Goal: Feedback & Contribution: Contribute content

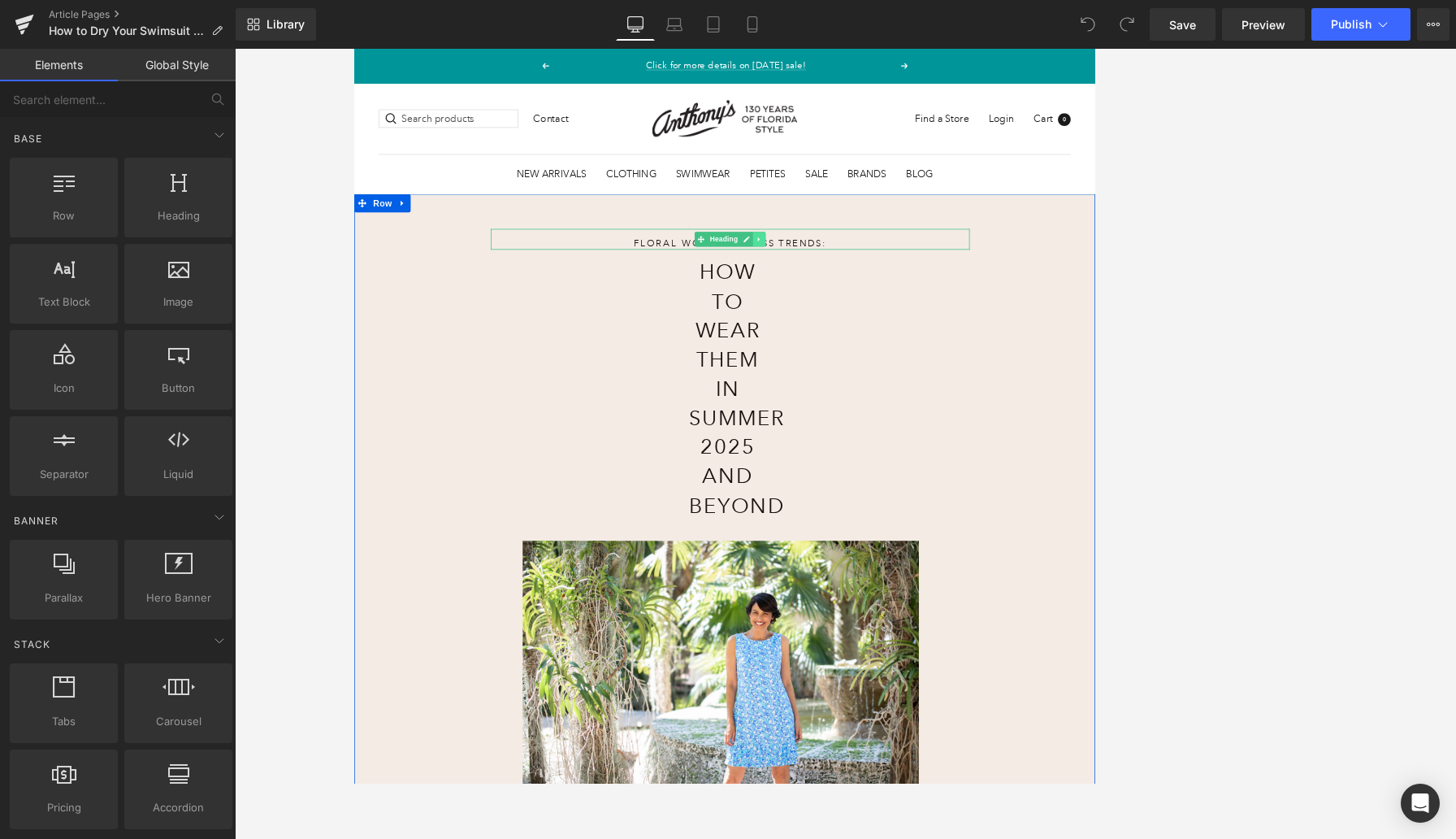
click at [897, 307] on link at bounding box center [891, 301] width 17 height 19
click at [899, 305] on icon at bounding box center [900, 301] width 9 height 9
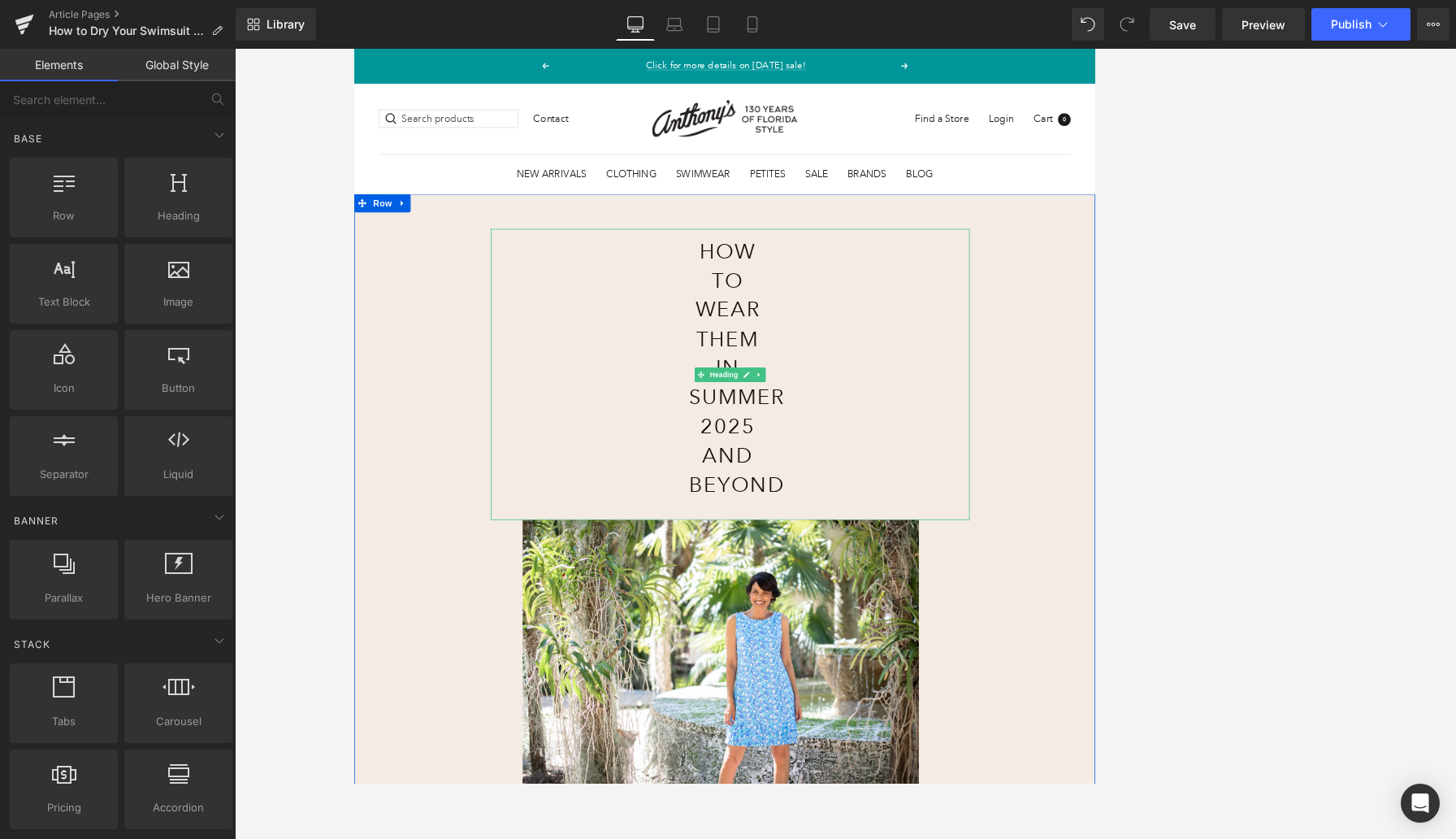
click at [859, 343] on h1 "How to Wear Them in Summer 2025 and Beyond" at bounding box center [849, 472] width 104 height 348
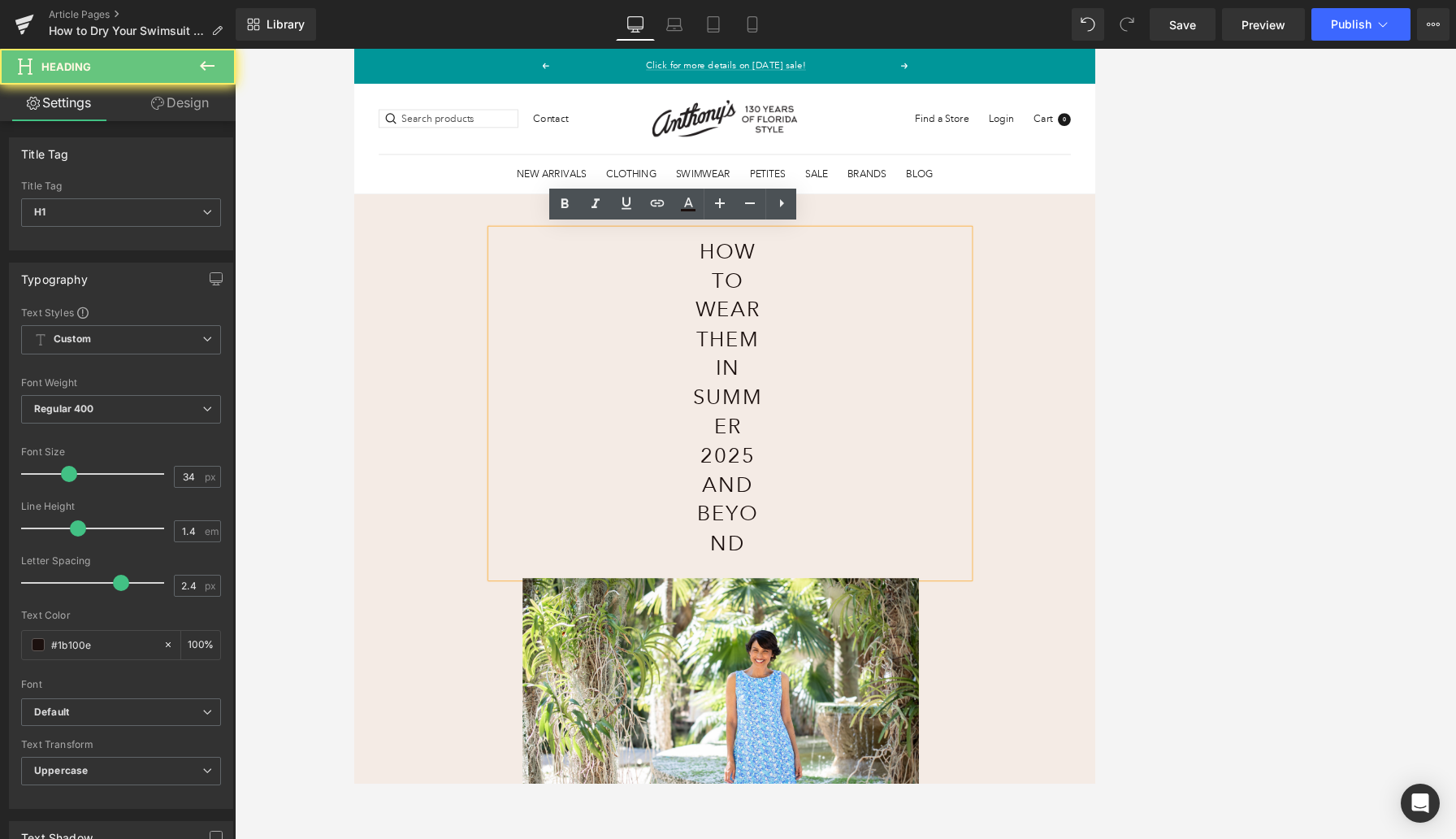
click at [859, 343] on h1 "How to Wear Them in Summer 2025 and Beyond" at bounding box center [849, 511] width 104 height 426
paste div
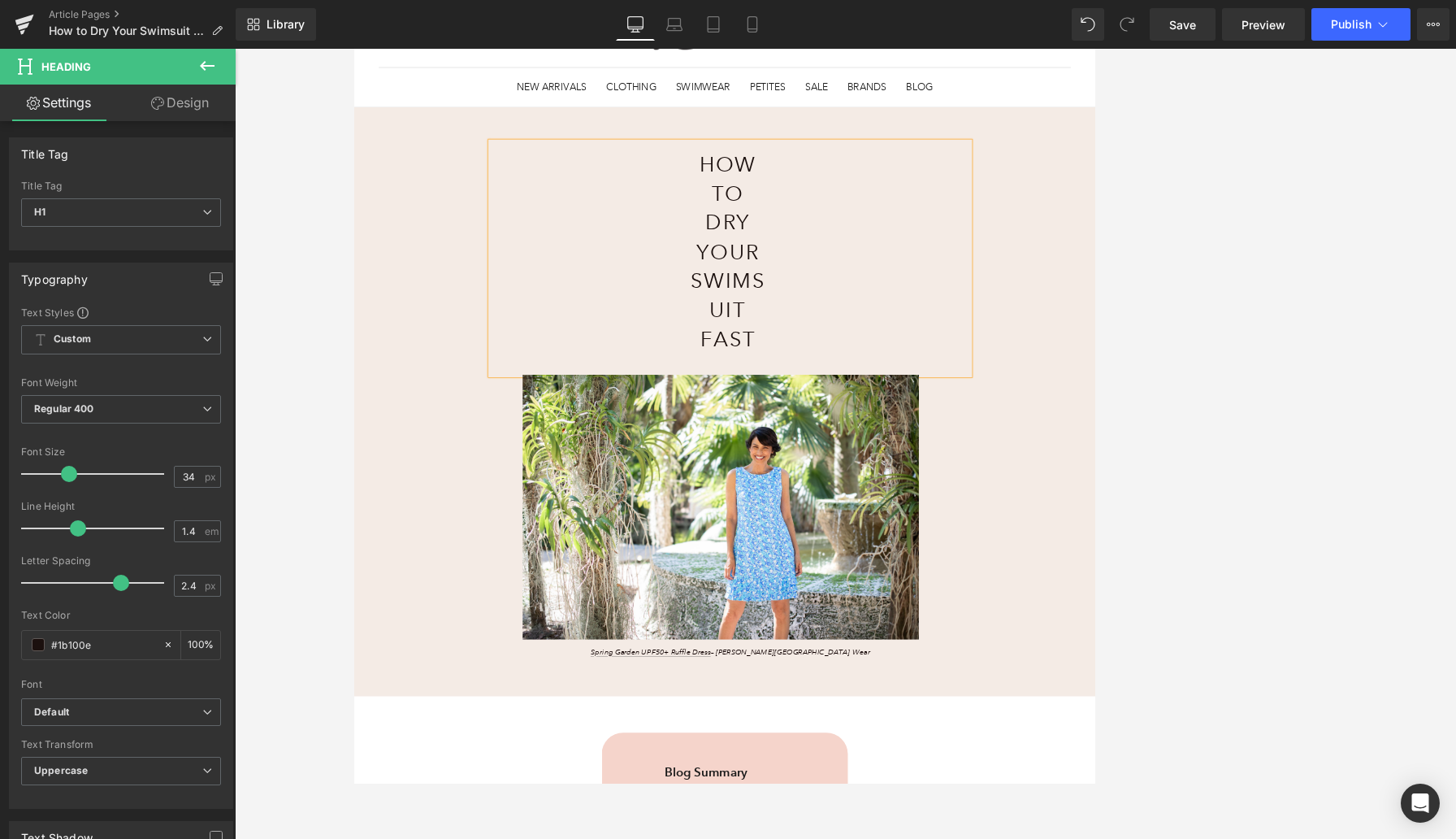
scroll to position [117, 0]
click at [951, 783] on p "Spring Garden UPF50+ Ruffle Dress – Anthony’s Resort Wear" at bounding box center [852, 848] width 391 height 14
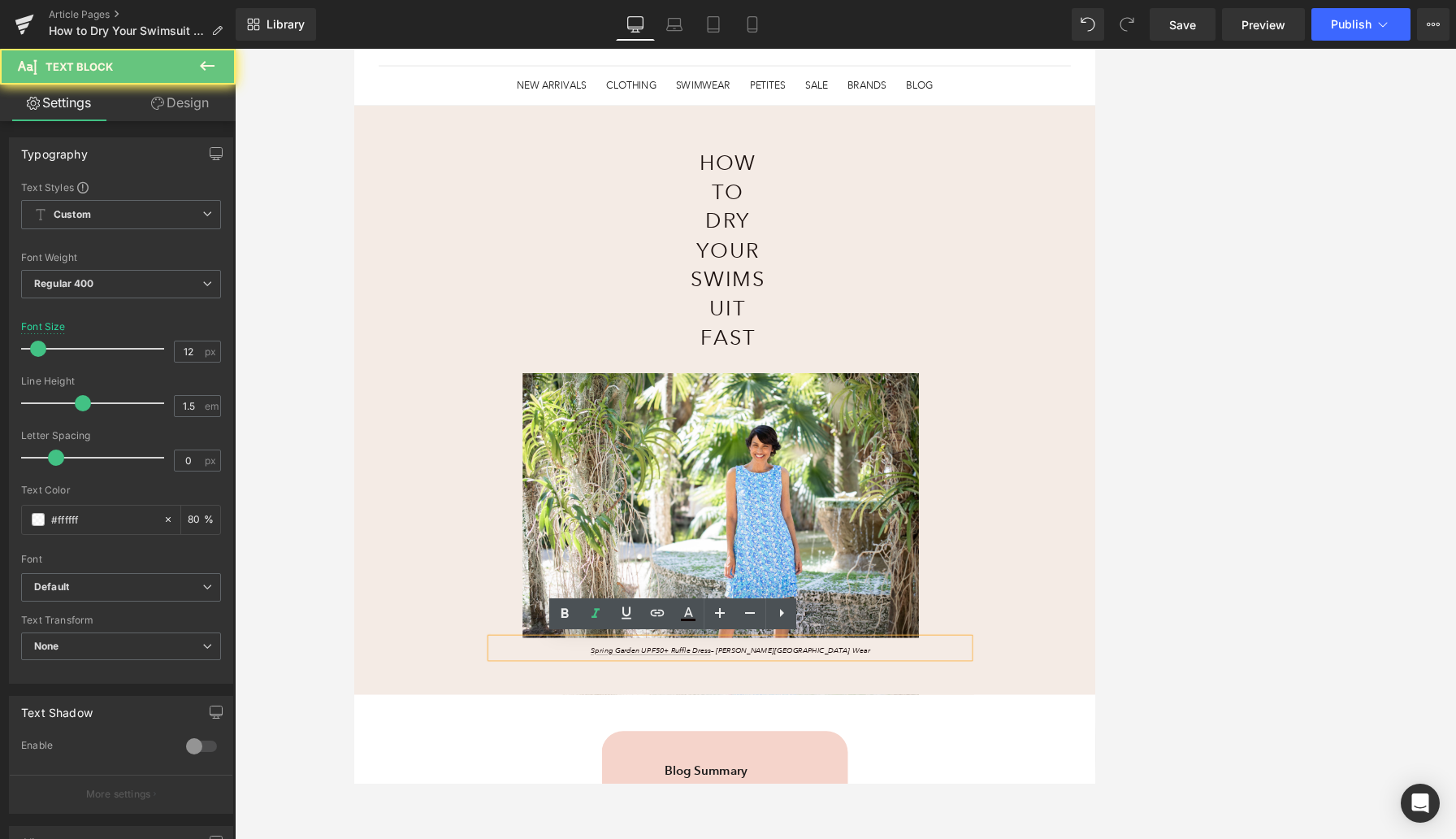
click at [951, 783] on p "Spring Garden UPF50+ Ruffle Dress – Anthony’s Resort Wear" at bounding box center [852, 848] width 391 height 14
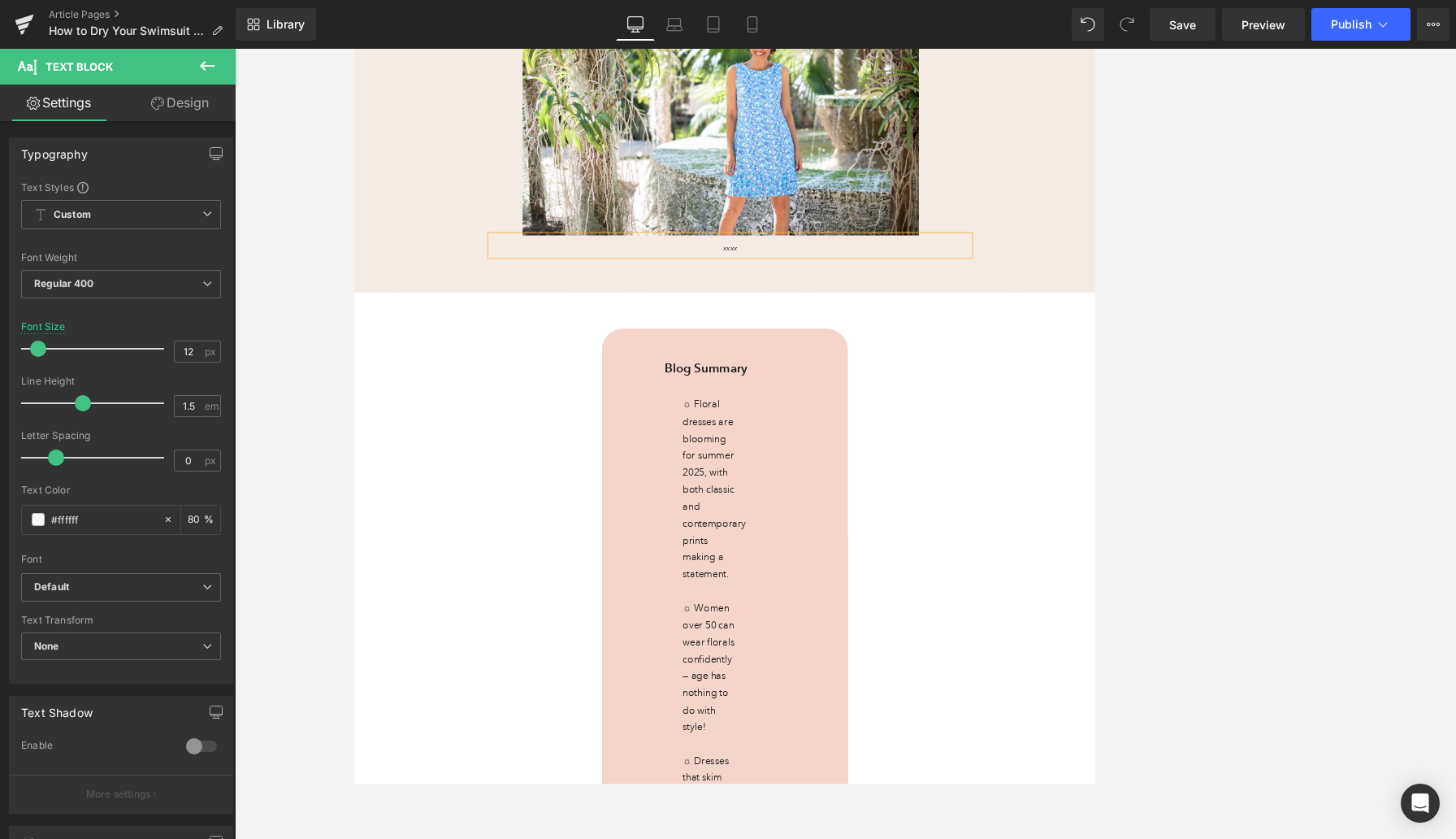
scroll to position [652, 0]
click at [667, 29] on icon at bounding box center [674, 24] width 16 height 16
type input "16"
type input "80"
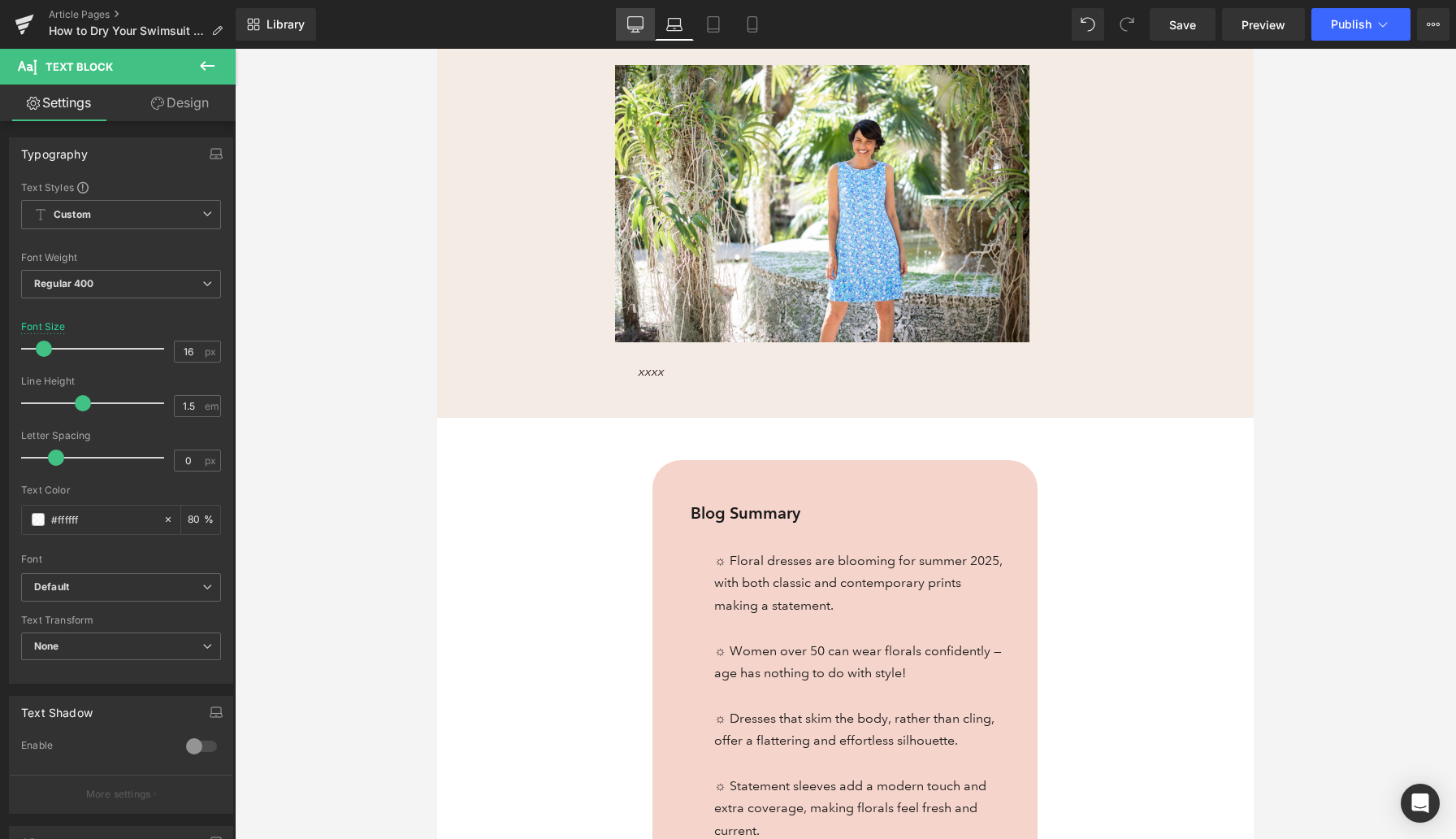
click at [642, 24] on icon at bounding box center [635, 24] width 16 height 16
type input "12"
type input "80"
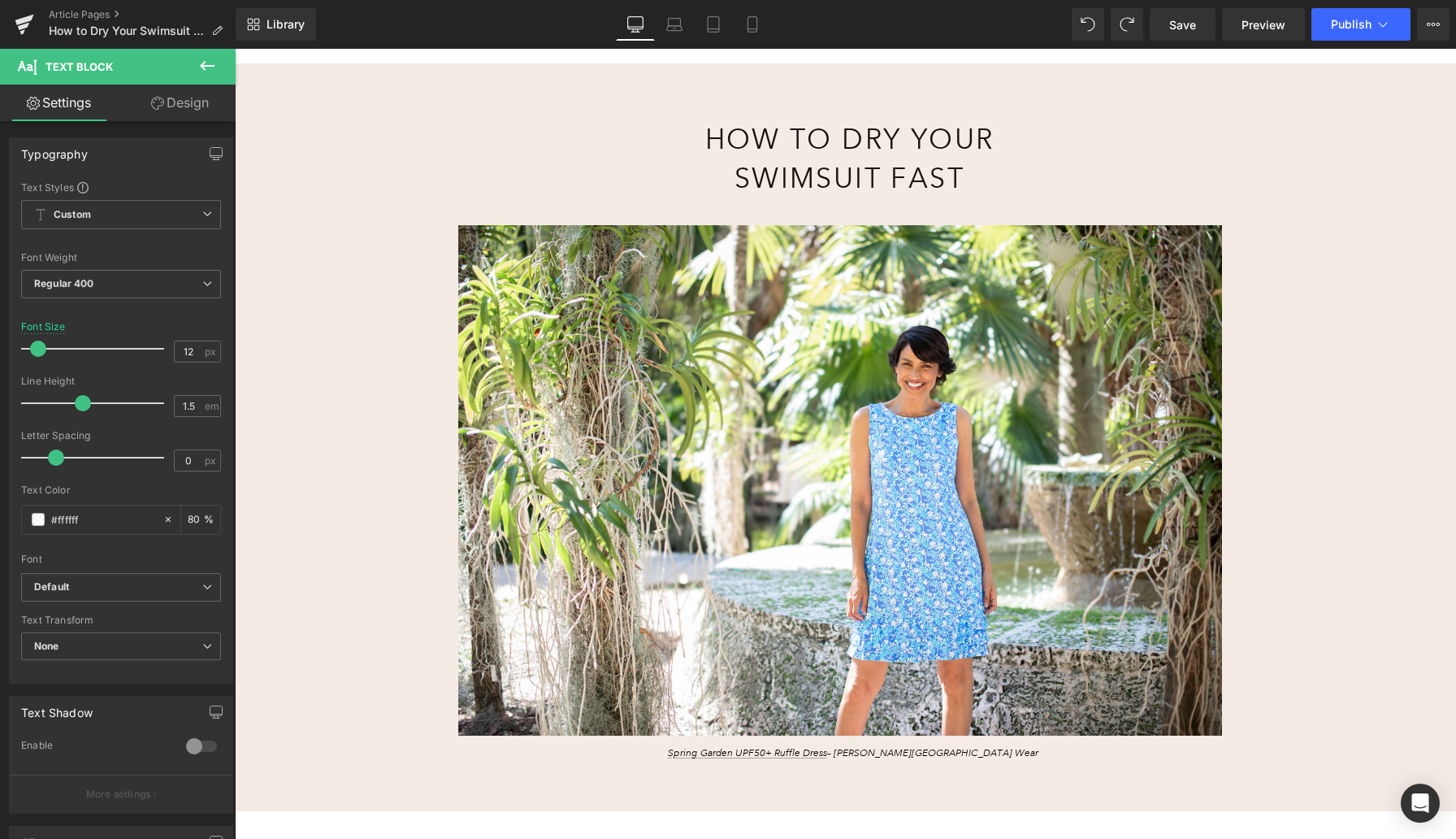
scroll to position [0, 0]
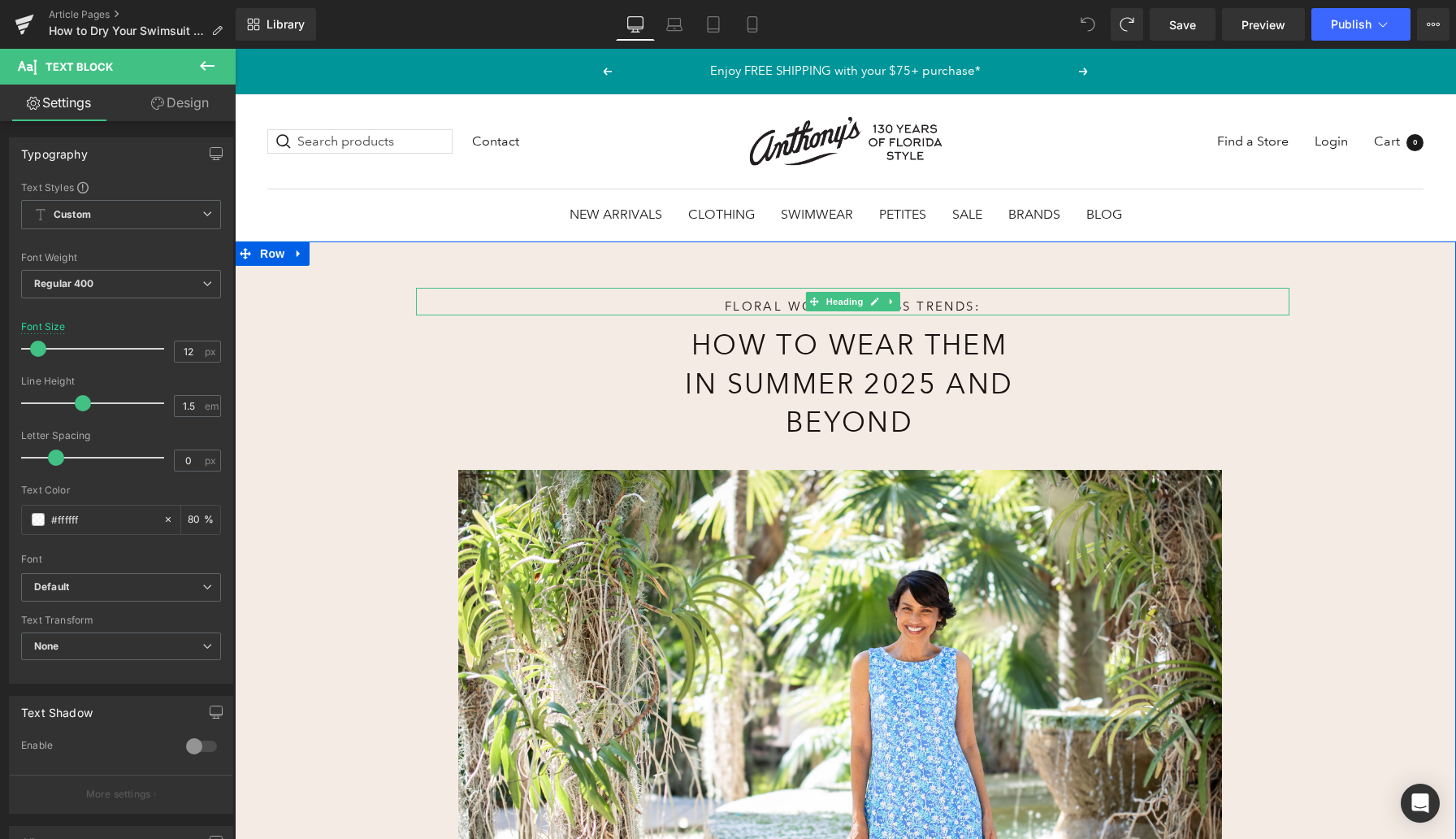
click at [767, 305] on h1 "Floral Women’s Dress Trends:" at bounding box center [852, 307] width 511 height 17
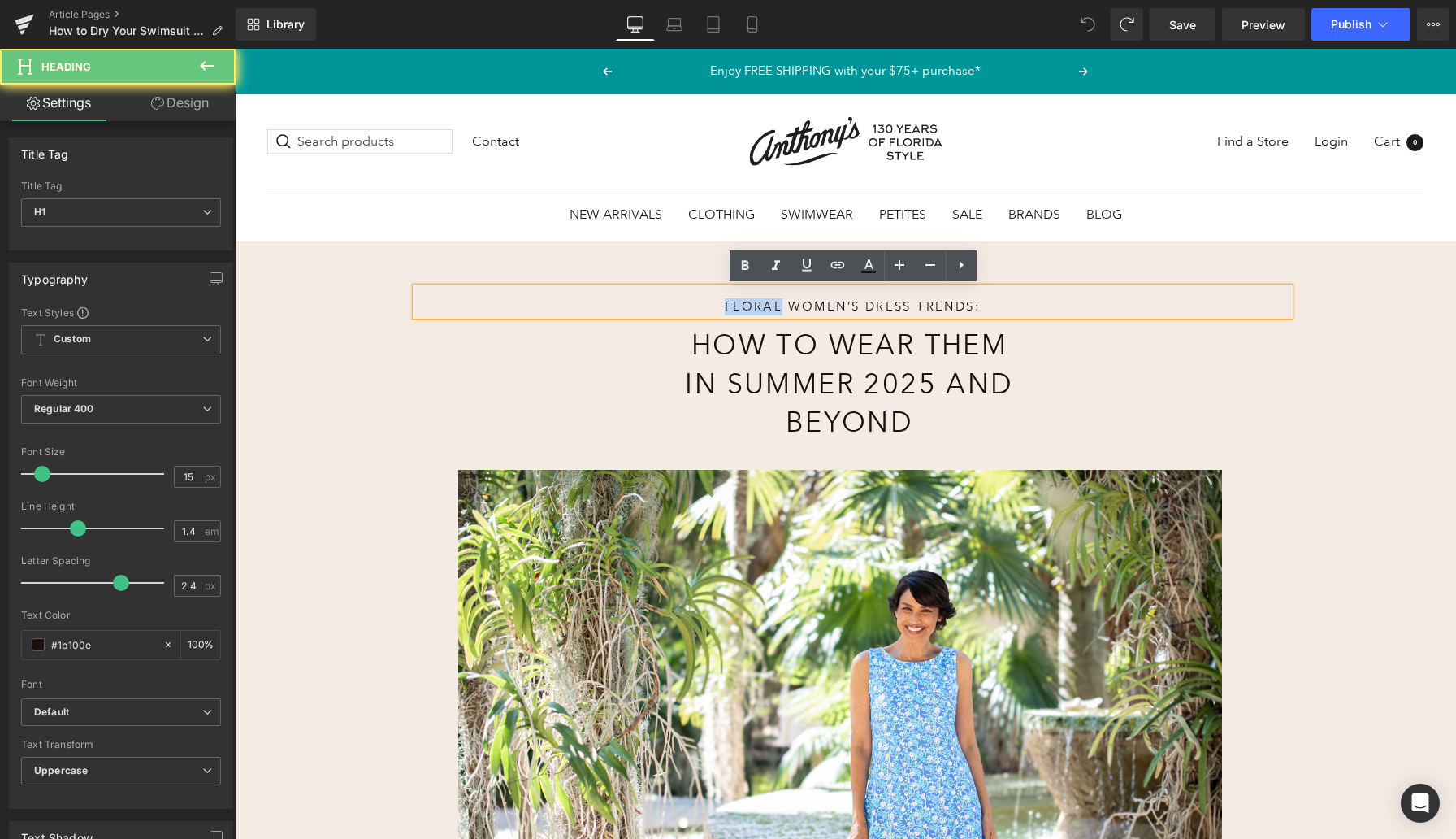
click at [767, 305] on h1 "Floral Women’s Dress Trends:" at bounding box center [852, 307] width 511 height 17
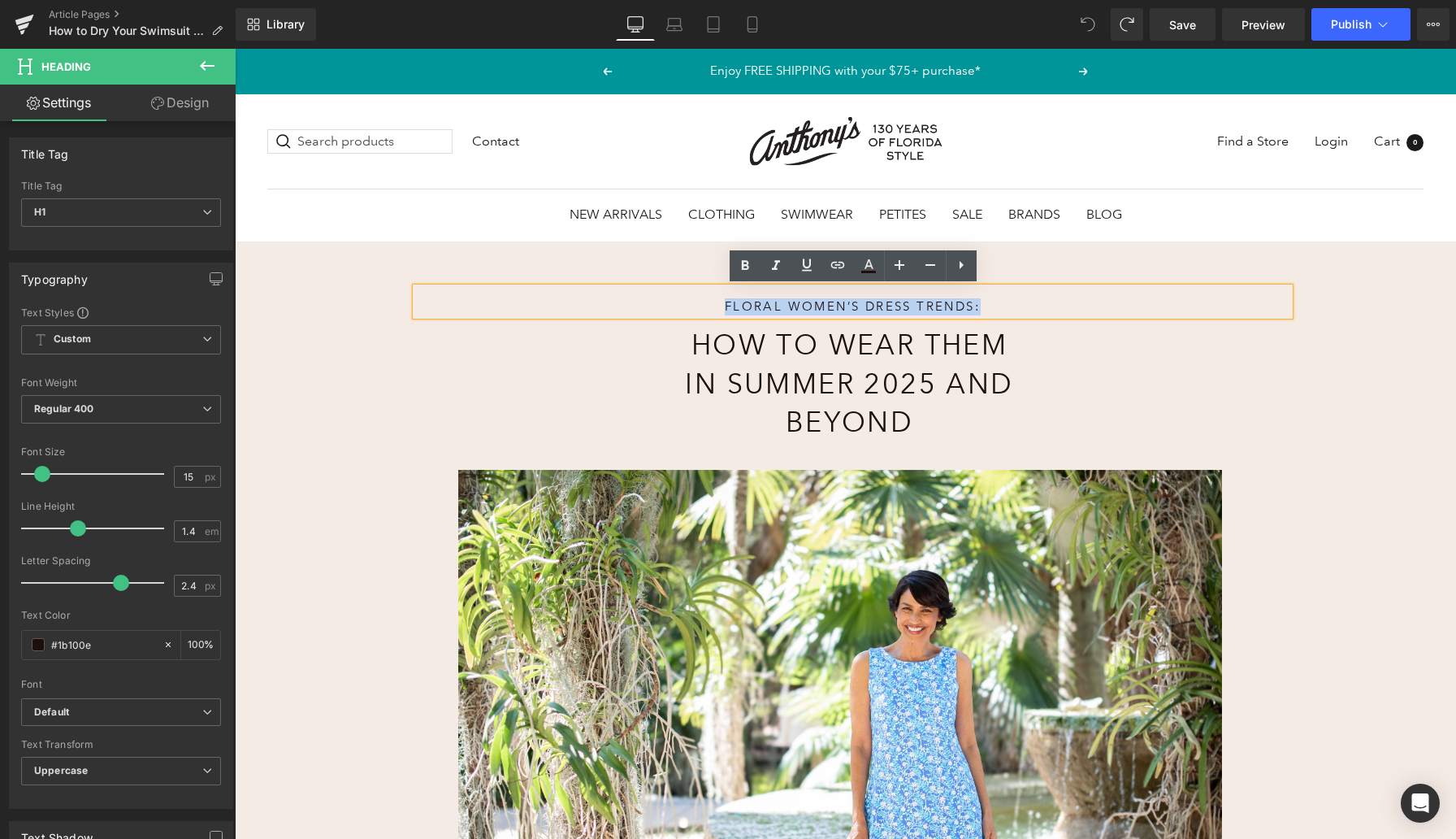
paste div
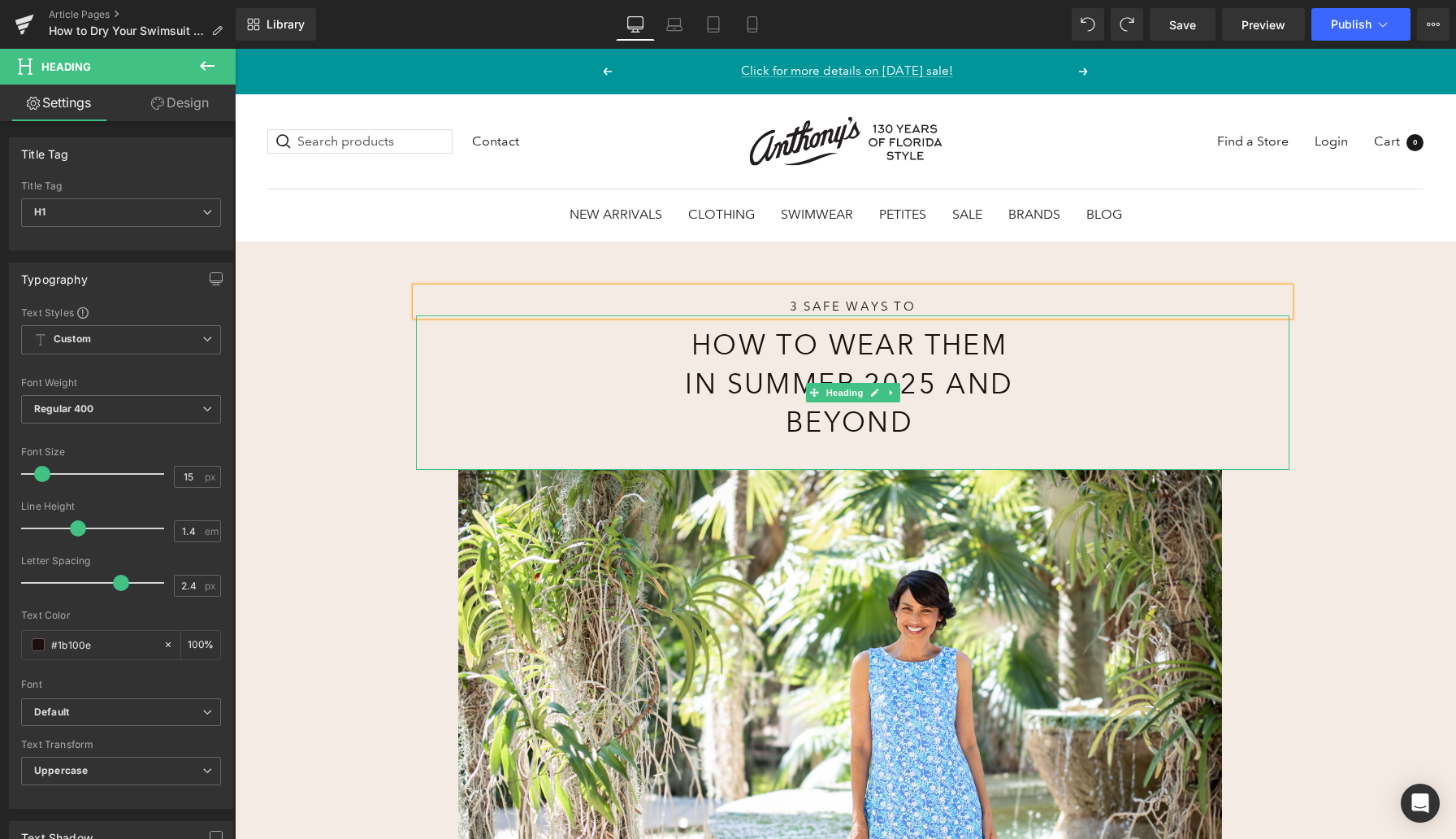
click at [793, 358] on h1 "How to Wear Them in Summer 2025 and Beyond" at bounding box center [849, 384] width 342 height 116
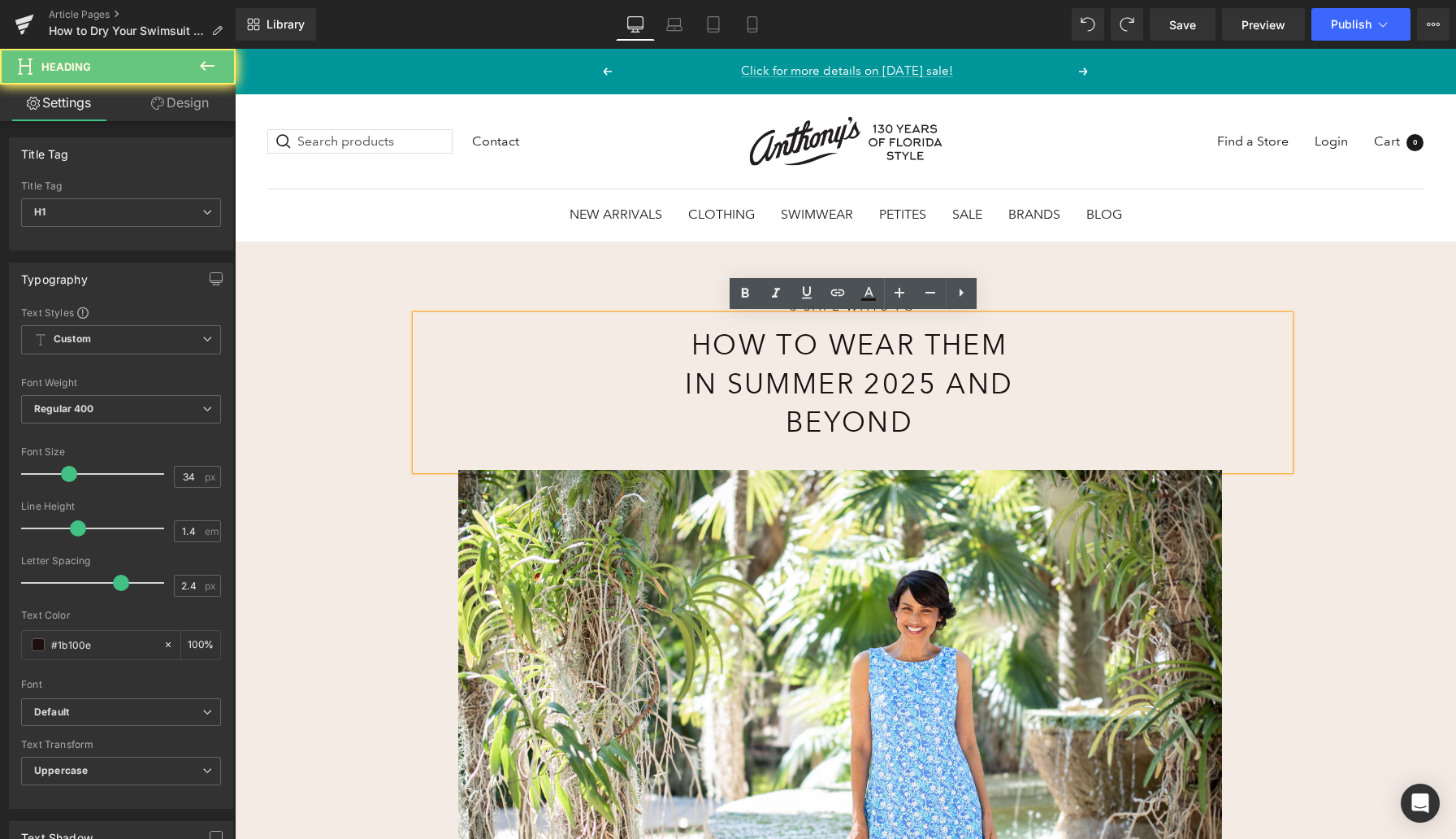
click at [793, 358] on h1 "How to Wear Them in Summer 2025 and Beyond" at bounding box center [849, 384] width 342 height 116
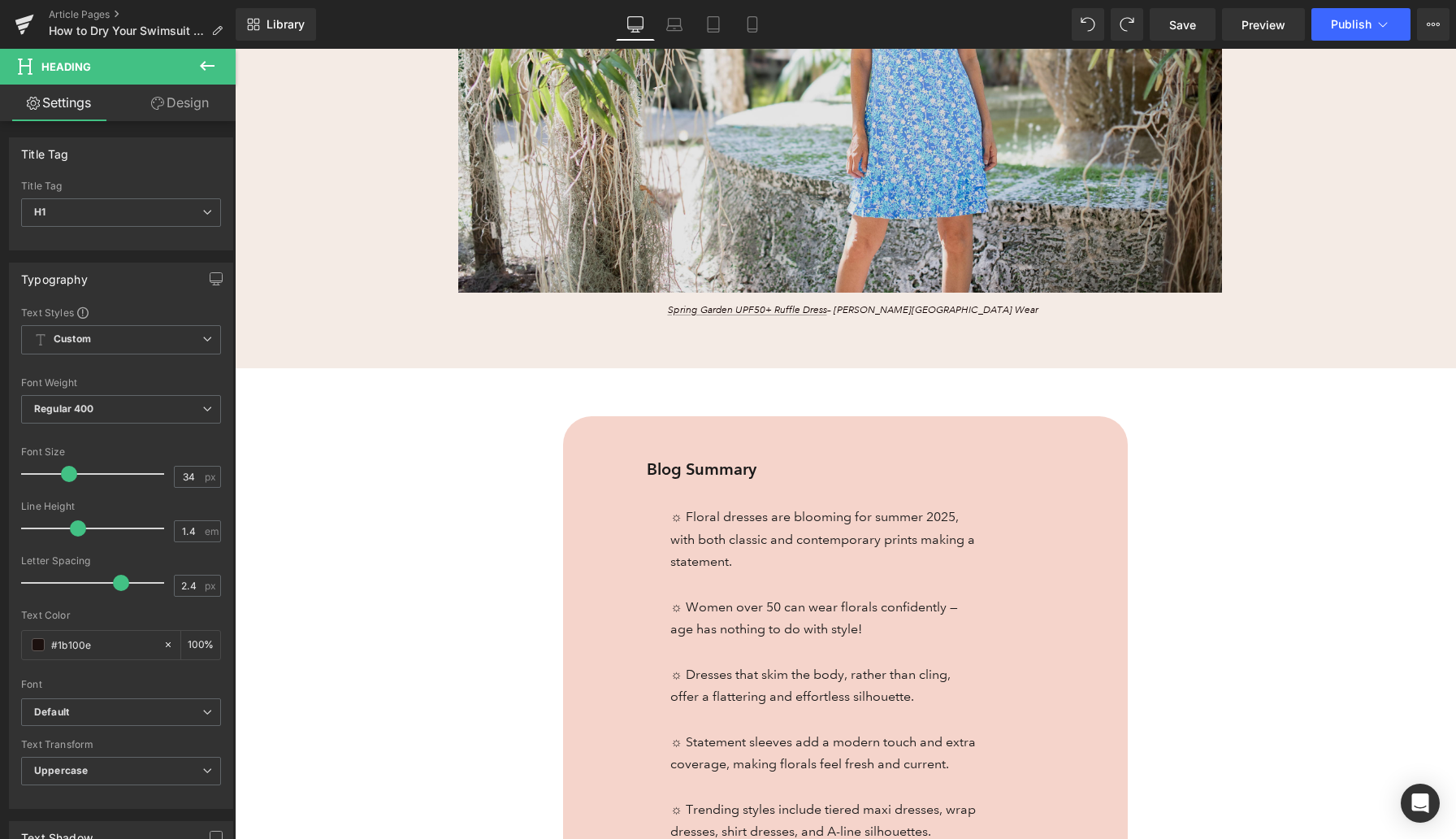
scroll to position [674, 0]
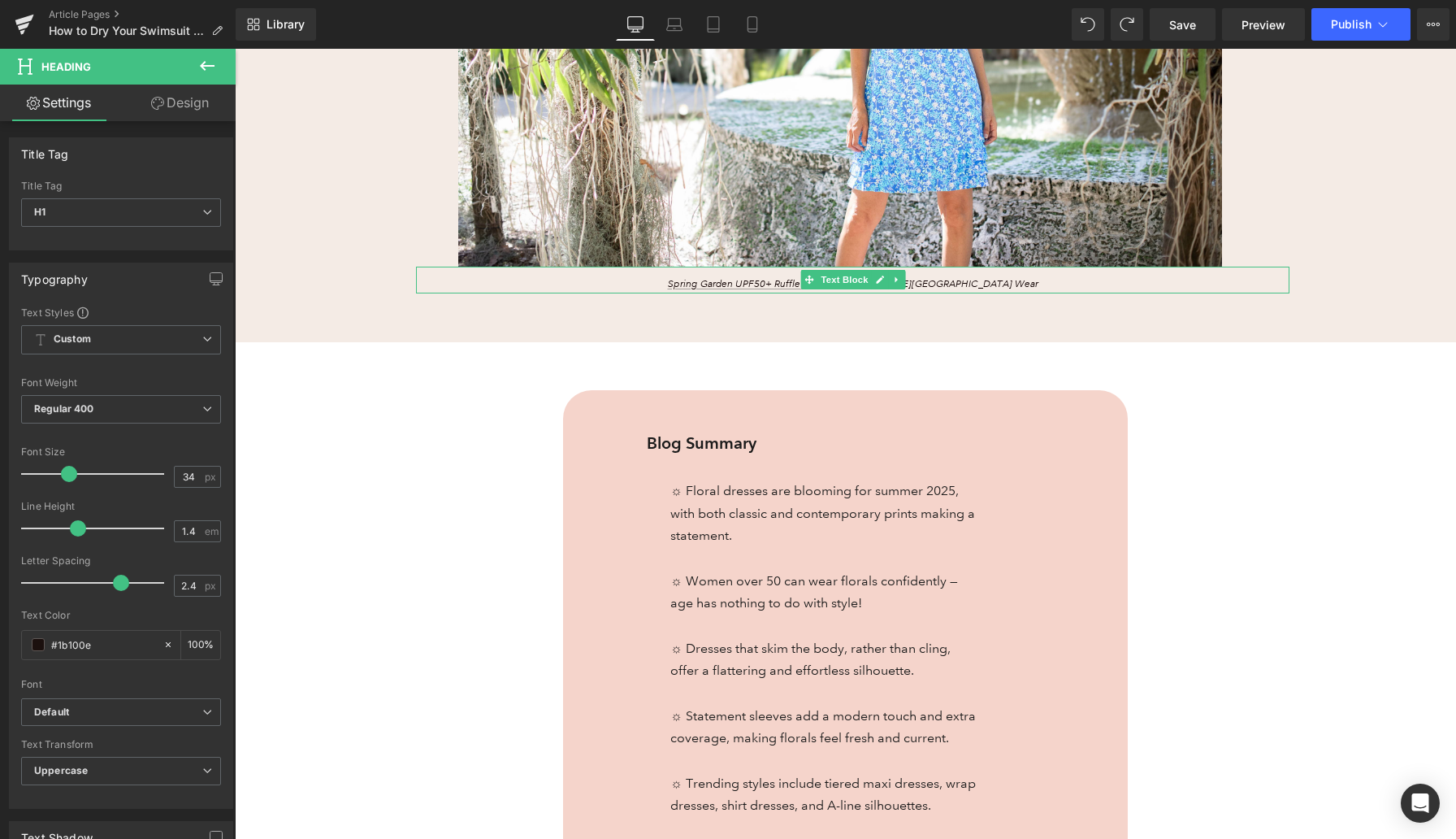
click at [711, 284] on p "Spring Garden UPF50+ Ruffle Dress – Anthony’s Resort Wear" at bounding box center [853, 284] width 630 height 14
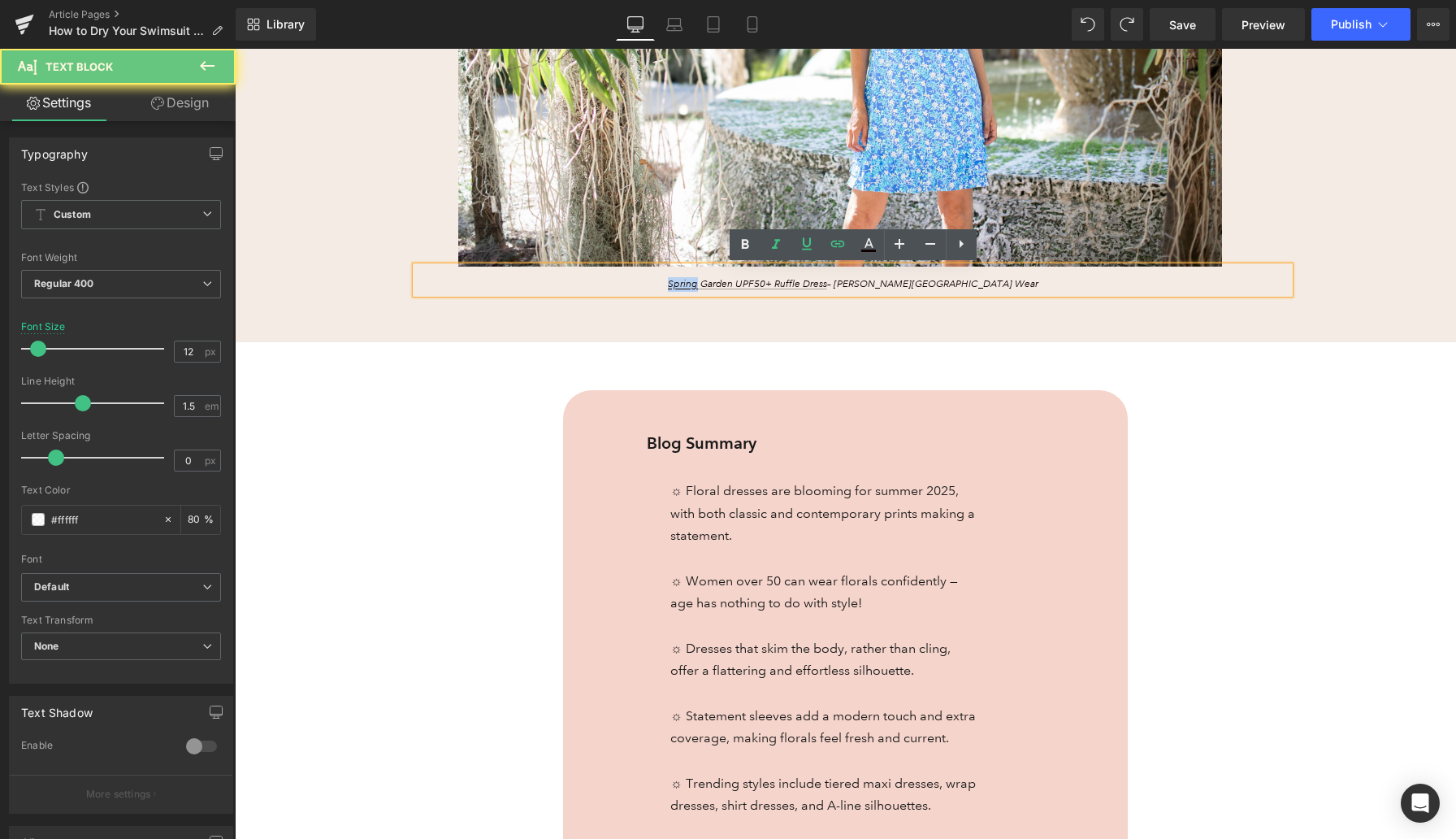
click at [711, 284] on p "Spring Garden UPF50+ Ruffle Dress – Anthony’s Resort Wear" at bounding box center [853, 284] width 630 height 14
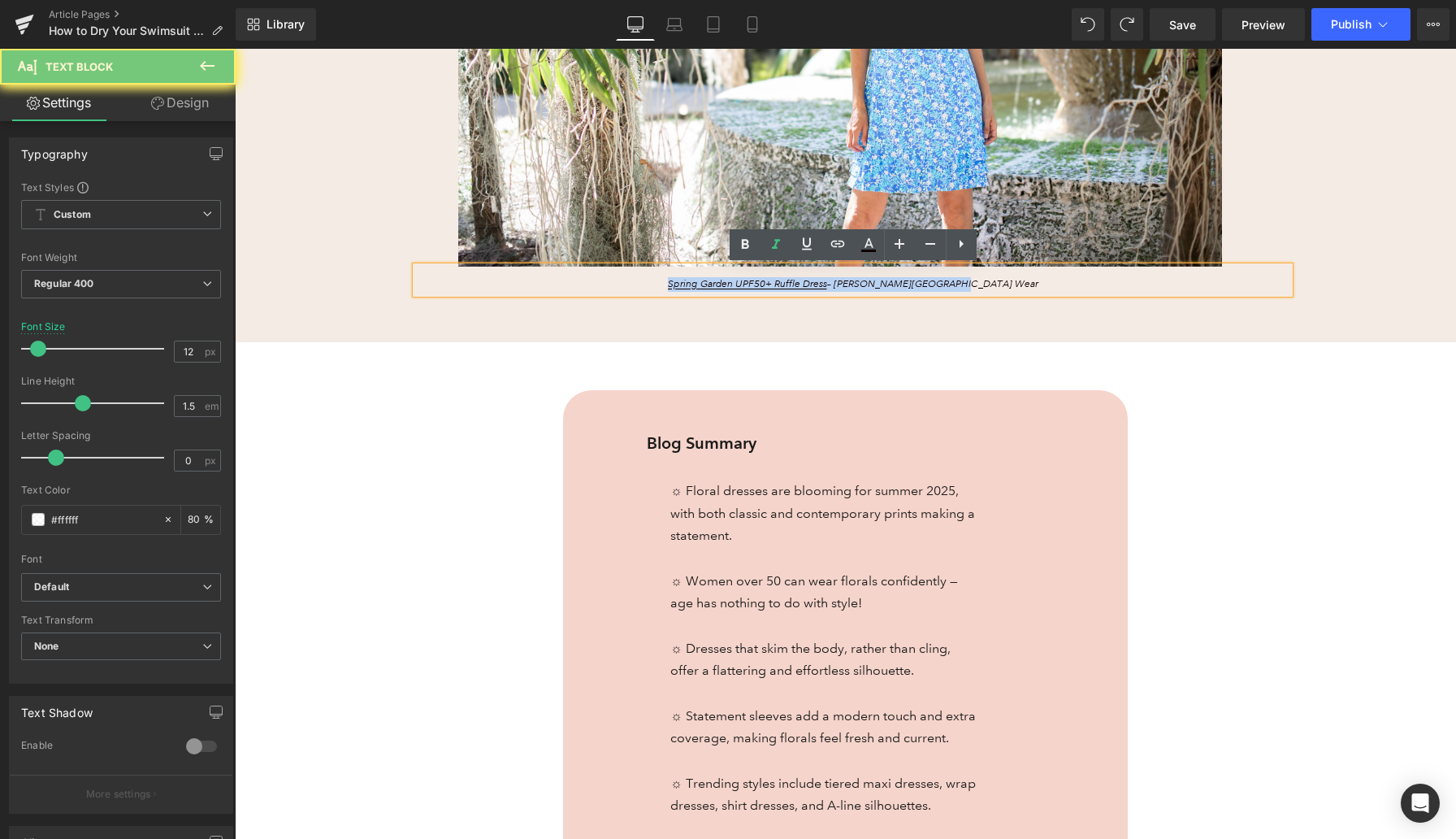
click at [711, 284] on p "Spring Garden UPF50+ Ruffle Dress – Anthony’s Resort Wear" at bounding box center [853, 284] width 630 height 14
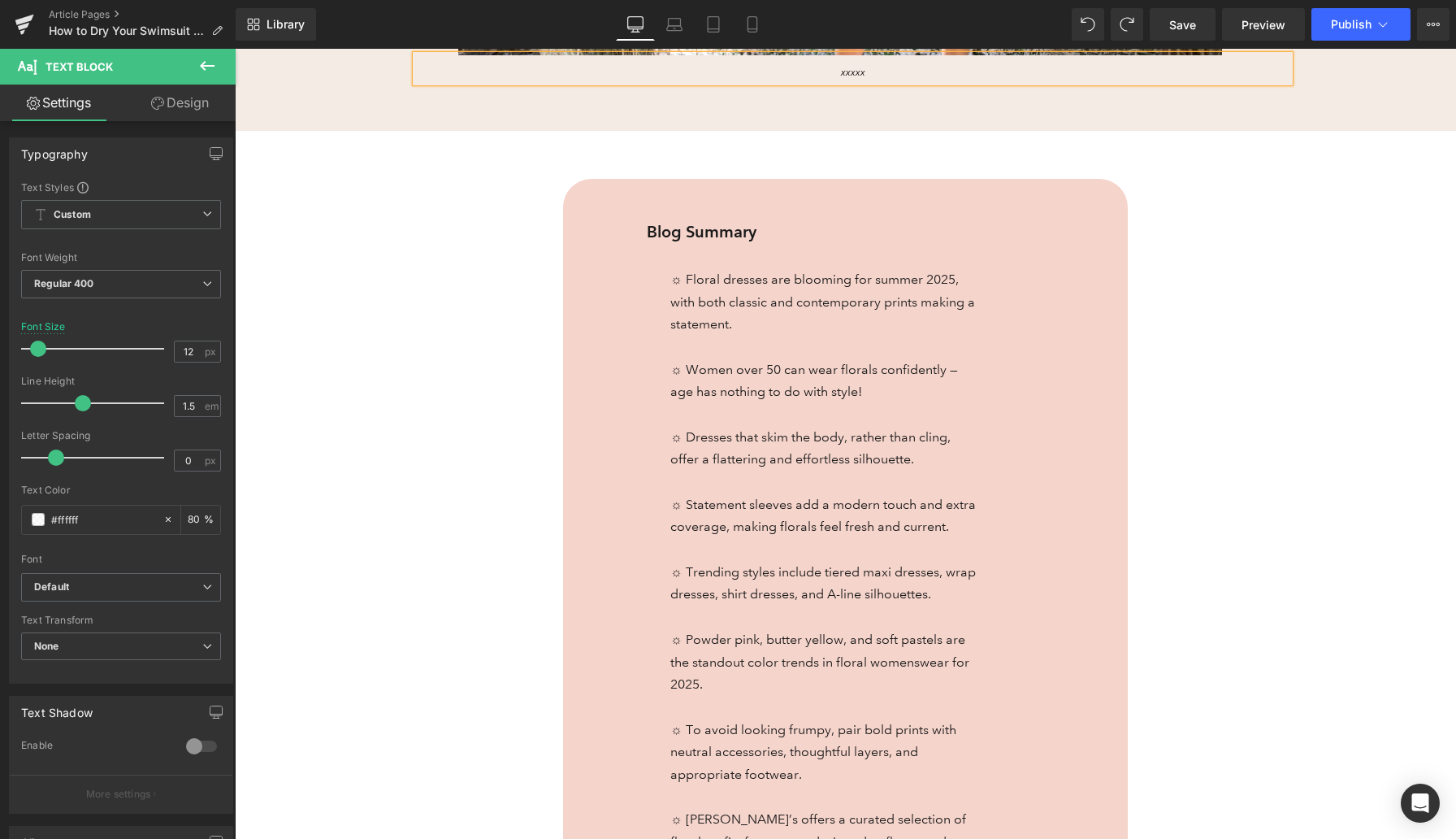
scroll to position [896, 0]
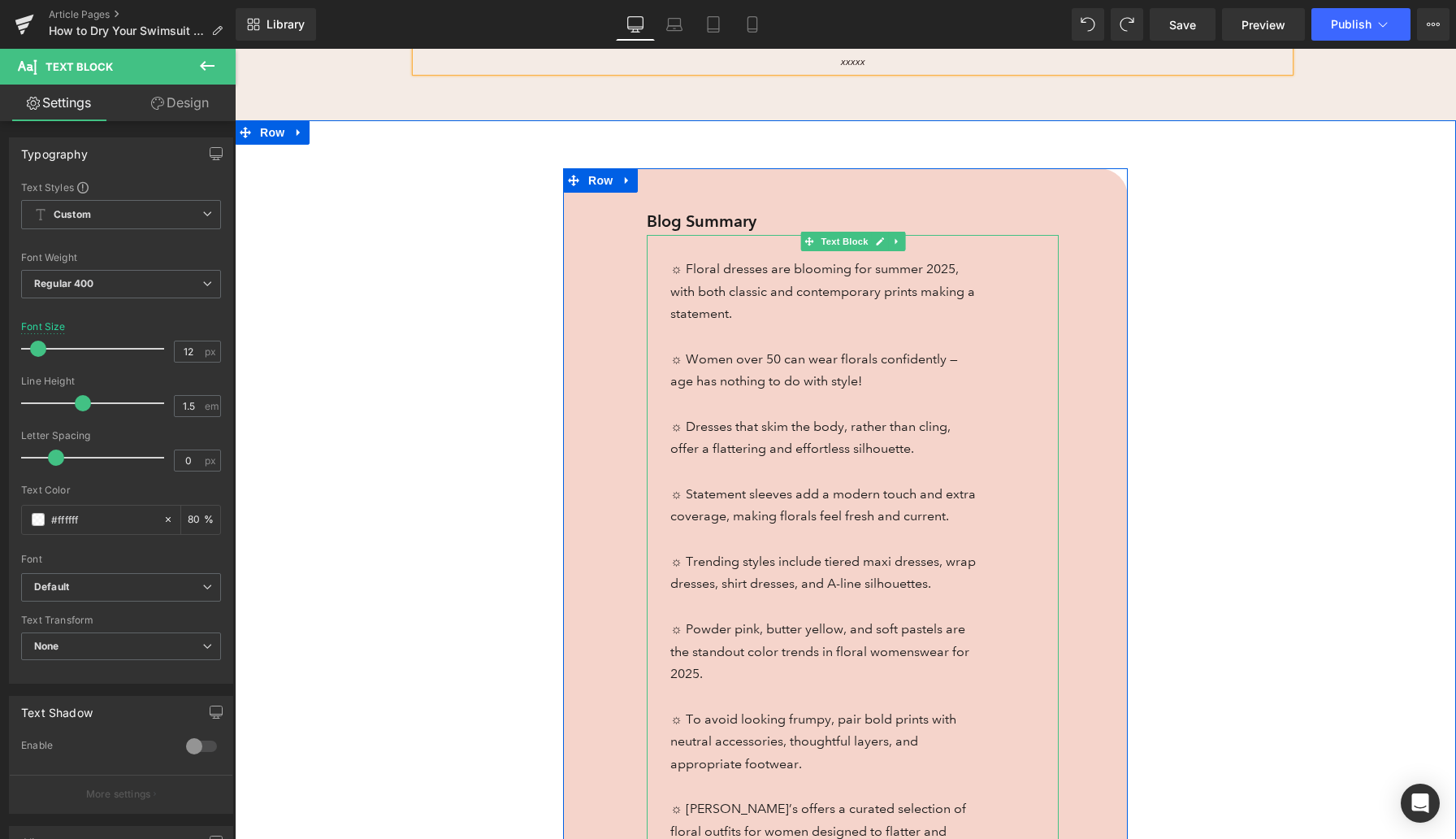
click at [709, 294] on span "☼ Floral dresses are blooming for summer 2025, with both classic and contempora…" at bounding box center [822, 291] width 305 height 60
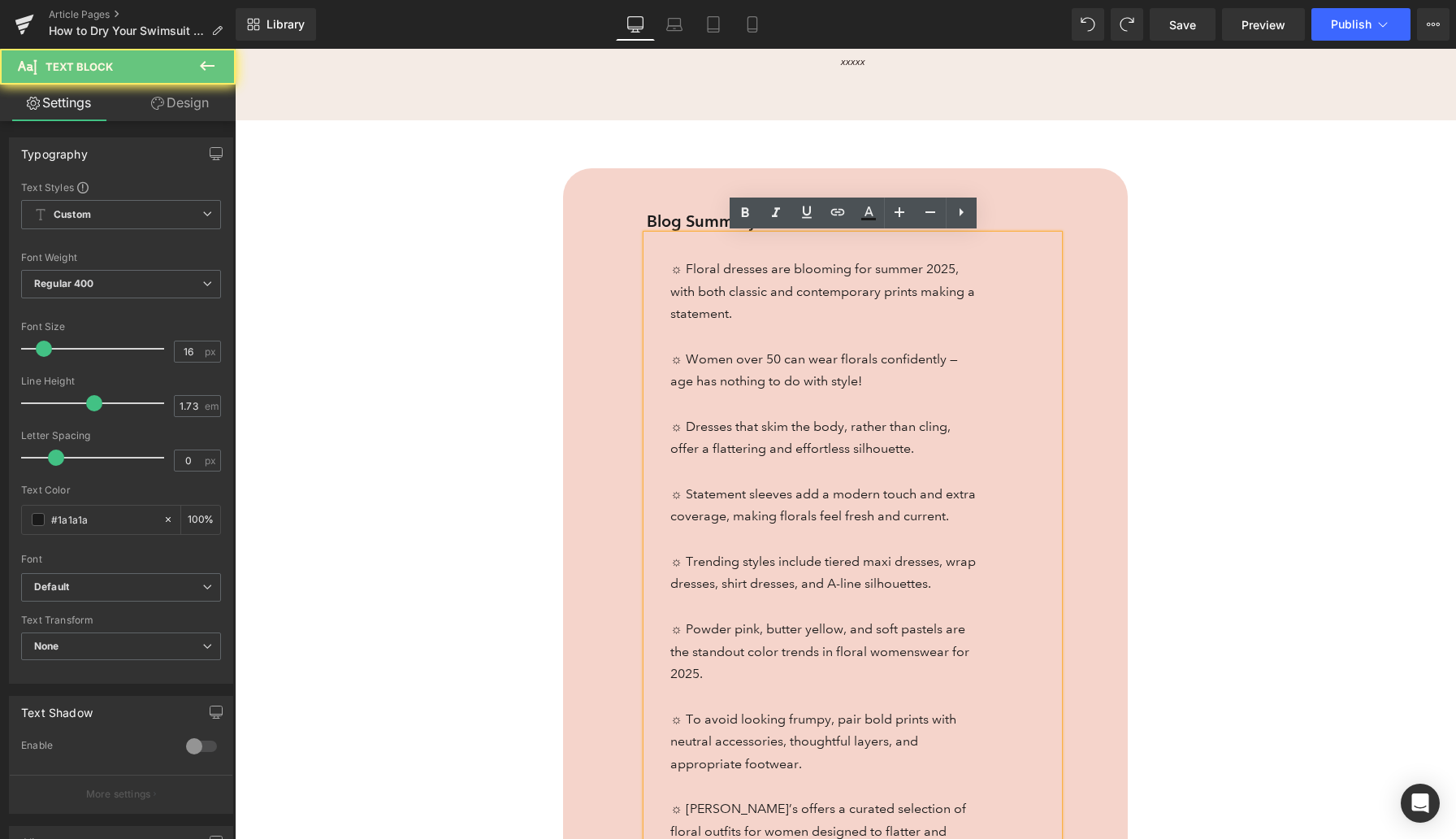
click at [709, 294] on span "☼ Floral dresses are blooming for summer 2025, with both classic and contempora…" at bounding box center [822, 291] width 305 height 60
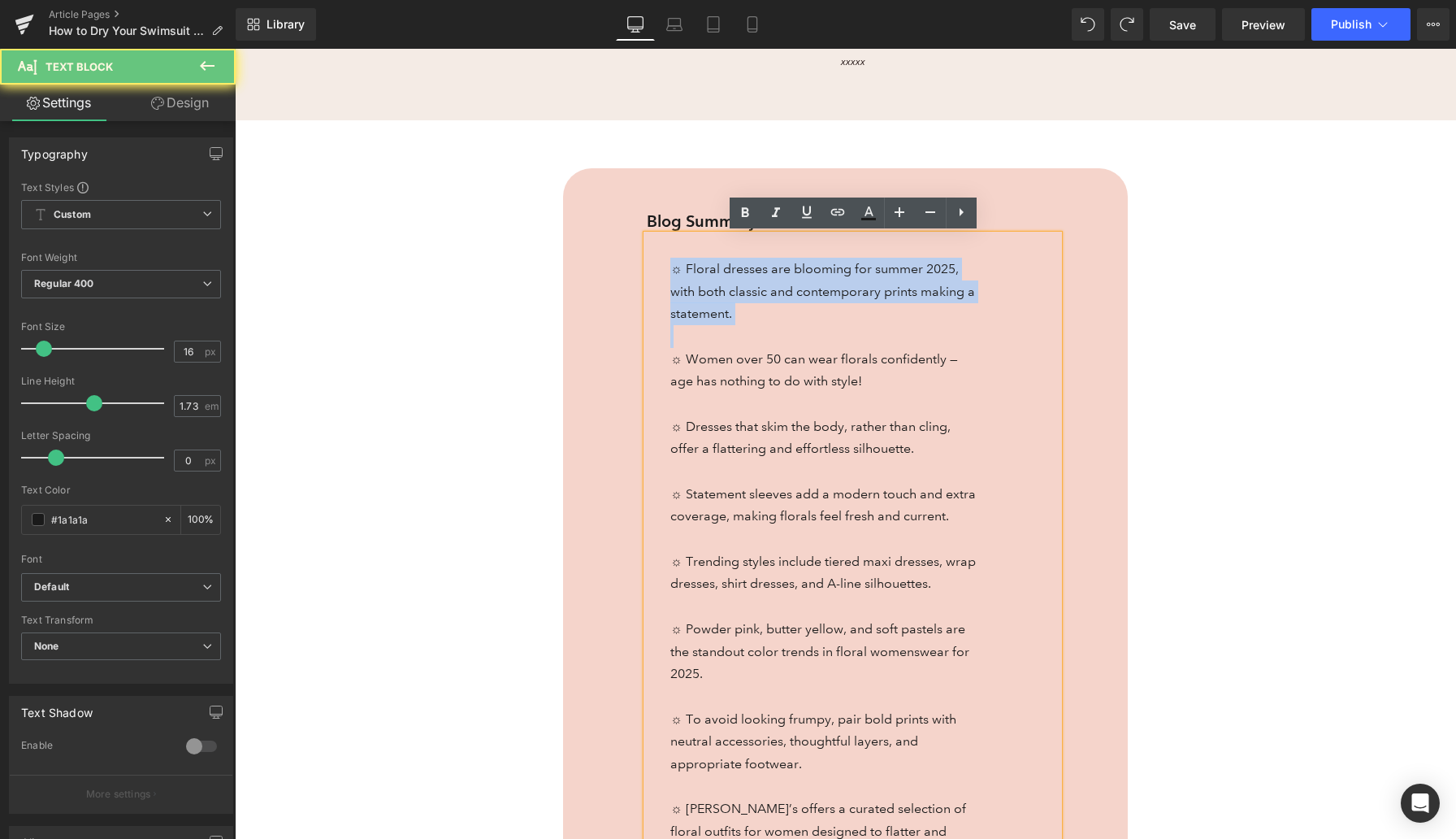
click at [709, 294] on span "☼ Floral dresses are blooming for summer 2025, with both classic and contempora…" at bounding box center [822, 291] width 305 height 60
click at [694, 278] on p "☼ Floral dresses are blooming for summer 2025, with both classic and contempora…" at bounding box center [824, 280] width 308 height 90
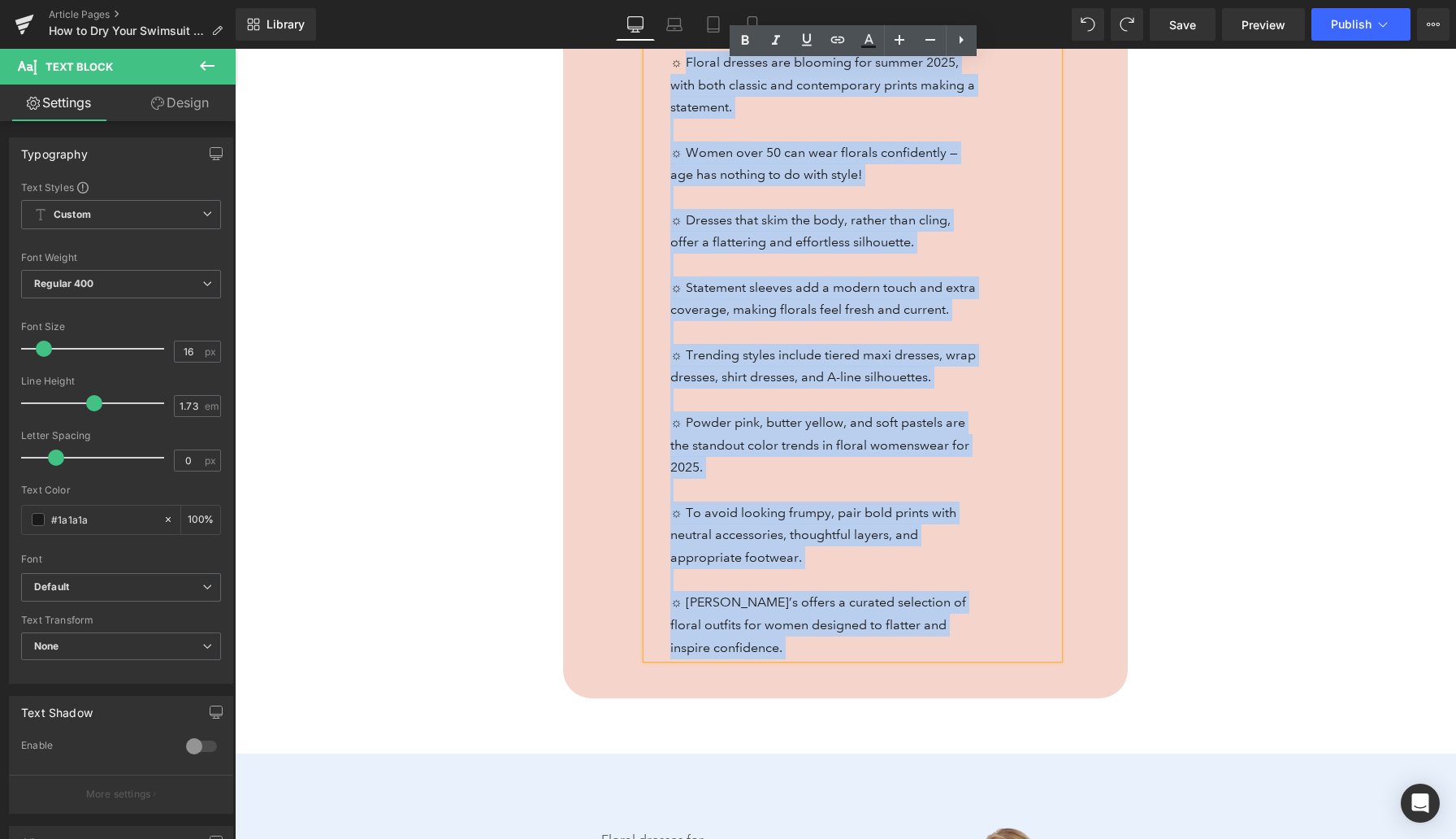
scroll to position [1126, 0]
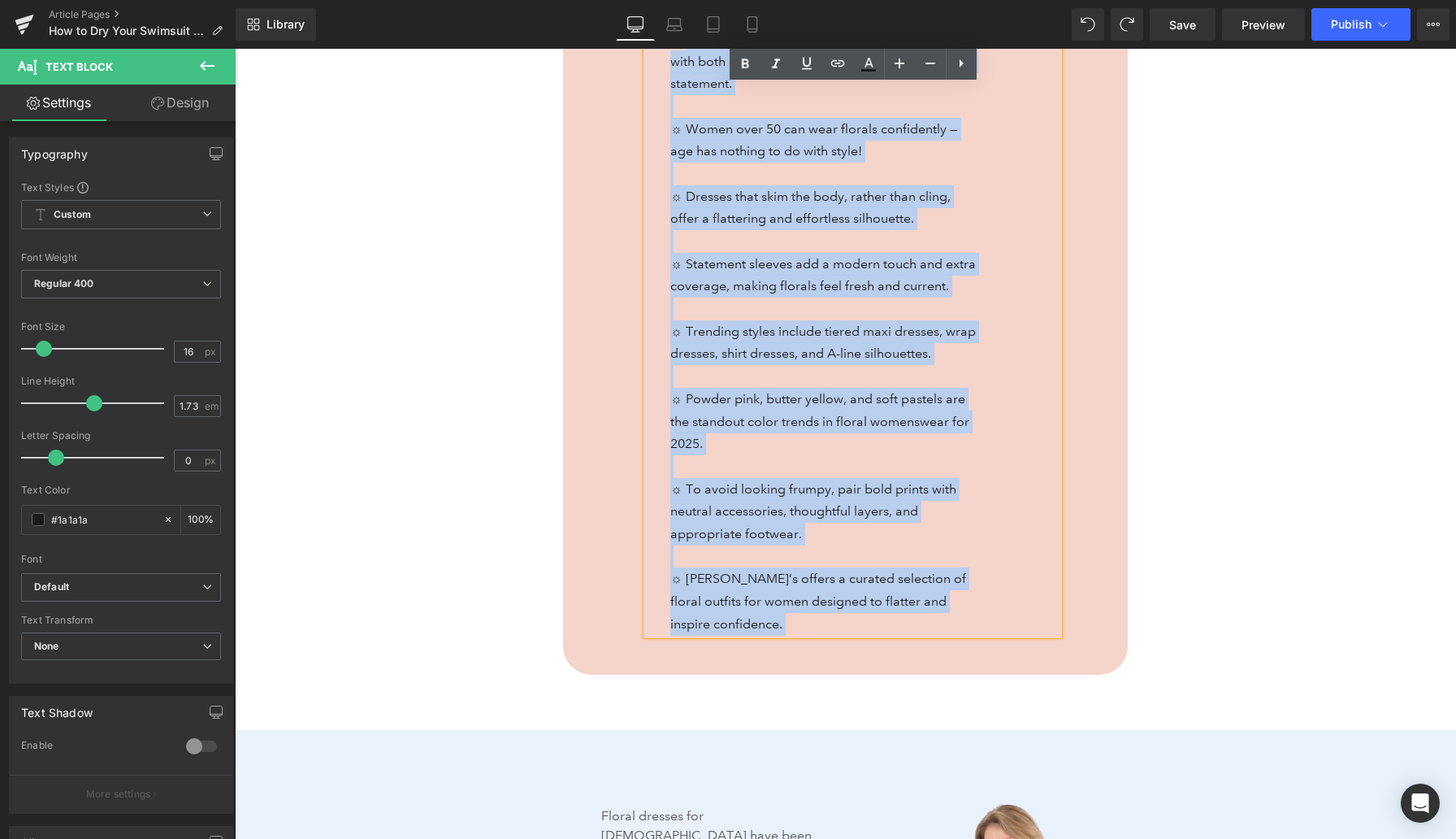
drag, startPoint x: 683, startPoint y: 269, endPoint x: 875, endPoint y: 628, distance: 407.1
click at [875, 628] on div "☼ Floral dresses are blooming for summer 2025, with both classic and contempora…" at bounding box center [852, 320] width 412 height 630
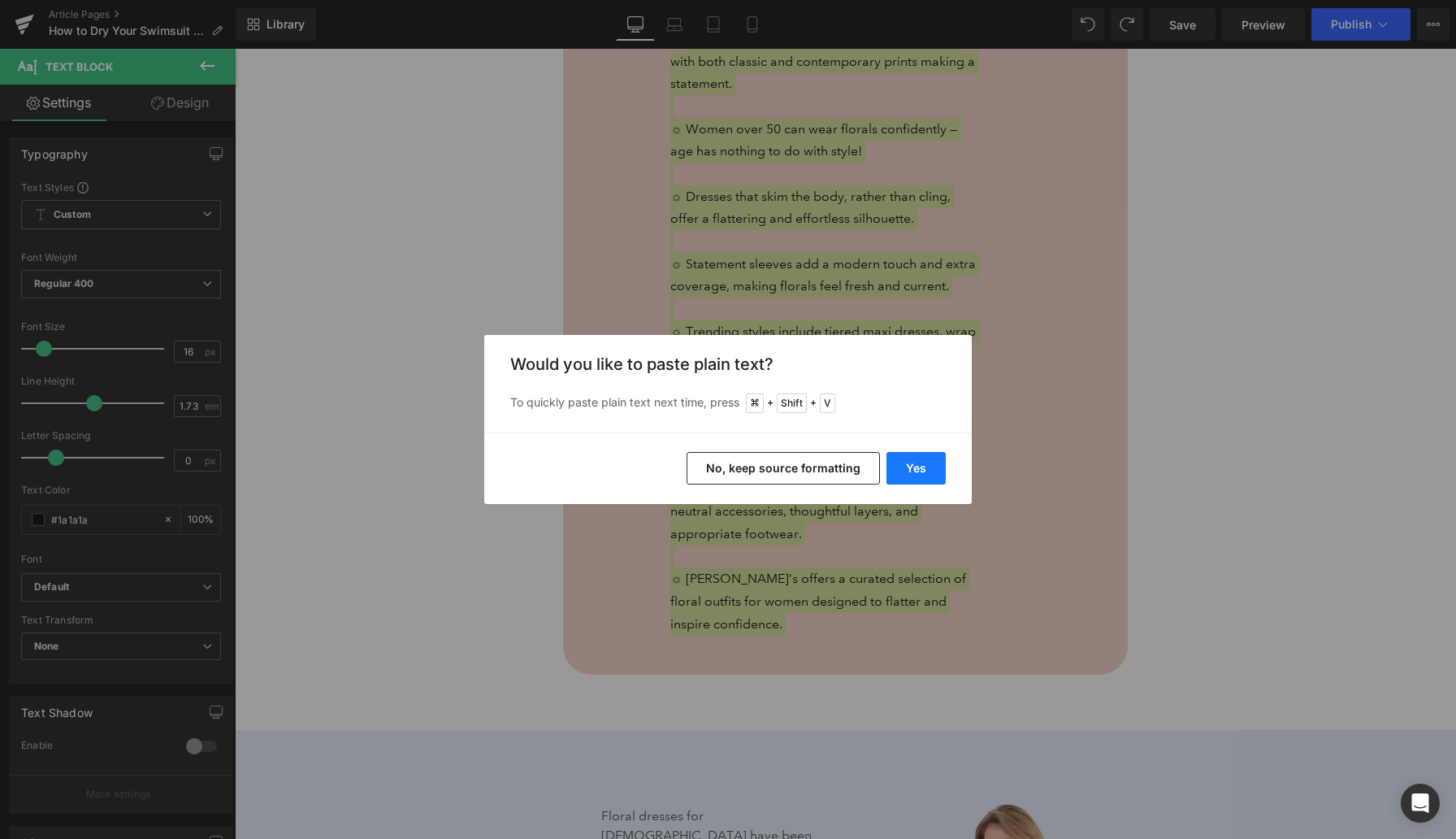
click at [931, 464] on button "Yes" at bounding box center [916, 468] width 60 height 33
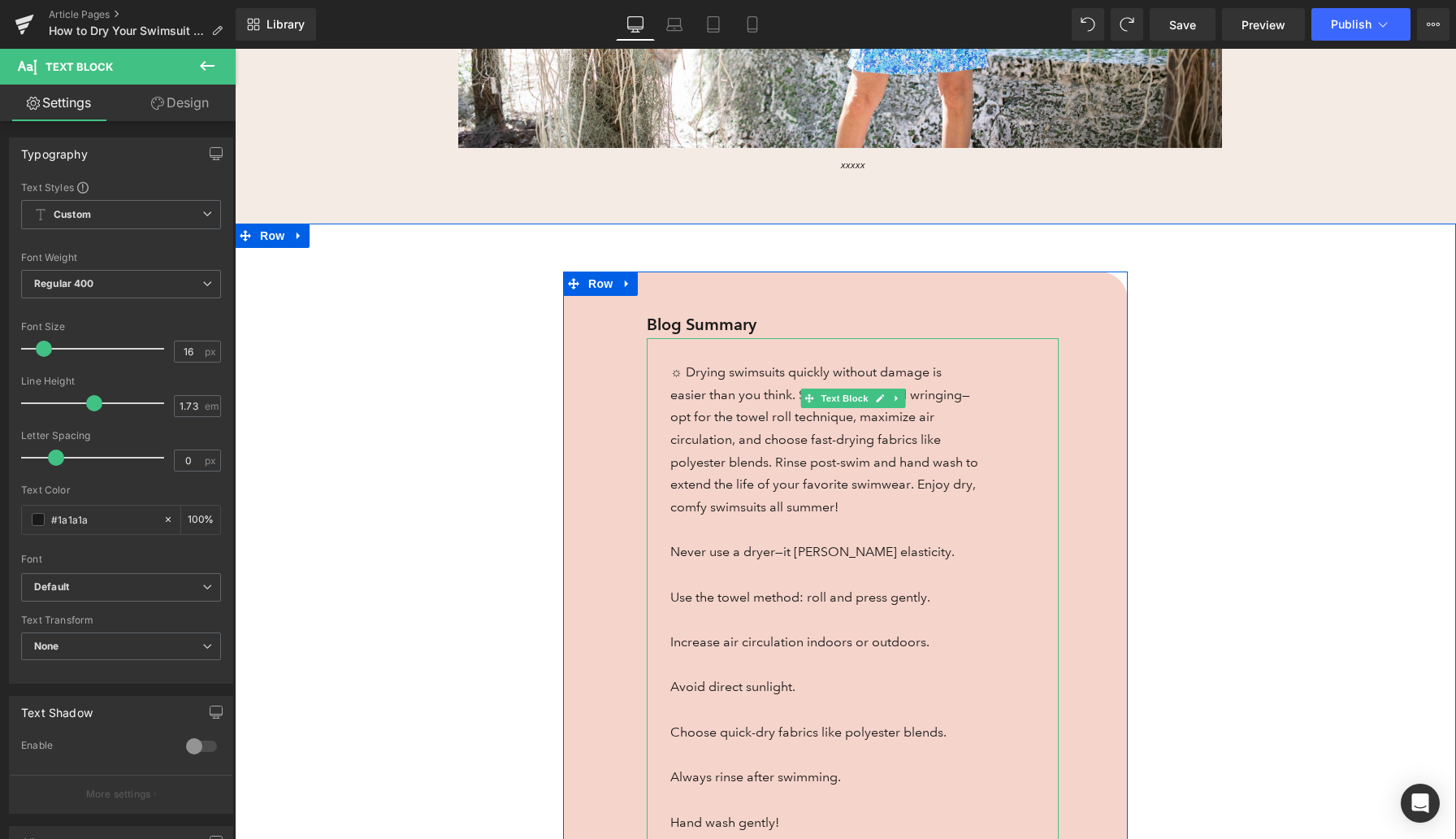
scroll to position [789, 0]
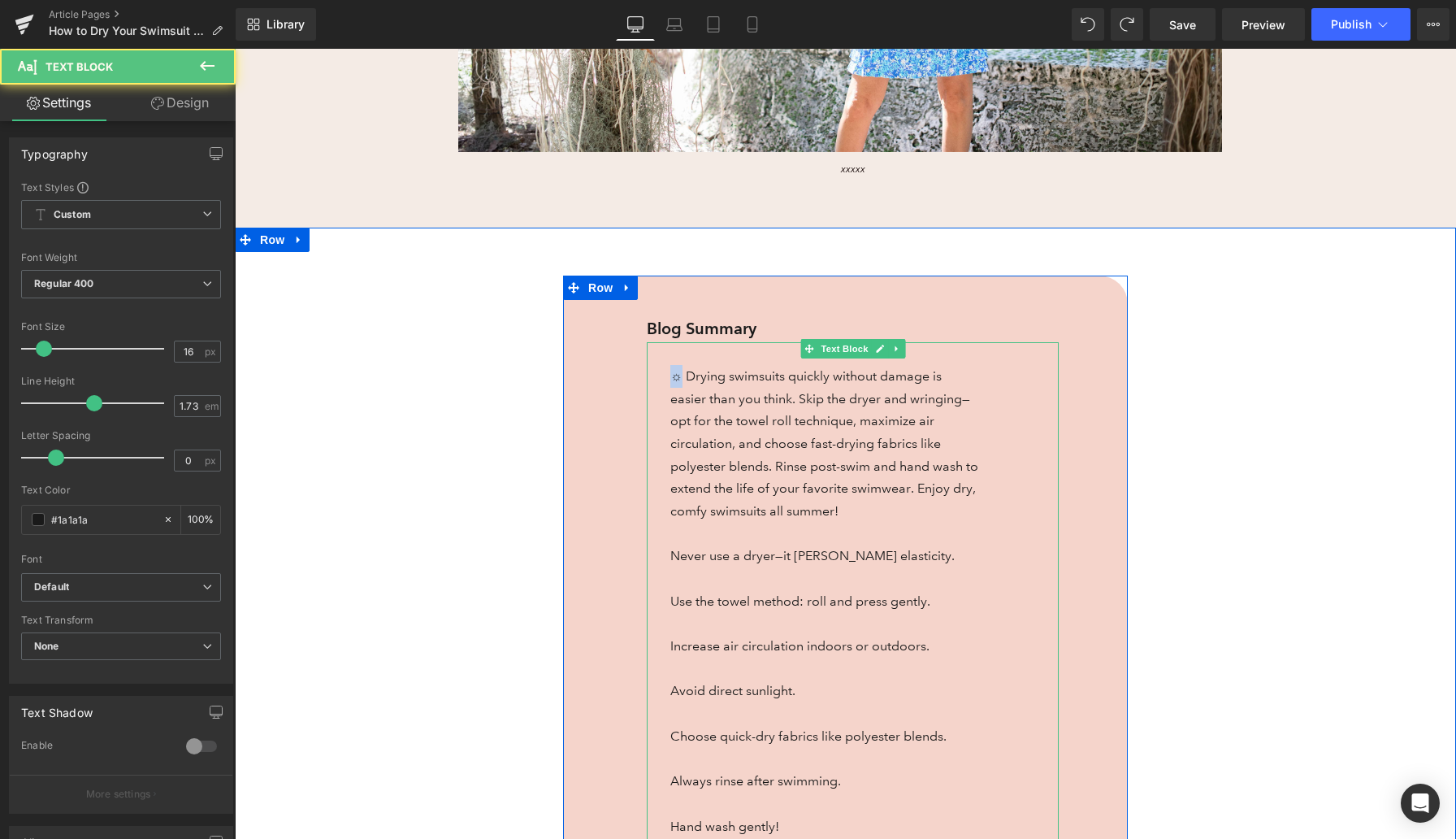
drag, startPoint x: 679, startPoint y: 374, endPoint x: 669, endPoint y: 373, distance: 10.0
click at [669, 373] on div "☼ Drying swimsuits quickly without damage is easier than you think. Skip the dr…" at bounding box center [852, 612] width 412 height 541
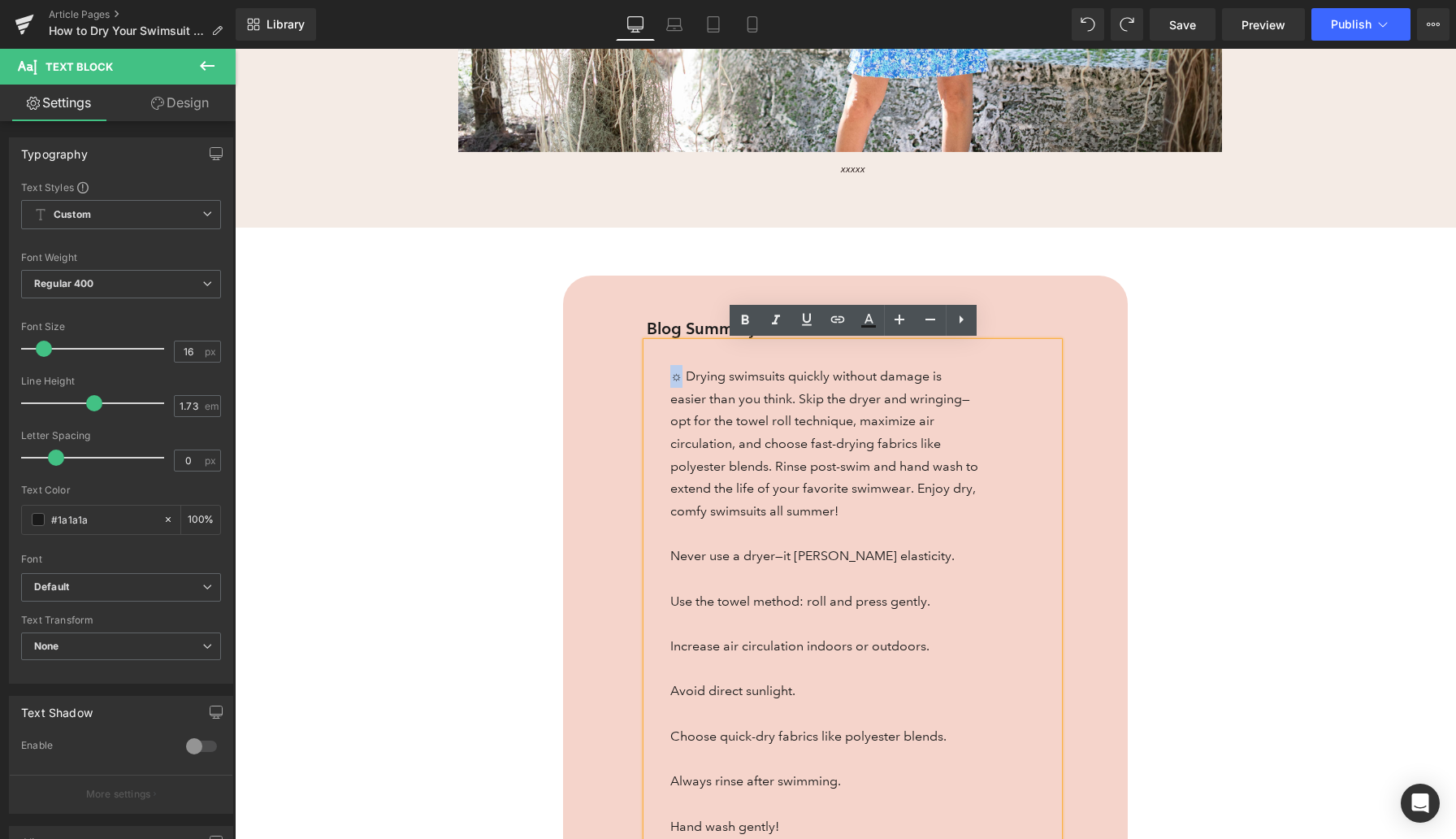
copy span "☼"
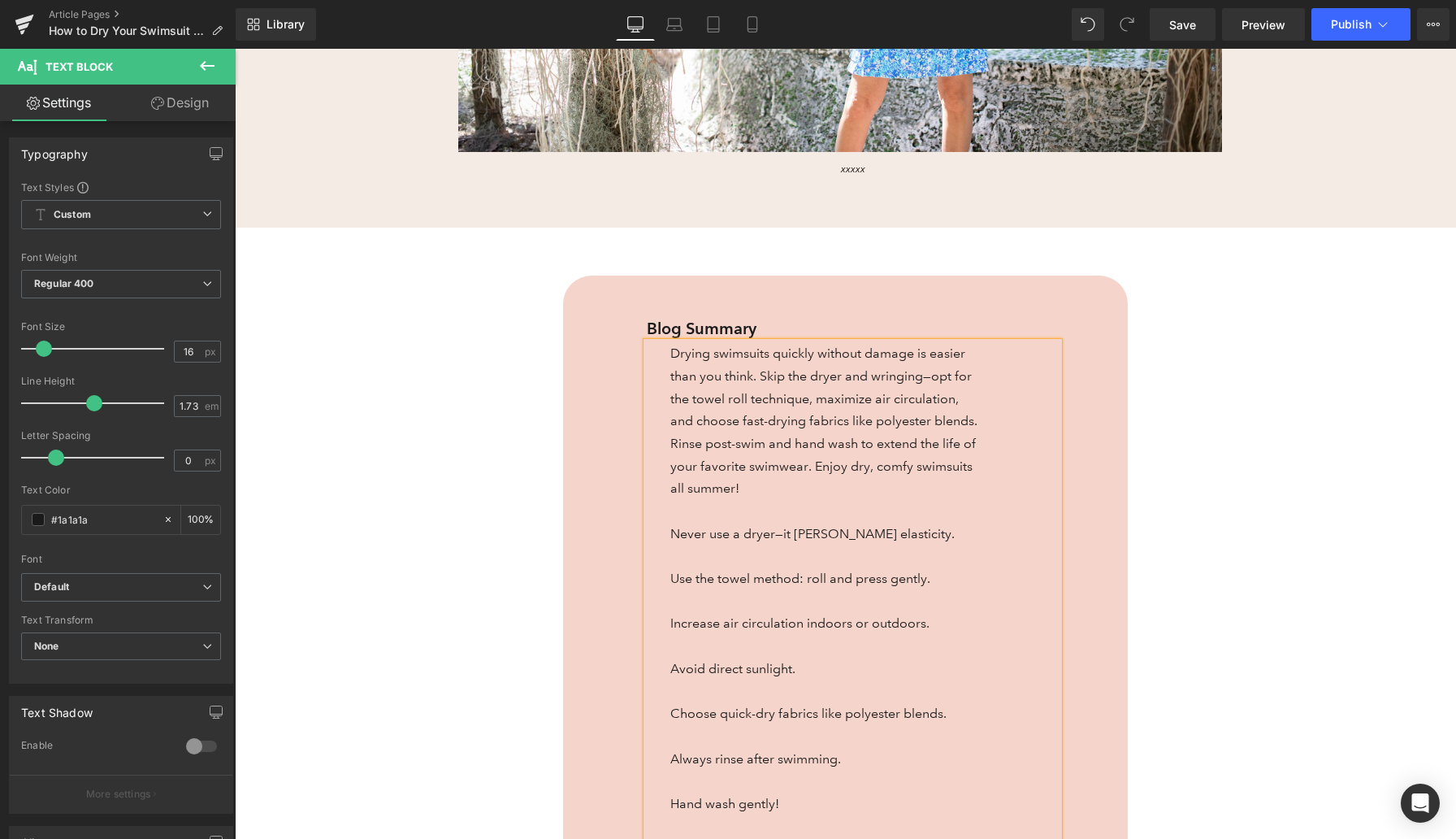
click at [671, 532] on span "Never use a dryer—it harms elasticity." at bounding box center [812, 533] width 285 height 15
click at [668, 580] on div "Drying swimsuits quickly without damage is easier than you think. Skip the drye…" at bounding box center [852, 600] width 412 height 517
click at [670, 619] on span "Increase air circulation indoors or outdoors." at bounding box center [799, 623] width 259 height 15
click at [671, 669] on span "Avoid direct sunlight." at bounding box center [732, 669] width 125 height 15
click at [671, 712] on span "Choose quick-dry fabrics like polyester blends." at bounding box center [808, 713] width 276 height 15
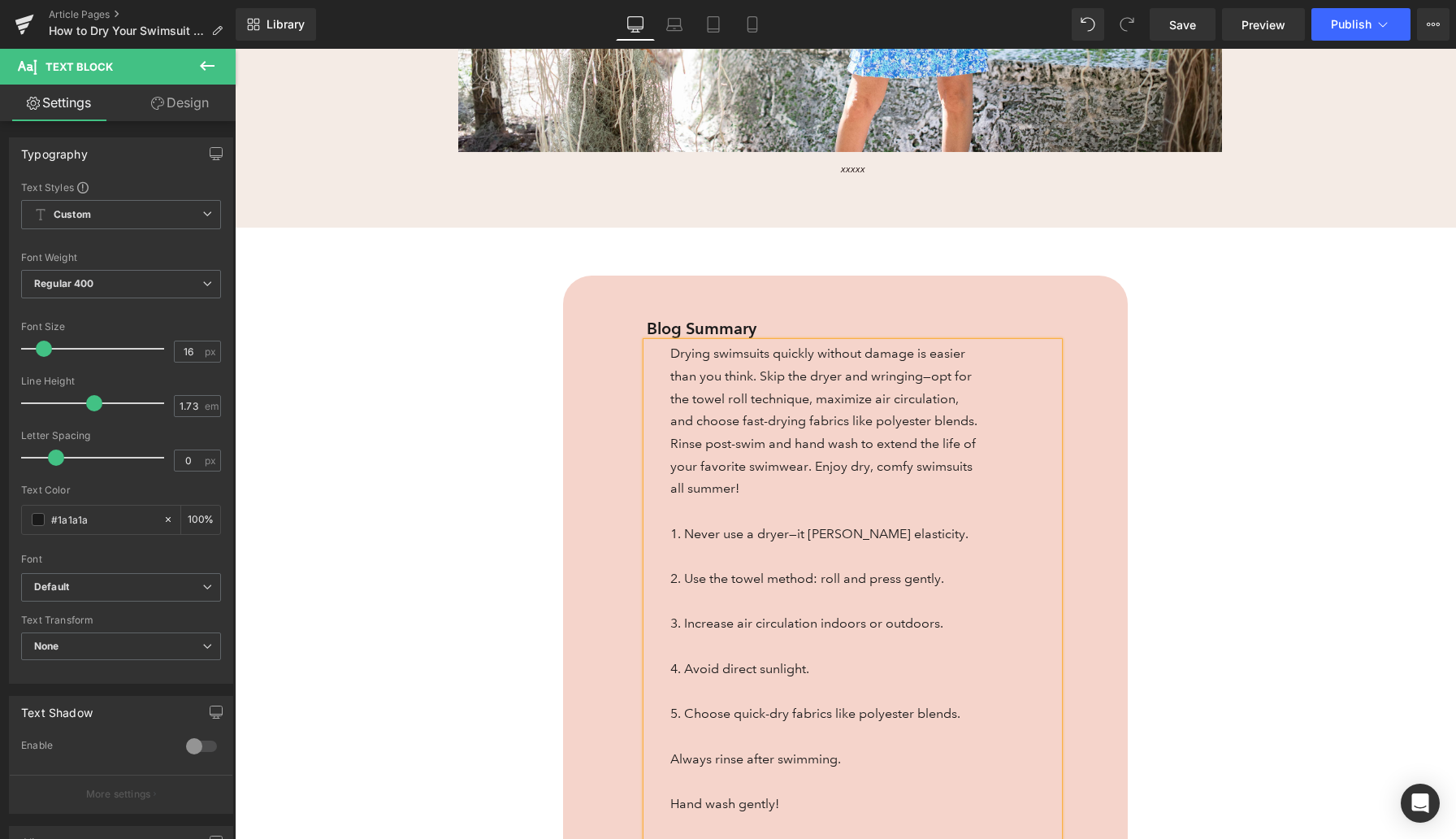
scroll to position [844, 0]
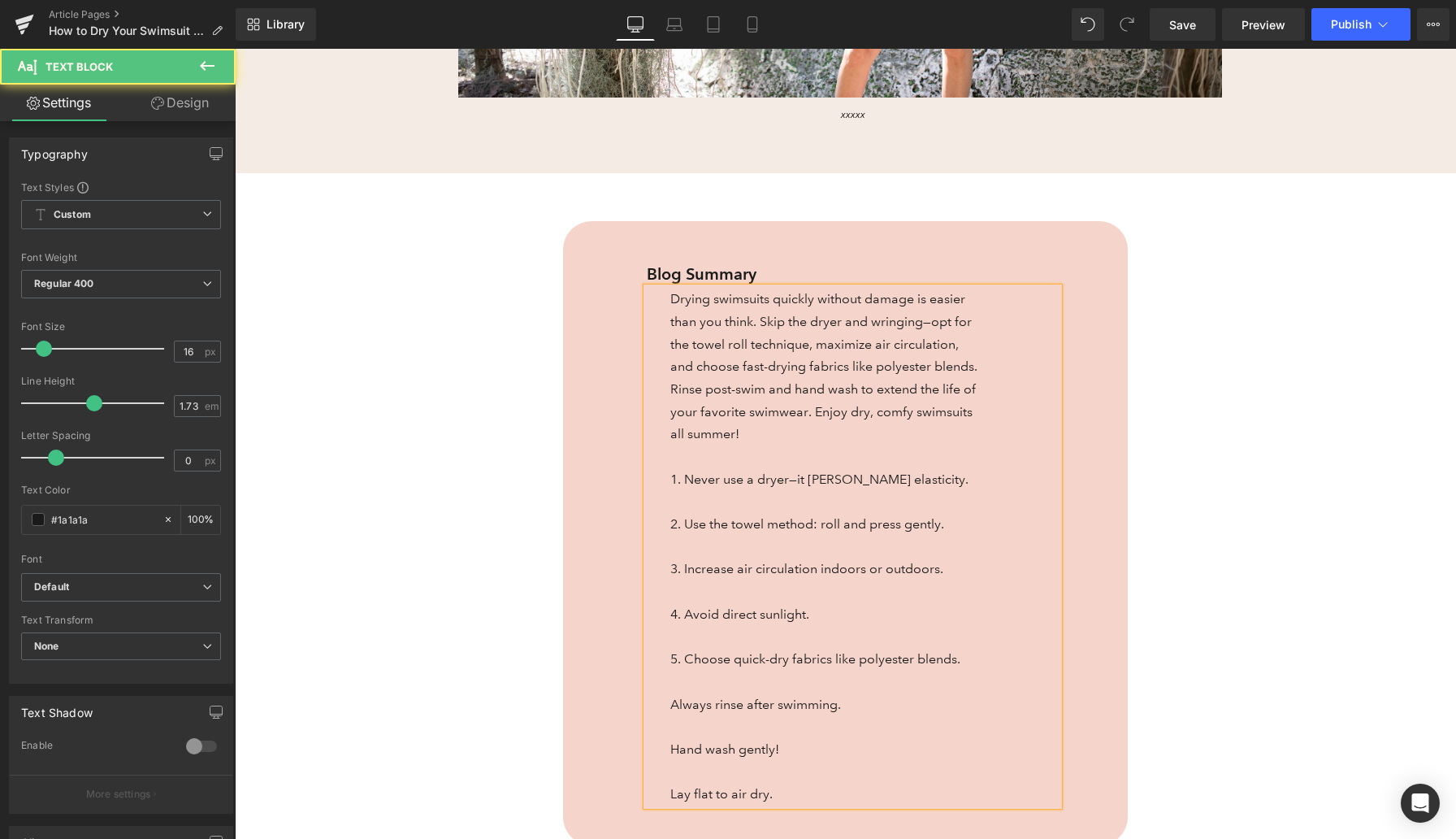
click at [671, 705] on span "Always rinse after swimming." at bounding box center [755, 704] width 170 height 15
click at [671, 744] on span "Hand wash gently!" at bounding box center [725, 749] width 109 height 15
click at [669, 783] on div "Drying swimsuits quickly without damage is easier than you think. Skip the drye…" at bounding box center [852, 547] width 412 height 517
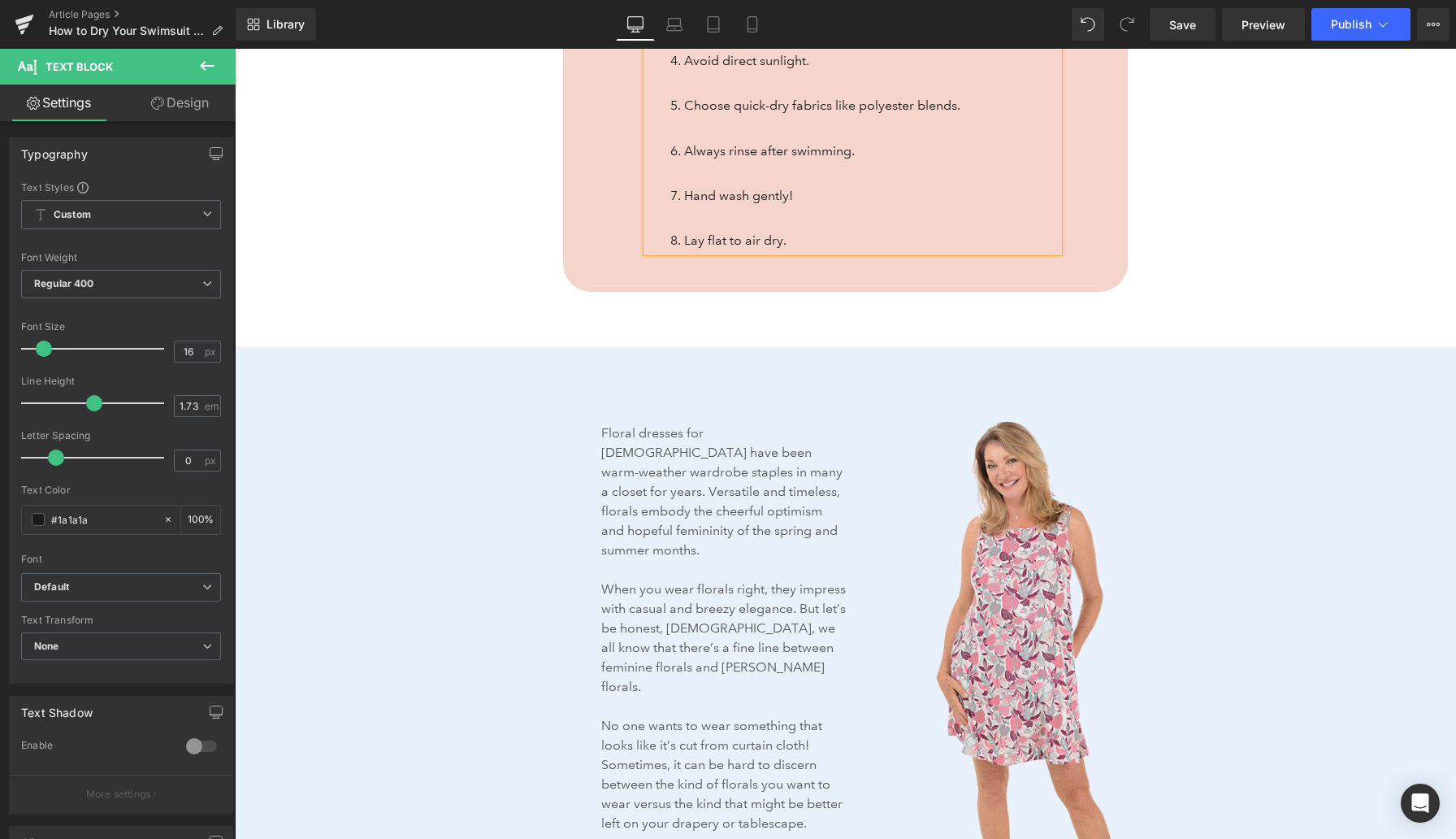
scroll to position [1401, 0]
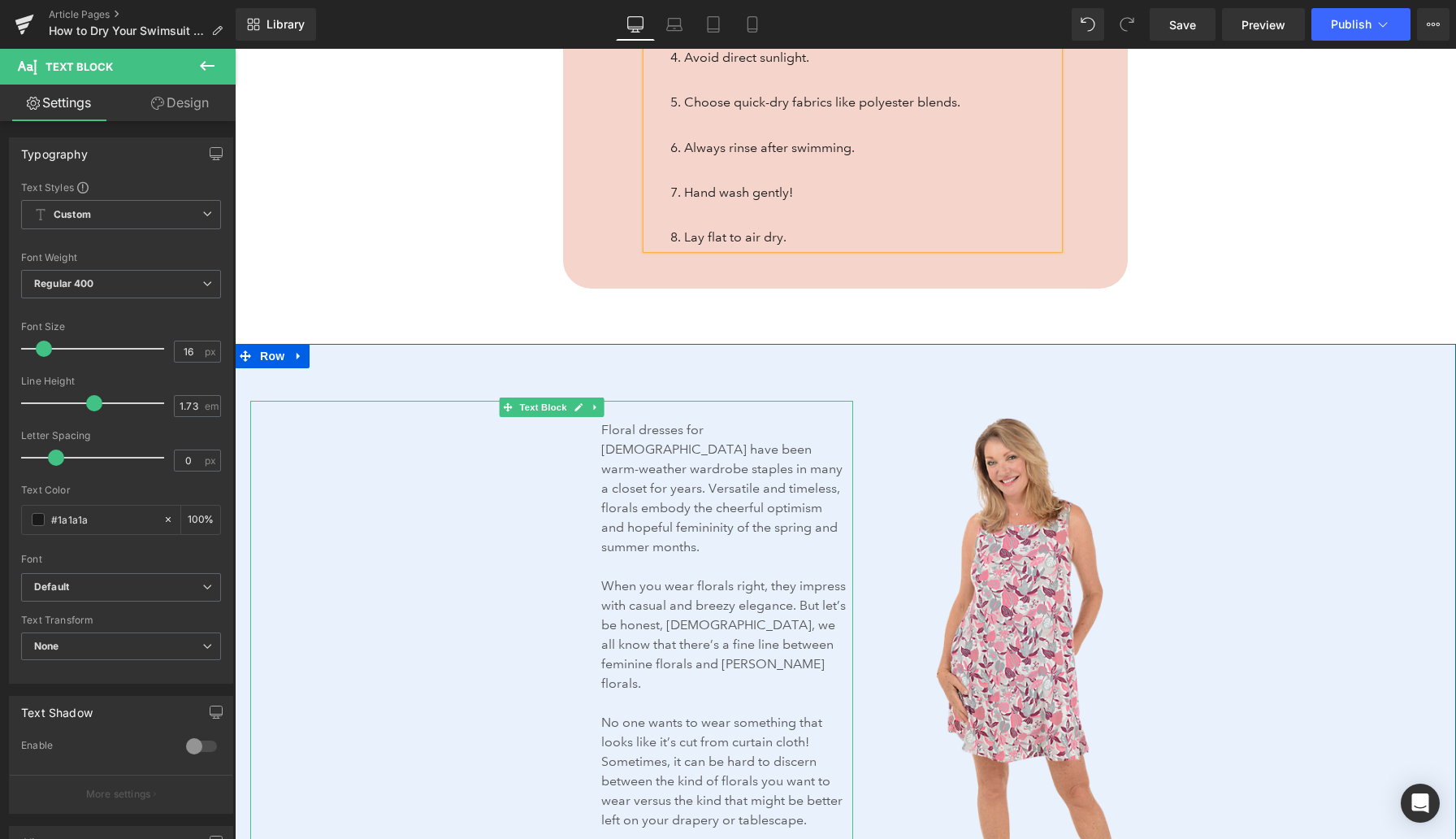
click at [724, 522] on p "Floral dresses for ladies have been warm-weather wardrobe staples in many a clo…" at bounding box center [724, 488] width 245 height 137
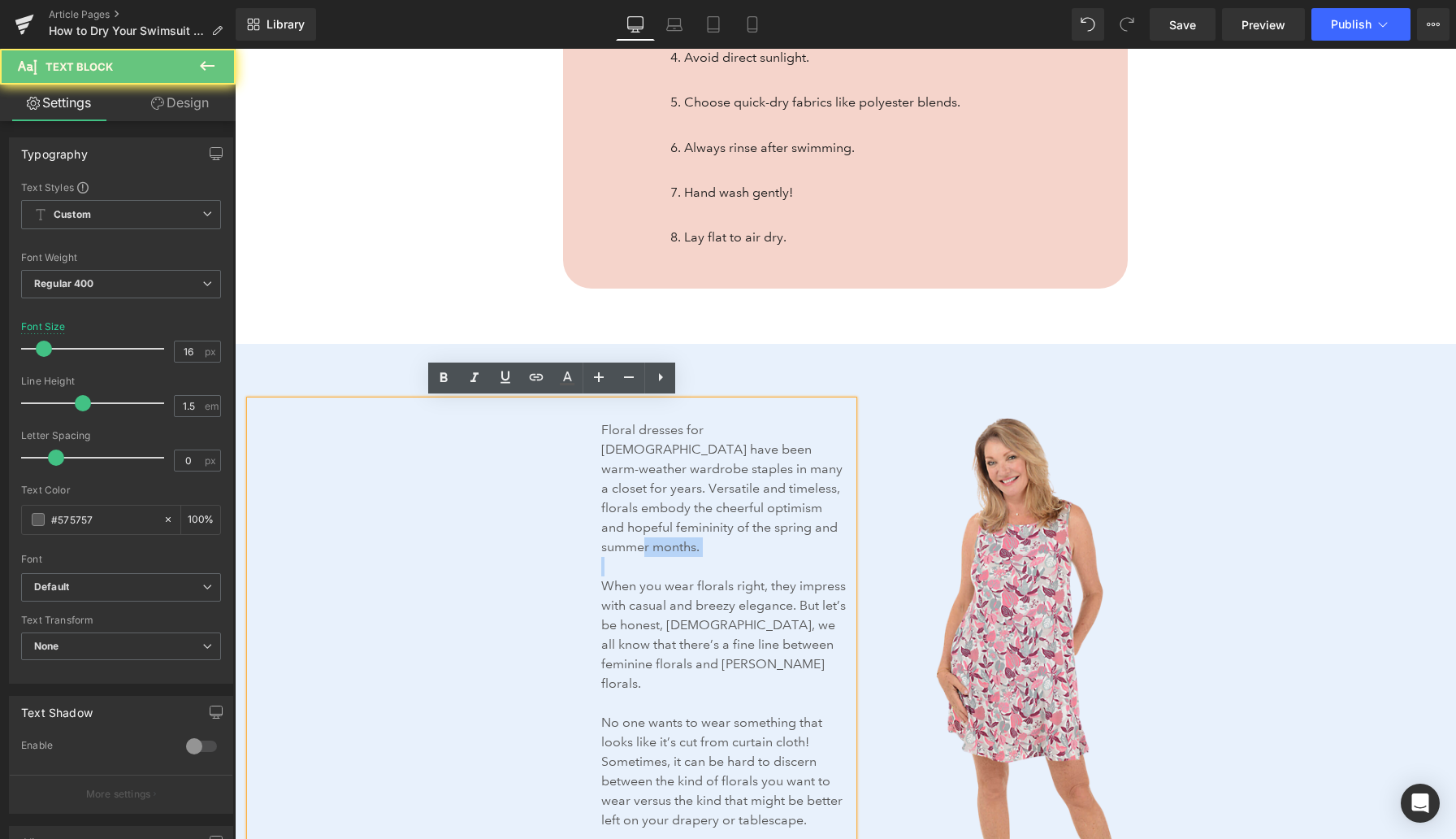
click at [724, 522] on p "Floral dresses for ladies have been warm-weather wardrobe staples in many a clo…" at bounding box center [724, 488] width 245 height 137
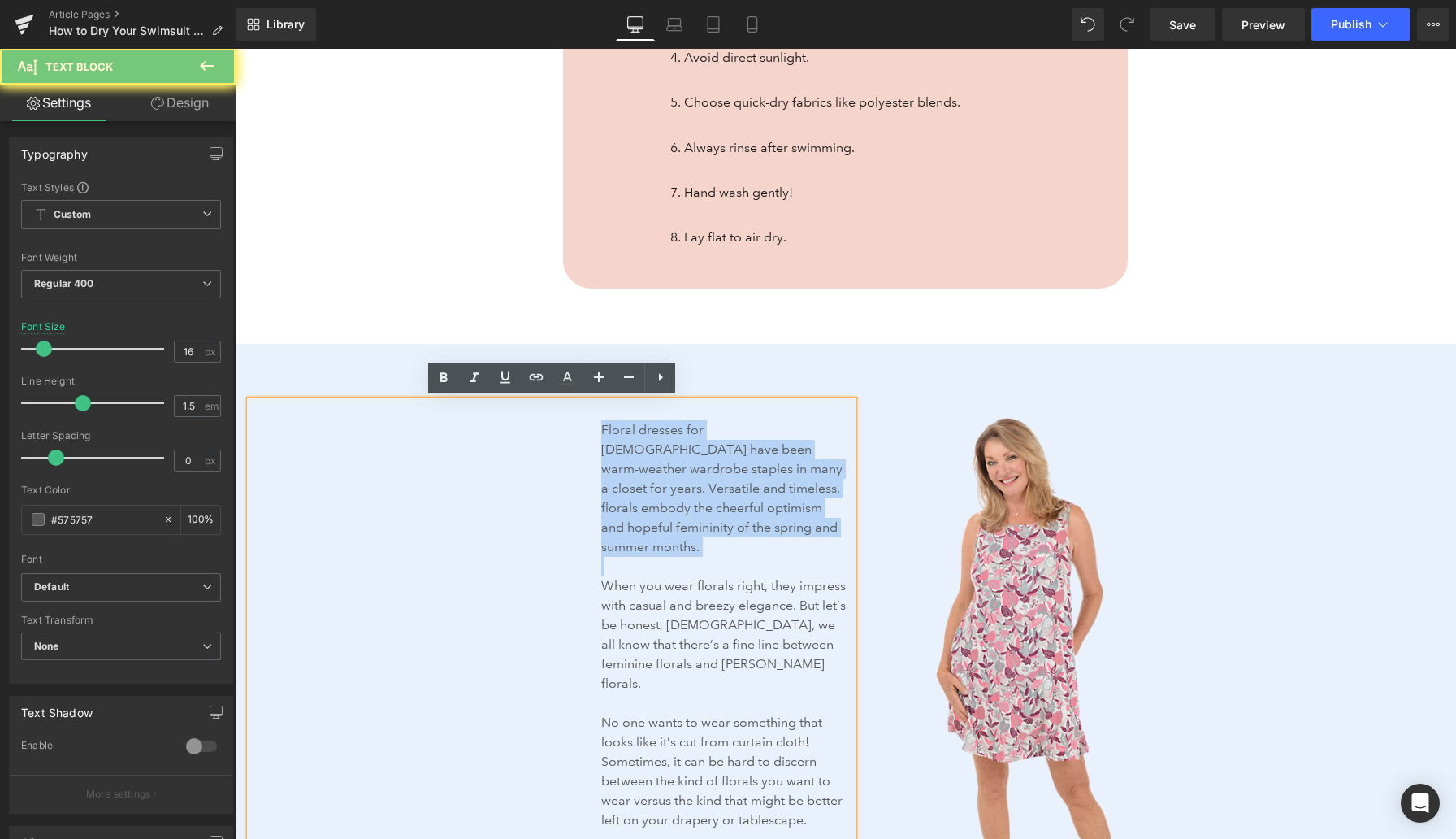
click at [724, 522] on p "Floral dresses for ladies have been warm-weather wardrobe staples in many a clo…" at bounding box center [724, 488] width 245 height 137
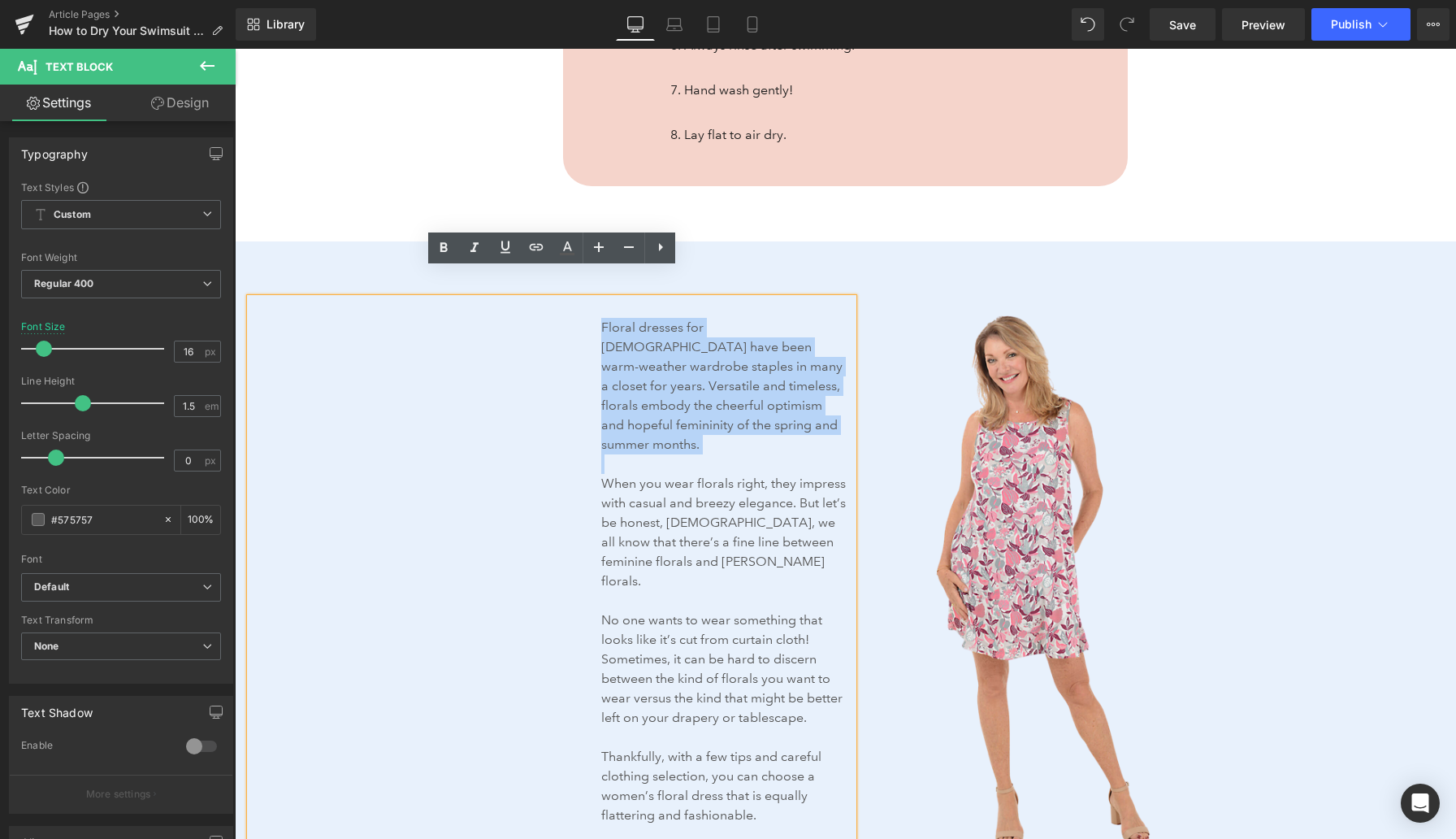
scroll to position [1533, 0]
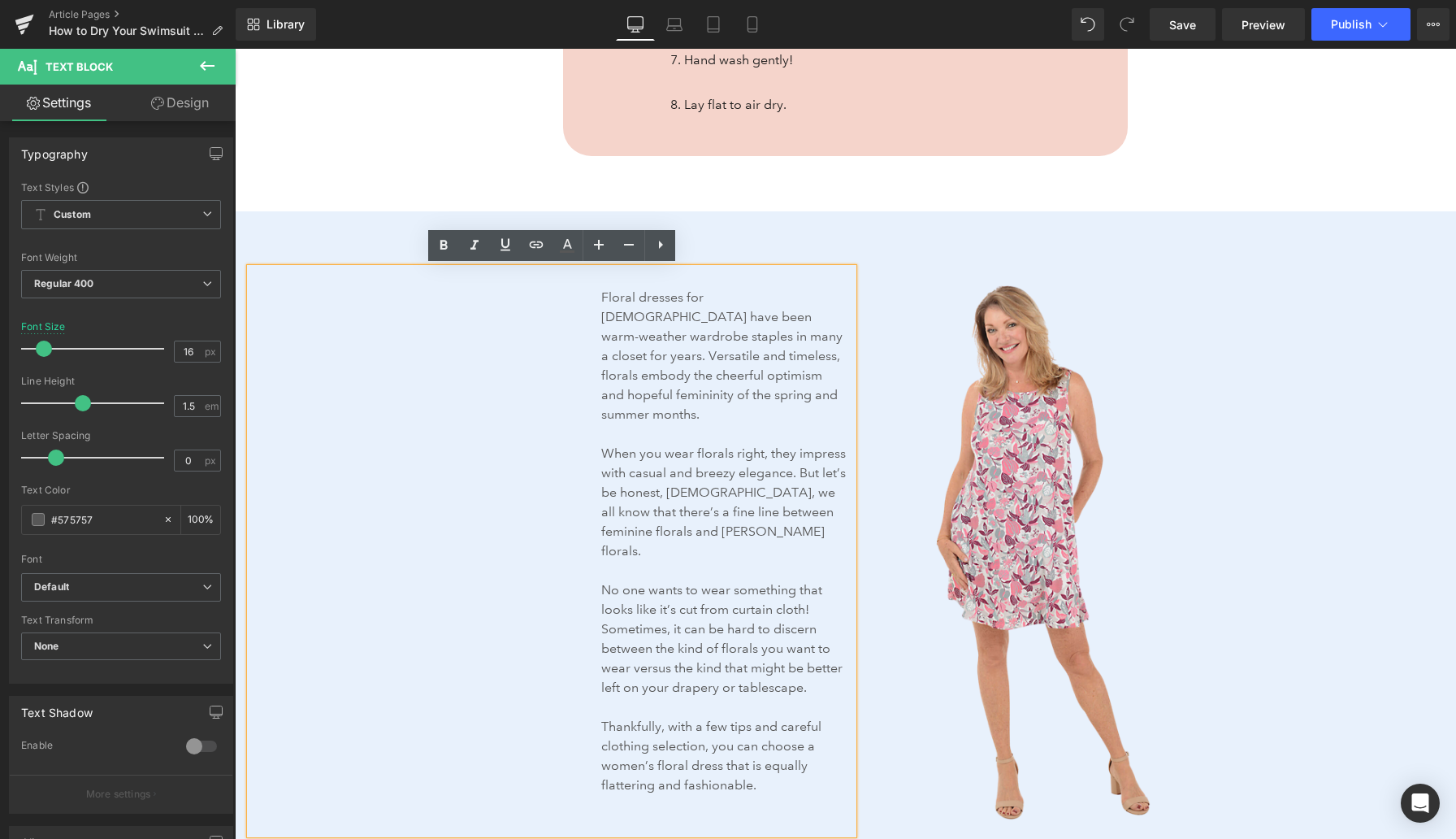
click at [723, 561] on p at bounding box center [724, 570] width 245 height 19
click at [722, 561] on p at bounding box center [724, 570] width 245 height 19
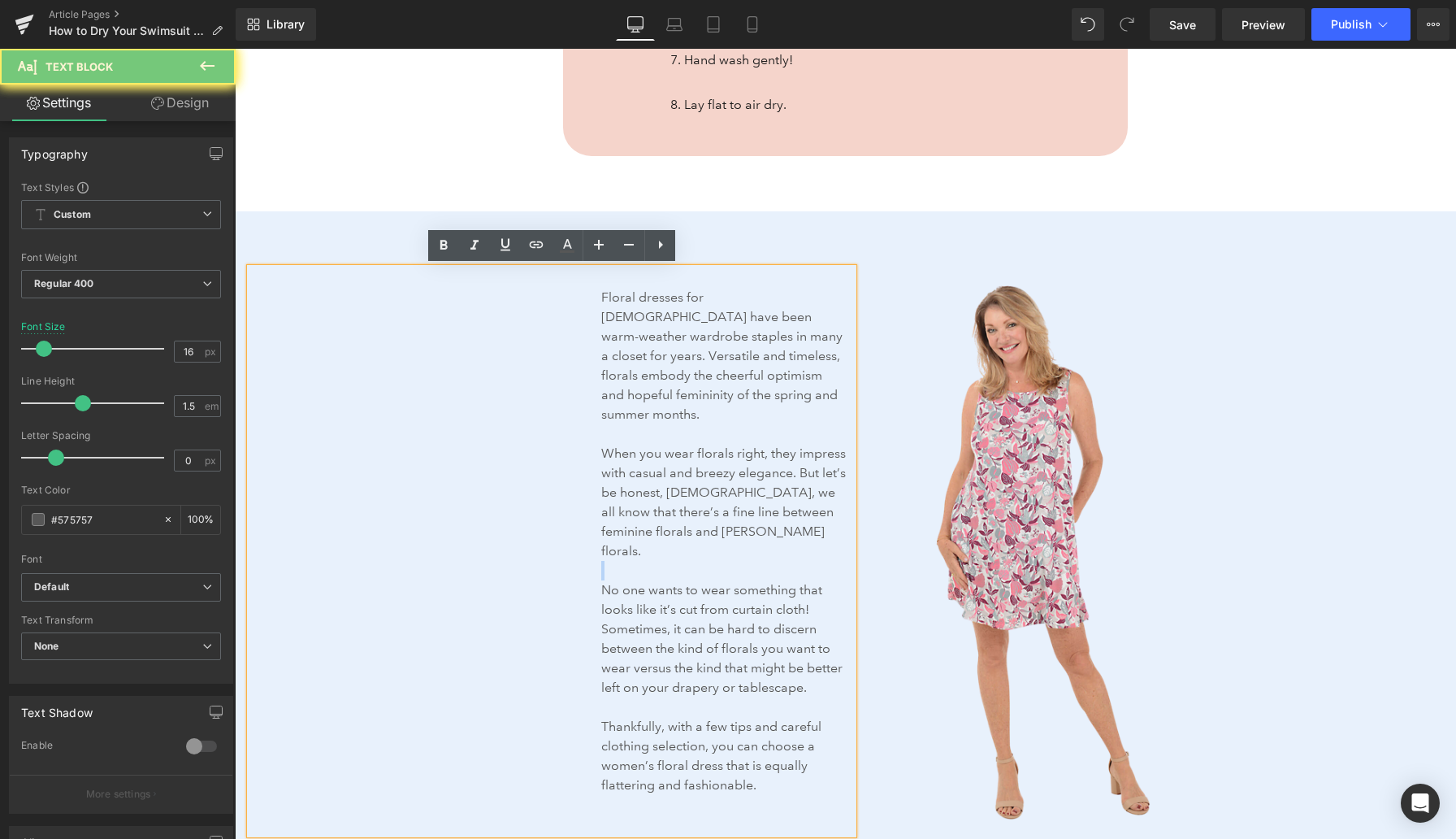
click at [722, 561] on p at bounding box center [724, 570] width 245 height 19
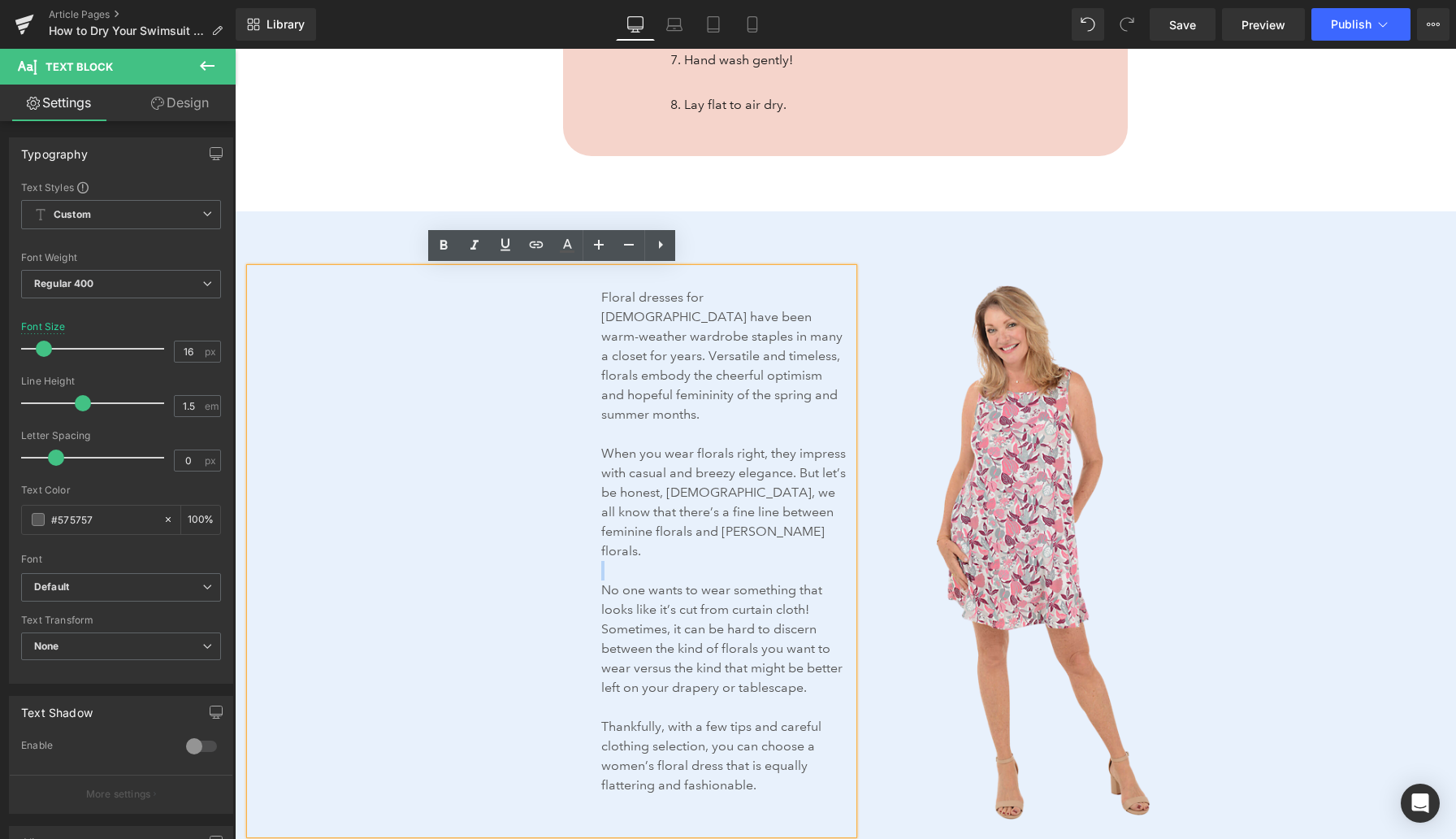
drag, startPoint x: 769, startPoint y: 747, endPoint x: 591, endPoint y: 299, distance: 482.1
click at [591, 299] on div "Floral dresses for ladies have been warm-weather wardrobe staples in many a clo…" at bounding box center [552, 551] width 603 height 566
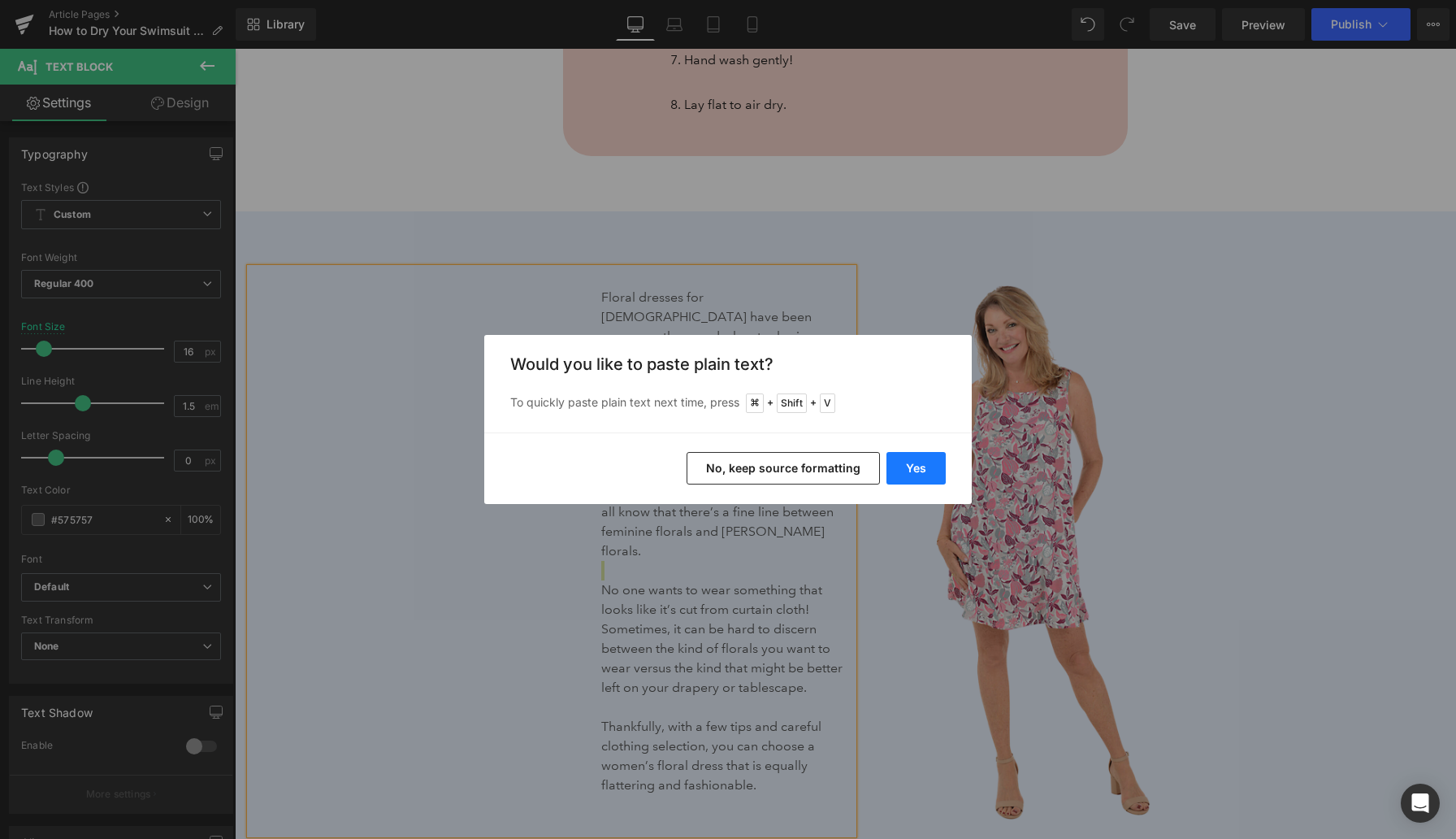
click at [932, 466] on button "Yes" at bounding box center [916, 468] width 60 height 33
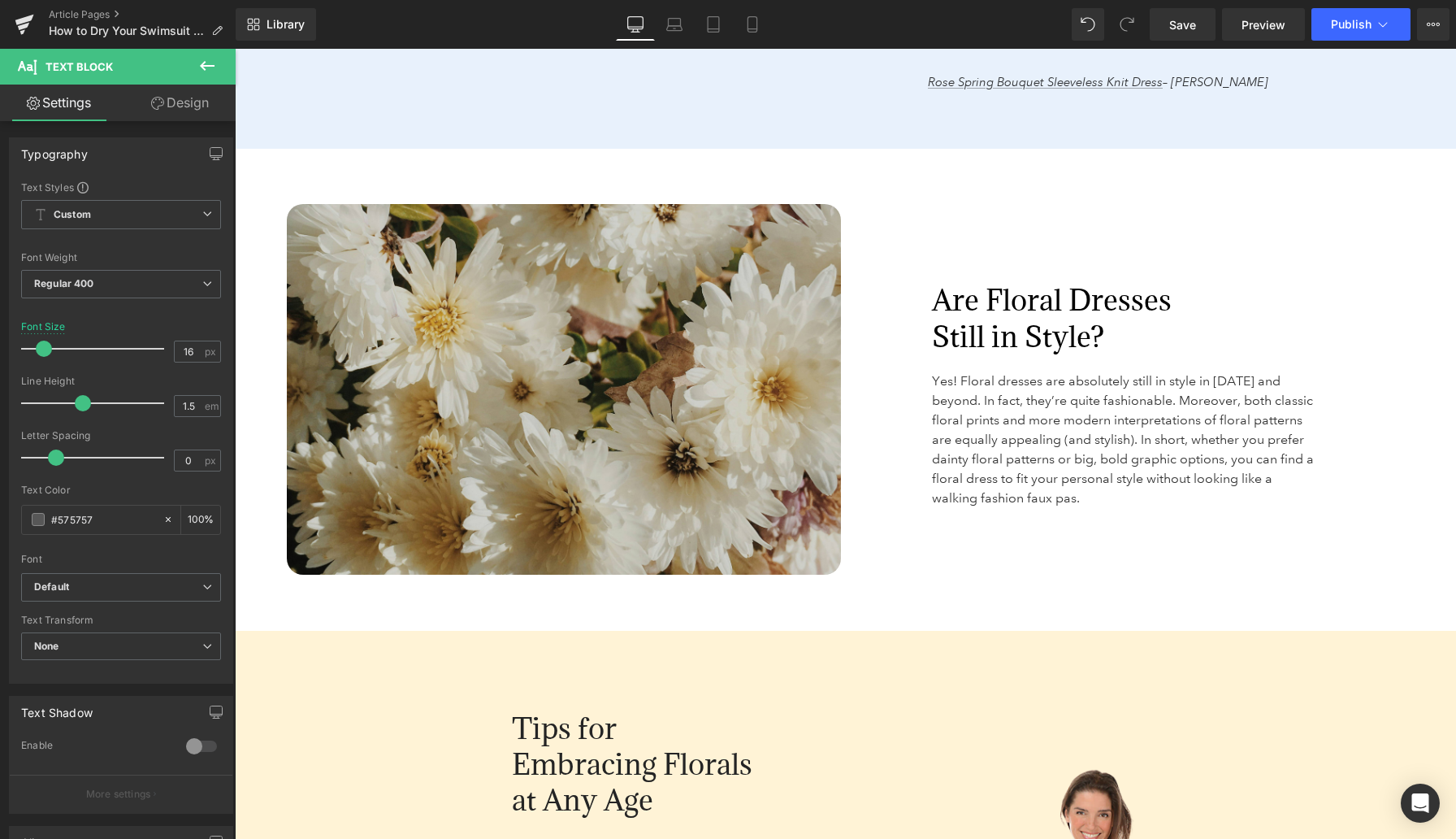
scroll to position [2313, 0]
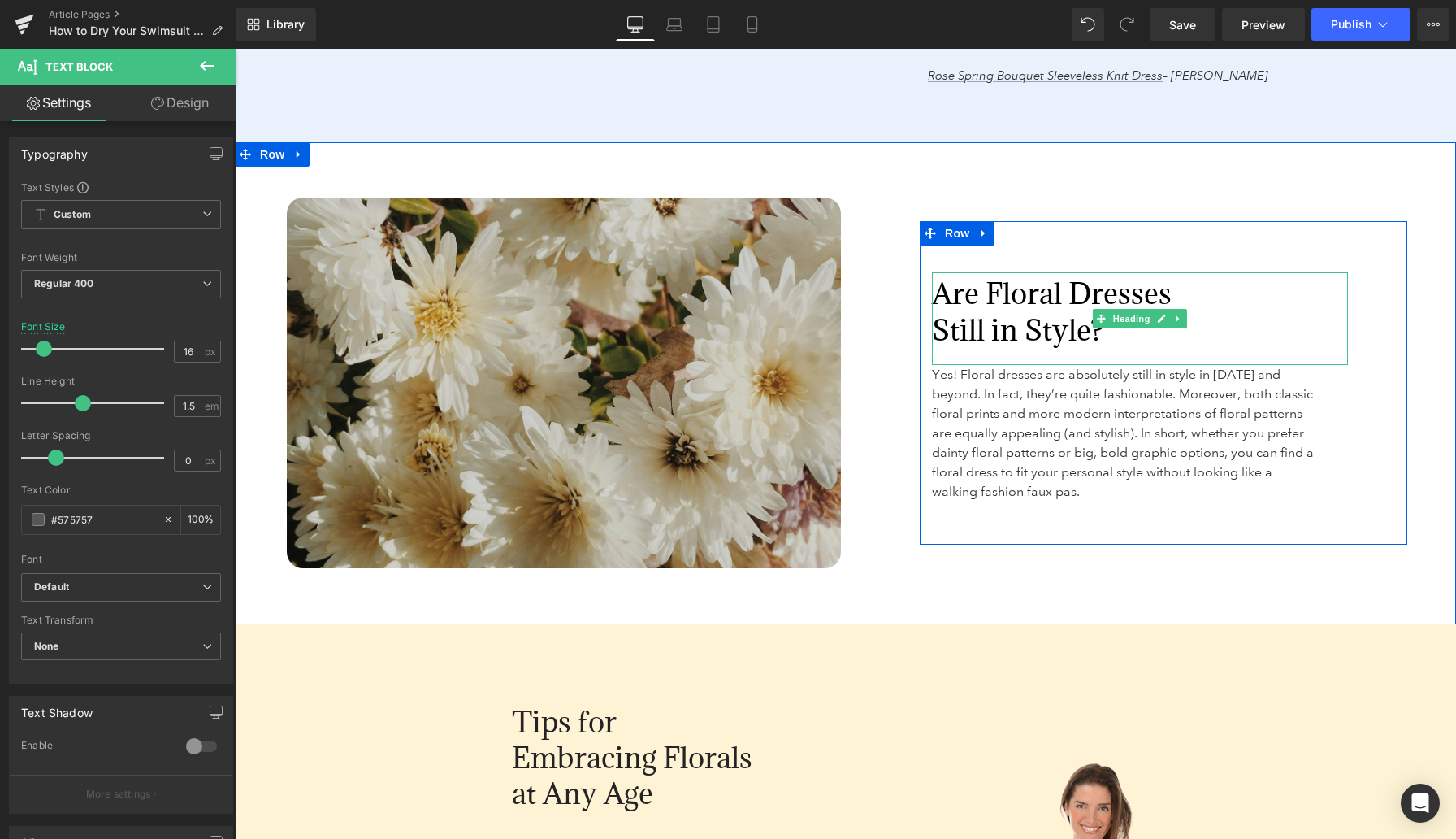
click at [951, 305] on font "Are Floral Dresses Still in Style?" at bounding box center [1052, 311] width 240 height 73
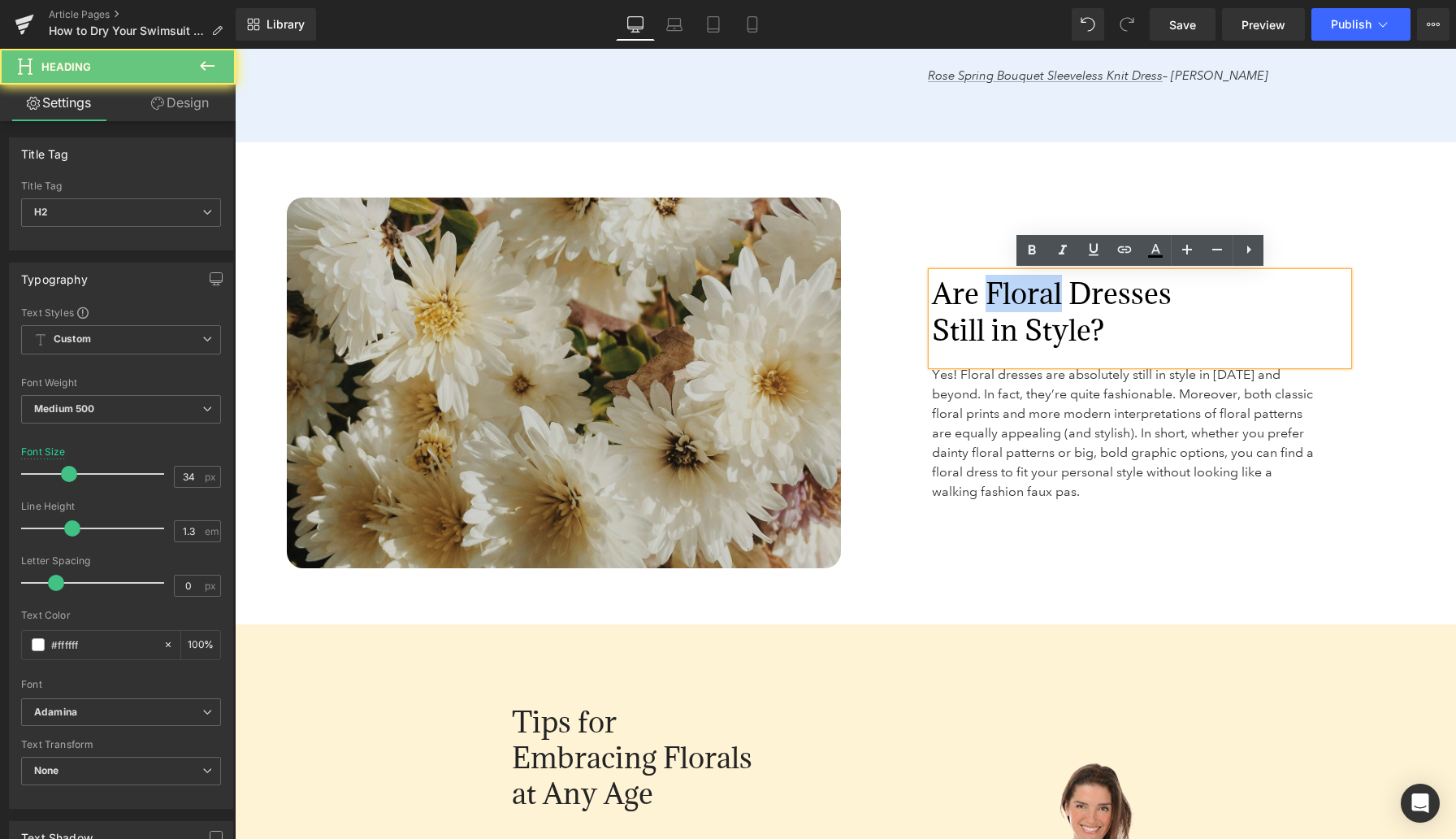
click at [951, 305] on font "Are Floral Dresses Still in Style?" at bounding box center [1052, 311] width 240 height 73
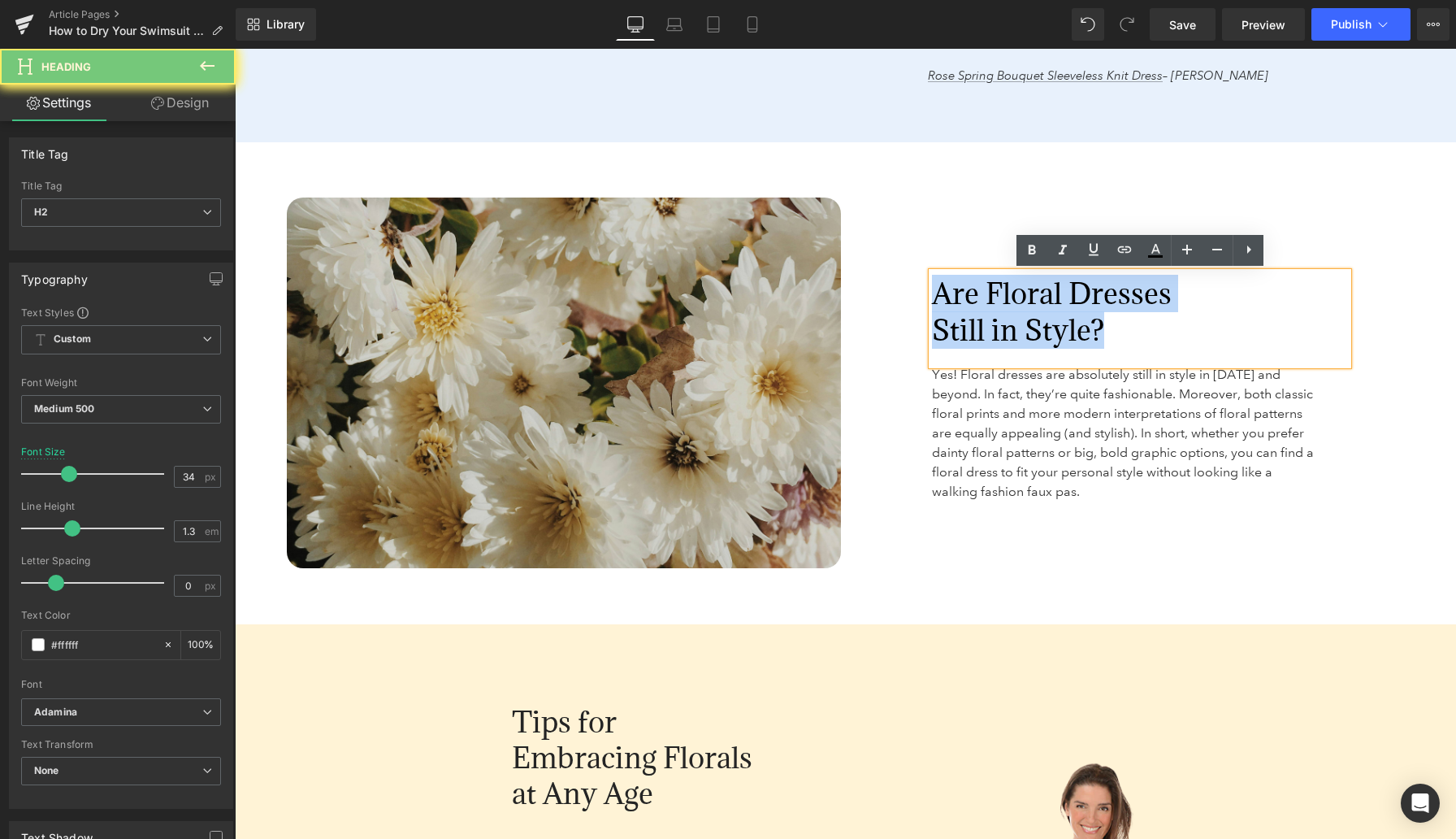
click at [951, 305] on font "Are Floral Dresses Still in Style?" at bounding box center [1052, 311] width 240 height 73
paste div
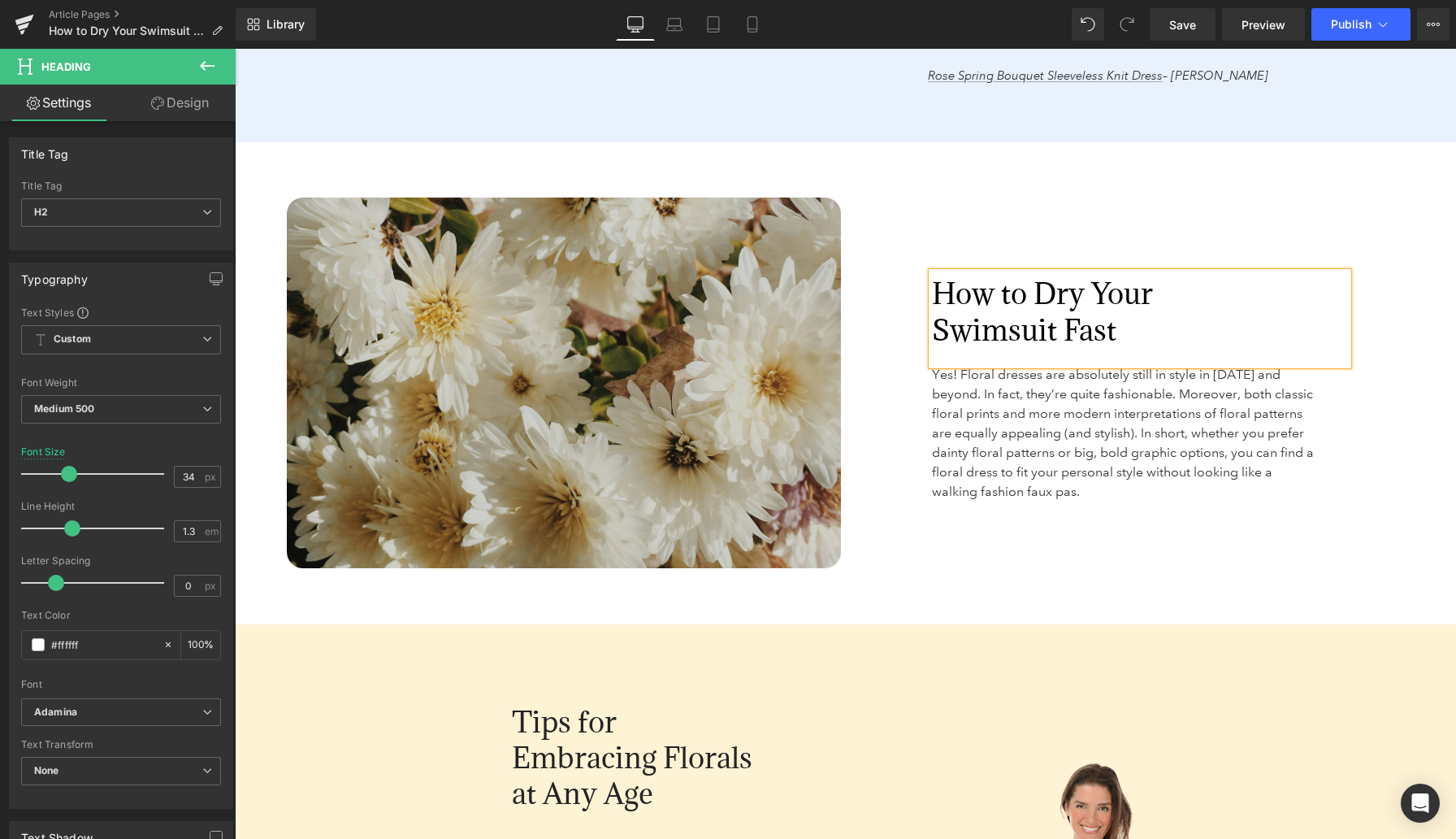
click at [951, 419] on span "Yes! Floral dresses are absolutely still in style in 2025 and beyond. In fact, …" at bounding box center [1123, 433] width 382 height 133
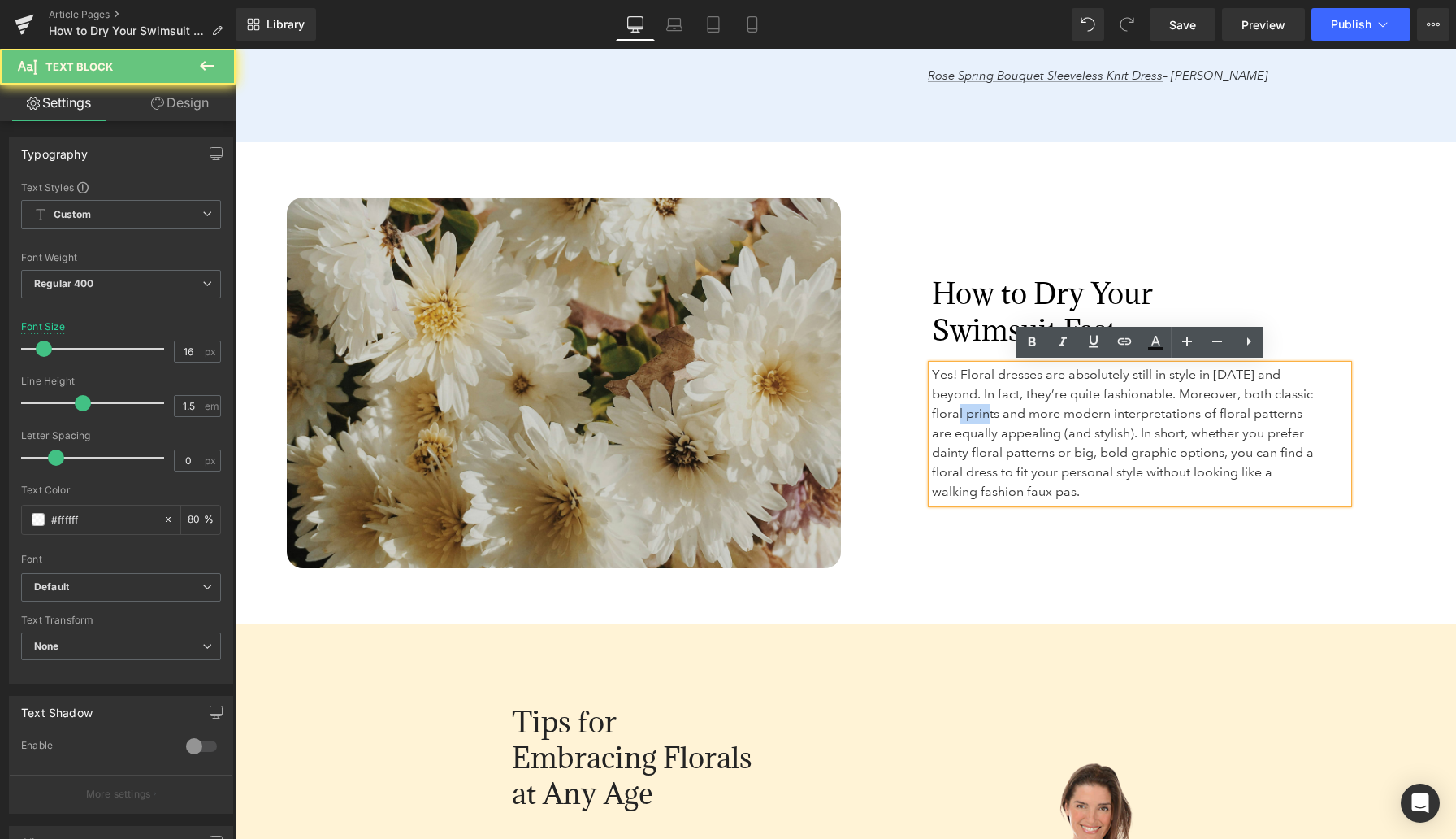
click at [951, 419] on span "Yes! Floral dresses are absolutely still in style in 2025 and beyond. In fact, …" at bounding box center [1123, 433] width 382 height 133
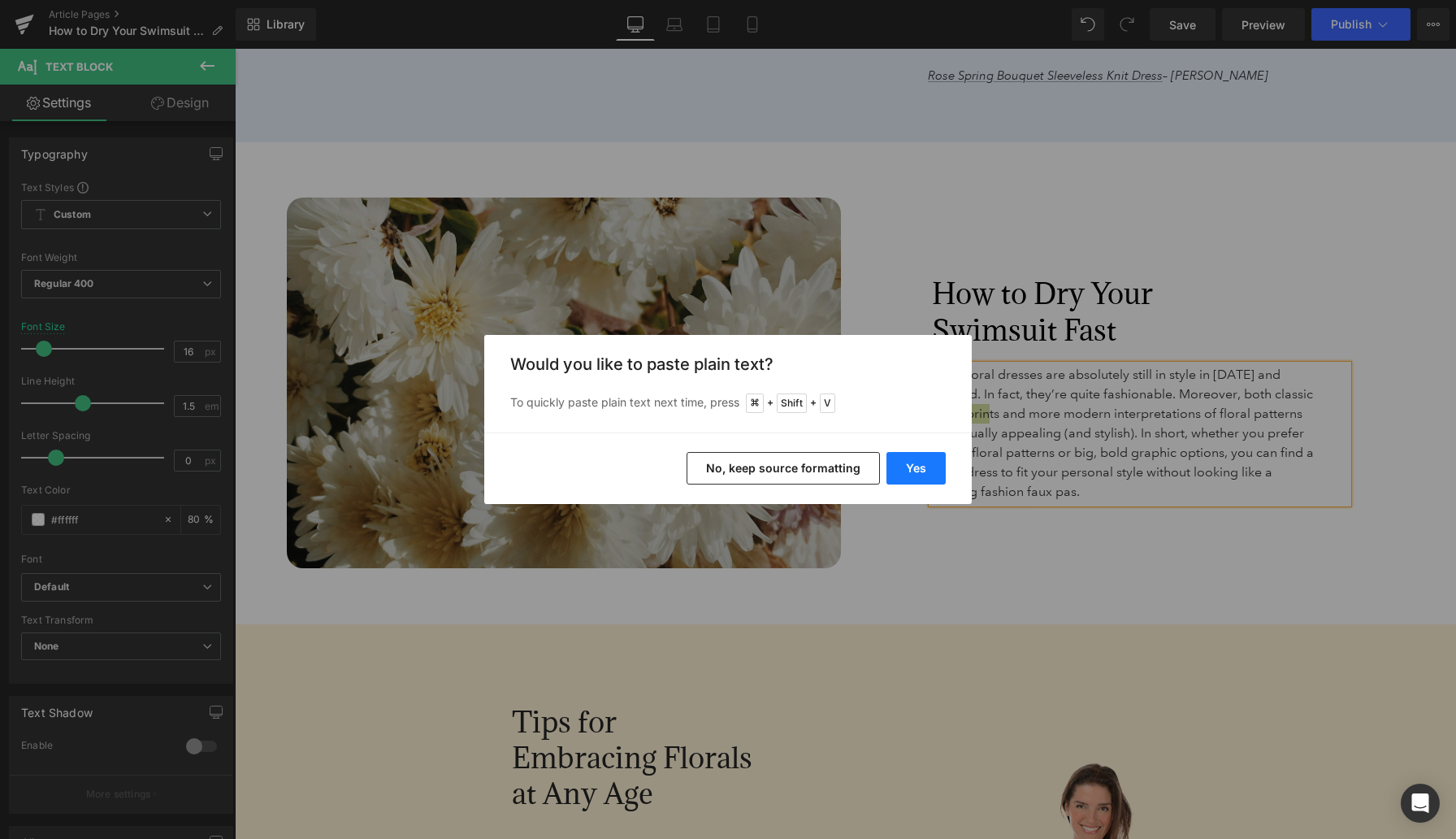
click at [913, 469] on button "Yes" at bounding box center [916, 468] width 60 height 33
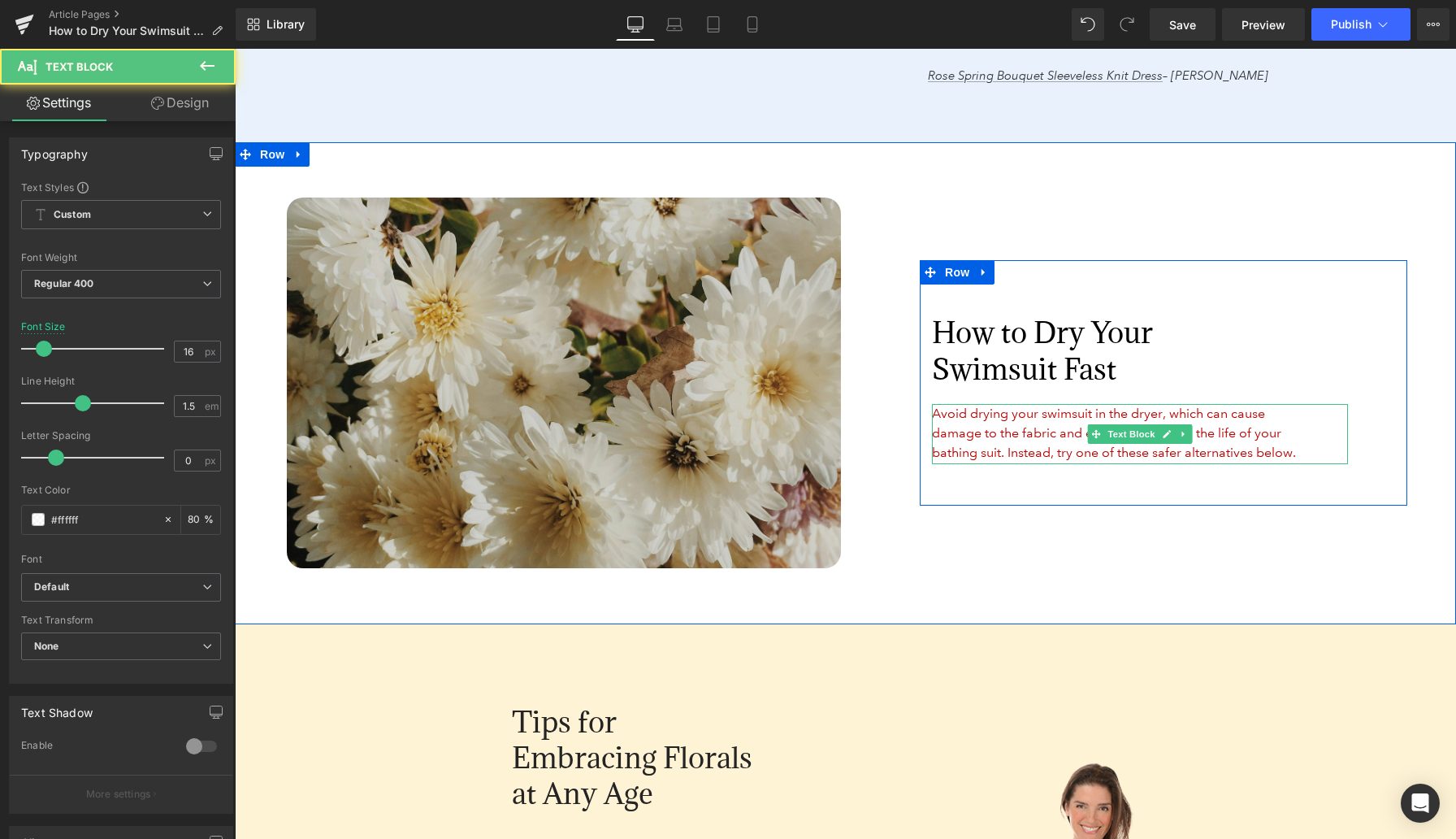
click at [951, 438] on font "Avoid drying your swimsuit in the dryer, which can cause damage to the fabric a…" at bounding box center [1114, 433] width 364 height 55
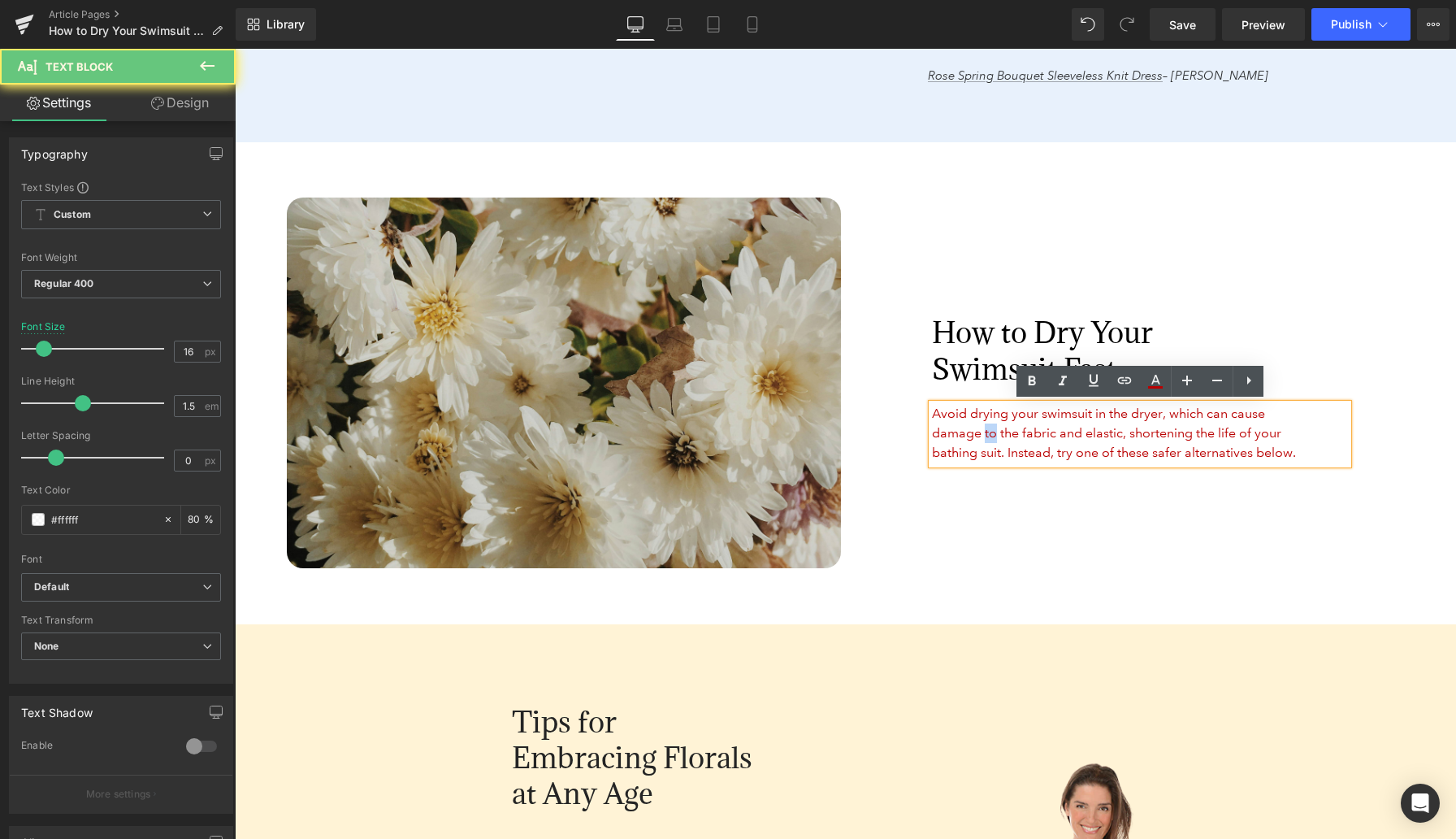
click at [951, 438] on font "Avoid drying your swimsuit in the dryer, which can cause damage to the fabric a…" at bounding box center [1114, 433] width 364 height 55
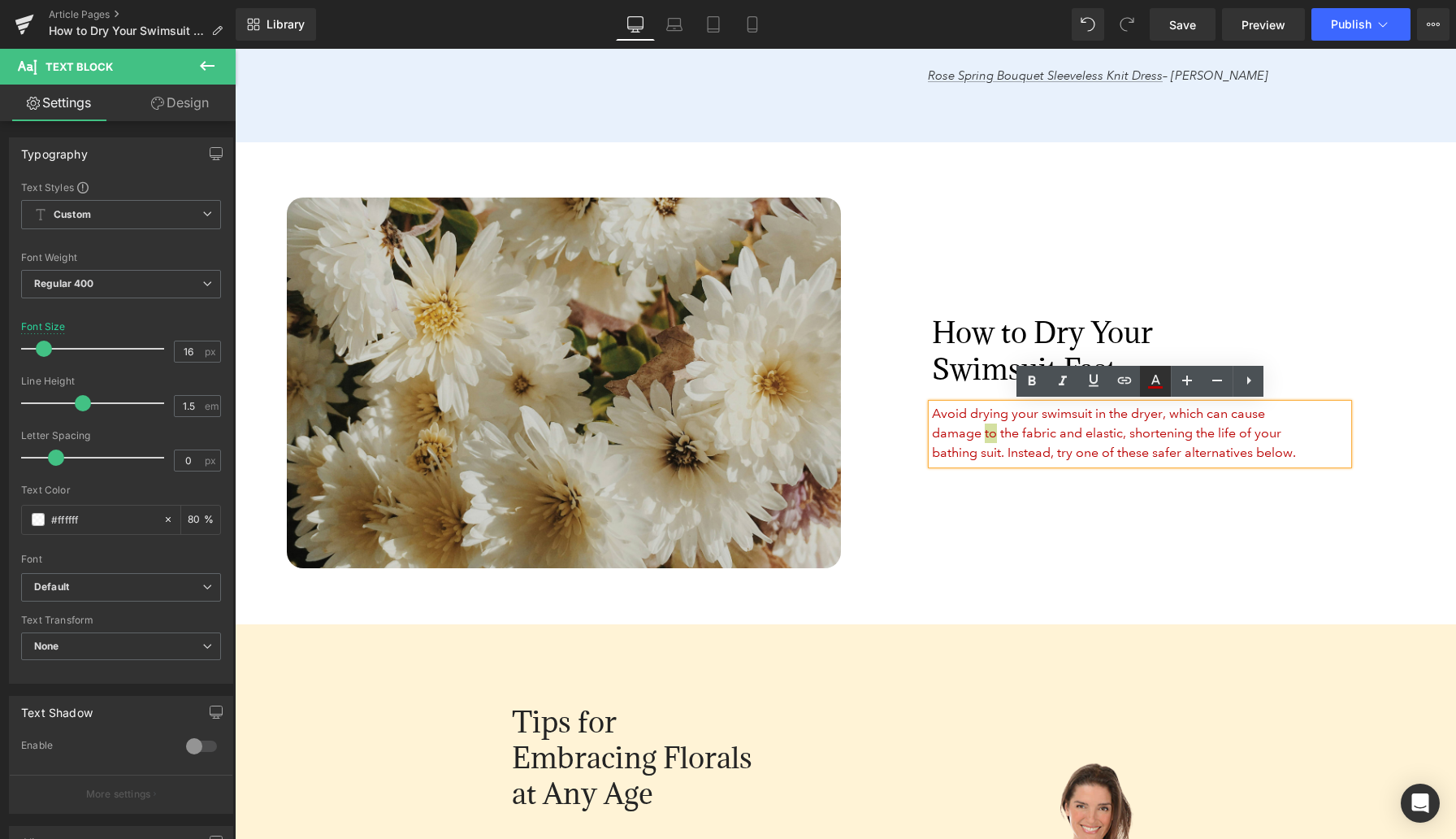
click at [951, 385] on icon at bounding box center [1155, 380] width 19 height 19
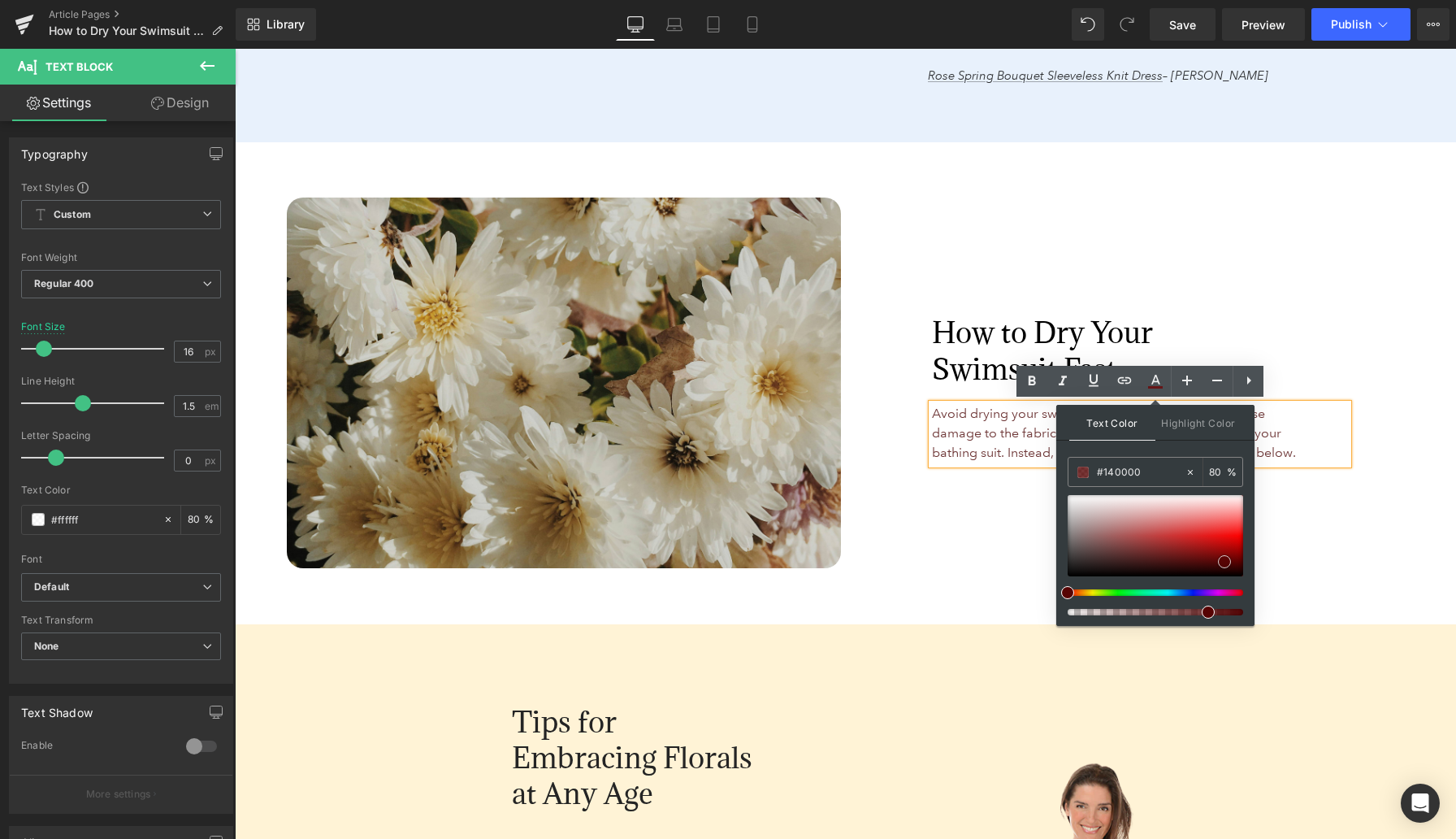
type input "#000000"
drag, startPoint x: 1402, startPoint y: 574, endPoint x: 1288, endPoint y: 608, distance: 119.0
click at [951, 419] on span "Avoid drying your swimsuit in the dryer, which can cause damage to the fabric a…" at bounding box center [1114, 433] width 364 height 55
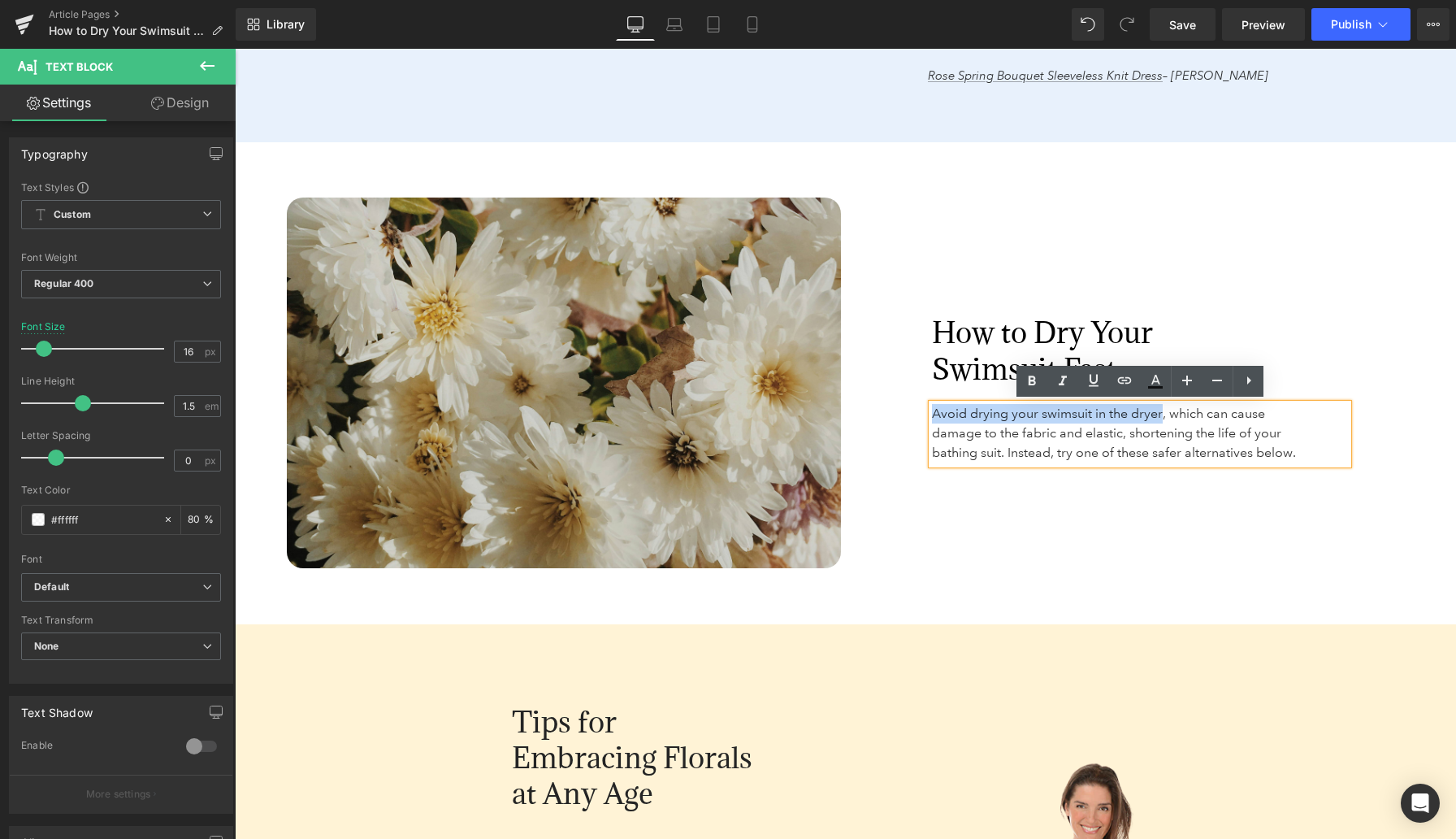
drag, startPoint x: 932, startPoint y: 411, endPoint x: 1162, endPoint y: 412, distance: 230.0
click at [951, 412] on span "Avoid drying your swimsuit in the dryer, which can cause damage to the fabric a…" at bounding box center [1114, 433] width 364 height 55
click at [951, 384] on icon at bounding box center [1124, 380] width 19 height 19
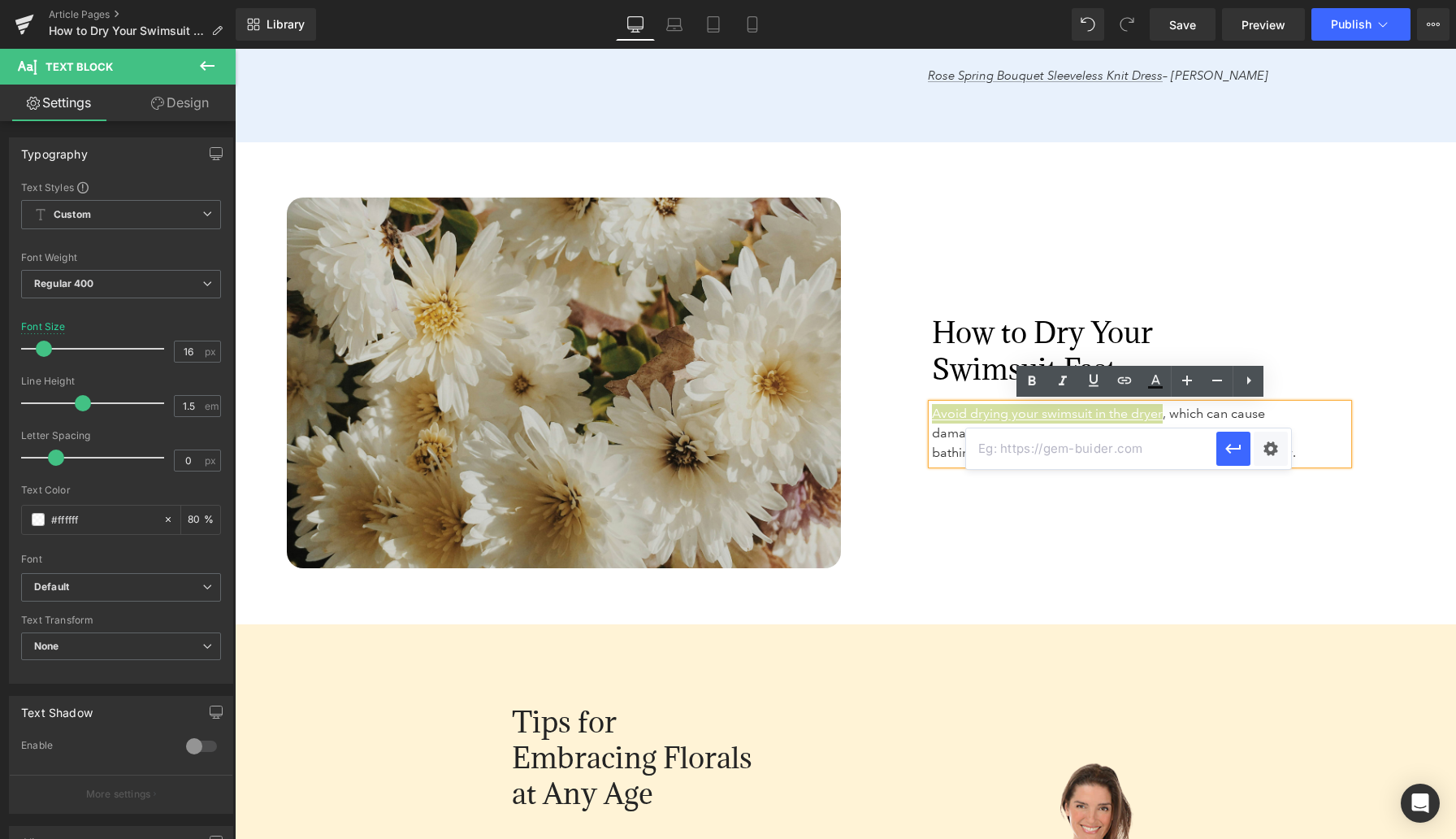
click at [951, 454] on input "text" at bounding box center [1092, 448] width 250 height 40
paste input "Avoid drying your swimsuit in the dryer, which can cause damage to the fabric a…"
type input "Avoid drying your swimsuit in the dryer, which can cause damage to the fabric a…"
click at [951, 449] on icon "button" at bounding box center [1233, 448] width 19 height 19
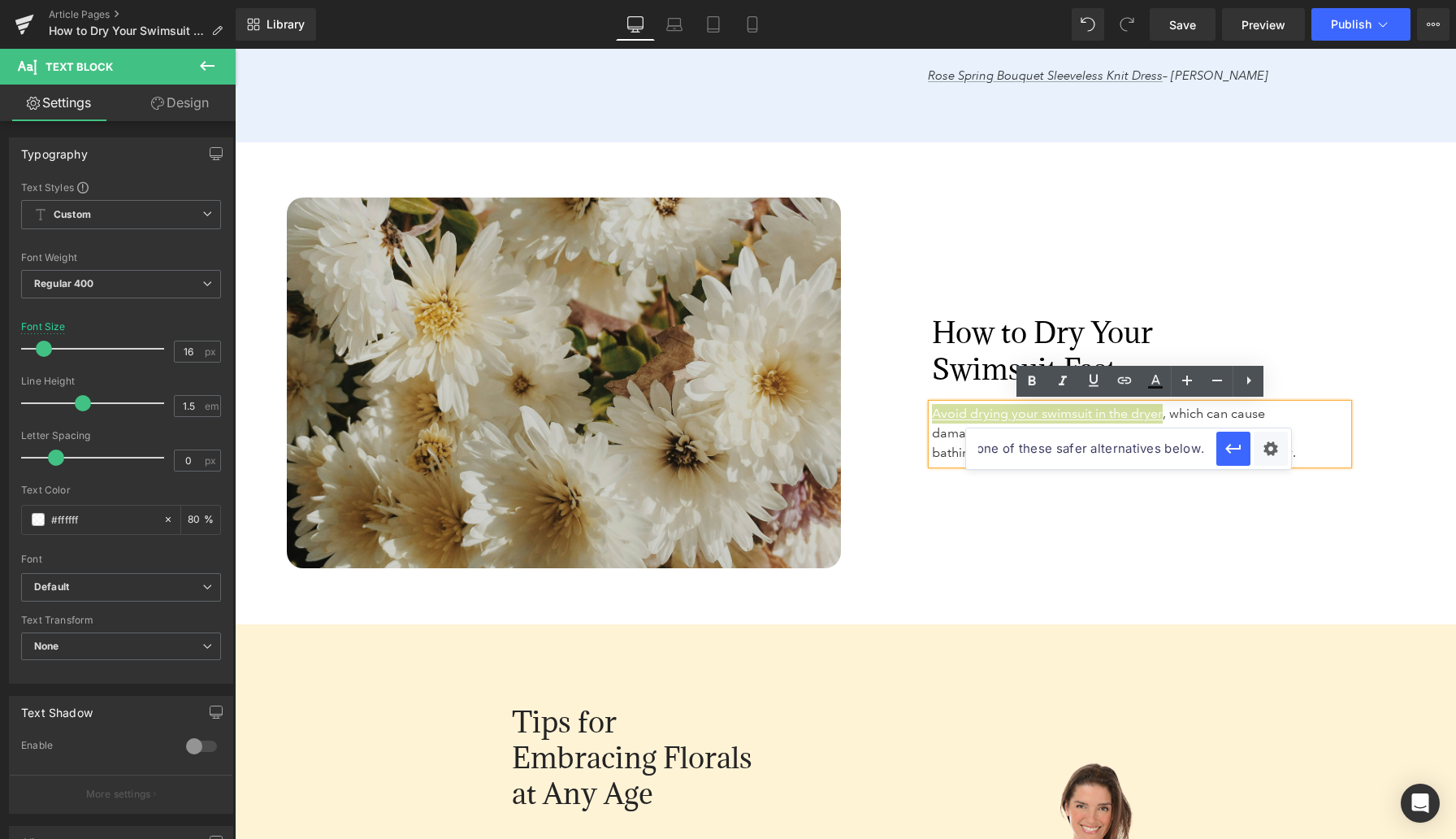
scroll to position [0, 0]
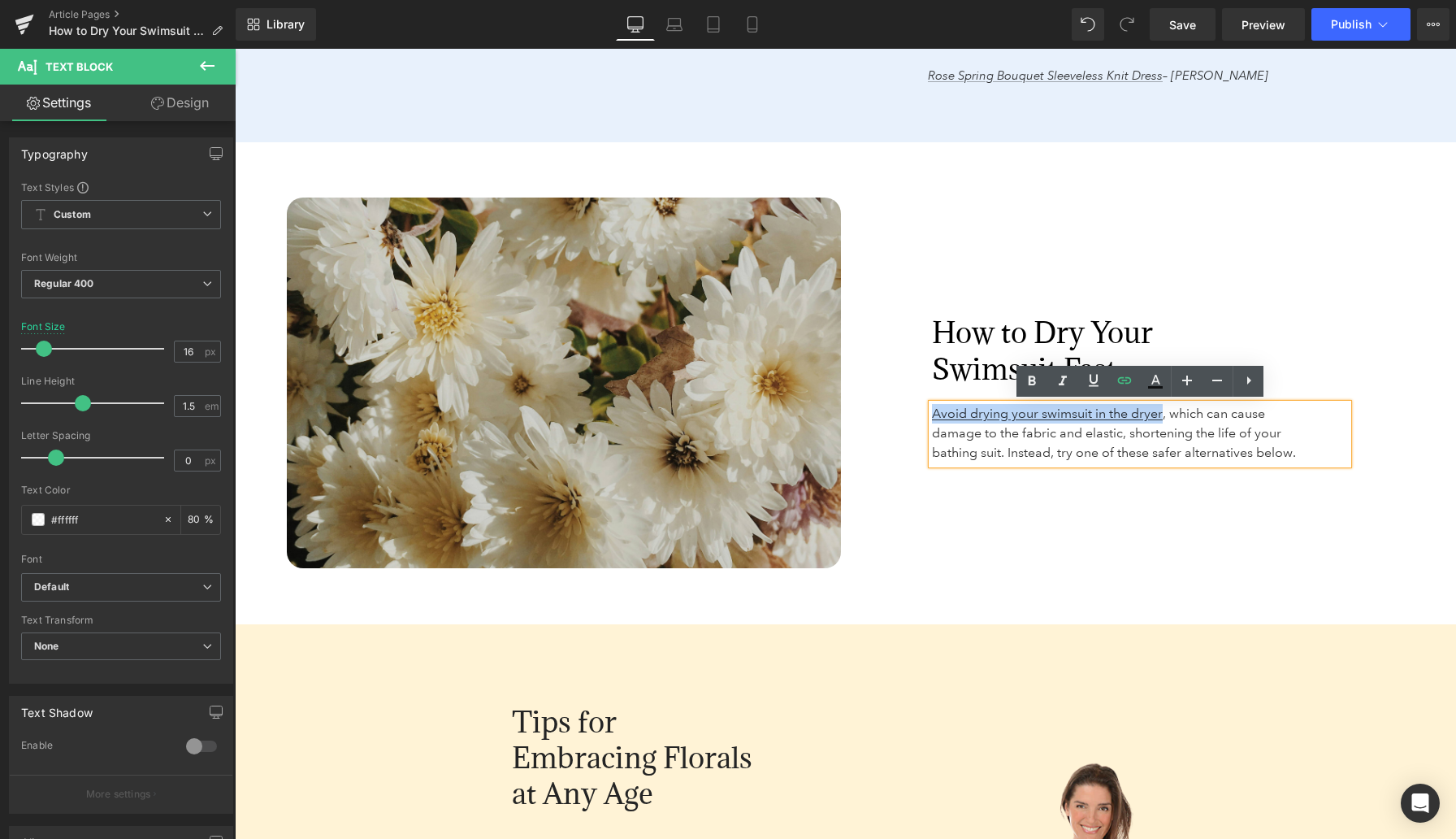
click at [951, 540] on div "How to Dry Your Swimsuit Fast Heading Avoid drying your swimsuit in the dryer ,…" at bounding box center [1124, 382] width 567 height 370
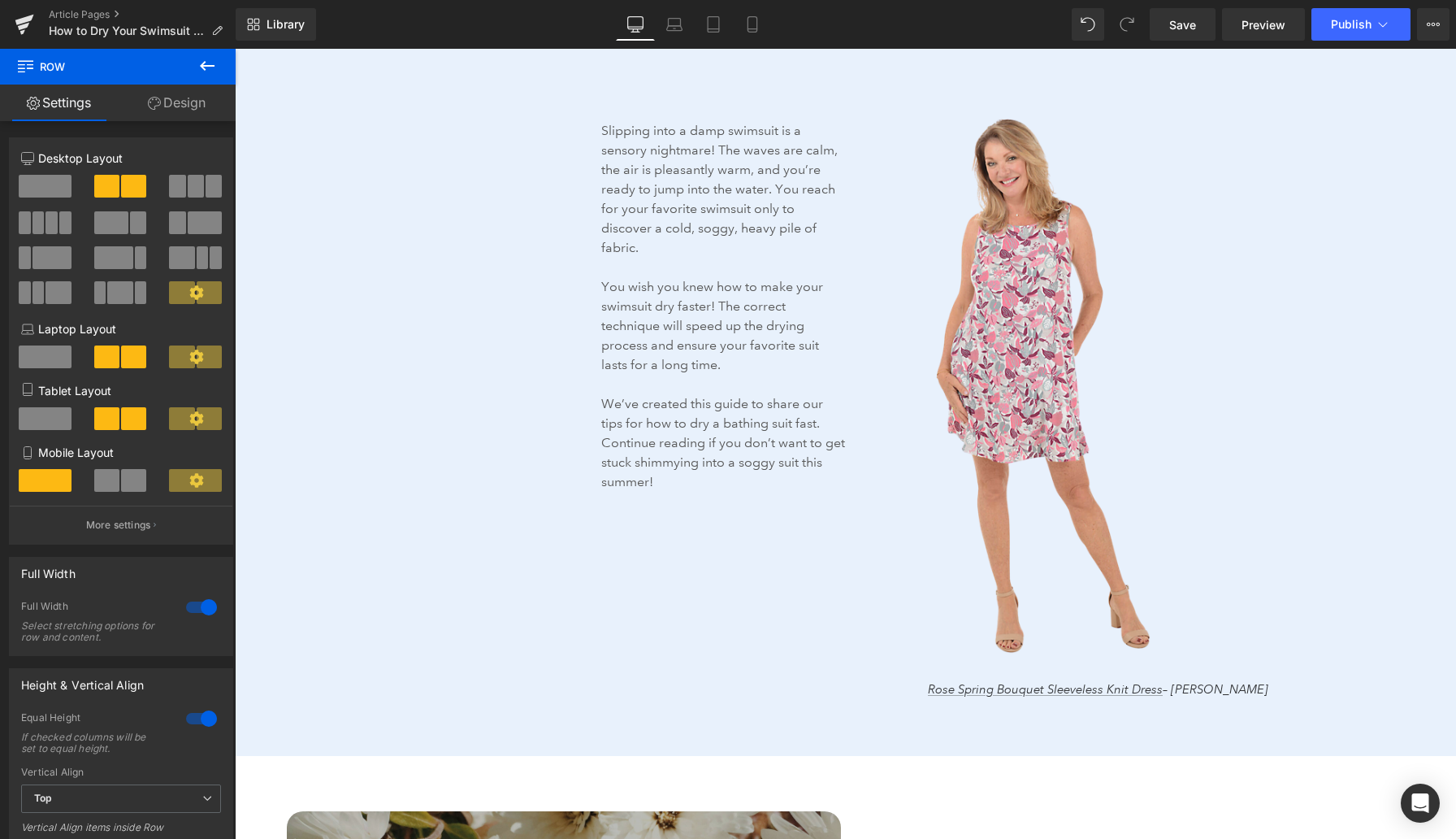
scroll to position [1833, 0]
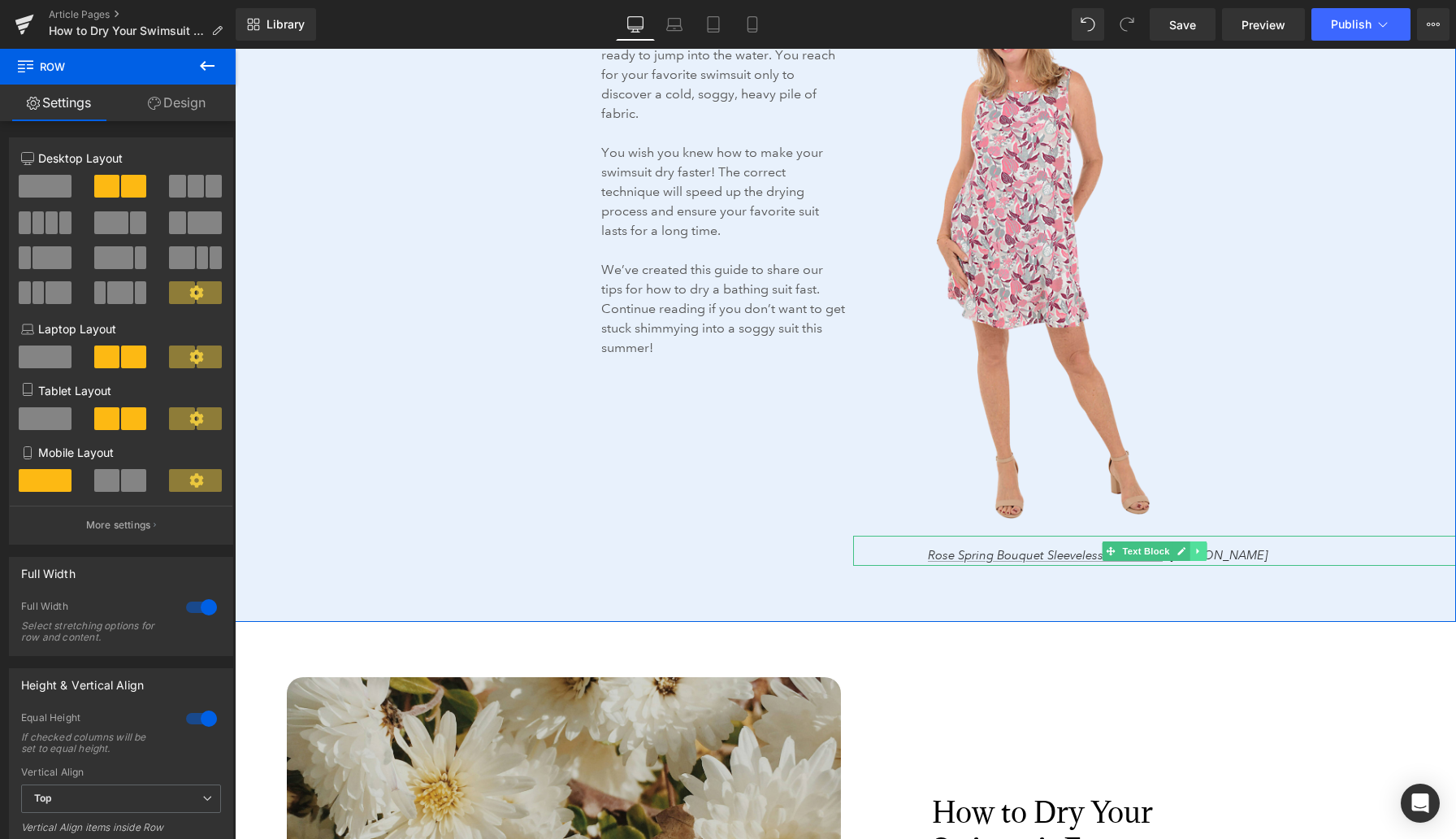
click at [951, 552] on icon at bounding box center [1198, 551] width 9 height 10
click at [951, 550] on icon at bounding box center [1190, 550] width 9 height 9
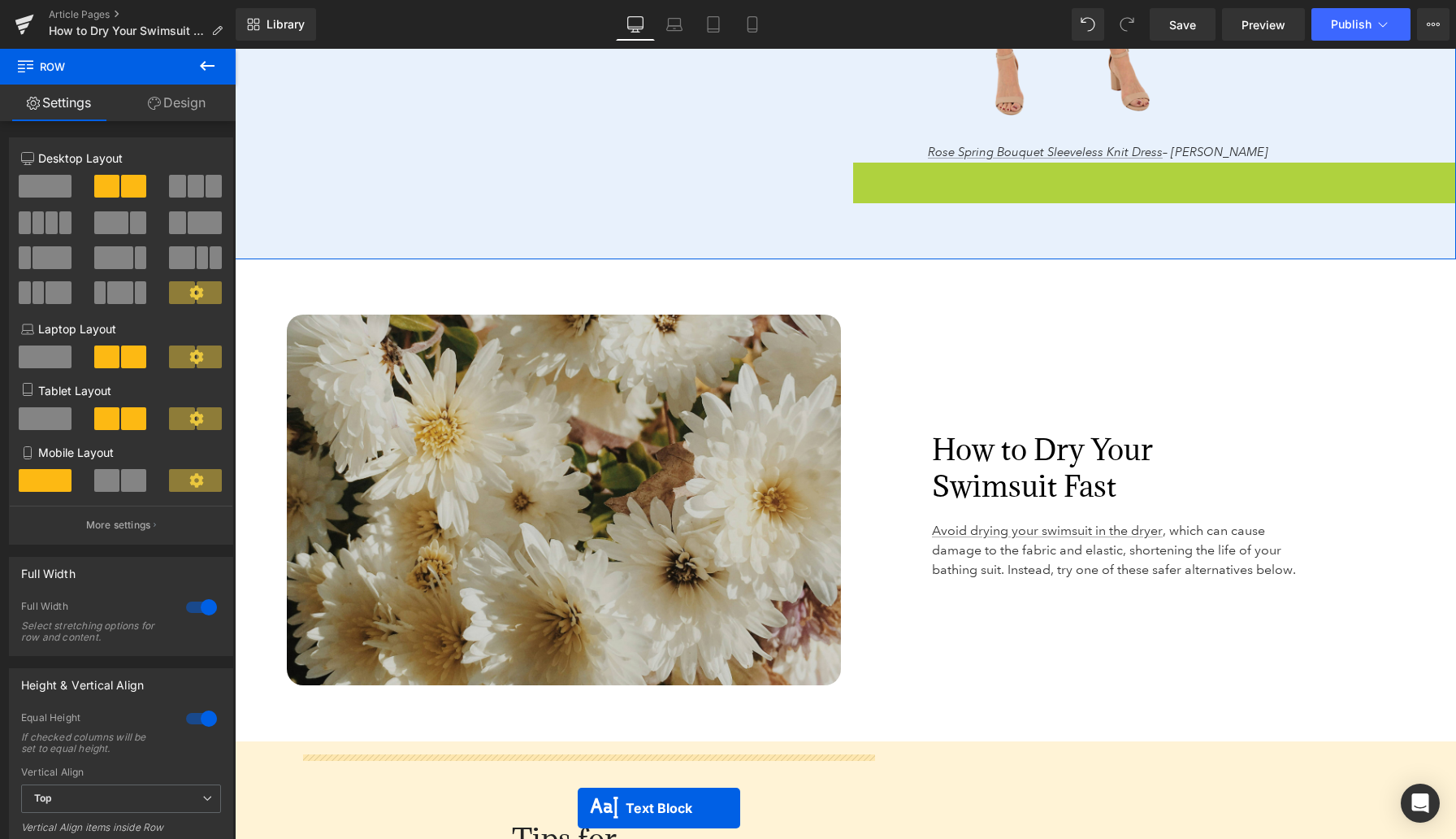
scroll to position [2383, 0]
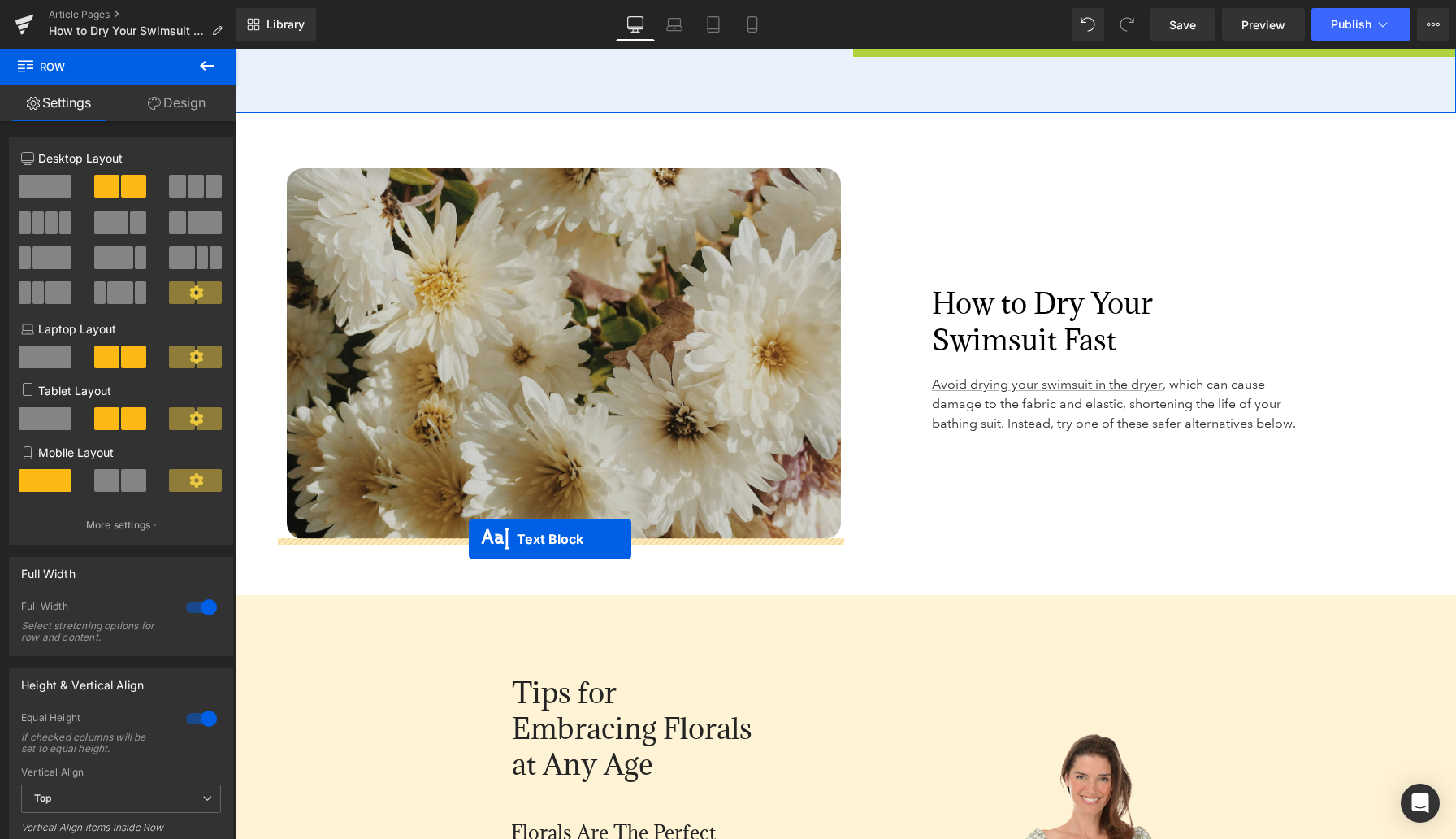
drag, startPoint x: 1108, startPoint y: 359, endPoint x: 469, endPoint y: 539, distance: 663.9
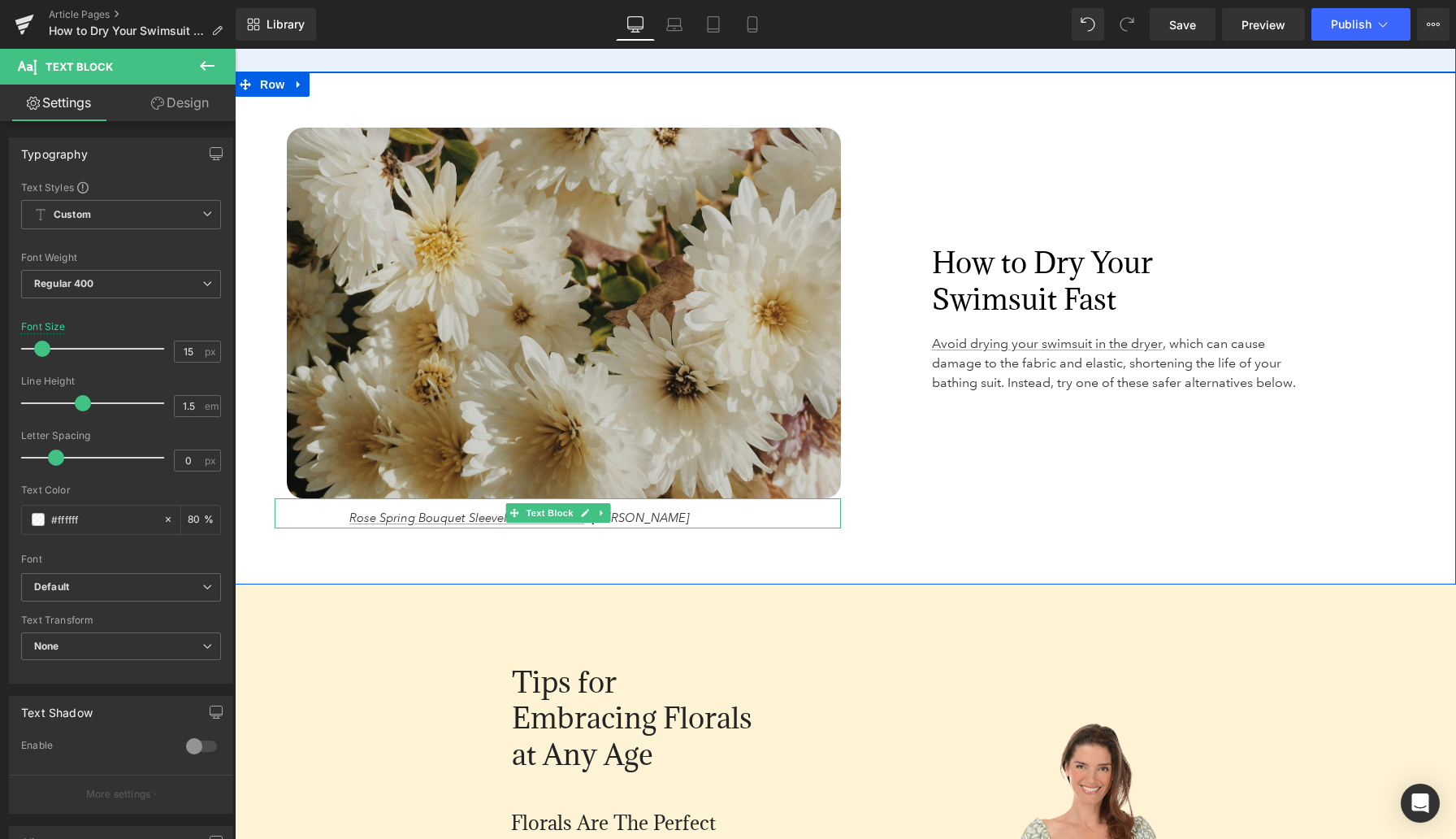
click at [653, 517] on p "Rose Spring Bouquet Sleeveless Knit Dress – Raya Sun" at bounding box center [595, 518] width 492 height 18
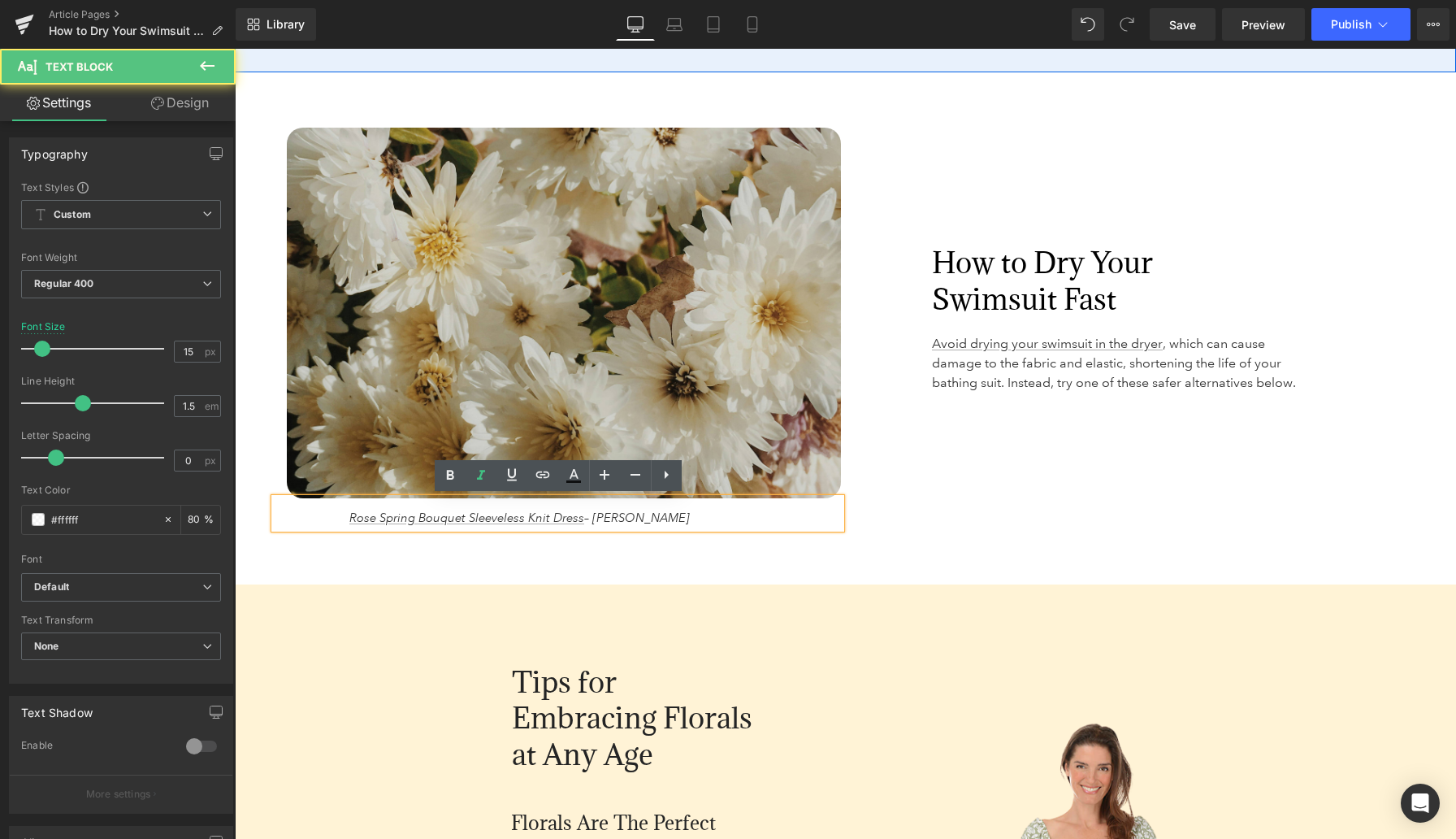
click at [653, 517] on p "Rose Spring Bouquet Sleeveless Knit Dress – Raya Sun" at bounding box center [595, 518] width 492 height 18
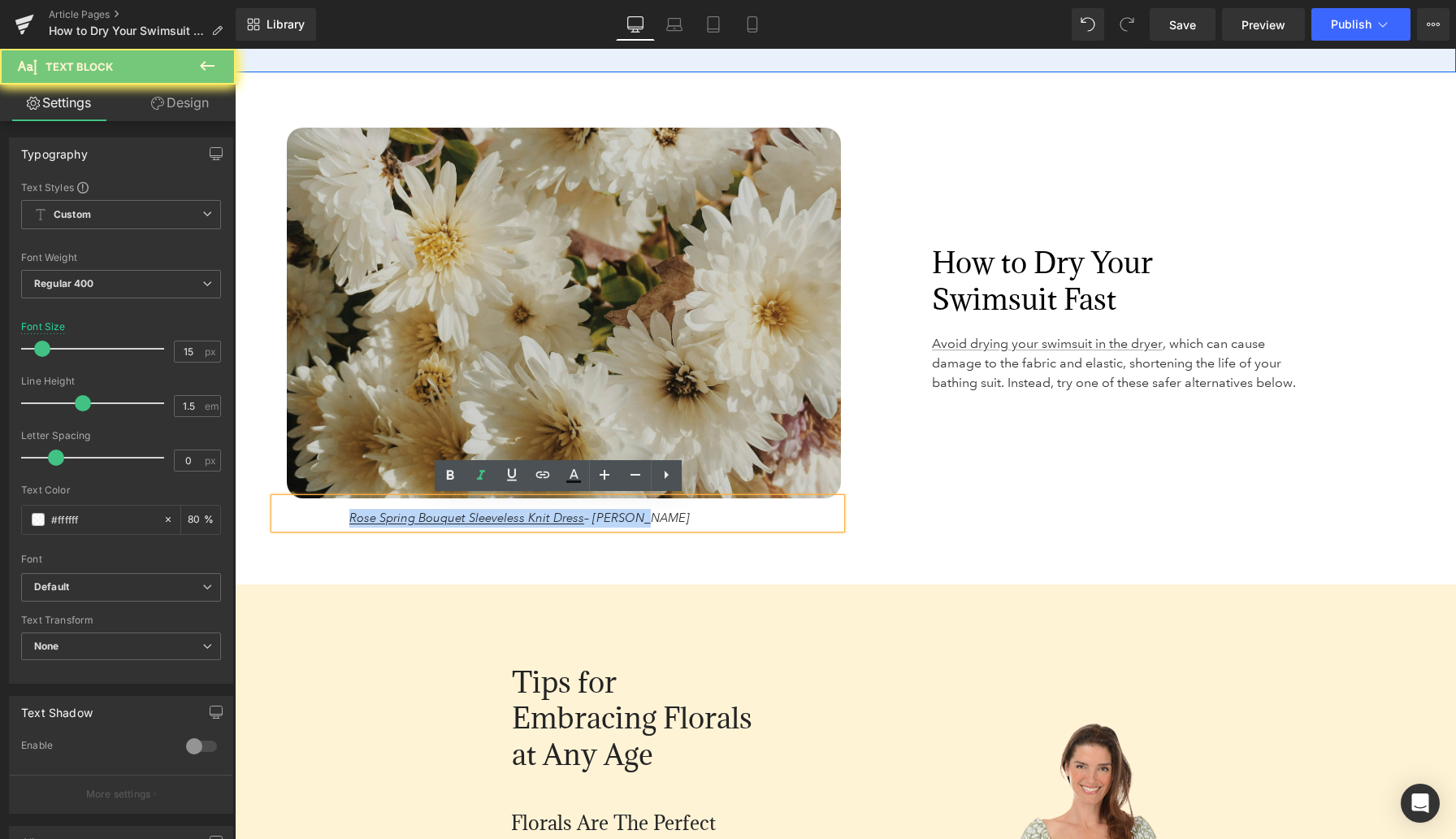
click at [653, 517] on p "Rose Spring Bouquet Sleeveless Knit Dress – Raya Sun" at bounding box center [595, 518] width 492 height 18
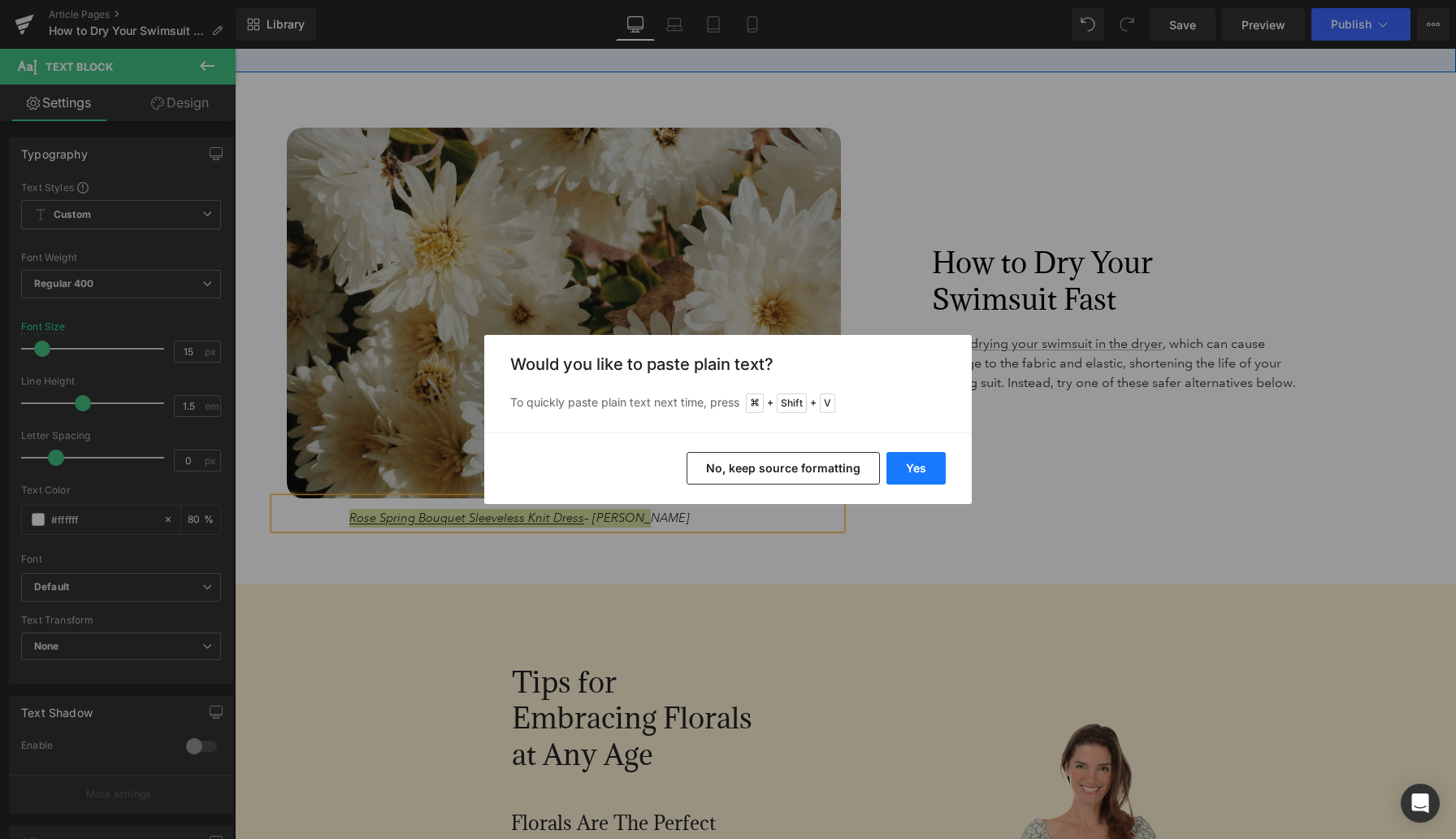
click at [905, 471] on button "Yes" at bounding box center [916, 468] width 60 height 33
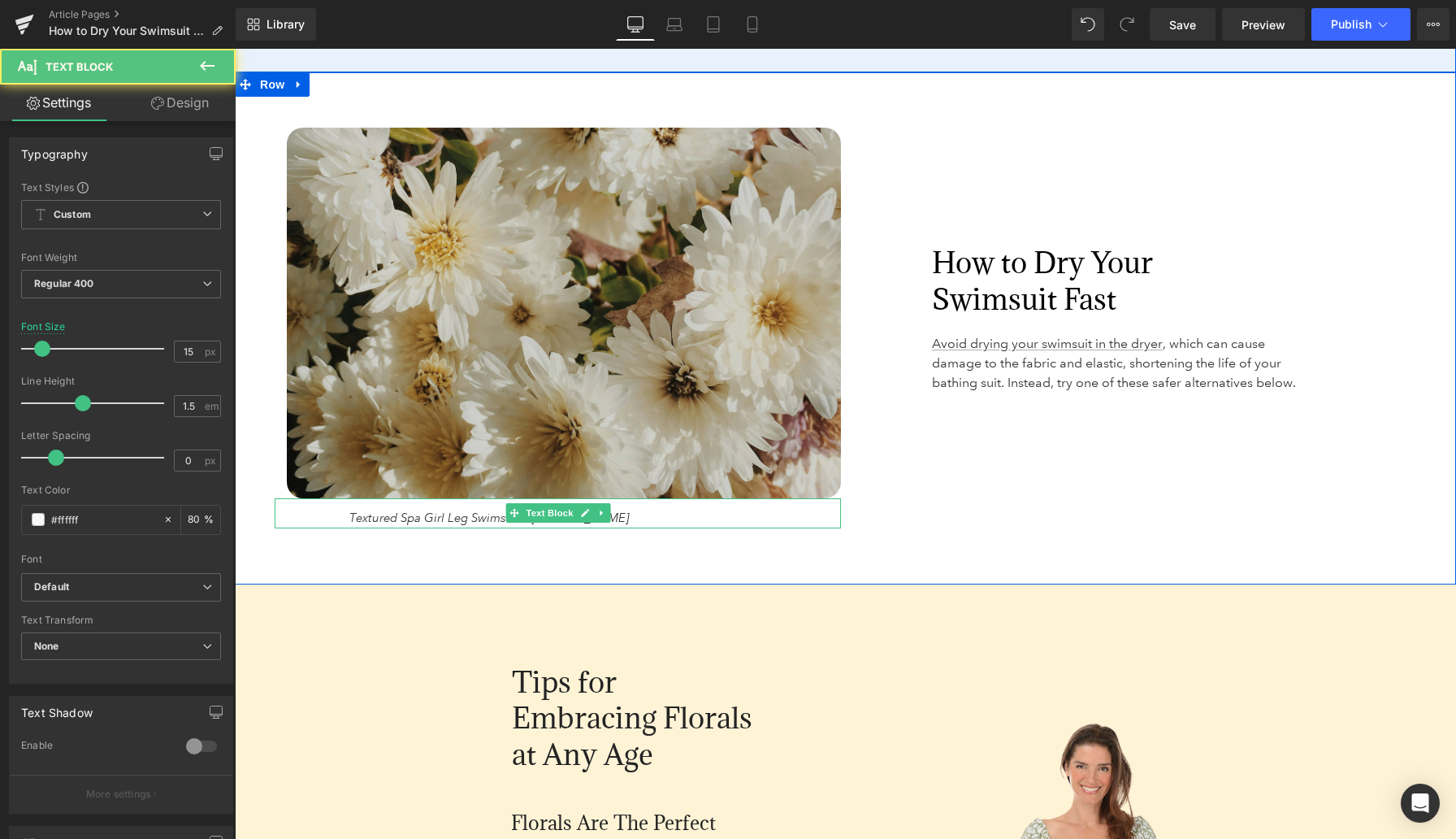
click at [626, 511] on p "Textured Spa Girl Leg Swimsuit – Maxine" at bounding box center [595, 518] width 492 height 18
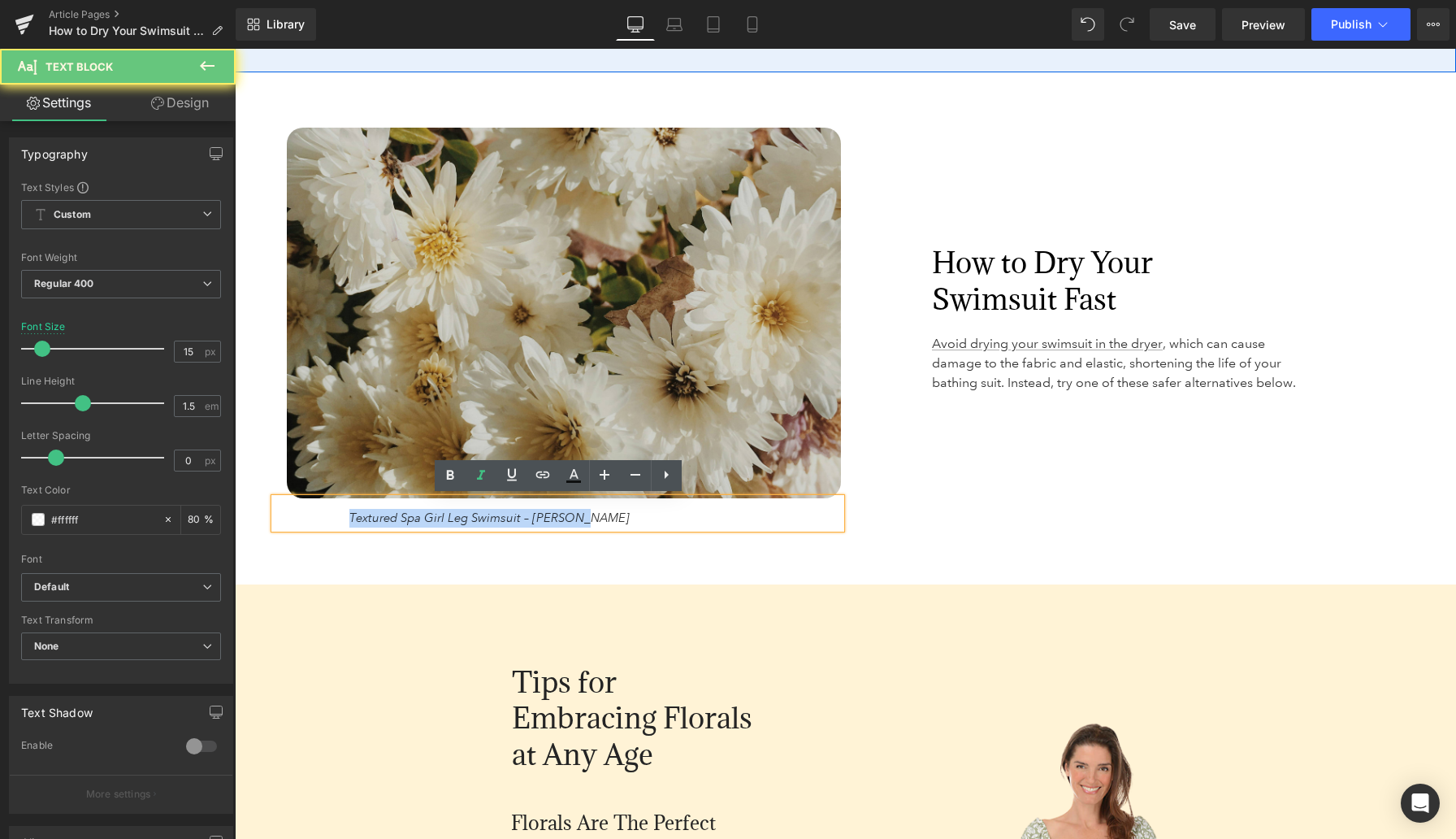
click at [626, 511] on p "Textured Spa Girl Leg Swimsuit – Maxine" at bounding box center [595, 518] width 492 height 18
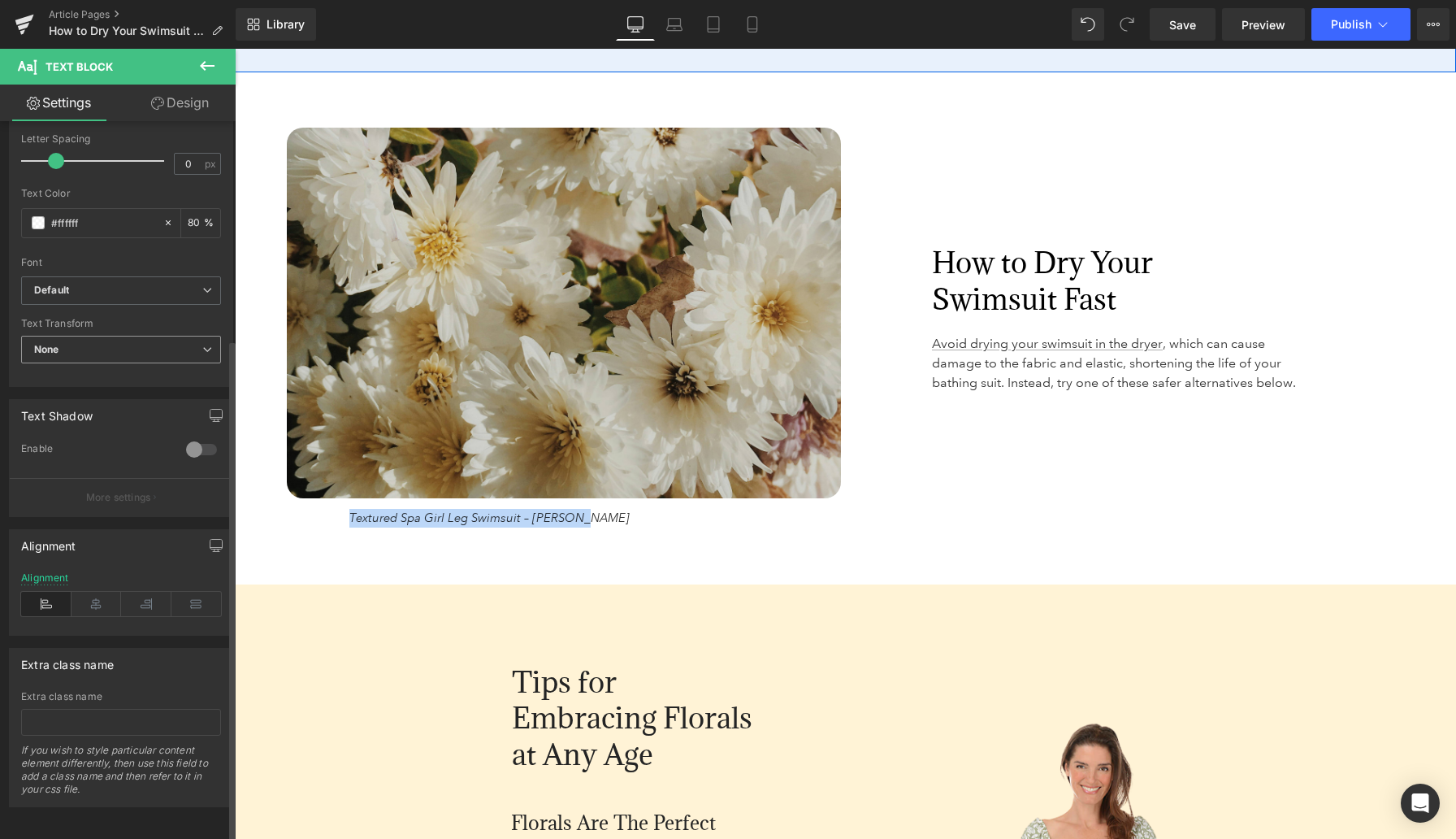
scroll to position [312, 0]
click at [86, 590] on icon at bounding box center [97, 602] width 50 height 24
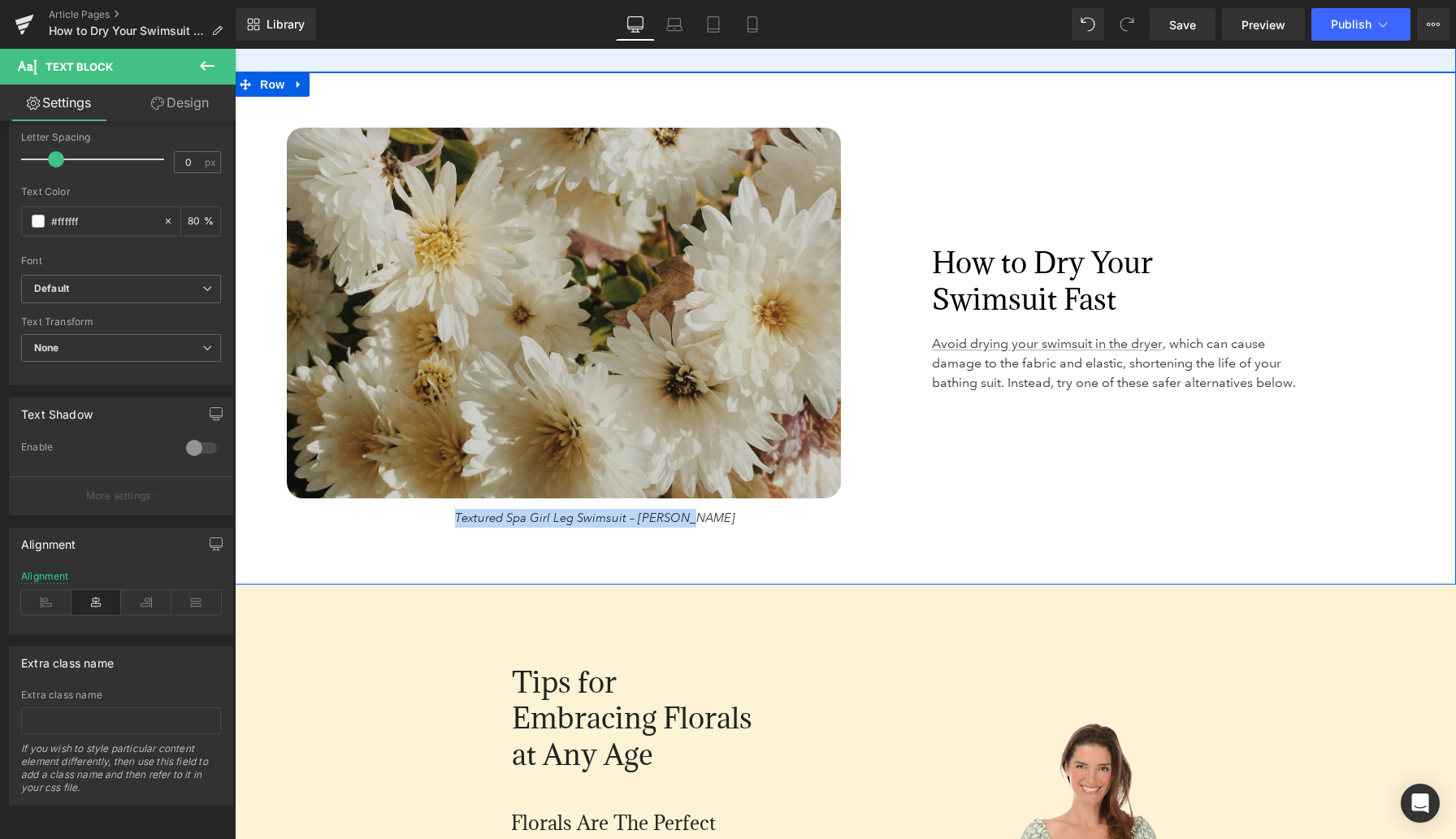
click at [914, 510] on div "Image Textured Spa Girl Leg Swimsuit – Maxine Text Block How to Dry Your Swimsu…" at bounding box center [846, 328] width 1222 height 512
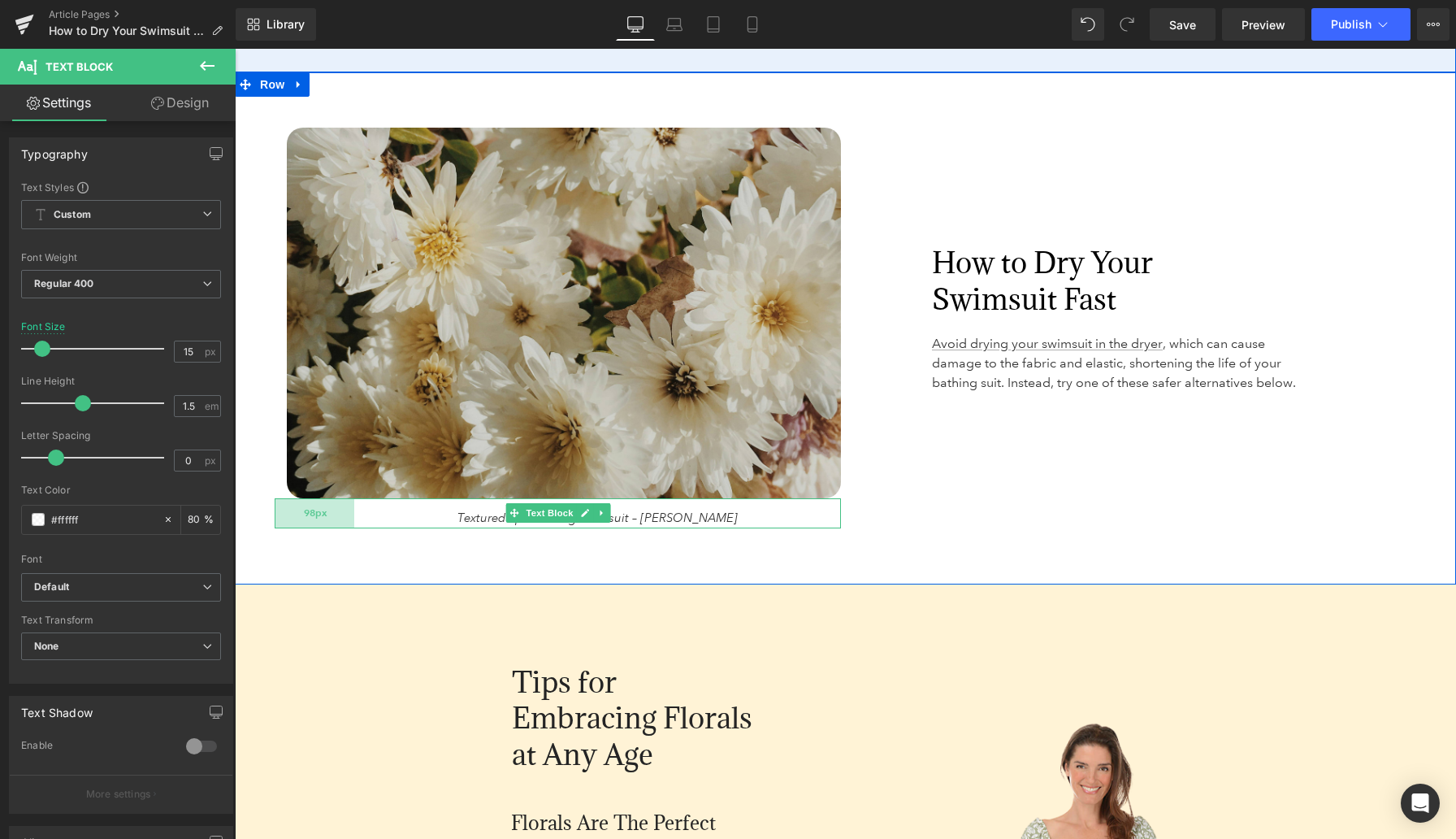
click at [282, 513] on div "98px" at bounding box center [314, 513] width 80 height 31
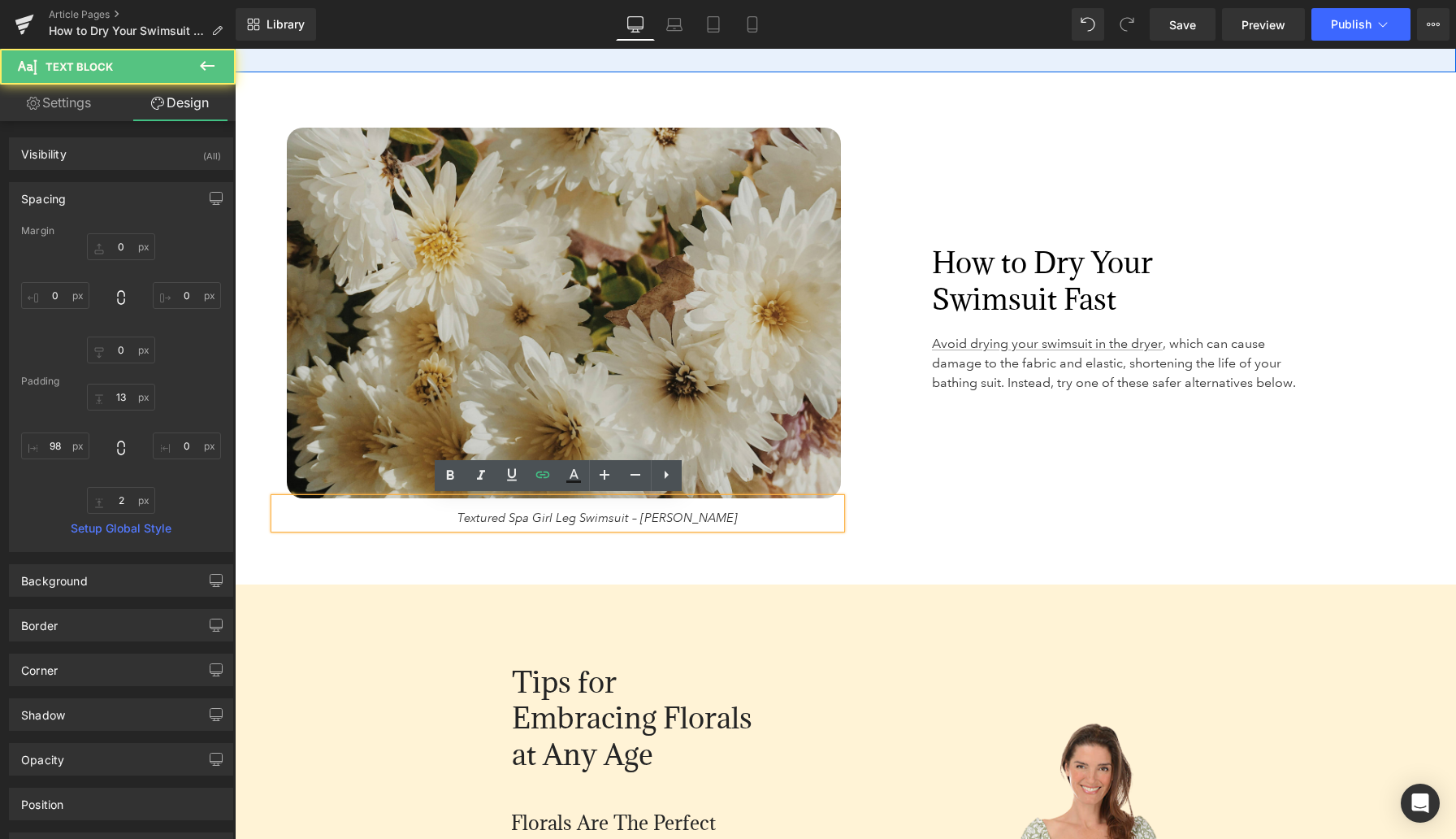
click at [920, 553] on div "Image Textured Spa Girl Leg Swimsuit – Maxine Text Block 98px How to Dry Your S…" at bounding box center [846, 328] width 1222 height 512
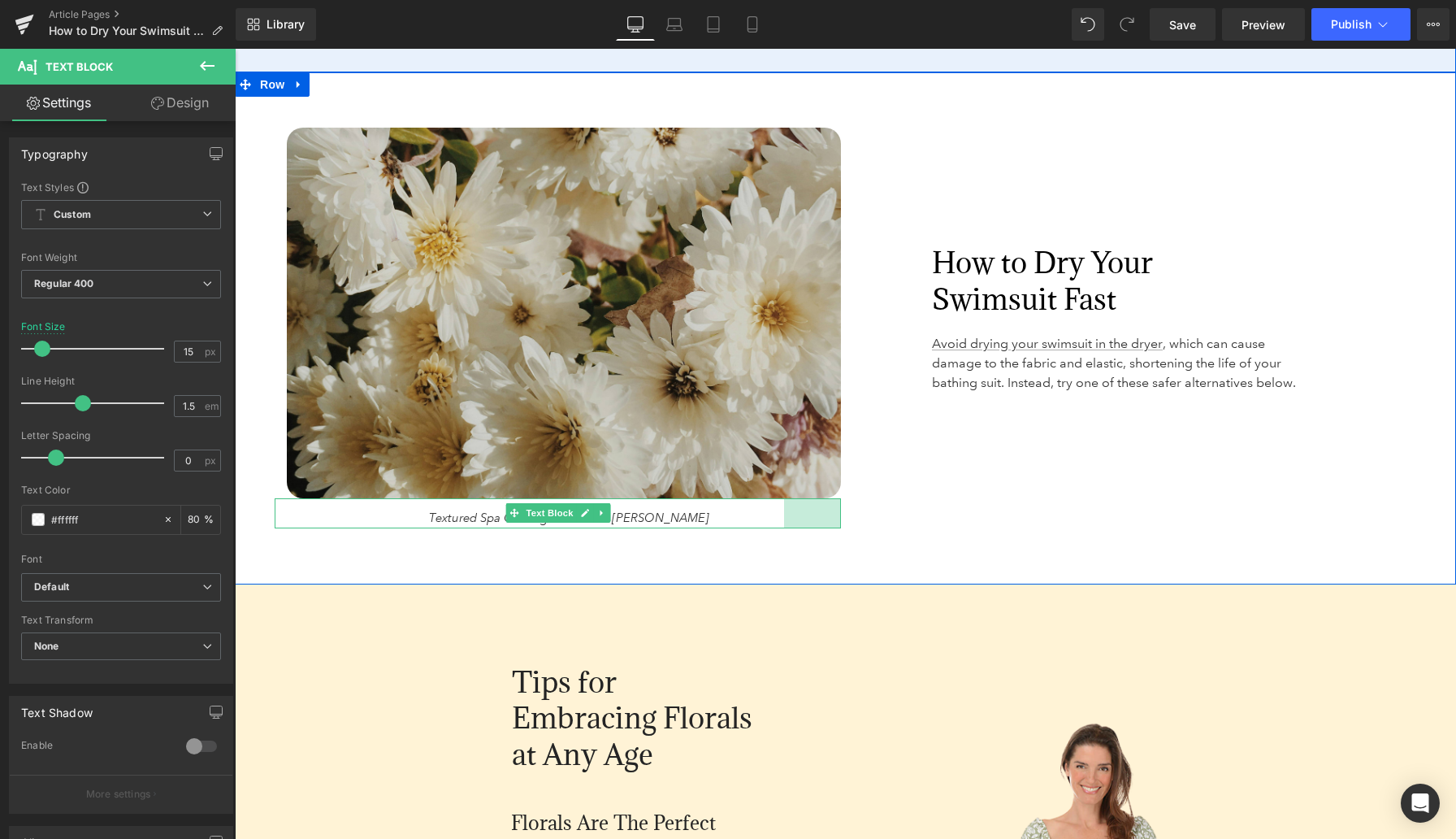
drag, startPoint x: 839, startPoint y: 515, endPoint x: 782, endPoint y: 521, distance: 57.3
click at [782, 521] on div "Textured Spa Girl Leg Swimsuit – Maxine Text Block 98px 70px" at bounding box center [558, 513] width 567 height 31
click at [887, 507] on div "Image Textured Spa Girl Leg Swimsuit – Maxine Text Block 98px 70px How to Dry Y…" at bounding box center [846, 328] width 1222 height 512
drag, startPoint x: 813, startPoint y: 517, endPoint x: 790, endPoint y: 522, distance: 23.5
click at [790, 522] on div "98px" at bounding box center [801, 513] width 80 height 31
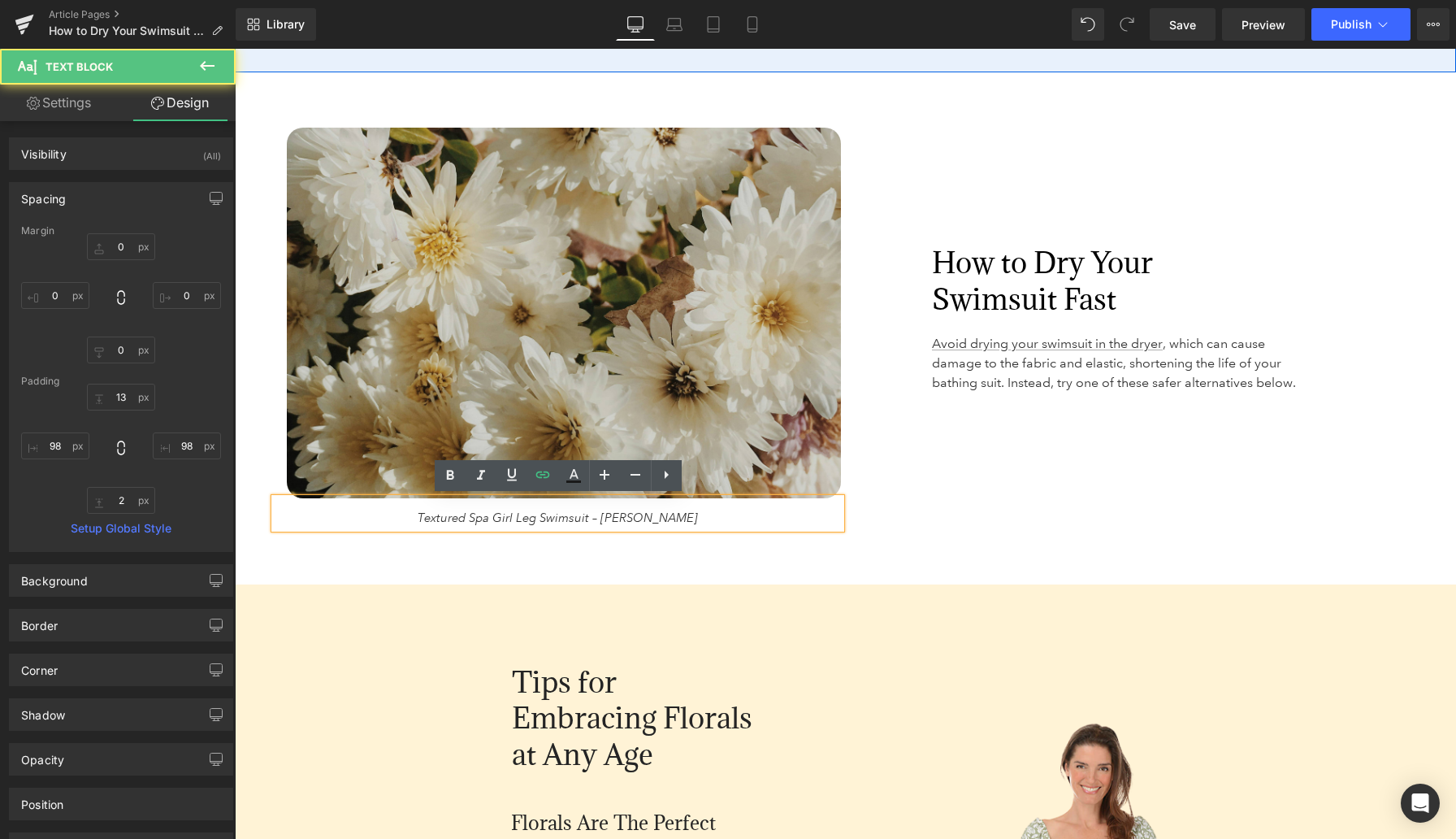
click at [943, 518] on div "Image Textured Spa Girl Leg Swimsuit – Maxine Text Block 98px 98px How to Dry Y…" at bounding box center [846, 328] width 1222 height 512
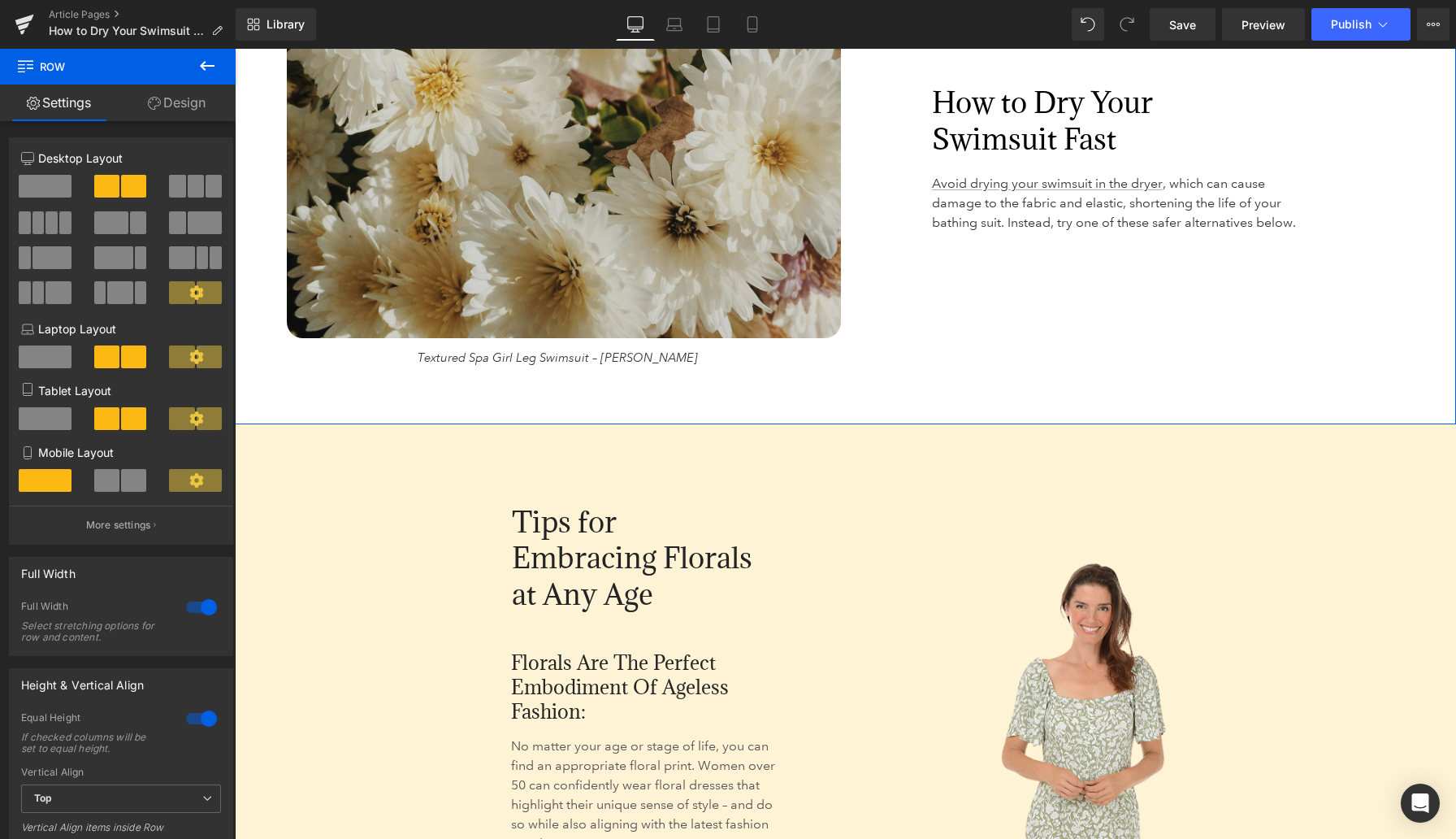
scroll to position [2562, 0]
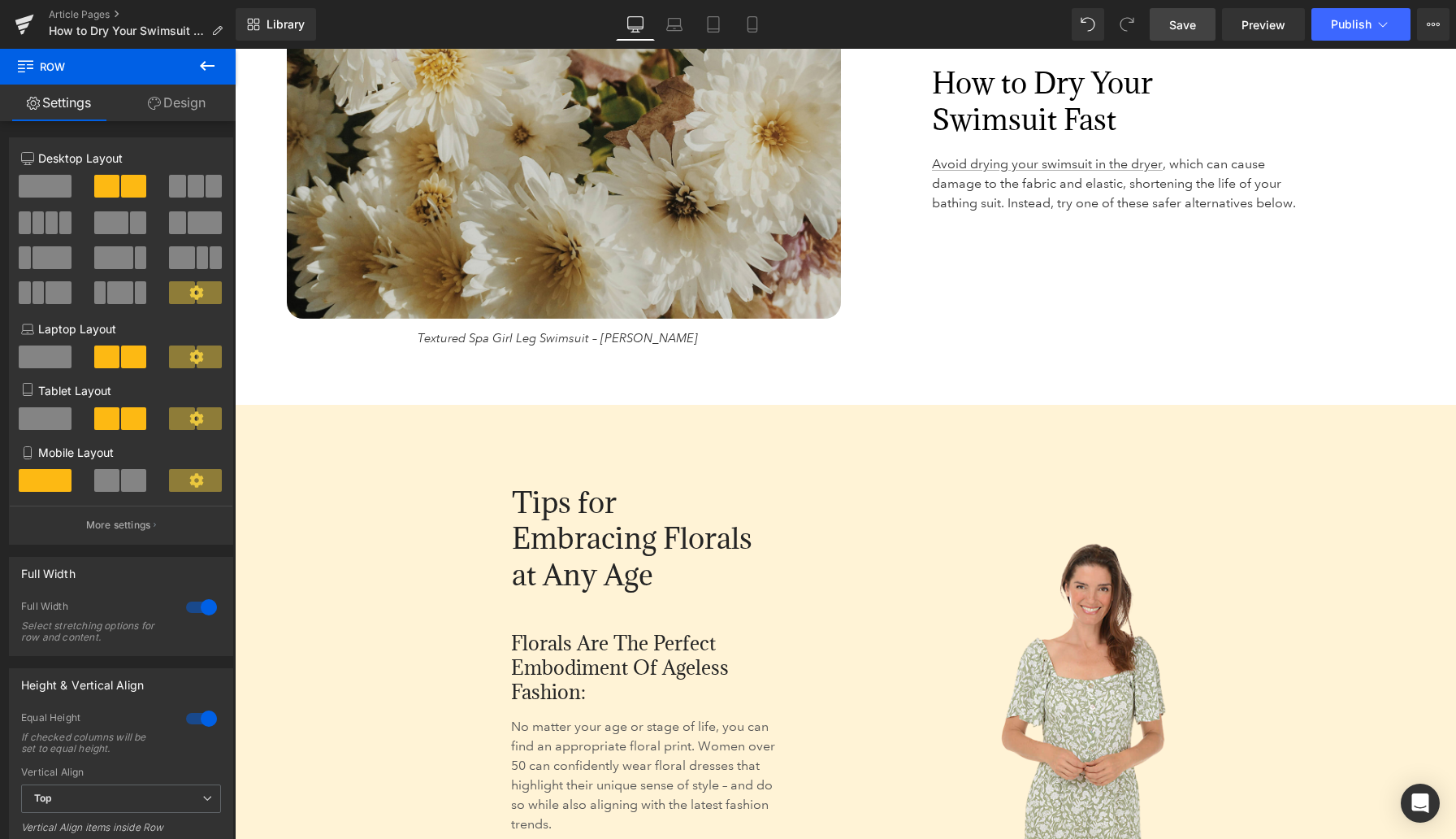
click at [951, 23] on span "Save" at bounding box center [1183, 24] width 27 height 17
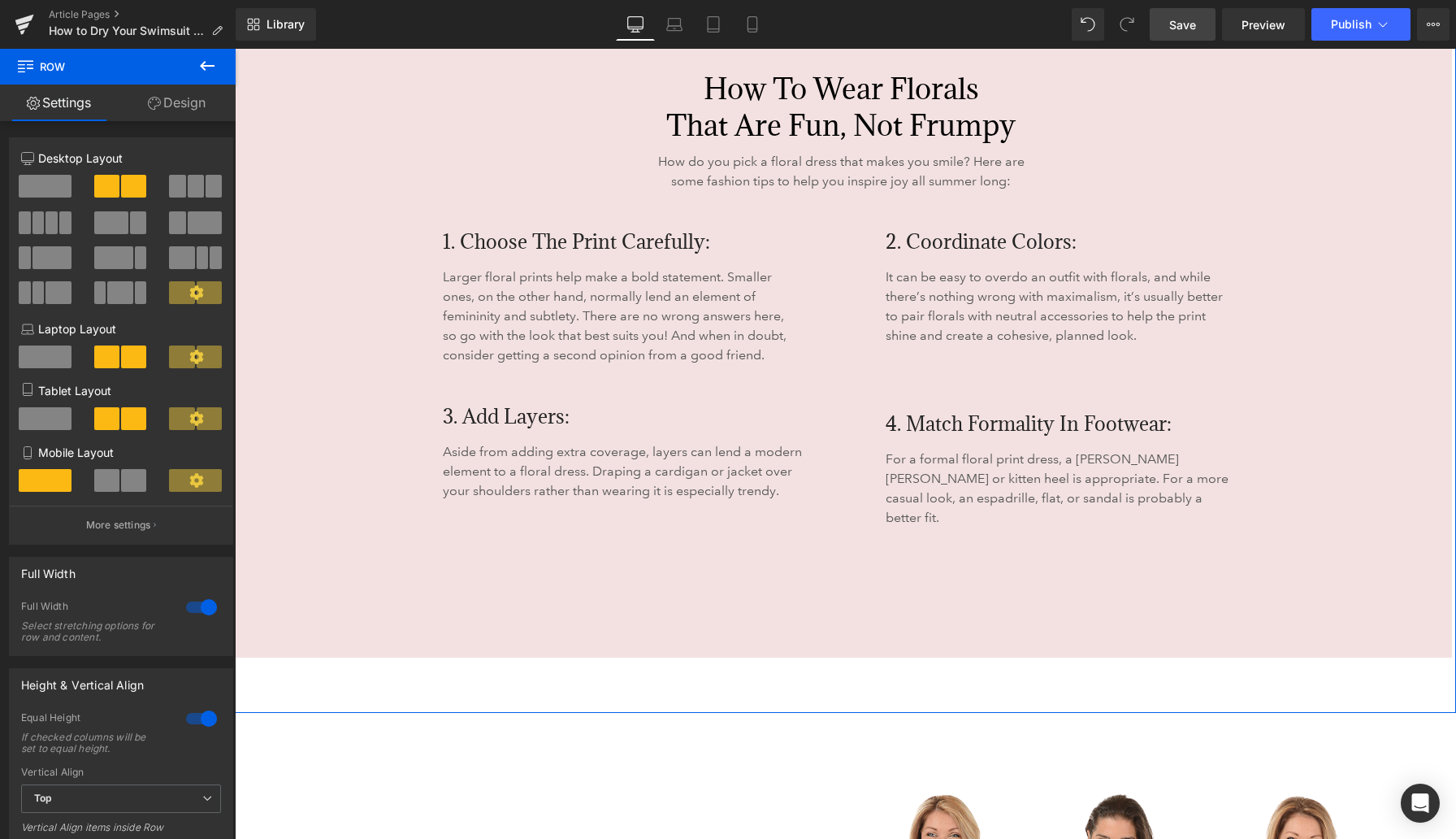
scroll to position [4703, 0]
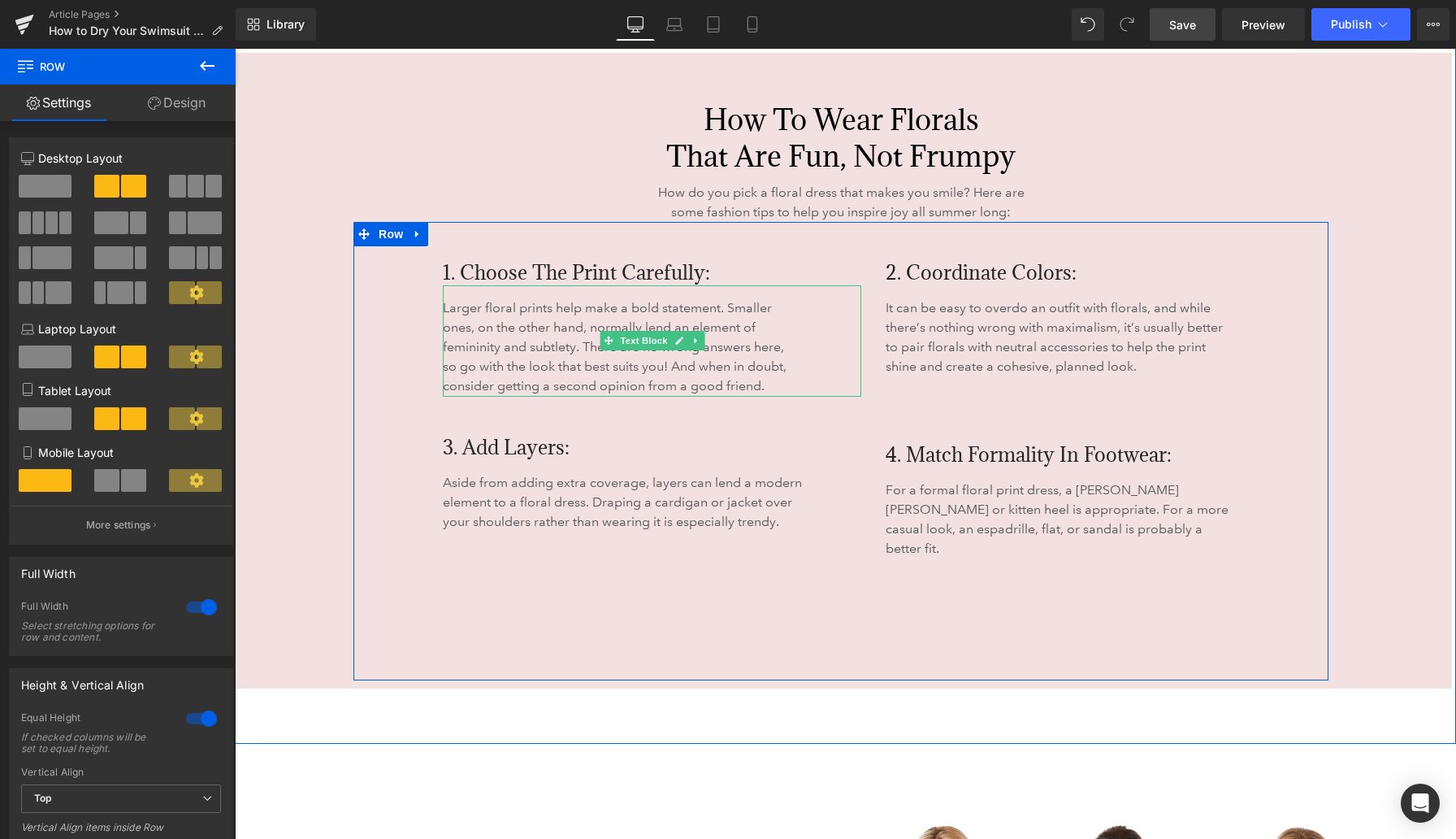
click at [535, 338] on p "Larger floral prints help make a bold statement. Smaller ones, on the other han…" at bounding box center [616, 347] width 348 height 97
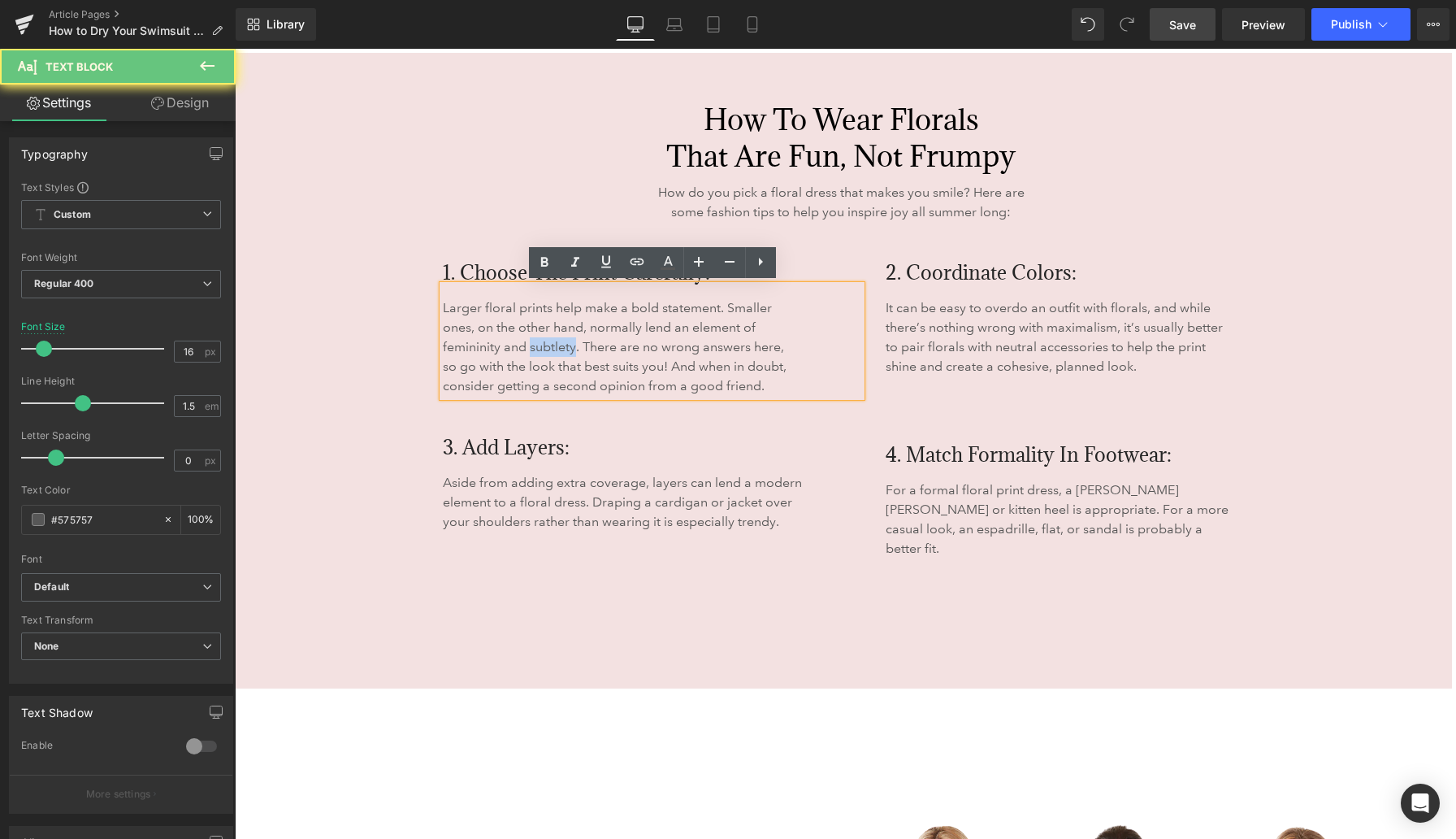
click at [534, 338] on p "Larger floral prints help make a bold statement. Smaller ones, on the other han…" at bounding box center [616, 347] width 348 height 97
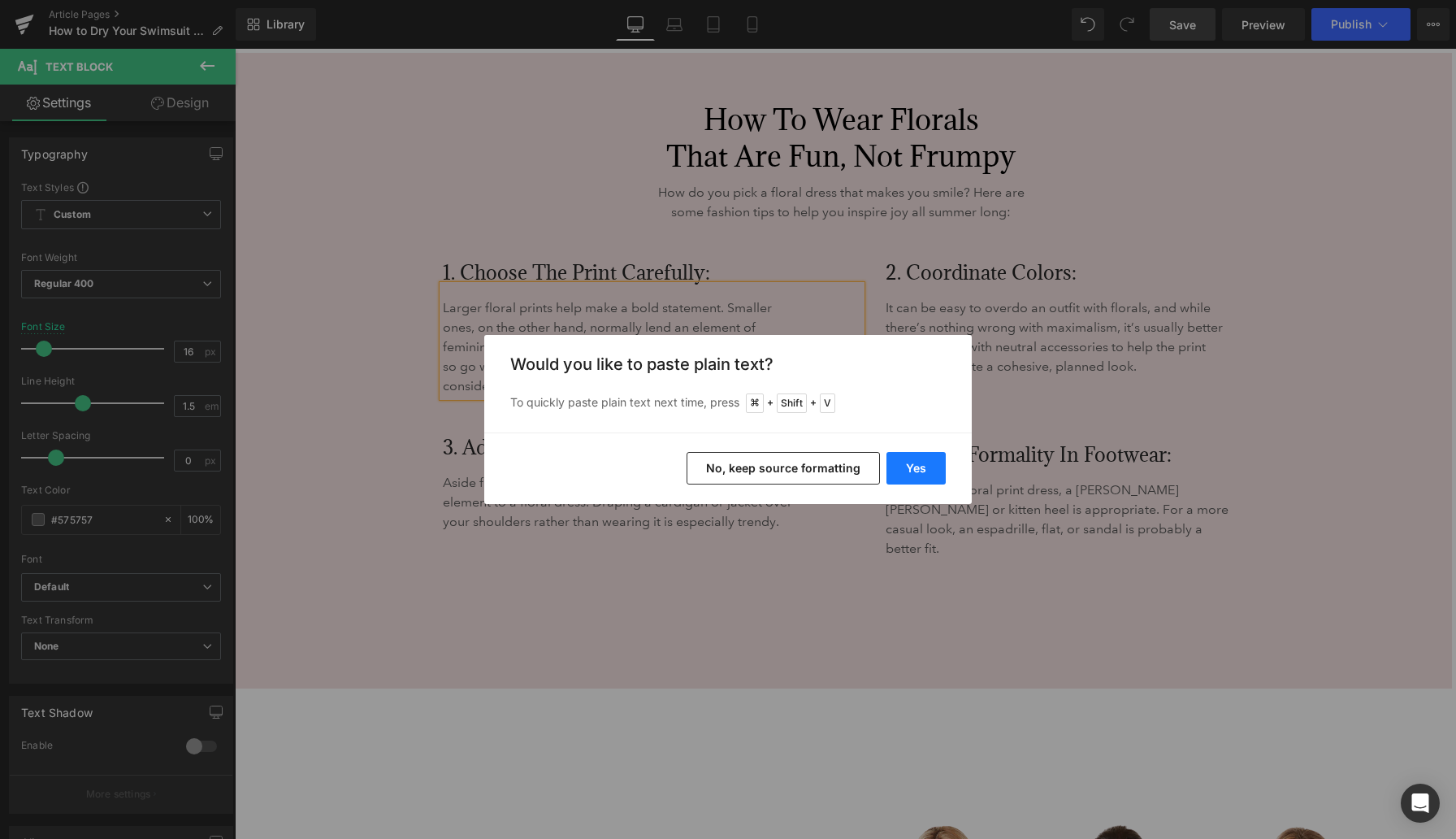
drag, startPoint x: 927, startPoint y: 461, endPoint x: 693, endPoint y: 413, distance: 238.9
click at [927, 461] on button "Yes" at bounding box center [916, 468] width 60 height 33
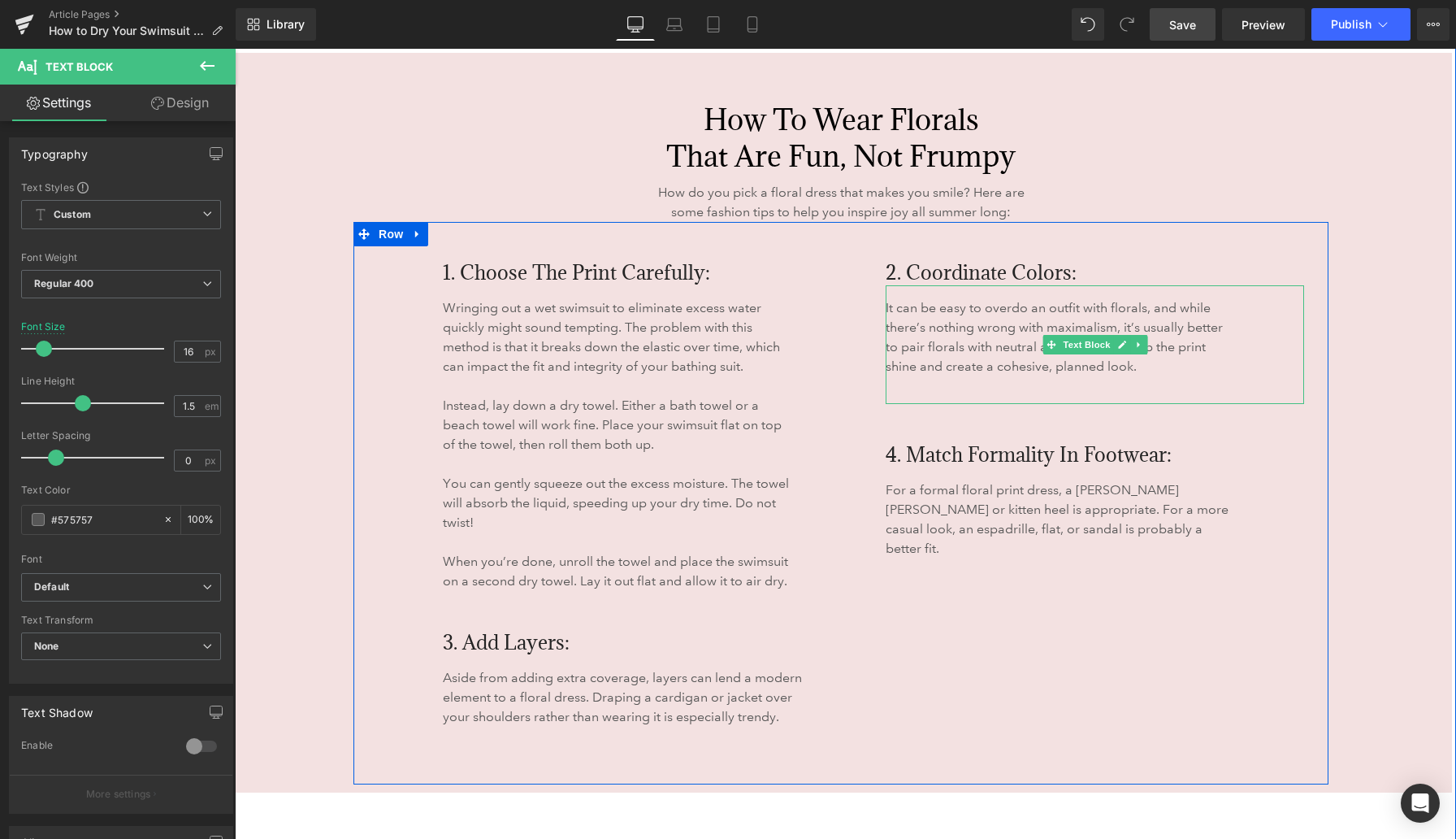
click at [951, 341] on p "It can be easy to overdo an outfit with florals, and while there’s nothing wron…" at bounding box center [1058, 337] width 345 height 78
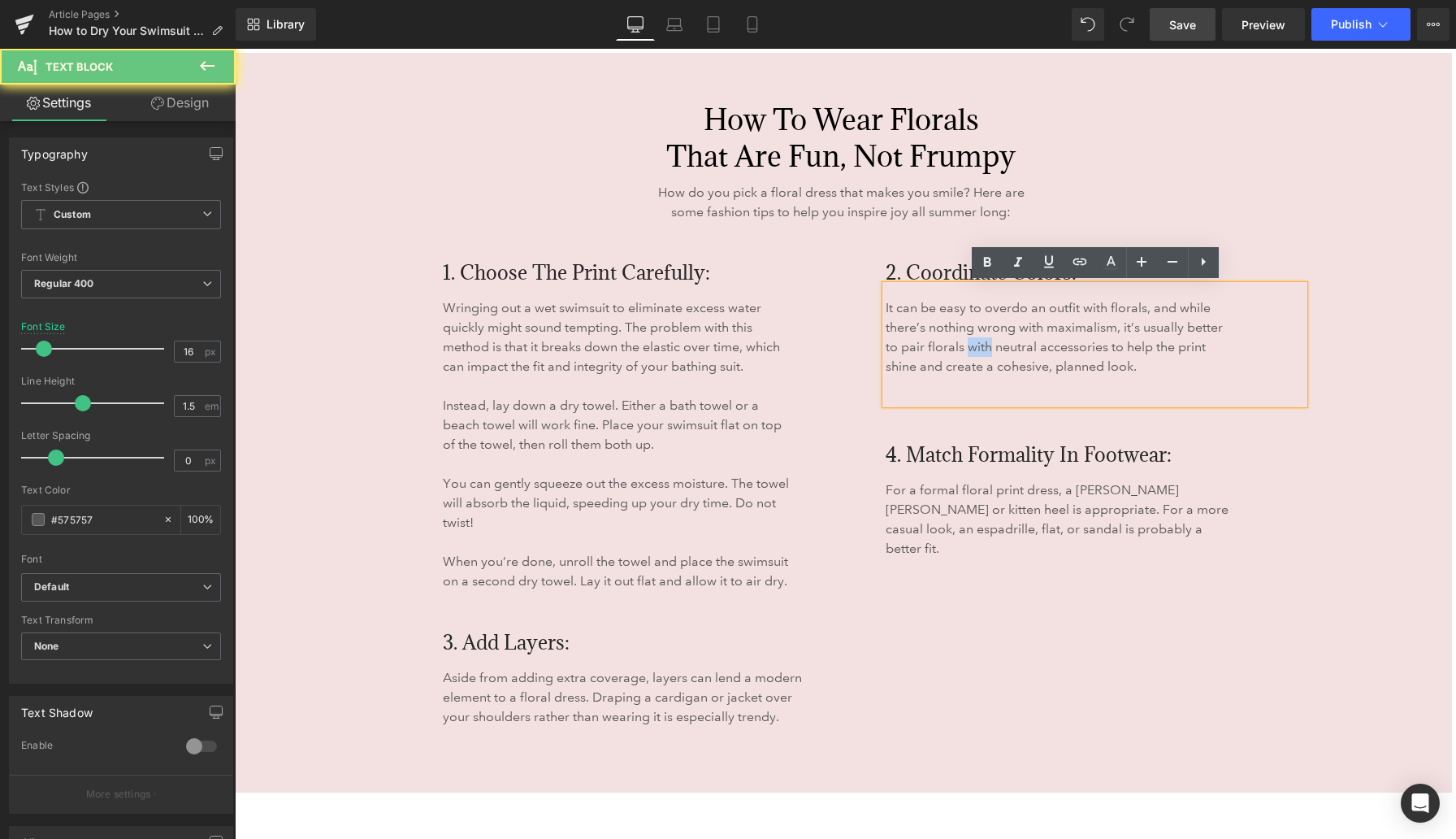
click at [951, 341] on p "It can be easy to overdo an outfit with florals, and while there’s nothing wron…" at bounding box center [1058, 337] width 345 height 78
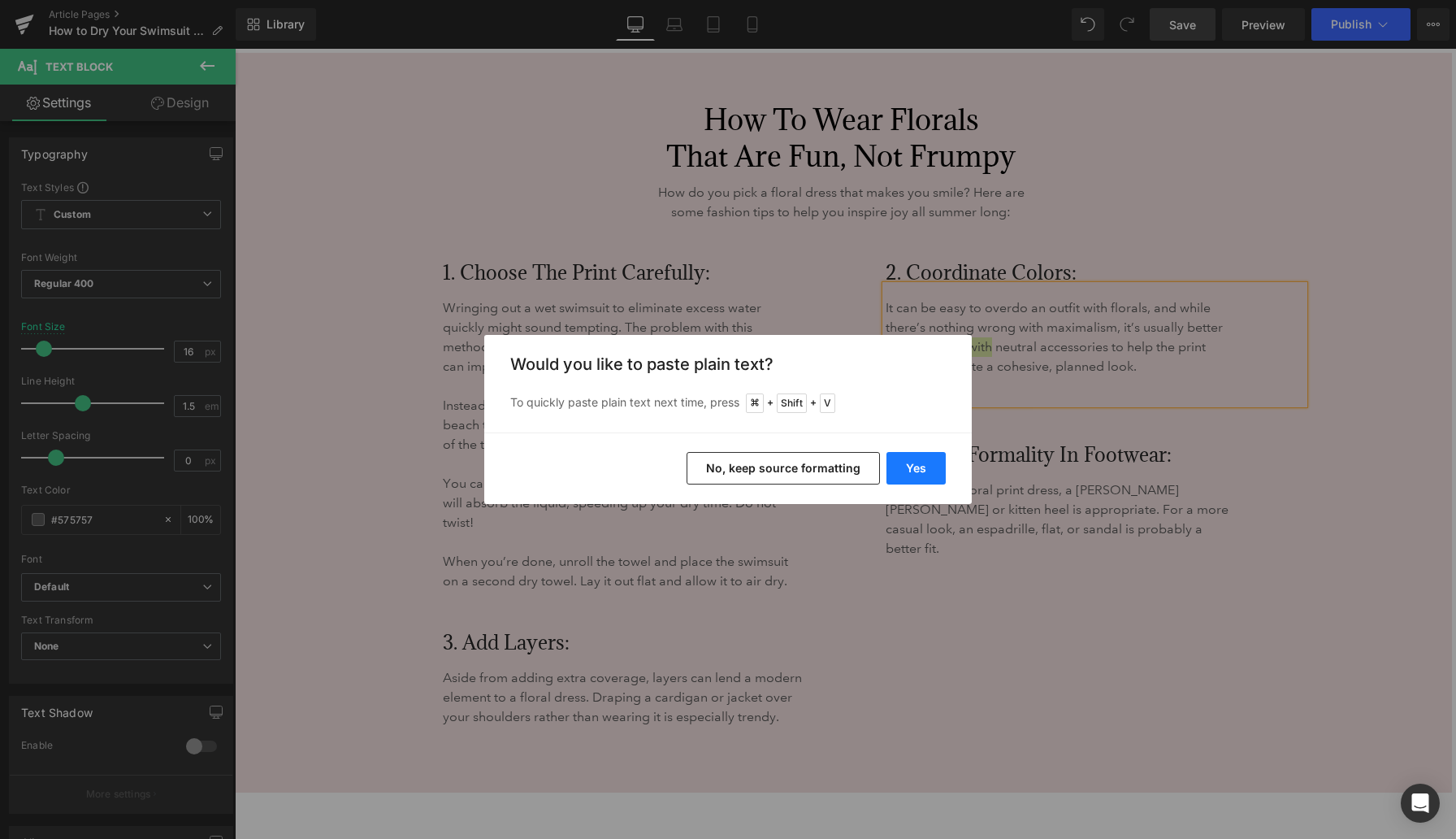
click at [942, 452] on button "Yes" at bounding box center [916, 468] width 60 height 33
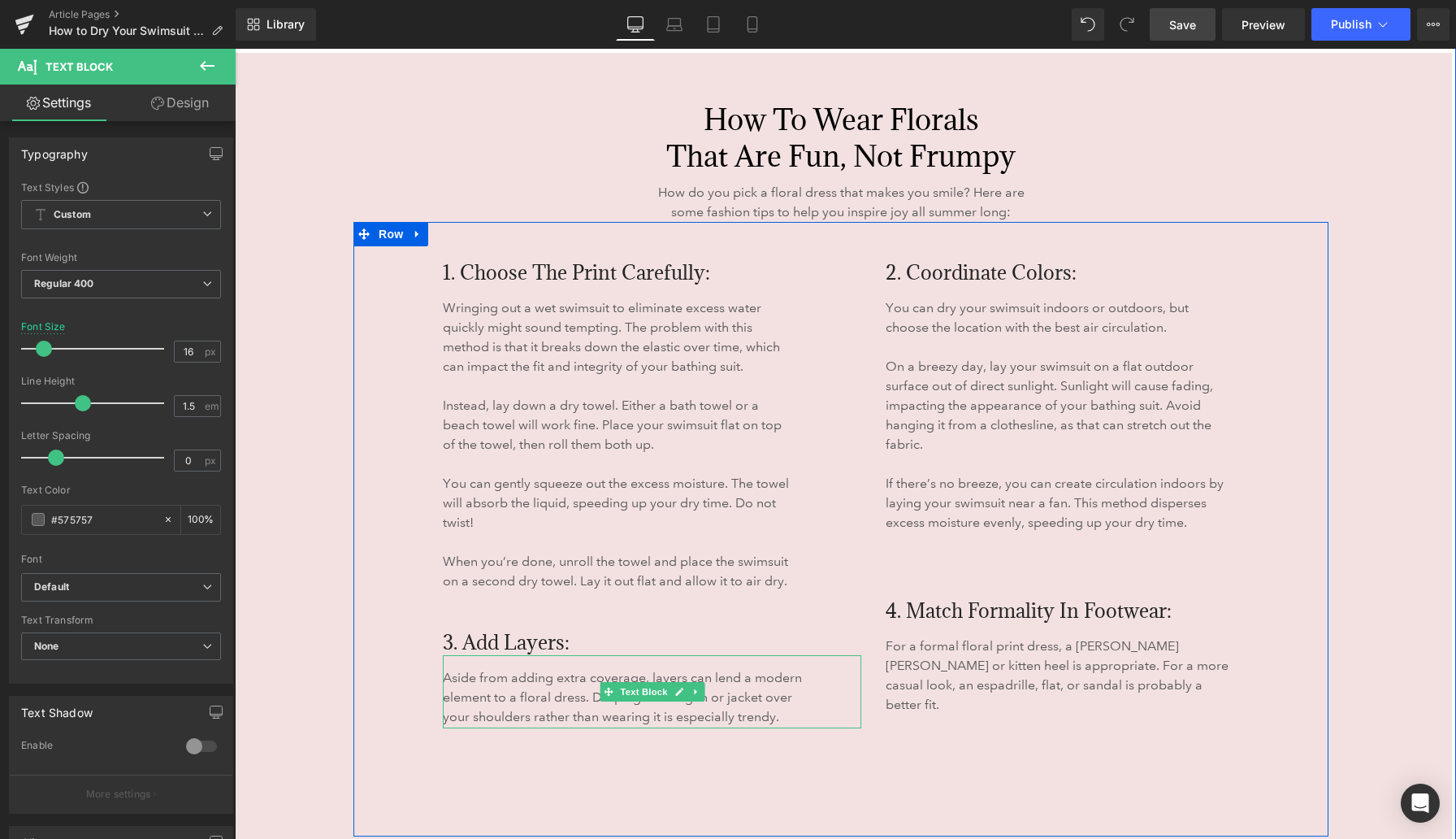
click at [516, 701] on p "Aside from adding extra coverage, layers can lend a modern element to a floral …" at bounding box center [629, 698] width 374 height 59
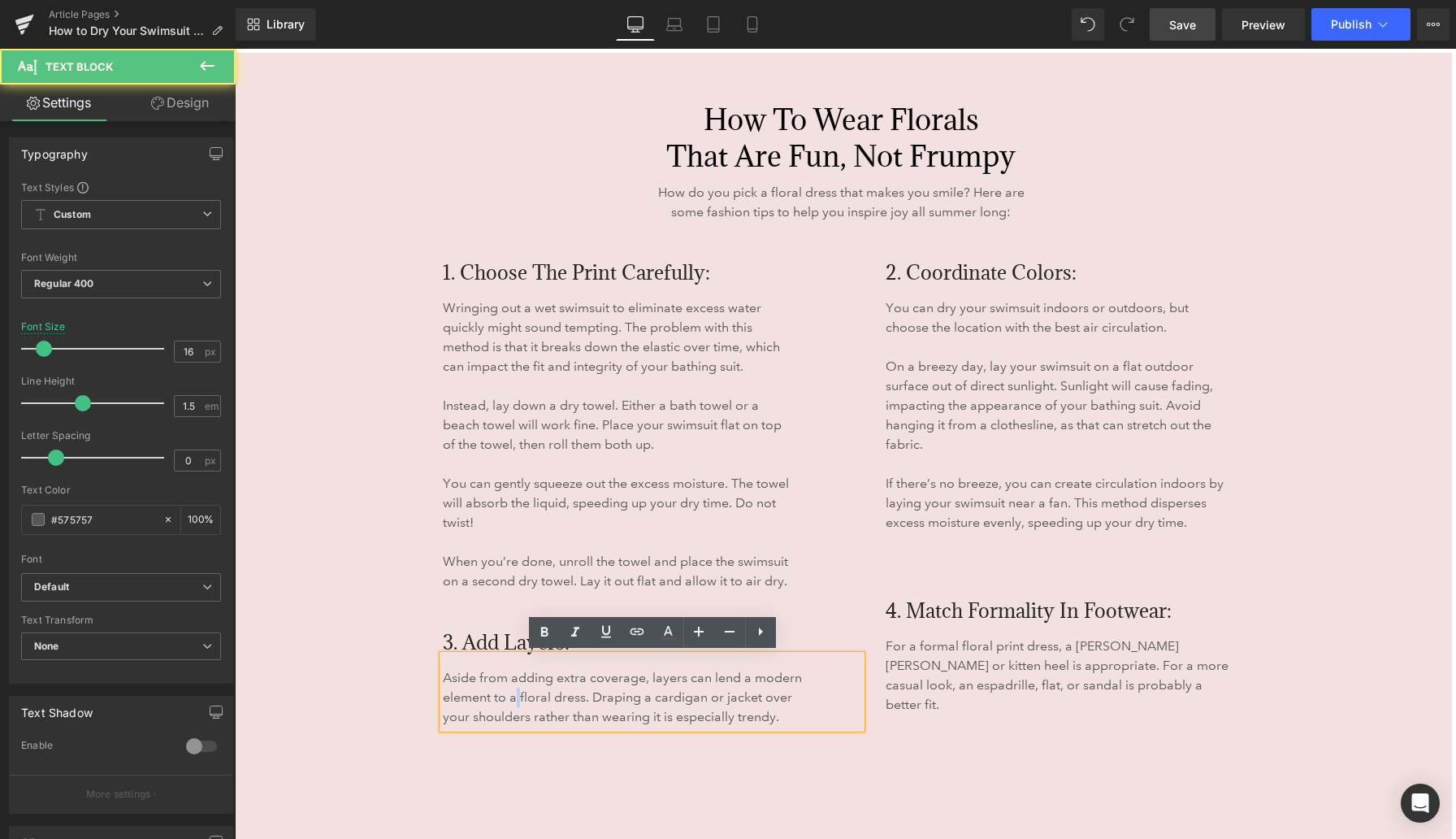
click at [516, 701] on p "Aside from adding extra coverage, layers can lend a modern element to a floral …" at bounding box center [629, 698] width 374 height 59
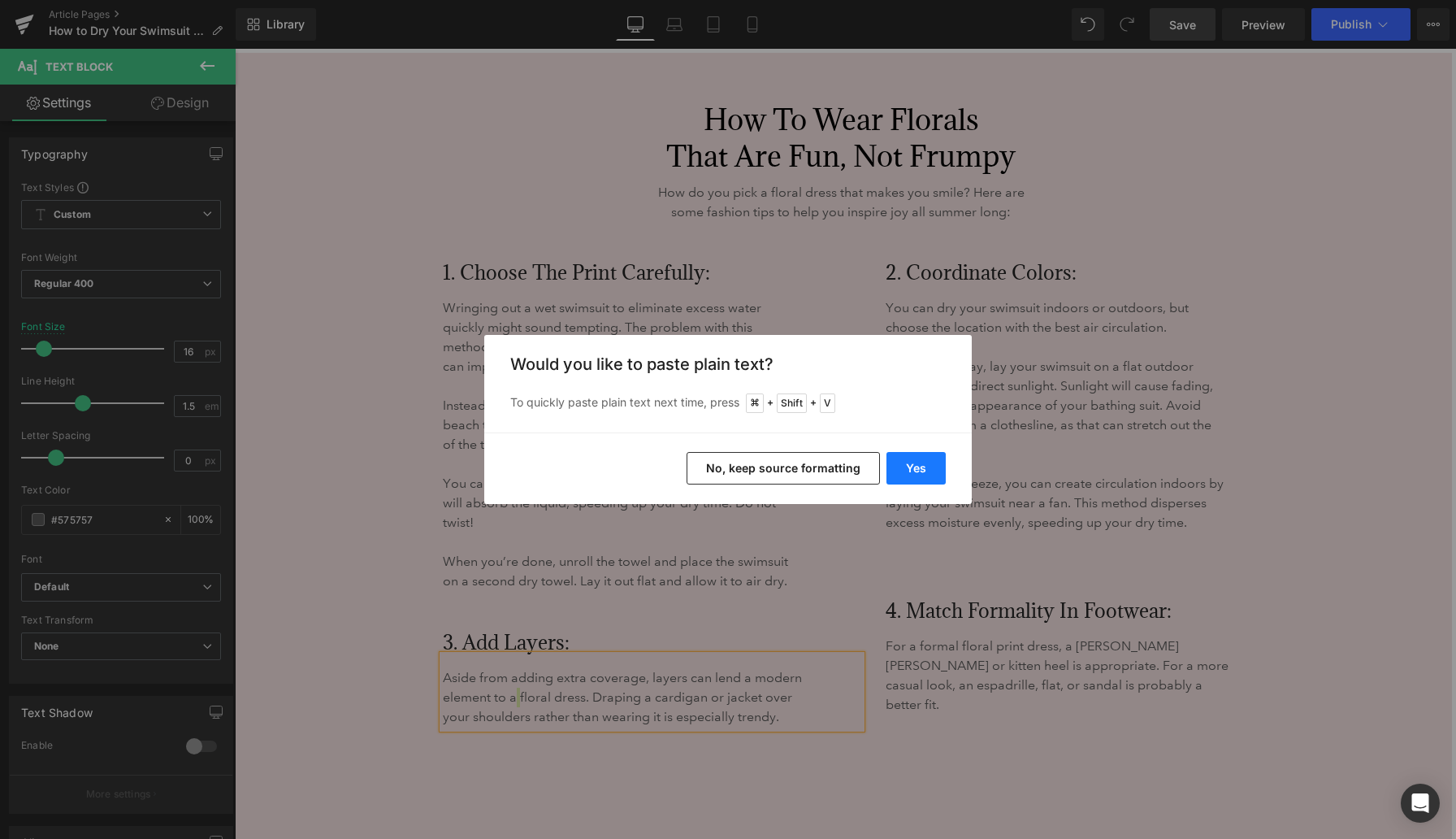
click at [915, 467] on button "Yes" at bounding box center [916, 468] width 60 height 33
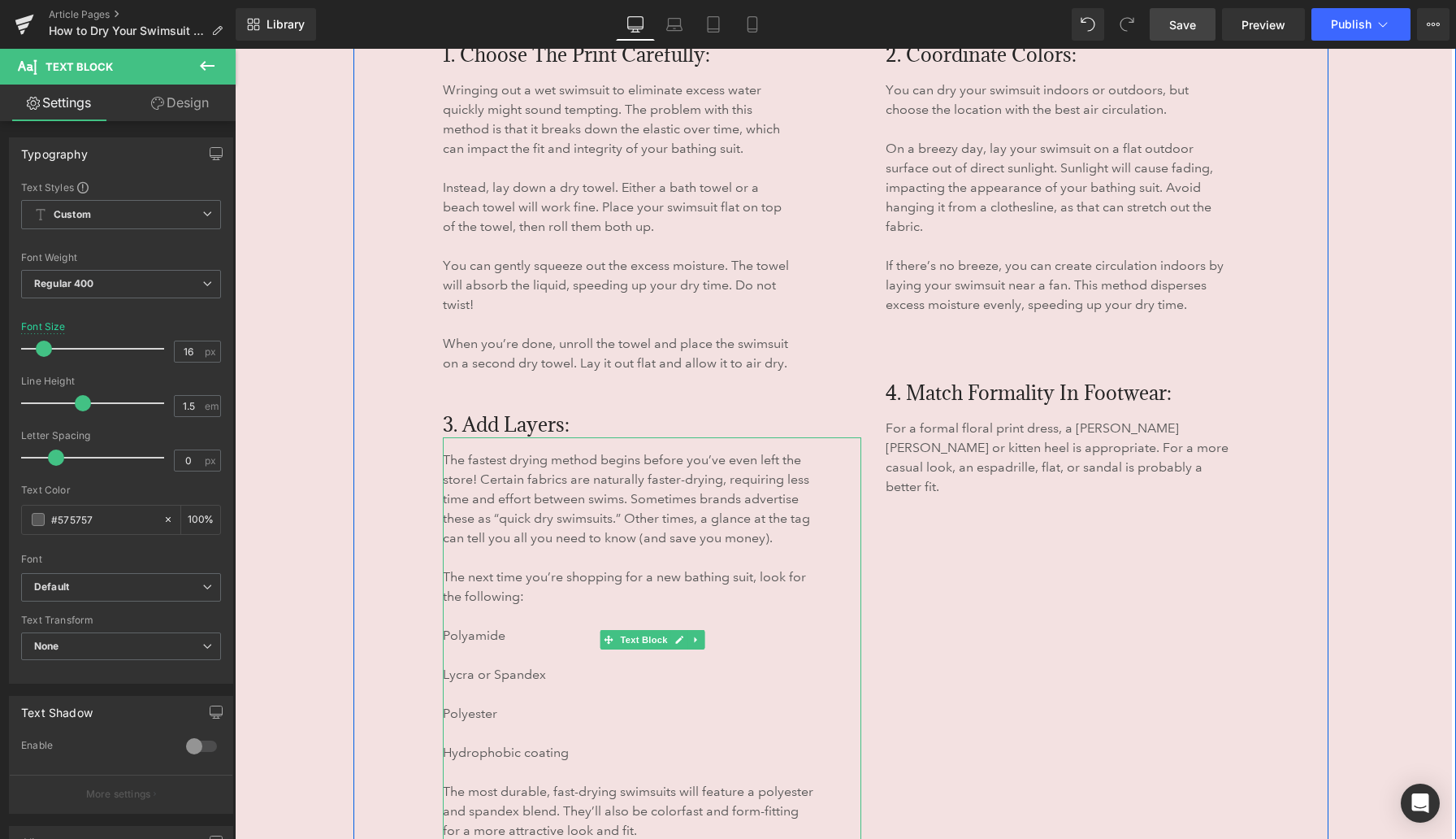
scroll to position [4921, 0]
click at [459, 669] on p "Lycra or Spandex" at bounding box center [629, 674] width 374 height 19
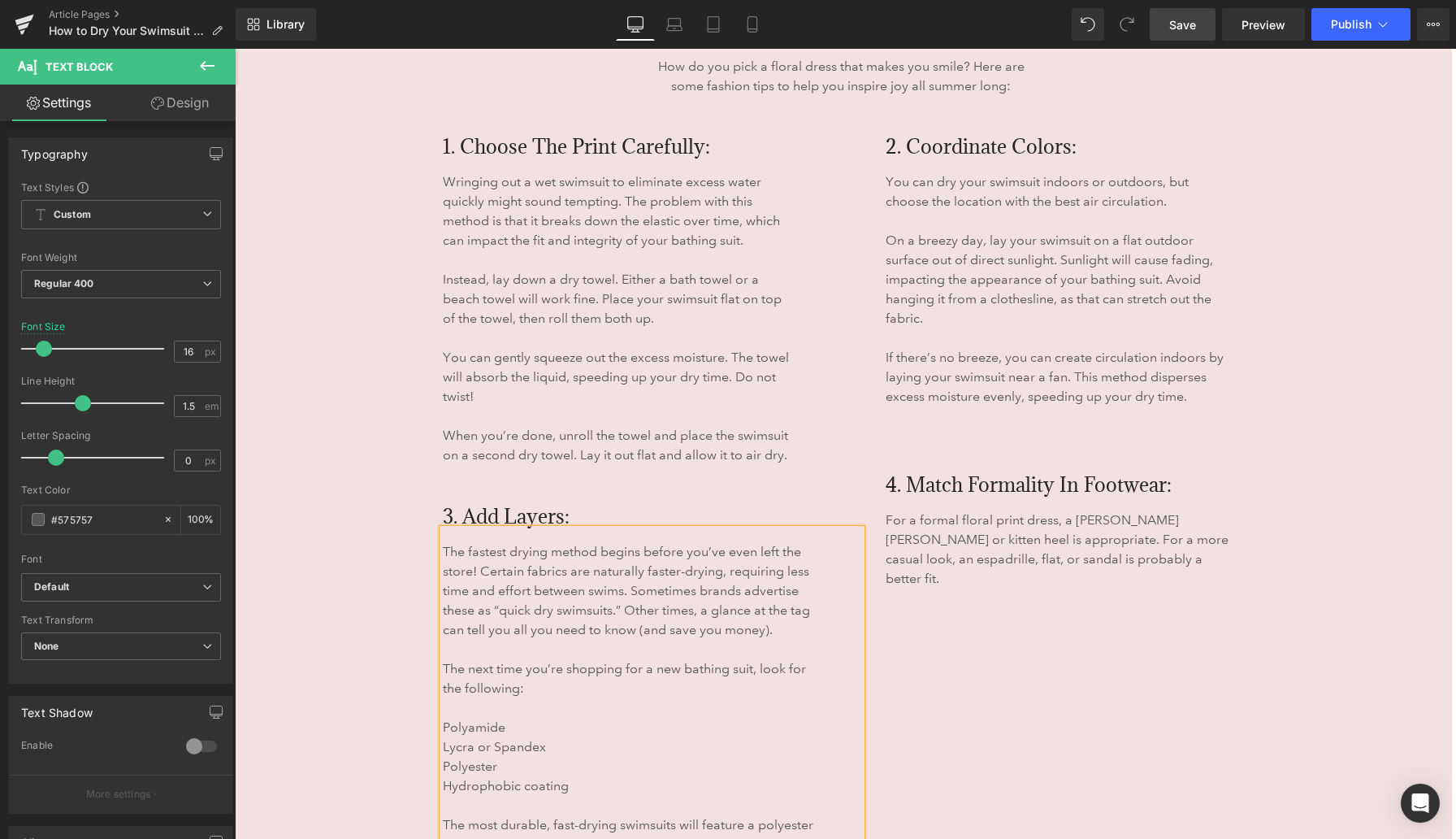
scroll to position [4830, 0]
click at [544, 147] on span "1. Choose the Print Carefully:" at bounding box center [576, 145] width 267 height 26
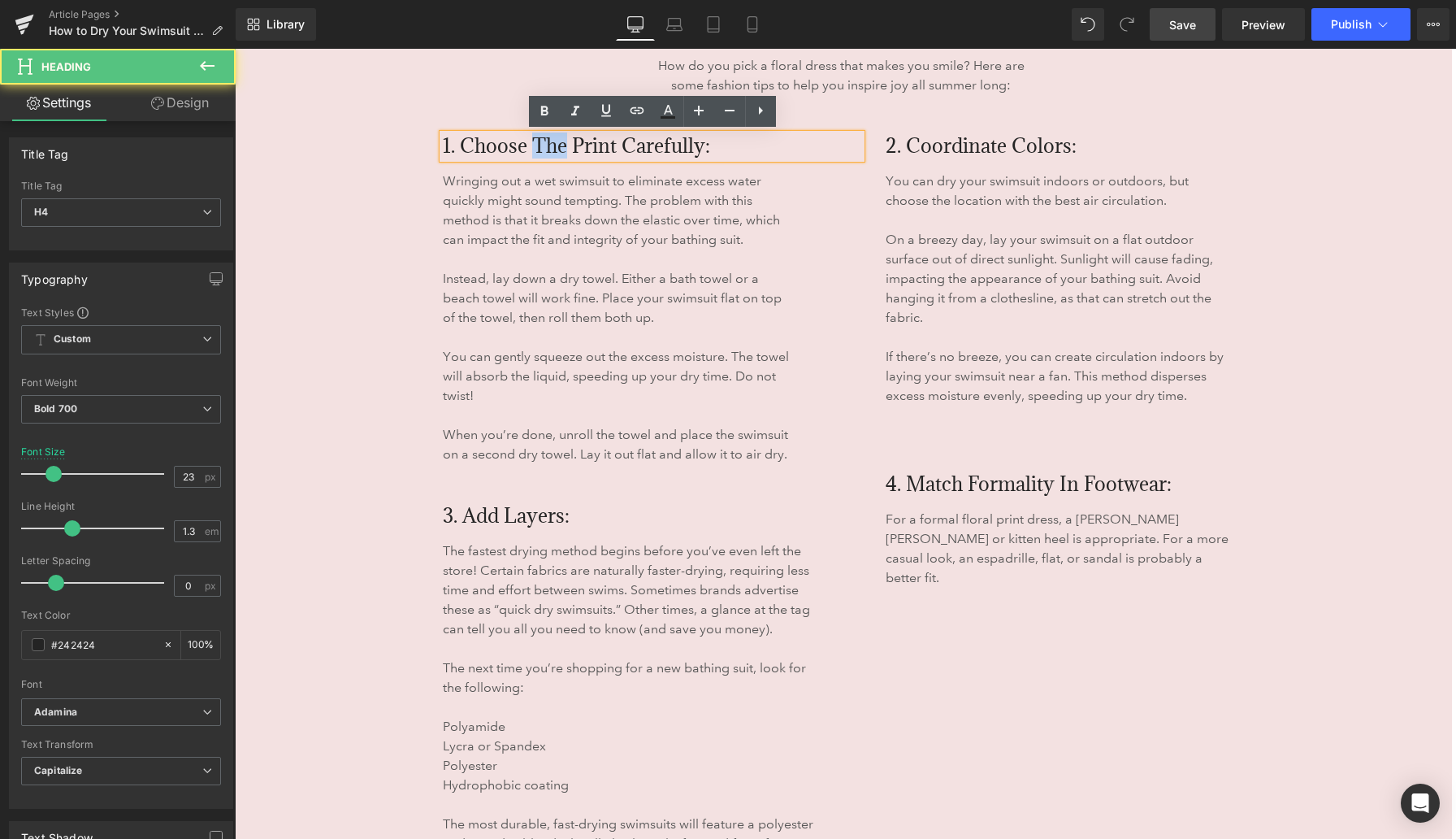
click at [544, 147] on span "1. Choose the Print Carefully:" at bounding box center [576, 145] width 267 height 26
paste div
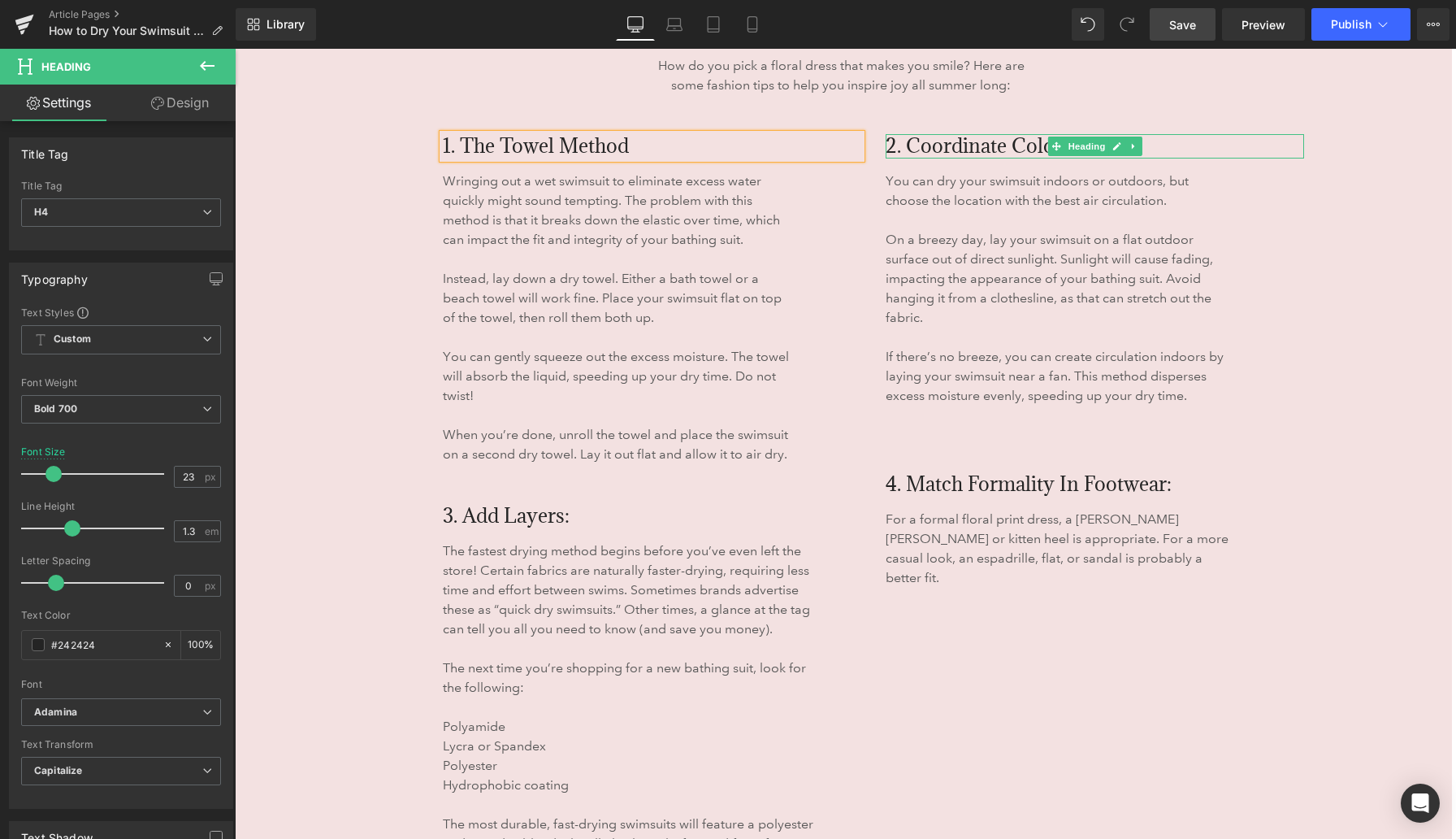
click at [951, 143] on span "2. Coordinate Colors:" at bounding box center [981, 145] width 191 height 26
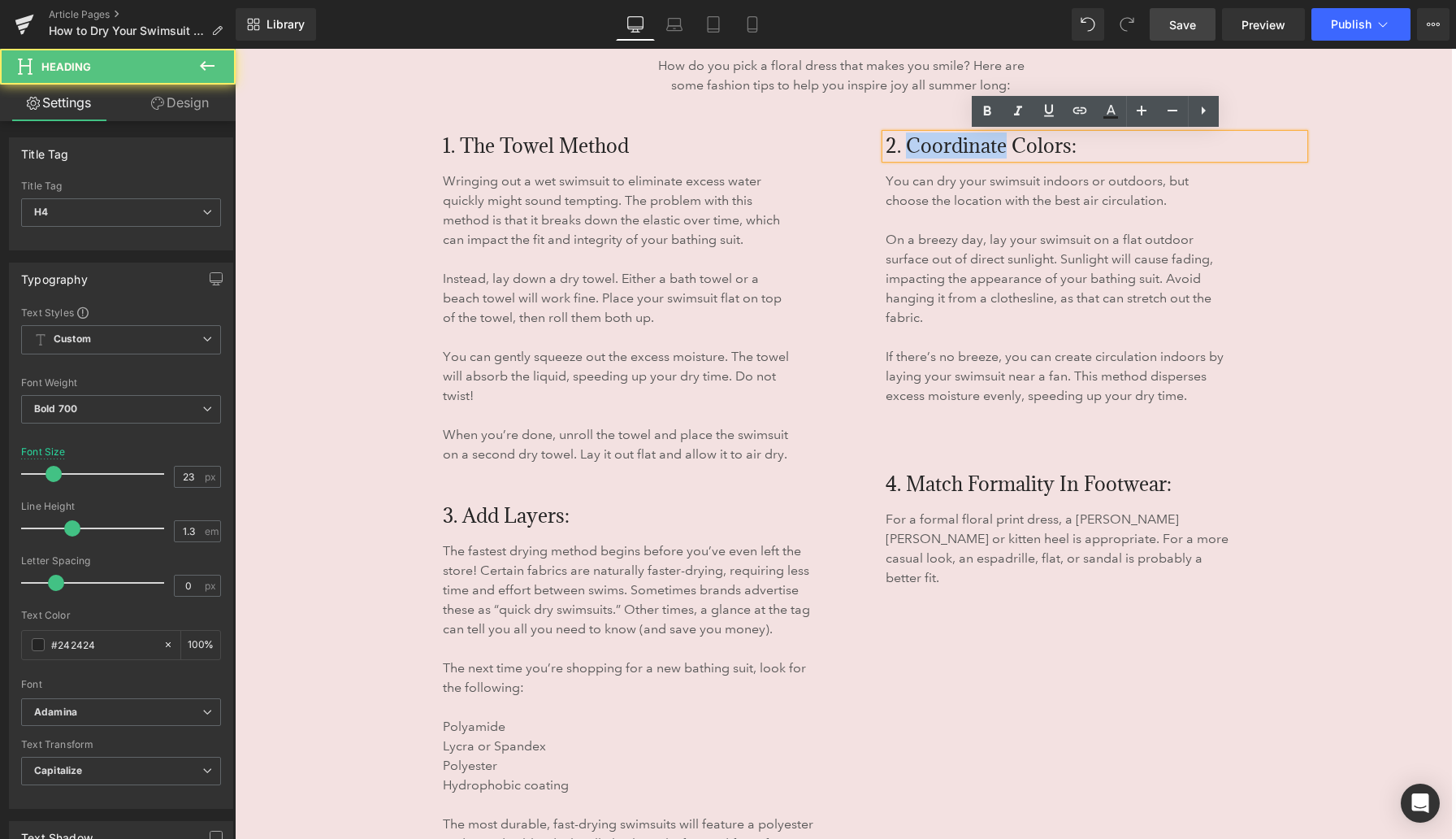
click at [951, 143] on span "2. Coordinate Colors:" at bounding box center [981, 145] width 191 height 26
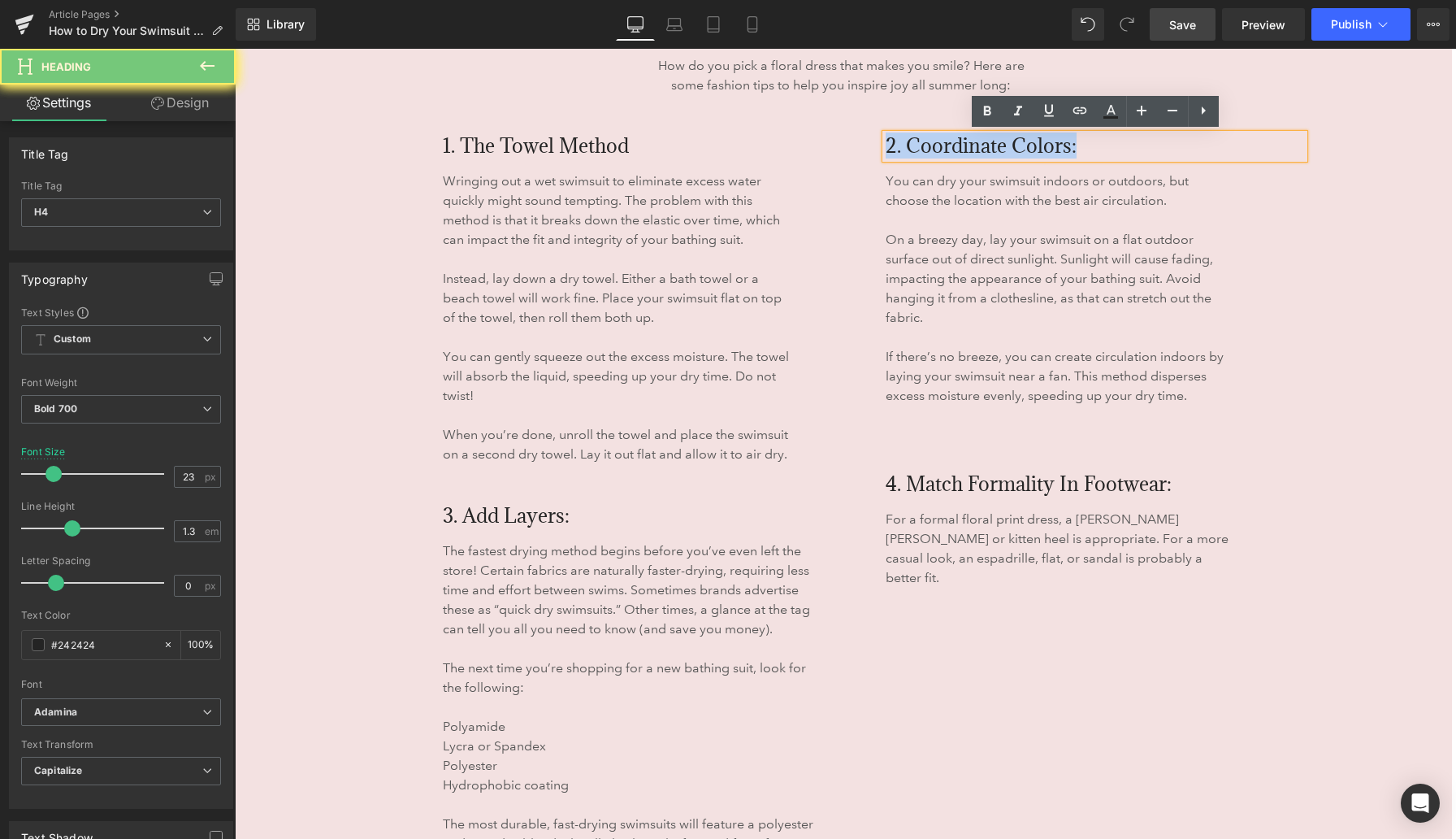
paste div
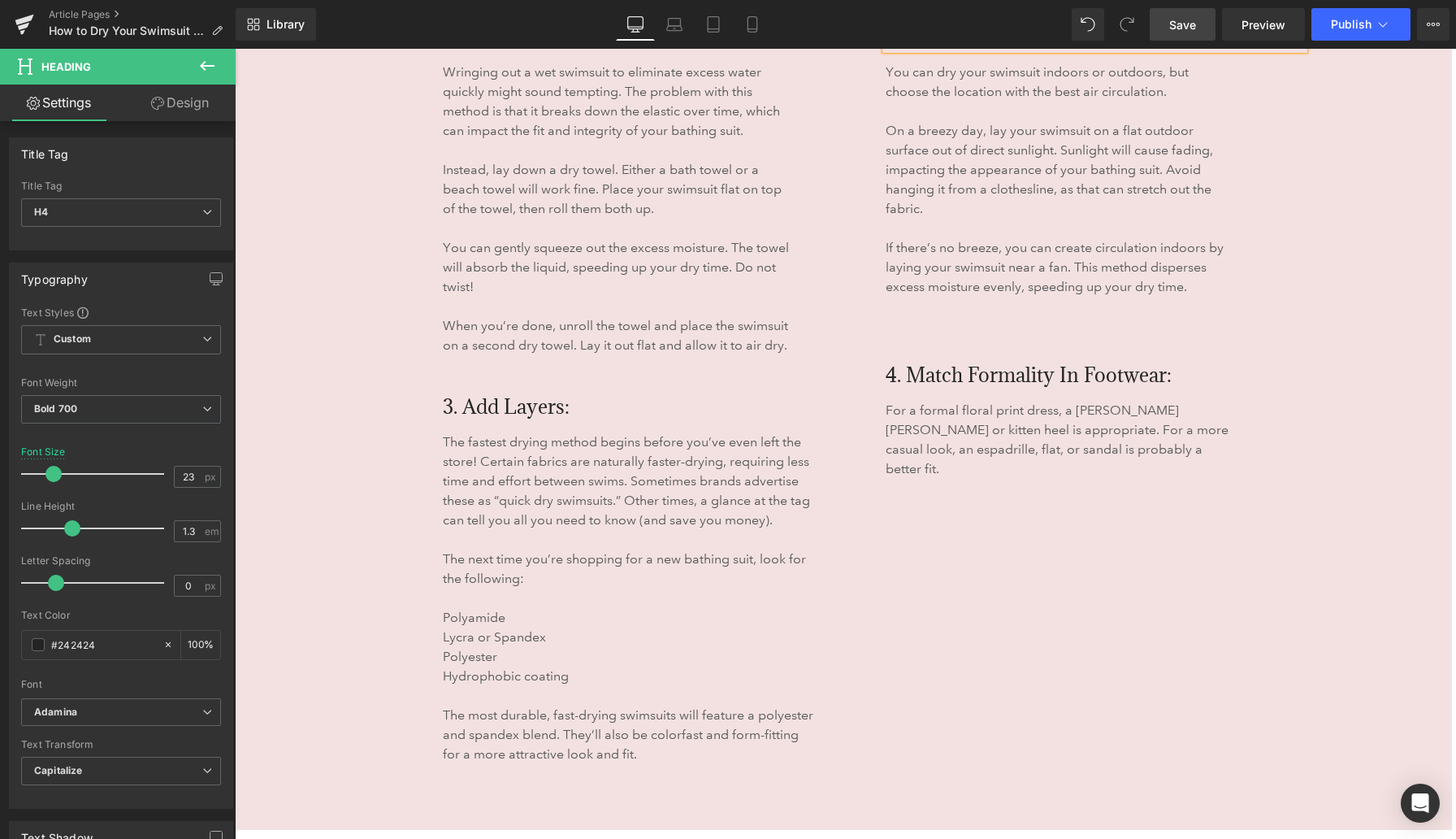
scroll to position [4942, 0]
click at [485, 410] on span "3. Add Layers:" at bounding box center [505, 403] width 127 height 26
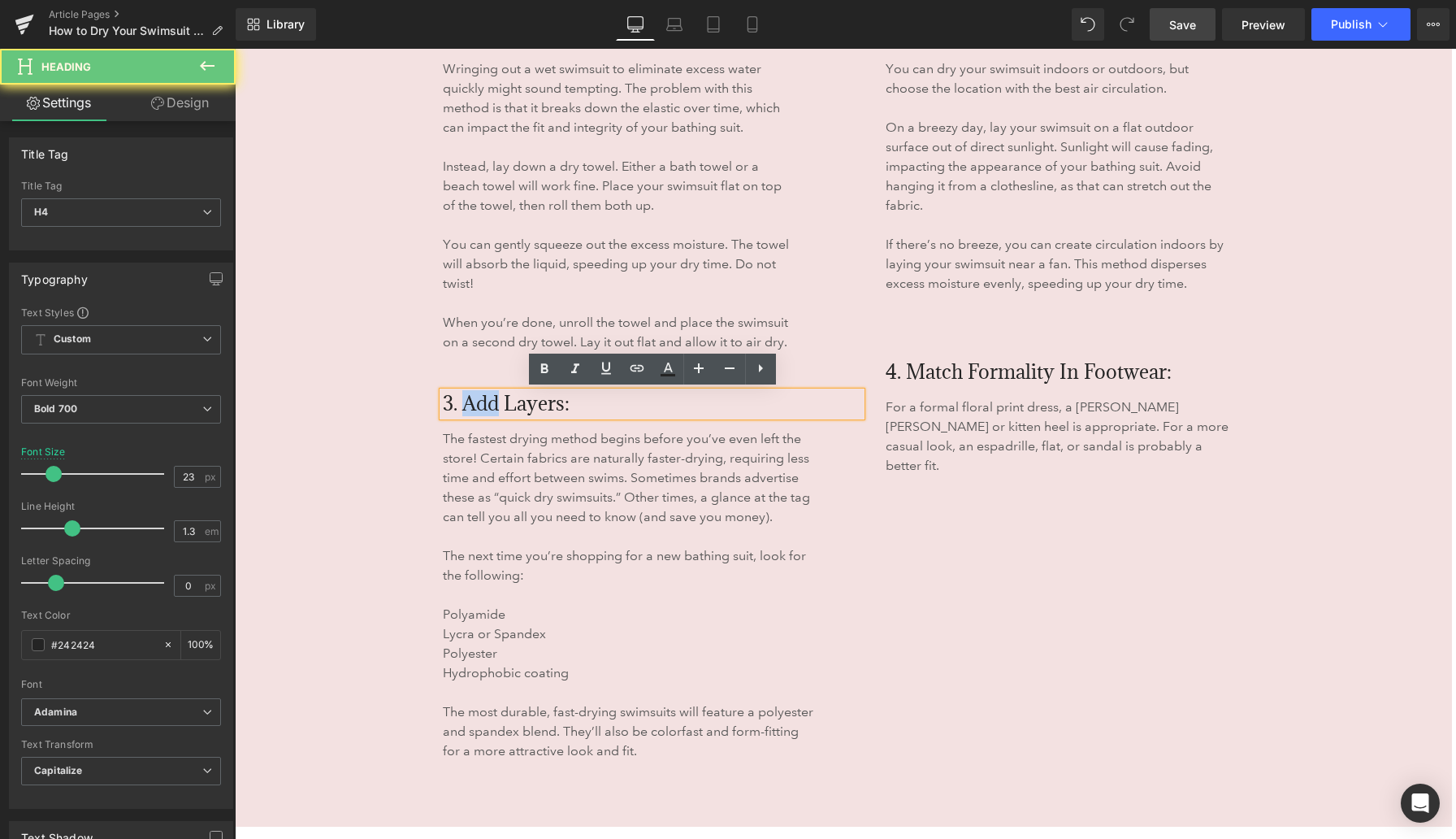
click at [485, 410] on span "3. Add Layers:" at bounding box center [505, 403] width 127 height 26
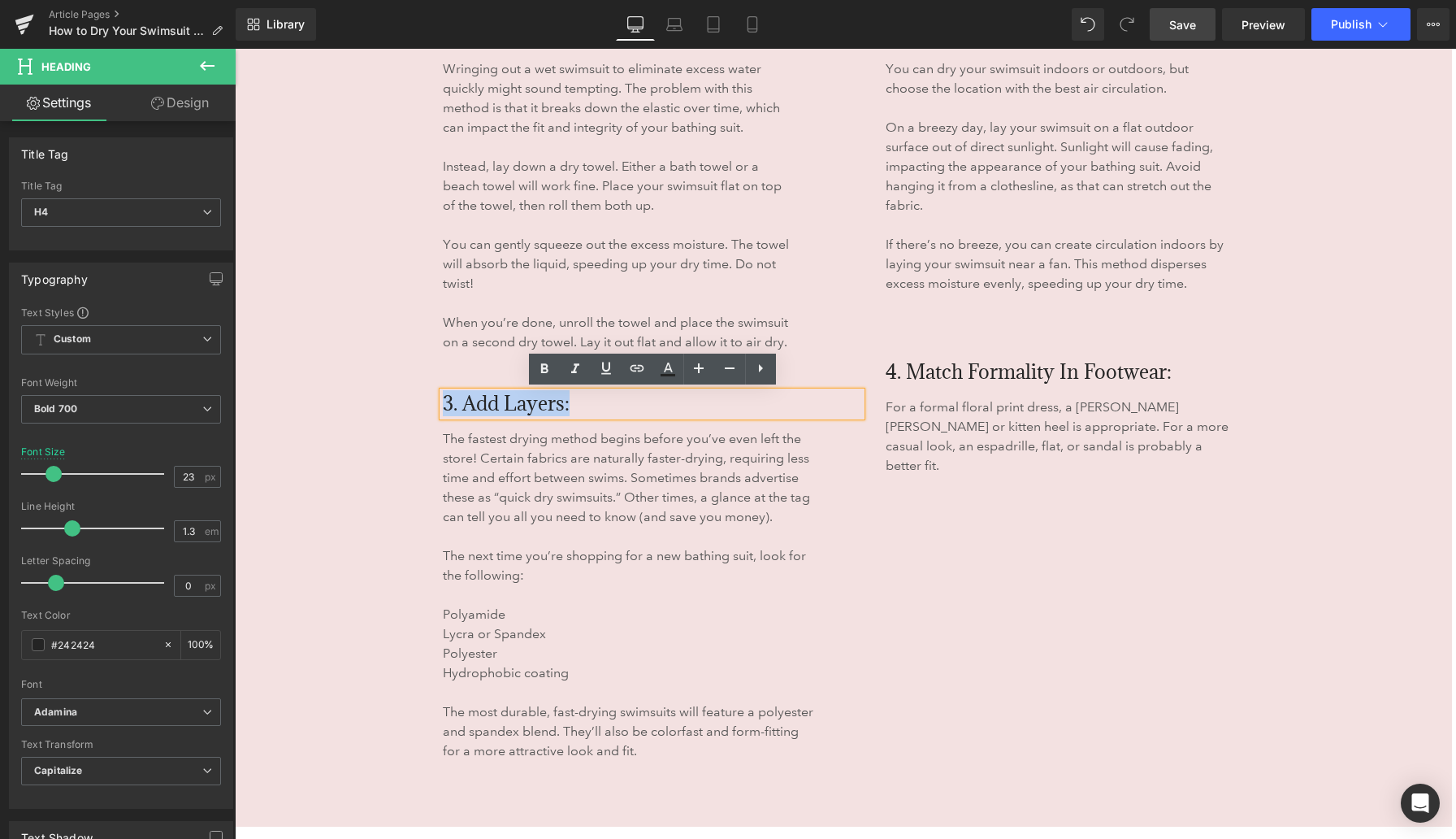
paste div
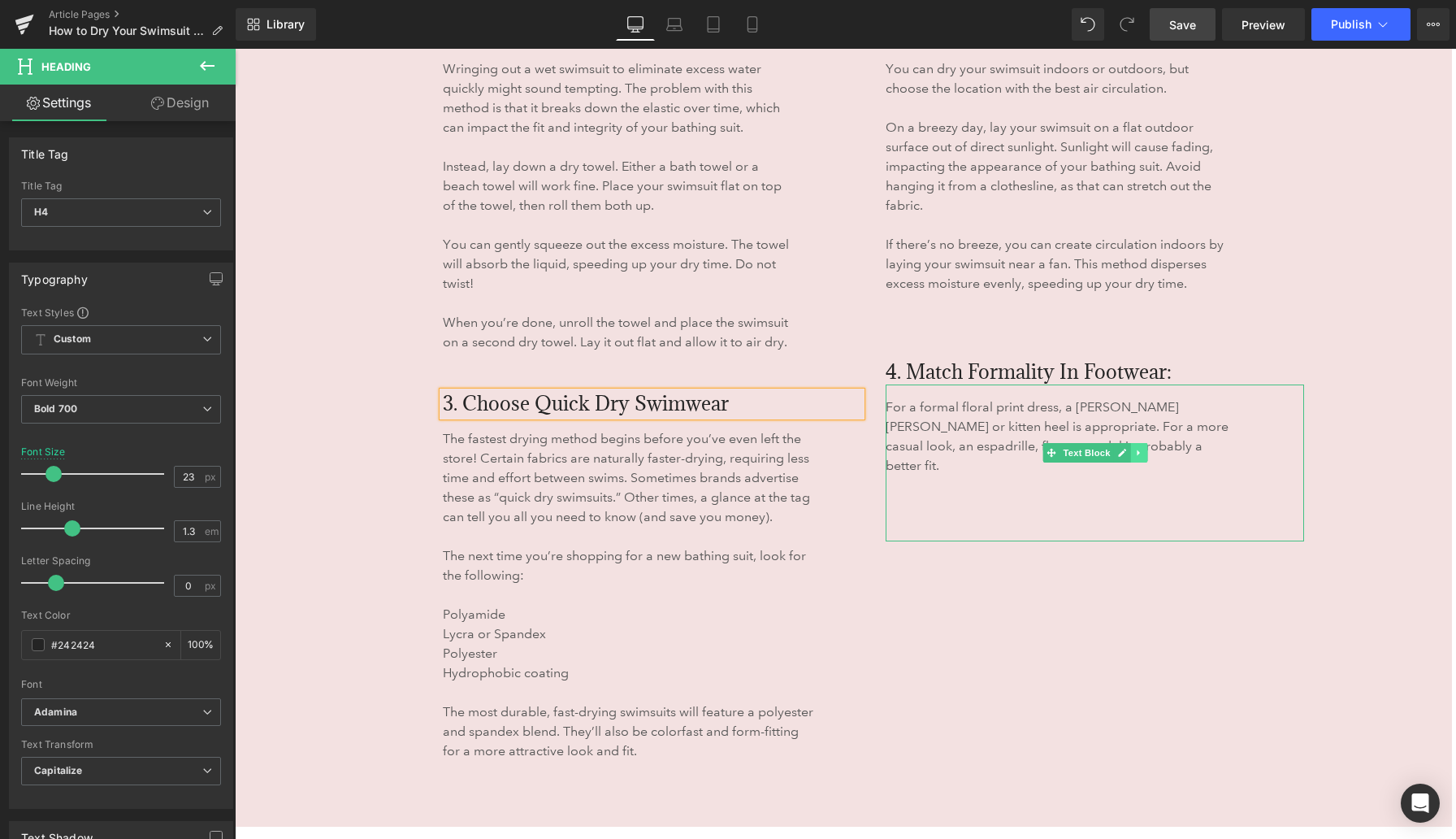
click at [951, 451] on icon at bounding box center [1139, 453] width 9 height 10
click at [951, 456] on icon at bounding box center [1147, 453] width 9 height 9
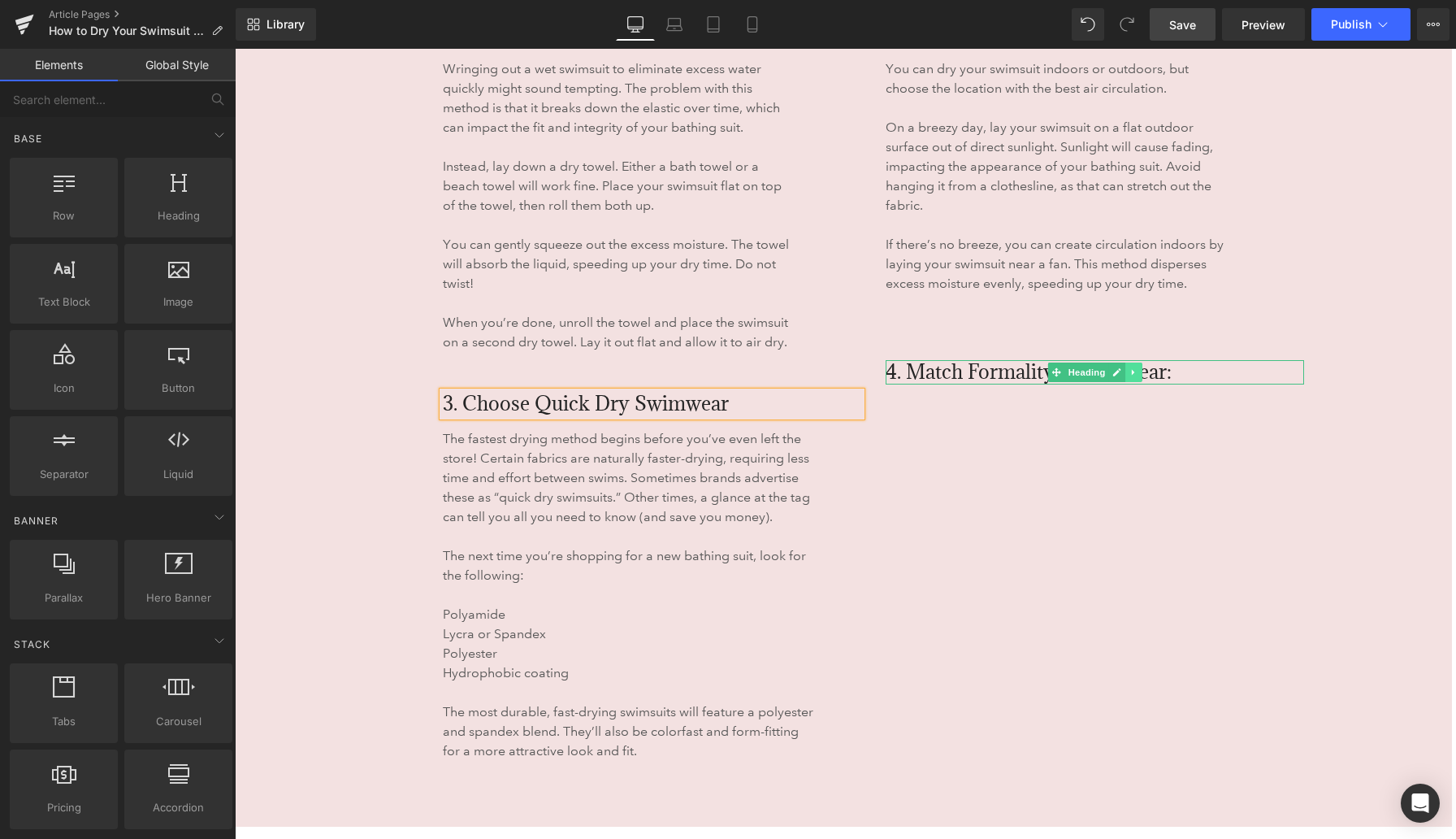
click at [951, 373] on icon at bounding box center [1134, 372] width 9 height 10
click at [951, 371] on icon at bounding box center [1142, 371] width 9 height 9
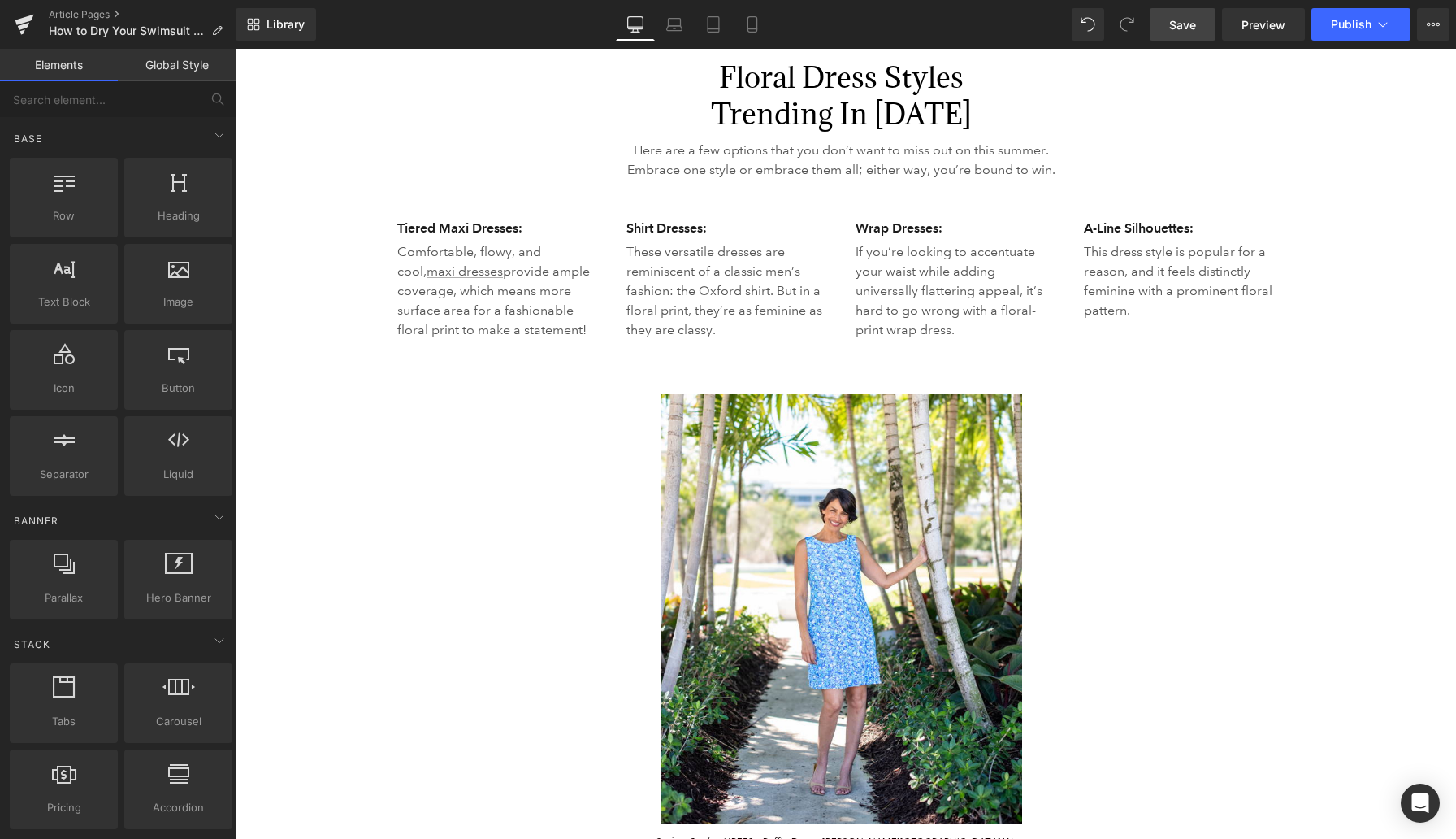
scroll to position [4058, 0]
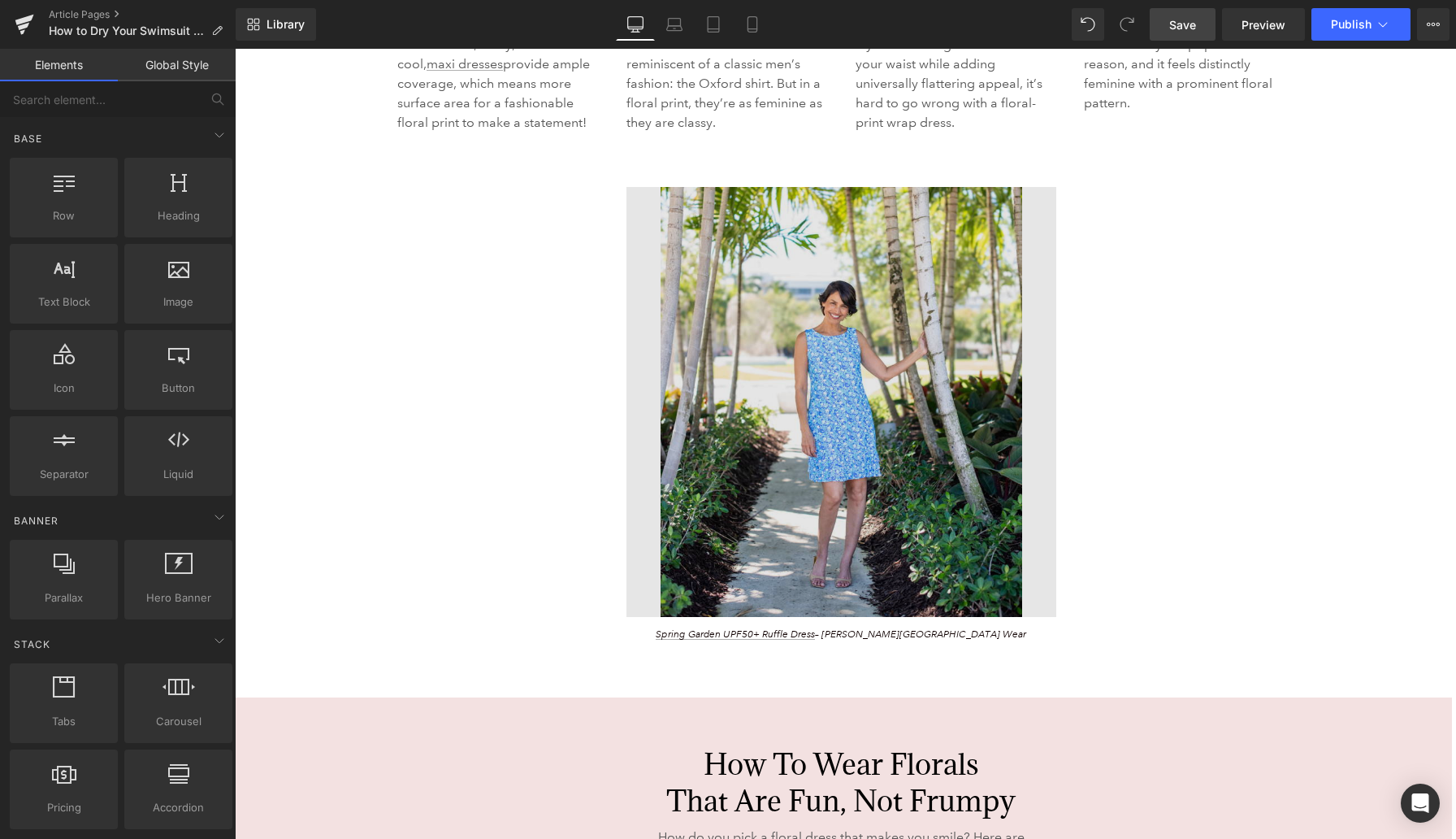
click at [909, 322] on img at bounding box center [841, 402] width 430 height 430
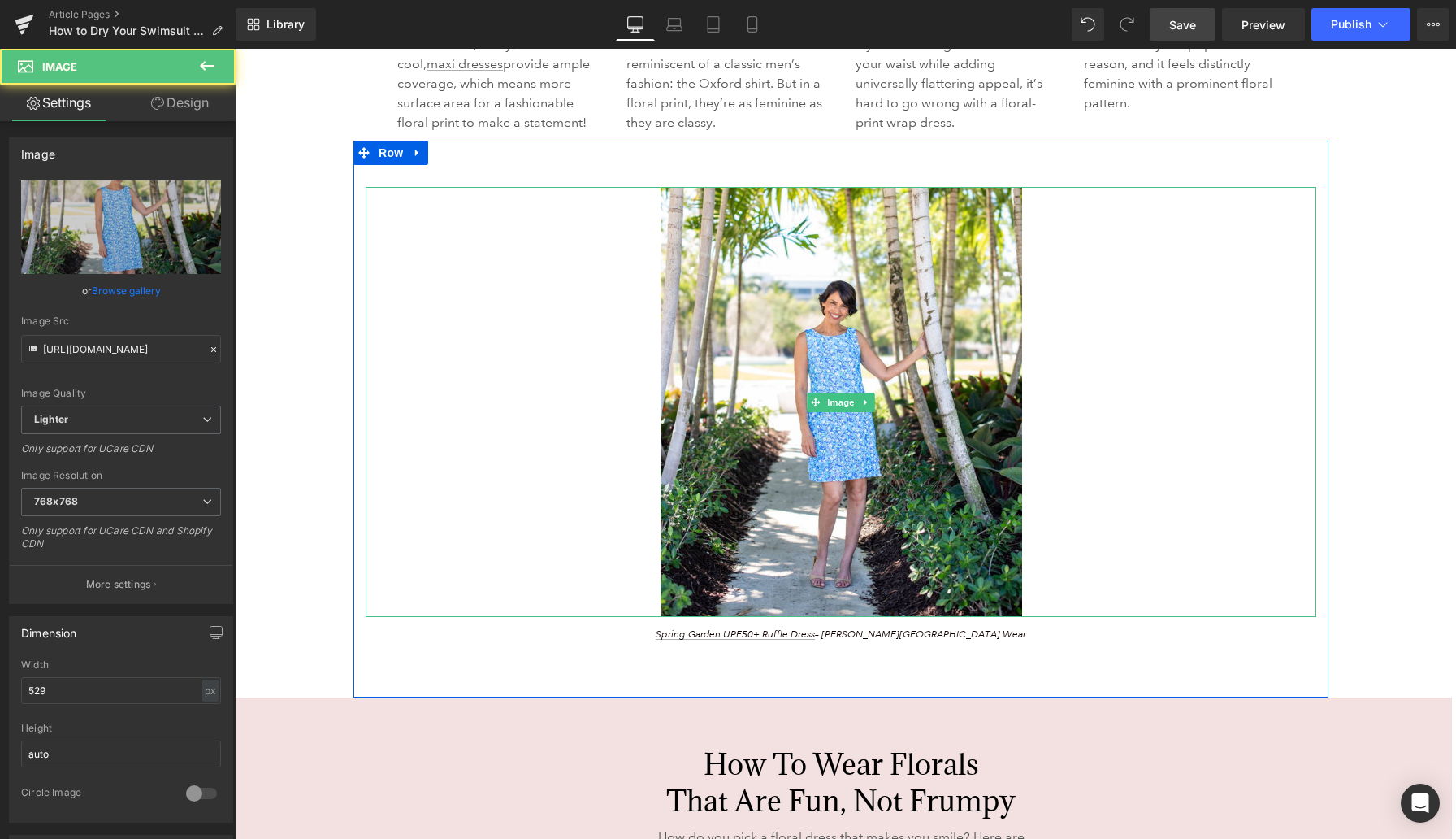
click at [466, 213] on link at bounding box center [841, 402] width 951 height 430
click at [330, 223] on div "Floral Dress Styles Trending in 2025 Heading Here are a few options that you do…" at bounding box center [841, 757] width 1211 height 1906
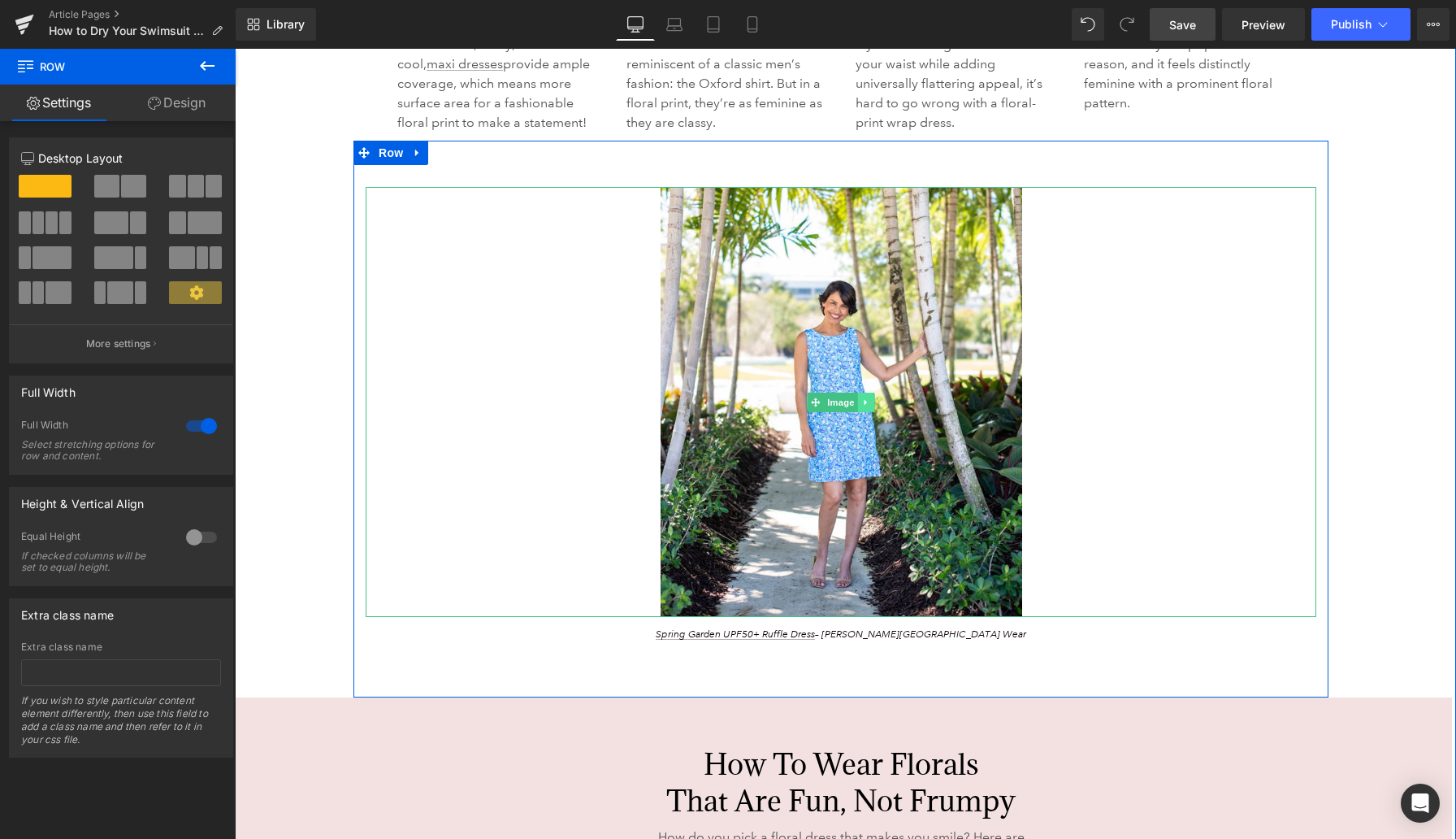
click at [867, 399] on icon at bounding box center [867, 402] width 9 height 10
click at [861, 399] on icon at bounding box center [857, 402] width 9 height 10
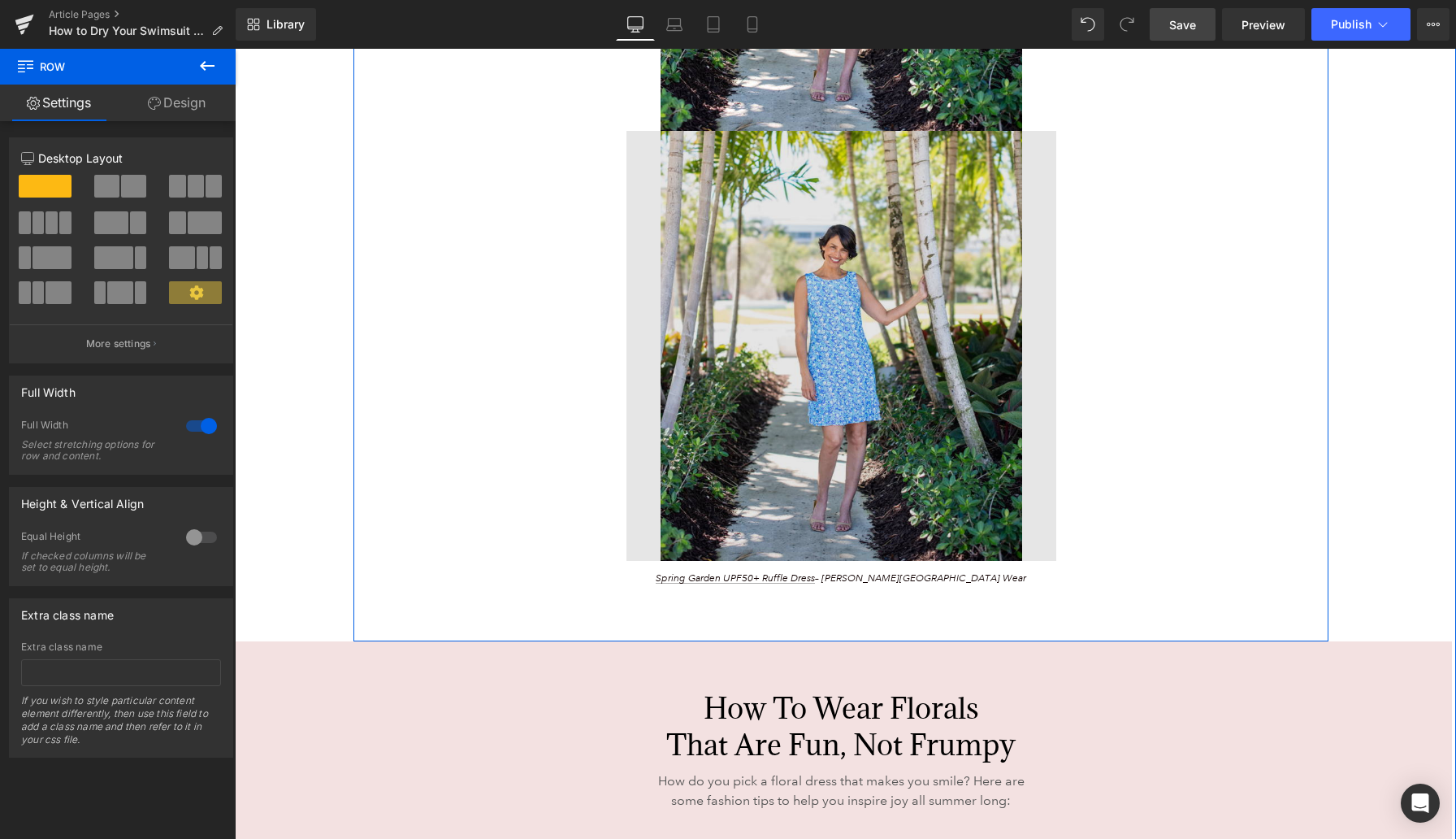
scroll to position [4580, 0]
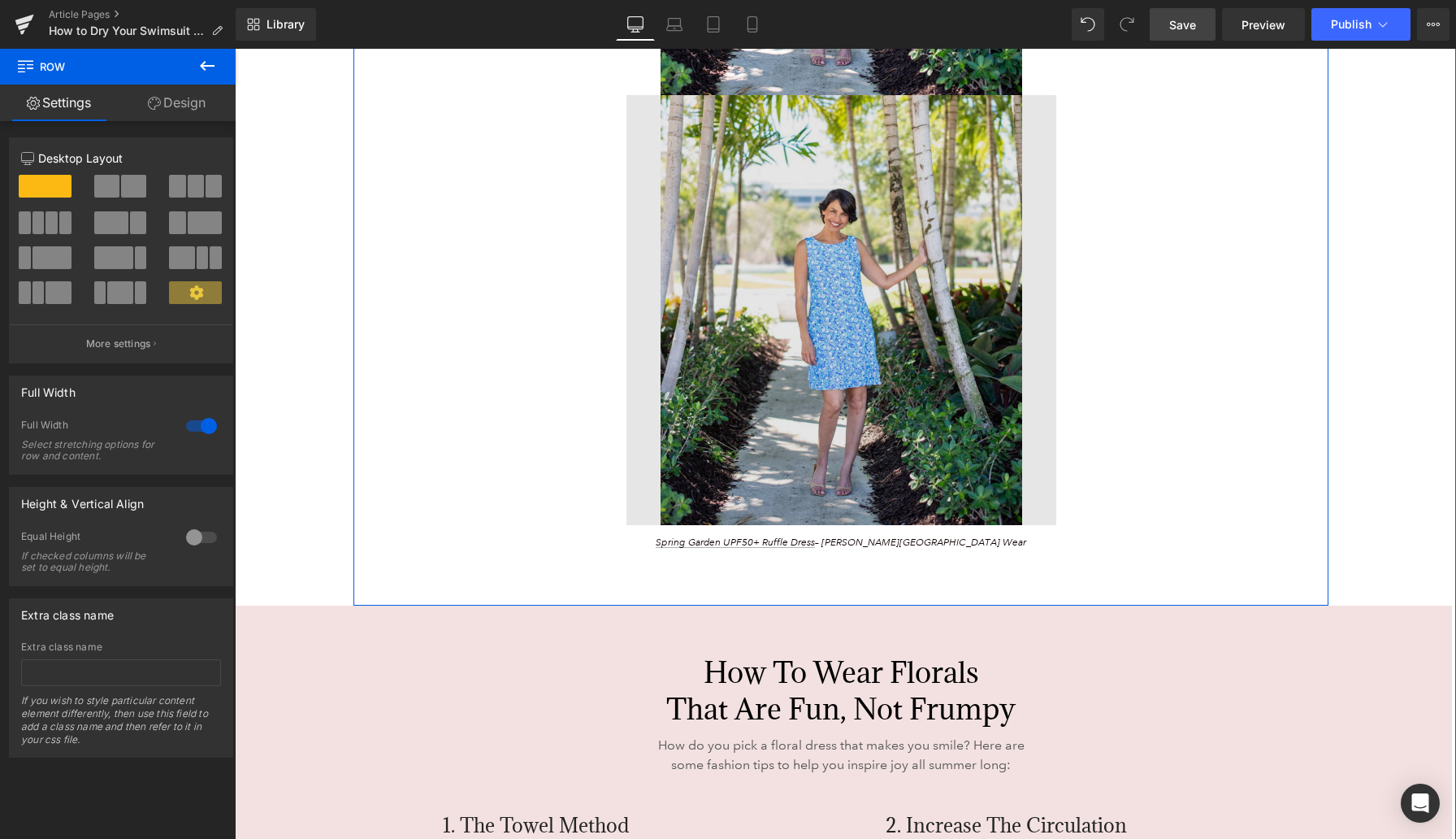
click at [820, 317] on div "Image" at bounding box center [841, 310] width 951 height 430
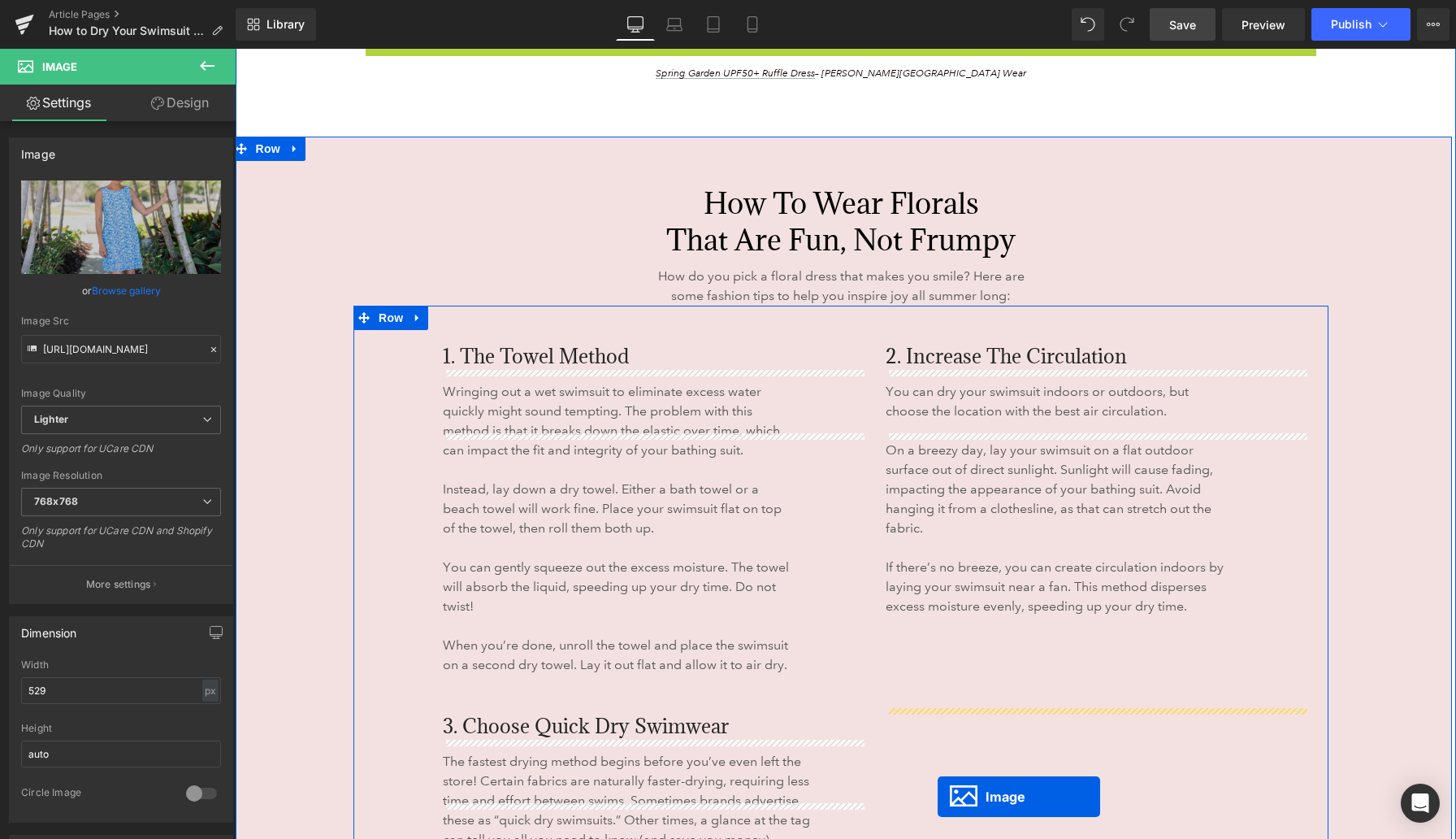
scroll to position [4725, 0]
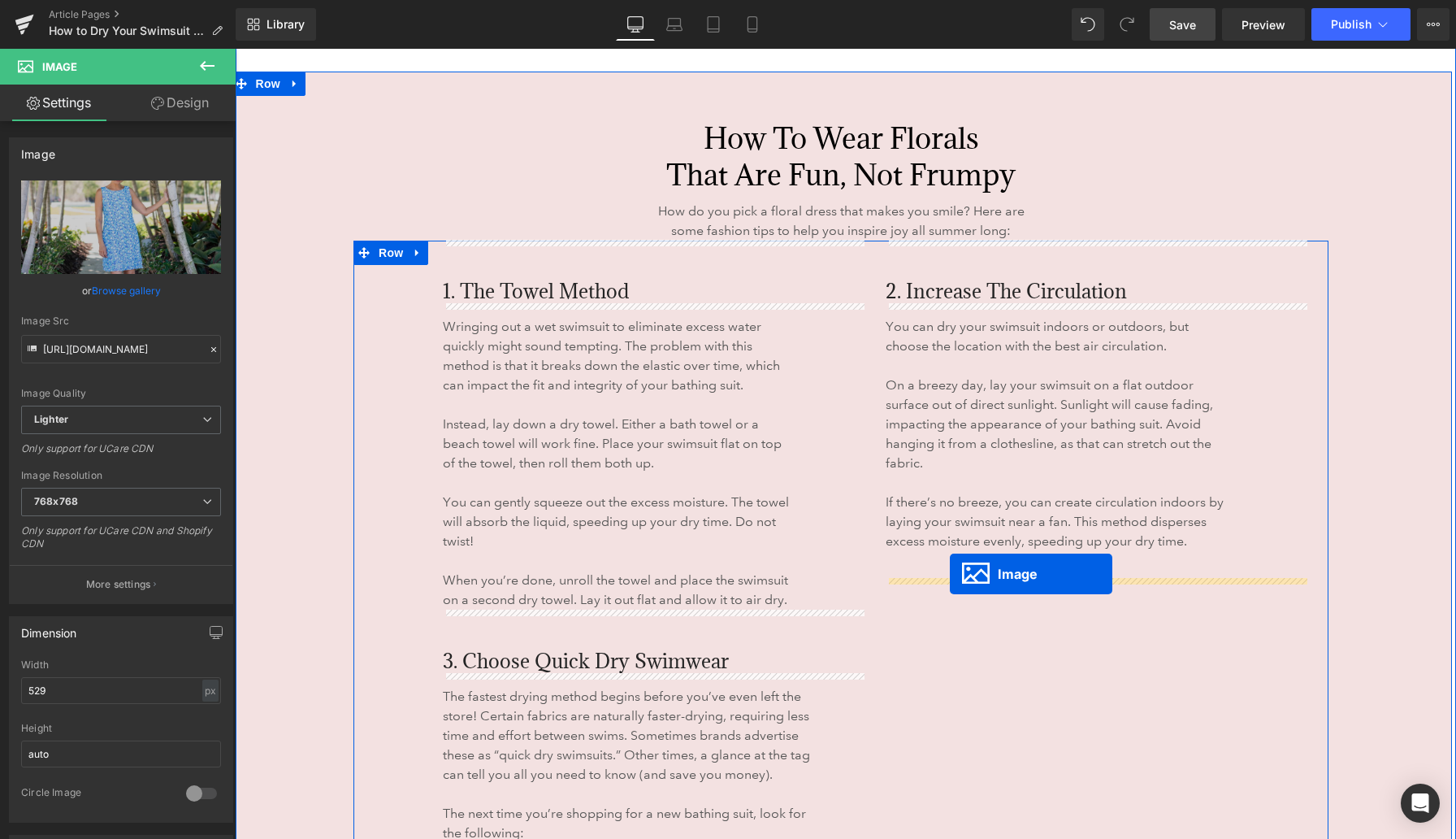
drag, startPoint x: 812, startPoint y: 130, endPoint x: 950, endPoint y: 574, distance: 465.0
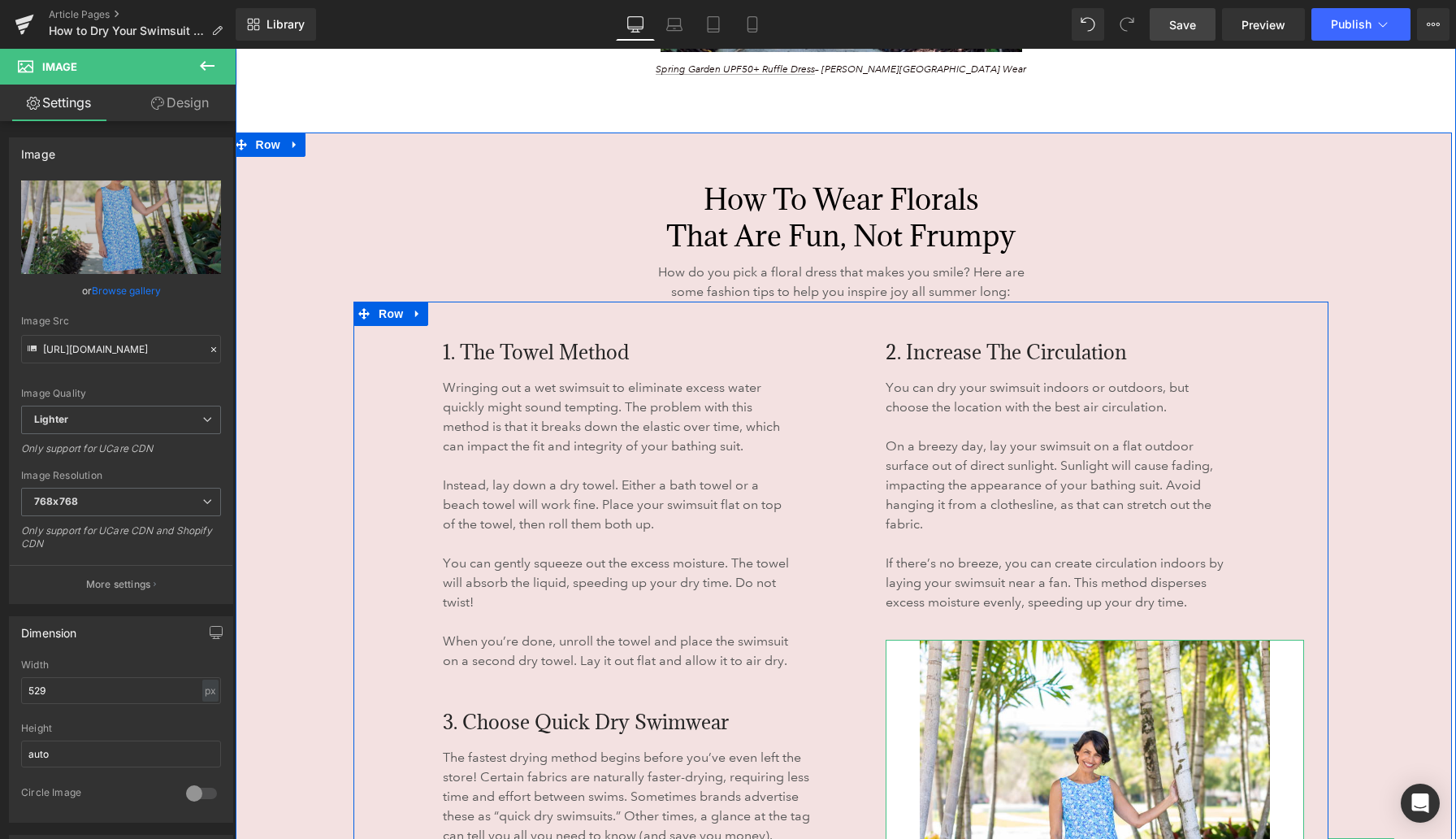
scroll to position [4444, 0]
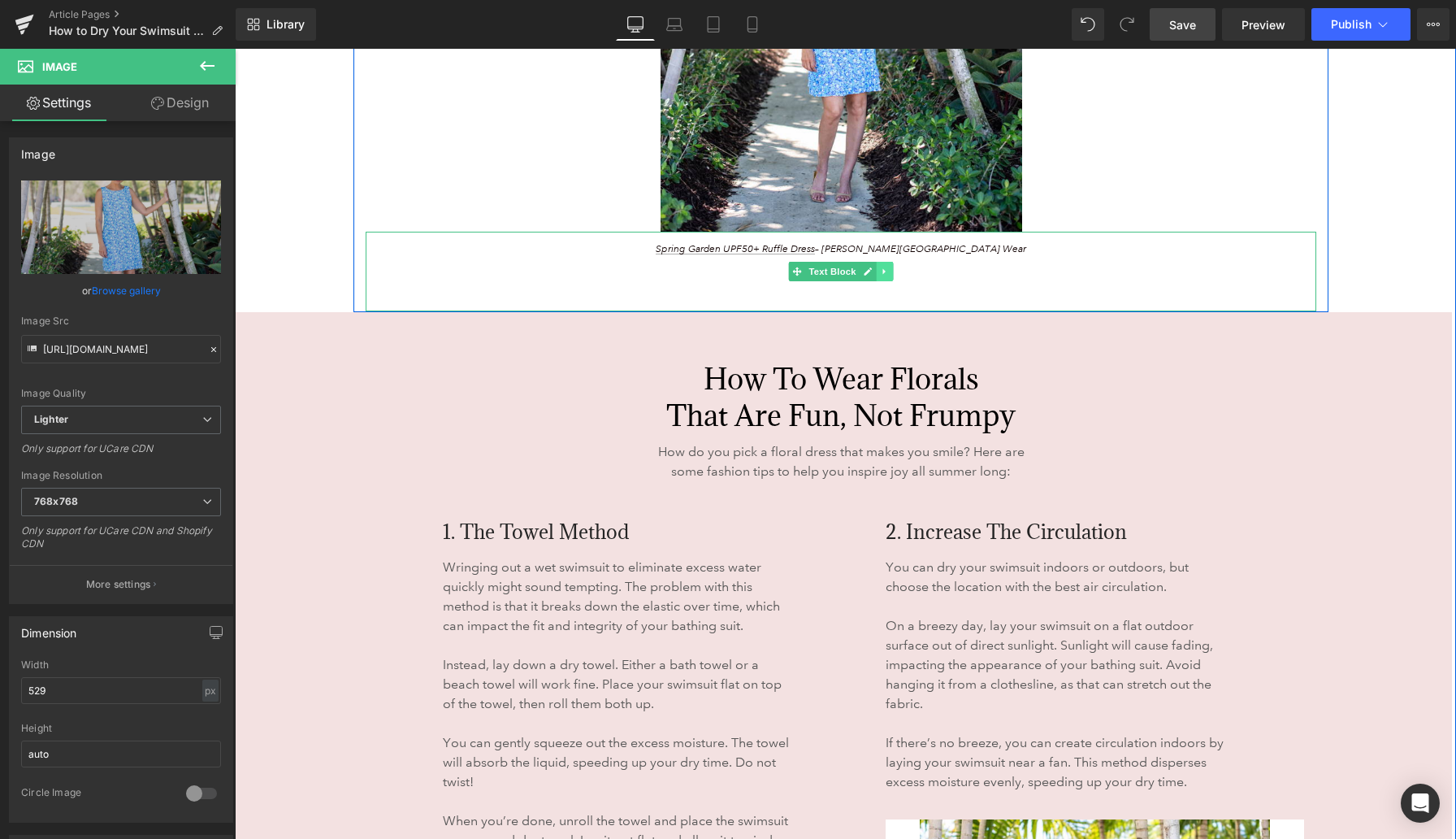
click at [882, 272] on icon at bounding box center [884, 271] width 9 height 10
click at [874, 271] on icon at bounding box center [876, 271] width 9 height 9
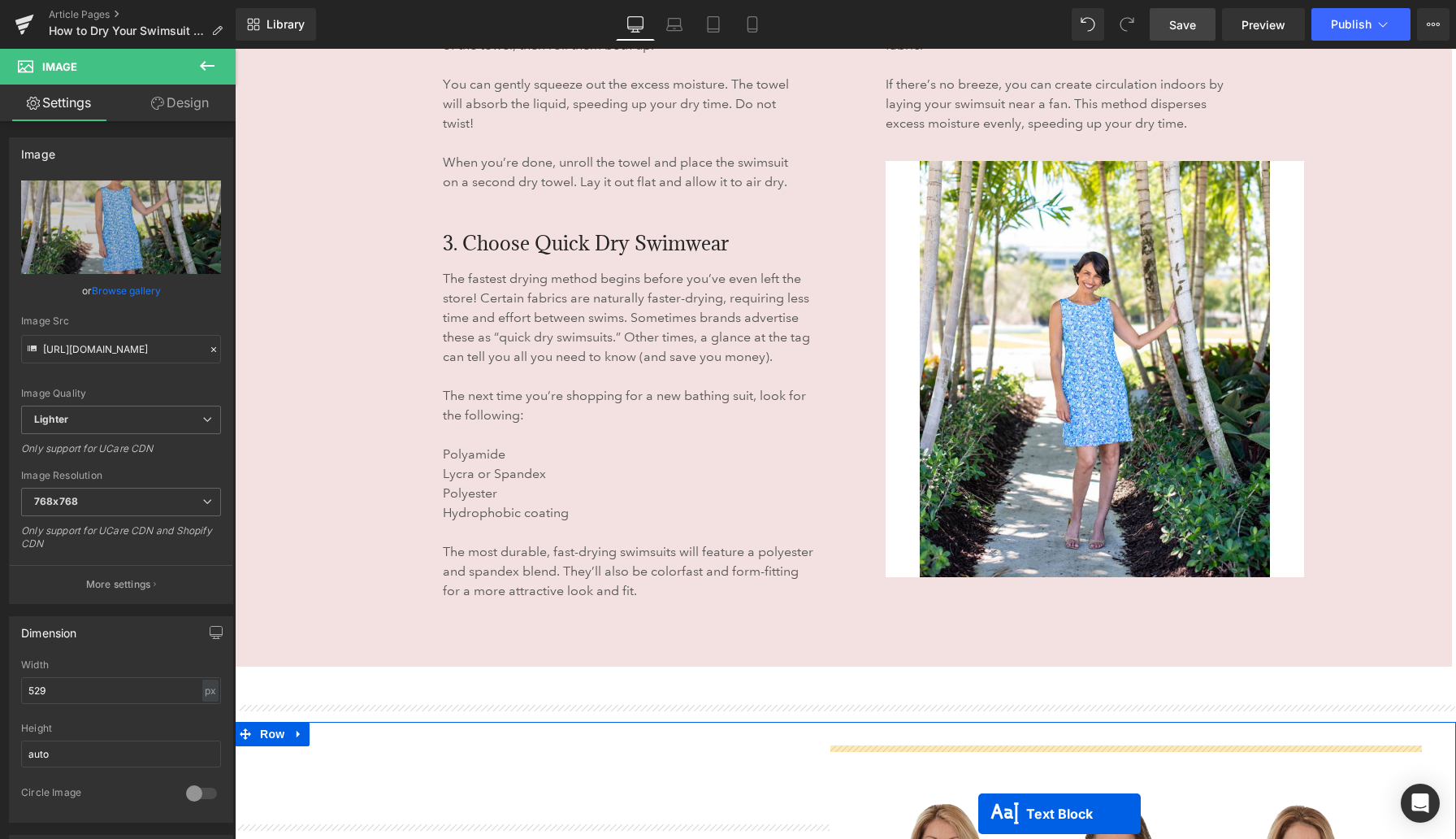
scroll to position [5240, 0]
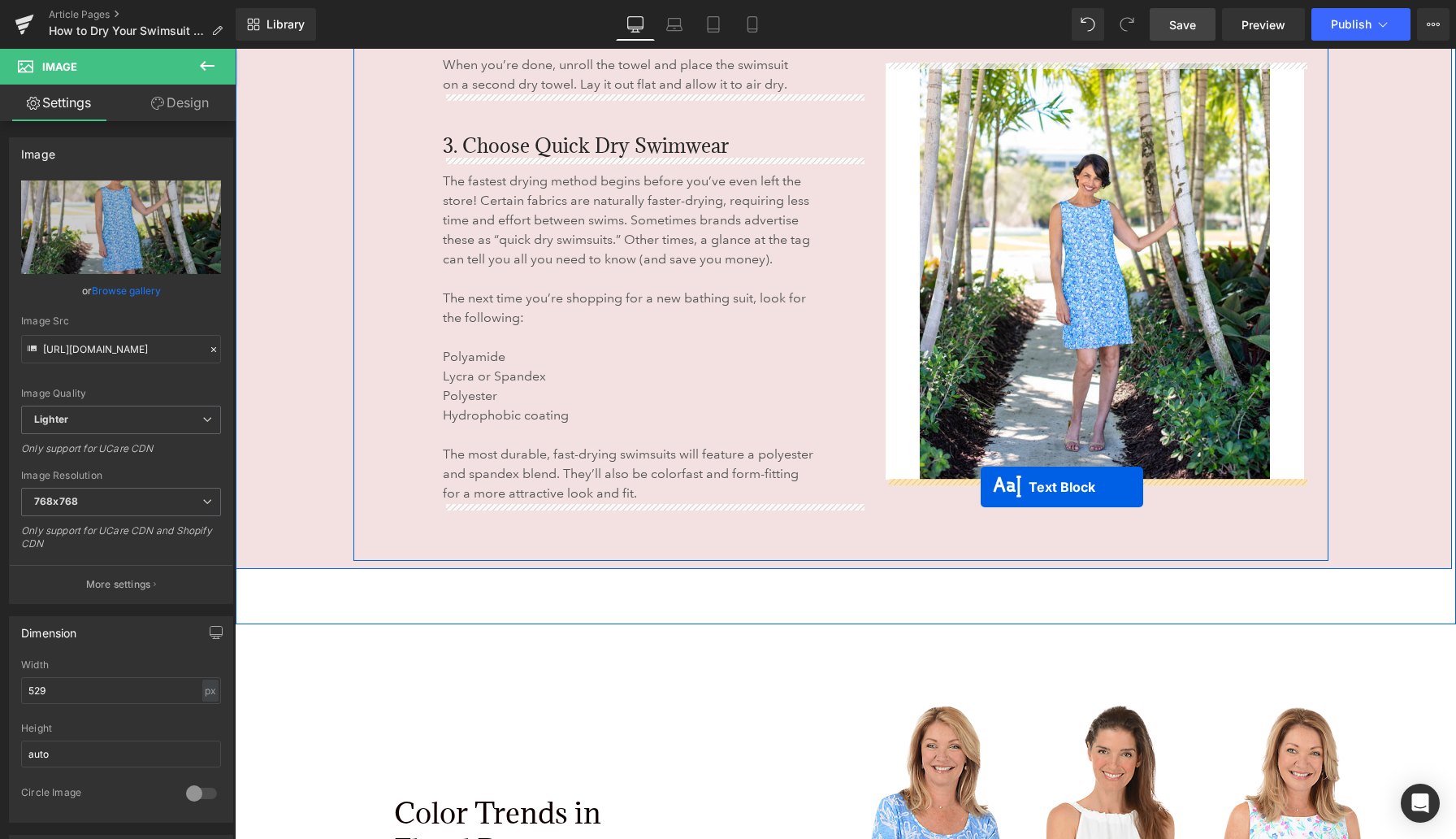
drag, startPoint x: 795, startPoint y: 350, endPoint x: 981, endPoint y: 486, distance: 230.4
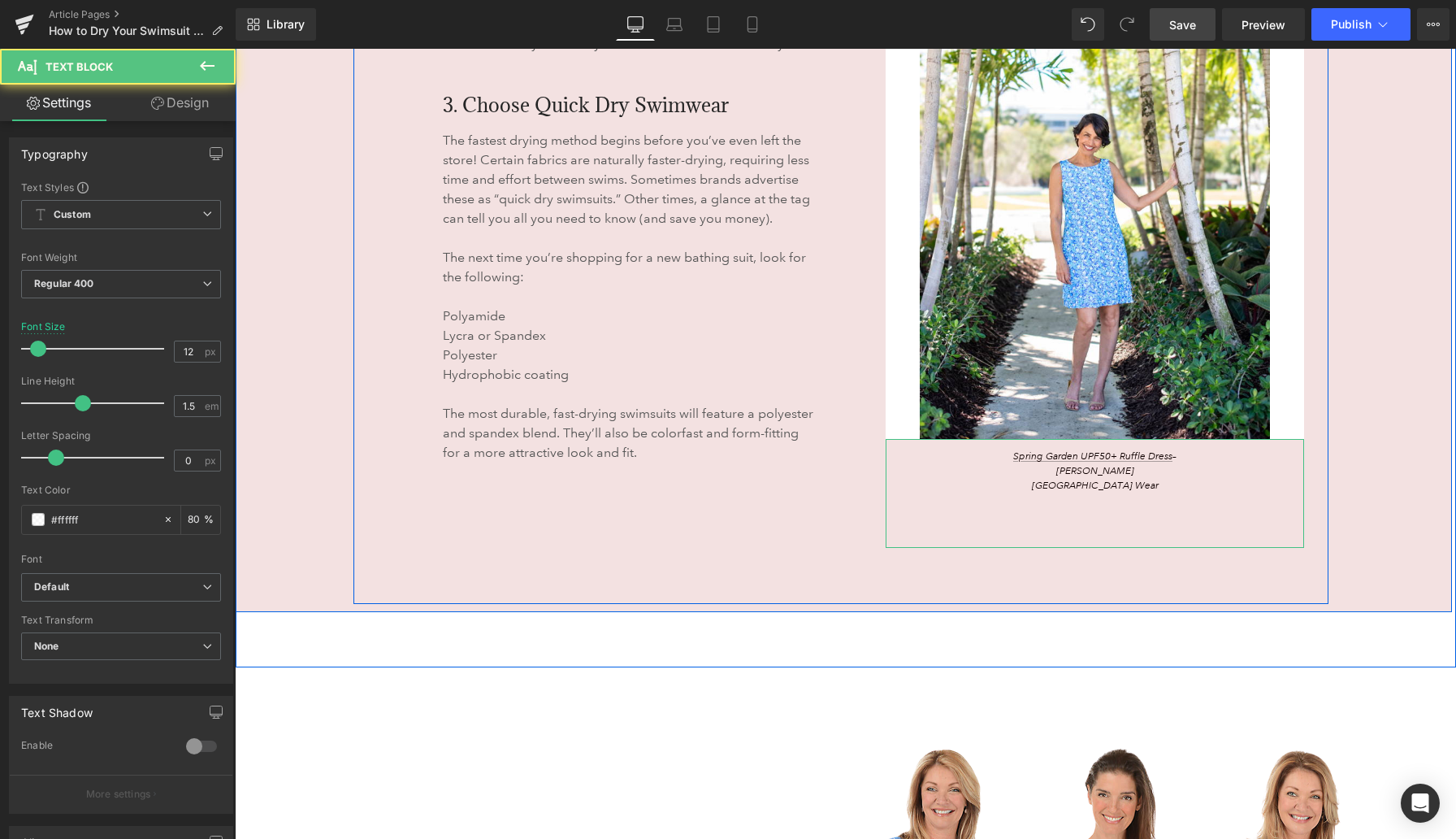
scroll to position [5199, 0]
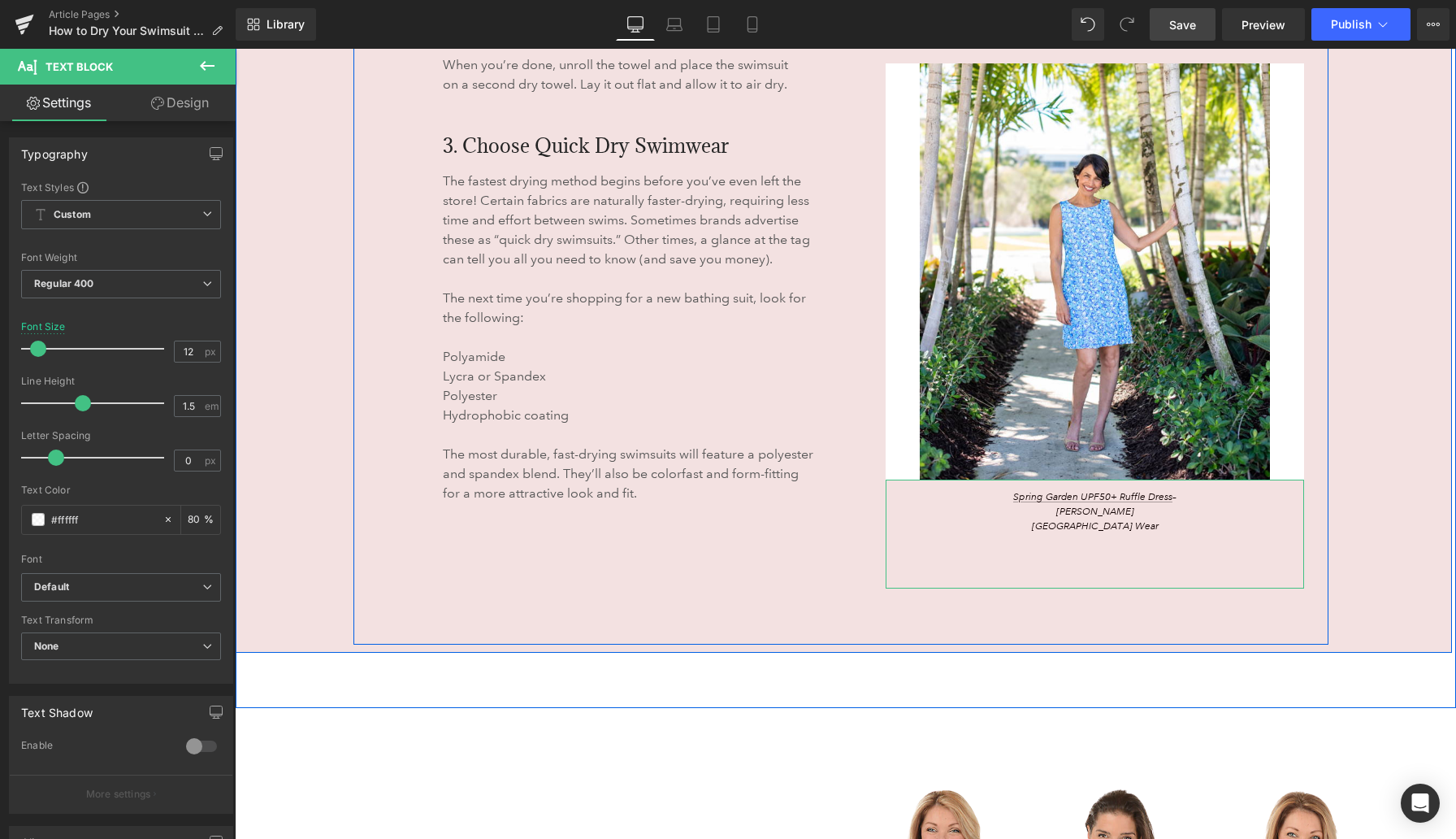
click at [951, 509] on div "Spring Garden UPF50+ Ruffle Dress – Anthony’s Resort Wear" at bounding box center [1095, 534] width 418 height 109
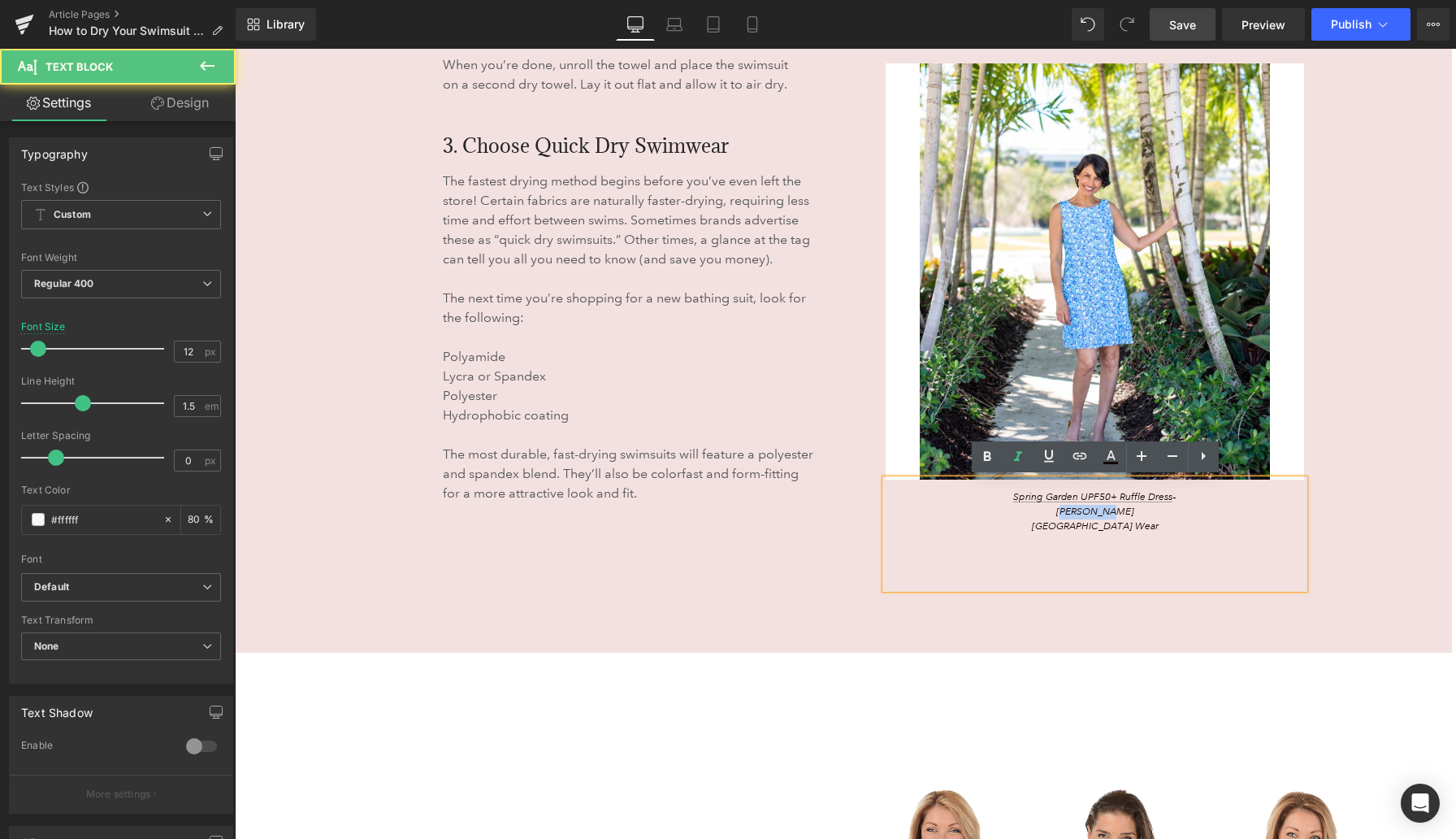
click at [951, 509] on div "Spring Garden UPF50+ Ruffle Dress – Anthony’s Resort Wear" at bounding box center [1095, 534] width 418 height 109
click at [801, 573] on div "1. The Towel Method Heading Wringing out a wet swimsuit to eliminate excess wat…" at bounding box center [652, 157] width 443 height 863
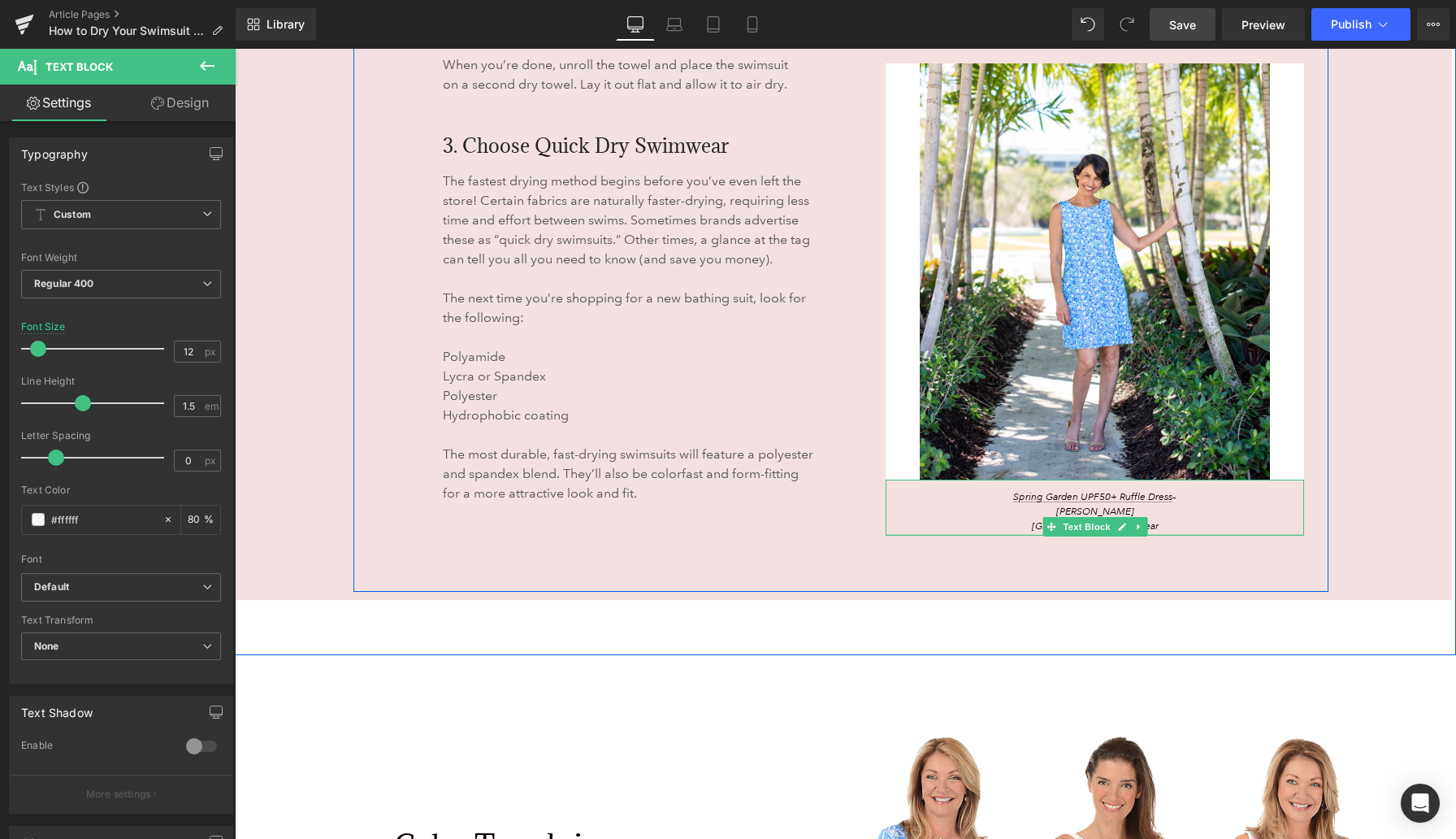
drag, startPoint x: 1023, startPoint y: 569, endPoint x: 1019, endPoint y: 517, distance: 52.2
click at [951, 517] on div "Spring Garden UPF50+ Ruffle Dress – Anthony’s Resort Wear Text Block" at bounding box center [1095, 507] width 418 height 56
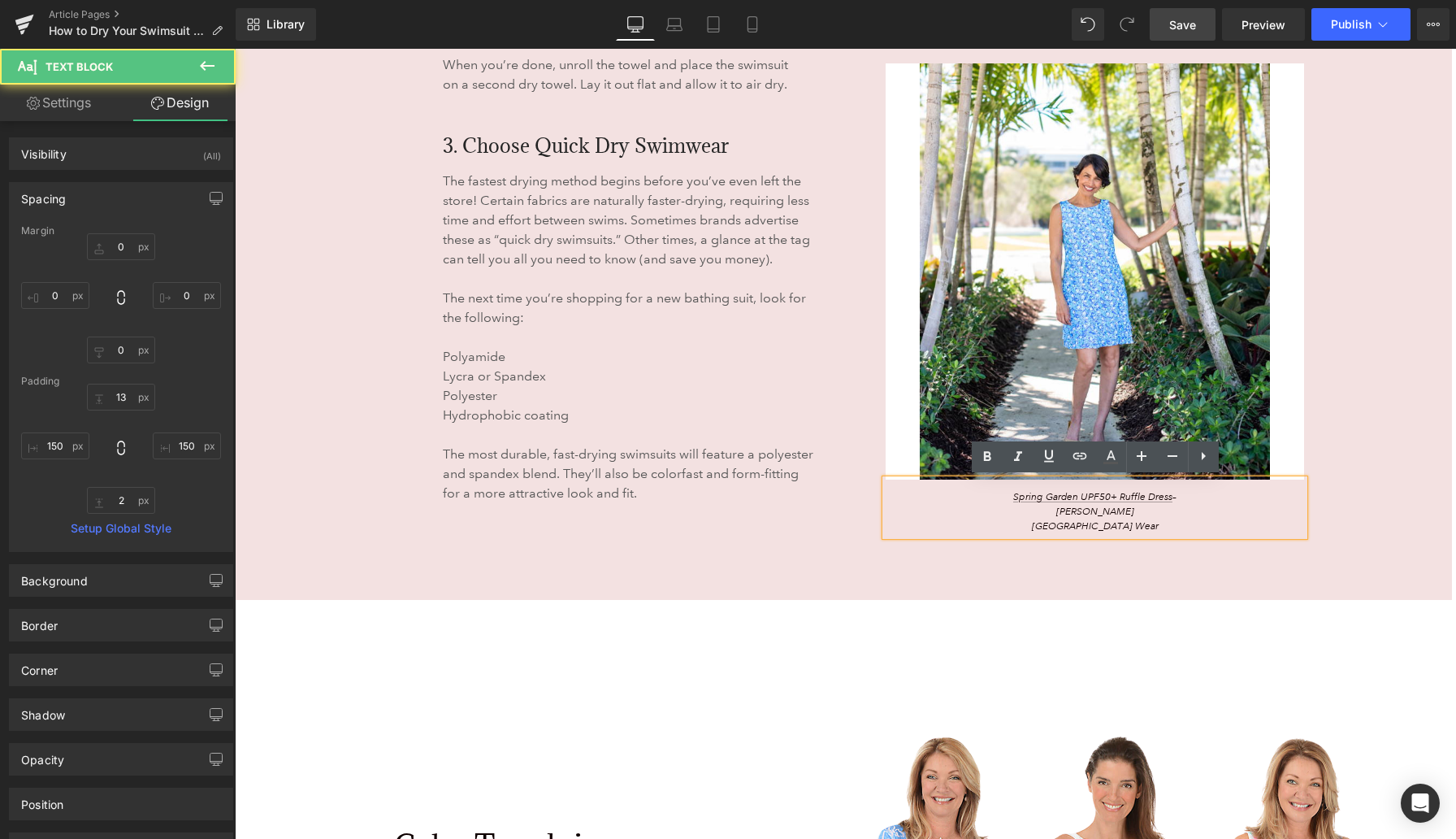
click at [951, 540] on div "1. The Towel Method Heading Wringing out a wet swimsuit to eliminate excess wat…" at bounding box center [841, 159] width 975 height 867
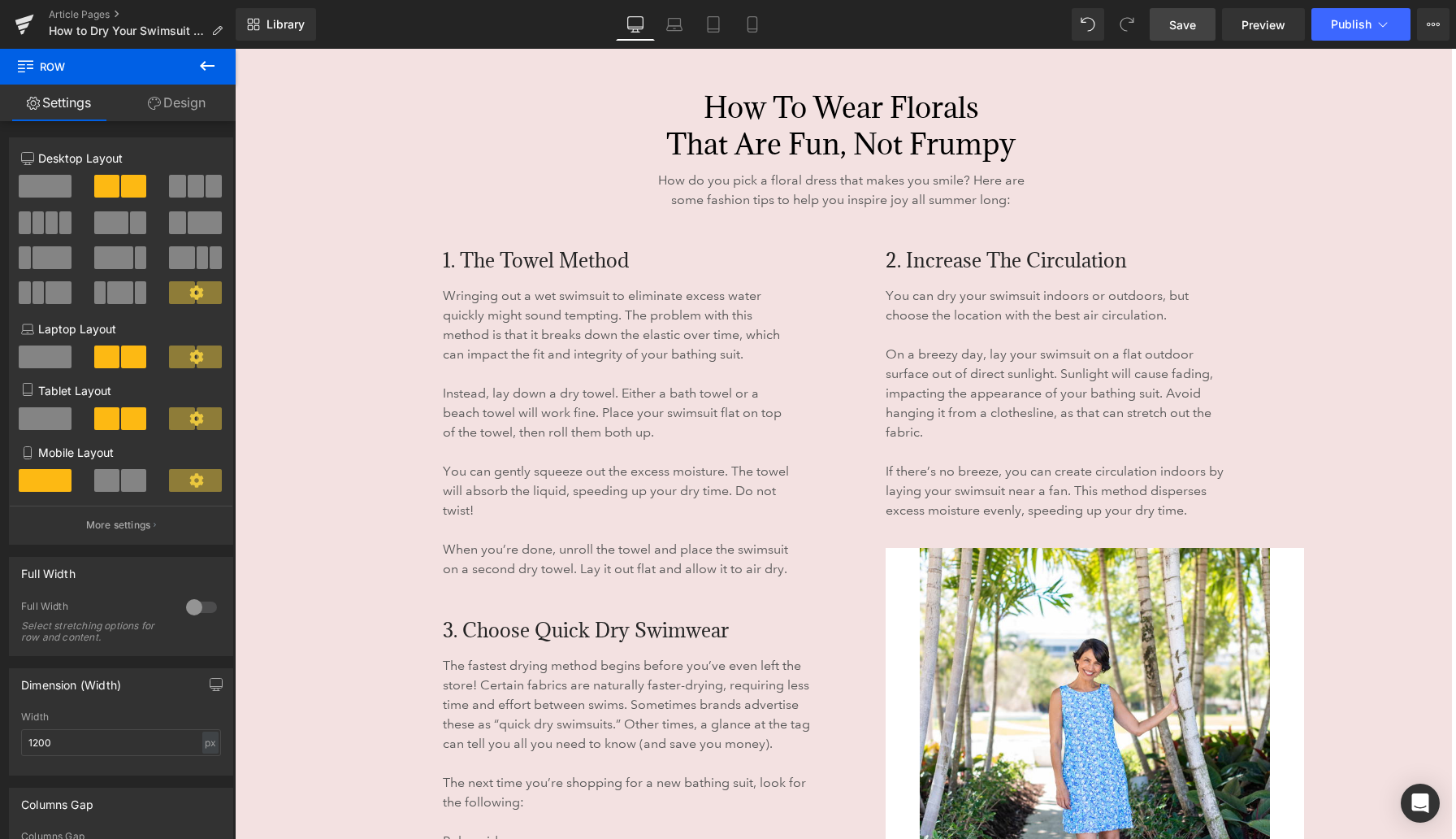
scroll to position [4714, 0]
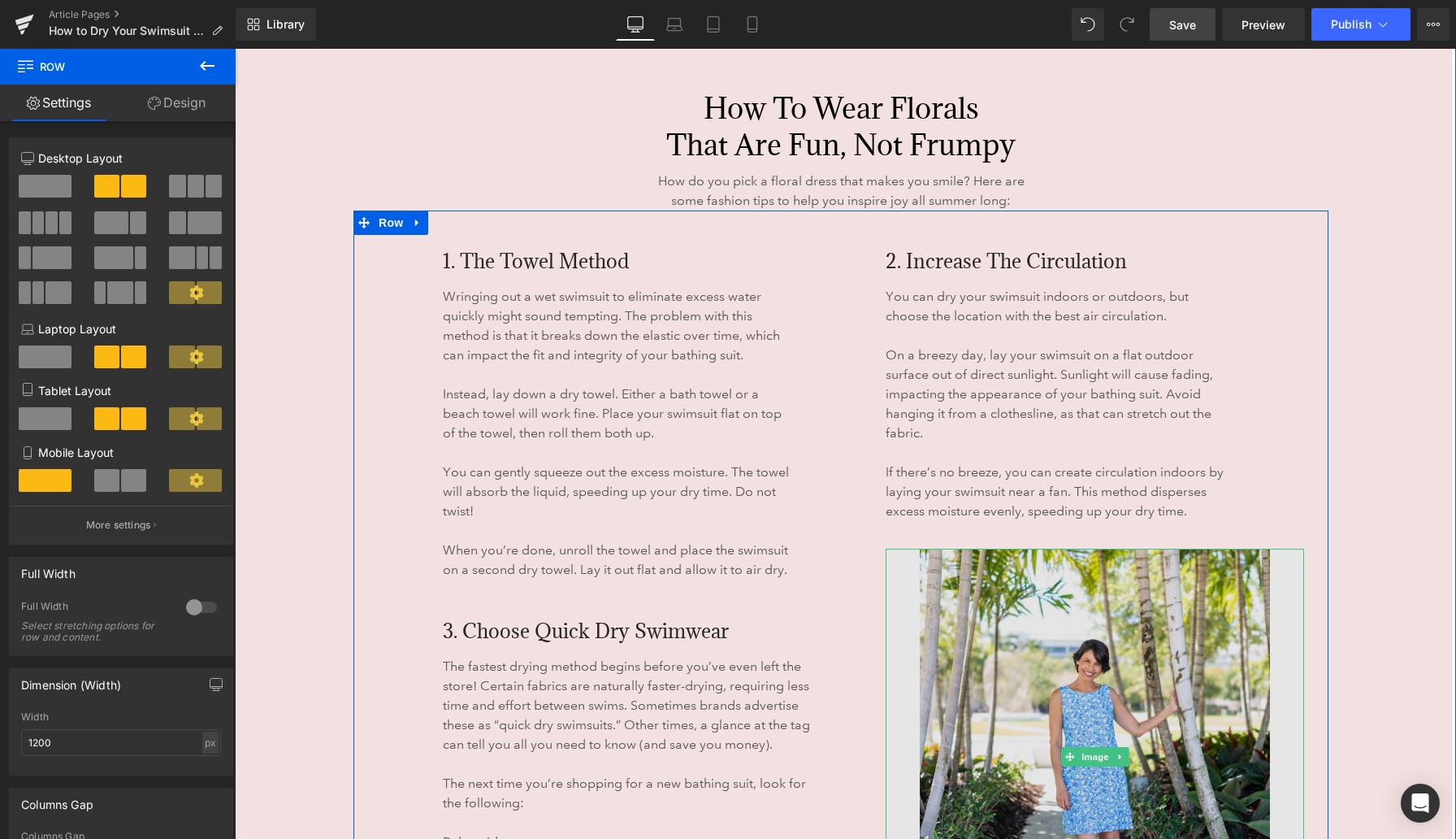
click at [951, 624] on img at bounding box center [1095, 757] width 418 height 417
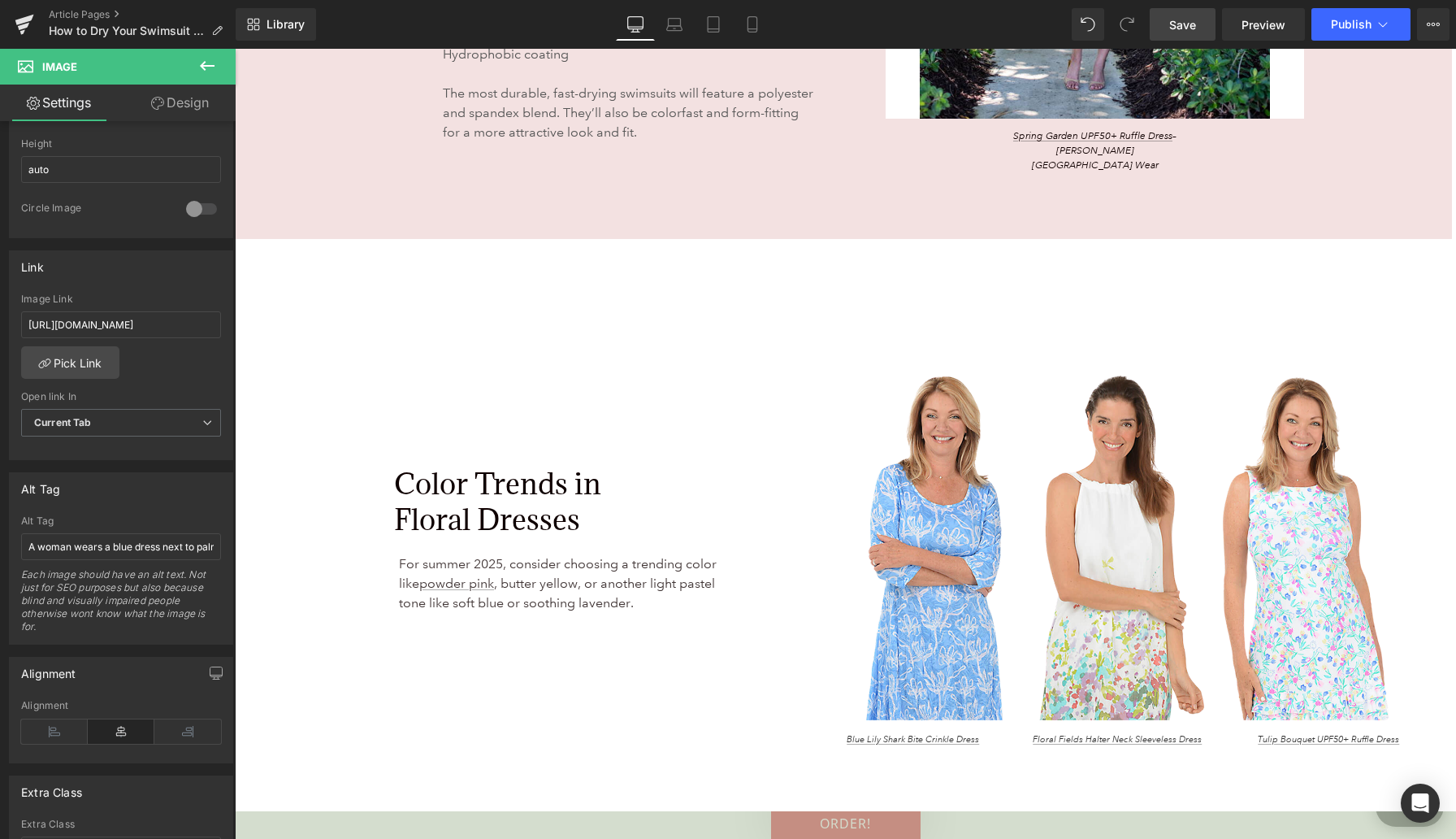
scroll to position [5562, 0]
click at [951, 22] on span "Save" at bounding box center [1183, 24] width 27 height 17
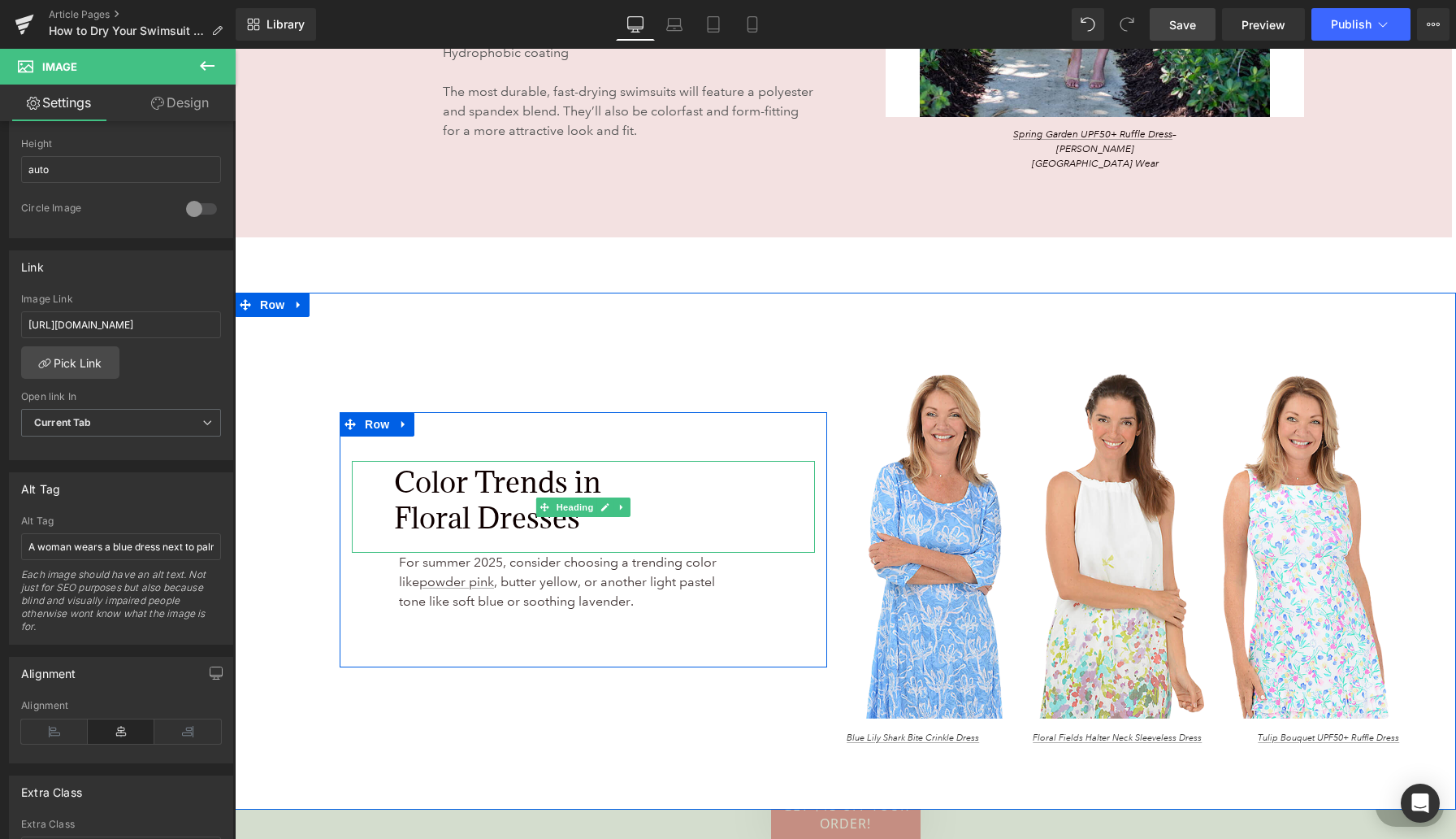
click at [480, 482] on span "Color Trends in Floral Dresses" at bounding box center [497, 500] width 207 height 73
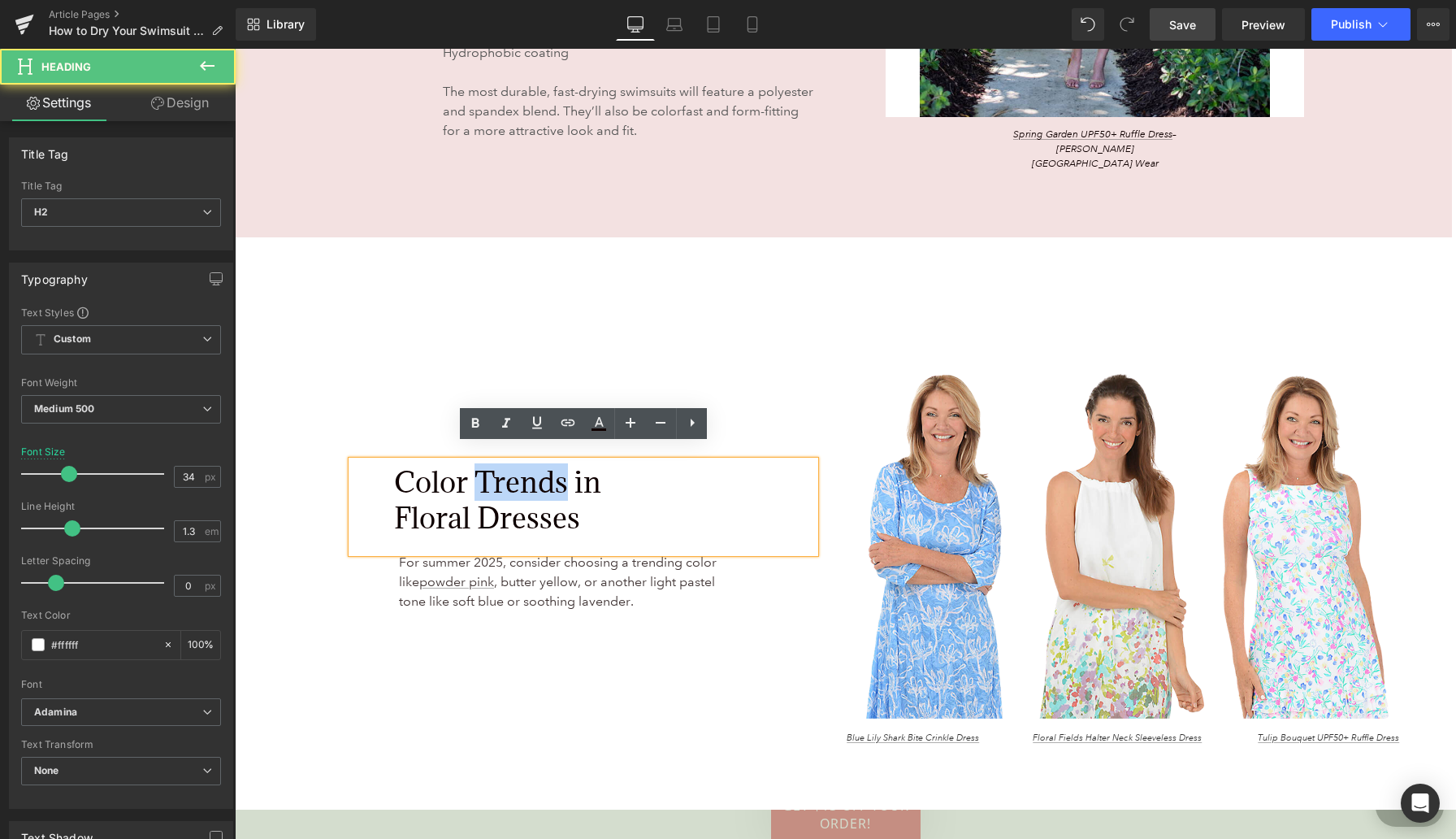
click at [480, 482] on span "Color Trends in Floral Dresses" at bounding box center [497, 500] width 207 height 73
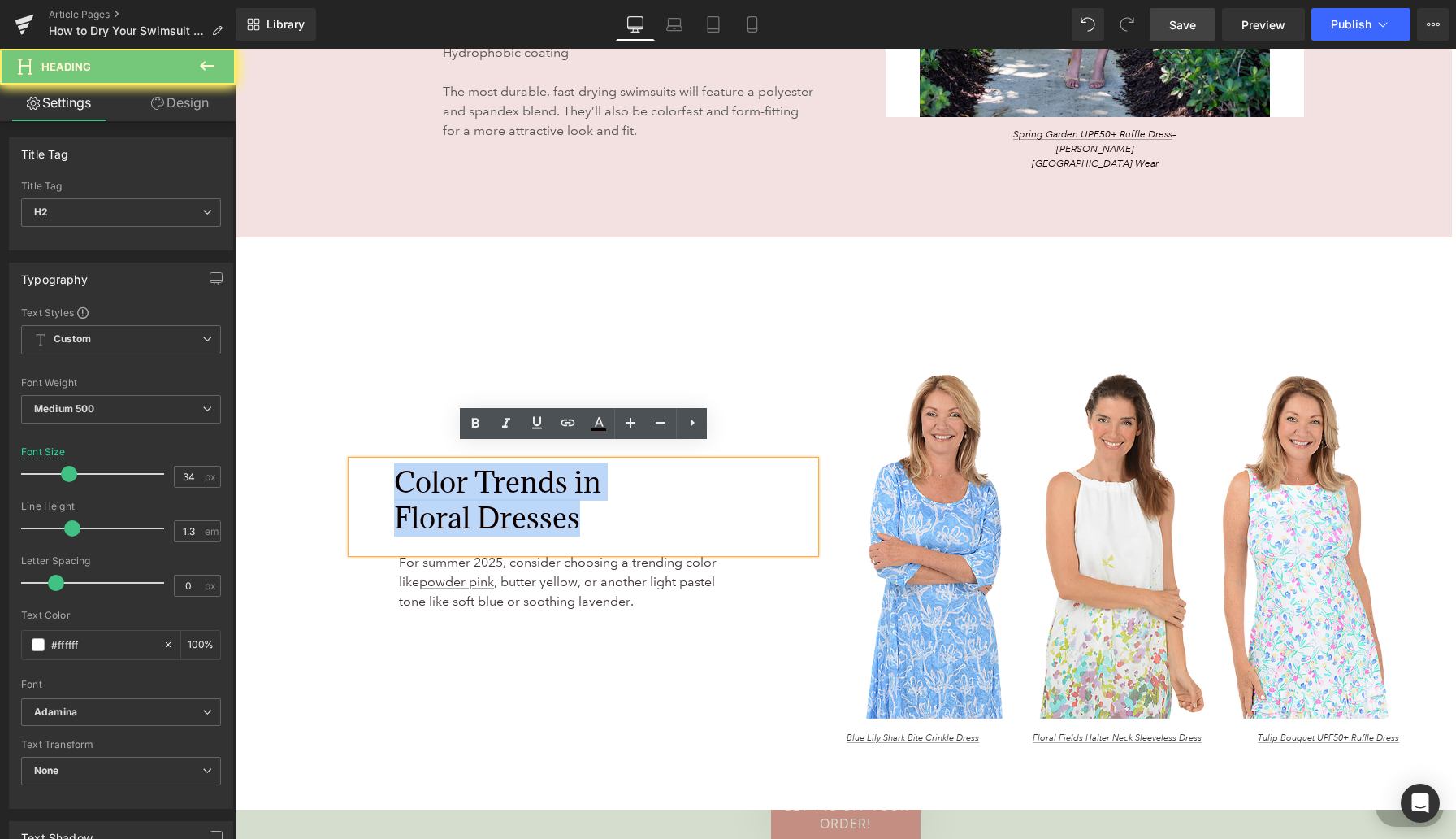
click at [480, 482] on span "Color Trends in Floral Dresses" at bounding box center [497, 500] width 207 height 73
paste div
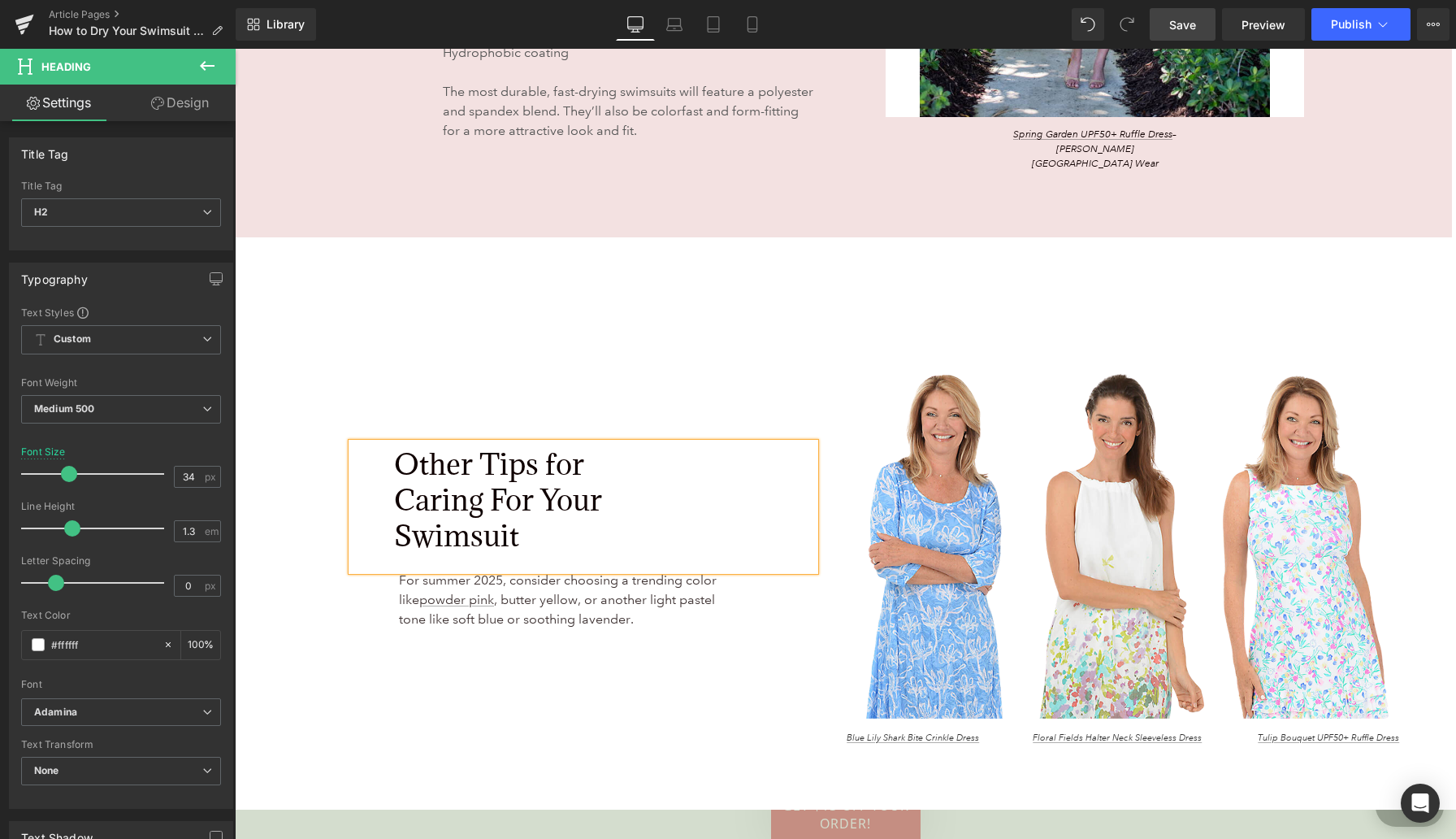
scroll to position [5544, 0]
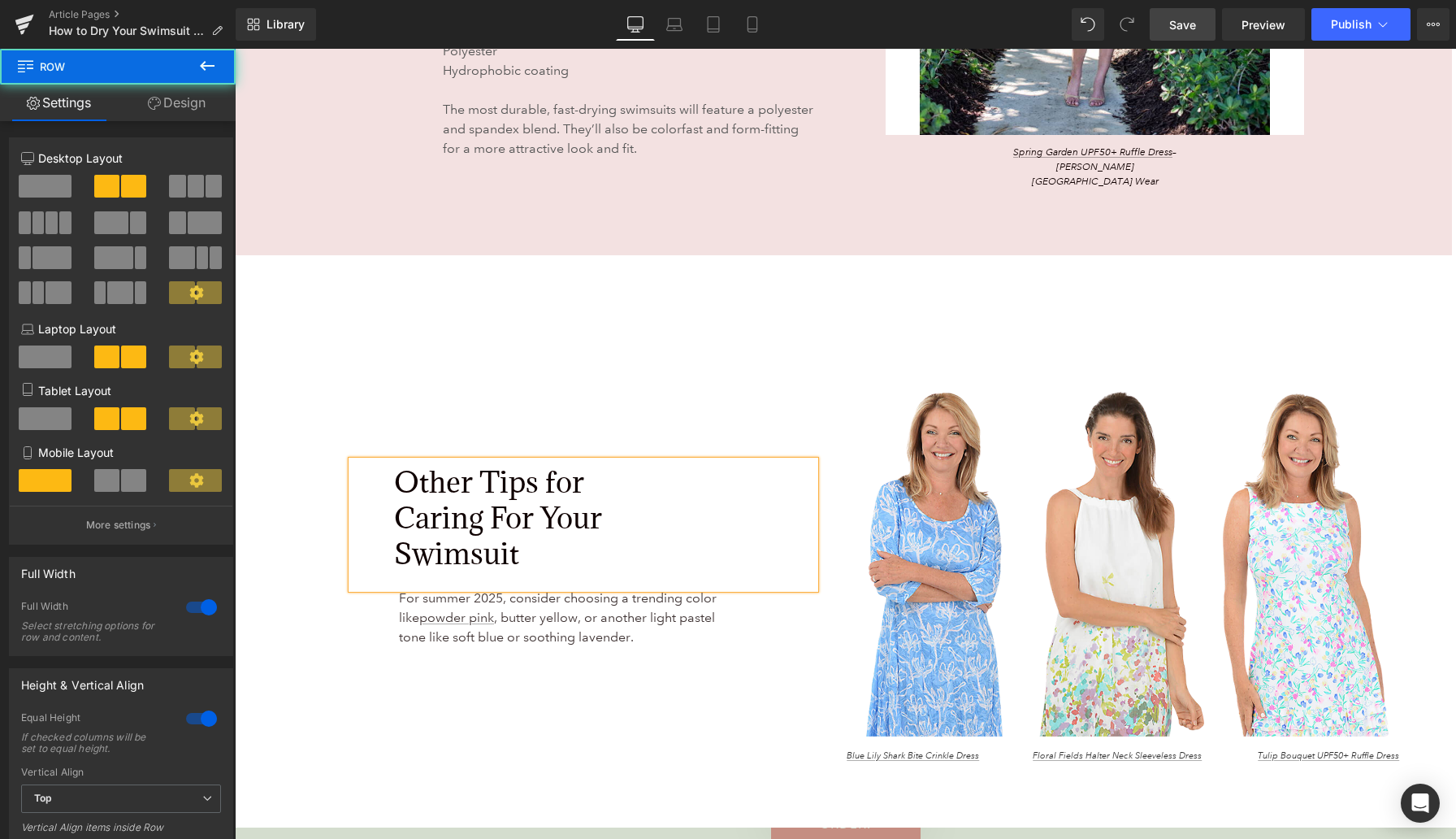
click at [647, 351] on div "Other Tips for Caring For Your Swimsuit Heading For summer 2025, consider choos…" at bounding box center [532, 558] width 593 height 413
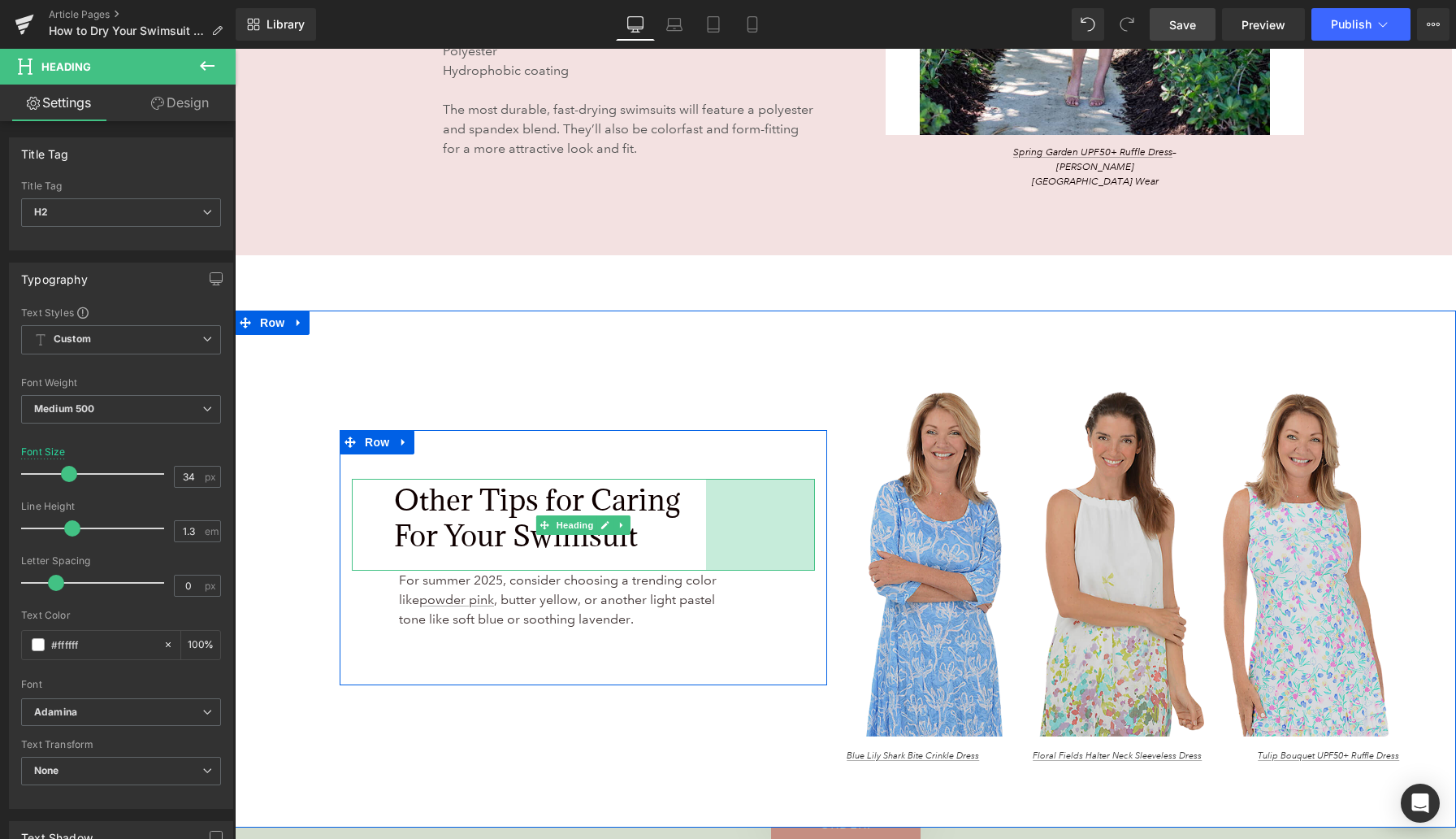
drag, startPoint x: 811, startPoint y: 503, endPoint x: 841, endPoint y: 501, distance: 30.1
click at [841, 501] on div "Other Tips for Caring For Your Swimsuit Heading 134px For summer 2025, consider…" at bounding box center [846, 544] width 1222 height 468
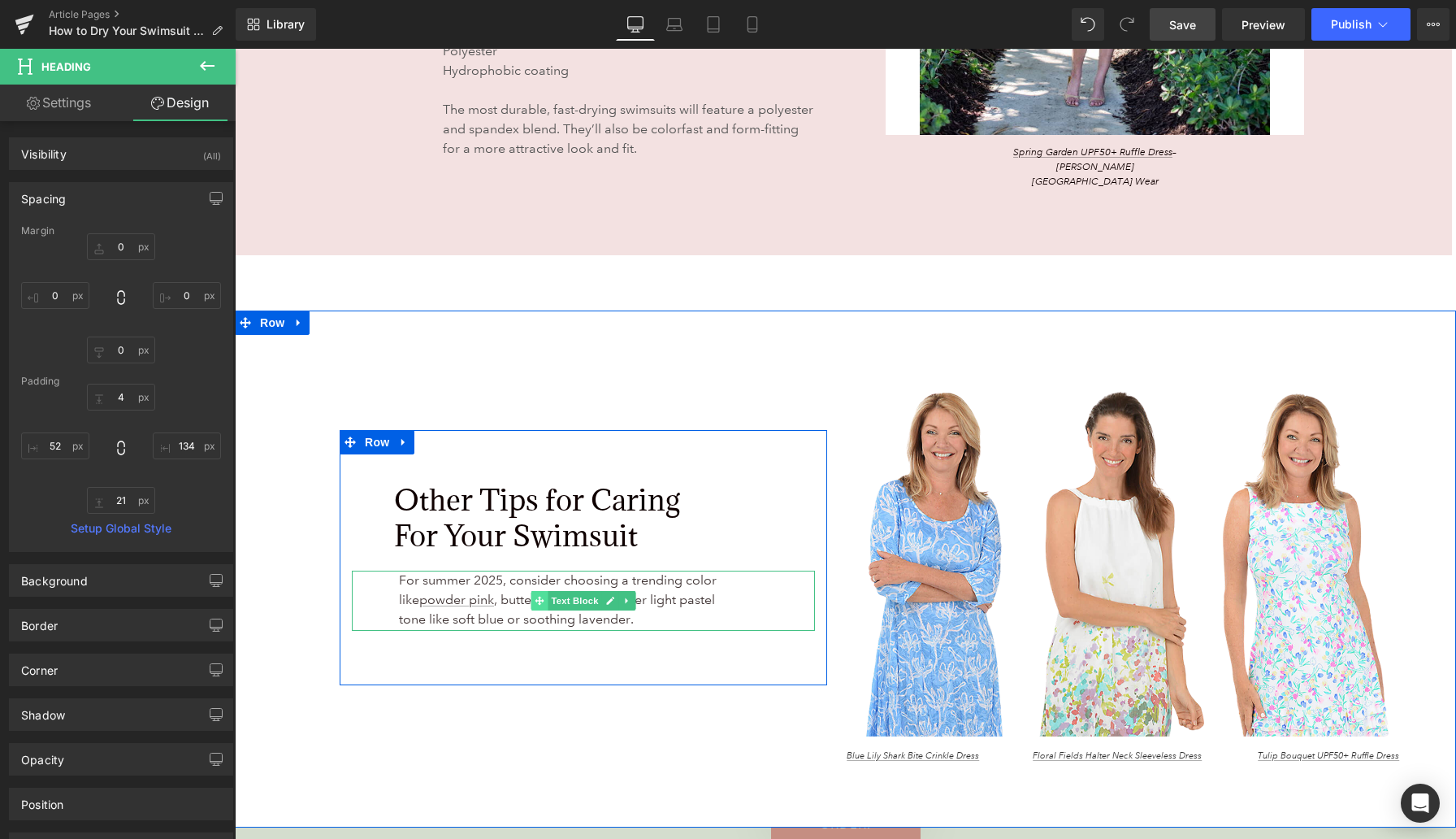
click at [532, 591] on span at bounding box center [540, 600] width 17 height 19
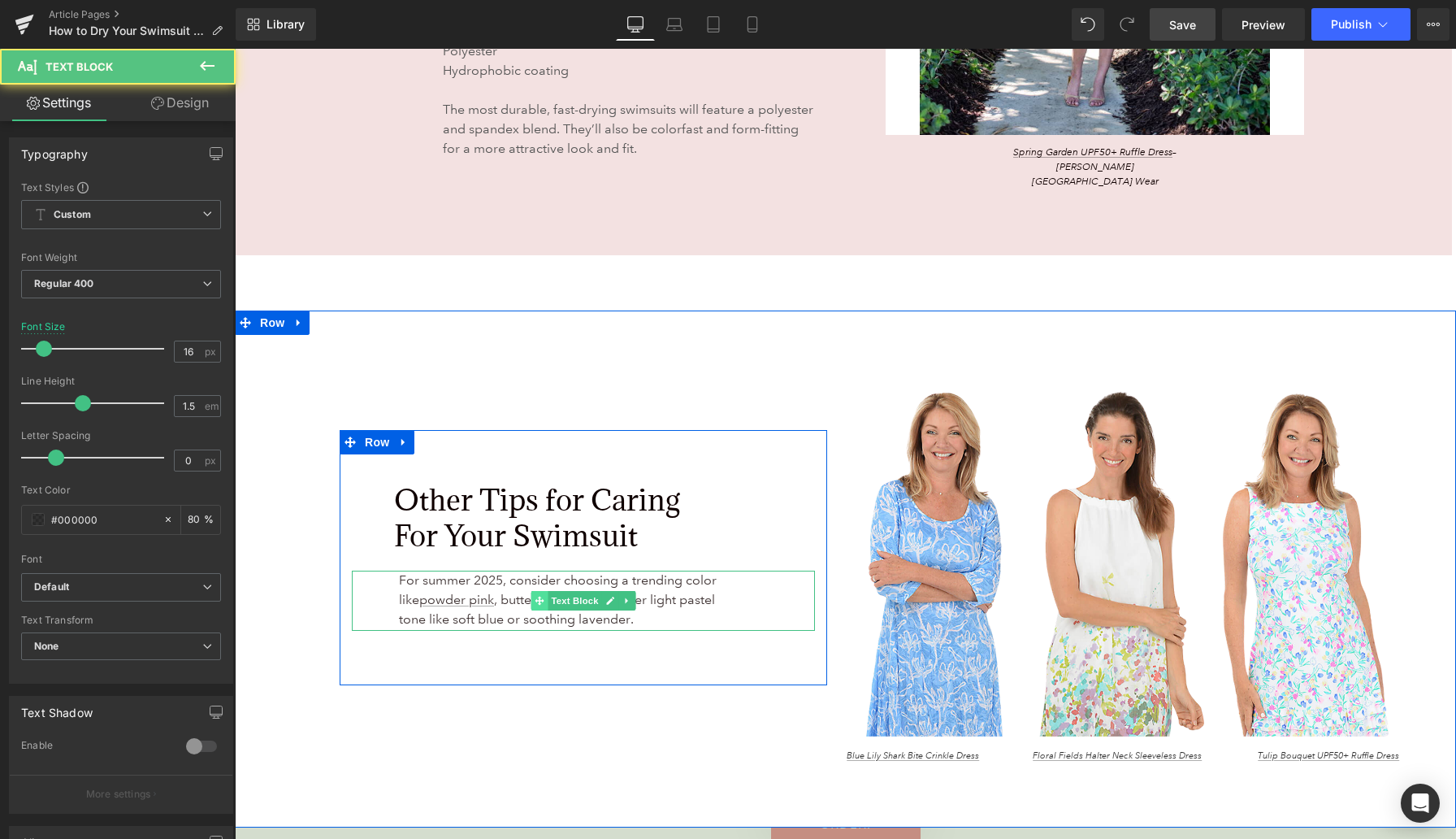
click at [532, 591] on span at bounding box center [540, 600] width 17 height 19
click at [518, 572] on span "For summer 2025, consider choosing a trending color like powder pink , butter y…" at bounding box center [558, 599] width 317 height 55
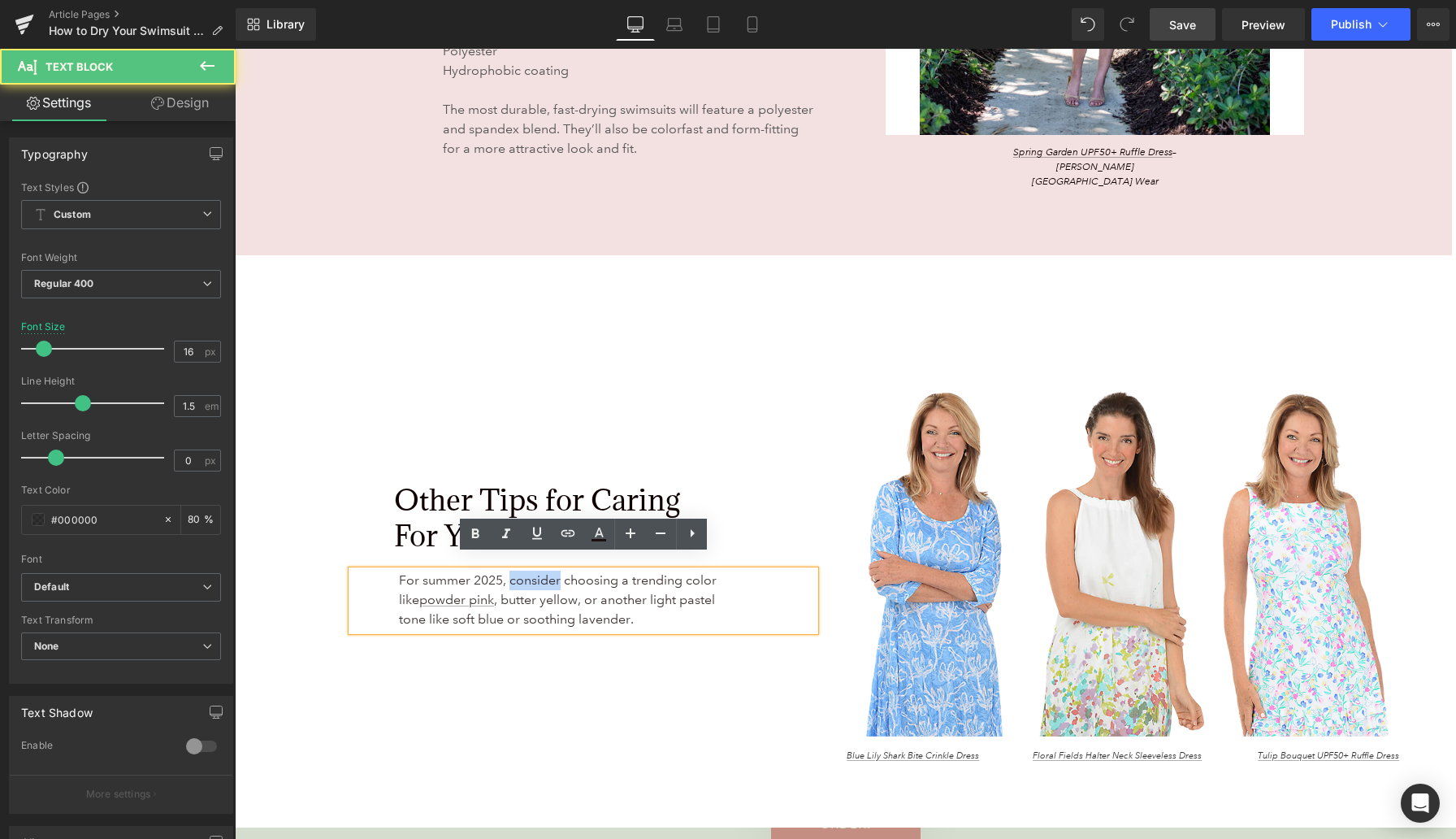
click at [518, 572] on span "For summer 2025, consider choosing a trending color like powder pink , butter y…" at bounding box center [558, 599] width 317 height 55
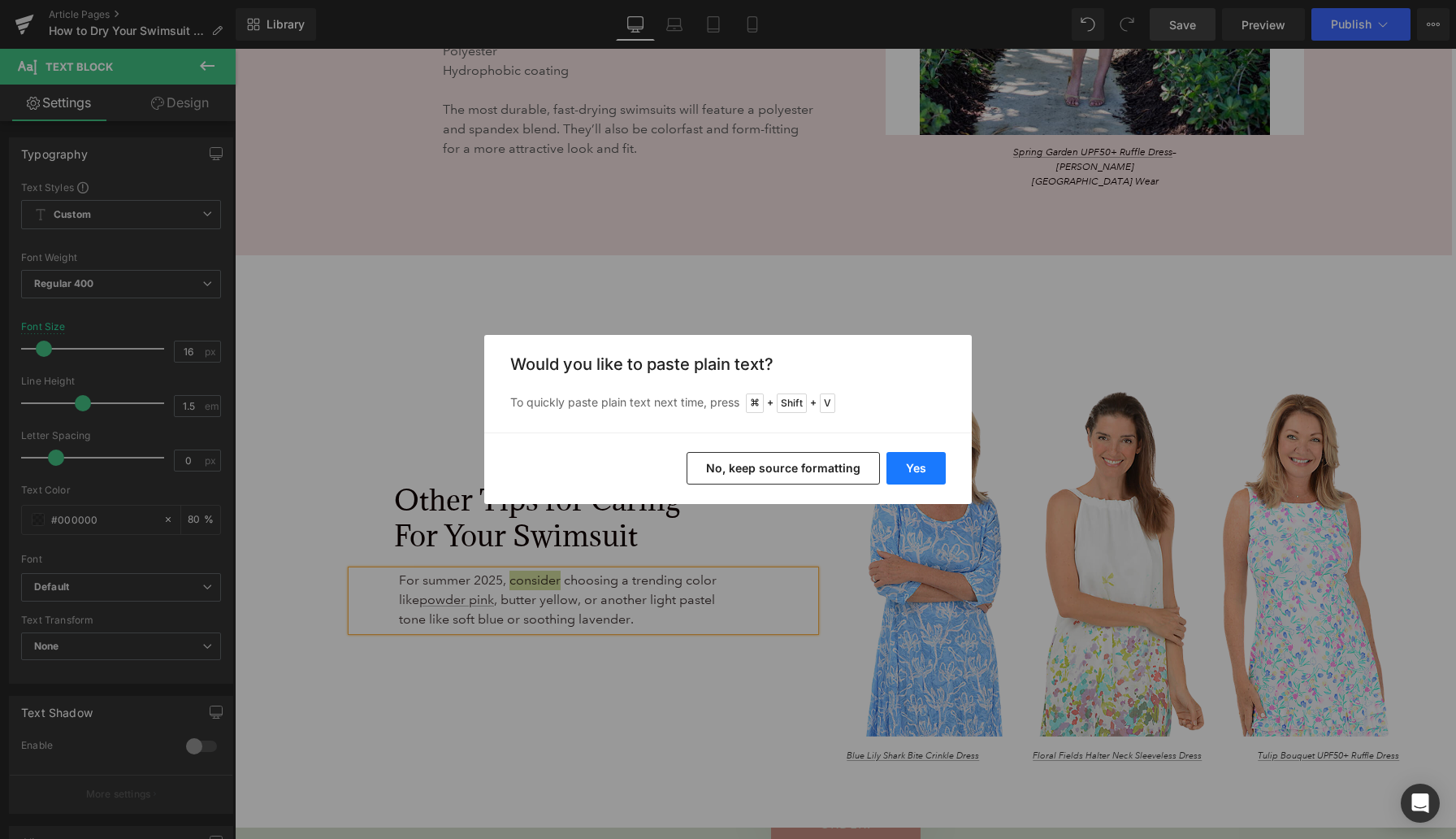
click at [930, 474] on button "Yes" at bounding box center [916, 468] width 60 height 33
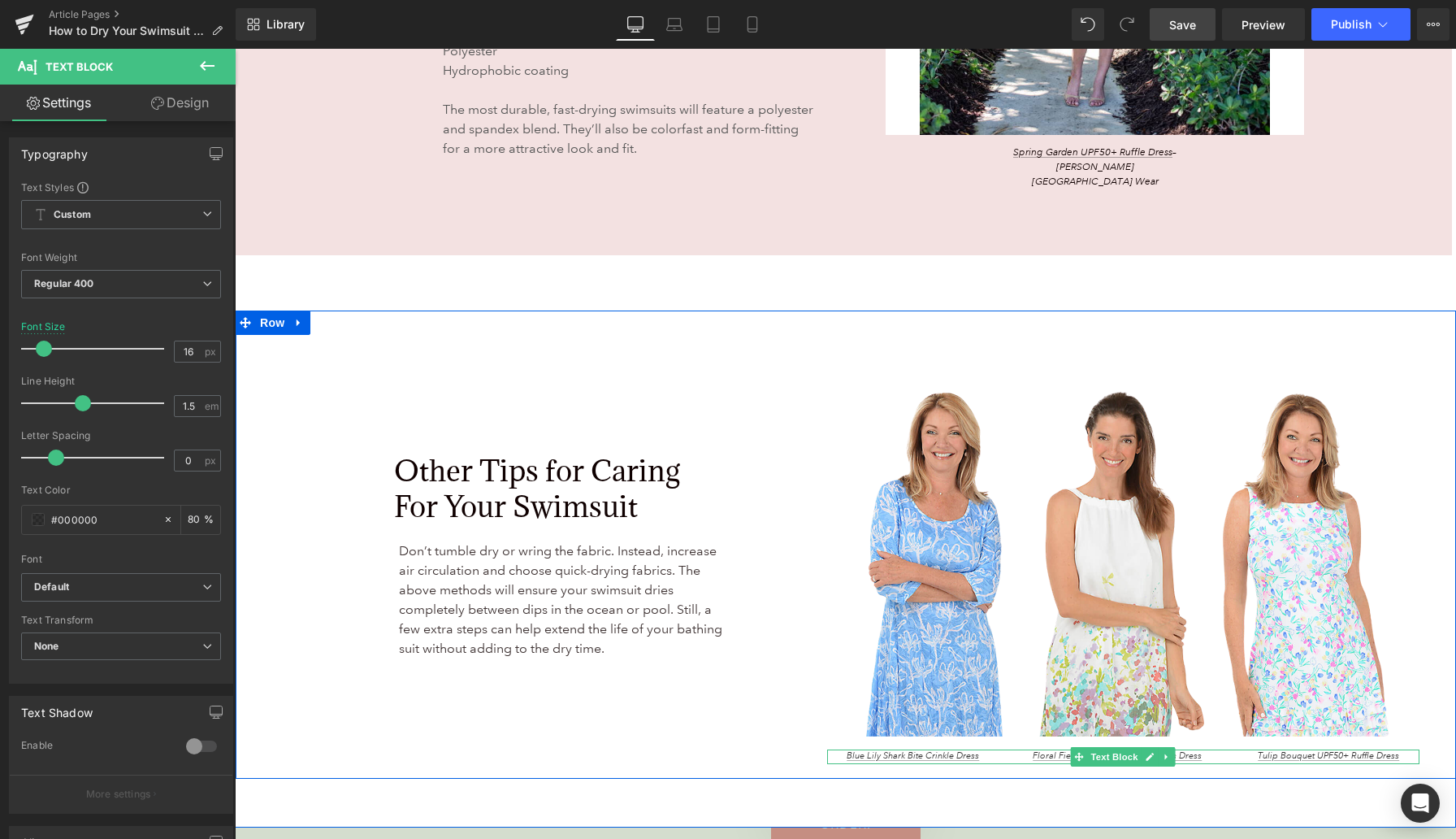
click at [951, 750] on span "Blue Lily Shark Bite Crinkle Dress Floral Fields Halter Neck Sleeveless Dress T…" at bounding box center [1123, 756] width 553 height 12
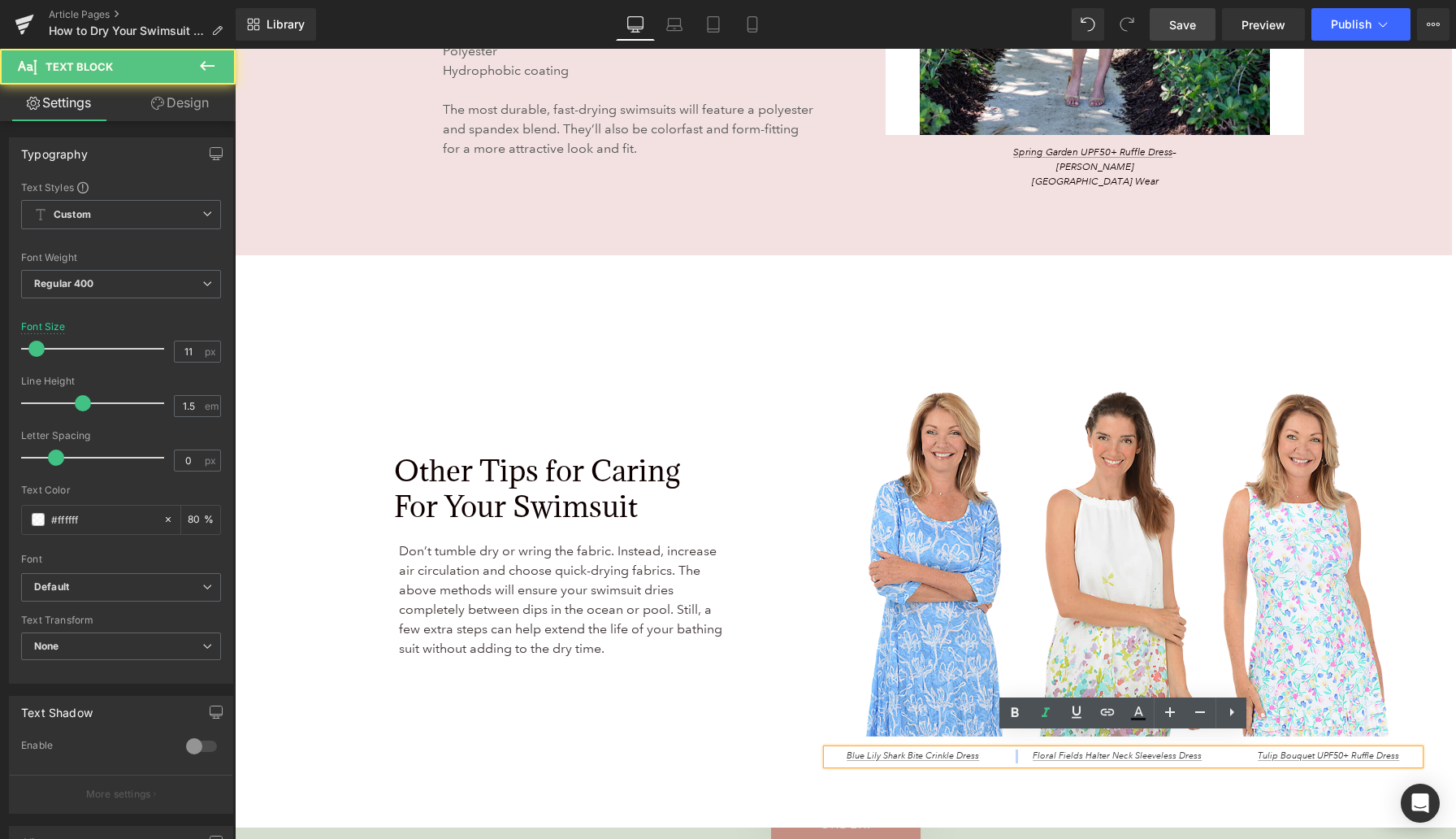
click at [951, 750] on span "Blue Lily Shark Bite Crinkle Dress Floral Fields Halter Neck Sleeveless Dress T…" at bounding box center [1123, 756] width 553 height 12
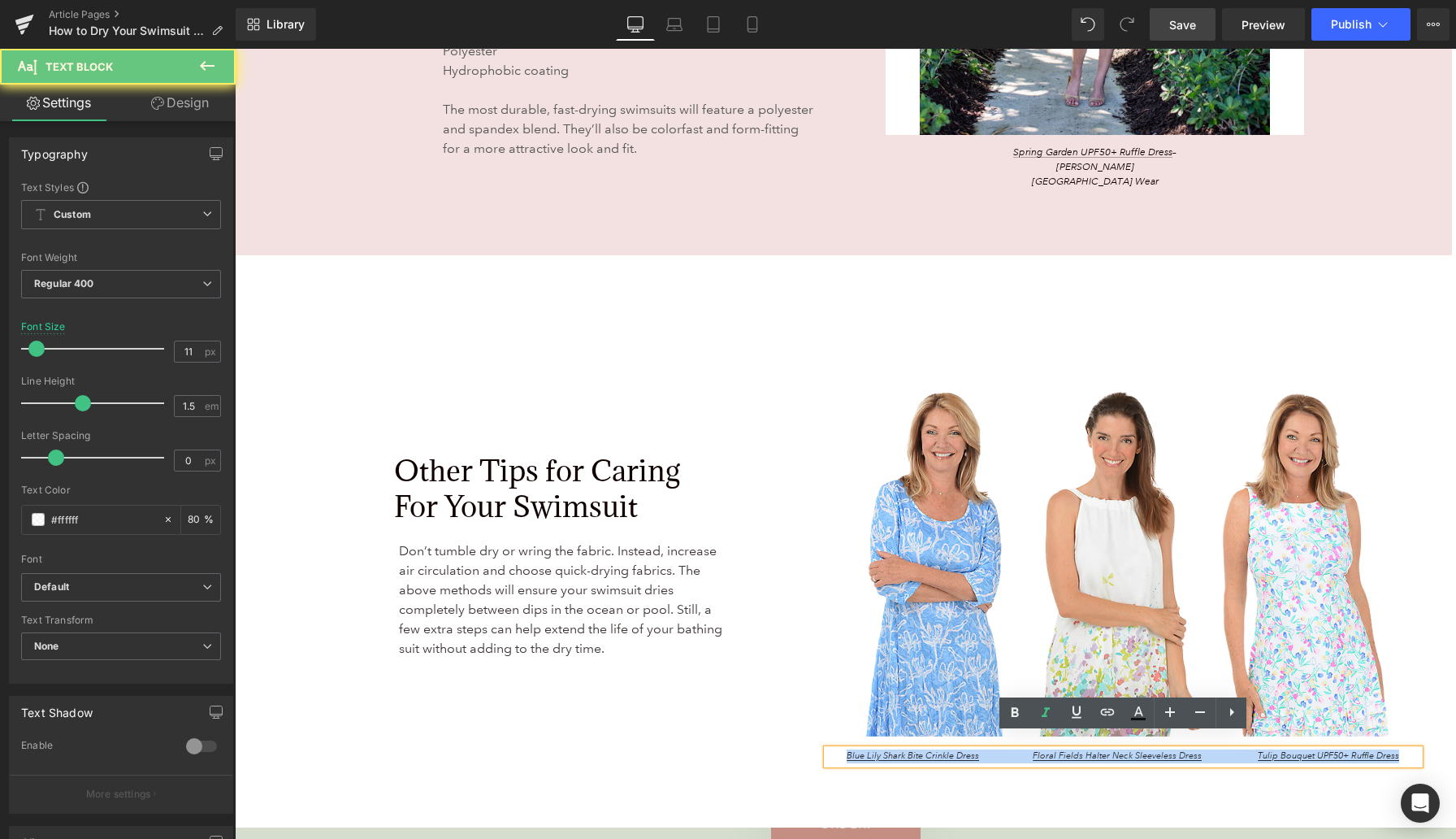
click at [951, 750] on span "Blue Lily Shark Bite Crinkle Dress Floral Fields Halter Neck Sleeveless Dress T…" at bounding box center [1123, 756] width 553 height 12
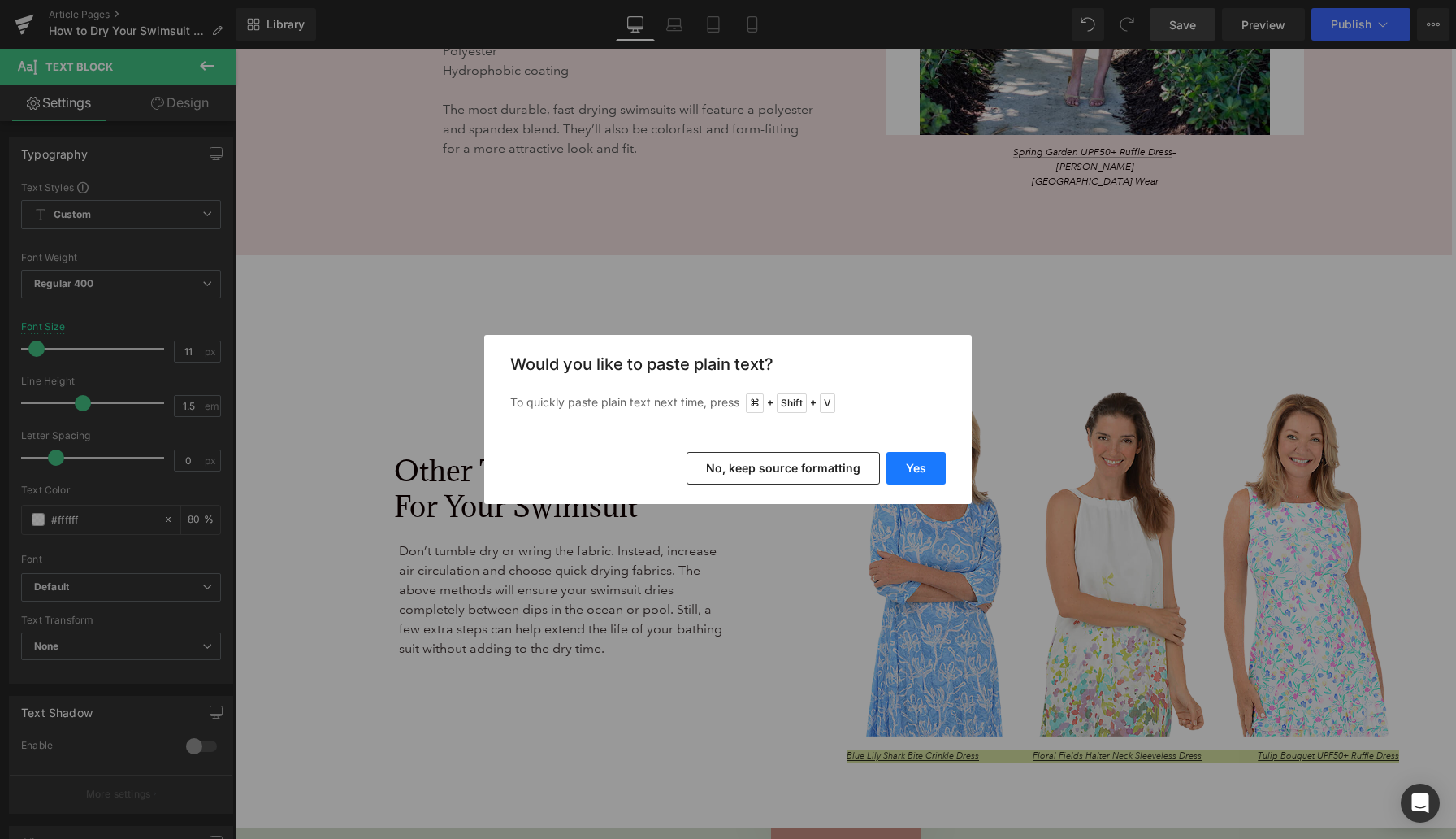
drag, startPoint x: 921, startPoint y: 469, endPoint x: 685, endPoint y: 419, distance: 241.2
click at [921, 469] on button "Yes" at bounding box center [916, 468] width 60 height 33
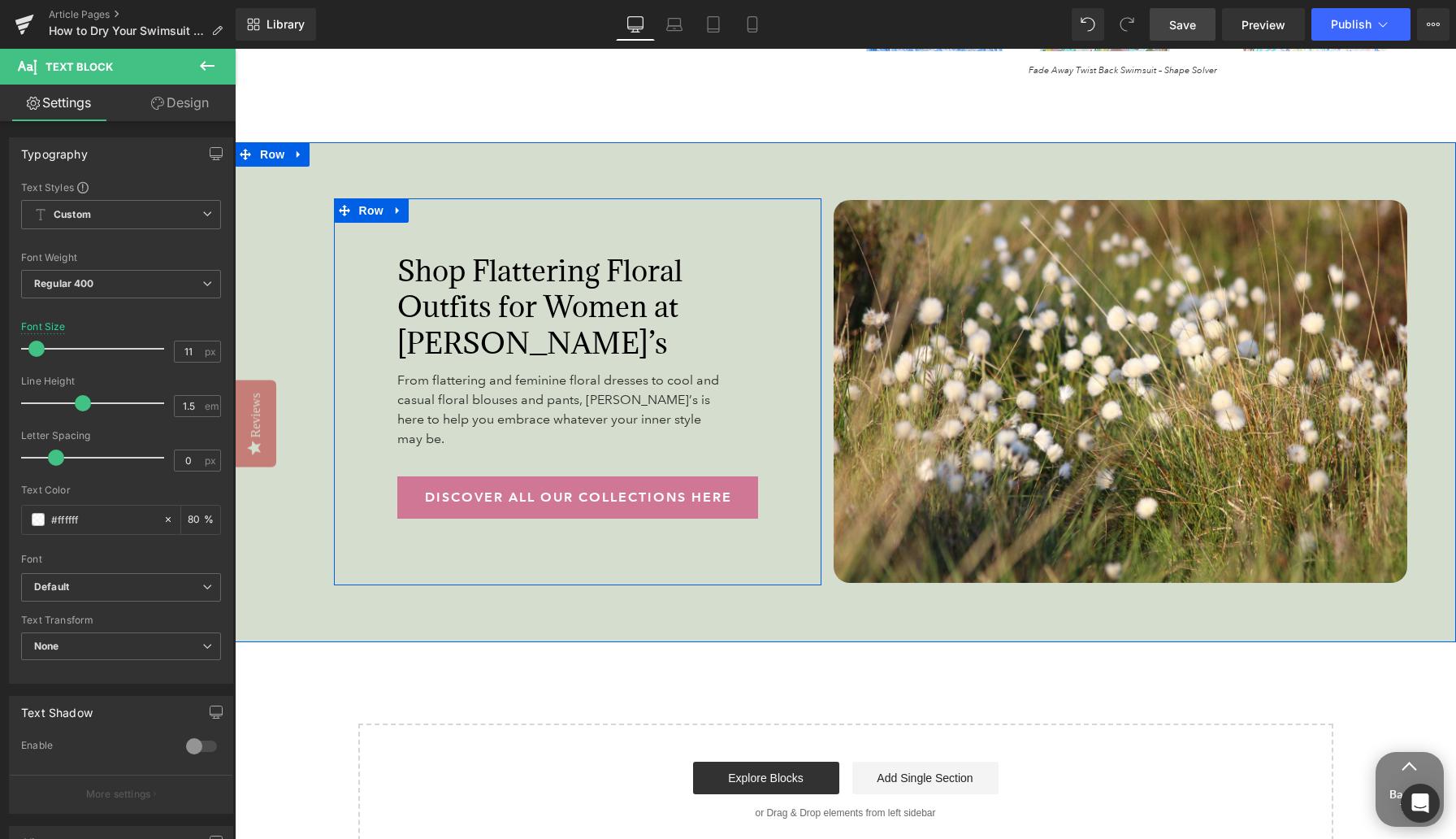
scroll to position [6205, 0]
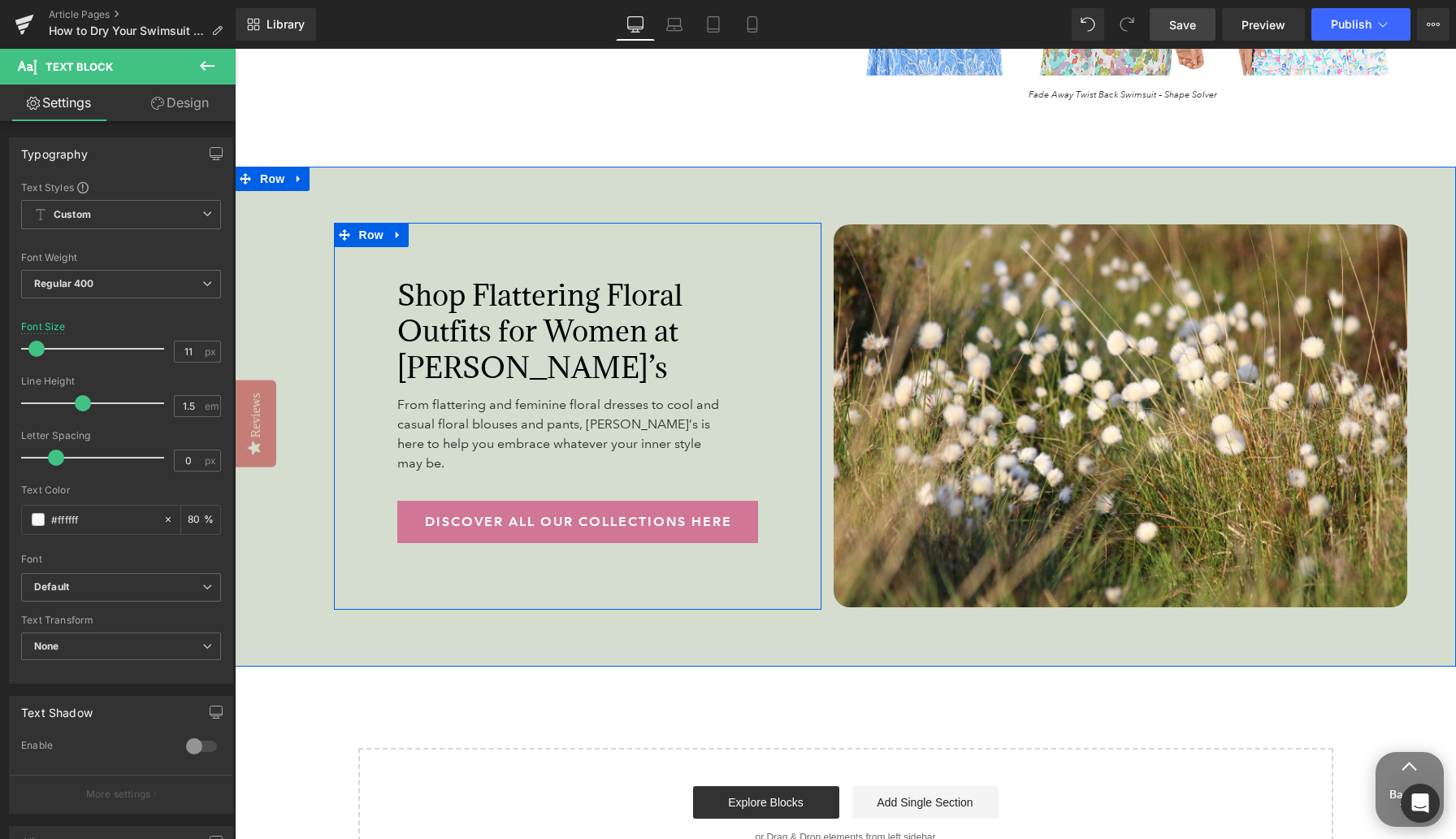
click at [499, 323] on span "Shop Flattering Floral Outfits for Women at Anthony’s" at bounding box center [540, 331] width 285 height 109
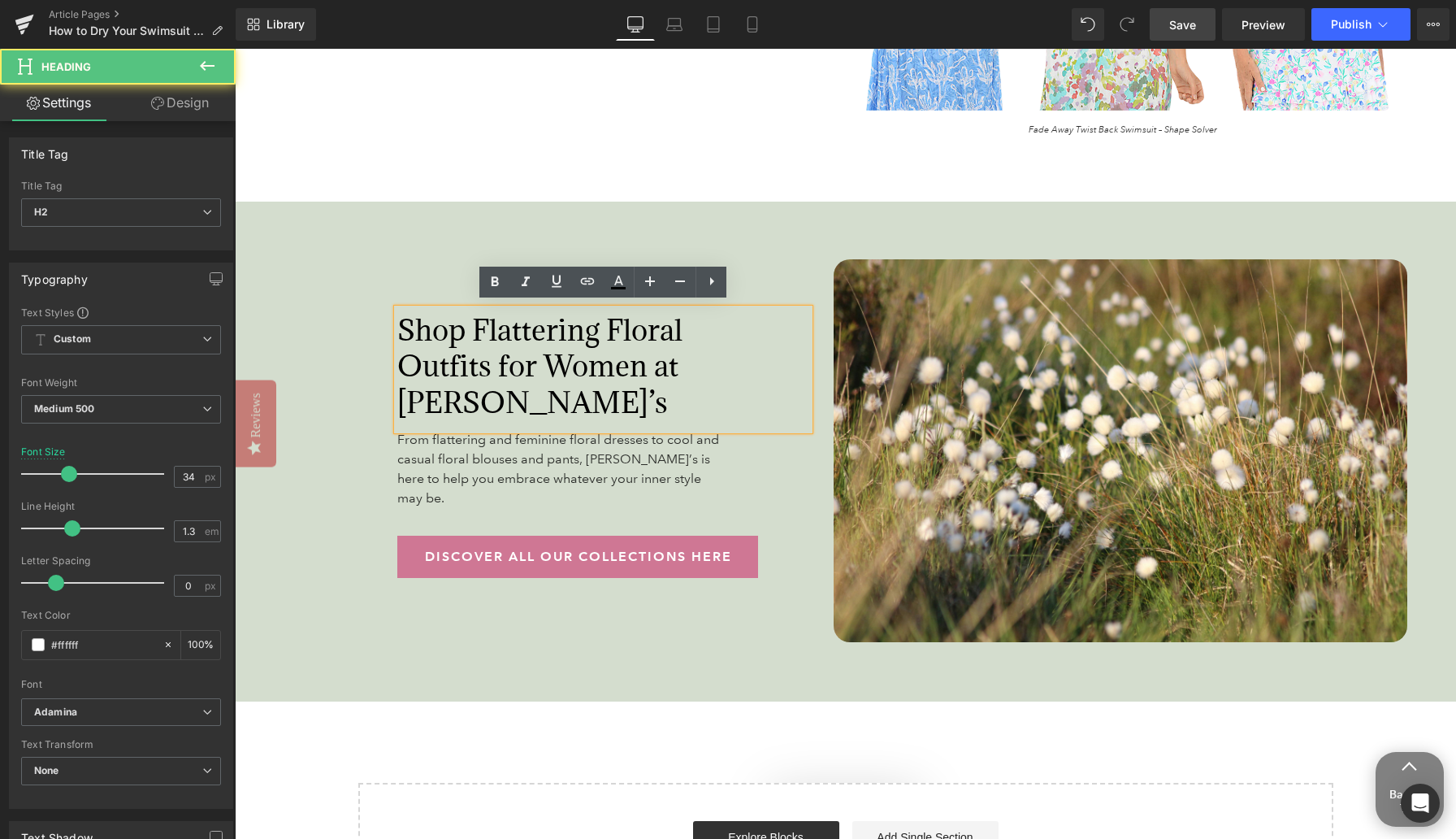
scroll to position [6167, 0]
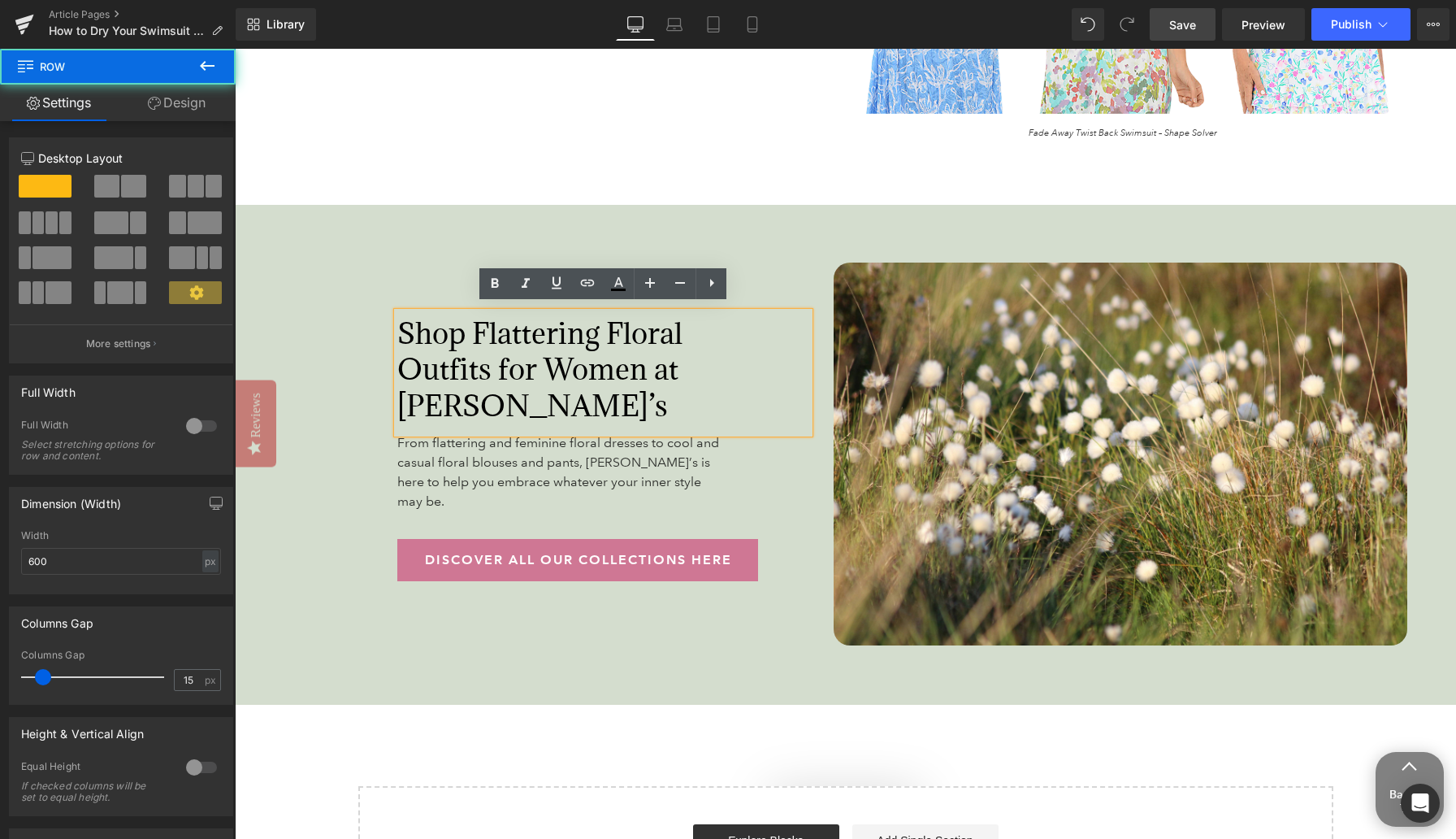
click at [370, 376] on div "Shop Flattering Floral Outfits for Women at Anthony’s Heading From flattering a…" at bounding box center [578, 454] width 488 height 387
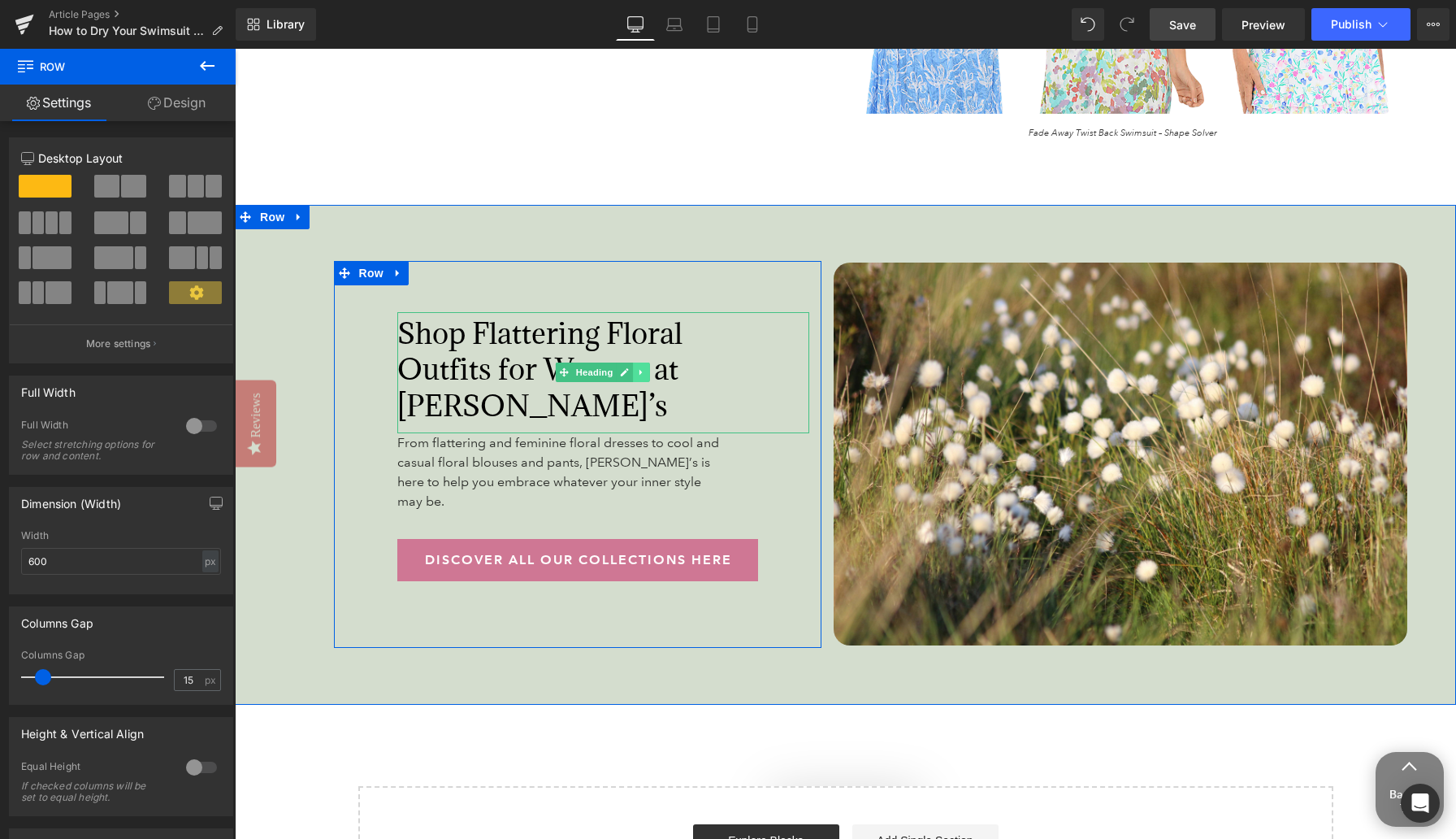
click at [642, 367] on icon at bounding box center [642, 372] width 9 height 10
click at [630, 369] on icon at bounding box center [633, 372] width 9 height 10
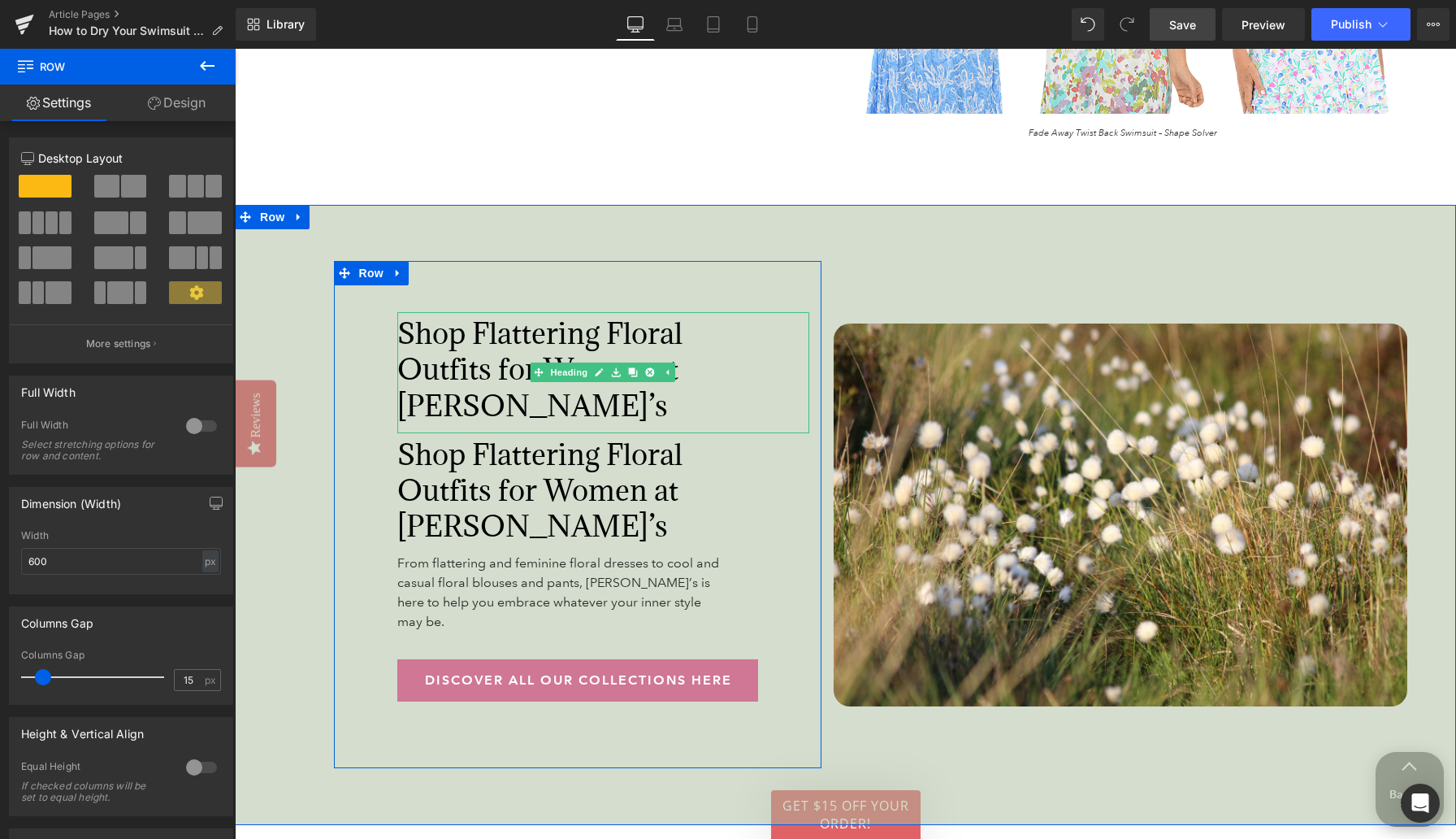
click at [481, 366] on span "Shop Flattering Floral Outfits for Women at Anthony’s" at bounding box center [540, 370] width 285 height 109
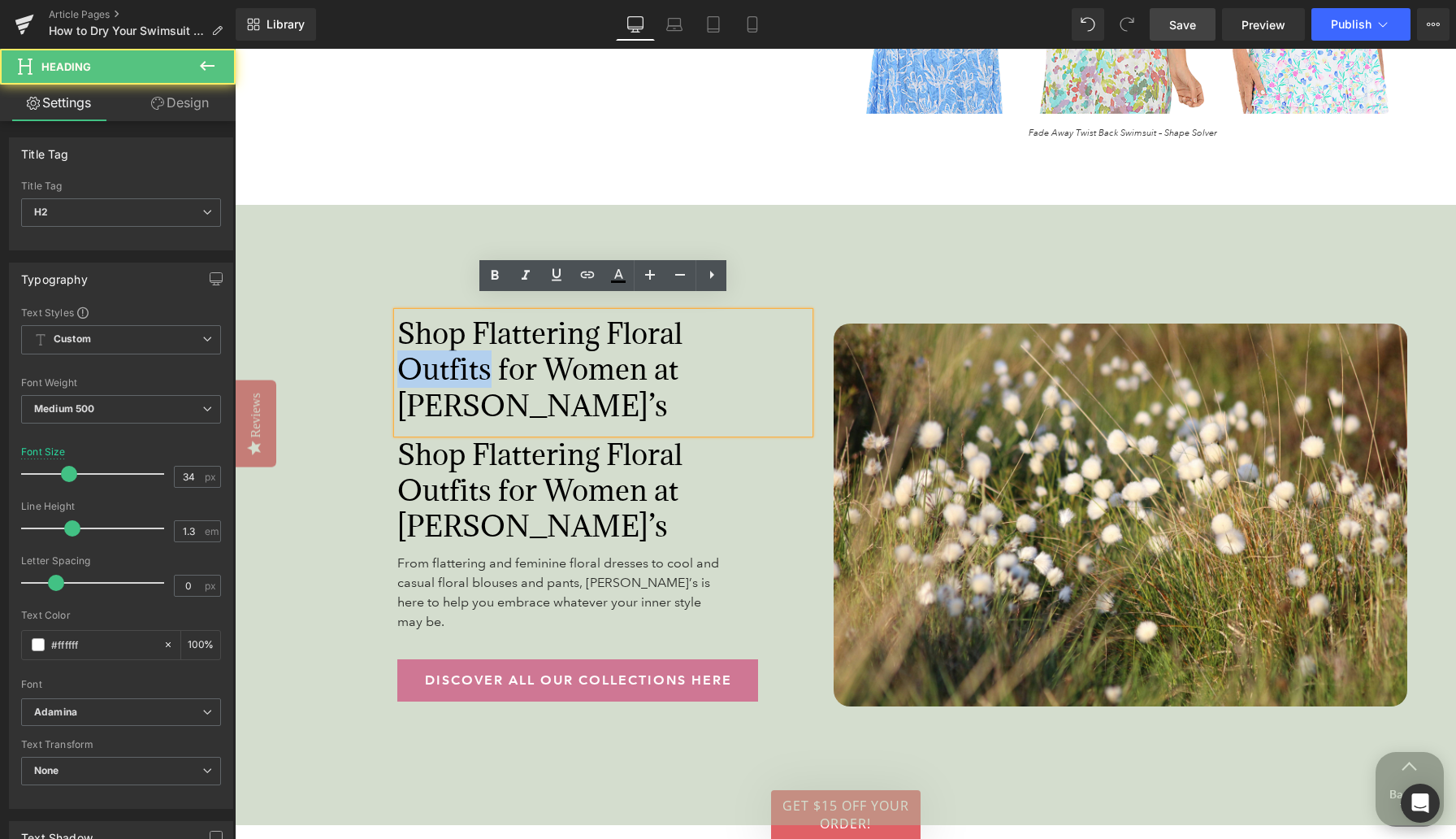
click at [481, 366] on span "Shop Flattering Floral Outfits for Women at Anthony’s" at bounding box center [540, 370] width 285 height 109
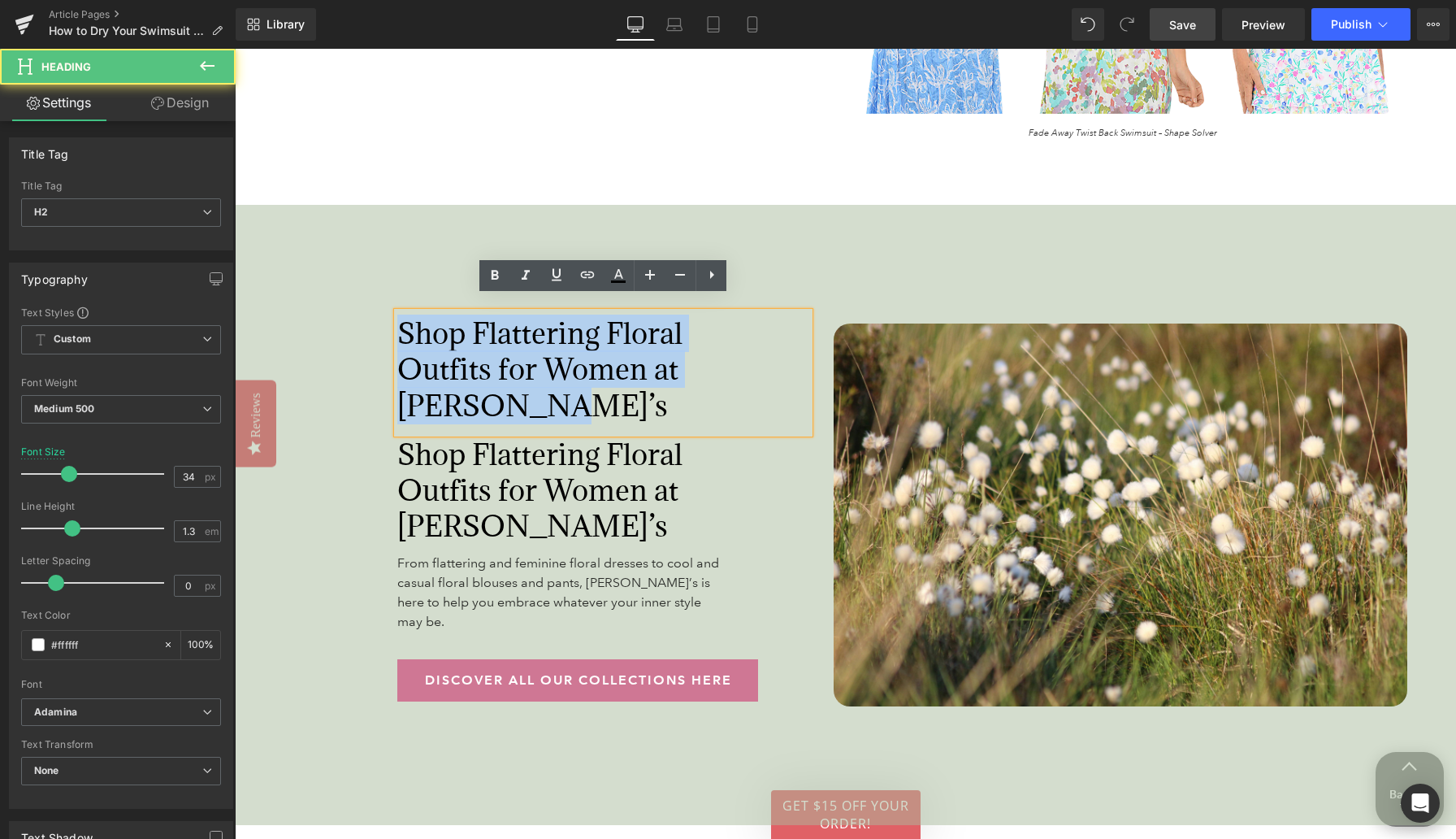
click at [481, 366] on span "Shop Flattering Floral Outfits for Women at Anthony’s" at bounding box center [540, 370] width 285 height 109
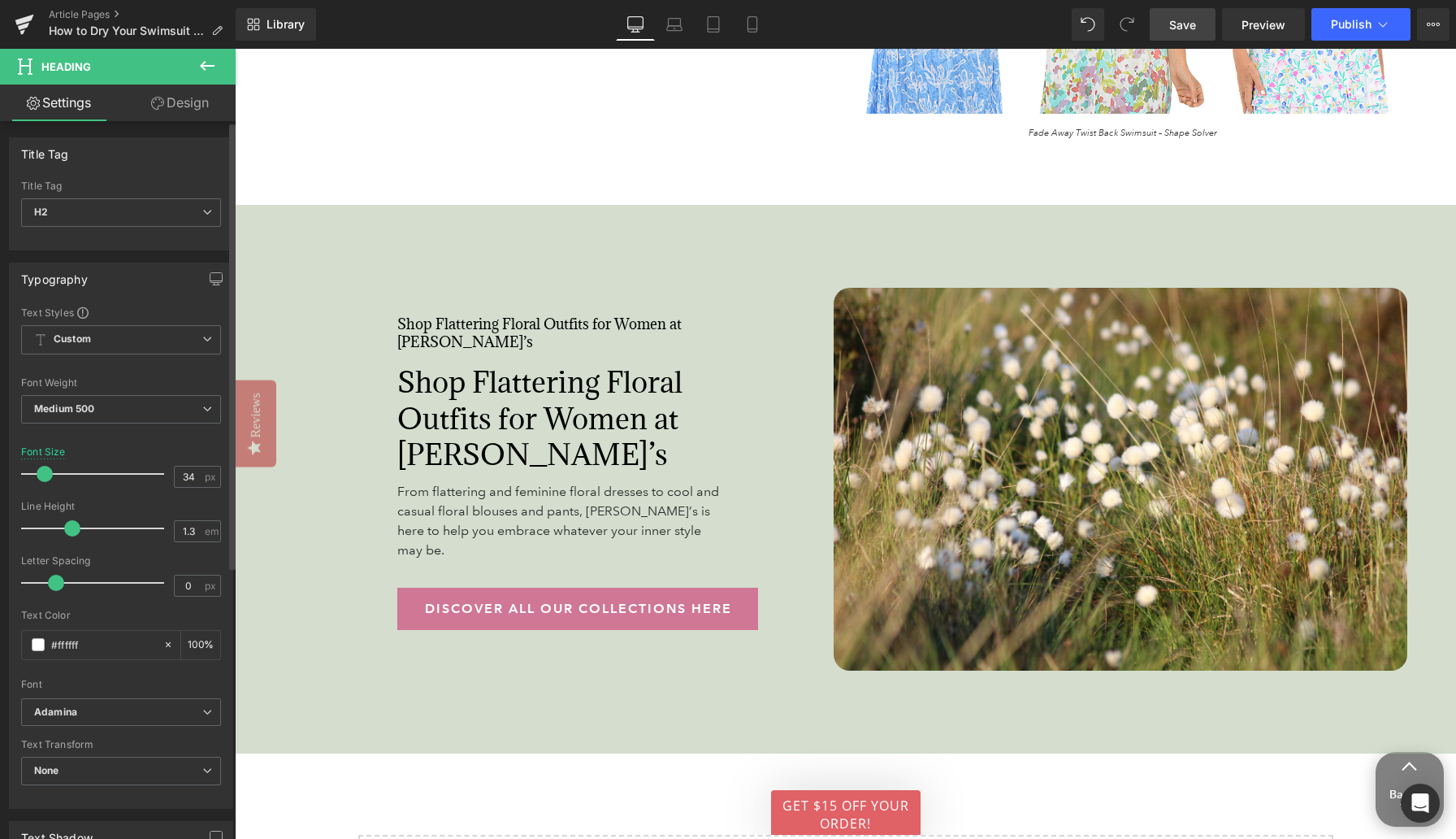
drag, startPoint x: 64, startPoint y: 475, endPoint x: 41, endPoint y: 475, distance: 23.0
click at [41, 475] on span at bounding box center [45, 474] width 16 height 16
click at [90, 710] on b "Adamina" at bounding box center [118, 712] width 168 height 13
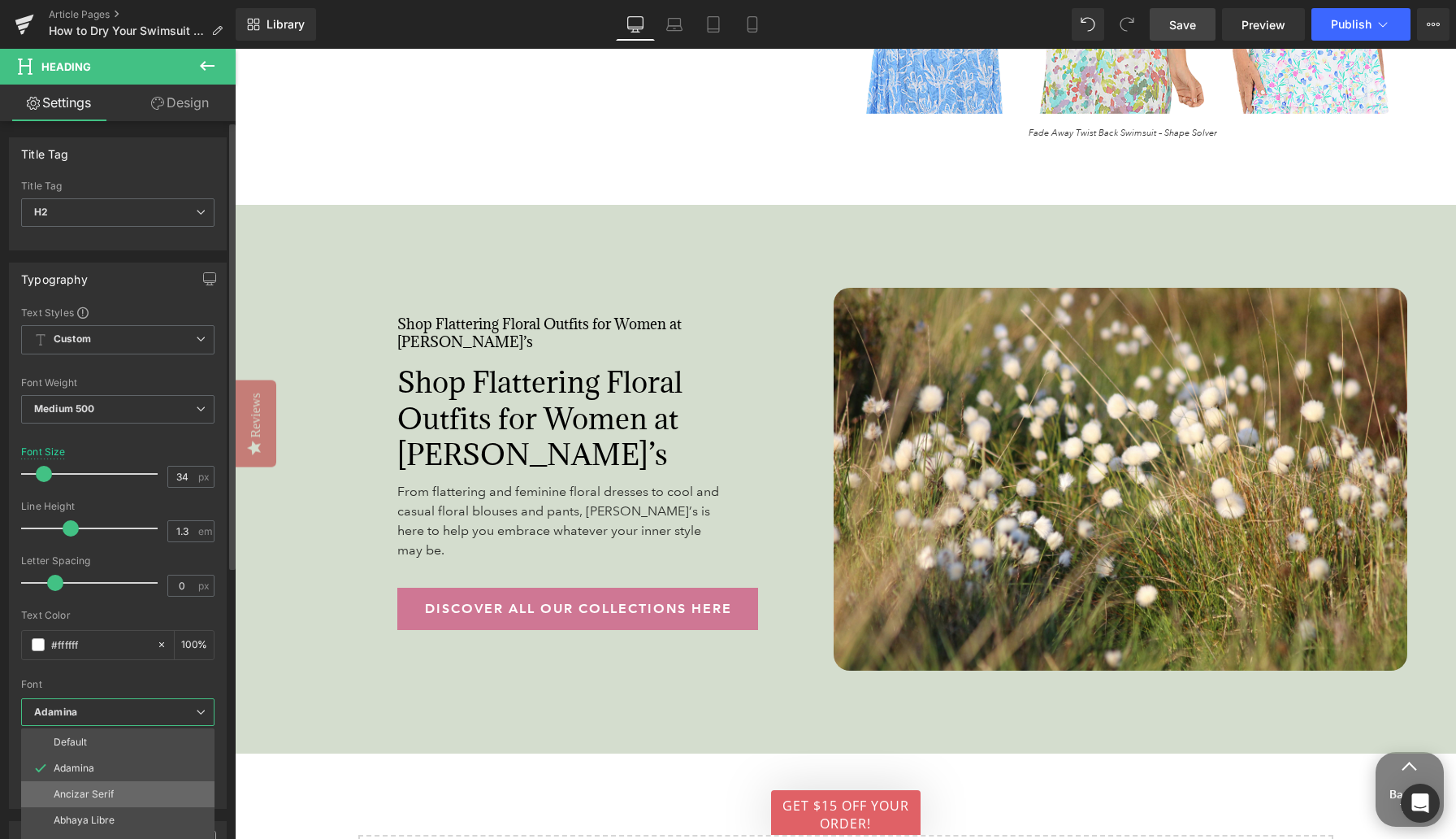
click at [92, 783] on p "Ancizar Serif" at bounding box center [84, 794] width 60 height 12
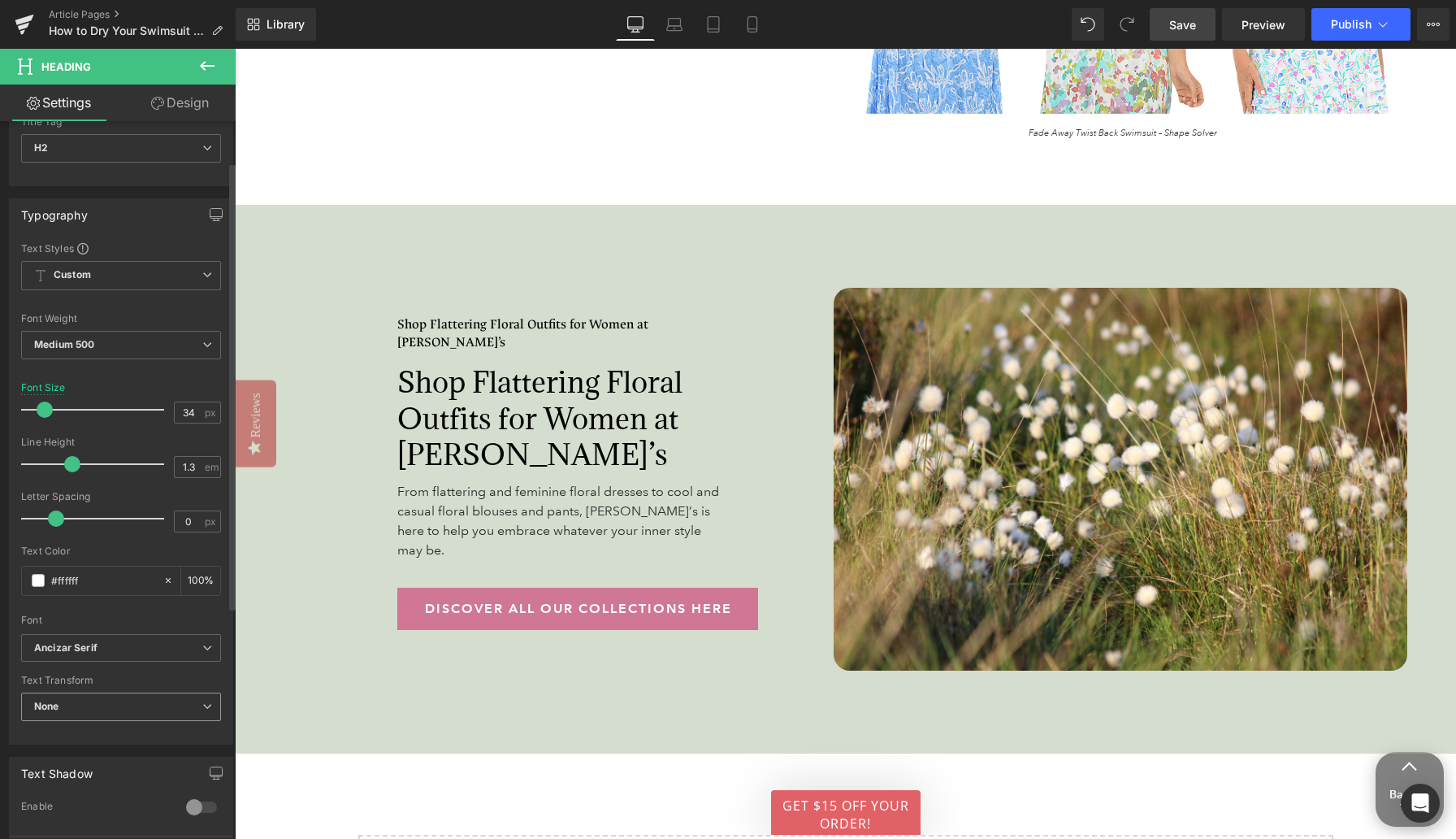
scroll to position [67, 0]
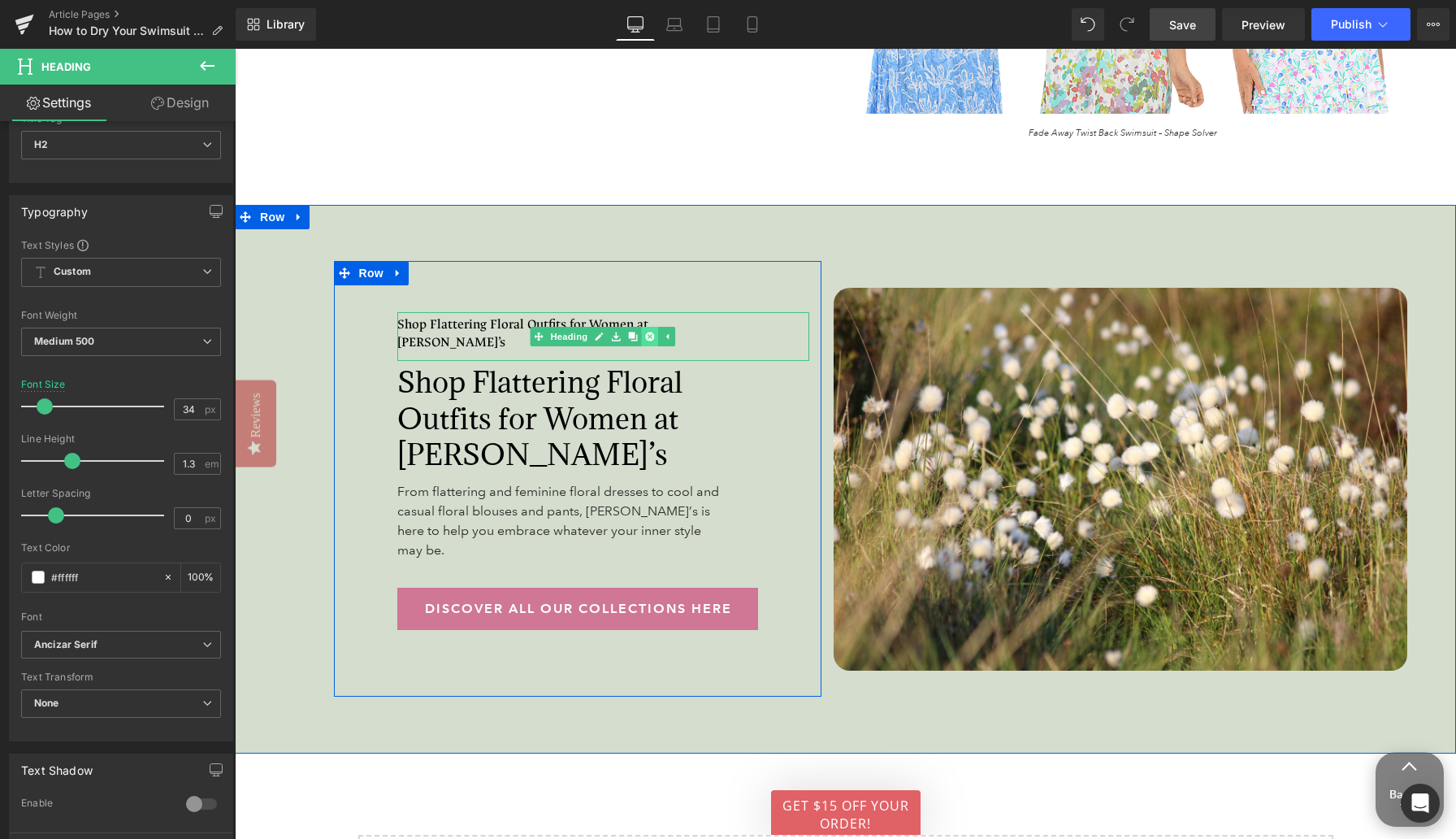
click at [652, 333] on icon at bounding box center [650, 337] width 9 height 9
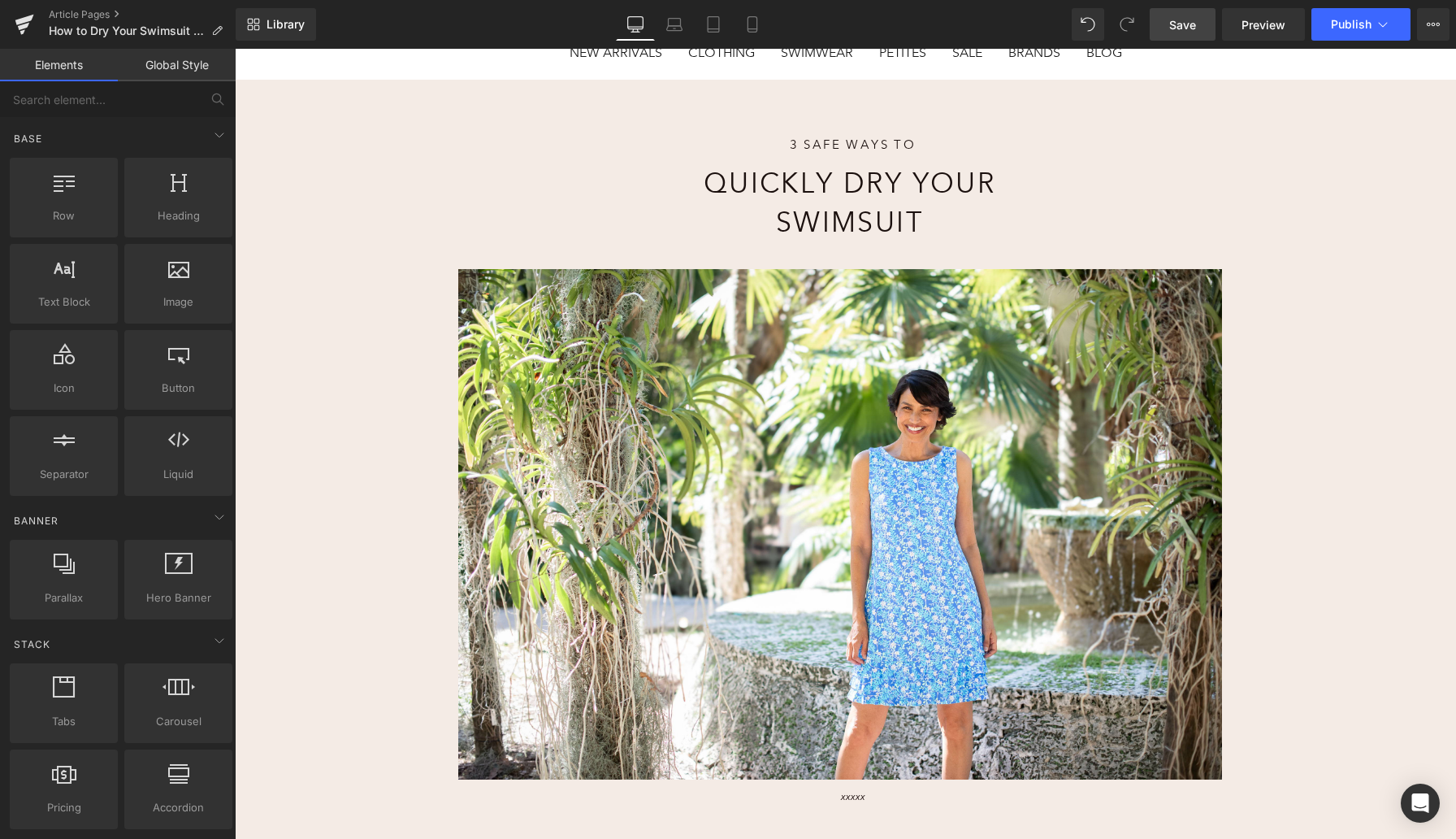
scroll to position [122, 0]
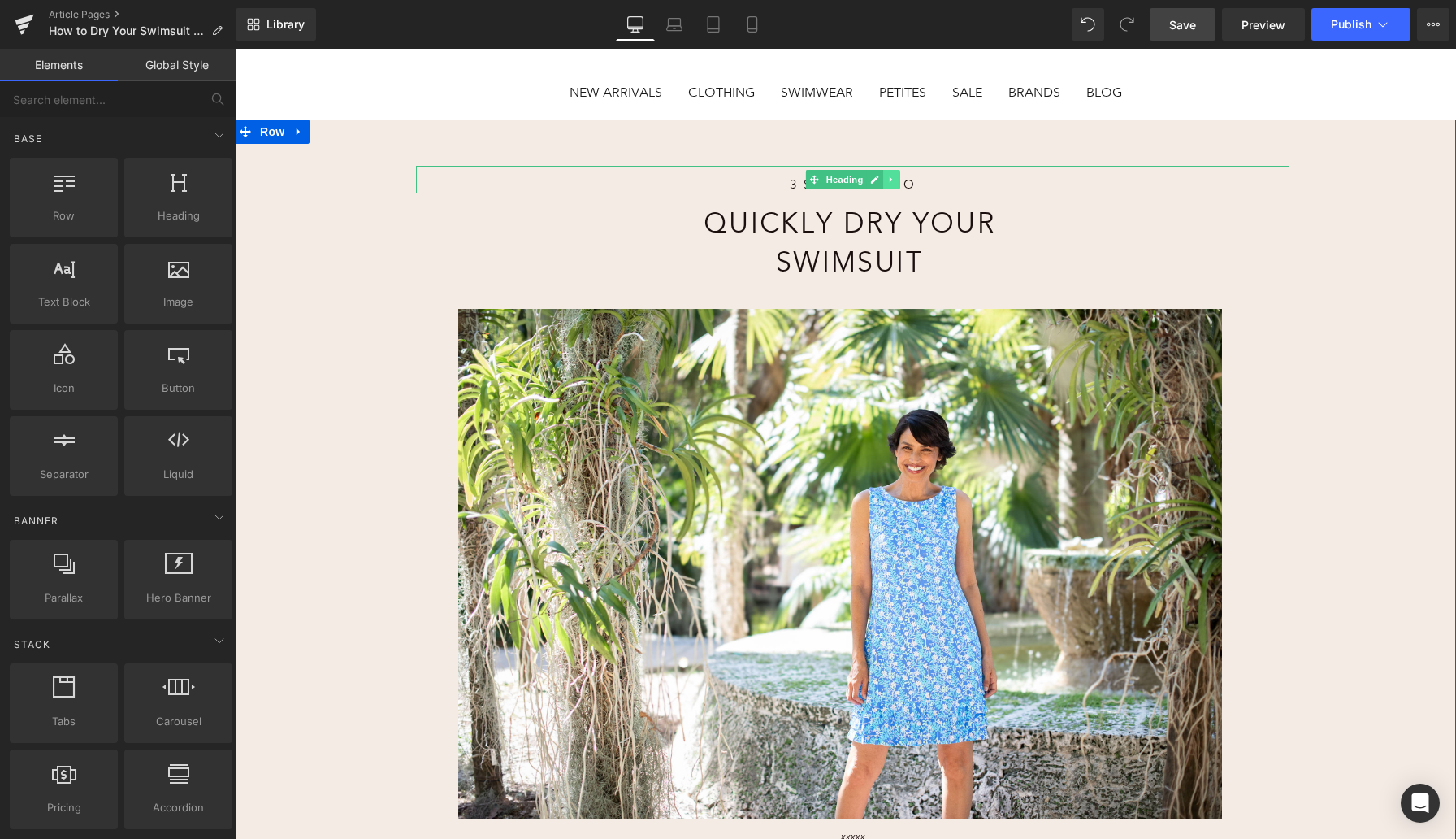
click at [890, 179] on icon at bounding box center [891, 179] width 3 height 6
click at [885, 181] on icon at bounding box center [883, 179] width 9 height 9
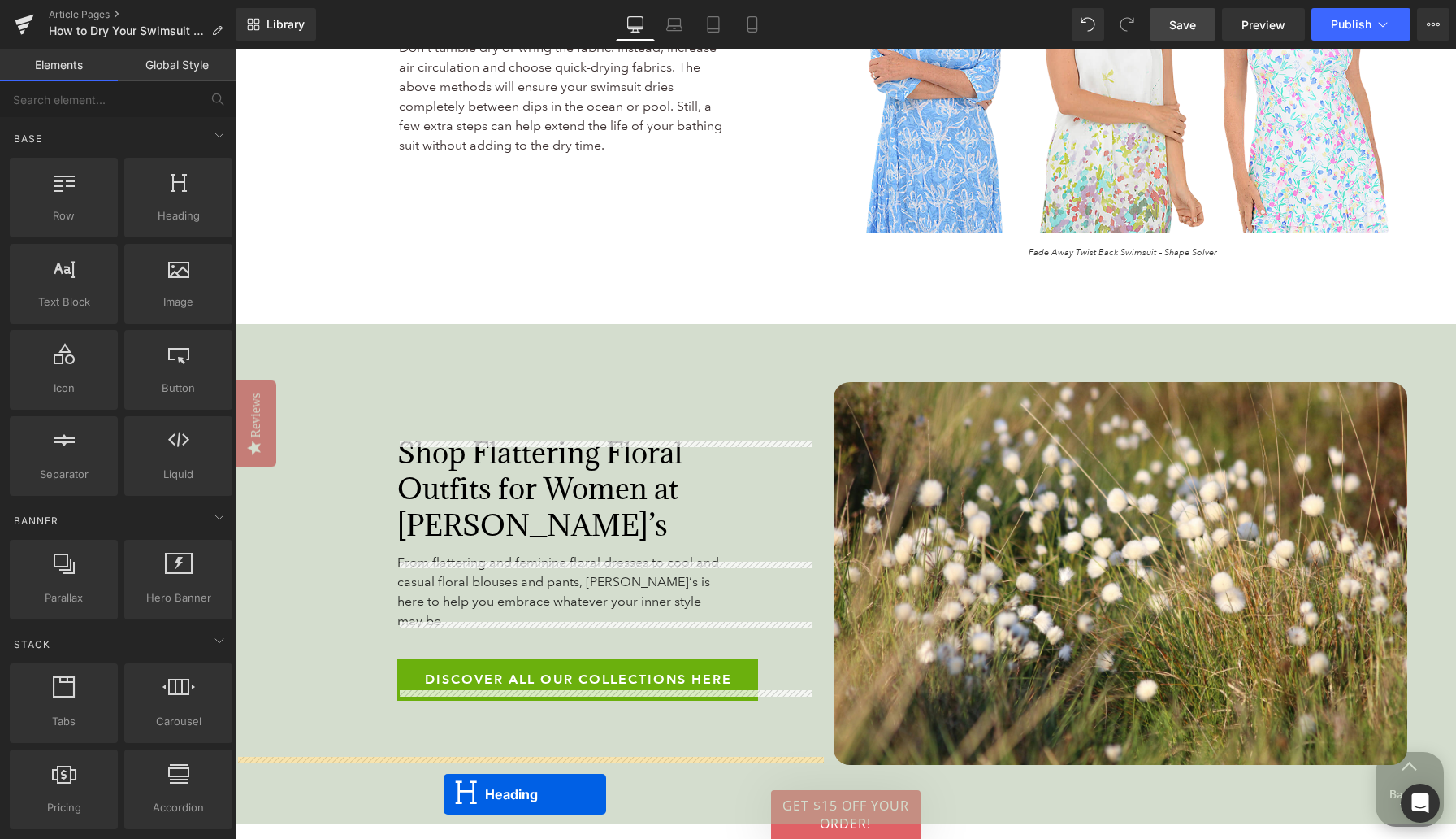
scroll to position [6121, 0]
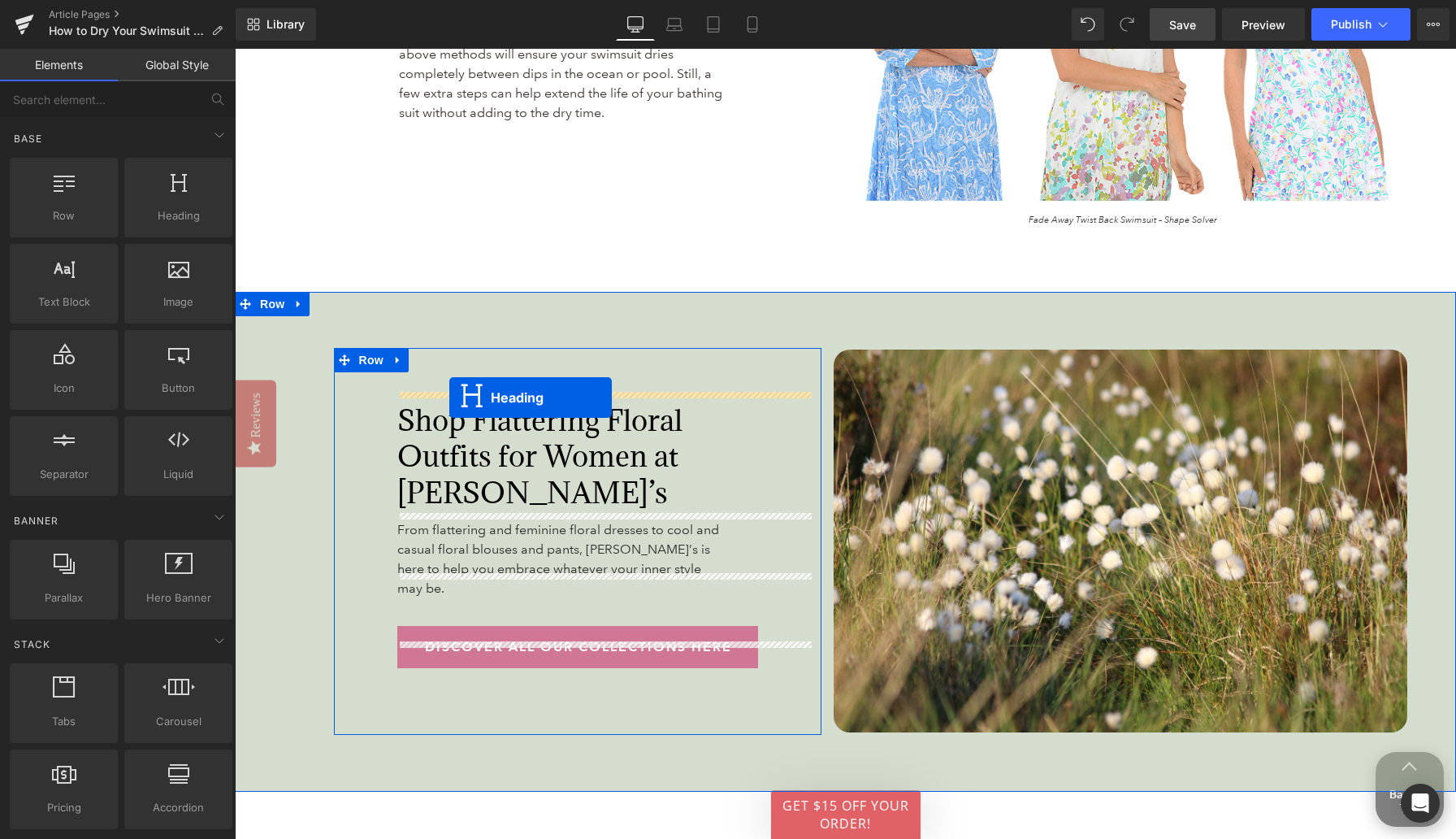
drag, startPoint x: 809, startPoint y: 209, endPoint x: 446, endPoint y: 398, distance: 409.3
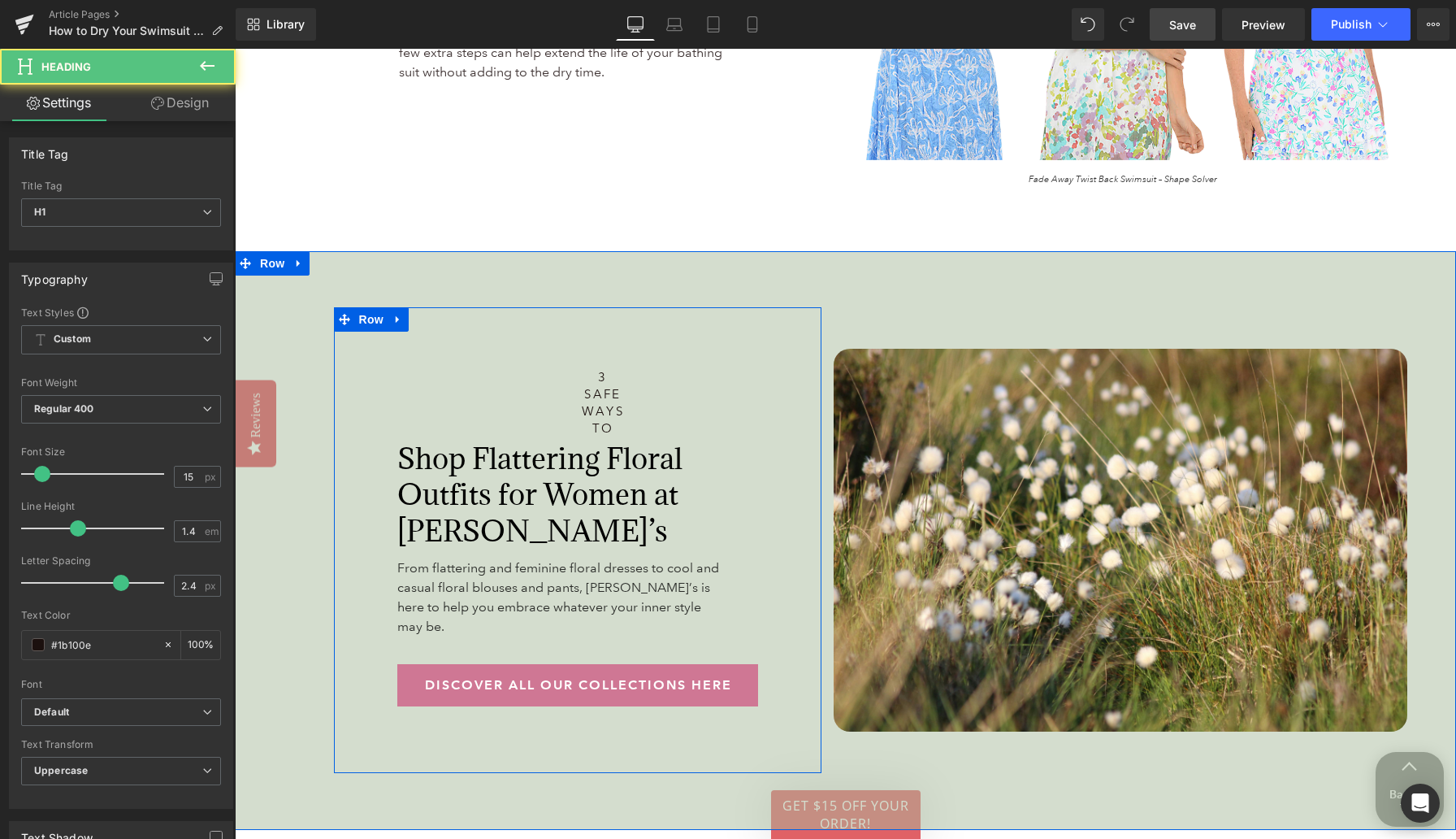
scroll to position [6080, 0]
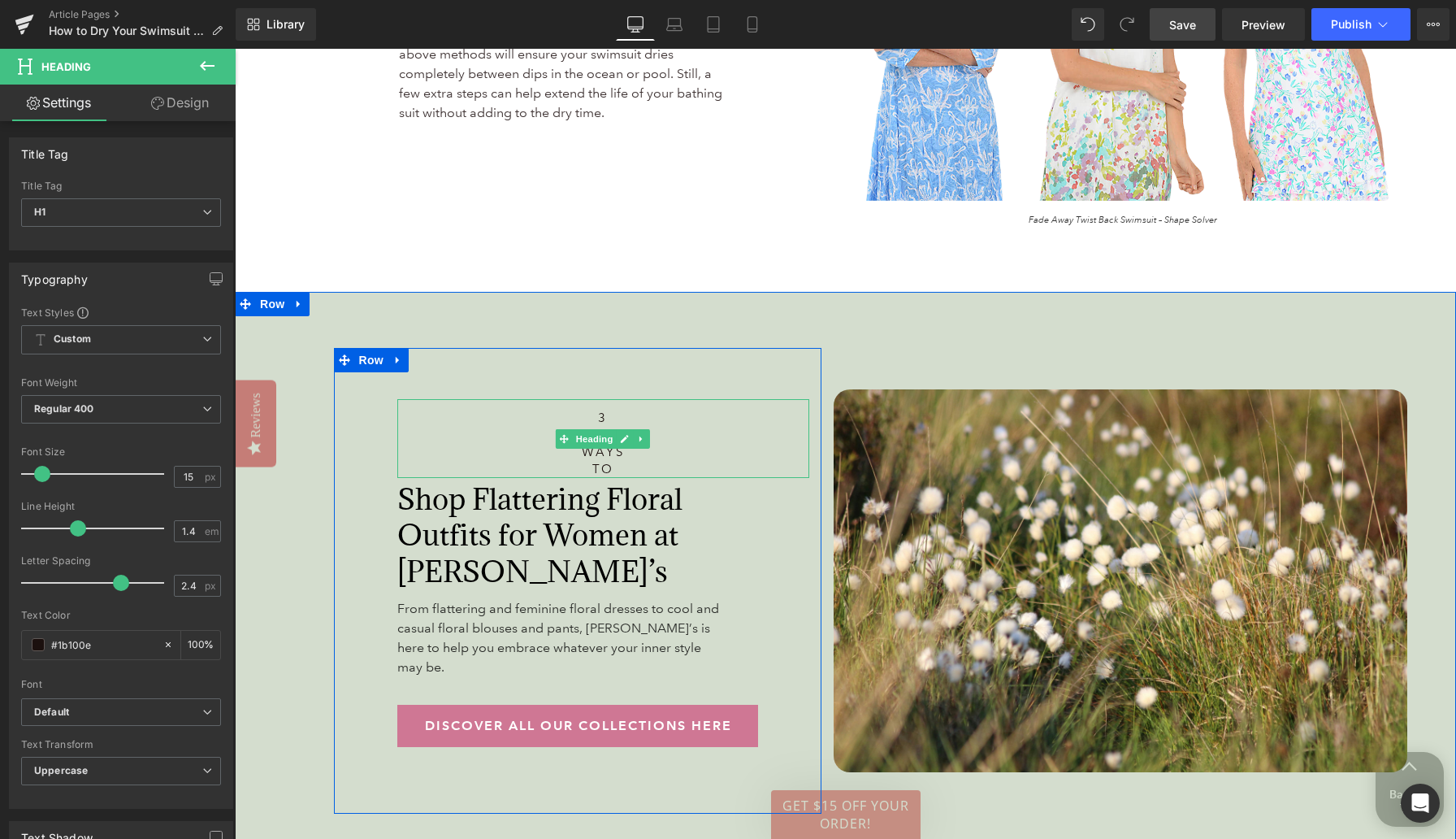
click at [589, 443] on h1 "3 Safe Ways to" at bounding box center [603, 443] width 50 height 68
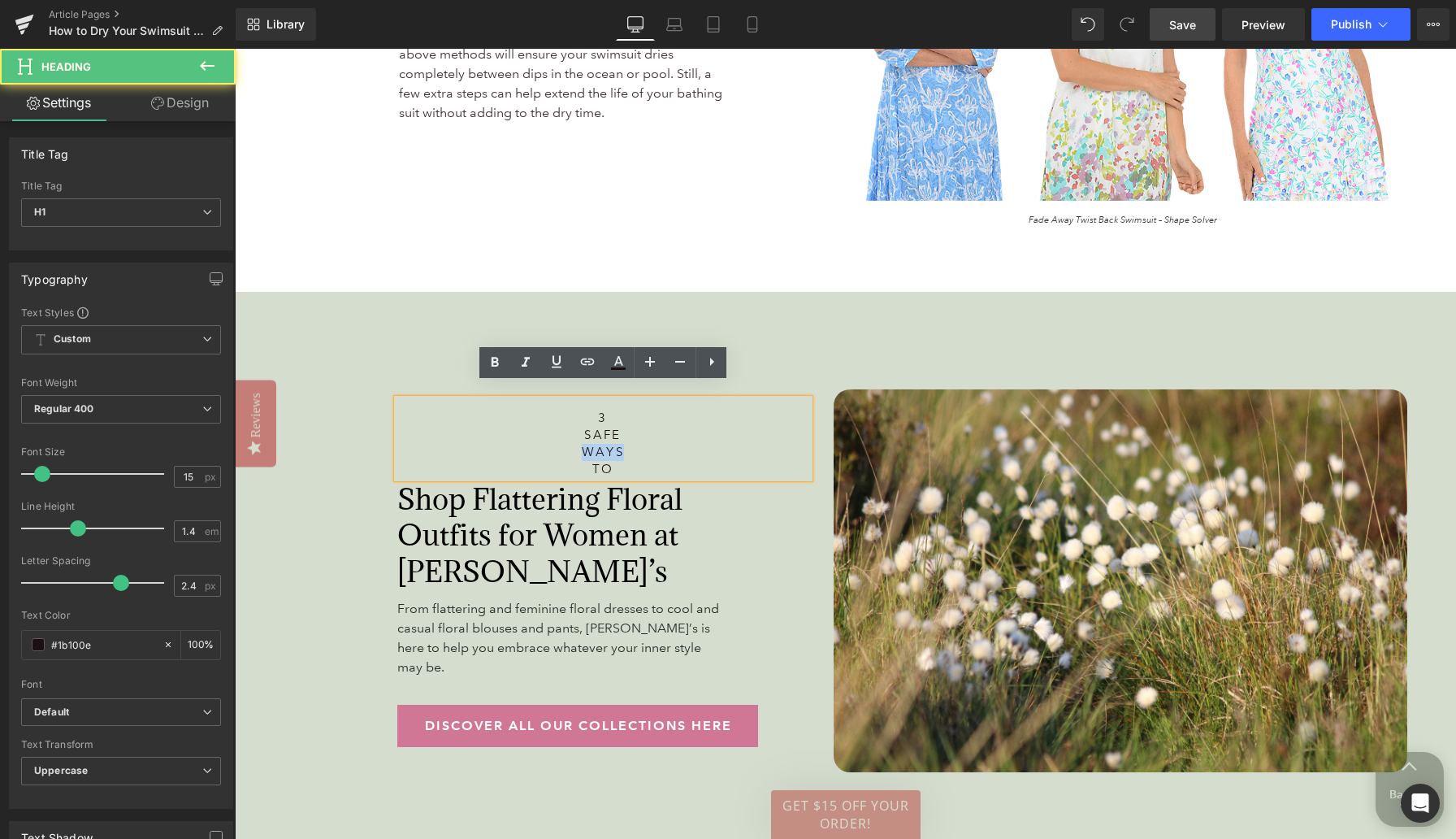
click at [589, 444] on h1 "3 Safe Ways to" at bounding box center [603, 443] width 50 height 68
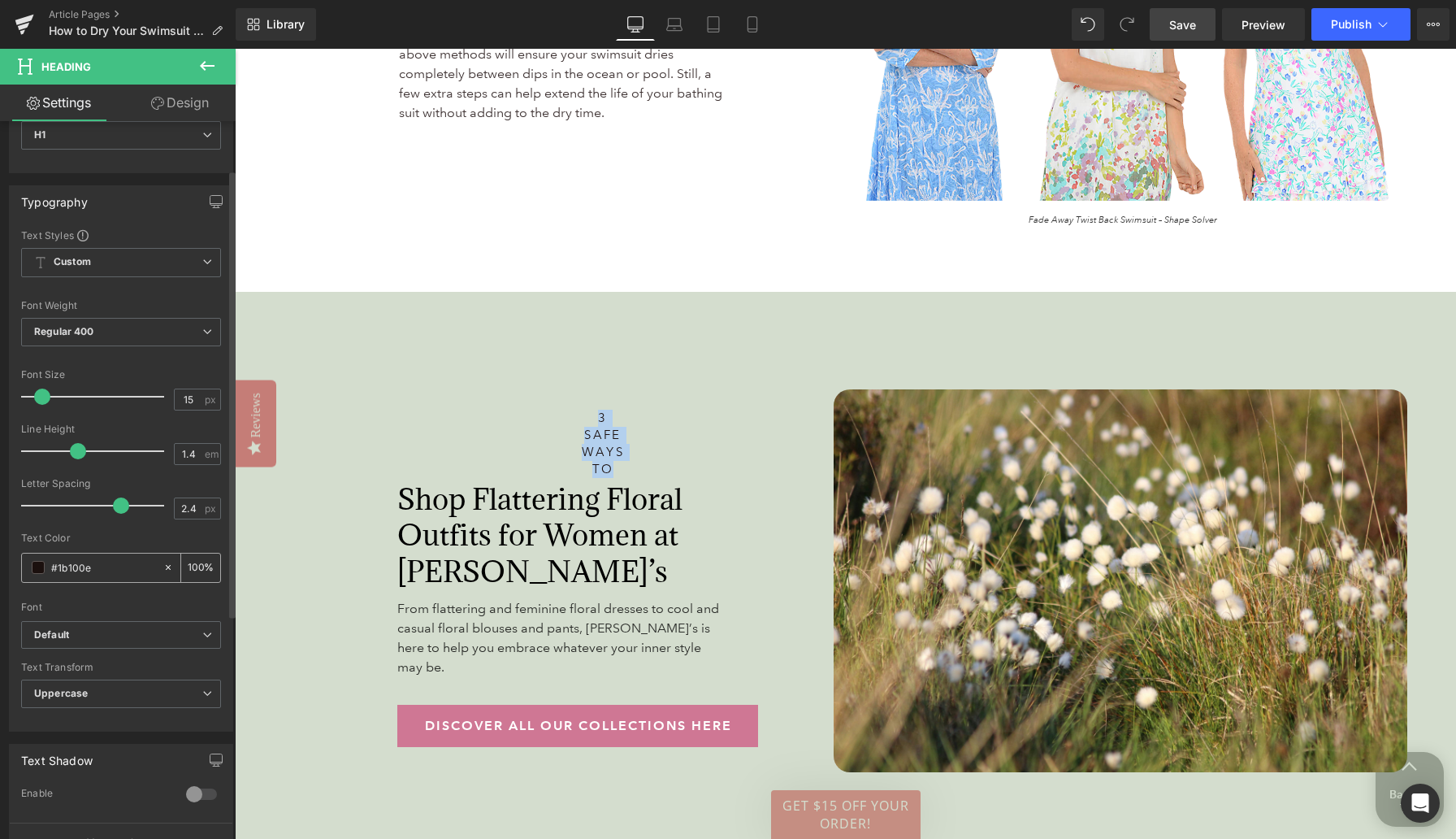
scroll to position [219, 0]
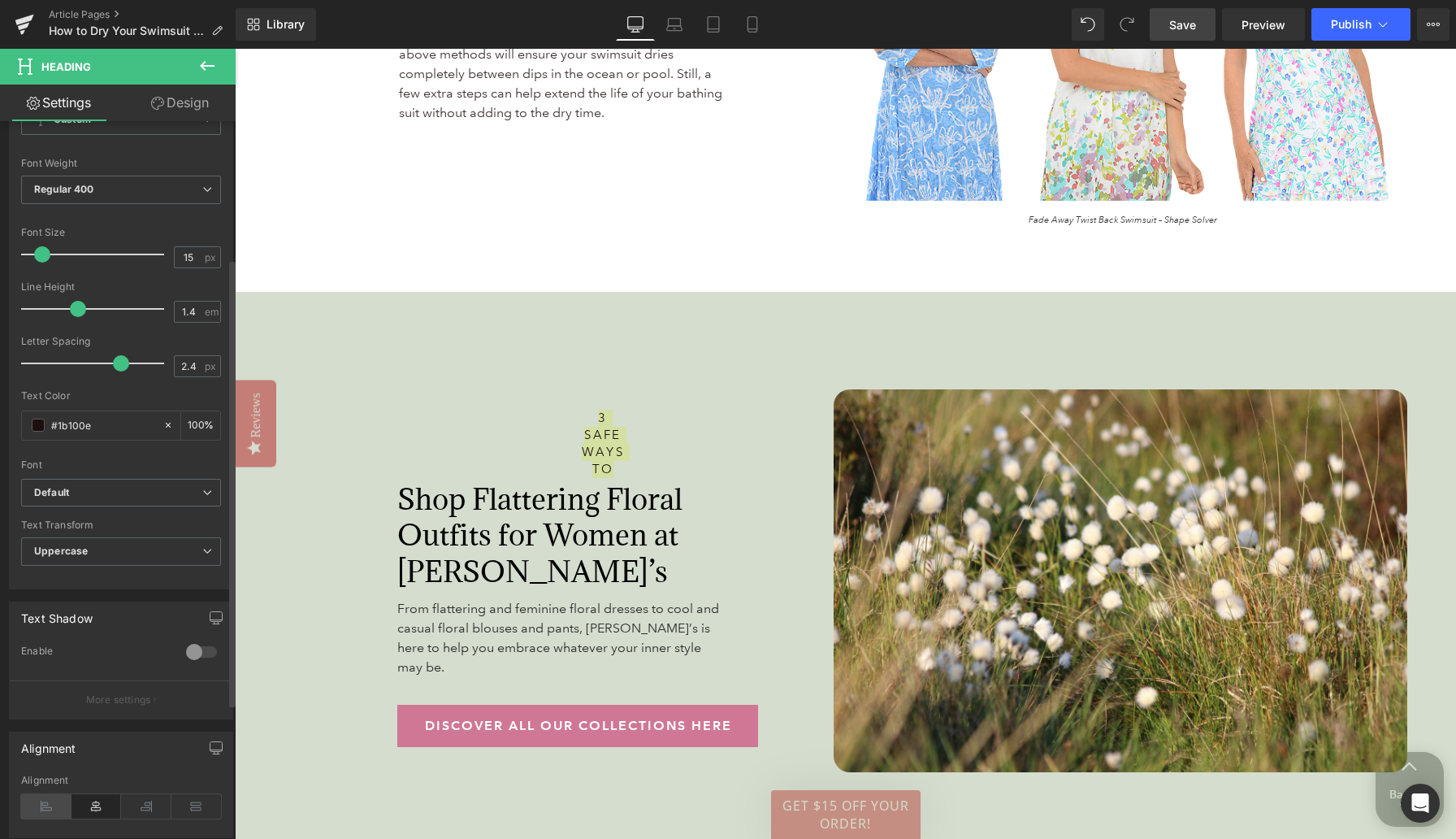
click at [50, 783] on icon at bounding box center [46, 806] width 50 height 24
click at [432, 244] on div "Other Tips for Caring For Your Swimsuit Heading 134px Don’t tumble dry or wring…" at bounding box center [846, 34] width 1222 height 517
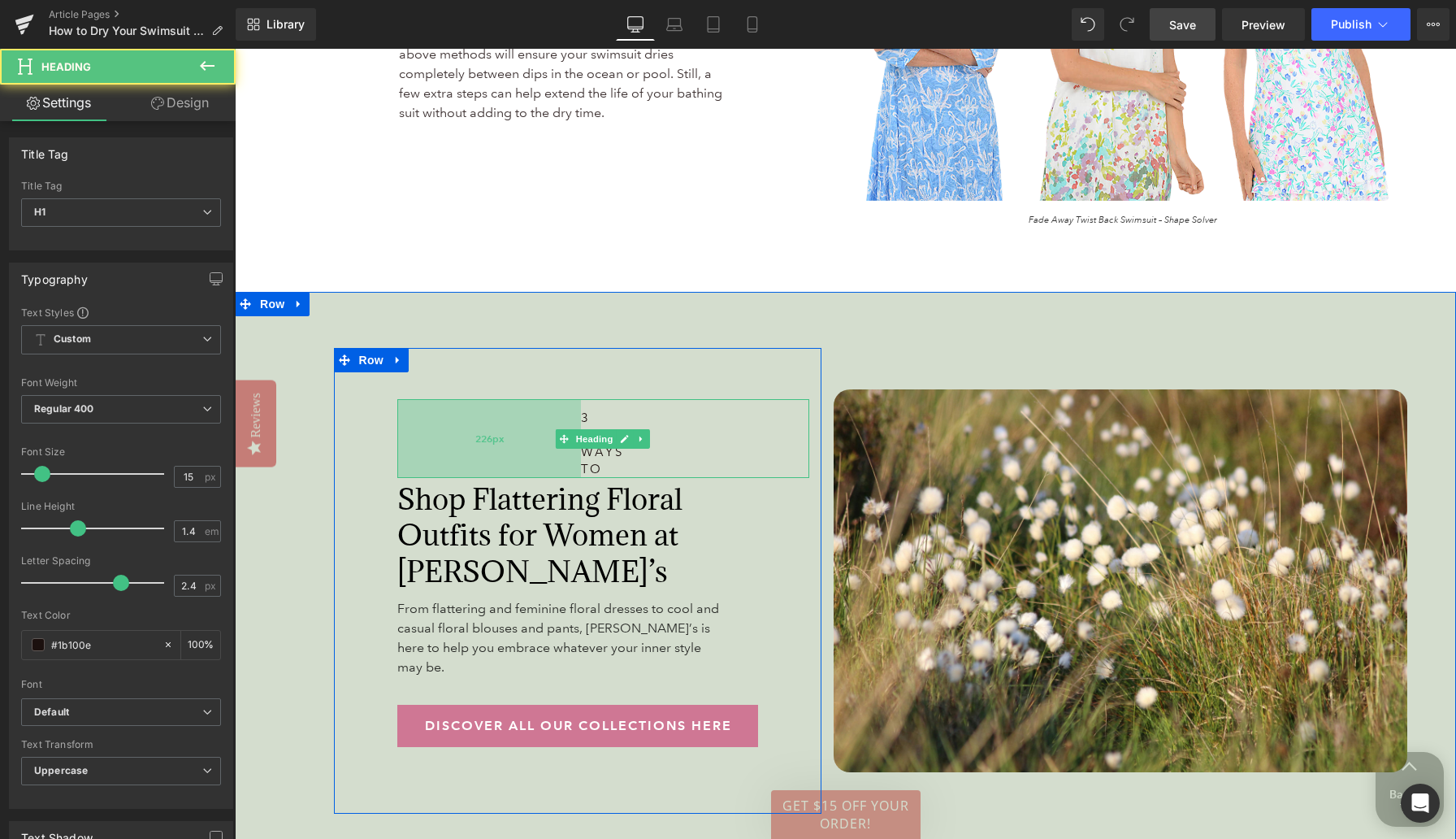
click at [402, 433] on div "226px" at bounding box center [489, 438] width 184 height 79
click at [433, 291] on div "3 Safe Ways to Heading 226px Shop Flattering Floral Outfits for Women at Anthon…" at bounding box center [846, 580] width 1222 height 579
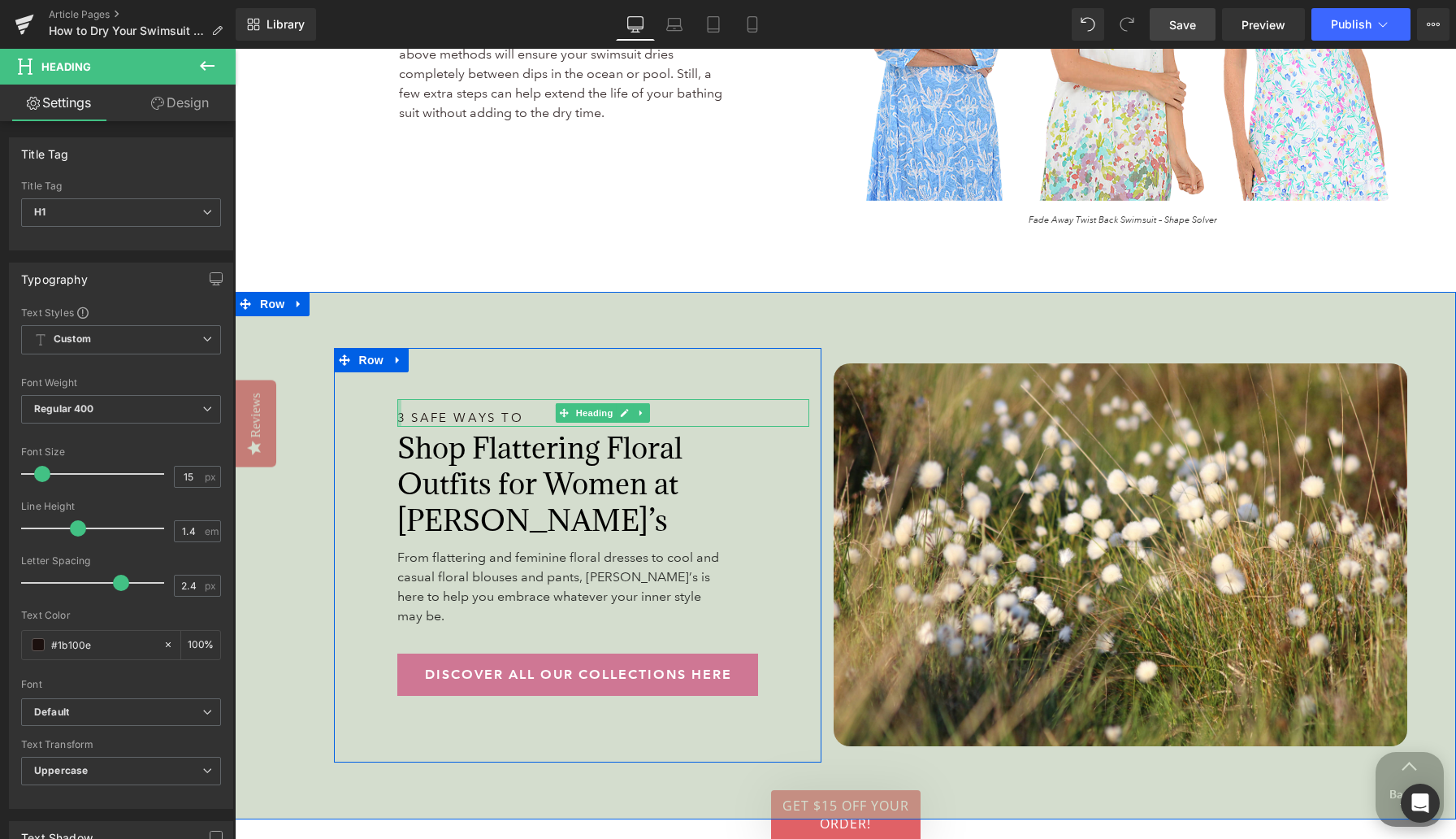
drag, startPoint x: 573, startPoint y: 442, endPoint x: 390, endPoint y: 426, distance: 183.7
click at [390, 426] on div "3 Safe Ways to Heading Shop Flattering Floral Outfits for Women at Anthony’s He…" at bounding box center [604, 547] width 437 height 296
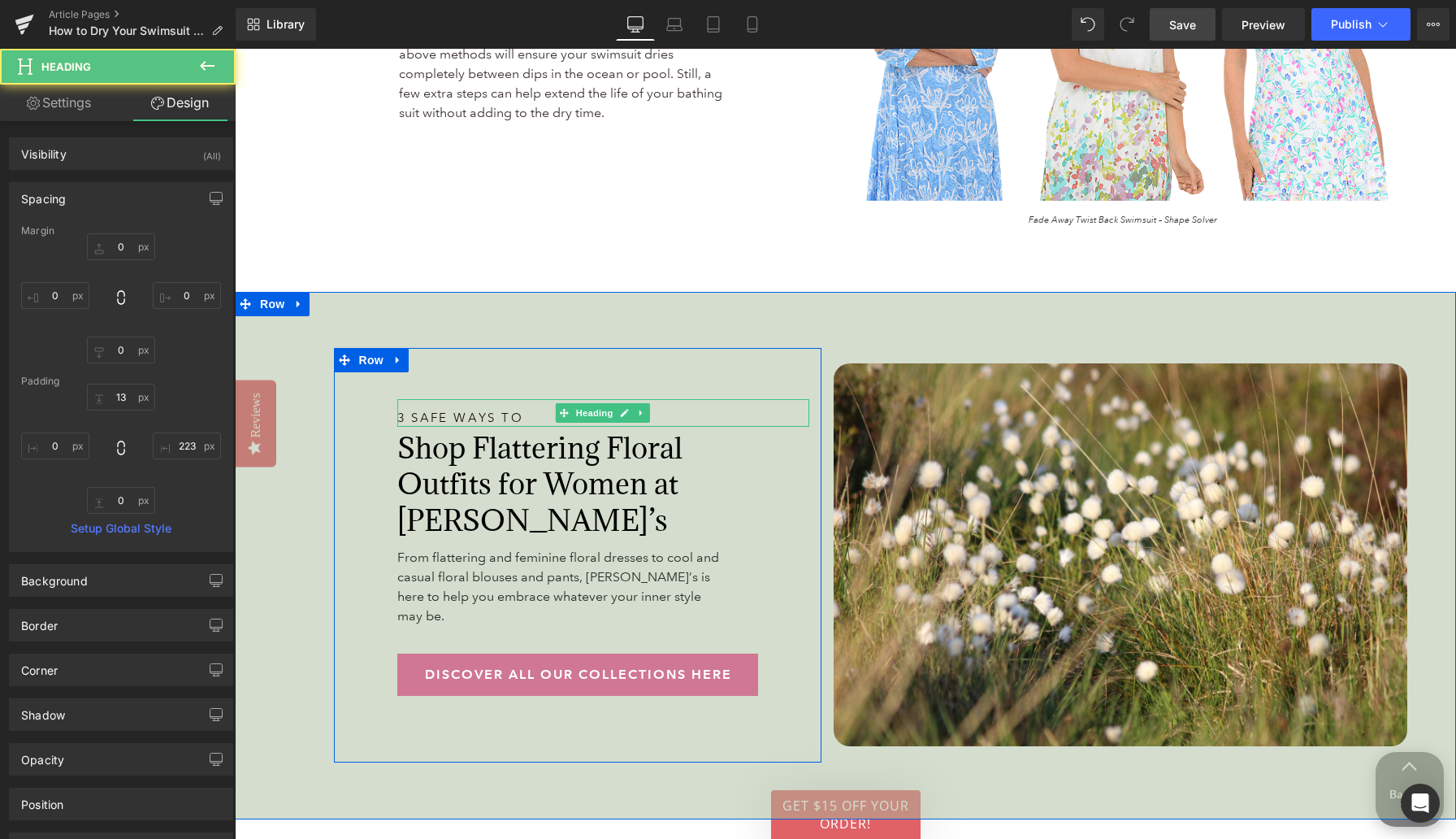
click at [432, 410] on h1 "3 Safe Ways to" at bounding box center [512, 418] width 231 height 17
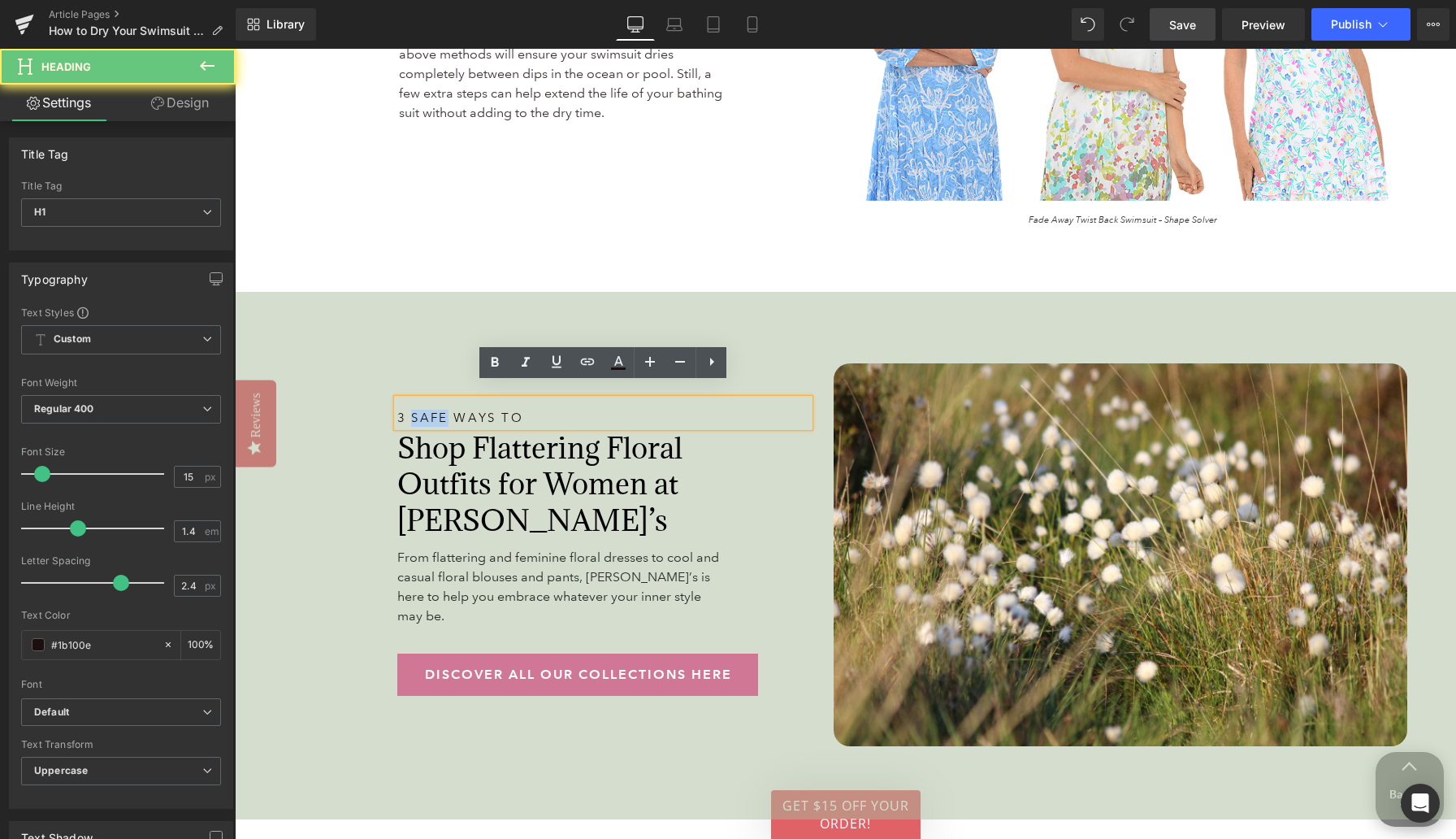
click at [432, 410] on h1 "3 Safe Ways to" at bounding box center [512, 418] width 231 height 17
paste div
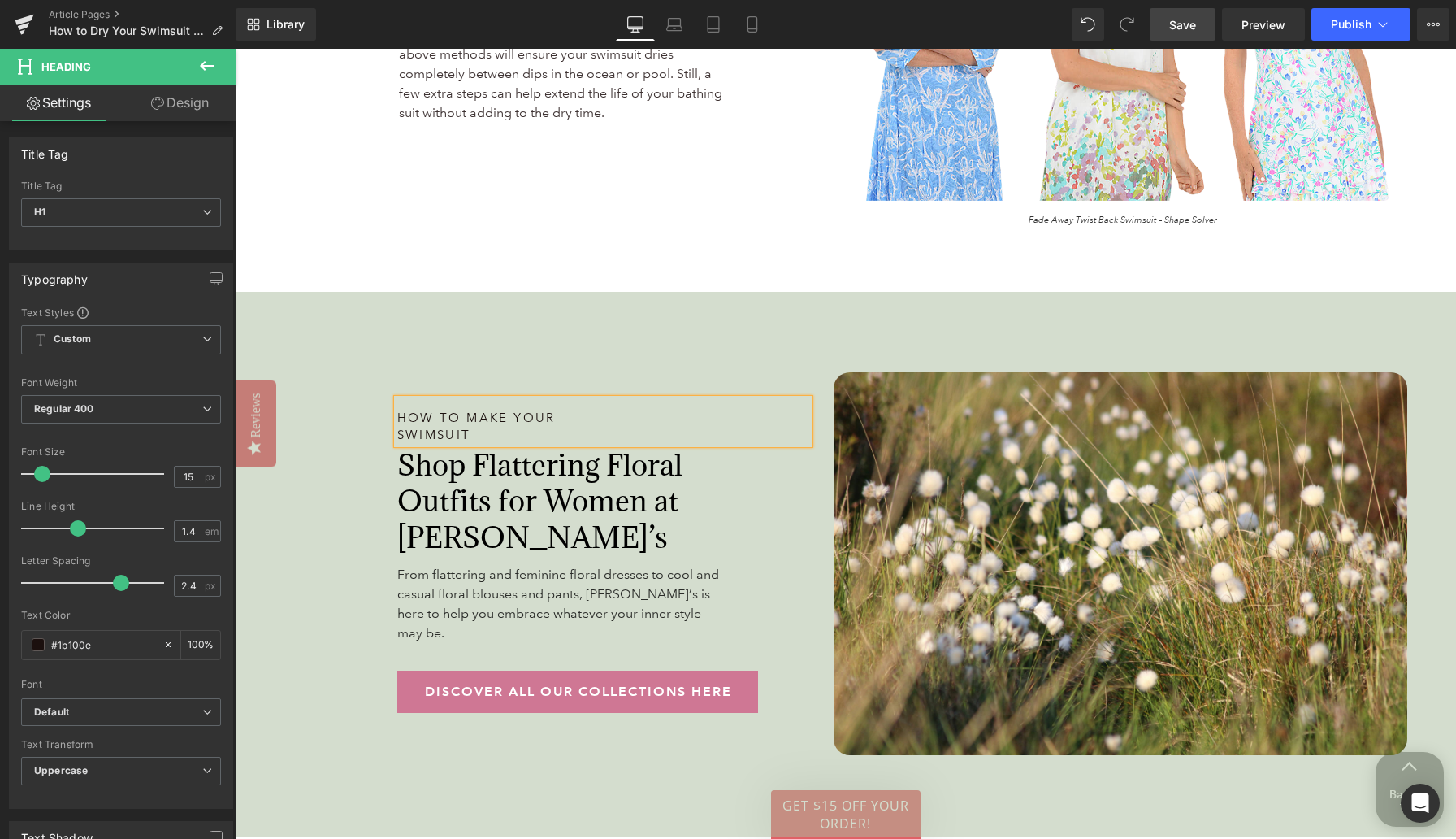
click at [351, 413] on div "How to Make Your Swimsuit Heading Shop Flattering Floral Outfits for Women at A…" at bounding box center [578, 564] width 488 height 432
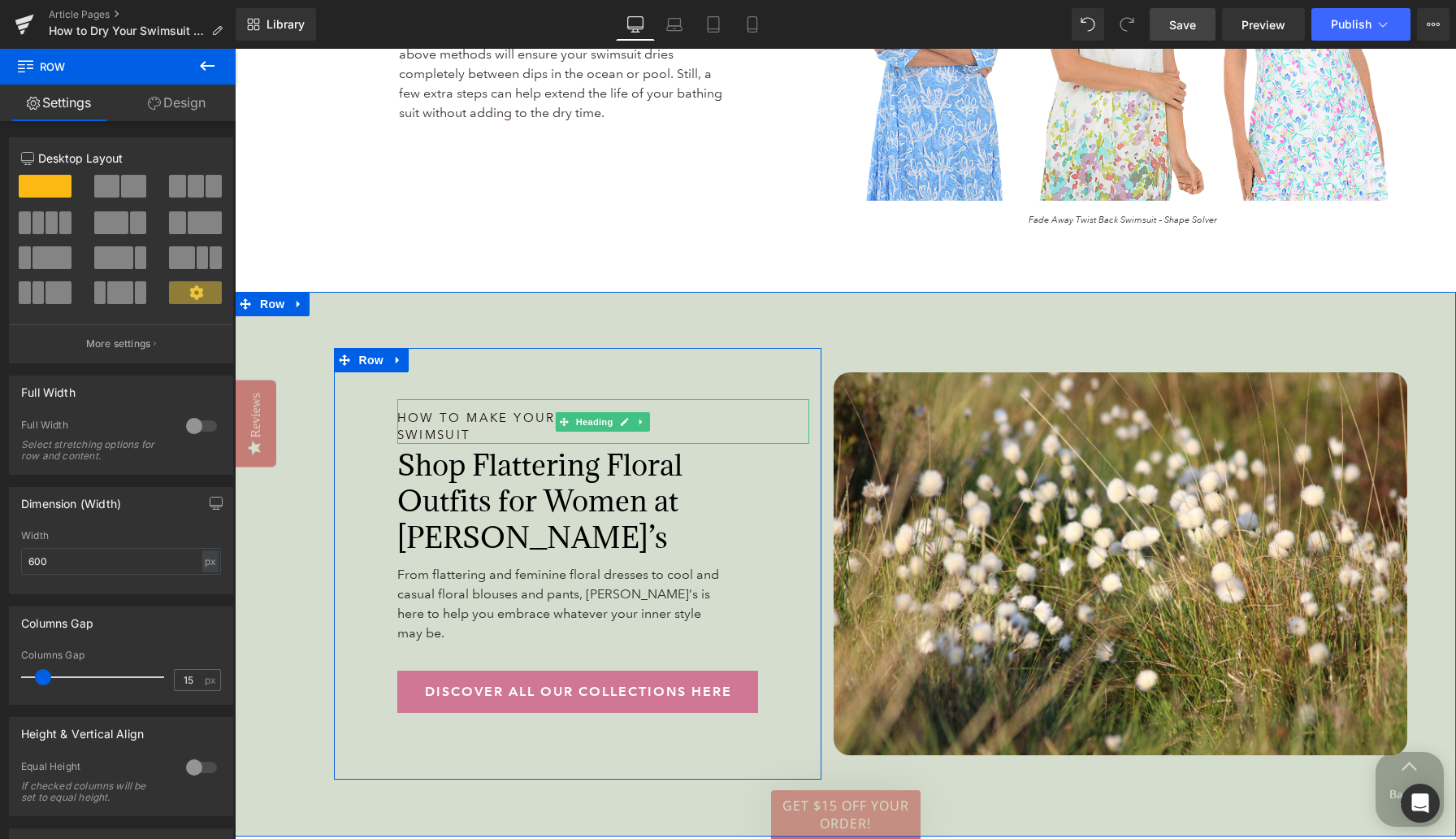
click at [442, 417] on h1 "How to Make Your Swimsuit" at bounding box center [512, 427] width 231 height 34
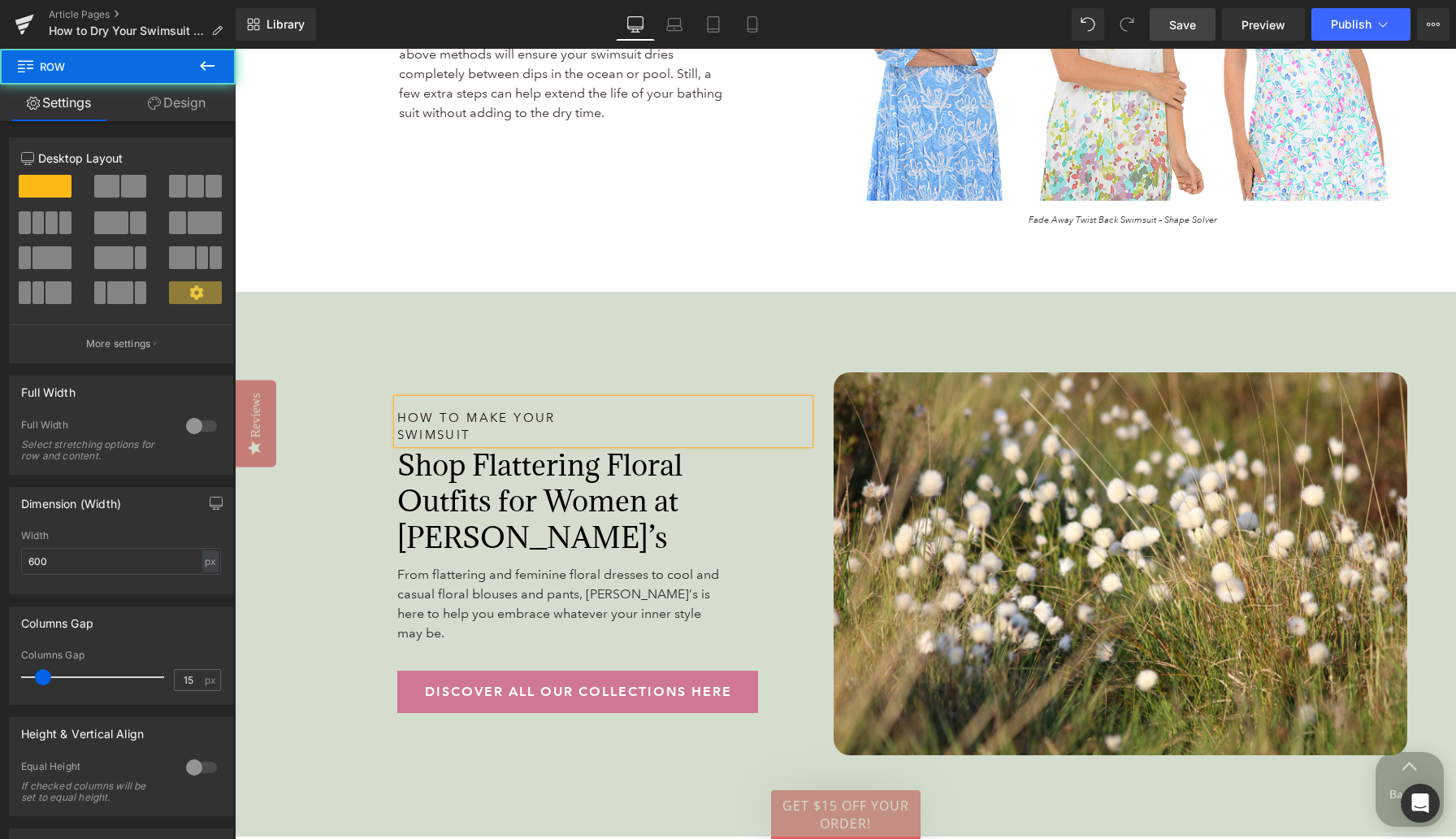
click at [341, 375] on div "How to Make Your Swimsuit Heading Shop Flattering Floral Outfits for Women at A…" at bounding box center [578, 564] width 488 height 432
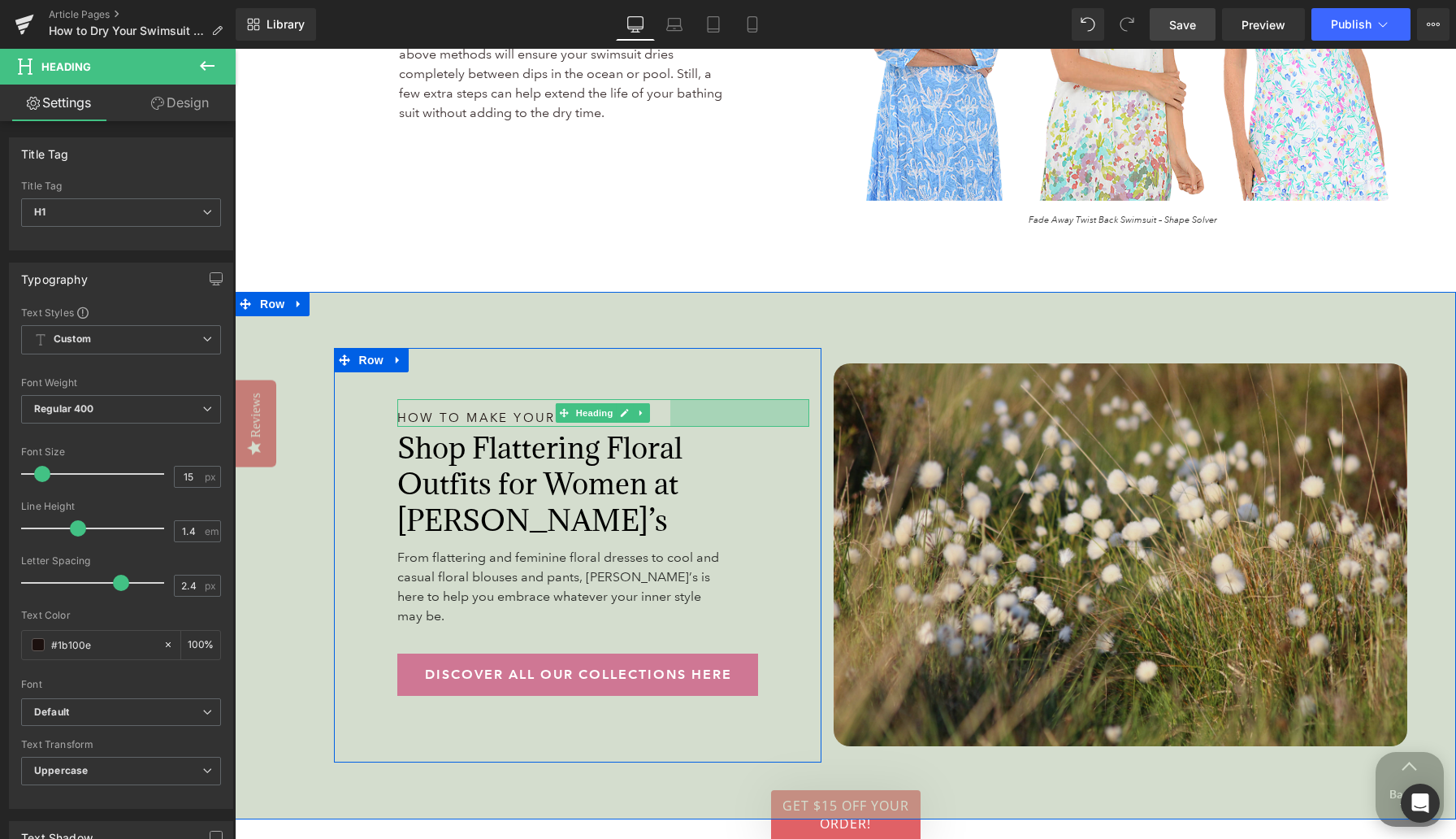
drag, startPoint x: 798, startPoint y: 409, endPoint x: 847, endPoint y: 412, distance: 49.1
click at [847, 412] on div "How to Make Your Swimsuit Heading 171px Shop Flattering Floral Outfits for Wome…" at bounding box center [846, 555] width 1222 height 527
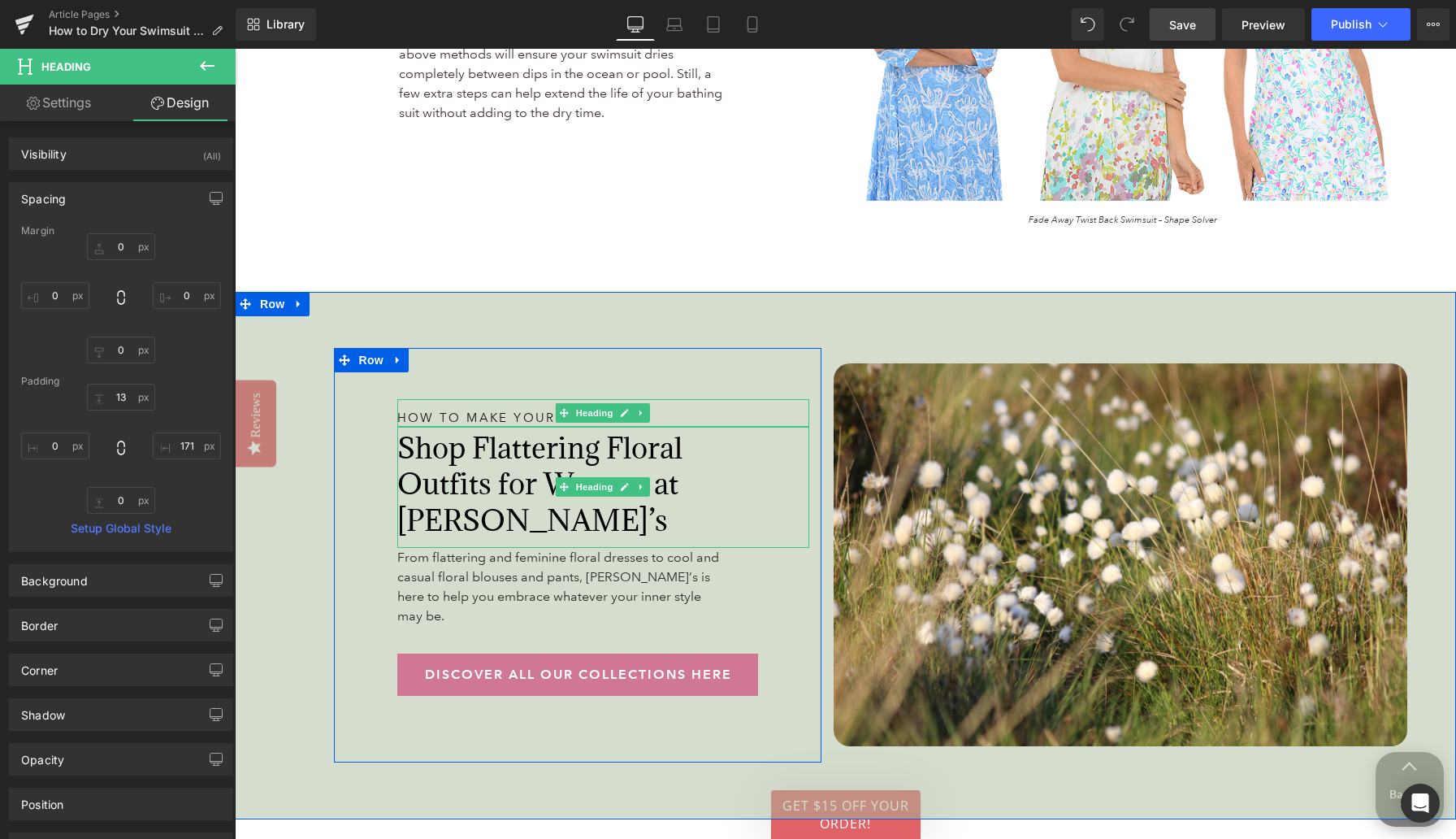
click at [471, 481] on span "Shop Flattering Floral Outfits for Women at Anthony’s" at bounding box center [540, 484] width 285 height 109
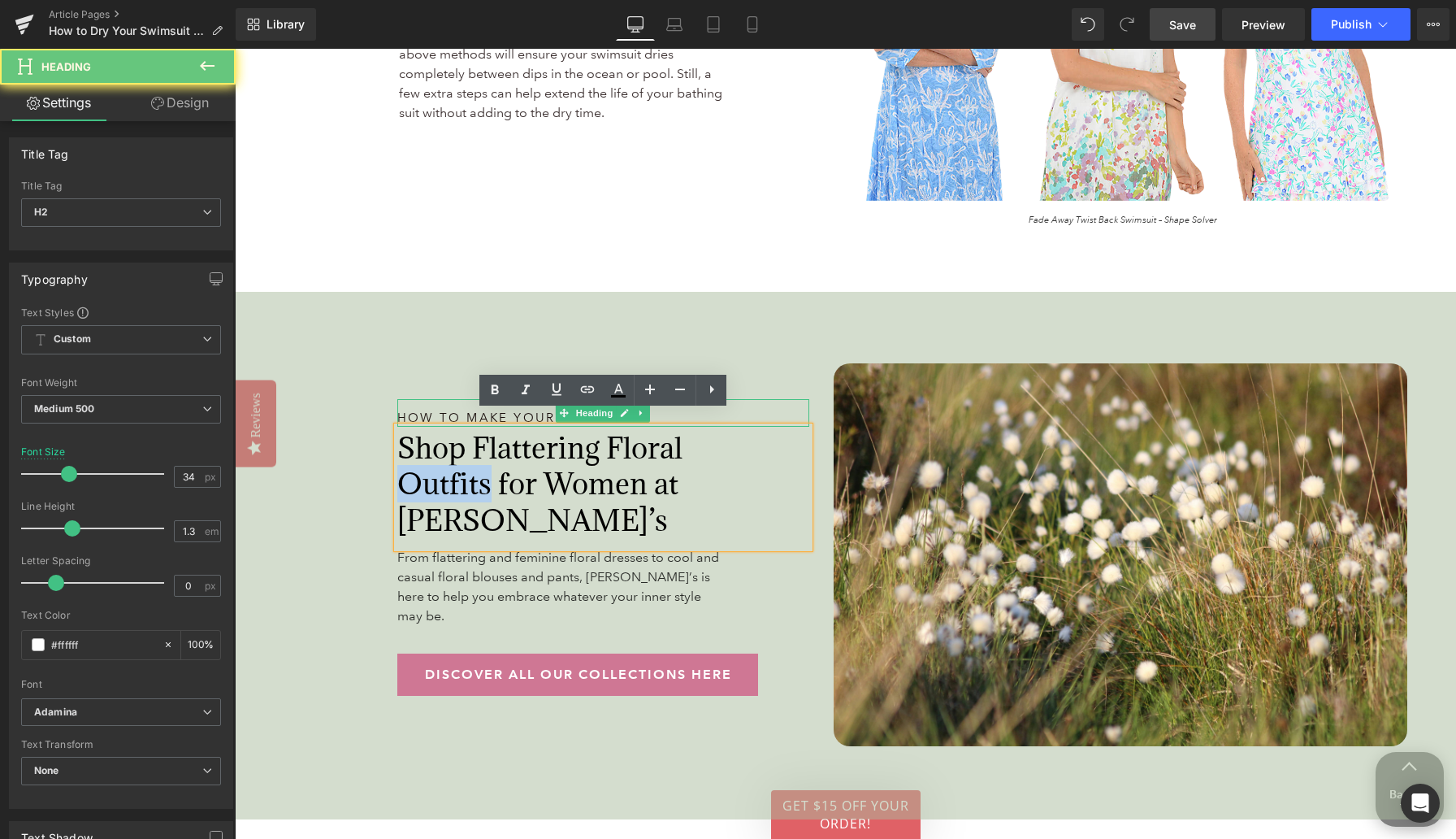
click at [471, 481] on span "Shop Flattering Floral Outfits for Women at Anthony’s" at bounding box center [540, 484] width 285 height 109
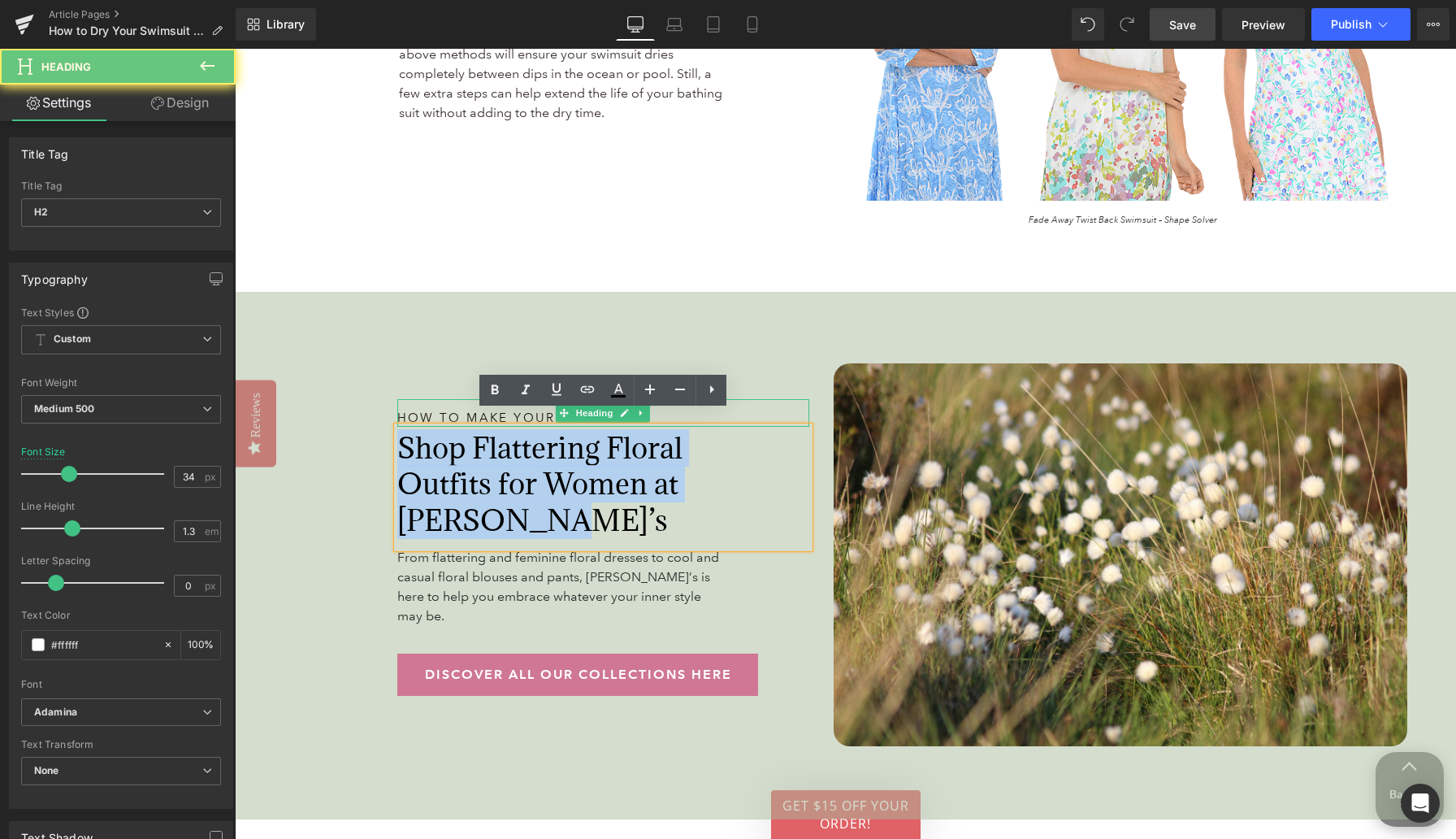
click at [471, 481] on span "Shop Flattering Floral Outfits for Women at Anthony’s" at bounding box center [540, 484] width 285 height 109
paste div
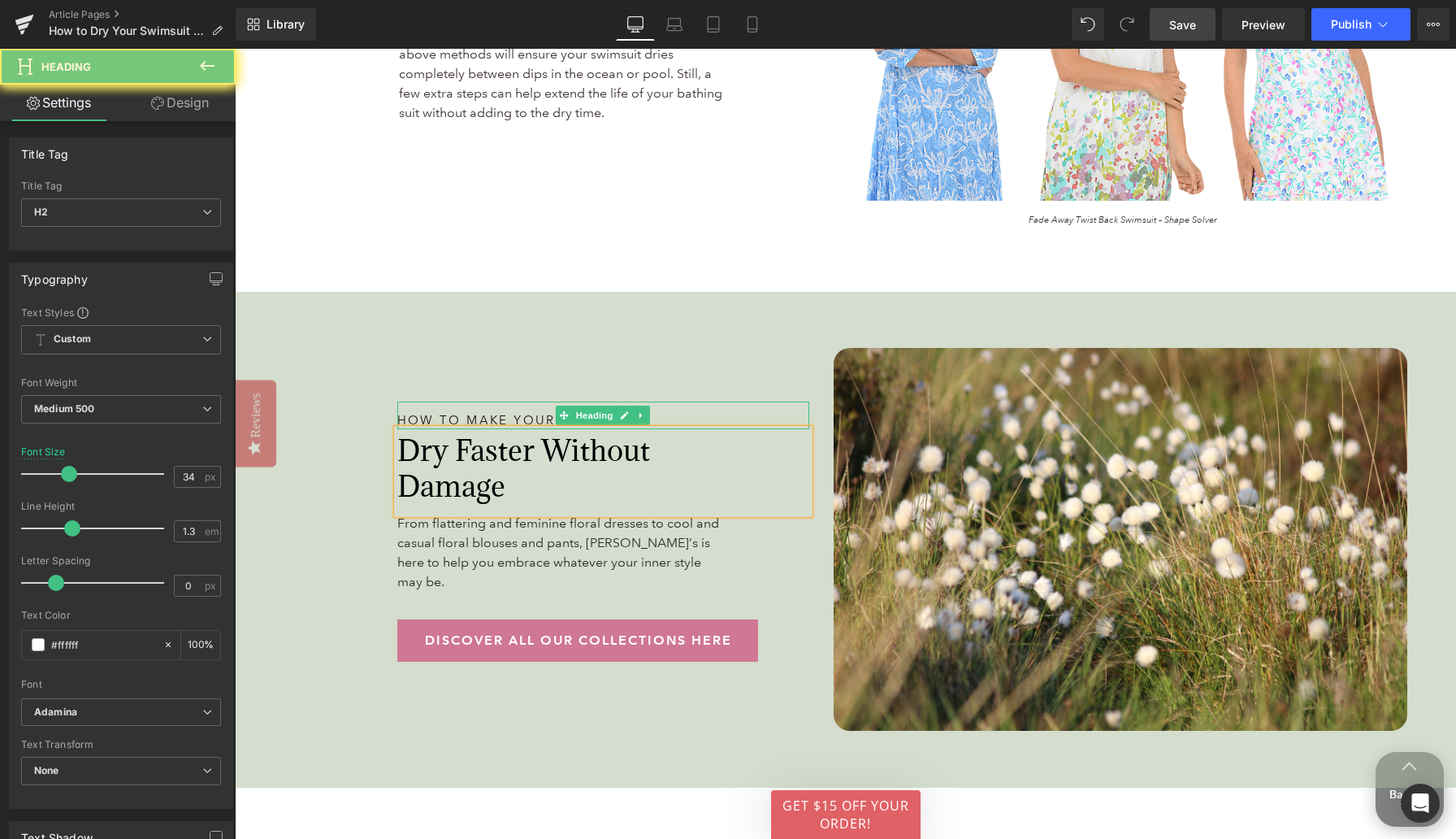
scroll to position [6092, 0]
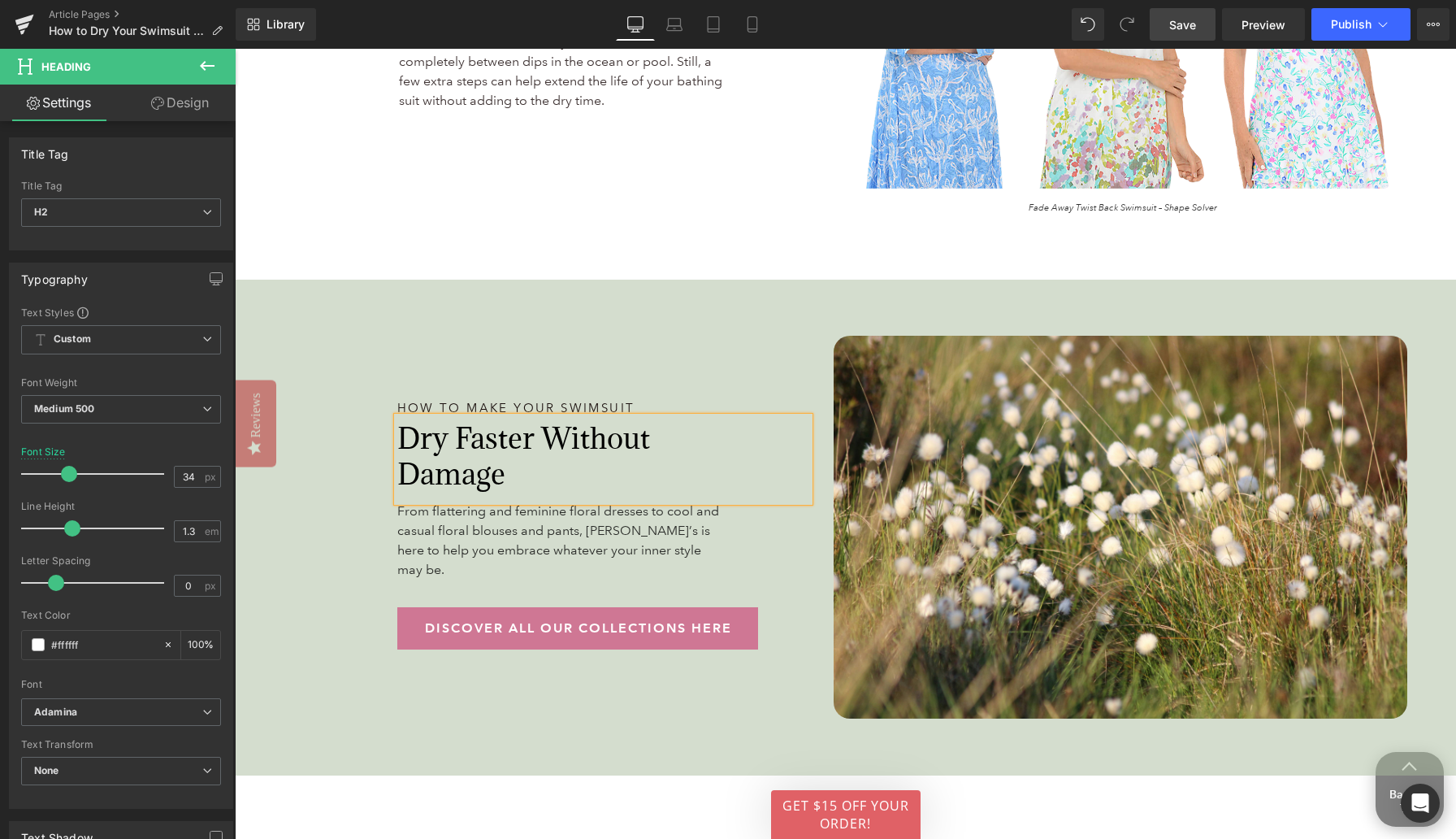
click at [544, 435] on span "Dry Faster Without Damage" at bounding box center [523, 455] width 253 height 73
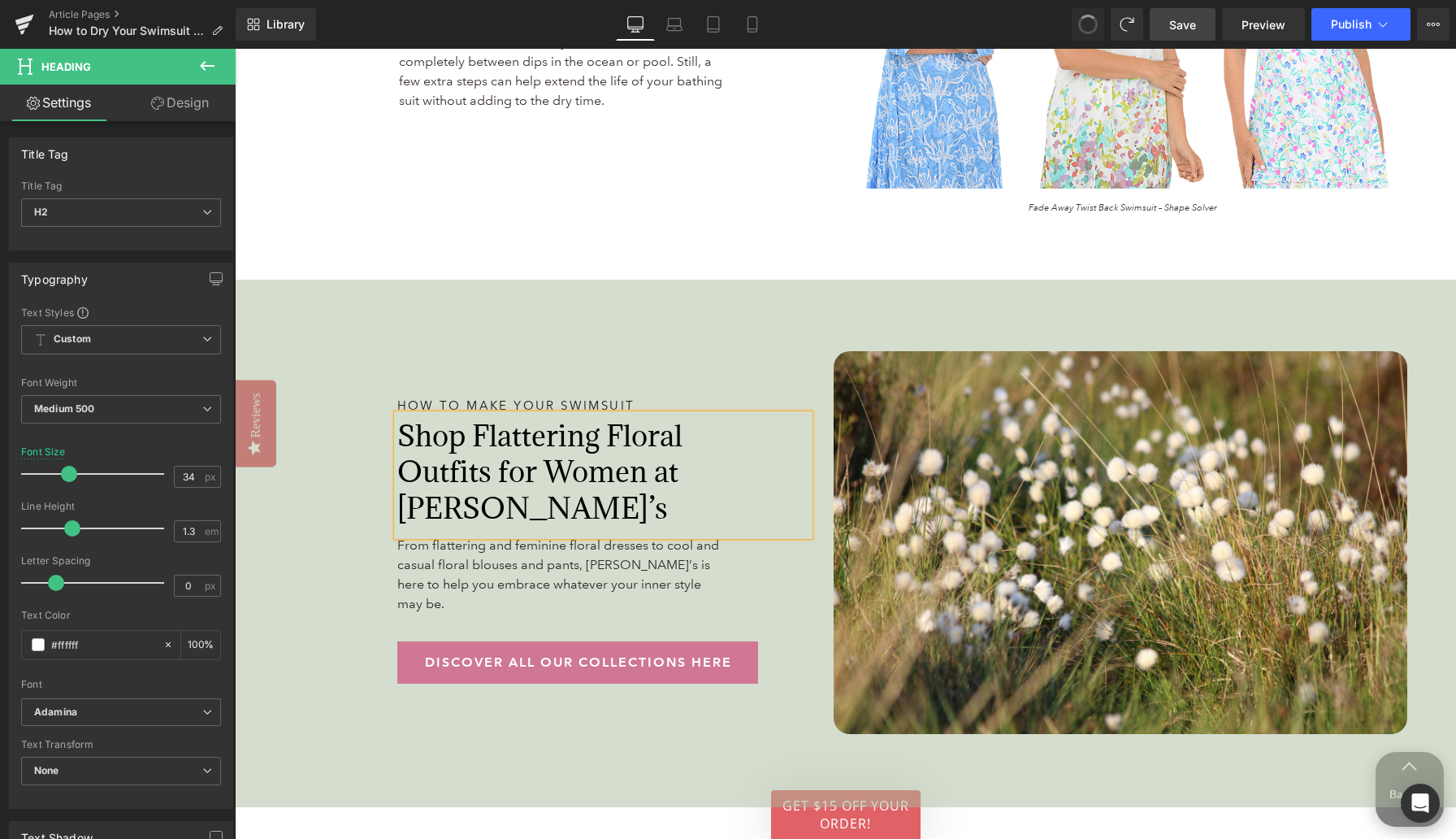
scroll to position [6080, 0]
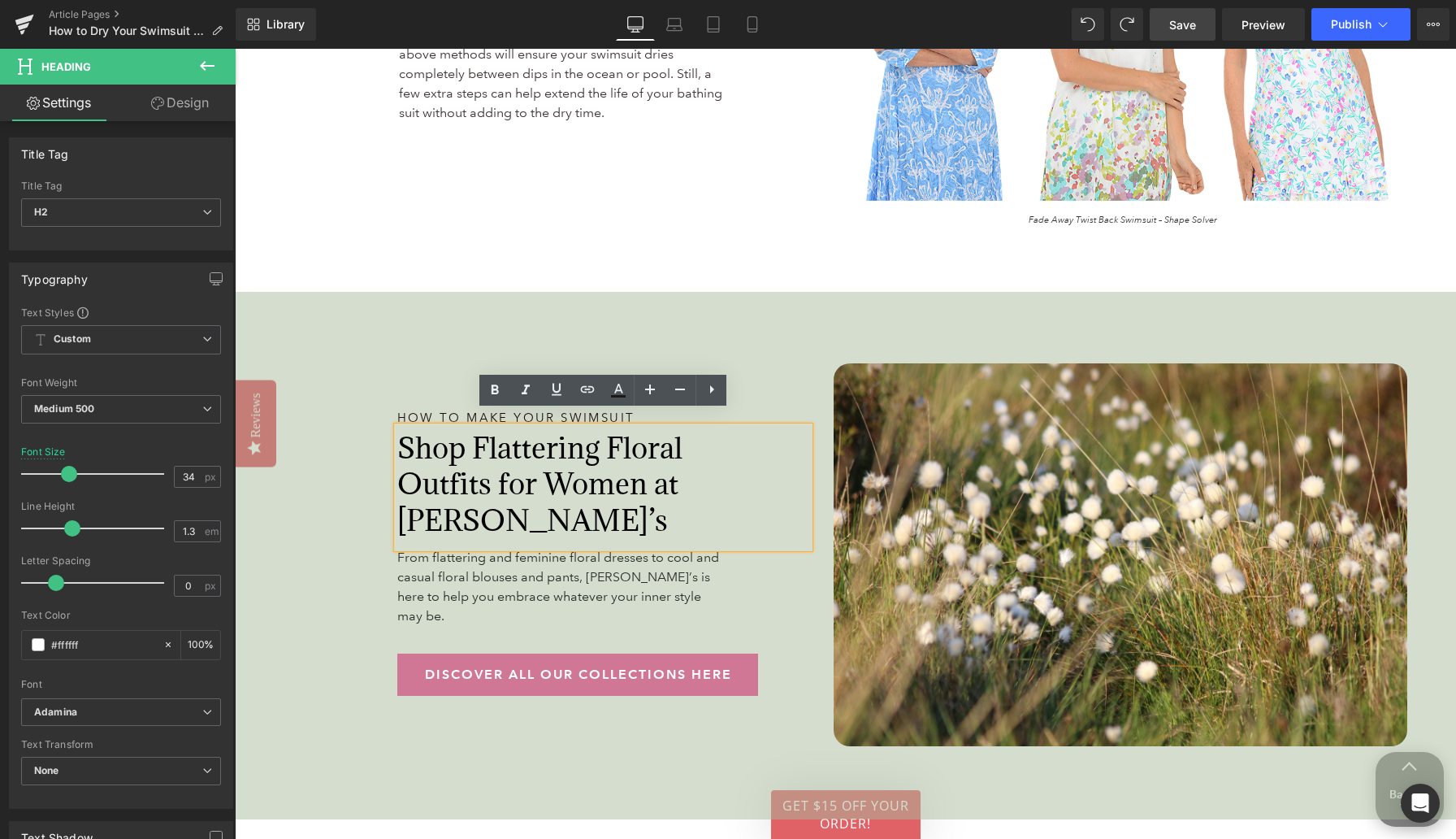
click at [558, 469] on span "Shop Flattering Floral Outfits for Women at Anthony’s" at bounding box center [540, 484] width 285 height 109
click at [558, 470] on span "Shop Flattering Floral Outfits for Women at Anthony’s" at bounding box center [540, 484] width 285 height 109
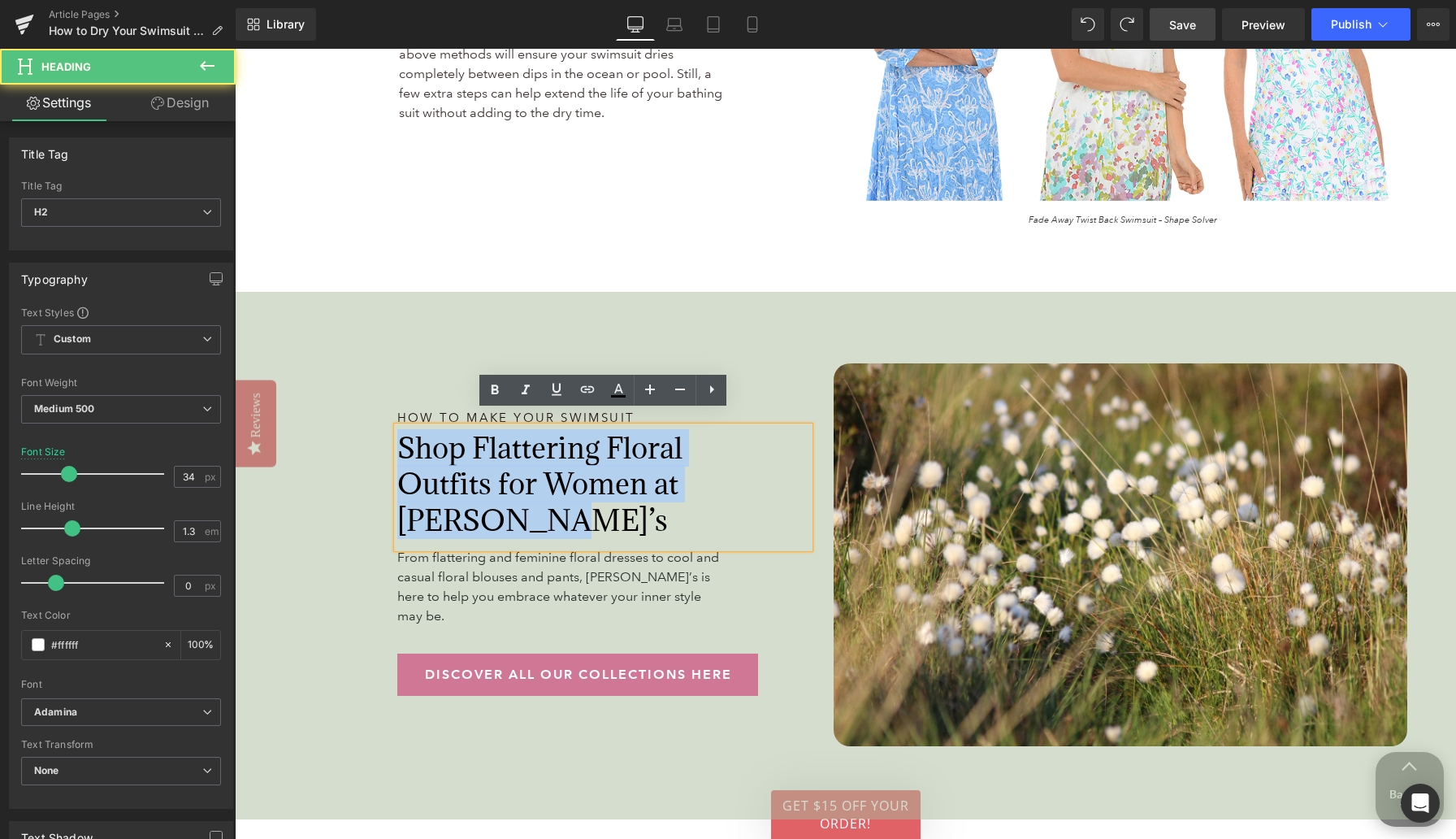
click at [558, 470] on span "Shop Flattering Floral Outfits for Women at Anthony’s" at bounding box center [540, 484] width 285 height 109
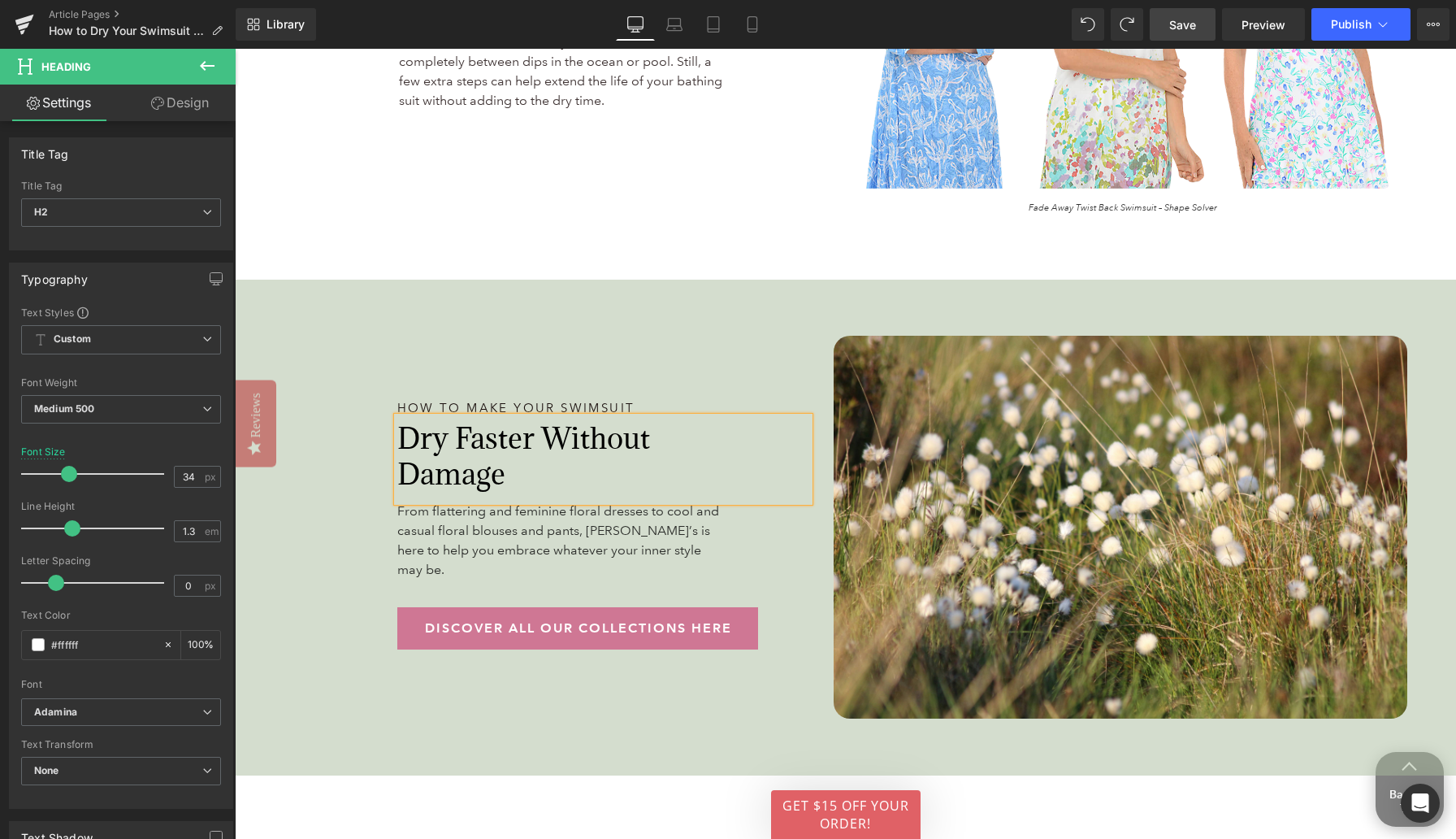
click at [428, 425] on span "Dry Faster Without Damage" at bounding box center [523, 455] width 253 height 73
click at [475, 530] on span "From flattering and feminine floral dresses to cool and casual floral blouses a…" at bounding box center [558, 540] width 322 height 74
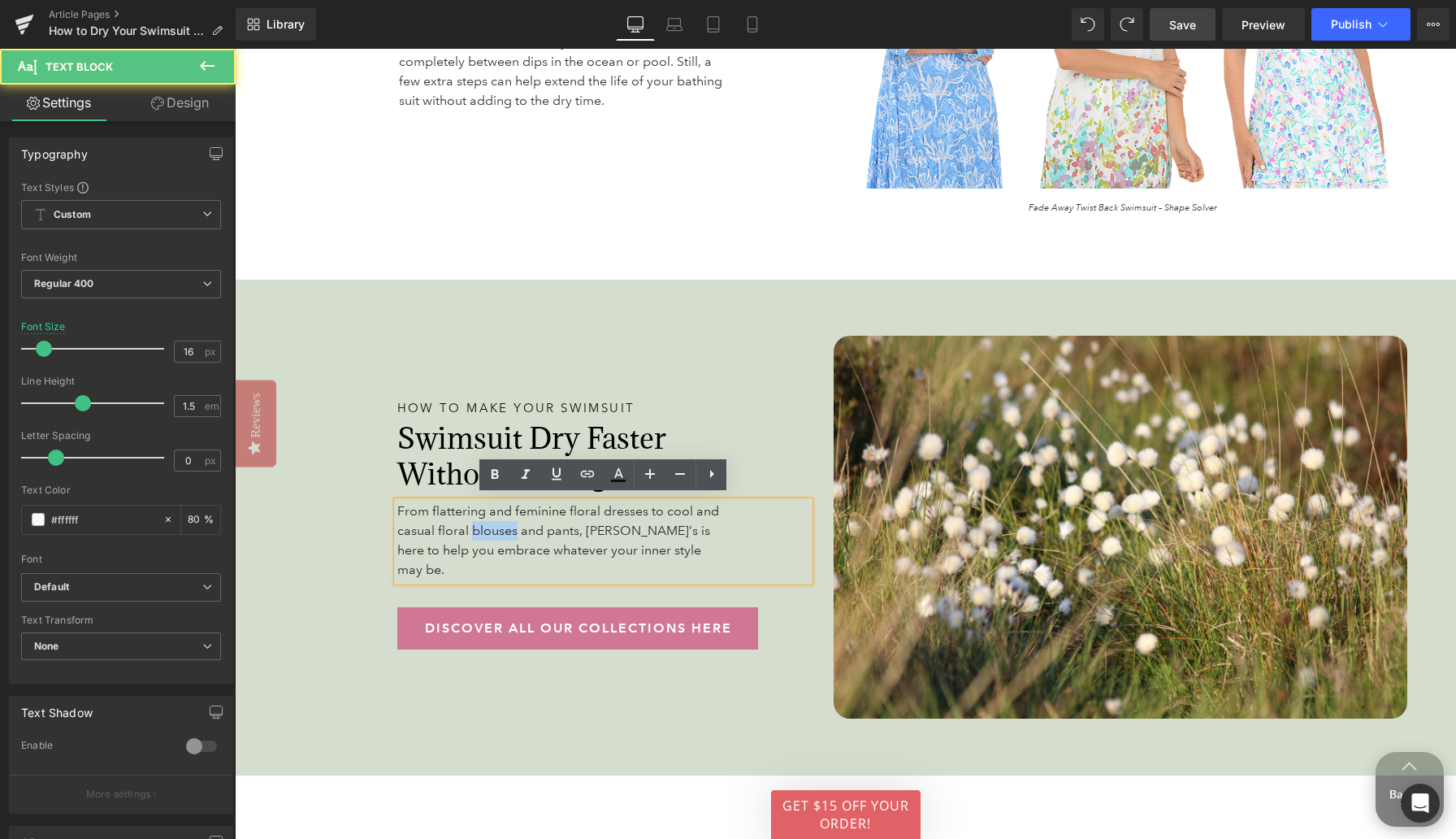
click at [475, 530] on span "From flattering and feminine floral dresses to cool and casual floral blouses a…" at bounding box center [558, 540] width 322 height 74
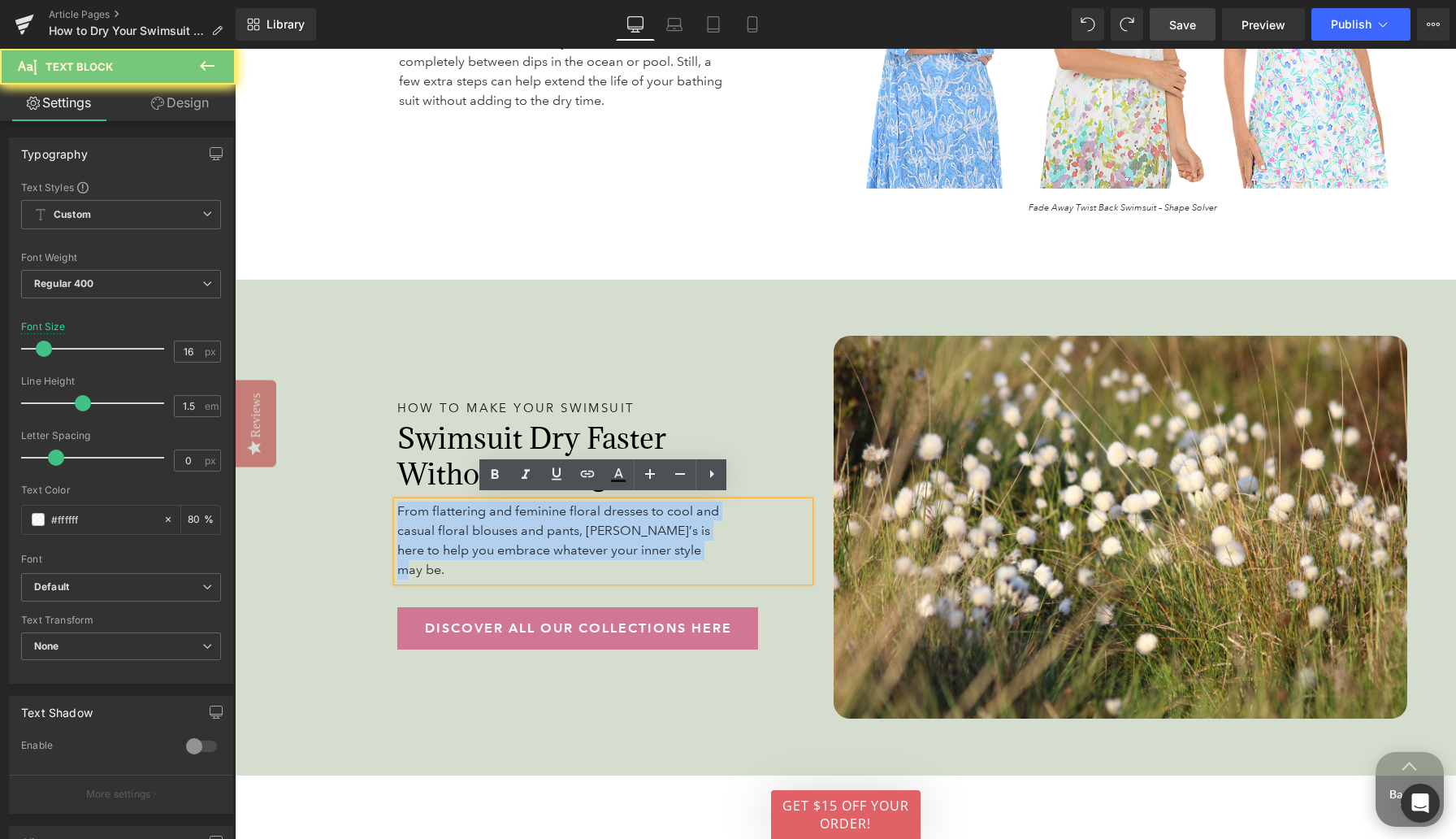
click at [475, 530] on span "From flattering and feminine floral dresses to cool and casual floral blouses a…" at bounding box center [558, 540] width 322 height 74
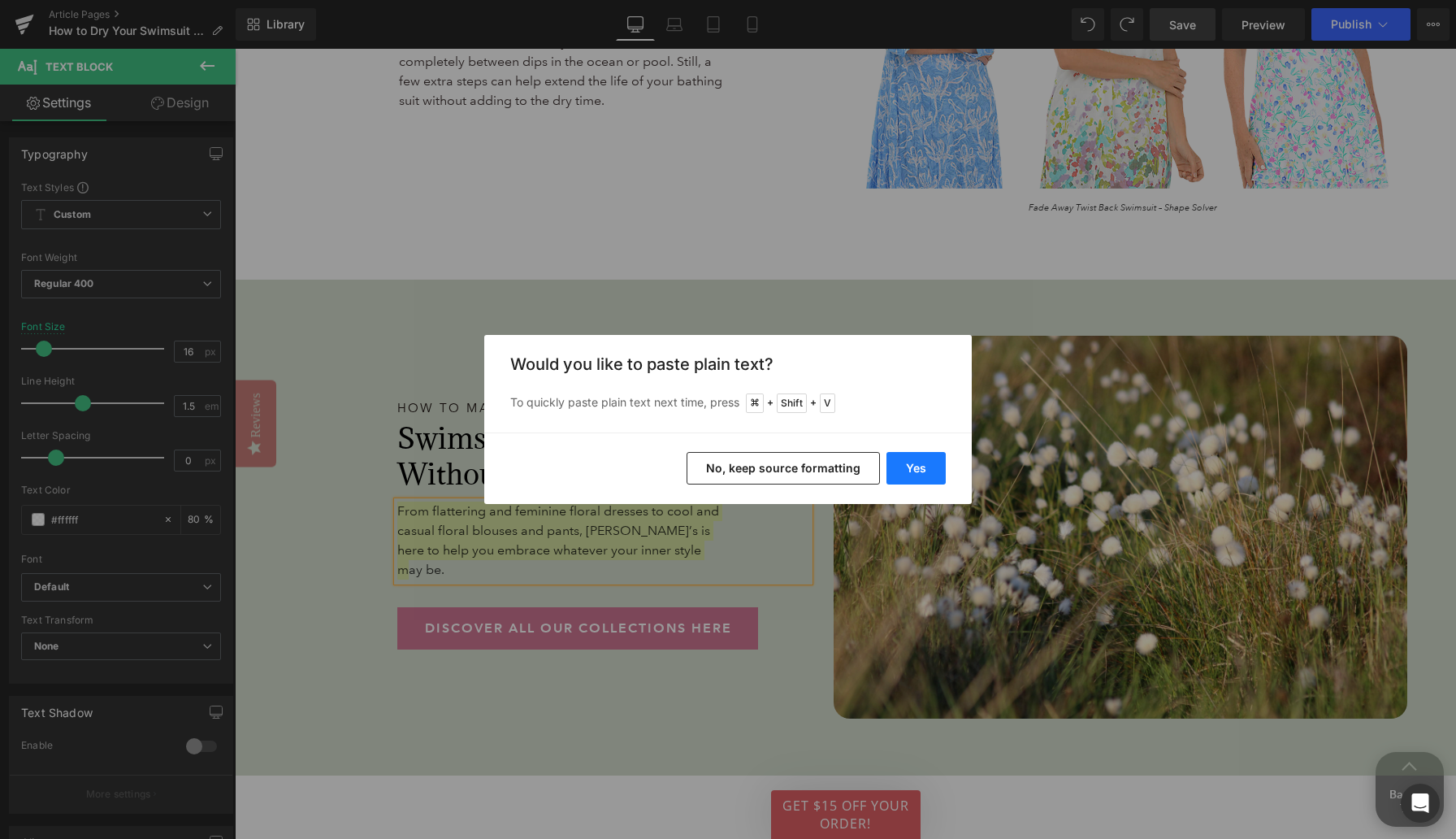
click at [916, 473] on button "Yes" at bounding box center [916, 468] width 60 height 33
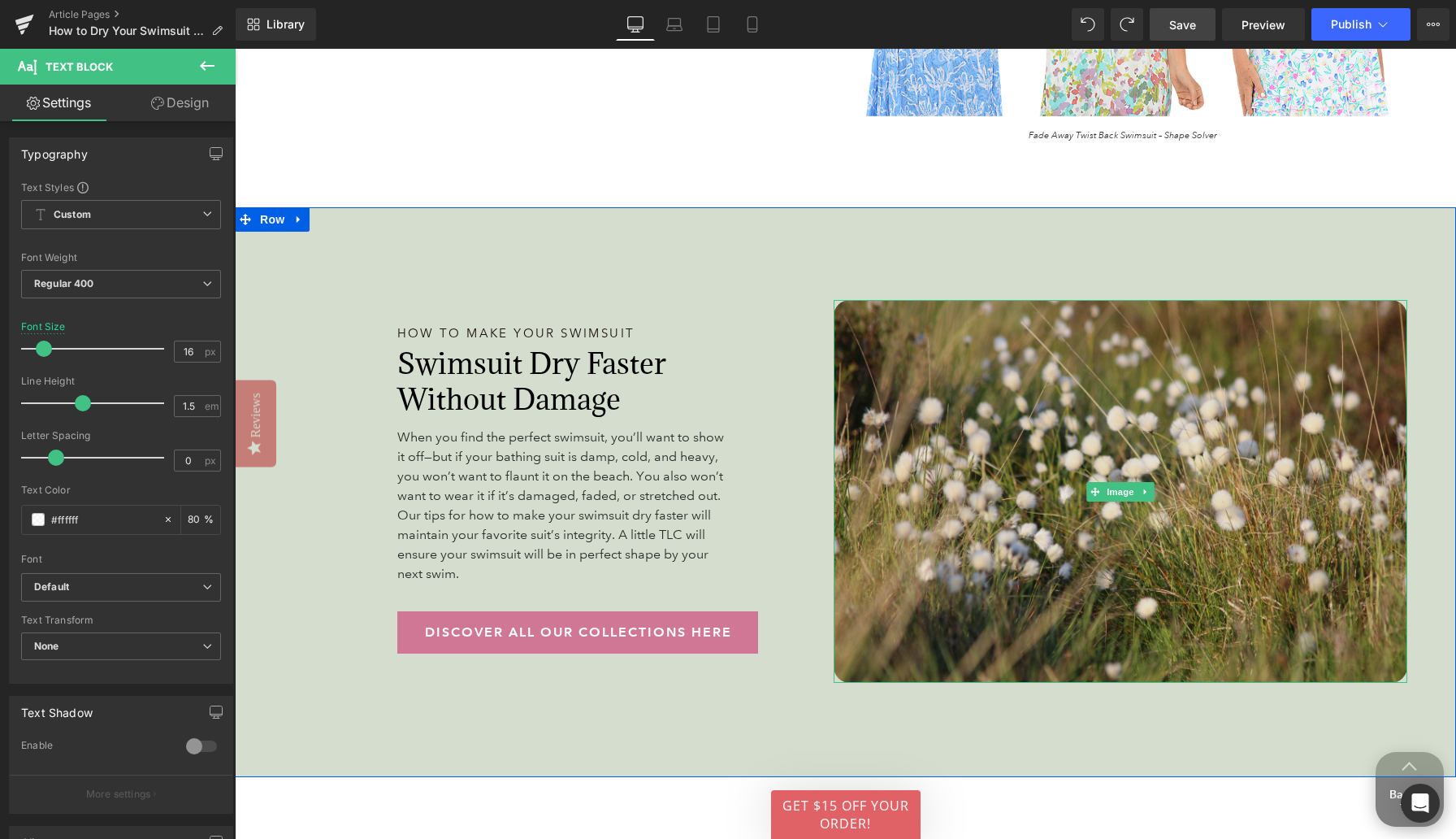
scroll to position [6164, 0]
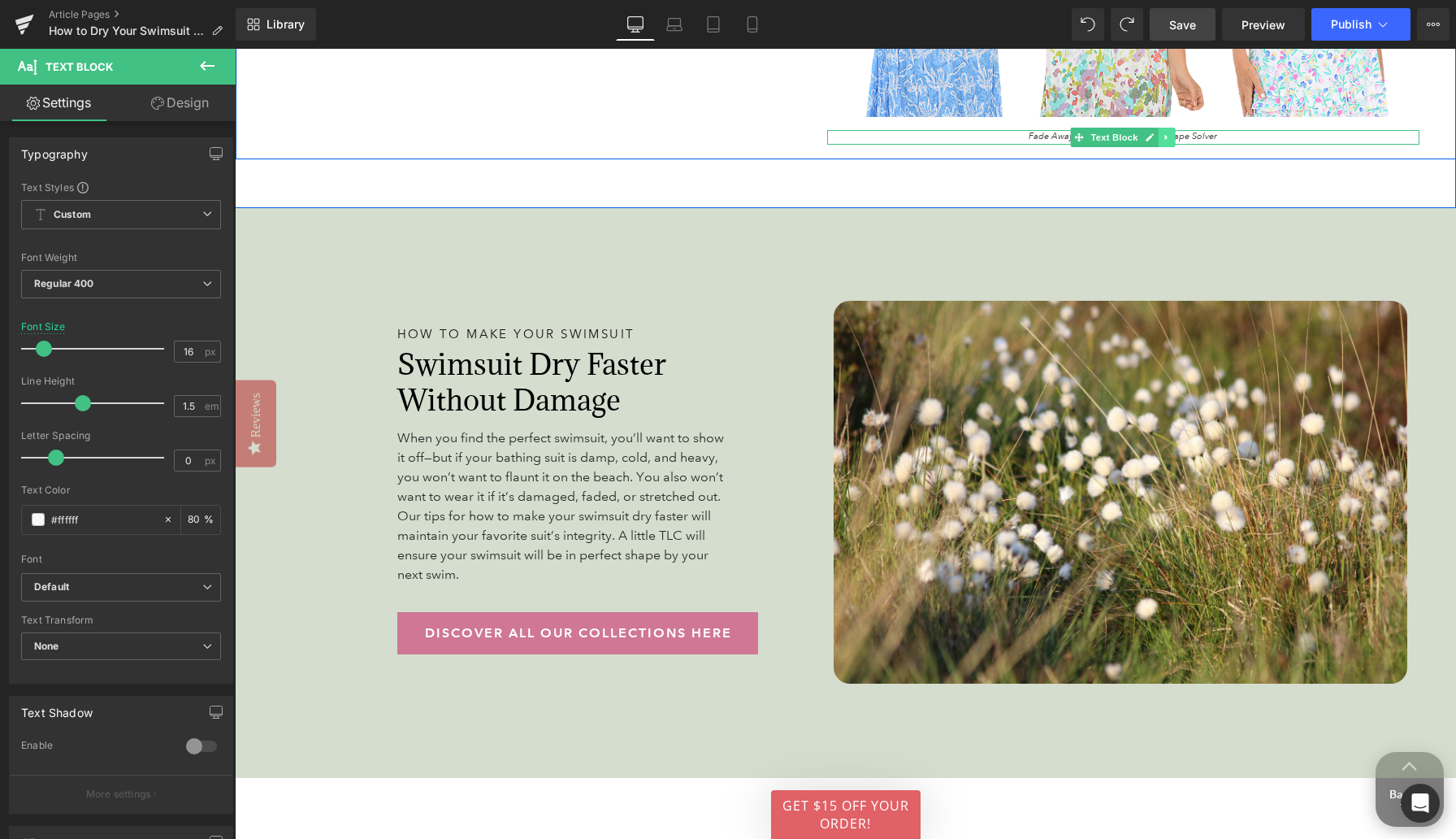
click at [951, 133] on icon at bounding box center [1167, 138] width 9 height 10
click at [951, 133] on icon at bounding box center [1158, 138] width 9 height 10
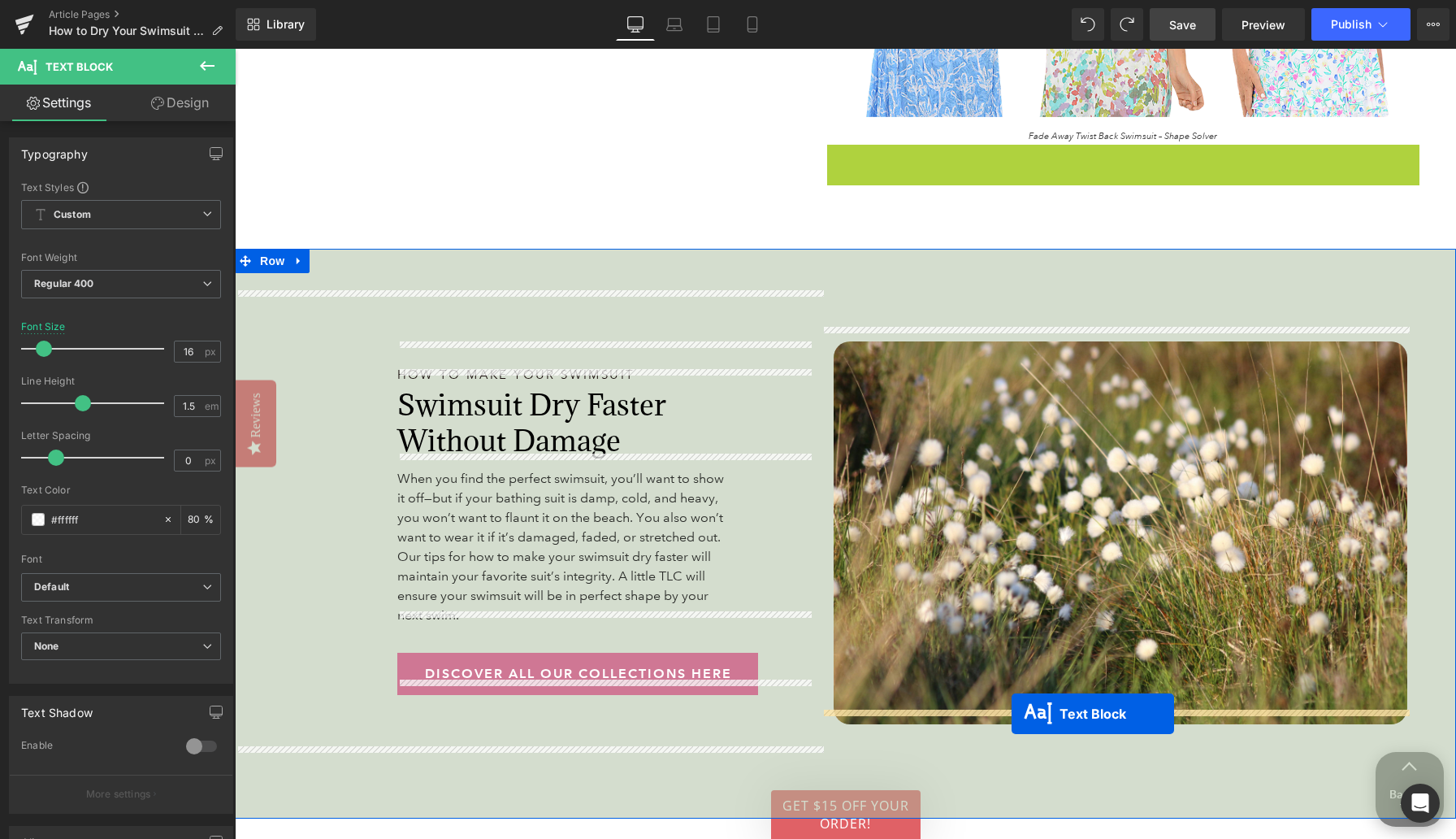
drag, startPoint x: 1078, startPoint y: 139, endPoint x: 1011, endPoint y: 714, distance: 578.9
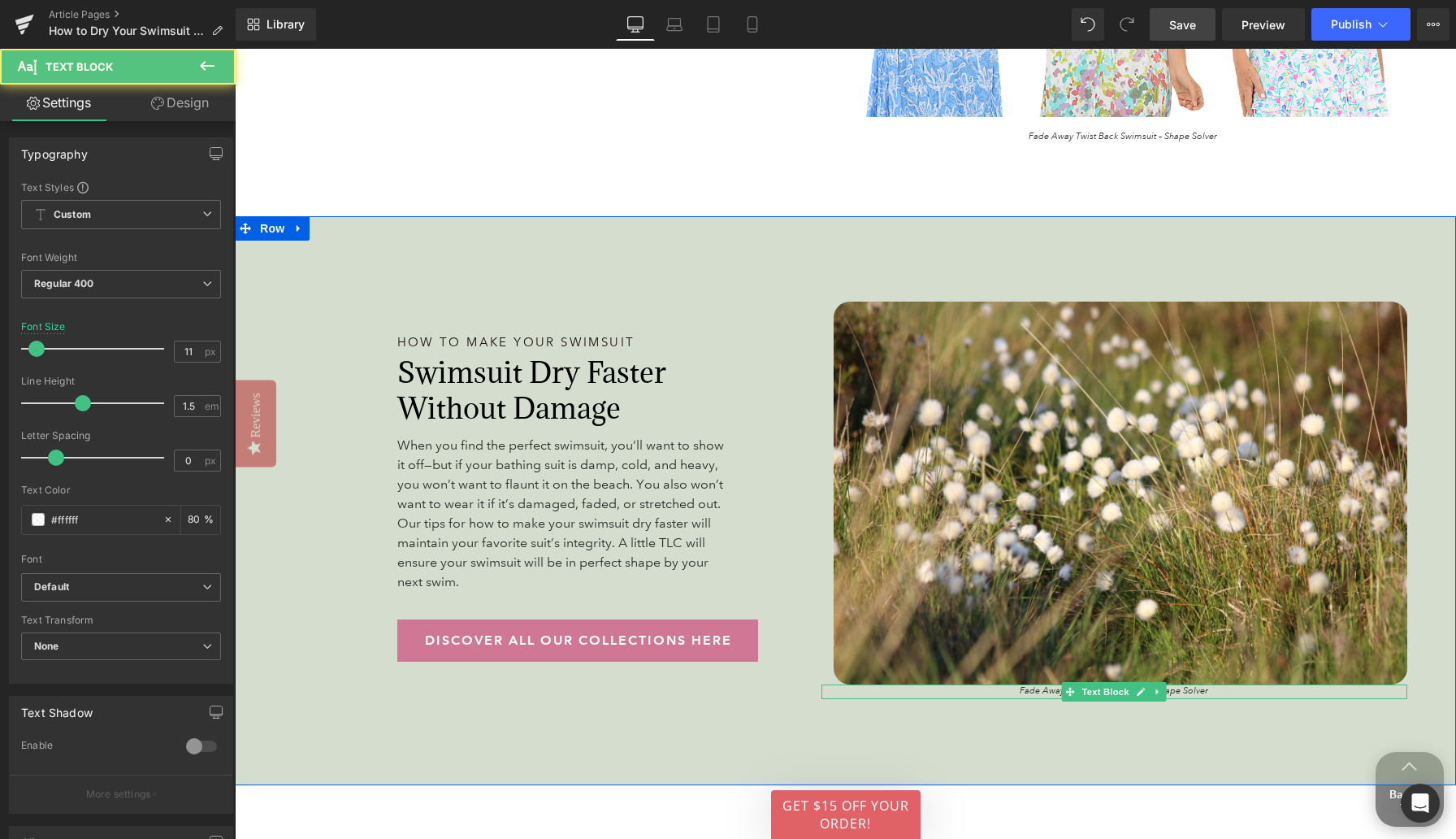
click at [951, 684] on p "Fade Away Twist Back Swimsuit – Shape Solver" at bounding box center [1114, 691] width 587 height 13
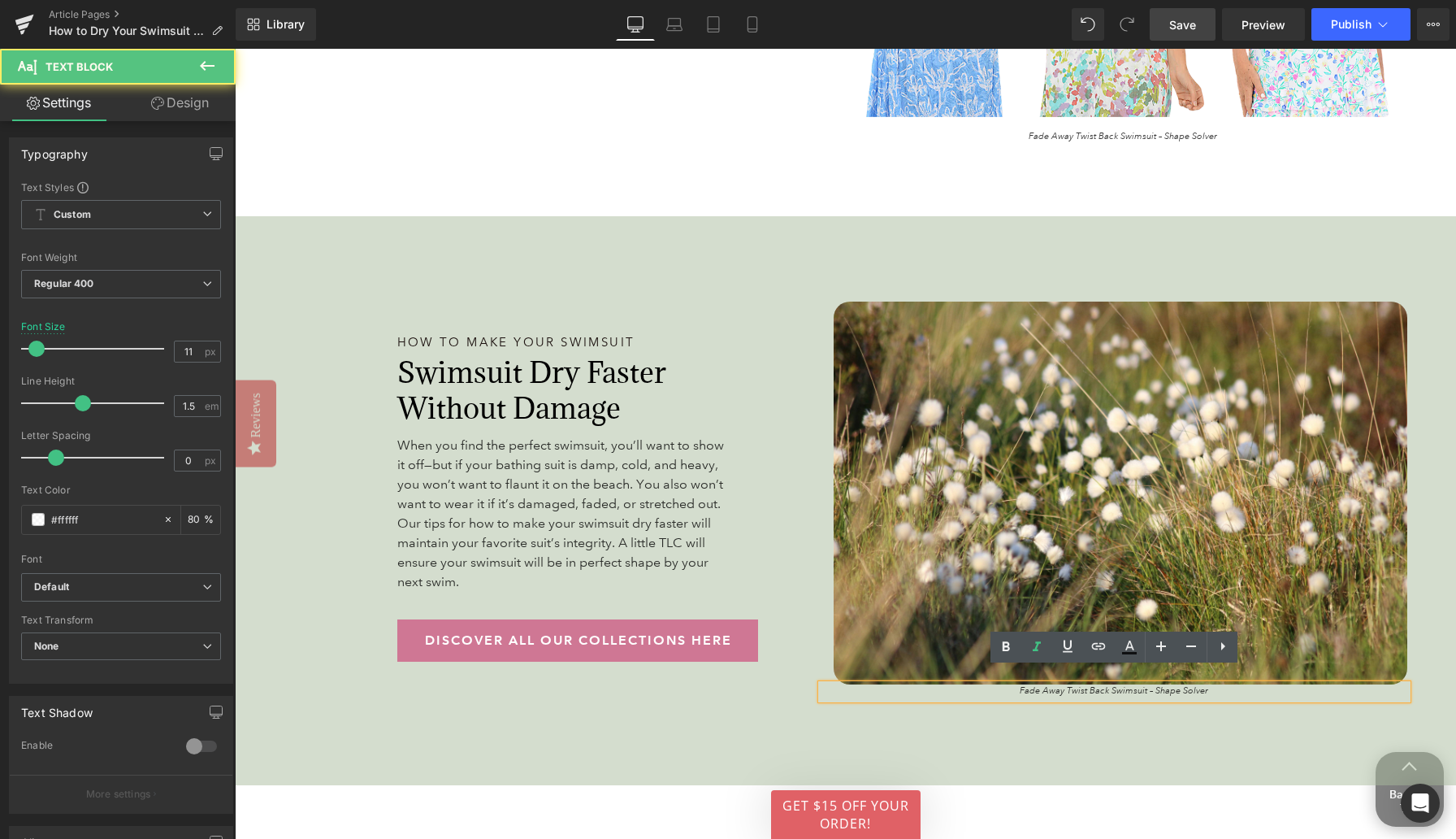
click at [951, 707] on div "Image Fade Away Twist Back Swimsuit – Shape Solver Text Block" at bounding box center [1114, 500] width 587 height 456
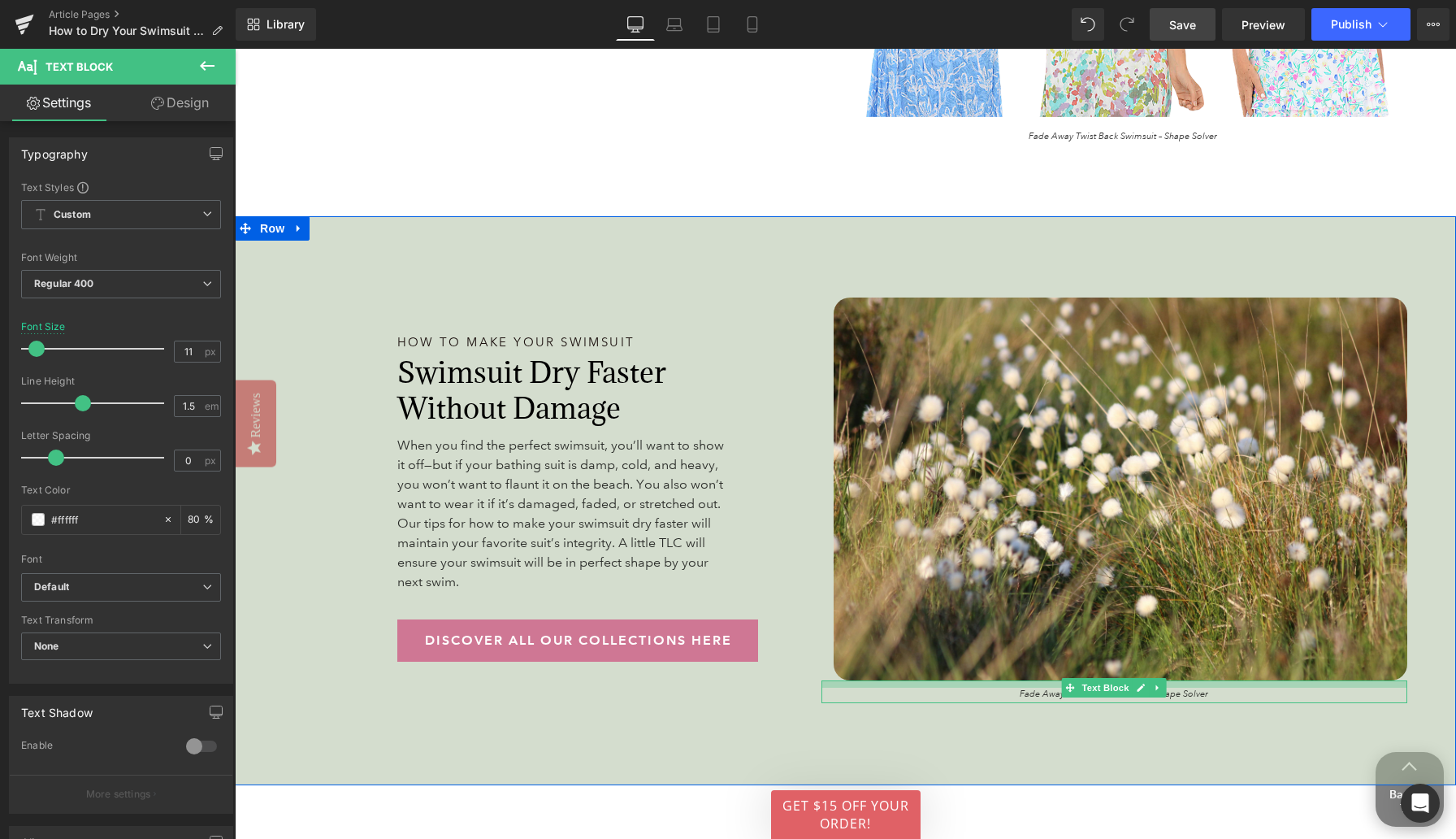
click at [951, 680] on div "Fade Away Twist Back Swimsuit – Shape Solver Text Block" at bounding box center [1114, 691] width 587 height 23
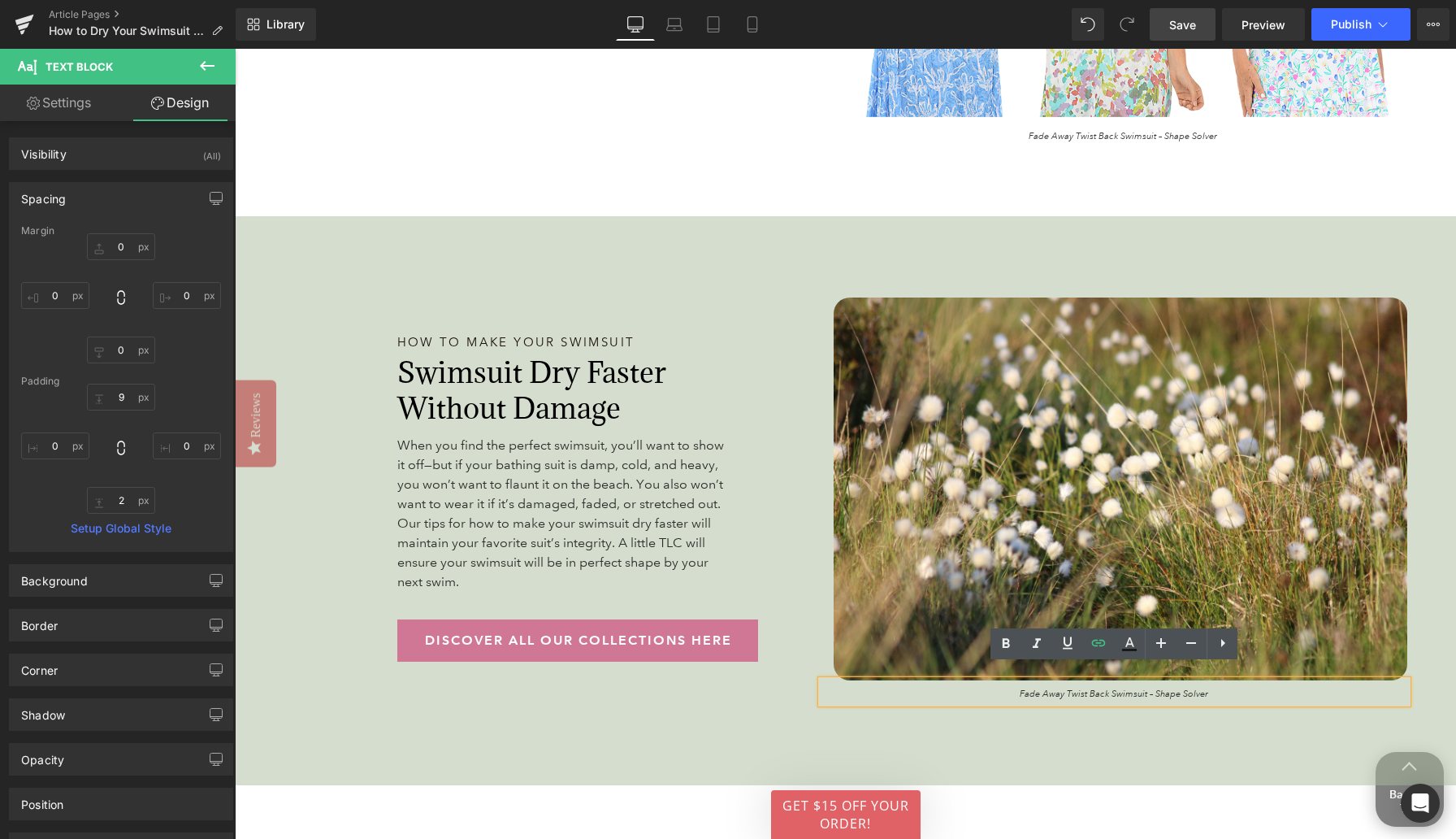
click at [951, 688] on p "Fade Away Twist Back Swimsuit – Shape Solver" at bounding box center [1114, 695] width 587 height 13
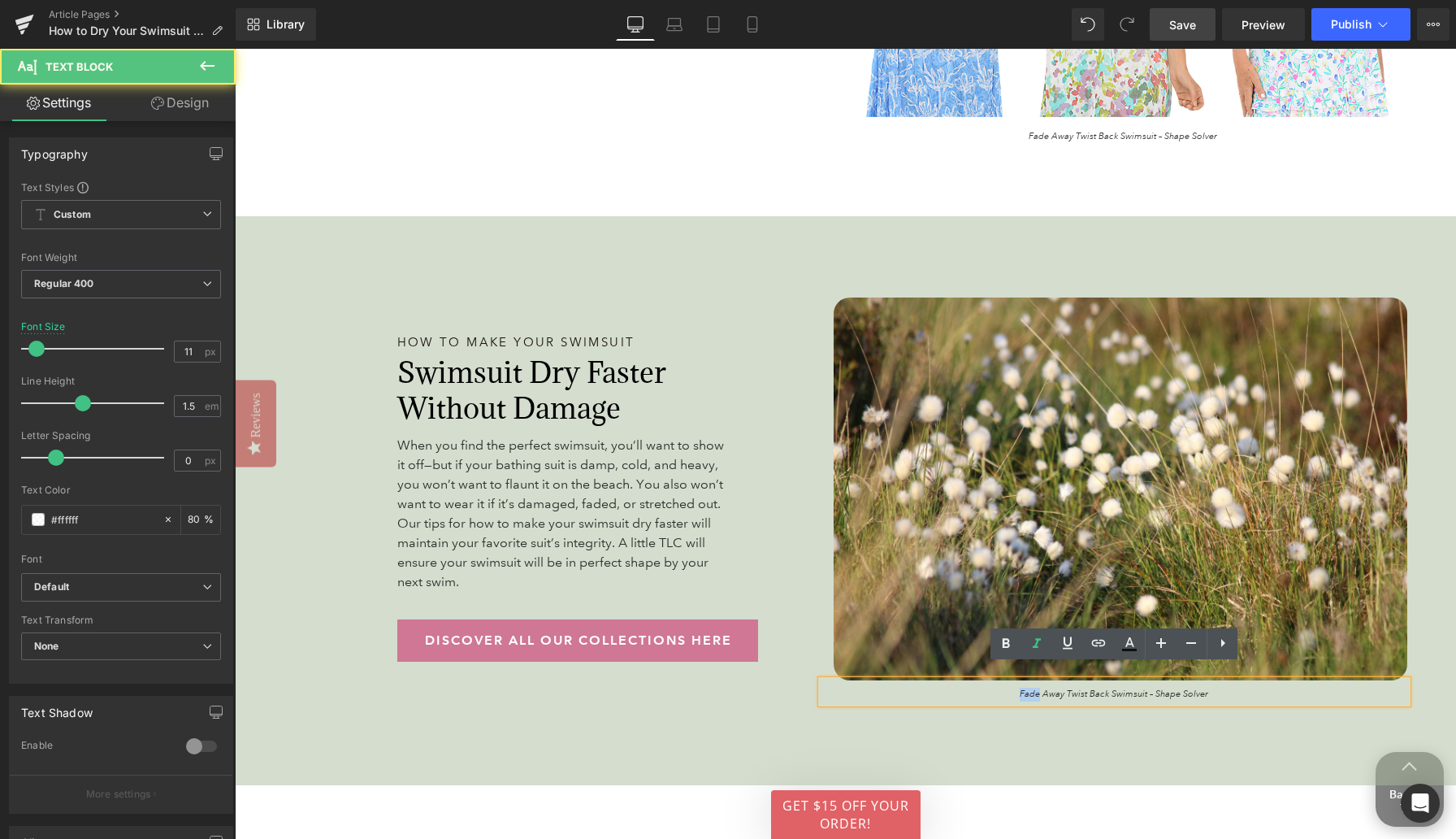
click at [951, 688] on p "Fade Away Twist Back Swimsuit – Shape Solver" at bounding box center [1114, 695] width 587 height 13
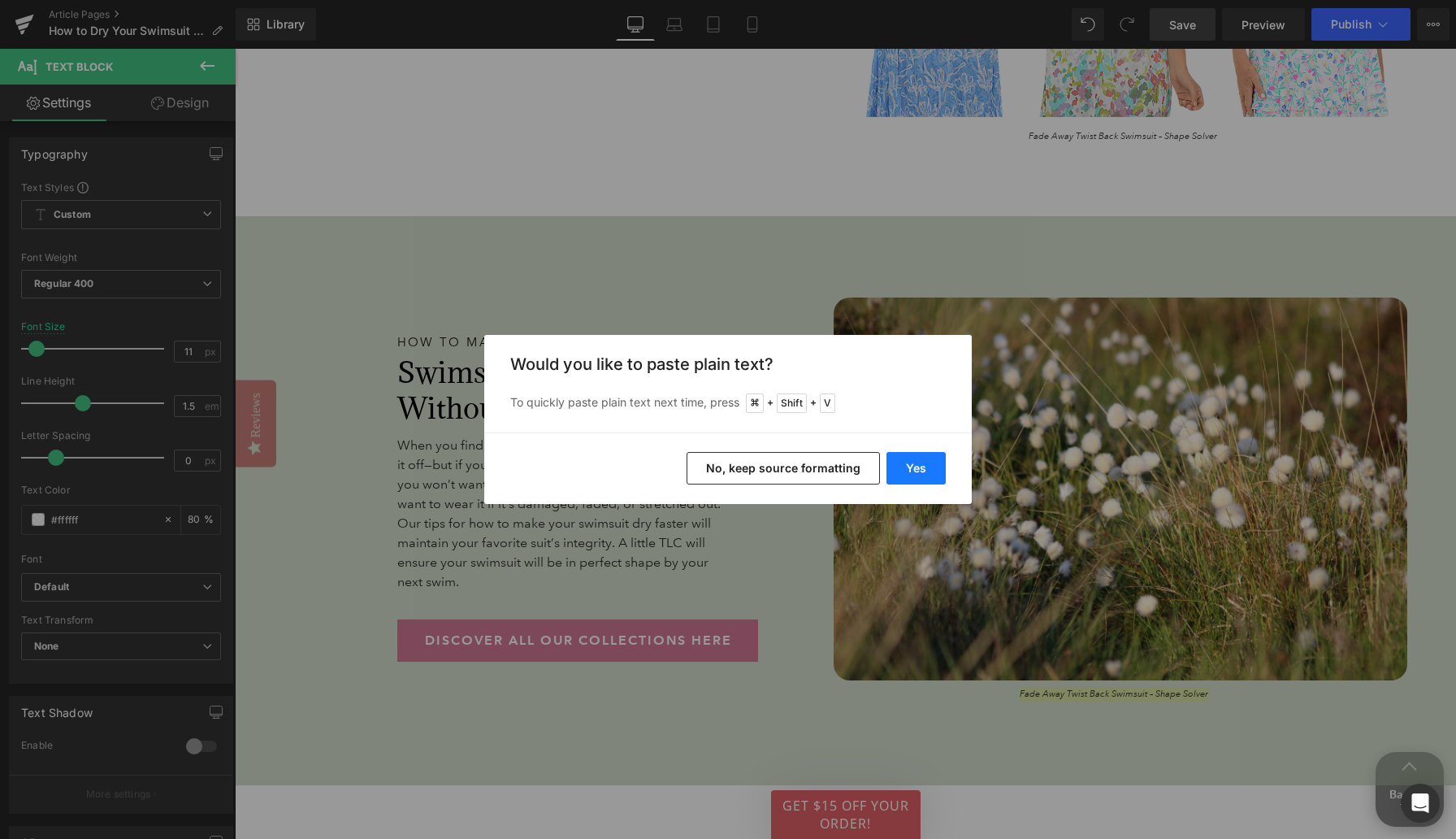
click at [921, 469] on button "Yes" at bounding box center [916, 468] width 60 height 33
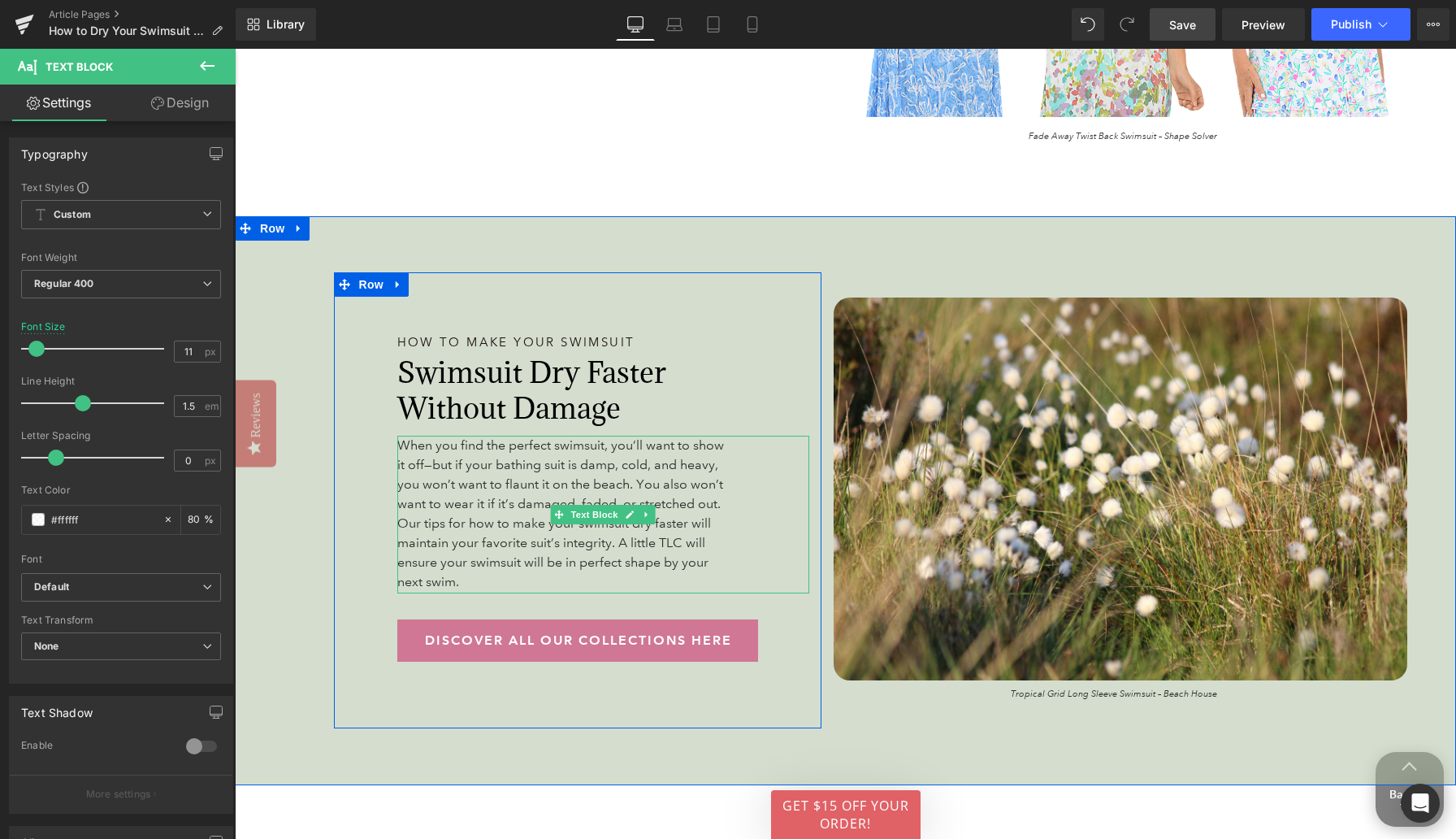
click at [553, 563] on p "When you find the perfect swimsuit, you’ll want to show it off—but if your bath…" at bounding box center [560, 514] width 327 height 156
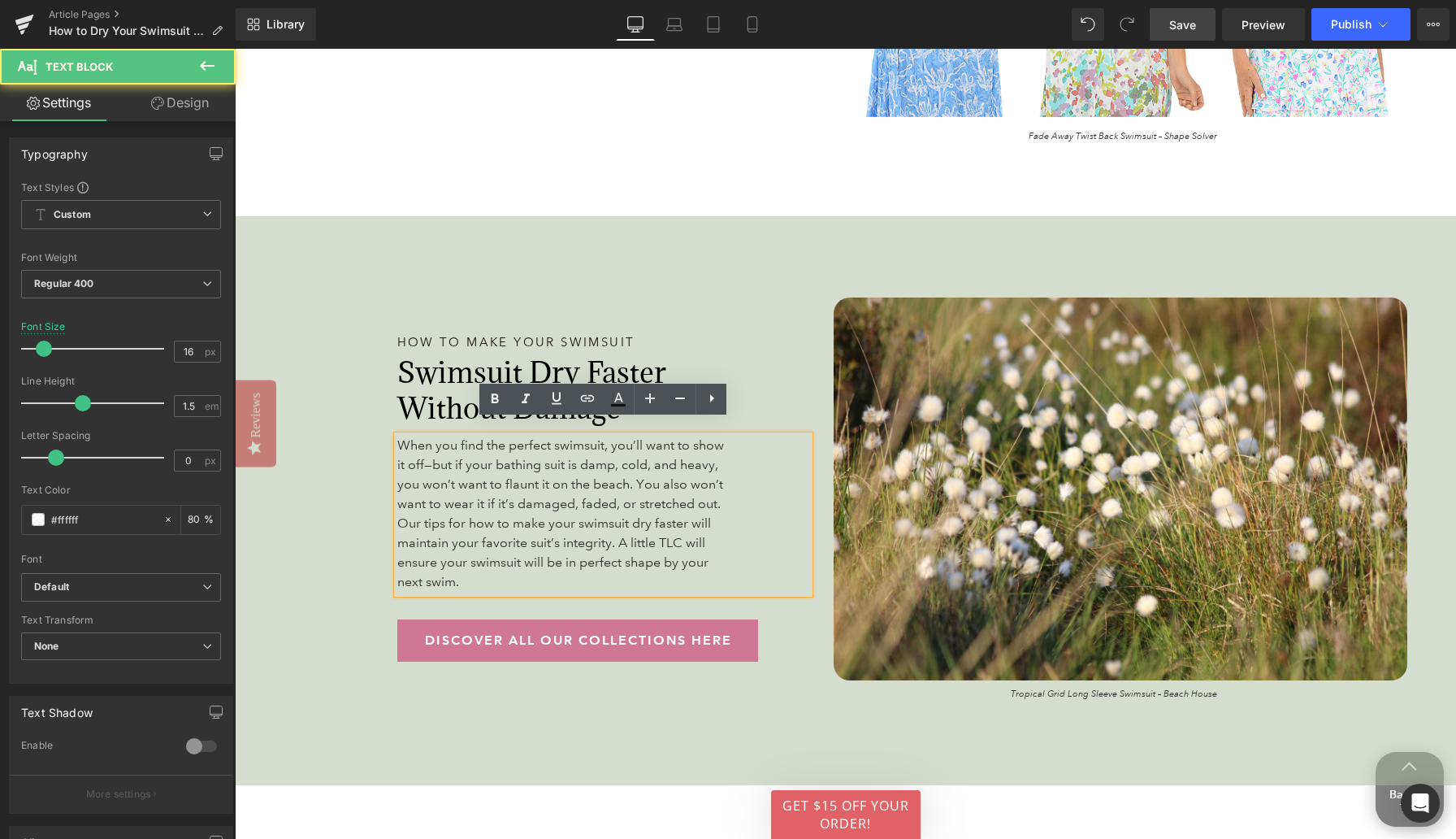
click at [553, 563] on p "When you find the perfect swimsuit, you’ll want to show it off—but if your bath…" at bounding box center [560, 514] width 327 height 156
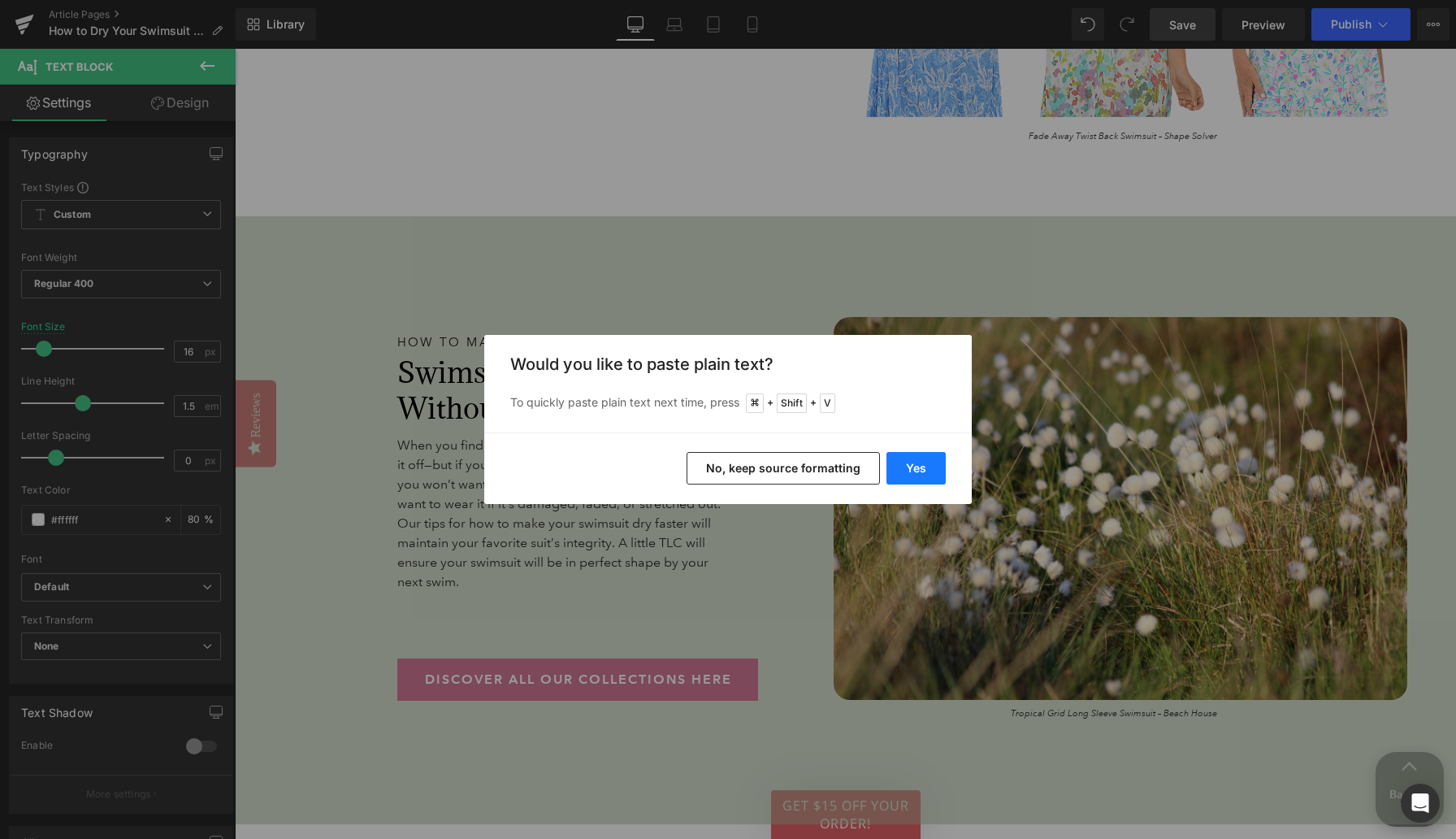
drag, startPoint x: 900, startPoint y: 469, endPoint x: 667, endPoint y: 422, distance: 237.7
click at [900, 469] on button "Yes" at bounding box center [916, 468] width 60 height 33
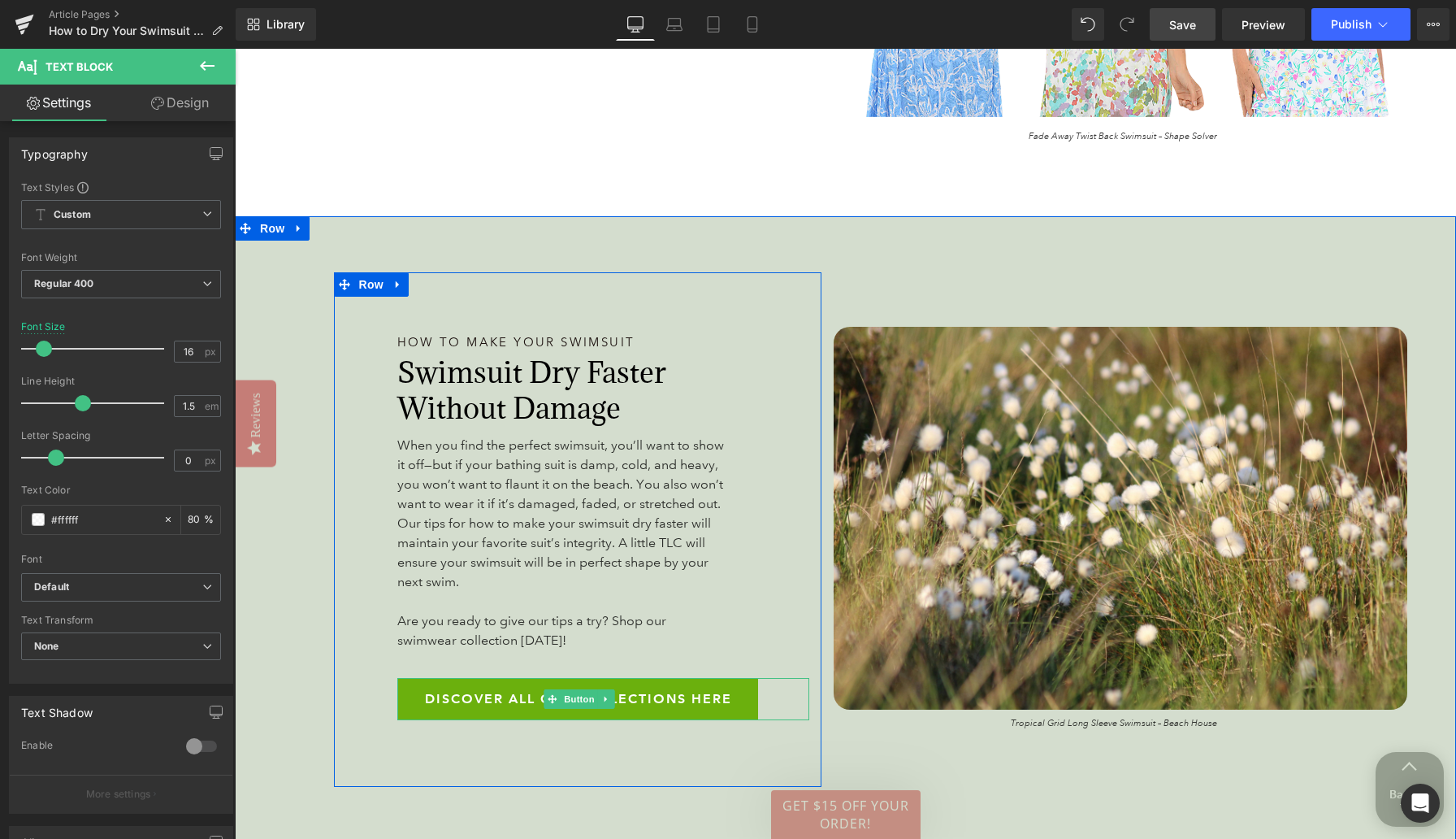
click at [460, 684] on span "Discover all our collections here" at bounding box center [579, 699] width 307 height 42
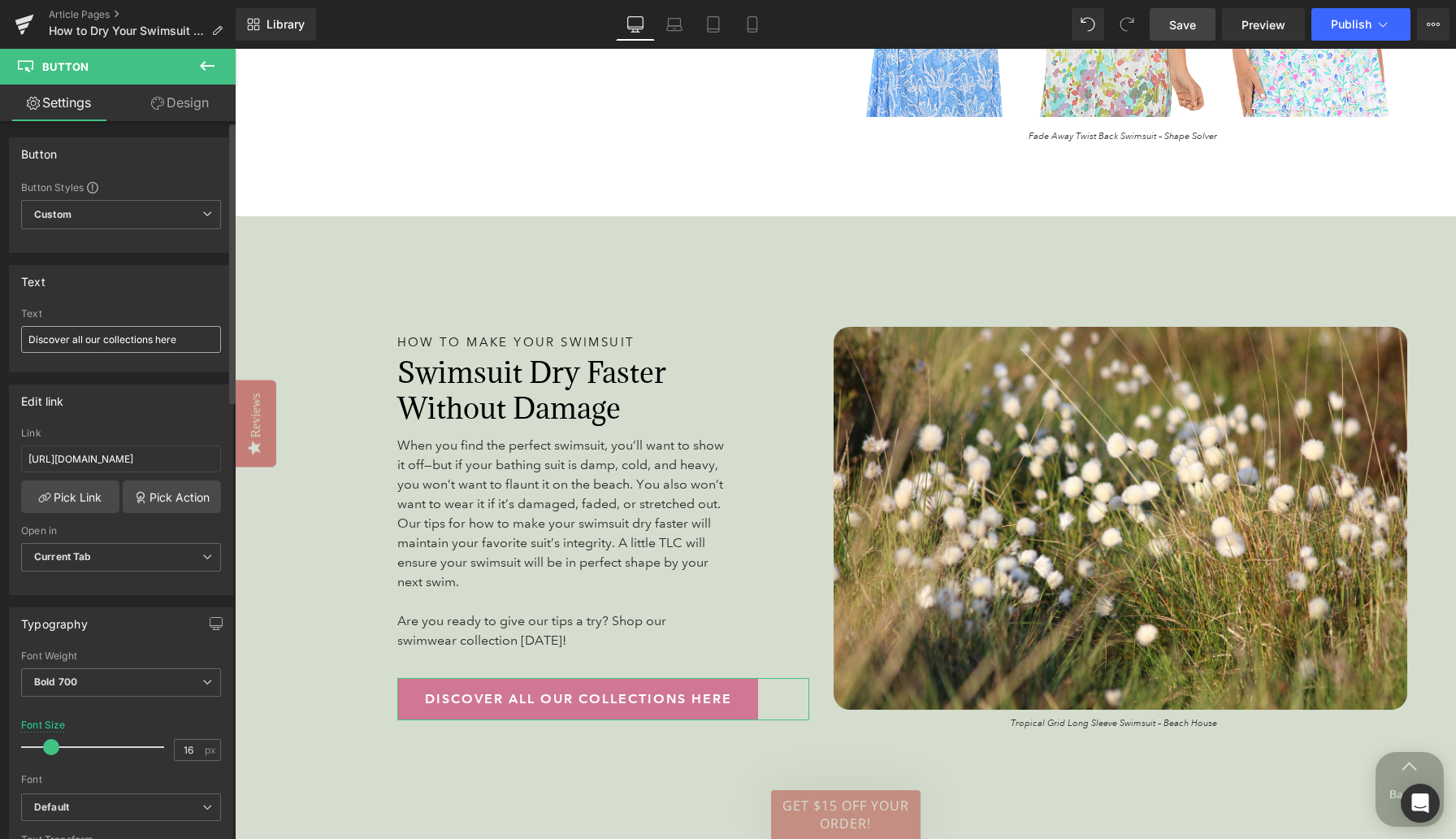
click at [118, 341] on input "Discover all our collections here" at bounding box center [121, 339] width 200 height 27
type input "SHOP SWIMWEAR"
click at [139, 459] on input "https://www.anthonysfla.com/collections/anthonys-clothing" at bounding box center [121, 459] width 200 height 27
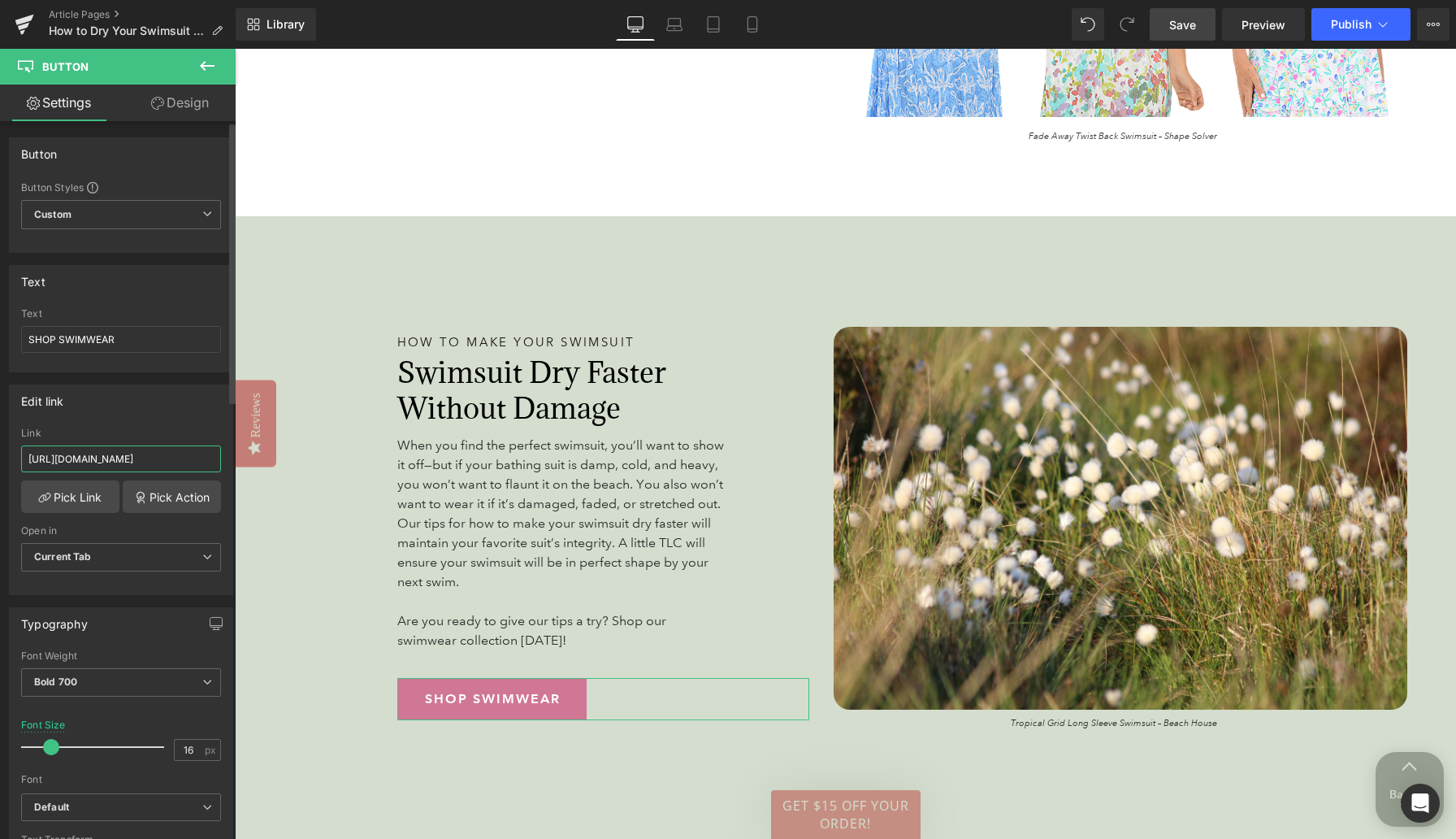
click at [139, 459] on input "https://www.anthonysfla.com/collections/anthonys-clothing" at bounding box center [121, 459] width 200 height 27
paste input "SHOP SWIMWEAR"
type input "SHOP SWIMWEAR"
click at [164, 409] on div "Edit link" at bounding box center [121, 401] width 223 height 31
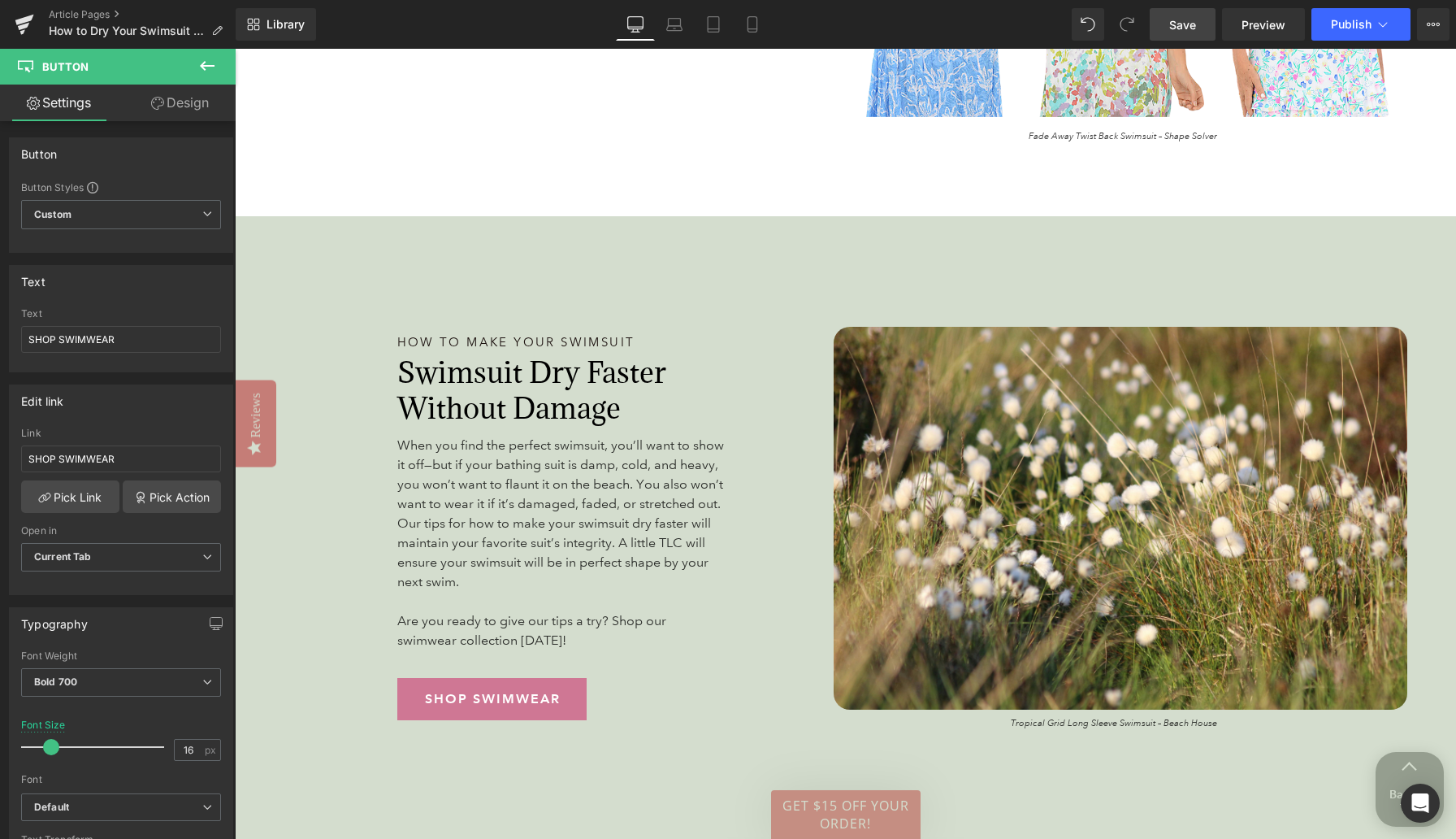
click at [951, 24] on span "Save" at bounding box center [1183, 24] width 27 height 17
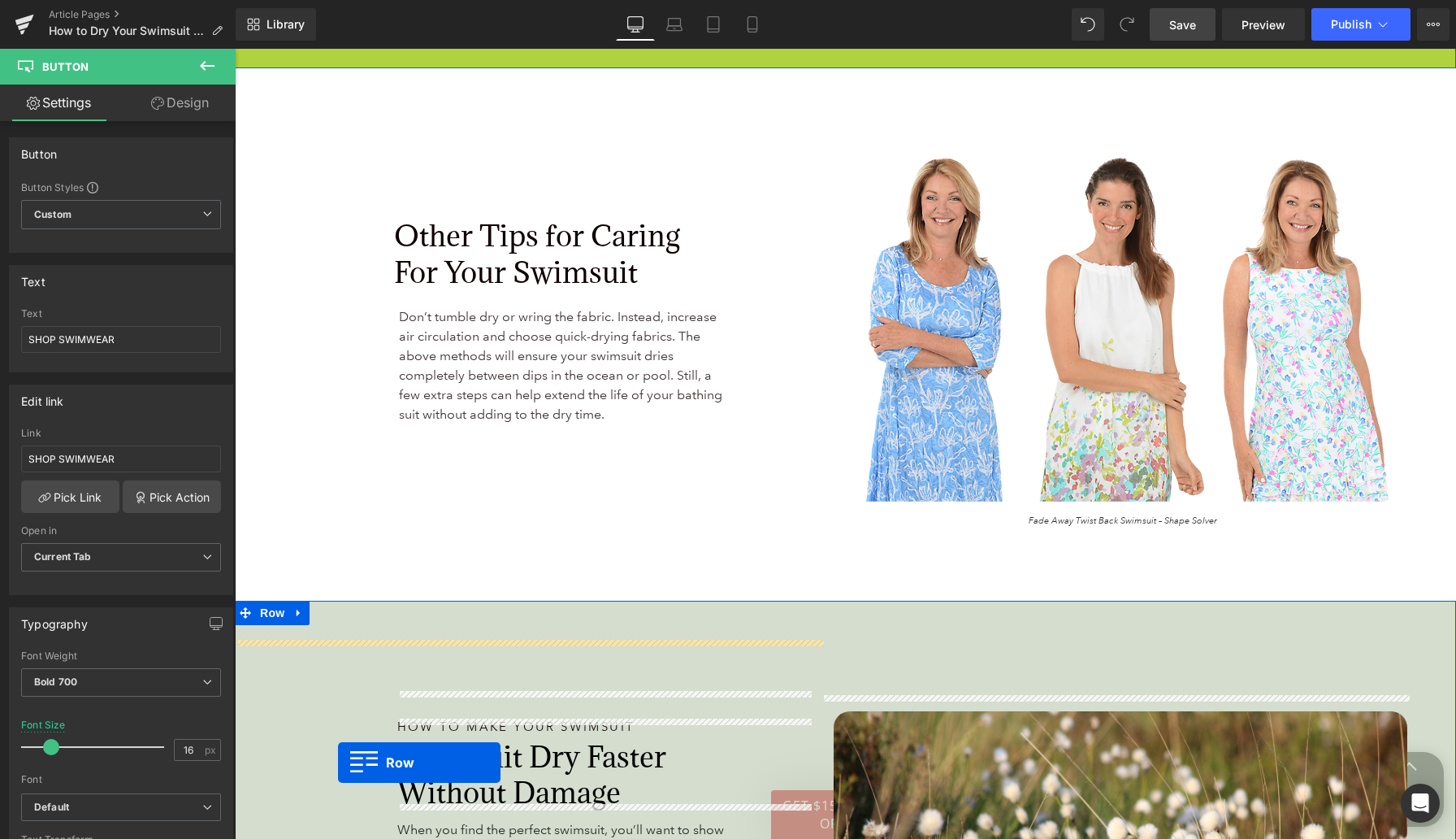
scroll to position [3883, 0]
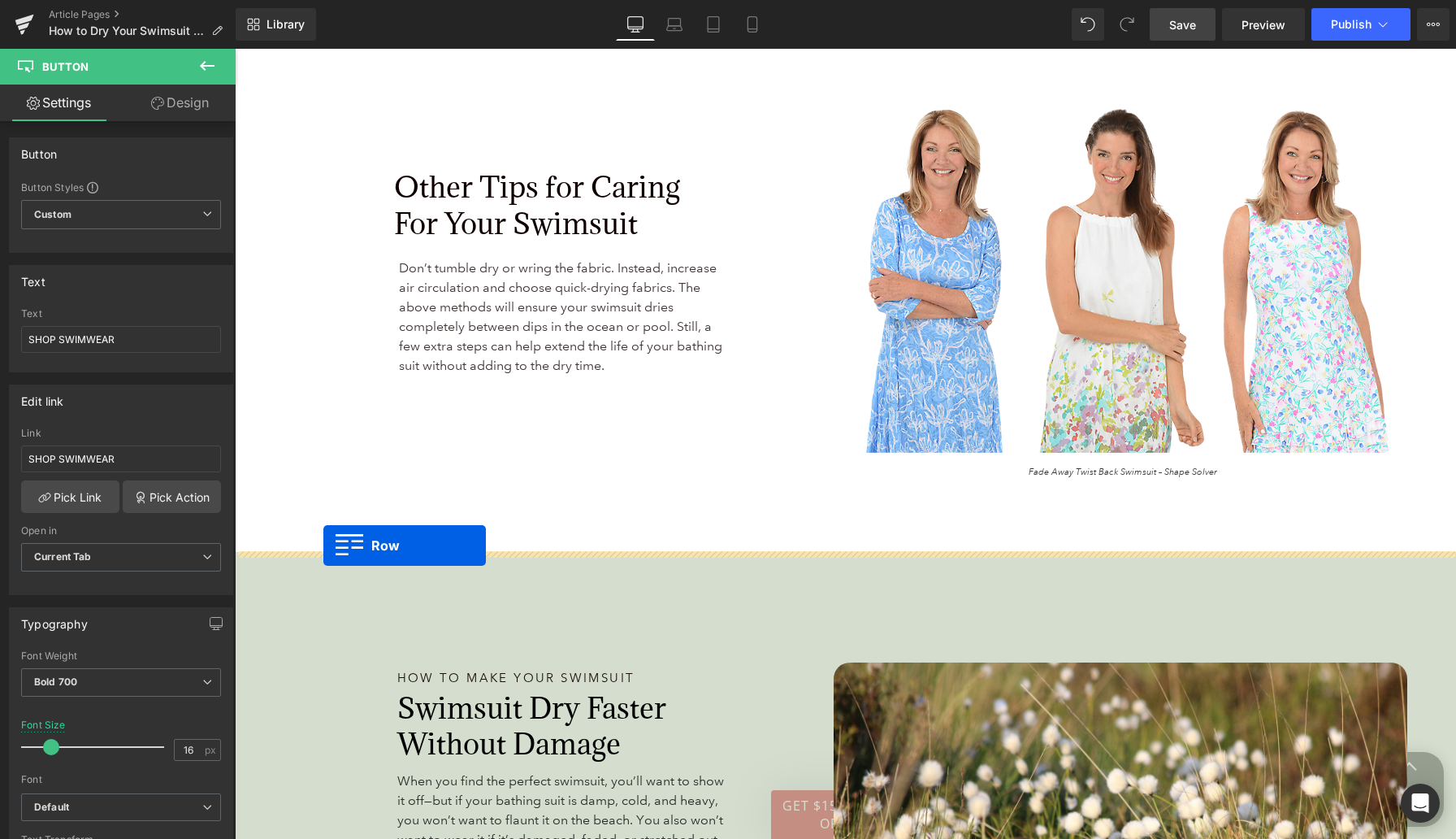
drag, startPoint x: 250, startPoint y: 198, endPoint x: 323, endPoint y: 545, distance: 354.6
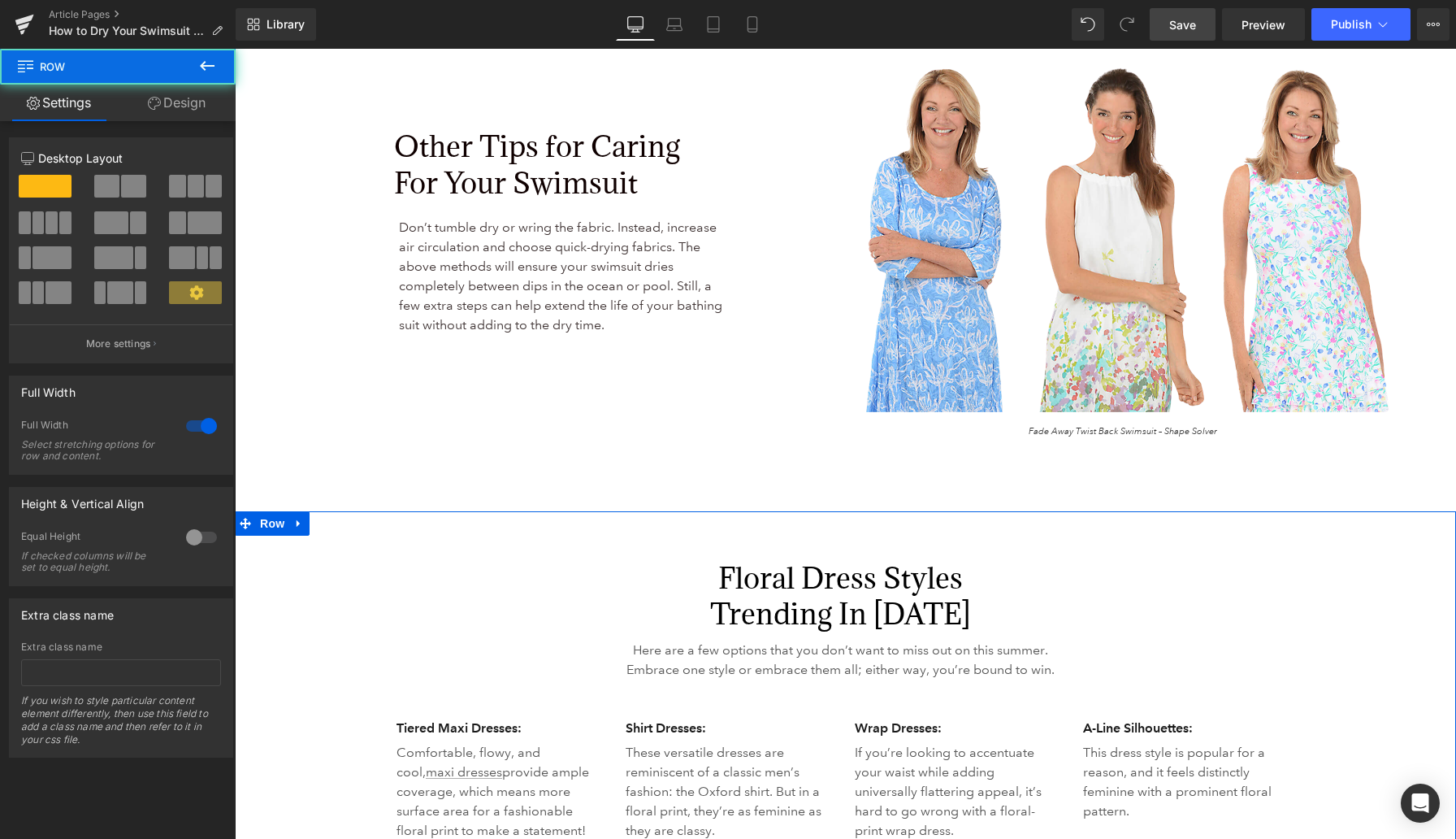
scroll to position [3842, 0]
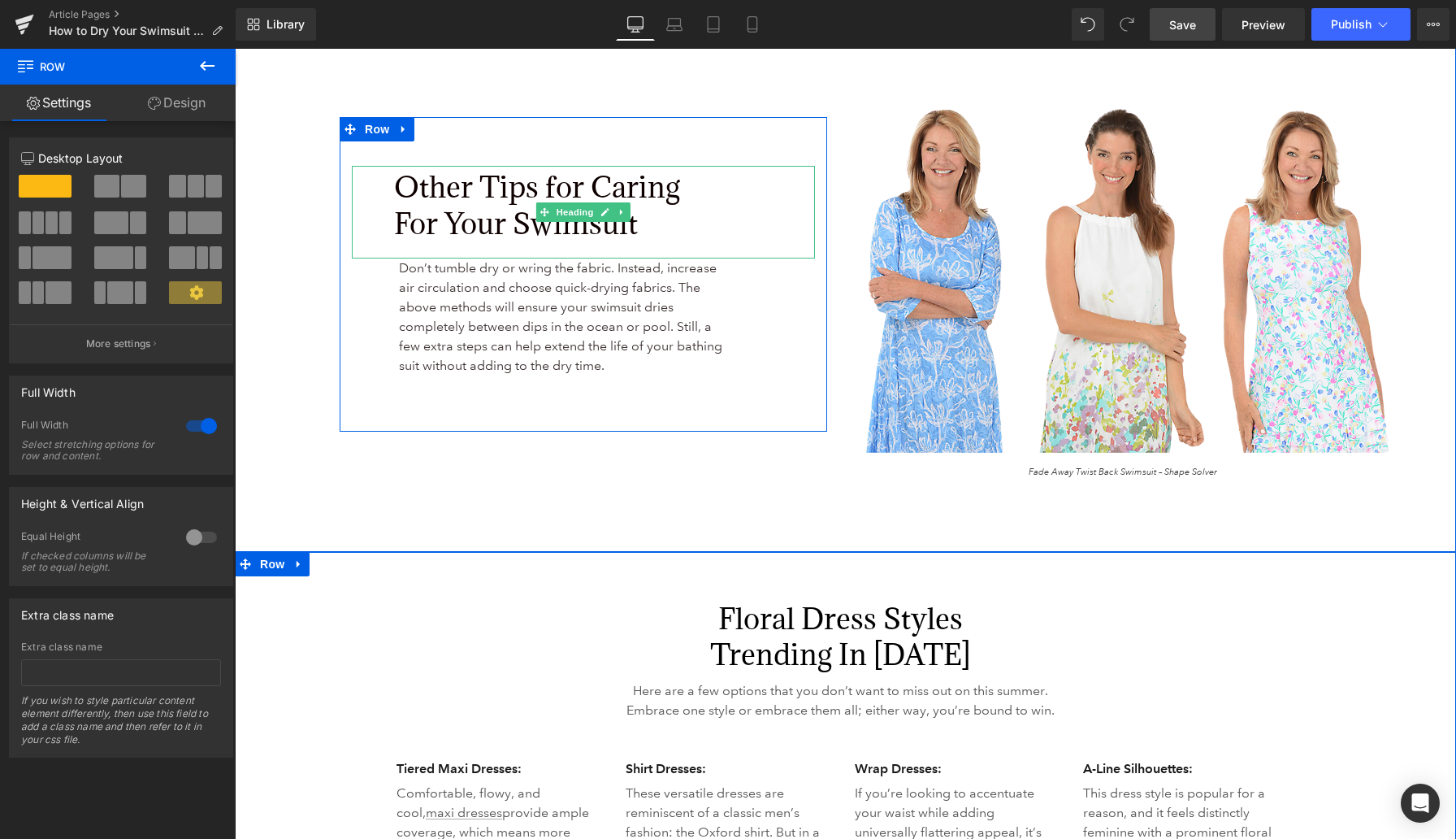
click at [499, 198] on span "Other Tips for Caring For Your Swimsuit" at bounding box center [537, 204] width 286 height 73
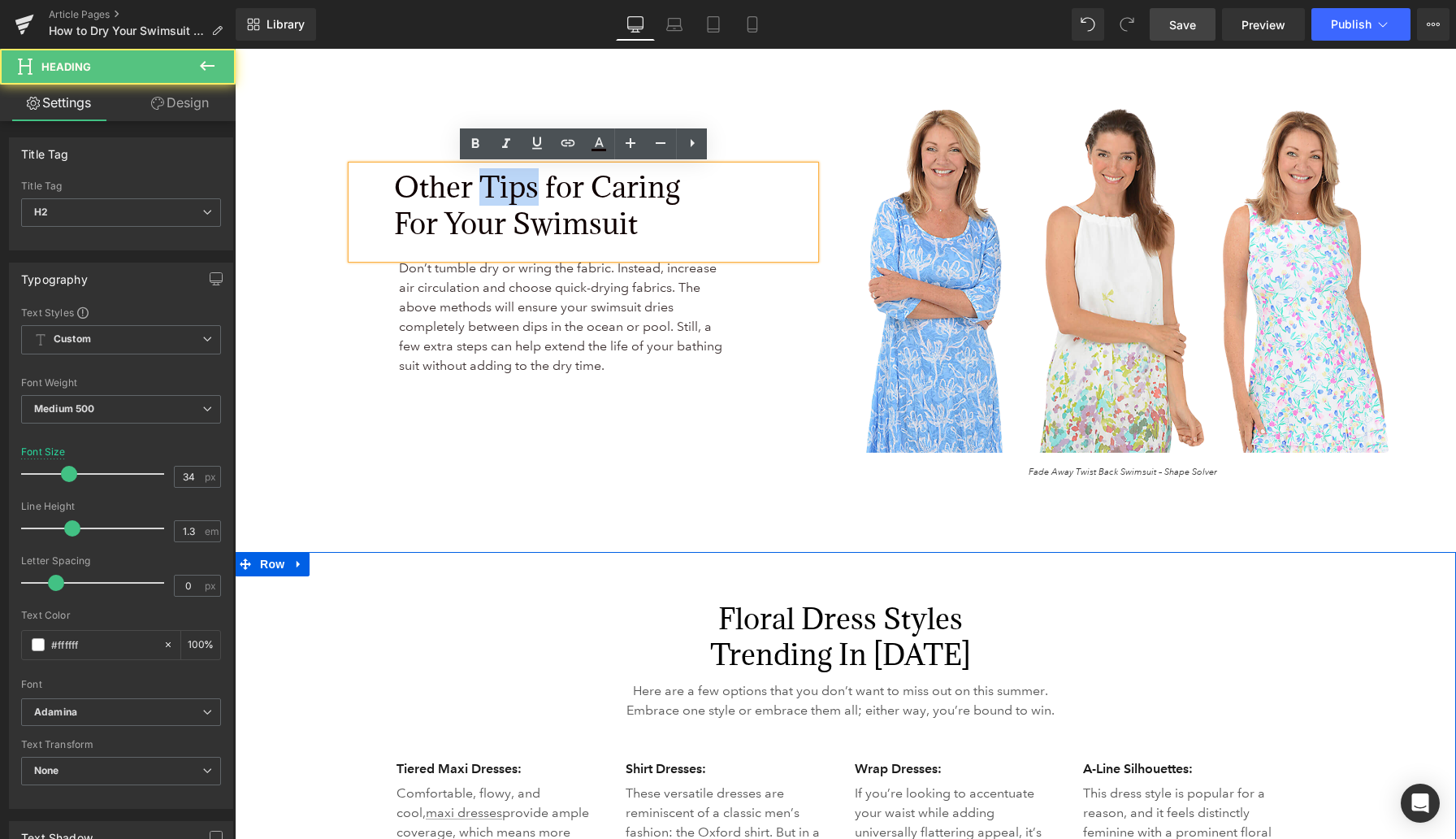
click at [499, 198] on span "Other Tips for Caring For Your Swimsuit" at bounding box center [537, 204] width 286 height 73
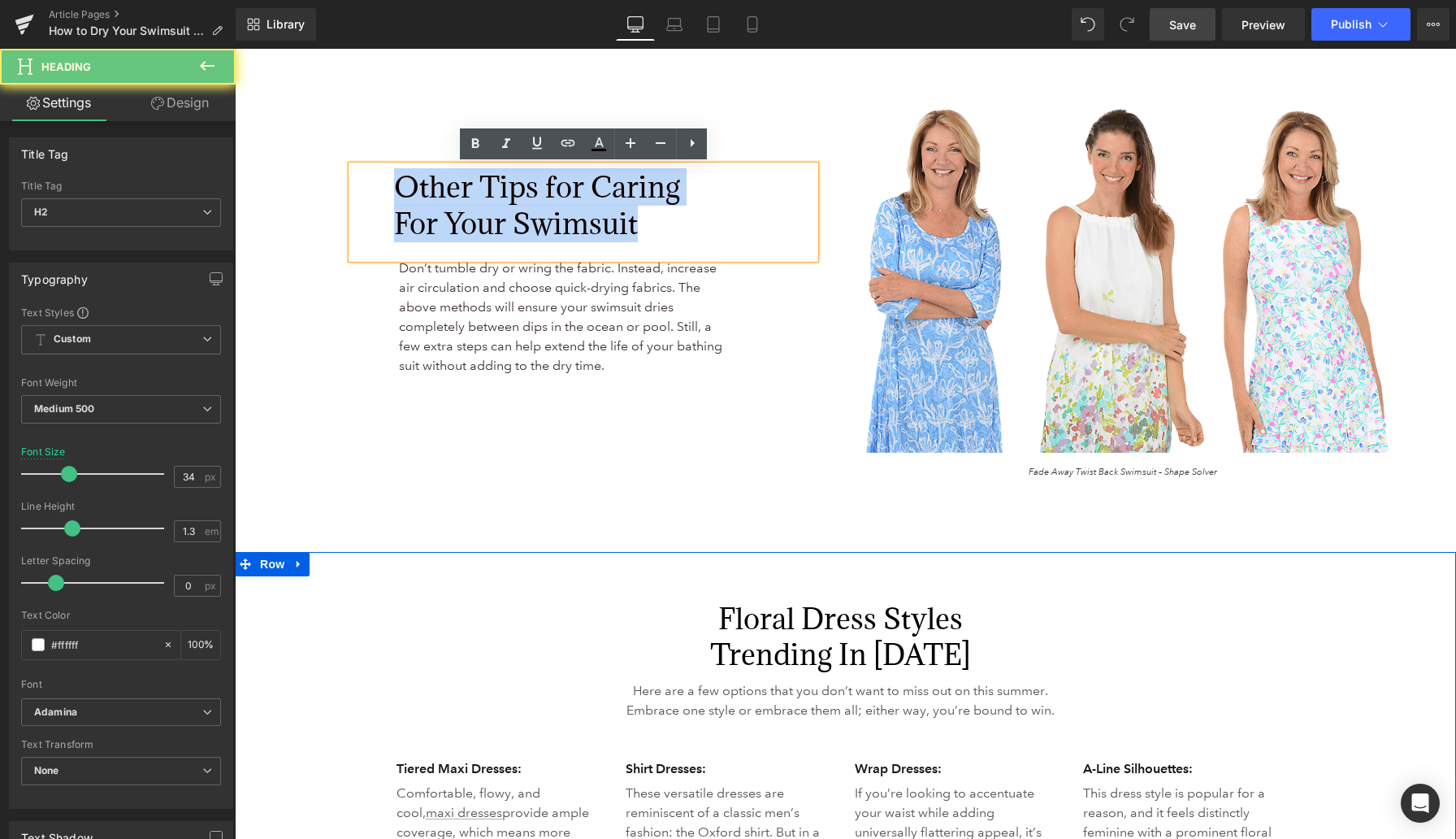
click at [499, 198] on span "Other Tips for Caring For Your Swimsuit" at bounding box center [537, 204] width 286 height 73
copy span "Other Tips for Caring For Your Swimsuit"
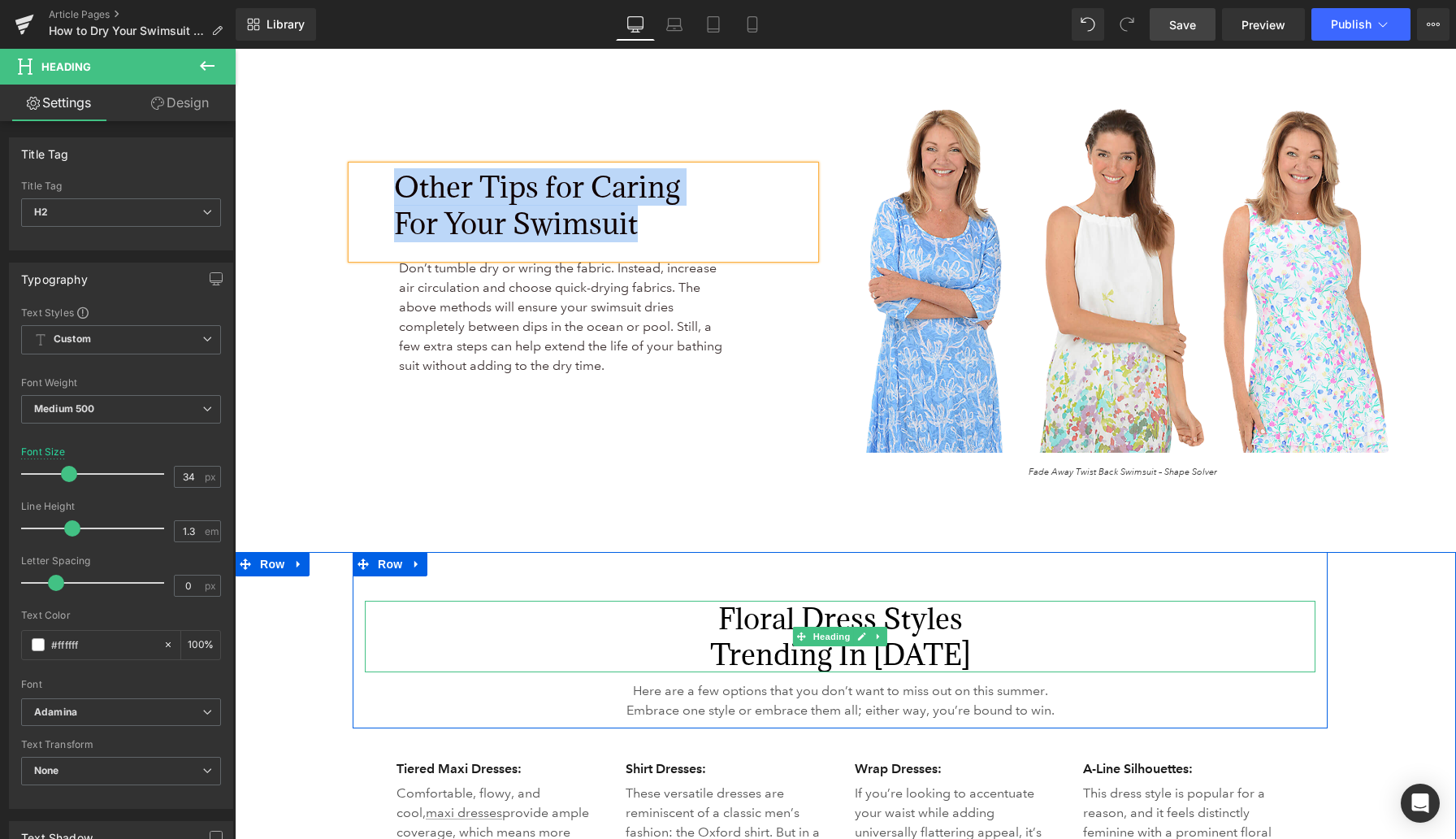
click at [763, 626] on h2 "Floral Dress Styles Trending in 2025" at bounding box center [841, 636] width 951 height 71
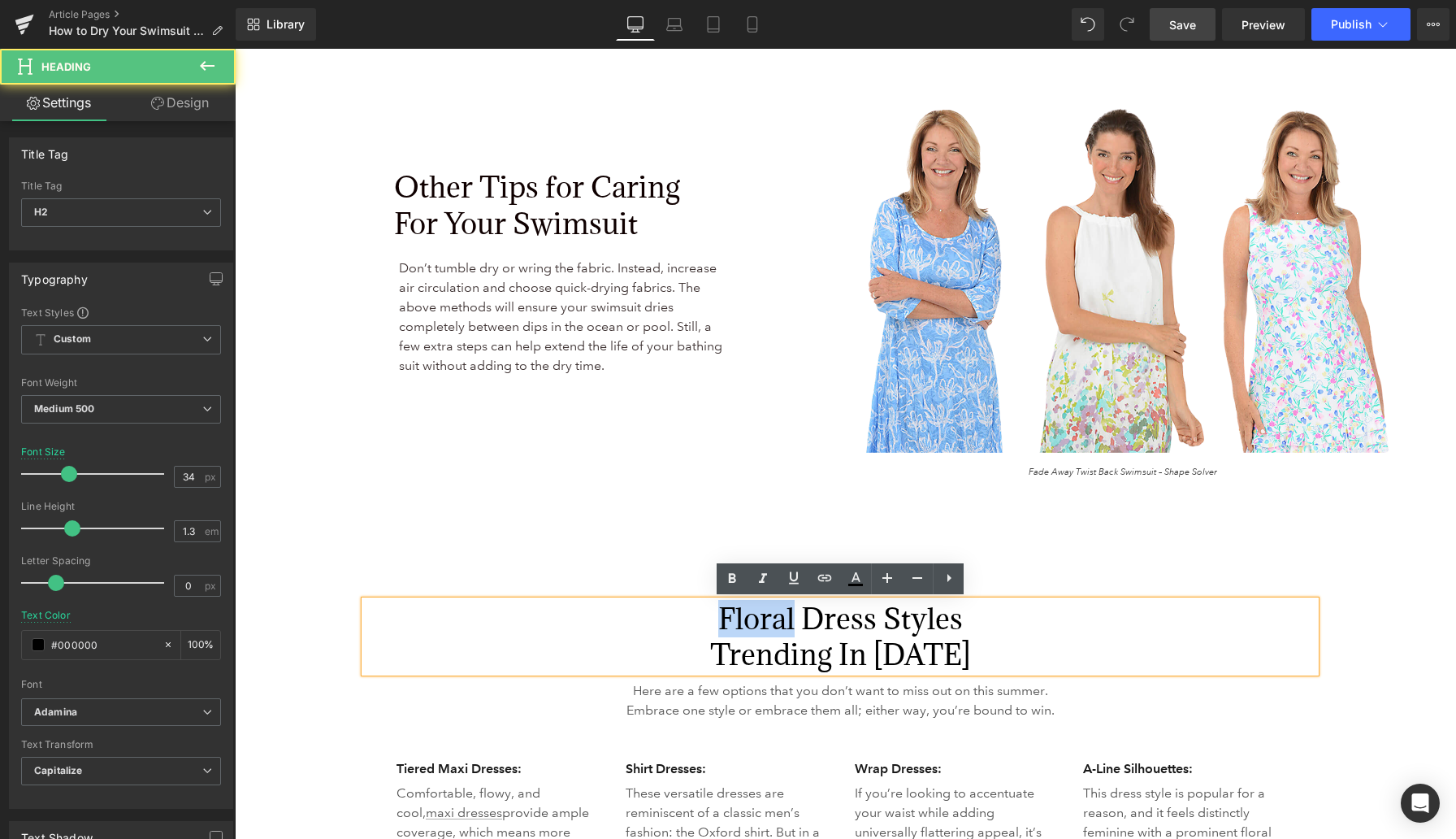
click at [763, 626] on h2 "Floral Dress Styles Trending in 2025" at bounding box center [841, 636] width 951 height 71
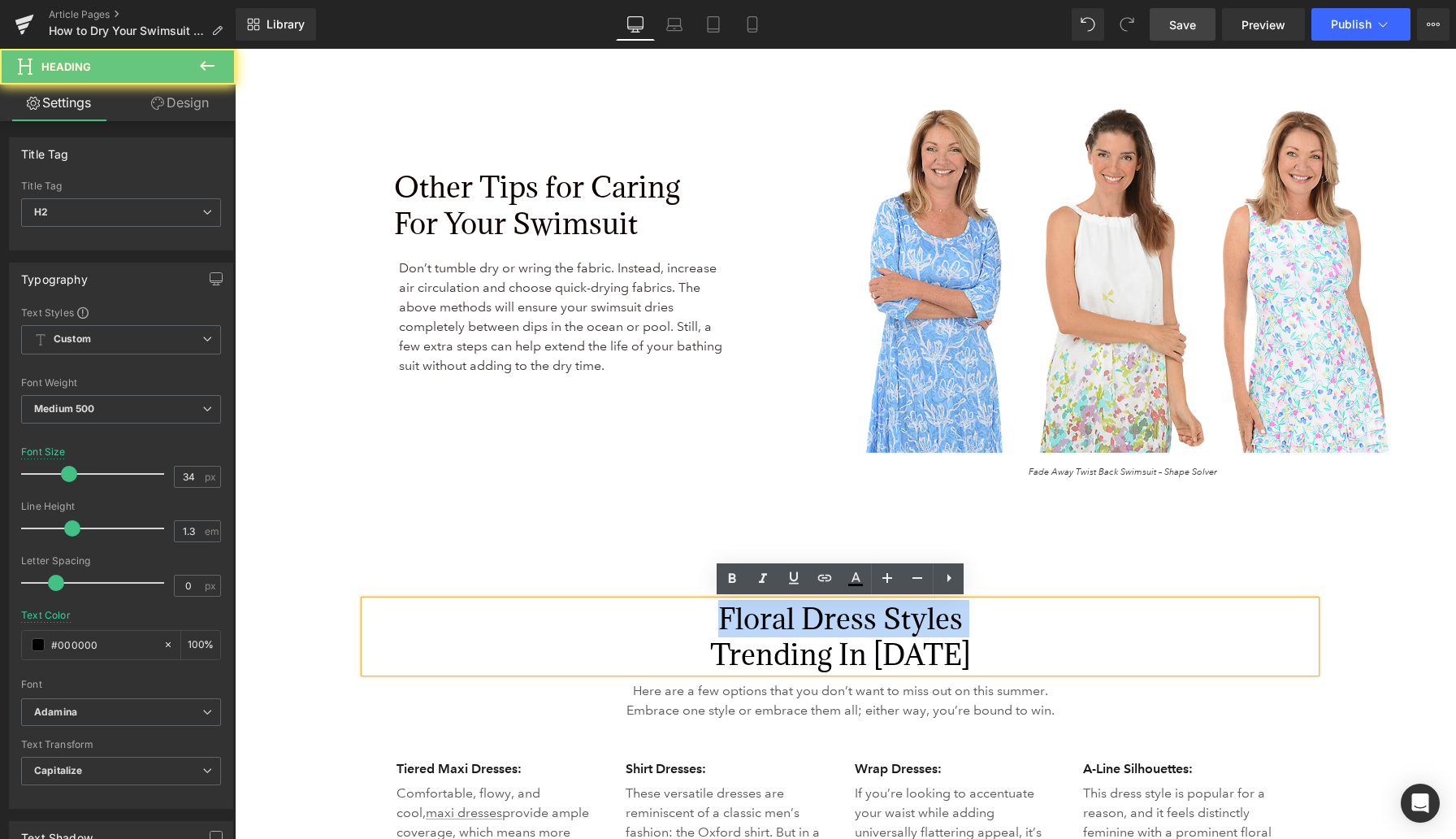
click at [763, 626] on h2 "Floral Dress Styles Trending in 2025" at bounding box center [841, 636] width 951 height 71
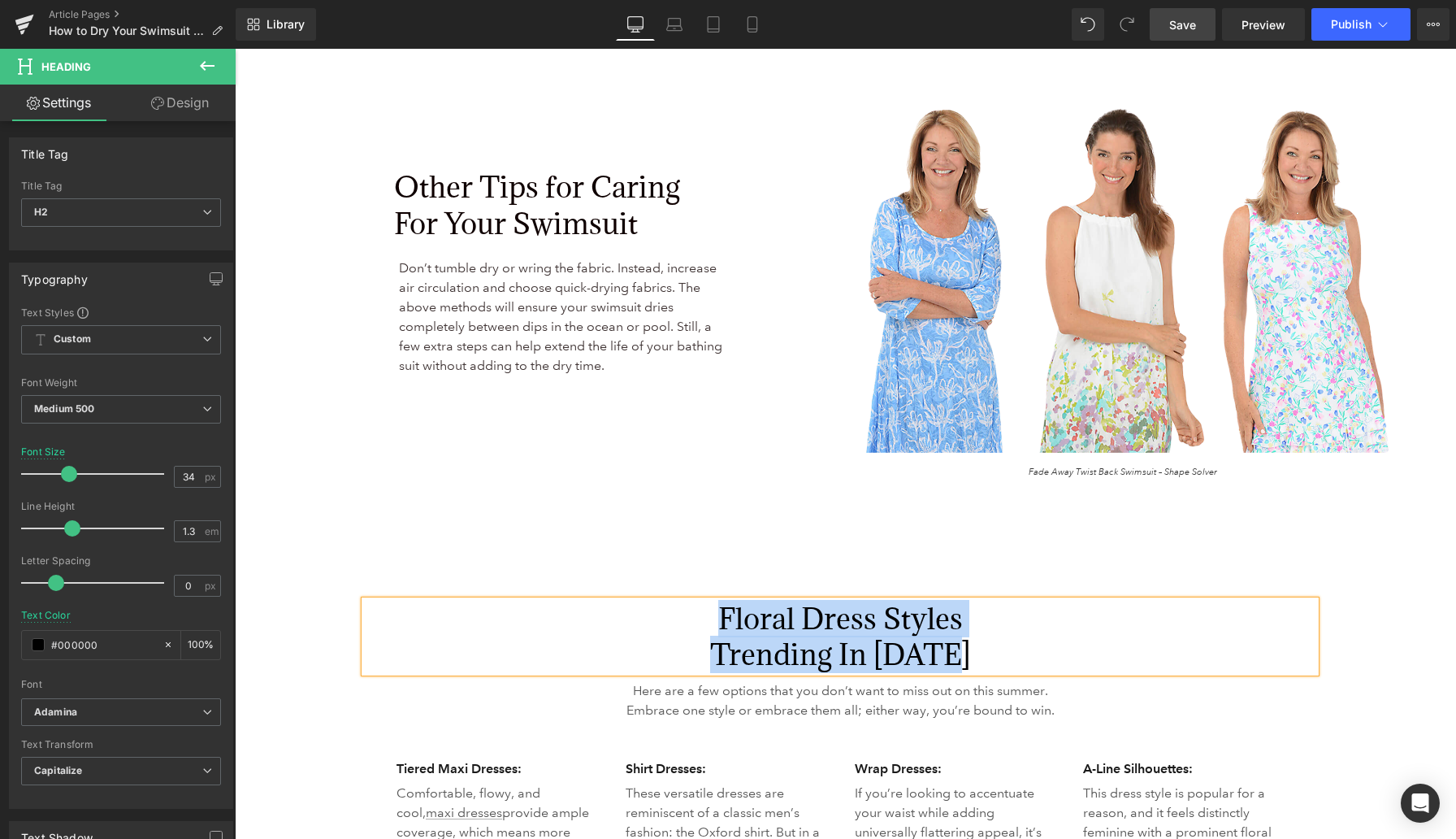
paste div
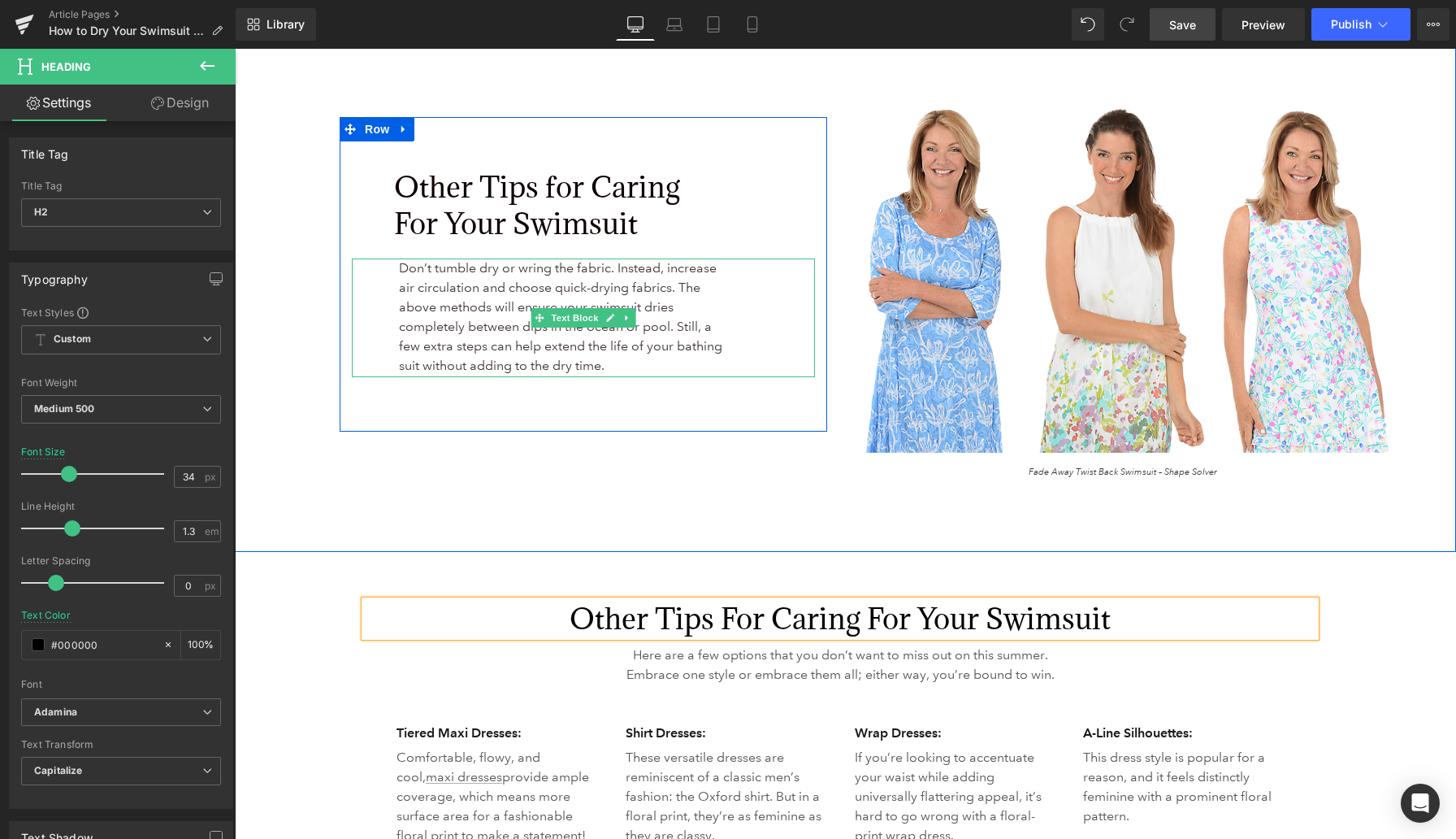
click at [498, 292] on span "Don’t tumble dry or wring the fabric. Instead, increase air circulation and cho…" at bounding box center [560, 317] width 323 height 113
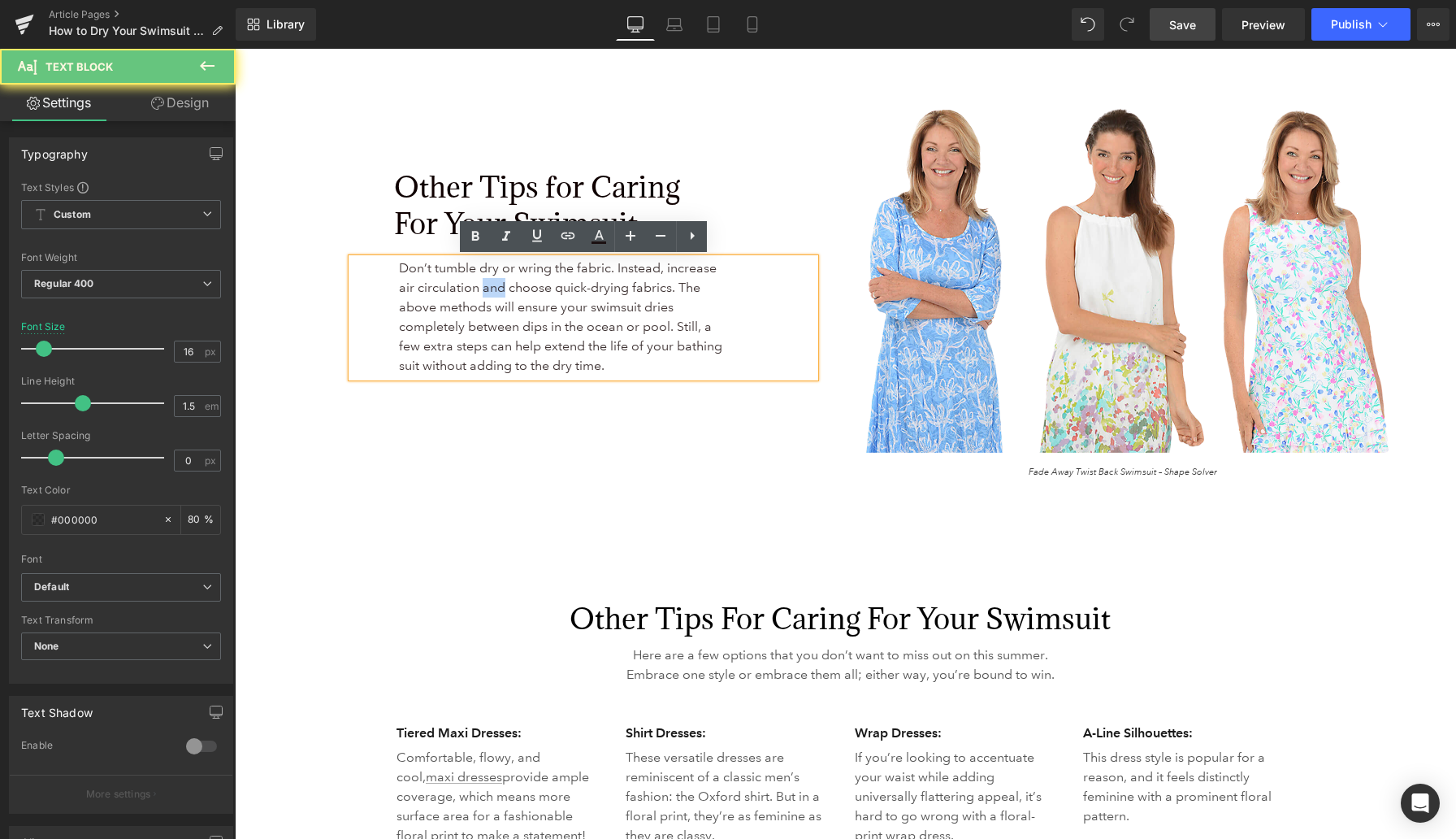
click at [498, 291] on span "Don’t tumble dry or wring the fabric. Instead, increase air circulation and cho…" at bounding box center [560, 317] width 323 height 113
copy span "Don’t tumble dry or wring the fabric. Instead, increase air circulation and cho…"
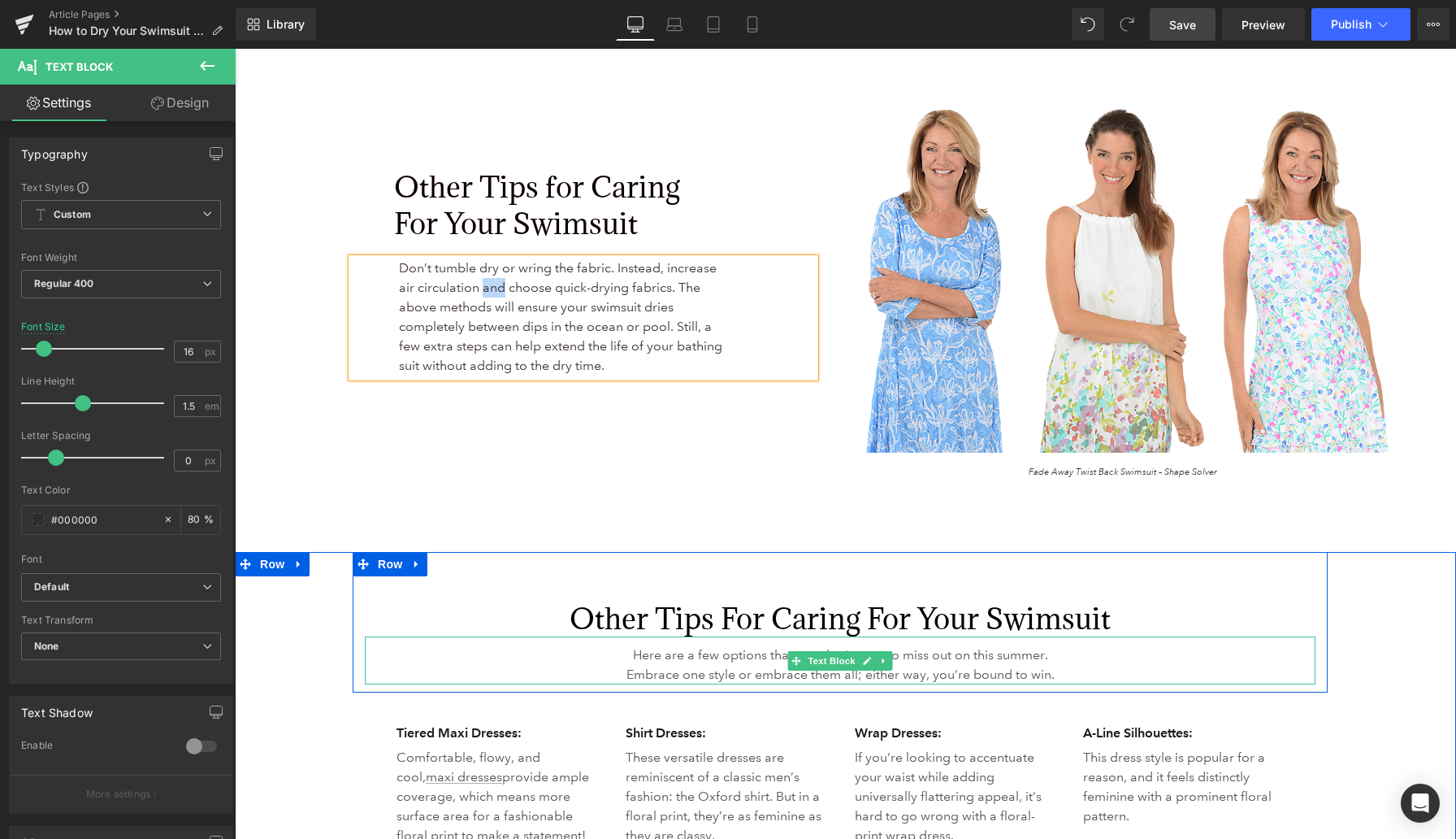
click at [745, 667] on span "Here are a few options that you don’t want to miss out on this summer. Embrace …" at bounding box center [841, 664] width 428 height 35
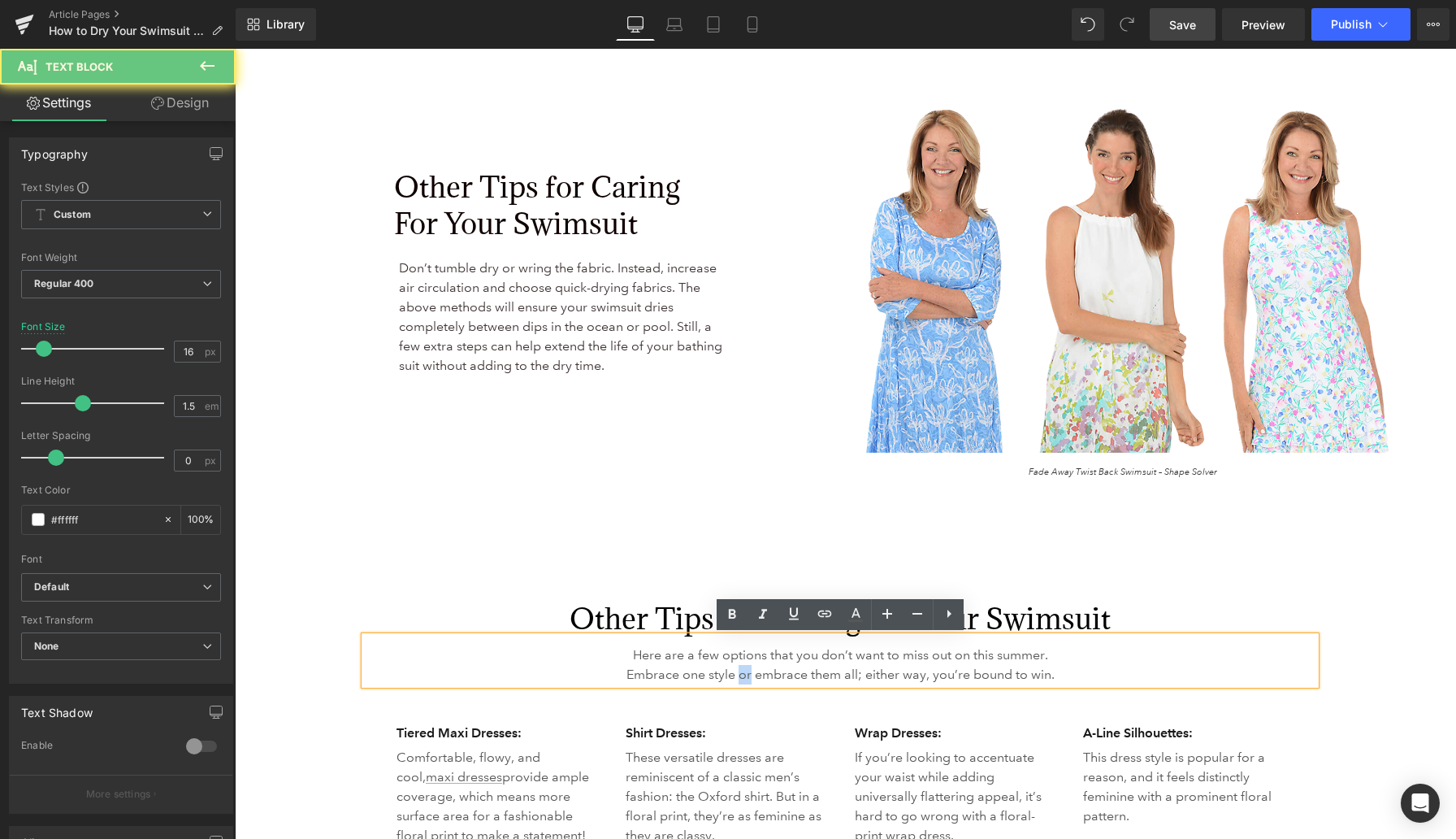
click at [745, 667] on span "Here are a few options that you don’t want to miss out on this summer. Embrace …" at bounding box center [841, 664] width 428 height 35
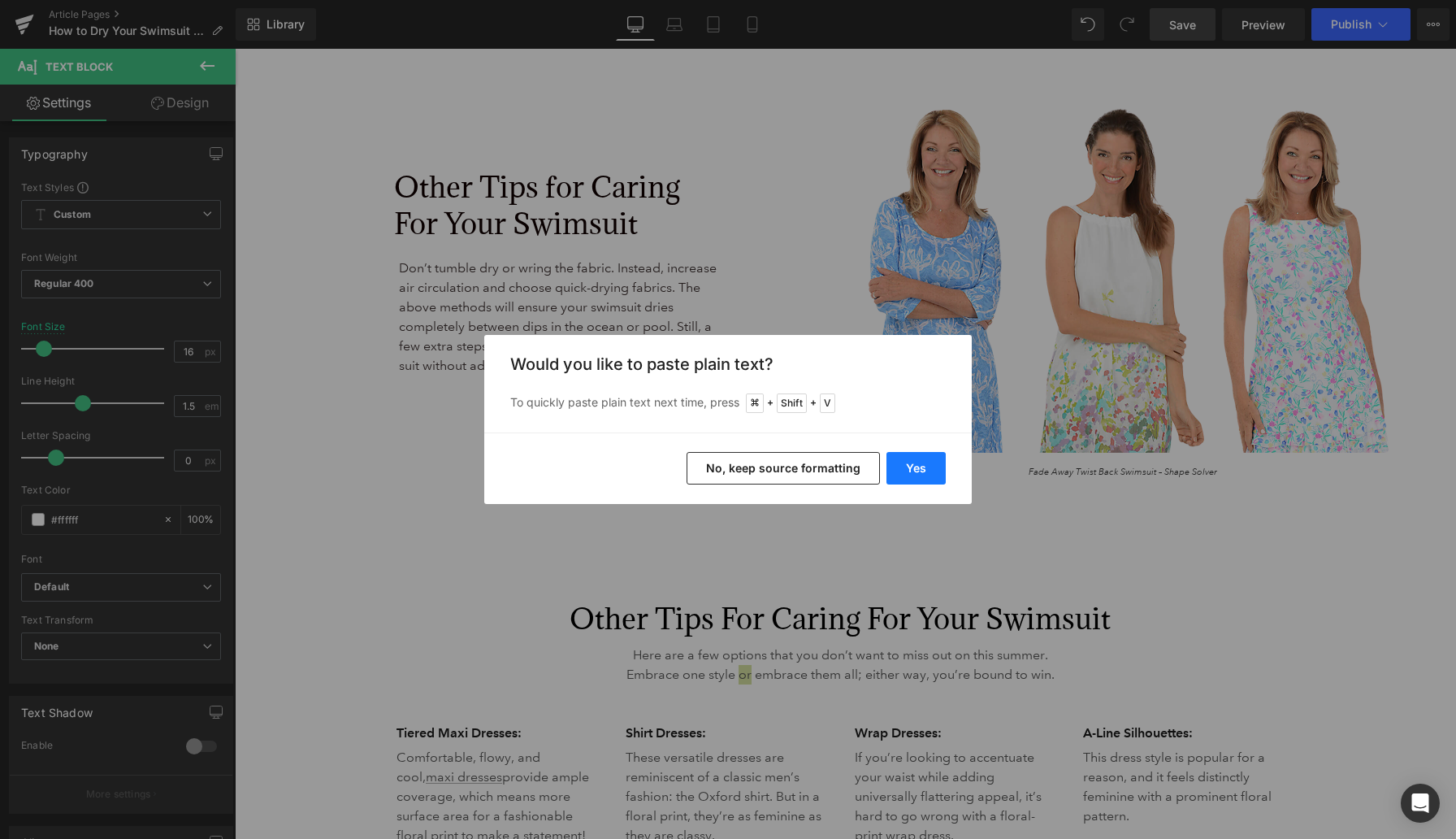
click at [921, 475] on button "Yes" at bounding box center [916, 468] width 60 height 33
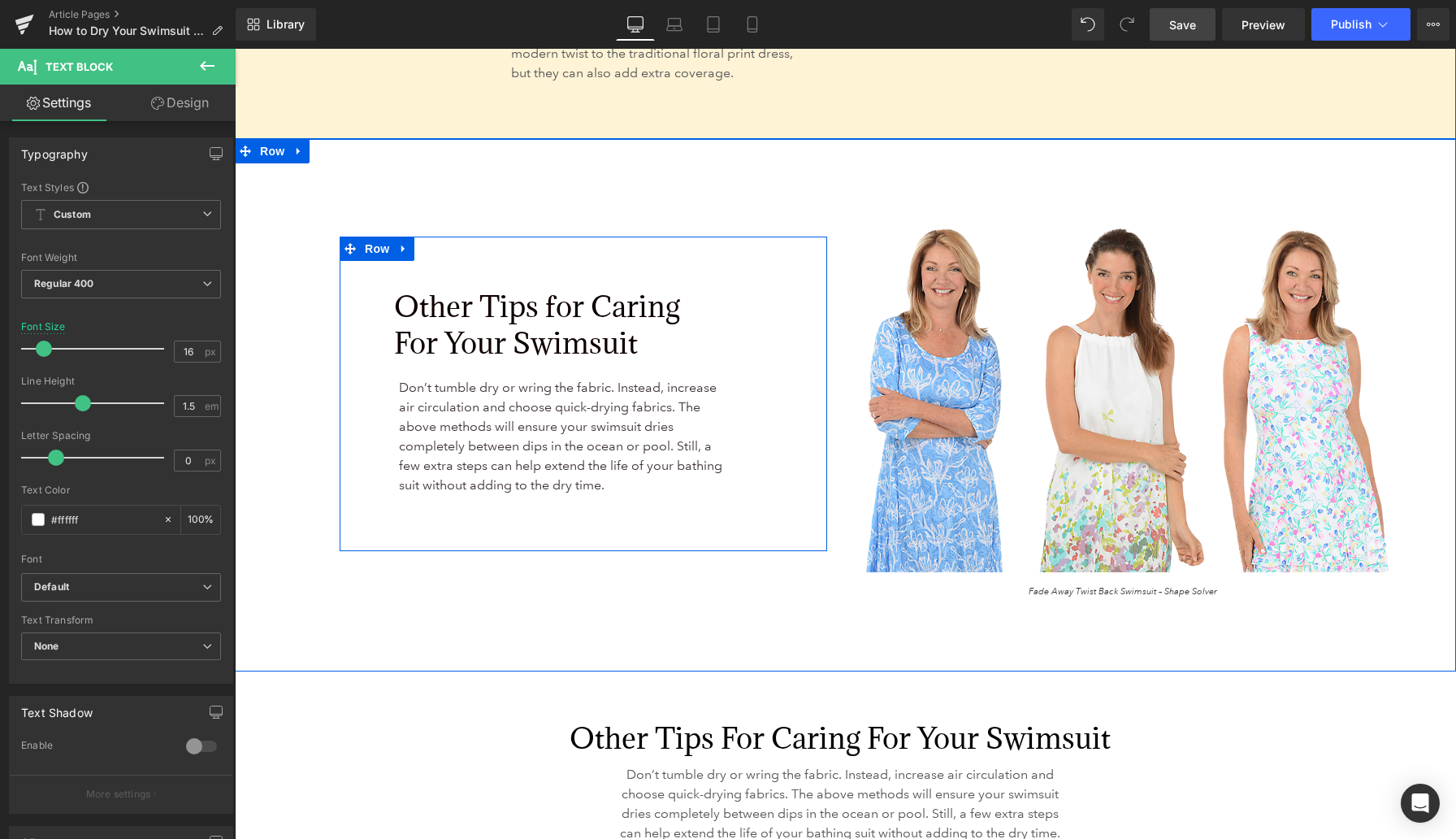
scroll to position [3694, 0]
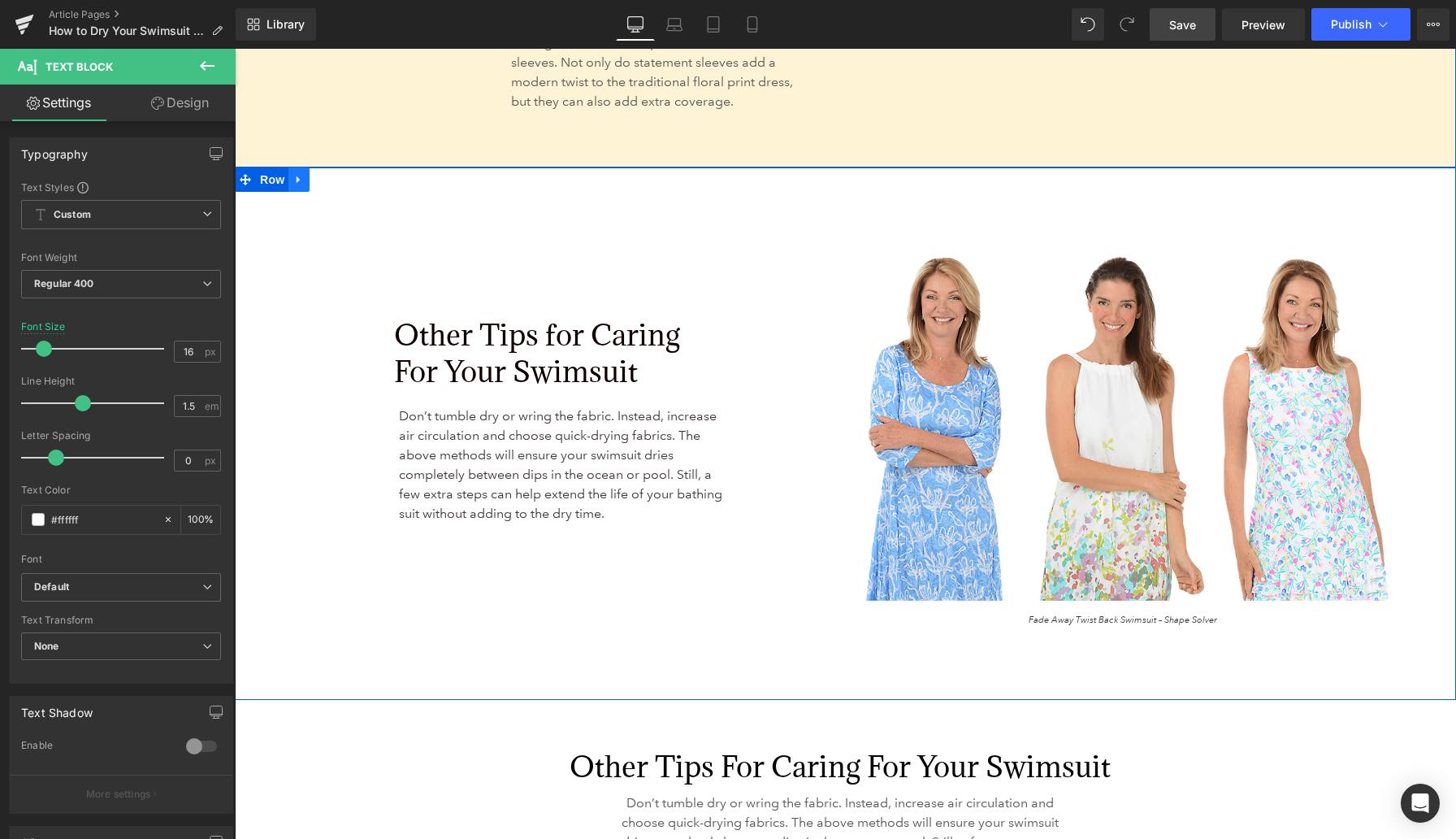
click at [296, 179] on icon at bounding box center [298, 180] width 3 height 8
click at [341, 181] on icon at bounding box center [342, 180] width 12 height 12
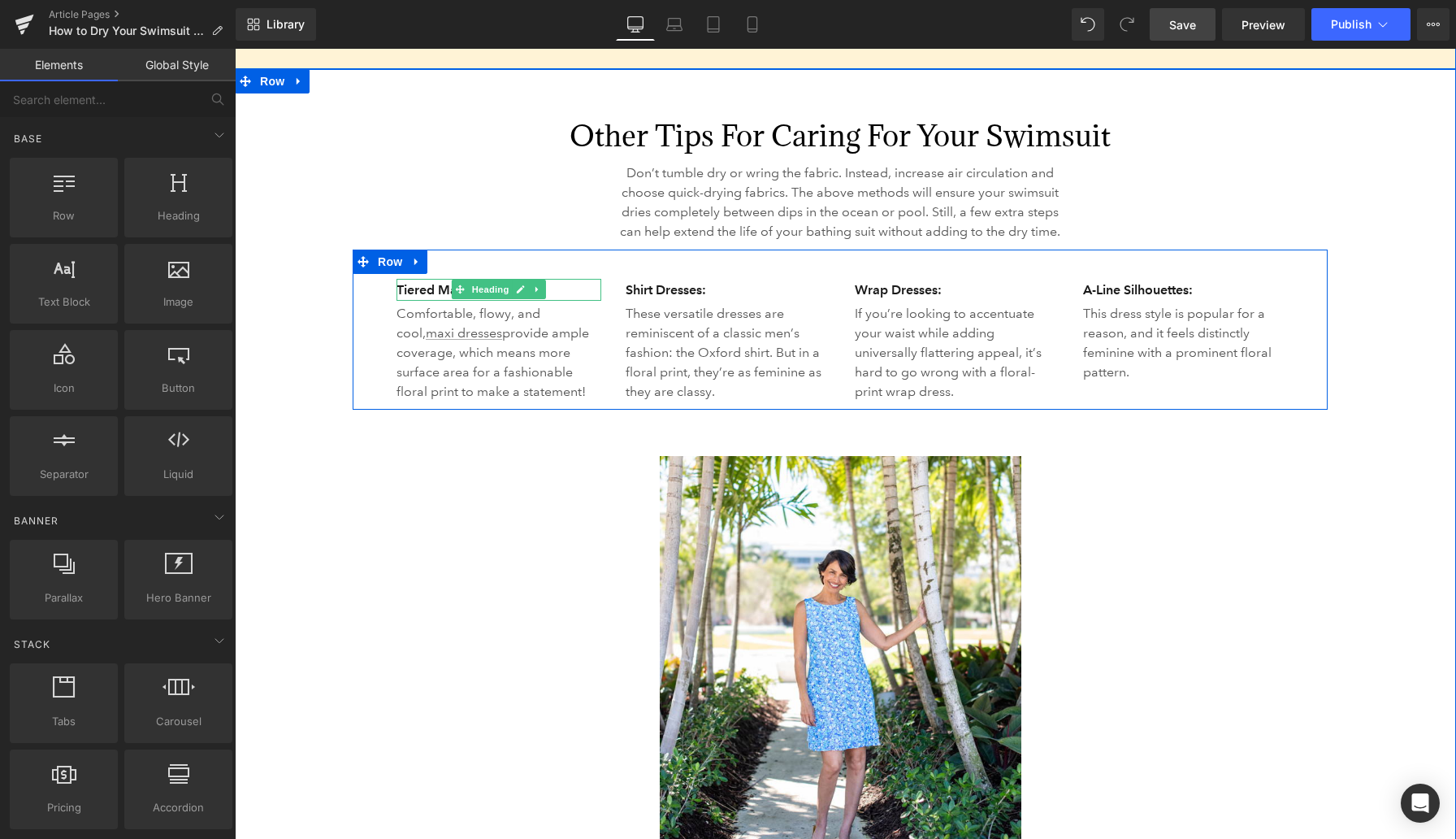
scroll to position [3706, 0]
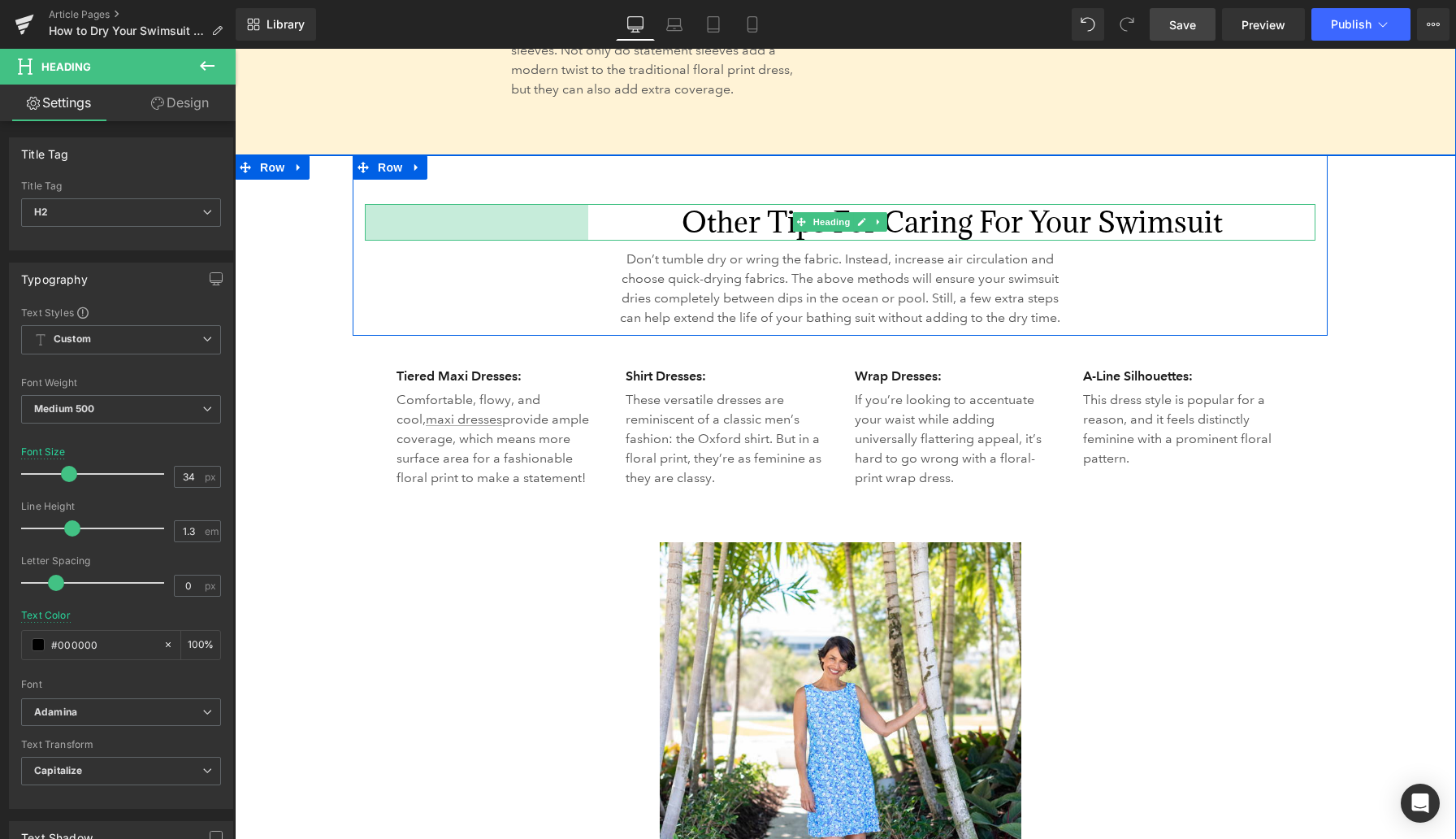
drag, startPoint x: 368, startPoint y: 223, endPoint x: 592, endPoint y: 236, distance: 224.4
click at [592, 236] on div "Other Tips for Caring For Your Swimsuit Heading 275px" at bounding box center [841, 222] width 951 height 36
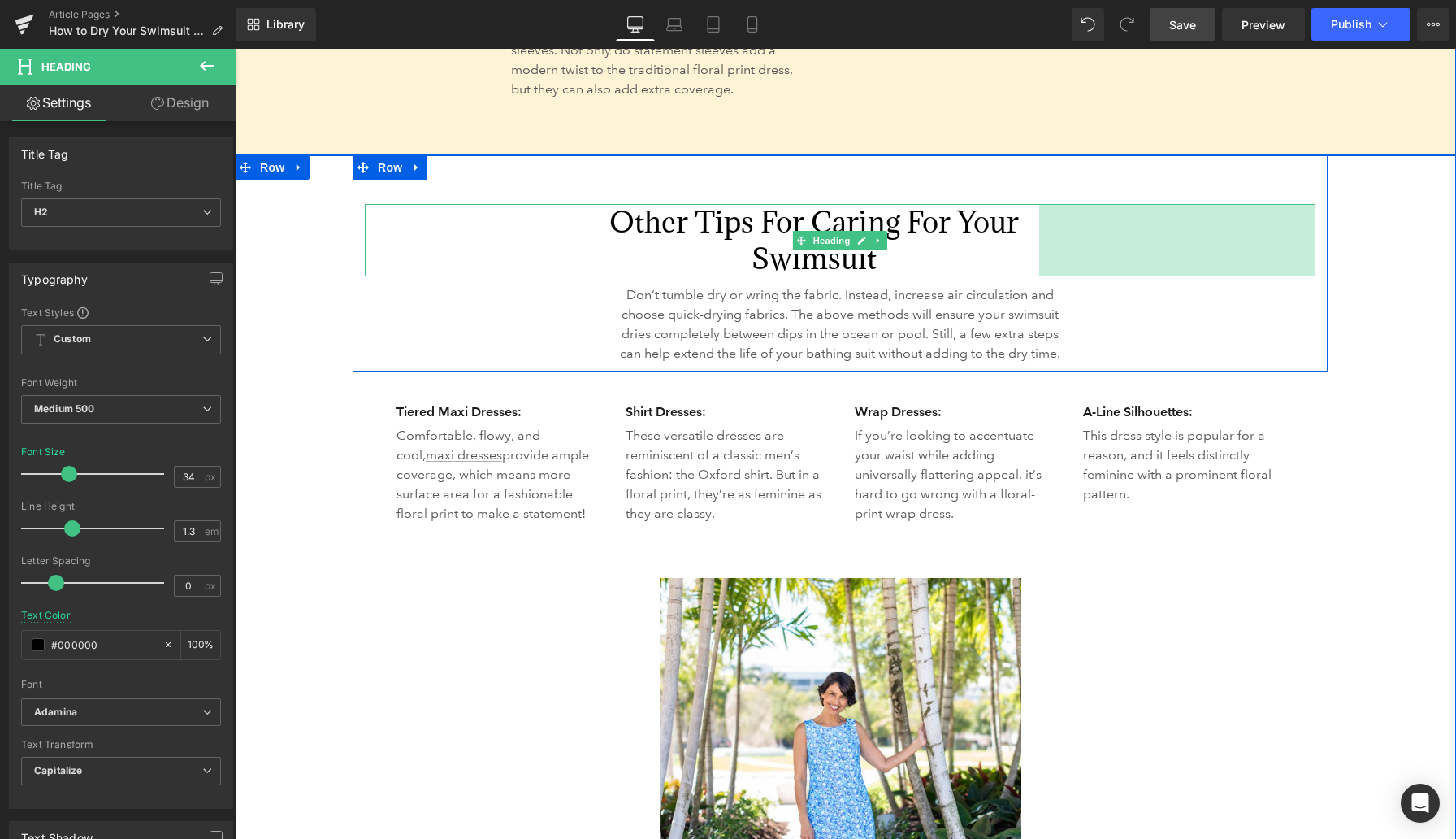
drag, startPoint x: 1312, startPoint y: 225, endPoint x: 1036, endPoint y: 239, distance: 276.4
click at [951, 239] on div "Other Tips for Caring For Your Swimsuit Heading 275px 340px" at bounding box center [841, 239] width 951 height 71
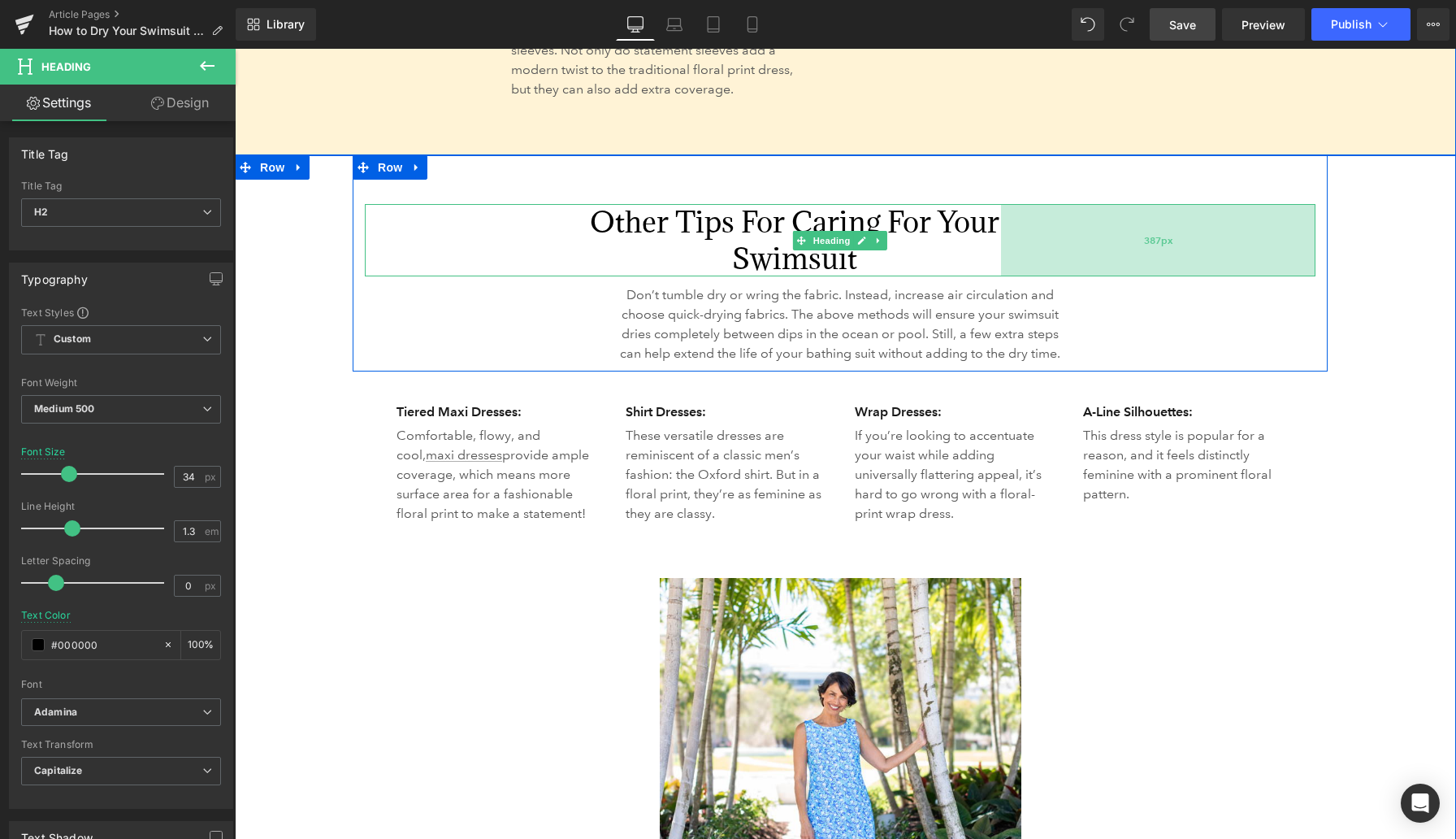
drag, startPoint x: 1173, startPoint y: 249, endPoint x: 1134, endPoint y: 250, distance: 39.0
click at [951, 250] on div "387px" at bounding box center [1158, 239] width 315 height 71
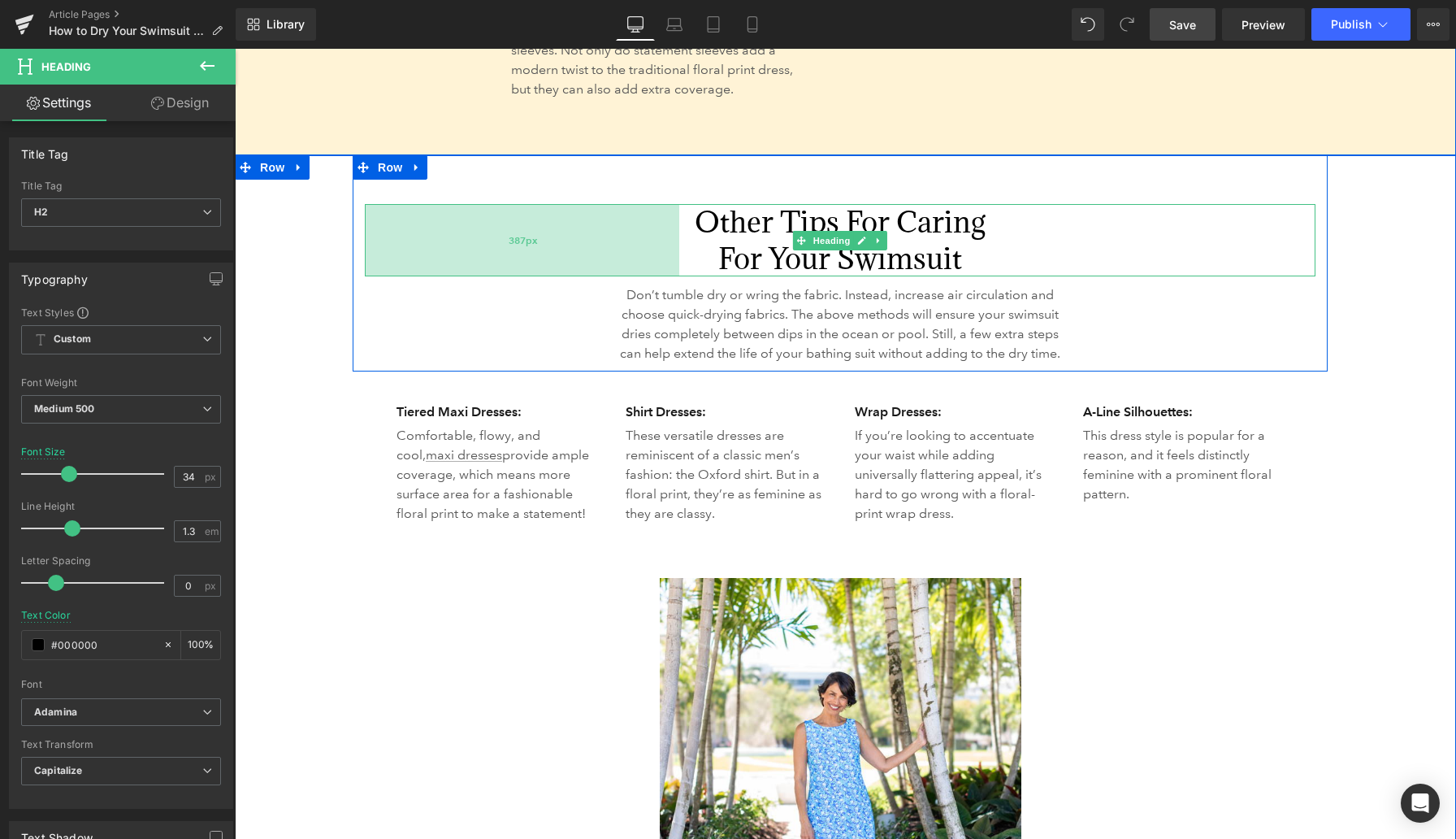
drag, startPoint x: 473, startPoint y: 254, endPoint x: 564, endPoint y: 254, distance: 91.0
click at [564, 254] on div "387px" at bounding box center [522, 239] width 315 height 71
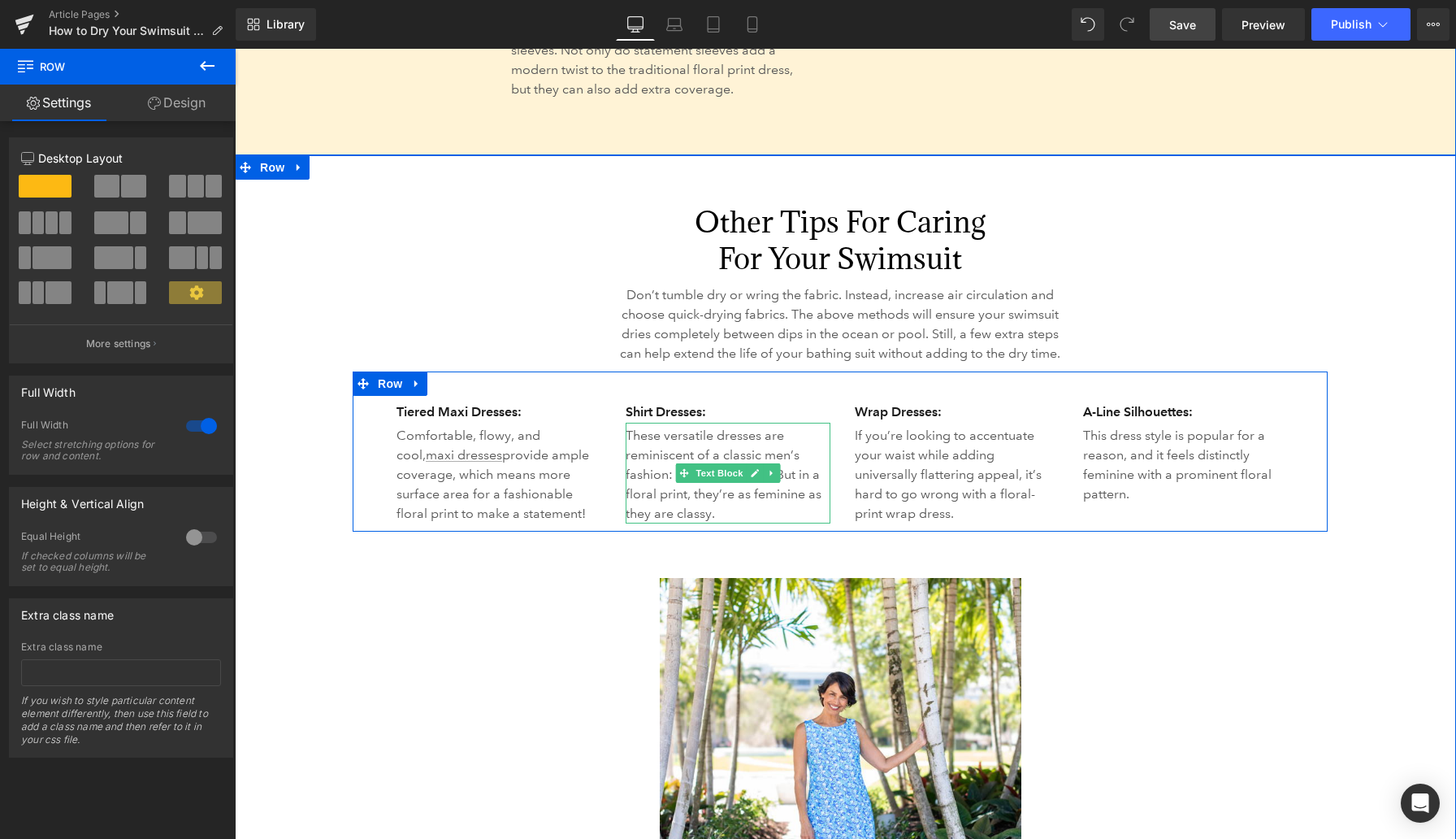
click at [778, 479] on p "These versatile dresses are reminiscent of a classic men’s fashion: the Oxford …" at bounding box center [728, 475] width 205 height 97
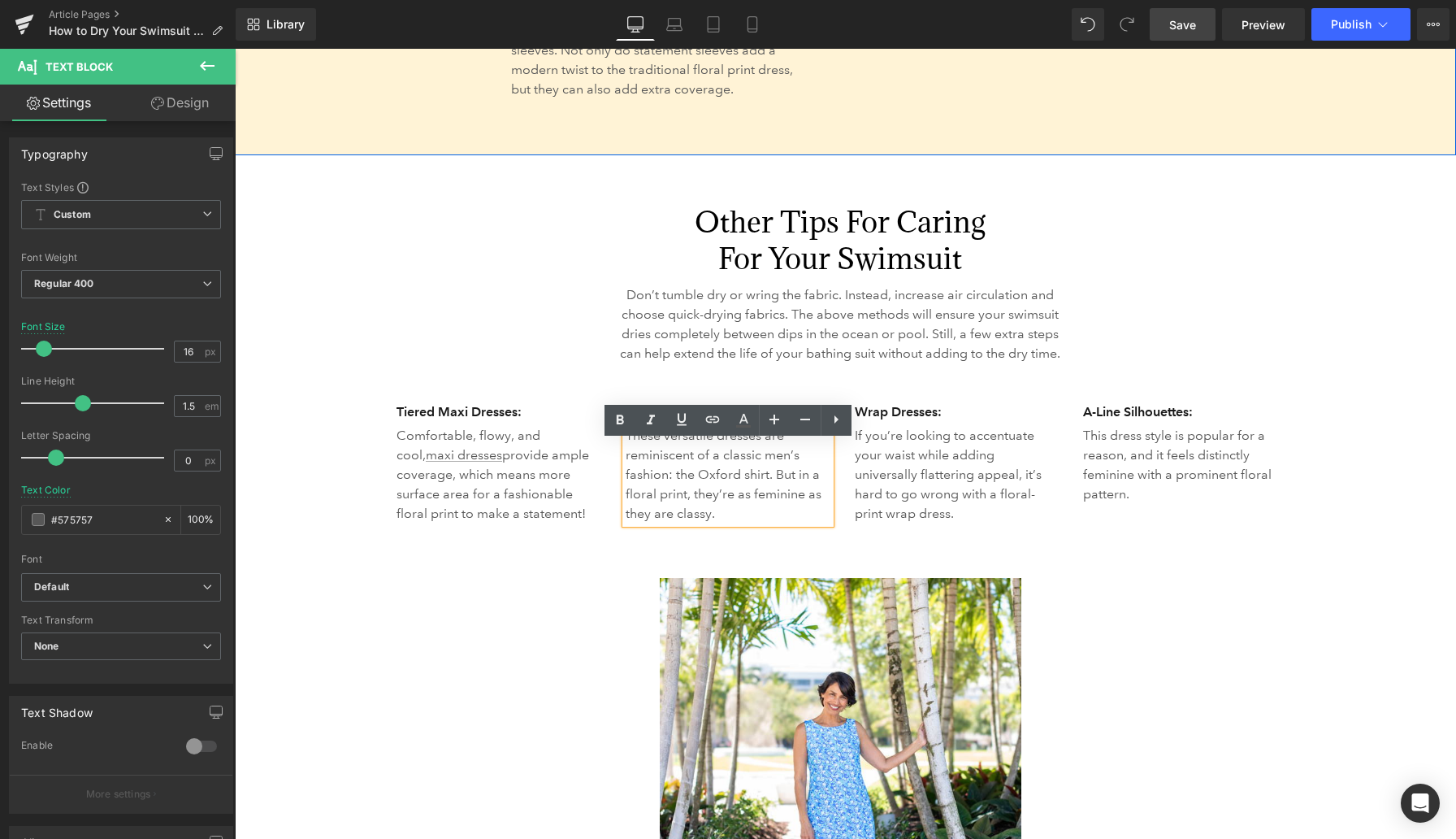
click at [379, 472] on div "Tiered Maxi Dresses: Heading Comfortable, flowy, and cool, maxi dresses provide…" at bounding box center [840, 452] width 975 height 161
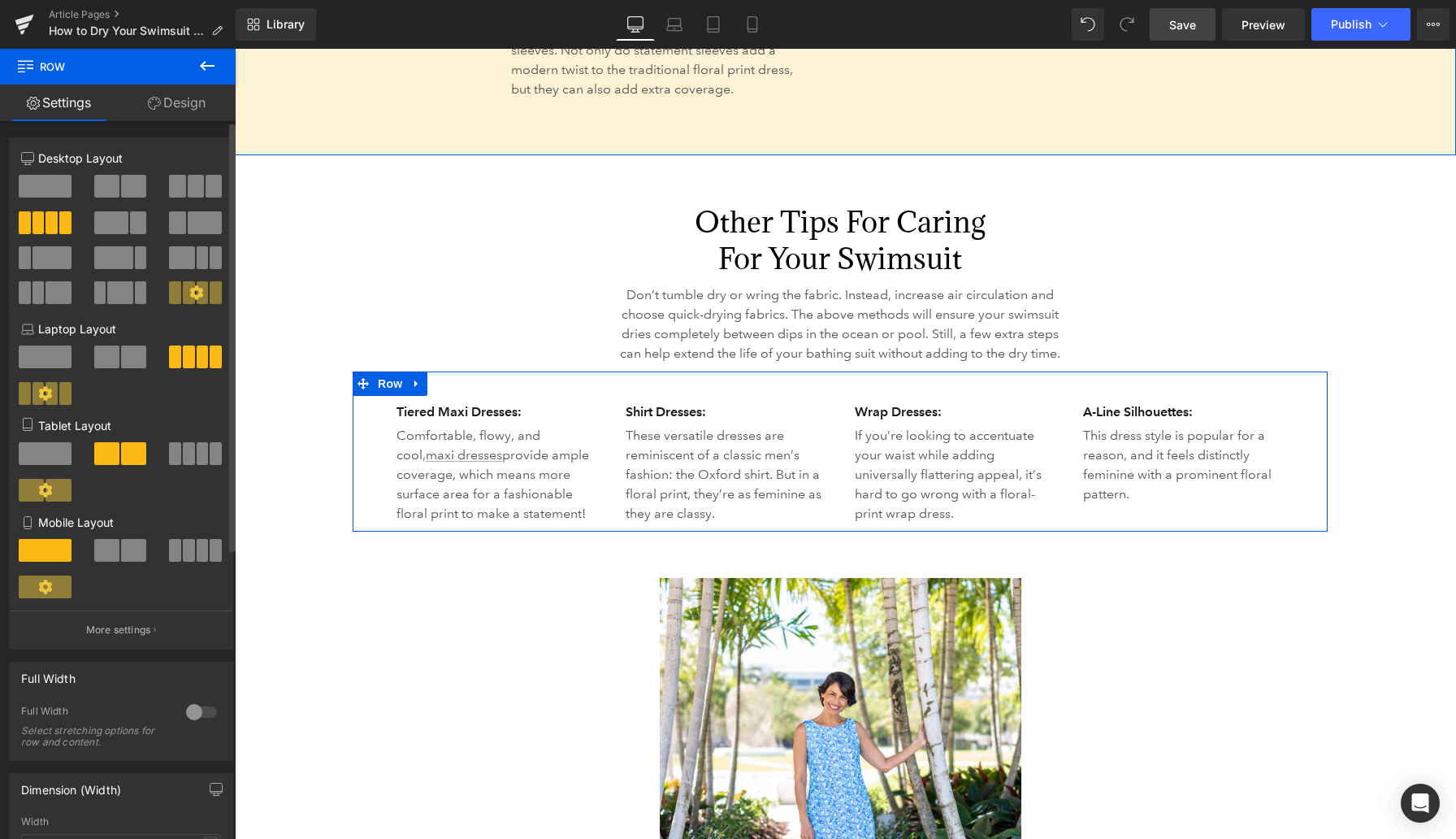
click at [113, 173] on div at bounding box center [121, 245] width 200 height 158
click at [121, 182] on span at bounding box center [134, 186] width 25 height 23
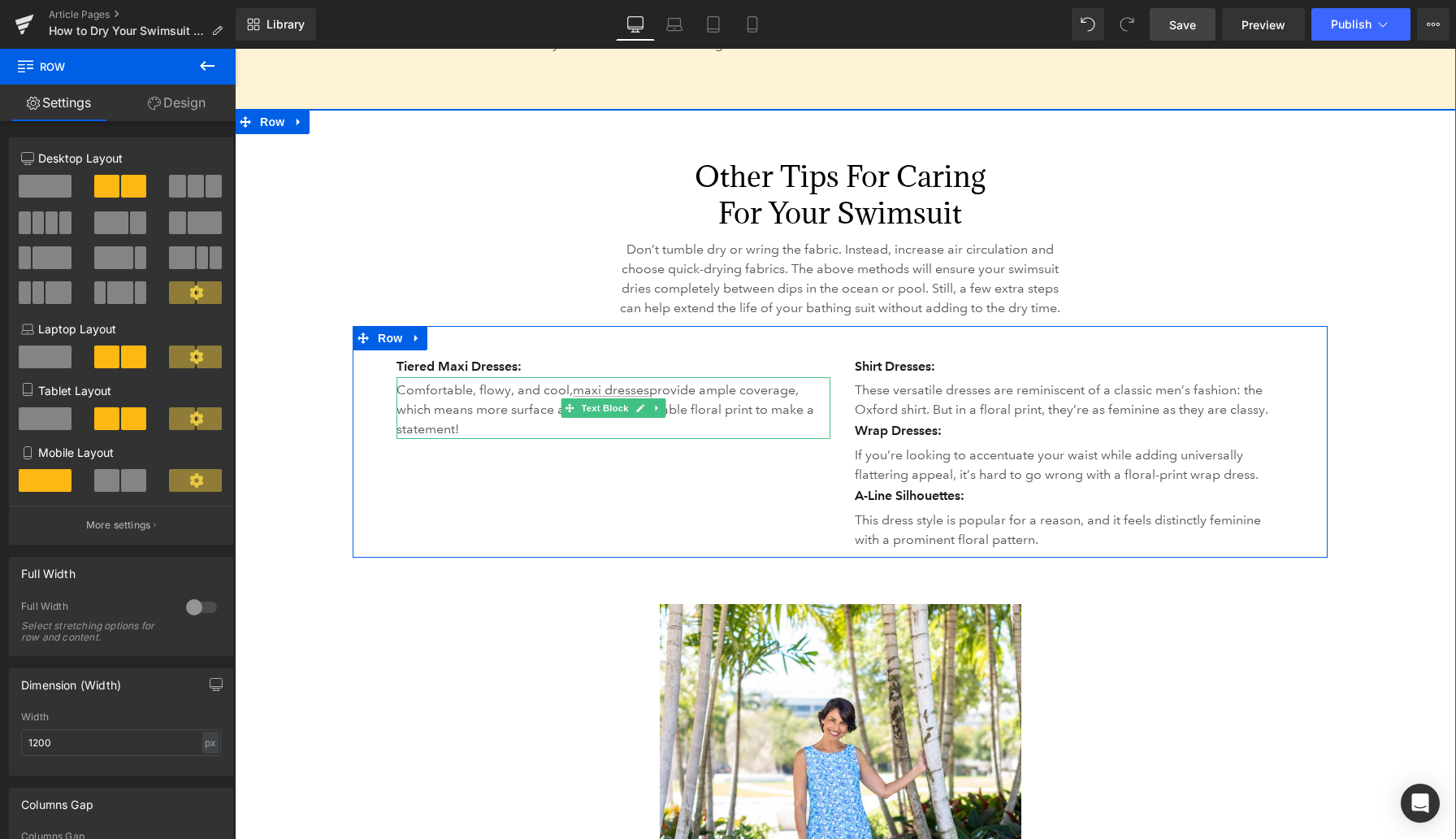
scroll to position [3758, 0]
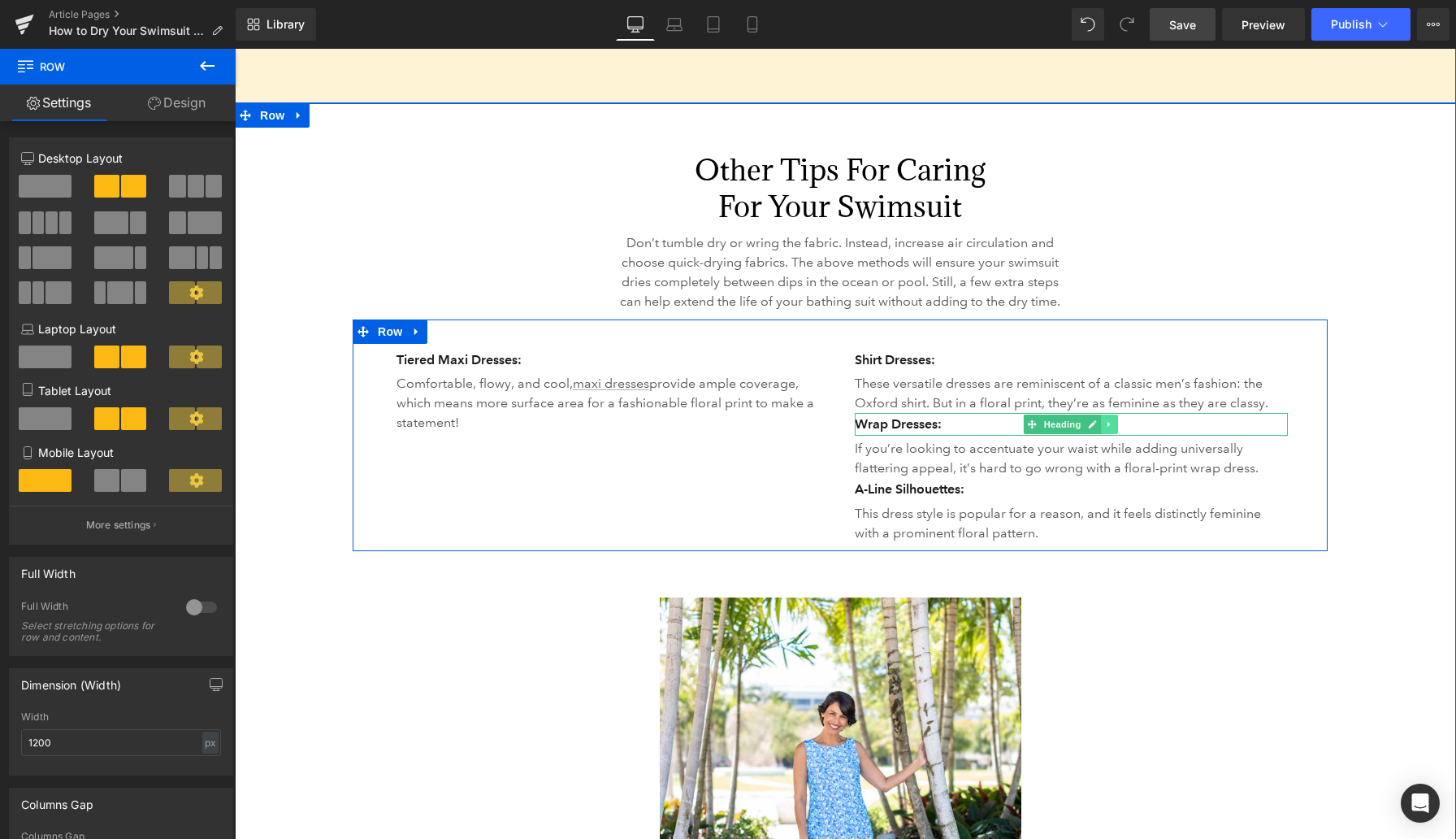
click at [951, 429] on icon at bounding box center [1109, 424] width 9 height 10
click at [951, 429] on icon at bounding box center [1118, 424] width 9 height 9
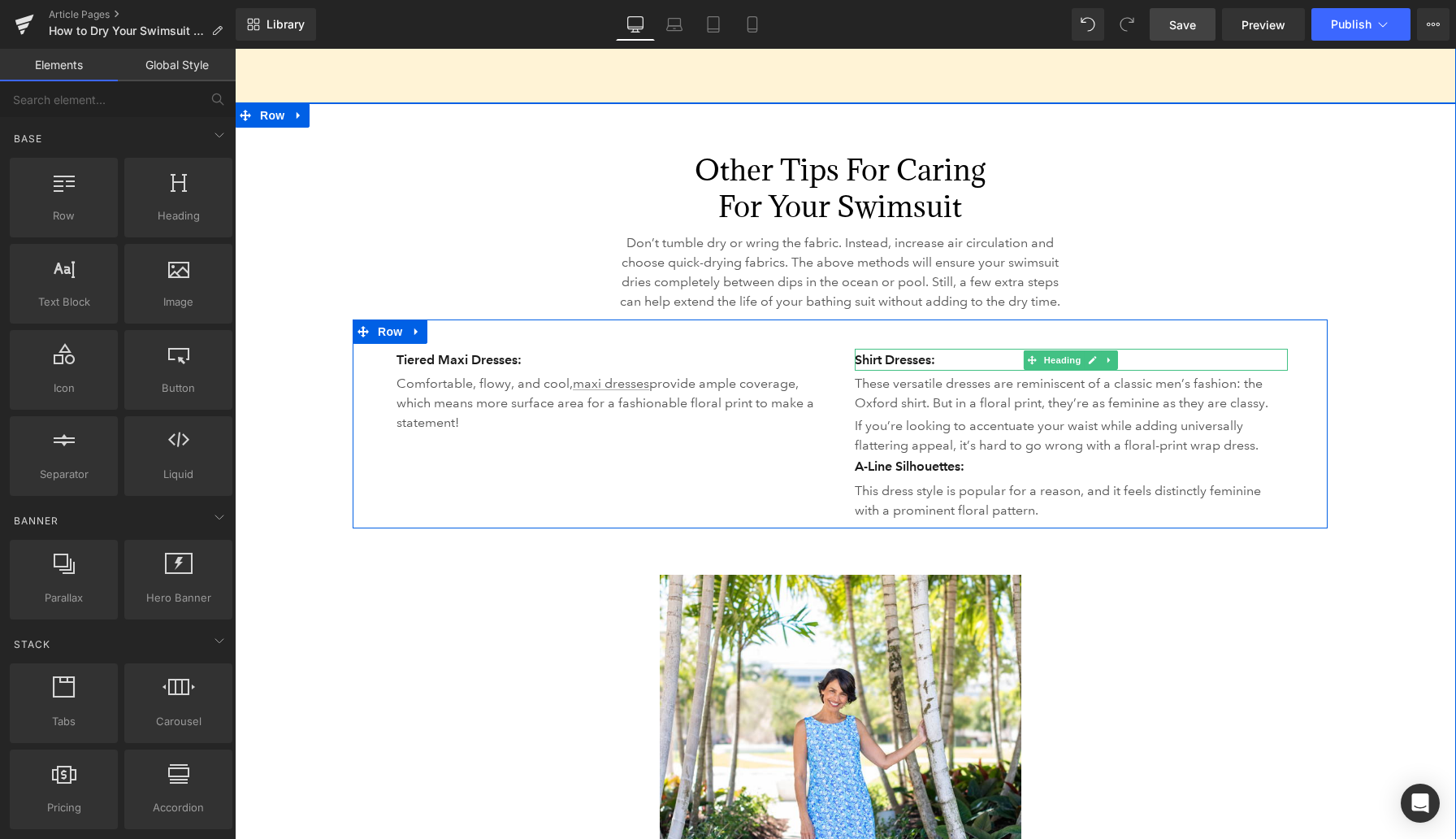
click at [910, 371] on h3 "Shirt Dresses:" at bounding box center [1071, 359] width 434 height 23
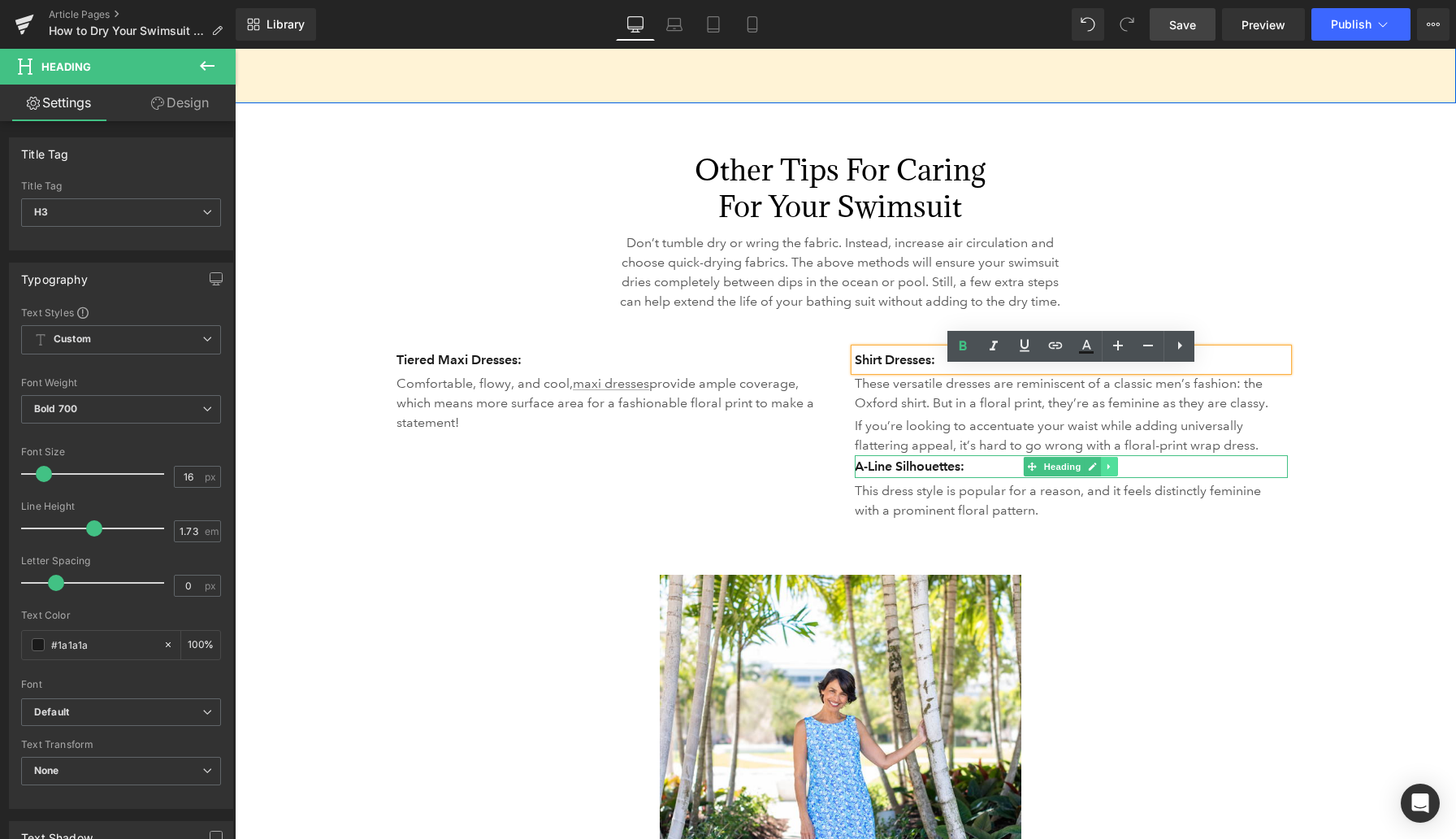
click at [951, 471] on icon at bounding box center [1109, 467] width 9 height 10
click at [951, 471] on icon at bounding box center [1118, 467] width 9 height 10
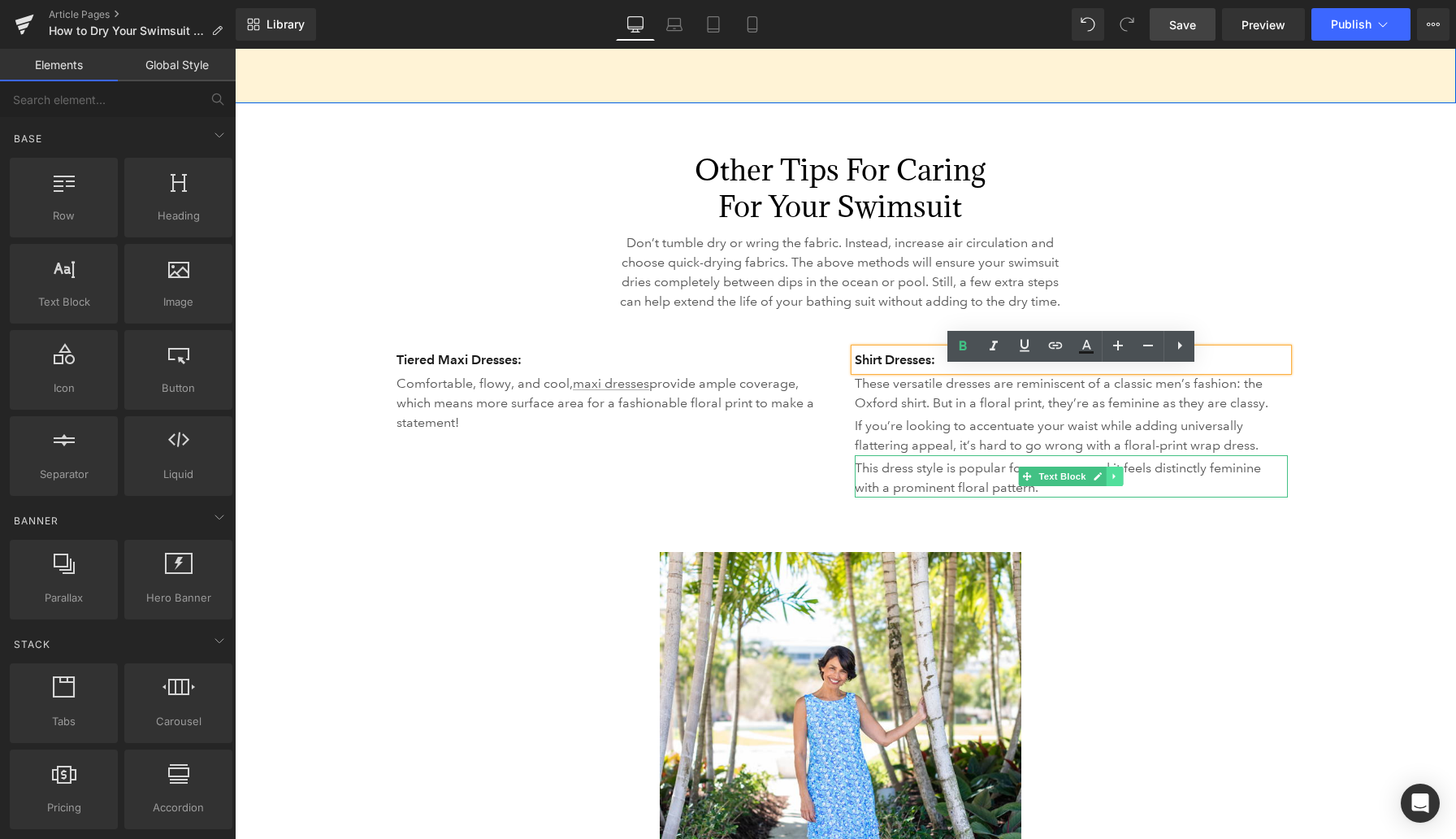
click at [951, 481] on icon at bounding box center [1115, 476] width 9 height 10
click at [951, 481] on icon at bounding box center [1123, 476] width 9 height 9
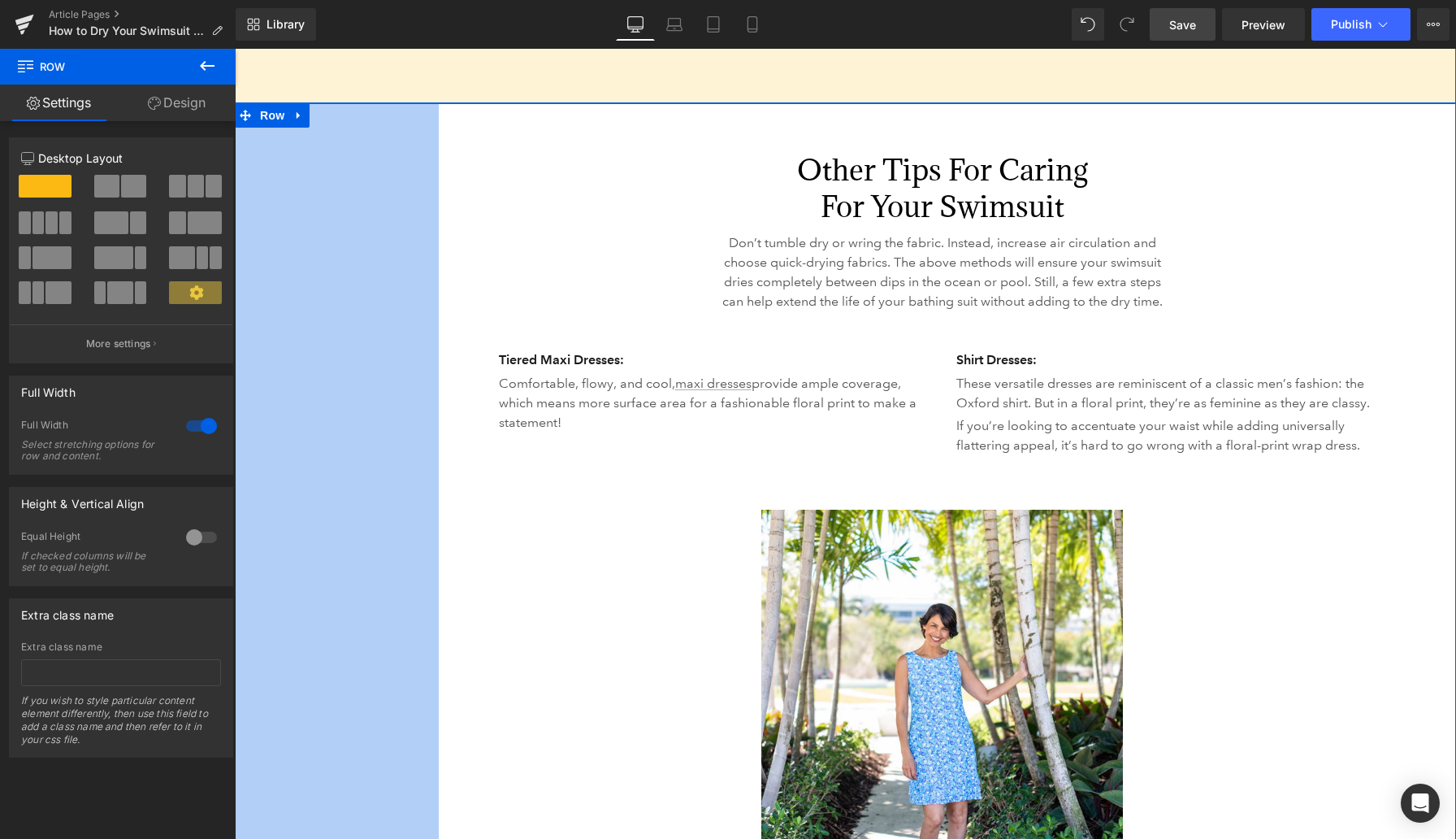
drag, startPoint x: 237, startPoint y: 425, endPoint x: 441, endPoint y: 433, distance: 204.2
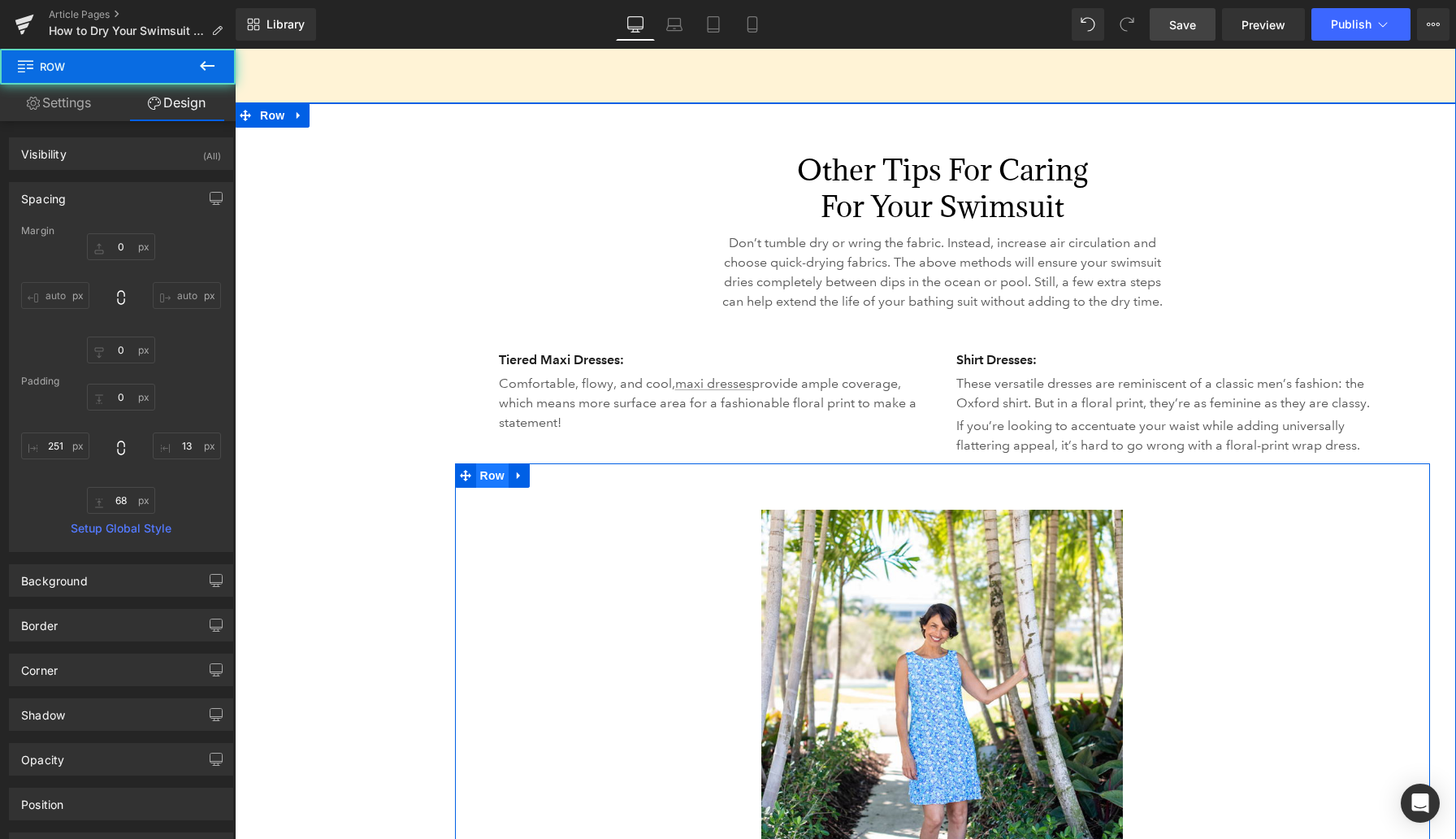
click at [492, 485] on span "Row" at bounding box center [492, 475] width 33 height 24
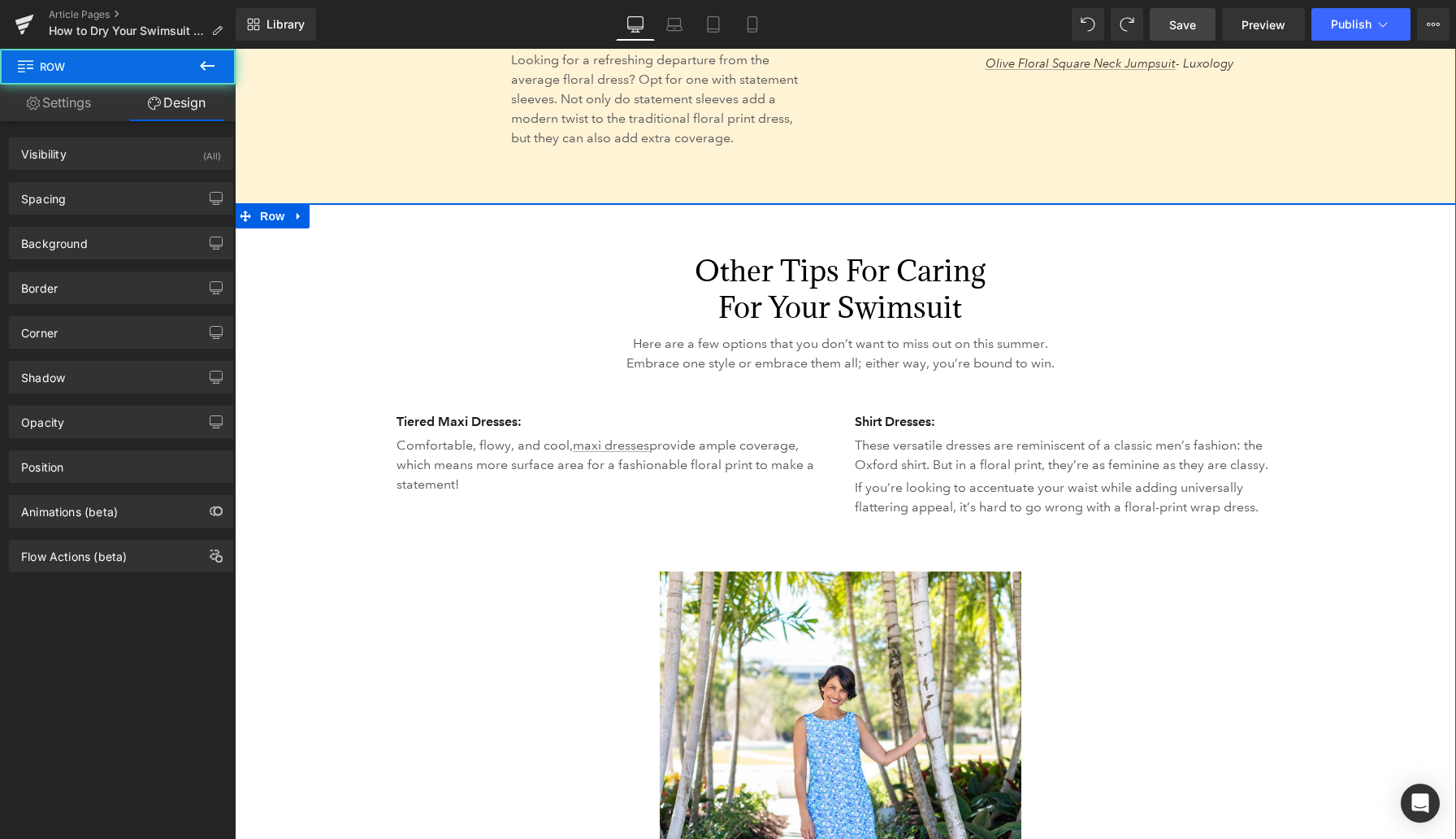
scroll to position [3652, 0]
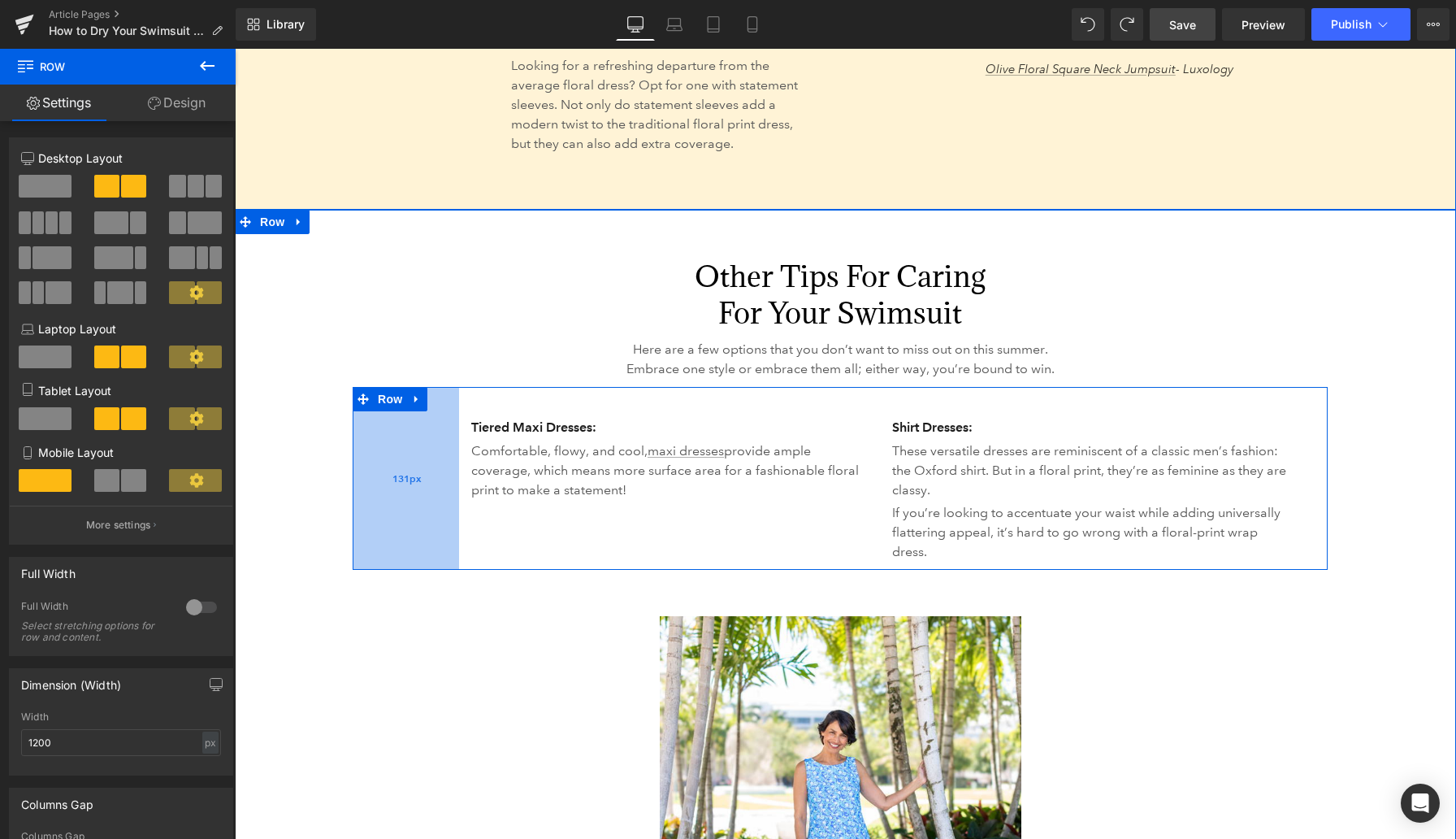
drag, startPoint x: 354, startPoint y: 448, endPoint x: 429, endPoint y: 448, distance: 75.0
click at [429, 448] on div "131px" at bounding box center [406, 479] width 107 height 184
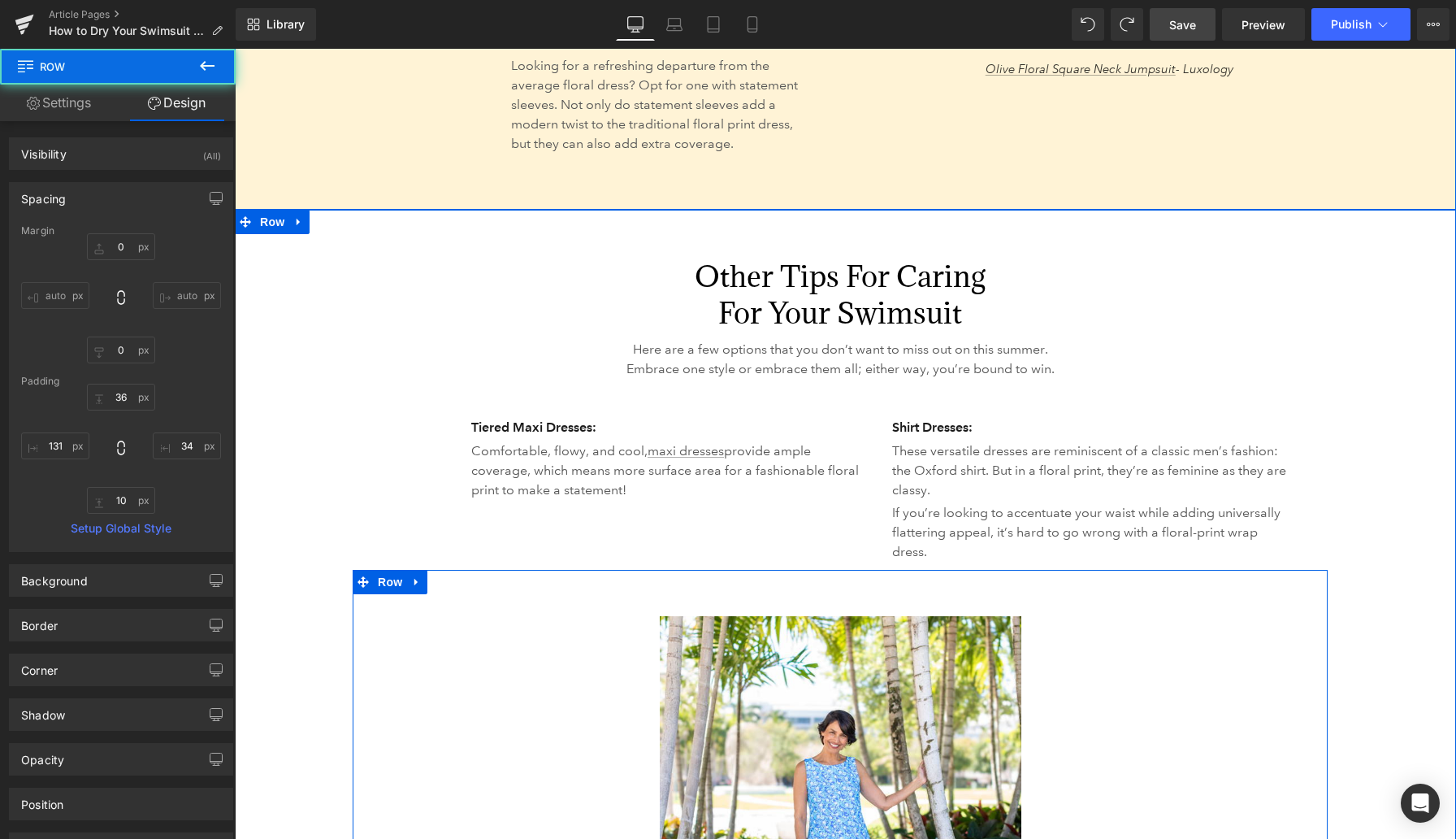
click at [951, 633] on link at bounding box center [841, 831] width 951 height 430
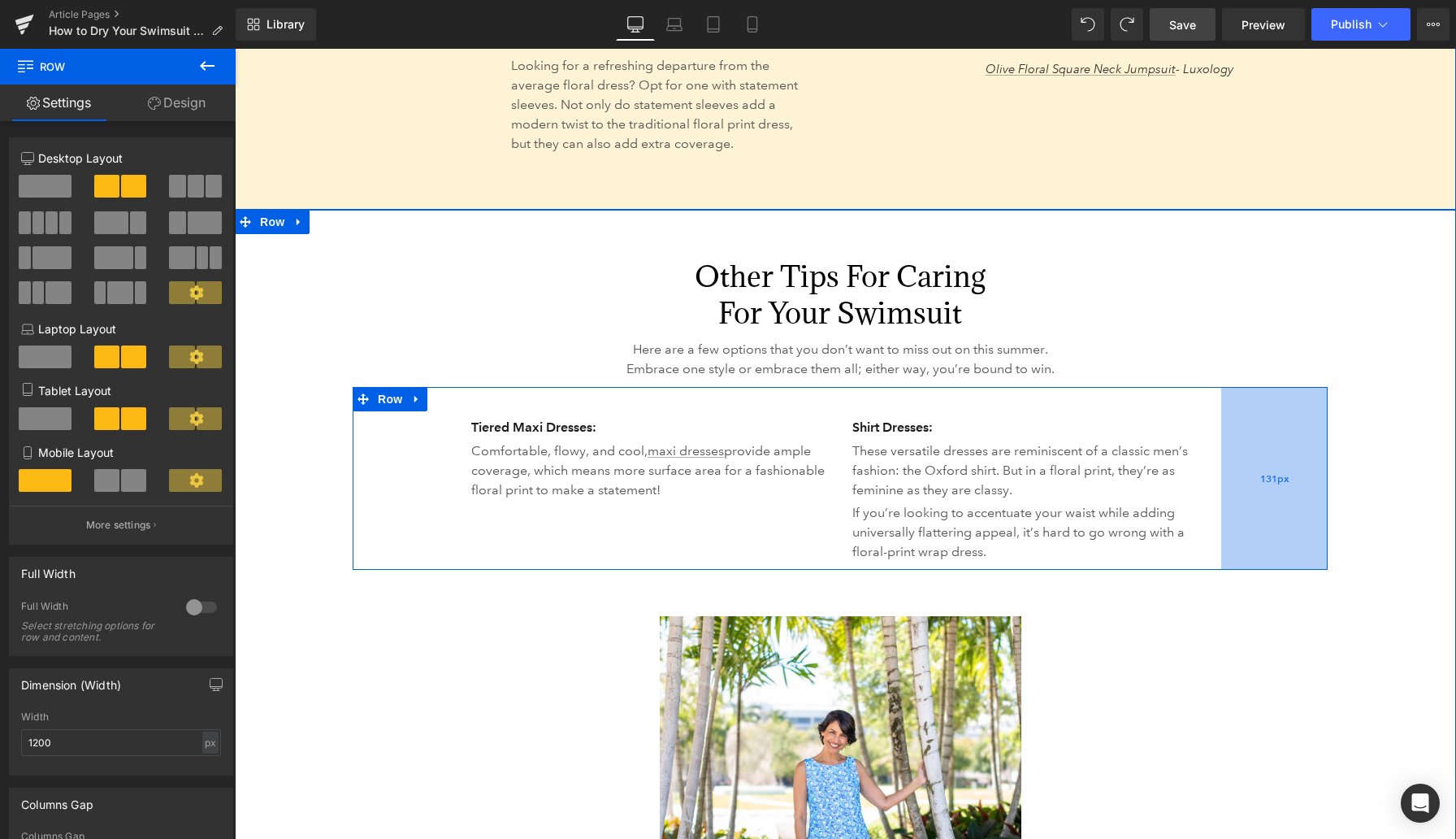
drag, startPoint x: 1326, startPoint y: 482, endPoint x: 1248, endPoint y: 523, distance: 88.1
click at [951, 523] on div "131px" at bounding box center [1275, 479] width 107 height 184
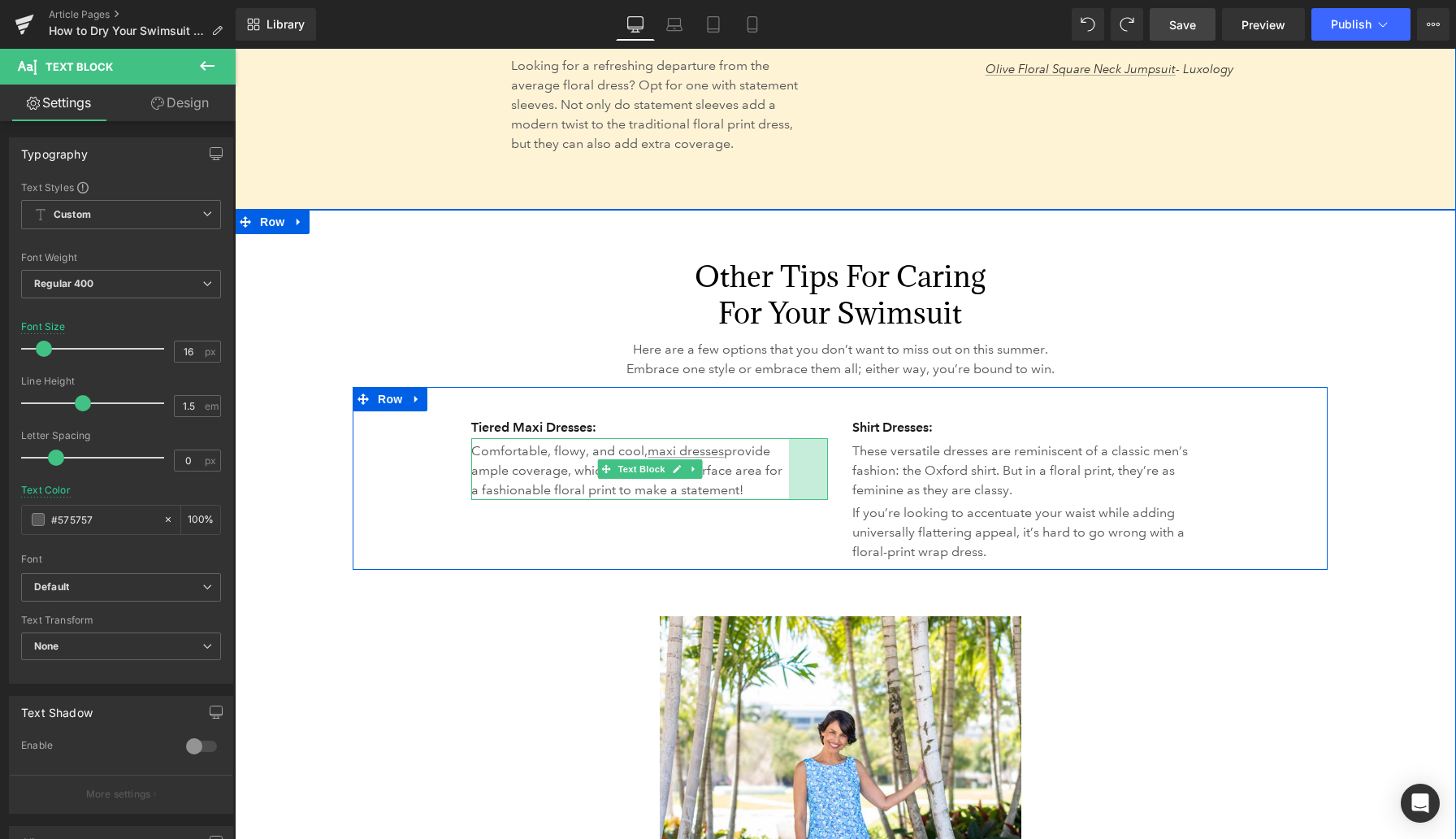
drag, startPoint x: 825, startPoint y: 465, endPoint x: 787, endPoint y: 467, distance: 38.1
click at [787, 467] on div "Comfortable, flowy, and cool, maxi dresses provide ample coverage, which means …" at bounding box center [649, 469] width 357 height 62
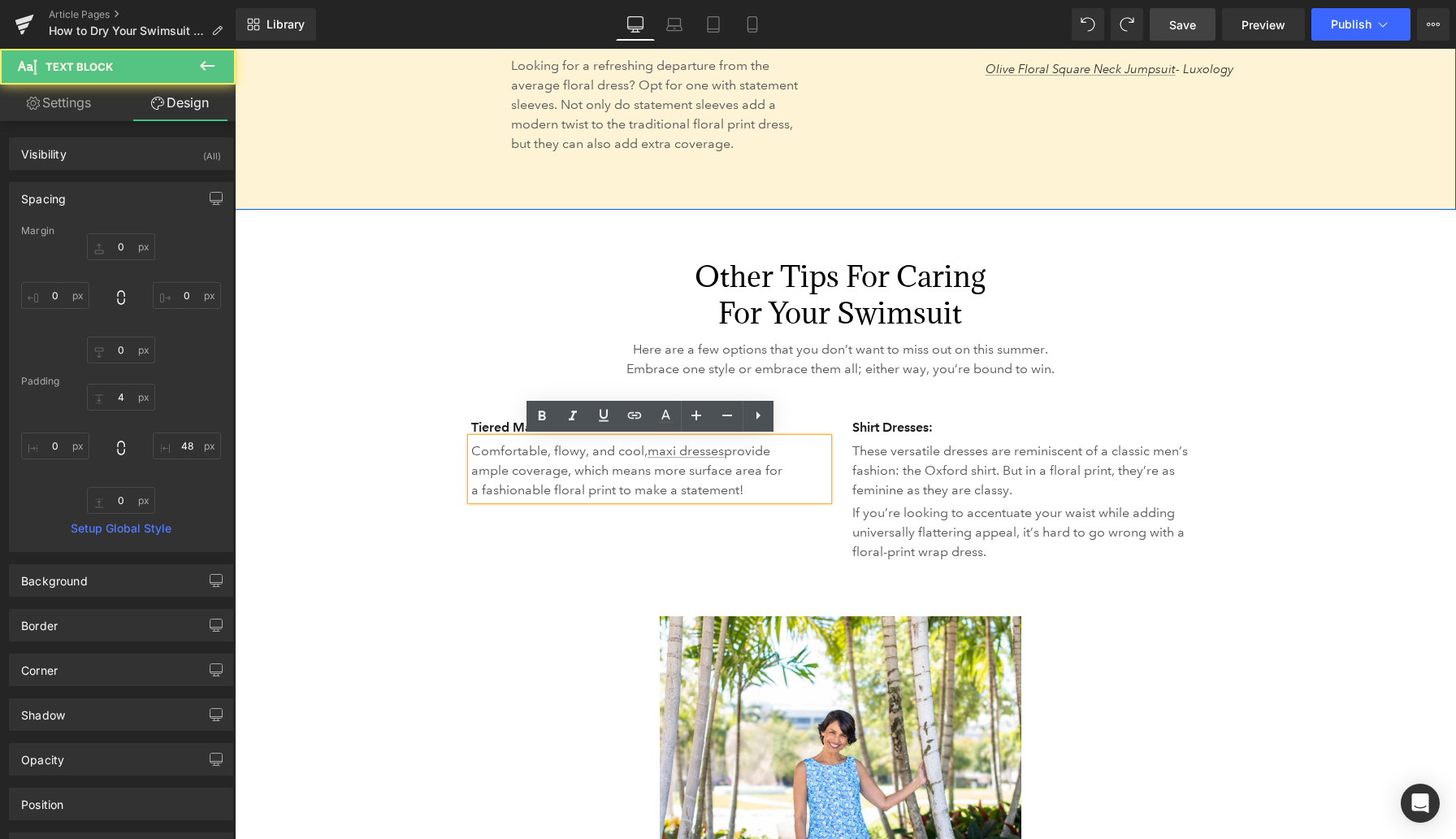
click at [235, 49] on div "57px" at bounding box center [235, 49] width 0 height 0
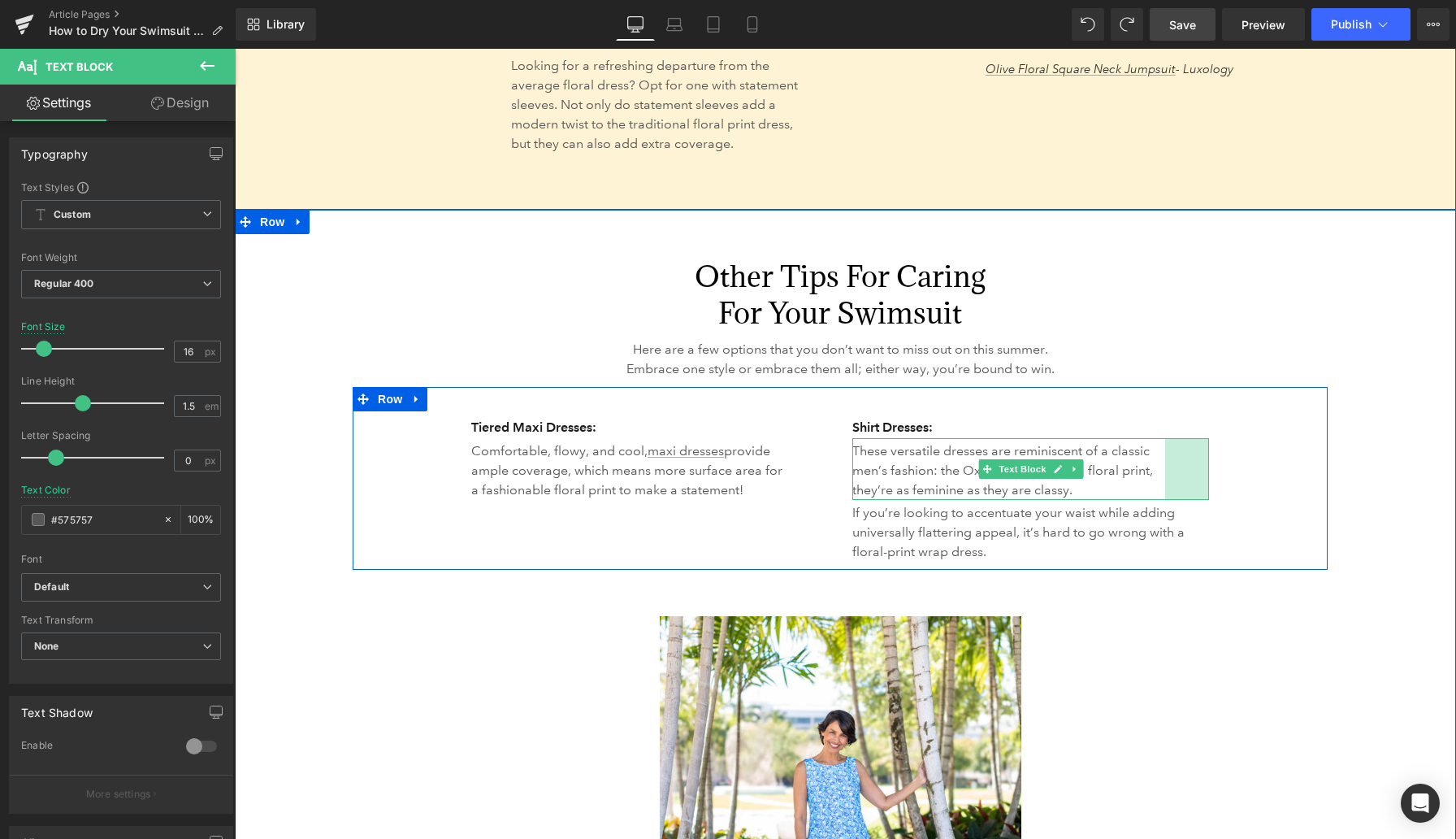
drag, startPoint x: 1204, startPoint y: 484, endPoint x: 1162, endPoint y: 487, distance: 42.1
click at [951, 487] on div "These versatile dresses are reminiscent of a classic men’s fashion: the Oxford …" at bounding box center [1030, 469] width 357 height 62
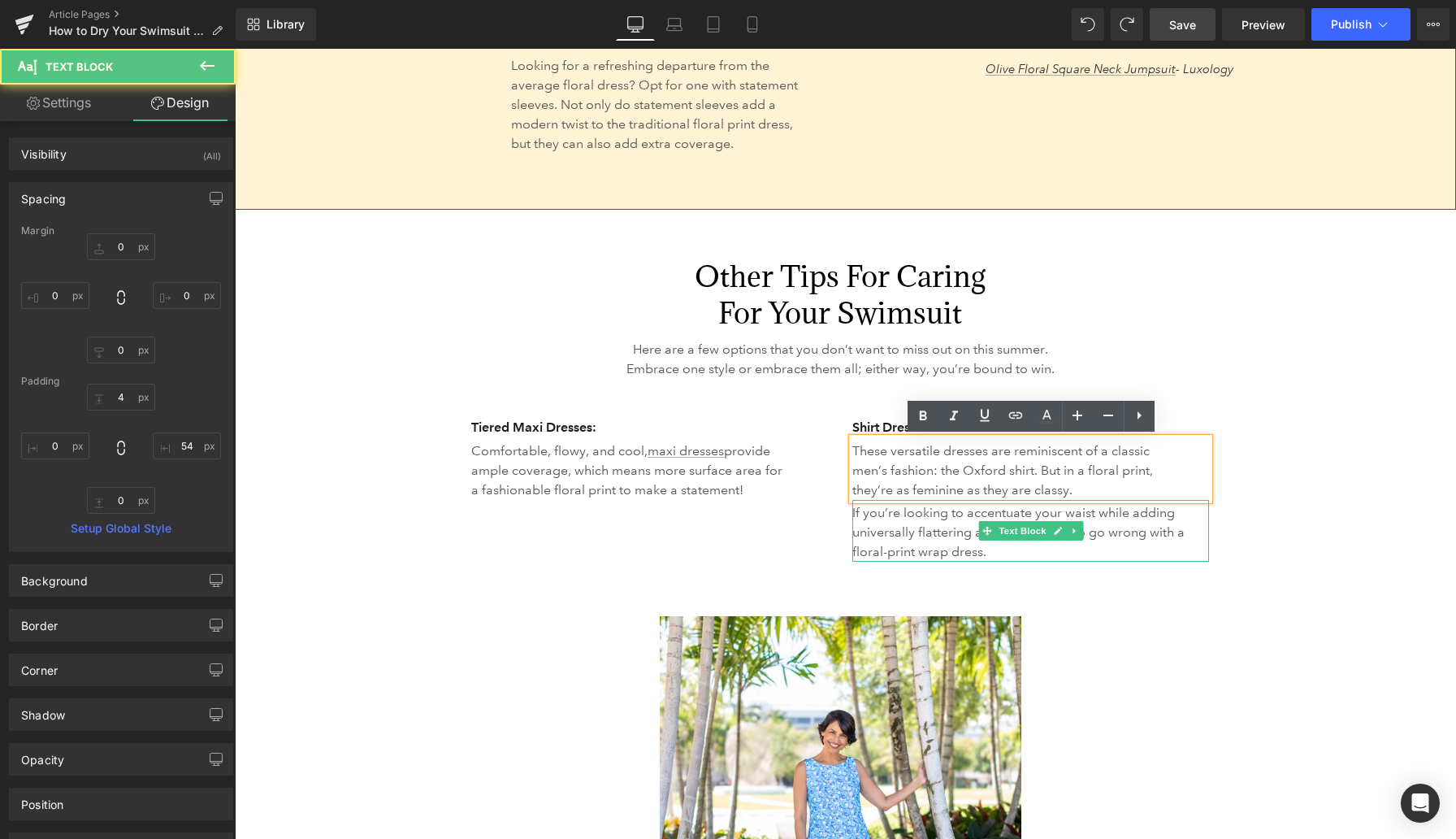
click at [951, 527] on p "If you’re looking to accentuate your waist while adding universally flattering …" at bounding box center [1030, 532] width 357 height 59
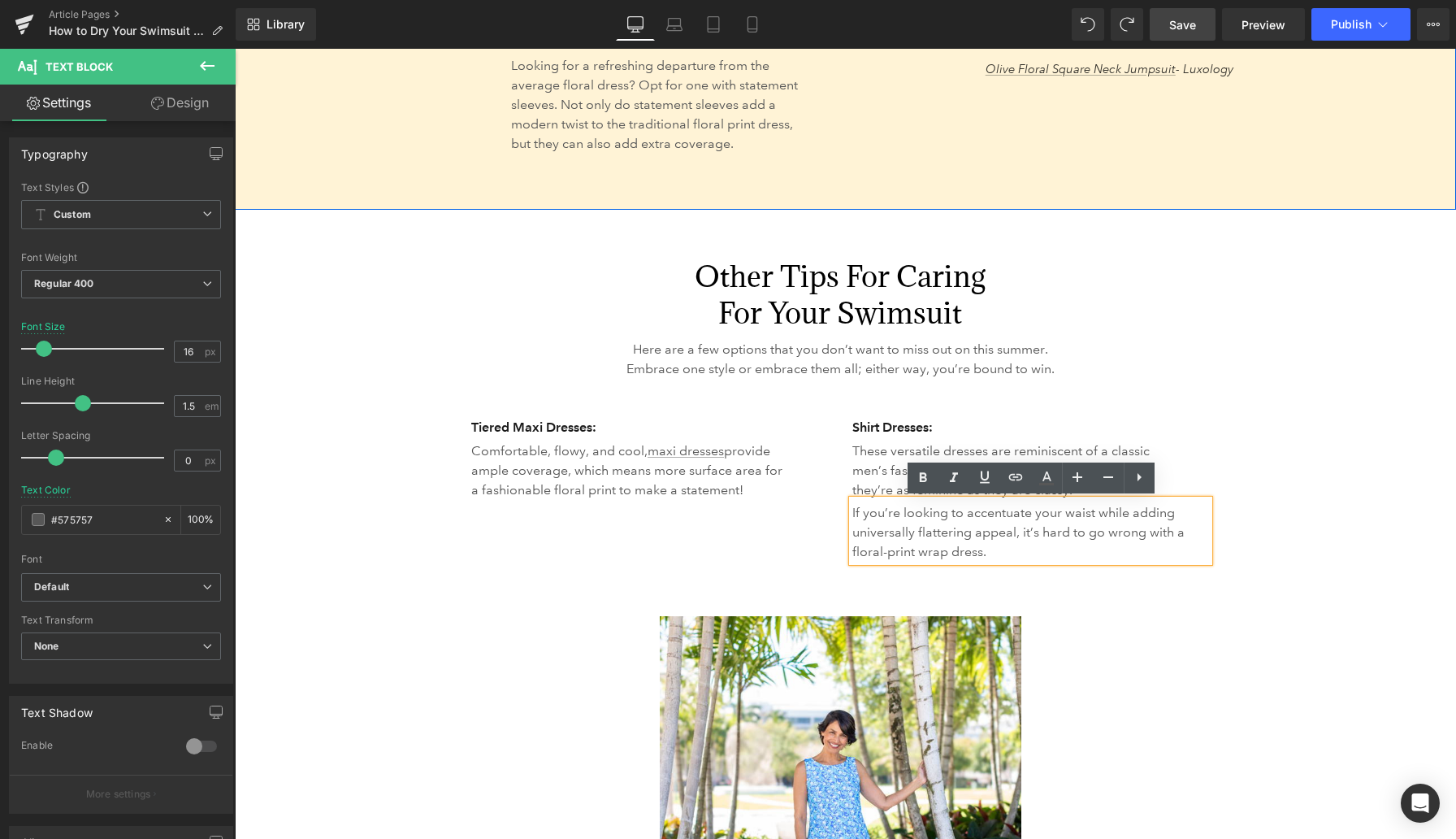
click at [235, 49] on div "57px" at bounding box center [235, 49] width 0 height 0
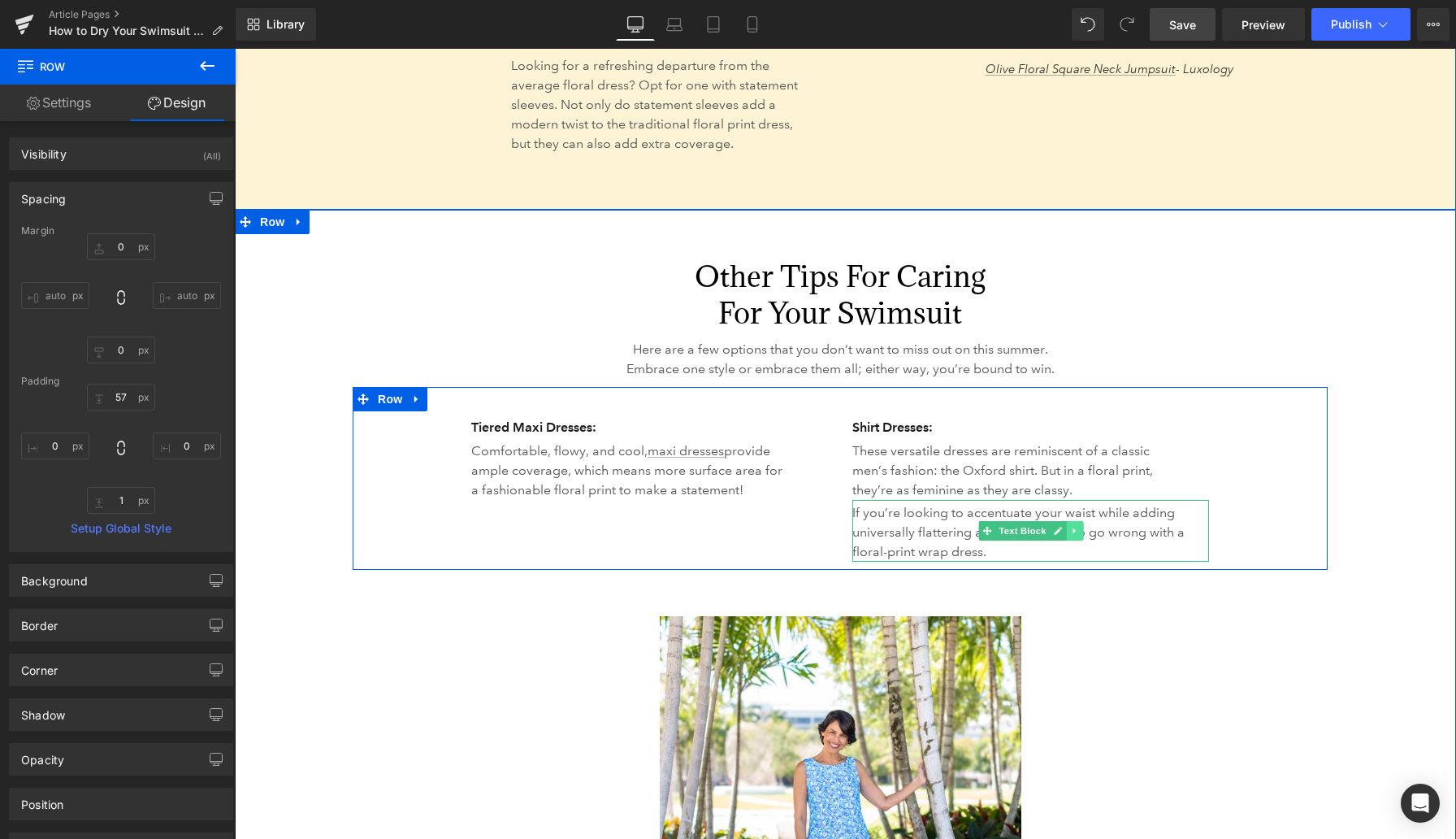
click at [951, 532] on icon at bounding box center [1075, 531] width 9 height 10
click at [951, 529] on icon at bounding box center [1082, 531] width 9 height 9
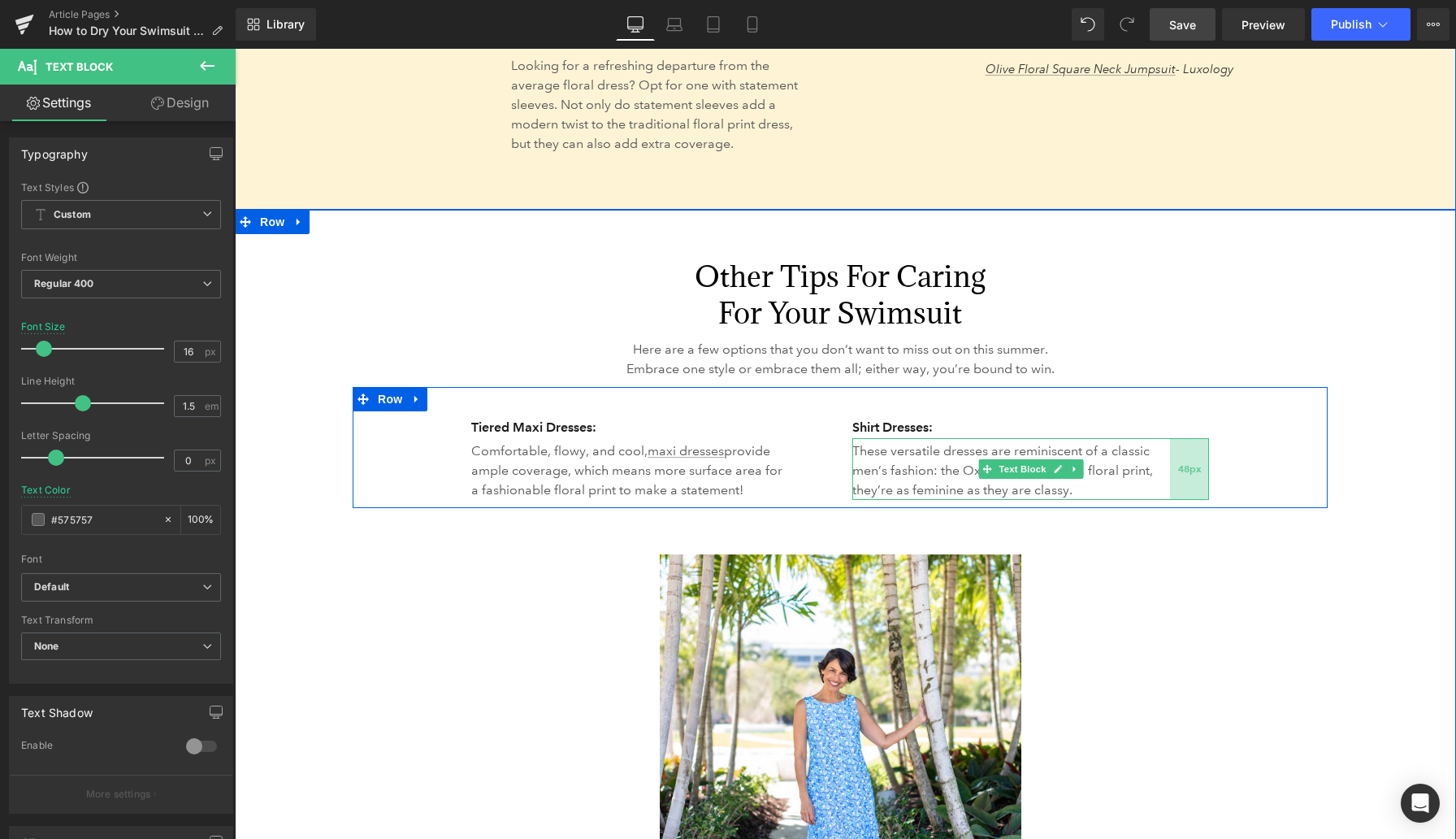
click at [951, 484] on div "48px" at bounding box center [1190, 469] width 39 height 62
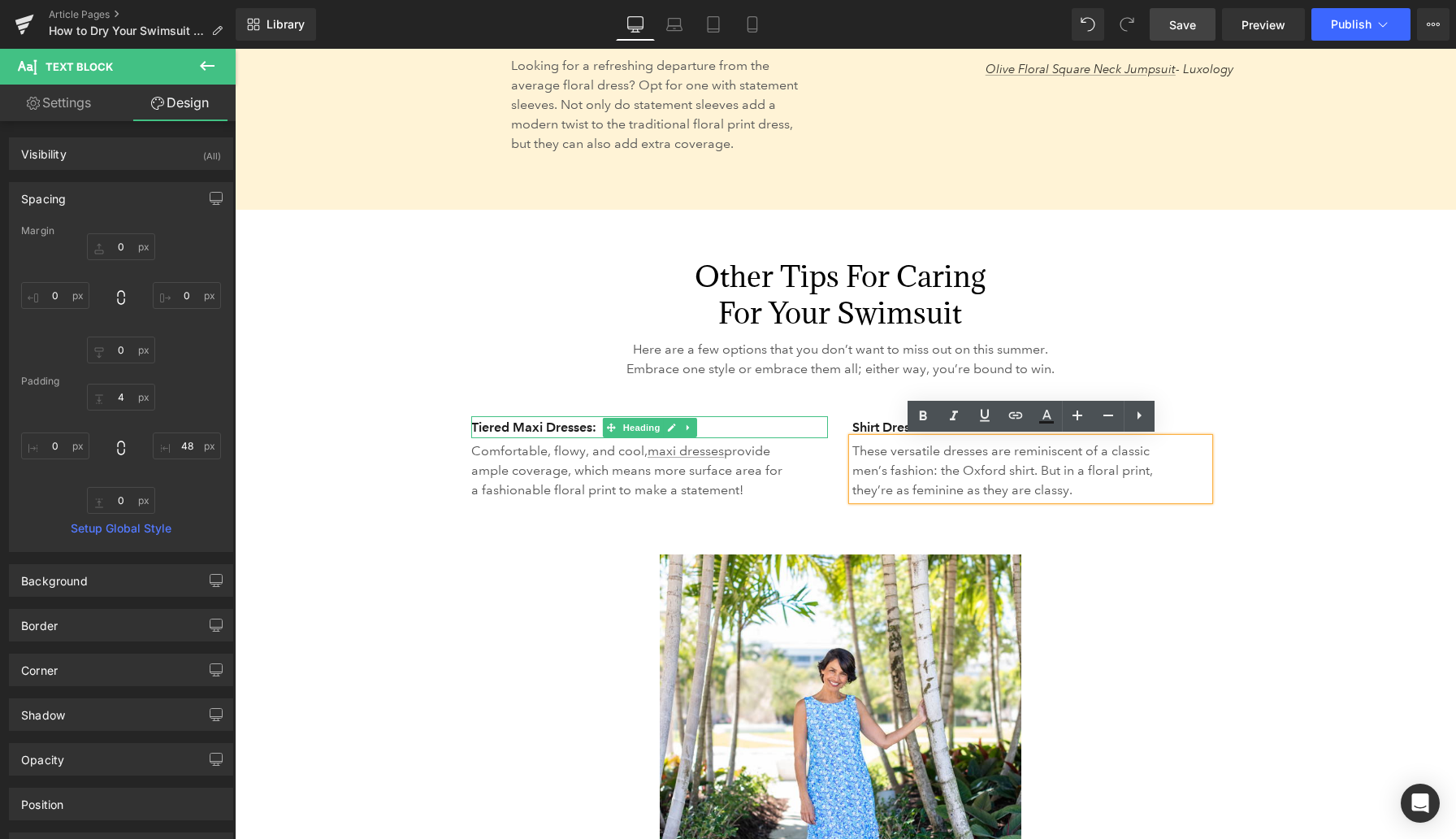
click at [519, 422] on h3 "Tiered Maxi Dresses:" at bounding box center [649, 427] width 357 height 23
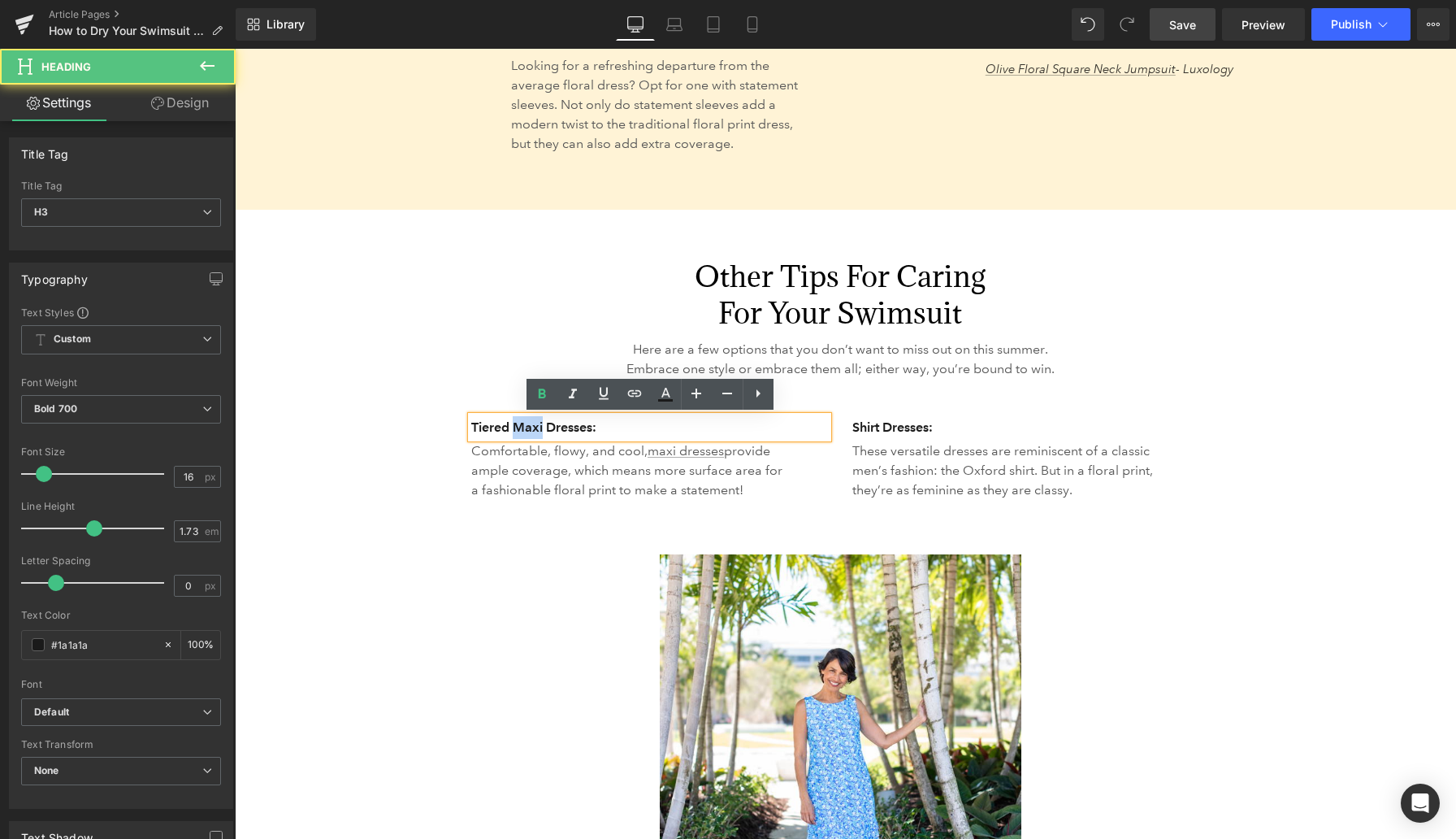
click at [519, 422] on h3 "Tiered Maxi Dresses:" at bounding box center [649, 427] width 357 height 23
paste div
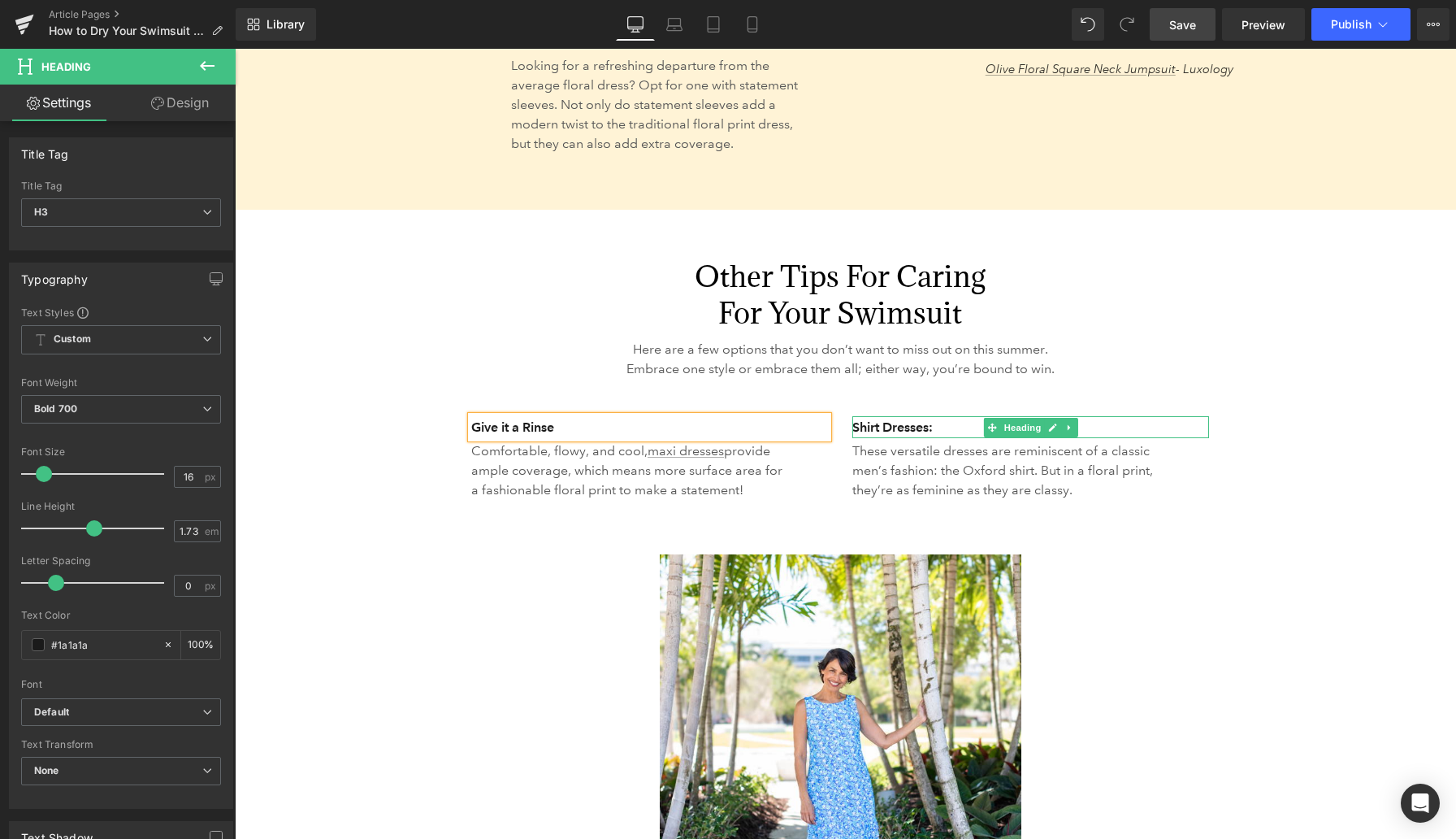
click at [879, 424] on h3 "Shirt Dresses:" at bounding box center [1030, 427] width 357 height 23
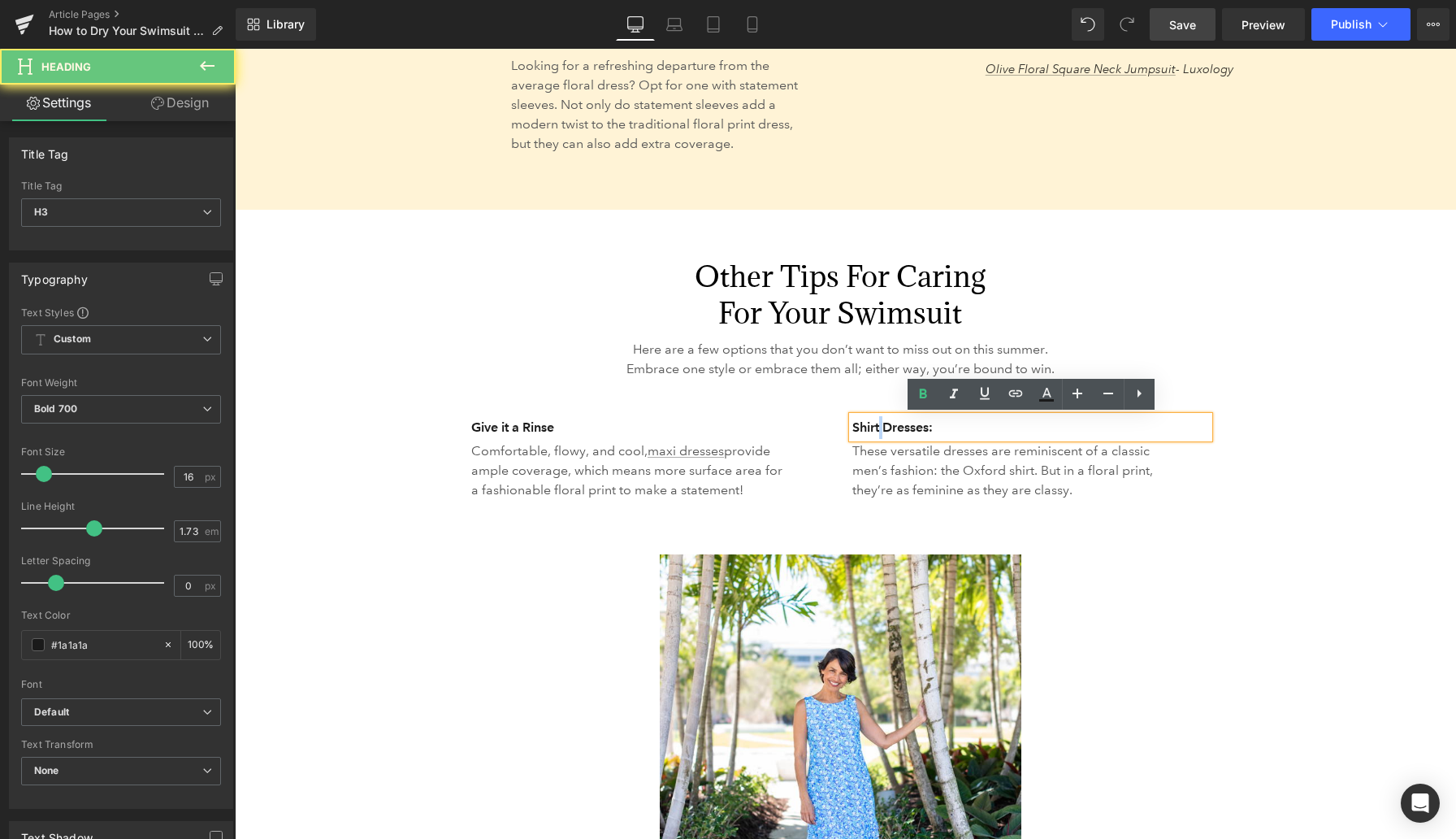
click at [879, 424] on h3 "Shirt Dresses:" at bounding box center [1030, 427] width 357 height 23
paste div
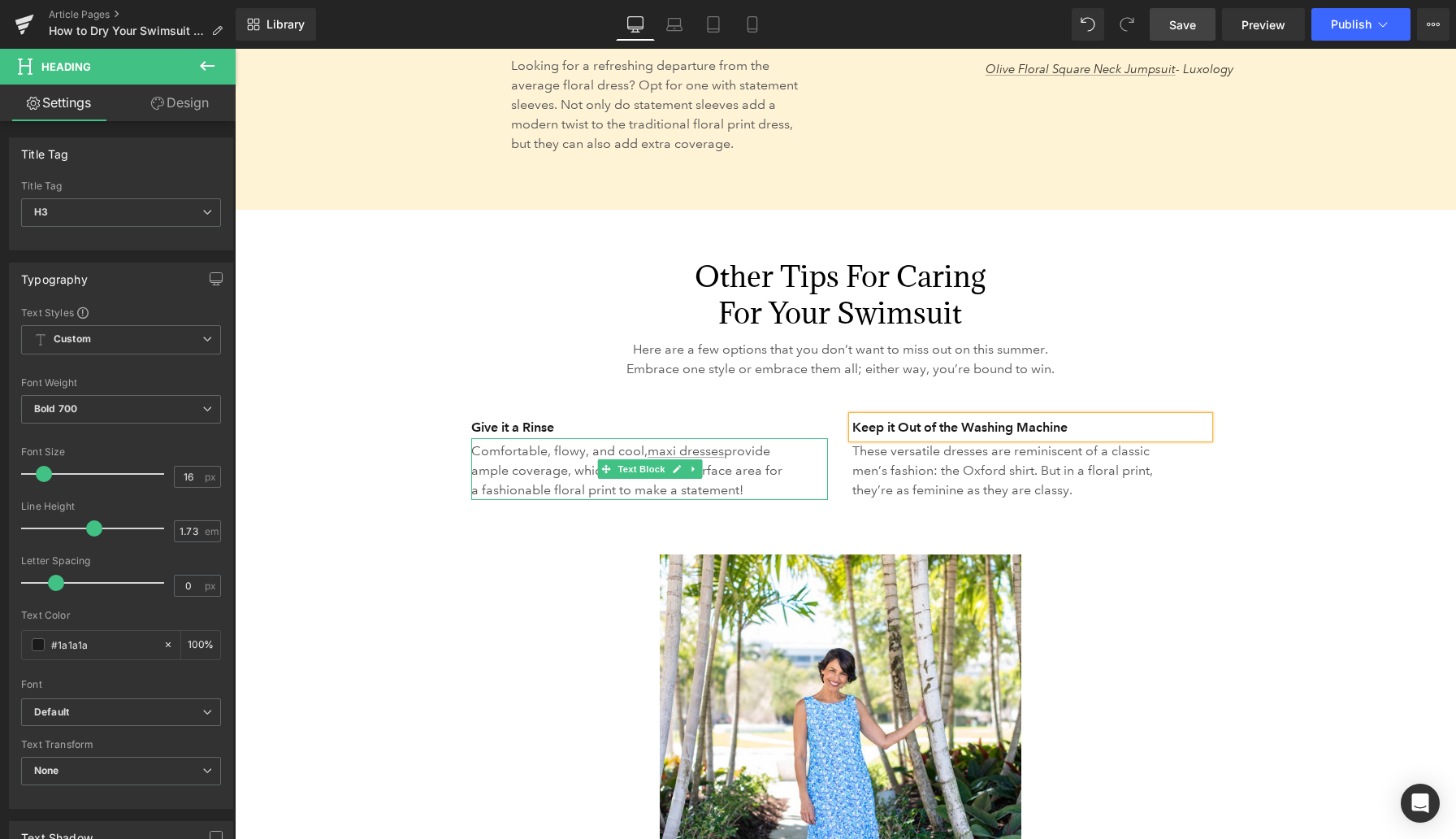
click at [533, 467] on p "Comfortable, flowy, and cool, maxi dresses provide ample coverage, which means …" at bounding box center [630, 471] width 317 height 59
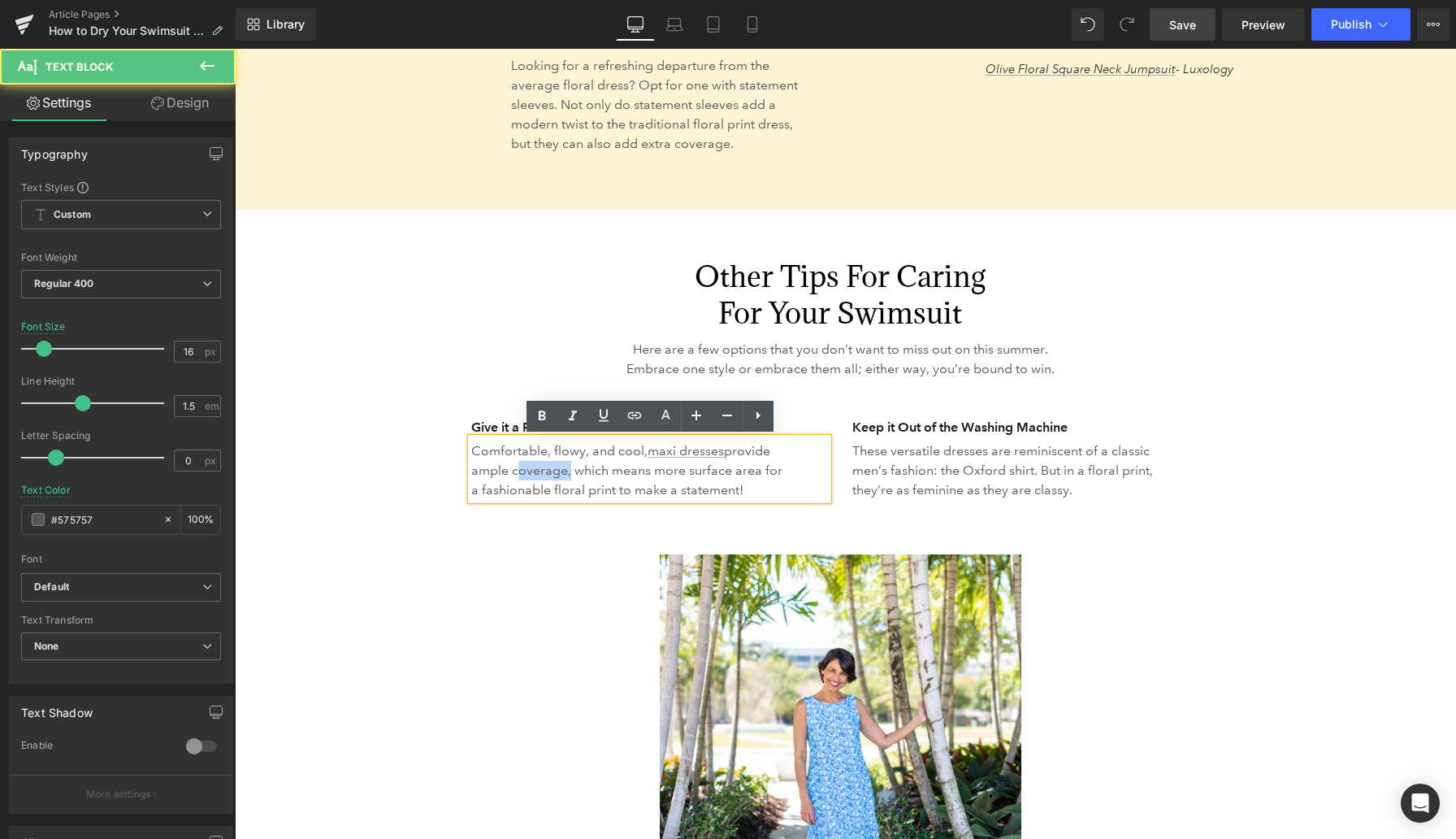
click at [533, 467] on p "Comfortable, flowy, and cool, maxi dresses provide ample coverage, which means …" at bounding box center [630, 471] width 317 height 59
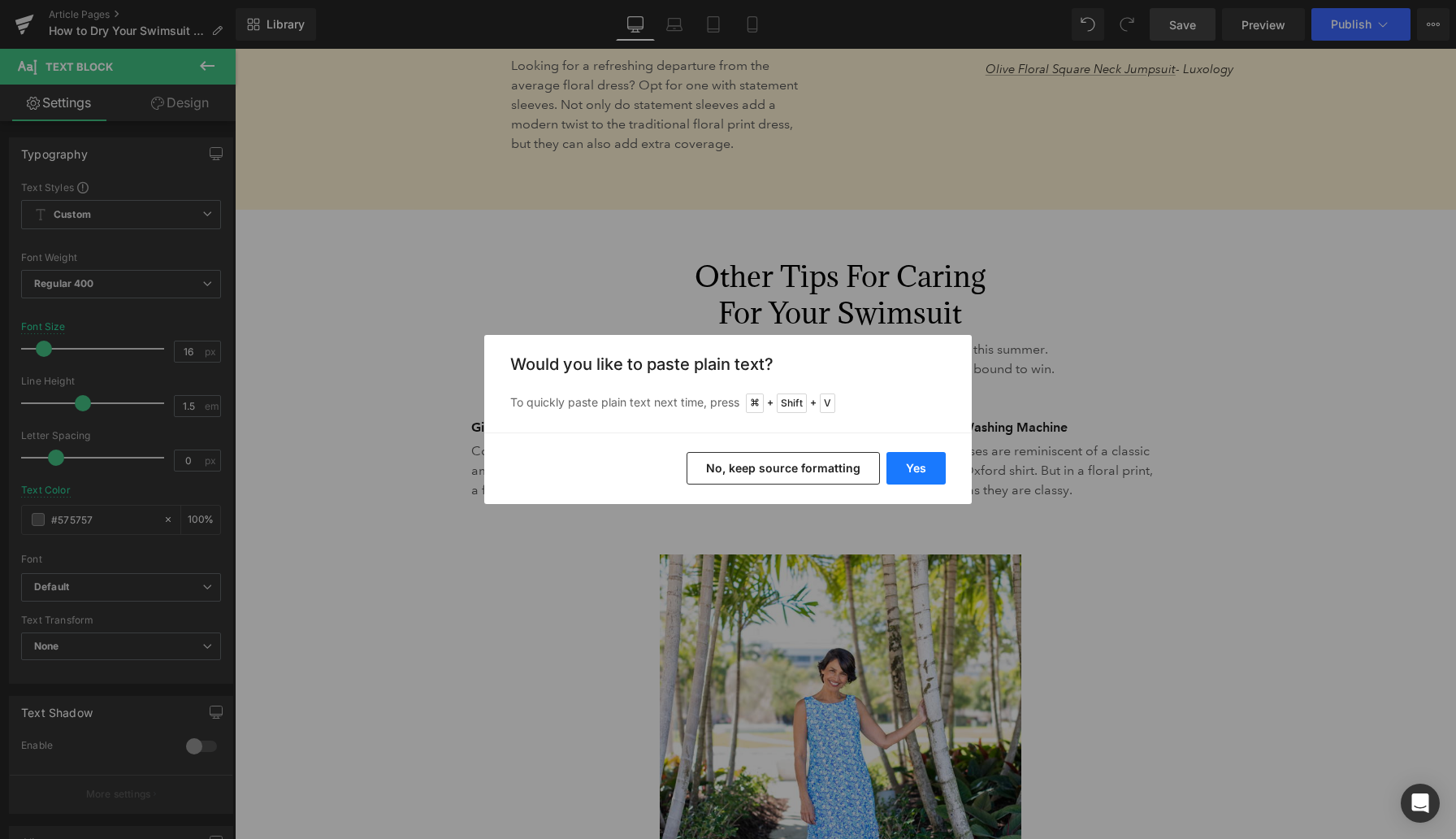
click at [925, 467] on button "Yes" at bounding box center [916, 468] width 60 height 33
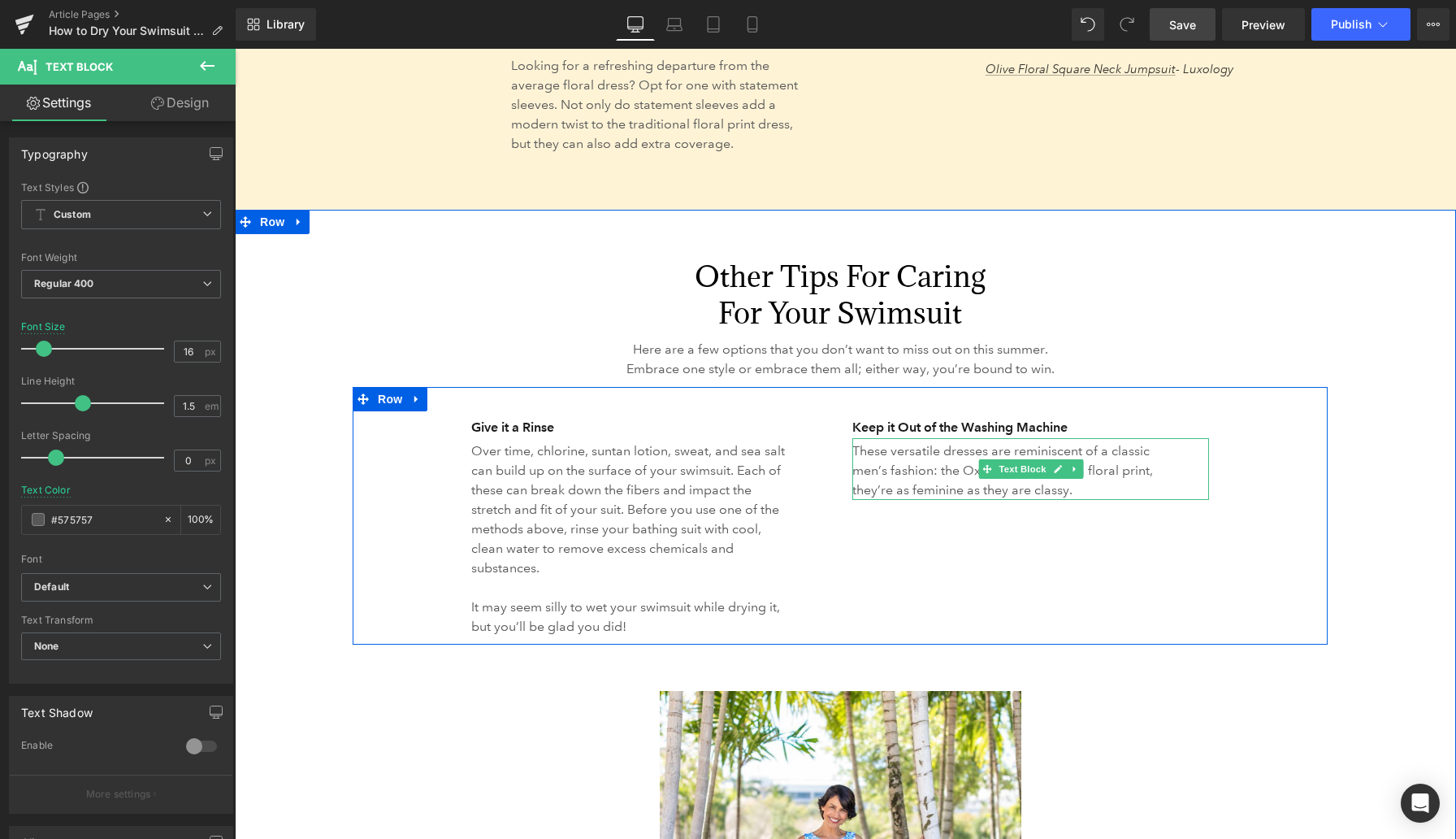
click at [909, 464] on p "These versatile dresses are reminiscent of a classic men’s fashion: the Oxford …" at bounding box center [1011, 471] width 317 height 59
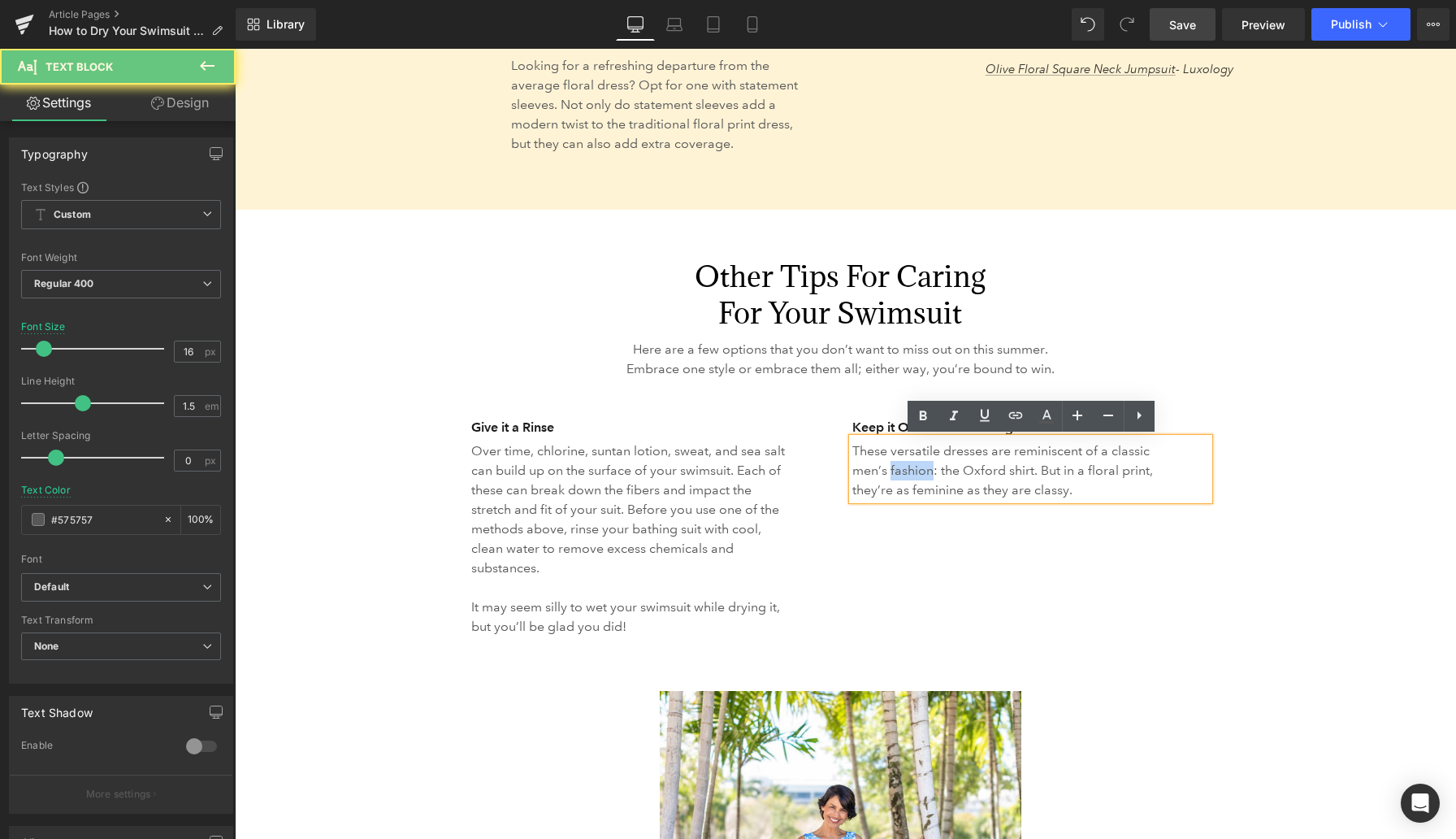
click at [909, 464] on p "These versatile dresses are reminiscent of a classic men’s fashion: the Oxford …" at bounding box center [1011, 471] width 317 height 59
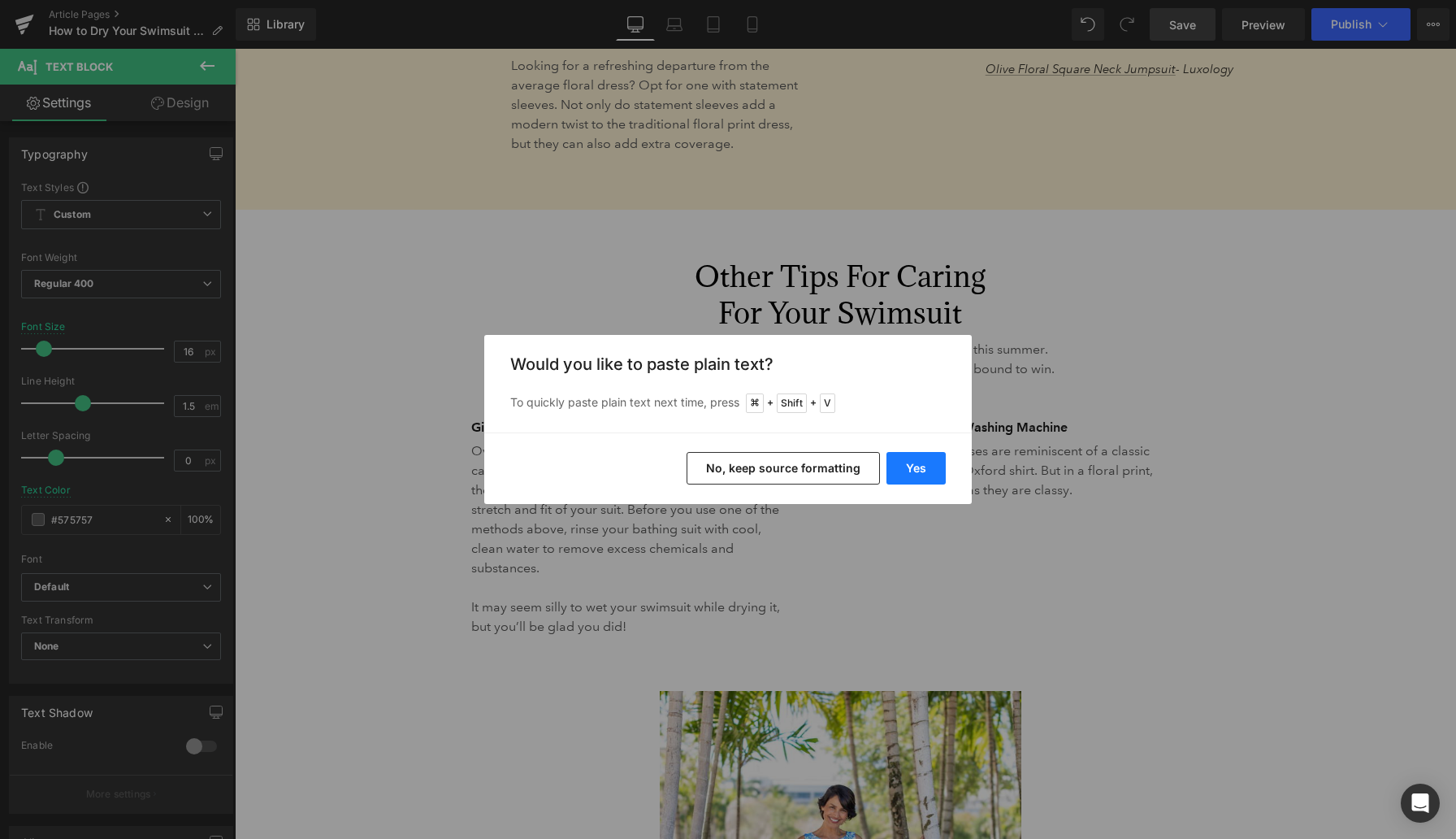
click at [889, 457] on button "Yes" at bounding box center [916, 468] width 60 height 33
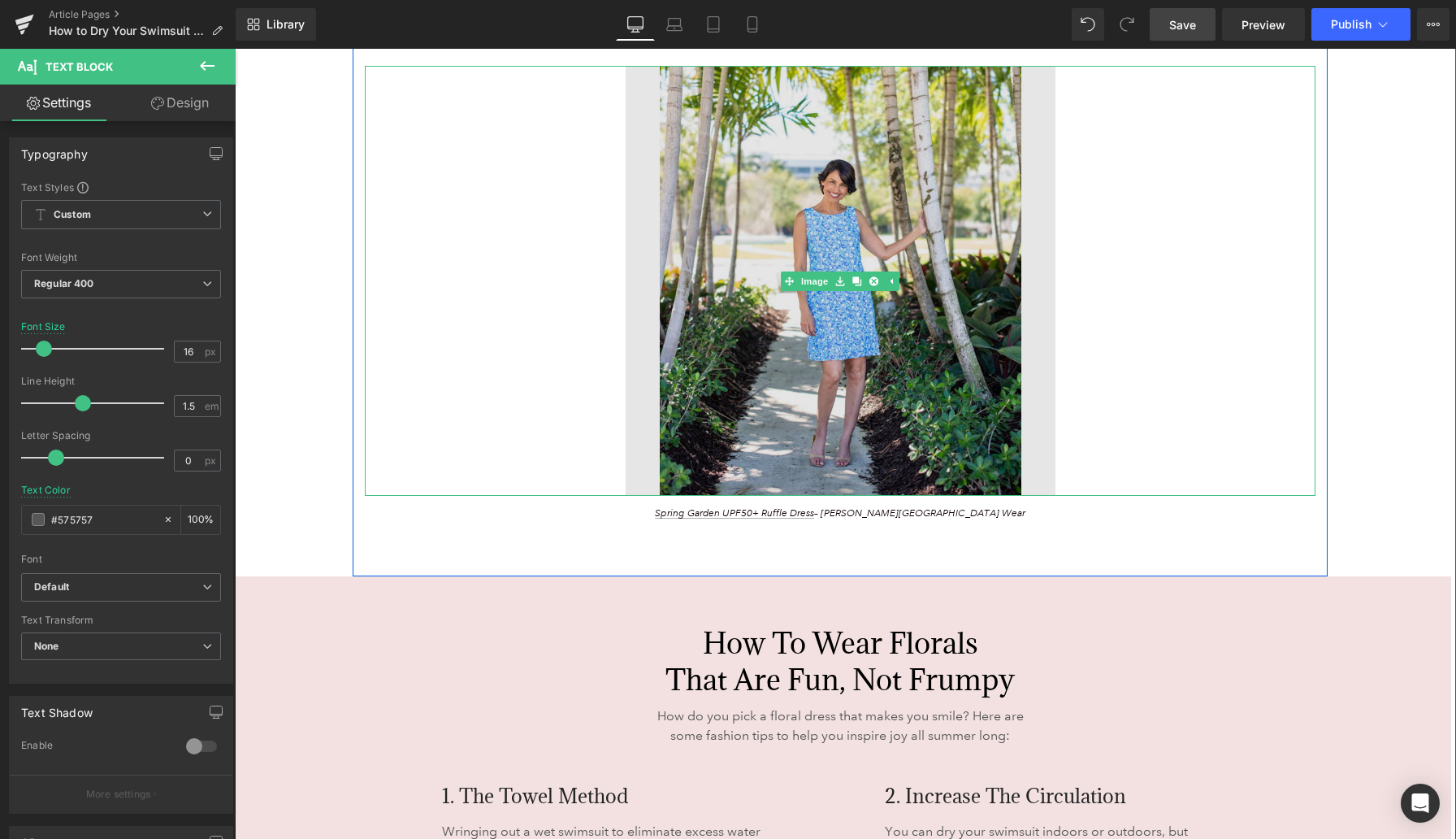
scroll to position [4293, 0]
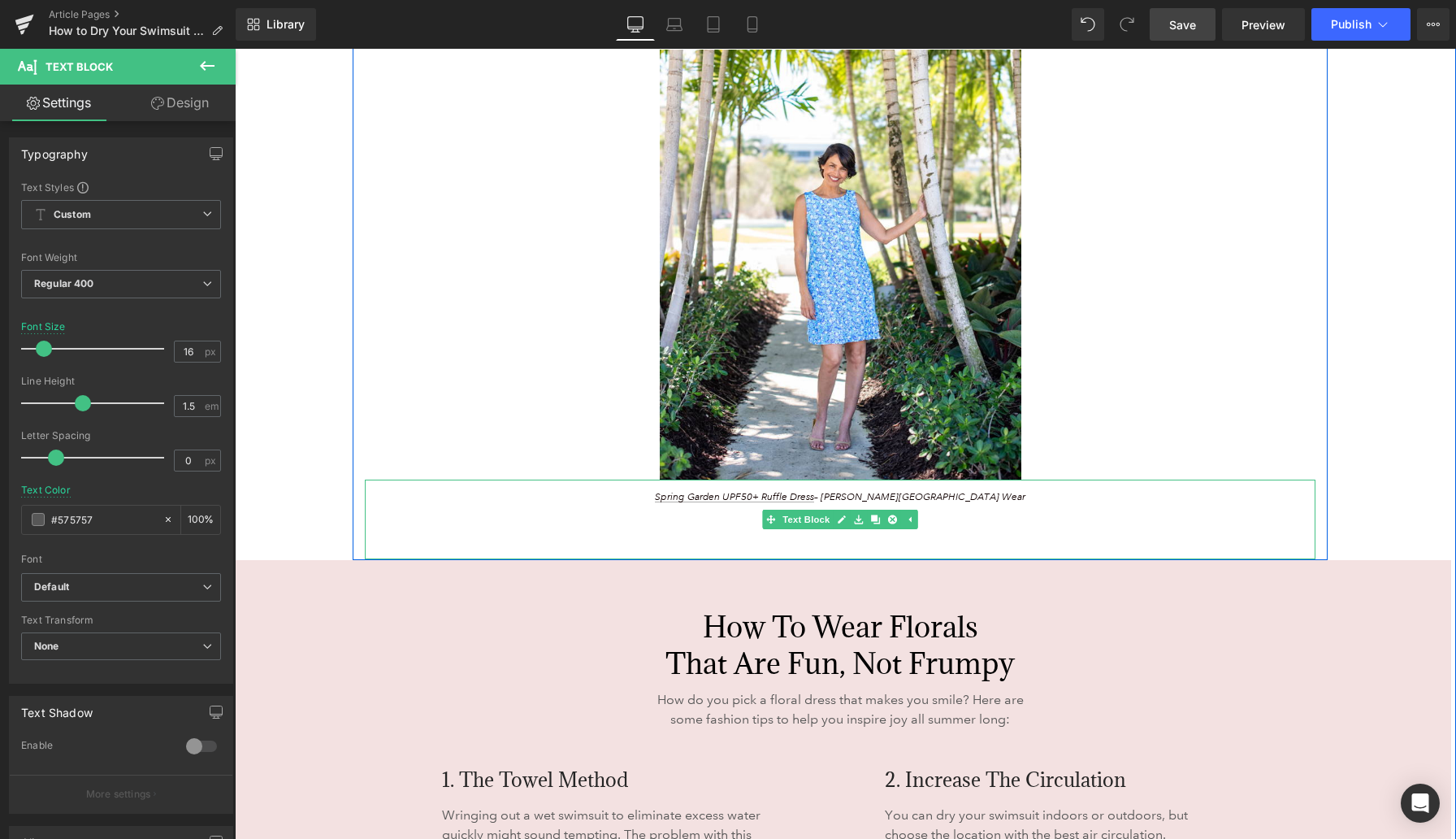
click at [951, 497] on p "Spring Garden UPF50+ Ruffle Dress – Anthony’s Resort Wear" at bounding box center [841, 497] width 707 height 14
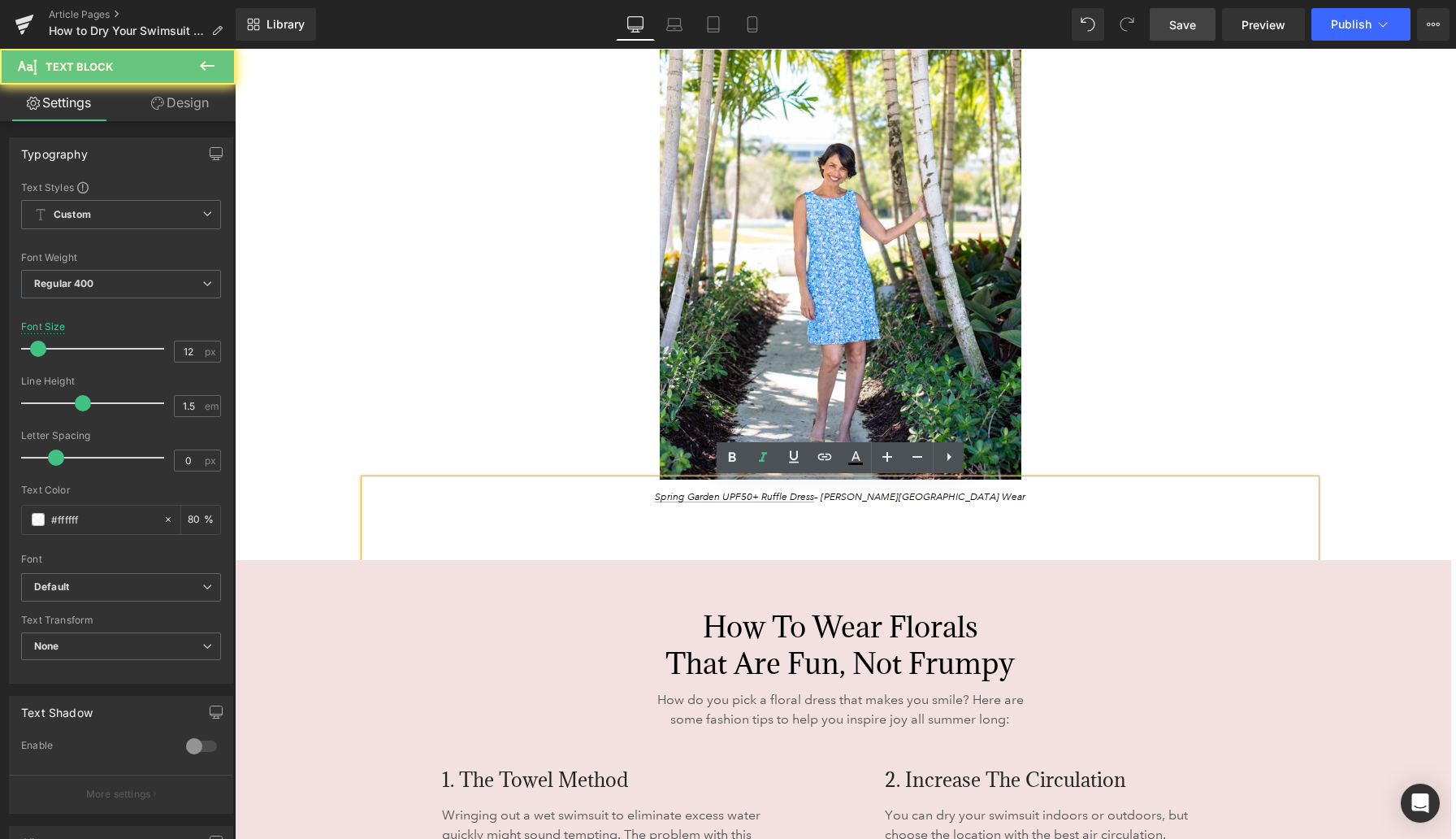
click at [951, 497] on p "Spring Garden UPF50+ Ruffle Dress – Anthony’s Resort Wear" at bounding box center [841, 497] width 707 height 14
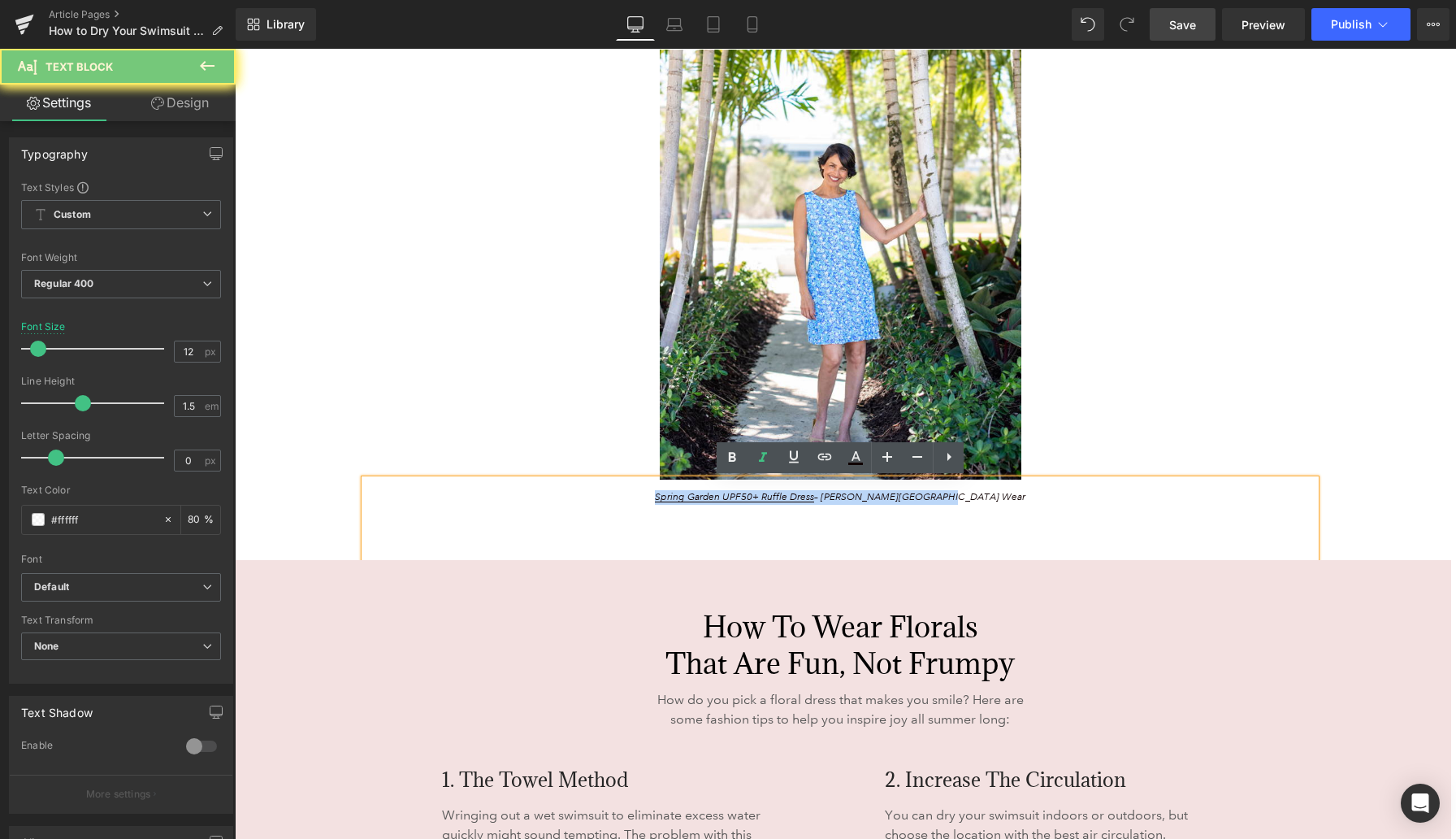
click at [951, 497] on p "Spring Garden UPF50+ Ruffle Dress – Anthony’s Resort Wear" at bounding box center [841, 497] width 707 height 14
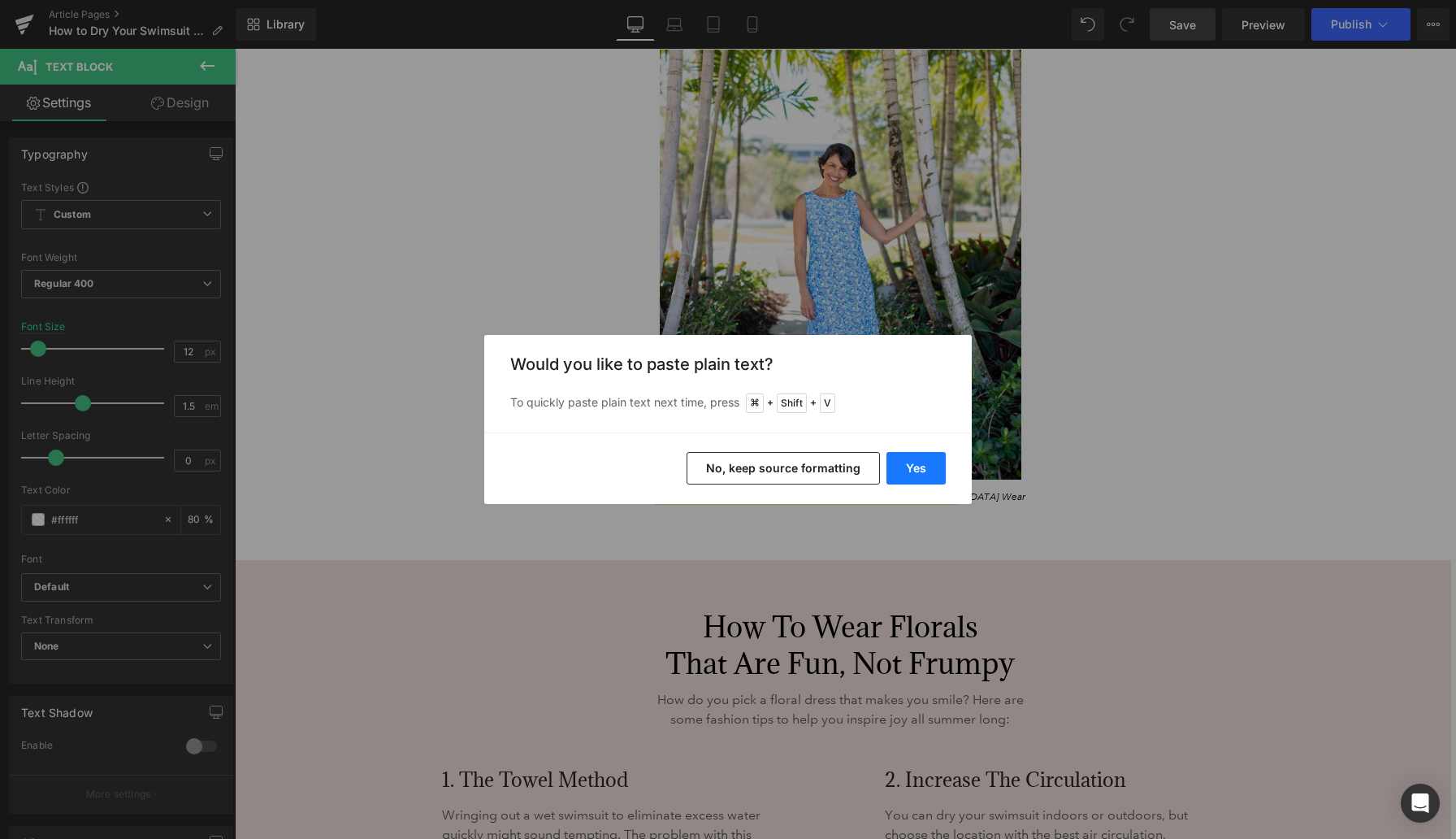
click at [942, 469] on button "Yes" at bounding box center [916, 468] width 60 height 33
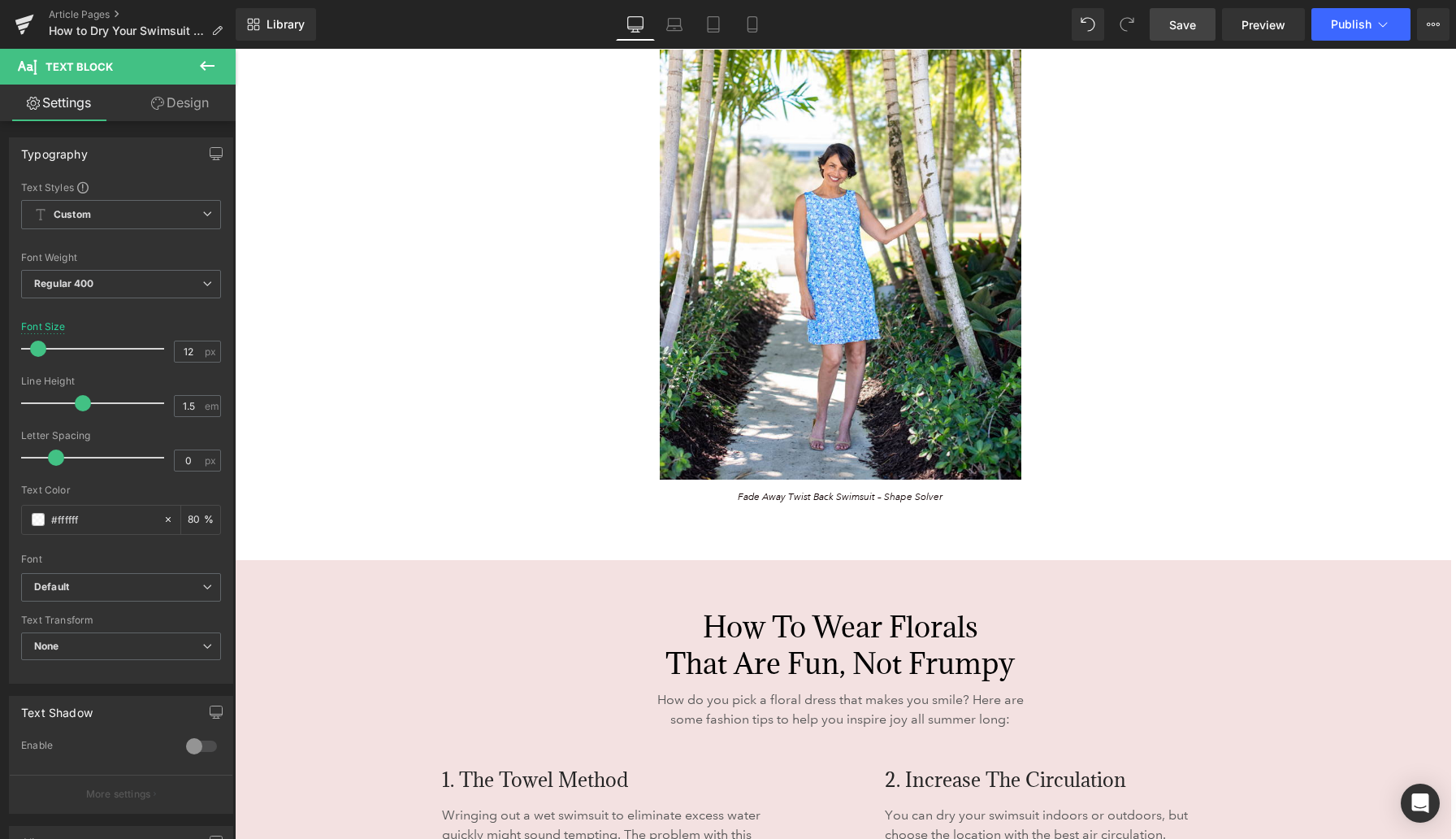
click at [951, 25] on span "Save" at bounding box center [1183, 24] width 27 height 17
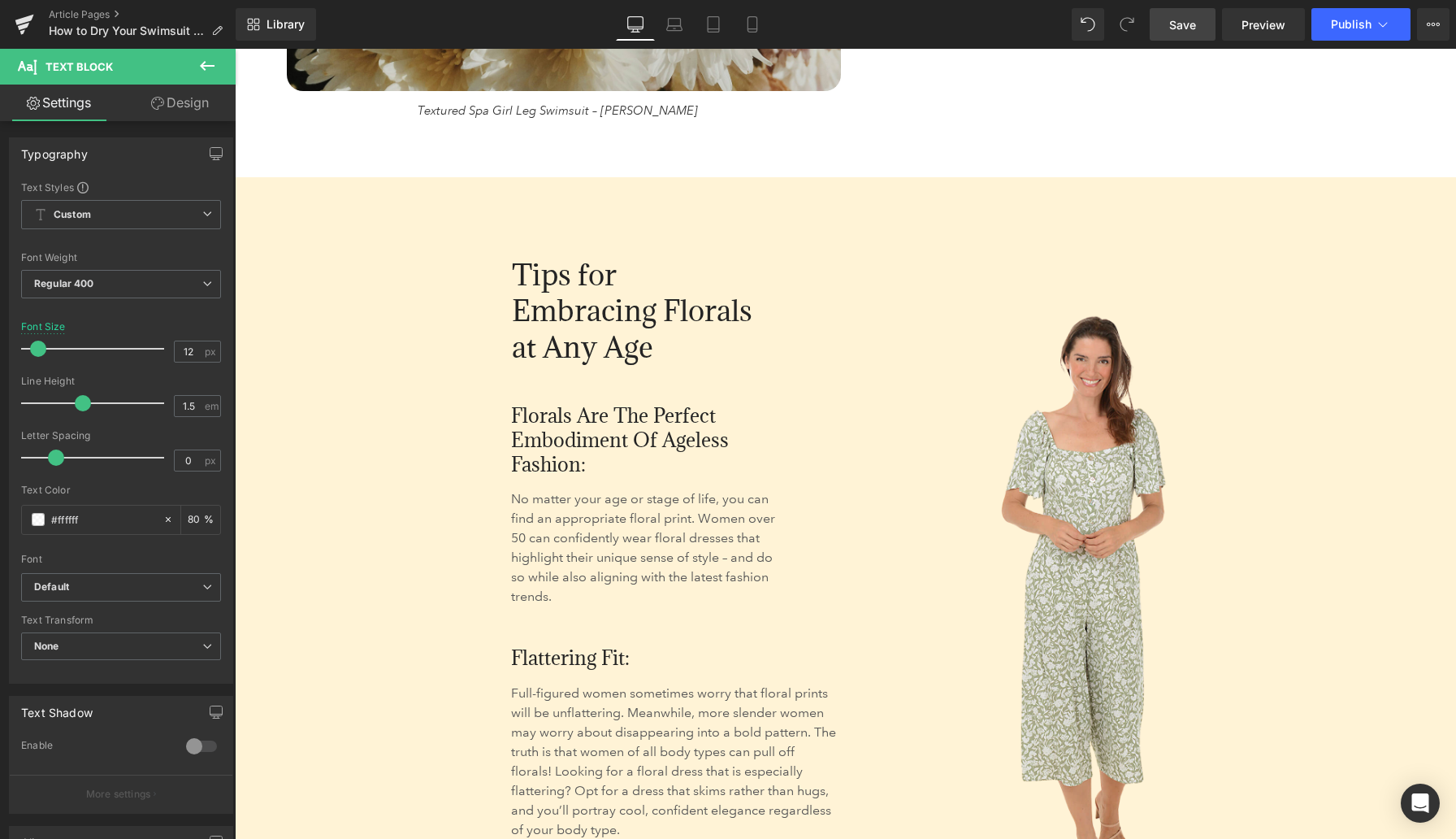
scroll to position [2797, 0]
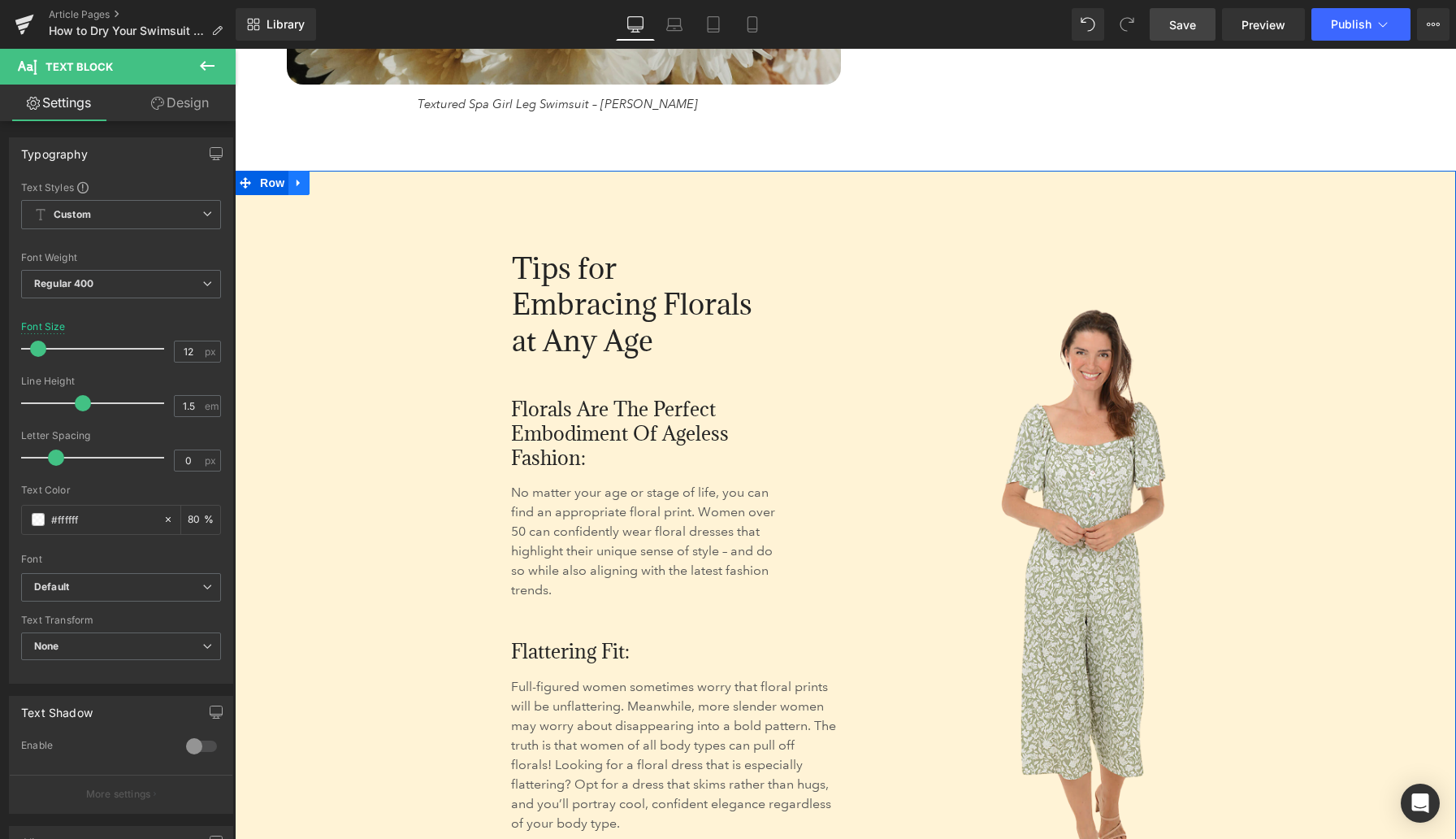
click at [300, 186] on icon at bounding box center [299, 183] width 12 height 13
click at [343, 186] on icon at bounding box center [342, 183] width 12 height 12
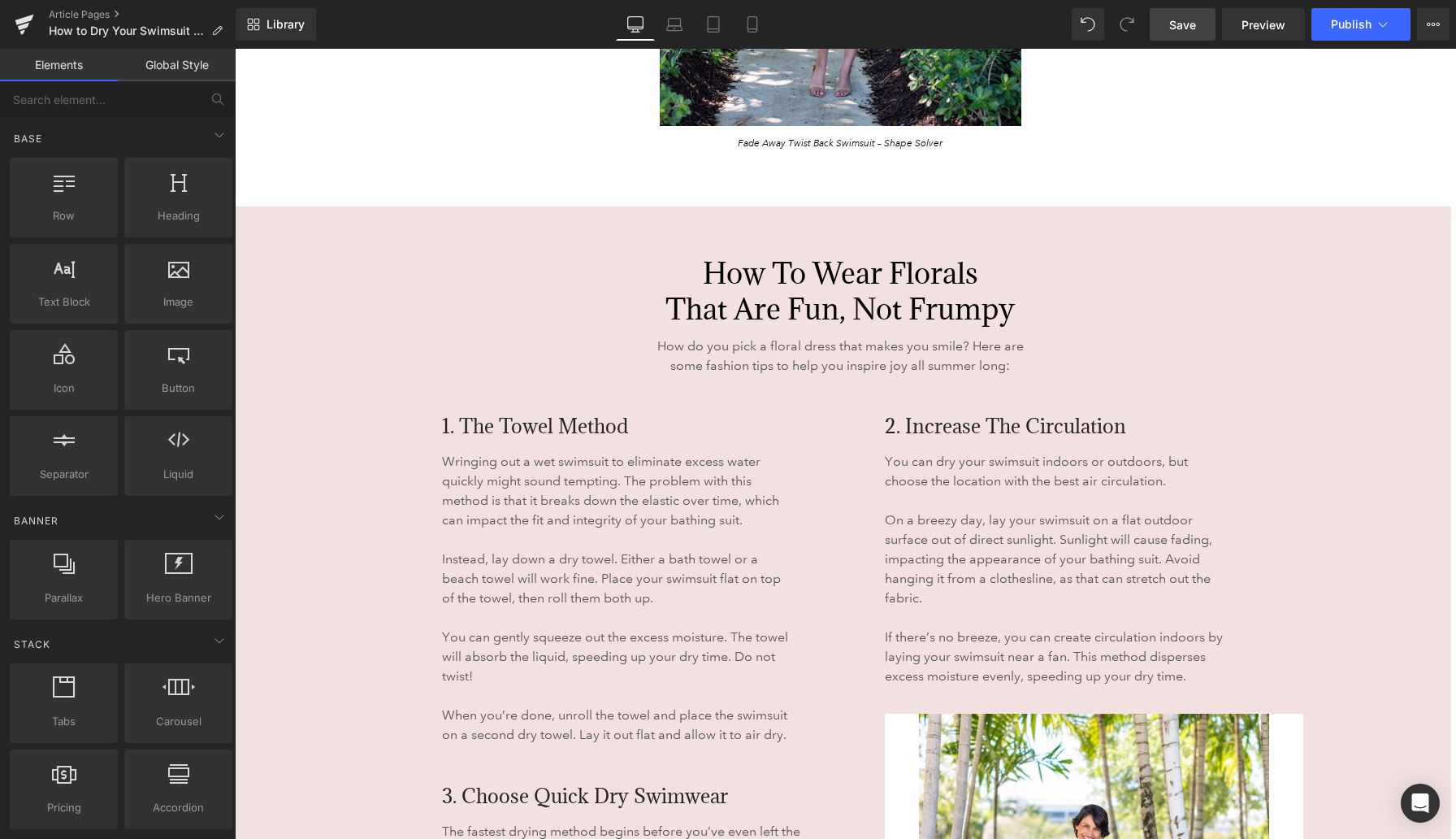
scroll to position [3763, 0]
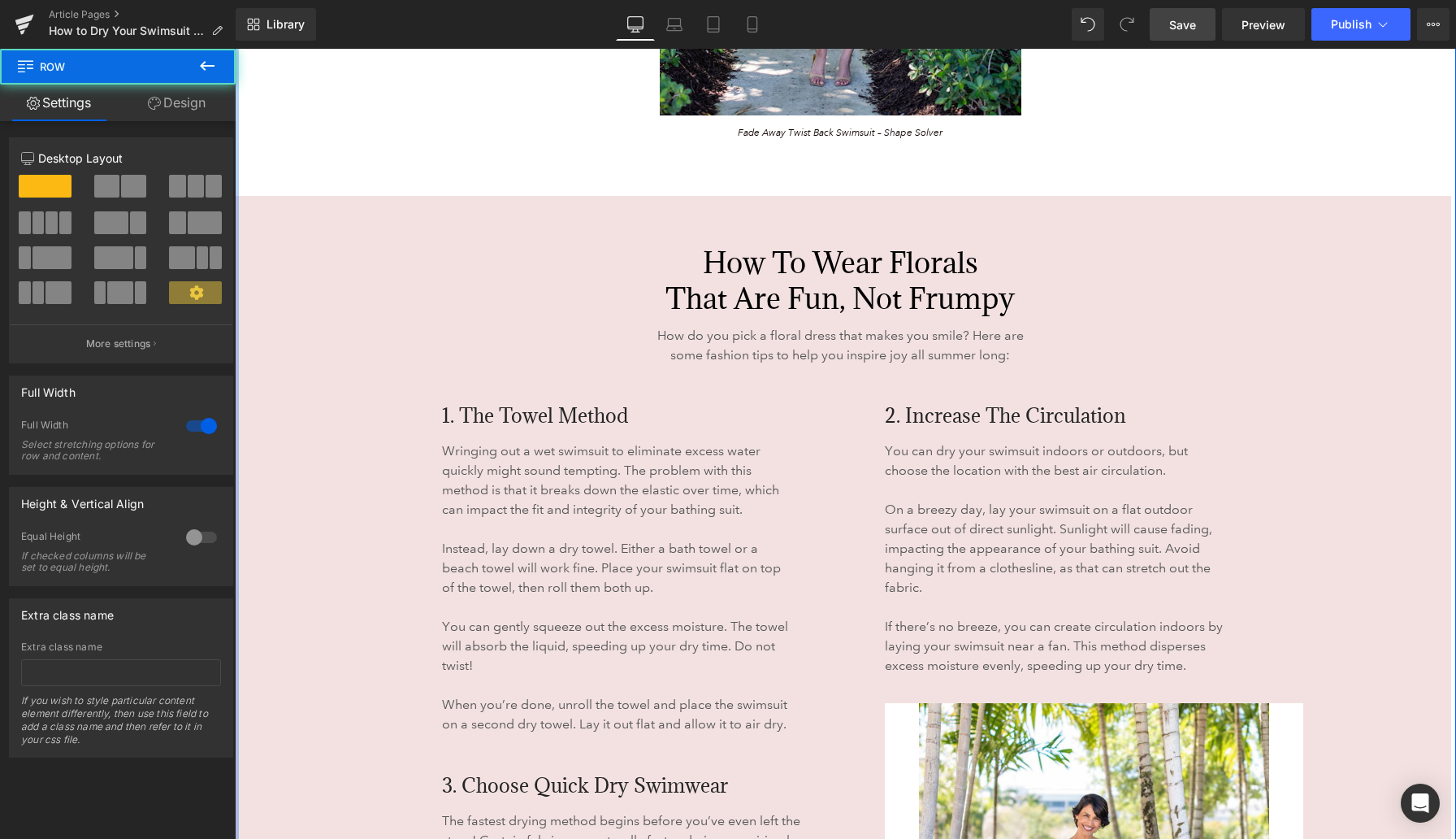
click at [237, 206] on div at bounding box center [237, 249] width 4 height 2090
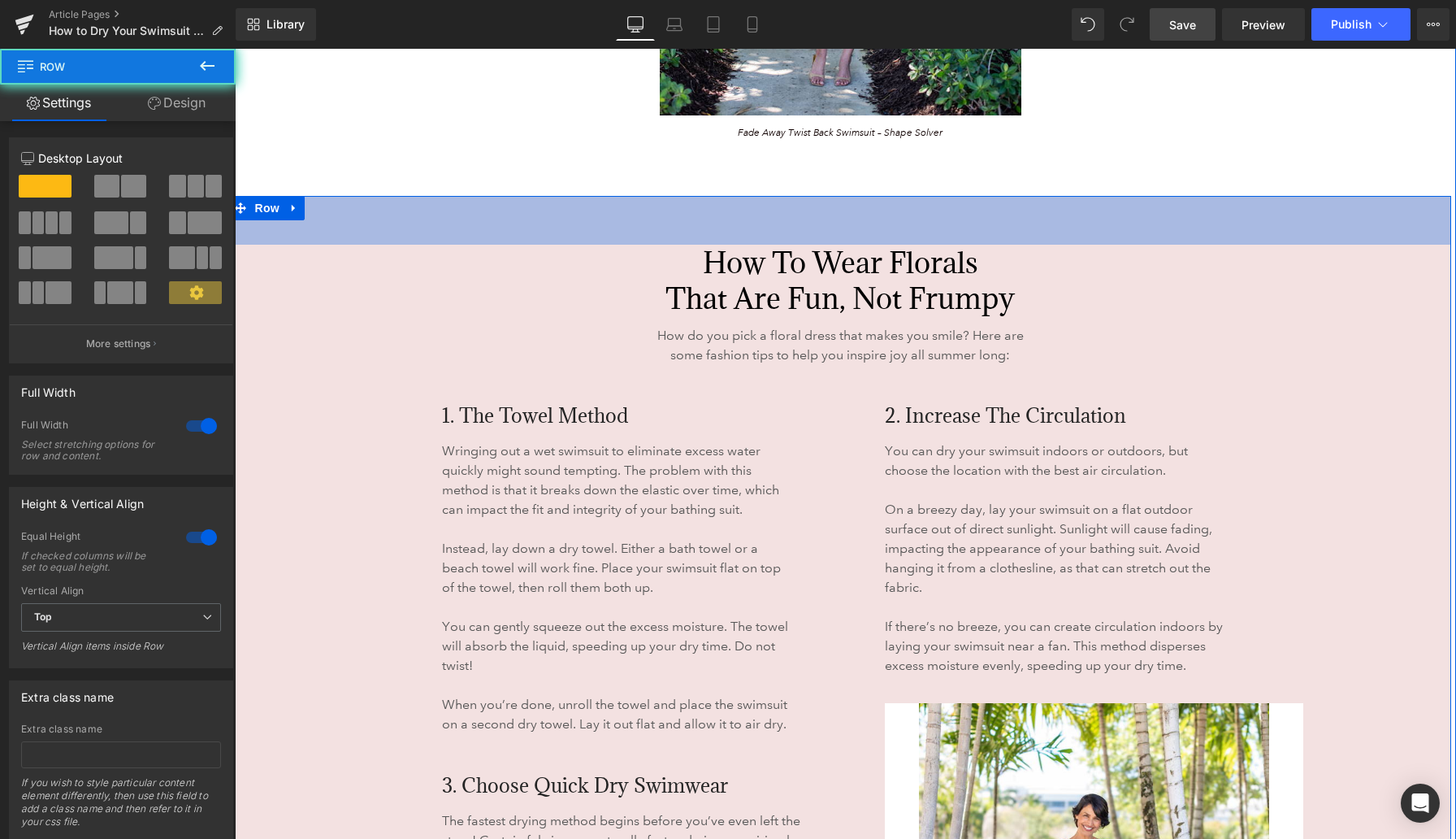
click at [254, 220] on div "60px" at bounding box center [841, 220] width 1222 height 49
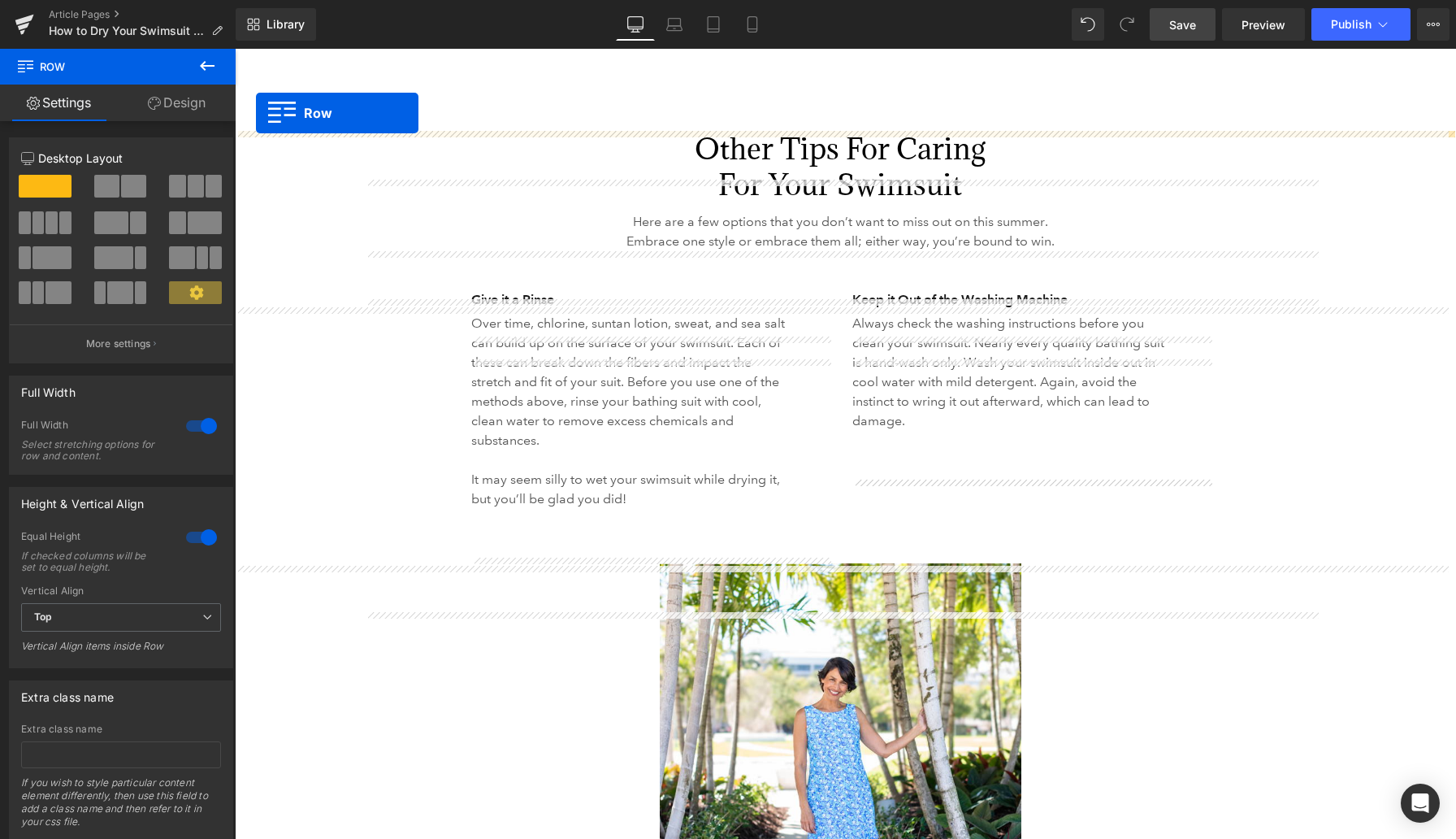
scroll to position [2837, 0]
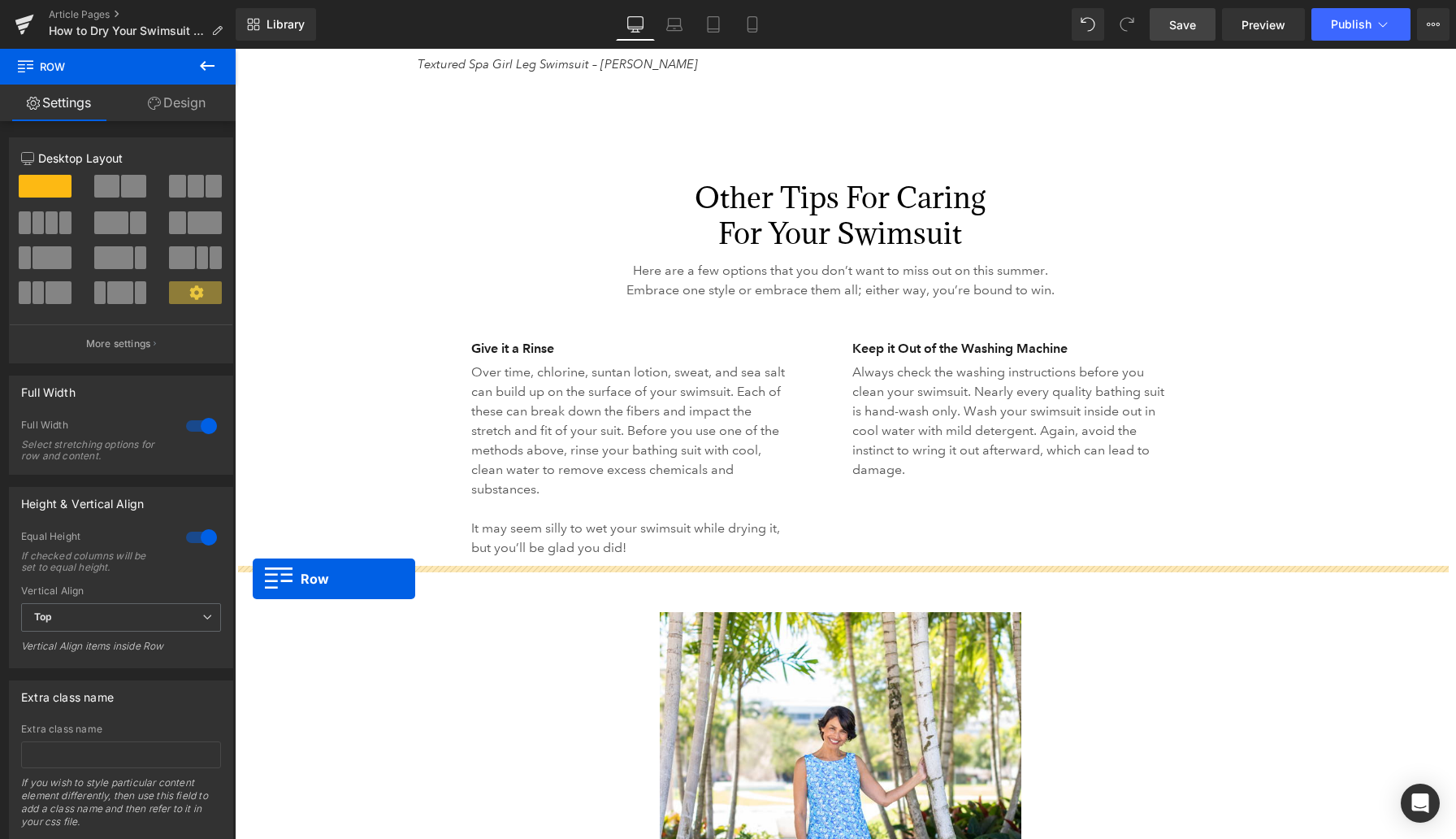
drag, startPoint x: 244, startPoint y: 212, endPoint x: 253, endPoint y: 579, distance: 367.1
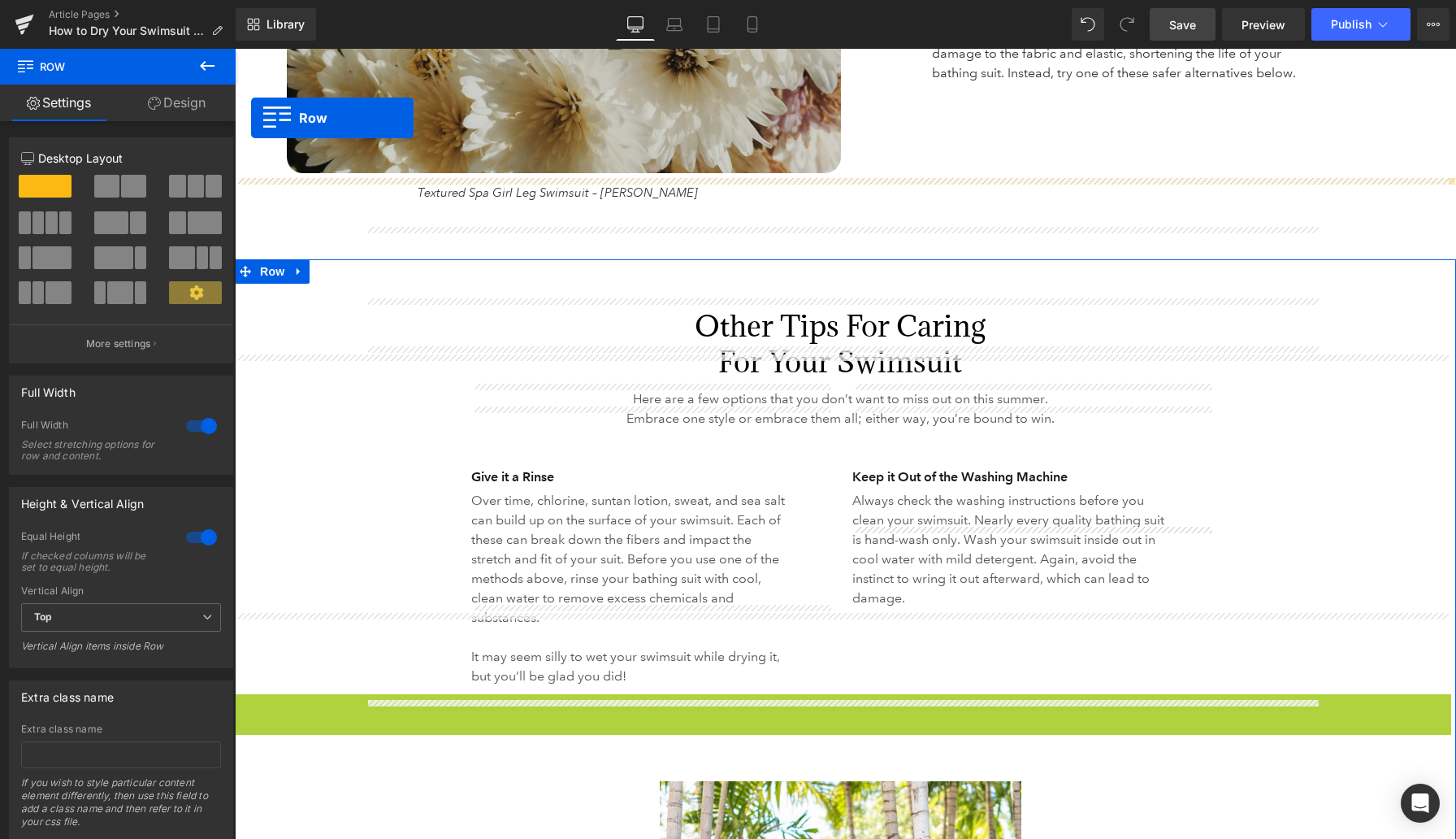
scroll to position [2611, 0]
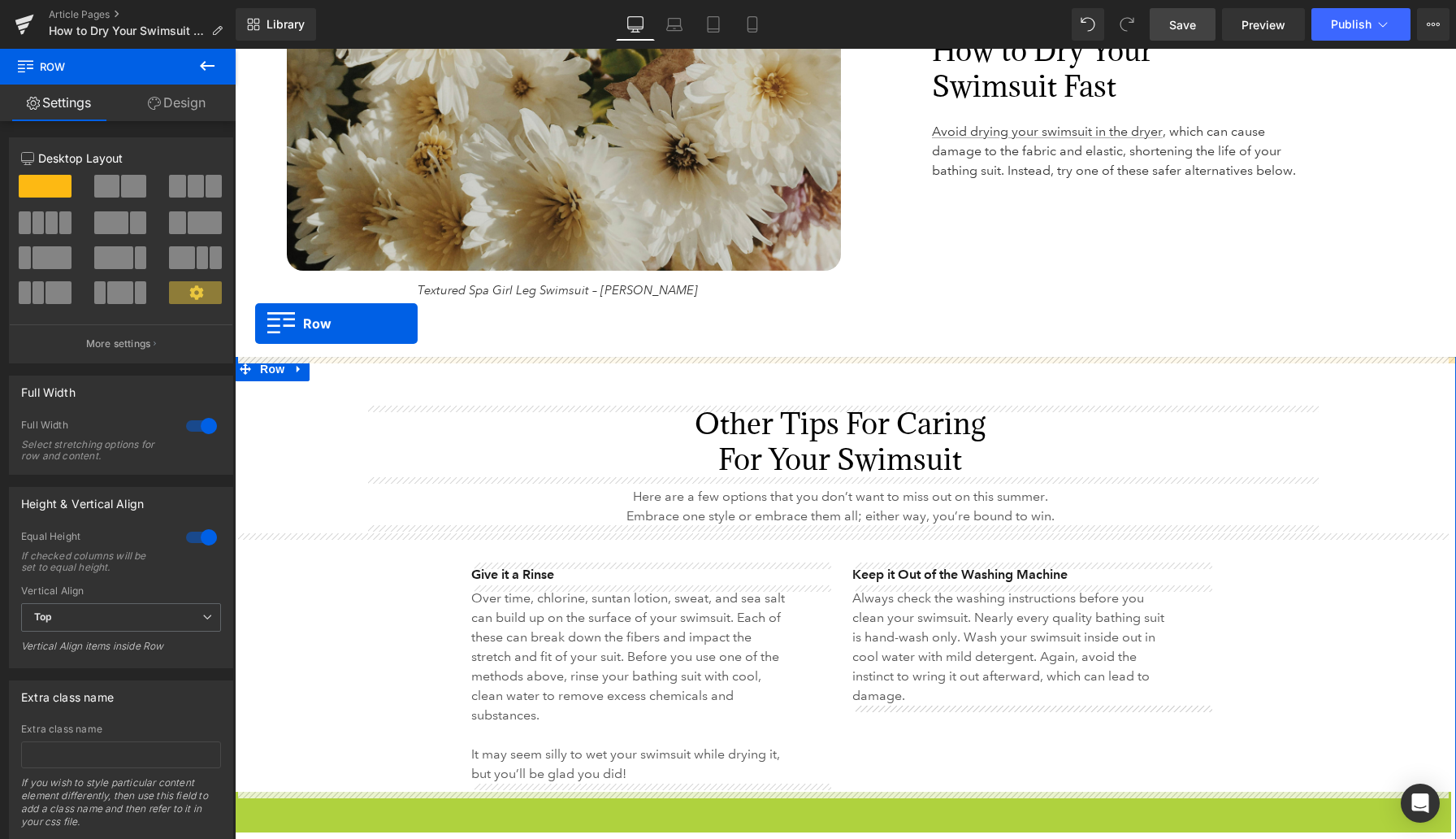
drag, startPoint x: 240, startPoint y: 482, endPoint x: 255, endPoint y: 323, distance: 159.7
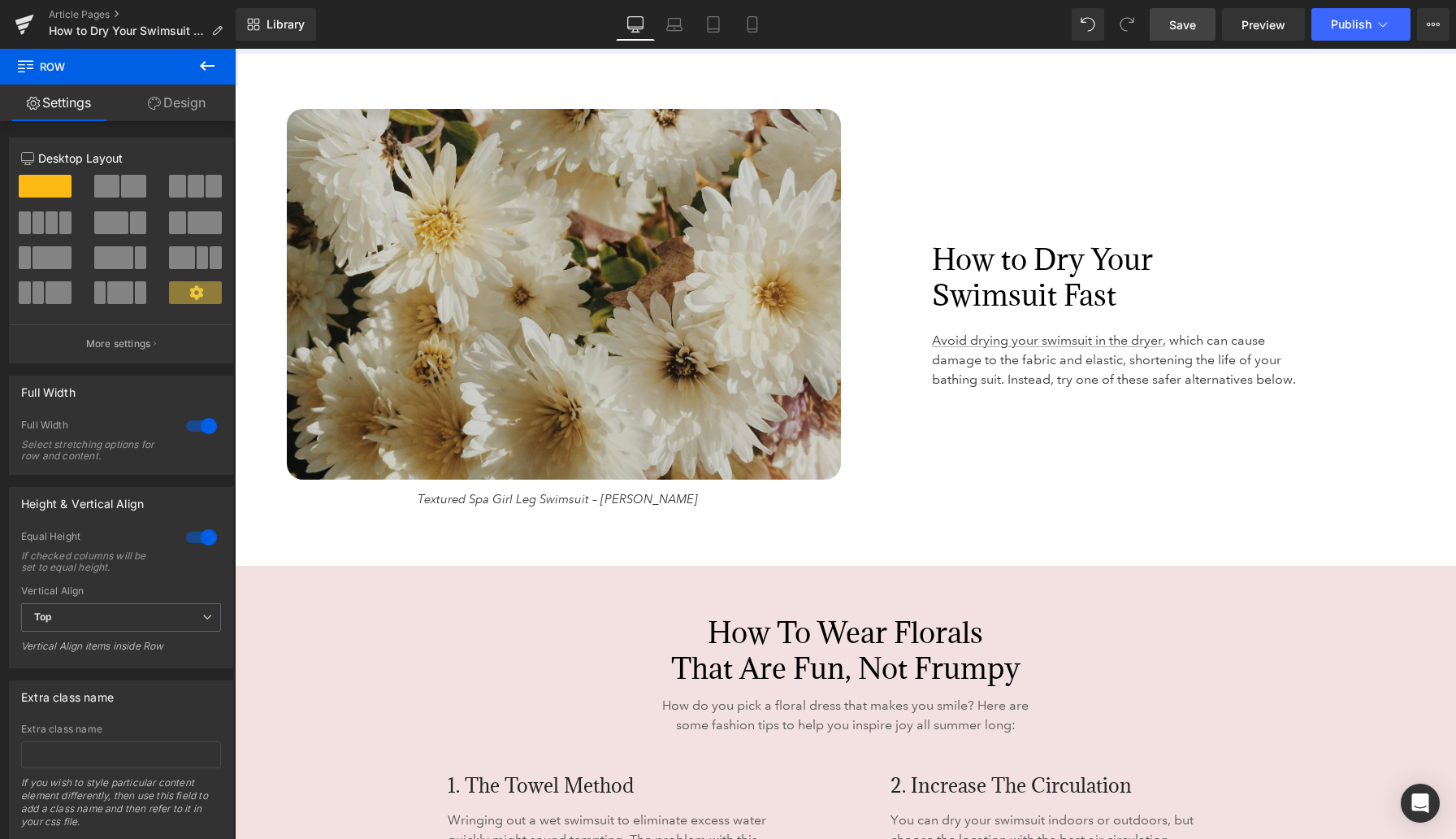
scroll to position [2400, 0]
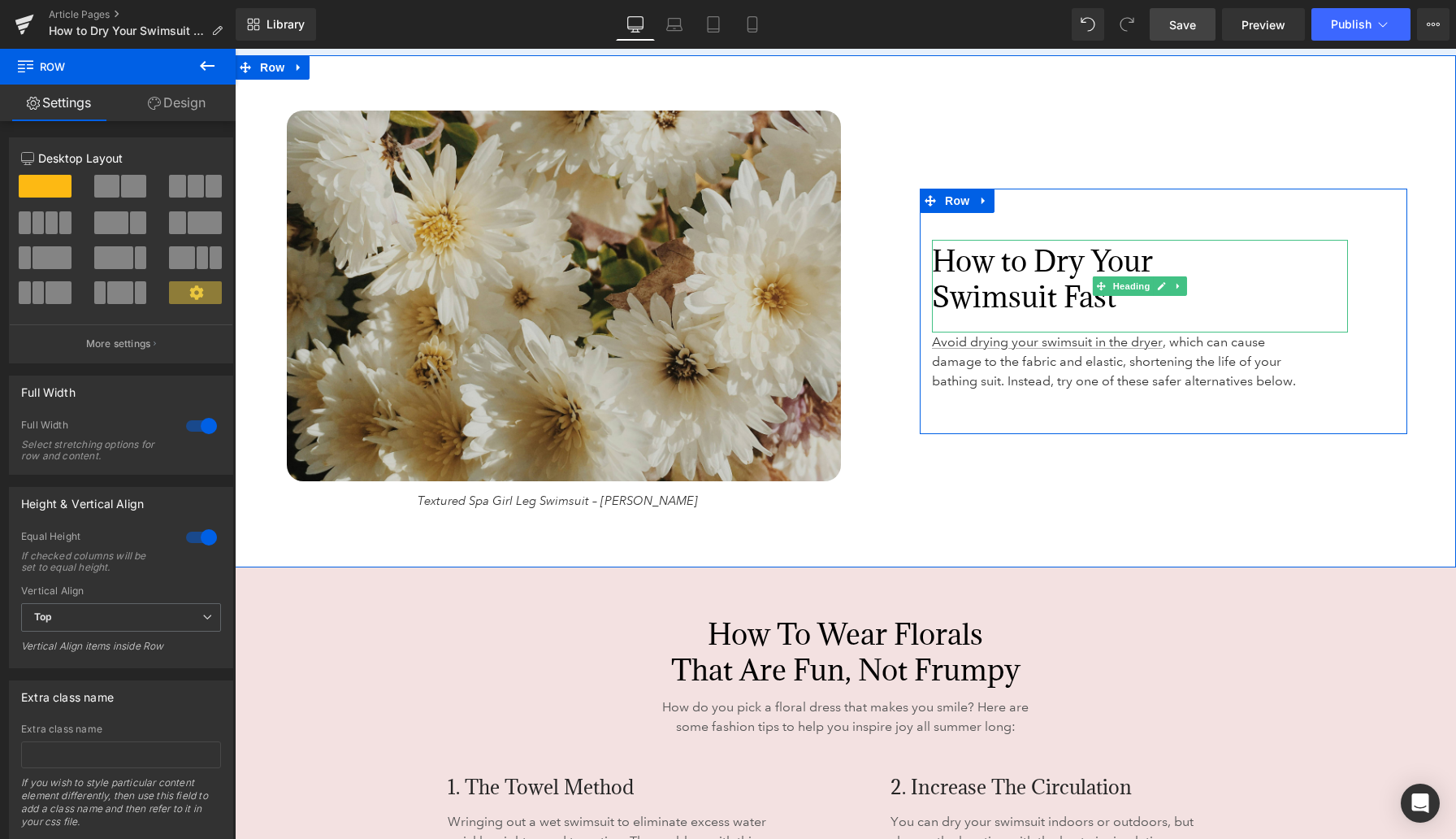
click at [951, 281] on font "How to Dry Your Swimsuit Fast" at bounding box center [1042, 278] width 221 height 73
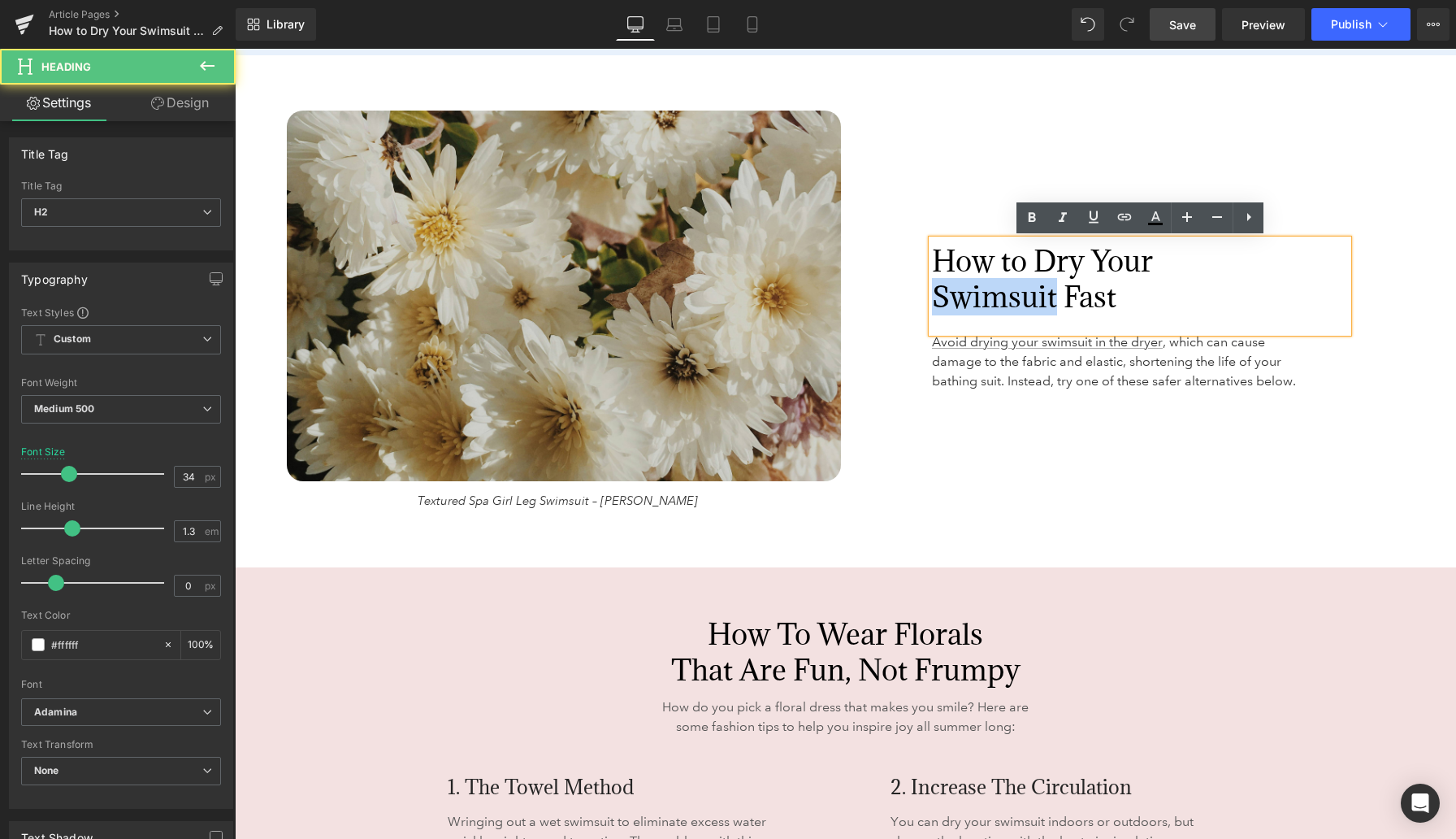
click at [951, 281] on font "How to Dry Your Swimsuit Fast" at bounding box center [1042, 278] width 221 height 73
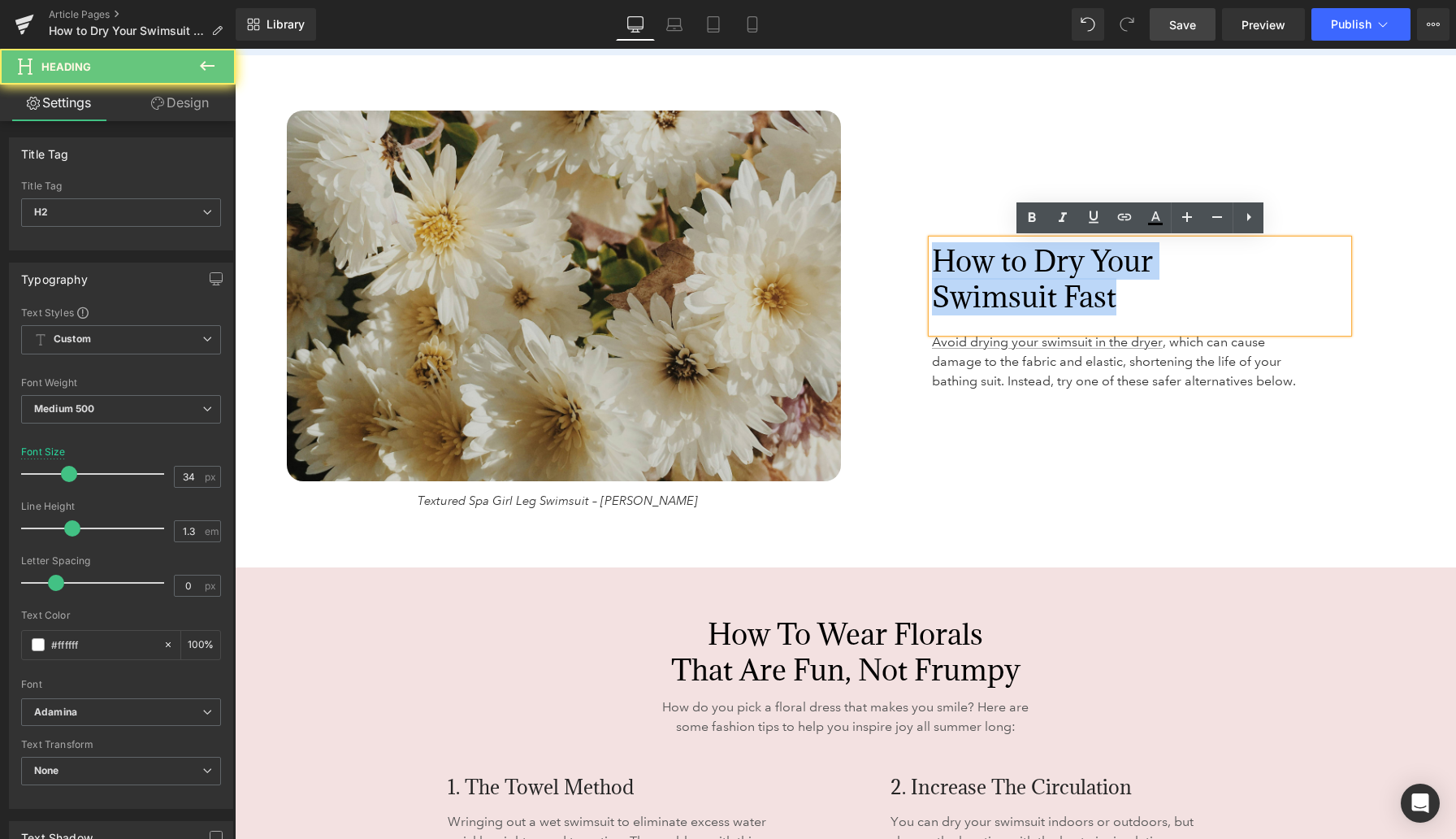
click at [951, 281] on font "How to Dry Your Swimsuit Fast" at bounding box center [1042, 278] width 221 height 73
copy font "How to Dry Your Swimsuit Fast"
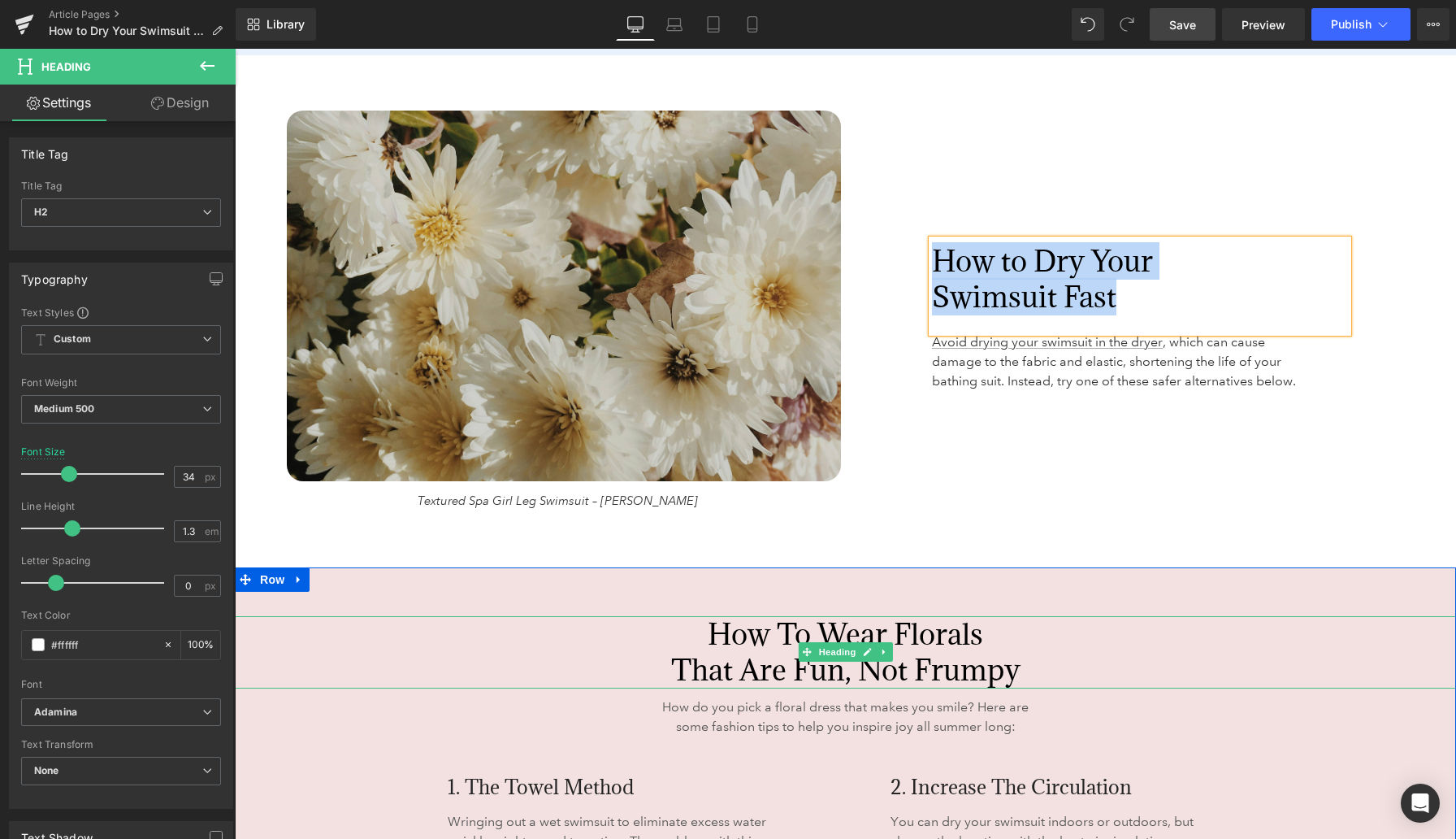
click at [784, 645] on h2 "How to Wear Florals That Are Fun, Not Frumpy" at bounding box center [846, 652] width 1222 height 71
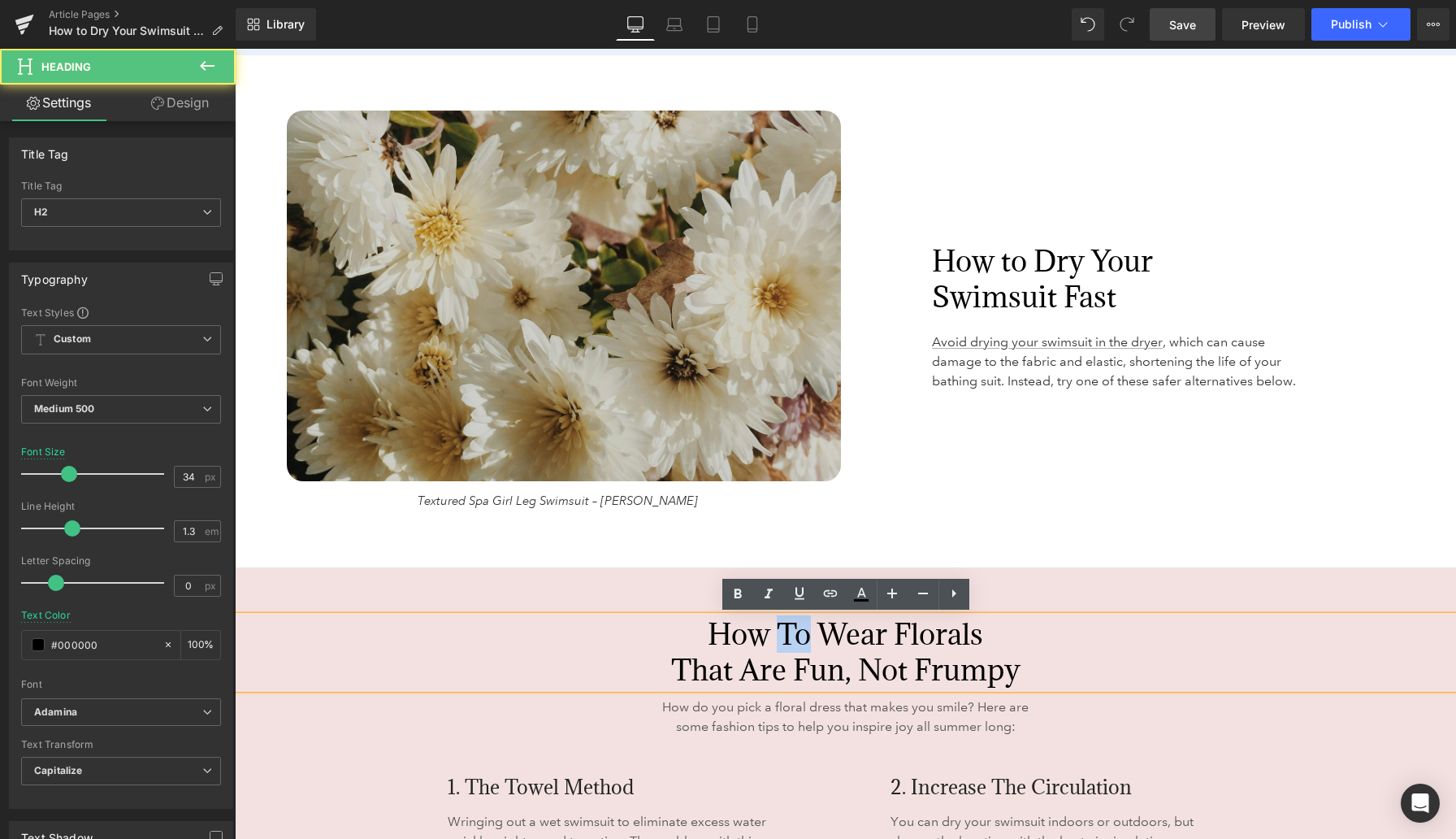
click at [784, 645] on h2 "How to Wear Florals That Are Fun, Not Frumpy" at bounding box center [846, 652] width 1222 height 71
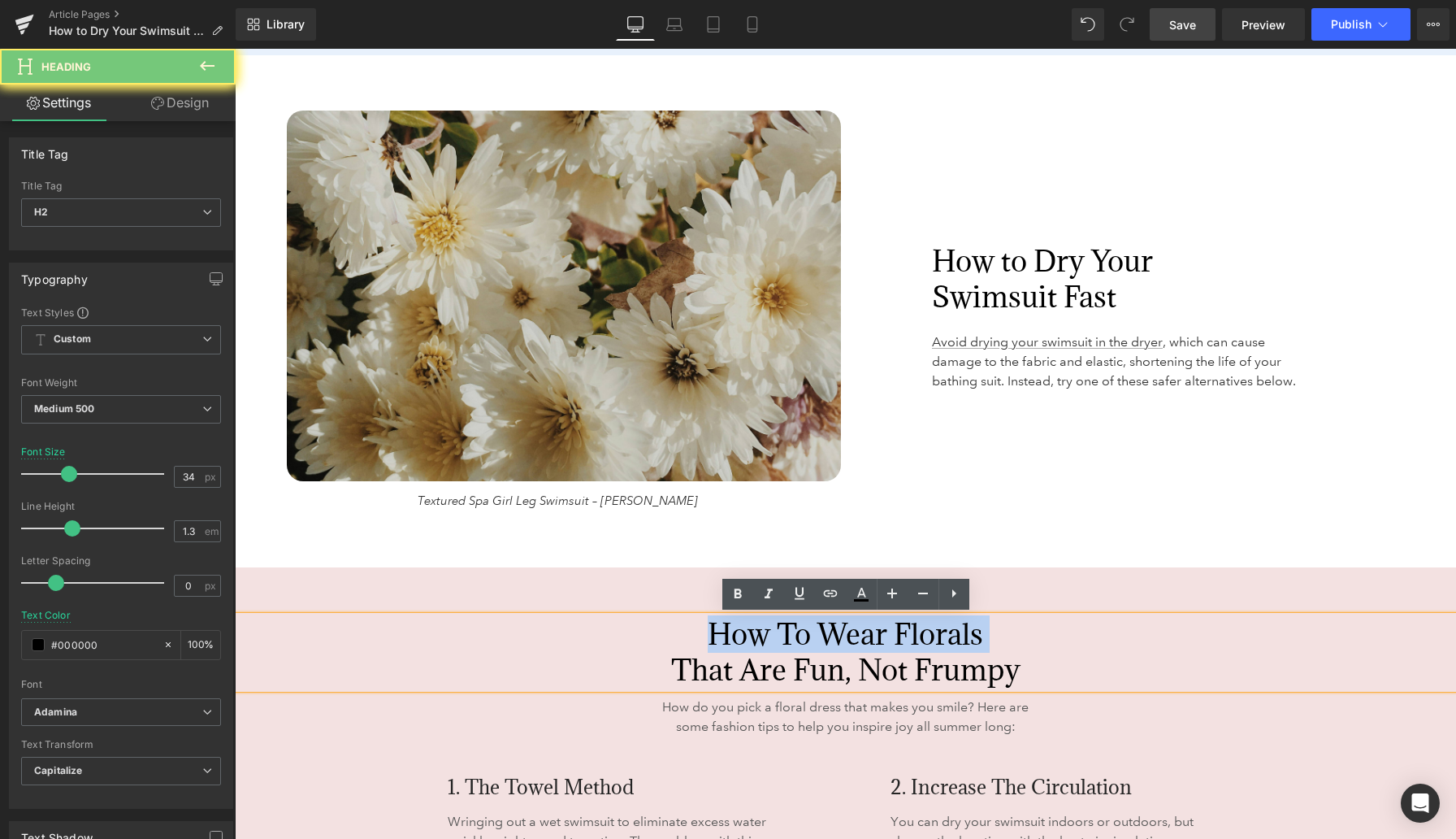
click at [784, 645] on h2 "How to Wear Florals That Are Fun, Not Frumpy" at bounding box center [846, 652] width 1222 height 71
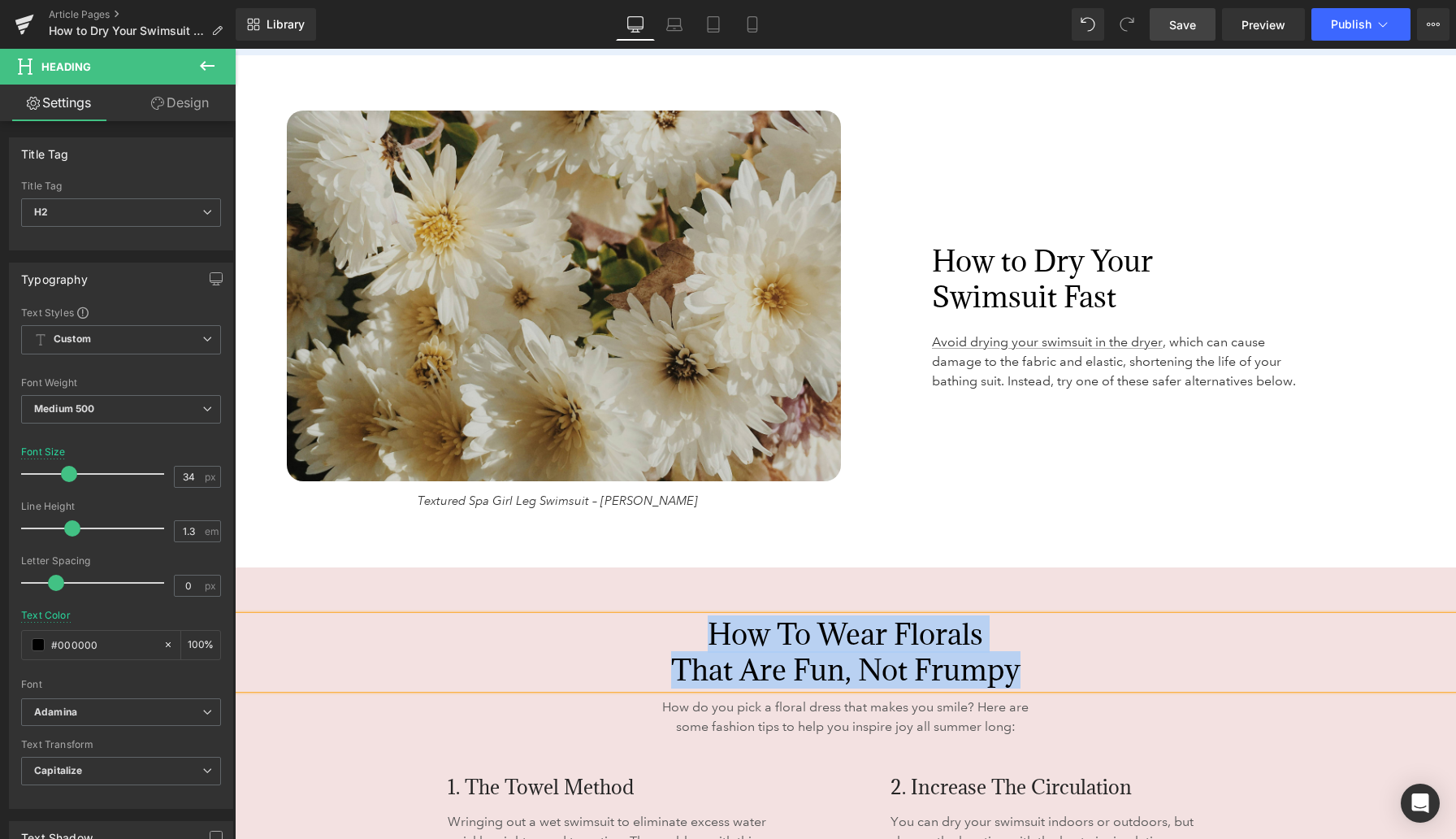
paste div
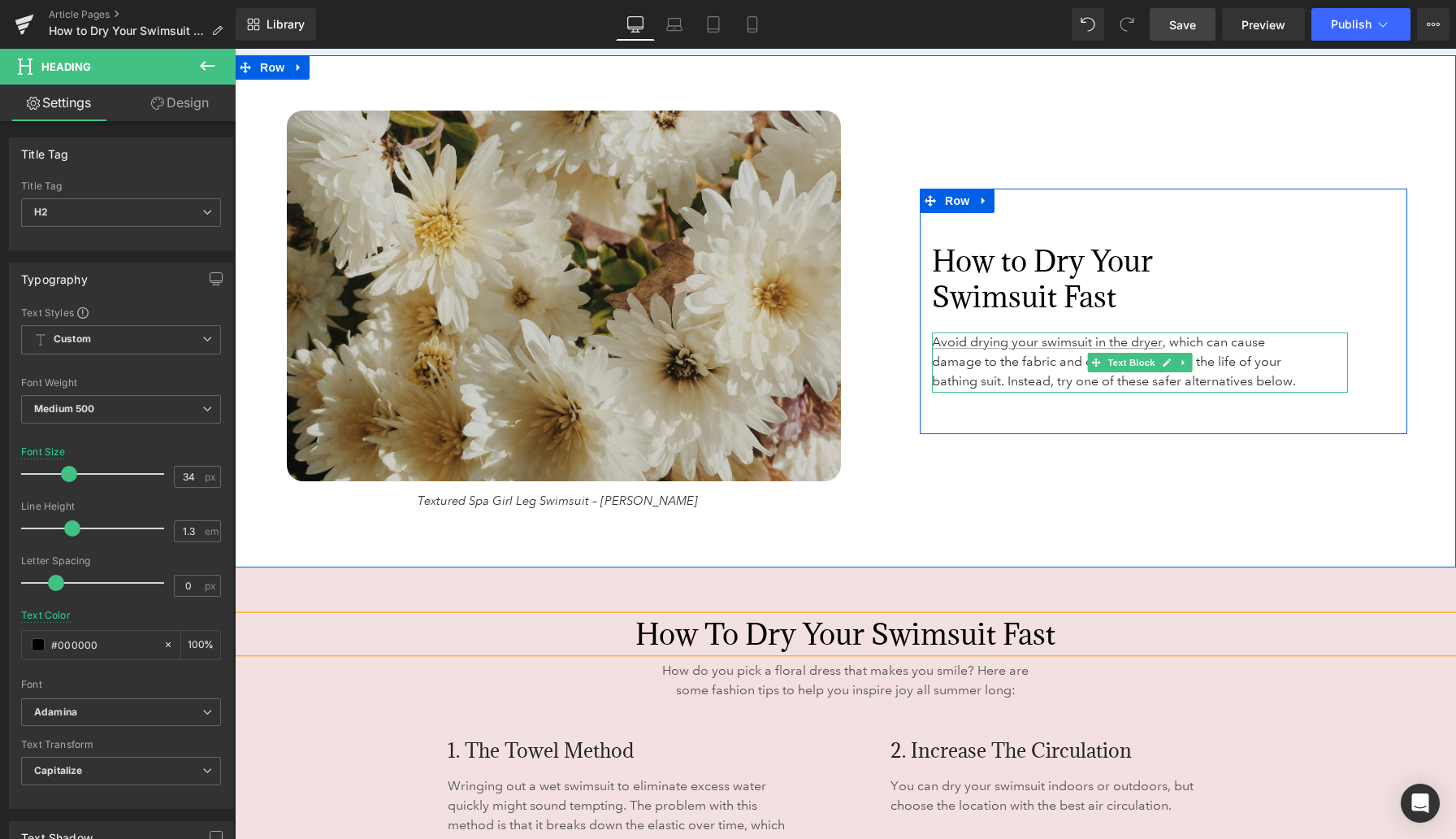
click at [951, 376] on span "Avoid drying your swimsuit in the dryer , which can cause damage to the fabric …" at bounding box center [1114, 361] width 364 height 55
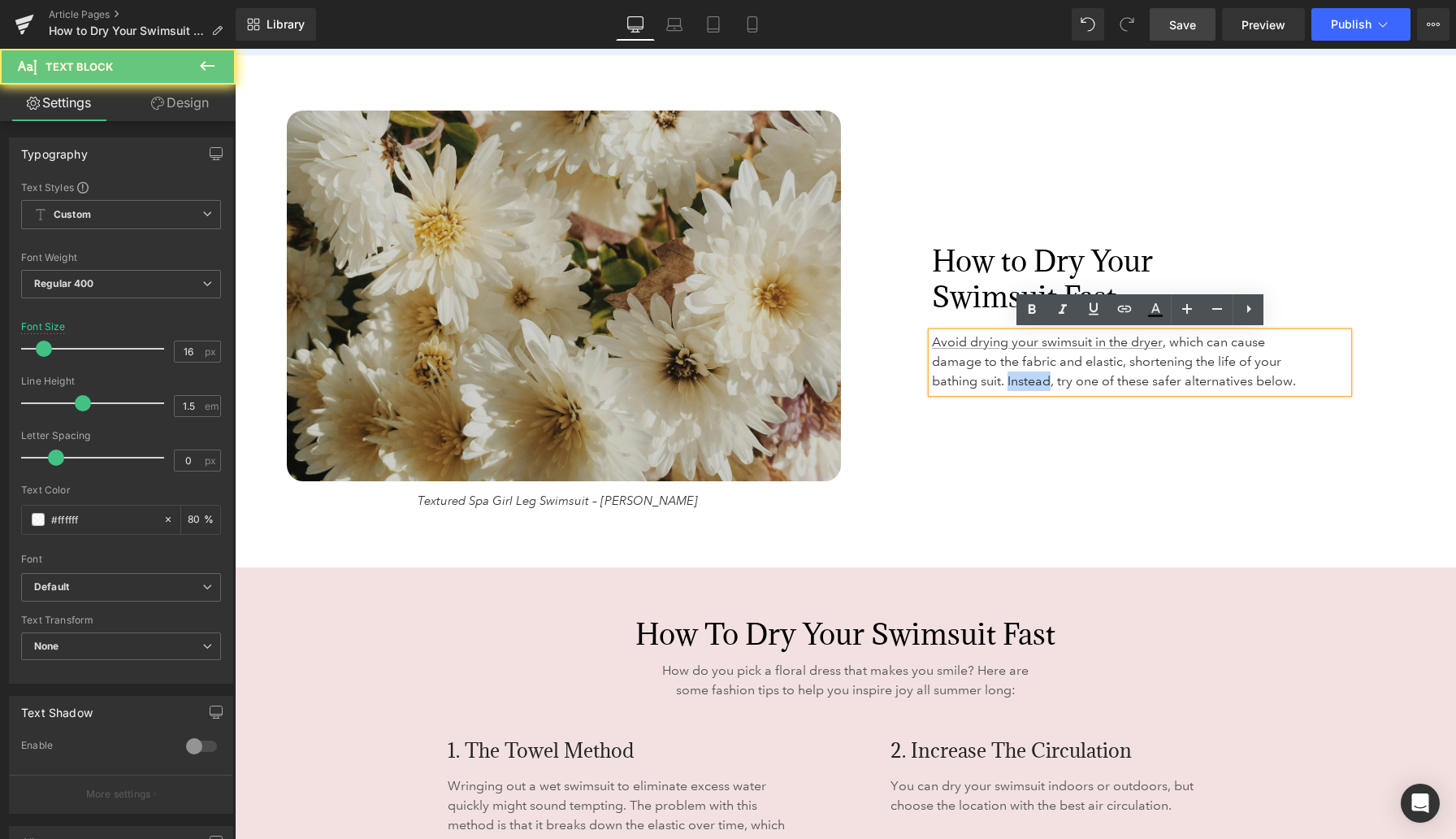
click at [951, 376] on span "Avoid drying your swimsuit in the dryer , which can cause damage to the fabric …" at bounding box center [1114, 361] width 364 height 55
copy span "Avoid drying your swimsuit in the dryer , which can cause damage to the fabric …"
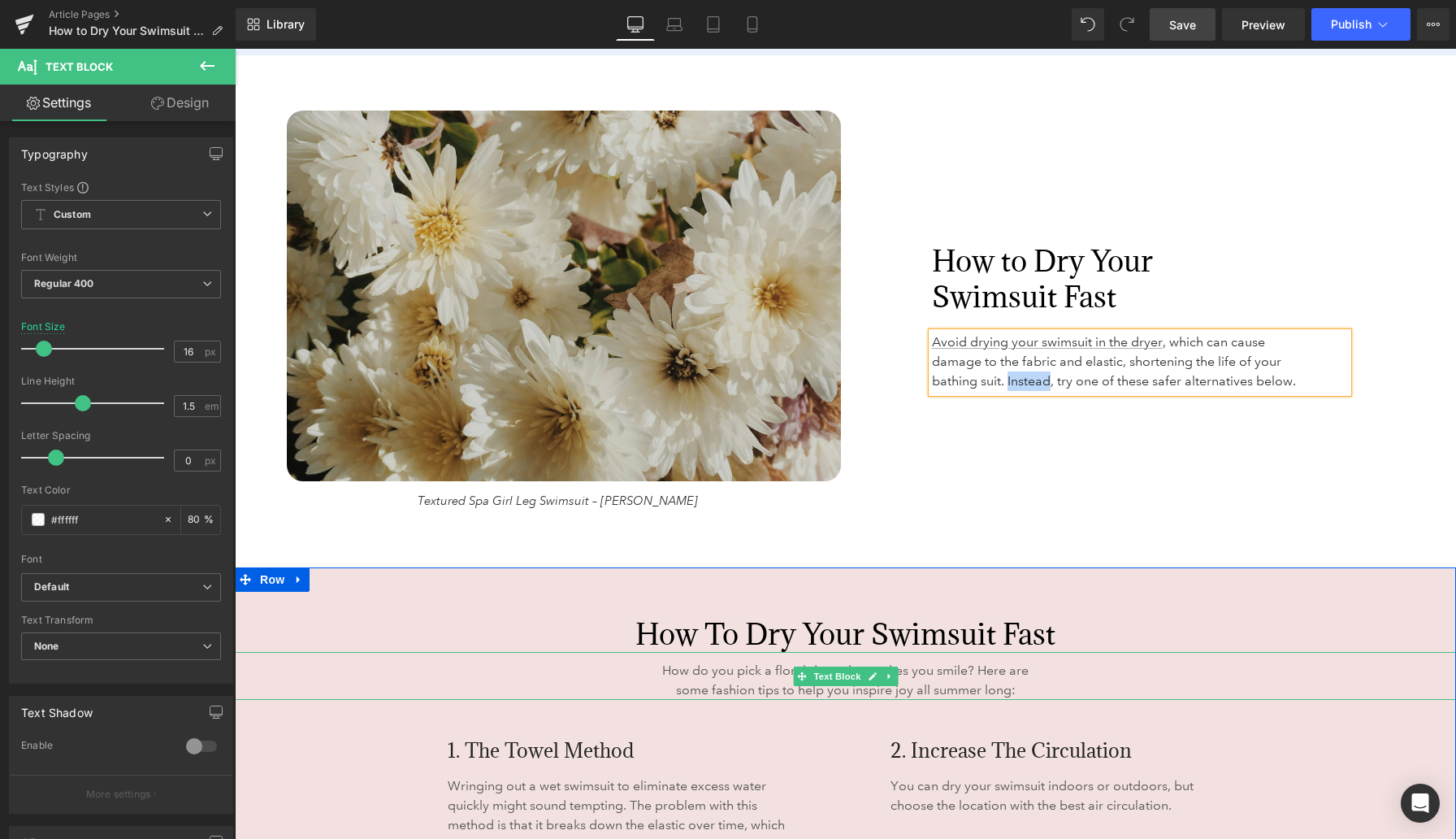
click at [740, 686] on span "How do you pick a floral dress that makes you smile? Here are some fashion tips…" at bounding box center [846, 680] width 366 height 35
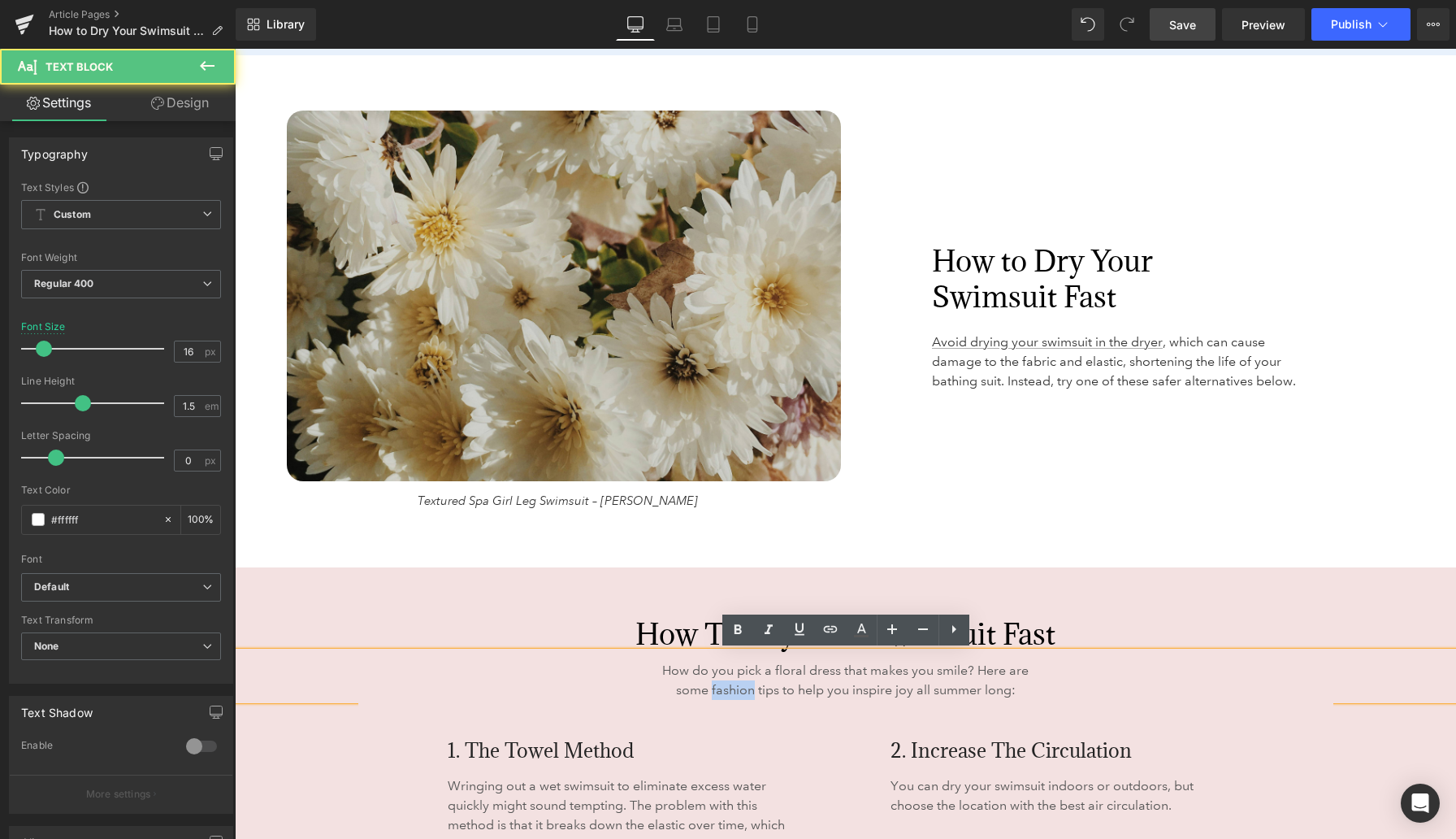
click at [739, 685] on span "How do you pick a floral dress that makes you smile? Here are some fashion tips…" at bounding box center [846, 680] width 366 height 35
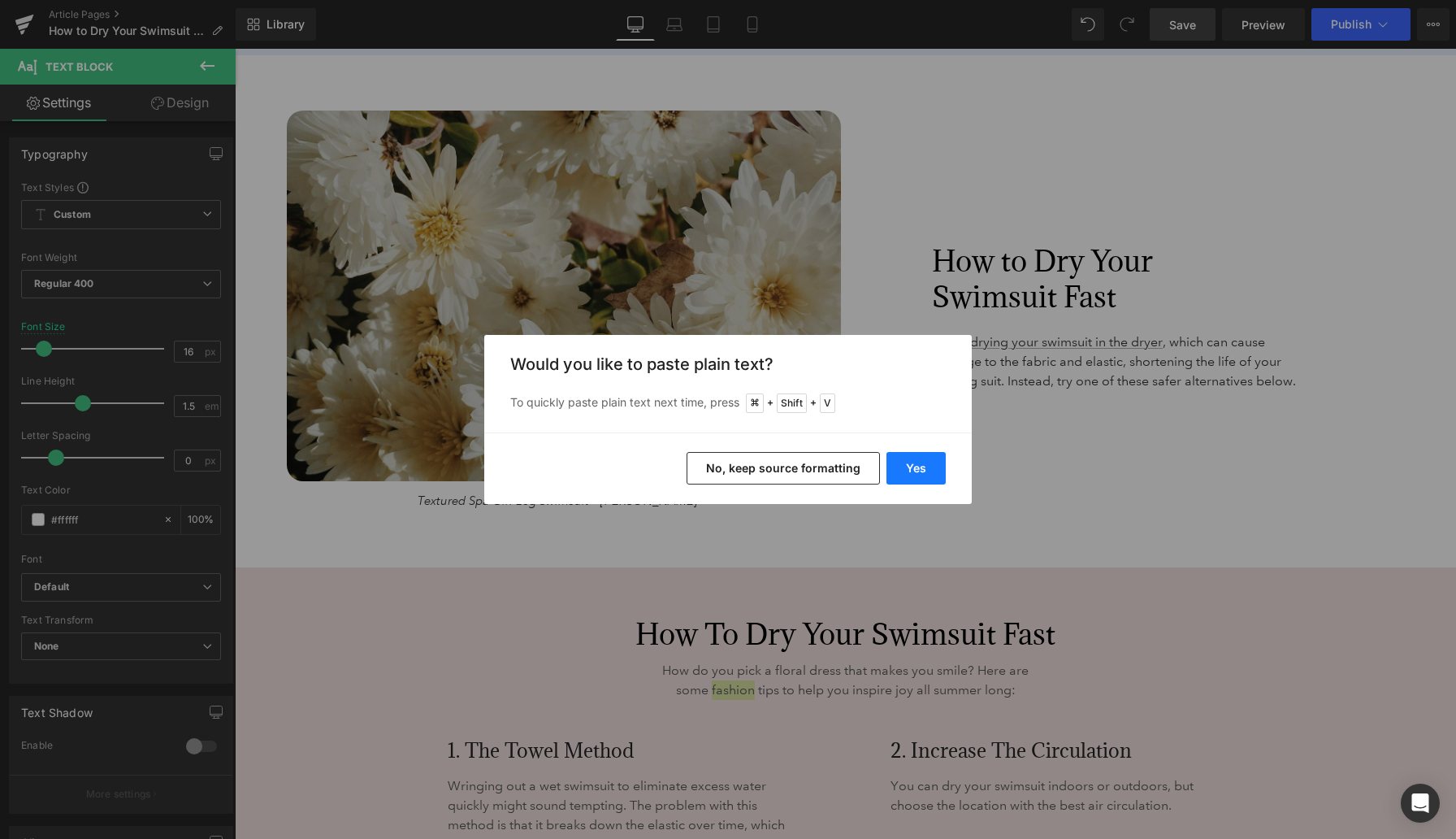
drag, startPoint x: 924, startPoint y: 464, endPoint x: 689, endPoint y: 417, distance: 239.7
click at [924, 464] on button "Yes" at bounding box center [916, 468] width 60 height 33
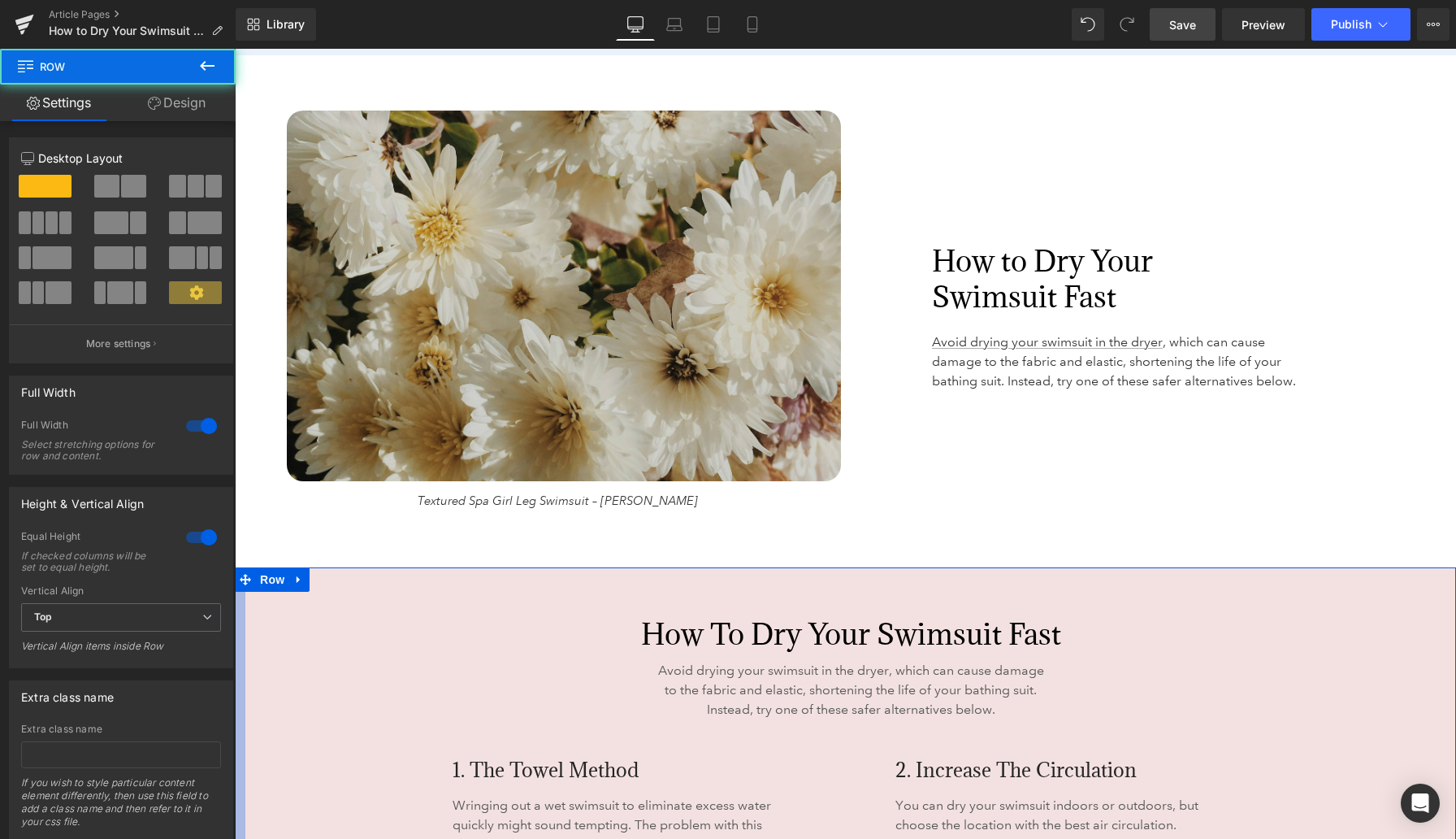
drag, startPoint x: 238, startPoint y: 635, endPoint x: 249, endPoint y: 635, distance: 11.0
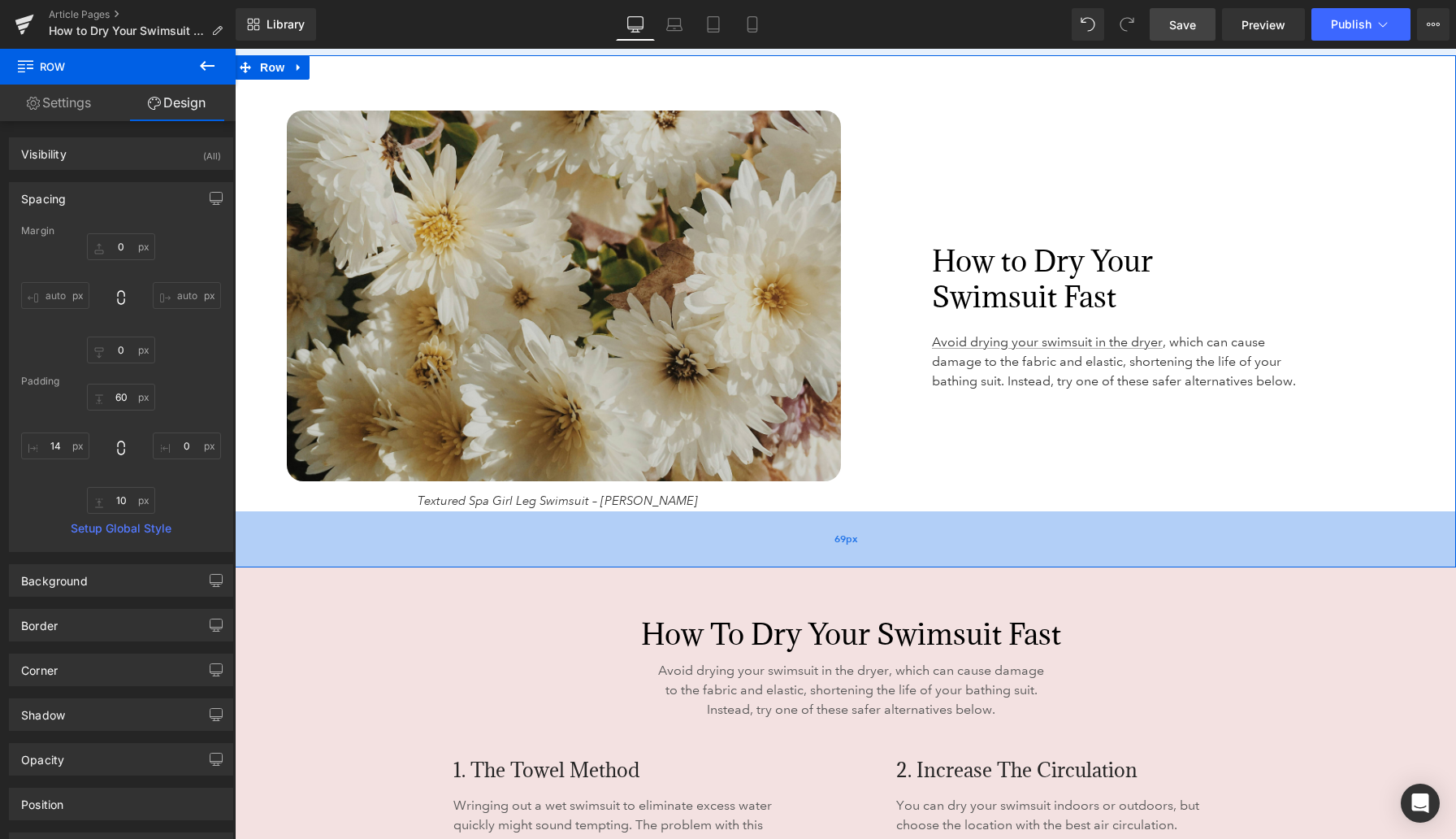
click at [293, 521] on div "69px" at bounding box center [846, 539] width 1222 height 56
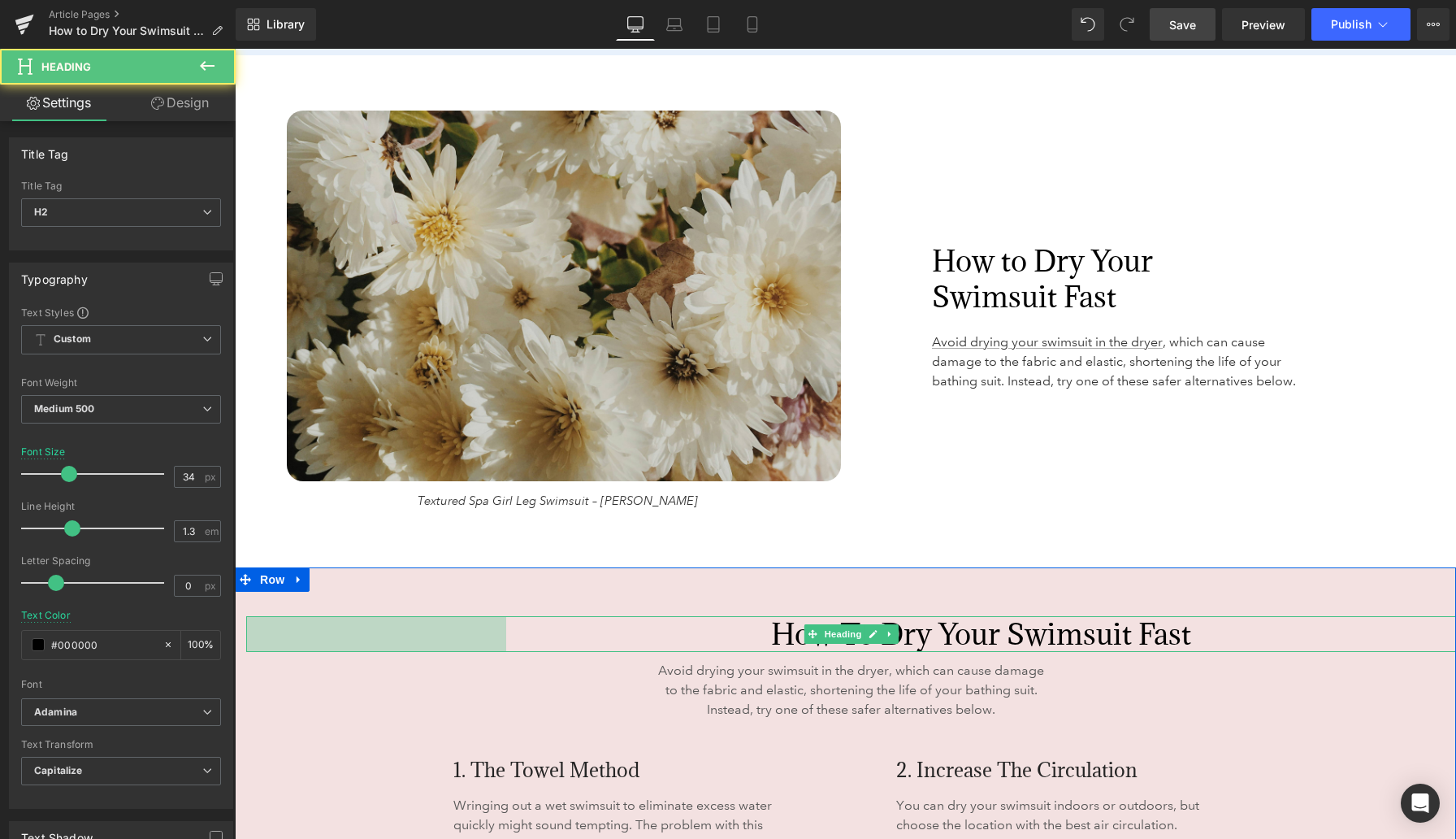
drag, startPoint x: 248, startPoint y: 632, endPoint x: 514, endPoint y: 648, distance: 266.5
click at [514, 648] on div "How to Dry Your Swimsuit Fast Heading 320px" at bounding box center [851, 634] width 1210 height 36
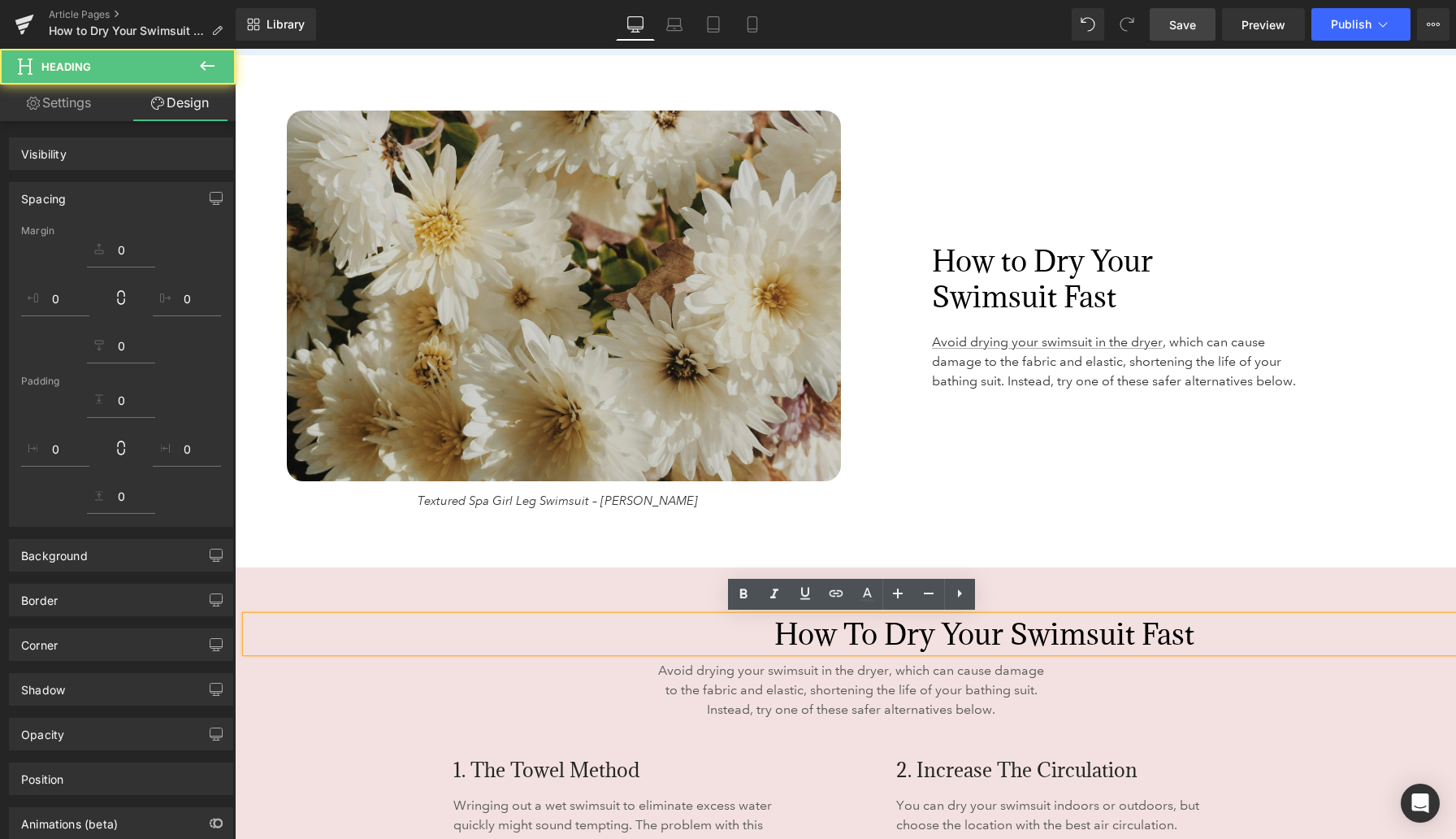
click at [511, 543] on div "Image Textured Spa Girl Leg Swimsuit – Maxine Text Block 98px 98px How to Dry Y…" at bounding box center [846, 312] width 1222 height 512
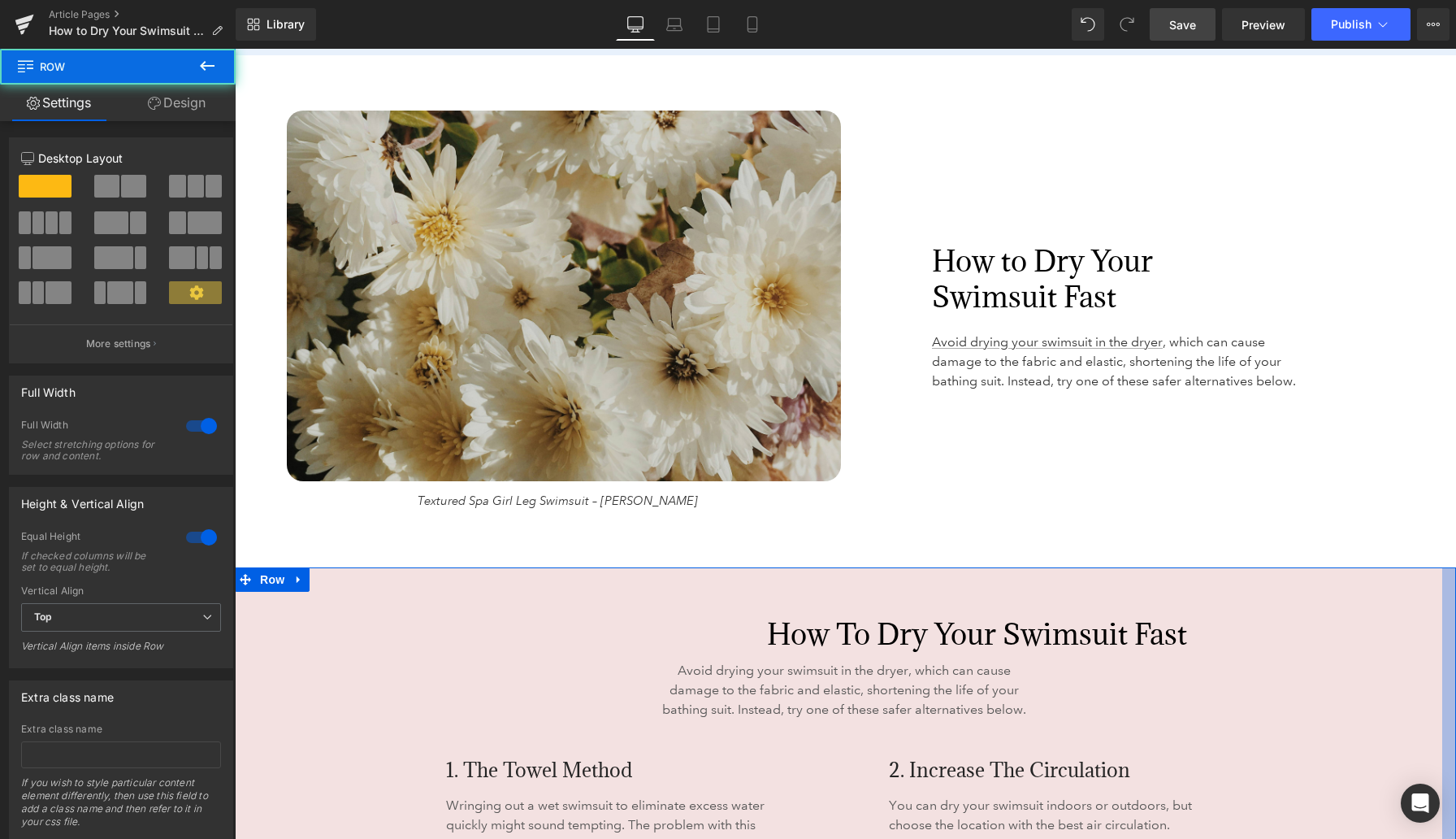
drag, startPoint x: 1453, startPoint y: 629, endPoint x: 1439, endPoint y: 631, distance: 14.1
click at [951, 534] on div "Image Textured Spa Girl Leg Swimsuit – Maxine Text Block 98px 98px How to Dry Y…" at bounding box center [846, 312] width 1222 height 512
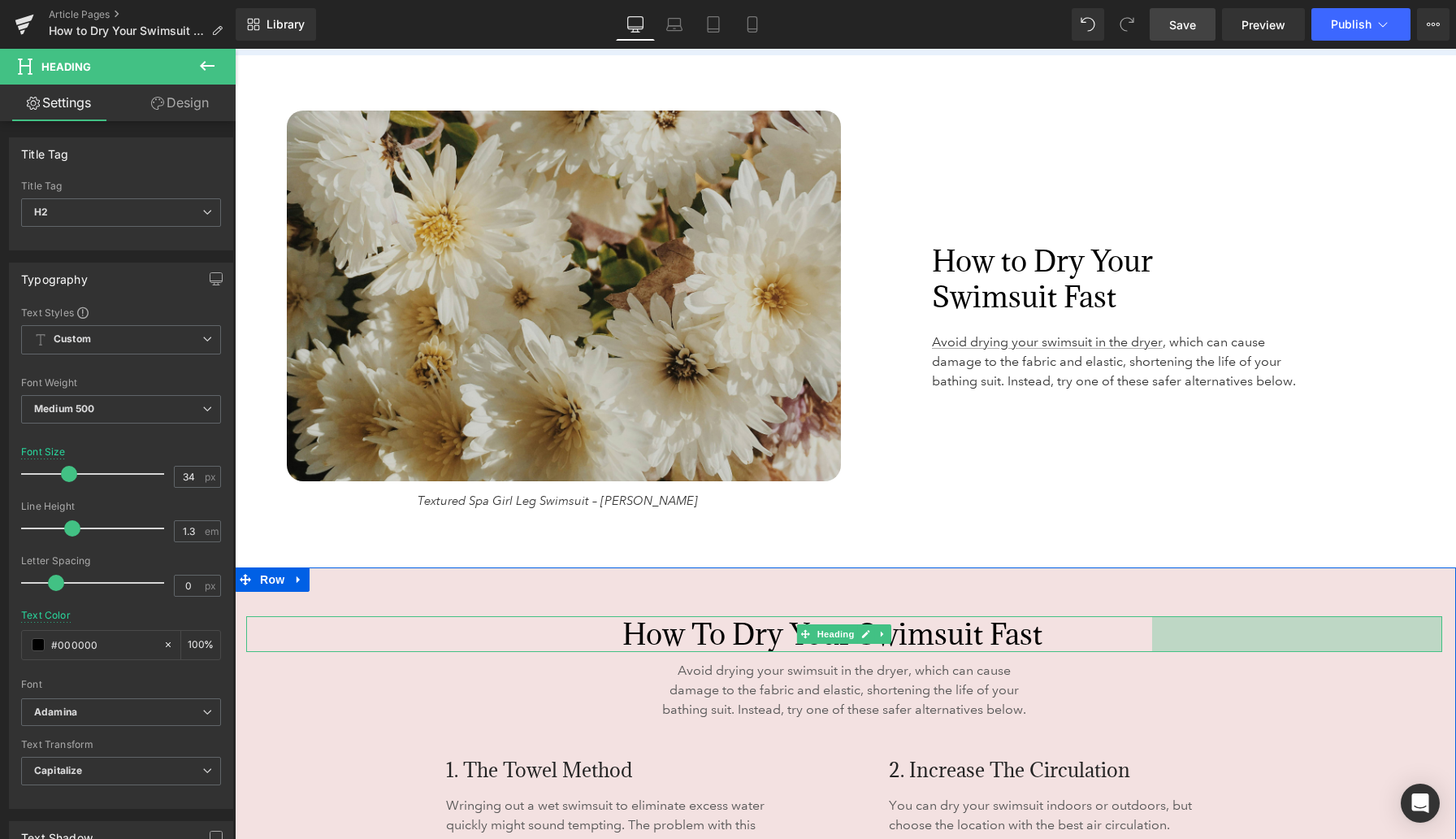
drag, startPoint x: 1441, startPoint y: 639, endPoint x: 1145, endPoint y: 642, distance: 296.0
click at [951, 642] on div "How to Dry Your Swimsuit Fast Heading 327px 357px" at bounding box center [844, 634] width 1197 height 36
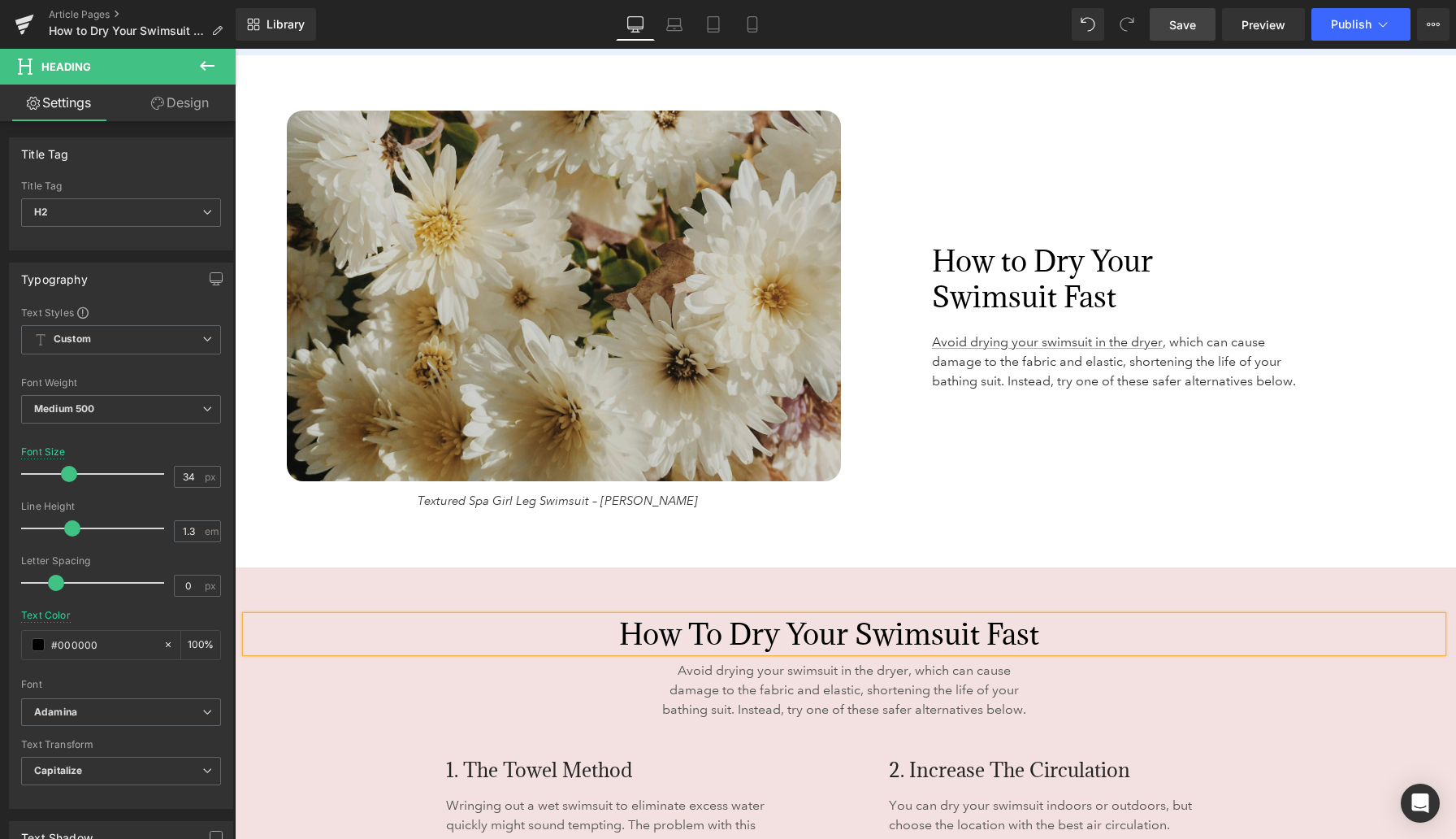
click at [951, 525] on div "Image Textured Spa Girl Leg Swimsuit – Maxine Text Block 98px 98px How to Dry Y…" at bounding box center [846, 312] width 1222 height 512
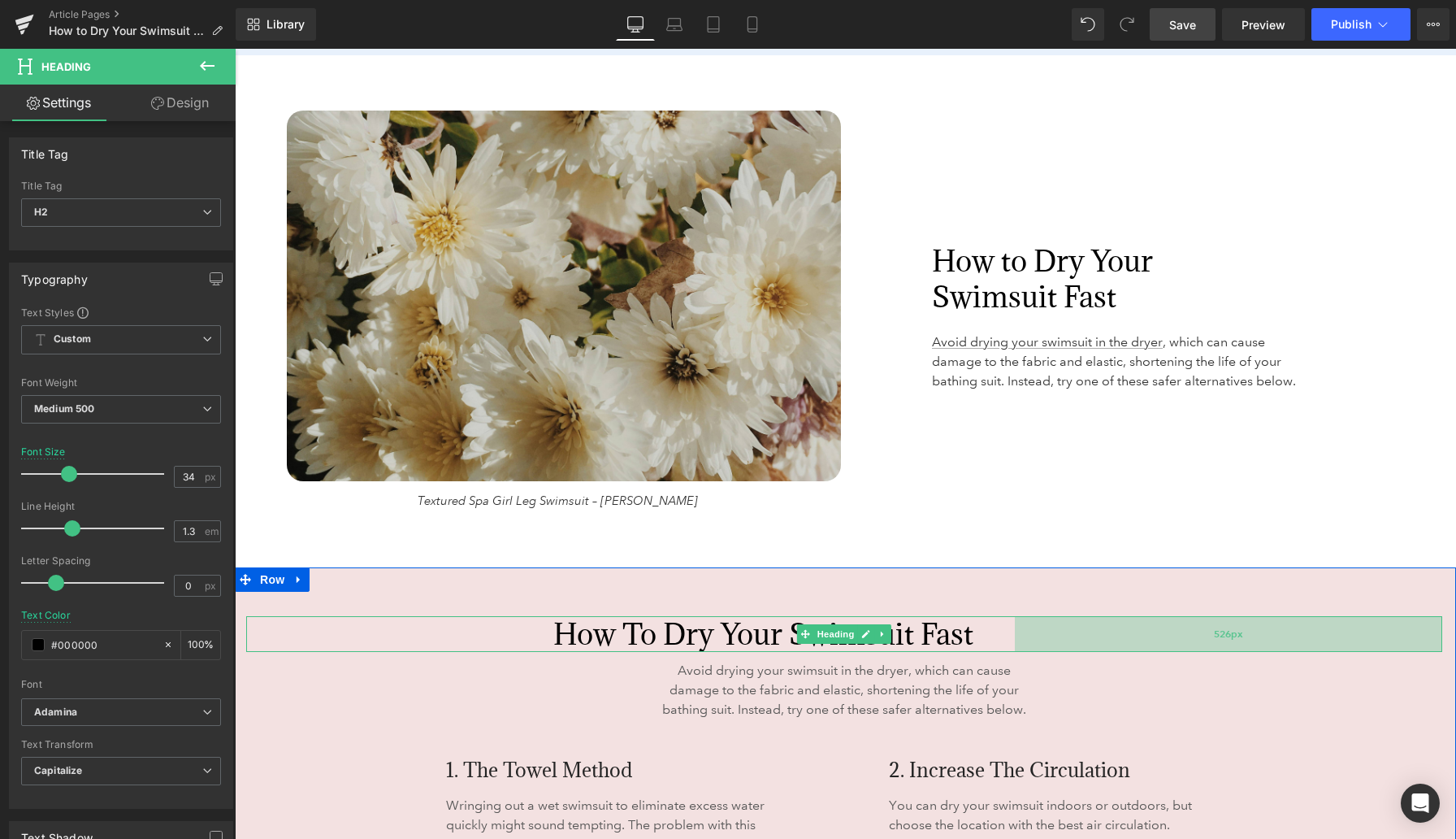
drag, startPoint x: 1198, startPoint y: 641, endPoint x: 1078, endPoint y: 639, distance: 120.0
click at [951, 639] on div "526px" at bounding box center [1228, 634] width 427 height 36
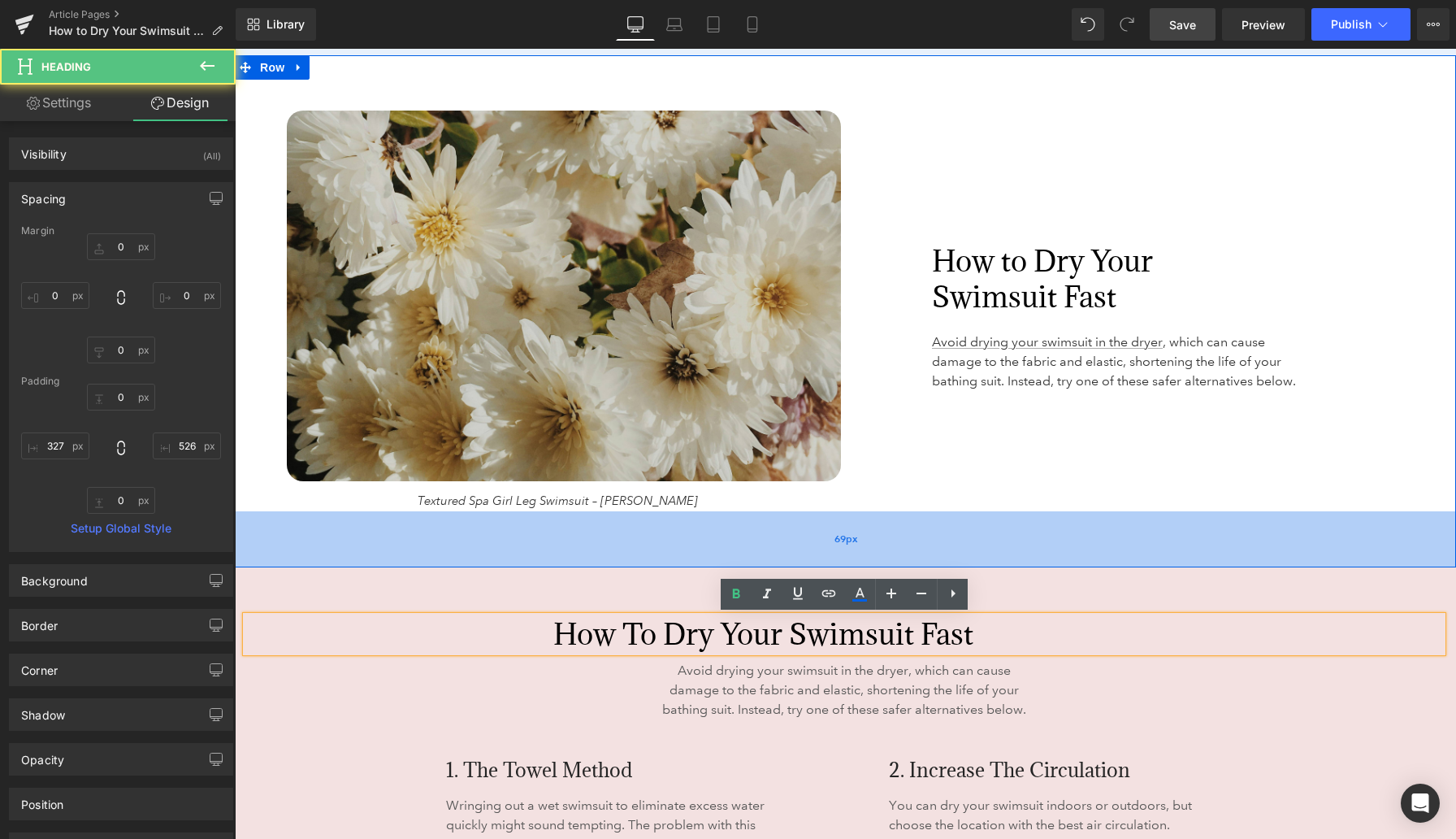
click at [951, 539] on div "69px" at bounding box center [846, 539] width 1222 height 56
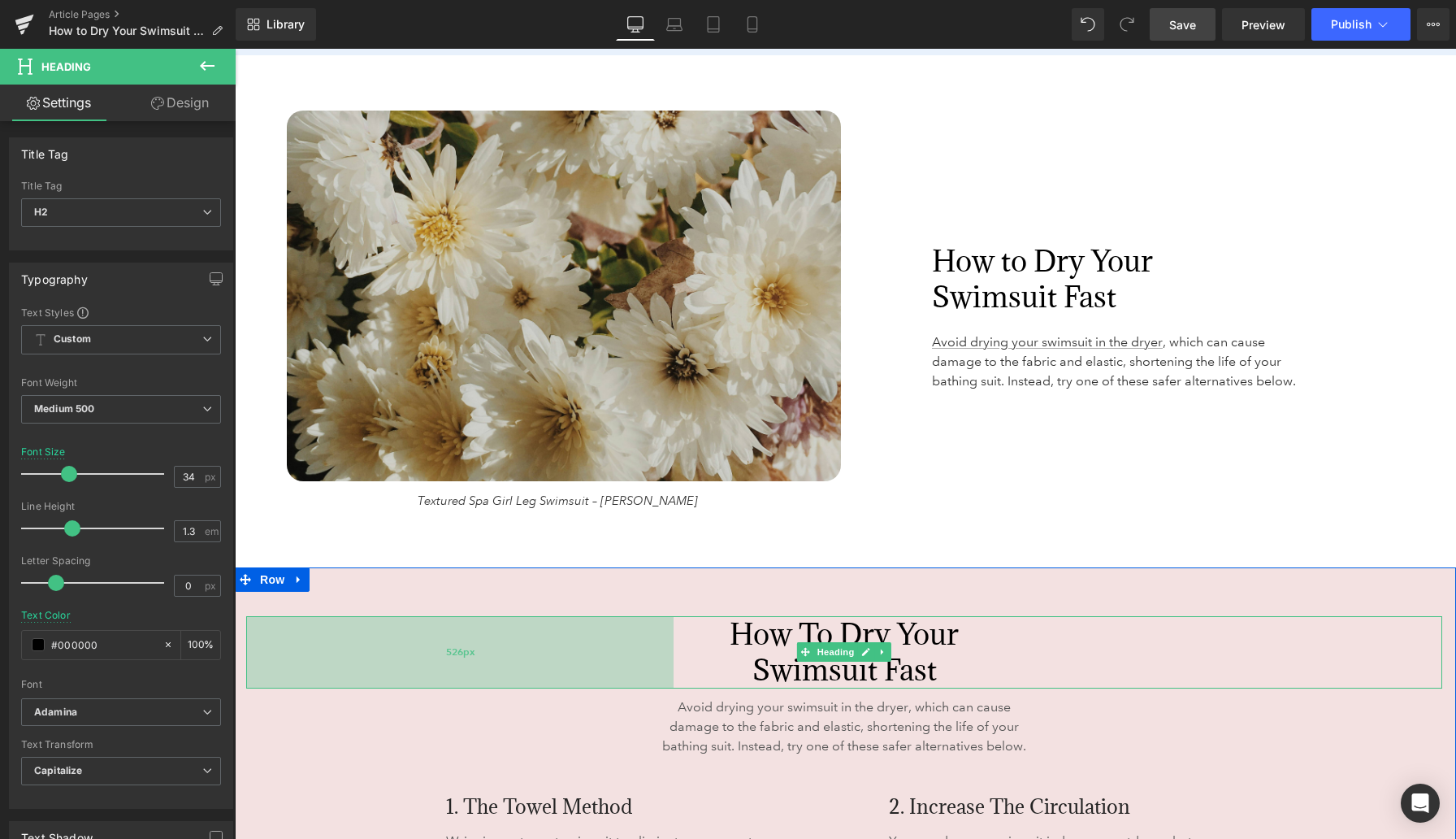
drag, startPoint x: 500, startPoint y: 639, endPoint x: 620, endPoint y: 644, distance: 120.1
click at [620, 644] on div "526px" at bounding box center [459, 652] width 427 height 71
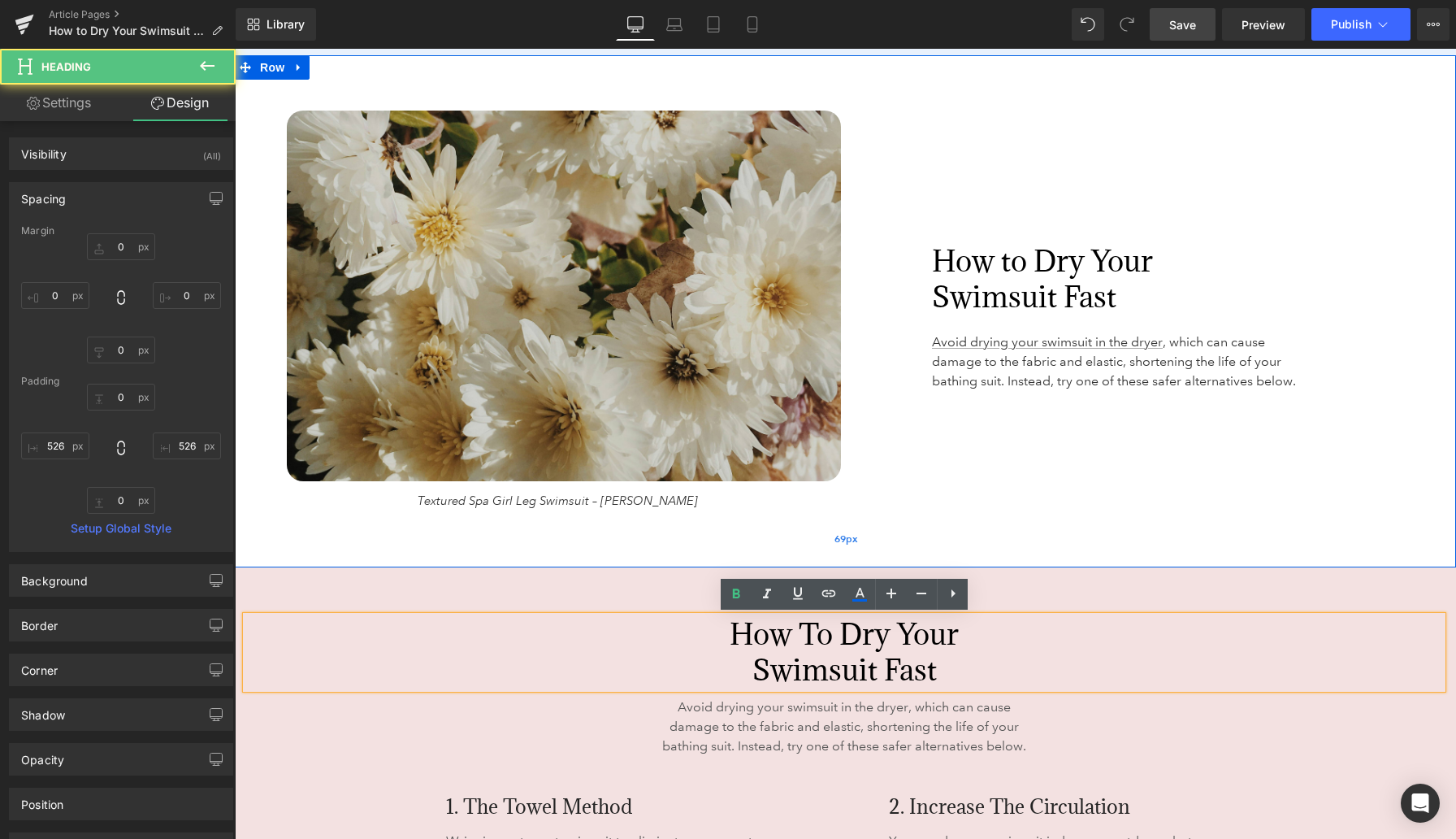
click at [582, 557] on div "69px" at bounding box center [846, 539] width 1222 height 56
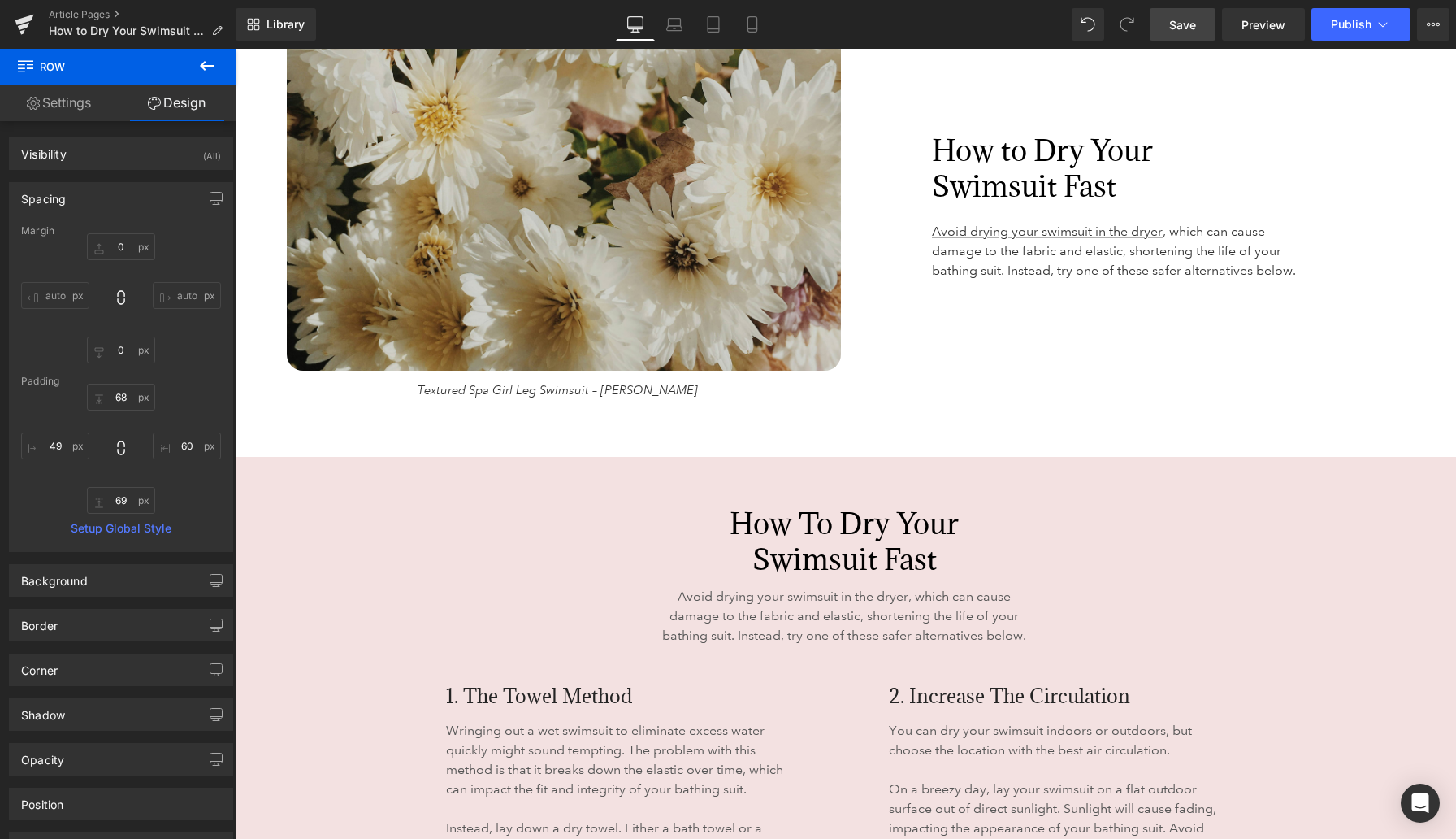
scroll to position [2512, 0]
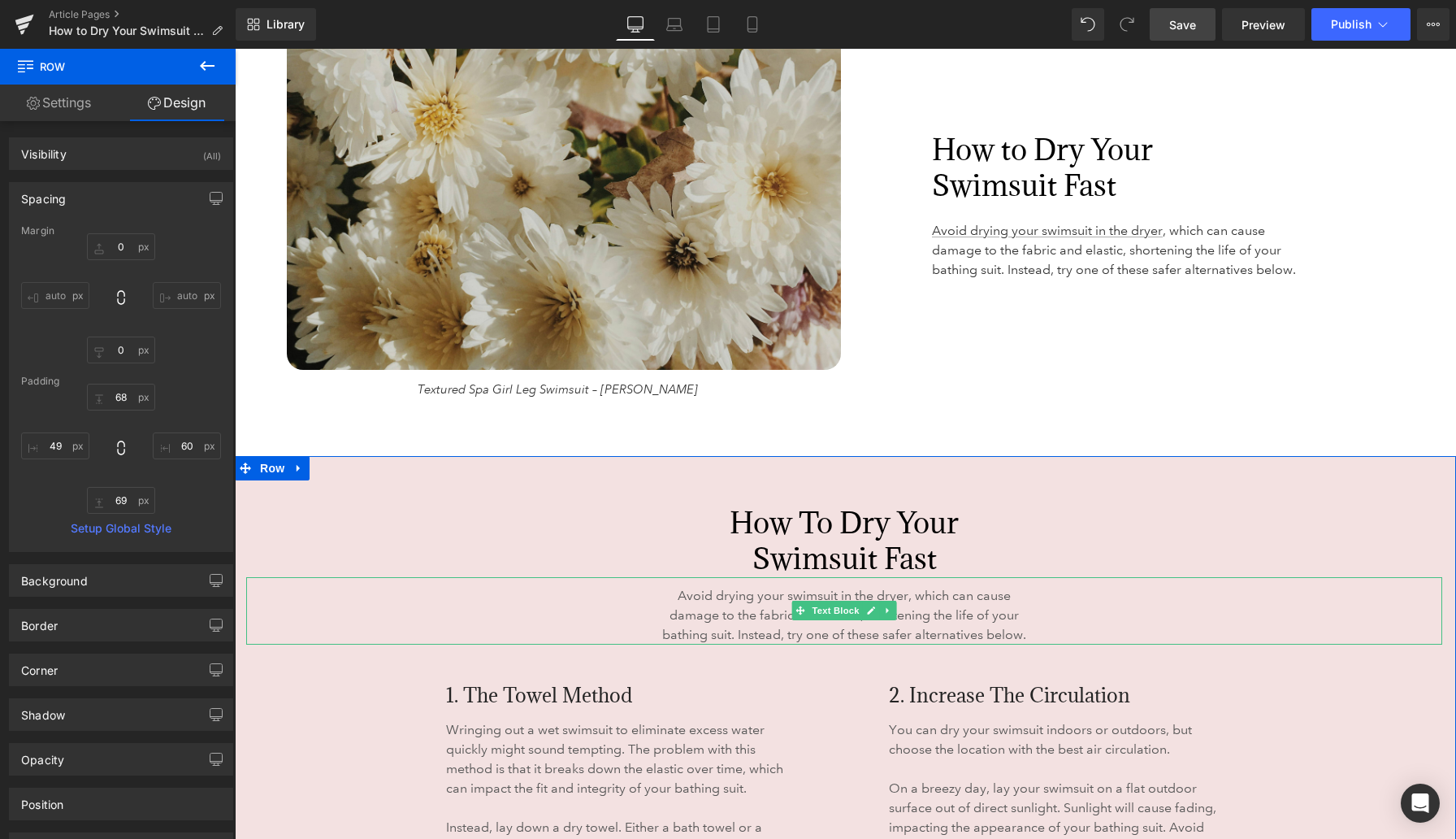
click at [704, 614] on span "Avoid drying your swimsuit in the dryer, which can cause damage to the fabric a…" at bounding box center [845, 615] width 364 height 55
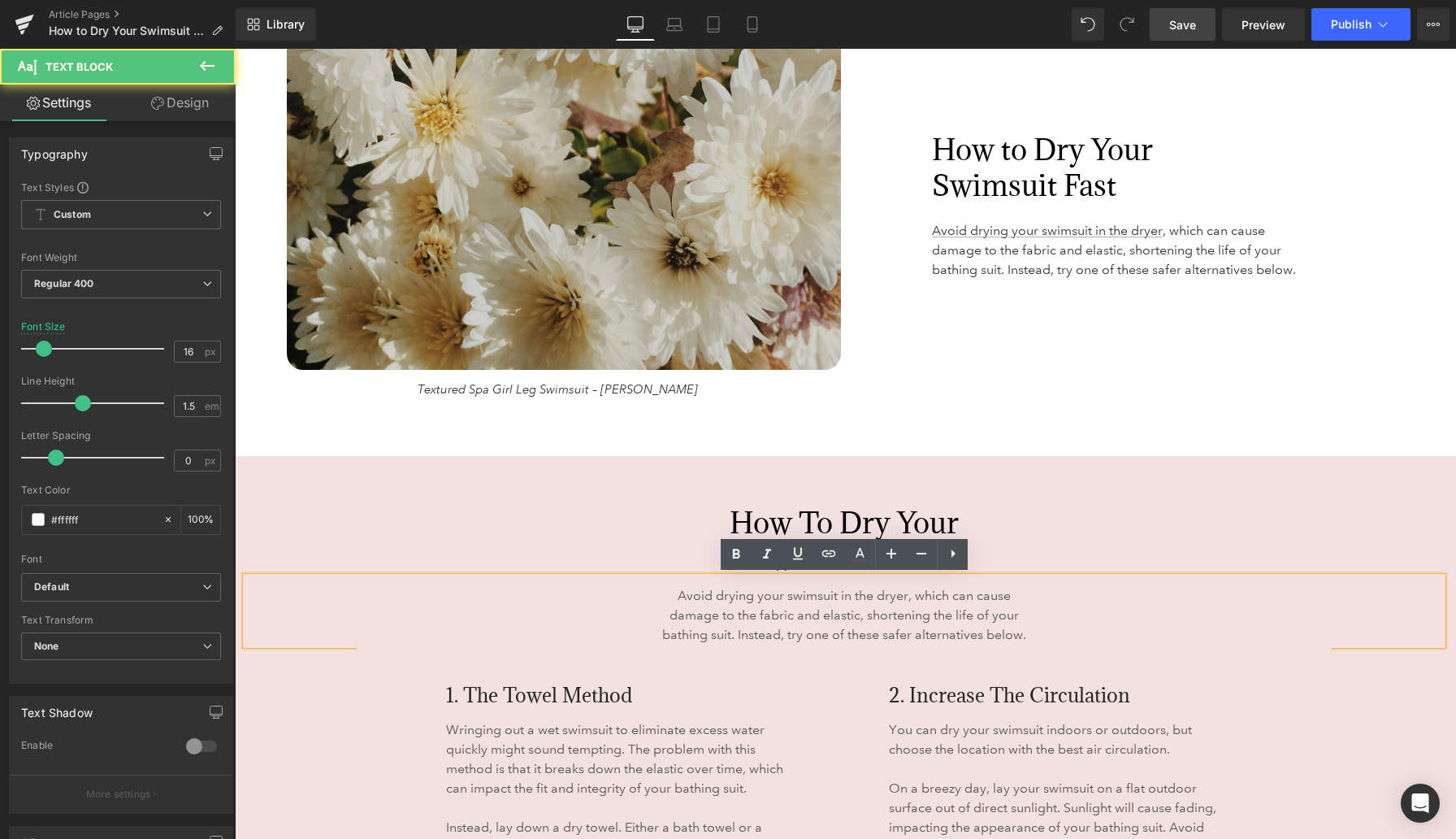
click at [632, 454] on div "Image Textured Spa Girl Leg Swimsuit – Maxine Text Block 98px 98px How to Dry Y…" at bounding box center [846, 200] width 1222 height 512
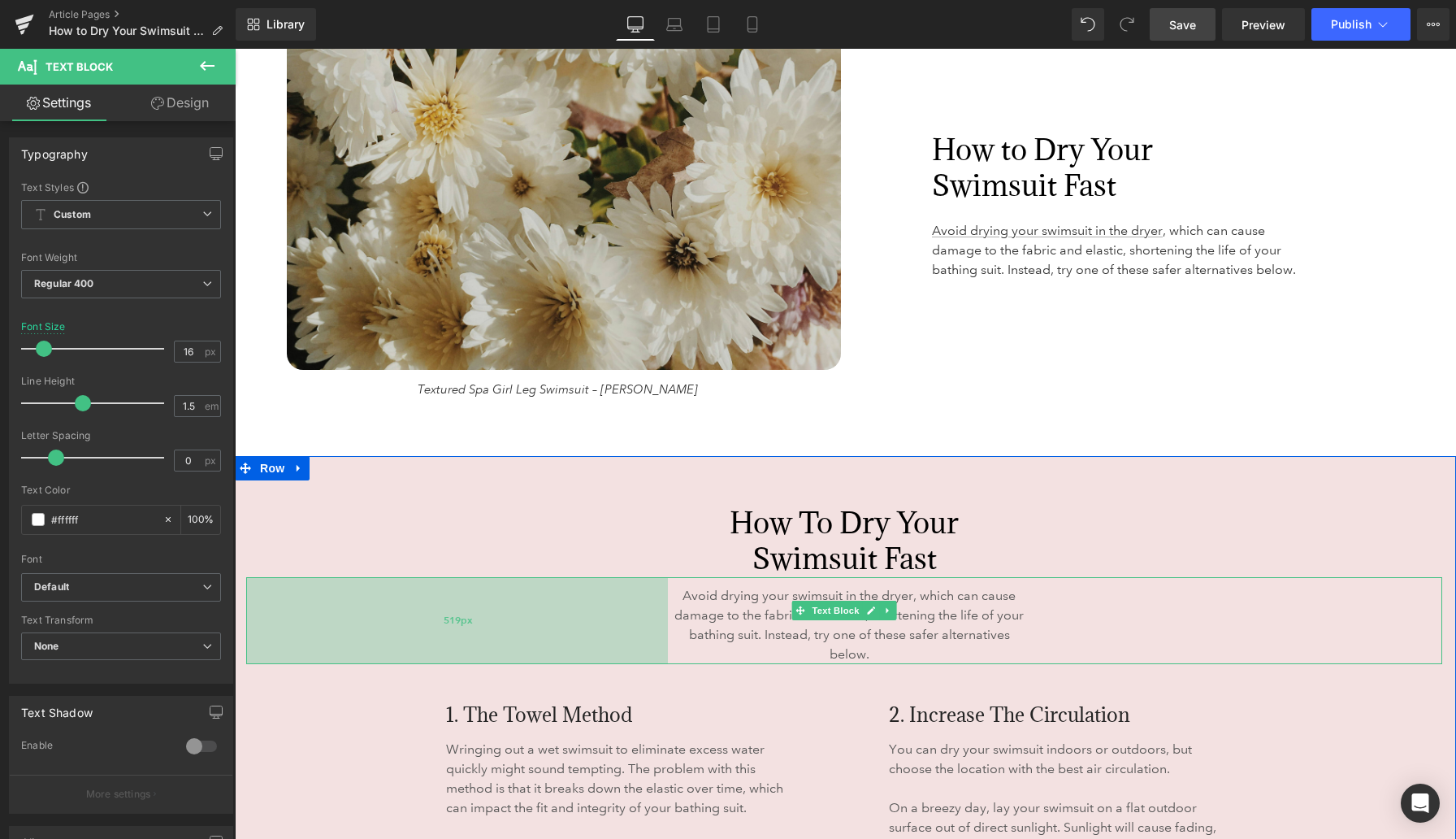
drag, startPoint x: 247, startPoint y: 606, endPoint x: 257, endPoint y: 606, distance: 10.0
click at [257, 606] on div "519px" at bounding box center [457, 621] width 422 height 87
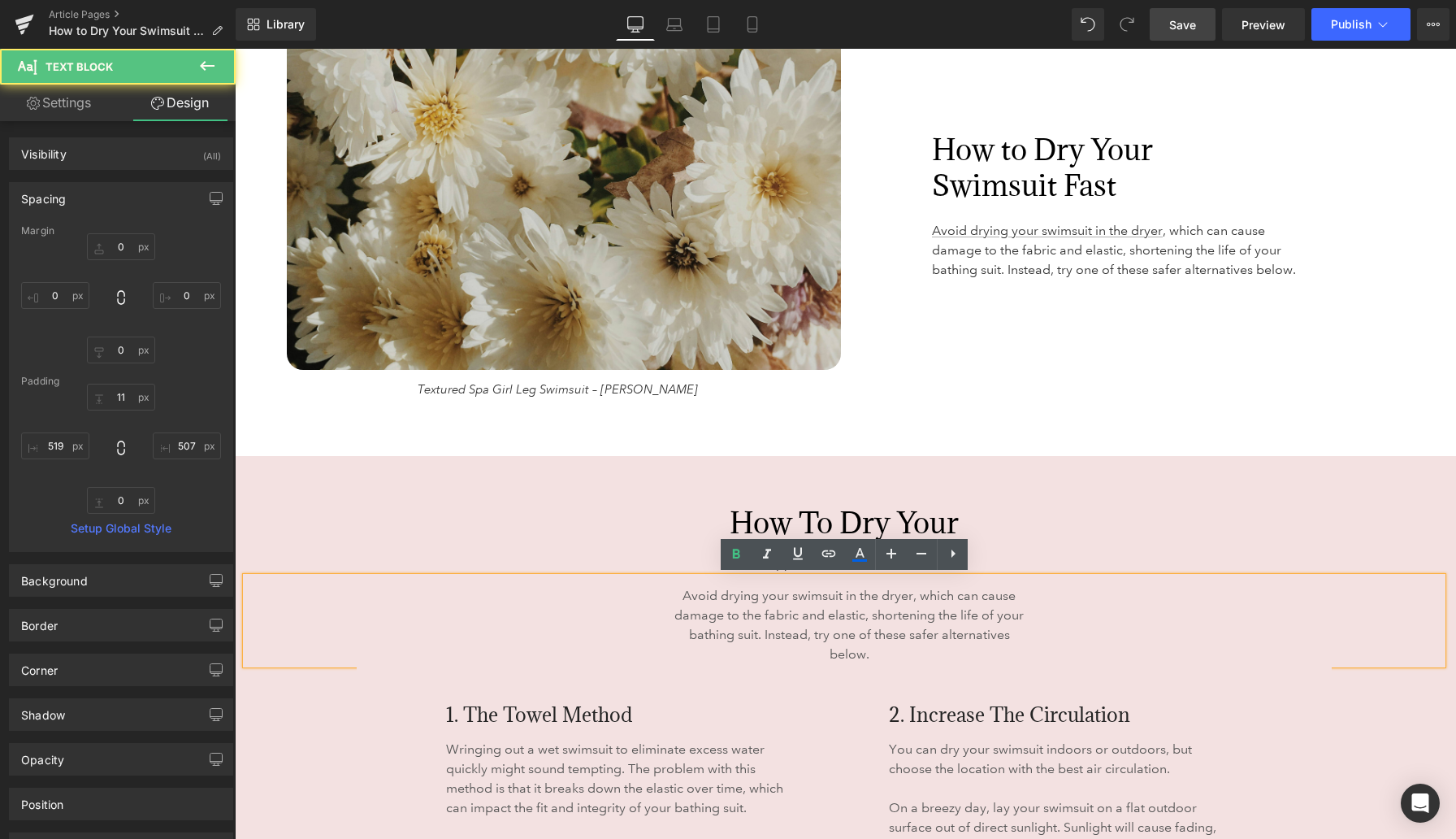
click at [235, 49] on div "69px" at bounding box center [235, 49] width 0 height 0
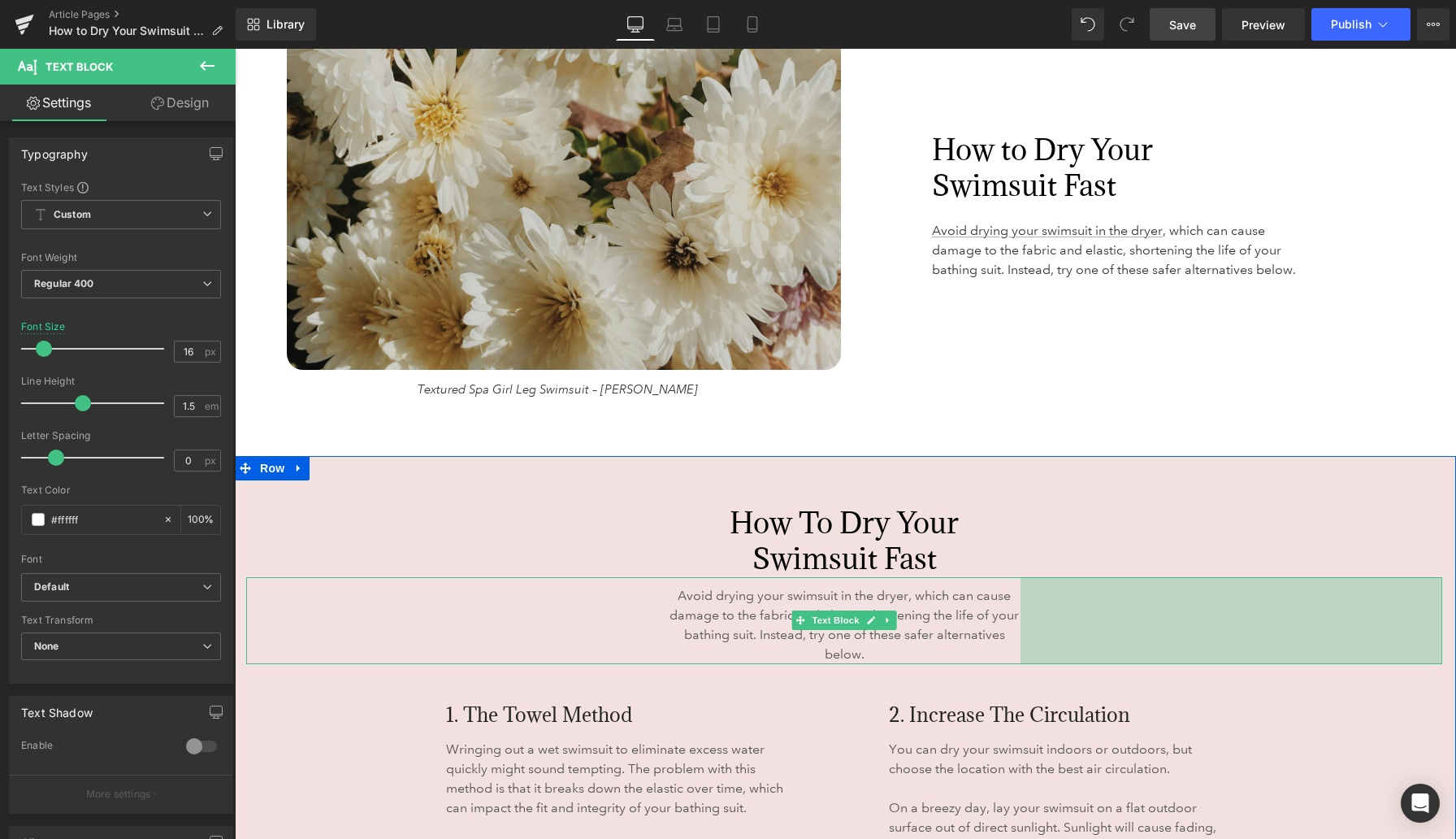
drag, startPoint x: 1439, startPoint y: 619, endPoint x: 1428, endPoint y: 620, distance: 11.0
click at [951, 621] on div "519px" at bounding box center [1232, 621] width 422 height 87
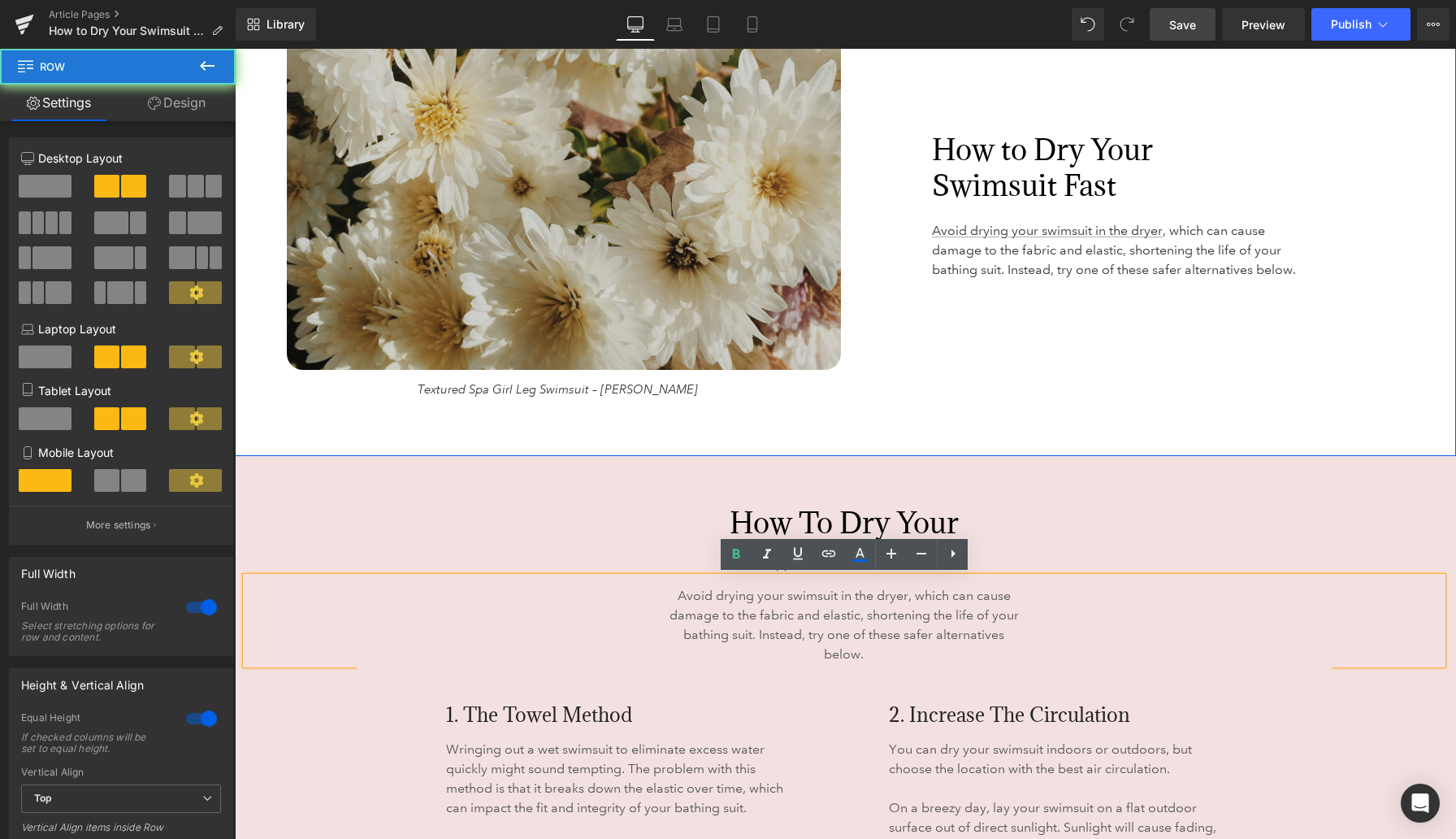
click at [951, 378] on div "How to Dry Your Swimsuit Fast Heading Avoid drying your swimsuit in the dryer ,…" at bounding box center [1124, 199] width 567 height 401
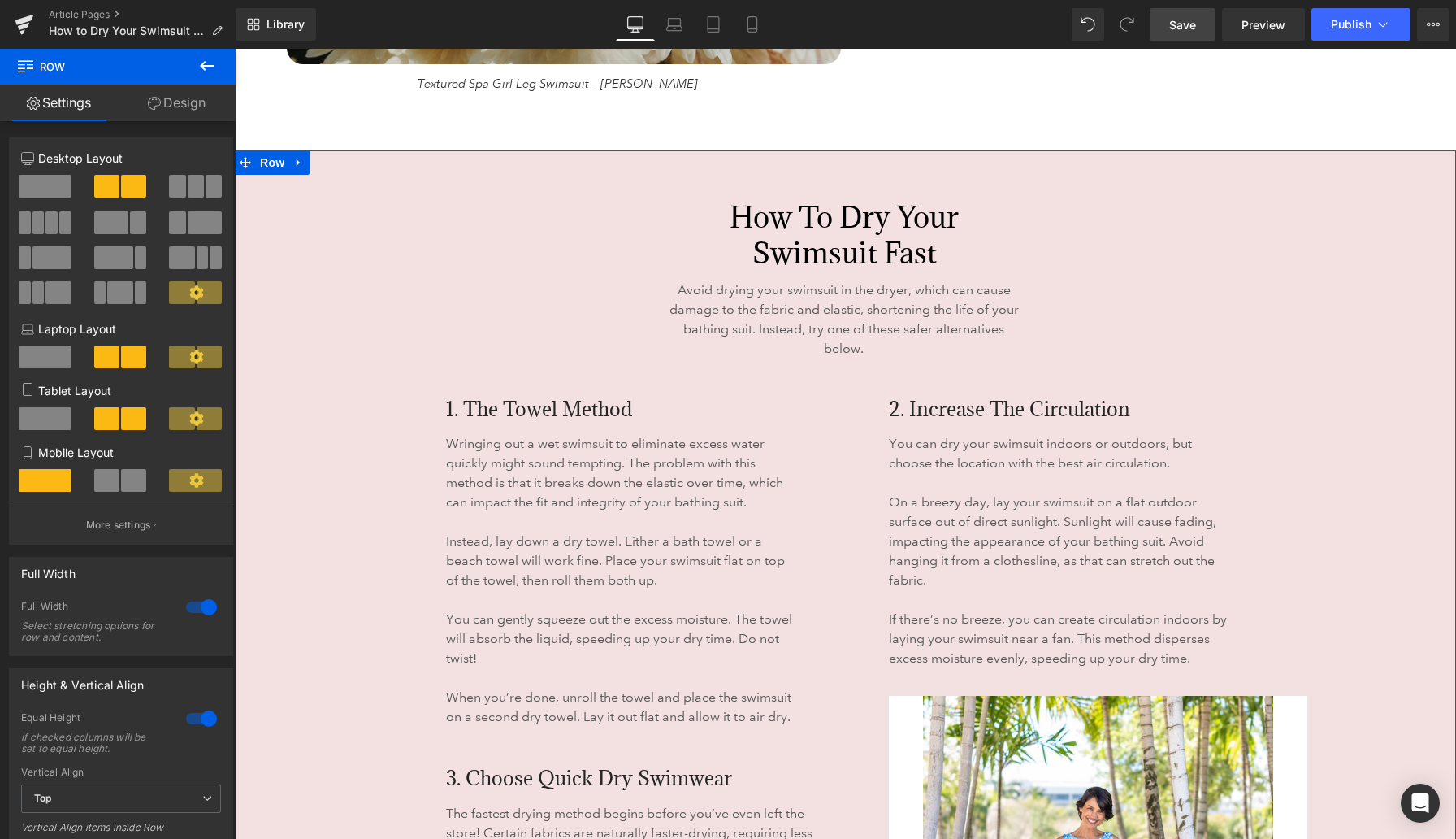
scroll to position [2818, 0]
click at [351, 207] on div "How to Dry Your Swimsuit Fast Heading 526px 526px" at bounding box center [844, 233] width 1197 height 71
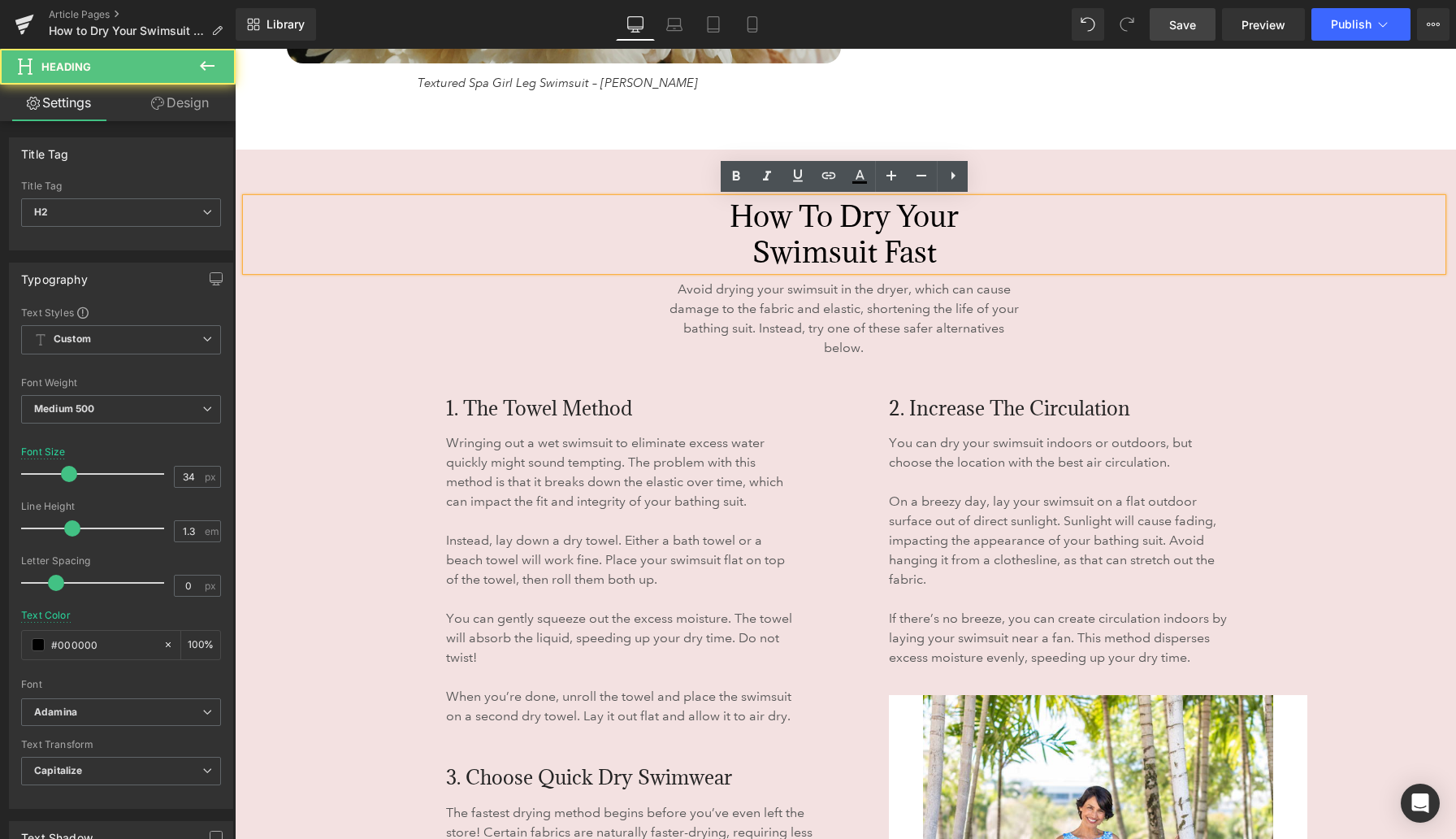
click at [284, 167] on span "Row" at bounding box center [272, 162] width 26 height 19
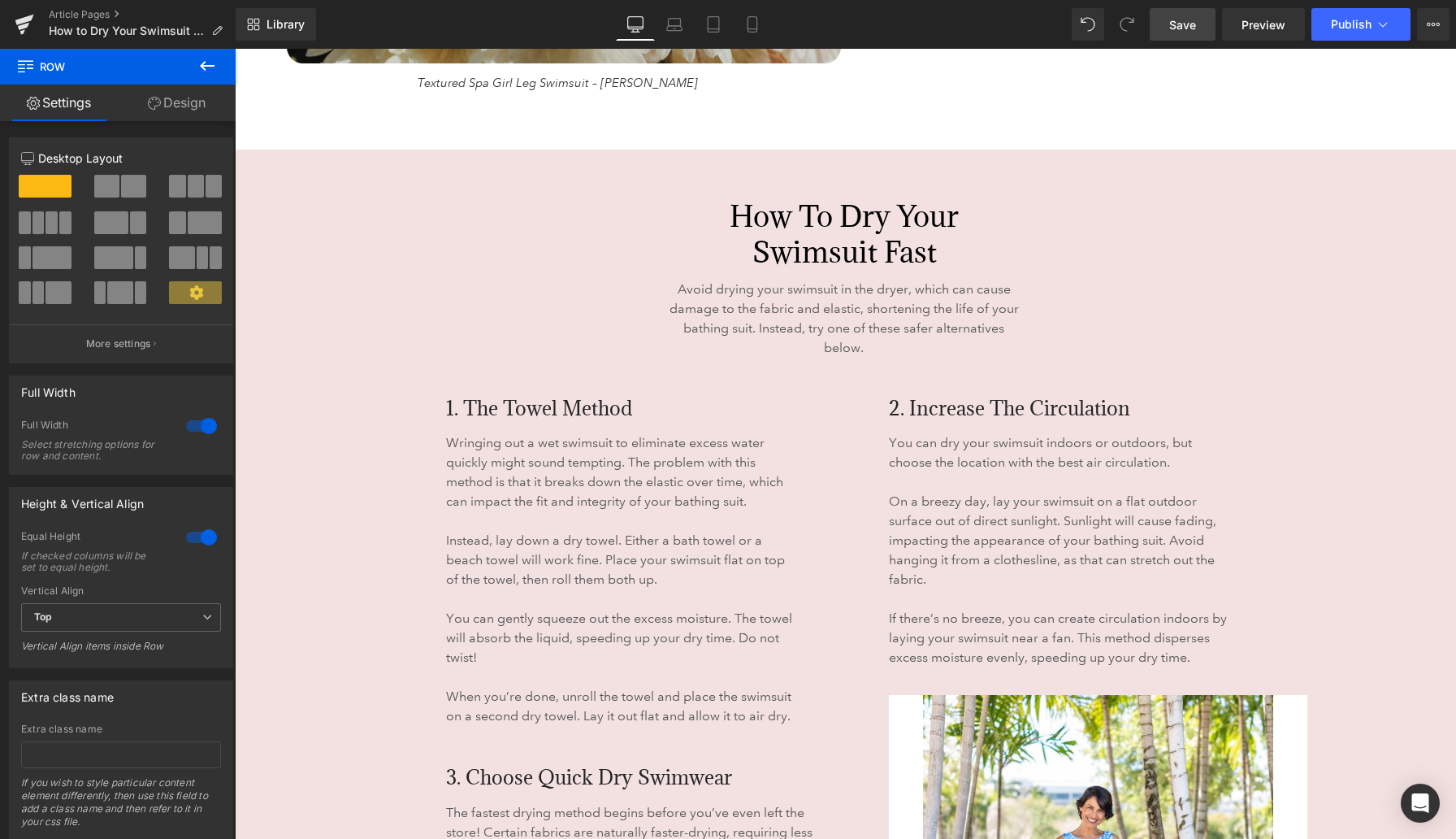
click at [181, 107] on link "Design" at bounding box center [176, 103] width 118 height 37
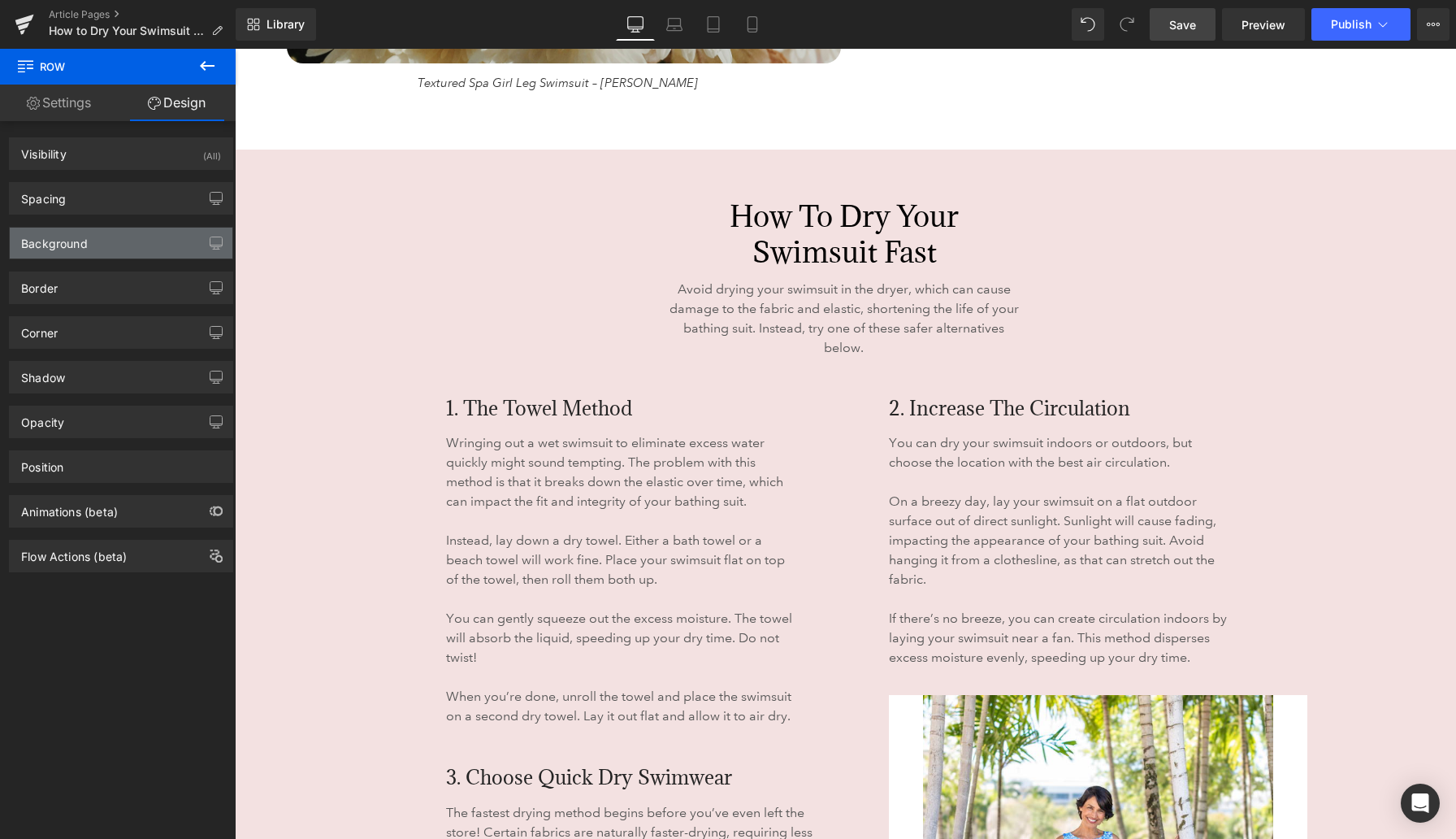
click at [118, 247] on div "Background" at bounding box center [121, 243] width 223 height 31
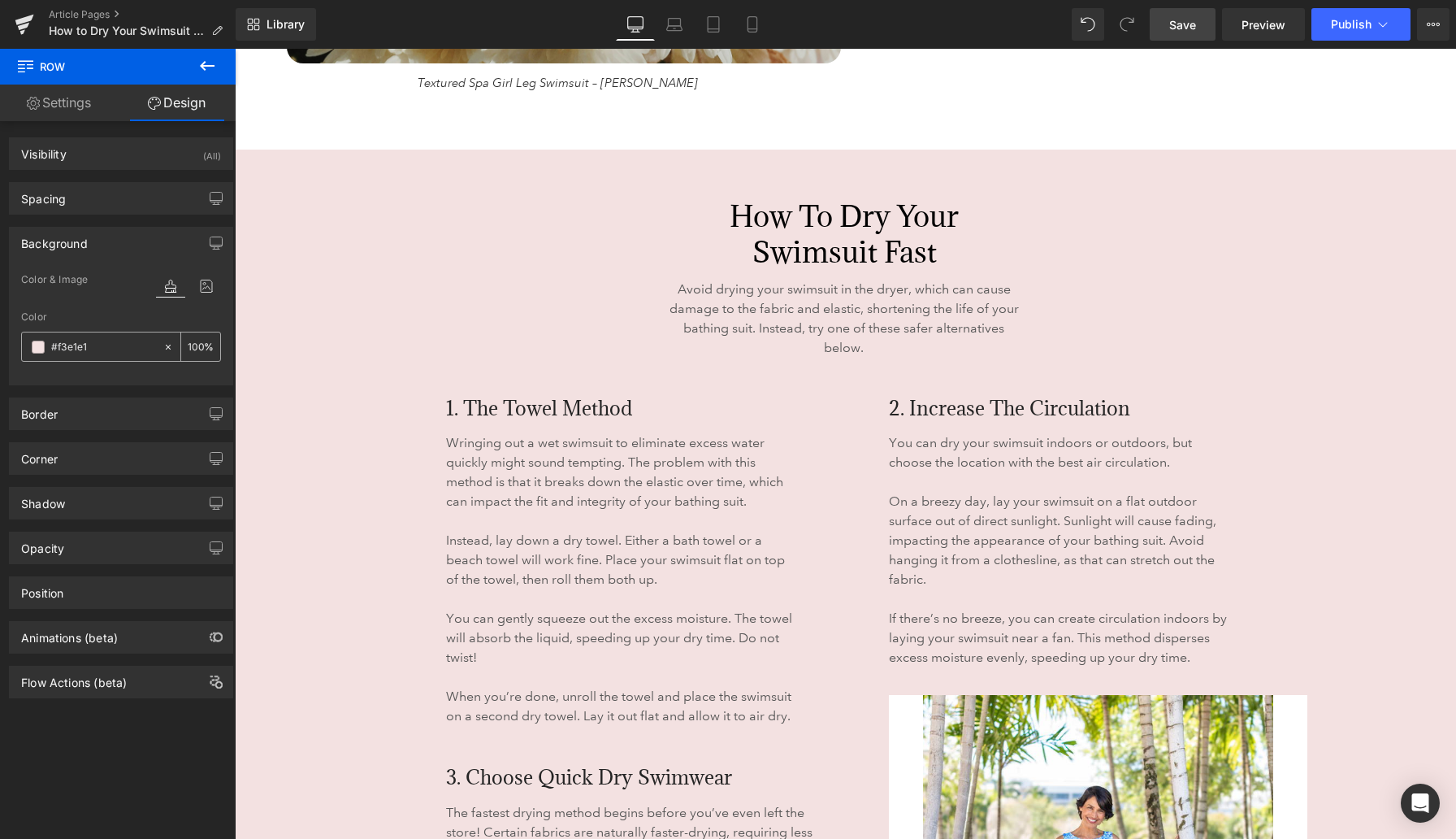
click at [38, 345] on span at bounding box center [38, 347] width 13 height 13
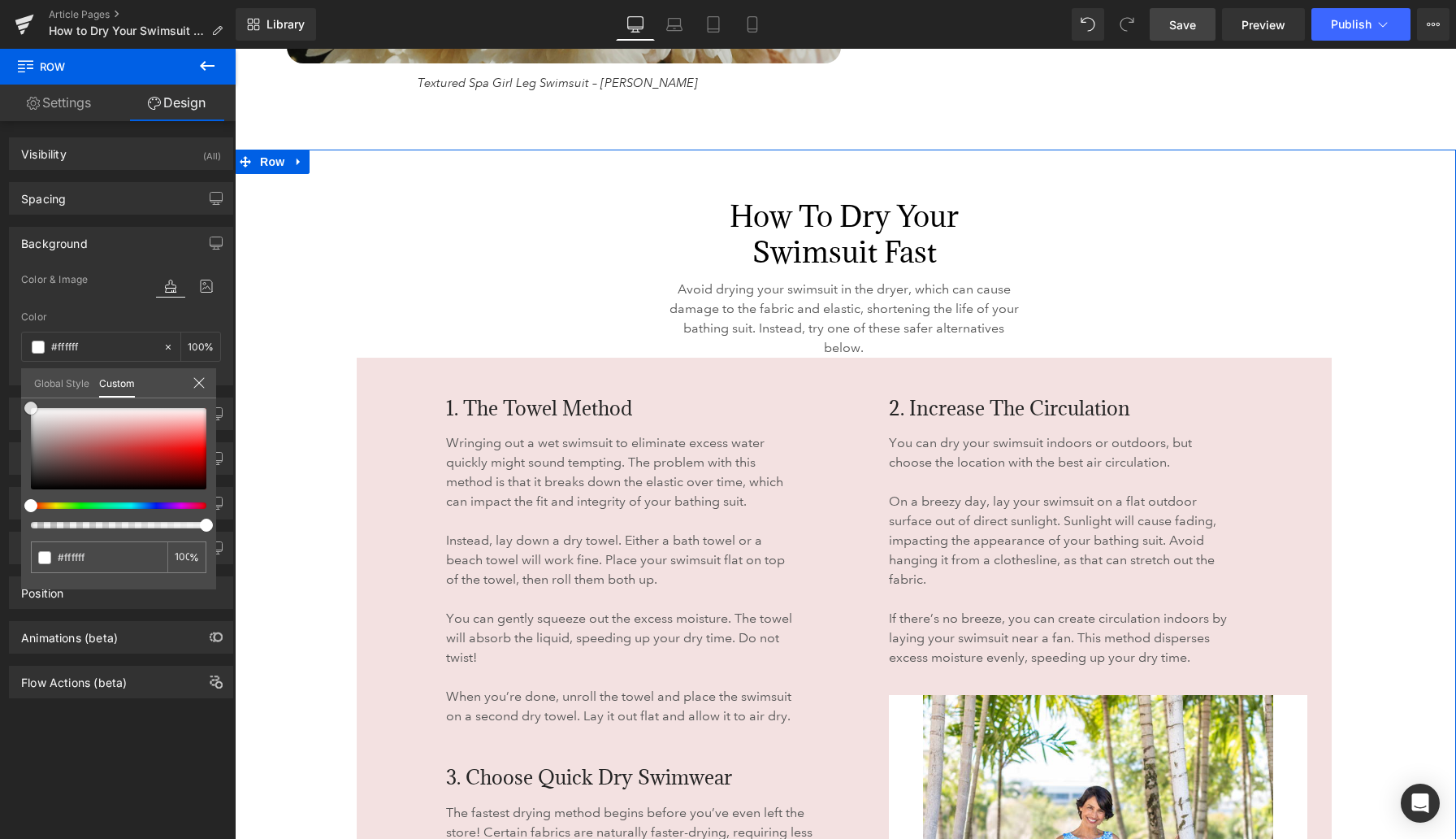
drag, startPoint x: 118, startPoint y: 435, endPoint x: 0, endPoint y: 359, distance: 140.4
click at [0, 359] on div "Background Color & Image color Color #f3e1e1 100 % Image Replace Image Upload i…" at bounding box center [121, 300] width 243 height 170
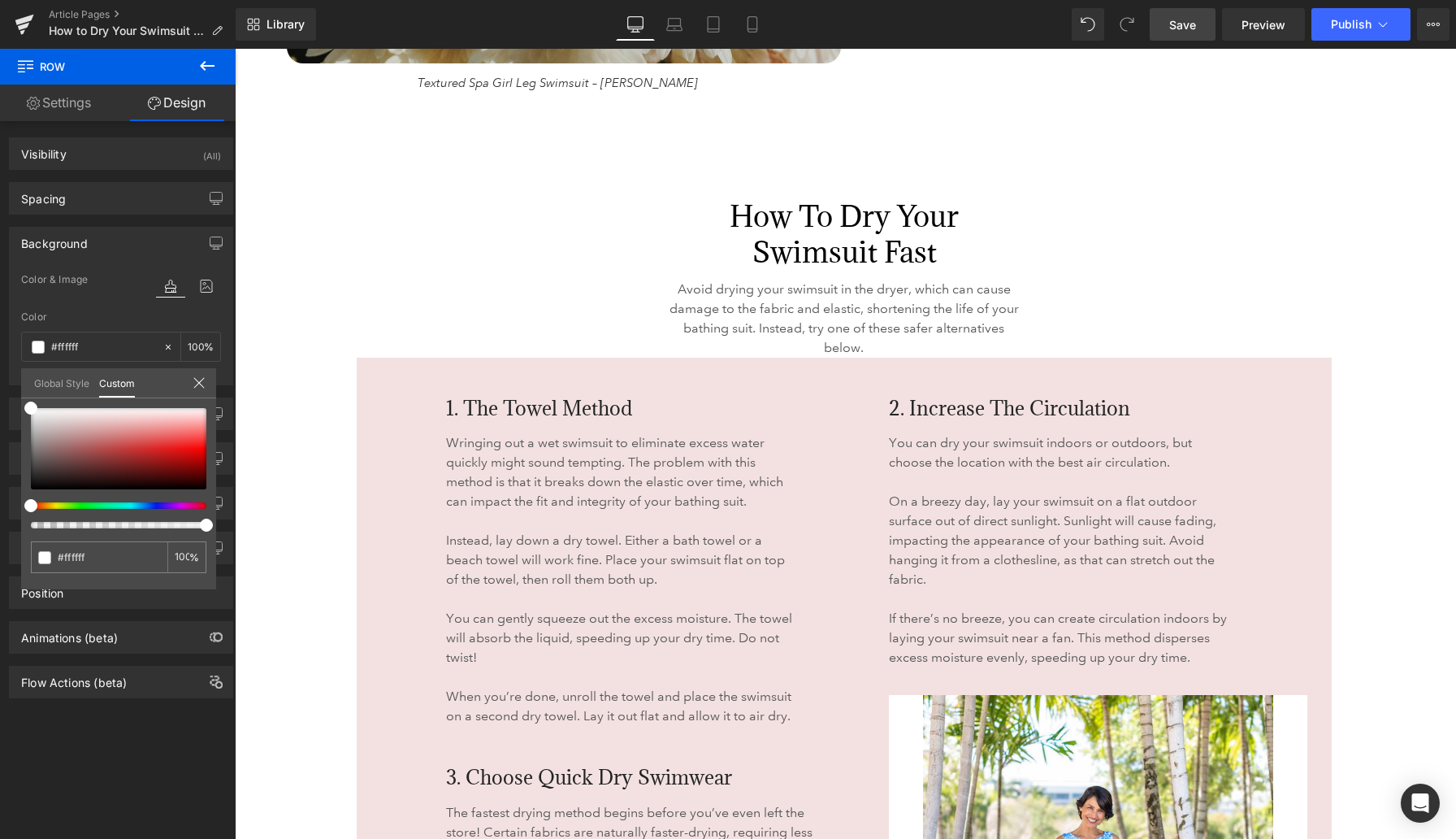
click at [343, 284] on body "Skip to content Previous Enjoy FREE SHIPPING with your $75+ purchase* Click for…" at bounding box center [846, 729] width 1222 height 6996
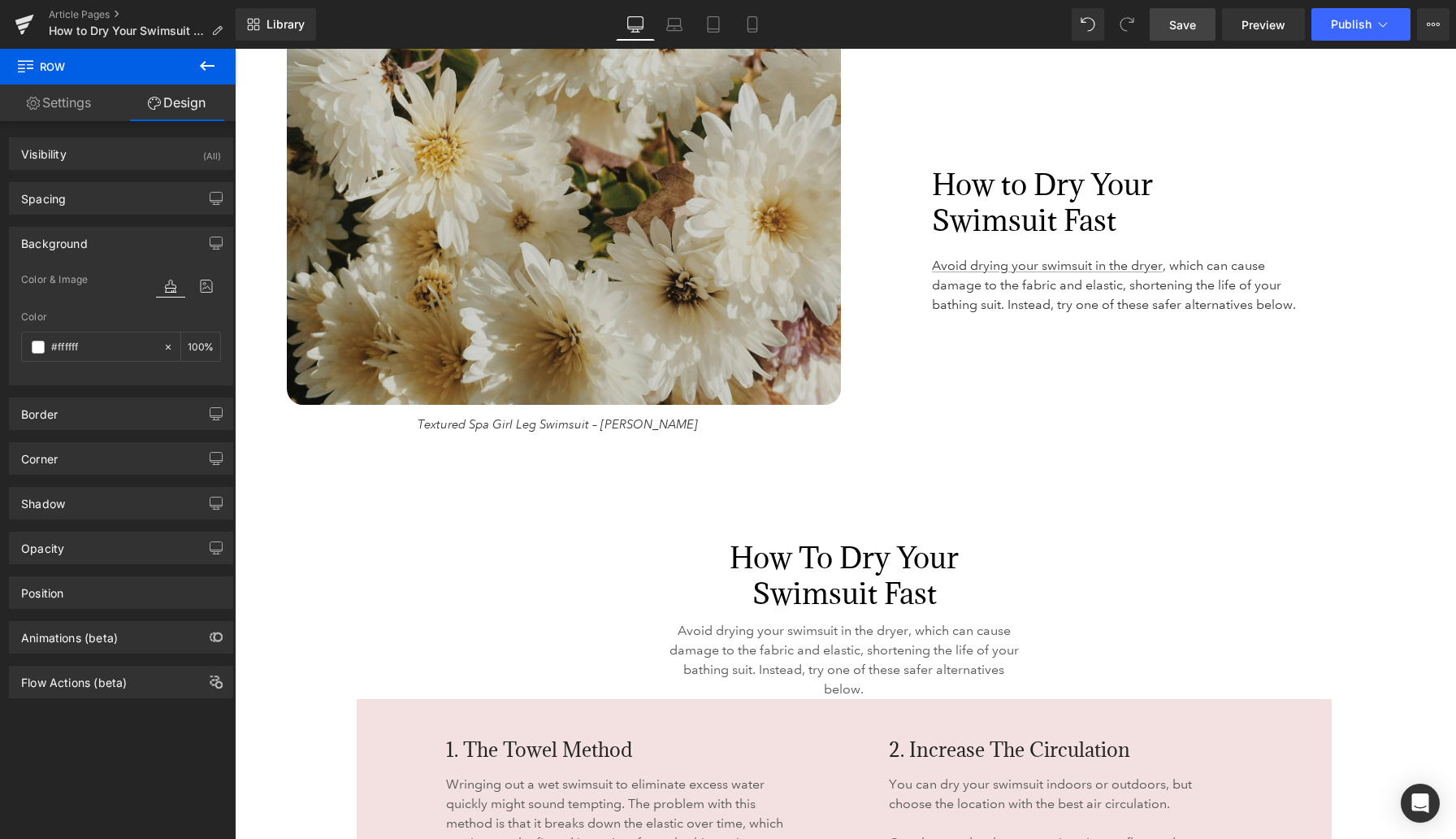
scroll to position [2701, 0]
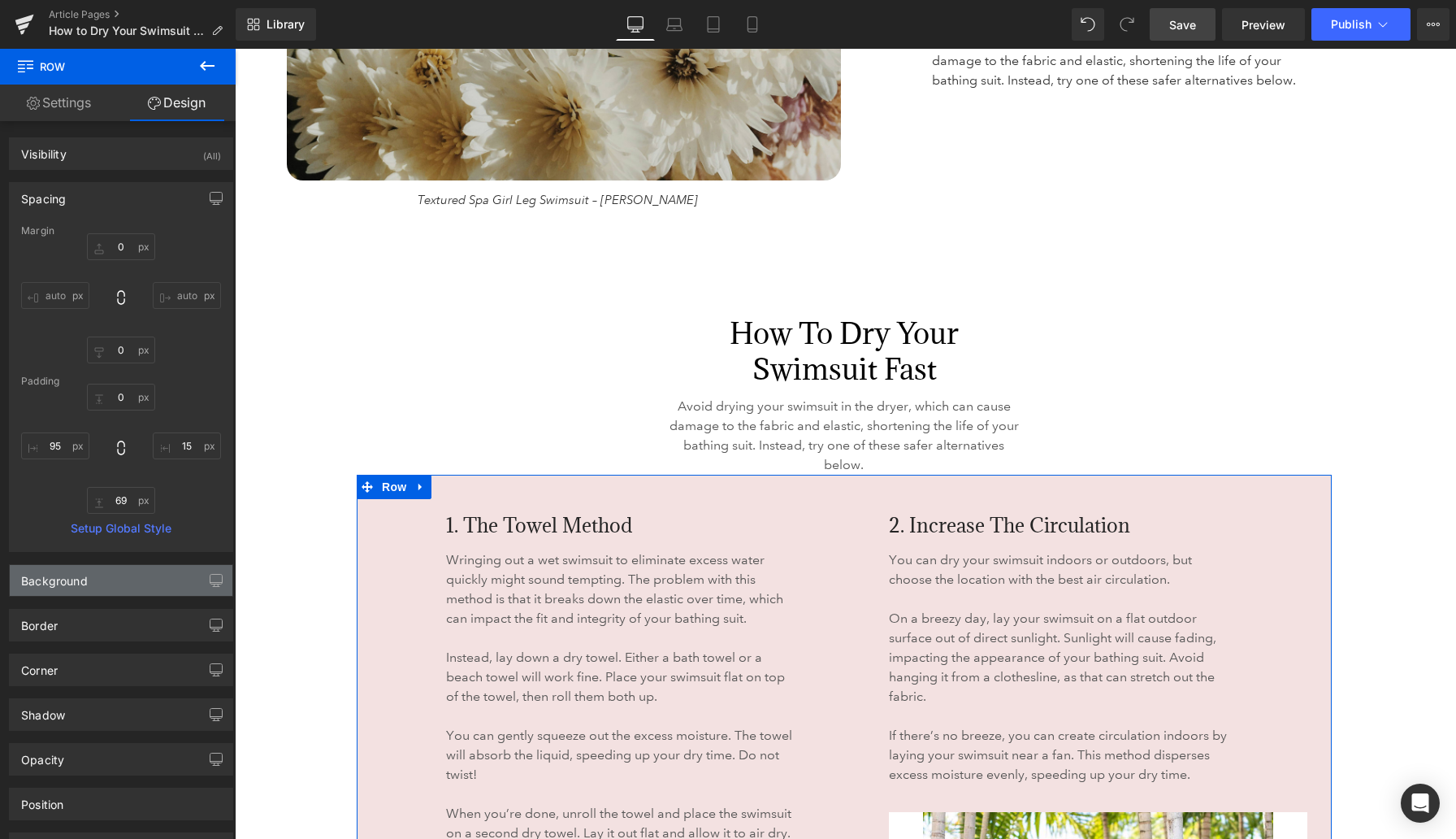
click at [109, 584] on div "Background" at bounding box center [121, 580] width 223 height 31
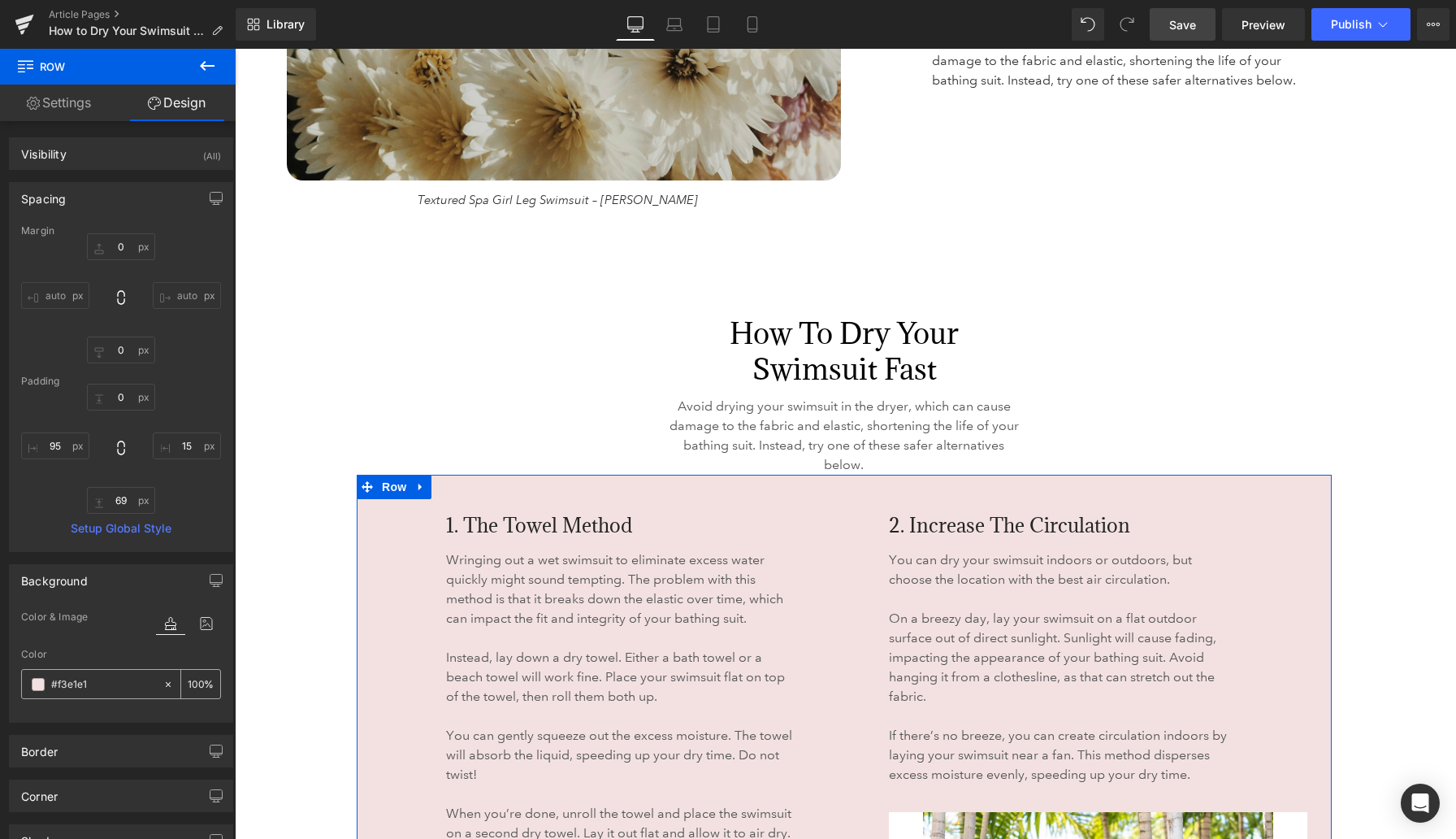
click at [39, 685] on span at bounding box center [38, 684] width 13 height 13
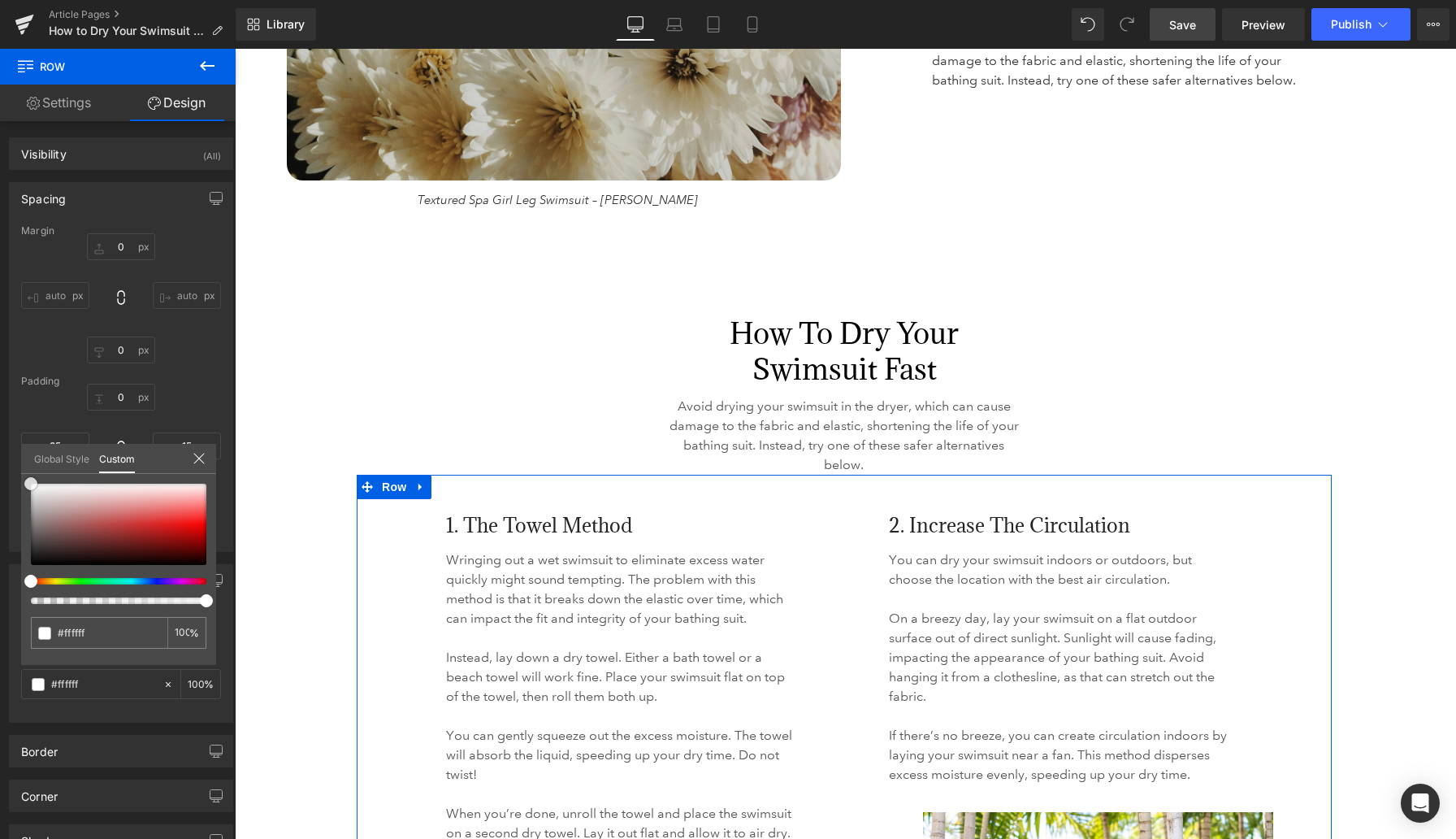
drag, startPoint x: 92, startPoint y: 550, endPoint x: 0, endPoint y: 437, distance: 145.7
click at [0, 552] on div "Background Color & Image color #f3e1e1 Color #f3e1e1 100 % Image Replace Image …" at bounding box center [121, 637] width 243 height 170
click at [951, 10] on link "Save" at bounding box center [1182, 24] width 65 height 33
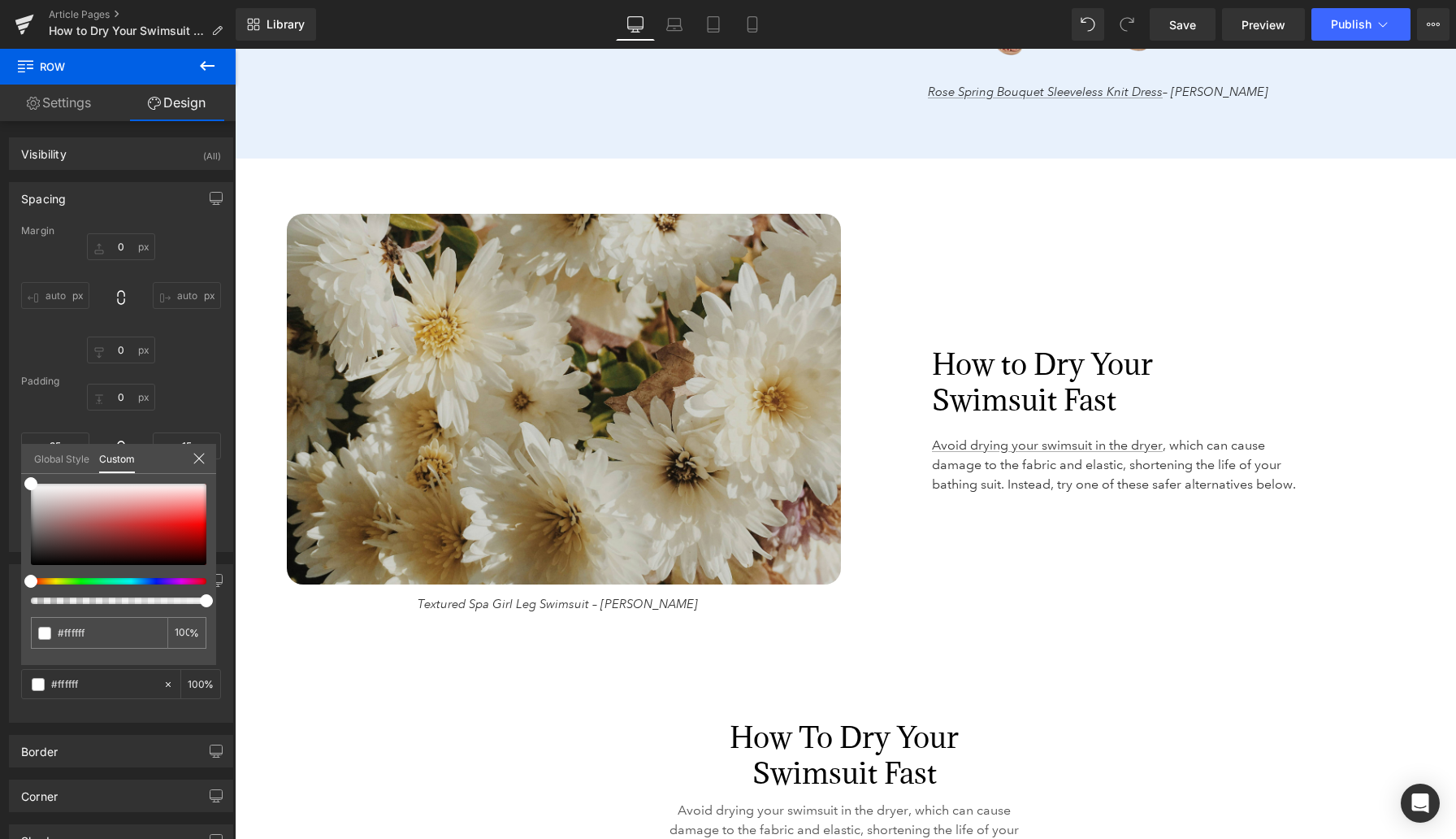
scroll to position [2299, 0]
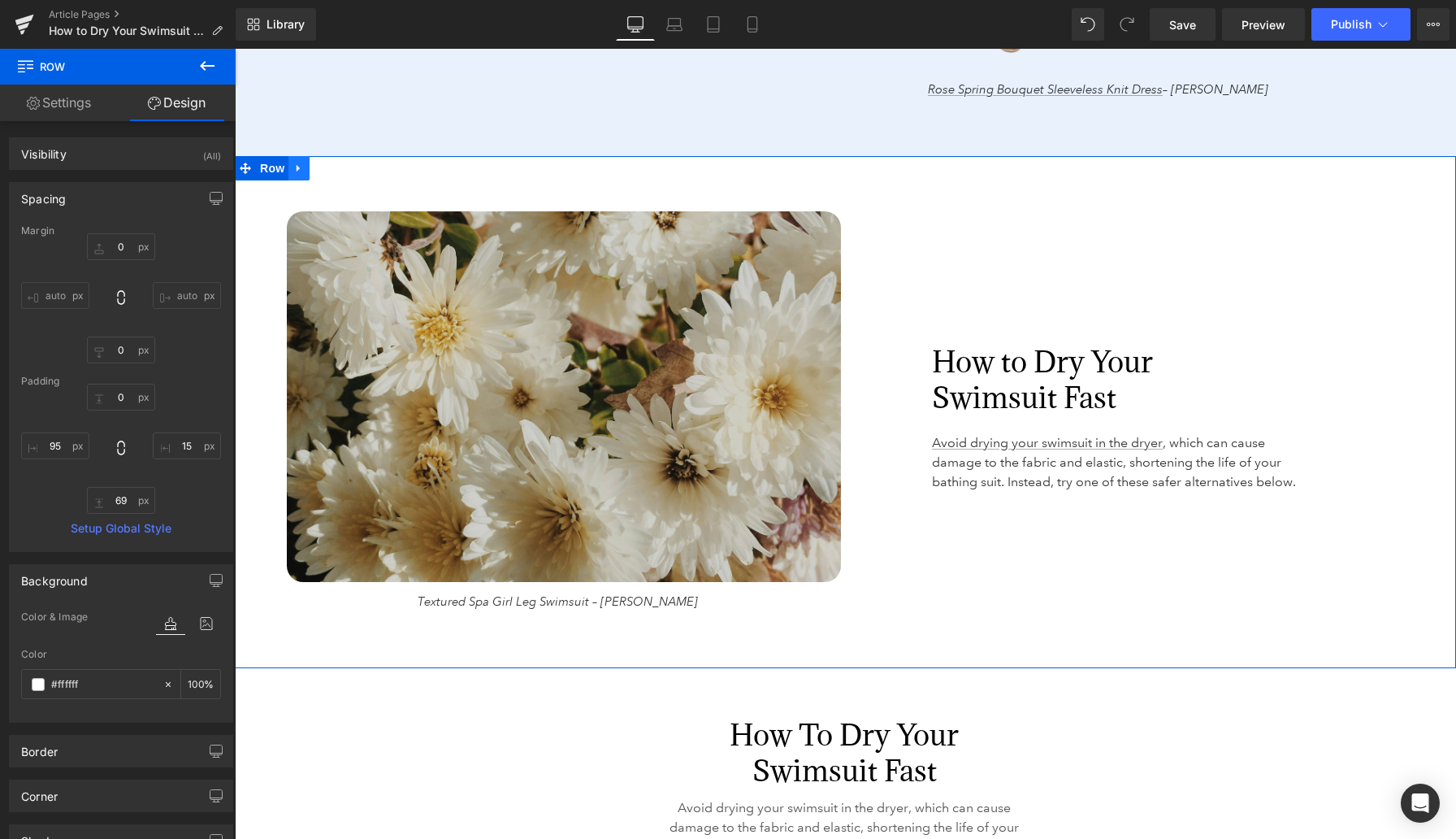
click at [300, 160] on link at bounding box center [299, 168] width 21 height 24
click at [343, 168] on icon at bounding box center [342, 169] width 12 height 12
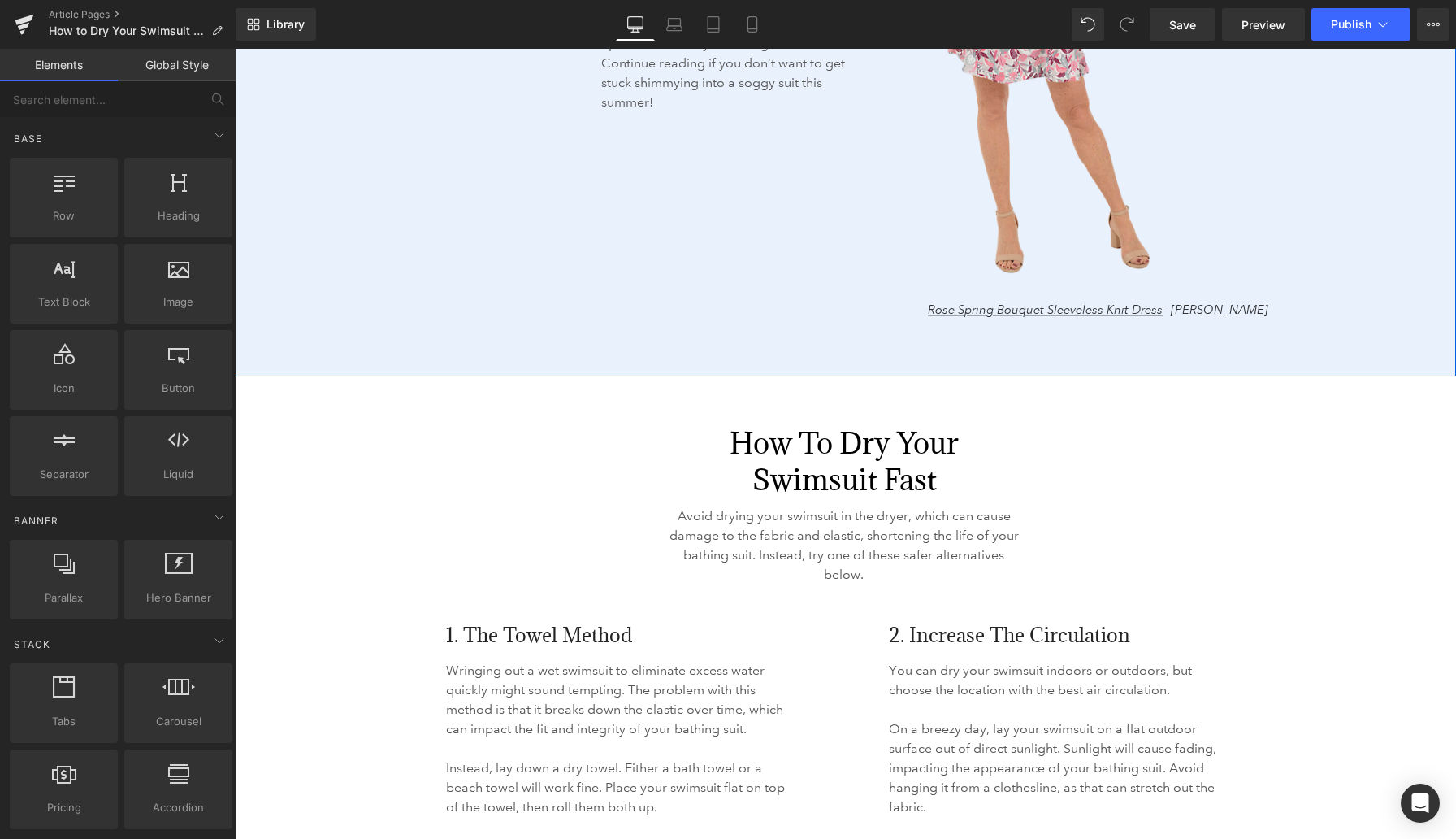
scroll to position [2126, 0]
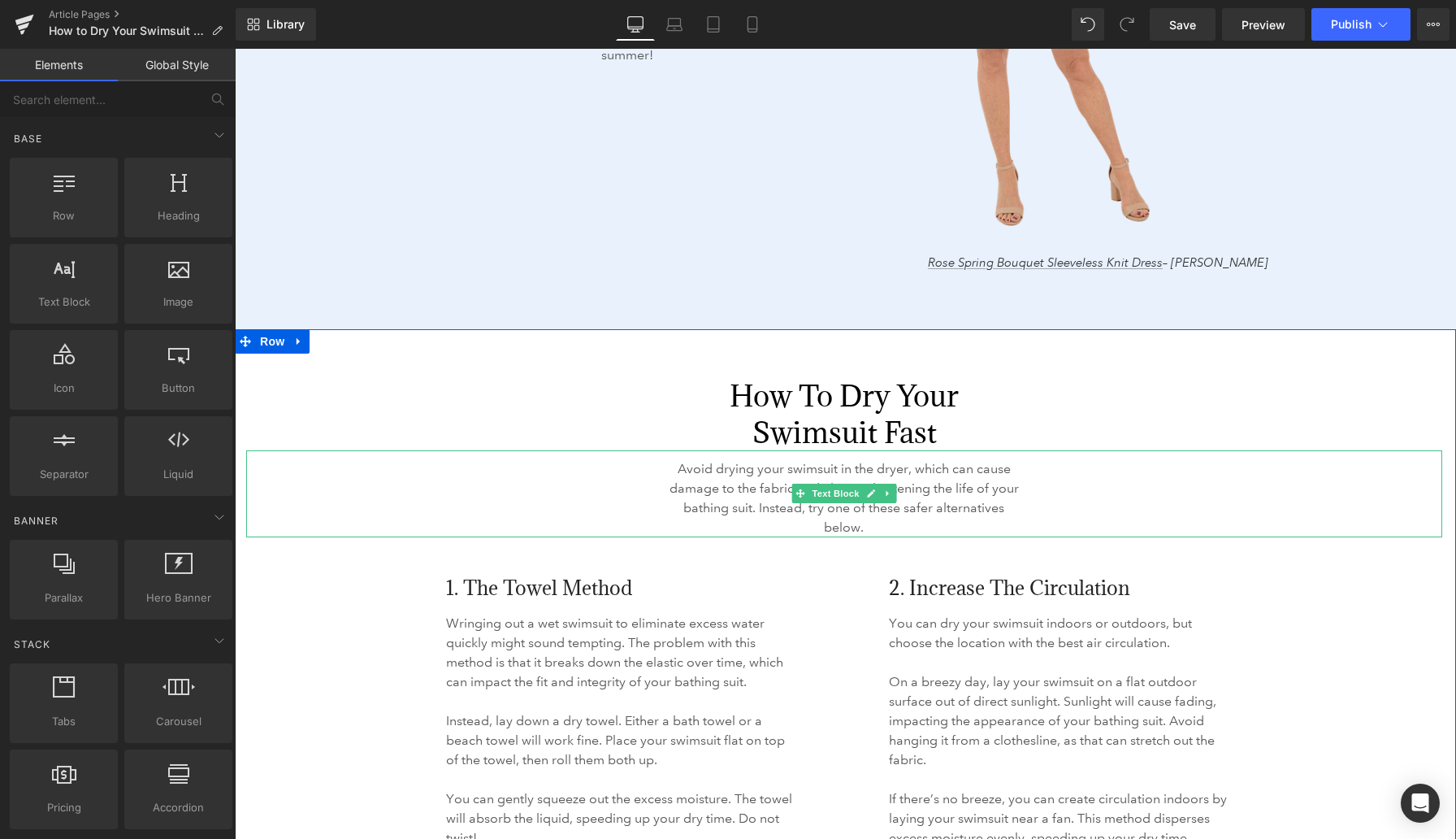
click at [767, 472] on span "Avoid drying your swimsuit in the dryer, which can cause damage to the fabric a…" at bounding box center [844, 498] width 349 height 74
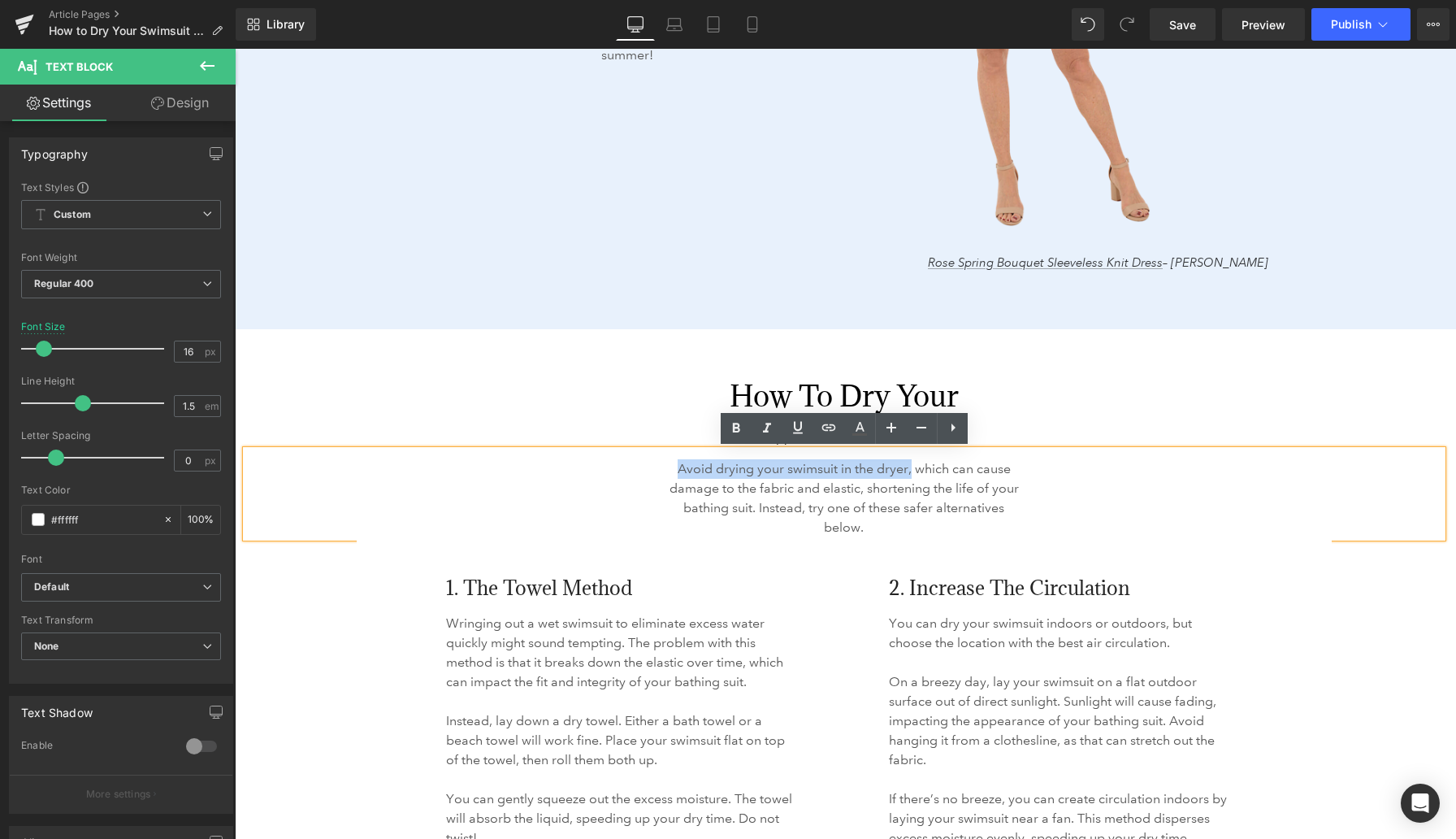
drag, startPoint x: 909, startPoint y: 471, endPoint x: 676, endPoint y: 467, distance: 233.0
click at [676, 467] on p "Avoid drying your swimsuit in the dryer, which can cause damage to the fabric a…" at bounding box center [844, 498] width 352 height 78
click at [836, 430] on icon at bounding box center [829, 427] width 19 height 19
click at [437, 505] on input "Avoid drying your swimsuit in the dryer, which can cause damage to the fabric a…" at bounding box center [398, 505] width 250 height 40
paste input "Avoid drying your swimsuit in the dryer, which can cause damage to the fabric a…"
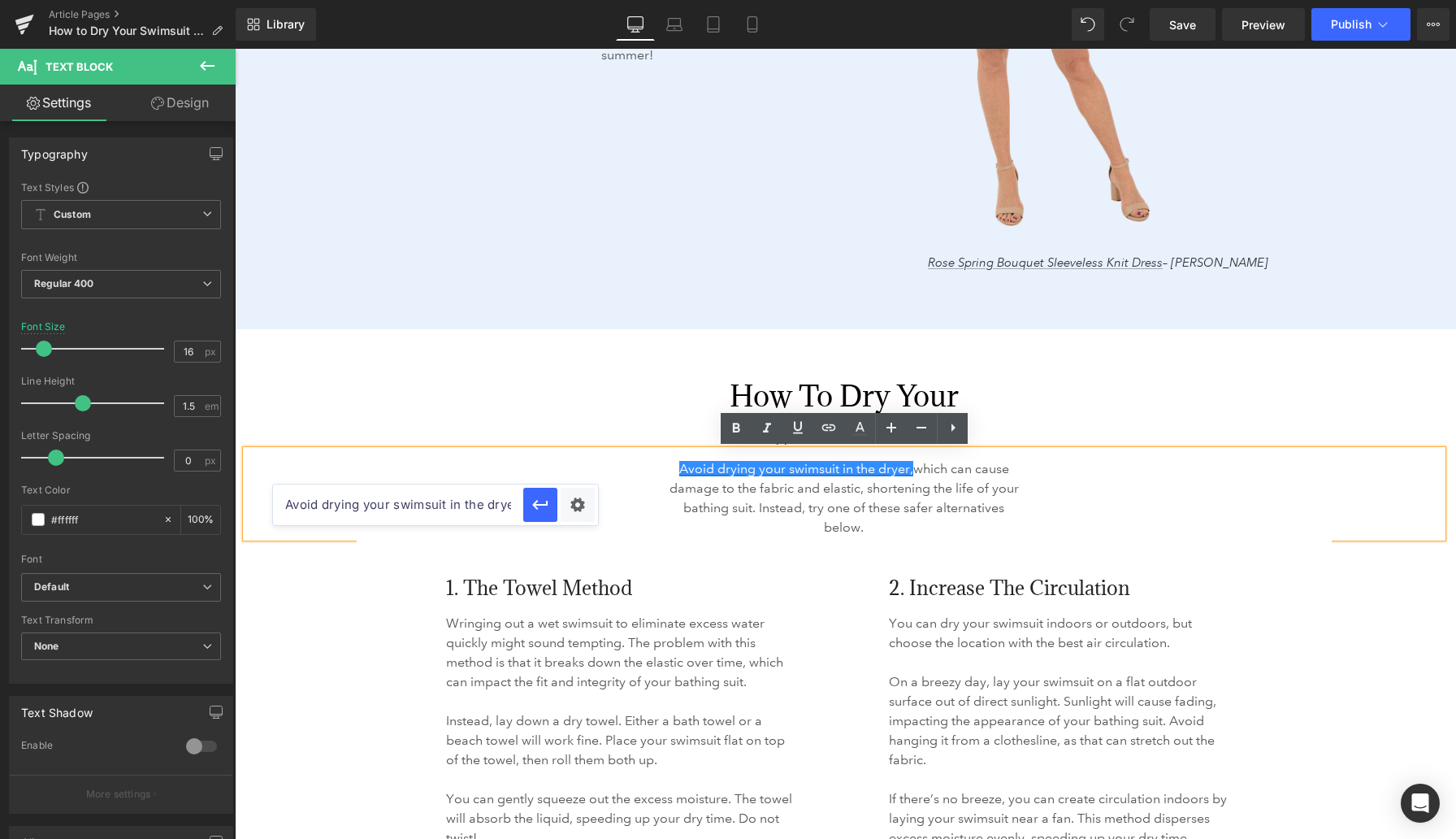
scroll to position [0, 861]
type input "Avoid drying your swimsuit in the dryer, which can cause damage to the fabric a…"
click at [534, 503] on icon "button" at bounding box center [540, 505] width 15 height 10
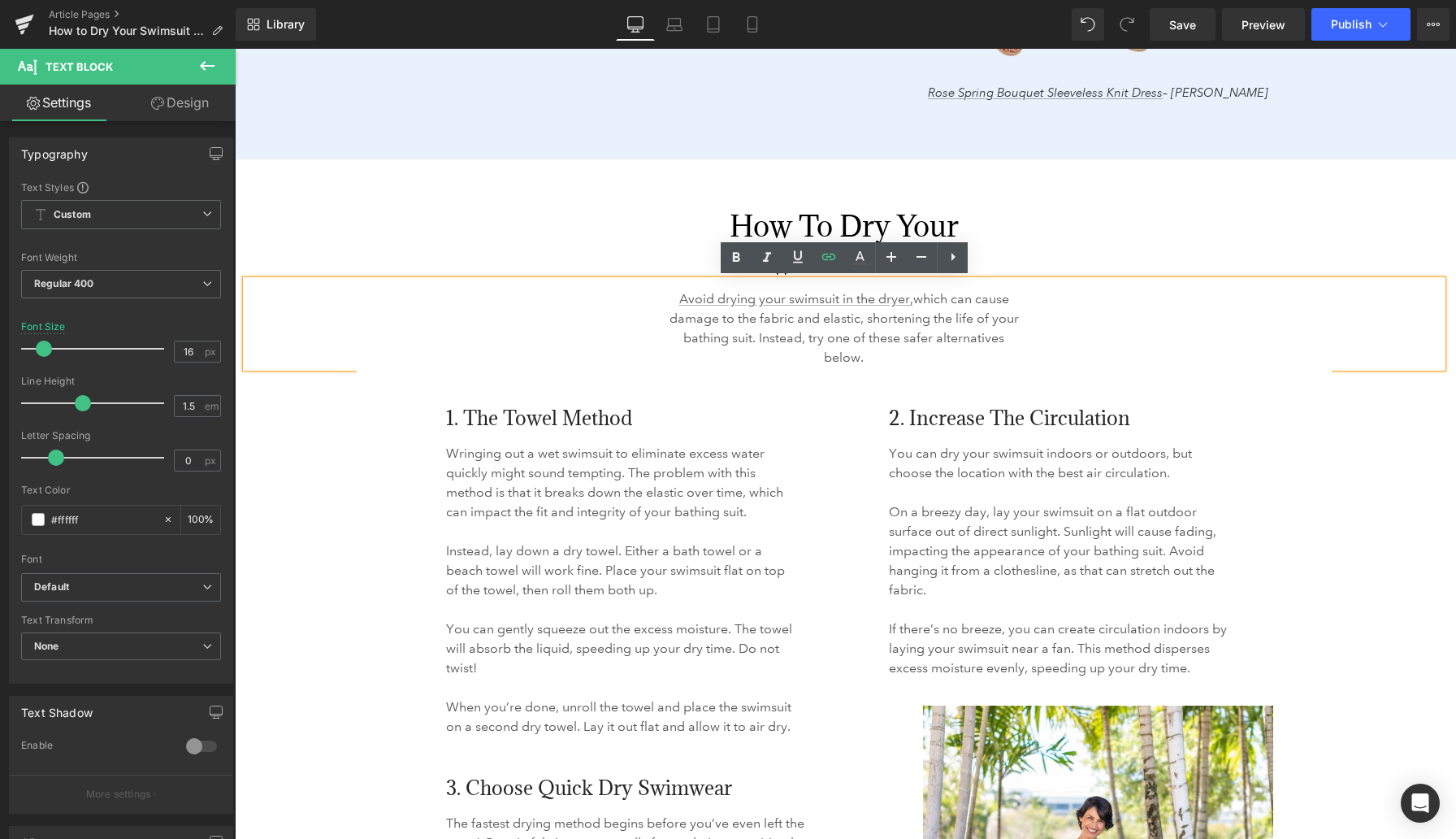
scroll to position [2297, 0]
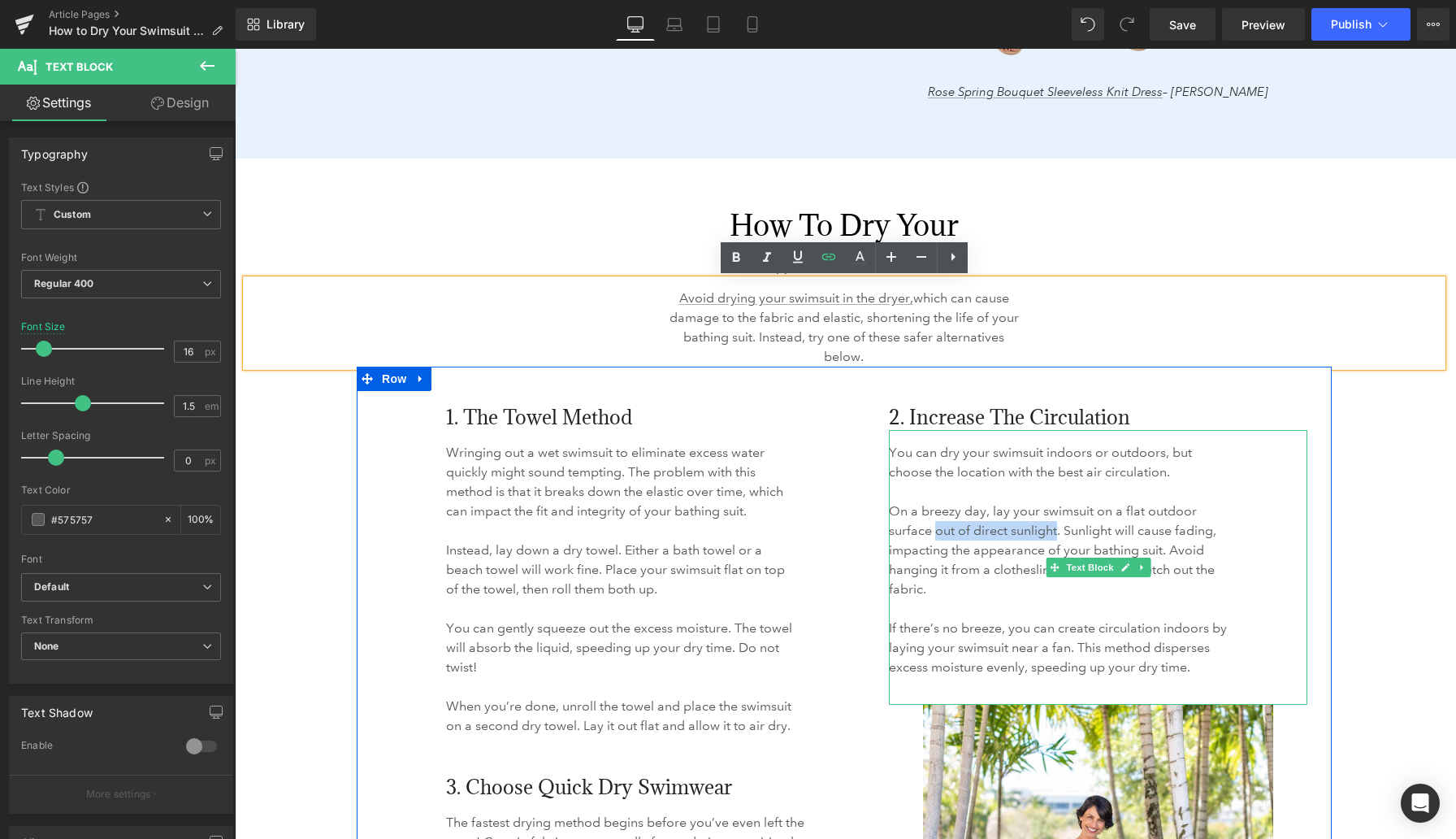
drag, startPoint x: 1058, startPoint y: 532, endPoint x: 936, endPoint y: 531, distance: 122.0
click at [936, 531] on p "On a breezy day, lay your swimsuit on a flat outdoor surface out of direct sunl…" at bounding box center [1061, 550] width 345 height 97
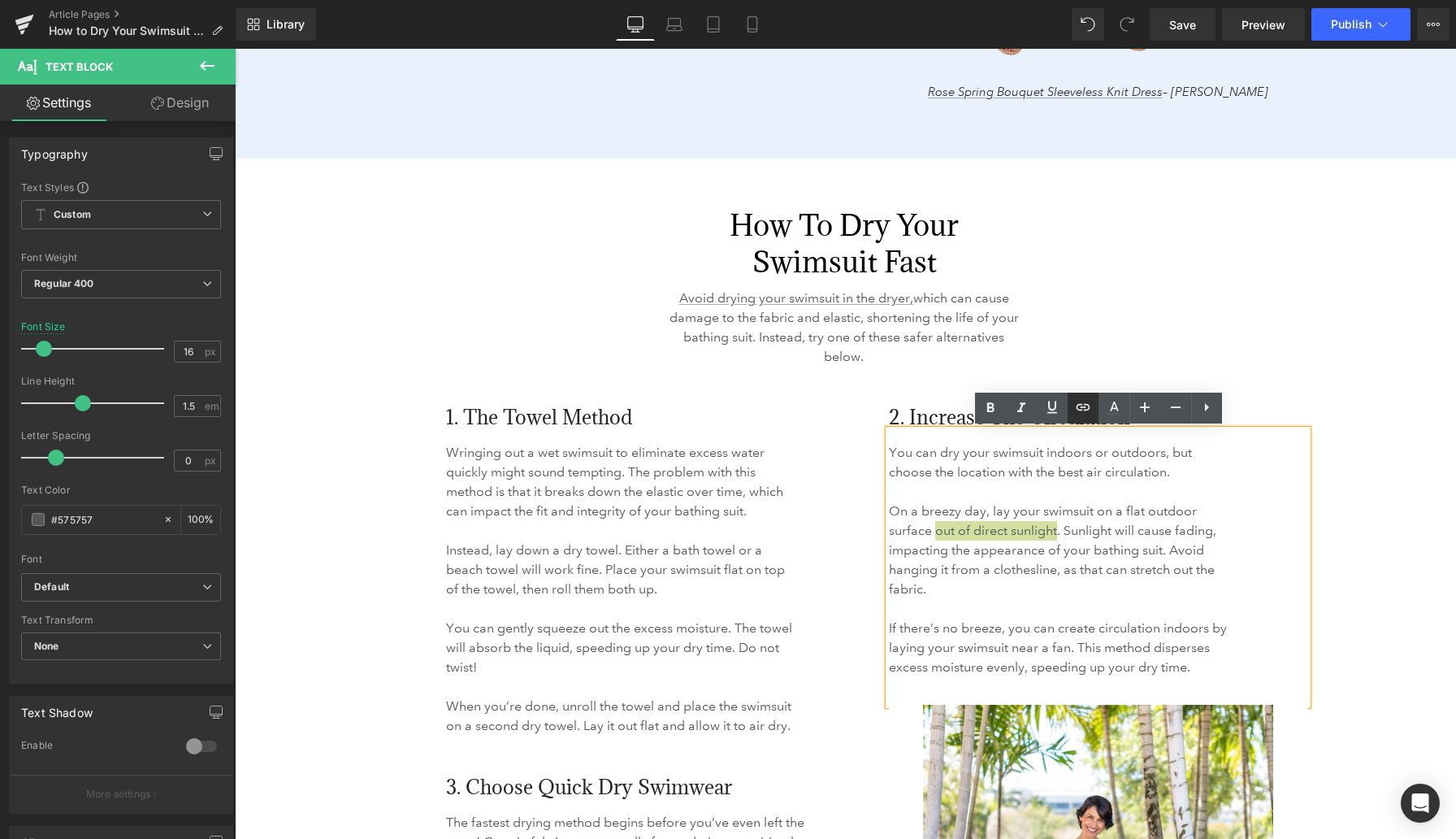
click at [951, 409] on icon at bounding box center [1082, 406] width 19 height 19
click at [951, 578] on input "Avoid drying your swimsuit in the dryer, which can cause damage to the fabric a…" at bounding box center [1034, 566] width 250 height 40
paste input "Avoid drying your swimsuit in the dryer, which can cause damage to the fabric a…"
type input "Avoid drying your swimsuit in the dryer, which can cause damage to the fabric a…"
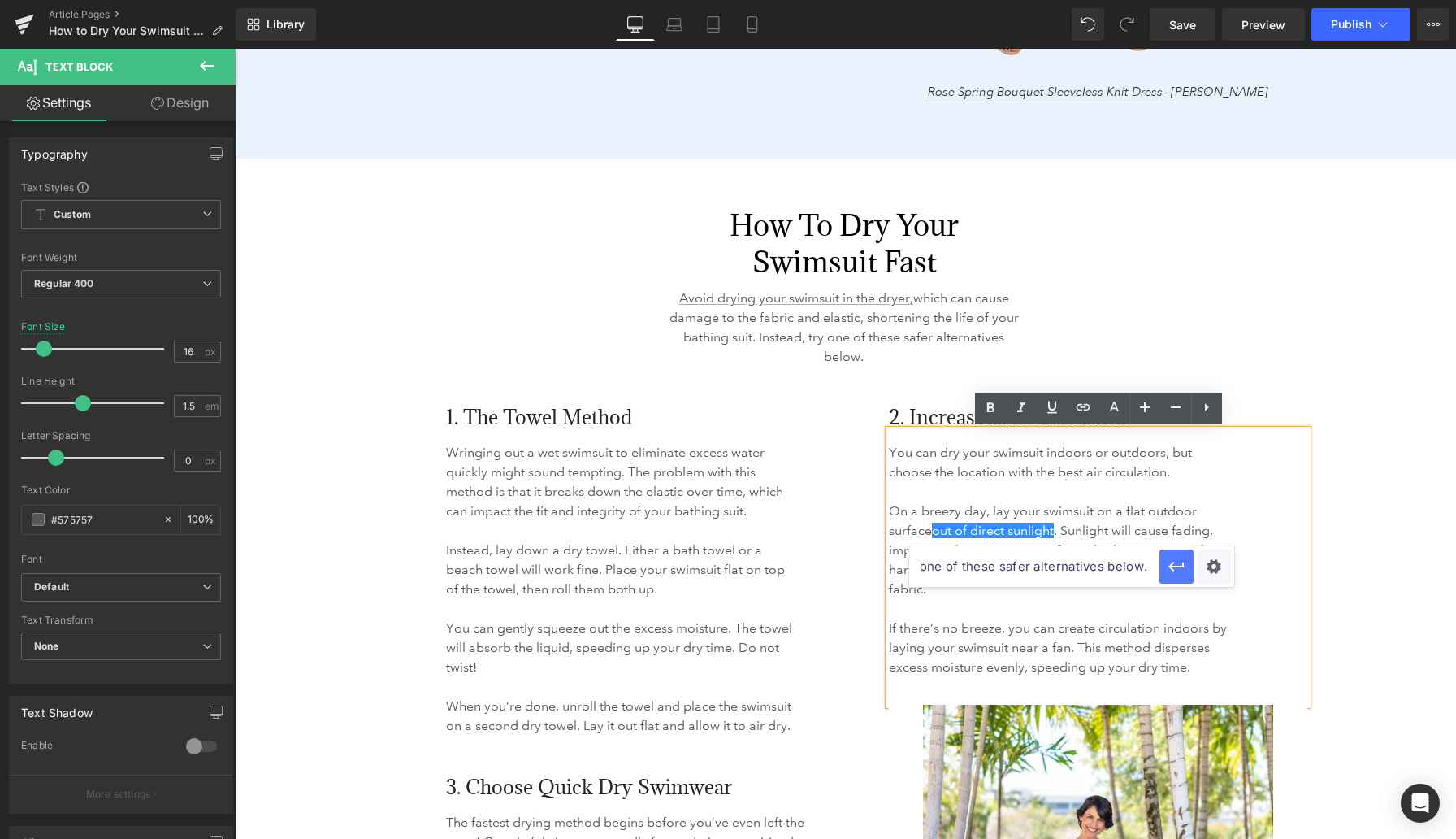
click at [951, 570] on icon "button" at bounding box center [1176, 566] width 19 height 19
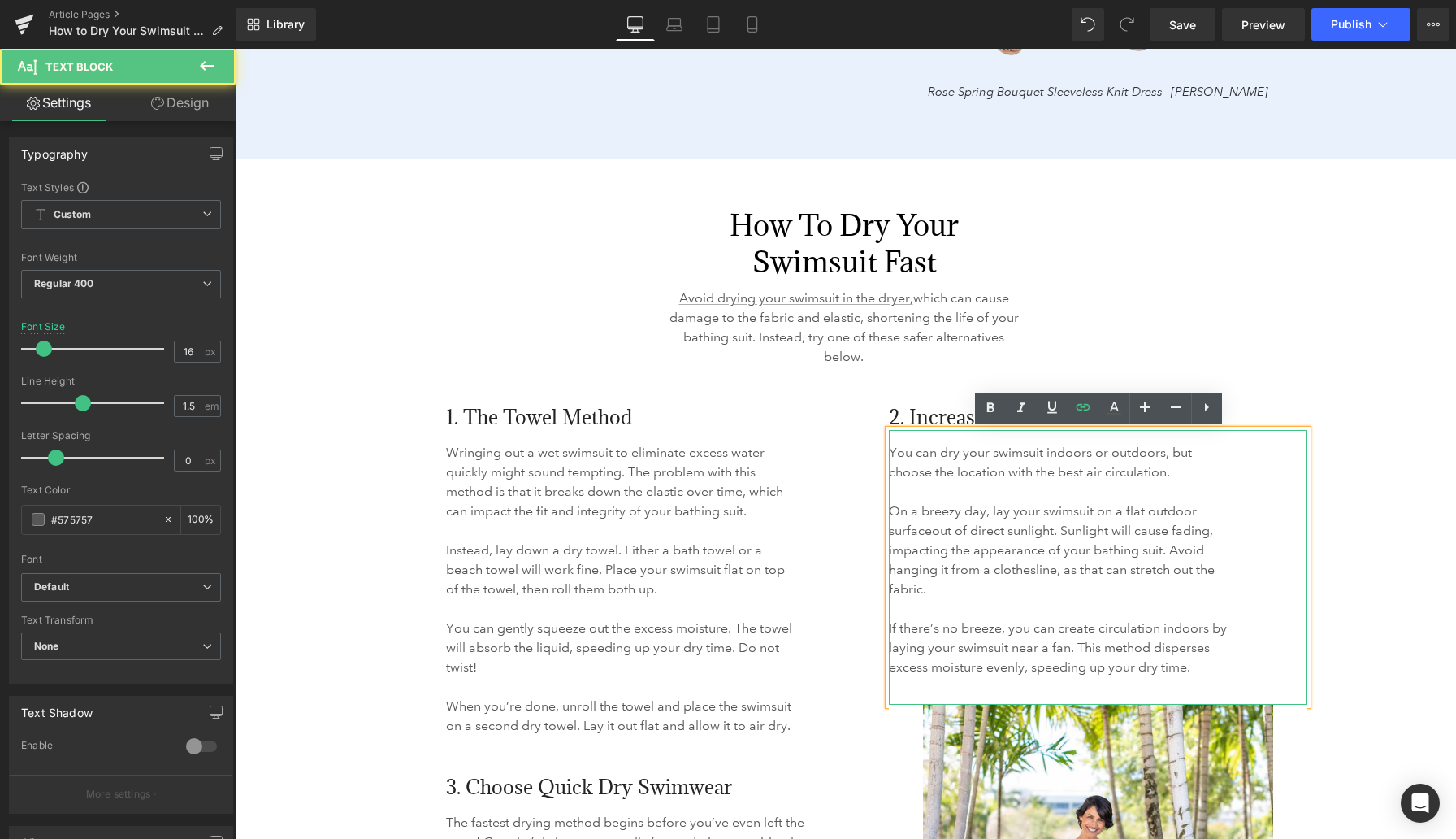
click at [951, 611] on p at bounding box center [1061, 608] width 345 height 19
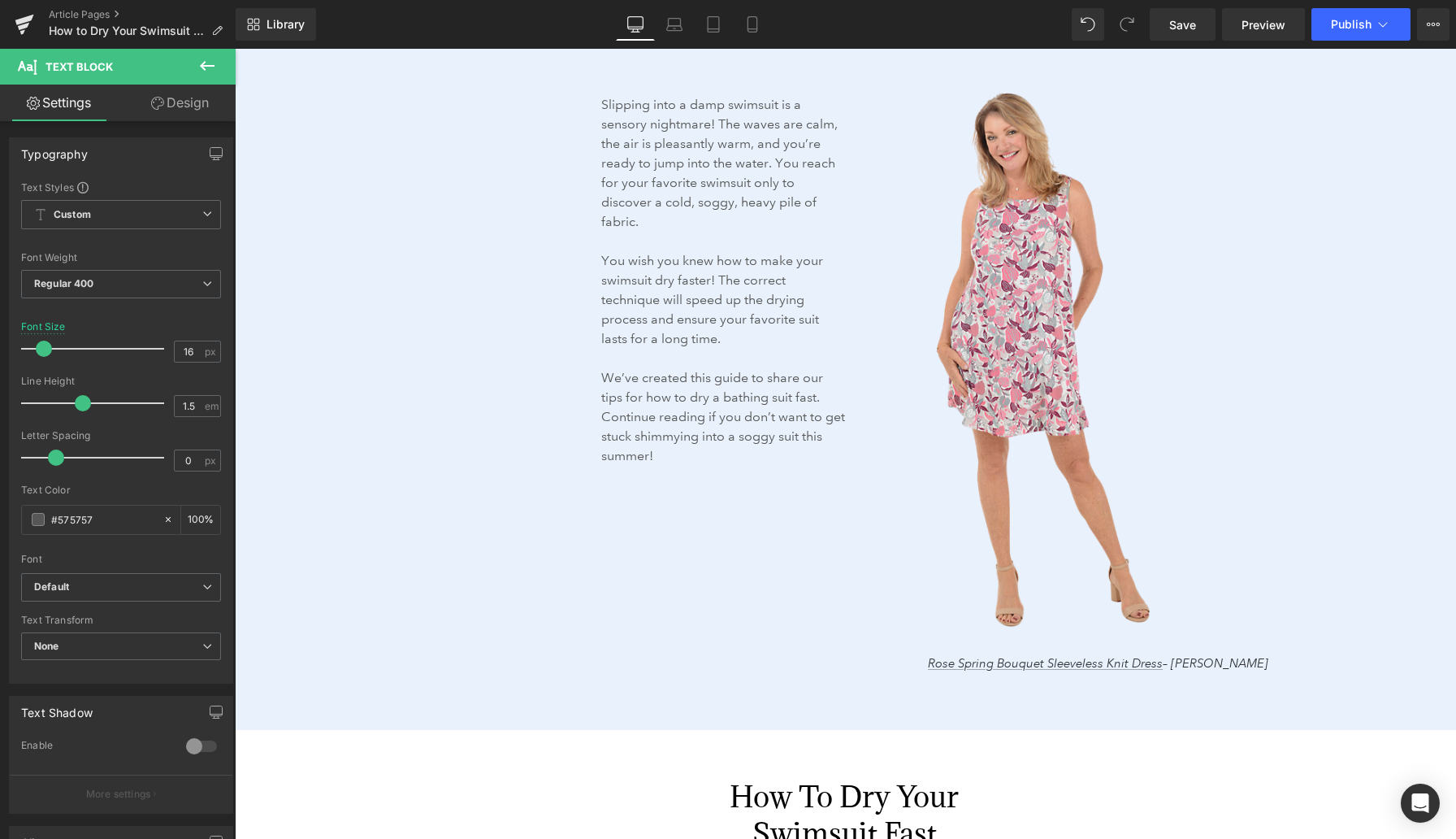
scroll to position [1731, 0]
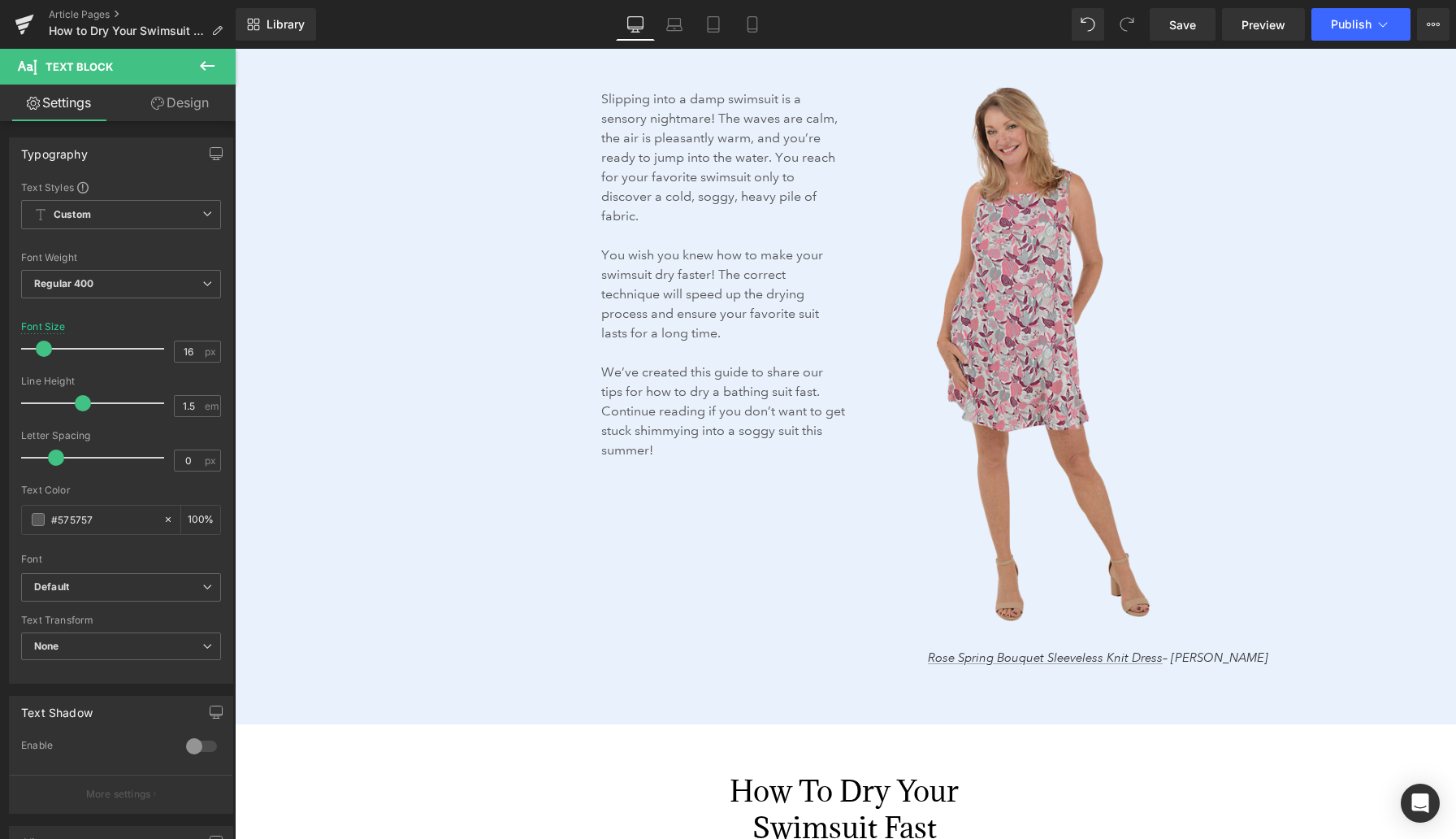
click at [951, 266] on img at bounding box center [1068, 354] width 430 height 568
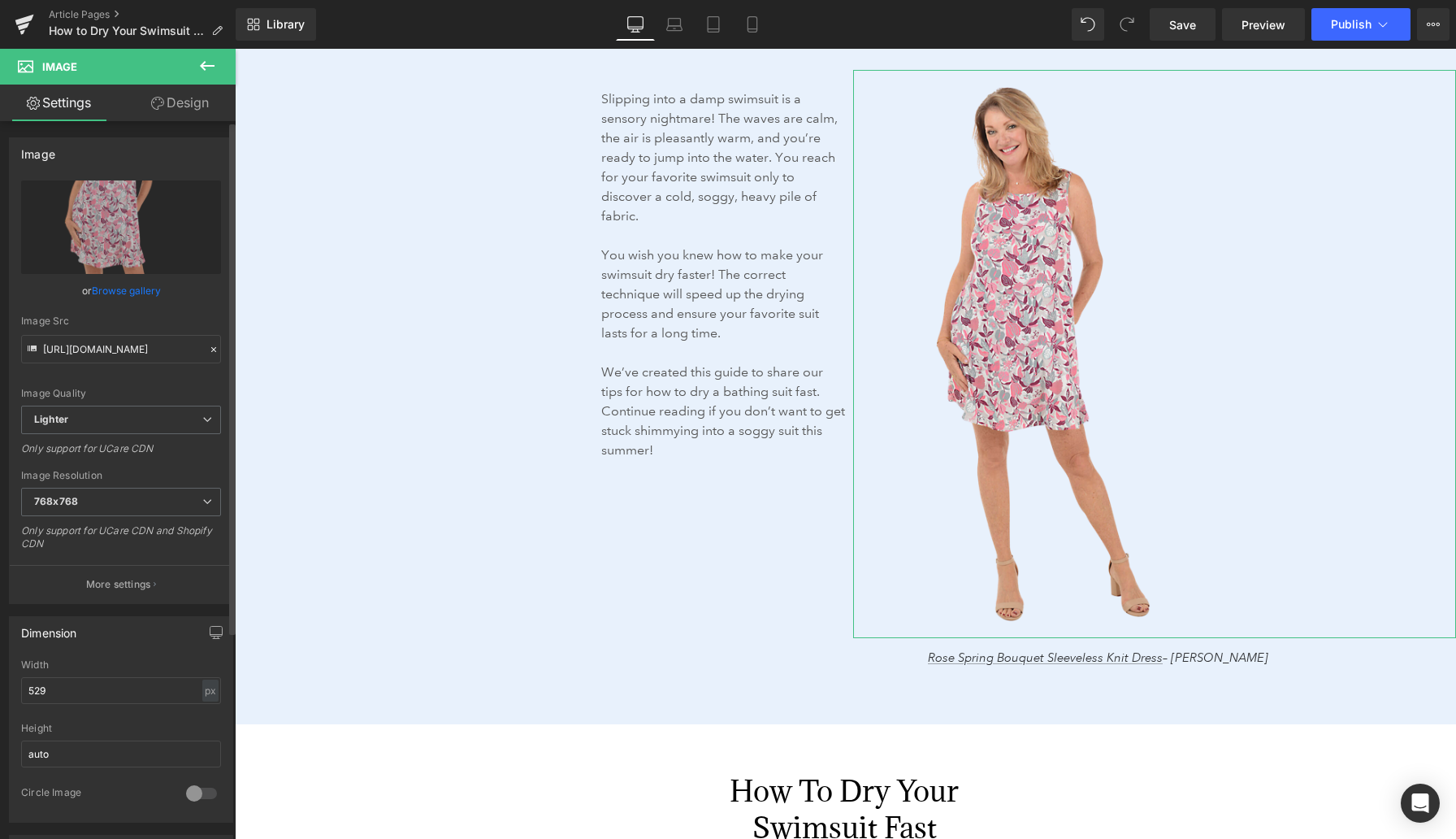
click at [144, 295] on link "Browse gallery" at bounding box center [126, 291] width 69 height 29
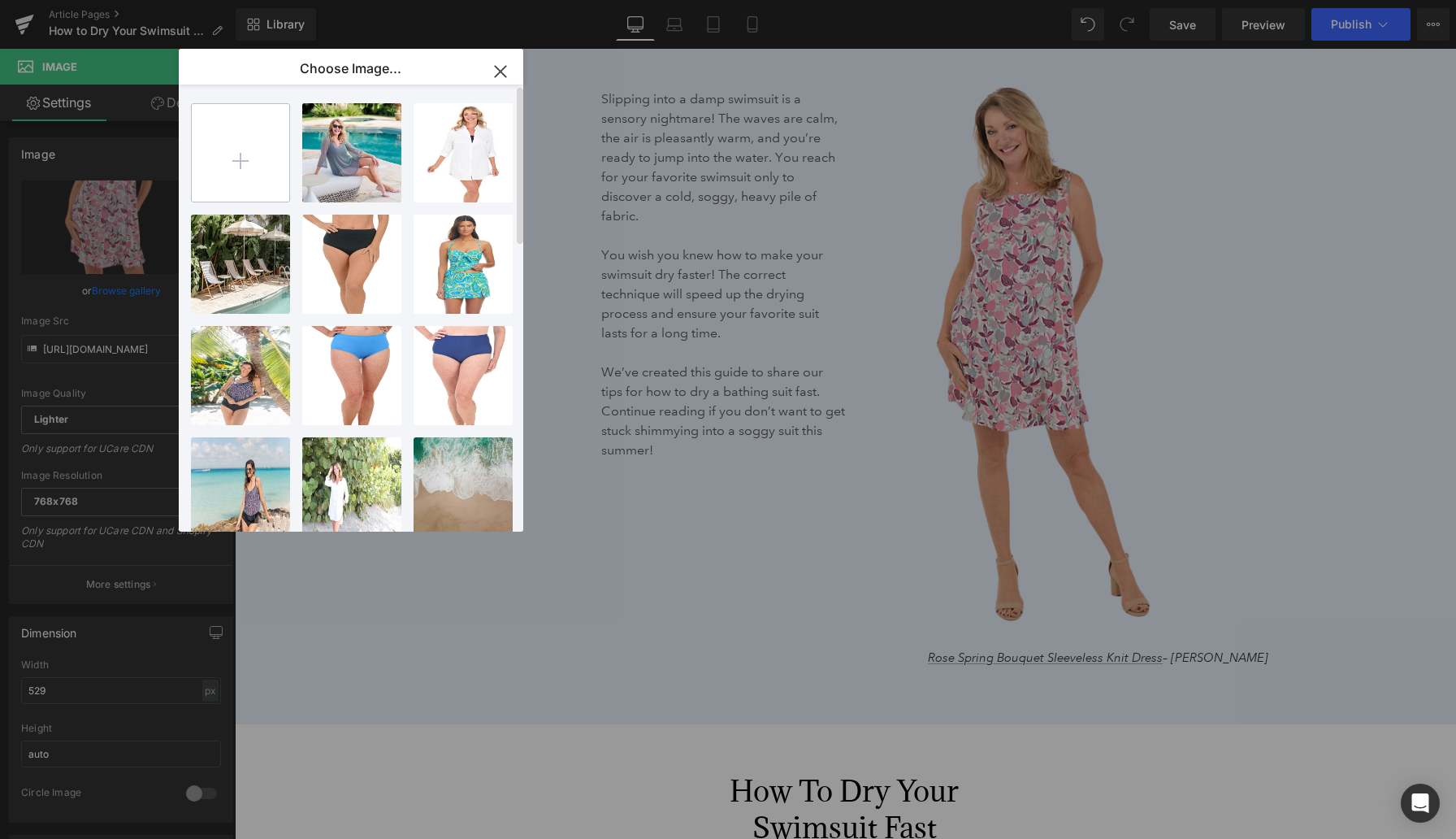
click at [249, 152] on input "file" at bounding box center [240, 153] width 97 height 97
type input "C:\fakepath\MM9L321_COB_F_1 (1).png"
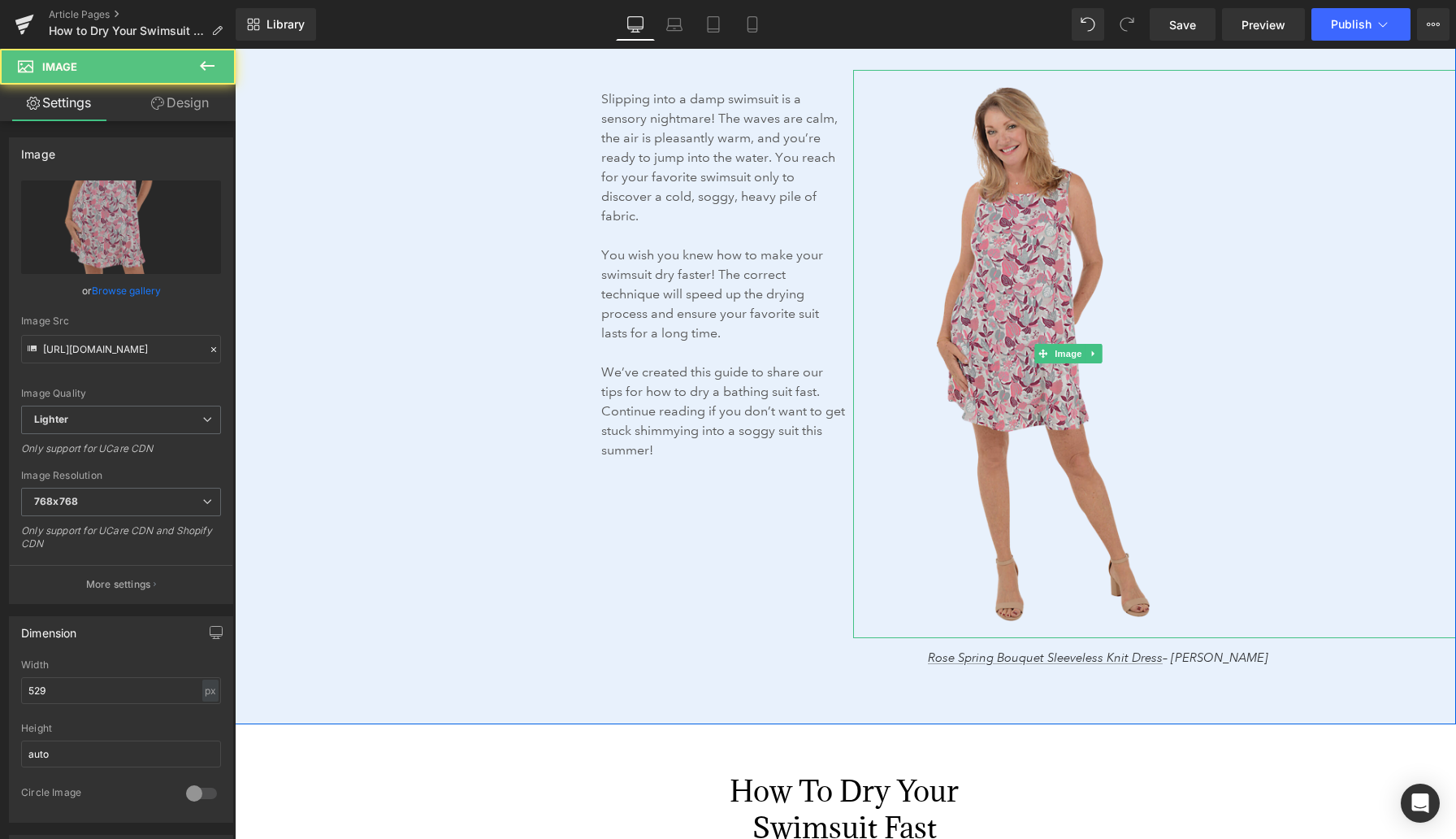
click at [951, 259] on img at bounding box center [1068, 354] width 430 height 568
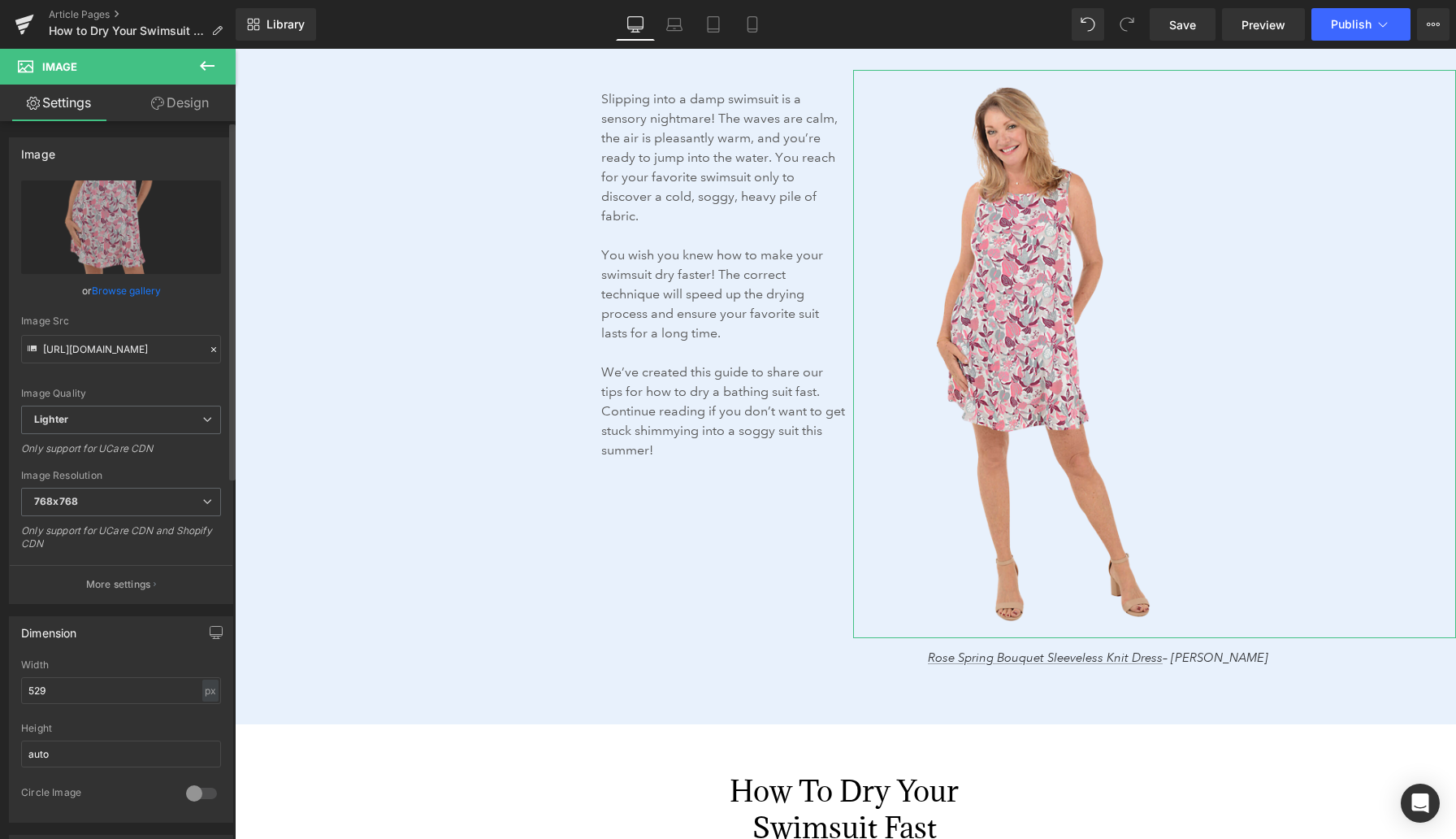
click at [149, 291] on link "Browse gallery" at bounding box center [126, 291] width 69 height 29
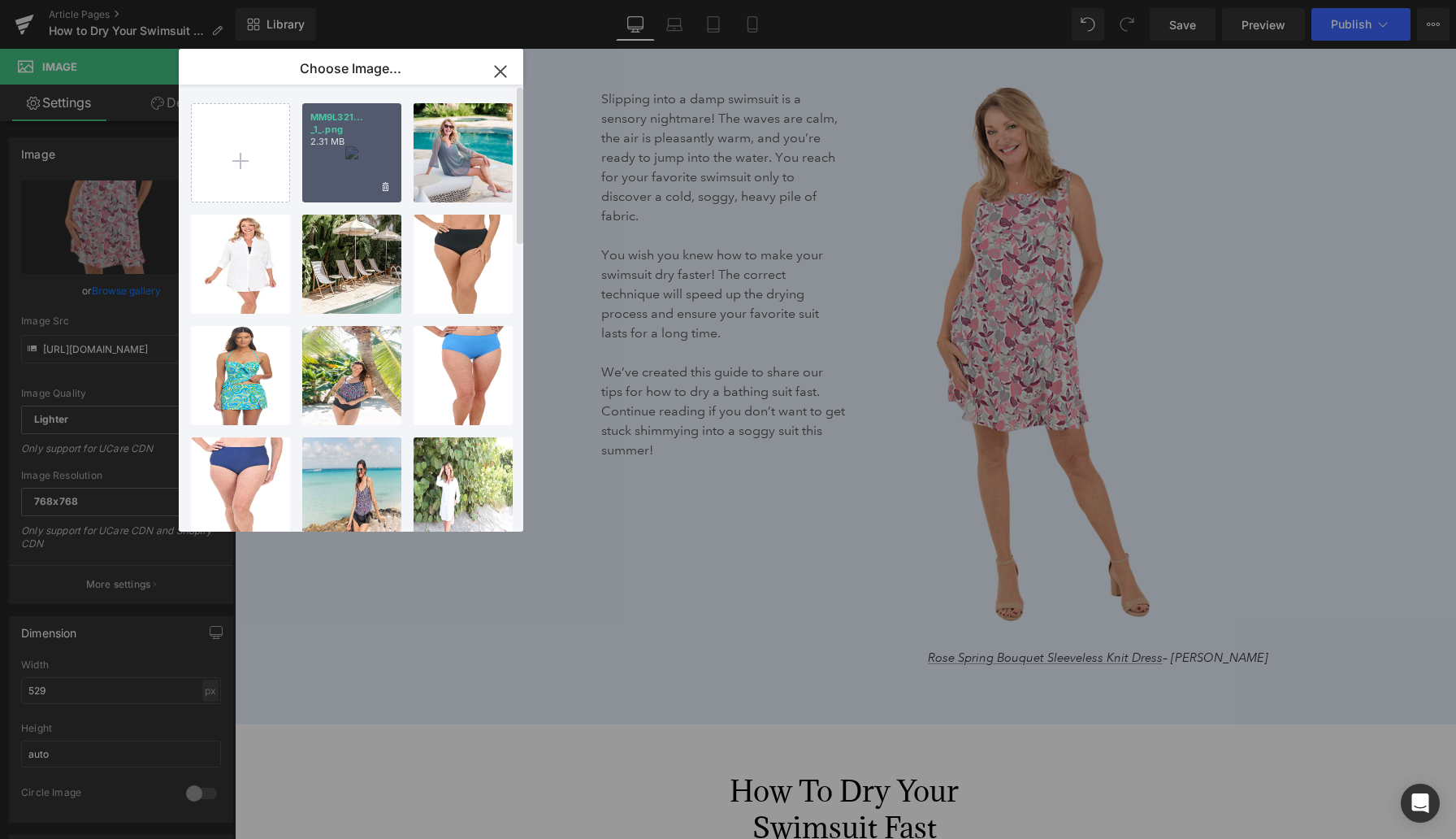
click at [364, 153] on div "MM9L321... _1_.png 2.31 MB" at bounding box center [352, 153] width 99 height 99
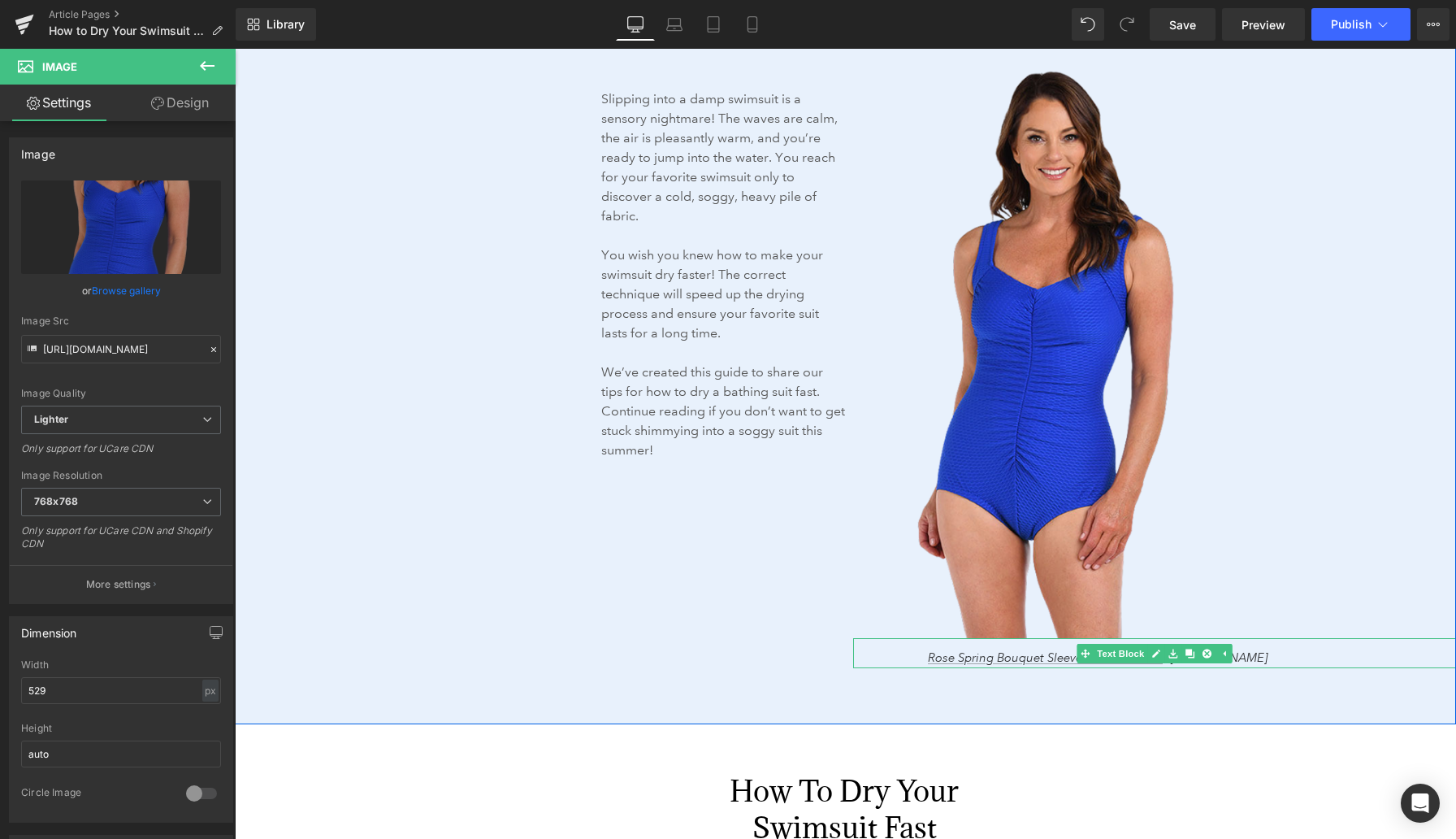
click at [913, 656] on div "Rose Spring Bouquet Sleeveless Knit Dress – Raya Sun" at bounding box center [1155, 653] width 603 height 31
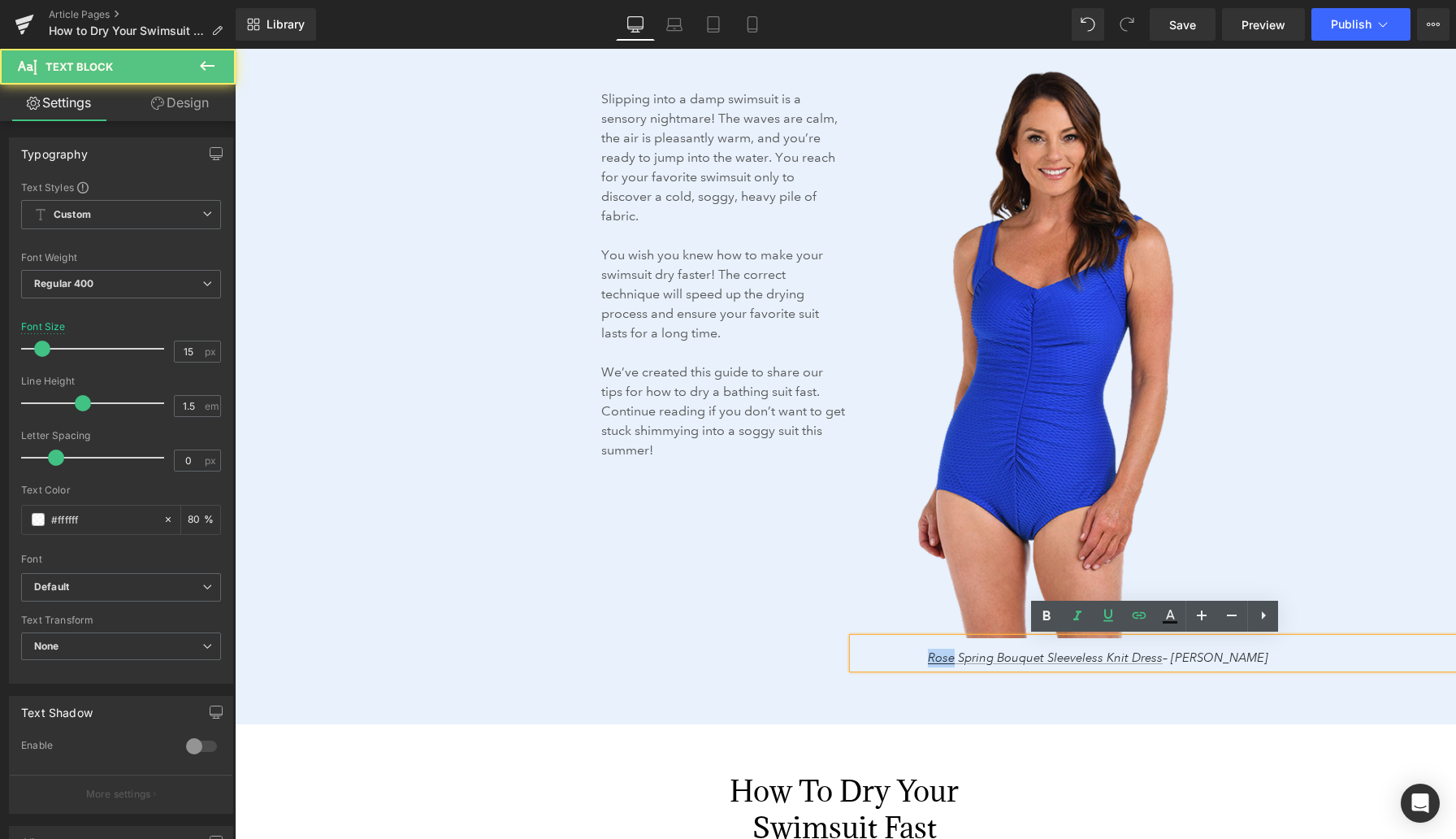
click at [913, 656] on div "Rose Spring Bouquet Sleeveless Knit Dress – Raya Sun" at bounding box center [1155, 653] width 603 height 31
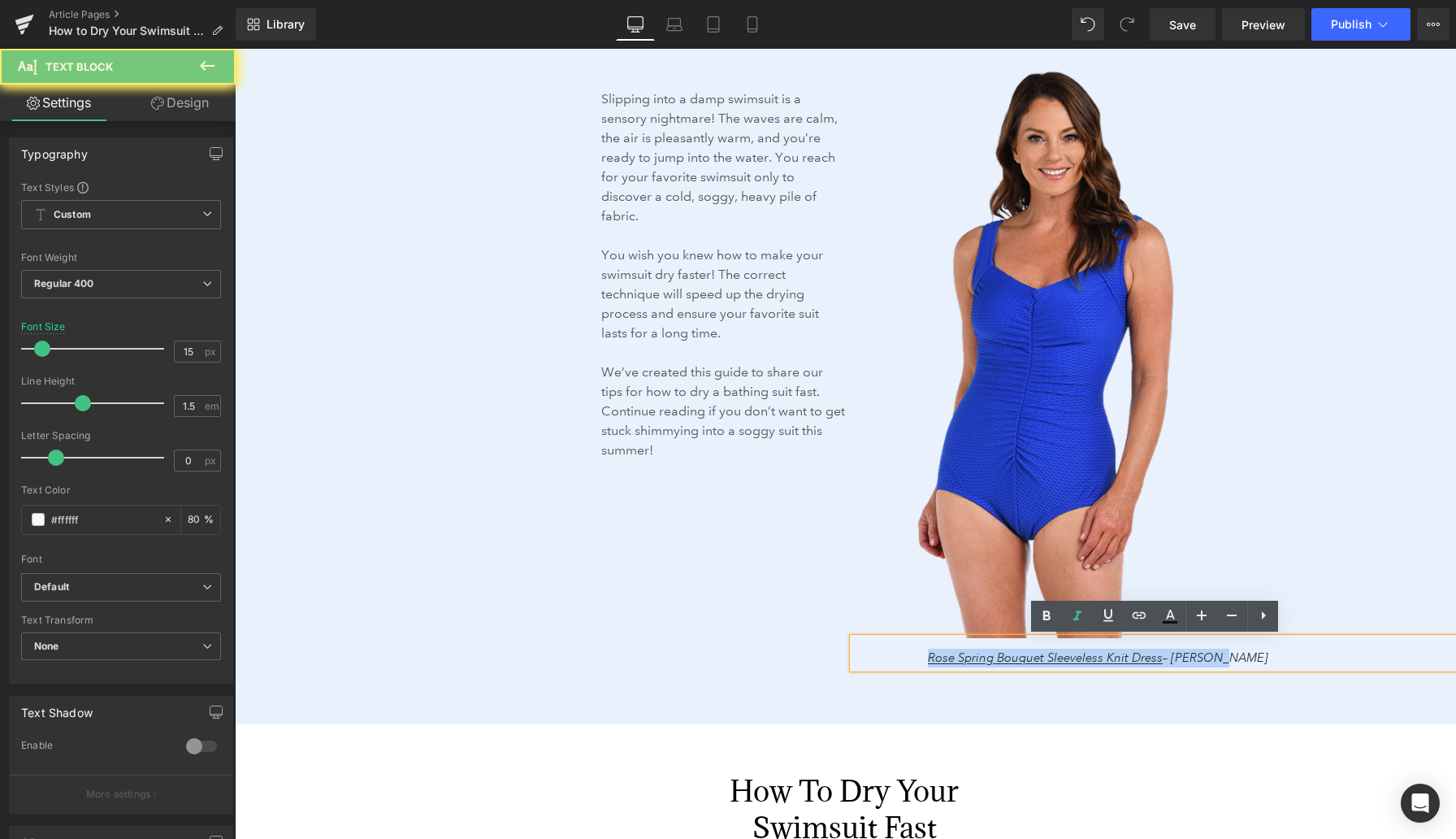
click at [913, 656] on div "Rose Spring Bouquet Sleeveless Knit Dress – Raya Sun" at bounding box center [1155, 653] width 603 height 31
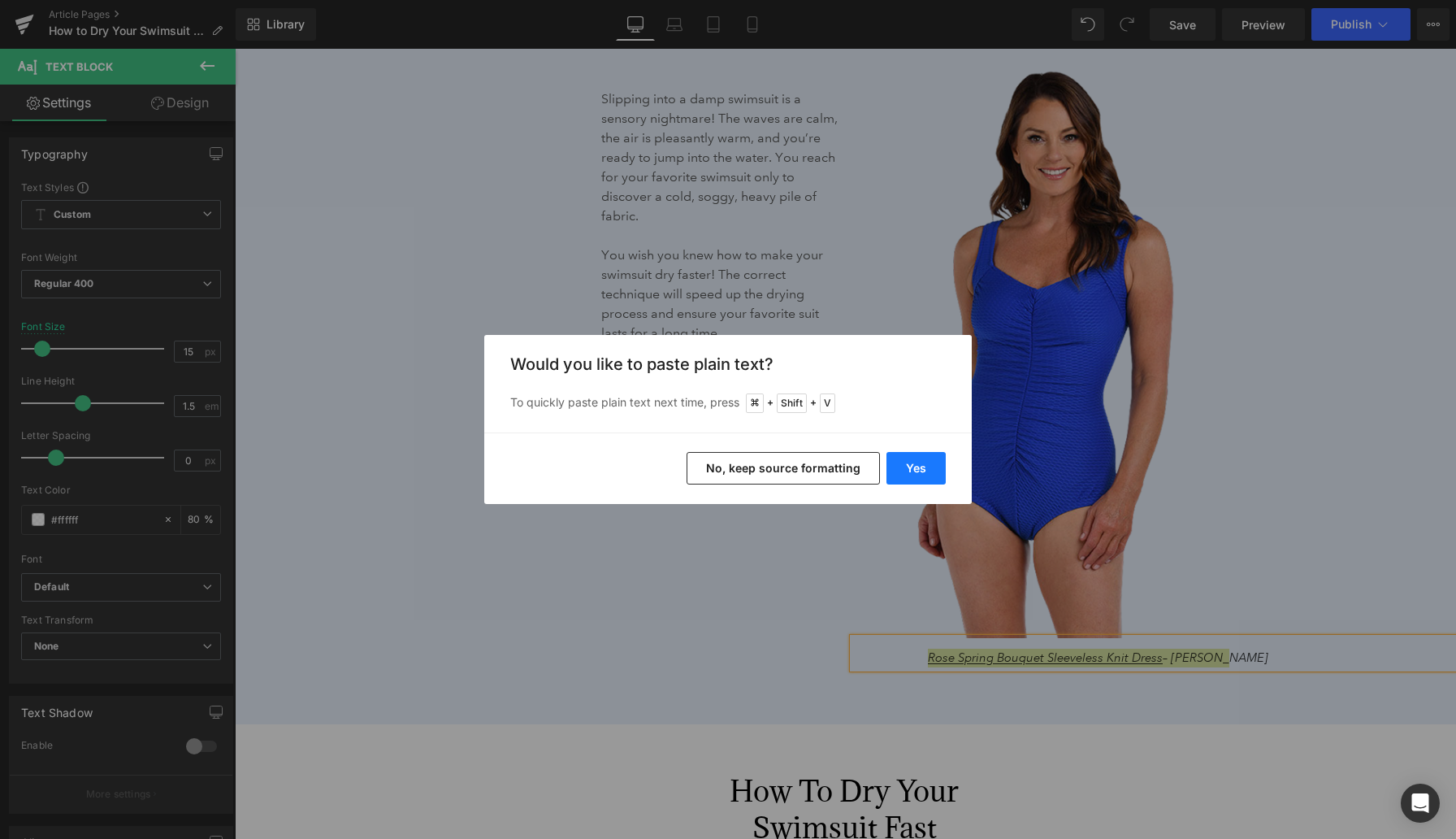
click at [919, 470] on button "Yes" at bounding box center [916, 468] width 60 height 33
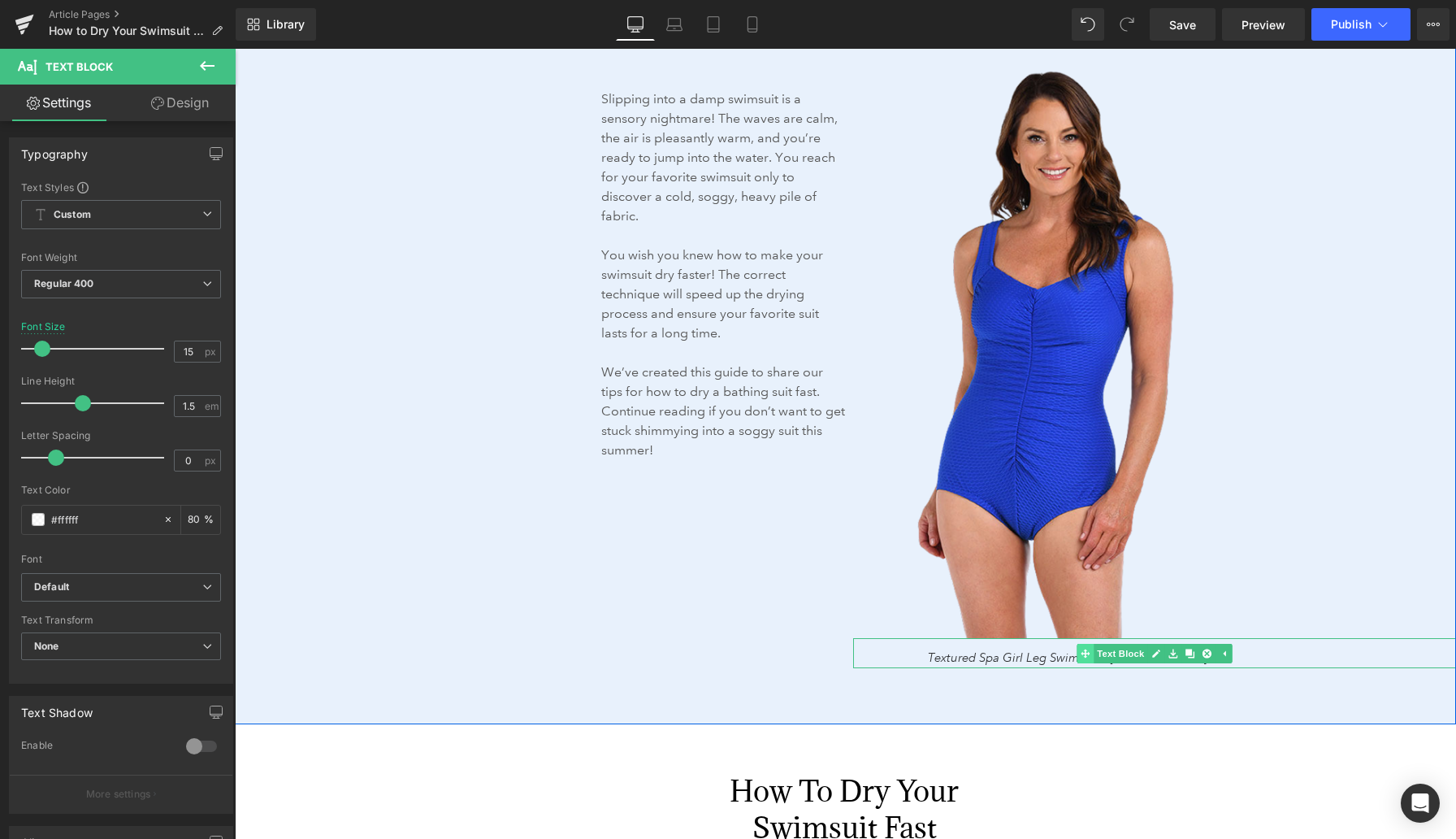
click at [951, 658] on div "Textured Spa Girl Leg Swimsuit – Maxine Text Block" at bounding box center [1155, 653] width 603 height 31
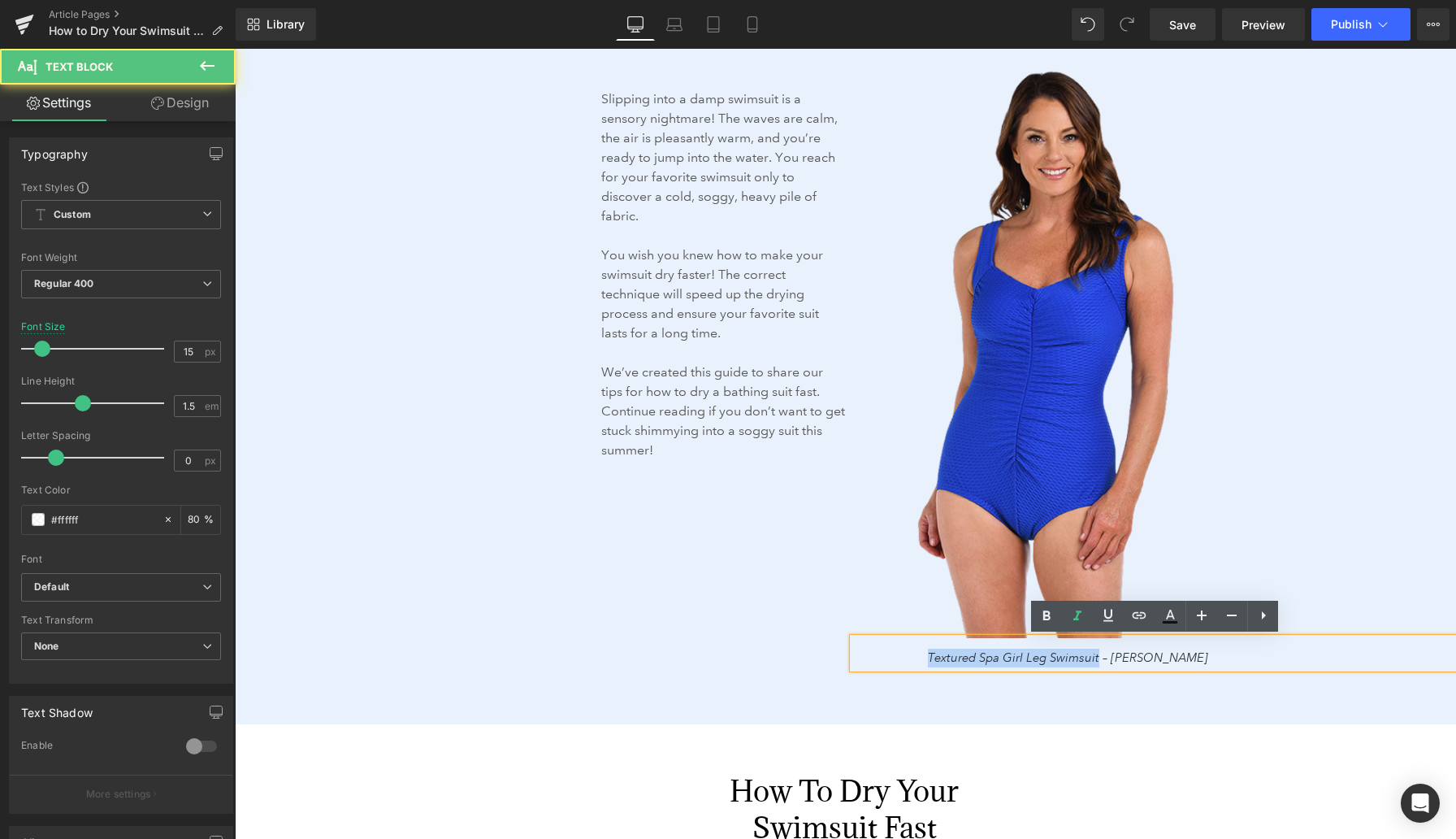
drag, startPoint x: 1098, startPoint y: 658, endPoint x: 921, endPoint y: 653, distance: 177.1
click at [921, 653] on div "Textured Spa Girl Leg Swimsuit – Maxine" at bounding box center [1155, 653] width 603 height 31
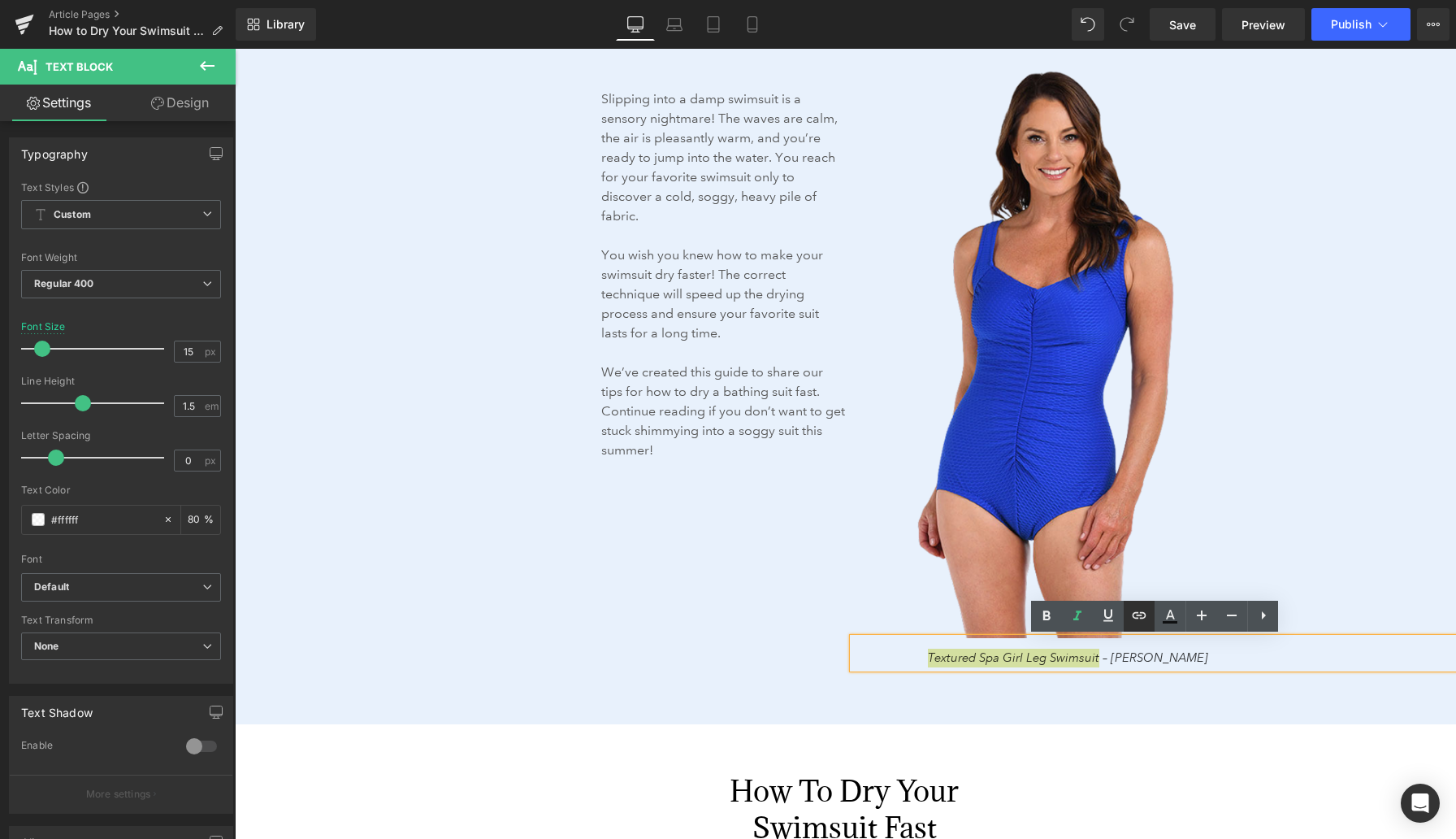
click at [951, 616] on icon at bounding box center [1139, 615] width 19 height 19
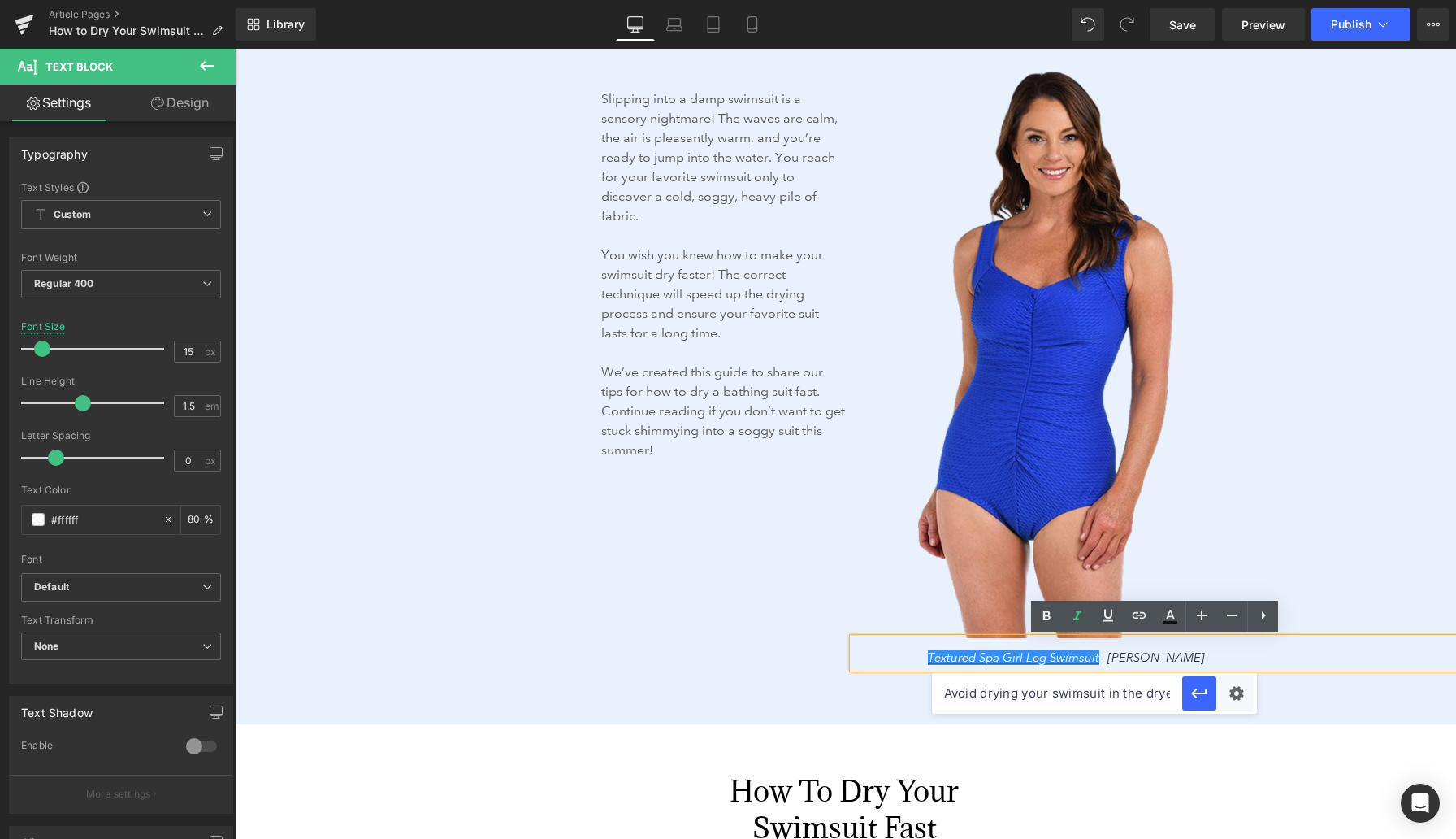
click at [951, 695] on input "Avoid drying your swimsuit in the dryer, which can cause damage to the fabric a…" at bounding box center [1057, 693] width 250 height 40
paste input "https://www.anthonysfla.com/products/mm9l321?variant=51618664022388"
type input "https://www.anthonysfla.com/products/mm9l321?variant=51618664022388"
click at [951, 697] on icon "button" at bounding box center [1199, 693] width 19 height 19
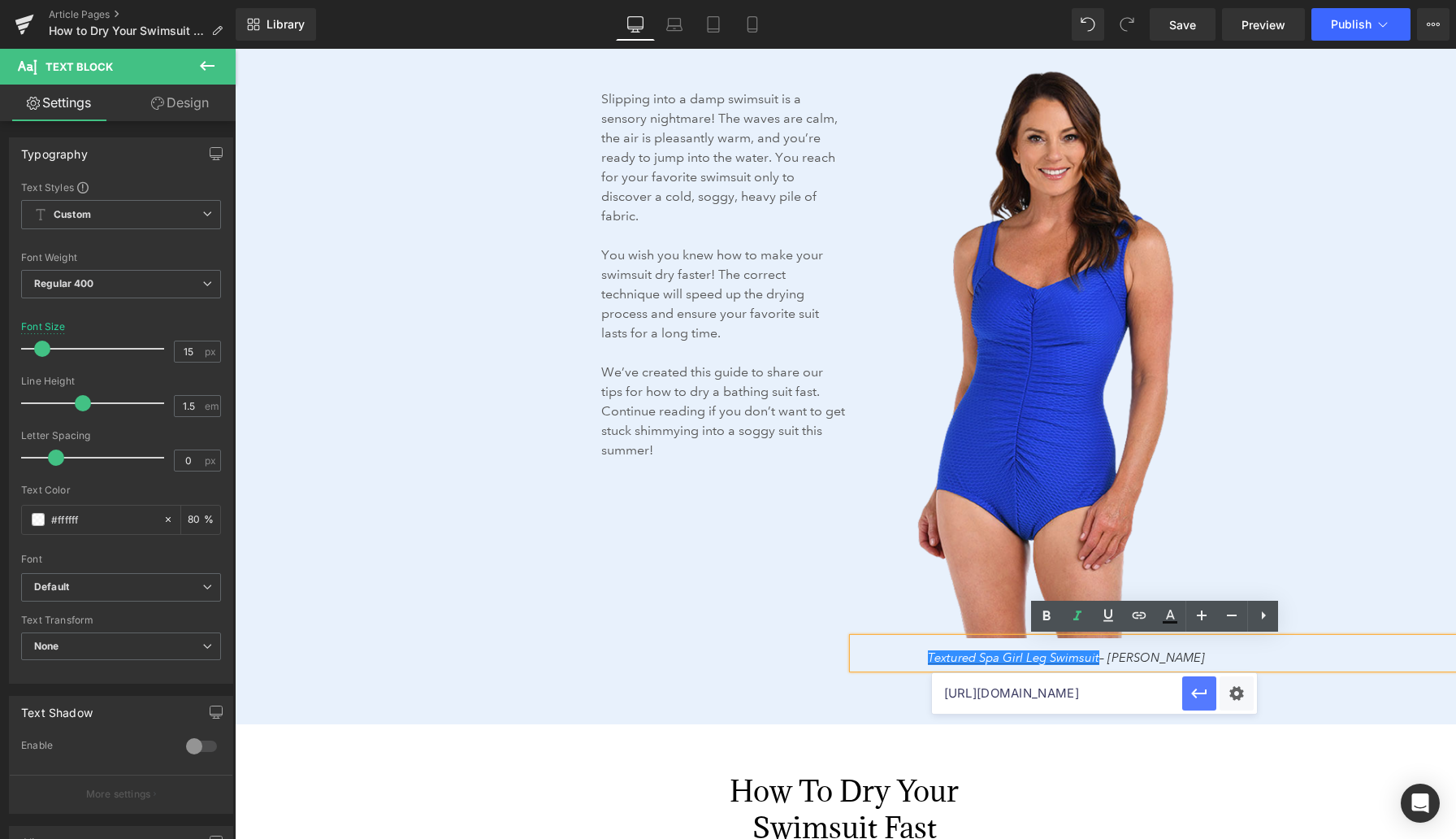
scroll to position [0, 0]
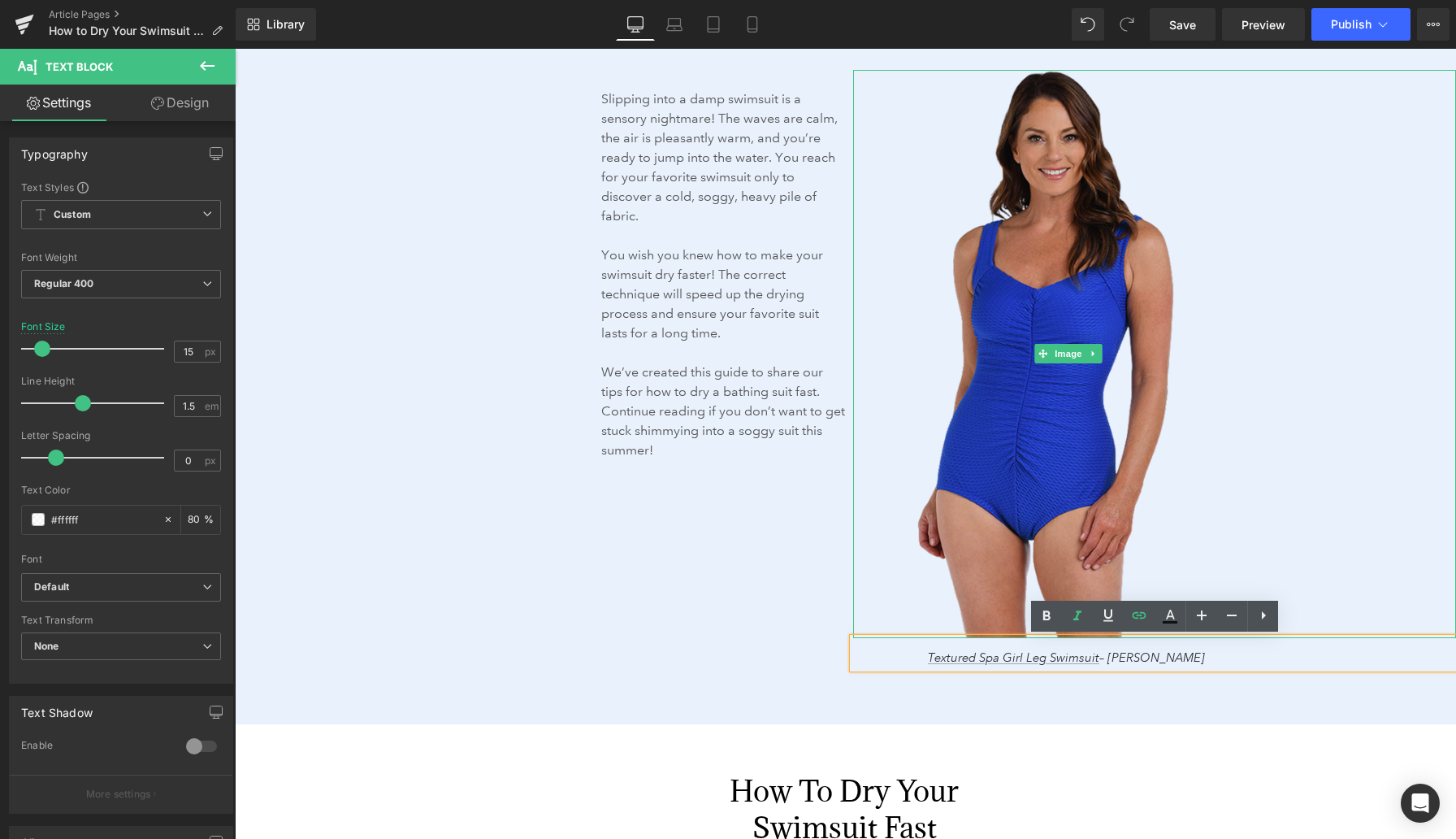
click at [951, 288] on img at bounding box center [1068, 354] width 430 height 568
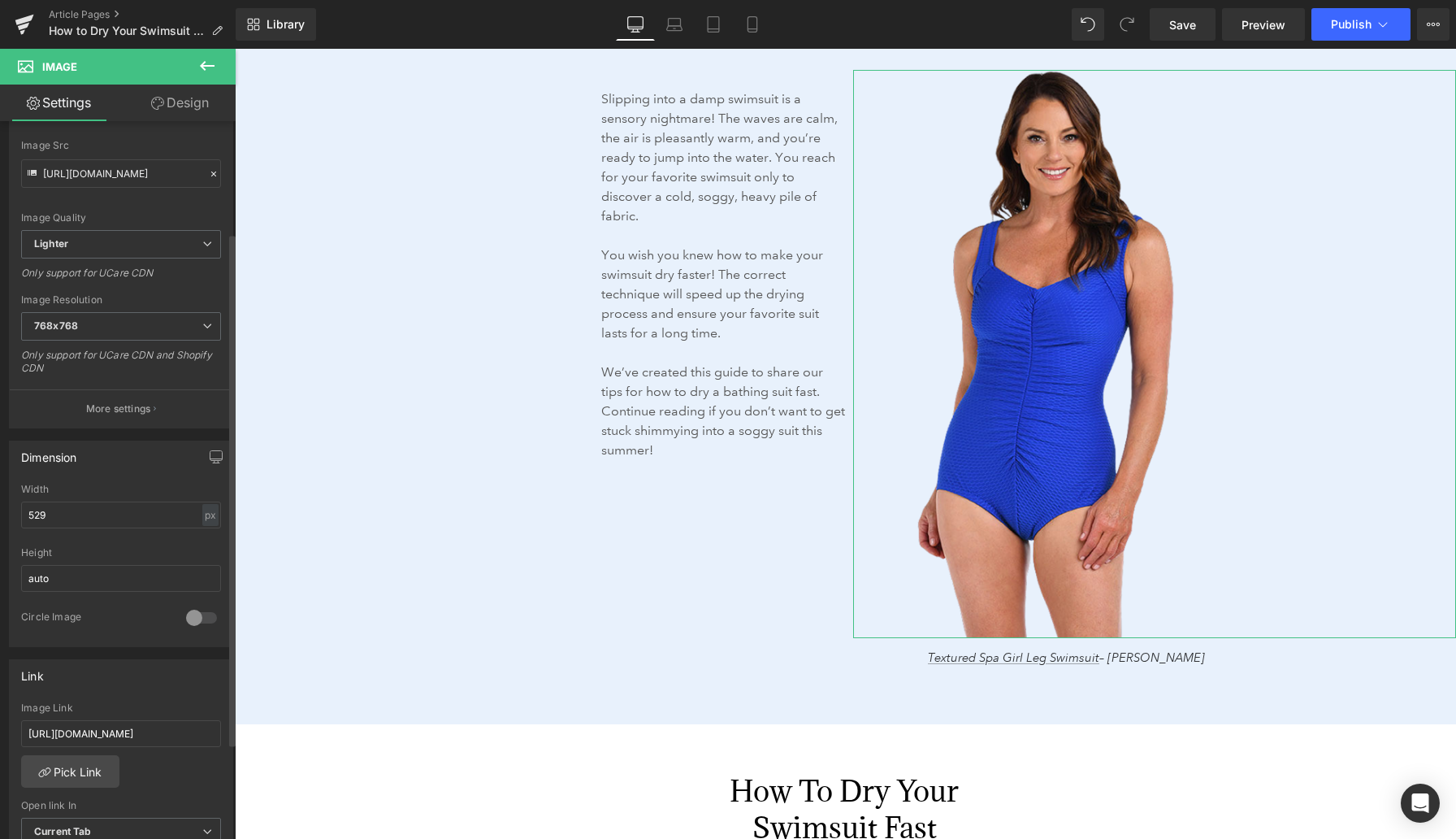
scroll to position [181, 0]
click at [89, 732] on input "https://www.anthonysfla.com/products/n465-mr?variant=51977862218100" at bounding box center [121, 729] width 200 height 27
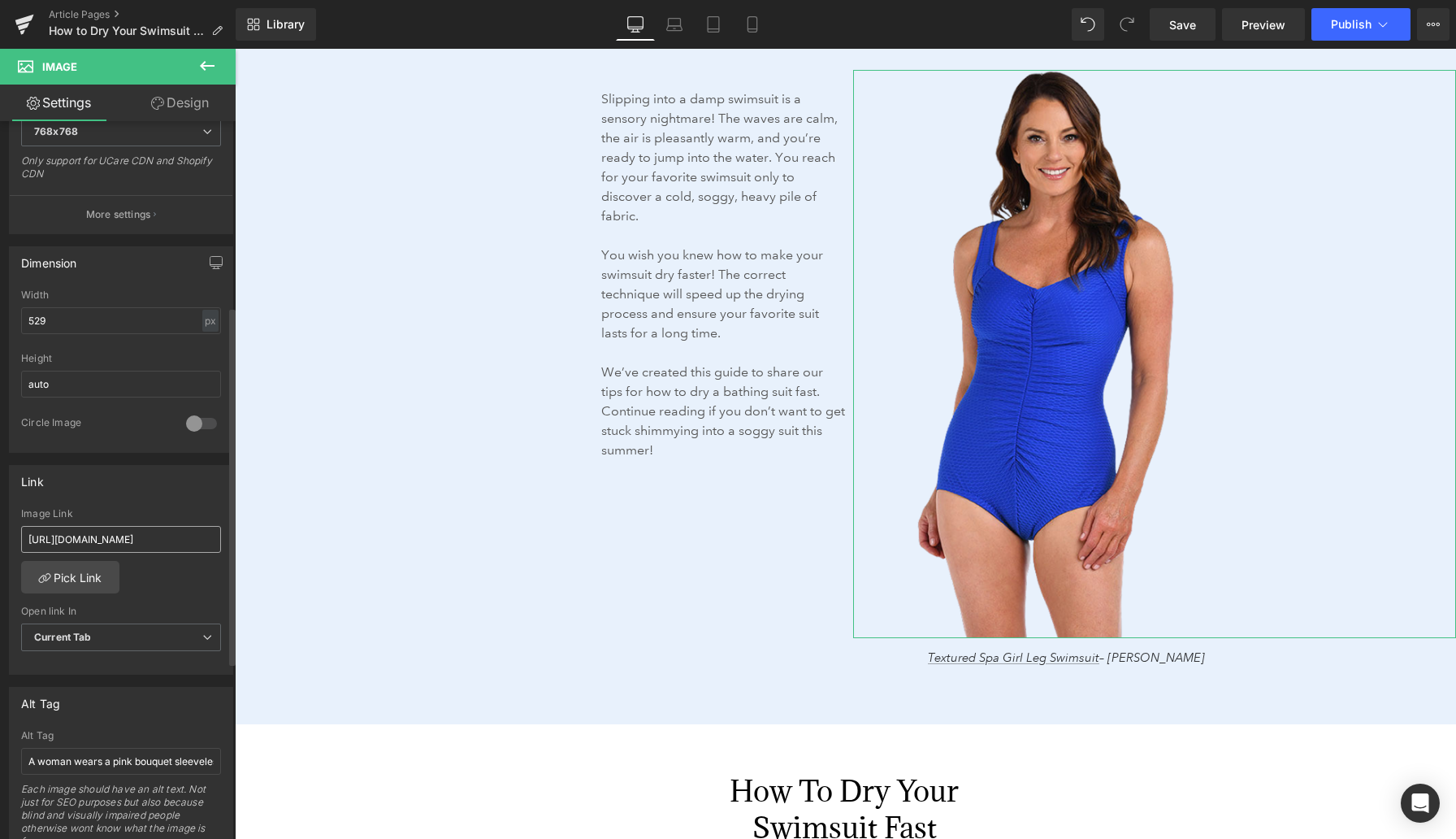
scroll to position [370, 0]
type input "https://www.anthonysfla.com/products/mm9l321?variant=51618664022388"
click at [108, 763] on input "A woman wears a pink bouquet sleeveless knit dress." at bounding box center [121, 760] width 200 height 27
drag, startPoint x: 349, startPoint y: 810, endPoint x: 236, endPoint y: 763, distance: 122.4
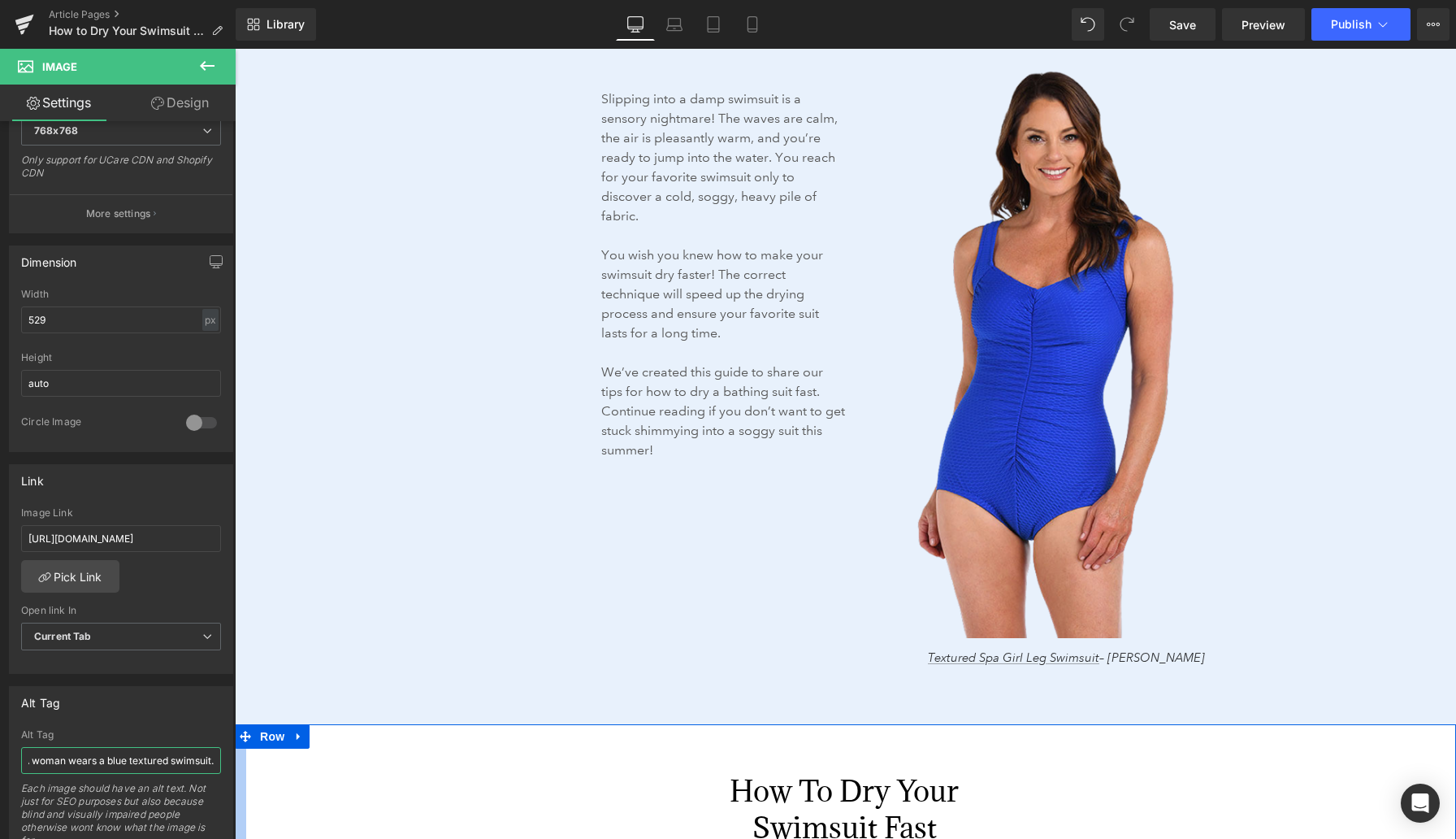
scroll to position [0, 13]
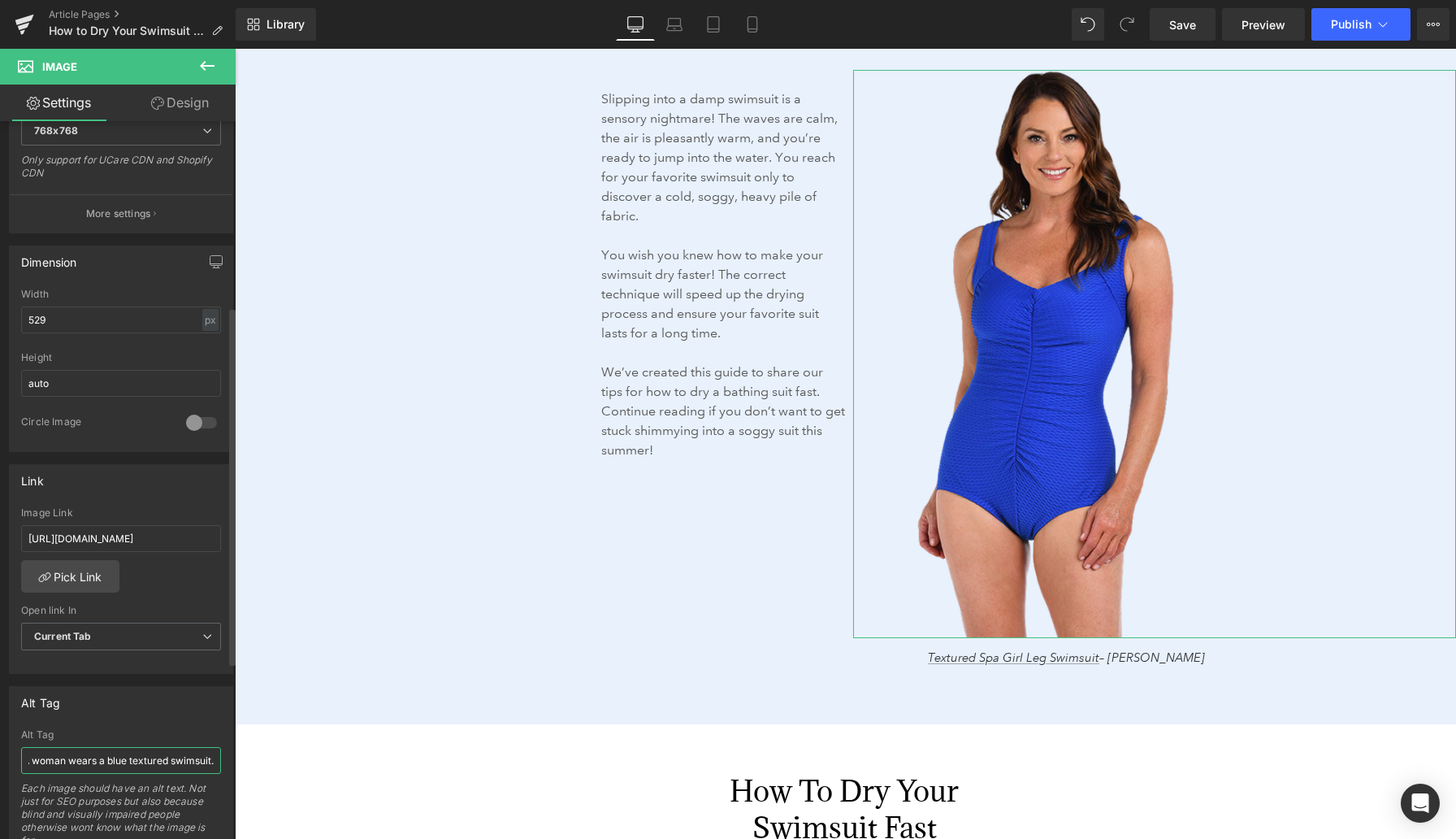
type input "A woman wears a blue textured swimsuit."
click at [192, 721] on div "Alt Tag A woman wears a pink bouquet sleeveless knit dress. Alt Tag A woman wea…" at bounding box center [121, 772] width 224 height 172
click at [951, 23] on span "Save" at bounding box center [1183, 24] width 27 height 17
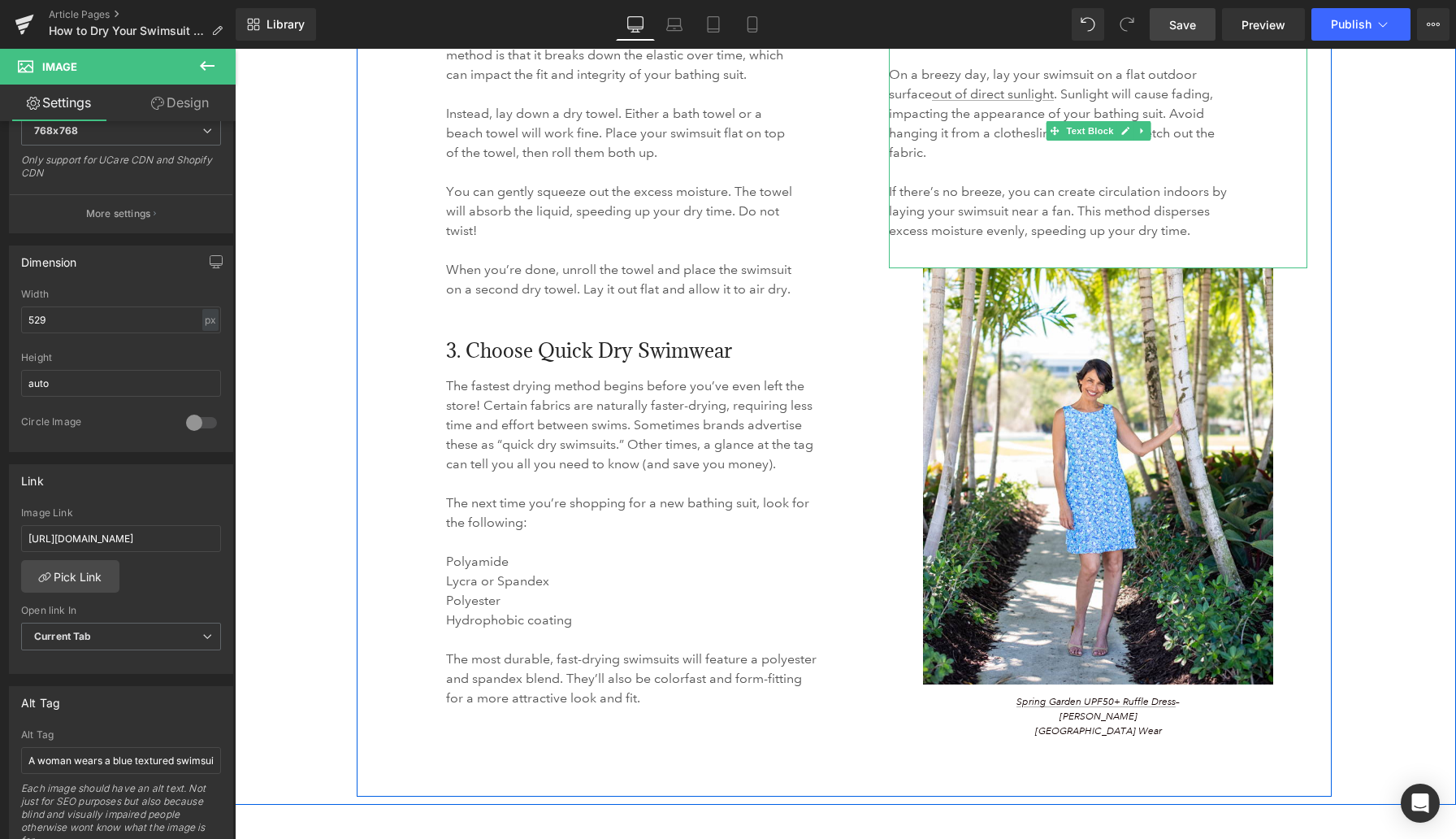
scroll to position [2782, 0]
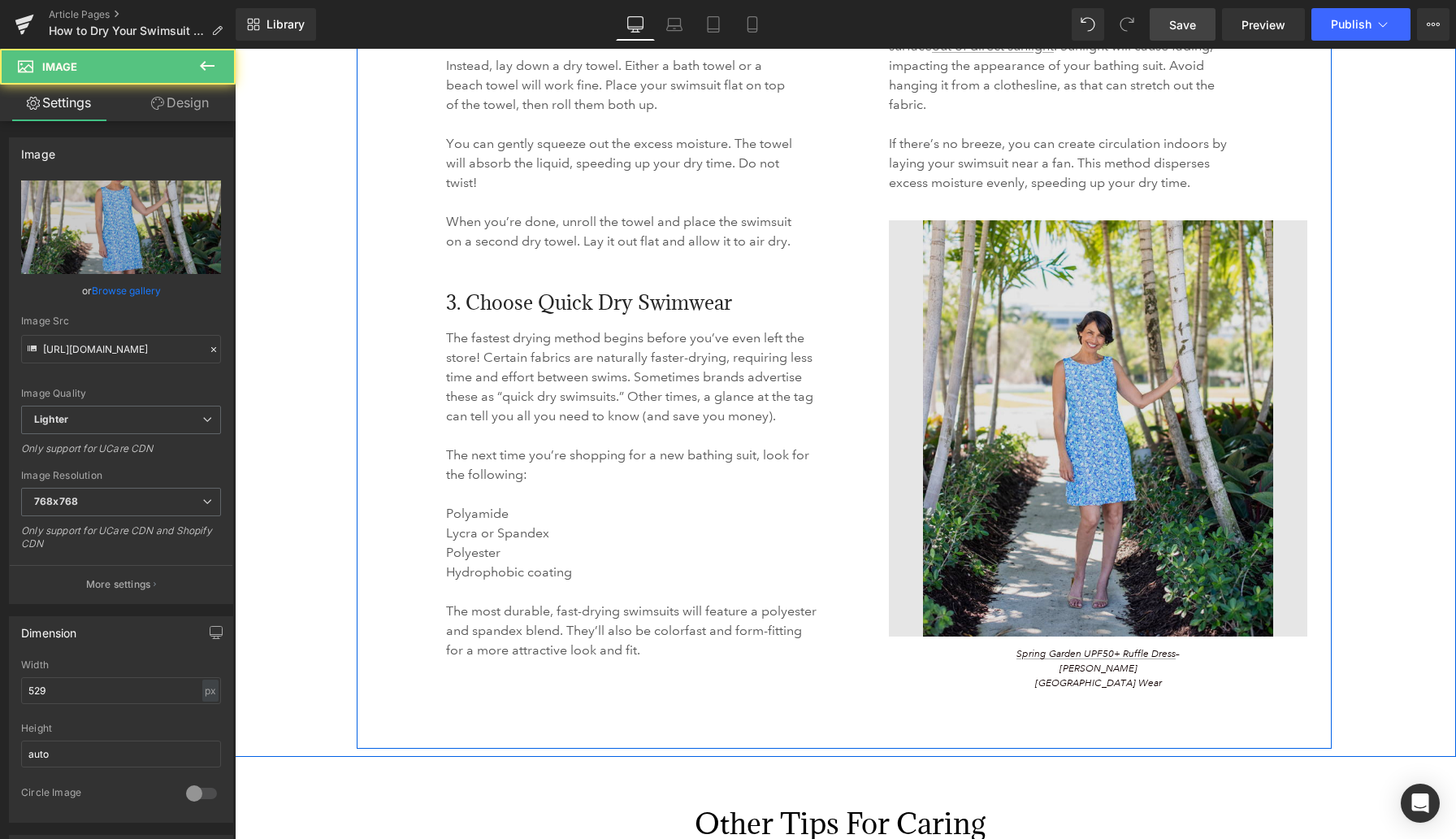
click at [951, 342] on img at bounding box center [1098, 428] width 418 height 417
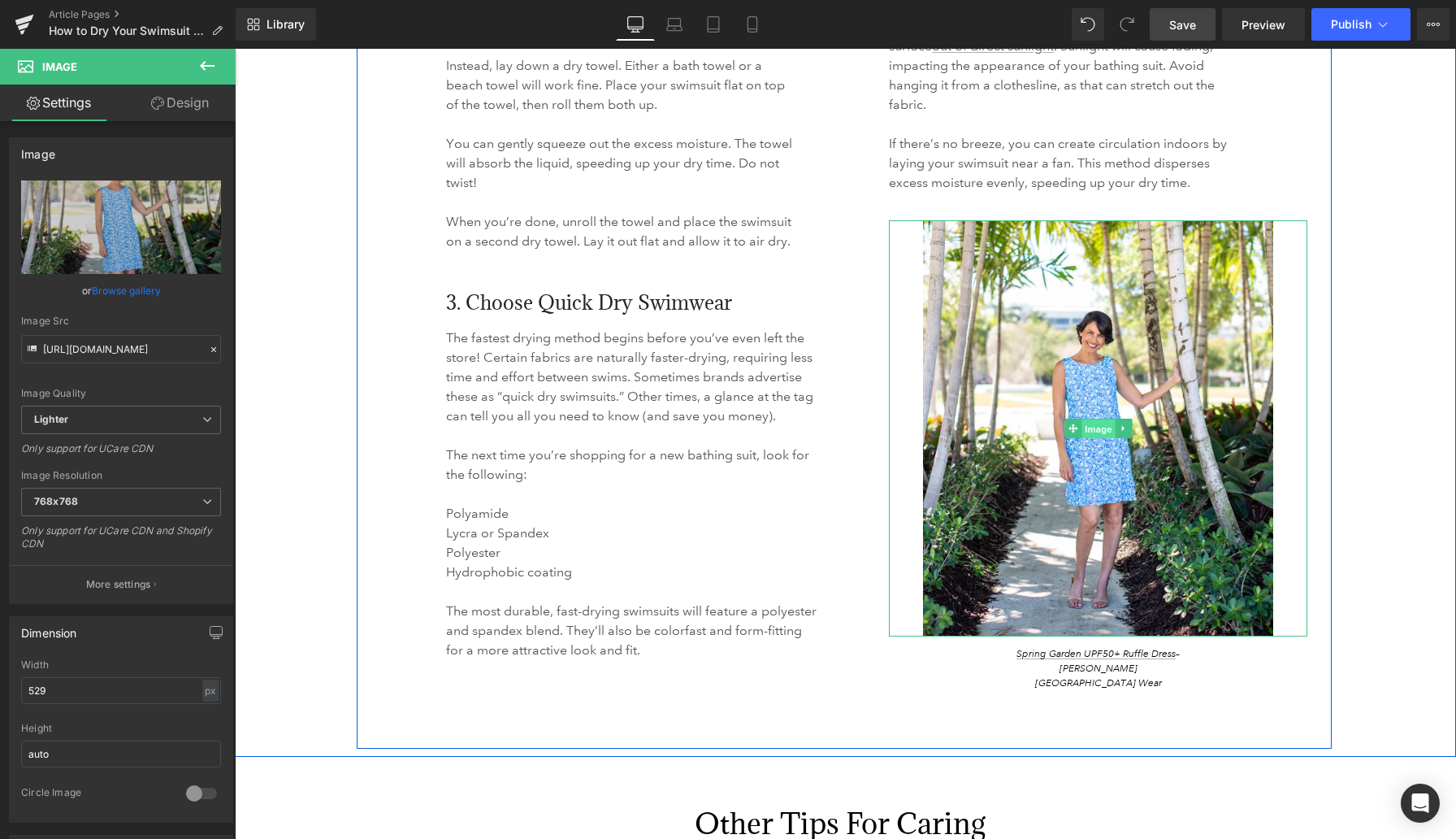
click at [951, 429] on span "Image" at bounding box center [1098, 428] width 34 height 19
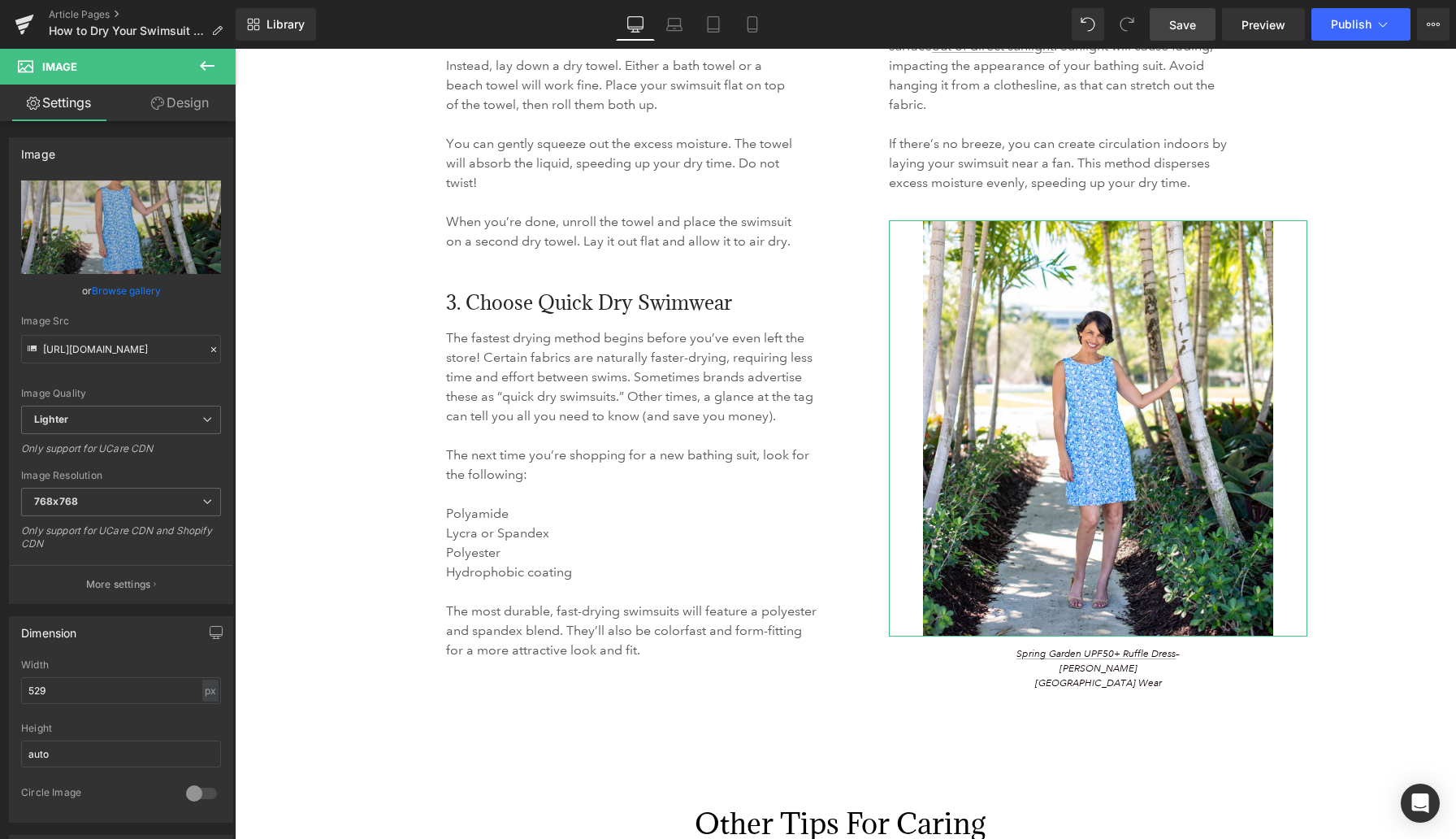
click at [140, 292] on link "Browse gallery" at bounding box center [126, 291] width 69 height 29
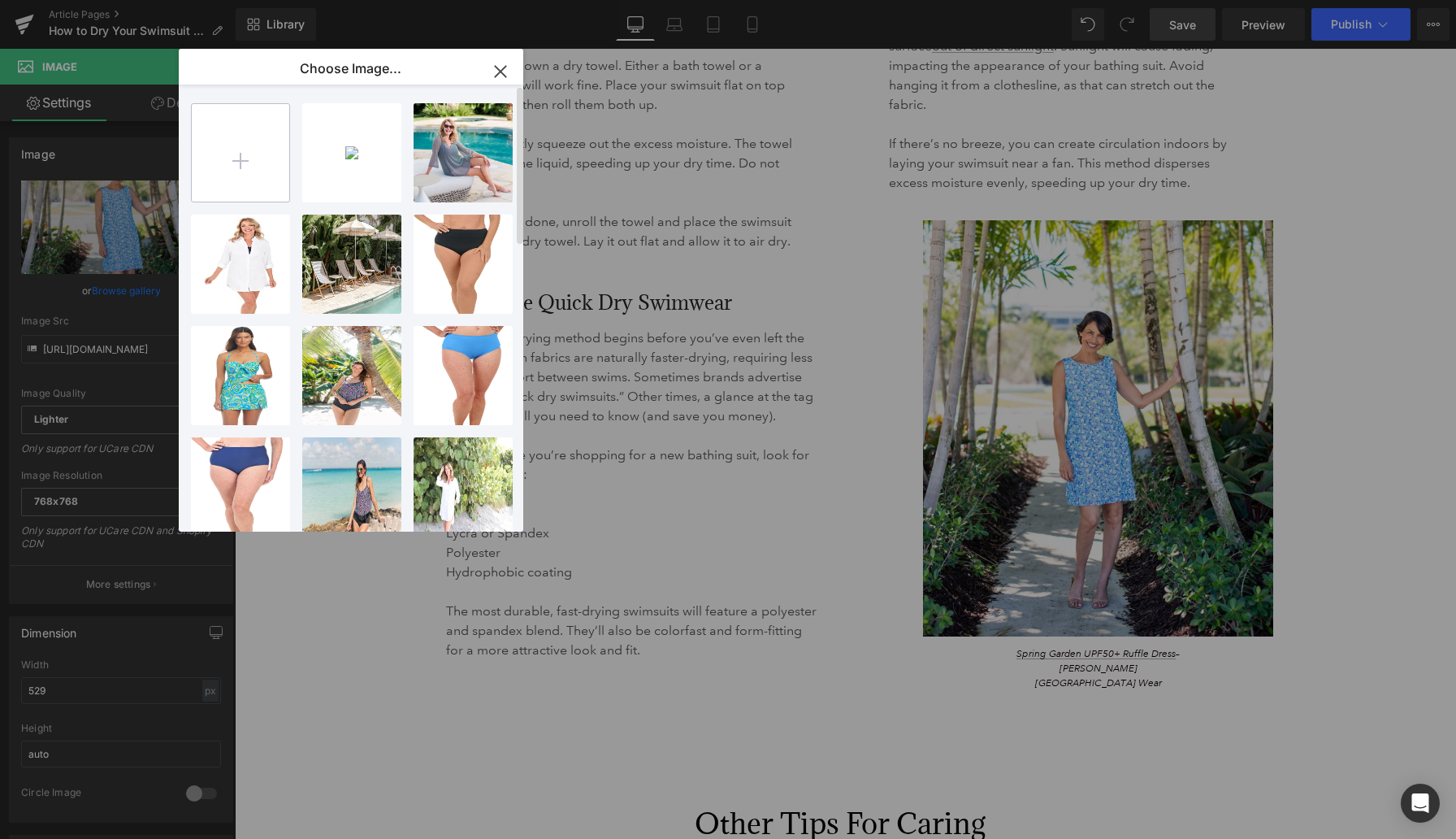
click at [249, 146] on input "file" at bounding box center [240, 153] width 97 height 97
type input "C:\fakepath\Shapesolver_7105200Nvymlt_NavyMulti_OnePieces_328024_JY-0505 (1).png"
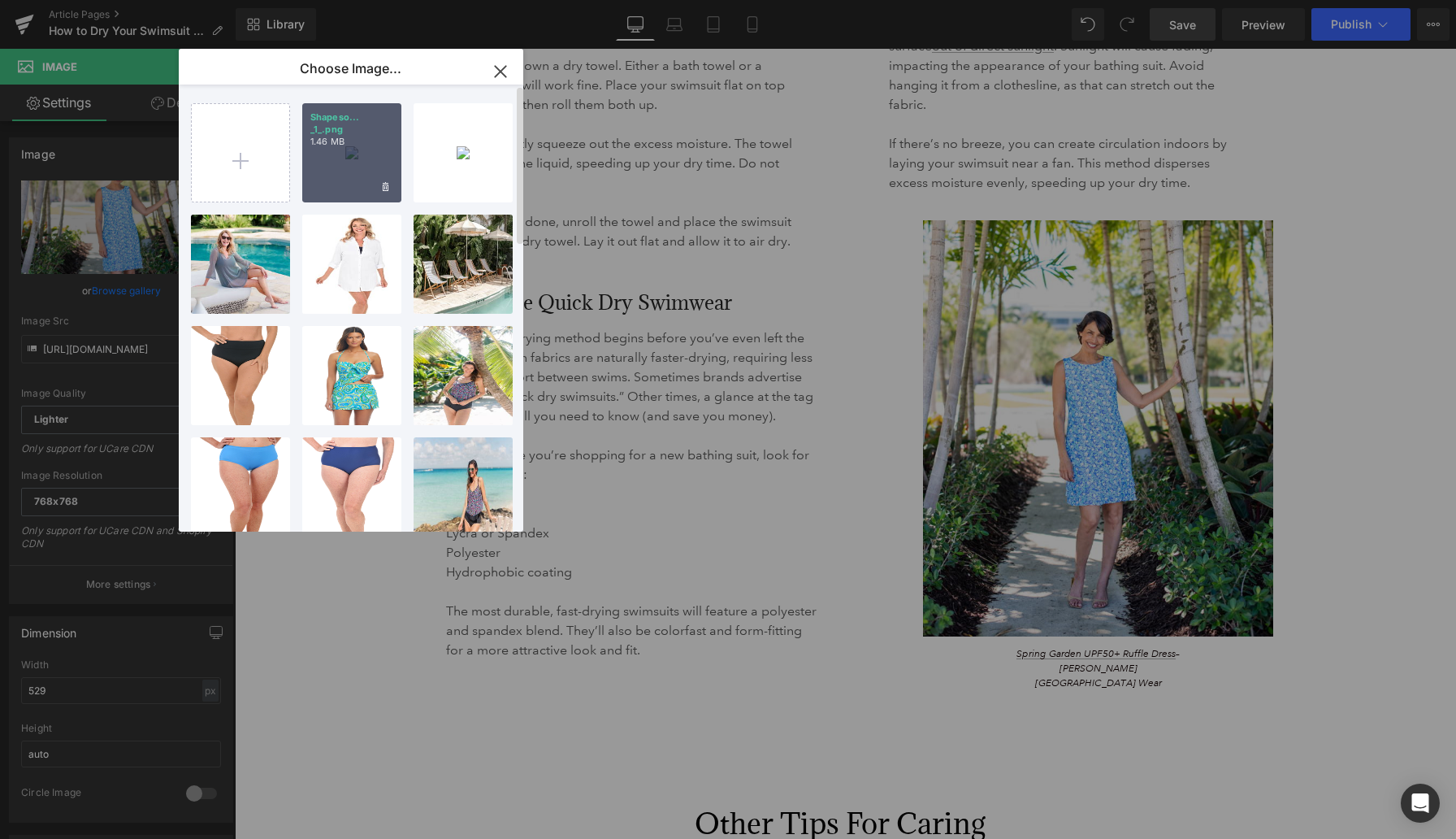
click at [350, 146] on div "Shapeso... _1_.png 1.46 MB" at bounding box center [352, 153] width 99 height 99
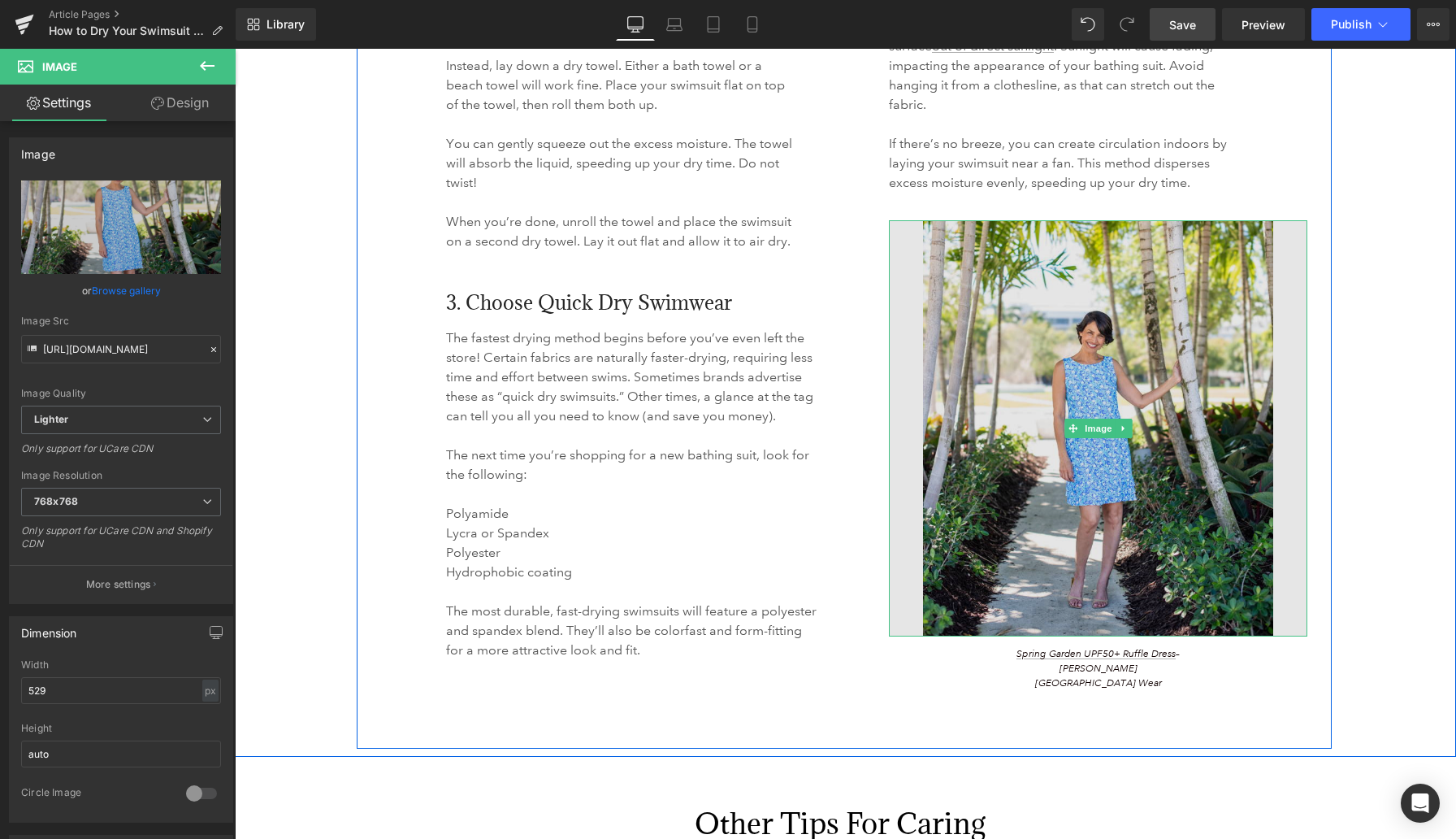
click at [951, 392] on img at bounding box center [1098, 428] width 418 height 417
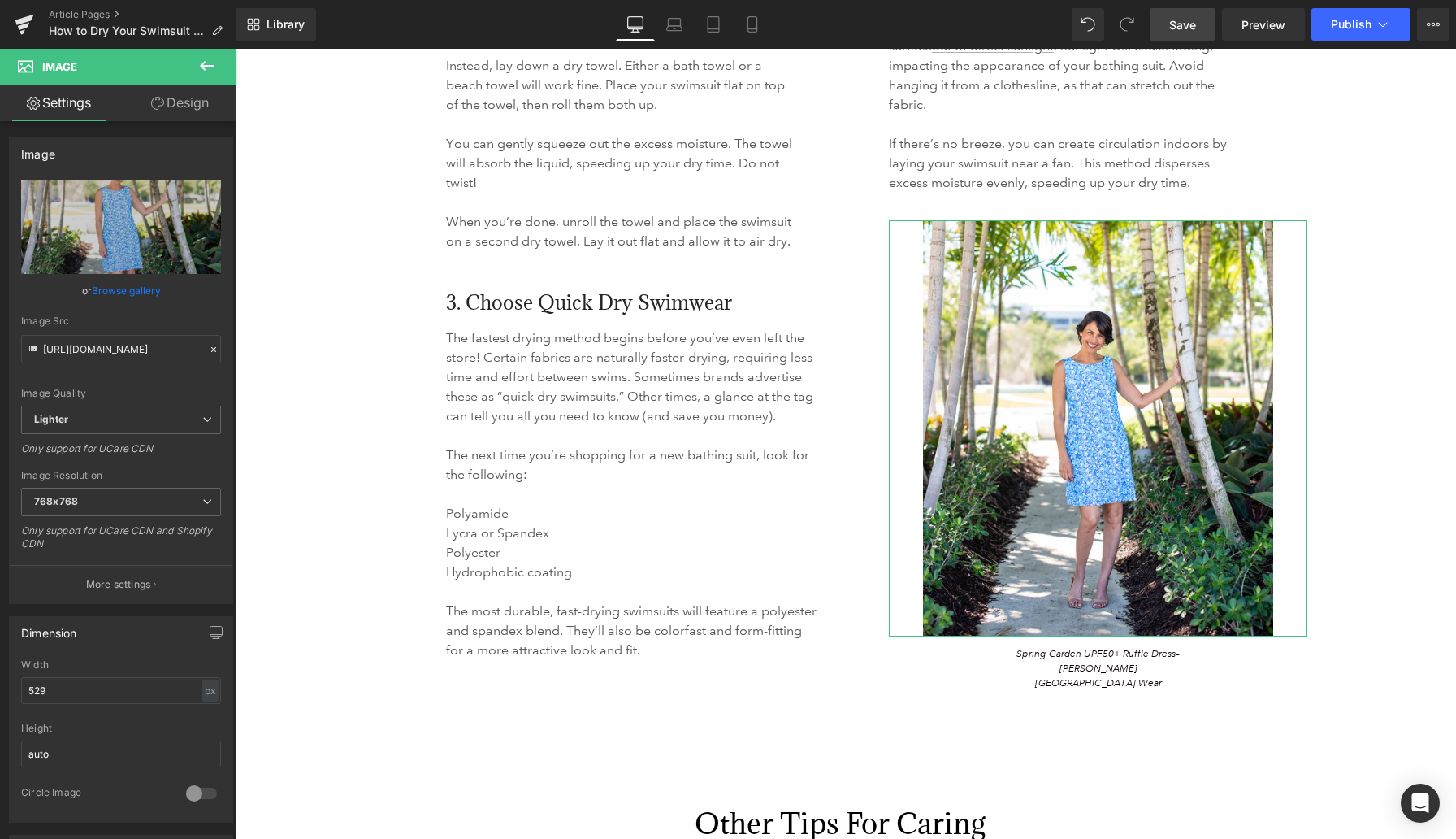
click at [141, 290] on link "Browse gallery" at bounding box center [126, 291] width 69 height 29
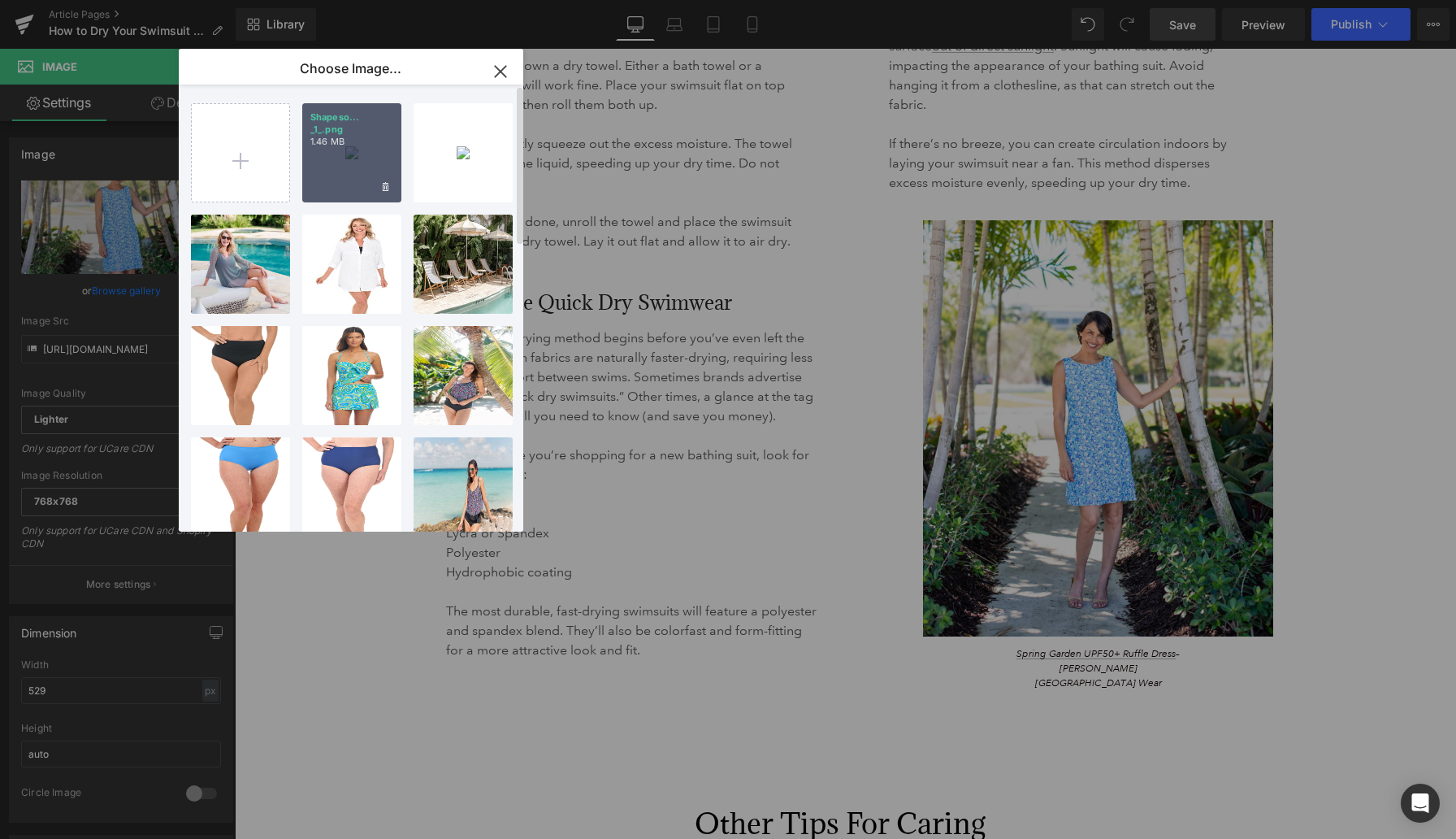
click at [354, 146] on div "Shapeso... _1_.png 1.46 MB" at bounding box center [352, 153] width 99 height 99
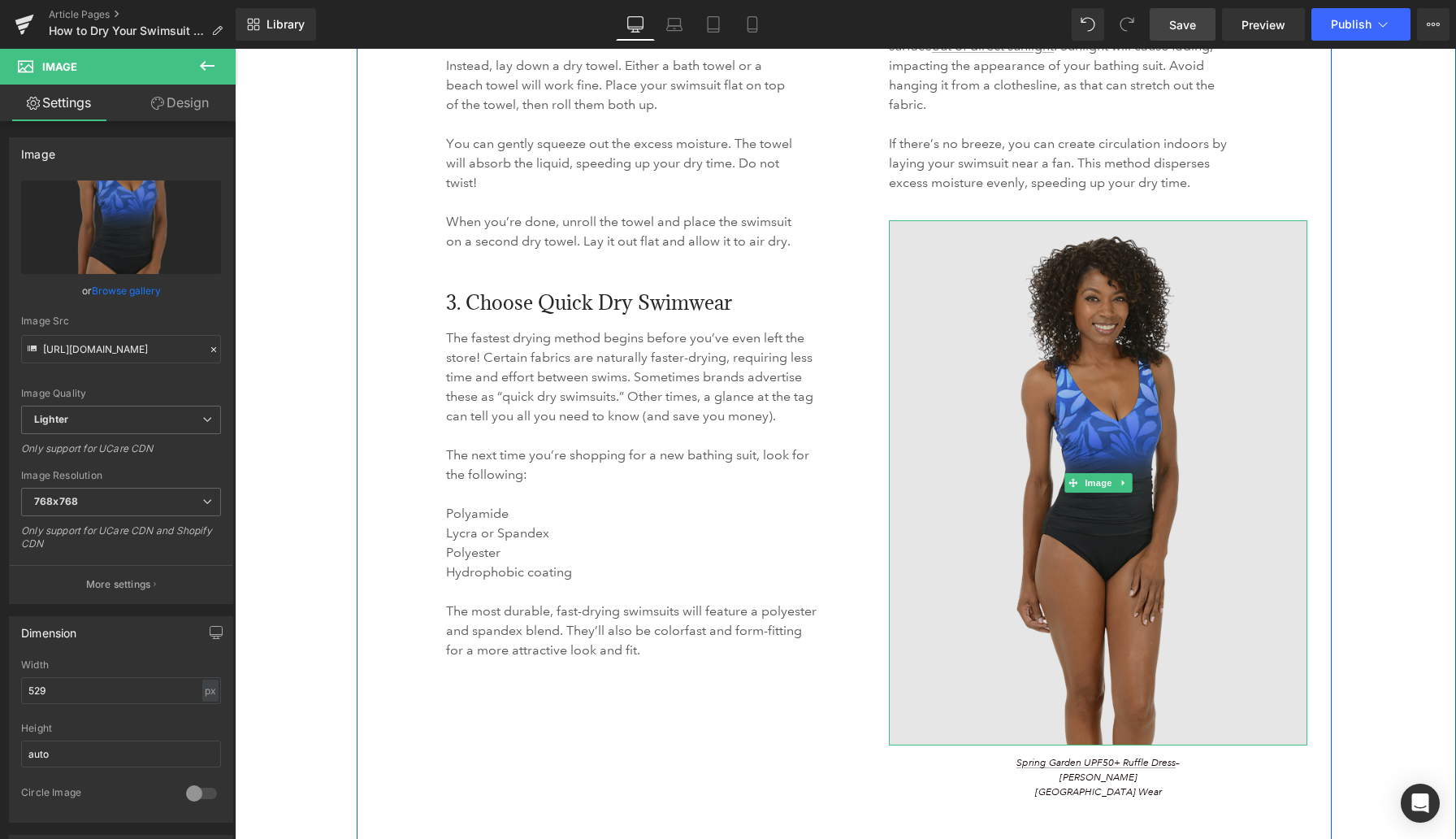
scroll to position [2799, 0]
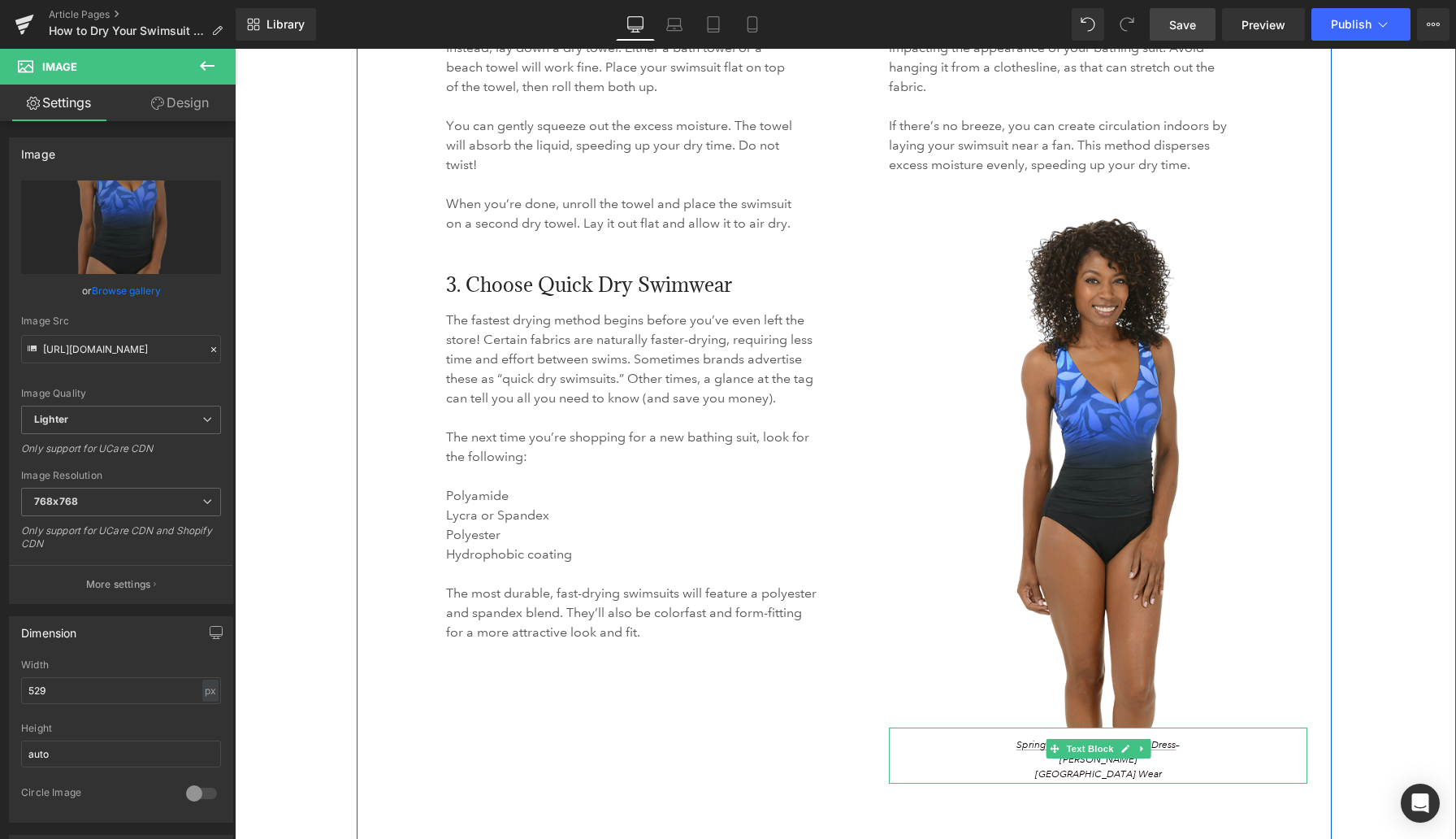
click at [951, 759] on p "Spring Garden UPF50+ Ruffle Dress – Anthony’s Resort Wear" at bounding box center [1098, 760] width 175 height 44
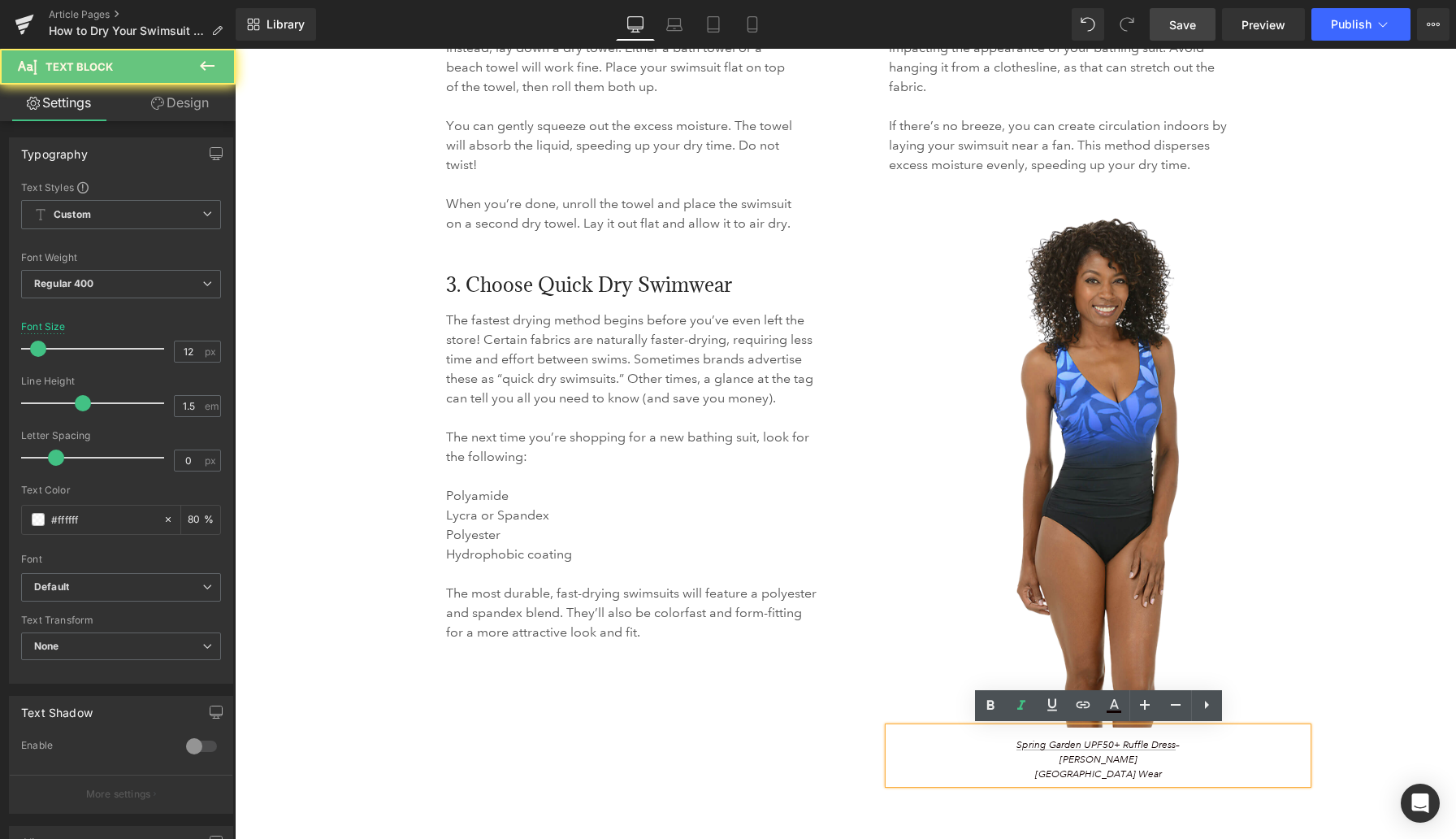
click at [951, 759] on p "Spring Garden UPF50+ Ruffle Dress – Anthony’s Resort Wear" at bounding box center [1098, 760] width 175 height 44
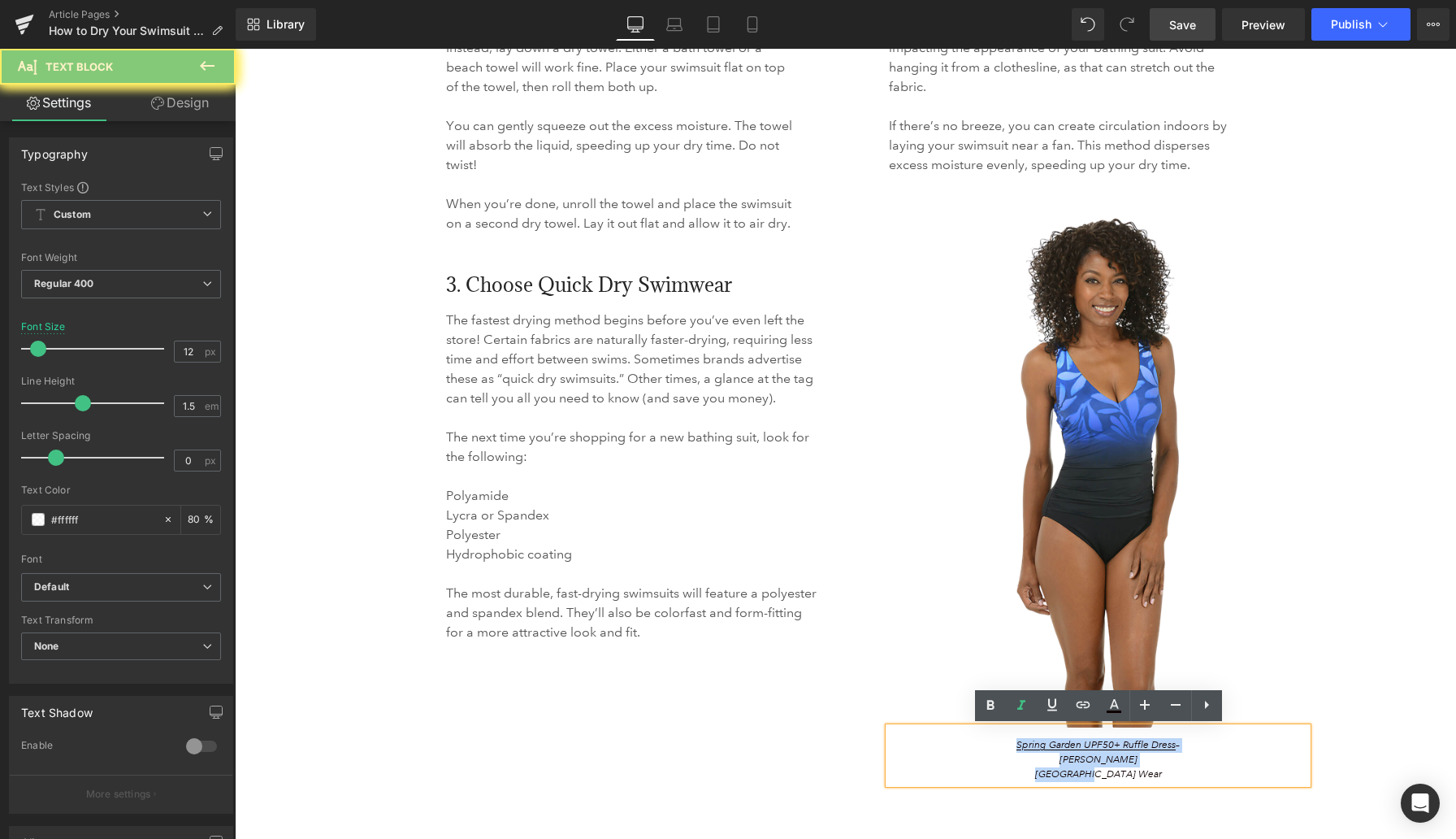
click at [951, 759] on p "Spring Garden UPF50+ Ruffle Dress – Anthony’s Resort Wear" at bounding box center [1098, 760] width 175 height 44
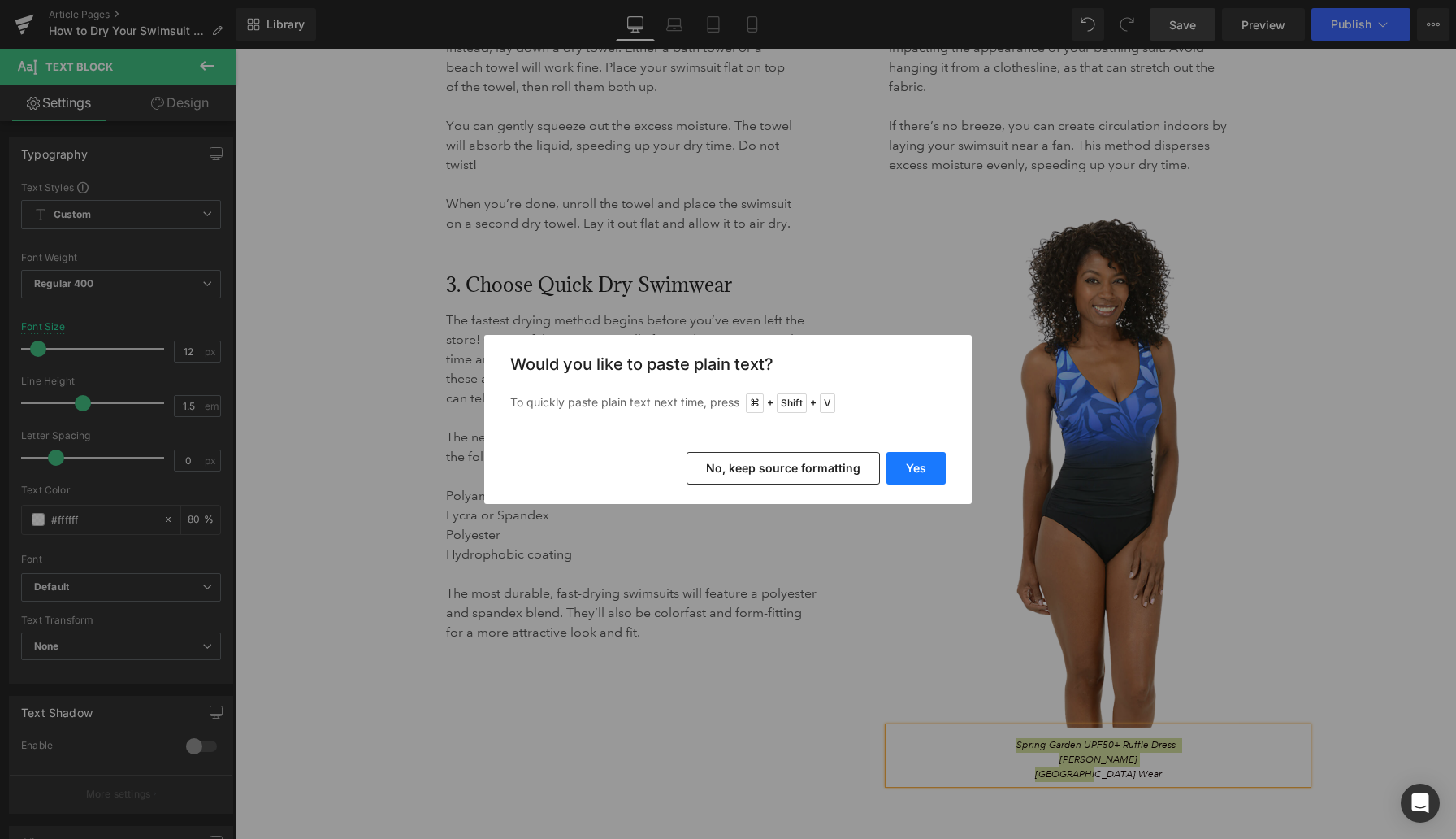
click at [921, 464] on button "Yes" at bounding box center [916, 468] width 60 height 33
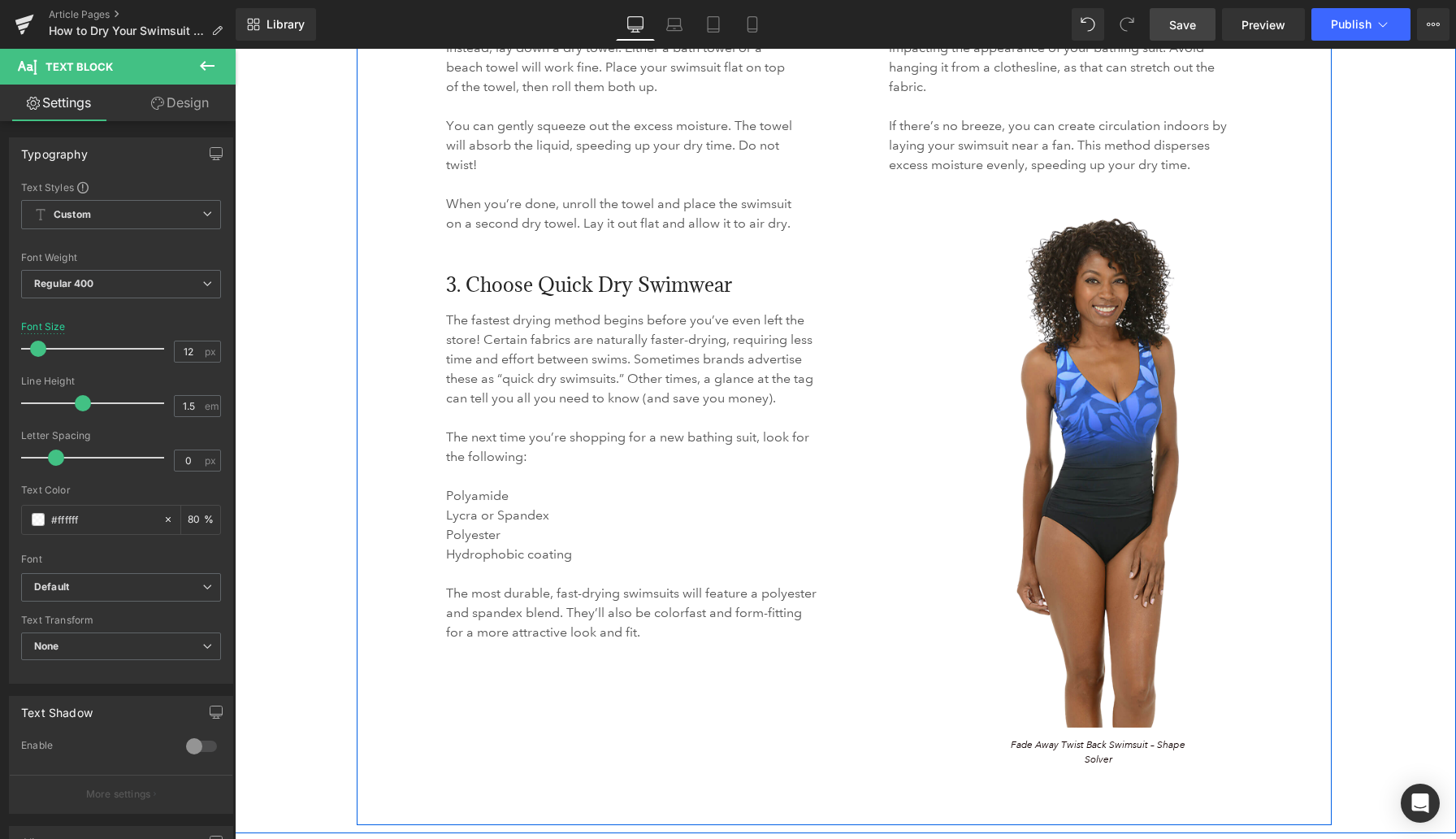
click at [842, 749] on div "1. The Towel Method Heading Wringing out a wet swimsuit to eliminate excess wat…" at bounding box center [655, 316] width 443 height 905
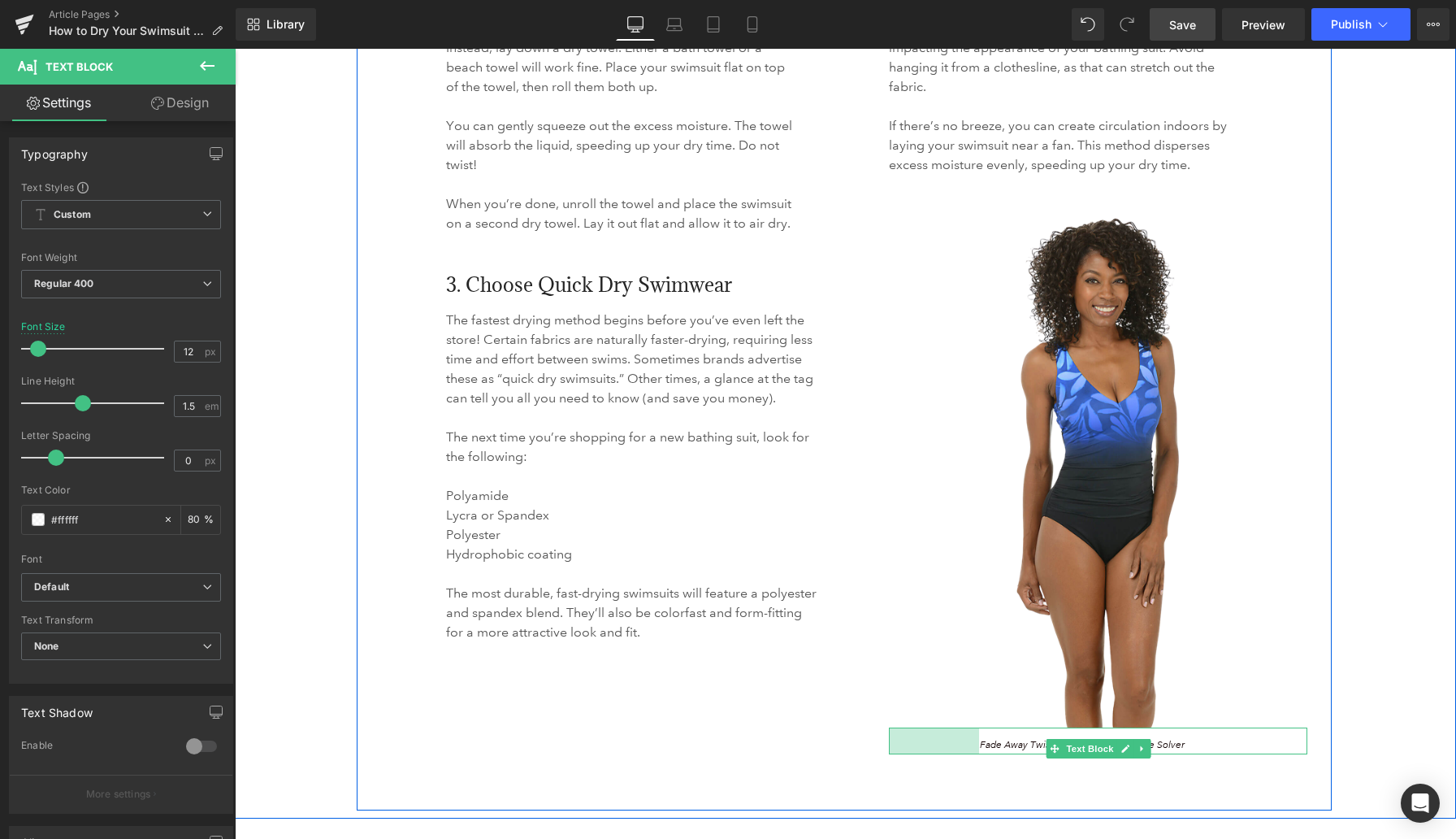
drag, startPoint x: 893, startPoint y: 748, endPoint x: 861, endPoint y: 747, distance: 32.0
click at [861, 747] on div "1. The Towel Method Heading Wringing out a wet swimsuit to eliminate excess wat…" at bounding box center [844, 337] width 975 height 946
click at [856, 745] on div "1. The Towel Method Heading Wringing out a wet swimsuit to eliminate excess wat…" at bounding box center [655, 309] width 443 height 890
drag, startPoint x: 1304, startPoint y: 738, endPoint x: 1344, endPoint y: 739, distance: 40.0
click at [951, 739] on div "How to Dry Your Swimsuit Fast Heading 526px 526px Avoid drying your swimsuit in…" at bounding box center [844, 258] width 1197 height 1105
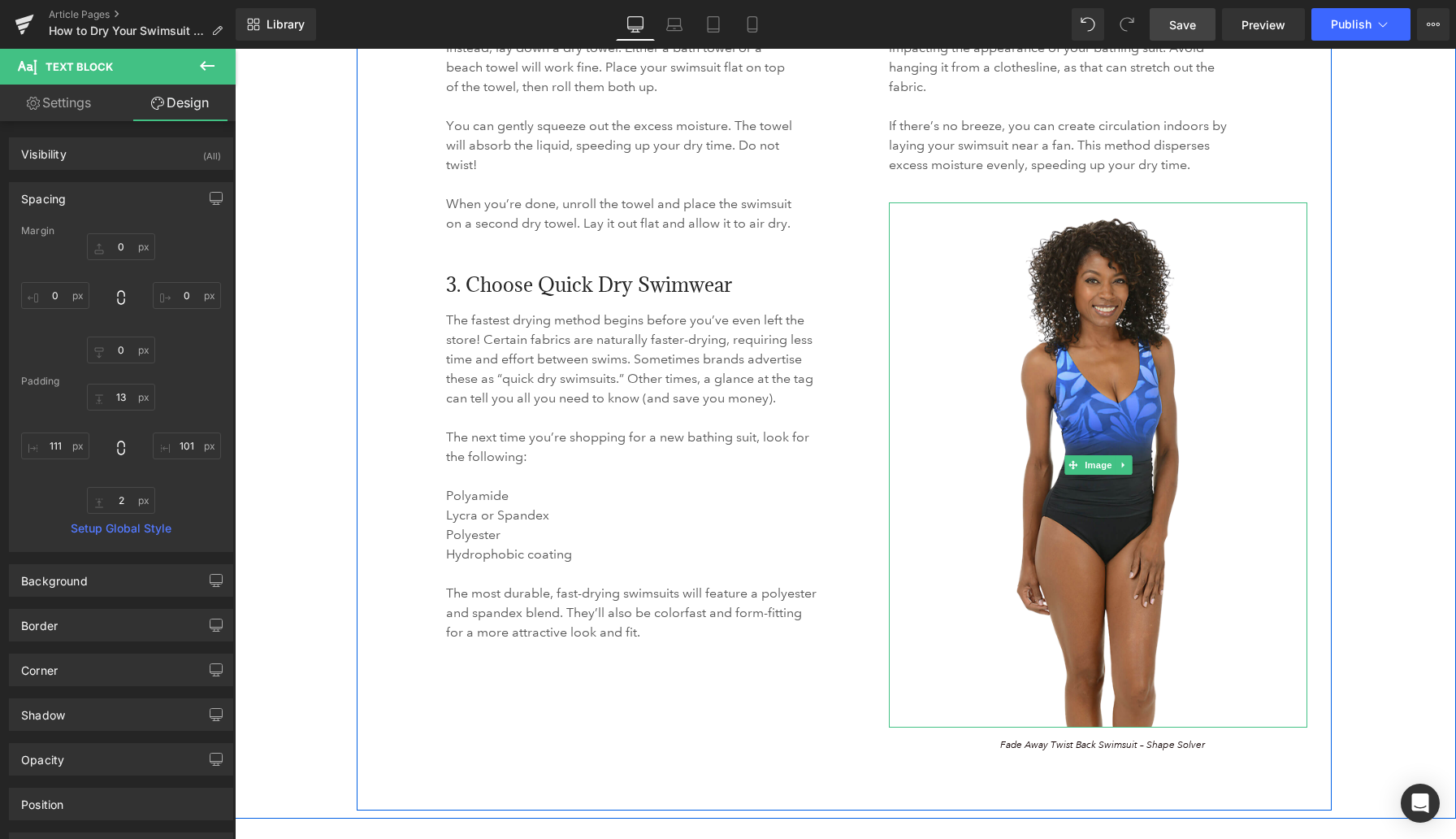
click at [951, 658] on div at bounding box center [1305, 465] width 4 height 526
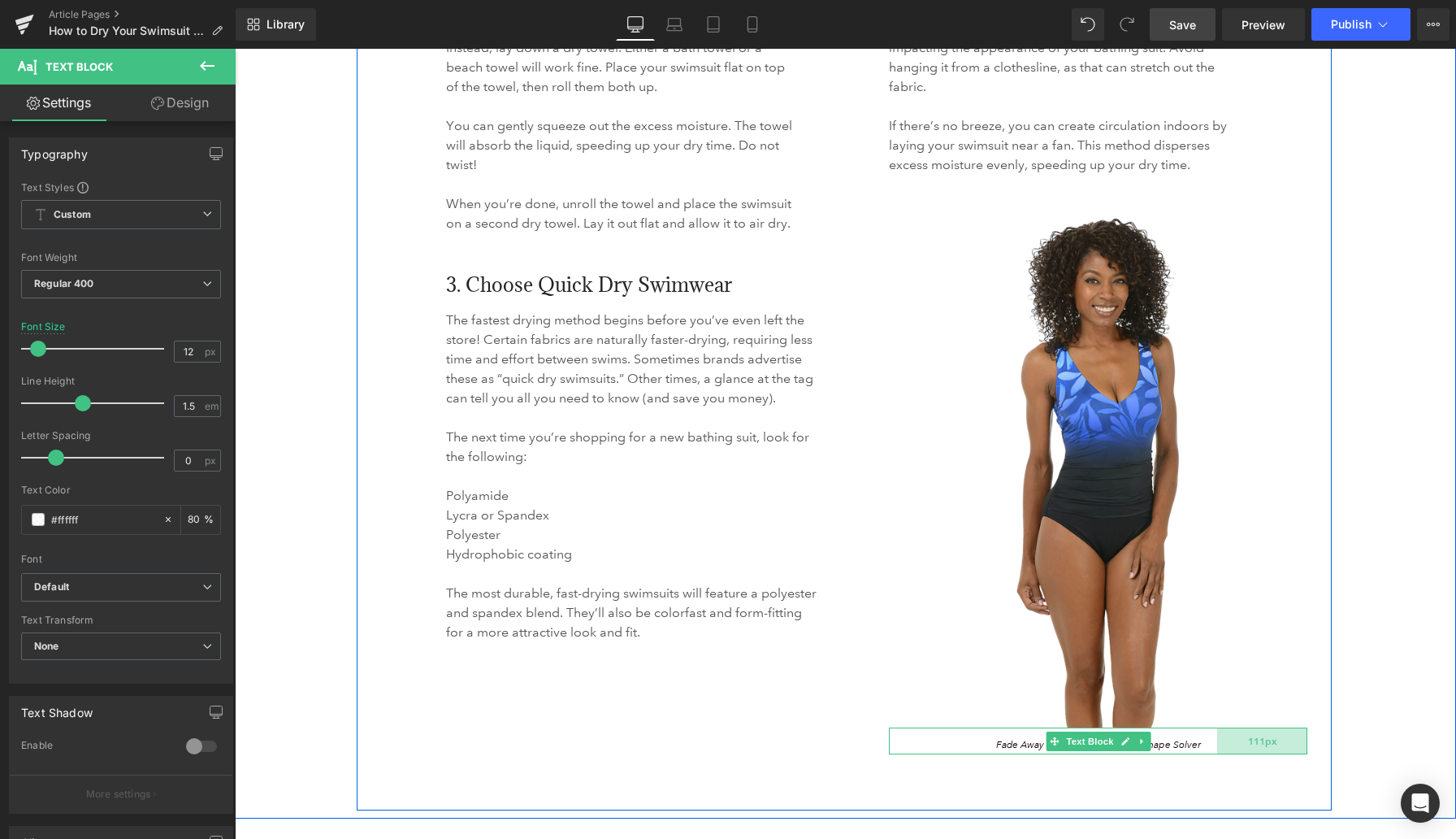
click at [951, 747] on div "111px" at bounding box center [1262, 741] width 90 height 27
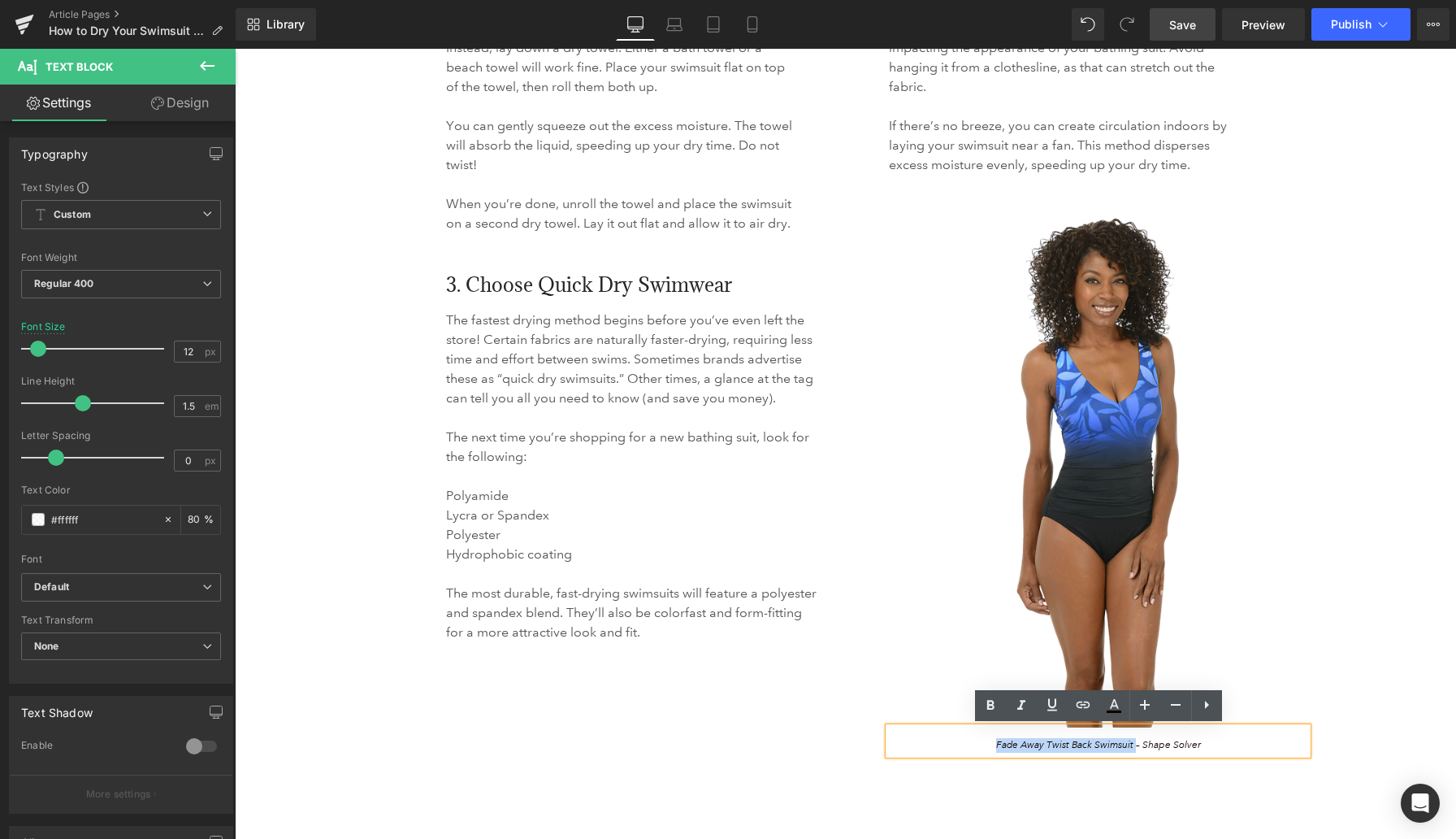
drag, startPoint x: 1135, startPoint y: 748, endPoint x: 995, endPoint y: 745, distance: 140.0
click at [951, 745] on p "Fade Away Twist Back Swimsuit – Shape Solver" at bounding box center [1098, 745] width 238 height 14
click at [951, 700] on icon at bounding box center [1082, 704] width 19 height 19
click at [951, 779] on input "https://www.anthonysfla.com/products/mm9l321?variant=51618664022388" at bounding box center [927, 779] width 250 height 40
paste input "https://www.anthonysfla.com/products/7105200fa?variant=51678187585908"
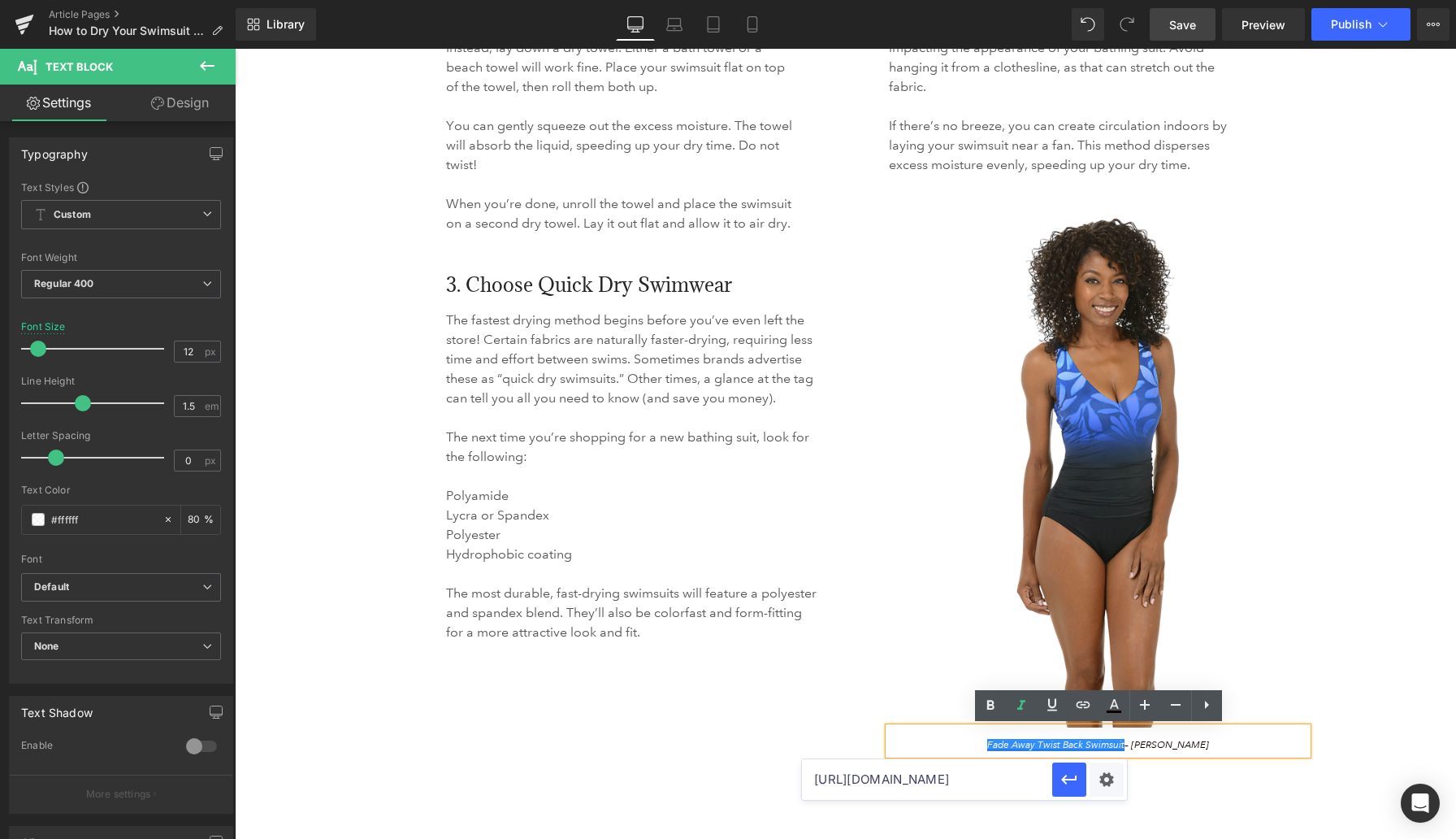
scroll to position [0, 233]
type input "https://www.anthonysfla.com/products/7105200fa?variant=51678187585908"
click at [951, 782] on icon "button" at bounding box center [1069, 779] width 15 height 10
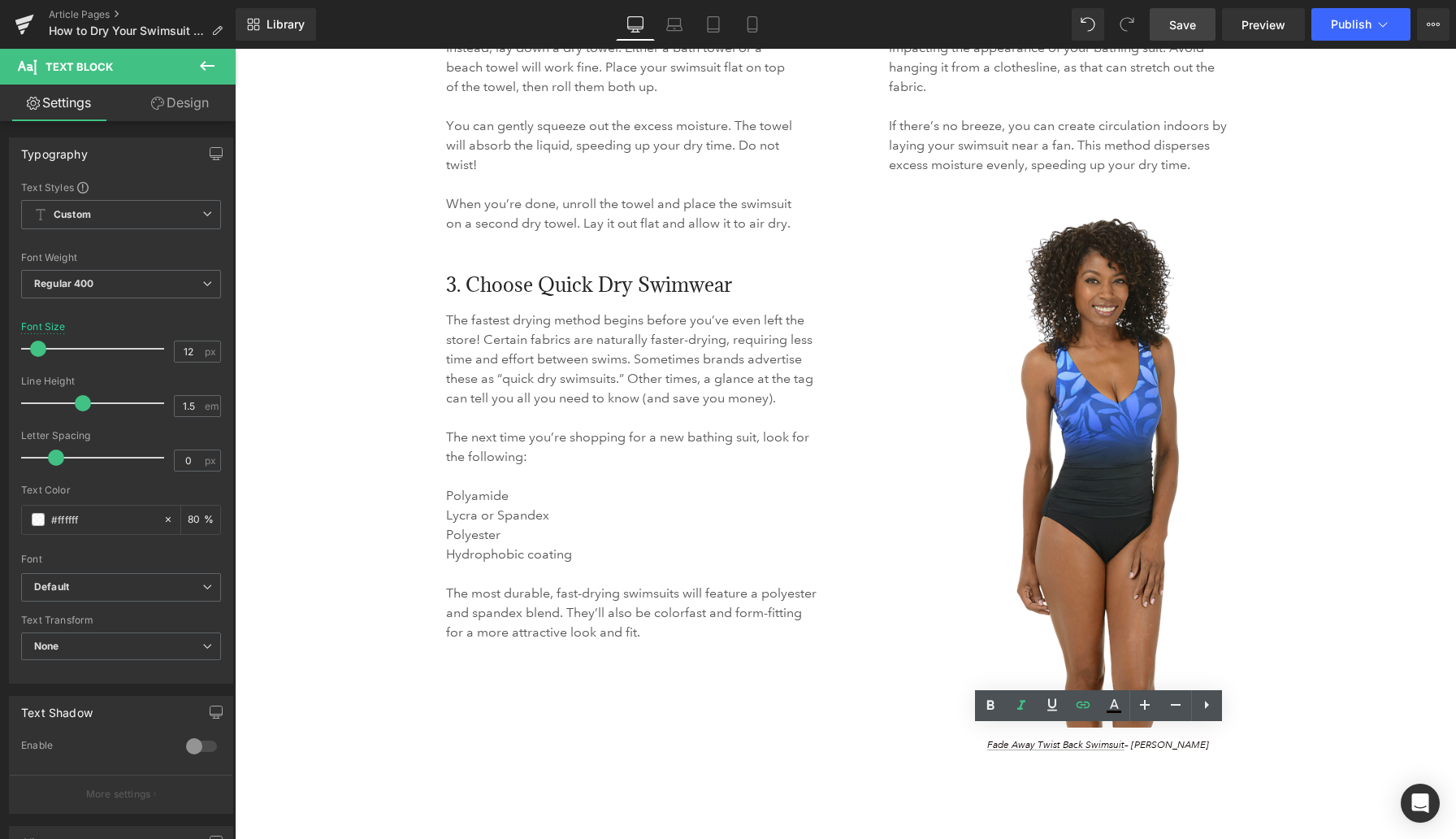
click at [951, 18] on span "Save" at bounding box center [1183, 24] width 27 height 17
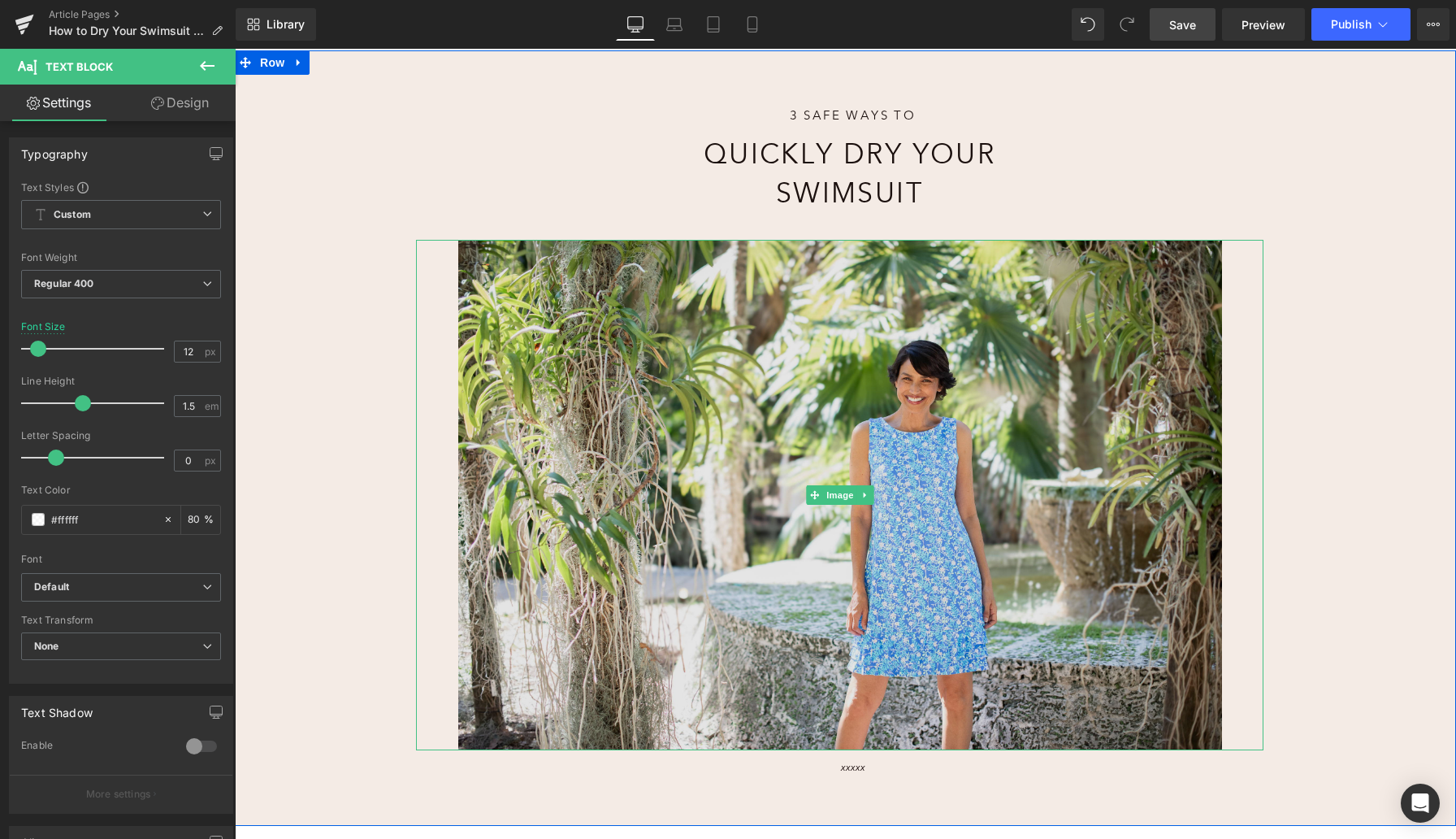
scroll to position [192, 0]
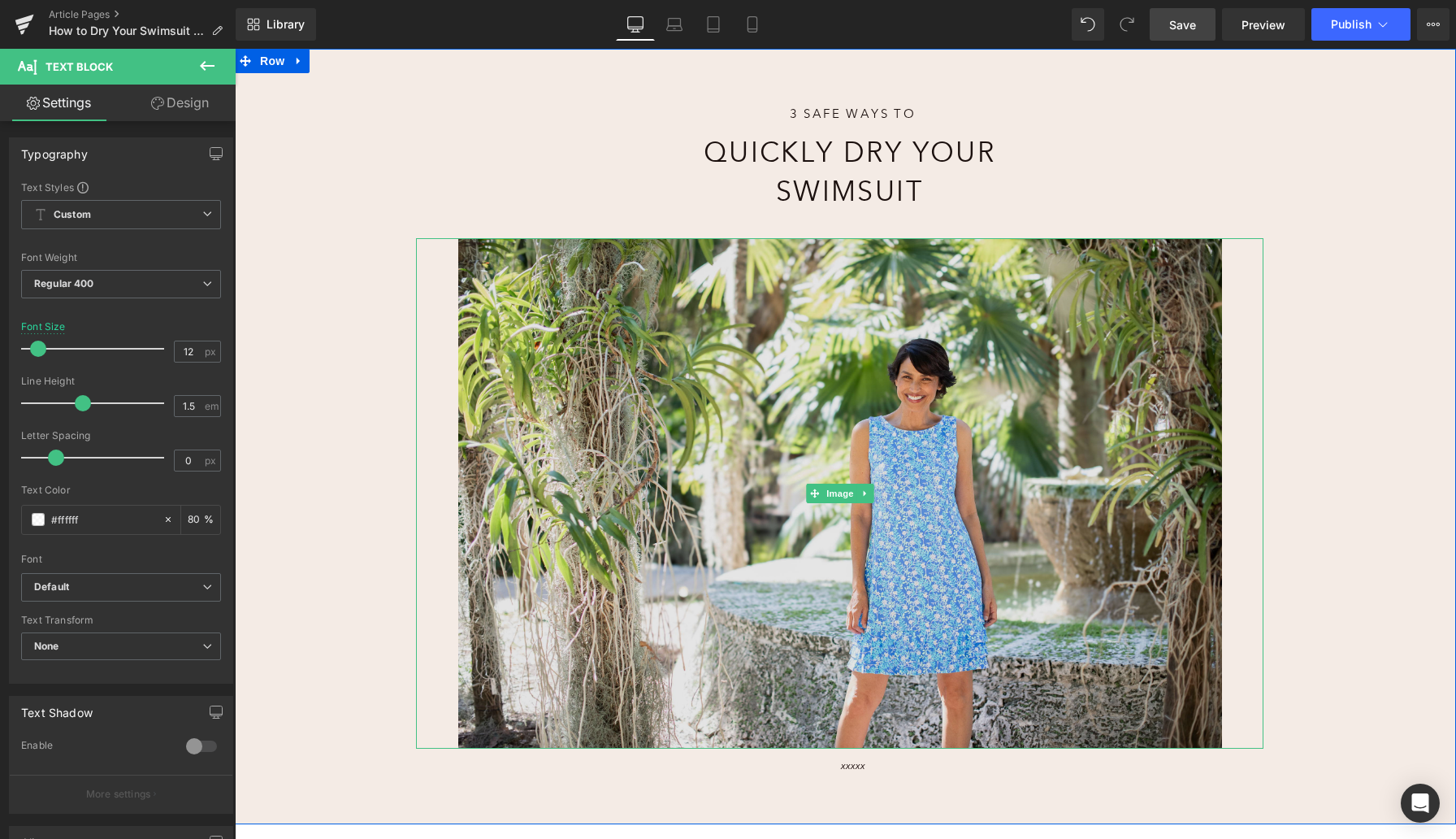
click at [742, 458] on img at bounding box center [840, 493] width 847 height 510
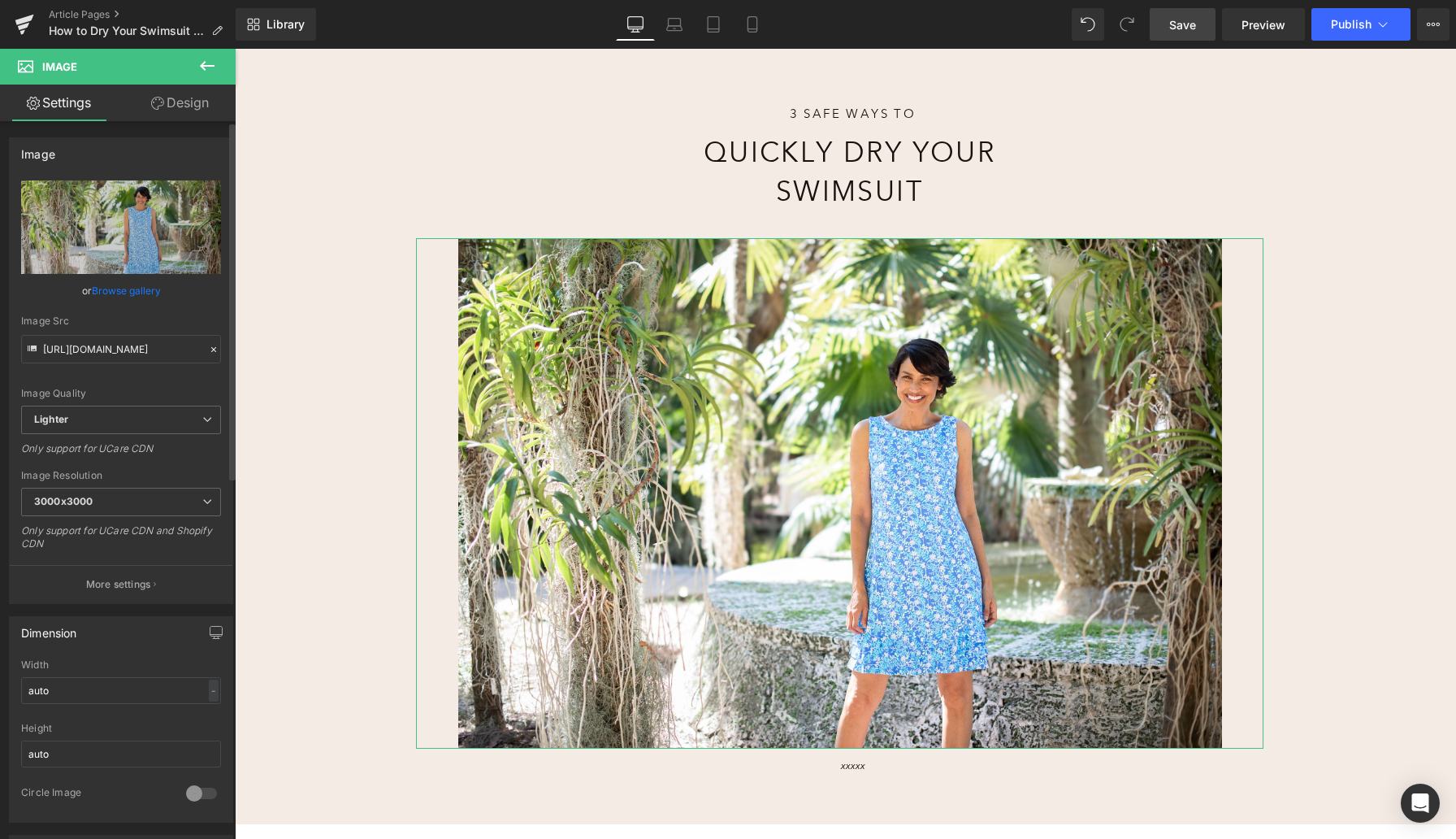
click at [144, 291] on link "Browse gallery" at bounding box center [126, 291] width 69 height 29
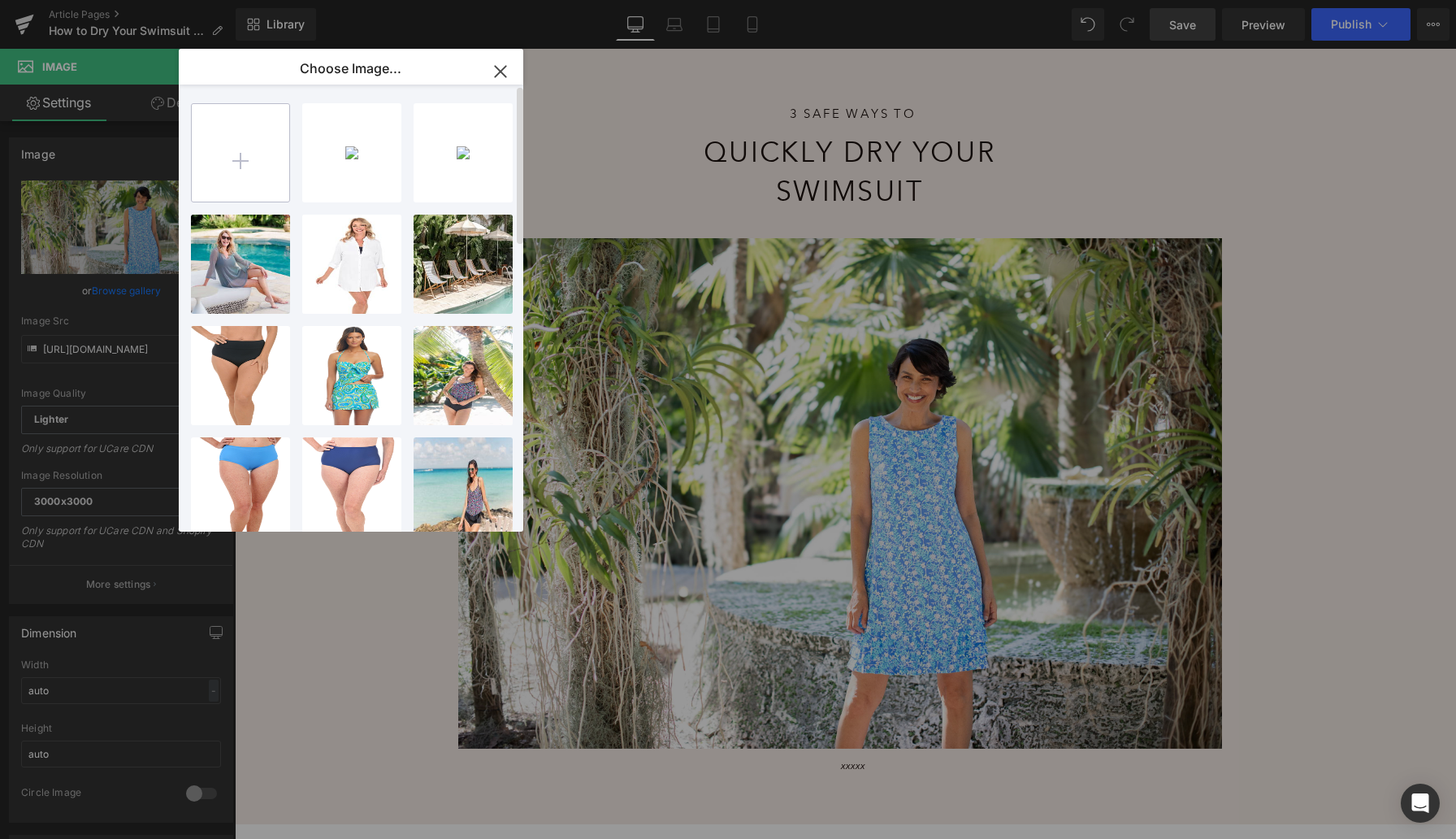
click at [250, 158] on input "file" at bounding box center [240, 153] width 97 height 97
type input "C:\fakepath\Maxine_MM5EM14_Black_Swimsuit_325503_2024_12_06_Edited_CMP_78 Large…"
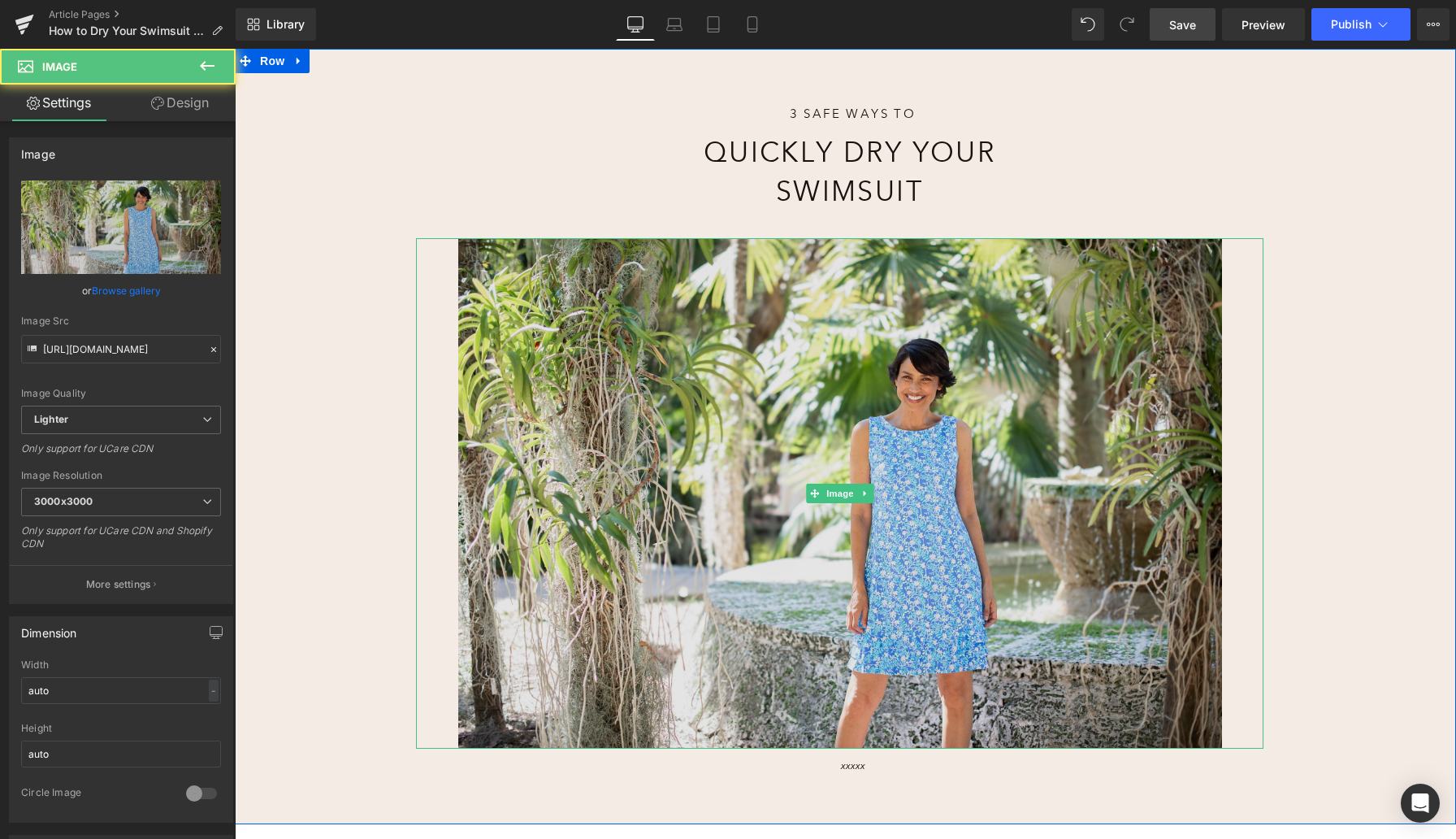
click at [781, 379] on img at bounding box center [840, 493] width 847 height 510
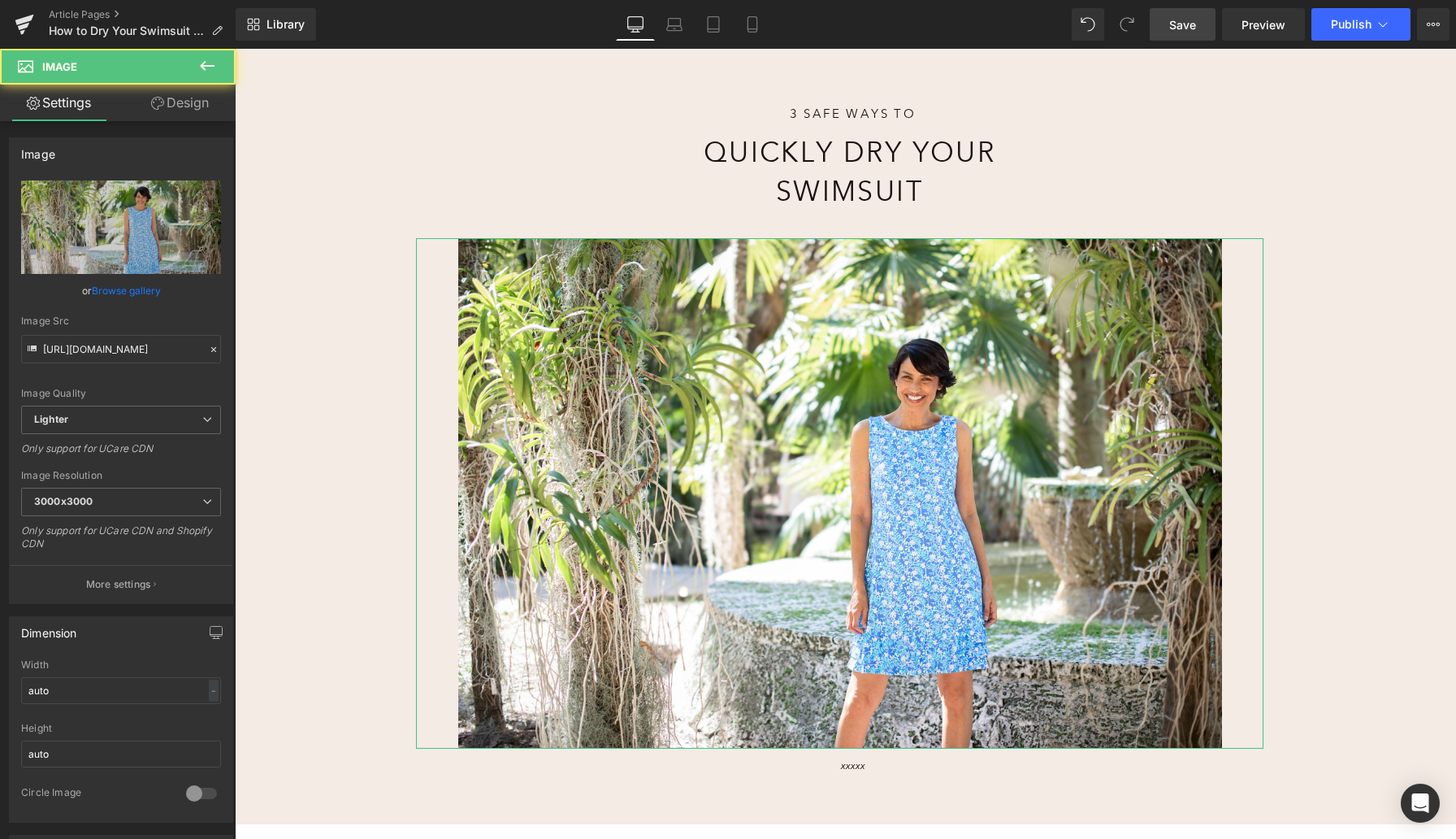
click at [137, 291] on link "Browse gallery" at bounding box center [126, 291] width 69 height 29
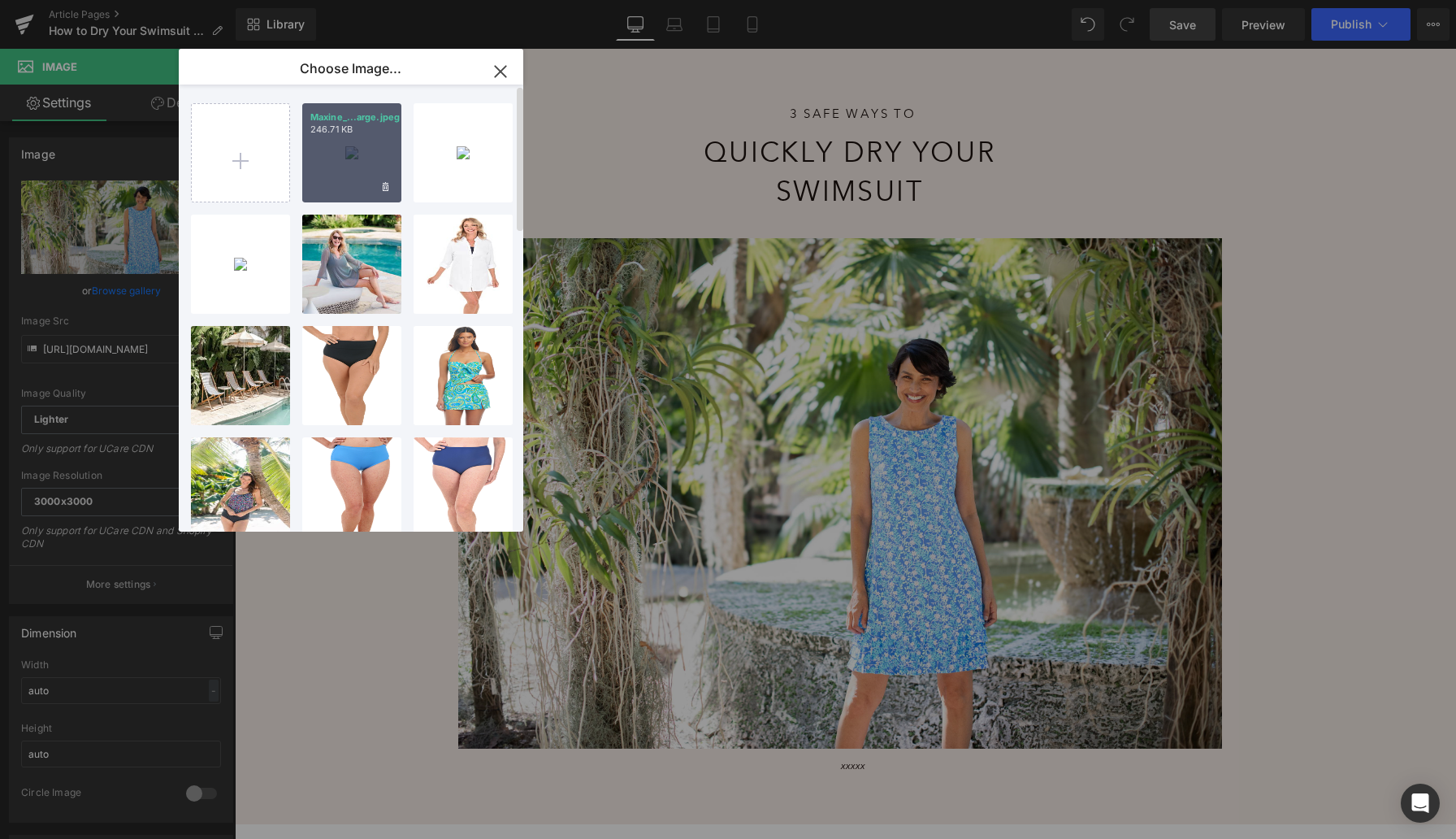
click at [350, 149] on div "Maxine_...arge.jpeg 246.71 KB" at bounding box center [352, 153] width 99 height 99
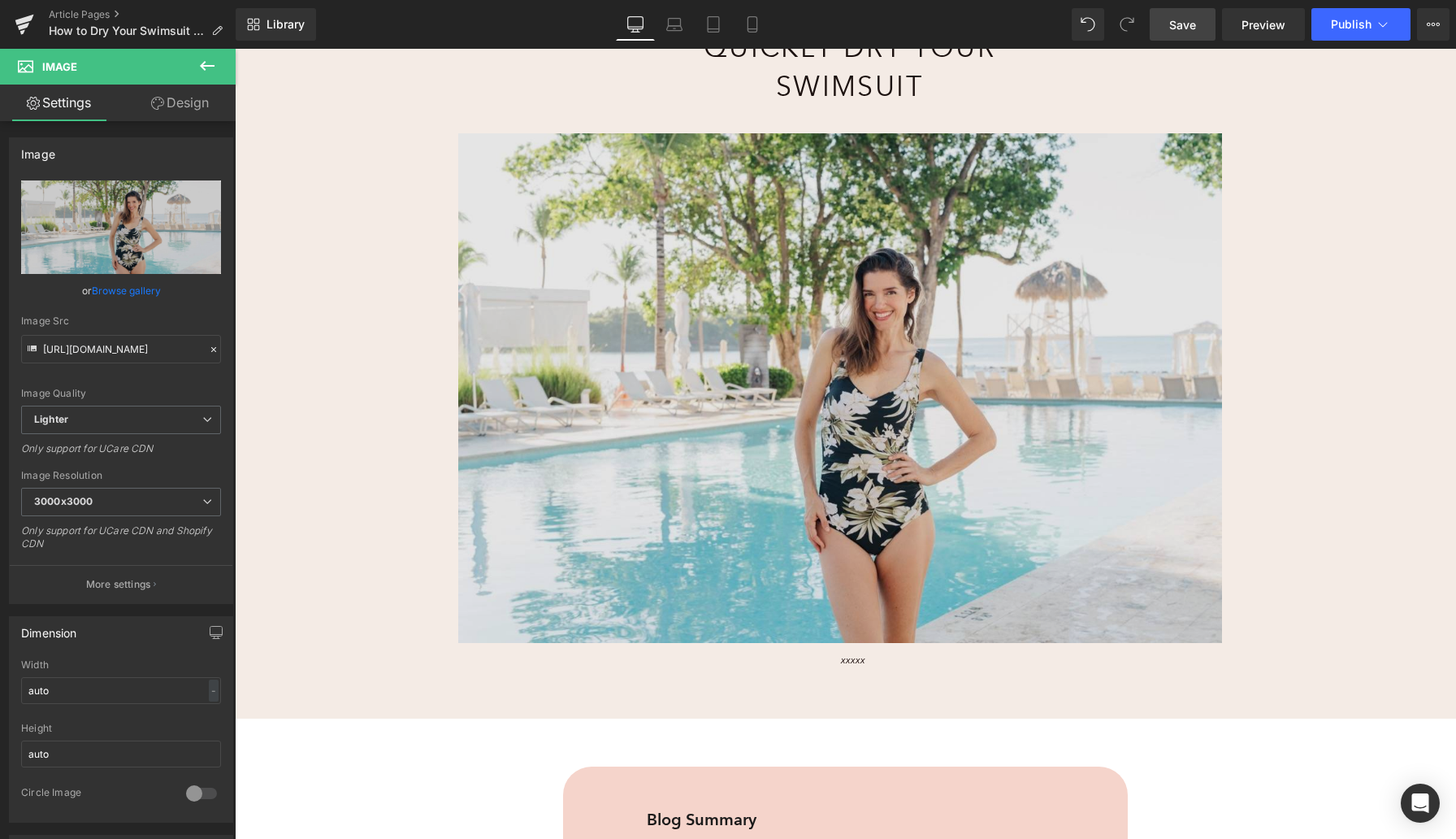
scroll to position [291, 0]
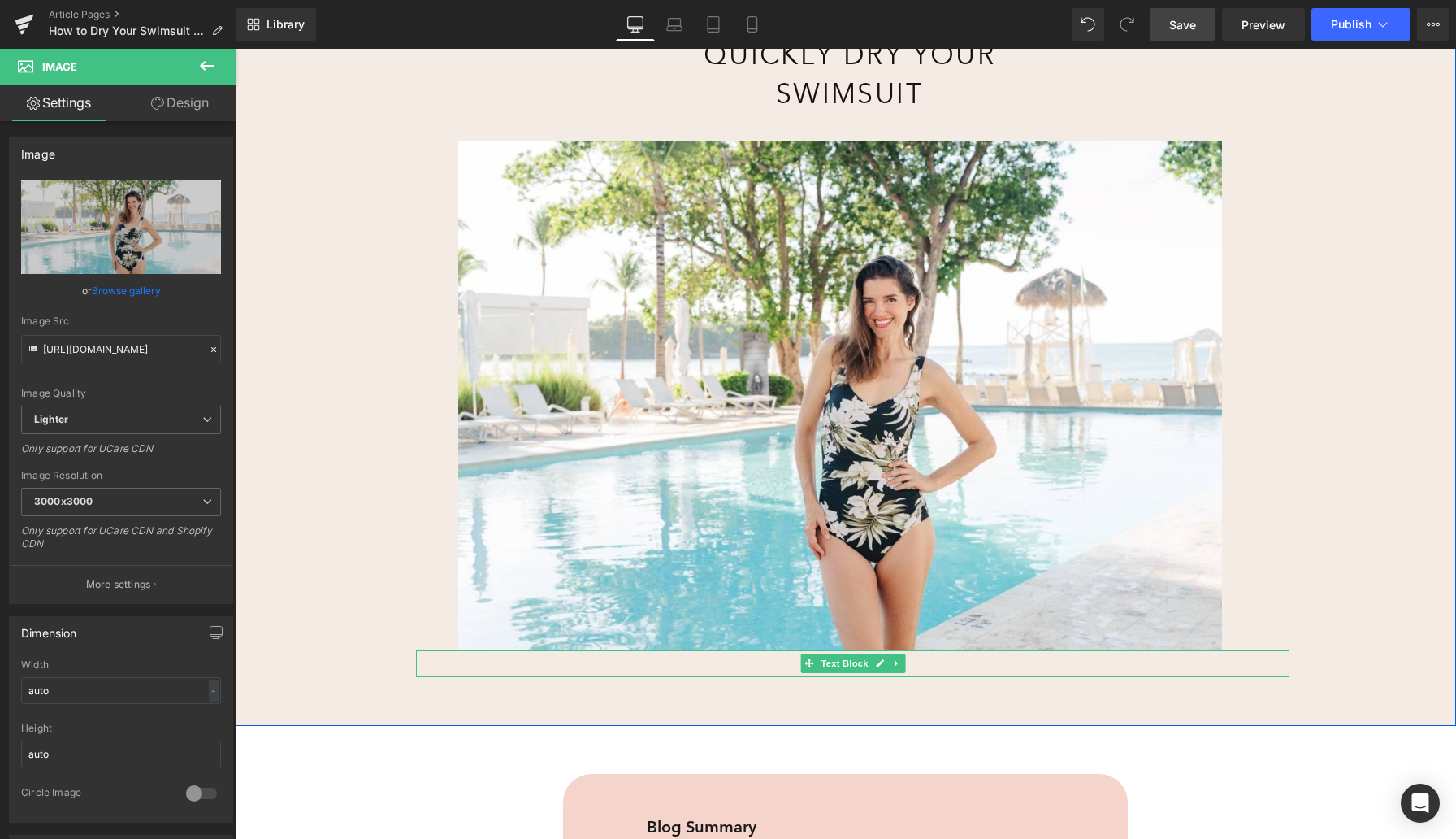
click at [778, 664] on p "xxxxx" at bounding box center [853, 668] width 630 height 14
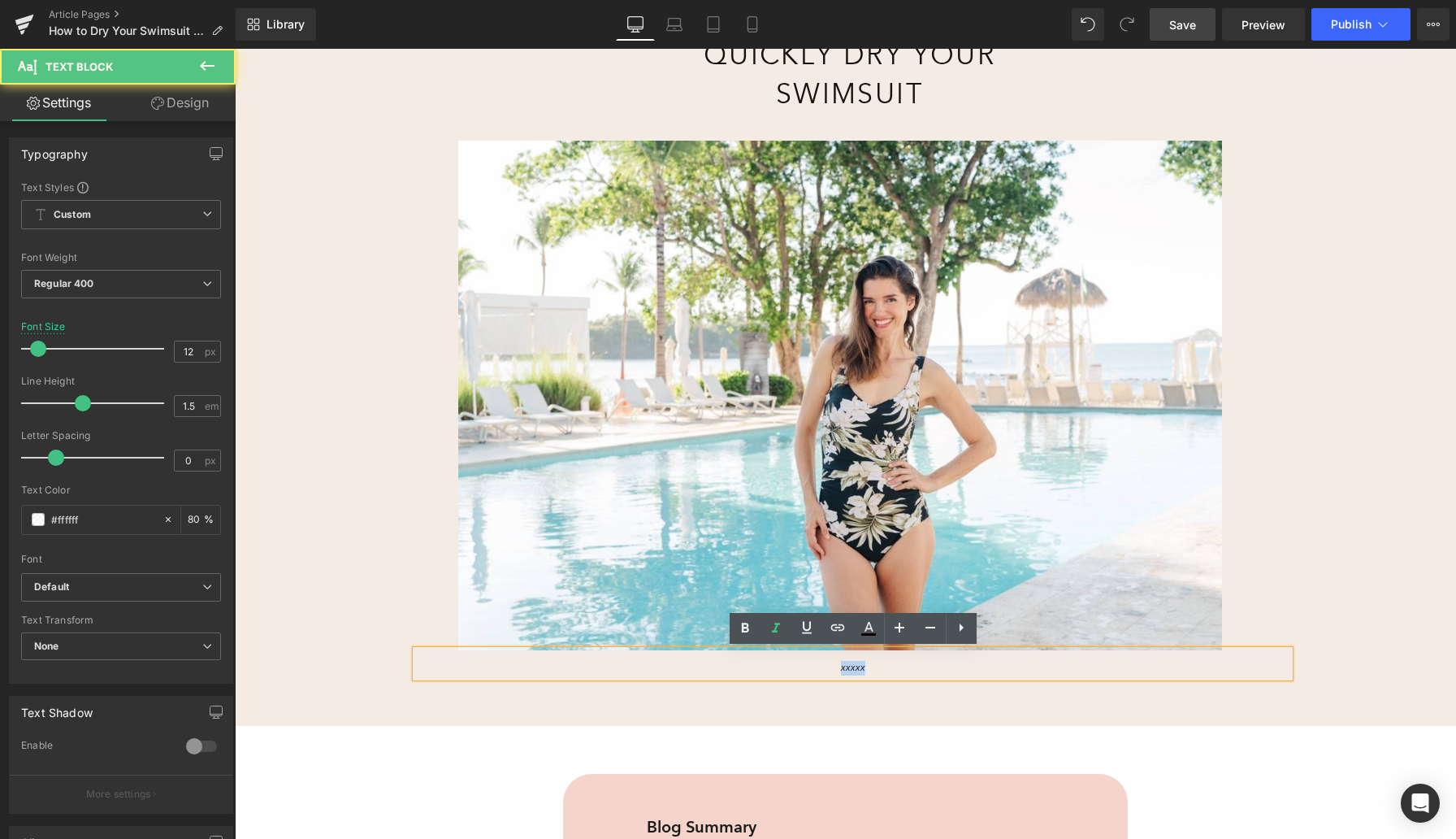
click at [777, 664] on p "xxxxx" at bounding box center [853, 668] width 630 height 14
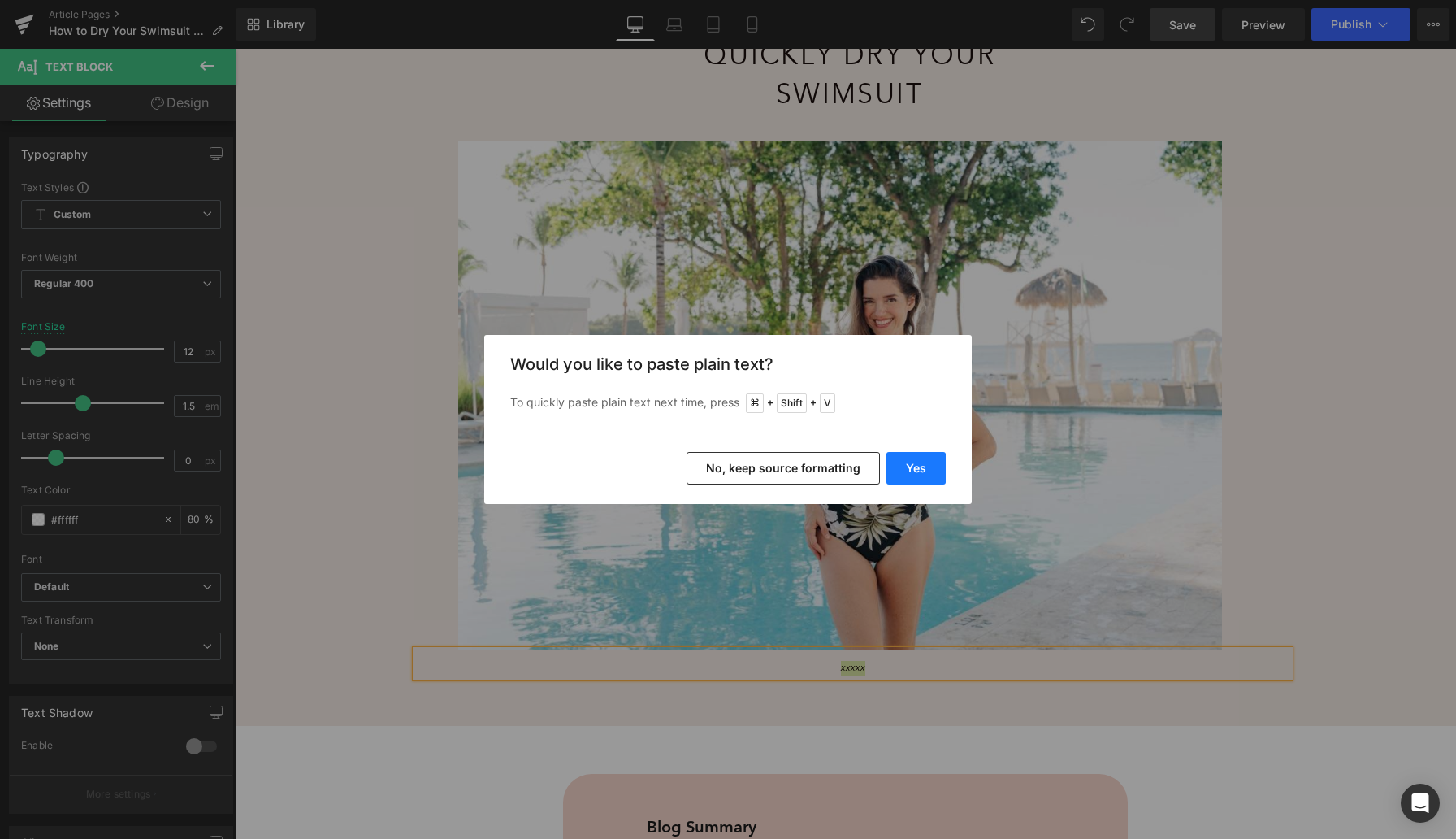
click at [919, 466] on button "Yes" at bounding box center [916, 468] width 60 height 33
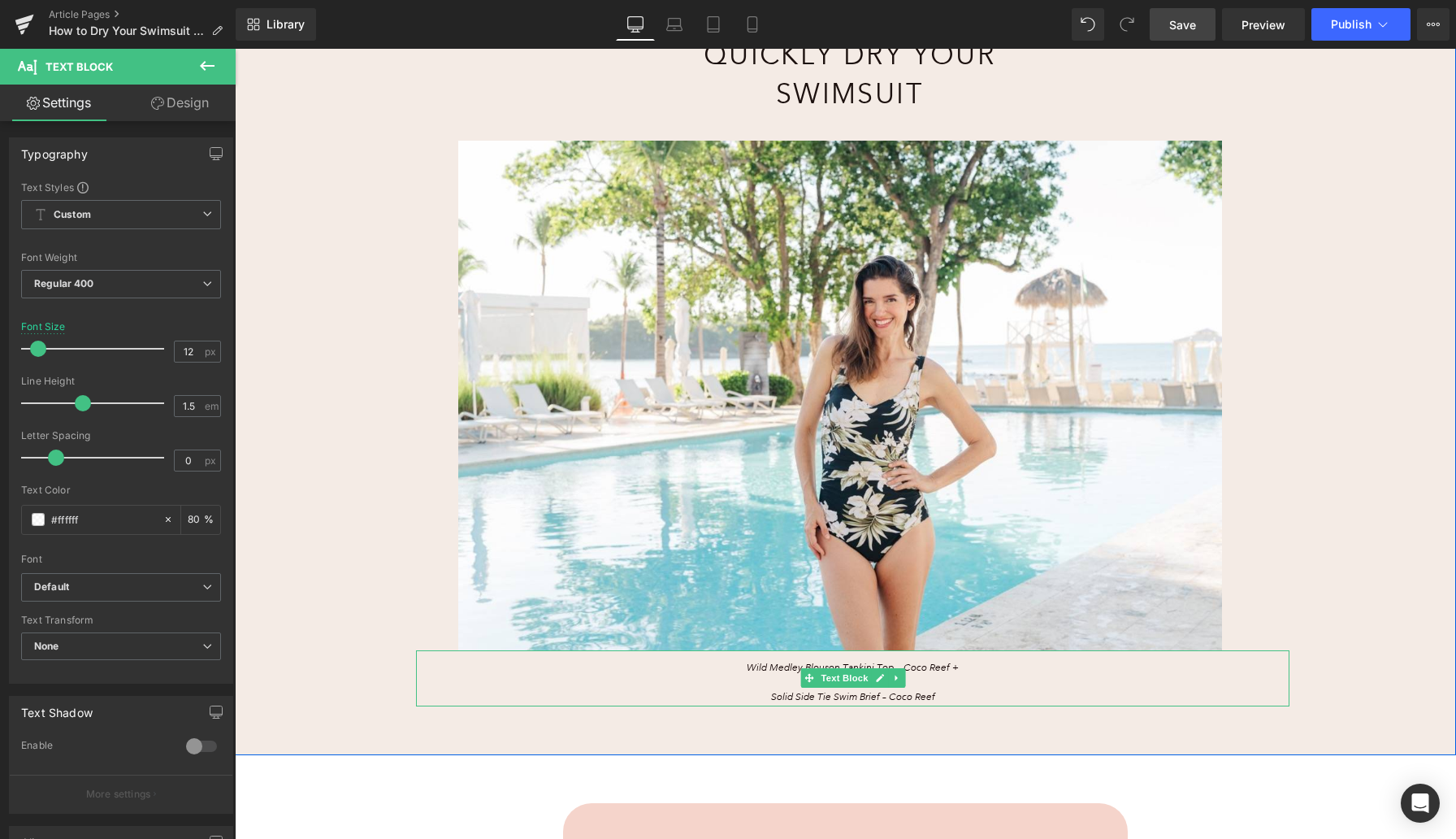
click at [767, 695] on p "Solid Side Tie Swim Brief – Coco Reef" at bounding box center [853, 697] width 630 height 14
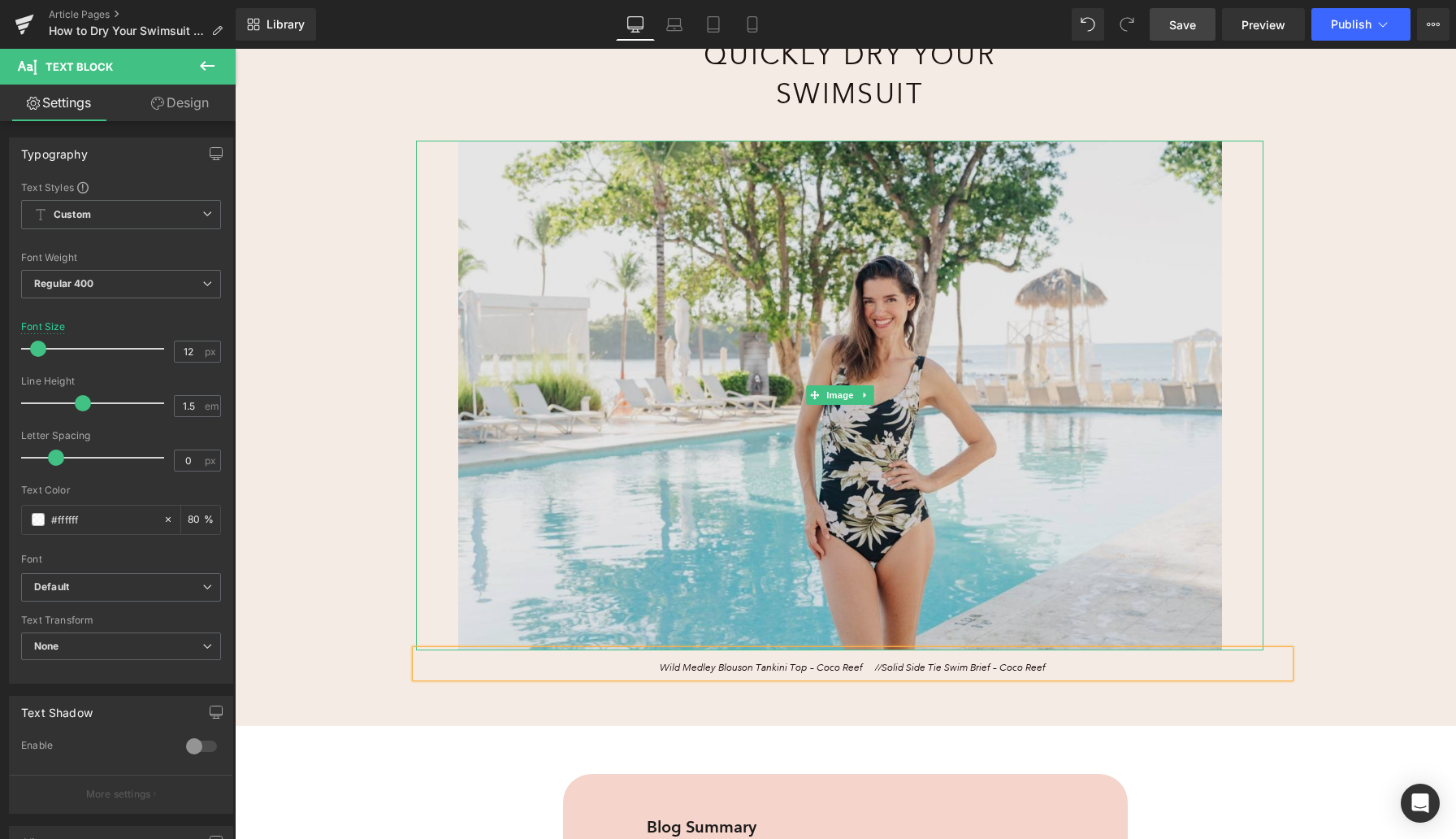
click at [647, 255] on img at bounding box center [840, 395] width 847 height 509
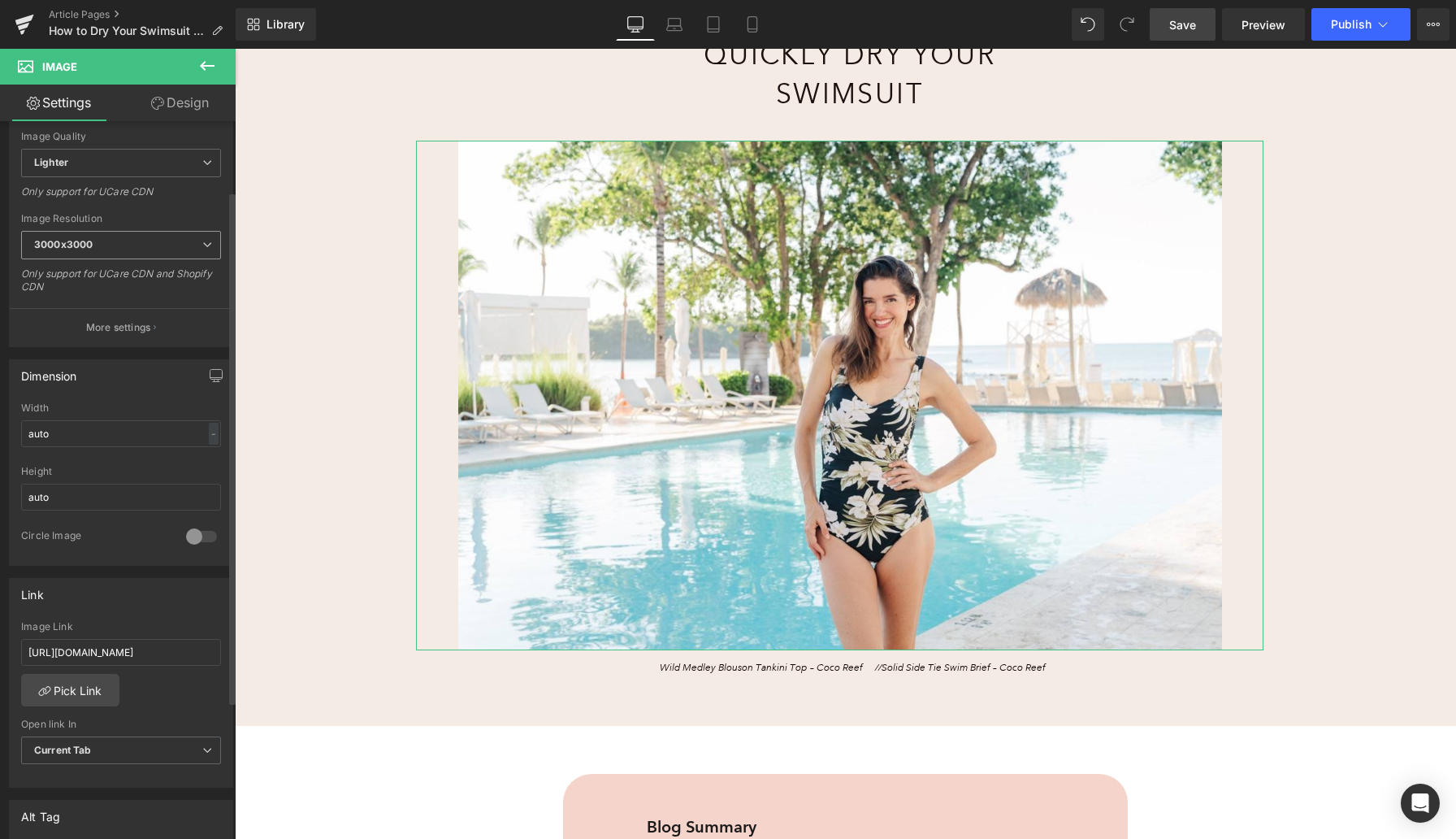
scroll to position [445, 0]
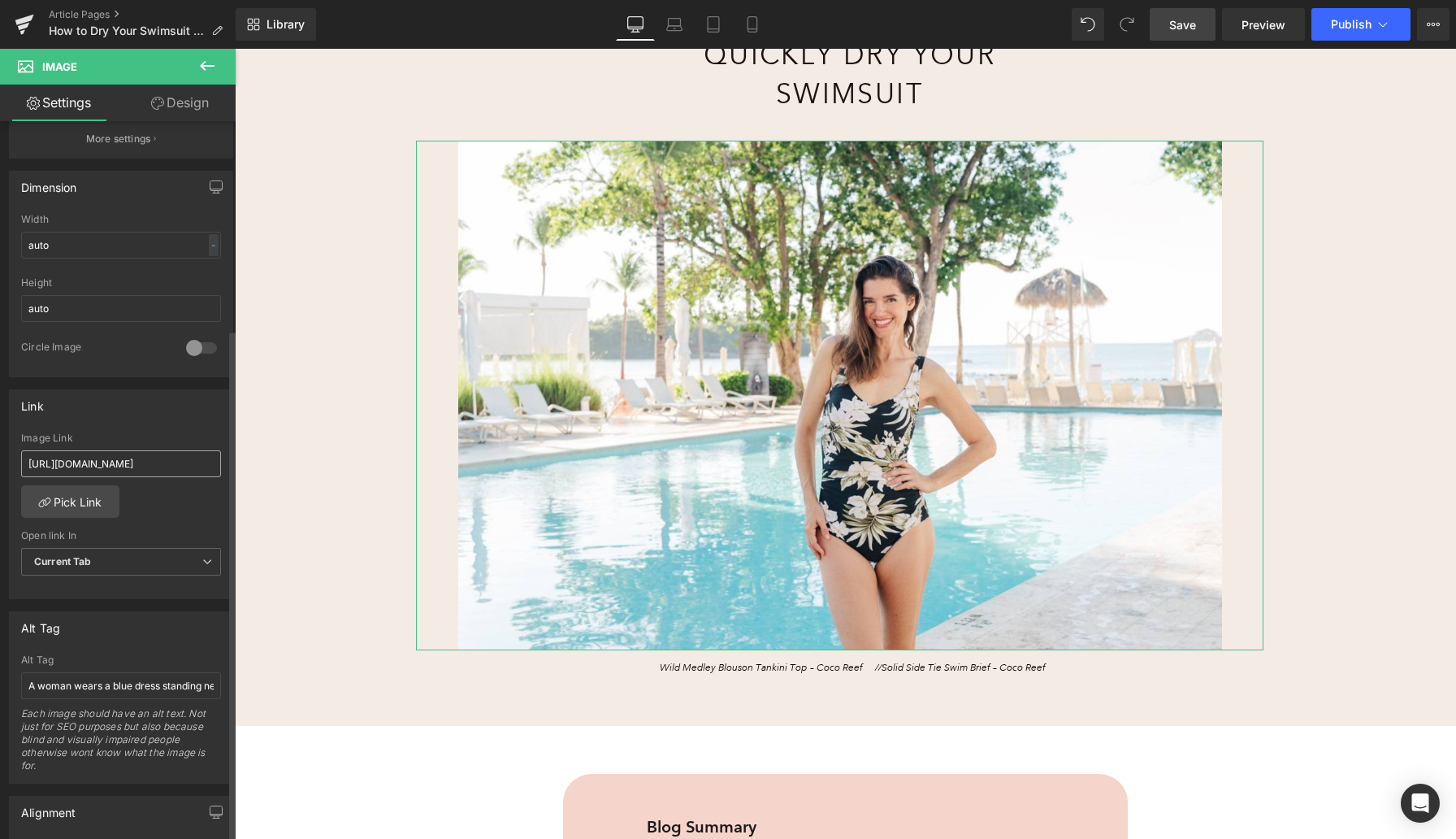
click at [90, 460] on input "[URL][DOMAIN_NAME]" at bounding box center [121, 464] width 200 height 27
click at [89, 460] on input "[URL][DOMAIN_NAME]" at bounding box center [121, 464] width 200 height 27
type input "[URL][DOMAIN_NAME]"
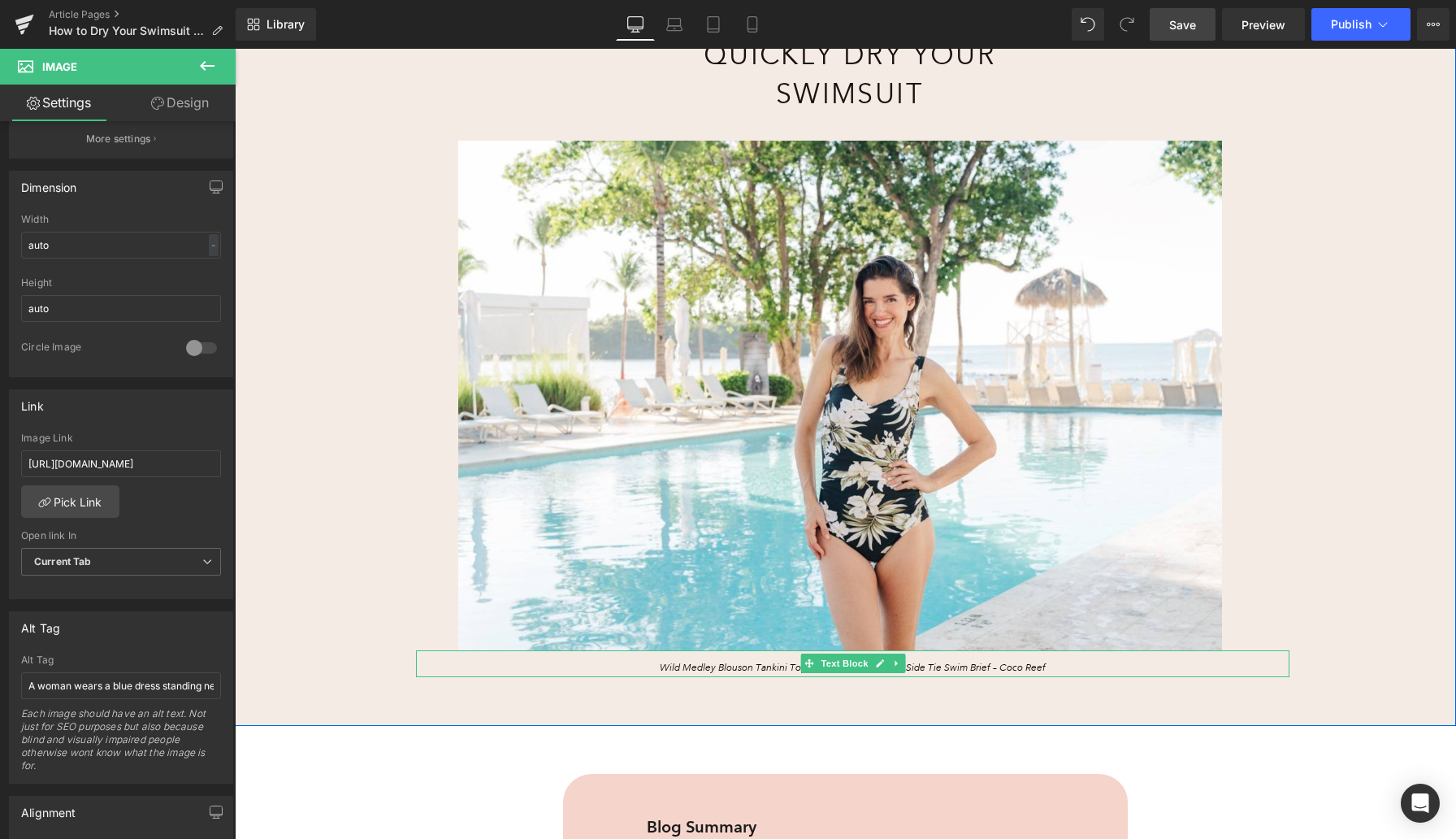
click at [792, 668] on span "Wild Medley Blouson Tankini Top – Coco Reef //" at bounding box center [771, 668] width 222 height 13
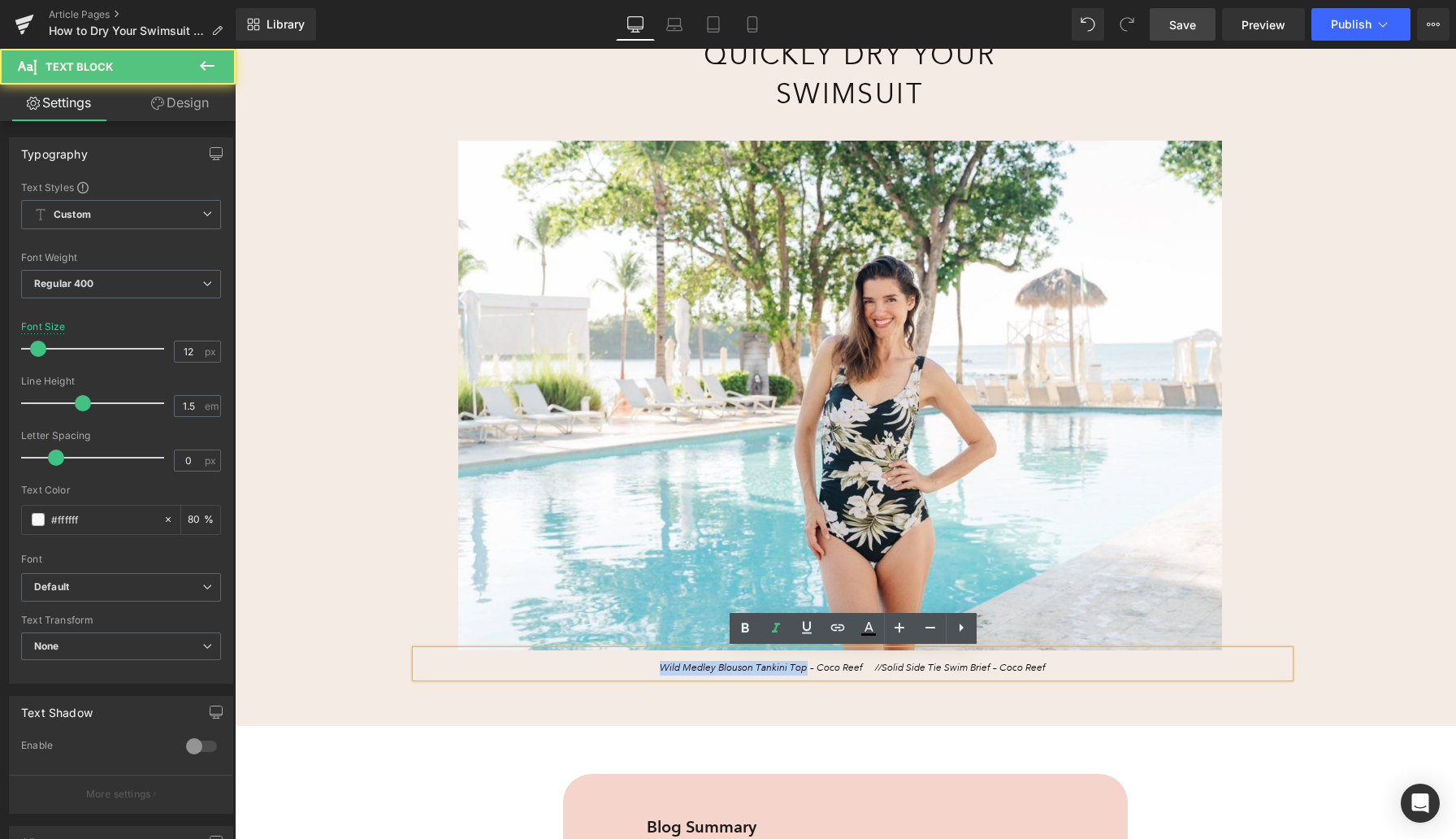
drag, startPoint x: 799, startPoint y: 668, endPoint x: 644, endPoint y: 669, distance: 155.0
click at [644, 669] on p "Wild Medley Blouson Tankini Top – Coco Reef // Solid Side Tie Swim Brief – Coco…" at bounding box center [853, 668] width 630 height 14
click at [838, 638] on link at bounding box center [837, 628] width 31 height 31
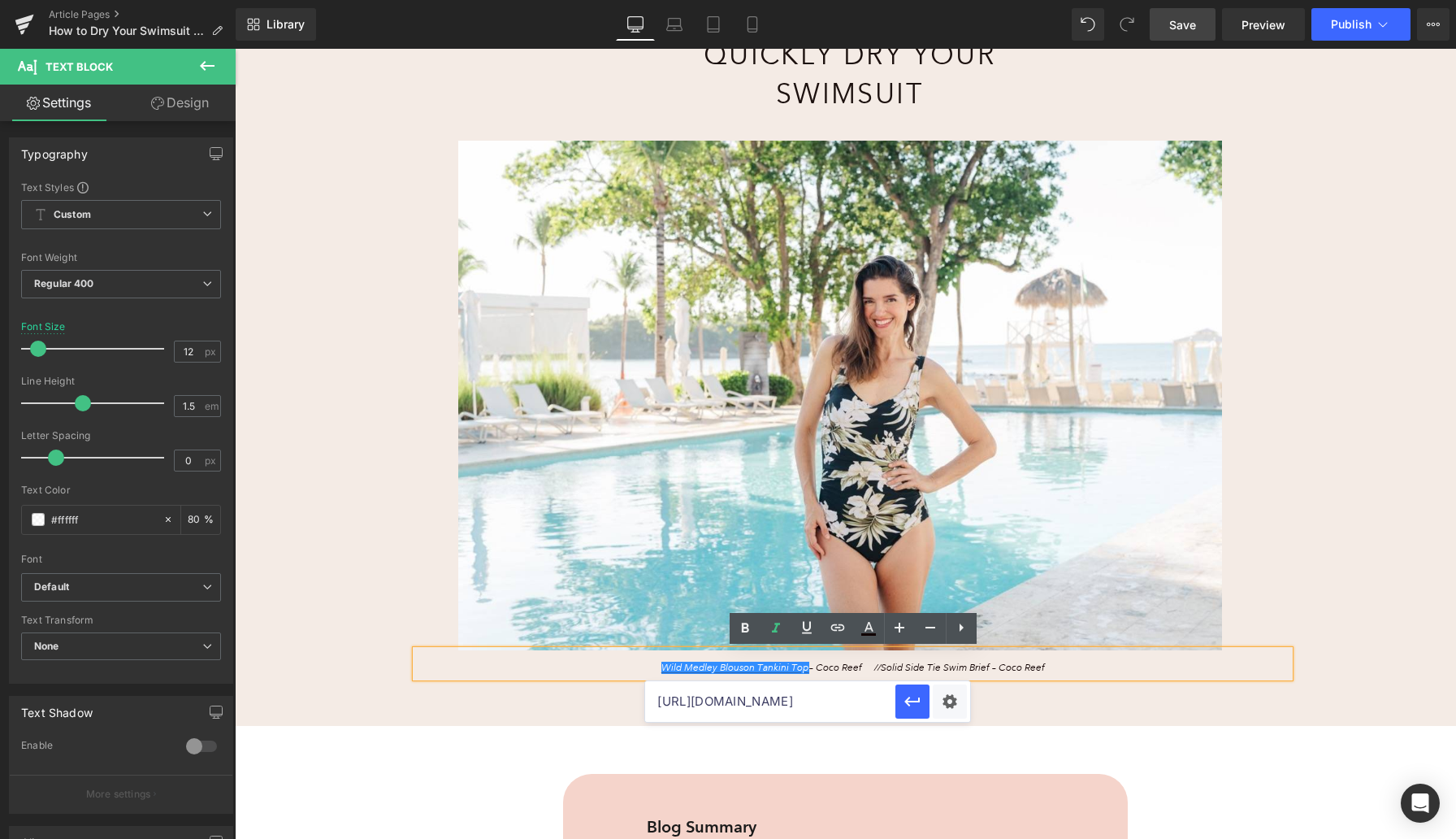
click at [790, 703] on input "https://www.anthonysfla.com/products/7105200fa?variant=51678187585908" at bounding box center [770, 701] width 250 height 40
paste input "[URL][DOMAIN_NAME]"
type input "[URL][DOMAIN_NAME]"
click at [918, 704] on icon "button" at bounding box center [912, 701] width 19 height 19
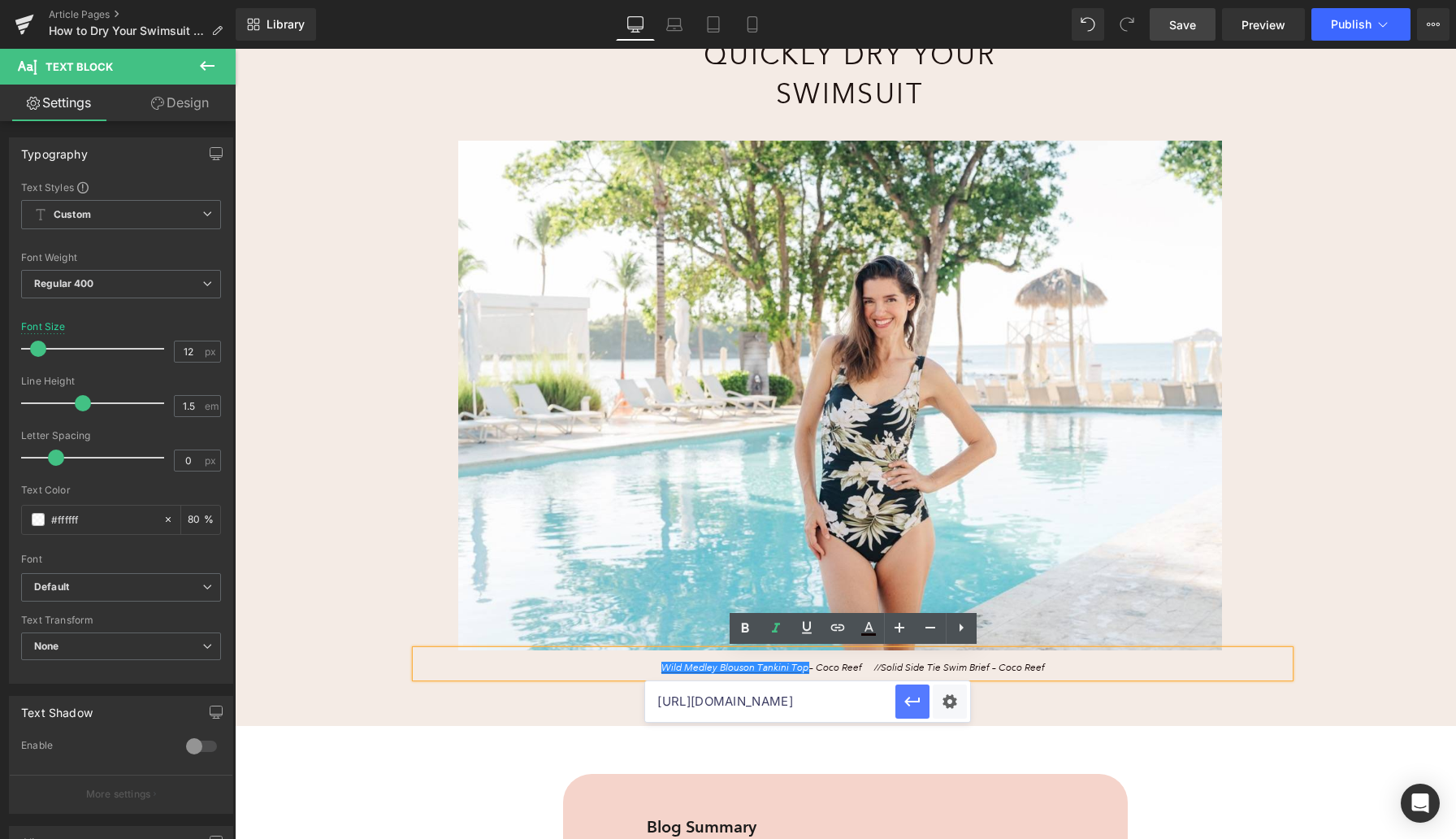
scroll to position [0, 0]
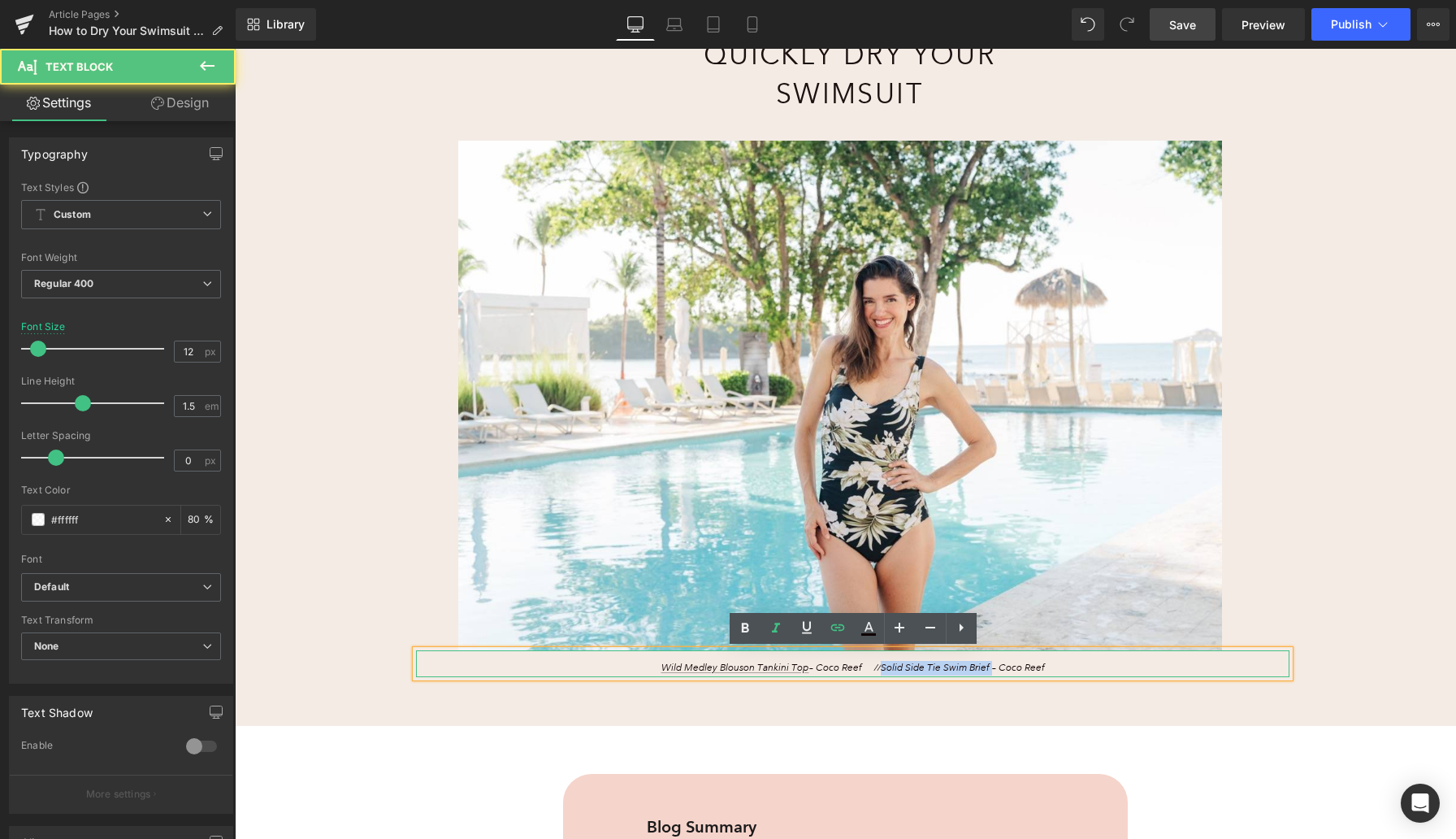
drag, startPoint x: 886, startPoint y: 666, endPoint x: 997, endPoint y: 669, distance: 111.0
click at [951, 669] on span "Solid Side Tie Swim Brief – Coco Reef" at bounding box center [962, 668] width 164 height 13
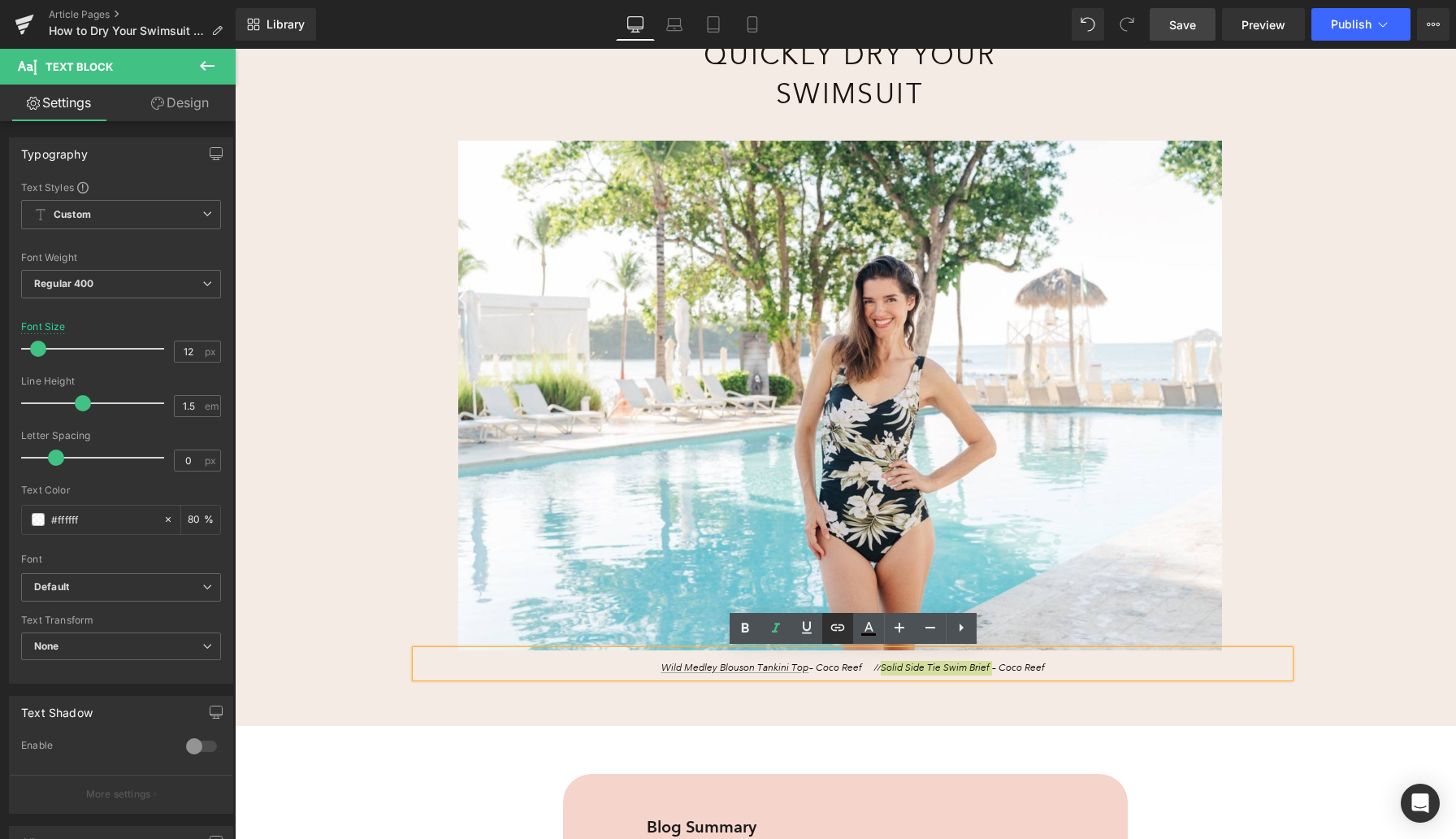
click at [830, 620] on icon at bounding box center [837, 627] width 19 height 19
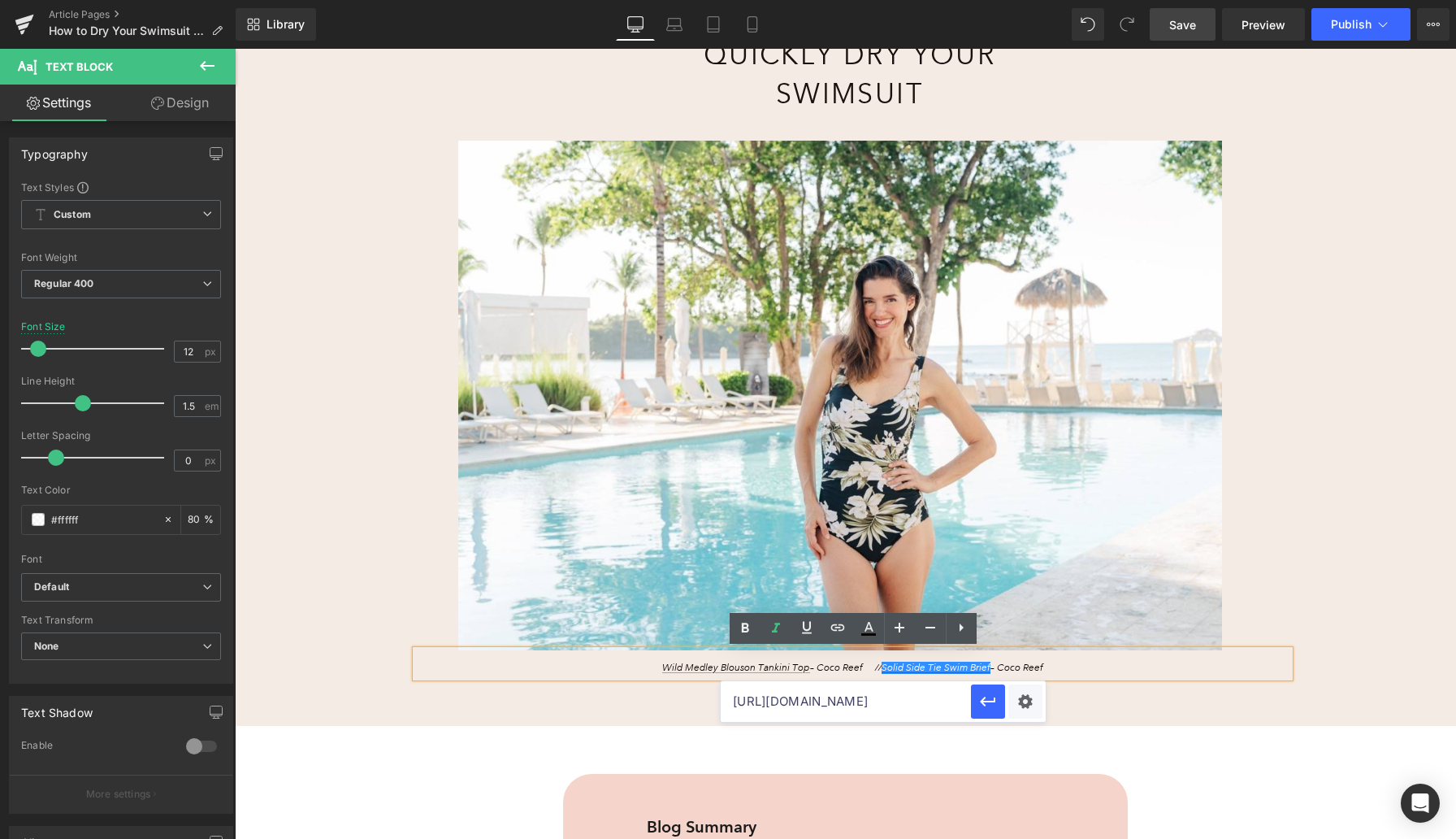
click at [814, 701] on input "[URL][DOMAIN_NAME]" at bounding box center [846, 701] width 250 height 40
paste input "https://www.anthonysfla.com/products/u95463?variant=51675413905780"
type input "https://www.anthonysfla.com/products/u95463?variant=51675413905780"
click at [951, 701] on icon "button" at bounding box center [987, 701] width 15 height 10
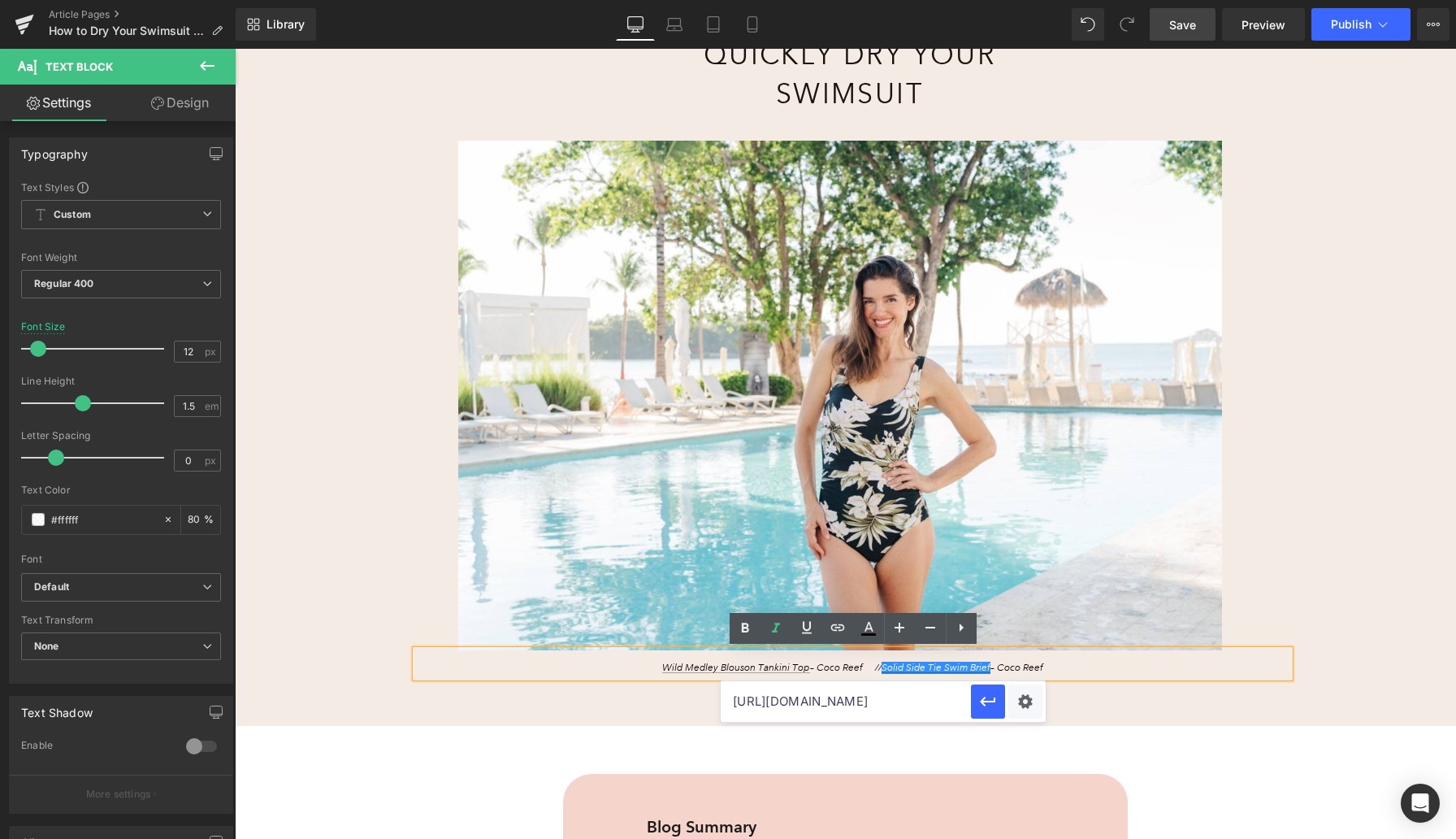
scroll to position [0, 0]
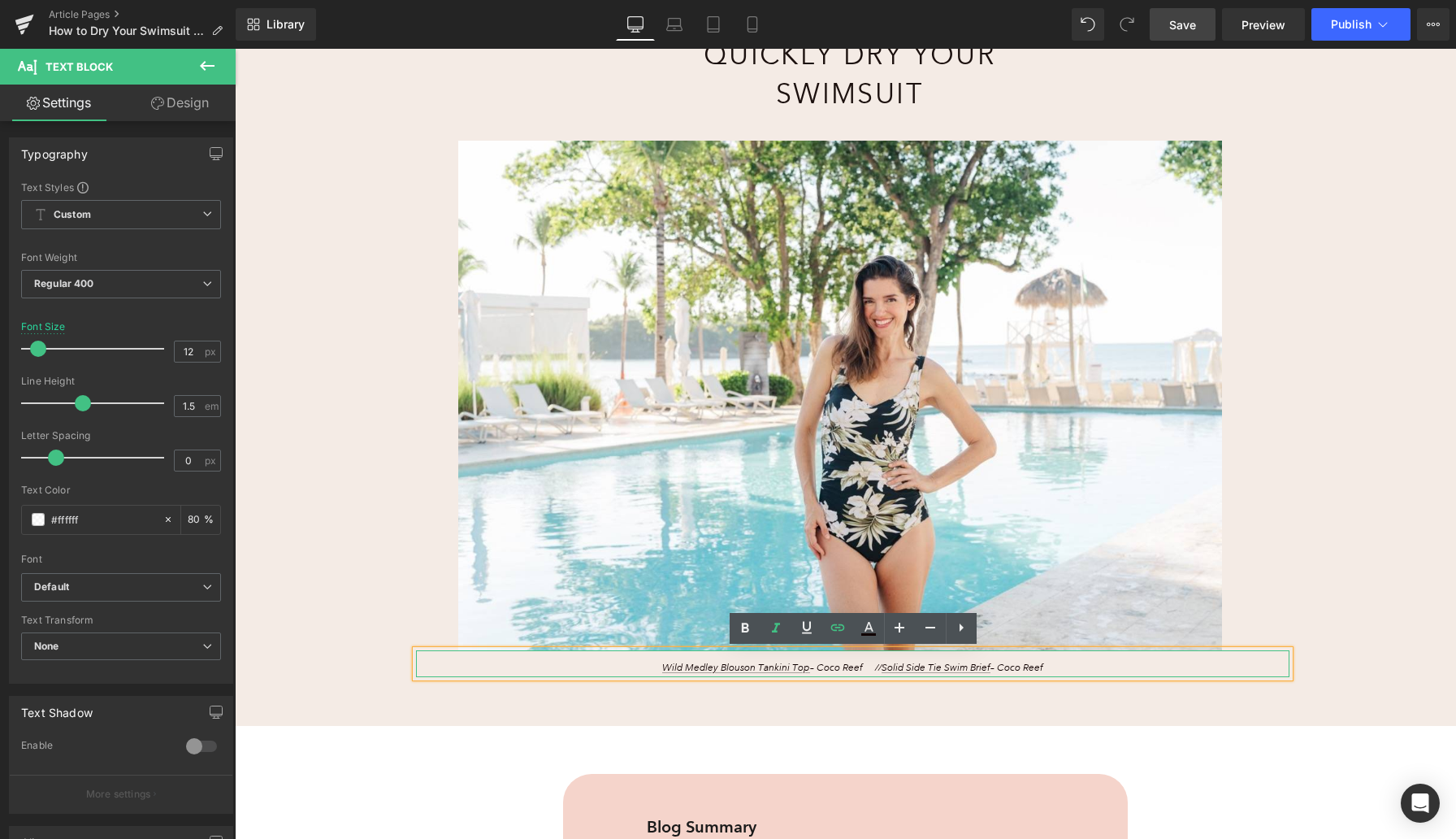
click at [879, 667] on span "Wild Medley Blouson Tankini Top – Coco Reef //" at bounding box center [772, 668] width 219 height 13
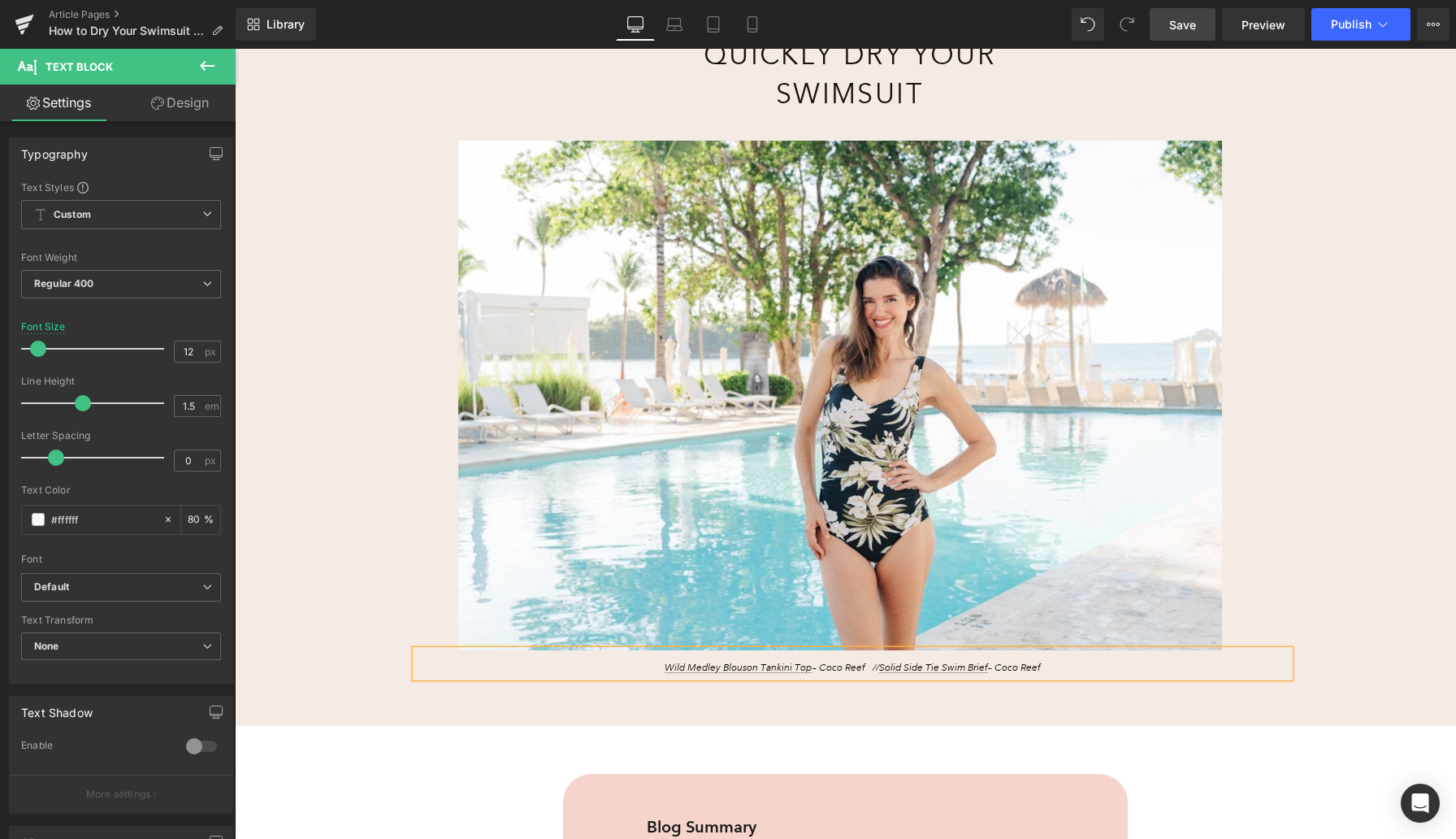
click at [951, 27] on span "Save" at bounding box center [1183, 24] width 27 height 17
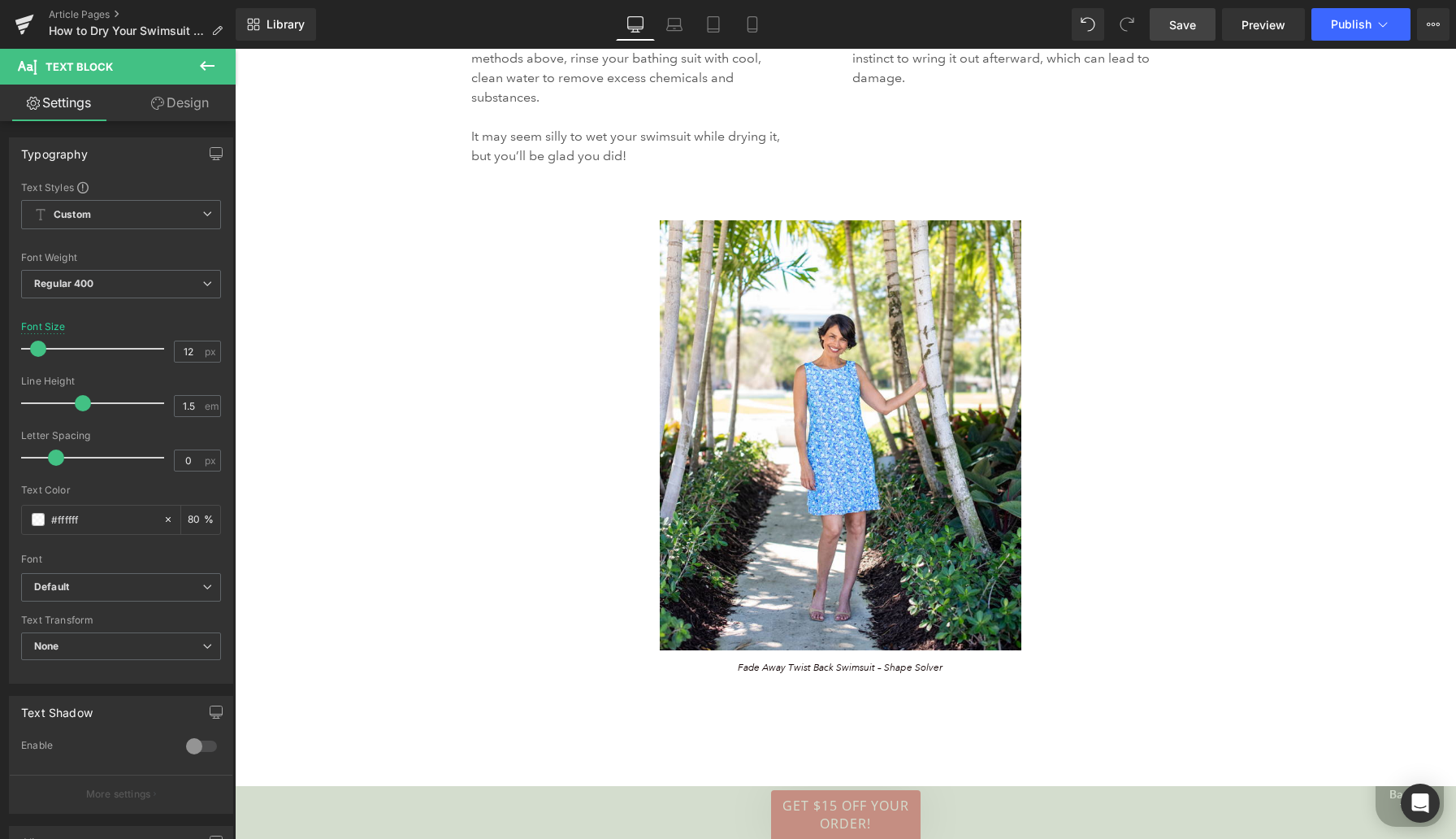
scroll to position [3876, 0]
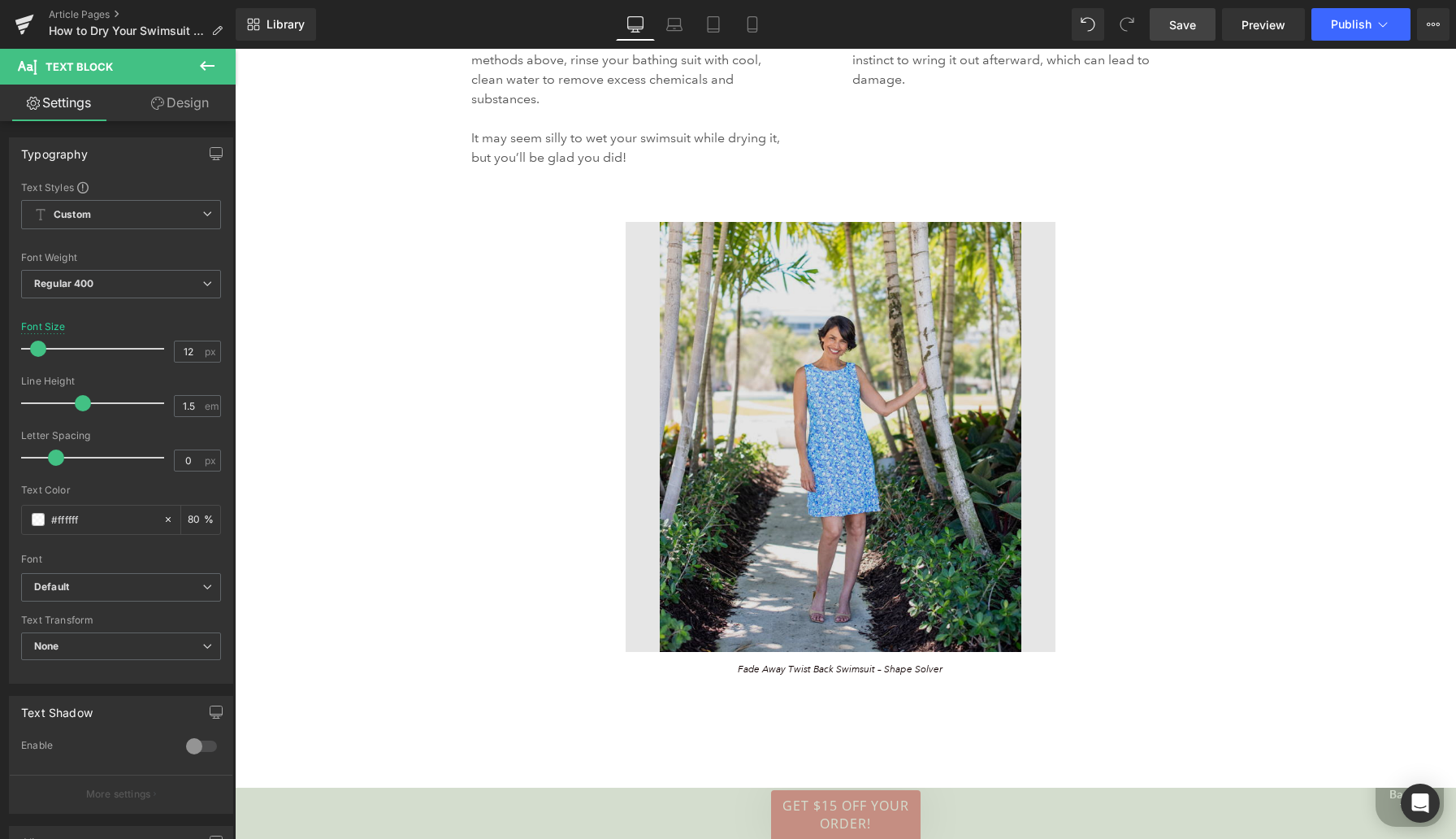
click at [872, 296] on img at bounding box center [841, 437] width 430 height 430
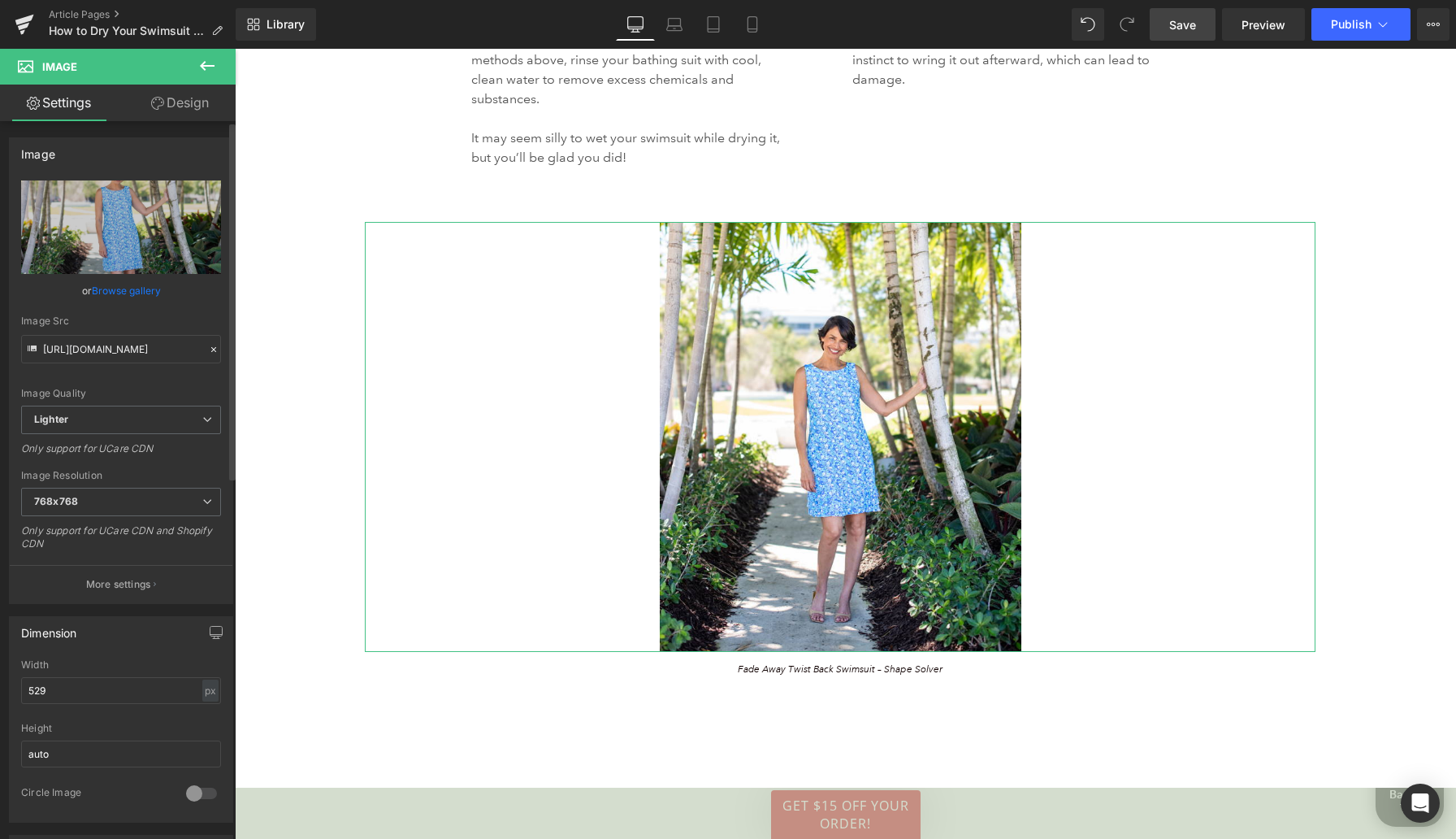
click at [131, 290] on link "Browse gallery" at bounding box center [126, 291] width 69 height 29
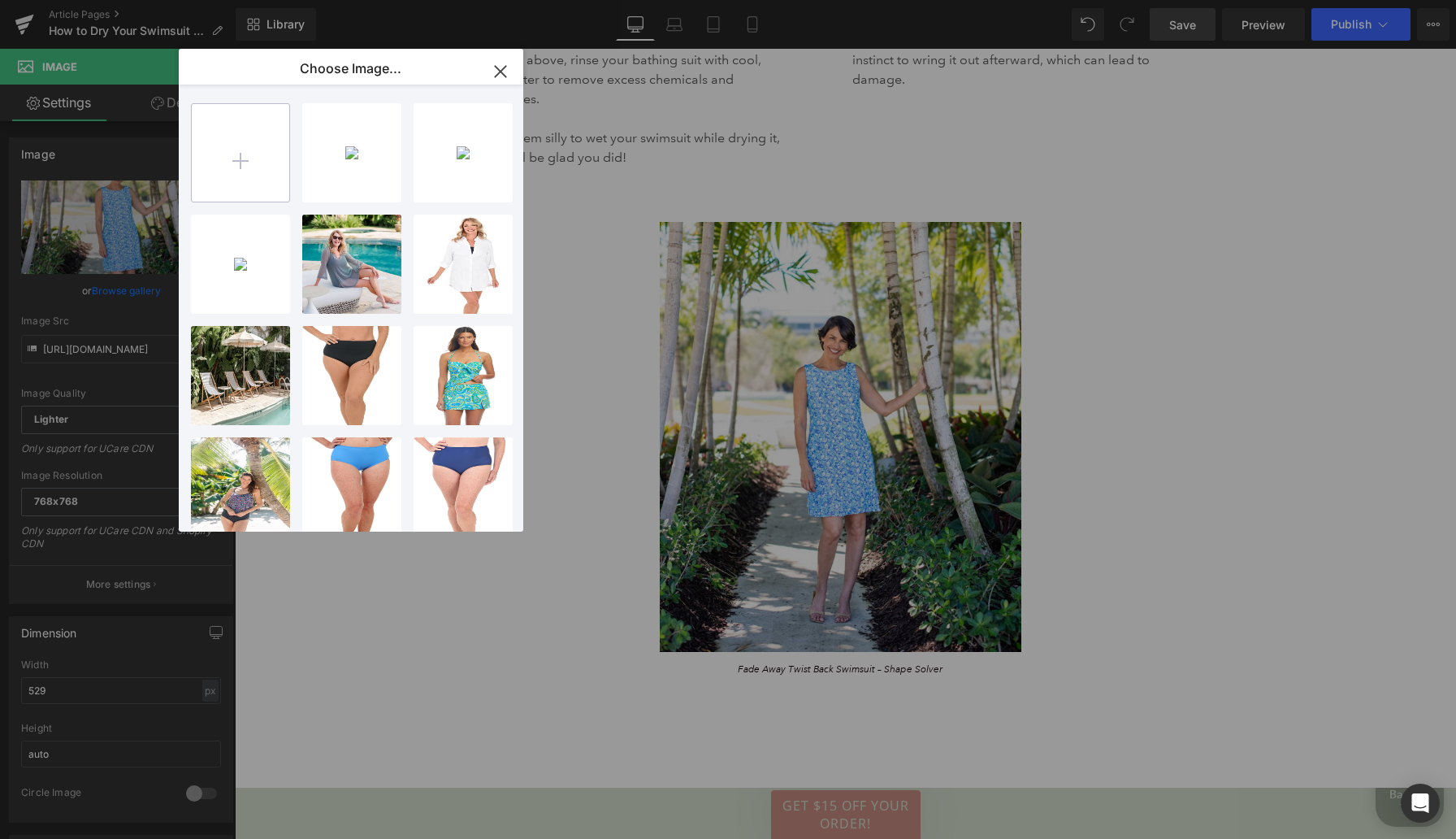
click at [249, 154] on input "file" at bounding box center [240, 153] width 97 height 97
type input "C:\fakepath\Mask group (7) Large.jpeg"
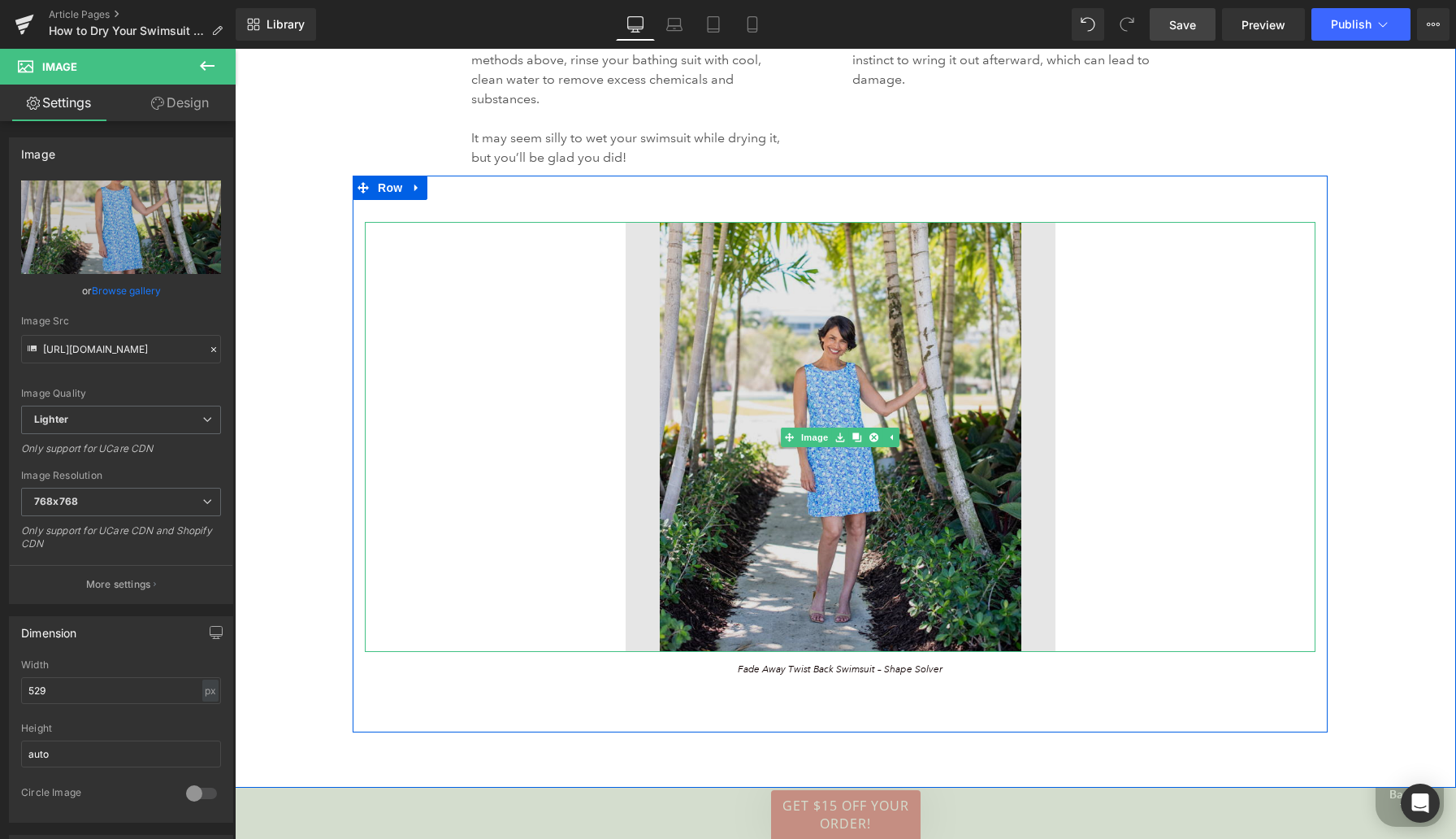
click at [802, 333] on img at bounding box center [841, 437] width 430 height 430
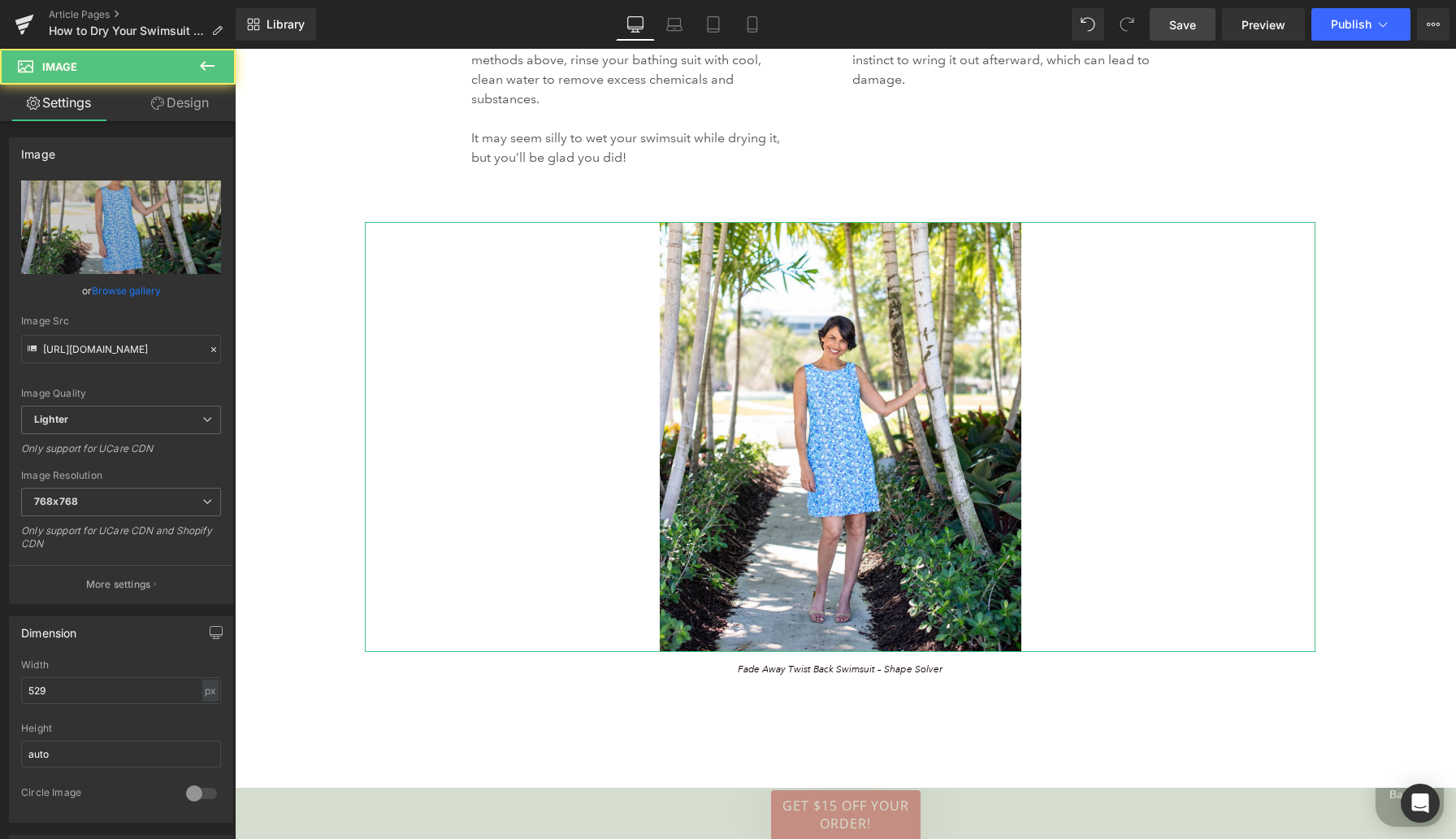
click at [134, 294] on link "Browse gallery" at bounding box center [126, 291] width 69 height 29
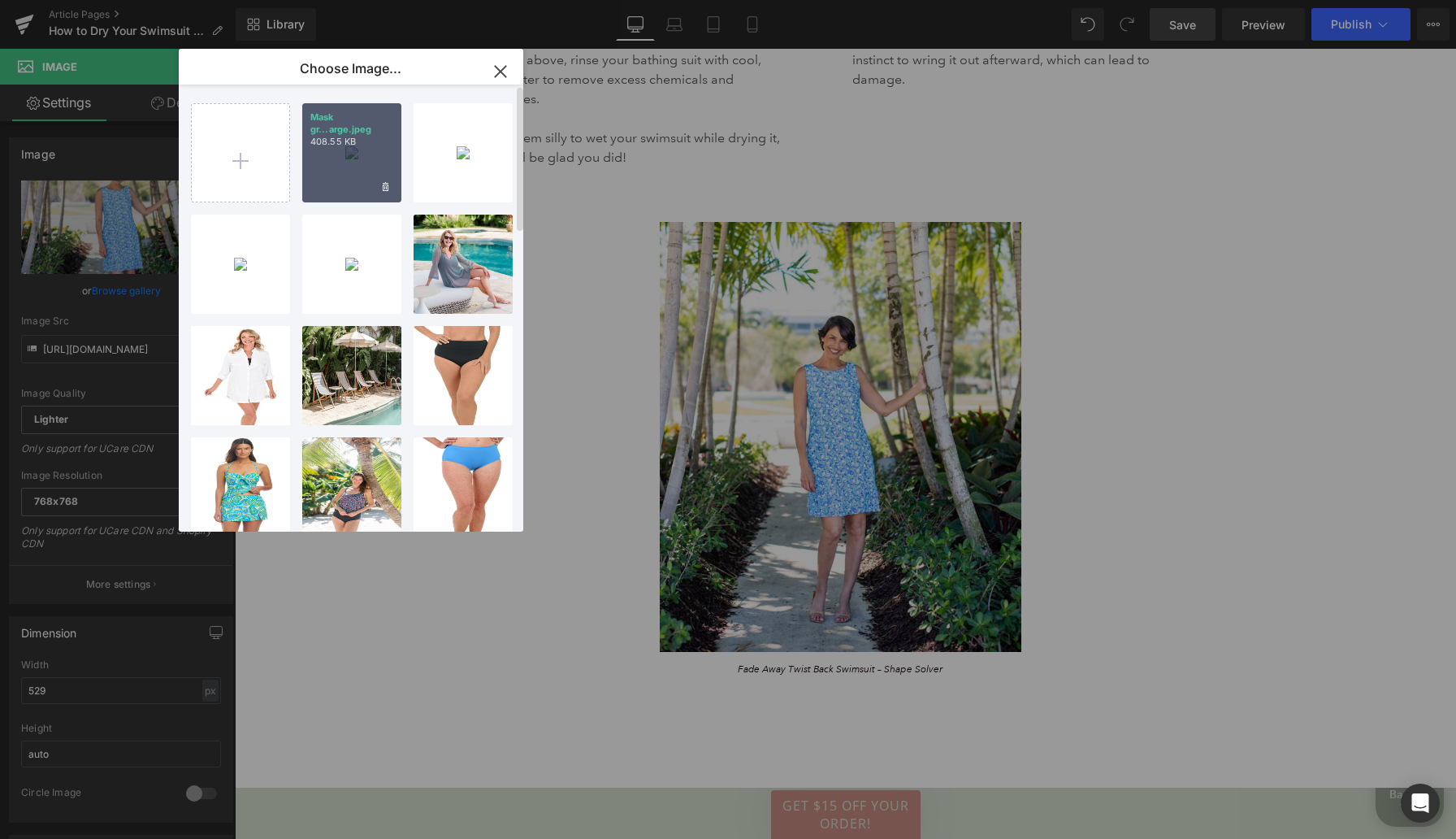
click at [342, 156] on div "Mask gr...arge.jpeg 408.55 KB" at bounding box center [352, 153] width 99 height 99
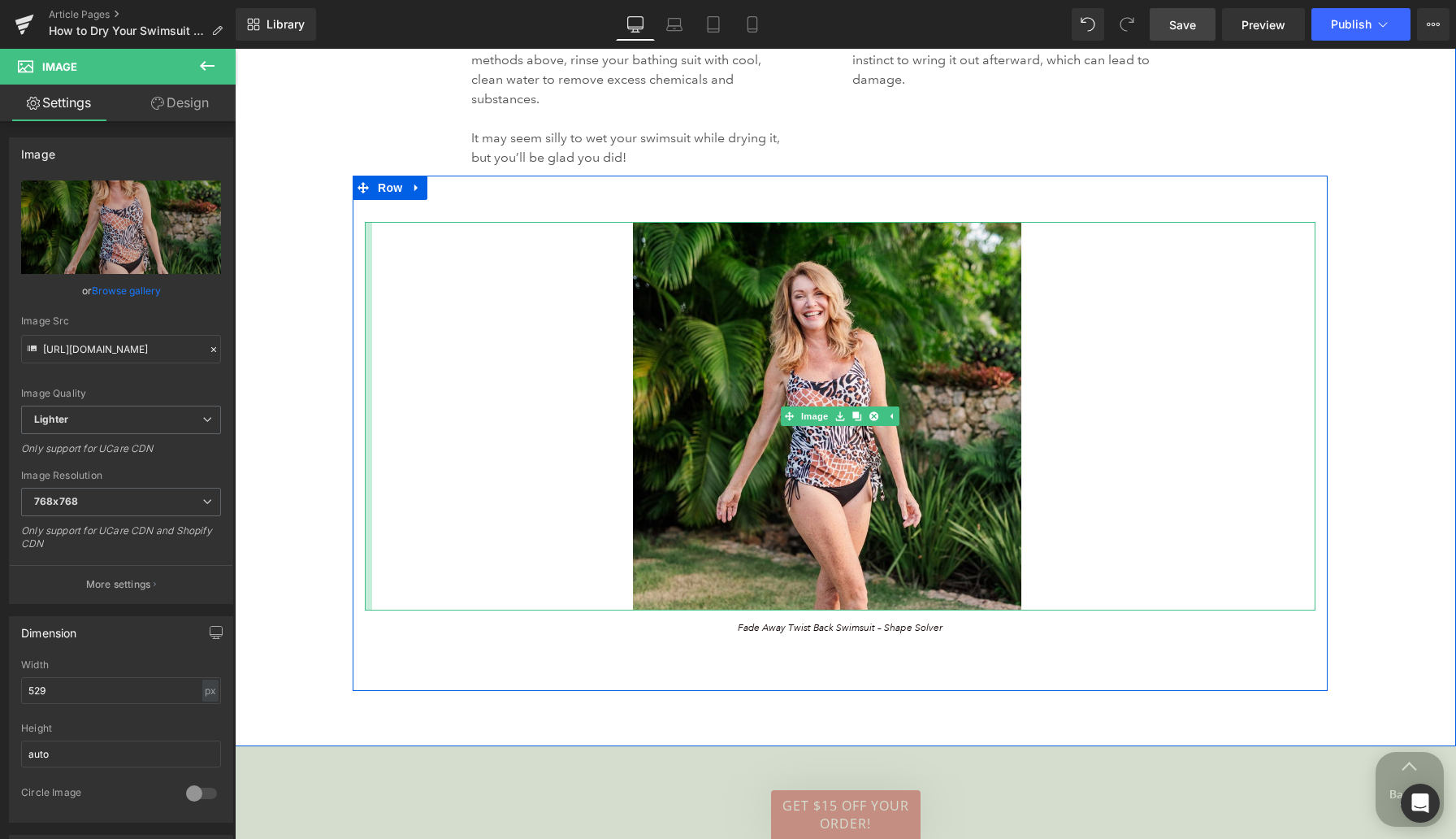
click at [374, 375] on div "Image" at bounding box center [841, 416] width 951 height 389
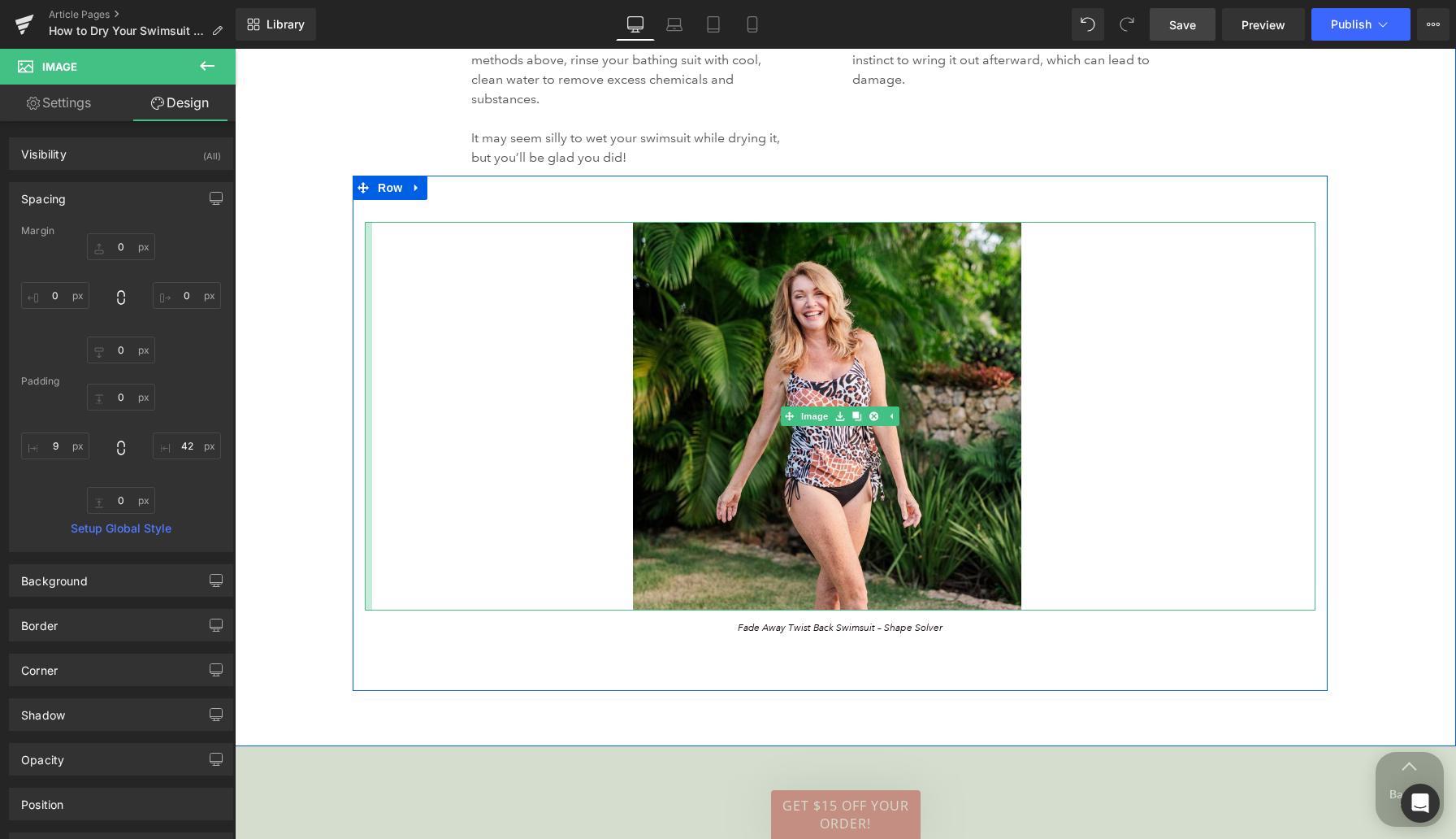
click at [367, 395] on div at bounding box center [369, 416] width 8 height 389
click at [951, 399] on div at bounding box center [1313, 416] width 4 height 389
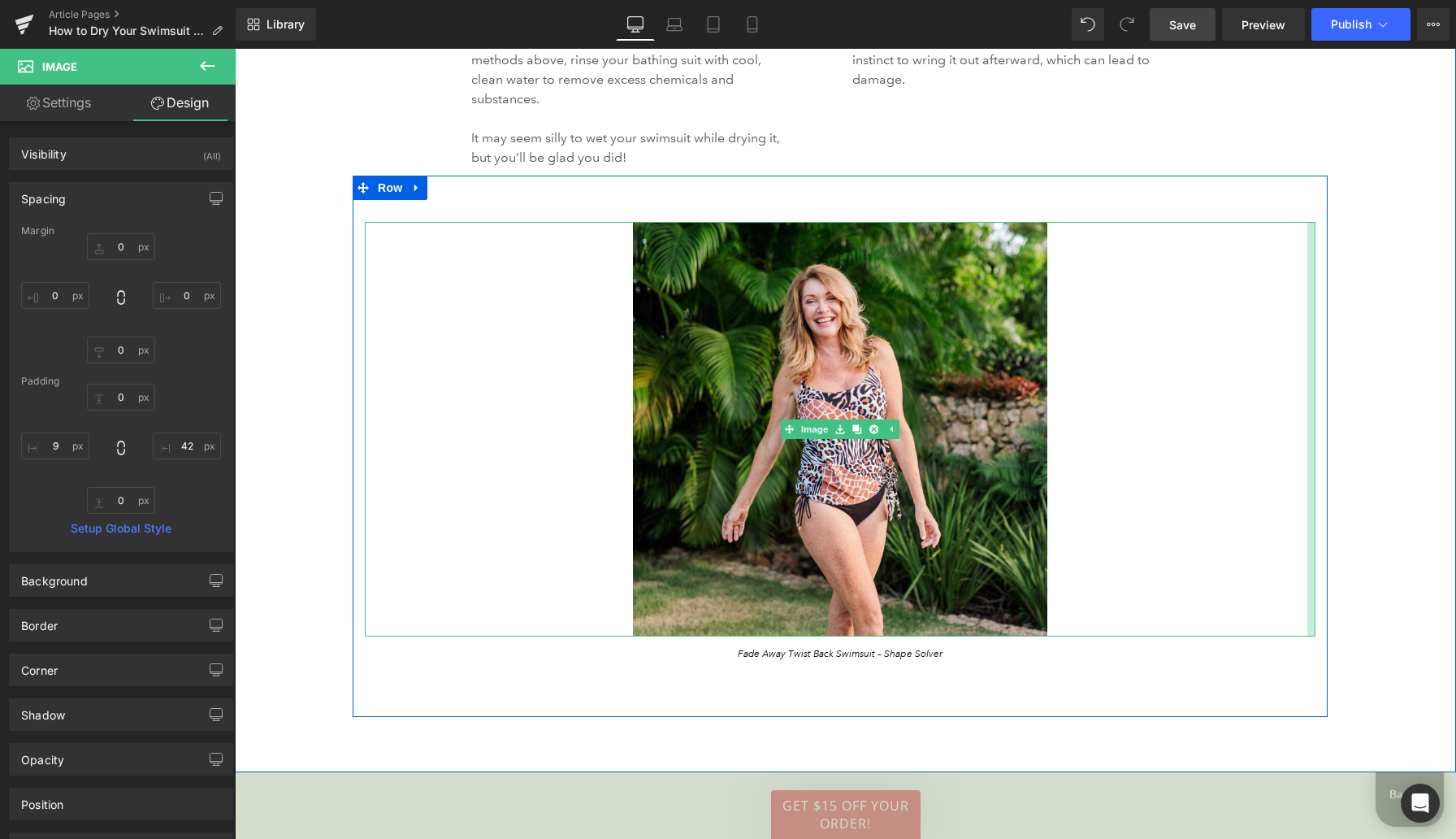
click at [951, 399] on div "Image" at bounding box center [841, 429] width 951 height 415
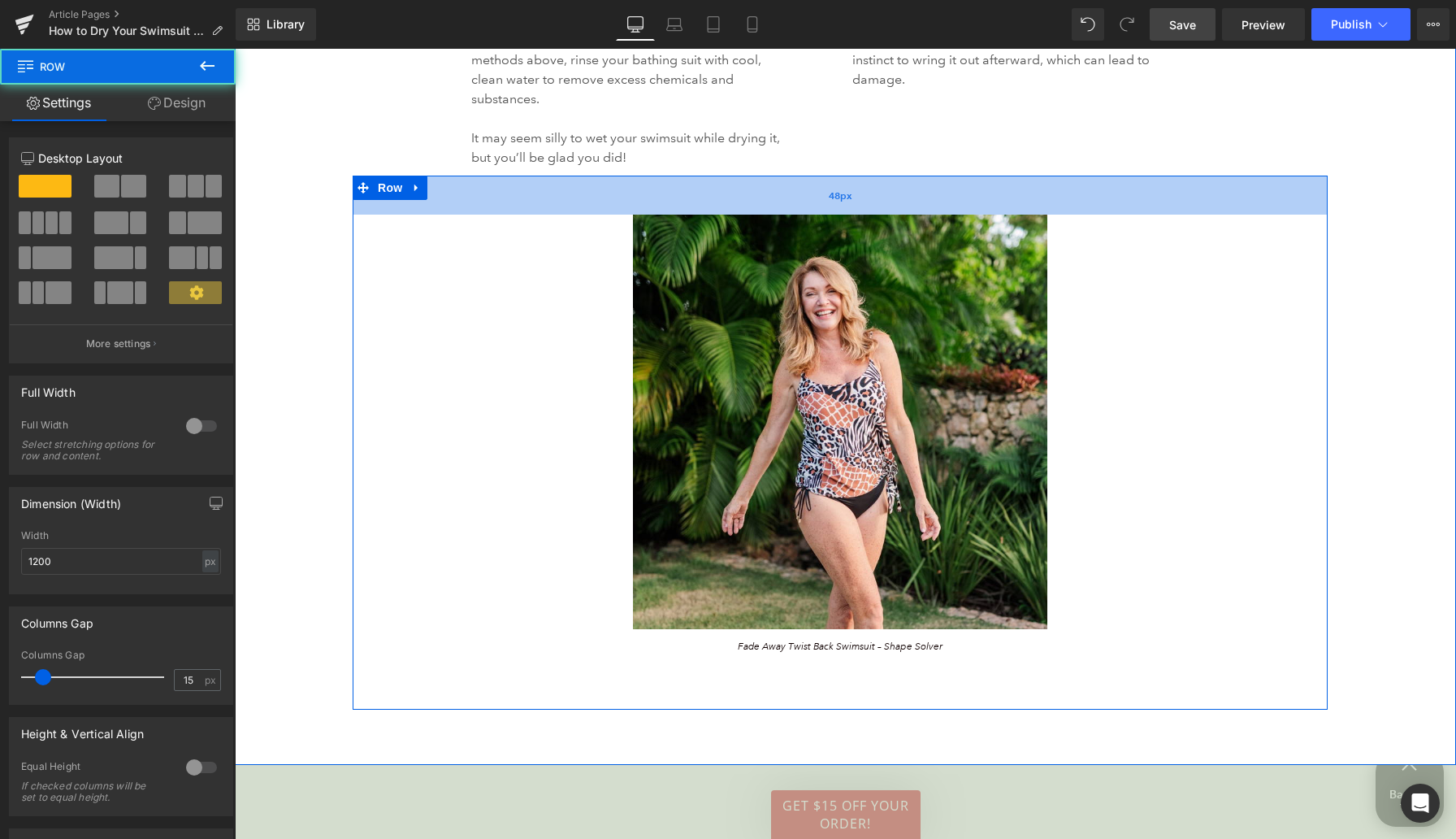
click at [898, 198] on div "48px" at bounding box center [840, 195] width 975 height 39
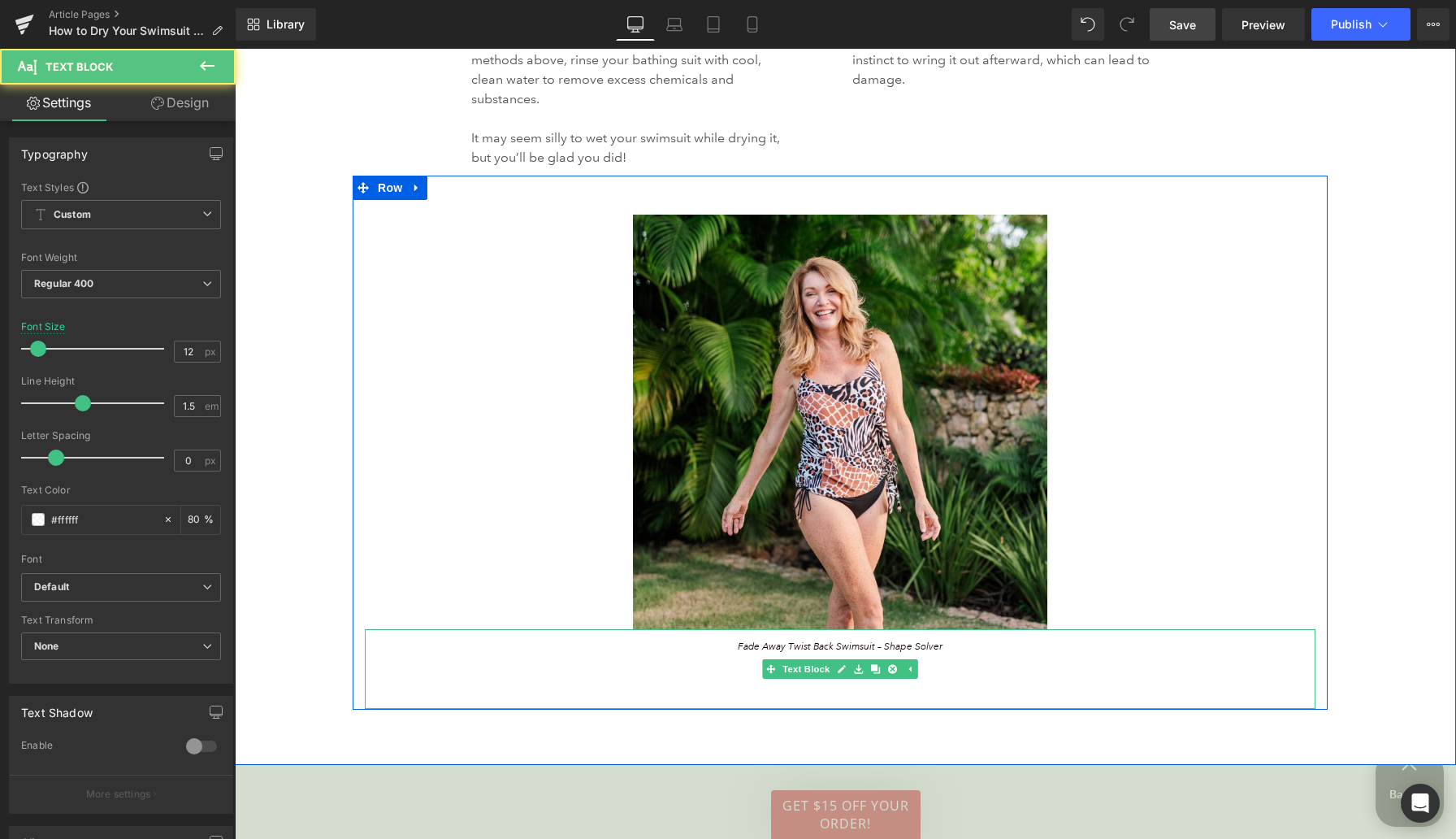
click at [773, 701] on div "Fade Away Twist Back Swimsuit – Shape Solver" at bounding box center [841, 669] width 951 height 80
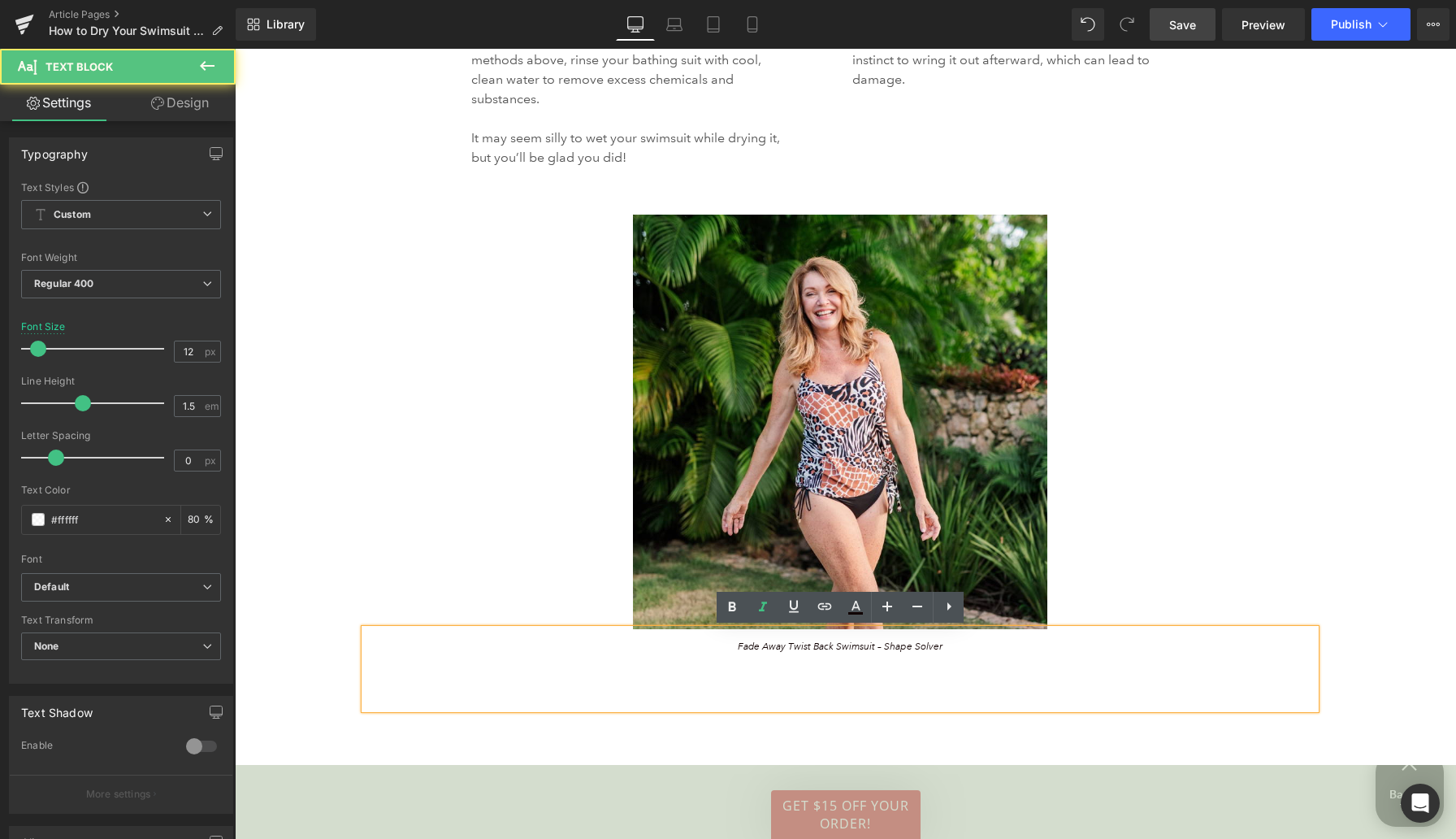
click at [744, 733] on div "Other Tips for Caring For Your Swimsuit Heading 387px 387px Here are a few opti…" at bounding box center [846, 252] width 1222 height 1024
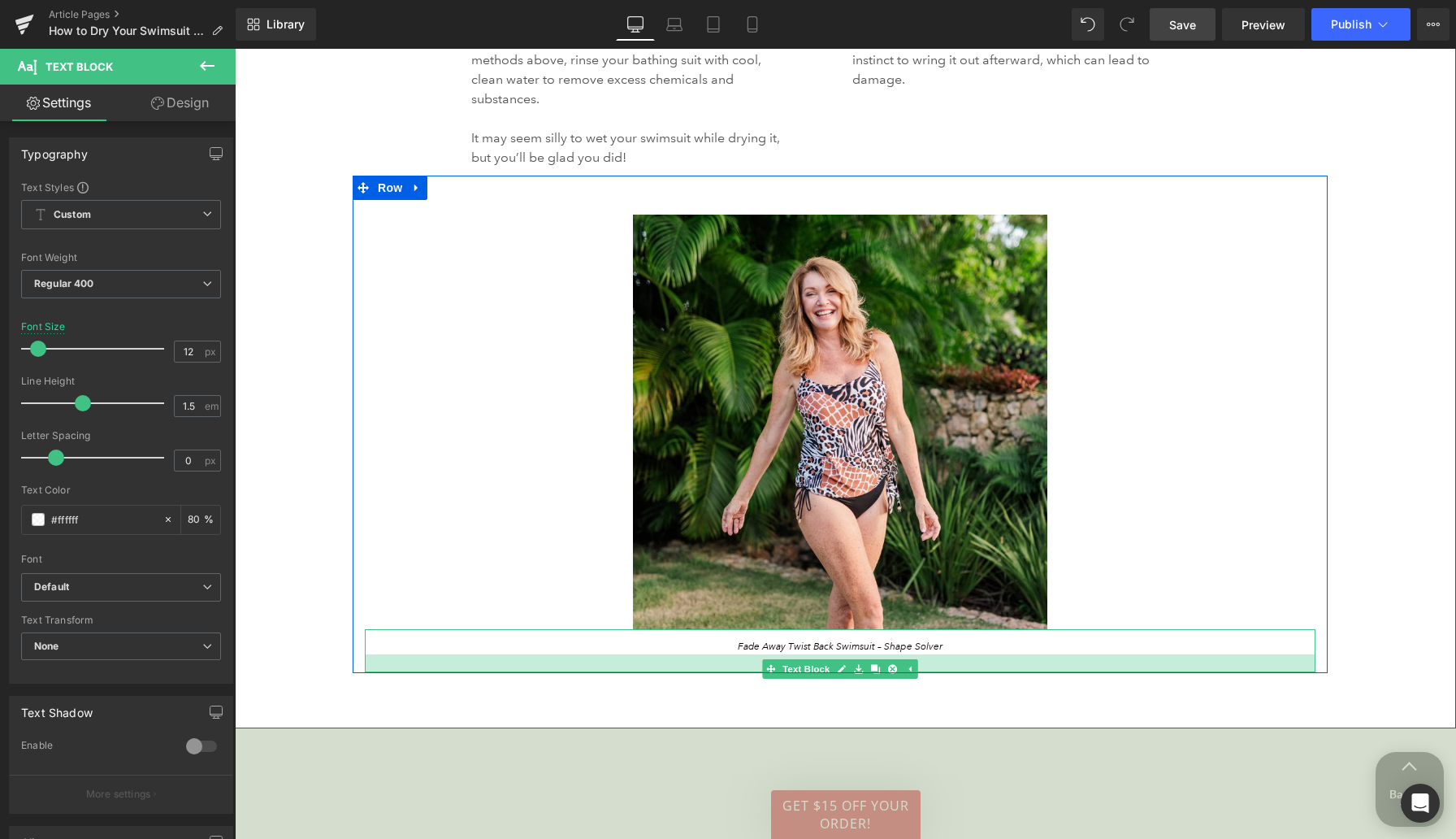
drag, startPoint x: 731, startPoint y: 707, endPoint x: 729, endPoint y: 670, distance: 37.1
click at [729, 670] on div at bounding box center [841, 663] width 951 height 18
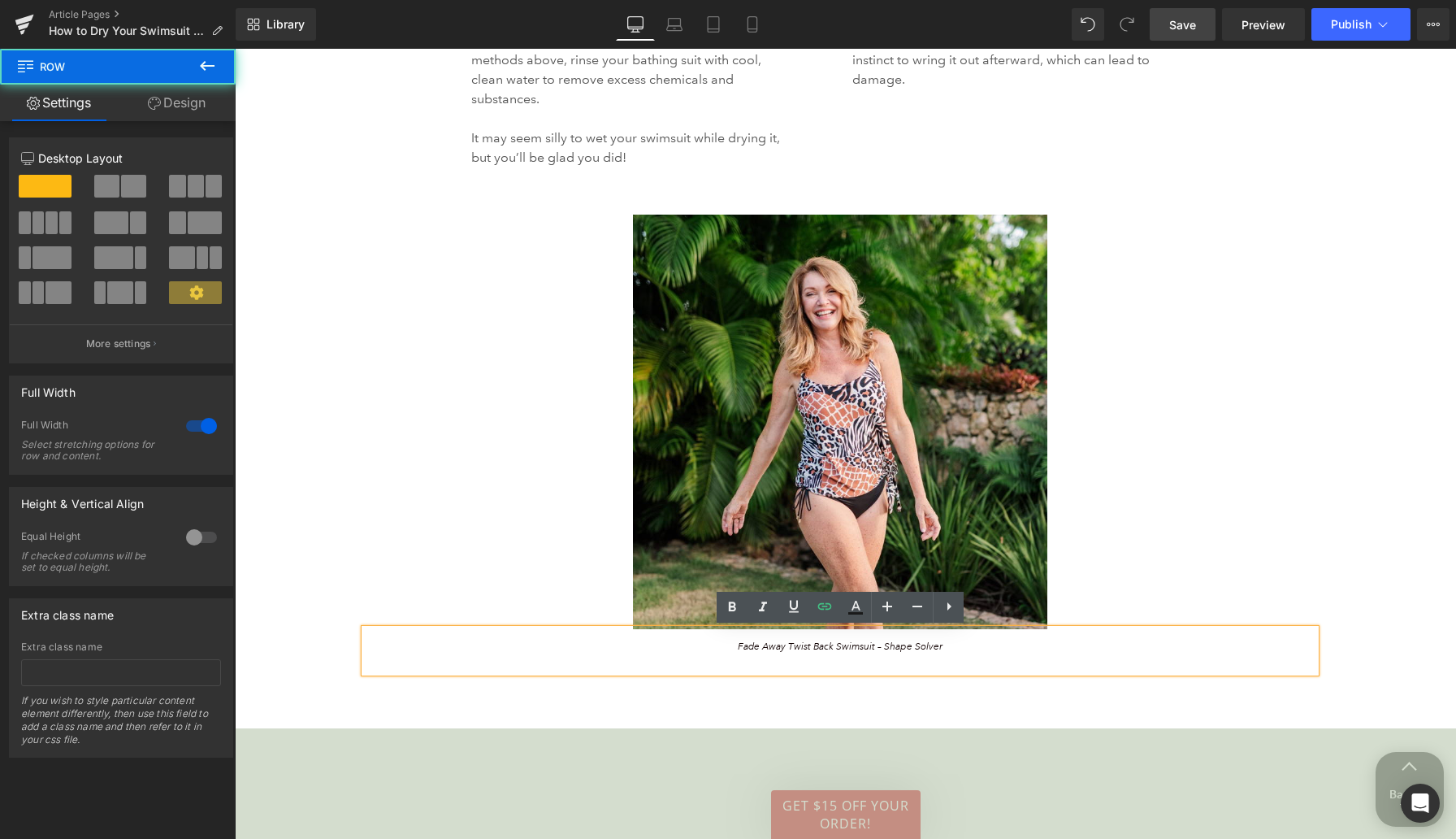
click at [303, 382] on div "Other Tips for Caring For Your Swimsuit Heading 387px 387px Here are a few opti…" at bounding box center [841, 207] width 1211 height 932
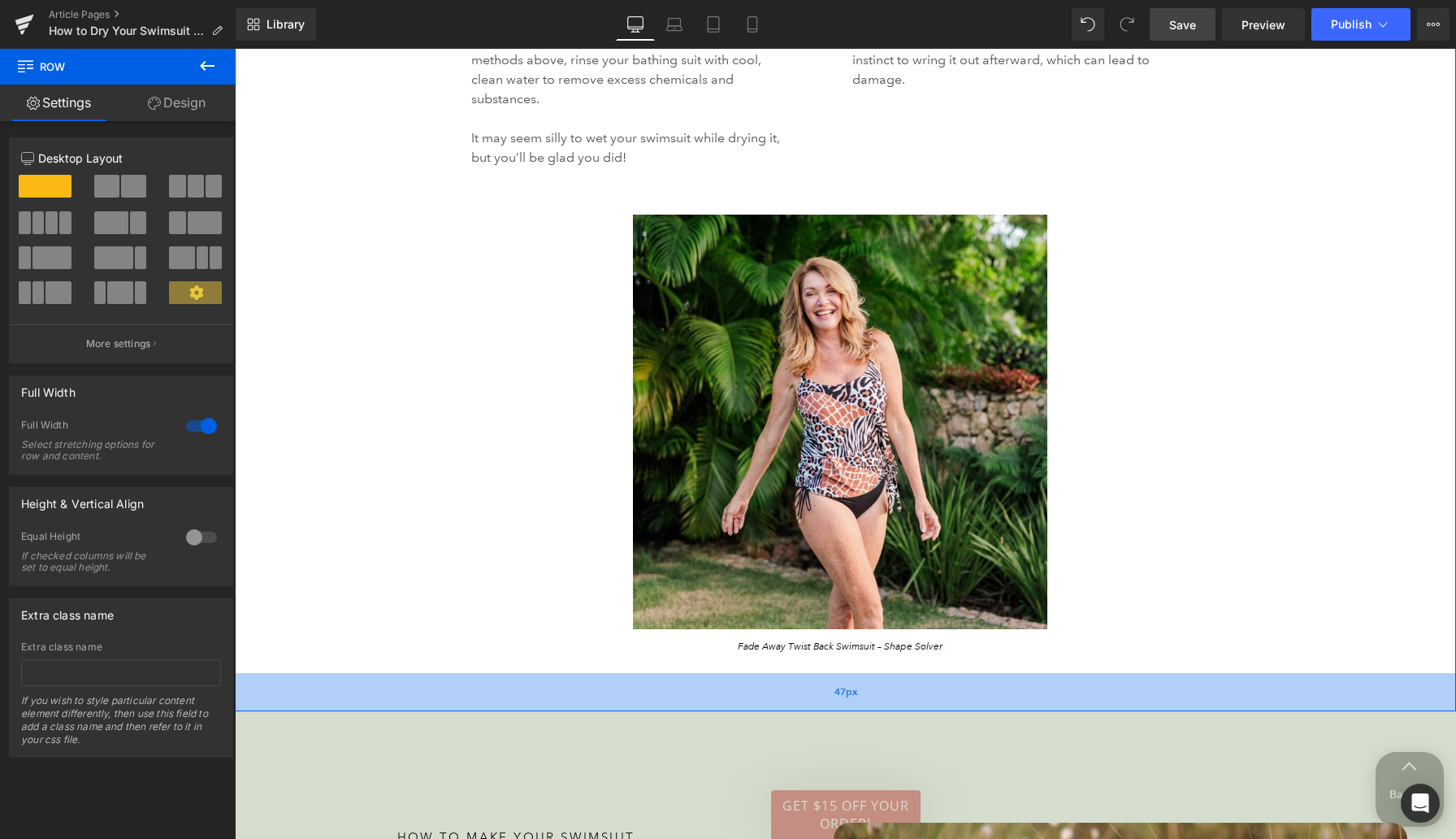
drag, startPoint x: 657, startPoint y: 711, endPoint x: 657, endPoint y: 694, distance: 17.0
click at [657, 694] on div "47px" at bounding box center [846, 691] width 1222 height 38
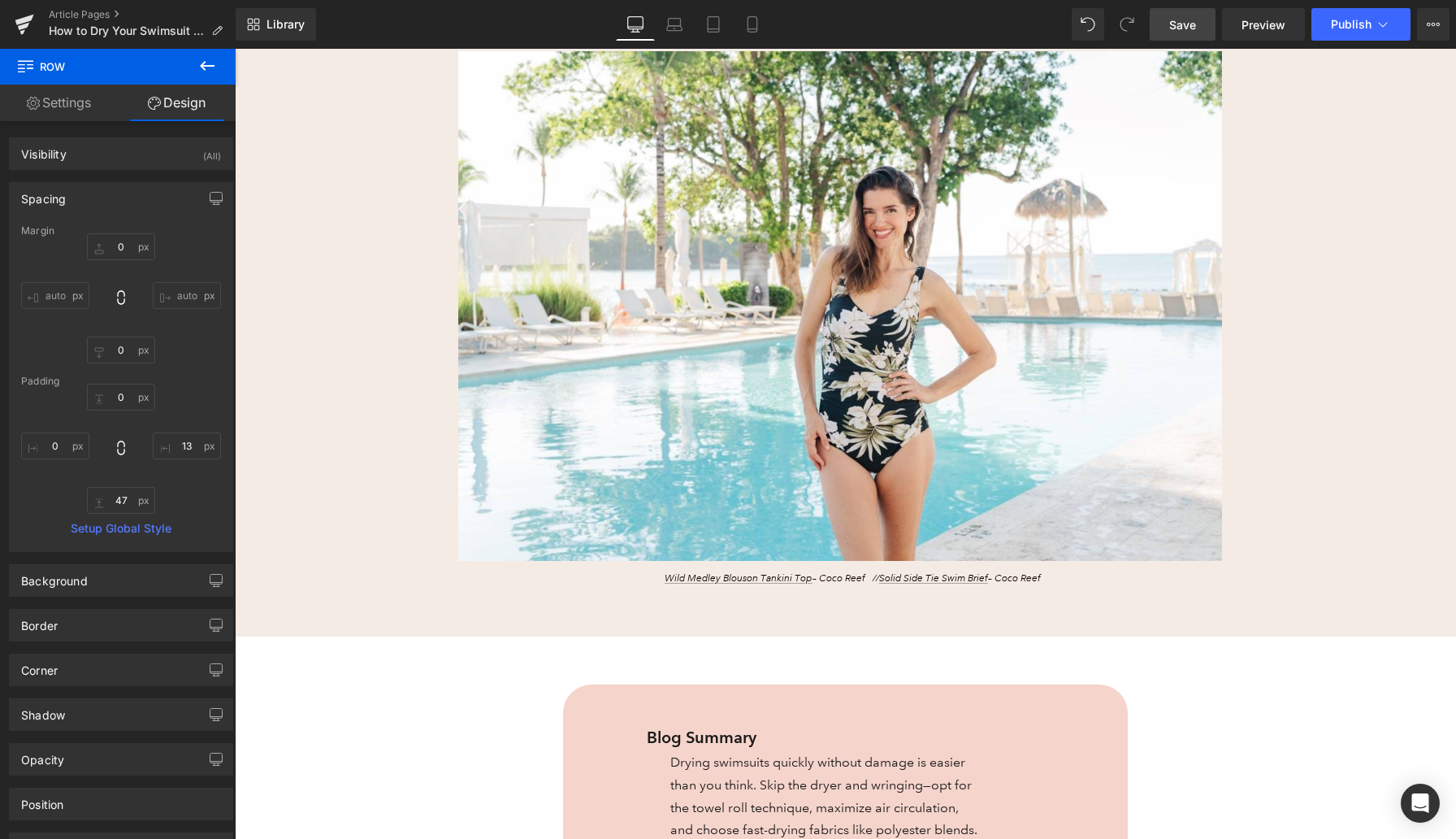
scroll to position [312, 0]
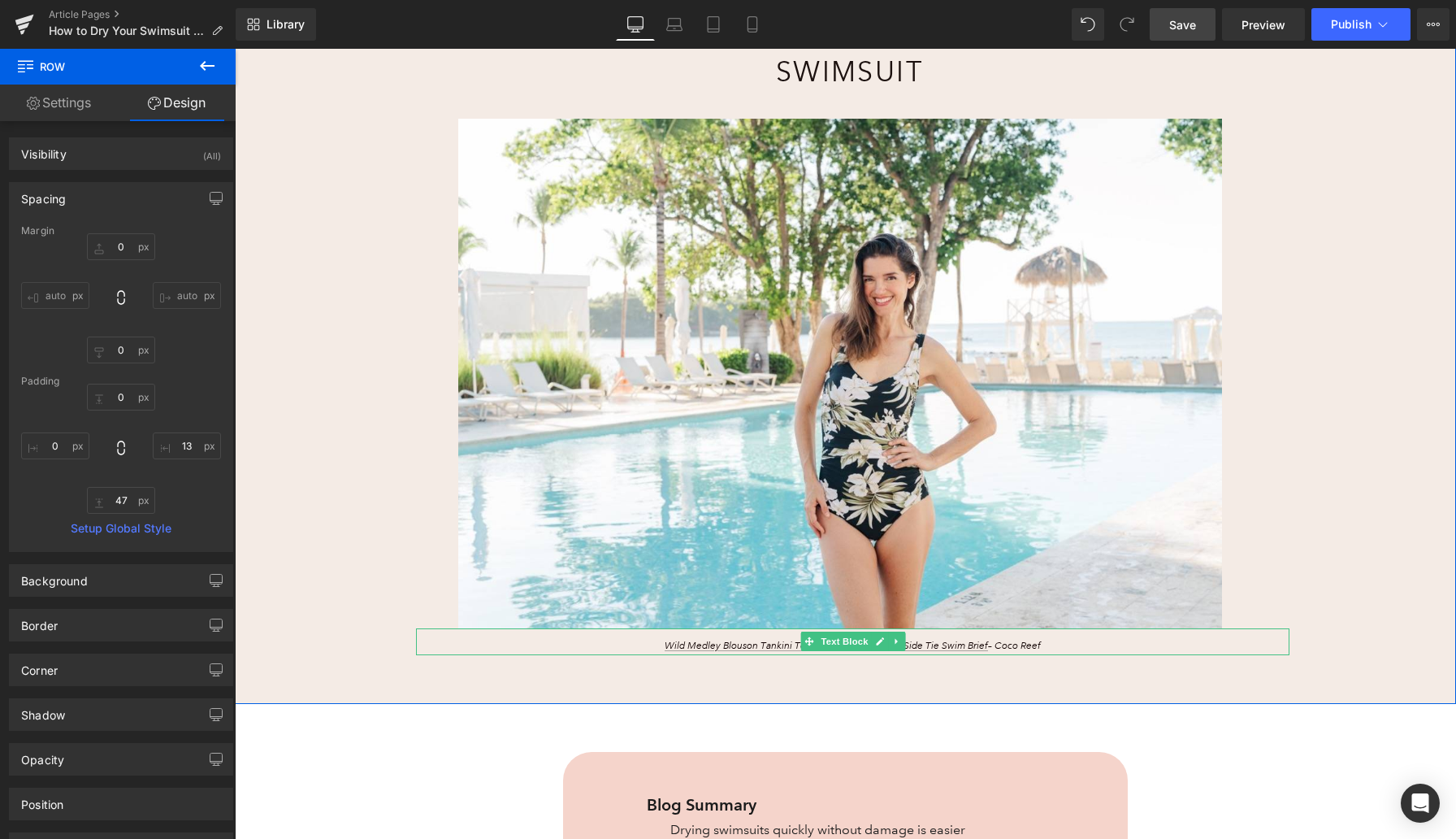
click at [653, 643] on p "Wild Medley Blouson Tankini Top – Coco Reef // Solid Side Tie Swim Brief – Coco…" at bounding box center [853, 646] width 630 height 14
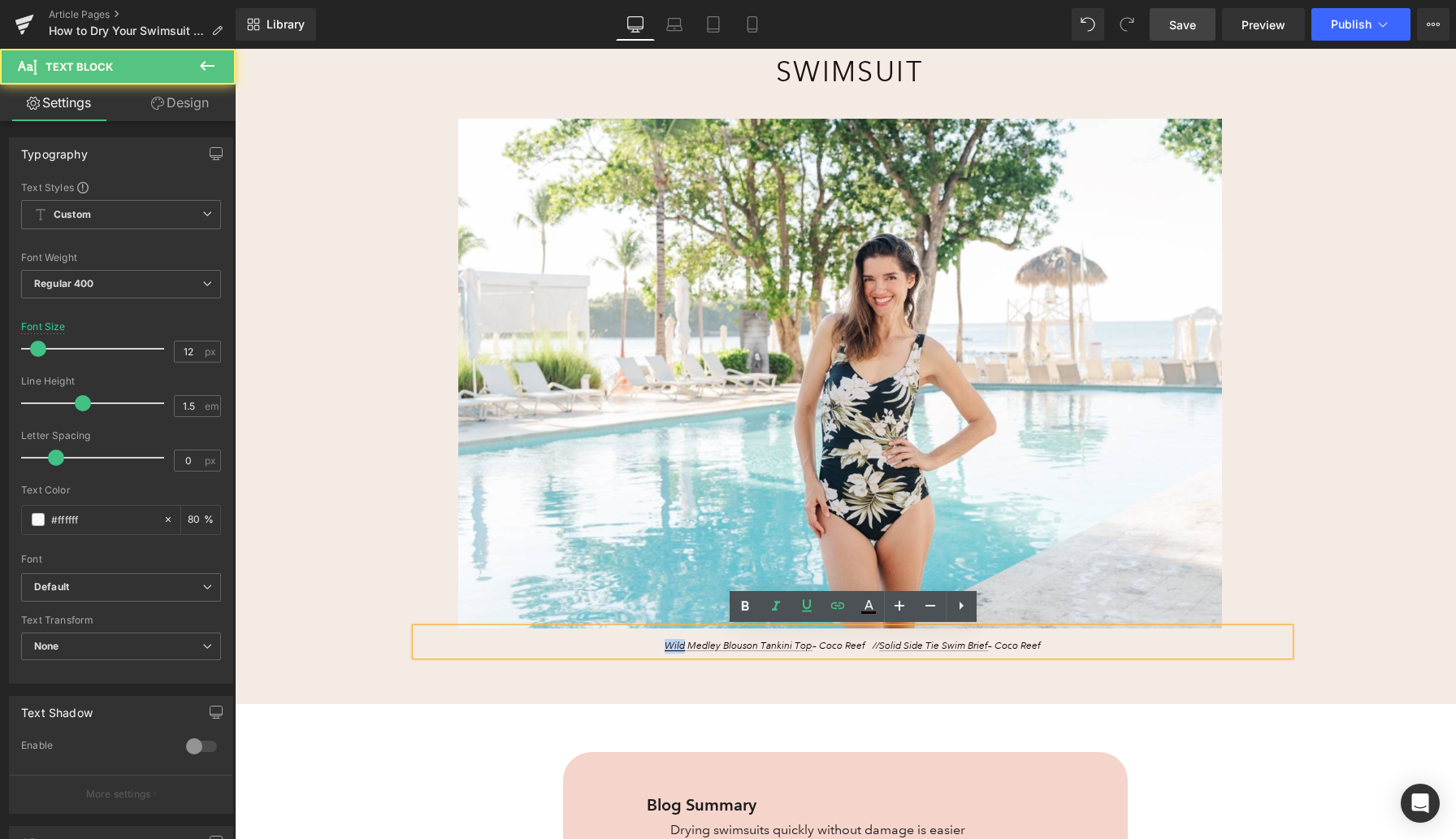
click at [653, 643] on p "Wild Medley Blouson Tankini Top – Coco Reef // Solid Side Tie Swim Brief – Coco…" at bounding box center [853, 646] width 630 height 14
copy p "Wild Medley Blouson Tankini Top – Coco Reef // Solid Side Tie Swim Brief – Coco…"
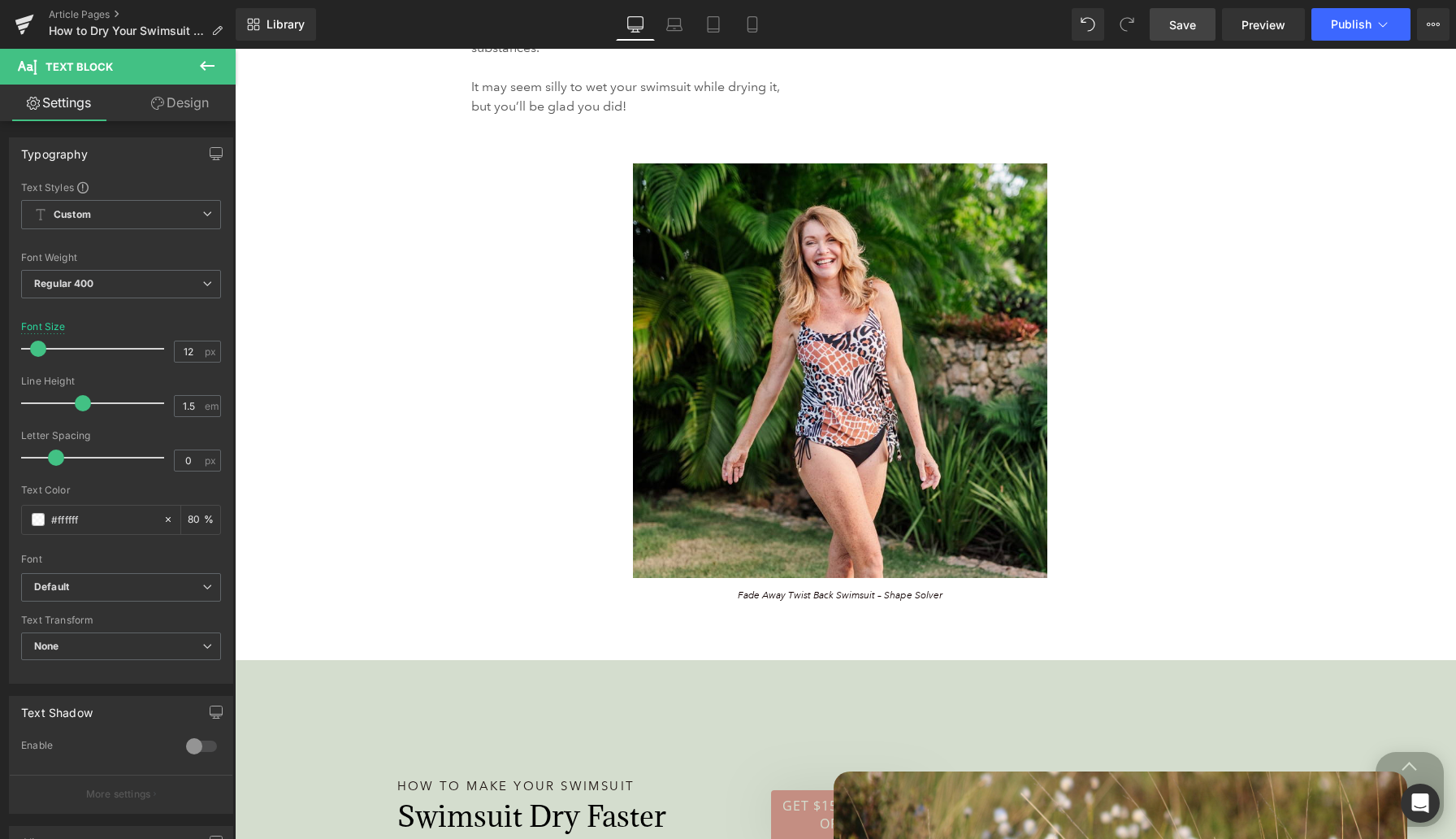
scroll to position [3928, 0]
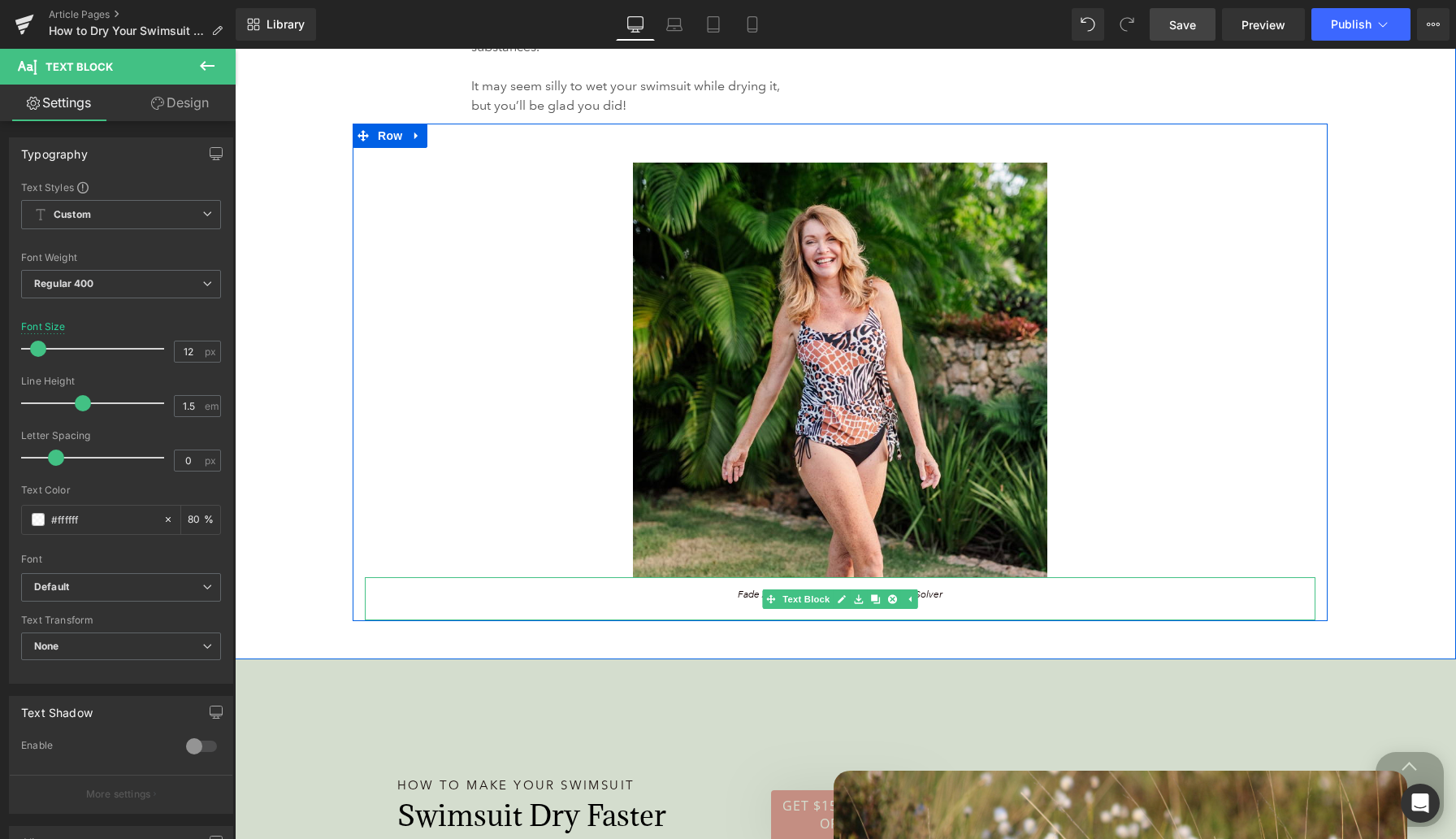
click at [720, 594] on p "Fade Away Twist Back Swimsuit – Shape Solver" at bounding box center [841, 595] width 707 height 14
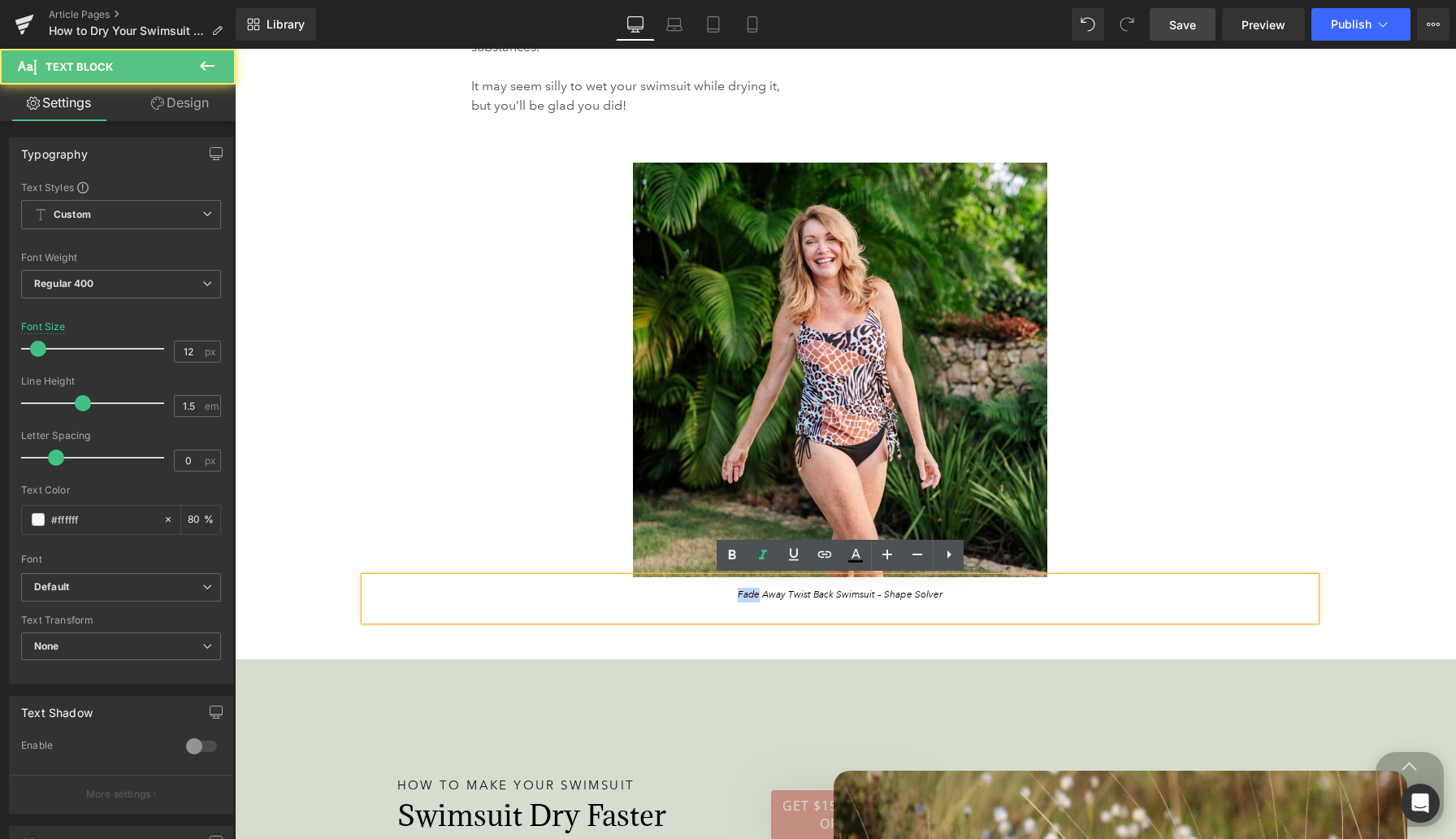
click at [720, 594] on p "Fade Away Twist Back Swimsuit – Shape Solver" at bounding box center [841, 595] width 707 height 14
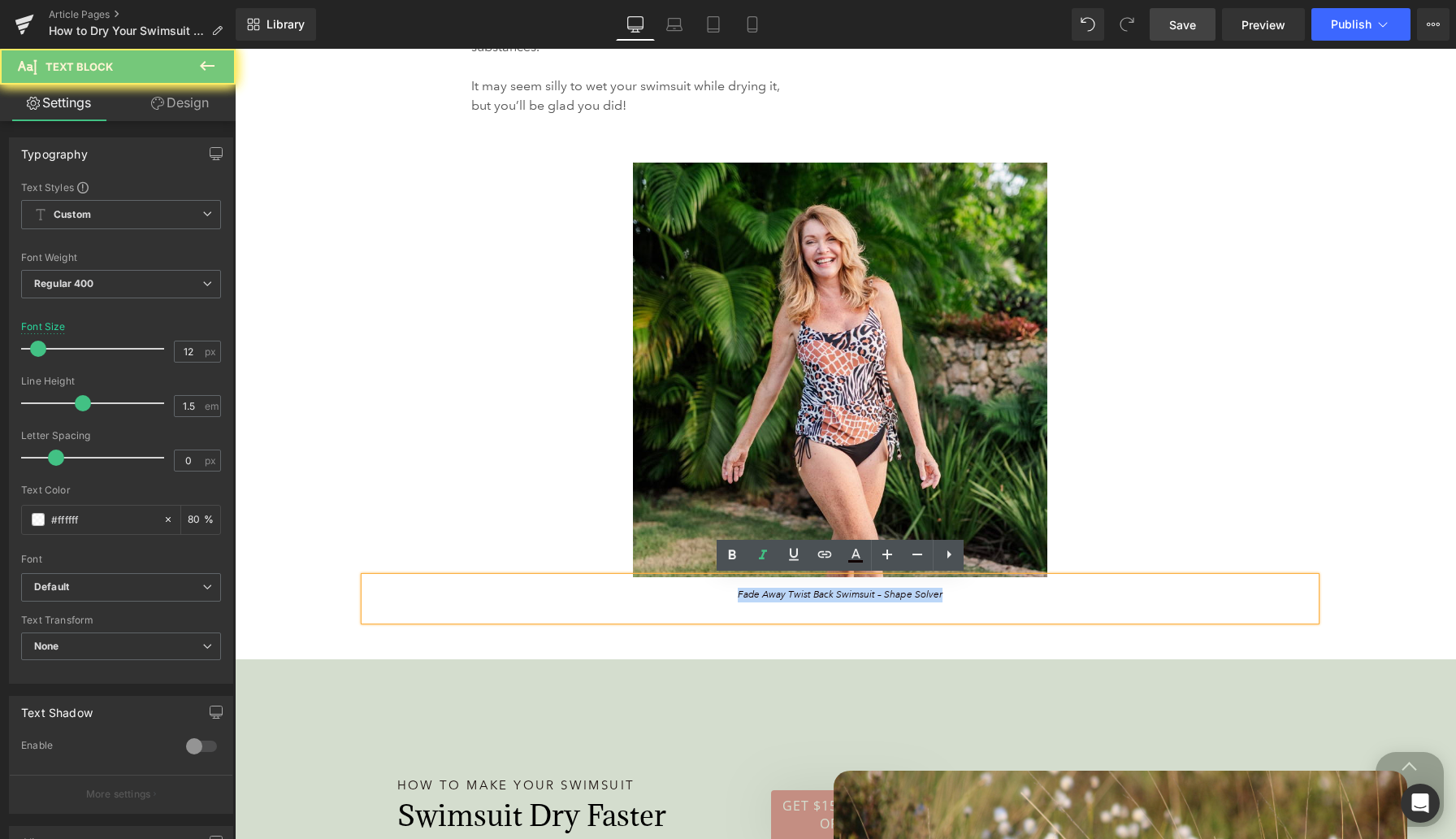
click at [720, 594] on p "Fade Away Twist Back Swimsuit – Shape Solver" at bounding box center [841, 595] width 707 height 14
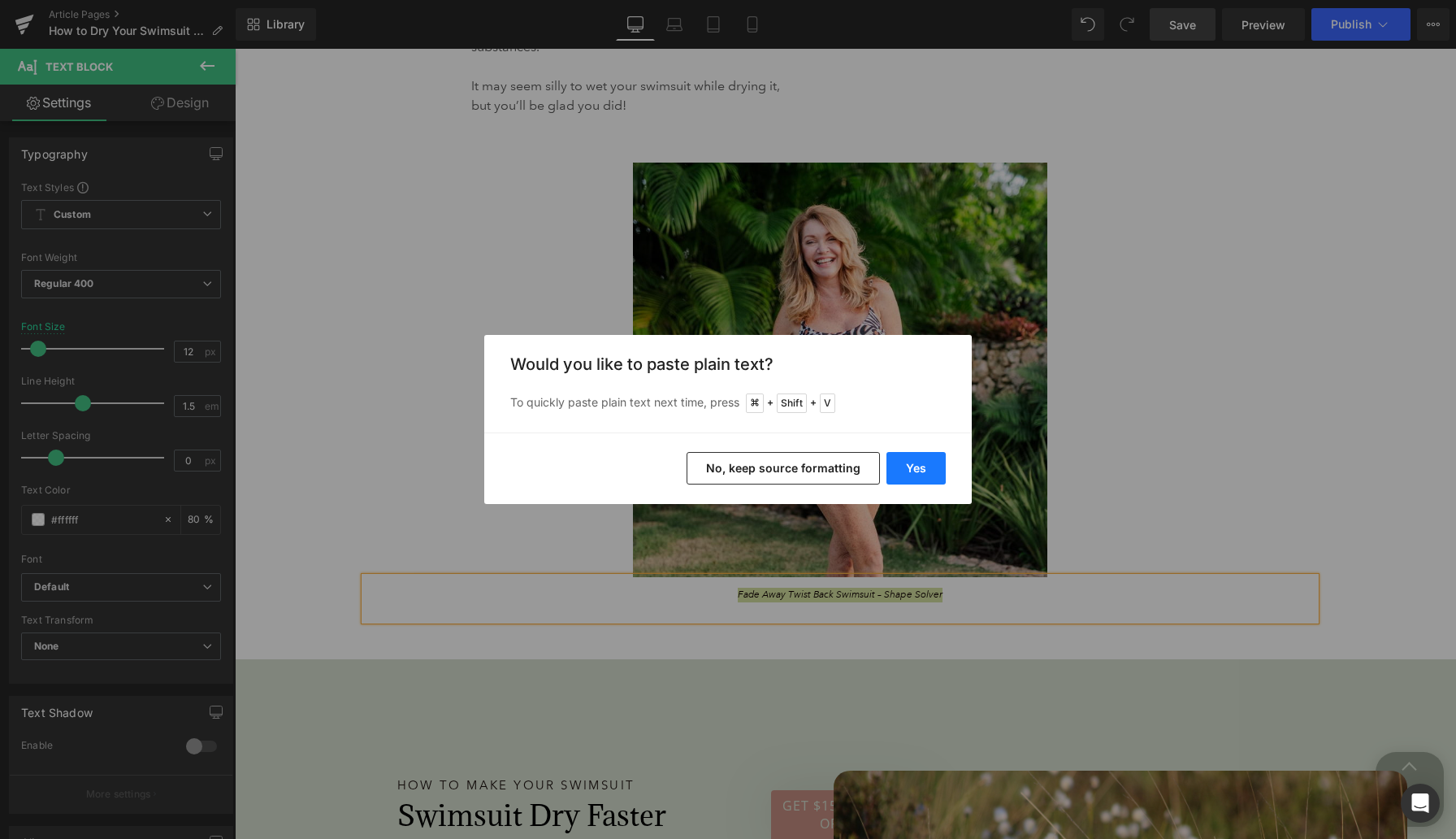
drag, startPoint x: 920, startPoint y: 469, endPoint x: 685, endPoint y: 419, distance: 240.3
click at [920, 469] on button "Yes" at bounding box center [916, 468] width 60 height 33
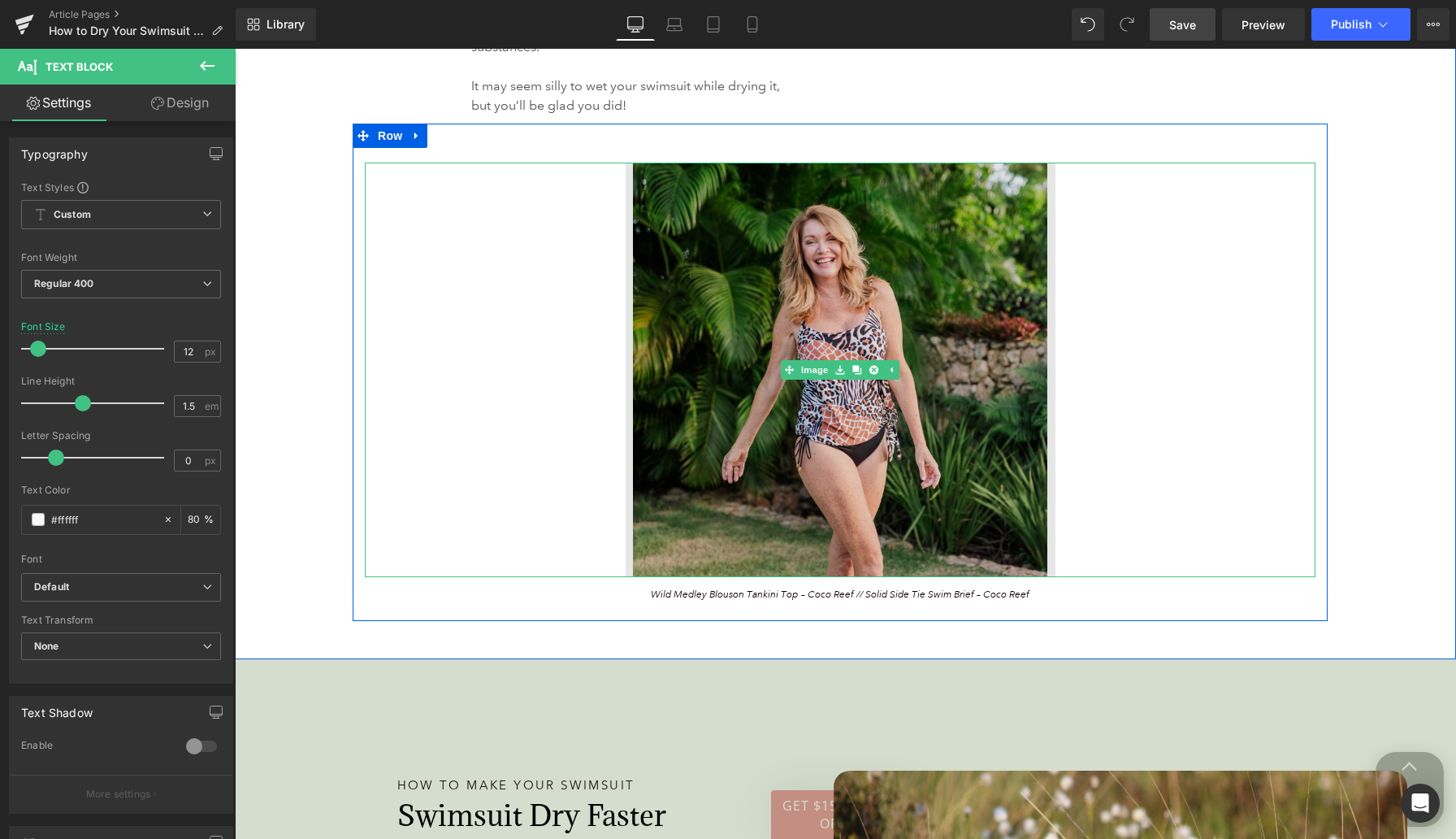
click at [770, 281] on img at bounding box center [841, 370] width 430 height 415
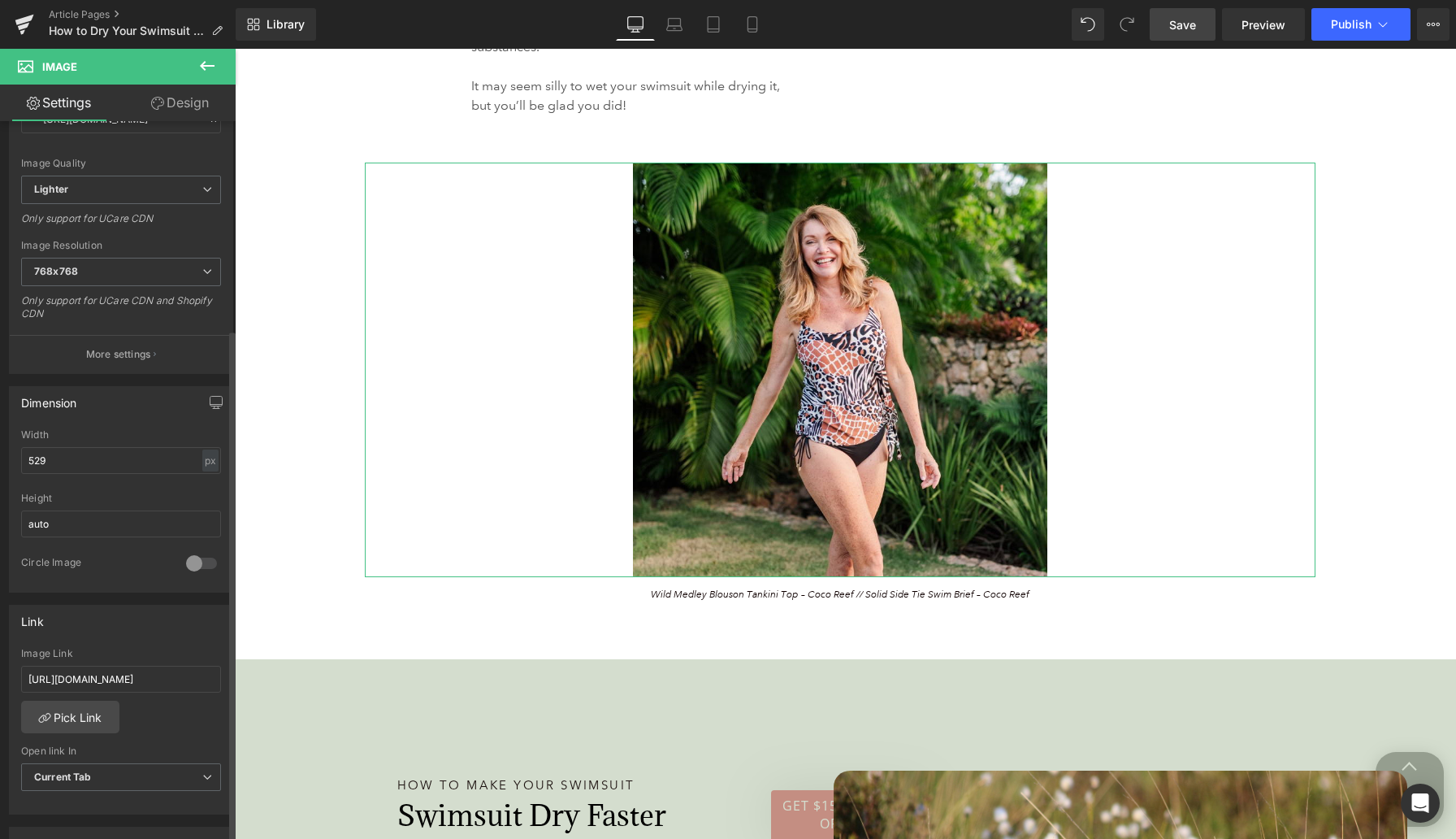
scroll to position [366, 0]
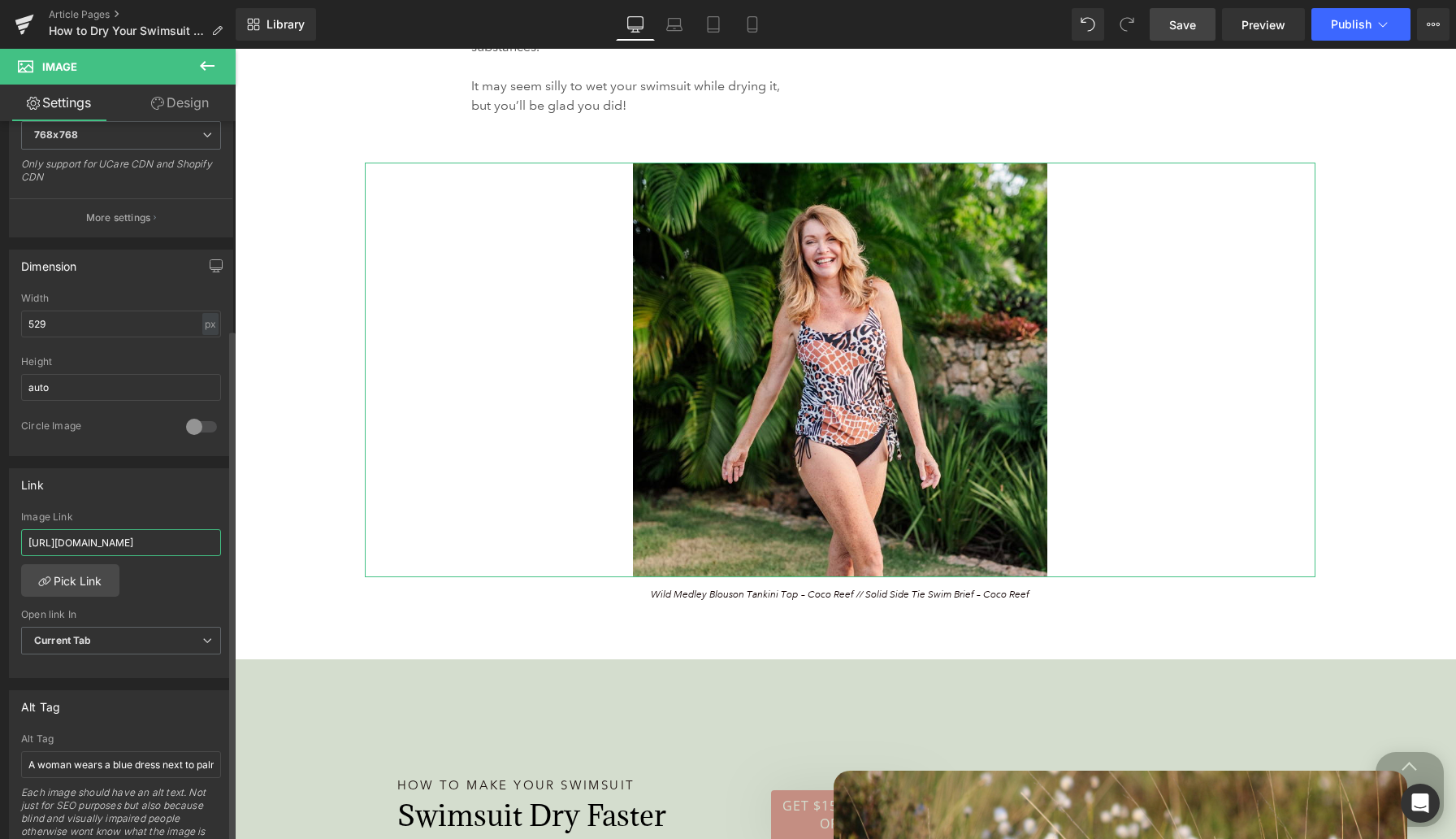
click at [91, 542] on input "[URL][DOMAIN_NAME]" at bounding box center [121, 543] width 200 height 27
paste input "u4c467-970?variant=51705415958900"
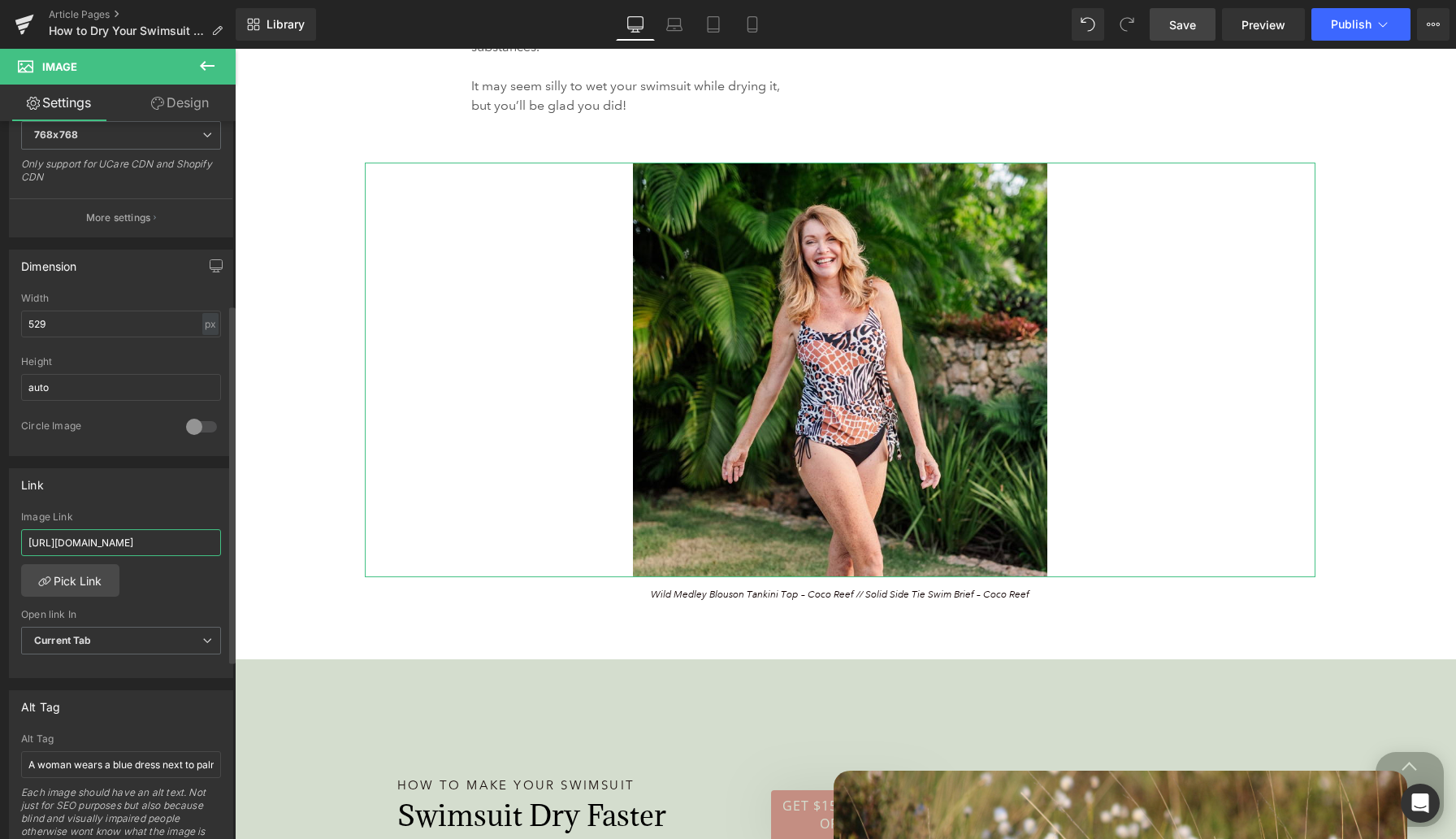
type input "[URL][DOMAIN_NAME]"
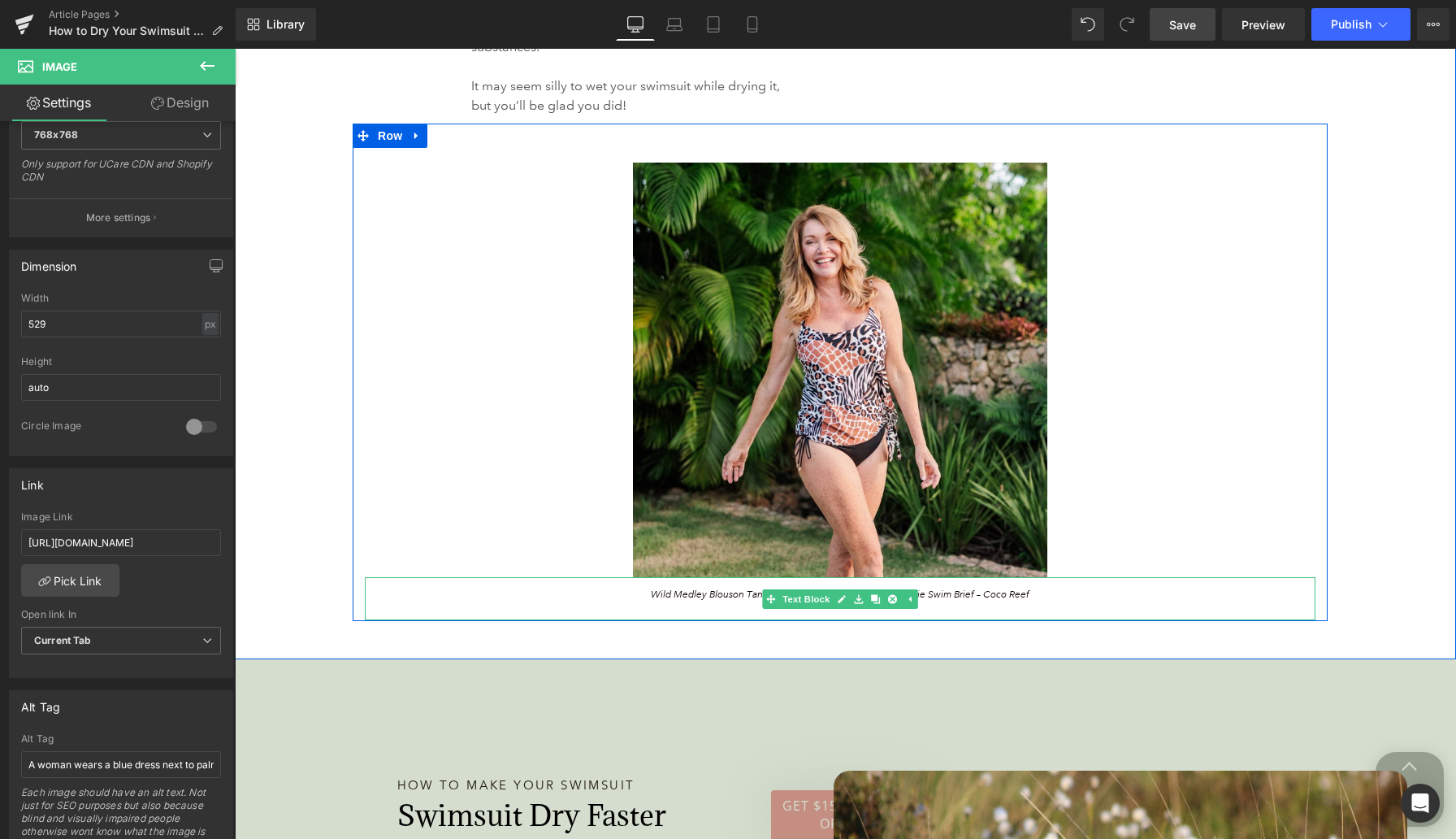
click at [719, 594] on span "Wild Medley Blouson Tankini Top – Coco Reef // Solid Side Tie Swim Brief – Coco…" at bounding box center [840, 595] width 379 height 13
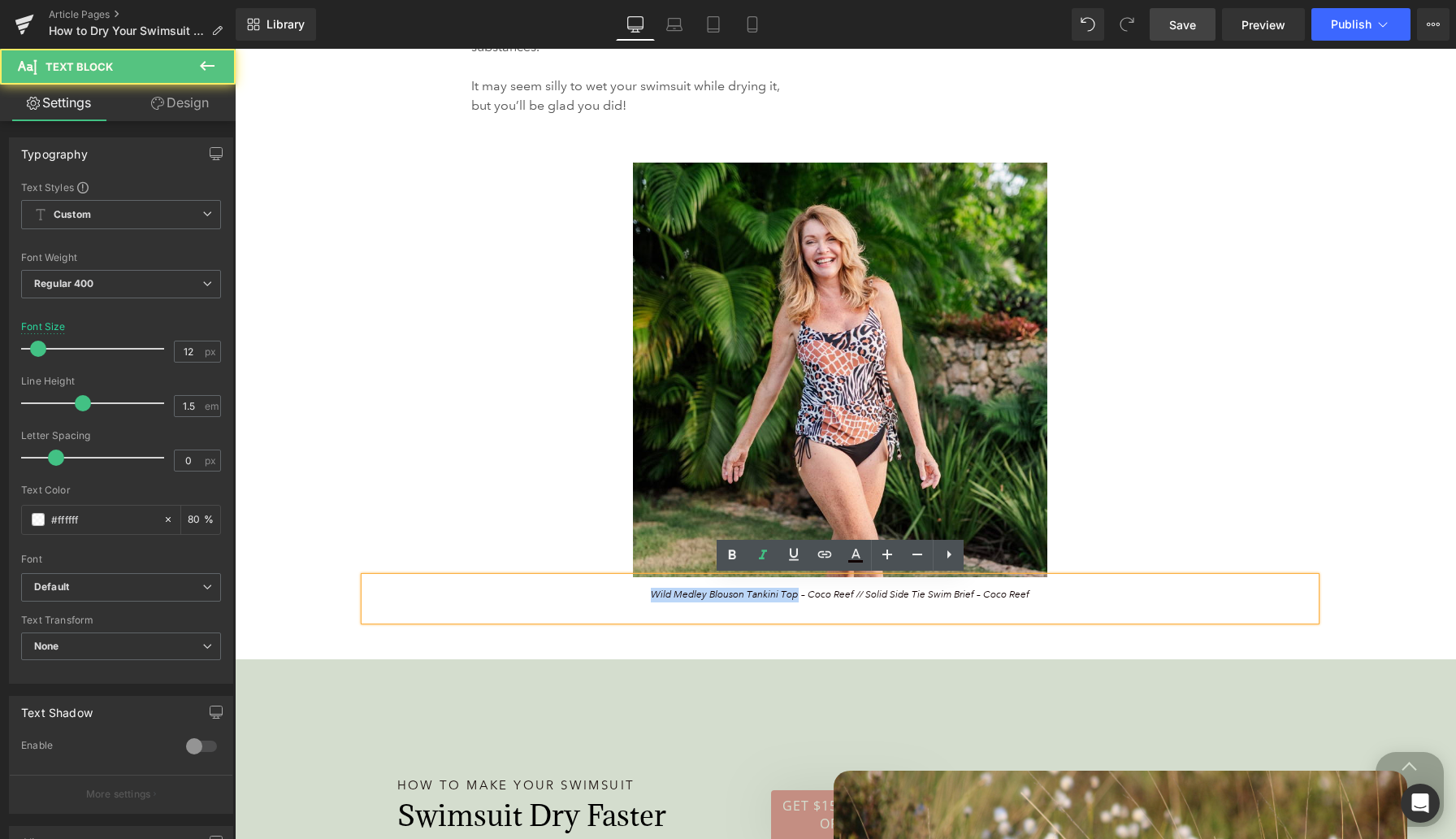
drag, startPoint x: 795, startPoint y: 595, endPoint x: 644, endPoint y: 591, distance: 151.1
click at [644, 591] on p "Wild Medley Blouson Tankini Top – Coco Reef // Solid Side Tie Swim Brief – Coco…" at bounding box center [841, 595] width 707 height 14
click at [822, 559] on icon at bounding box center [825, 553] width 19 height 19
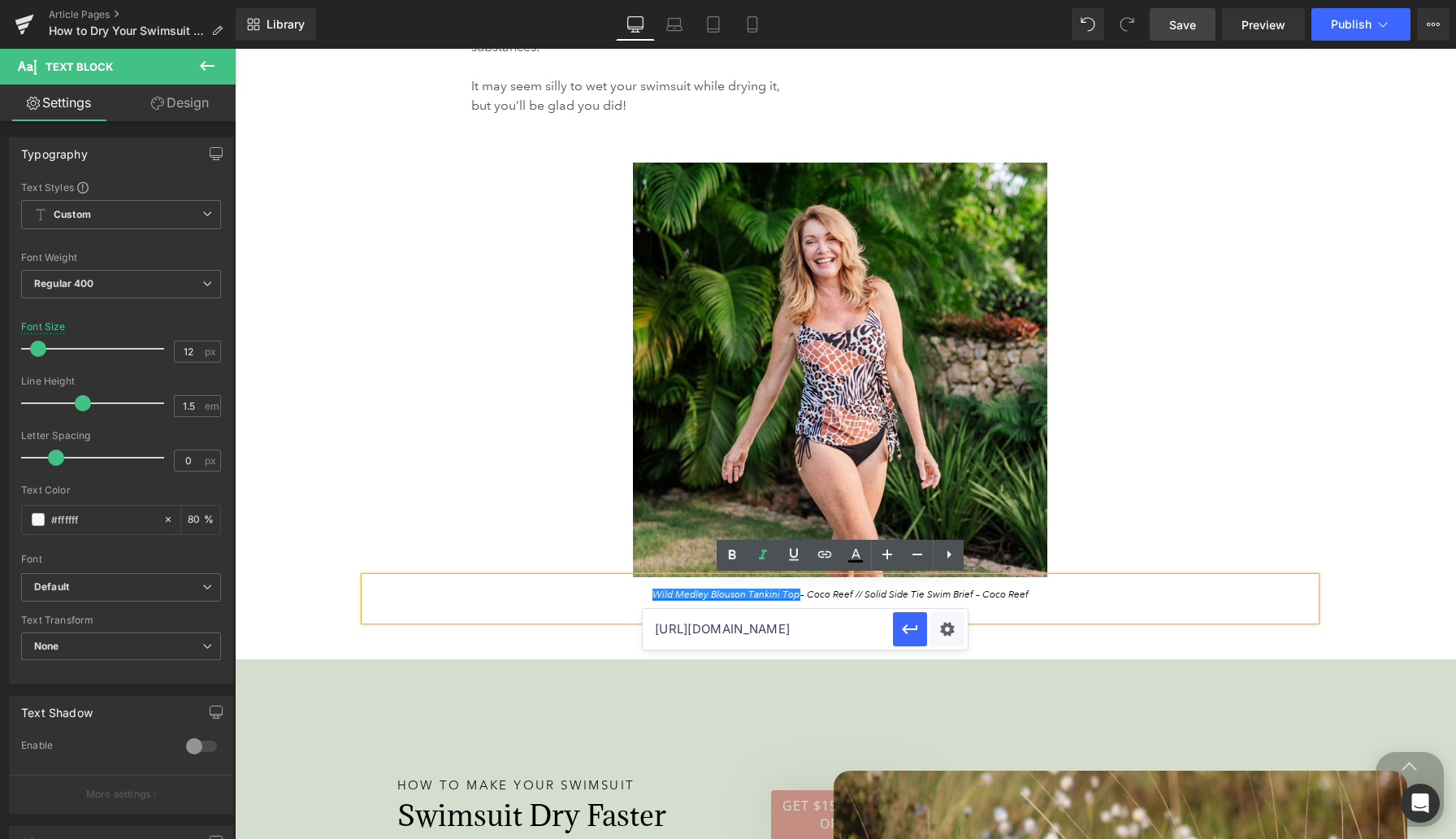
click at [745, 632] on input "https://www.anthonysfla.com/products/u95463?variant=51675413905780" at bounding box center [768, 629] width 250 height 40
paste input "[URL][DOMAIN_NAME]"
type input "[URL][DOMAIN_NAME]"
click at [908, 629] on icon "button" at bounding box center [909, 629] width 15 height 10
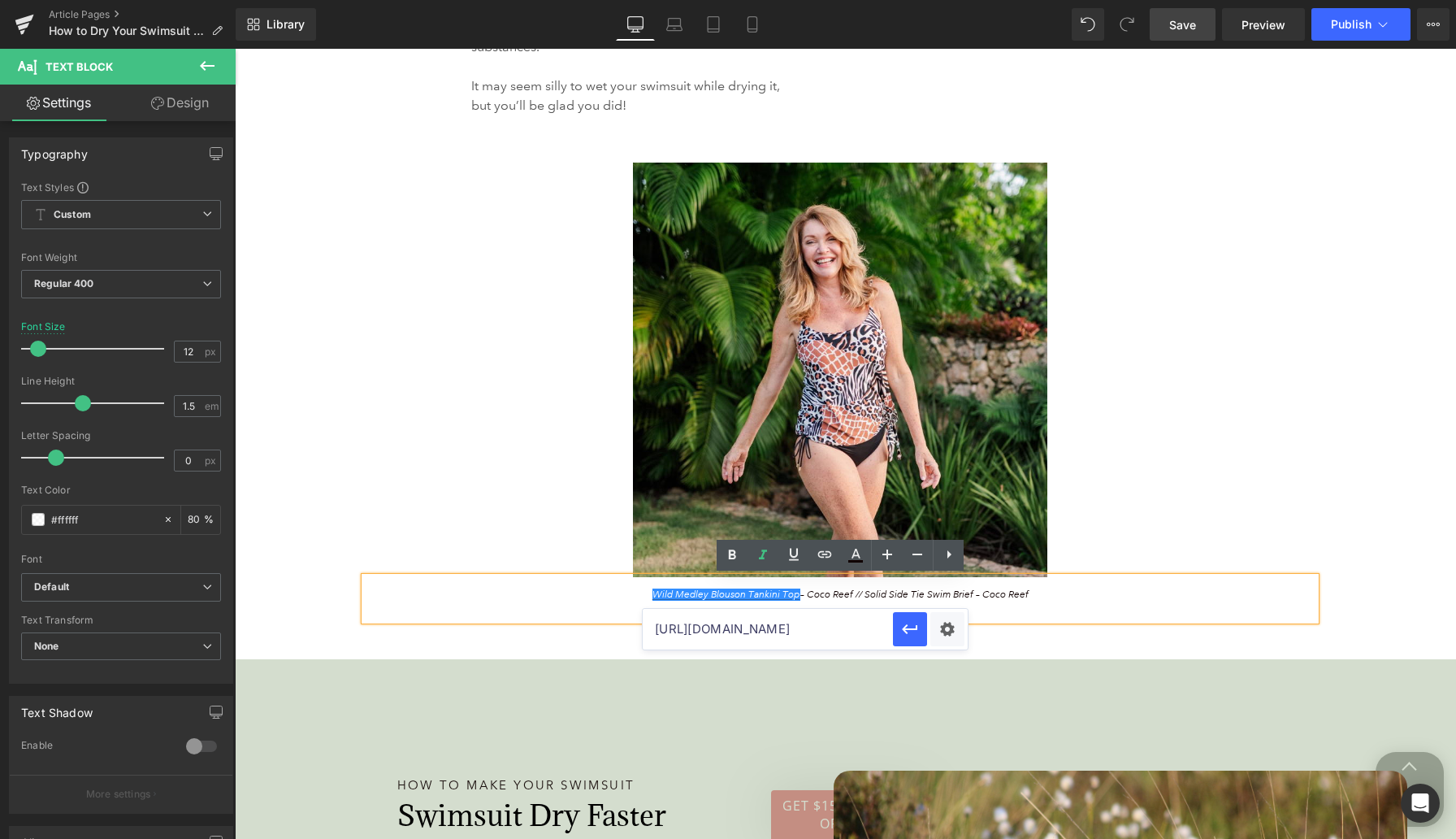
scroll to position [0, 0]
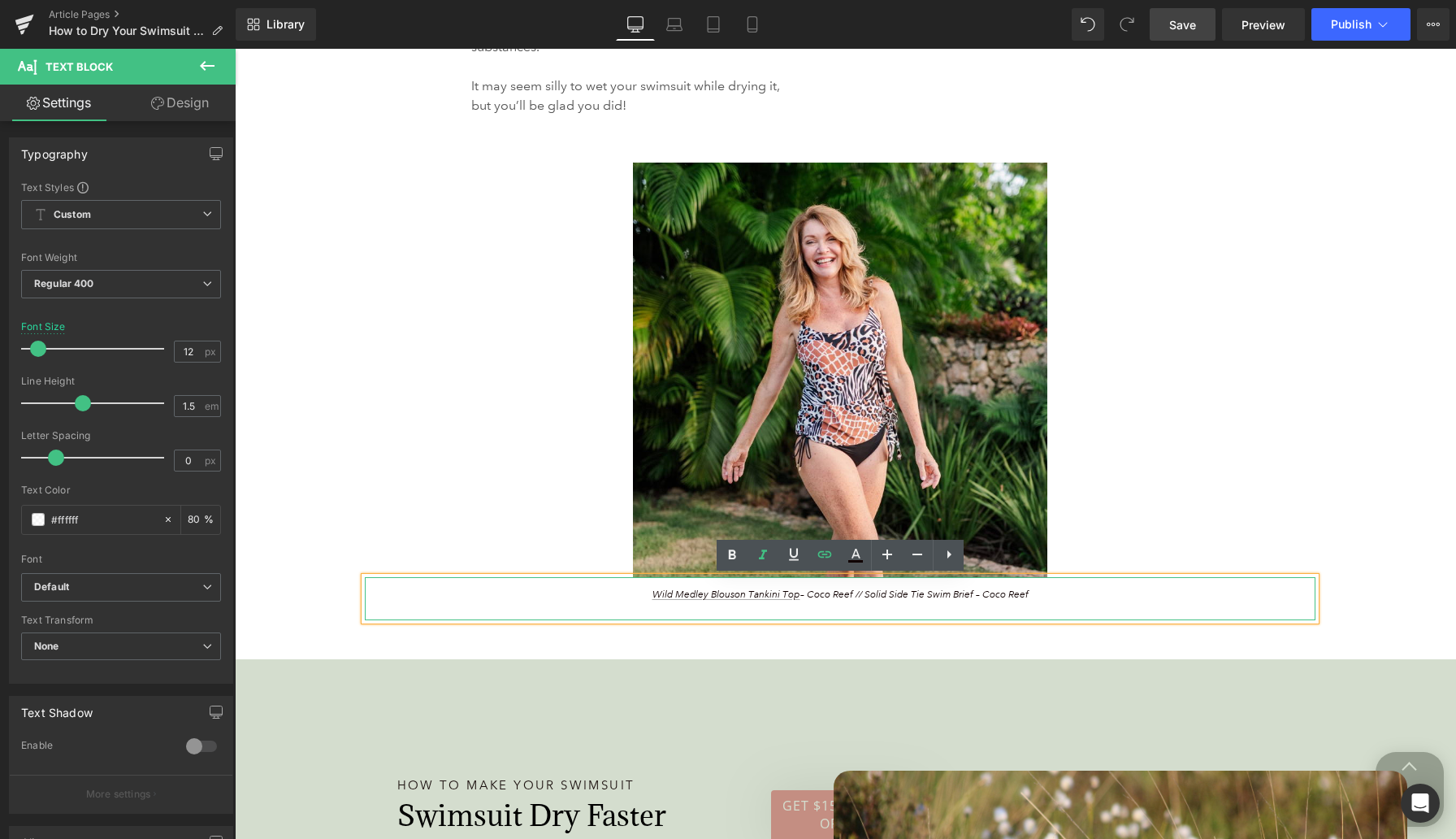
click at [897, 591] on span "Wild Medley Blouson Tankini Top – Coco Reef // Solid Side Tie Swim Brief – Coco…" at bounding box center [841, 595] width 376 height 13
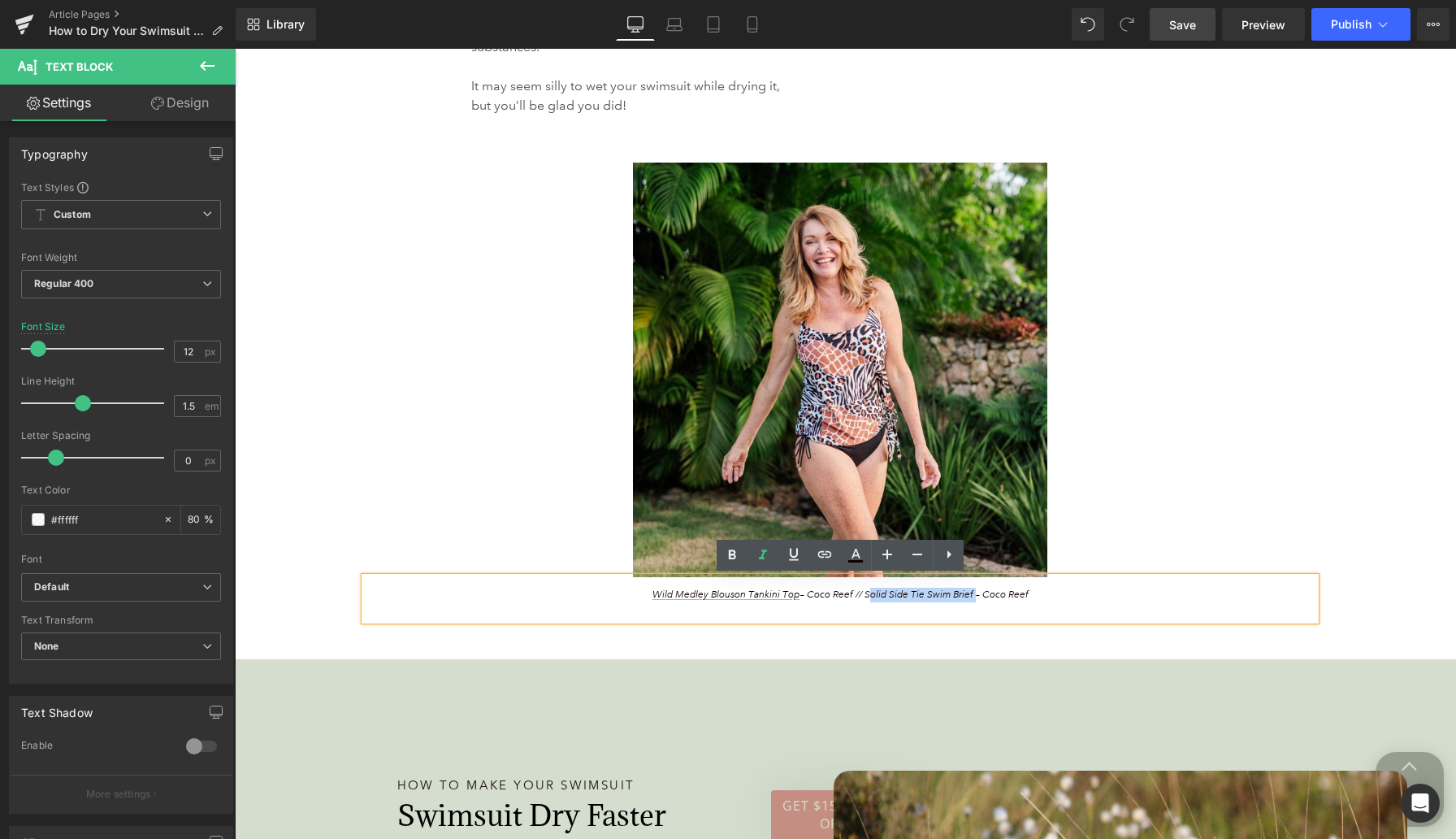
drag, startPoint x: 972, startPoint y: 597, endPoint x: 866, endPoint y: 596, distance: 106.0
click at [866, 596] on span "Wild Medley Blouson Tankini Top – Coco Reef // Solid Side Tie Swim Brief – Coco…" at bounding box center [841, 595] width 376 height 13
click at [825, 557] on icon at bounding box center [825, 553] width 19 height 19
click at [853, 636] on input "[URL][DOMAIN_NAME]" at bounding box center [872, 629] width 250 height 40
paste input "https://www.anthonysfla.com/products/u95463?variant=51675413905780"
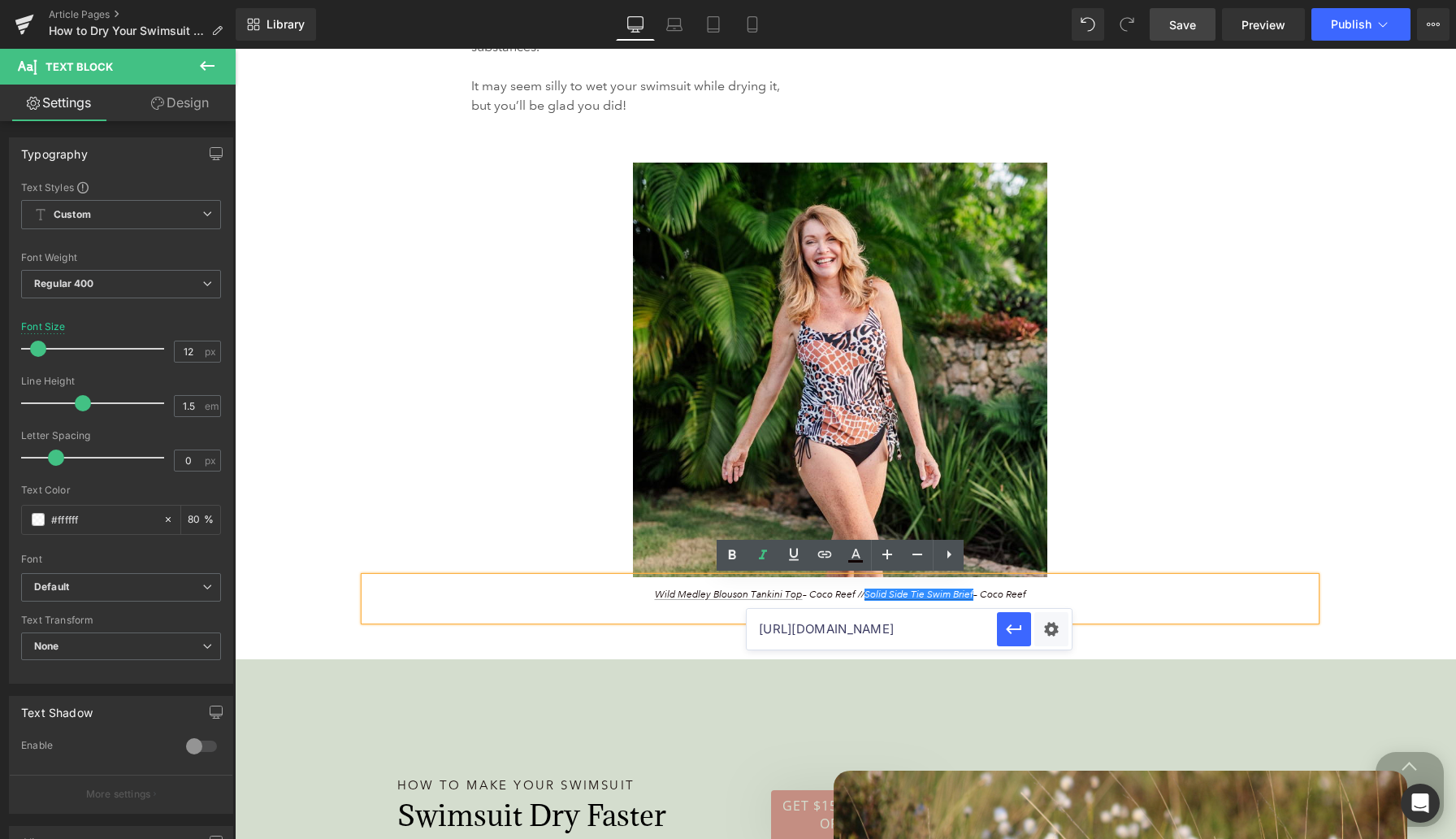
scroll to position [0, 217]
type input "https://www.anthonysfla.com/products/u95463?variant=51675413905780"
drag, startPoint x: 1011, startPoint y: 628, endPoint x: 777, endPoint y: 580, distance: 238.9
click at [951, 628] on icon "button" at bounding box center [1013, 629] width 15 height 10
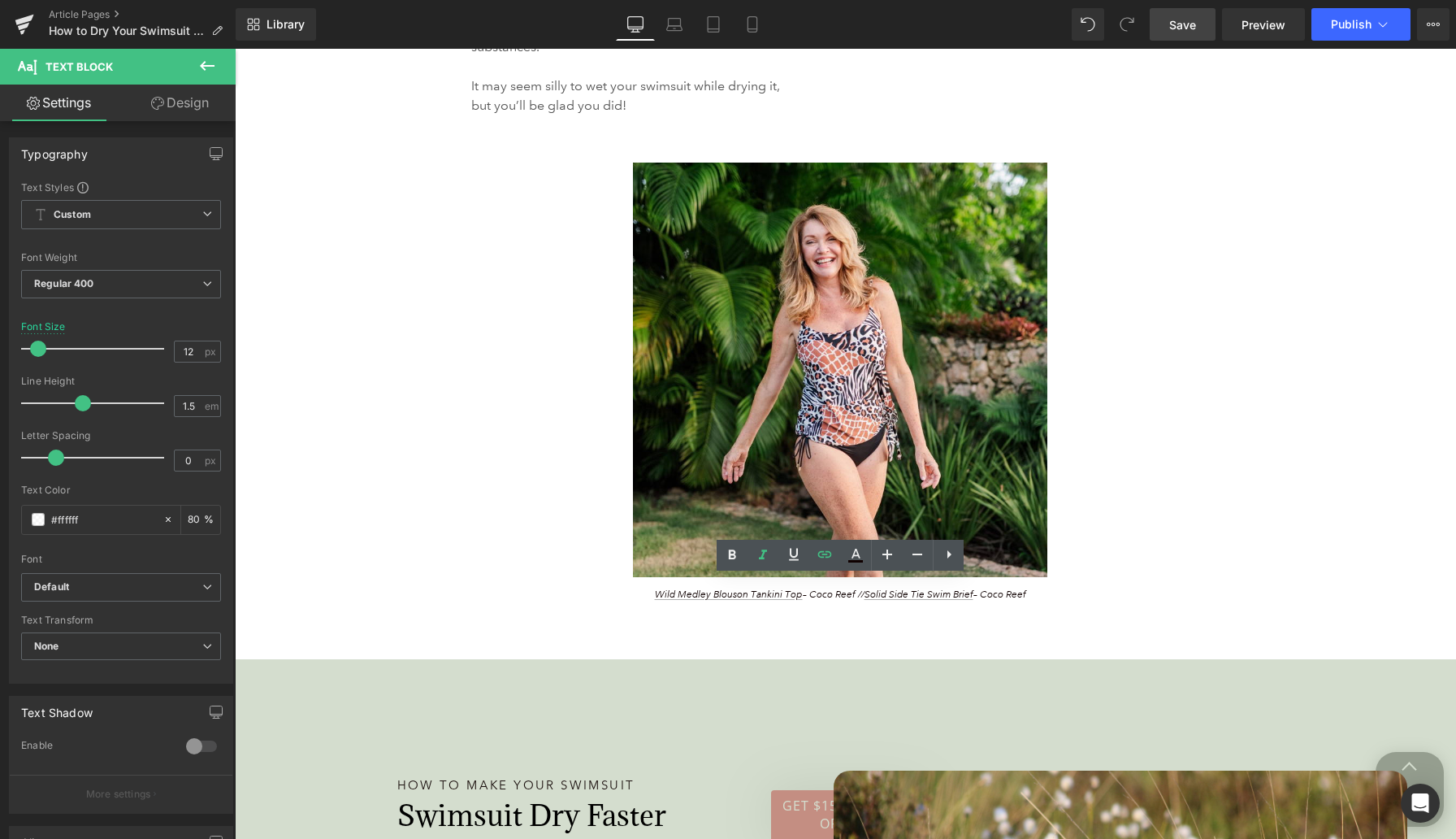
click at [951, 25] on span "Save" at bounding box center [1183, 24] width 27 height 17
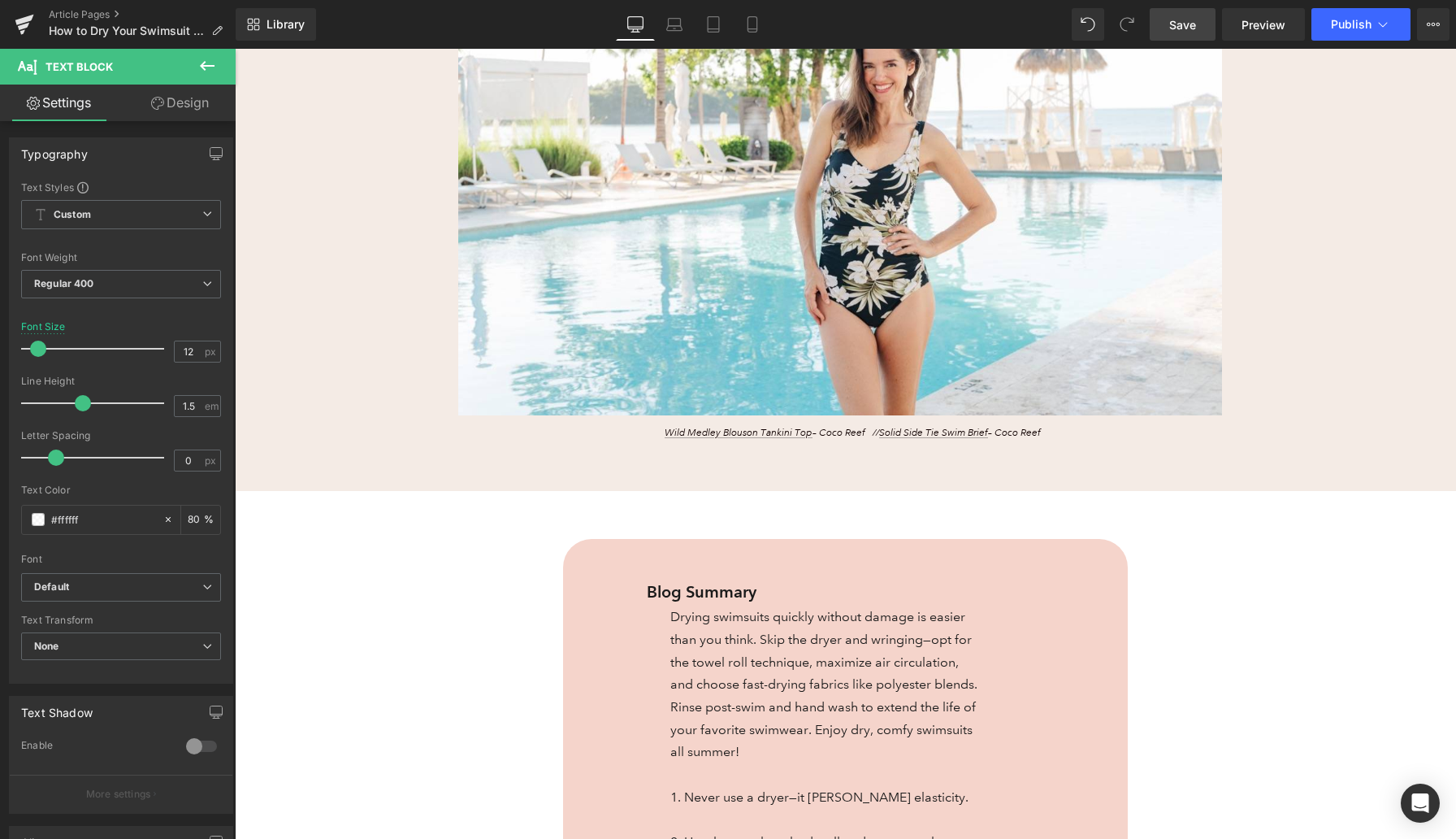
scroll to position [582, 0]
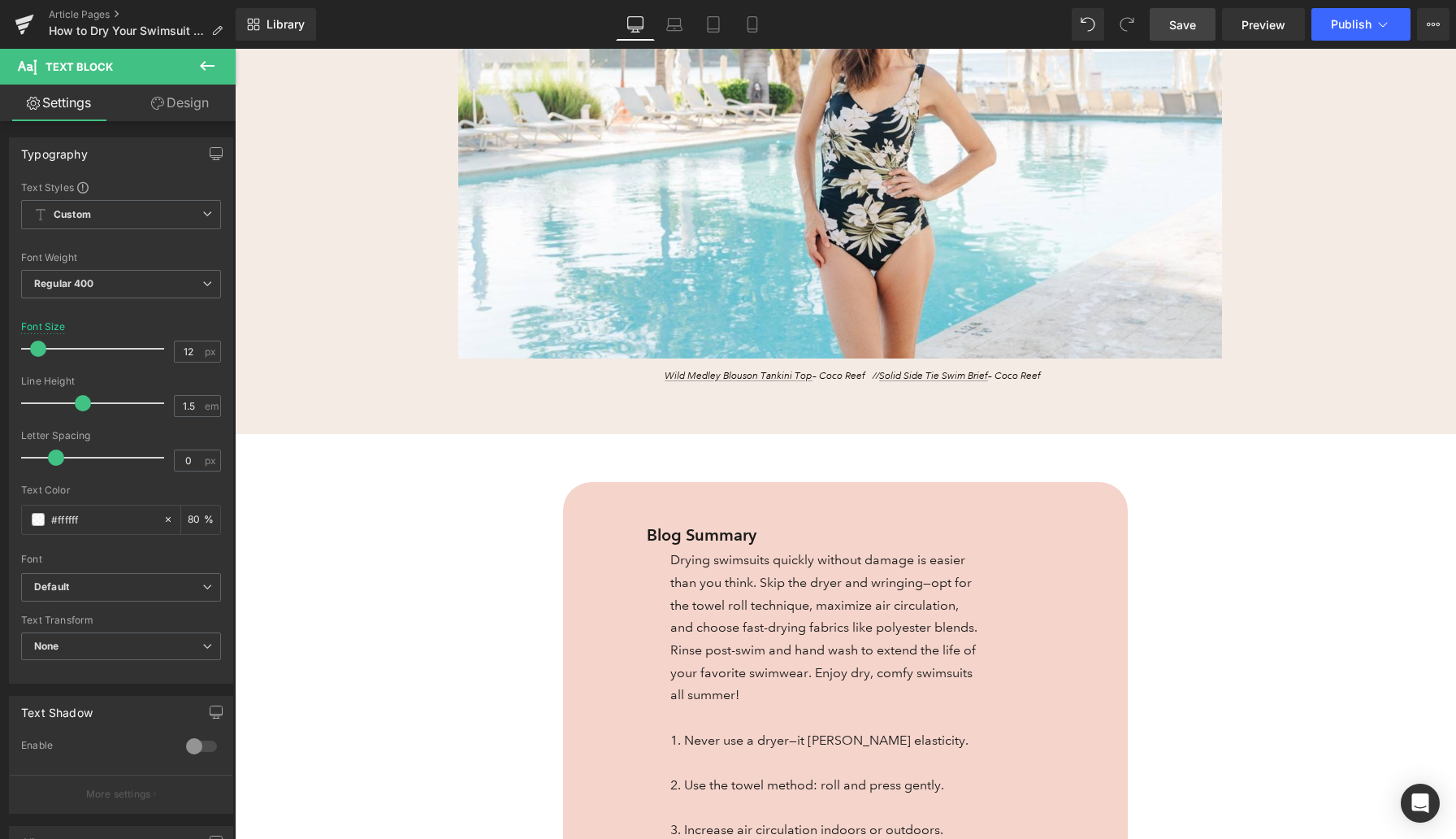
click at [636, 375] on p "Wild Medley Blouson Tankini Top – Coco Reef // Solid Side Tie Swim Brief – Coco…" at bounding box center [853, 375] width 630 height 14
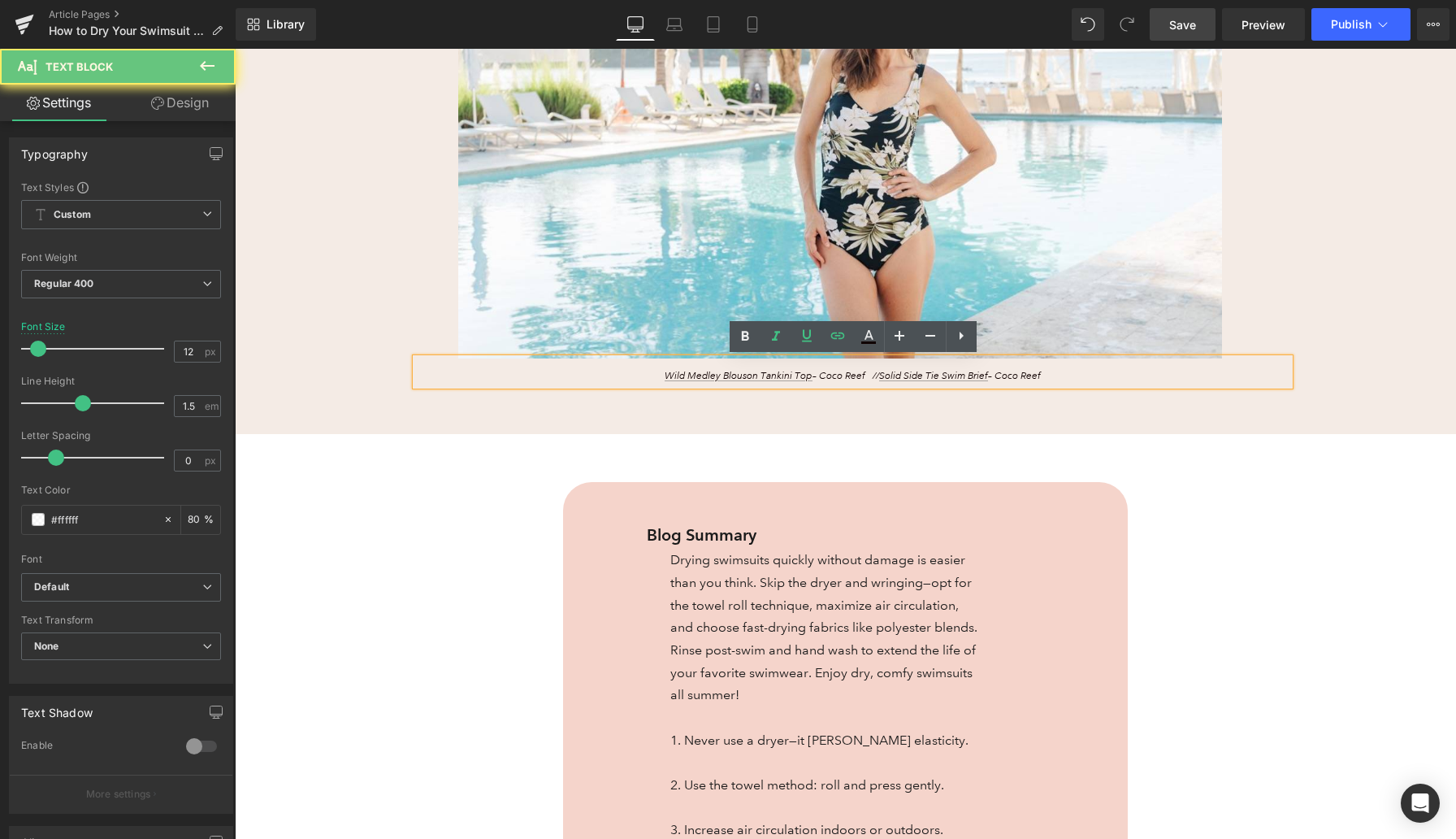
click at [636, 375] on p "Wild Medley Blouson Tankini Top – Coco Reef // Solid Side Tie Swim Brief – Coco…" at bounding box center [853, 375] width 630 height 14
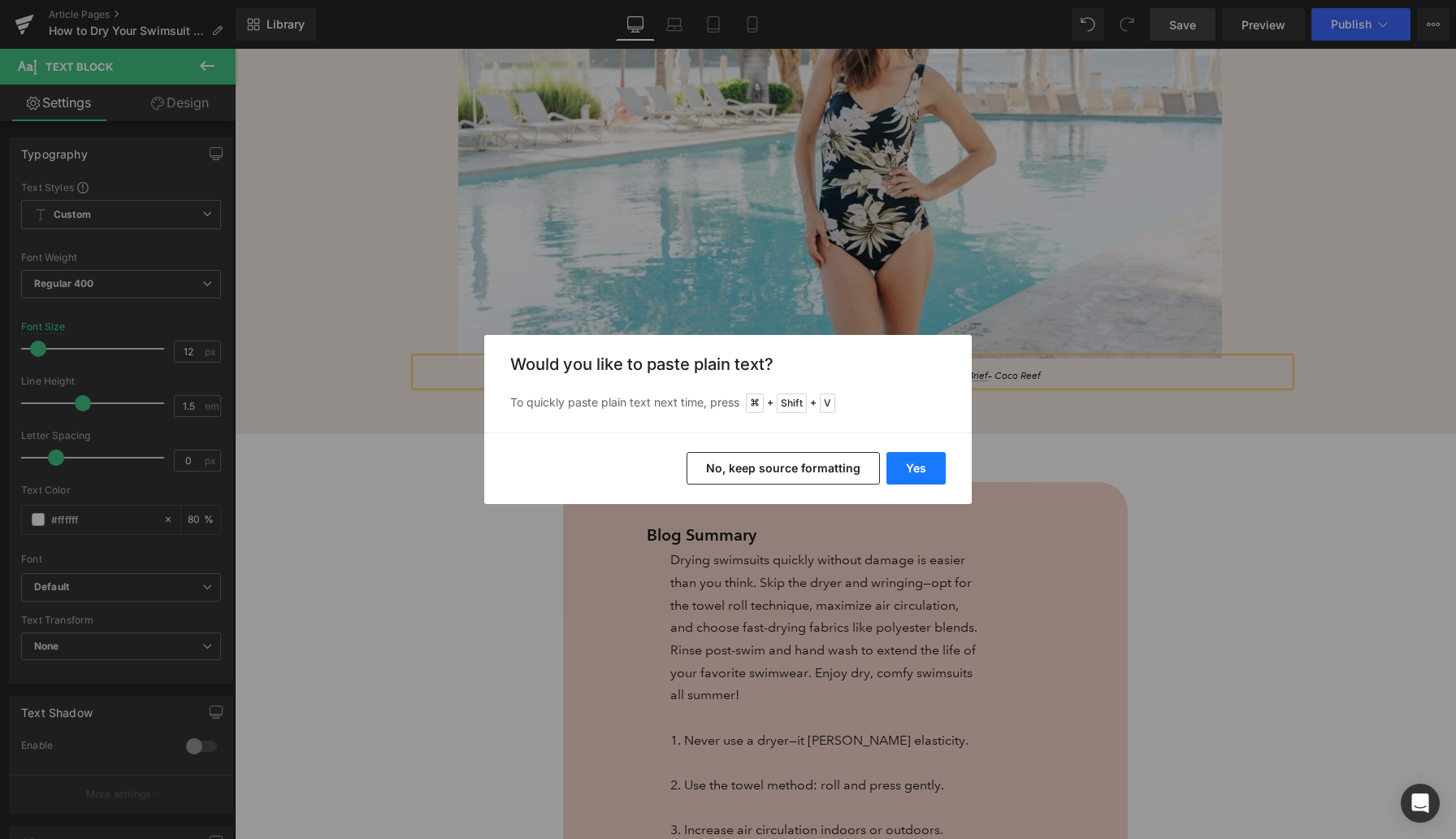
click at [924, 472] on button "Yes" at bounding box center [916, 468] width 60 height 33
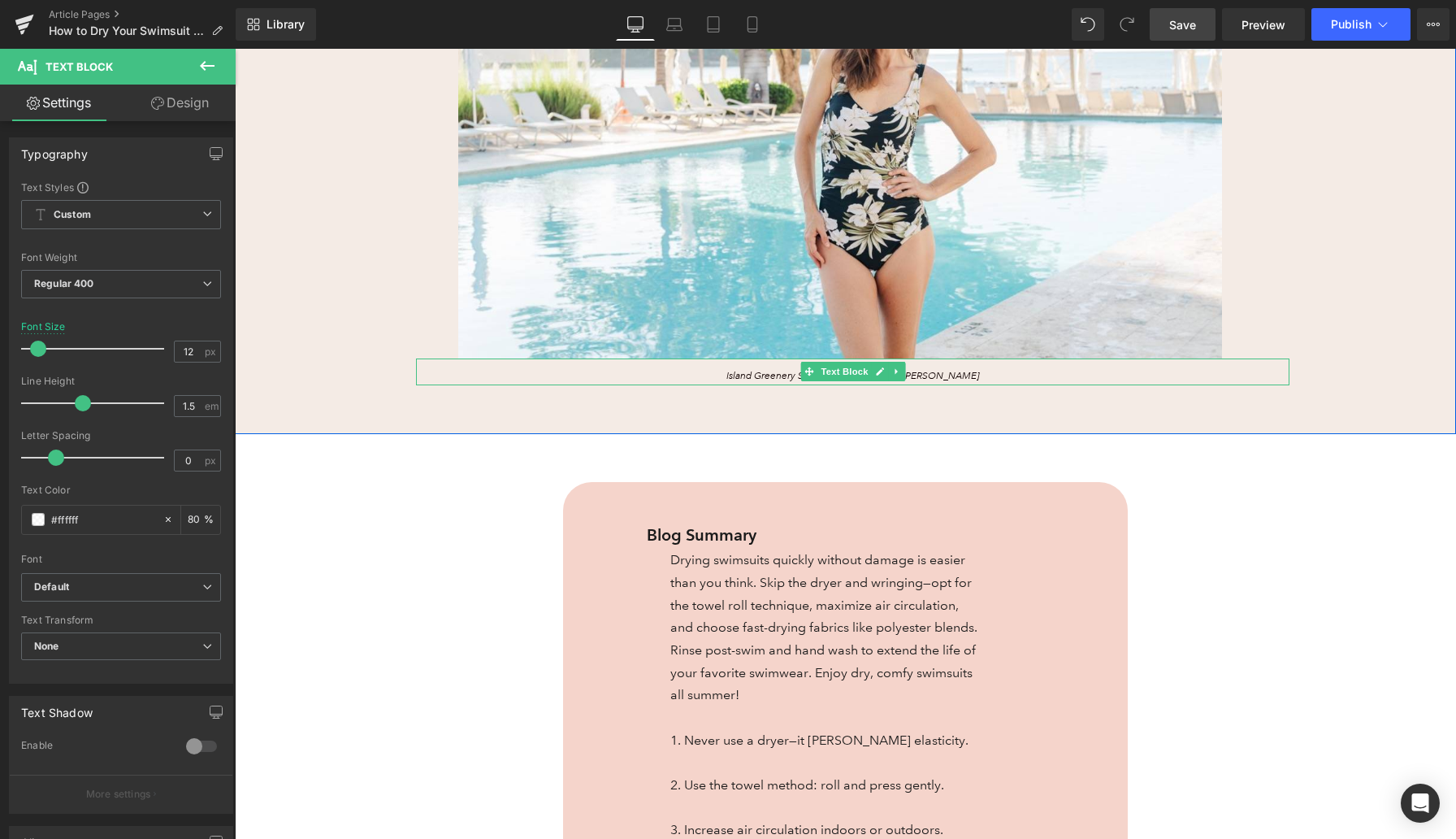
click at [773, 366] on div "Island Greenery Side Shirred Swimsuit – Maxine" at bounding box center [853, 372] width 873 height 27
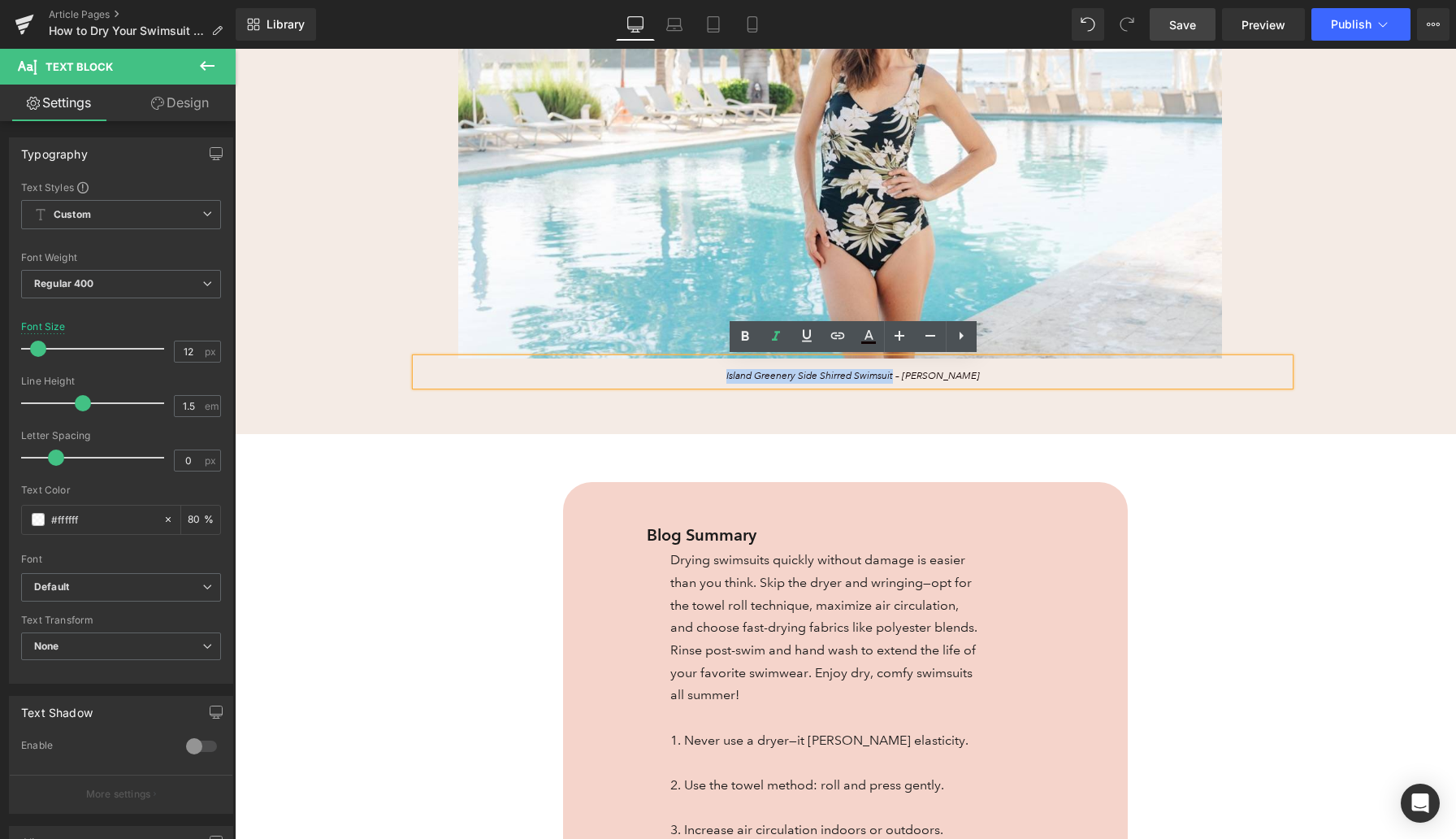
drag, startPoint x: 914, startPoint y: 375, endPoint x: 741, endPoint y: 376, distance: 173.0
click at [741, 376] on p "Island Greenery Side Shirred Swimsuit – Maxine" at bounding box center [853, 375] width 630 height 14
click at [830, 341] on icon at bounding box center [837, 335] width 19 height 19
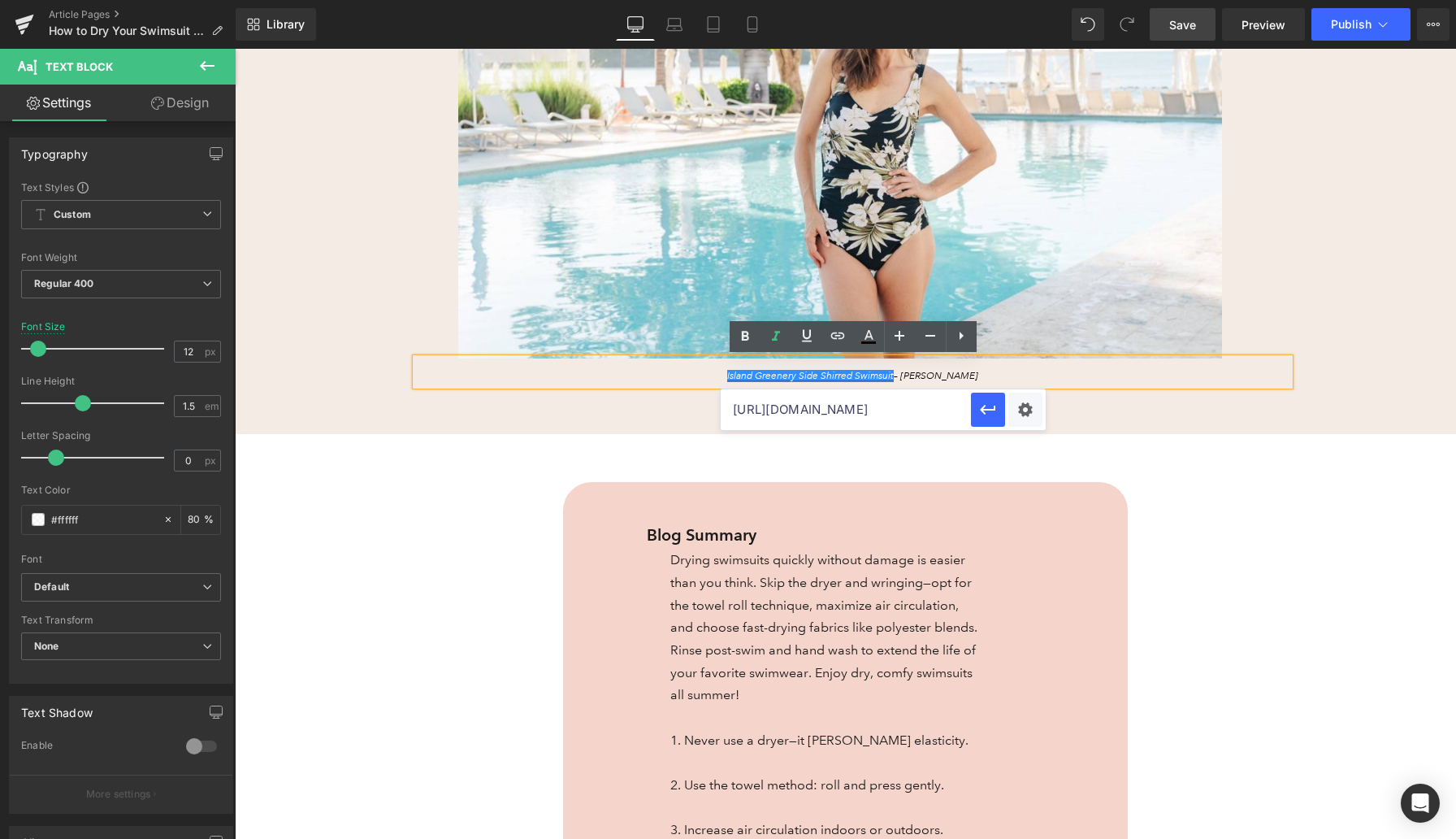
click at [813, 413] on input "https://www.anthonysfla.com/products/u95463?variant=51675413905780" at bounding box center [846, 410] width 250 height 40
paste input "https://www.anthonysfla.com/products/mm5em14?variant=51662150467956"
type input "https://www.anthonysfla.com/products/mm5em14?variant=51662150467956"
click at [951, 409] on icon "button" at bounding box center [987, 410] width 15 height 10
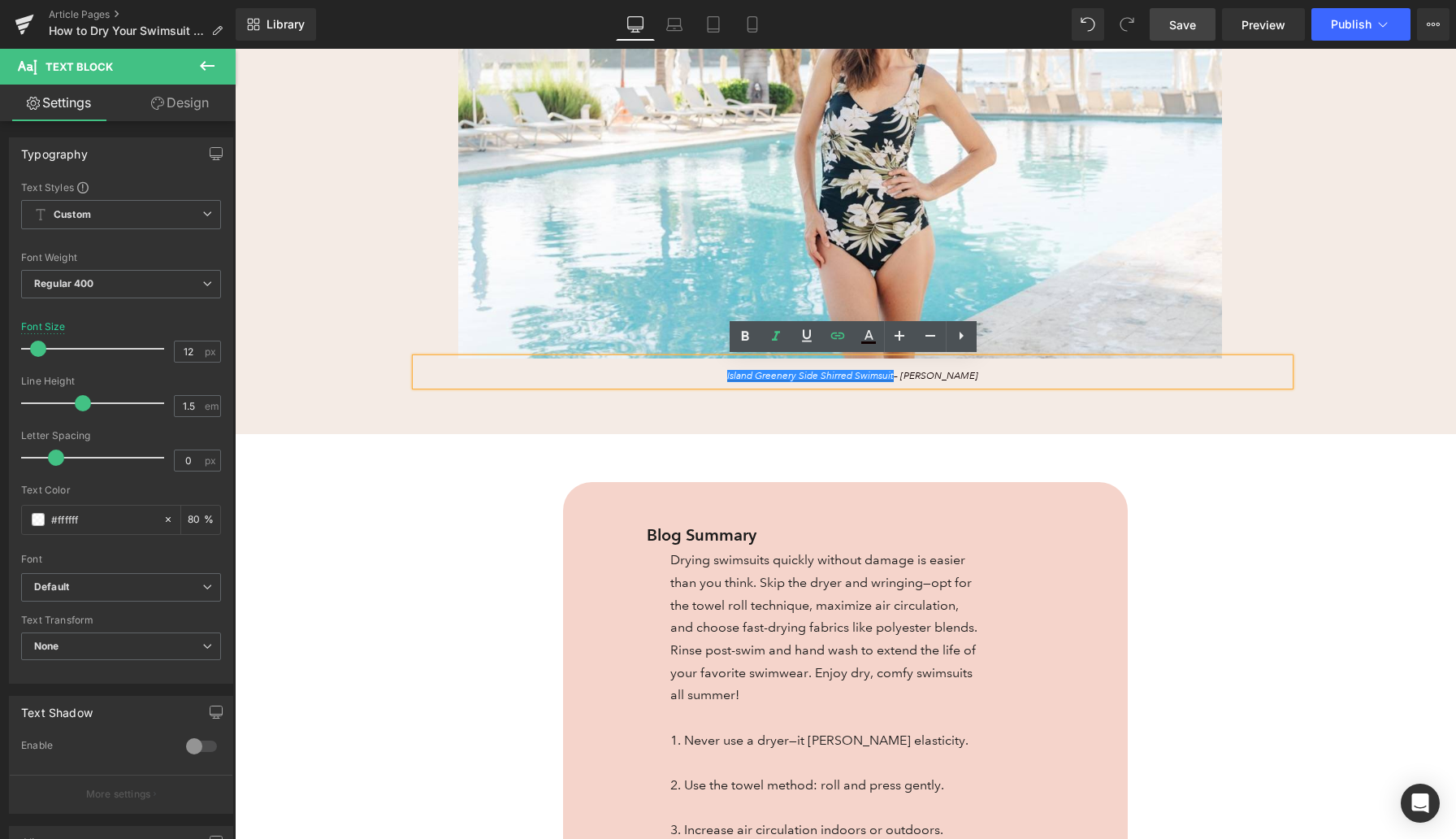
scroll to position [0, 0]
click at [951, 29] on span "Save" at bounding box center [1183, 24] width 27 height 17
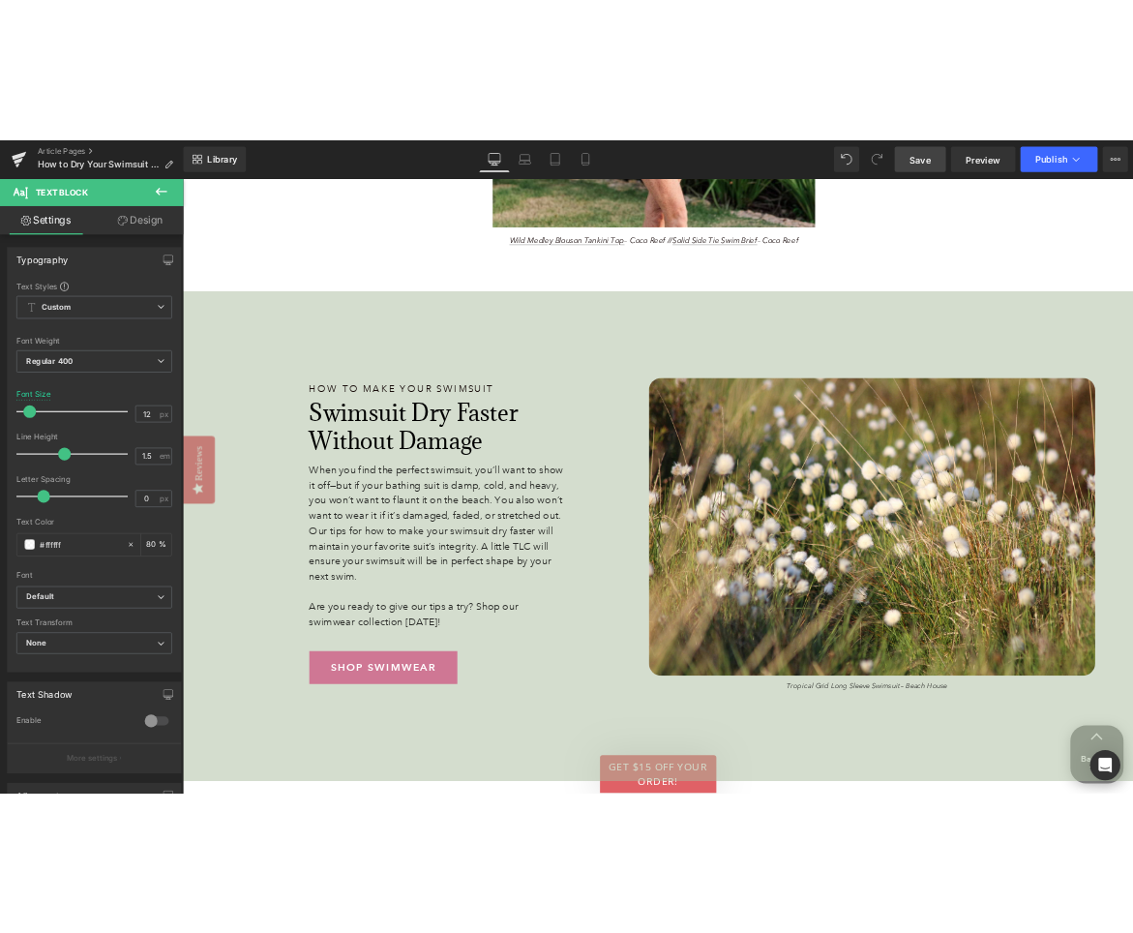
scroll to position [5198, 0]
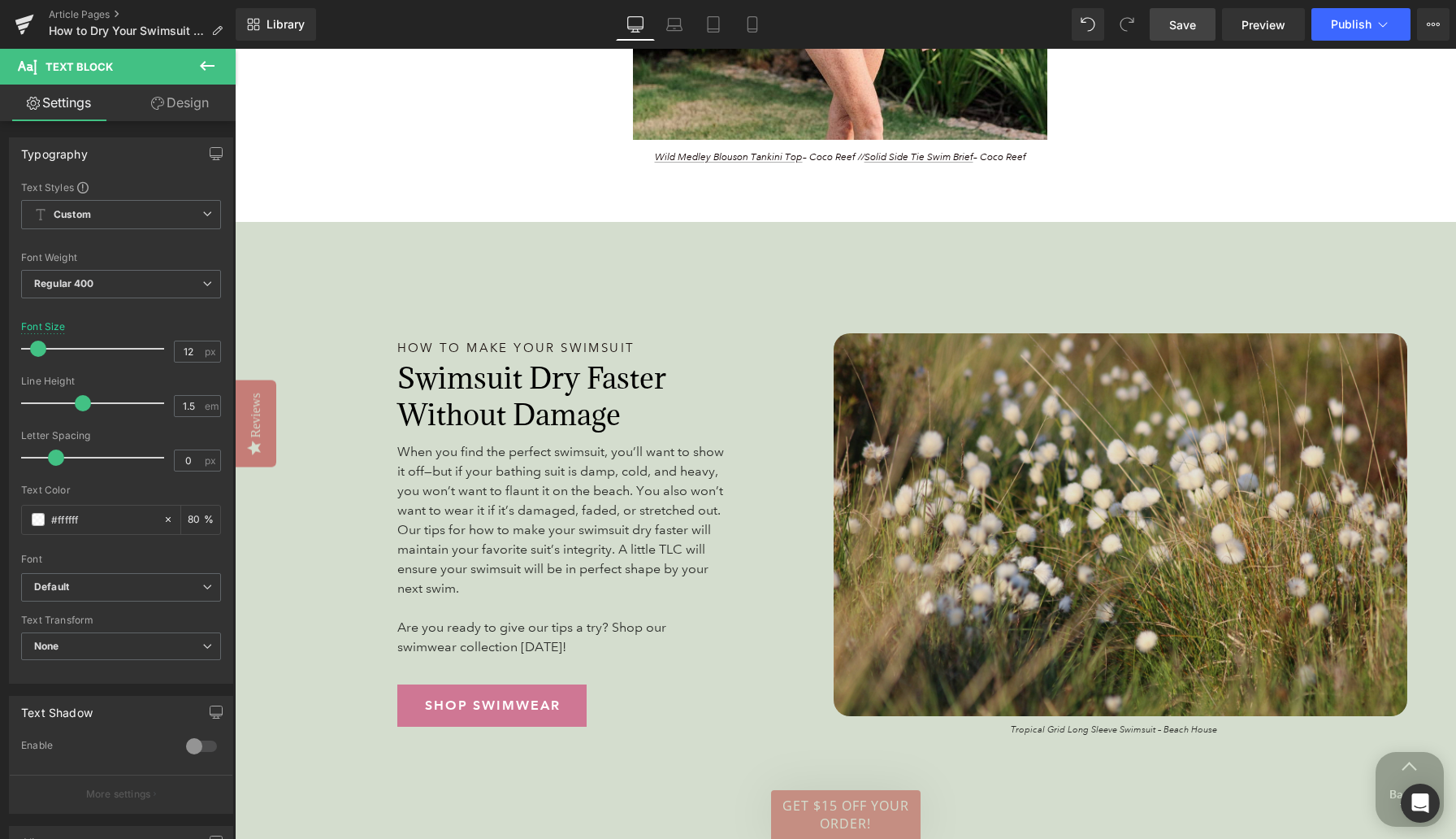
click at [951, 415] on img at bounding box center [1121, 525] width 574 height 383
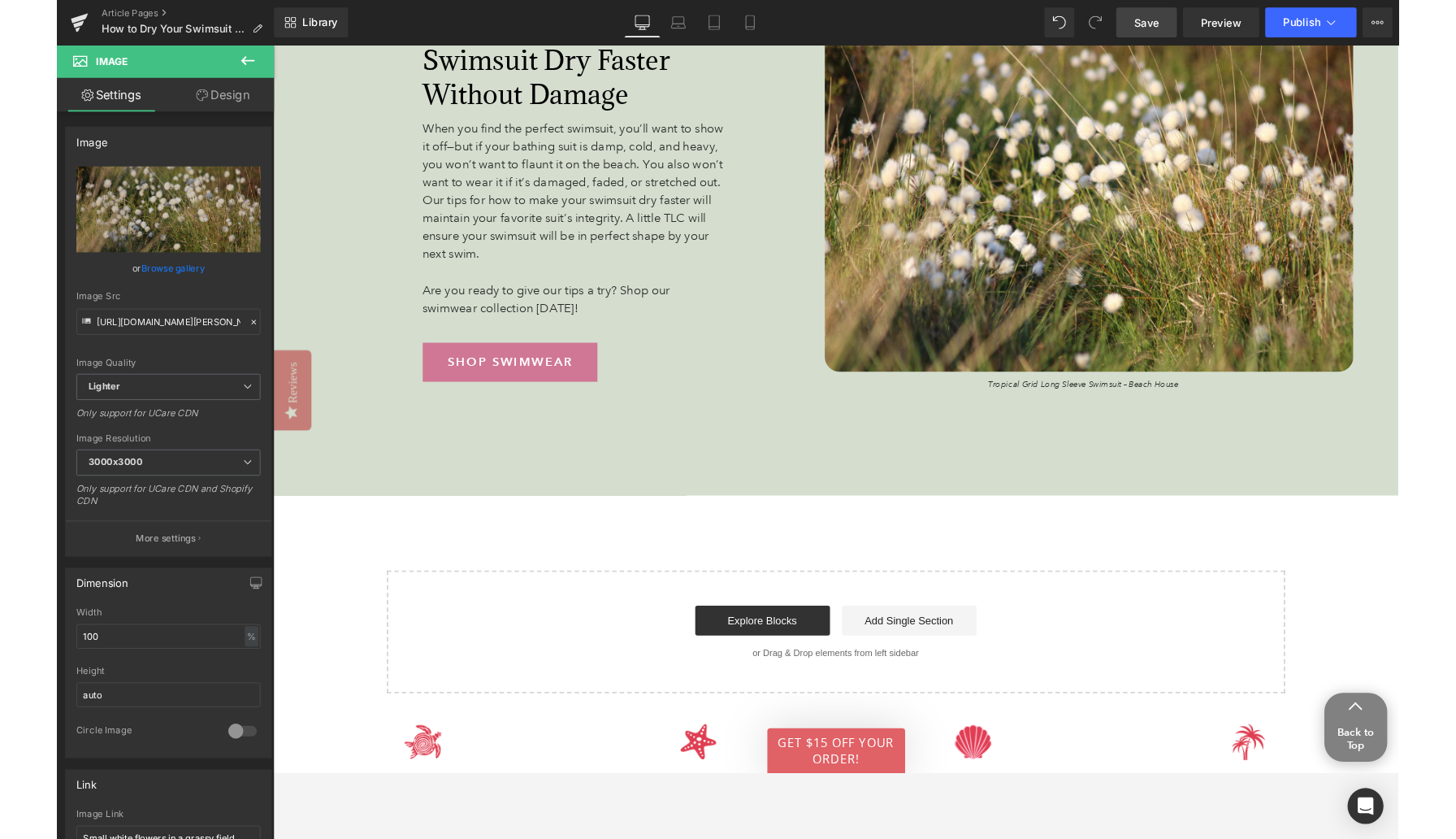
scroll to position [4678, 0]
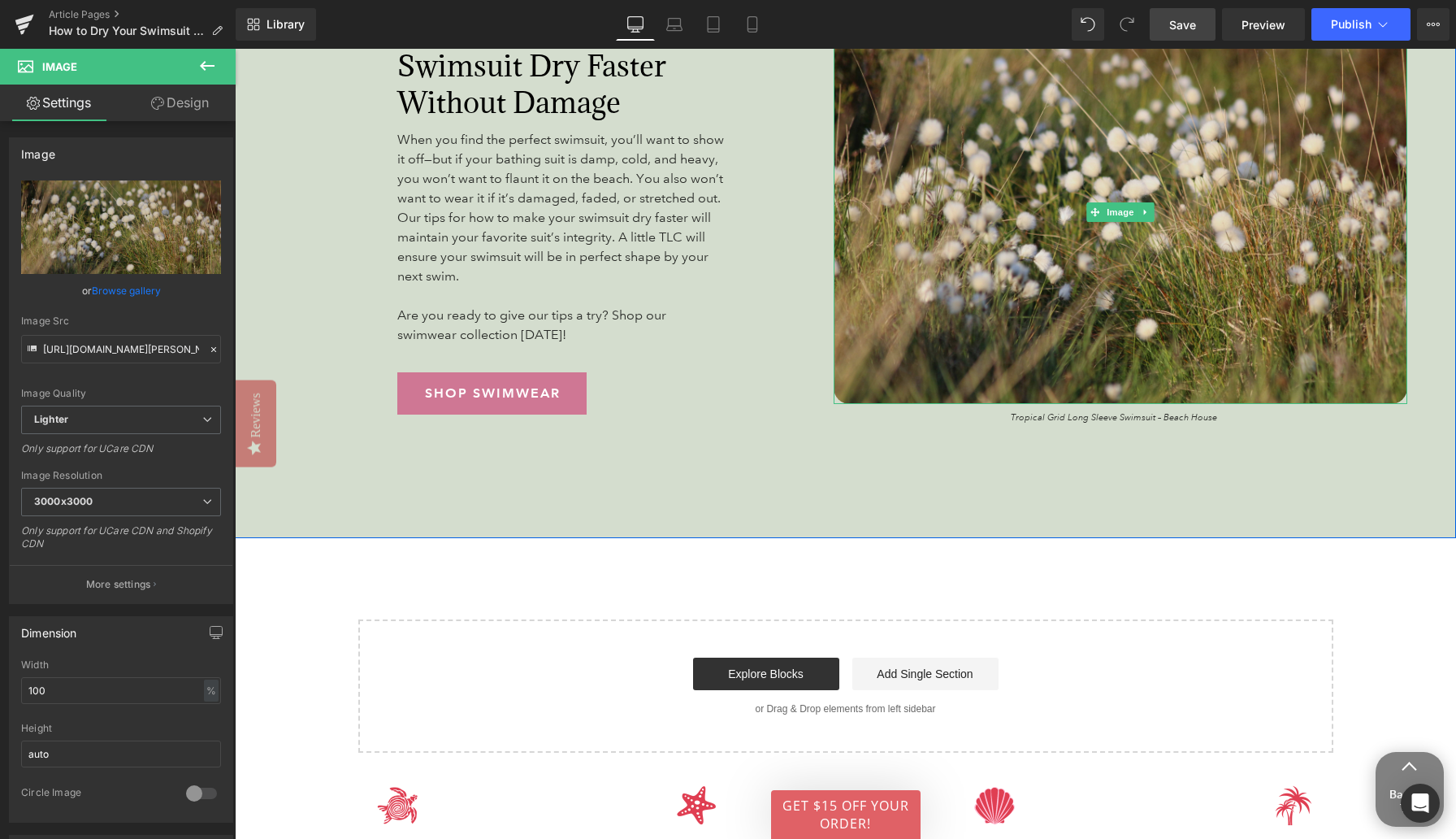
click at [951, 185] on img at bounding box center [1121, 212] width 574 height 383
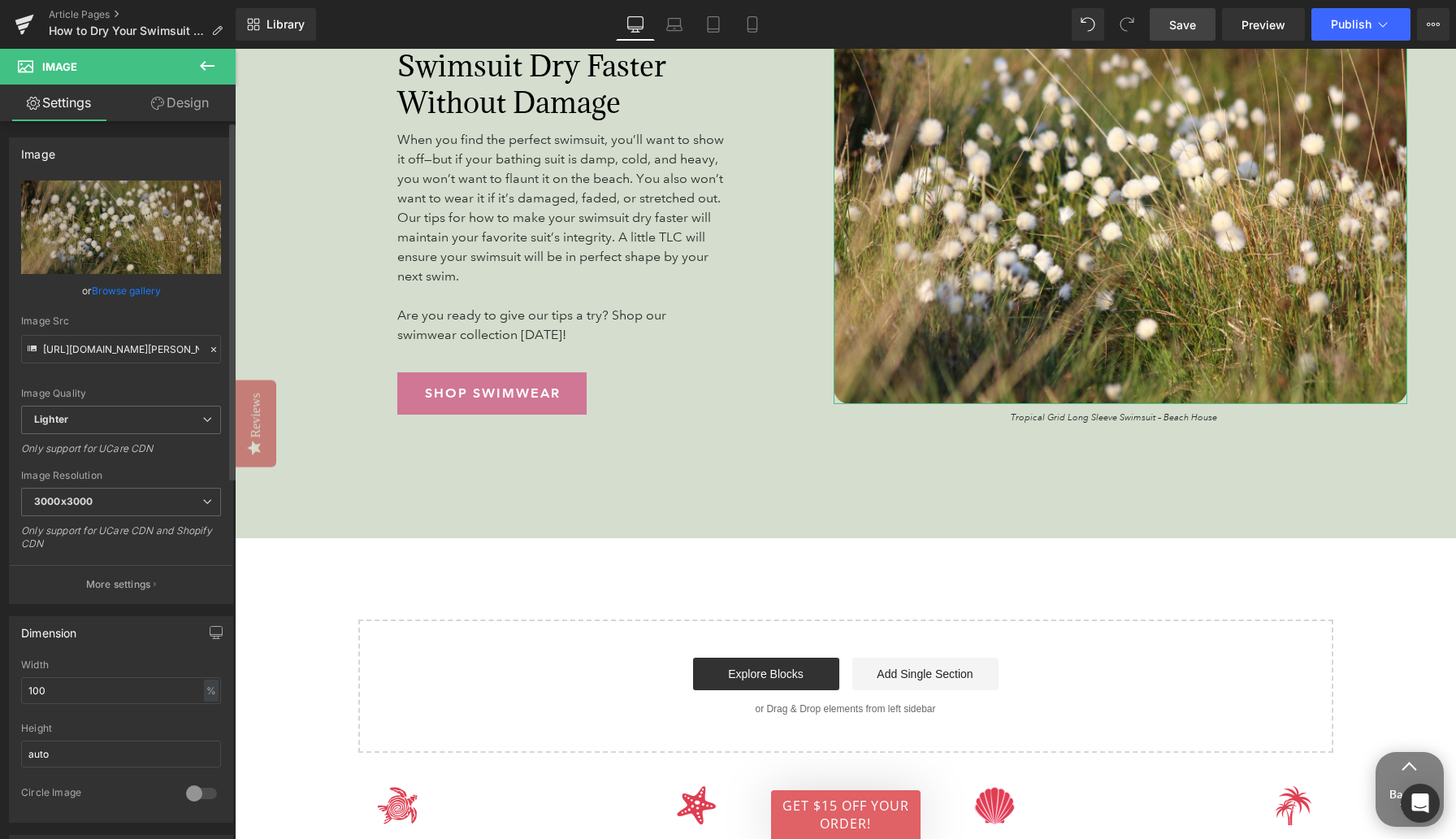
click at [130, 288] on link "Browse gallery" at bounding box center [126, 291] width 69 height 29
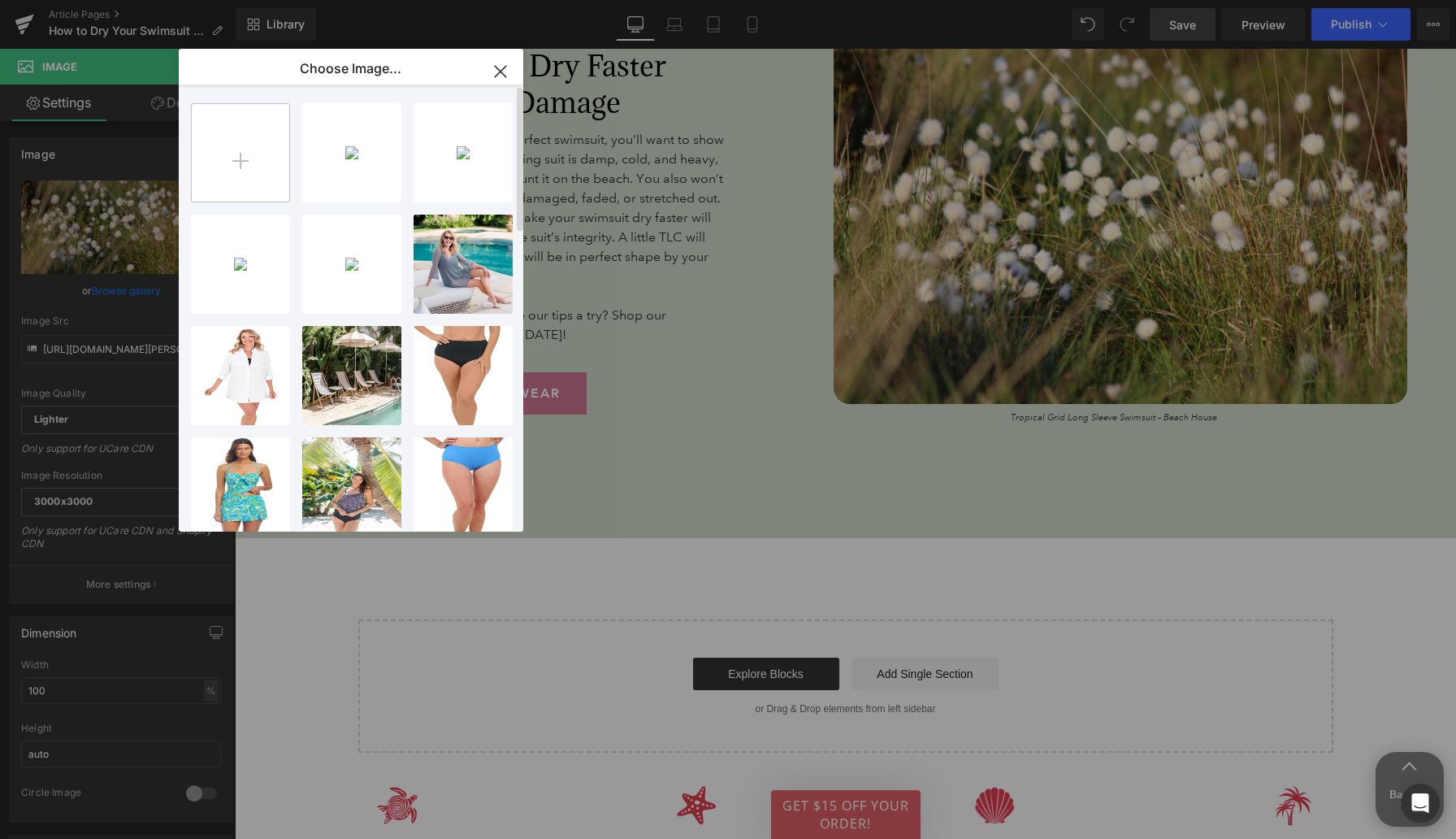
click at [230, 151] on input "file" at bounding box center [240, 153] width 97 height 97
type input "C:\fakepath\ShapeSolverSport_80005008-Blue_Blue_Mio_327962_2024_12_06_Edited_CM…"
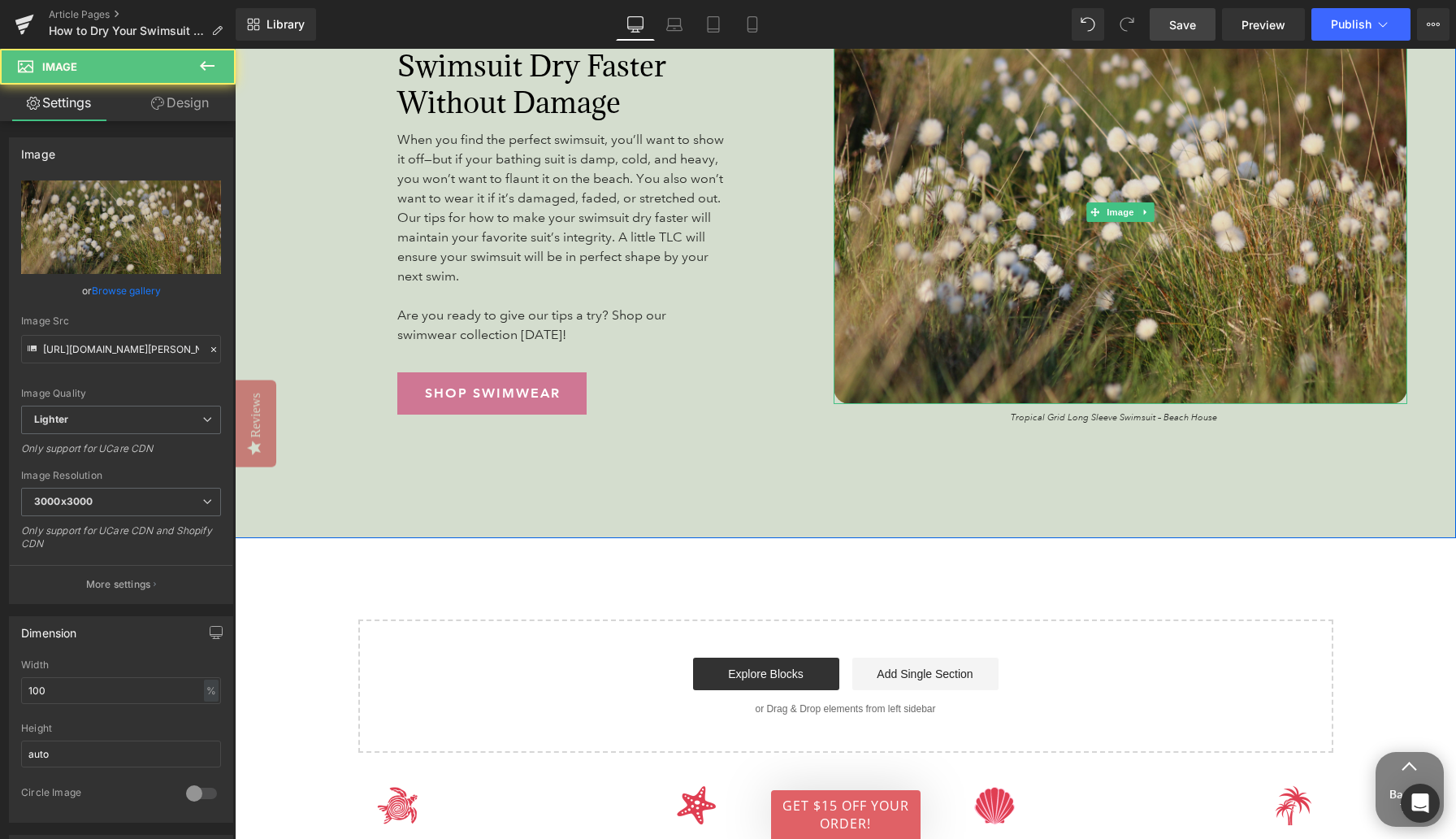
click at [951, 176] on img at bounding box center [1121, 212] width 574 height 383
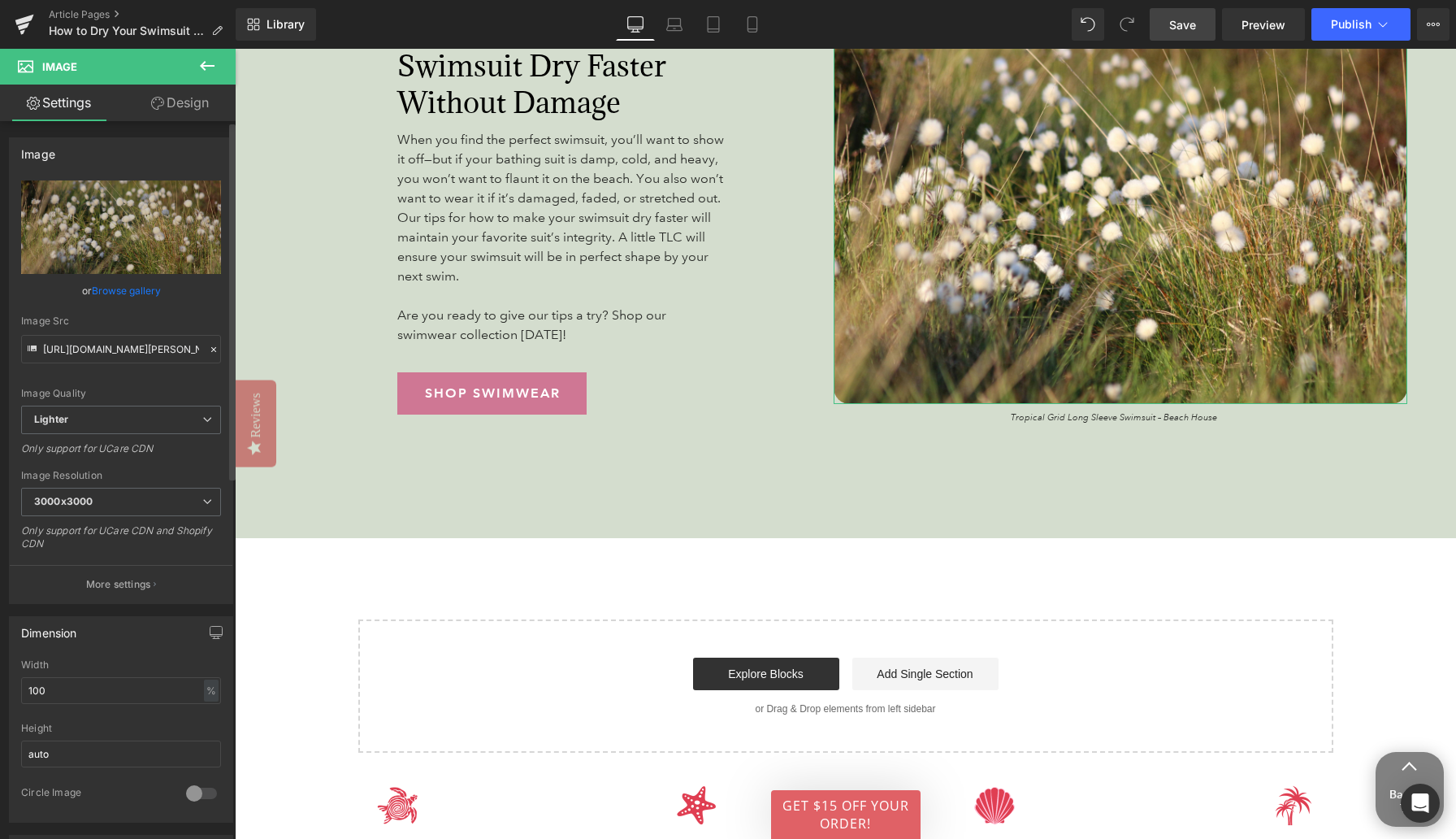
click at [130, 291] on link "Browse gallery" at bounding box center [126, 291] width 69 height 29
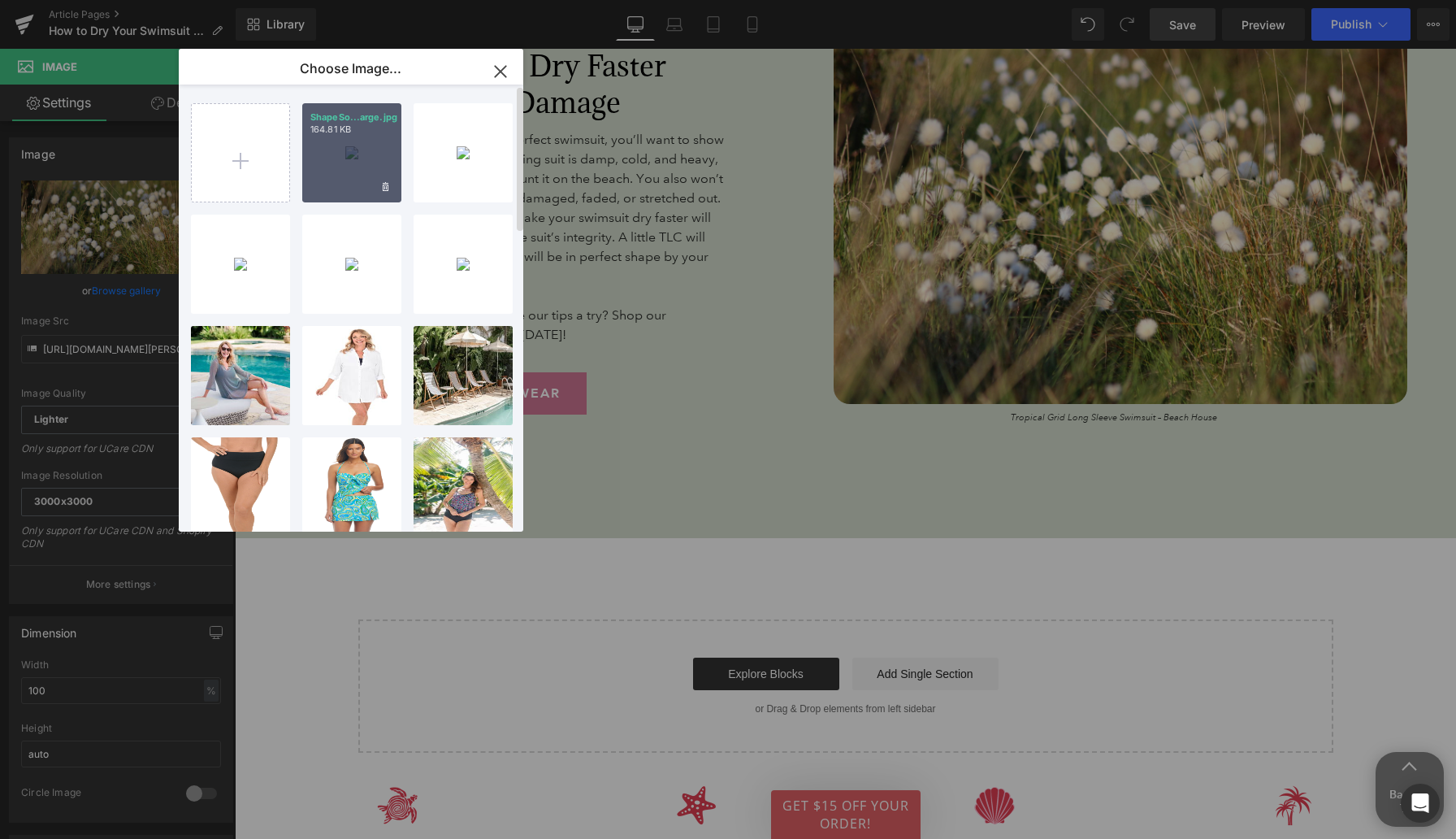
click at [341, 149] on div "ShapeSo...arge.jpg 164.81 KB" at bounding box center [352, 153] width 99 height 99
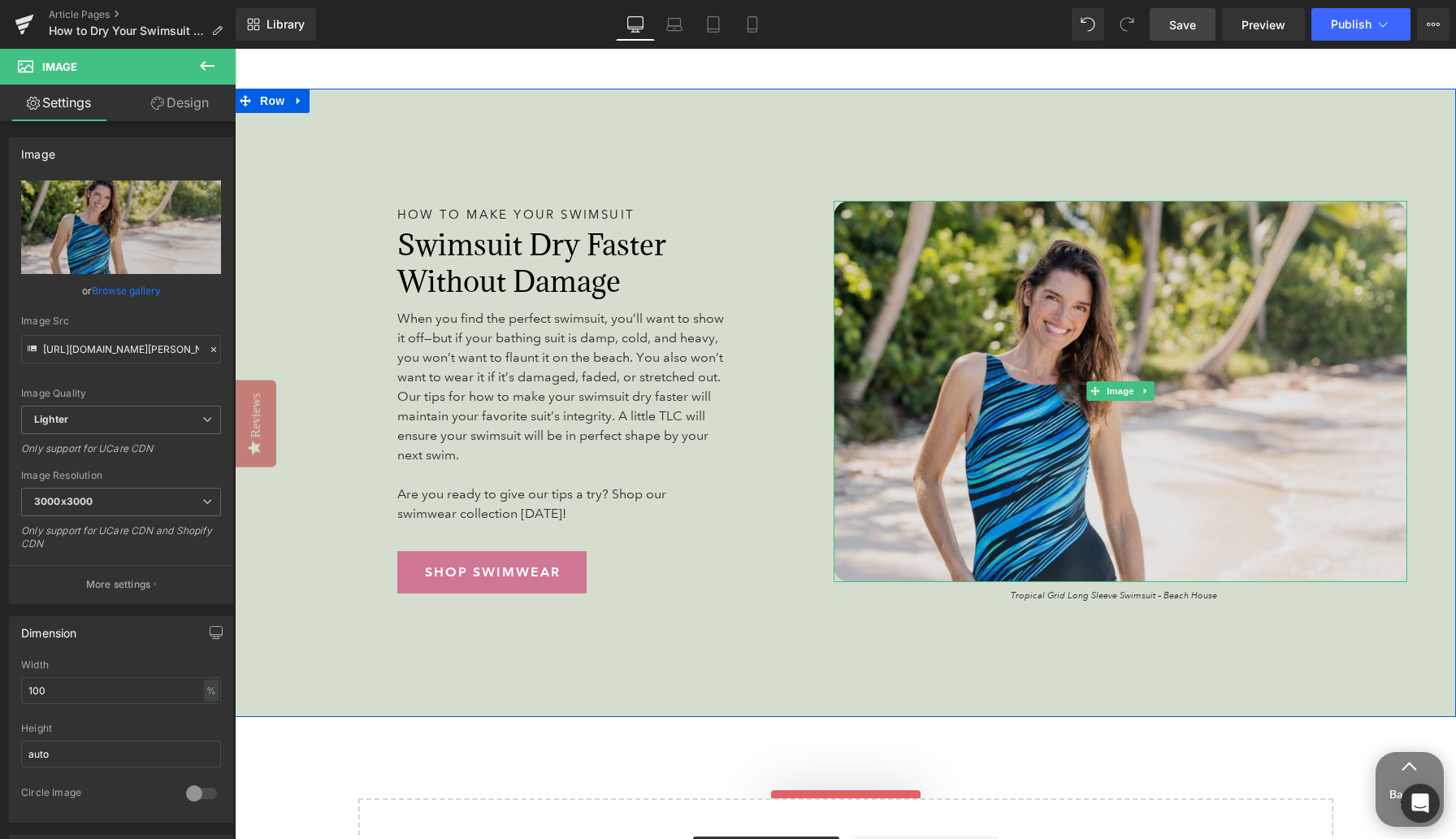
scroll to position [4492, 0]
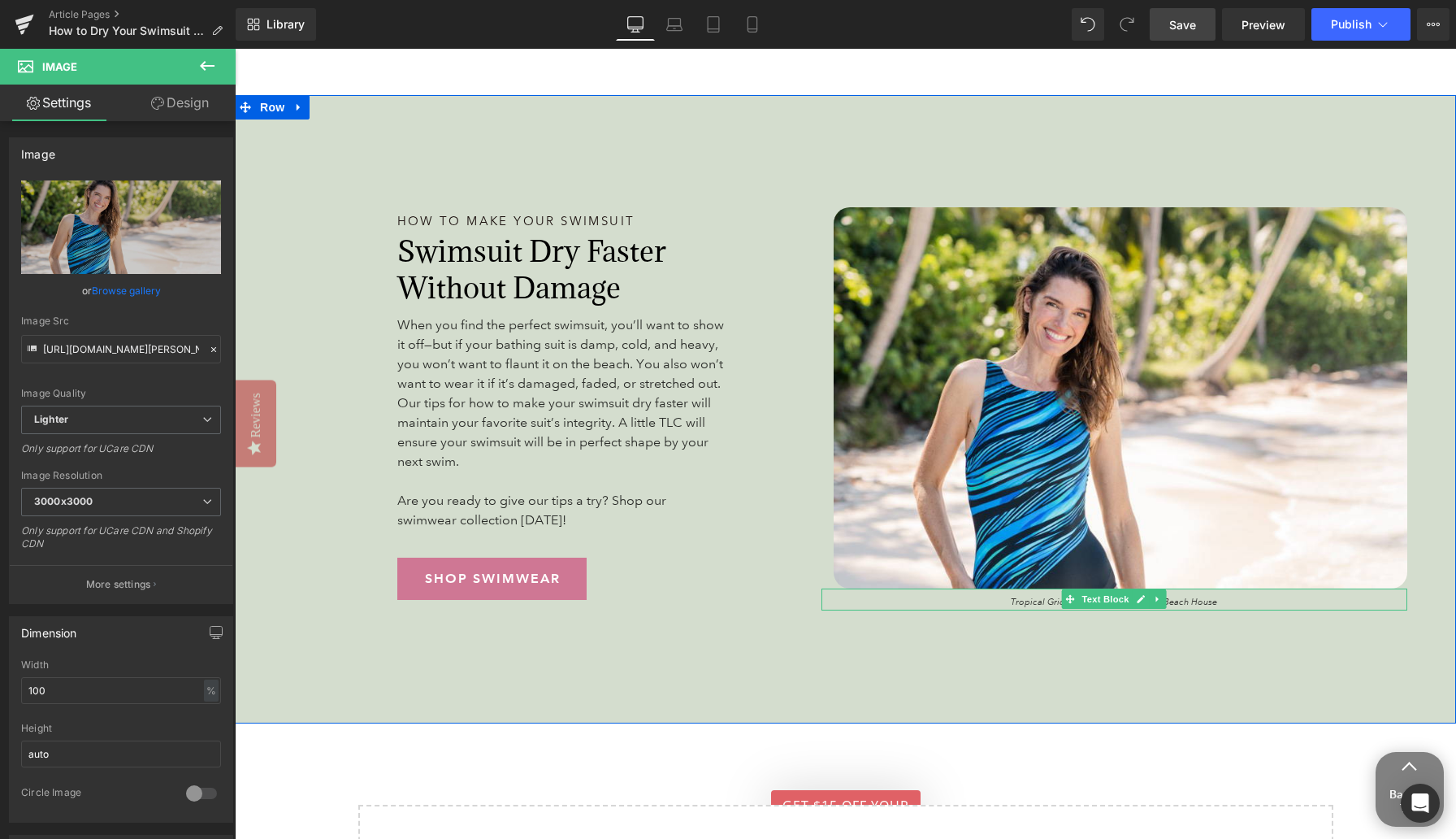
click at [951, 599] on p "Tropical Grid Long Sleeve Swimsuit – Beach House" at bounding box center [1114, 602] width 587 height 13
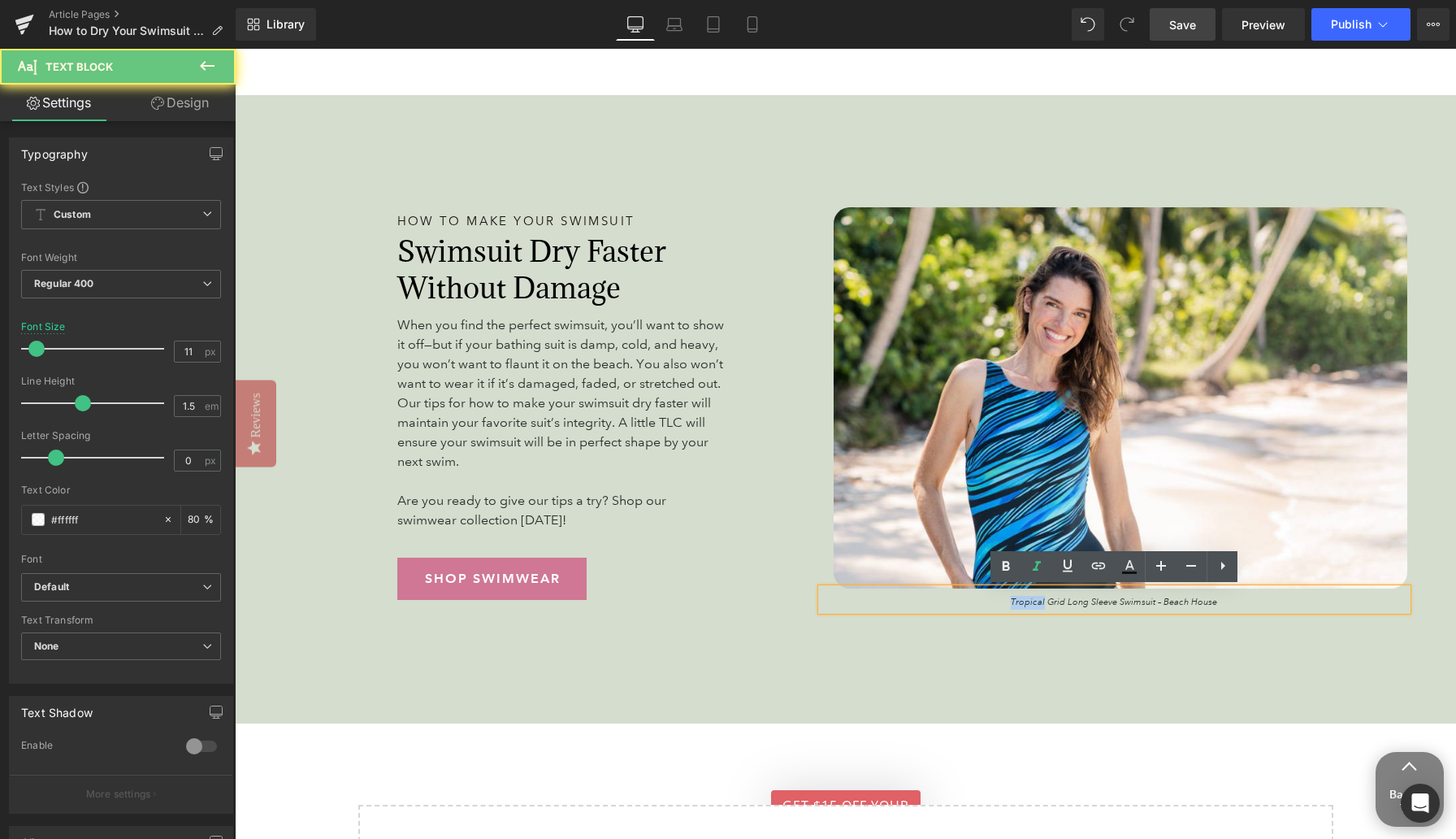
click at [951, 600] on p "Tropical Grid Long Sleeve Swimsuit – Beach House" at bounding box center [1114, 602] width 587 height 13
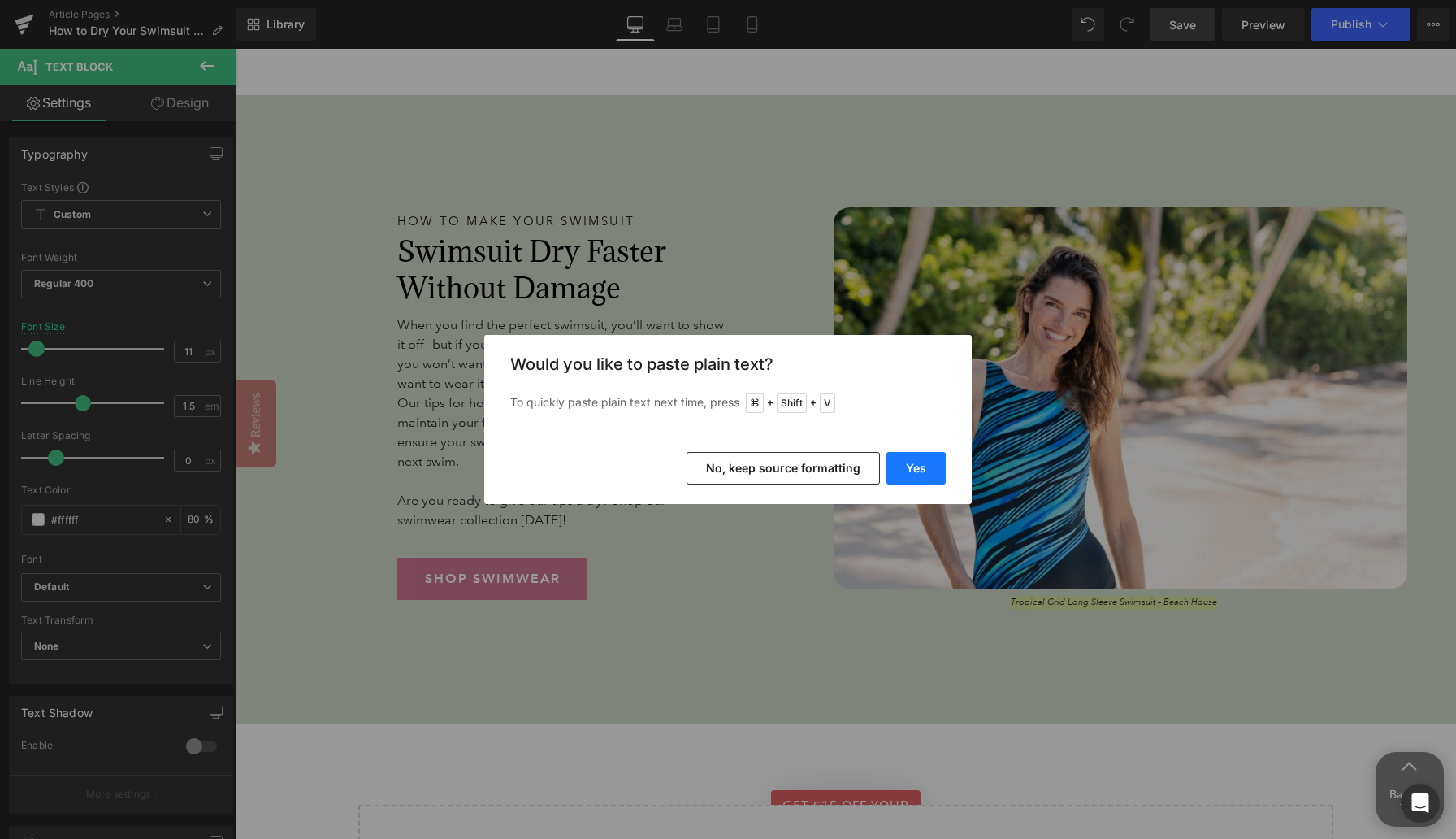
click at [929, 468] on button "Yes" at bounding box center [916, 468] width 60 height 33
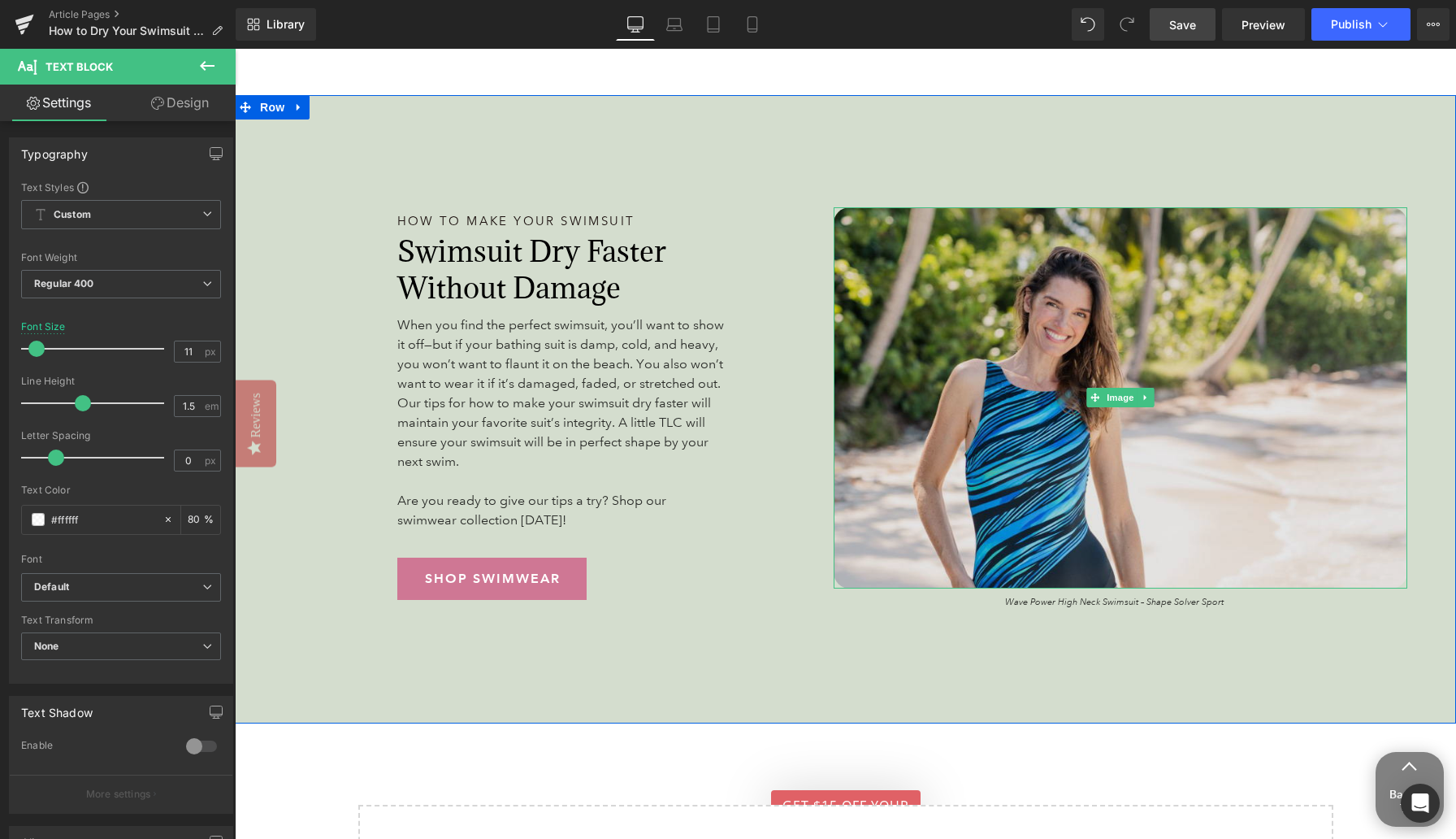
click at [951, 377] on img at bounding box center [1121, 398] width 574 height 381
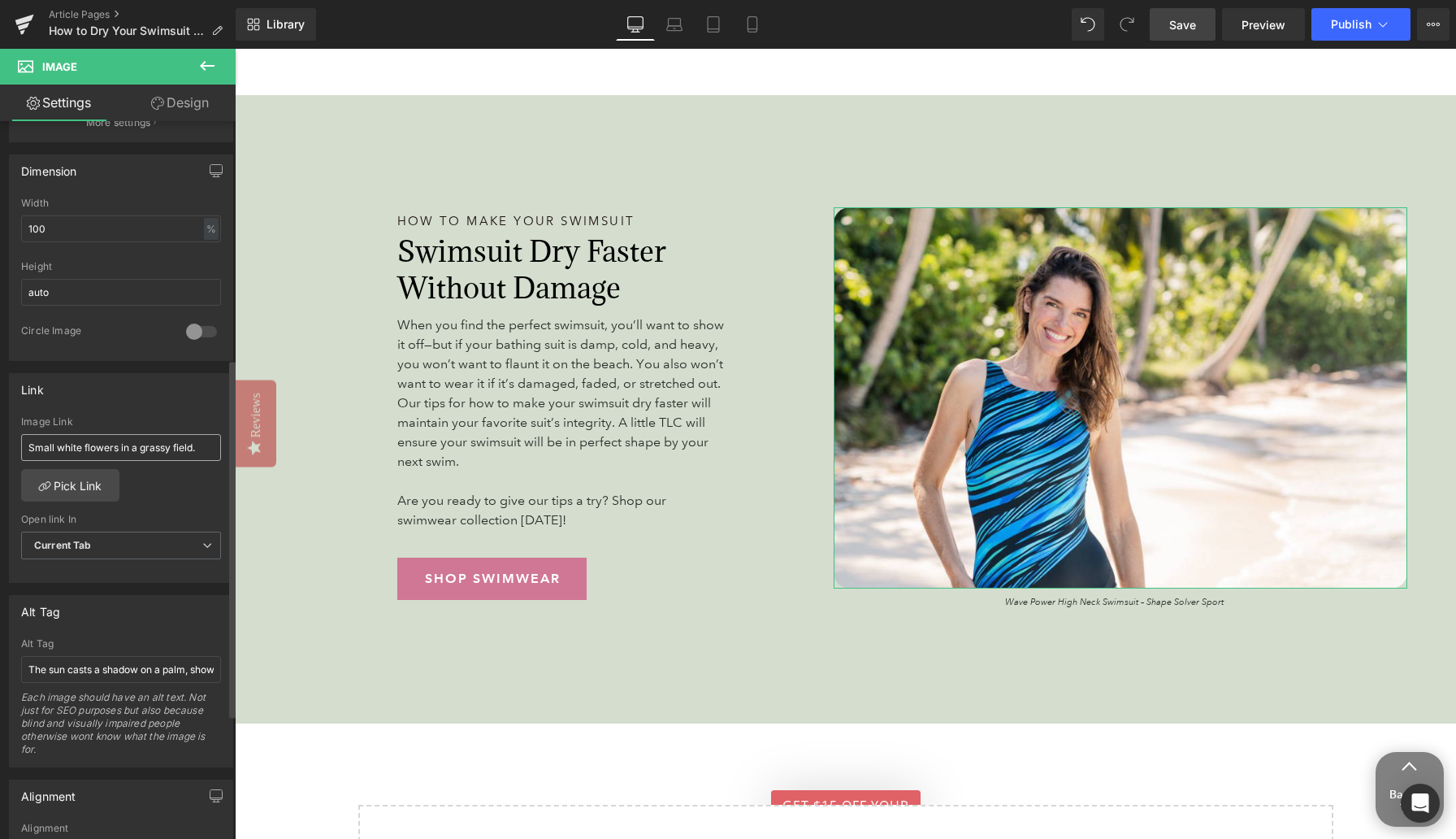
scroll to position [475, 0]
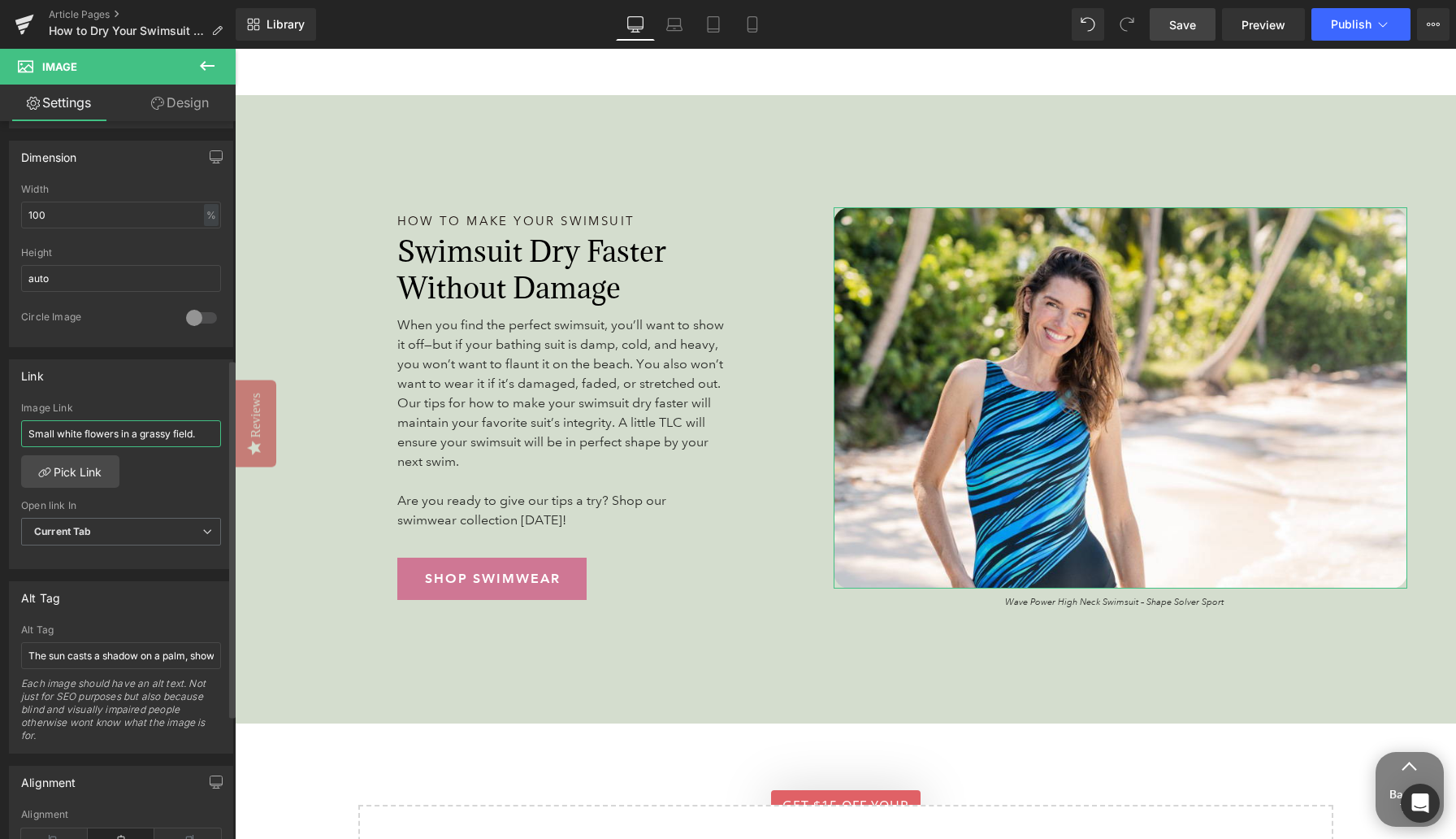
click at [76, 433] on input "Small white flowers in a grassy field." at bounding box center [121, 433] width 200 height 27
type input "[URL][DOMAIN_NAME]"
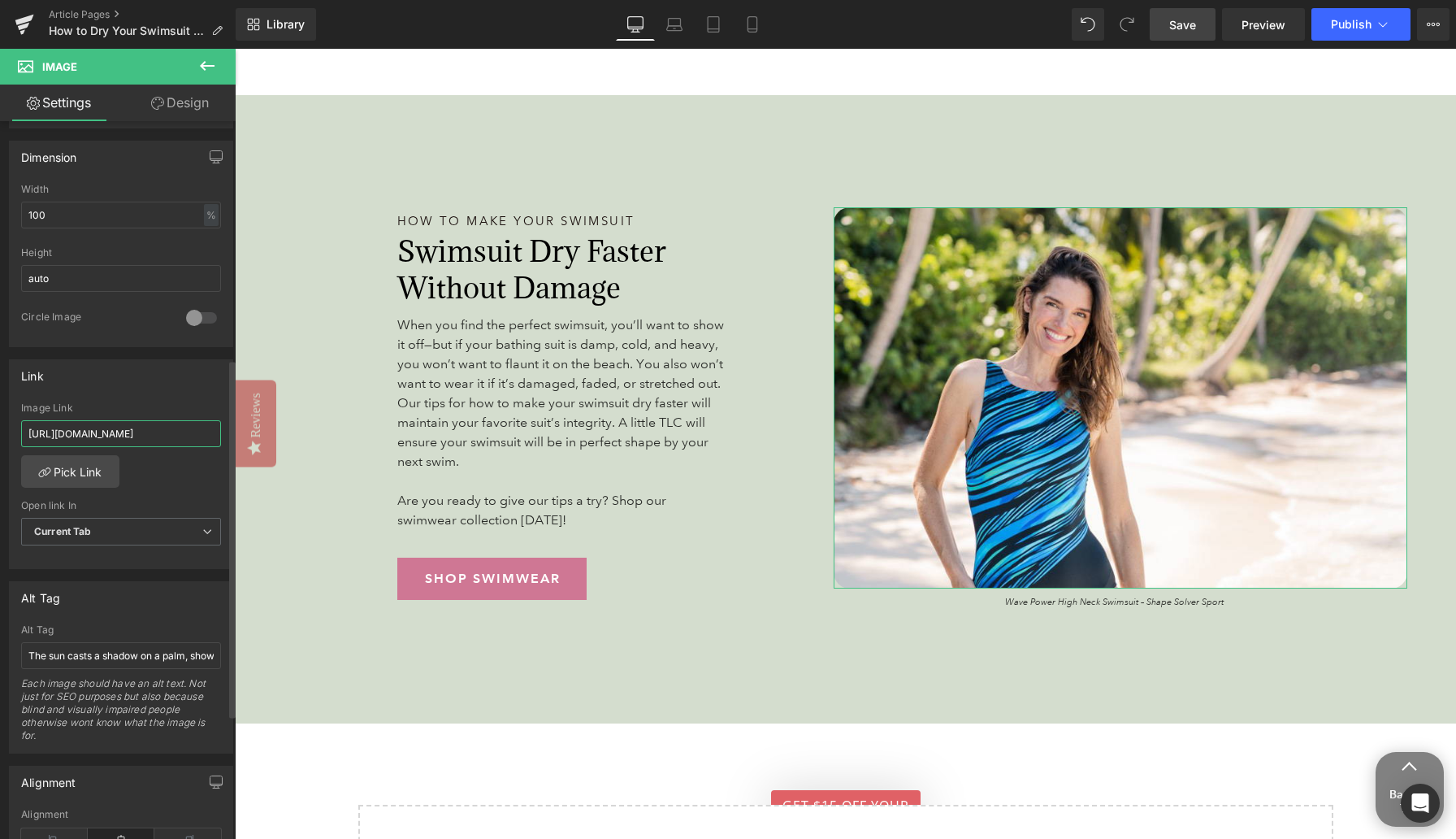
scroll to position [0, 188]
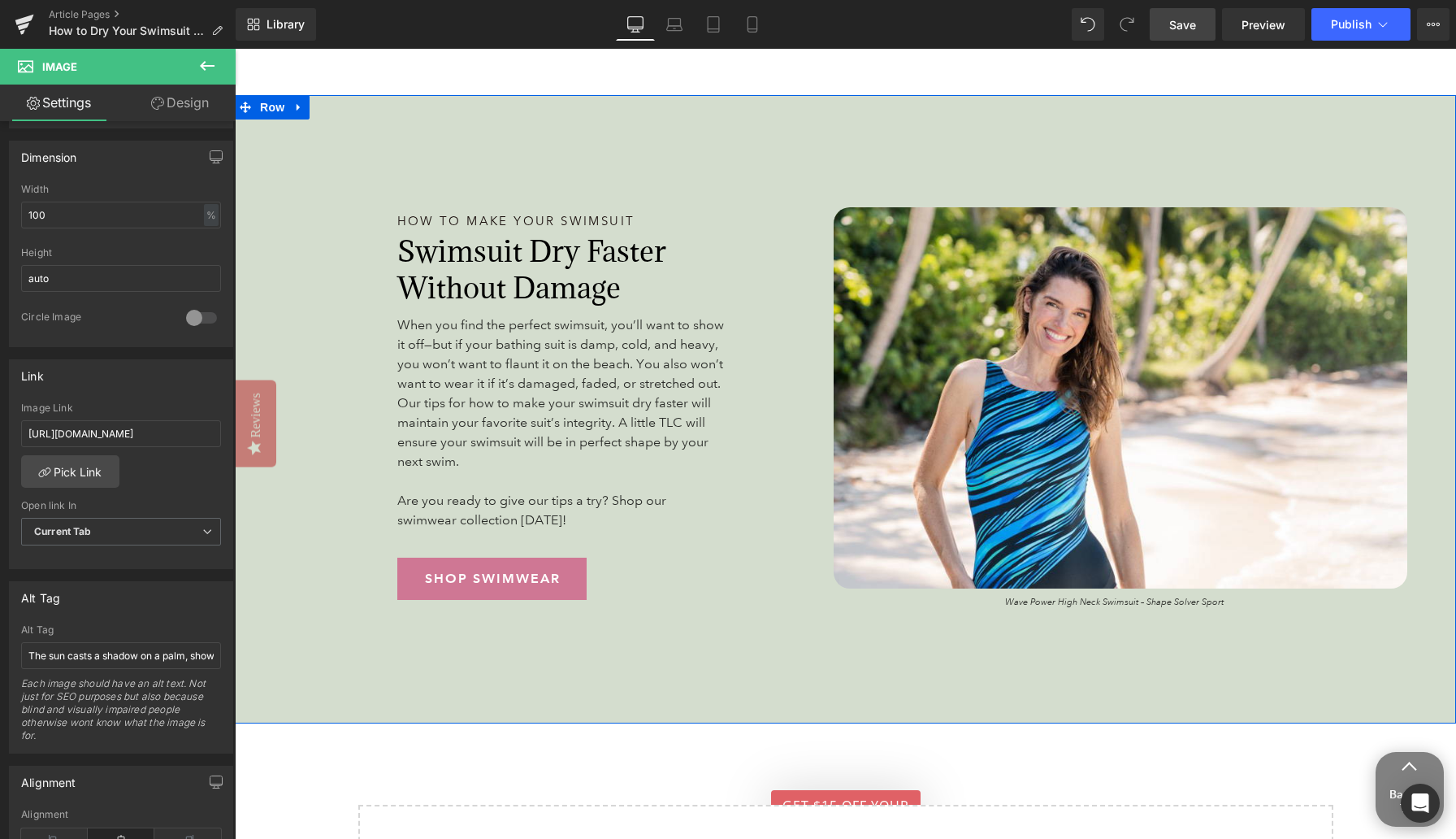
click at [951, 605] on span "Wave Power High Neck Swimsuit – Shape Solver Sport" at bounding box center [1114, 602] width 218 height 12
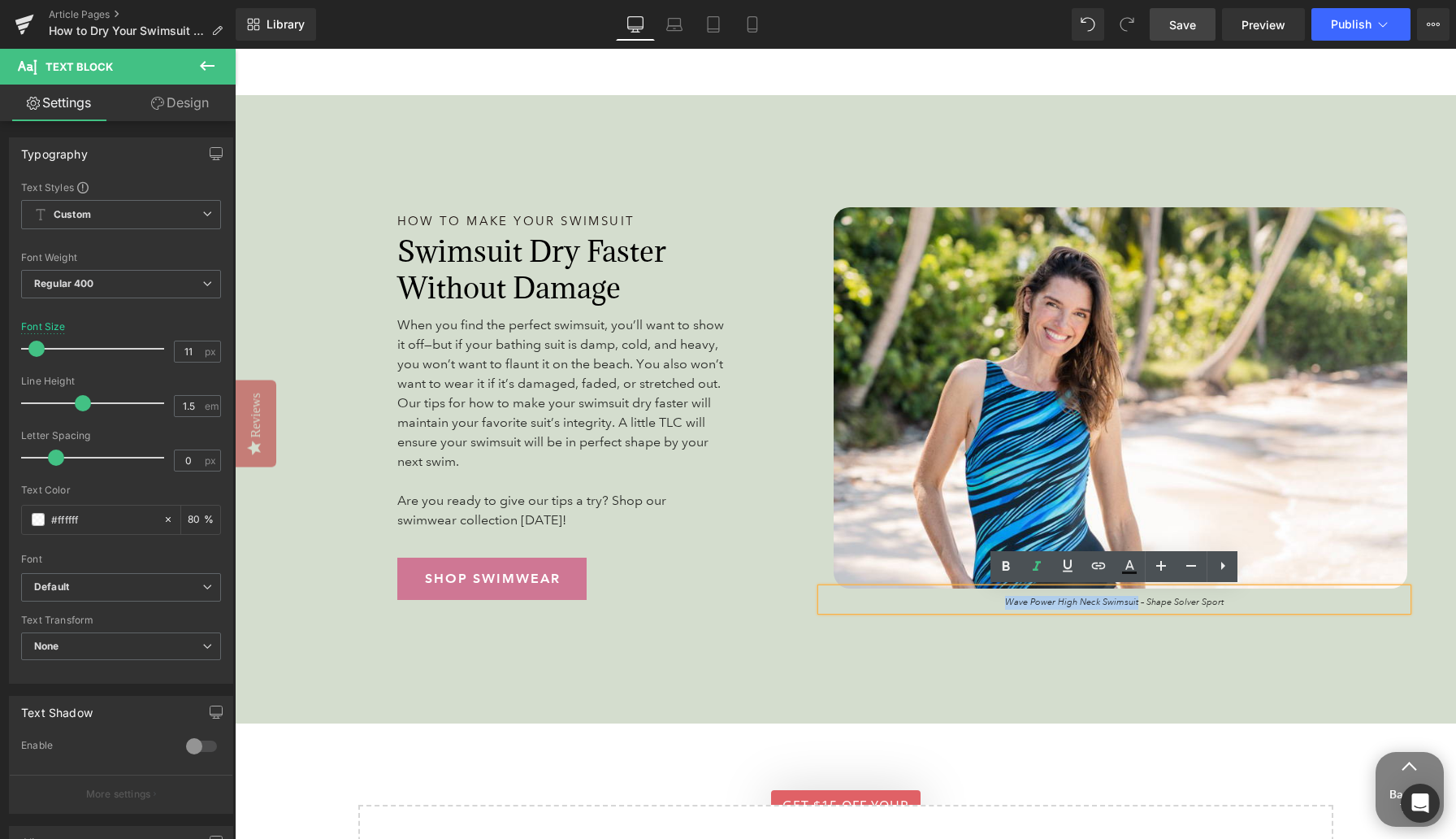
drag, startPoint x: 1138, startPoint y: 602, endPoint x: 971, endPoint y: 604, distance: 167.0
click at [951, 604] on p "Wave Power High Neck Swimsuit – Shape Solver Sport" at bounding box center [1114, 602] width 587 height 13
click at [951, 572] on icon at bounding box center [1098, 565] width 19 height 19
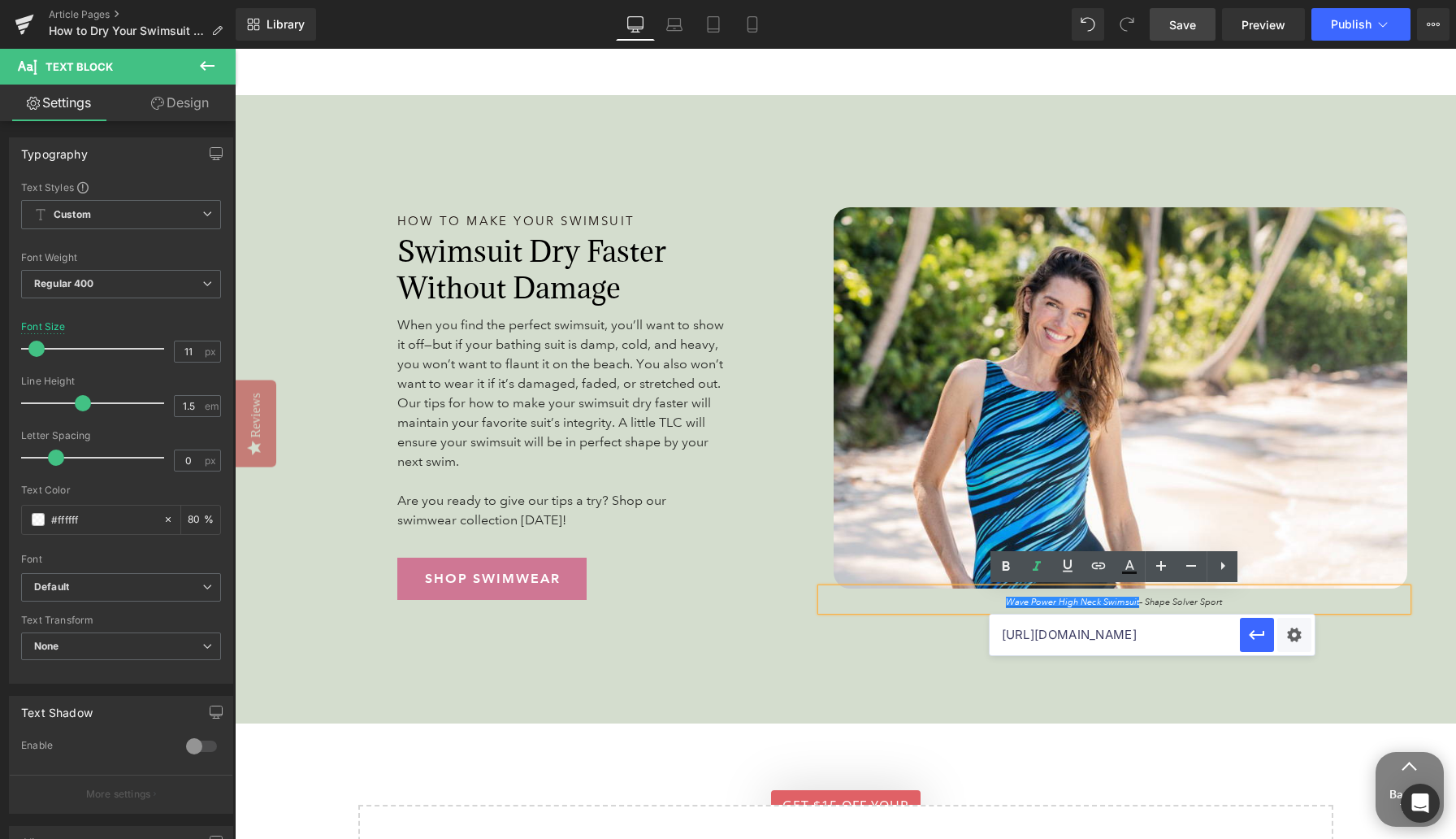
click at [951, 640] on input "https://www.anthonysfla.com/products/mm5em14?variant=51662150467956" at bounding box center [1115, 635] width 250 height 40
paste input "[URL][DOMAIN_NAME]"
type input "[URL][DOMAIN_NAME]"
click at [951, 627] on icon "button" at bounding box center [1257, 634] width 19 height 19
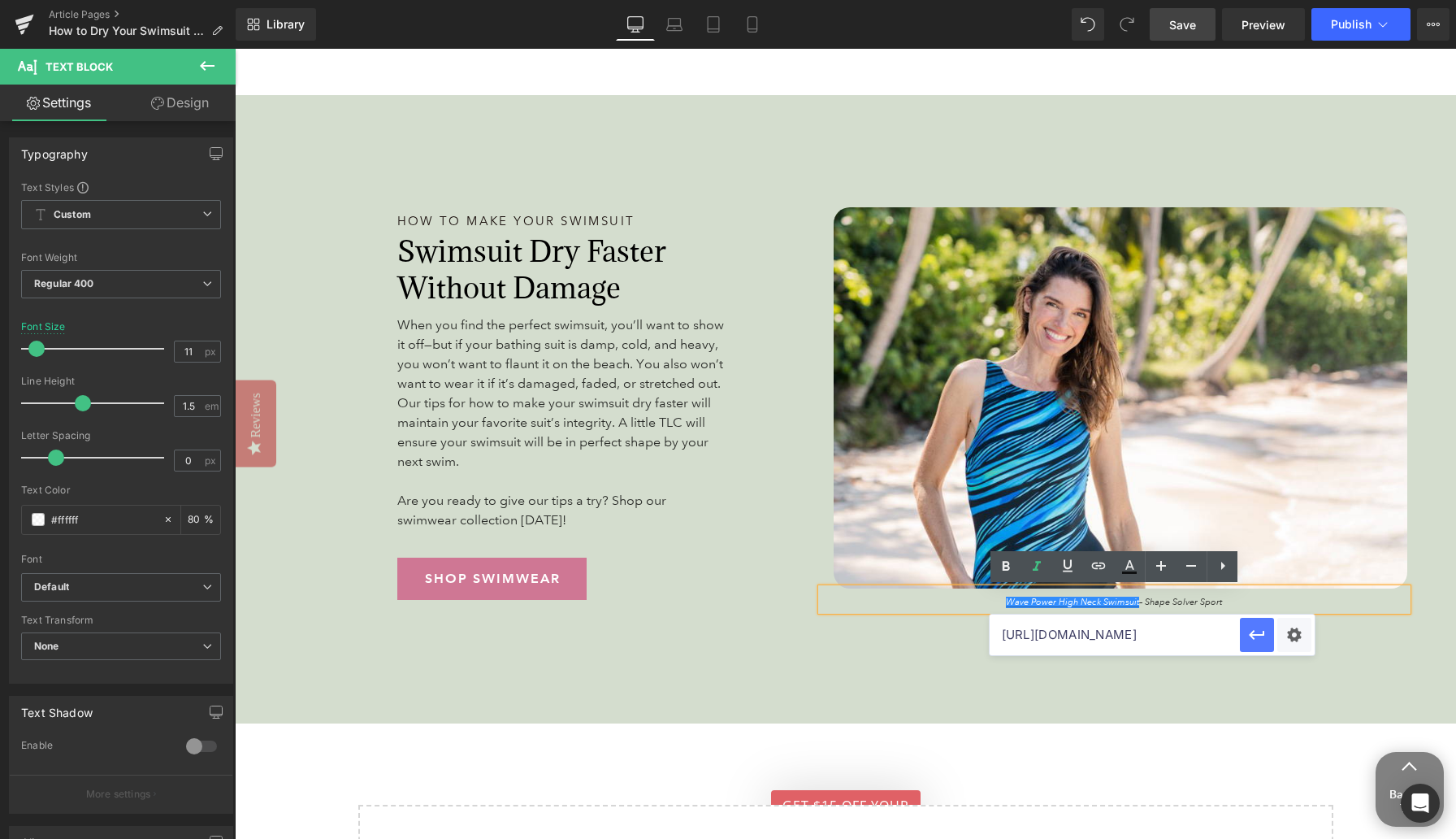
scroll to position [0, 0]
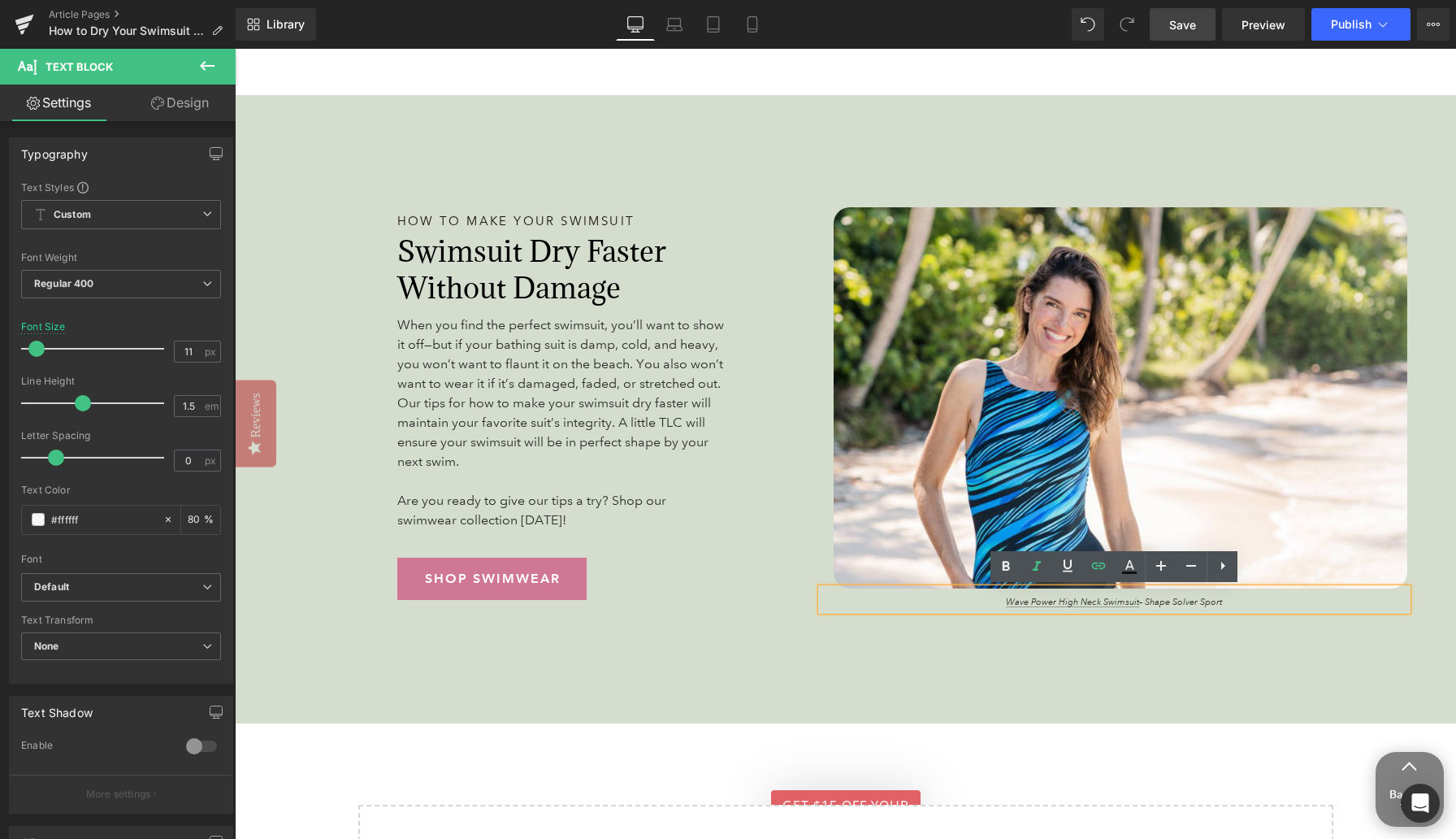
click at [951, 23] on span "Save" at bounding box center [1183, 24] width 27 height 17
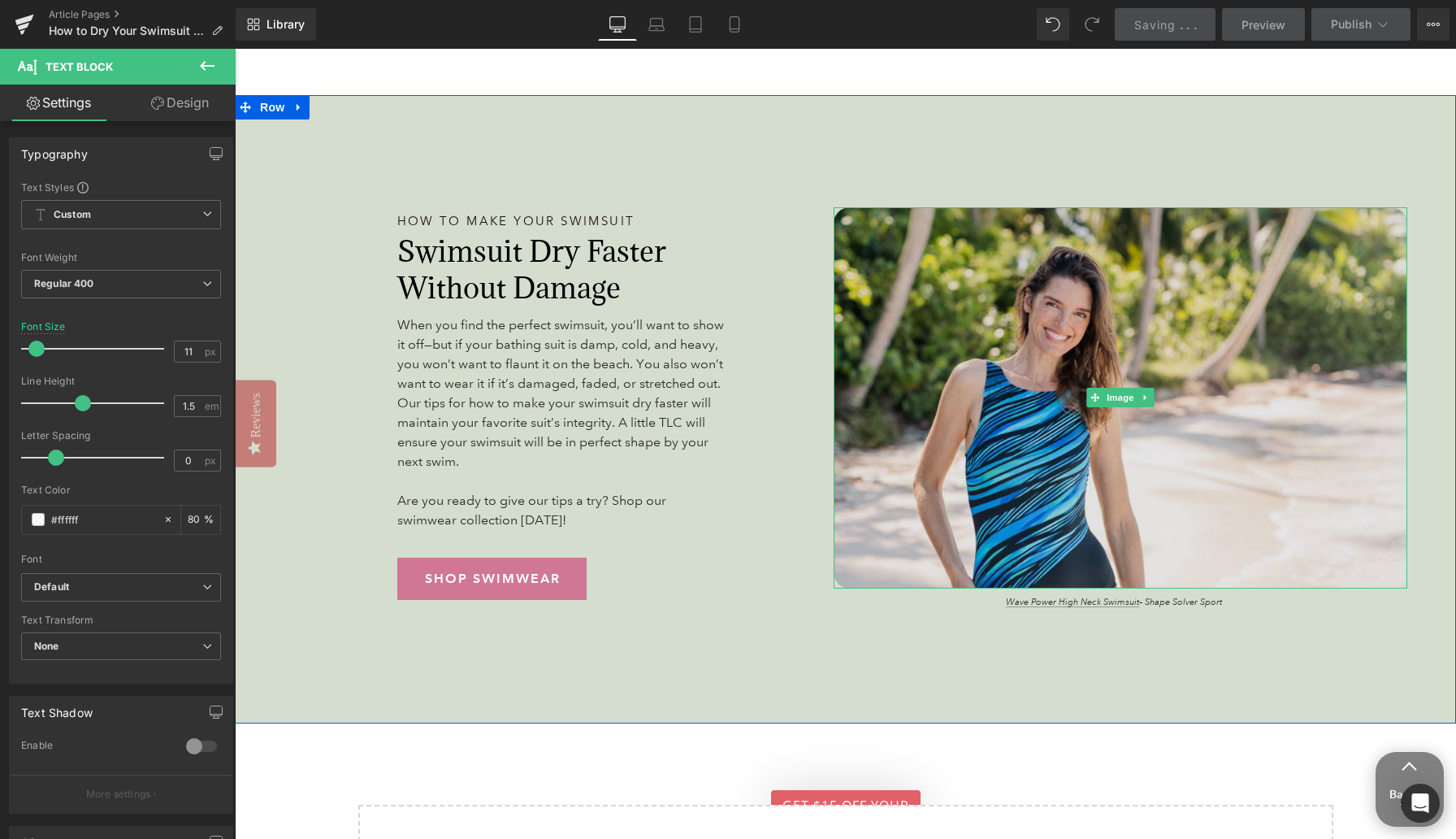
click at [951, 294] on img at bounding box center [1121, 398] width 574 height 381
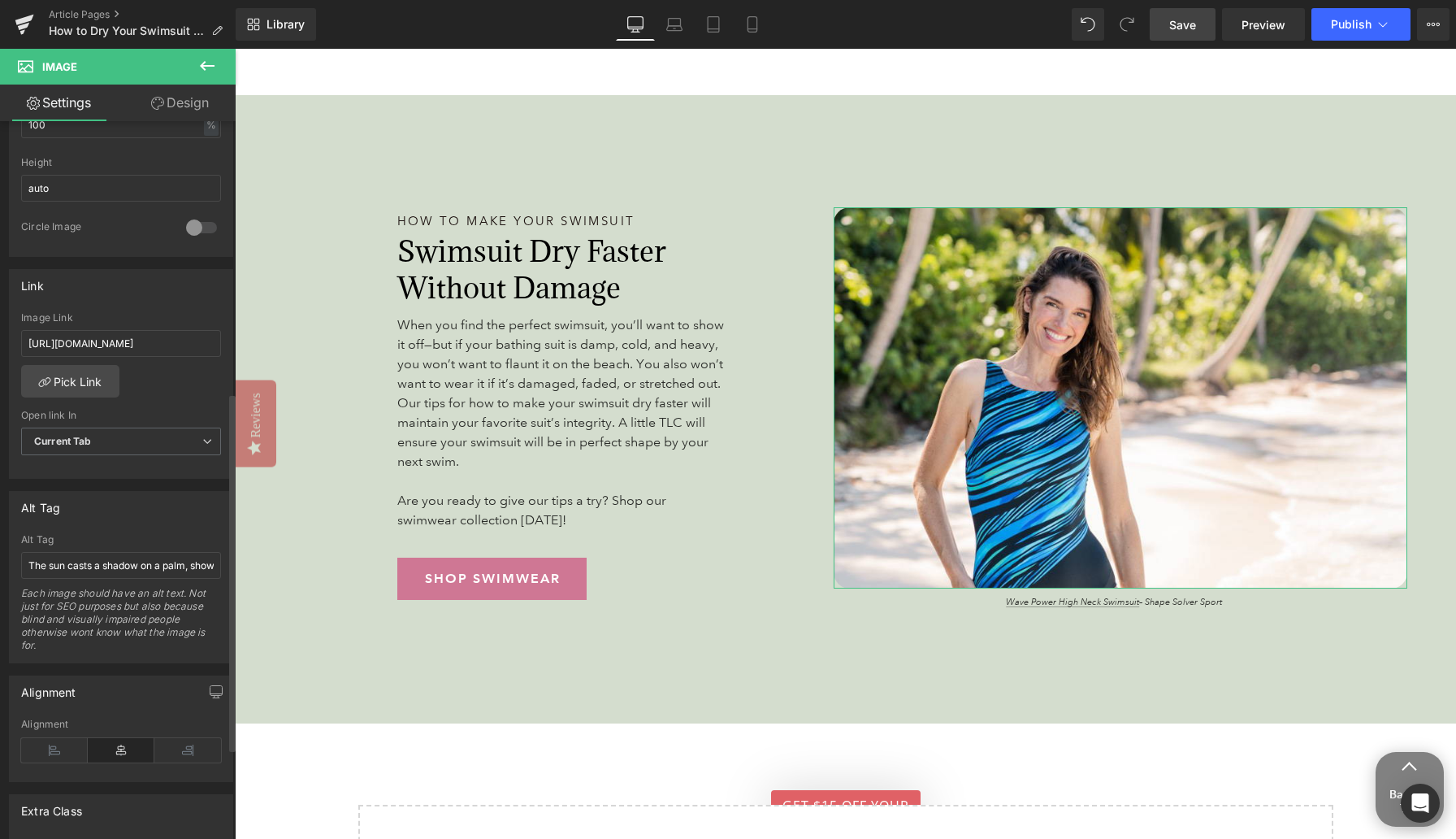
scroll to position [583, 0]
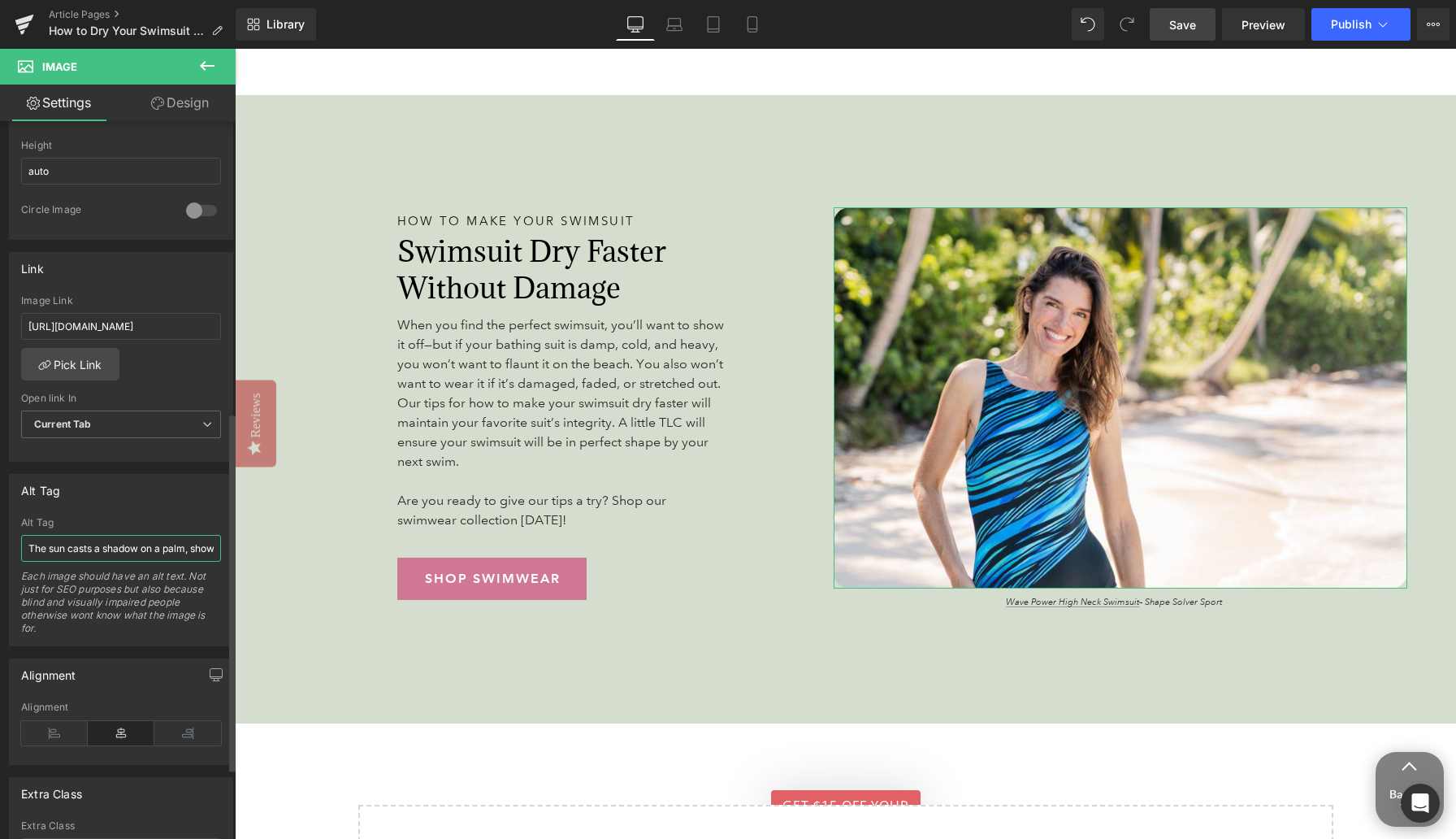
click at [98, 546] on input "The sun casts a shadow on a palm, showing its leaf on the sand." at bounding box center [121, 548] width 200 height 27
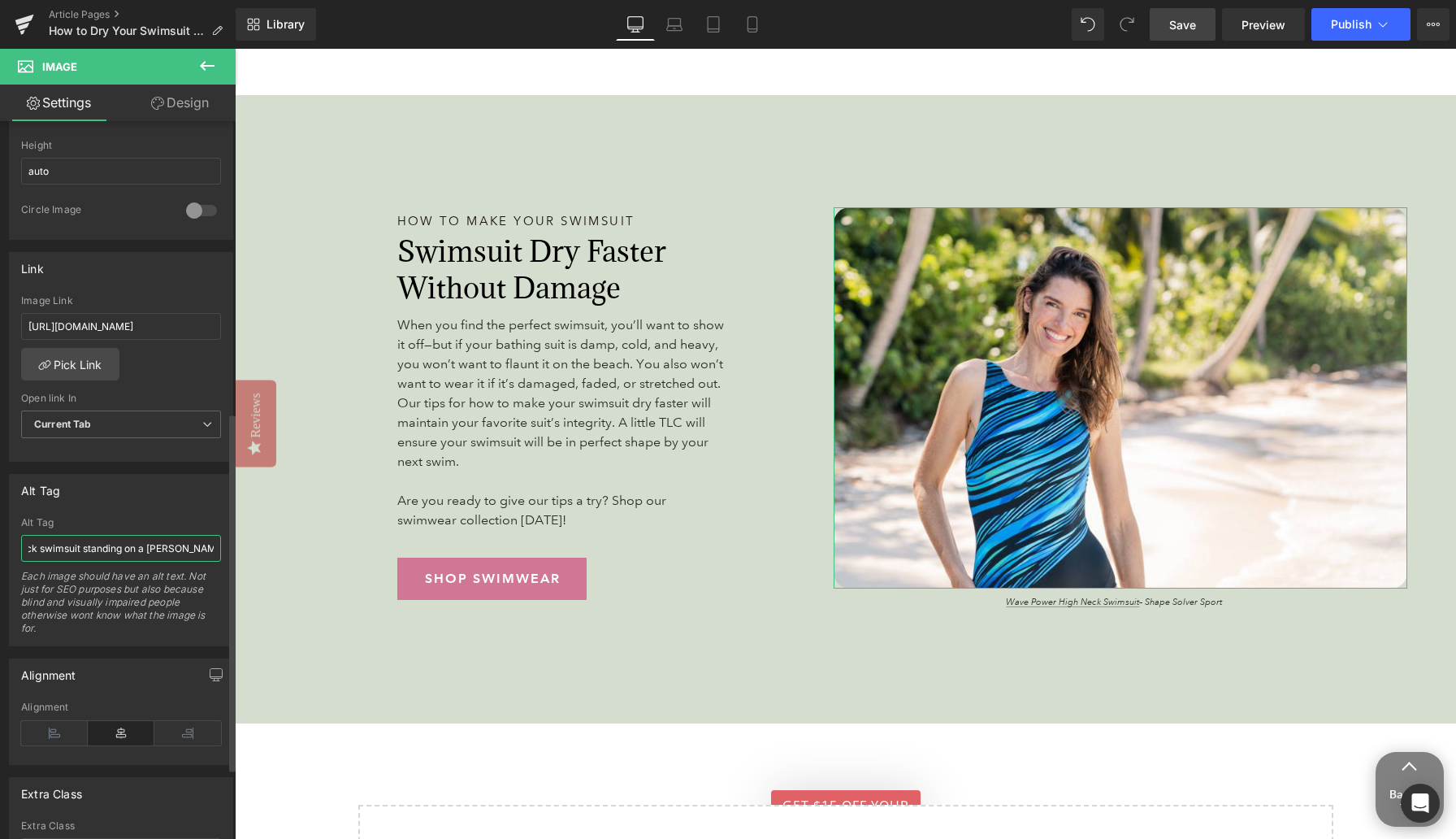
scroll to position [0, 173]
type input "A woman wears a blue wave high neck swimsuit standing on a sandy beach."
click at [104, 524] on div "Alt Tag" at bounding box center [121, 523] width 200 height 12
click at [951, 25] on span "Save" at bounding box center [1183, 24] width 27 height 17
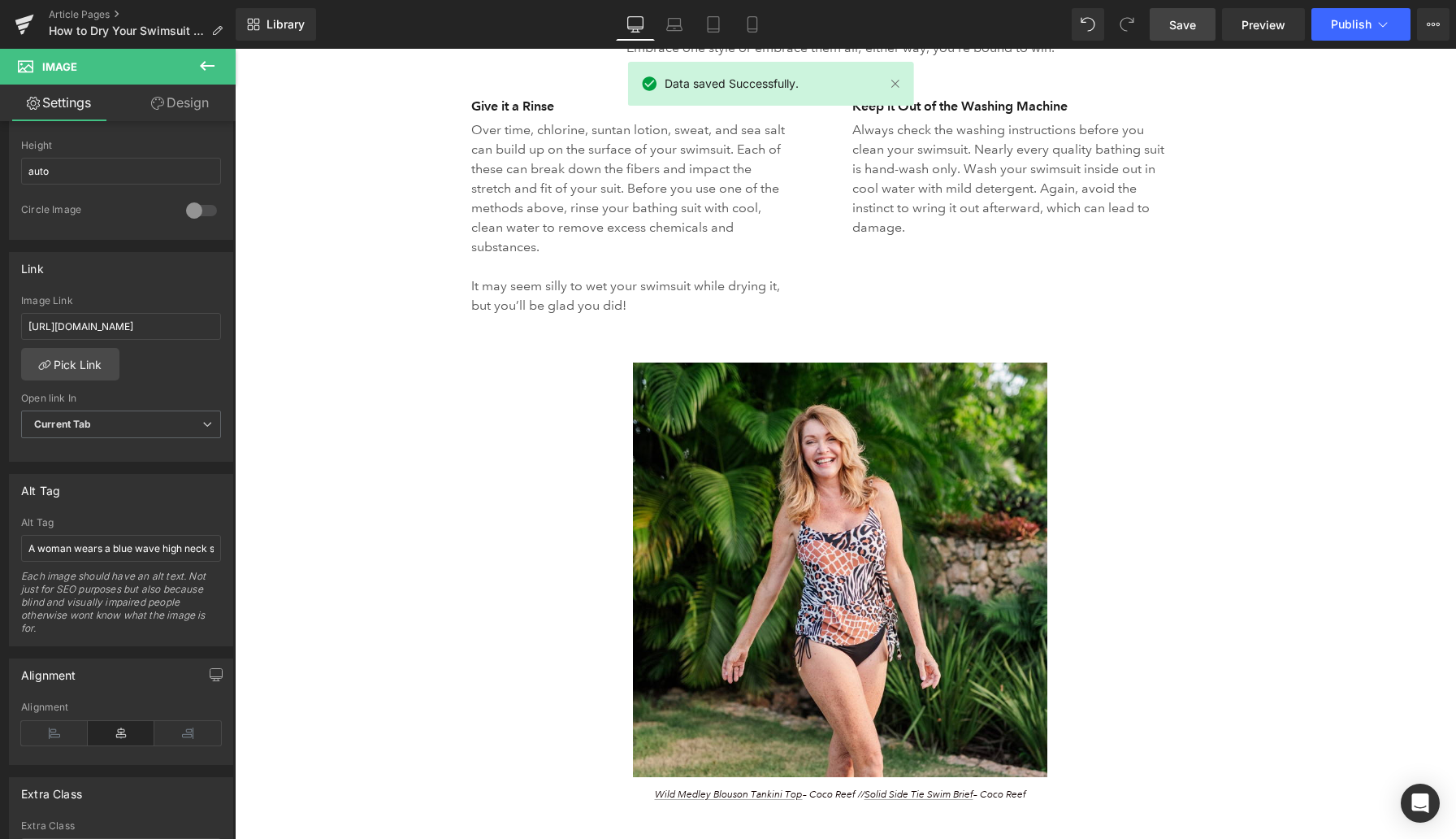
scroll to position [3726, 0]
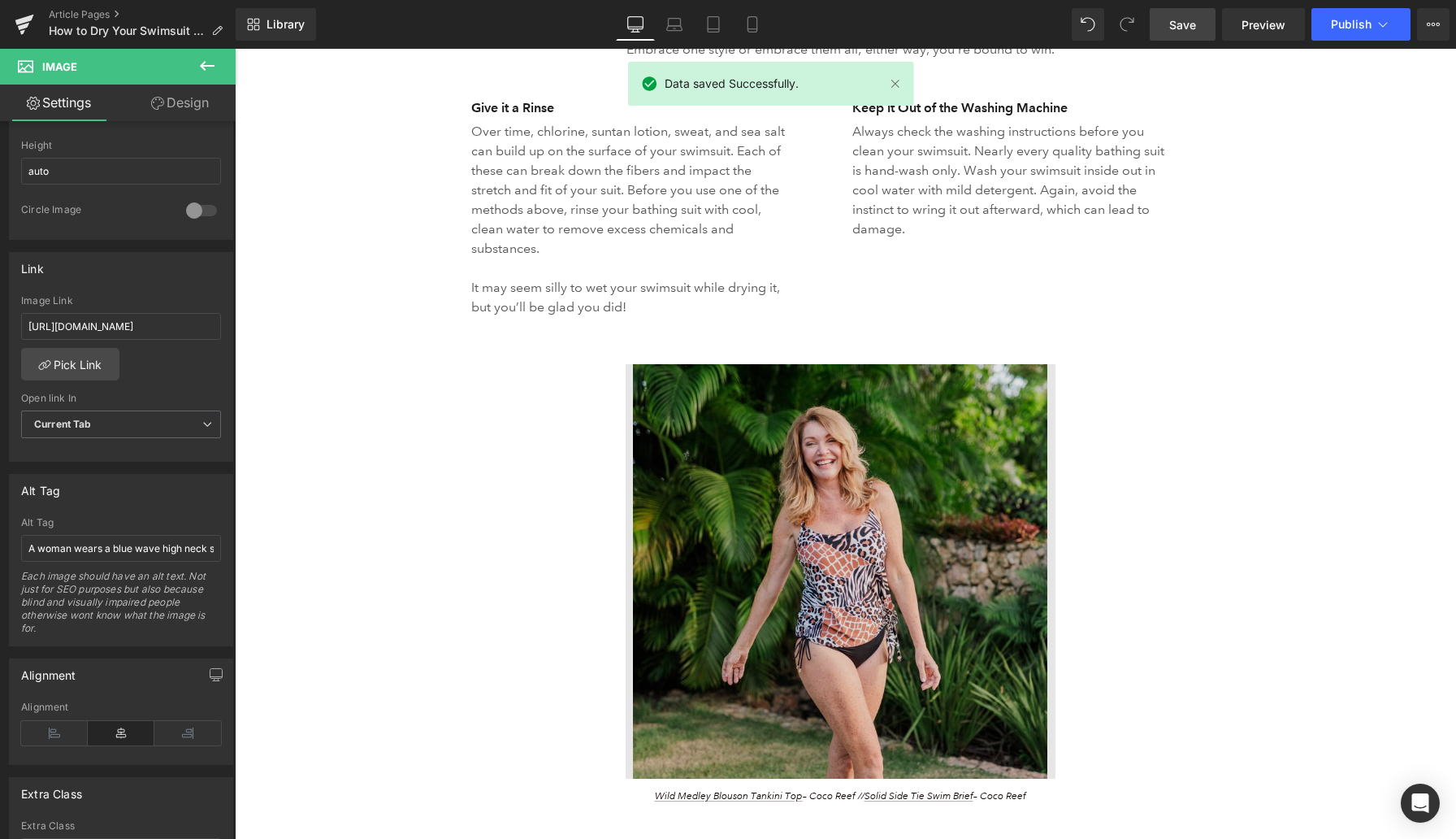
click at [826, 492] on img at bounding box center [841, 572] width 430 height 415
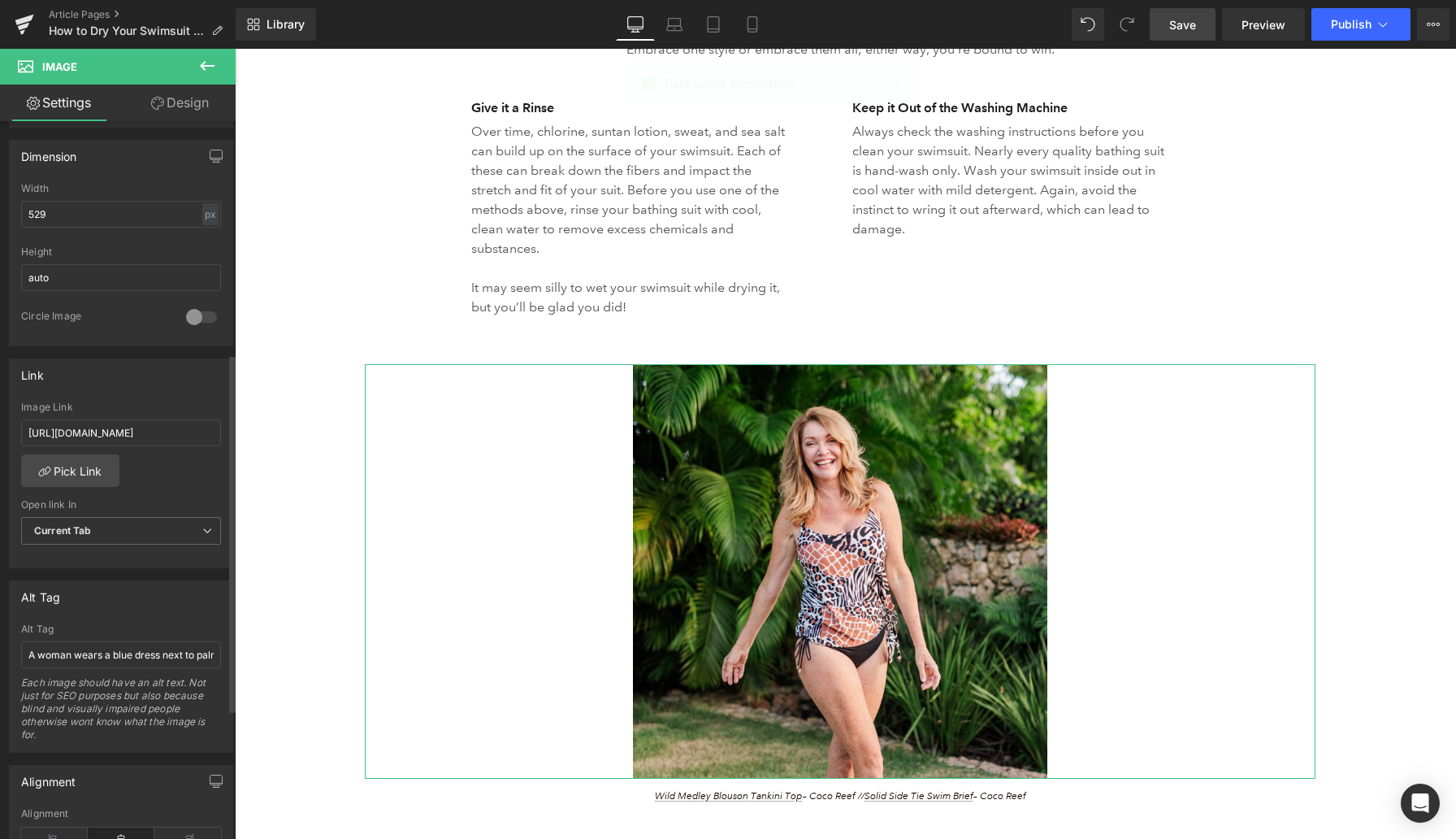
scroll to position [478, 0]
click at [120, 650] on input "A woman wears a blue dress next to palm trees." at bounding box center [121, 653] width 200 height 27
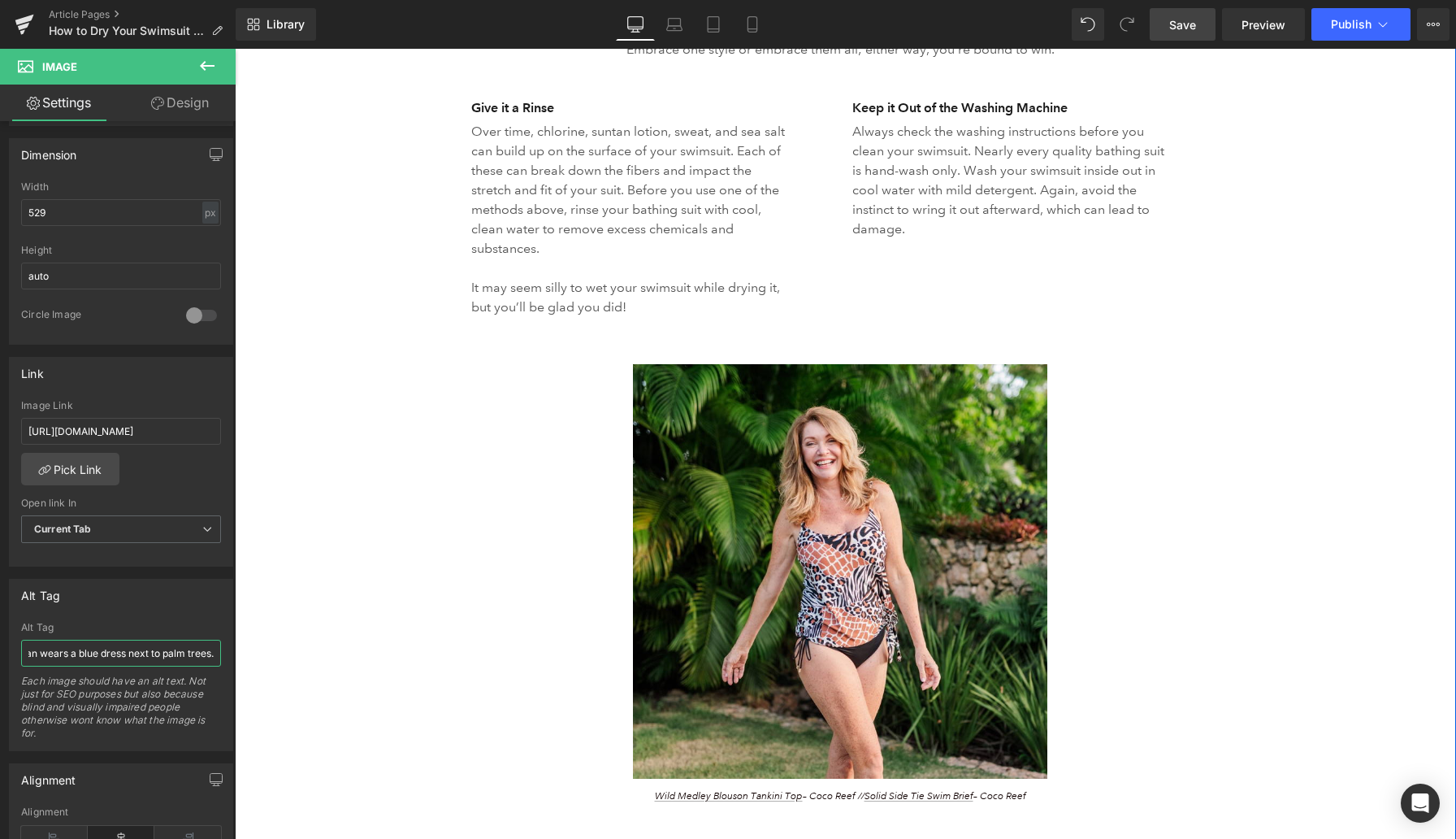
drag, startPoint x: 347, startPoint y: 699, endPoint x: 251, endPoint y: 659, distance: 104.0
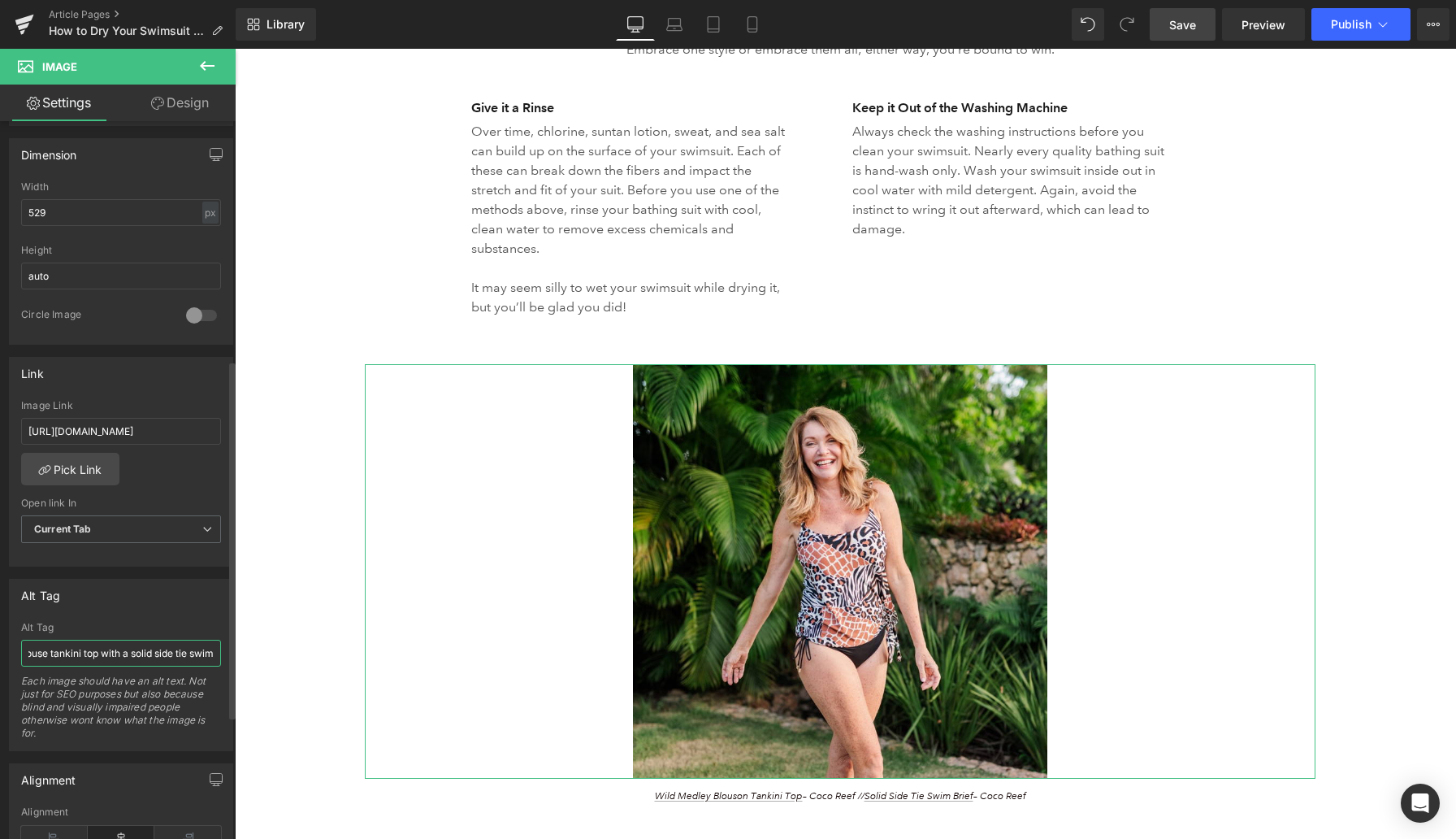
click at [121, 651] on input "A woman wears a wild medley blouse tankini top with a solid side tie swim" at bounding box center [121, 653] width 200 height 27
click at [206, 652] on input "A woman wears a wild medley blouse tankini top with solid side tie swim" at bounding box center [121, 653] width 200 height 27
type input "A woman wears a wild medley blouse tankini top with solid side tie swim briefs …"
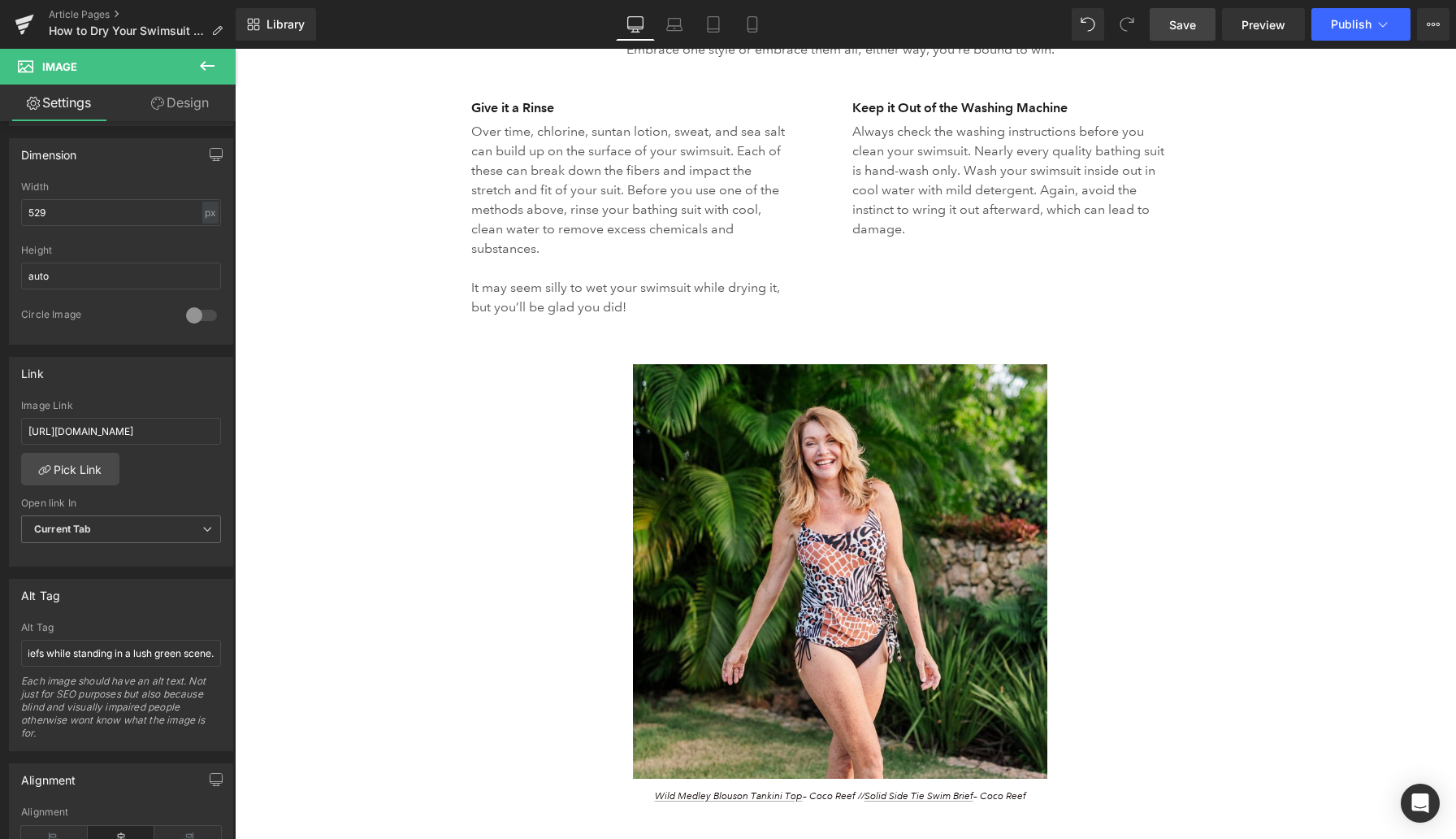
click at [951, 20] on span "Save" at bounding box center [1183, 24] width 27 height 17
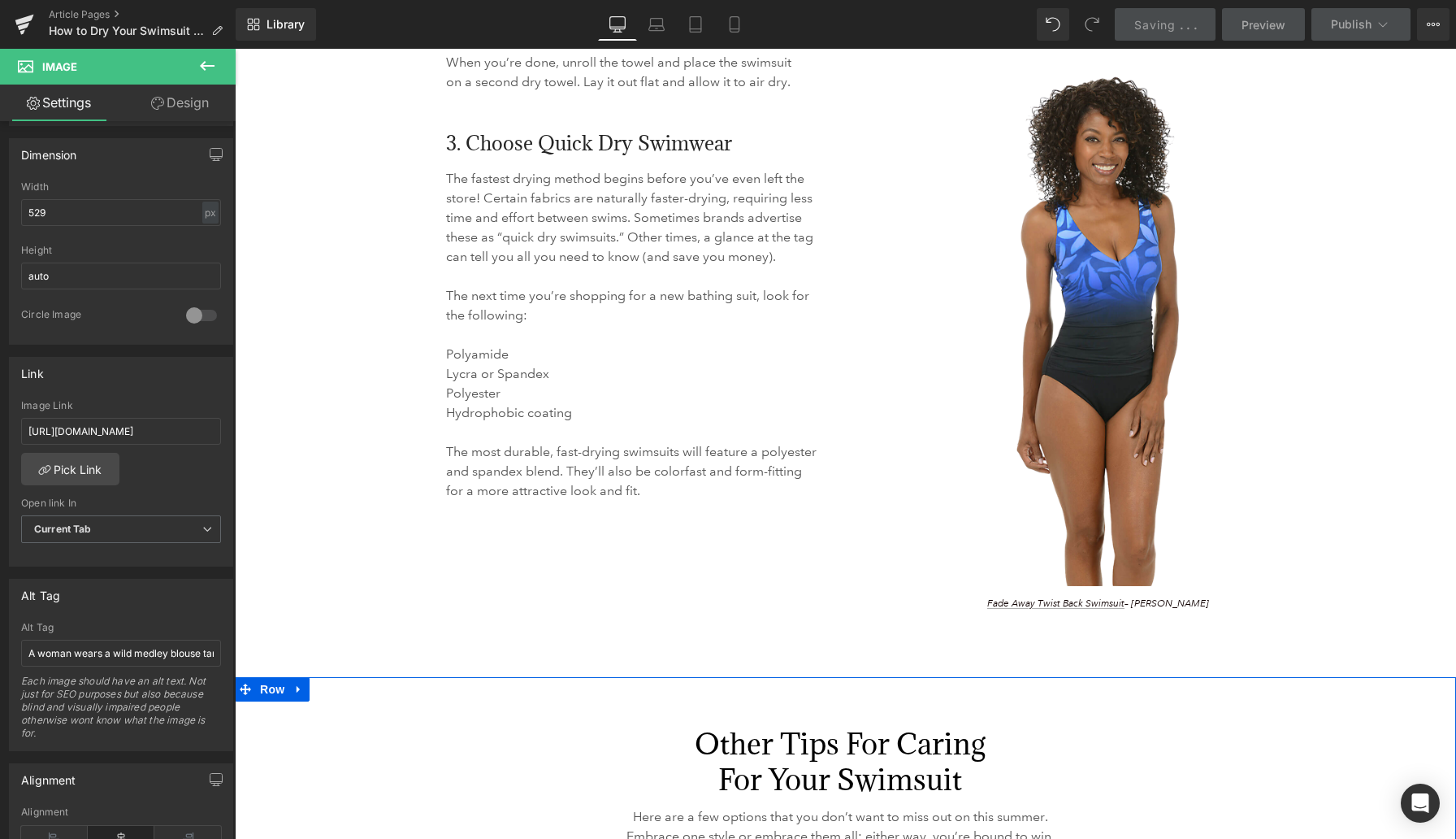
scroll to position [2903, 0]
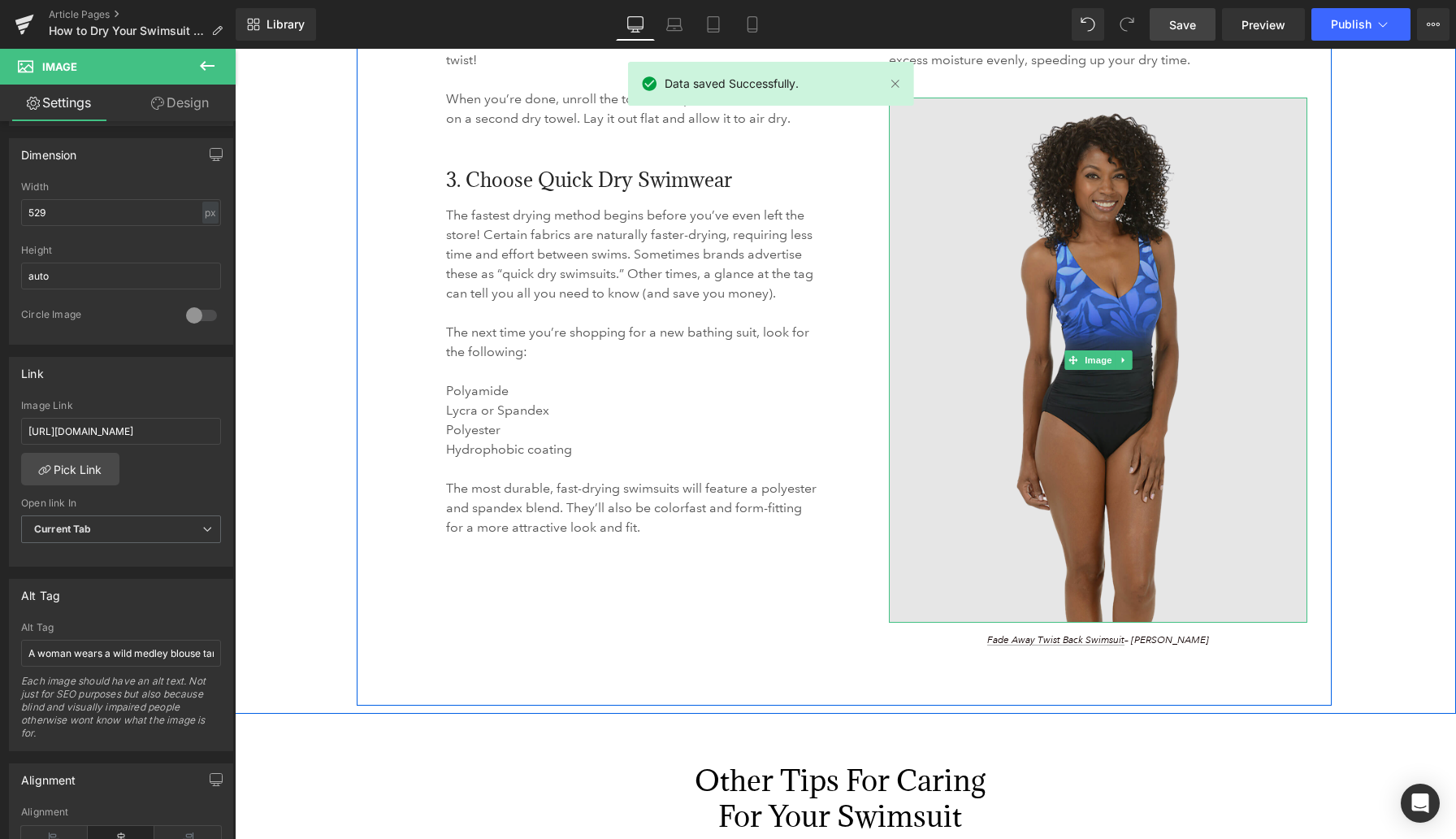
click at [951, 294] on img at bounding box center [1098, 360] width 418 height 526
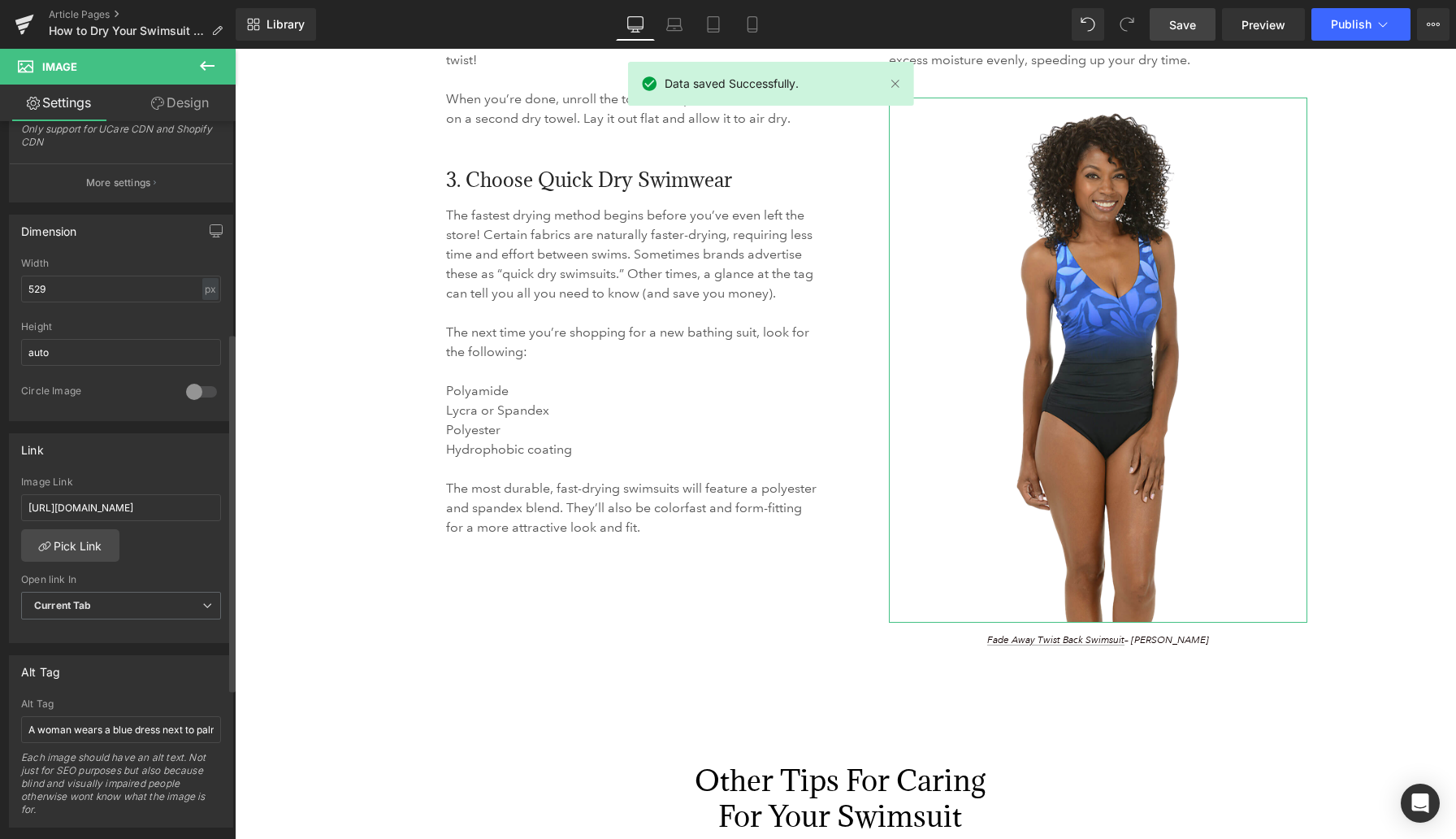
scroll to position [475, 0]
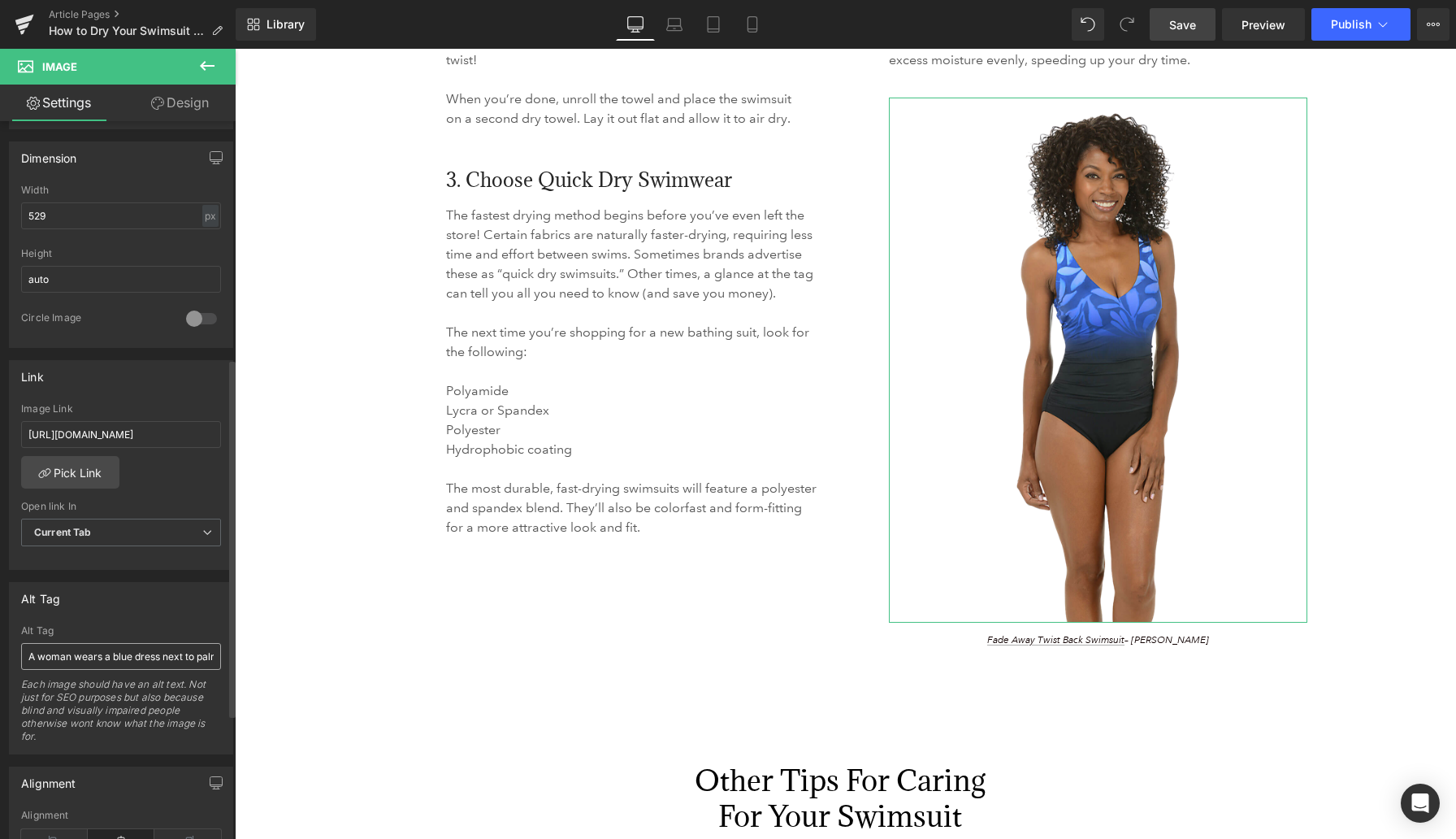
click at [149, 653] on input "A woman wears a blue dress next to palm trees." at bounding box center [121, 657] width 200 height 27
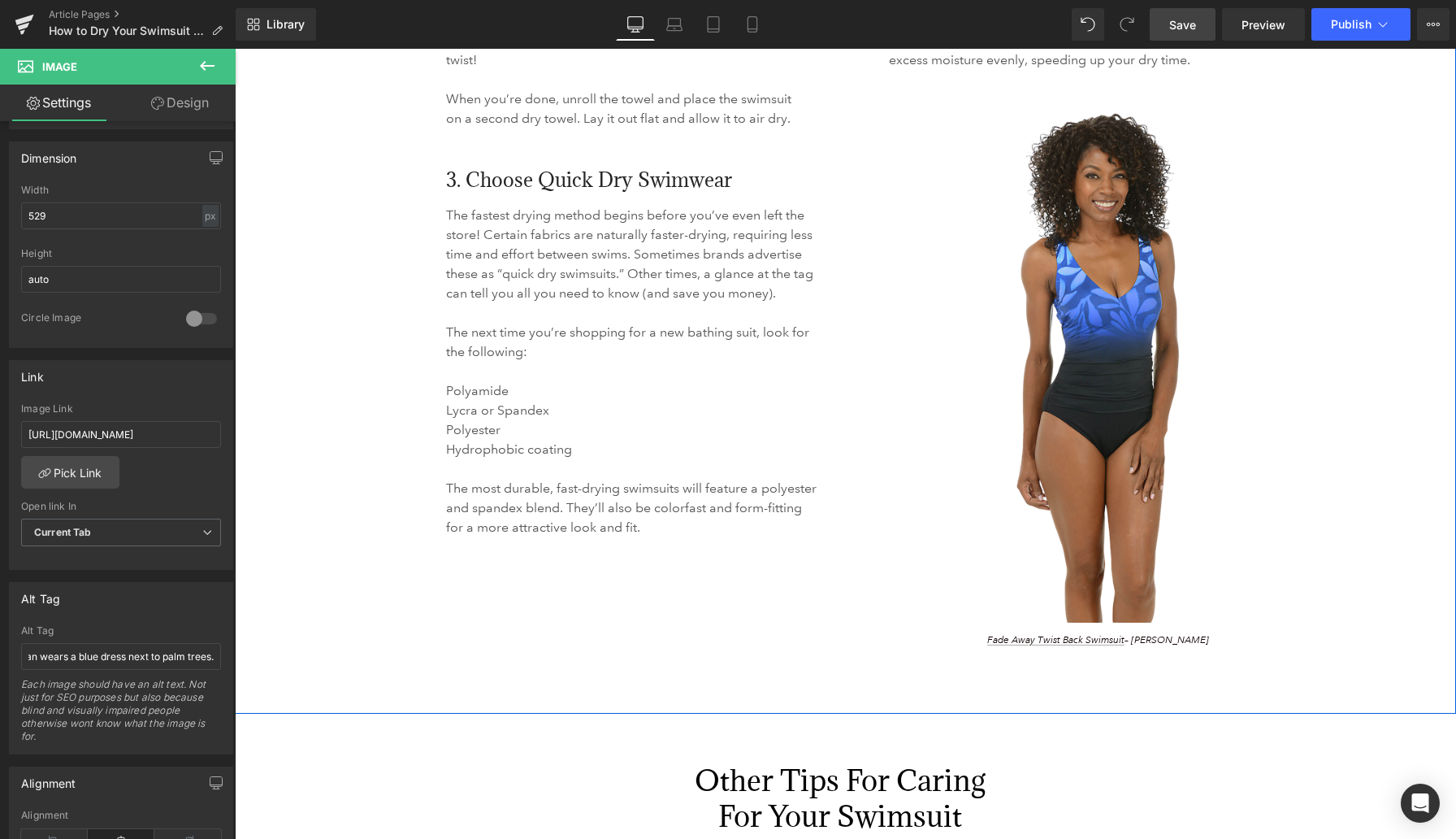
drag, startPoint x: 369, startPoint y: 703, endPoint x: 250, endPoint y: 657, distance: 127.6
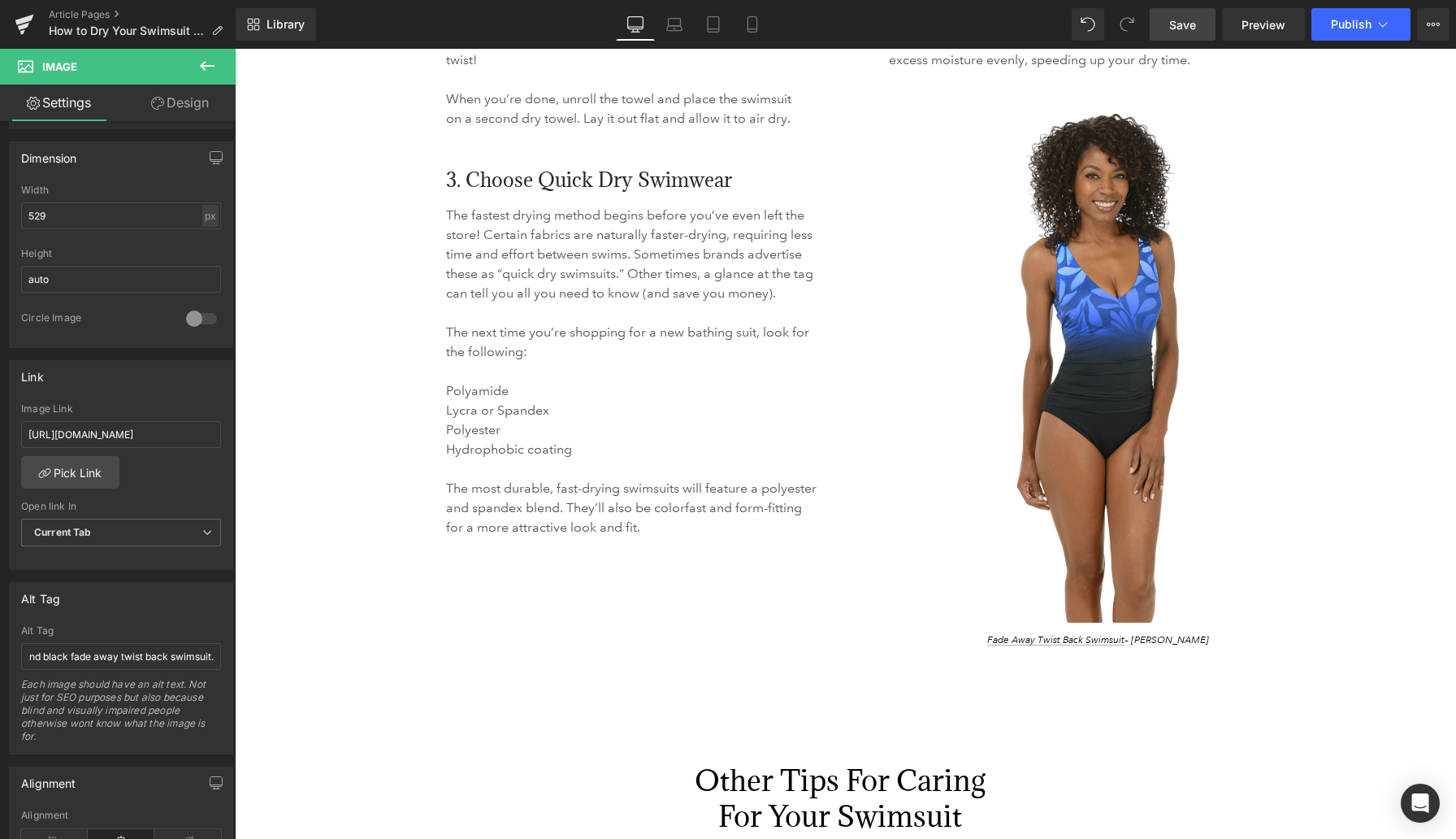
type input "A woman wears a blue and black fade away twist back swimsuit."
click at [951, 23] on span "Save" at bounding box center [1183, 24] width 27 height 17
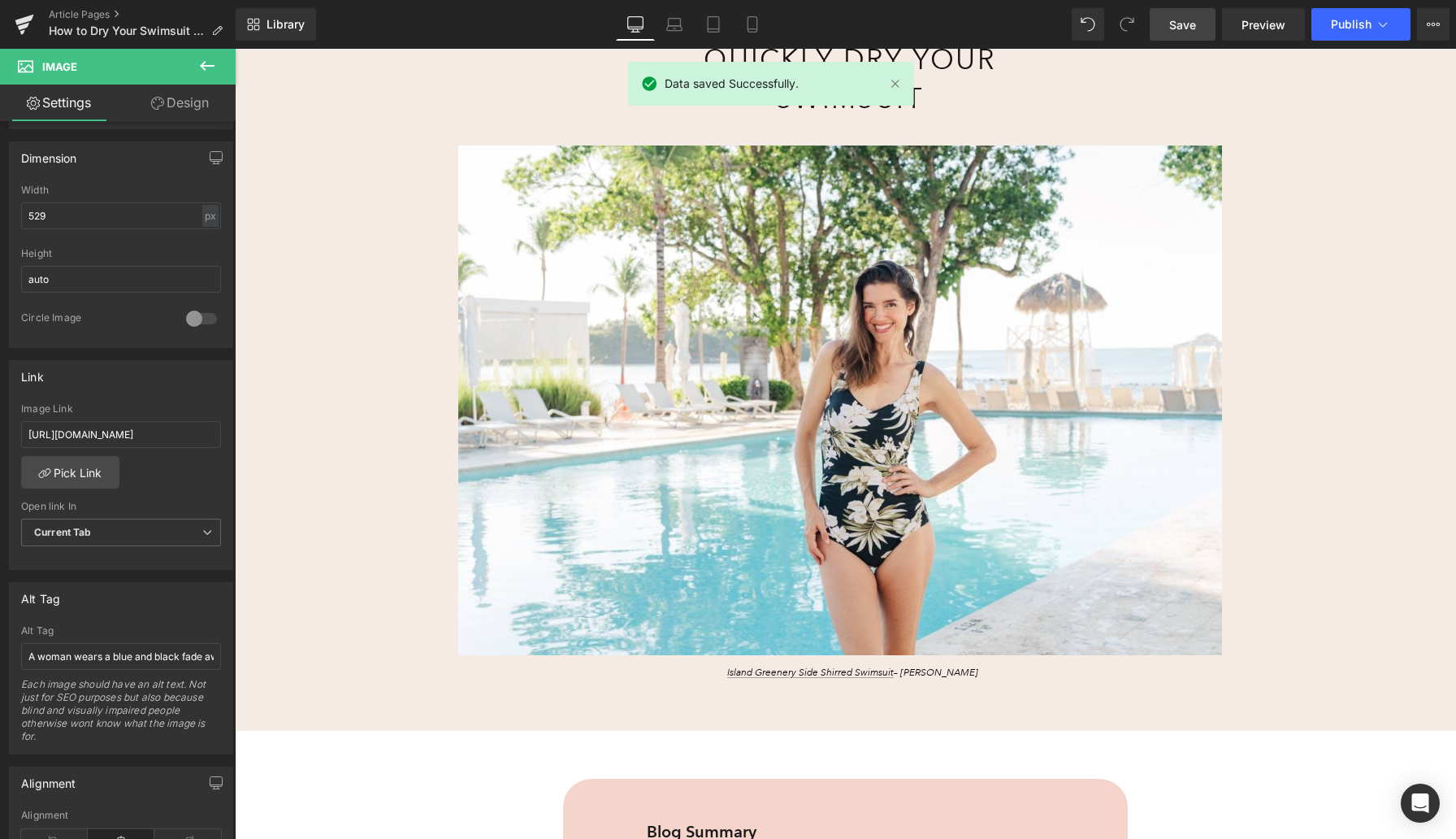
scroll to position [286, 0]
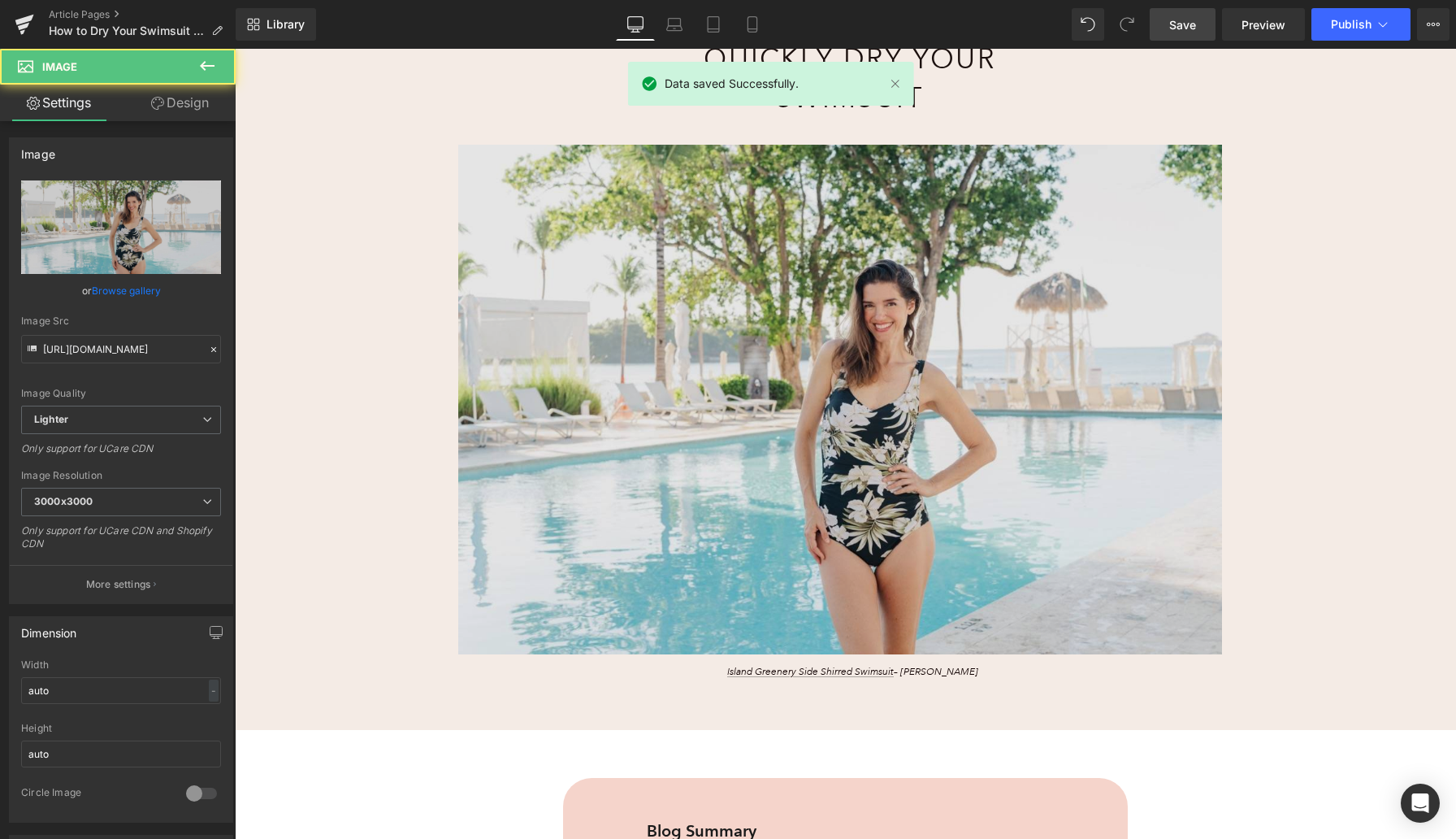
click at [888, 383] on img at bounding box center [840, 399] width 847 height 509
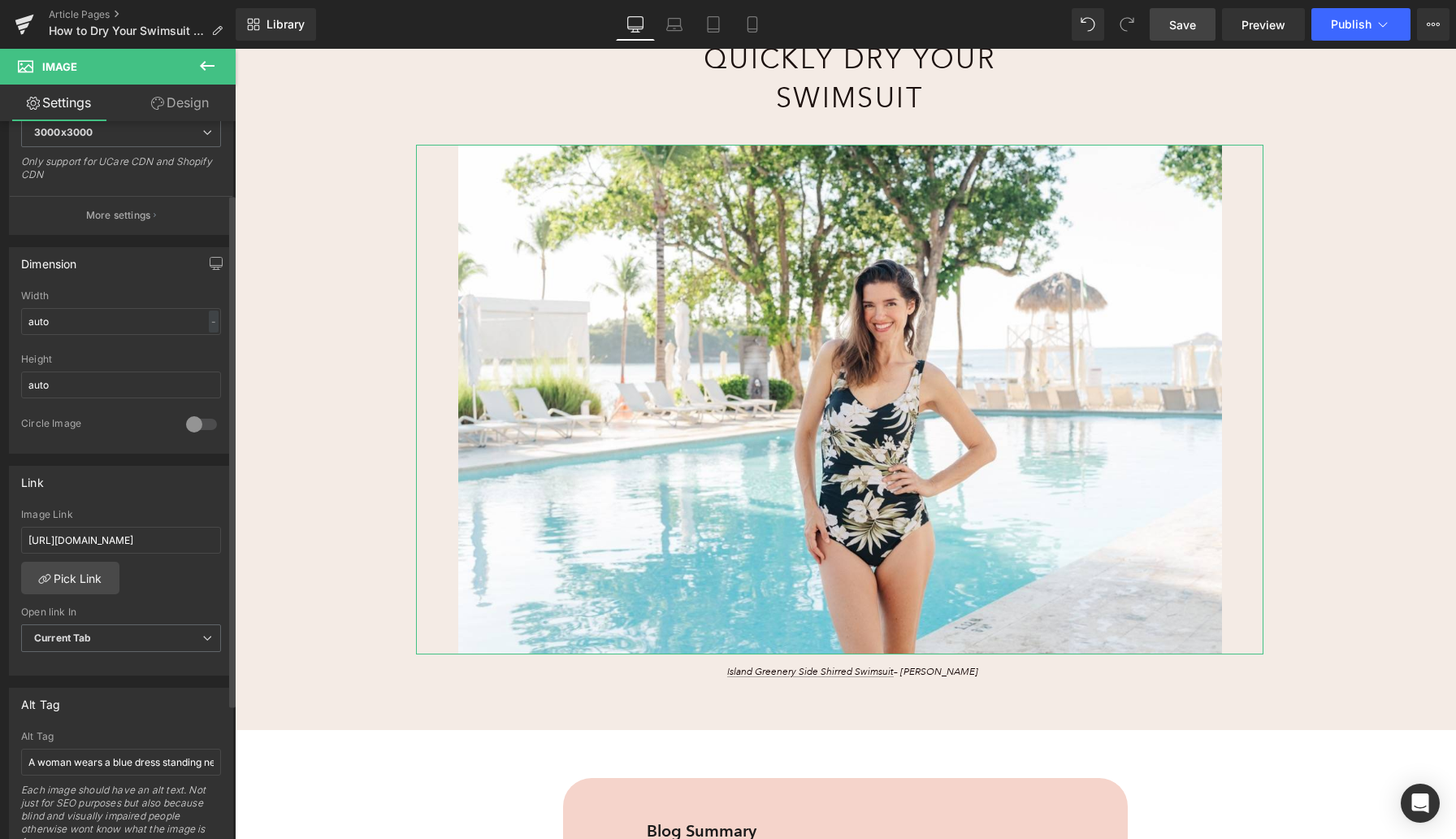
scroll to position [506, 0]
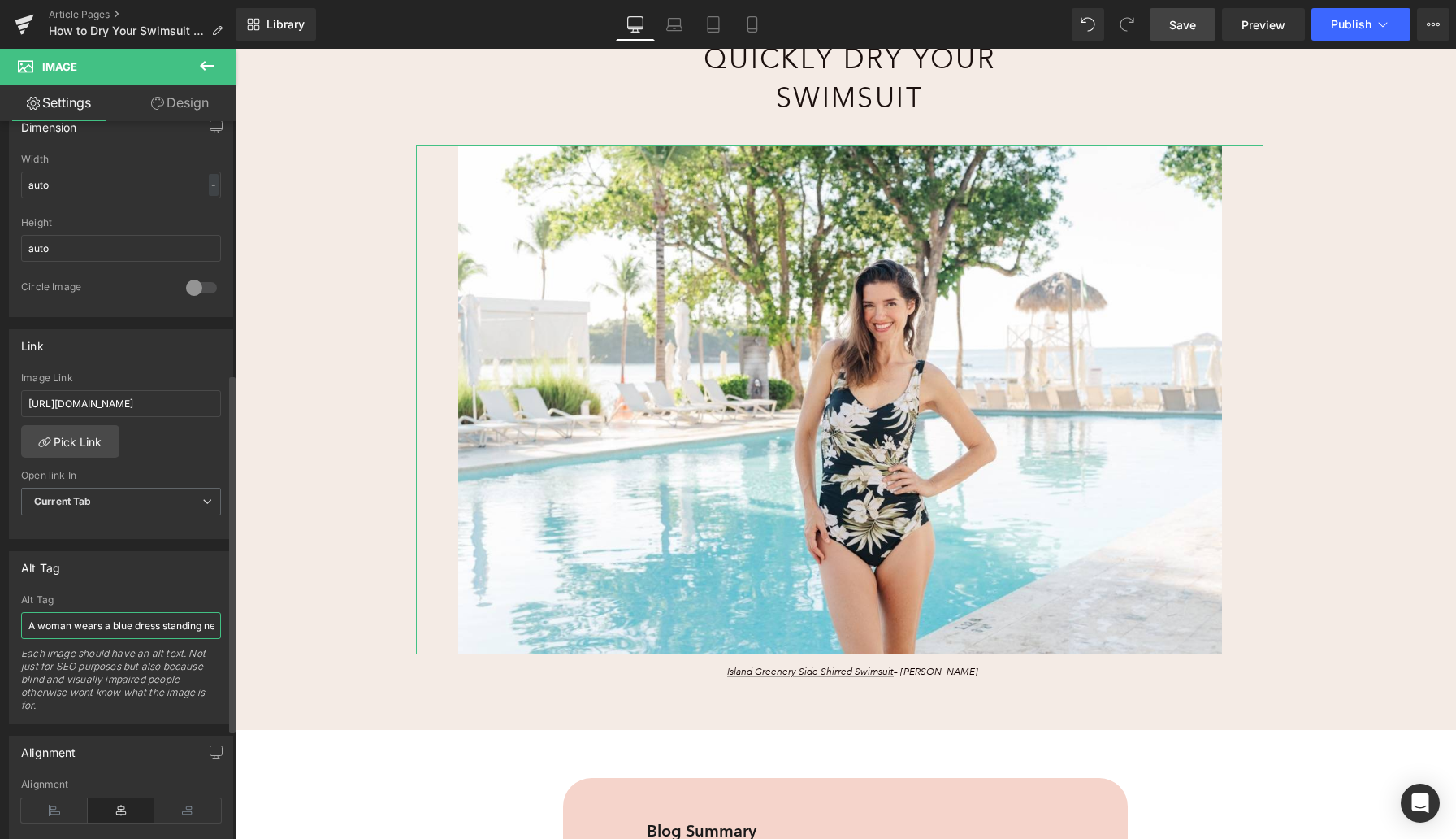
click at [139, 623] on input "A woman wears a blue dress standing next to an outdoor fountain." at bounding box center [121, 626] width 200 height 27
type input "A woman wears an island greenery side shirred swimsuit at a pool."
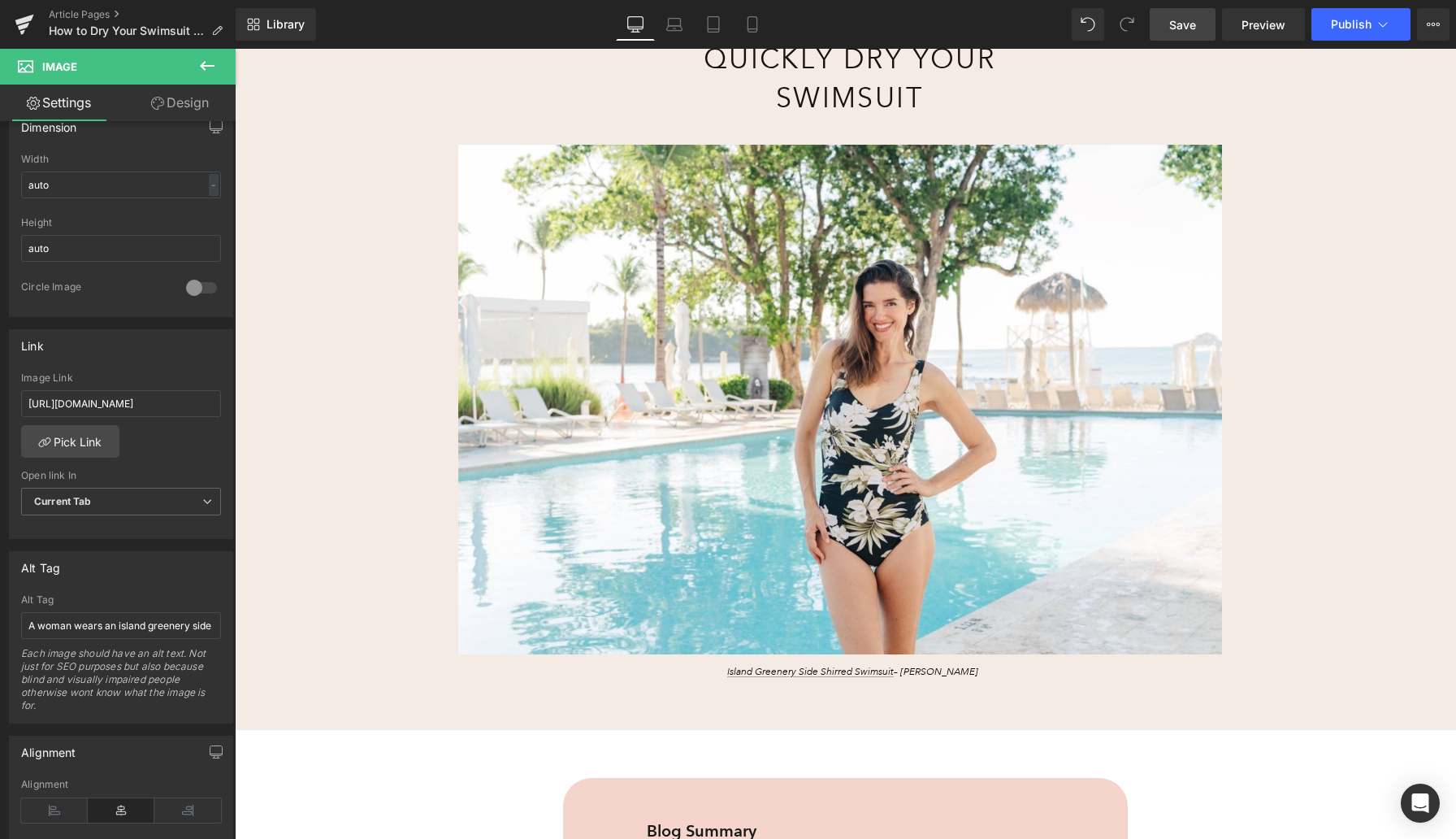
click at [1176, 38] on link "Save" at bounding box center [1182, 24] width 65 height 33
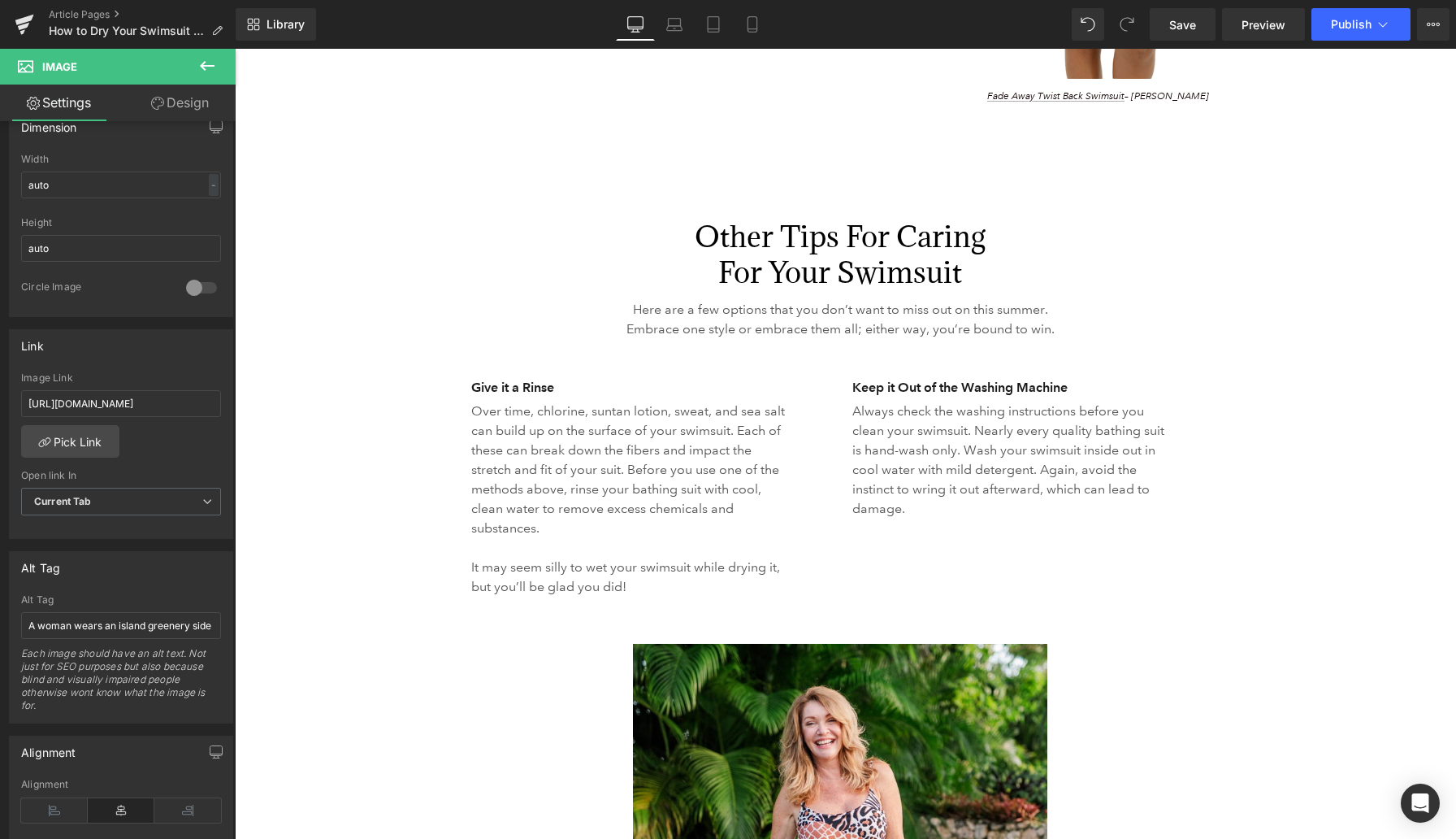
scroll to position [3448, 0]
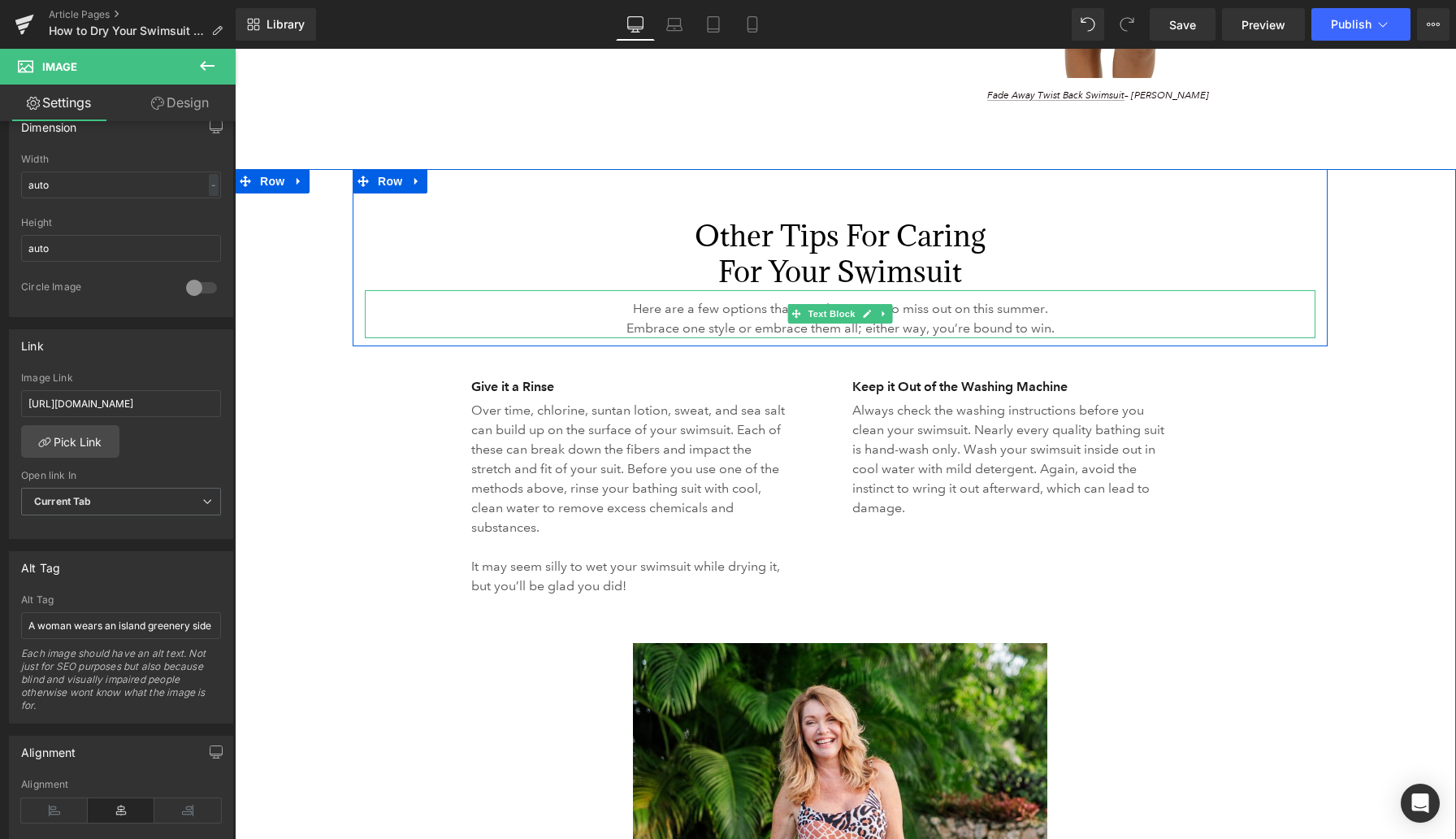
click at [711, 319] on span "Here are a few options that you don’t want to miss out on this summer. Embrace …" at bounding box center [841, 318] width 428 height 35
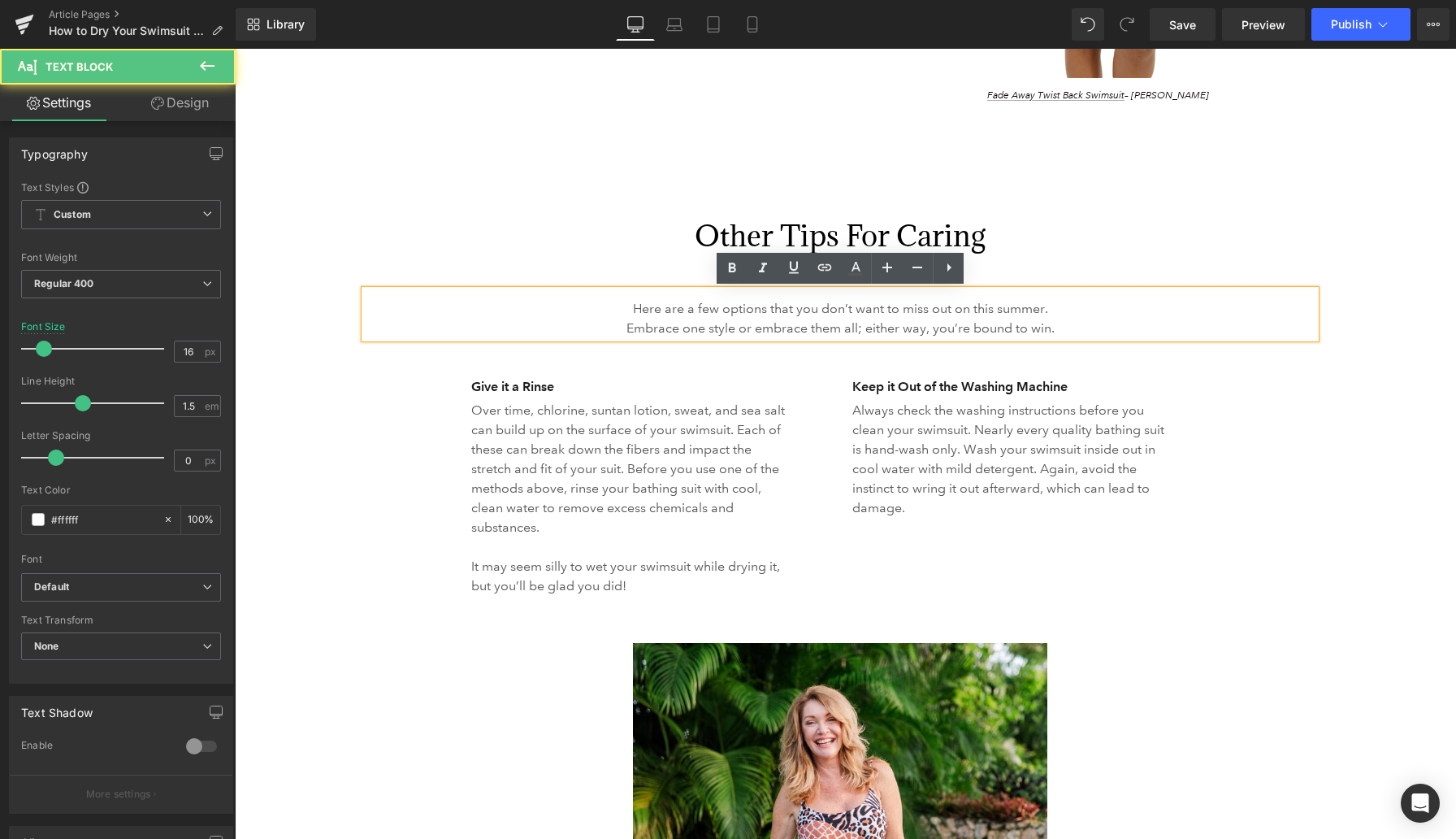
click at [711, 319] on span "Here are a few options that you don’t want to miss out on this summer. Embrace …" at bounding box center [841, 318] width 428 height 35
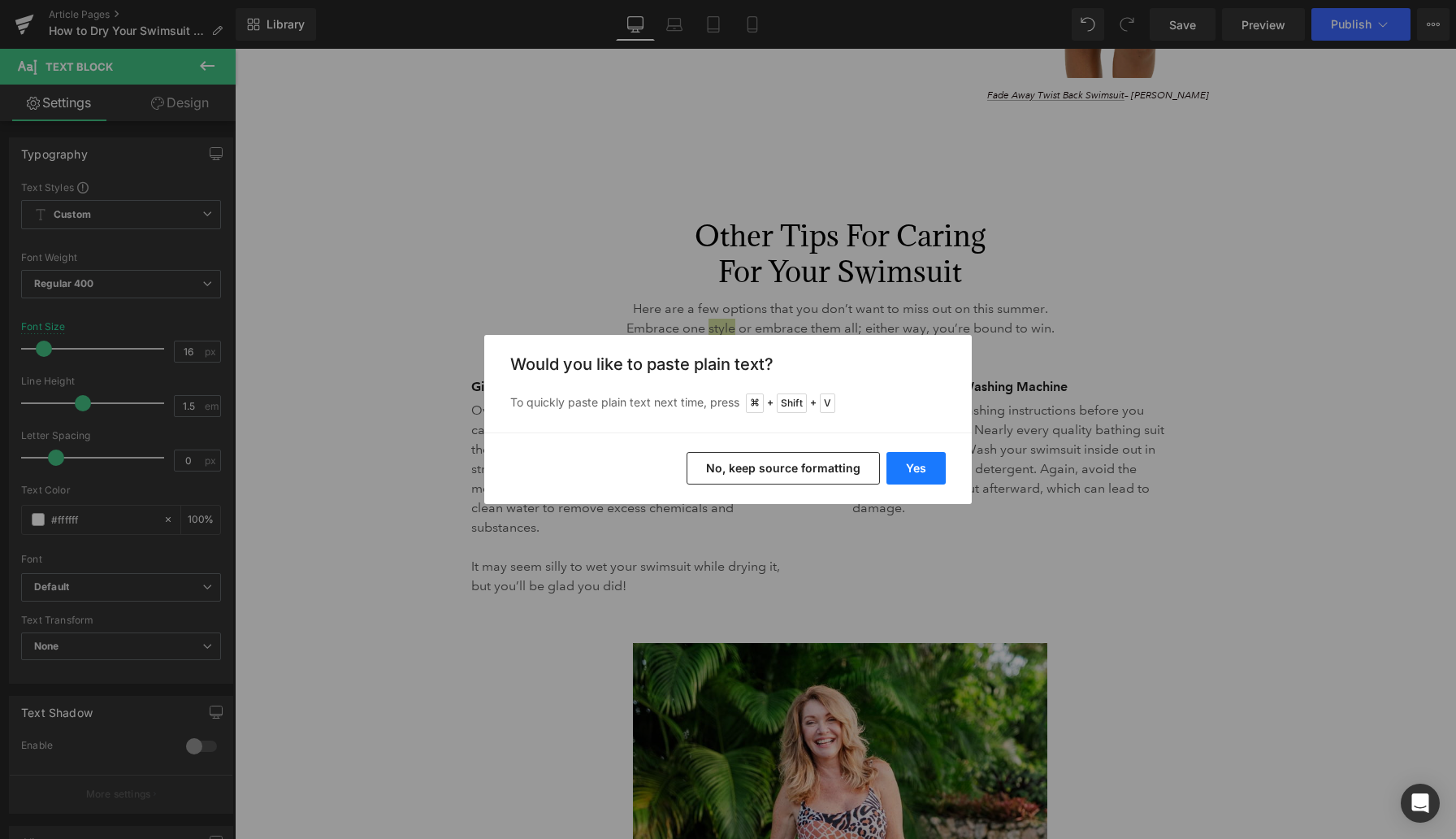
click at [926, 464] on button "Yes" at bounding box center [916, 468] width 60 height 33
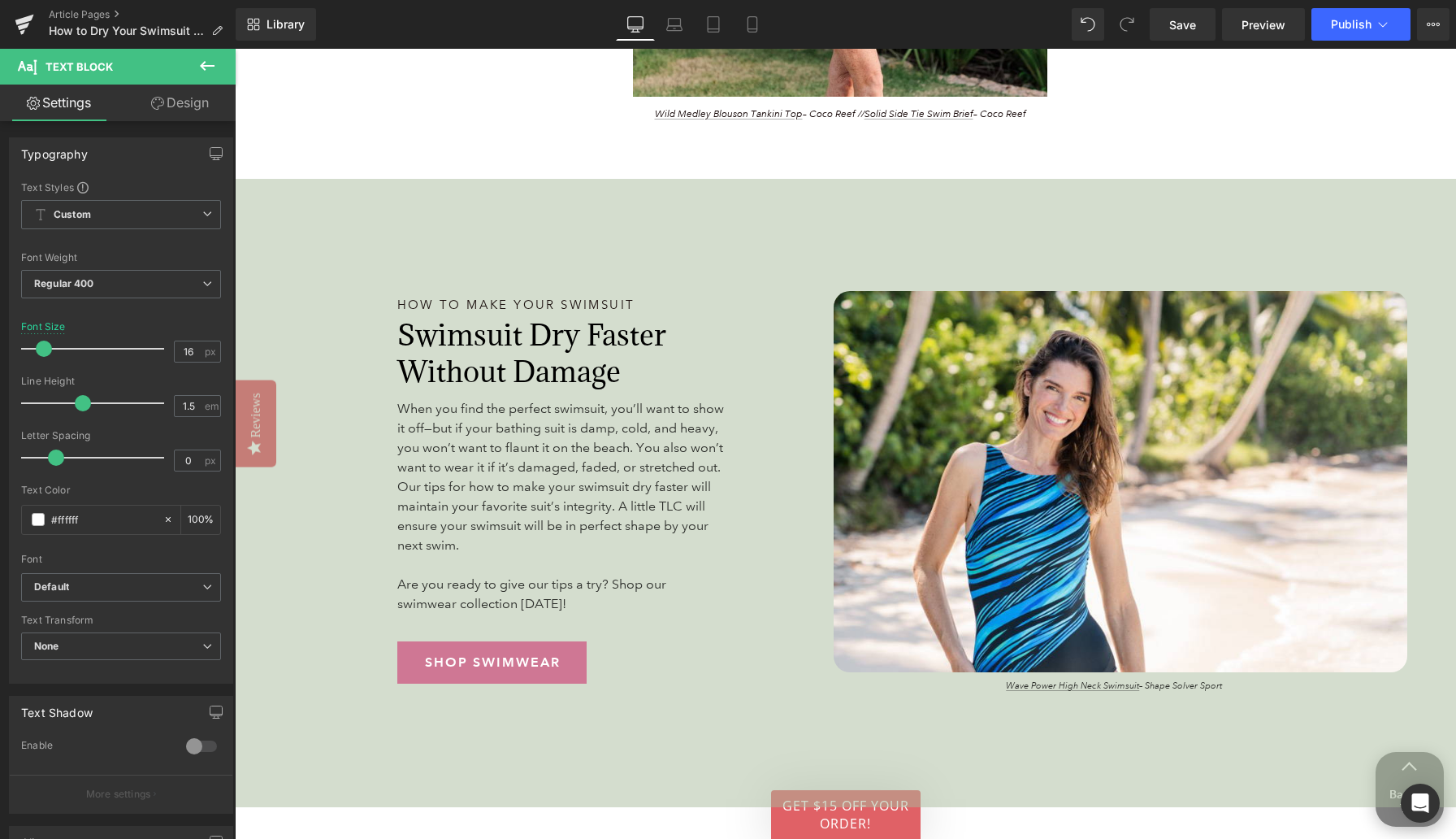
scroll to position [4451, 0]
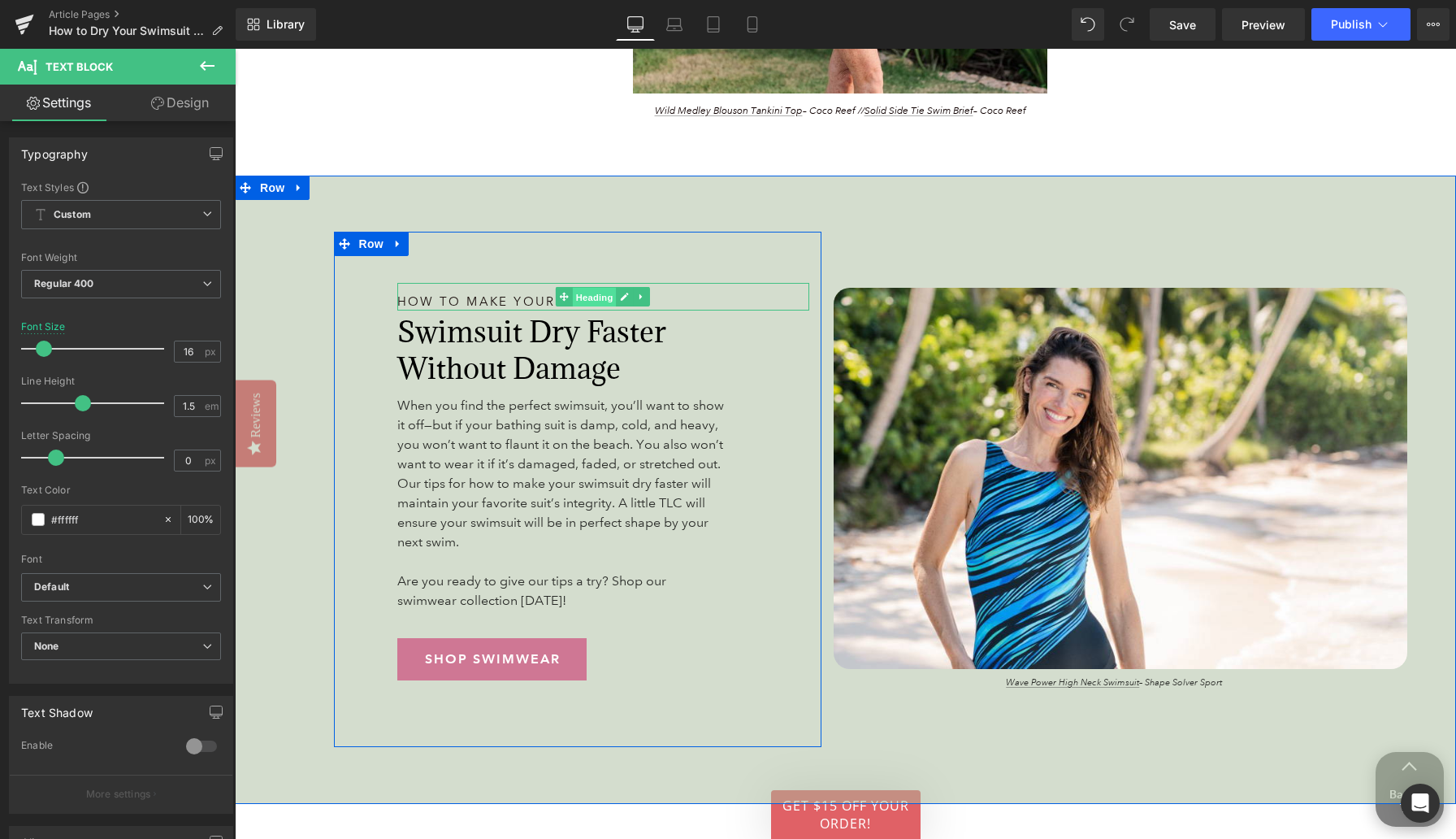
click at [582, 307] on span "Heading" at bounding box center [594, 297] width 44 height 19
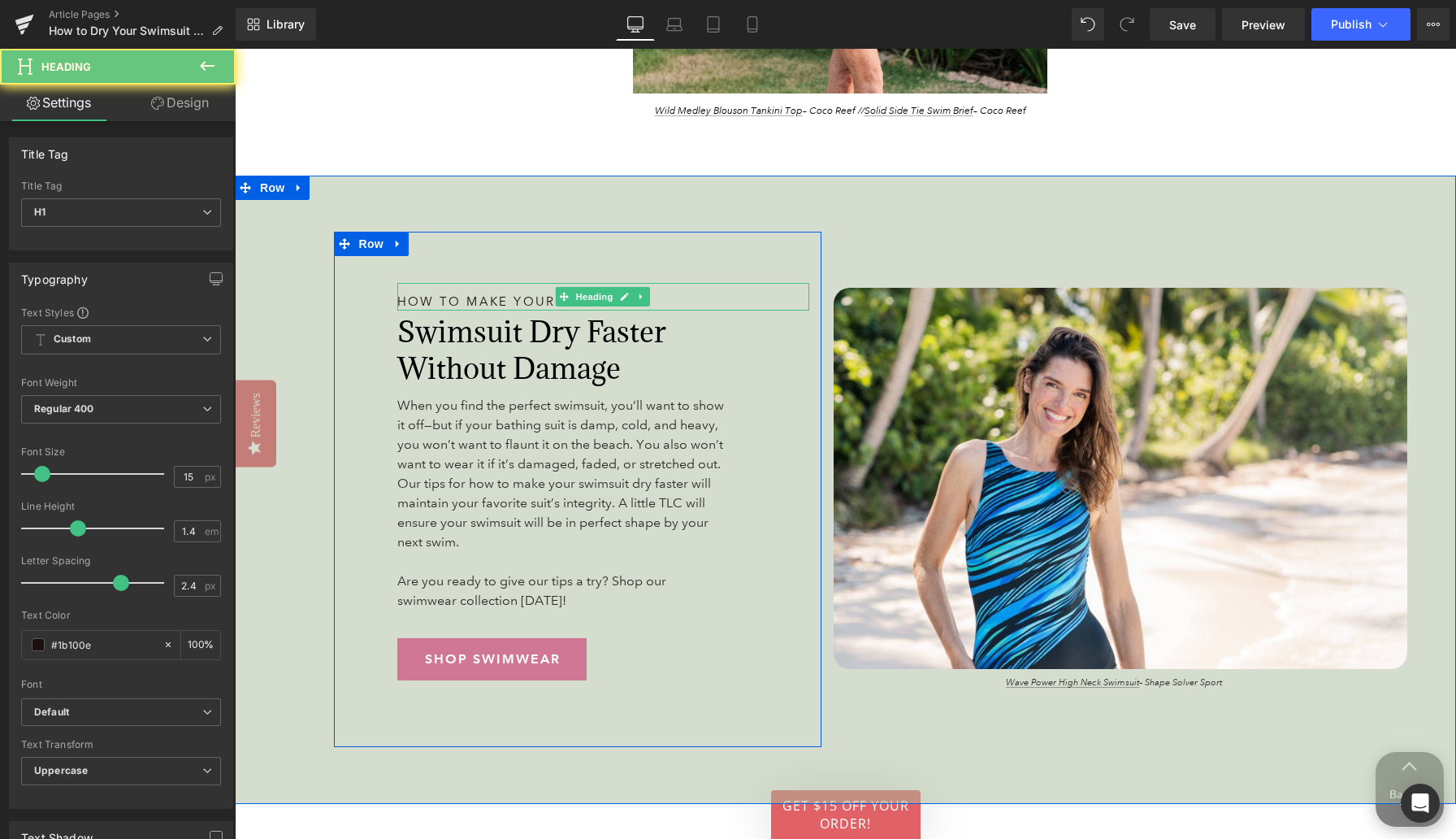
click at [539, 311] on h1 "How to Make Your Swimsuit" at bounding box center [533, 302] width 273 height 17
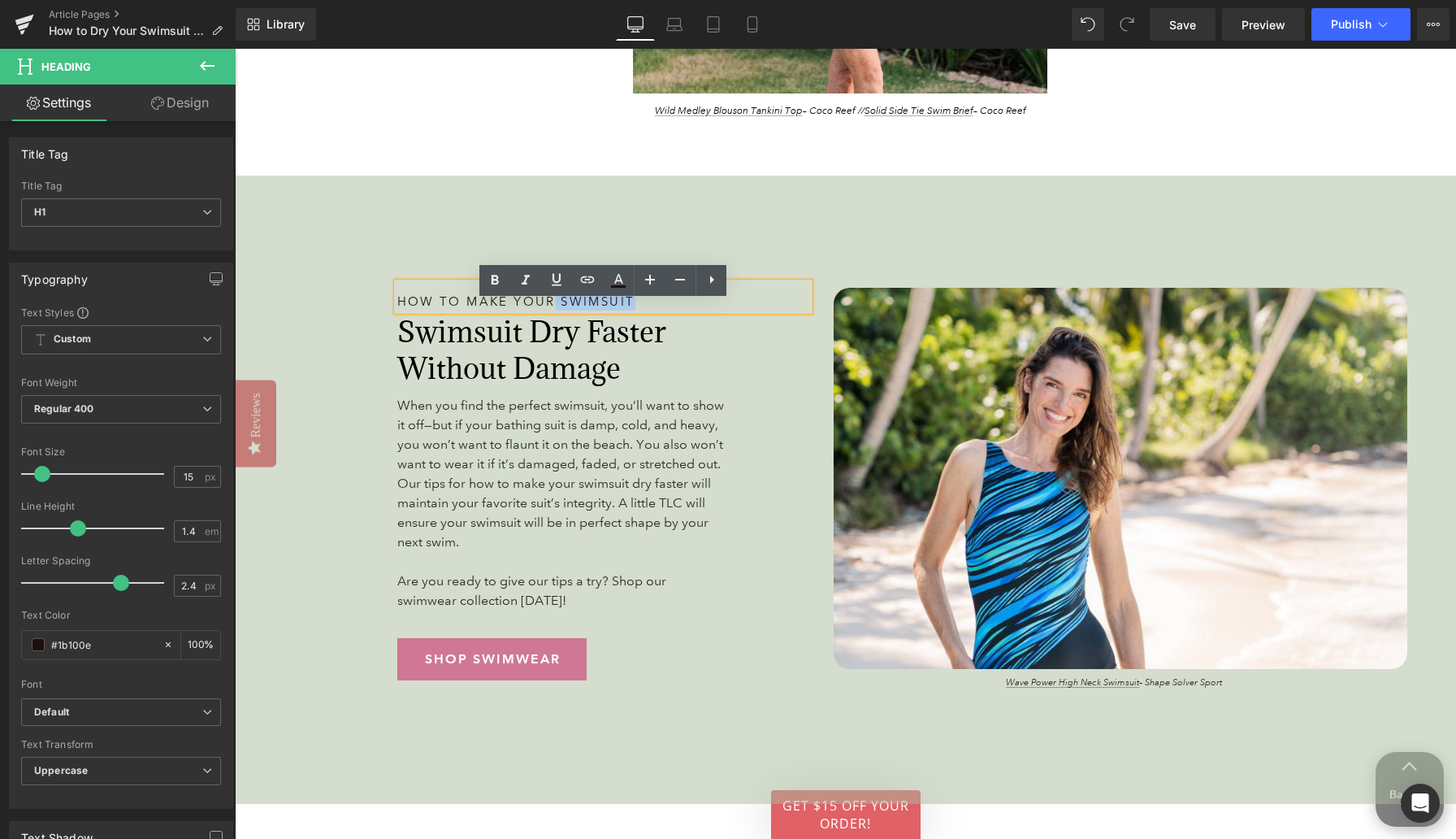
drag, startPoint x: 549, startPoint y: 320, endPoint x: 647, endPoint y: 317, distance: 98.0
click at [647, 311] on h1 "How to Make Your Swimsuit" at bounding box center [533, 302] width 273 height 17
click at [1180, 29] on span "Save" at bounding box center [1183, 24] width 27 height 17
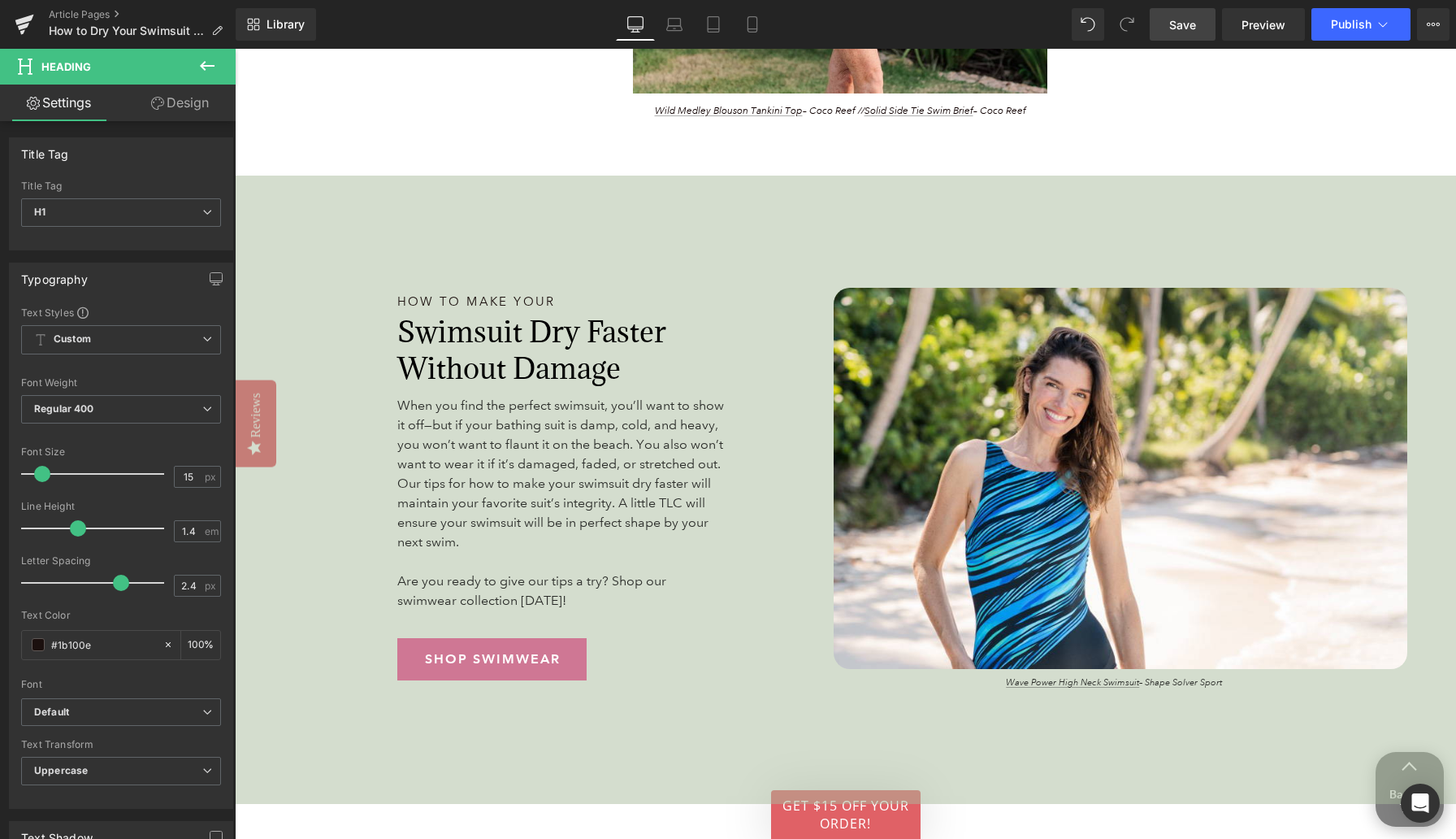
click at [1183, 28] on span "Save" at bounding box center [1183, 24] width 27 height 17
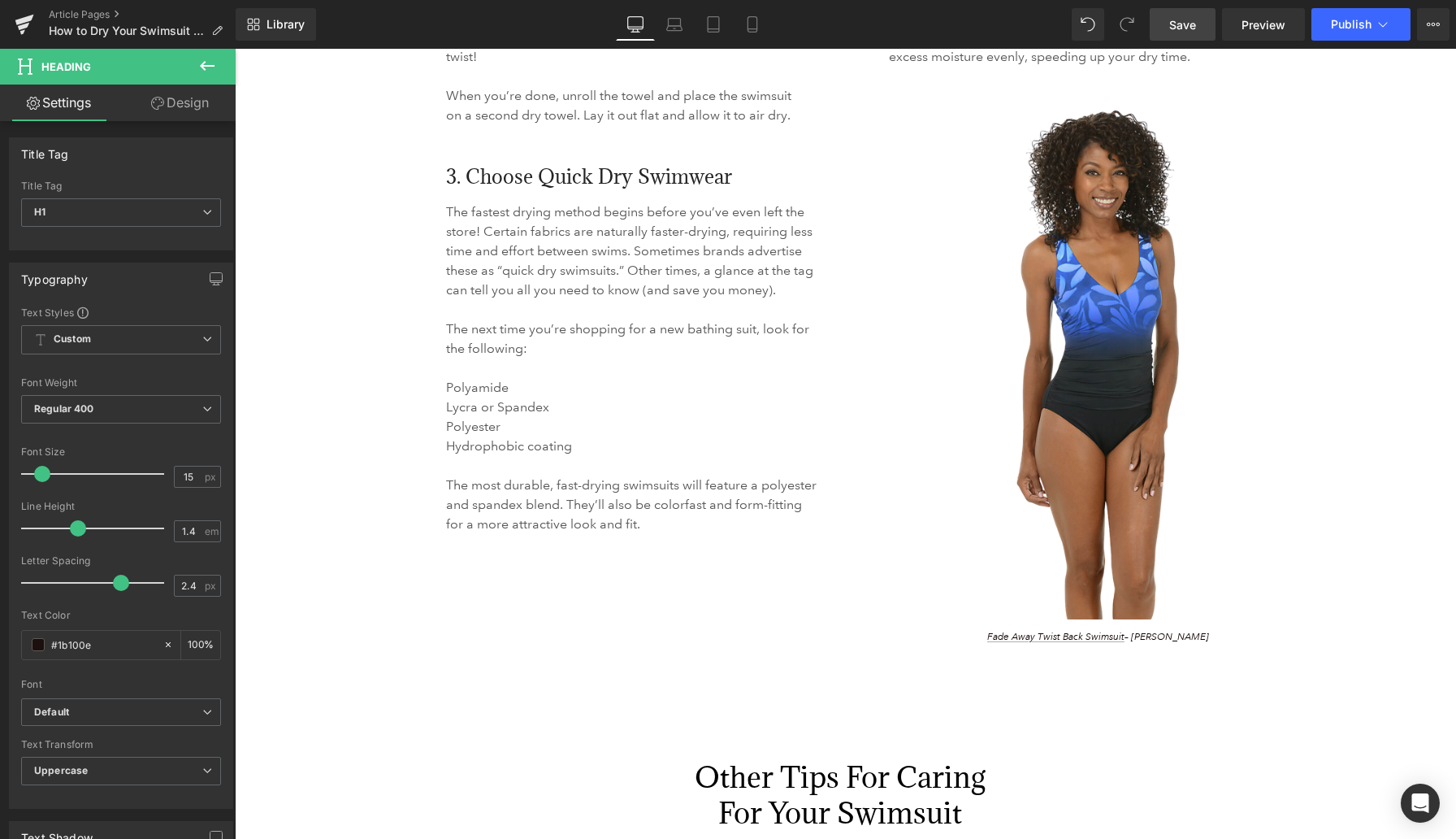
scroll to position [3452, 0]
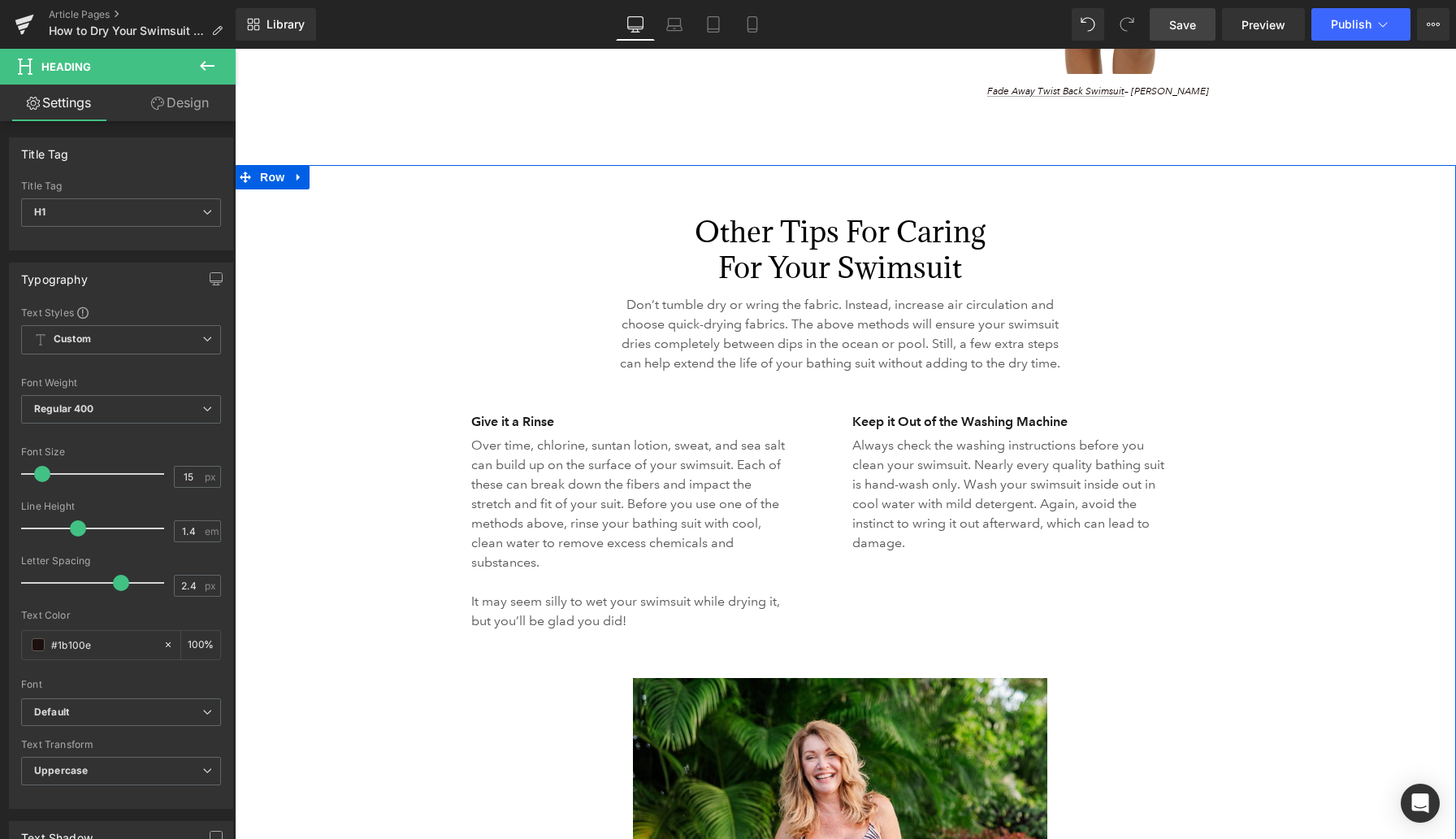
click at [313, 235] on div "Other Tips for Caring For Your Swimsuit Heading 387px 387px Don’t tumble dry or…" at bounding box center [841, 650] width 1211 height 972
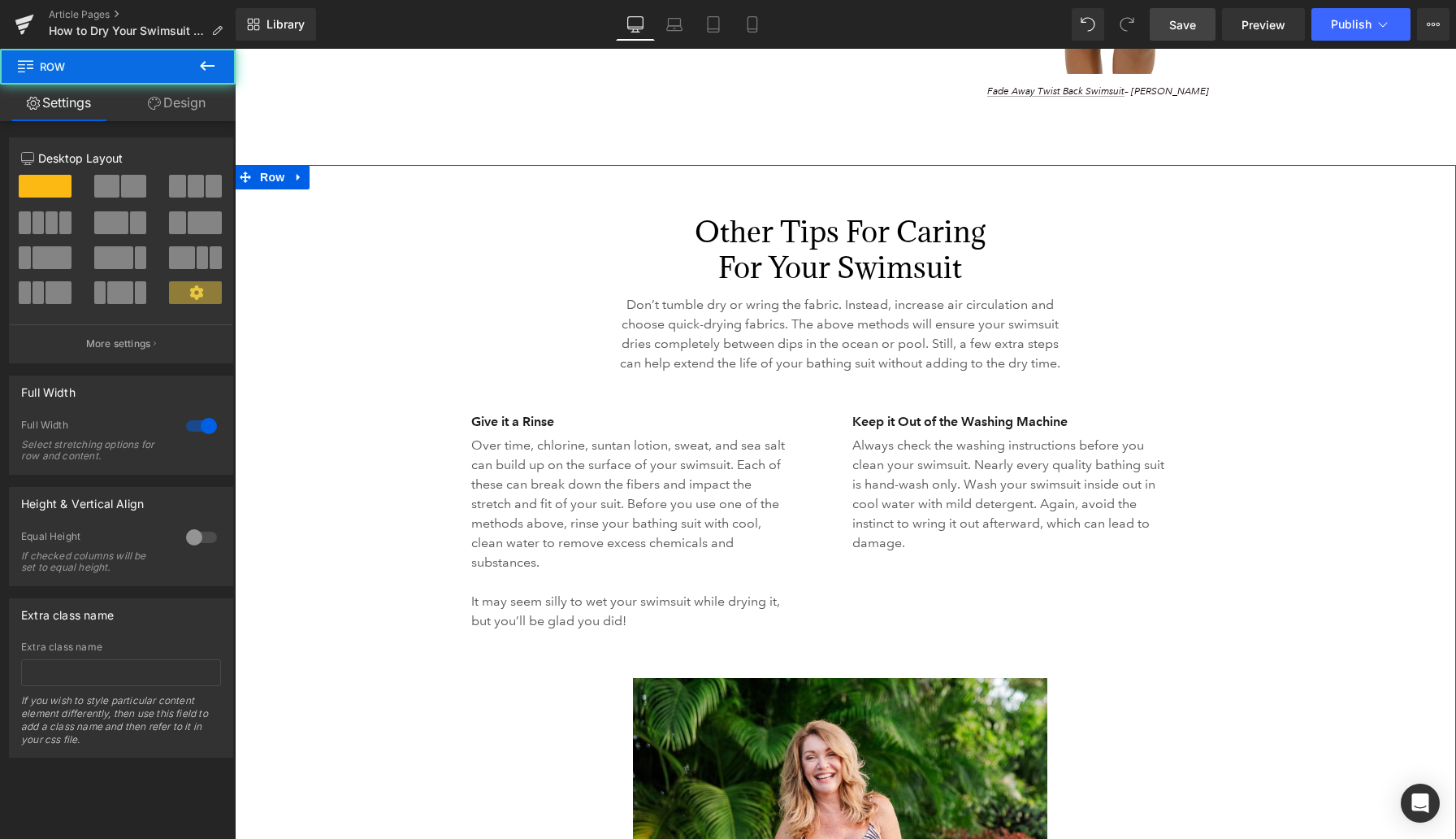
click at [199, 102] on link "Design" at bounding box center [176, 103] width 118 height 37
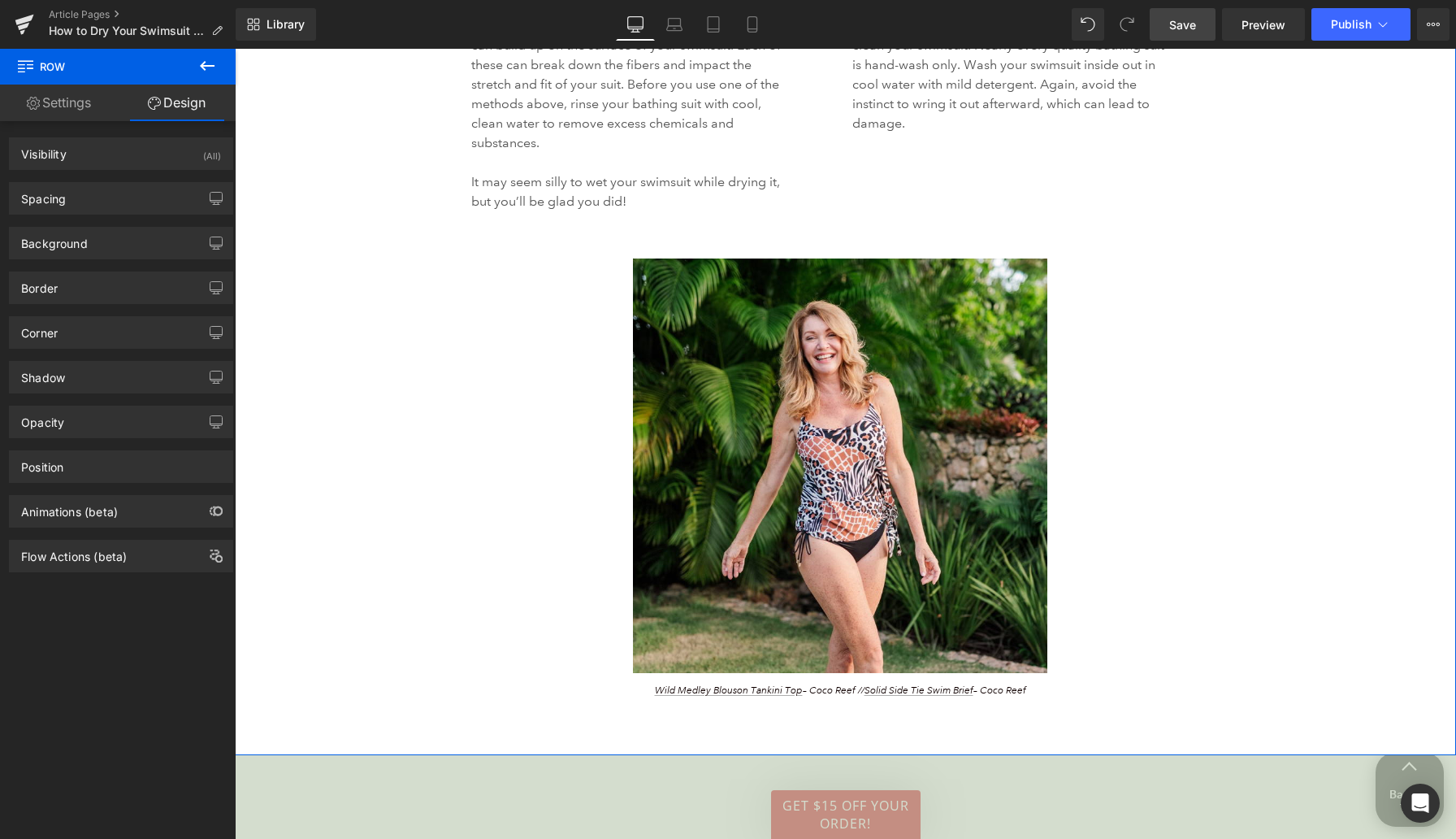
scroll to position [3895, 0]
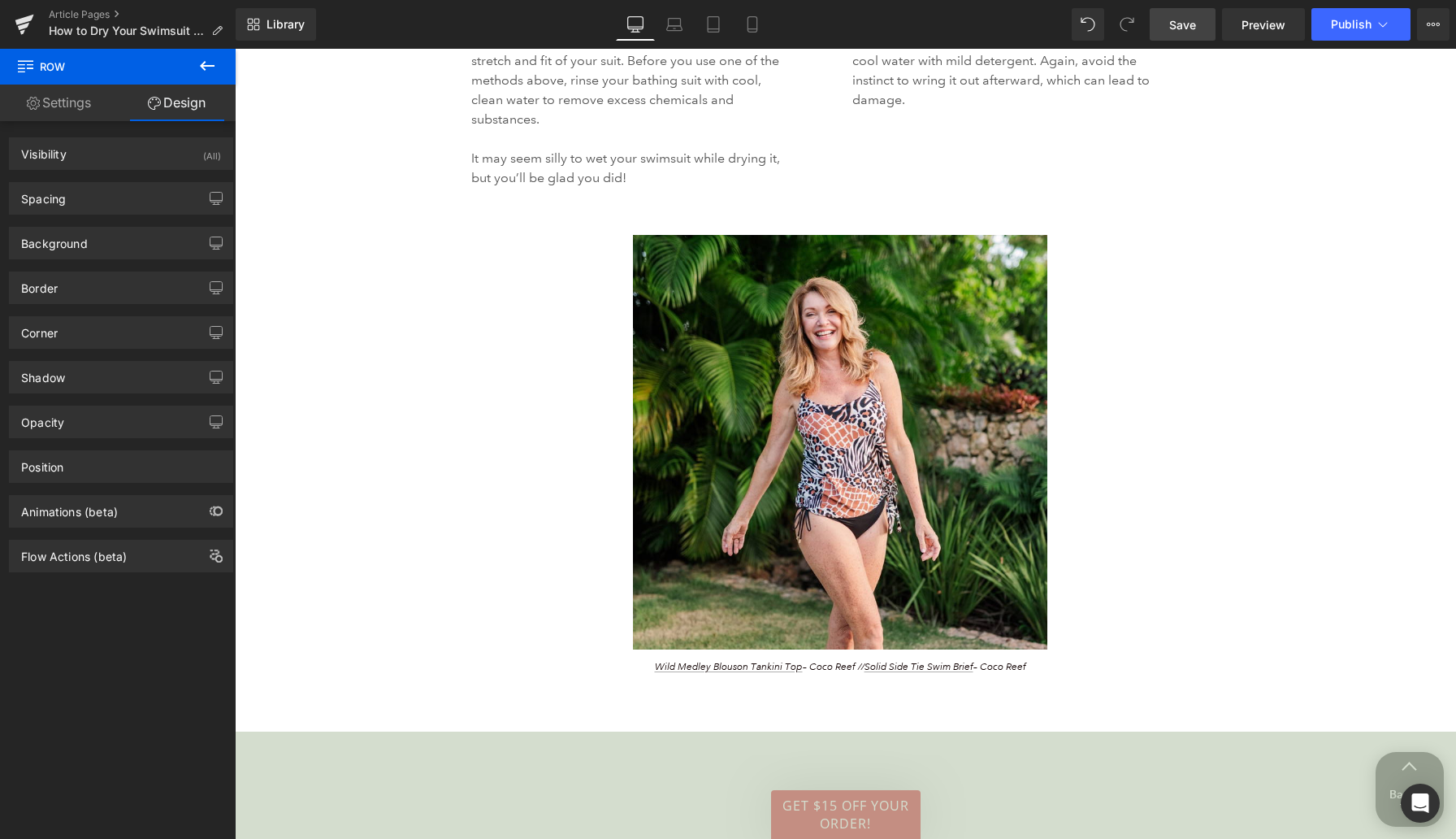
click at [1165, 20] on link "Save" at bounding box center [1182, 24] width 65 height 33
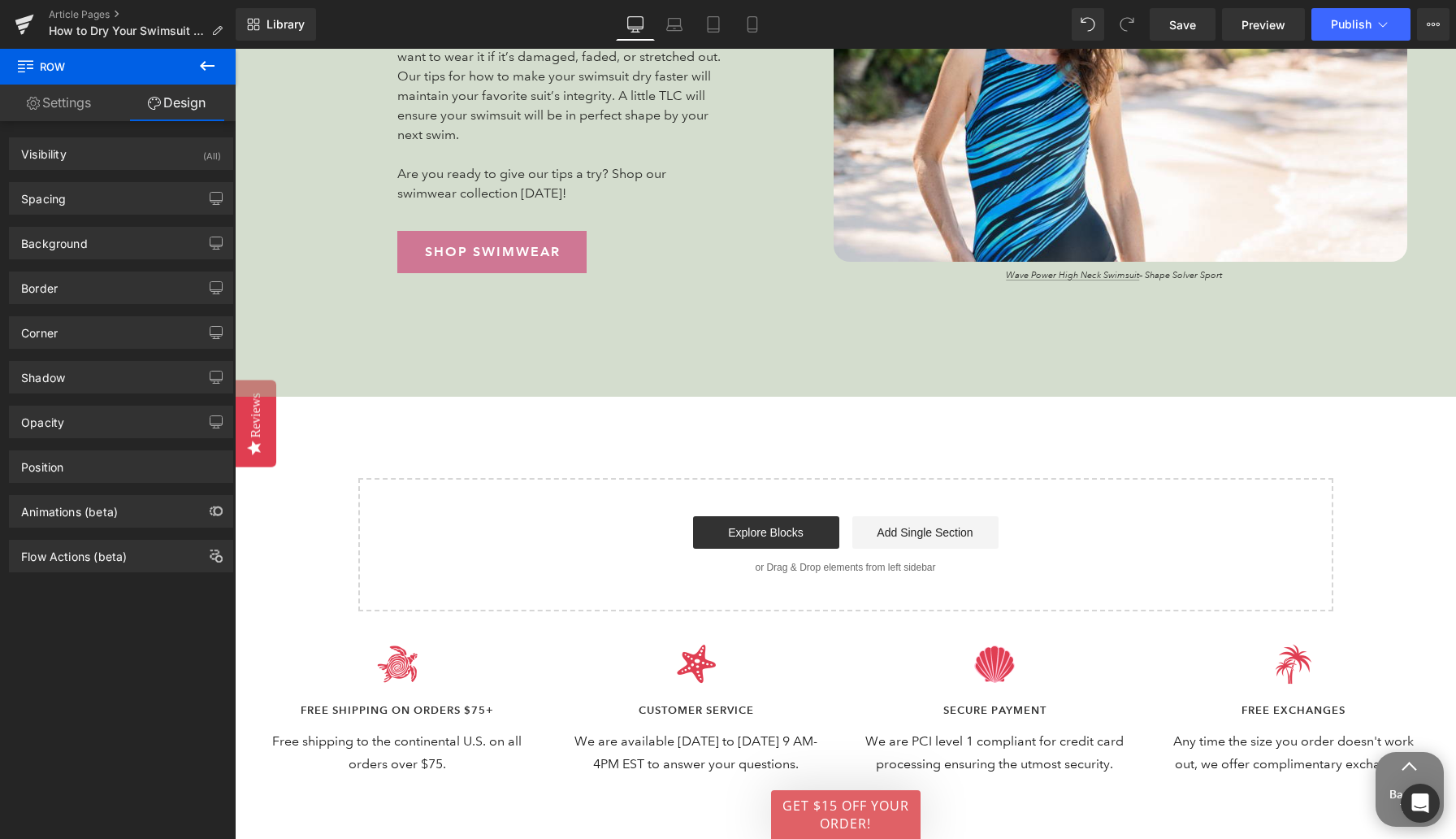
scroll to position [4198, 0]
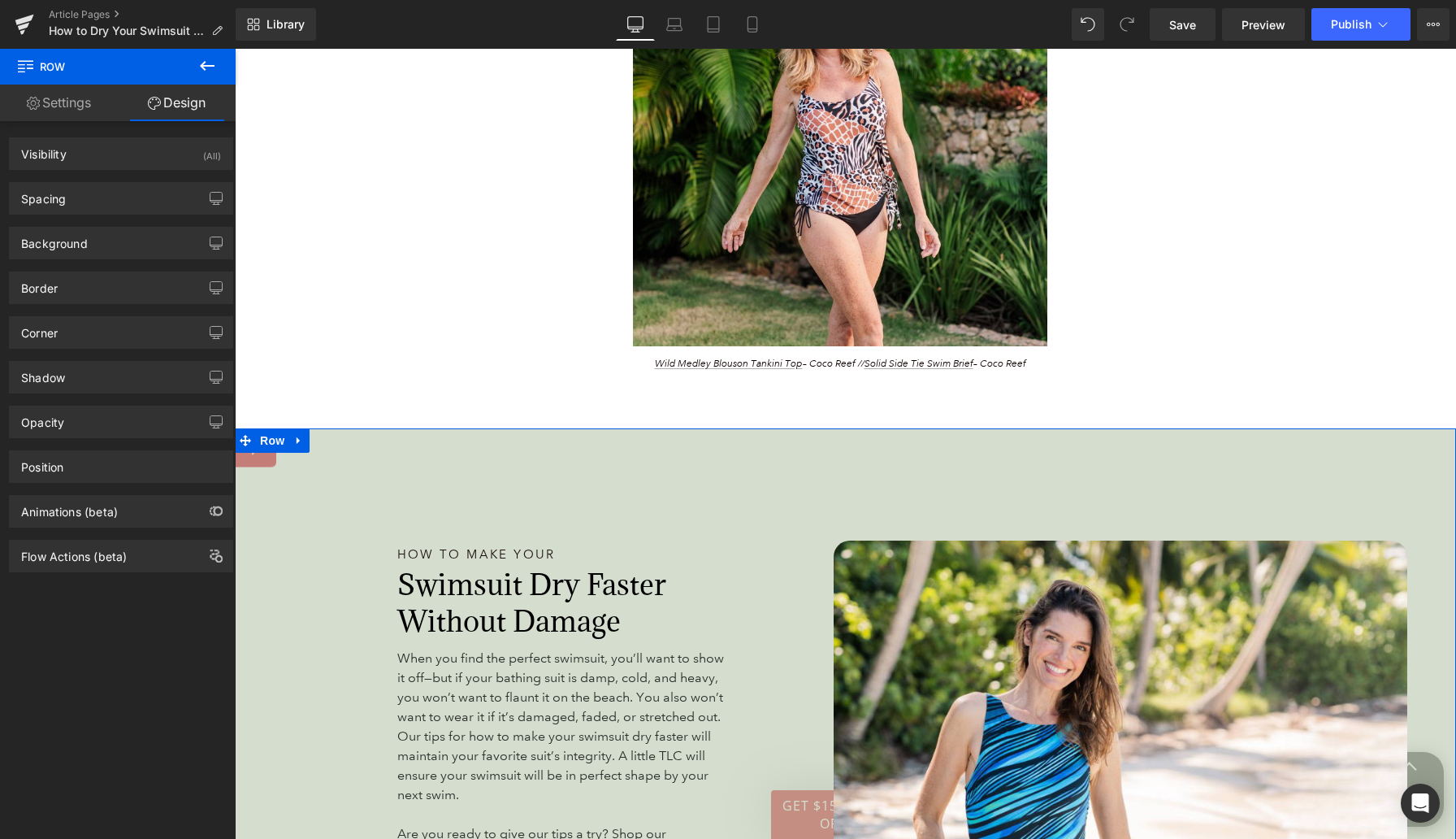
click at [294, 530] on div "How to Make Your Heading 171px Swimsuit Dry Faster Without Damage Heading When …" at bounding box center [528, 742] width 587 height 515
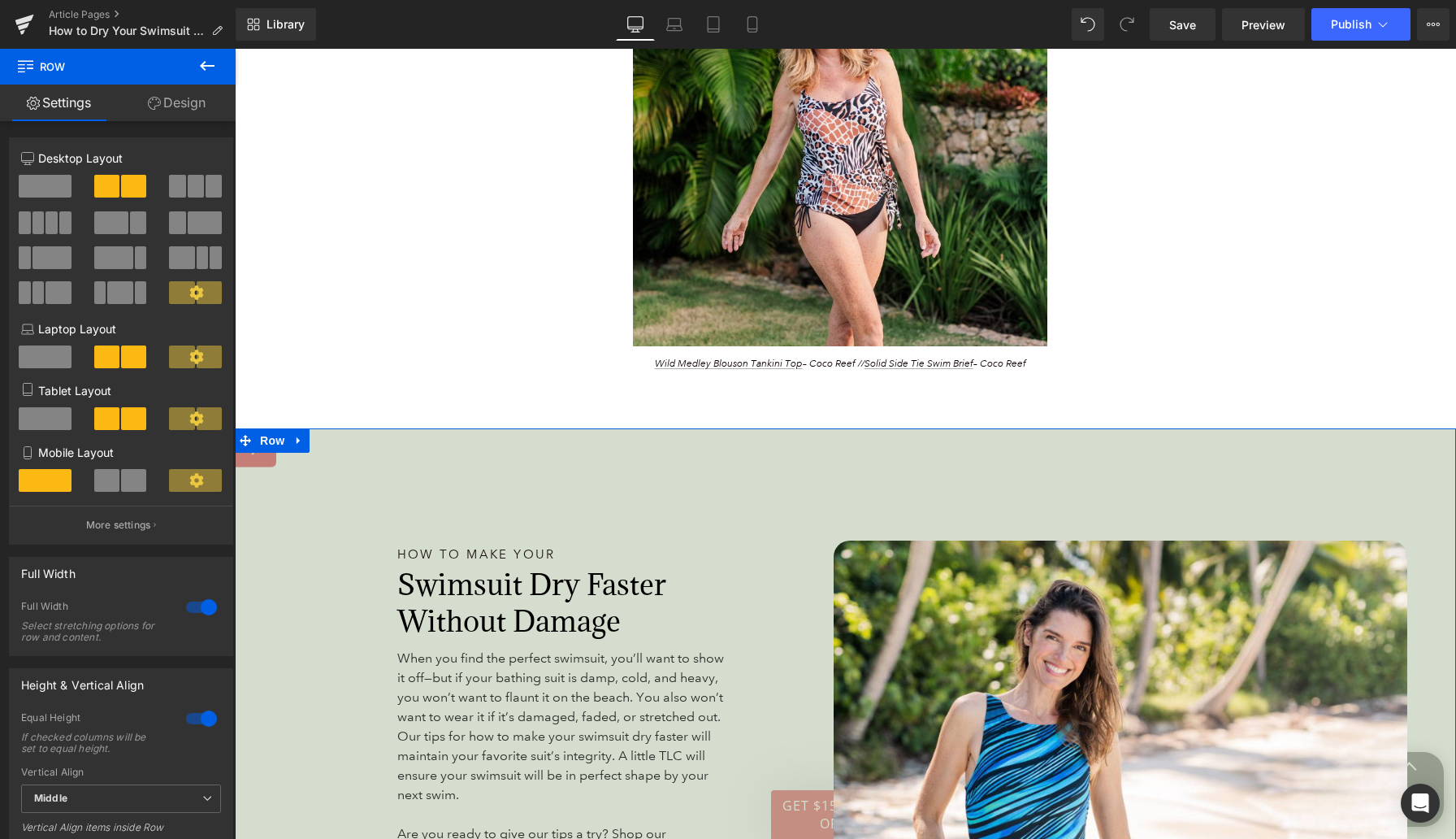
click at [181, 98] on link "Design" at bounding box center [176, 103] width 118 height 37
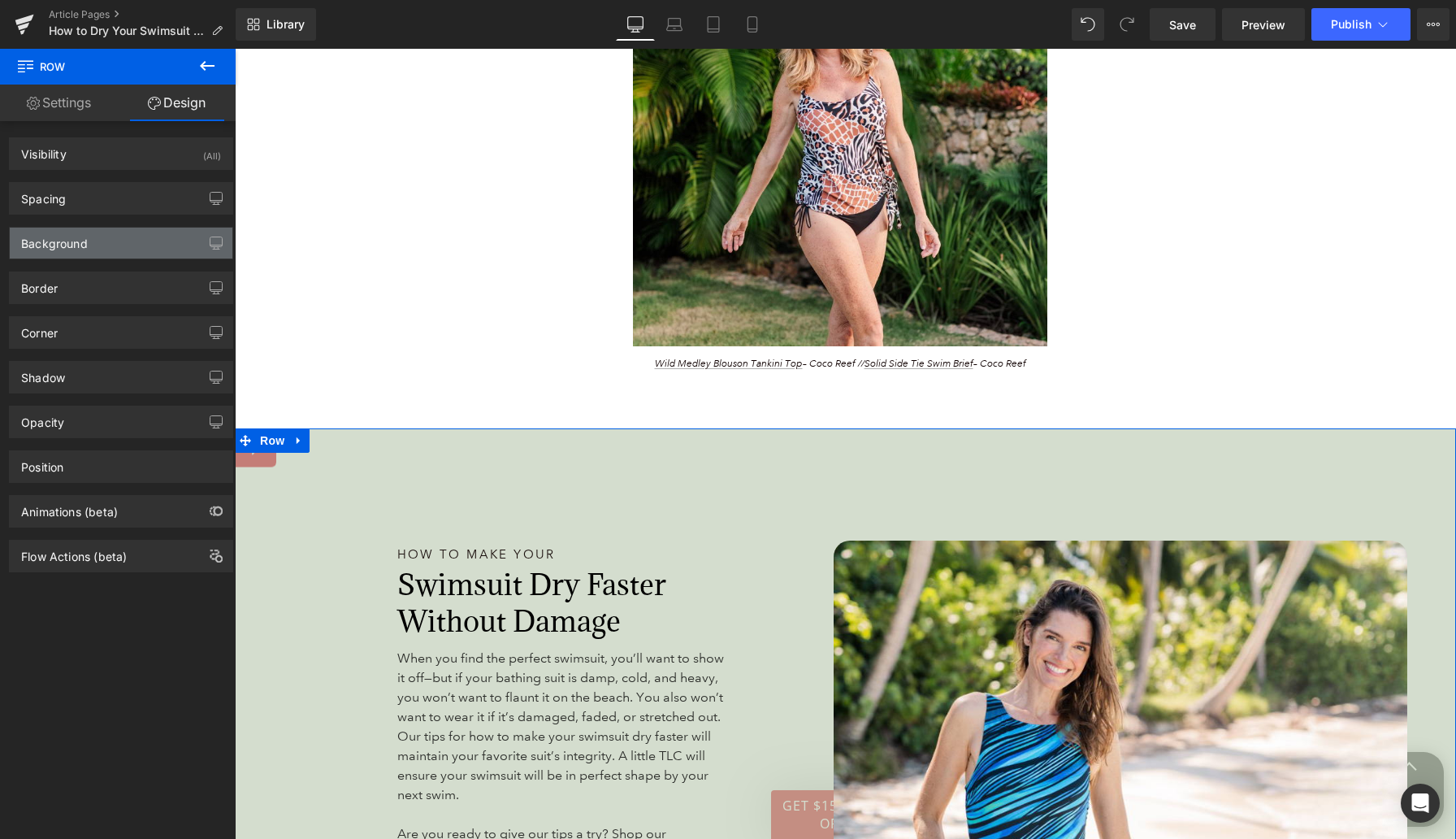
click at [103, 247] on div "Background" at bounding box center [121, 243] width 223 height 31
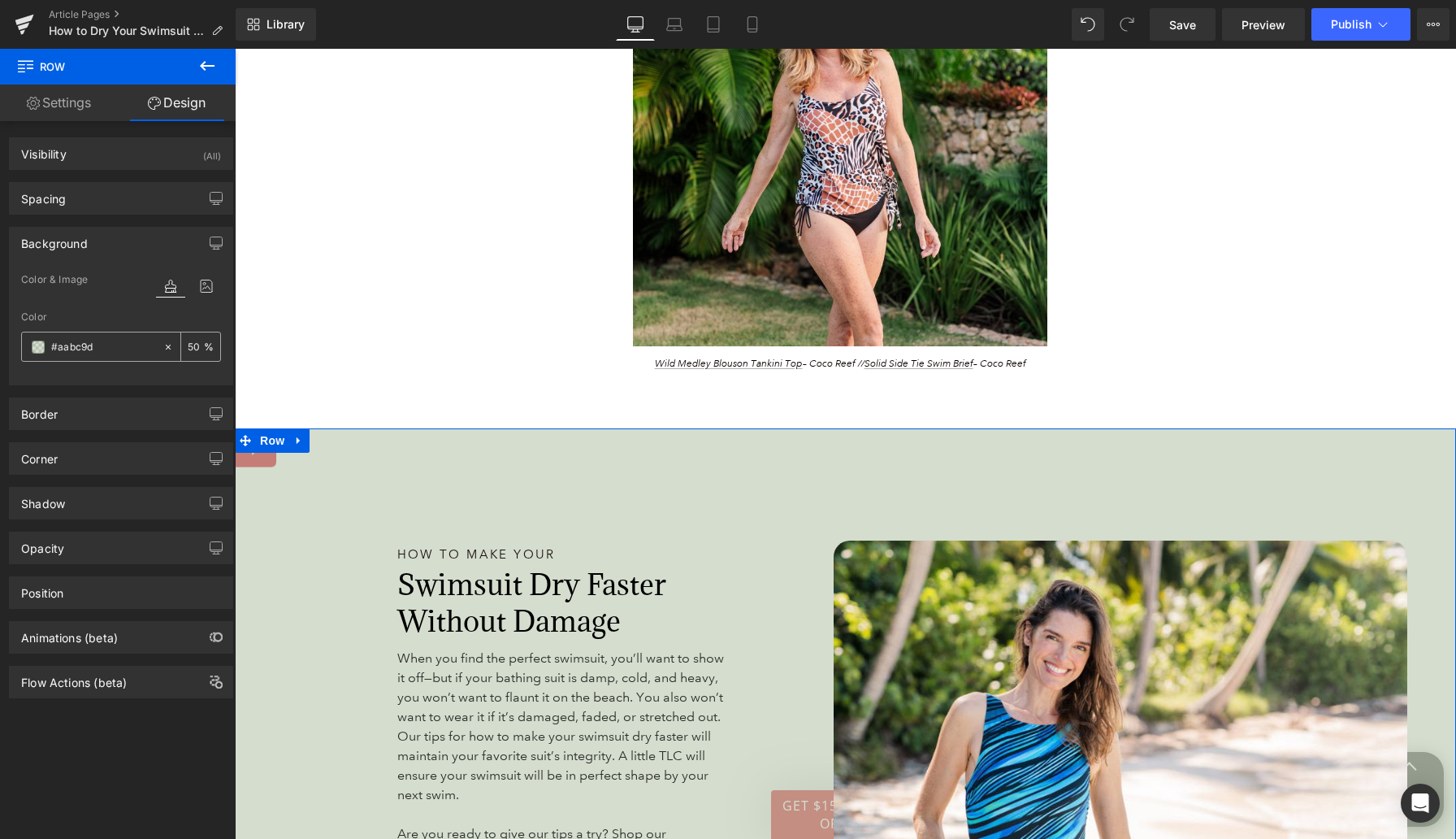
click at [85, 347] on input "#aabc9d" at bounding box center [103, 347] width 104 height 18
paste input "fff3d6"
type input "#fff3d6"
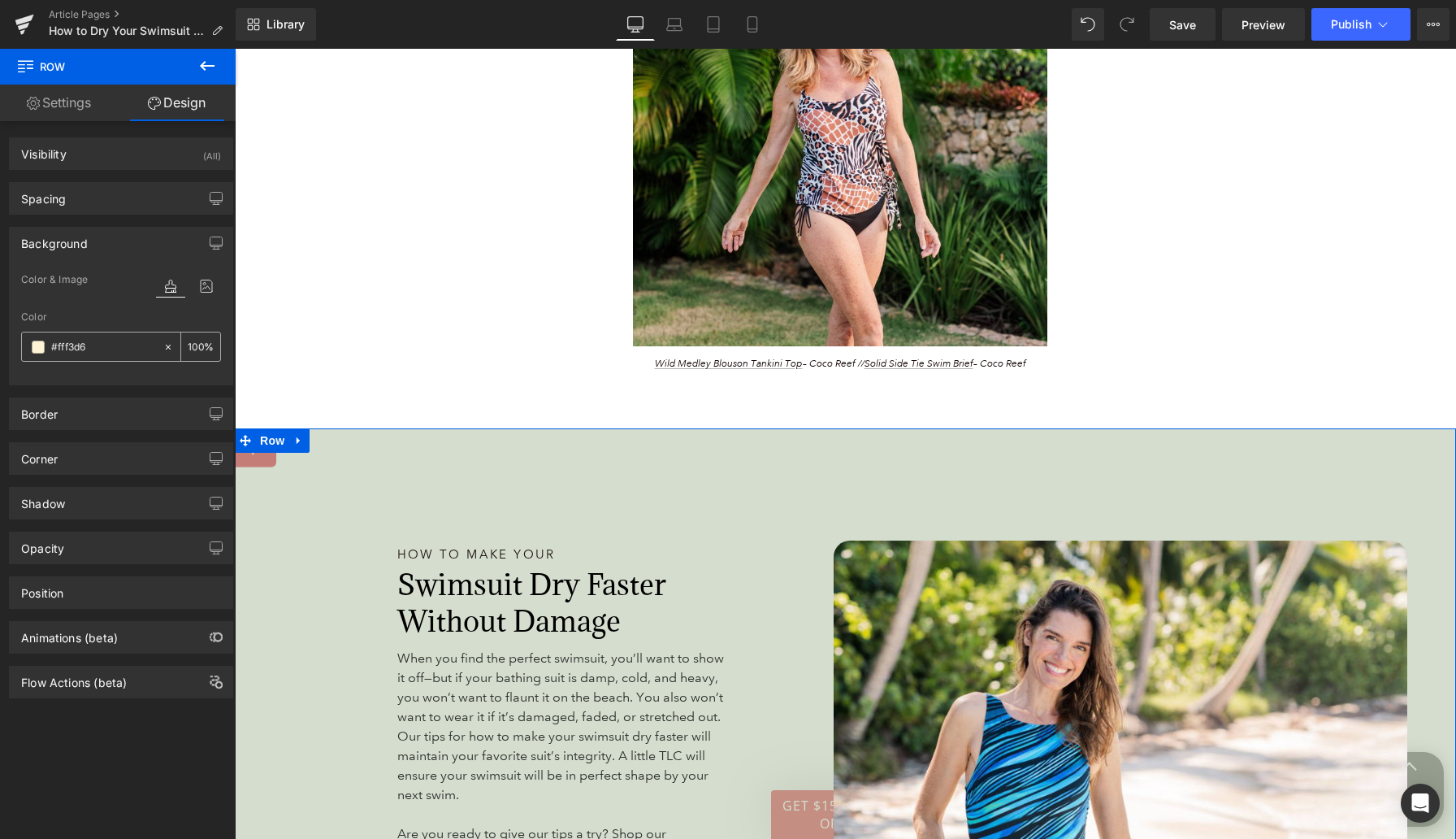
type input "100"
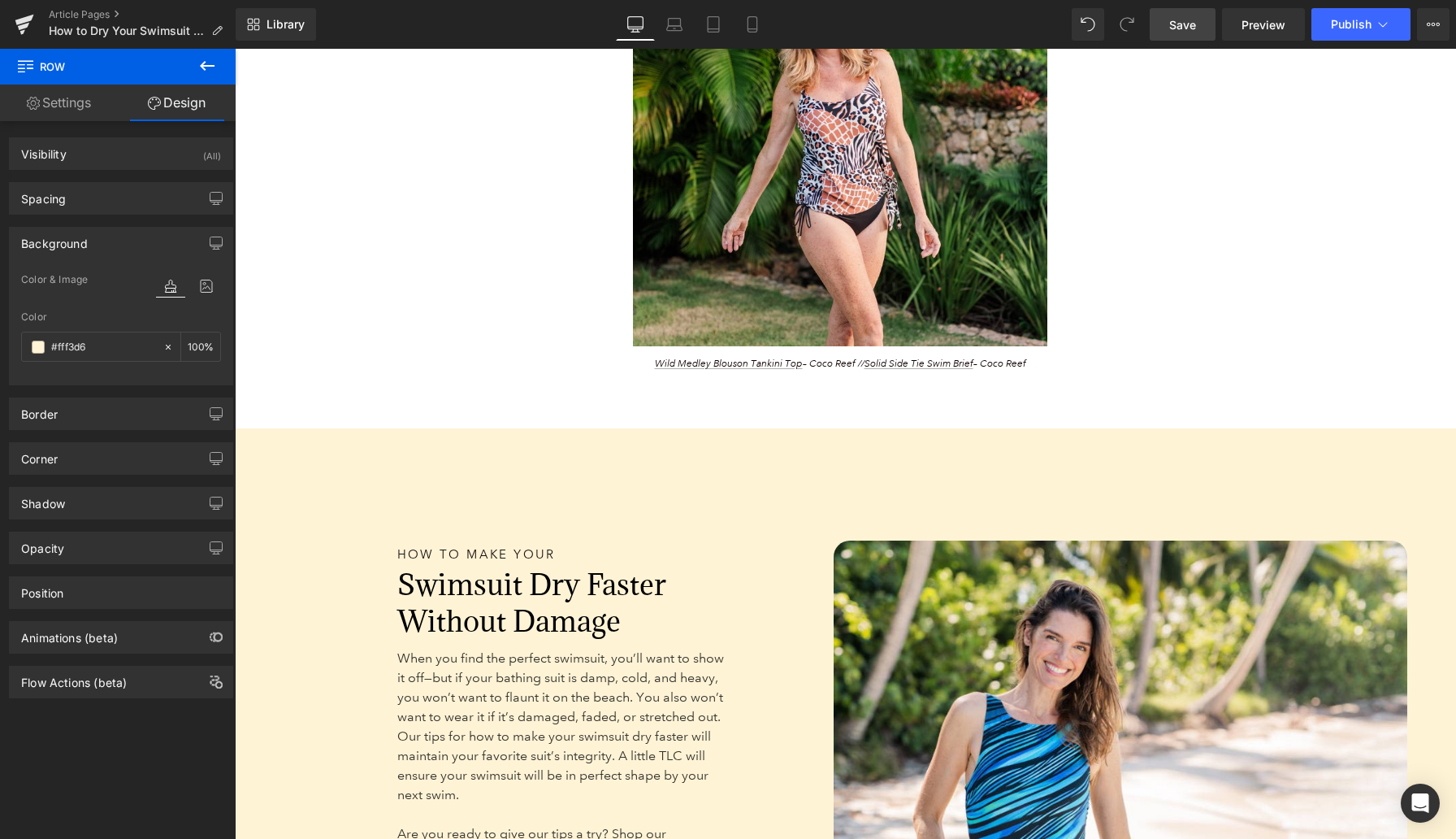
type input "#fff3d6"
click at [1192, 26] on span "Save" at bounding box center [1183, 24] width 27 height 17
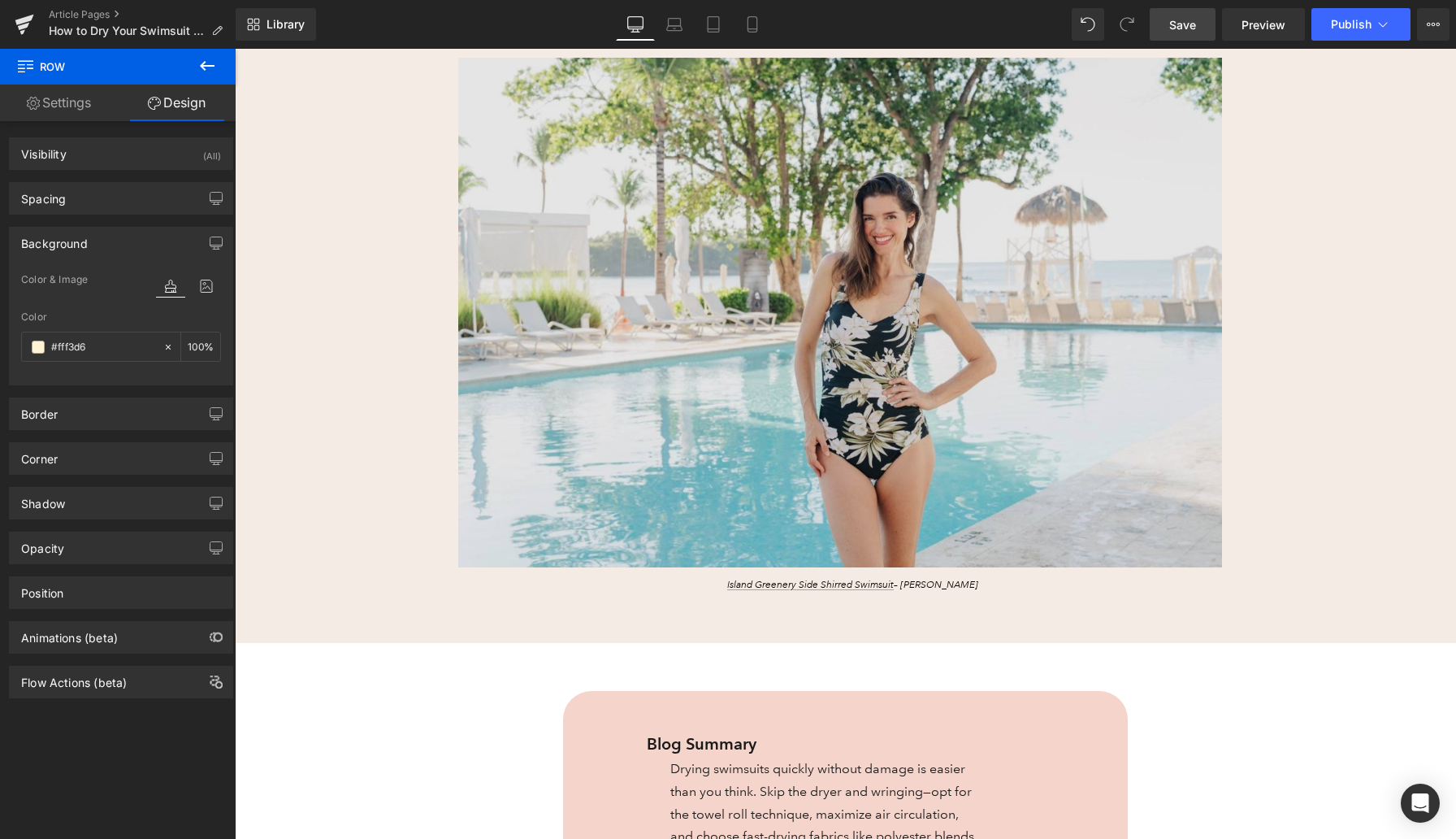
scroll to position [349, 0]
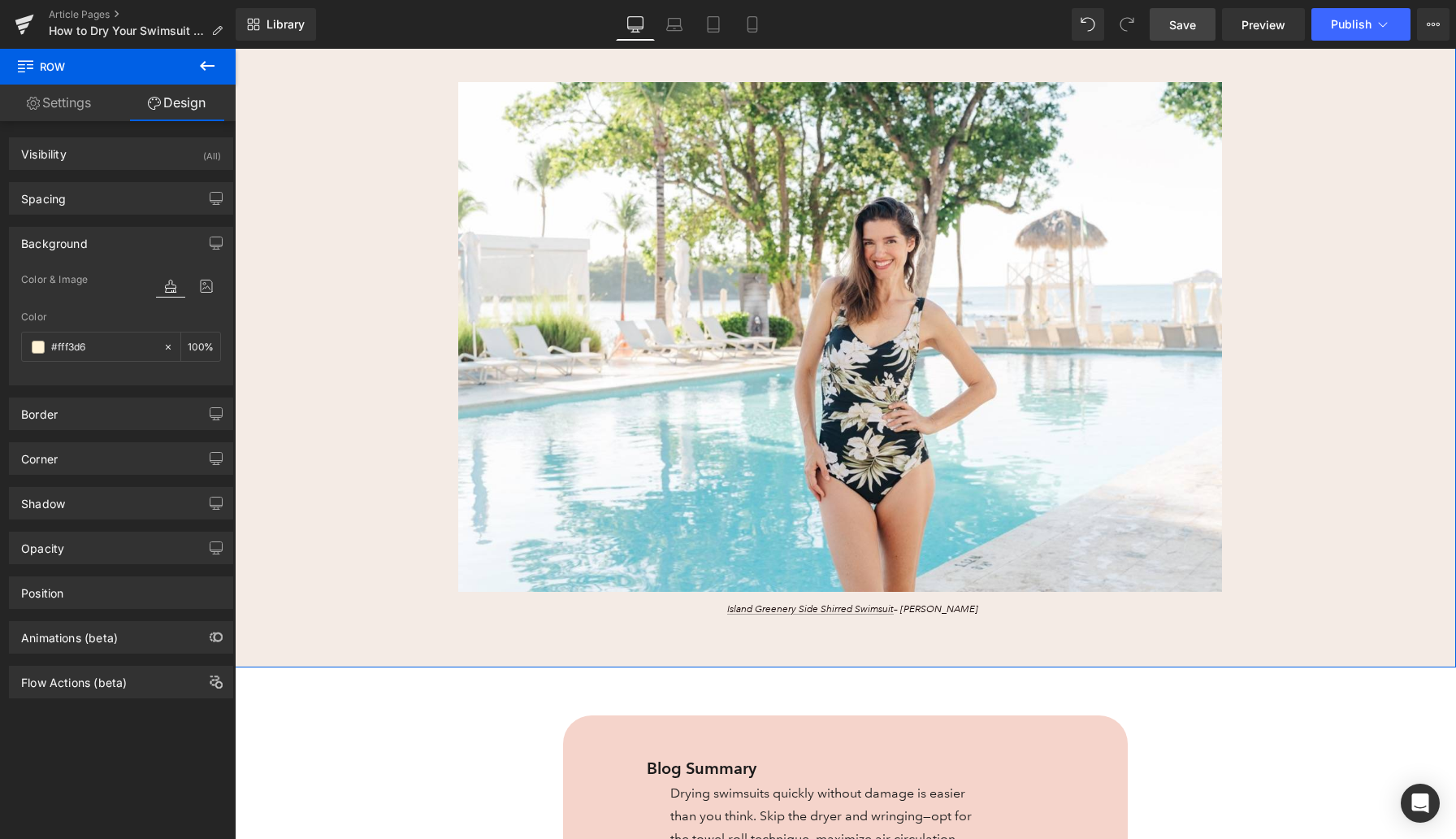
click at [327, 364] on div "3 Safe Ways to Heading Quickly Dry Your Swimsuit Heading Image Island Greenery …" at bounding box center [846, 280] width 1222 height 774
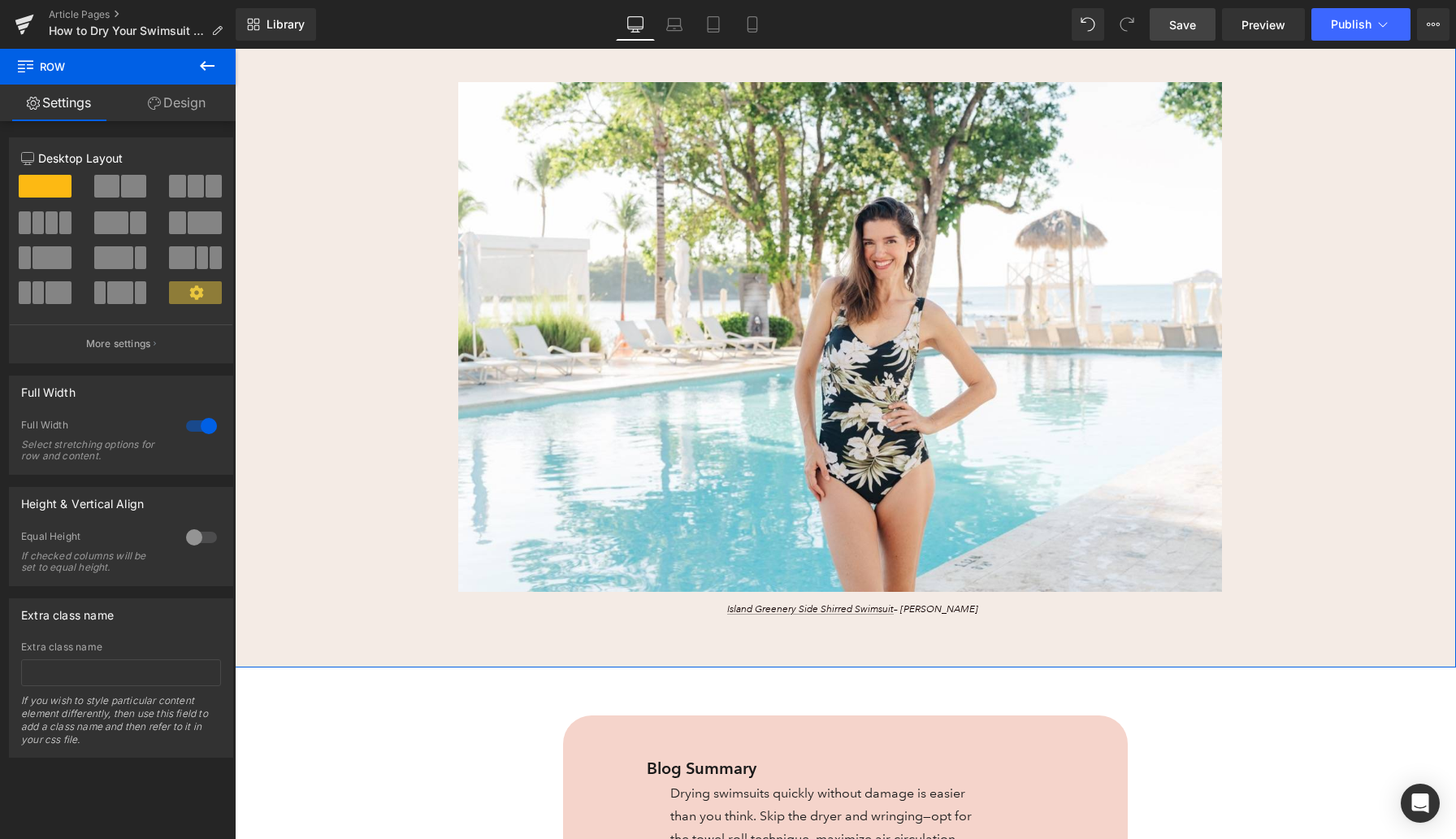
click at [189, 110] on link "Design" at bounding box center [176, 103] width 118 height 37
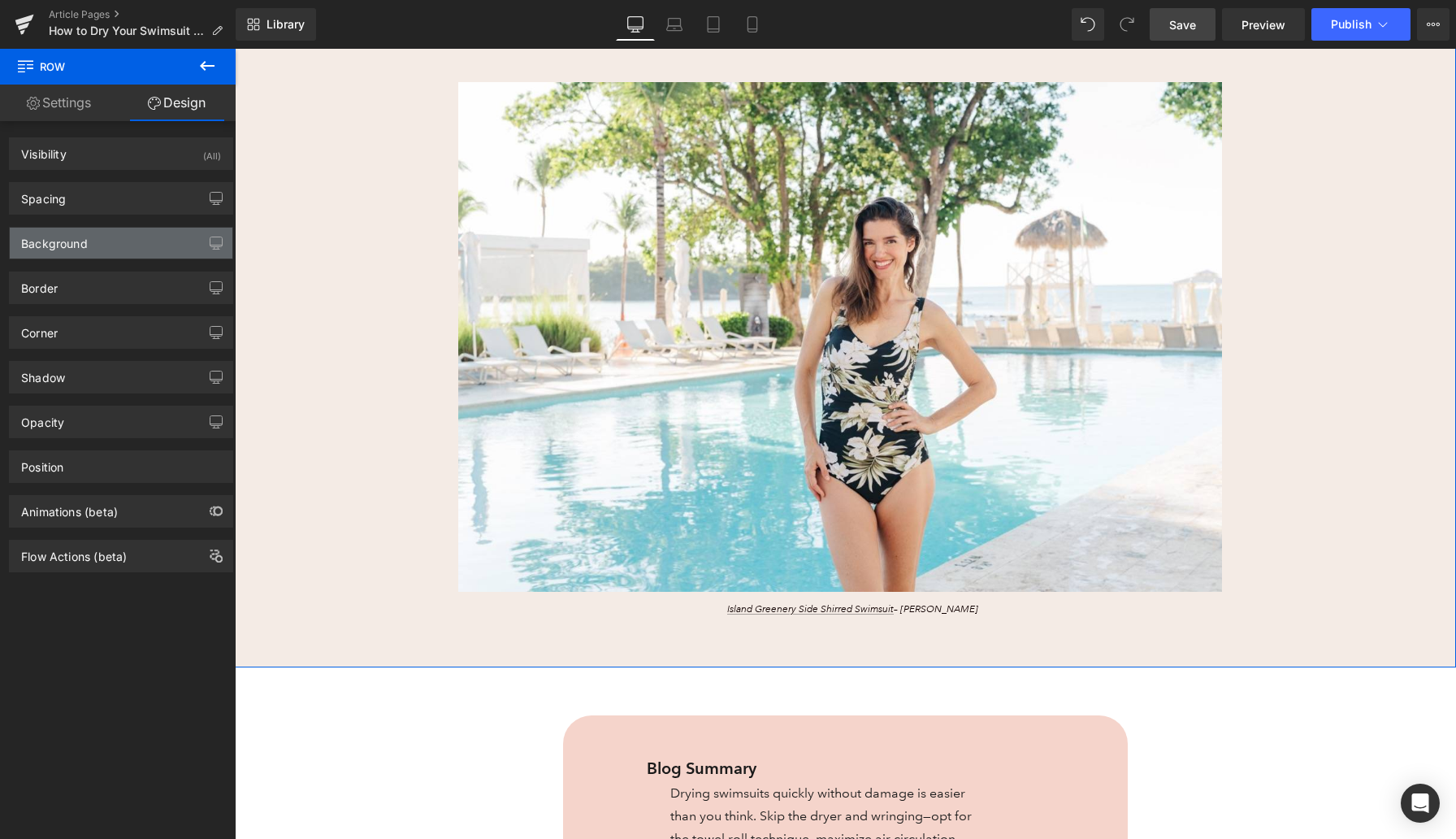
click at [103, 237] on div "Background" at bounding box center [121, 243] width 223 height 31
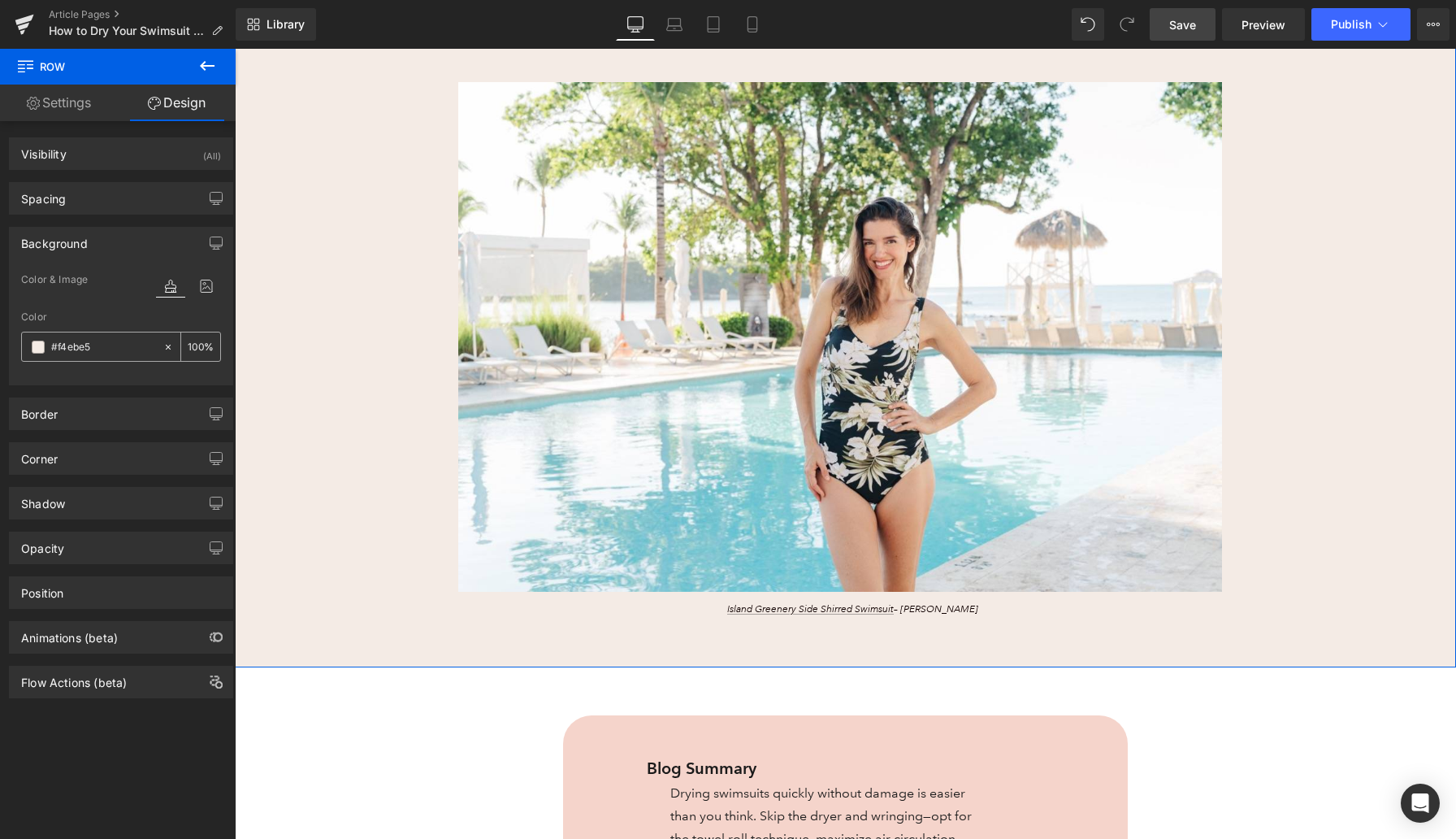
click at [71, 347] on input "#f4ebe5" at bounding box center [103, 347] width 104 height 18
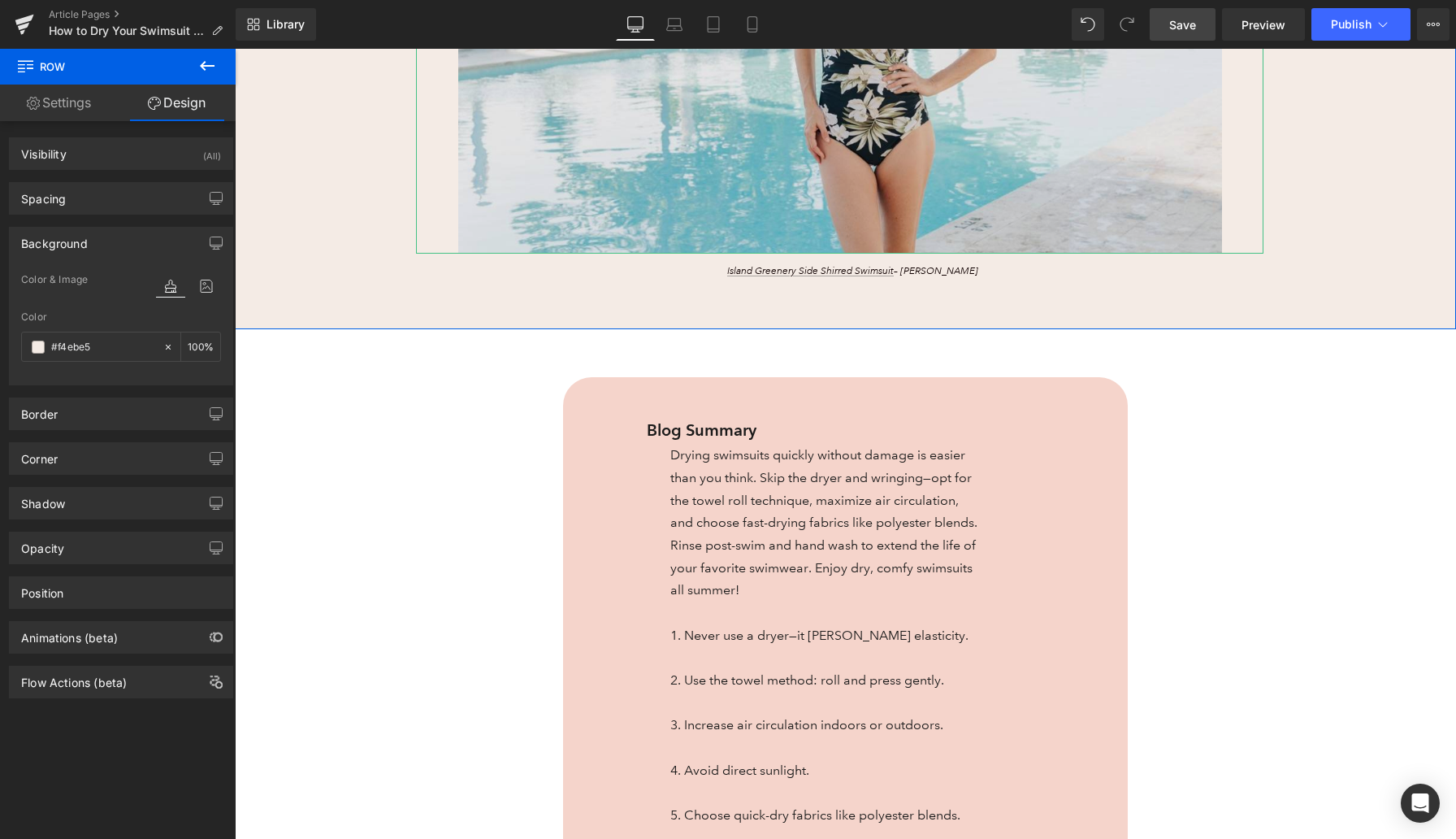
scroll to position [688, 0]
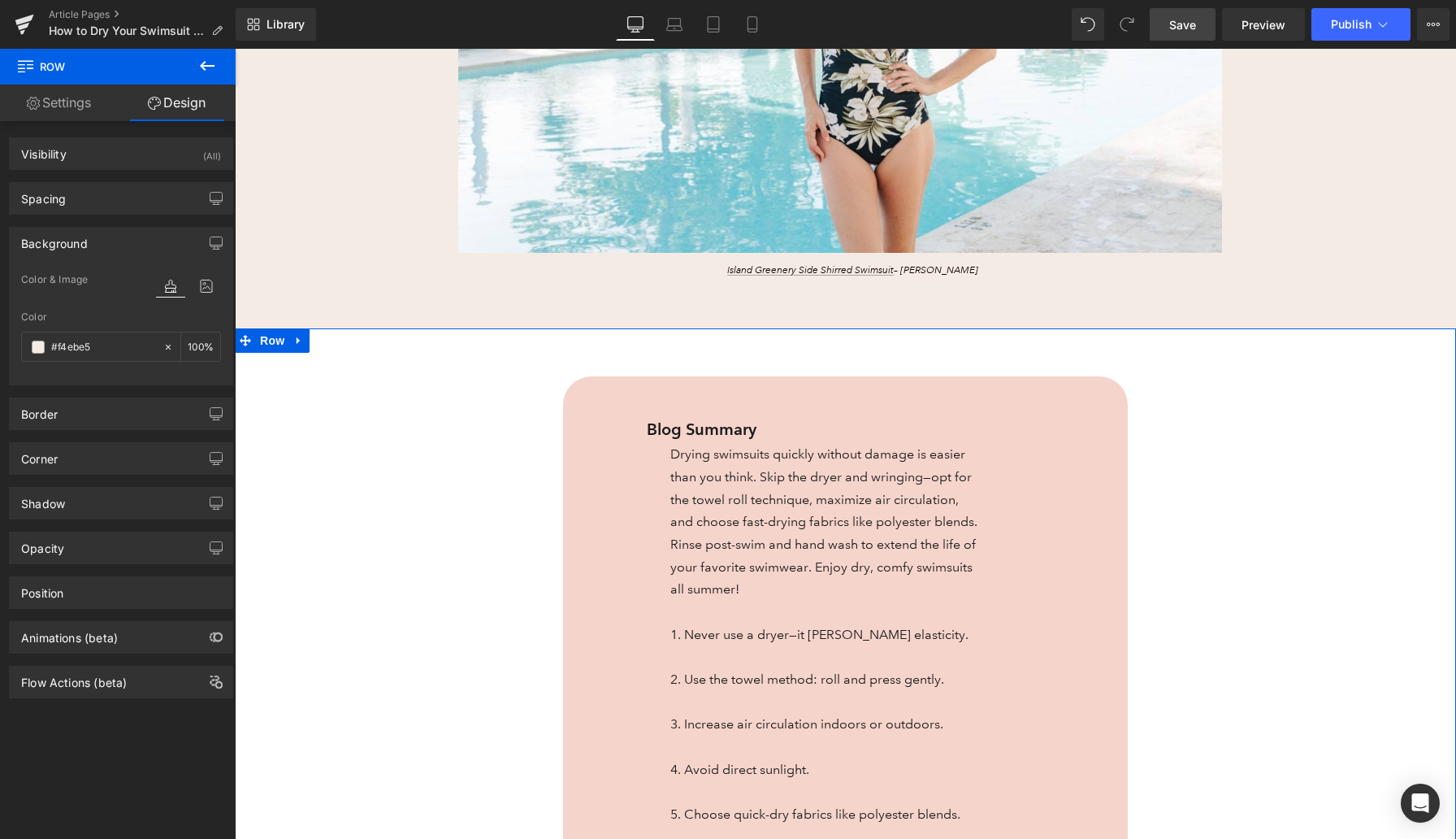
click at [308, 420] on div "Blog Summary Text Block Drying swimsuits quickly without damage is easier than …" at bounding box center [846, 692] width 1222 height 727
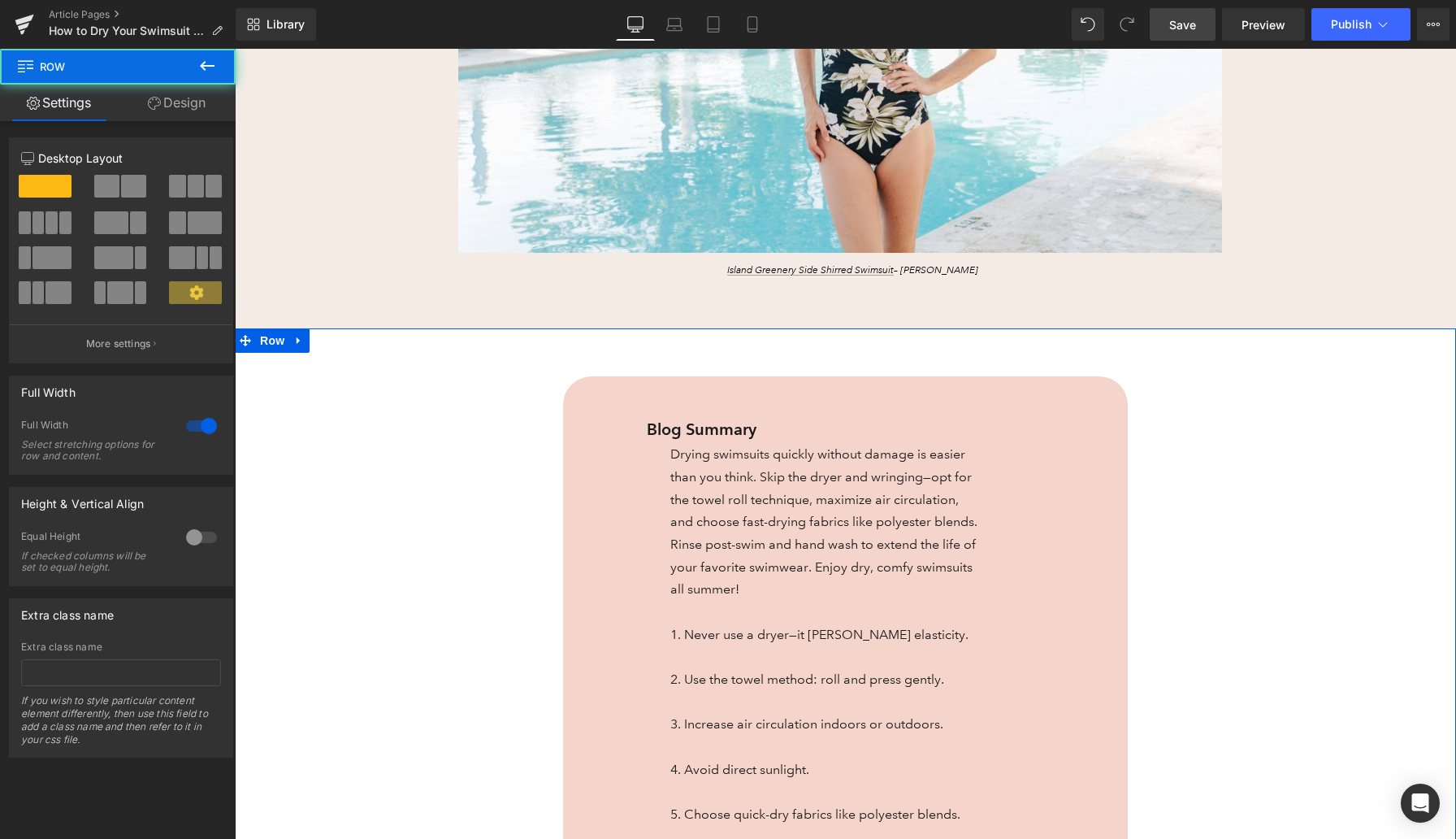
click at [198, 106] on link "Design" at bounding box center [176, 103] width 118 height 37
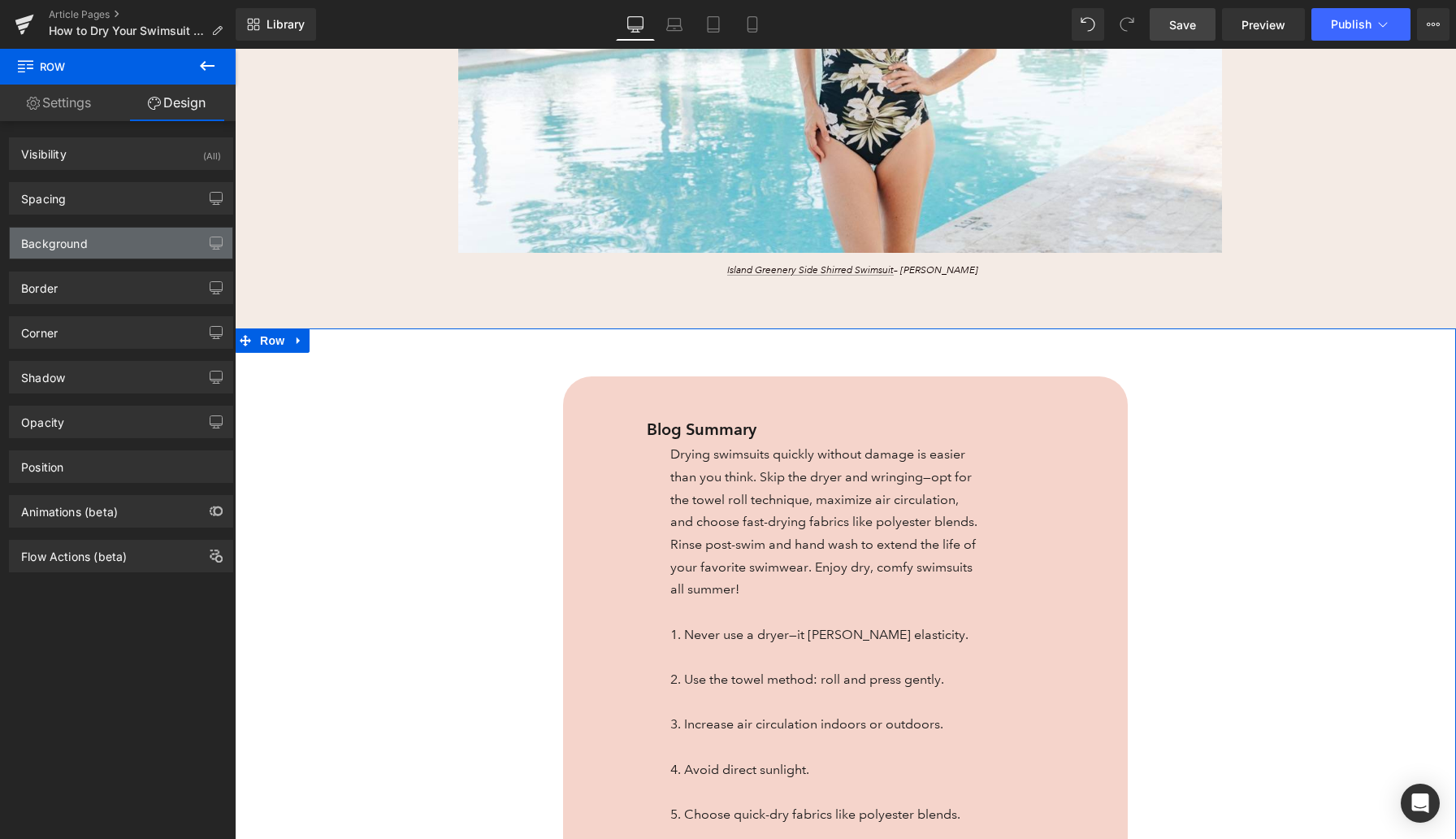
click at [107, 241] on div "Background" at bounding box center [121, 243] width 223 height 31
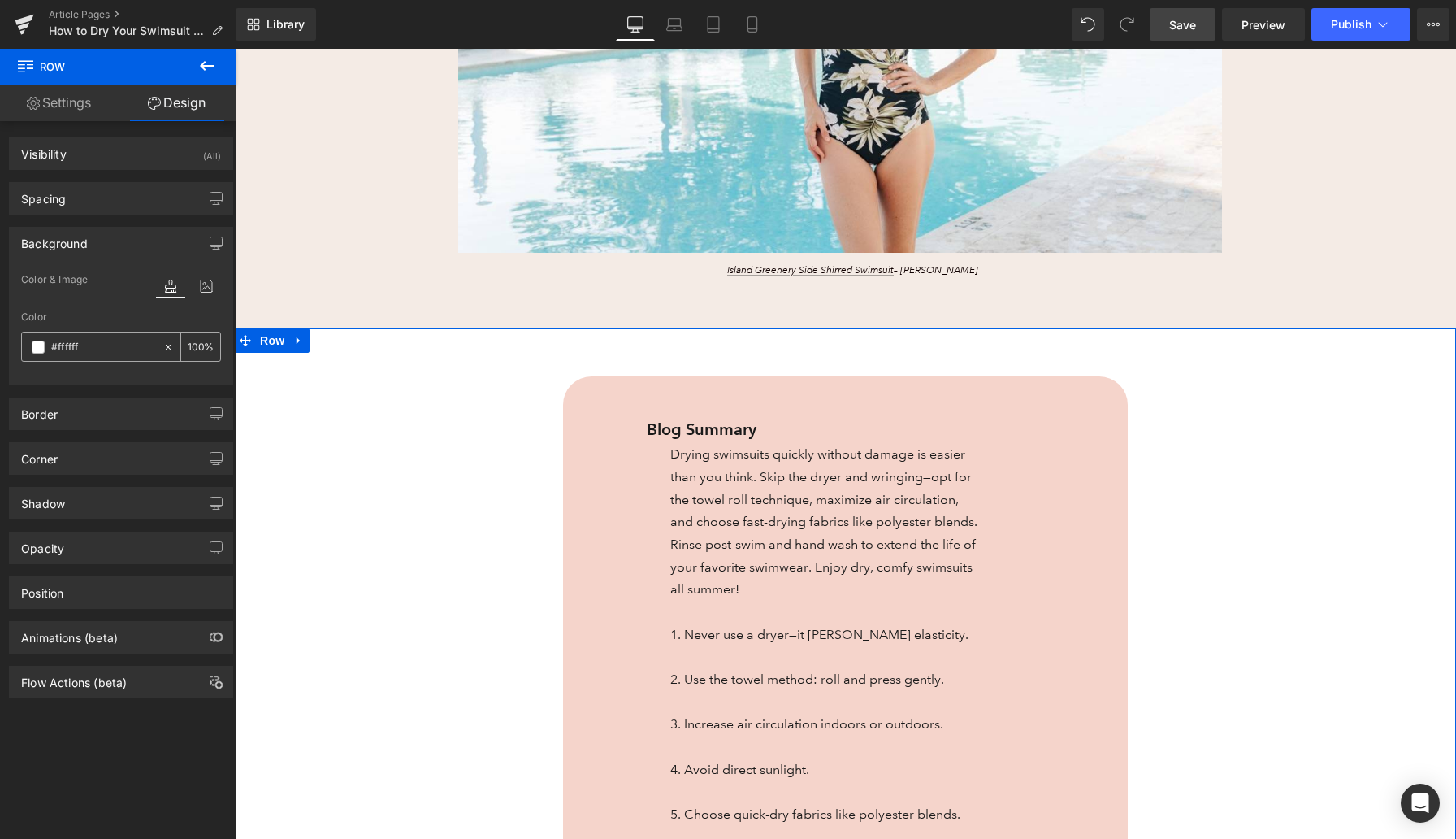
click at [71, 351] on input "#ffffff" at bounding box center [103, 347] width 104 height 18
click at [71, 350] on input "#ffffff" at bounding box center [103, 347] width 104 height 18
paste input "4ebe5"
type input "#f4ebe5"
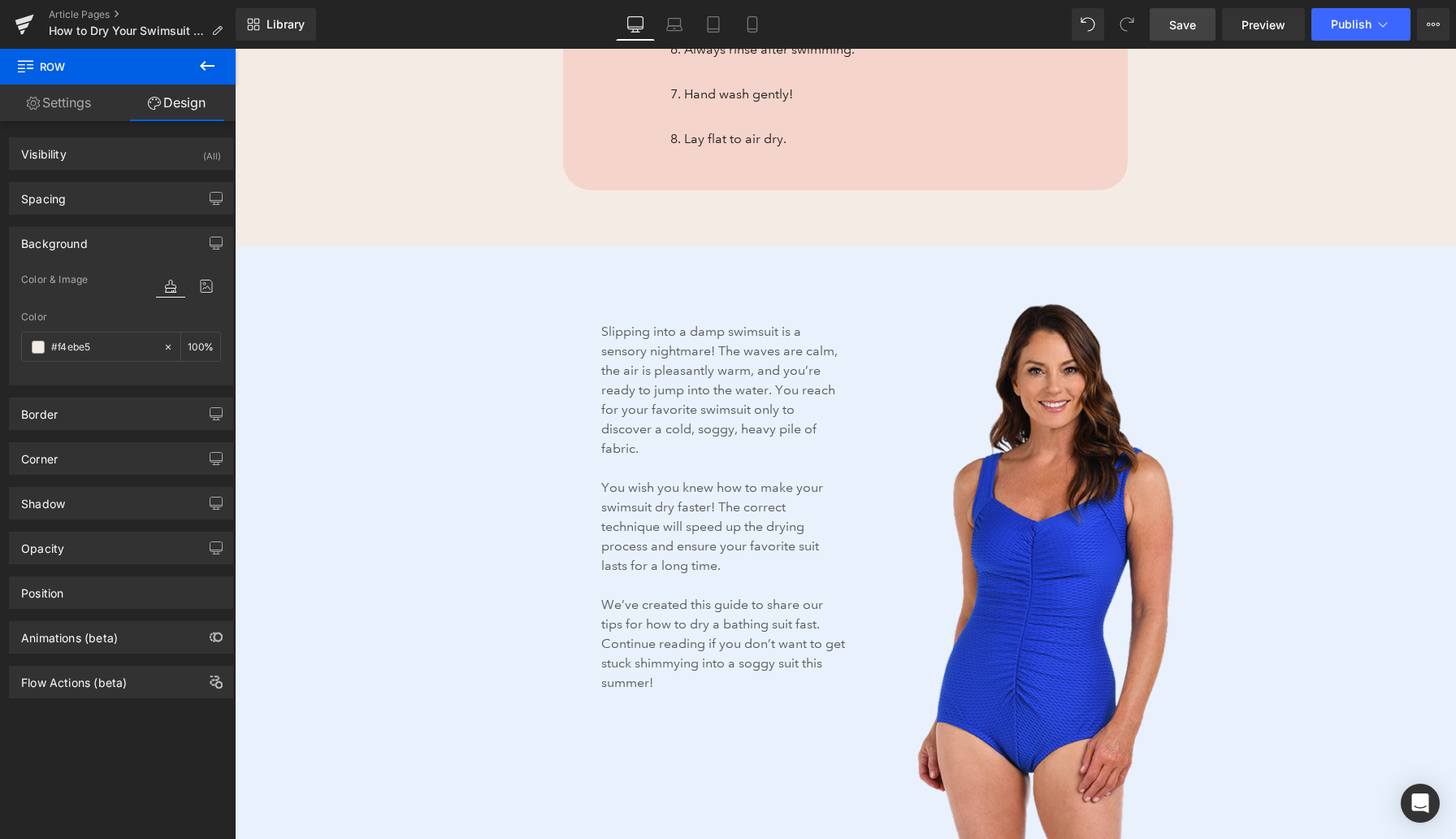
scroll to position [1499, 0]
click at [391, 323] on div "Slipping into a damp swimsuit is a sensory nightmare! The waves are calm, the a…" at bounding box center [552, 516] width 603 height 429
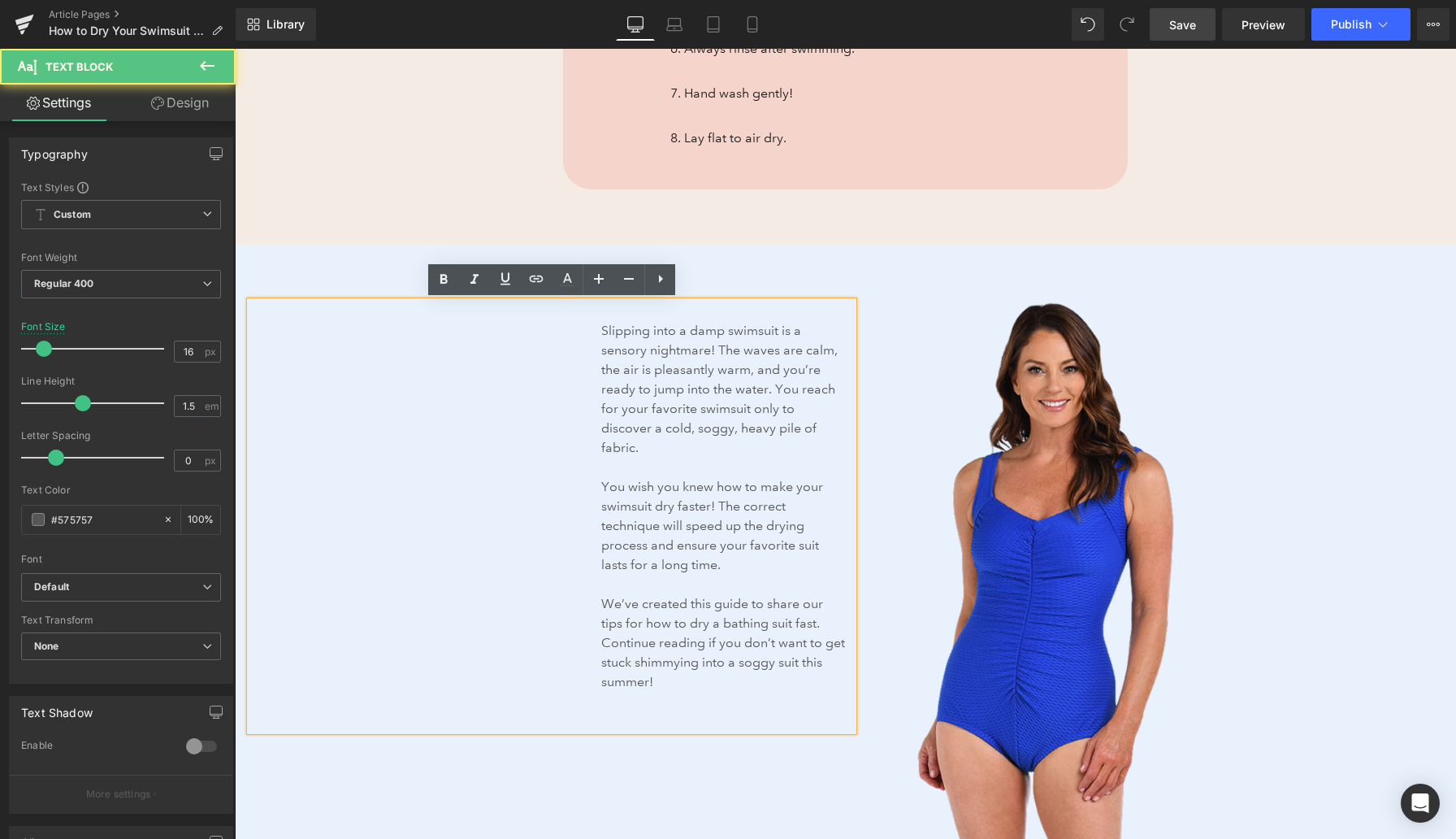
click at [354, 291] on div "Slipping into a damp swimsuit is a sensory nightmare! The waves are calm, the a…" at bounding box center [846, 600] width 1222 height 712
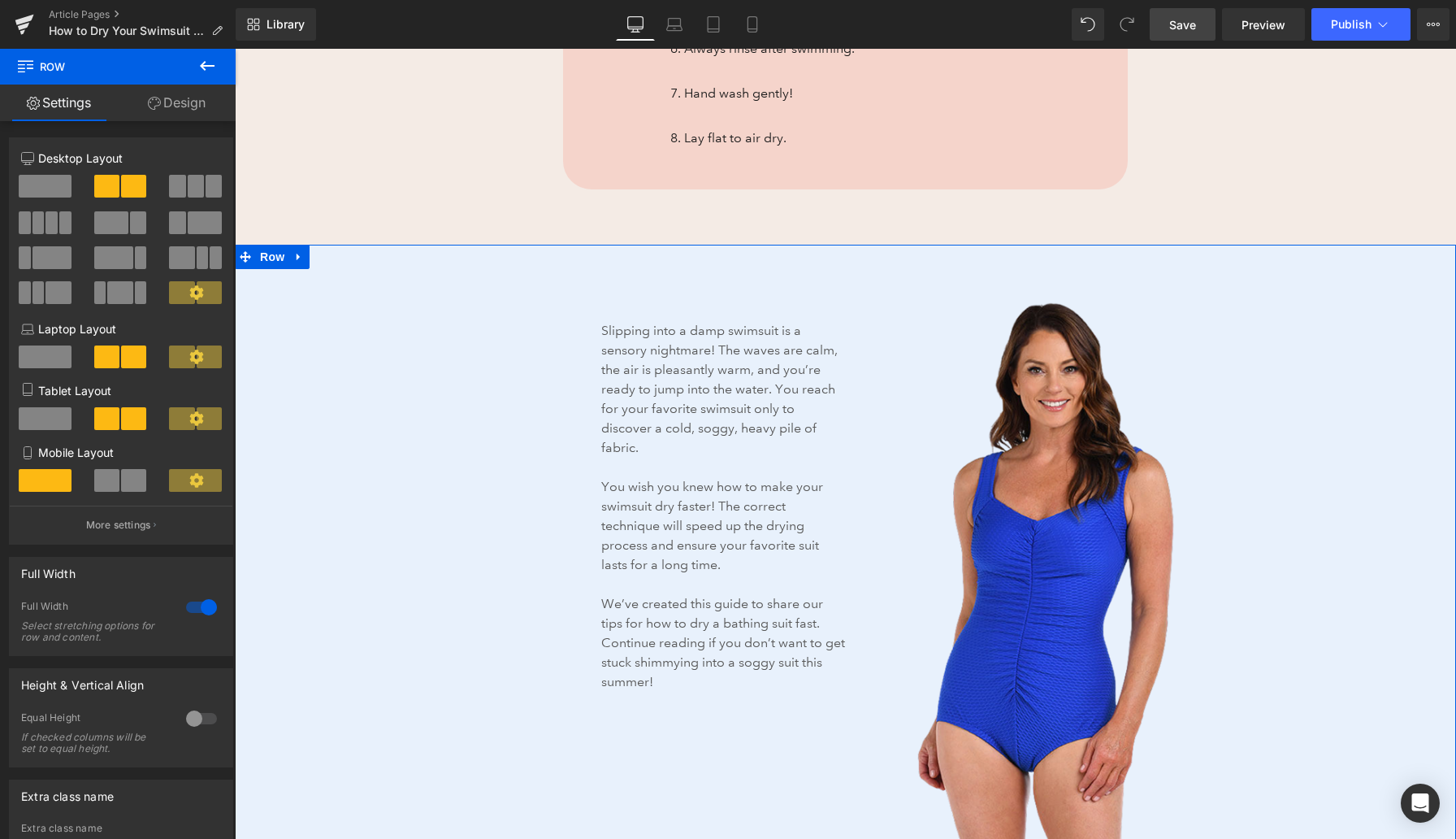
click at [185, 108] on link "Design" at bounding box center [176, 103] width 118 height 37
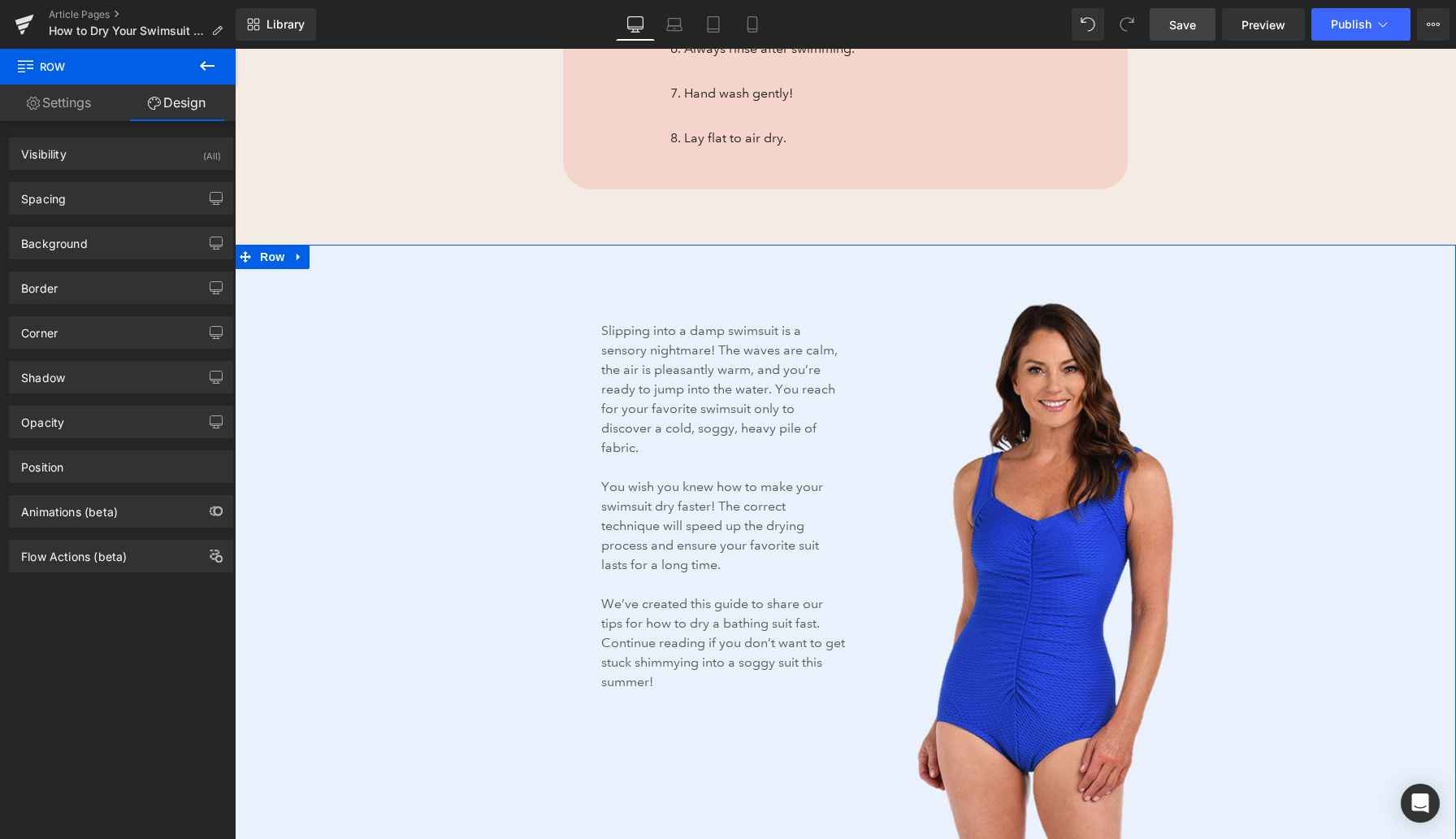
type input "#e8f1fc"
type input "100"
click at [115, 254] on div "Background" at bounding box center [121, 243] width 223 height 31
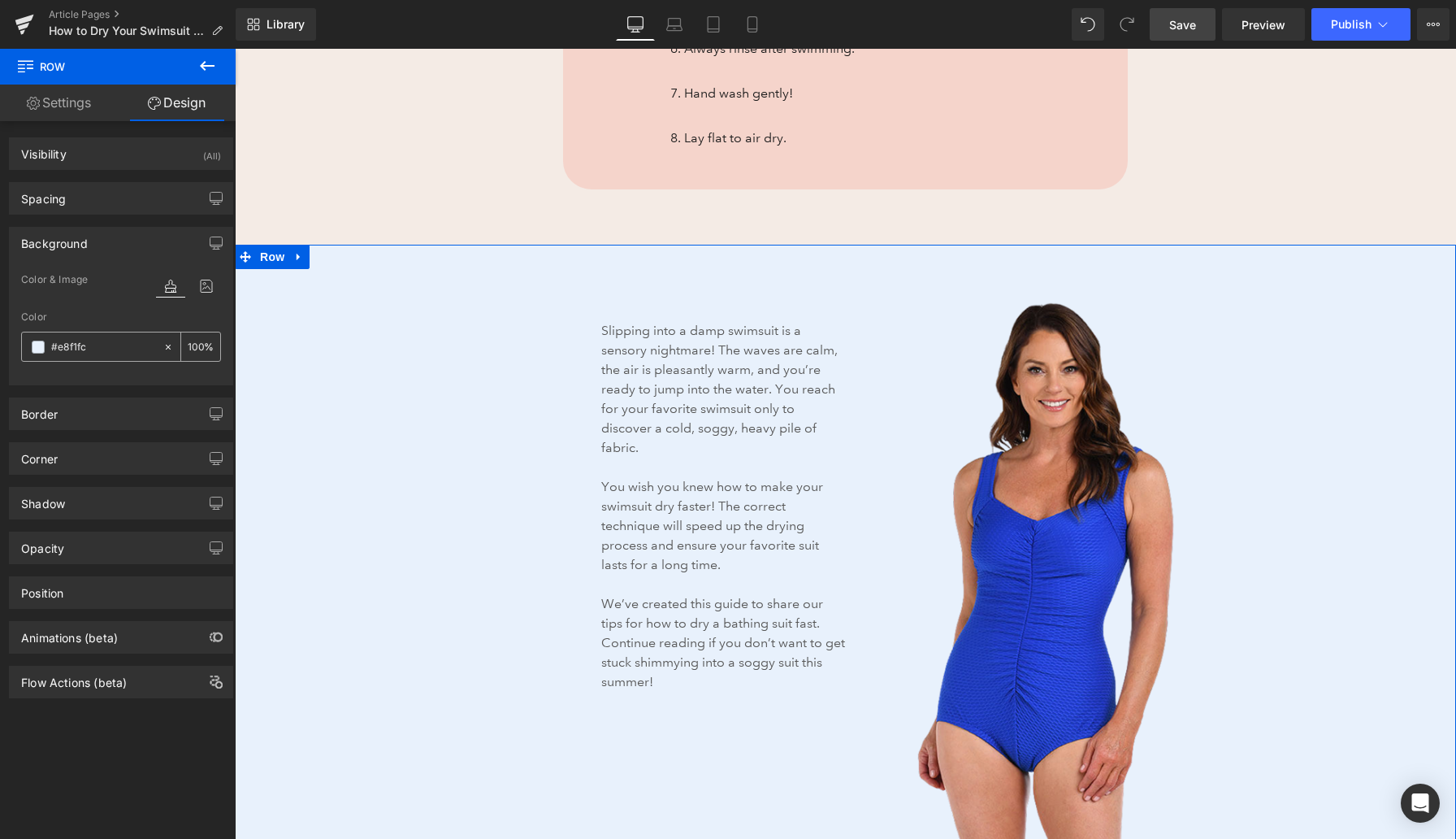
click at [80, 345] on input "#e8f1fc" at bounding box center [103, 347] width 104 height 18
click at [165, 346] on icon at bounding box center [168, 346] width 5 height 5
type input "none"
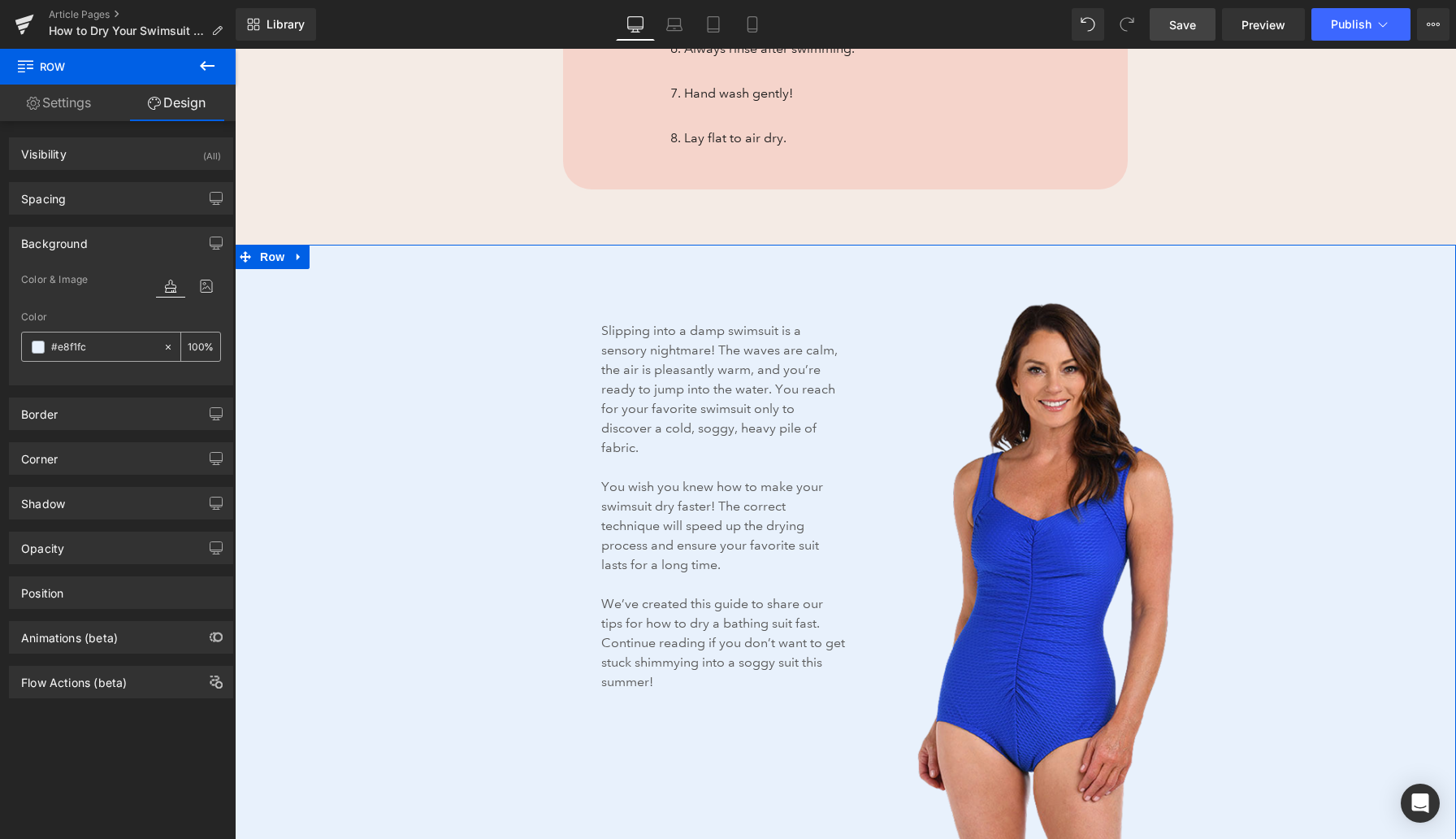
type input "0"
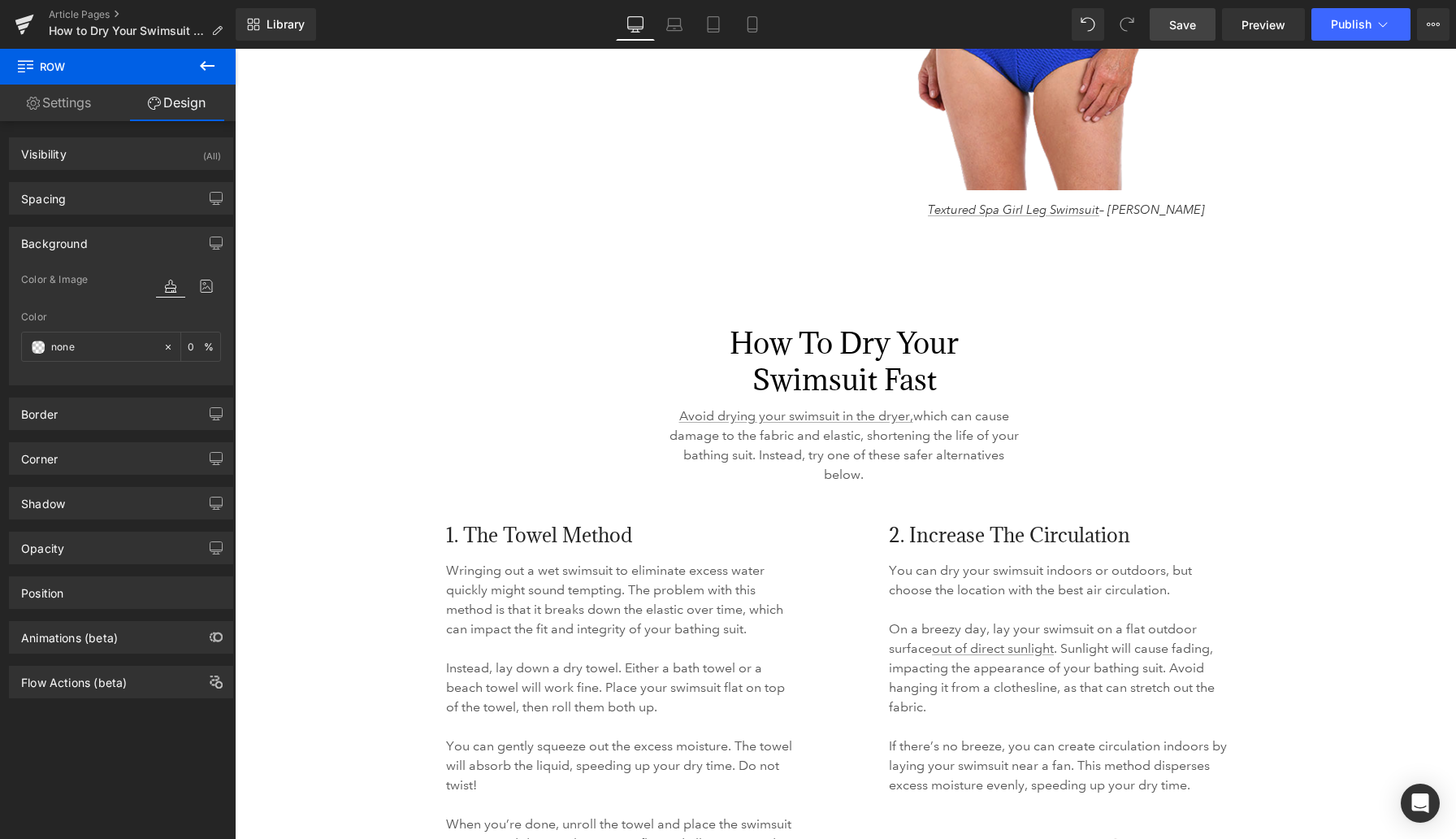
scroll to position [2247, 0]
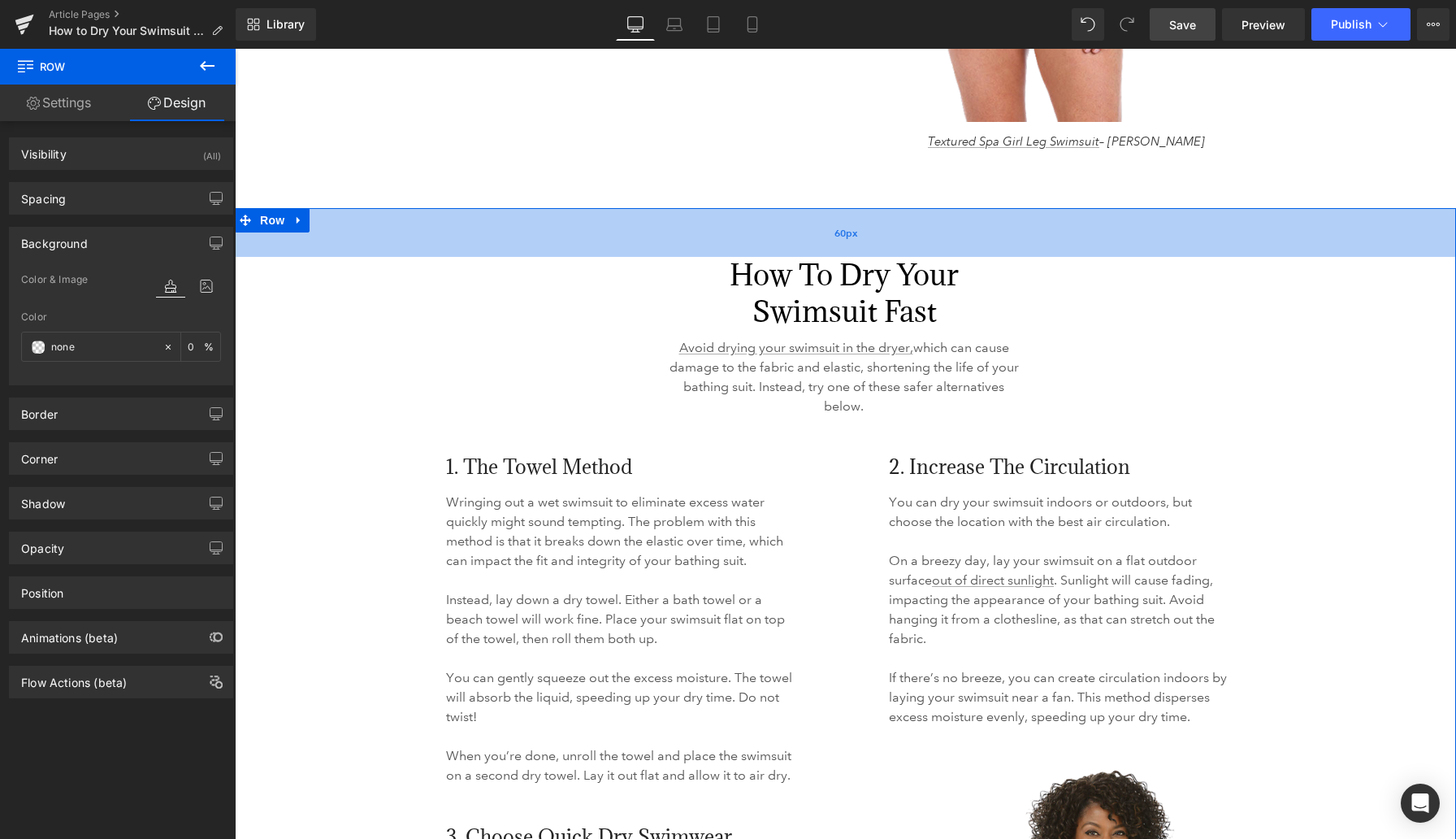
click at [327, 239] on div "60px" at bounding box center [846, 233] width 1222 height 49
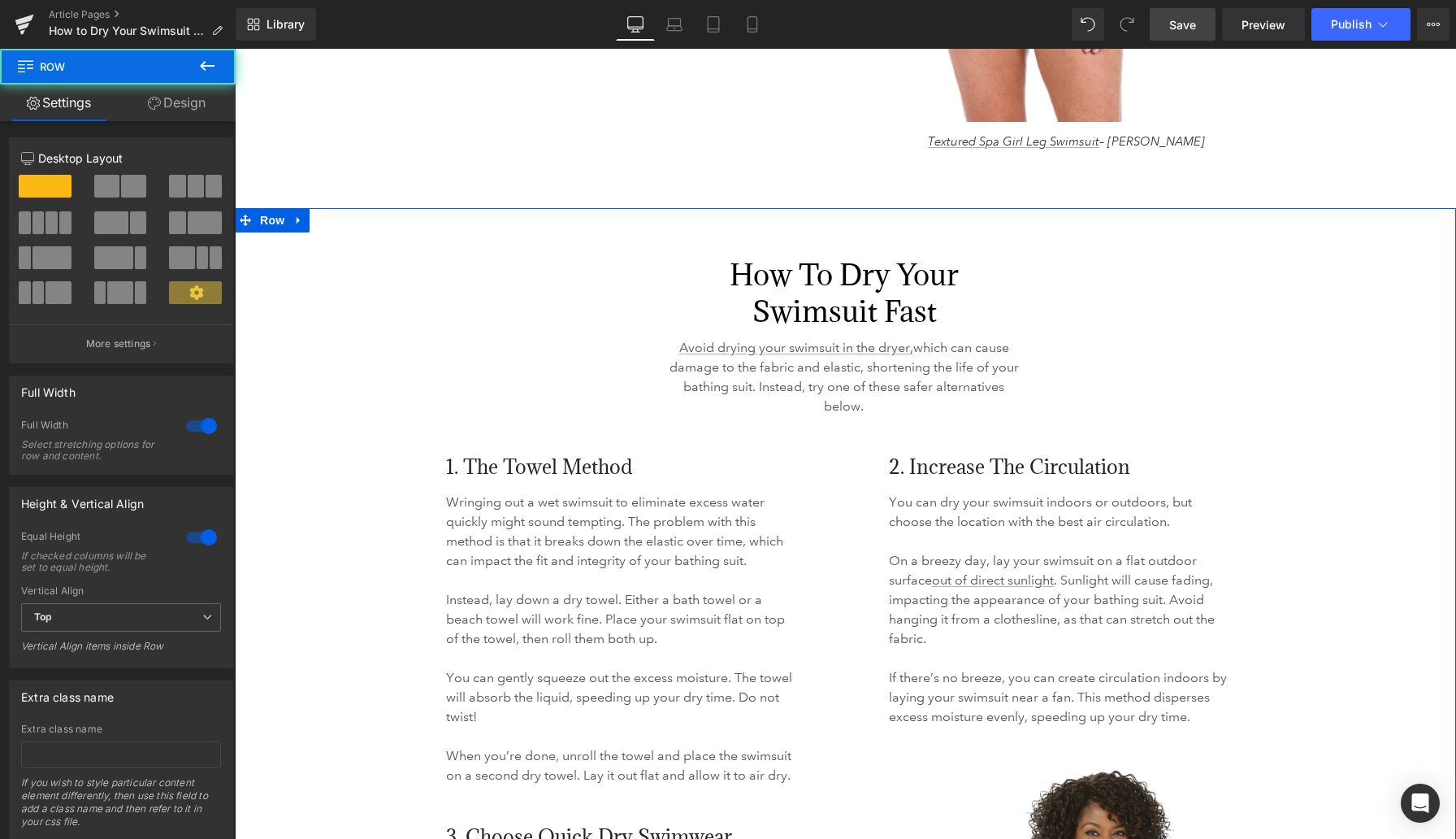
click at [189, 104] on link "Design" at bounding box center [176, 103] width 118 height 37
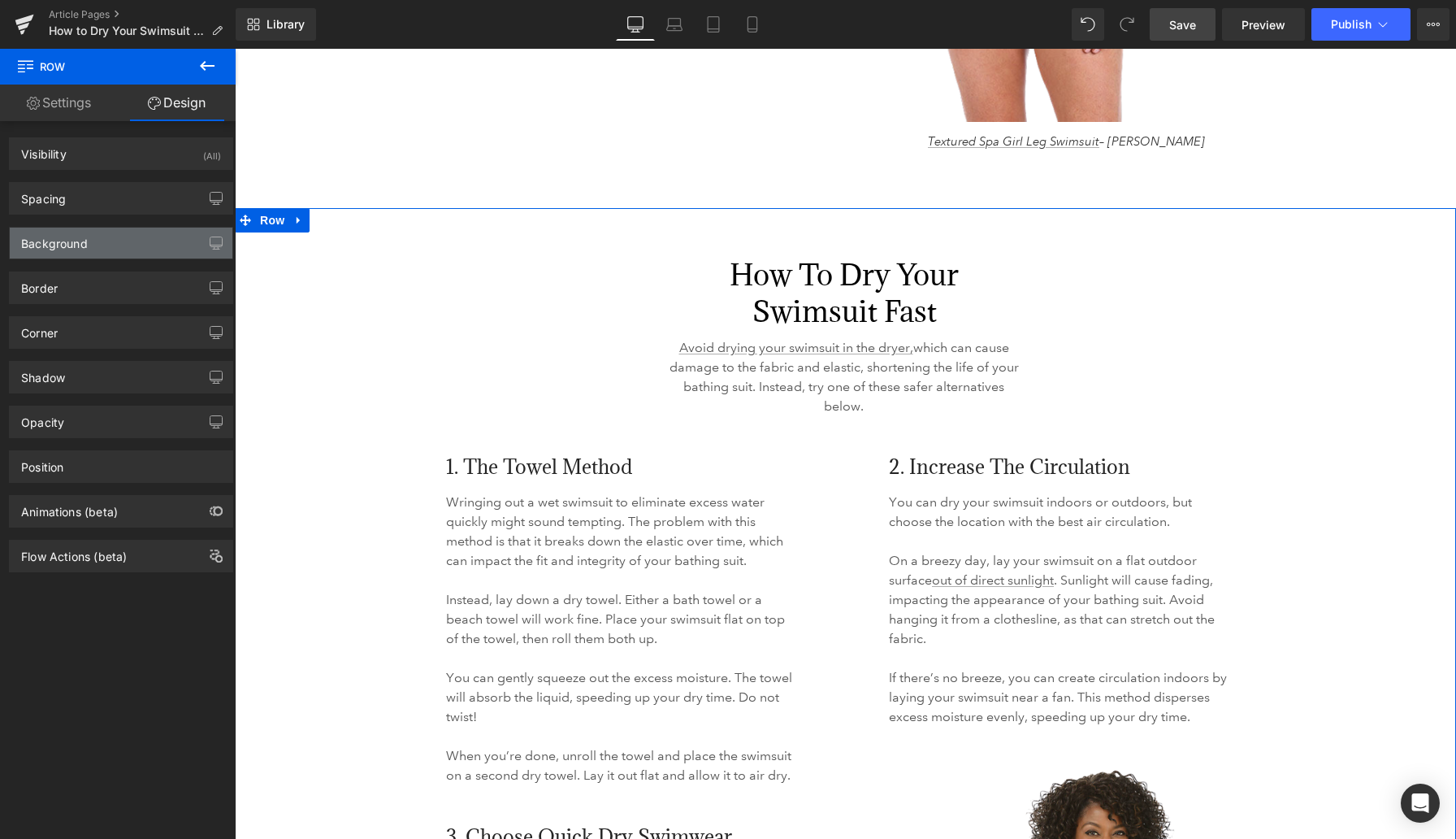
click at [106, 255] on div "Background" at bounding box center [121, 243] width 223 height 31
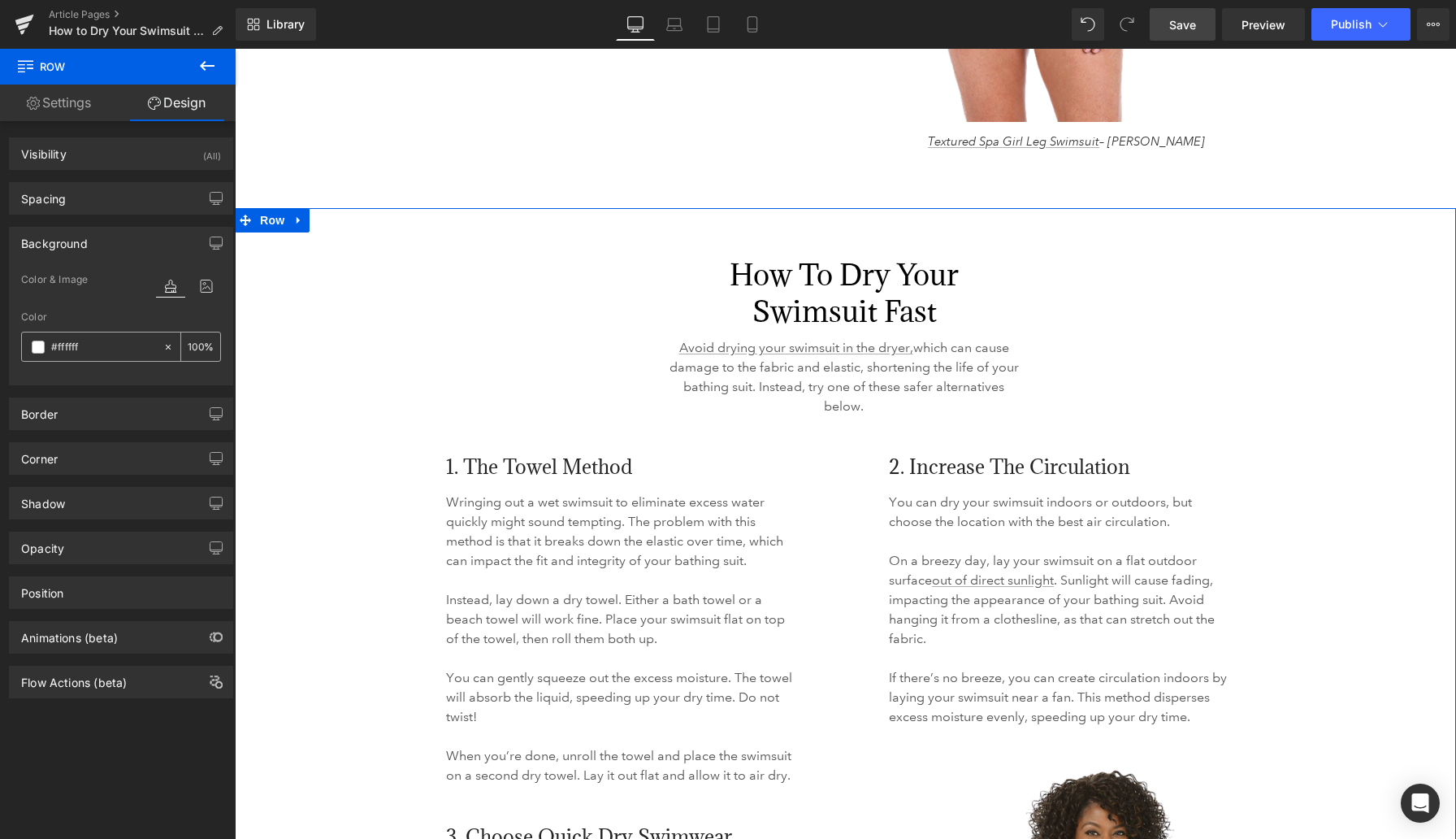
click at [65, 350] on input "#ffffff" at bounding box center [103, 347] width 104 height 18
paste input "e8f1fc"
type input "#e8f1fc"
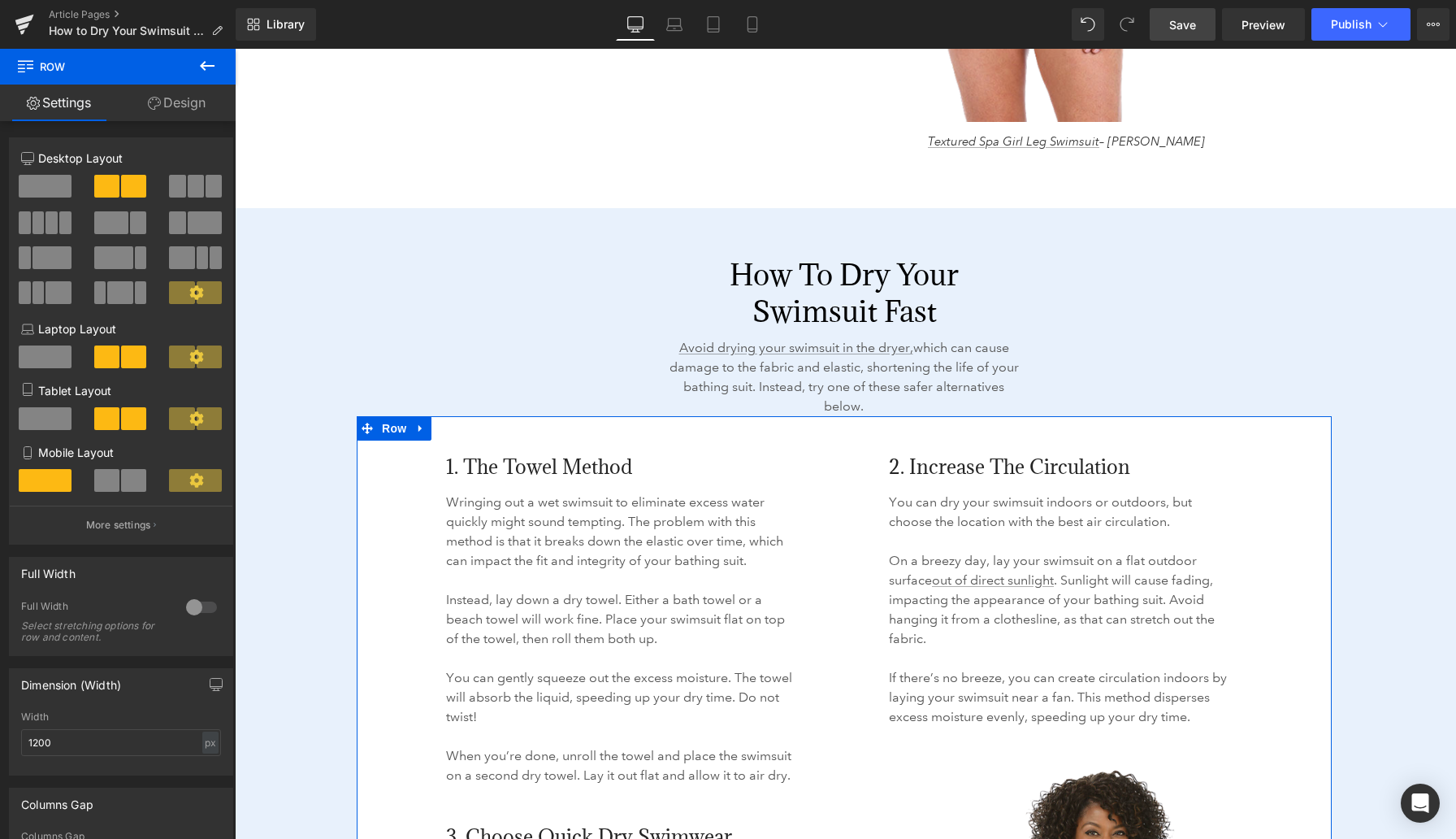
click at [184, 100] on link "Design" at bounding box center [176, 103] width 118 height 37
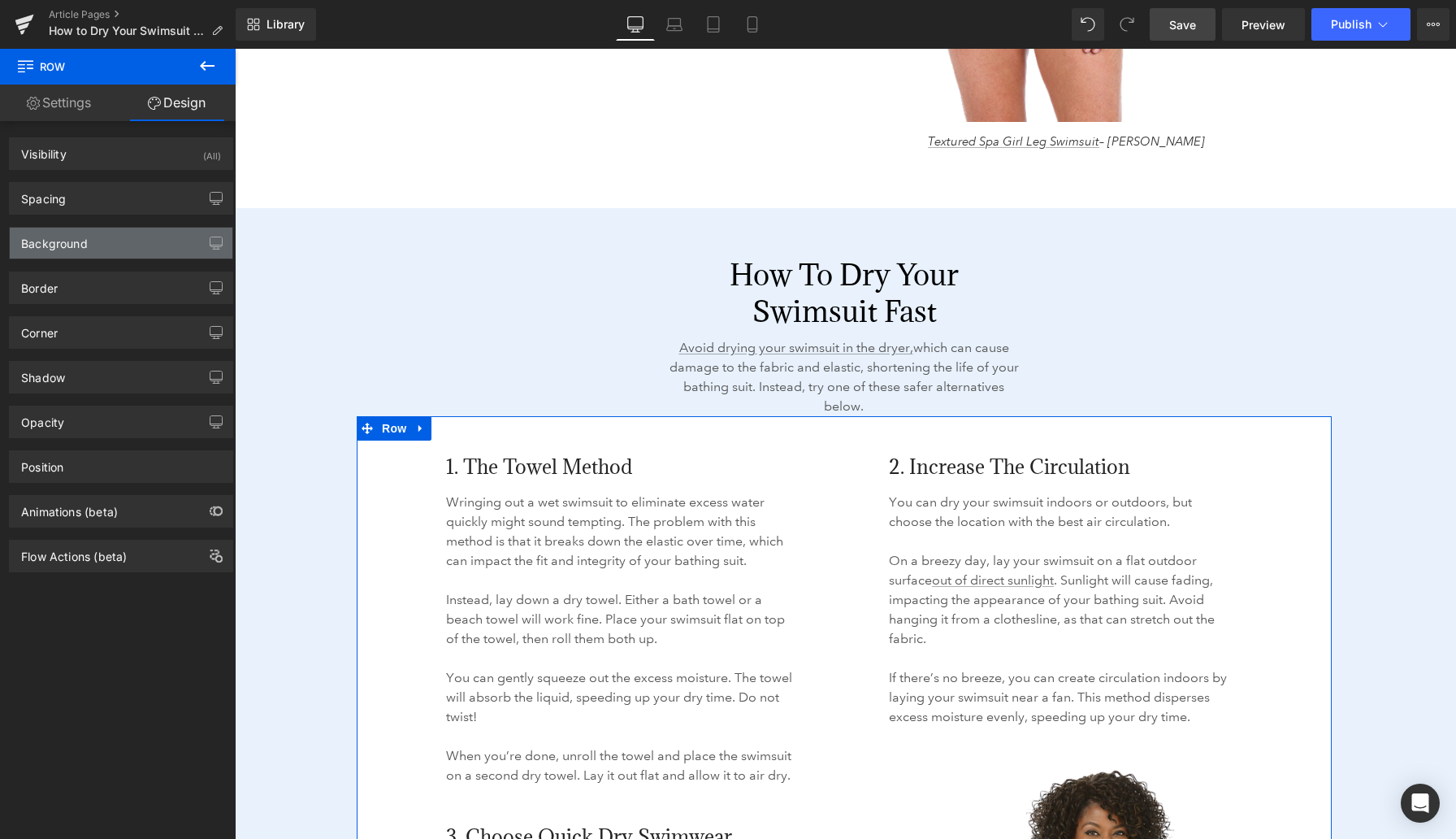
click at [102, 249] on div "Background" at bounding box center [121, 243] width 223 height 31
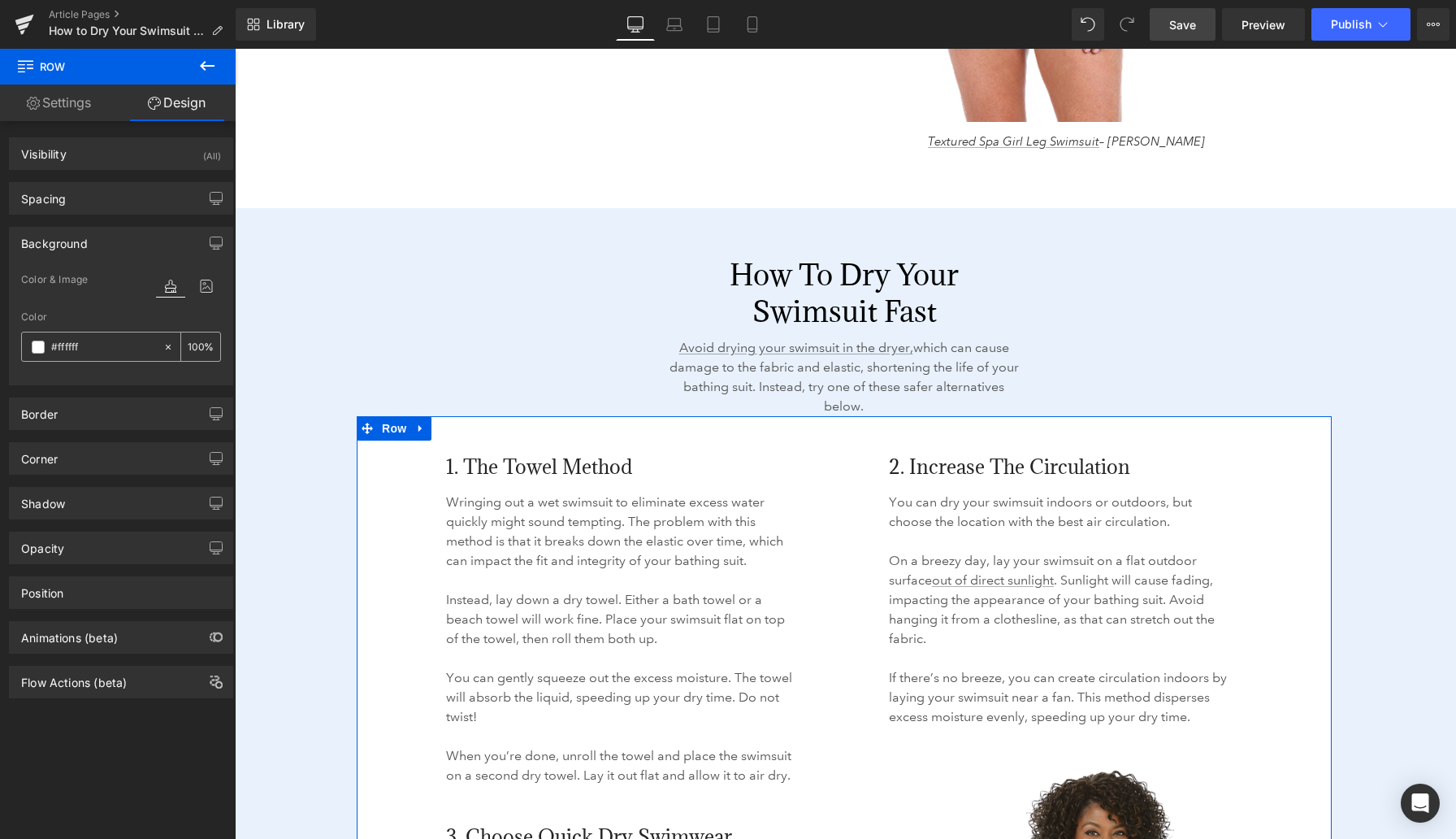
click at [72, 347] on input "#ffffff" at bounding box center [103, 347] width 104 height 18
paste input "e8f1fc"
type input "#e8f1fc"
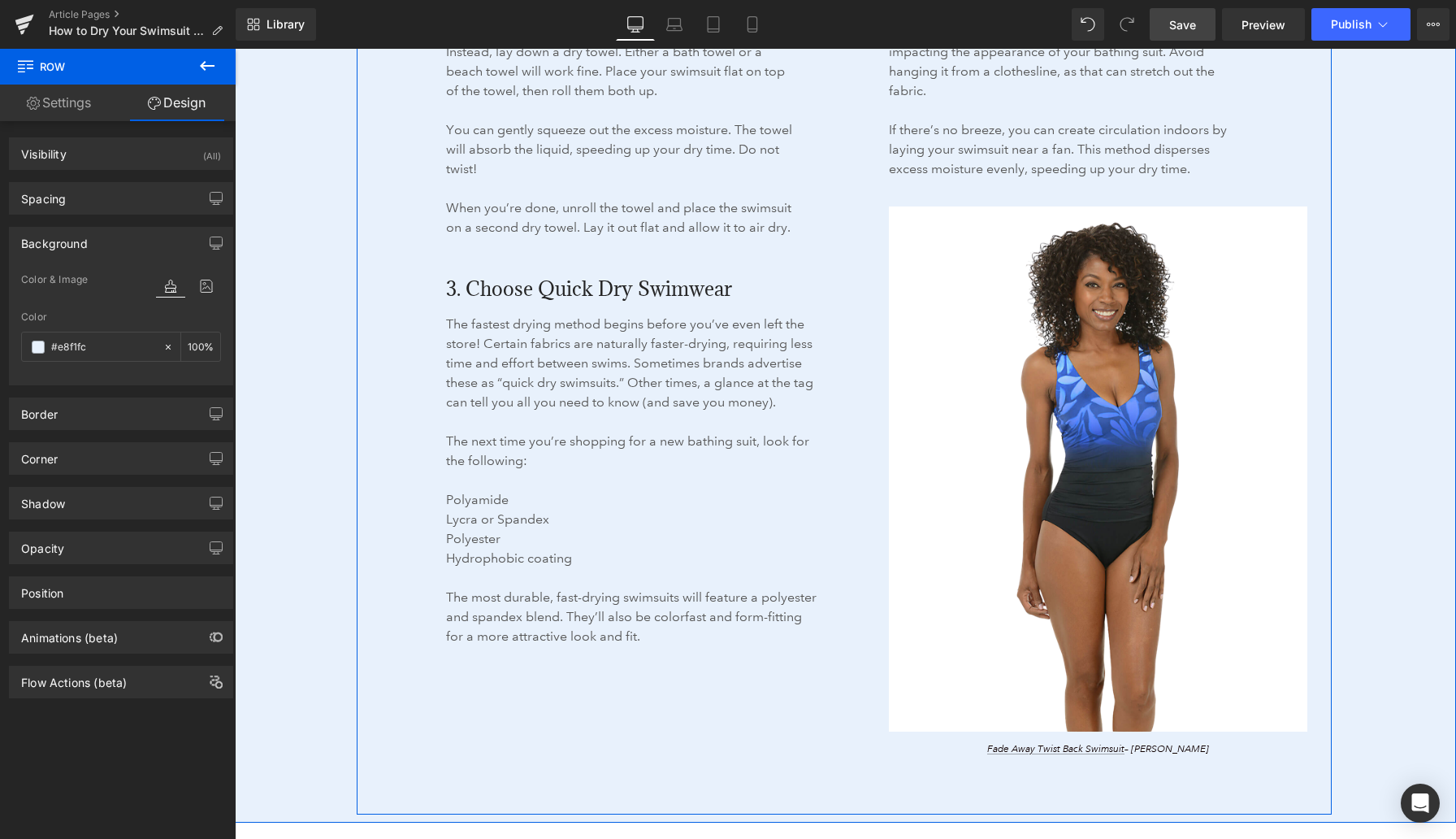
scroll to position [2799, 0]
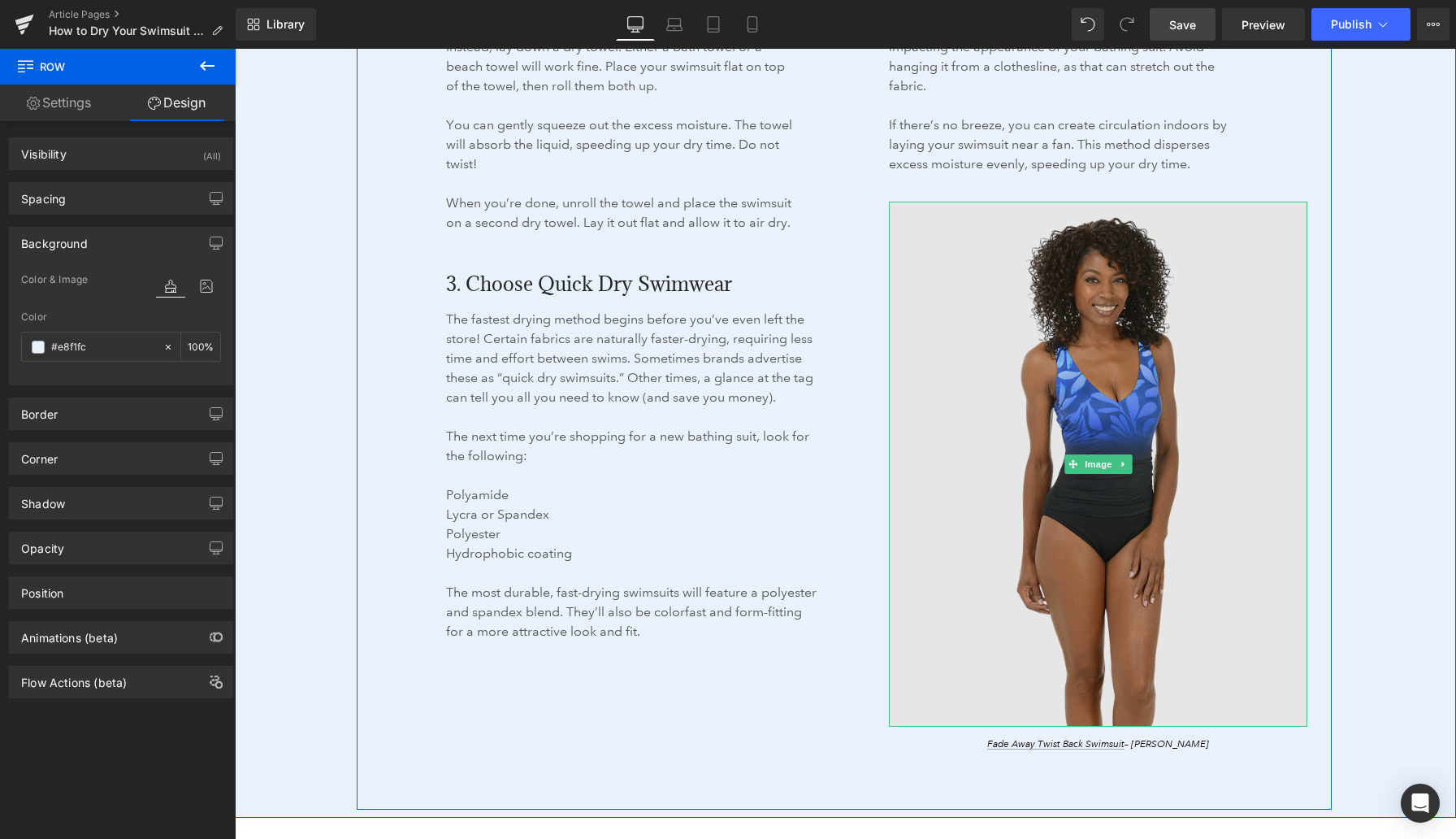
click at [967, 289] on img at bounding box center [1098, 464] width 418 height 526
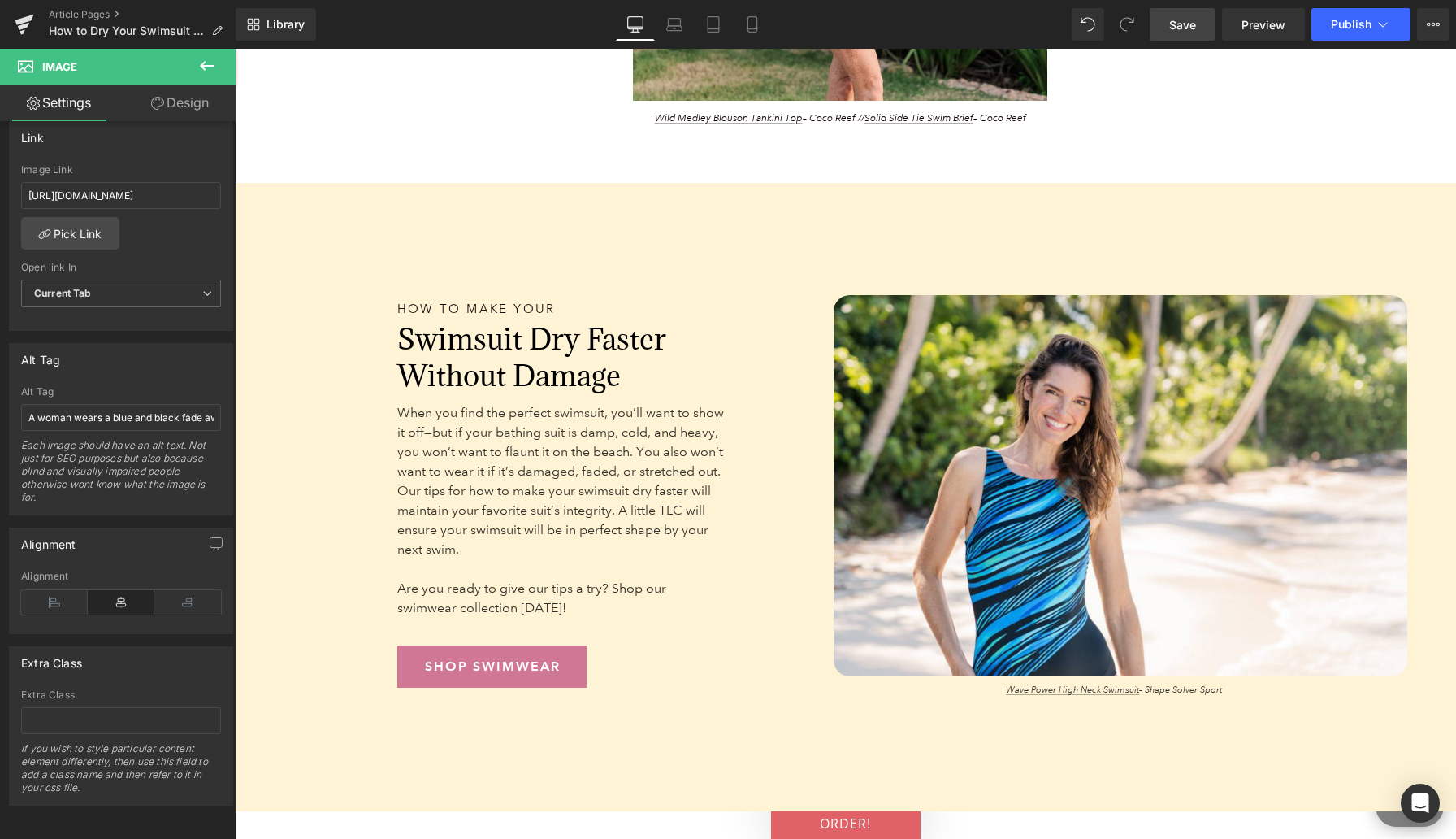
scroll to position [4287, 0]
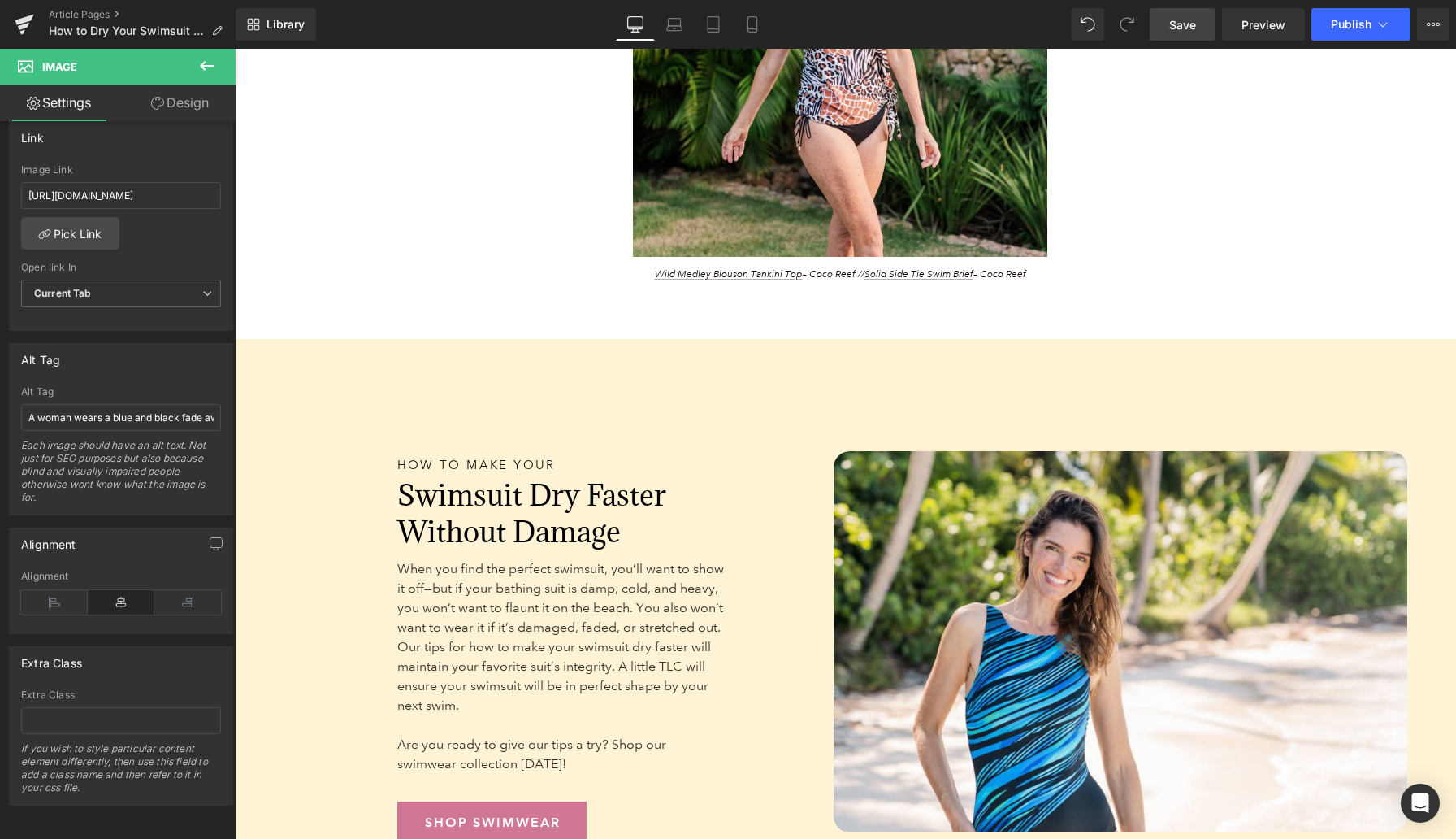
click at [1192, 16] on span "Save" at bounding box center [1183, 24] width 27 height 17
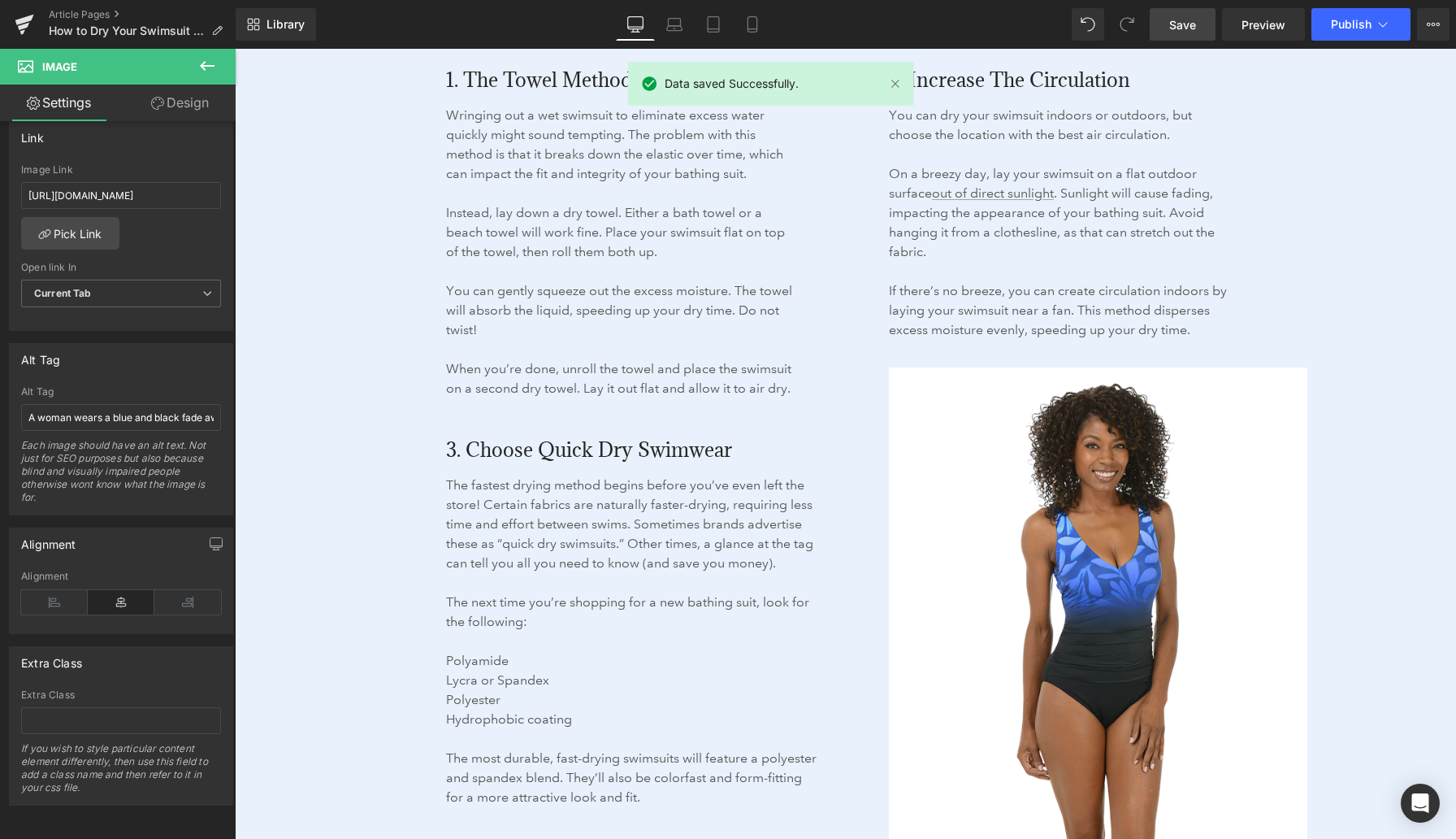
scroll to position [2629, 0]
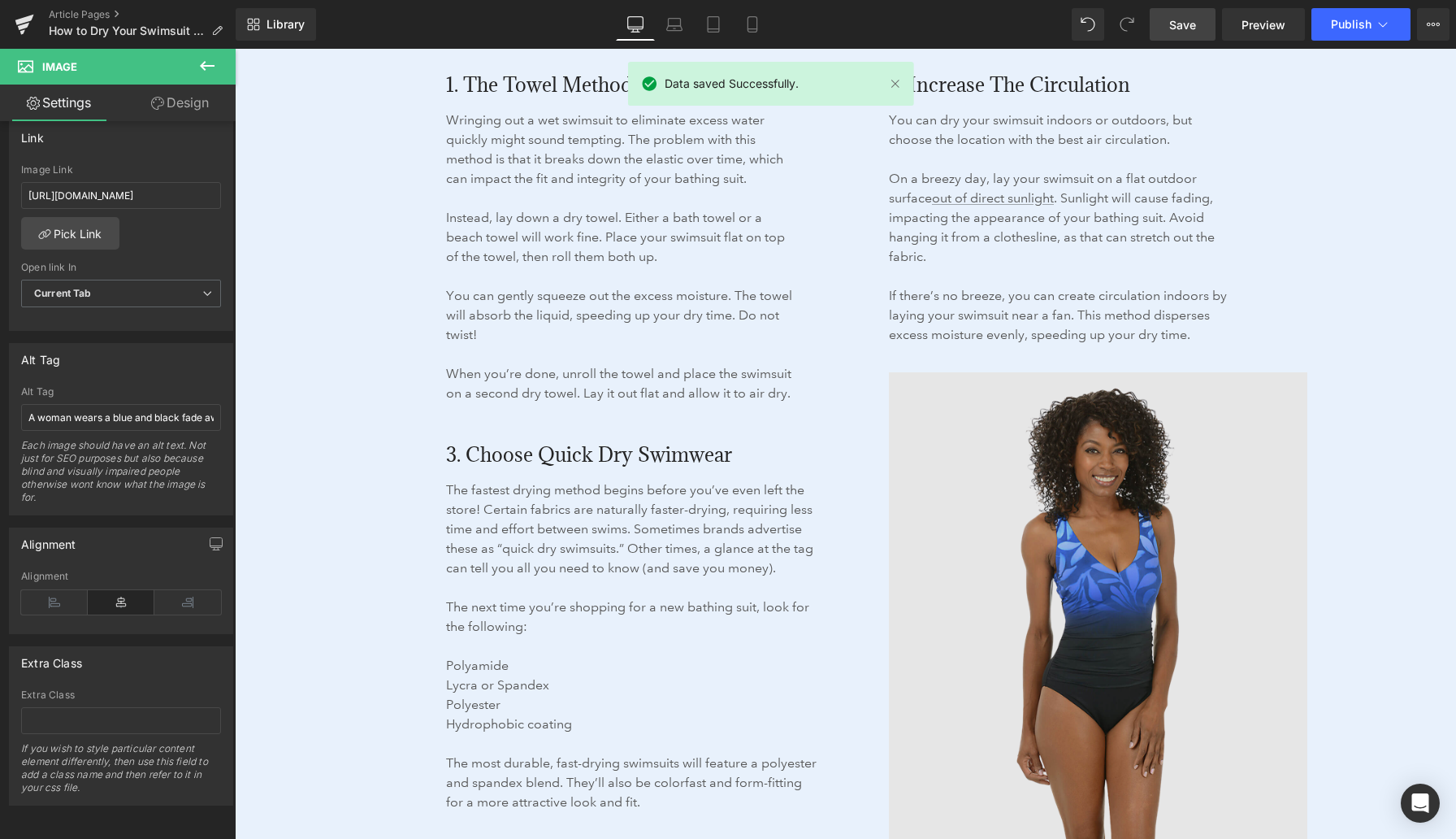
click at [968, 438] on img at bounding box center [1098, 635] width 418 height 526
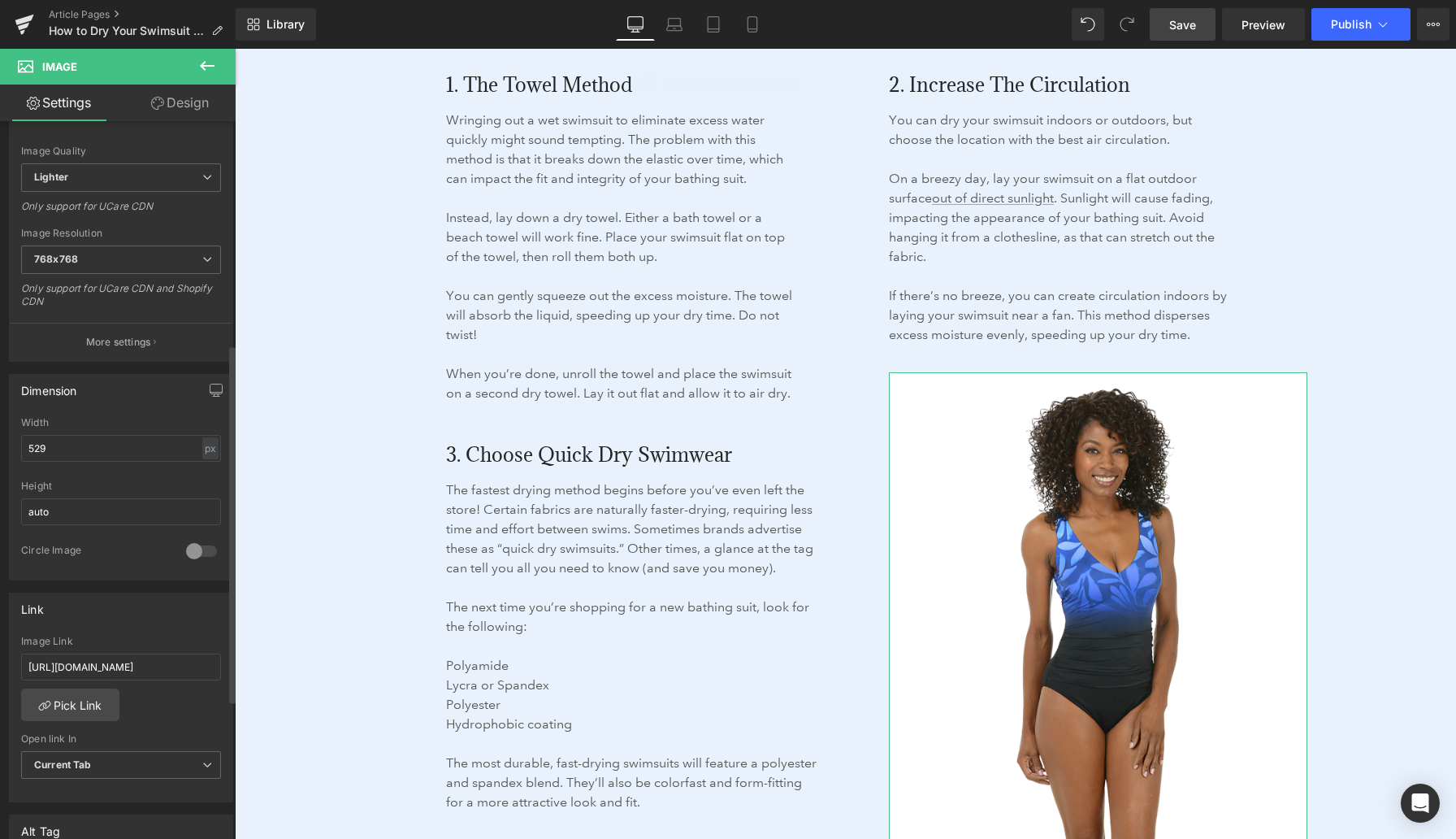
scroll to position [0, 0]
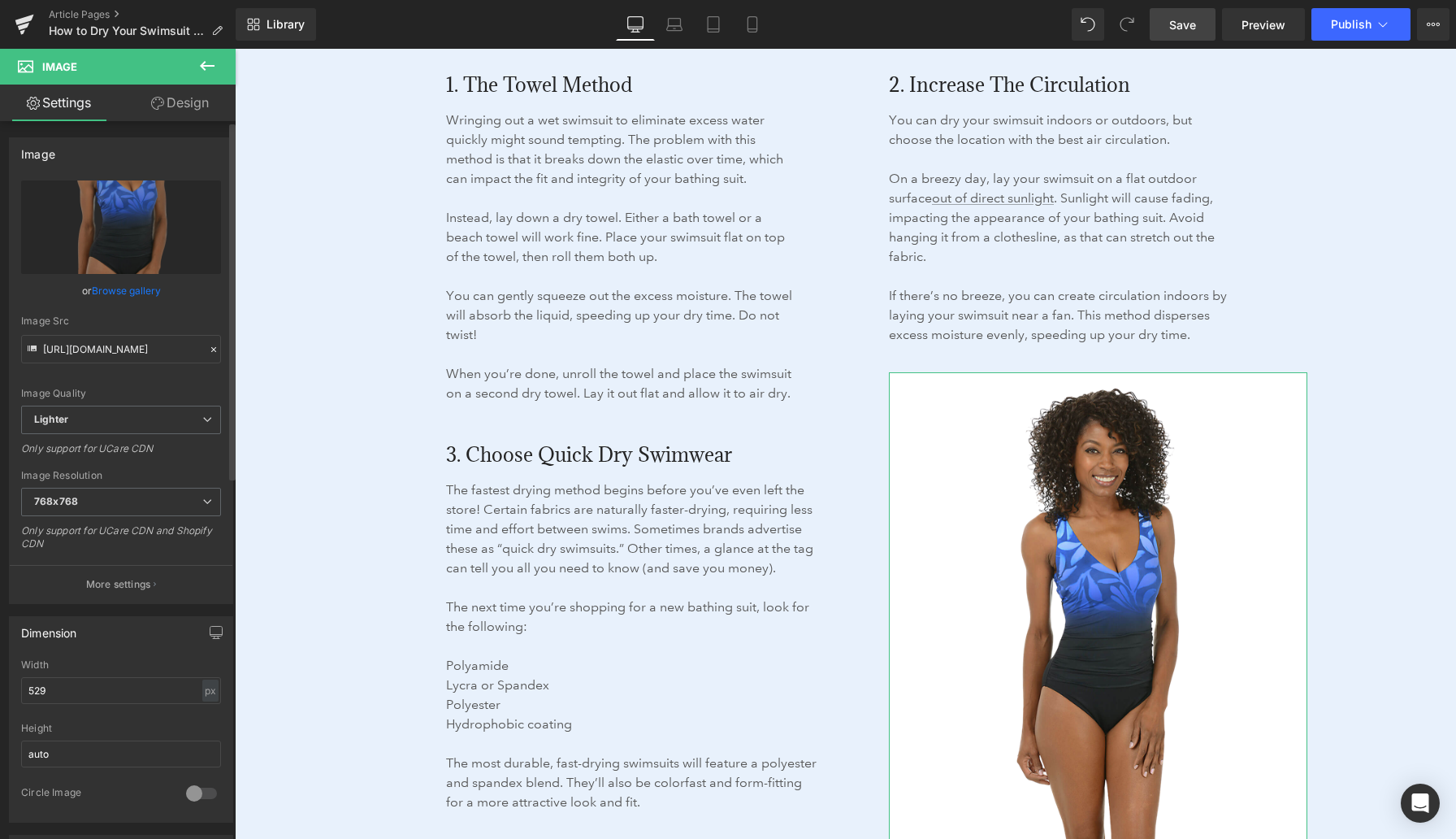
click at [116, 286] on link "Browse gallery" at bounding box center [126, 291] width 69 height 29
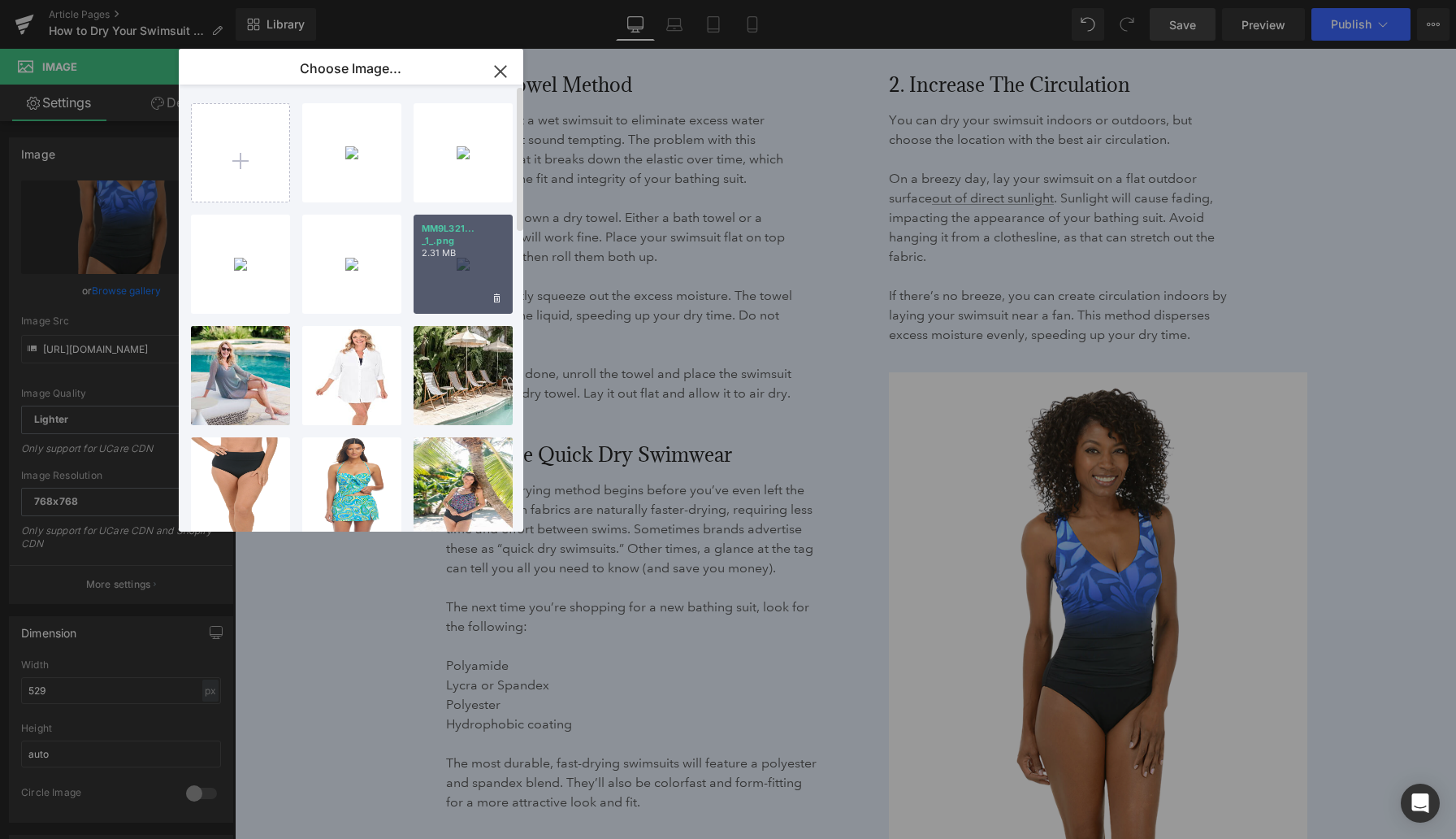
click at [440, 249] on p "2.31 MB" at bounding box center [463, 253] width 83 height 13
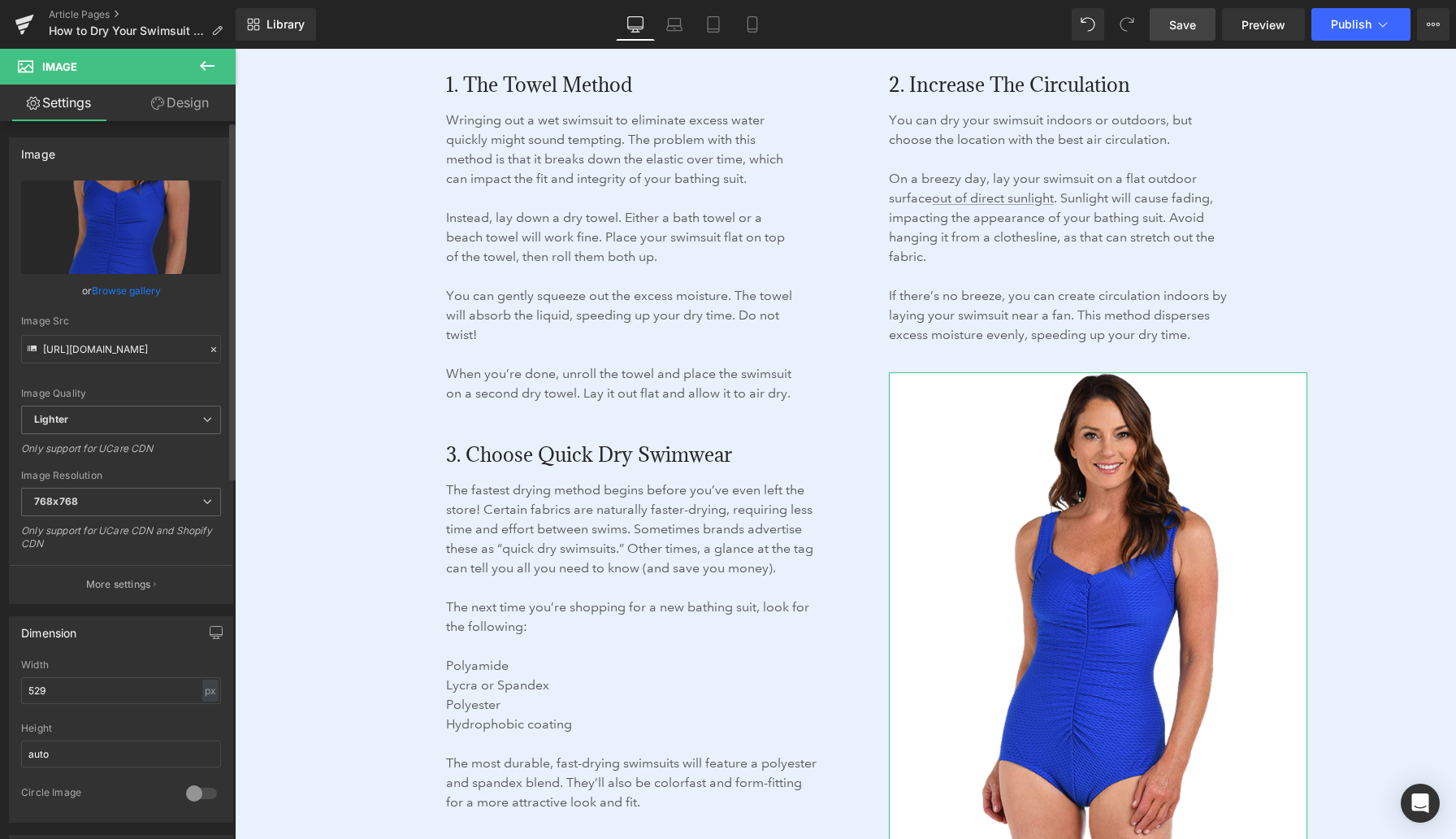
click at [135, 288] on link "Browse gallery" at bounding box center [126, 291] width 69 height 29
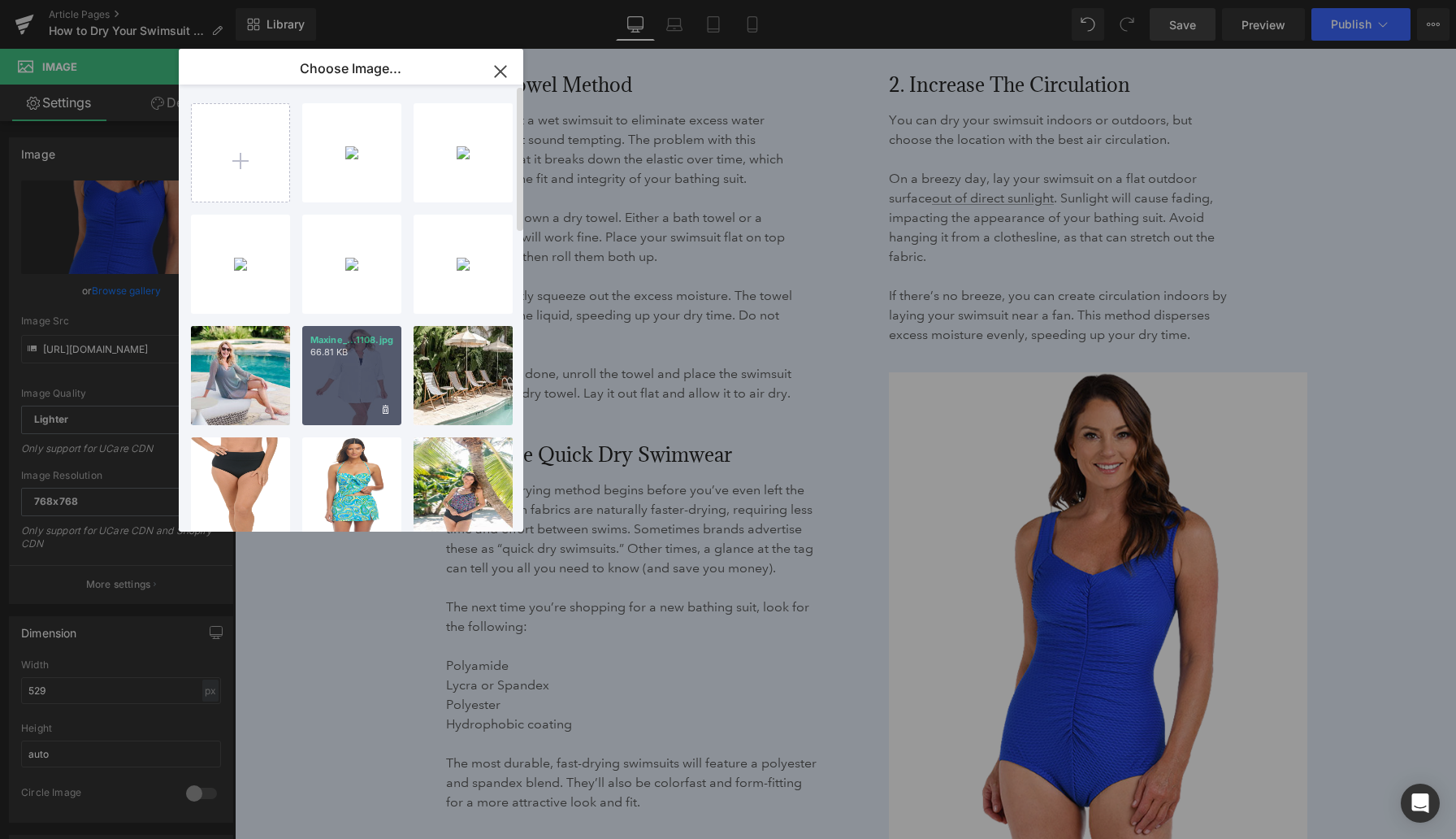
click at [349, 371] on div "Maxine_...1108.jpg 66.81 KB" at bounding box center [352, 375] width 99 height 99
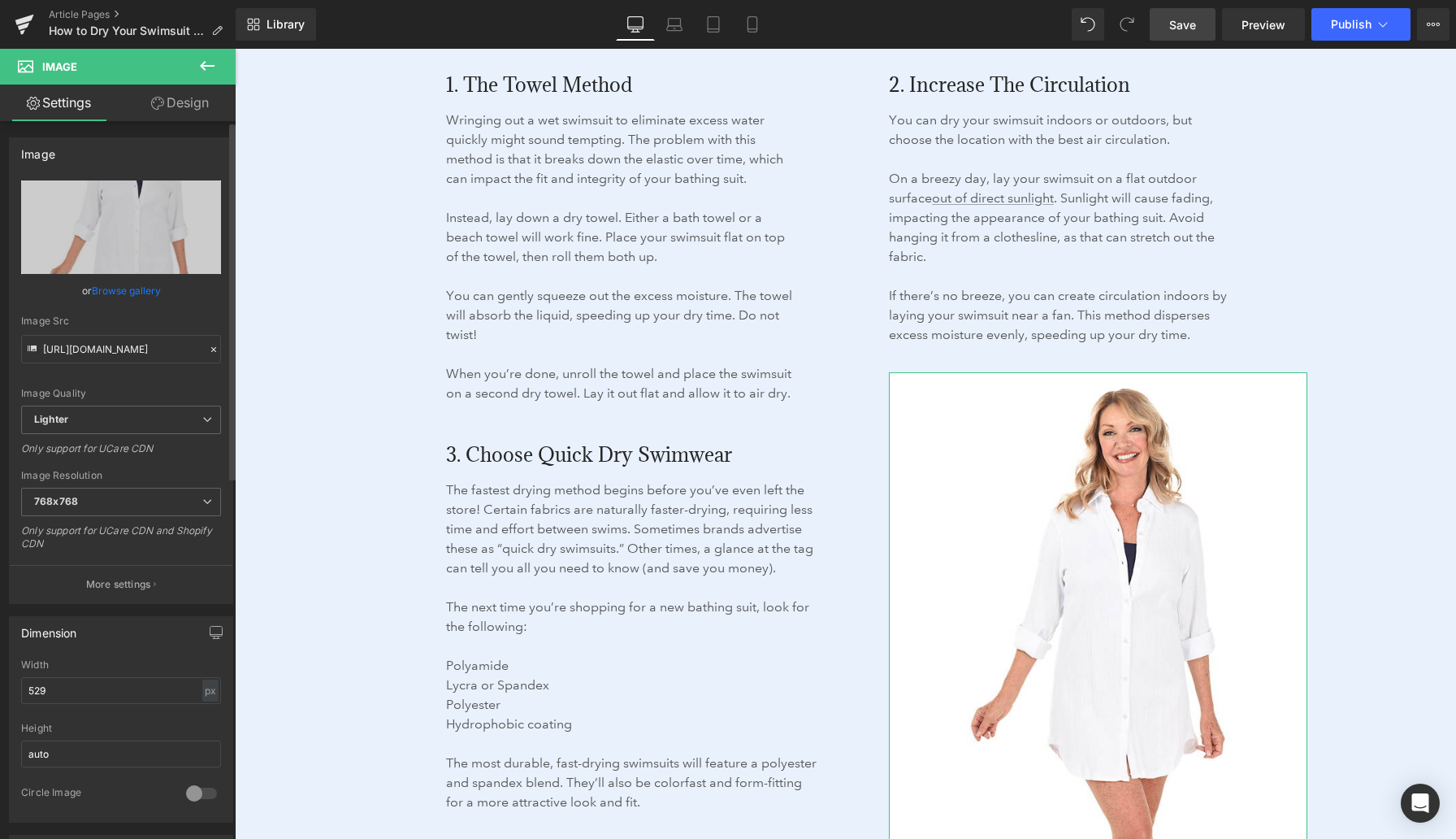
type input "https://ucarecdn.com/0c1d227f-c852-4707-8cec-d77aaa4a19e5/-/format/auto/-/previ…"
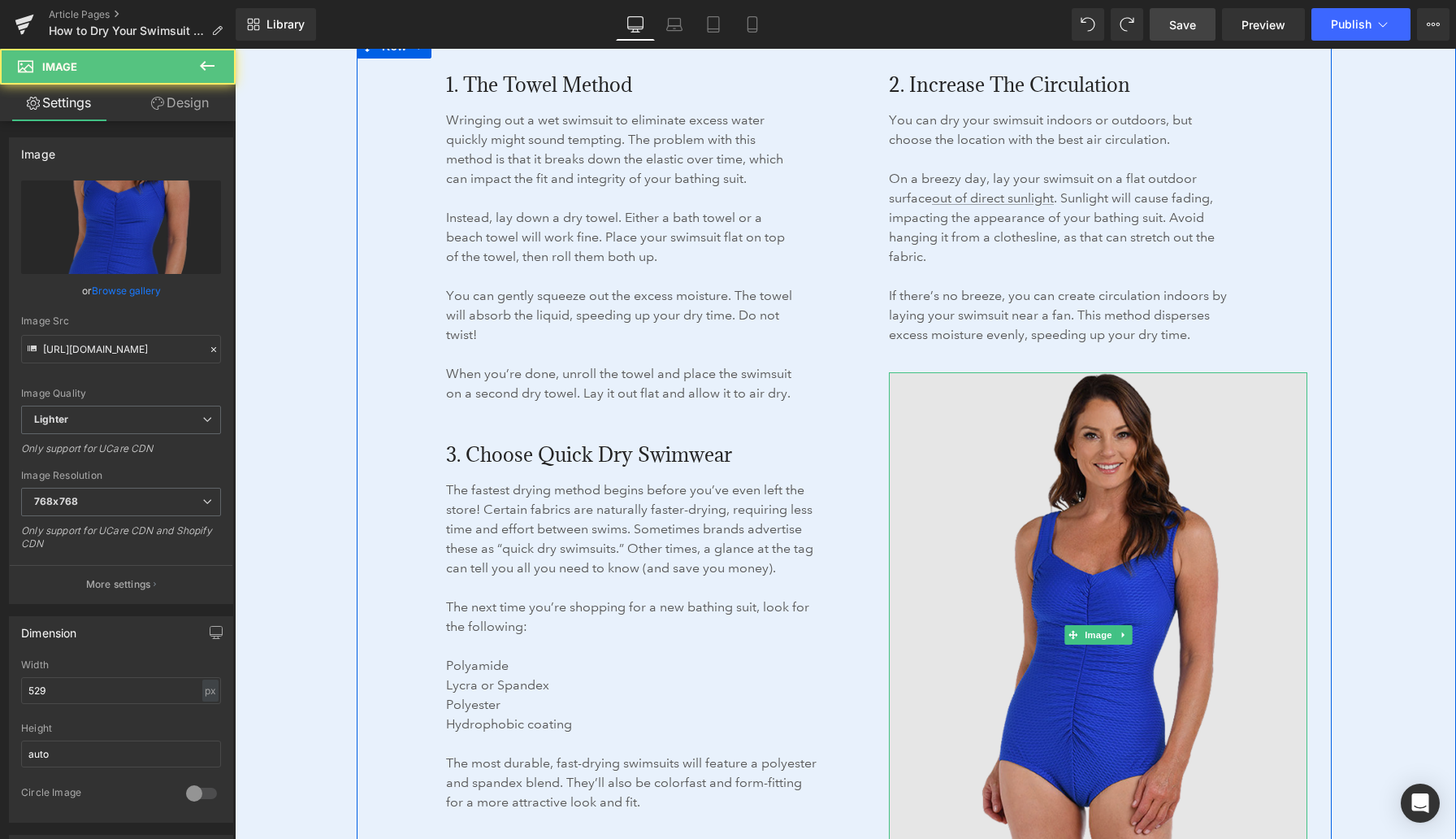
click at [910, 391] on img at bounding box center [1098, 635] width 418 height 526
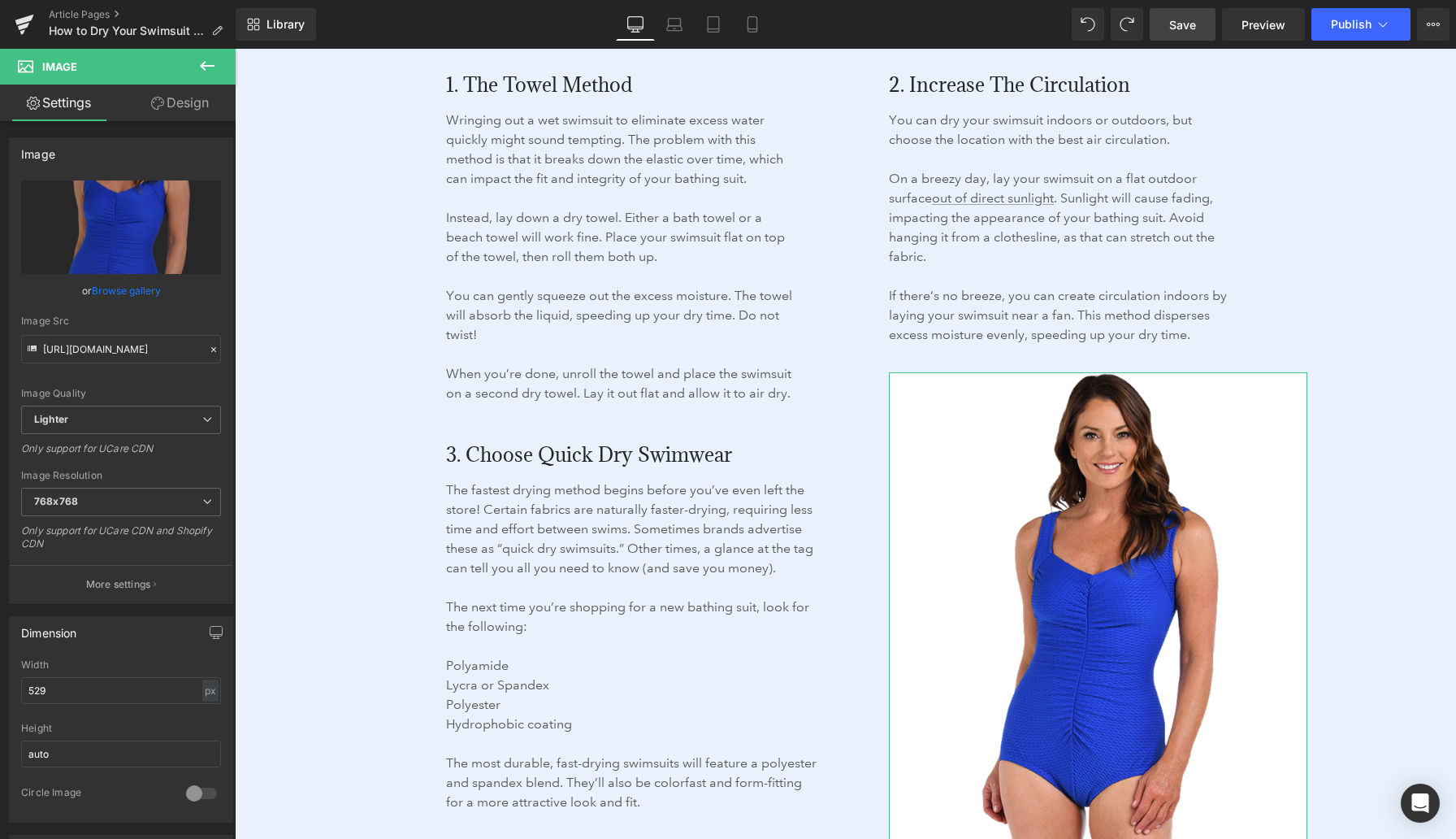
click at [194, 100] on link "Design" at bounding box center [180, 103] width 118 height 37
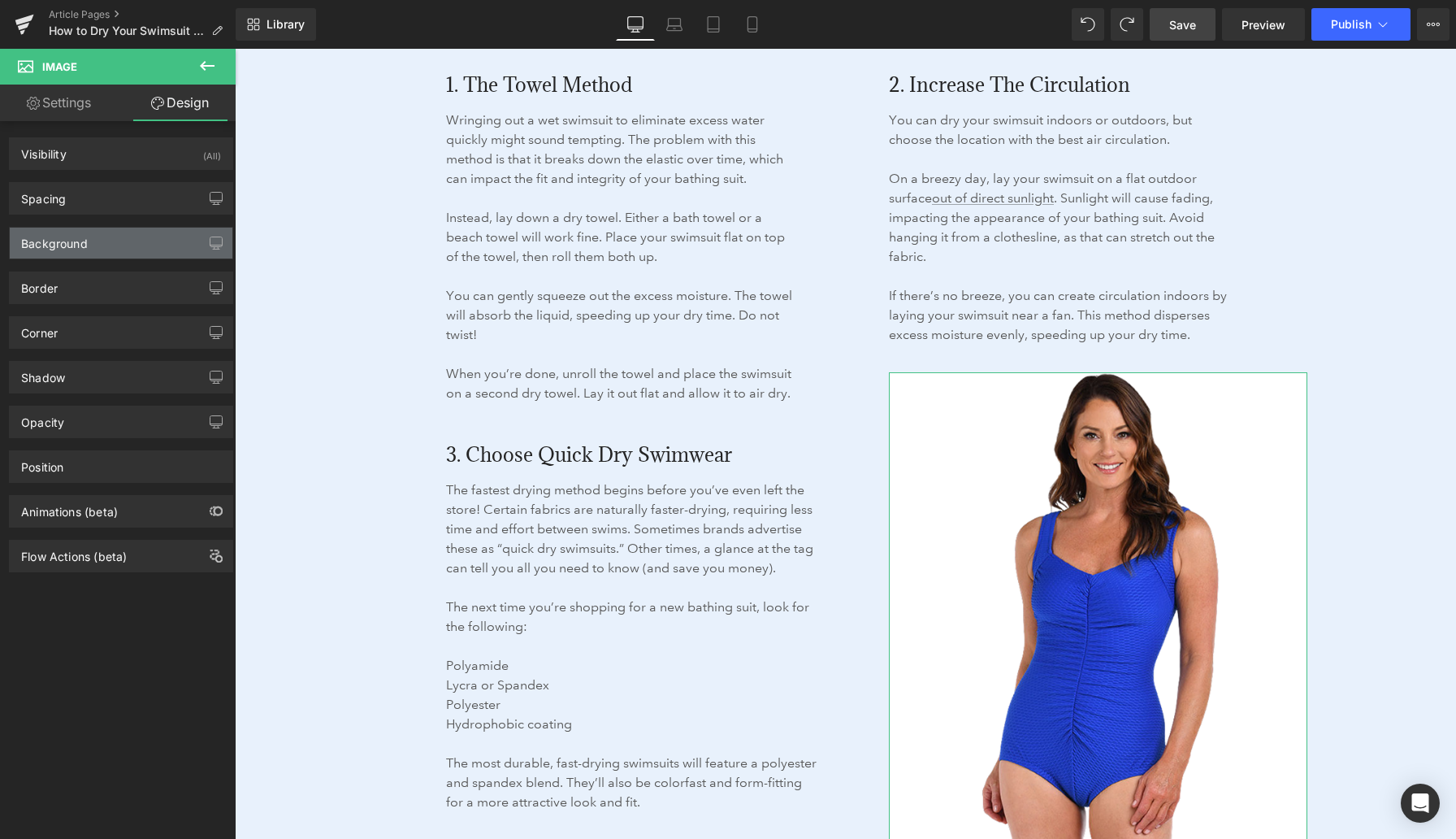
click at [100, 239] on div "Background" at bounding box center [121, 243] width 223 height 31
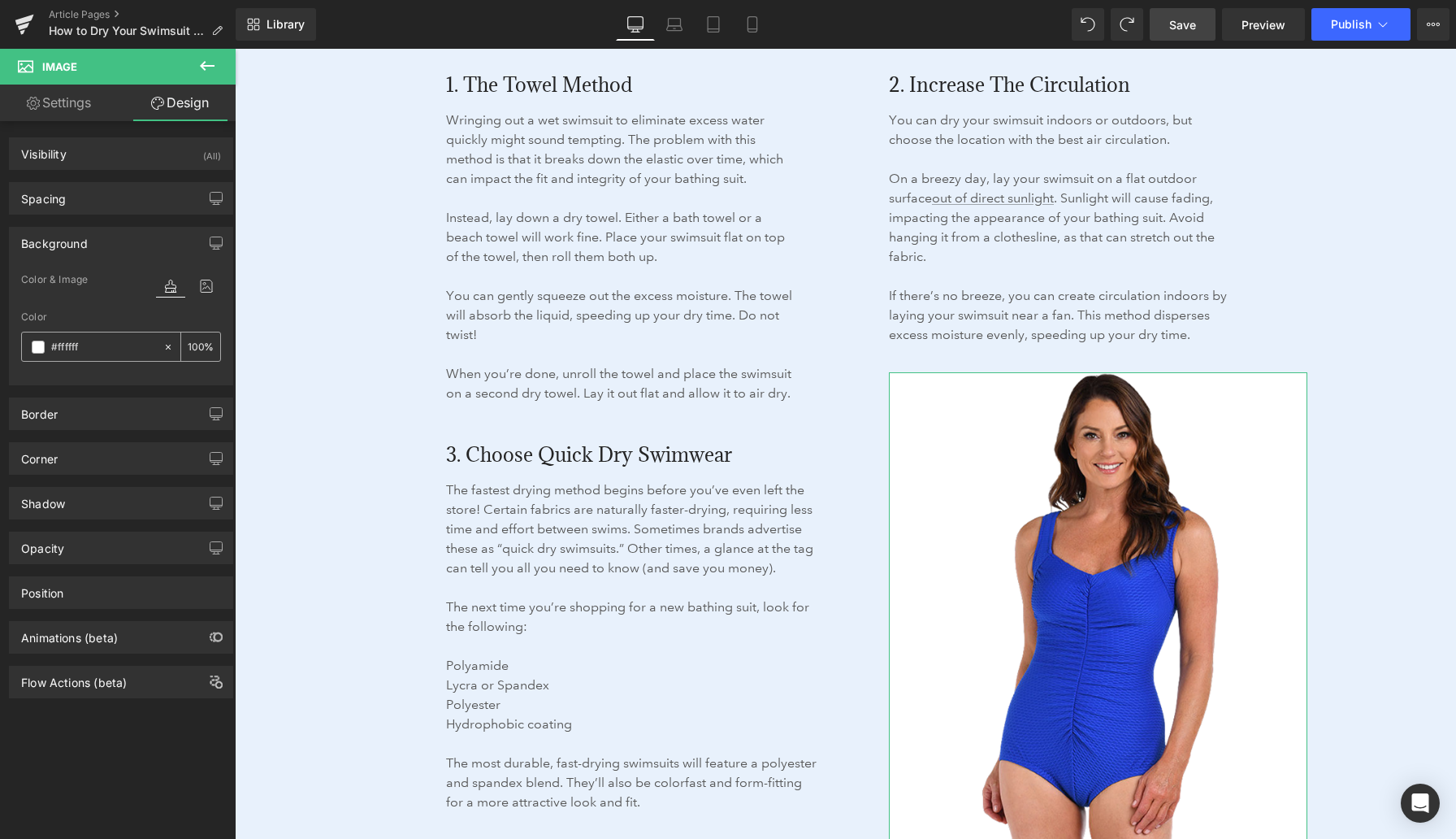
click at [72, 345] on input "#ffffff" at bounding box center [103, 347] width 104 height 18
paste input "e8f1fc"
type input "#e8f1fc"
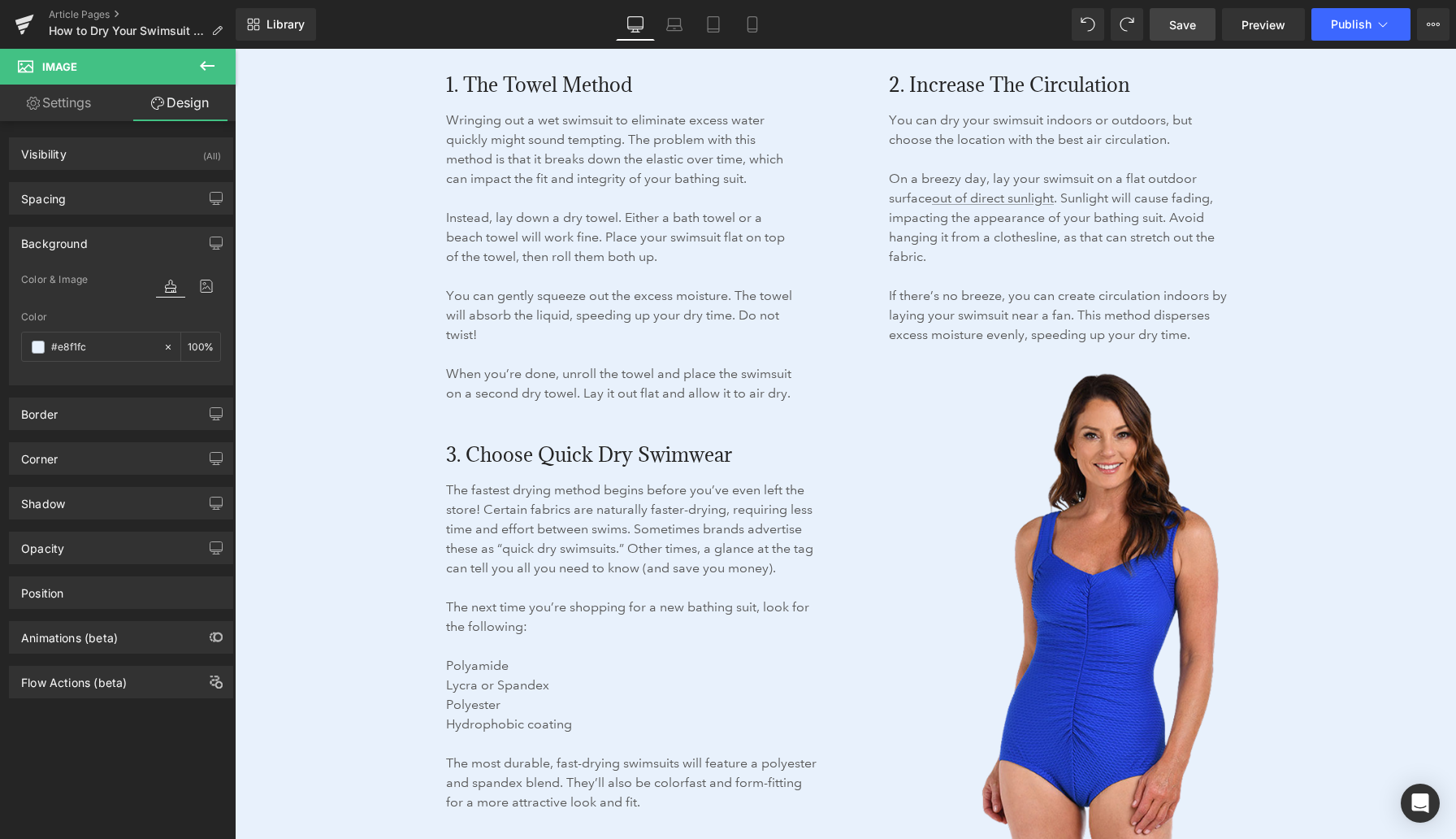
click at [301, 297] on div "How to Dry Your Swimsuit Fast Heading 526px 526px Avoid drying your swimsuit in…" at bounding box center [844, 427] width 1197 height 1105
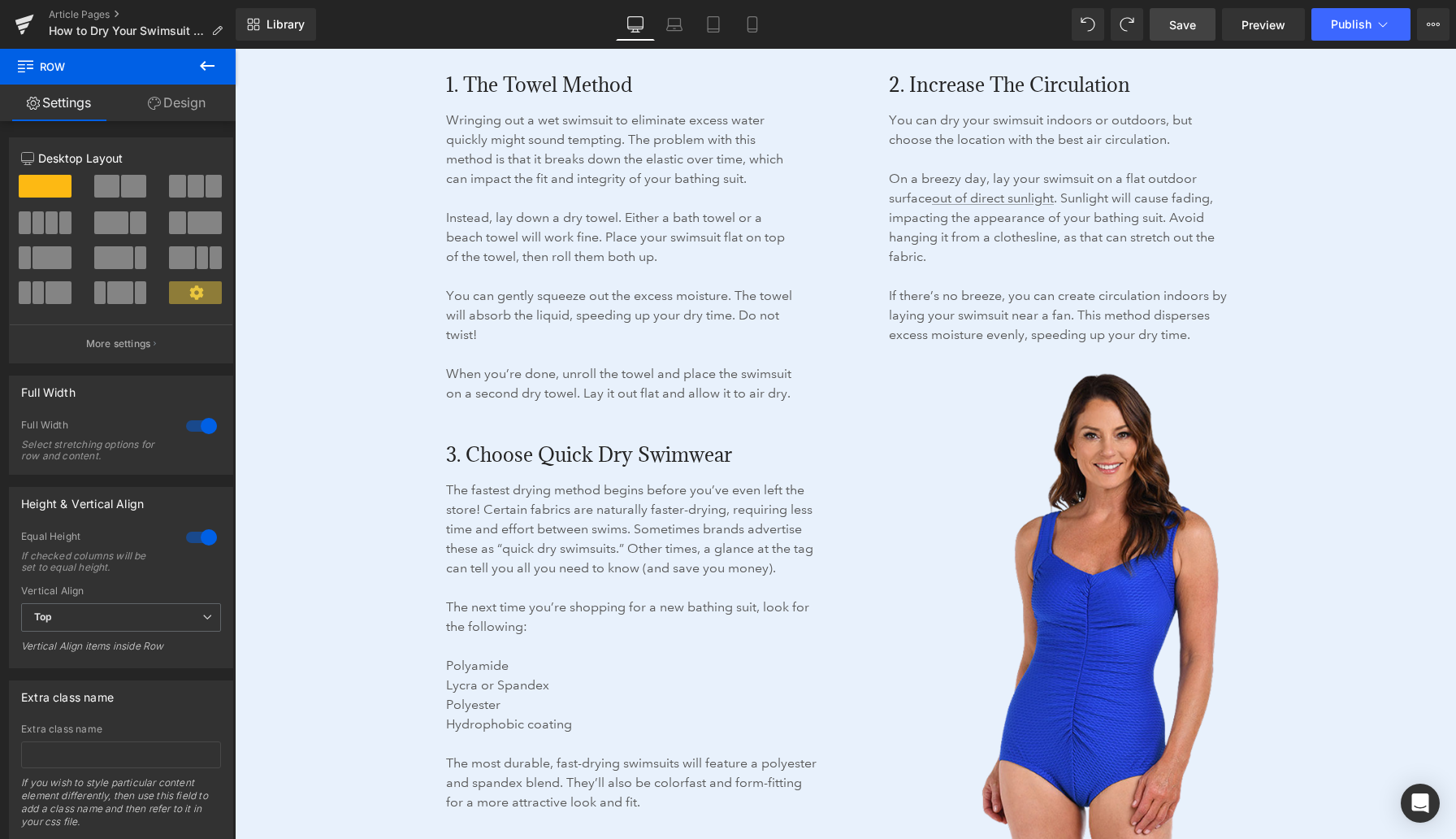
click at [1178, 29] on span "Save" at bounding box center [1183, 24] width 27 height 17
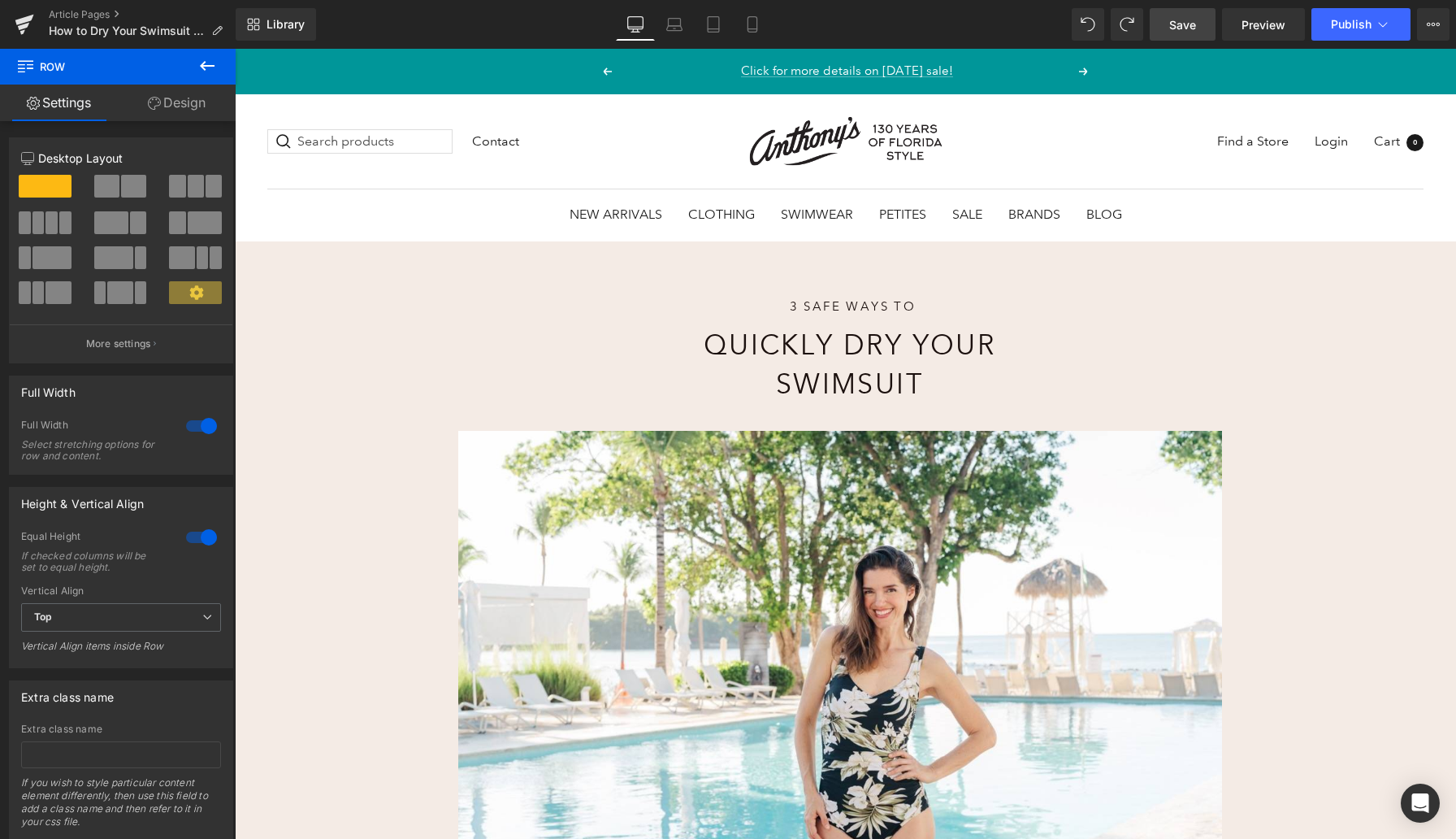
click at [1199, 22] on link "Save" at bounding box center [1182, 24] width 65 height 33
click at [1255, 27] on span "Preview" at bounding box center [1264, 24] width 44 height 17
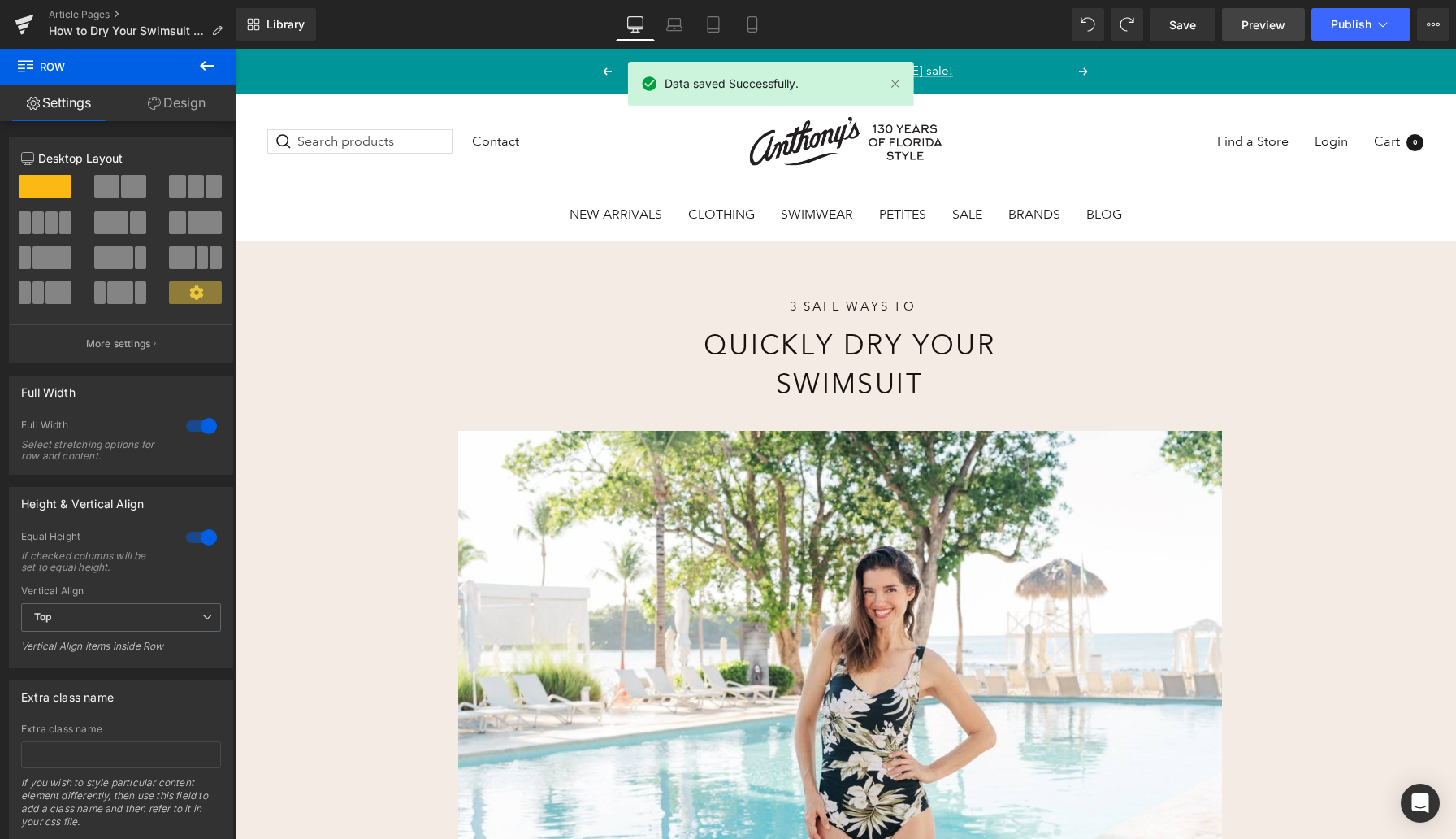
click at [1260, 27] on span "Preview" at bounding box center [1264, 24] width 44 height 17
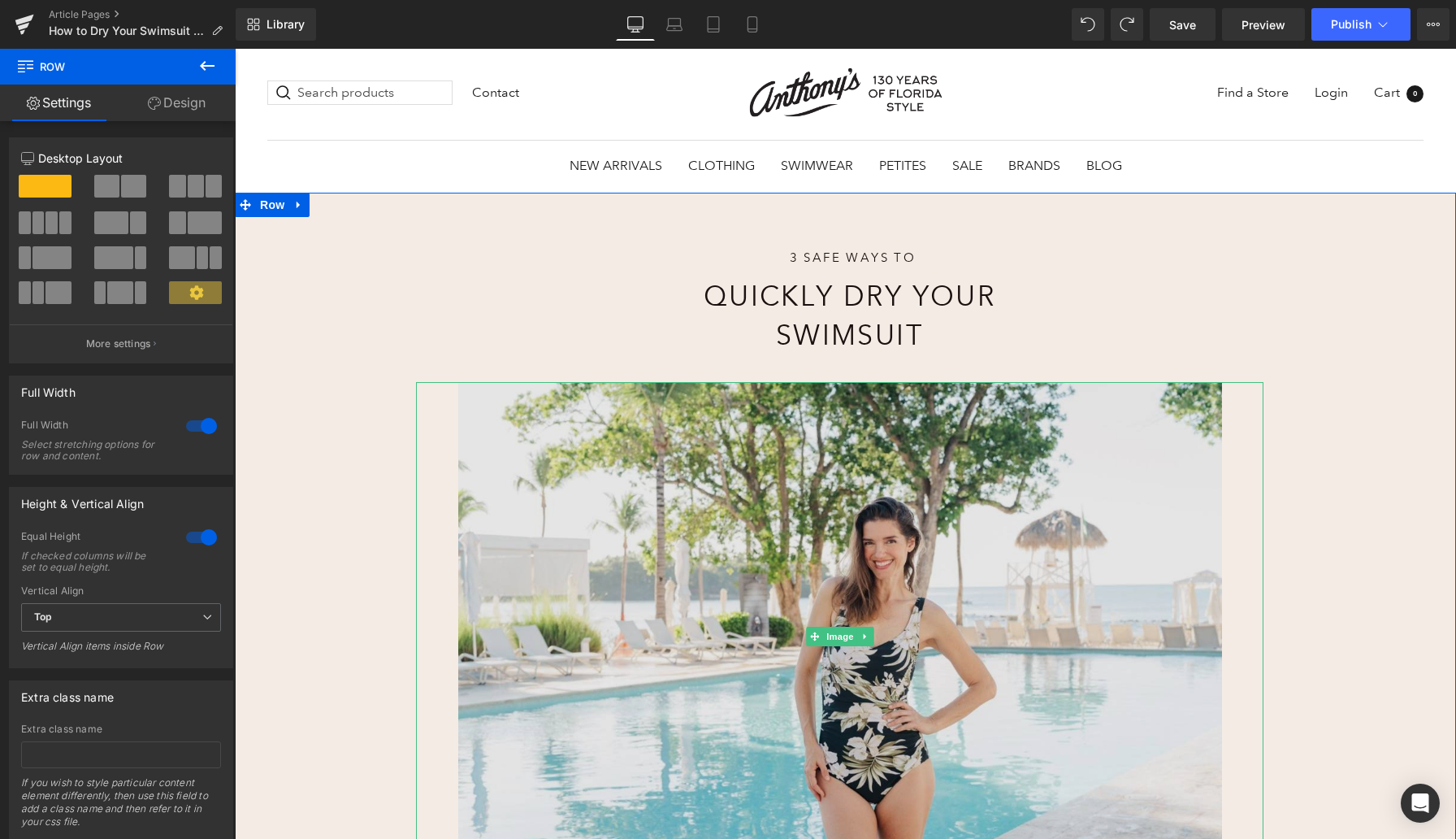
scroll to position [115, 0]
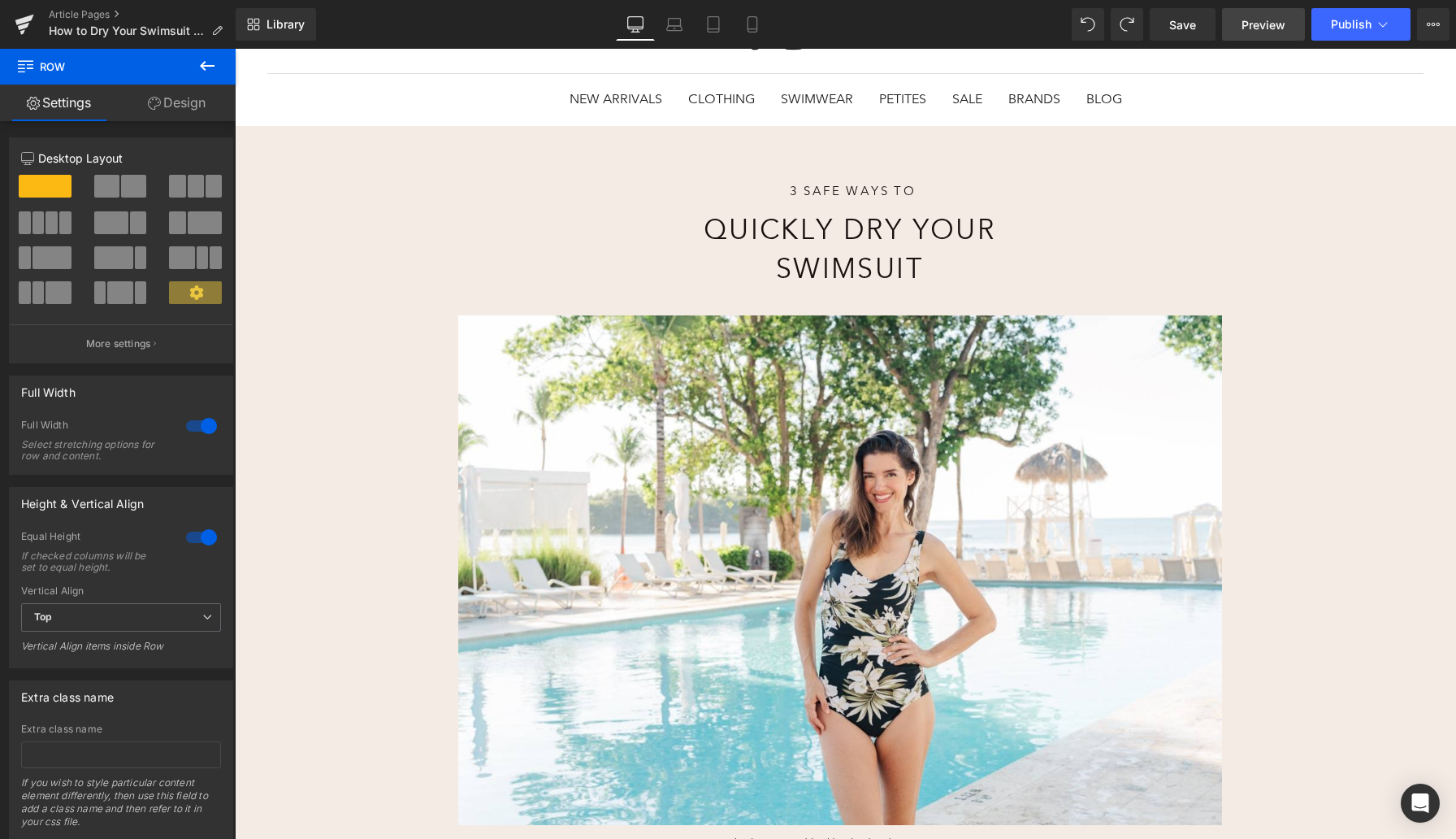
click at [1255, 29] on span "Preview" at bounding box center [1264, 24] width 44 height 17
click at [1249, 29] on span "Preview" at bounding box center [1264, 24] width 44 height 17
click at [1266, 27] on span "Preview" at bounding box center [1264, 24] width 44 height 17
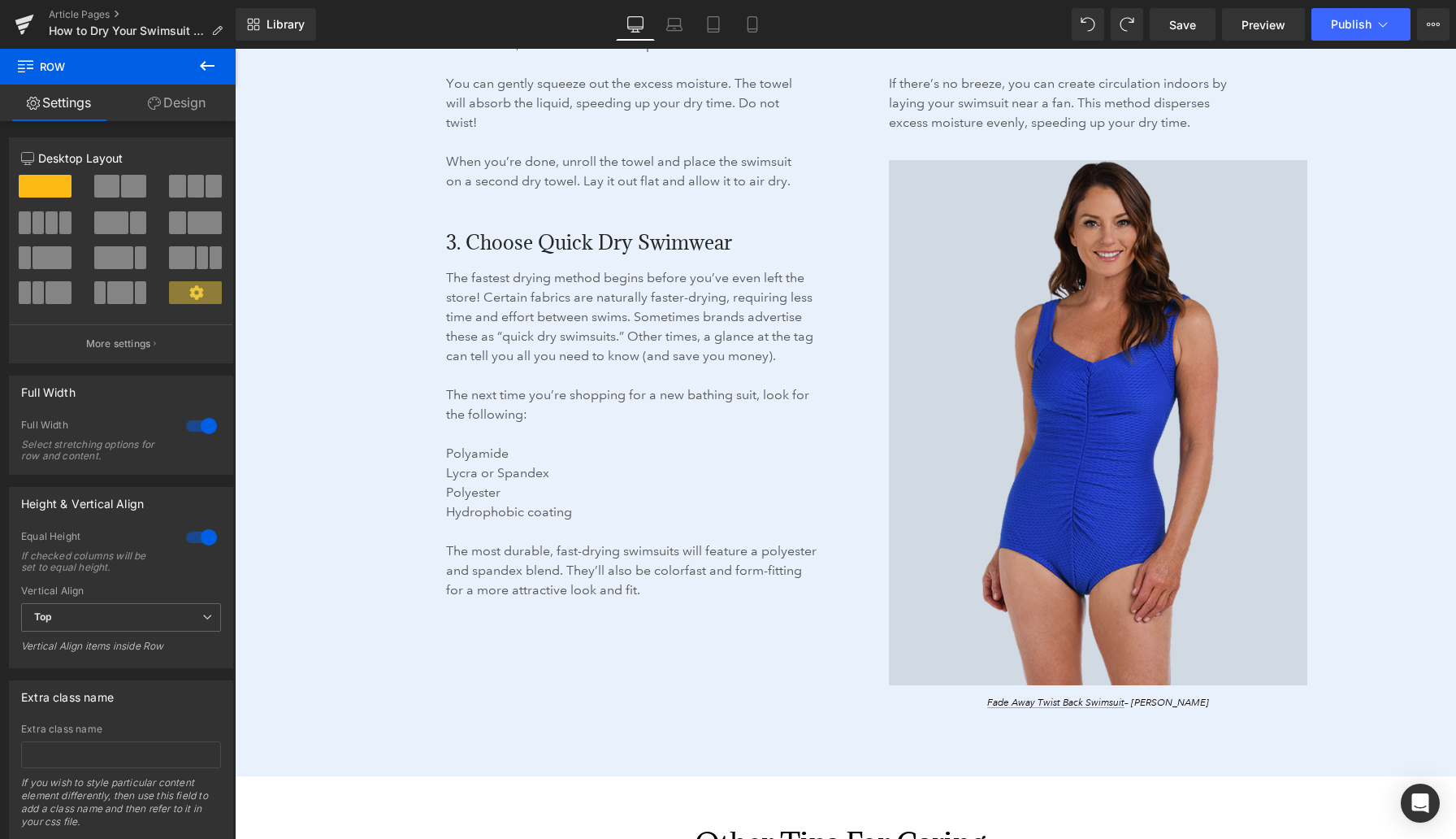
scroll to position [2845, 0]
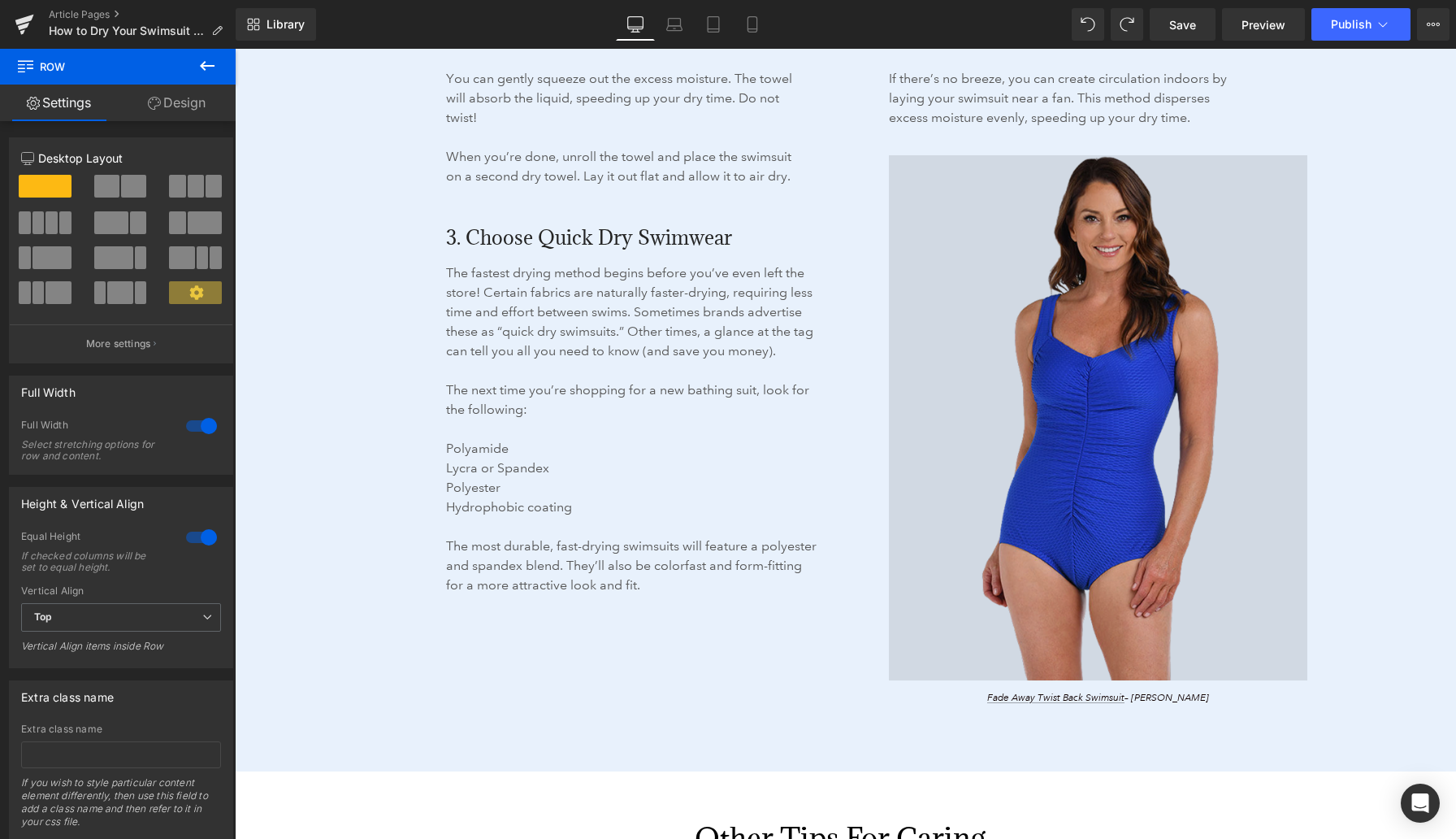
click at [1045, 346] on img at bounding box center [1098, 418] width 418 height 526
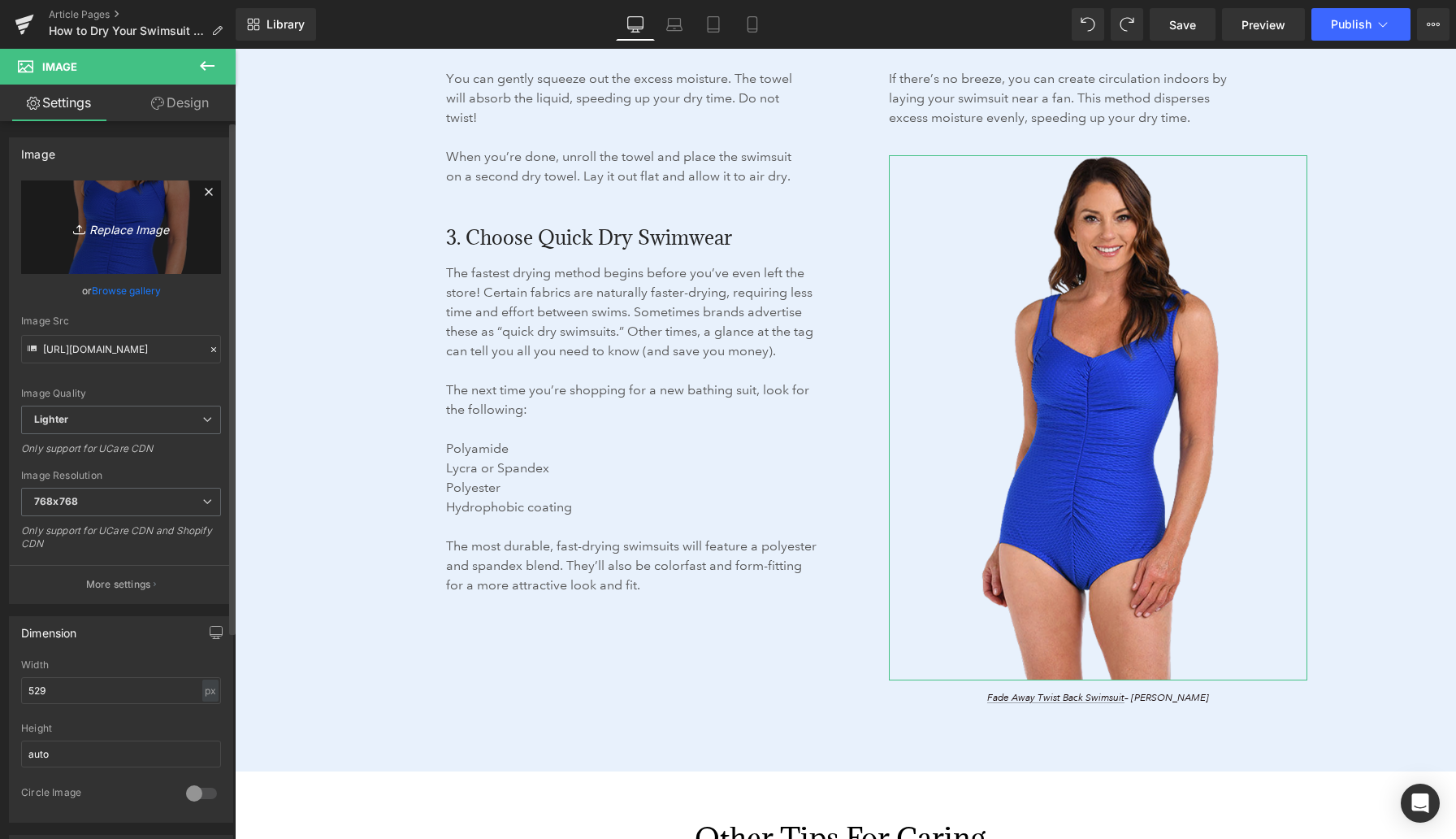
click at [124, 222] on icon "Replace Image" at bounding box center [121, 227] width 130 height 20
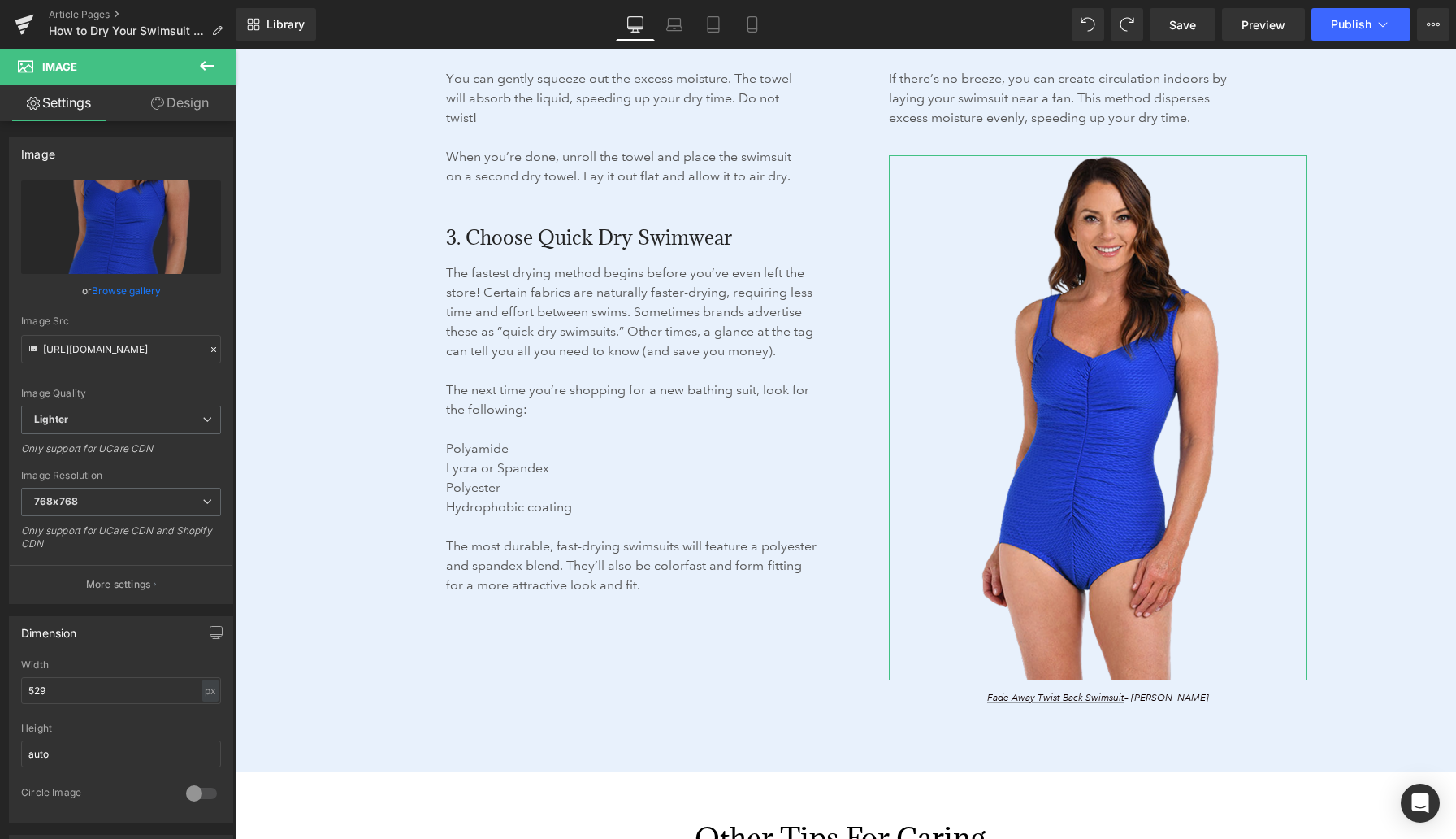
click at [143, 291] on link "Browse gallery" at bounding box center [126, 291] width 69 height 29
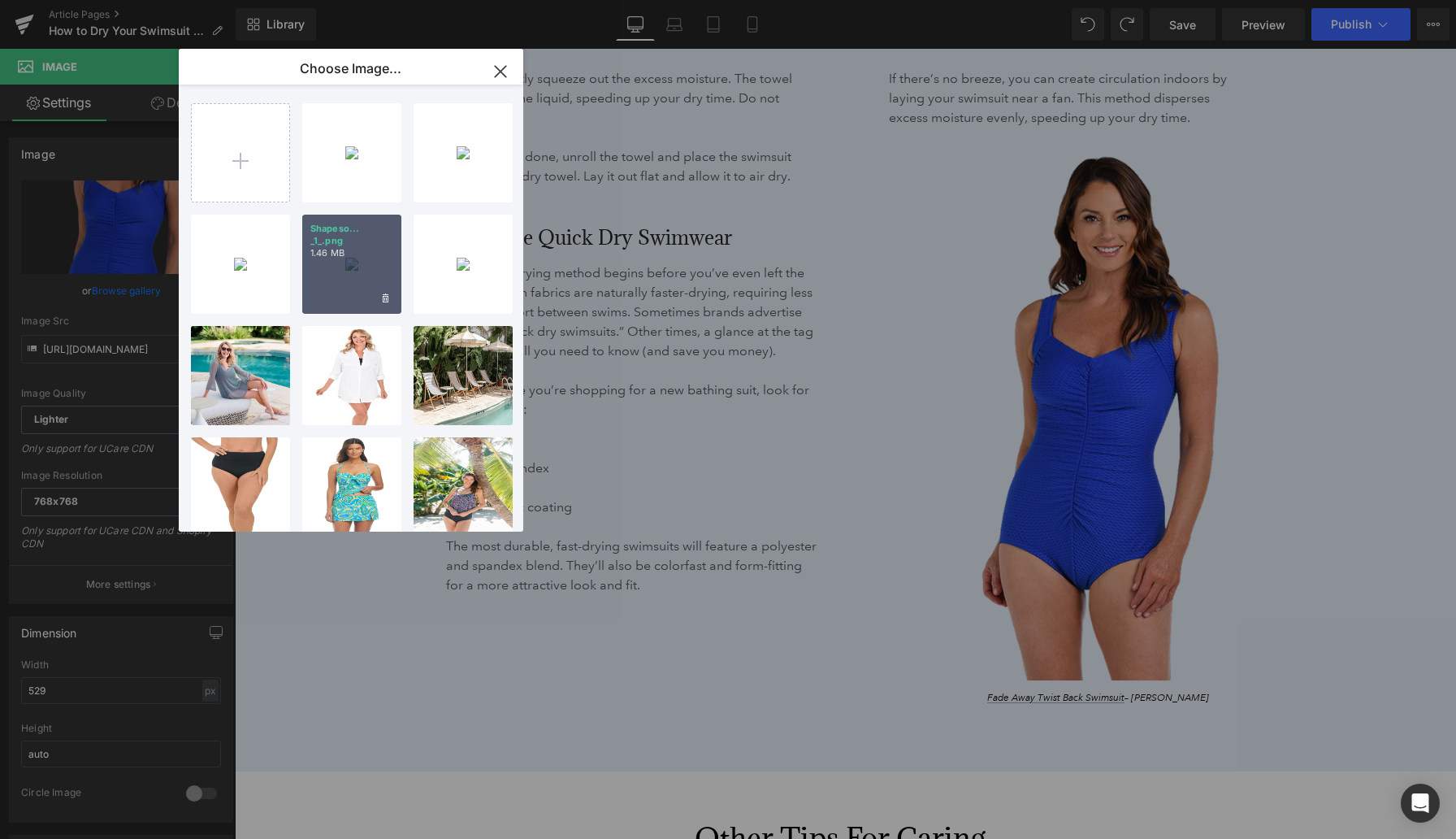
click at [360, 265] on div "Shapeso... _1_.png 1.46 MB" at bounding box center [352, 265] width 99 height 99
type input "[URL][DOMAIN_NAME]"
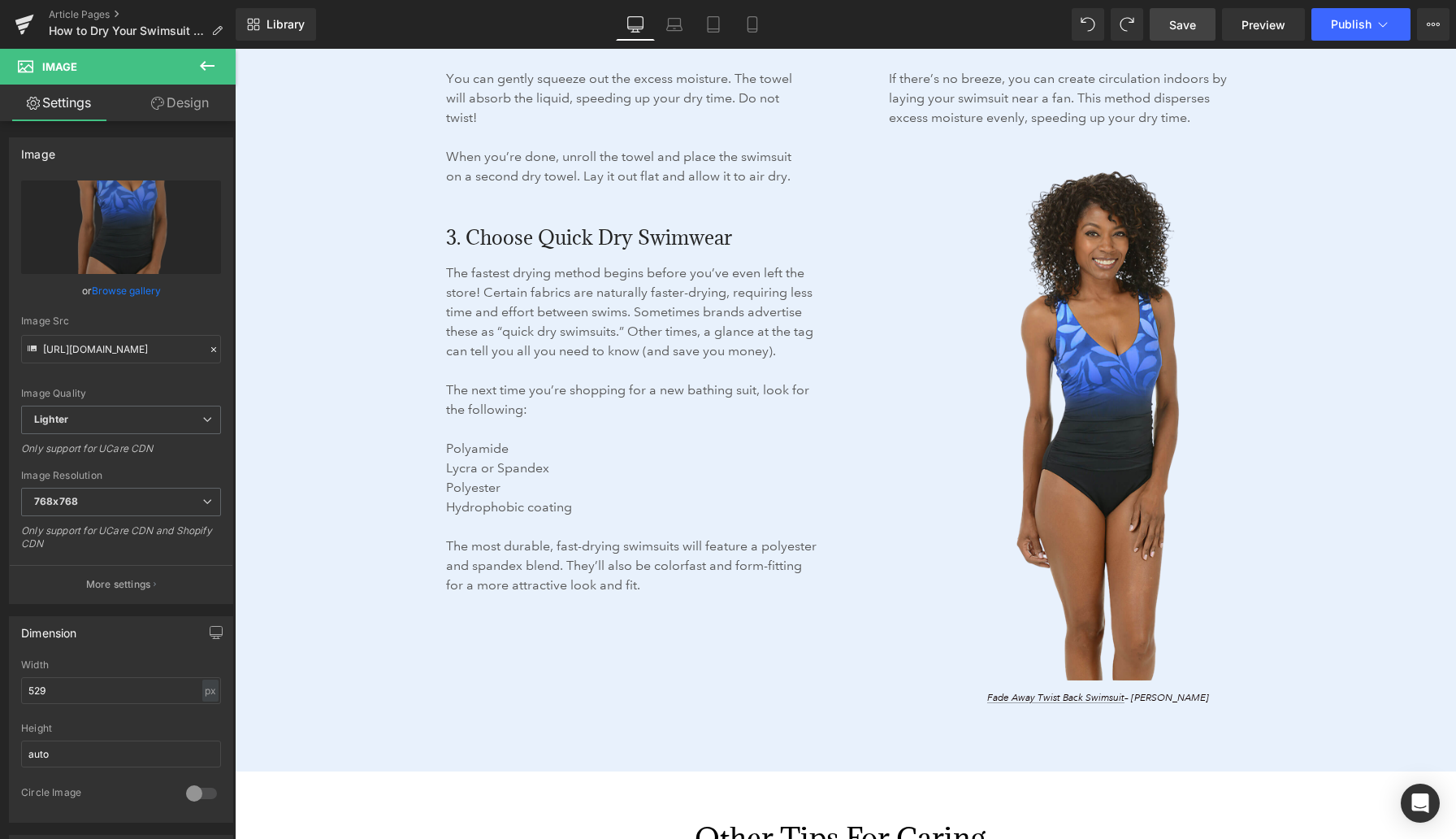
click at [1195, 22] on span "Save" at bounding box center [1183, 24] width 27 height 17
click at [1247, 22] on span "Preview" at bounding box center [1264, 24] width 44 height 17
click at [1274, 24] on span "Preview" at bounding box center [1264, 24] width 44 height 17
click at [1254, 28] on span "Preview" at bounding box center [1264, 24] width 44 height 17
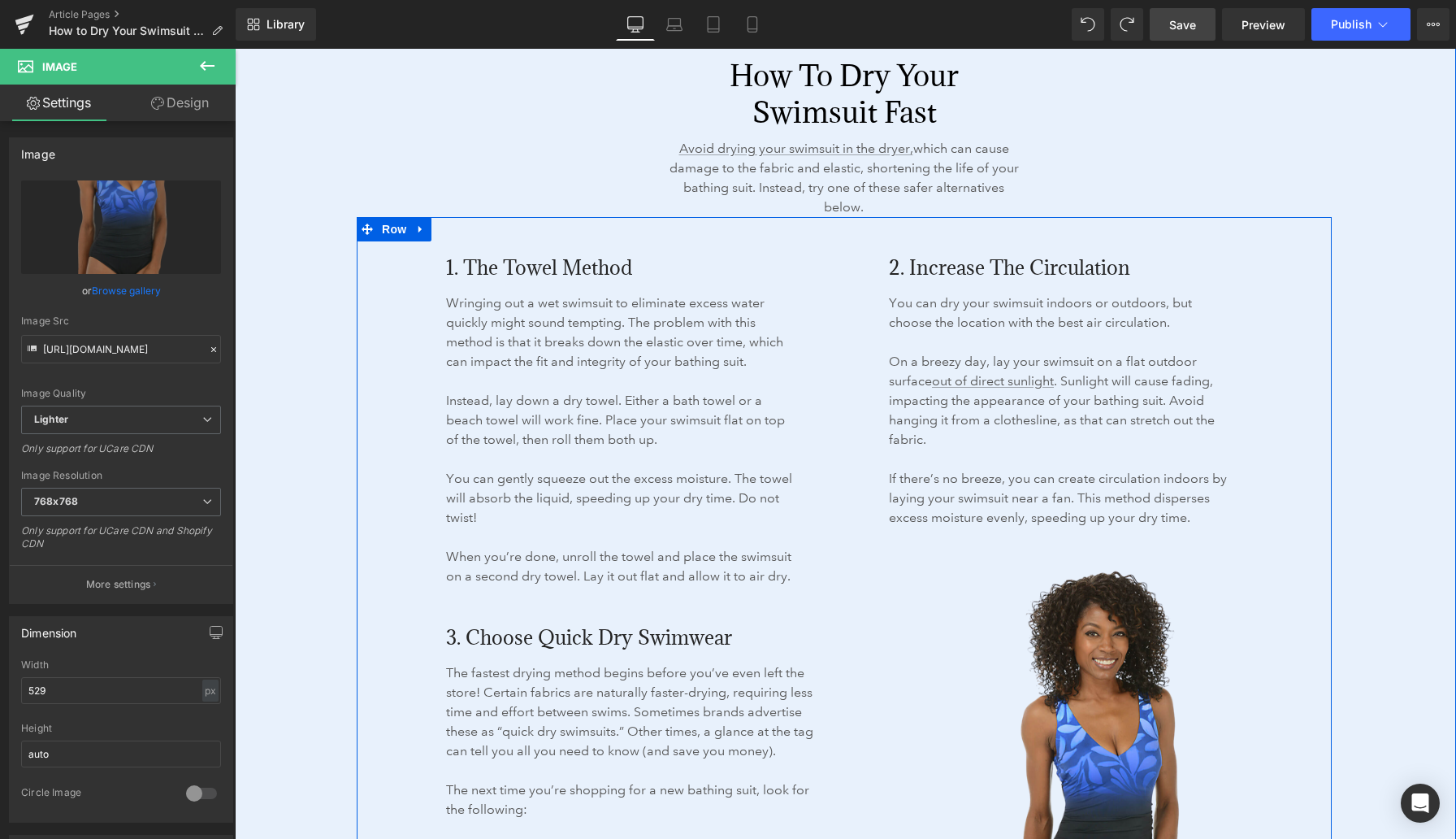
scroll to position [2070, 0]
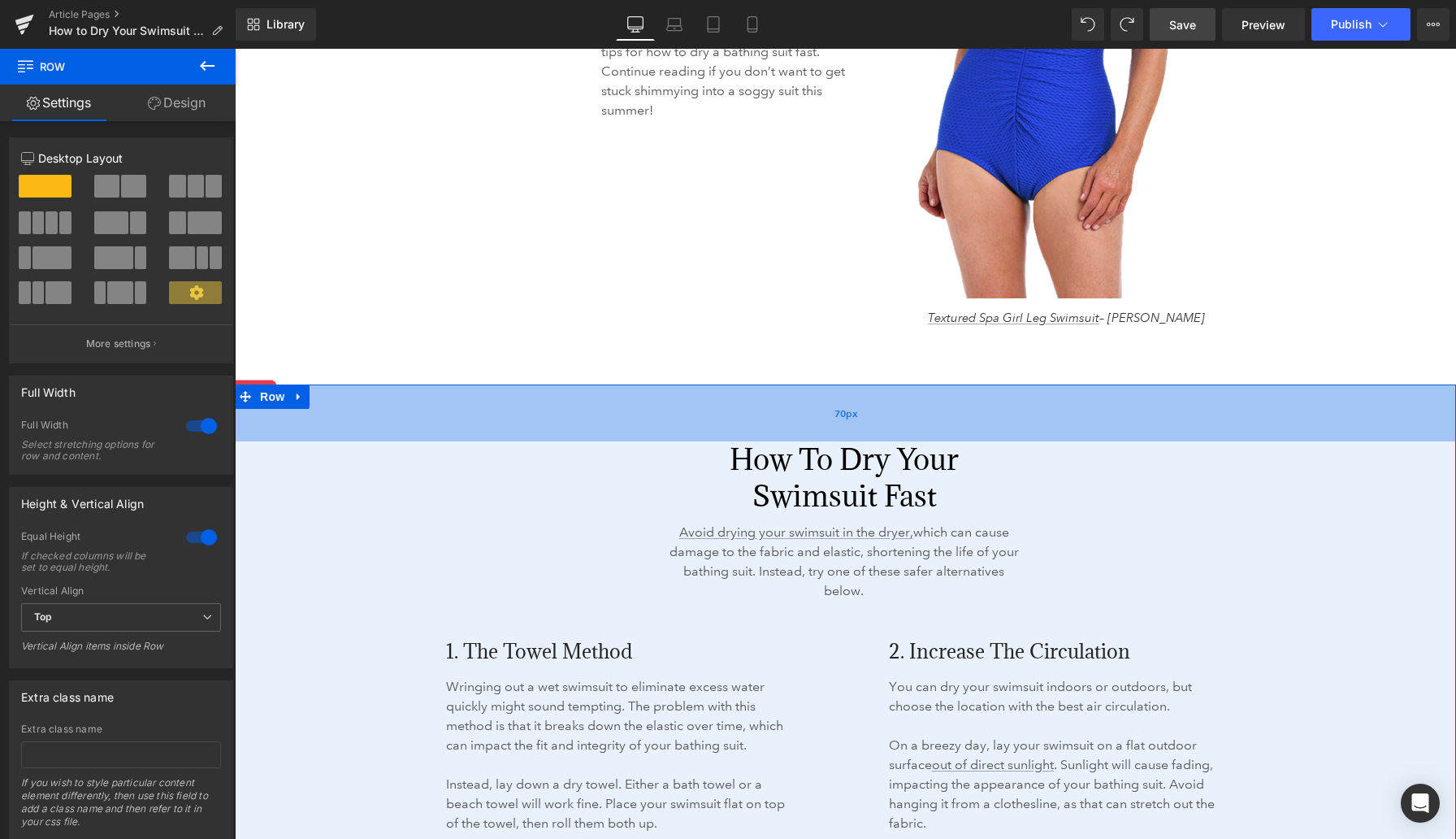
drag, startPoint x: 867, startPoint y: 394, endPoint x: 865, endPoint y: 402, distance: 8.2
click at [865, 402] on div "70px" at bounding box center [846, 413] width 1222 height 57
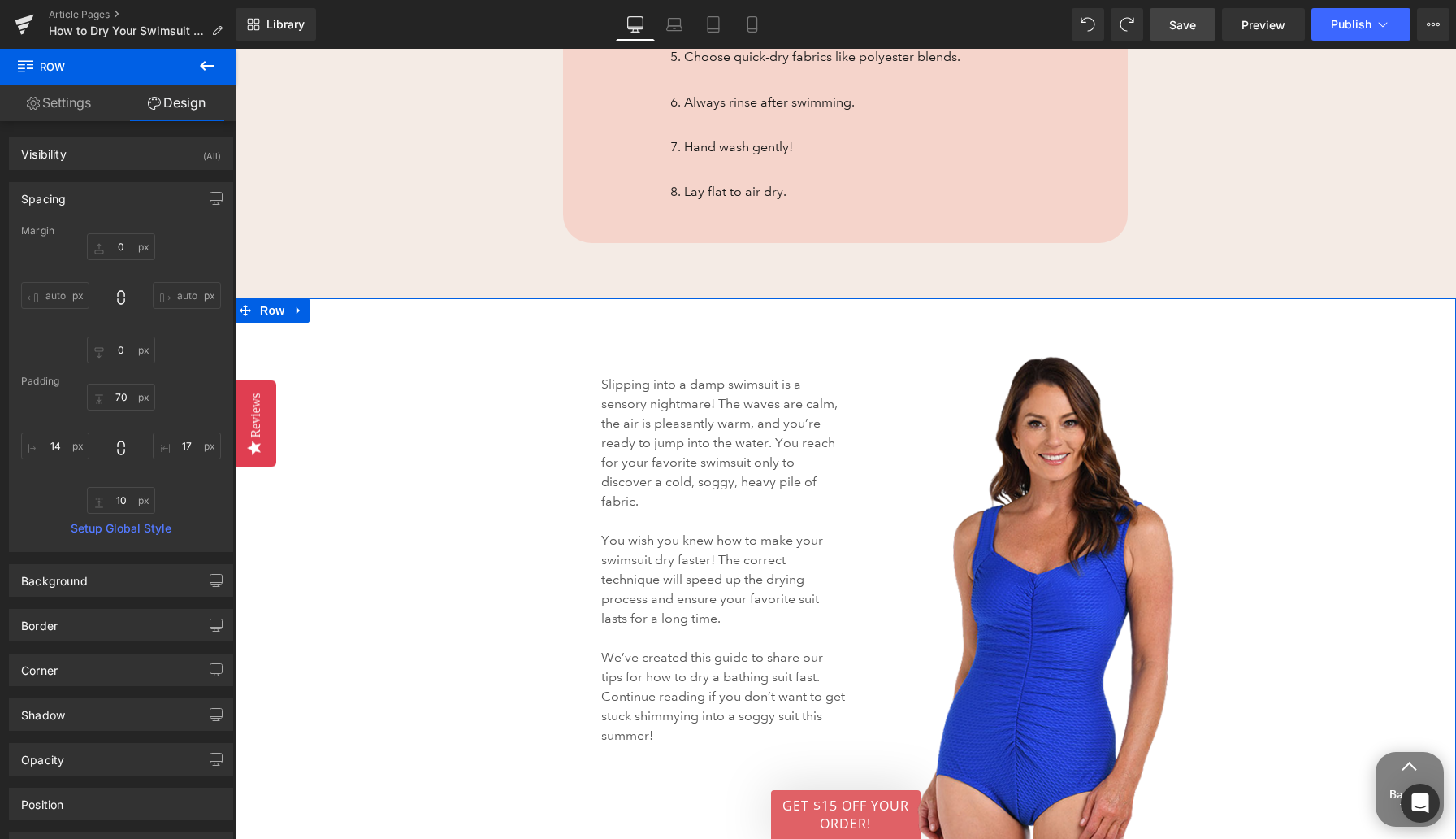
scroll to position [1378, 0]
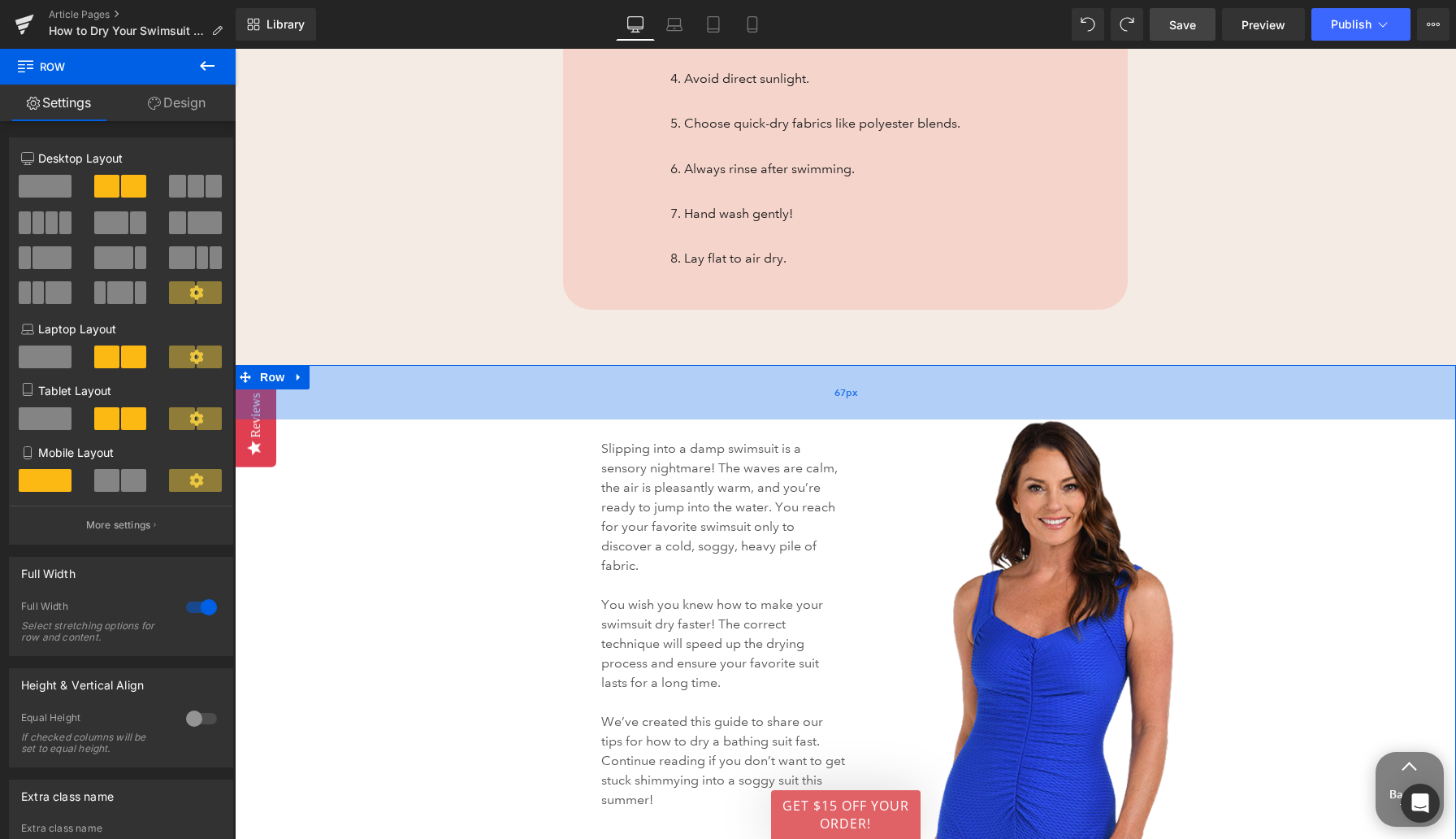
click at [773, 404] on div "67px" at bounding box center [846, 392] width 1222 height 55
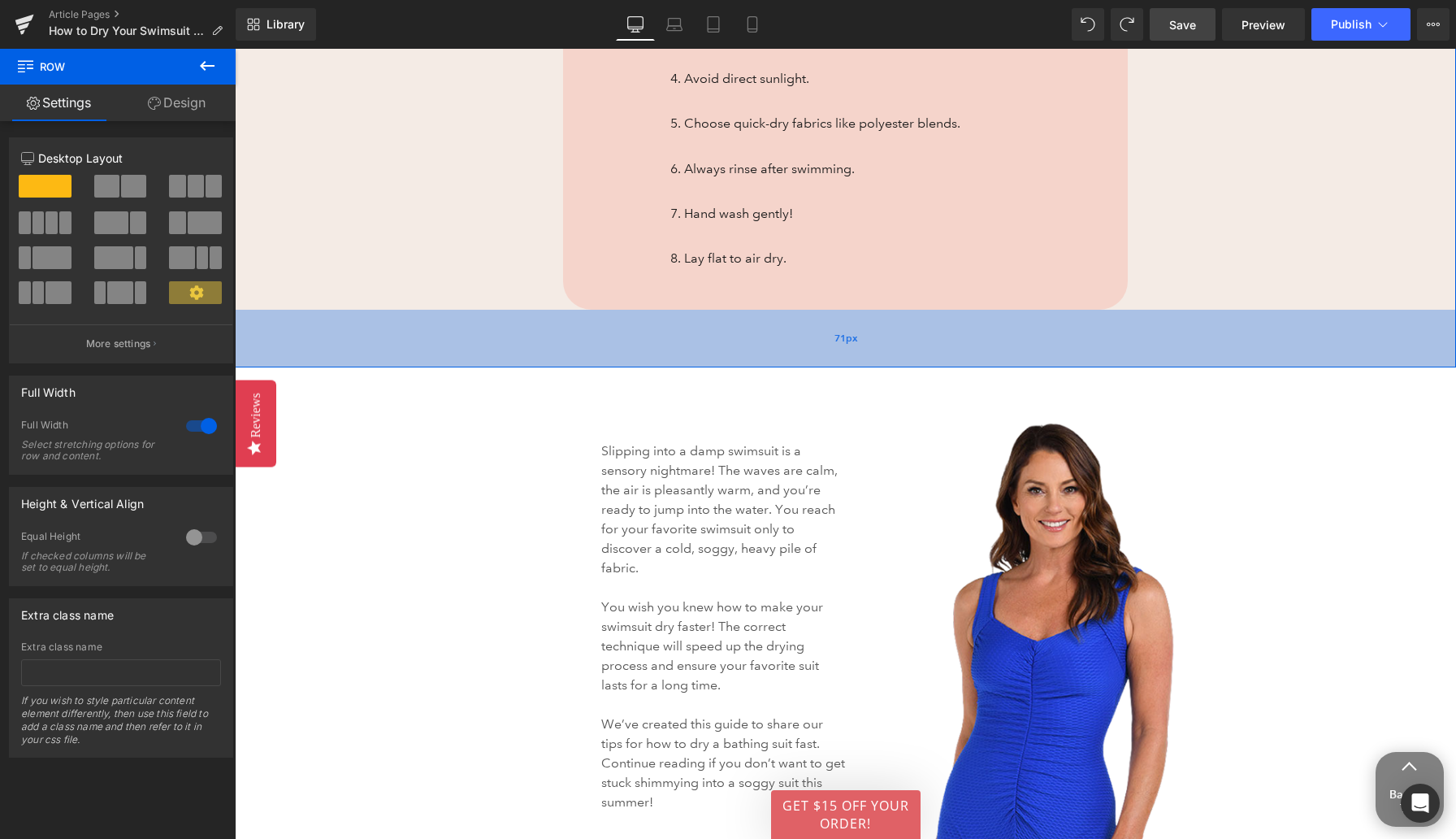
click at [755, 360] on div "71px" at bounding box center [846, 338] width 1222 height 58
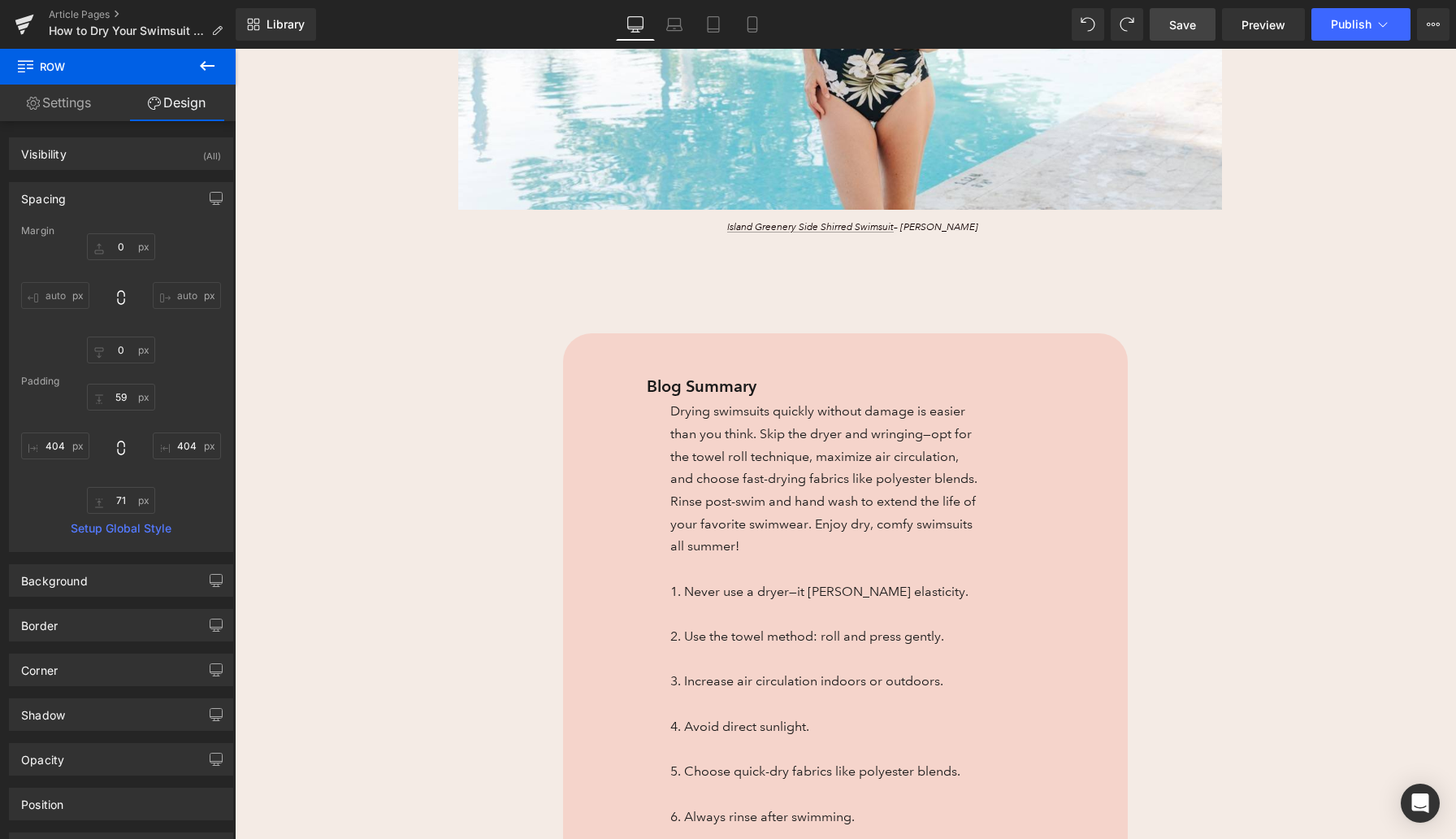
scroll to position [635, 0]
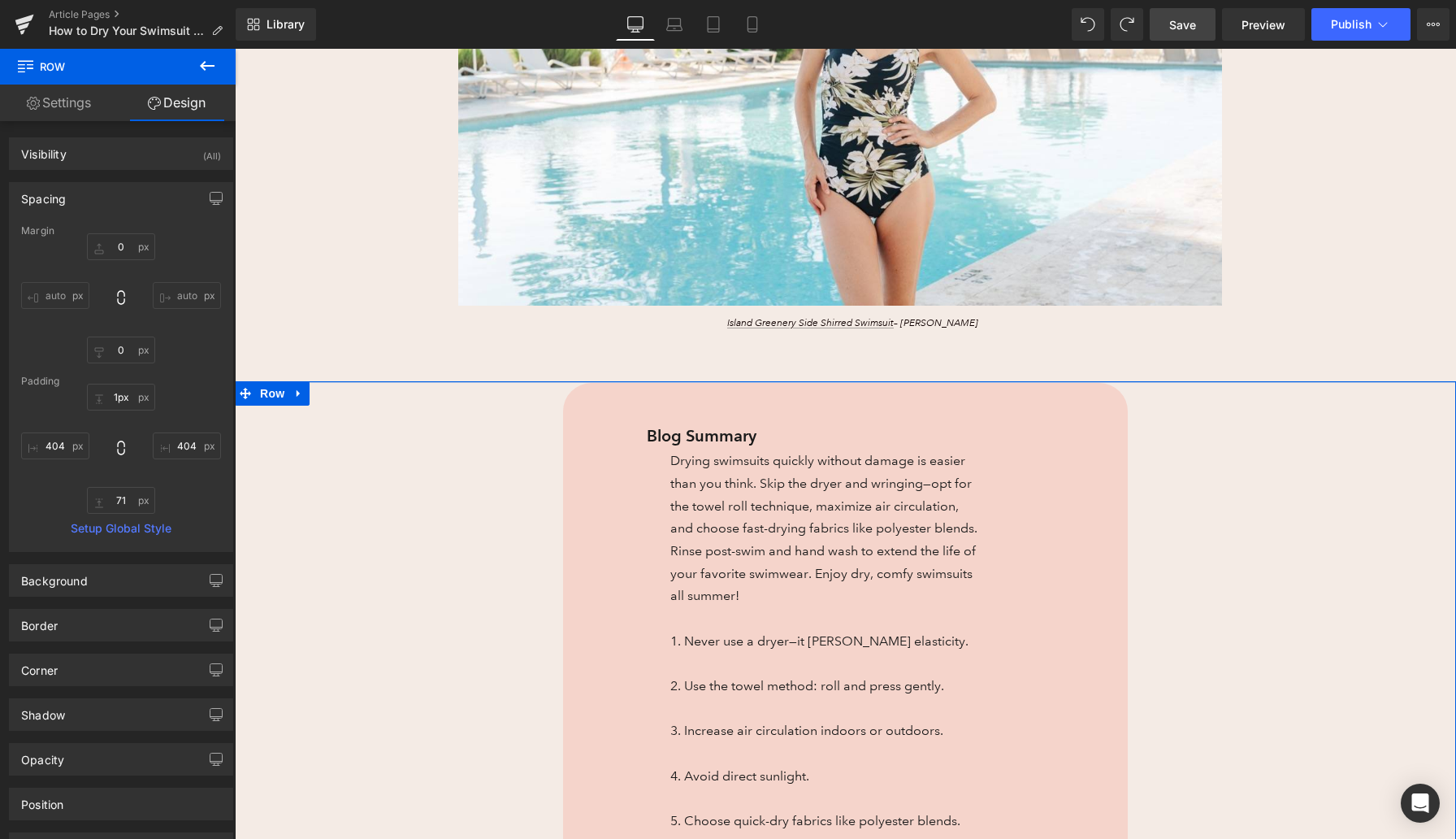
type input "0px"
drag, startPoint x: 736, startPoint y: 421, endPoint x: 734, endPoint y: 372, distance: 49.0
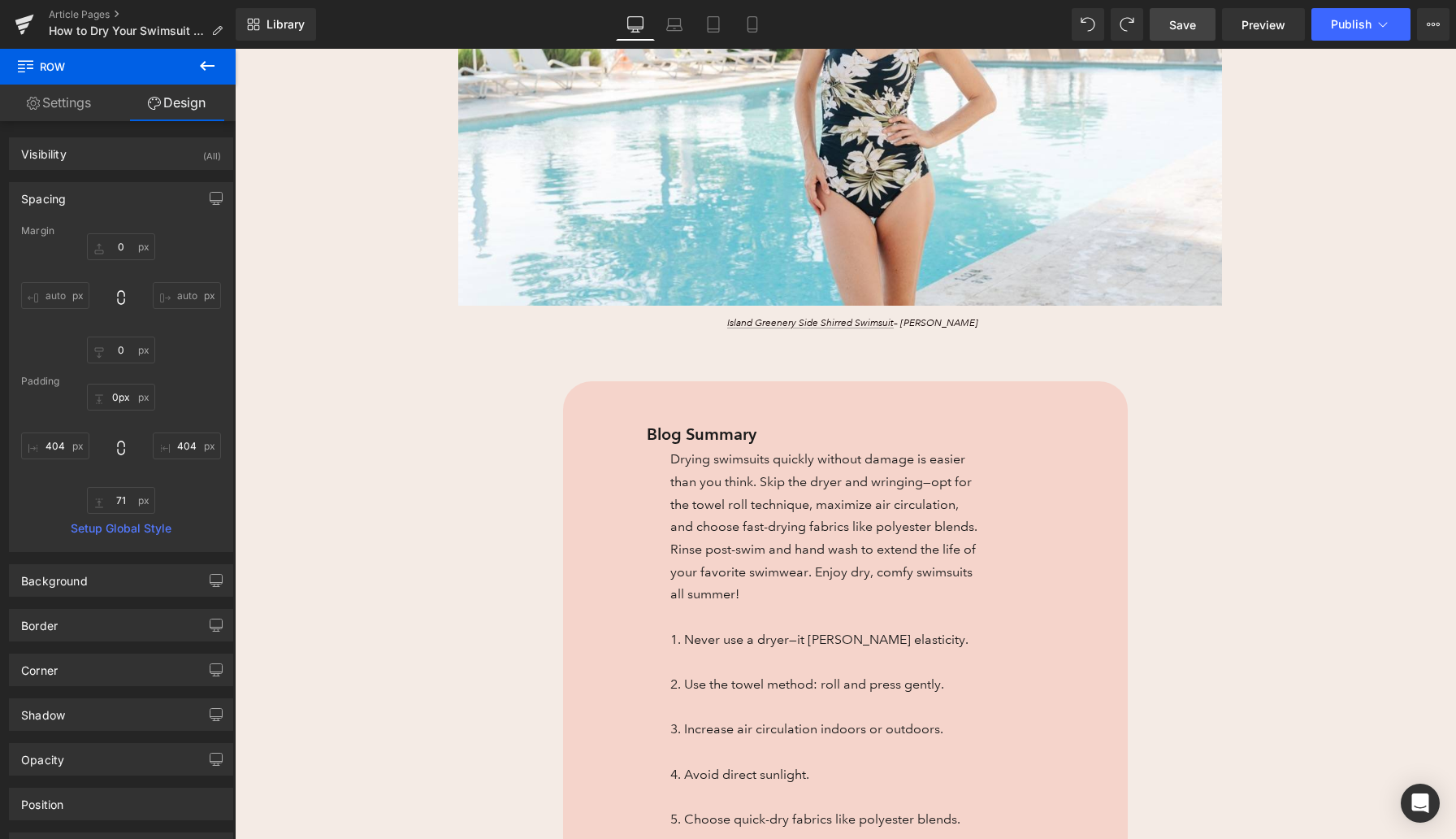
click at [1177, 22] on span "Save" at bounding box center [1183, 24] width 27 height 17
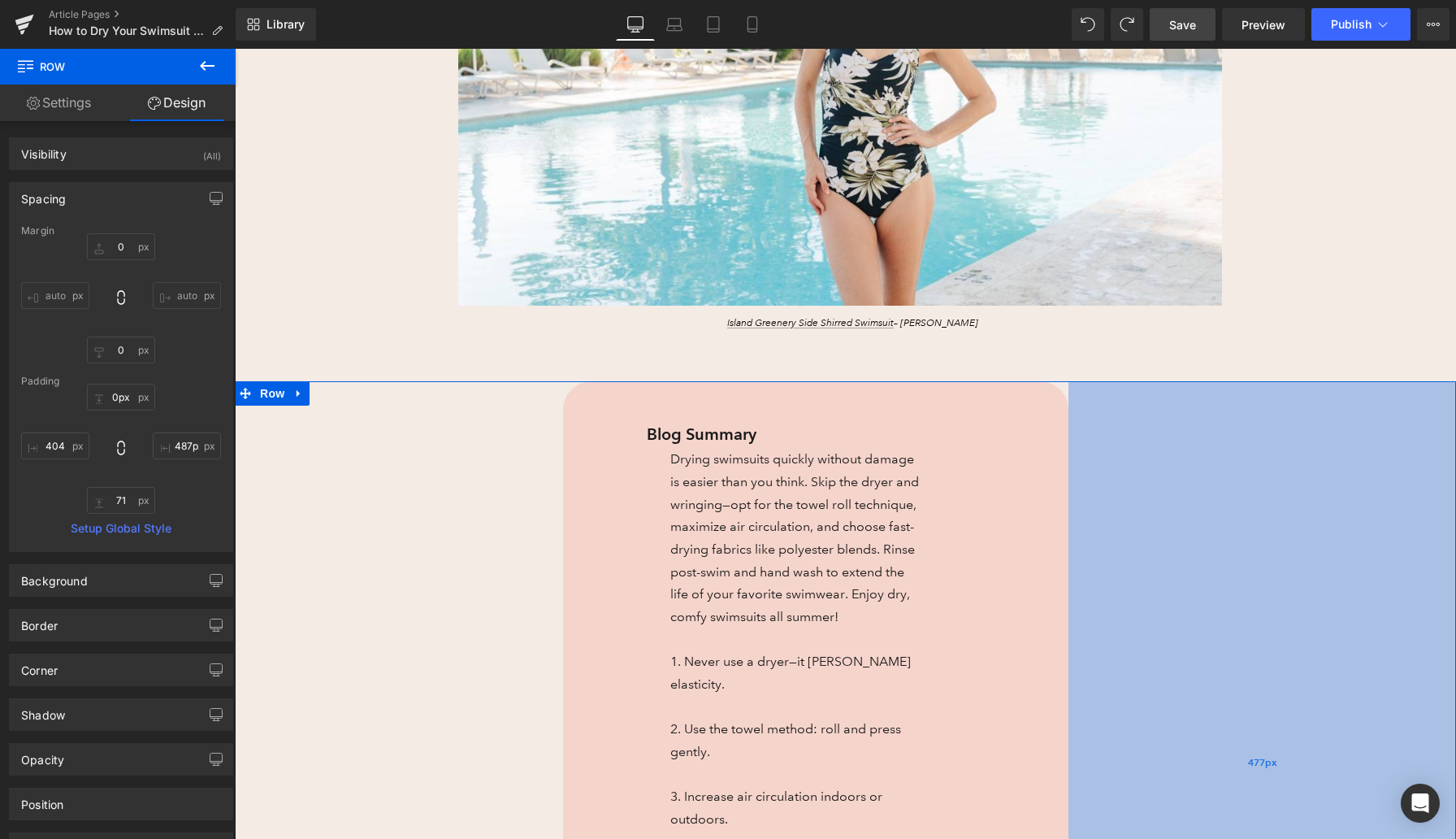
type input "488px"
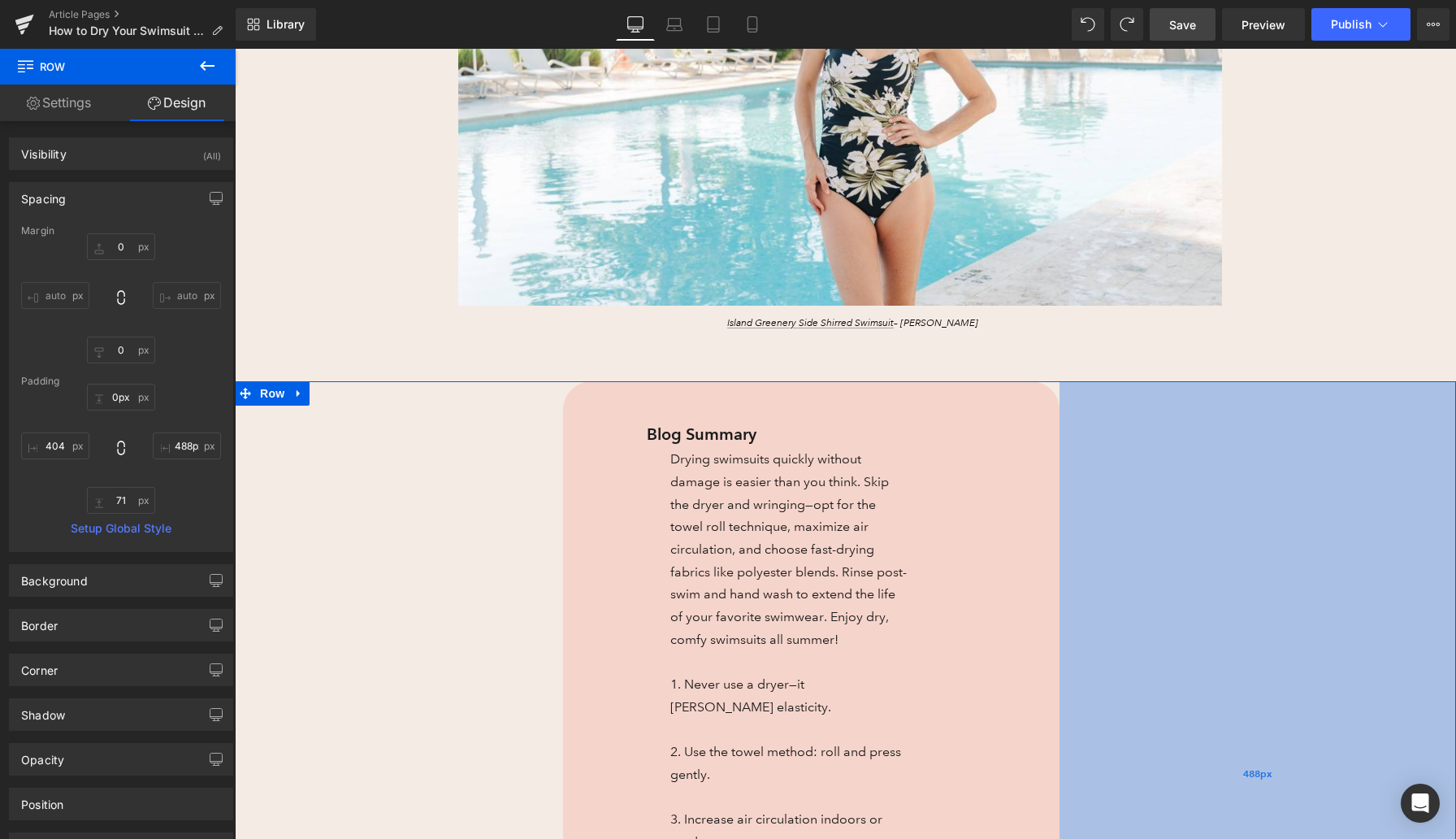
drag, startPoint x: 1450, startPoint y: 546, endPoint x: 1381, endPoint y: 551, distance: 69.2
click at [1381, 551] on div "488px" at bounding box center [1258, 790] width 396 height 818
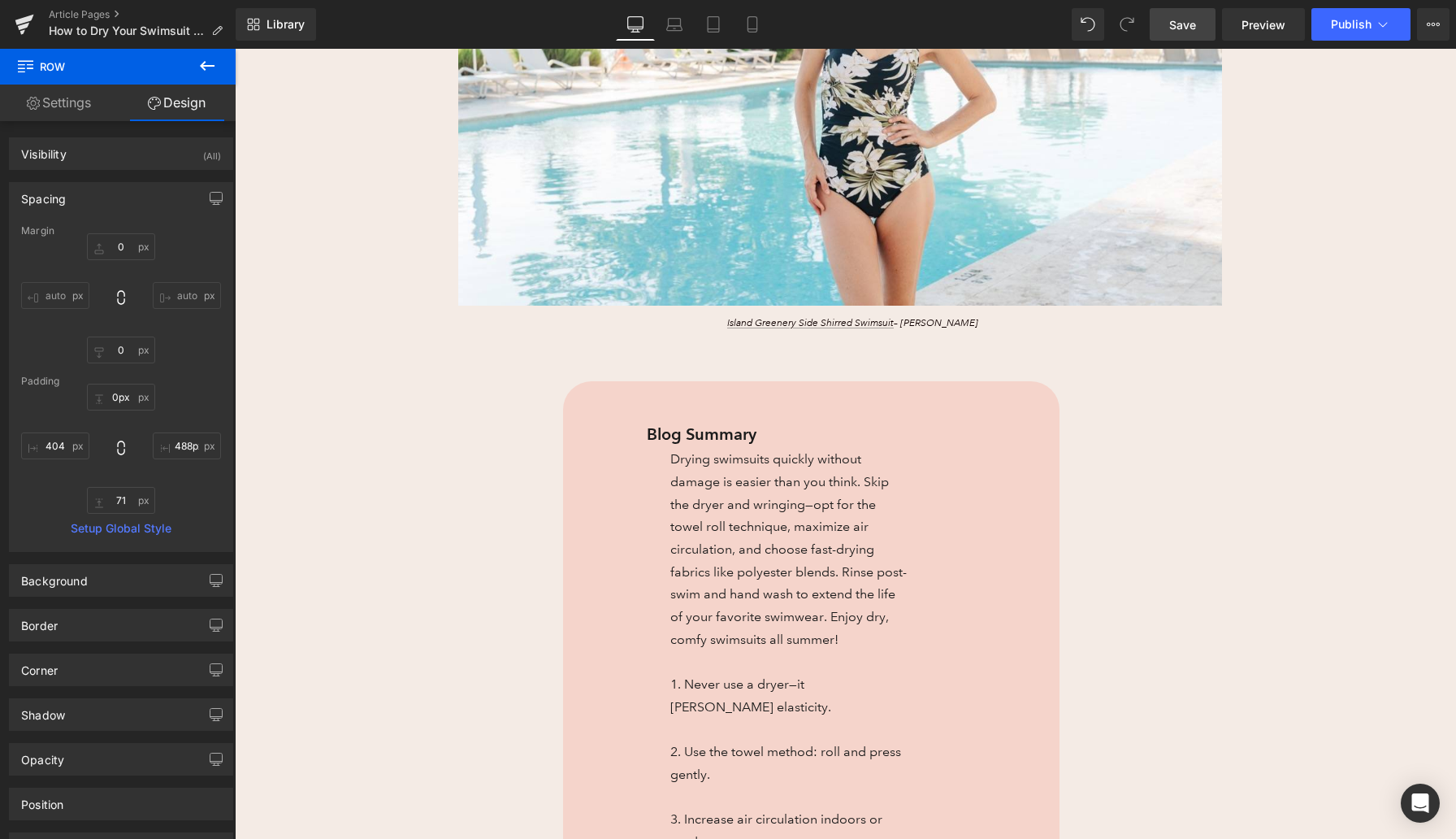
click at [1183, 27] on span "Save" at bounding box center [1183, 24] width 27 height 17
click at [1266, 24] on span "Preview" at bounding box center [1264, 24] width 44 height 17
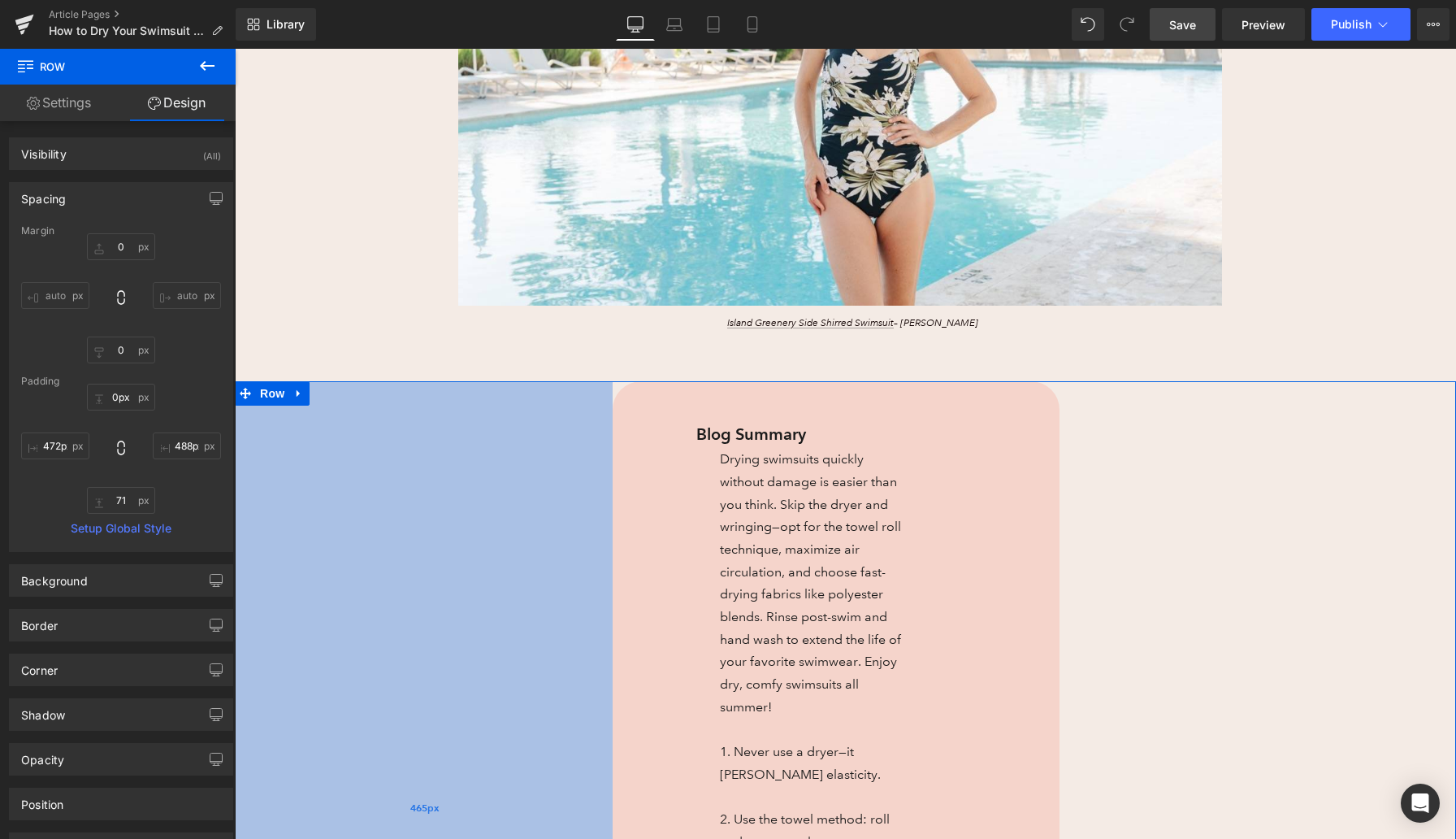
type input "473px"
drag, startPoint x: 474, startPoint y: 559, endPoint x: 530, endPoint y: 559, distance: 56.0
click at [530, 559] on div "473px" at bounding box center [427, 835] width 385 height 907
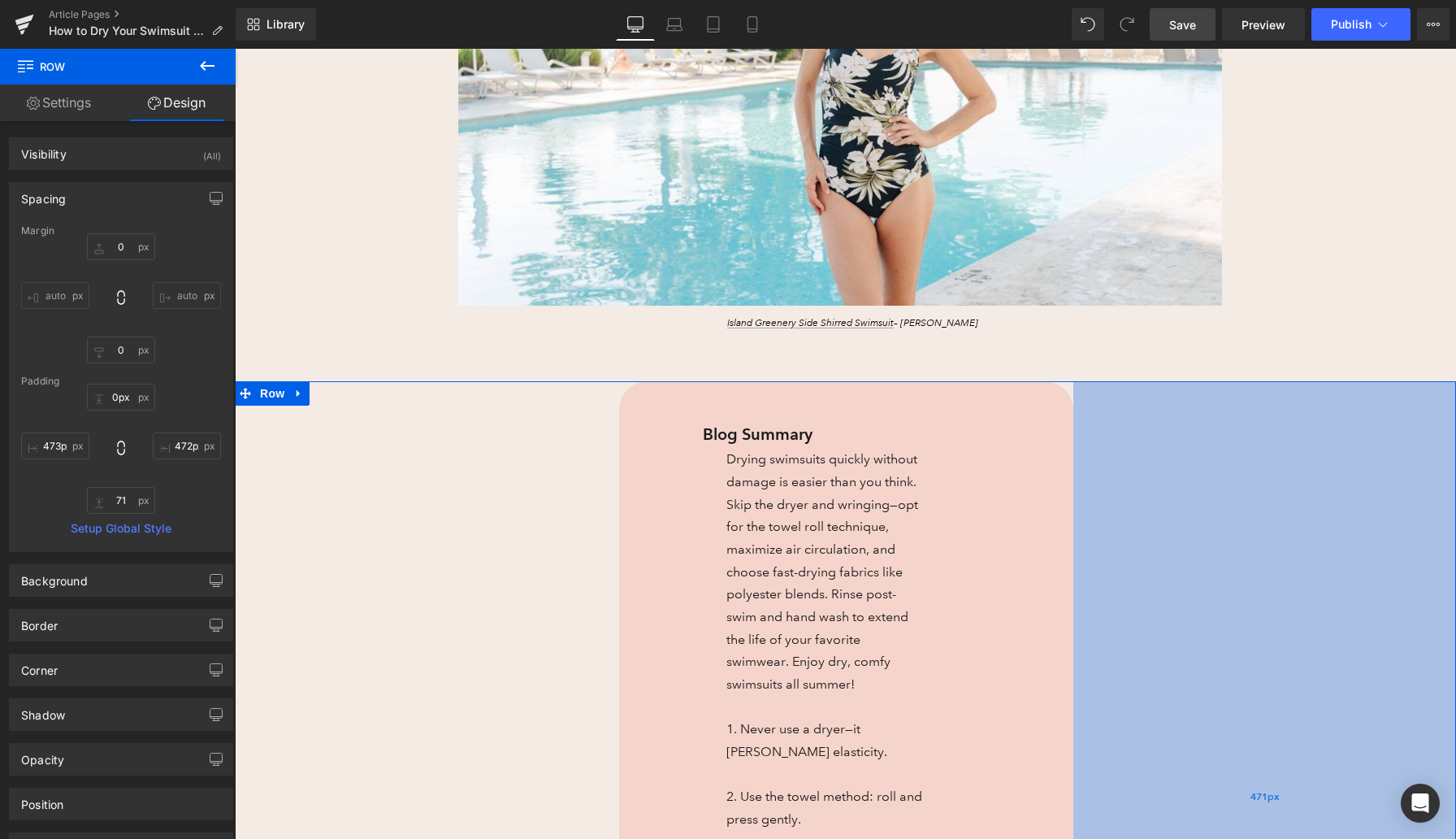
type input "473px"
drag, startPoint x: 1116, startPoint y: 568, endPoint x: 1128, endPoint y: 568, distance: 12.0
click at [1128, 568] on div "473px" at bounding box center [1265, 812] width 385 height 863
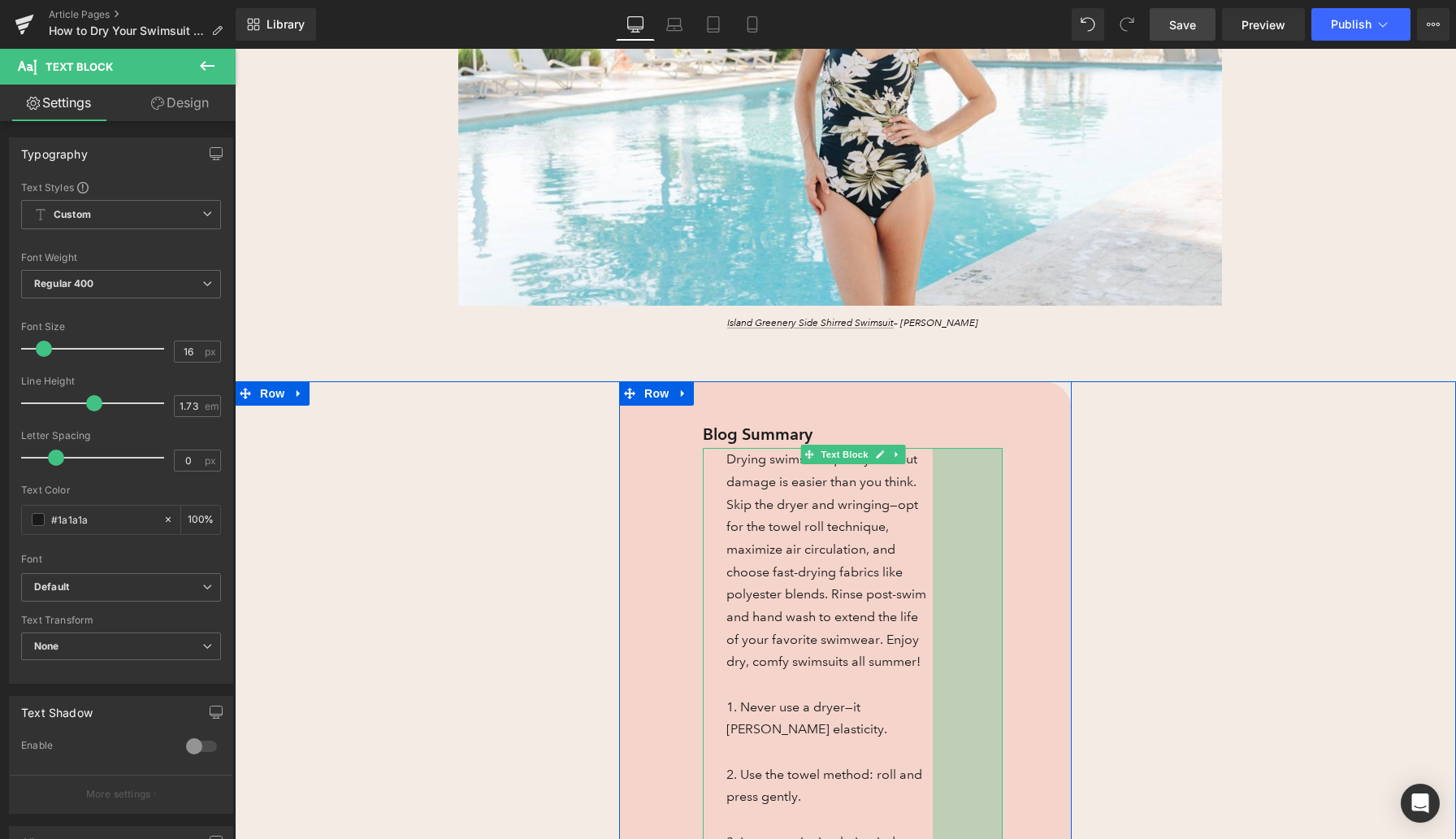
drag, startPoint x: 998, startPoint y: 582, endPoint x: 1009, endPoint y: 582, distance: 11.0
click at [1009, 582] on div "Blog Summary Text Block Drying swimsuits quickly without damage is easier than …" at bounding box center [853, 771] width 324 height 703
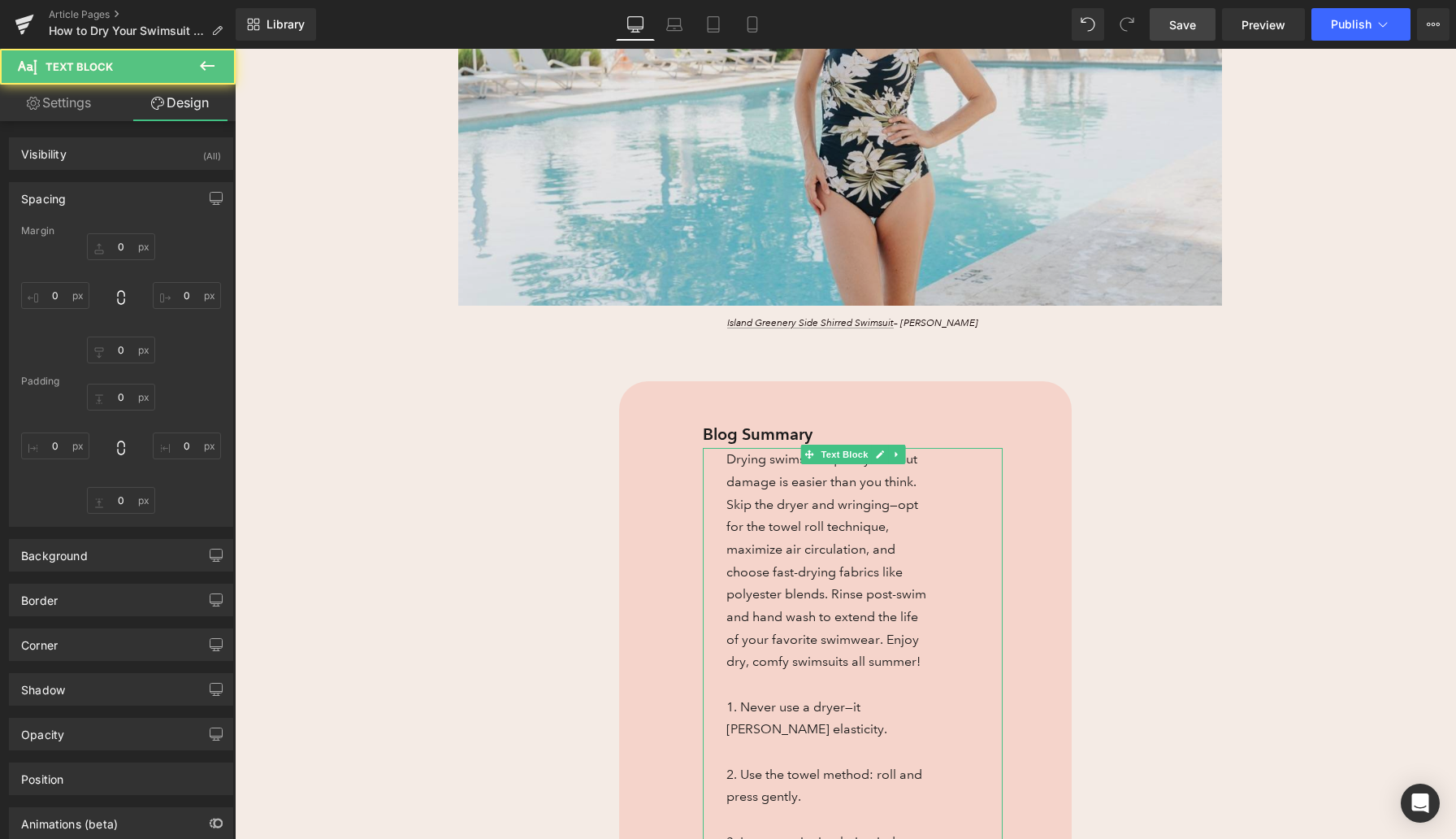
type input "0"
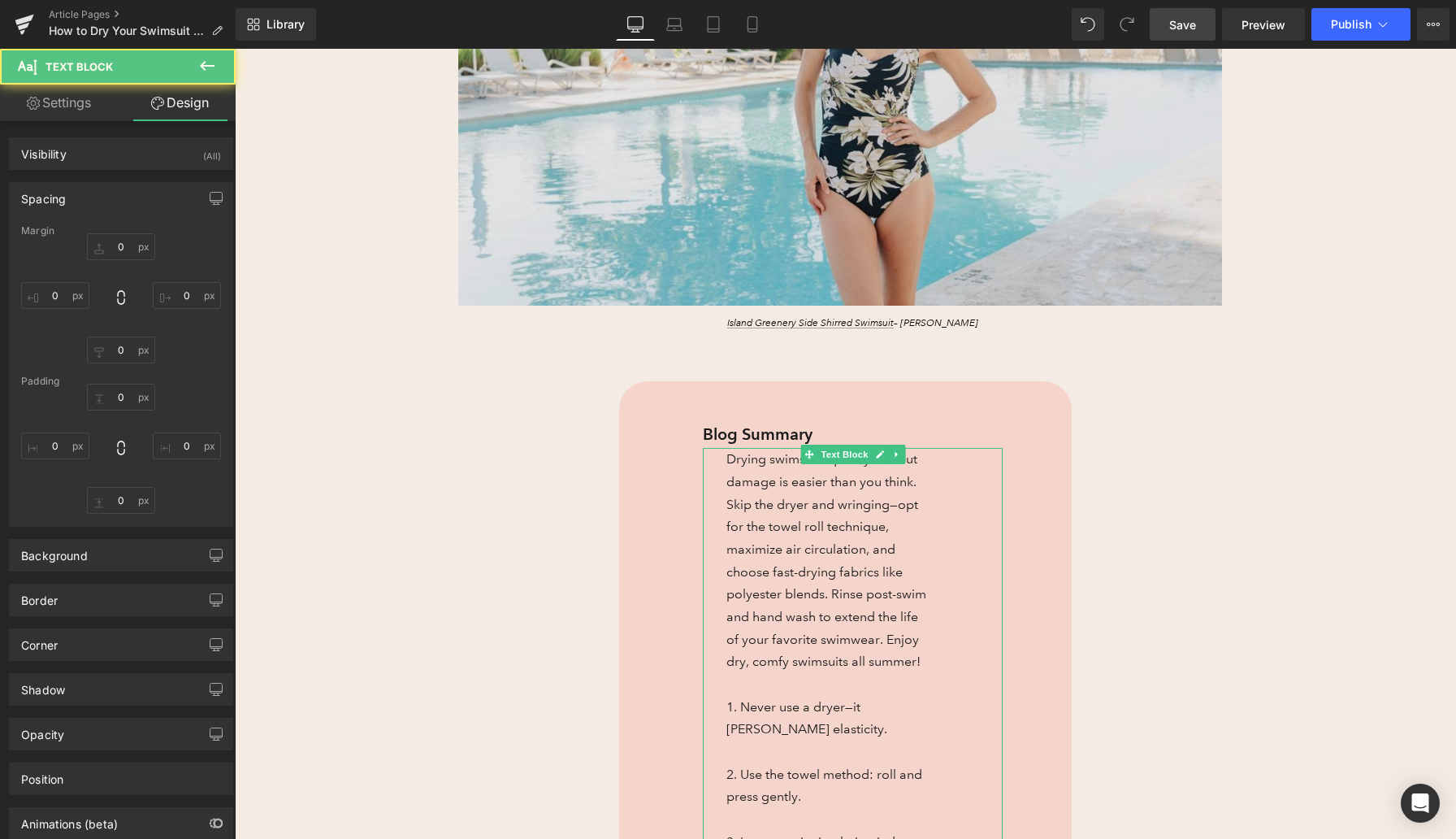
type input "86"
type input "0"
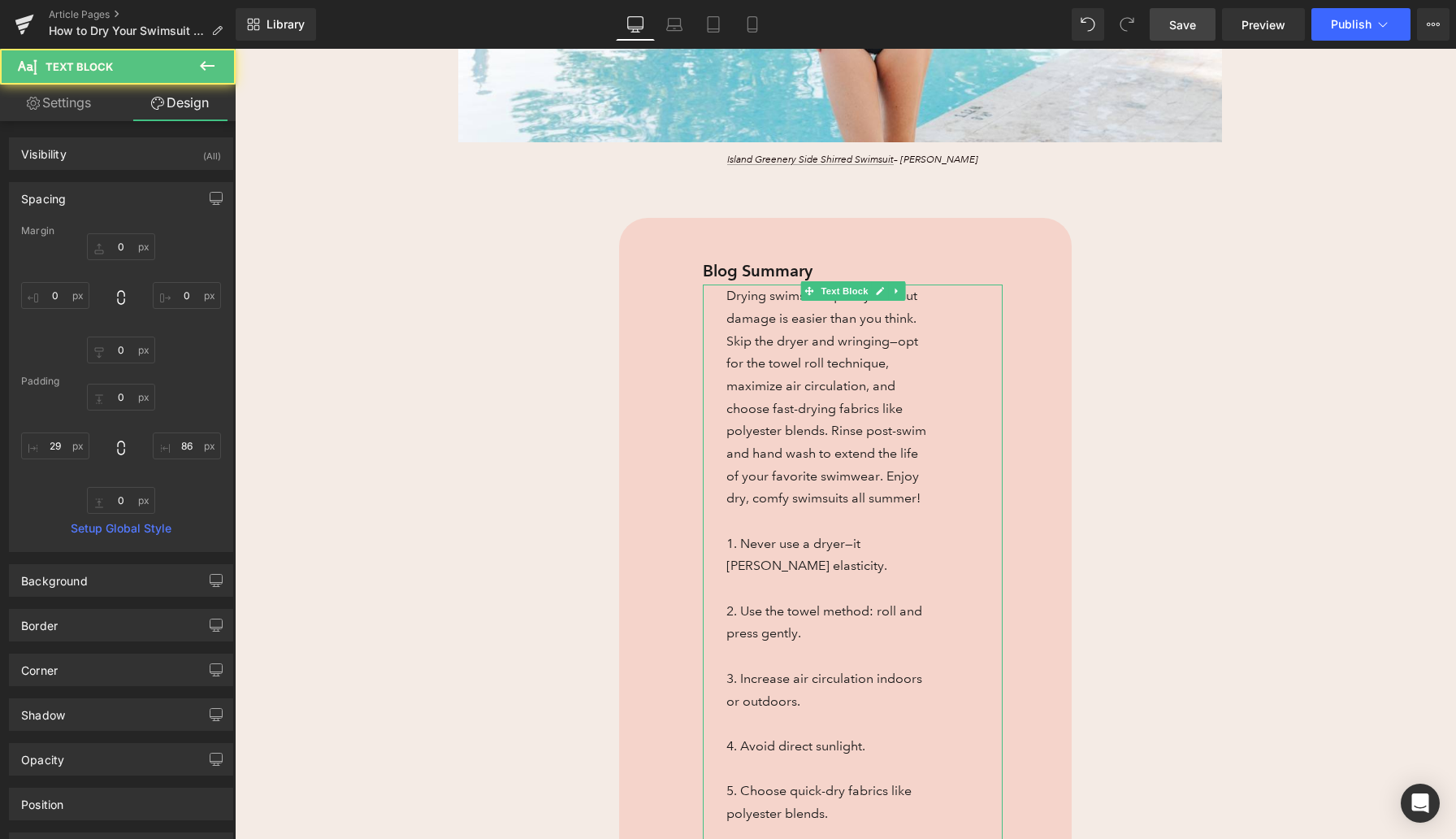
scroll to position [1073, 0]
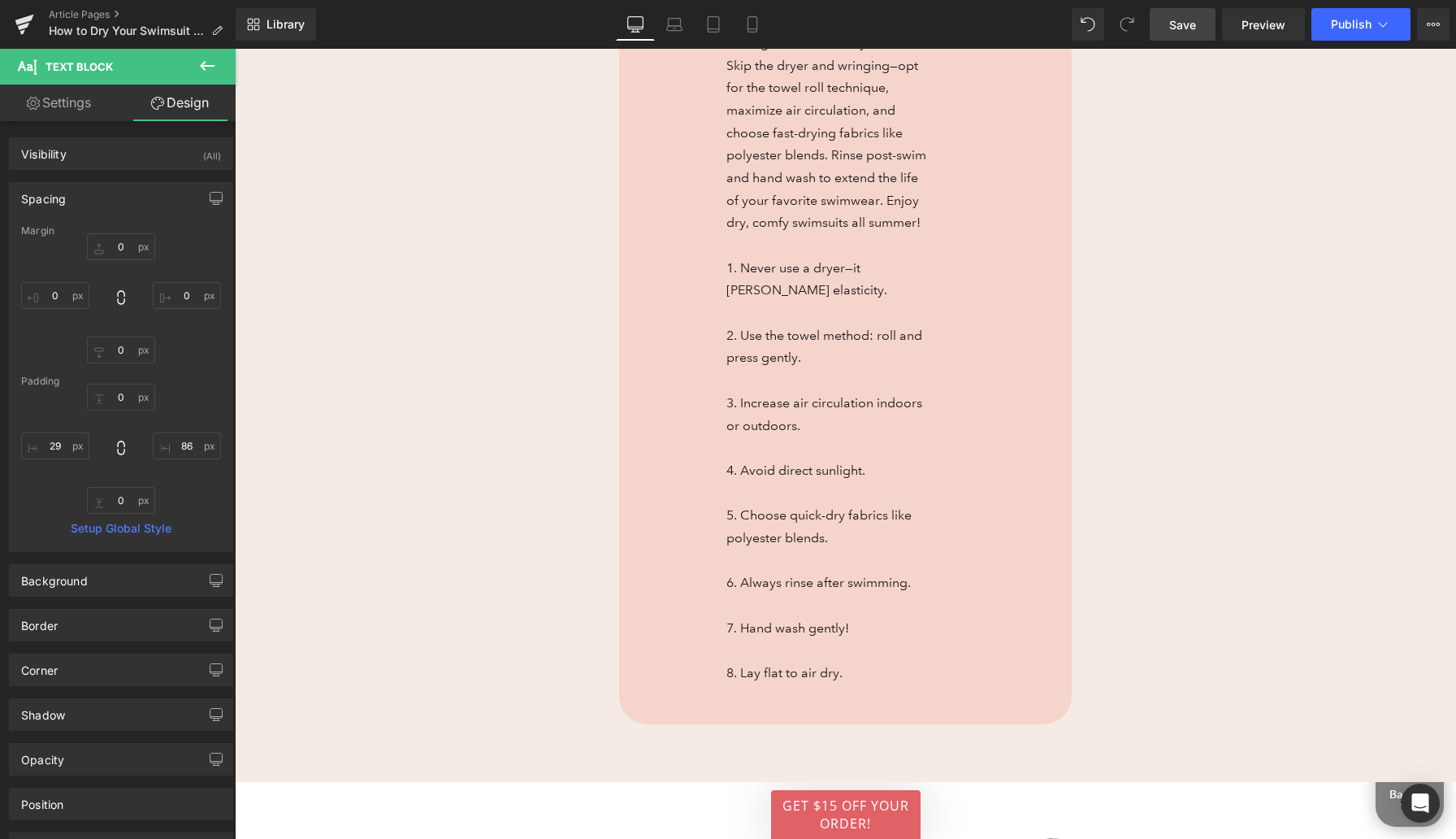
click at [1187, 36] on link "Save" at bounding box center [1182, 24] width 65 height 33
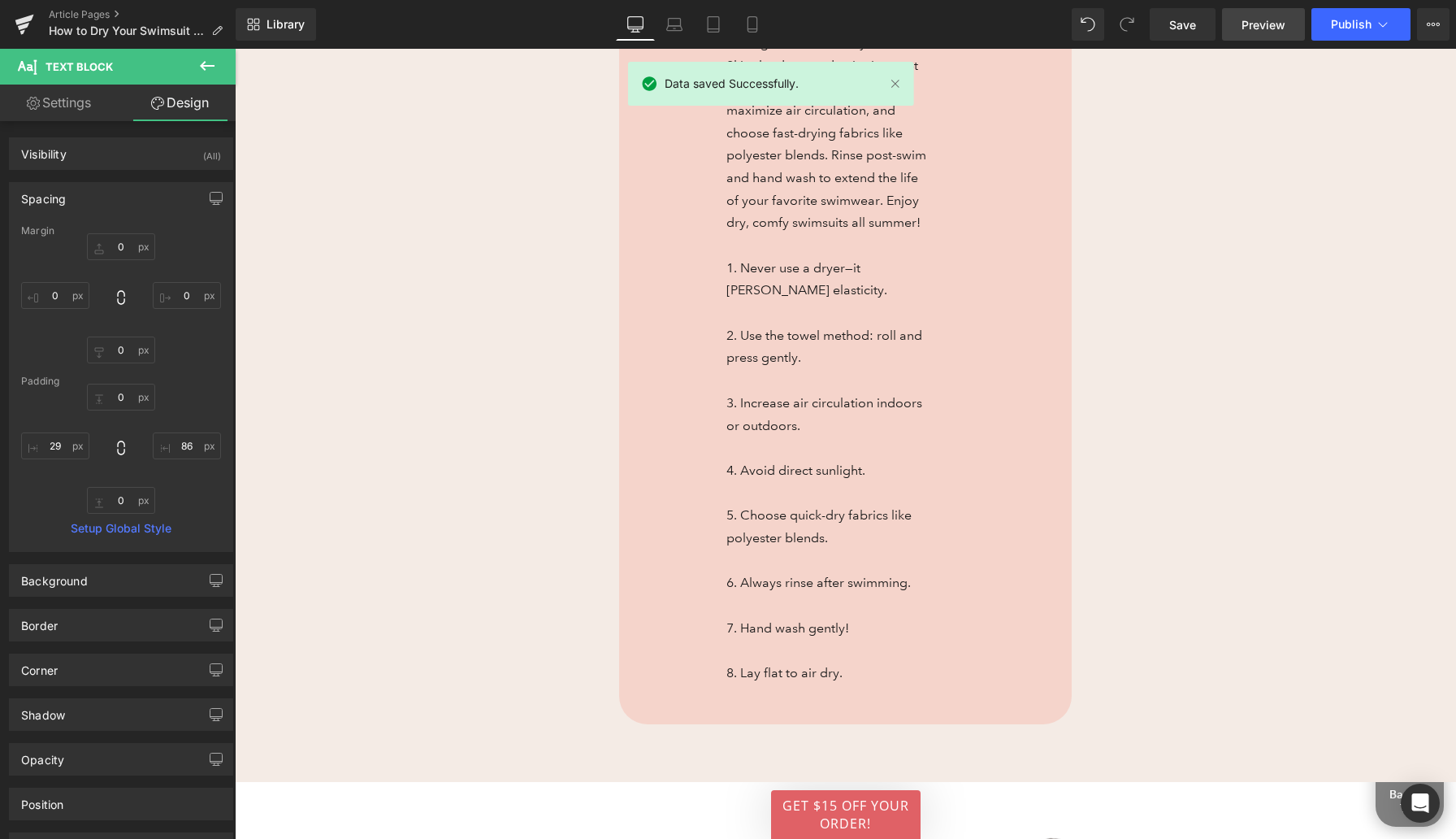
click at [1275, 29] on span "Preview" at bounding box center [1264, 24] width 44 height 17
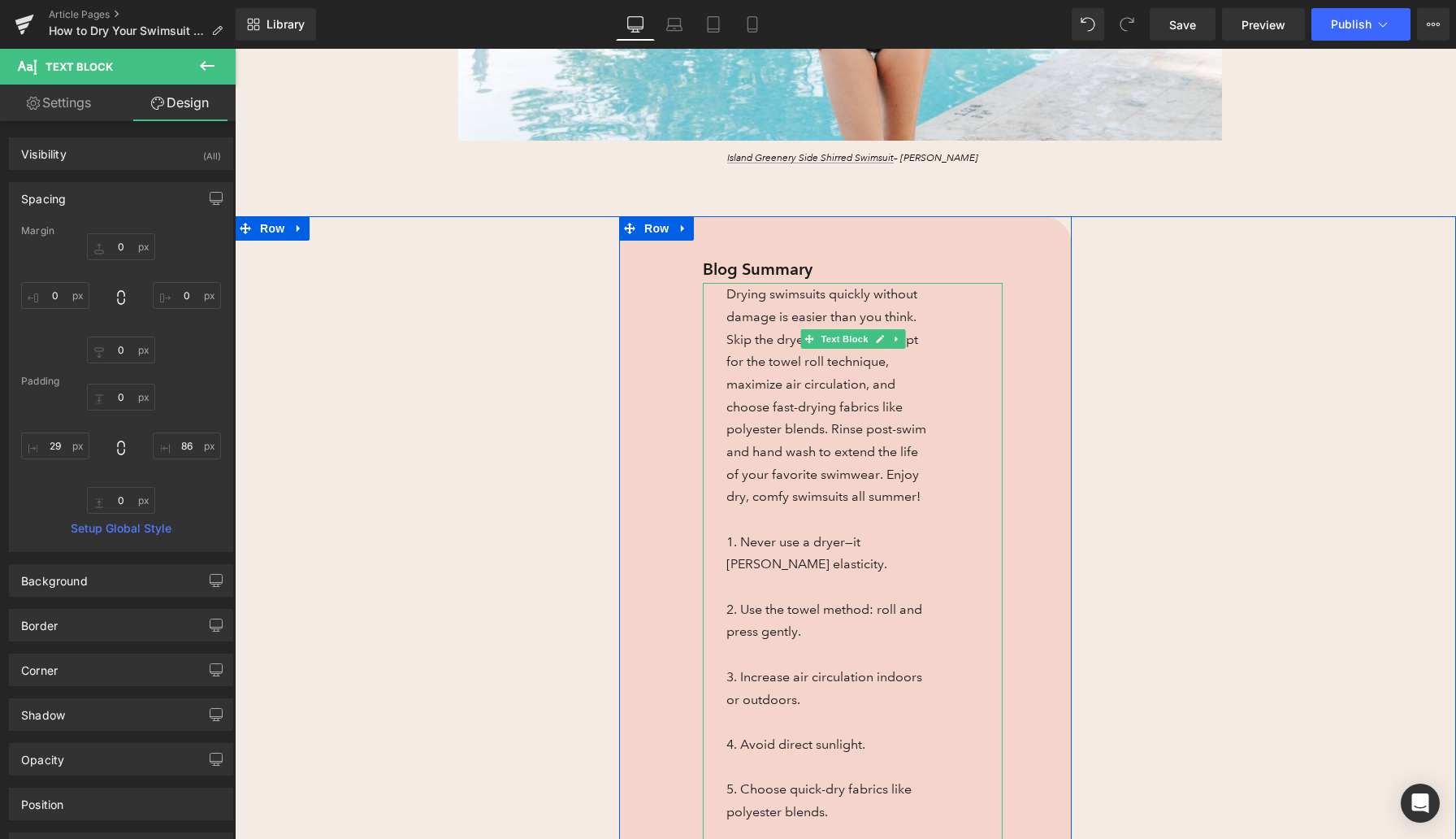
scroll to position [742, 0]
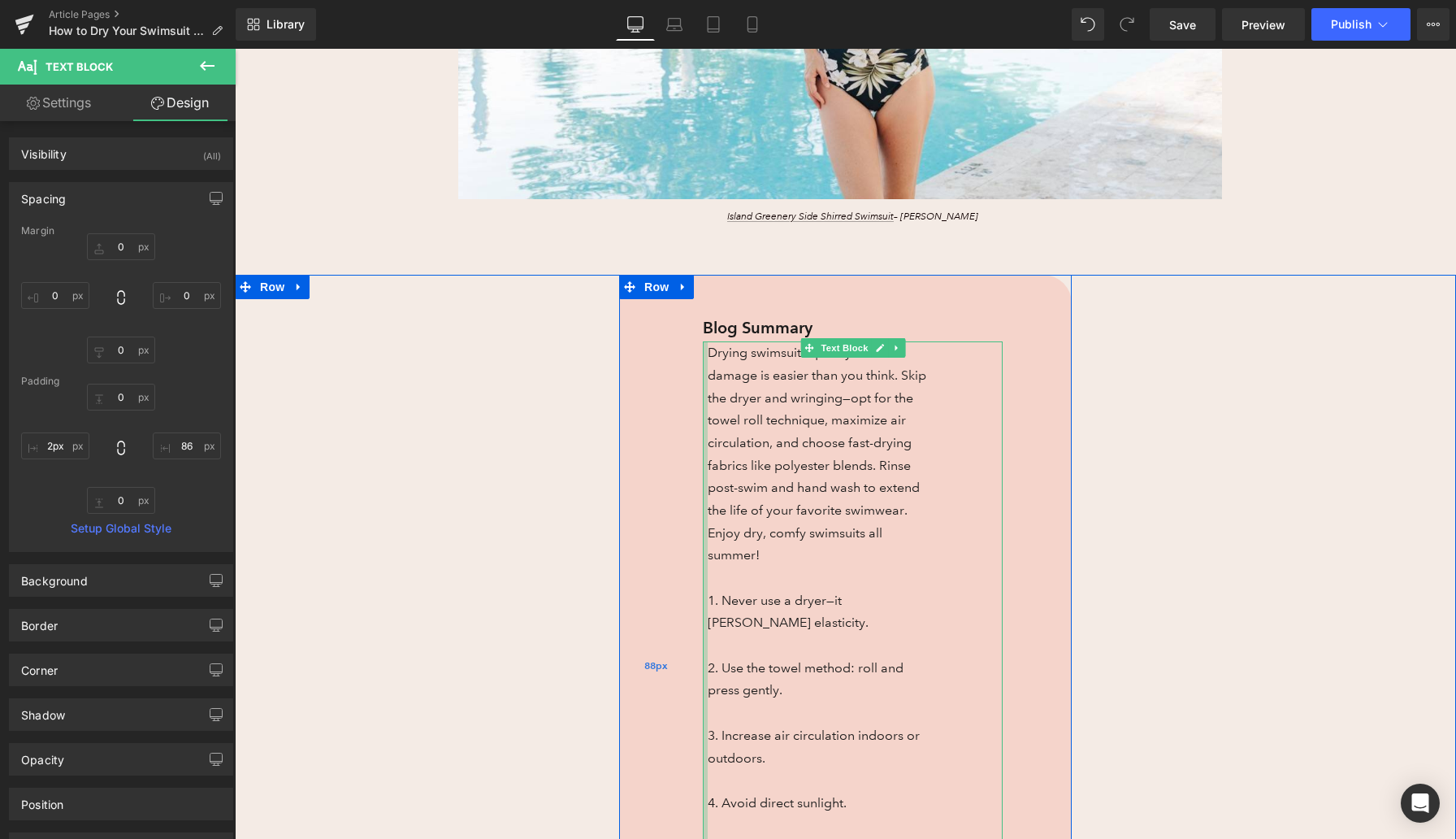
type input "1px"
drag, startPoint x: 706, startPoint y: 406, endPoint x: 683, endPoint y: 404, distance: 23.1
click at [683, 404] on div "Blog Summary Text Block Drying swimsuits quickly without damage is easier than …" at bounding box center [845, 665] width 453 height 782
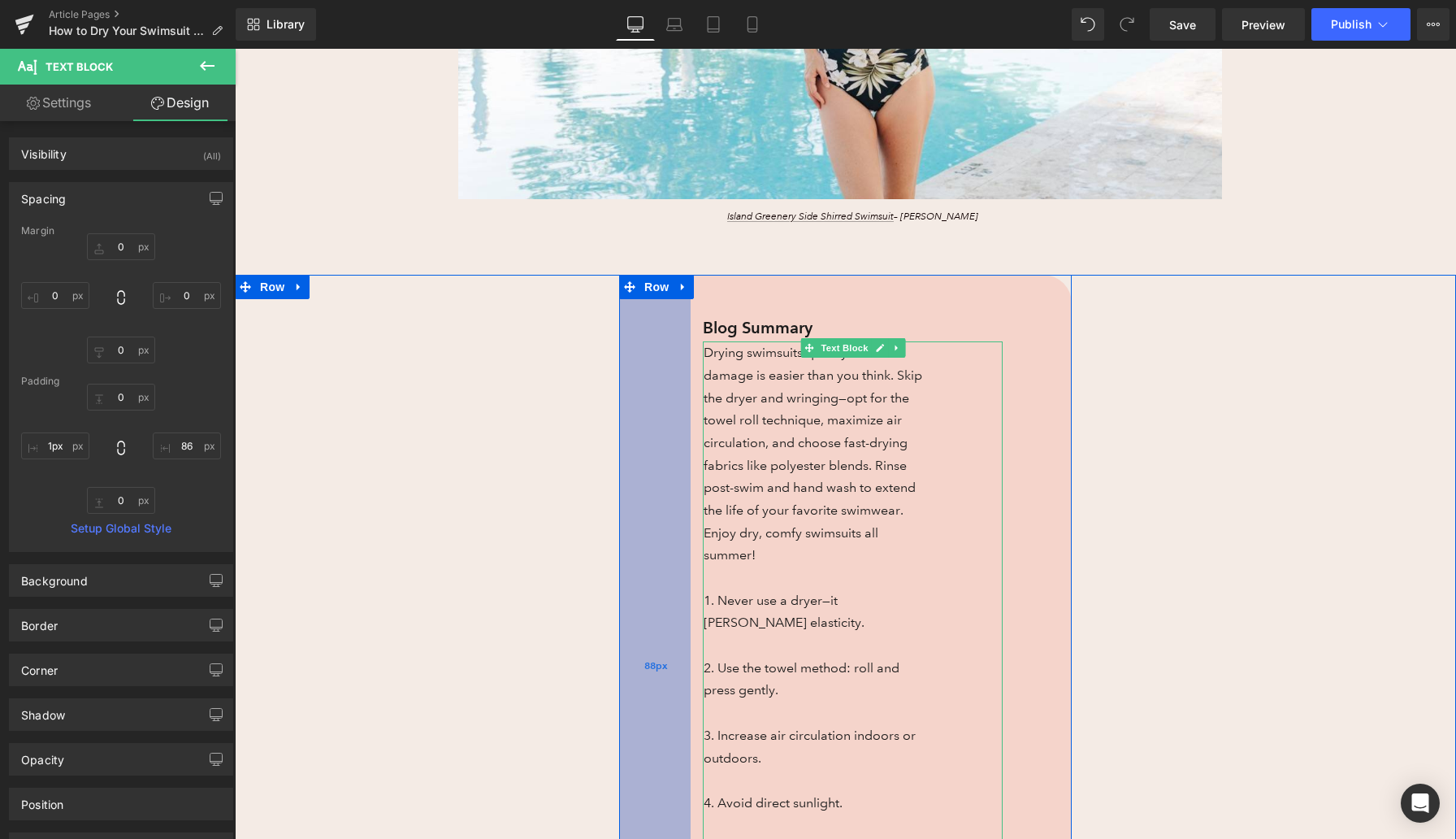
click at [674, 404] on div "88px" at bounding box center [654, 665] width 71 height 782
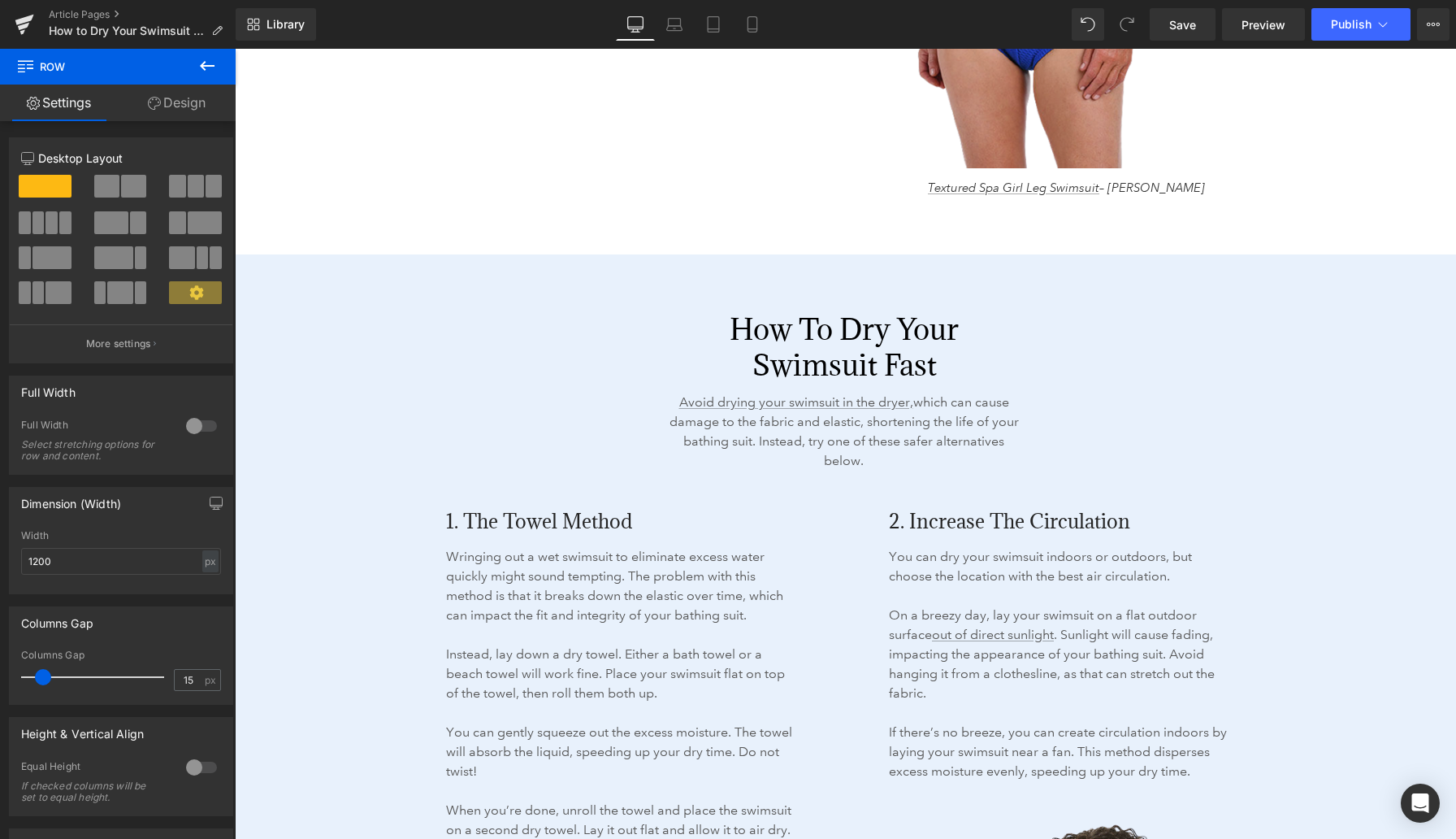
scroll to position [2326, 0]
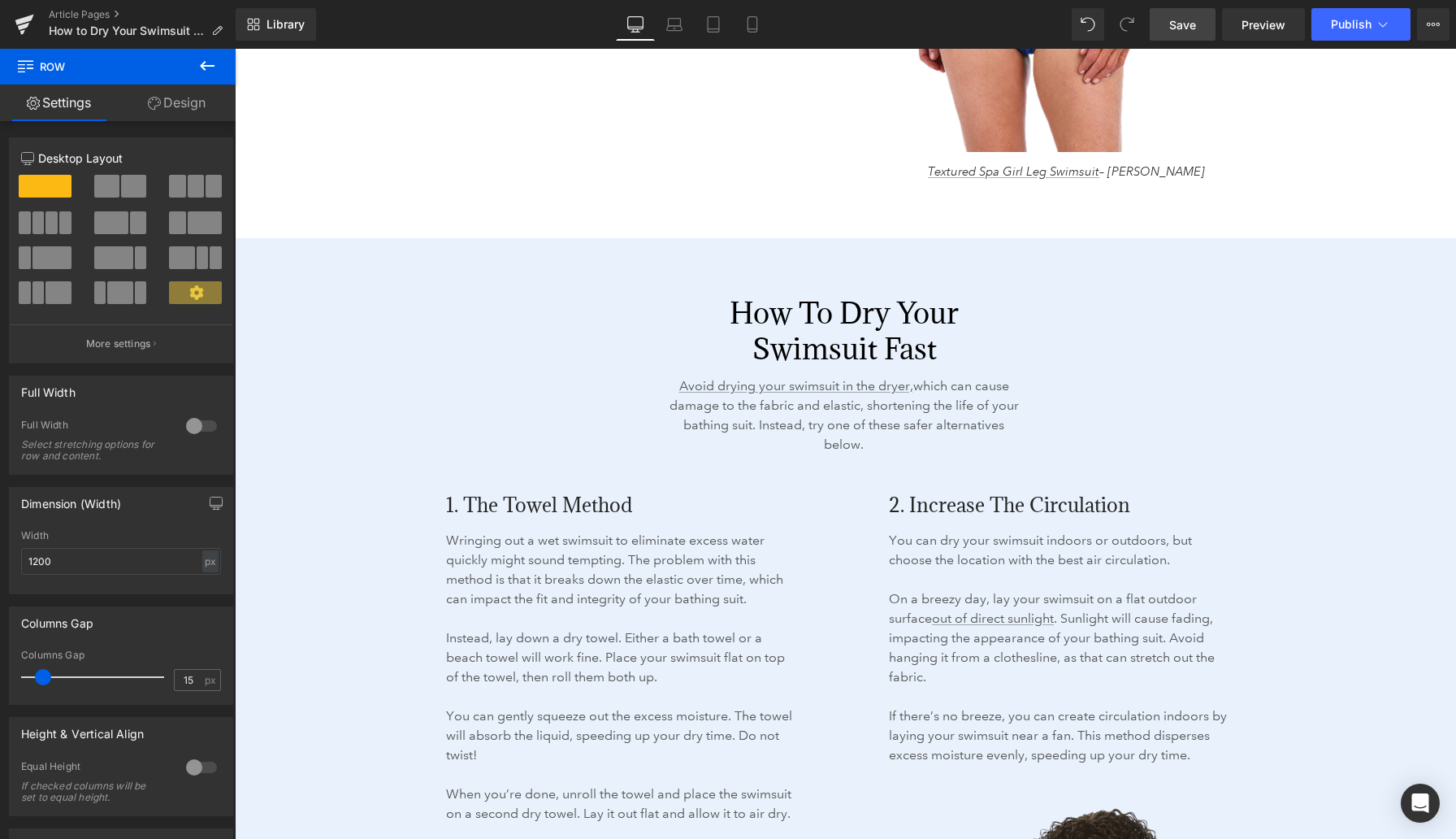
click at [1184, 29] on span "Save" at bounding box center [1183, 24] width 27 height 17
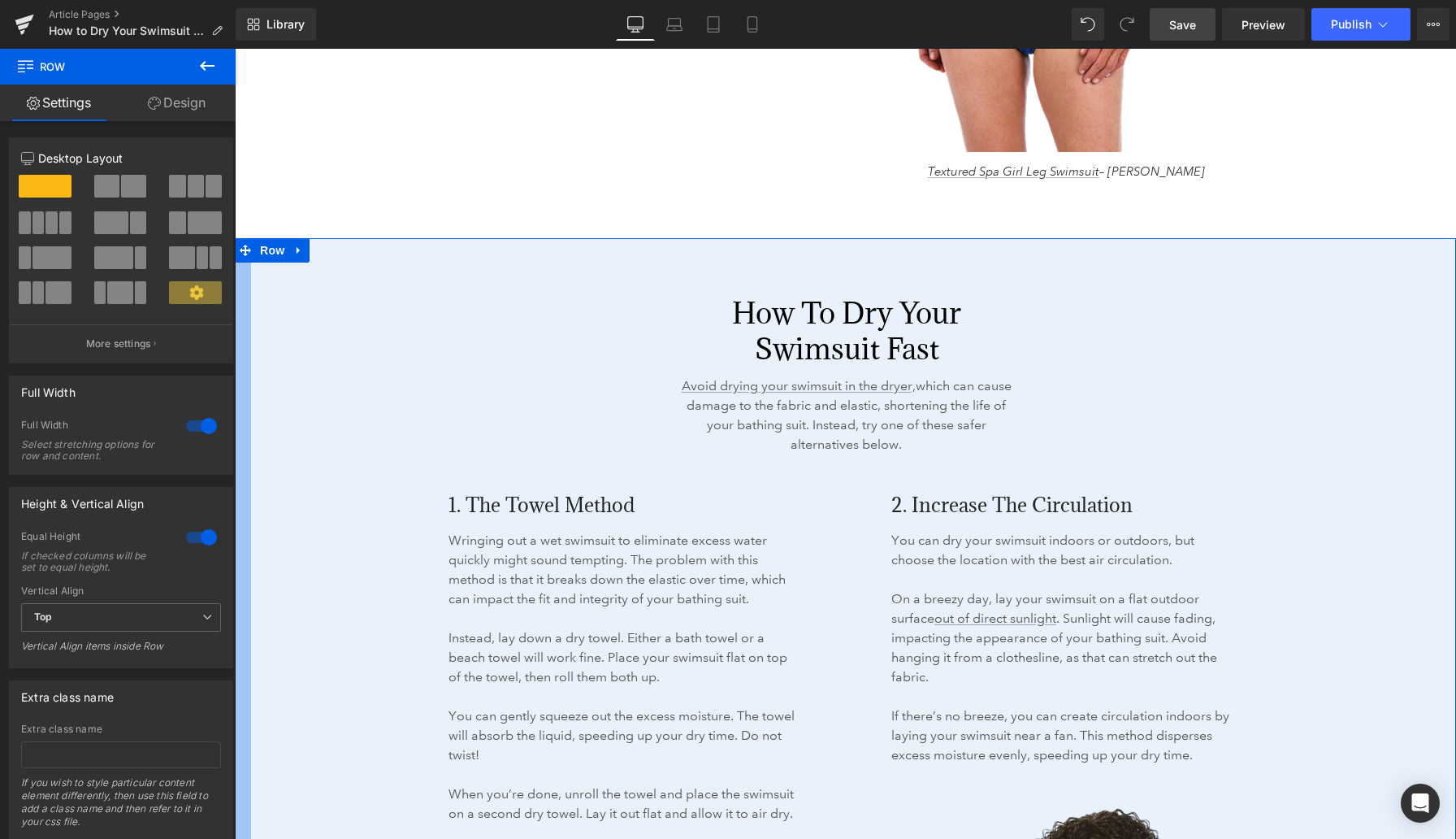
click at [243, 648] on div at bounding box center [243, 824] width 16 height 1171
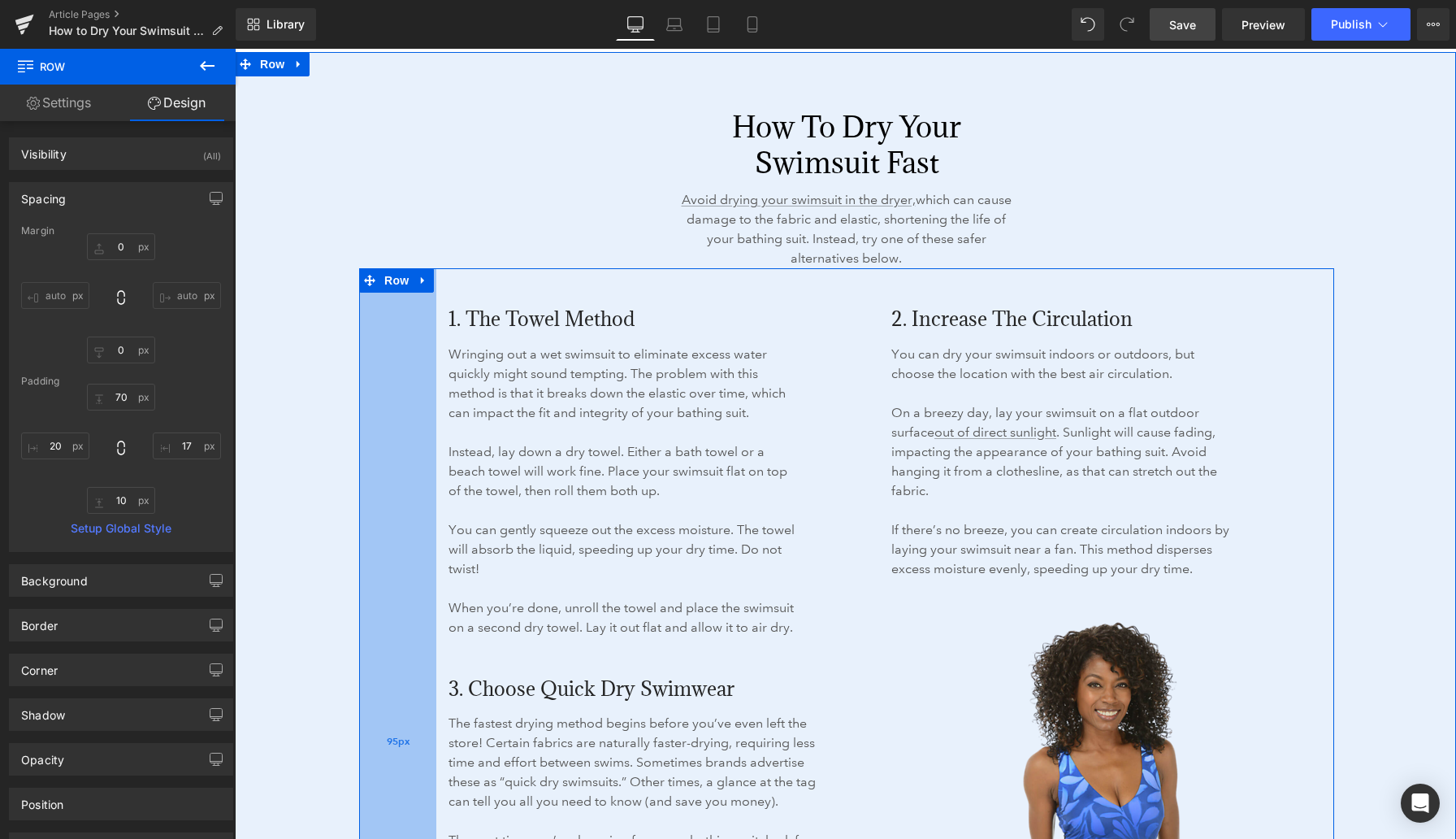
scroll to position [2588, 0]
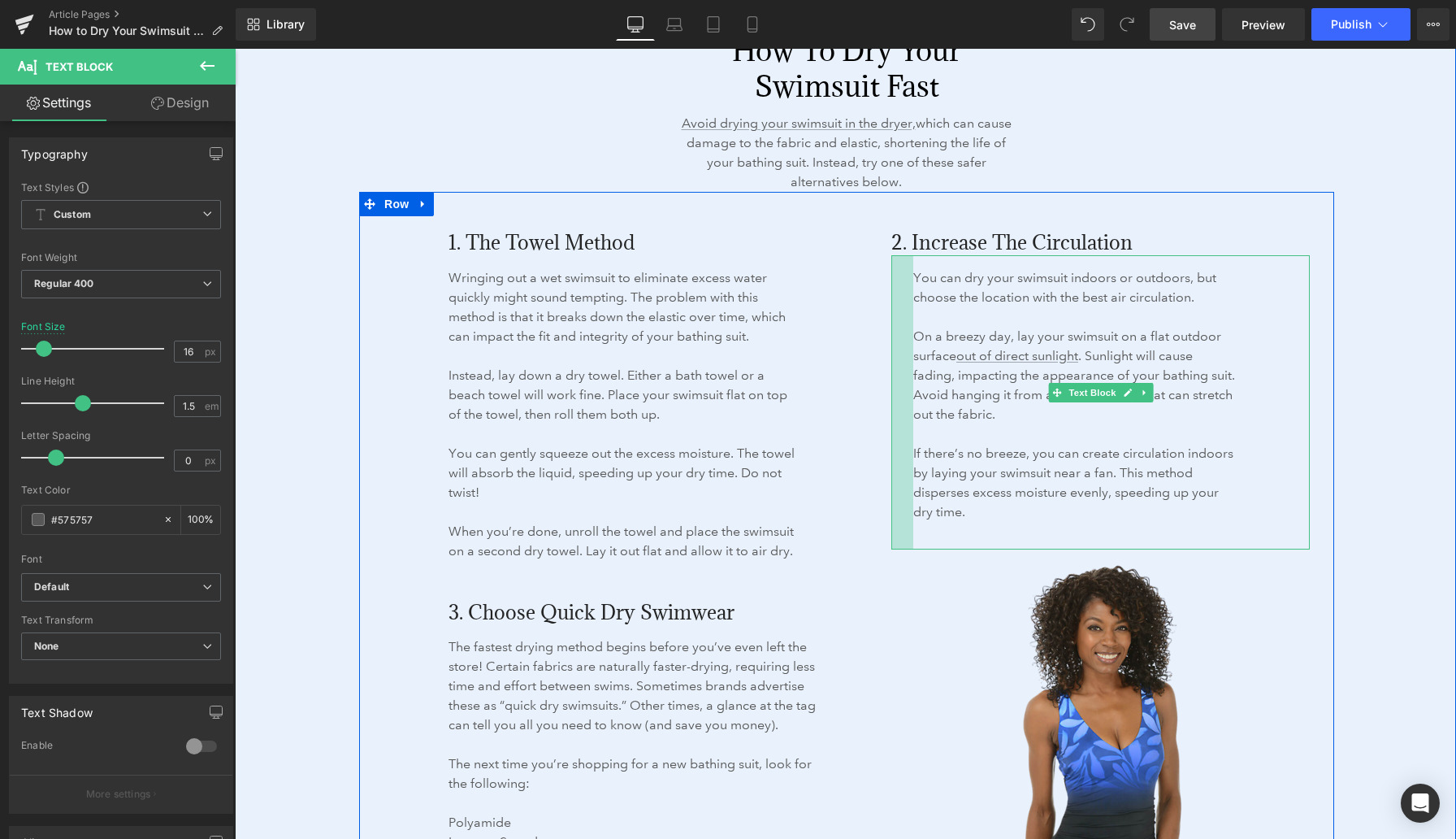
drag, startPoint x: 892, startPoint y: 364, endPoint x: 914, endPoint y: 365, distance: 22.0
click at [914, 365] on div "You can dry your swimsuit indoors or outdoors, but choose the location with the…" at bounding box center [1101, 402] width 418 height 294
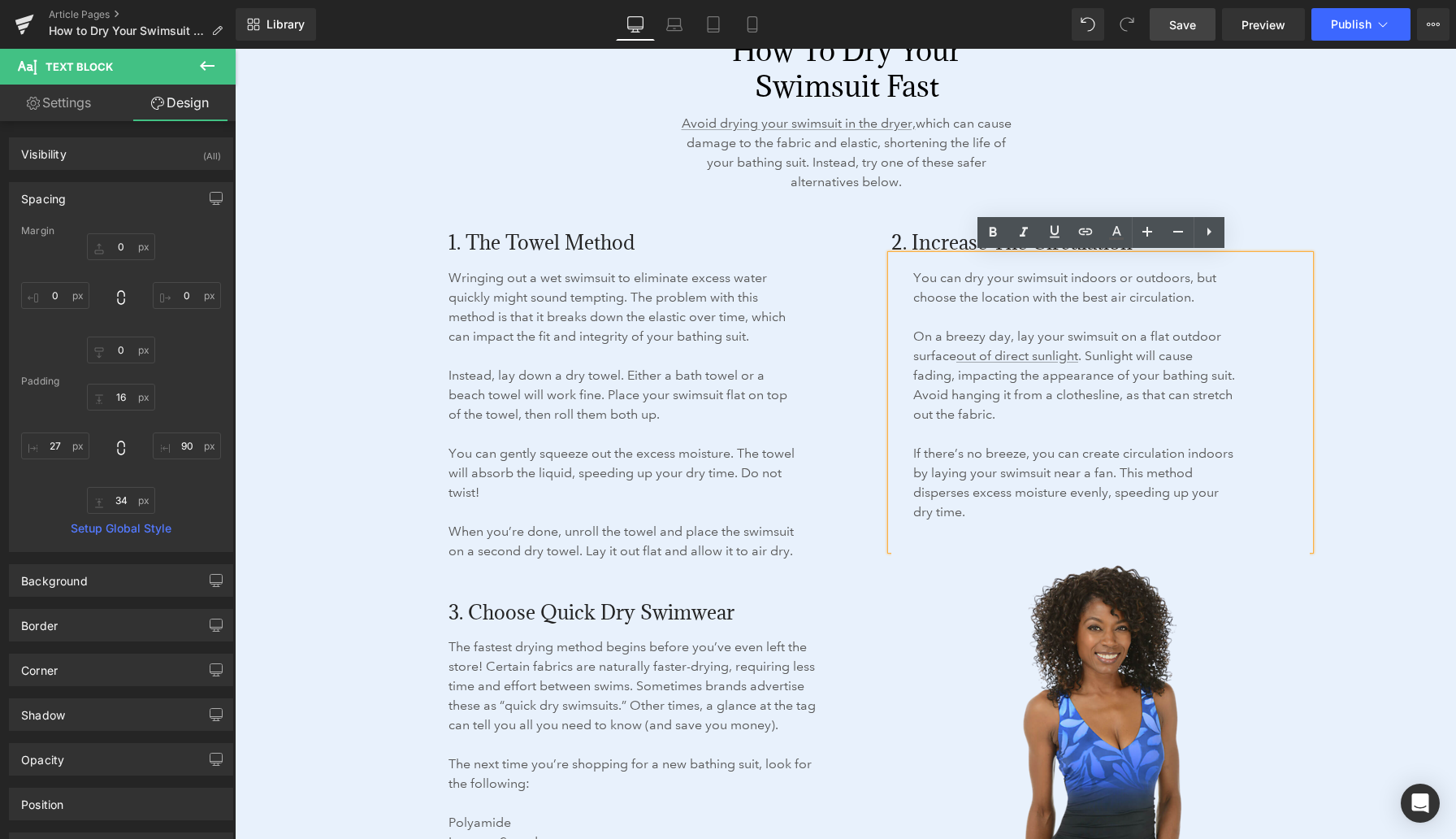
click at [883, 241] on div "2. Increase the Circulation Heading You can dry your swimsuit indoors or outdoo…" at bounding box center [1100, 646] width 443 height 910
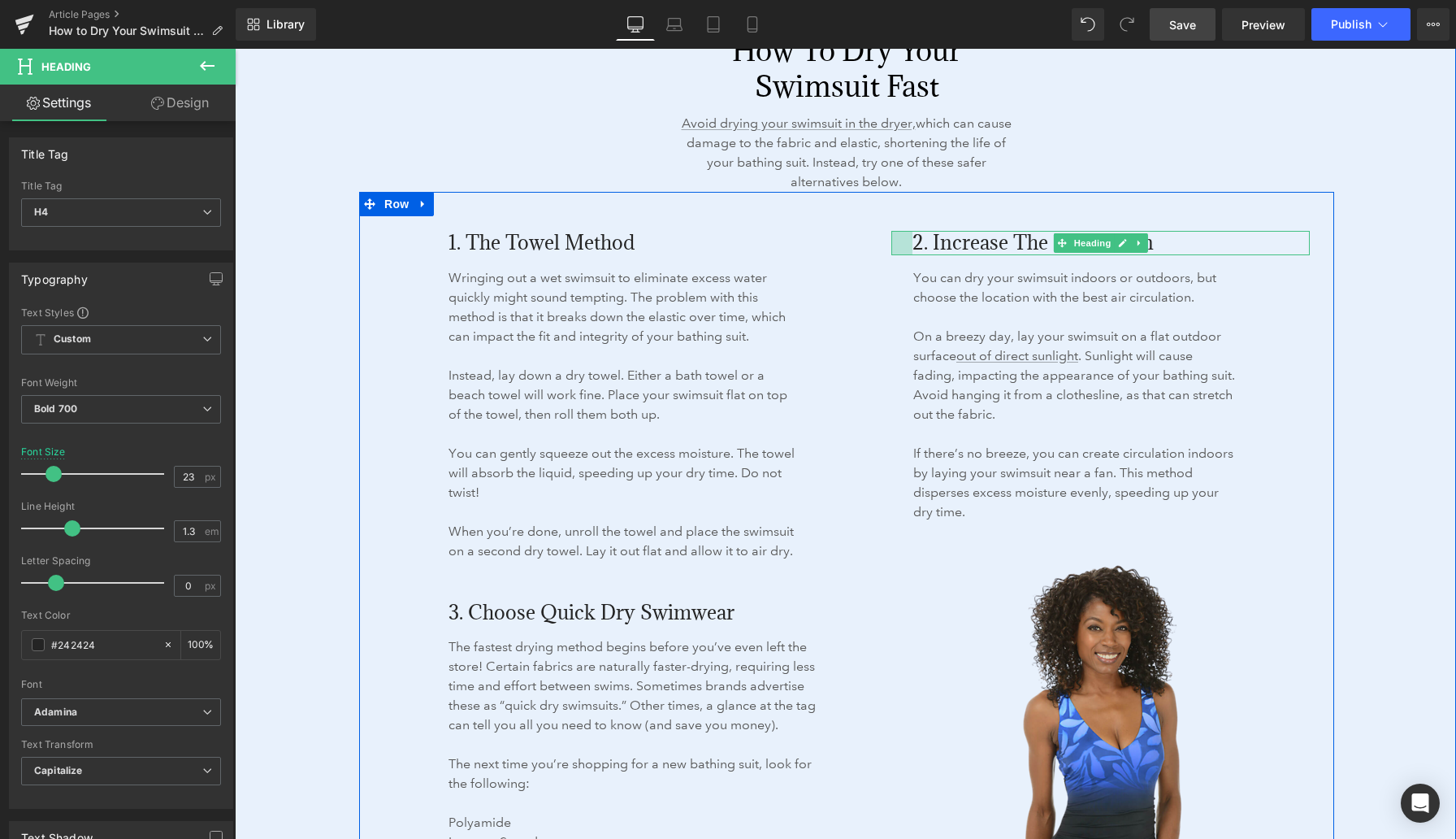
drag, startPoint x: 891, startPoint y: 241, endPoint x: 912, endPoint y: 242, distance: 21.0
click at [912, 242] on div at bounding box center [902, 243] width 21 height 24
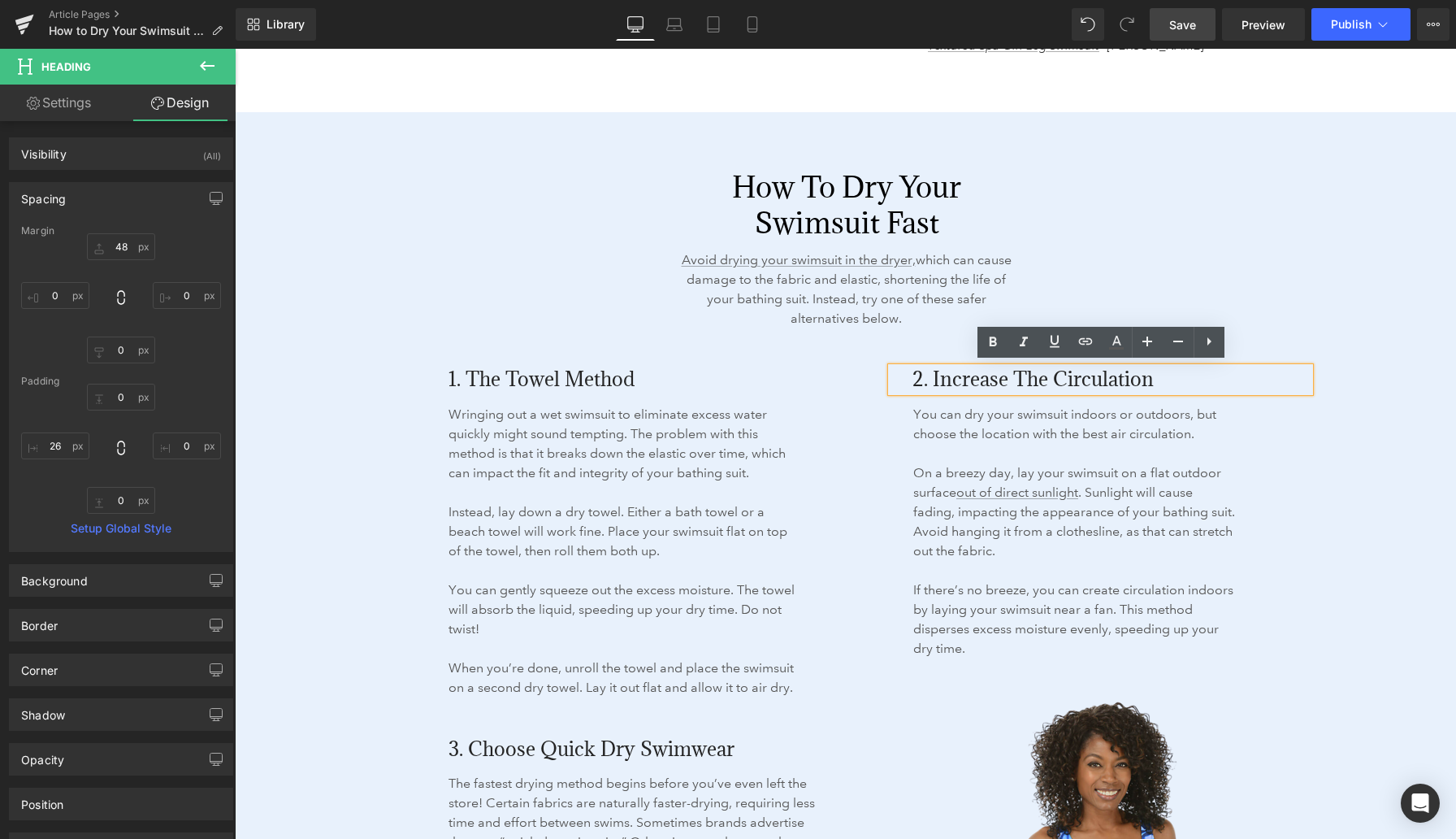
scroll to position [2435, 0]
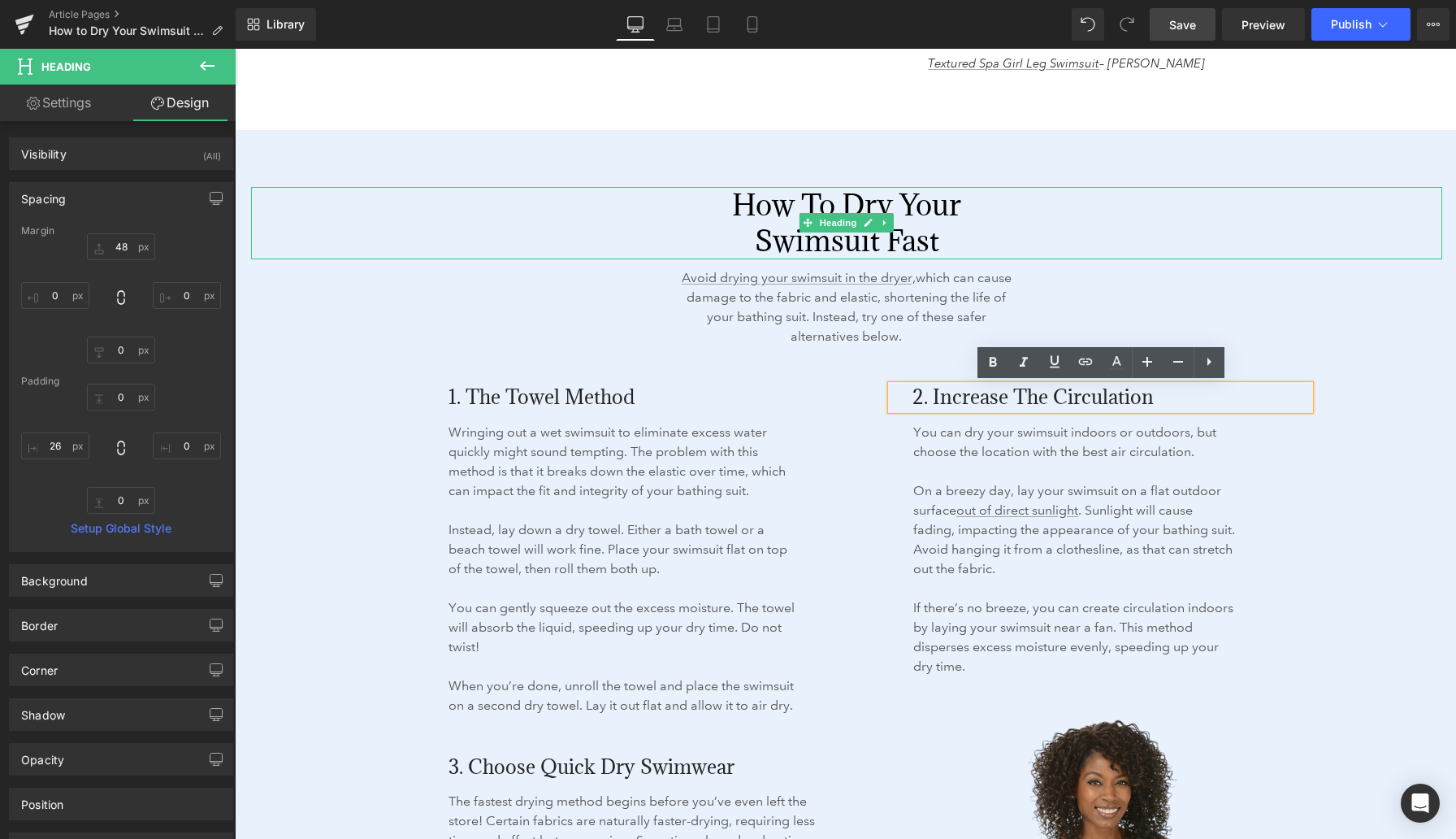
click at [756, 215] on h2 "How to Dry Your Swimsuit Fast" at bounding box center [846, 223] width 337 height 71
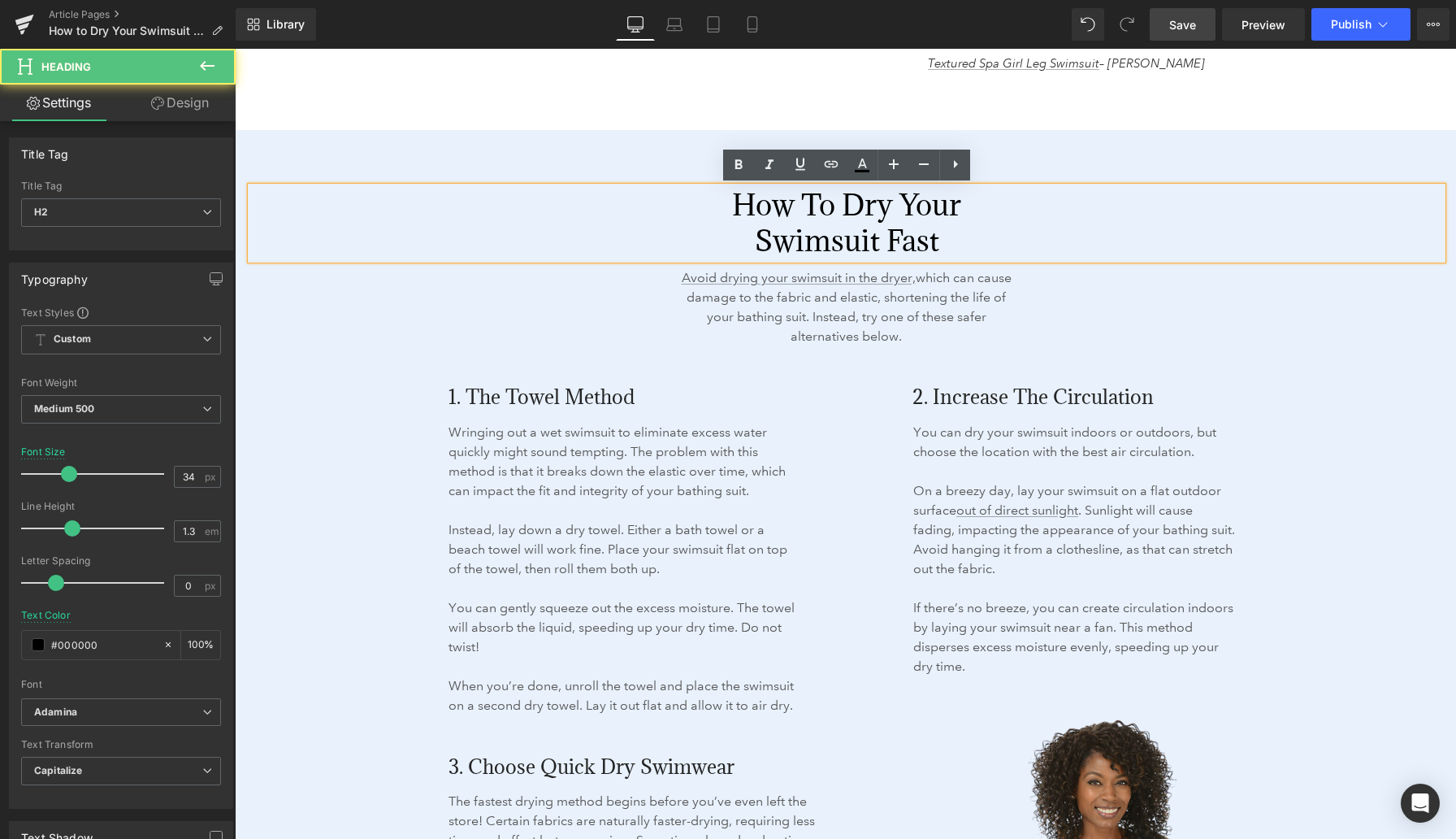
click at [312, 151] on div "How to Dry Your Swimsuit Fast Heading 526px 526px Avoid drying your swimsuit in…" at bounding box center [846, 725] width 1222 height 1190
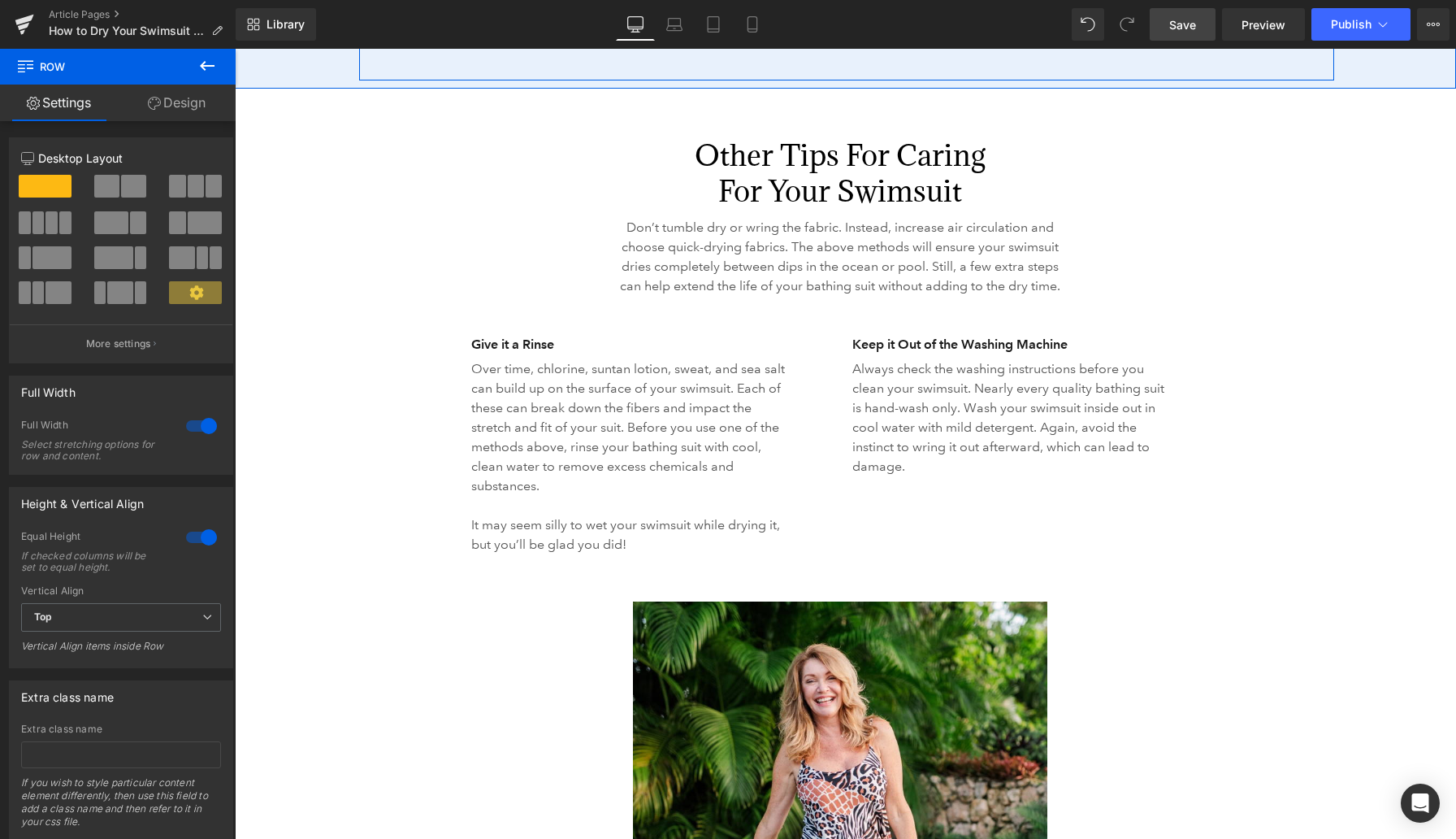
scroll to position [3673, 0]
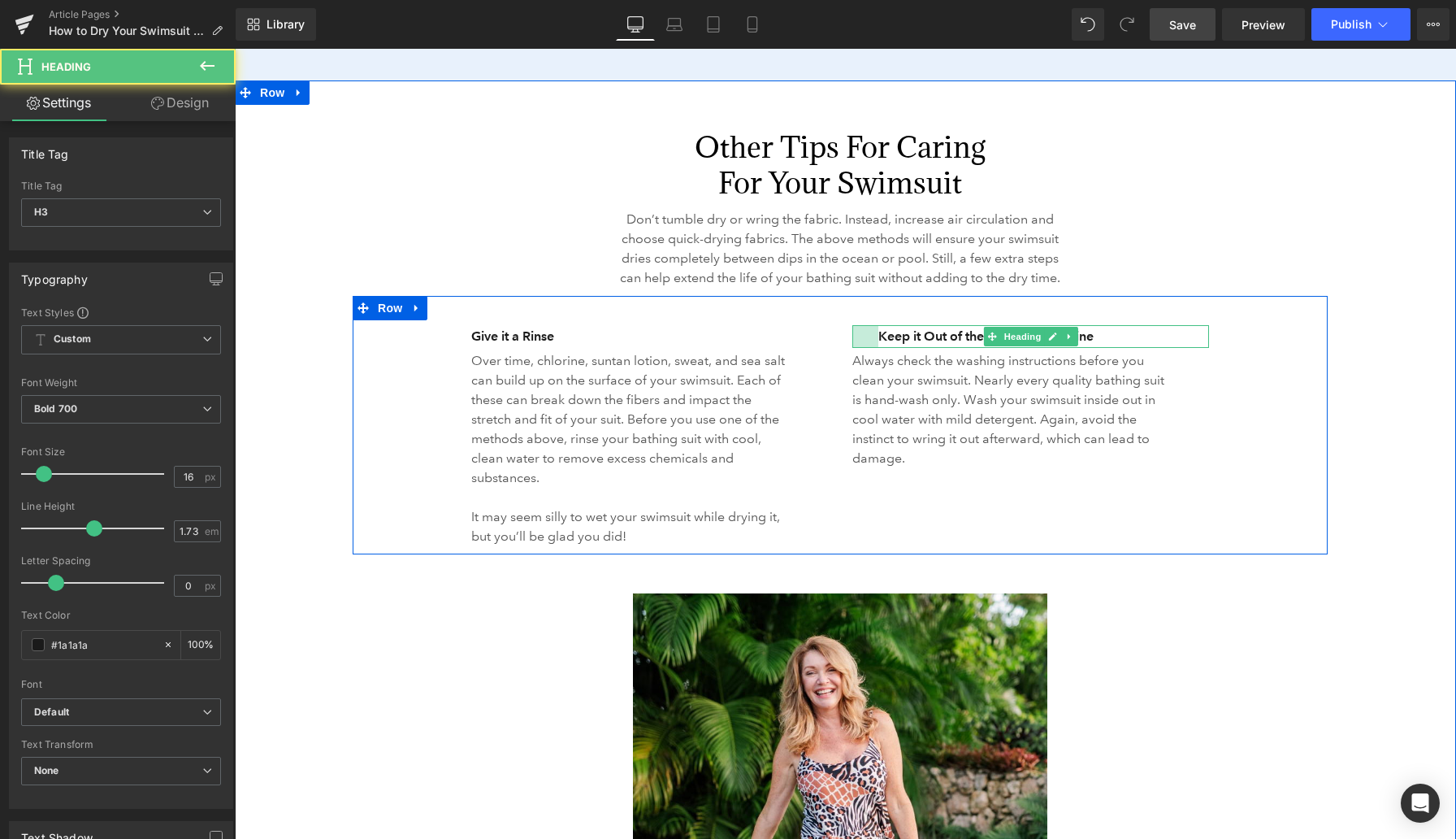
drag, startPoint x: 853, startPoint y: 354, endPoint x: 880, endPoint y: 354, distance: 27.0
click at [880, 348] on div "Keep it Out of the Washing Machine Heading 32px" at bounding box center [1030, 336] width 357 height 23
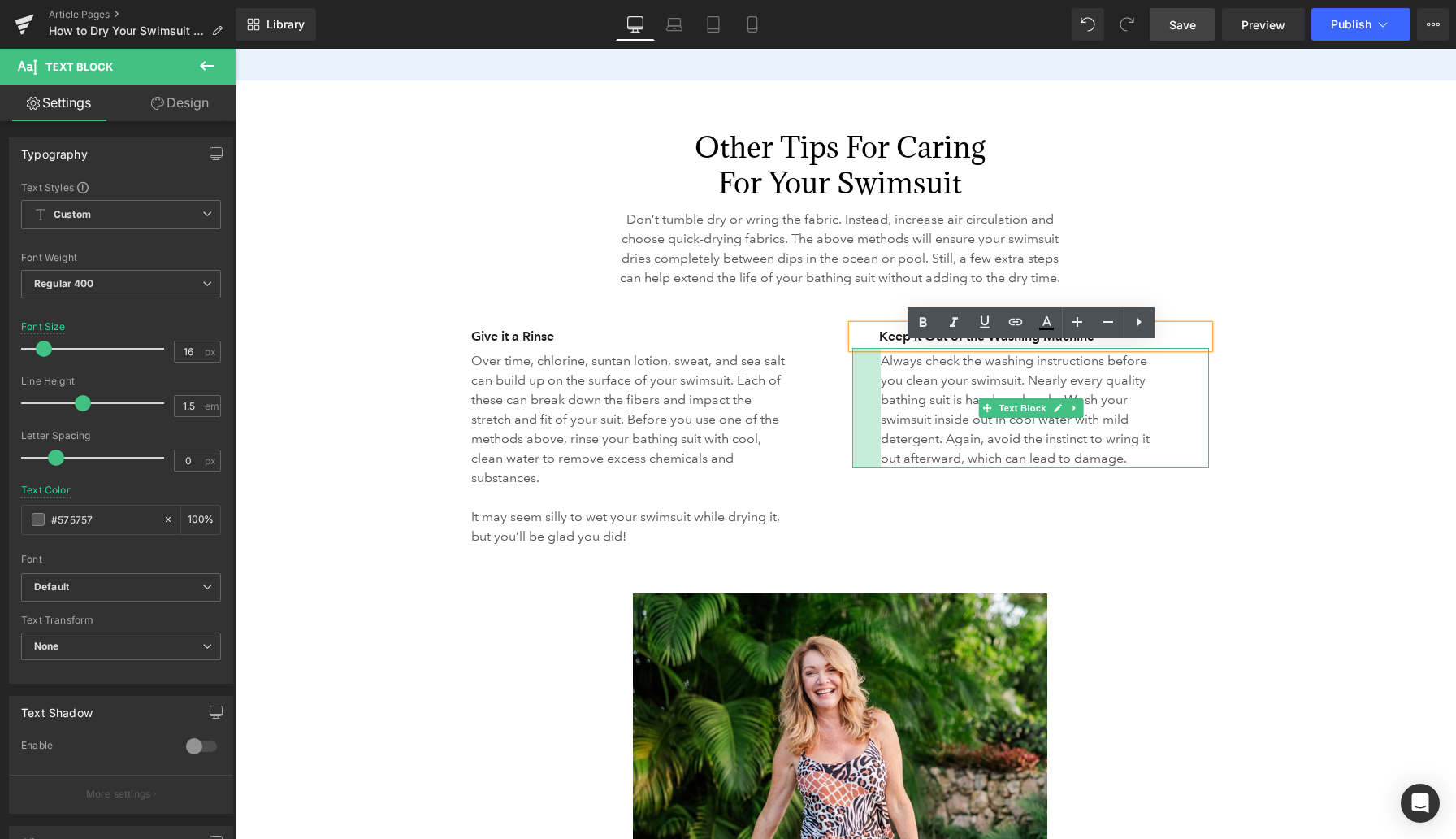
drag, startPoint x: 853, startPoint y: 402, endPoint x: 882, endPoint y: 401, distance: 29.0
click at [882, 401] on div "Always check the washing instructions before you clean your swimsuit. Nearly ev…" at bounding box center [1030, 407] width 357 height 120
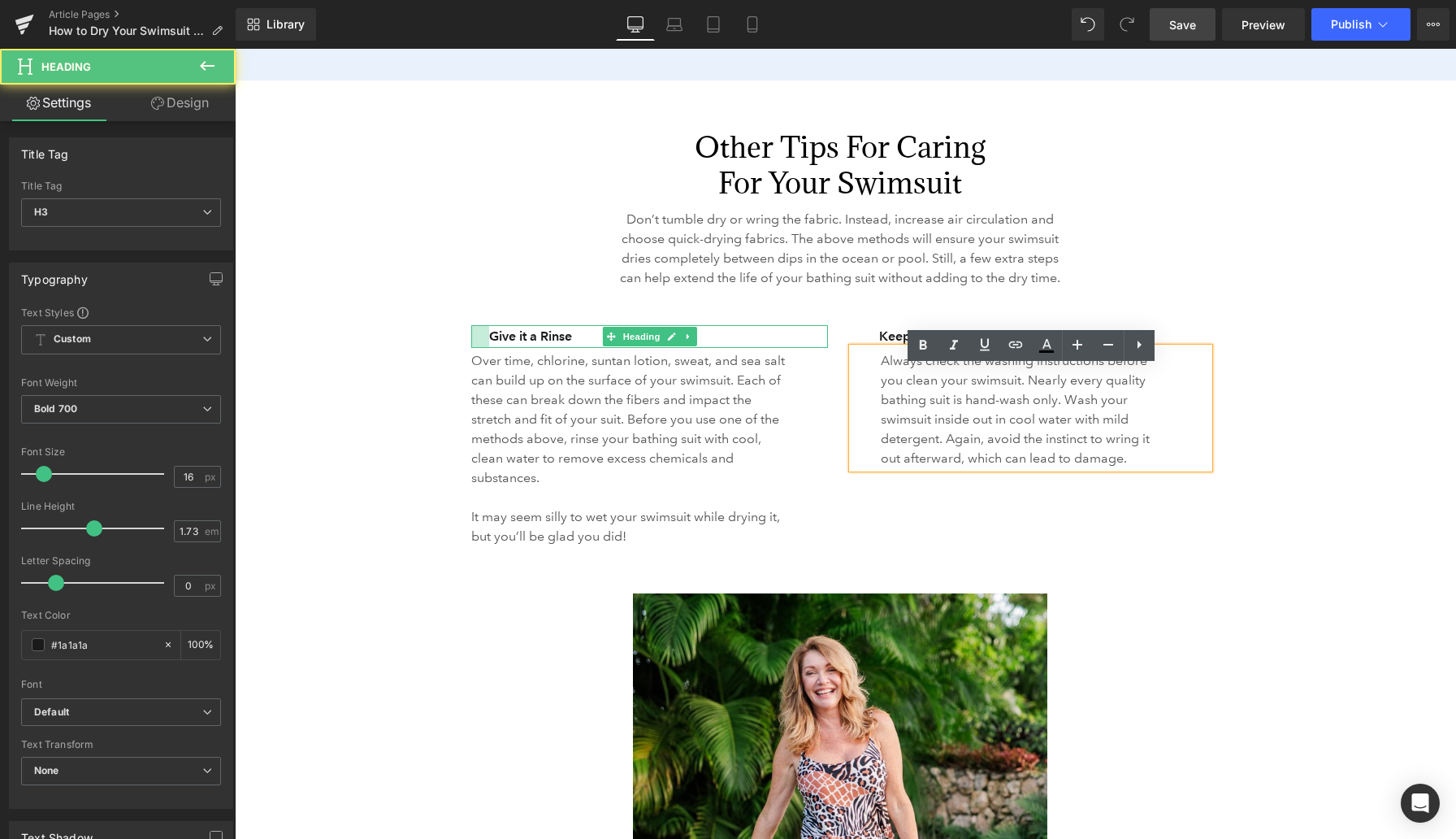
drag, startPoint x: 472, startPoint y: 357, endPoint x: 476, endPoint y: 382, distance: 25.3
click at [491, 348] on div "Give it a Rinse Heading" at bounding box center [649, 336] width 357 height 23
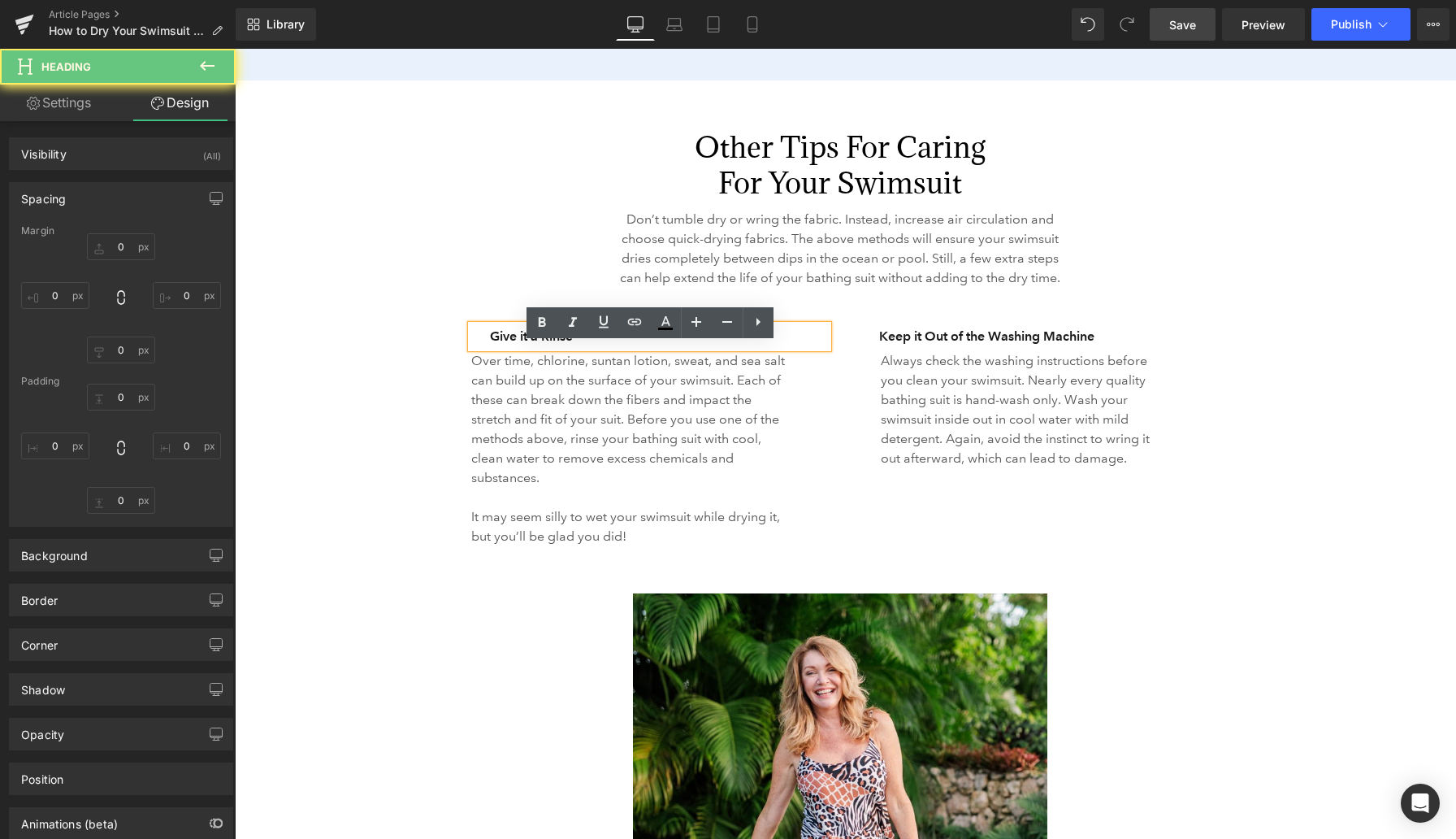
type input "0"
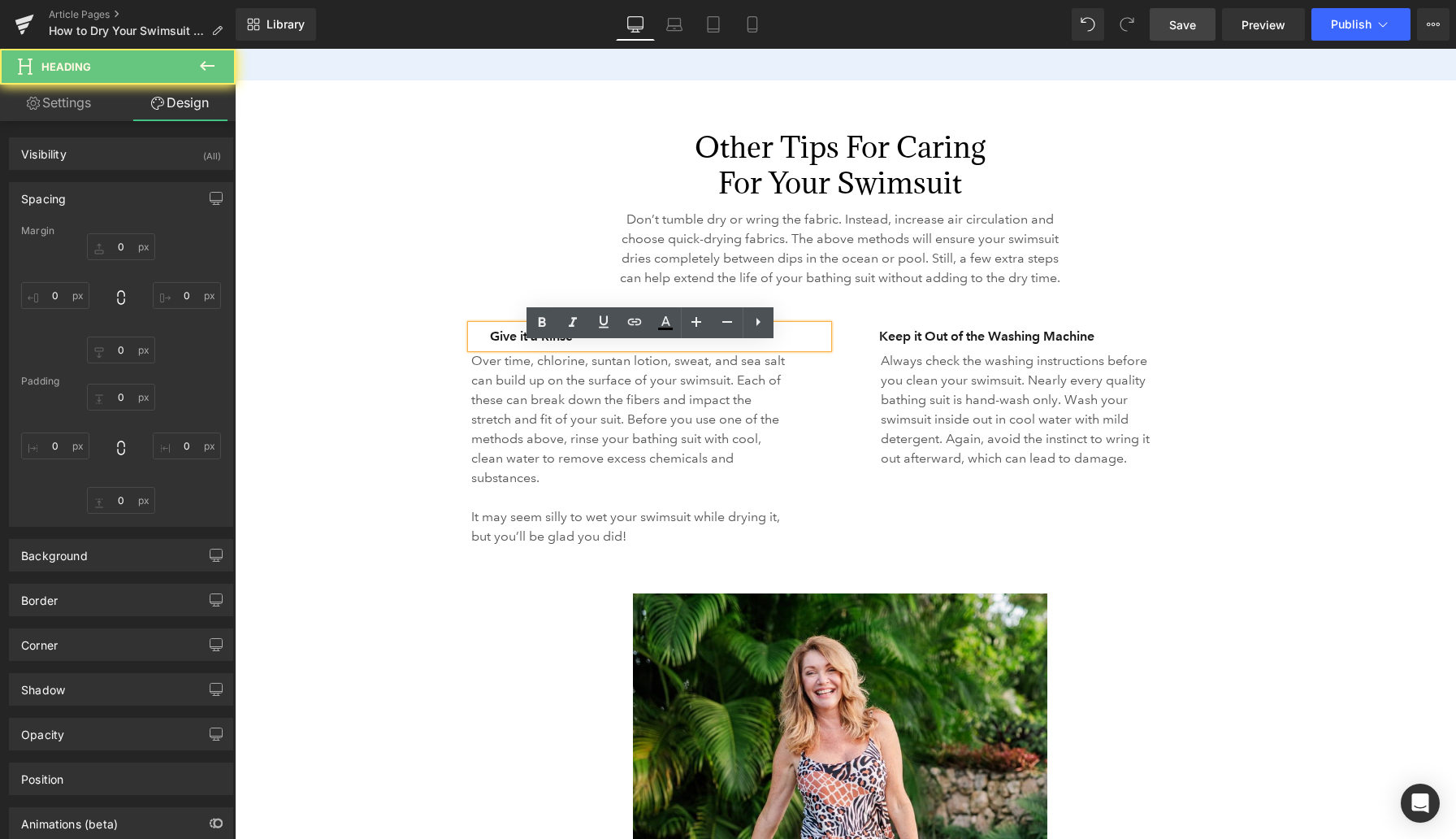
type input "0"
type input "23"
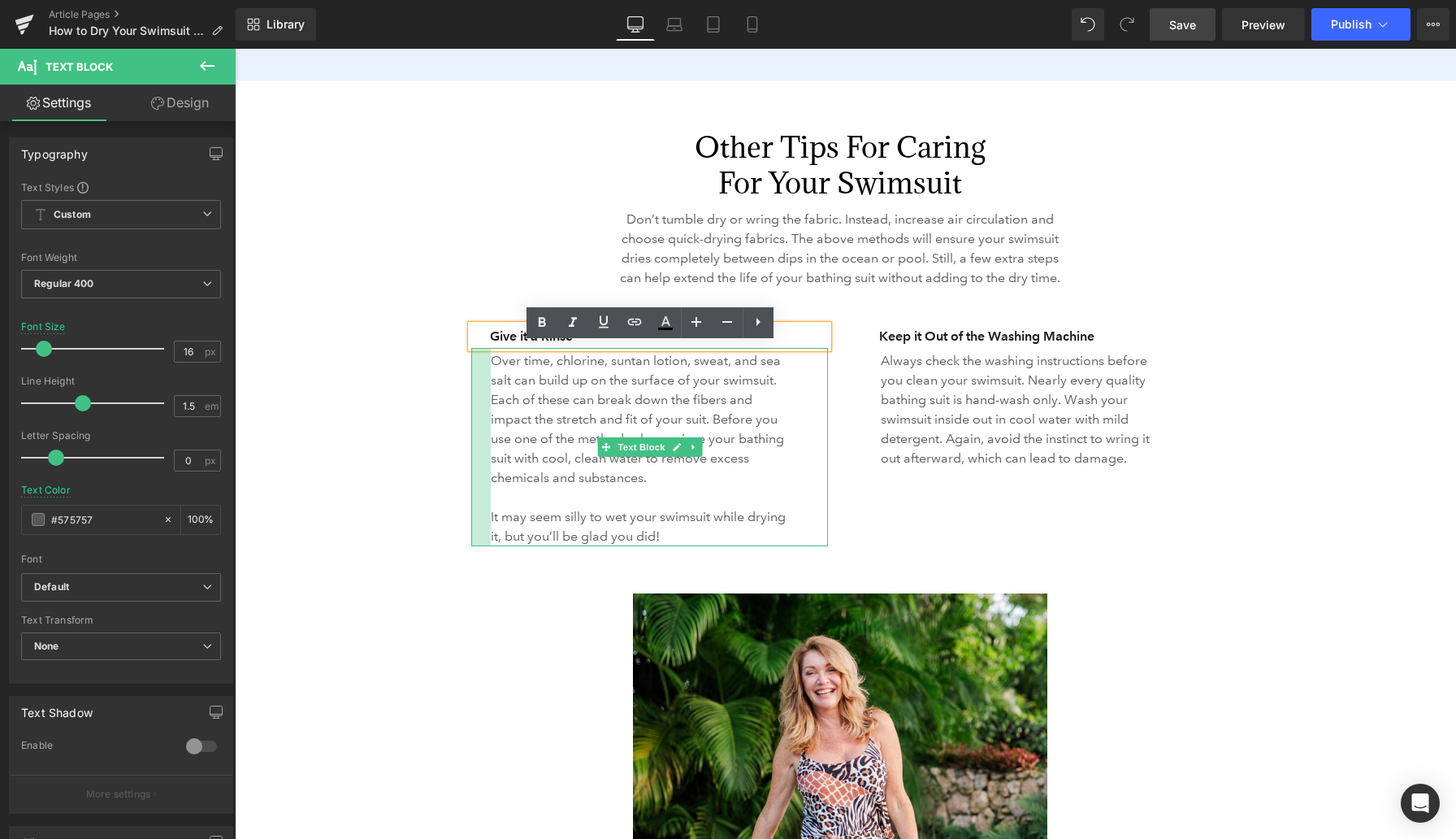
drag, startPoint x: 473, startPoint y: 403, endPoint x: 492, endPoint y: 403, distance: 19.0
click at [492, 403] on div "Over time, chlorine, suntan lotion, sweat, and sea salt can build up on the sur…" at bounding box center [649, 447] width 357 height 198
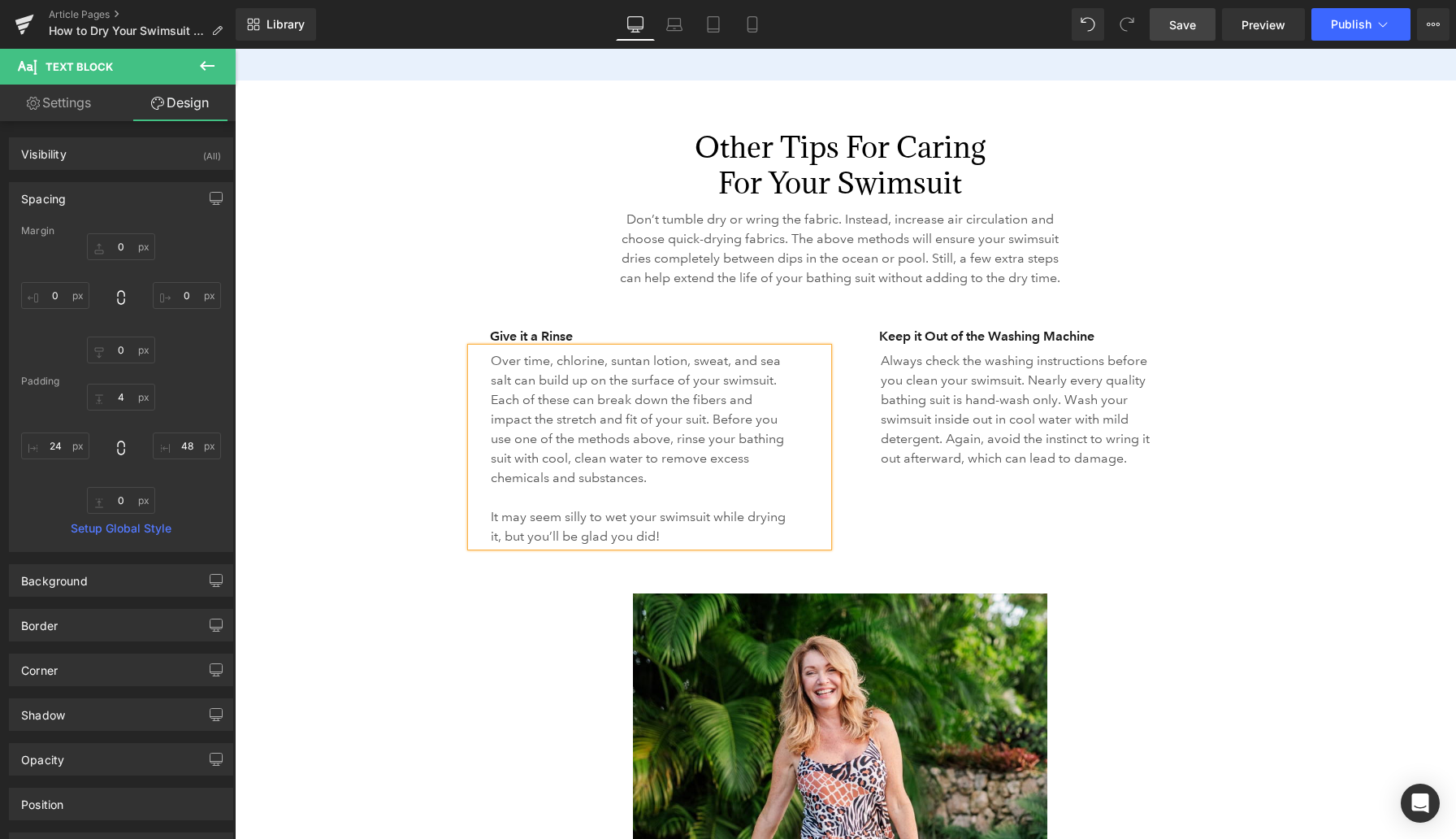
click at [1171, 23] on span "Save" at bounding box center [1183, 24] width 27 height 17
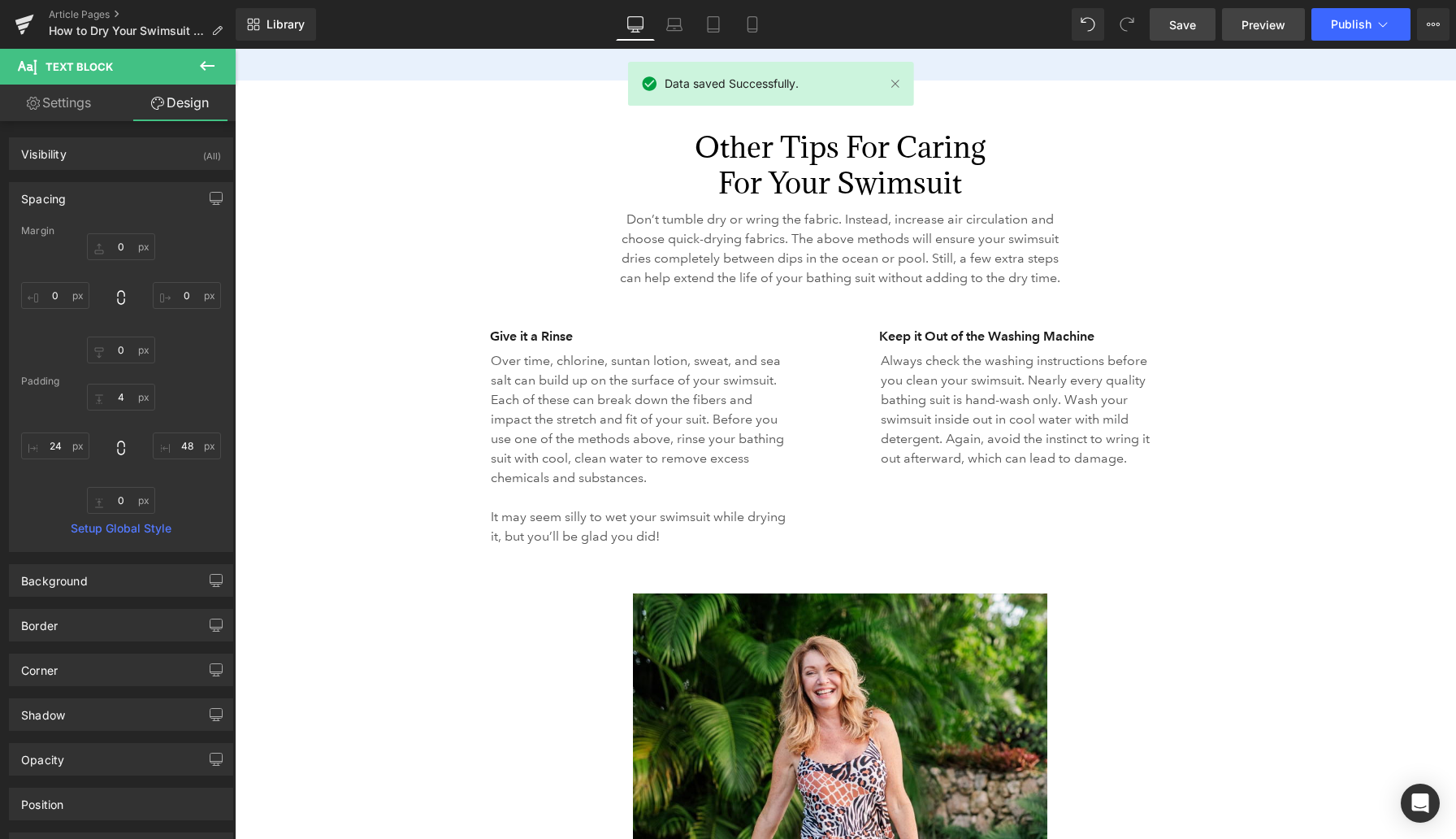
click at [1249, 24] on span "Preview" at bounding box center [1264, 24] width 44 height 17
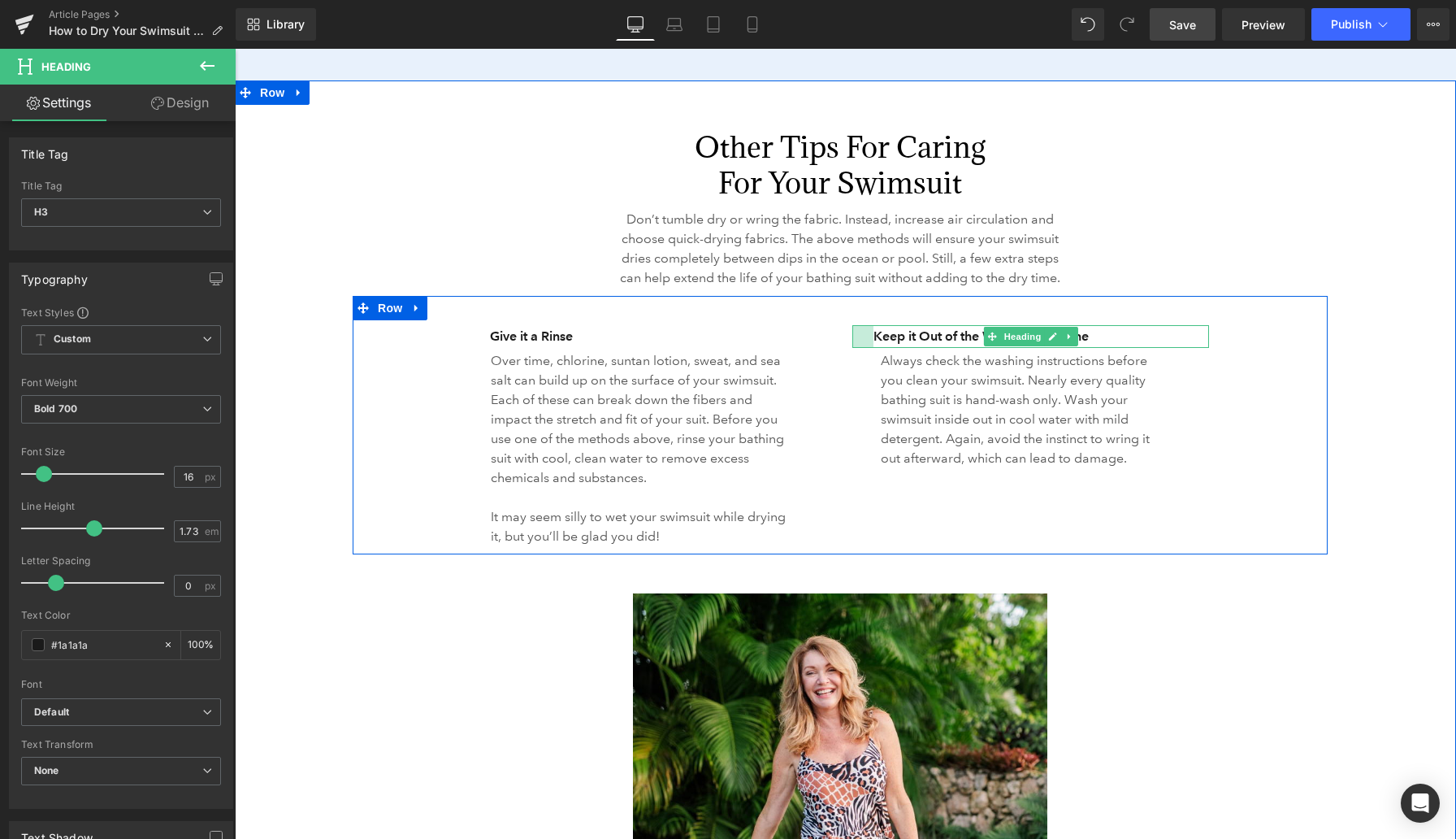
click at [853, 348] on div at bounding box center [862, 336] width 21 height 23
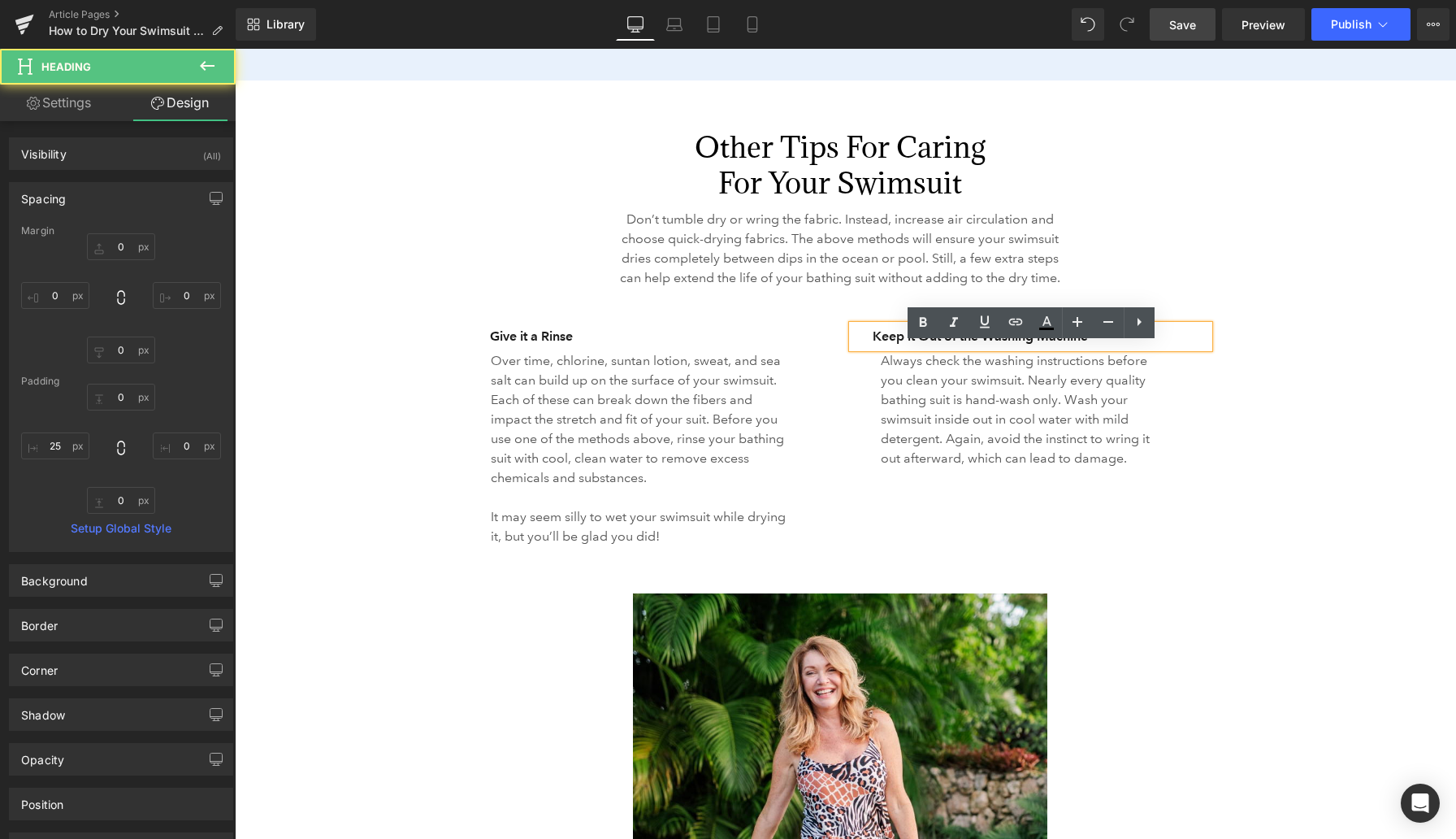
type input "0"
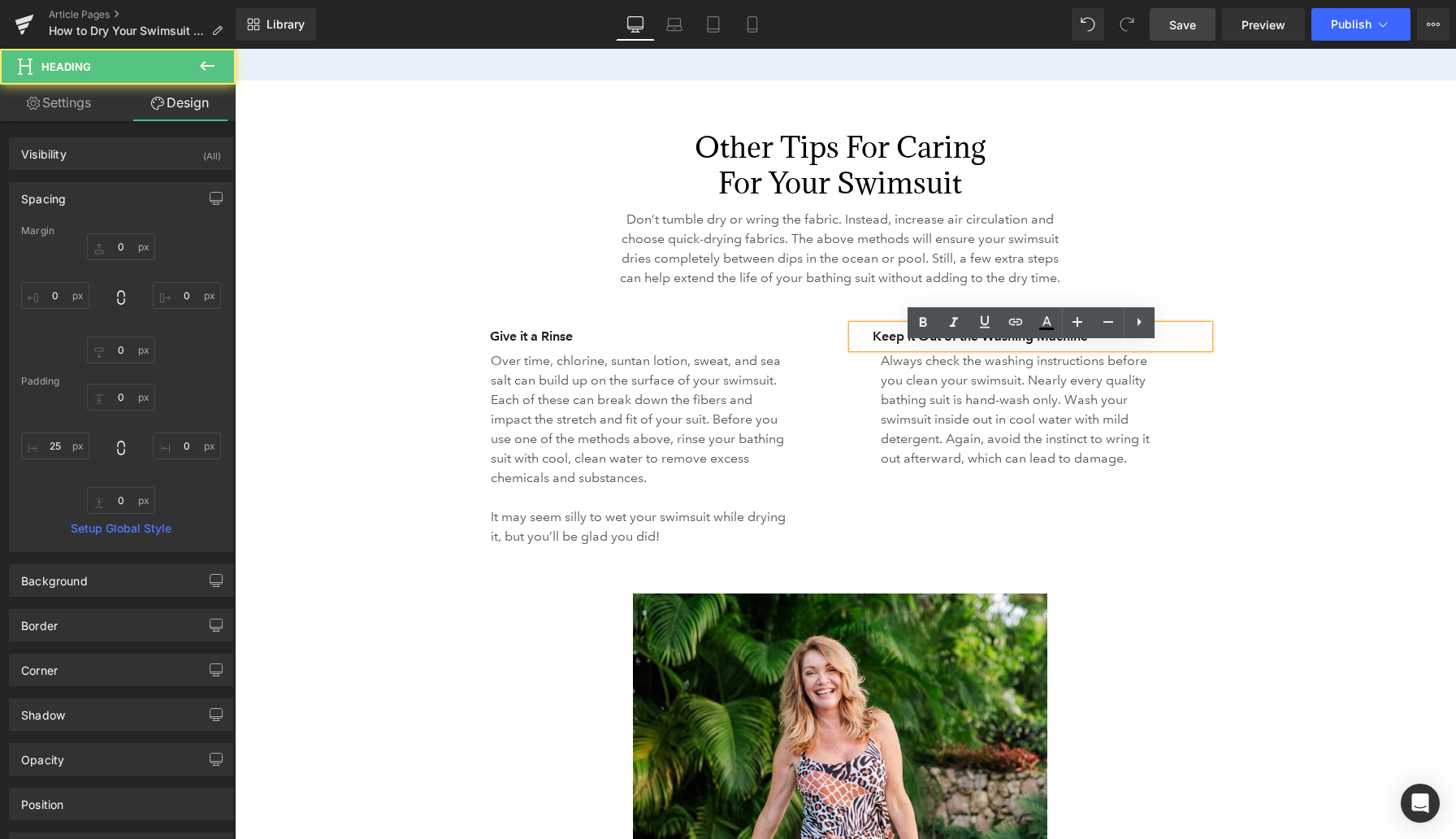
type input "0"
type input "25"
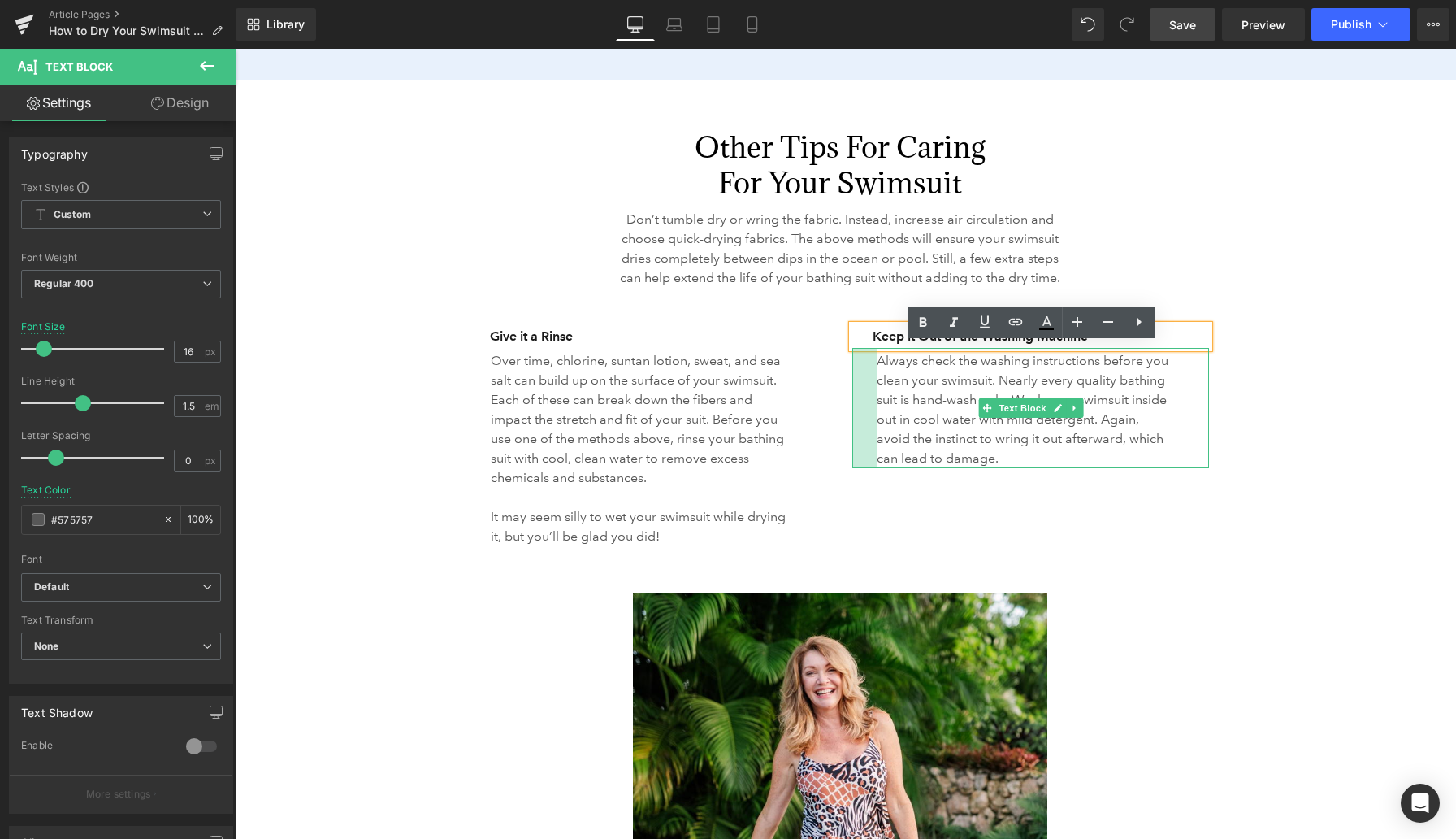
click at [865, 413] on div at bounding box center [864, 407] width 24 height 120
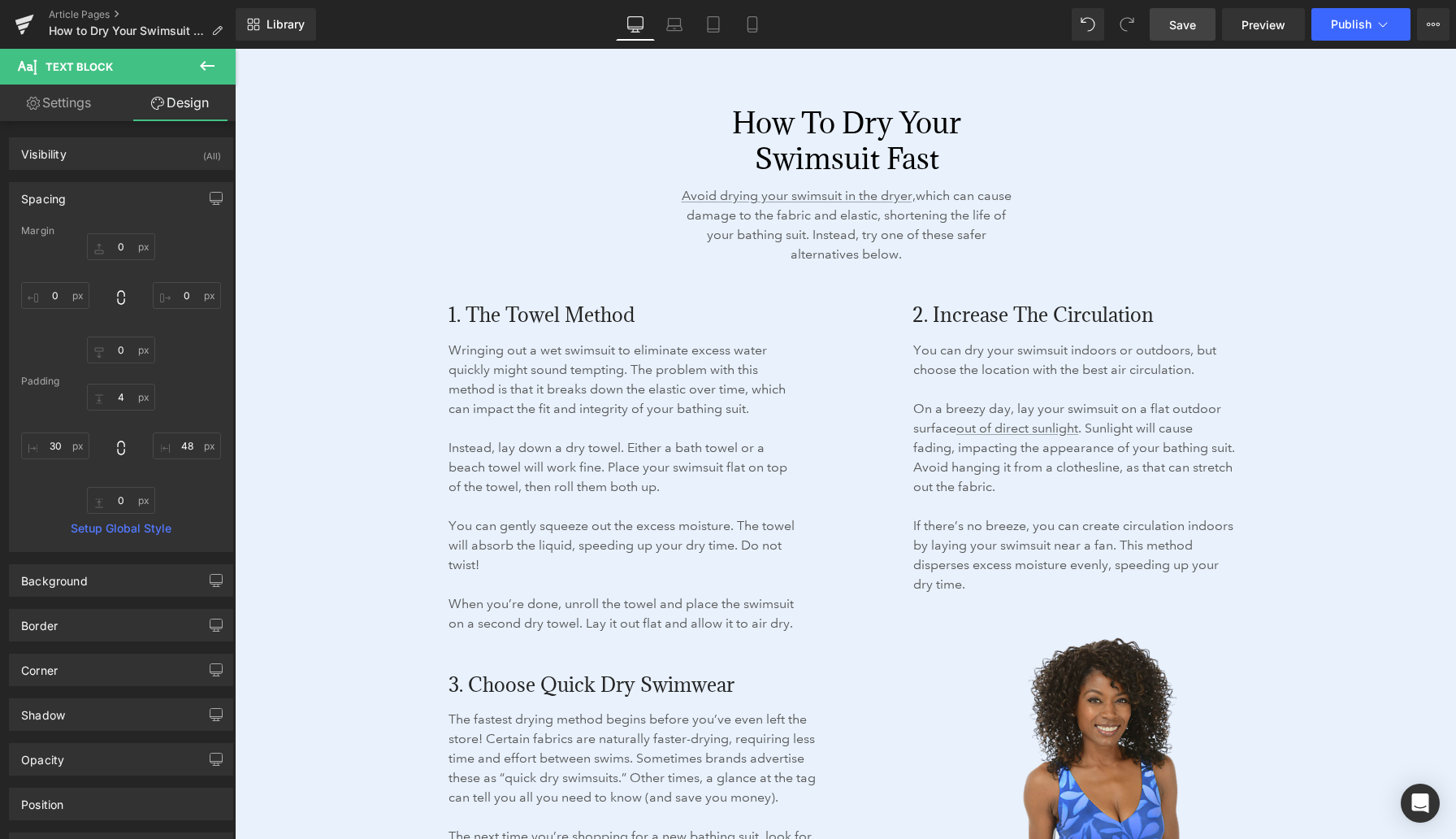
scroll to position [2443, 0]
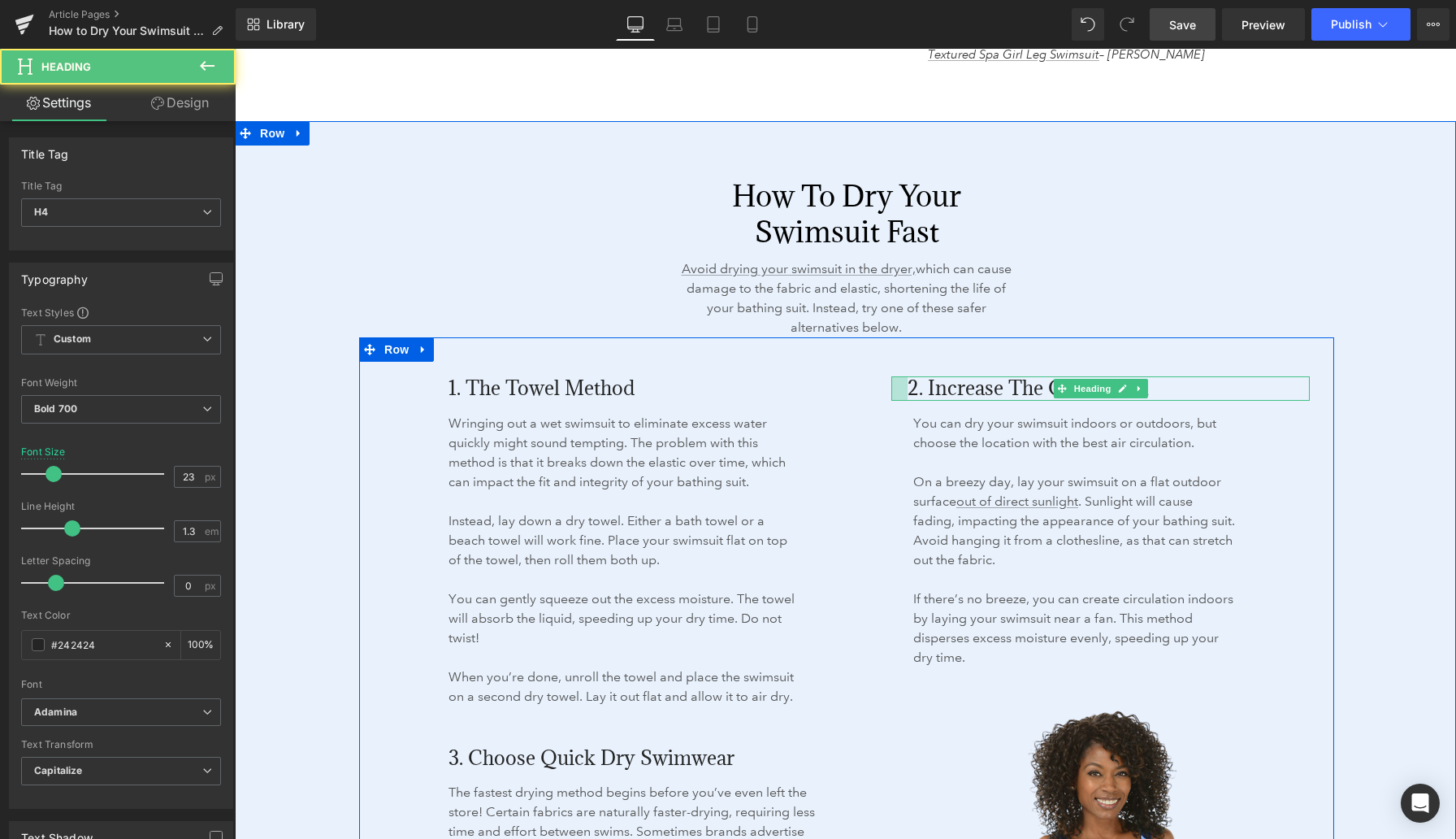
click at [898, 391] on div at bounding box center [899, 388] width 16 height 24
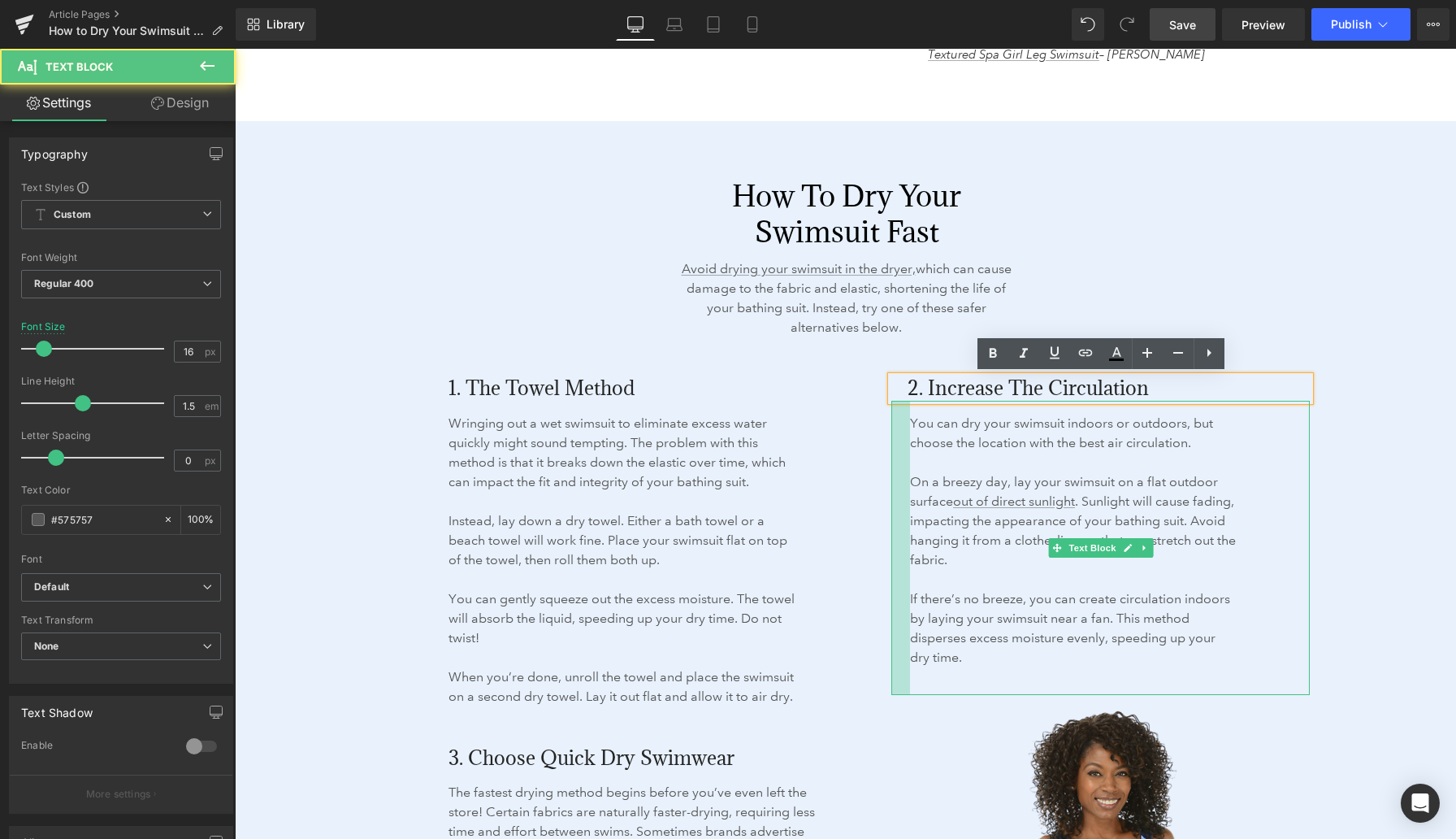
click at [899, 445] on div at bounding box center [901, 548] width 18 height 294
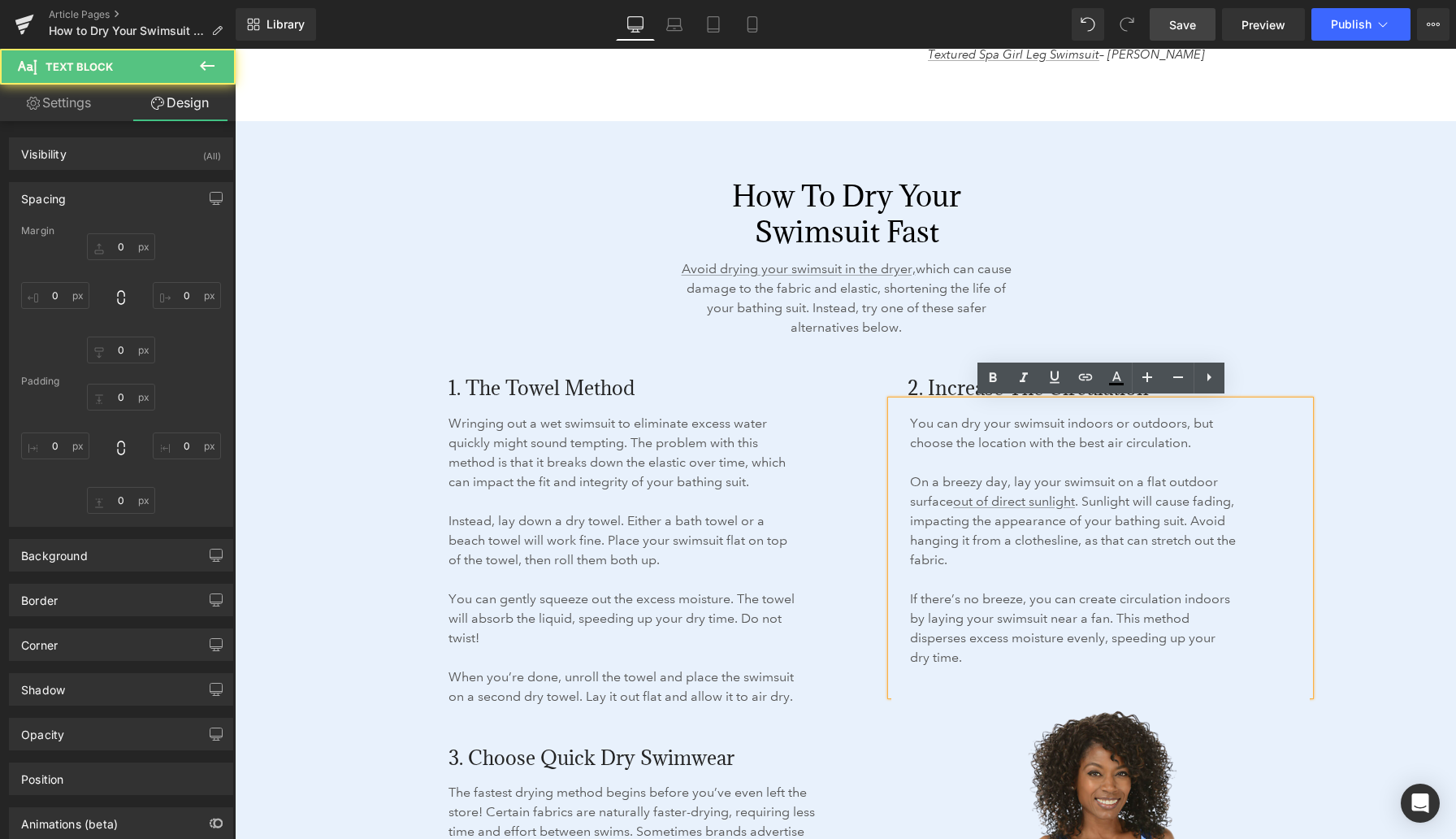
type input "0"
type input "16"
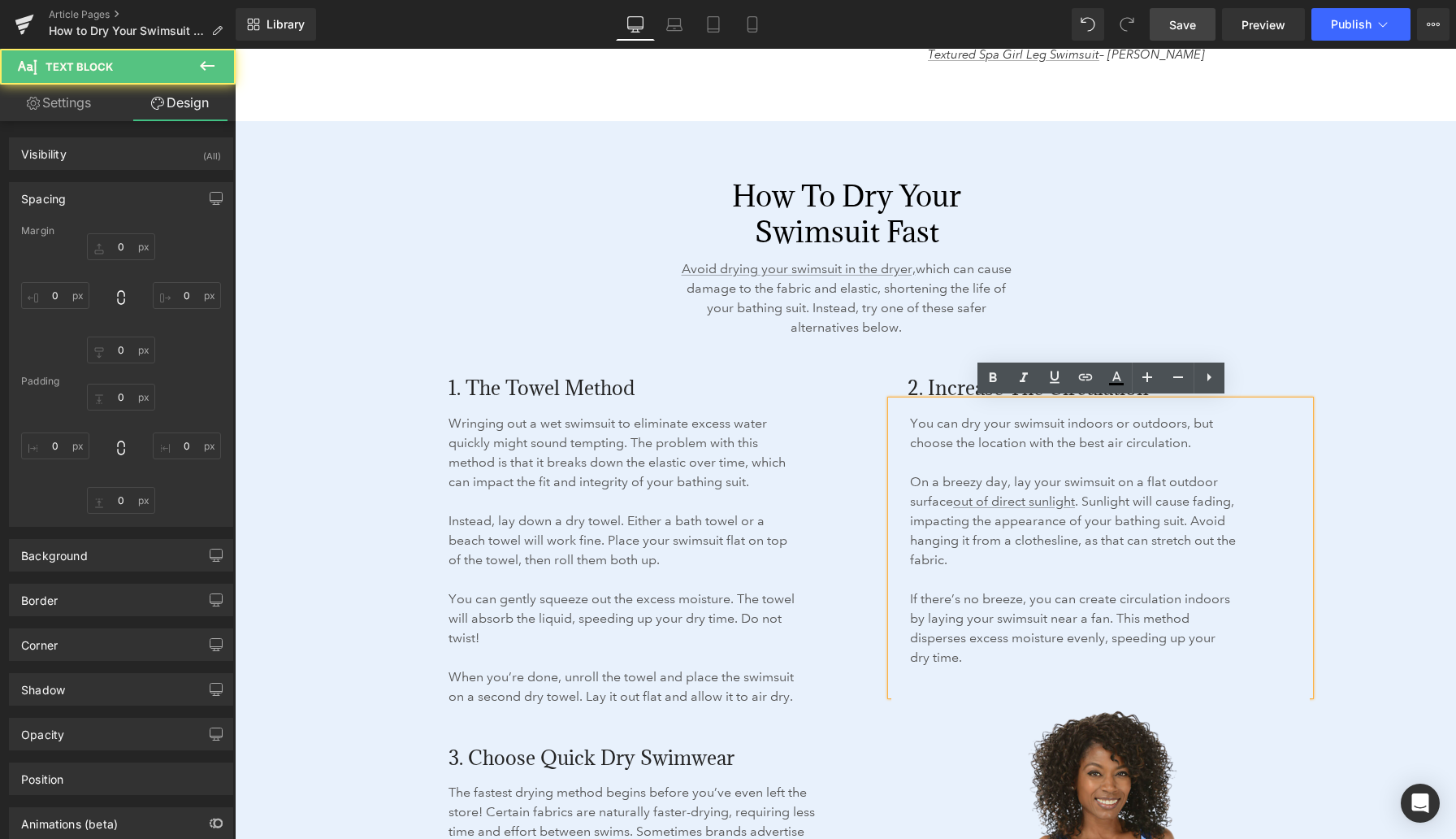
type input "90"
type input "34"
type input "23"
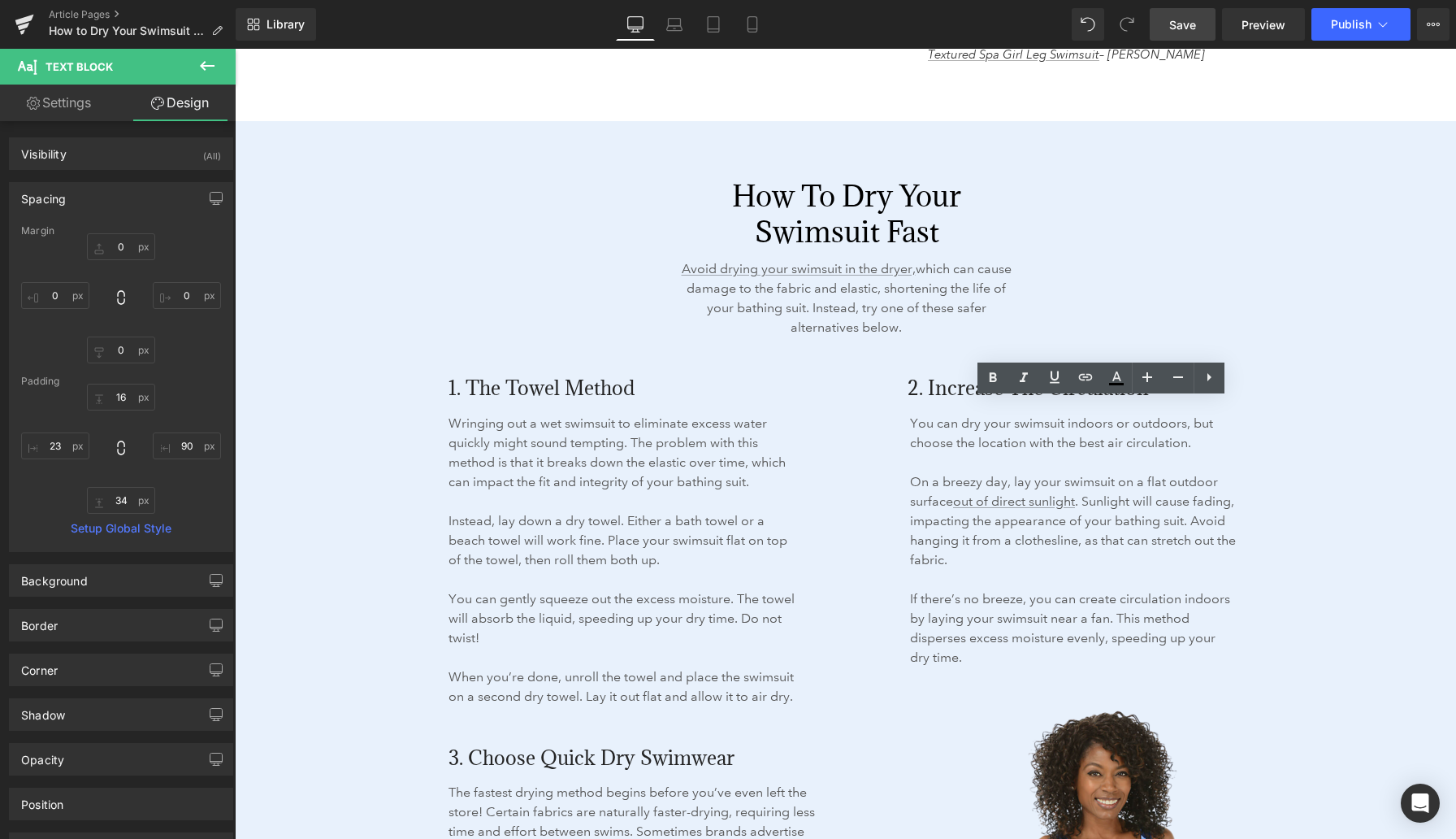
click at [1183, 26] on span "Save" at bounding box center [1183, 24] width 27 height 17
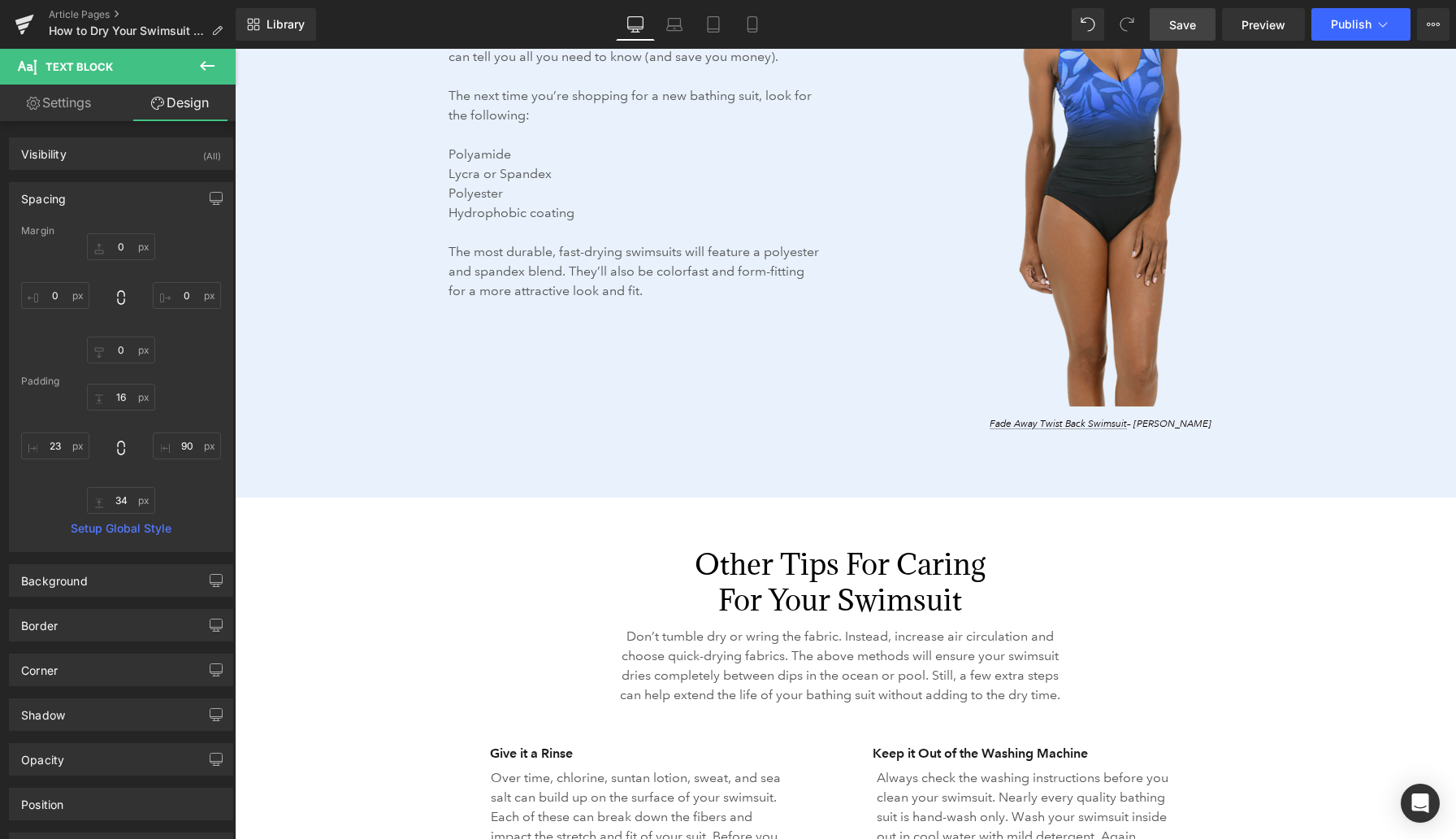
scroll to position [3285, 0]
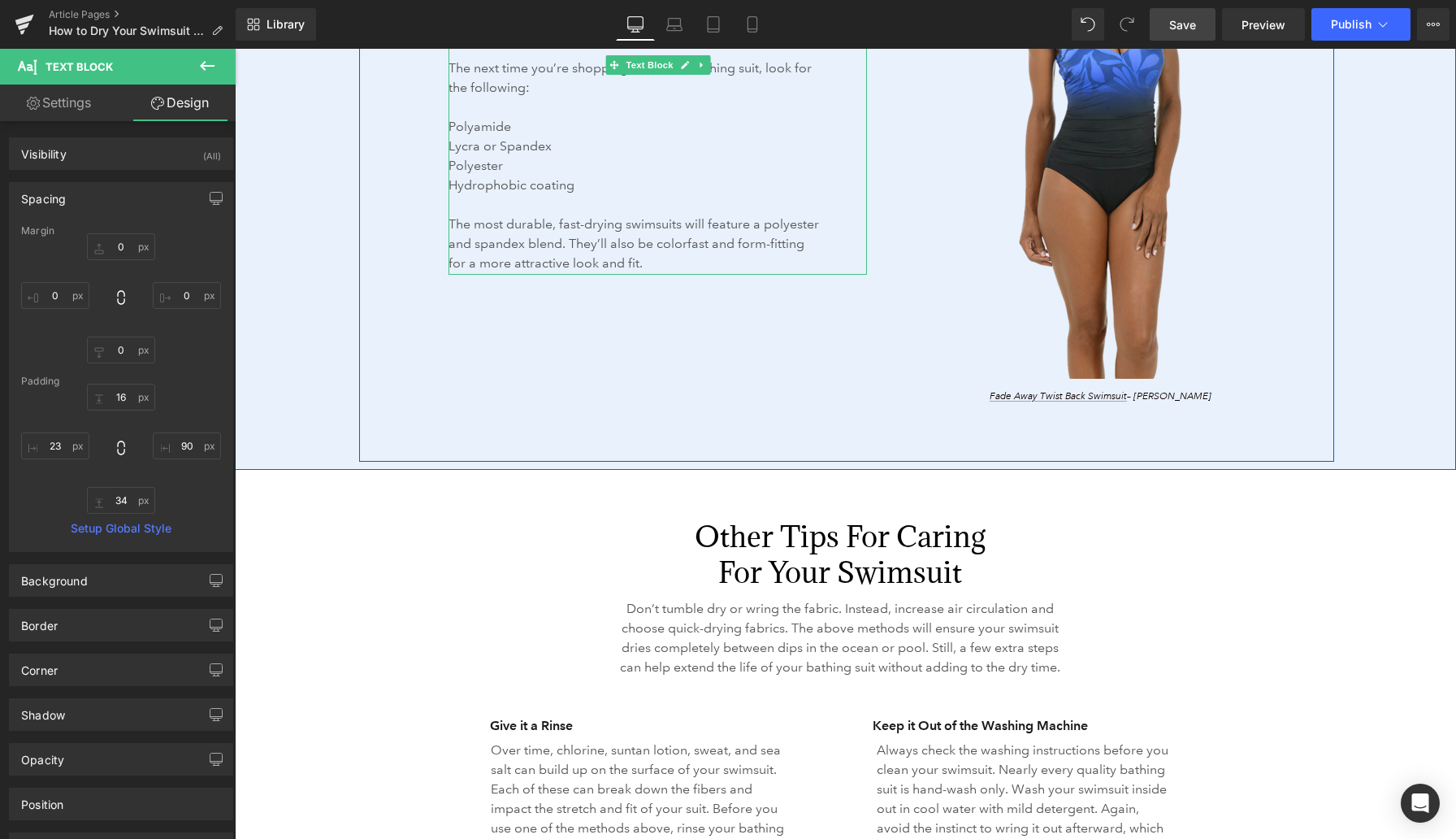
click at [459, 128] on p "Polyamide" at bounding box center [635, 126] width 374 height 19
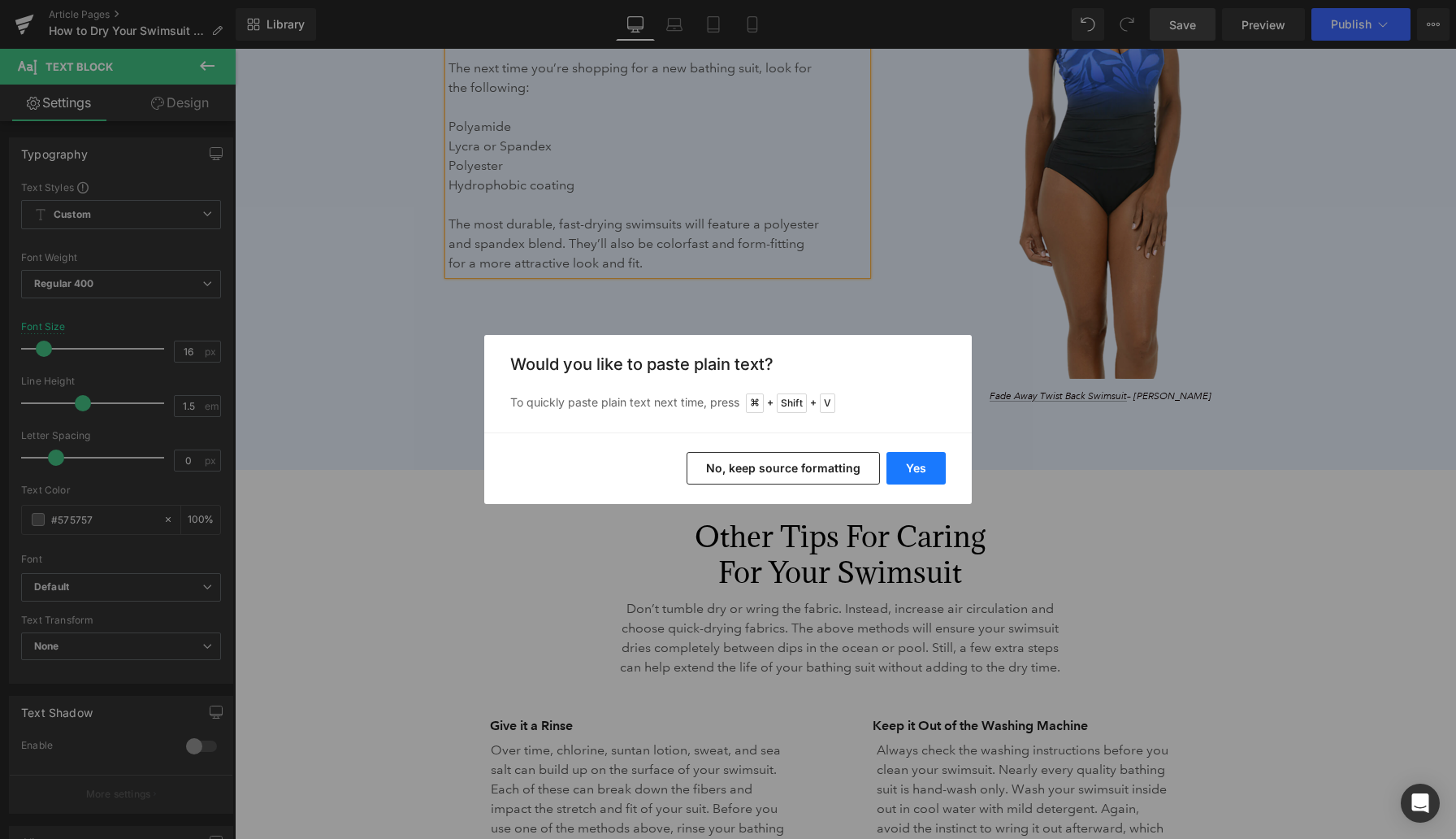
click at [914, 456] on button "Yes" at bounding box center [916, 468] width 60 height 33
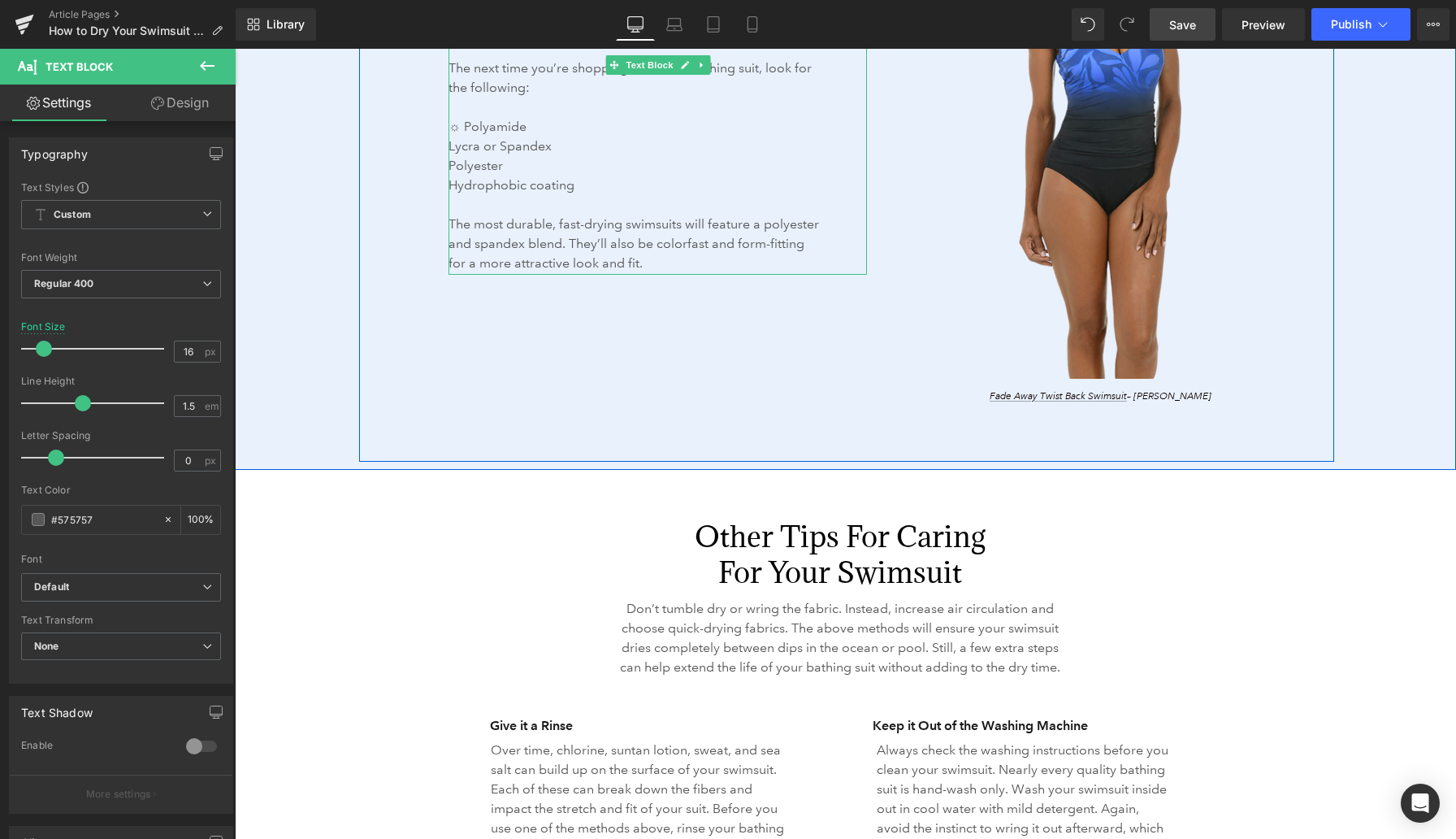
click at [458, 128] on p "☼ Polyamide" at bounding box center [635, 126] width 374 height 19
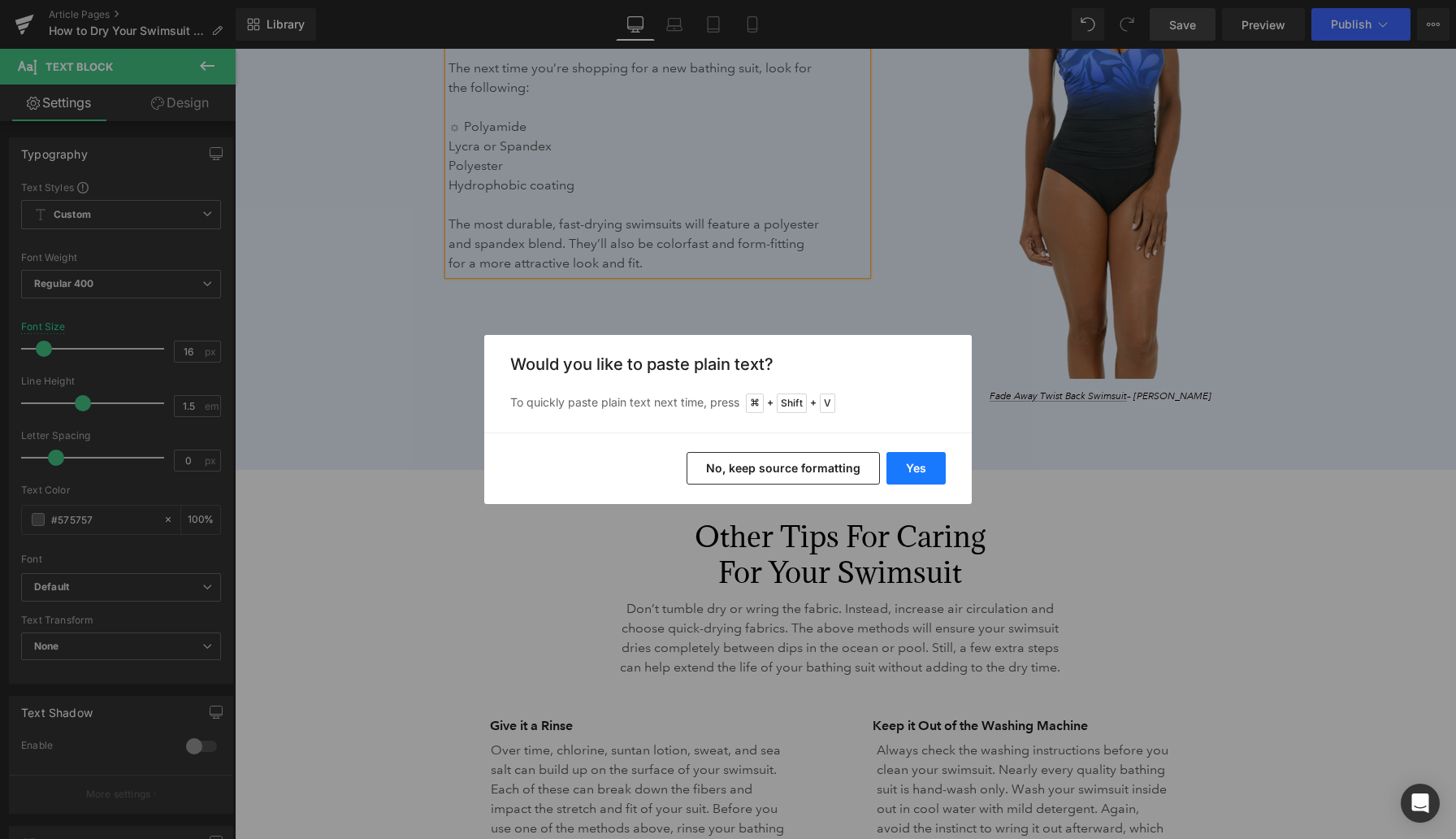
drag, startPoint x: 691, startPoint y: 421, endPoint x: 924, endPoint y: 469, distance: 237.9
click at [924, 469] on button "Yes" at bounding box center [916, 468] width 60 height 33
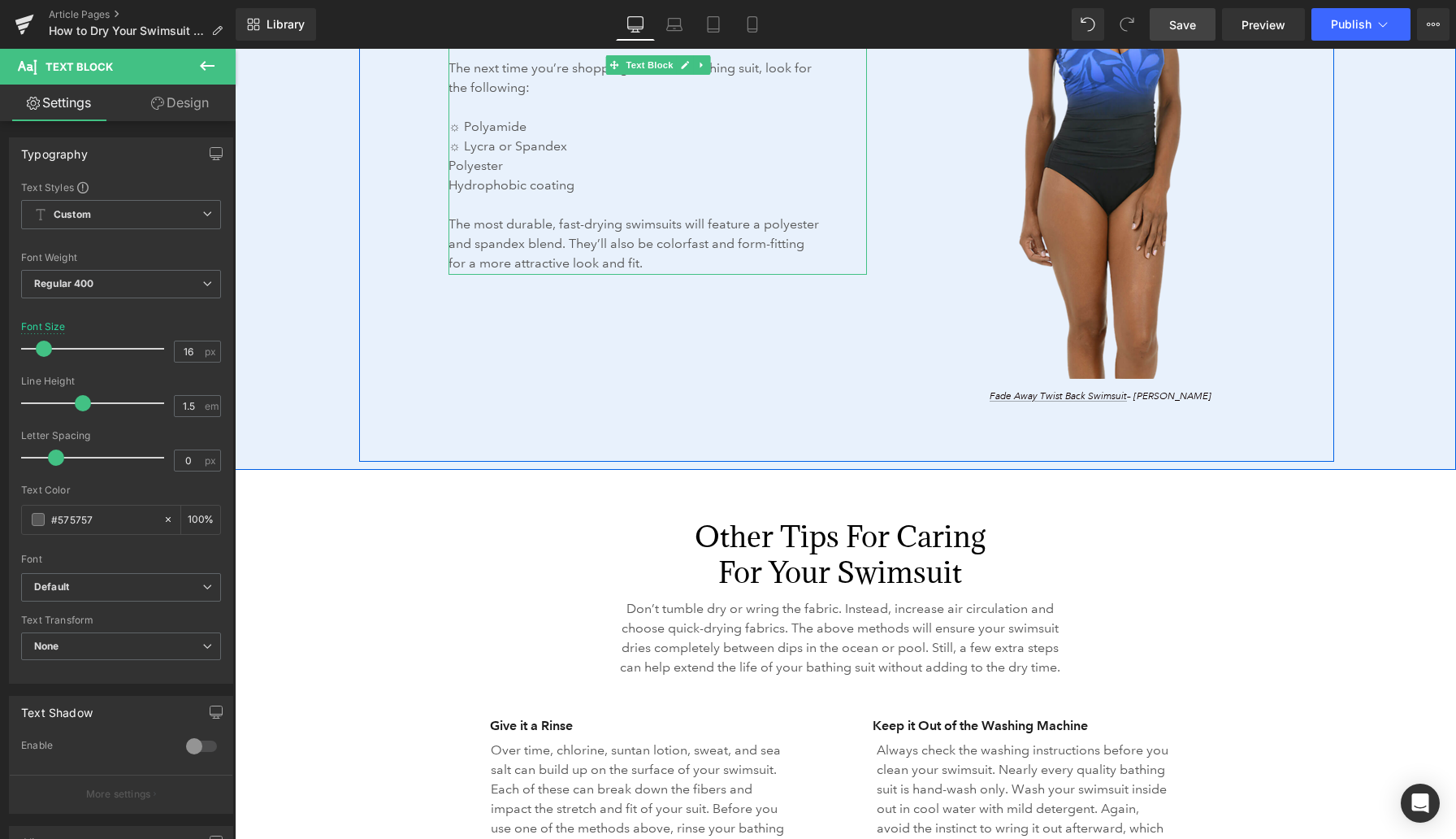
click at [457, 165] on span "Polyester" at bounding box center [475, 165] width 55 height 15
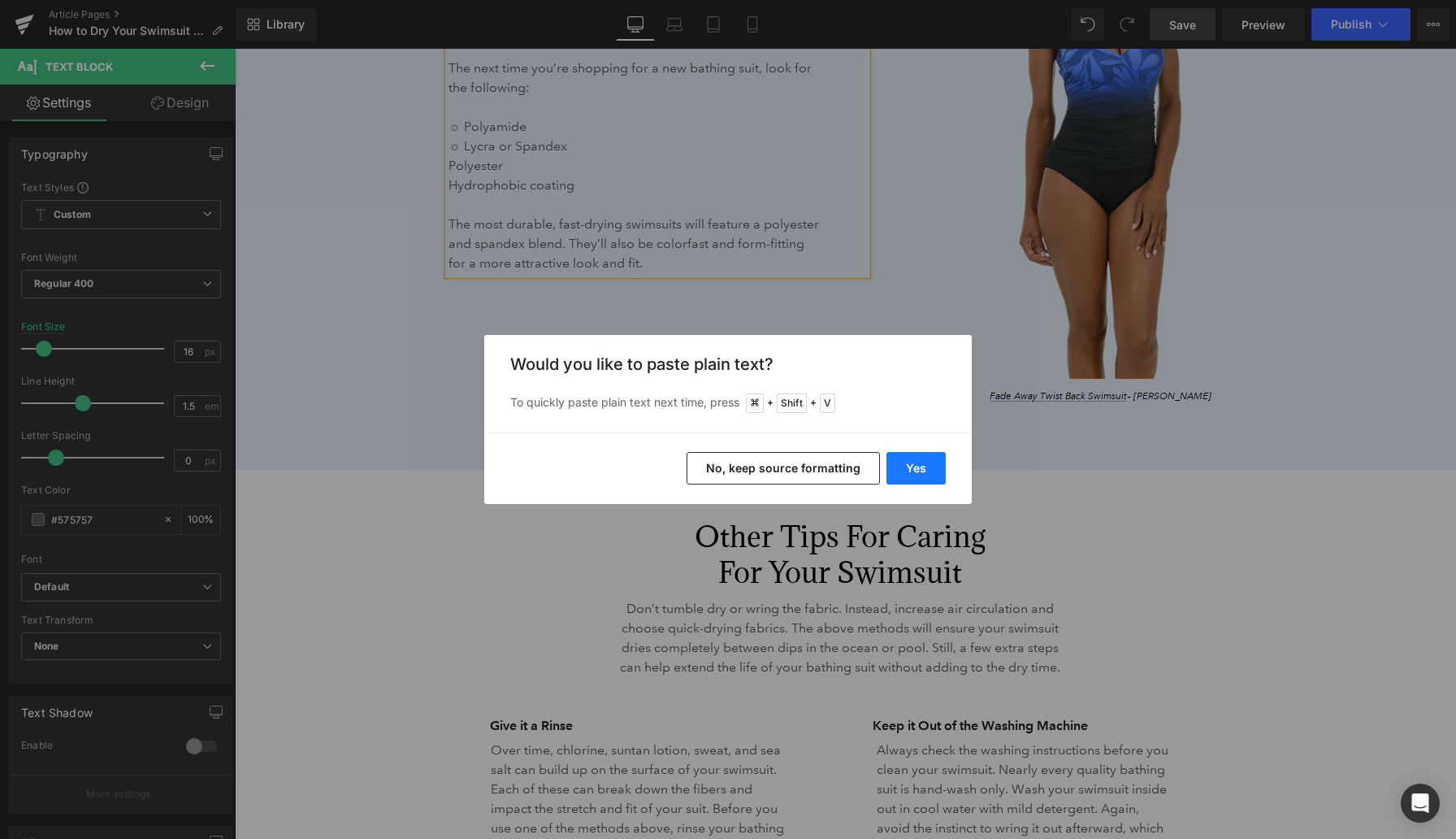
drag, startPoint x: 914, startPoint y: 459, endPoint x: 680, endPoint y: 412, distance: 238.7
click at [914, 459] on button "Yes" at bounding box center [916, 468] width 60 height 33
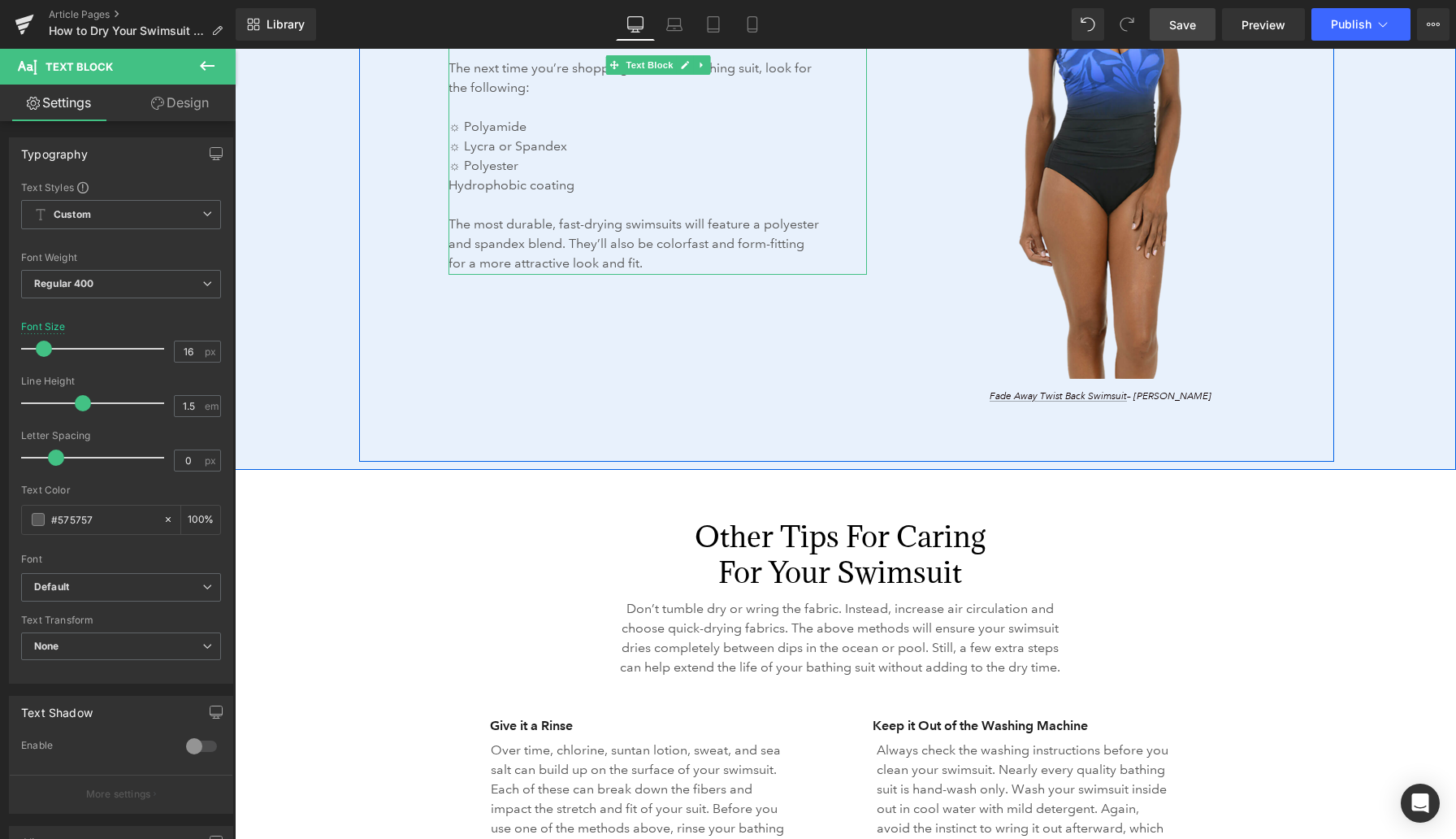
click at [459, 186] on span "Hydrophobic coating" at bounding box center [511, 185] width 126 height 15
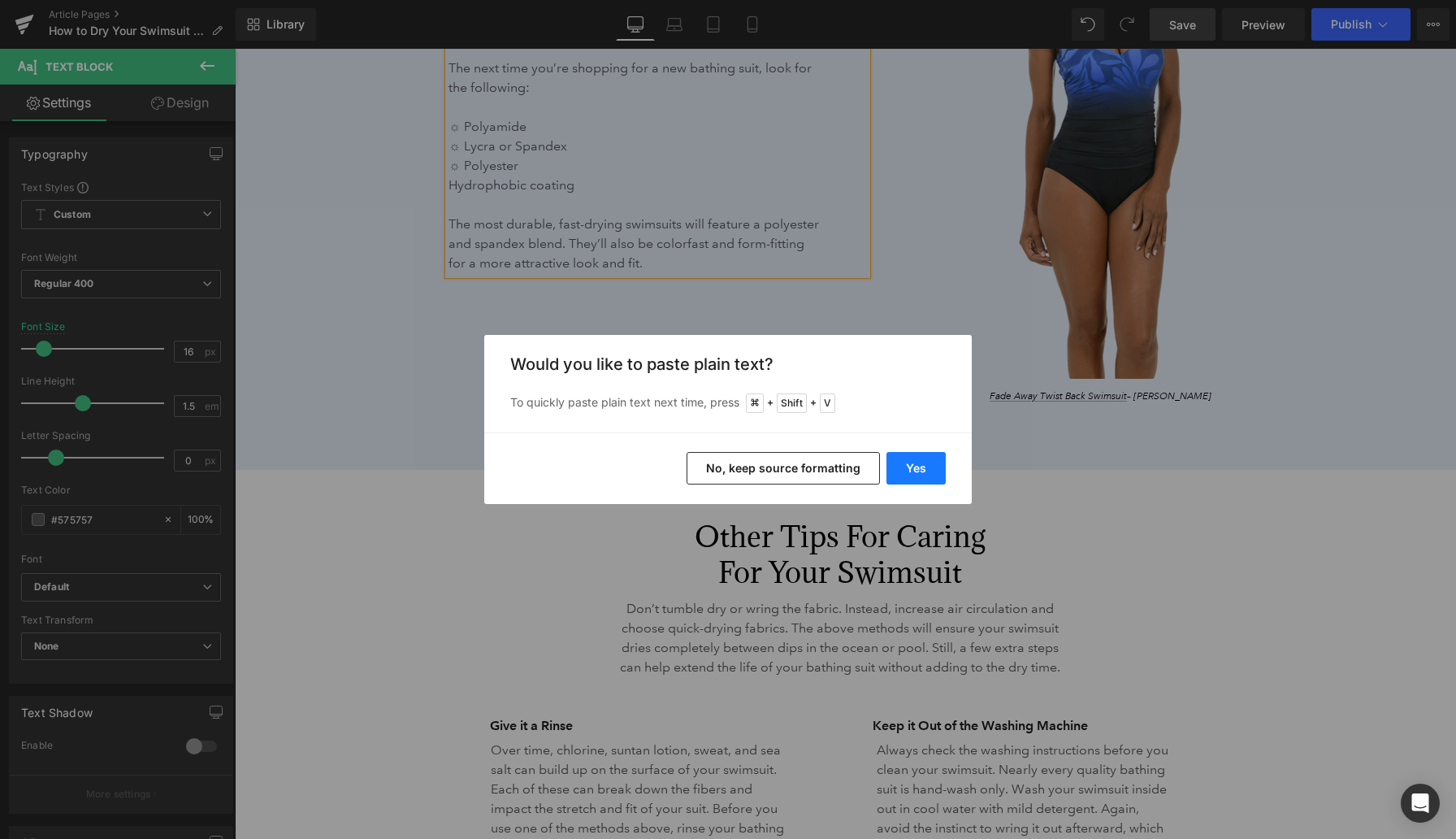
click at [914, 467] on button "Yes" at bounding box center [916, 468] width 60 height 33
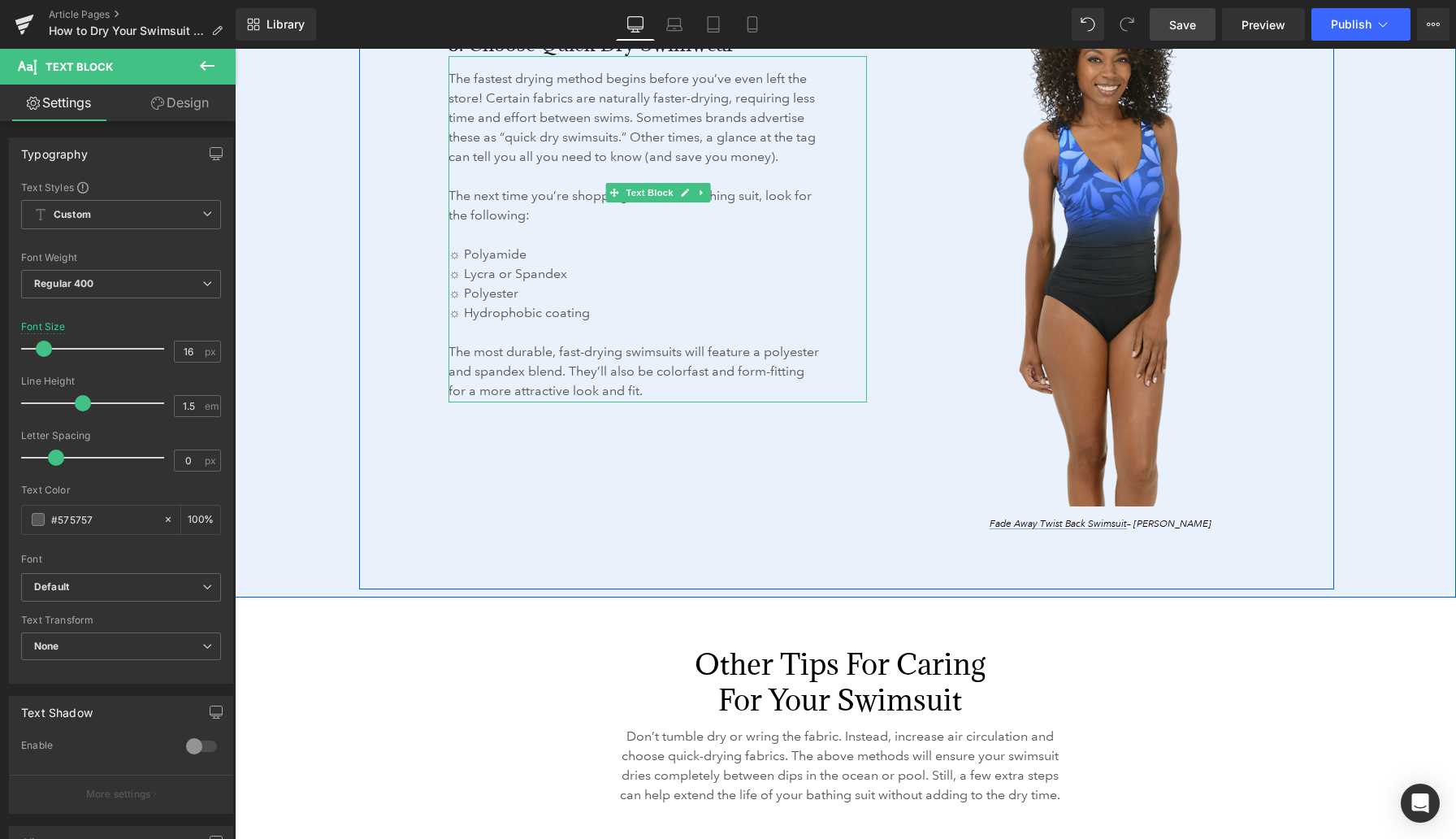
scroll to position [3121, 0]
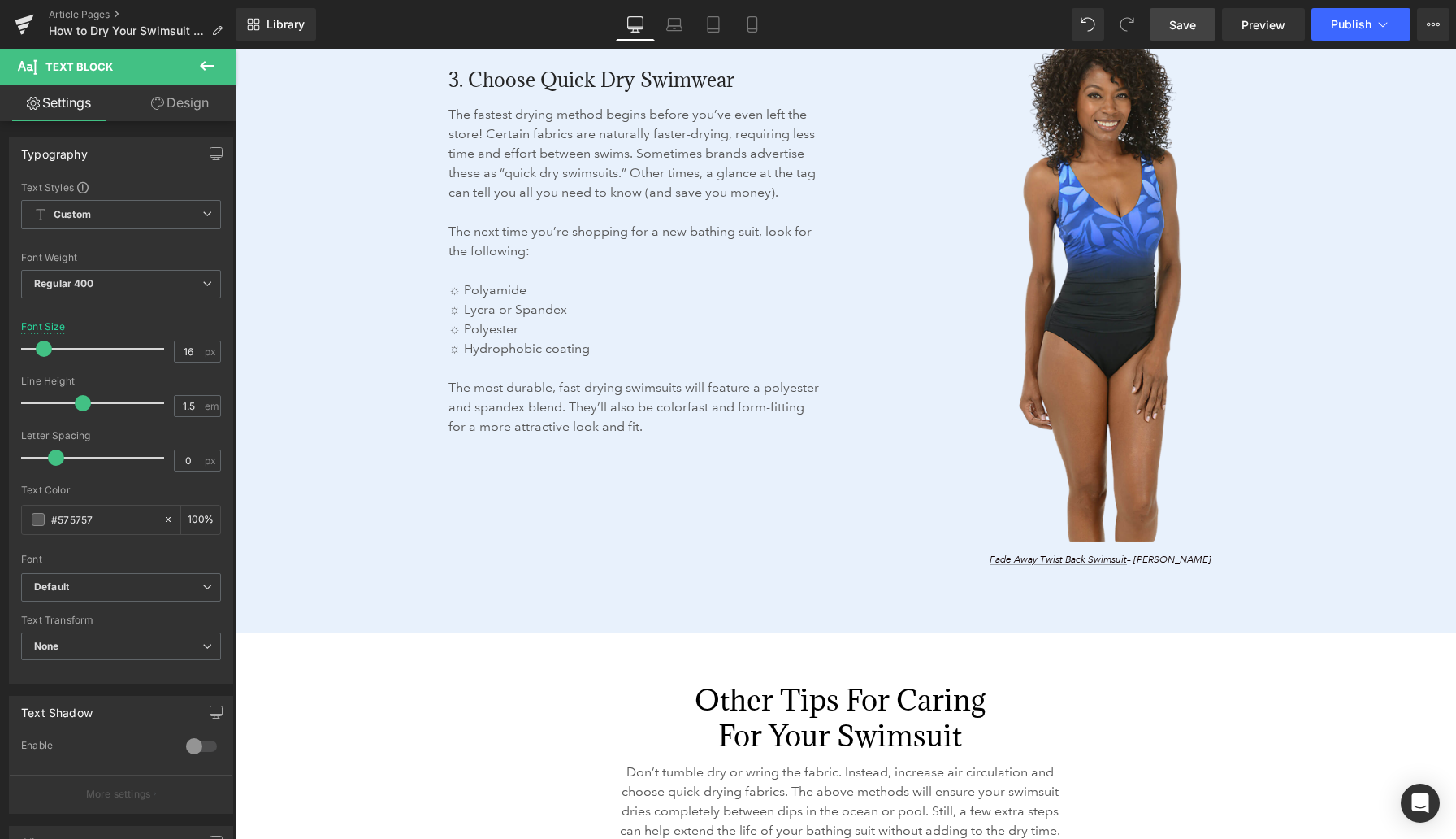
click at [1187, 23] on span "Save" at bounding box center [1183, 24] width 27 height 17
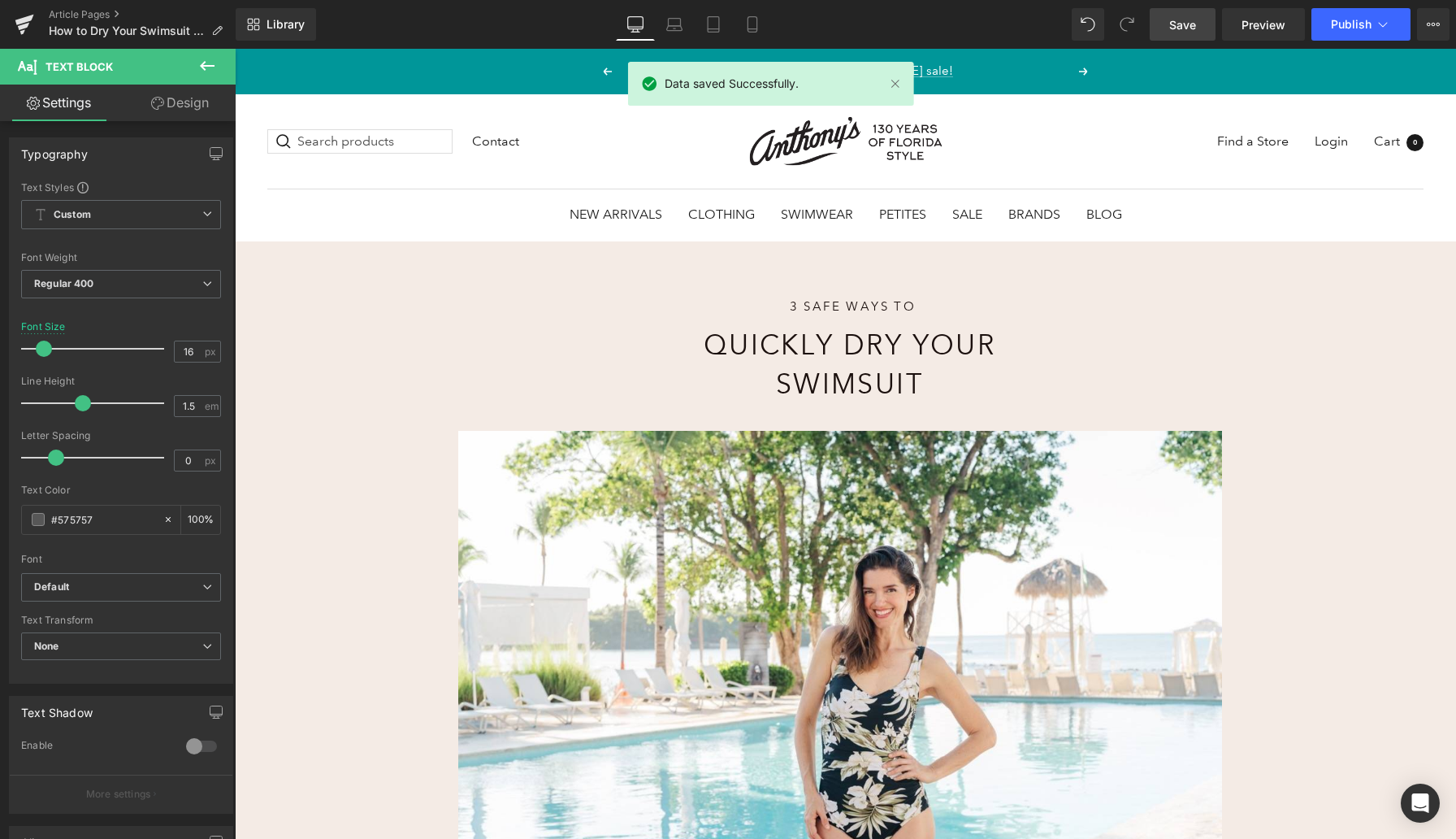
scroll to position [412, 0]
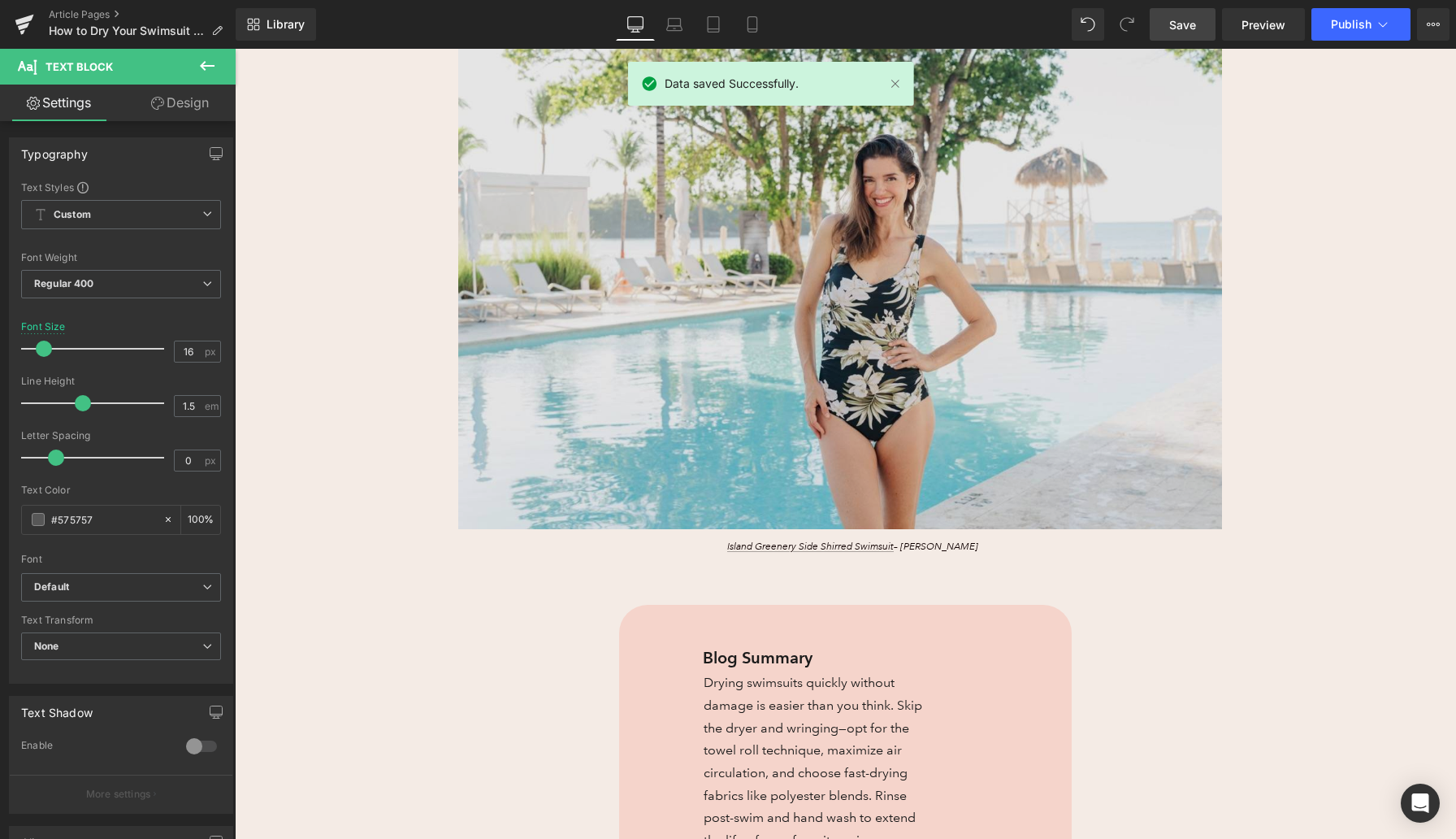
click at [762, 318] on img at bounding box center [840, 274] width 847 height 509
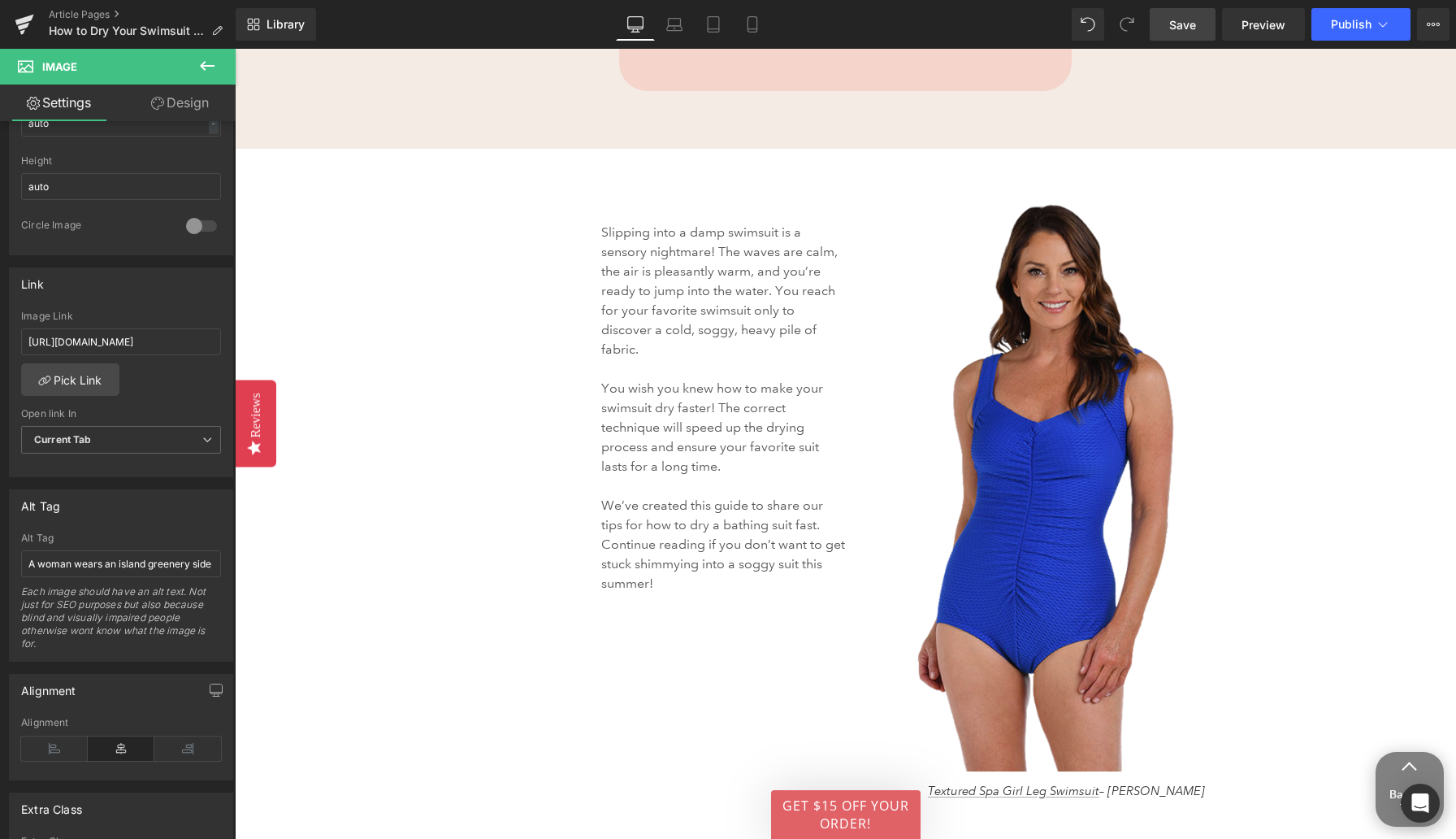
scroll to position [1718, 0]
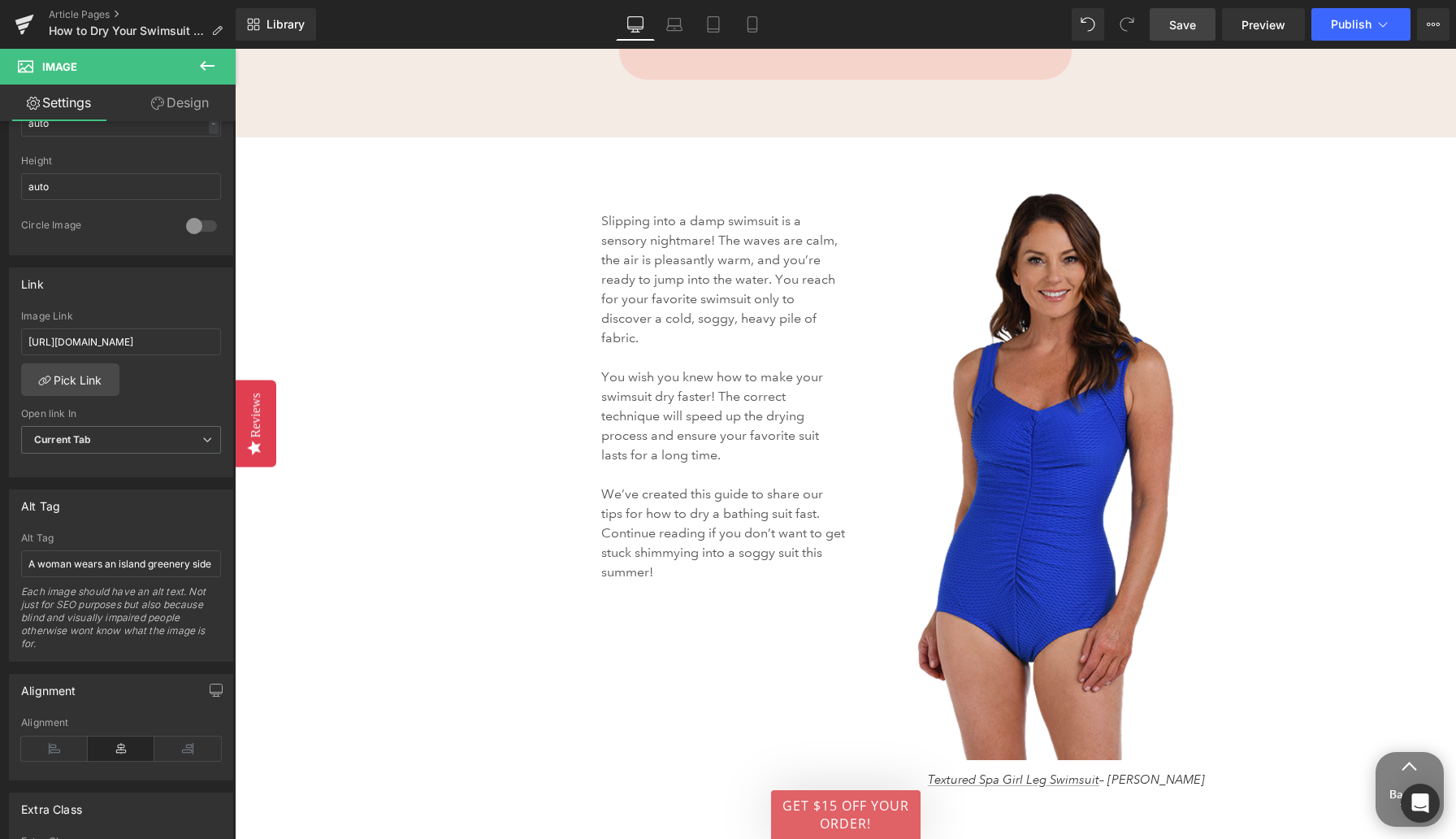
click at [1048, 466] on div "Image" at bounding box center [1155, 475] width 603 height 568
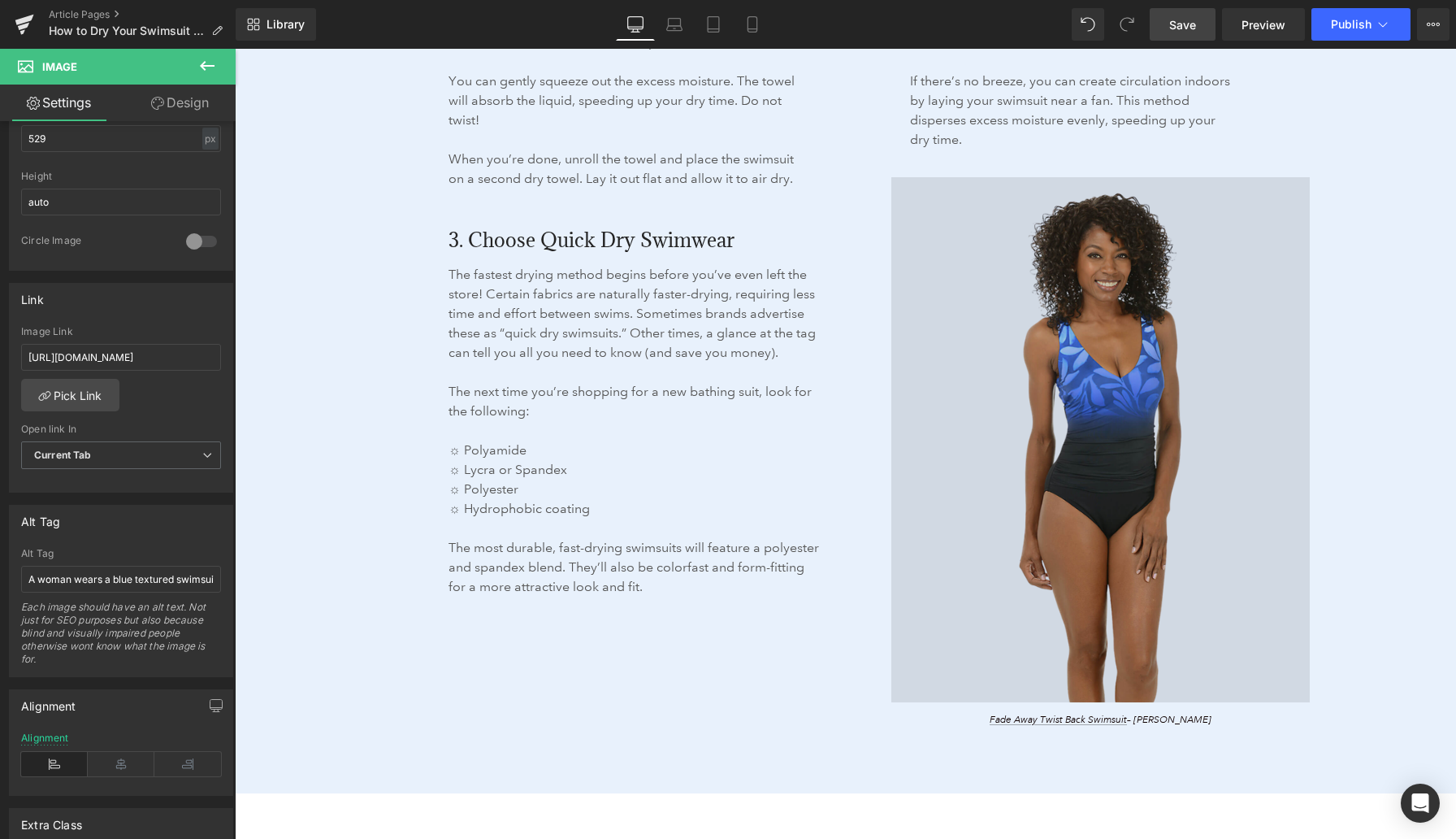
scroll to position [2966, 0]
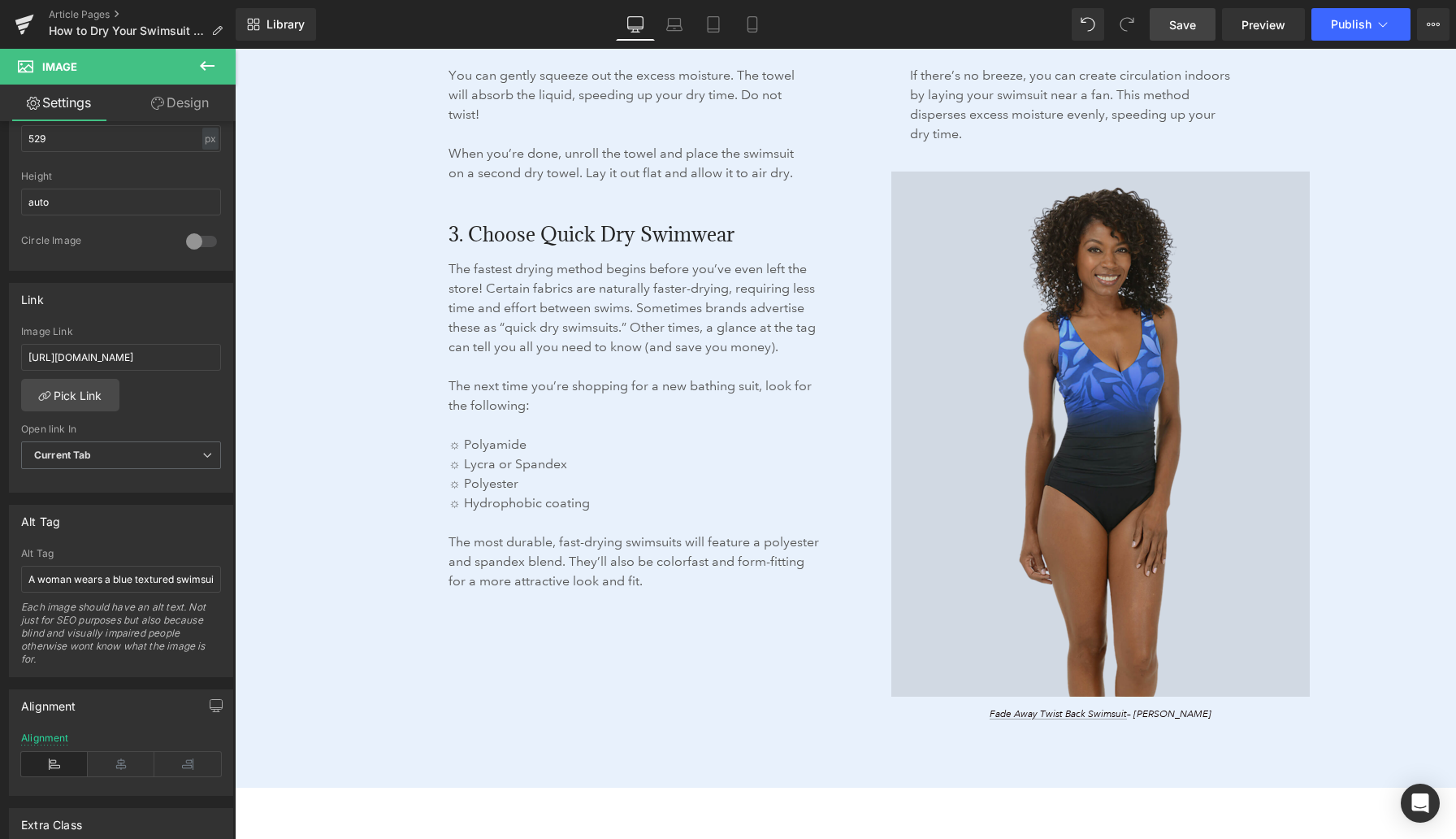
click at [1055, 490] on img at bounding box center [1101, 434] width 418 height 526
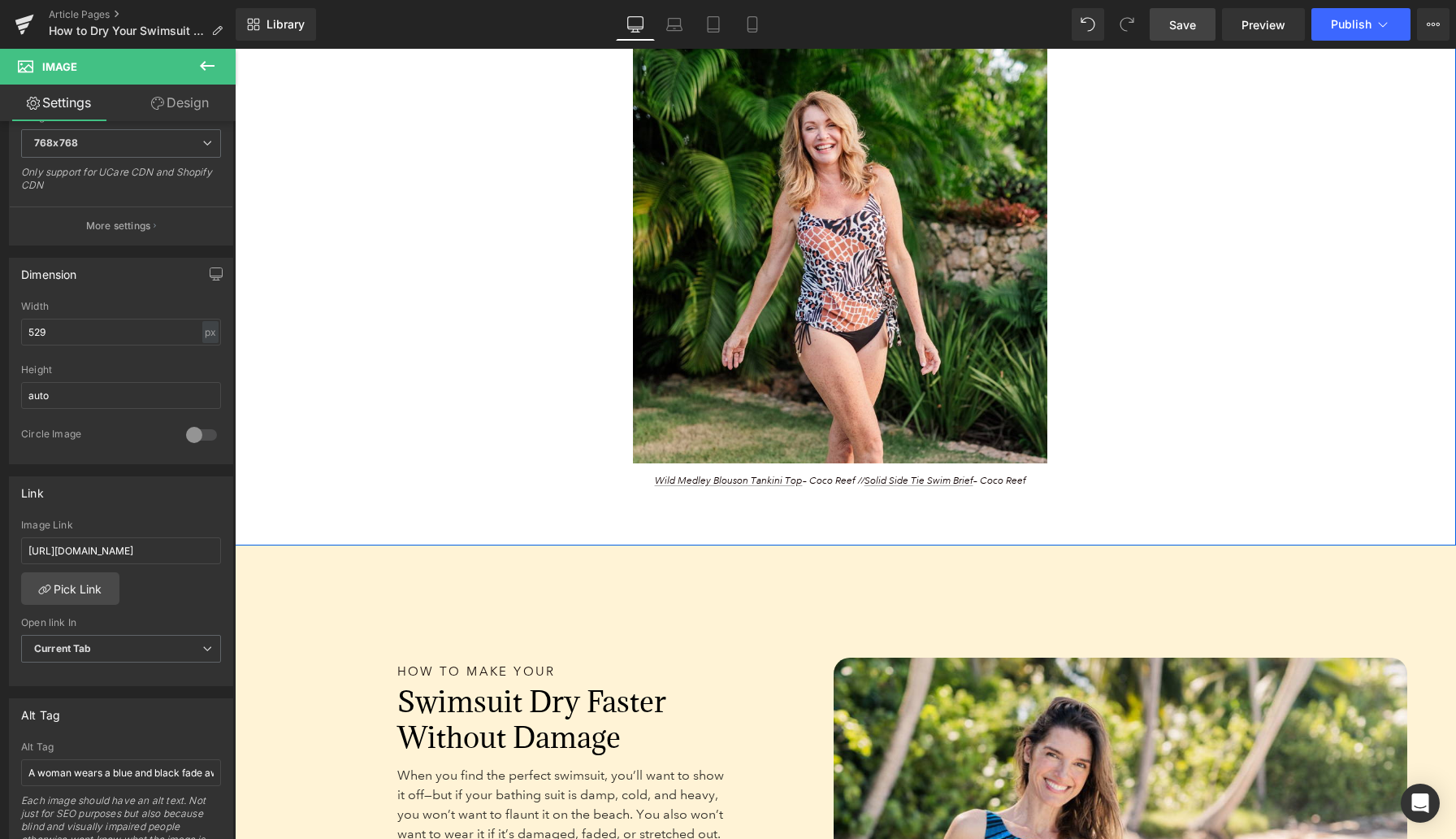
scroll to position [4245, 0]
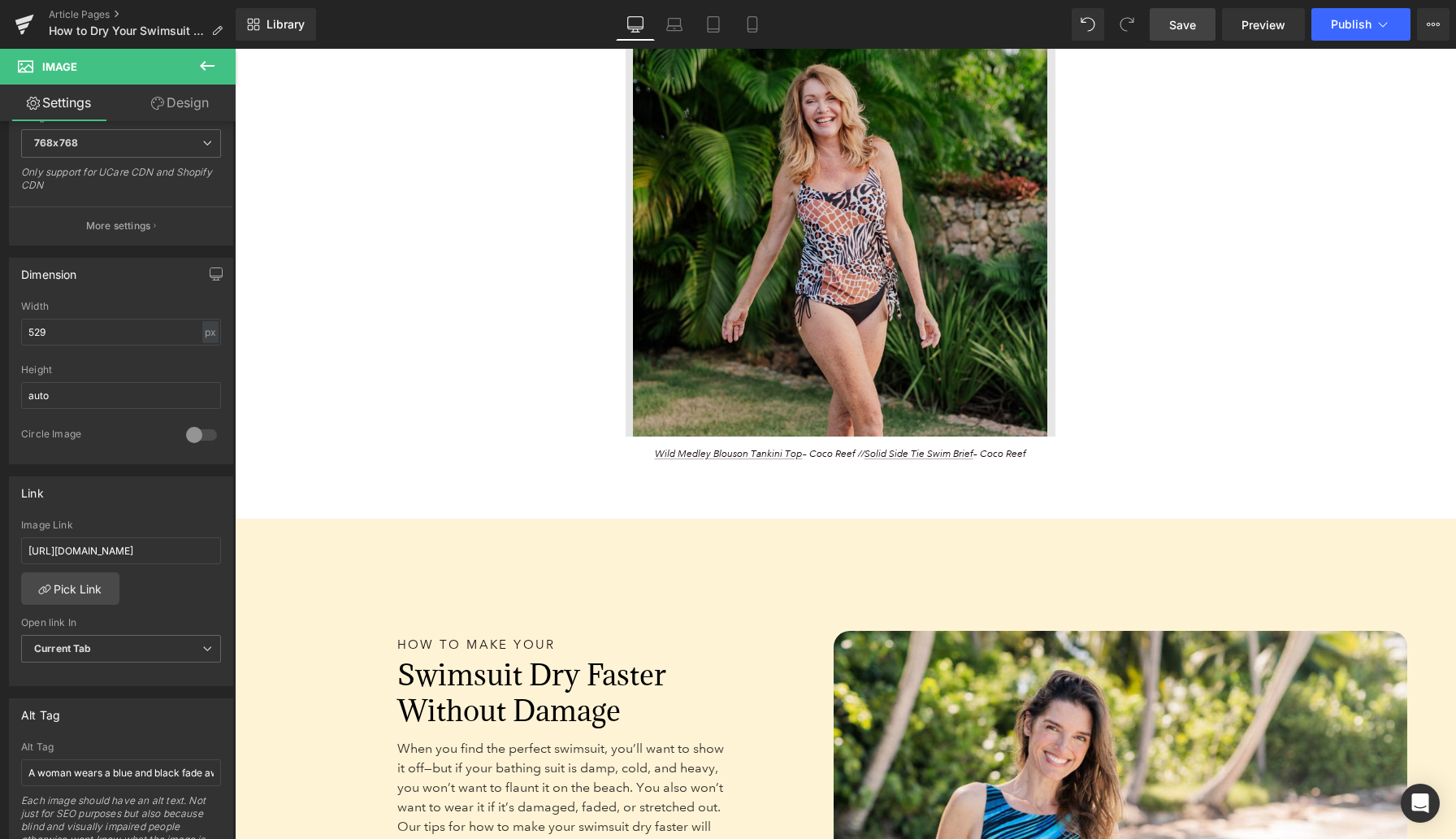
click at [832, 243] on div "Image" at bounding box center [841, 229] width 951 height 415
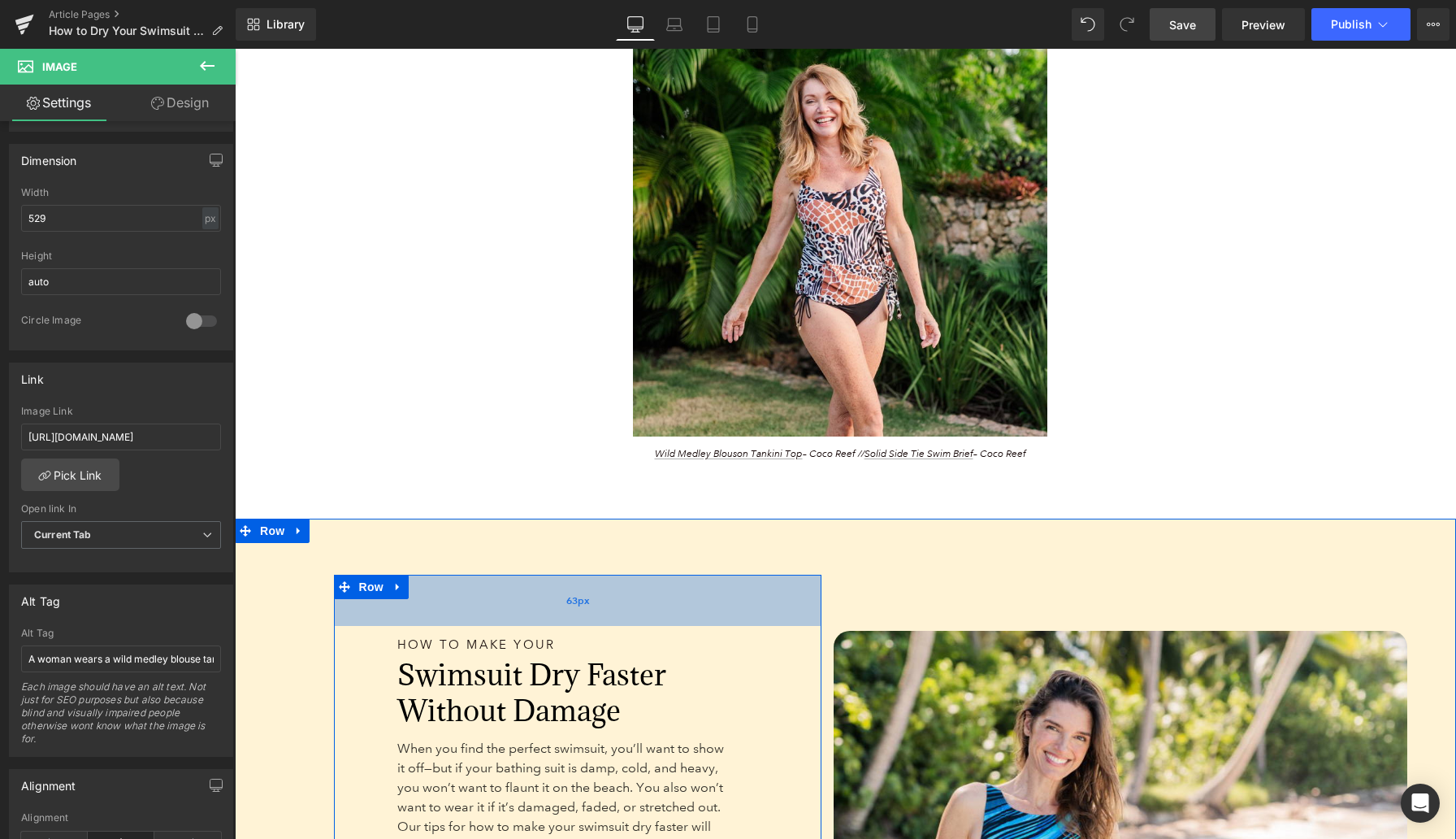
scroll to position [4696, 0]
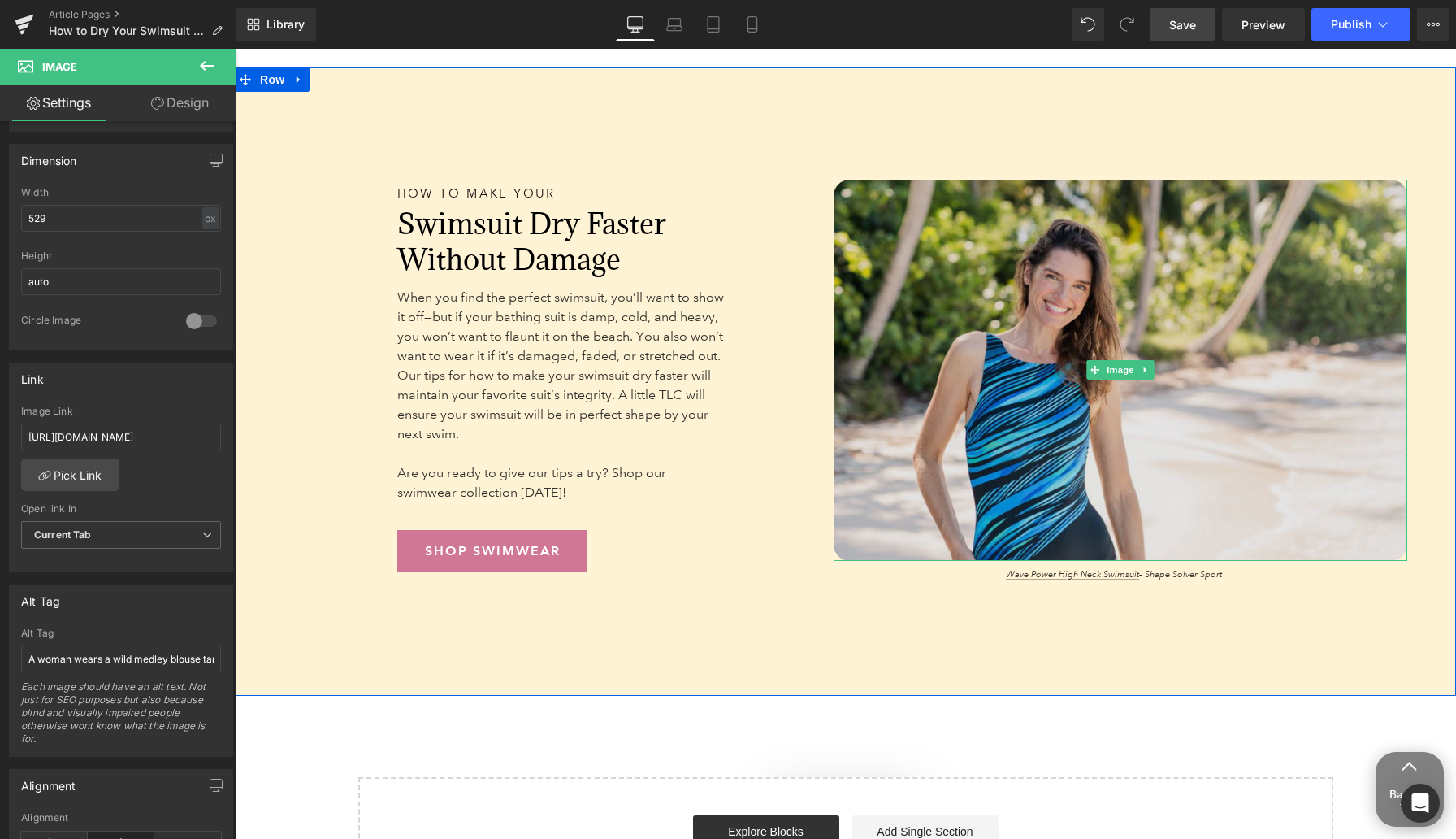
click at [927, 423] on img at bounding box center [1121, 370] width 574 height 381
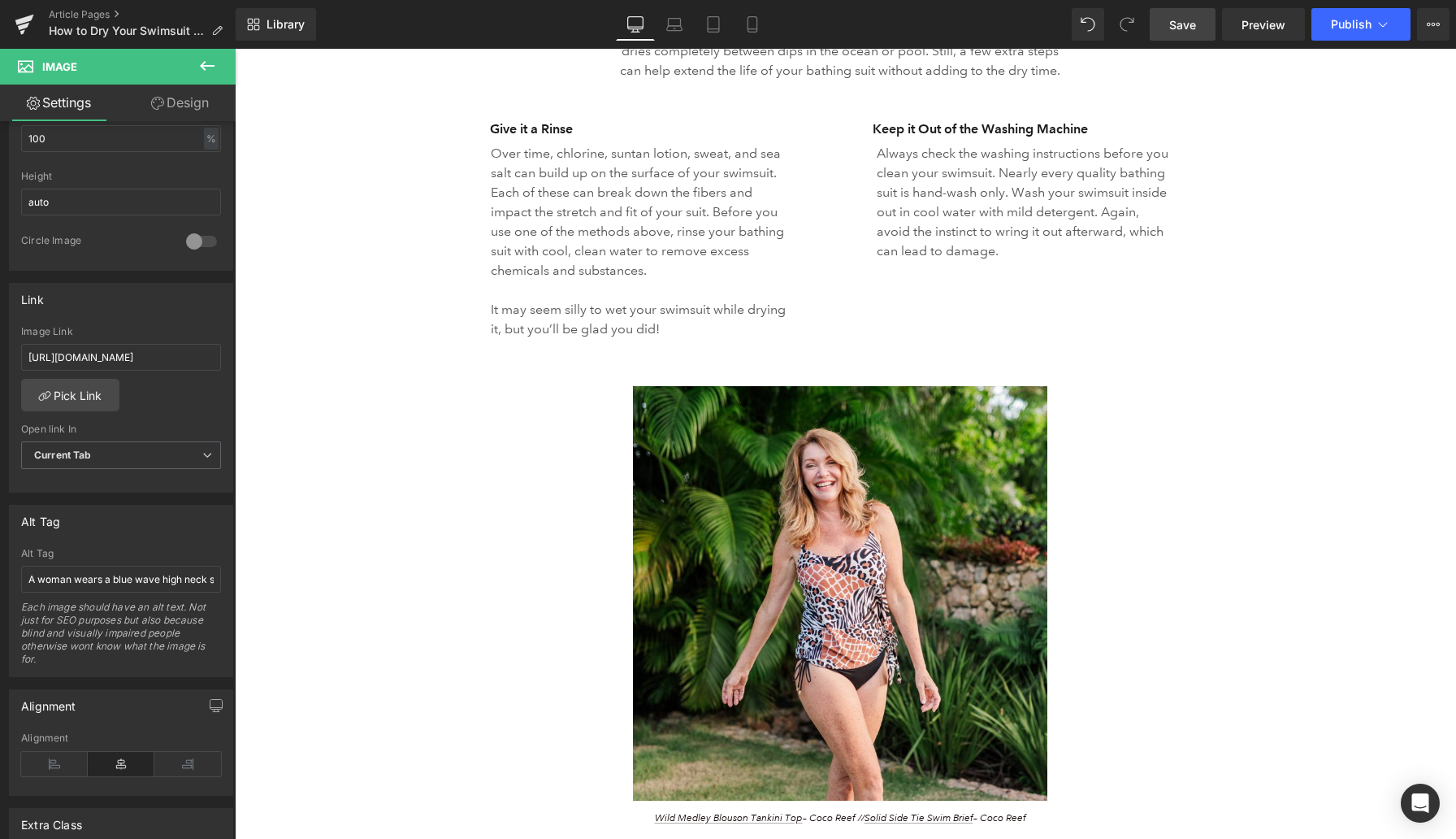
scroll to position [3679, 0]
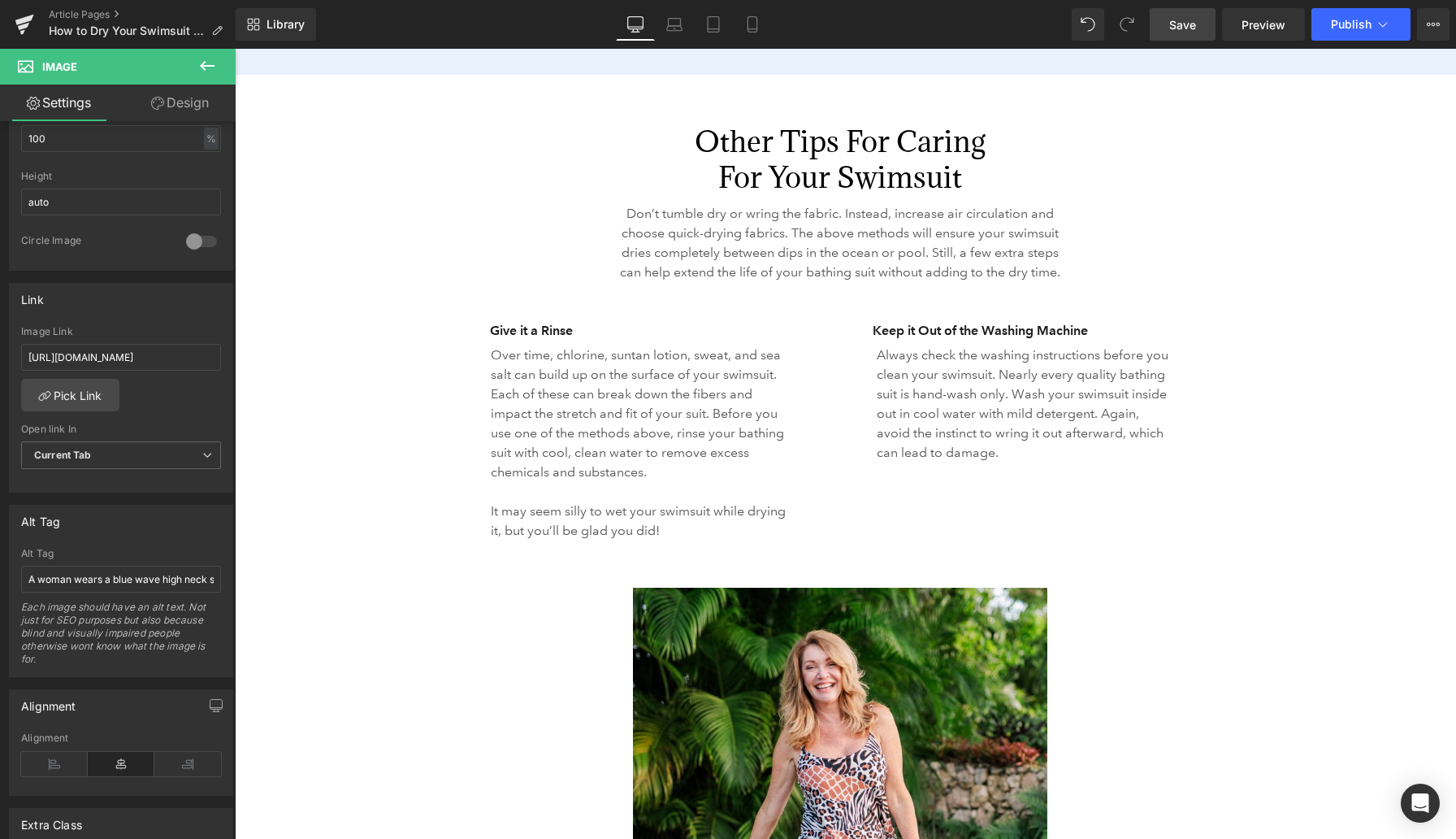
click at [1183, 18] on span "Save" at bounding box center [1183, 24] width 27 height 17
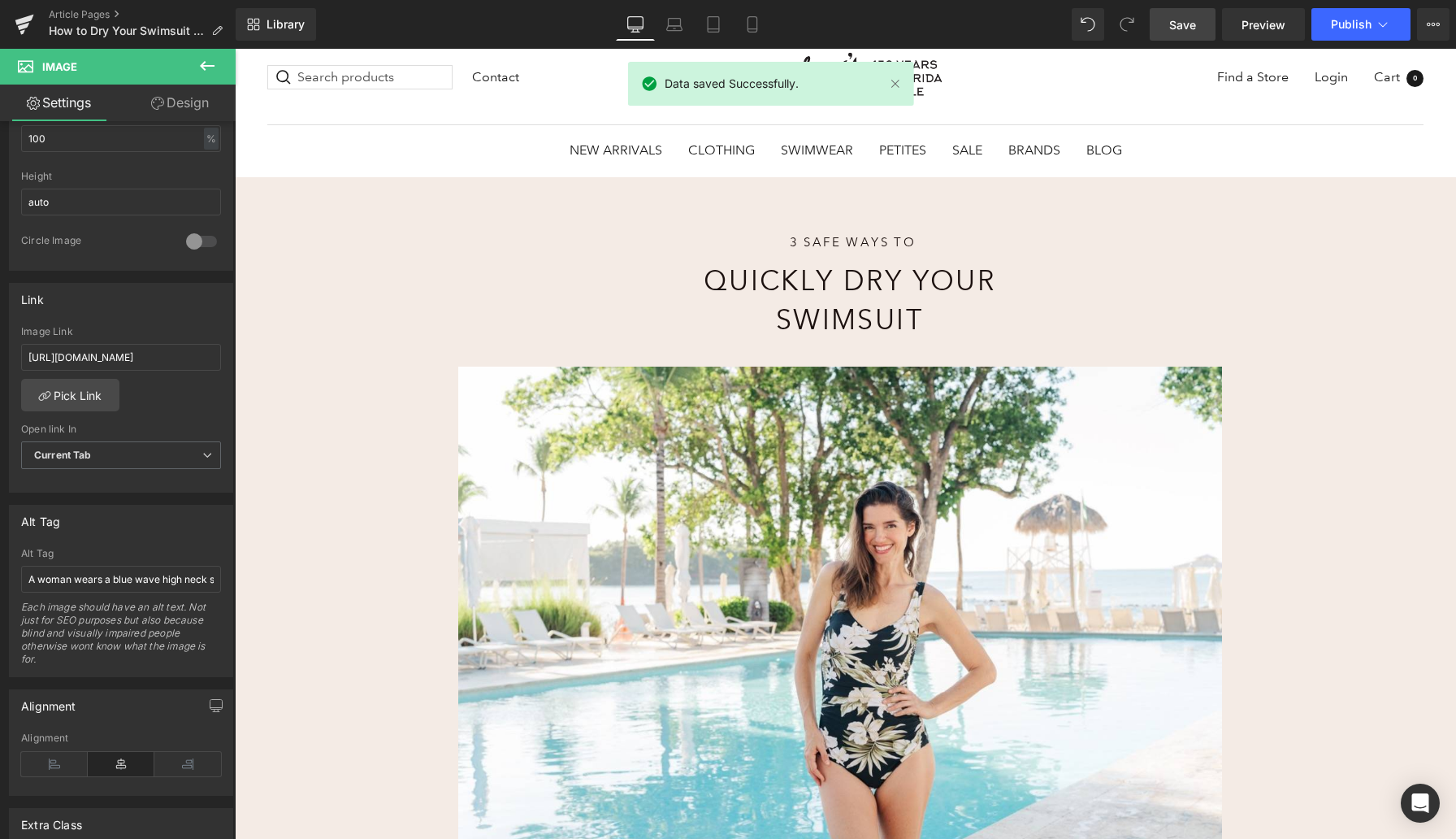
scroll to position [0, 0]
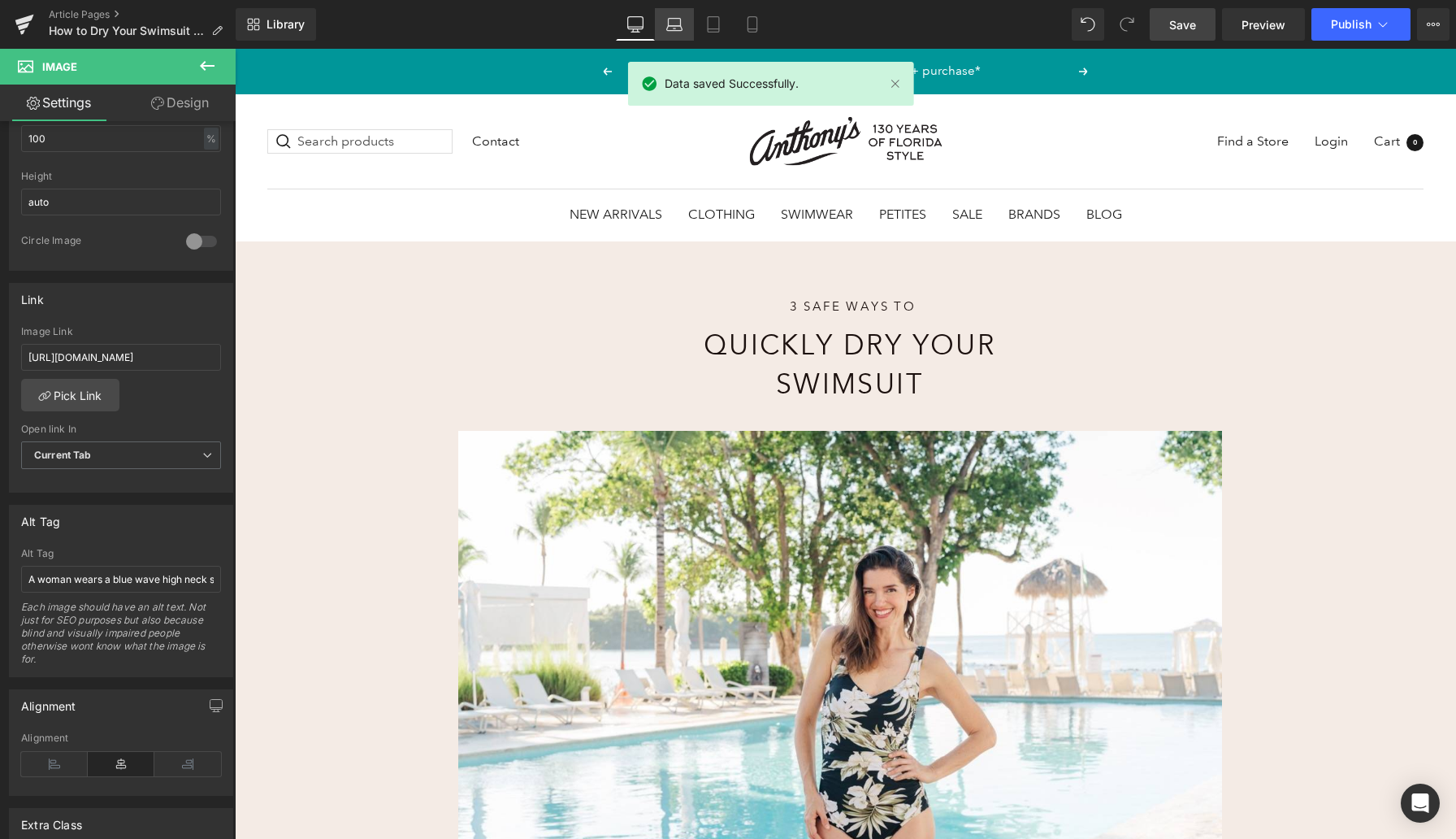
click at [683, 29] on icon at bounding box center [675, 29] width 15 height 5
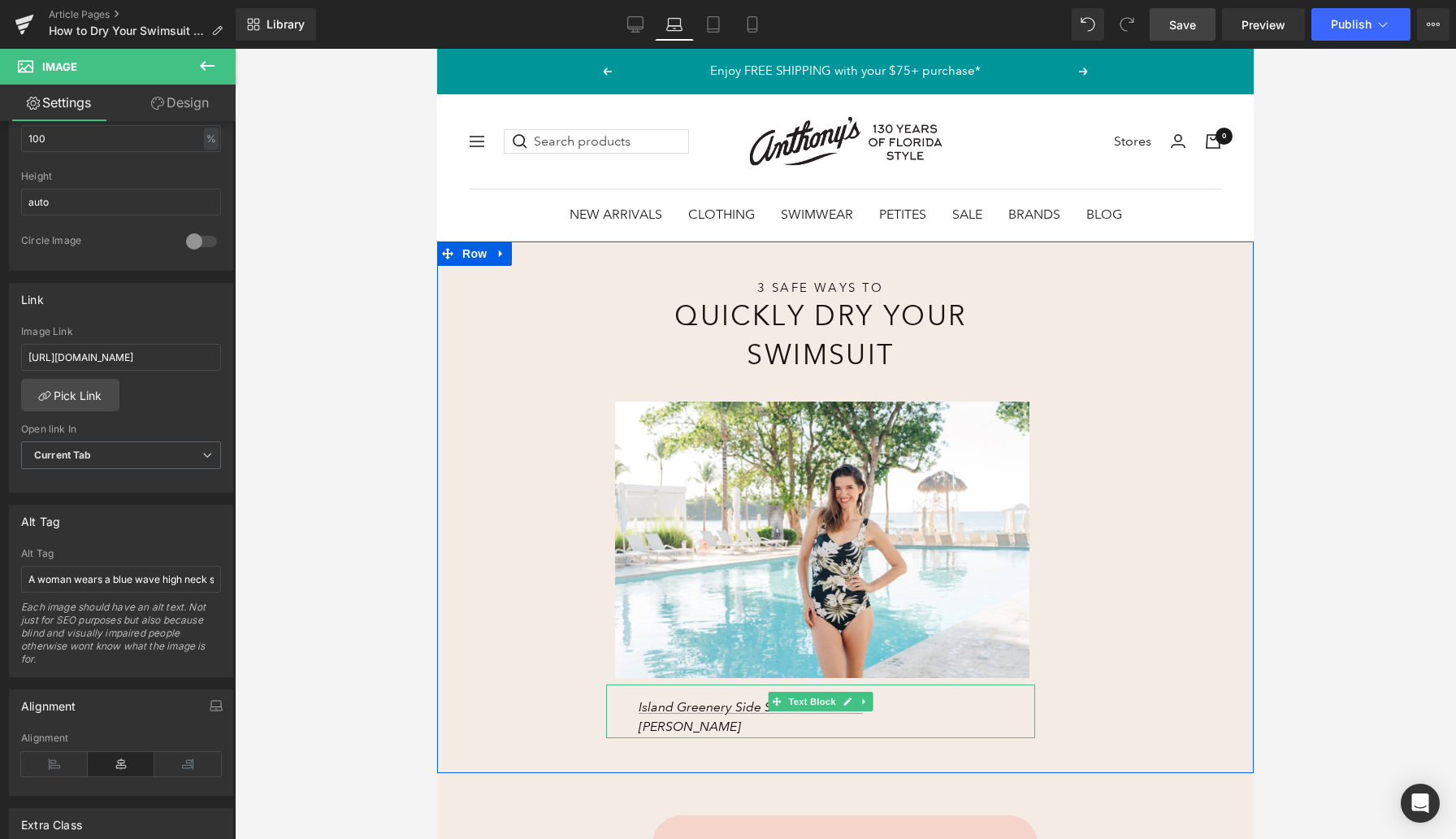
click at [930, 707] on p "Island Greenery Side Shirred Swimsuit – Maxine" at bounding box center [788, 716] width 298 height 39
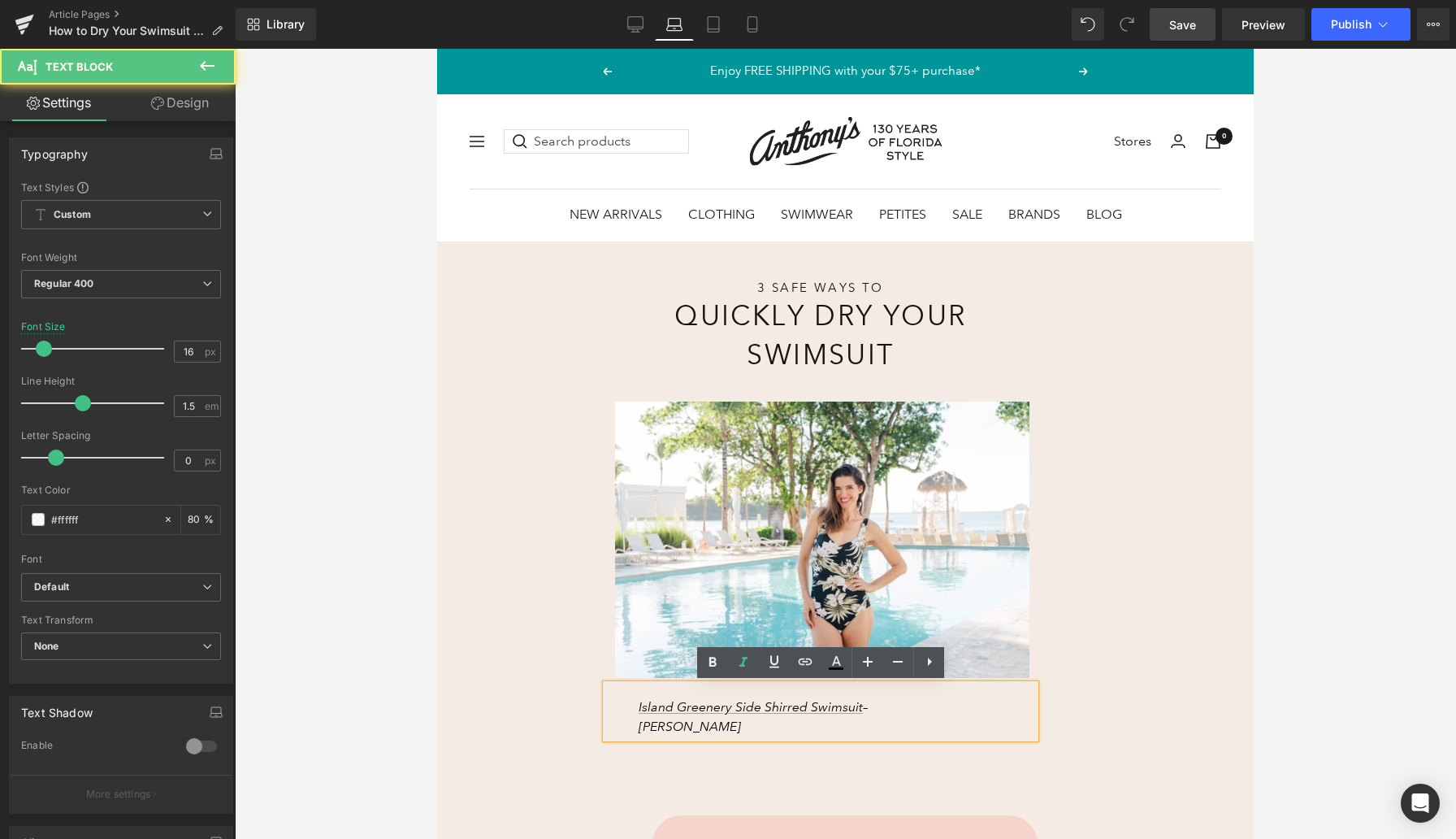
click at [930, 707] on p "Island Greenery Side Shirred Swimsuit – Maxine" at bounding box center [788, 716] width 298 height 39
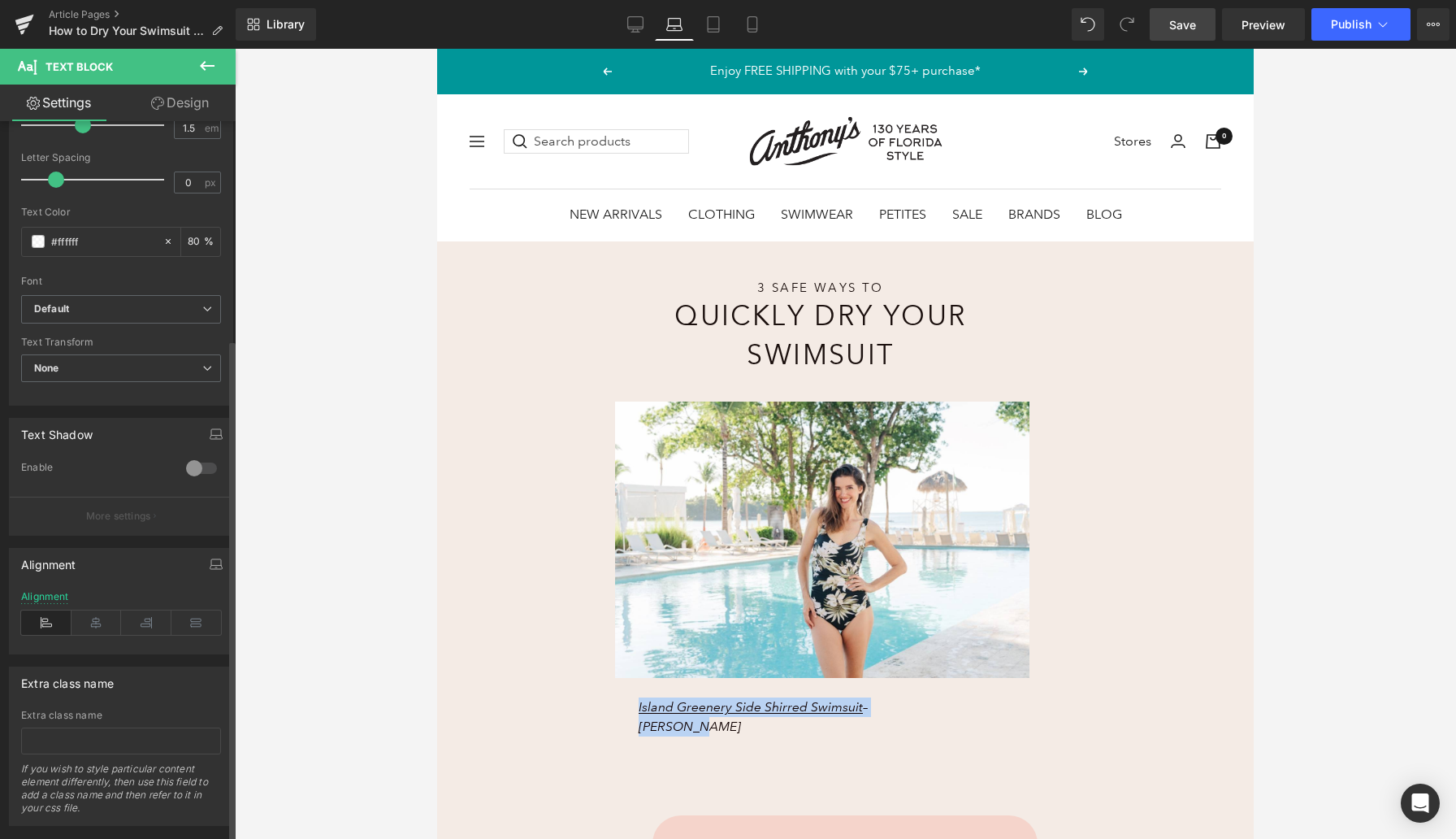
scroll to position [312, 0]
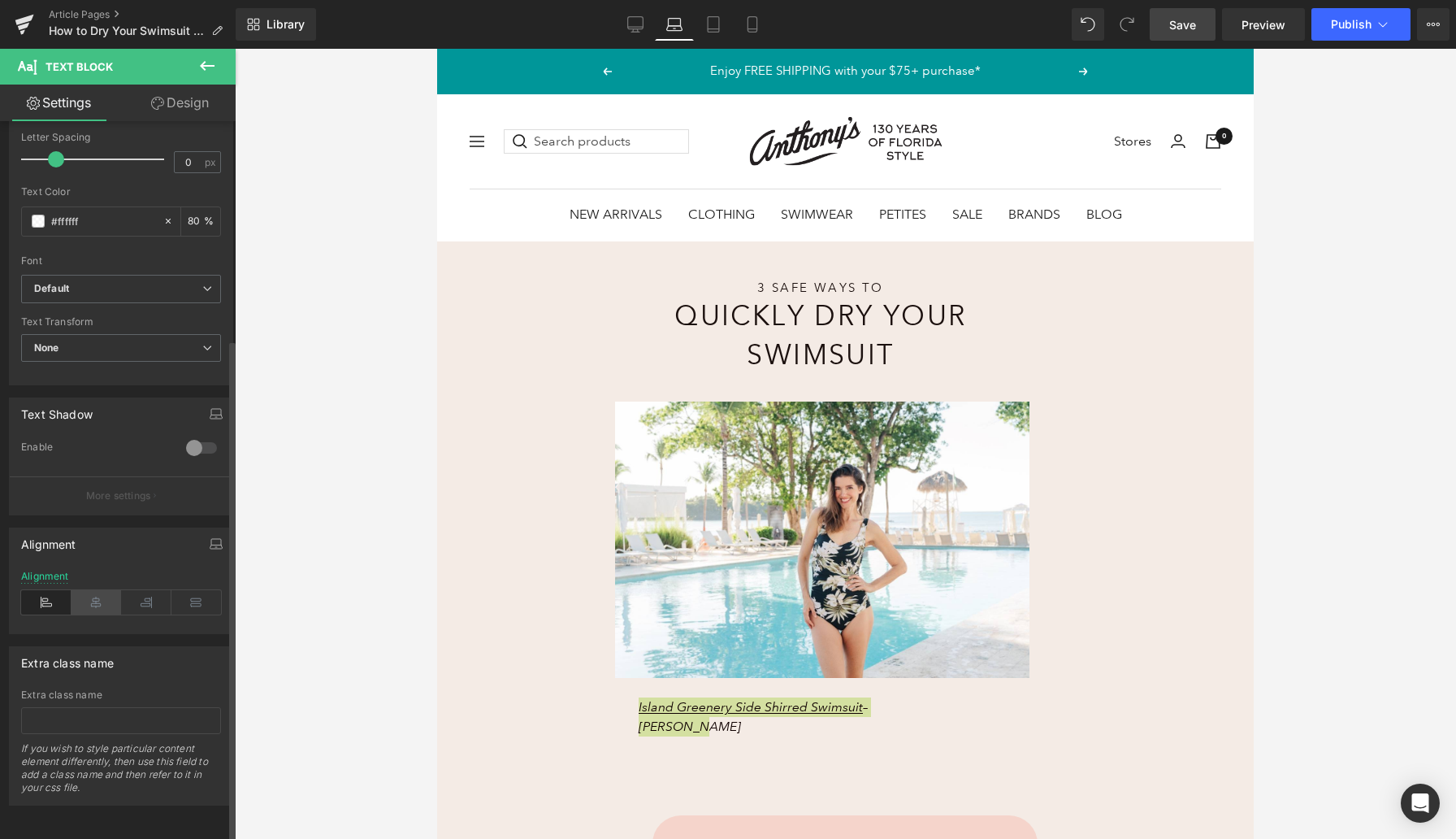
click at [92, 590] on icon at bounding box center [97, 602] width 50 height 24
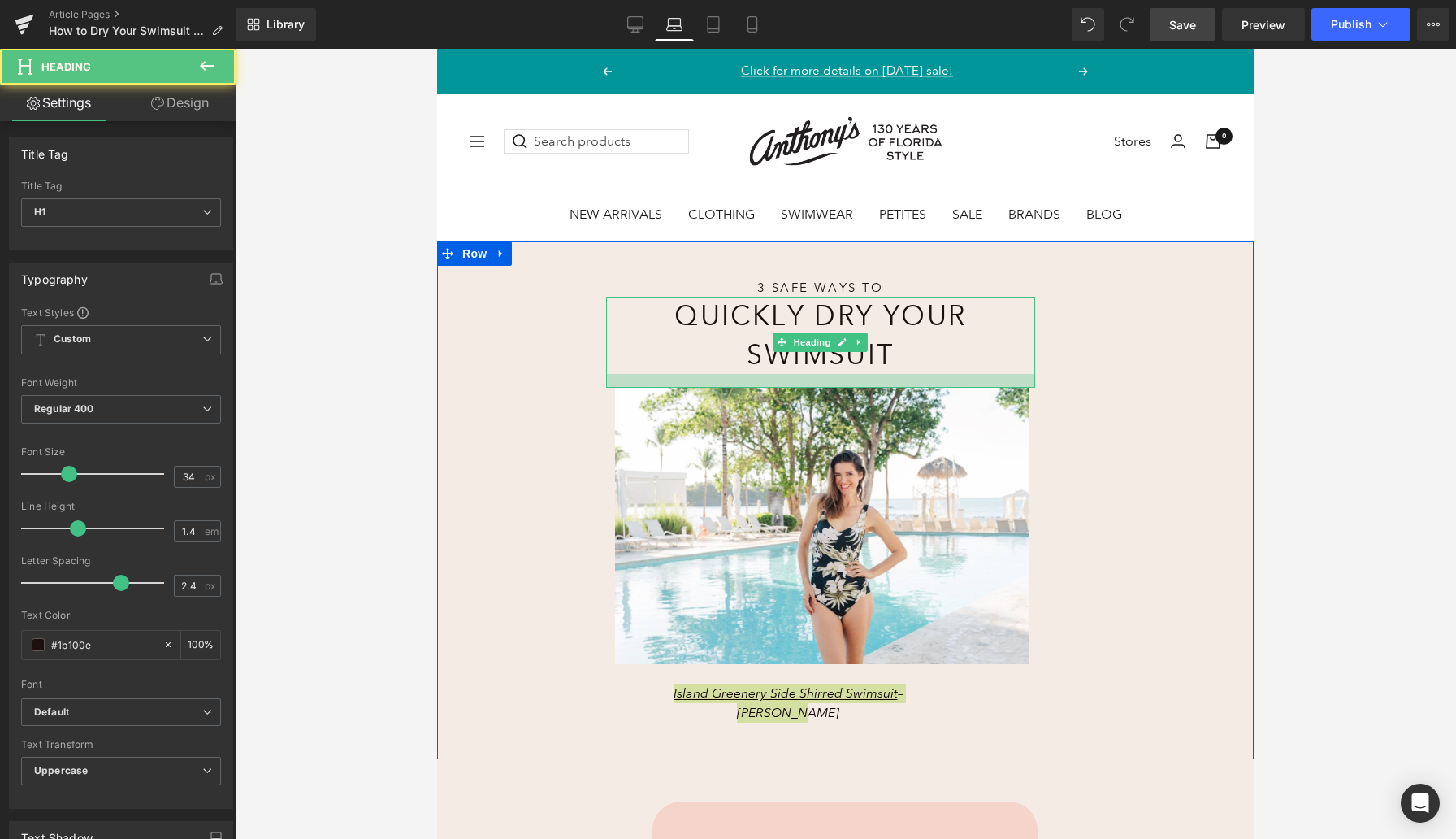
drag, startPoint x: 747, startPoint y: 397, endPoint x: 746, endPoint y: 384, distance: 13.0
click at [746, 384] on div at bounding box center [820, 380] width 429 height 13
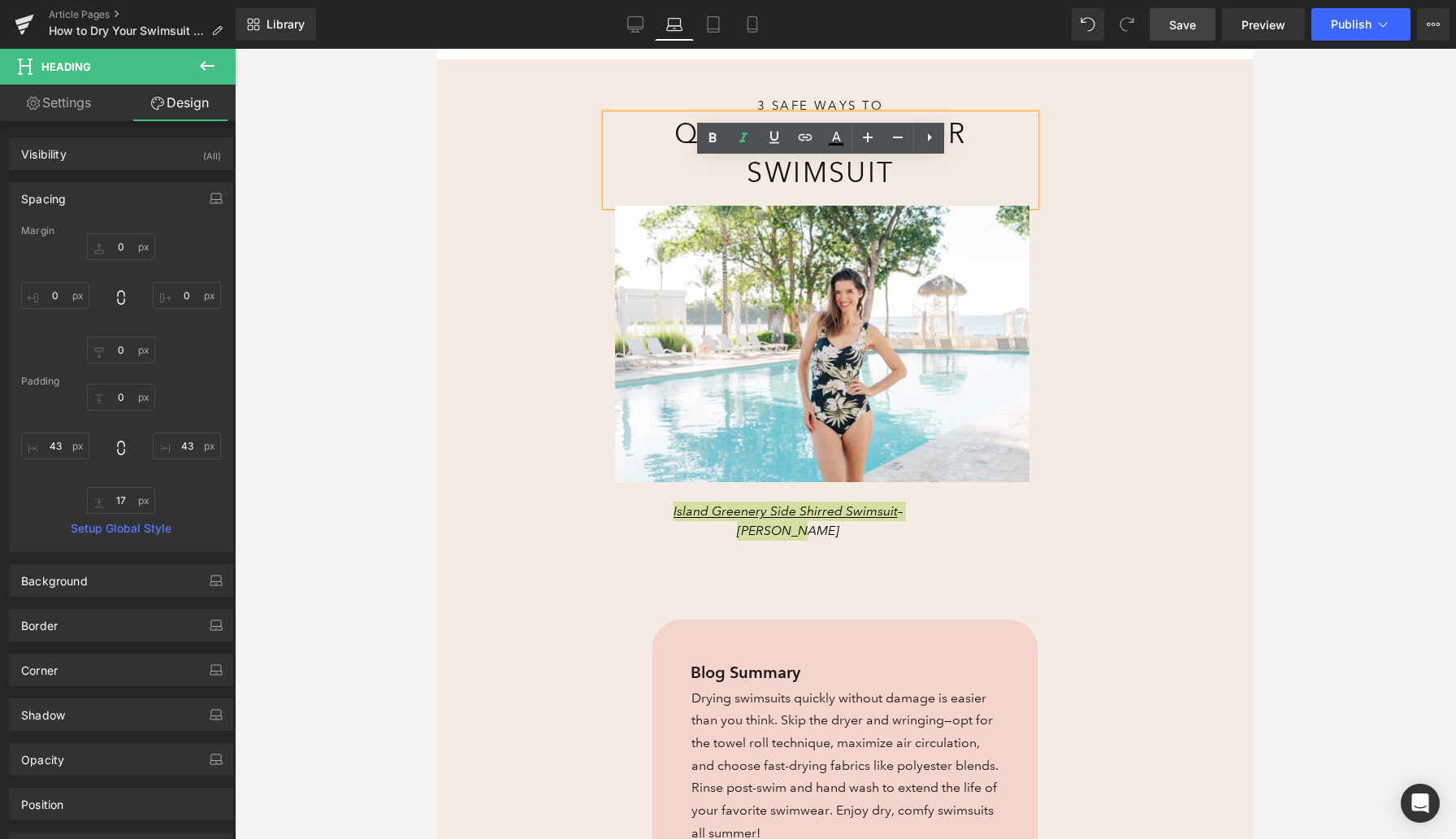
scroll to position [334, 0]
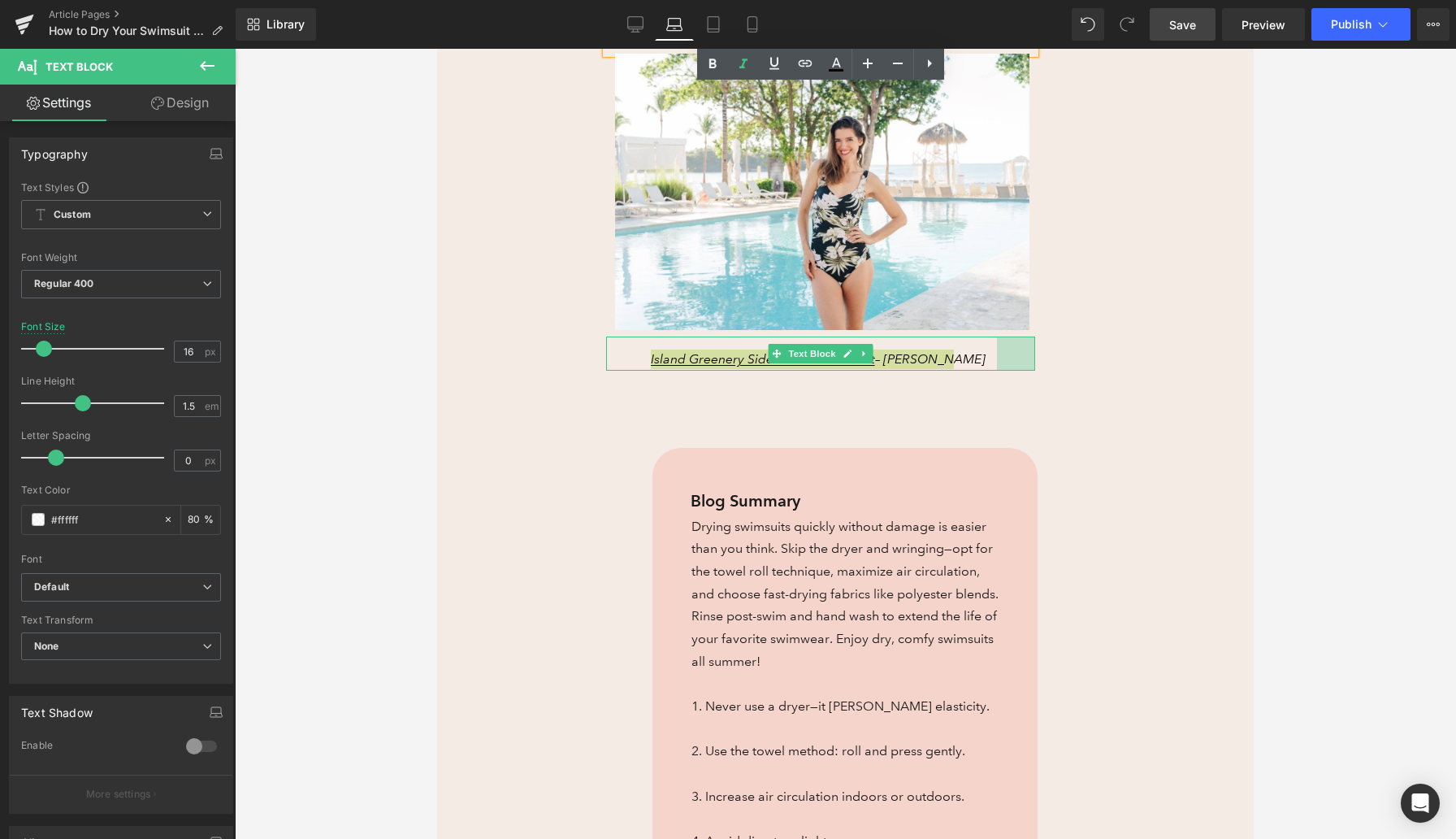
drag, startPoint x: 1034, startPoint y: 356, endPoint x: 1094, endPoint y: 357, distance: 60.0
click at [1094, 357] on div "3 Safe Ways to Heading Quickly Dry Your Swimsuit Heading Image Island Greenery …" at bounding box center [846, 156] width 817 height 498
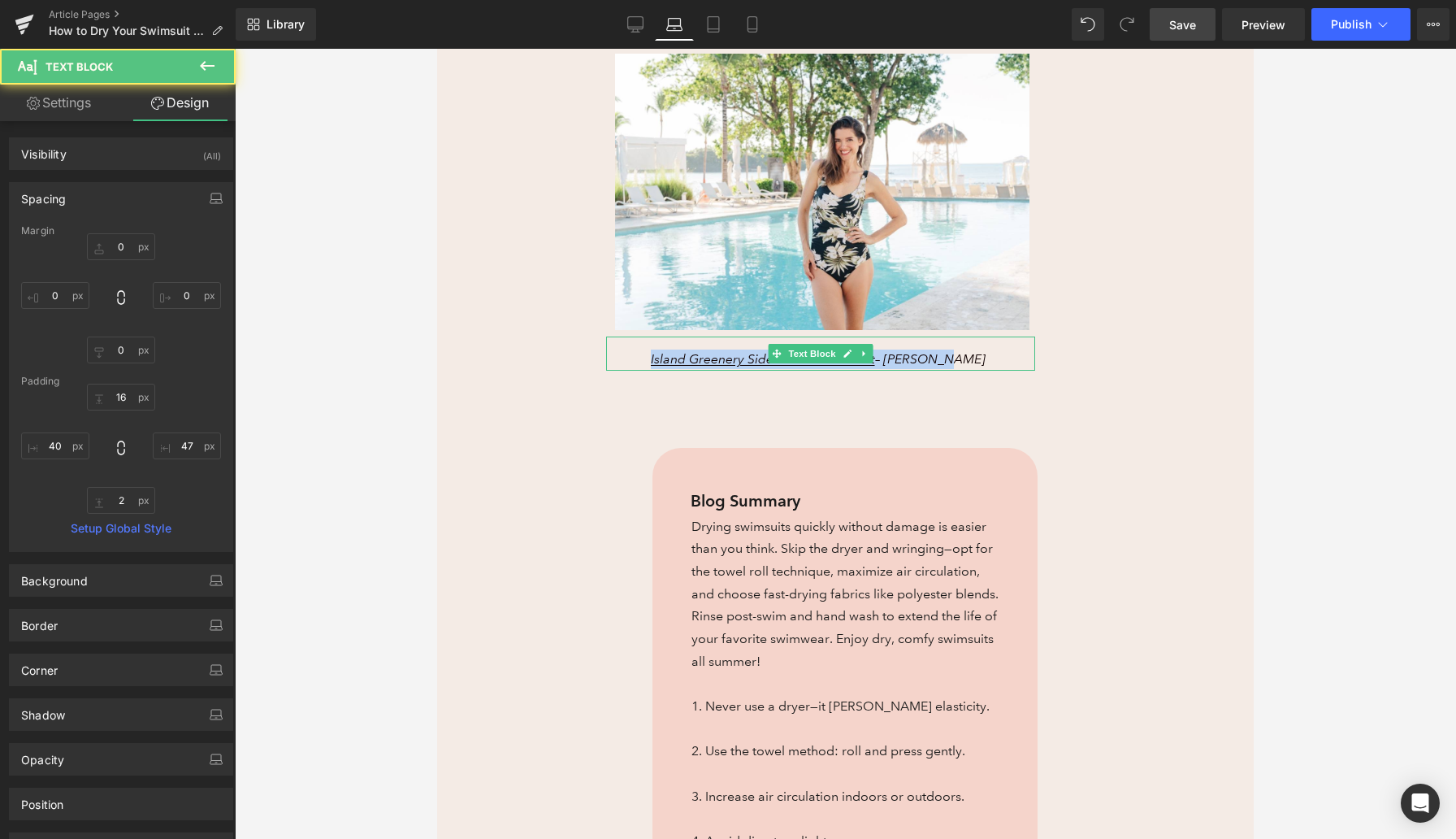
click at [1095, 371] on div "3 Safe Ways to Heading Quickly Dry Your Swimsuit Heading Image Island Greenery …" at bounding box center [846, 156] width 817 height 498
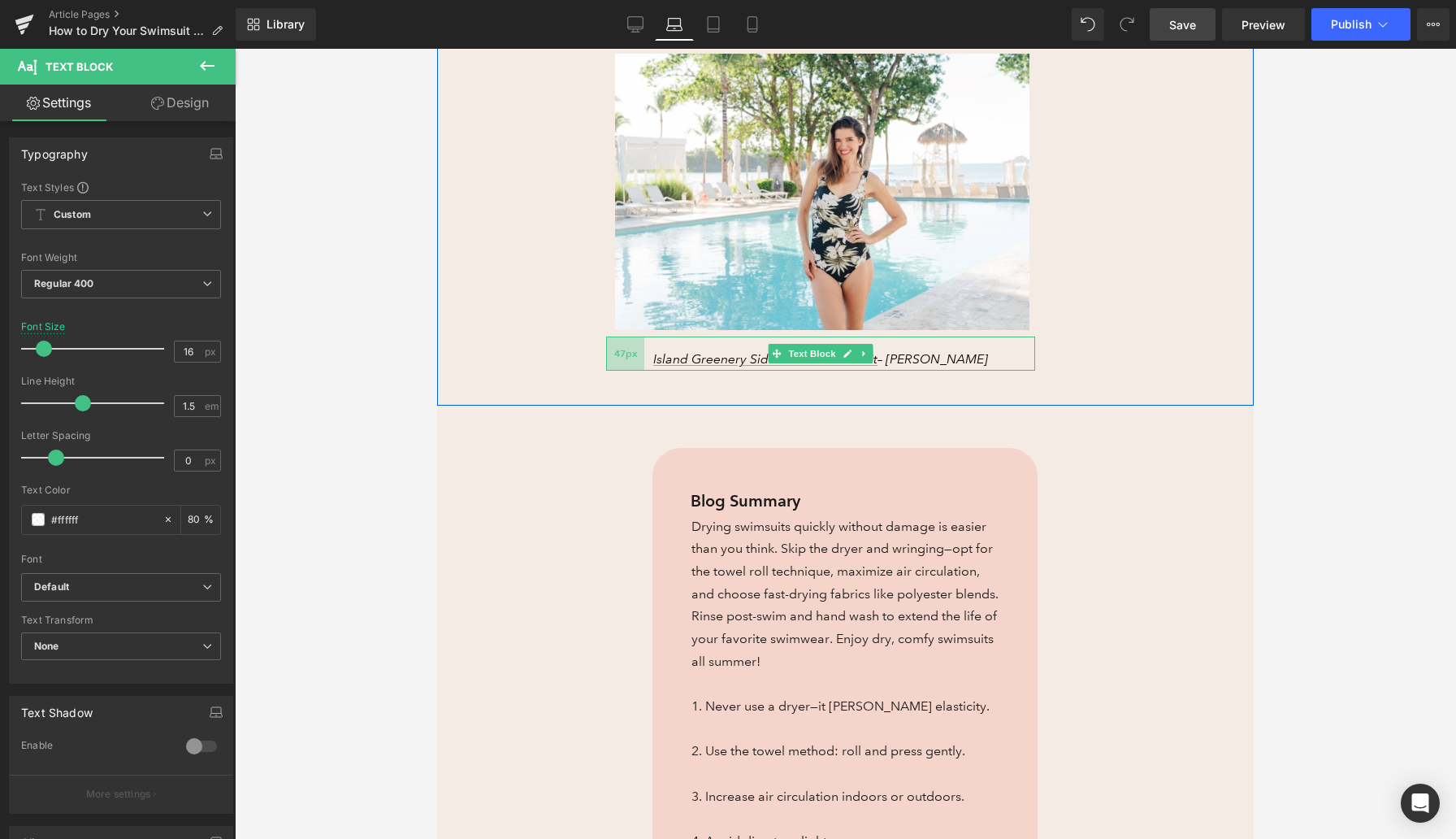
click at [615, 361] on div "47px" at bounding box center [625, 354] width 38 height 34
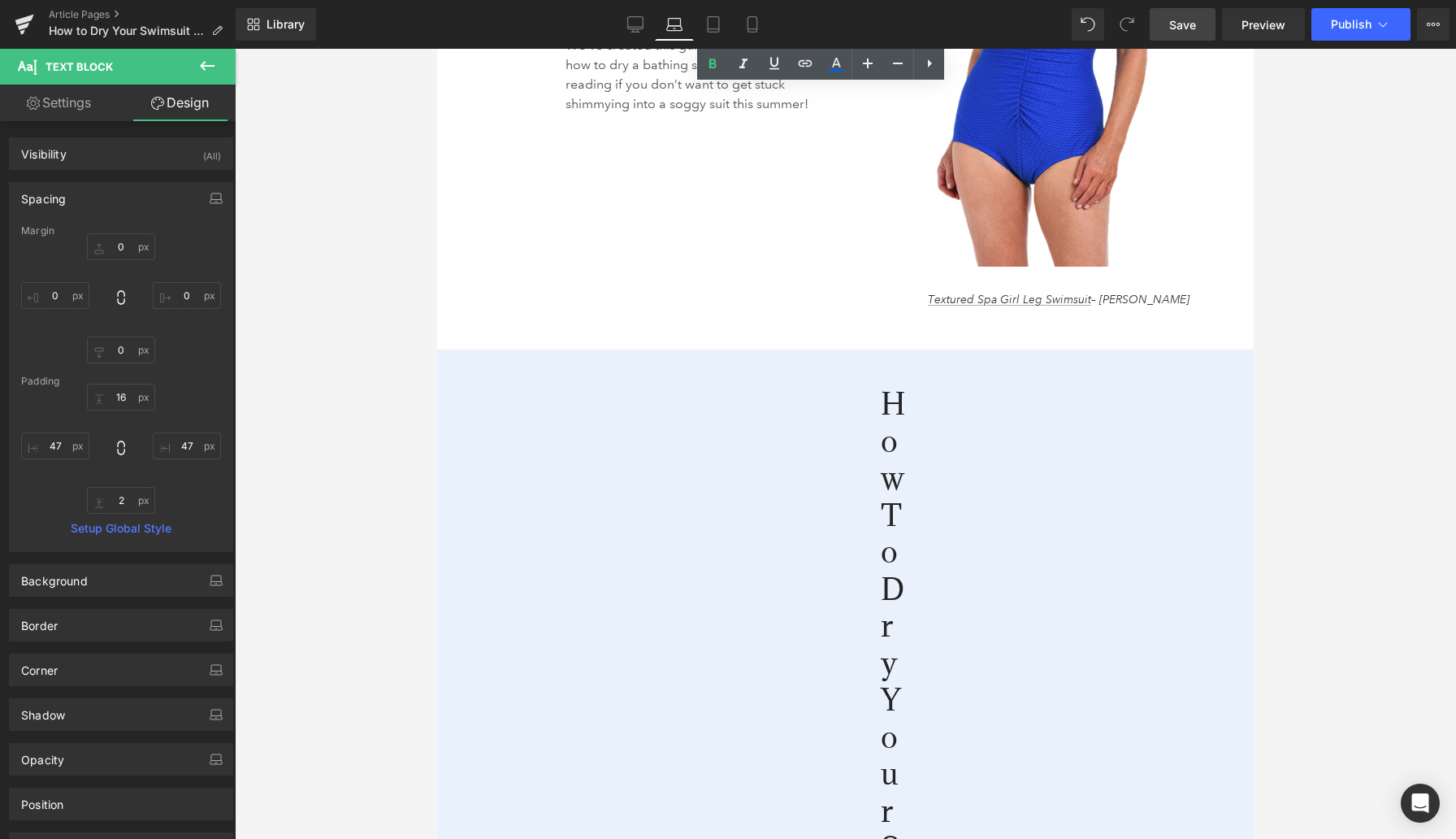
scroll to position [1813, 0]
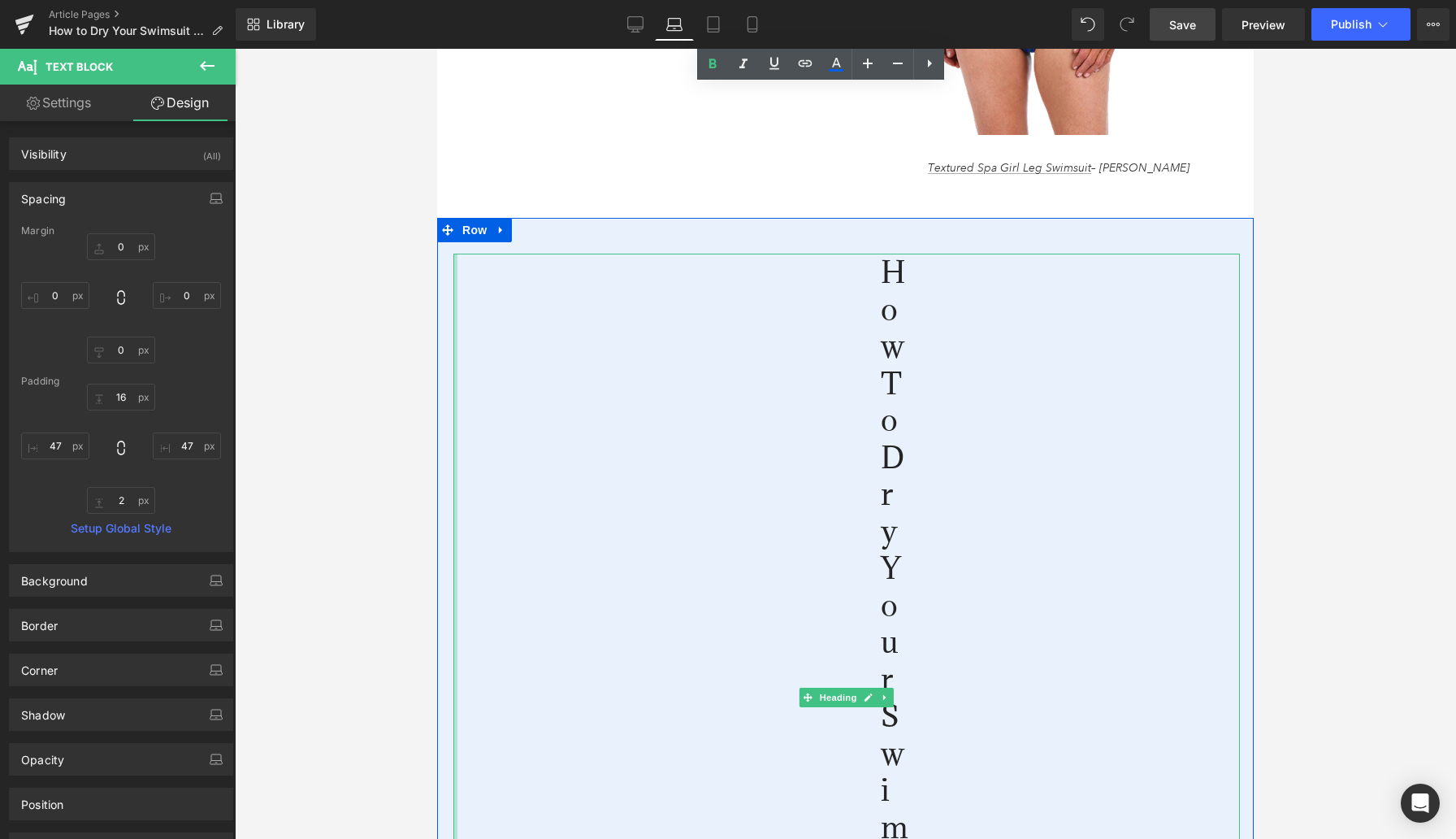
click at [607, 464] on div "How to Dry Your Swimsuit Fast" at bounding box center [881, 697] width 855 height 888
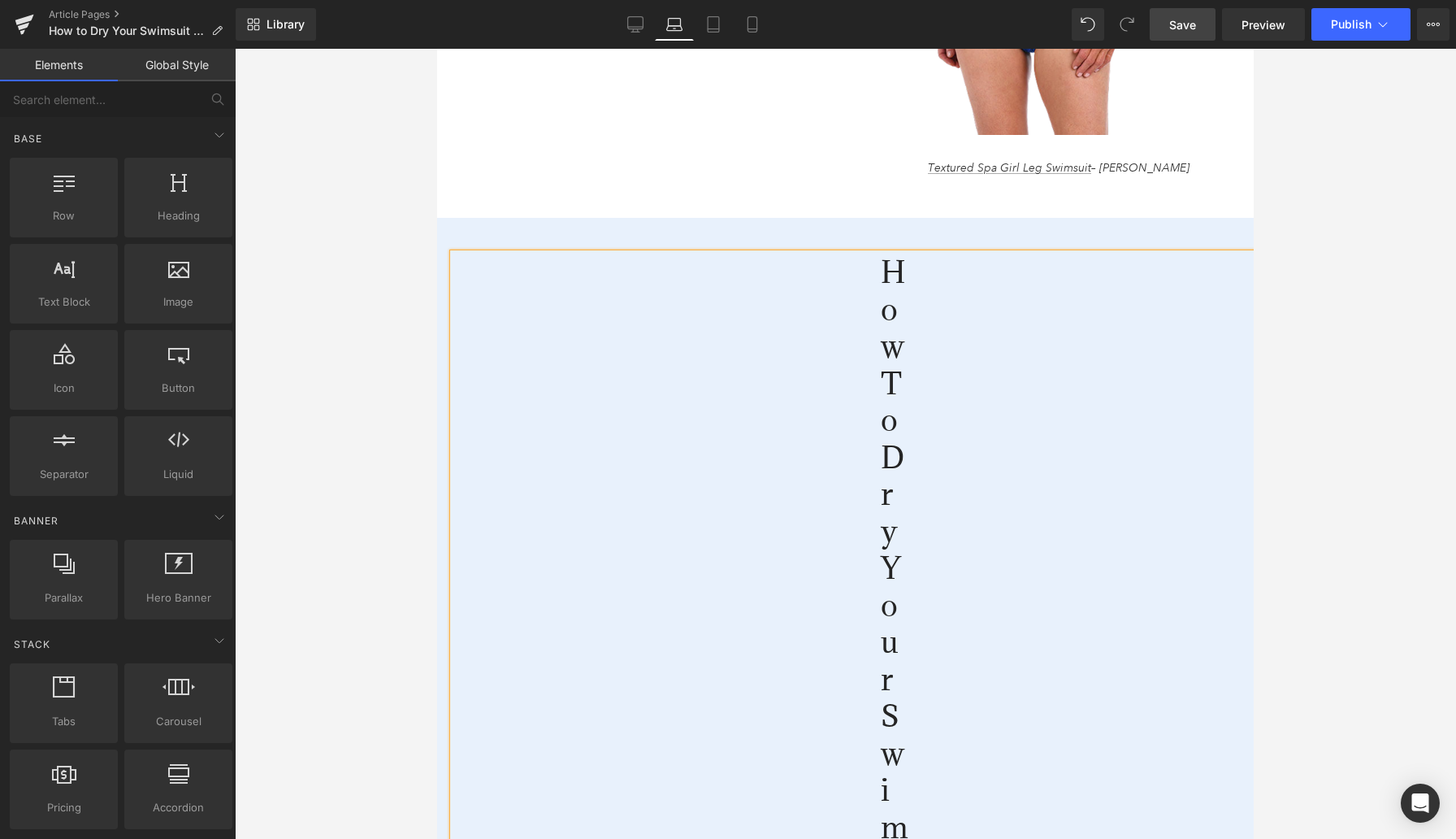
click at [400, 467] on div at bounding box center [846, 443] width 1222 height 790
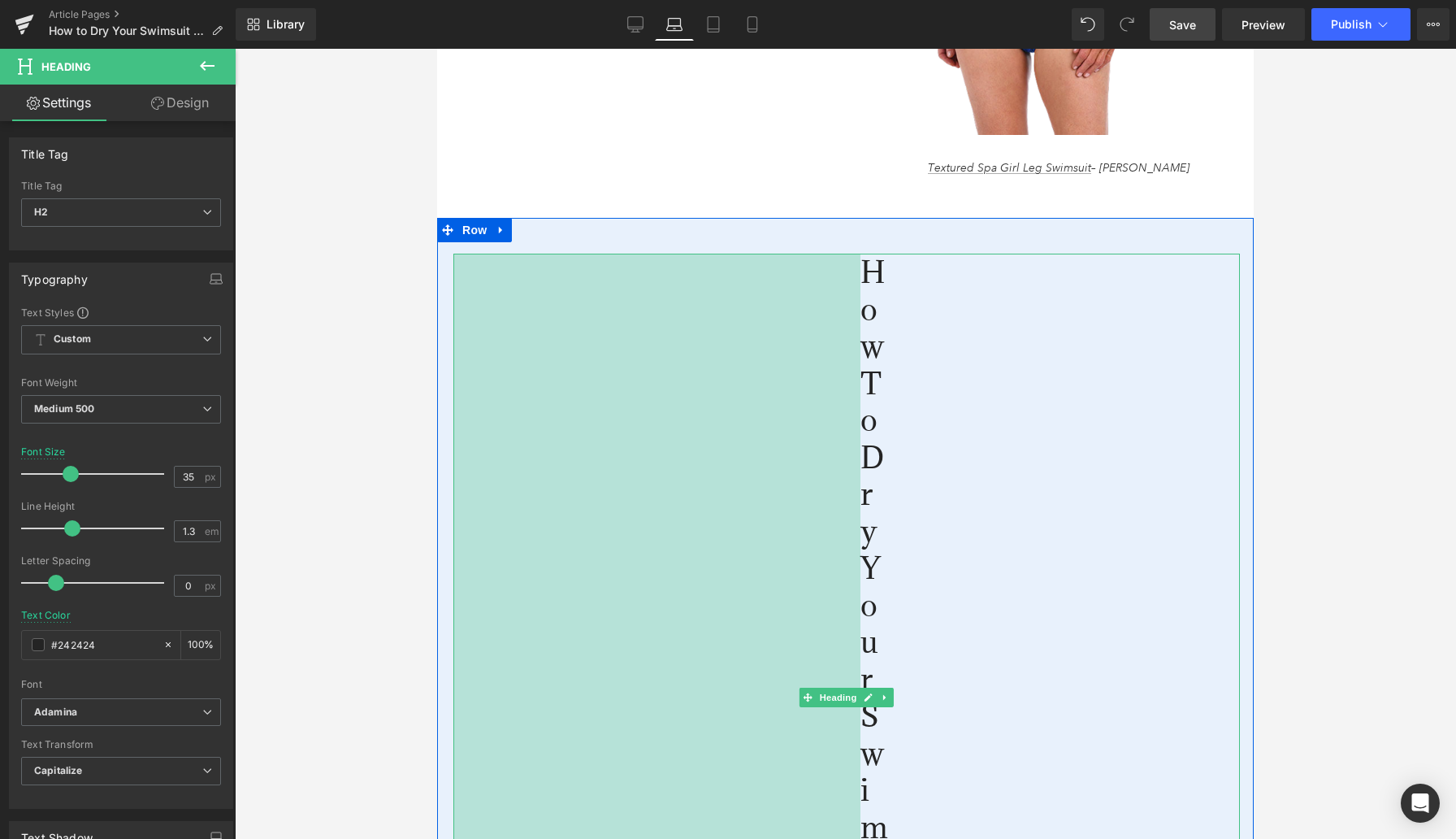
drag, startPoint x: 457, startPoint y: 471, endPoint x: 398, endPoint y: 465, distance: 59.3
click at [398, 465] on div at bounding box center [846, 443] width 1222 height 790
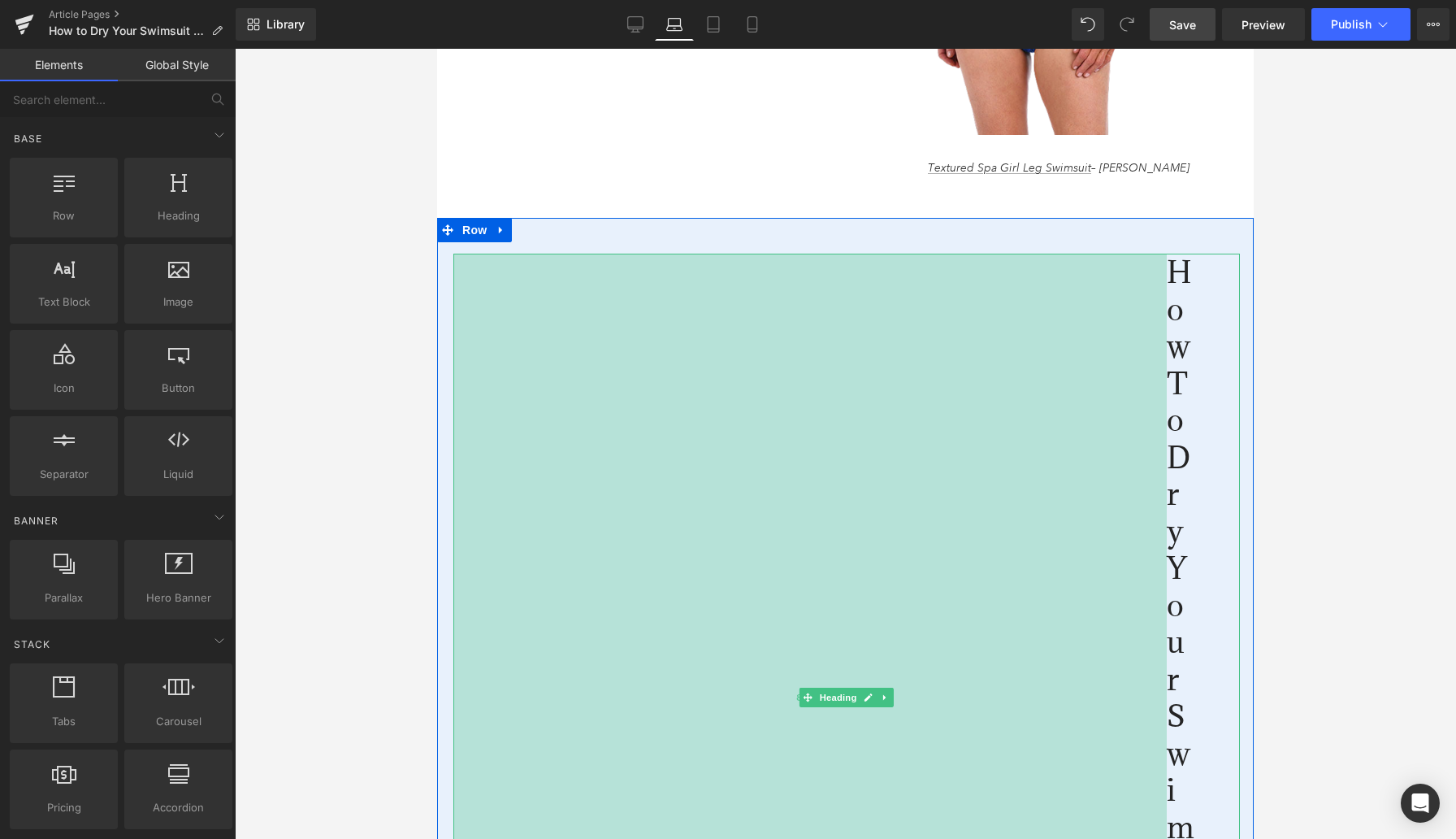
click at [743, 456] on div "878px" at bounding box center [810, 697] width 714 height 888
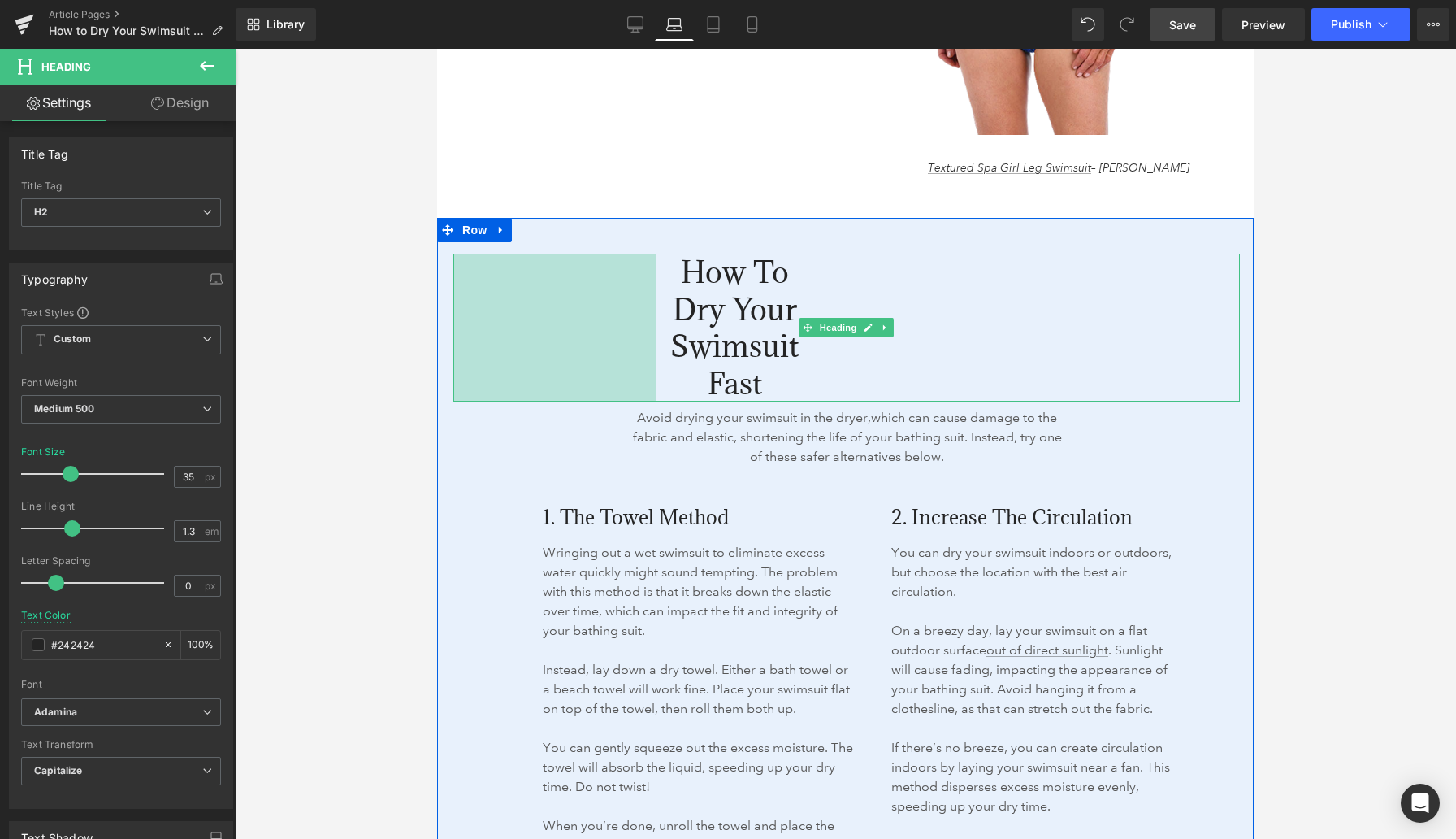
drag, startPoint x: 1154, startPoint y: 430, endPoint x: 644, endPoint y: 408, distance: 510.5
click at [644, 408] on div "How to Dry Your Swimsuit Fast Heading 250px Avoid drying your swimsuit in the d…" at bounding box center [846, 826] width 787 height 1146
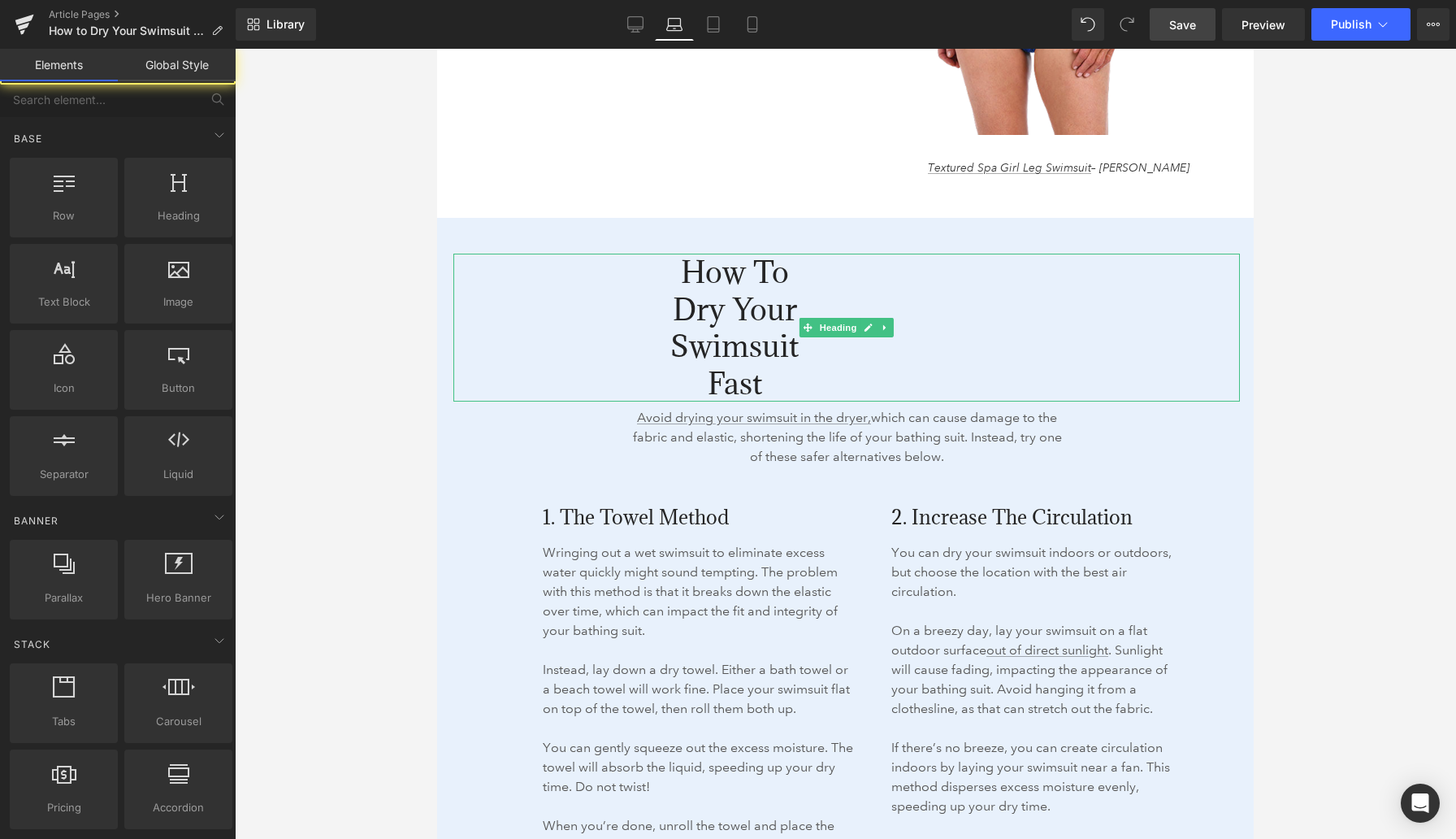
drag, startPoint x: 372, startPoint y: 406, endPoint x: 123, endPoint y: 356, distance: 254.0
click at [372, 406] on div at bounding box center [846, 443] width 1222 height 790
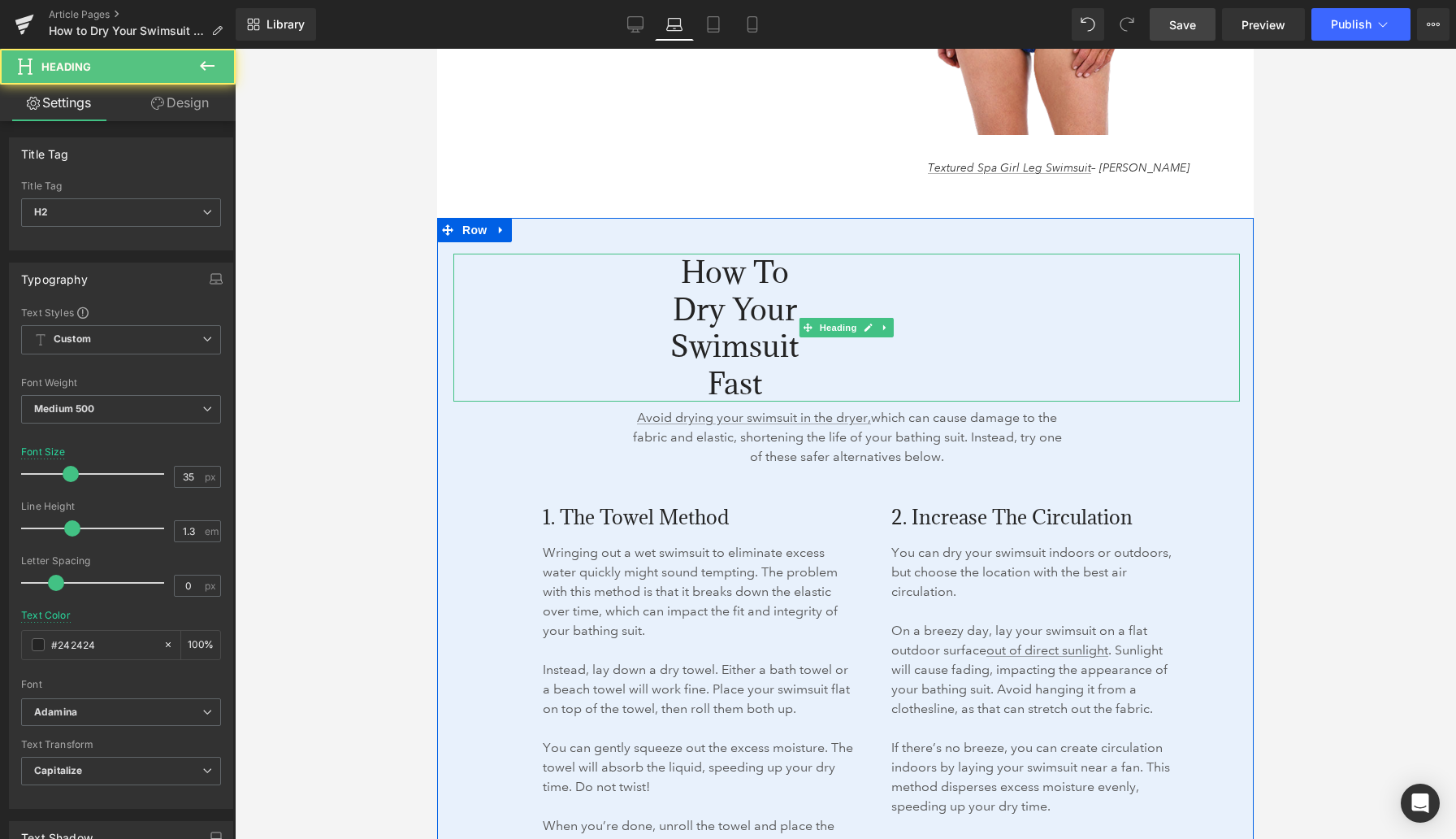
click at [1235, 350] on div "How to Dry Your Swimsuit Fast" at bounding box center [846, 328] width 787 height 148
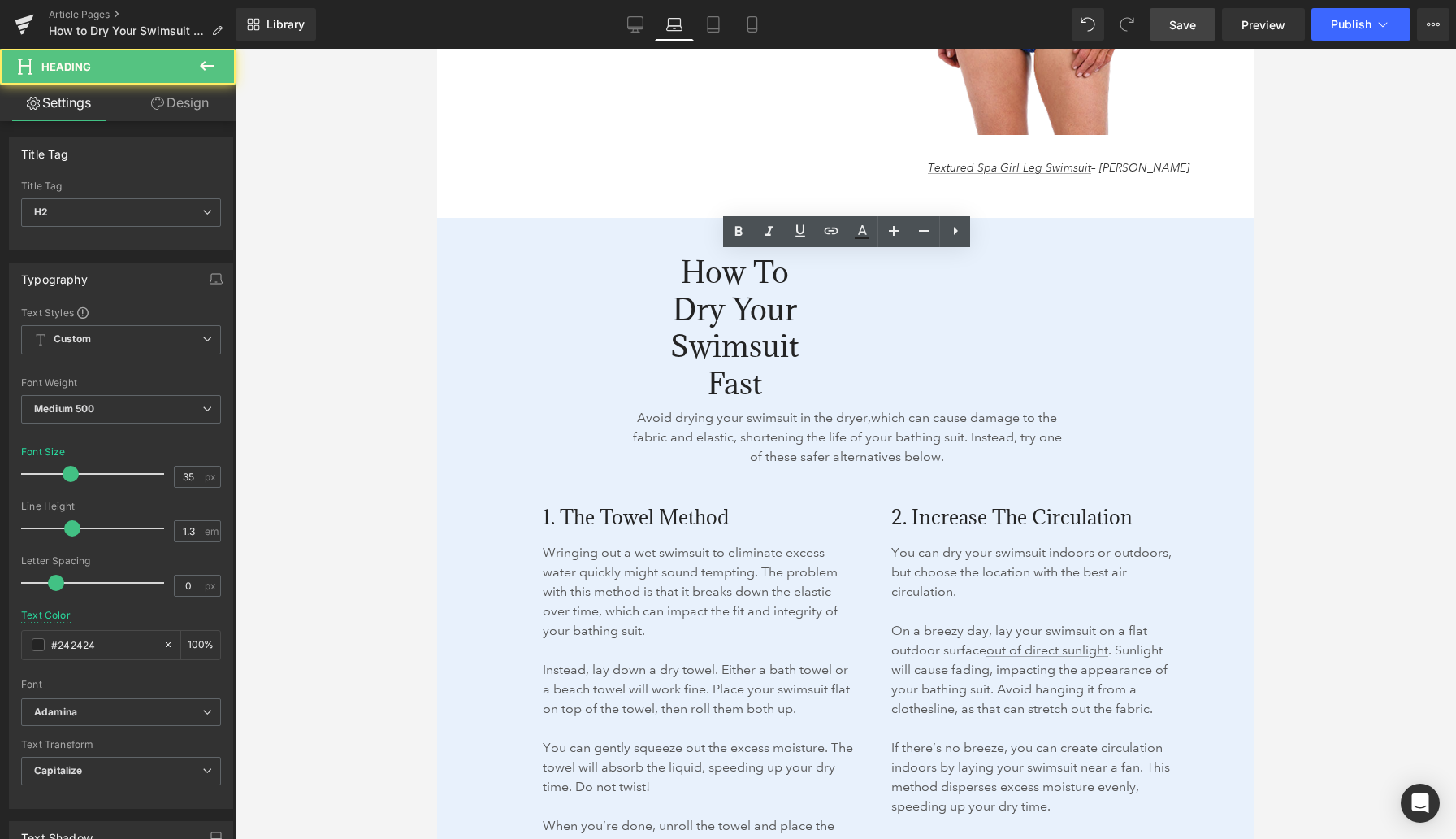
click at [1270, 343] on div at bounding box center [846, 443] width 1222 height 790
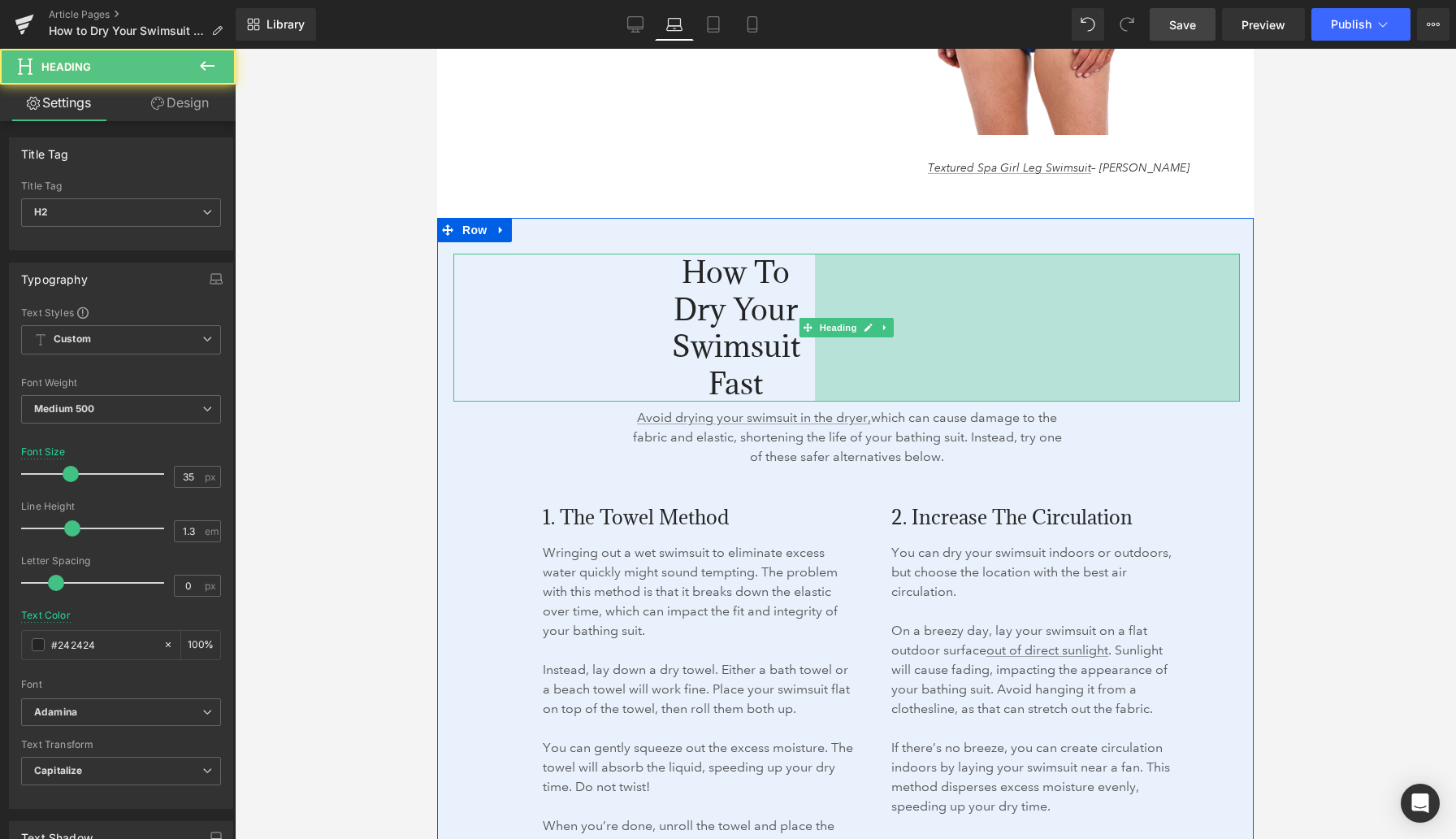
drag, startPoint x: 1237, startPoint y: 349, endPoint x: 1325, endPoint y: 355, distance: 88.2
click at [1325, 355] on div at bounding box center [846, 443] width 1222 height 790
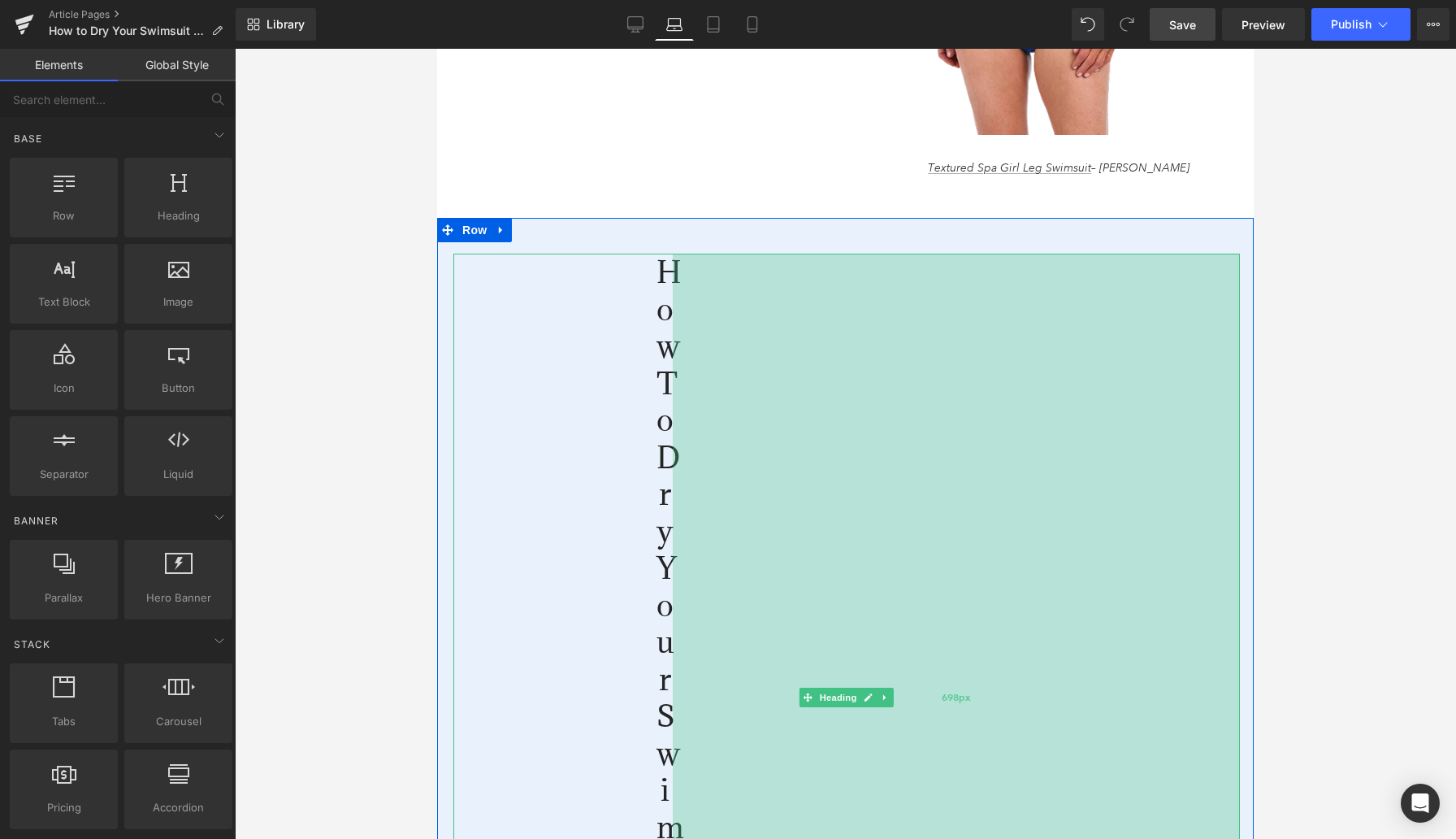
click at [1097, 347] on div "698px" at bounding box center [956, 697] width 568 height 888
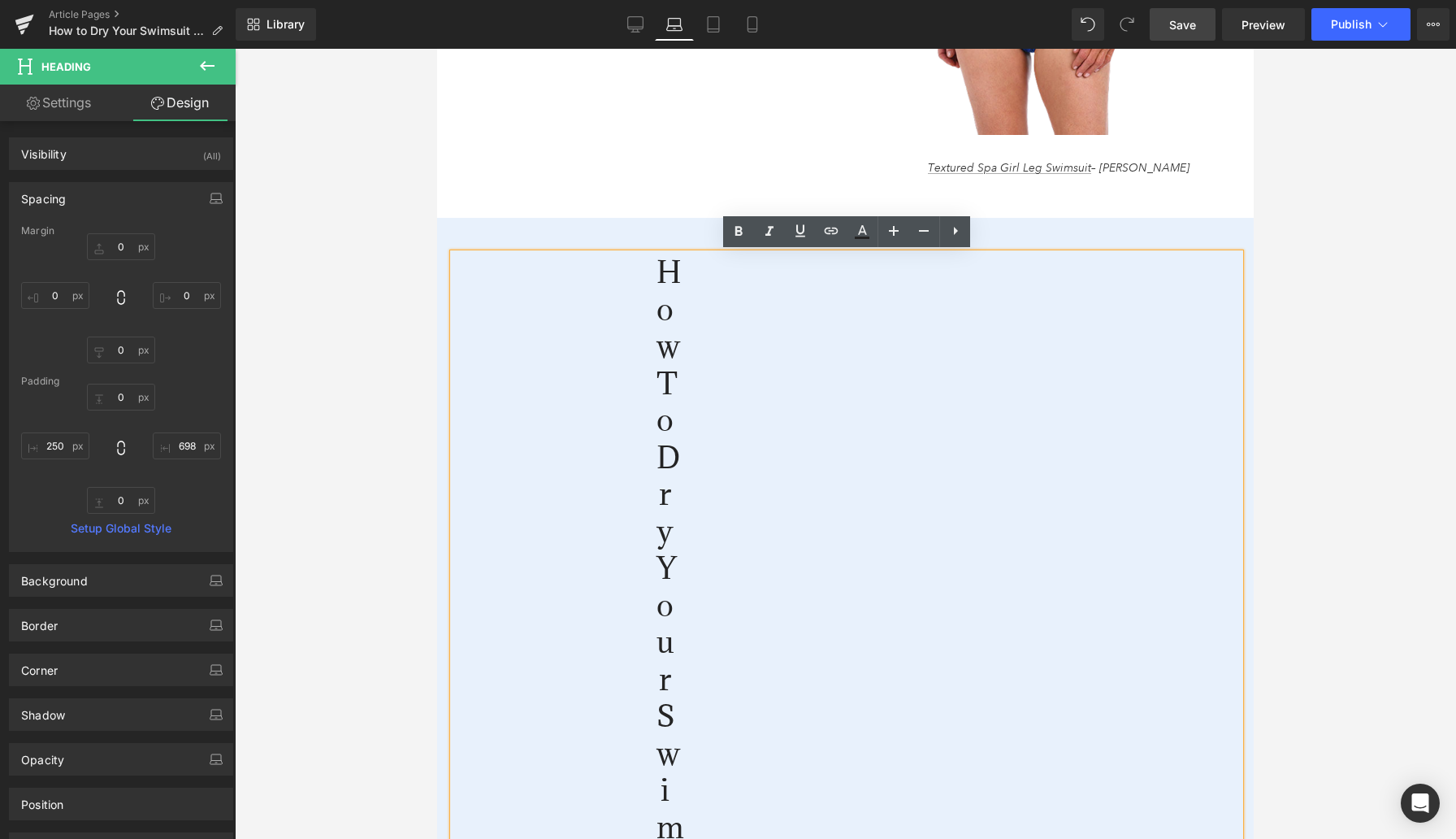
click at [374, 378] on div at bounding box center [846, 443] width 1222 height 790
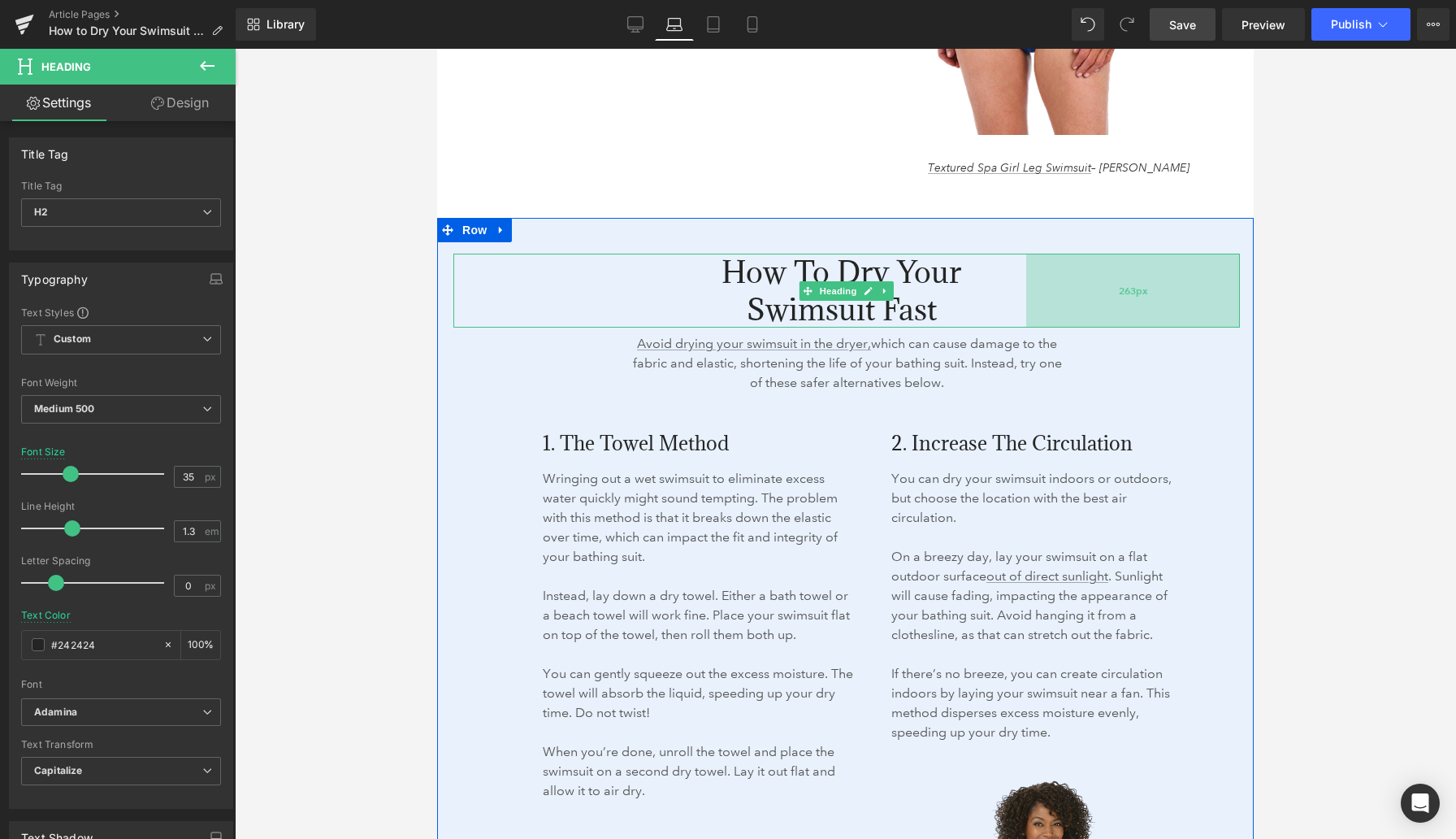
drag, startPoint x: 687, startPoint y: 375, endPoint x: 1040, endPoint y: 309, distance: 359.1
click at [1040, 309] on div "263px" at bounding box center [1133, 291] width 214 height 74
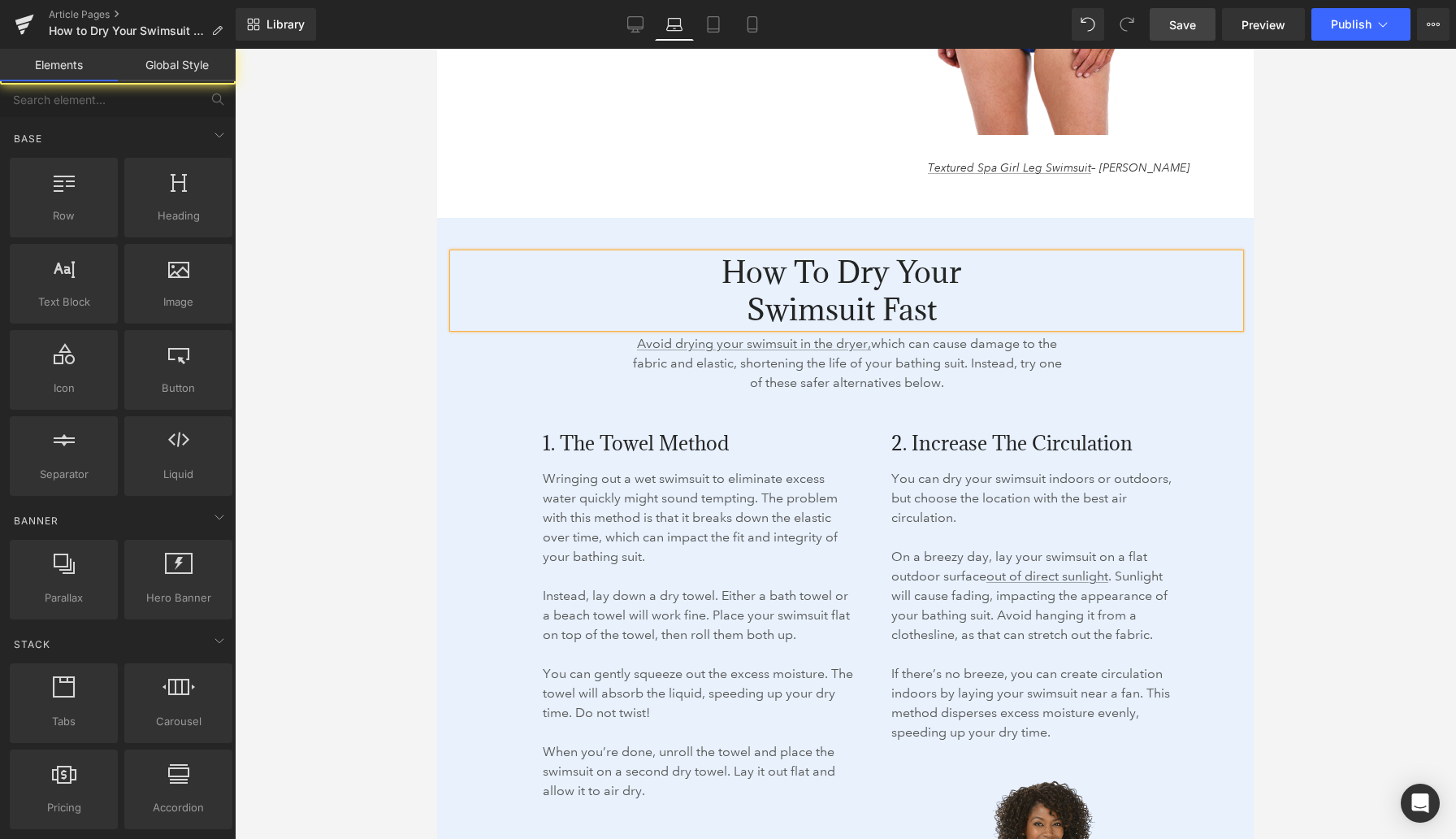
drag, startPoint x: 411, startPoint y: 291, endPoint x: 2, endPoint y: 243, distance: 411.8
click at [411, 291] on div at bounding box center [846, 443] width 1222 height 790
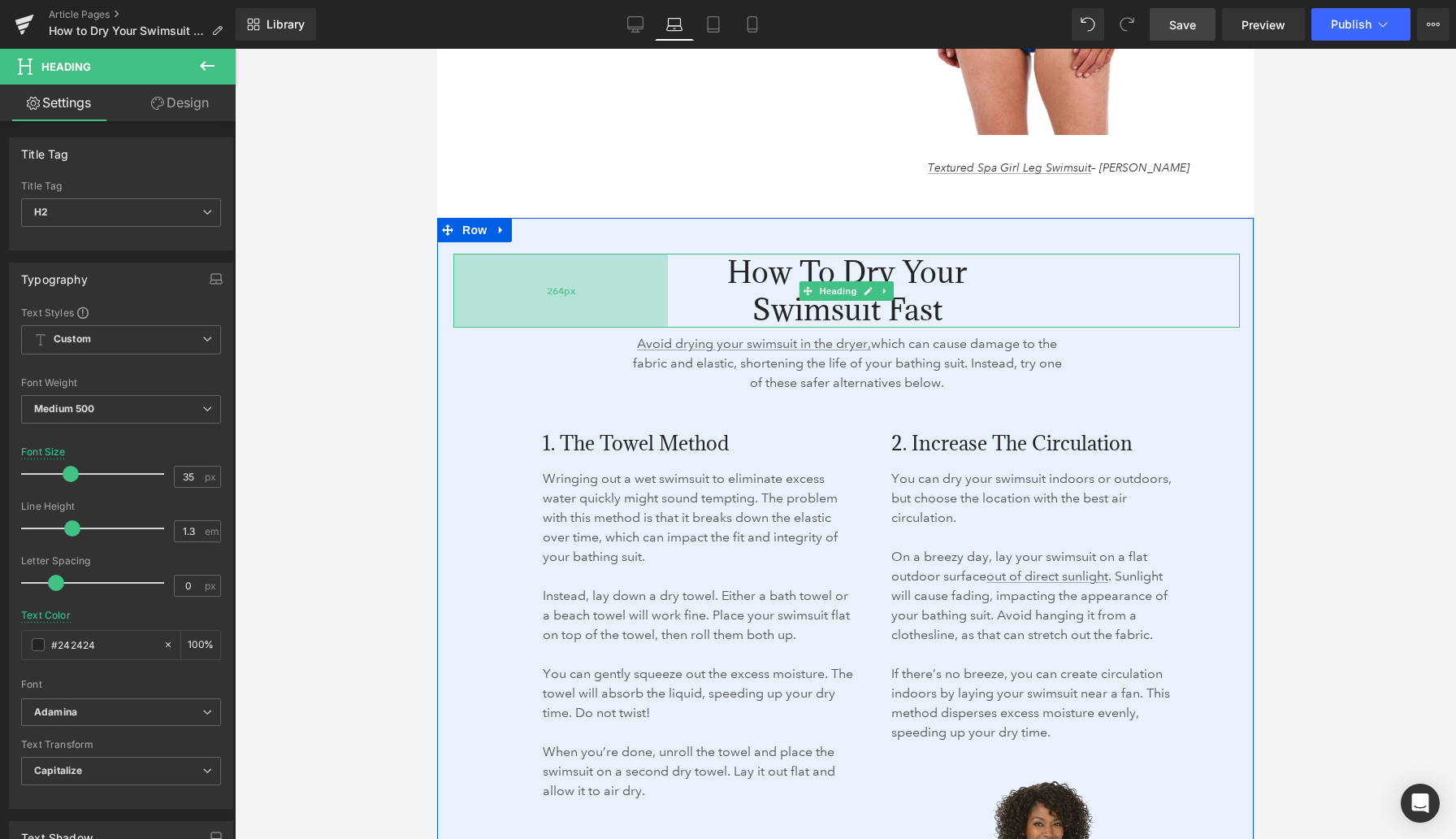
drag, startPoint x: 558, startPoint y: 296, endPoint x: 568, endPoint y: 302, distance: 11.7
click at [568, 302] on div "264px" at bounding box center [561, 291] width 215 height 74
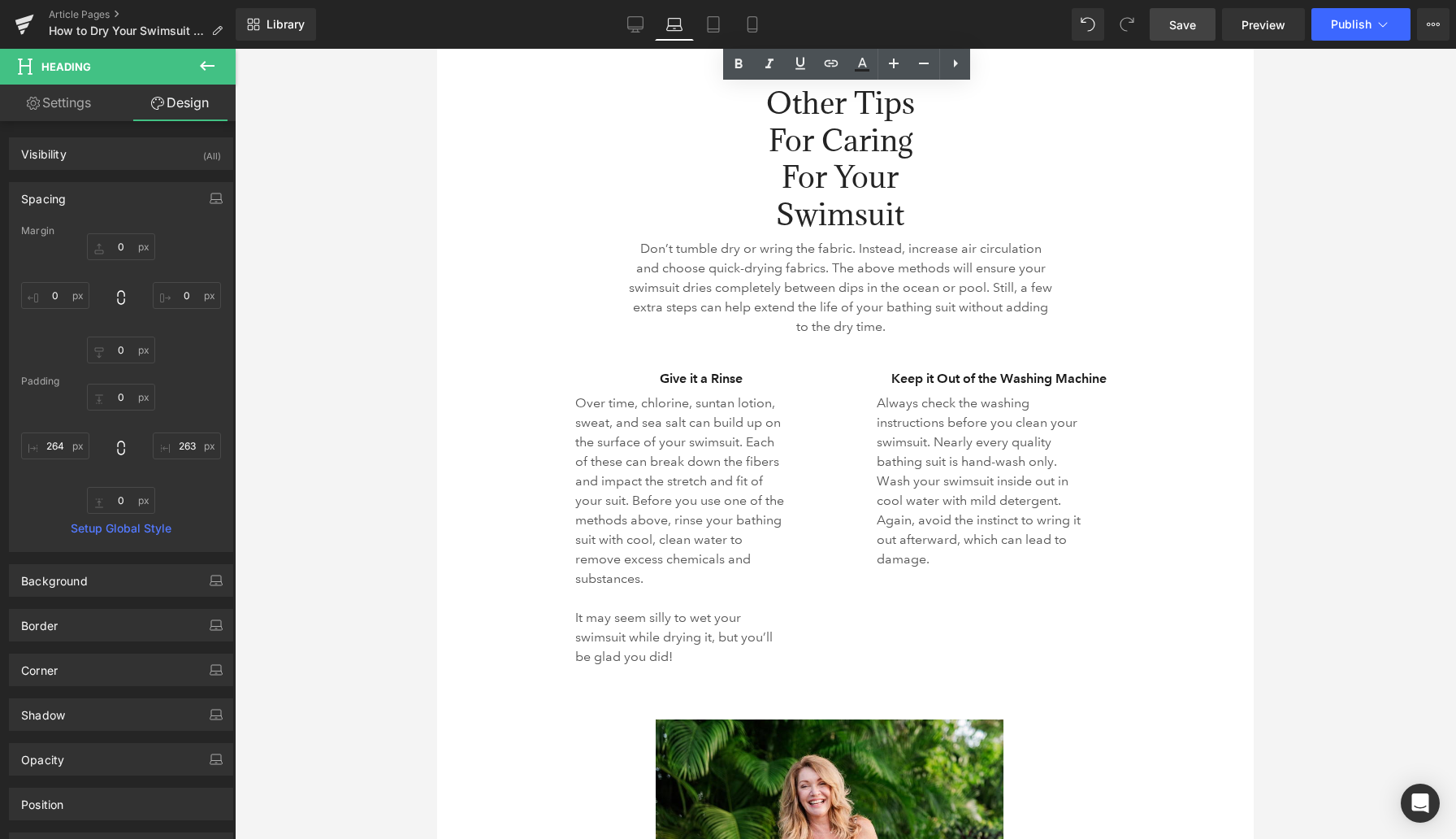
scroll to position [3096, 0]
click at [670, 375] on div "Give it a Rinse Heading Over time, chlorine, suntan lotion, sweat, and sea salt…" at bounding box center [841, 542] width 806 height 352
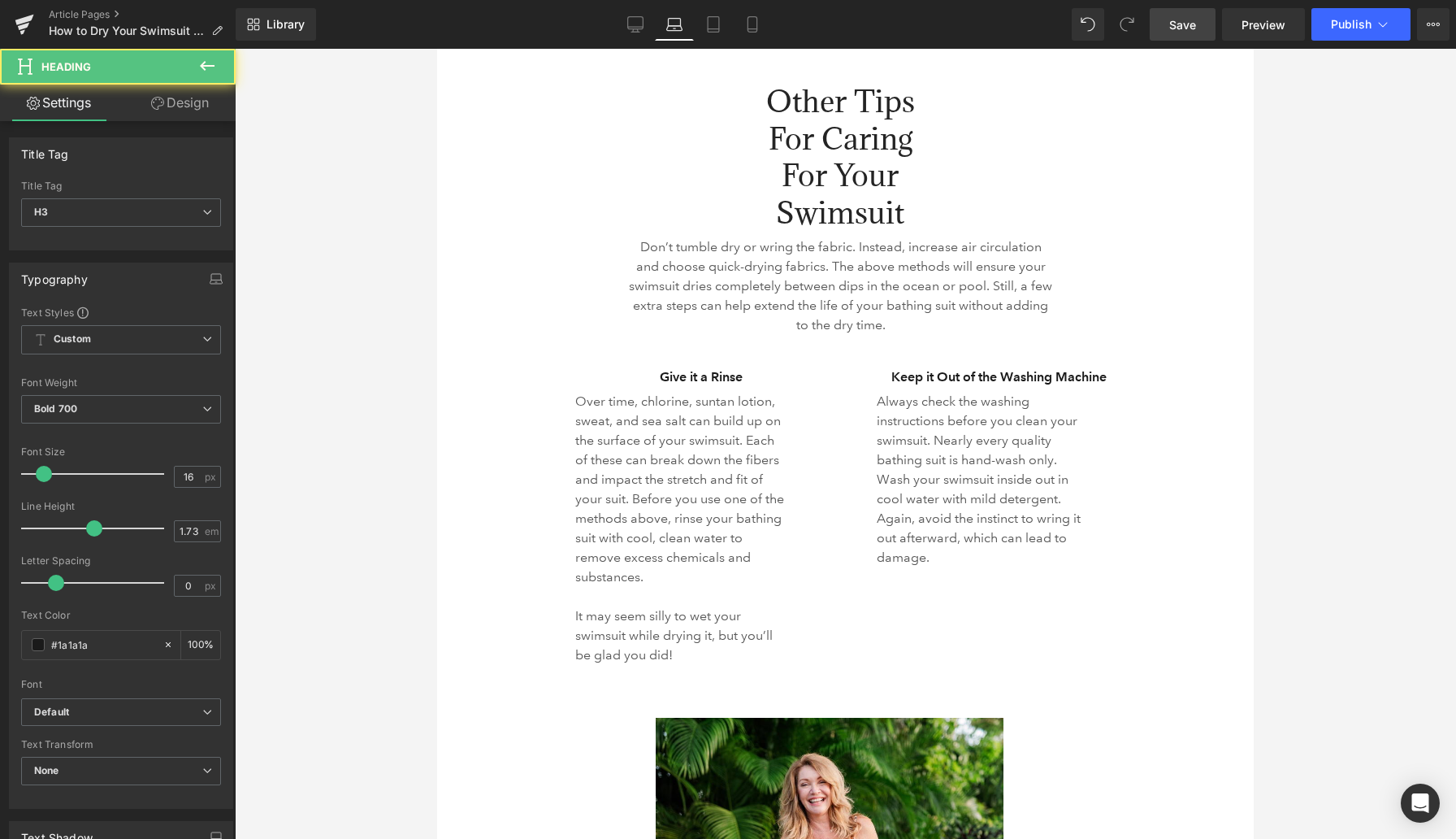
click at [670, 375] on div "Give it a Rinse Heading" at bounding box center [692, 377] width 272 height 23
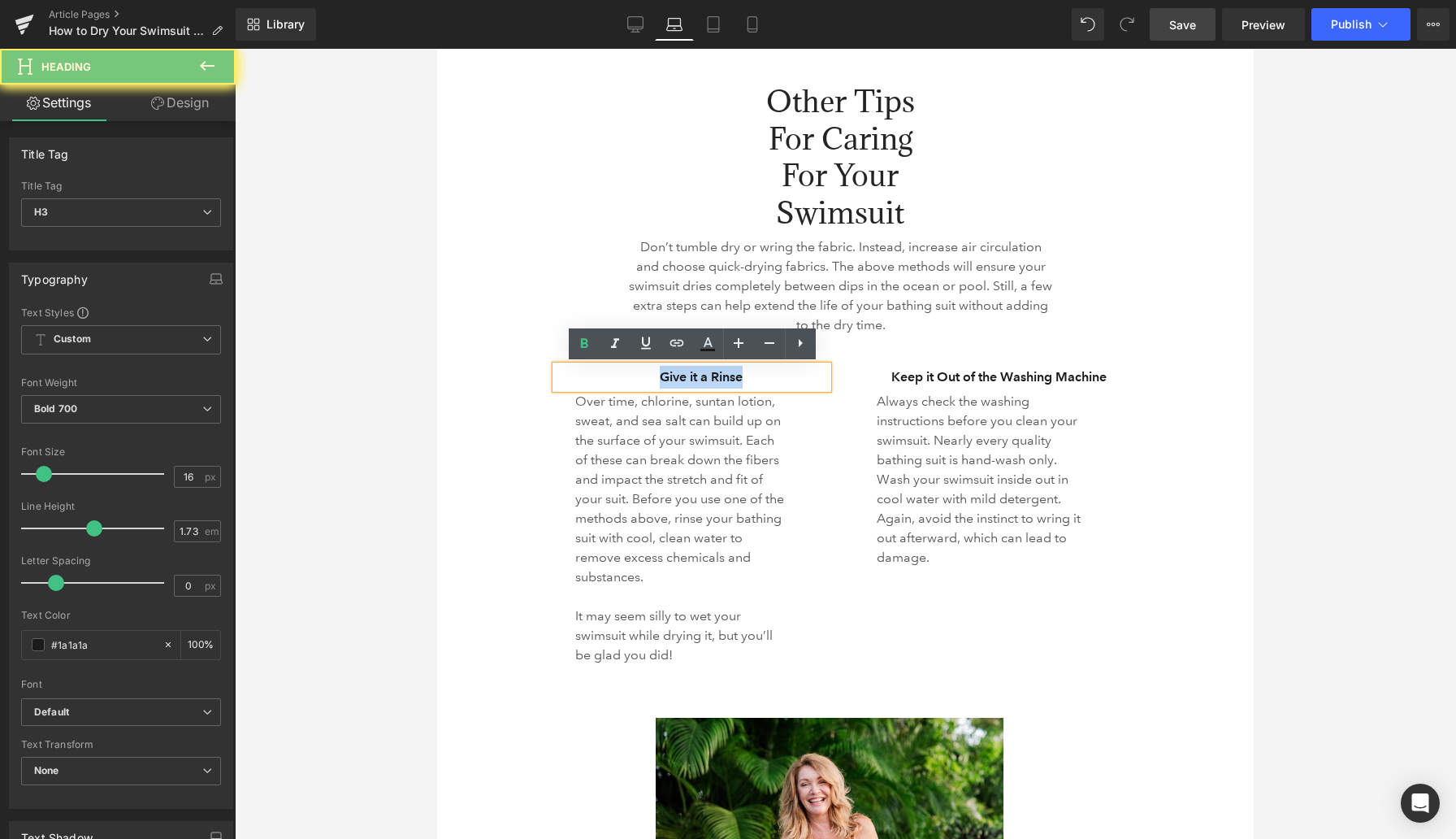
click at [670, 375] on h3 "Give it a Rinse" at bounding box center [701, 377] width 254 height 23
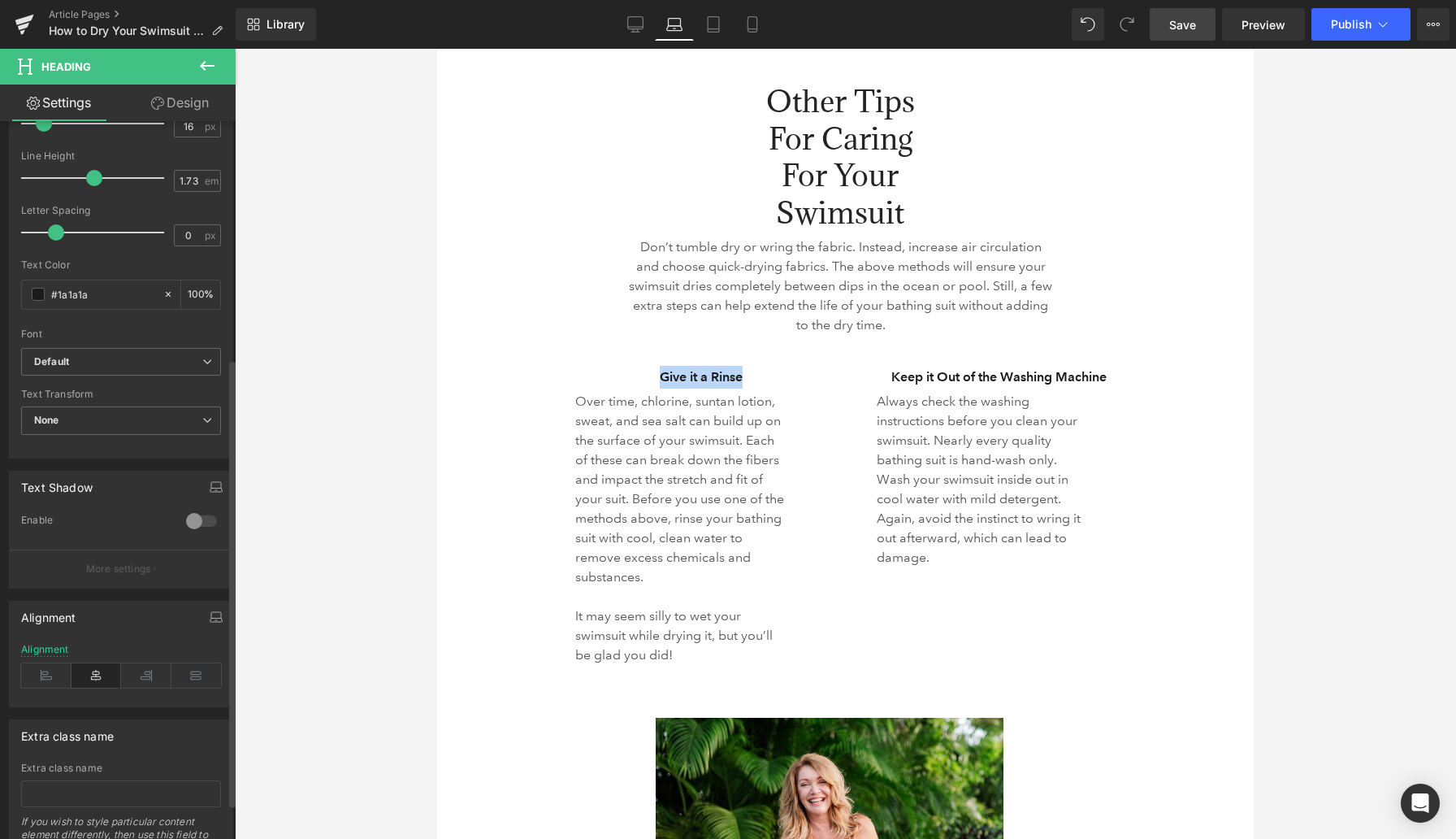
scroll to position [380, 0]
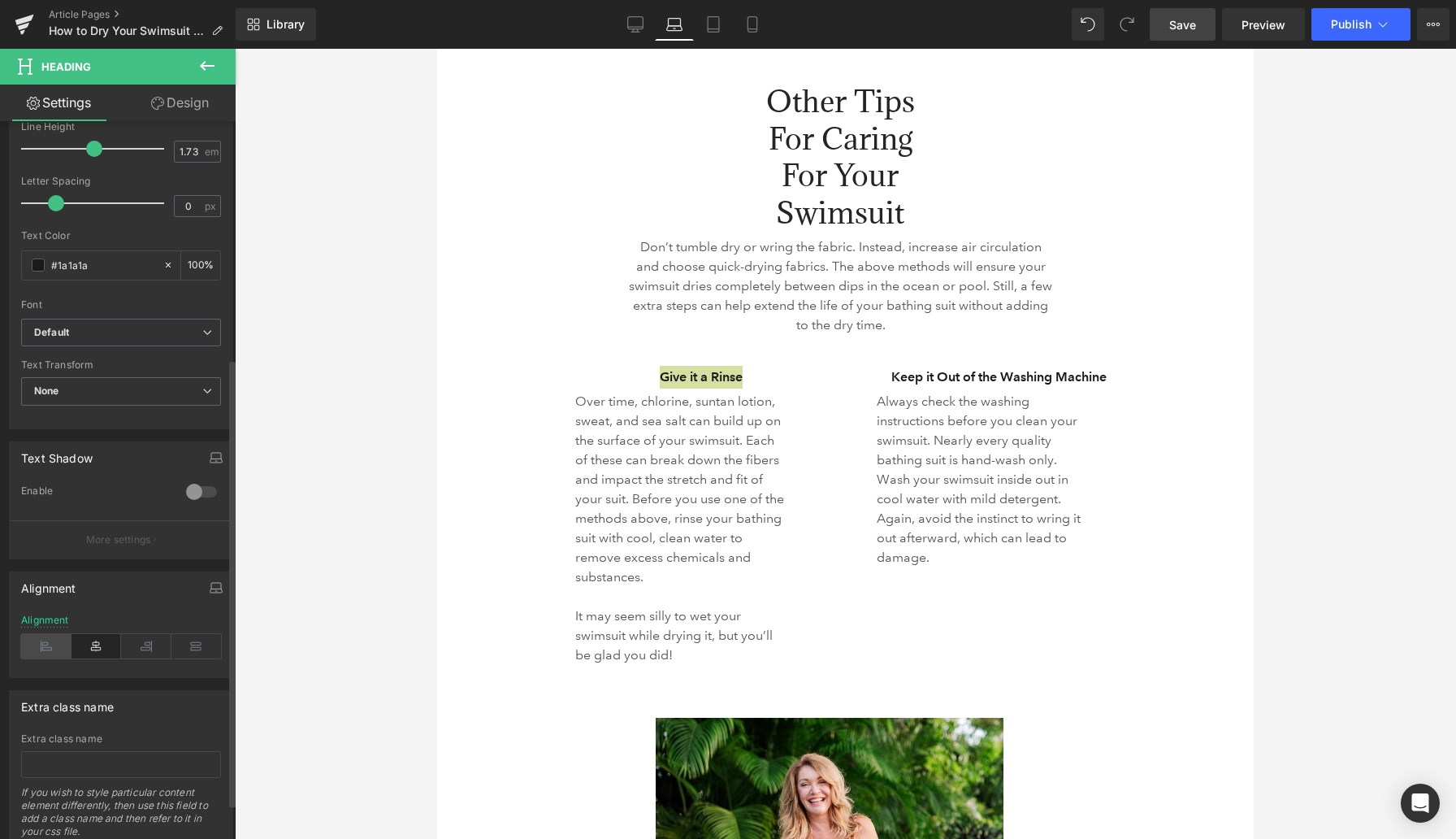
click at [49, 646] on icon at bounding box center [46, 646] width 50 height 24
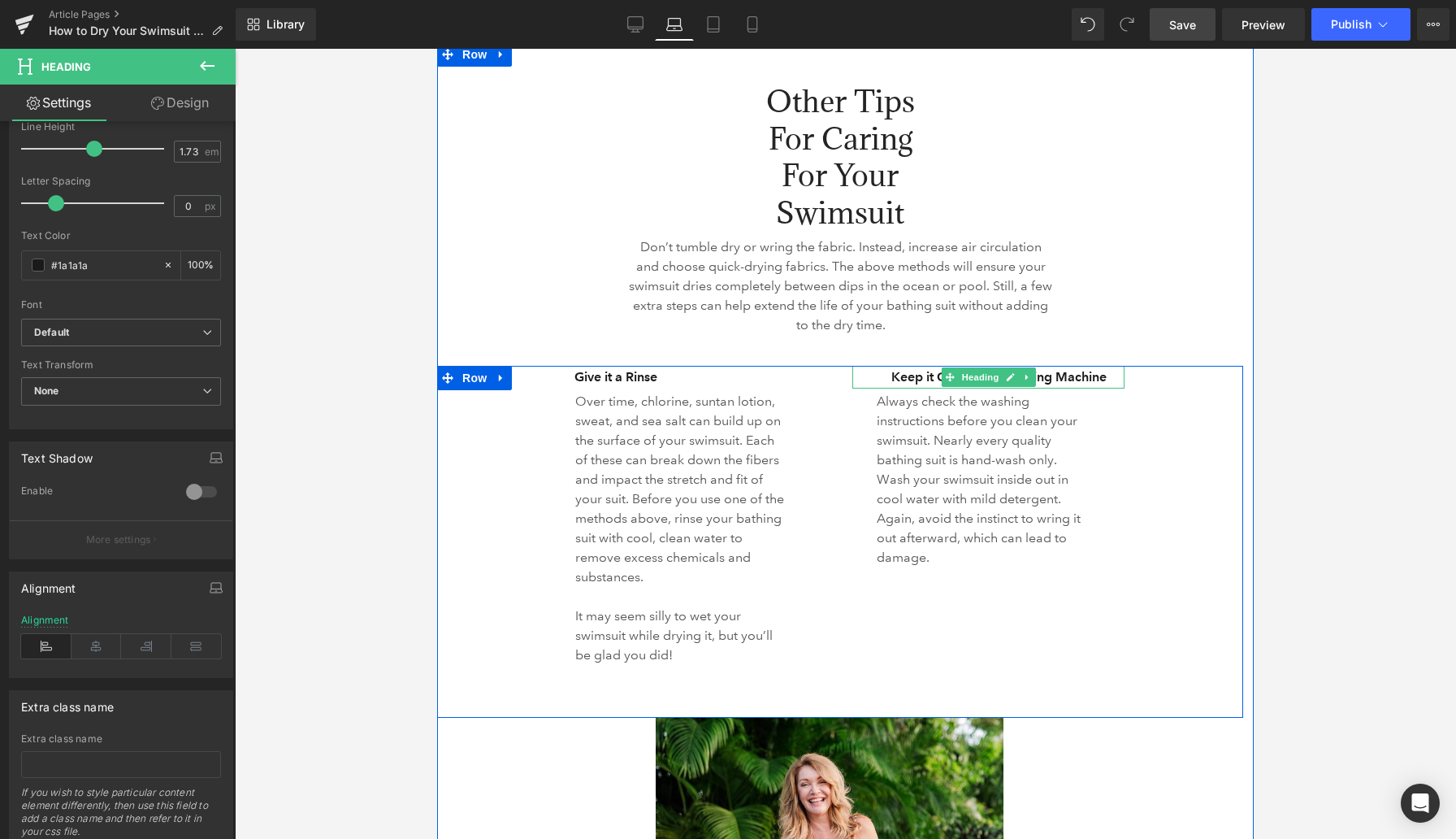
click at [909, 376] on h3 "Keep it Out of the Washing Machine" at bounding box center [998, 377] width 252 height 23
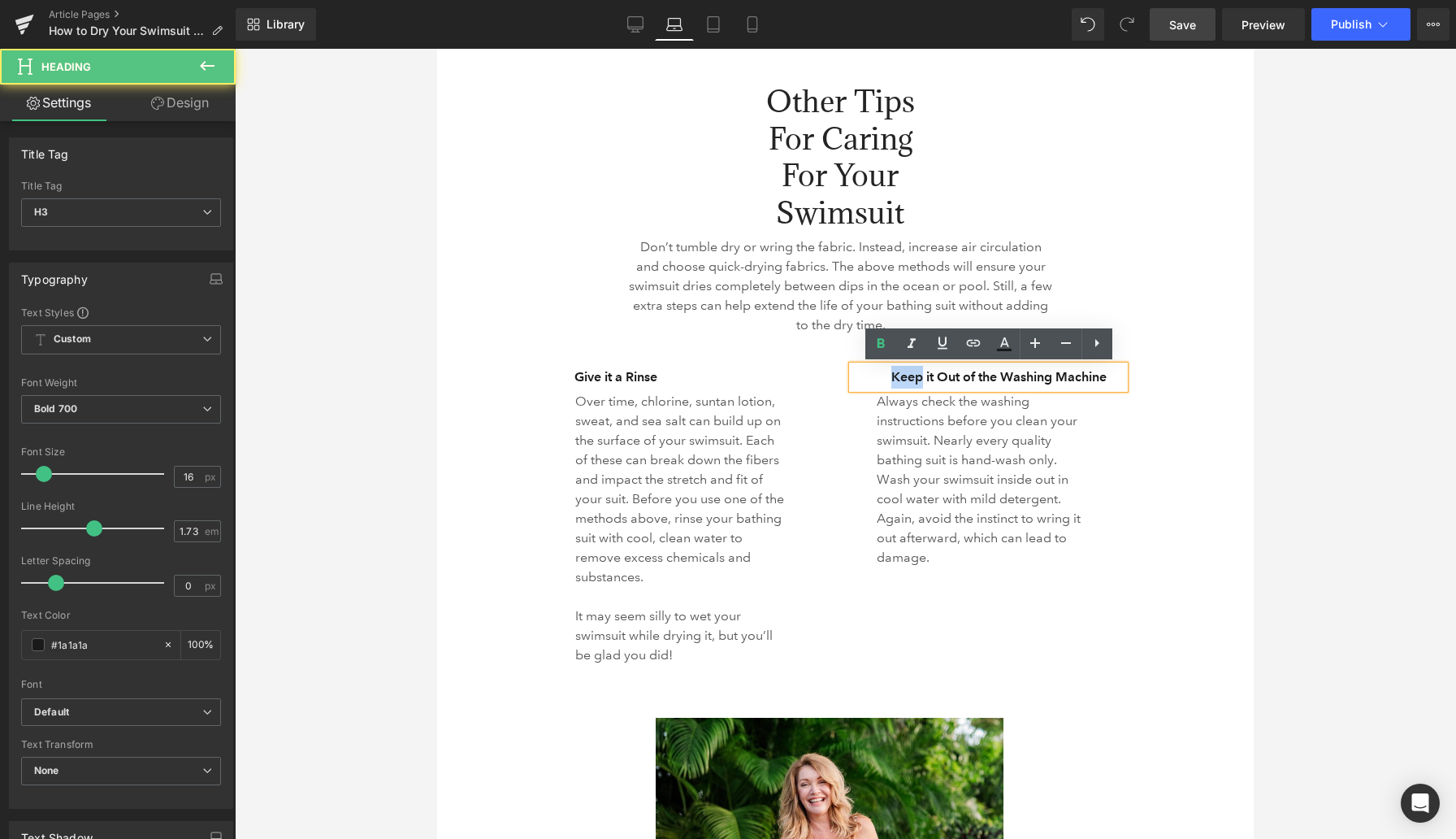
click at [909, 376] on h3 "Keep it Out of the Washing Machine" at bounding box center [998, 377] width 252 height 23
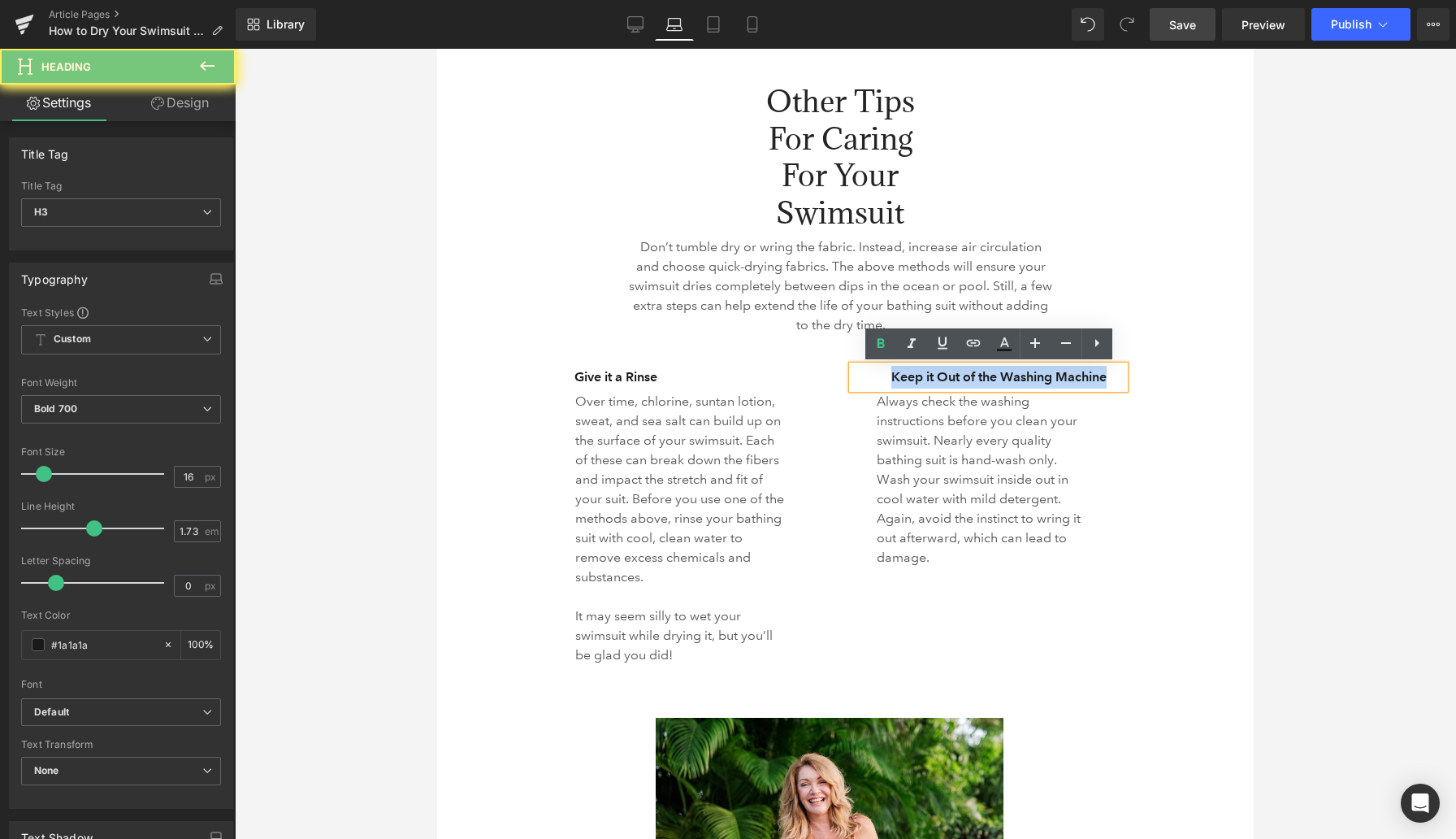
click at [909, 376] on h3 "Keep it Out of the Washing Machine" at bounding box center [998, 377] width 252 height 23
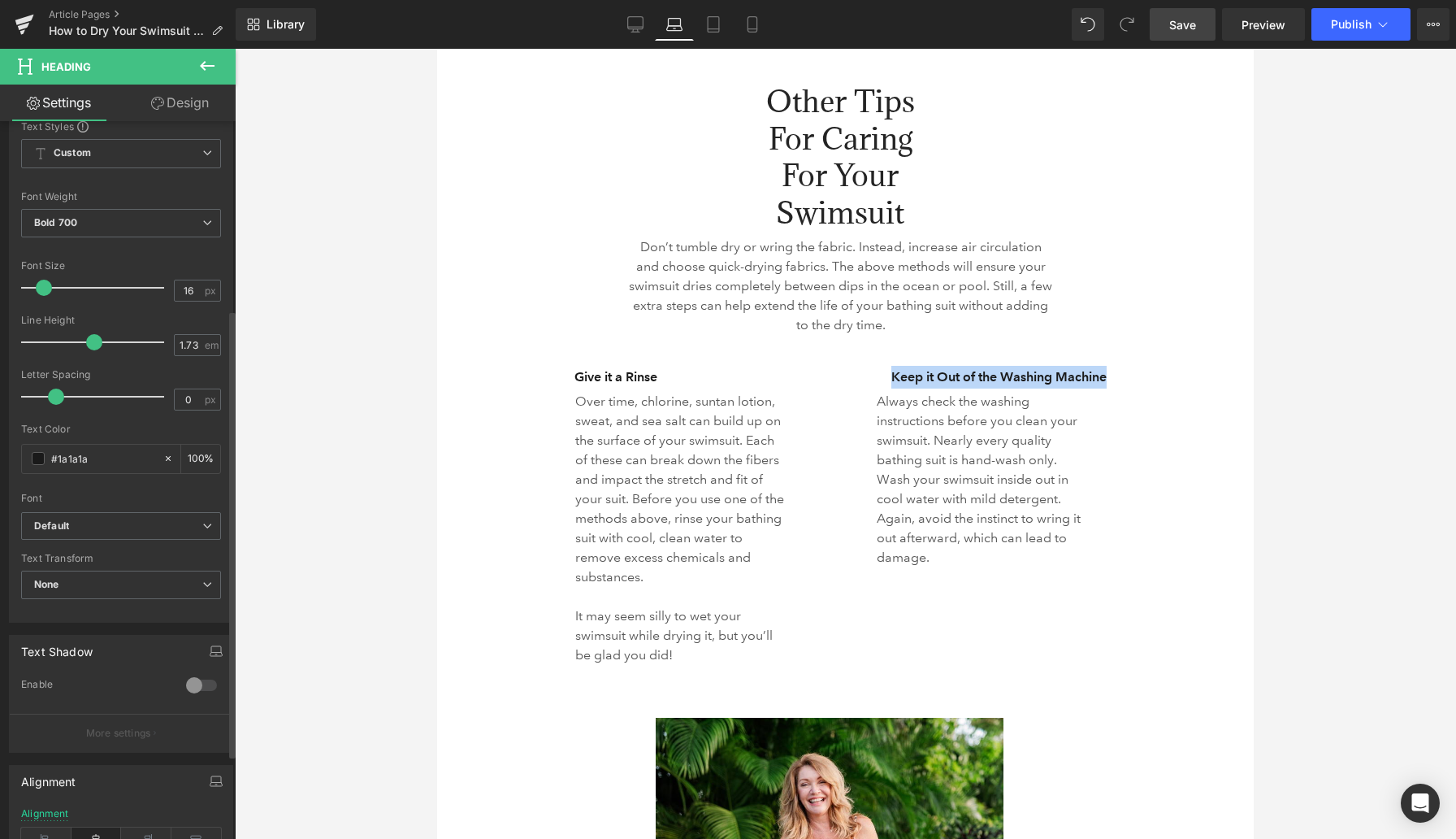
scroll to position [339, 0]
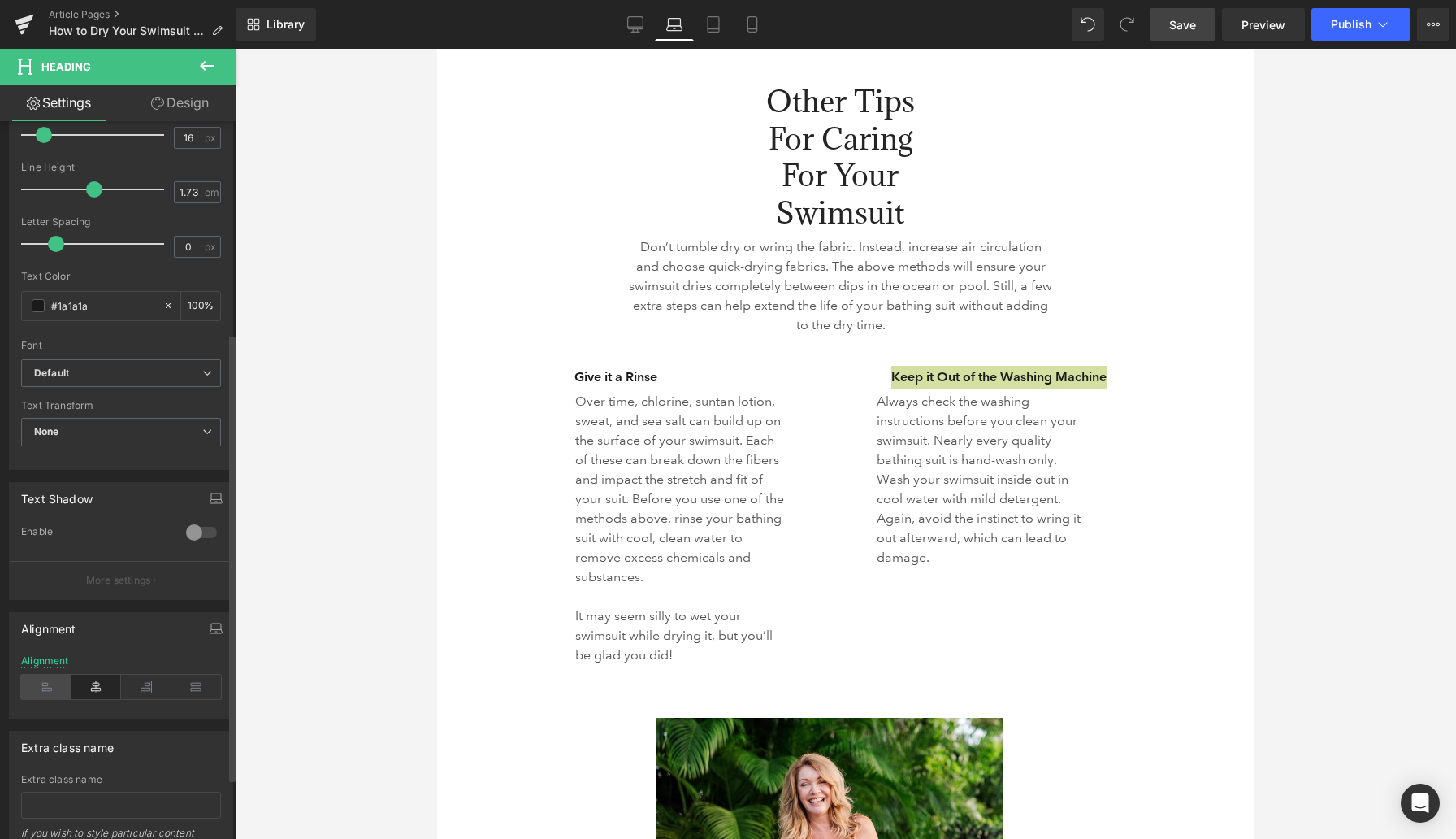
click at [50, 693] on icon at bounding box center [46, 686] width 50 height 24
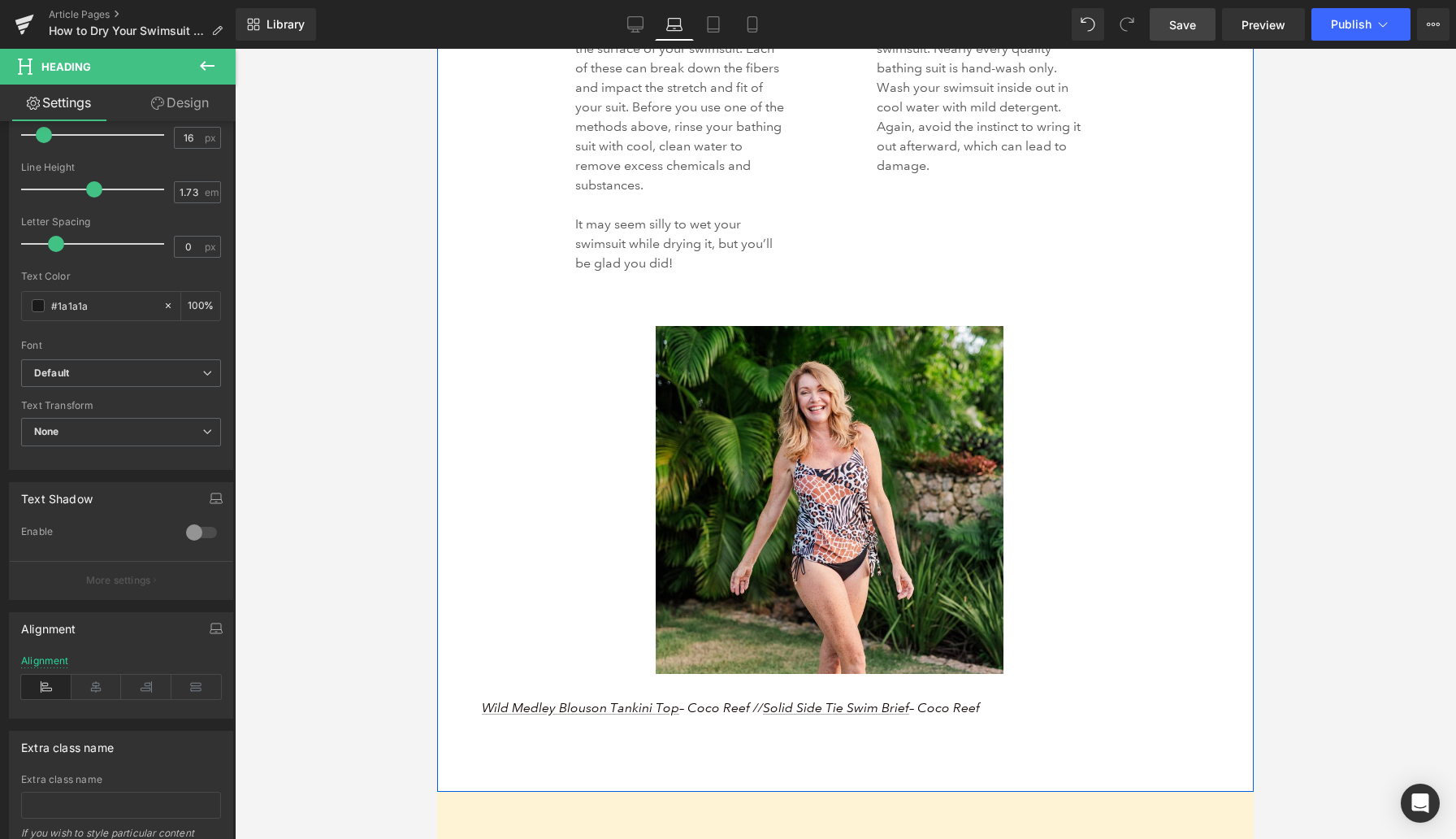
scroll to position [3558, 0]
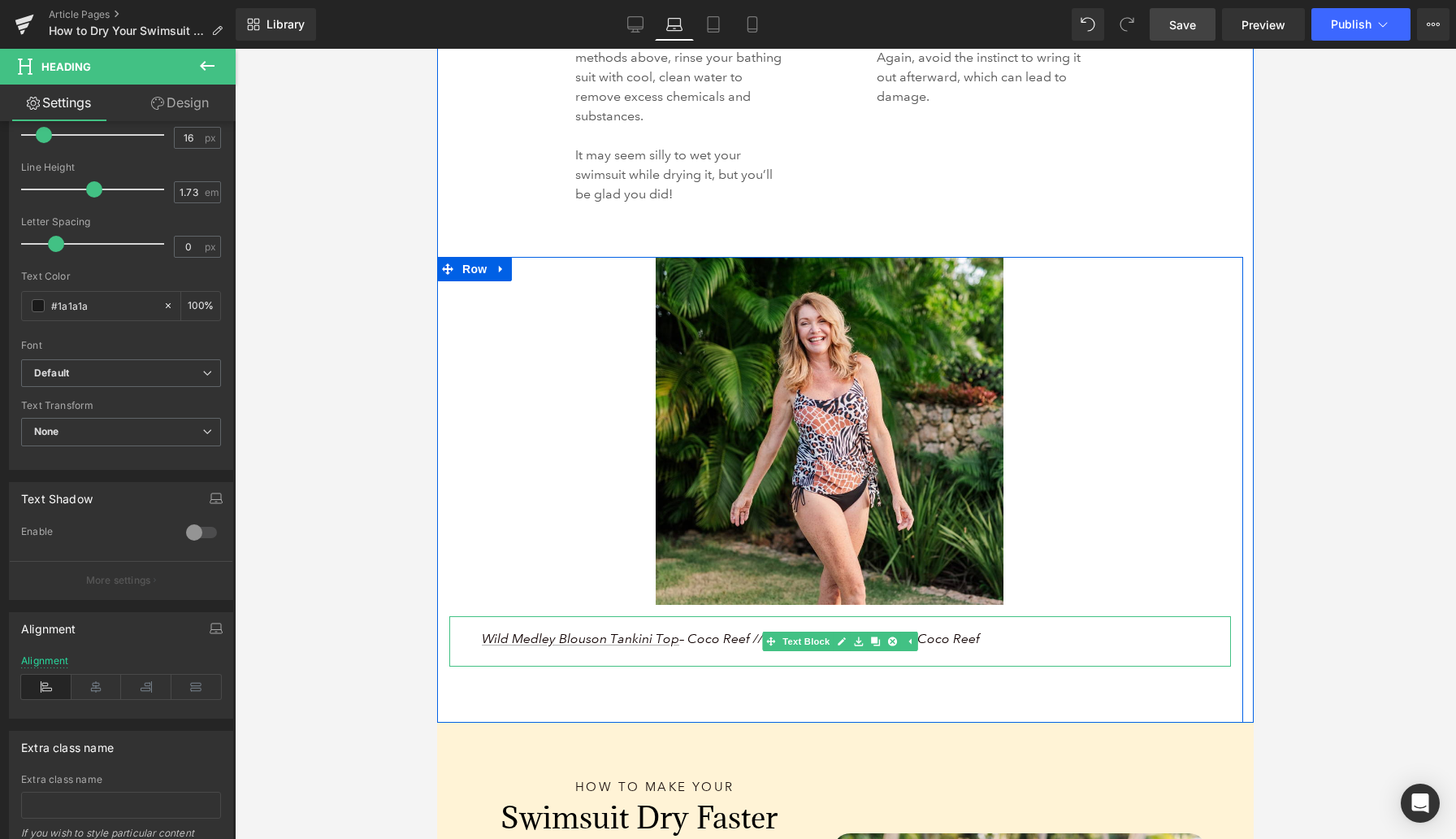
click at [975, 640] on span "Wild Medley Blouson Tankini Top – Coco Reef // Solid Side Tie Swim Brief – Coco…" at bounding box center [731, 638] width 498 height 15
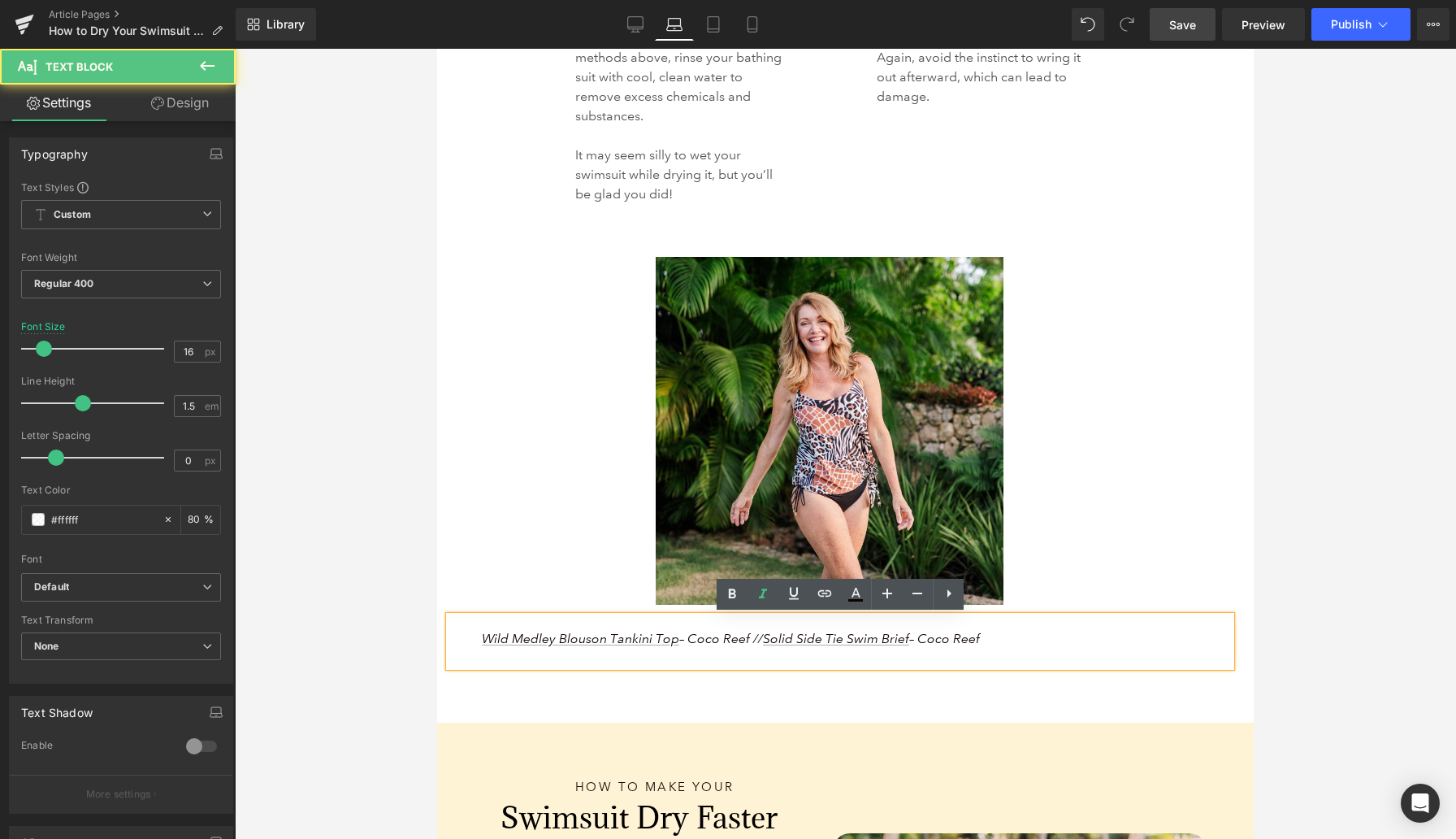
click at [975, 640] on span "Wild Medley Blouson Tankini Top – Coco Reef // Solid Side Tie Swim Brief – Coco…" at bounding box center [731, 638] width 498 height 15
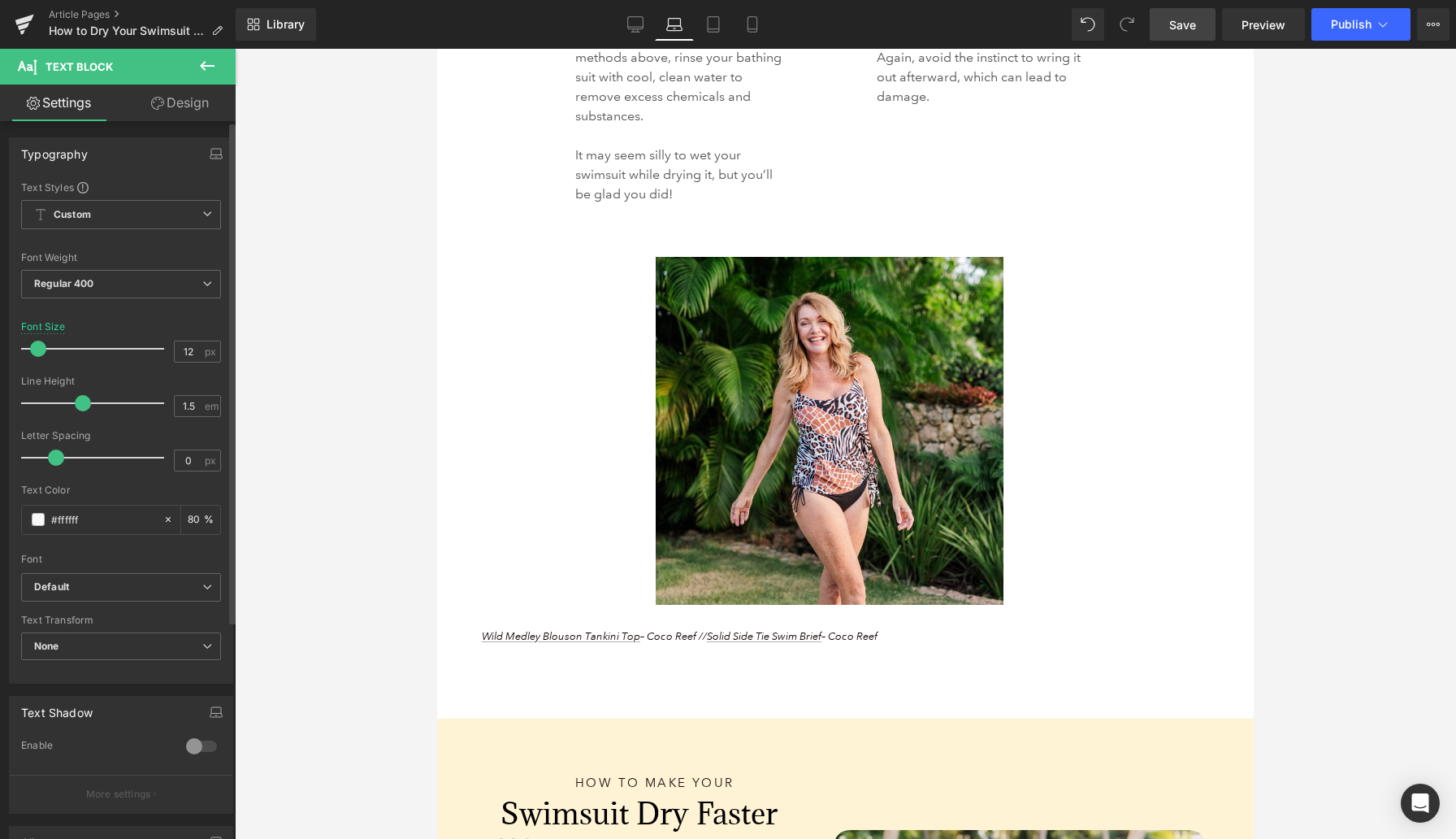
type input "11"
click at [37, 345] on span at bounding box center [36, 349] width 16 height 16
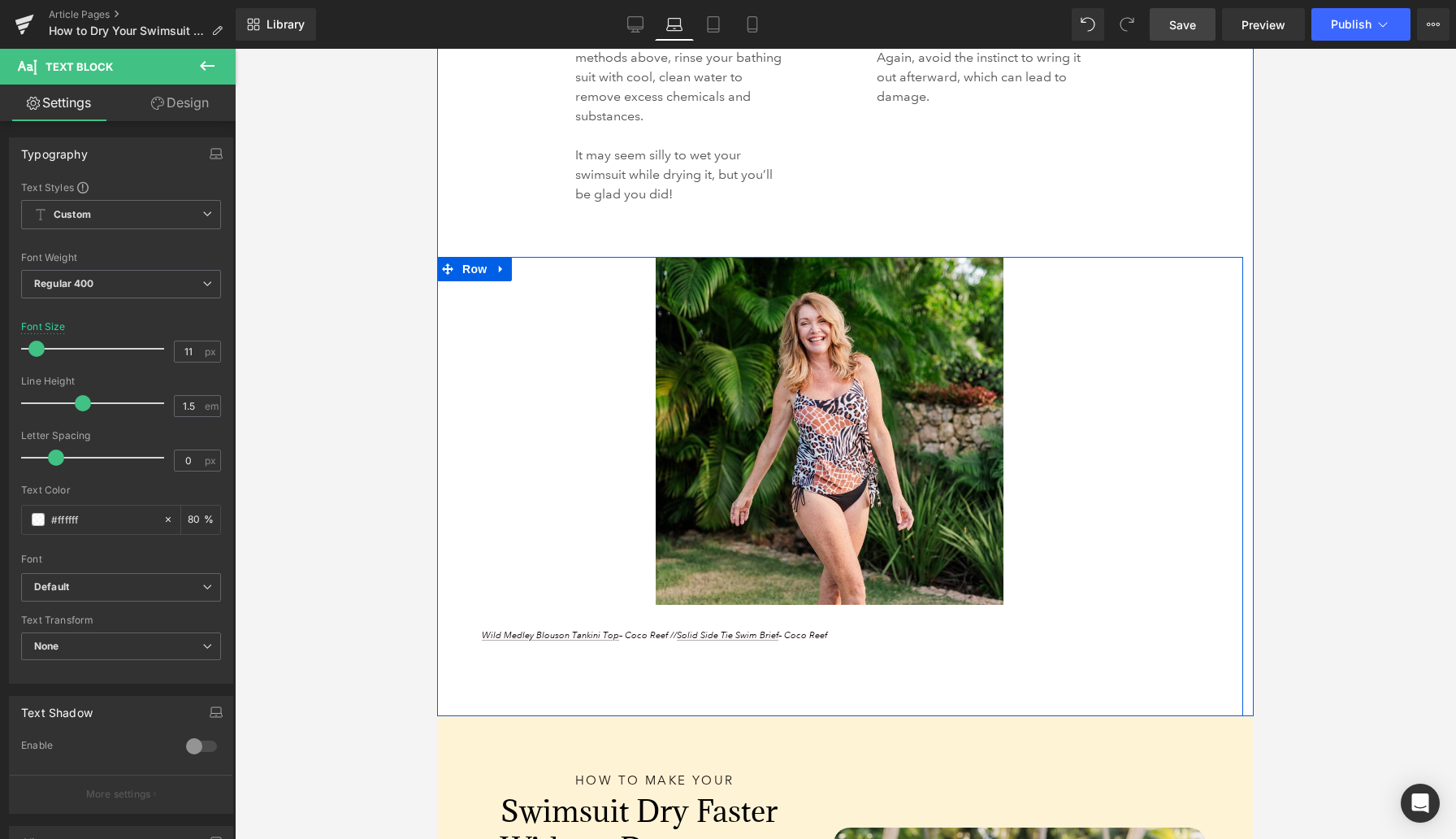
click at [443, 536] on div "Image Wild Medley Blouson Tankini Top – Coco Reef // Solid Side Tie Swim Brief …" at bounding box center [841, 459] width 806 height 404
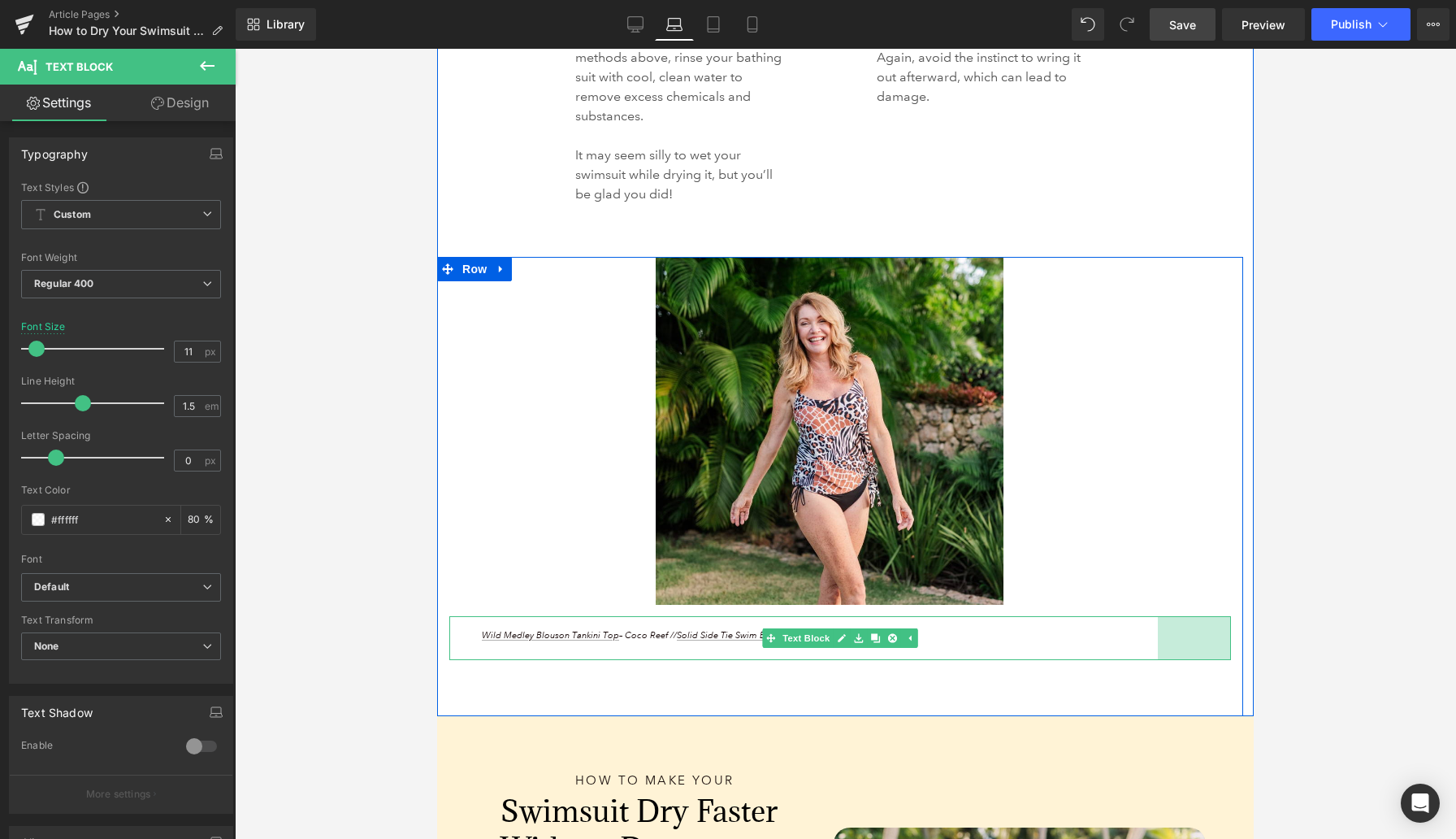
drag, startPoint x: 1228, startPoint y: 642, endPoint x: 1278, endPoint y: 637, distance: 50.2
click at [1227, 638] on div "121px" at bounding box center [1181, 638] width 98 height 45
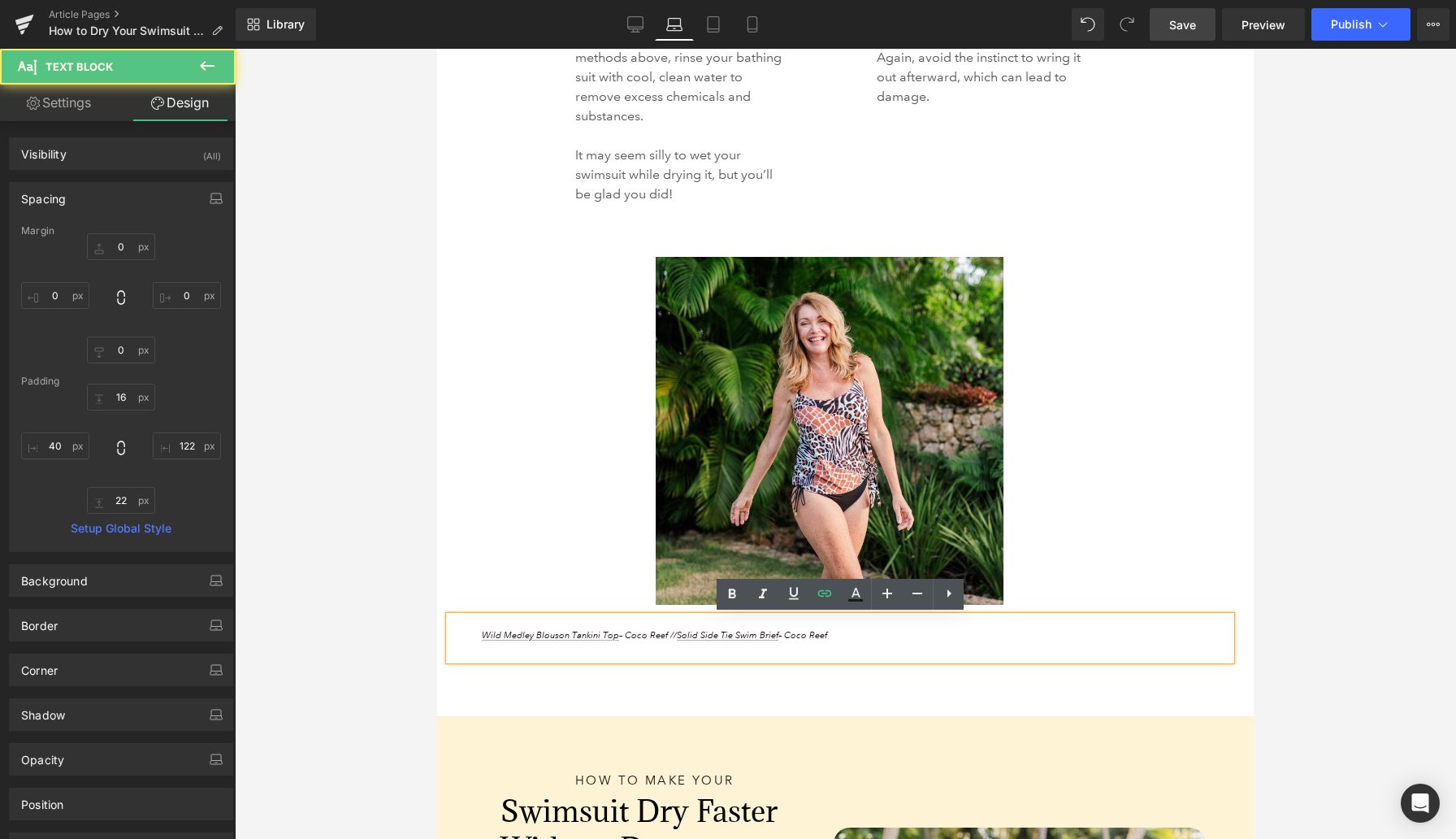
click at [940, 639] on p "Wild Medley Blouson Tankini Top – Coco Reef // Solid Side Tie Swim Brief – Coco…" at bounding box center [807, 636] width 650 height 13
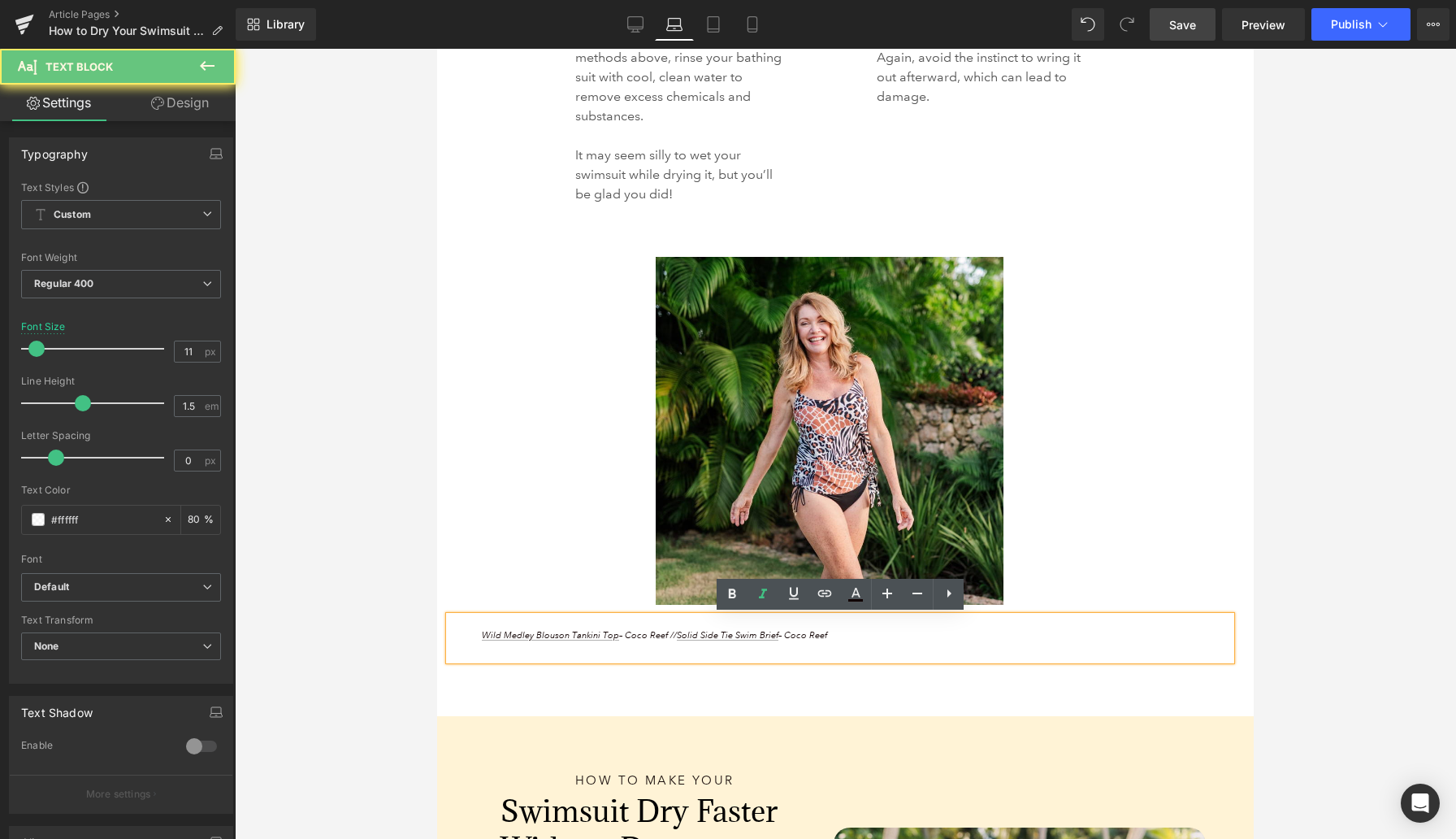
click at [940, 639] on p "Wild Medley Blouson Tankini Top – Coco Reef // Solid Side Tie Swim Brief – Coco…" at bounding box center [807, 636] width 650 height 13
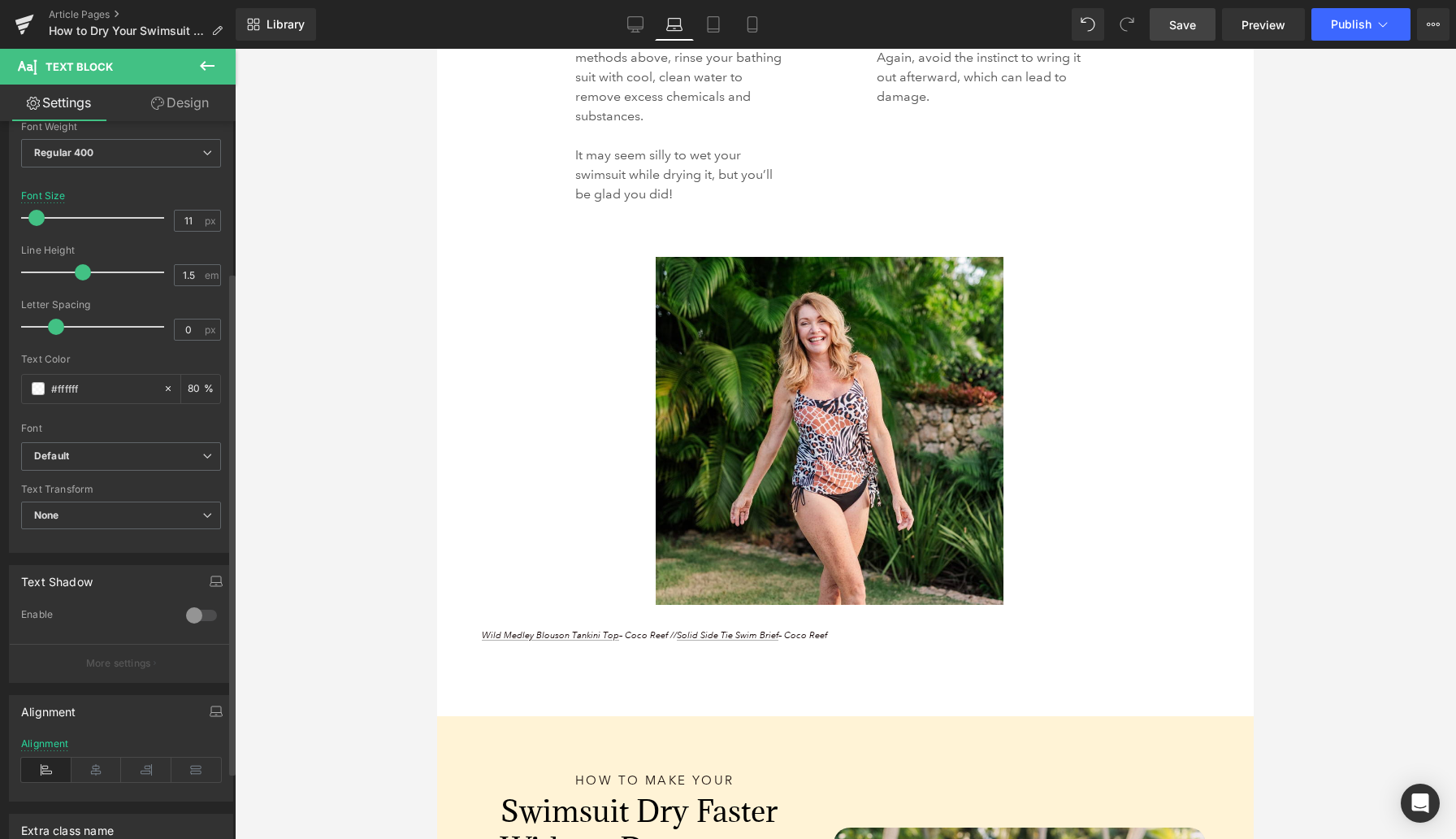
scroll to position [312, 0]
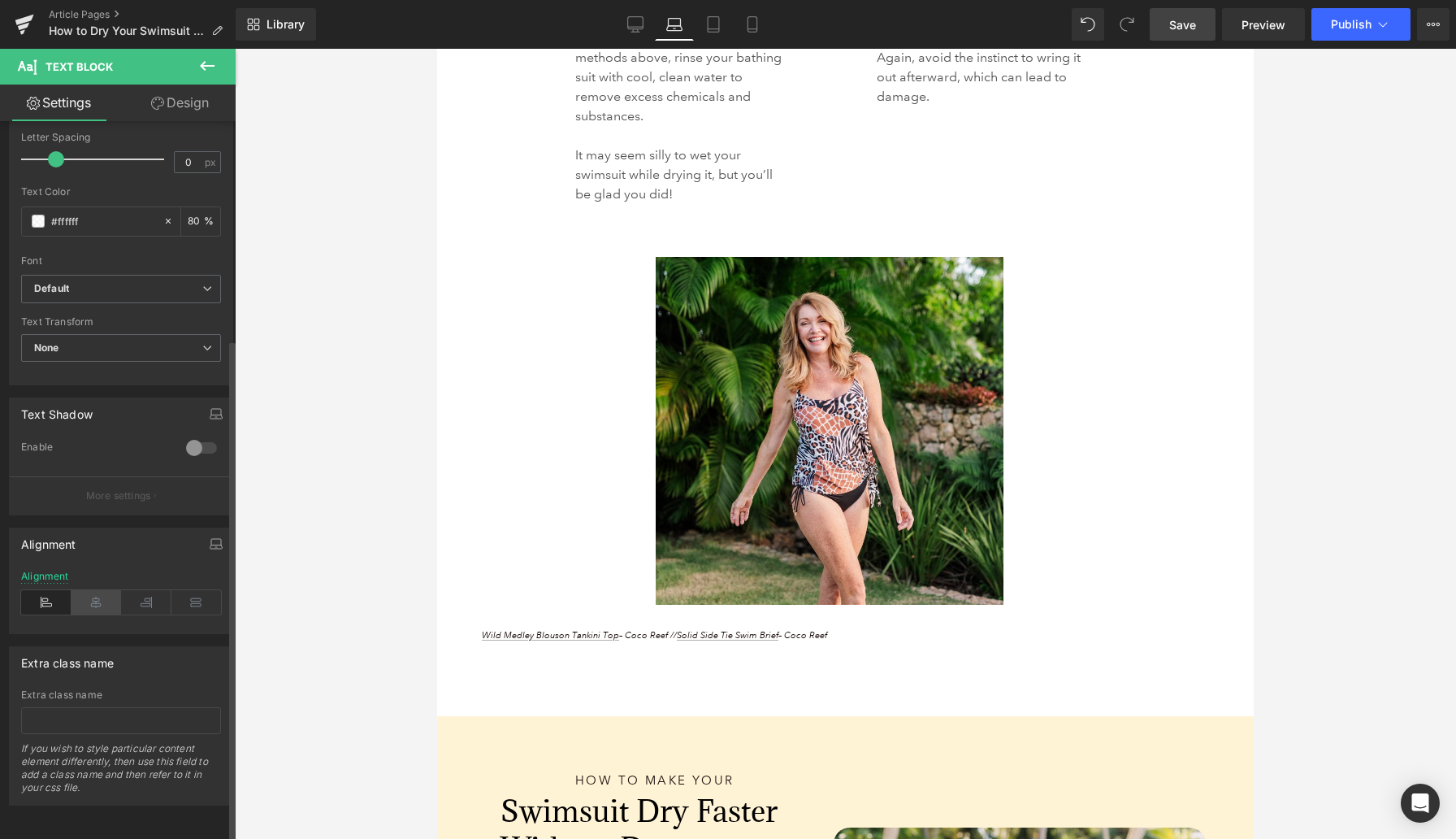
click at [87, 590] on icon at bounding box center [97, 602] width 50 height 24
click at [419, 622] on div at bounding box center [846, 443] width 1222 height 790
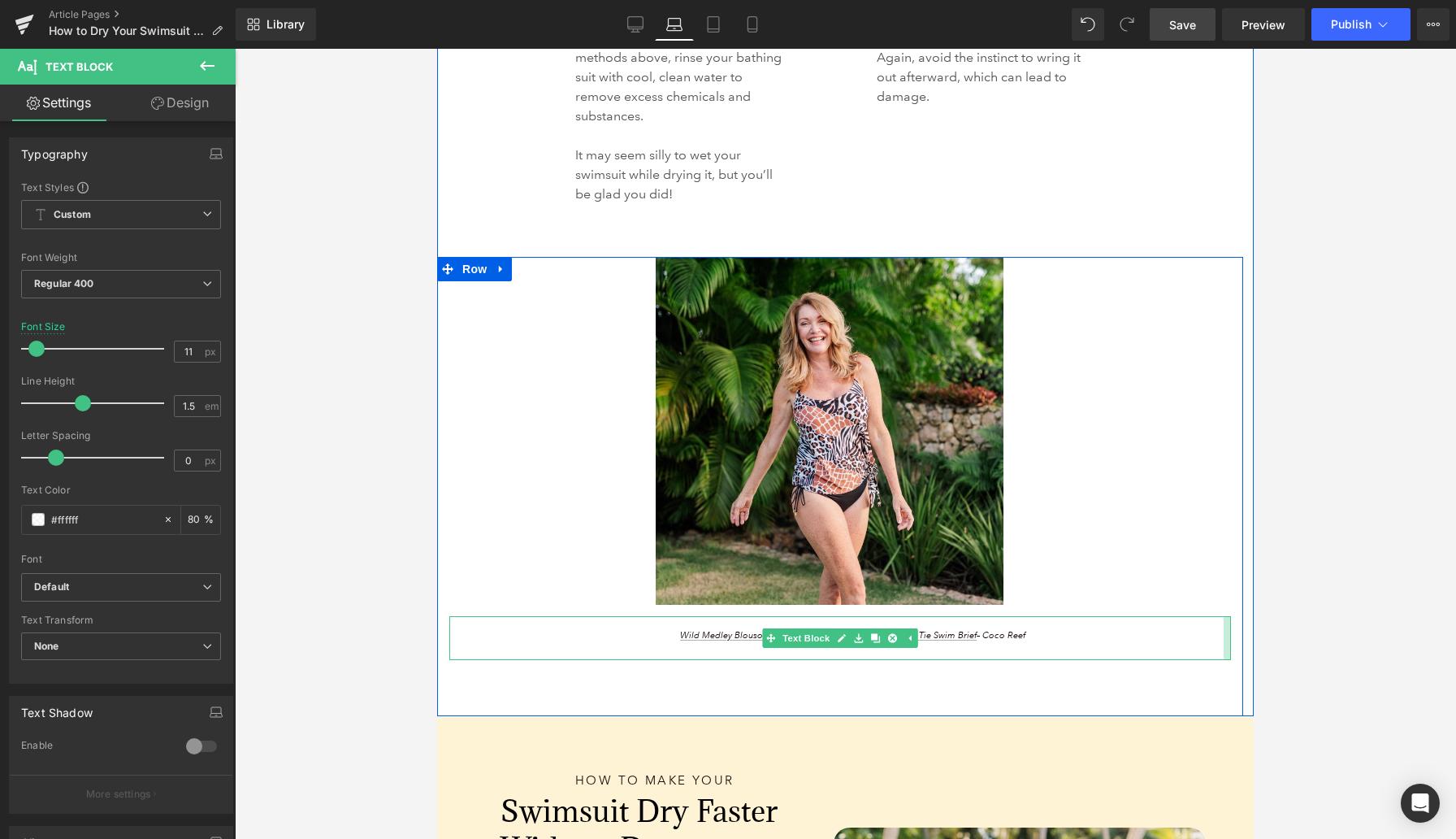
drag, startPoint x: 1144, startPoint y: 644, endPoint x: 1233, endPoint y: 639, distance: 89.1
click at [1233, 639] on div "Image Wild Medley Blouson Tankini Top – Coco Reef // Solid Side Tie Swim Brief …" at bounding box center [841, 459] width 806 height 404
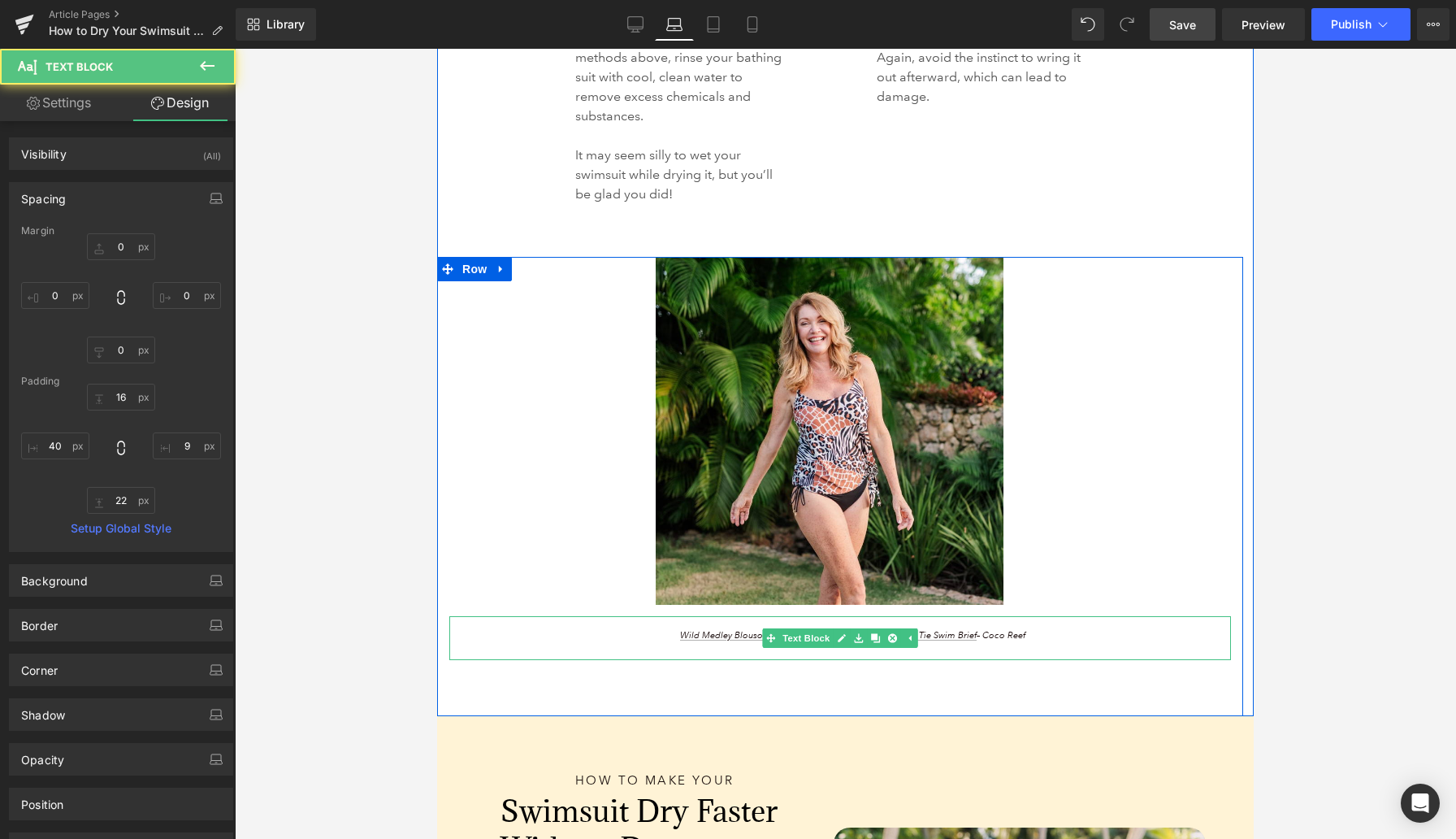
click at [1233, 639] on div "Image Wild Medley Blouson Tankini Top – Coco Reef // Solid Side Tie Swim Brief …" at bounding box center [841, 459] width 806 height 404
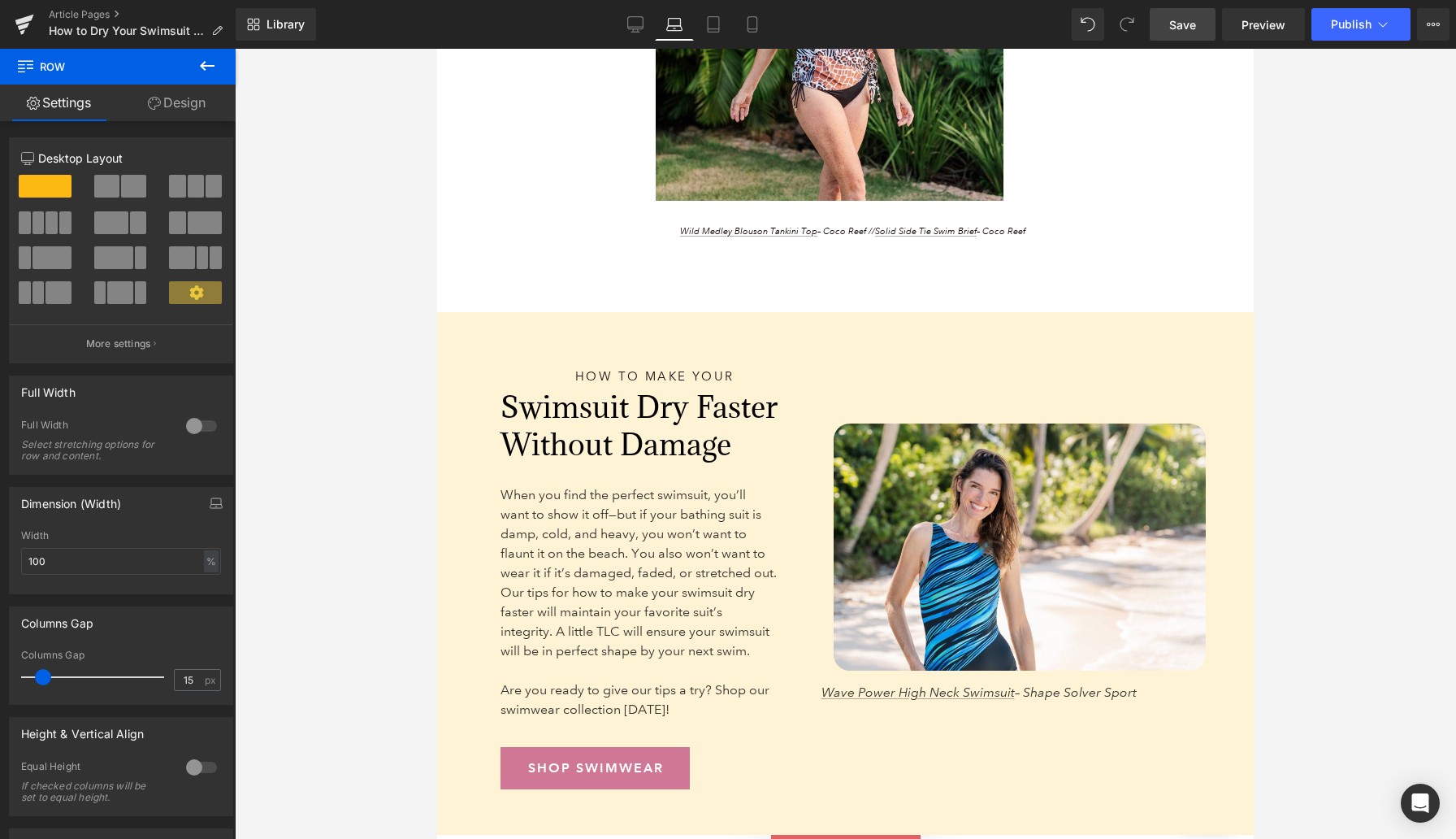
scroll to position [3981, 0]
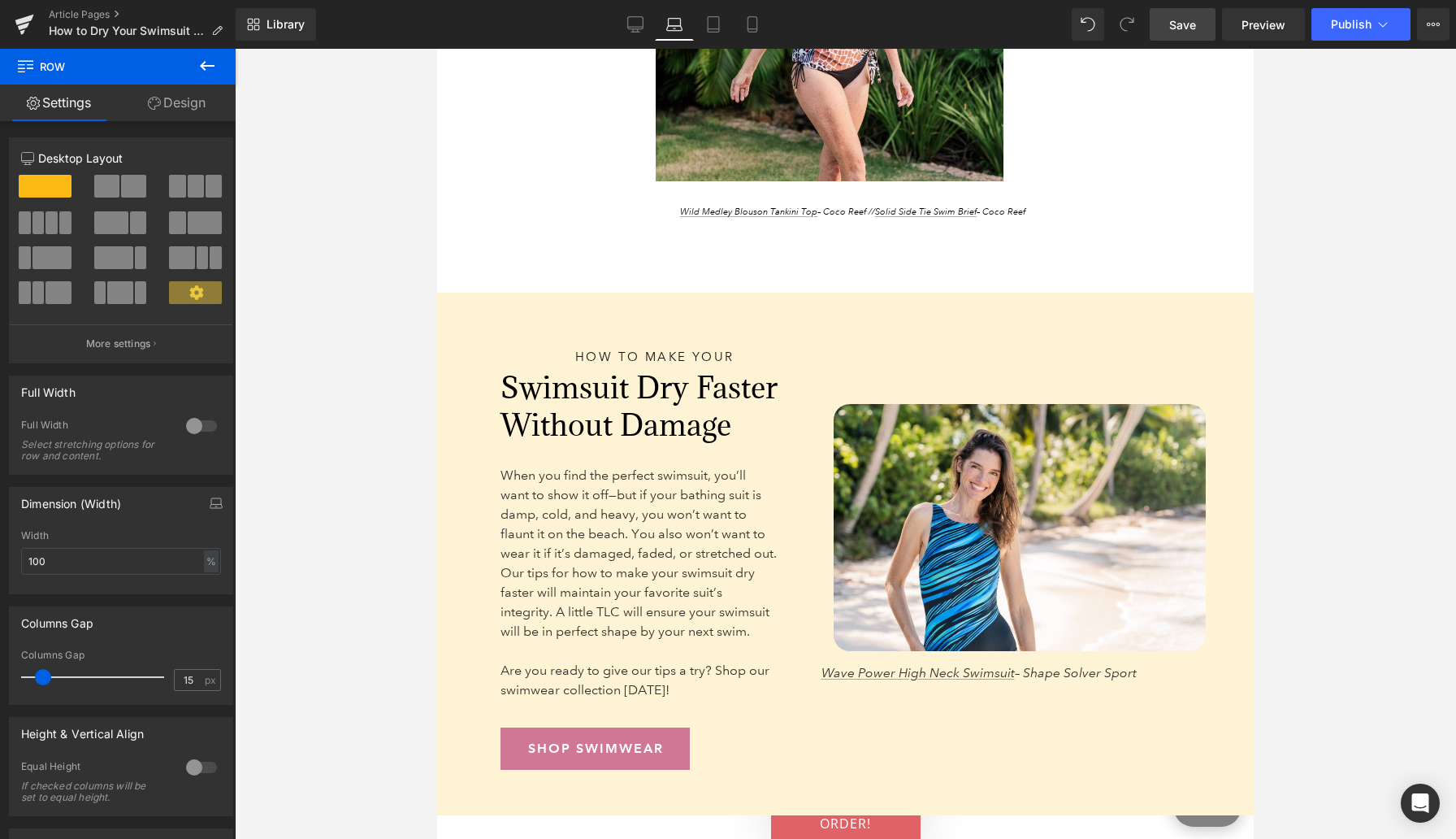
click at [611, 355] on div "How to Make Your Heading 171px Swimsuit Dry Faster Without Damage Heading When …" at bounding box center [630, 543] width 385 height 452
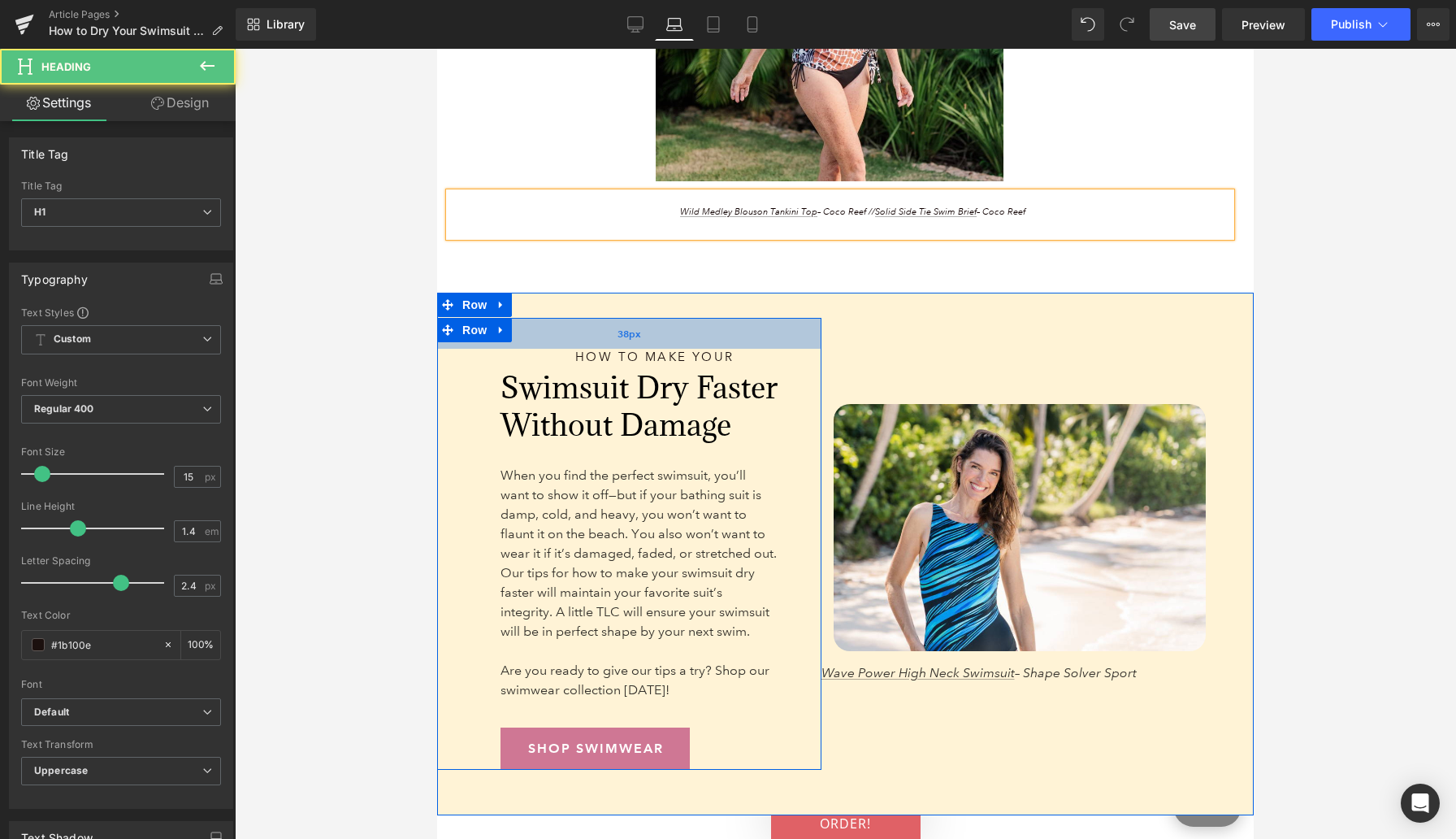
click at [610, 355] on div "How to Make Your Heading 171px Swimsuit Dry Faster Without Damage Heading When …" at bounding box center [630, 543] width 385 height 452
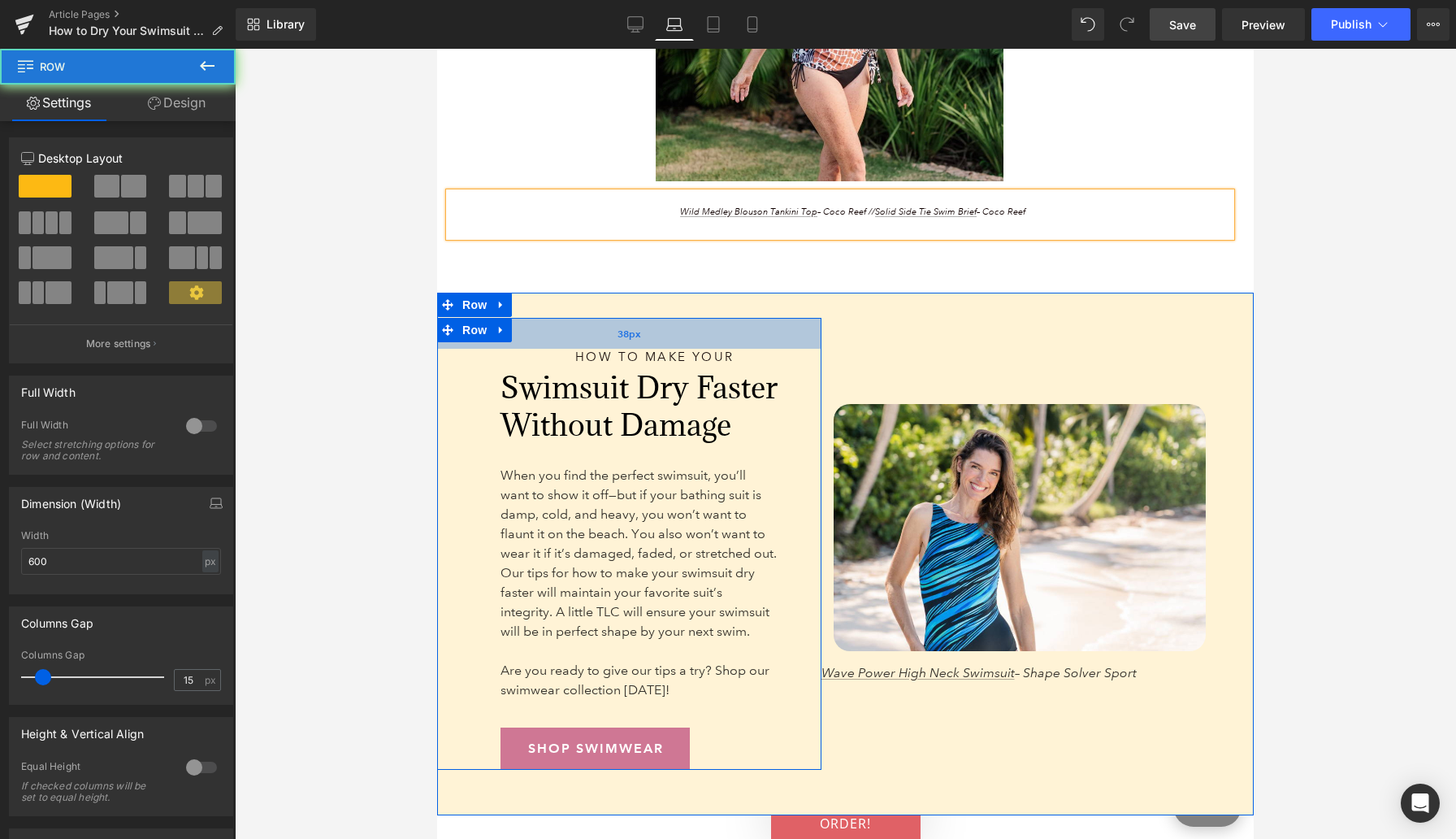
click at [610, 355] on div "How to Make Your Heading 171px" at bounding box center [655, 357] width 309 height 17
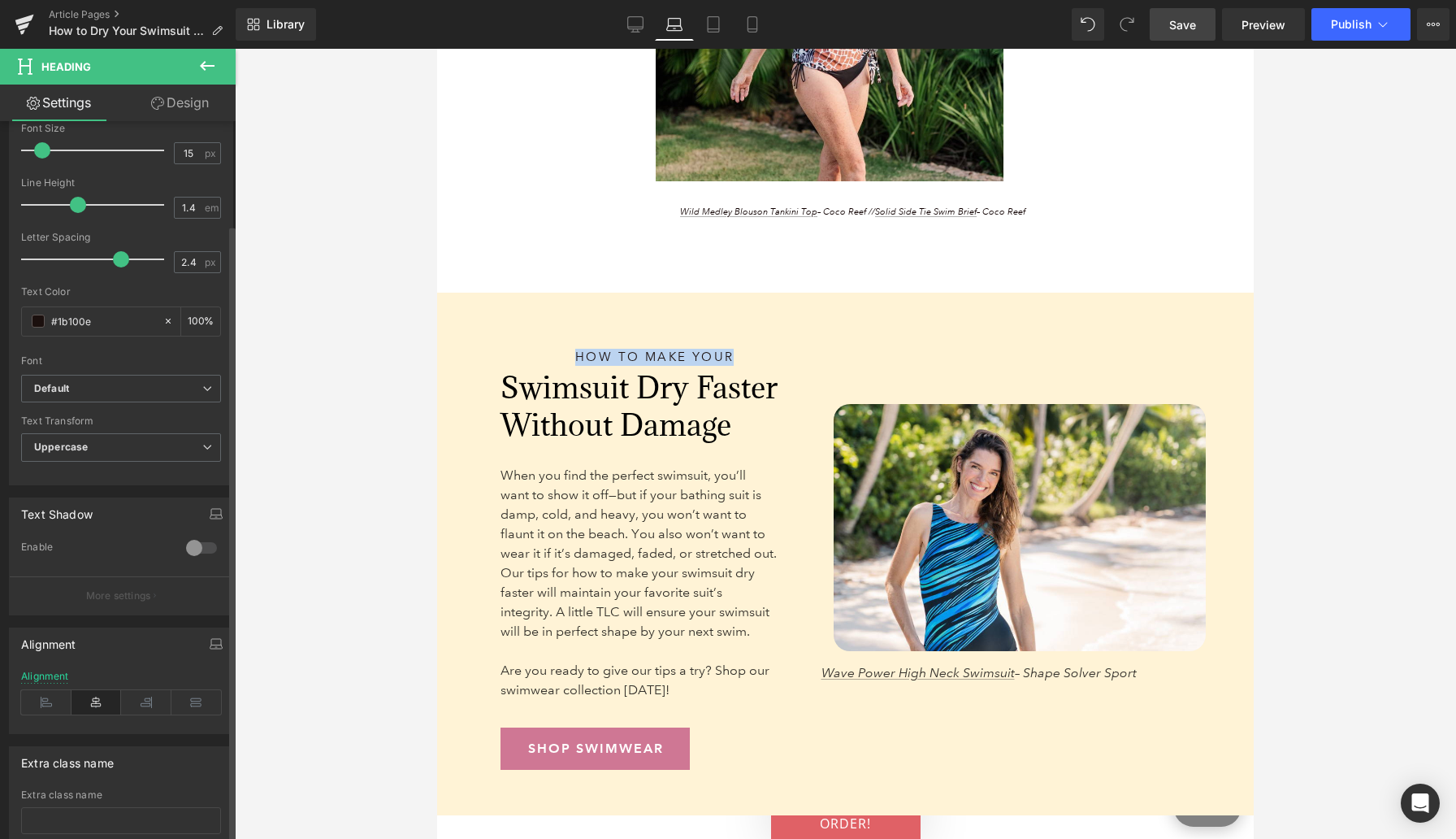
scroll to position [436, 0]
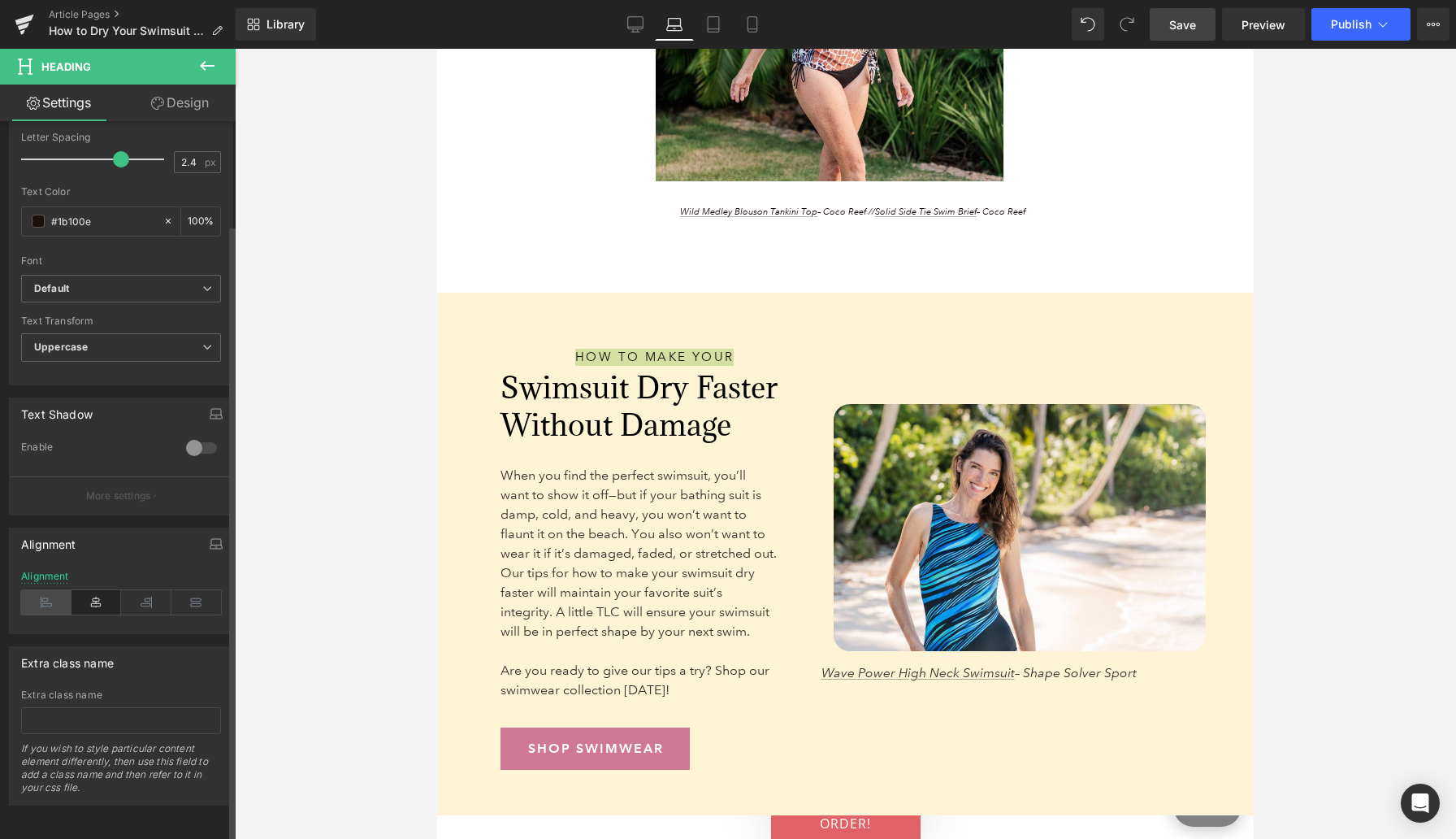
click at [45, 593] on icon at bounding box center [46, 602] width 50 height 24
click at [387, 405] on div at bounding box center [846, 443] width 1222 height 790
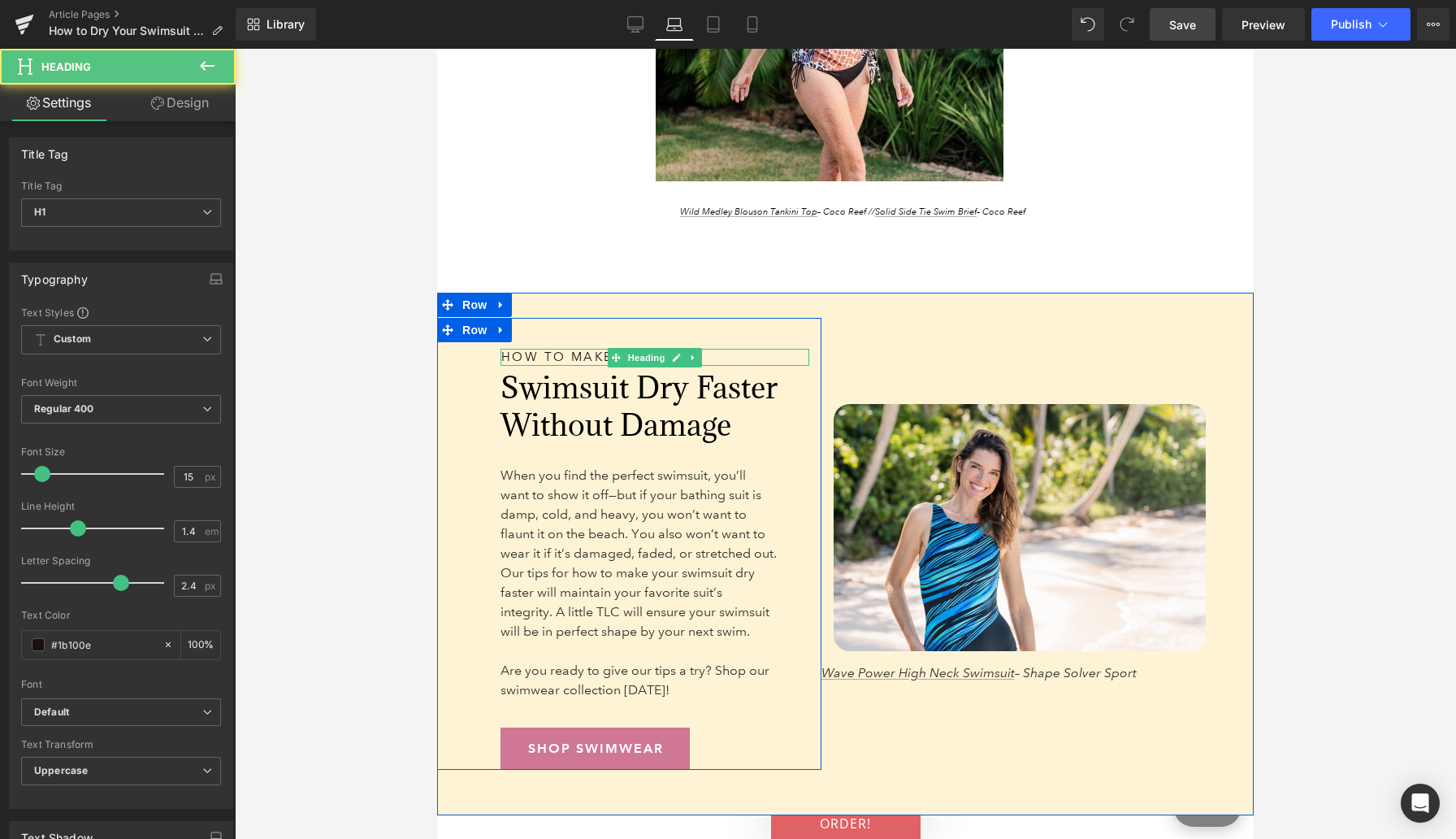
drag, startPoint x: 503, startPoint y: 358, endPoint x: 469, endPoint y: 354, distance: 34.2
click at [469, 354] on div "How to Make Your Heading 171px Swimsuit Dry Faster Without Damage Heading When …" at bounding box center [630, 543] width 385 height 452
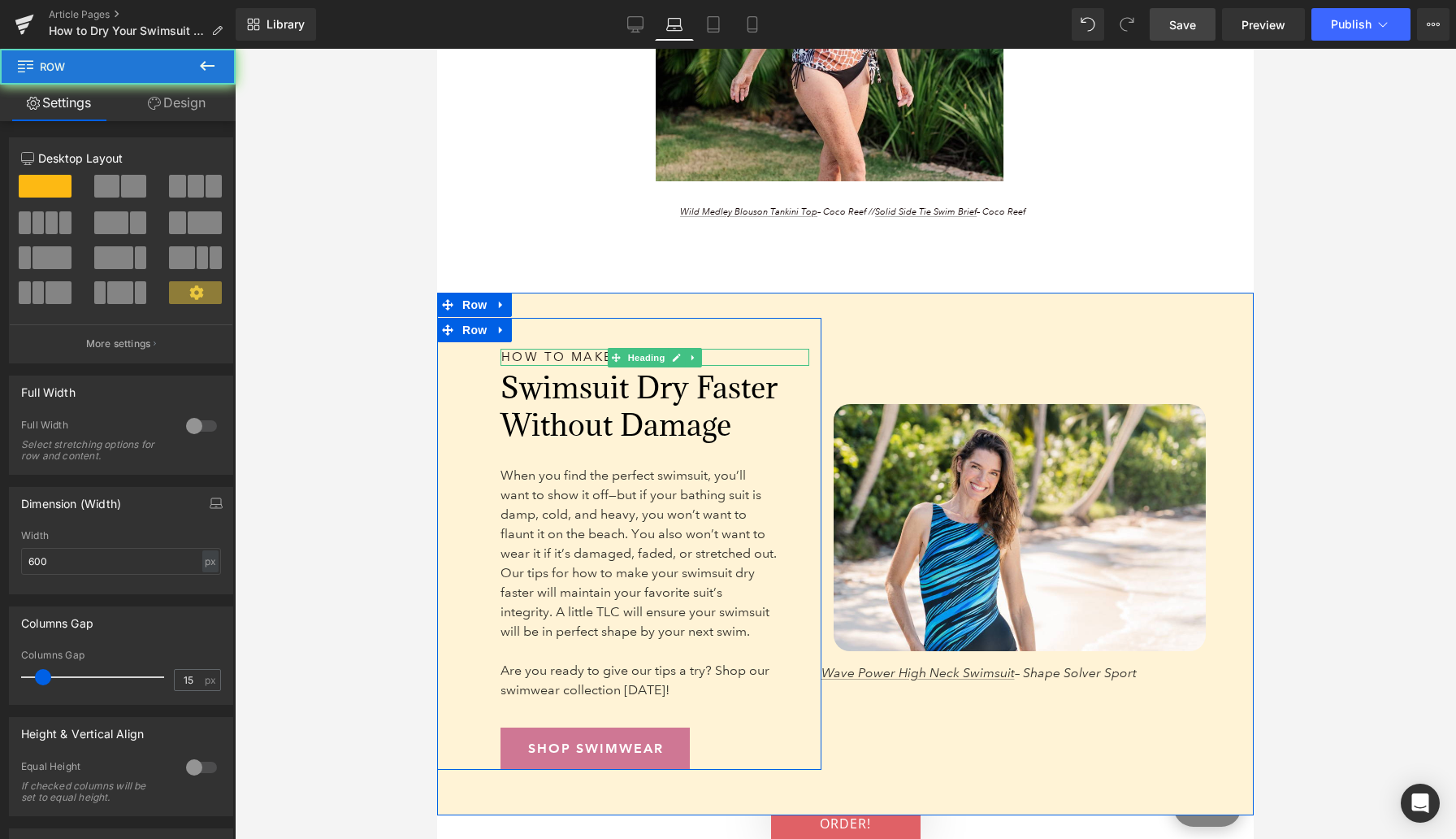
click at [469, 354] on div "How to Make Your Heading 171px Swimsuit Dry Faster Without Damage Heading When …" at bounding box center [630, 543] width 385 height 452
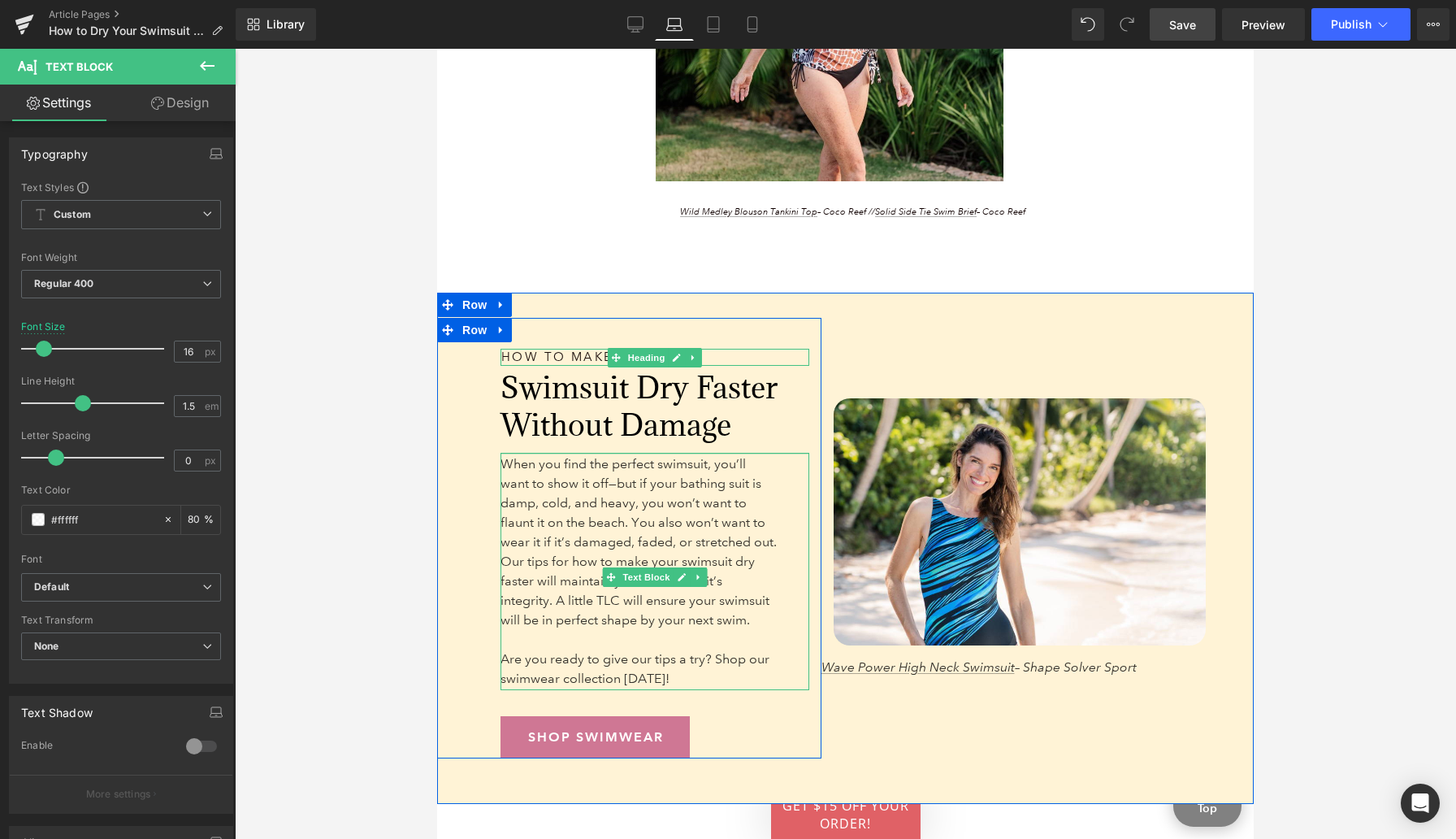
drag, startPoint x: 538, startPoint y: 455, endPoint x: 537, endPoint y: 443, distance: 12.0
click at [537, 443] on div "How to Make Your Heading 171px Swimsuit Dry Faster Without Damage Heading When …" at bounding box center [655, 553] width 333 height 410
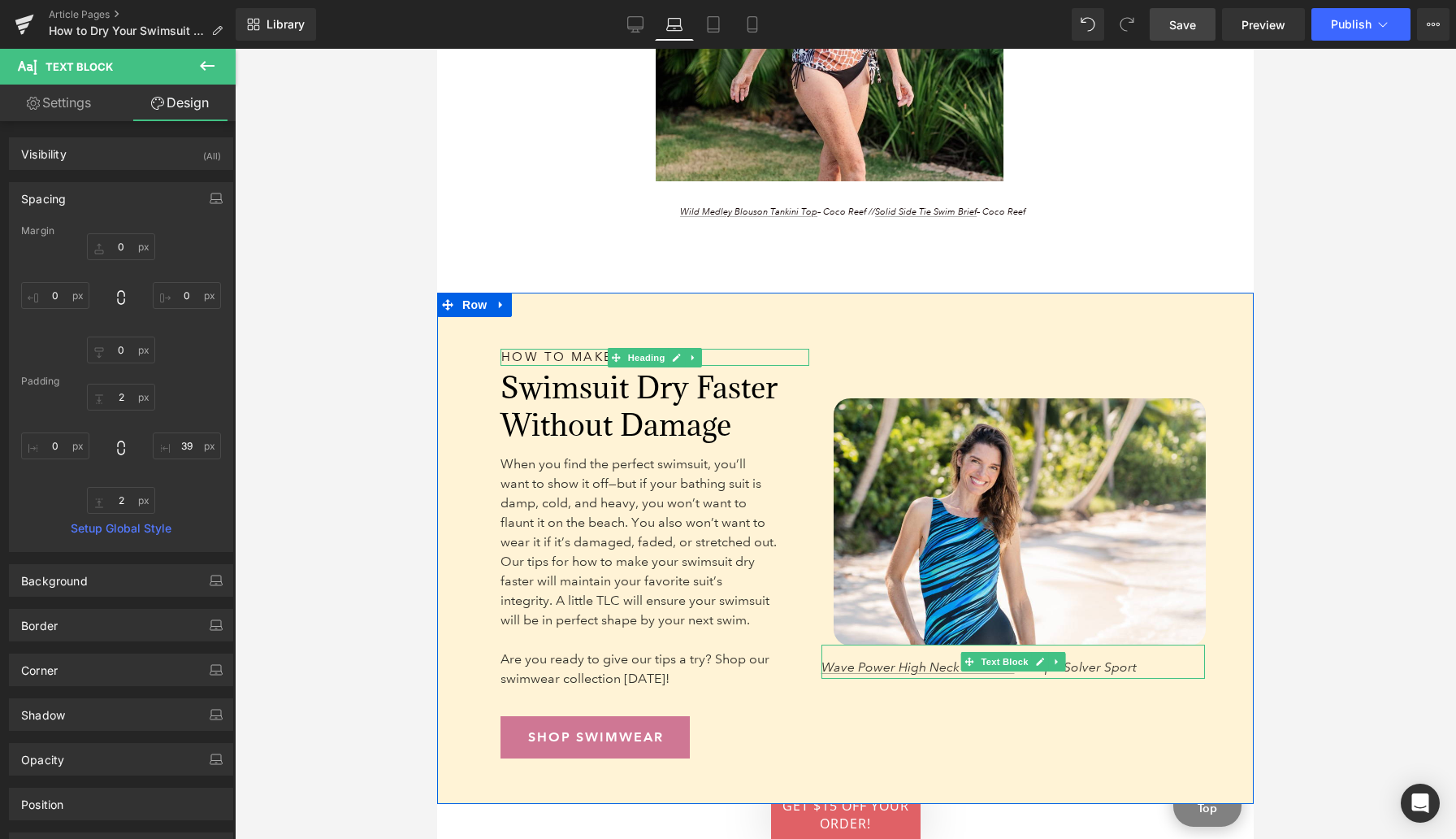
click at [1113, 668] on span "Wave Power High Neck Swimsuit – Shape Solver Sport" at bounding box center [979, 667] width 316 height 15
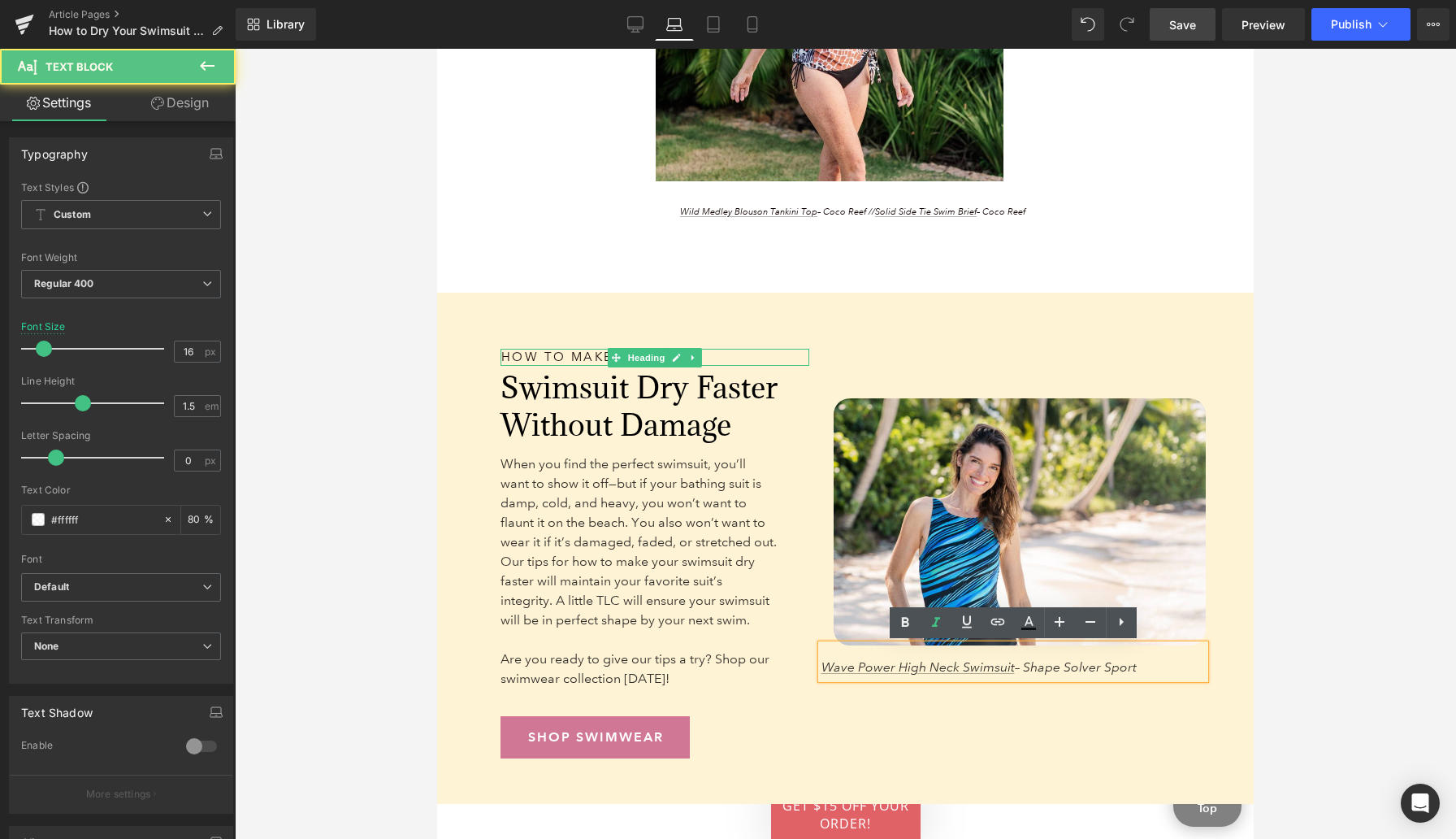
click at [1113, 668] on span "Wave Power High Neck Swimsuit – Shape Solver Sport" at bounding box center [979, 667] width 316 height 15
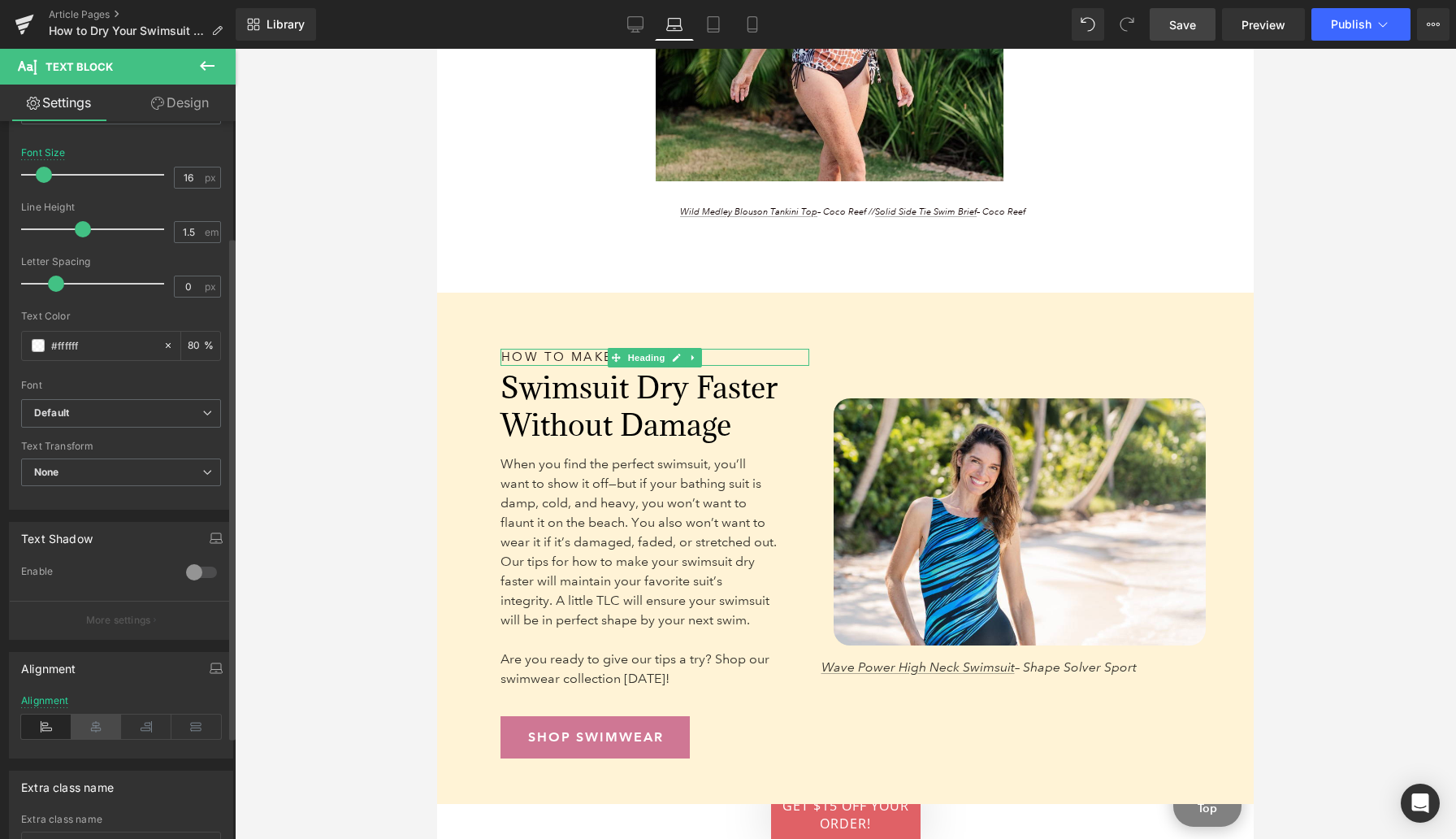
scroll to position [177, 0]
click at [102, 720] on icon at bounding box center [97, 723] width 50 height 24
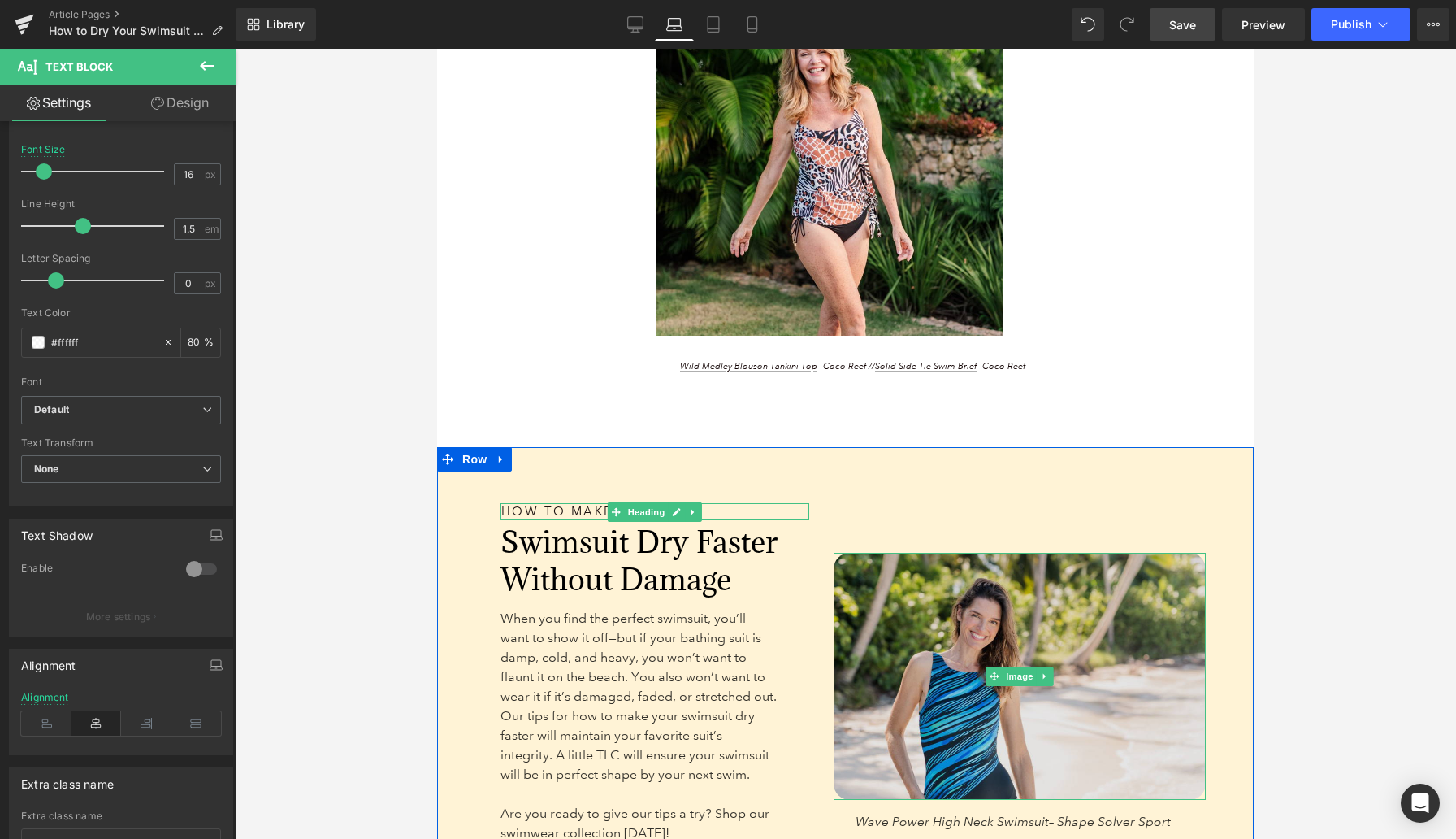
scroll to position [3724, 0]
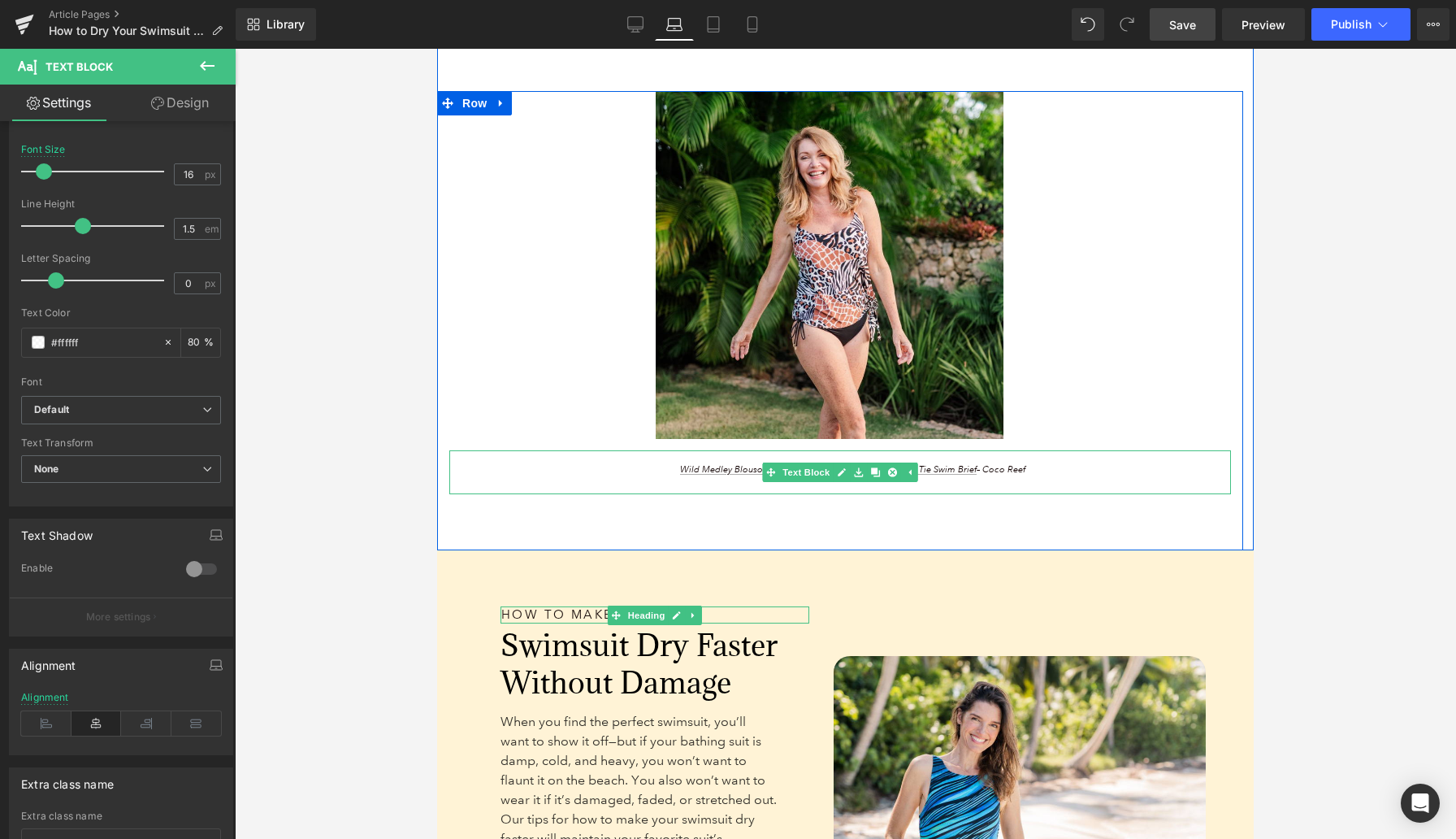
click at [670, 471] on p "Wild Medley Blouson Tankini Top – Coco Reef // Solid Side Tie Swim Brief – Coco…" at bounding box center [853, 470] width 742 height 13
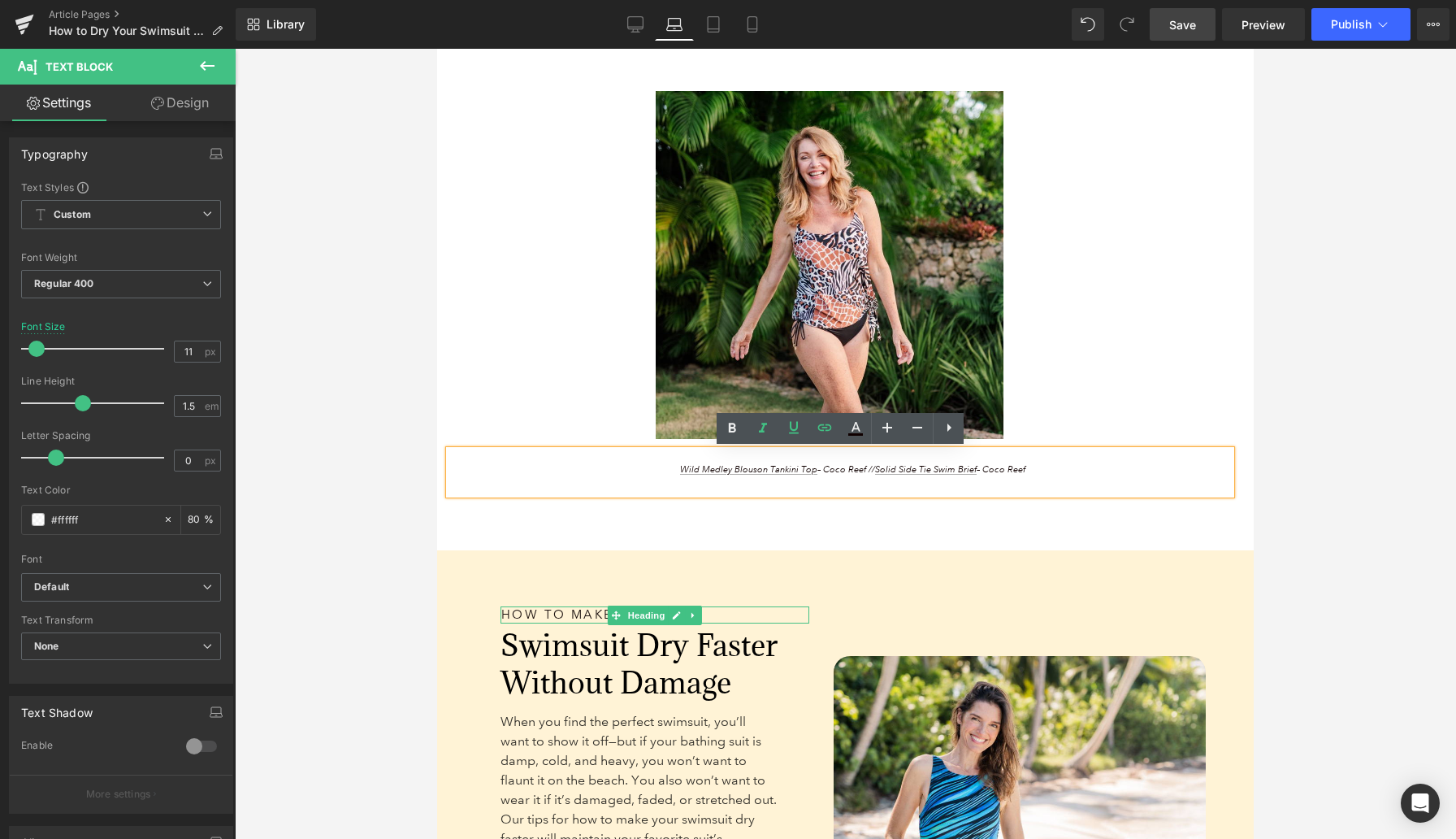
click at [412, 448] on div at bounding box center [846, 443] width 1222 height 790
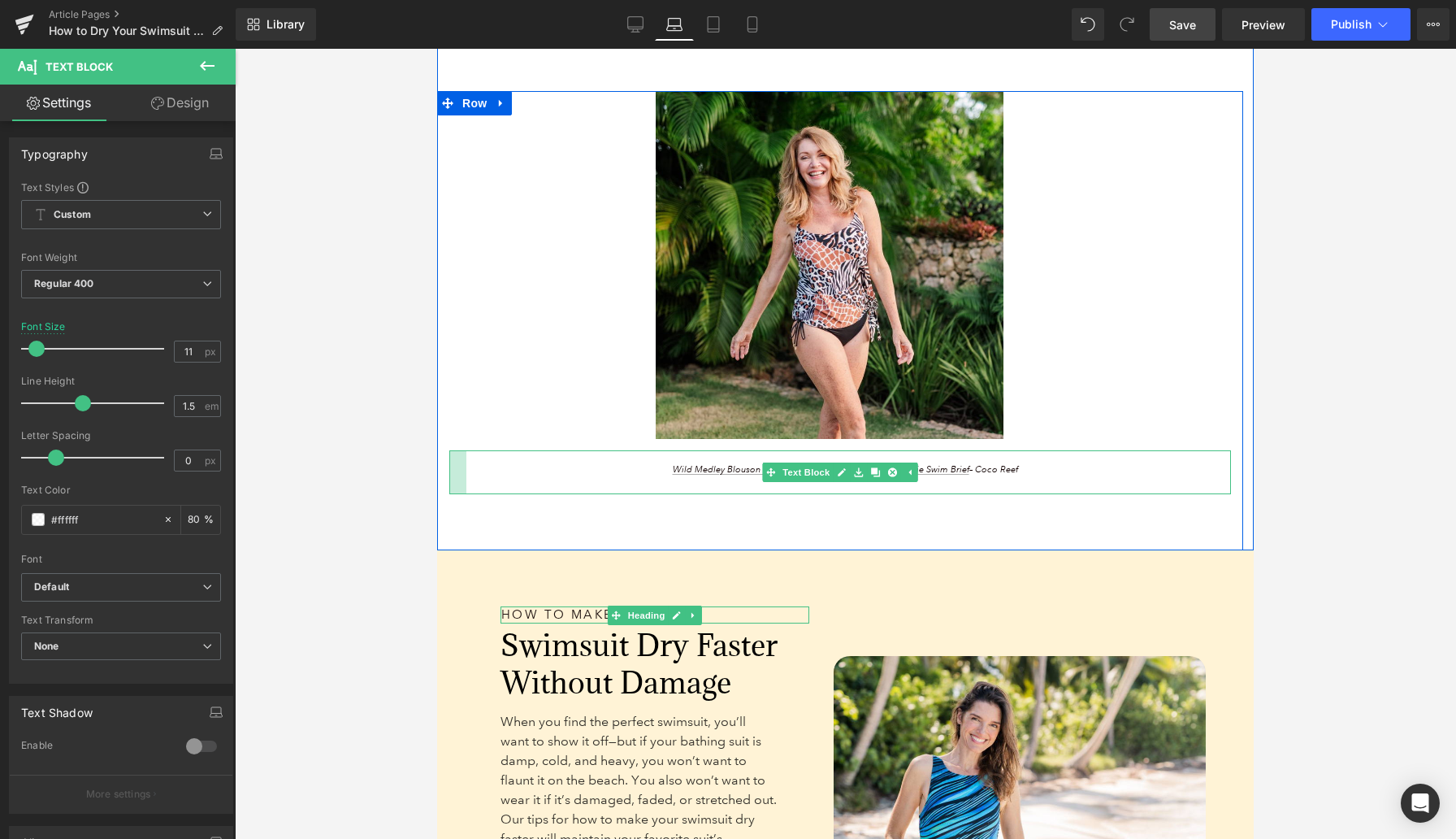
drag, startPoint x: 452, startPoint y: 472, endPoint x: 418, endPoint y: 461, distance: 35.7
click at [418, 461] on div at bounding box center [846, 443] width 1222 height 790
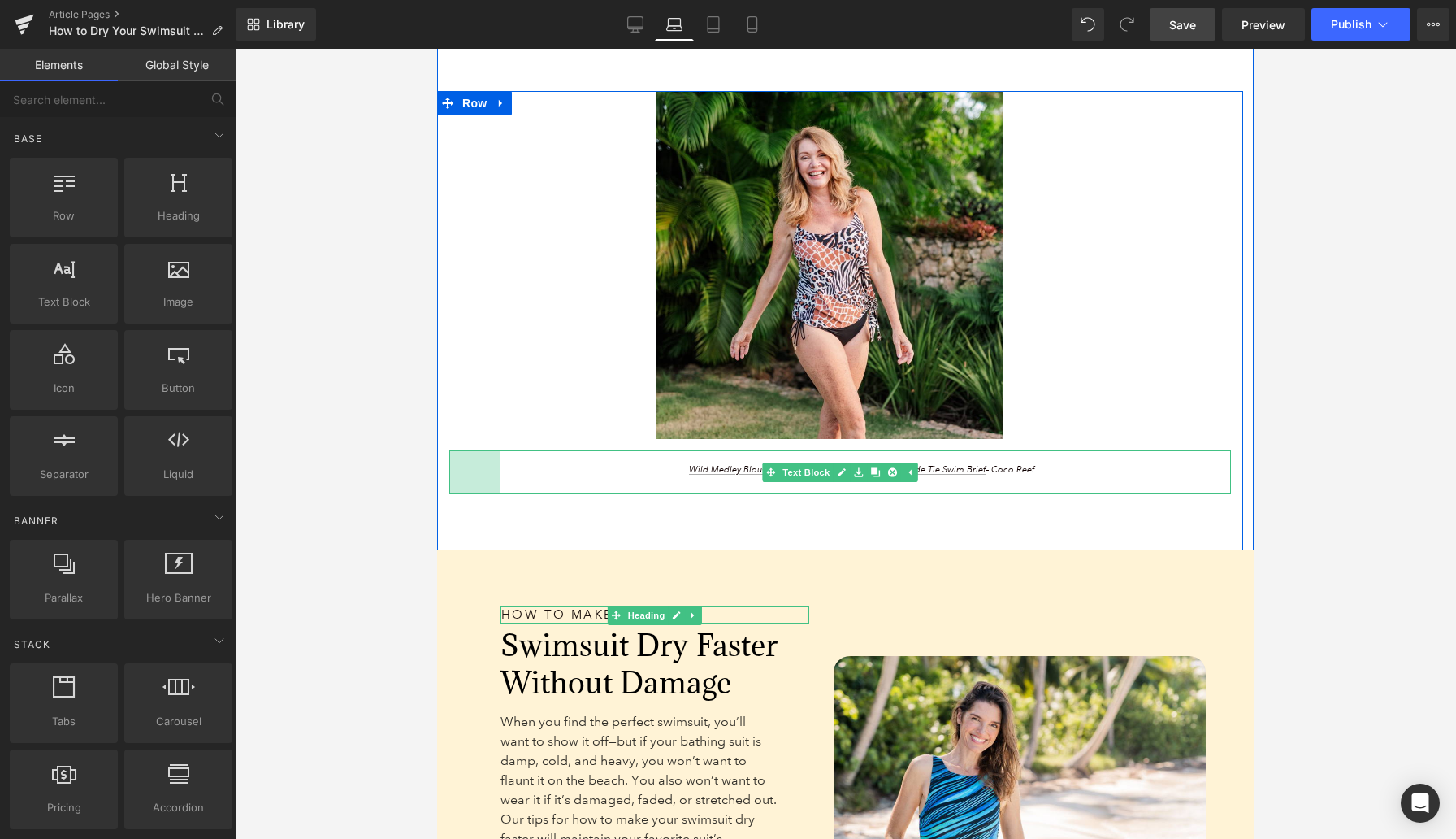
click at [469, 467] on span "62px" at bounding box center [475, 473] width 23 height 17
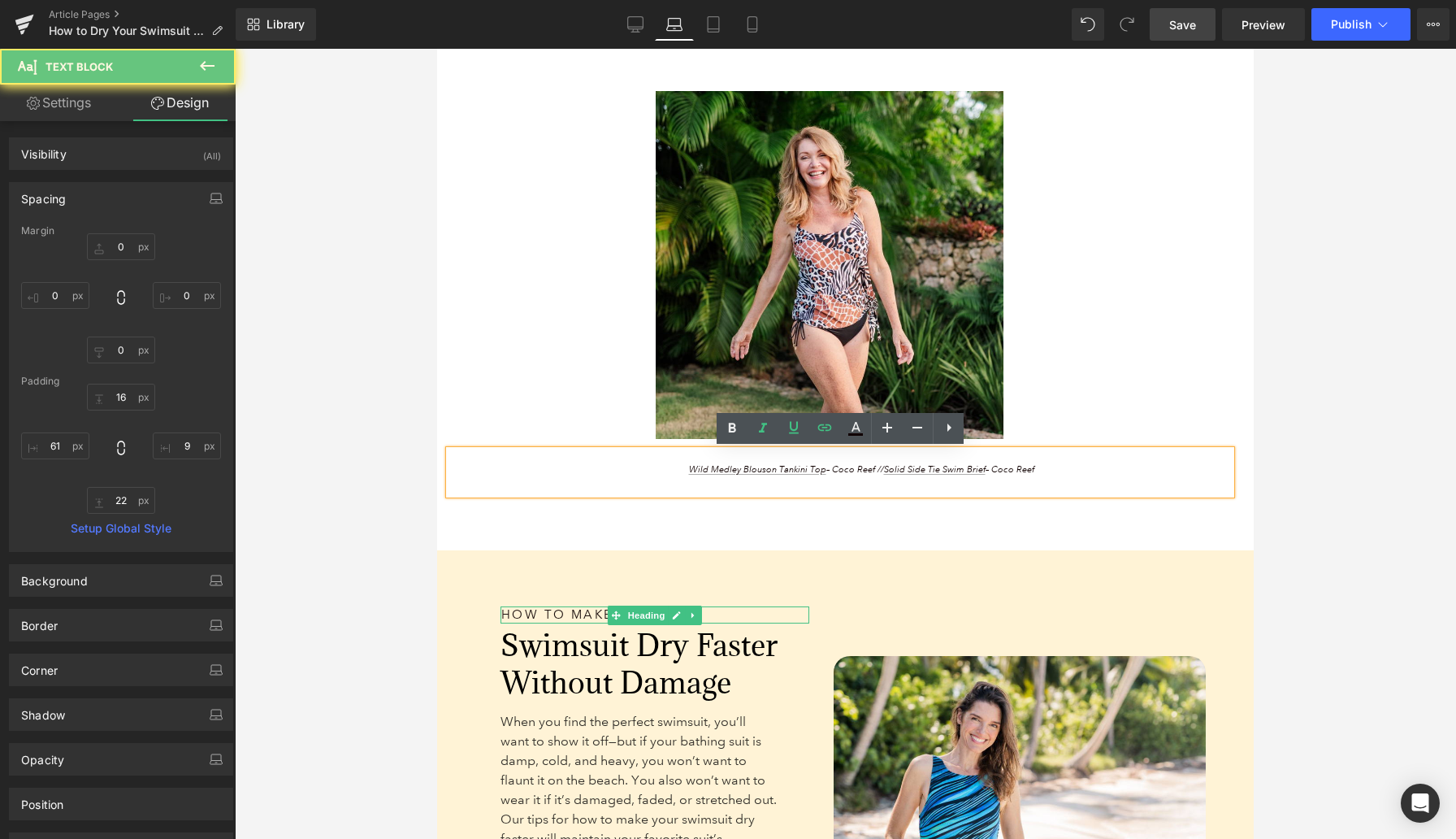
click at [397, 382] on div at bounding box center [846, 443] width 1222 height 790
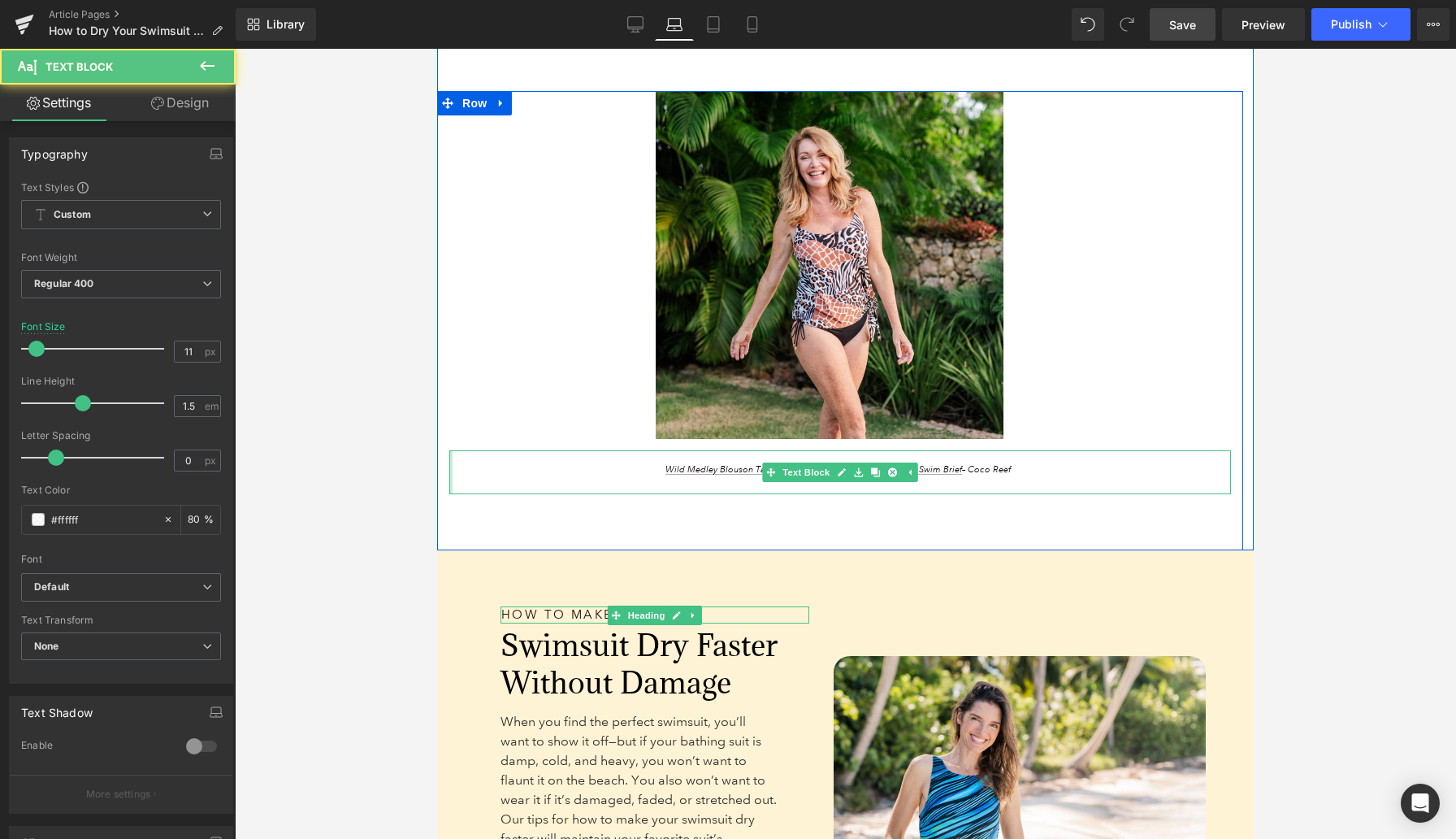
drag, startPoint x: 494, startPoint y: 478, endPoint x: 448, endPoint y: 474, distance: 46.2
click at [448, 474] on div "Image Wild Medley Blouson Tankini Top – Coco Reef // Solid Side Tie Swim Brief …" at bounding box center [841, 292] width 806 height 404
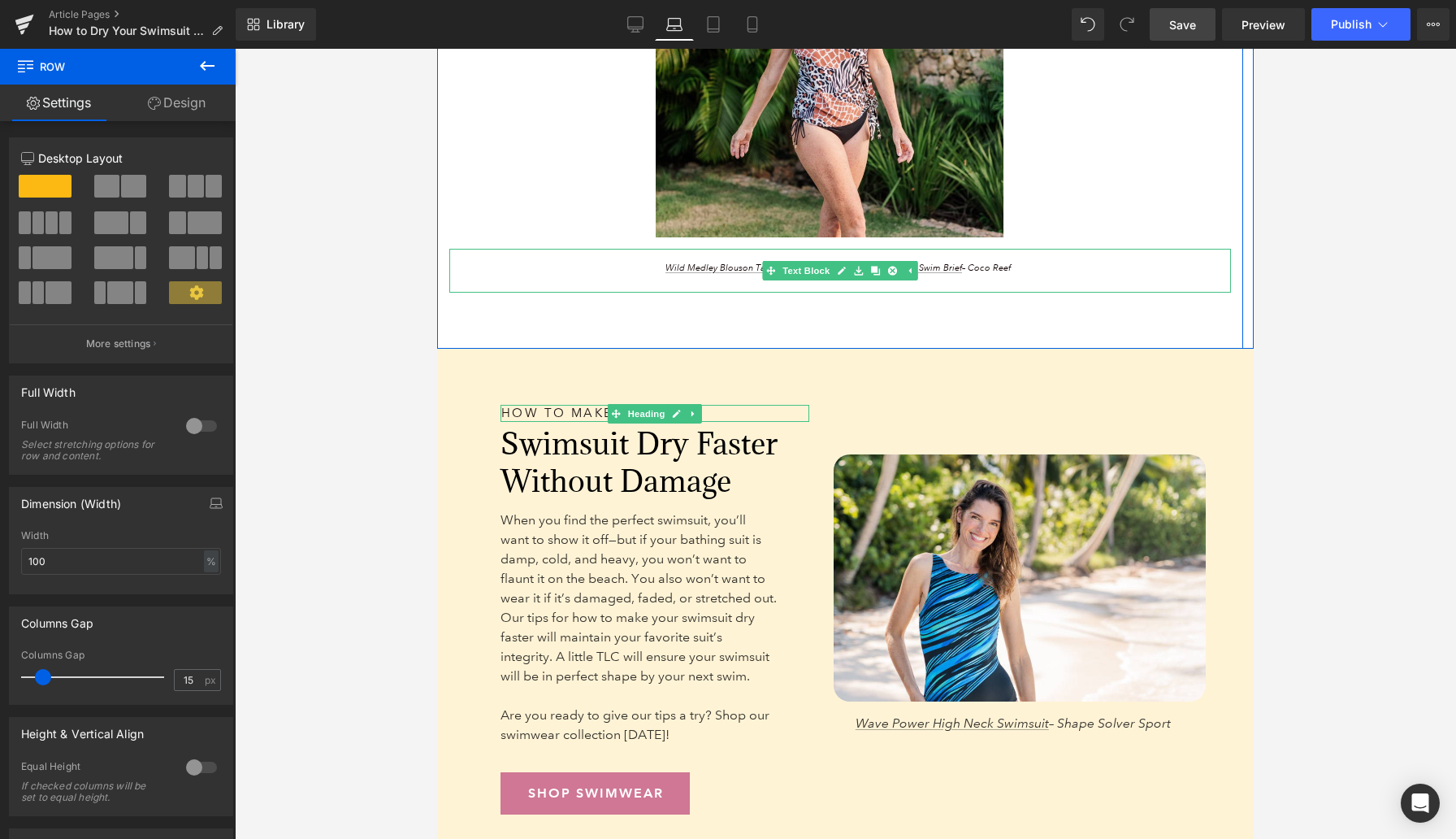
scroll to position [4032, 0]
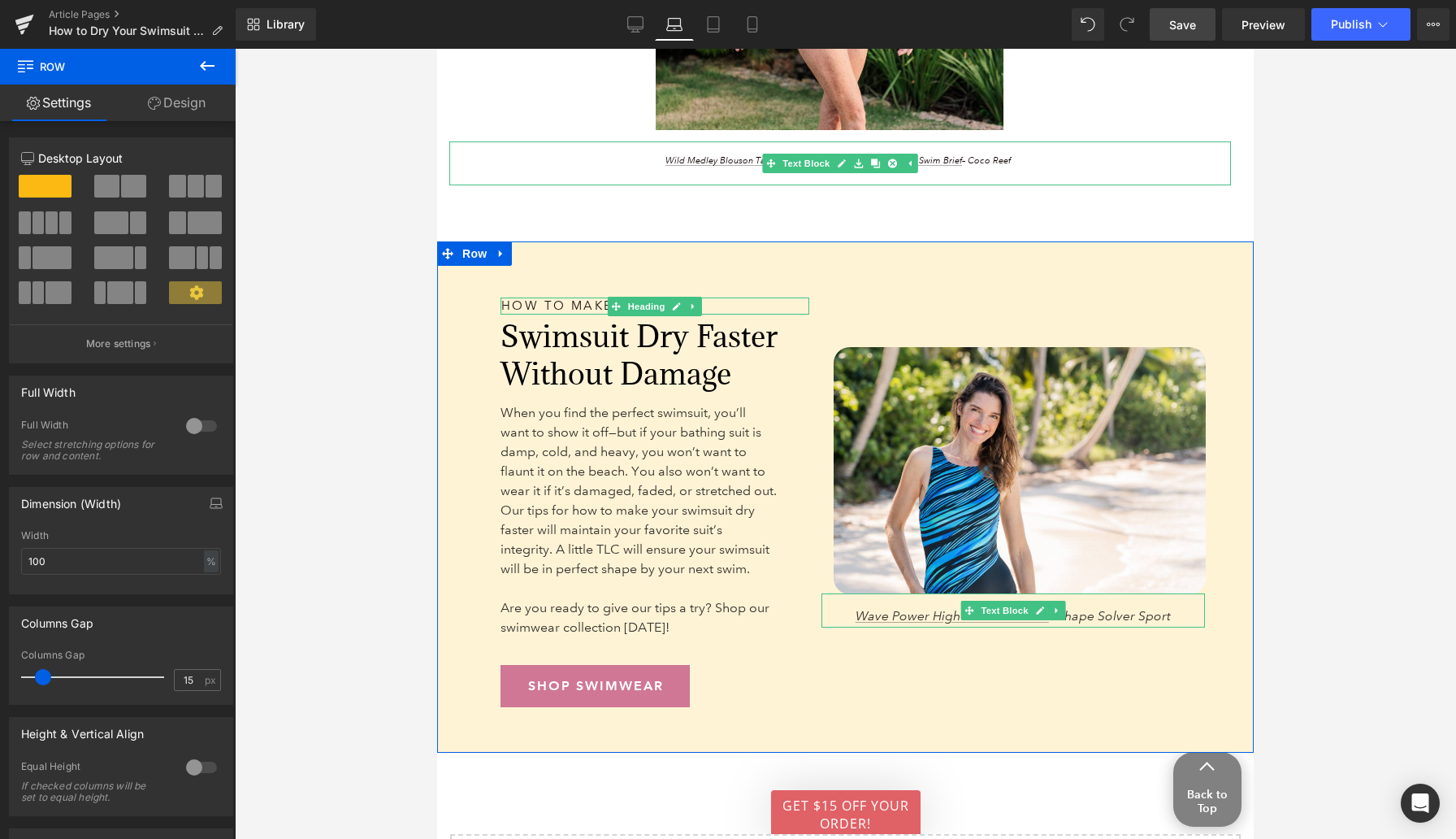
click at [1092, 619] on span "Wave Power High Neck Swimsuit – Shape Solver Sport" at bounding box center [1013, 616] width 316 height 15
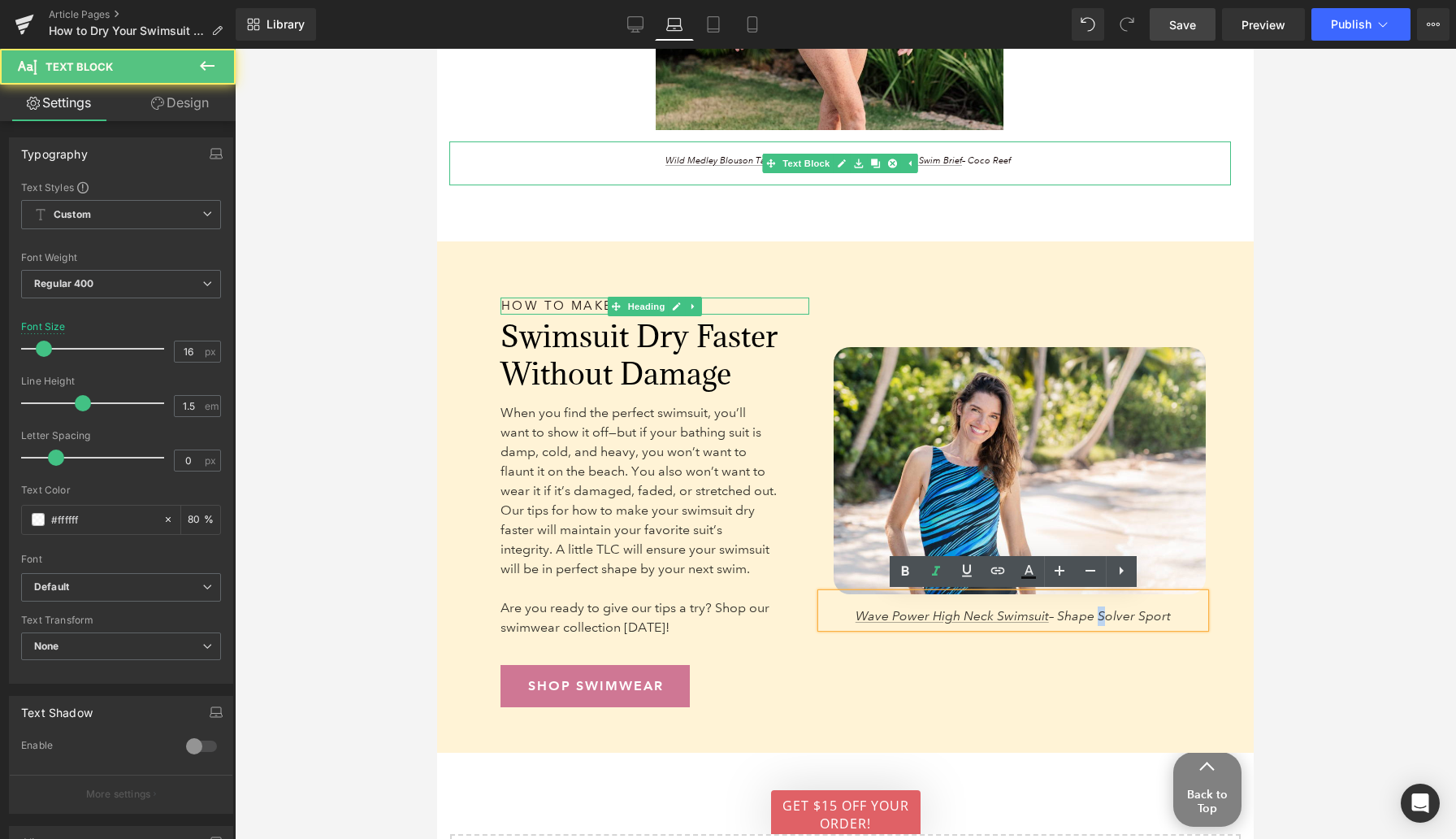
click at [1092, 619] on span "Wave Power High Neck Swimsuit – Shape Solver Sport" at bounding box center [1013, 616] width 316 height 15
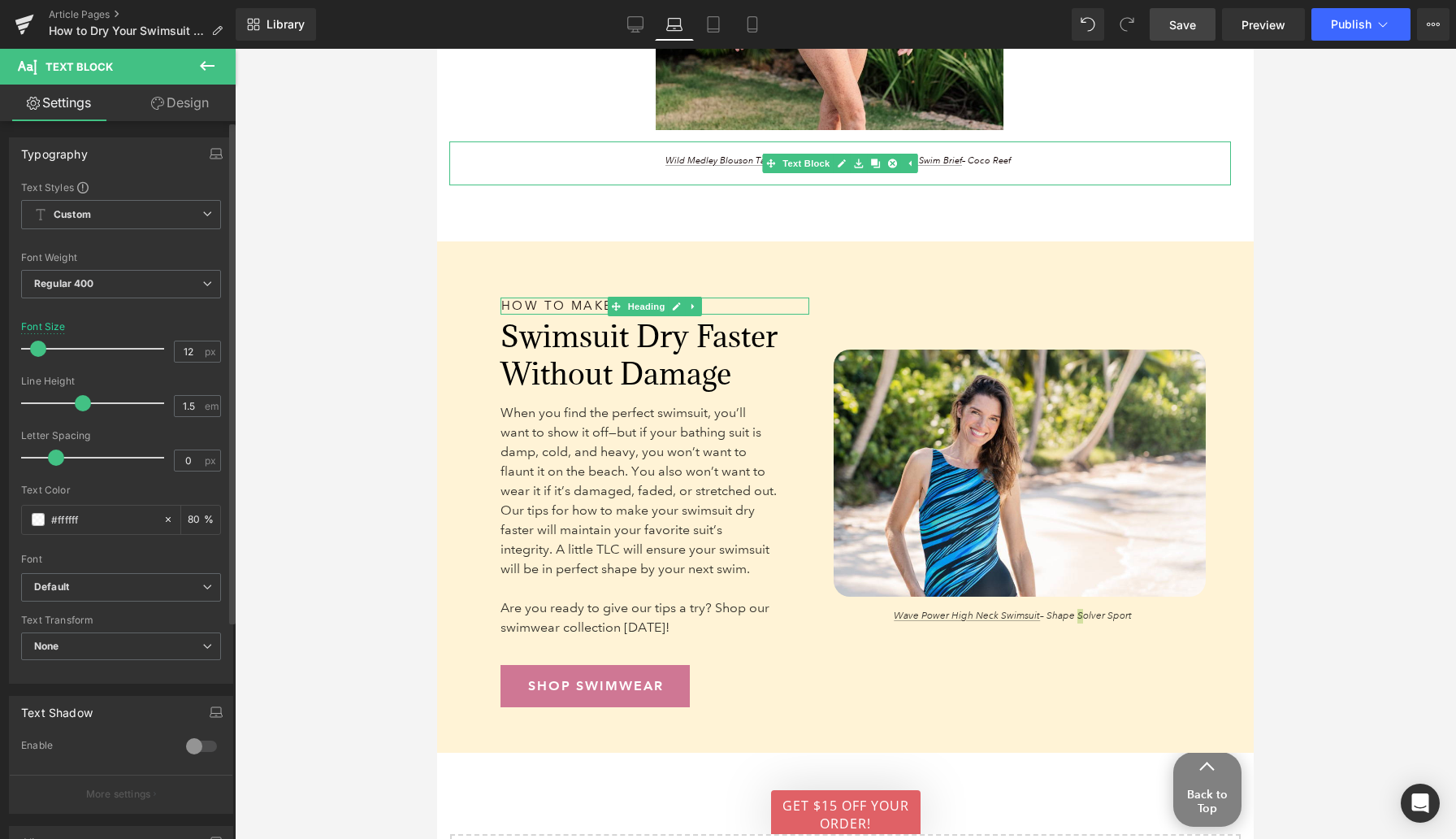
type input "11"
click at [29, 347] on span at bounding box center [36, 349] width 16 height 16
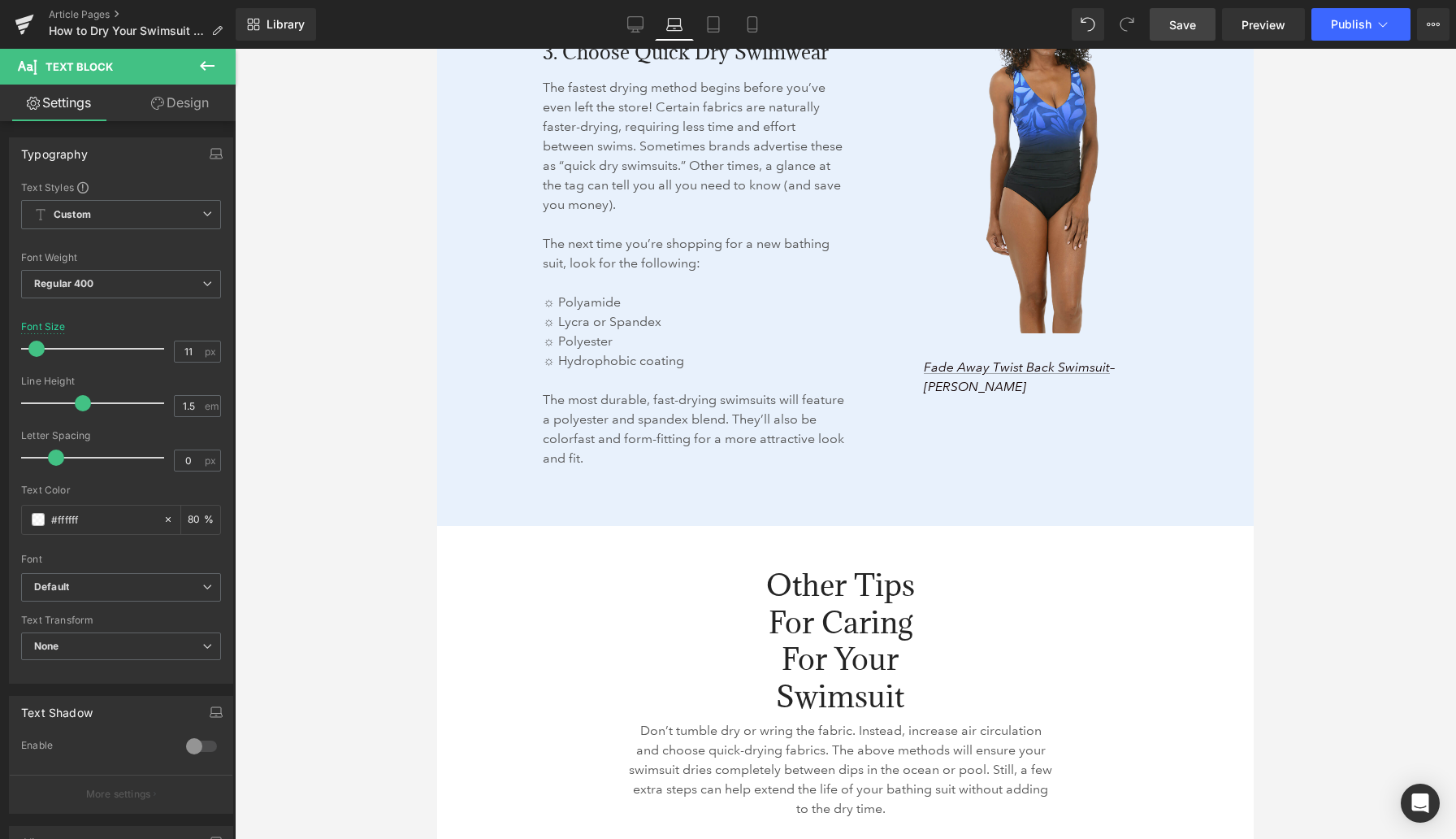
scroll to position [2580, 0]
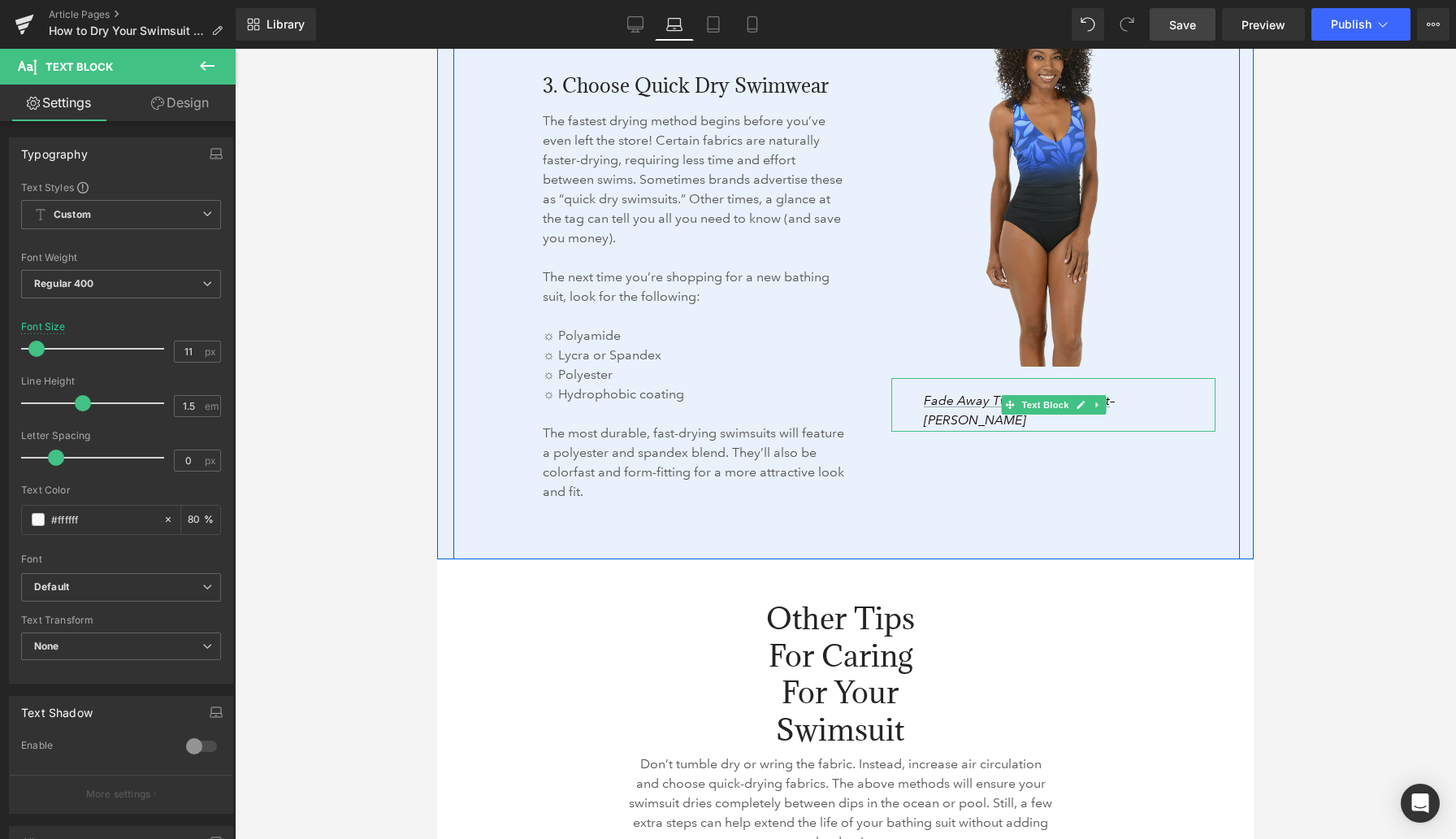
click at [1008, 422] on p "Fade Away Twist Back Swimsuit – Shape Solver" at bounding box center [1020, 411] width 193 height 39
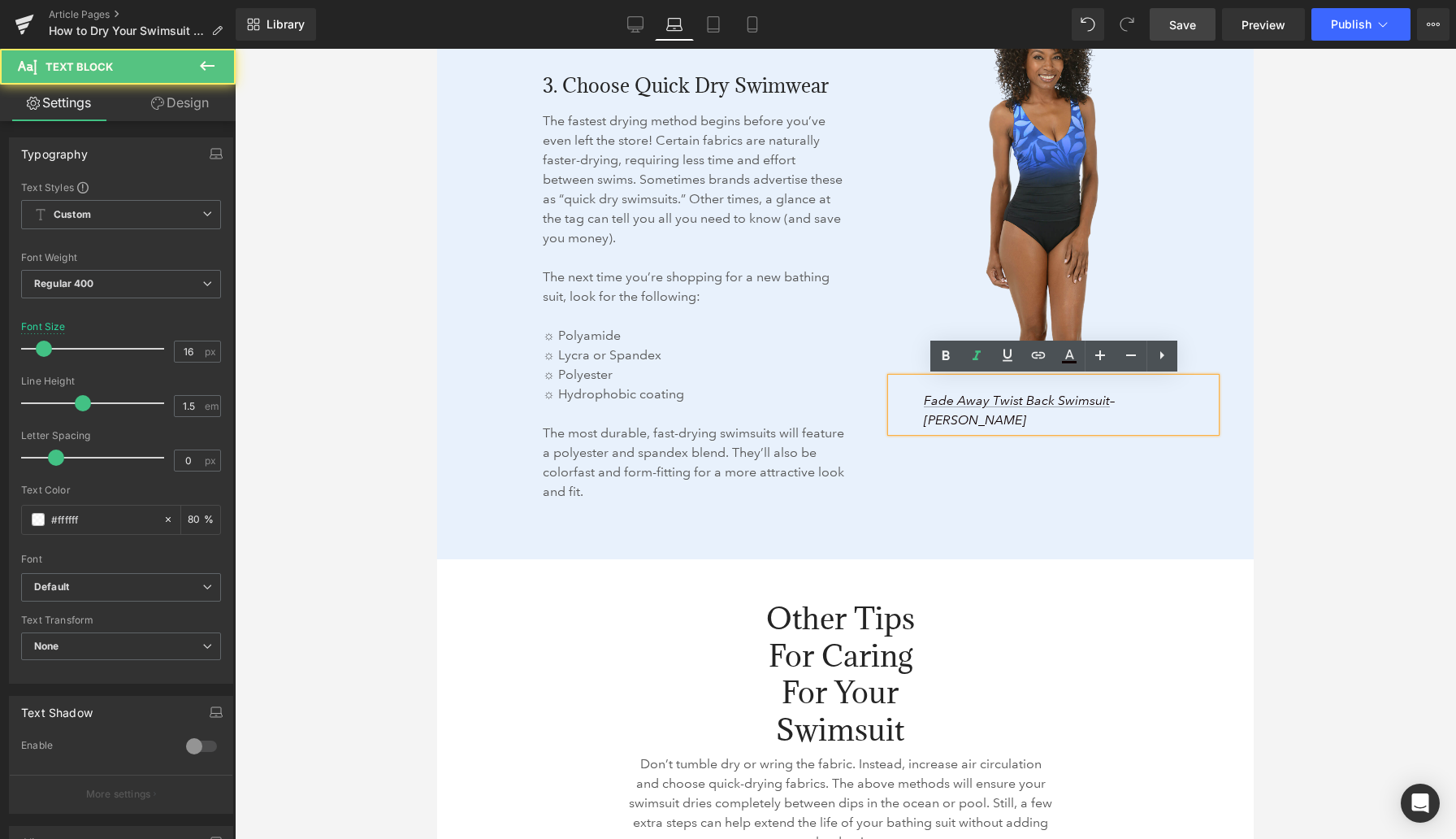
click at [1008, 422] on p "Fade Away Twist Back Swimsuit – Shape Solver" at bounding box center [1020, 411] width 193 height 39
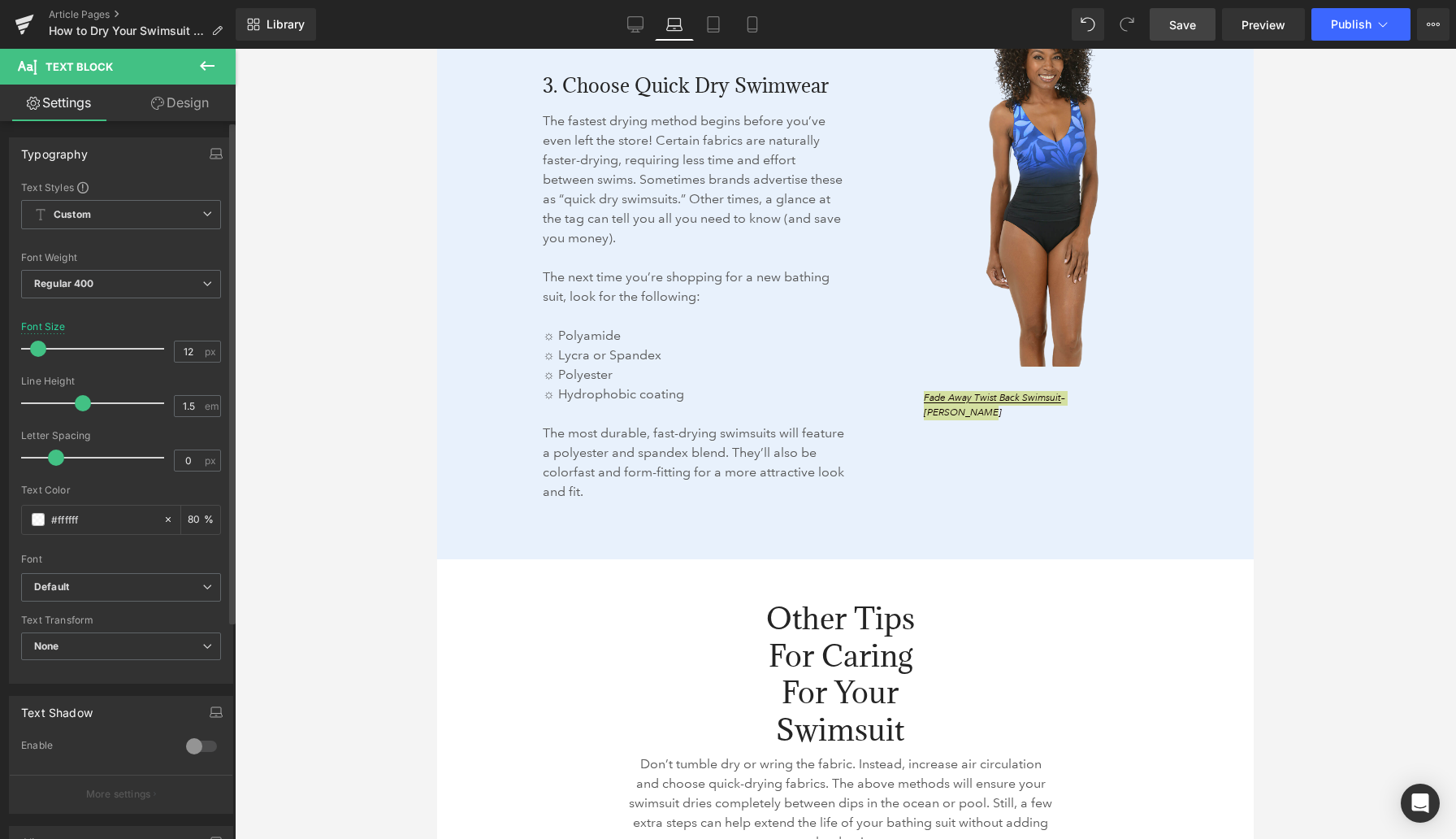
type input "11"
click at [35, 347] on span at bounding box center [36, 349] width 16 height 16
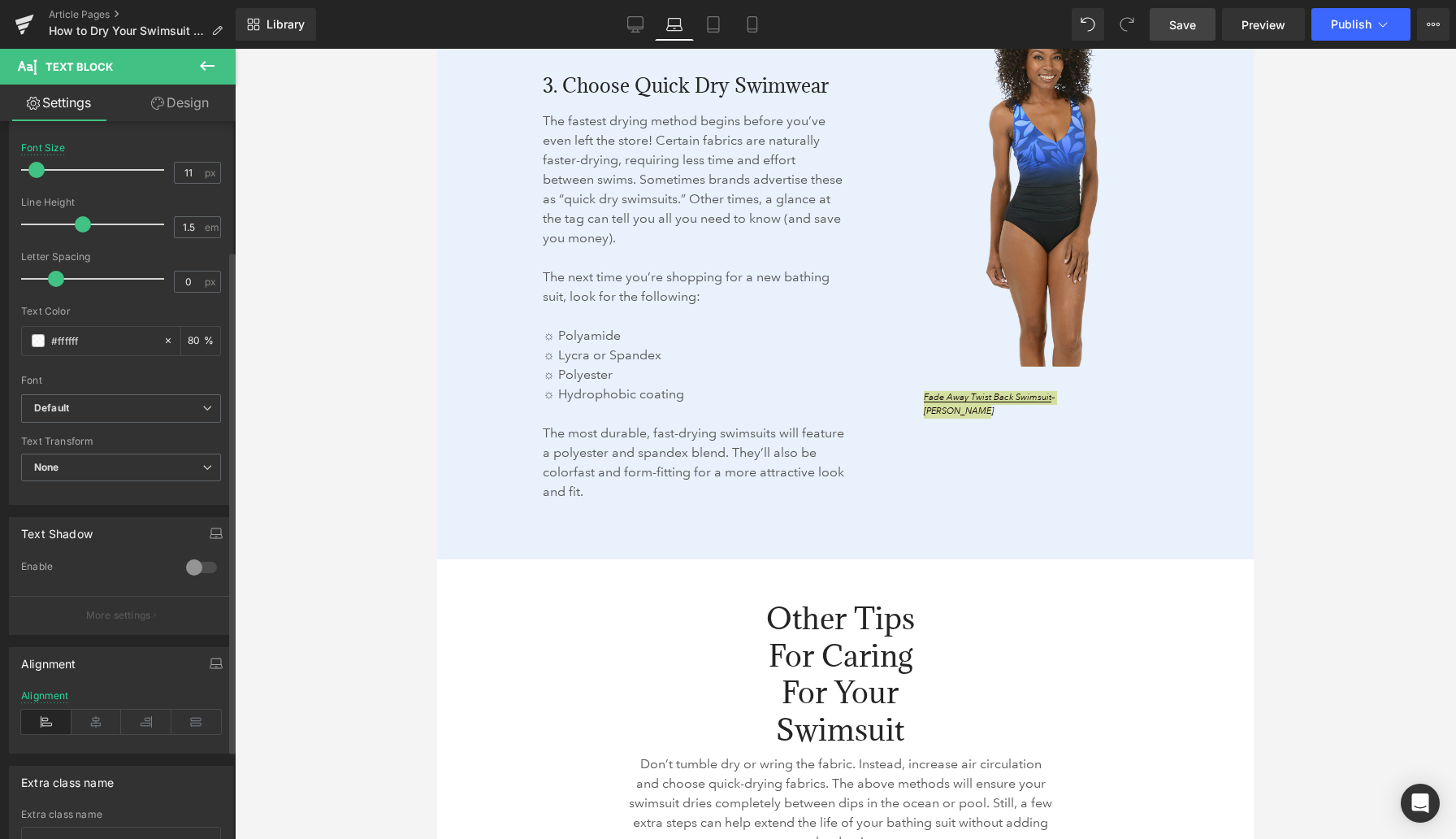
scroll to position [212, 0]
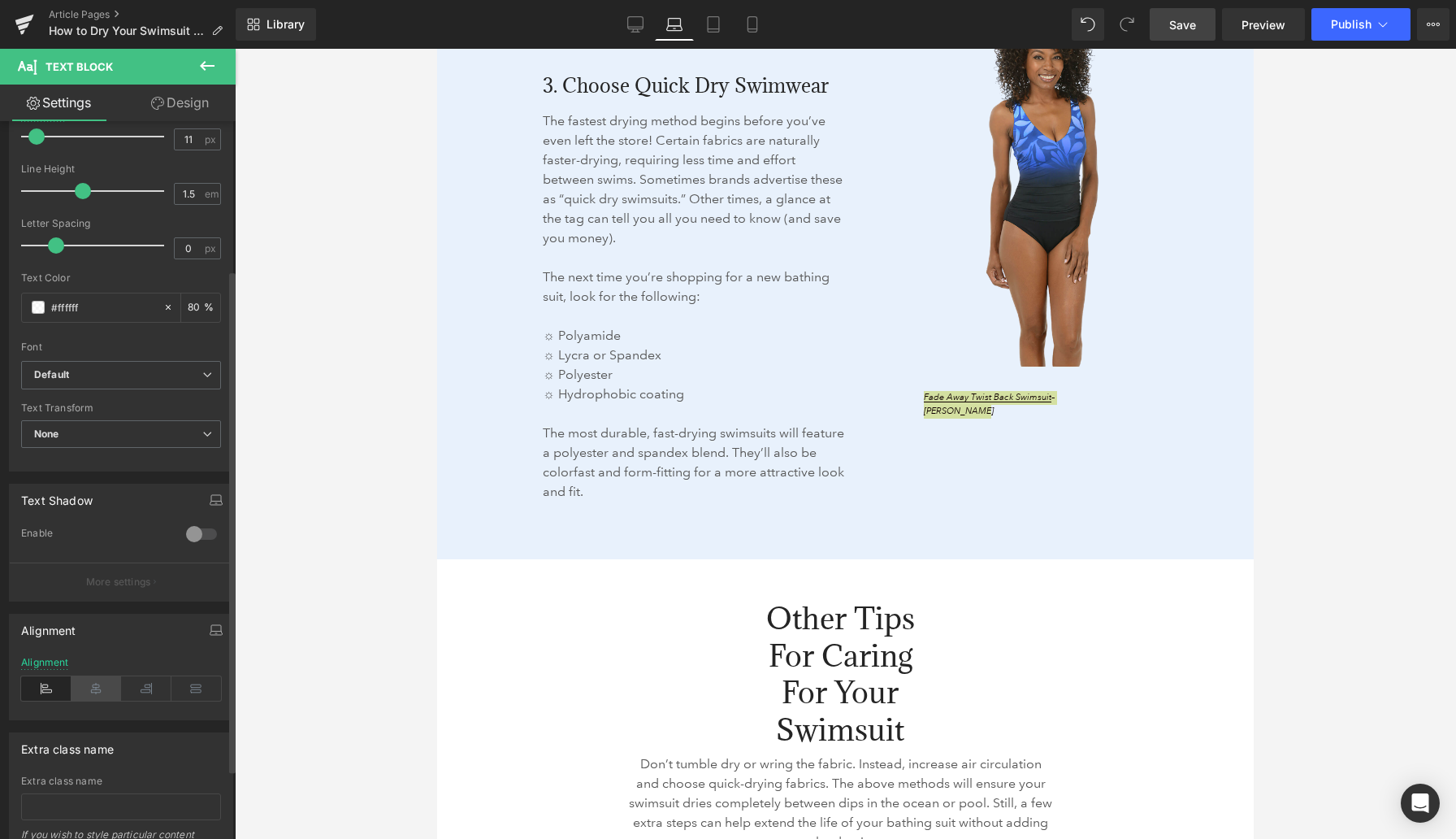
click at [100, 695] on icon at bounding box center [97, 688] width 50 height 24
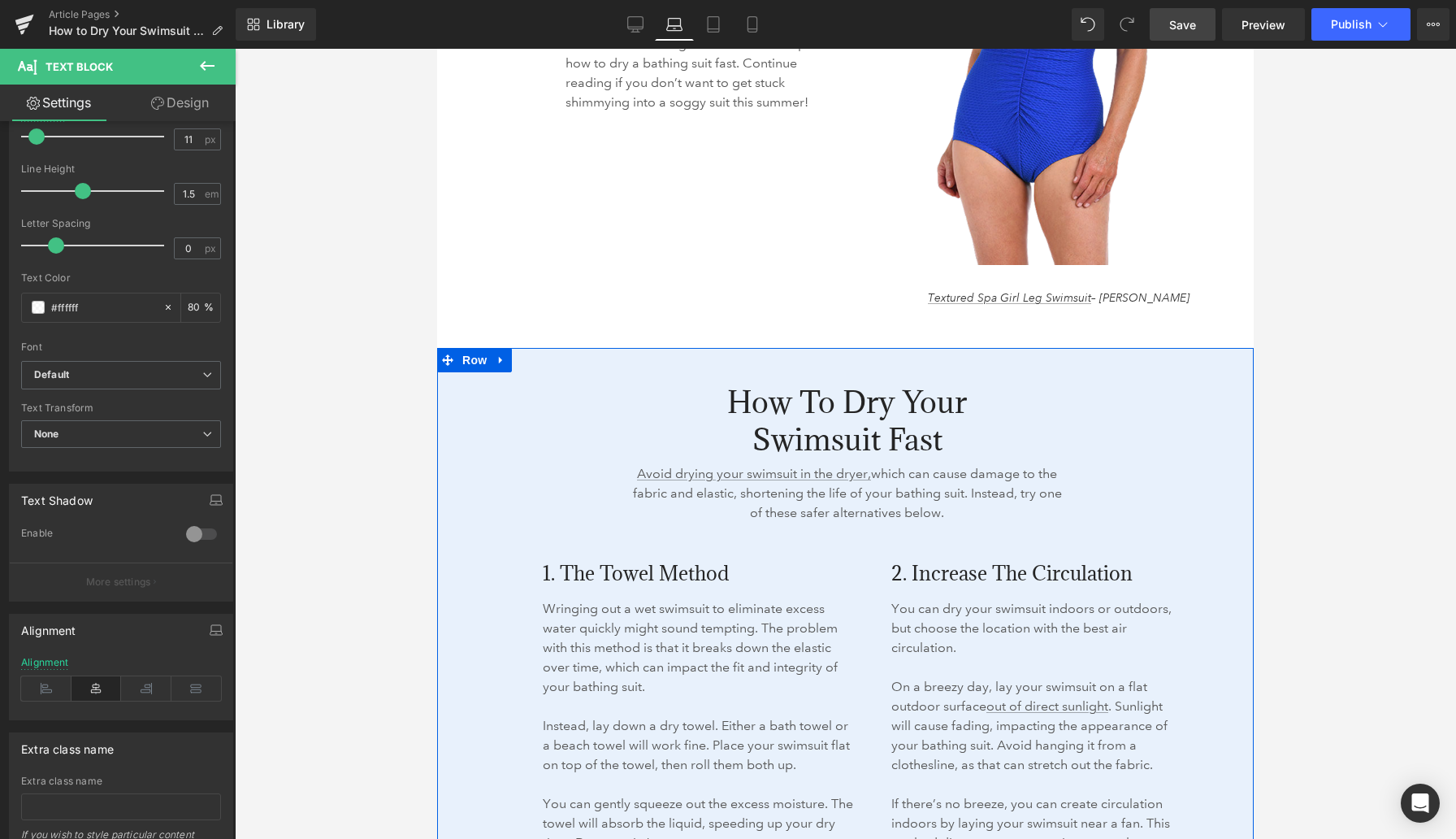
scroll to position [1418, 0]
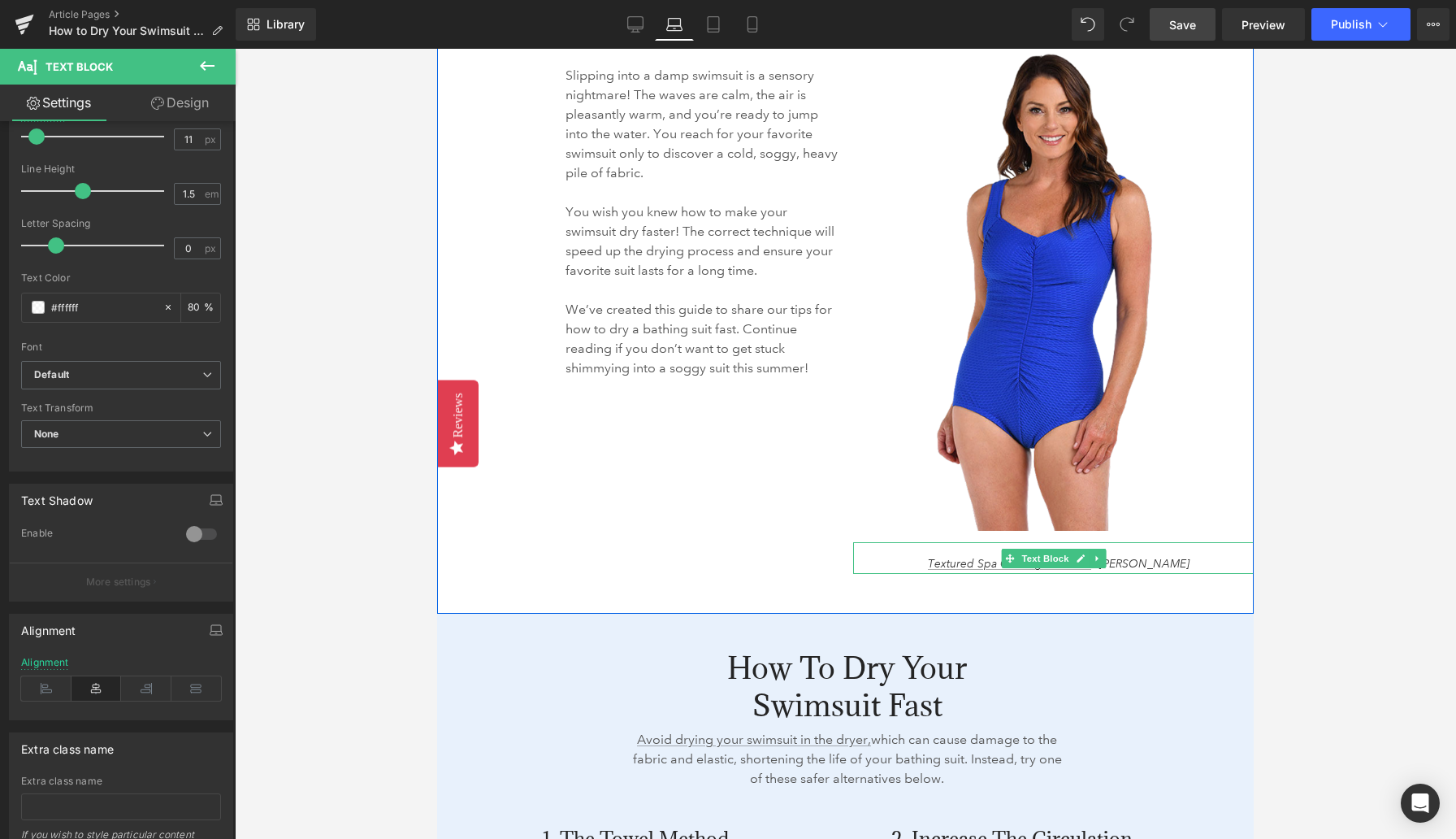
click at [1114, 563] on span "Textured Spa Girl Leg Swimsuit – Maxine" at bounding box center [1059, 563] width 262 height 14
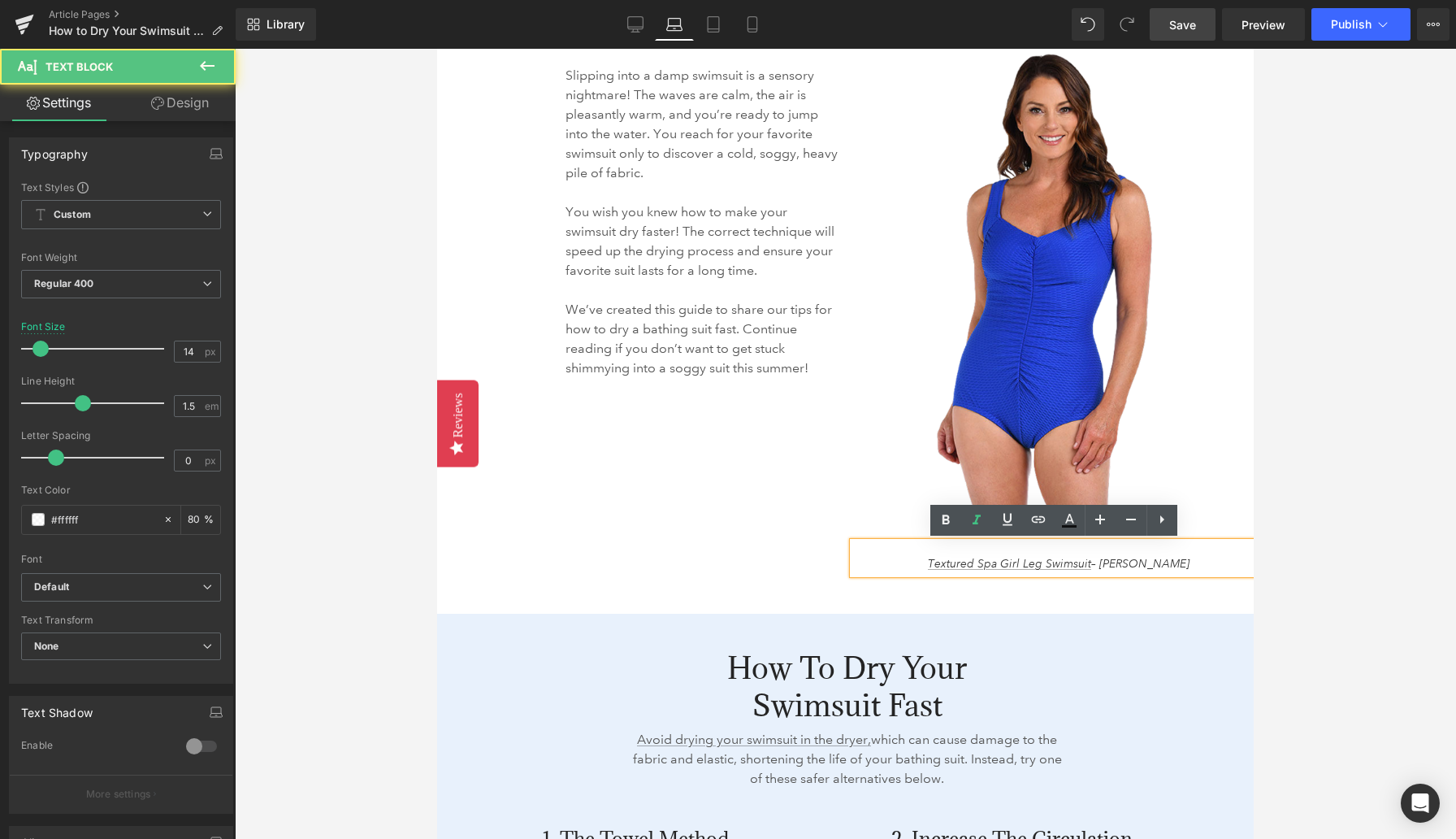
click at [1114, 563] on span "Textured Spa Girl Leg Swimsuit – Maxine" at bounding box center [1059, 563] width 262 height 14
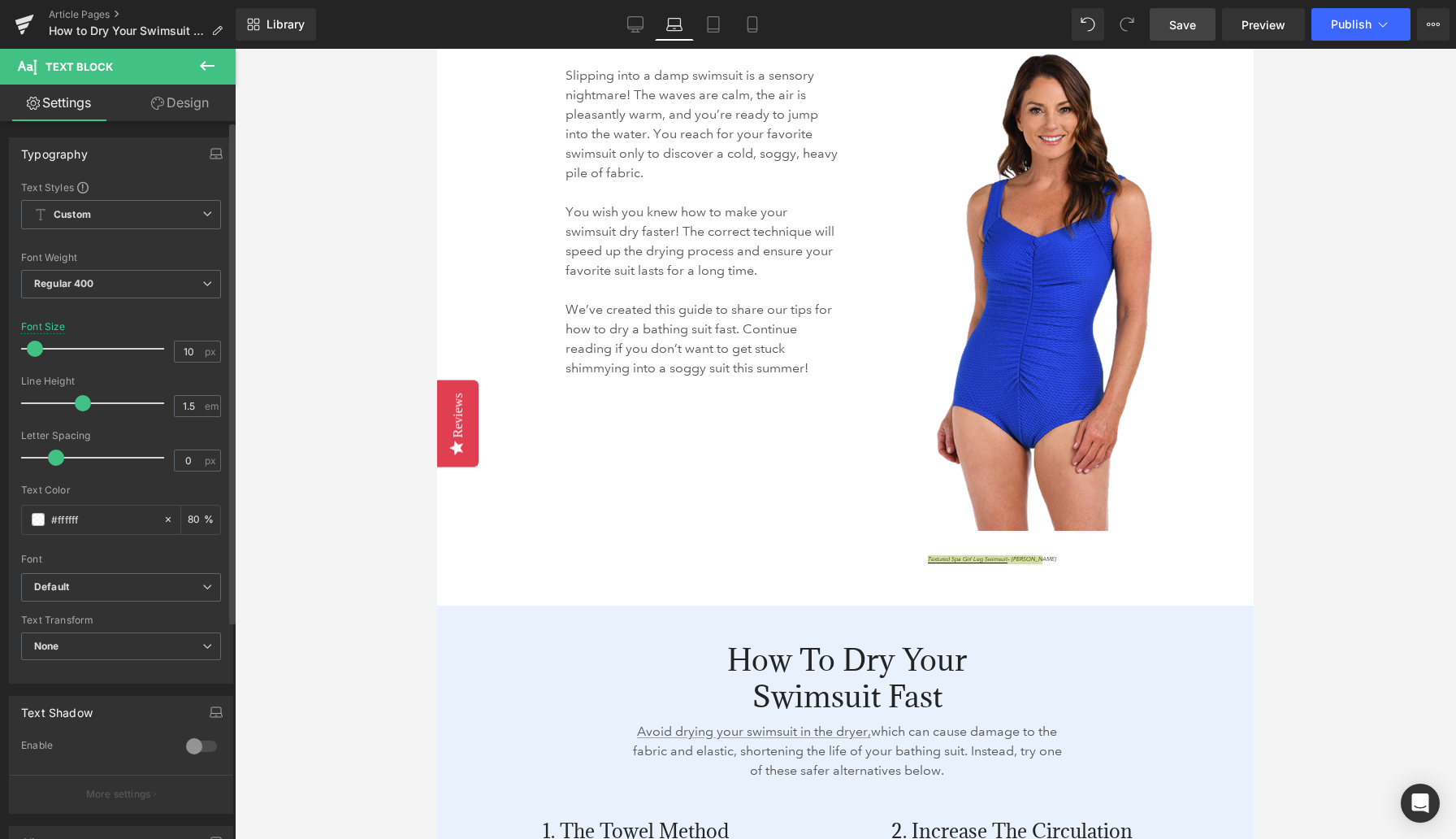
type input "11"
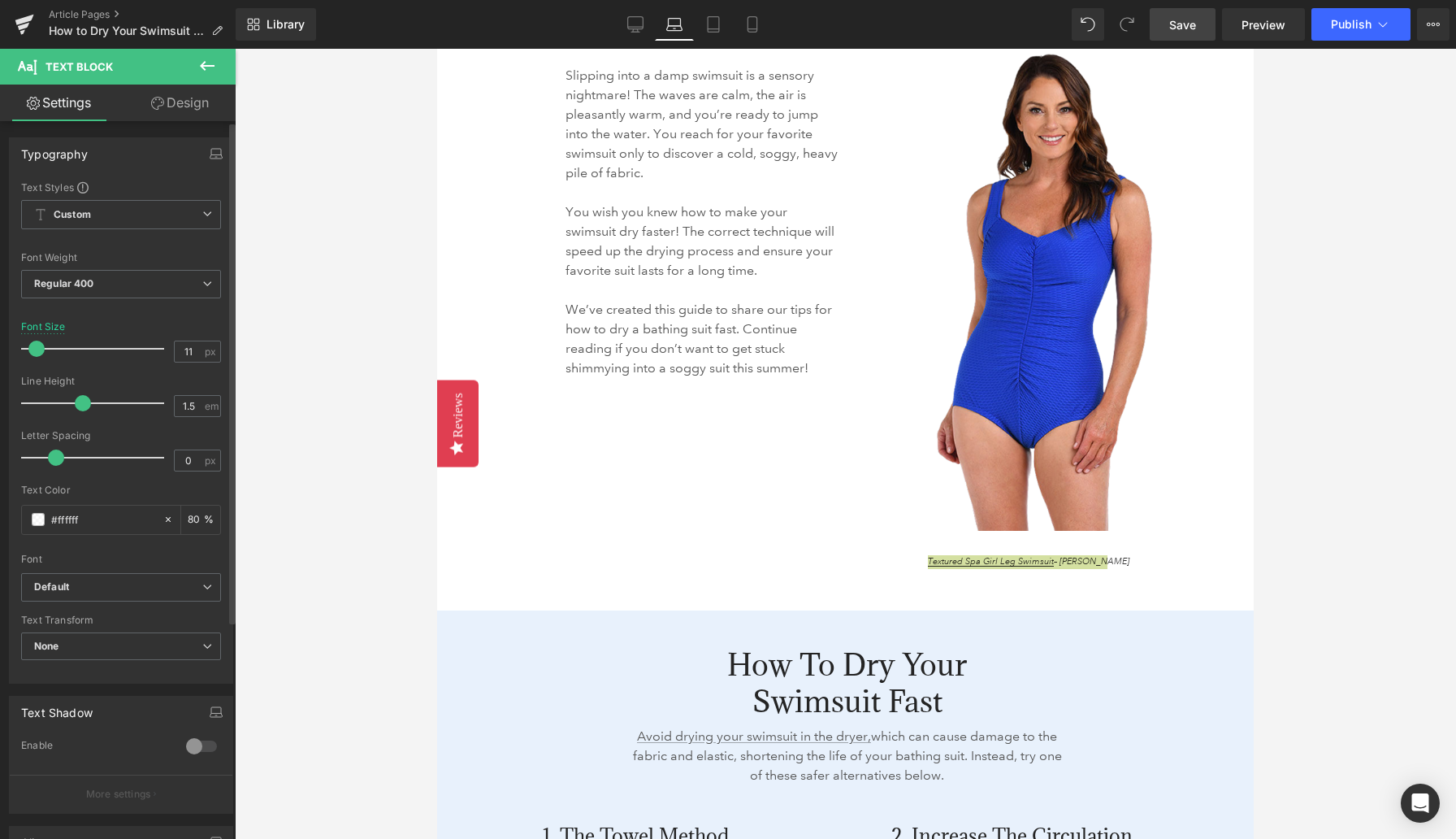
click at [37, 351] on div at bounding box center [97, 349] width 135 height 33
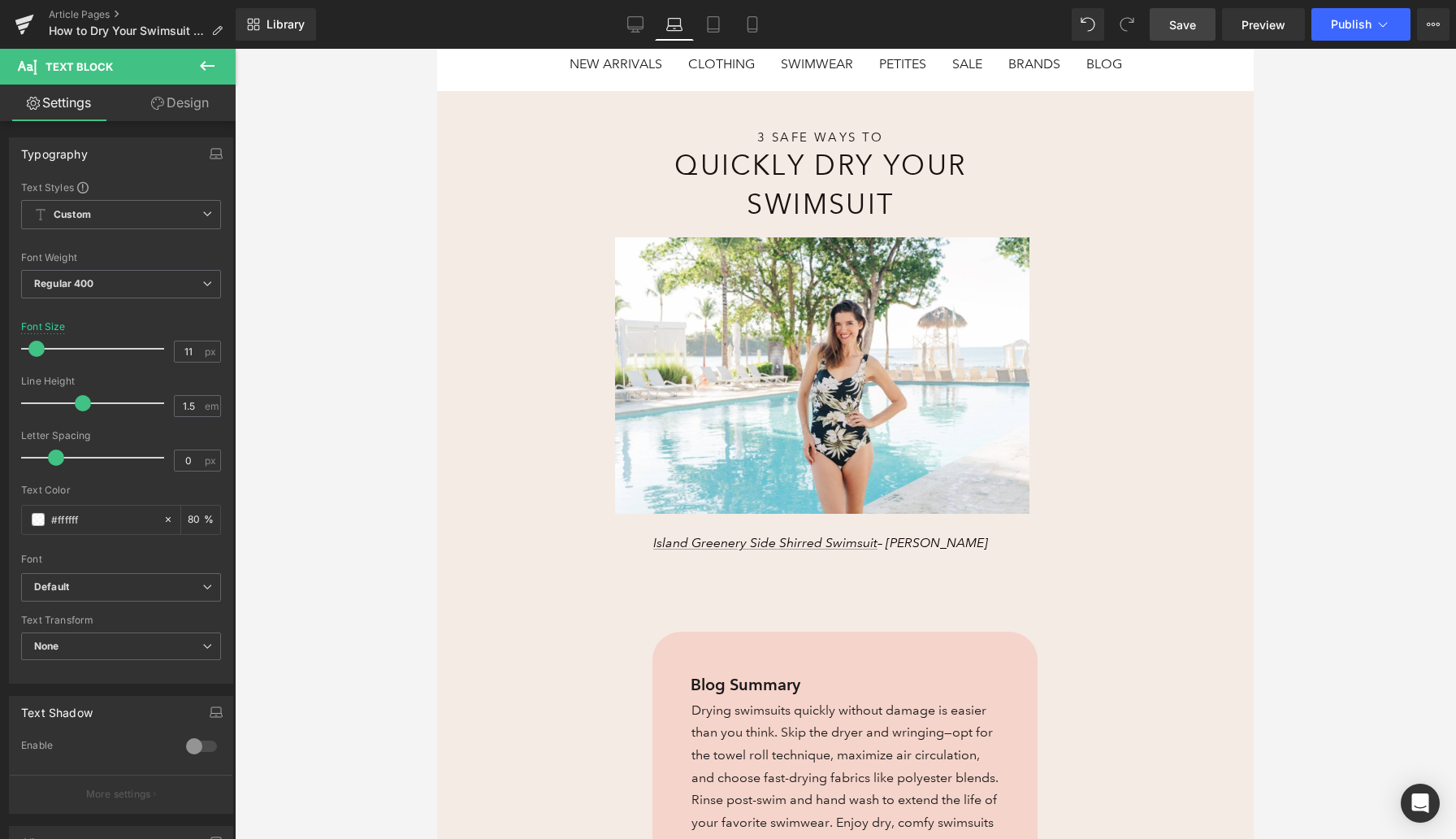
scroll to position [130, 0]
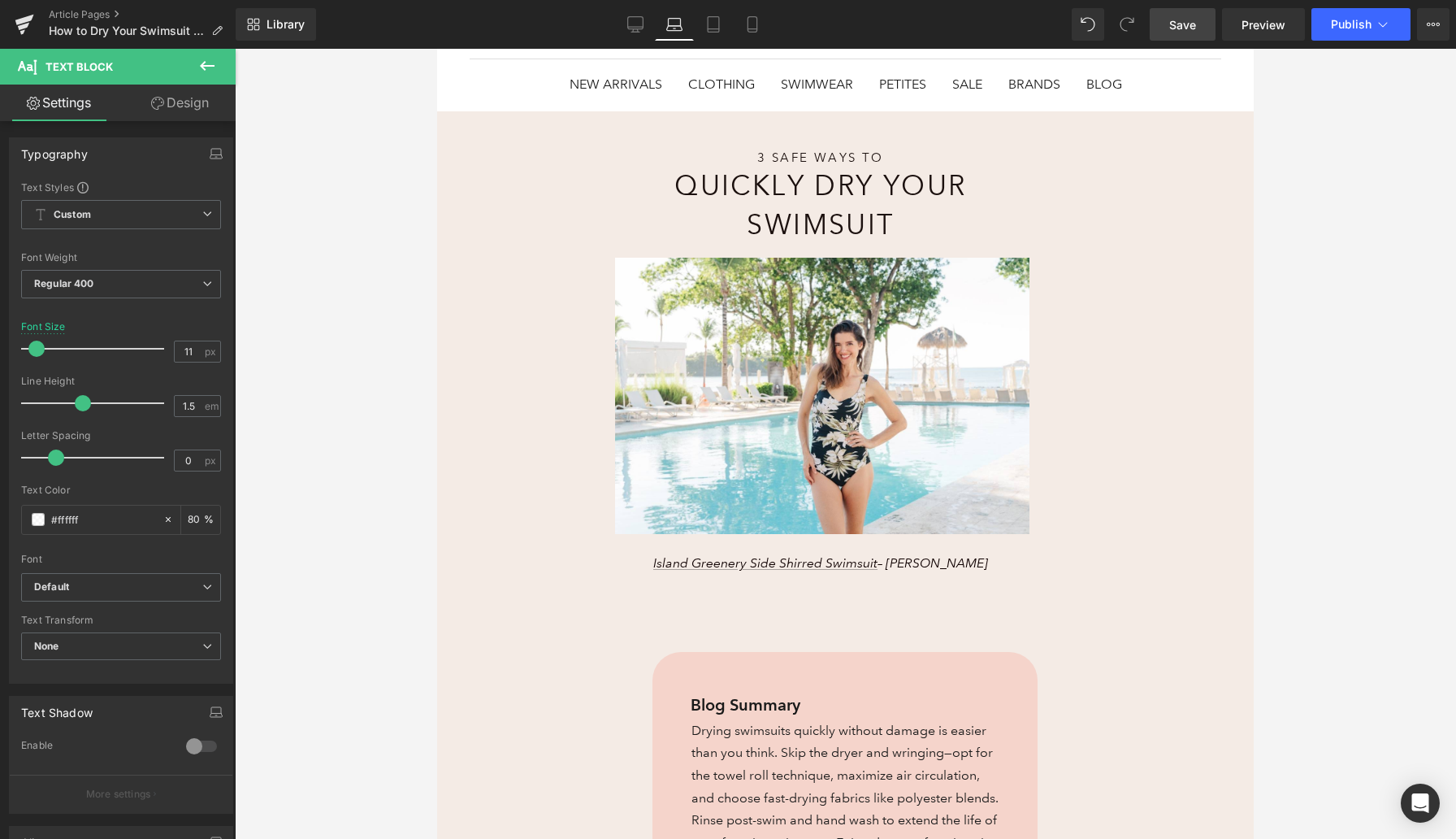
click at [951, 566] on span "Island Greenery Side Shirred Swimsuit – Maxine" at bounding box center [820, 563] width 335 height 15
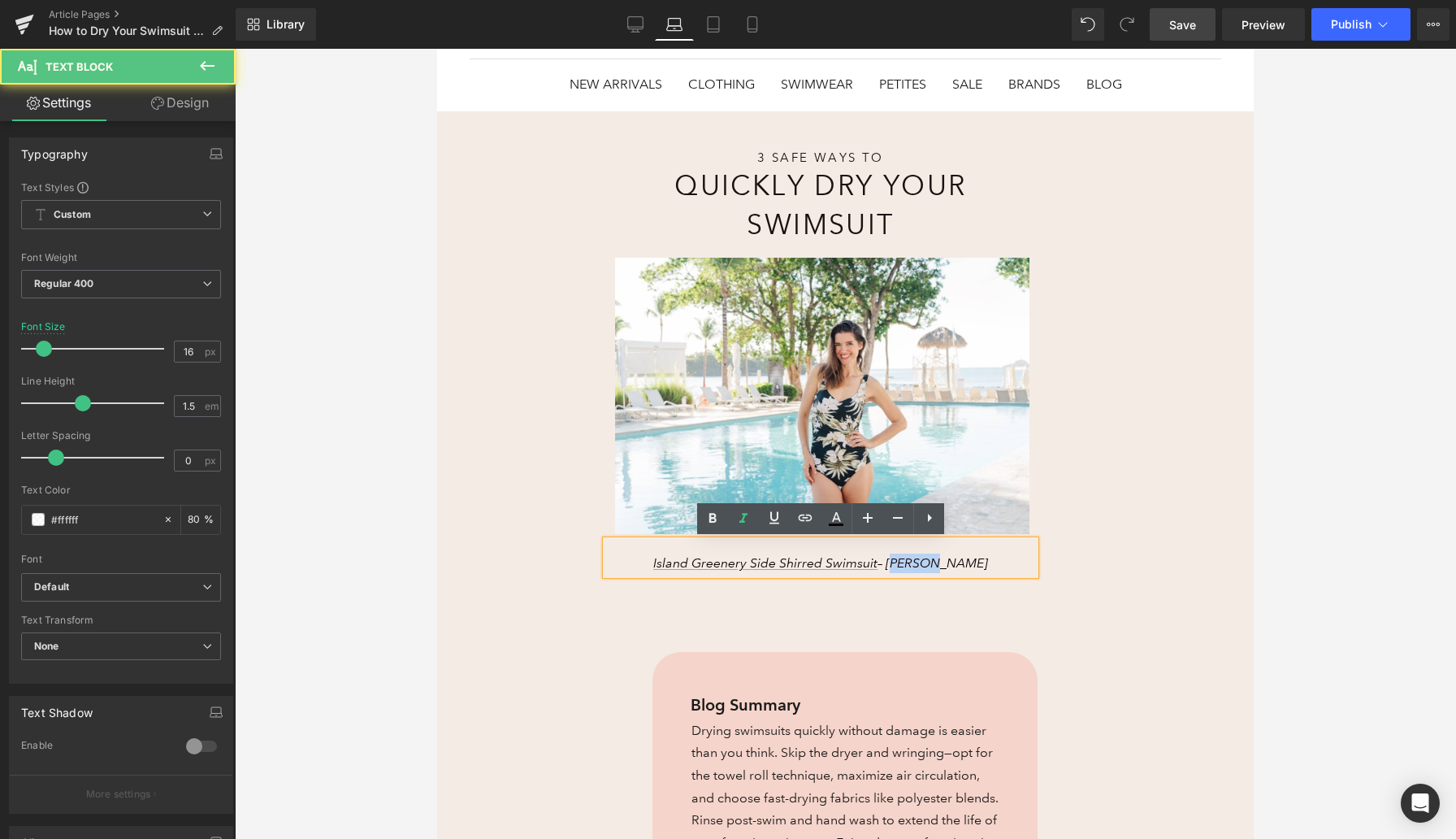
click at [951, 566] on span "Island Greenery Side Shirred Swimsuit – Maxine" at bounding box center [820, 563] width 335 height 15
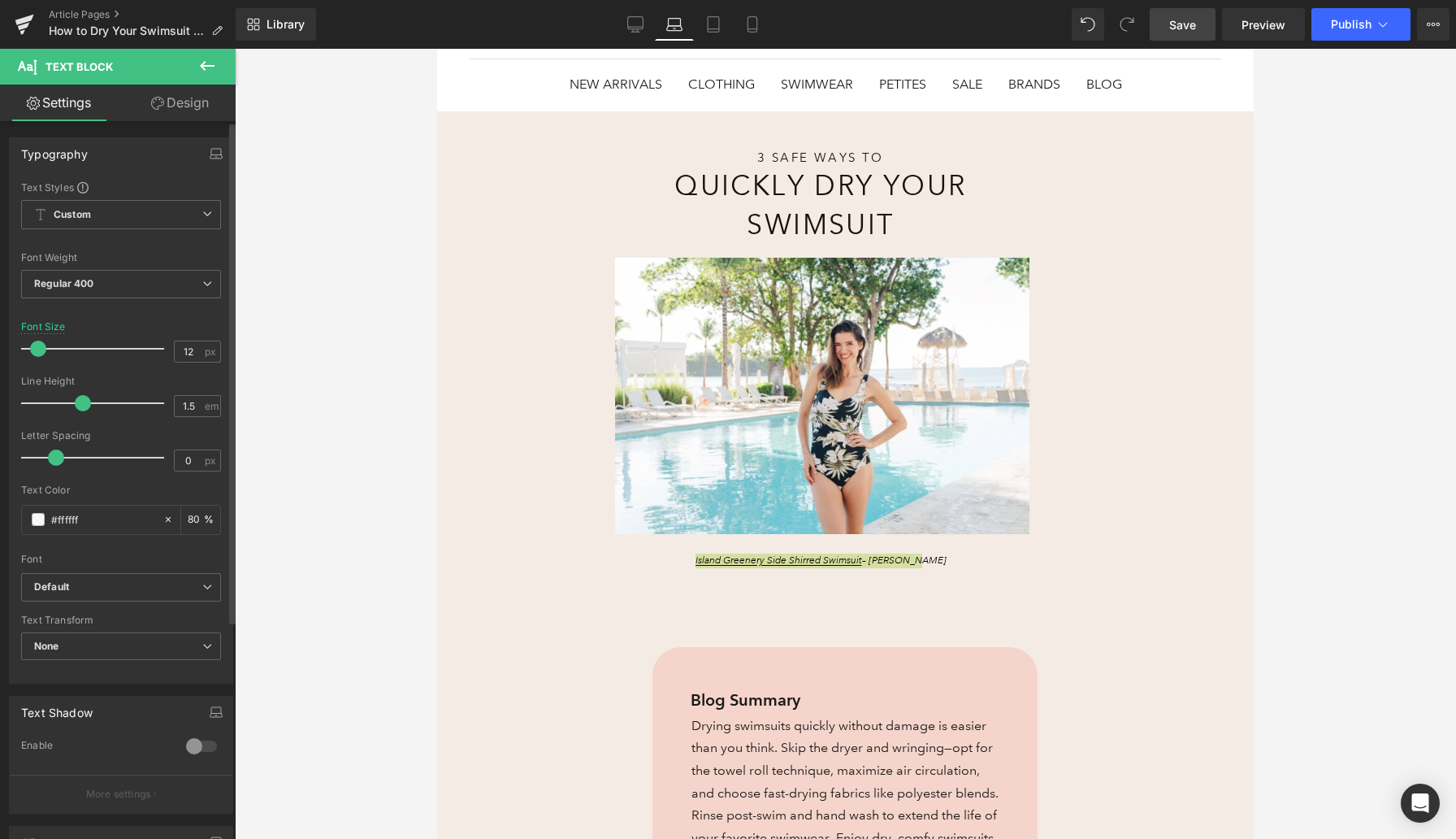
type input "11"
click at [33, 351] on span at bounding box center [36, 349] width 16 height 16
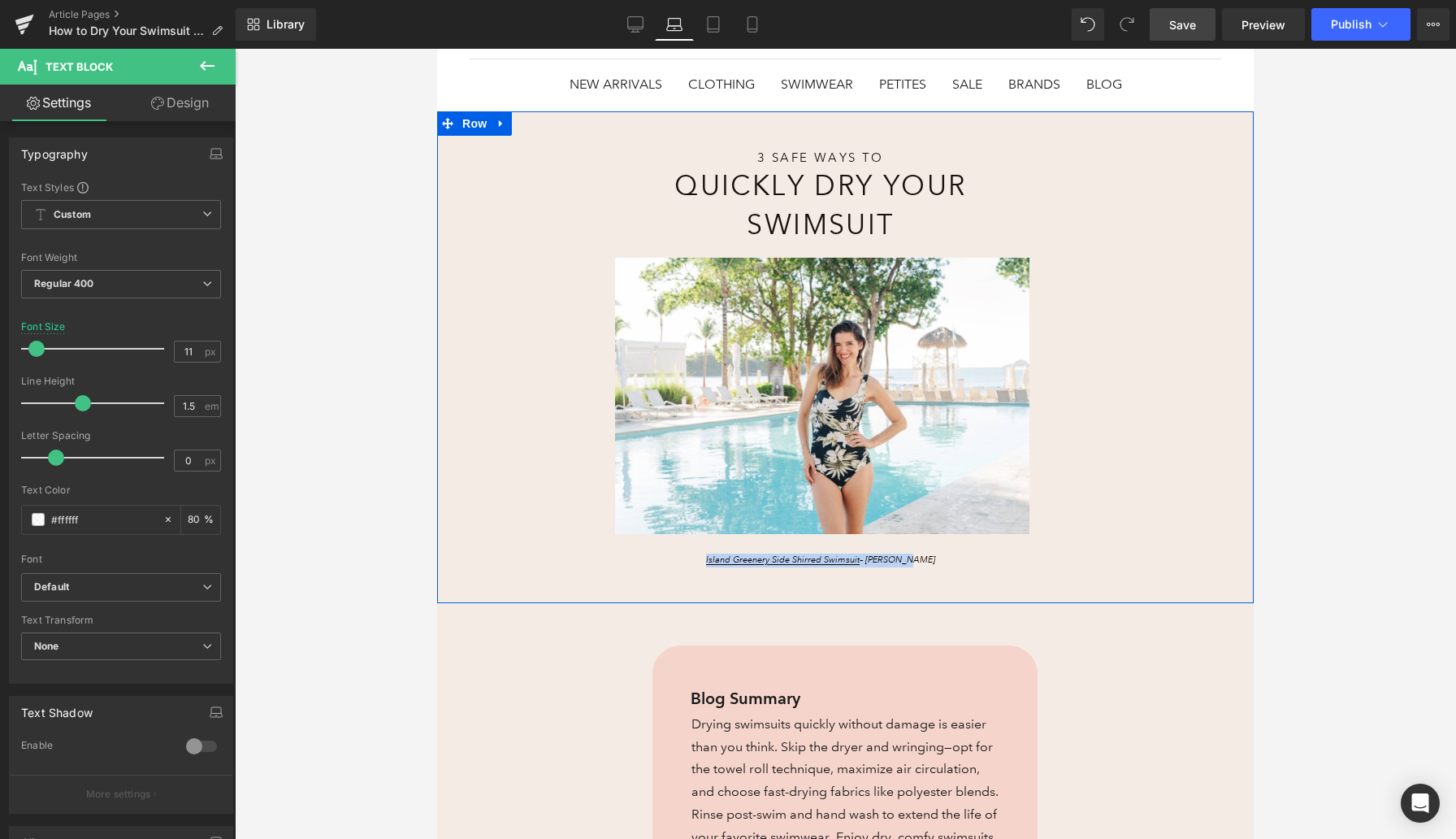
click at [538, 562] on div "3 Safe Ways to Heading Quickly Dry Your Swimsuit Heading Image Island Greenery …" at bounding box center [846, 358] width 817 height 492
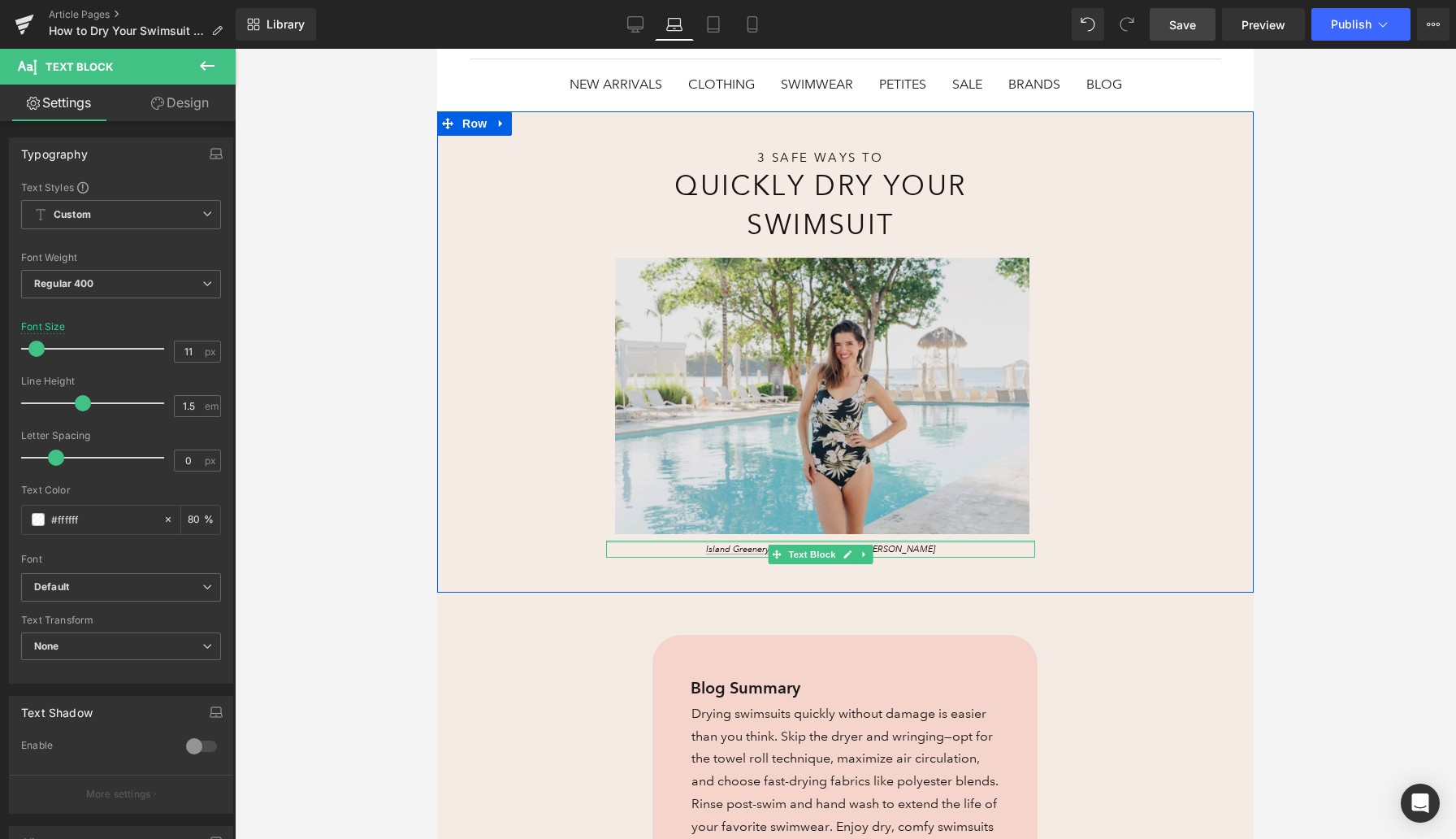
drag, startPoint x: 757, startPoint y: 543, endPoint x: 757, endPoint y: 532, distance: 11.0
click at [757, 532] on div "3 Safe Ways to Heading Quickly Dry Your Swimsuit Heading Image Island Greenery …" at bounding box center [820, 354] width 429 height 409
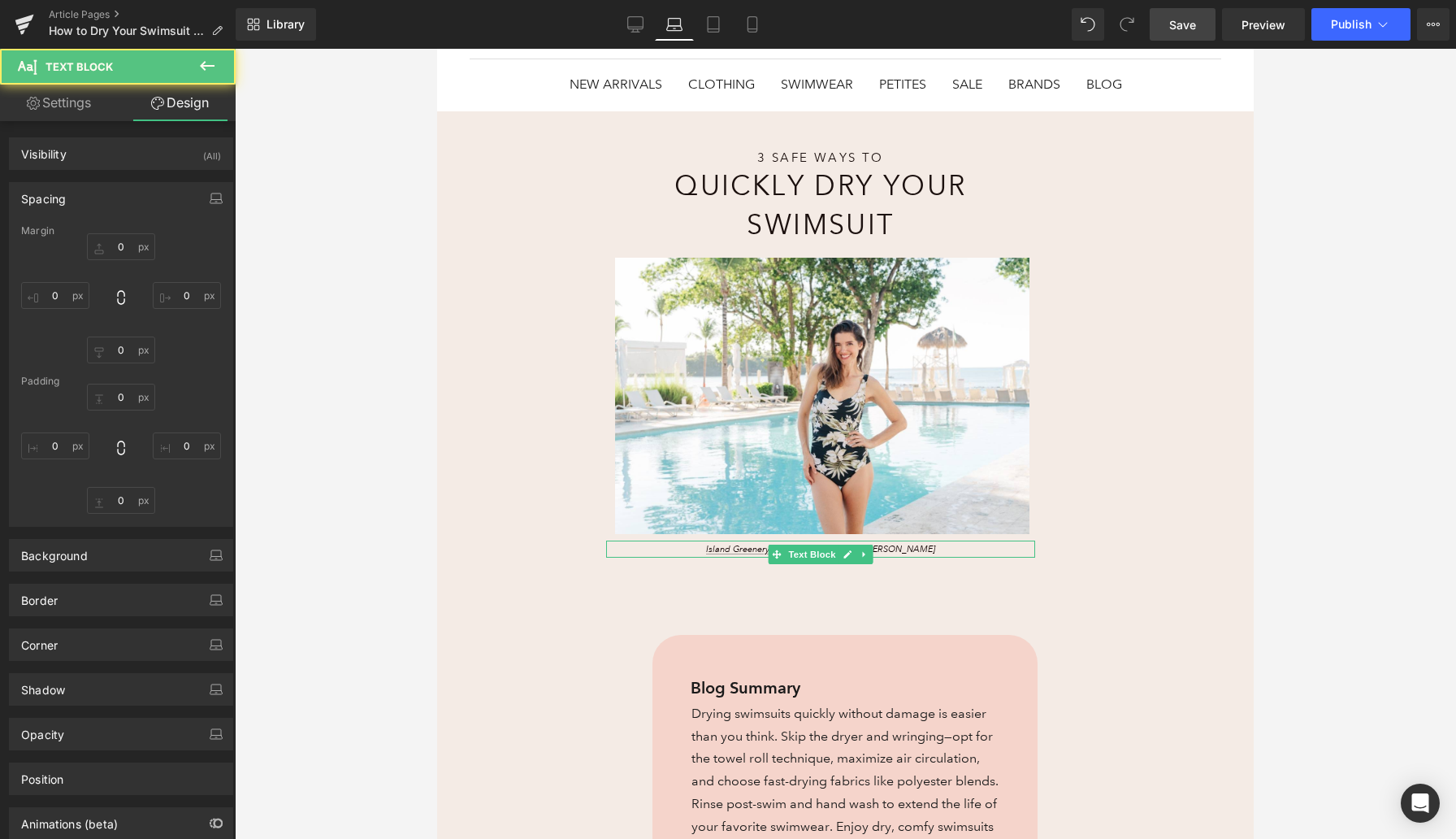
type input "0"
type input "3"
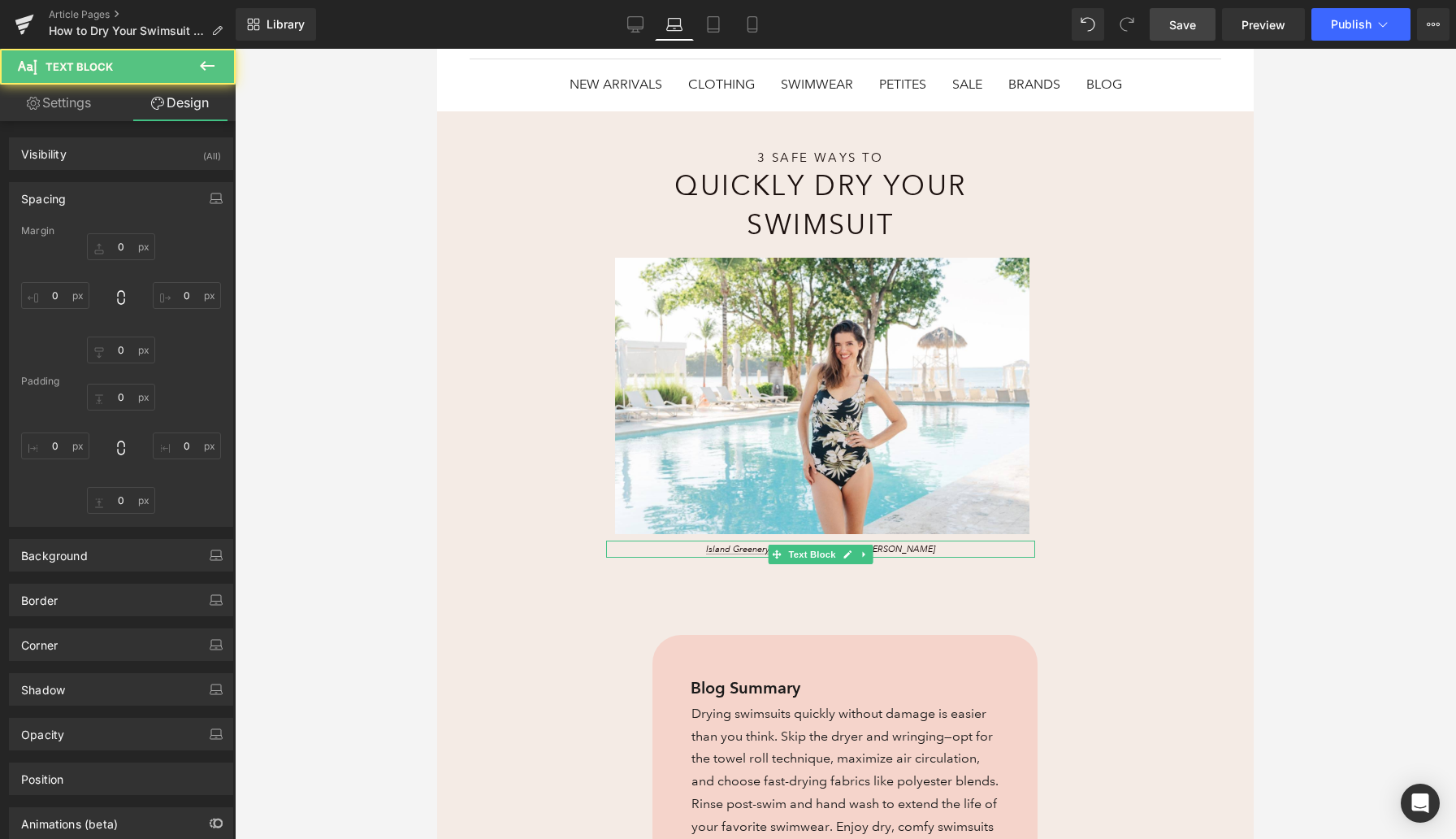
type input "47"
type input "2"
type input "47"
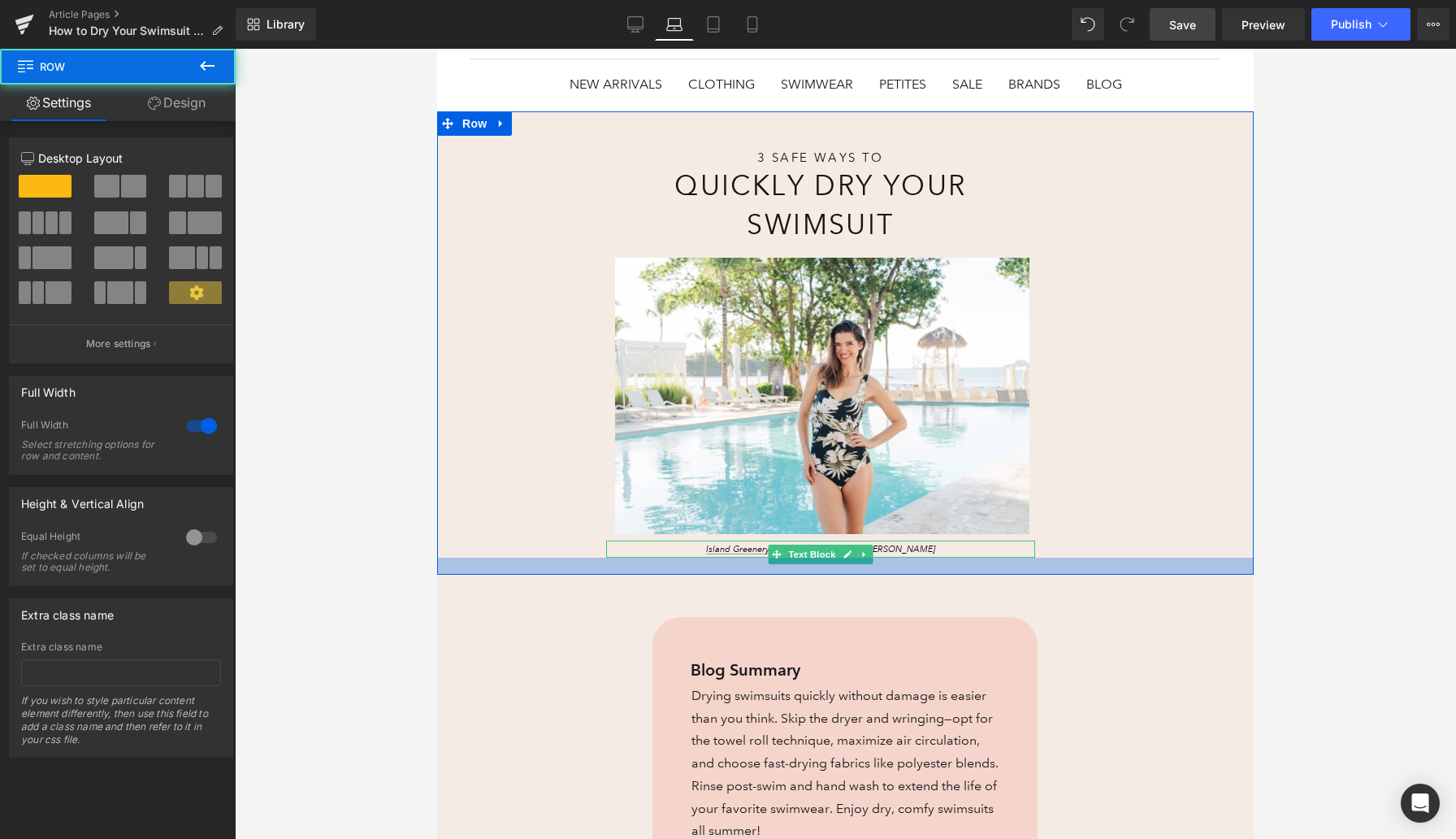
drag, startPoint x: 1045, startPoint y: 590, endPoint x: 1045, endPoint y: 569, distance: 21.0
click at [1045, 569] on div at bounding box center [846, 566] width 817 height 17
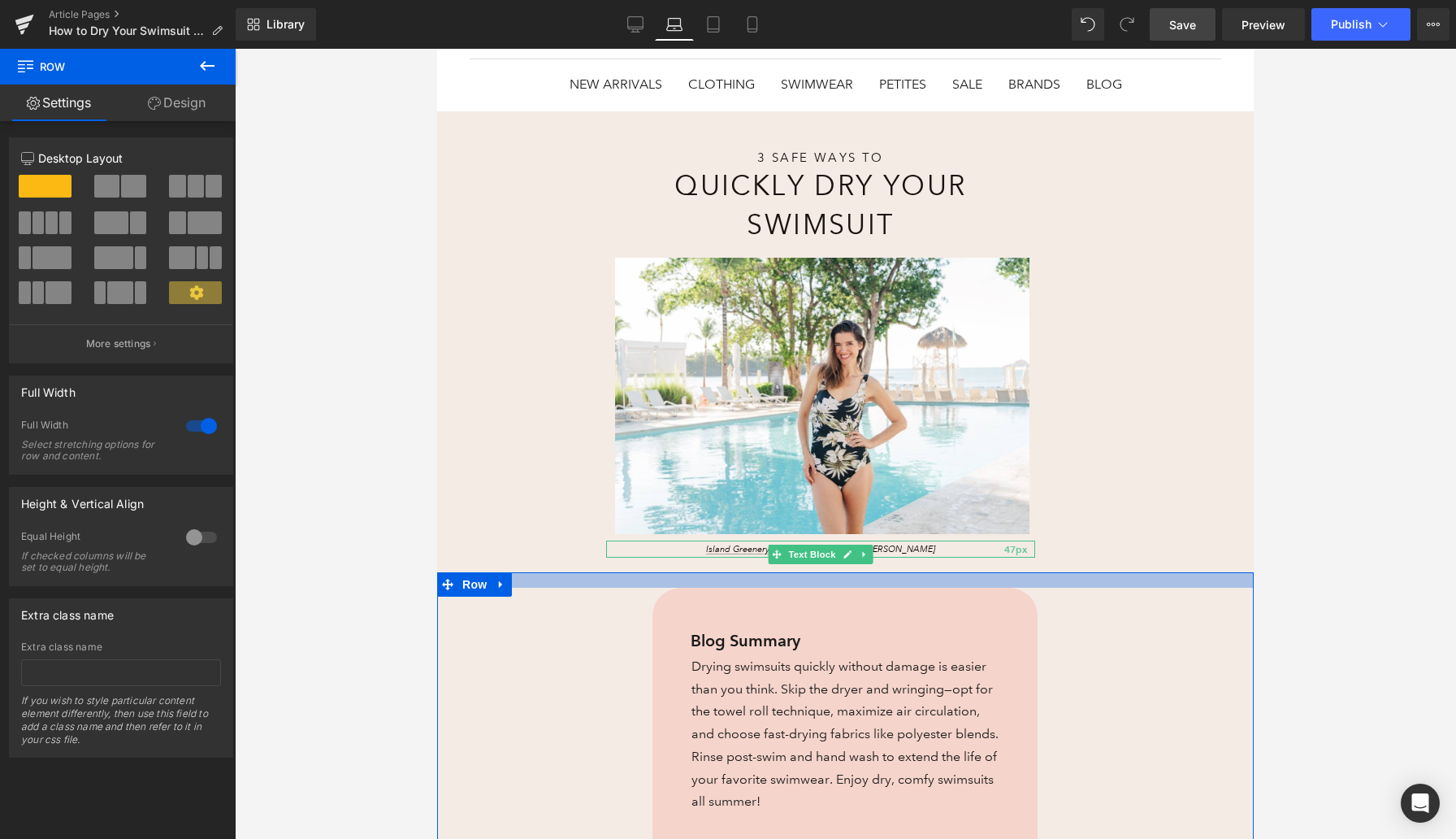
drag, startPoint x: 1001, startPoint y: 573, endPoint x: 1000, endPoint y: 548, distance: 25.0
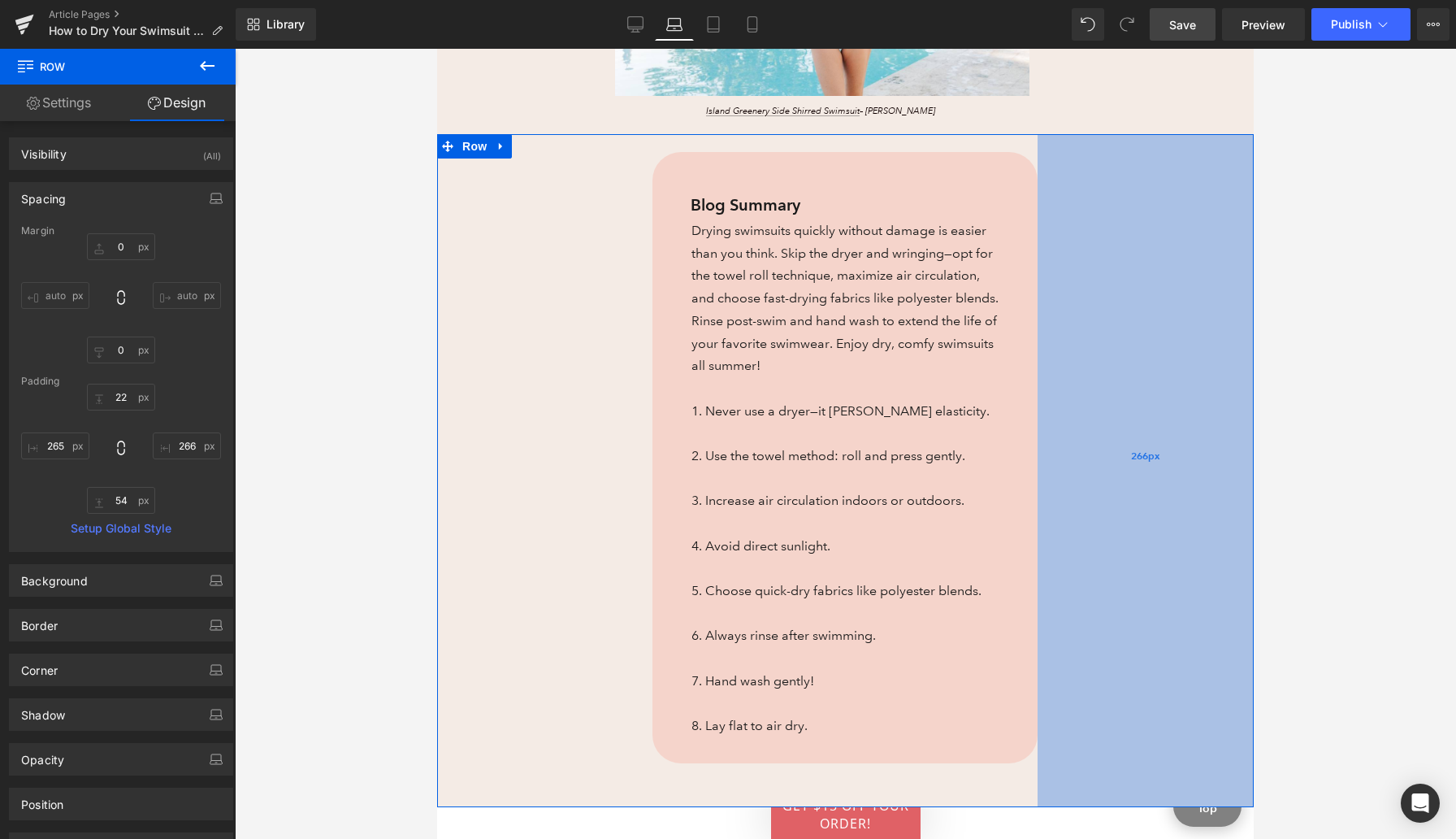
scroll to position [0, 0]
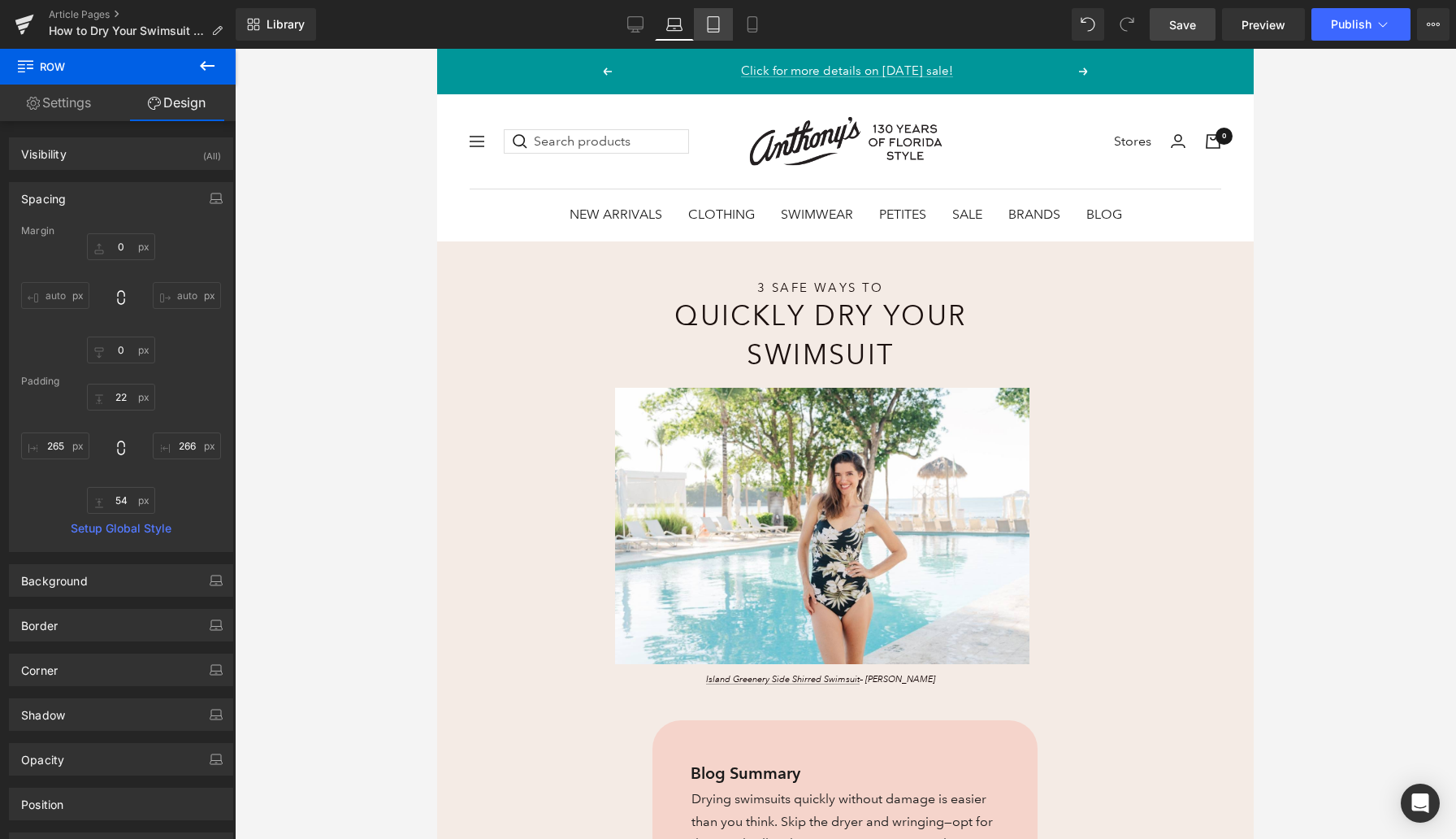
click at [713, 20] on icon at bounding box center [713, 24] width 16 height 16
type input "0"
type input "50"
type input "155"
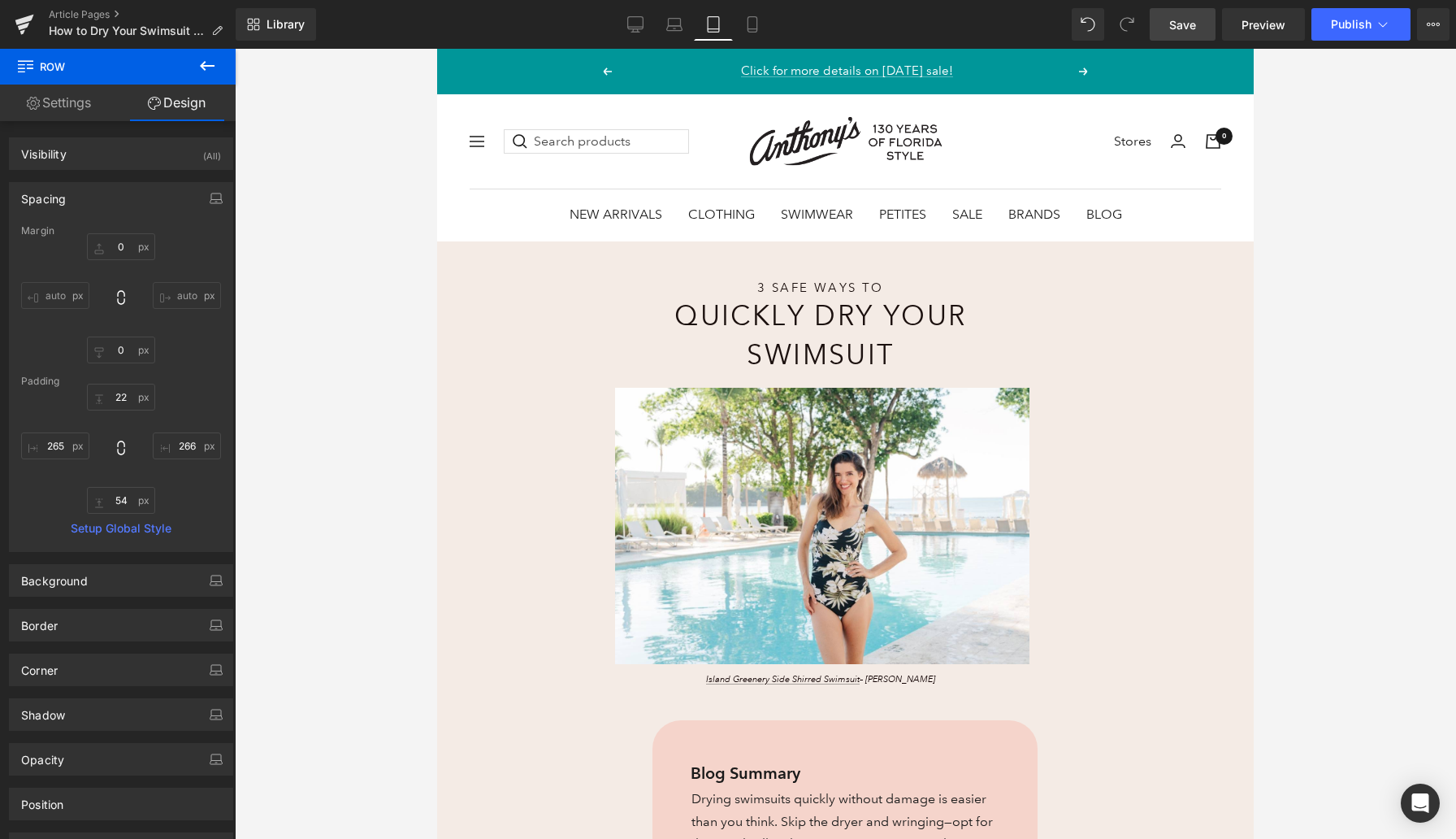
type input "44"
type input "157"
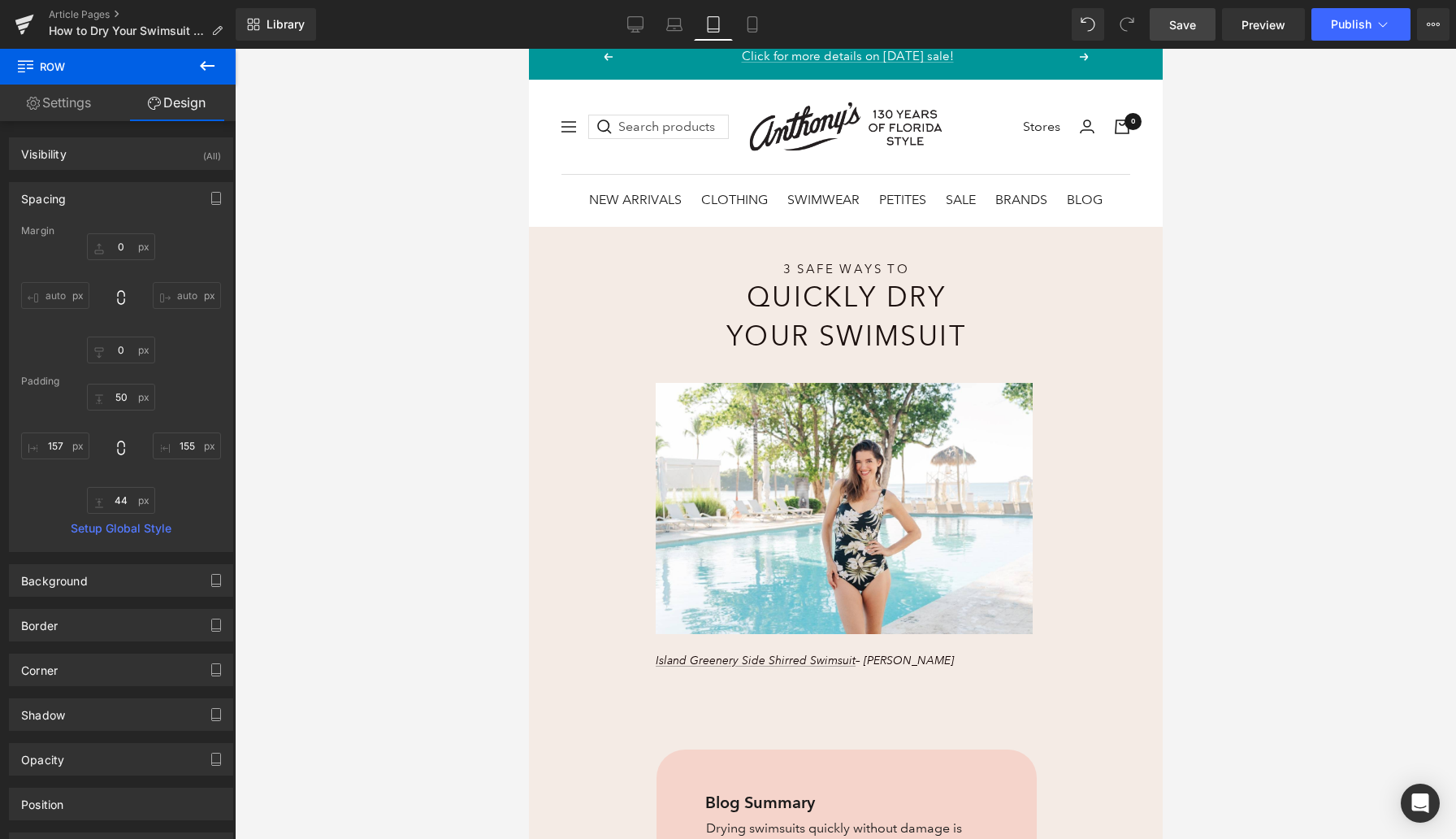
click at [1197, 22] on span "Save" at bounding box center [1183, 24] width 27 height 17
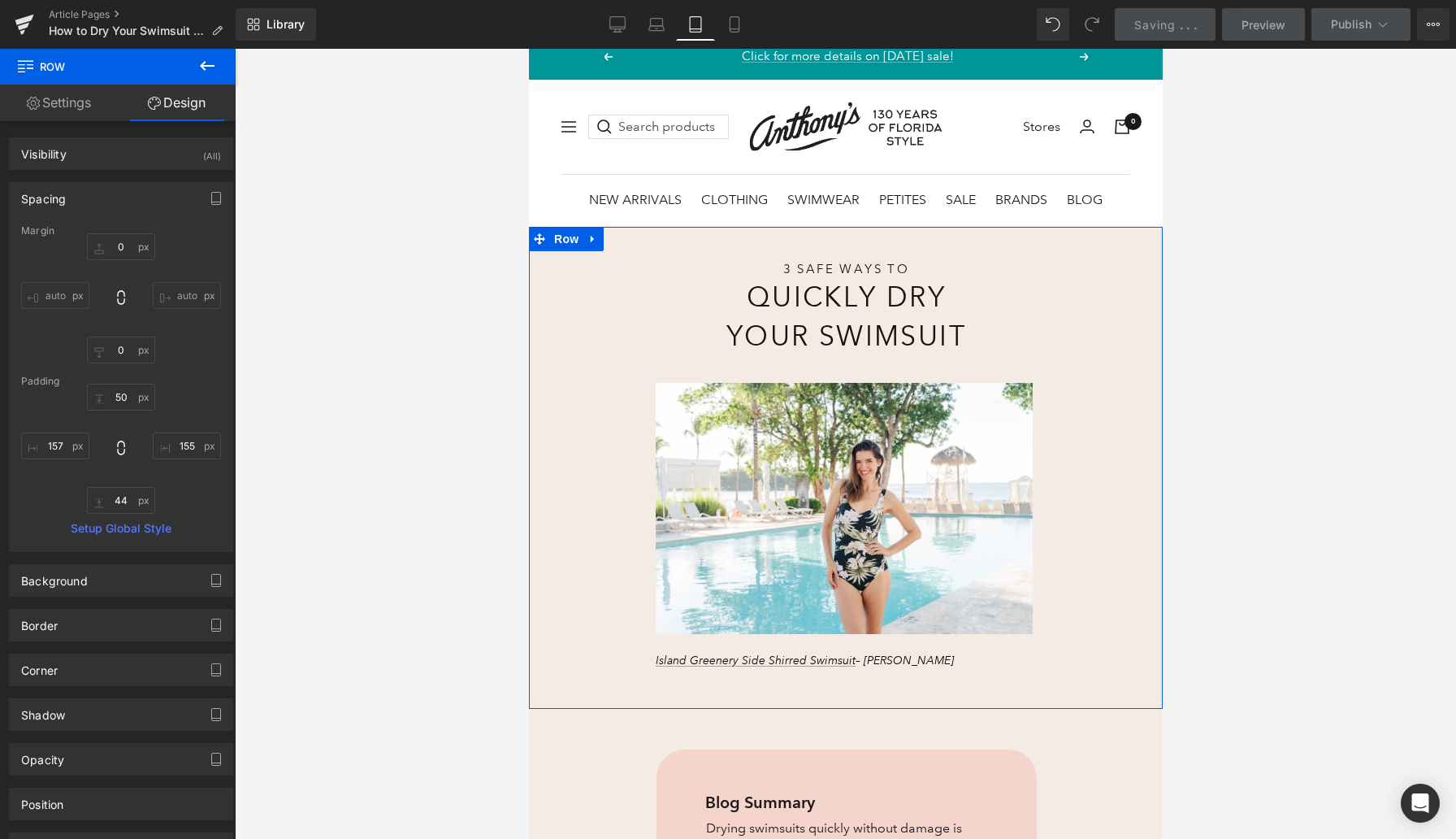
scroll to position [66, 0]
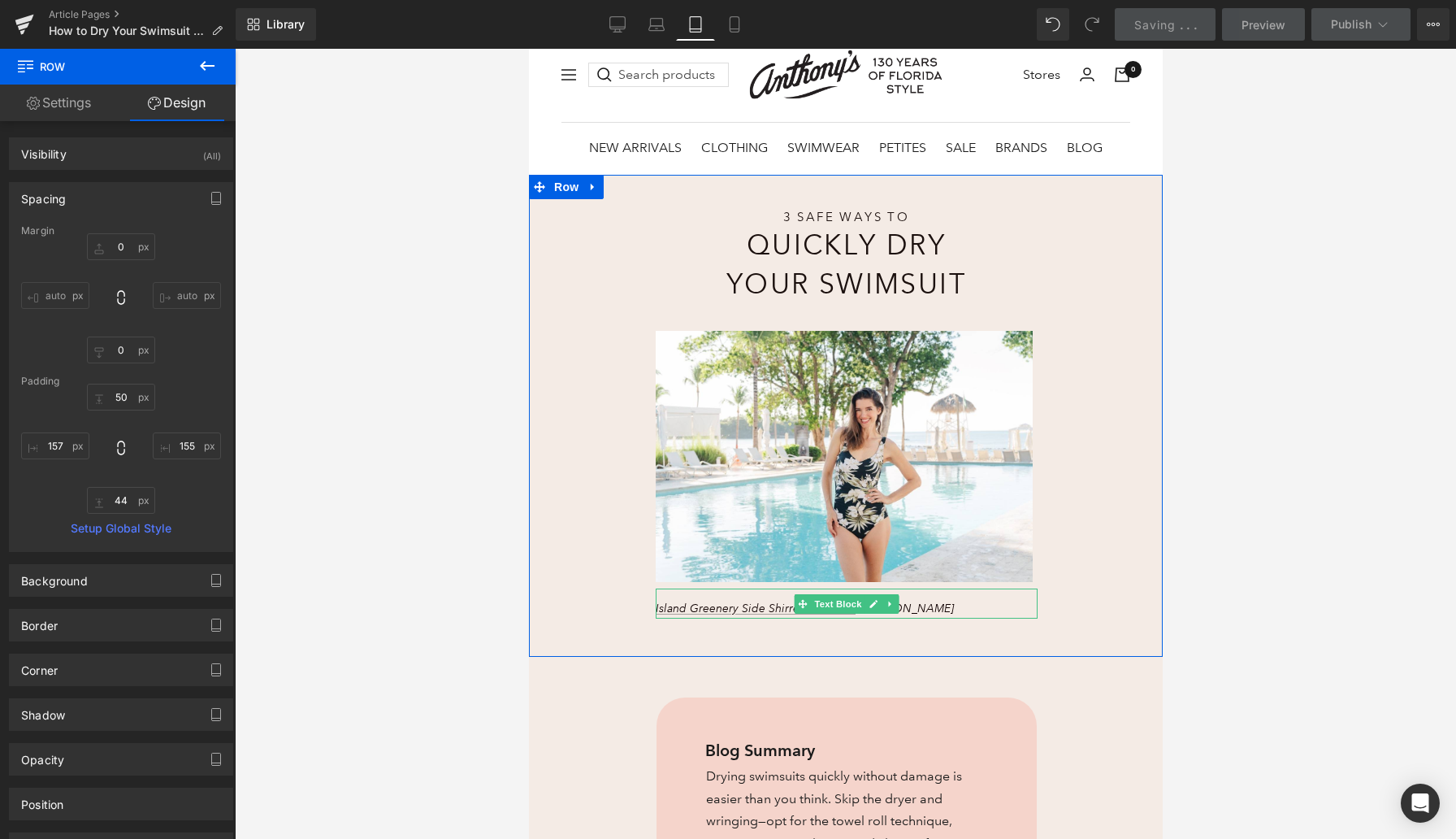
click at [903, 608] on p "Island Greenery Side Shirred Swimsuit – Maxine" at bounding box center [830, 608] width 351 height 17
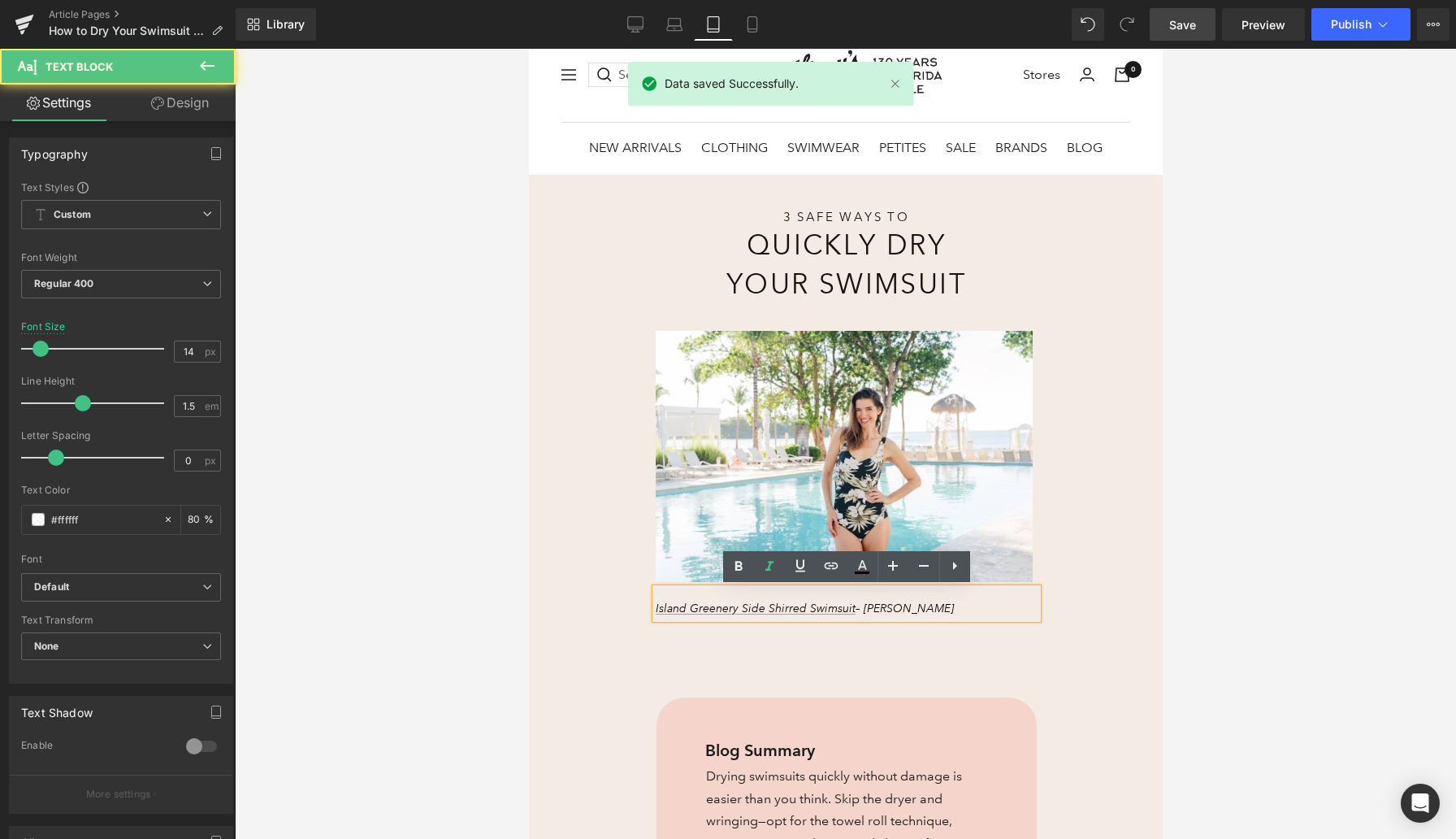
click at [903, 608] on p "Island Greenery Side Shirred Swimsuit – Maxine" at bounding box center [830, 608] width 351 height 17
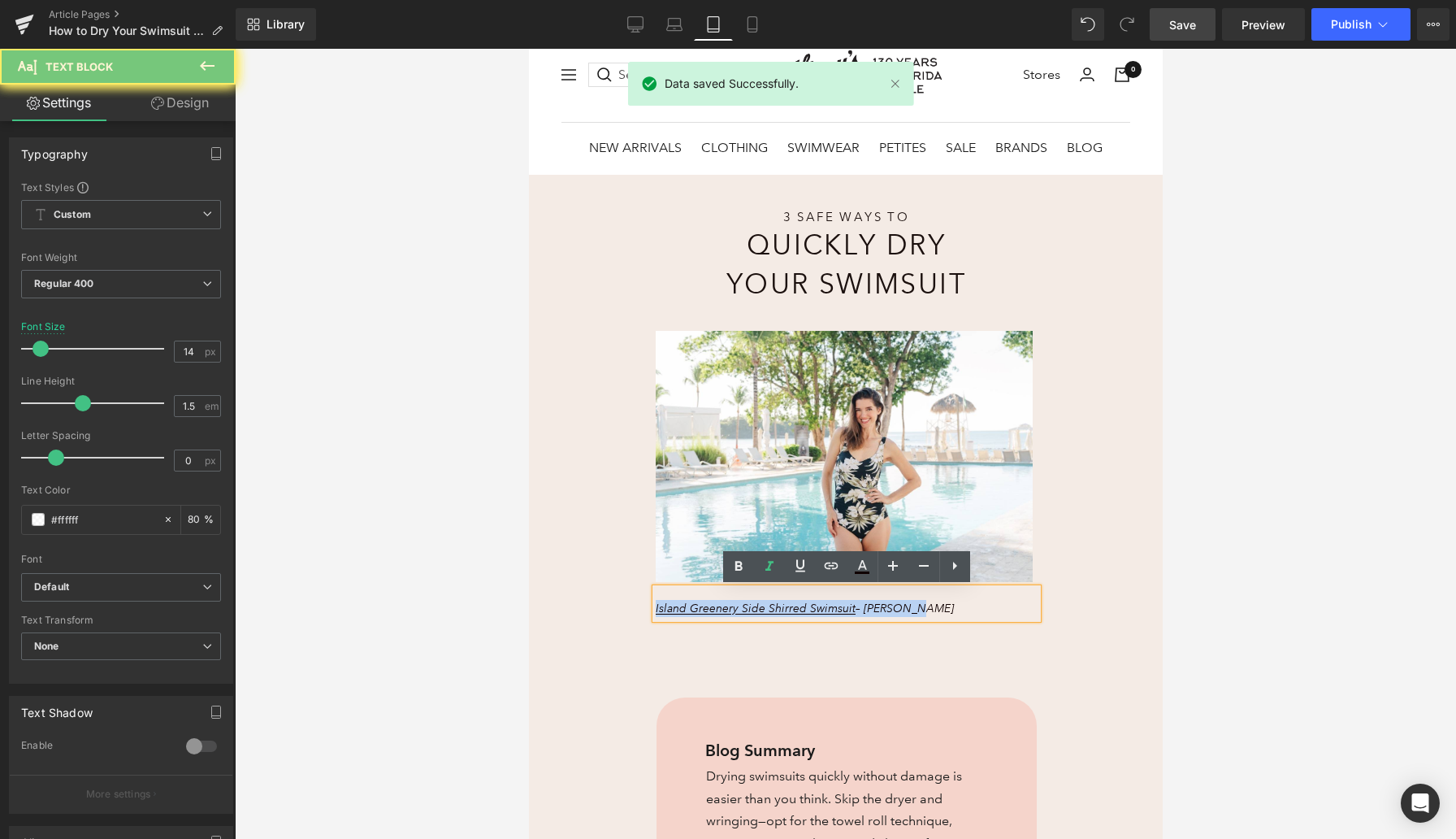
click at [903, 608] on p "Island Greenery Side Shirred Swimsuit – Maxine" at bounding box center [830, 608] width 351 height 17
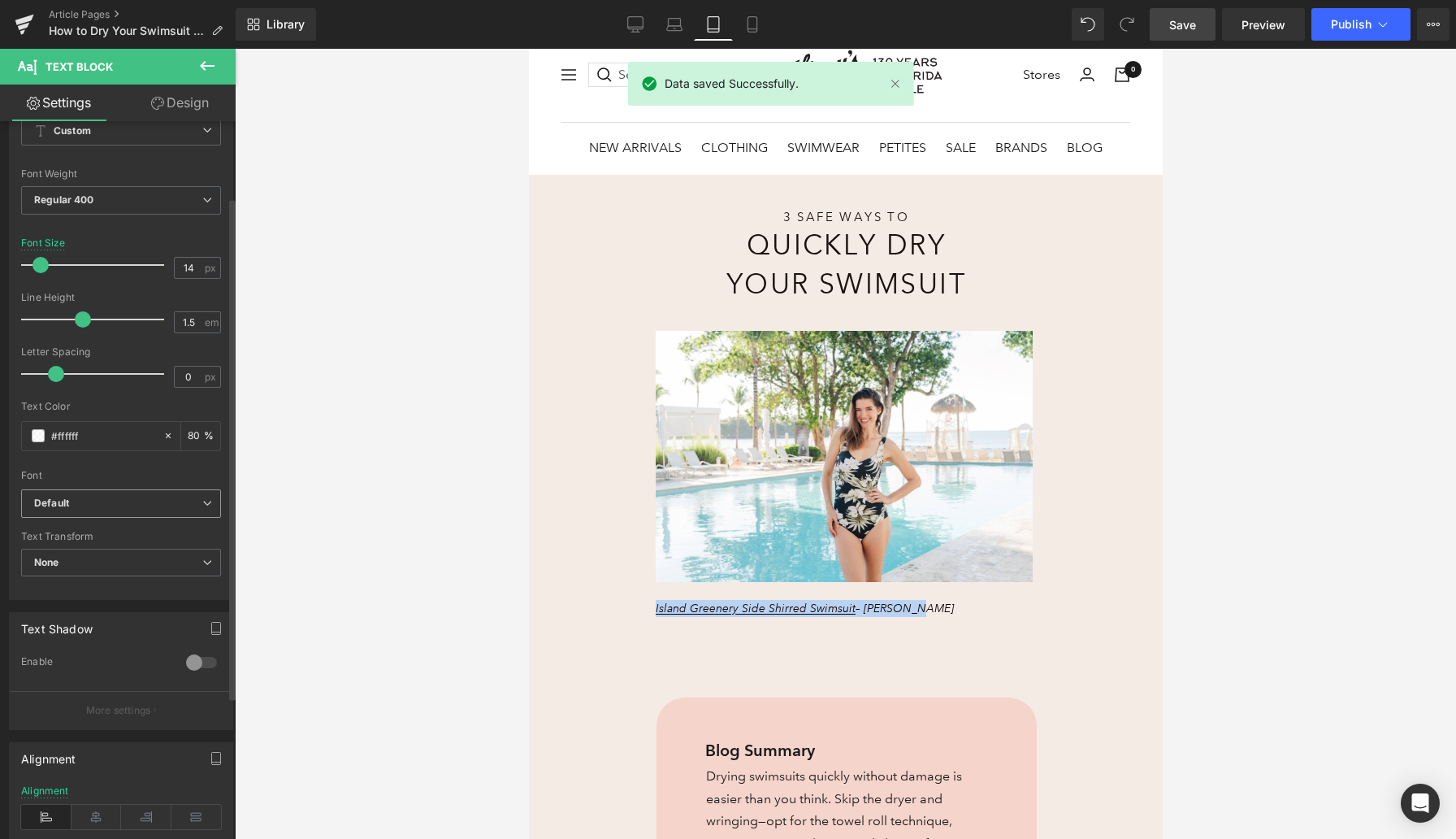
scroll to position [250, 0]
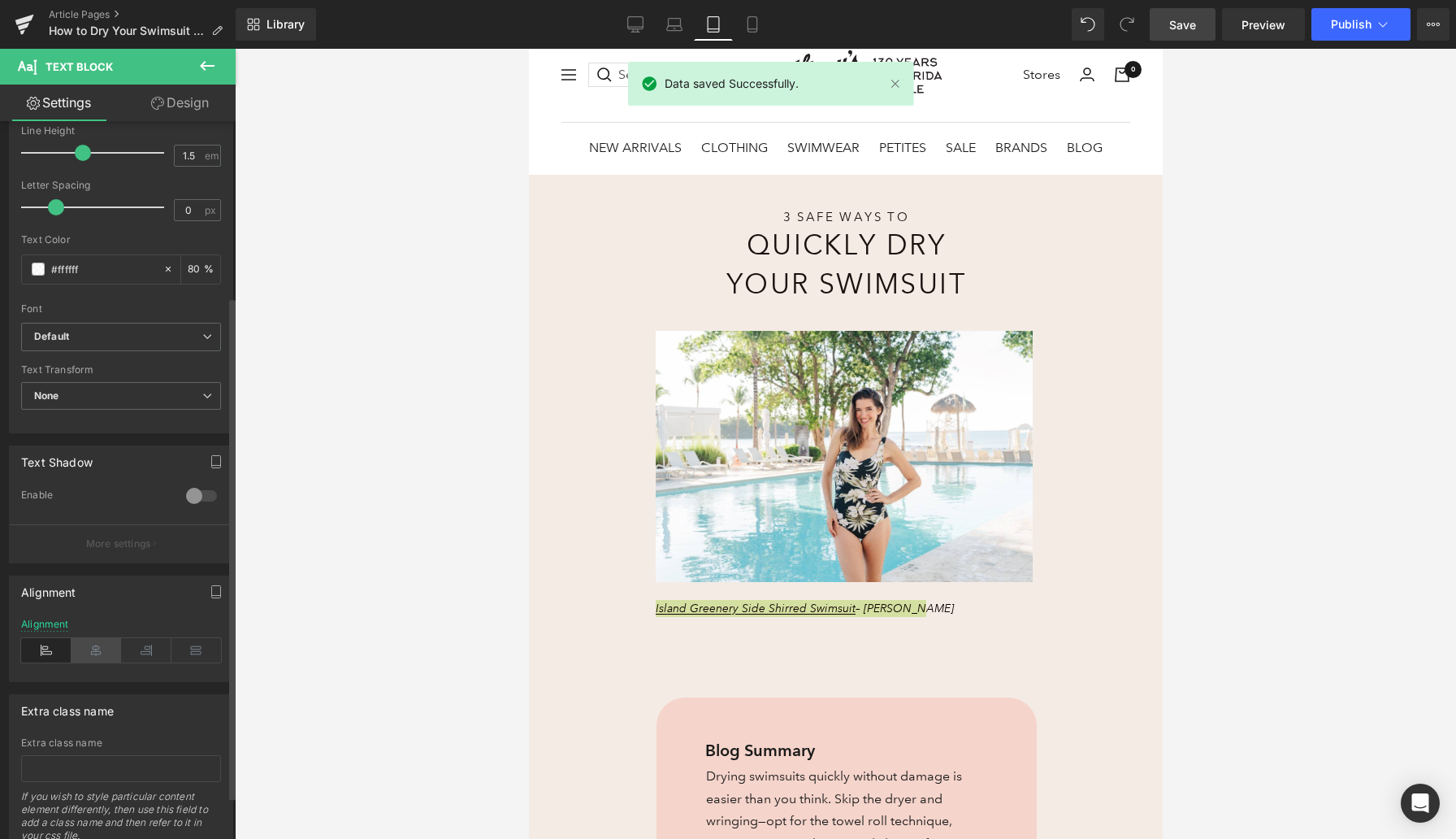
click at [101, 658] on icon at bounding box center [97, 650] width 50 height 24
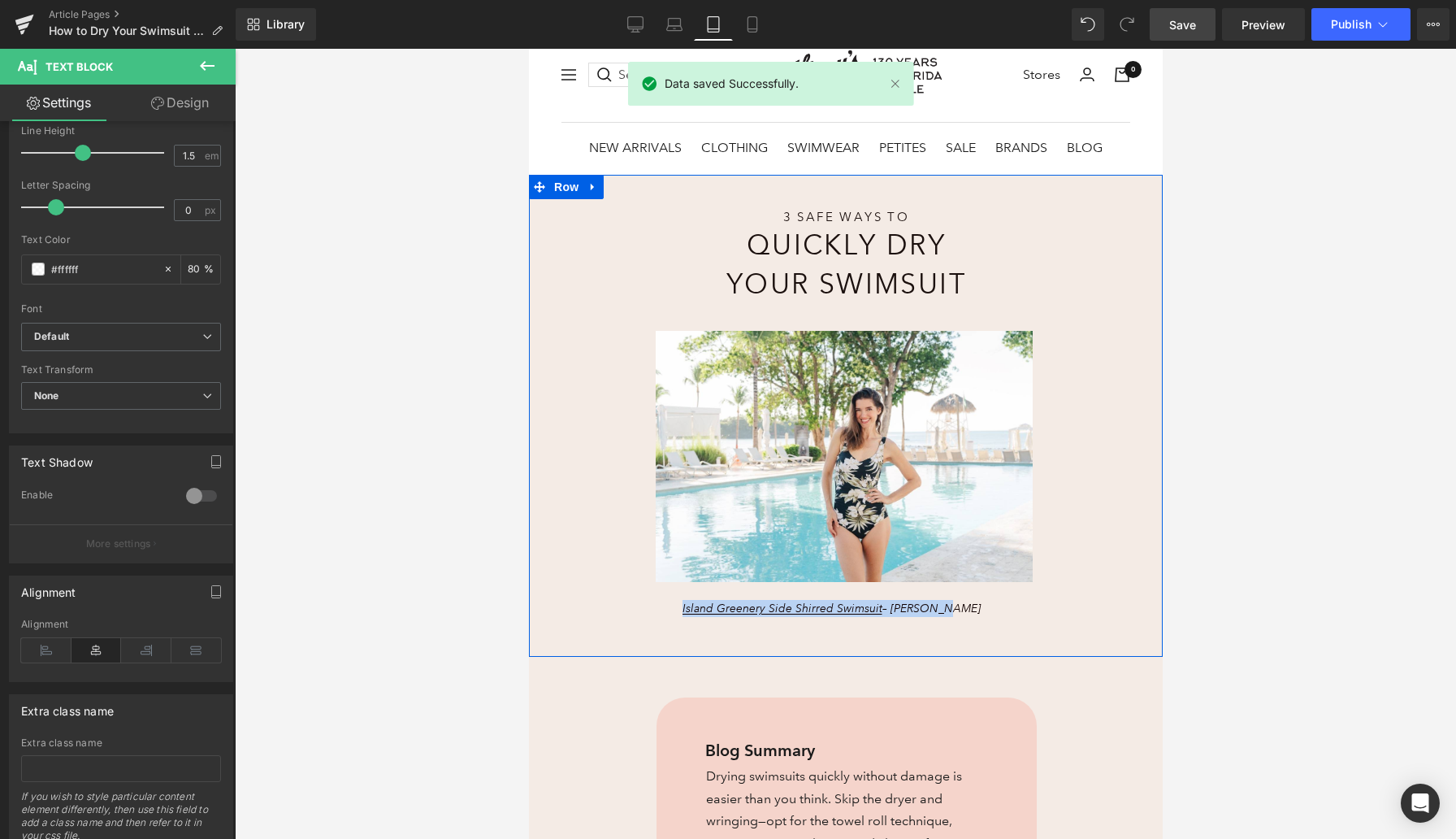
click at [612, 630] on div "3 Safe Ways to Heading Quickly Dry Your Swimsuit Heading Image Island Greenery …" at bounding box center [845, 416] width 634 height 482
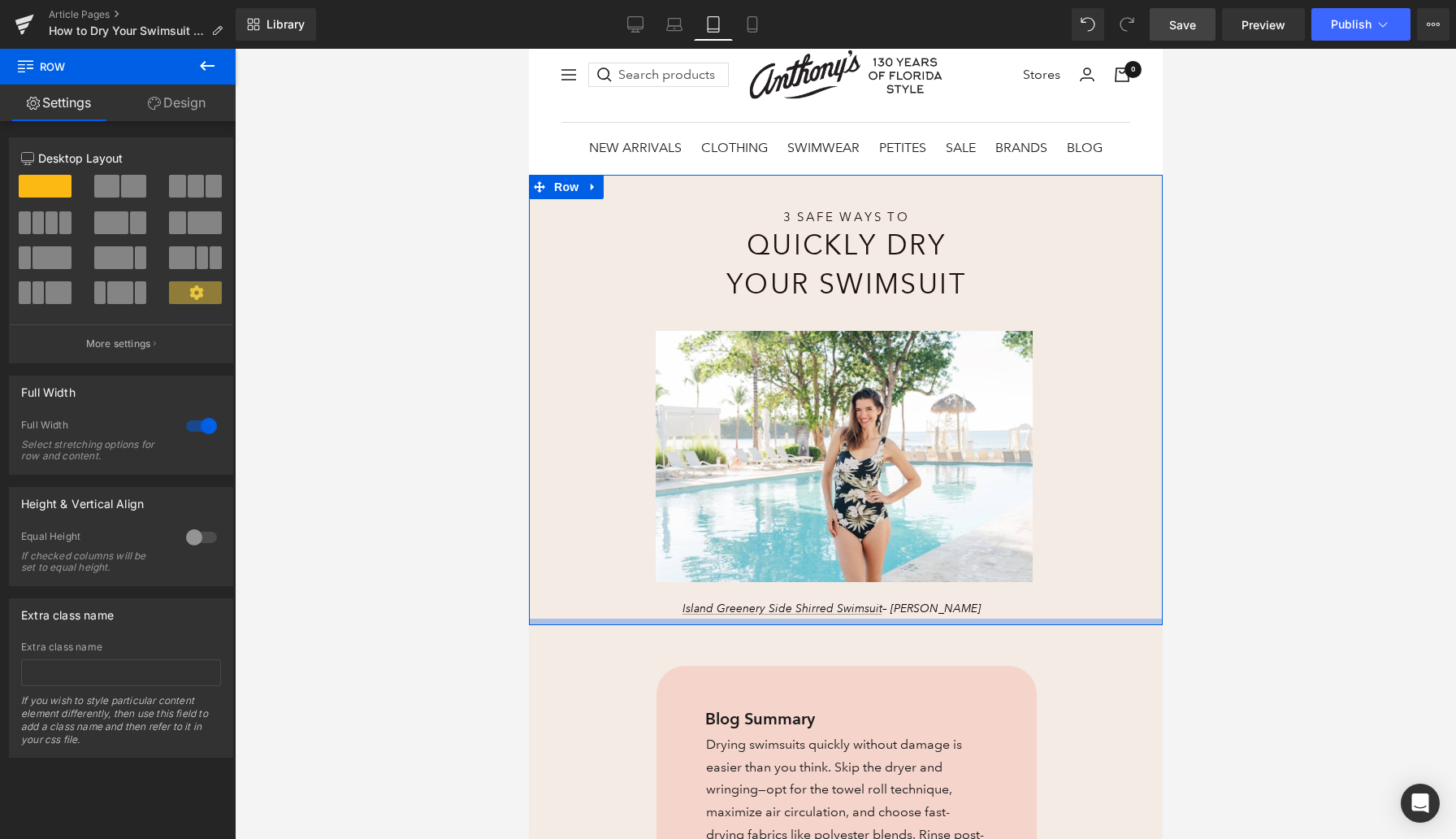
drag, startPoint x: 714, startPoint y: 653, endPoint x: 711, endPoint y: 621, distance: 32.1
click at [711, 621] on div at bounding box center [845, 622] width 634 height 7
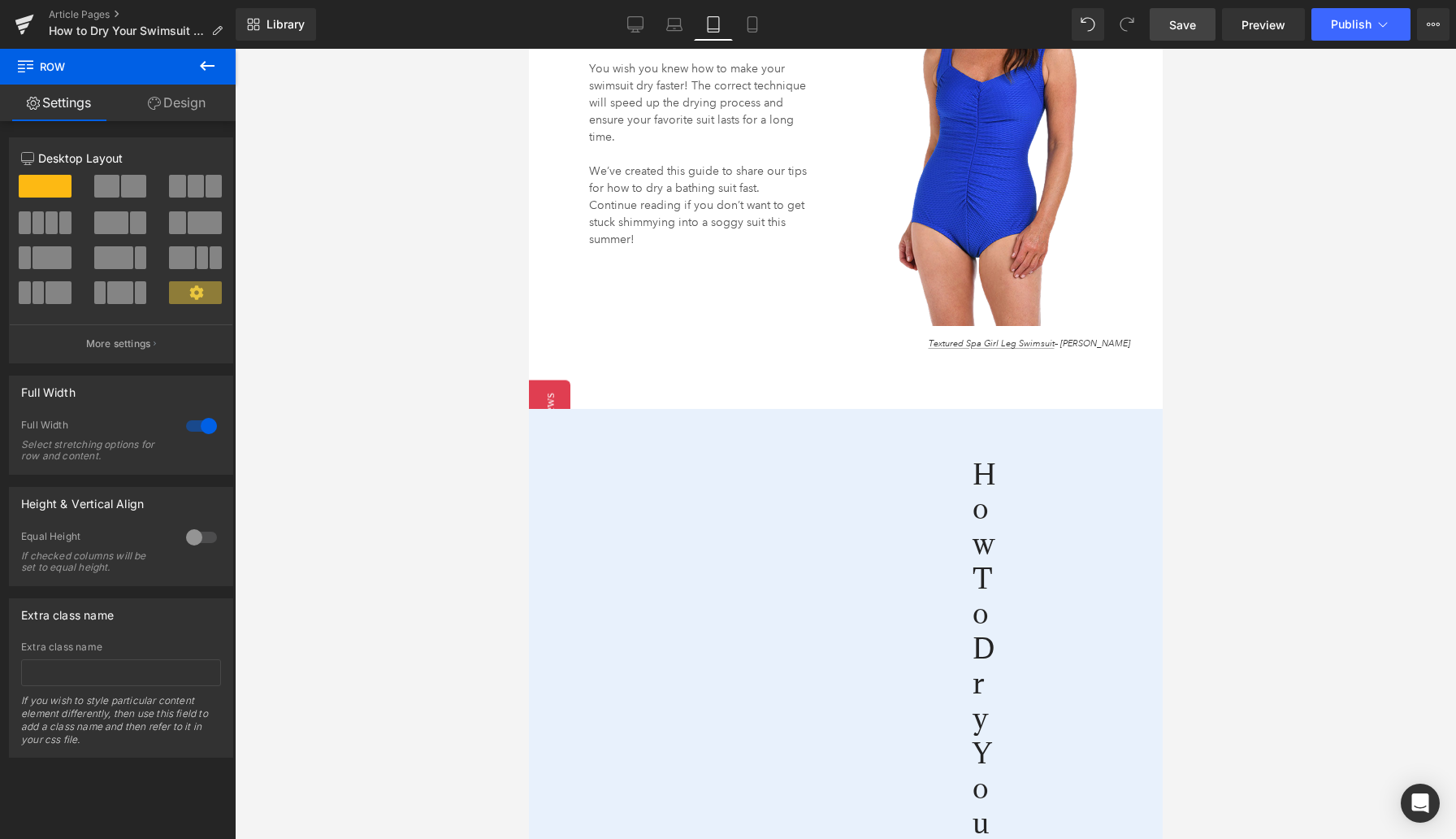
scroll to position [1563, 0]
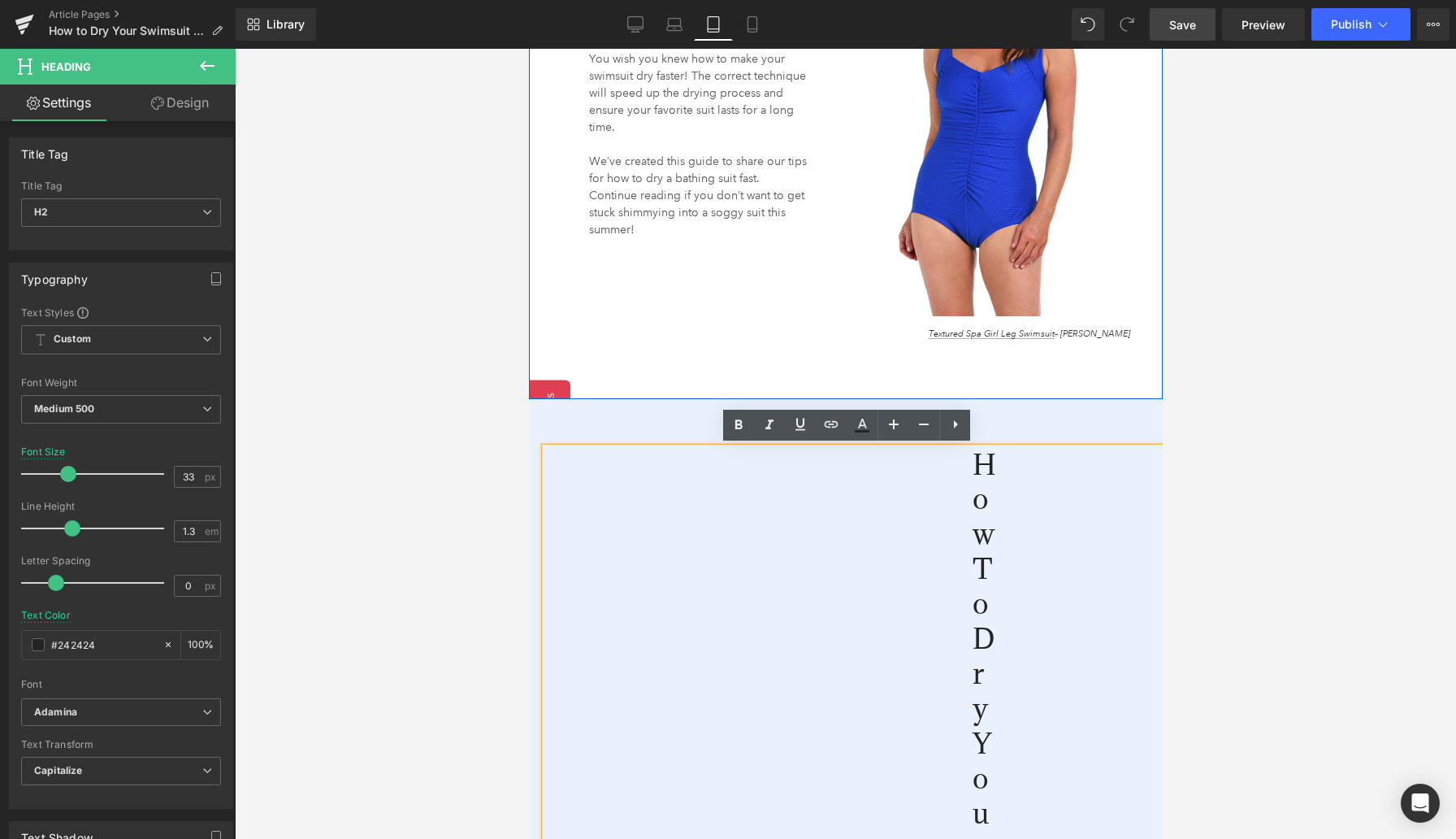
click at [580, 346] on div "Slipping into a damp swimsuit is a sensory nightmare! The waves are calm, the a…" at bounding box center [845, 142] width 634 height 516
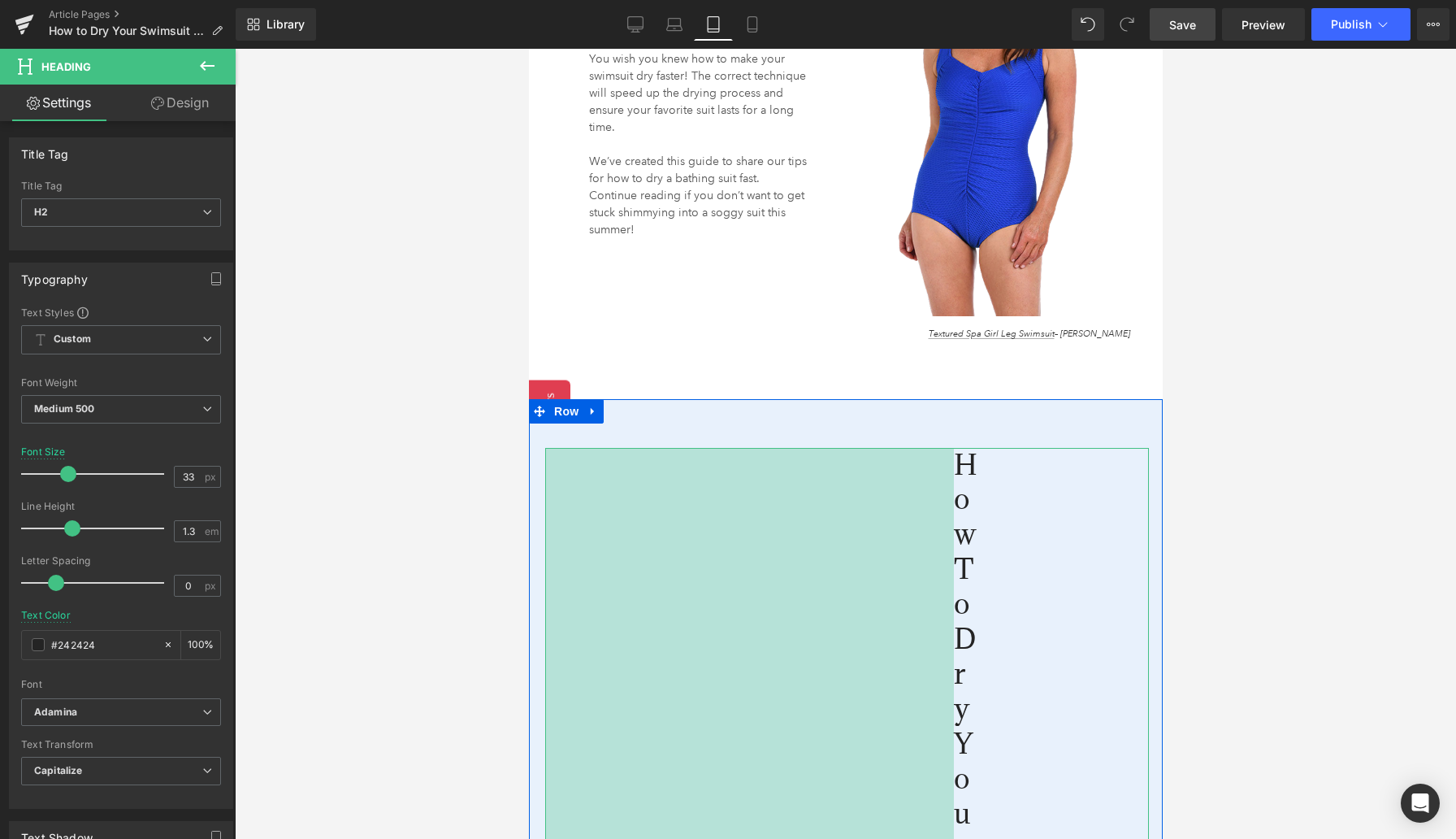
drag, startPoint x: 546, startPoint y: 523, endPoint x: 466, endPoint y: 517, distance: 80.2
click at [467, 517] on div at bounding box center [846, 443] width 1222 height 790
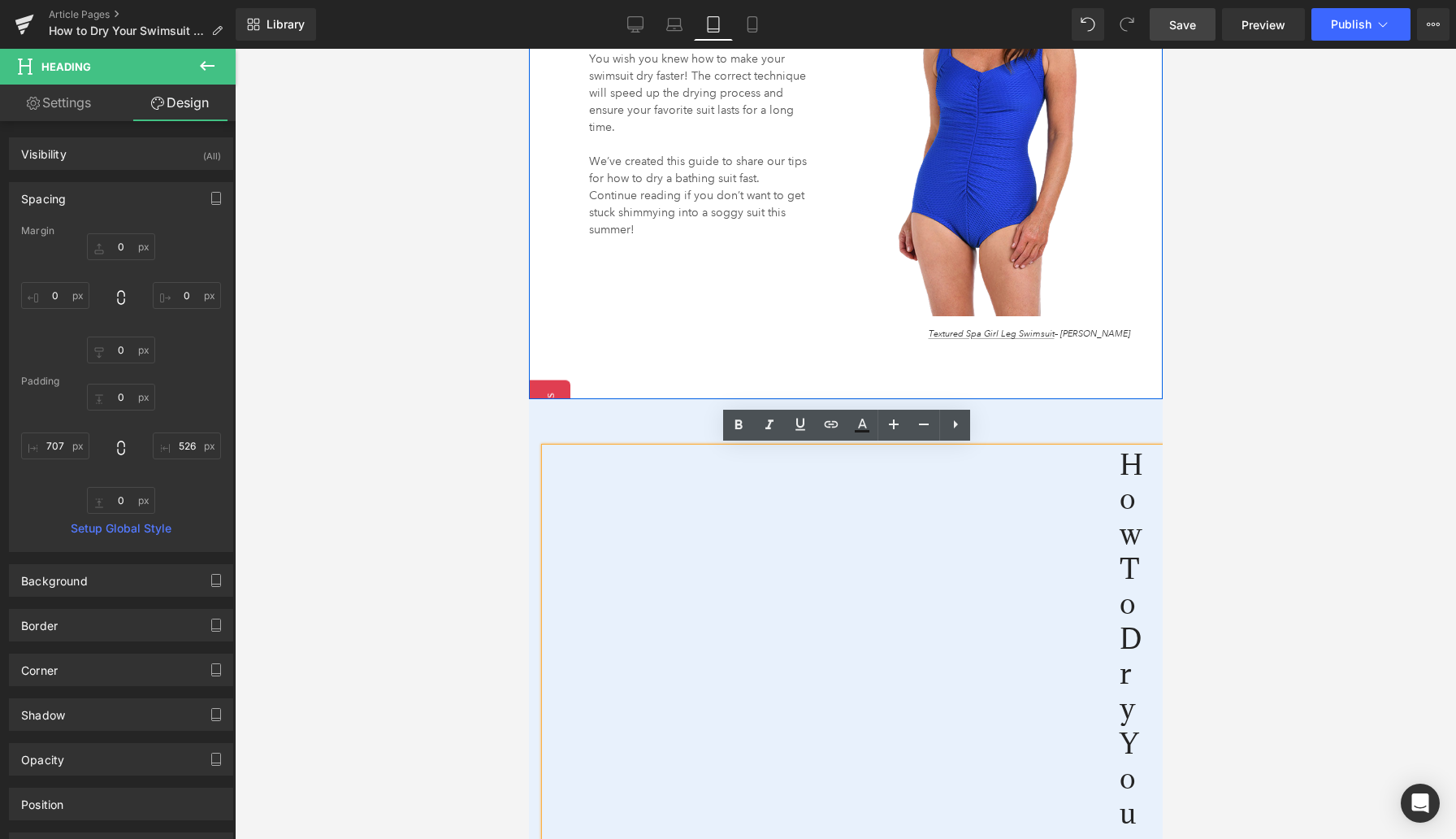
click at [1079, 365] on div "Slipping into a damp swimsuit is a sensory nightmare! The waves are calm, the a…" at bounding box center [845, 142] width 634 height 516
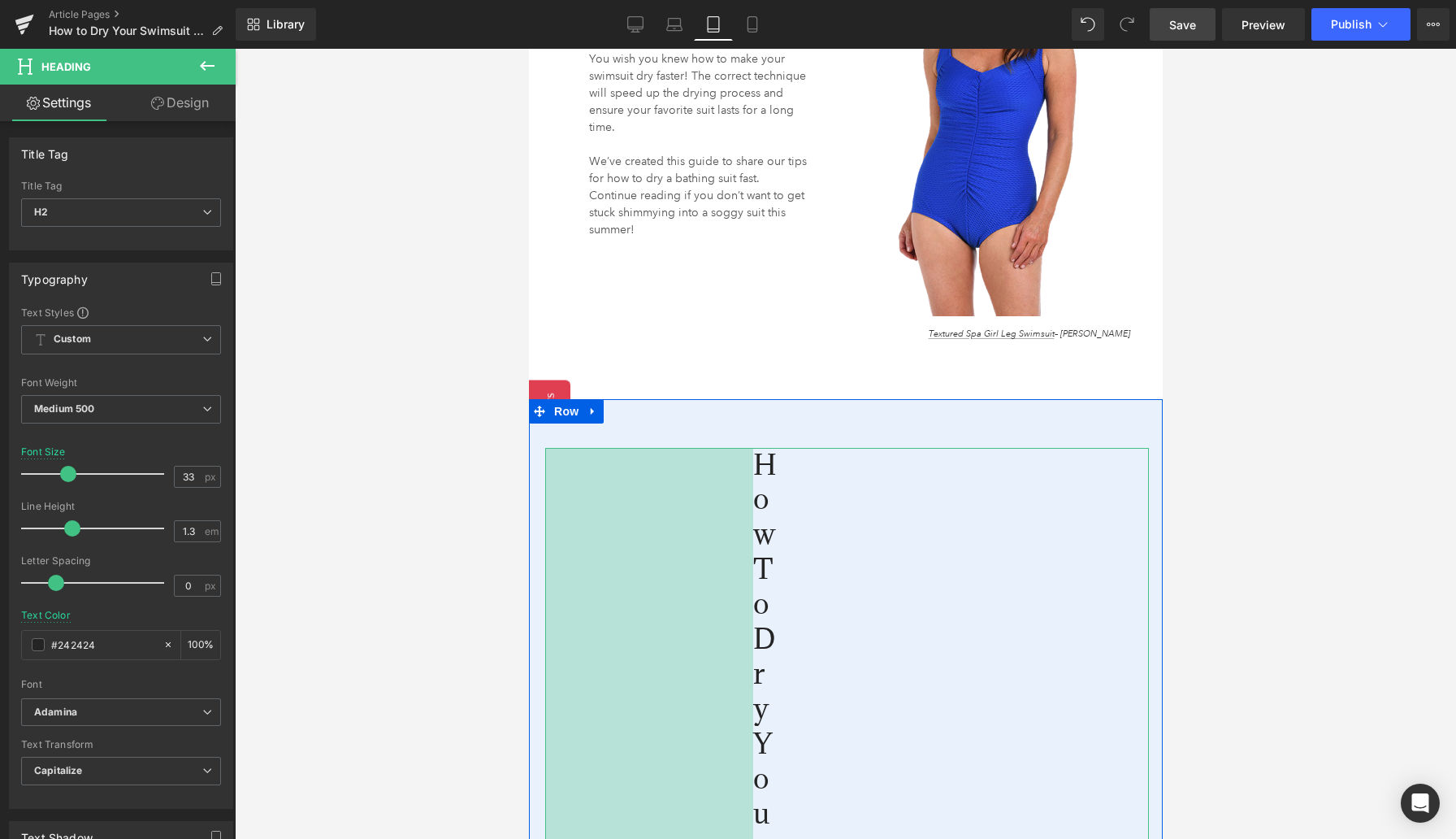
drag, startPoint x: 1111, startPoint y: 517, endPoint x: 745, endPoint y: 492, distance: 366.9
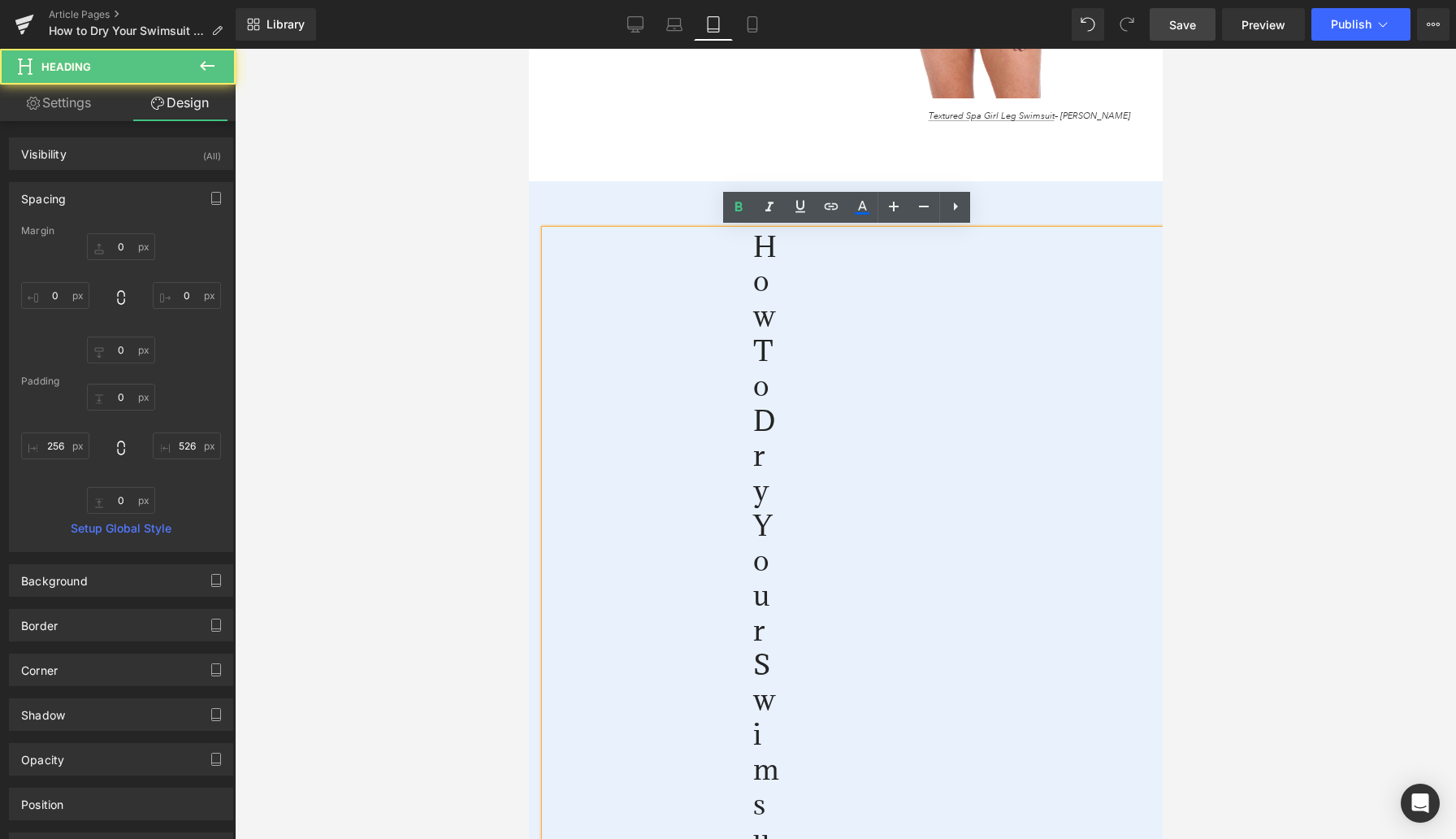
scroll to position [1837, 0]
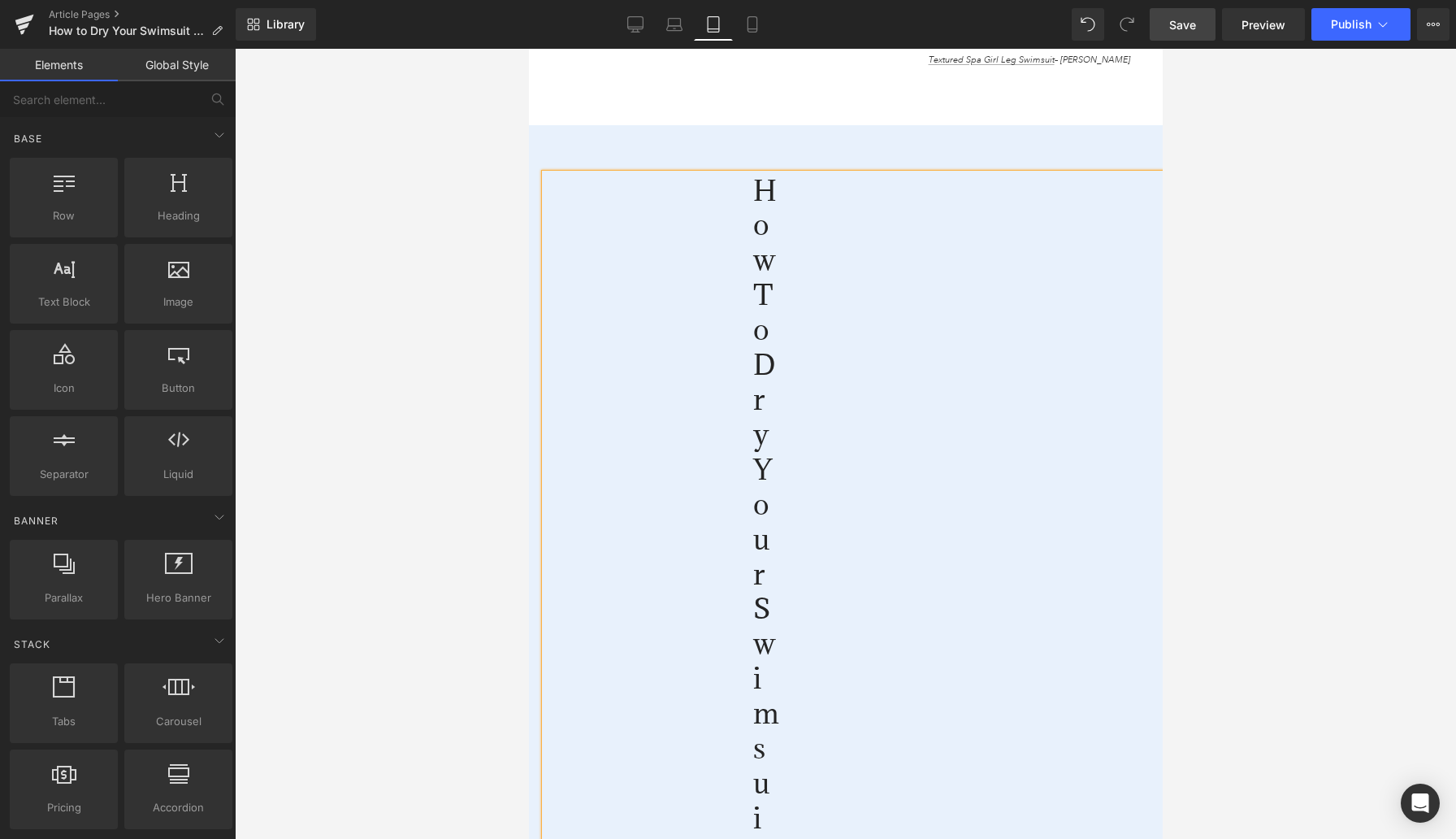
click at [423, 569] on div at bounding box center [846, 443] width 1222 height 790
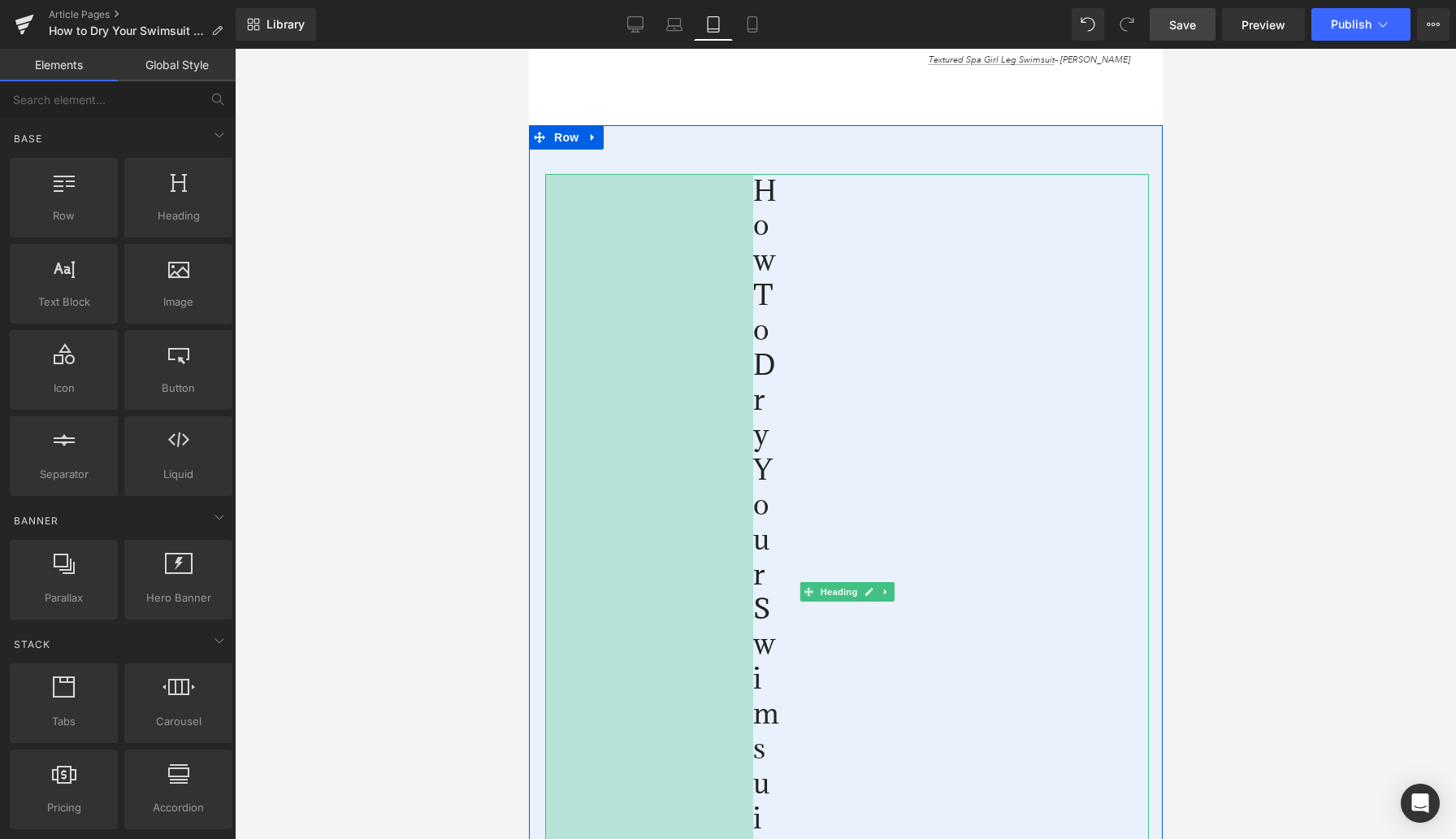
scroll to position [1956, 0]
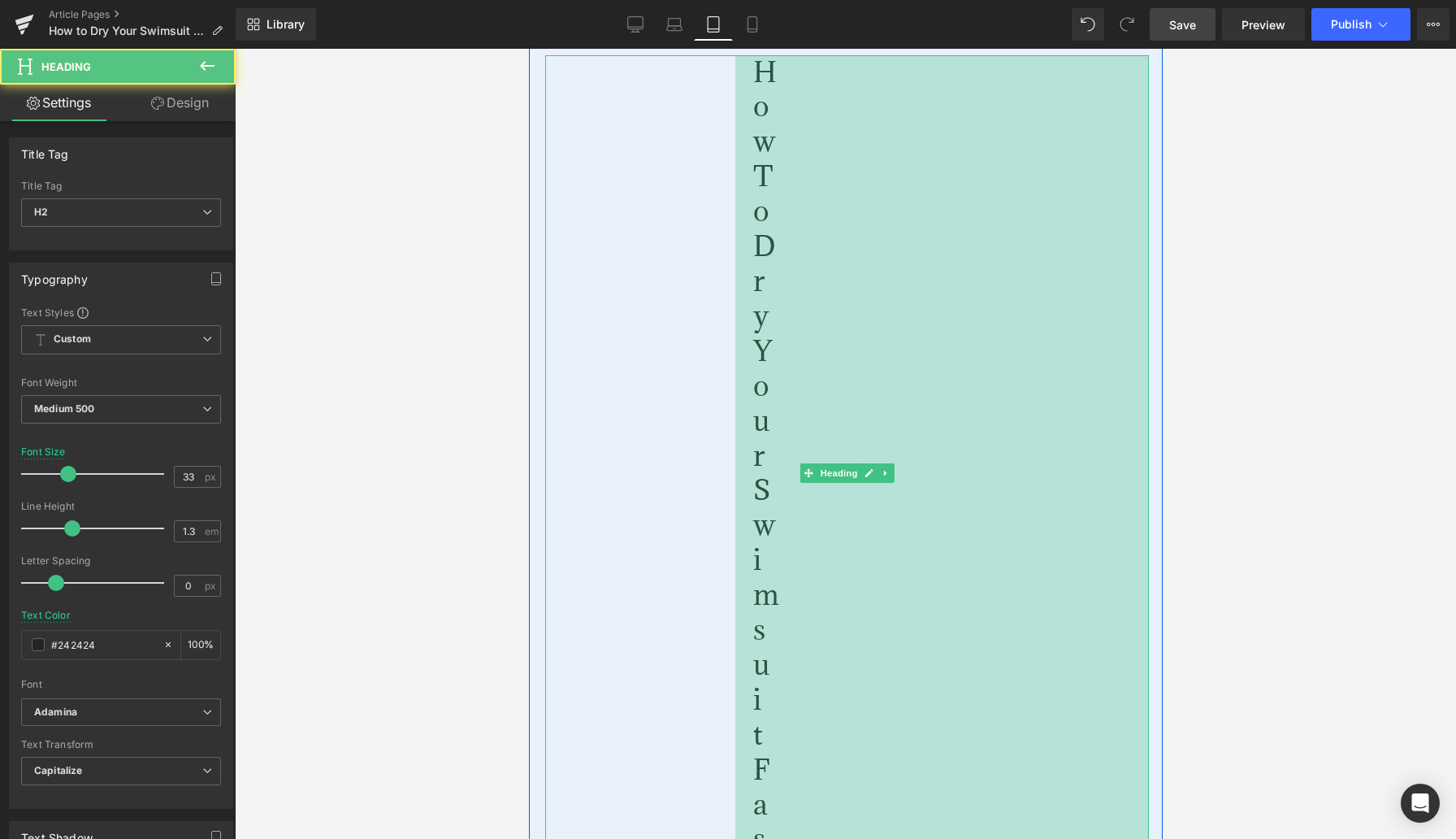
drag, startPoint x: 1145, startPoint y: 469, endPoint x: 1246, endPoint y: 466, distance: 101.0
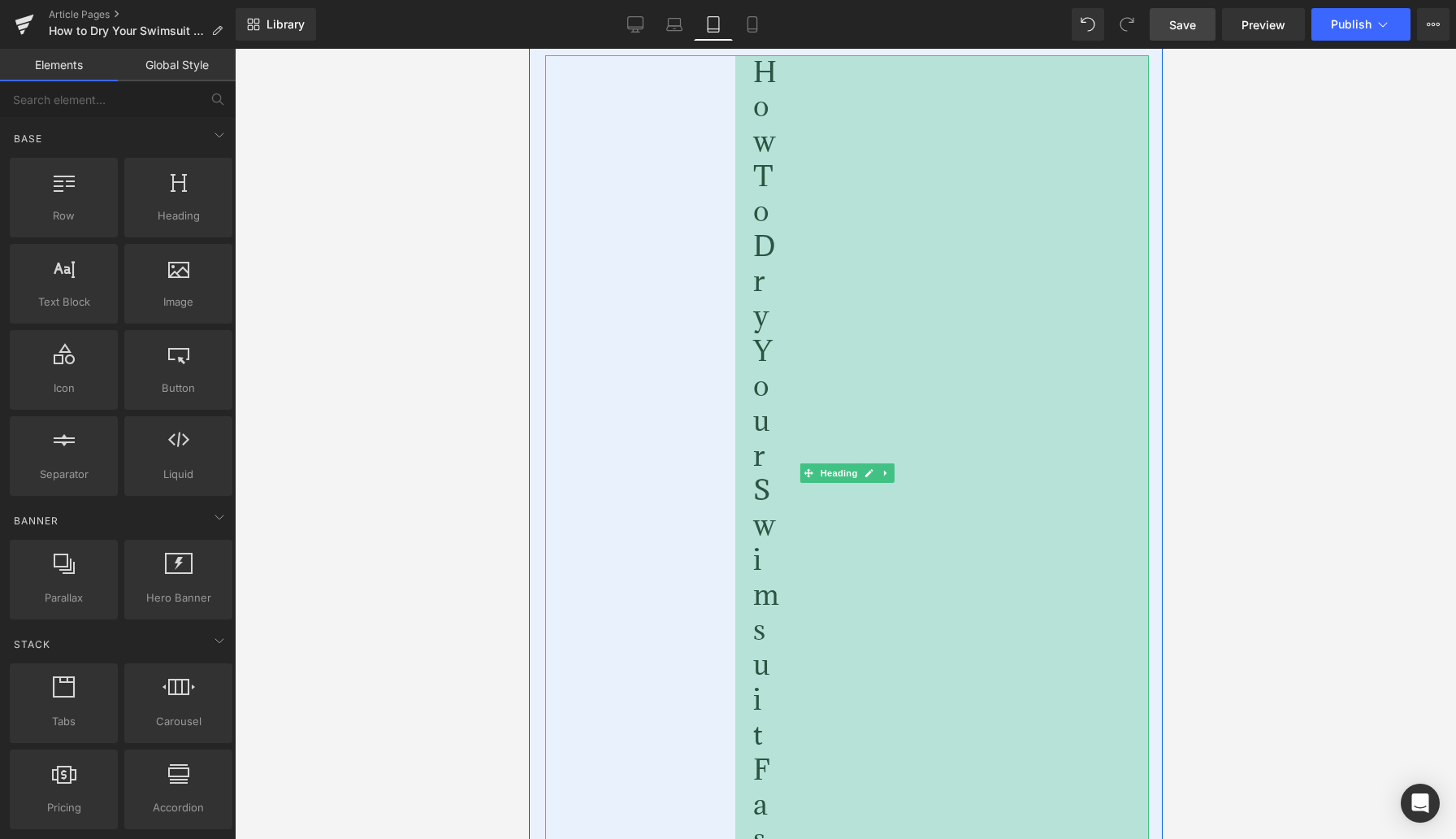
click at [1247, 464] on div at bounding box center [846, 443] width 1222 height 790
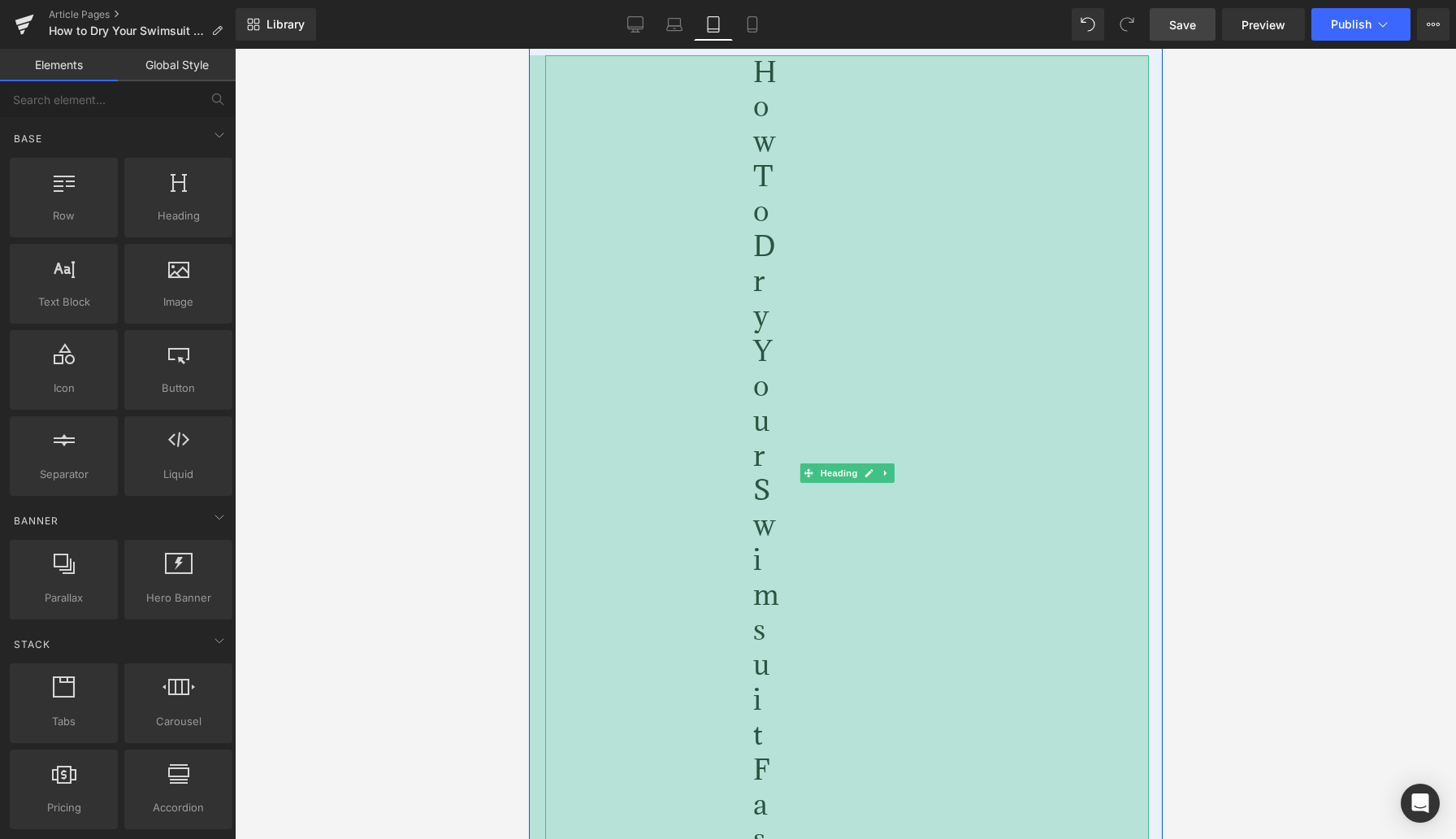
click at [942, 481] on div "776px" at bounding box center [832, 474] width 631 height 837
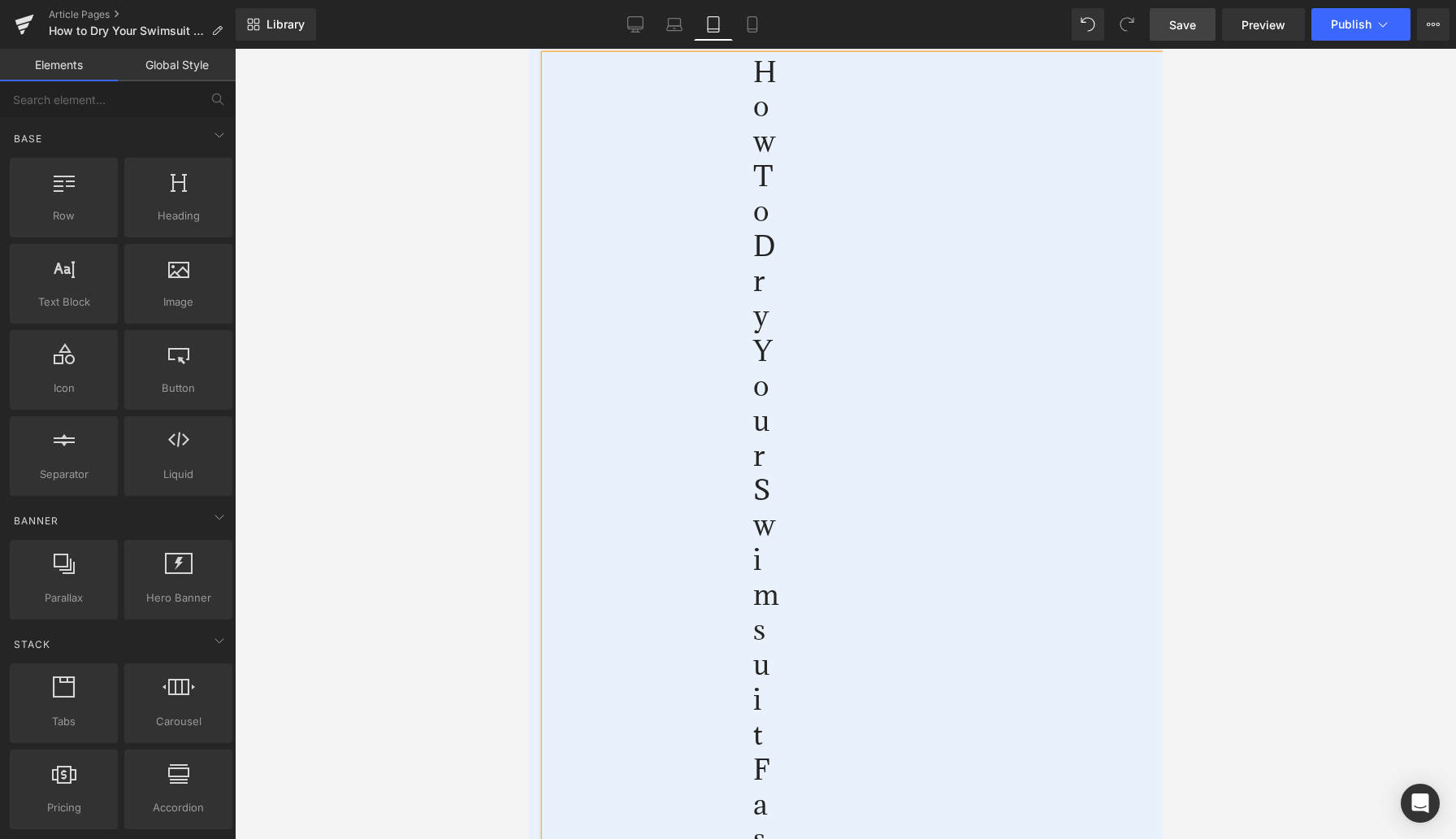
click at [505, 497] on div at bounding box center [846, 443] width 1222 height 790
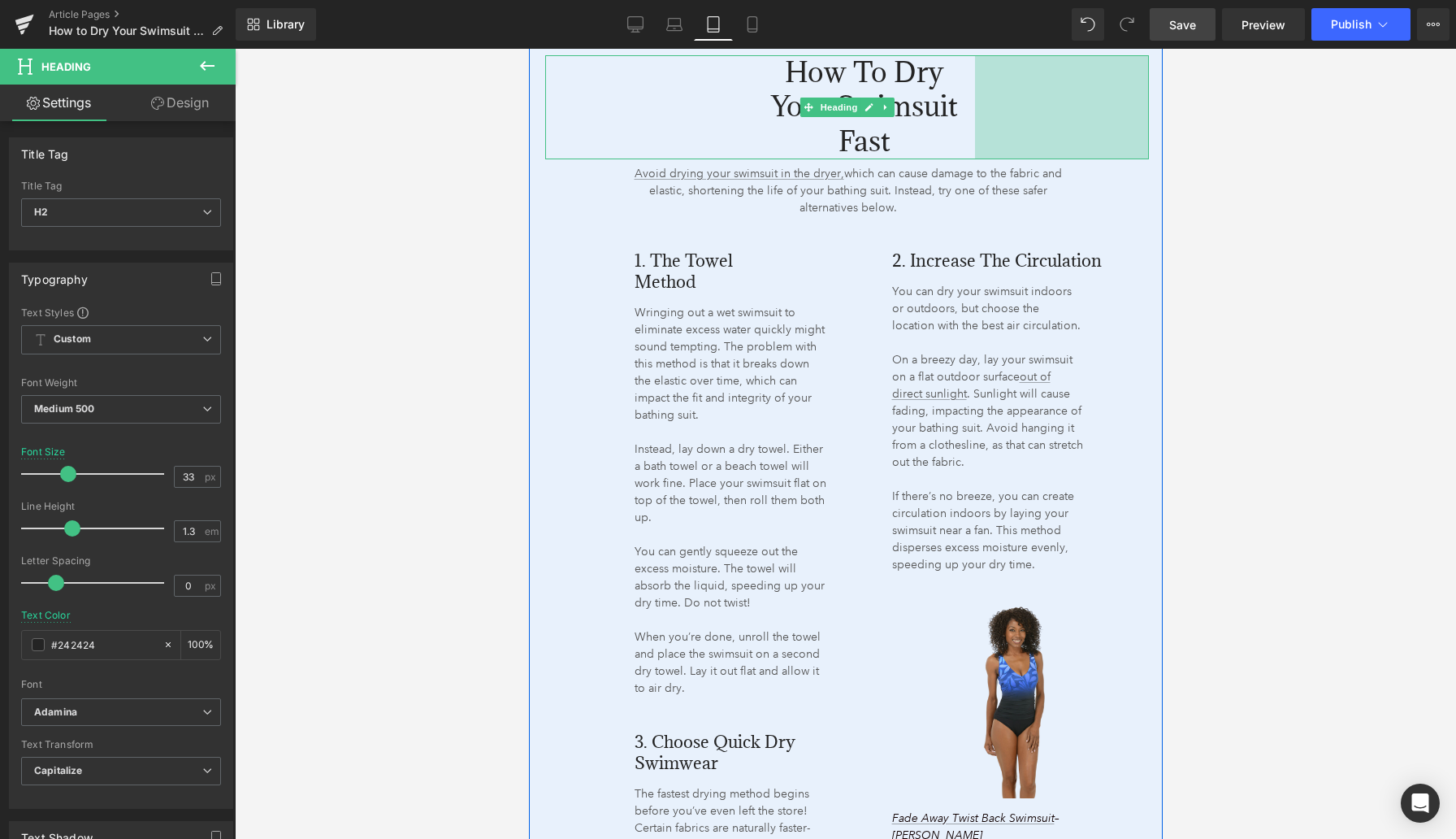
drag, startPoint x: 569, startPoint y: 501, endPoint x: 1026, endPoint y: 354, distance: 480.1
click at [1026, 354] on div "How to Dry Your Swimsuit Fast Heading 256px 214px Avoid drying your swimsuit in…" at bounding box center [846, 646] width 604 height 1181
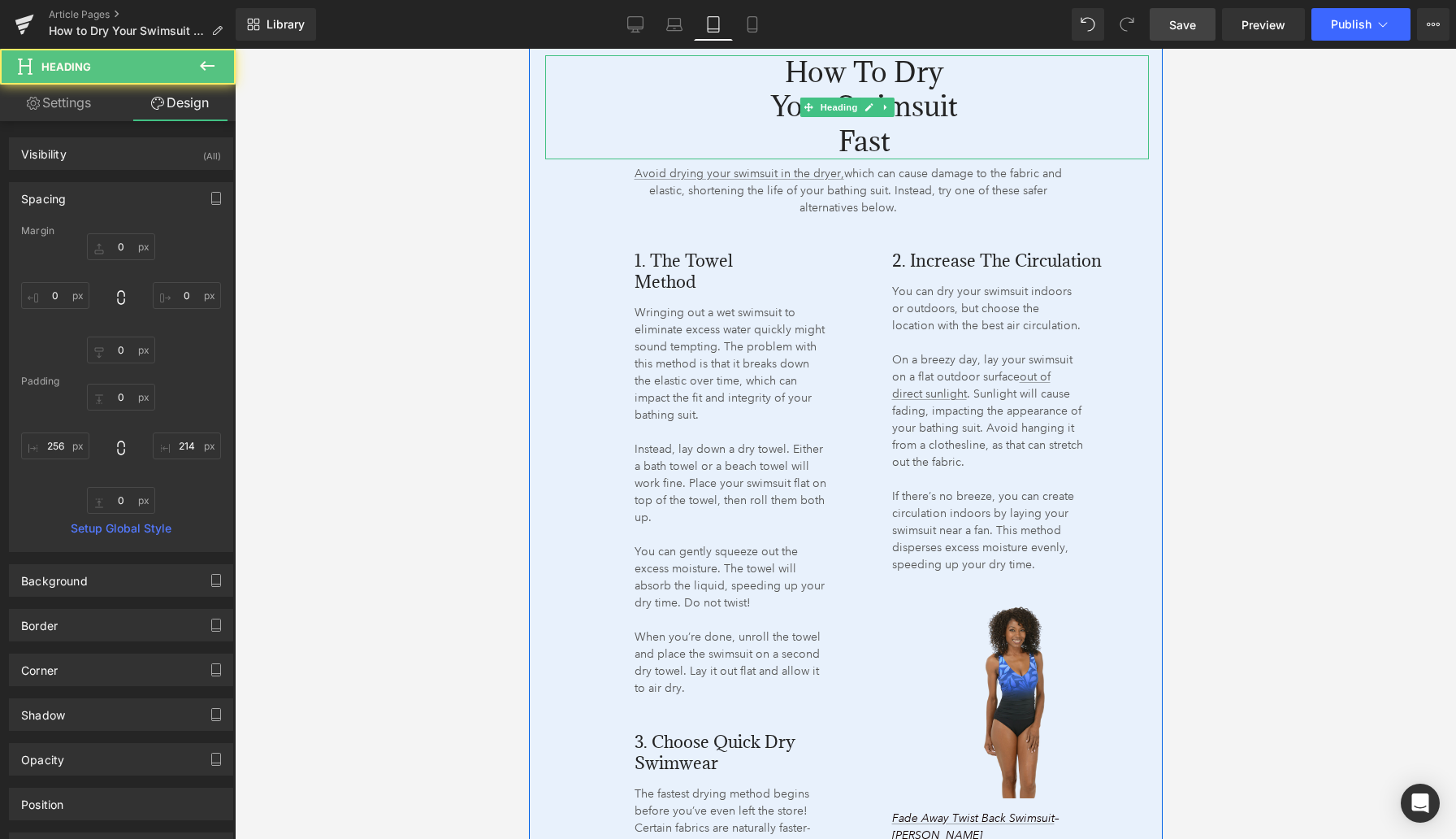
scroll to position [1709, 0]
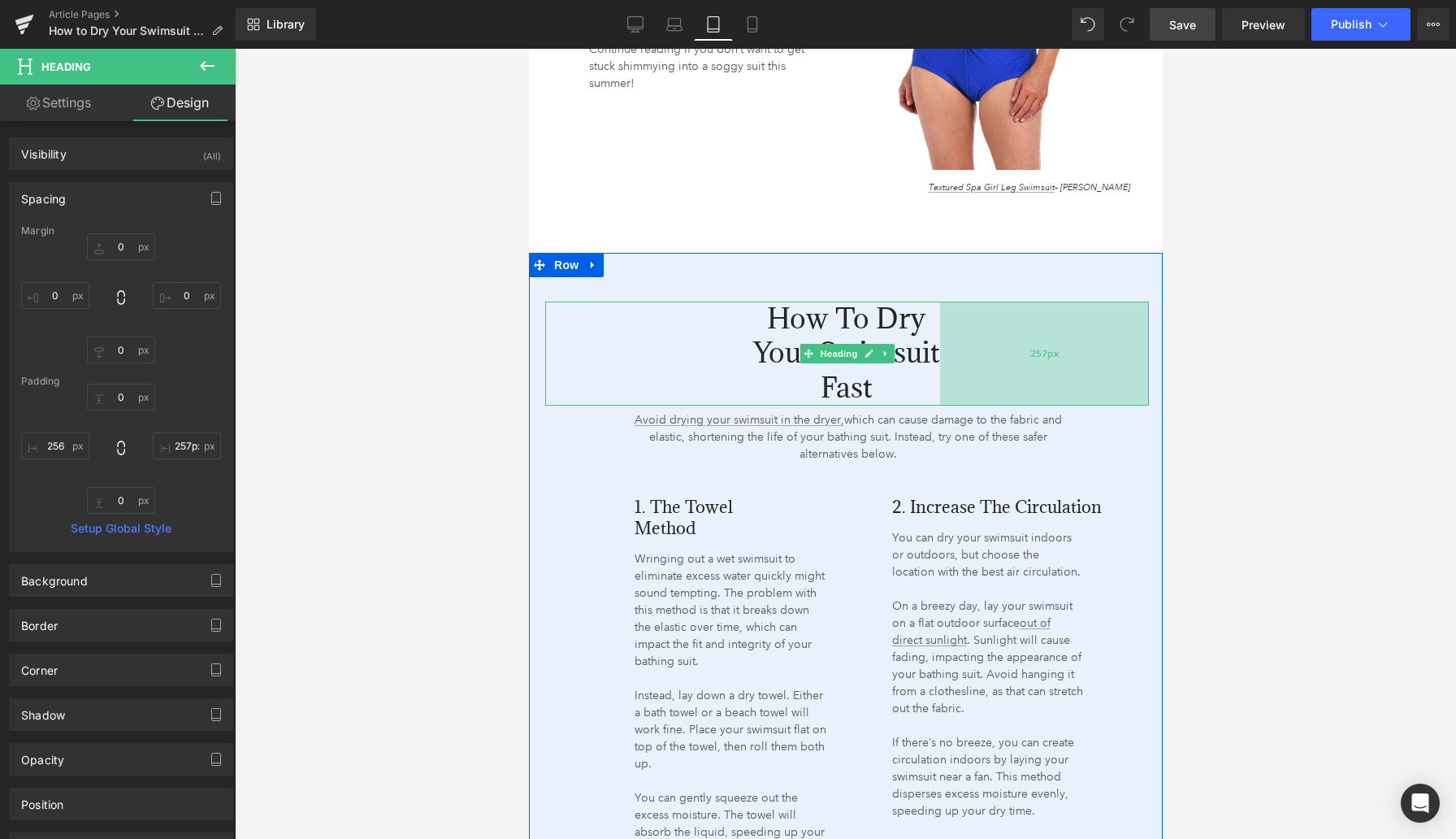
type input "256px"
drag, startPoint x: 1007, startPoint y: 369, endPoint x: 972, endPoint y: 370, distance: 35.0
click at [972, 370] on div "256px" at bounding box center [1045, 354] width 208 height 105
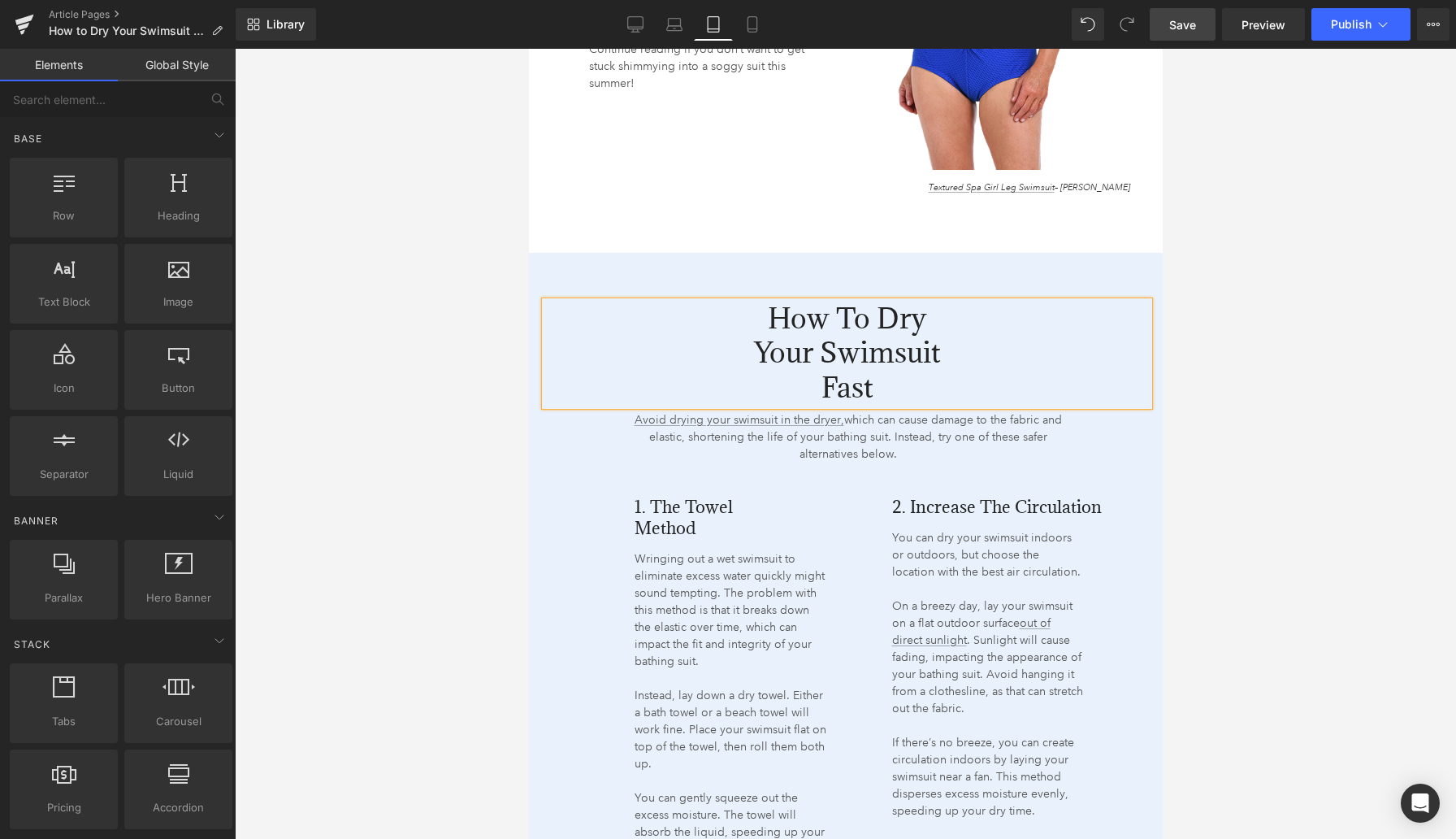
click at [1225, 462] on div at bounding box center [846, 443] width 1222 height 790
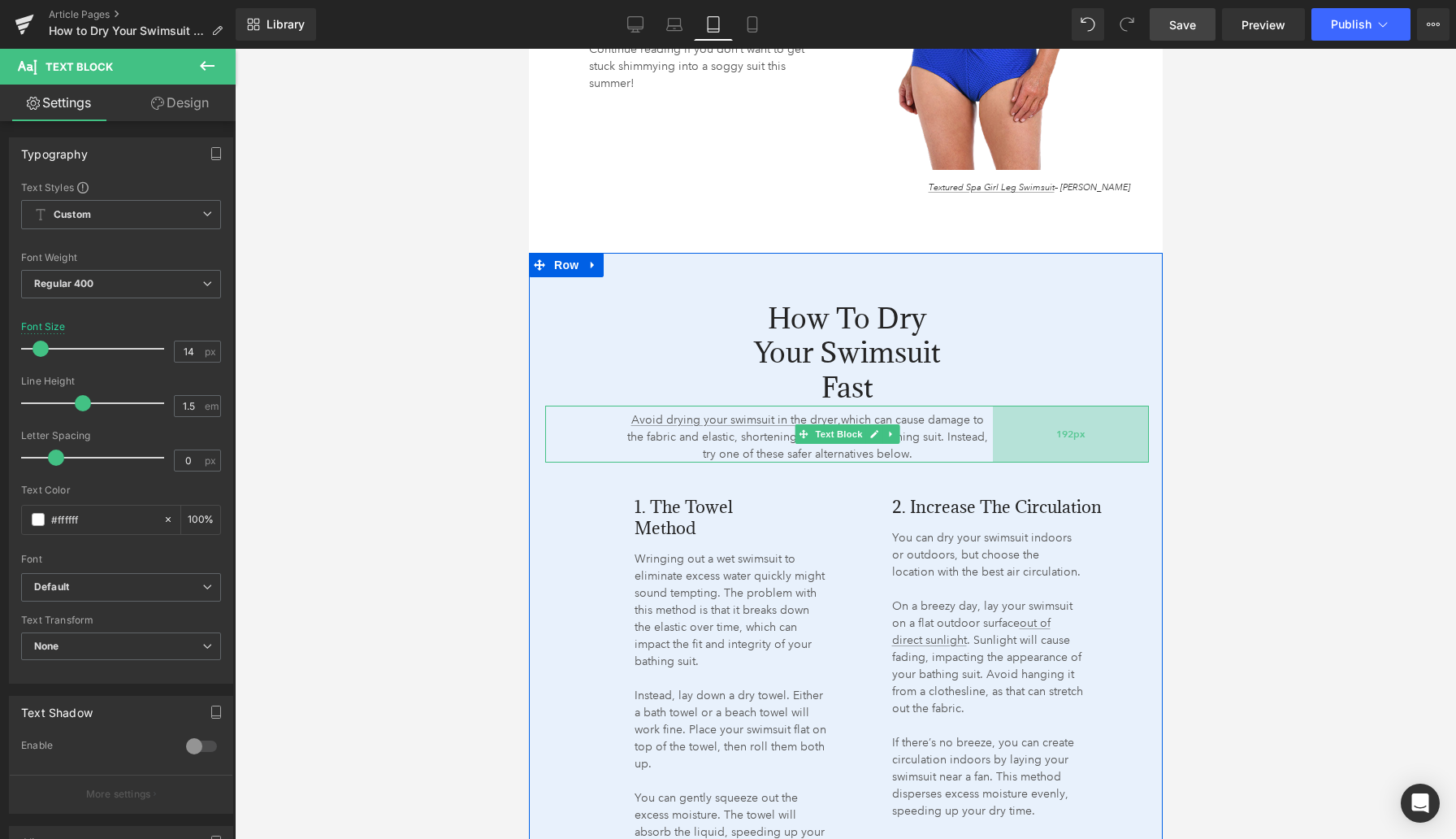
drag, startPoint x: 1144, startPoint y: 433, endPoint x: 1062, endPoint y: 443, distance: 82.6
click at [1062, 443] on div "192px" at bounding box center [1071, 434] width 156 height 57
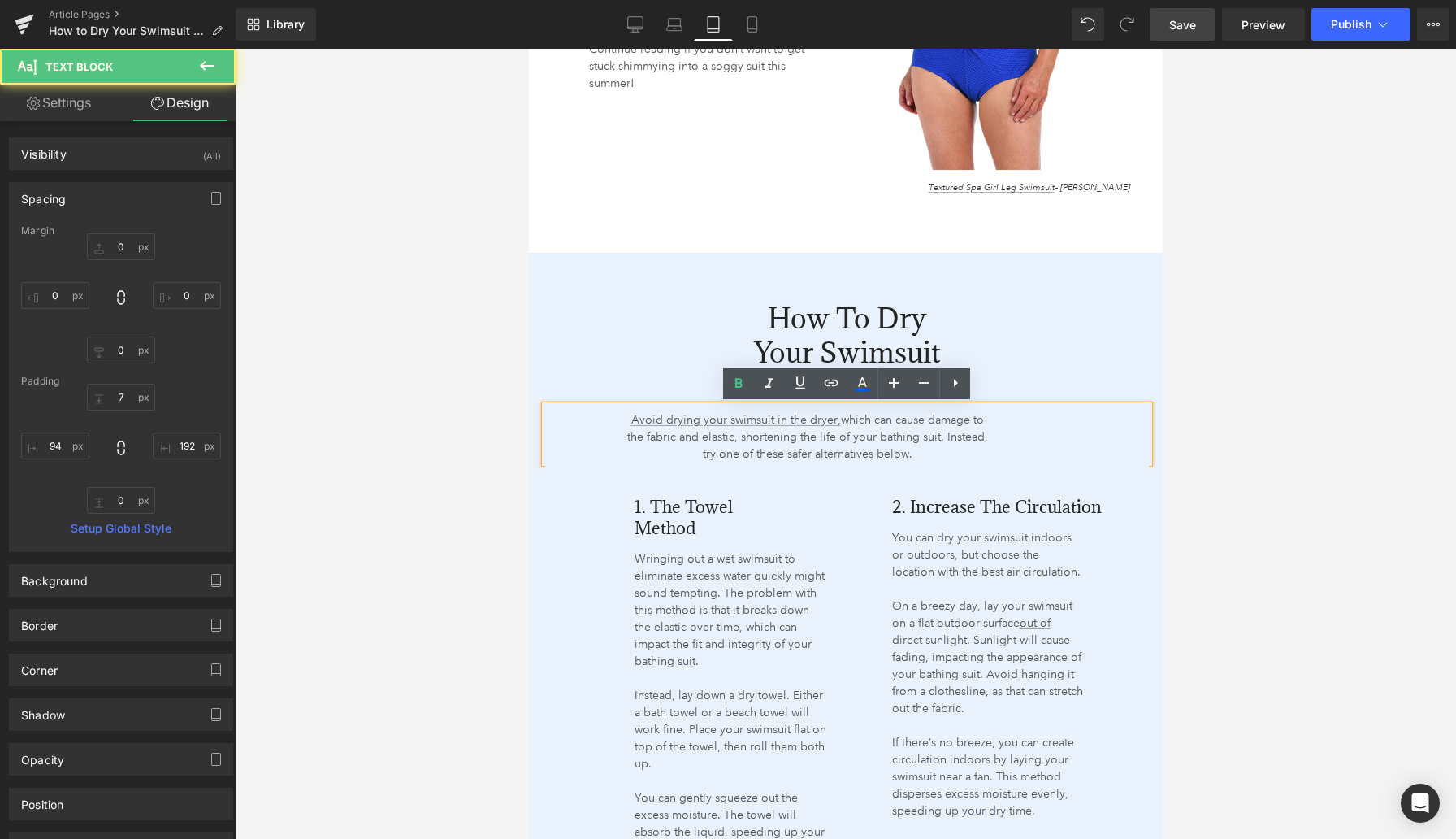
click at [508, 463] on div at bounding box center [846, 443] width 1222 height 790
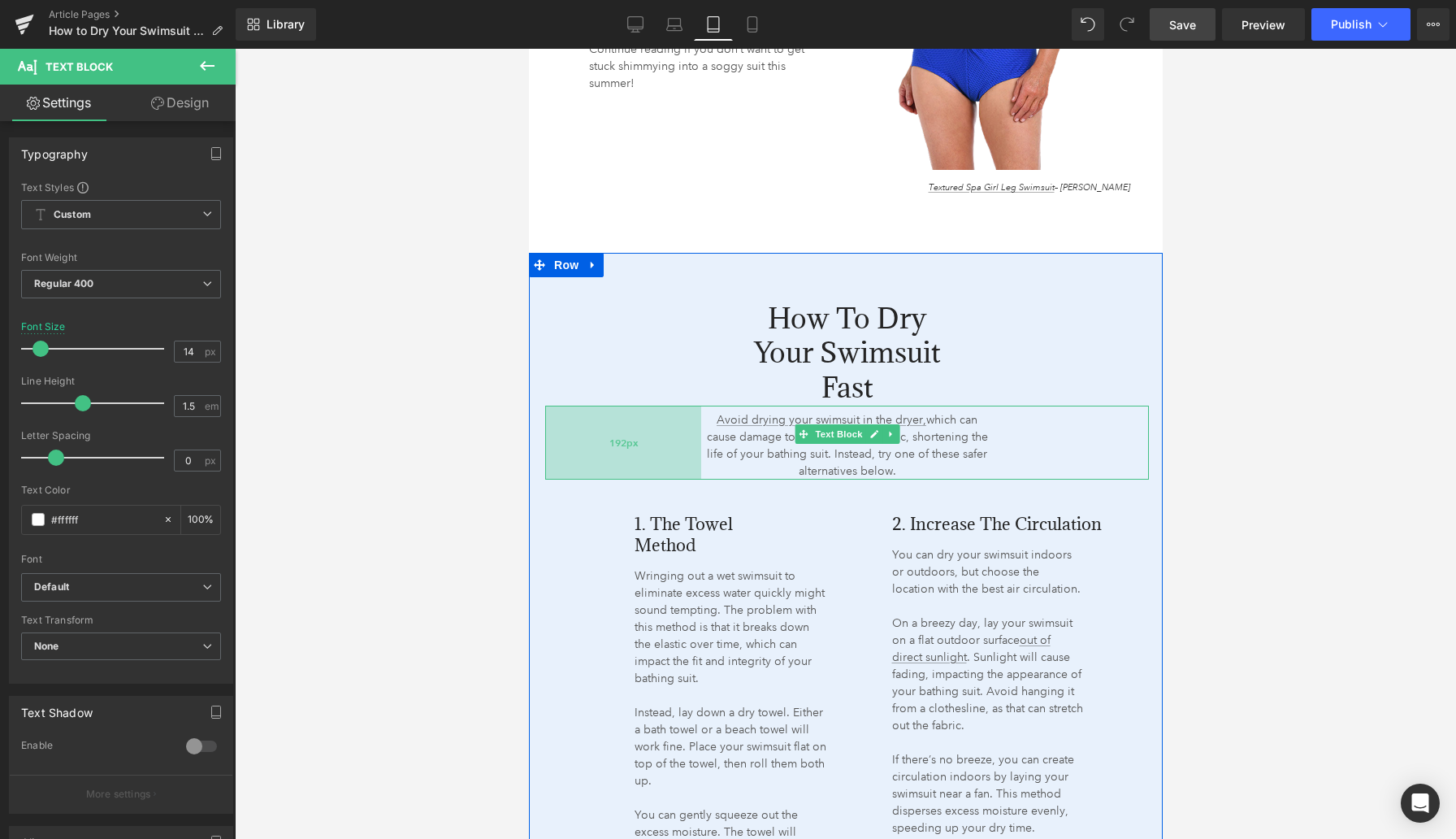
drag, startPoint x: 546, startPoint y: 441, endPoint x: 626, endPoint y: 464, distance: 83.2
click at [626, 464] on div "192px" at bounding box center [622, 443] width 156 height 74
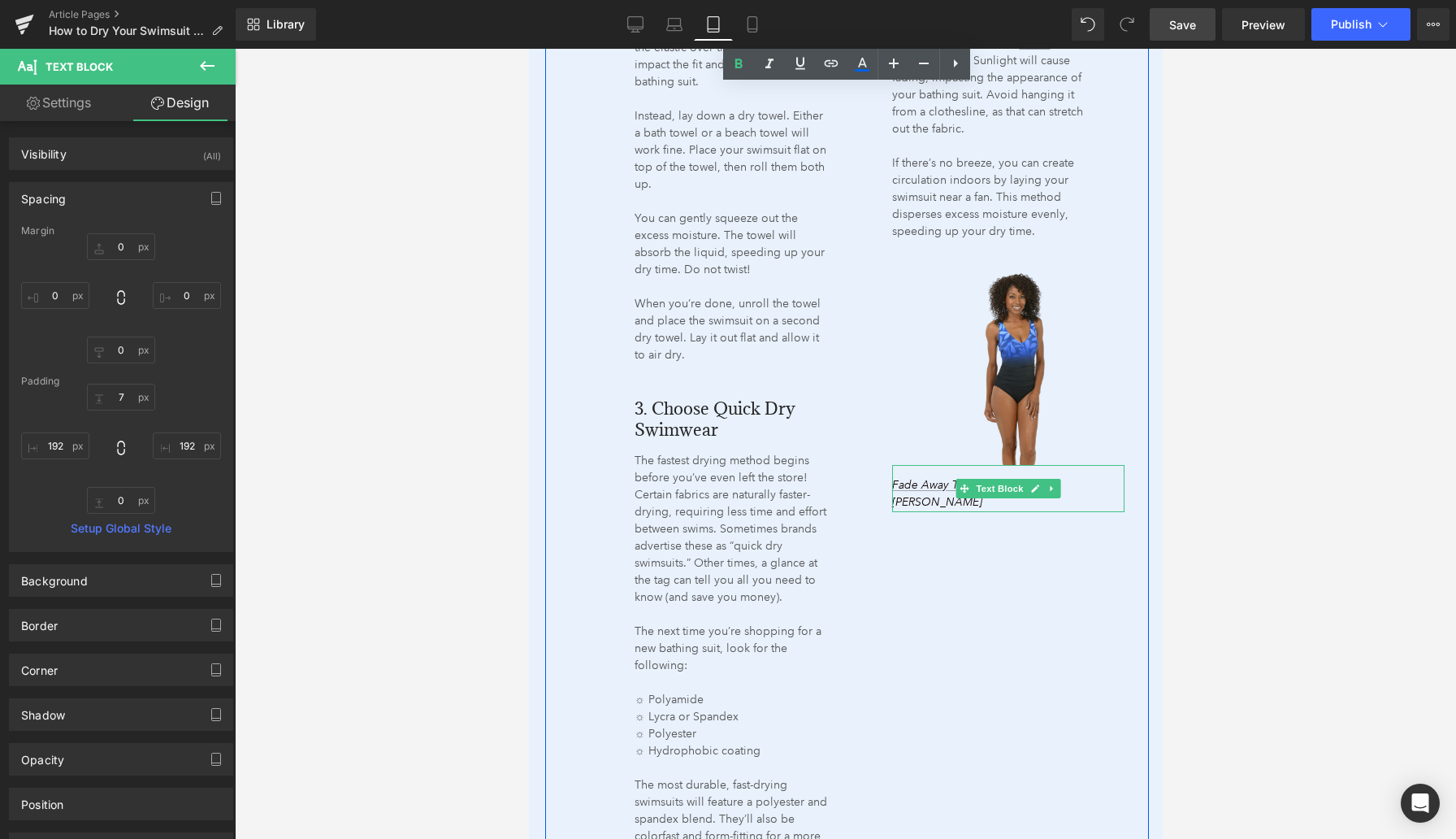
scroll to position [2393, 0]
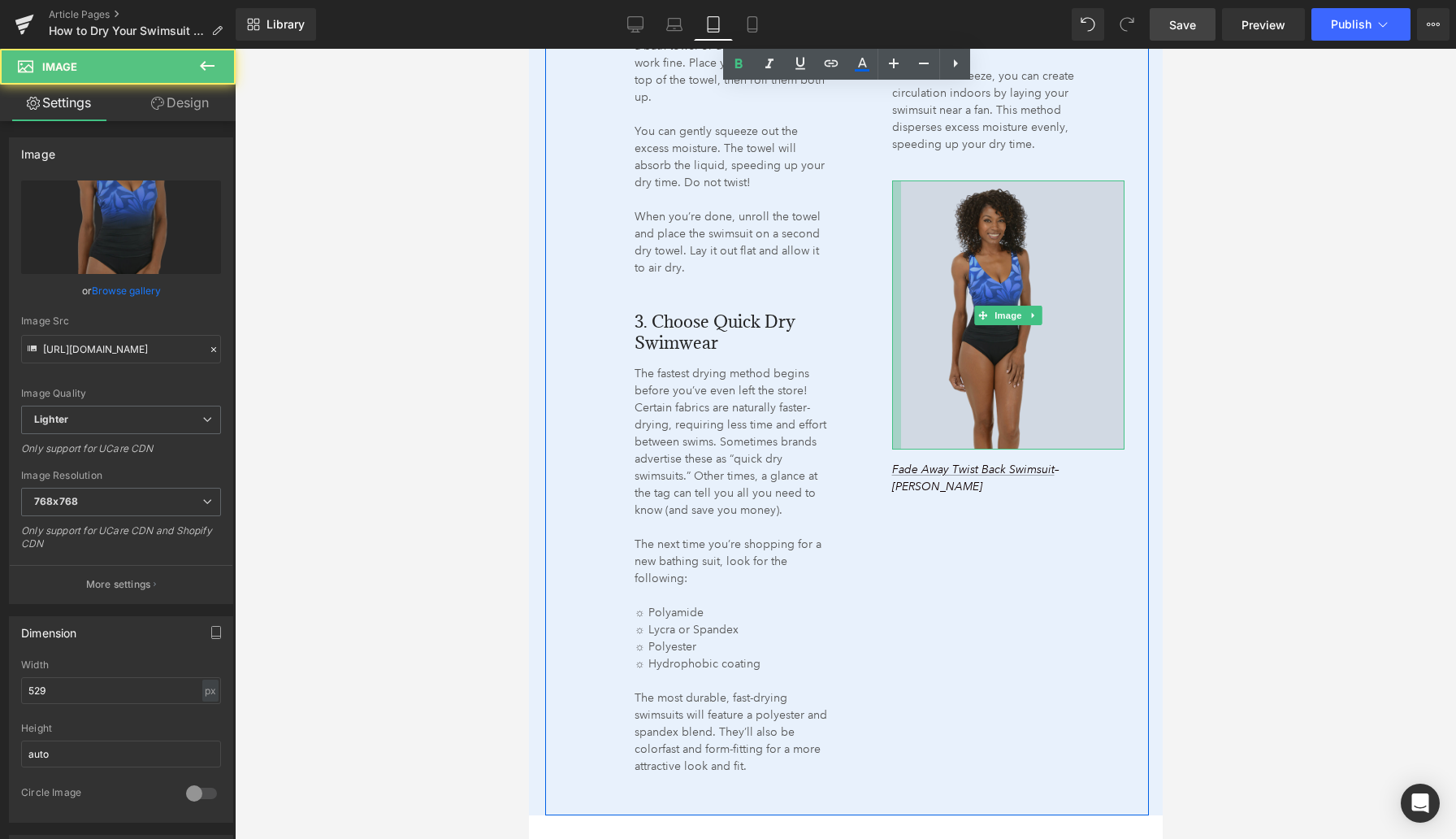
drag, startPoint x: 893, startPoint y: 302, endPoint x: 902, endPoint y: 302, distance: 9.0
click at [902, 302] on div "Image" at bounding box center [1008, 315] width 233 height 269
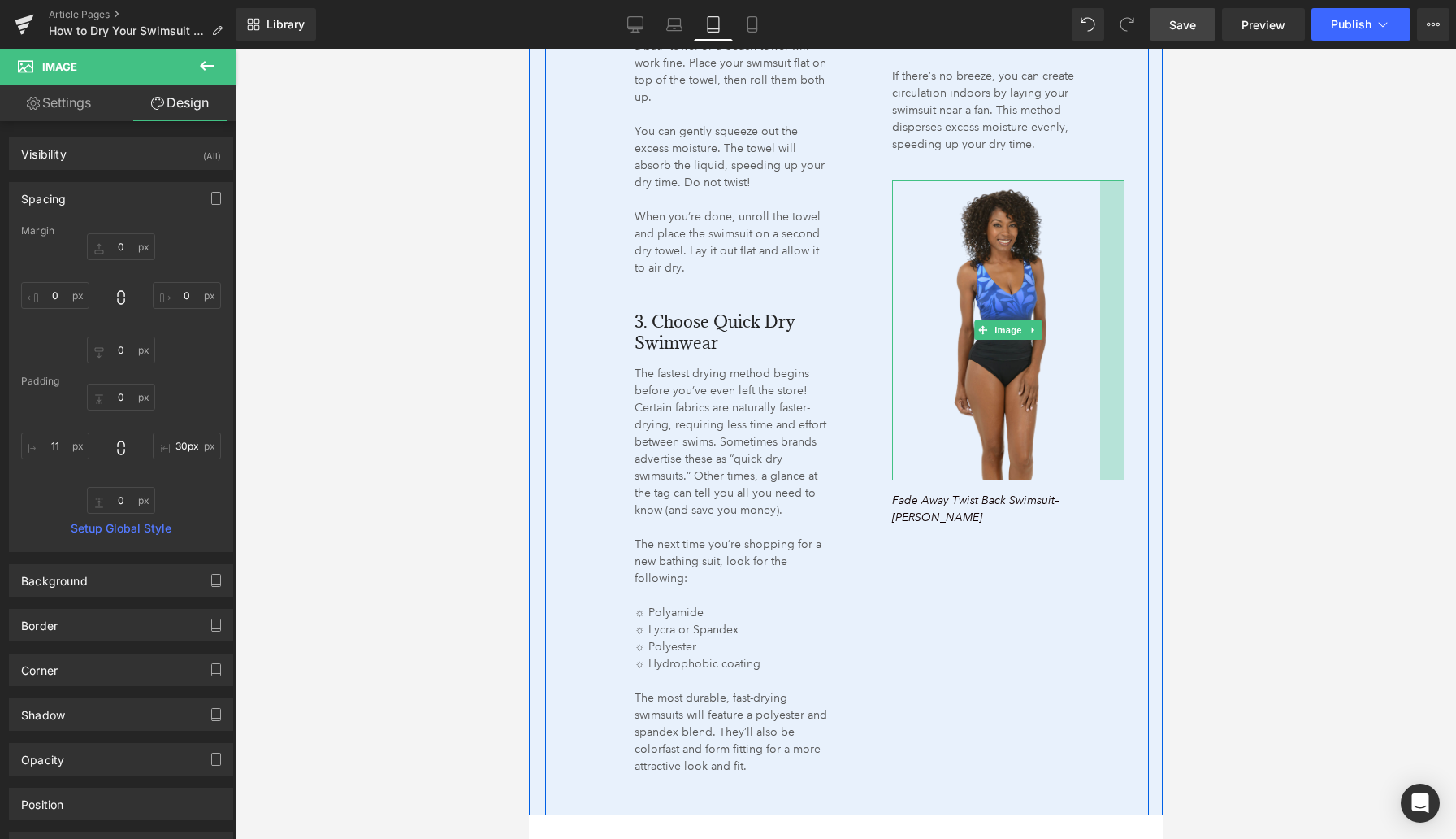
type input "31px"
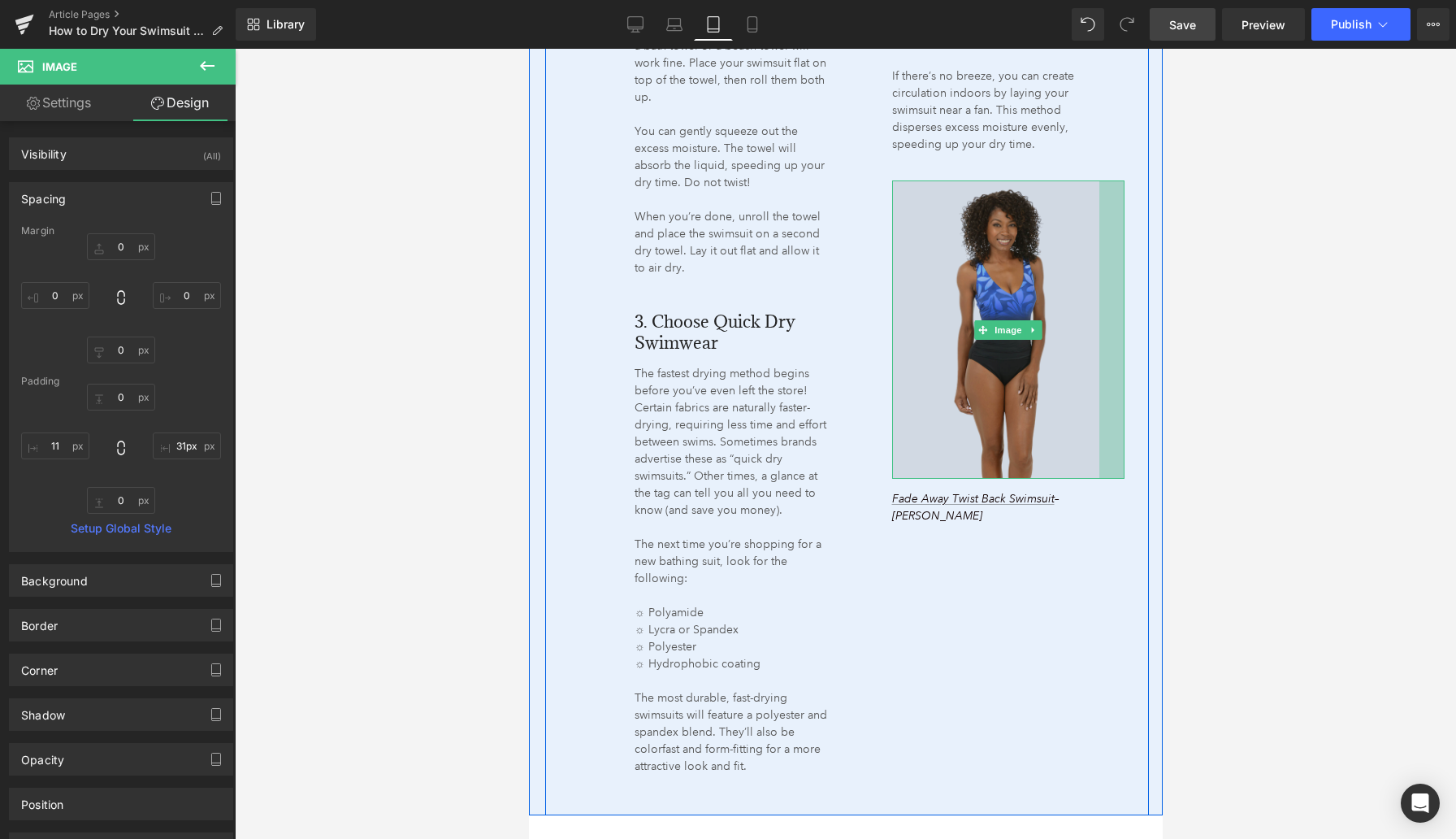
drag, startPoint x: 1123, startPoint y: 316, endPoint x: 1098, endPoint y: 317, distance: 25.0
click at [1098, 317] on div "Image 31px" at bounding box center [1008, 329] width 233 height 298
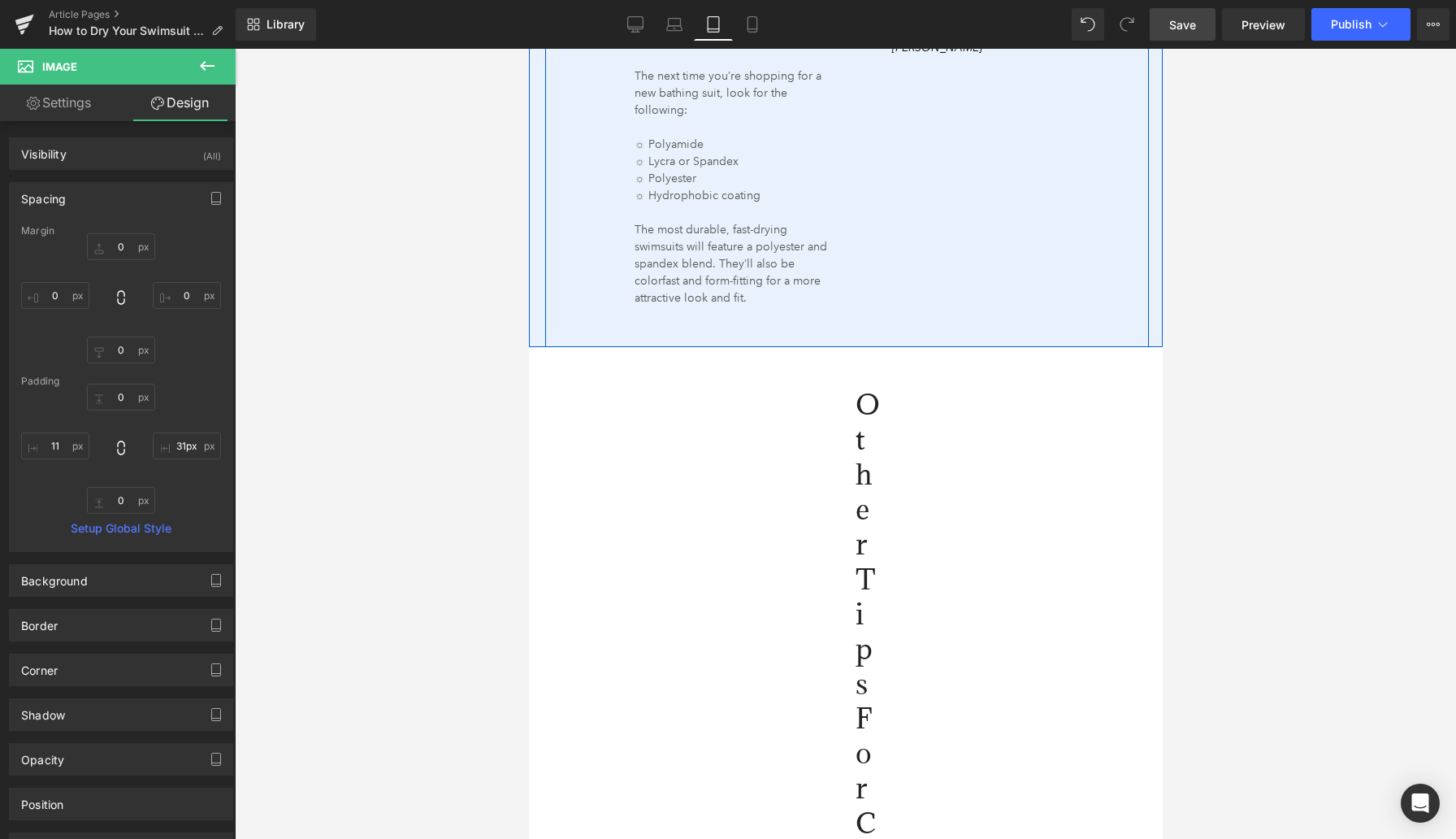
scroll to position [2894, 0]
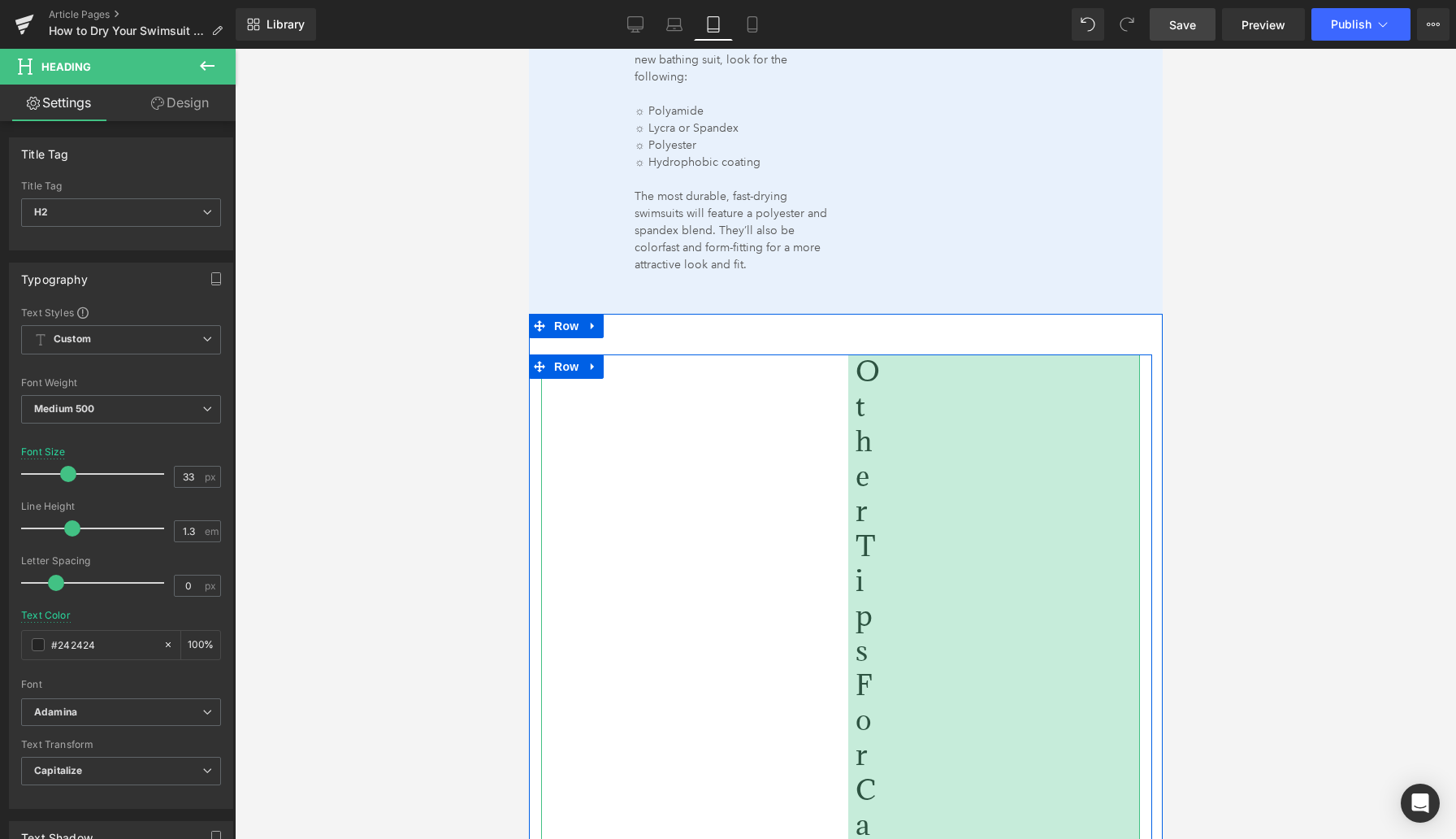
drag, startPoint x: 1138, startPoint y: 548, endPoint x: 1231, endPoint y: 543, distance: 93.1
click at [1232, 543] on div at bounding box center [846, 443] width 1222 height 790
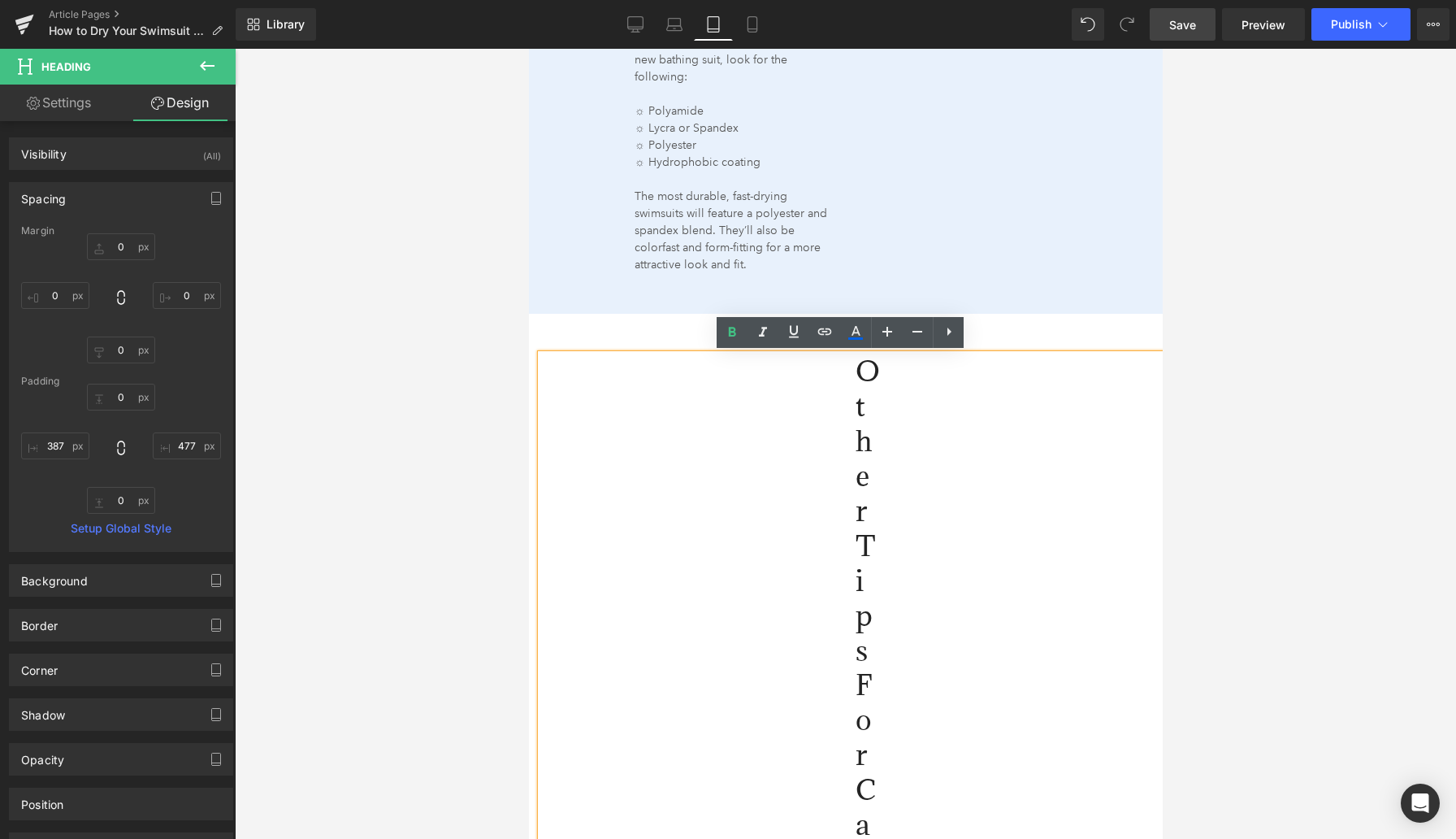
click at [442, 575] on div at bounding box center [846, 443] width 1222 height 790
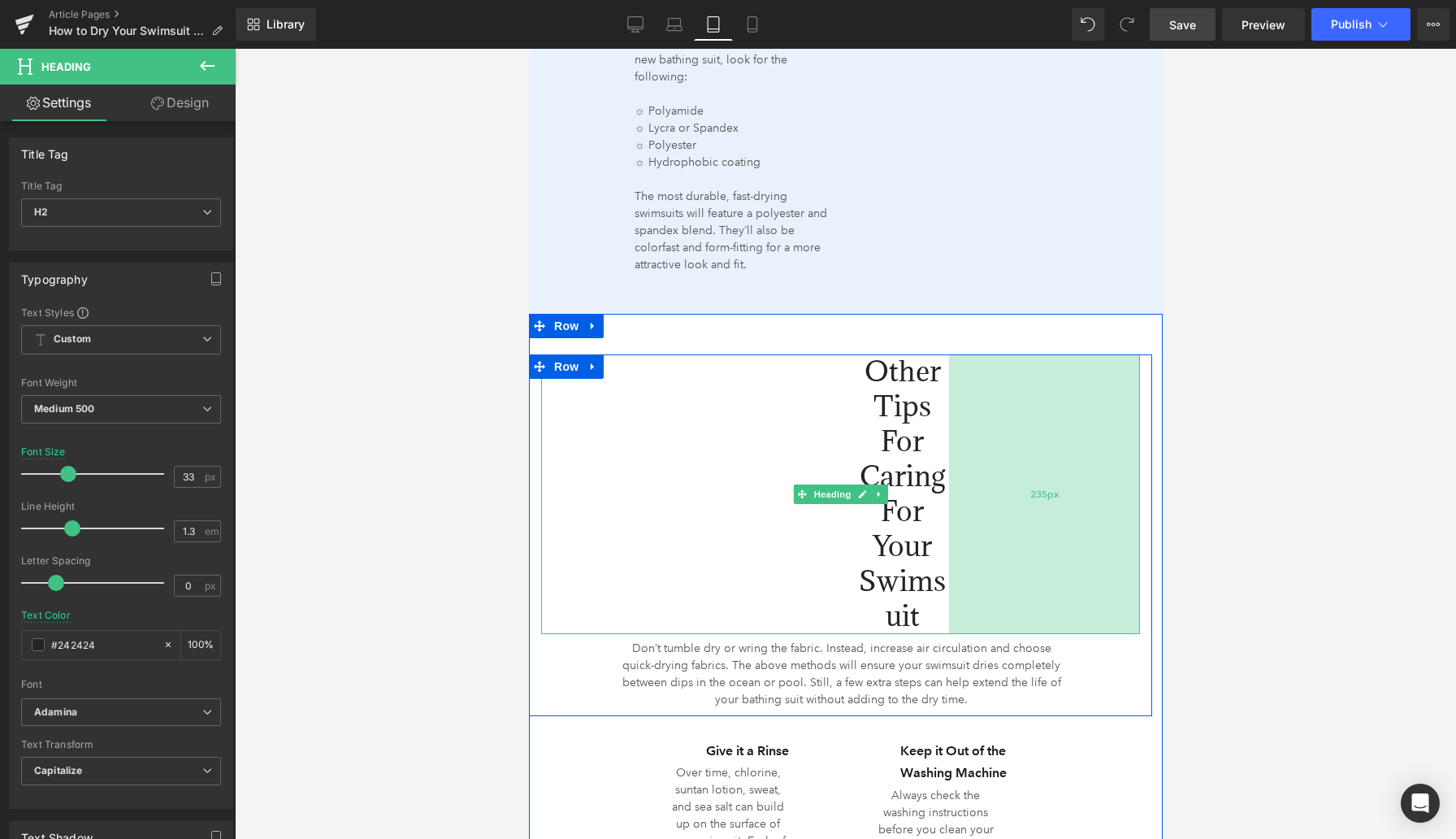
drag, startPoint x: 789, startPoint y: 568, endPoint x: 986, endPoint y: 527, distance: 201.2
click at [986, 527] on div "235px" at bounding box center [1043, 494] width 191 height 279
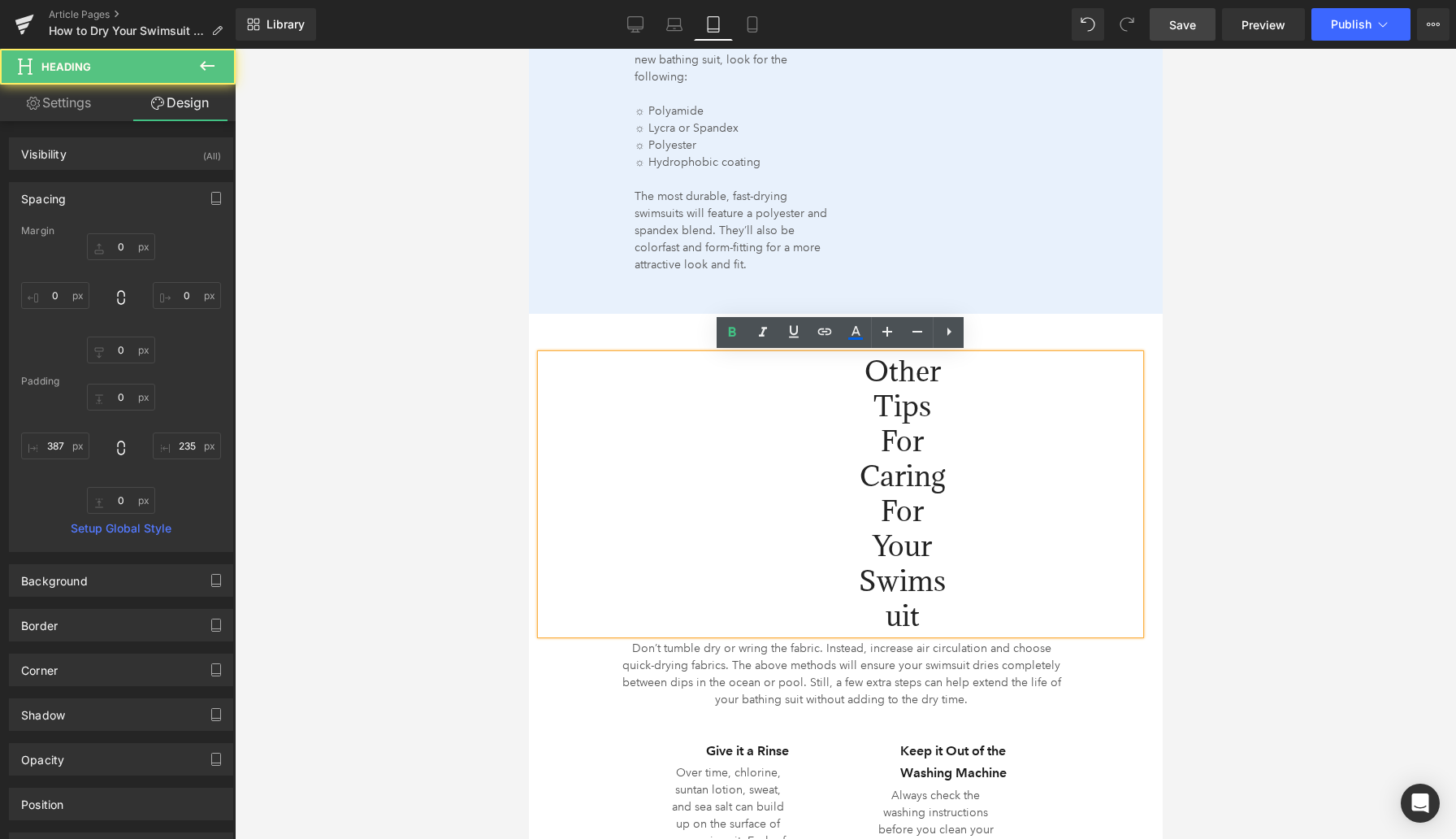
click at [493, 537] on div at bounding box center [846, 443] width 1222 height 790
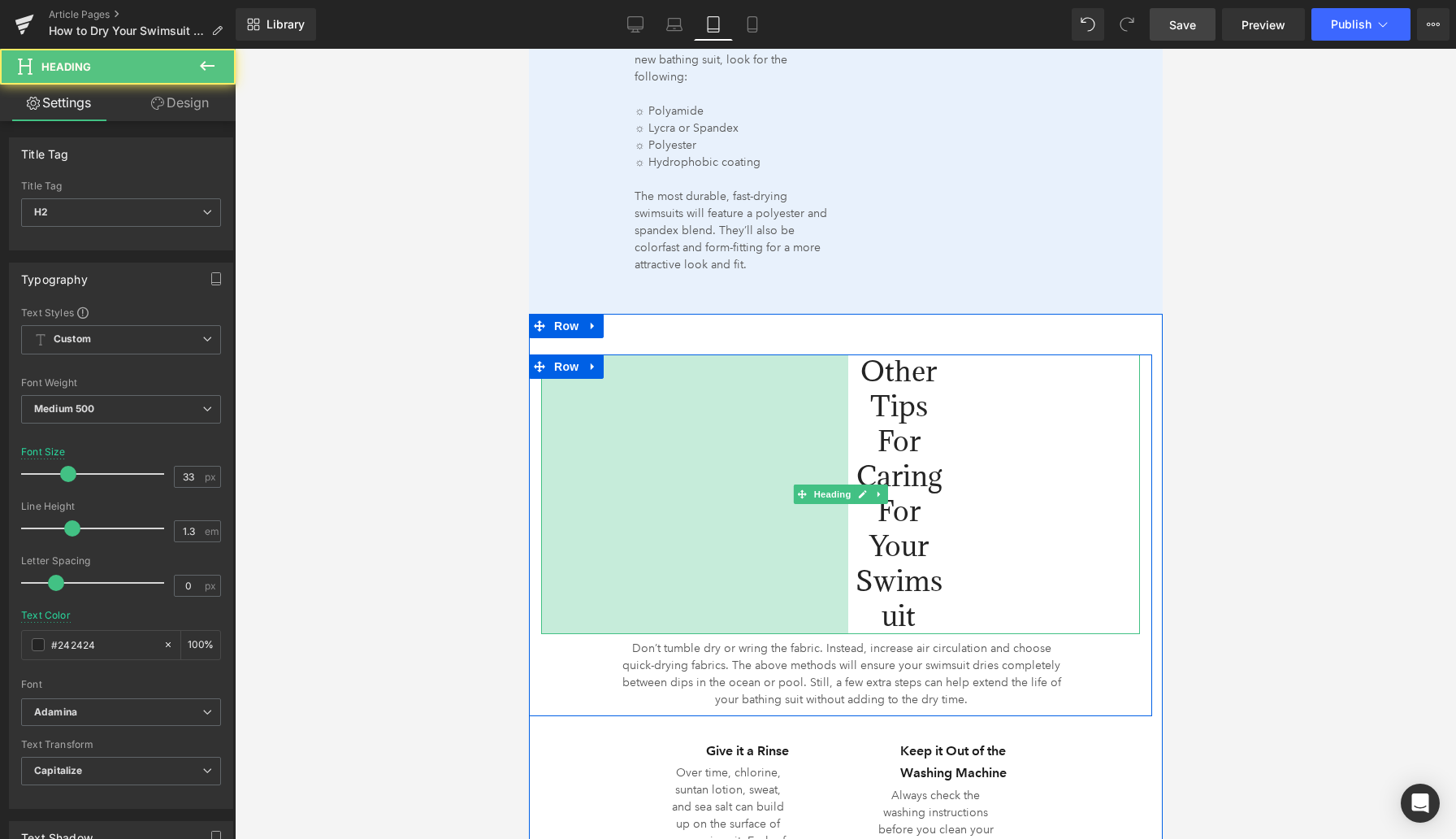
click at [528, 532] on html "Skip to content Previous Enjoy FREE SHIPPING with your $75+ purchase* Click for…" at bounding box center [845, 508] width 634 height 6707
click at [470, 532] on div at bounding box center [846, 443] width 1222 height 790
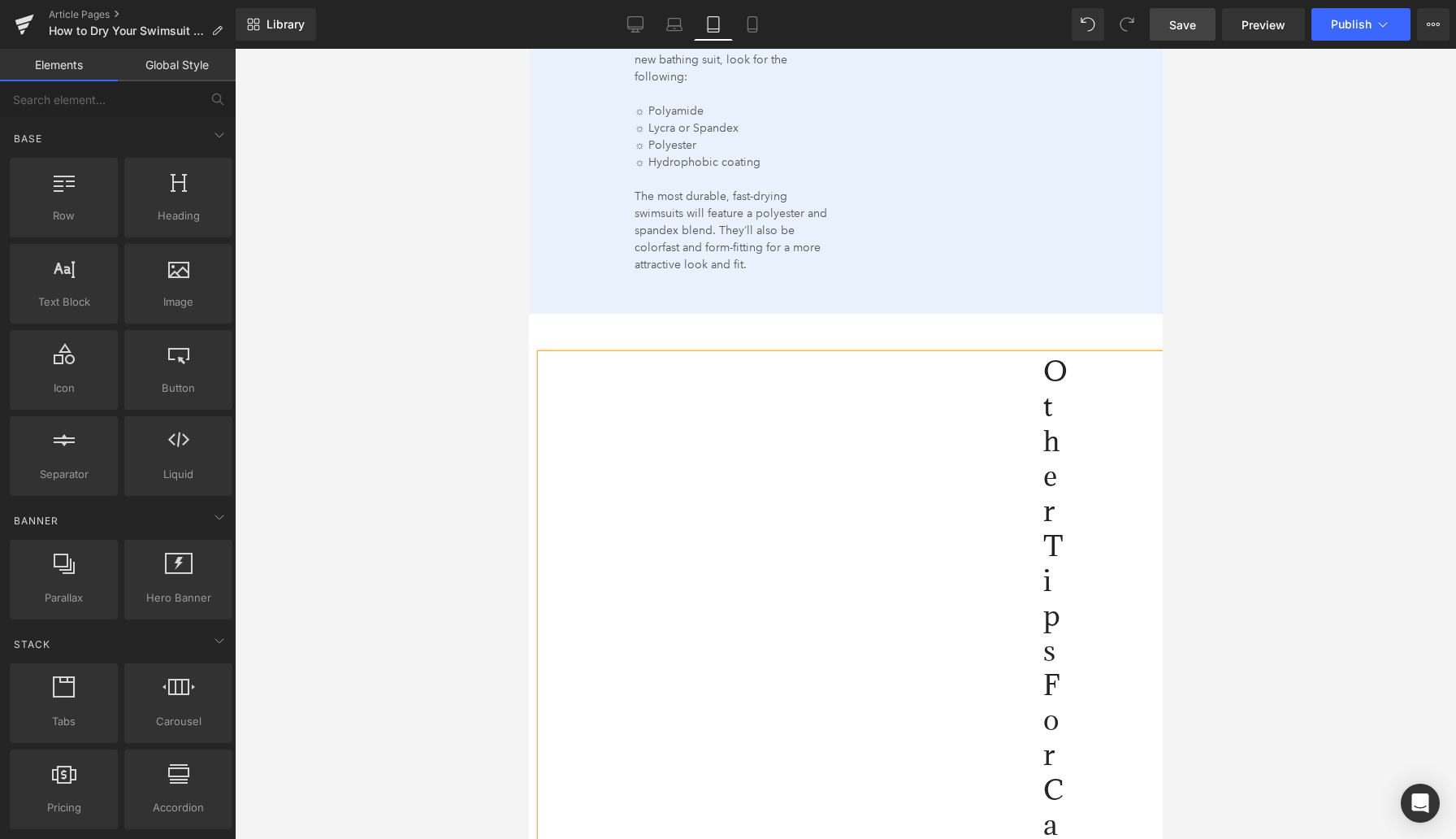
click at [1192, 520] on div at bounding box center [846, 443] width 1222 height 790
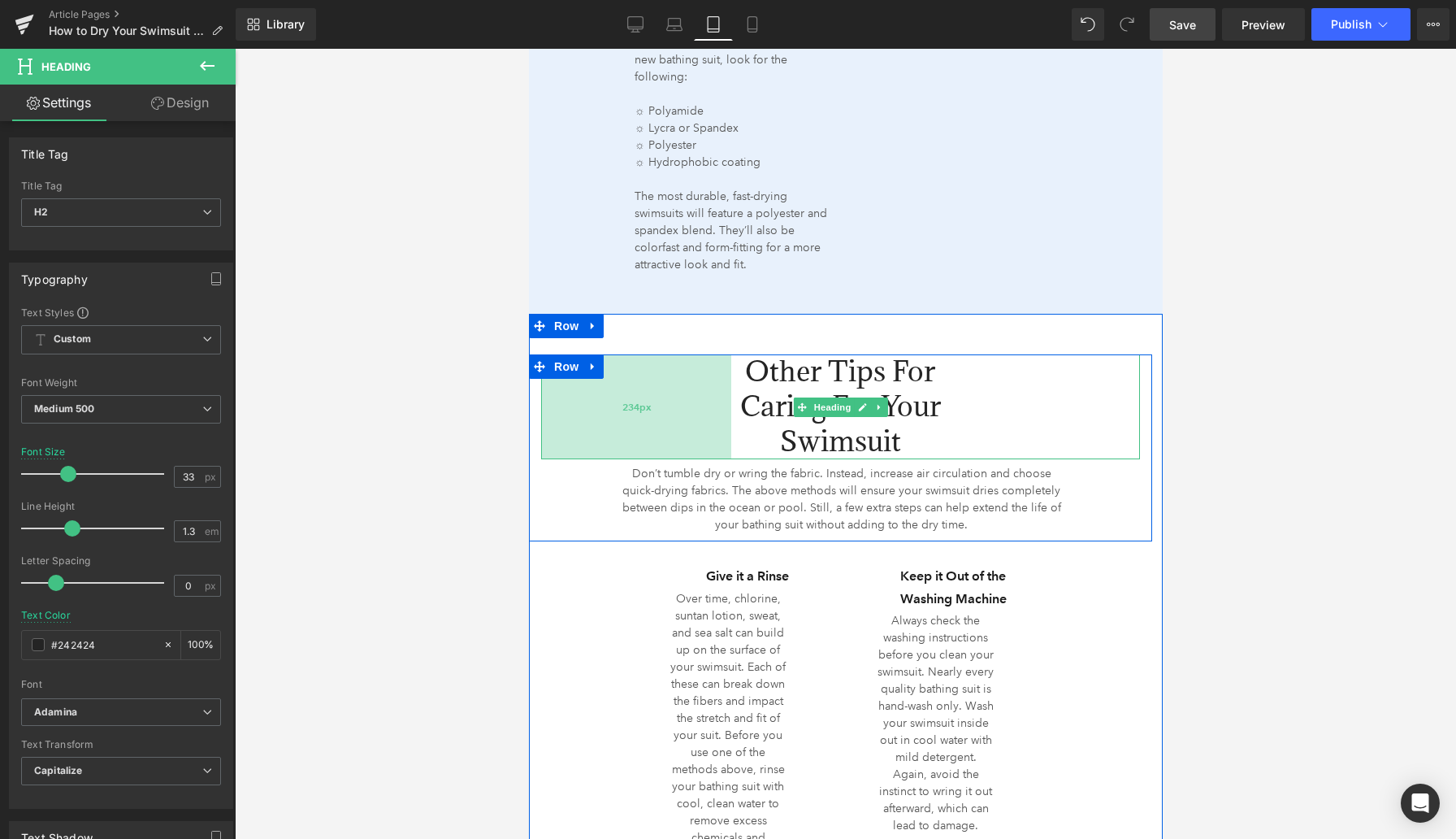
drag, startPoint x: 922, startPoint y: 537, endPoint x: 610, endPoint y: 426, distance: 331.2
click at [610, 426] on div "234px" at bounding box center [636, 406] width 190 height 105
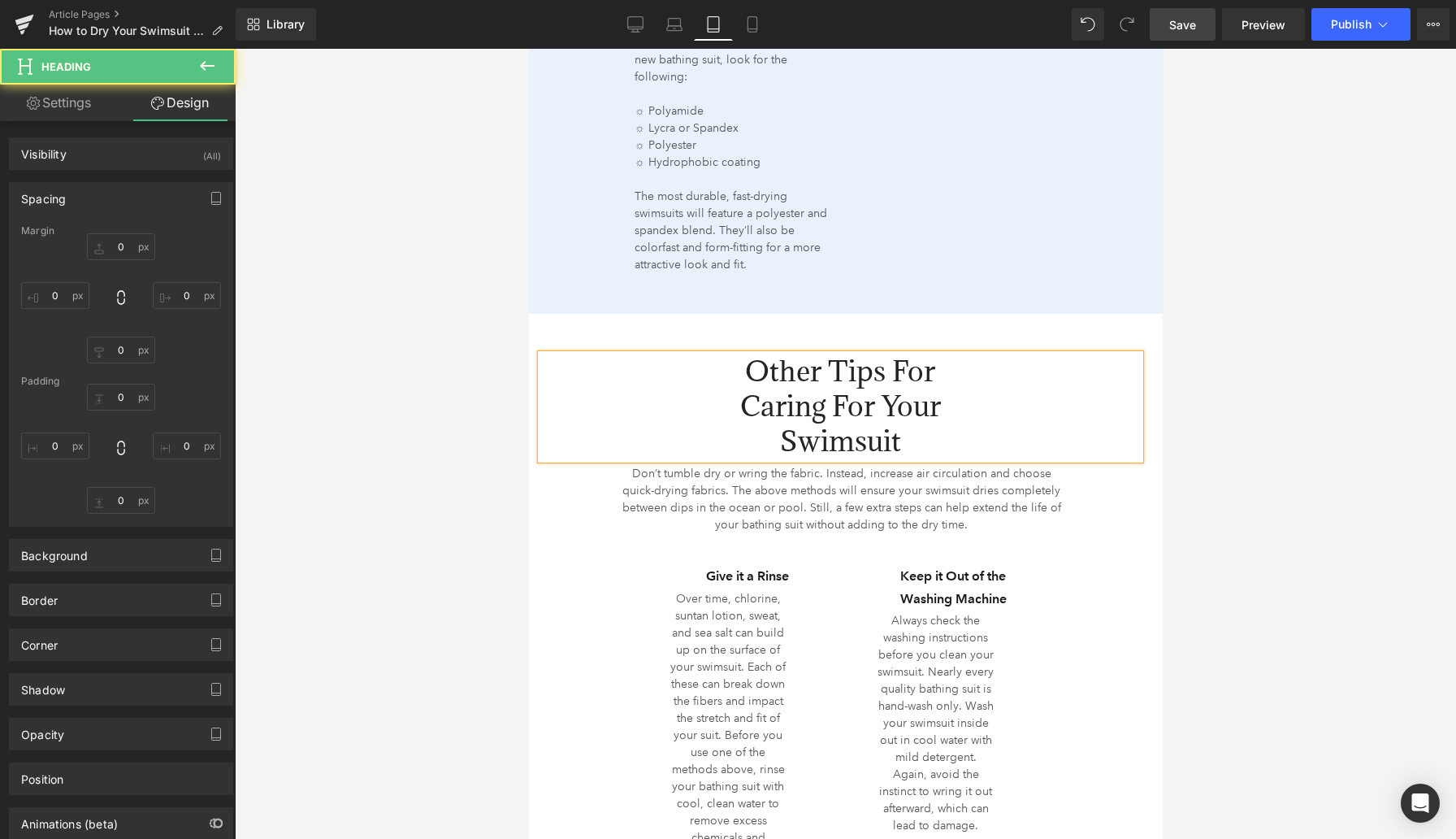
click at [509, 488] on div at bounding box center [846, 443] width 1222 height 790
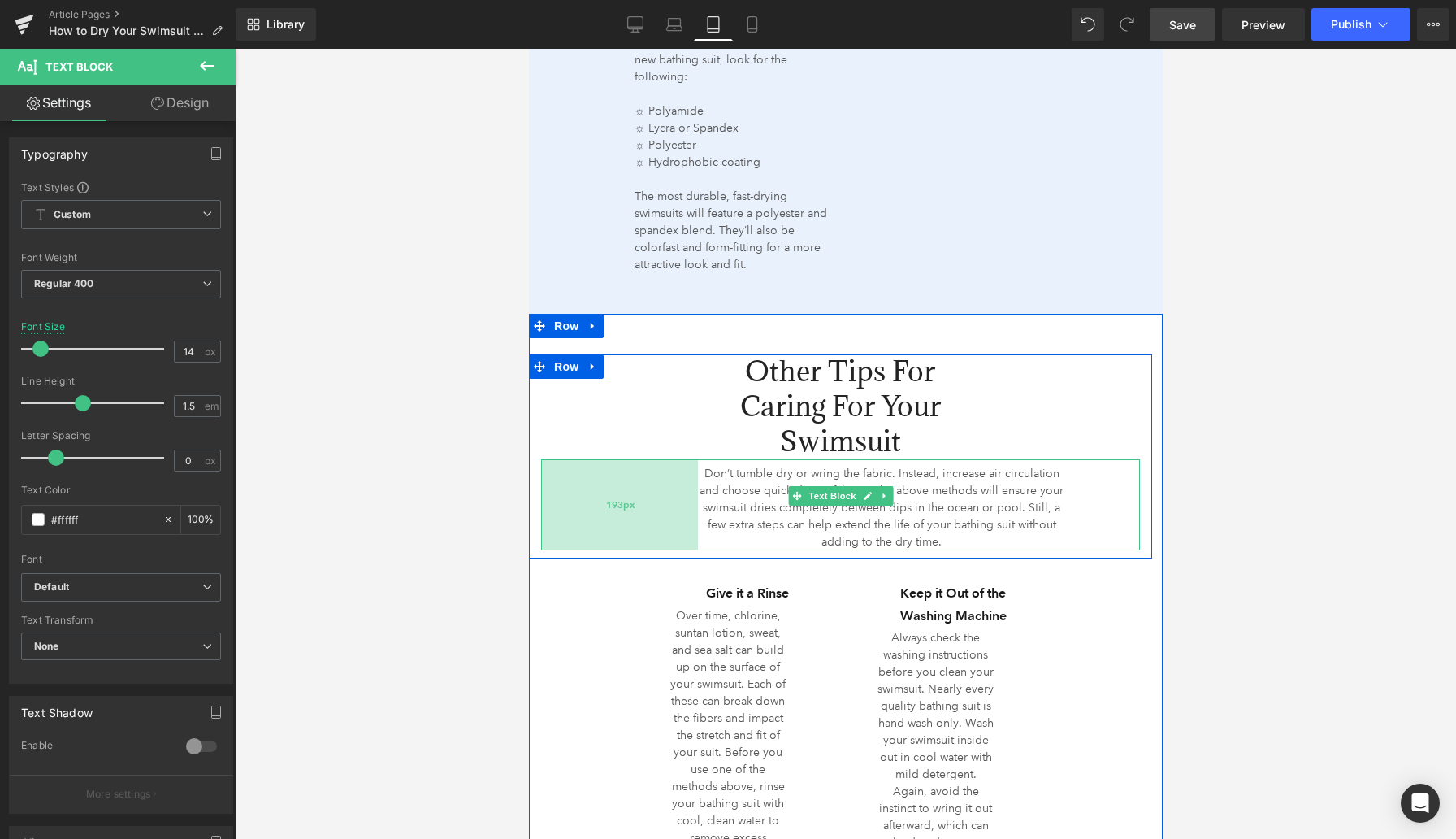
drag, startPoint x: 543, startPoint y: 501, endPoint x: 624, endPoint y: 527, distance: 85.1
click at [624, 527] on div "193px" at bounding box center [619, 505] width 157 height 91
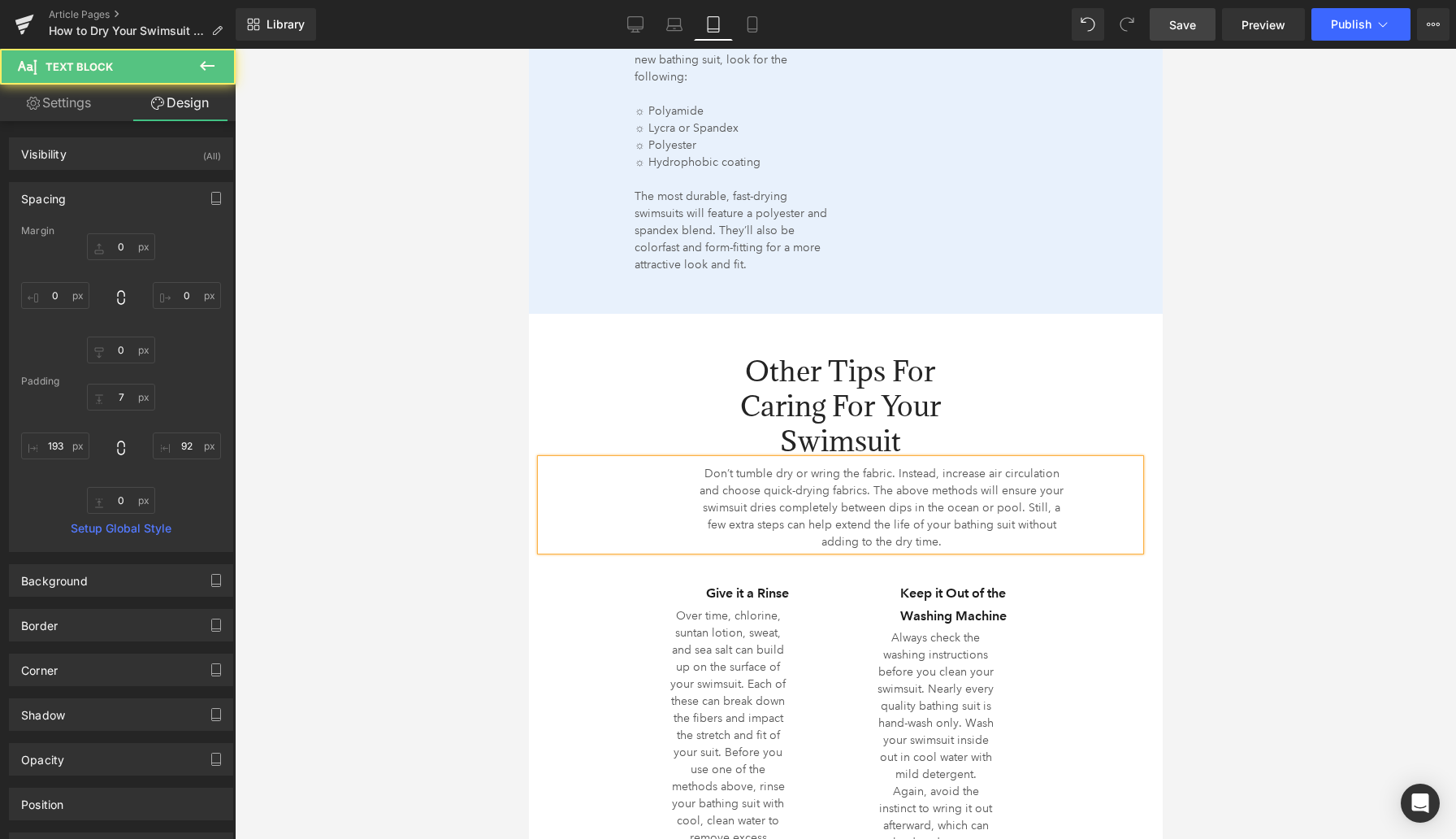
click at [483, 538] on div at bounding box center [846, 443] width 1222 height 790
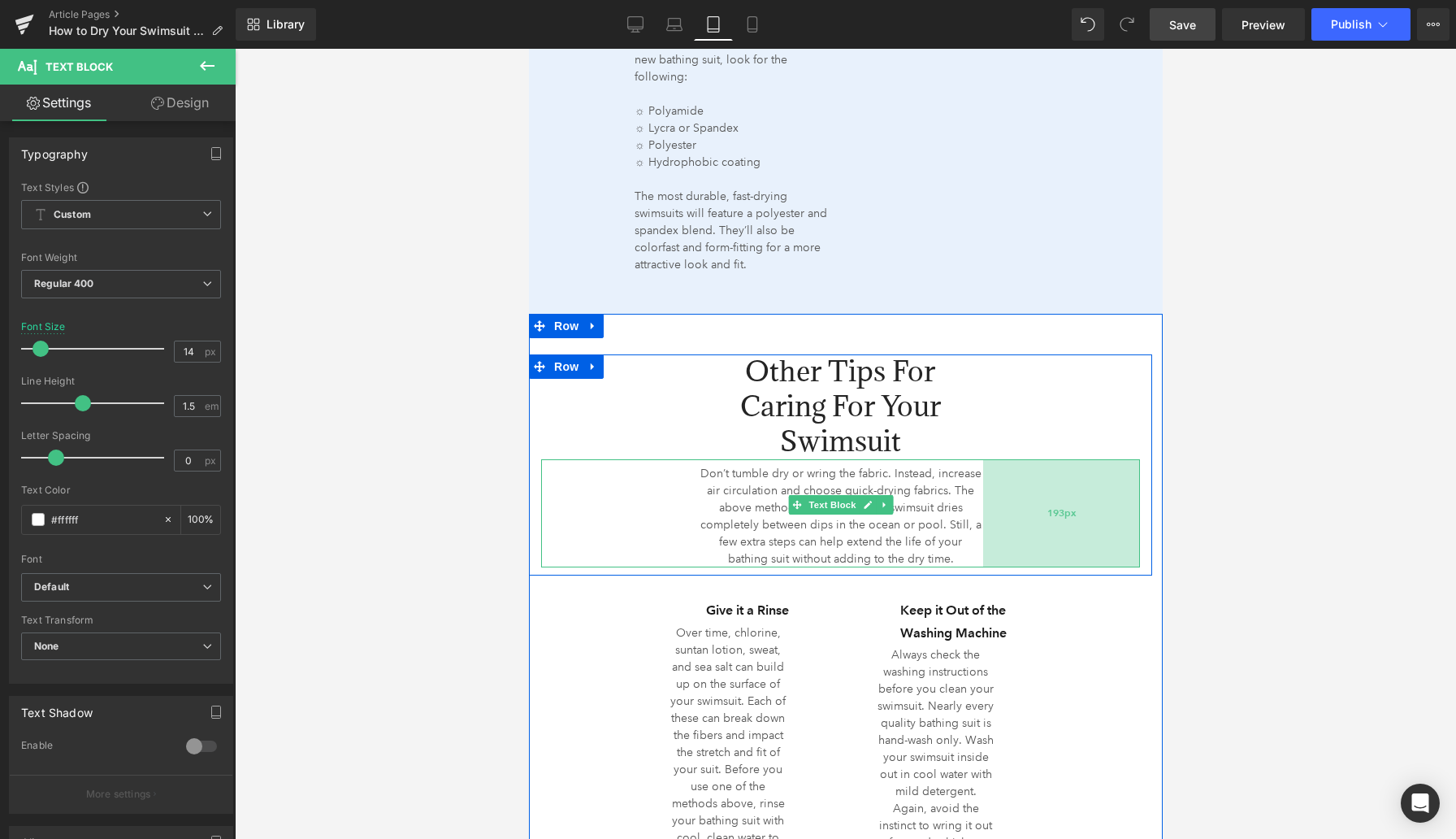
drag, startPoint x: 1134, startPoint y: 517, endPoint x: 1052, endPoint y: 530, distance: 83.0
click at [1052, 530] on div "193px" at bounding box center [1061, 513] width 157 height 108
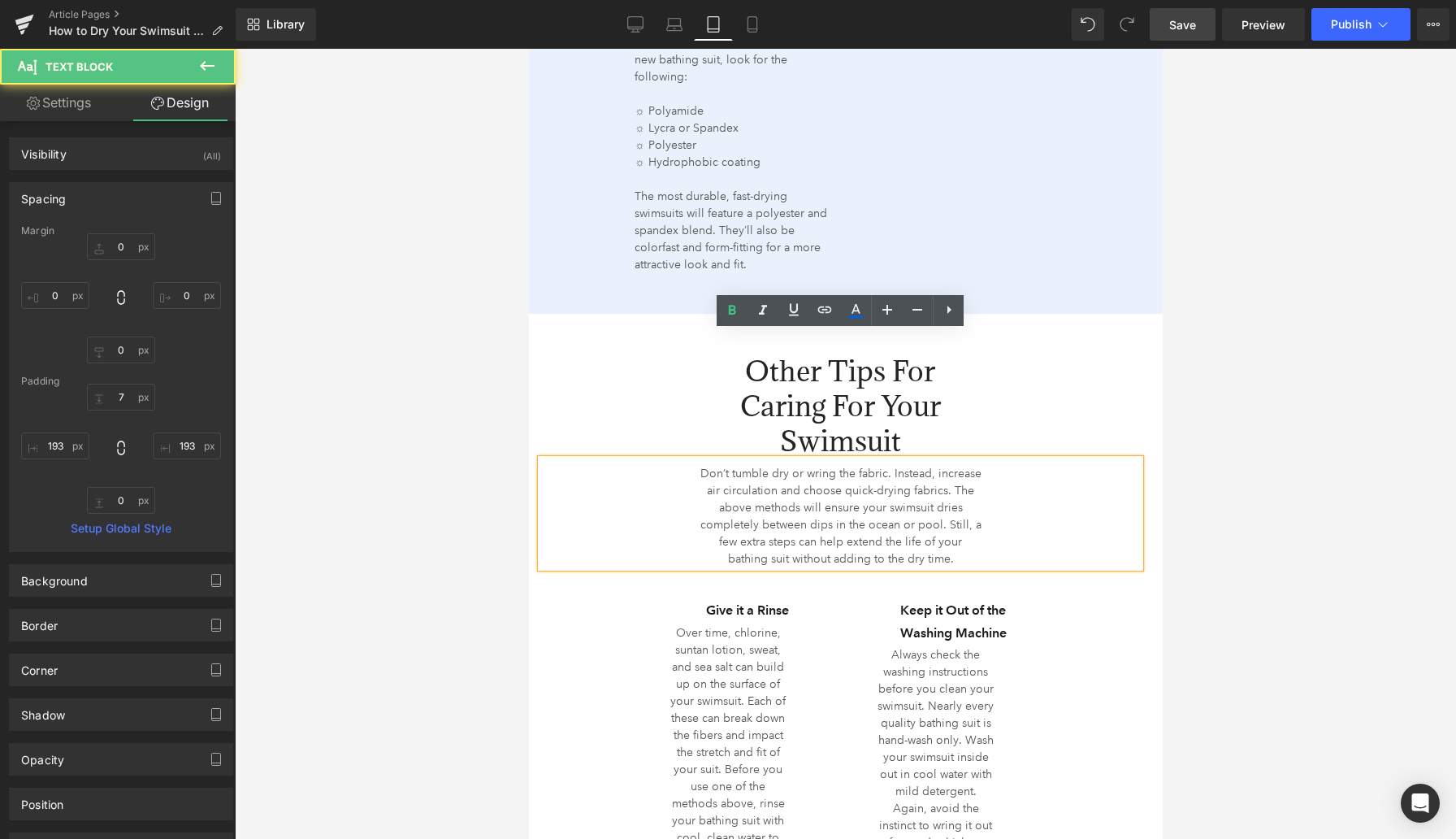
scroll to position [3022, 0]
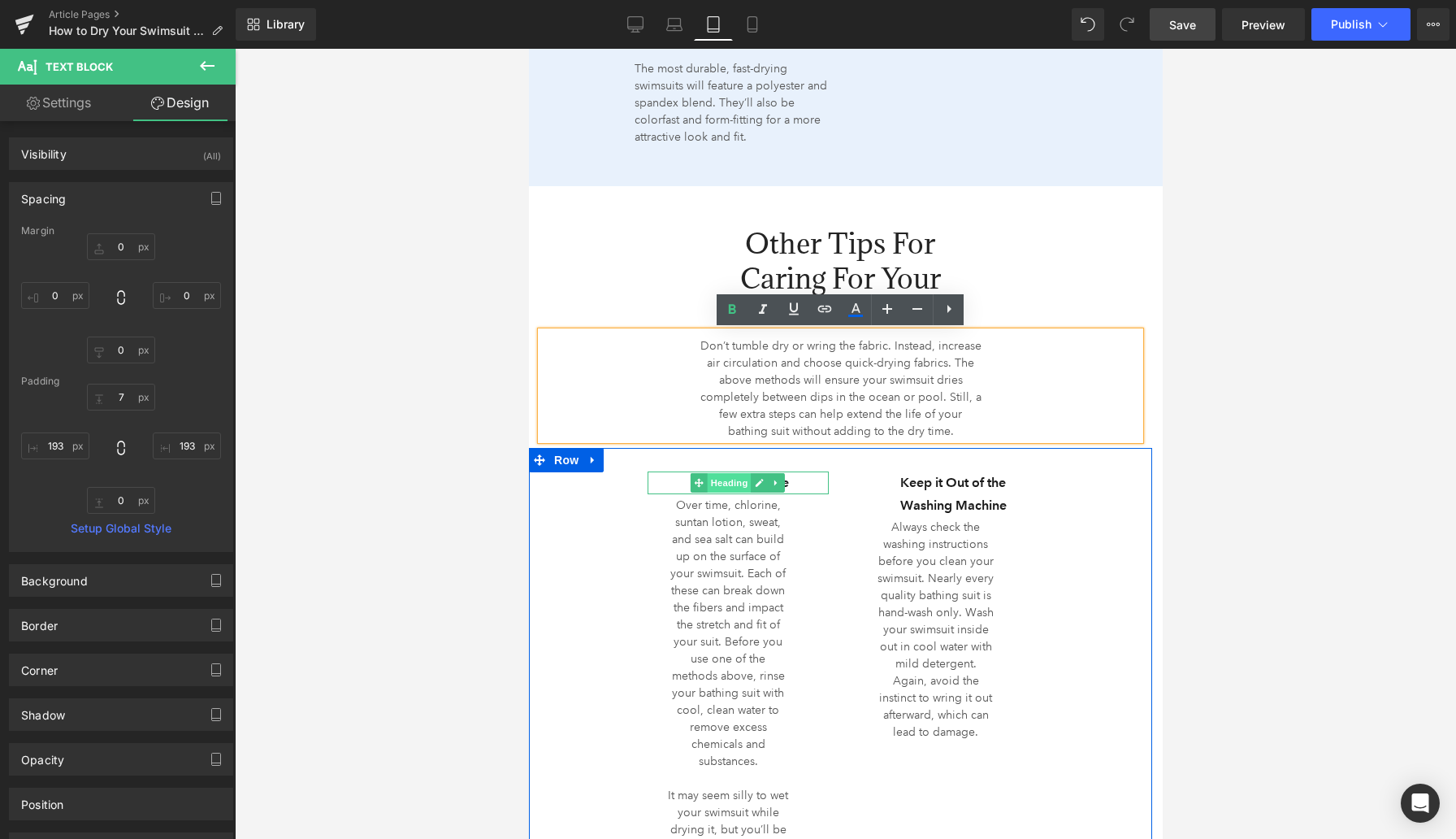
click at [722, 482] on span "Heading" at bounding box center [729, 482] width 44 height 19
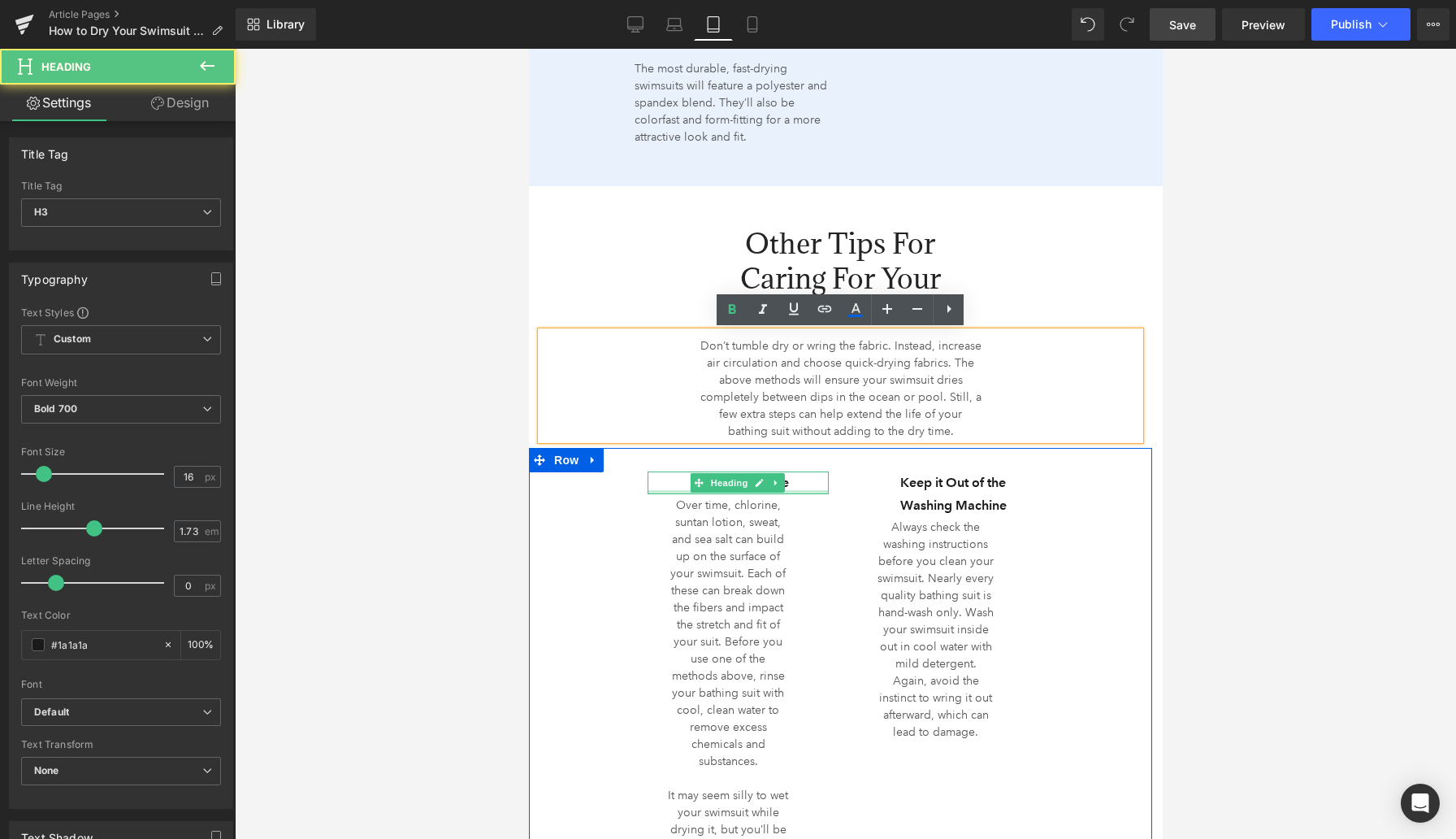
click at [659, 491] on div at bounding box center [737, 492] width 181 height 4
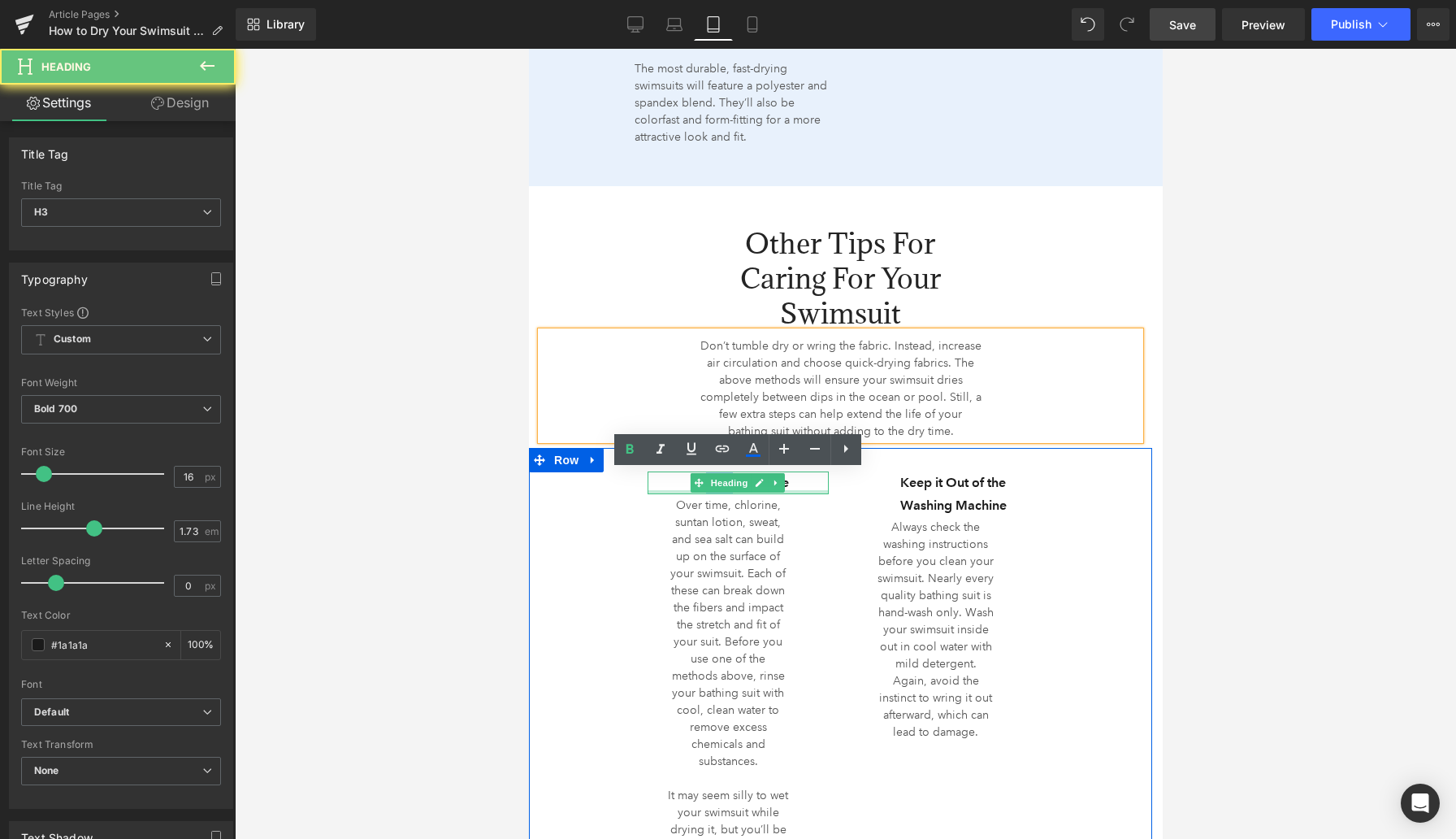
click at [659, 491] on div "Give it a Rinse" at bounding box center [737, 482] width 181 height 23
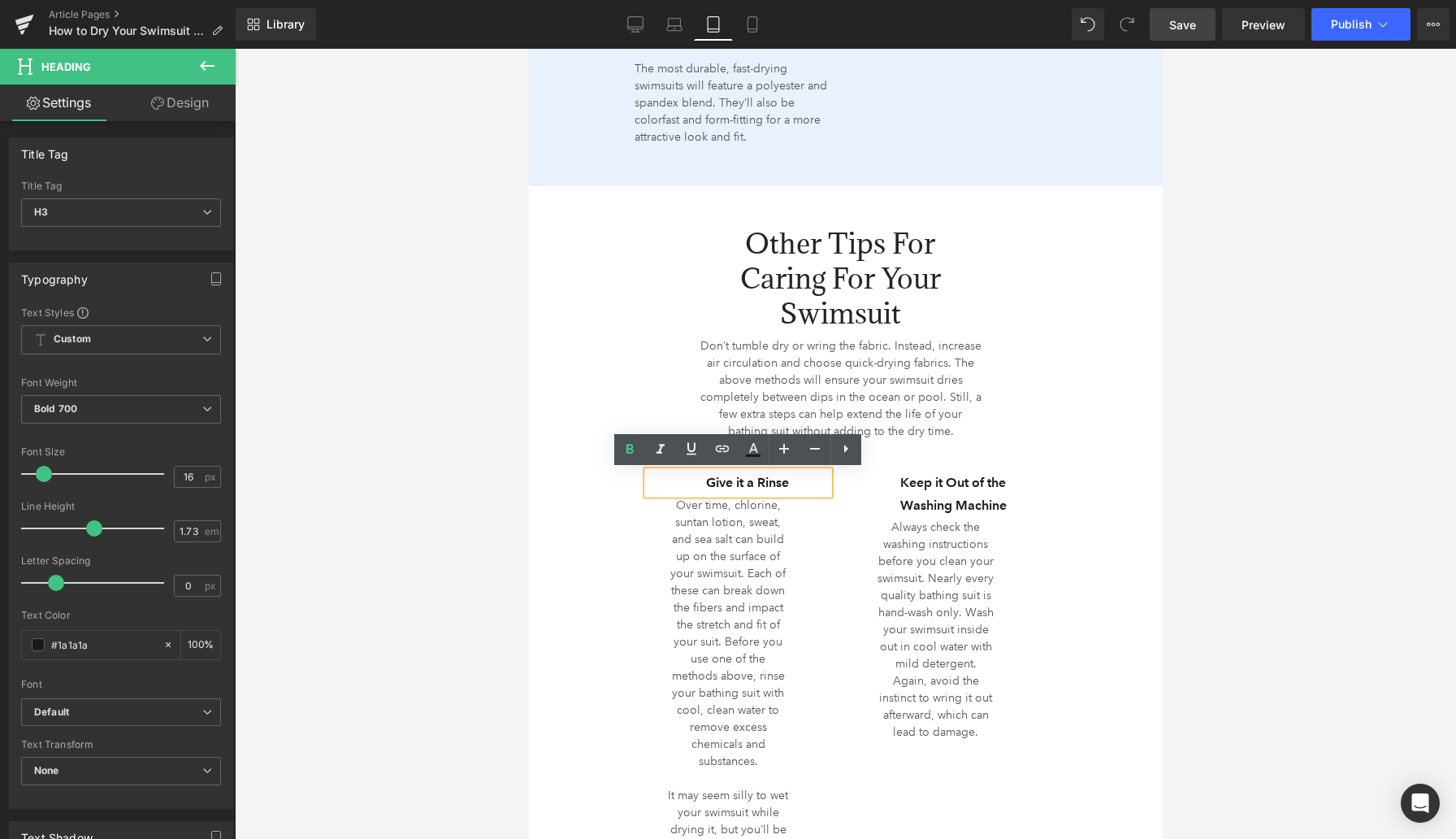
click at [688, 485] on h3 "Give it a Rinse" at bounding box center [747, 482] width 163 height 23
click at [689, 485] on h3 "Give it a Rinse" at bounding box center [747, 482] width 163 height 23
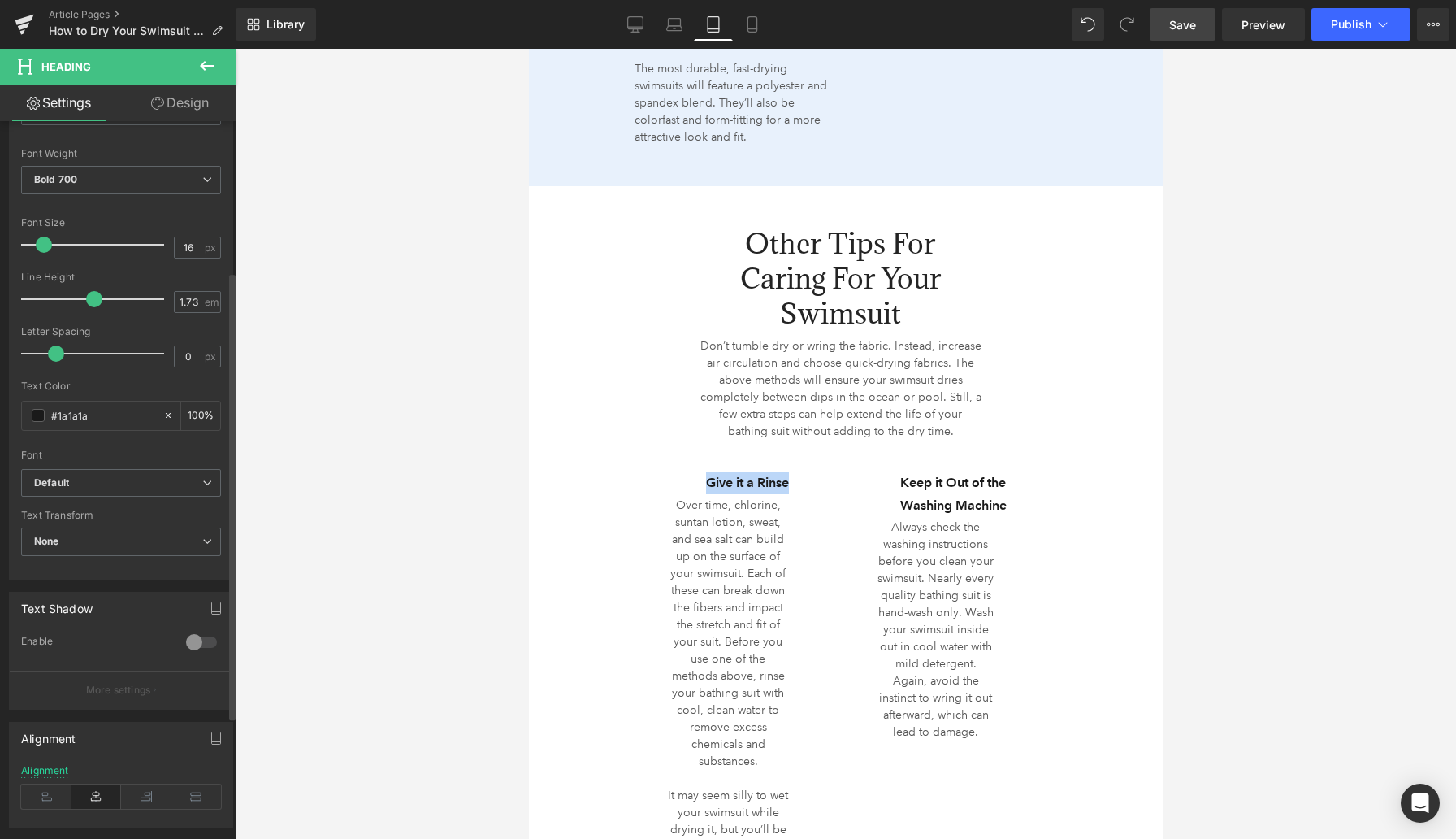
scroll to position [240, 0]
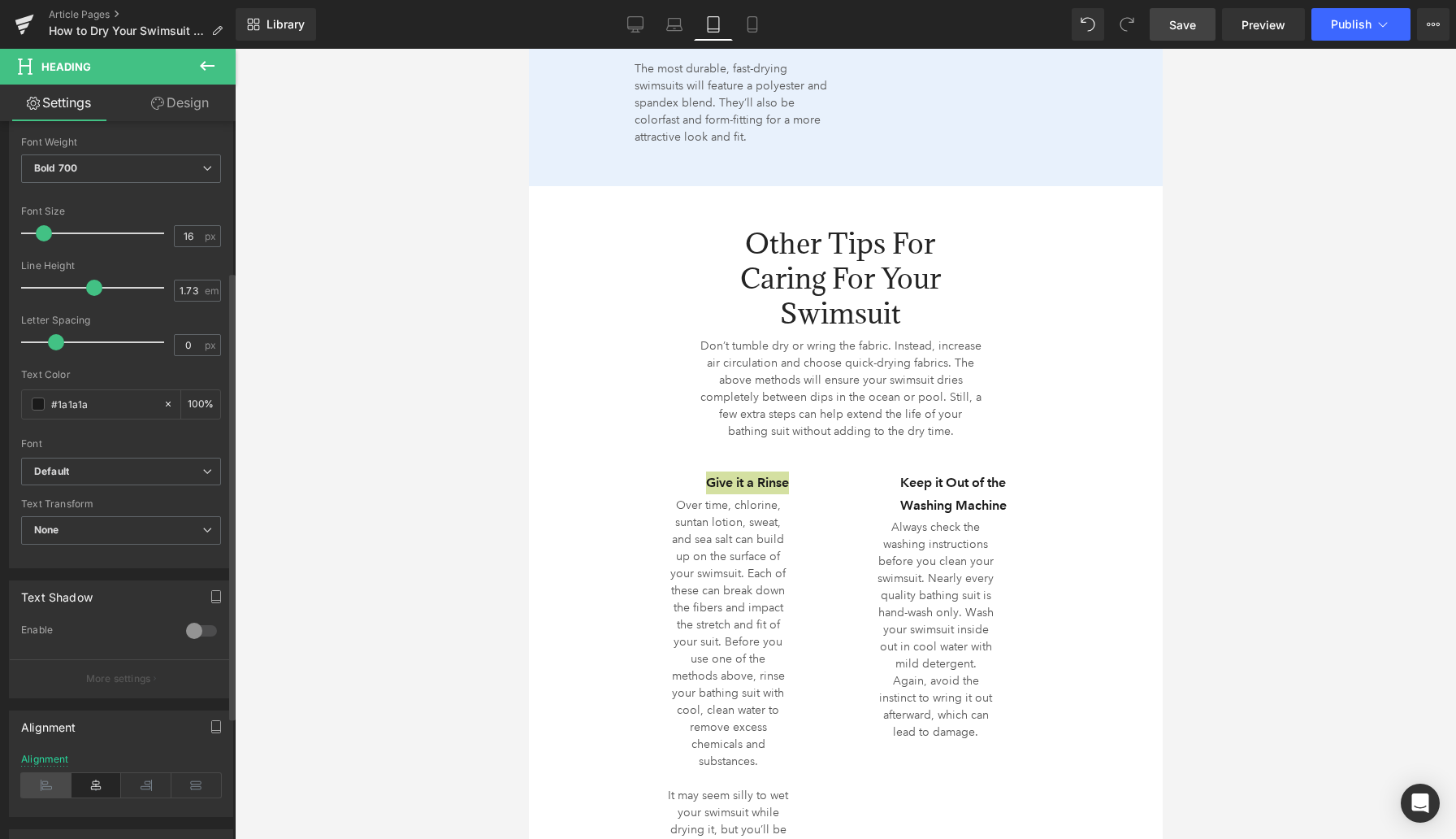
click at [53, 784] on icon at bounding box center [46, 784] width 50 height 24
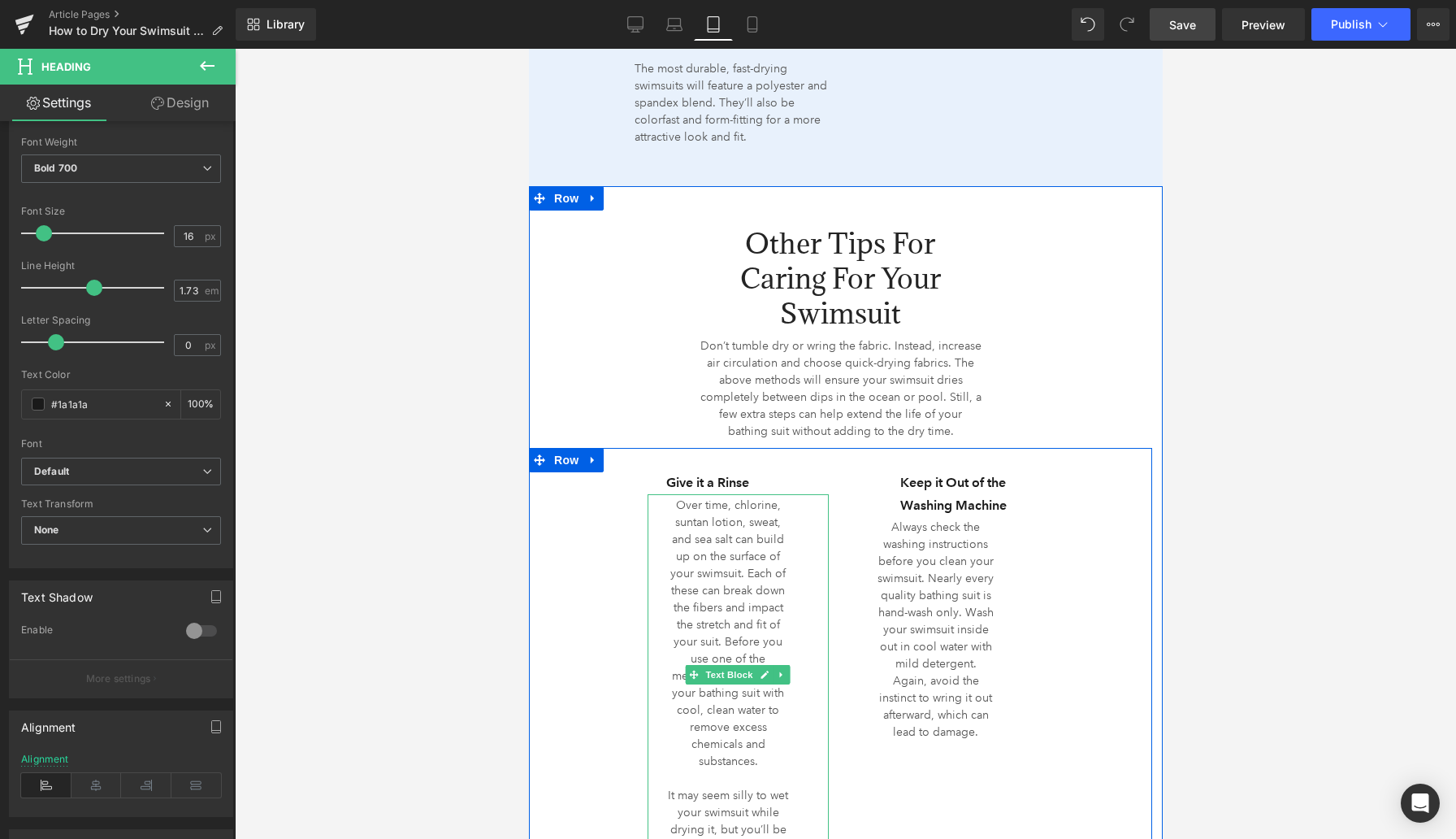
click at [717, 596] on p "Over time, chlorine, suntan lotion, sweat, and sea salt can build up on the sur…" at bounding box center [728, 632] width 123 height 273
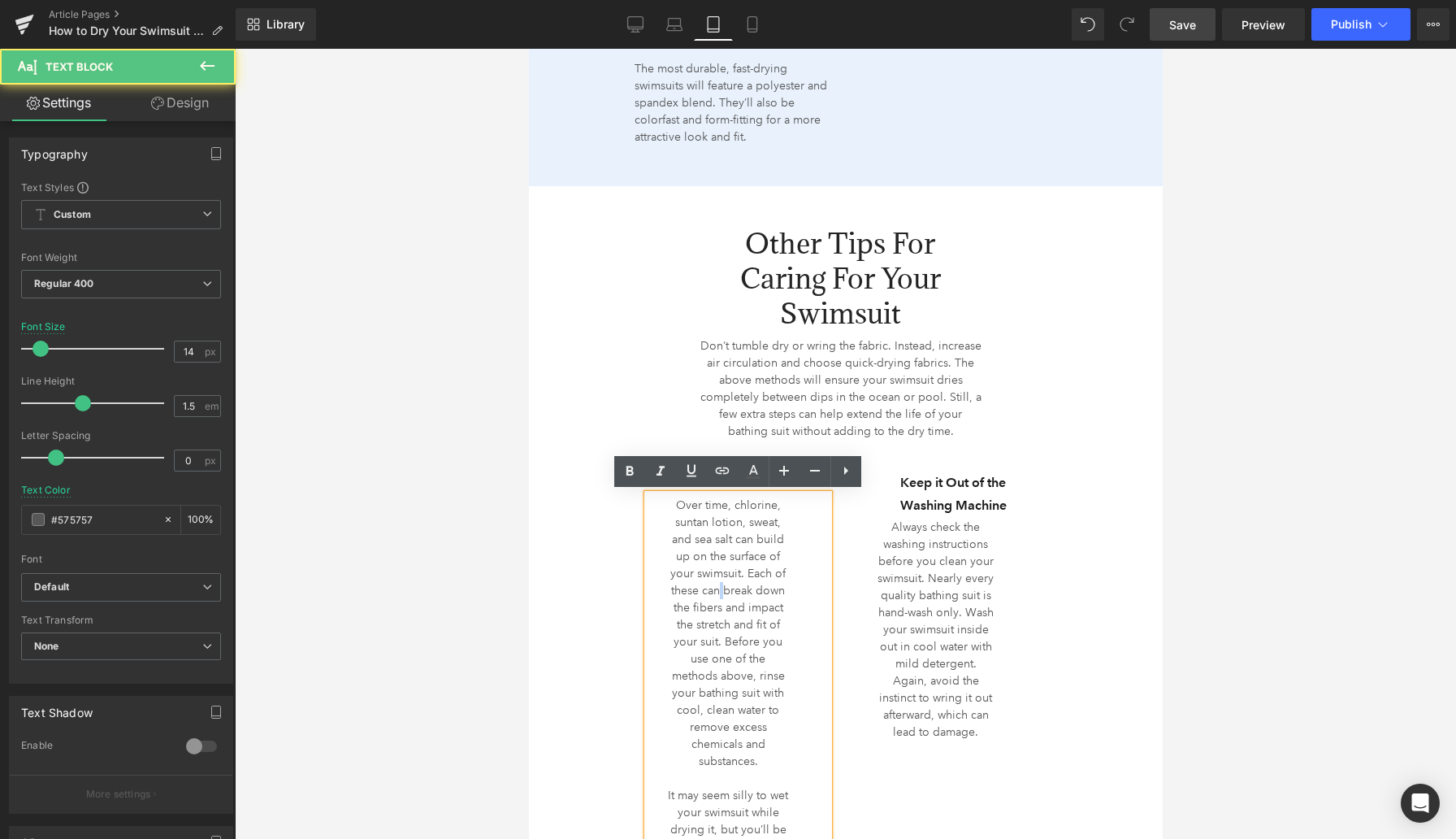
click at [717, 596] on p "Over time, chlorine, suntan lotion, sweat, and sea salt can build up on the sur…" at bounding box center [728, 632] width 123 height 273
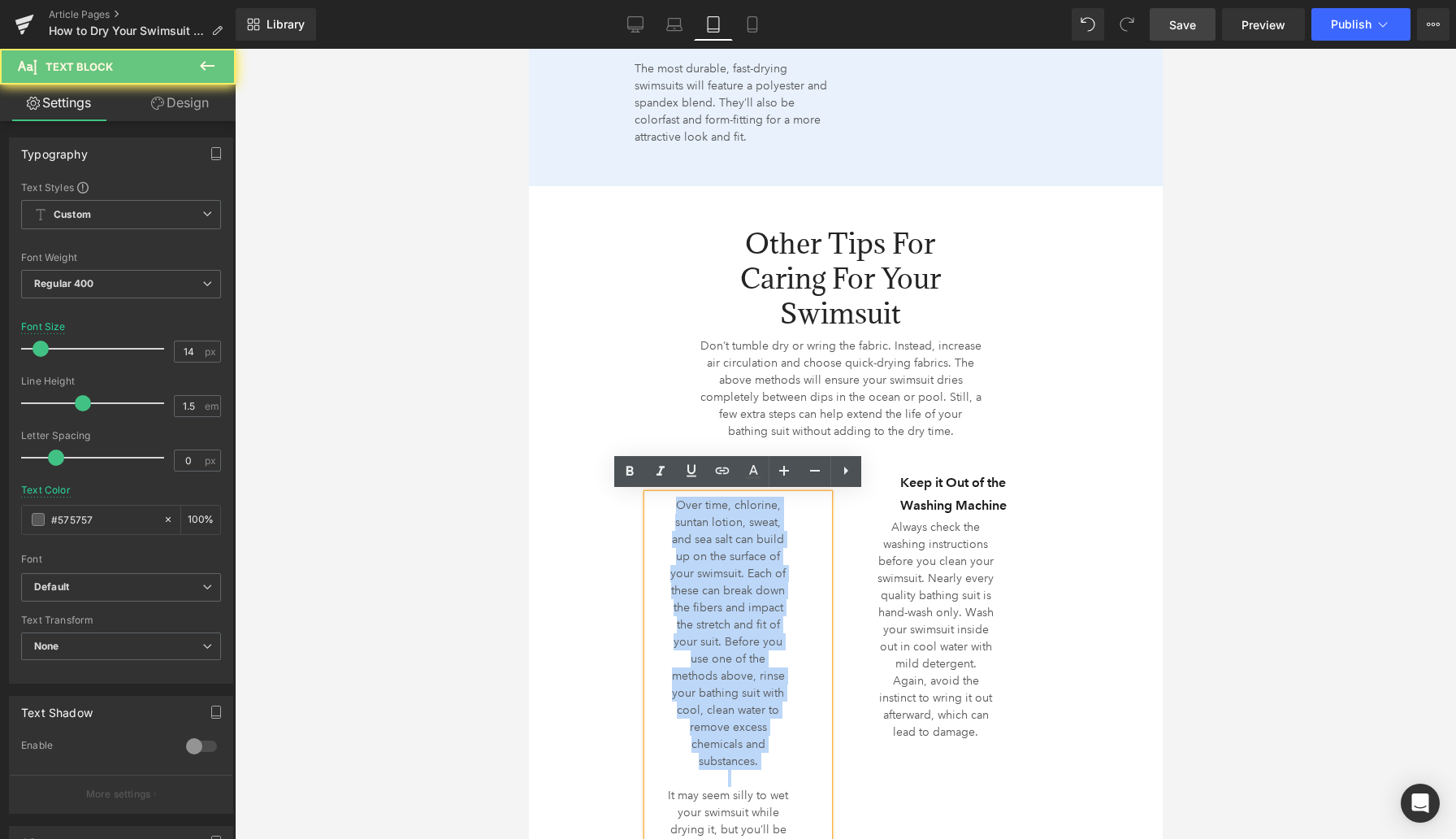
click at [717, 596] on p "Over time, chlorine, suntan lotion, sweat, and sea salt can build up on the sur…" at bounding box center [728, 632] width 123 height 273
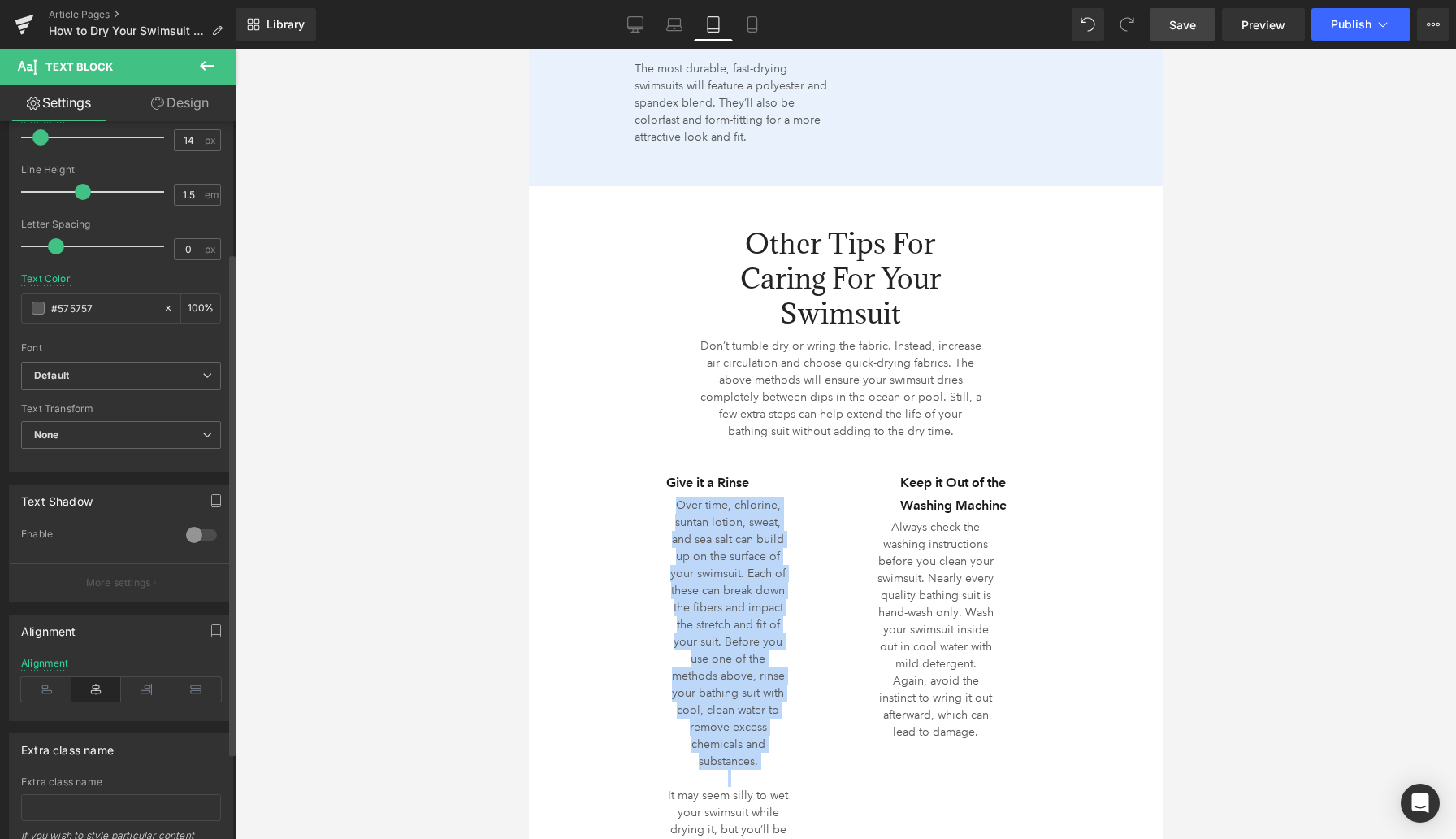
scroll to position [297, 0]
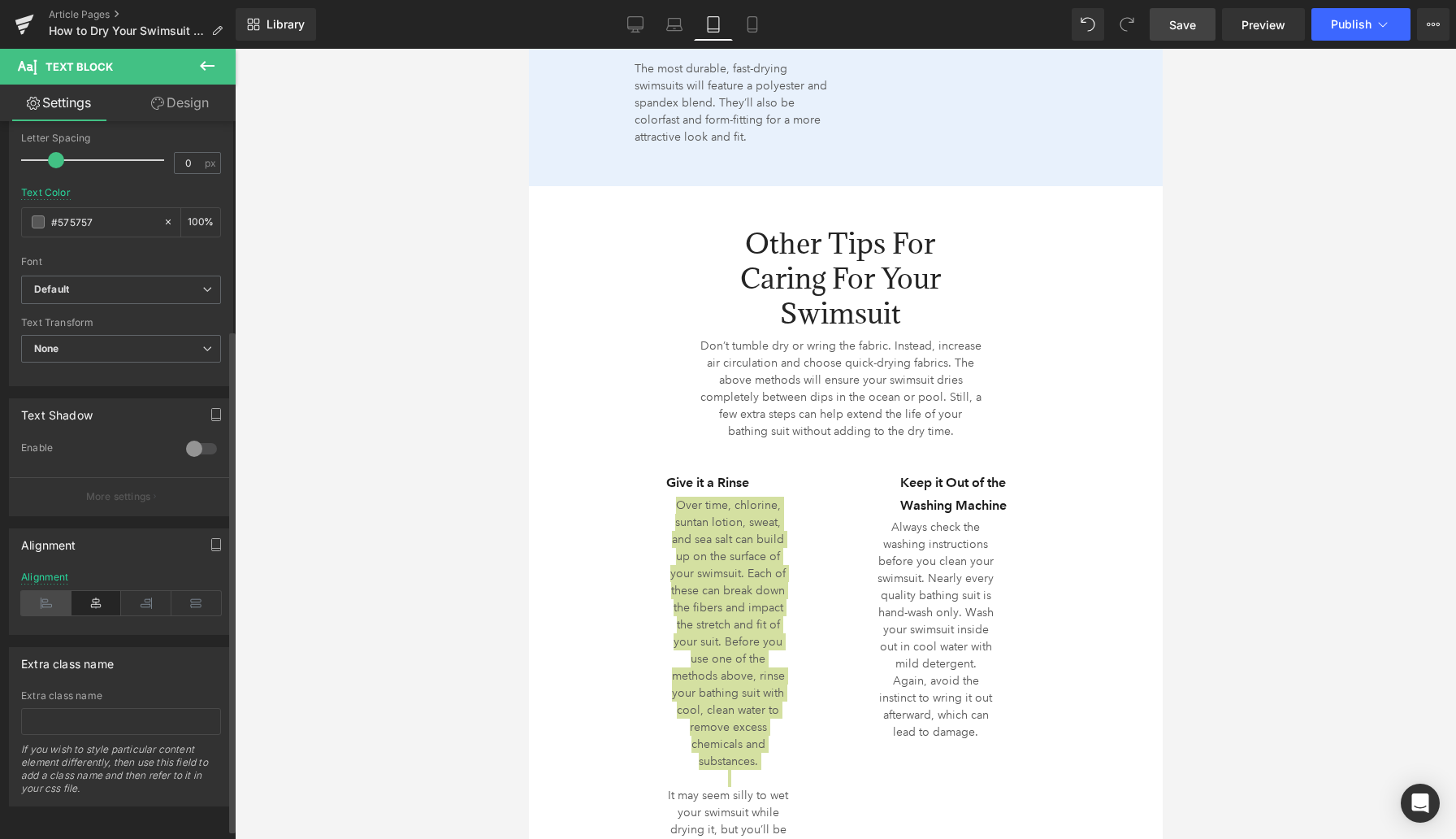
click at [43, 606] on icon at bounding box center [46, 603] width 50 height 24
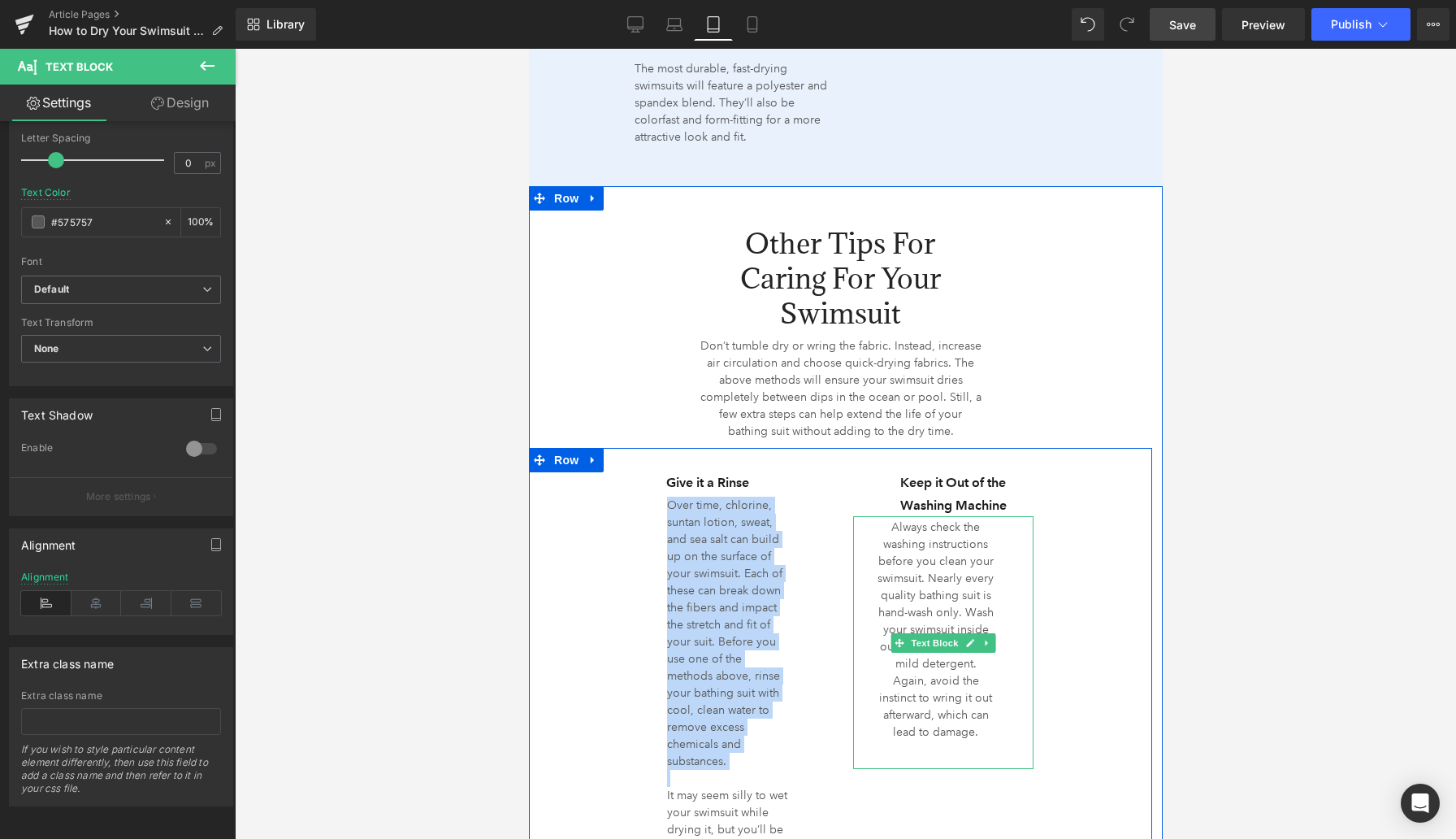
click at [943, 577] on p "Always check the washing instructions before you clean your swimsuit. Nearly ev…" at bounding box center [935, 629] width 118 height 222
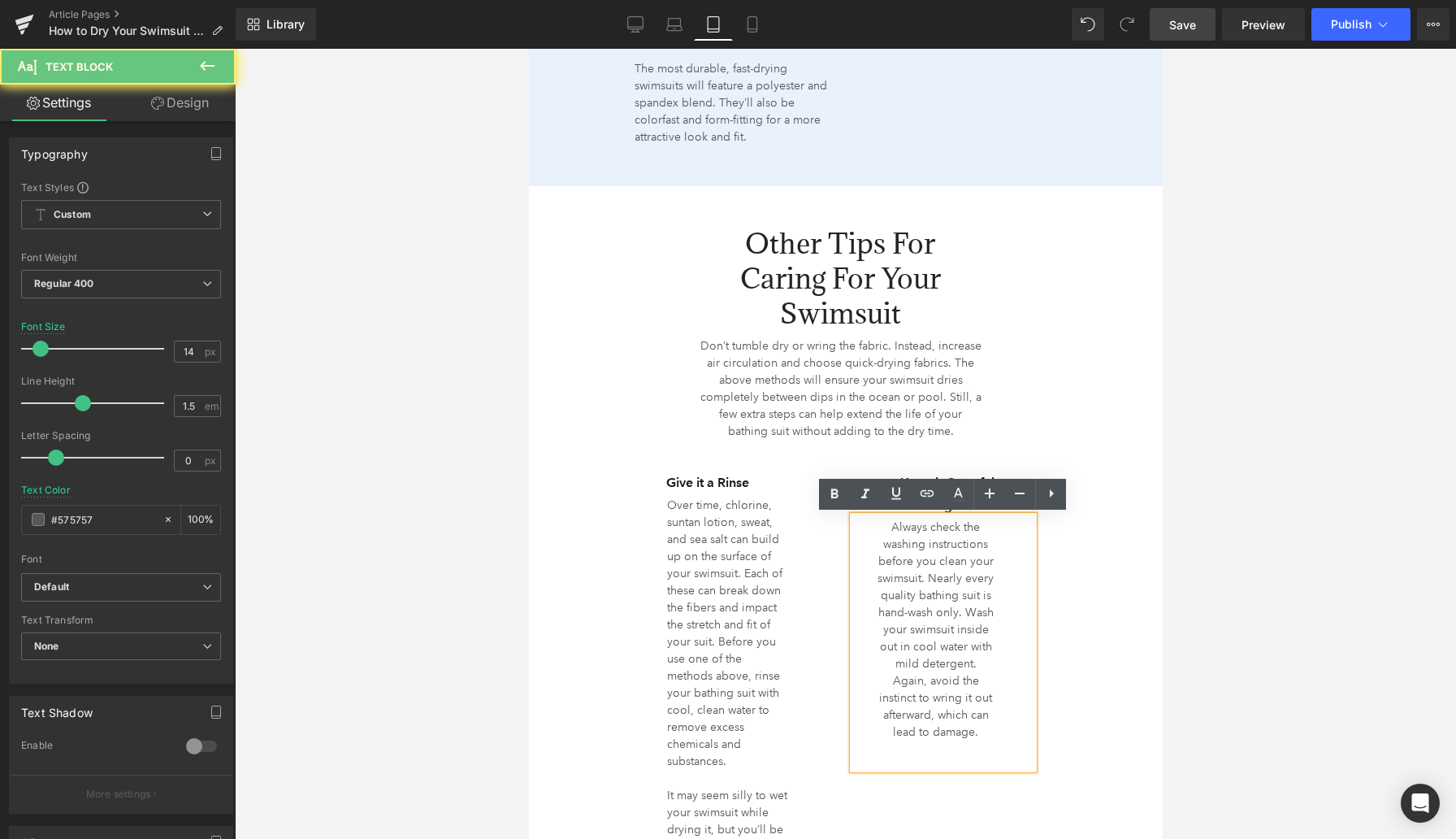
click at [943, 577] on p "Always check the washing instructions before you clean your swimsuit. Nearly ev…" at bounding box center [935, 629] width 118 height 222
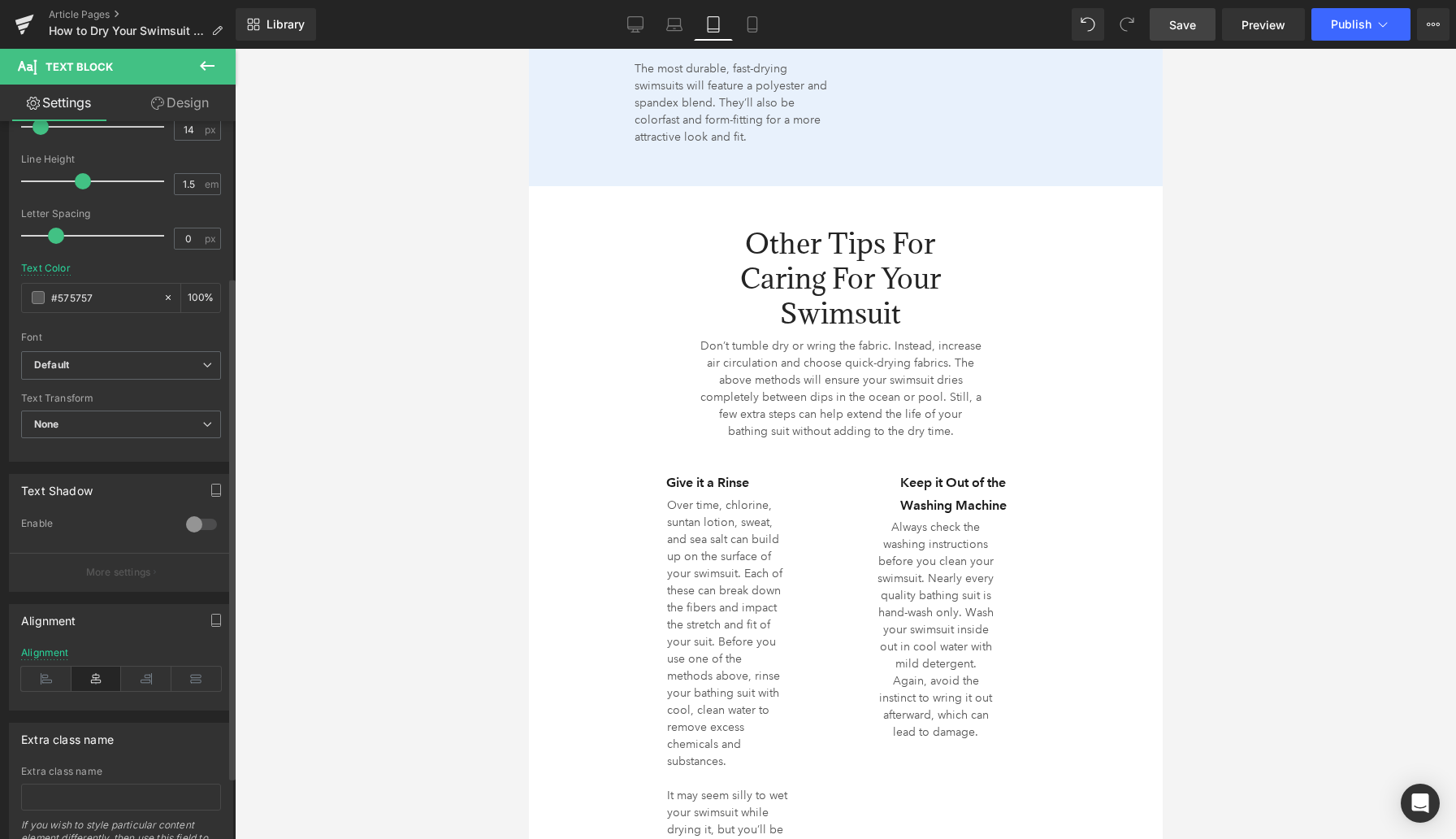
scroll to position [265, 0]
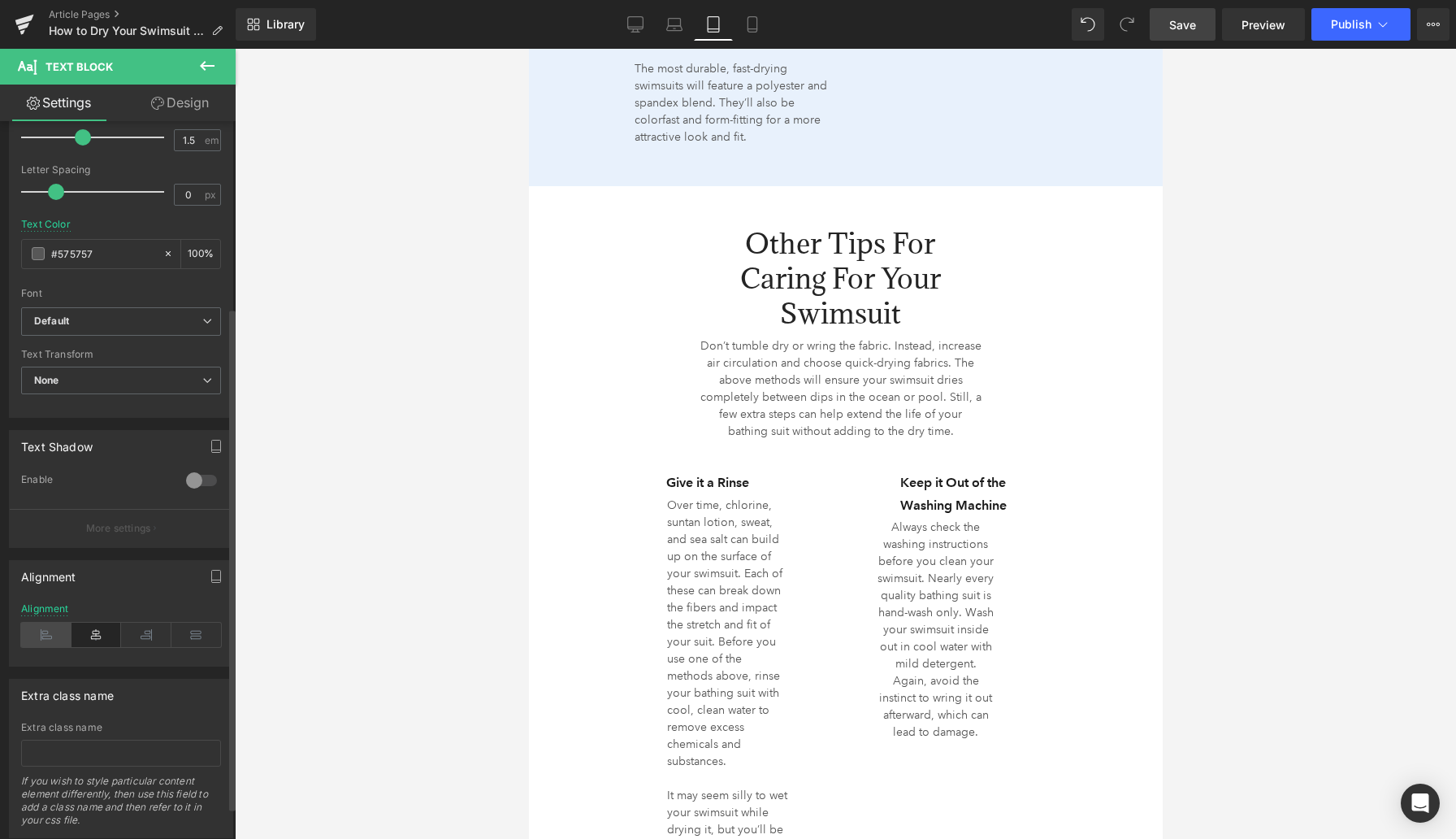
click at [45, 634] on icon at bounding box center [46, 634] width 50 height 24
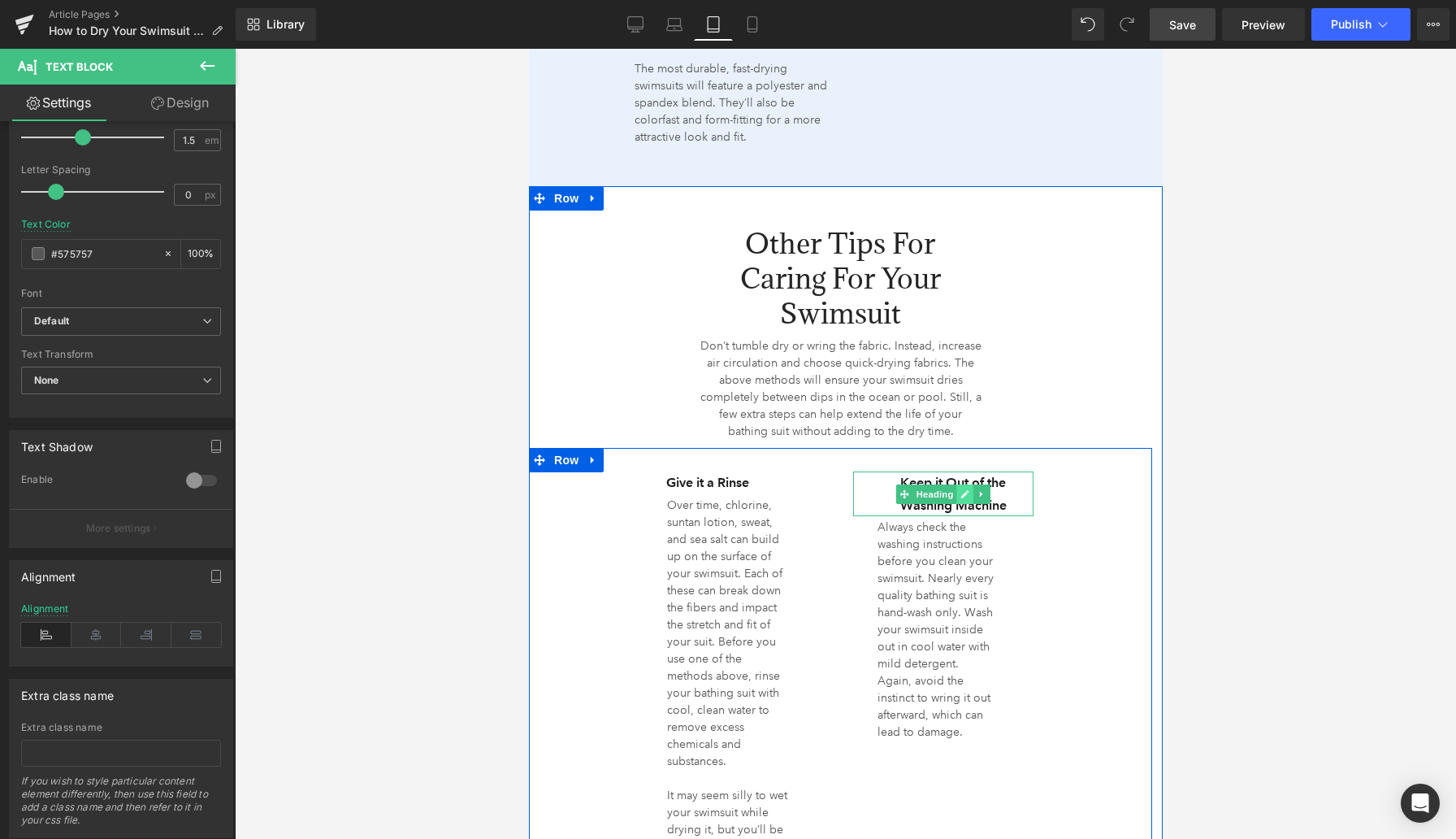
click at [968, 492] on icon at bounding box center [964, 495] width 9 height 10
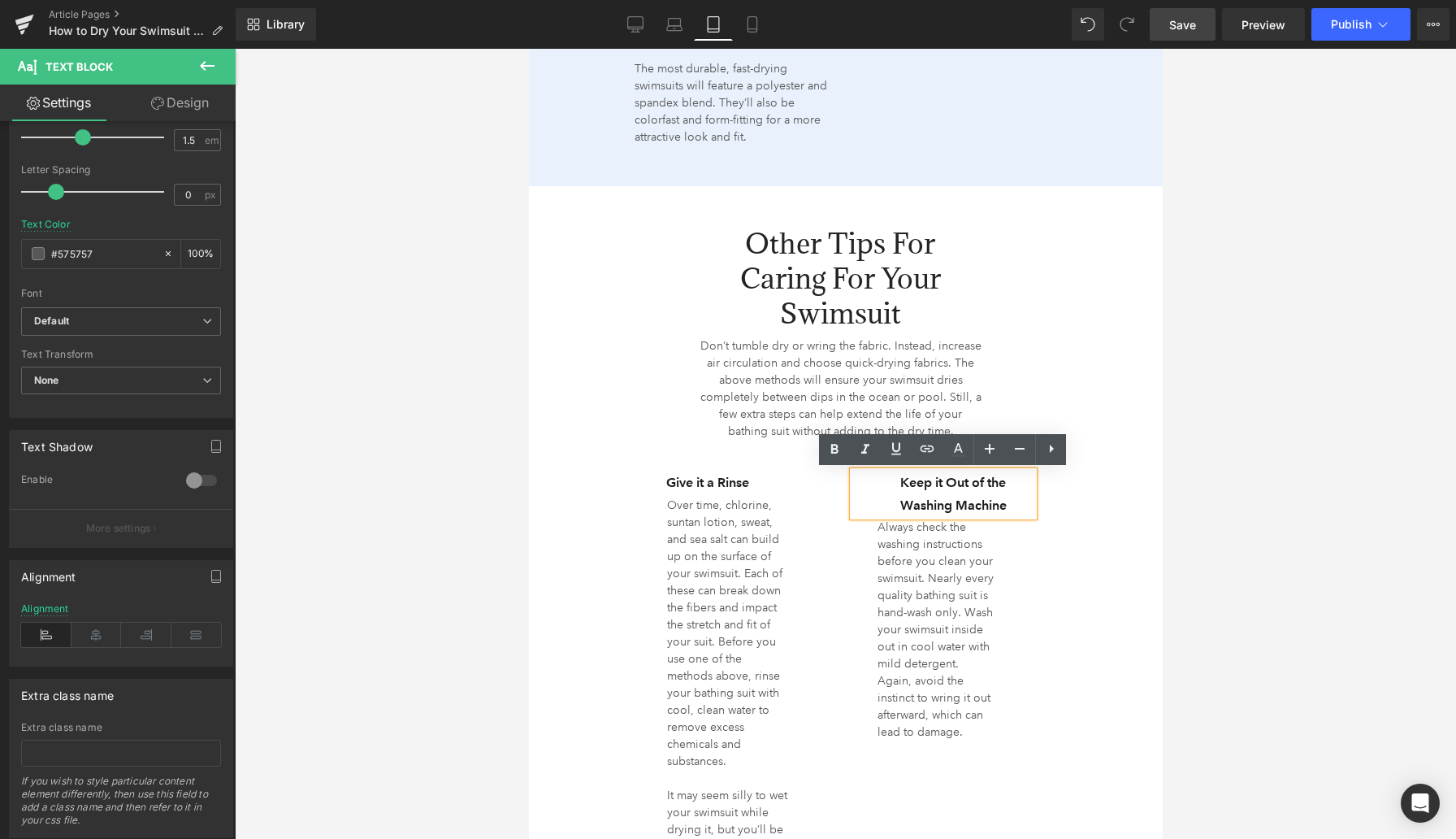
click at [1004, 496] on h3 "Keep it Out of the Washing Machine" at bounding box center [953, 493] width 161 height 45
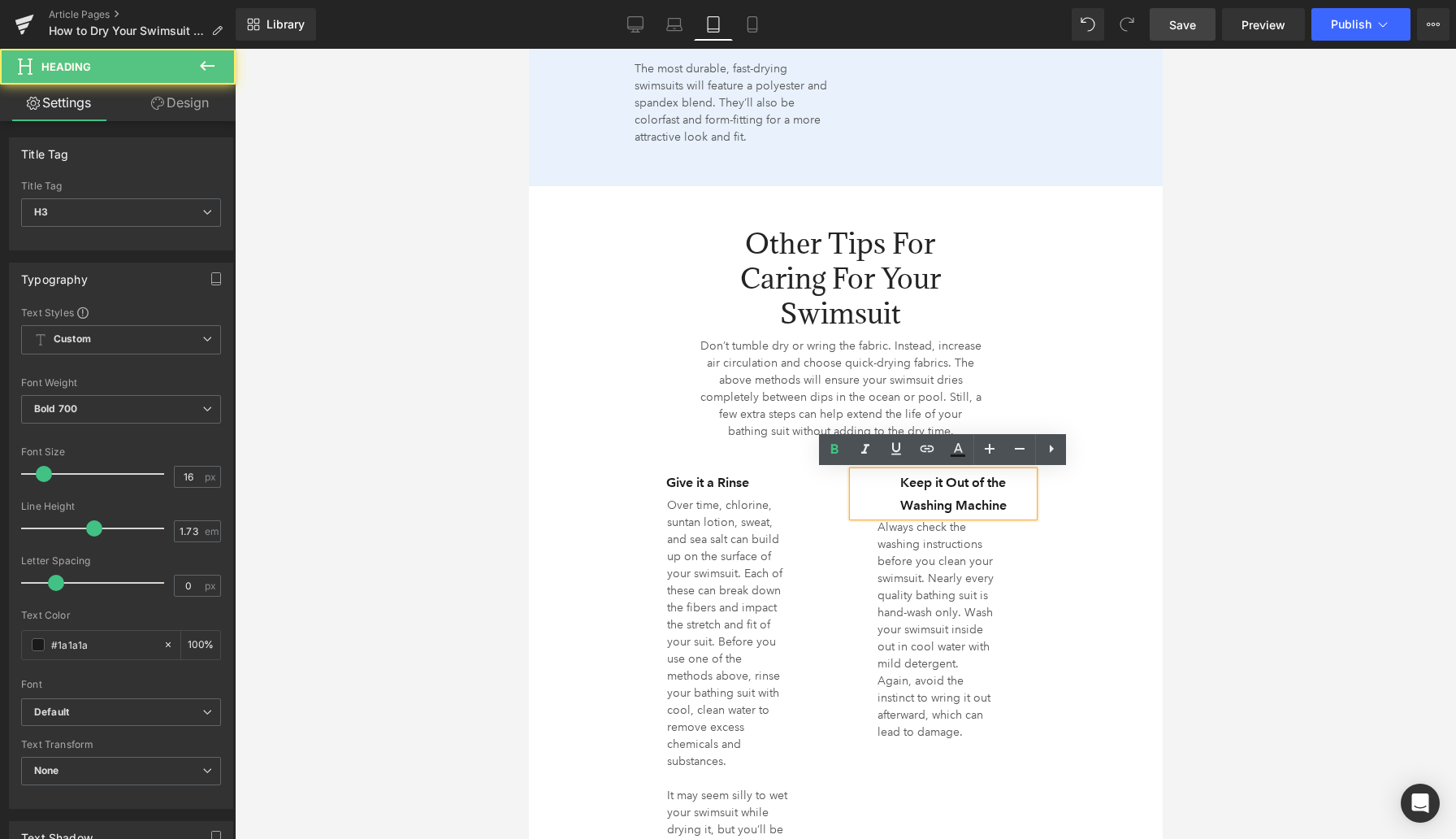
click at [1004, 496] on h3 "Keep it Out of the Washing Machine" at bounding box center [953, 493] width 161 height 45
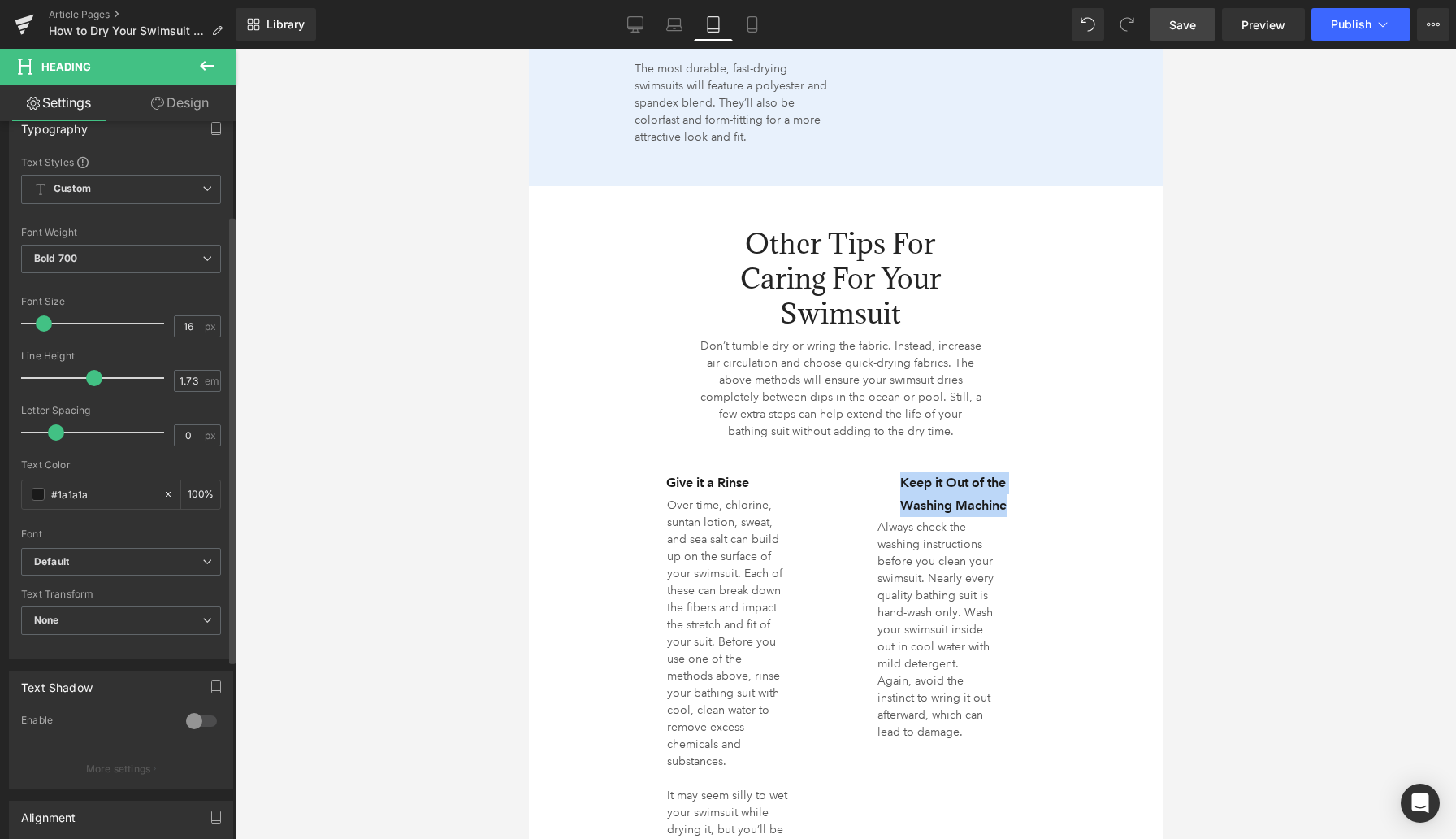
scroll to position [282, 0]
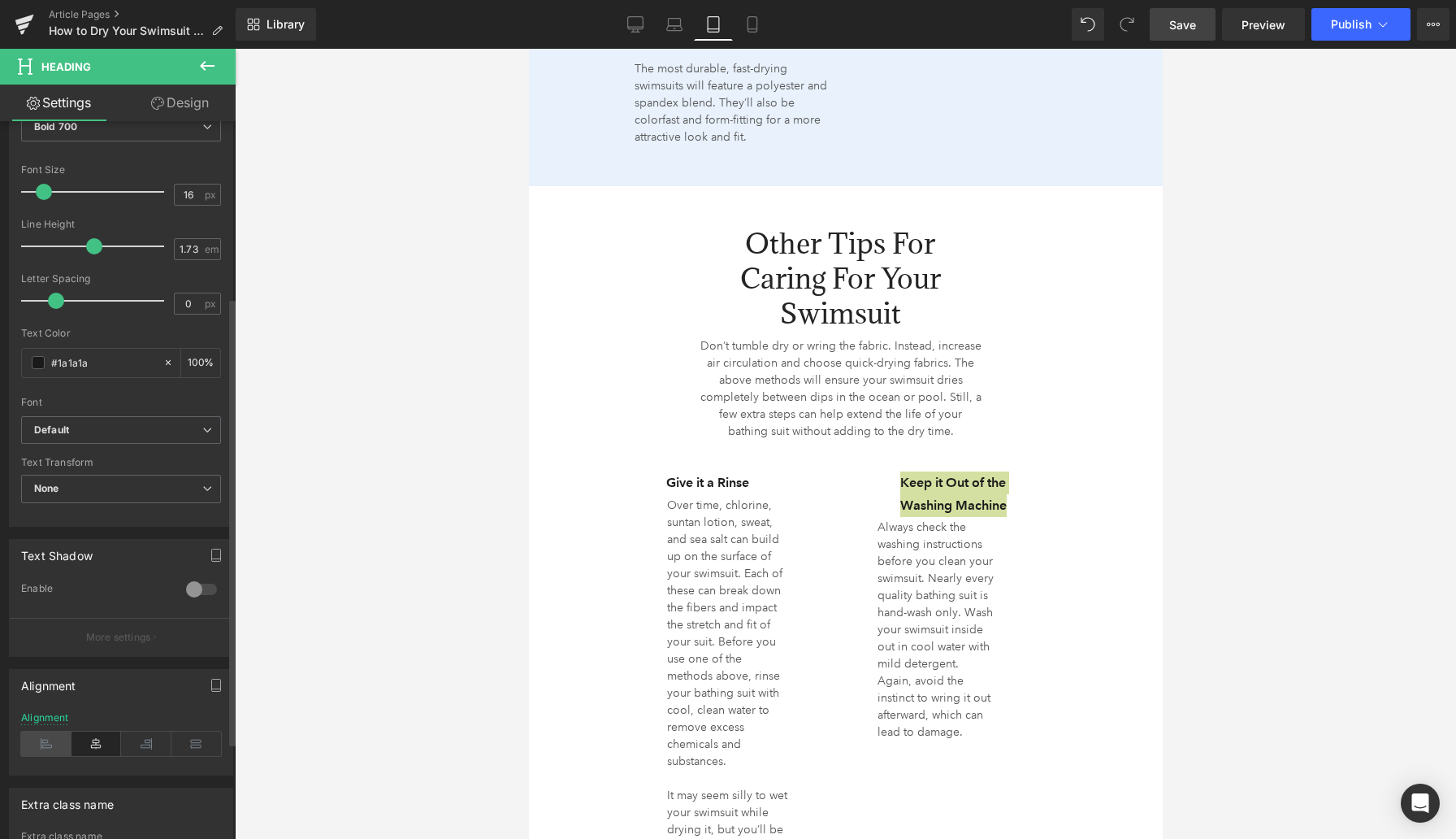
click at [45, 740] on icon at bounding box center [46, 743] width 50 height 24
click at [411, 588] on div at bounding box center [846, 443] width 1222 height 790
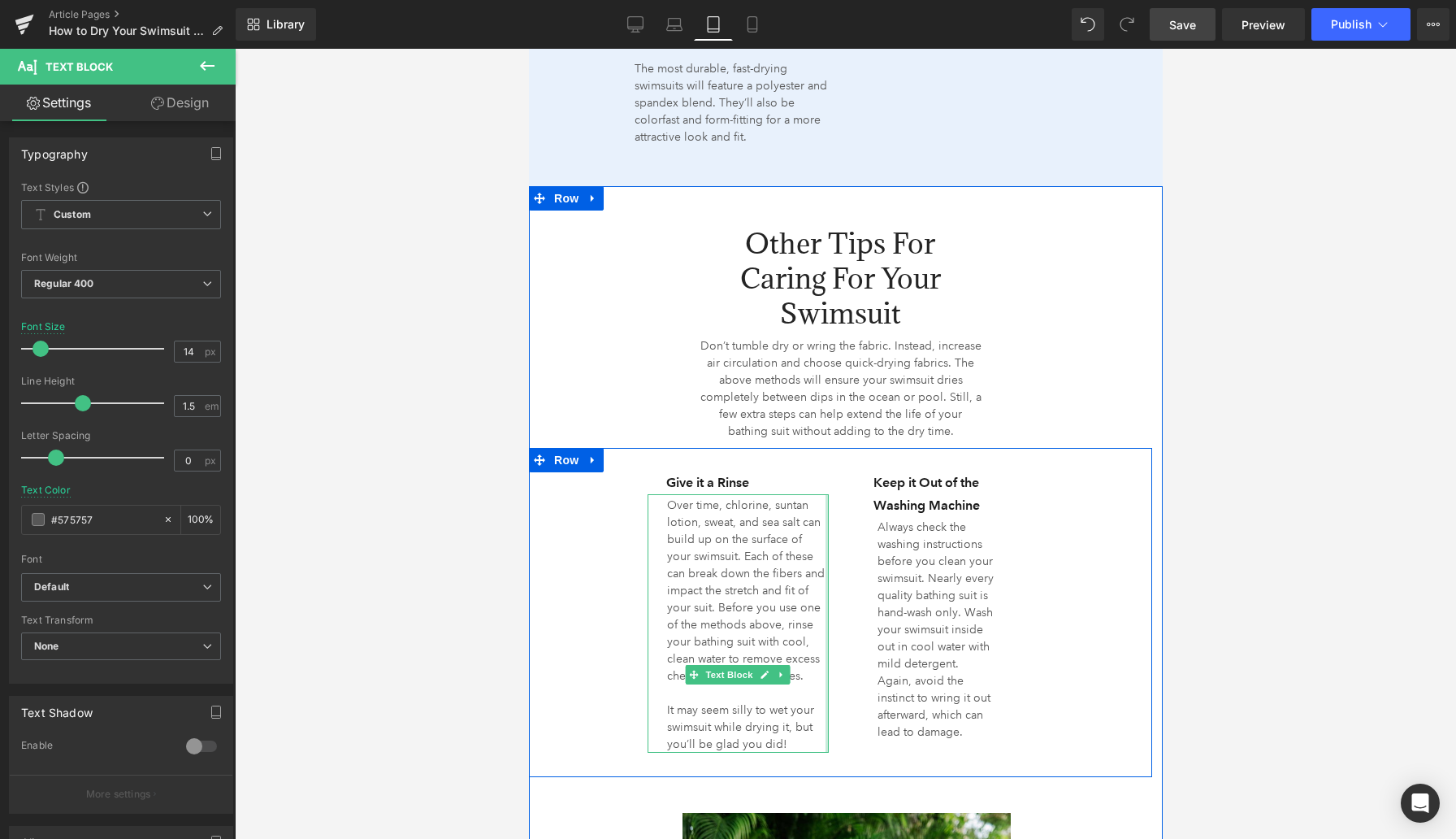
drag, startPoint x: 824, startPoint y: 610, endPoint x: 860, endPoint y: 608, distance: 36.1
click at [860, 608] on div "Give it a Rinse Heading Over time, chlorine, suntan lotion, sweat, and sea salt…" at bounding box center [840, 612] width 623 height 329
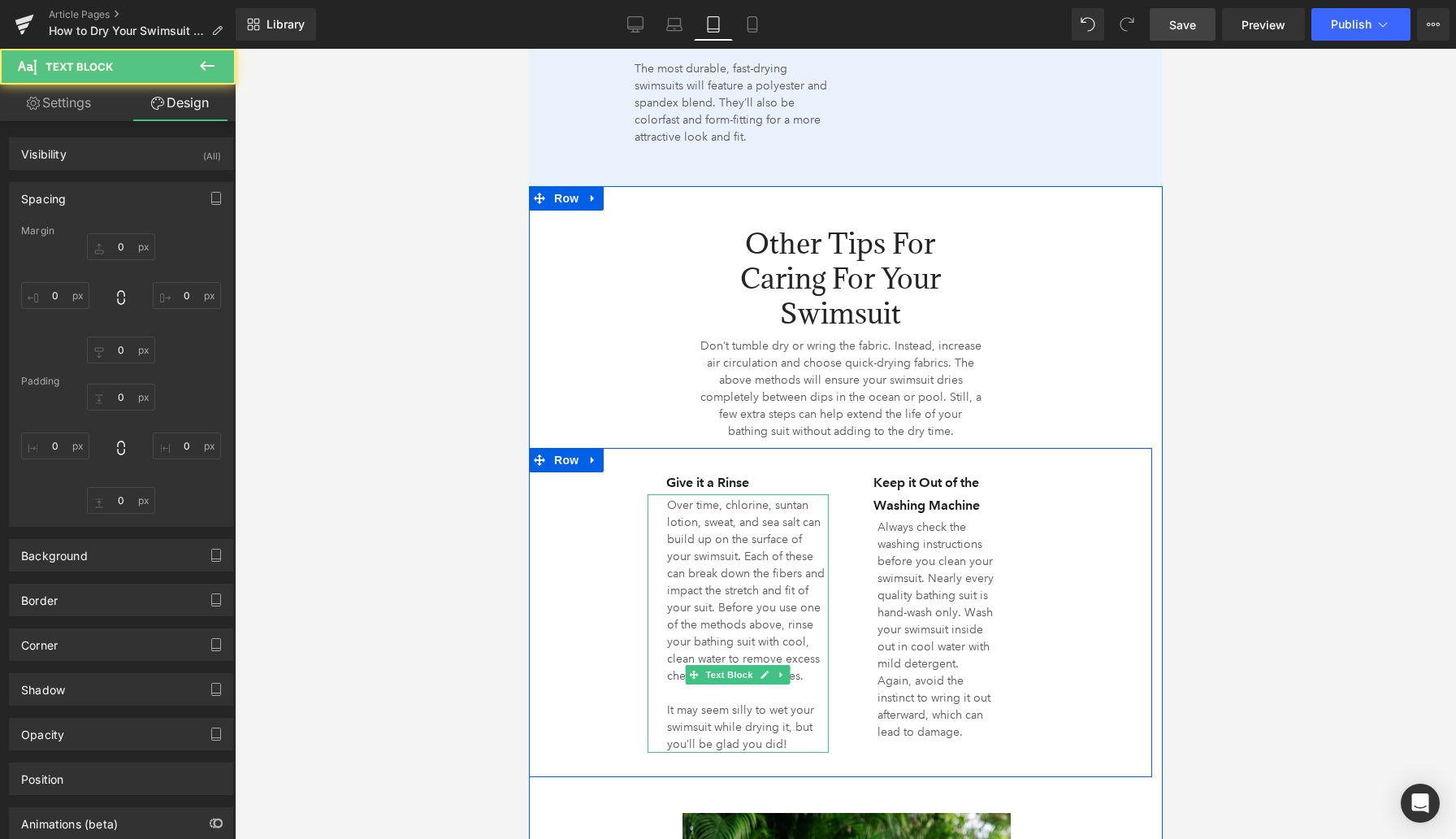
type input "0"
type input "3"
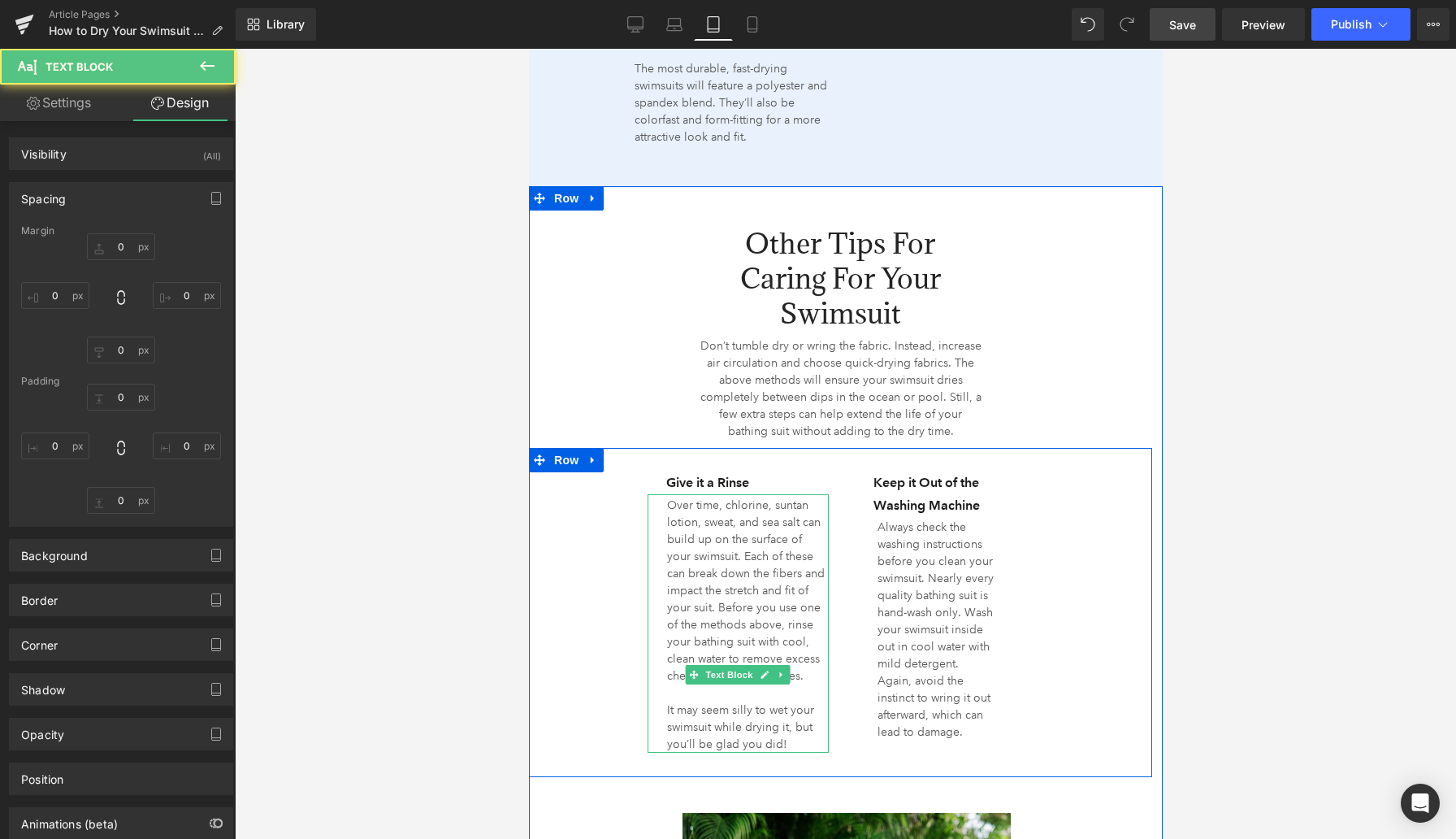
type input "4"
type input "0"
type input "24"
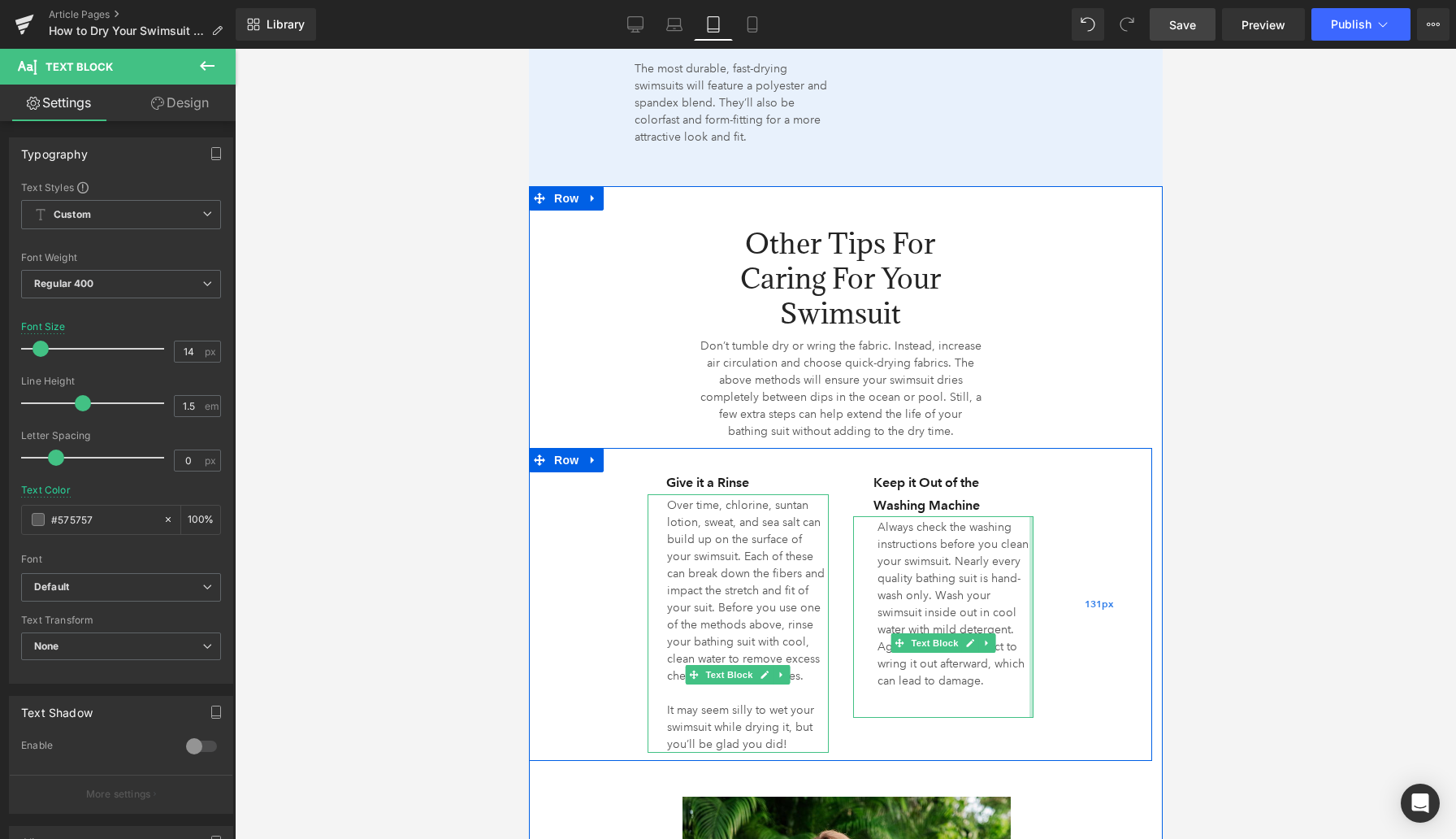
drag, startPoint x: 1031, startPoint y: 602, endPoint x: 1074, endPoint y: 600, distance: 43.0
click at [1074, 600] on div "Give it a Rinse Heading Over time, chlorine, suntan lotion, sweat, and sea salt…" at bounding box center [840, 604] width 623 height 313
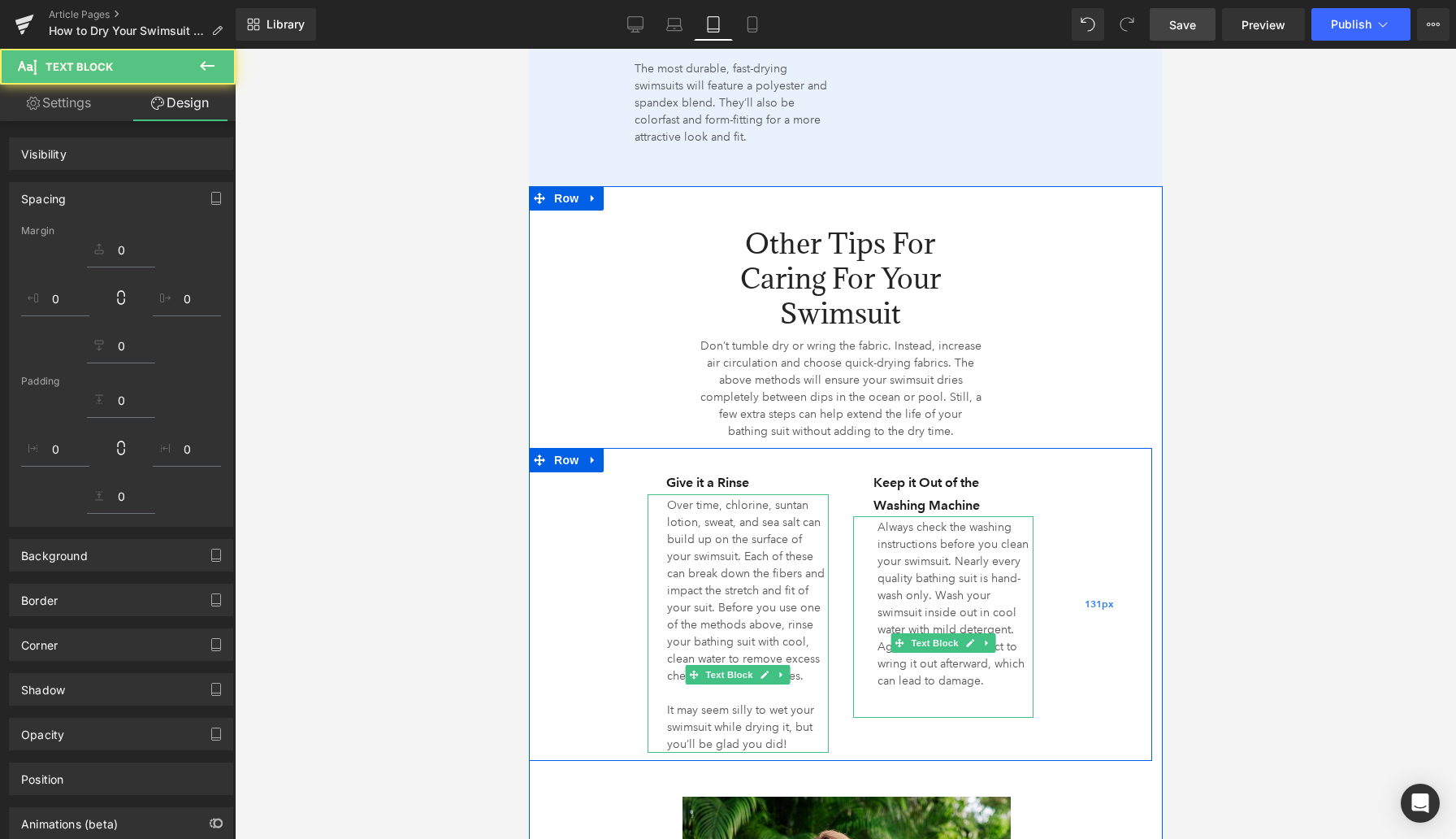
click at [1081, 600] on div "131px" at bounding box center [1098, 604] width 107 height 313
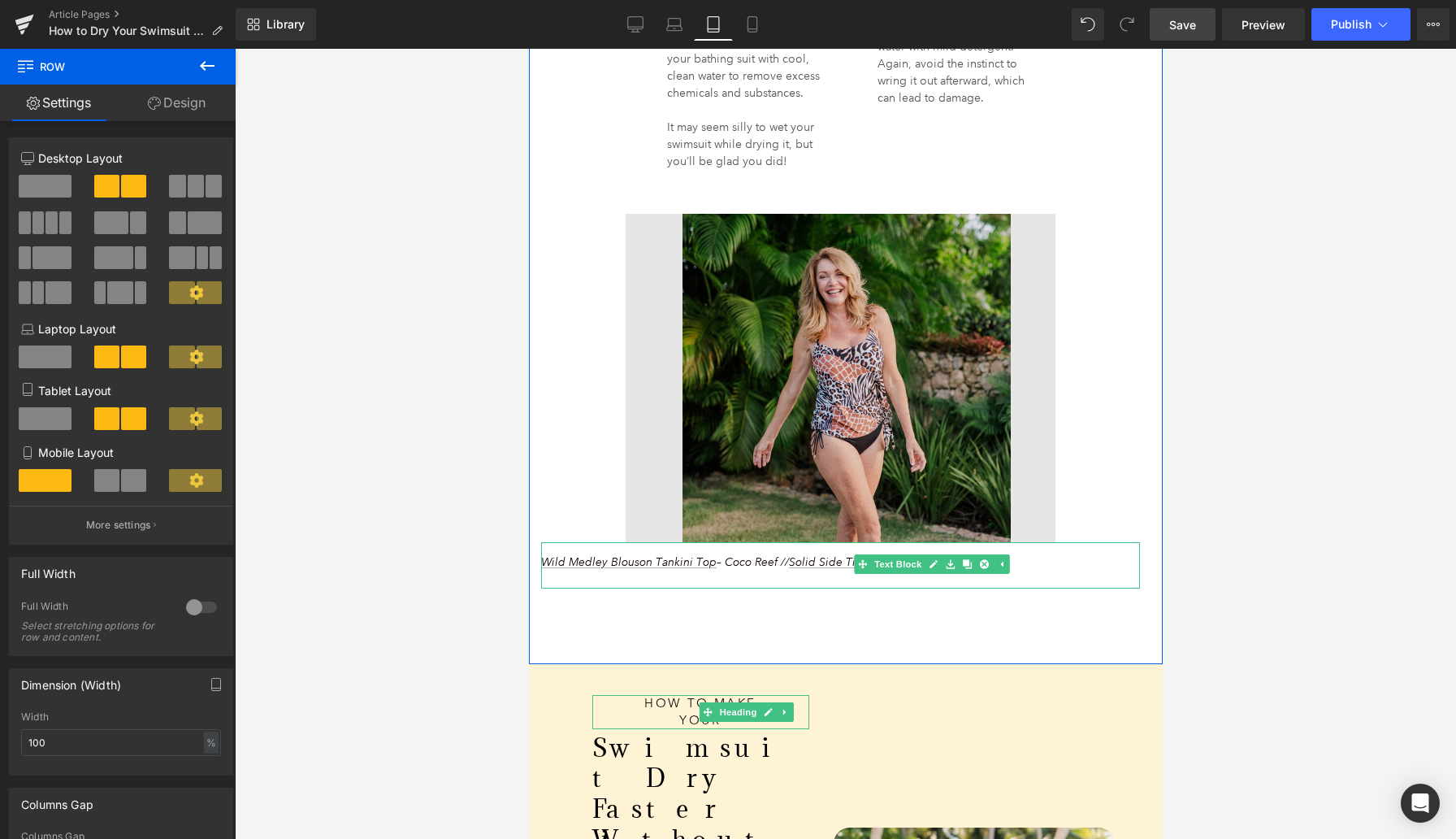
scroll to position [3605, 0]
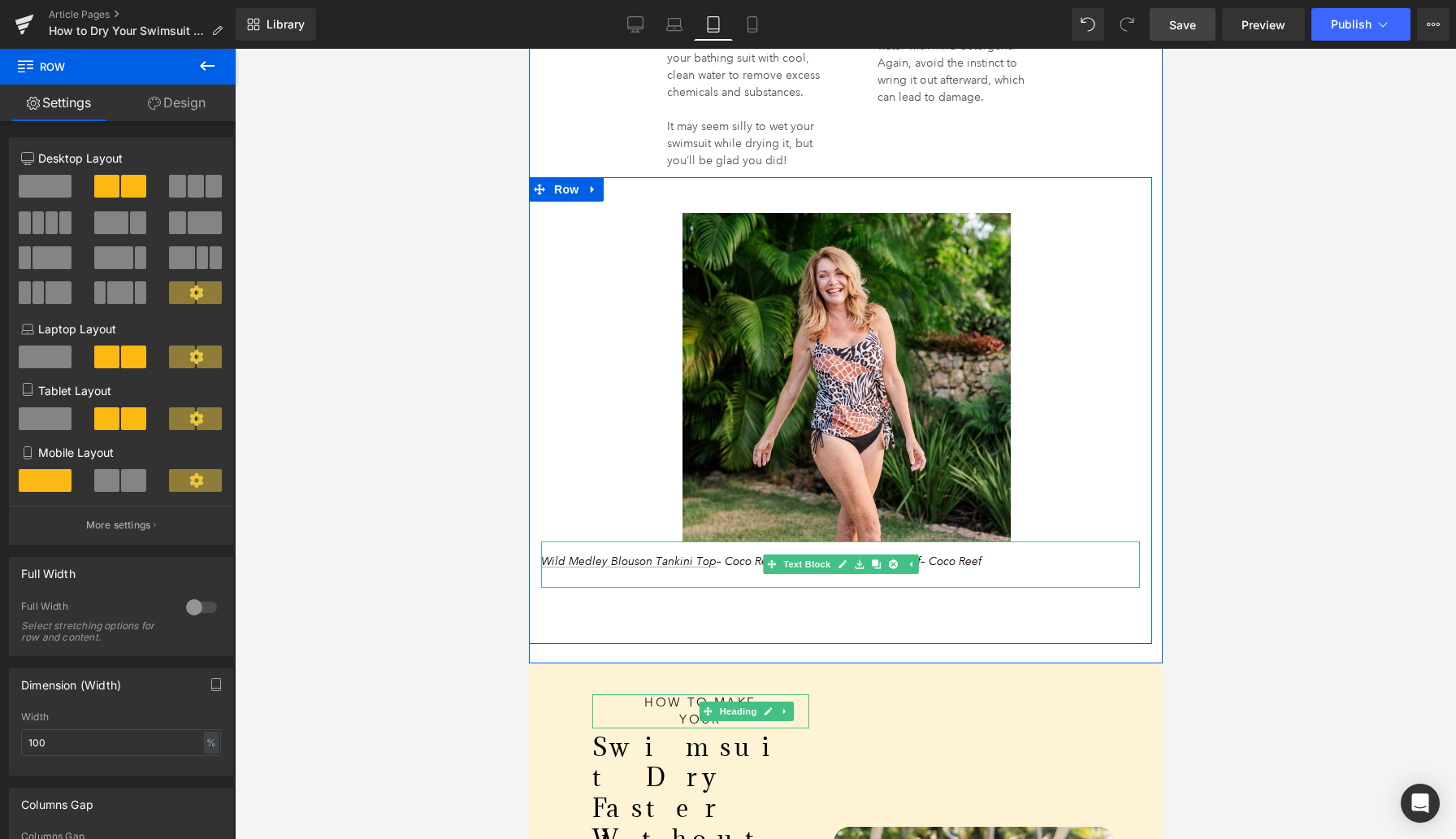
click at [725, 558] on span "Wild Medley Blouson Tankini Top – Coco Reef // Solid Side Tie Swim Brief – Coco…" at bounding box center [761, 560] width 441 height 14
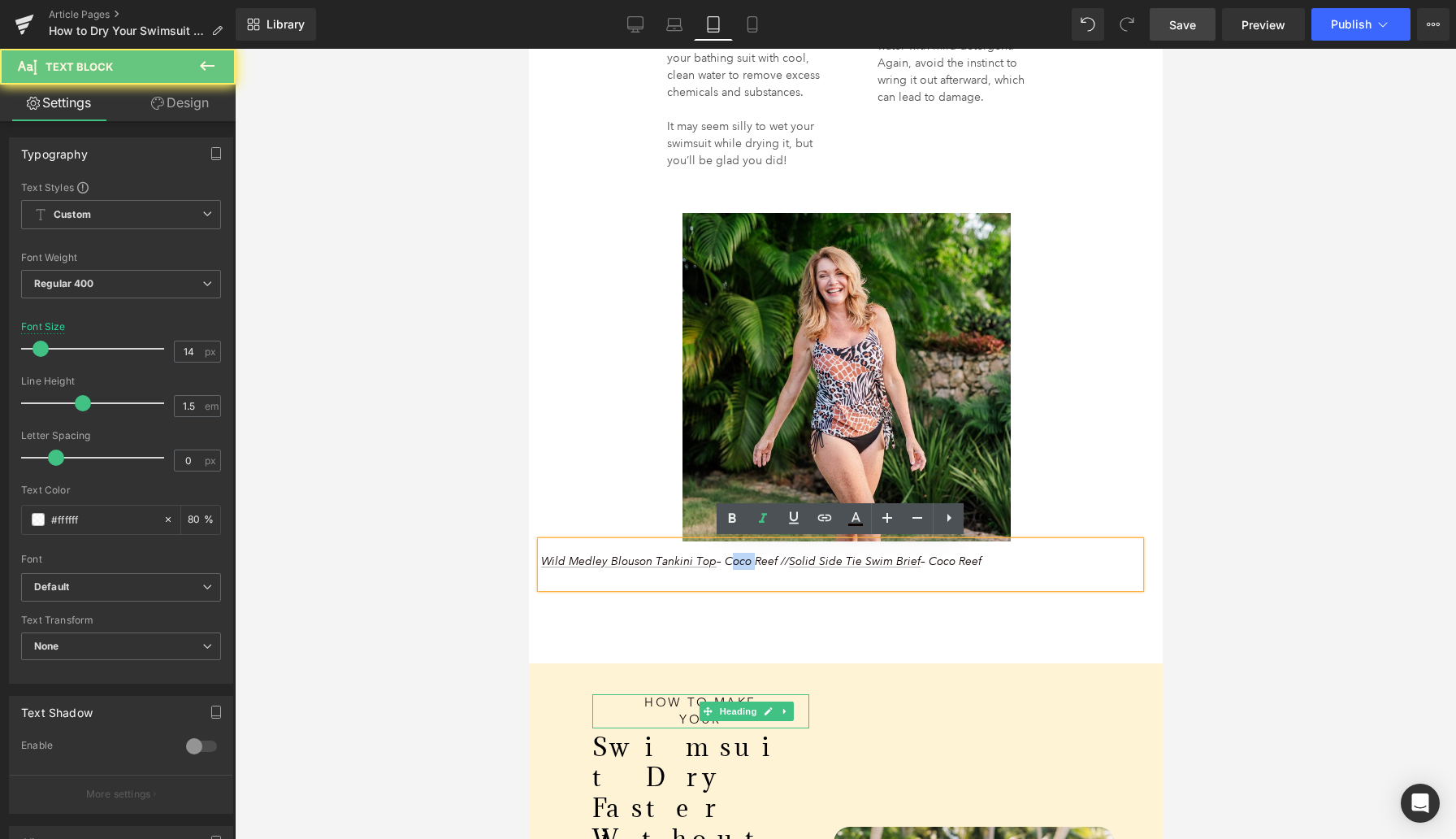
click at [725, 558] on span "Wild Medley Blouson Tankini Top – Coco Reef // Solid Side Tie Swim Brief – Coco…" at bounding box center [761, 560] width 441 height 14
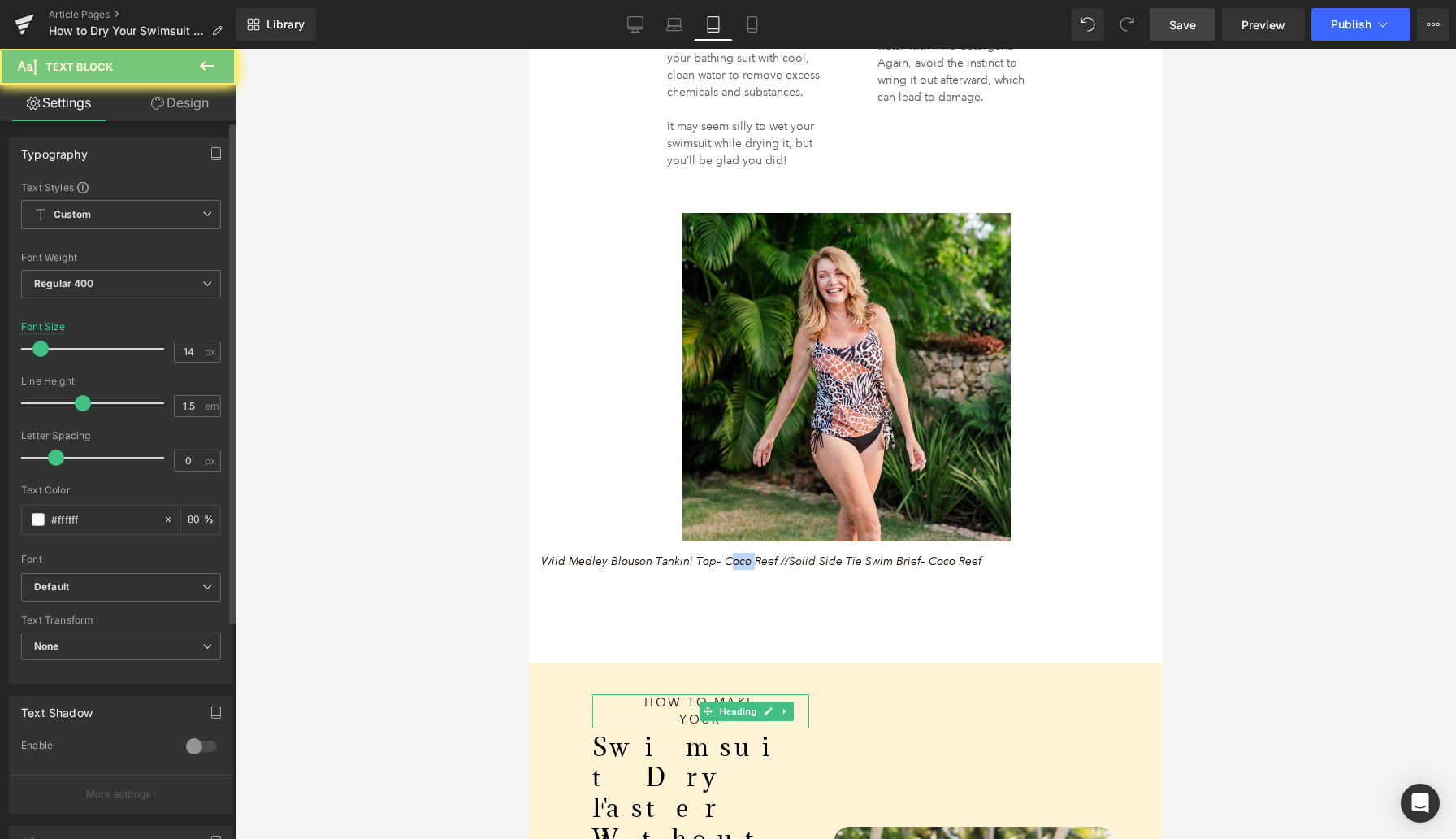
scroll to position [197, 0]
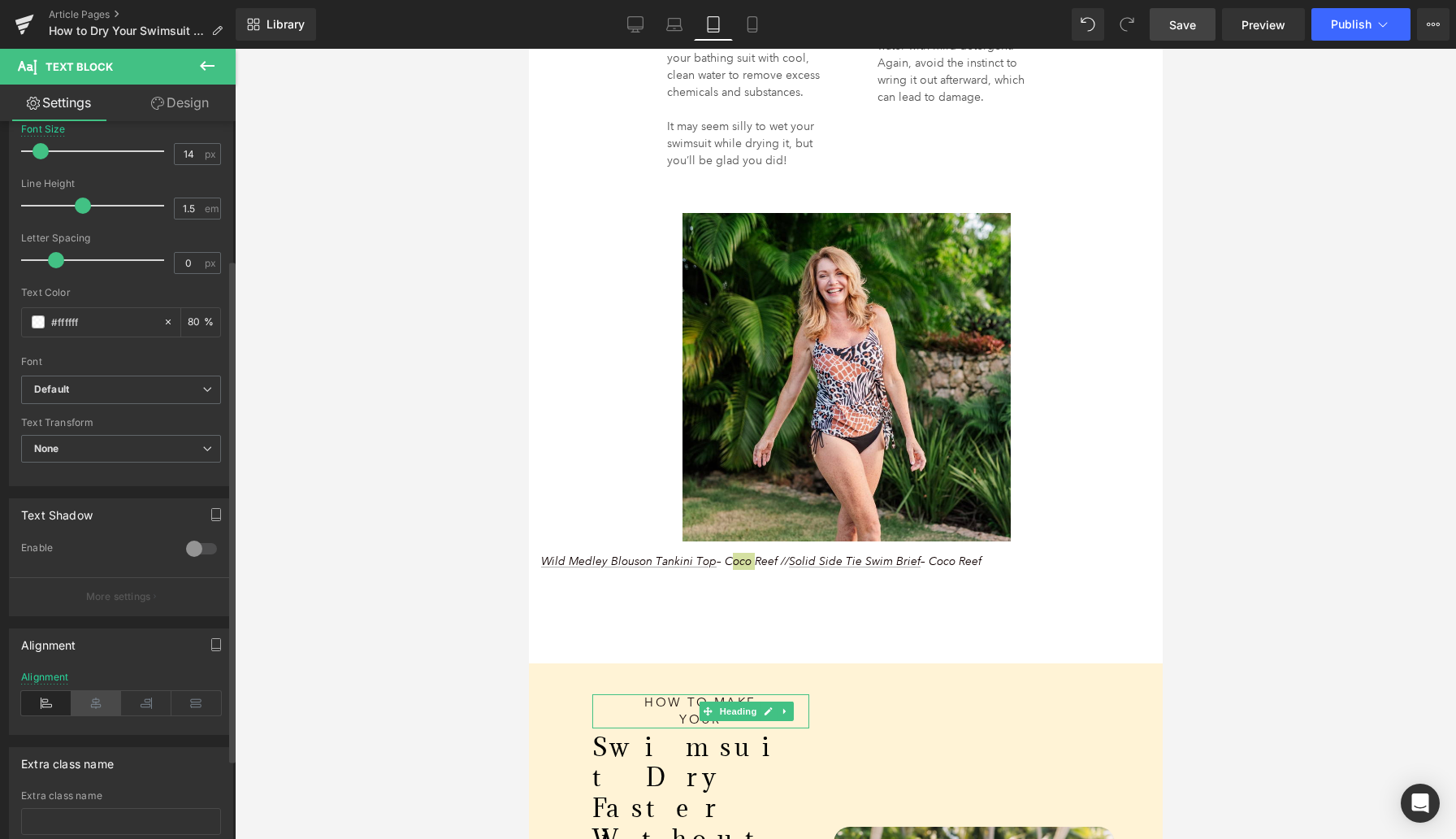
click at [87, 700] on icon at bounding box center [97, 703] width 50 height 24
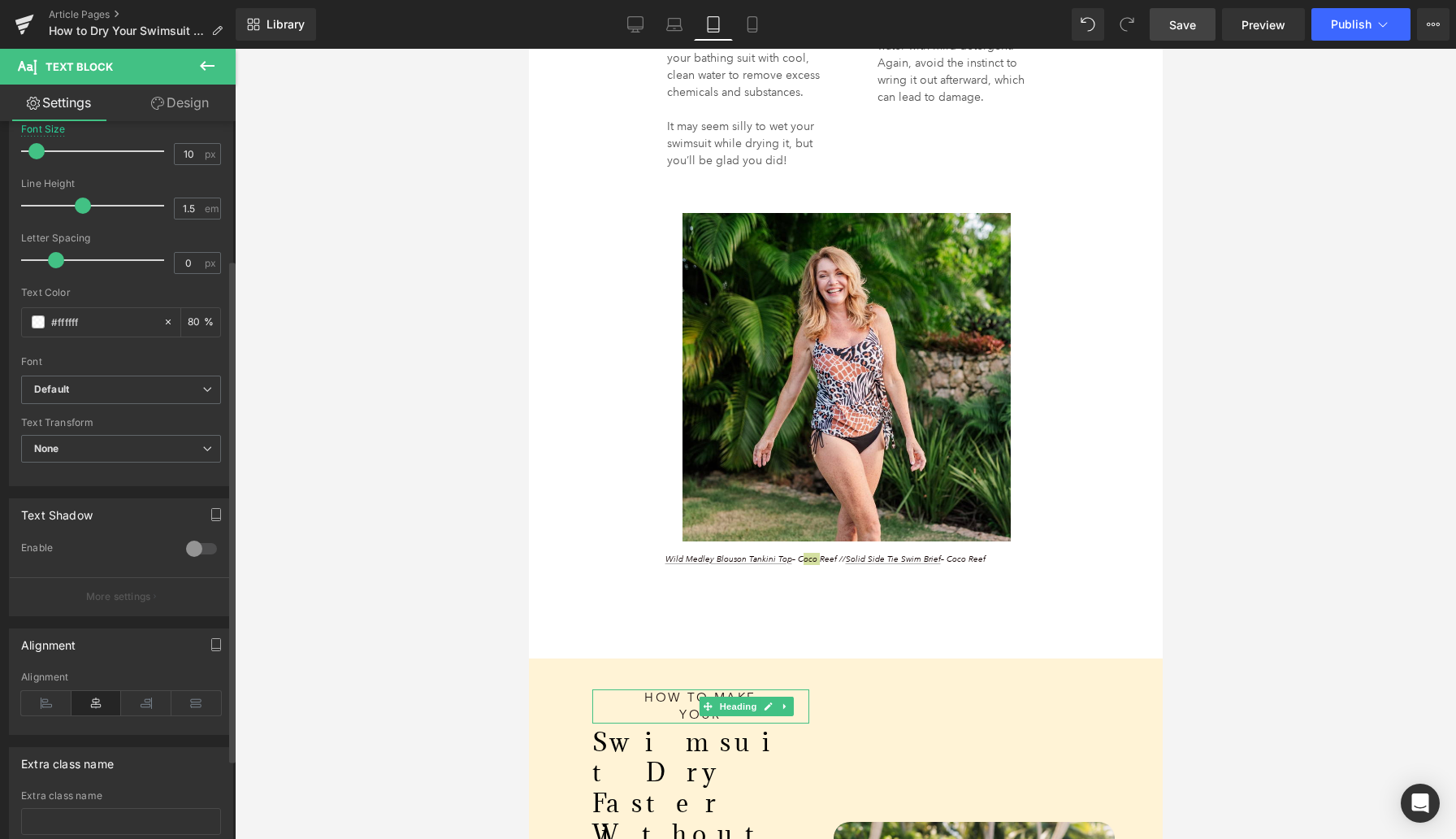
type input "9"
click at [34, 154] on span at bounding box center [33, 150] width 16 height 16
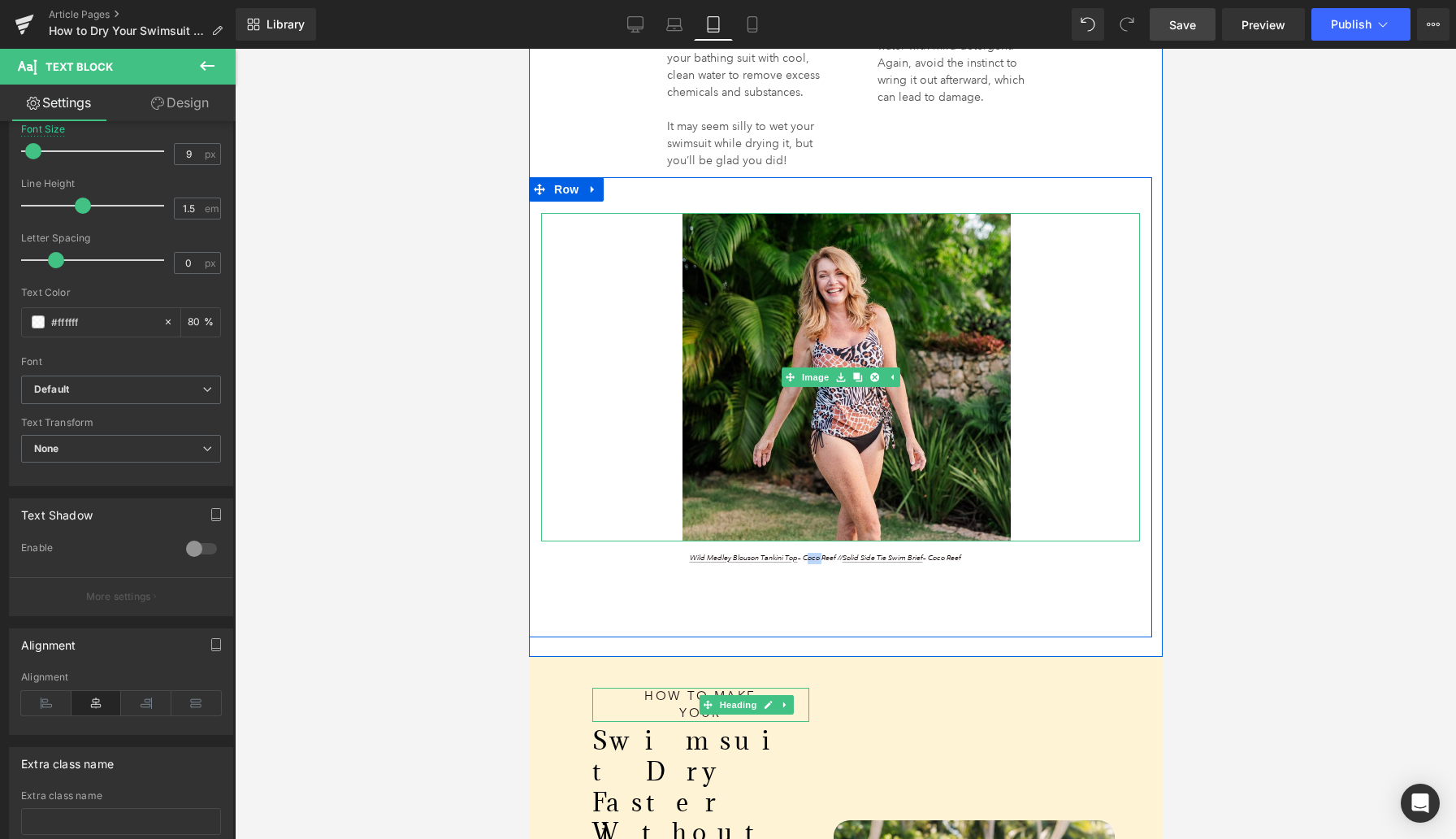
click at [588, 481] on link at bounding box center [840, 377] width 599 height 328
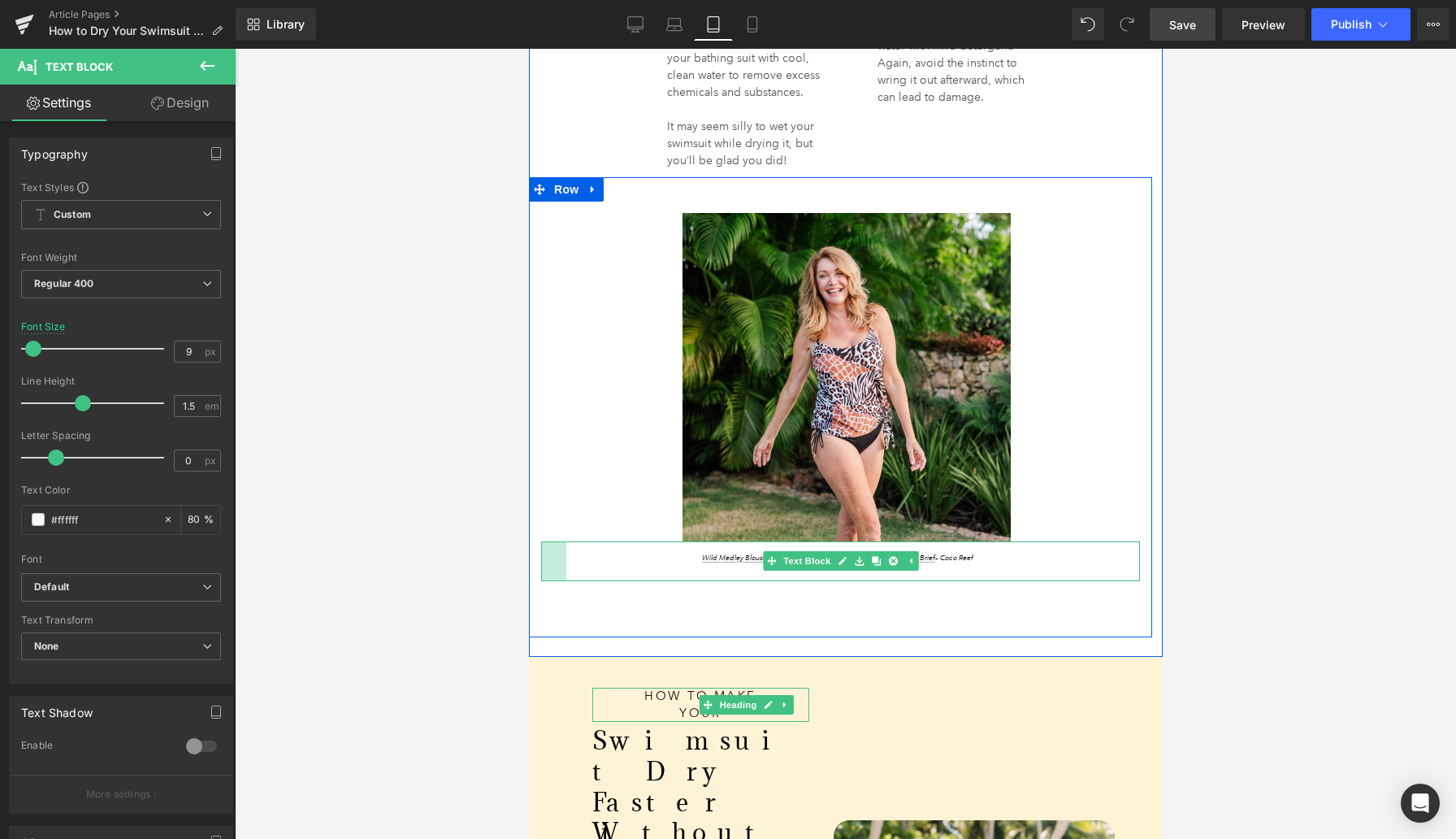
drag, startPoint x: 542, startPoint y: 563, endPoint x: 568, endPoint y: 567, distance: 26.3
click at [568, 567] on div "Wild Medley Blouson Tankini Top – Coco Reef // Solid Side Tie Swim Brief – Coco…" at bounding box center [840, 562] width 599 height 40
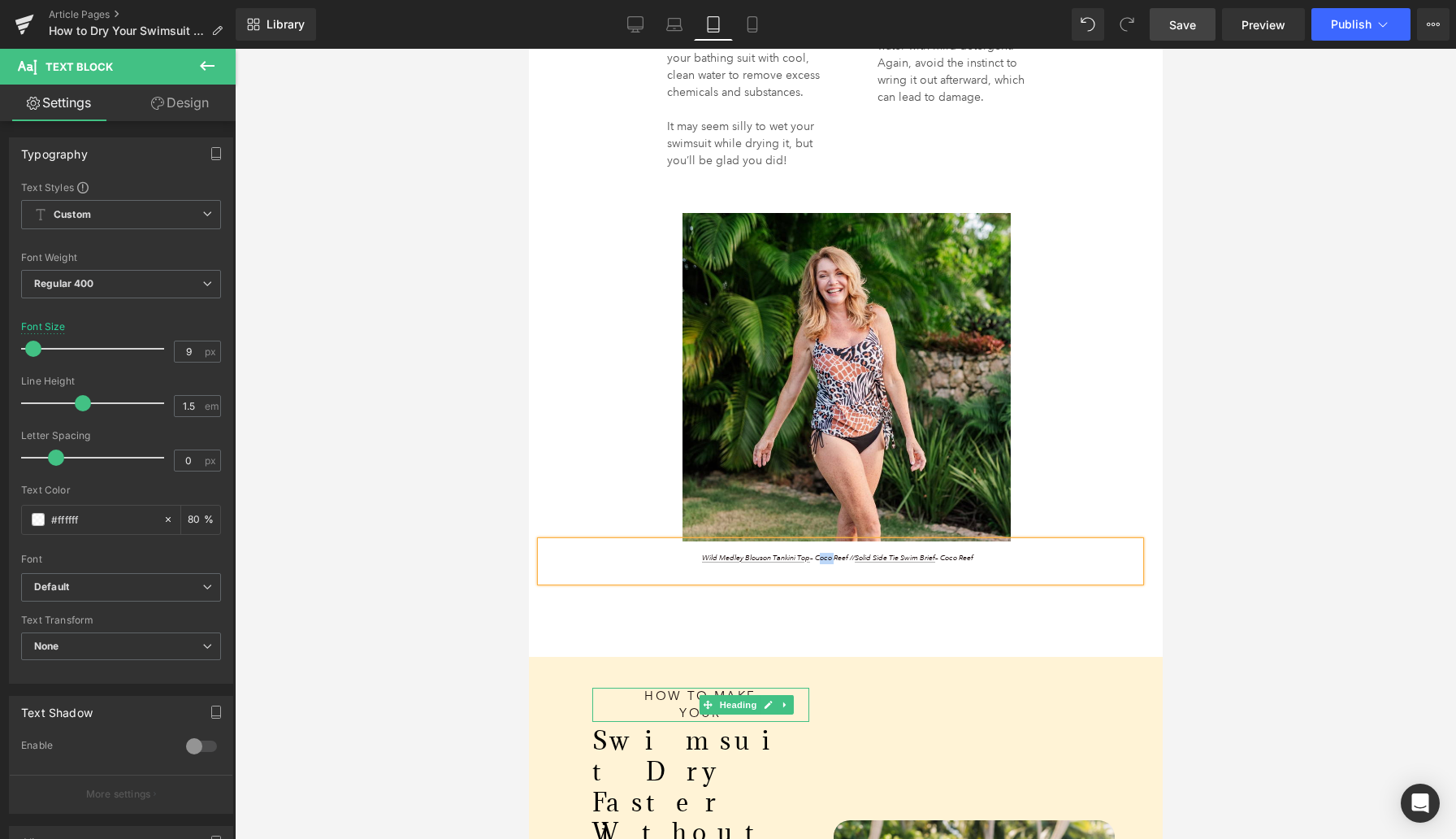
click at [577, 615] on div "Image Wild Medley Blouson Tankini Top – Coco Reef // Solid Side Tie Swim Brief …" at bounding box center [840, 407] width 623 height 461
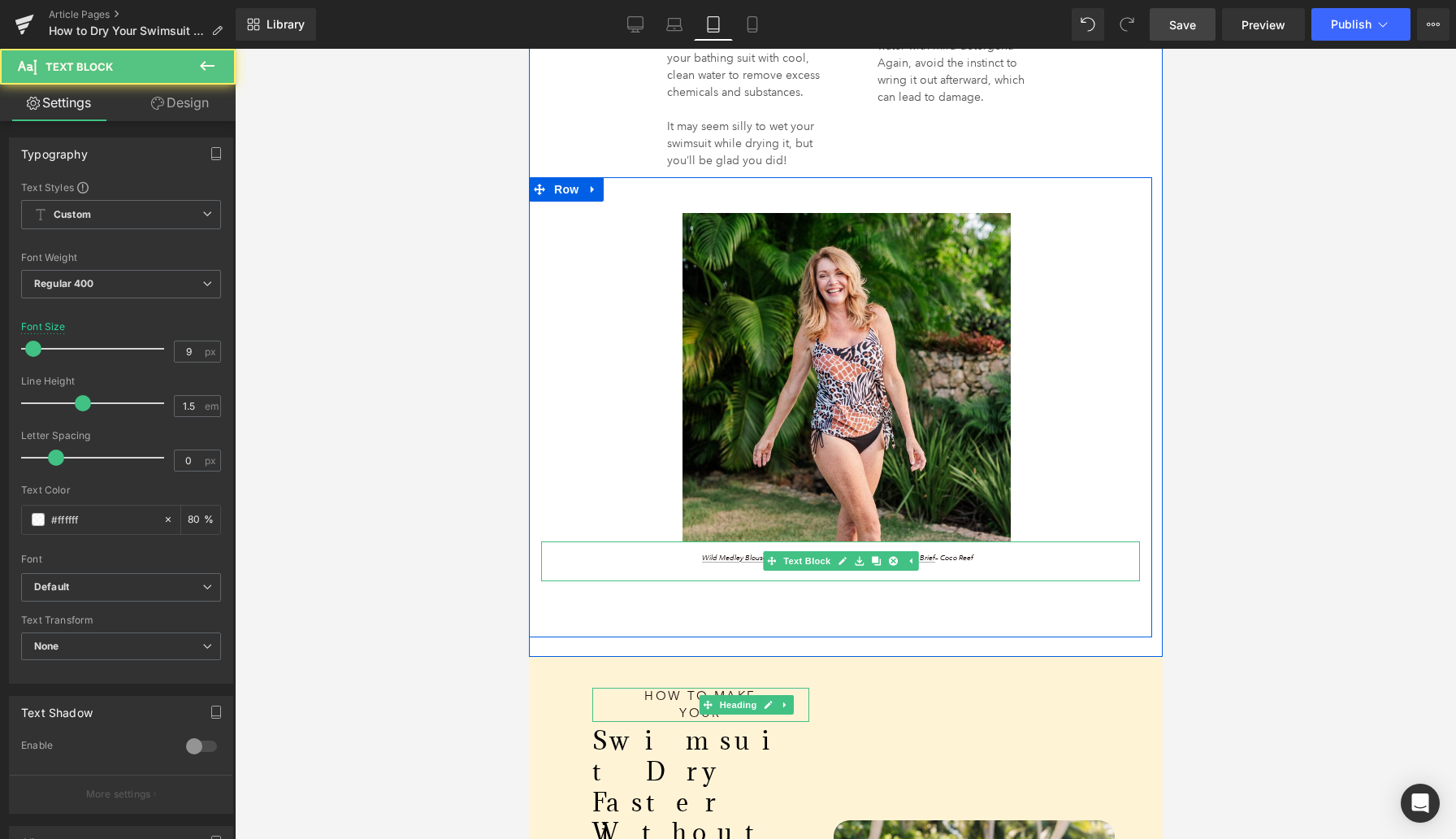
click at [1133, 564] on div "Wild Medley Blouson Tankini Top – Coco Reef // Solid Side Tie Swim Brief – Coco…" at bounding box center [840, 562] width 599 height 40
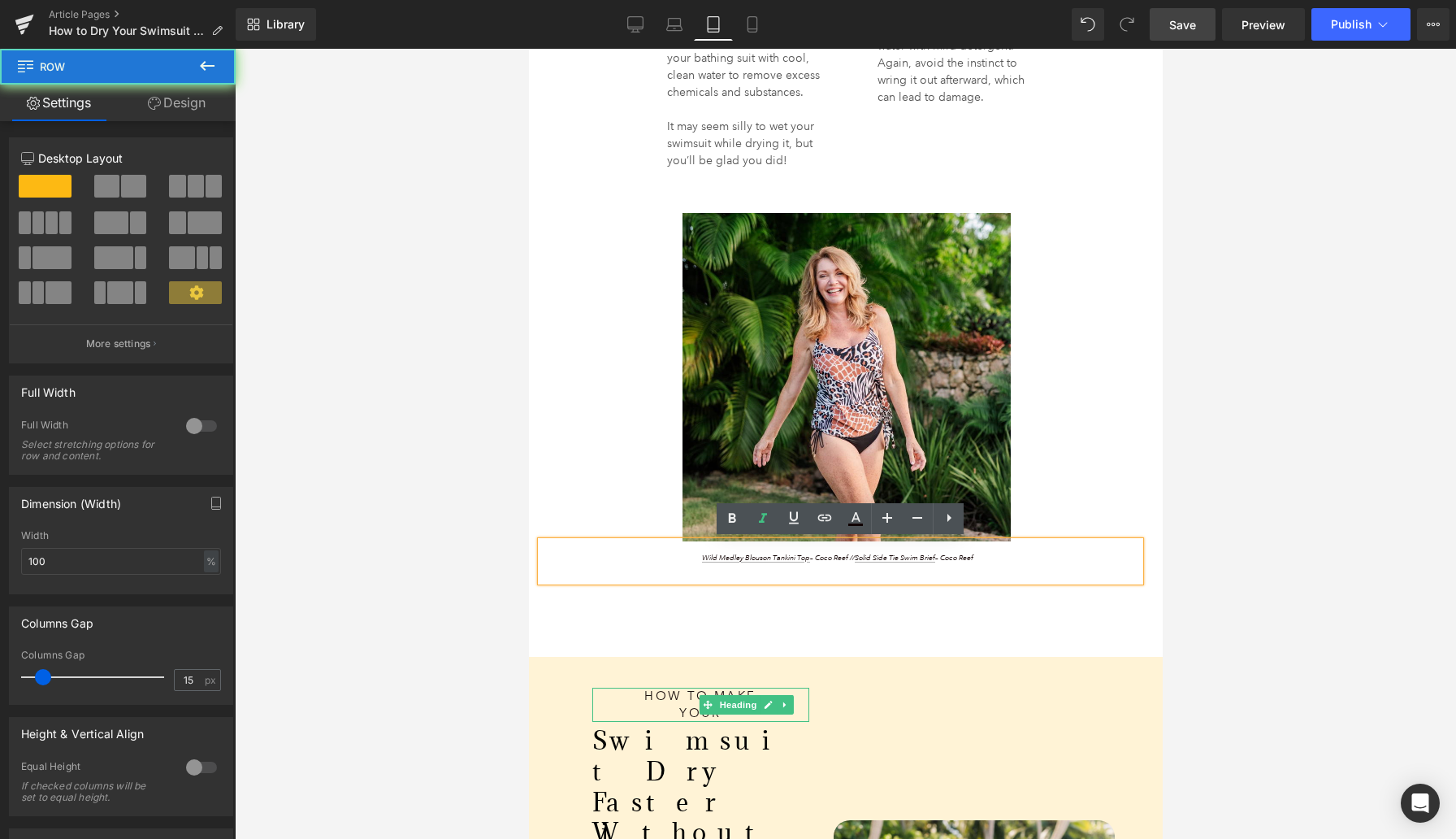
click at [1125, 607] on div "Image Wild Medley Blouson Tankini Top – Coco Reef // Solid Side Tie Swim Brief …" at bounding box center [840, 407] width 623 height 461
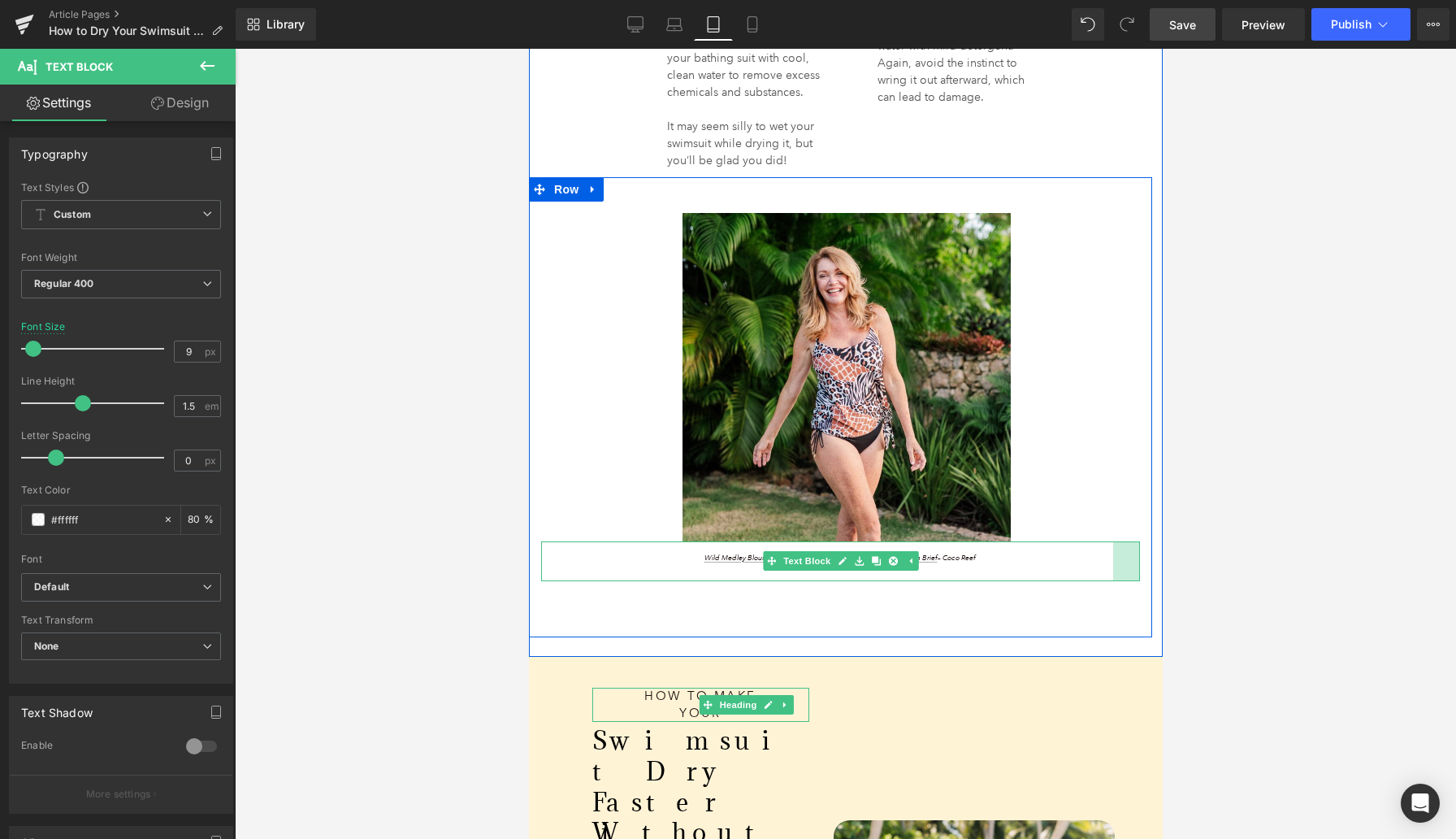
drag, startPoint x: 1135, startPoint y: 564, endPoint x: 1139, endPoint y: 572, distance: 8.9
click at [1139, 572] on div "Image Wild Medley Blouson Tankini Top – Coco Reef // Solid Side Tie Swim Brief …" at bounding box center [840, 397] width 623 height 369
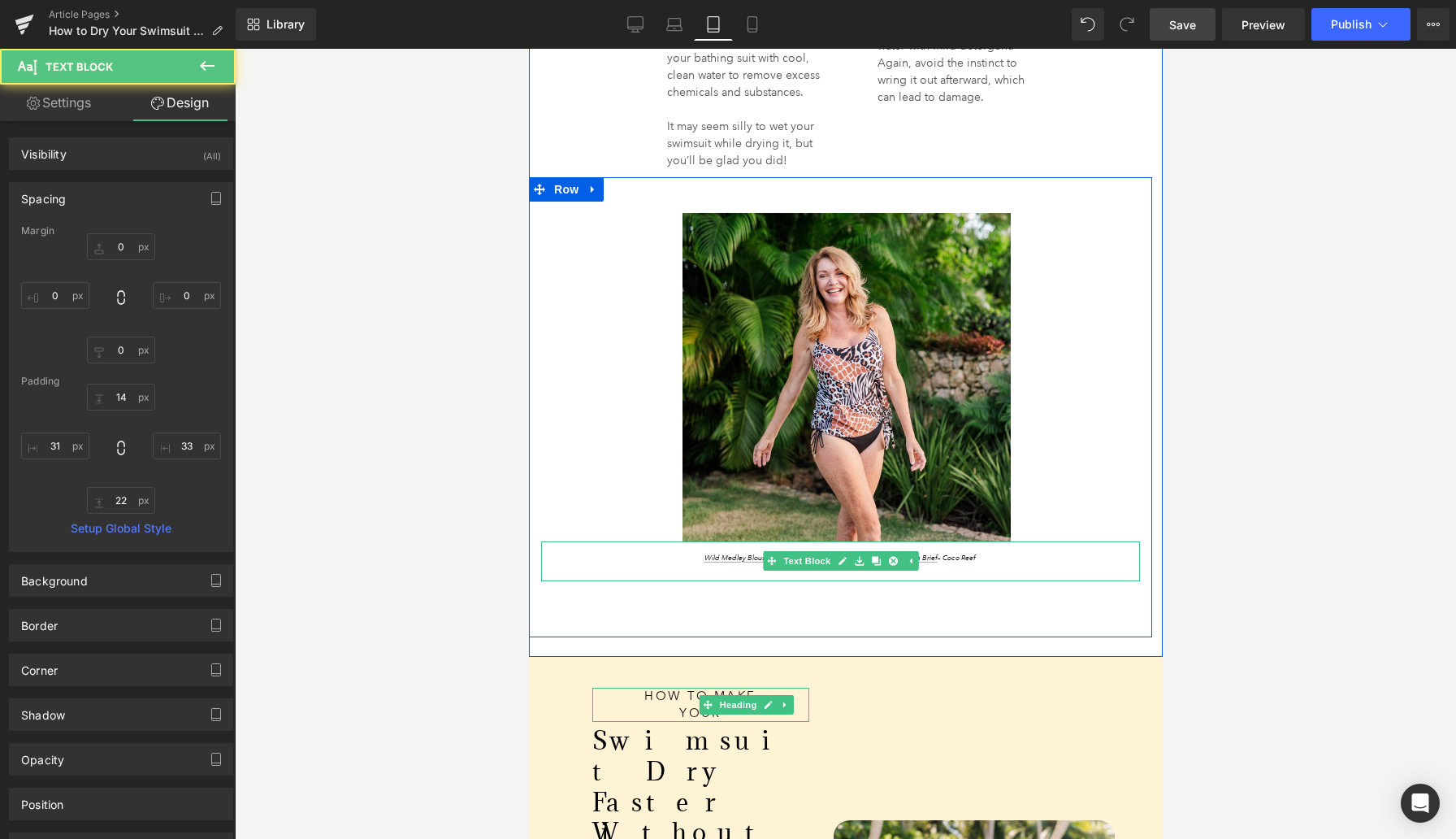
click at [1145, 597] on div "Image Wild Medley Blouson Tankini Top – Coco Reef // Solid Side Tie Swim Brief …" at bounding box center [840, 407] width 623 height 461
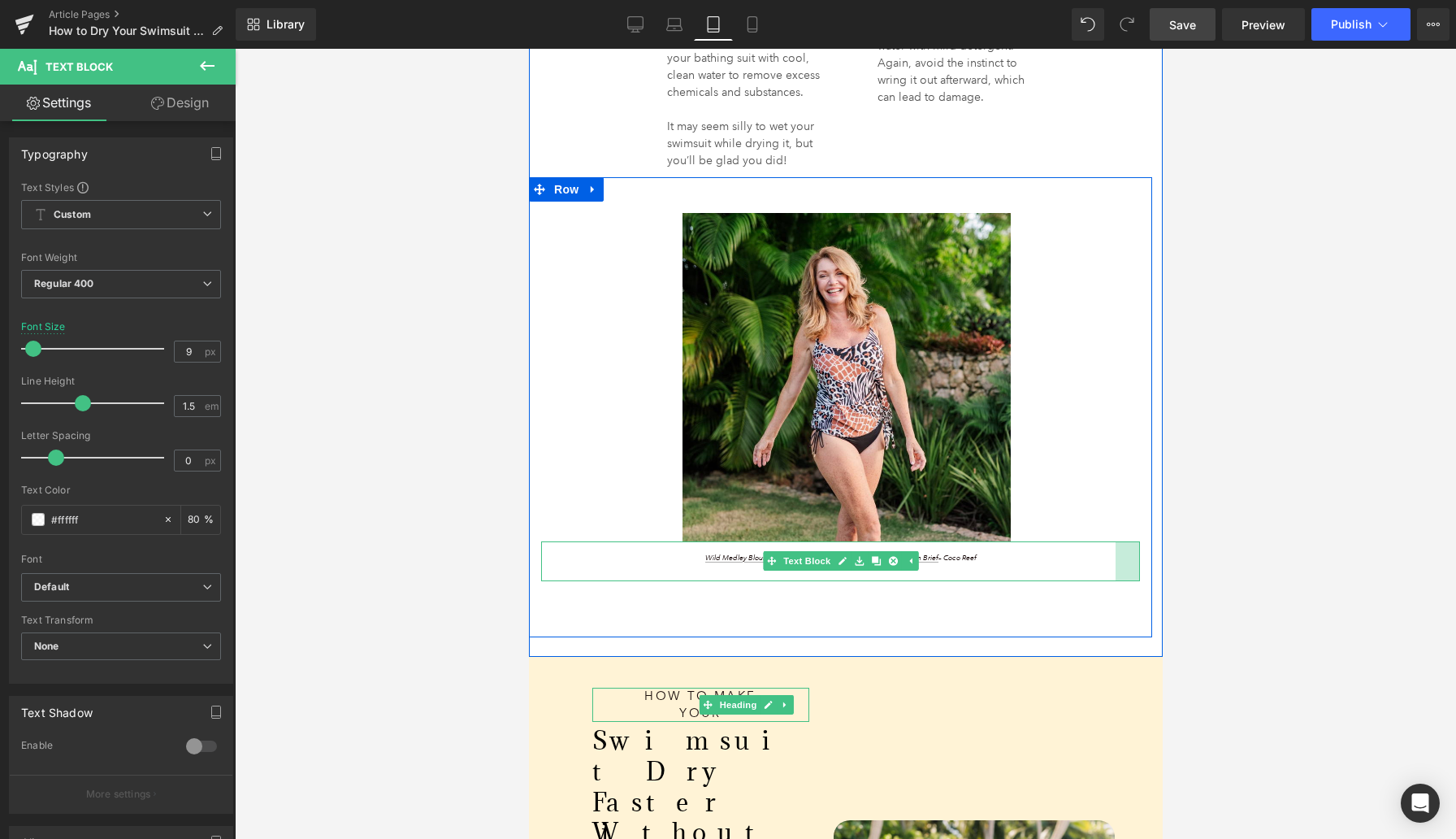
click at [1123, 569] on div at bounding box center [1127, 562] width 24 height 40
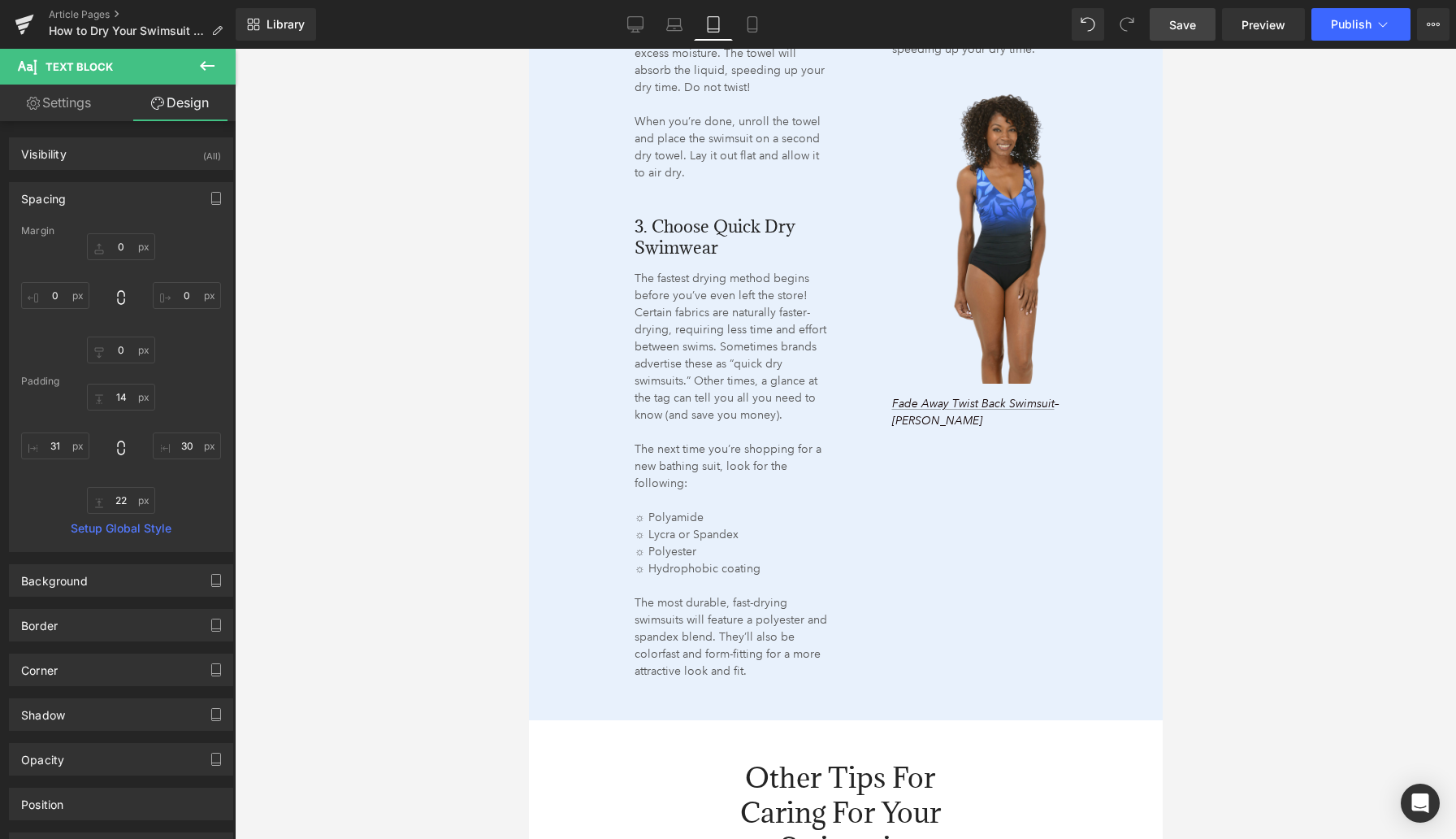
scroll to position [2469, 0]
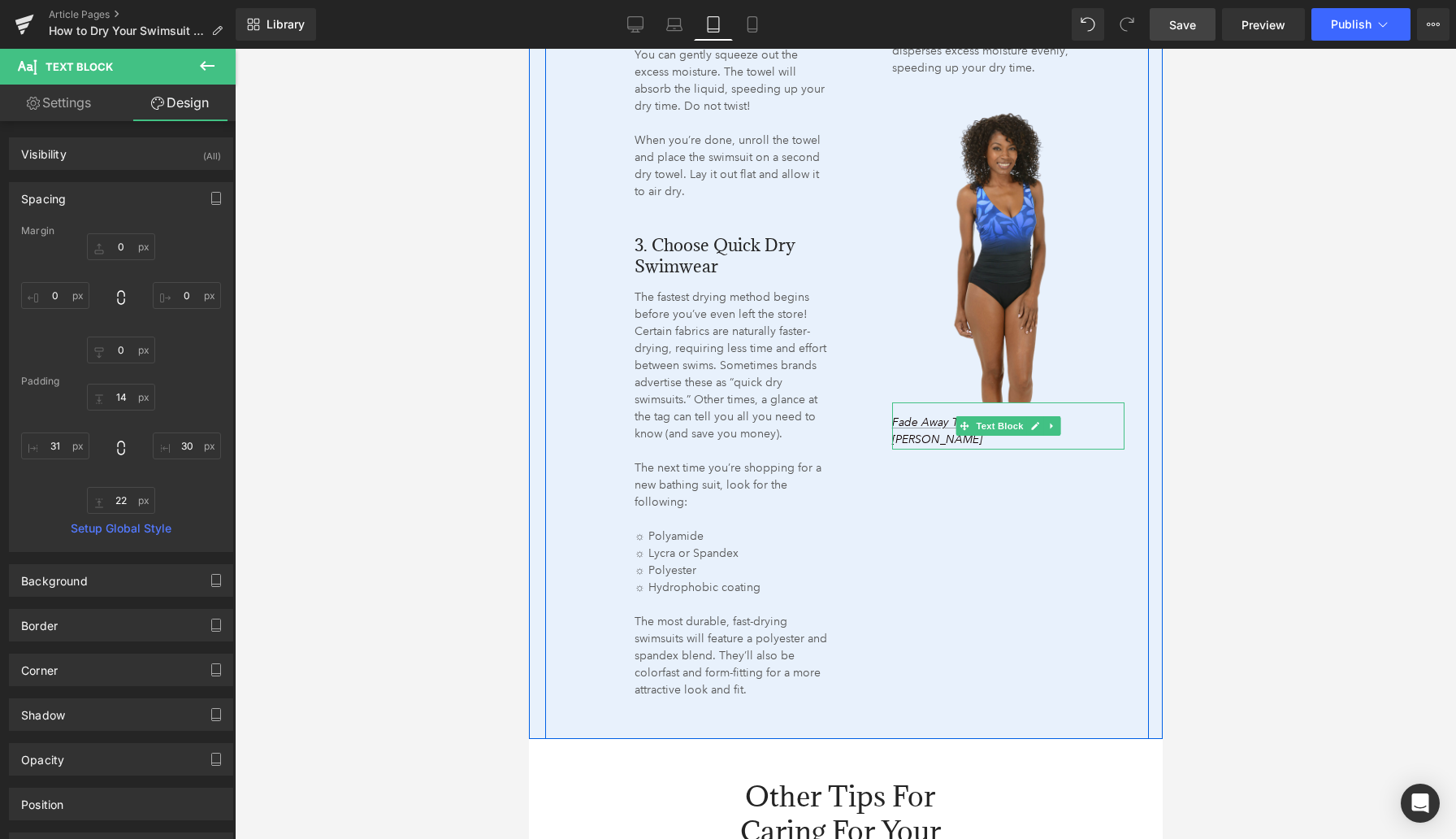
click at [936, 438] on p "Fade Away Twist Back Swimsuit – Shape Solver" at bounding box center [992, 431] width 202 height 34
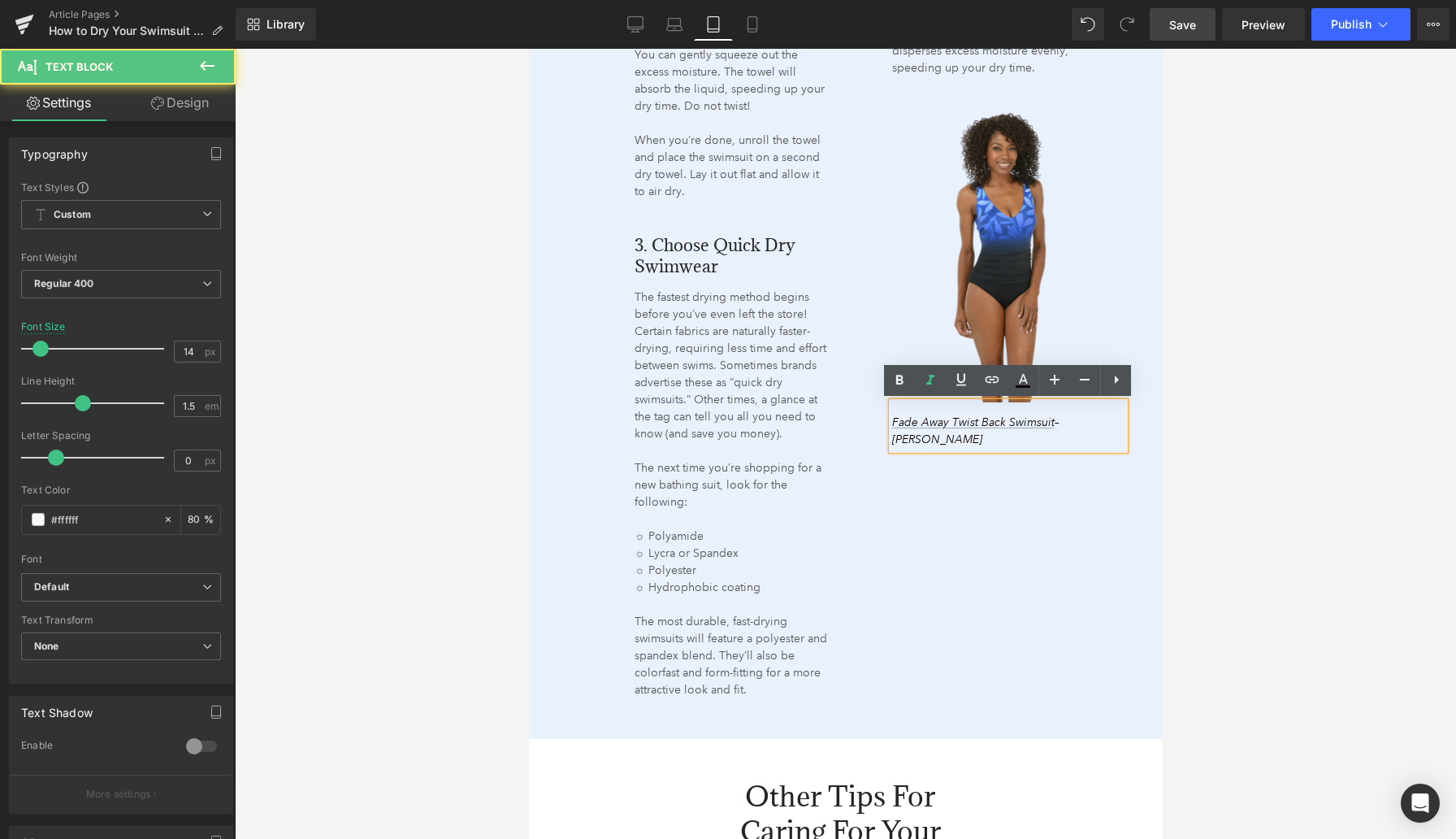
click at [935, 438] on p "Fade Away Twist Back Swimsuit – Shape Solver" at bounding box center [992, 431] width 202 height 34
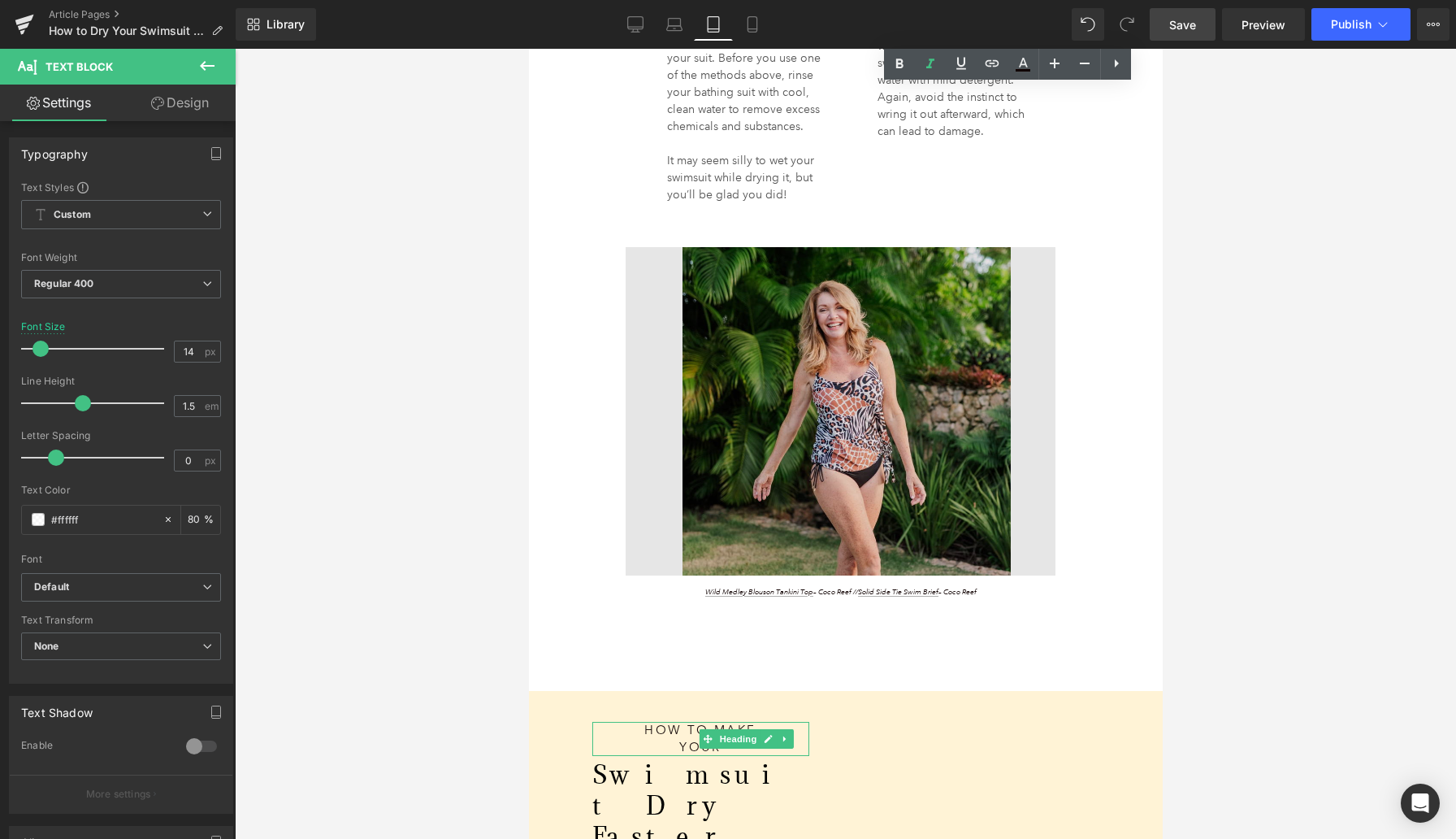
scroll to position [3584, 0]
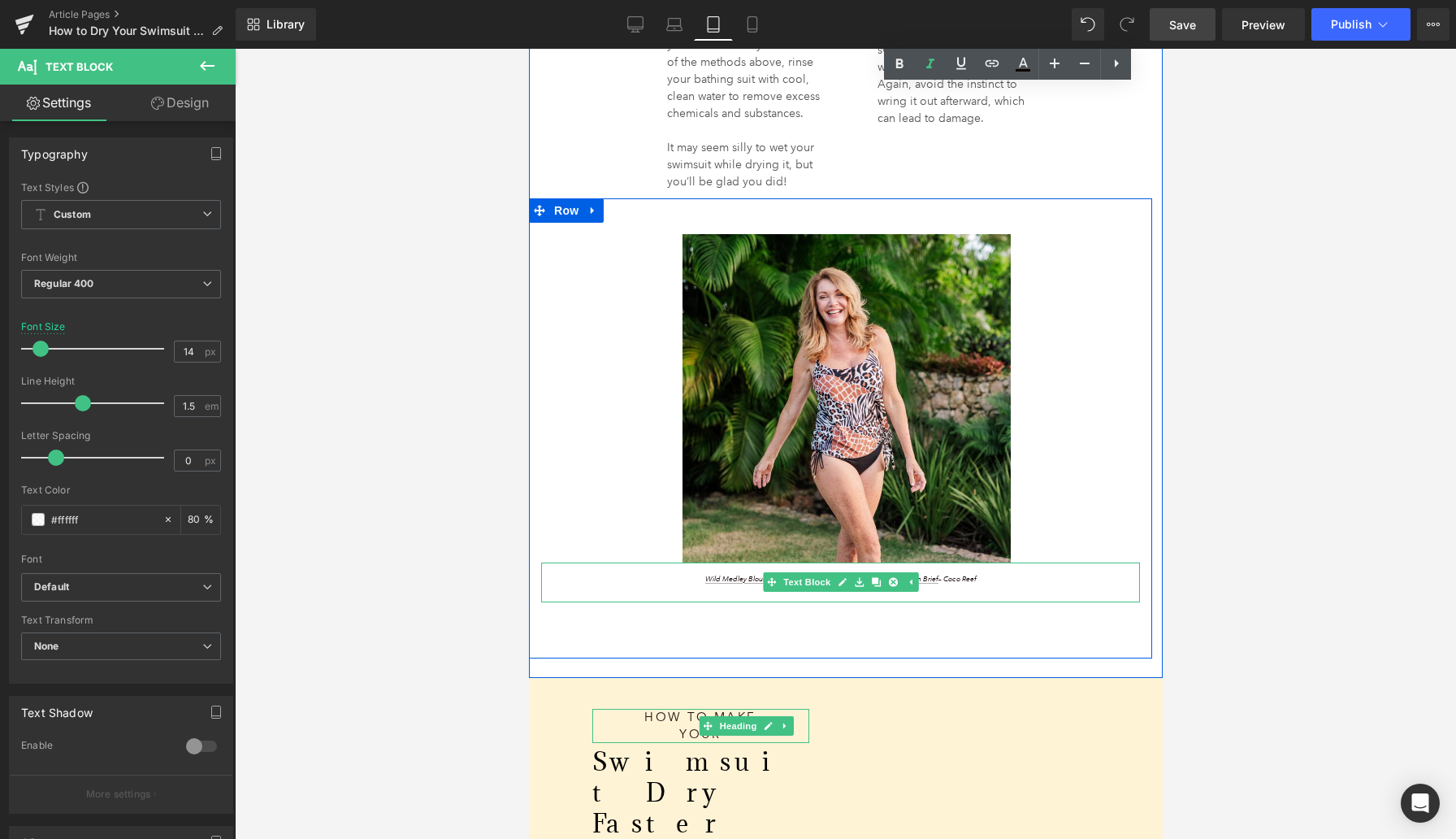
click at [968, 577] on span "Wild Medley Blouson Tankini Top – Coco Reef // Solid Side Tie Swim Brief – Coco…" at bounding box center [840, 579] width 271 height 10
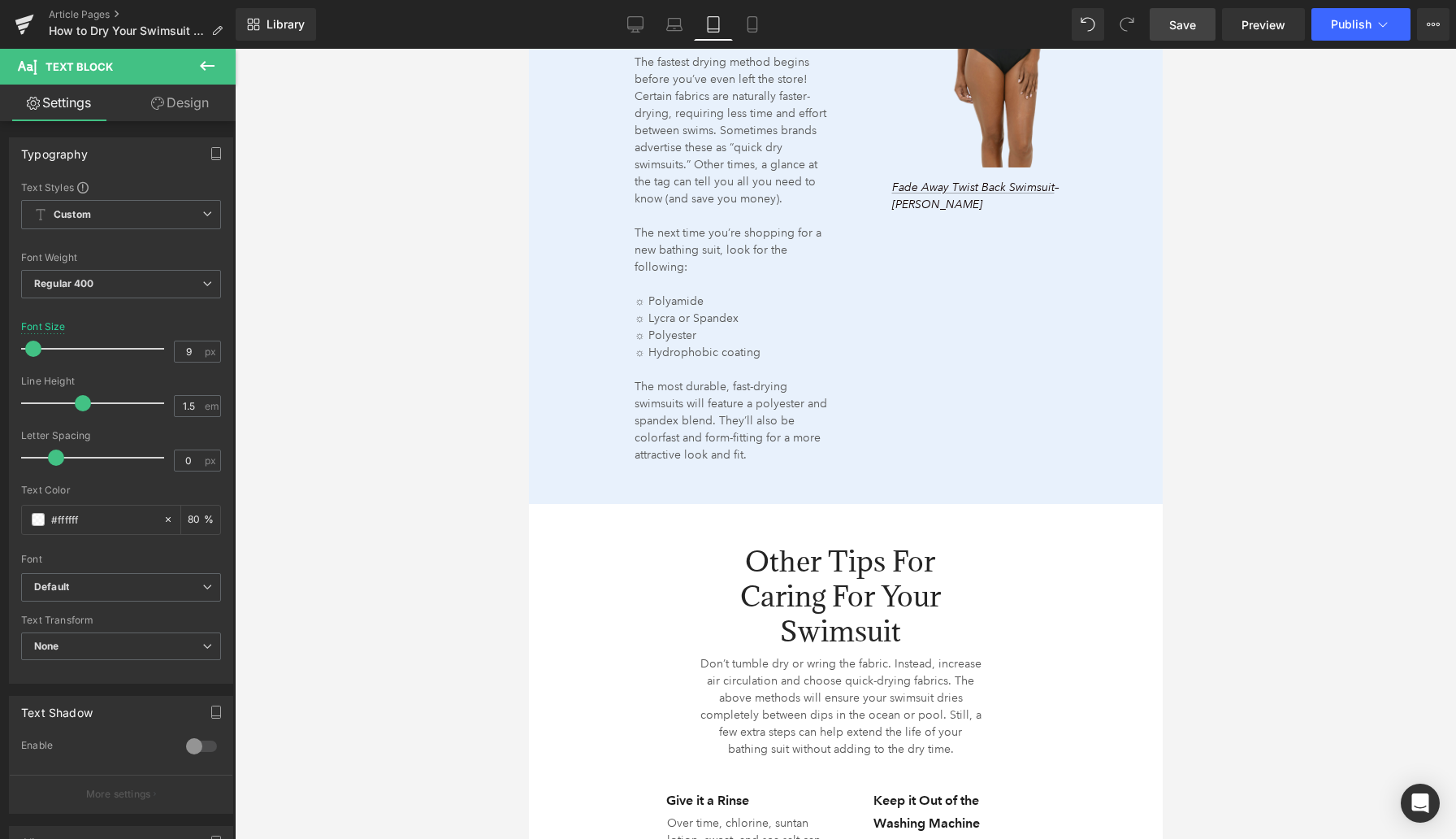
scroll to position [2653, 0]
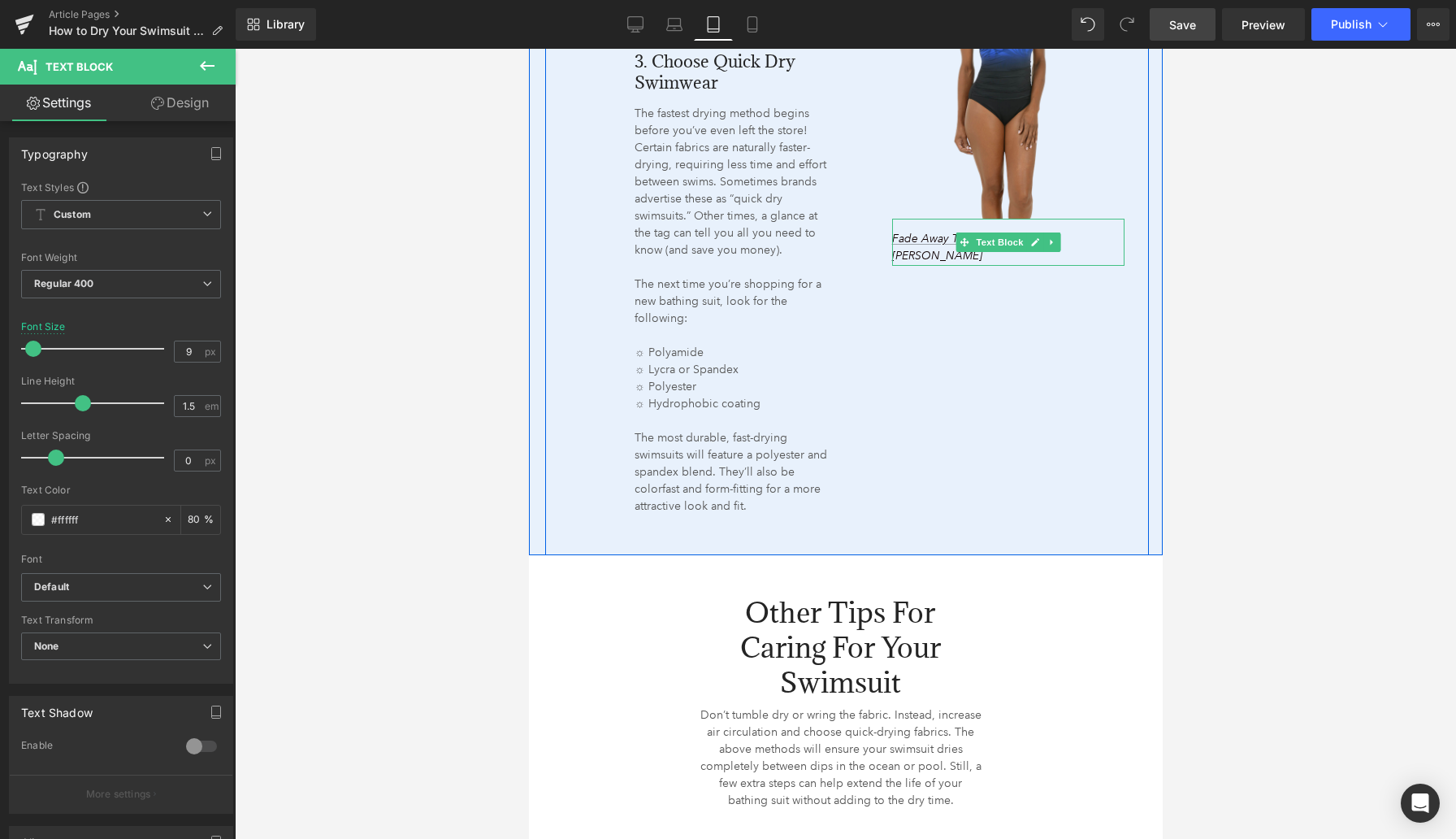
click at [934, 251] on p "Fade Away Twist Back Swimsuit – Shape Solver" at bounding box center [992, 247] width 202 height 34
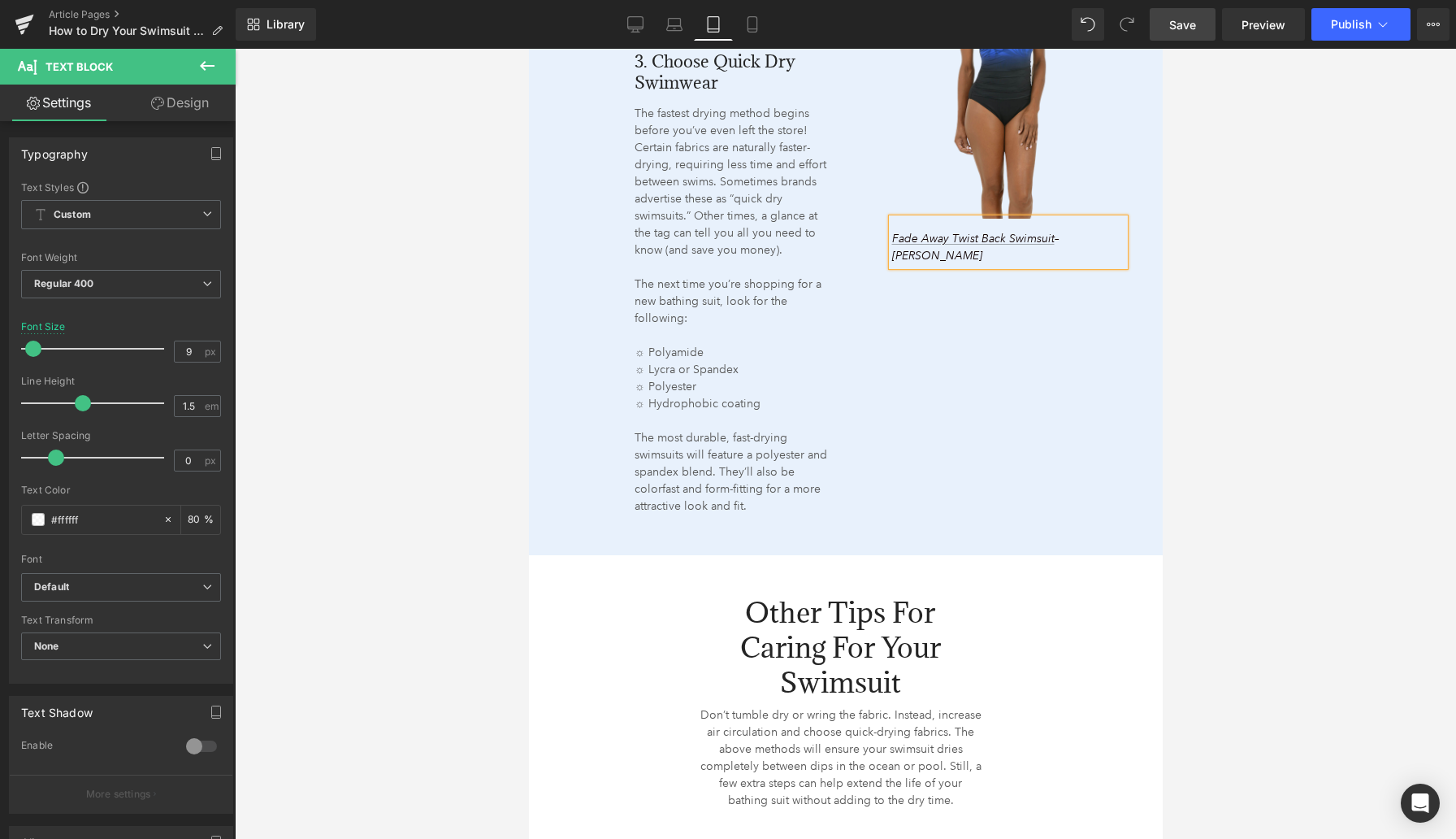
click at [934, 251] on p "Fade Away Twist Back Swimsuit – Shape Solver" at bounding box center [992, 247] width 202 height 34
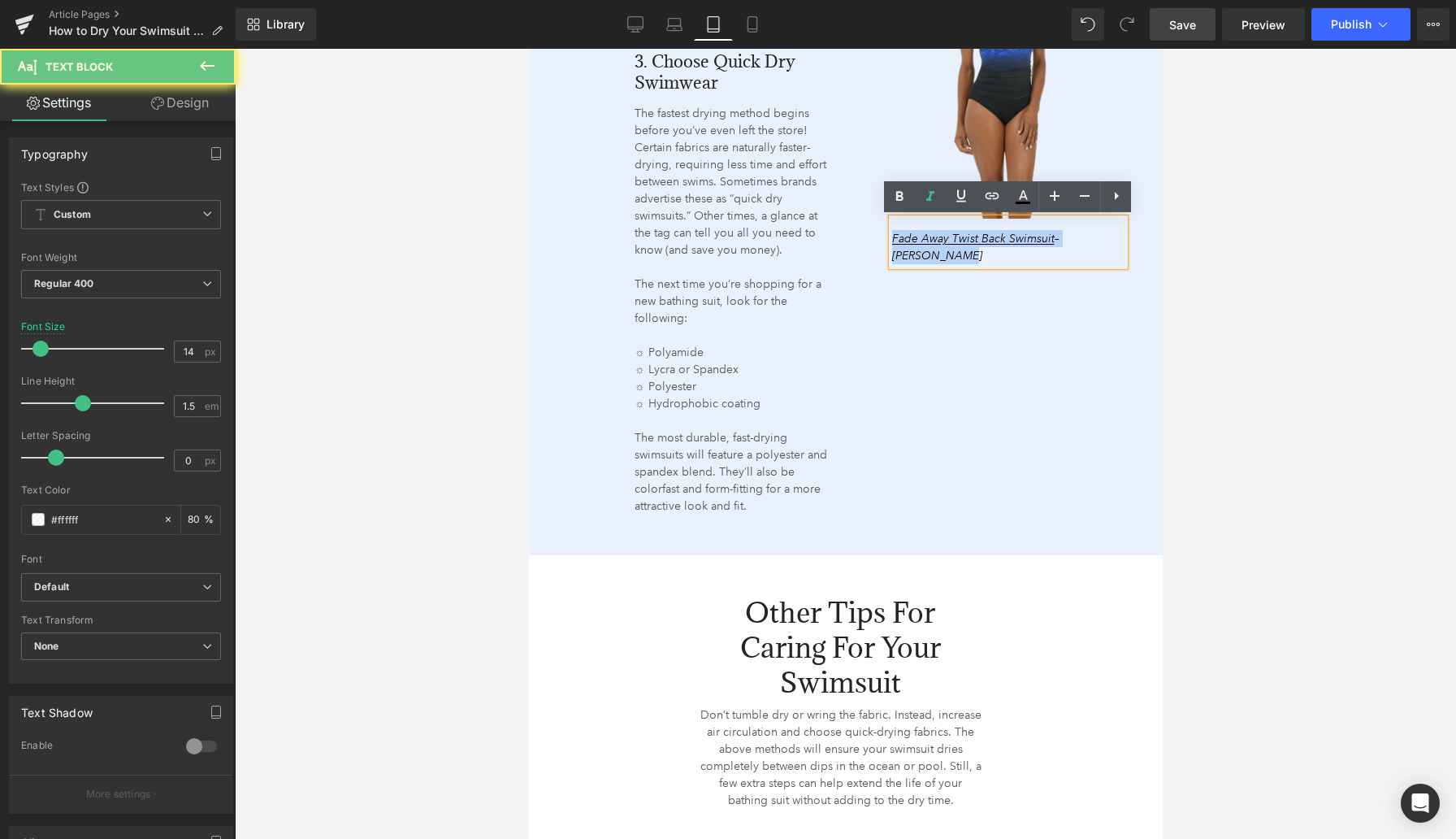
click at [934, 251] on p "Fade Away Twist Back Swimsuit – Shape Solver" at bounding box center [992, 247] width 202 height 34
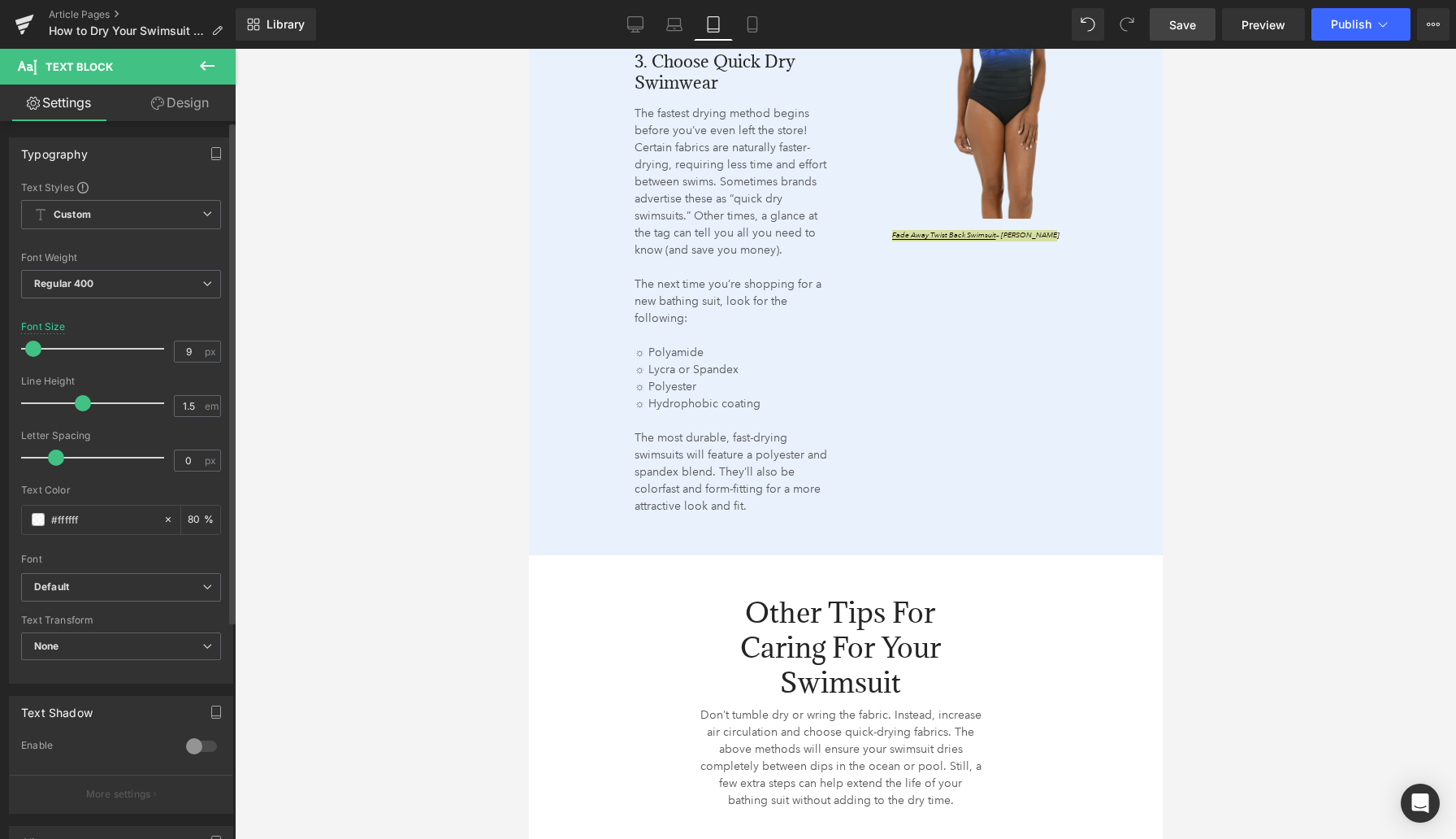
type input "10"
click at [34, 347] on span at bounding box center [34, 349] width 16 height 16
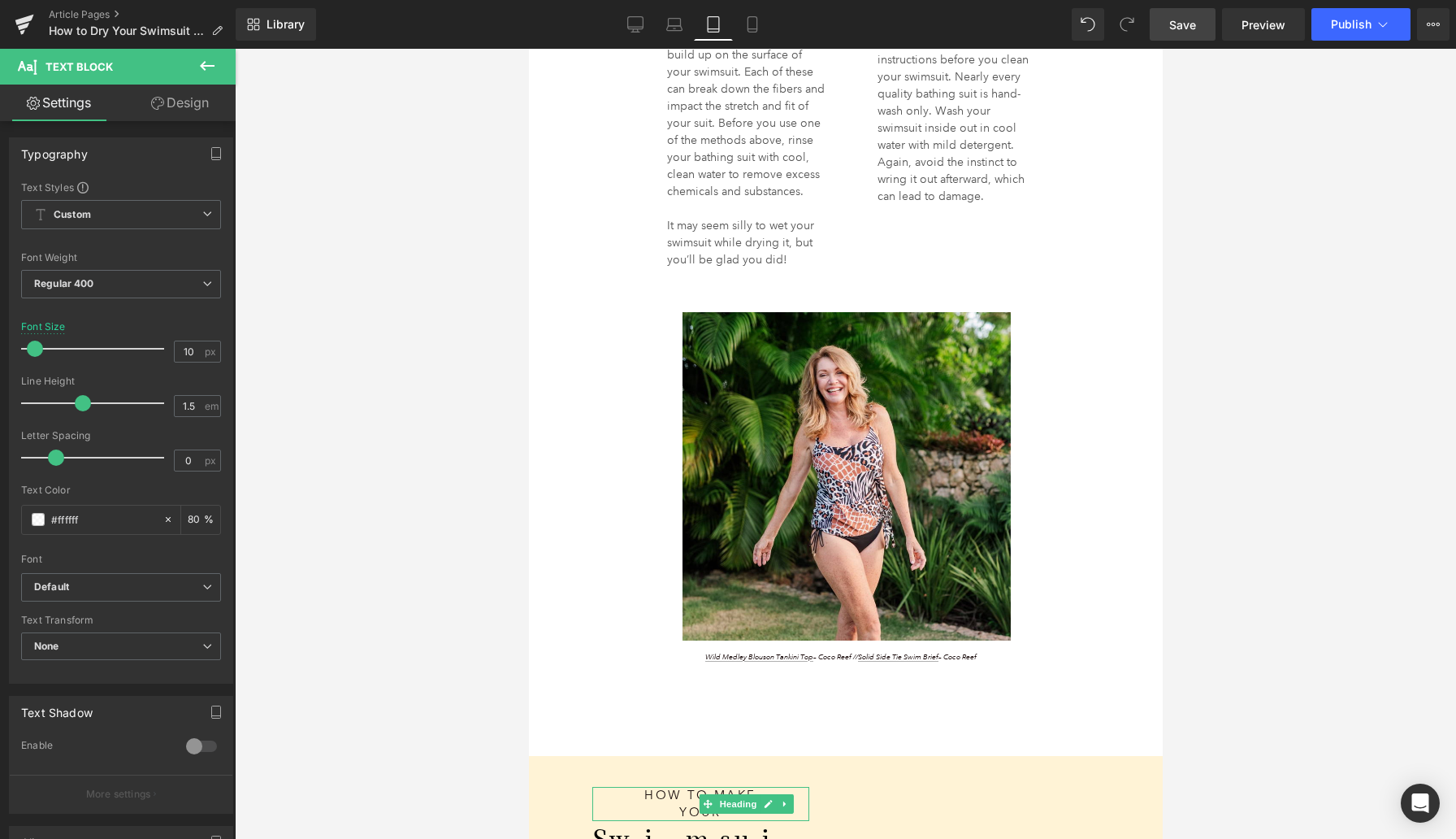
scroll to position [3515, 0]
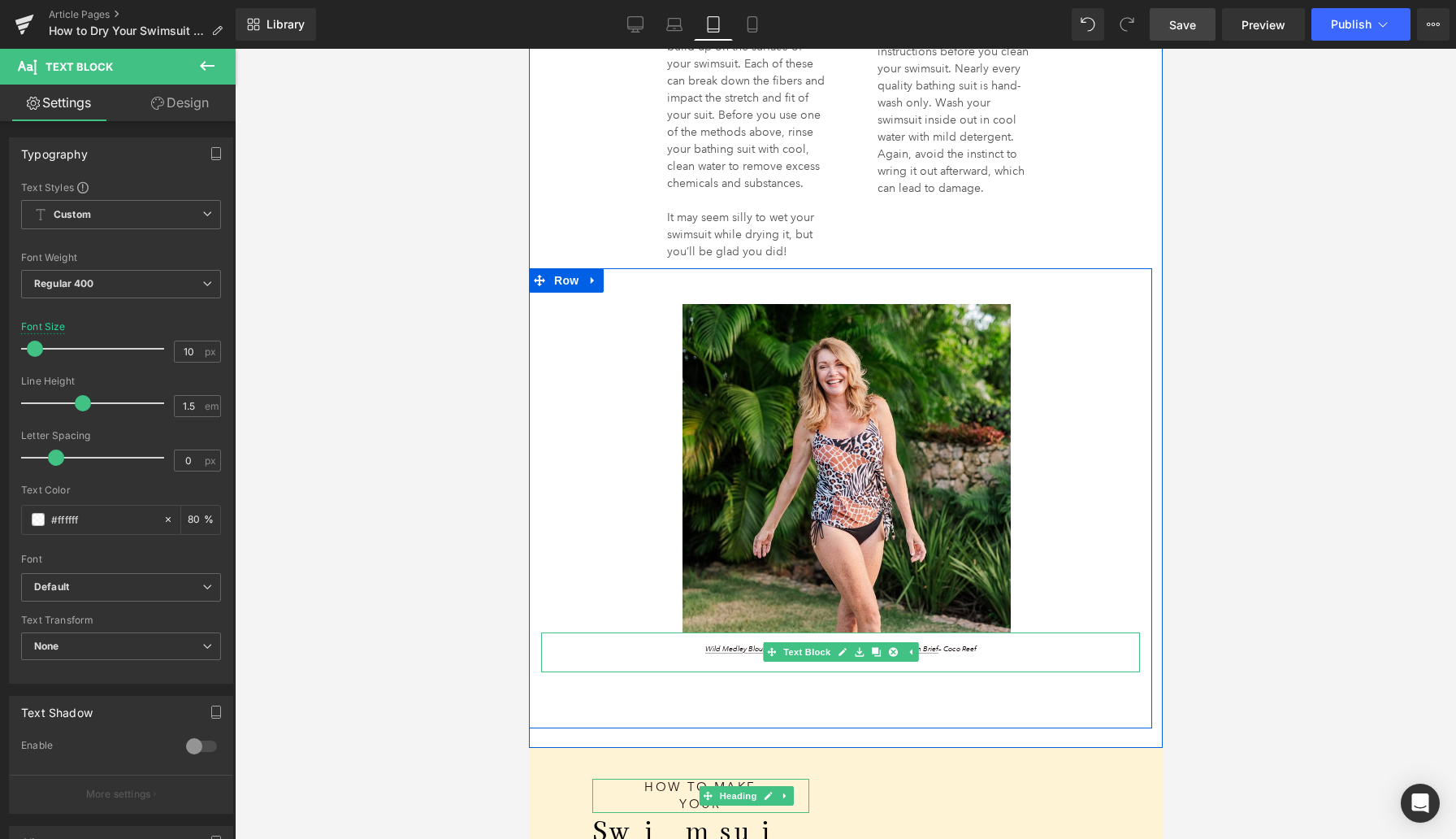
click at [687, 649] on p "Wild Medley Blouson Tankini Top – Coco Reef // Solid Side Tie Swim Brief – Coco…" at bounding box center [841, 650] width 549 height 12
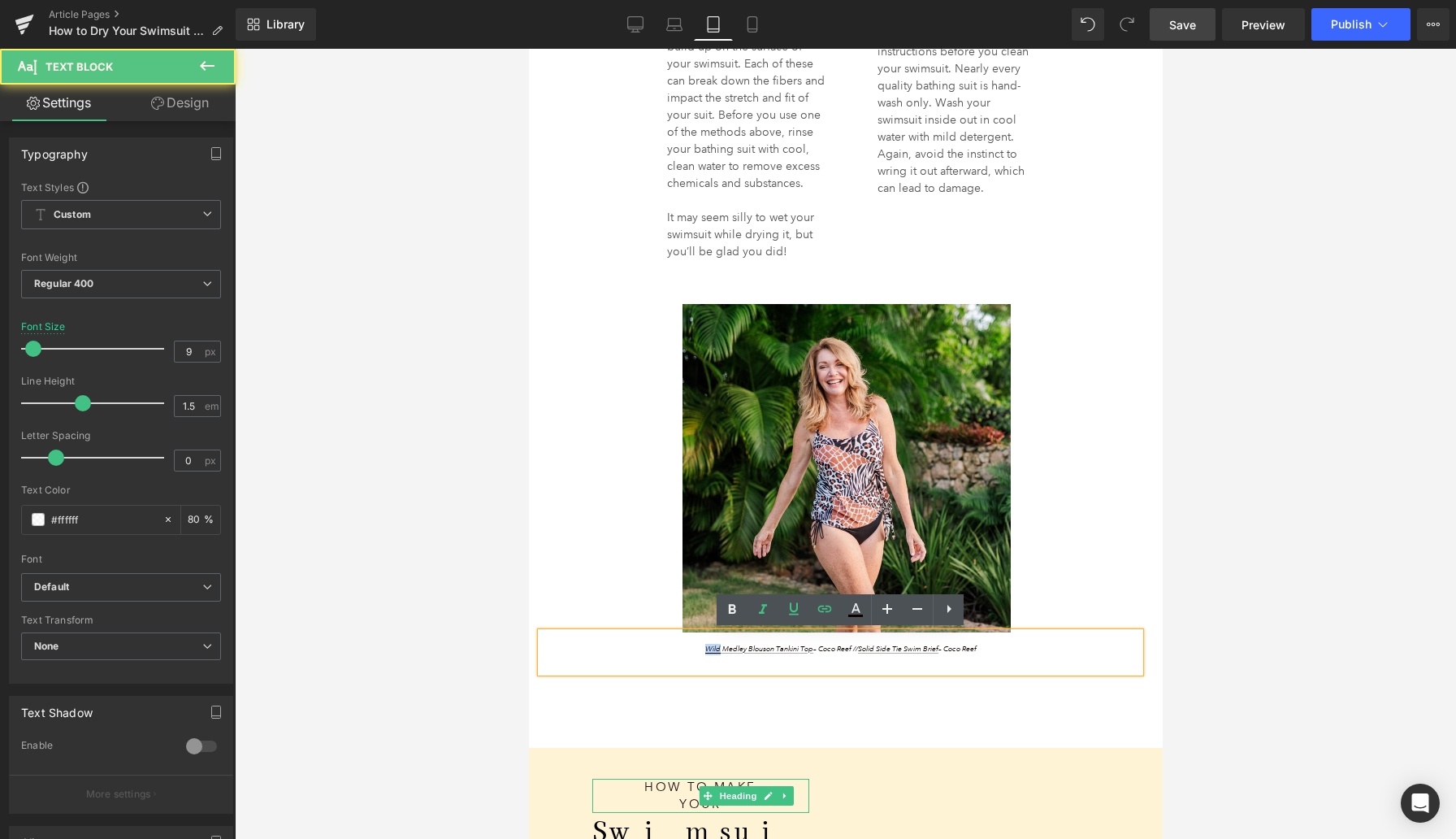
click at [687, 649] on p "Wild Medley Blouson Tankini Top – Coco Reef // Solid Side Tie Swim Brief – Coco…" at bounding box center [841, 650] width 549 height 12
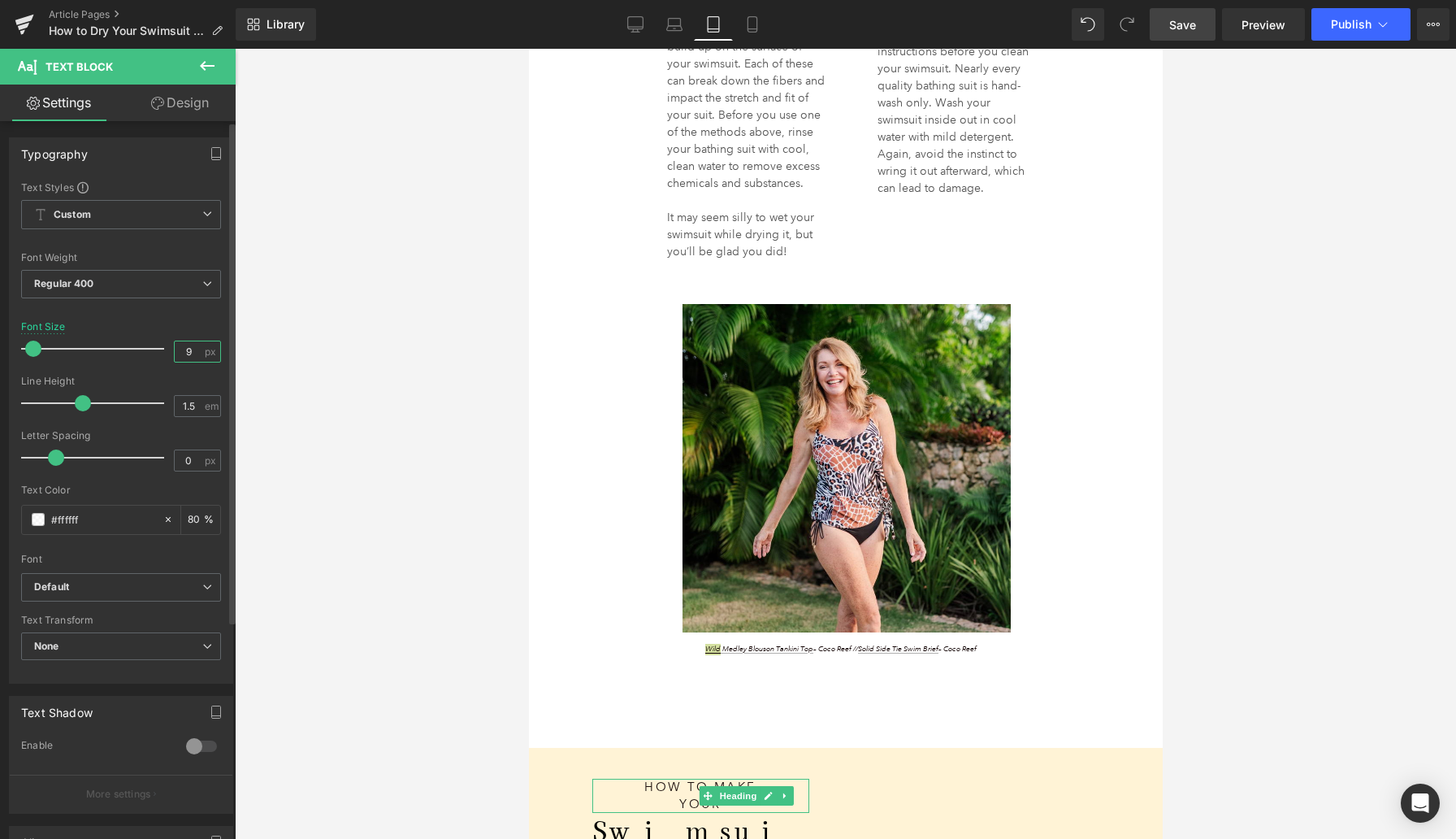
click at [190, 351] on input "9" at bounding box center [189, 351] width 29 height 20
type input "10"
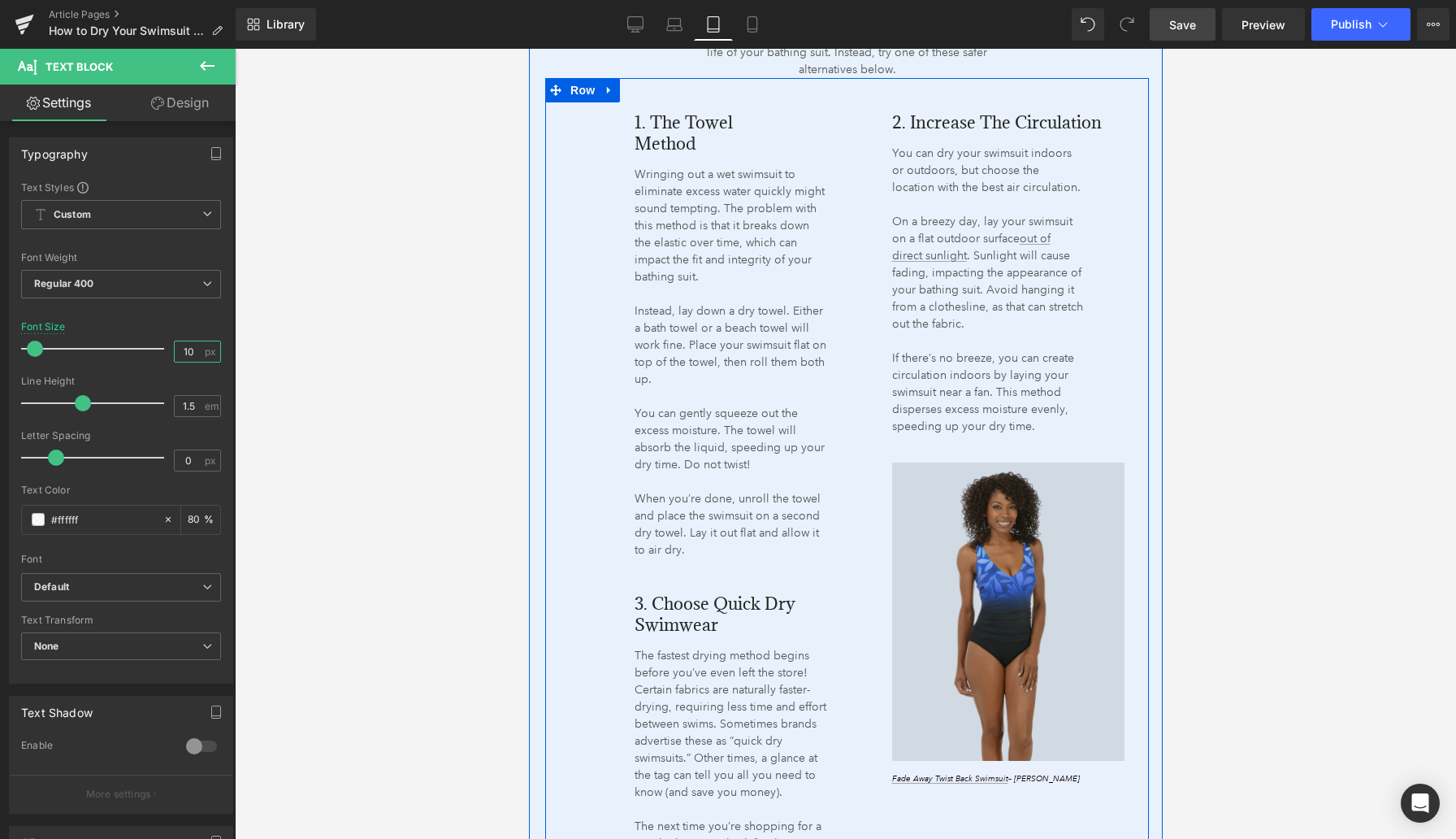
scroll to position [2317, 0]
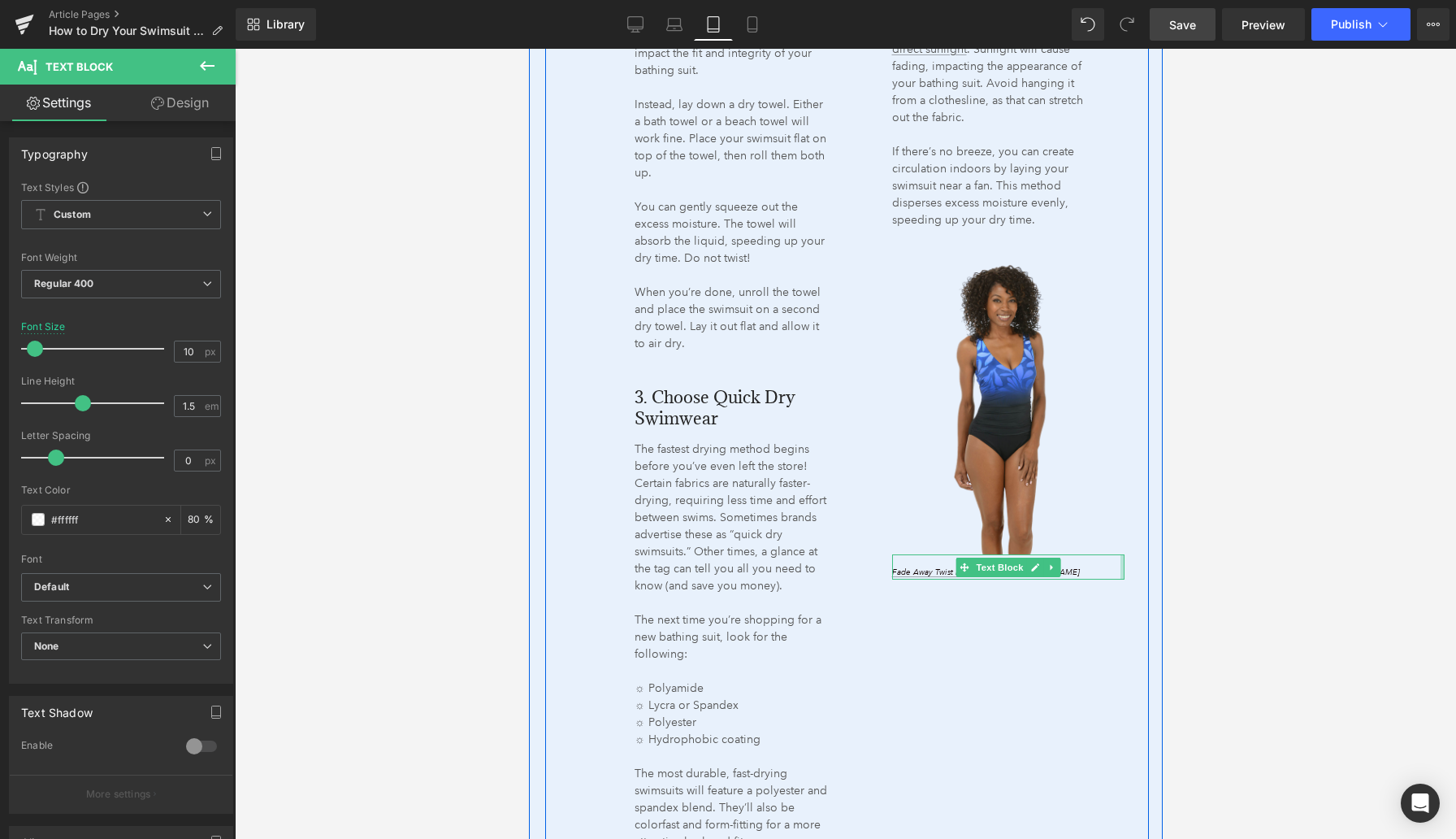
click at [1065, 571] on p "Fade Away Twist Back Swimsuit – Shape Solver" at bounding box center [992, 572] width 202 height 13
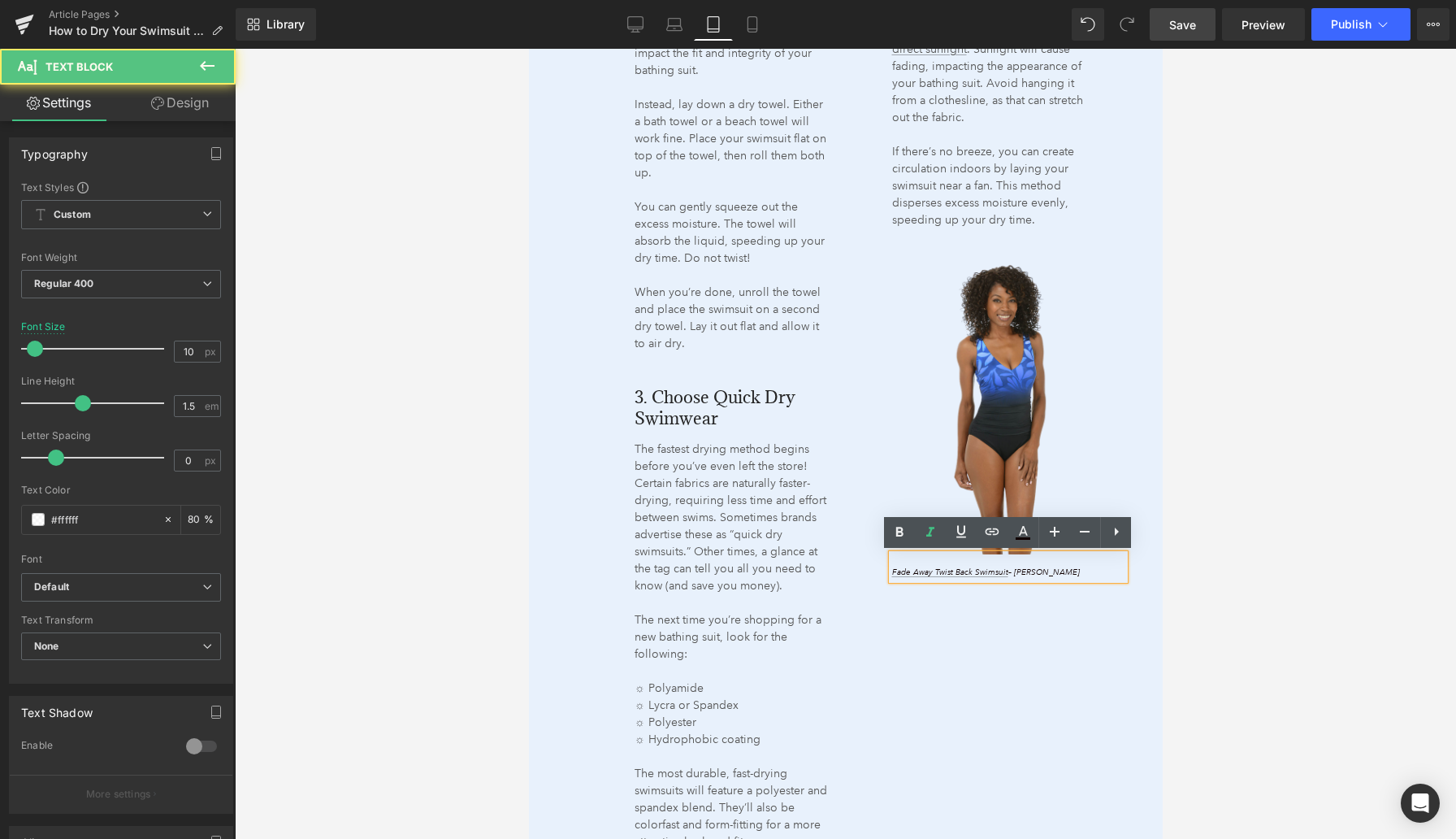
click at [1065, 571] on p "Fade Away Twist Back Swimsuit – Shape Solver" at bounding box center [992, 572] width 202 height 13
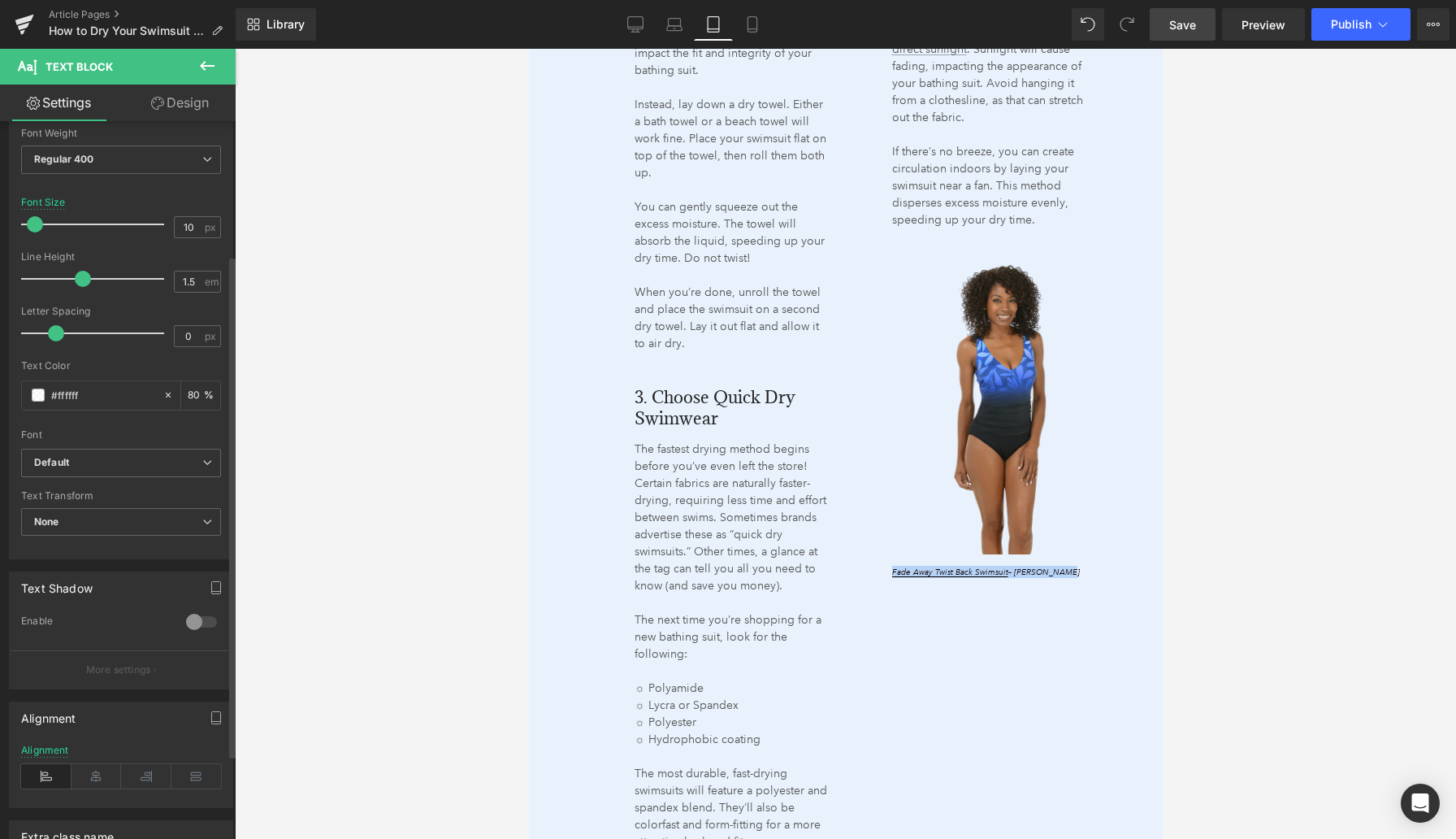
scroll to position [273, 0]
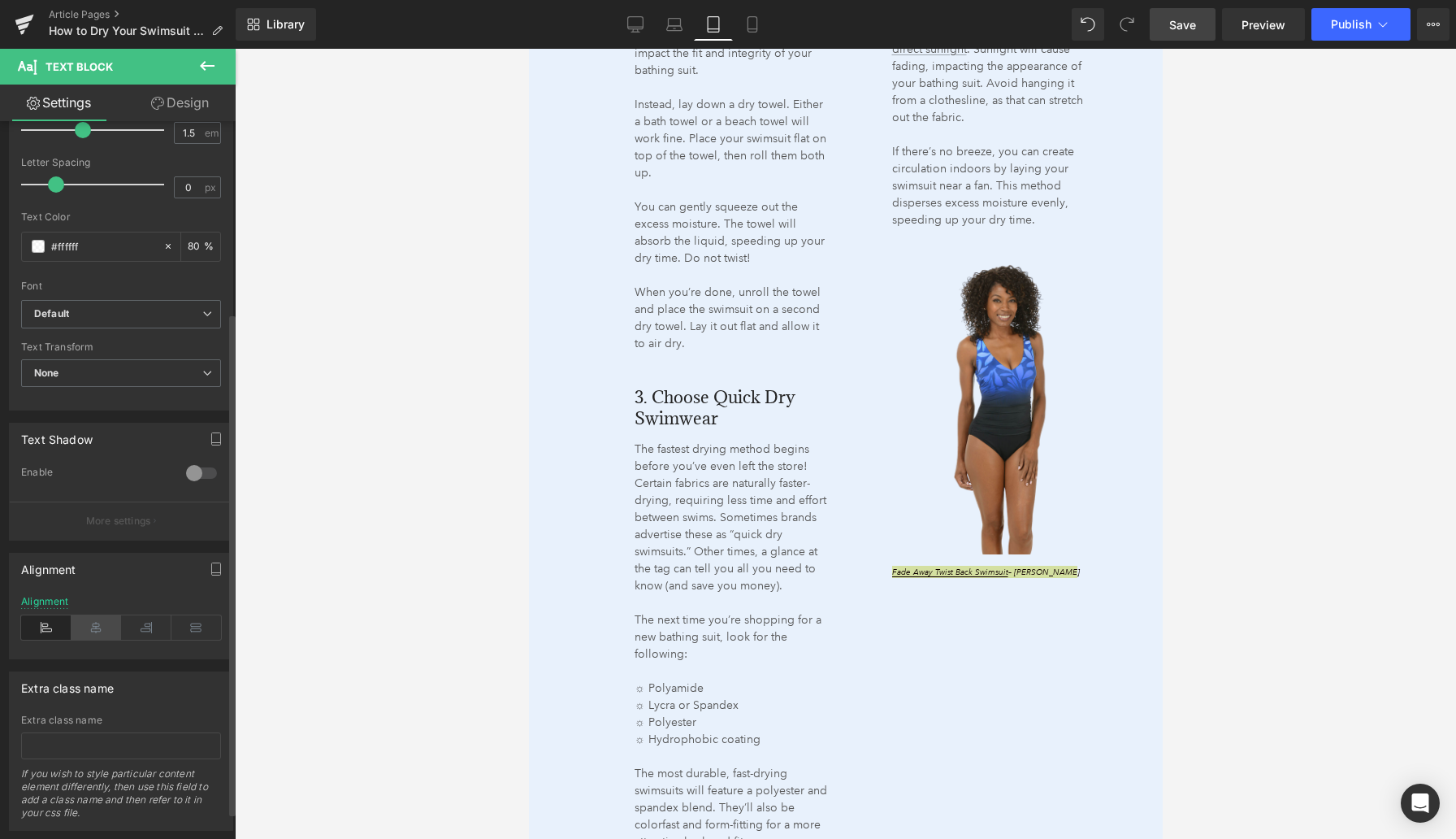
click at [96, 626] on icon at bounding box center [97, 627] width 50 height 24
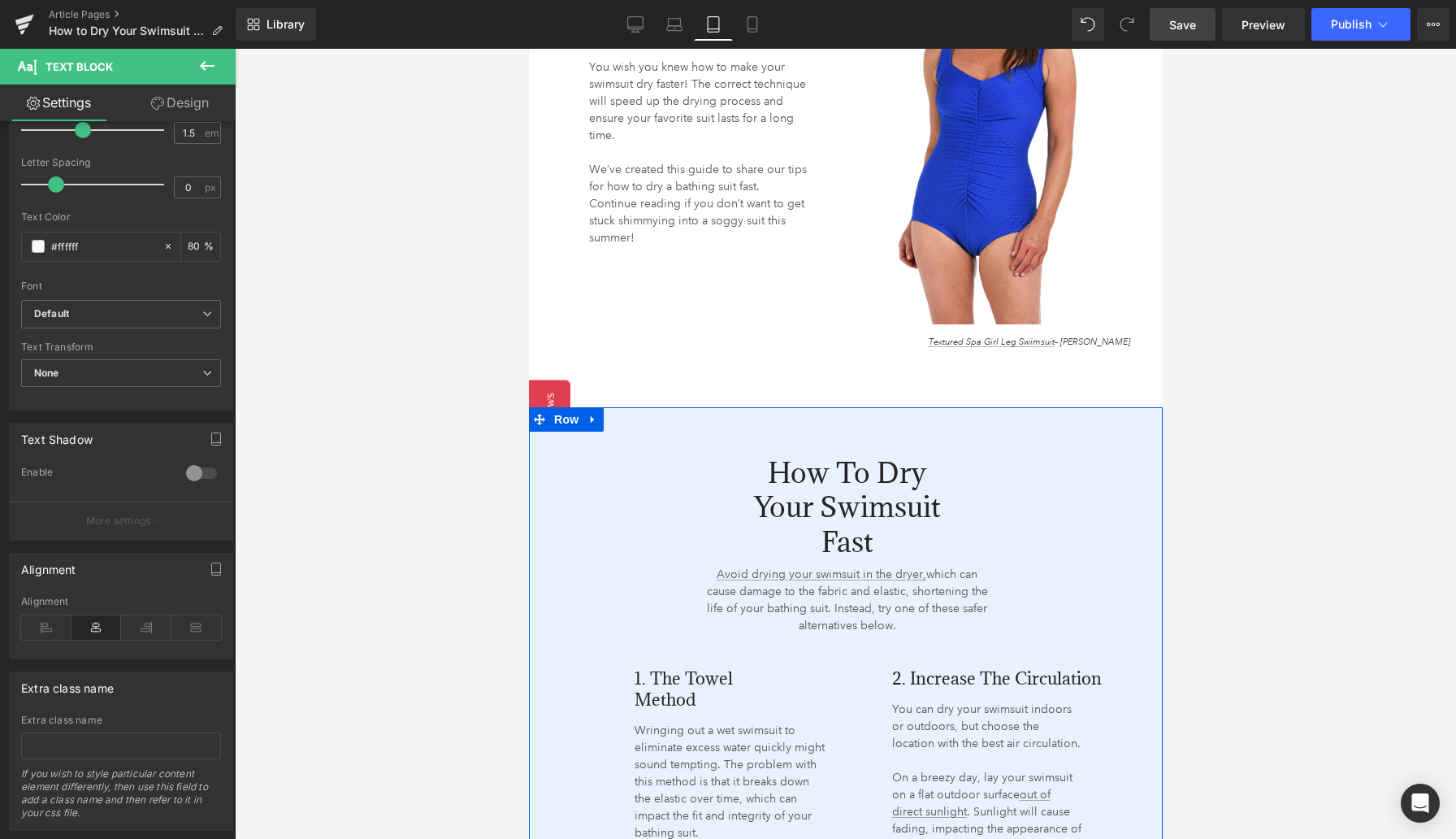
scroll to position [1419, 0]
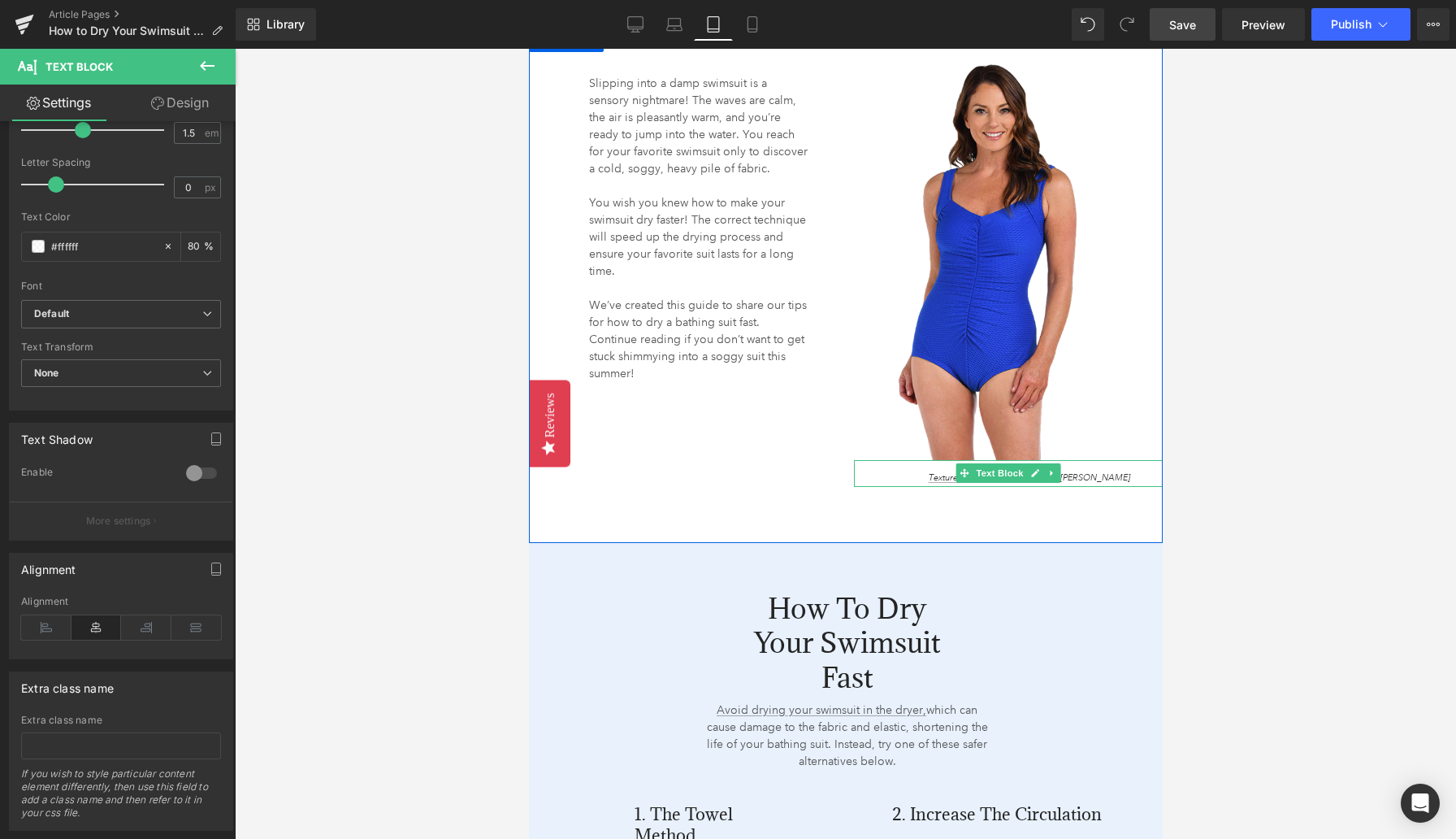
click at [1081, 479] on span "Textured Spa Girl Leg Swimsuit – Maxine" at bounding box center [1029, 478] width 202 height 12
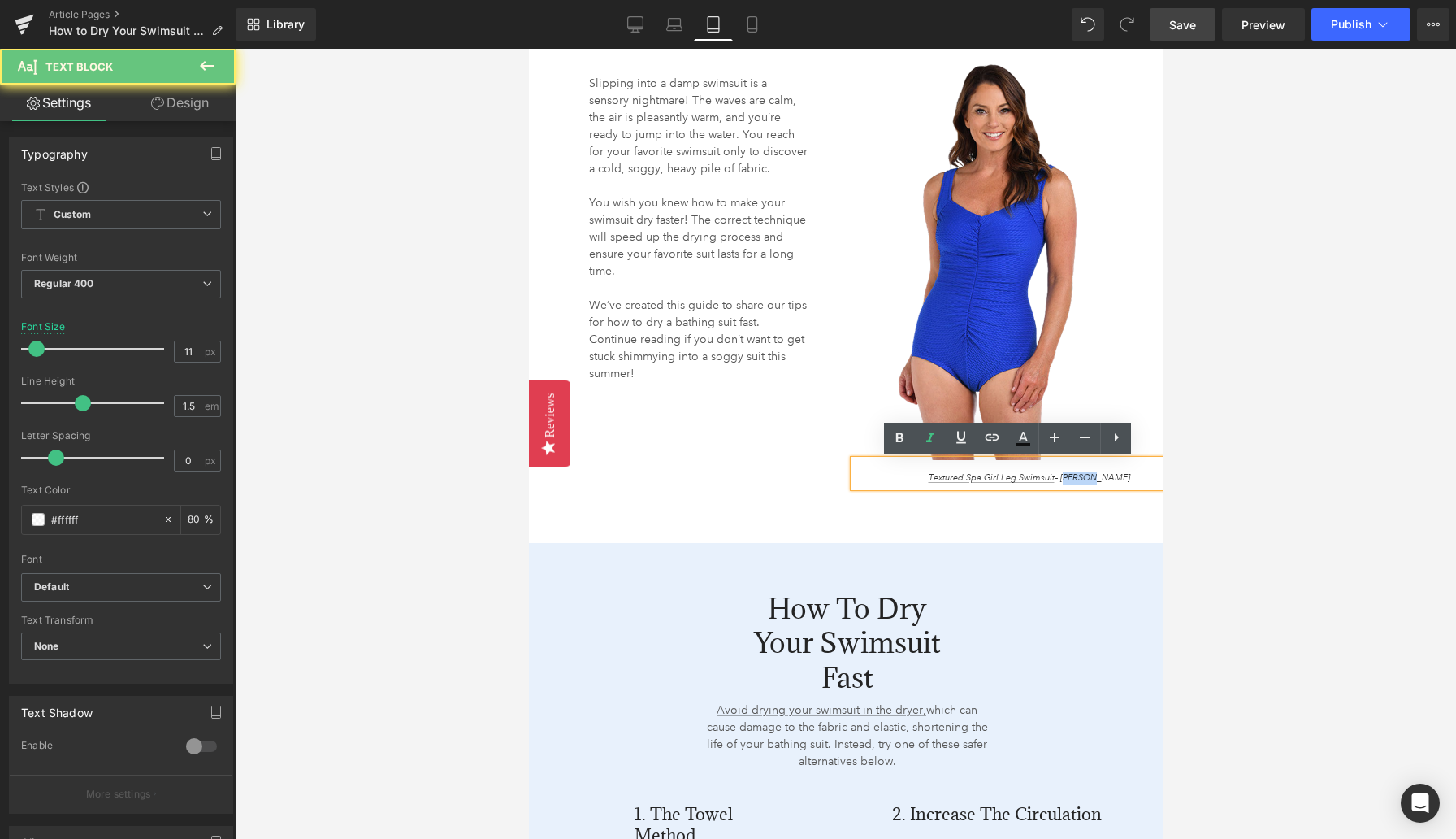
click at [1081, 479] on span "Textured Spa Girl Leg Swimsuit – Maxine" at bounding box center [1029, 478] width 202 height 12
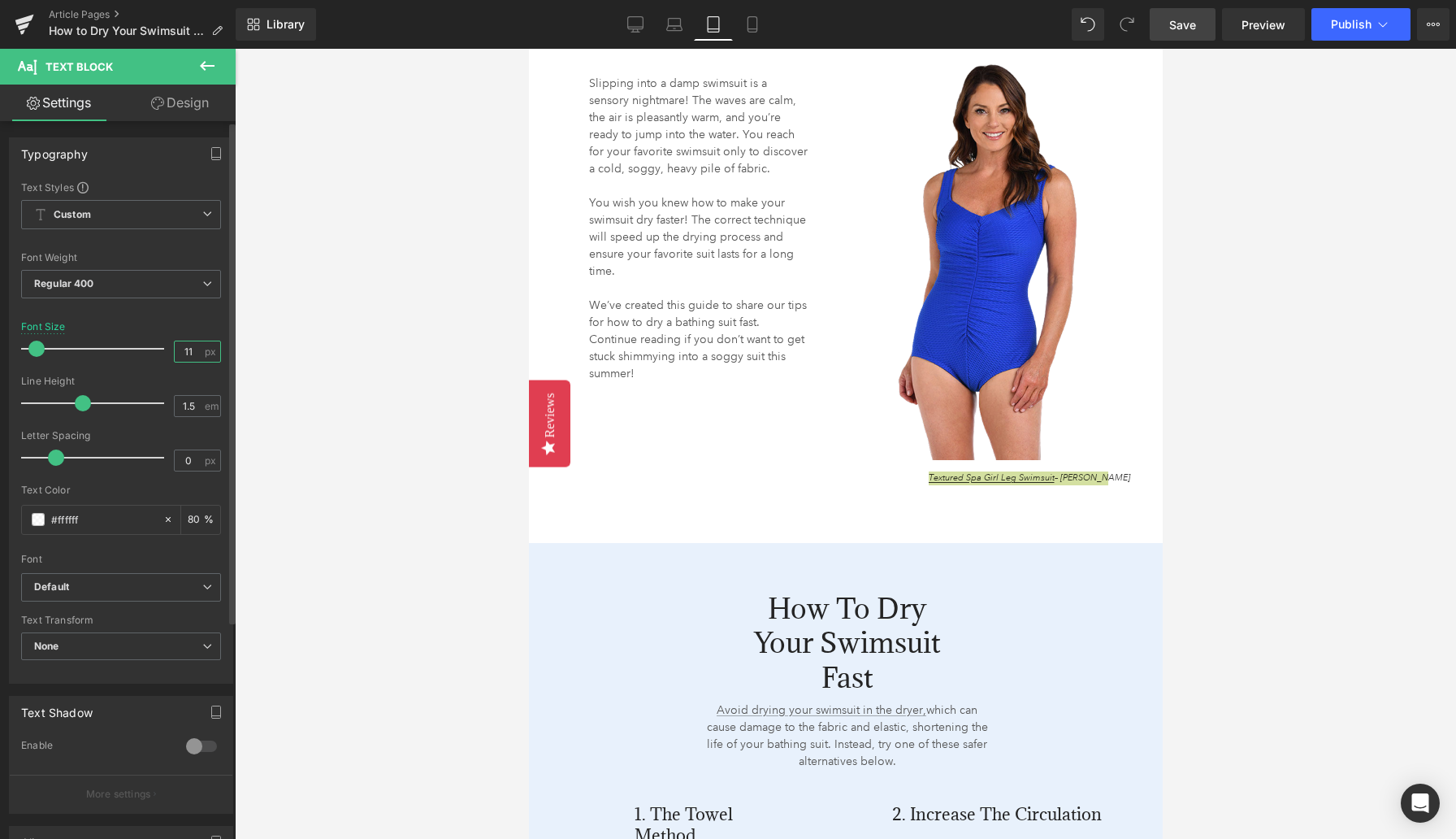
click at [186, 350] on input "11" at bounding box center [189, 351] width 29 height 20
type input "10"
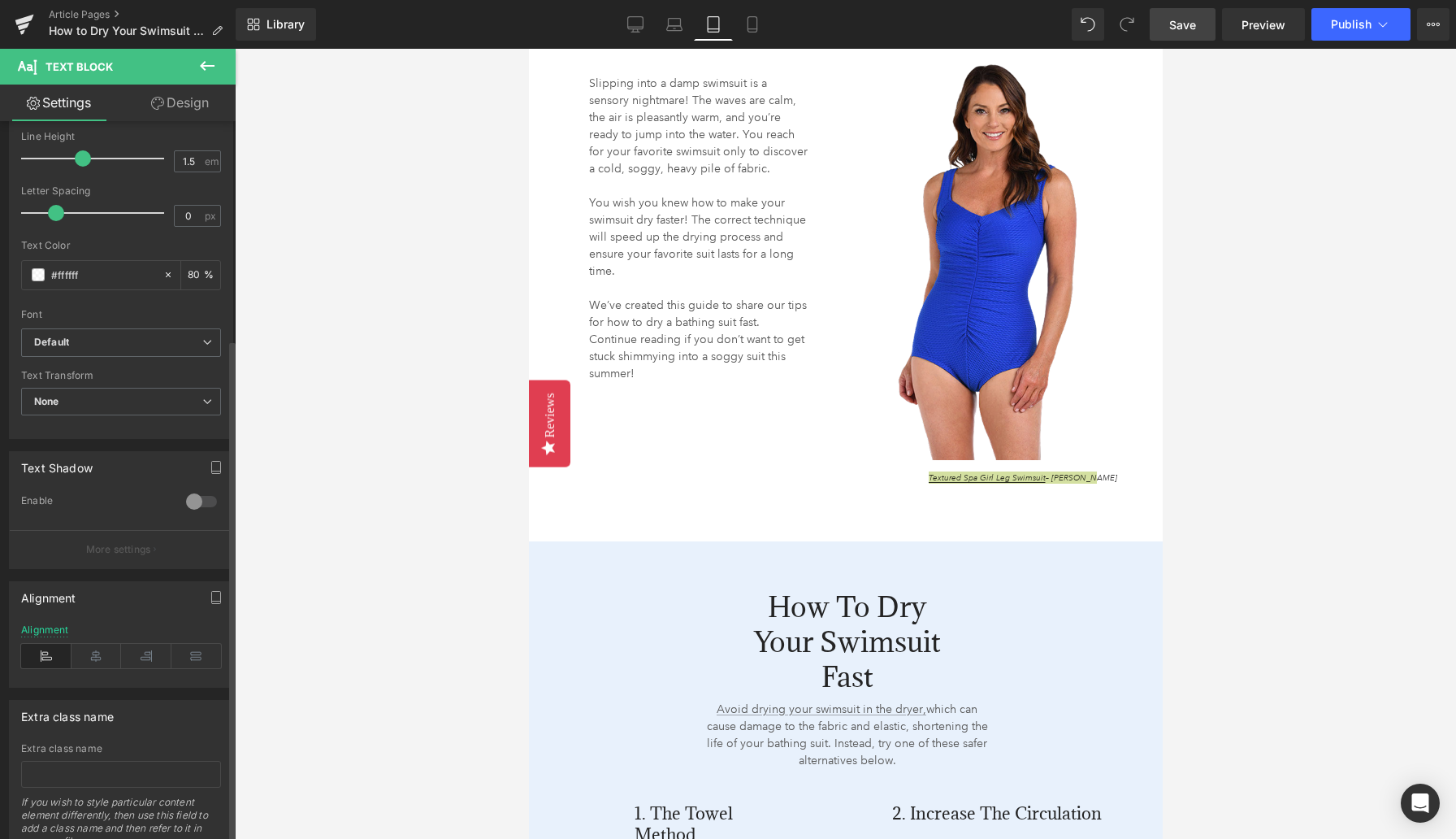
scroll to position [312, 0]
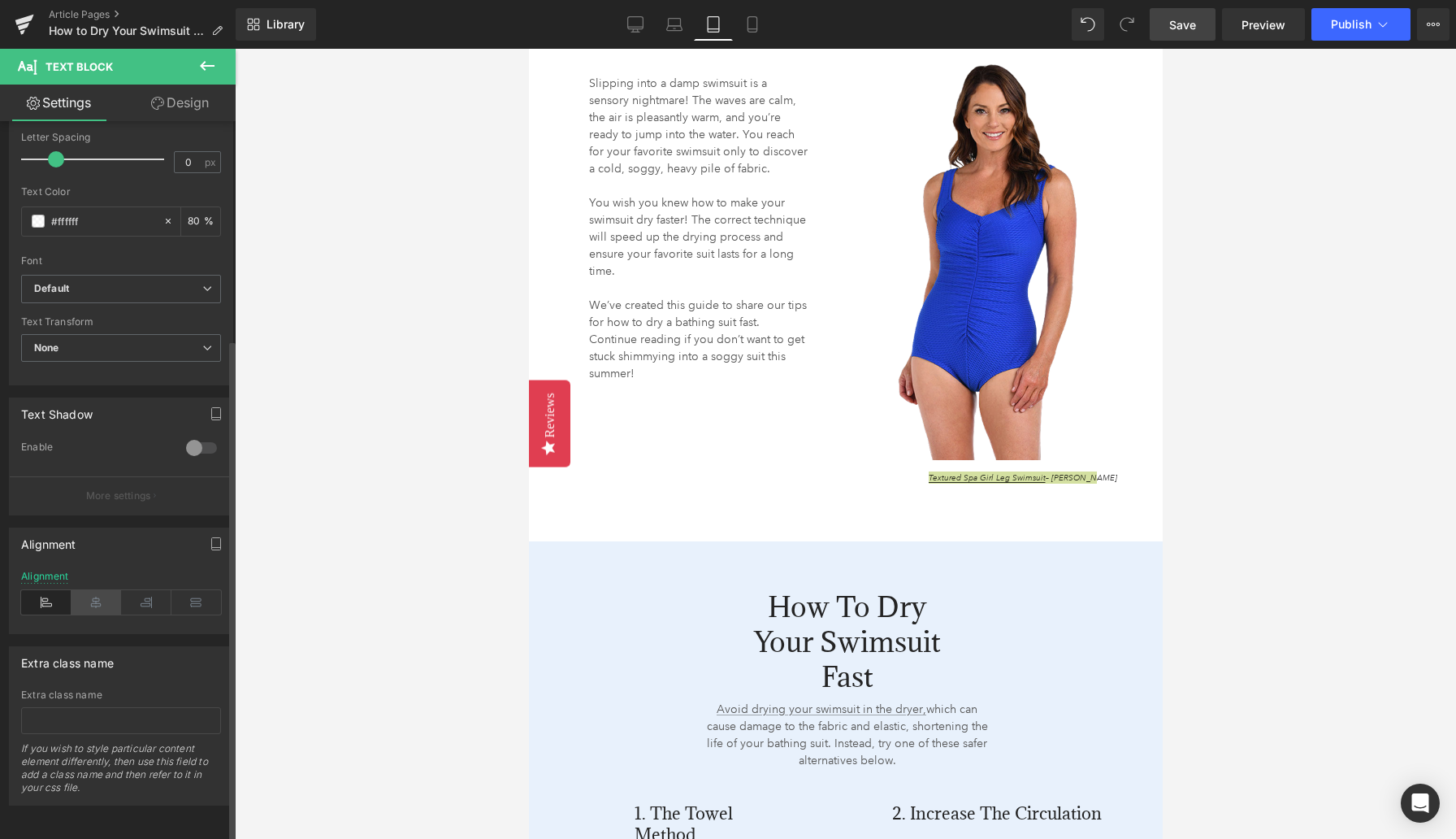
click at [91, 592] on icon at bounding box center [97, 602] width 50 height 24
click at [40, 590] on icon at bounding box center [46, 602] width 50 height 24
click at [375, 515] on div at bounding box center [846, 443] width 1222 height 790
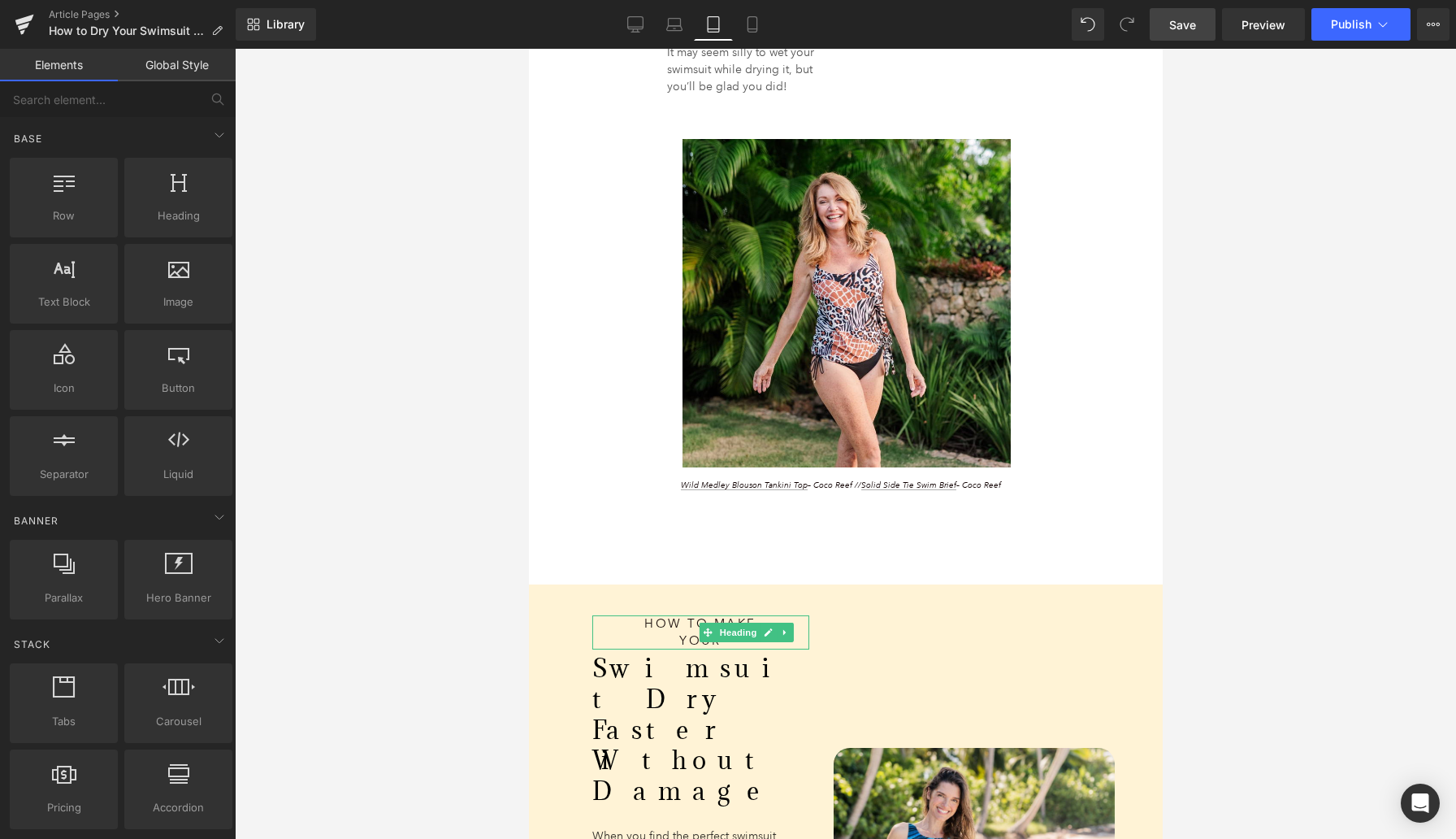
scroll to position [4025, 0]
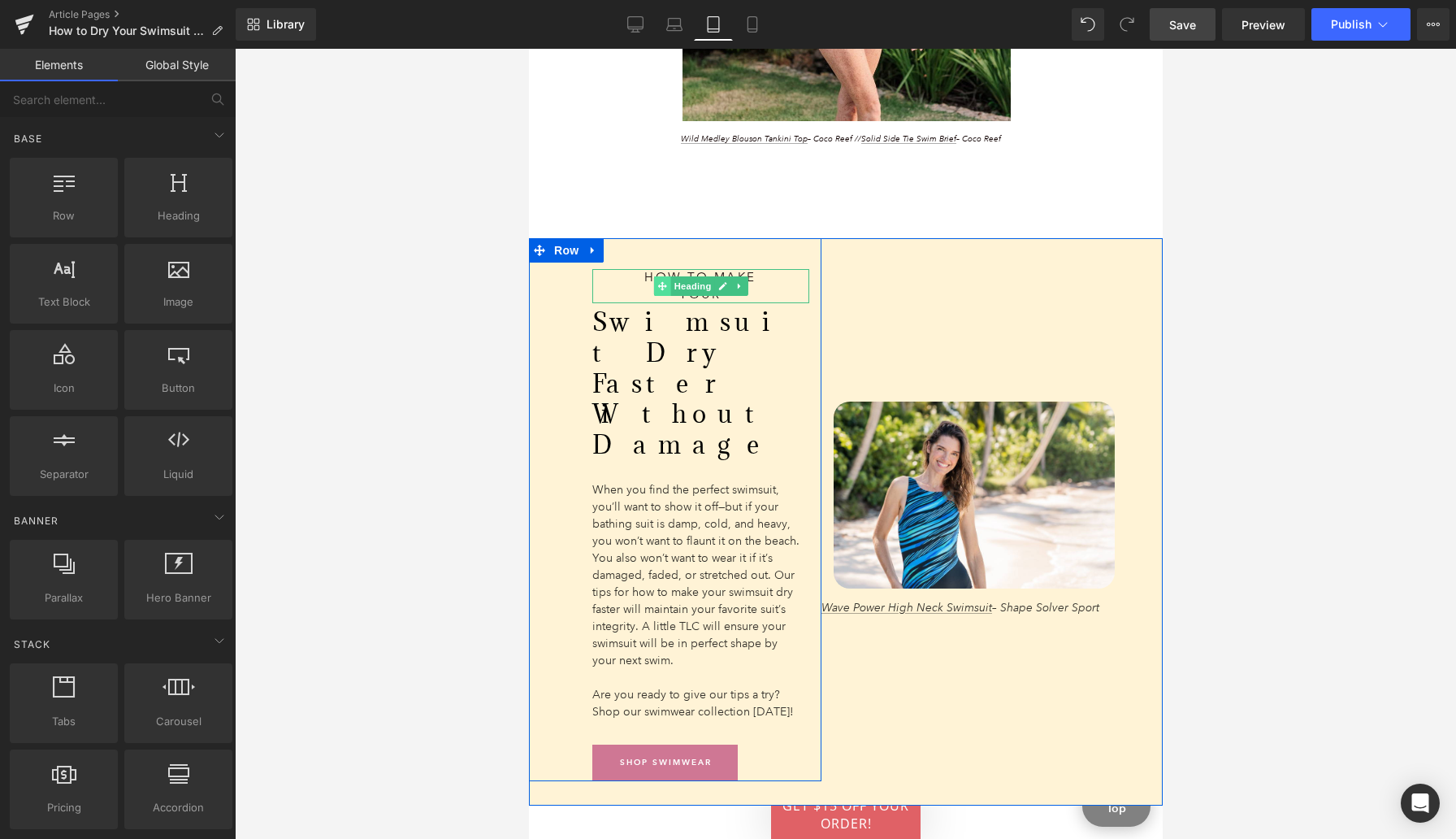
click at [658, 288] on icon at bounding box center [661, 286] width 9 height 9
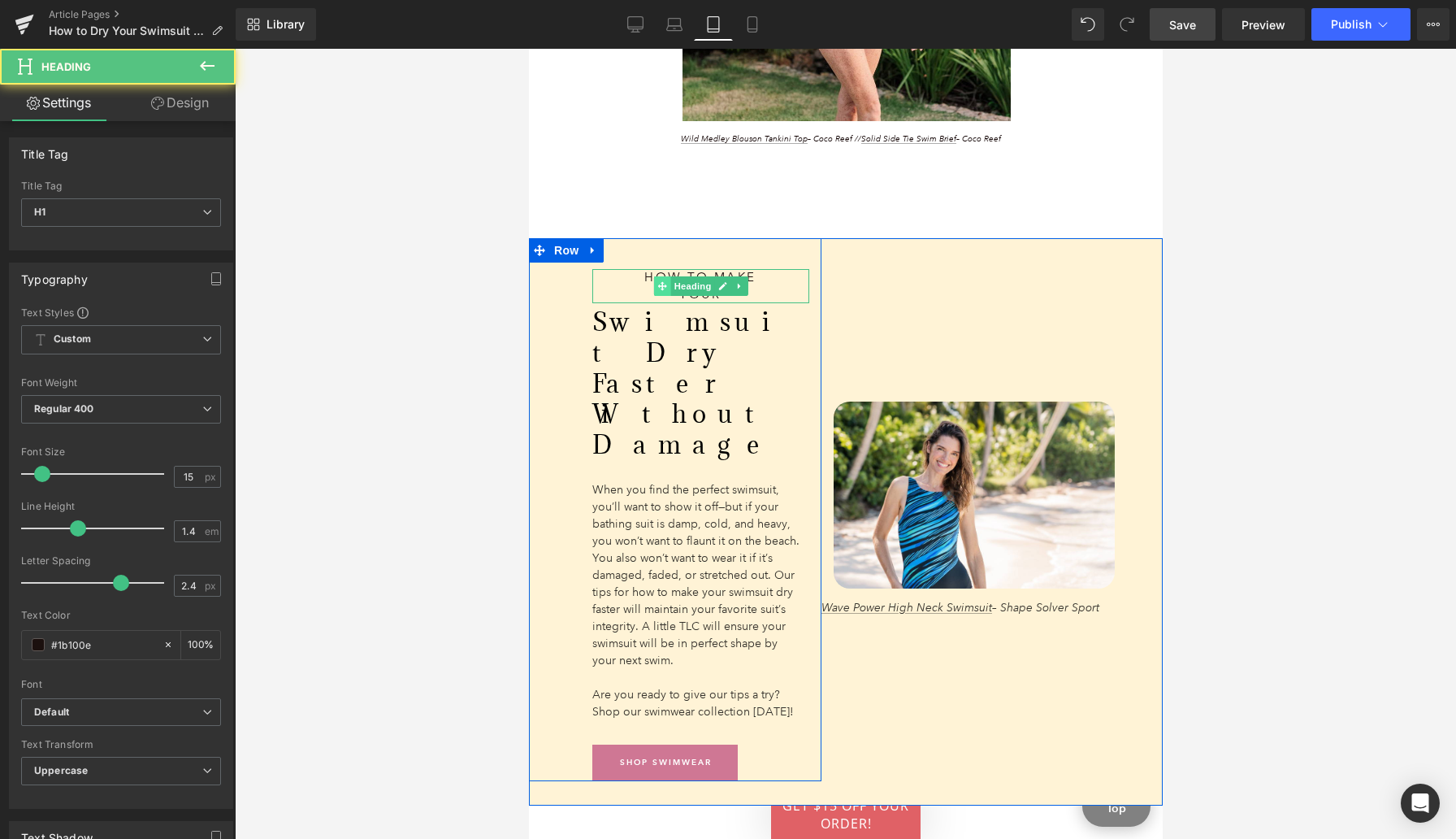
click at [657, 288] on icon at bounding box center [661, 286] width 9 height 9
click at [639, 282] on div "How to Make Your" at bounding box center [700, 286] width 217 height 34
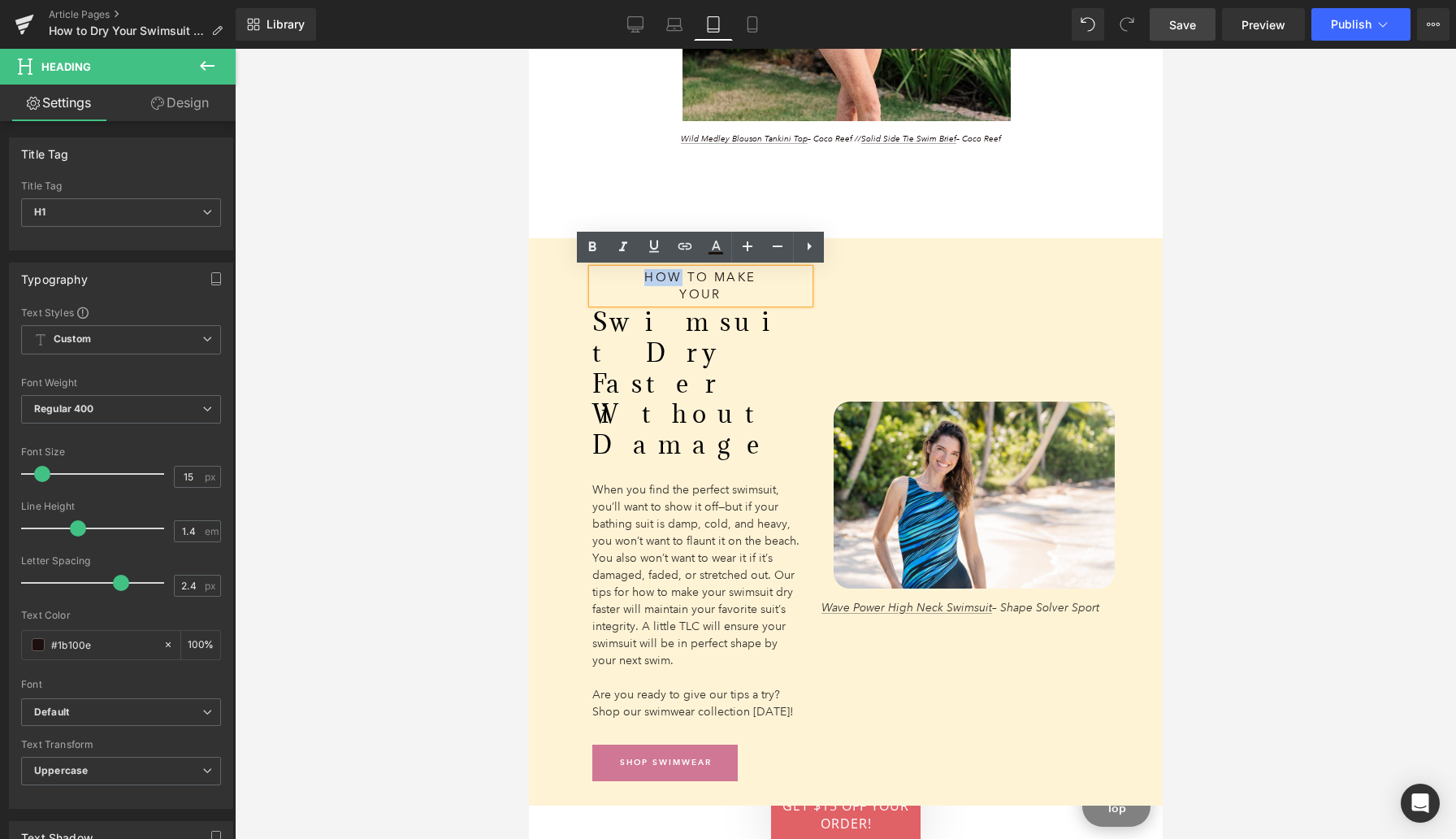
click at [639, 282] on div "How to Make Your" at bounding box center [700, 286] width 217 height 34
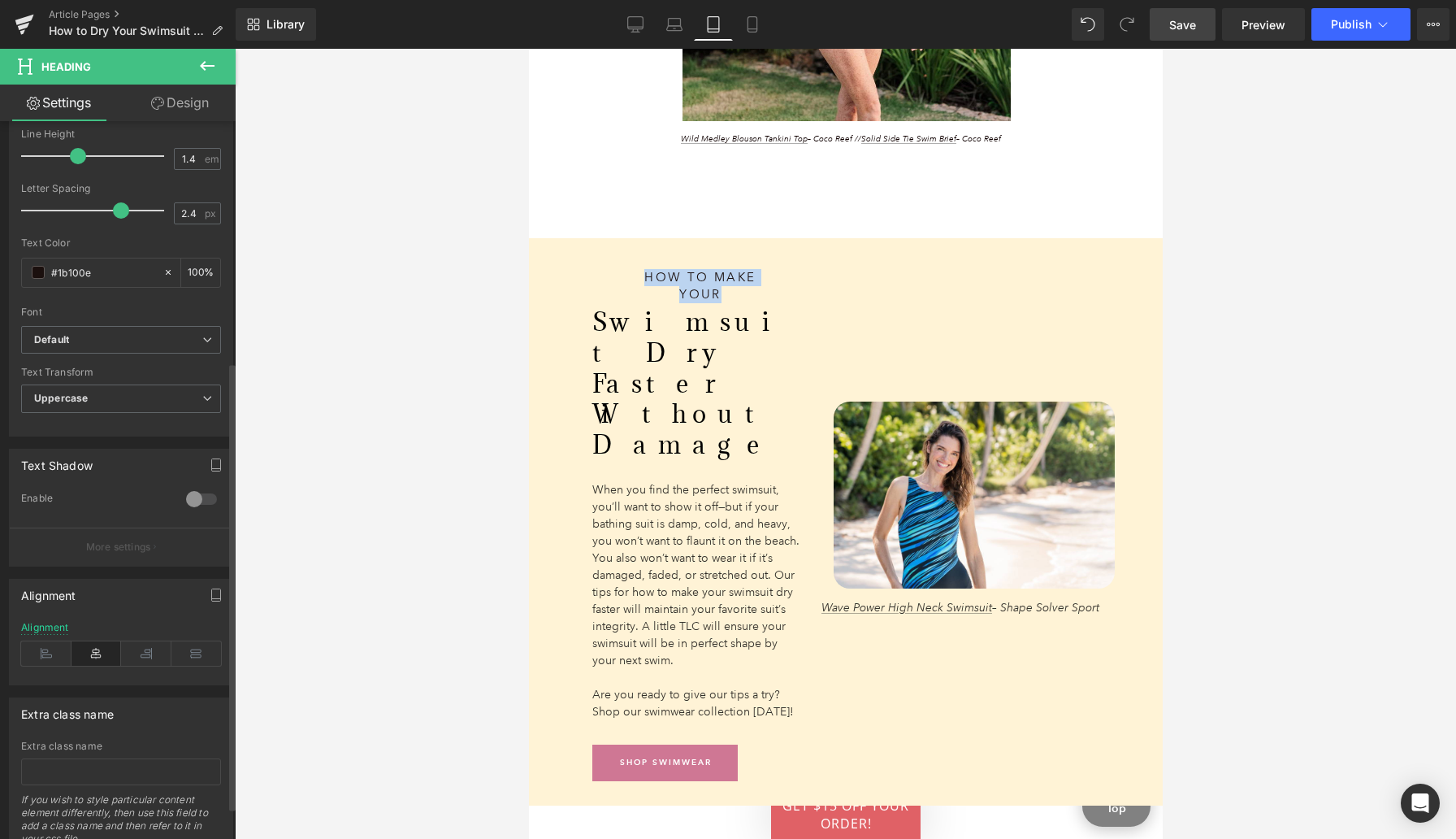
scroll to position [385, 0]
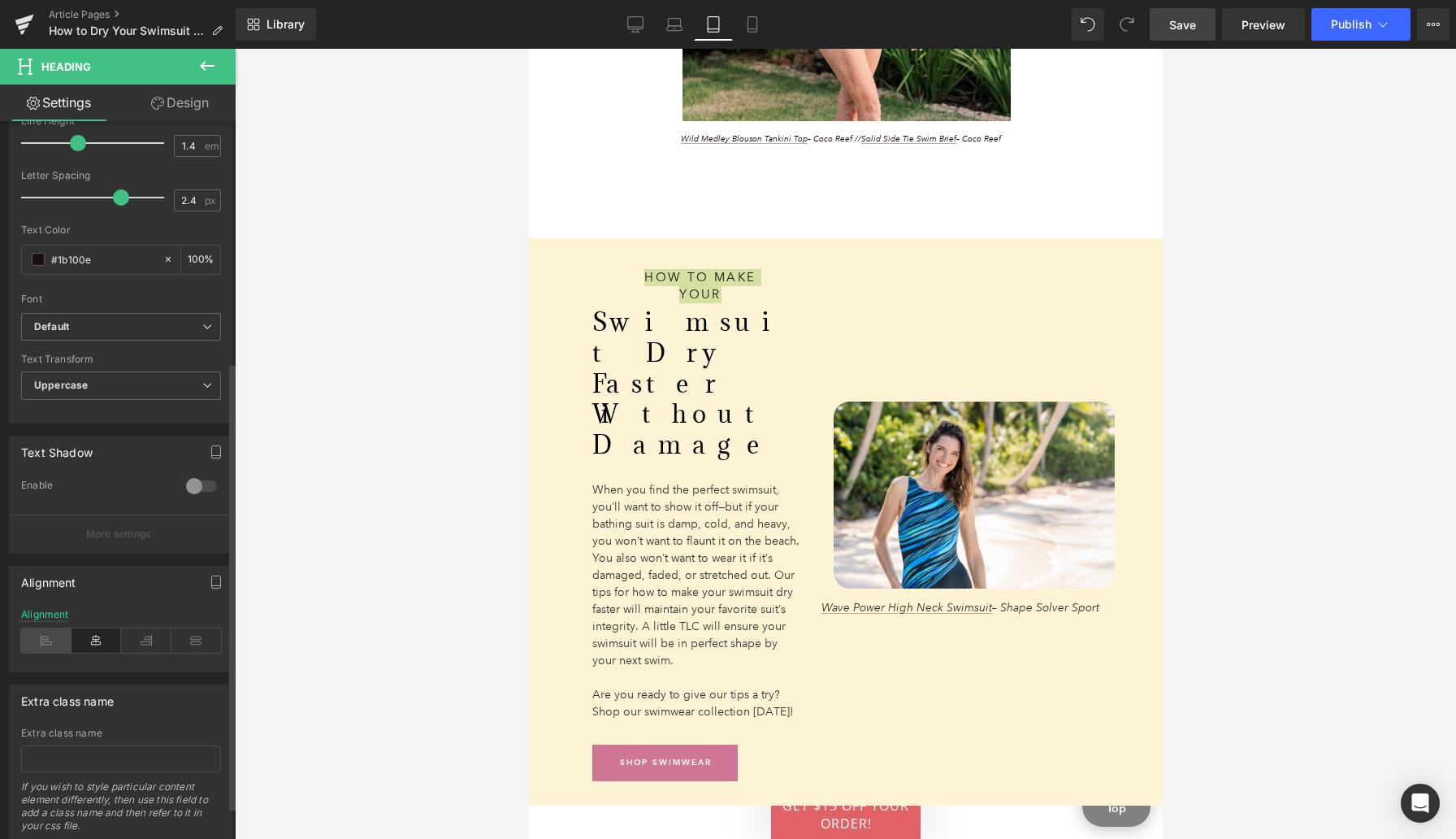
click at [45, 643] on icon at bounding box center [46, 640] width 50 height 24
click at [506, 415] on div at bounding box center [846, 443] width 1222 height 790
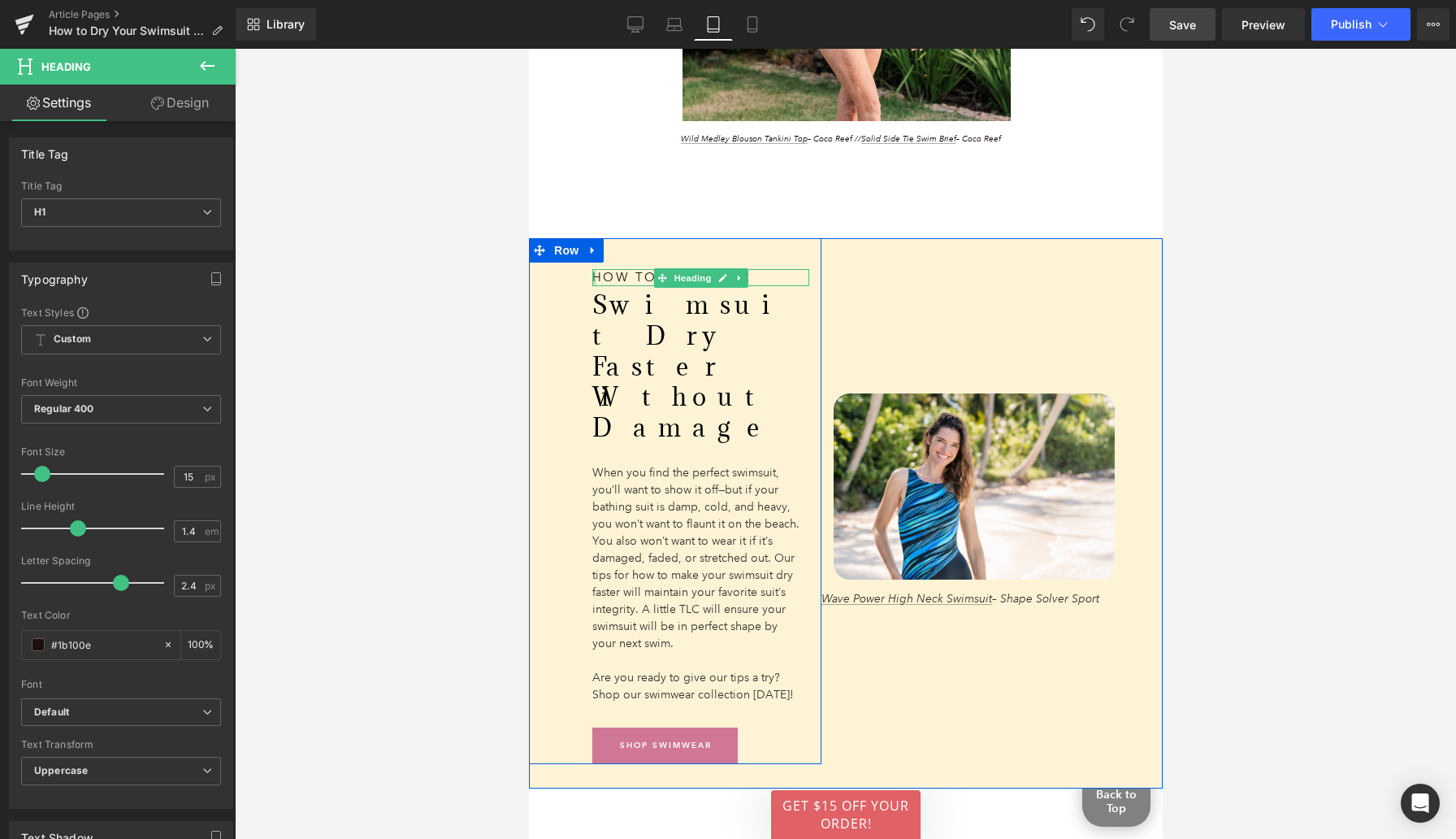
drag, startPoint x: 594, startPoint y: 289, endPoint x: 541, endPoint y: 281, distance: 53.6
click at [541, 281] on div "How to Make Your Heading 171px Swimsuit Dry Faster Without Damage Heading When …" at bounding box center [674, 501] width 292 height 526
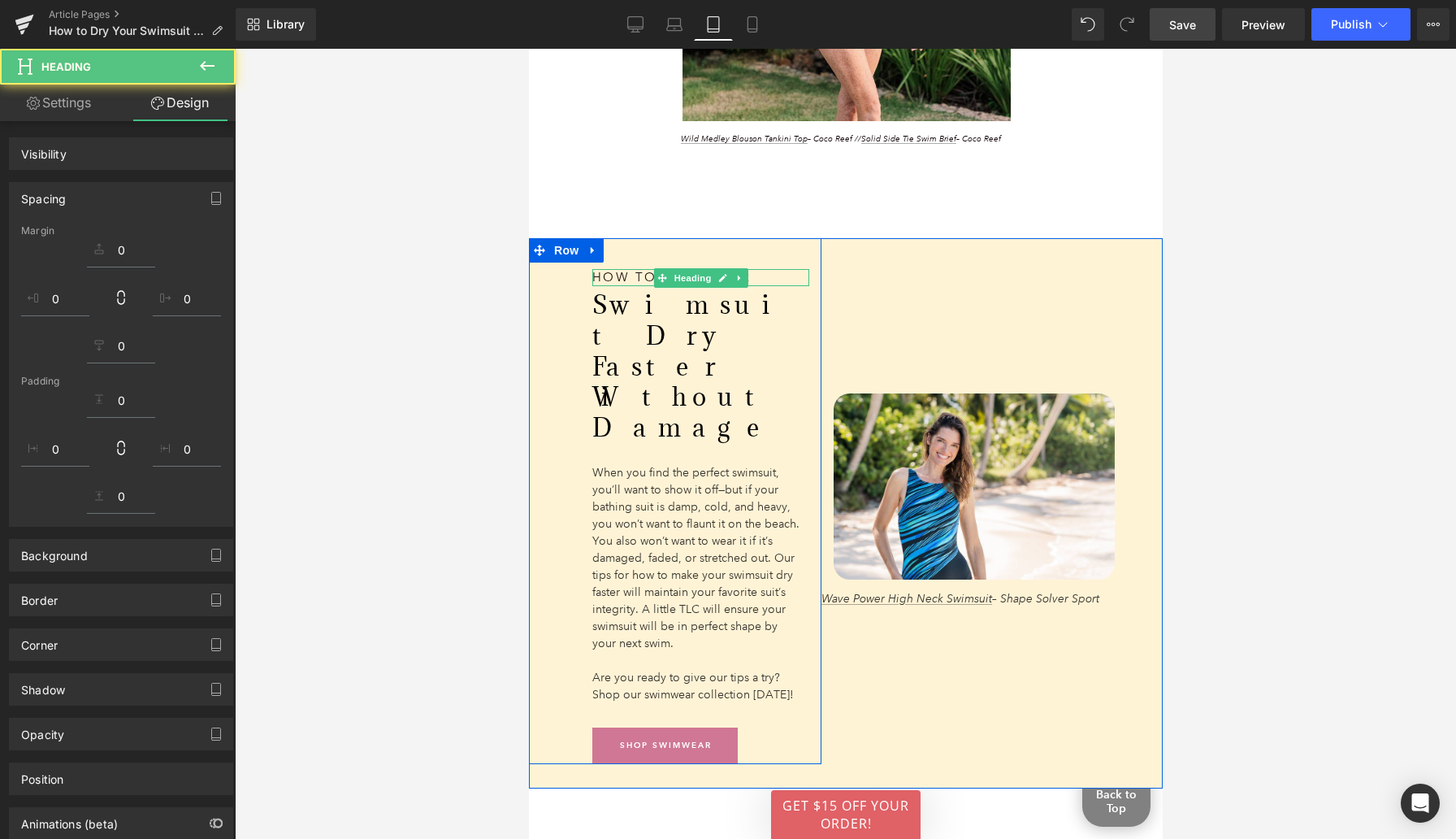
click at [541, 281] on div "How to Make Your Heading 171px Swimsuit Dry Faster Without Damage Heading When …" at bounding box center [674, 501] width 292 height 526
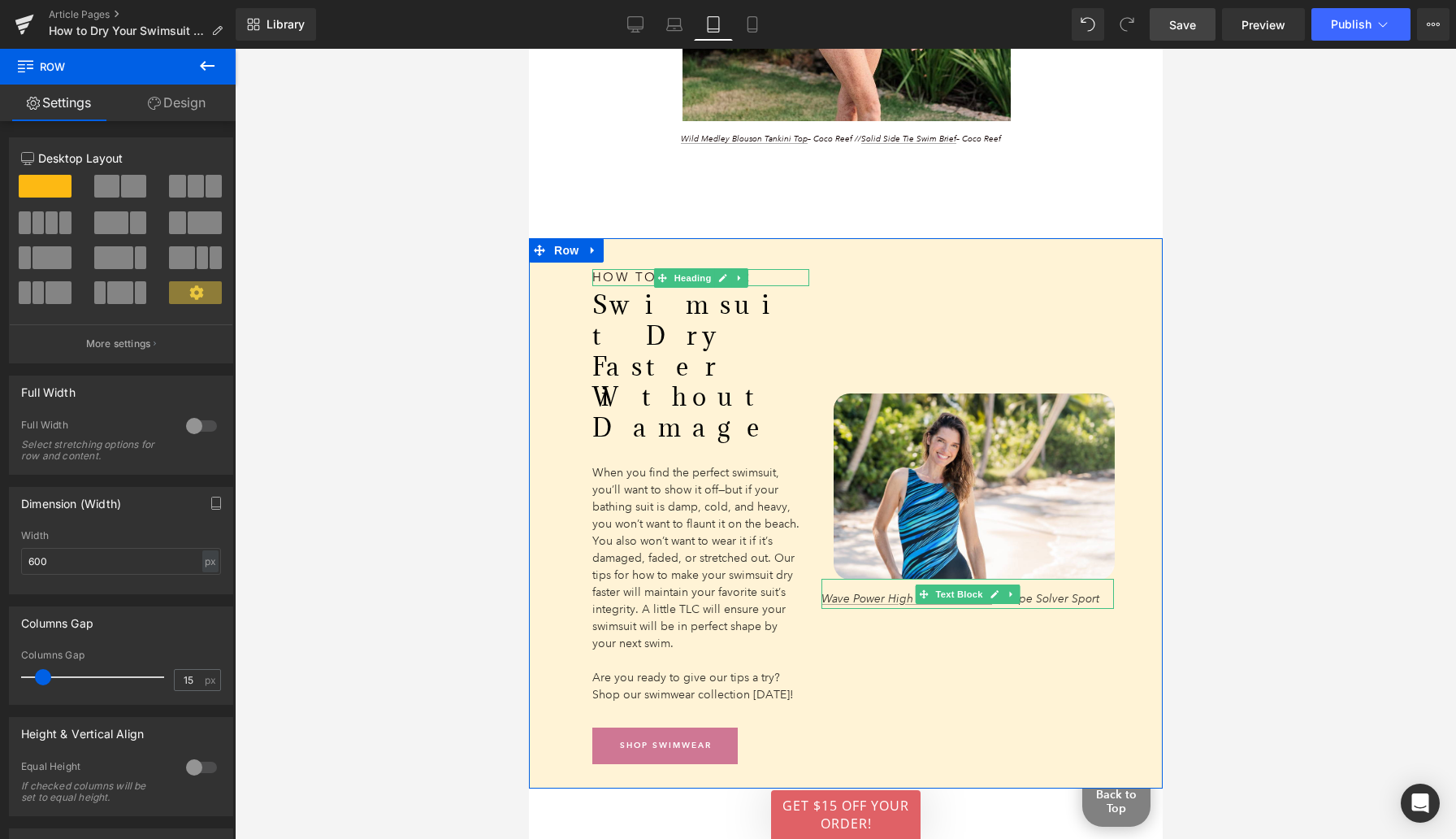
click at [1025, 591] on span "Wave Power High Neck Swimsuit – Shape Solver Sport" at bounding box center [959, 598] width 278 height 14
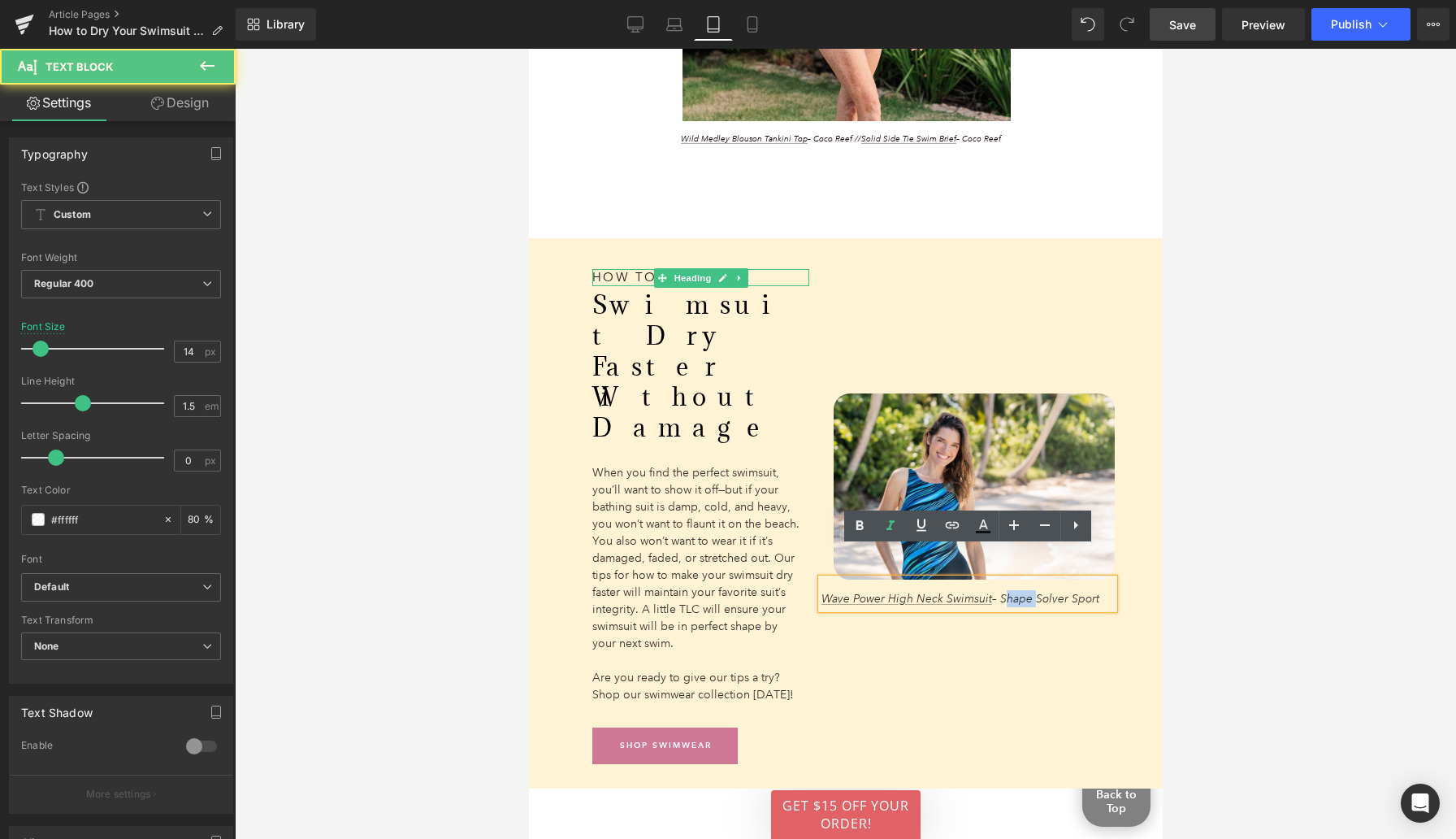
click at [1025, 591] on span "Wave Power High Neck Swimsuit – Shape Solver Sport" at bounding box center [959, 598] width 278 height 14
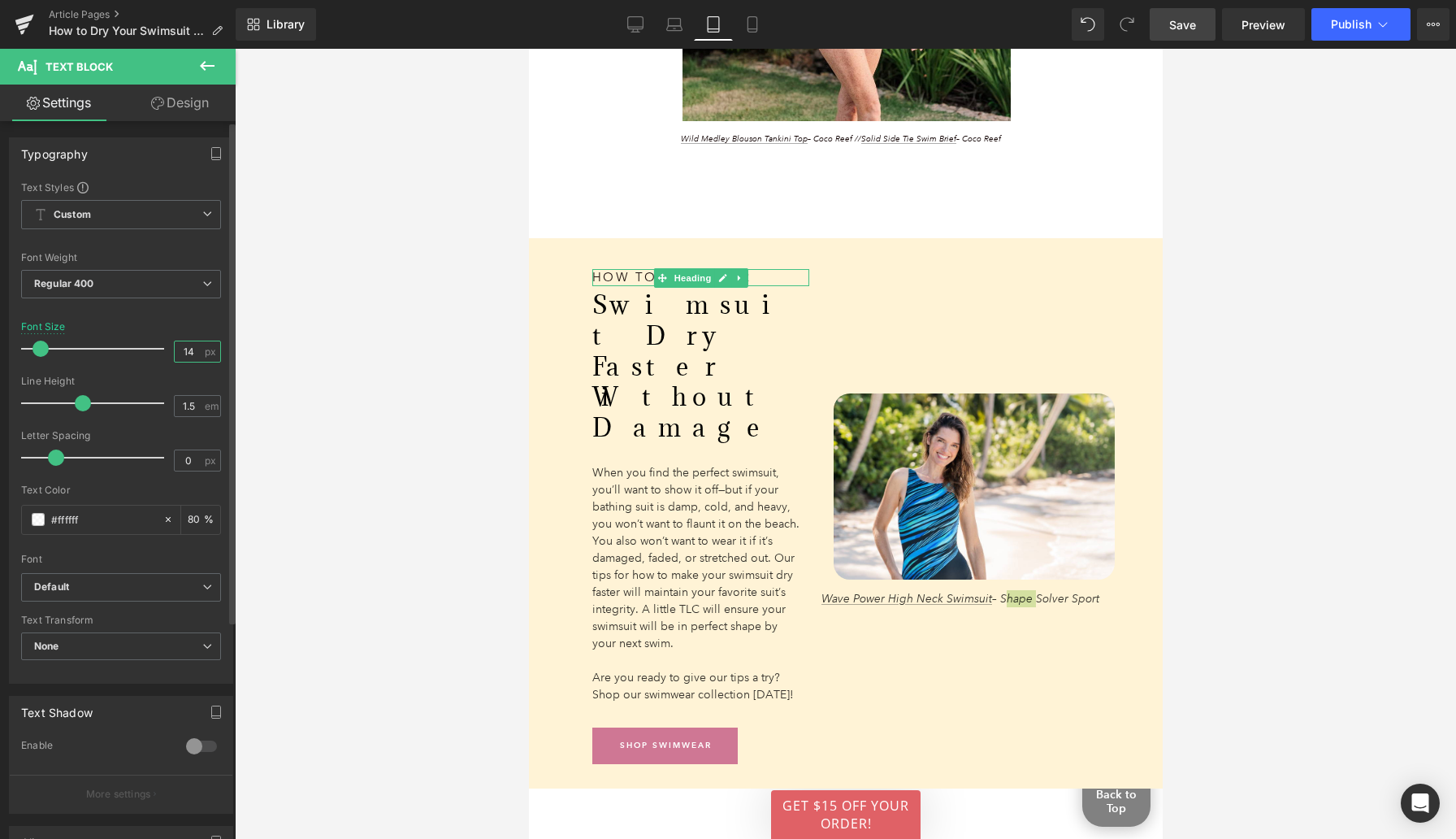
click at [192, 350] on input "14" at bounding box center [189, 351] width 29 height 20
type input "10"
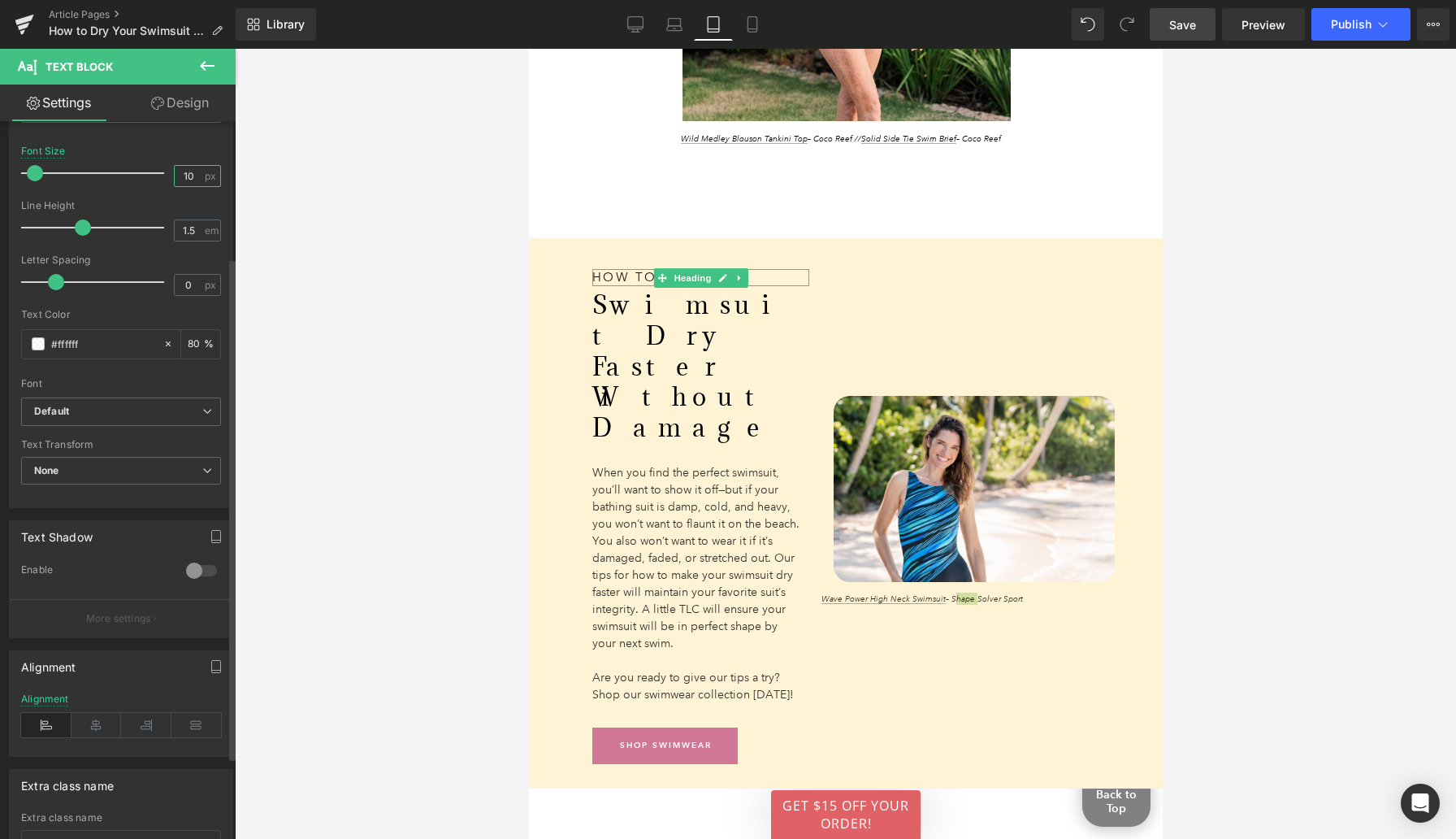
scroll to position [215, 0]
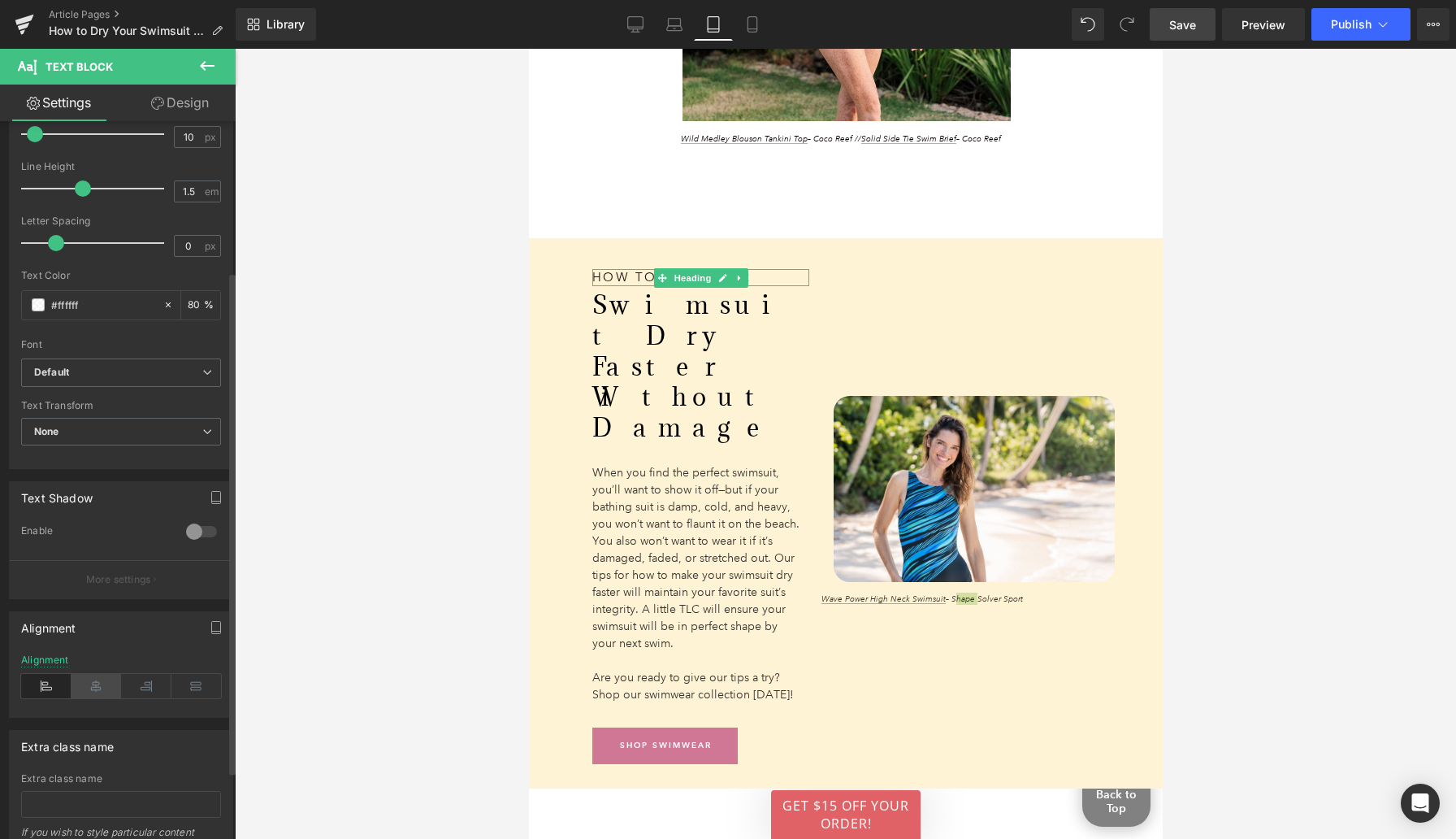
click at [95, 688] on icon at bounding box center [97, 685] width 50 height 24
click at [436, 626] on div at bounding box center [846, 443] width 1222 height 790
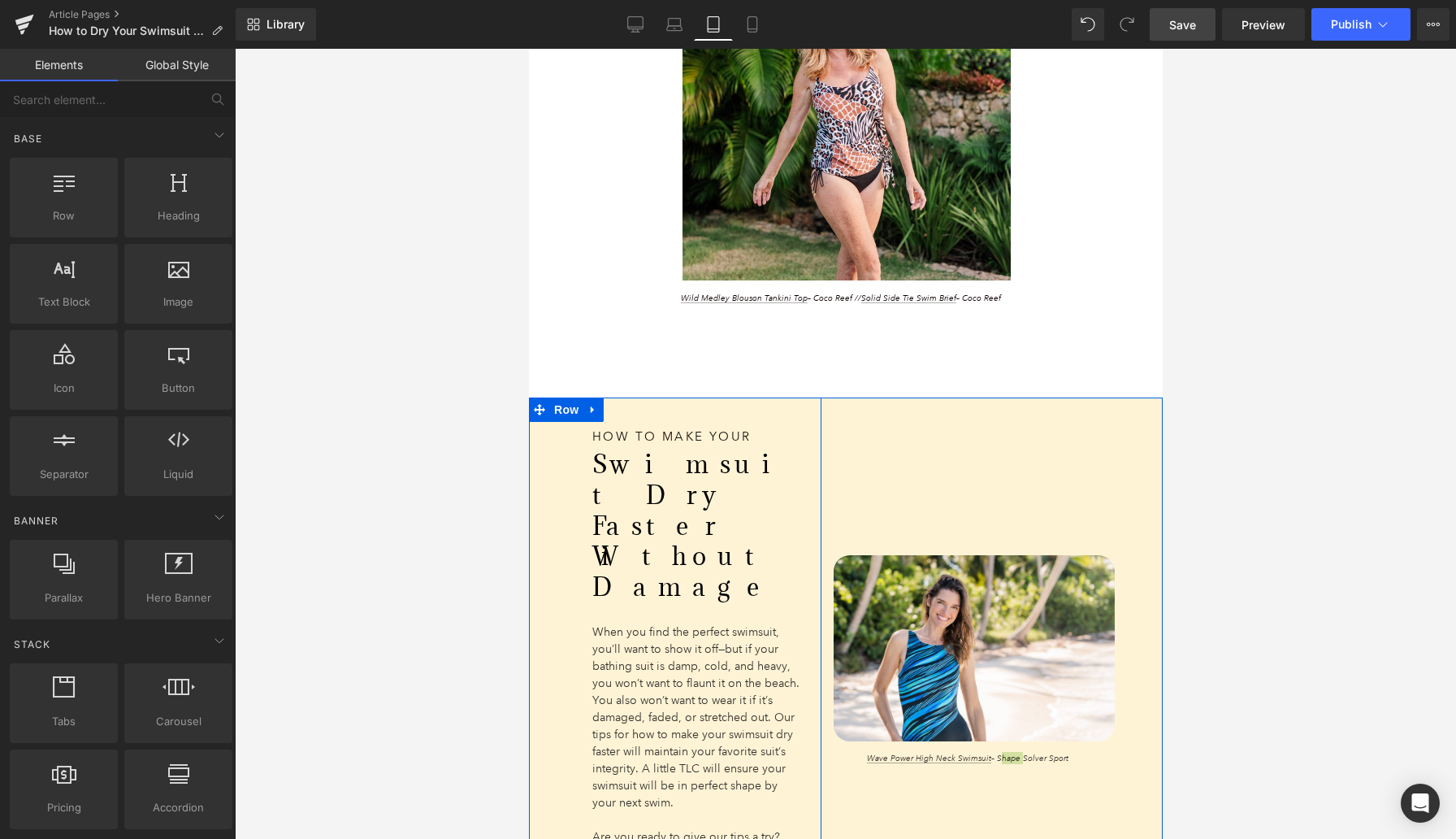
scroll to position [3839, 0]
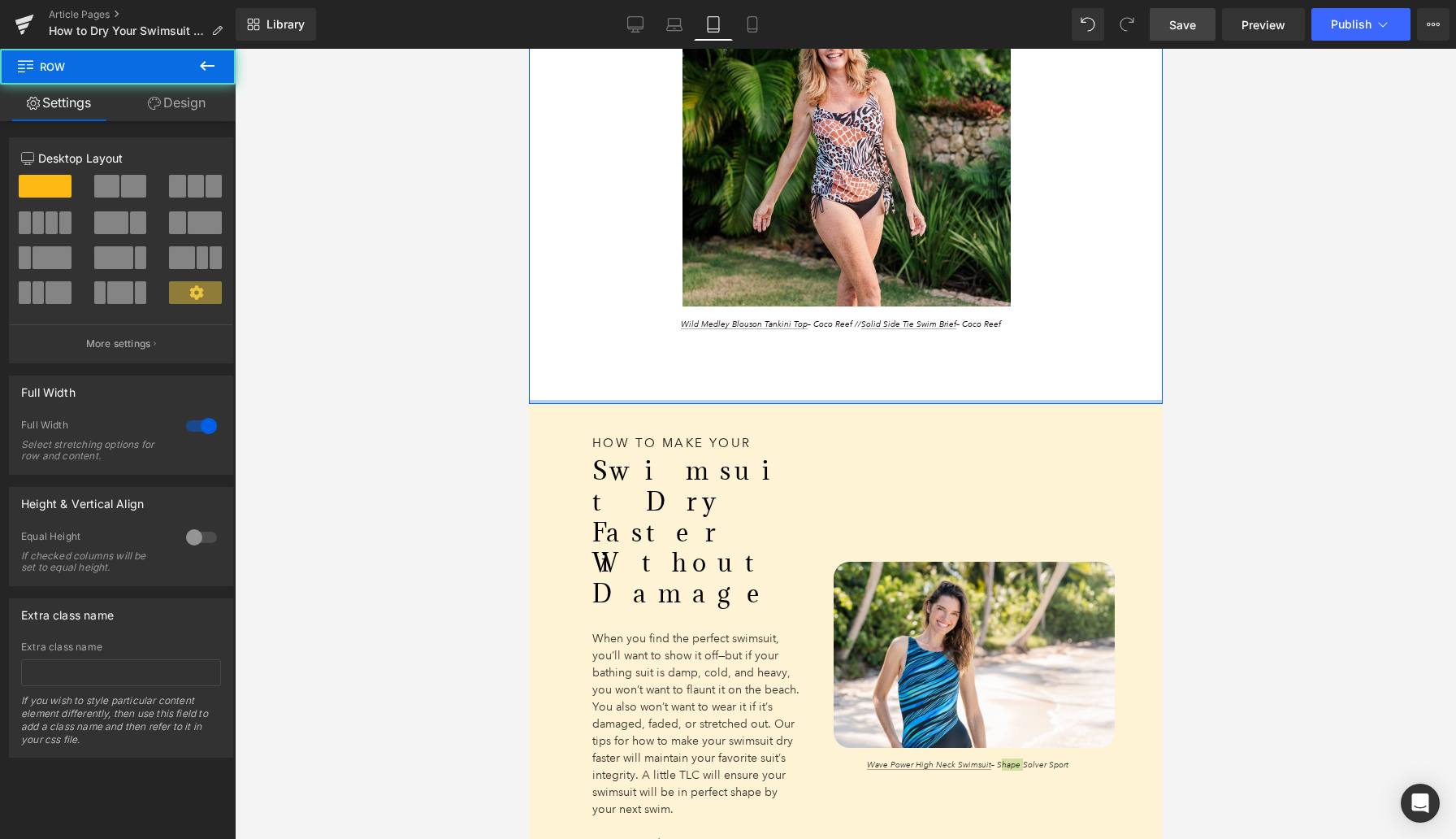
drag, startPoint x: 878, startPoint y: 417, endPoint x: 878, endPoint y: 396, distance: 21.0
click at [874, 372] on div "Image Wild Medley Blouson Tankini Top – Coco Reef // Solid Side Tie Swim Brief …" at bounding box center [840, 173] width 623 height 462
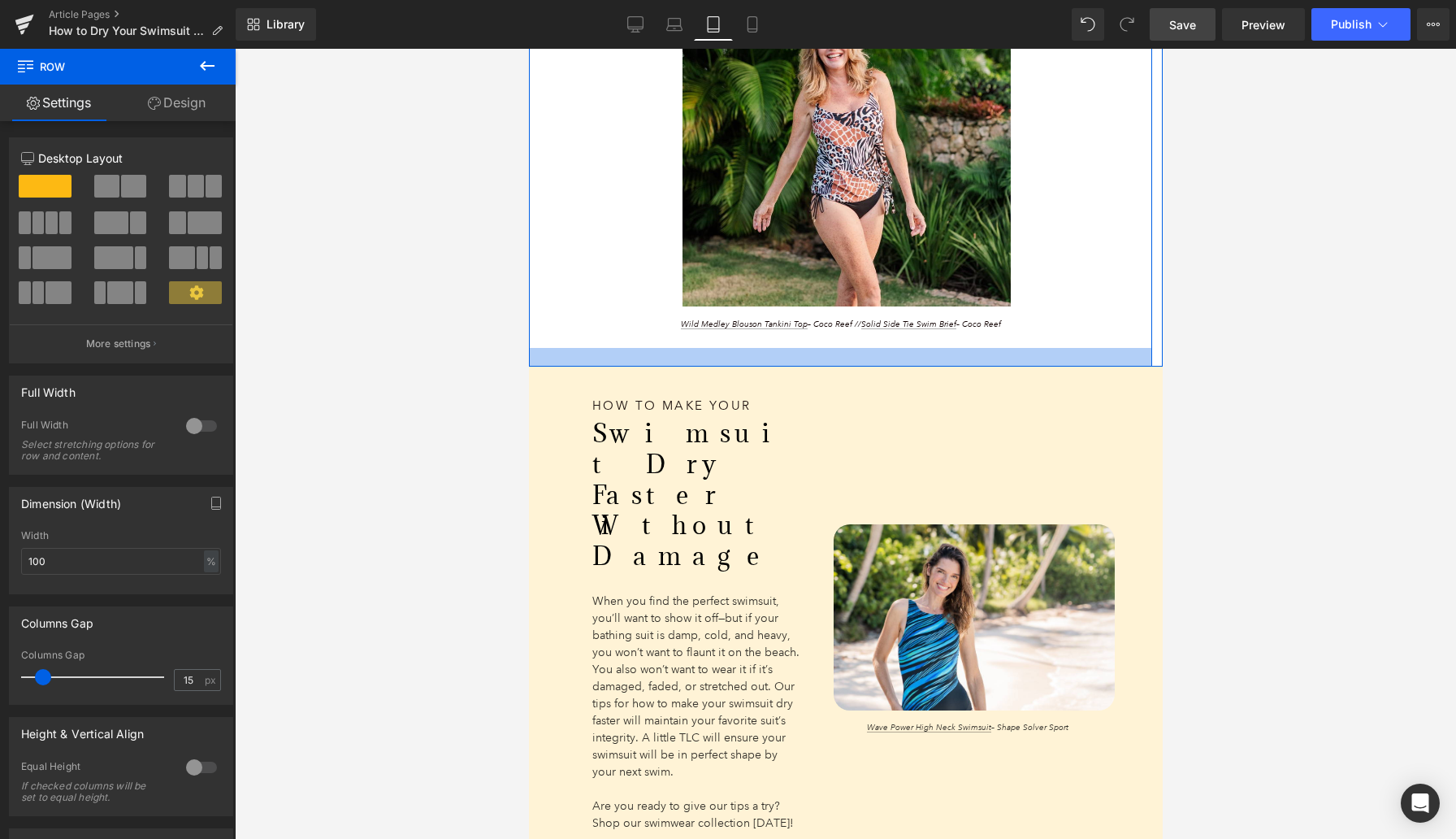
drag, startPoint x: 842, startPoint y: 379, endPoint x: 842, endPoint y: 341, distance: 38.0
click at [842, 341] on div "Image Wild Medley Blouson Tankini Top – Coco Reef // Solid Side Tie Swim Brief …" at bounding box center [840, 154] width 623 height 424
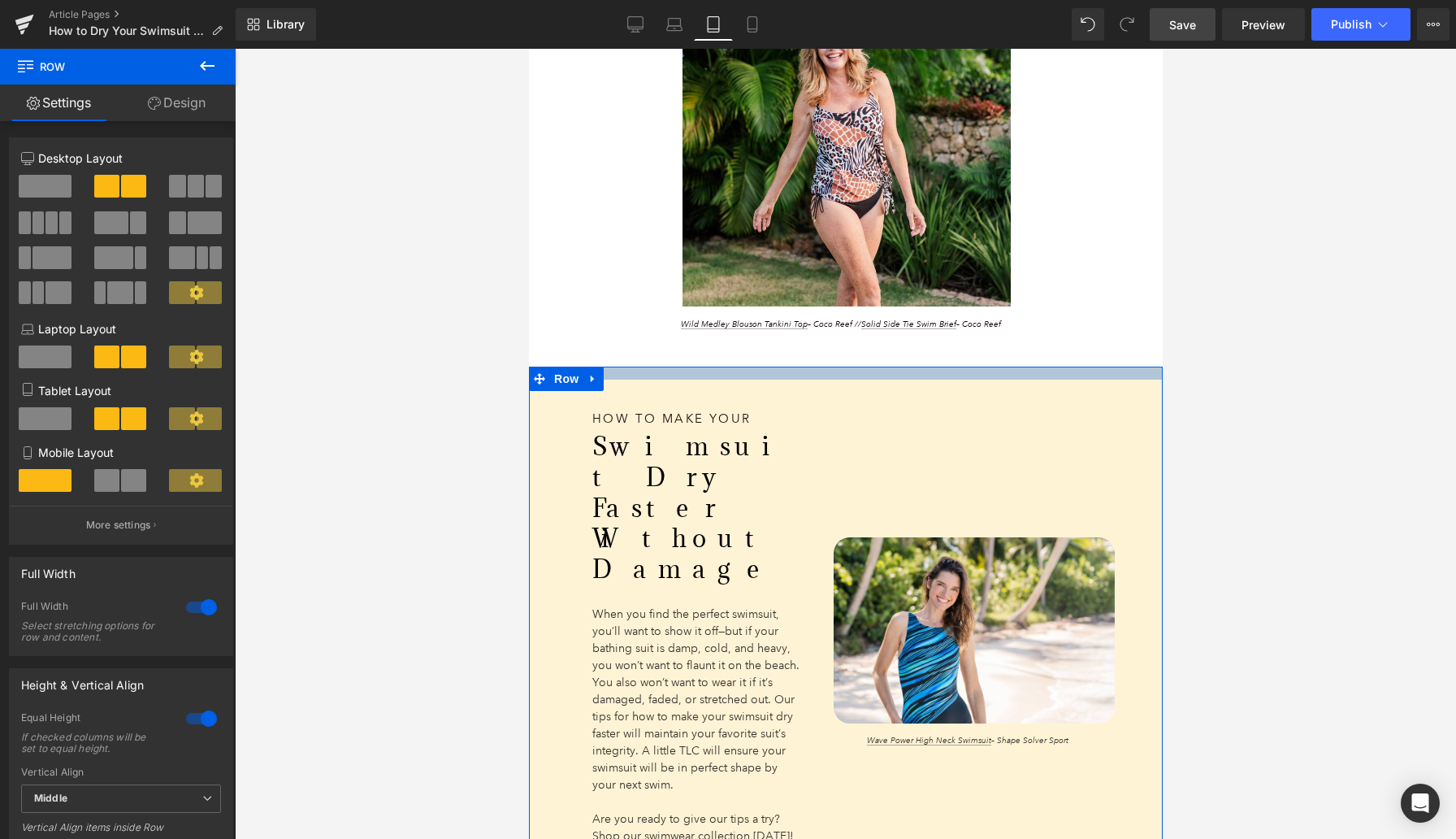
drag, startPoint x: 843, startPoint y: 368, endPoint x: 843, endPoint y: 382, distance: 14.0
click at [843, 382] on div "How to Make Your Heading Swimsuit Dry Faster Without Damage Heading When you fi…" at bounding box center [845, 648] width 634 height 564
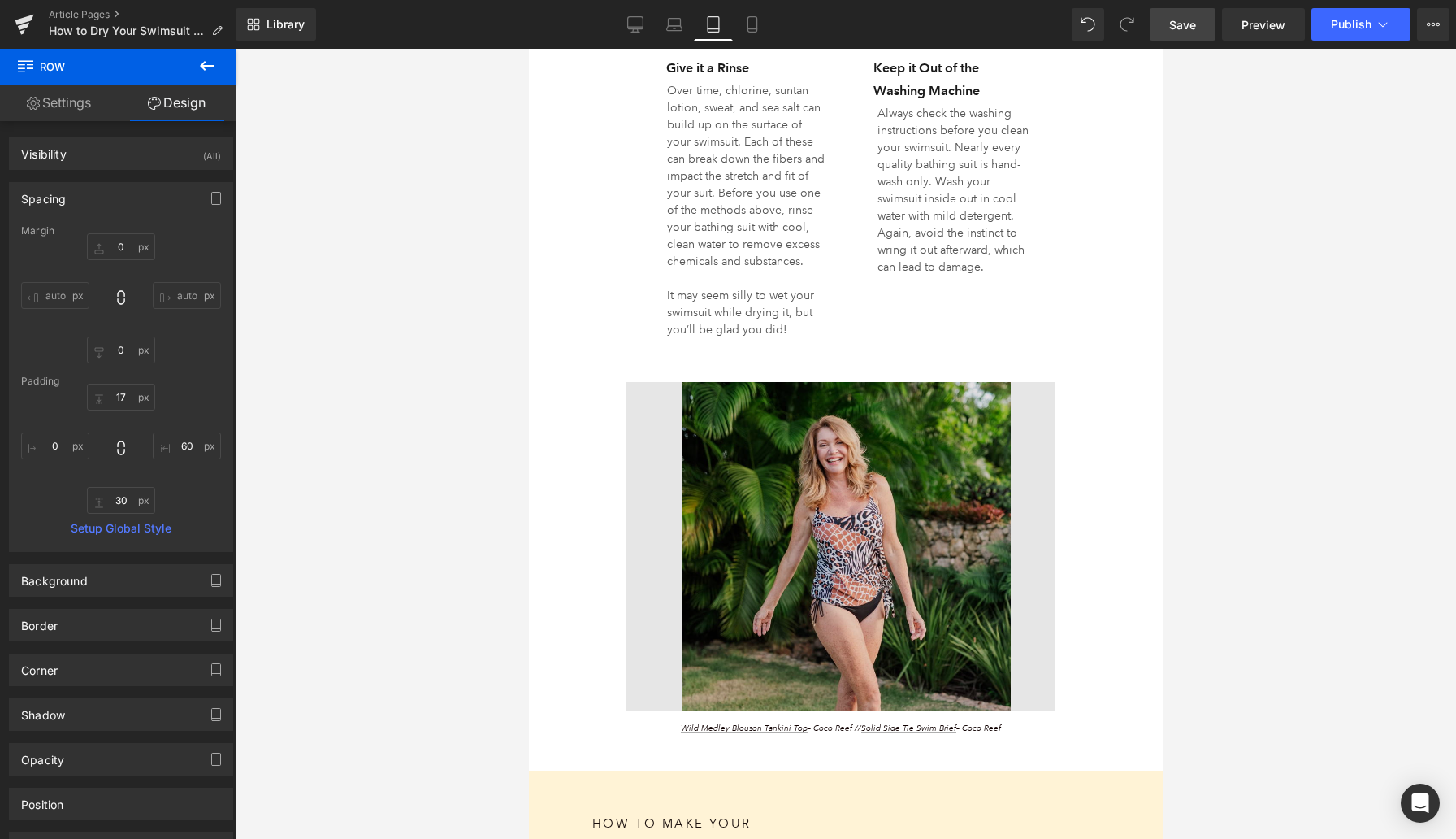
scroll to position [3483, 0]
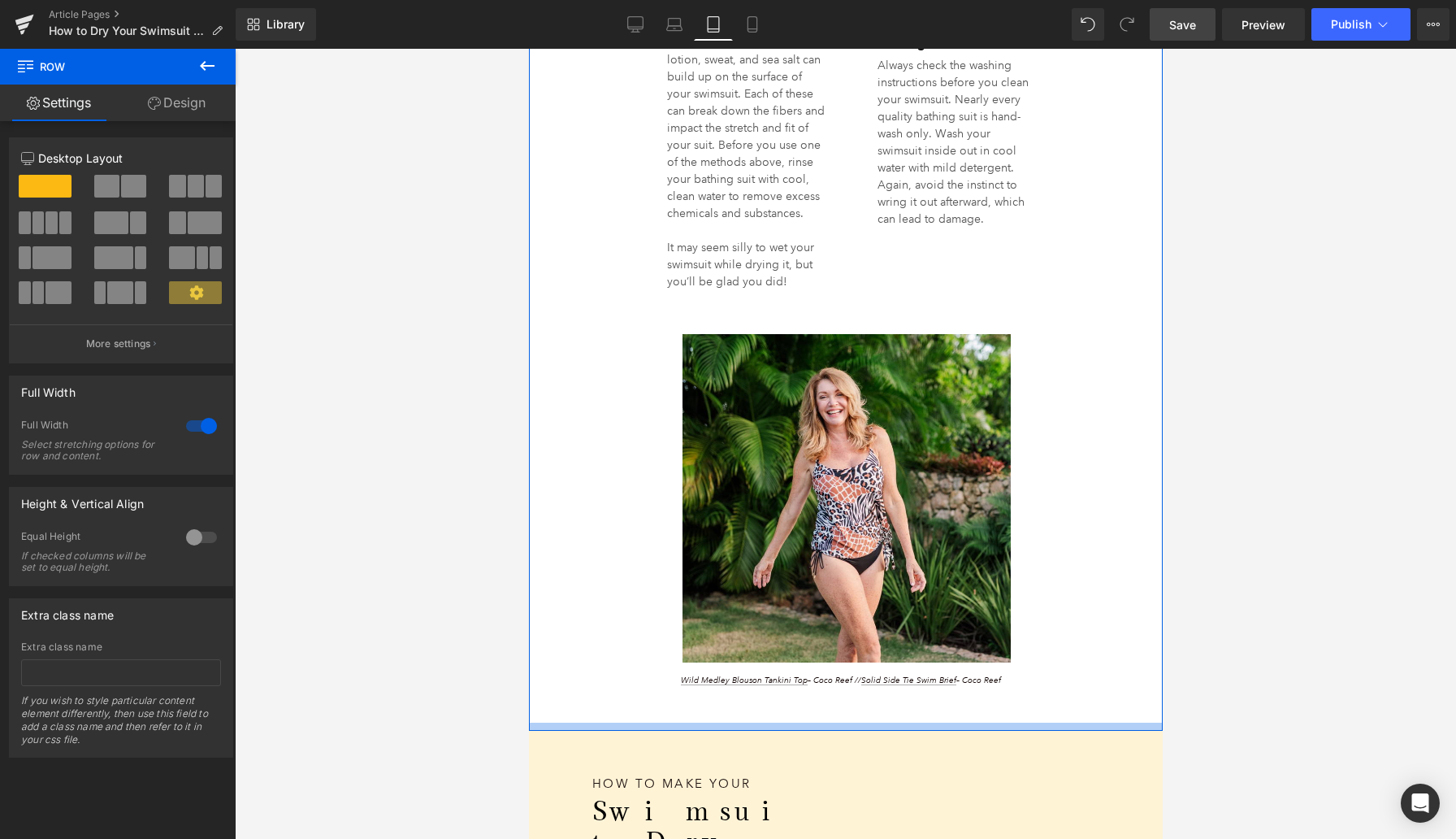
drag, startPoint x: 856, startPoint y: 720, endPoint x: 857, endPoint y: 728, distance: 8.1
click at [857, 728] on div at bounding box center [845, 726] width 634 height 8
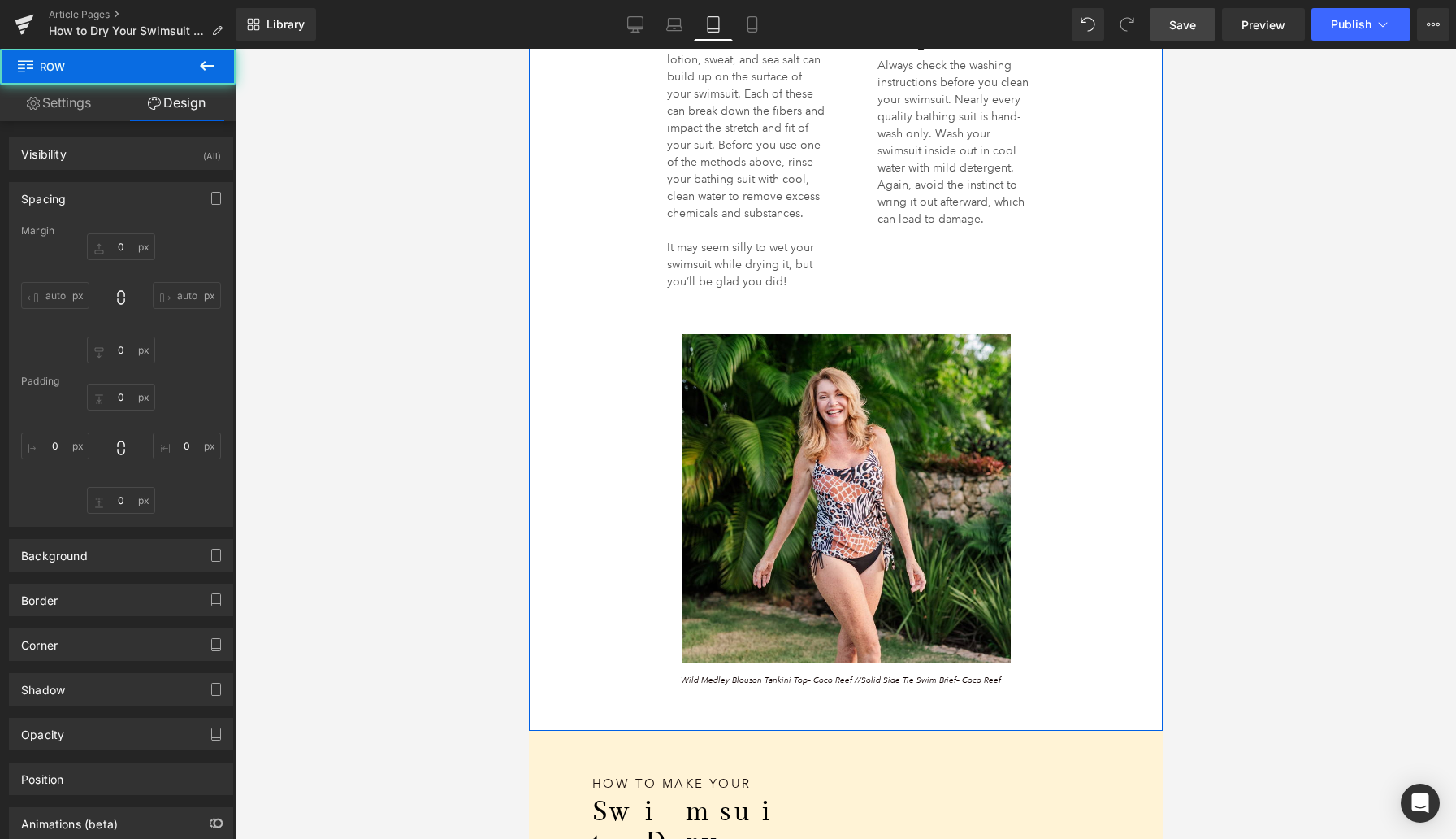
type input "0"
type input "50"
type input "13"
type input "10"
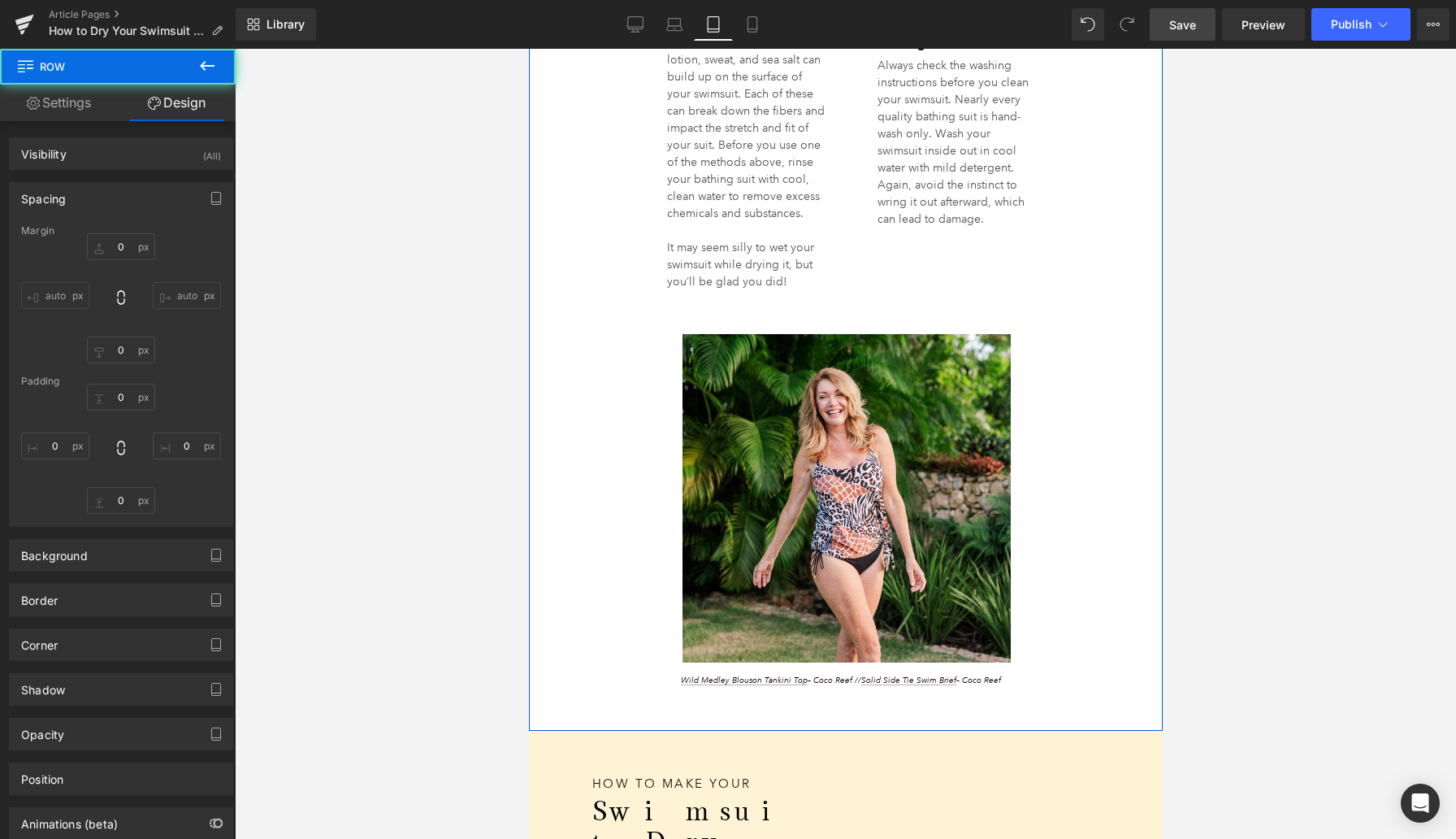
type input "0"
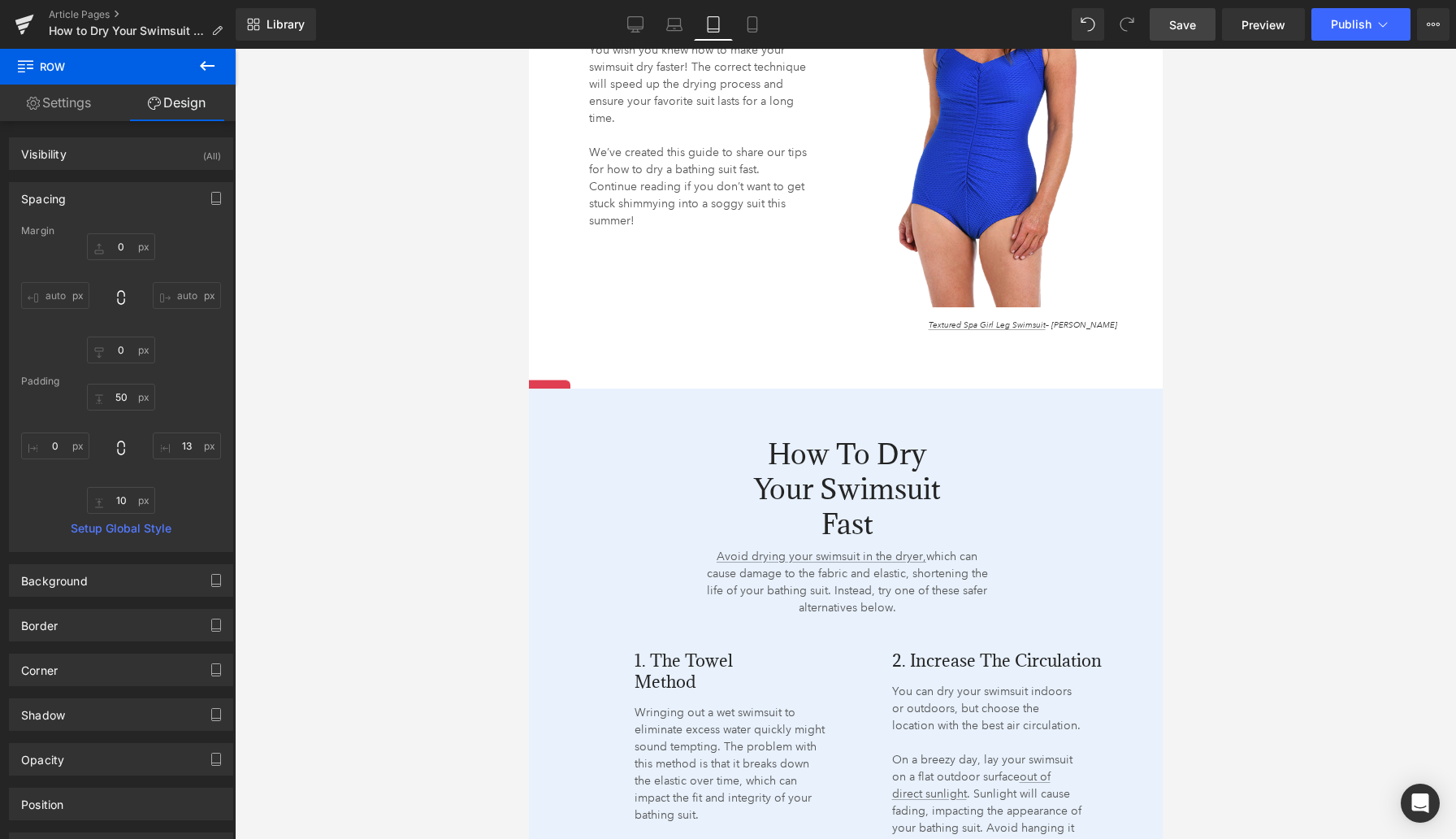
scroll to position [1498, 0]
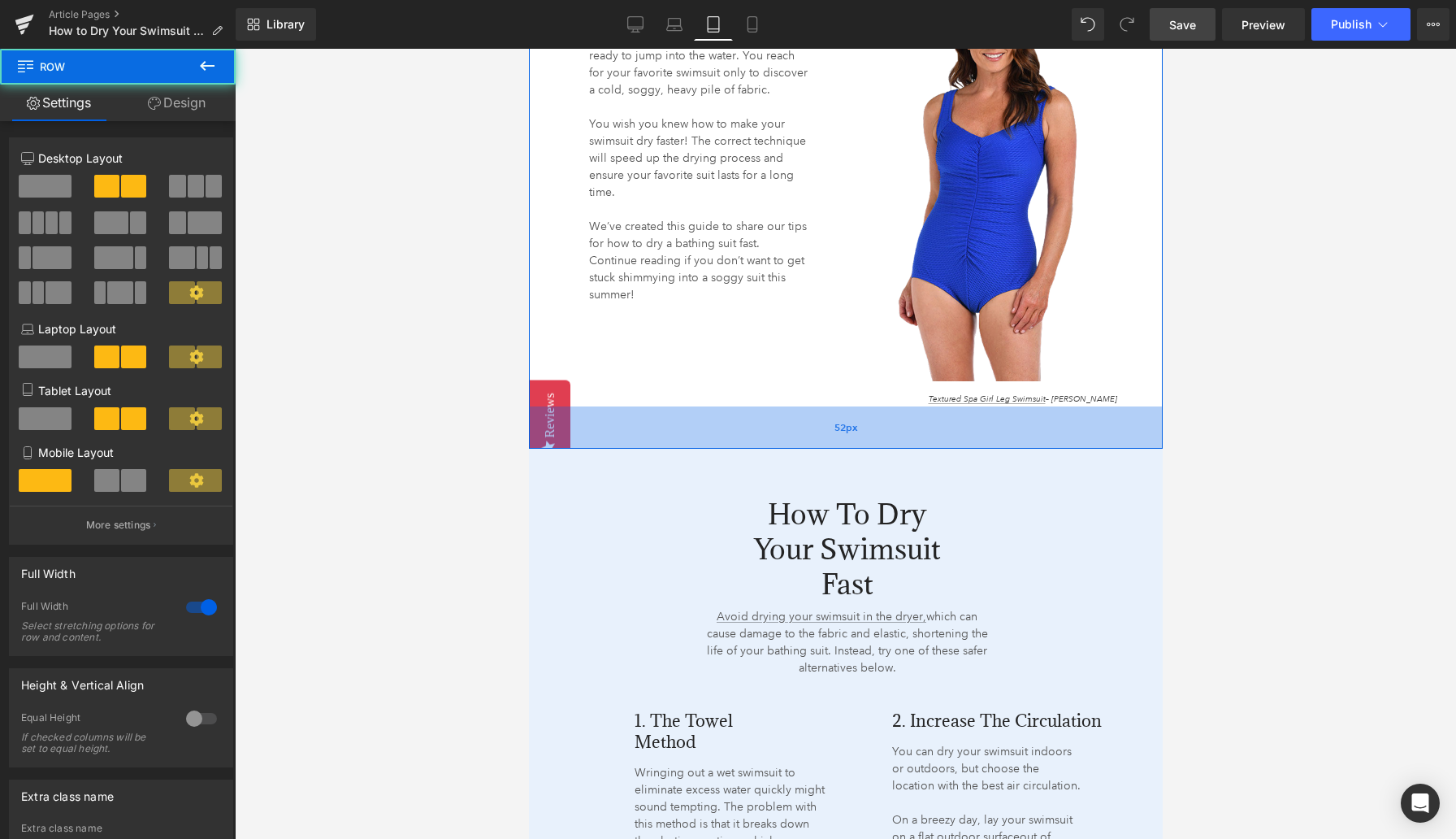
drag, startPoint x: 827, startPoint y: 459, endPoint x: 826, endPoint y: 444, distance: 15.0
click at [826, 444] on div "52px" at bounding box center [845, 427] width 634 height 42
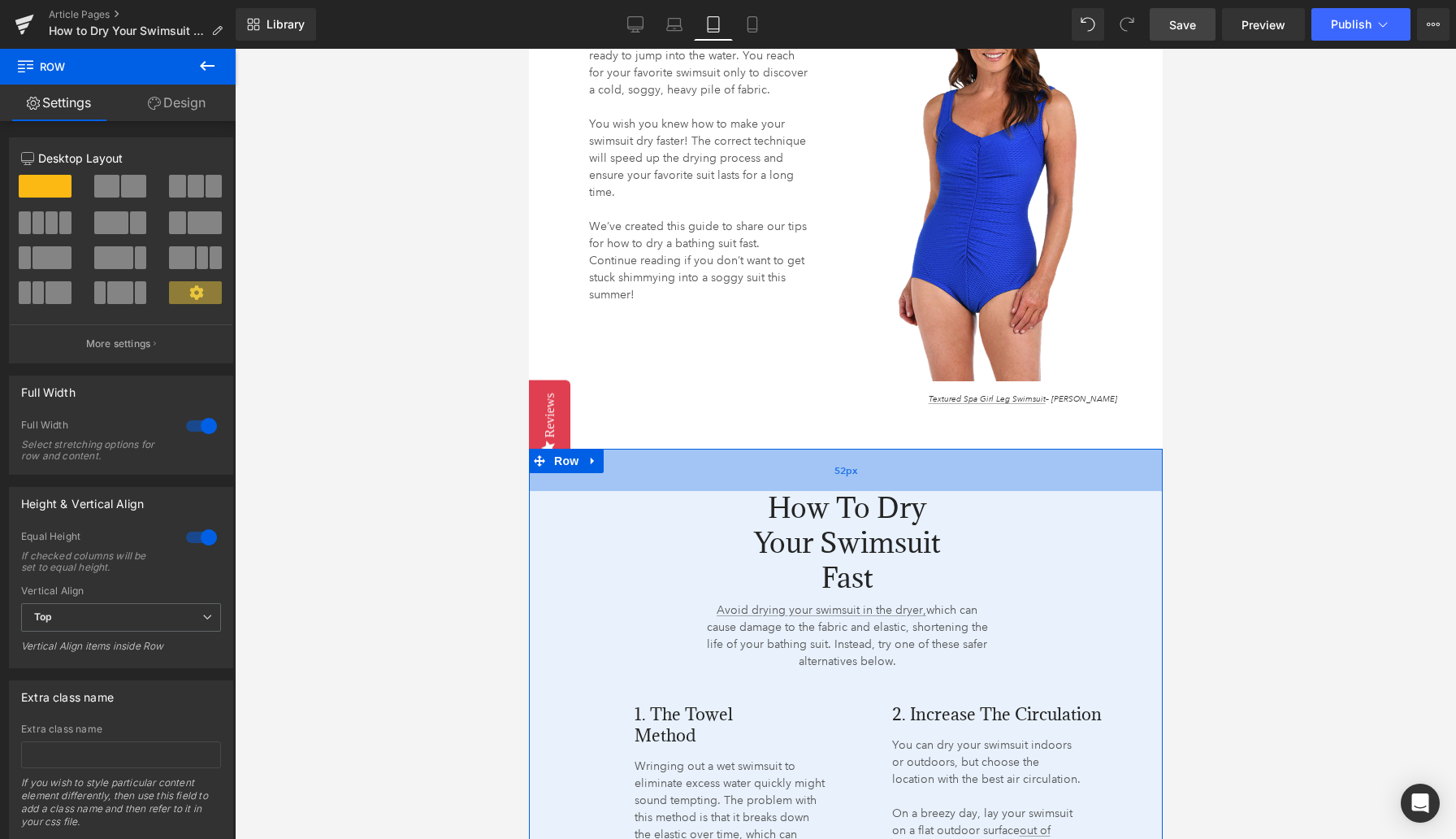
click at [825, 453] on div "52px" at bounding box center [845, 469] width 634 height 42
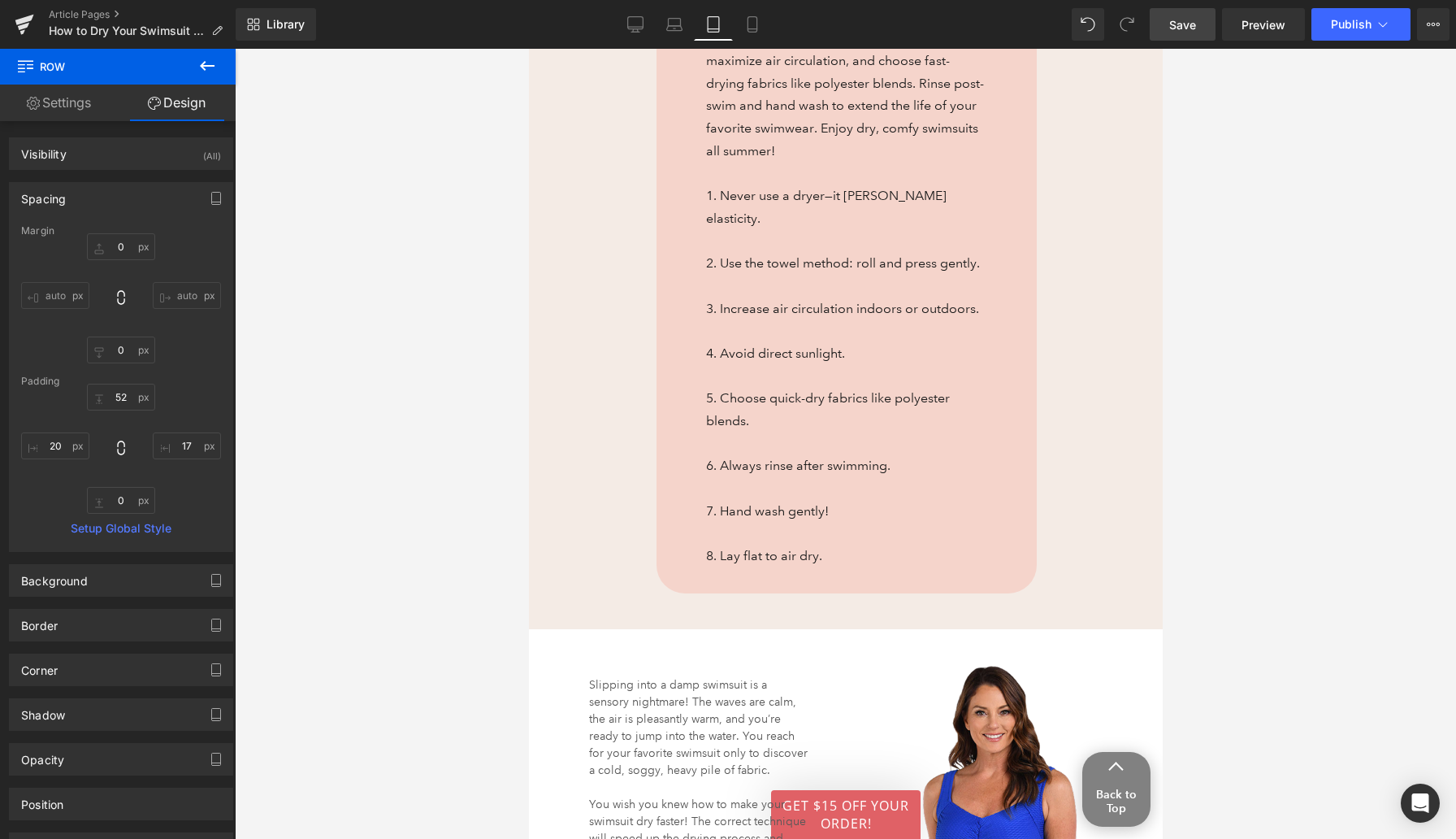
scroll to position [825, 0]
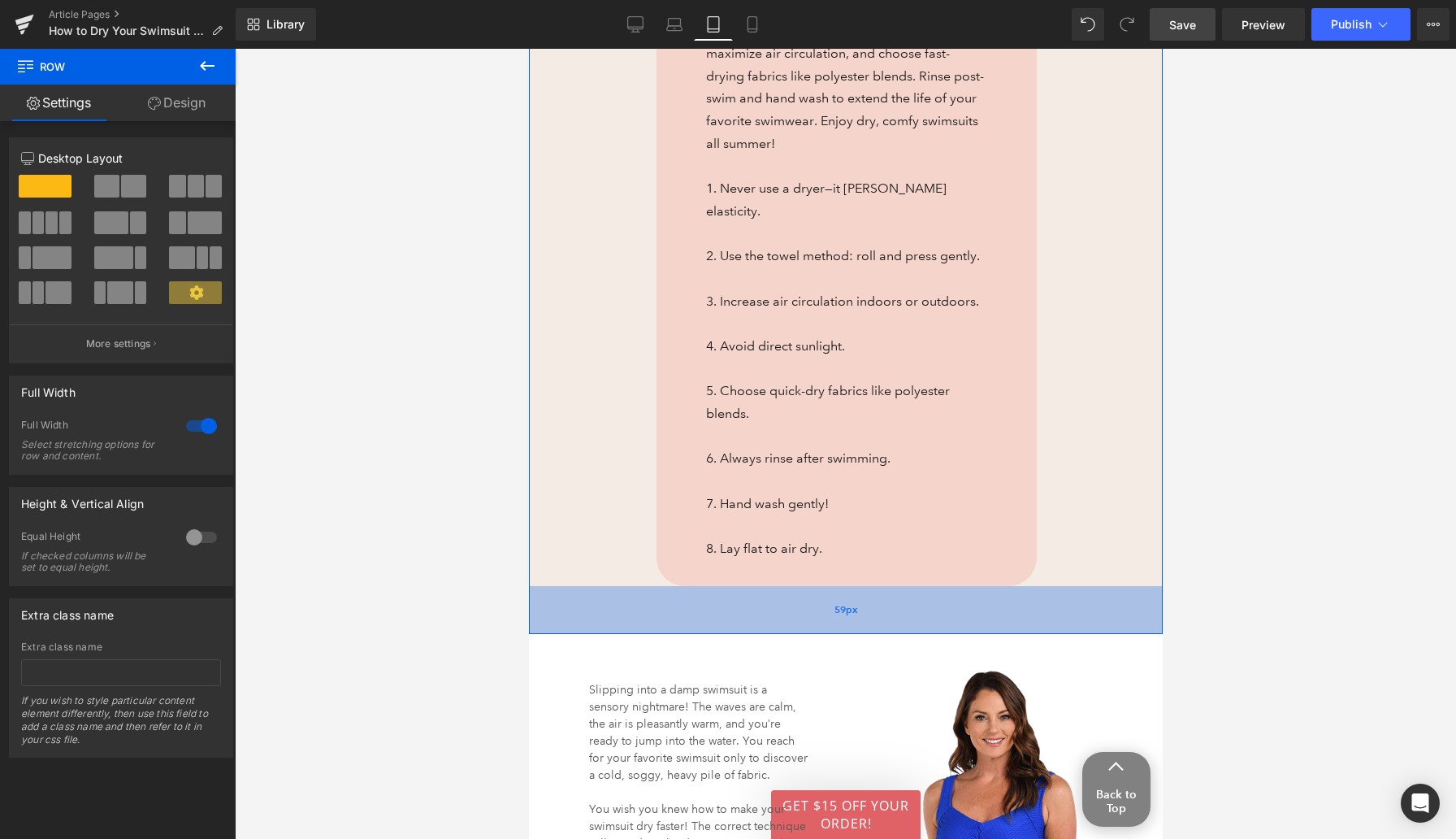
drag, startPoint x: 788, startPoint y: 610, endPoint x: 788, endPoint y: 621, distance: 11.0
click at [788, 621] on div "59px" at bounding box center [845, 610] width 634 height 48
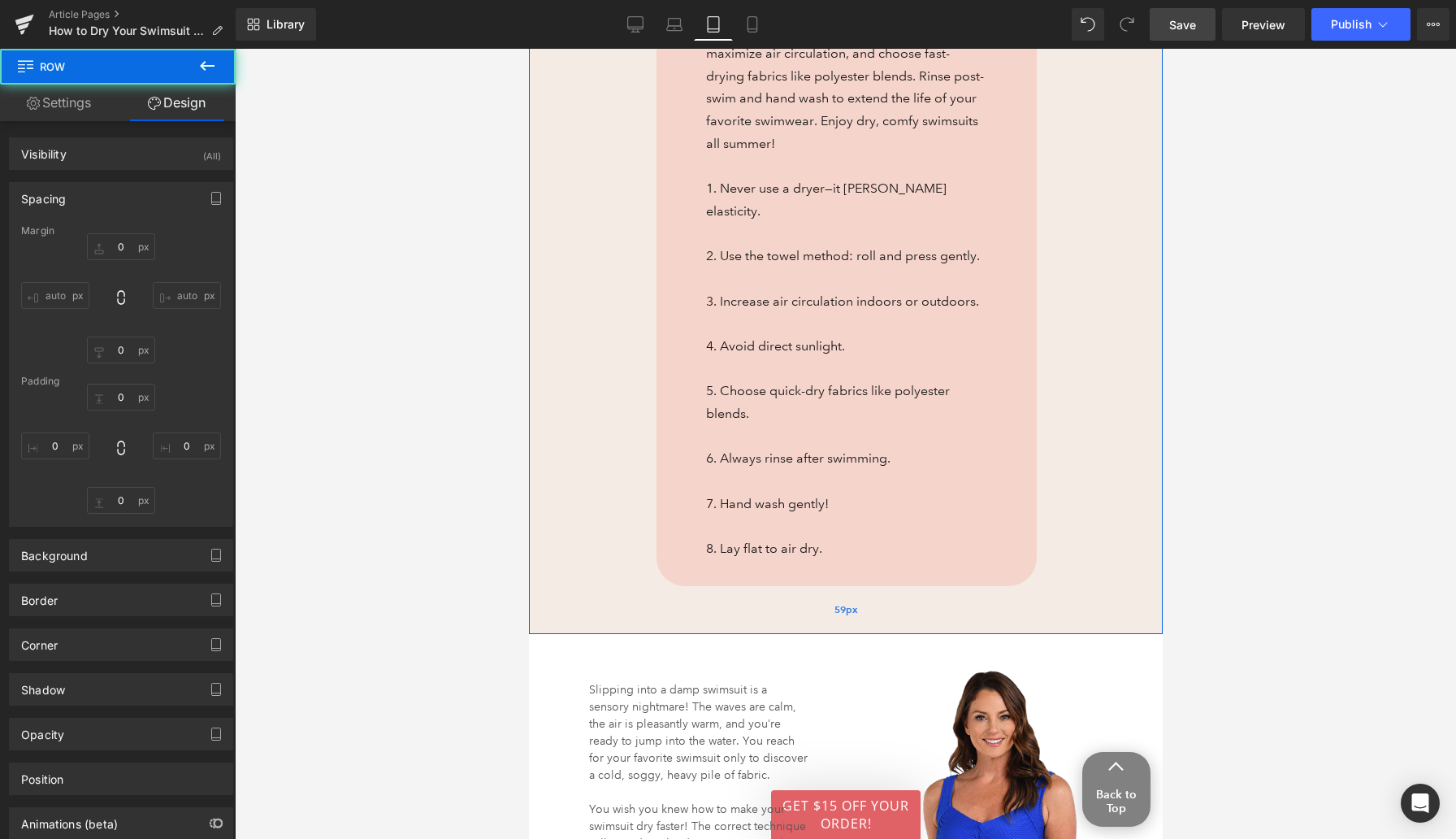
type input "0"
type input "50"
type input "155"
type input "59"
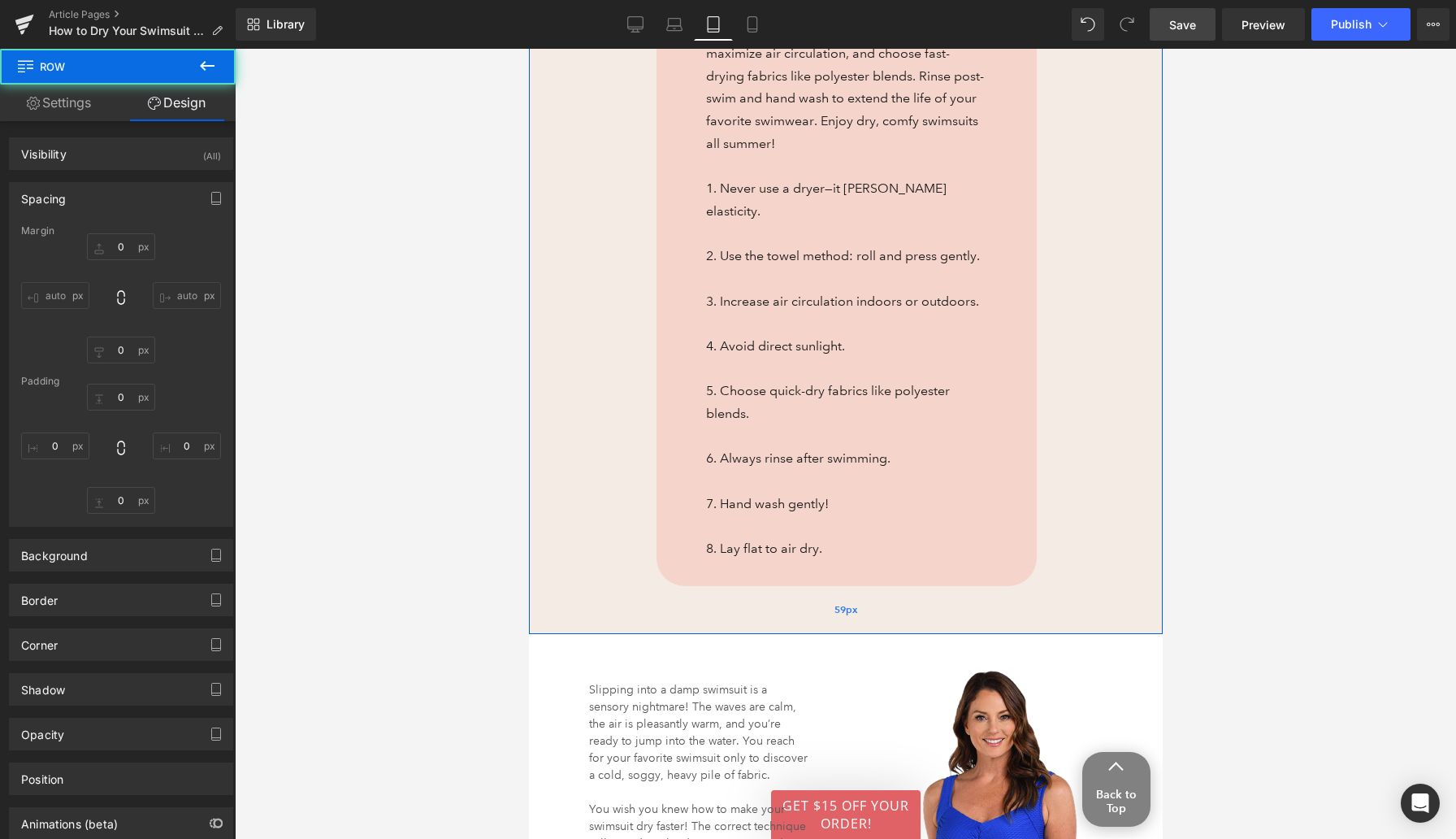
type input "157"
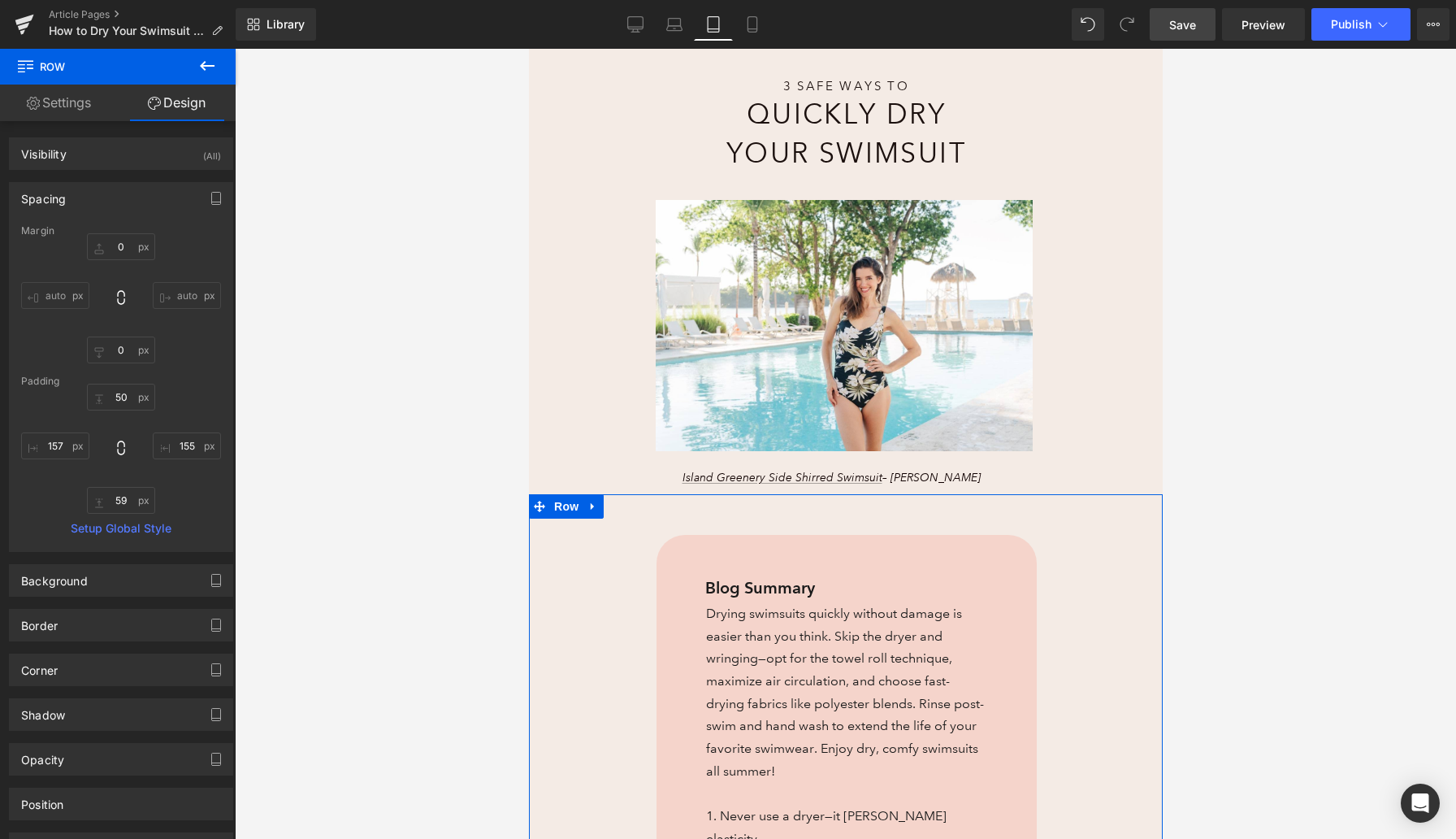
scroll to position [82, 0]
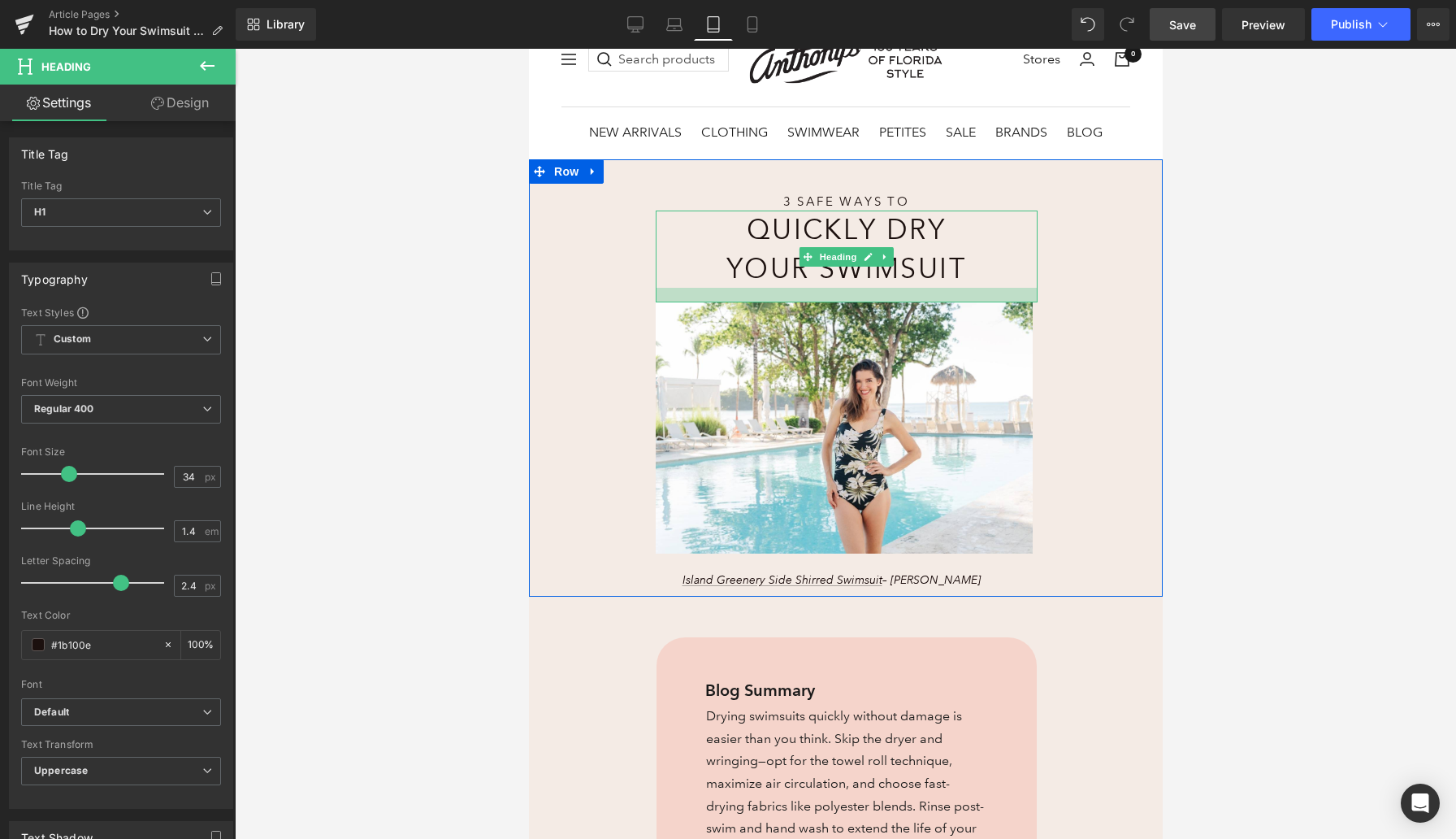
drag, startPoint x: 872, startPoint y: 312, endPoint x: 871, endPoint y: 298, distance: 14.0
click at [871, 298] on div at bounding box center [846, 295] width 382 height 14
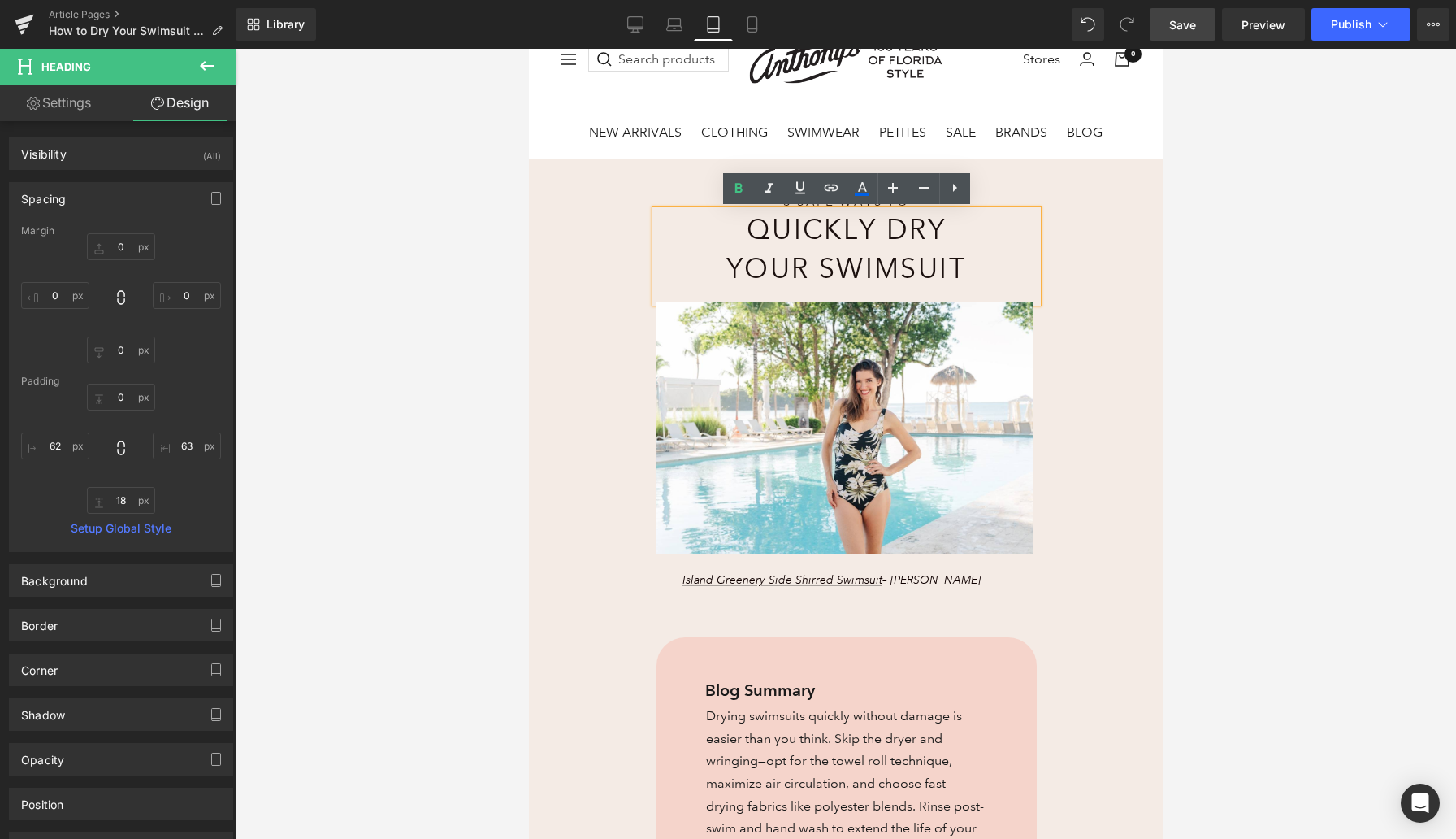
click at [1191, 24] on span "Save" at bounding box center [1183, 24] width 27 height 17
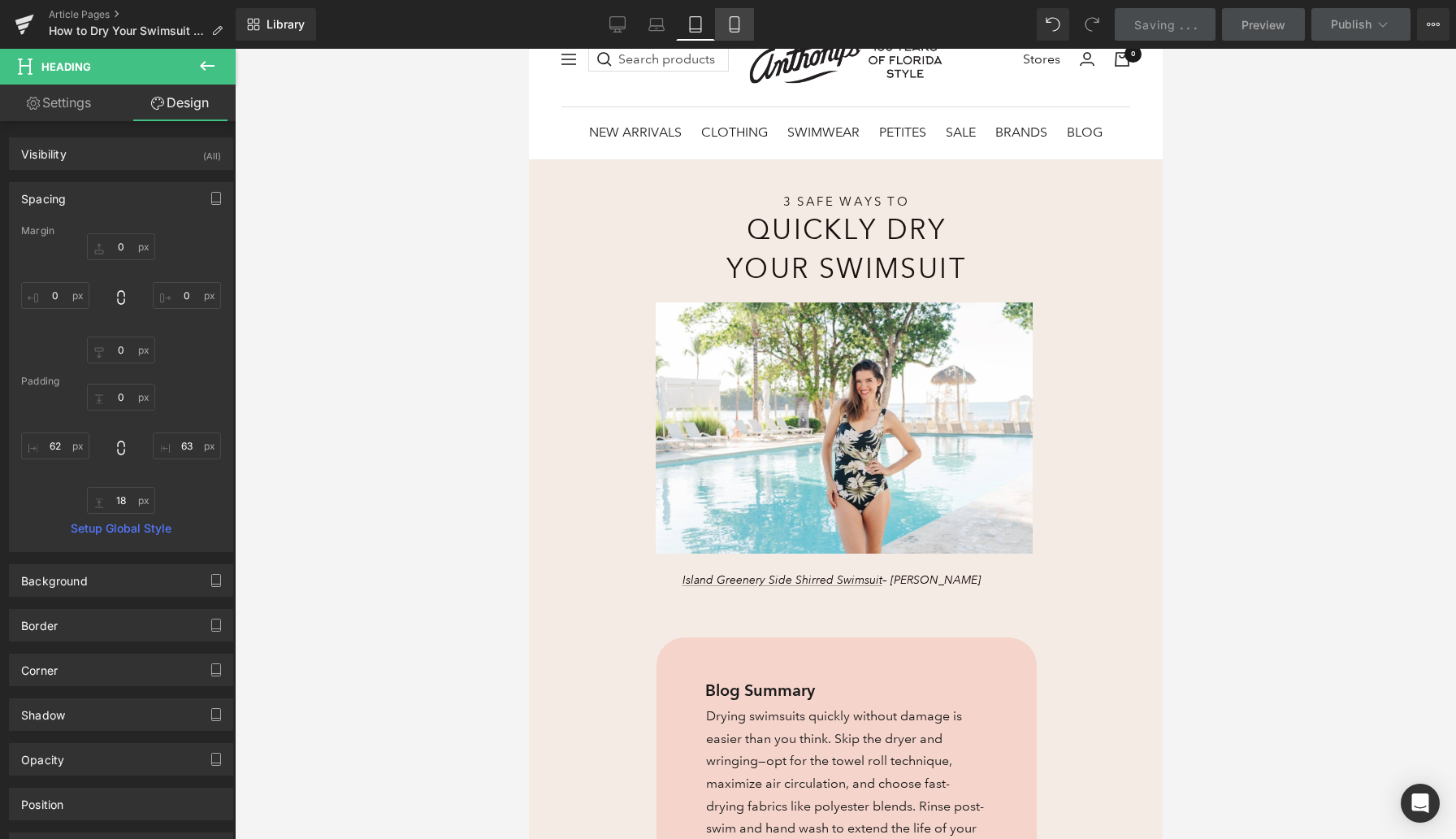
click at [731, 31] on icon at bounding box center [735, 24] width 9 height 15
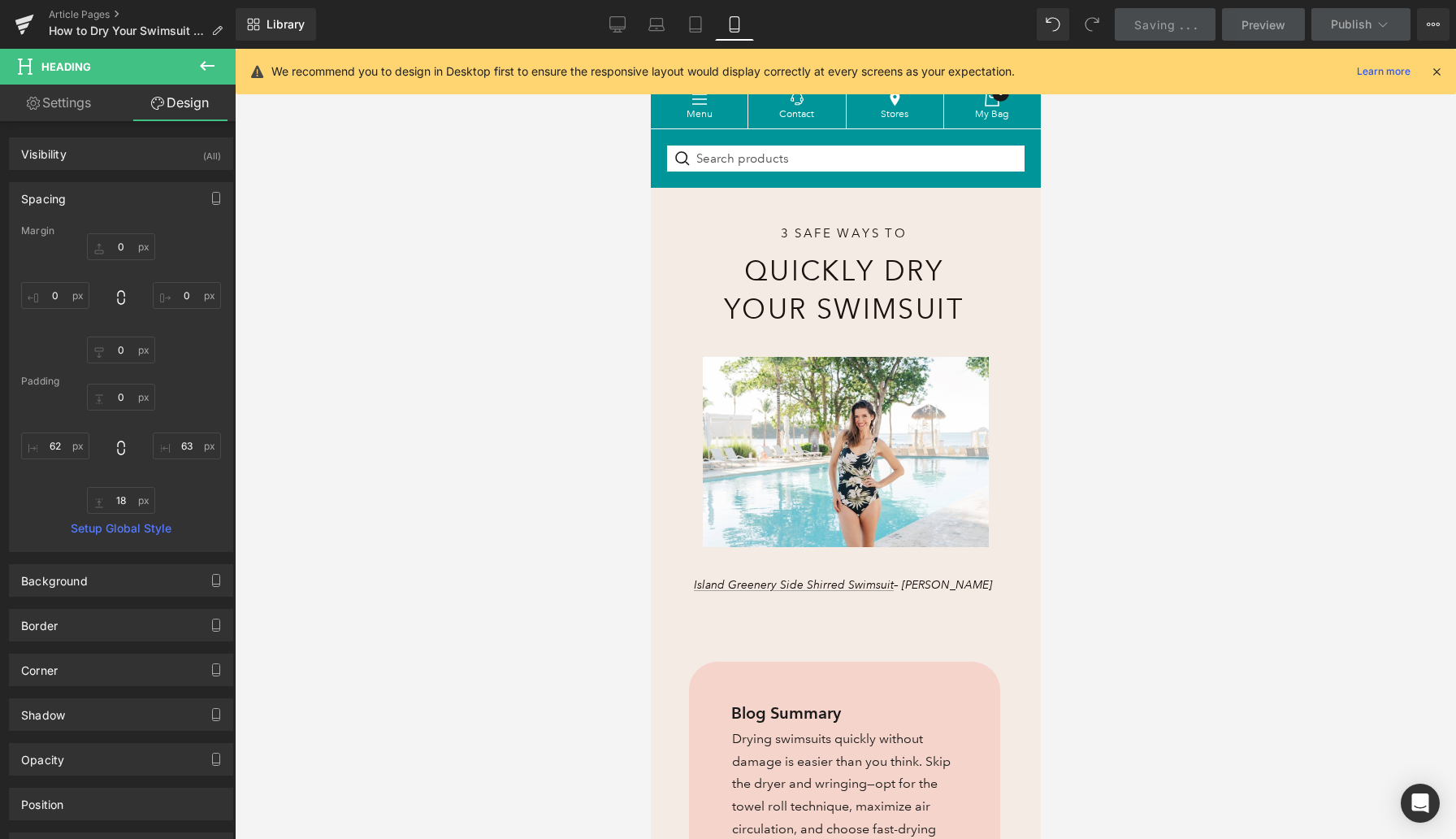
type input "0"
type input "12"
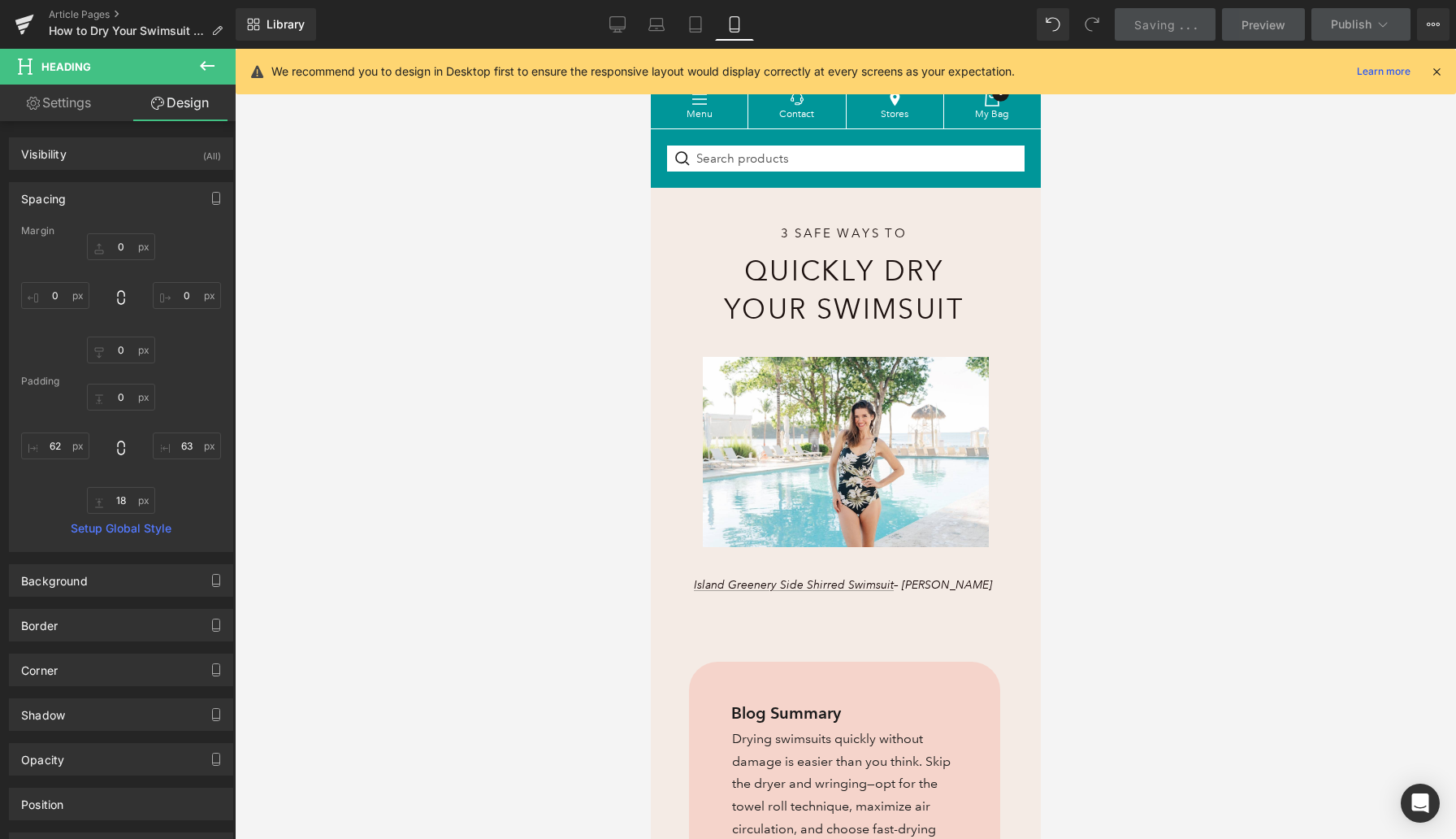
type input "25"
type input "34"
type input "20"
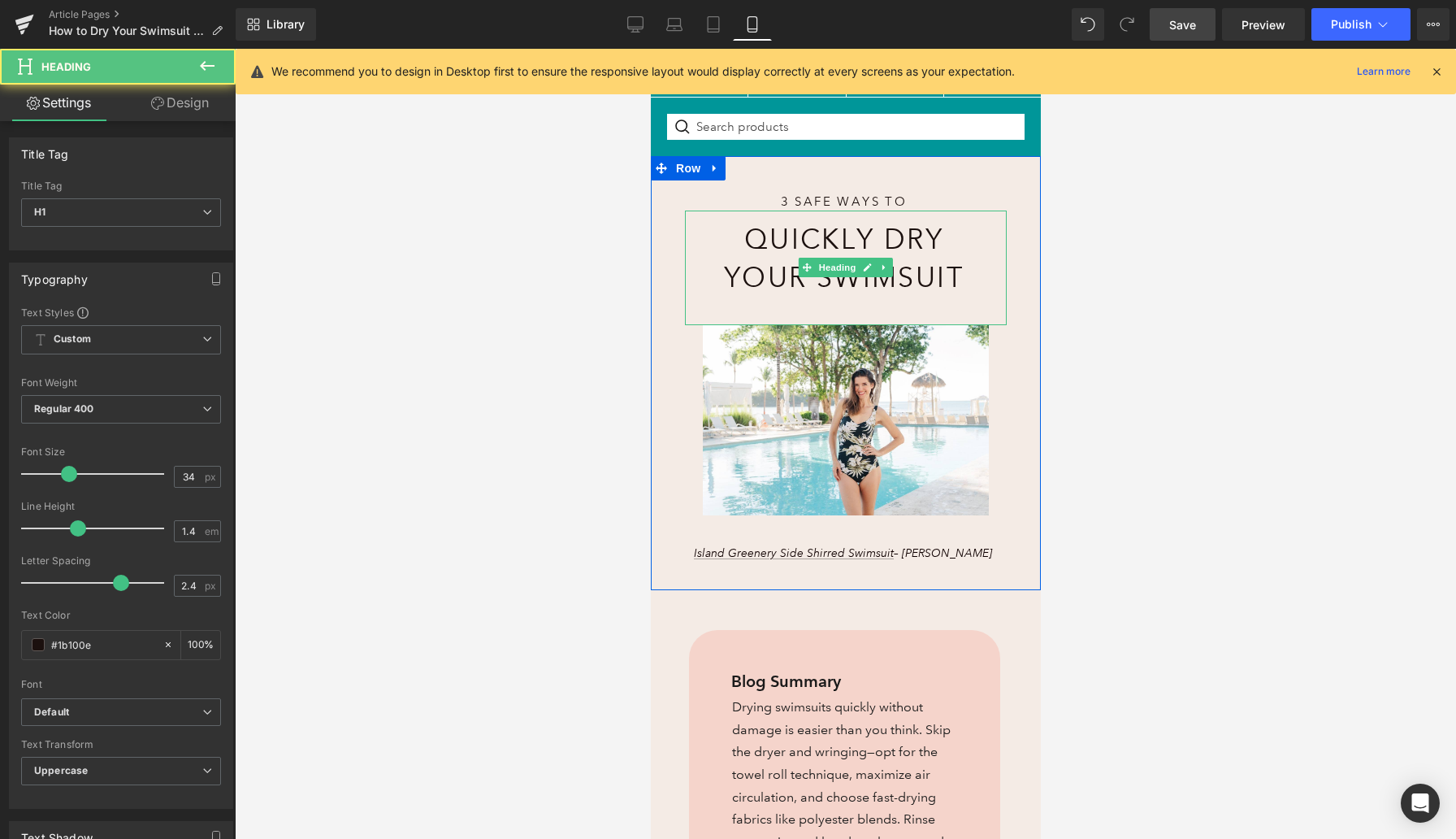
click at [804, 320] on div "Quickly Dry Your Swimsuit" at bounding box center [845, 268] width 322 height 114
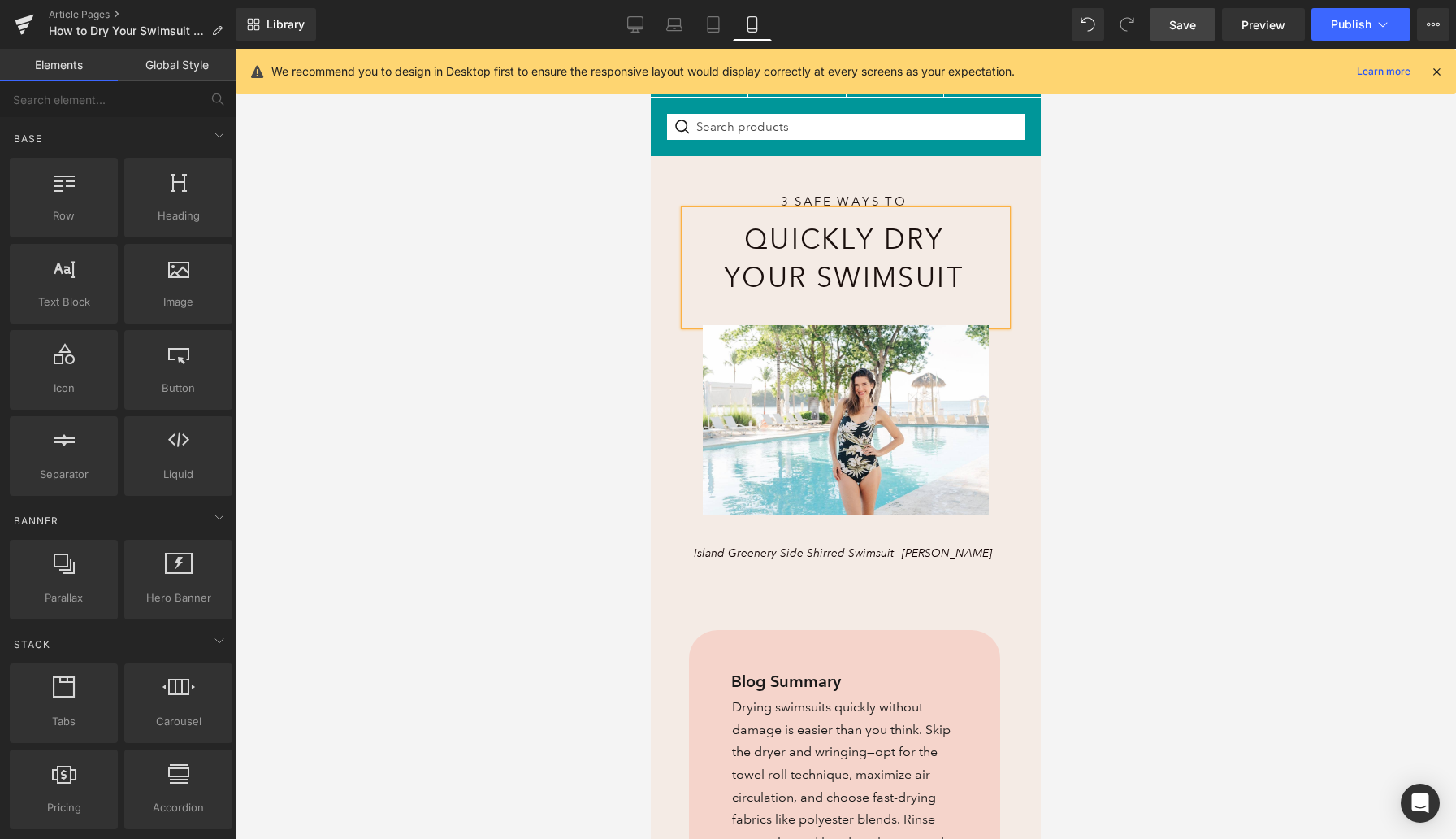
click at [610, 305] on div at bounding box center [846, 443] width 1222 height 790
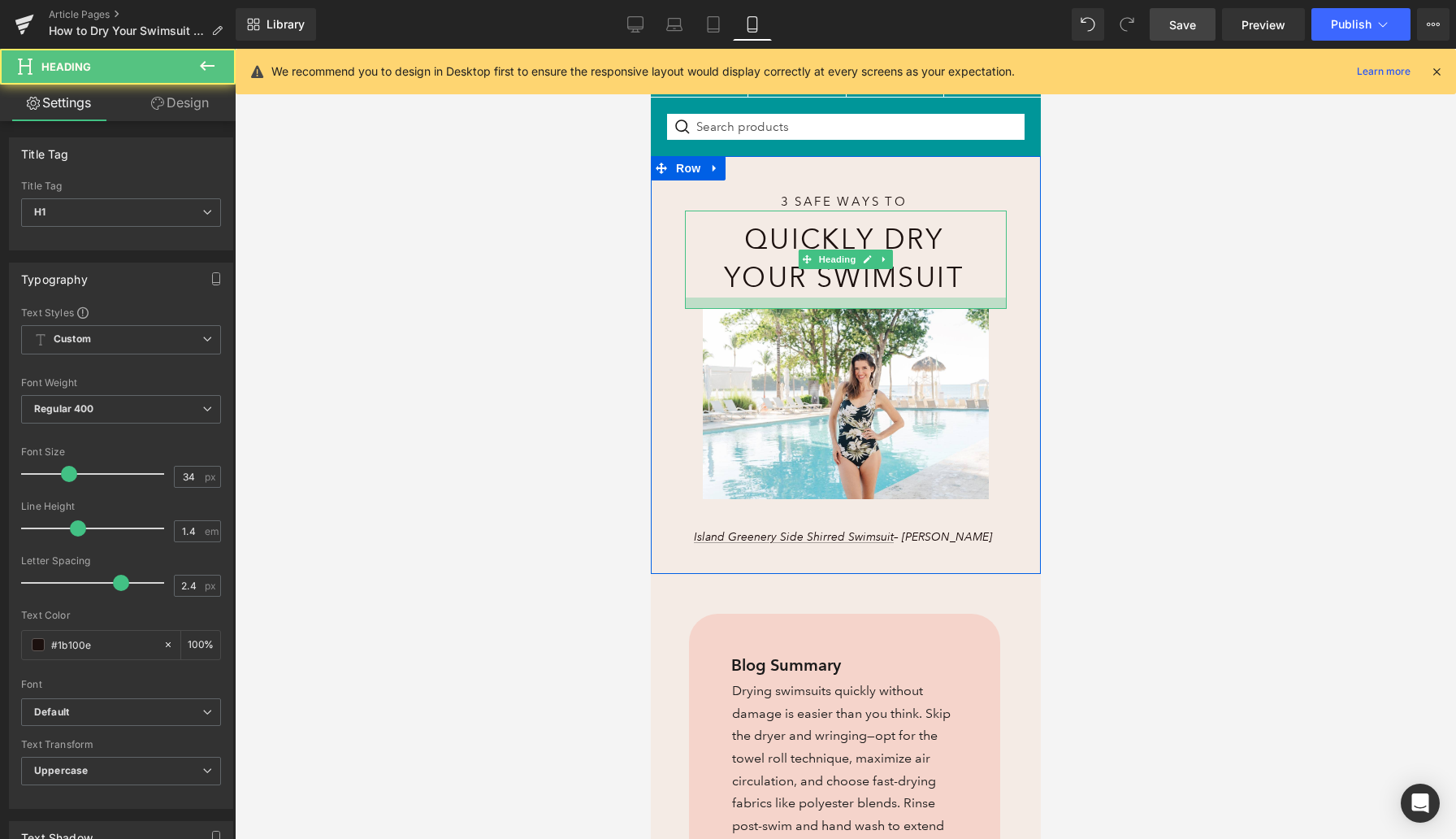
drag, startPoint x: 823, startPoint y: 321, endPoint x: 823, endPoint y: 304, distance: 17.0
click at [823, 304] on div at bounding box center [845, 303] width 322 height 12
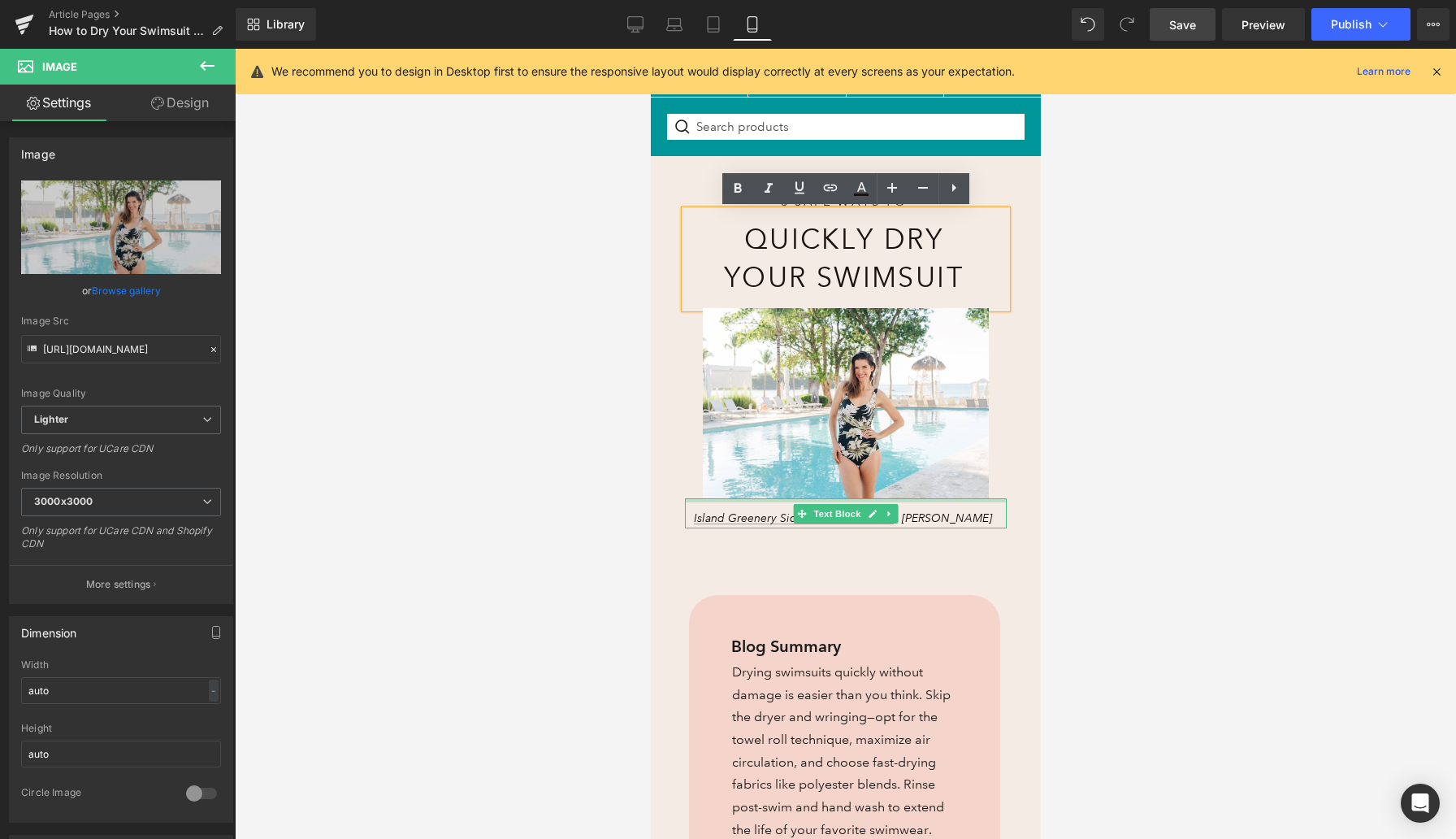
drag, startPoint x: 815, startPoint y: 512, endPoint x: 815, endPoint y: 500, distance: 12.0
click at [815, 500] on div "3 Safe Ways to Heading Quickly Dry Your Swimsuit Heading Image Island Greenery …" at bounding box center [845, 356] width 322 height 345
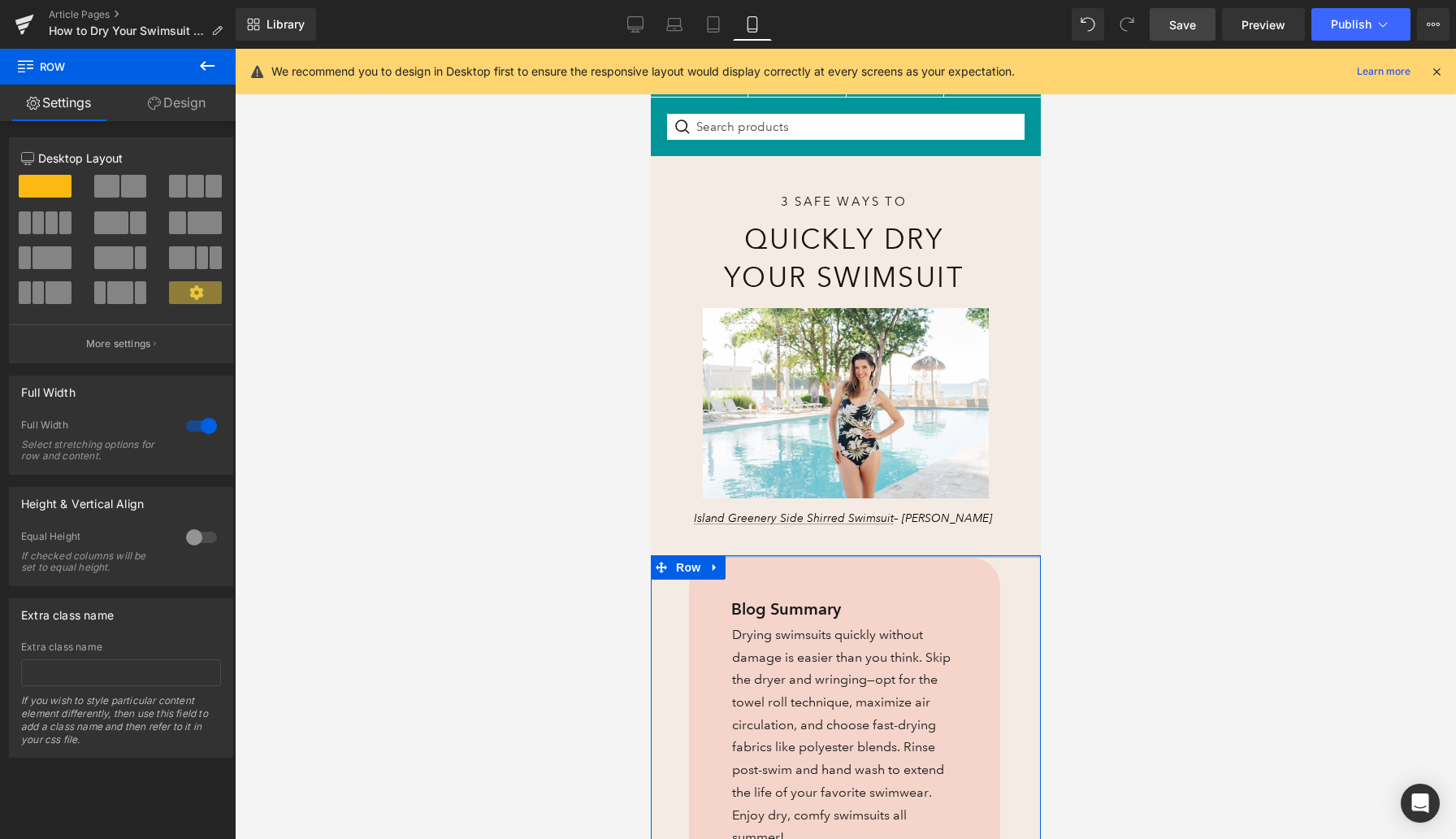
drag, startPoint x: 795, startPoint y: 579, endPoint x: 794, endPoint y: 543, distance: 36.0
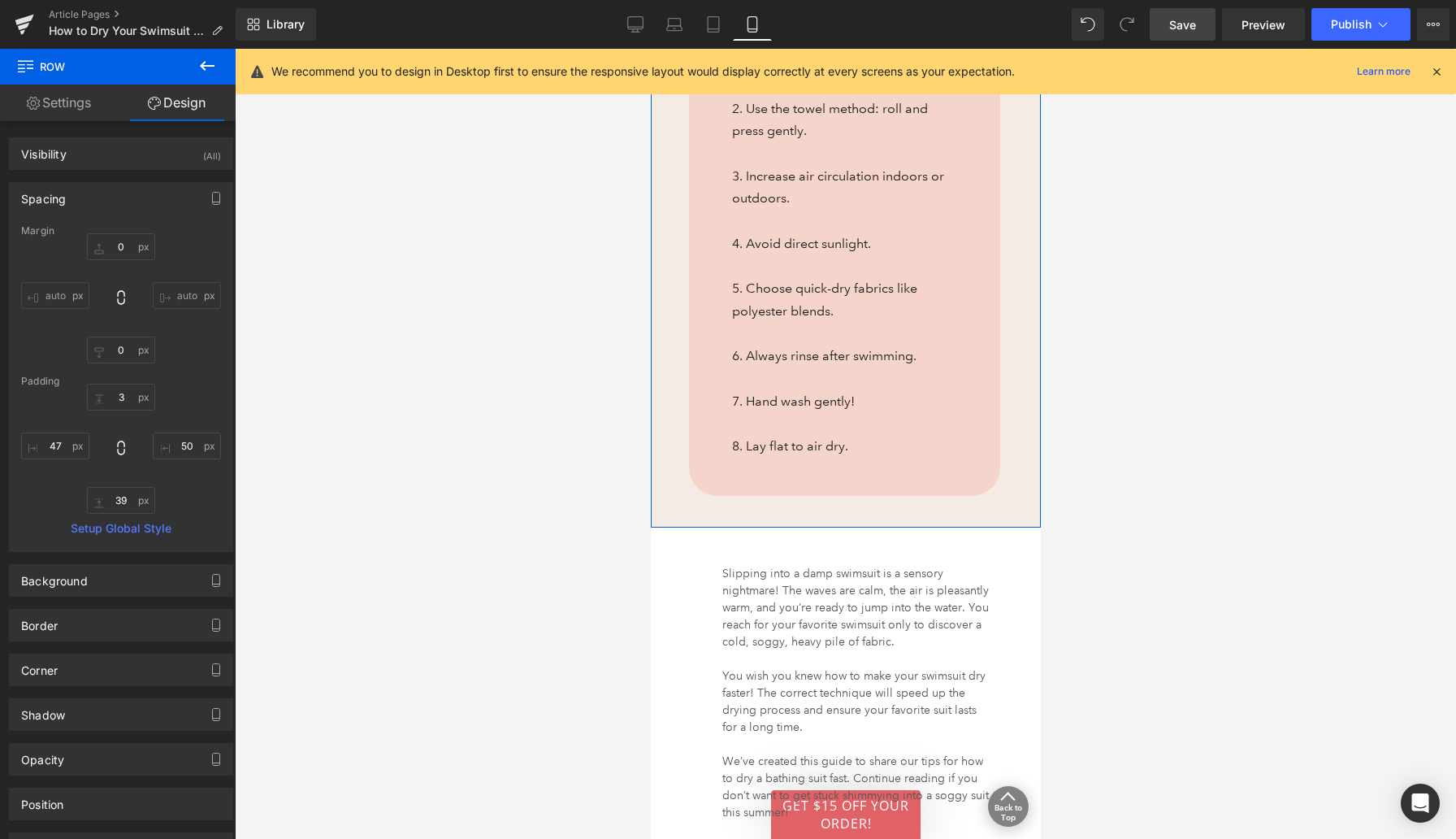
scroll to position [999, 0]
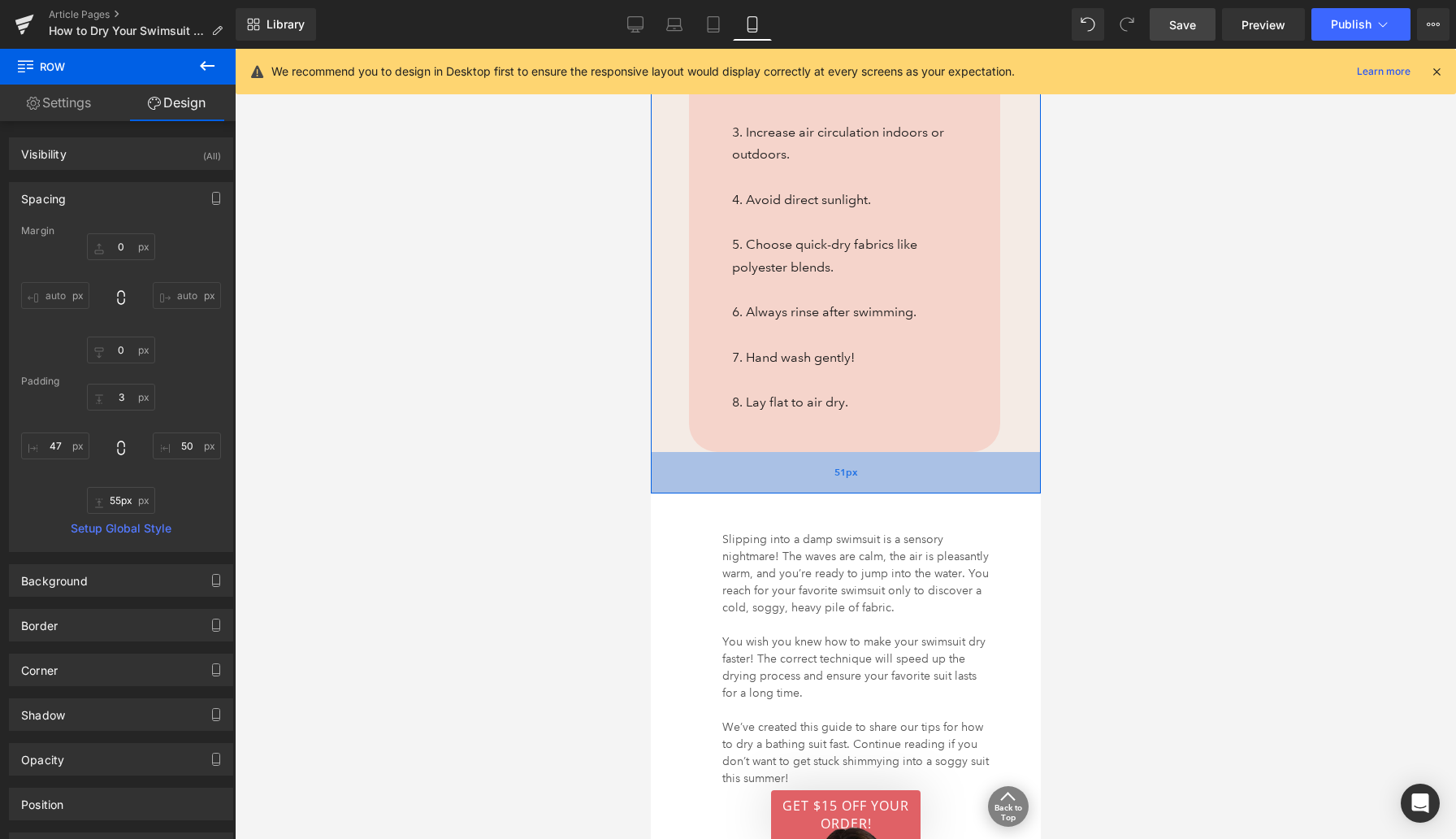
type input "56px"
drag, startPoint x: 798, startPoint y: 477, endPoint x: 798, endPoint y: 491, distance: 14.0
click at [798, 491] on div "56px" at bounding box center [845, 475] width 390 height 45
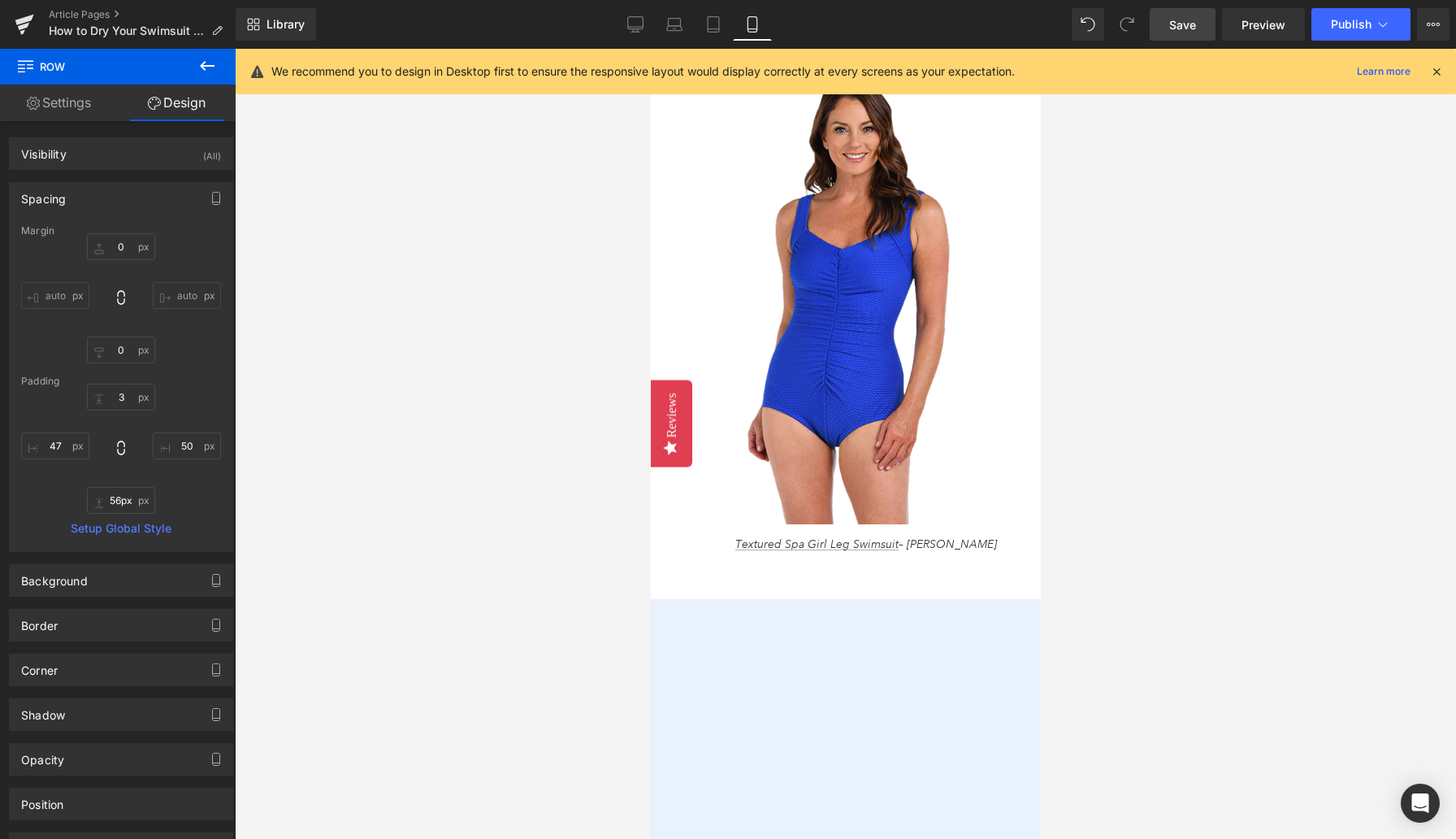
scroll to position [1766, 0]
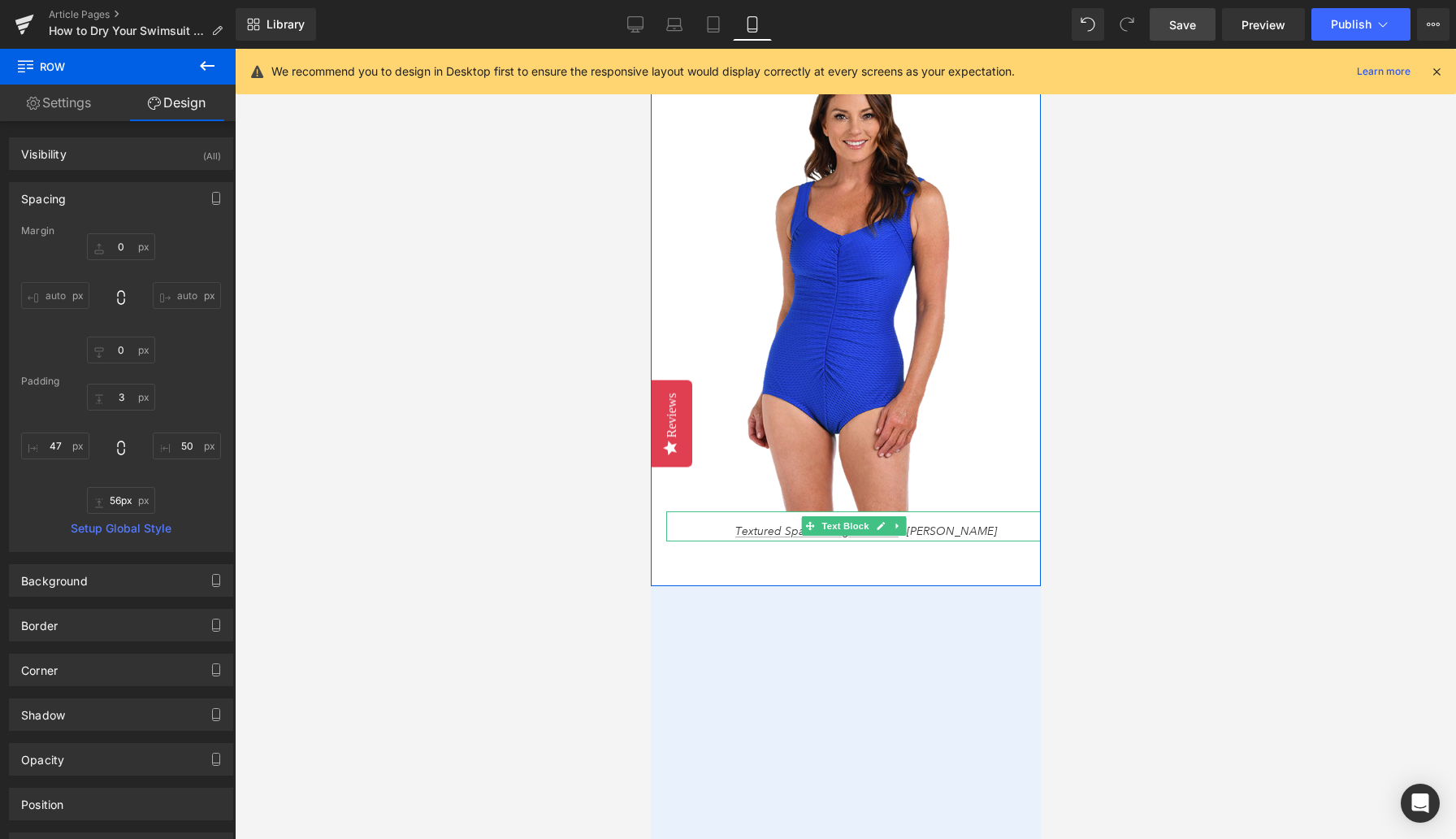
click at [945, 532] on span "Textured Spa Girl Leg Swimsuit – Maxine" at bounding box center [866, 530] width 262 height 14
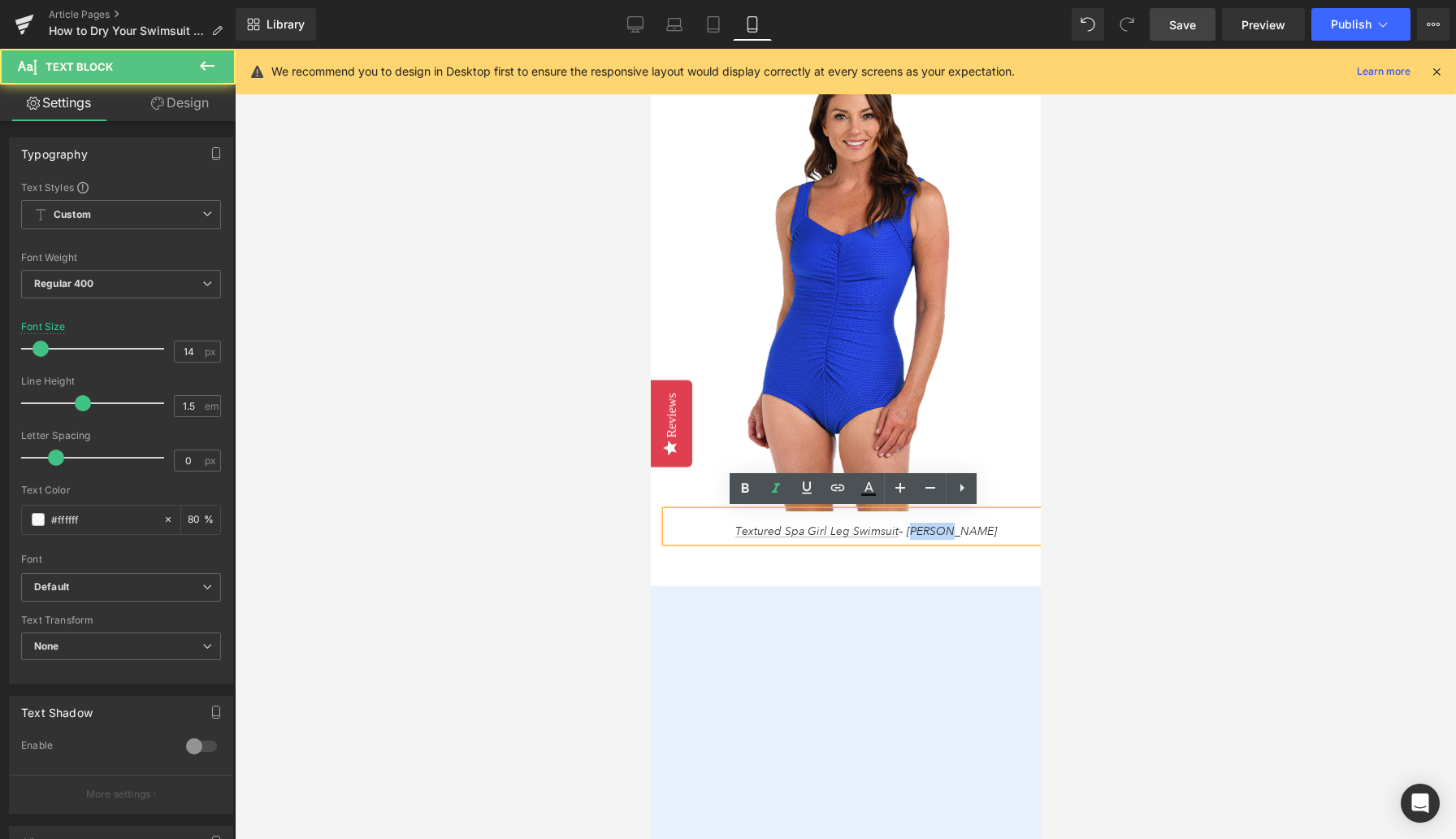
click at [945, 532] on span "Textured Spa Girl Leg Swimsuit – Maxine" at bounding box center [866, 530] width 262 height 14
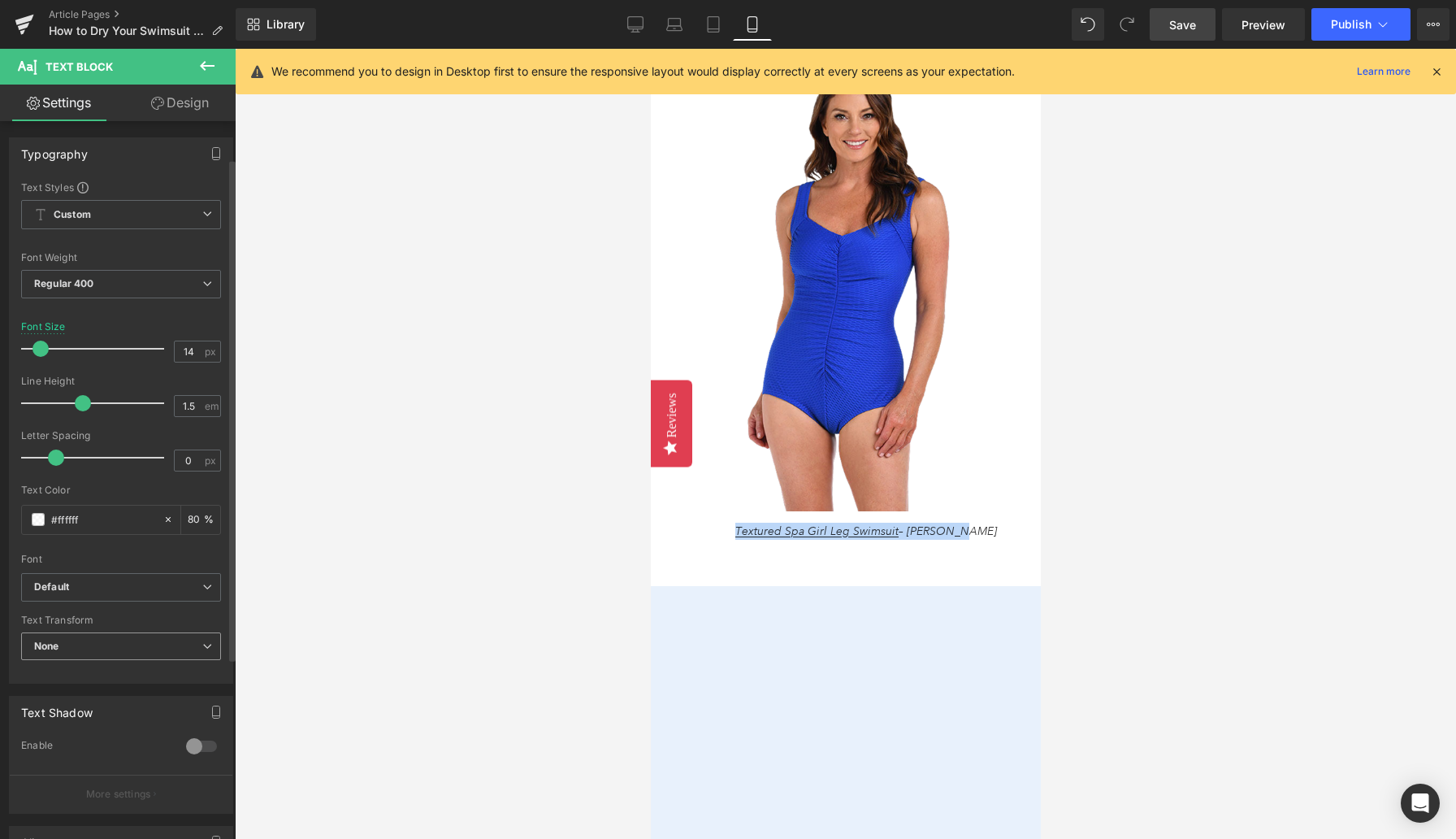
scroll to position [190, 0]
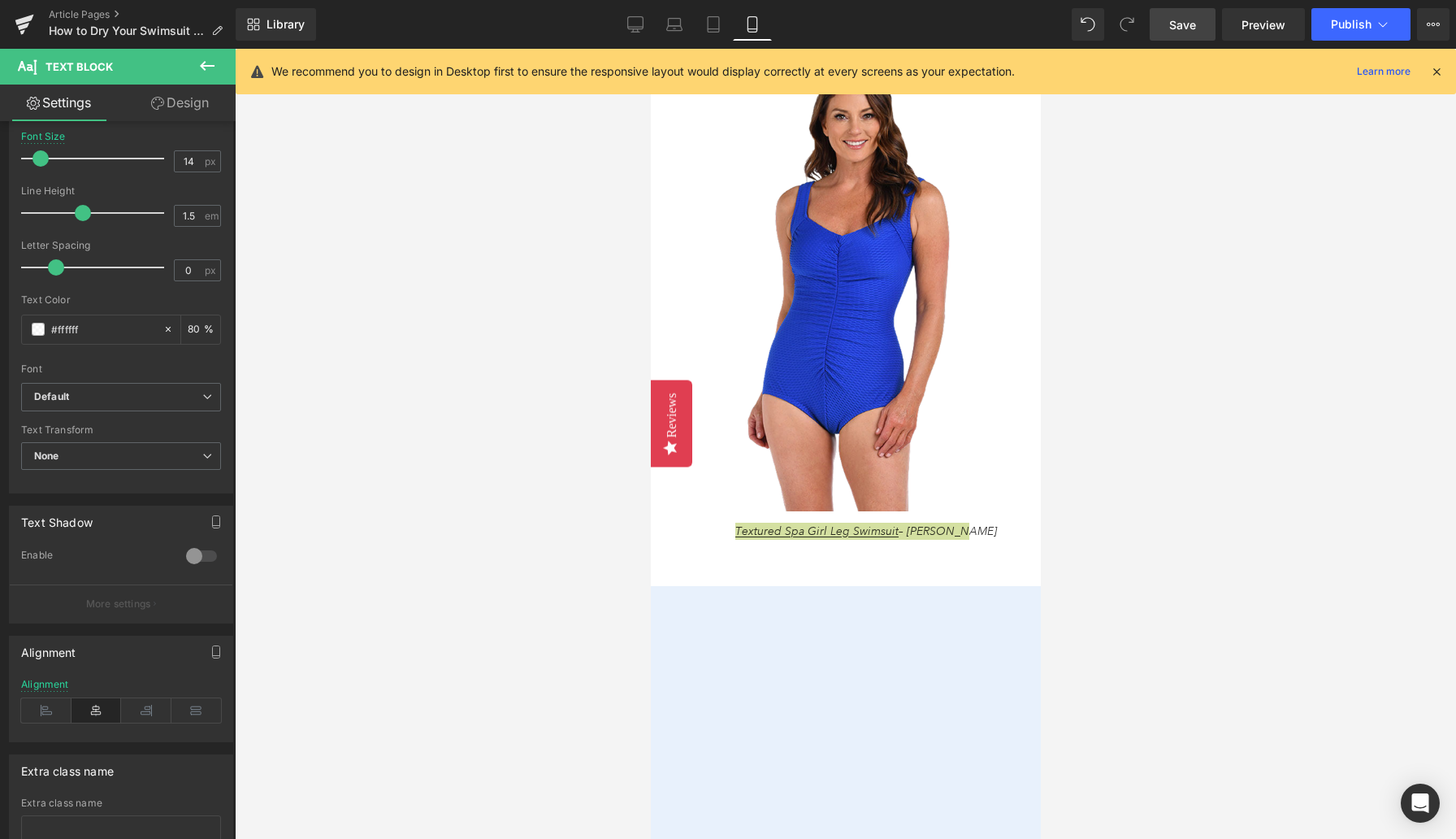
click at [455, 624] on div at bounding box center [846, 443] width 1222 height 790
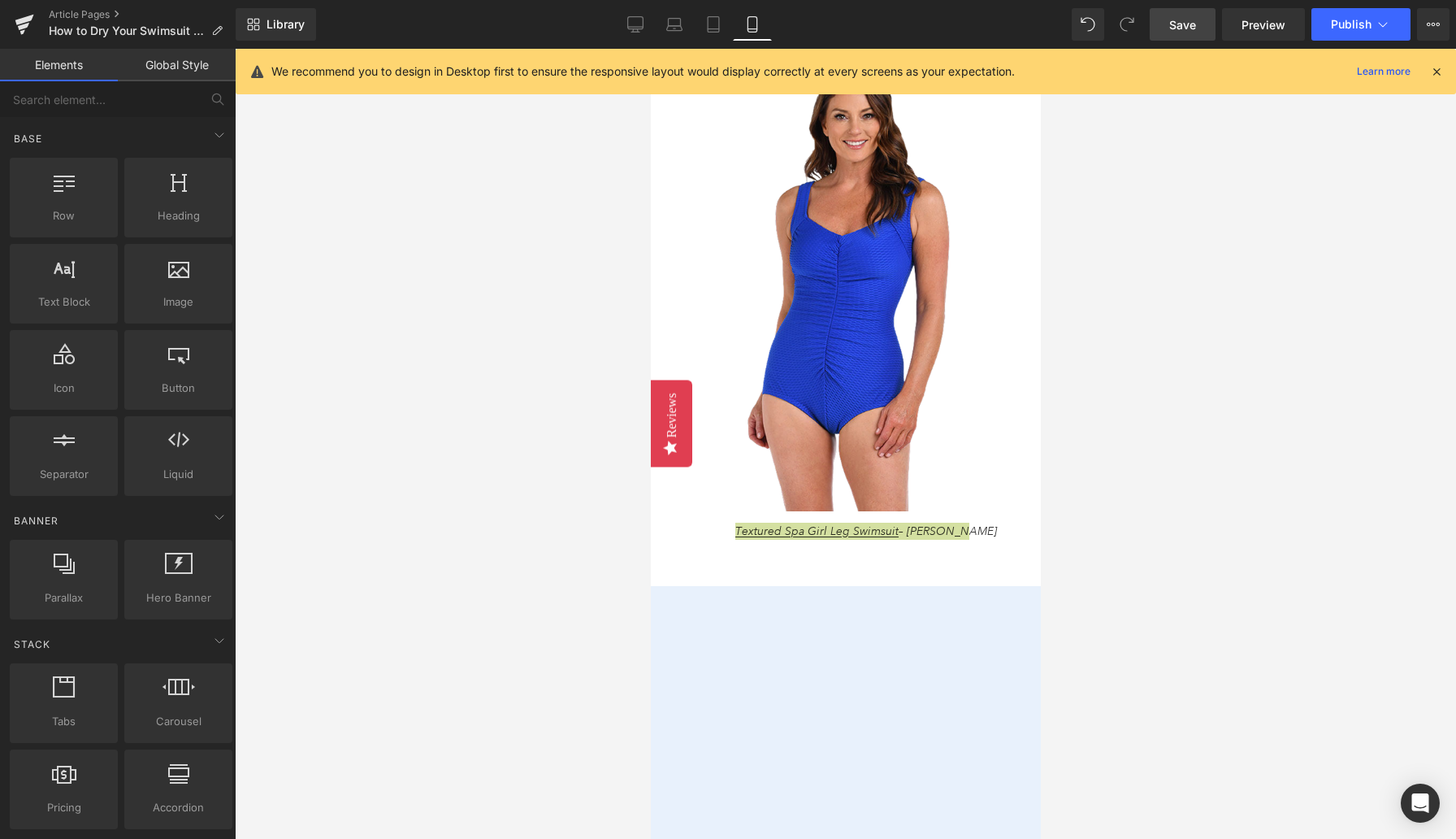
click at [584, 545] on div at bounding box center [846, 443] width 1222 height 790
click at [604, 510] on div at bounding box center [846, 443] width 1222 height 790
click at [560, 478] on div at bounding box center [846, 443] width 1222 height 790
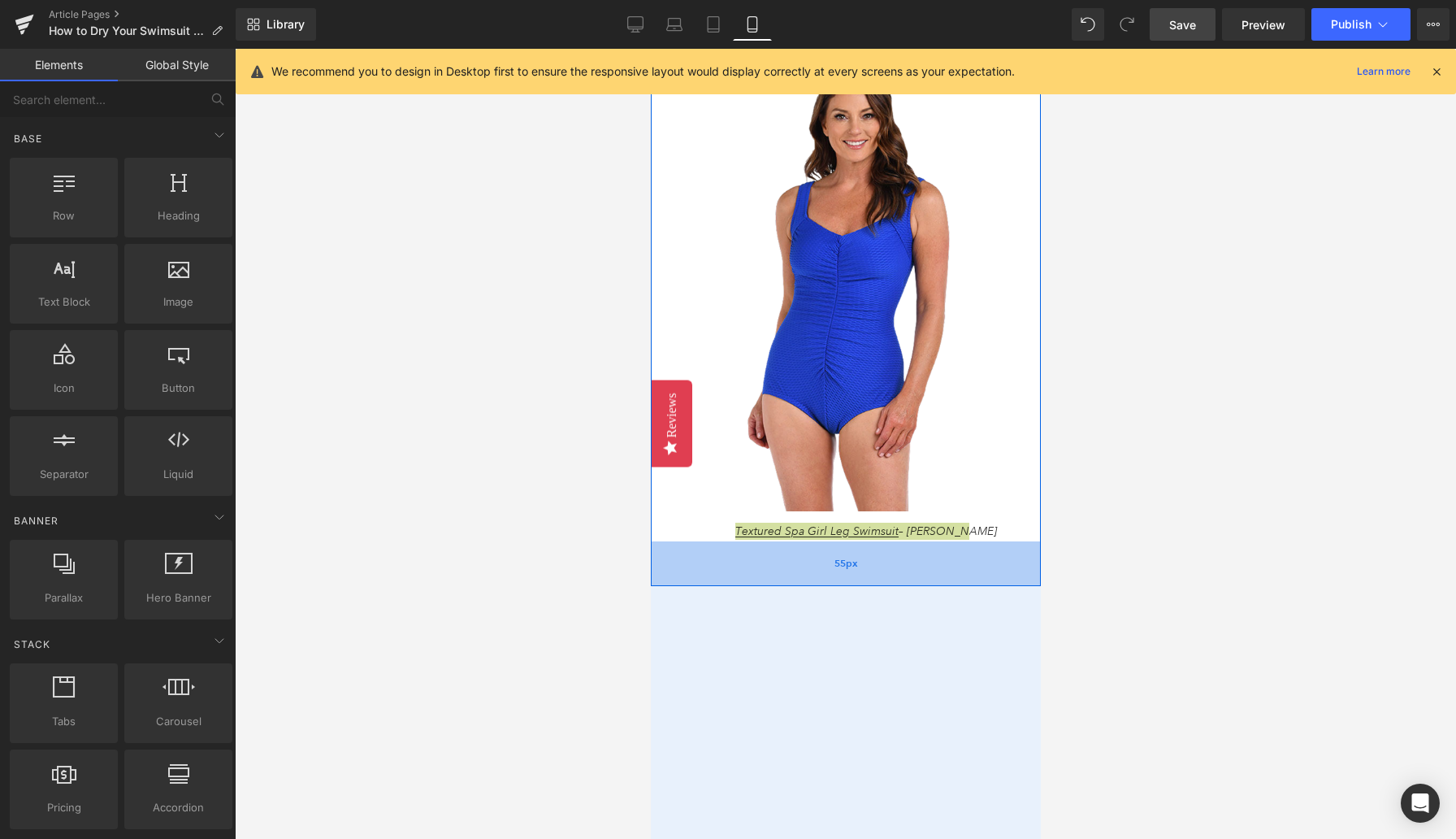
click at [718, 567] on div "55px" at bounding box center [845, 564] width 390 height 45
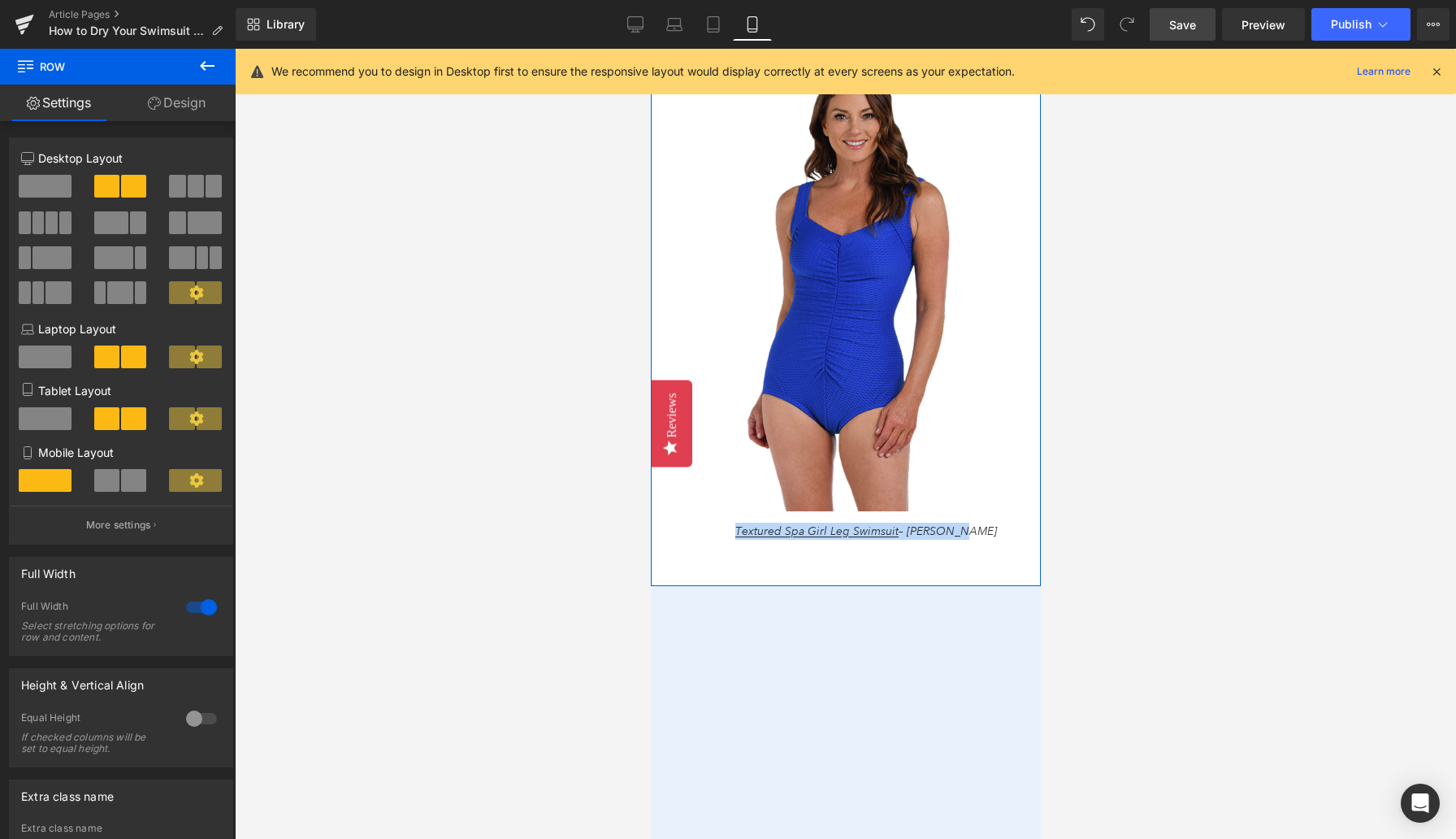
click at [694, 493] on img at bounding box center [853, 287] width 374 height 448
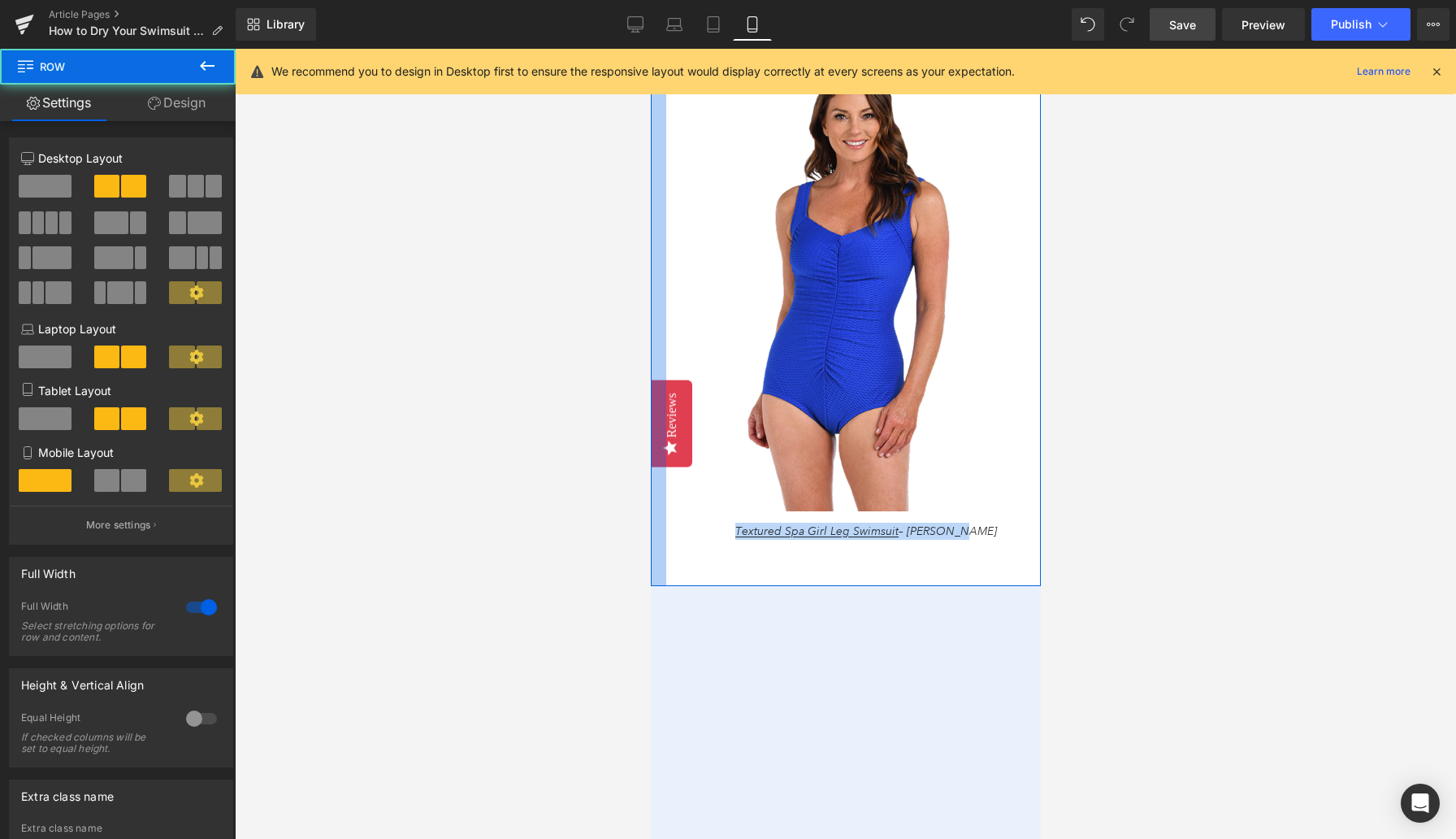
click at [663, 506] on div at bounding box center [657, 158] width 15 height 856
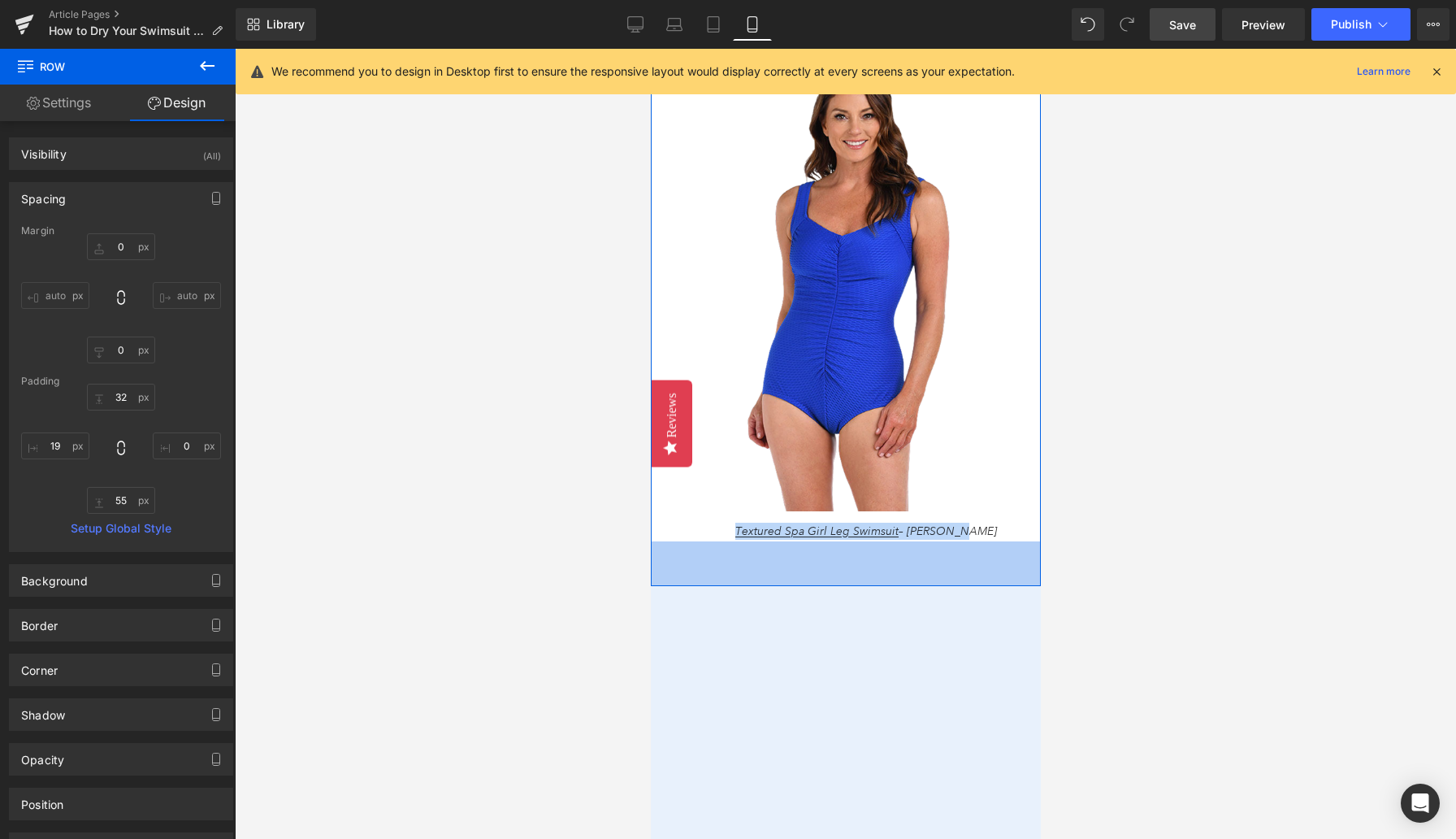
click at [770, 539] on div "Textured Spa Girl Leg Swimsuit – Maxine Text Block" at bounding box center [853, 527] width 374 height 30
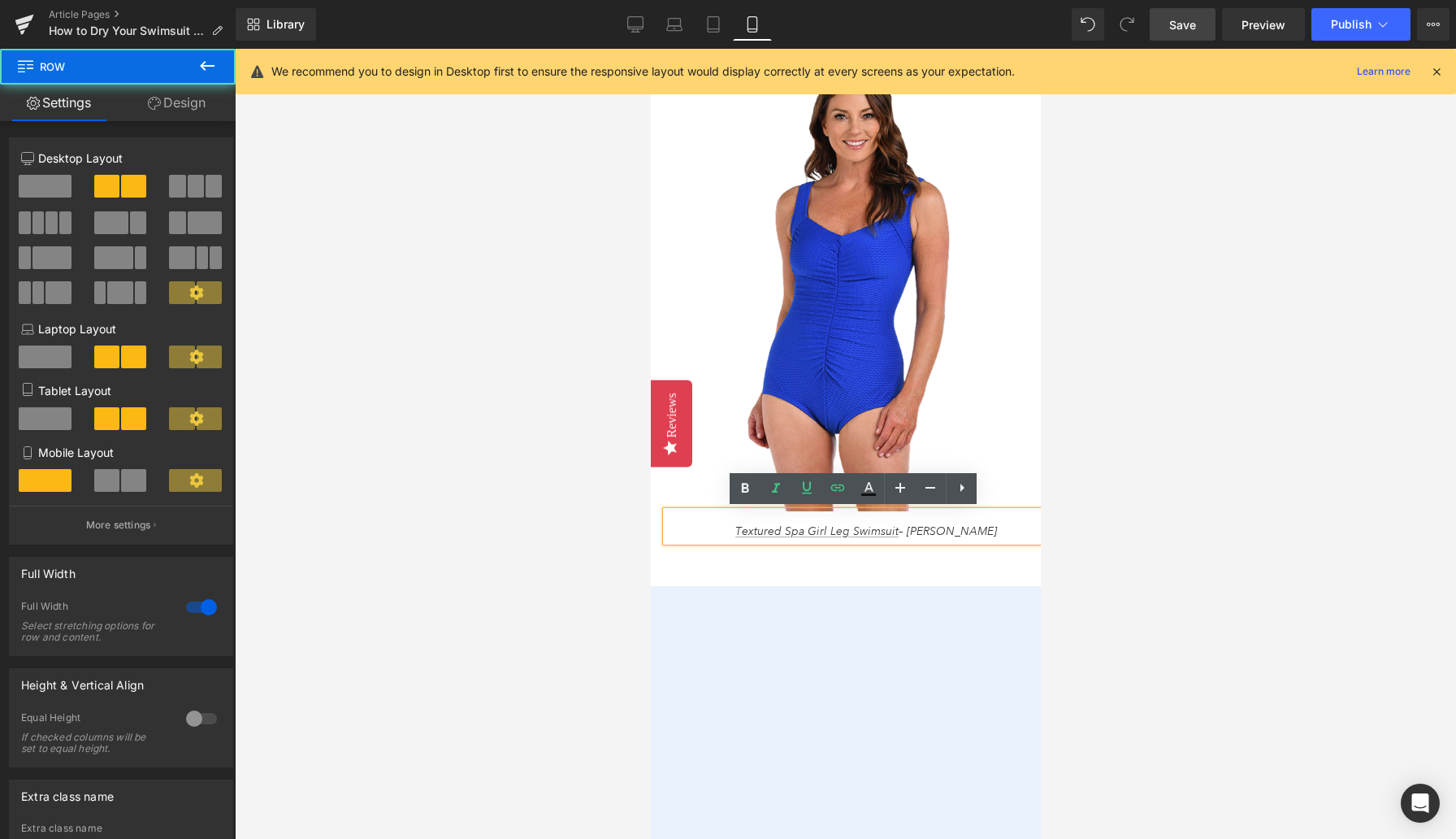
click at [678, 570] on div "Slipping into a damp swimsuit is a sensory nightmare! The waves are calm, the a…" at bounding box center [845, 158] width 390 height 856
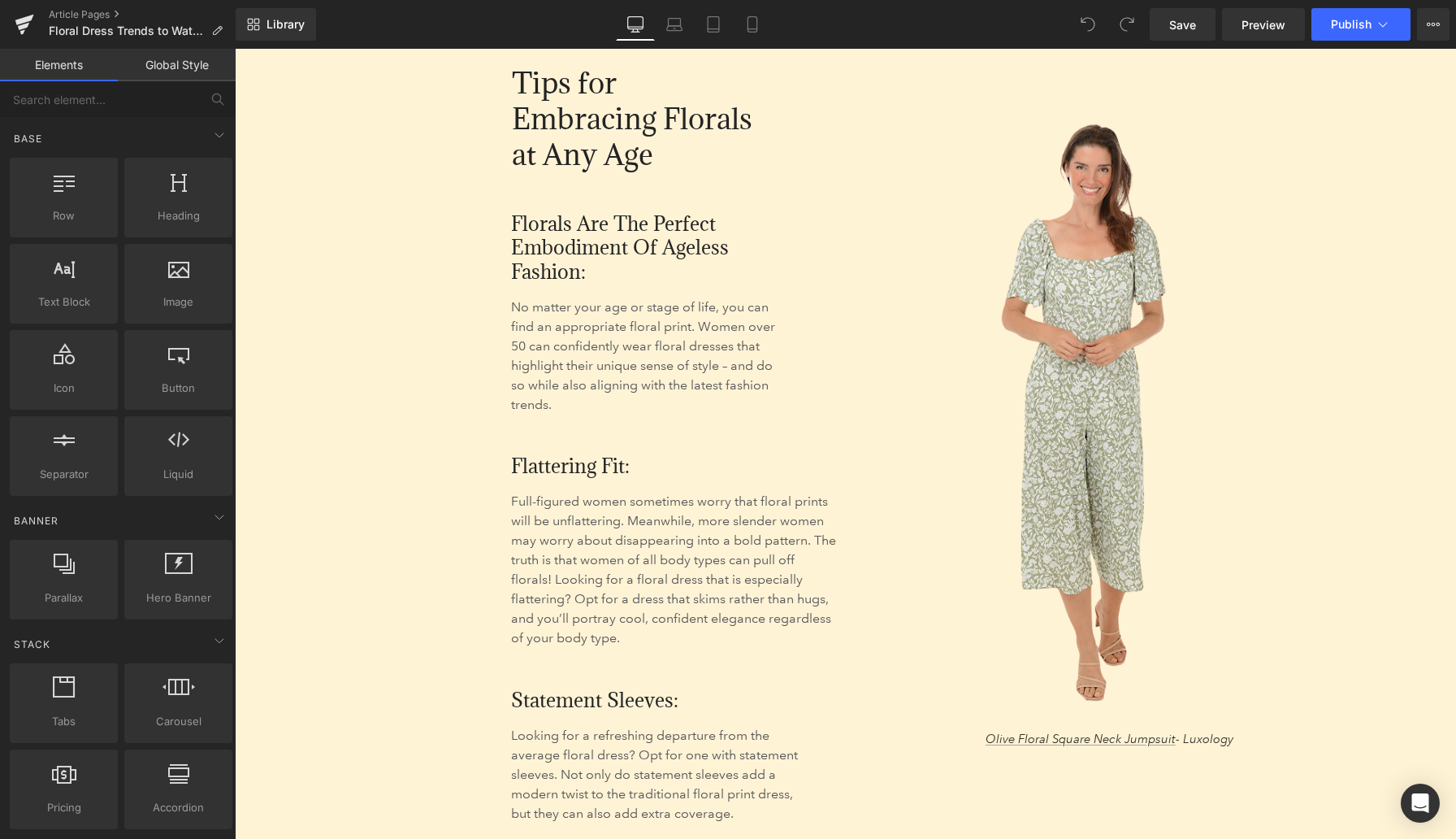
scroll to position [3474, 0]
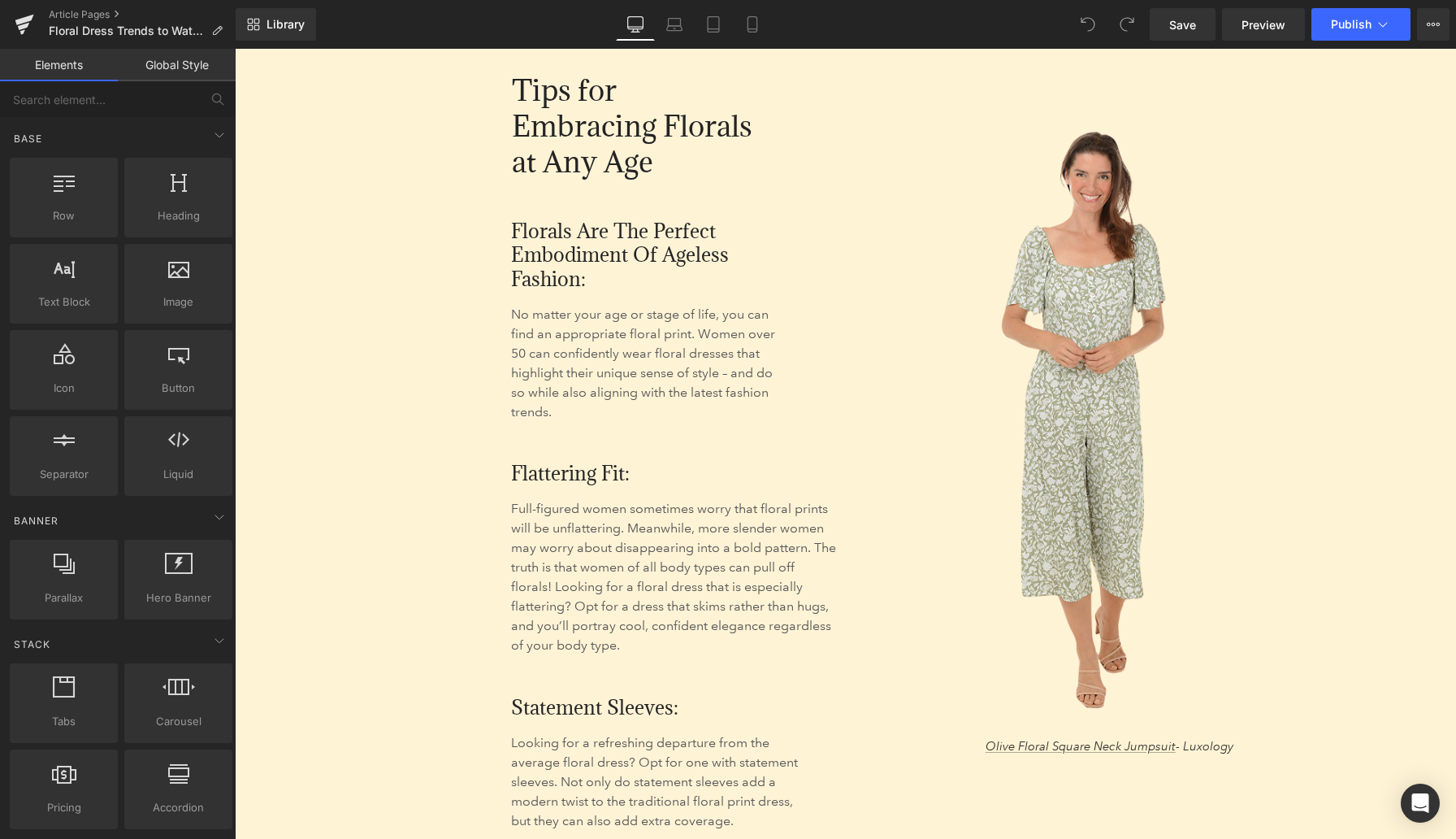
click at [360, 330] on div "No matter your age or stage of life, you can find an appropriate floral print. …" at bounding box center [586, 357] width 573 height 131
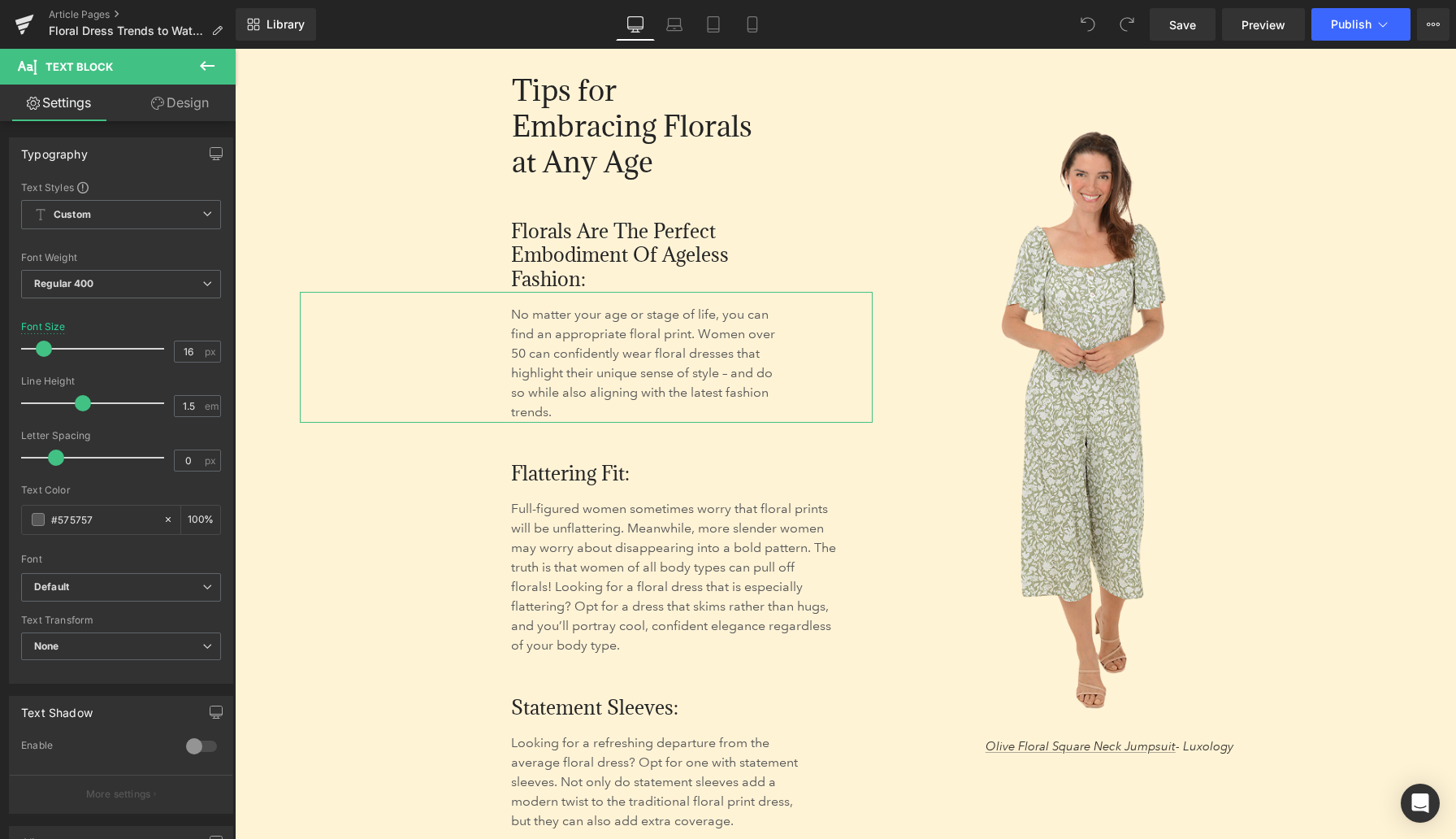
click at [183, 103] on link "Design" at bounding box center [180, 103] width 118 height 37
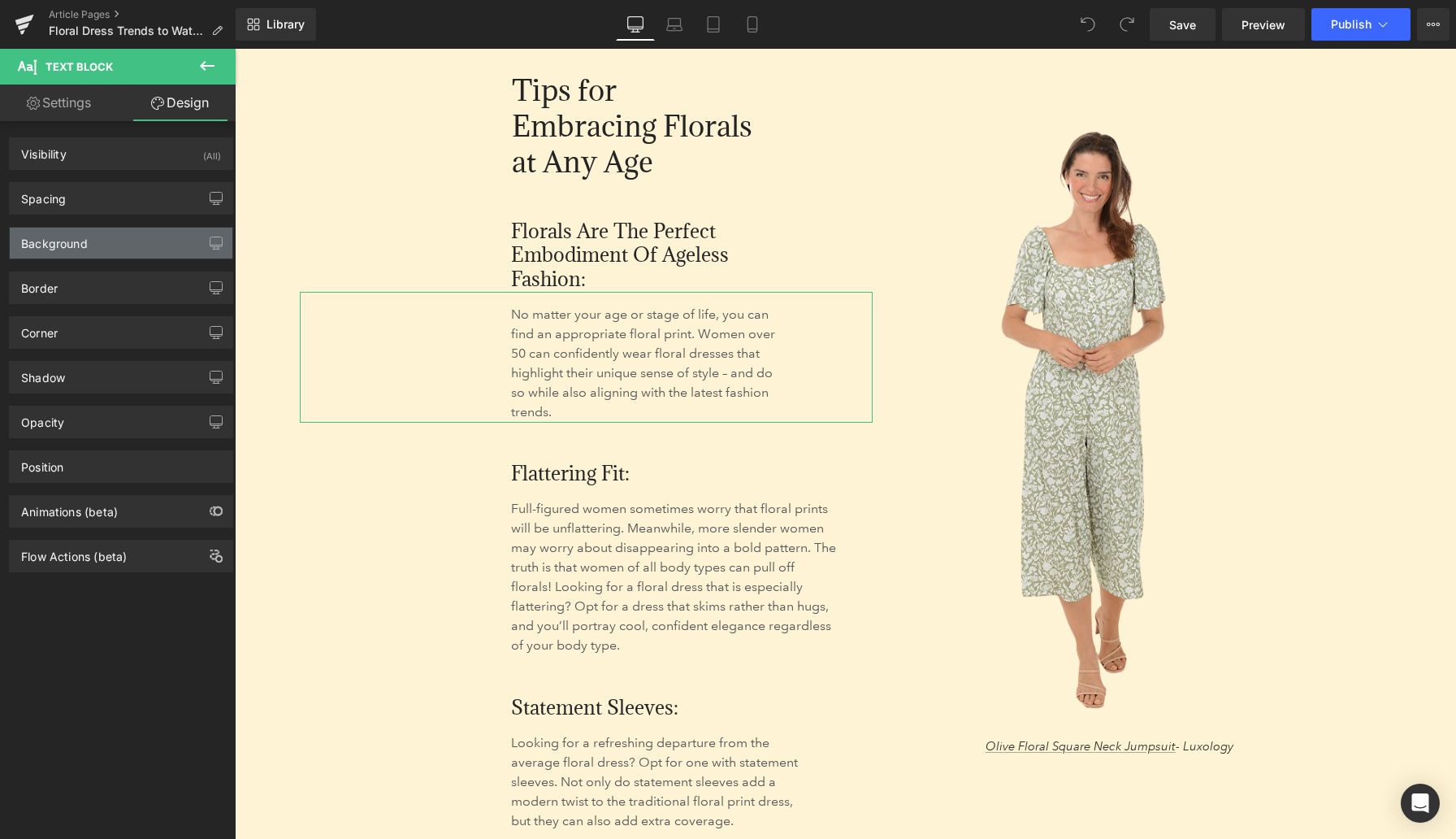
click at [70, 249] on div "Background" at bounding box center [54, 239] width 66 height 23
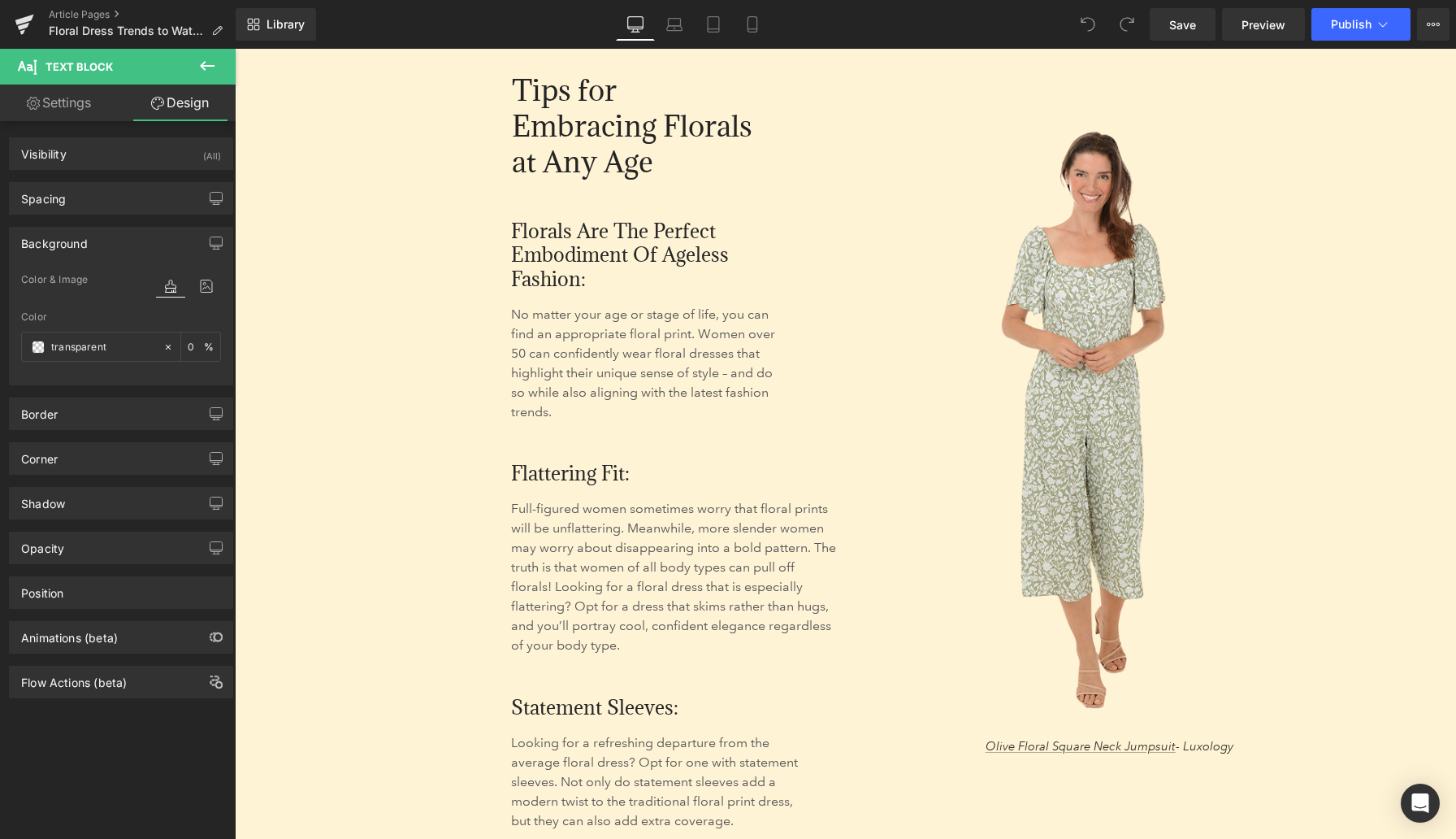
click at [343, 193] on div "Tips for Embracing Florals at Any Age Heading Florals Are the Perfect Embodimen…" at bounding box center [586, 434] width 573 height 792
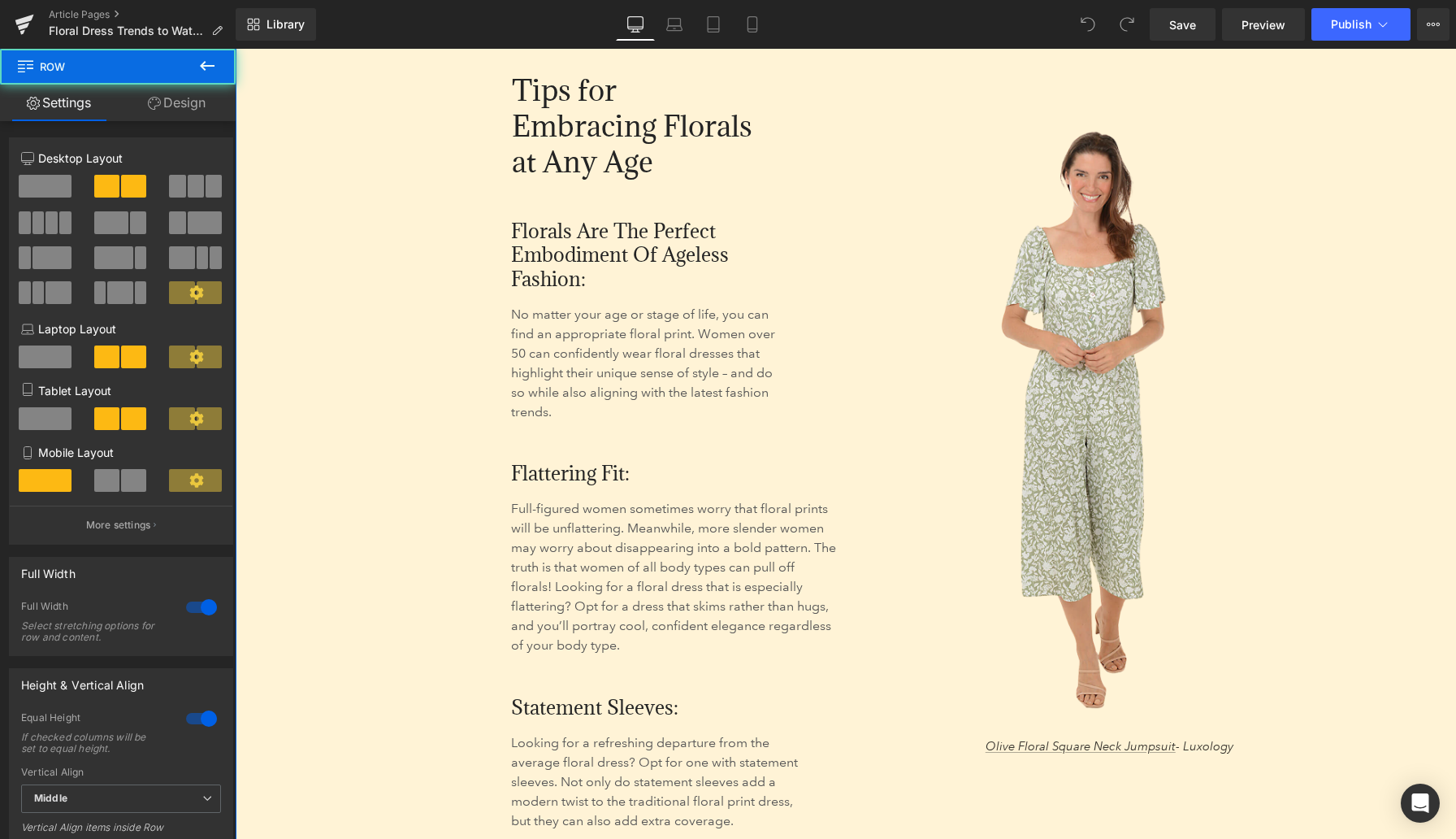
click at [176, 113] on link "Design" at bounding box center [176, 103] width 118 height 37
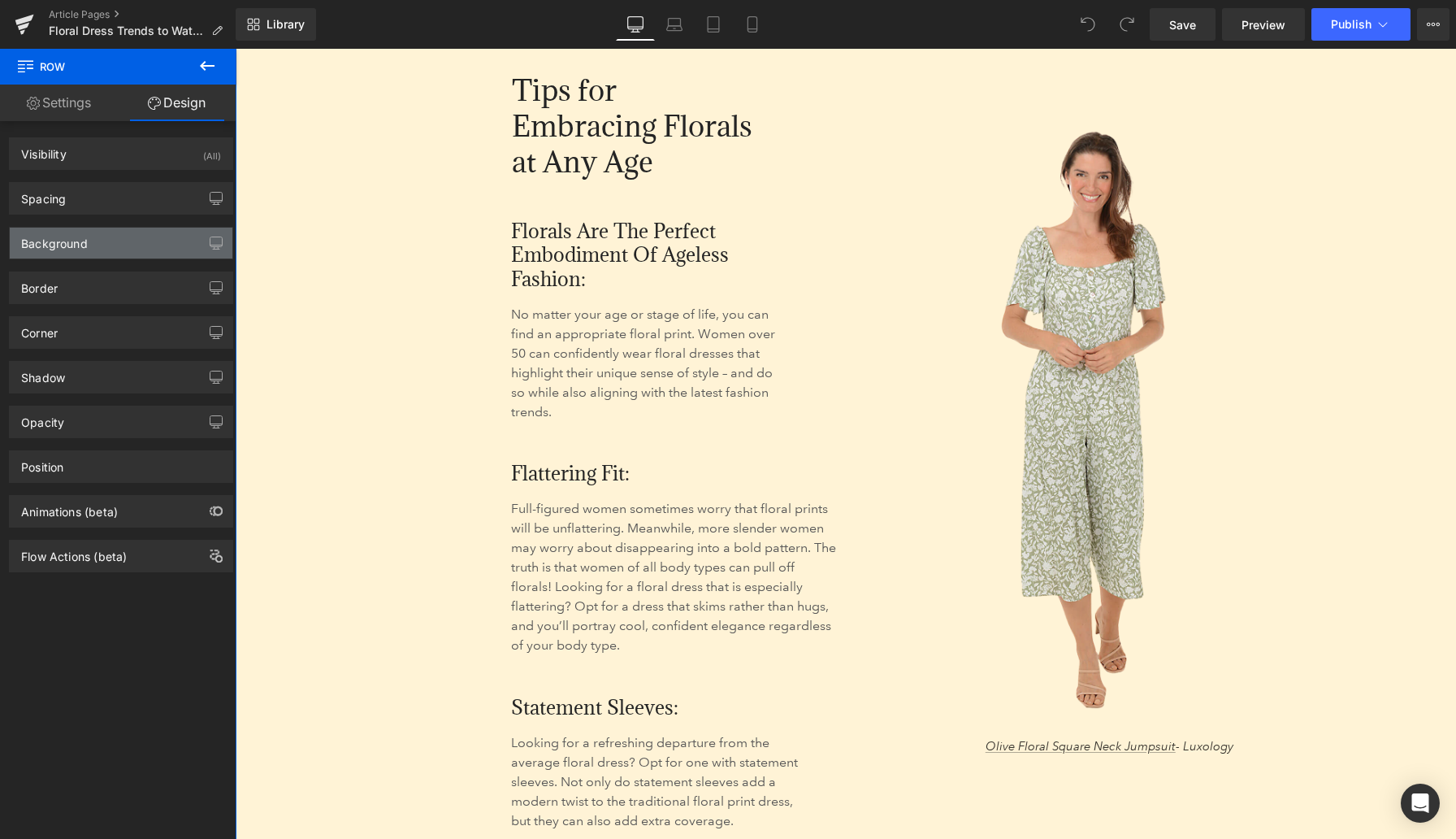
click at [120, 239] on div "Background" at bounding box center [121, 243] width 223 height 31
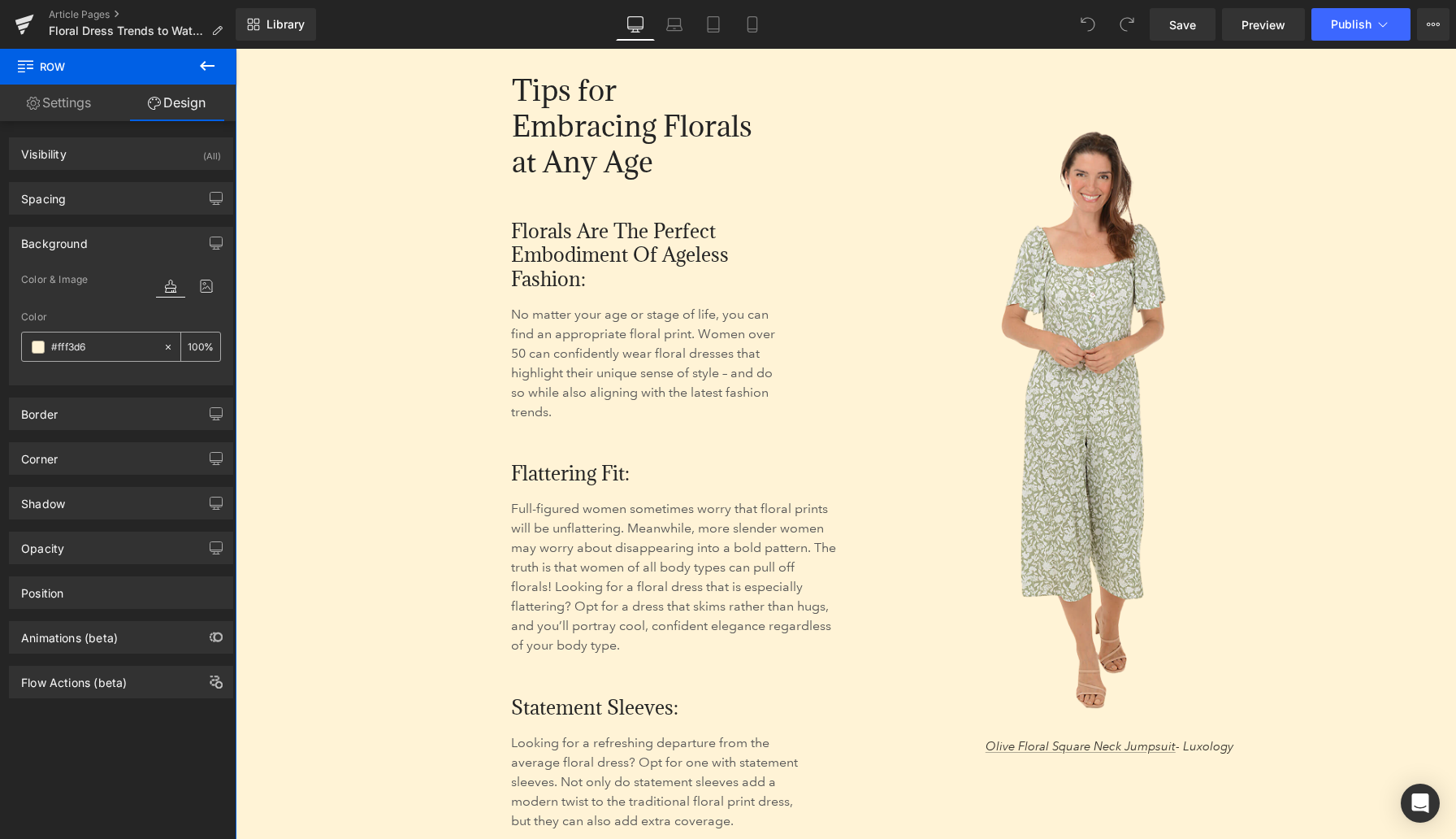
click at [66, 345] on input "#fff3d6" at bounding box center [103, 347] width 104 height 18
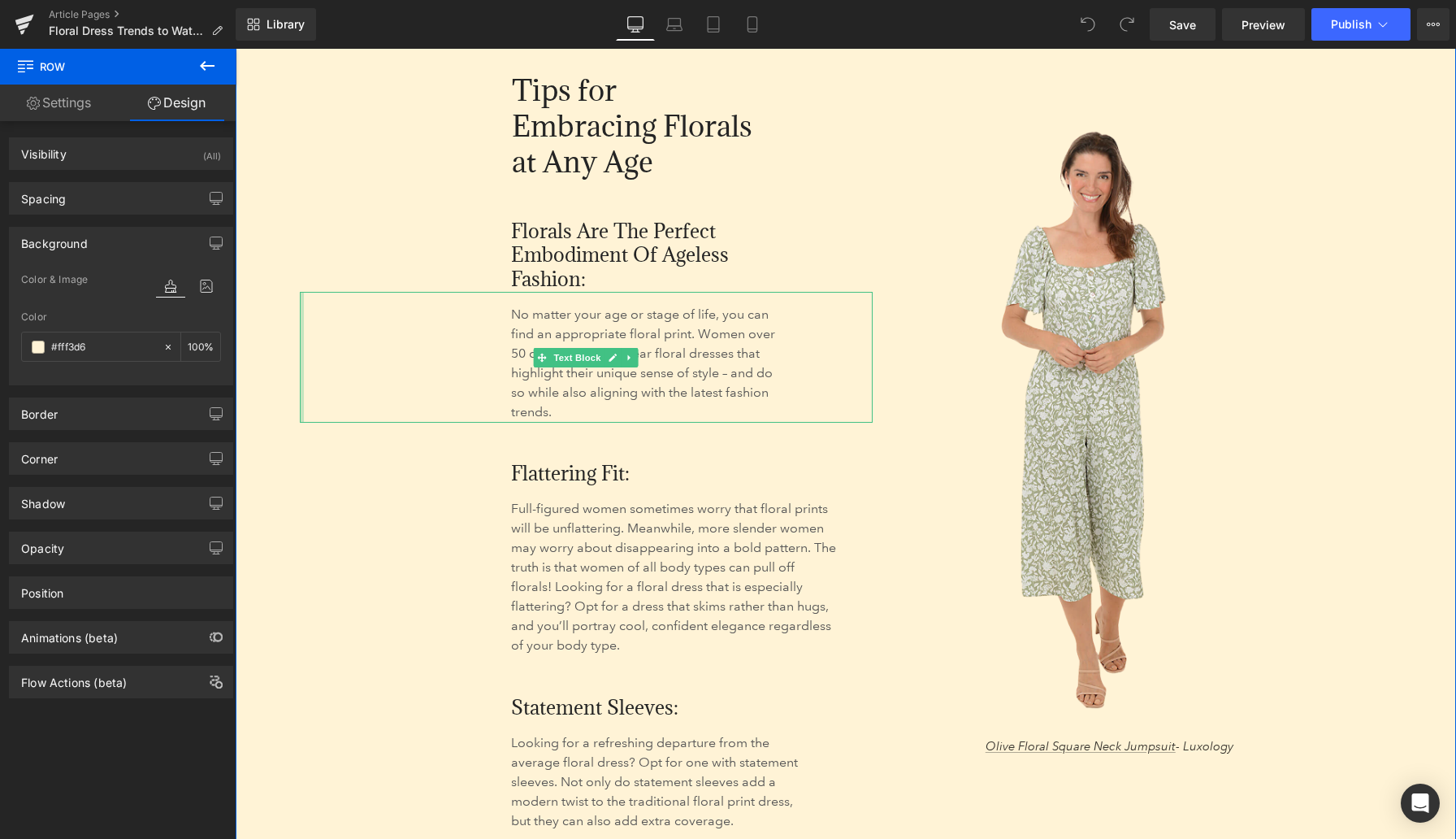
click at [235, 49] on div at bounding box center [235, 49] width 0 height 0
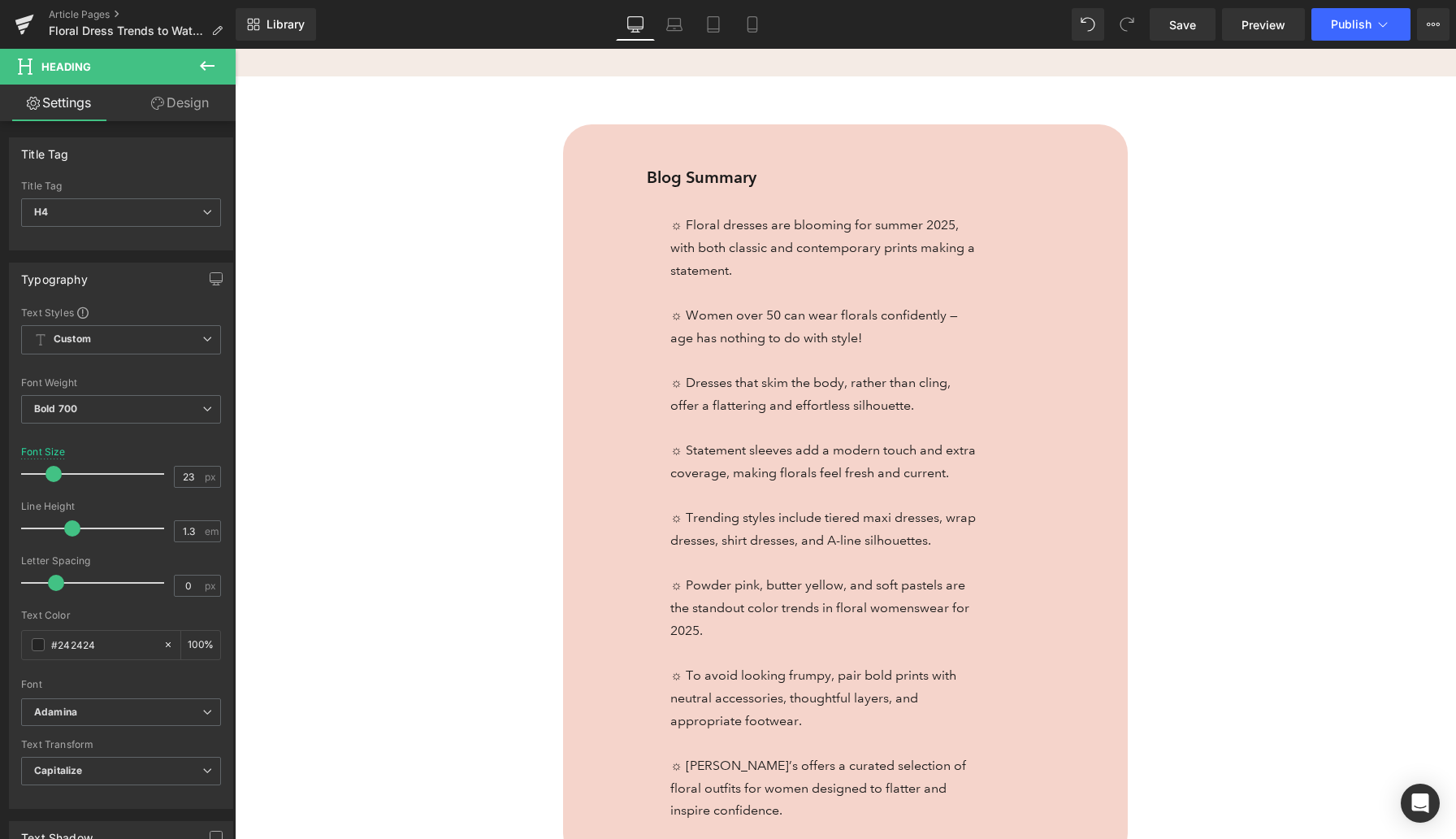
scroll to position [423, 0]
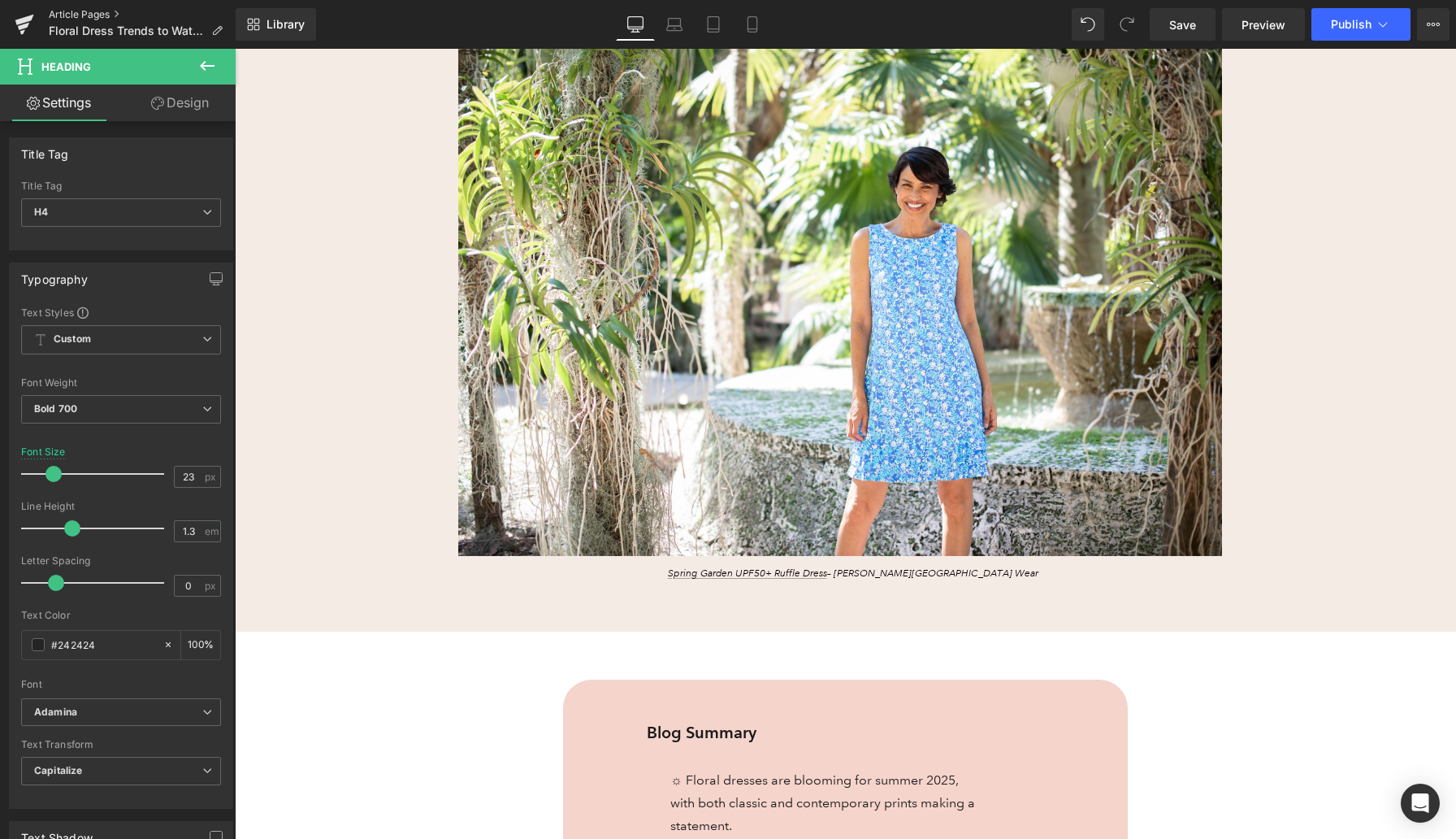
click at [107, 14] on link "Article Pages" at bounding box center [142, 14] width 187 height 13
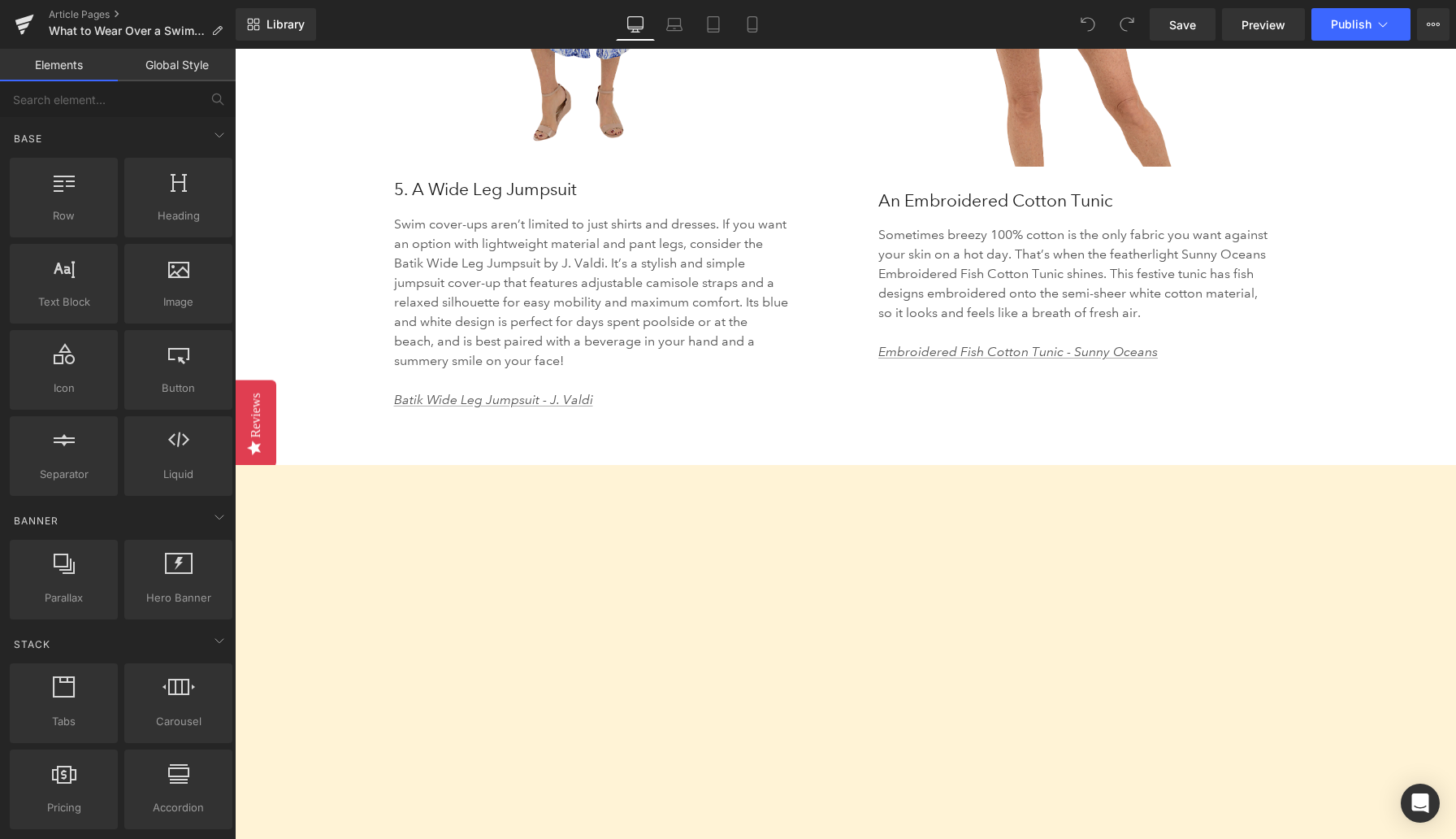
scroll to position [4313, 0]
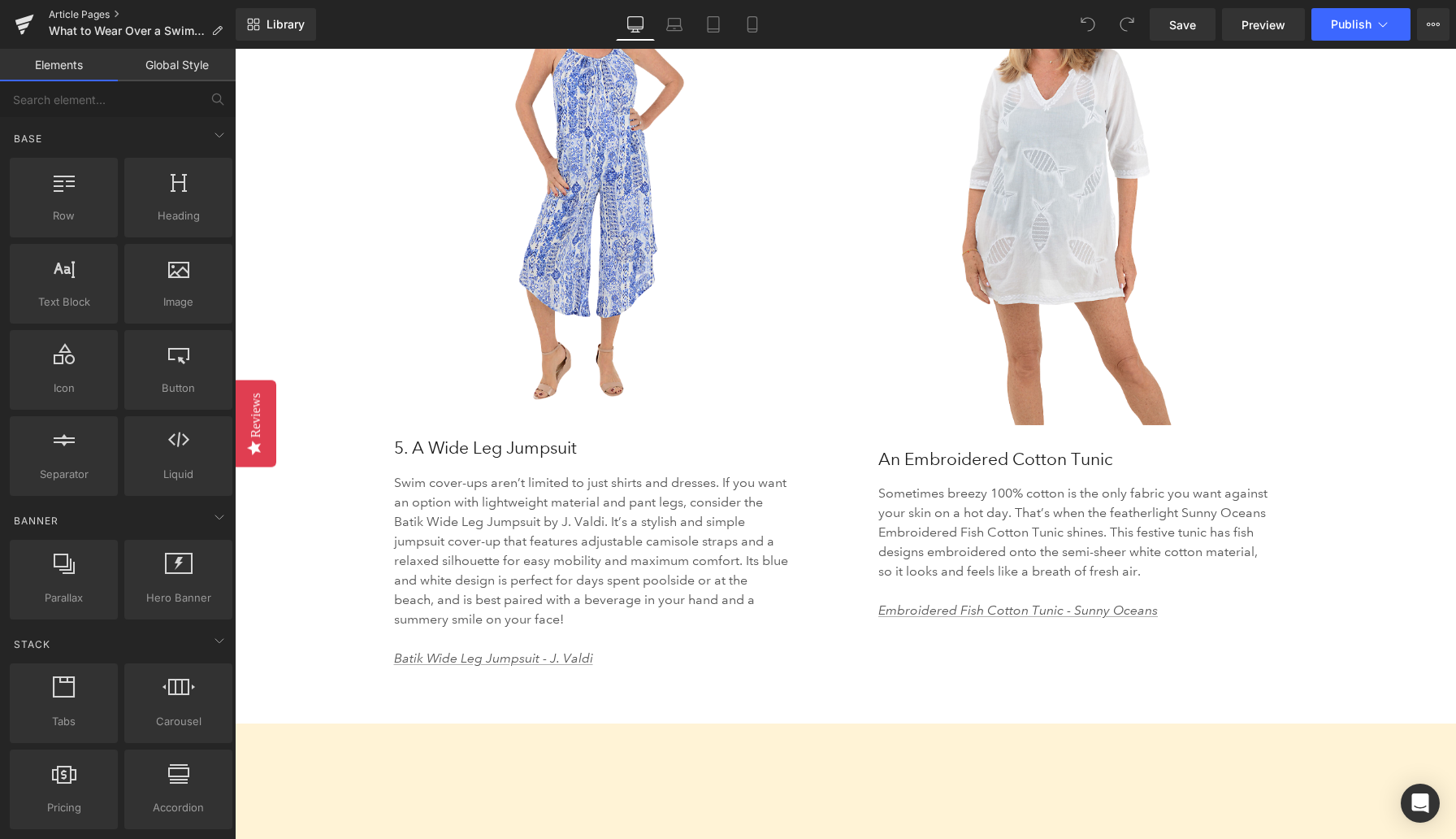
click at [104, 12] on link "Article Pages" at bounding box center [142, 14] width 187 height 13
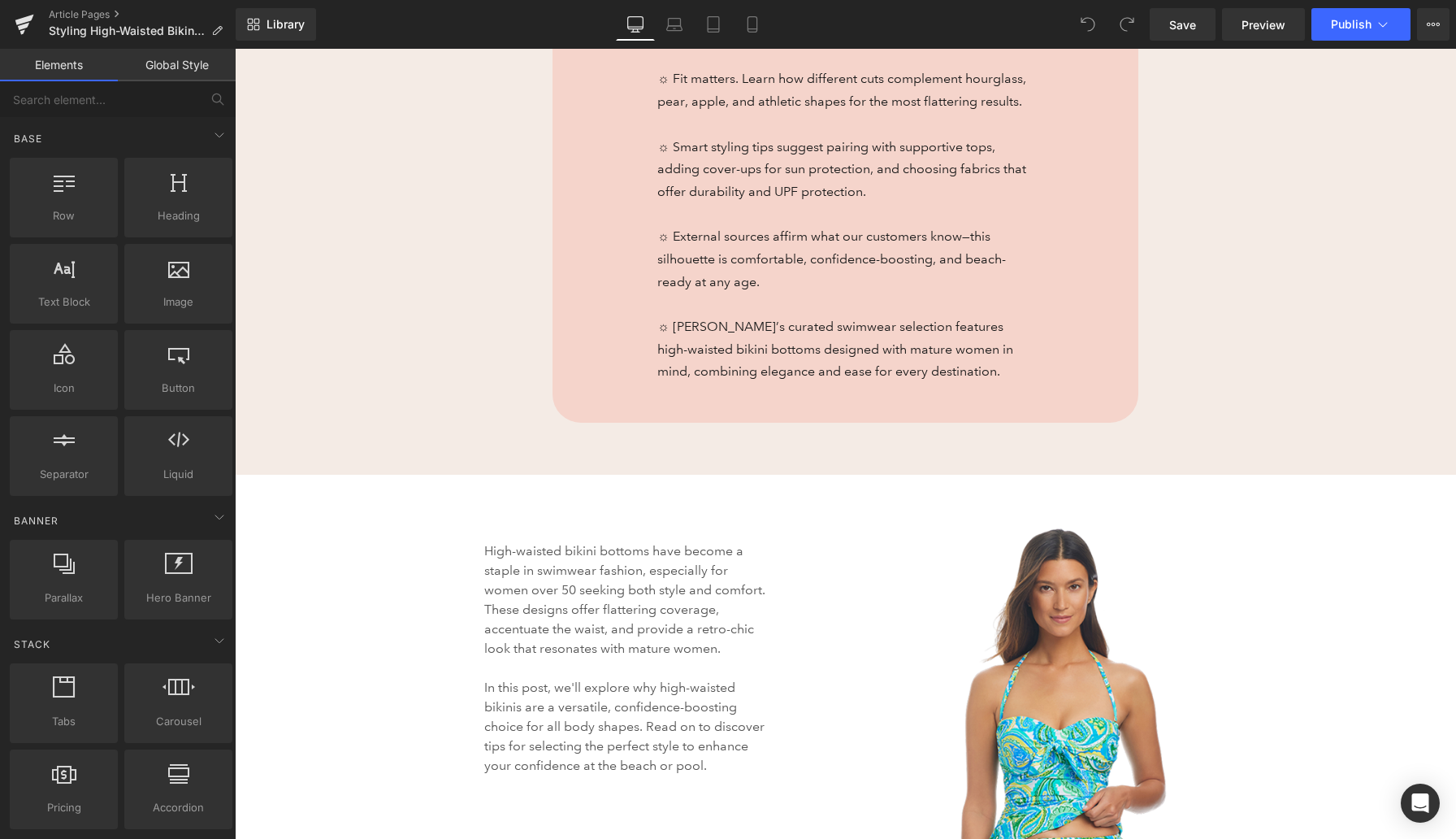
scroll to position [1317, 0]
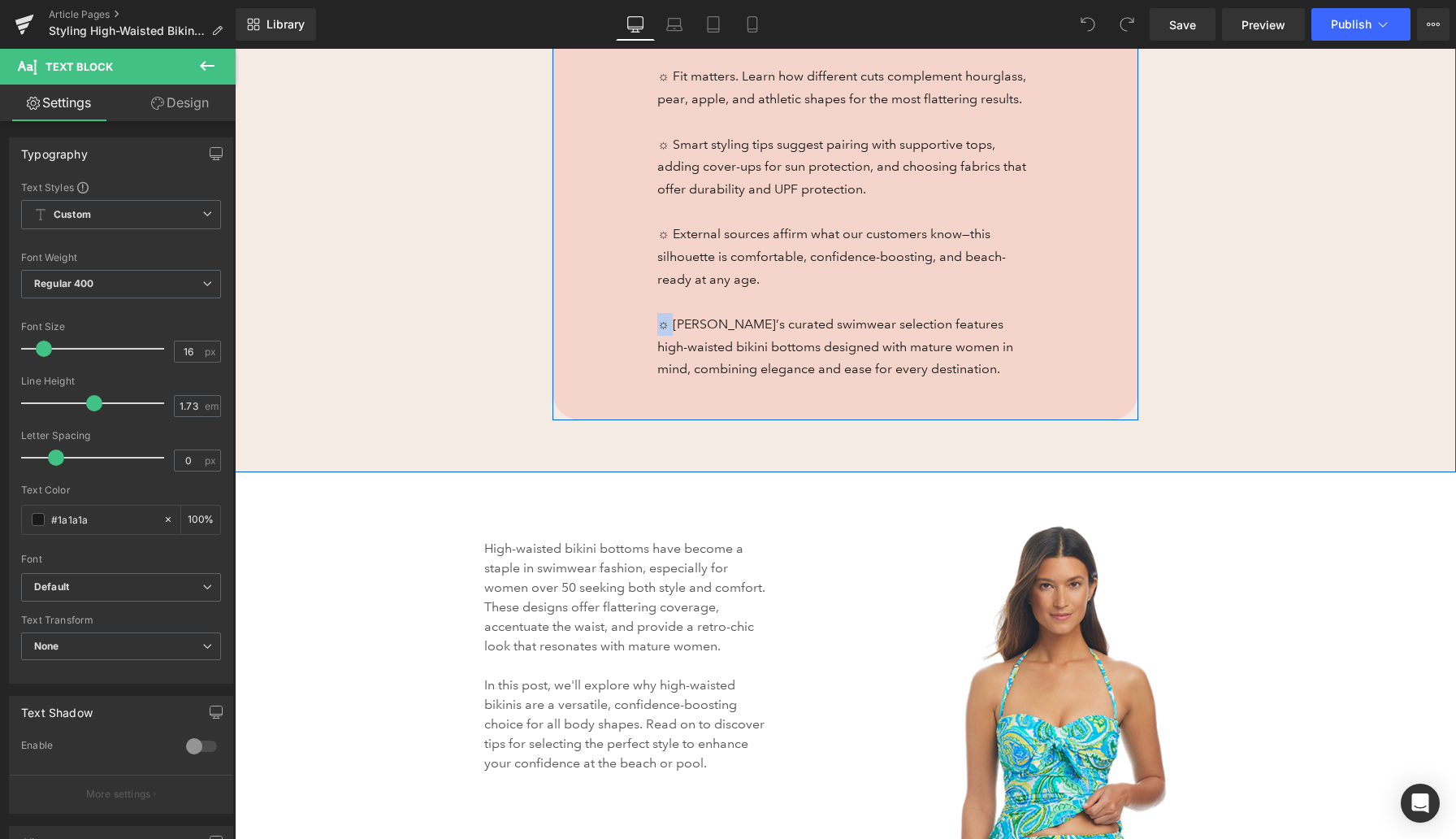
drag, startPoint x: 668, startPoint y: 309, endPoint x: 657, endPoint y: 302, distance: 13.0
click at [657, 302] on div "SUMMARY: Heading A guide to help women choose the best beach cover-ups for comf…" at bounding box center [854, 23] width 418 height 716
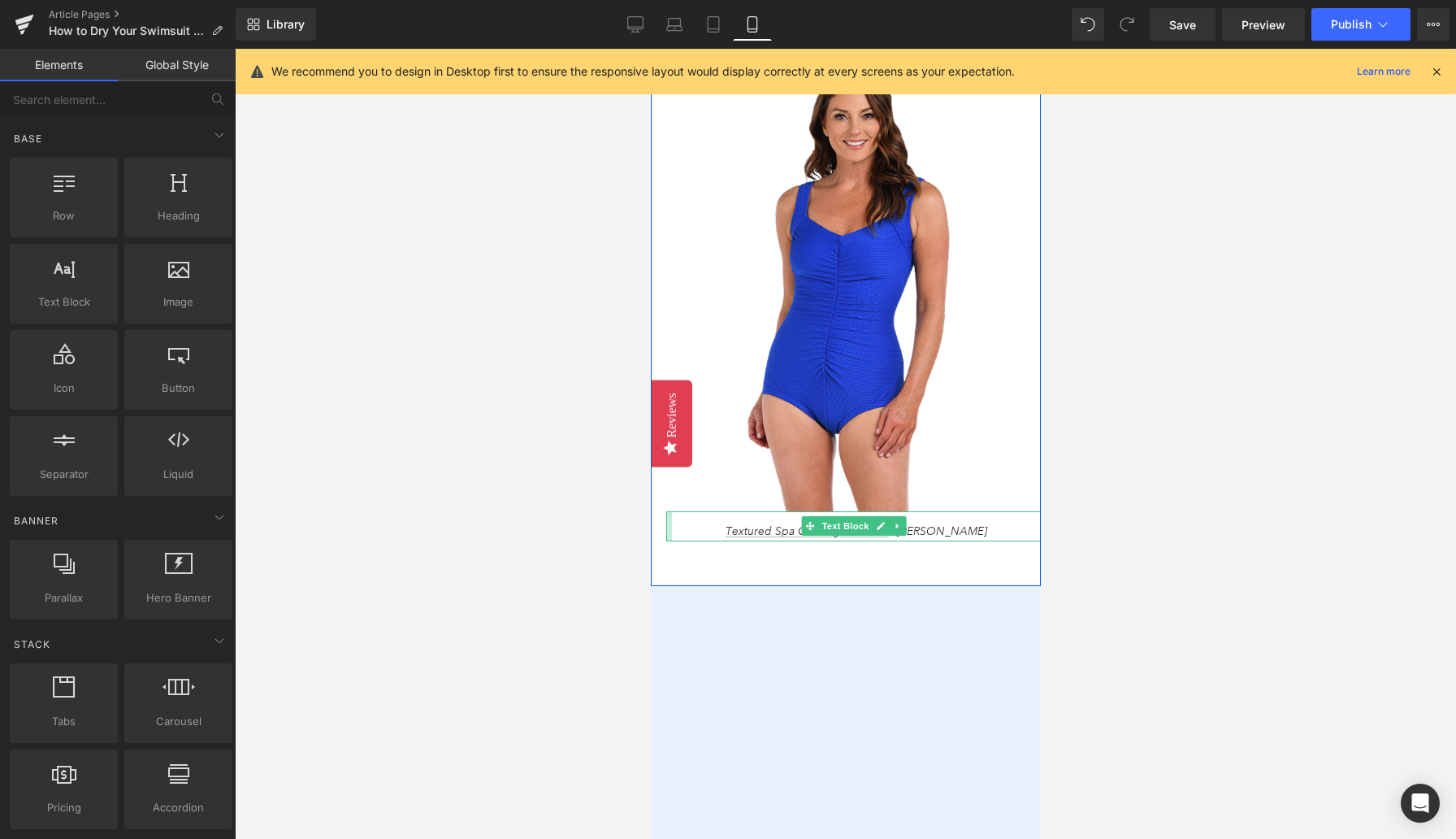
click at [636, 527] on div at bounding box center [846, 443] width 1222 height 790
click at [667, 560] on div "55px" at bounding box center [845, 564] width 390 height 45
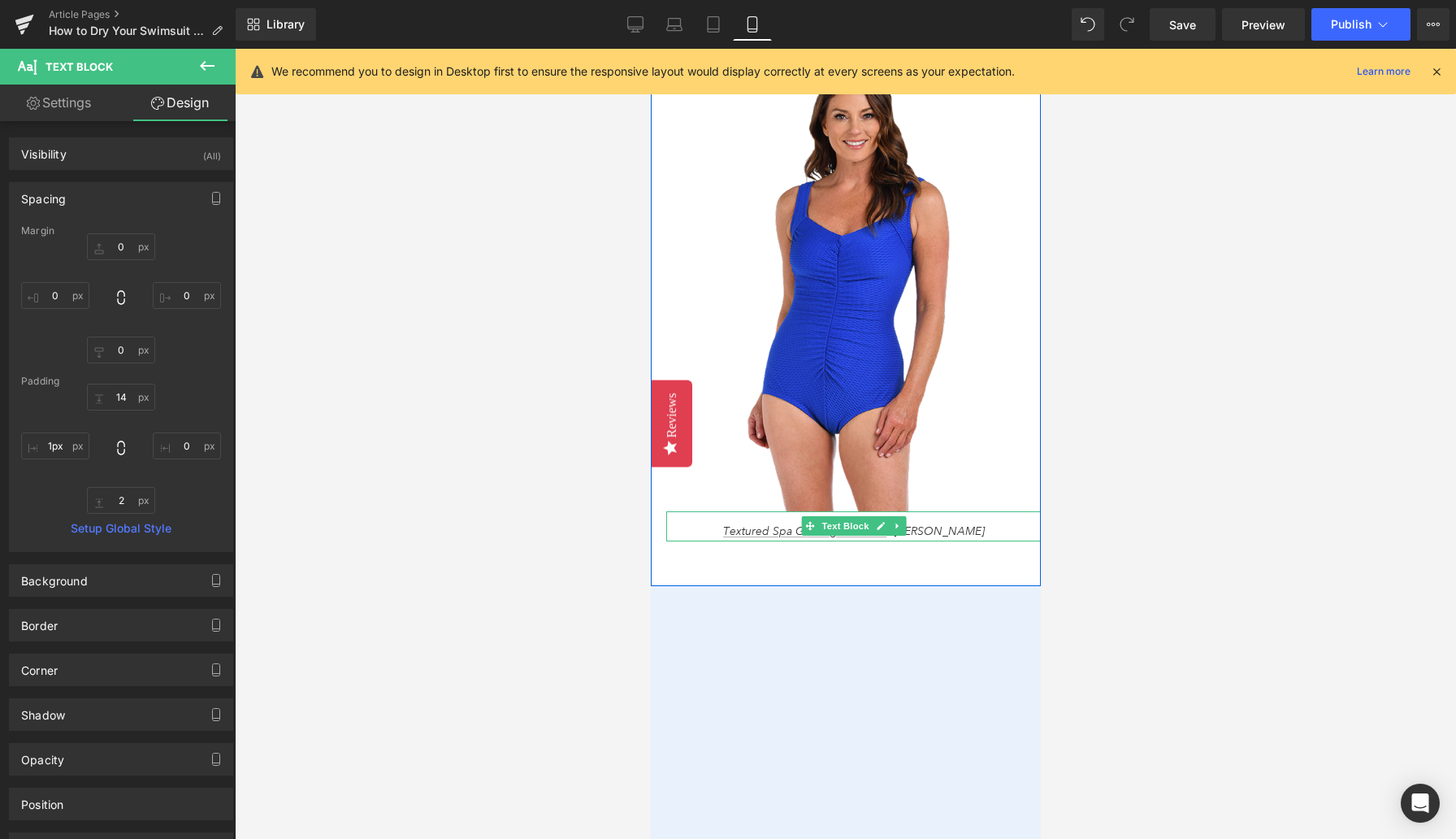
type input "0px"
drag, startPoint x: 683, startPoint y: 526, endPoint x: 661, endPoint y: 526, distance: 22.0
click at [661, 526] on div "Slipping into a damp swimsuit is a sensory nightmare! The waves are calm, the a…" at bounding box center [845, 158] width 390 height 856
click at [661, 526] on div at bounding box center [657, 158] width 15 height 856
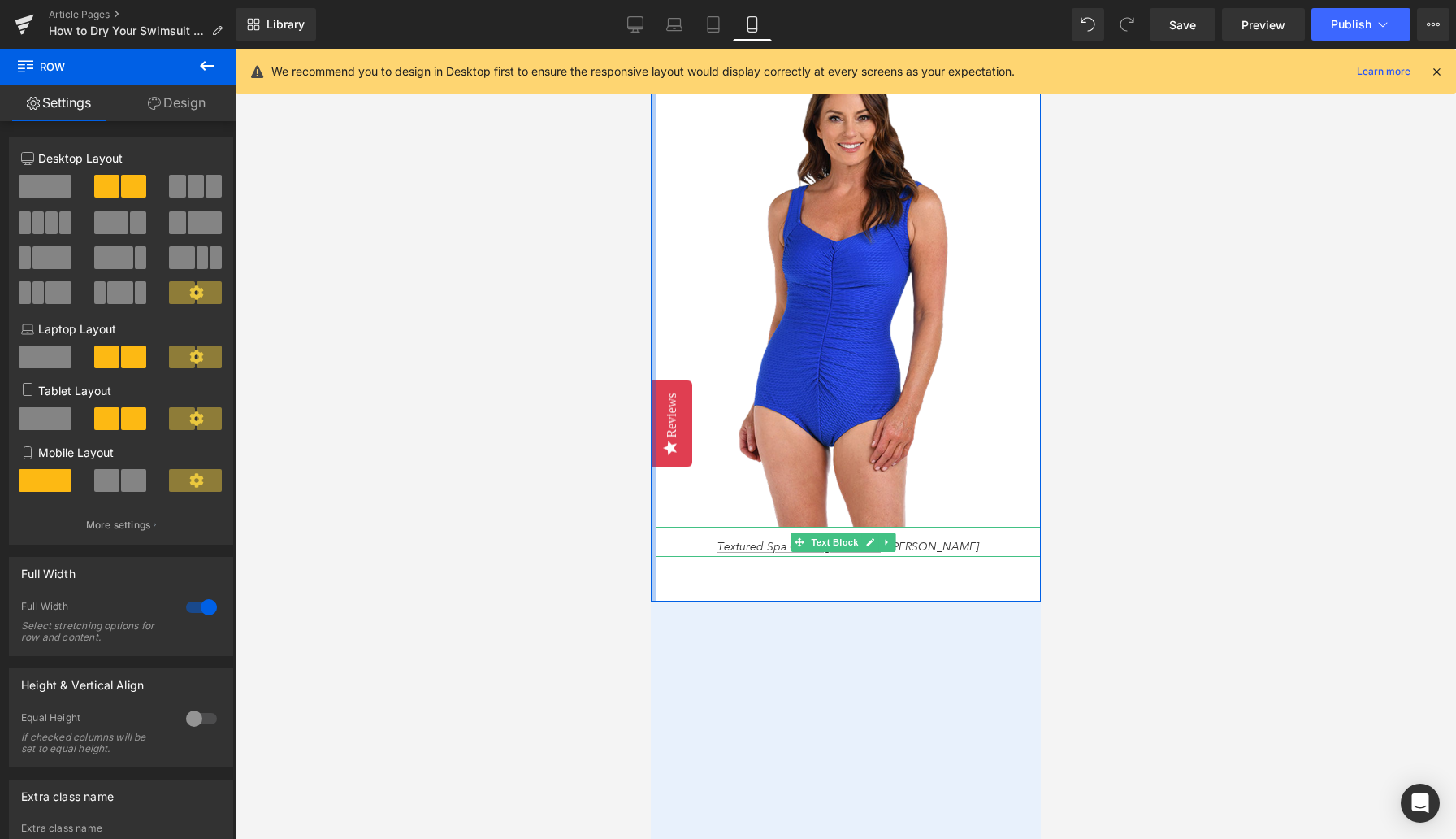
drag, startPoint x: 660, startPoint y: 527, endPoint x: 646, endPoint y: 527, distance: 14.0
click at [651, 510] on iframe at bounding box center [846, 443] width 390 height 790
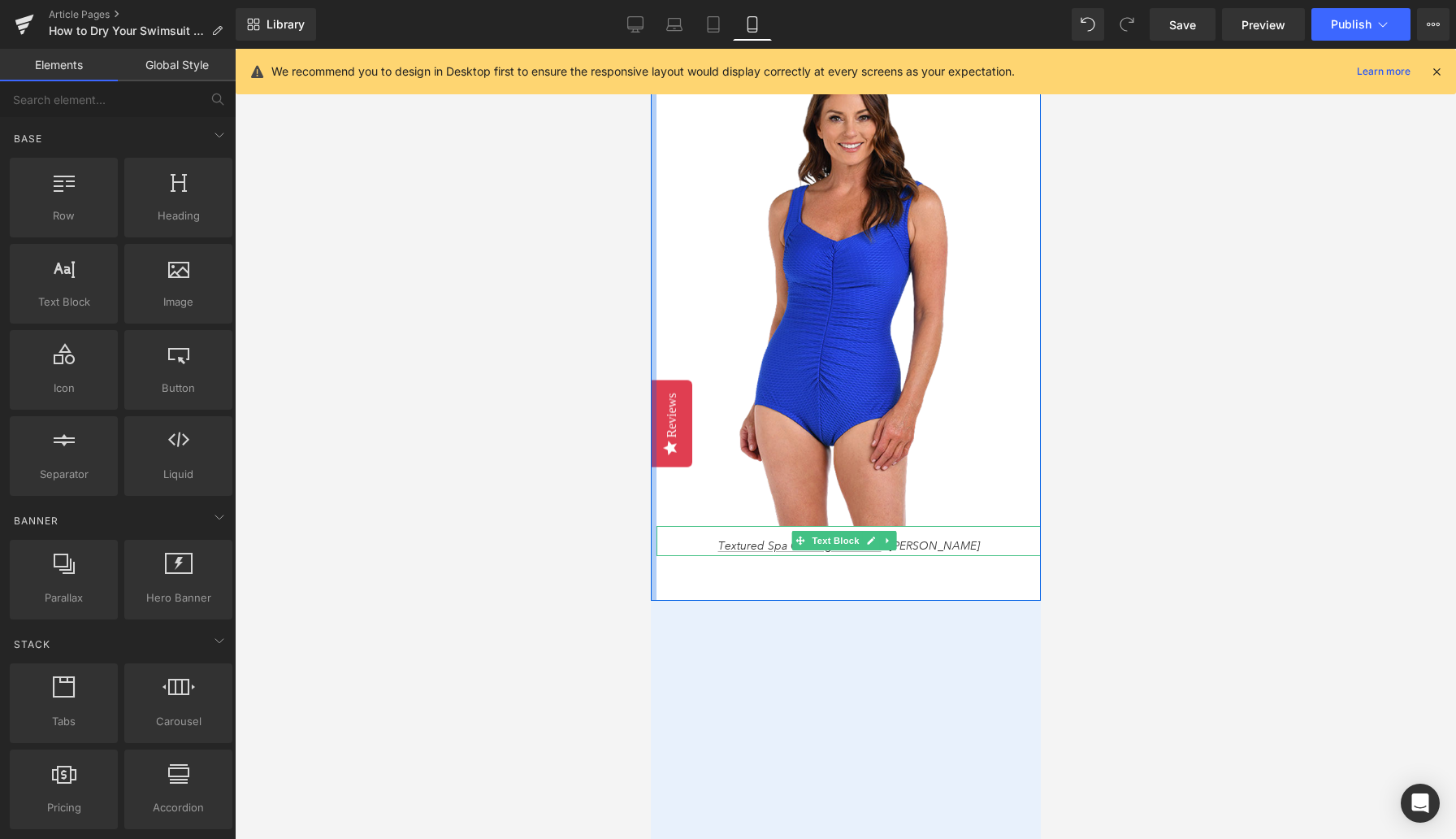
click at [612, 637] on div at bounding box center [846, 443] width 1222 height 790
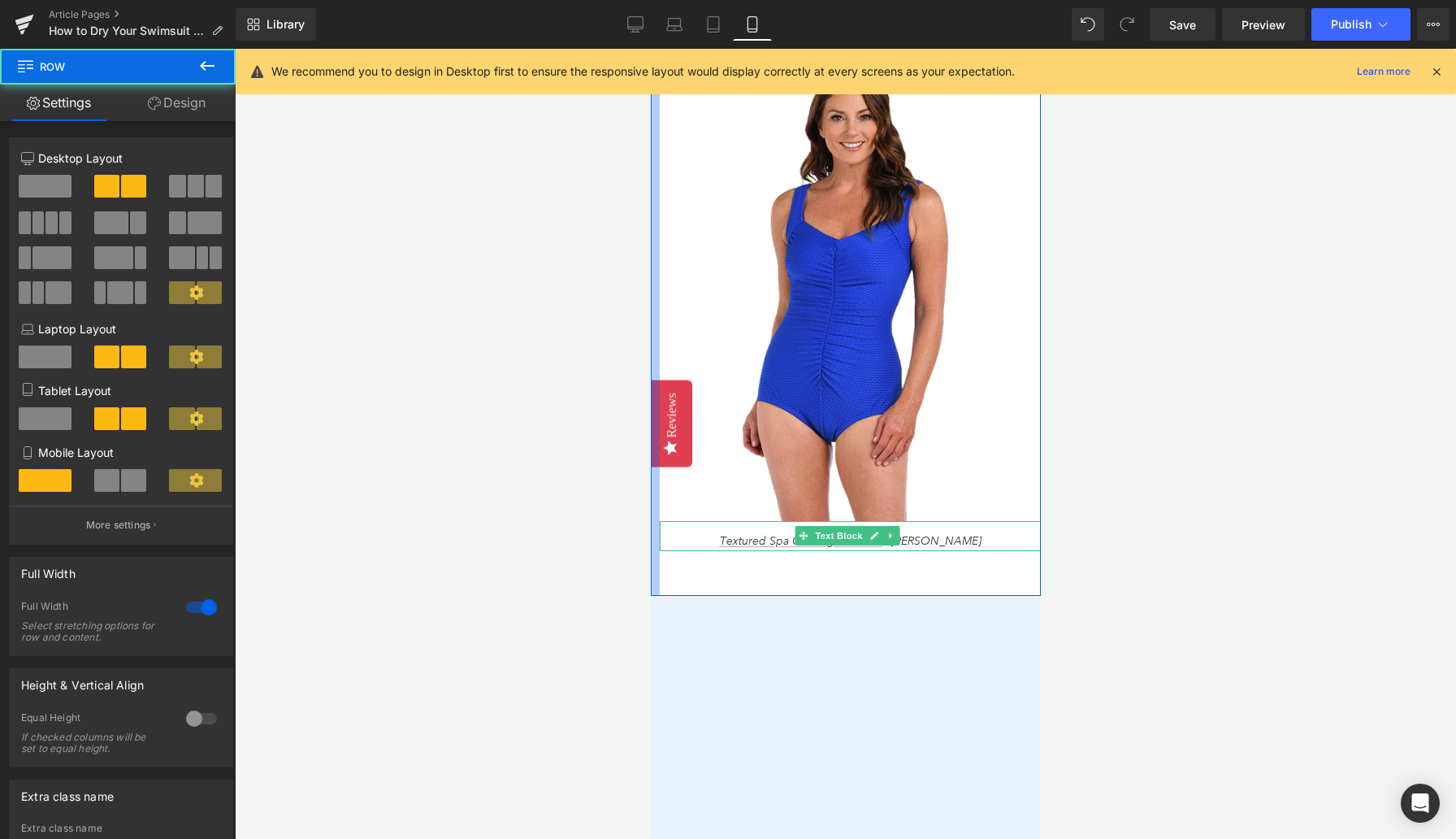
click at [653, 579] on div at bounding box center [654, 163] width 9 height 866
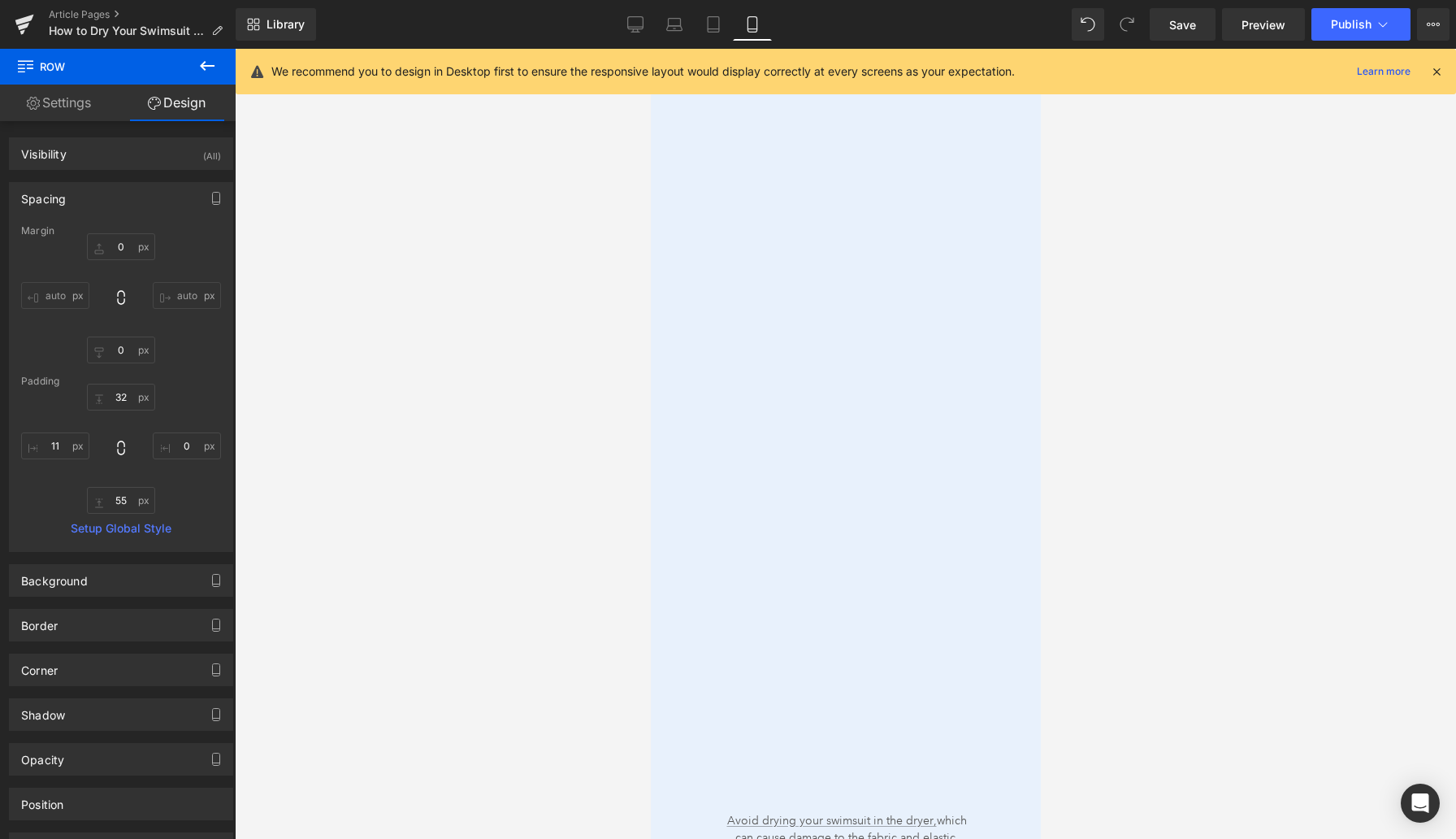
scroll to position [2389, 0]
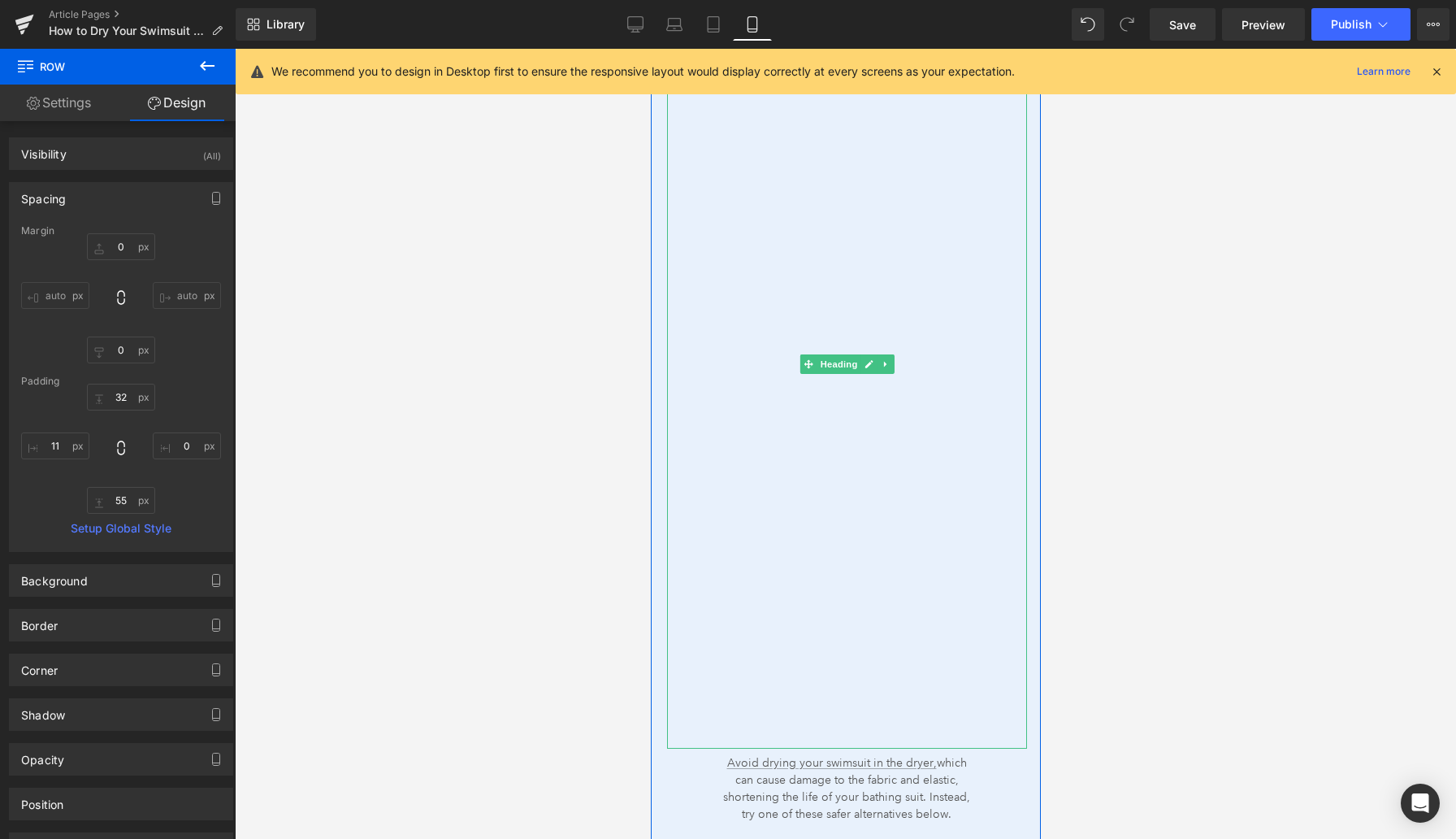
click at [769, 672] on div "How to Dry Your Swimsuit Fast" at bounding box center [1094, 364] width 855 height 769
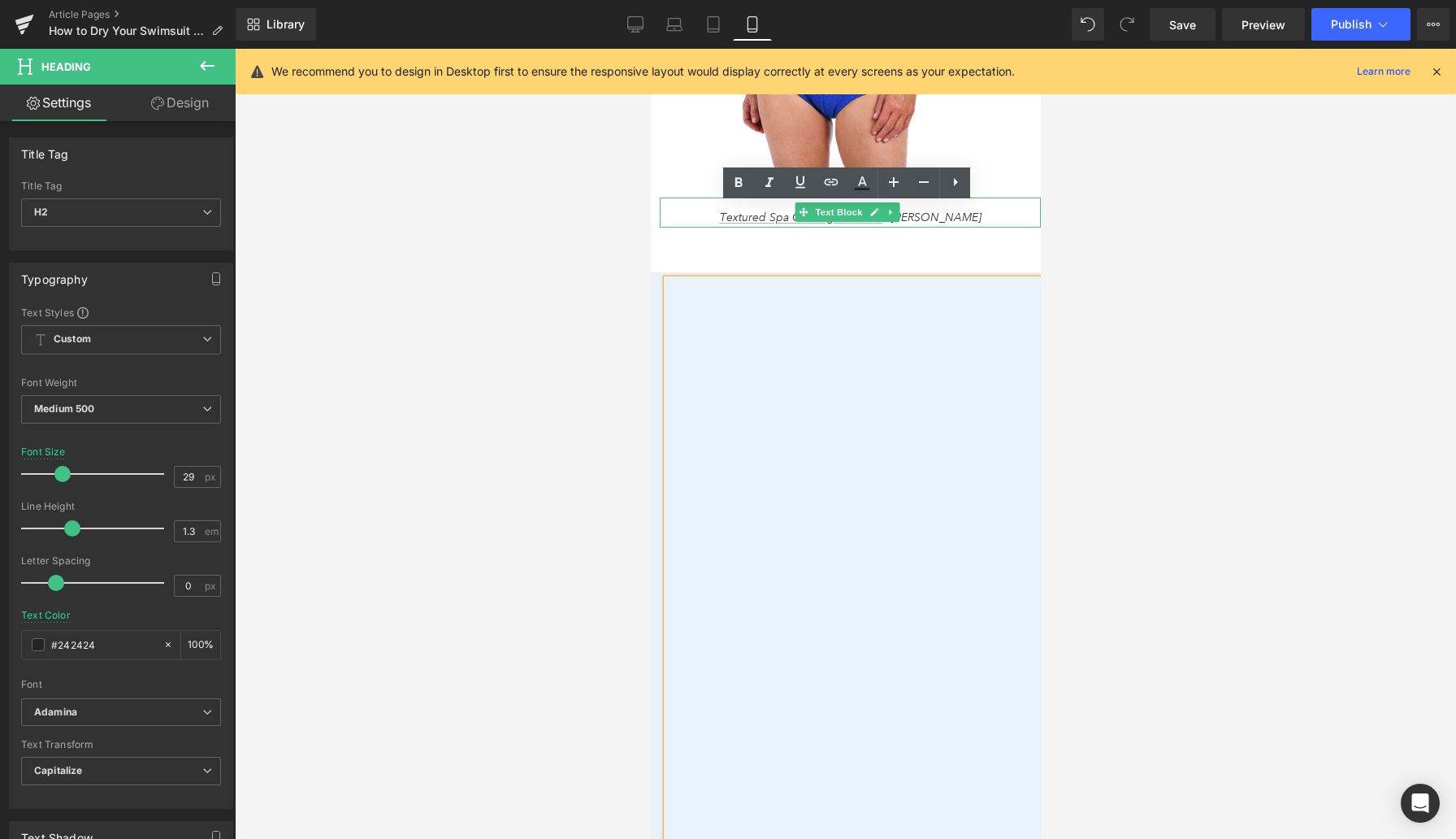
scroll to position [2054, 0]
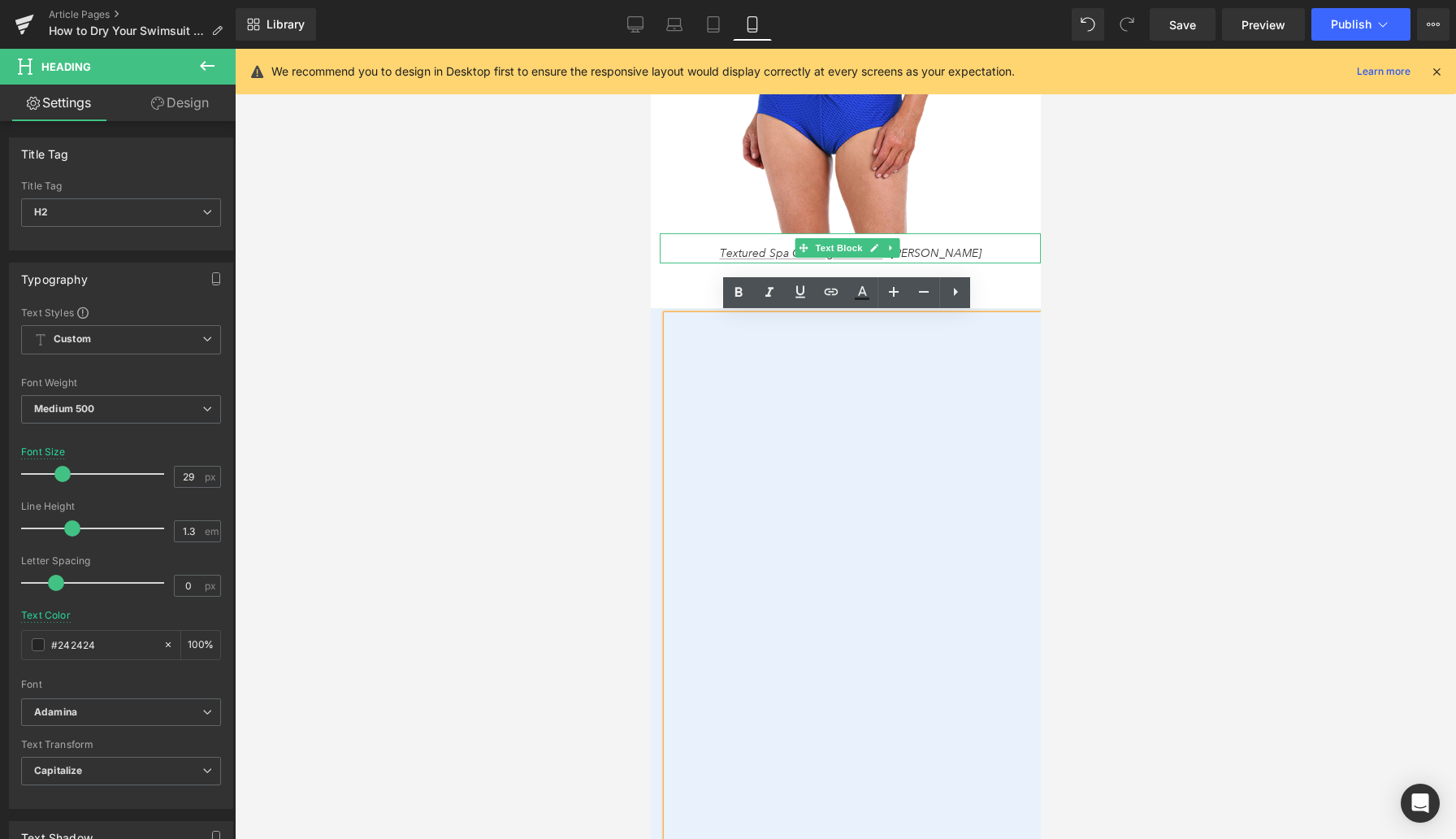
click at [588, 414] on div at bounding box center [846, 443] width 1222 height 790
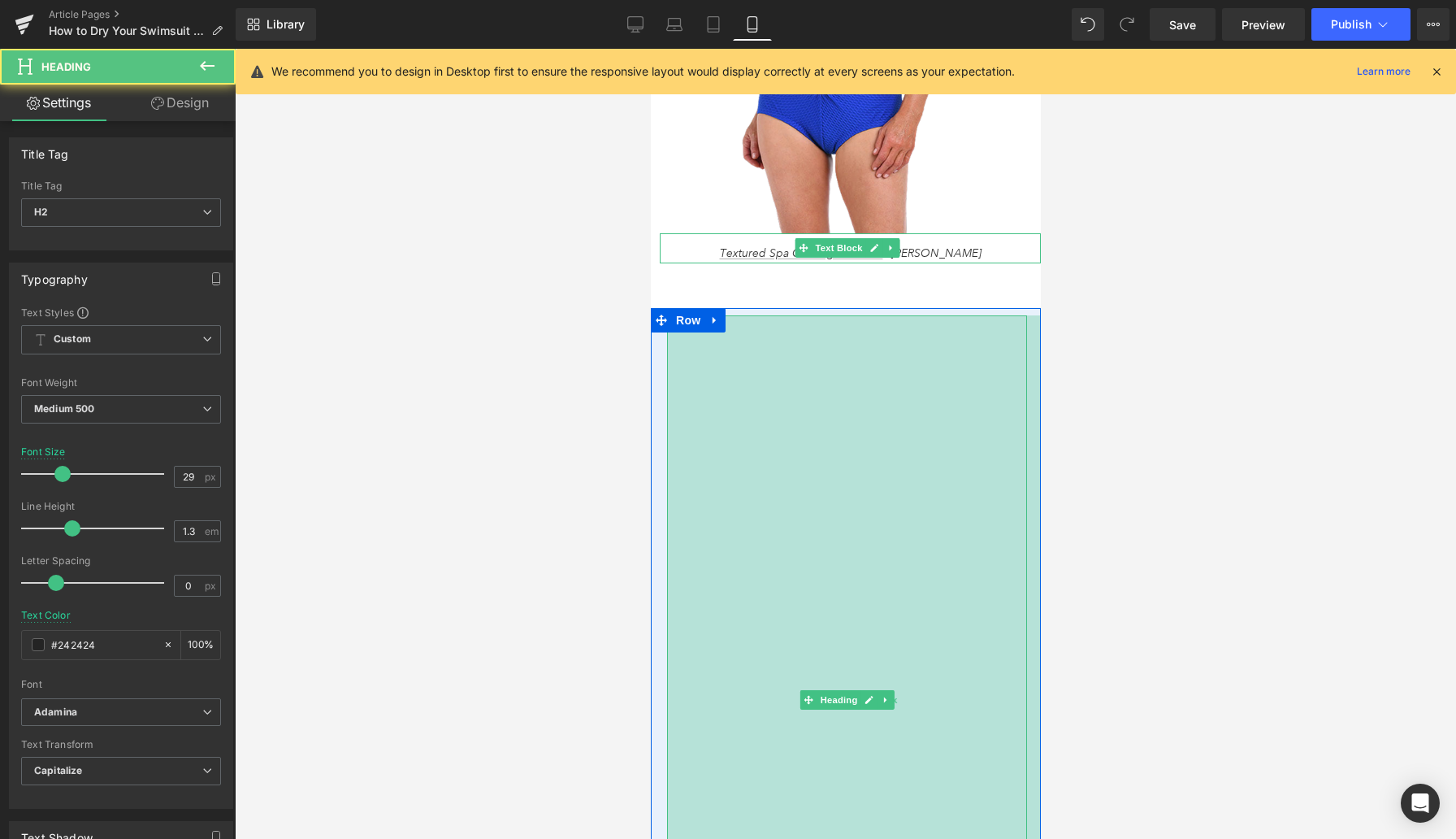
drag, startPoint x: 669, startPoint y: 449, endPoint x: 673, endPoint y: 425, distance: 24.3
click at [673, 425] on div "530px" at bounding box center [882, 700] width 431 height 769
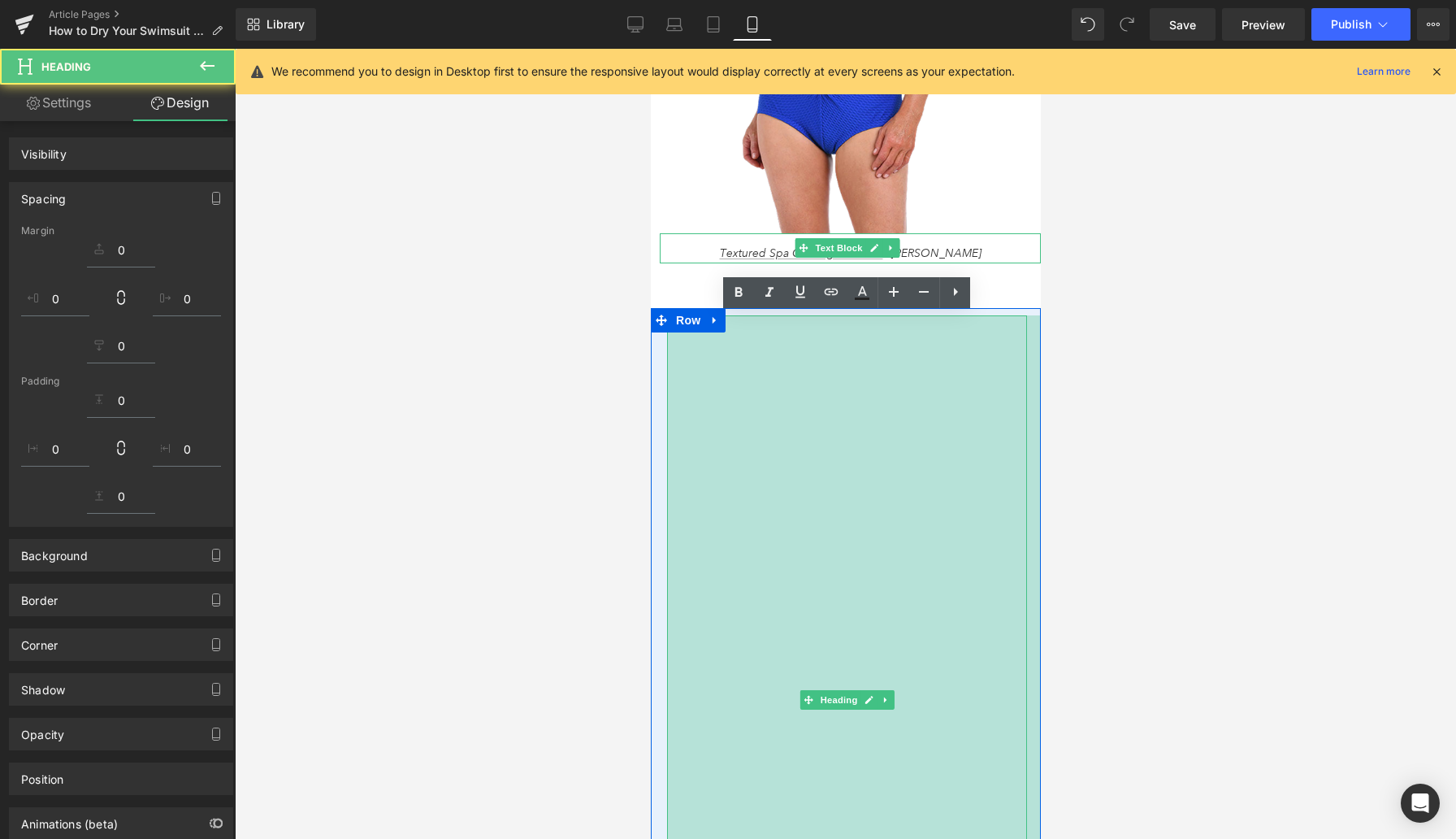
click at [609, 432] on div at bounding box center [846, 443] width 1222 height 790
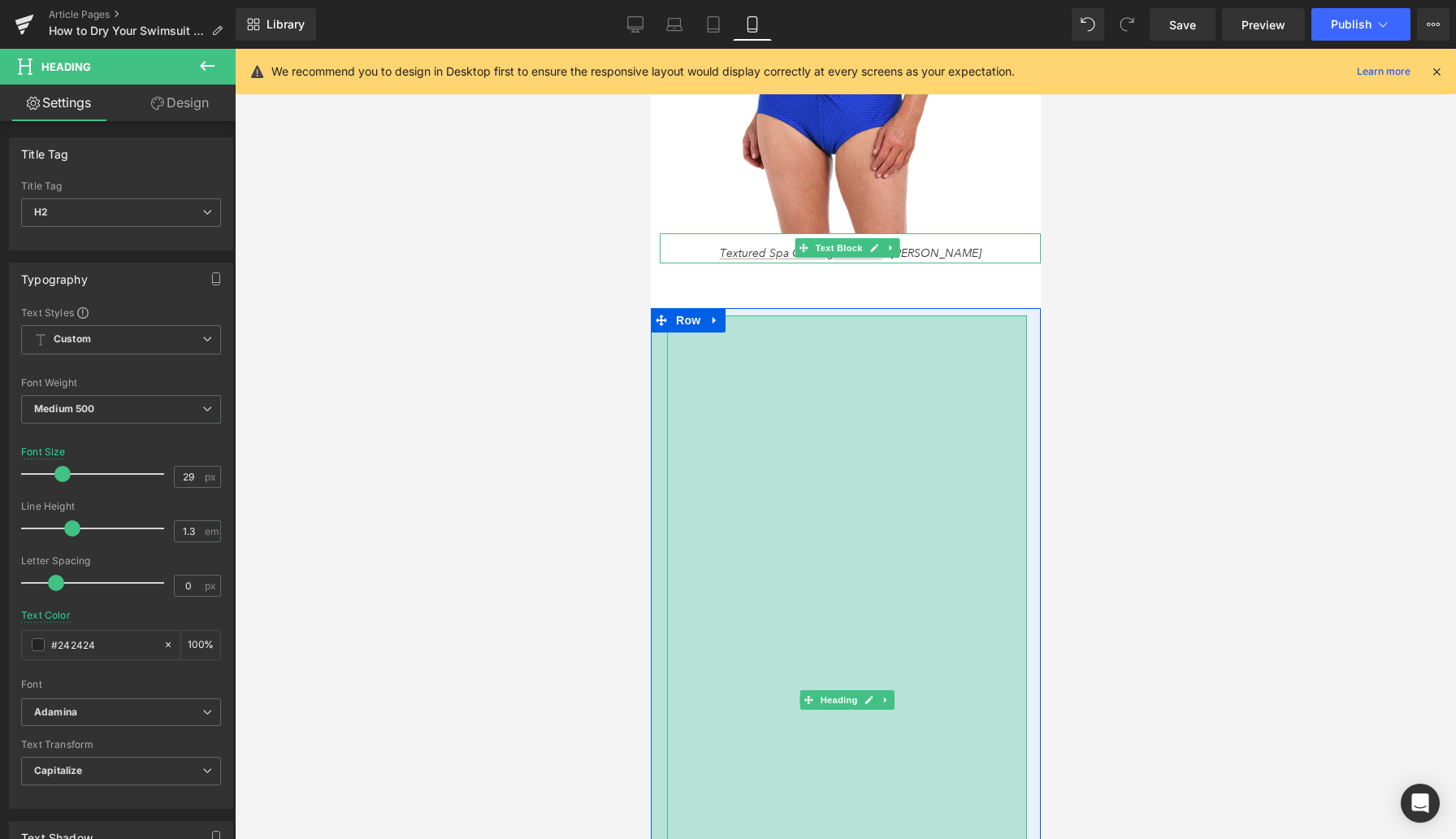
drag, startPoint x: 1024, startPoint y: 438, endPoint x: 1714, endPoint y: 485, distance: 691.6
click at [1024, 436] on div "526px" at bounding box center [812, 700] width 427 height 769
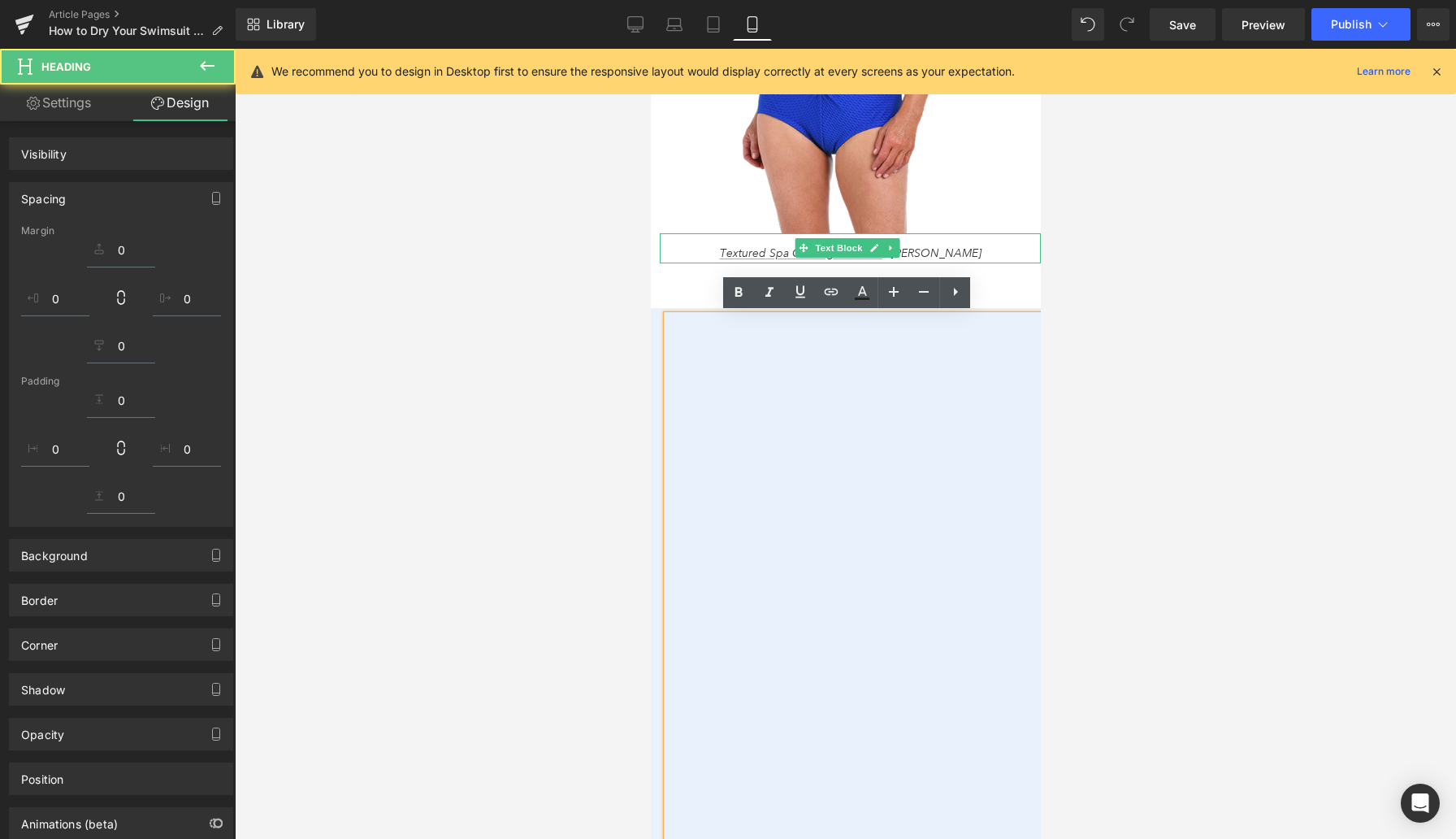
click at [1071, 437] on div at bounding box center [846, 443] width 1222 height 790
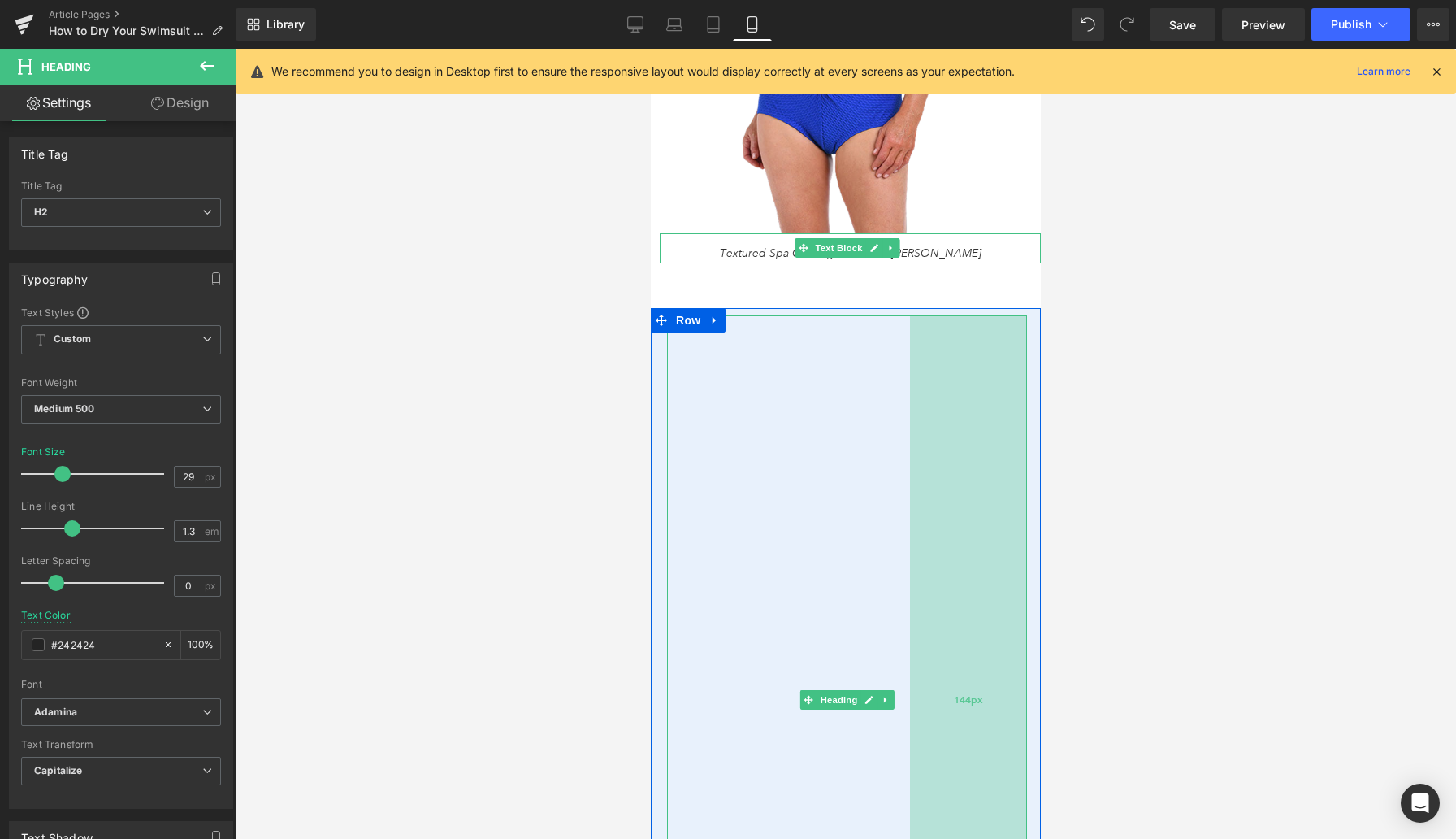
drag, startPoint x: 731, startPoint y: 472, endPoint x: 1013, endPoint y: 569, distance: 298.2
click at [1013, 569] on div "144px" at bounding box center [967, 700] width 117 height 769
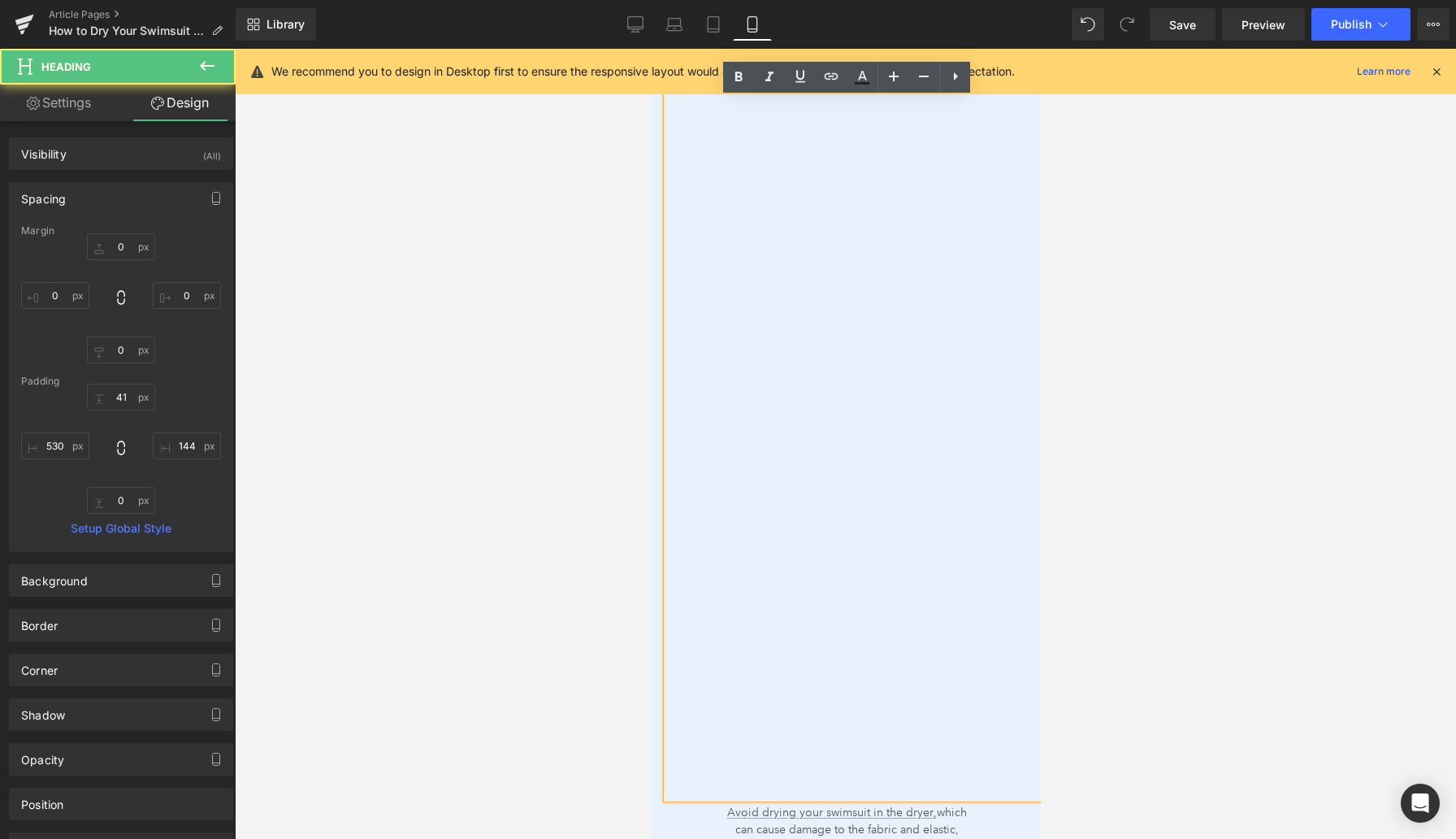
scroll to position [2445, 0]
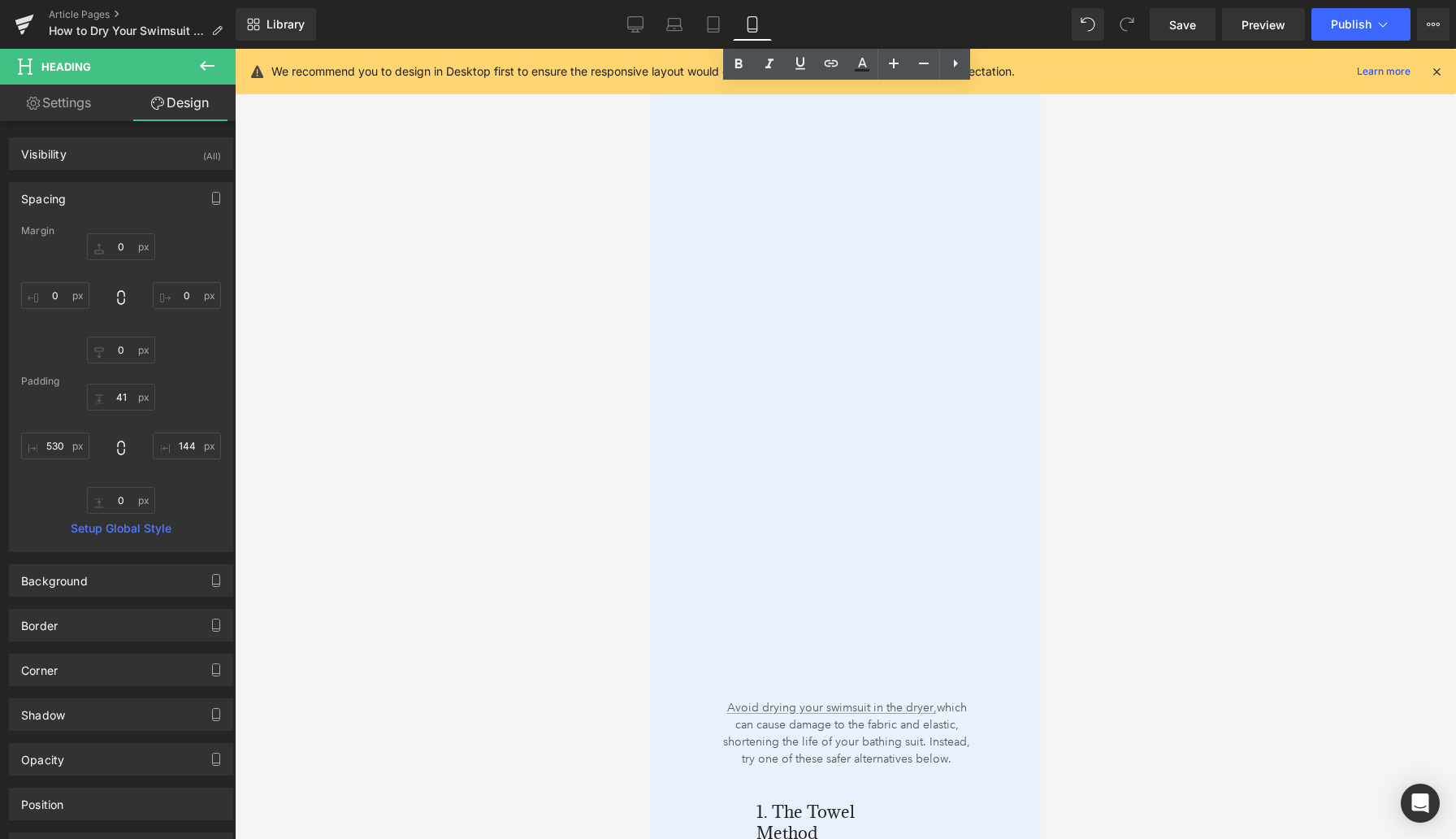
click at [577, 545] on div at bounding box center [846, 443] width 1222 height 790
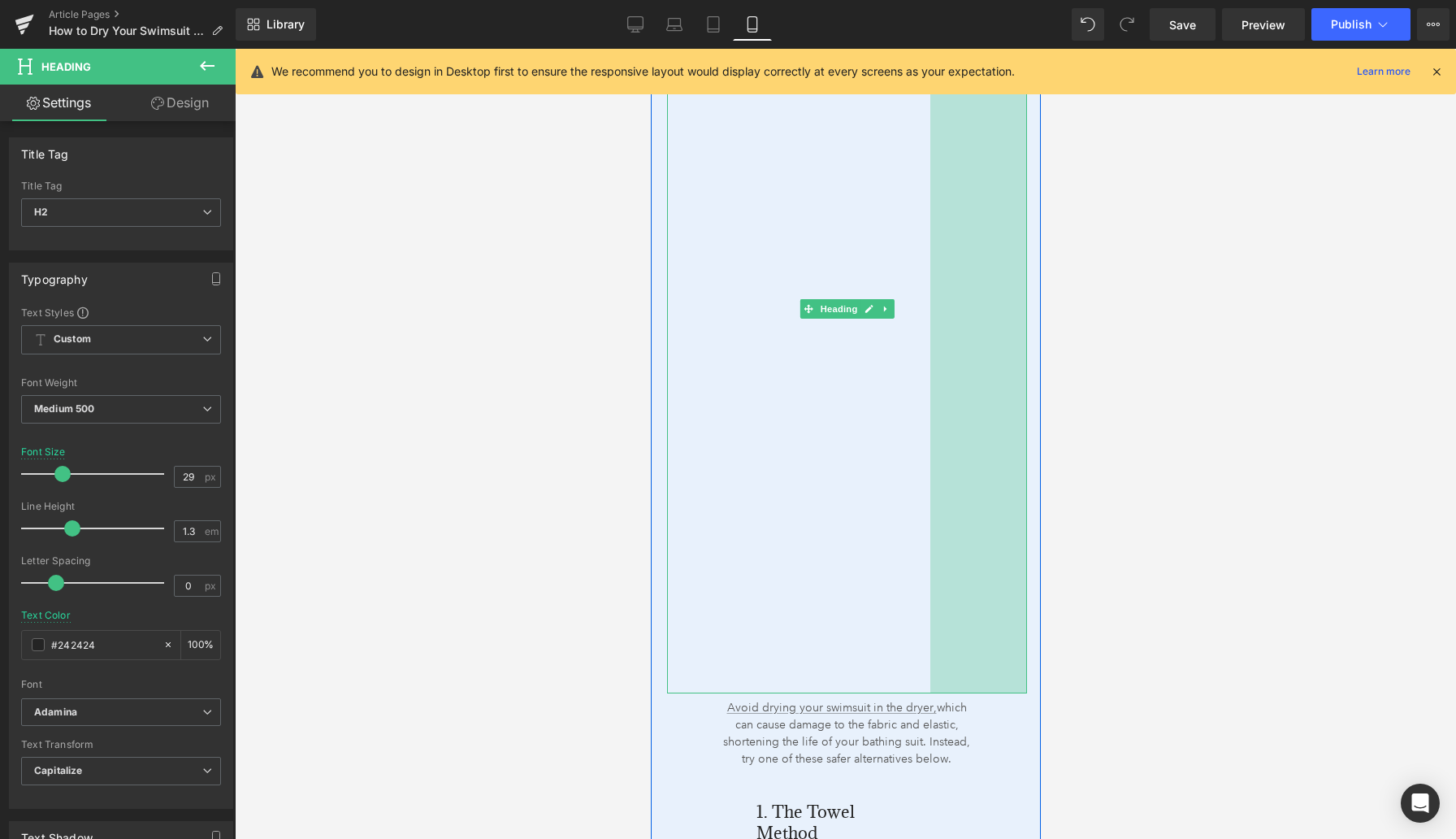
drag, startPoint x: 992, startPoint y: 506, endPoint x: 1014, endPoint y: 510, distance: 22.4
click at [1014, 510] on div "119px" at bounding box center [977, 309] width 97 height 769
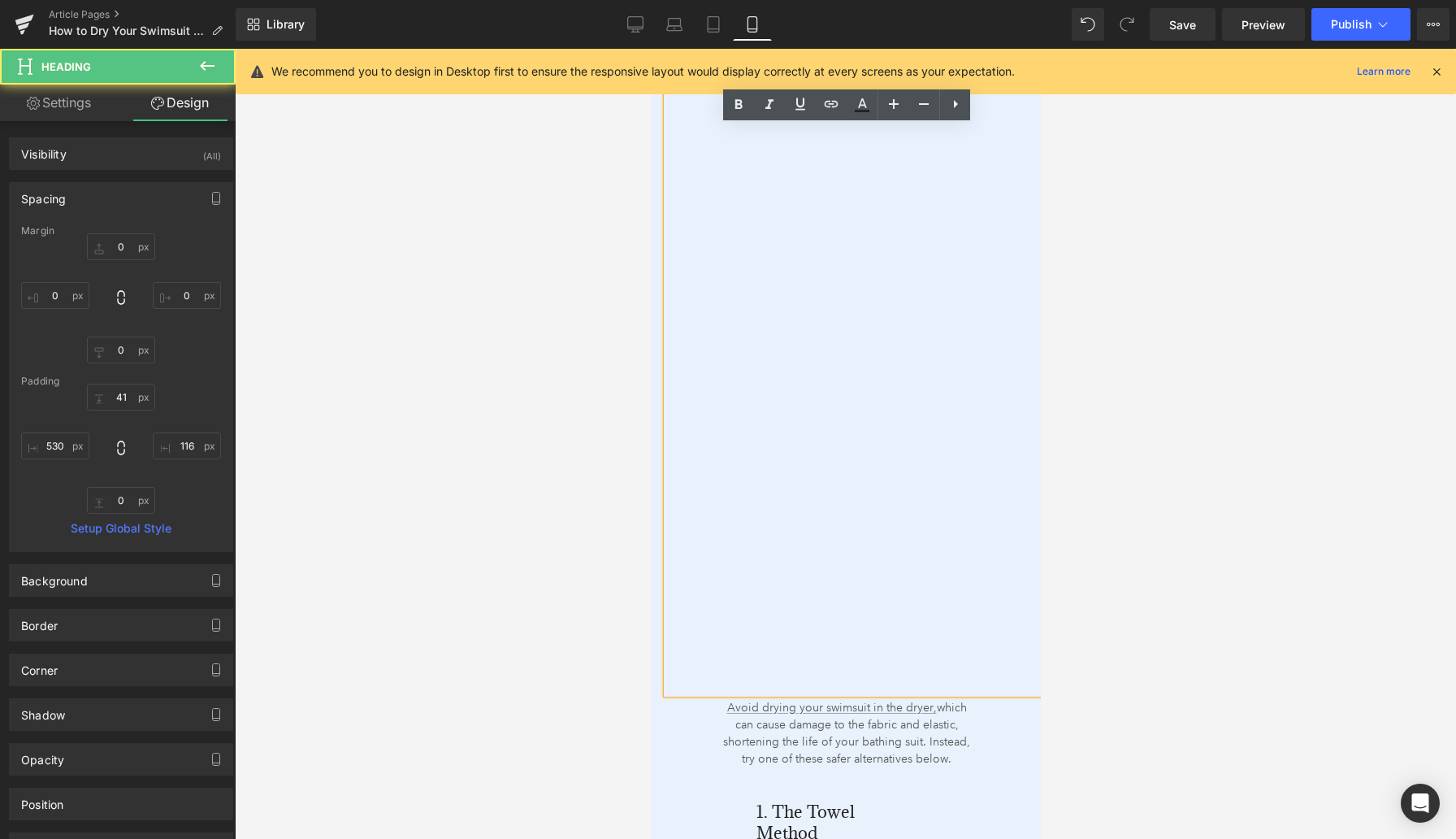
click at [431, 560] on div at bounding box center [846, 443] width 1222 height 790
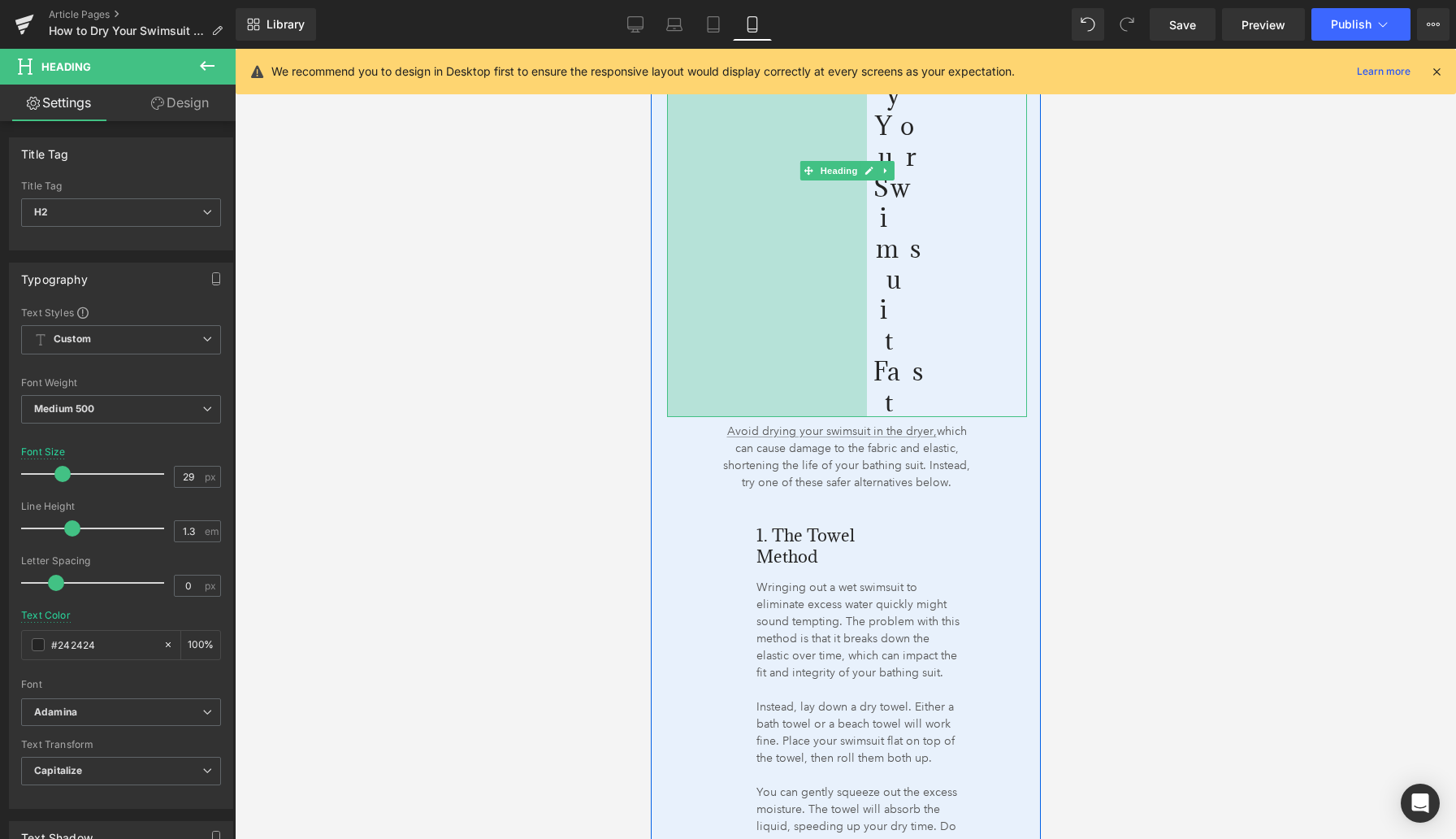
drag, startPoint x: 903, startPoint y: 552, endPoint x: 689, endPoint y: 498, distance: 220.7
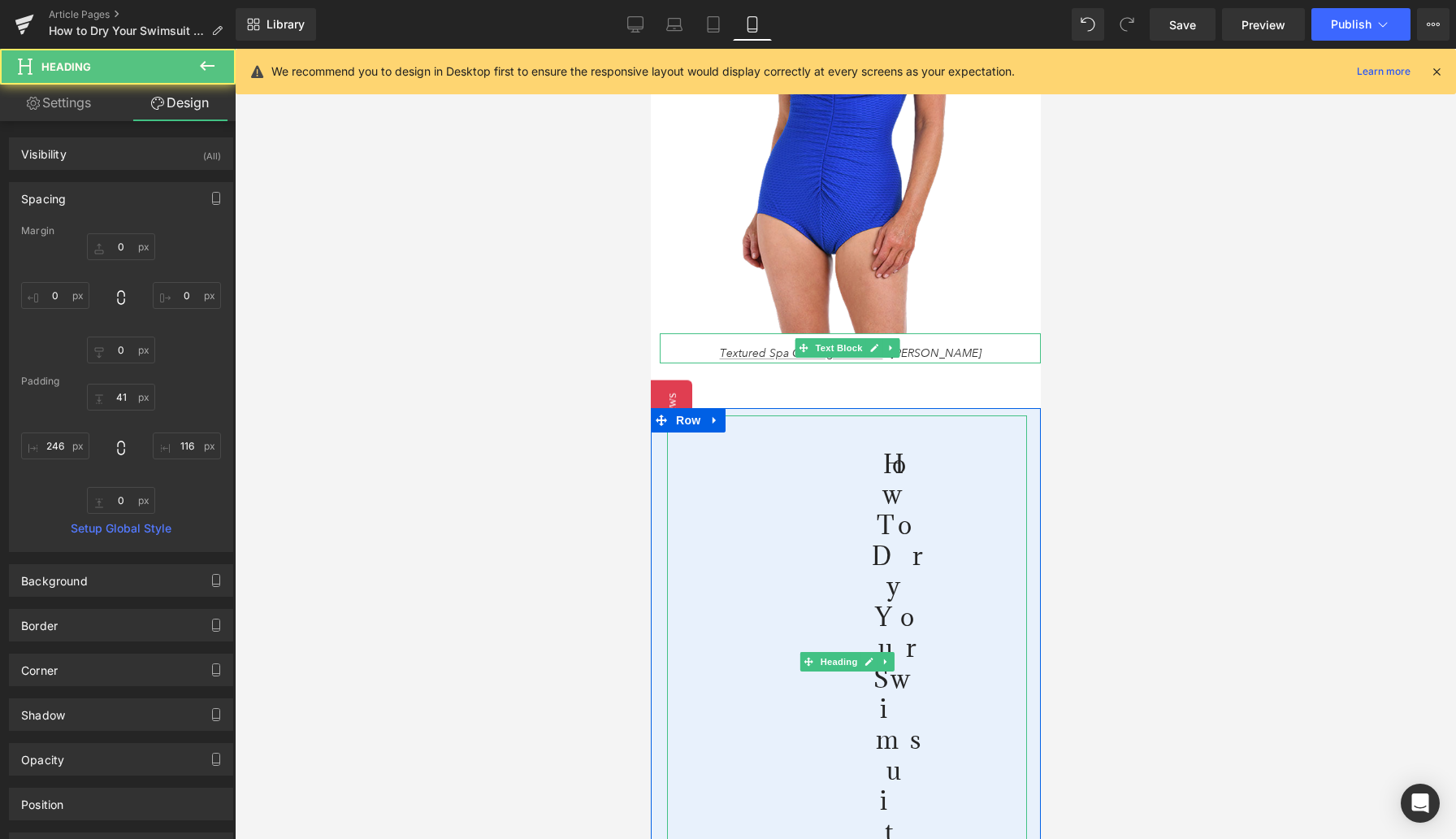
scroll to position [1941, 0]
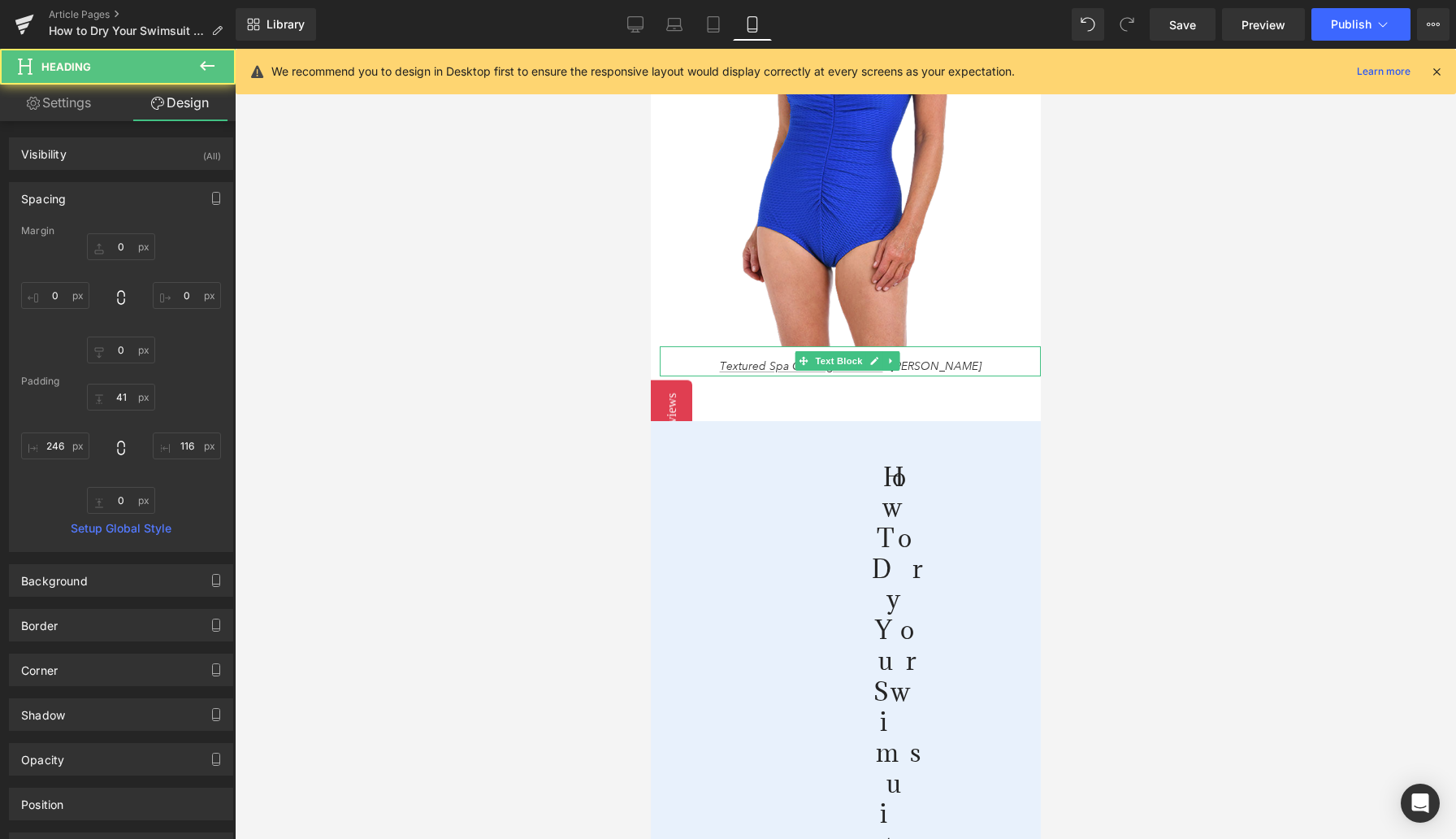
click at [568, 526] on div at bounding box center [846, 443] width 1222 height 790
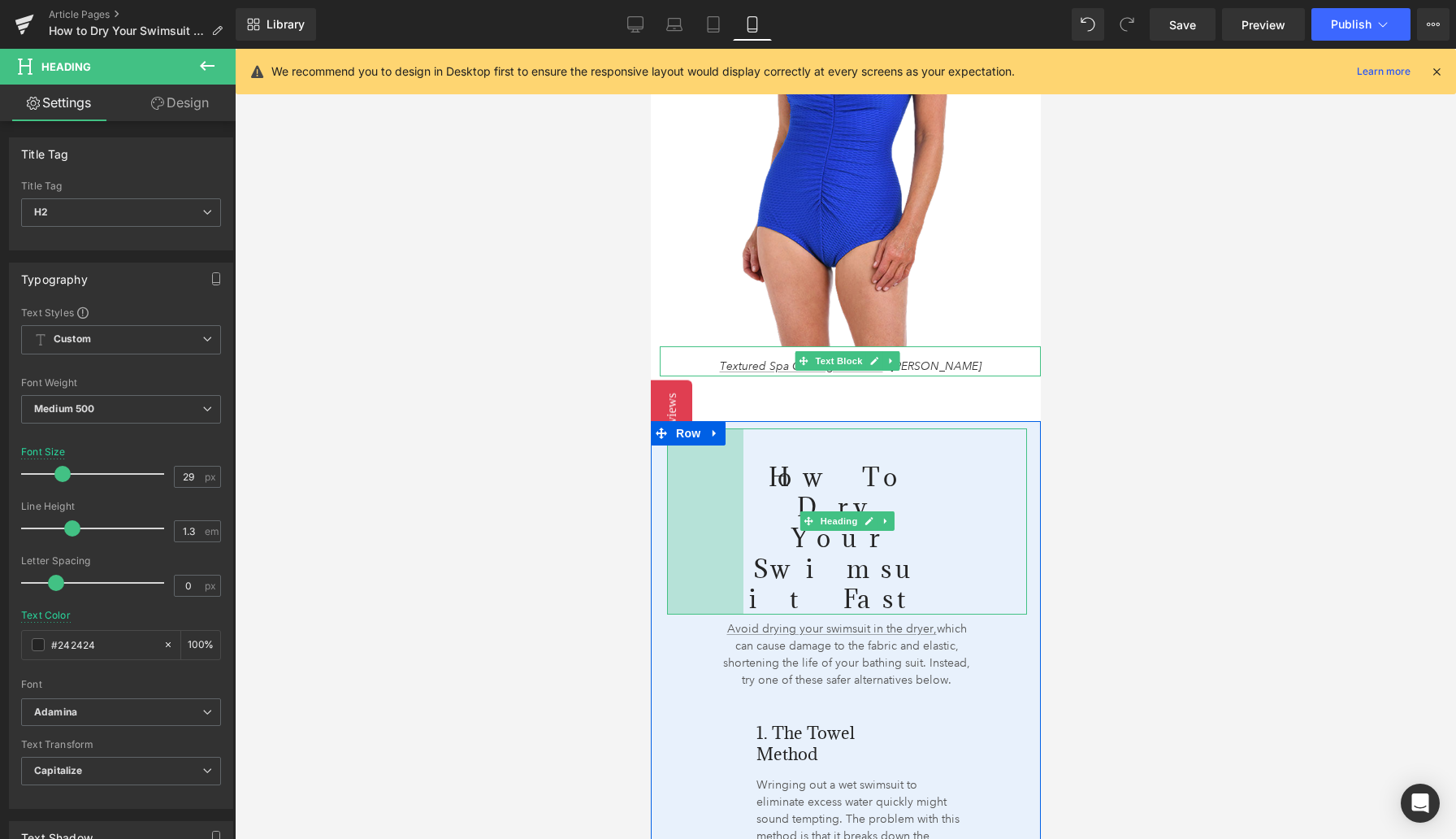
drag, startPoint x: 843, startPoint y: 595, endPoint x: 720, endPoint y: 574, distance: 124.8
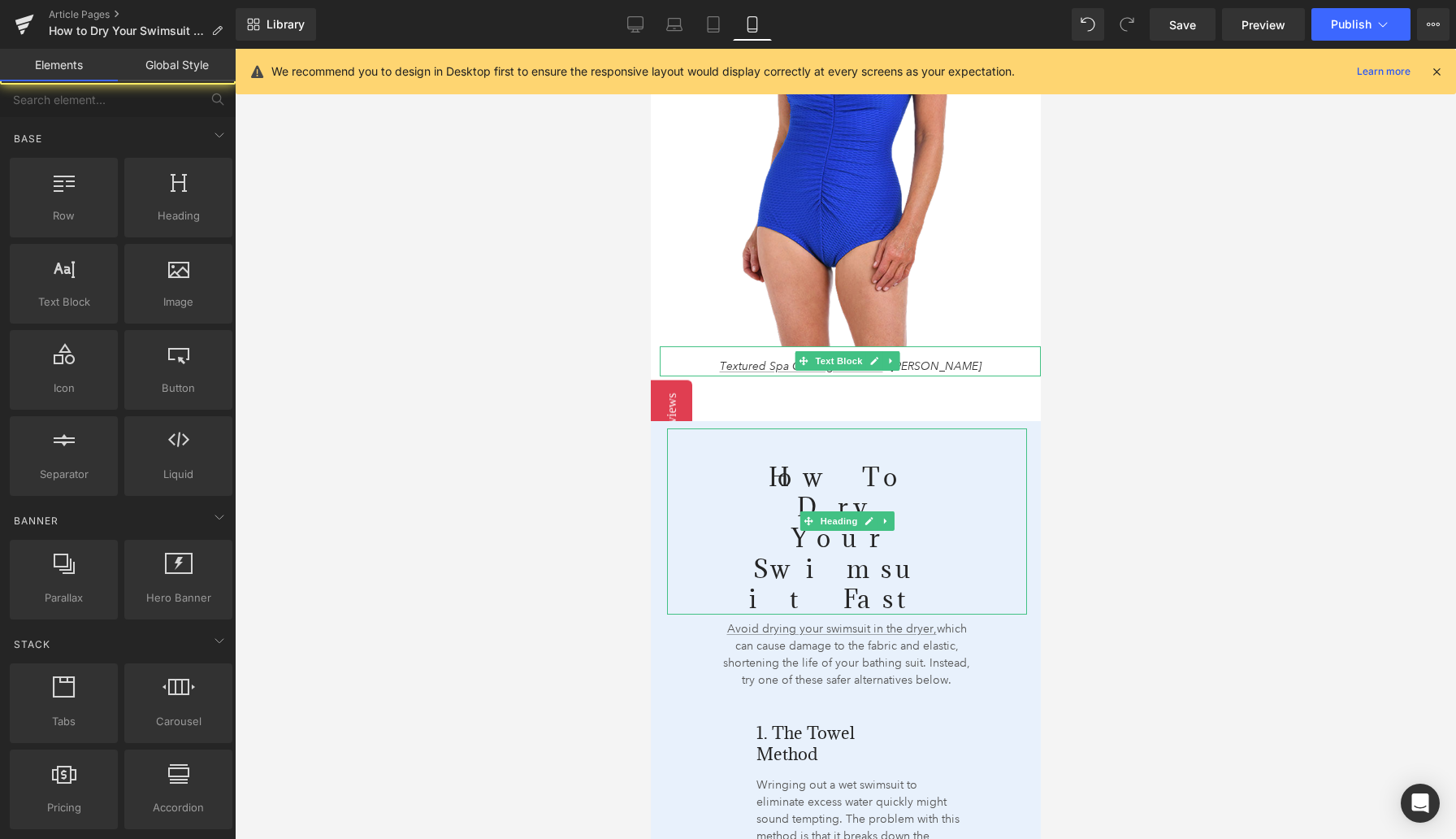
click at [620, 578] on div at bounding box center [846, 443] width 1222 height 790
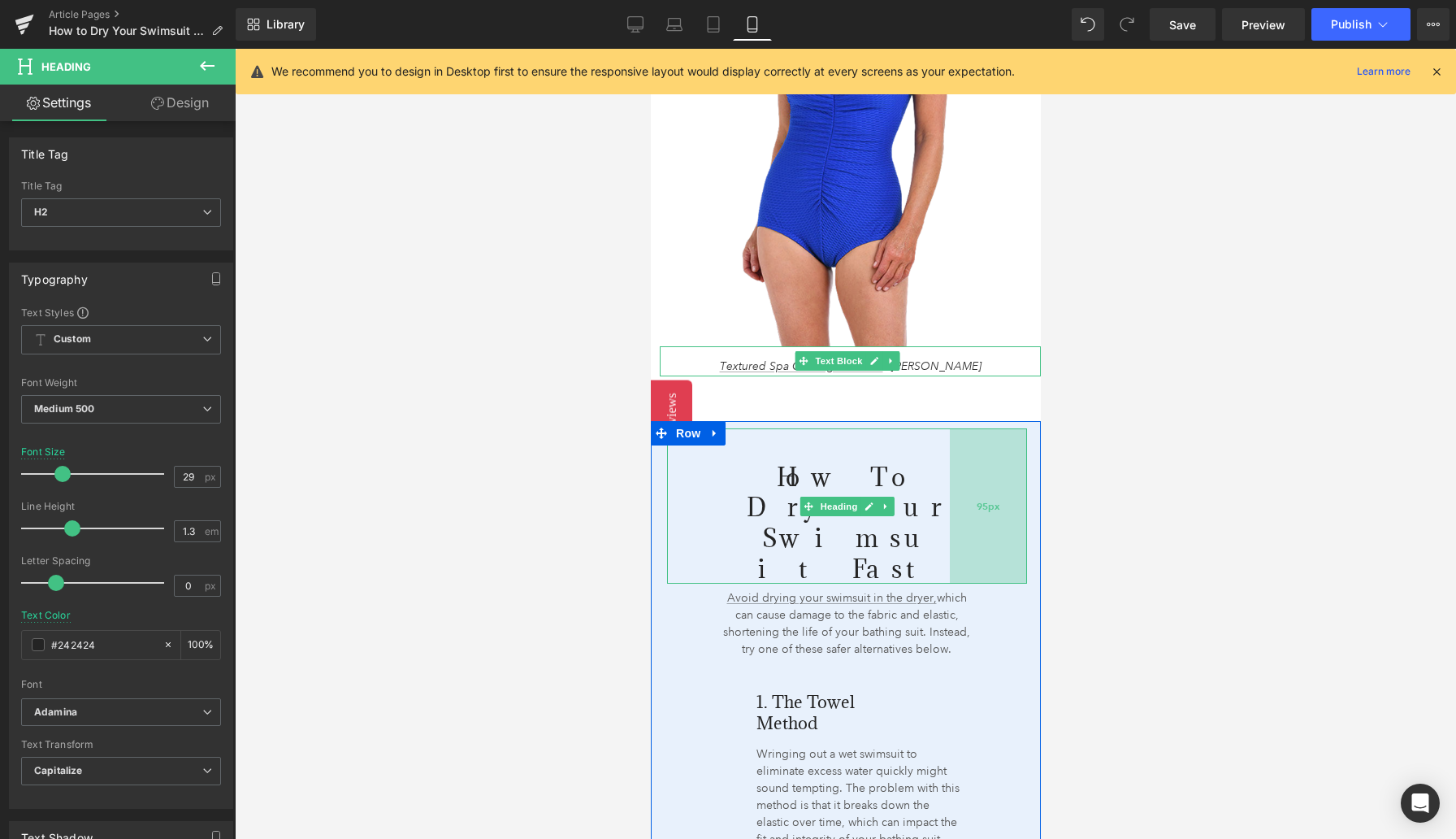
drag, startPoint x: 955, startPoint y: 519, endPoint x: 972, endPoint y: 518, distance: 17.0
click at [972, 518] on div "95px" at bounding box center [987, 506] width 77 height 156
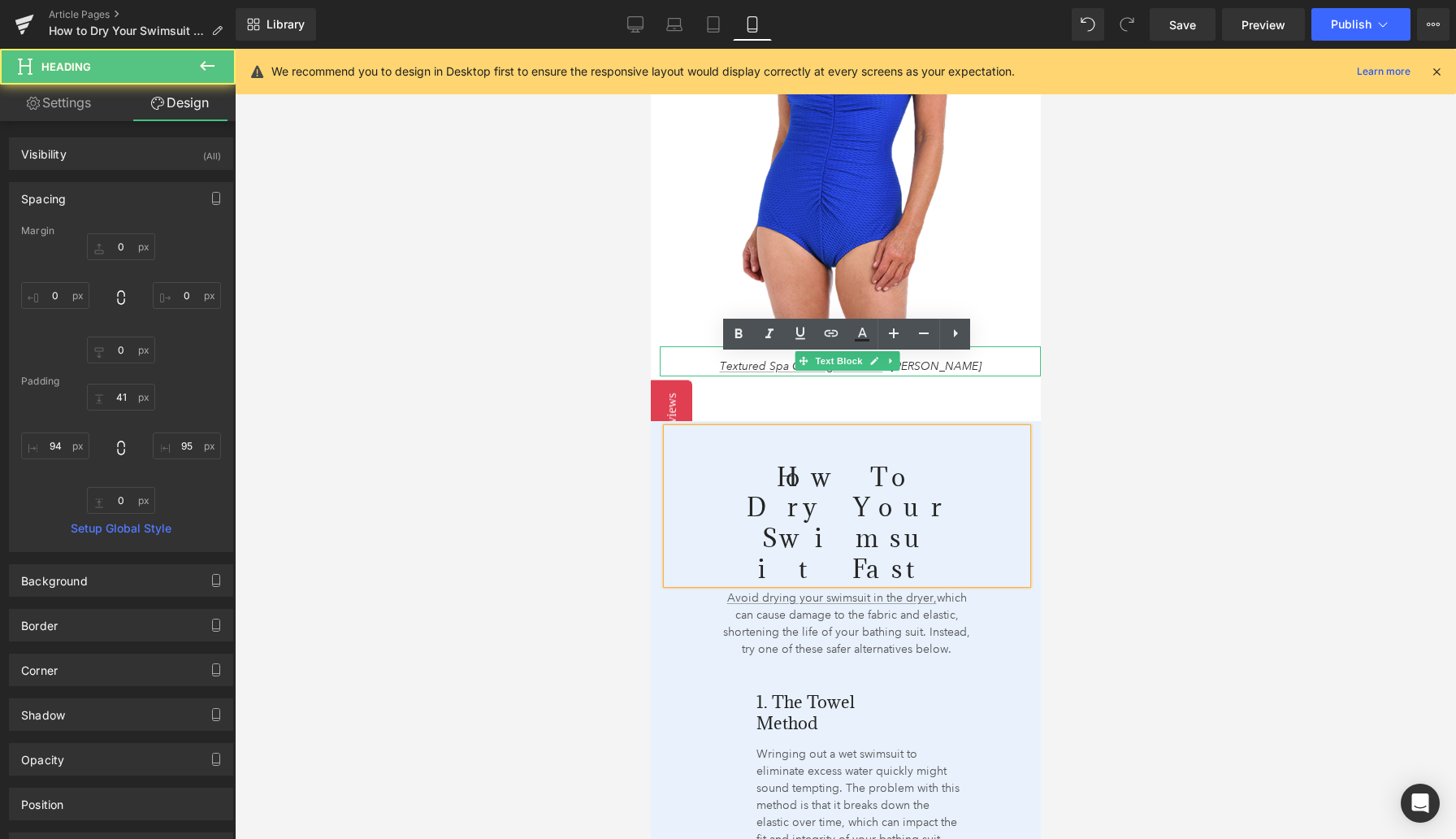
scroll to position [2093, 0]
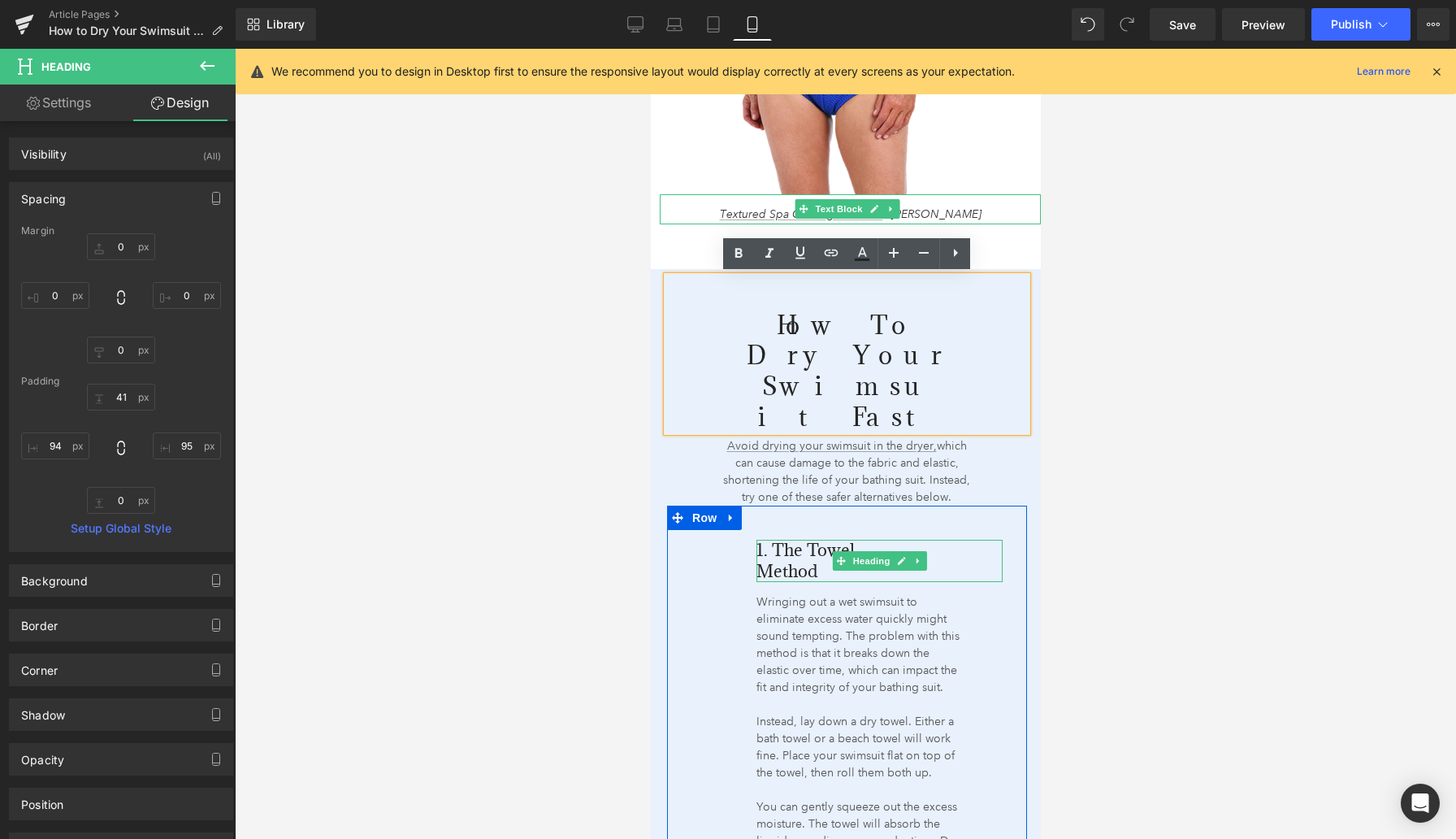
click at [795, 539] on span "1. The Towel Method" at bounding box center [804, 560] width 98 height 43
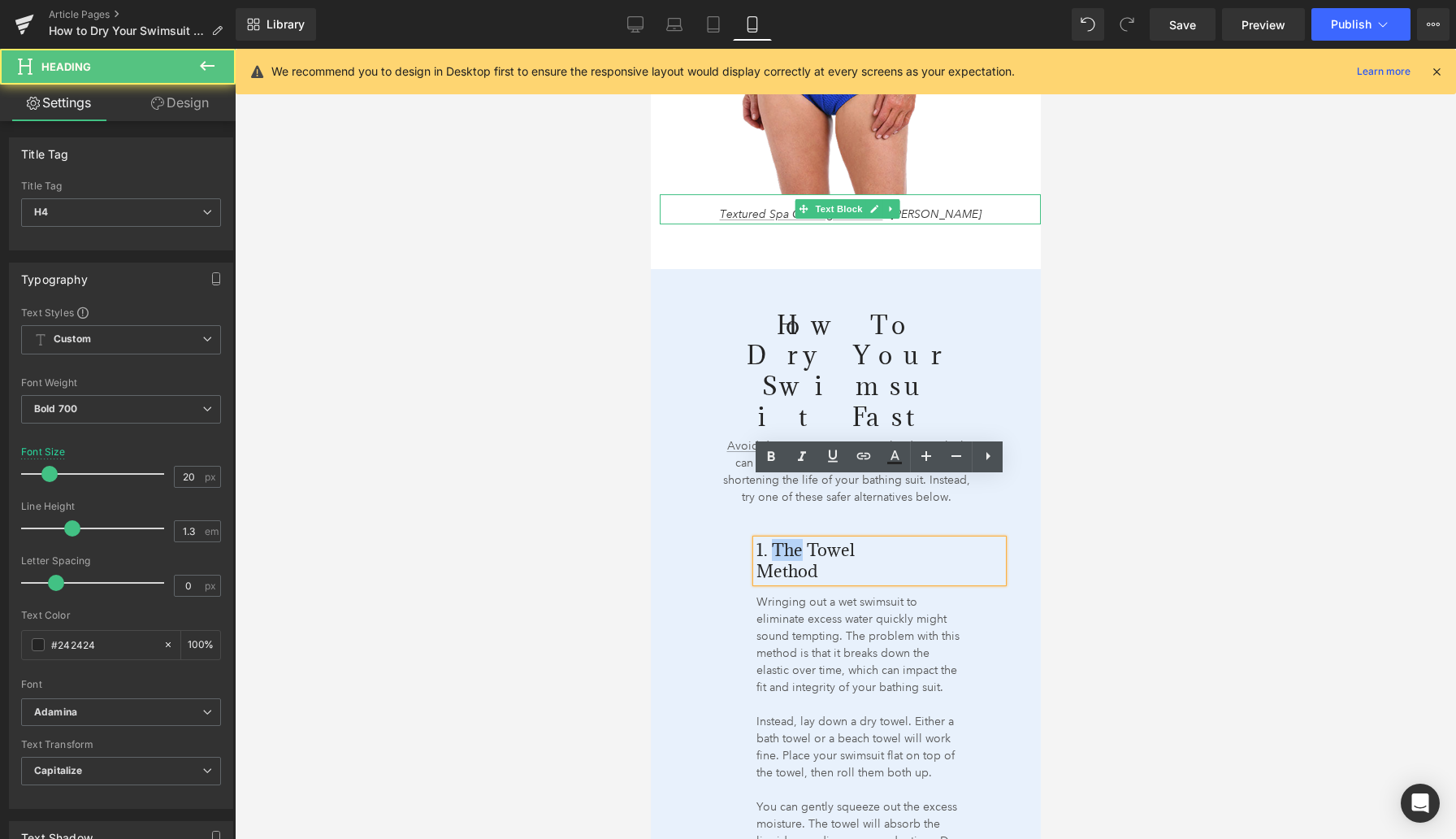
click at [795, 539] on span "1. The Towel Method" at bounding box center [804, 560] width 98 height 43
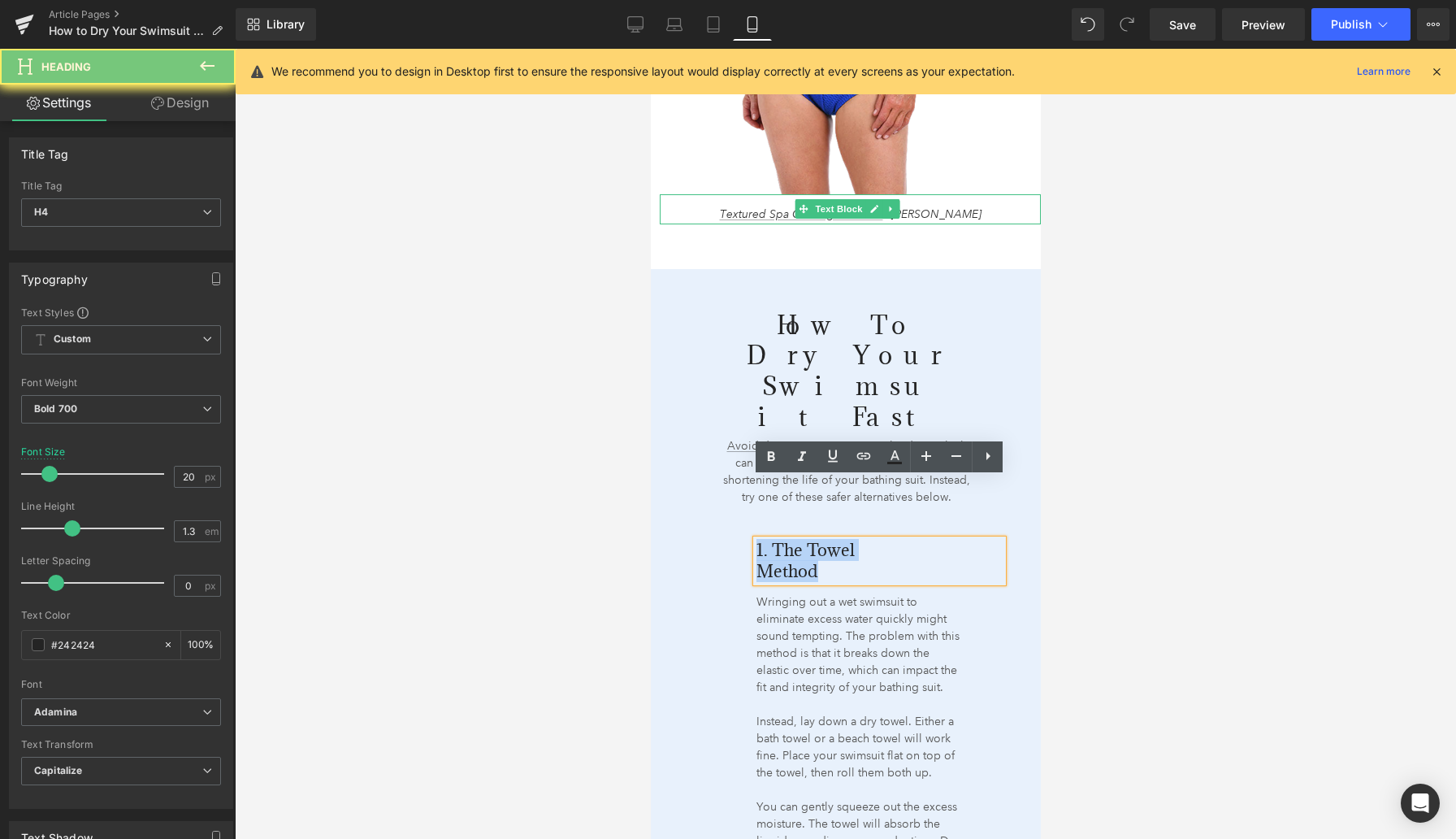
click at [795, 539] on span "1. The Towel Method" at bounding box center [804, 560] width 98 height 43
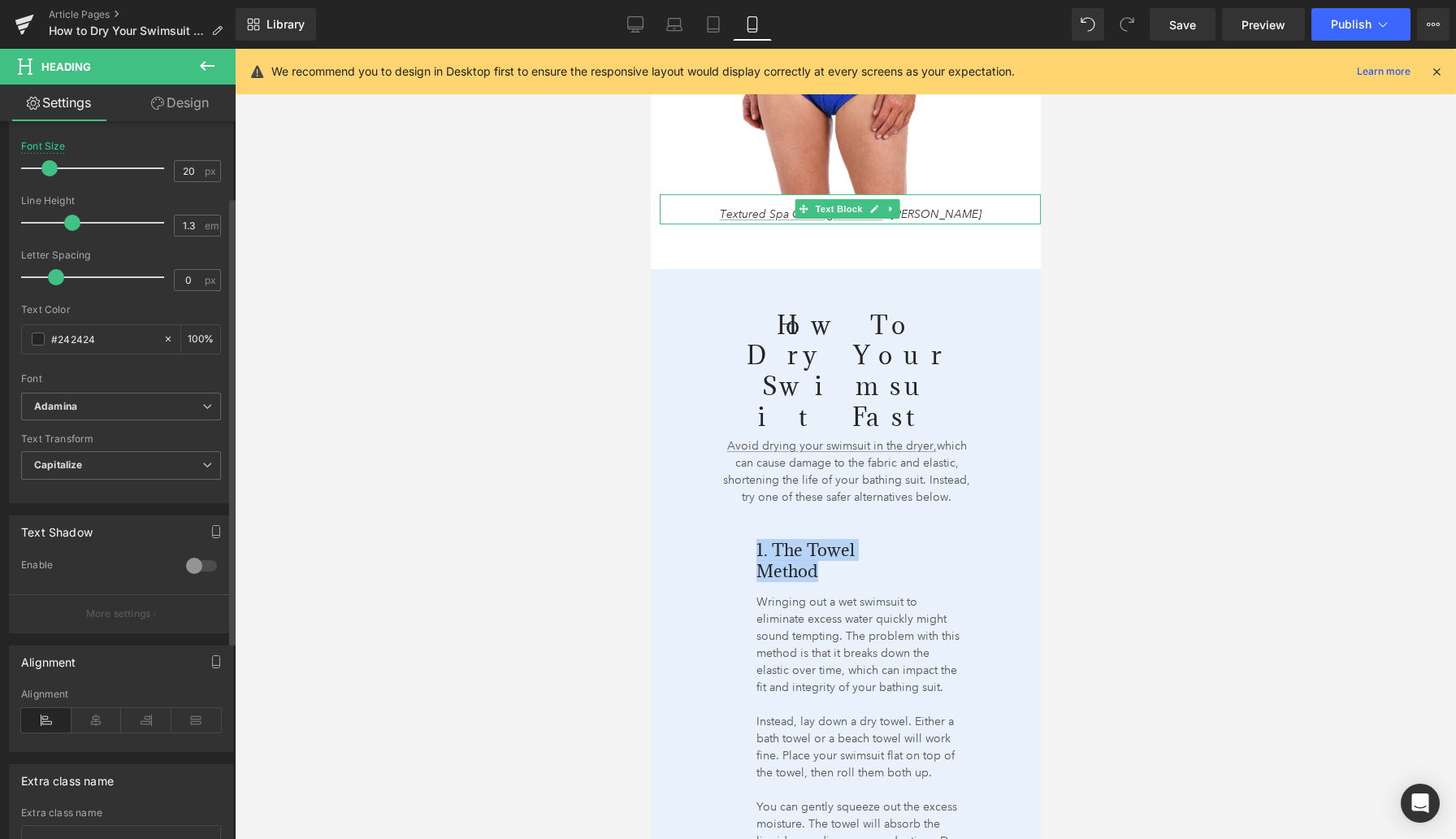
scroll to position [334, 0]
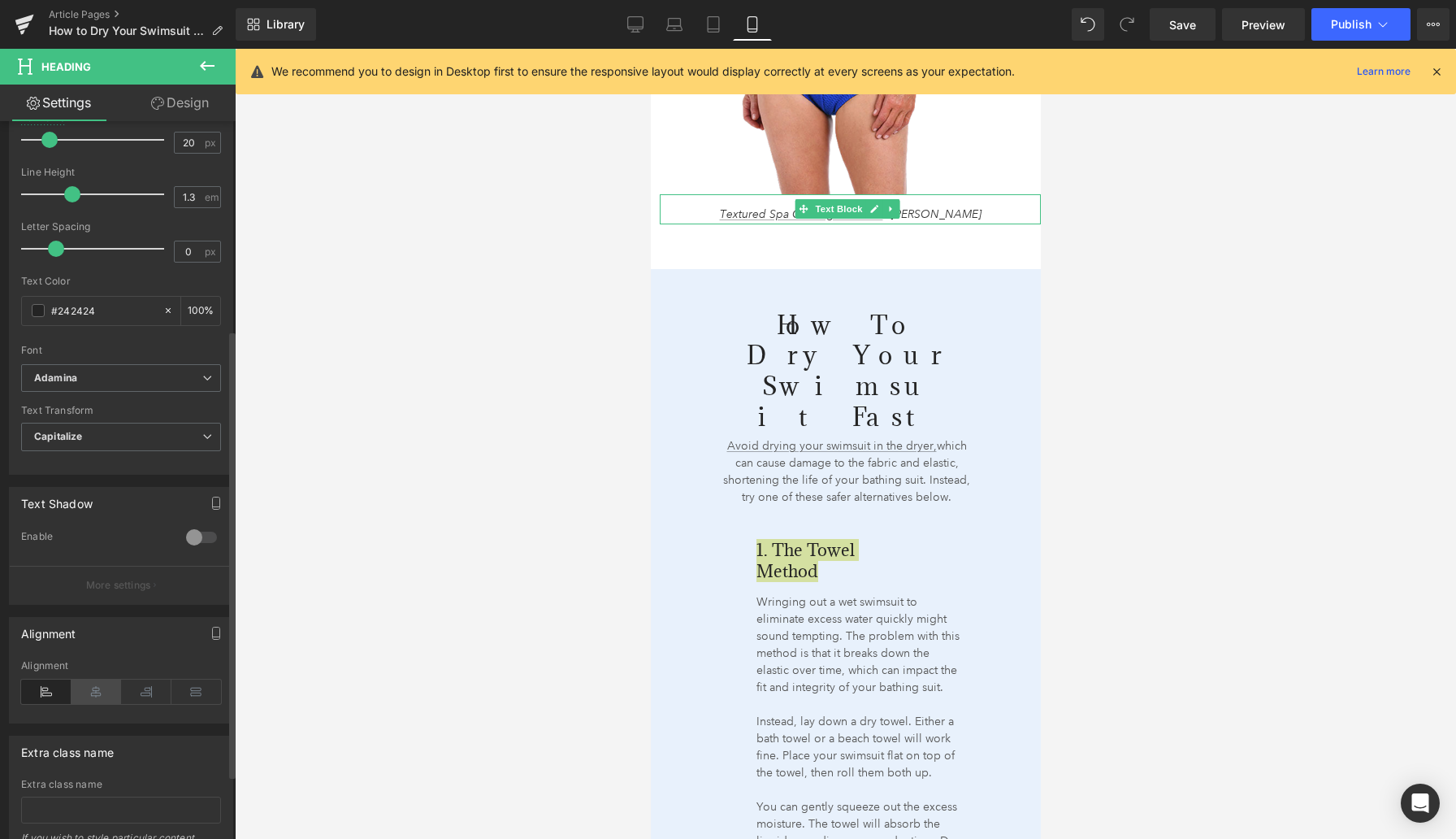
click at [97, 695] on icon at bounding box center [97, 691] width 50 height 24
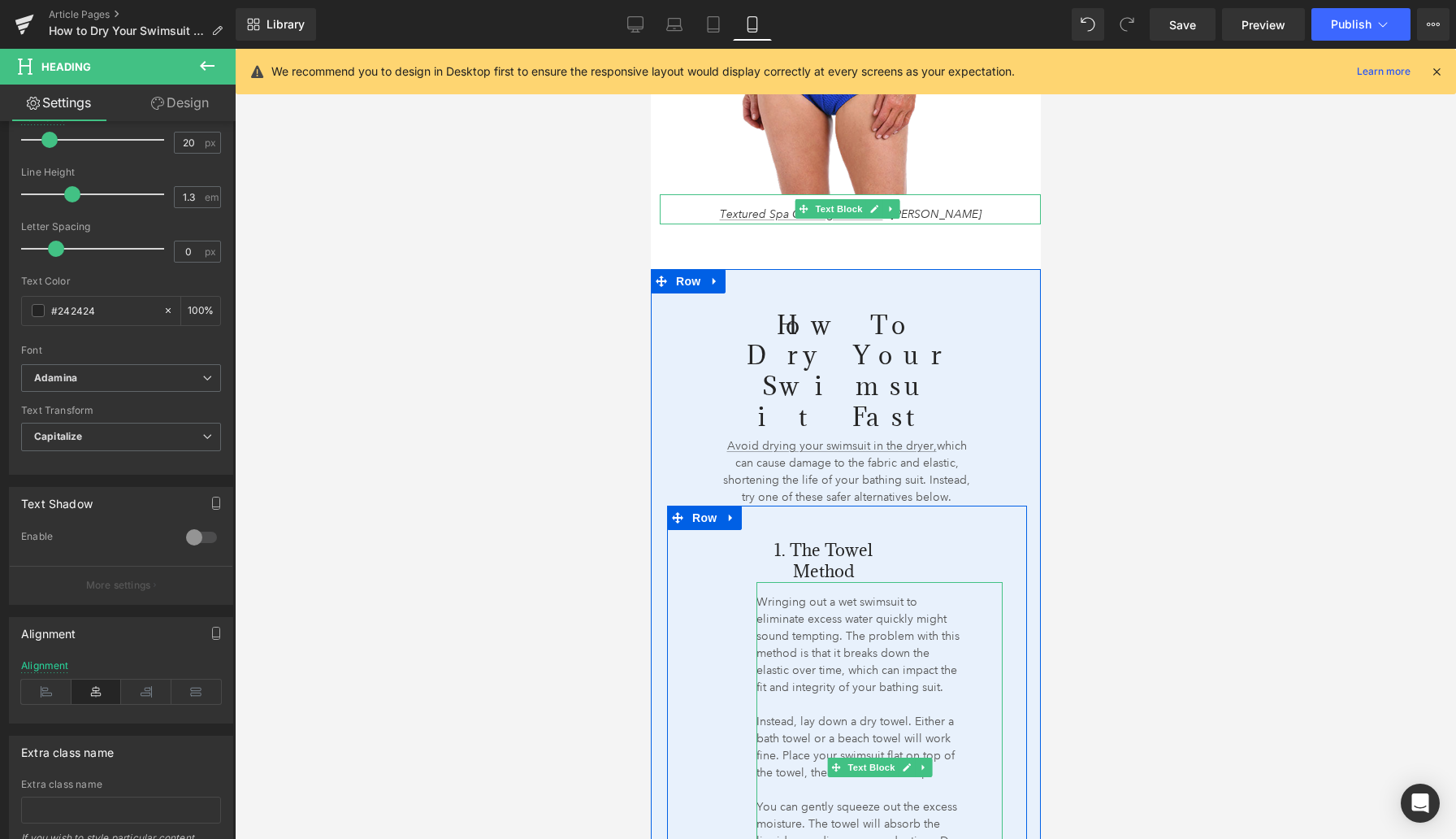
click at [807, 619] on p "Wringing out a wet swimsuit to eliminate excess water quickly might sound tempt…" at bounding box center [859, 644] width 207 height 102
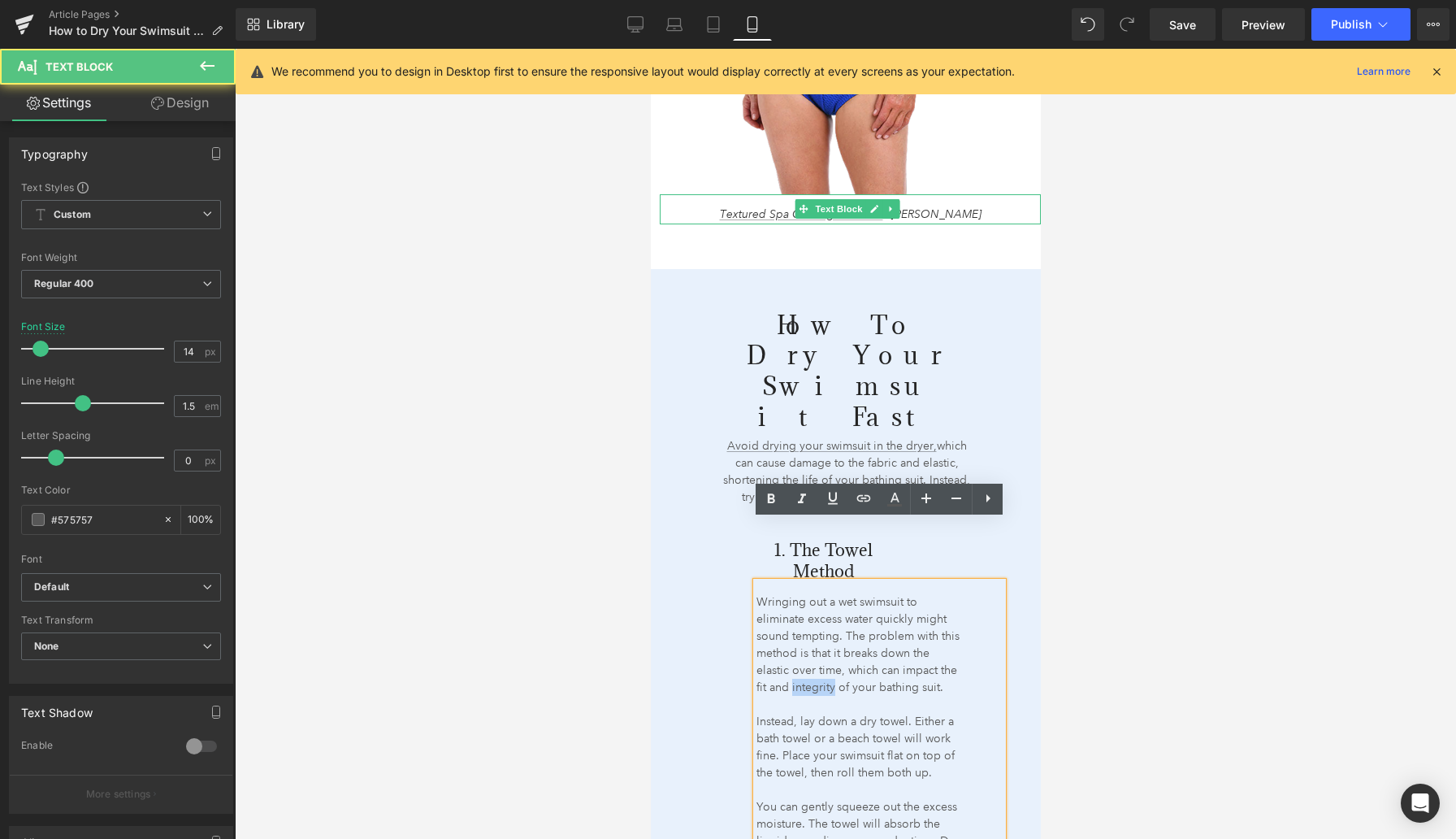
click at [807, 619] on p "Wringing out a wet swimsuit to eliminate excess water quickly might sound tempt…" at bounding box center [859, 644] width 207 height 102
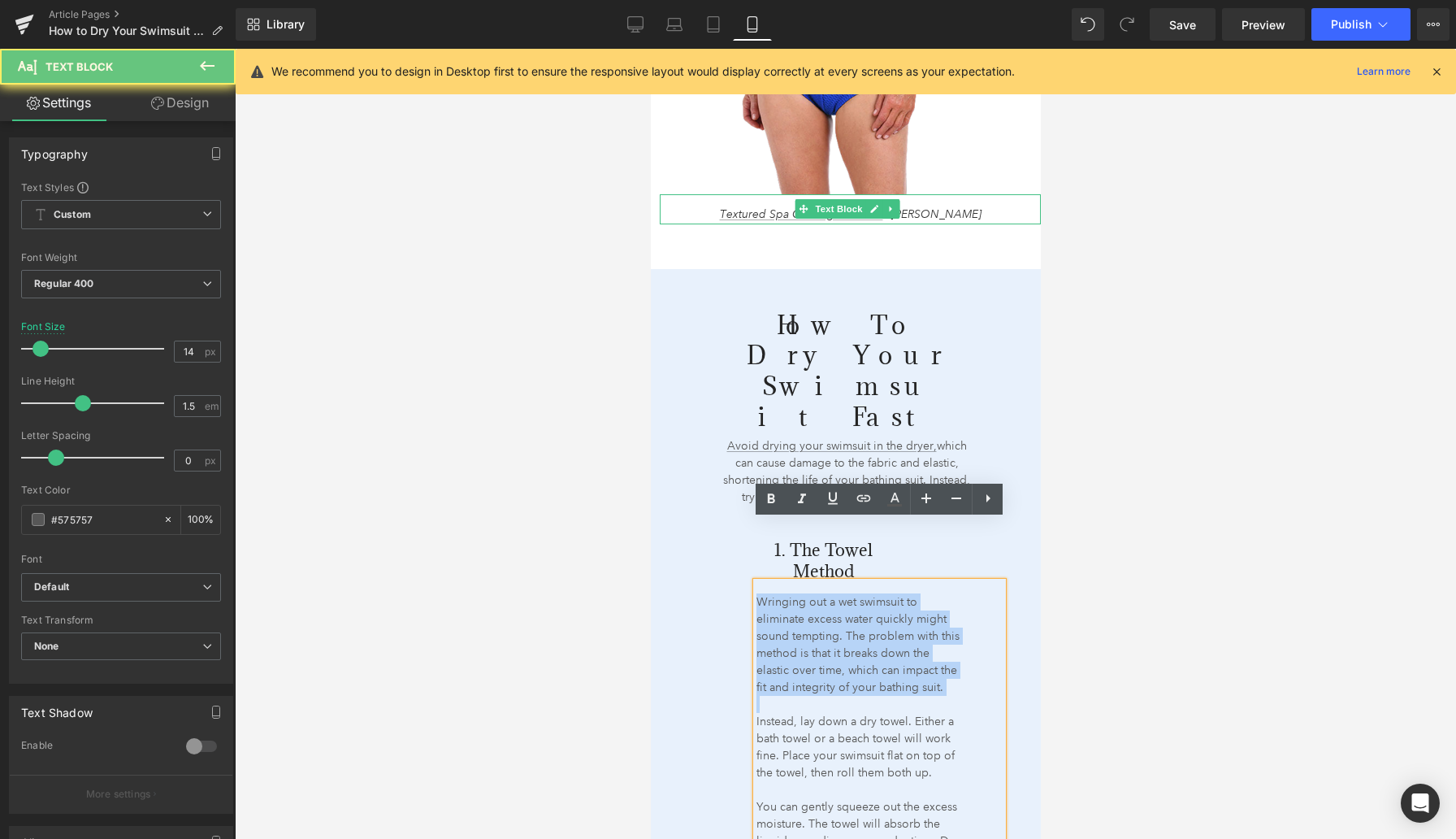
click at [807, 619] on p "Wringing out a wet swimsuit to eliminate excess water quickly might sound tempt…" at bounding box center [859, 644] width 207 height 102
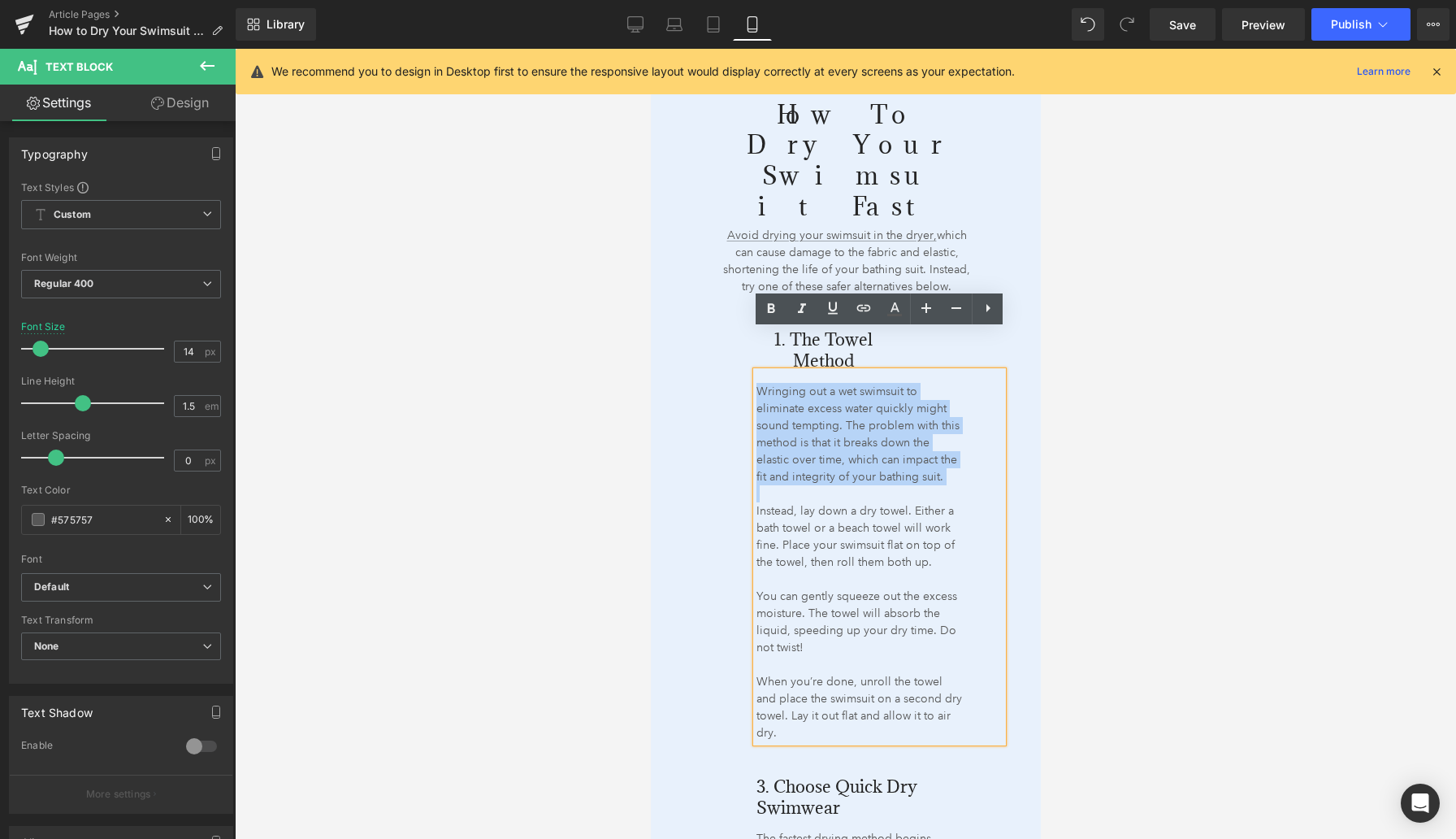
scroll to position [2343, 0]
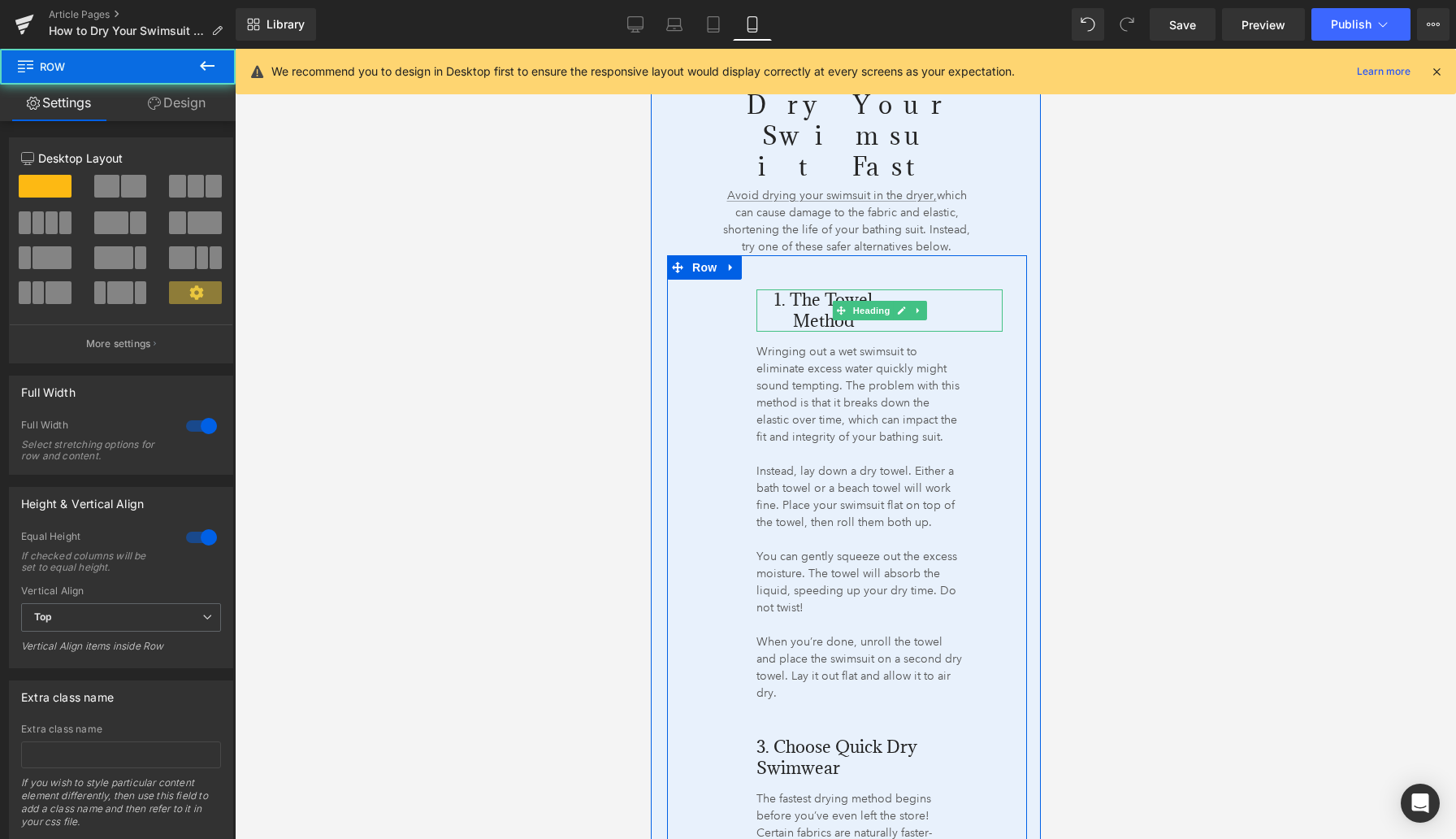
click at [783, 290] on h4 "1. The Towel Method" at bounding box center [823, 311] width 134 height 42
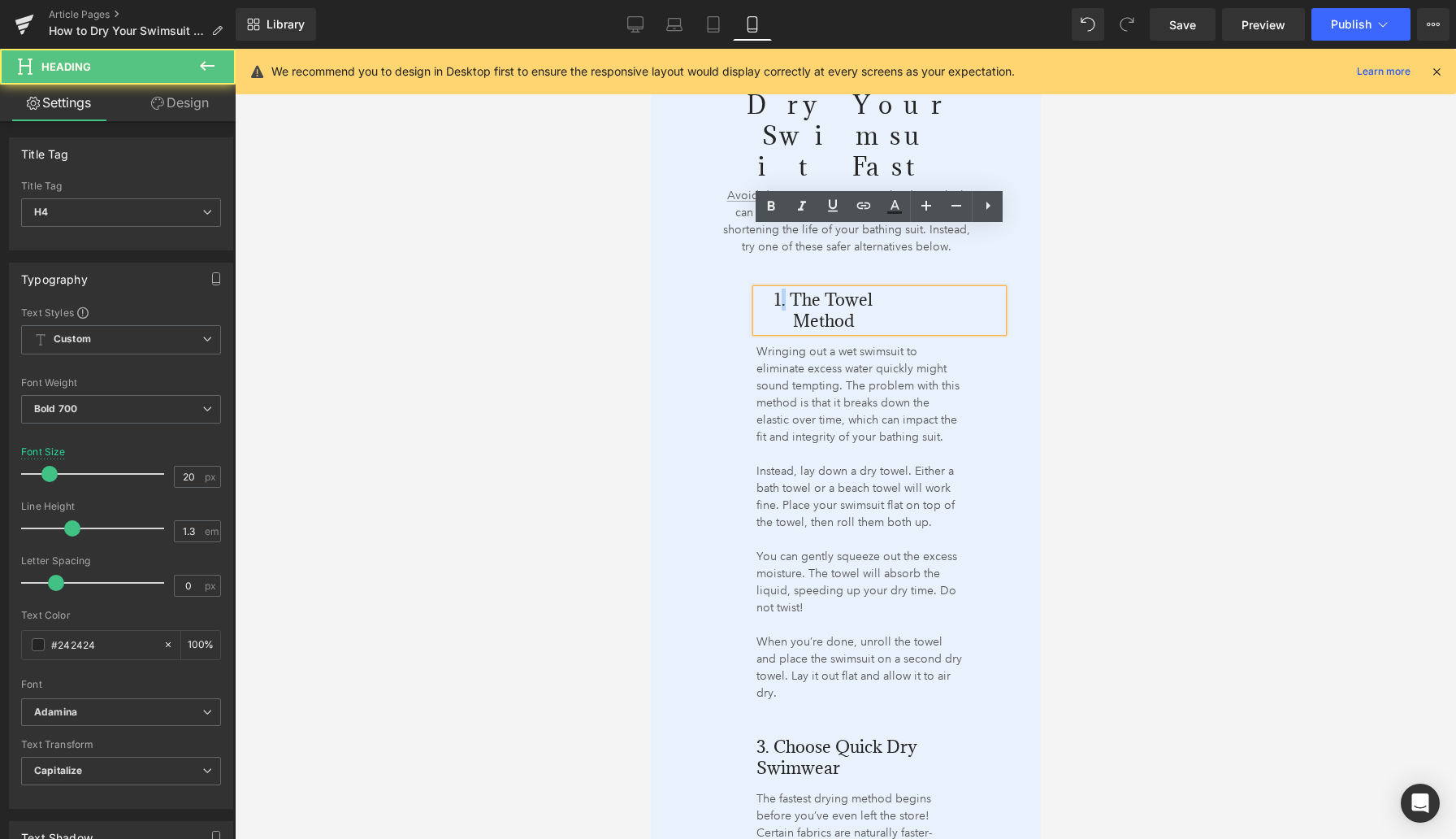
click at [783, 289] on span "1. The Towel Method" at bounding box center [822, 310] width 98 height 43
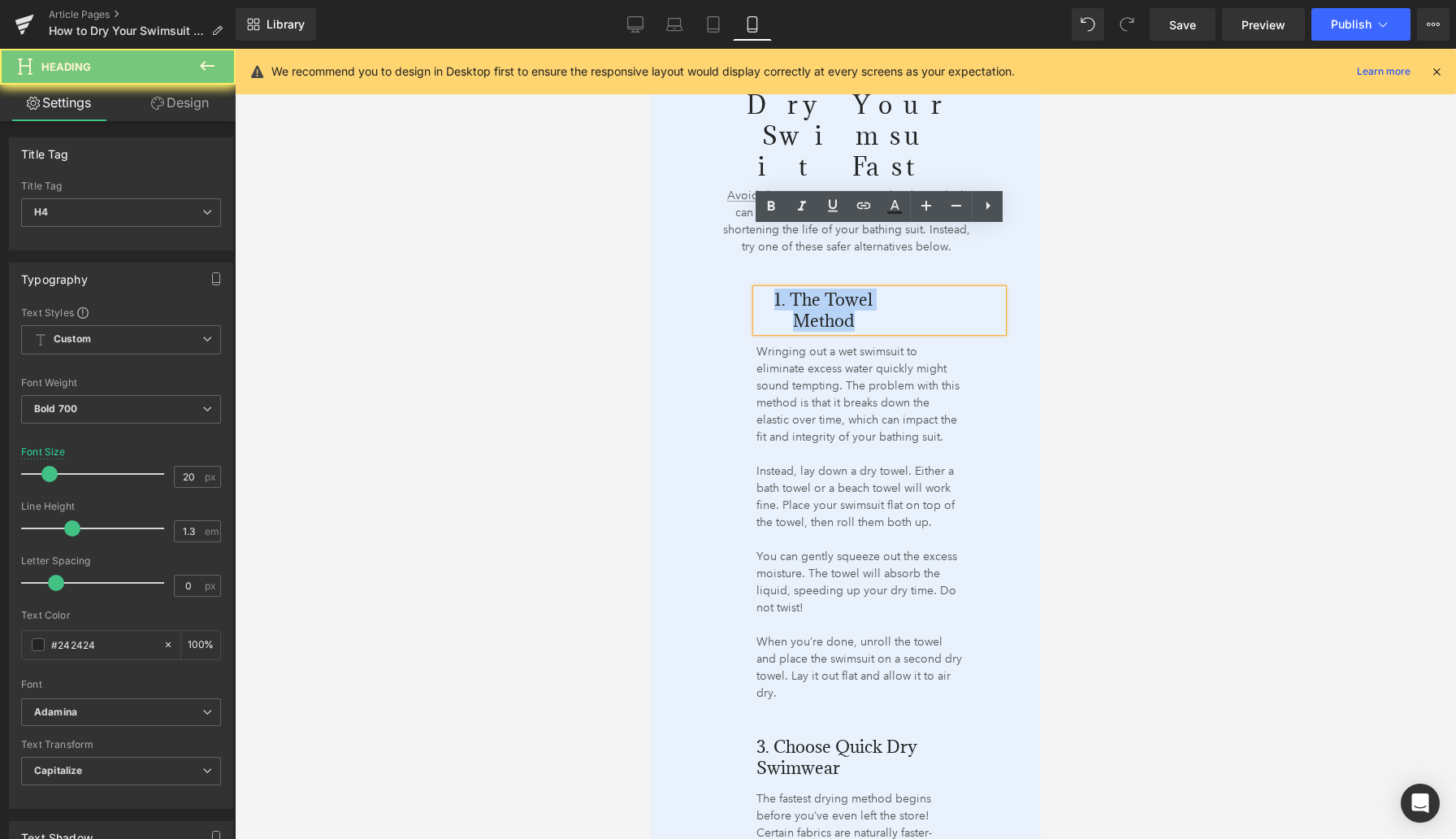
click at [783, 289] on span "1. The Towel Method" at bounding box center [822, 310] width 98 height 43
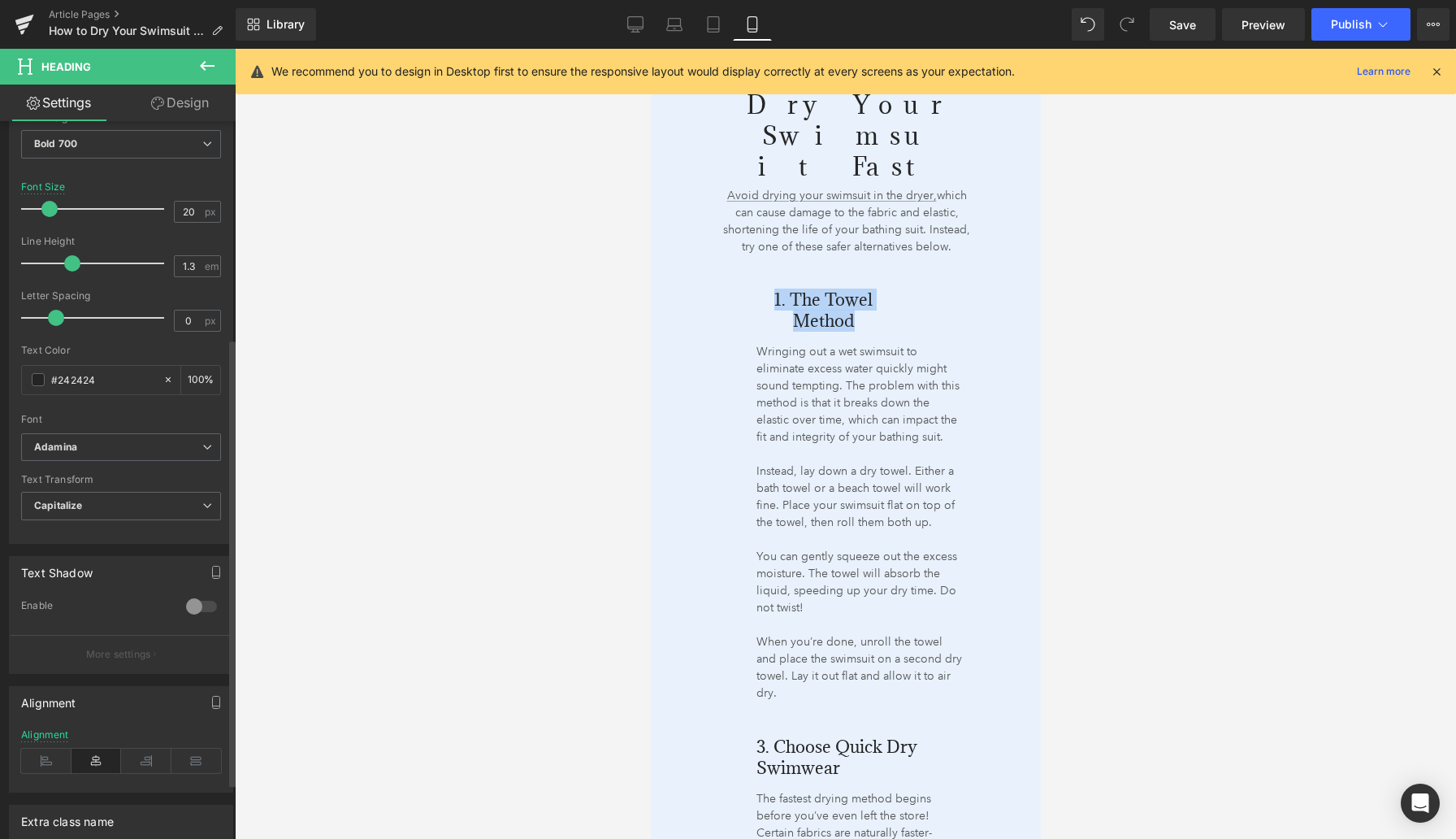
scroll to position [347, 0]
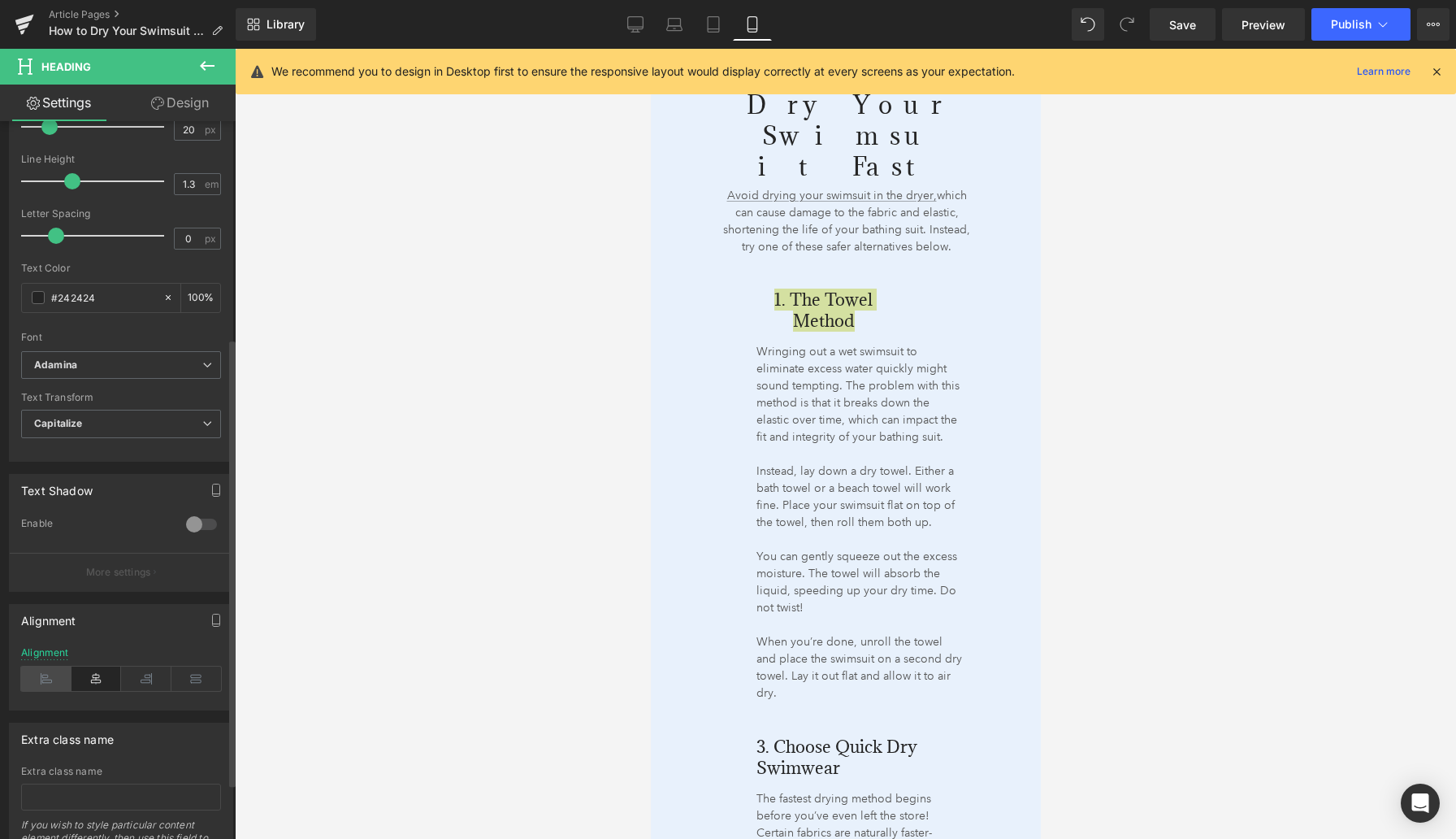
click at [44, 684] on icon at bounding box center [46, 679] width 50 height 24
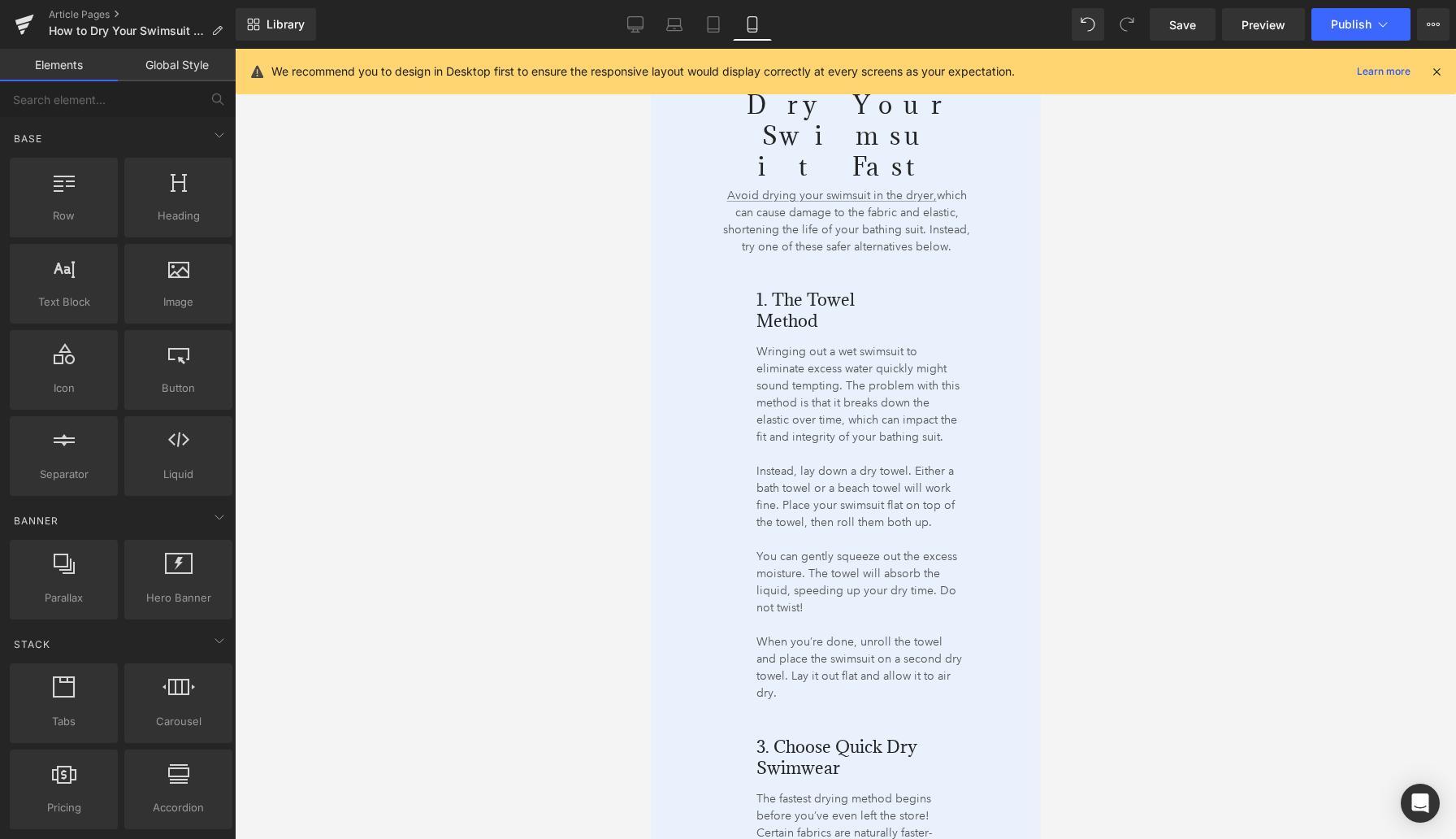
click at [521, 430] on div at bounding box center [846, 443] width 1222 height 790
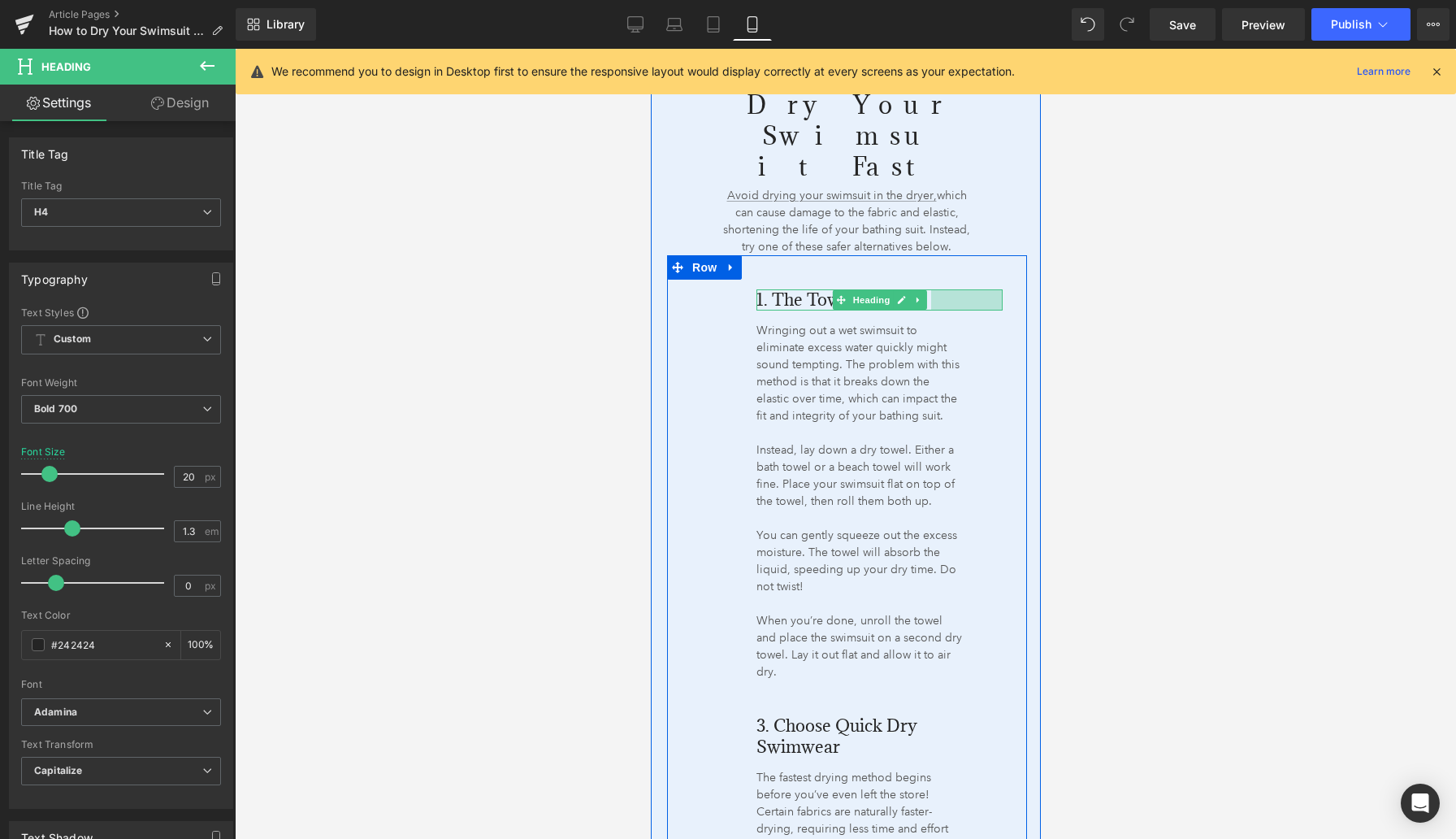
drag, startPoint x: 998, startPoint y: 249, endPoint x: 1693, endPoint y: 296, distance: 696.6
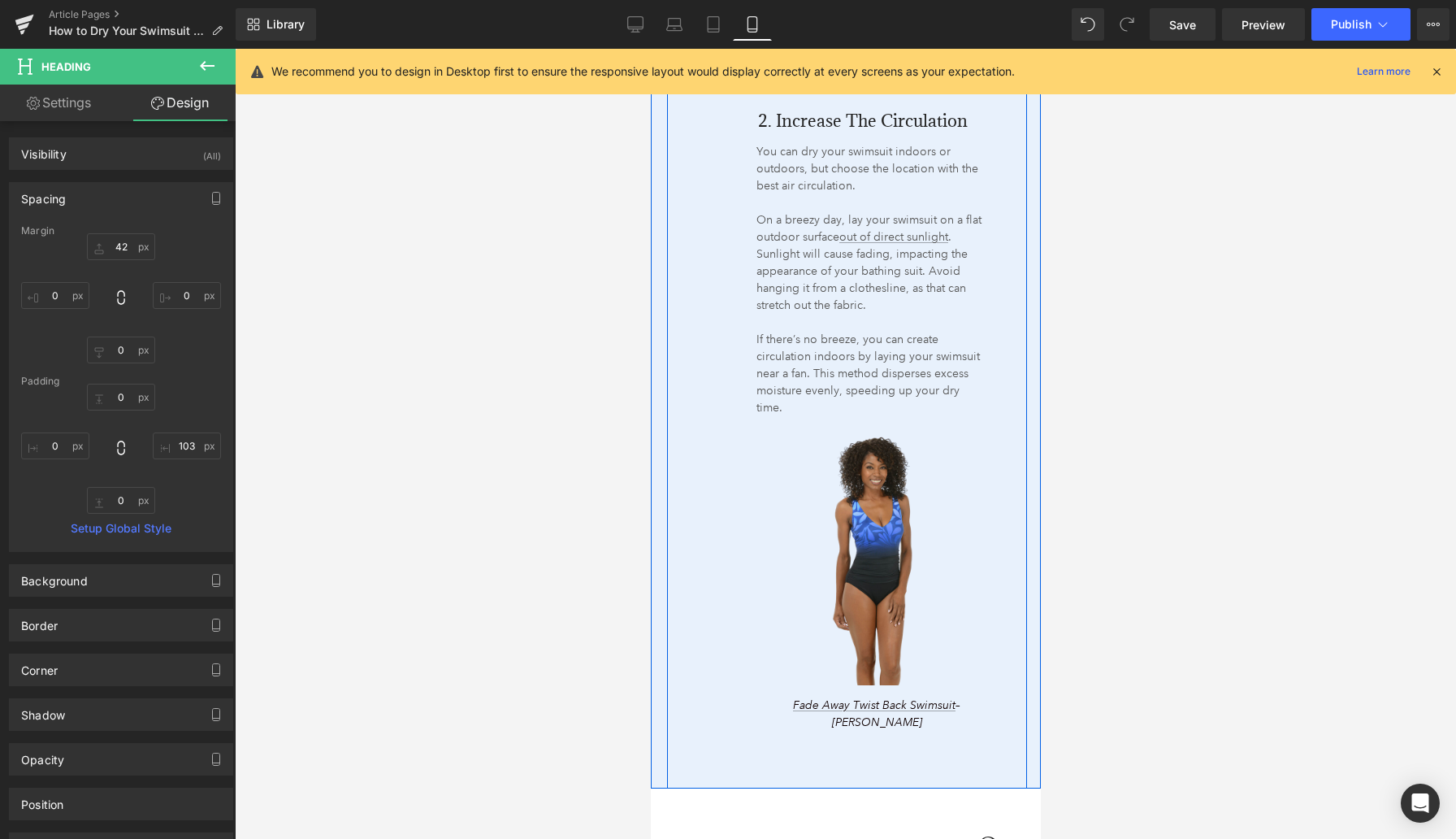
scroll to position [3458, 0]
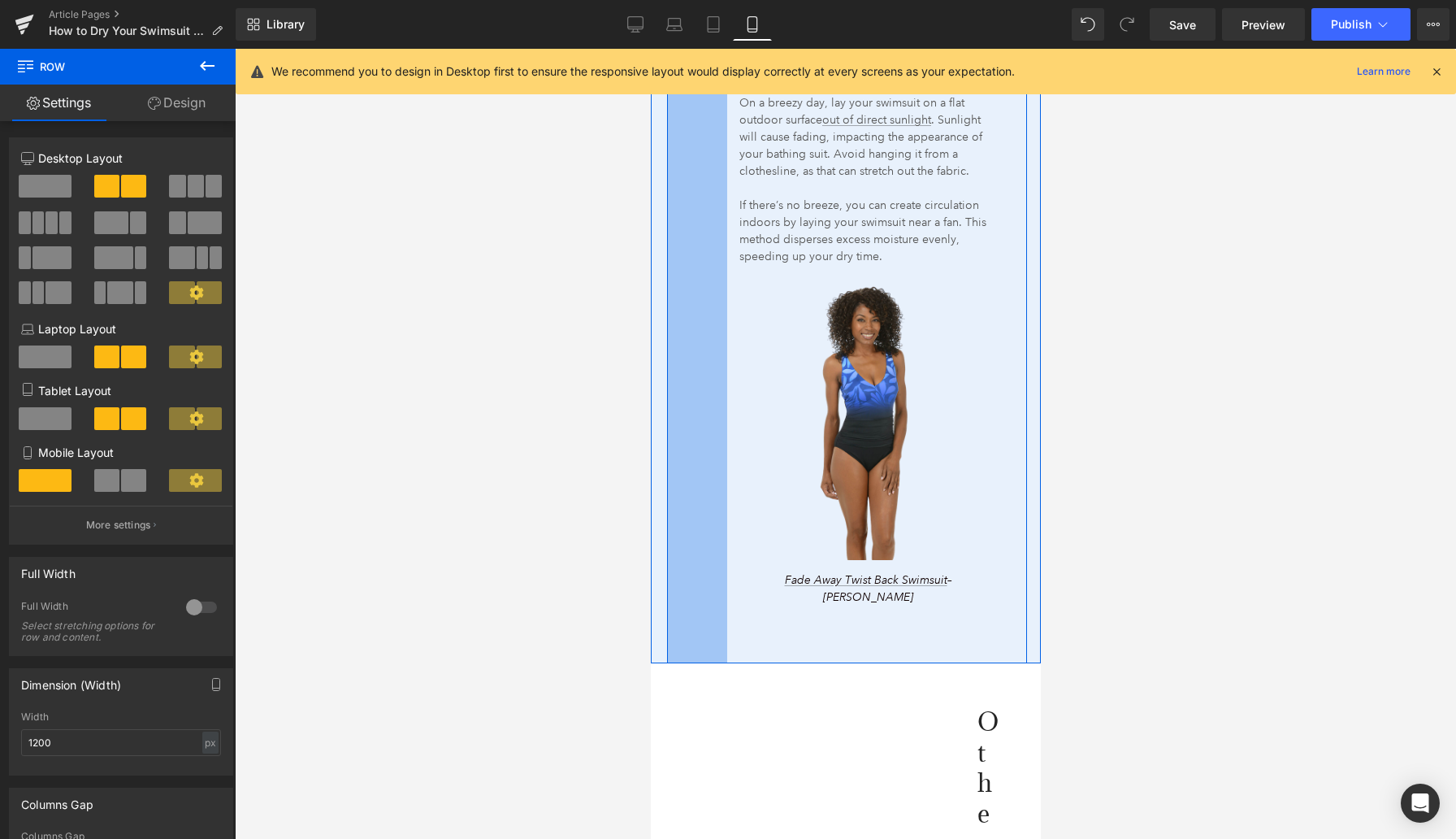
drag, startPoint x: 667, startPoint y: 528, endPoint x: 630, endPoint y: 528, distance: 37.0
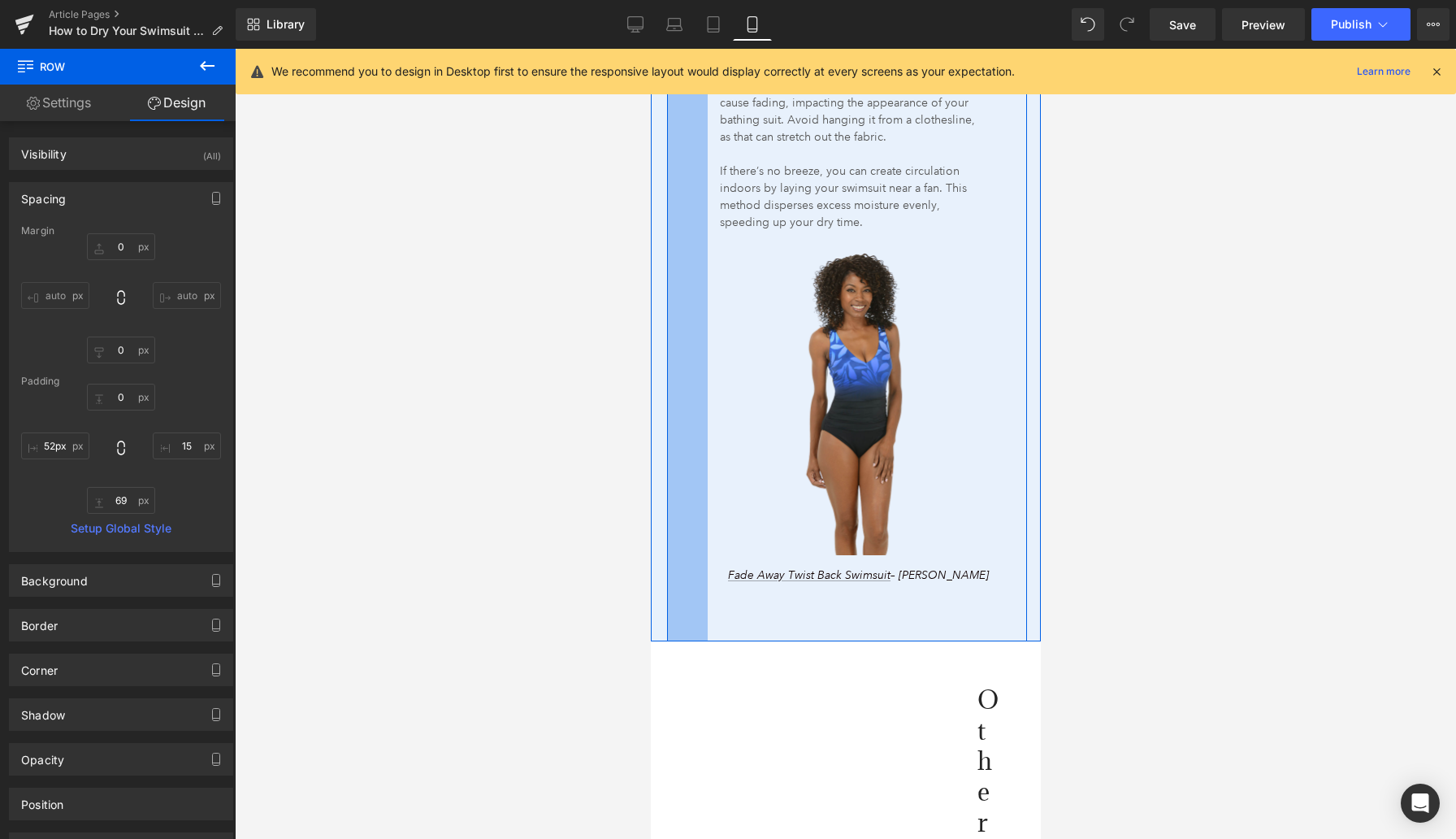
type input "53px"
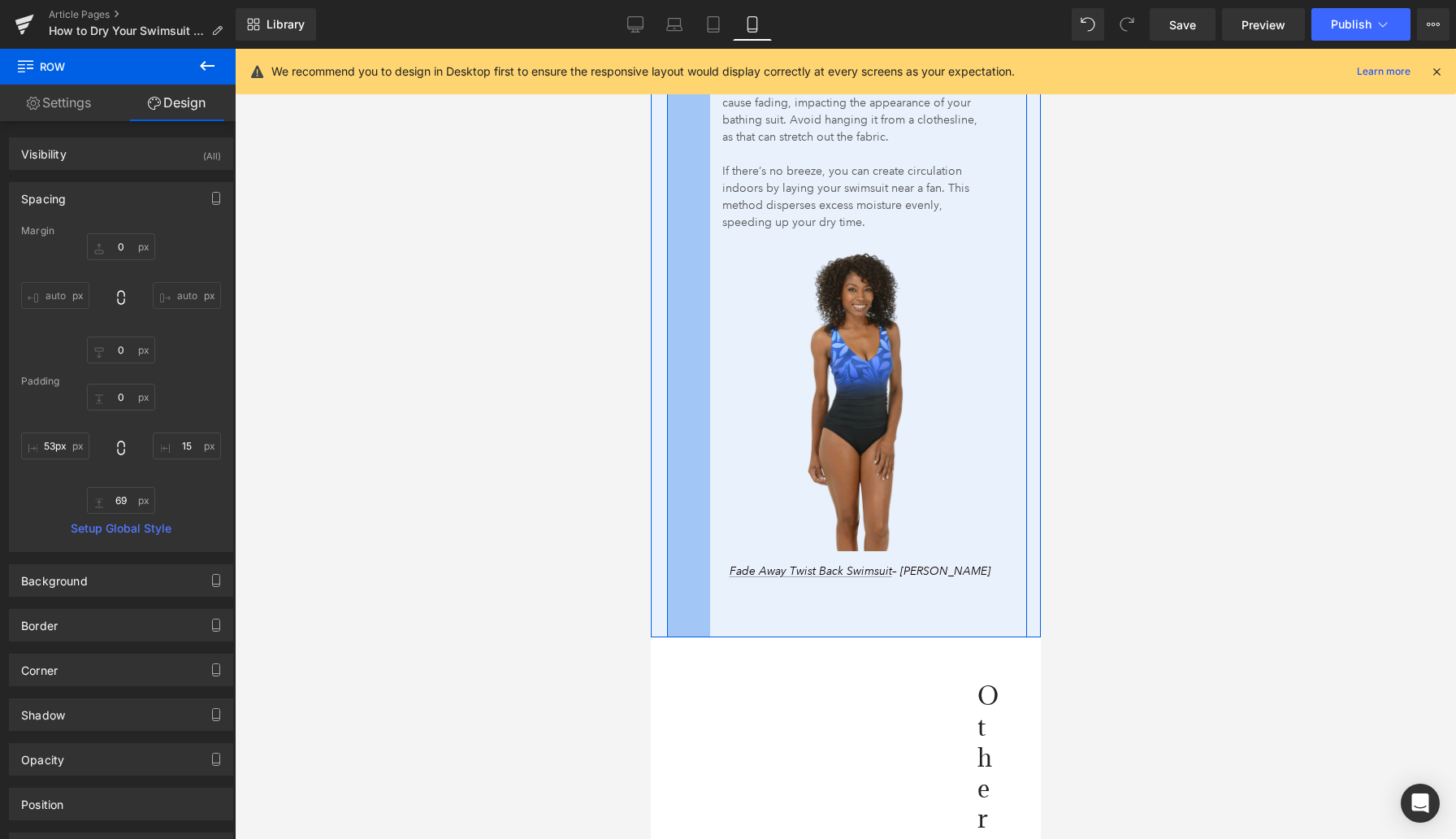
drag, startPoint x: 740, startPoint y: 437, endPoint x: 703, endPoint y: 438, distance: 37.0
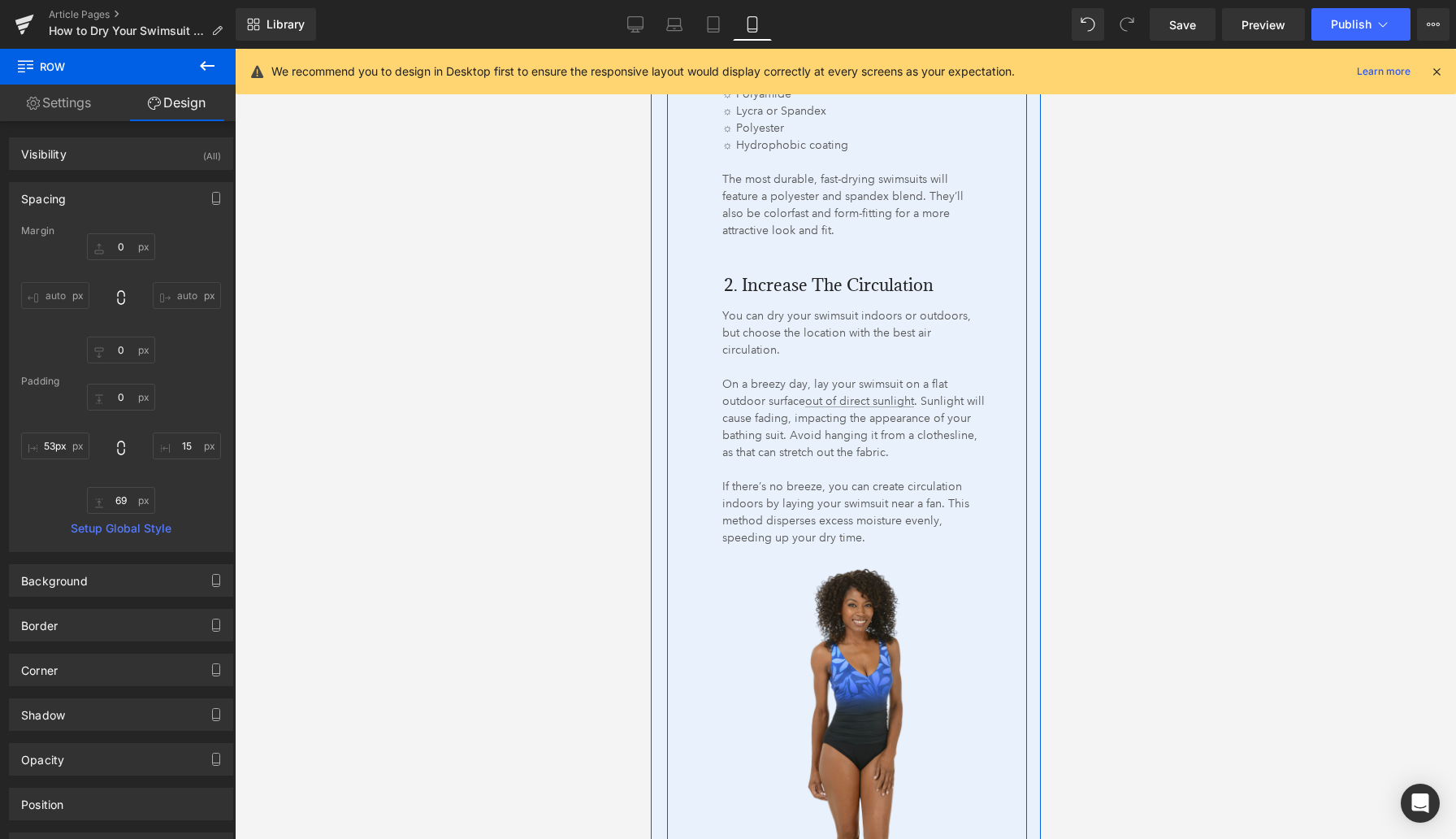
scroll to position [3245, 0]
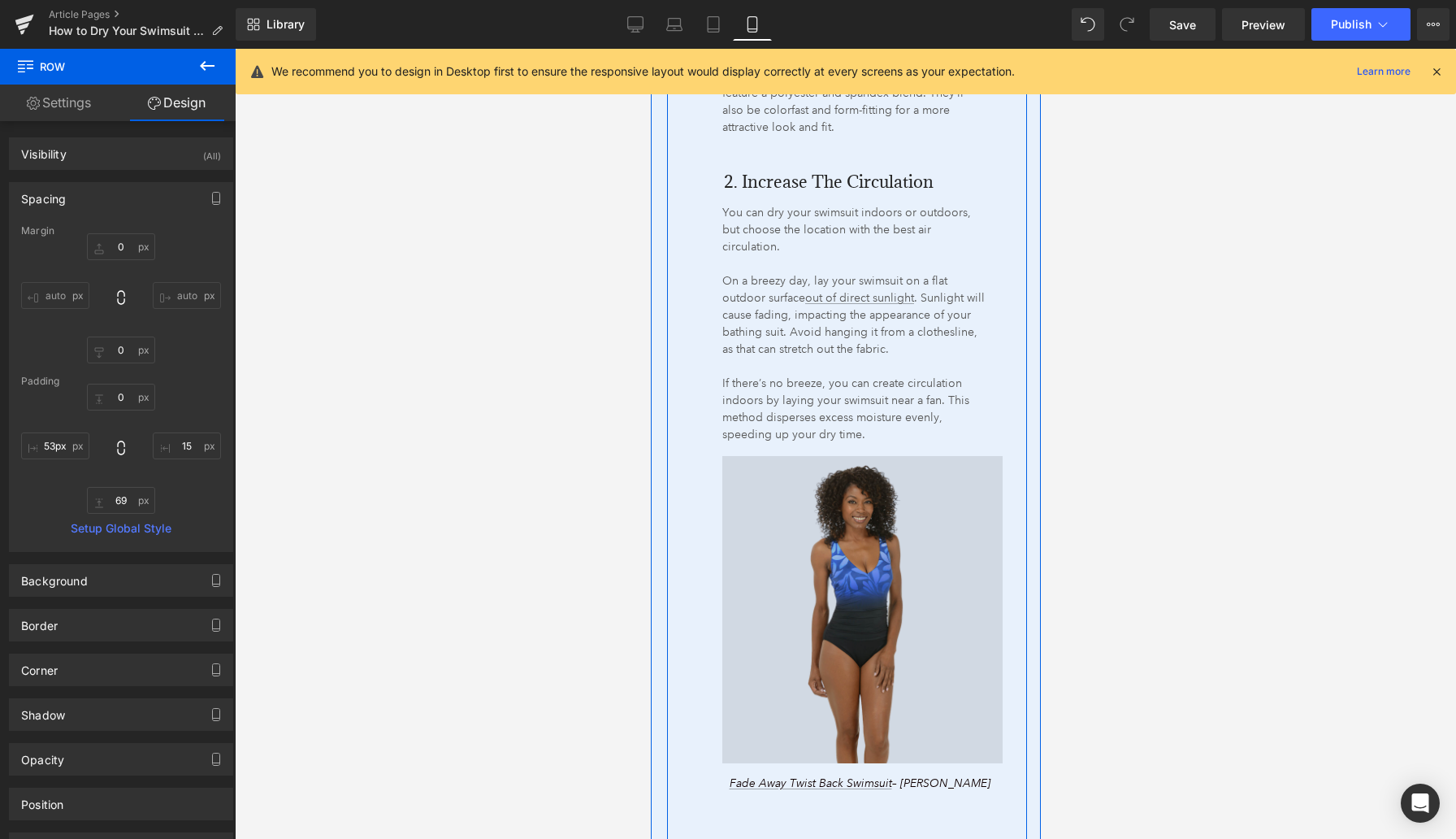
click at [761, 512] on img at bounding box center [862, 610] width 280 height 307
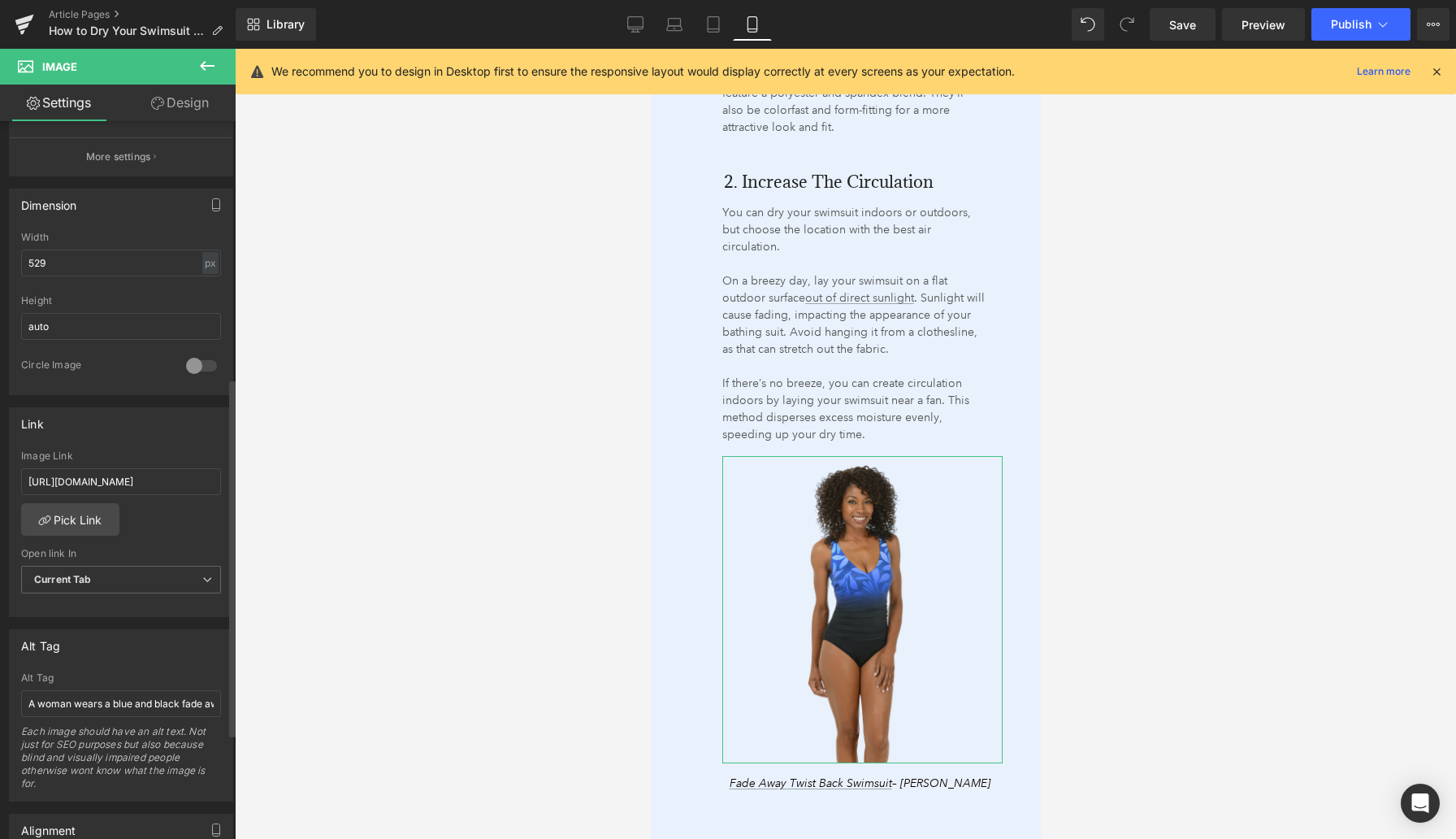
scroll to position [725, 0]
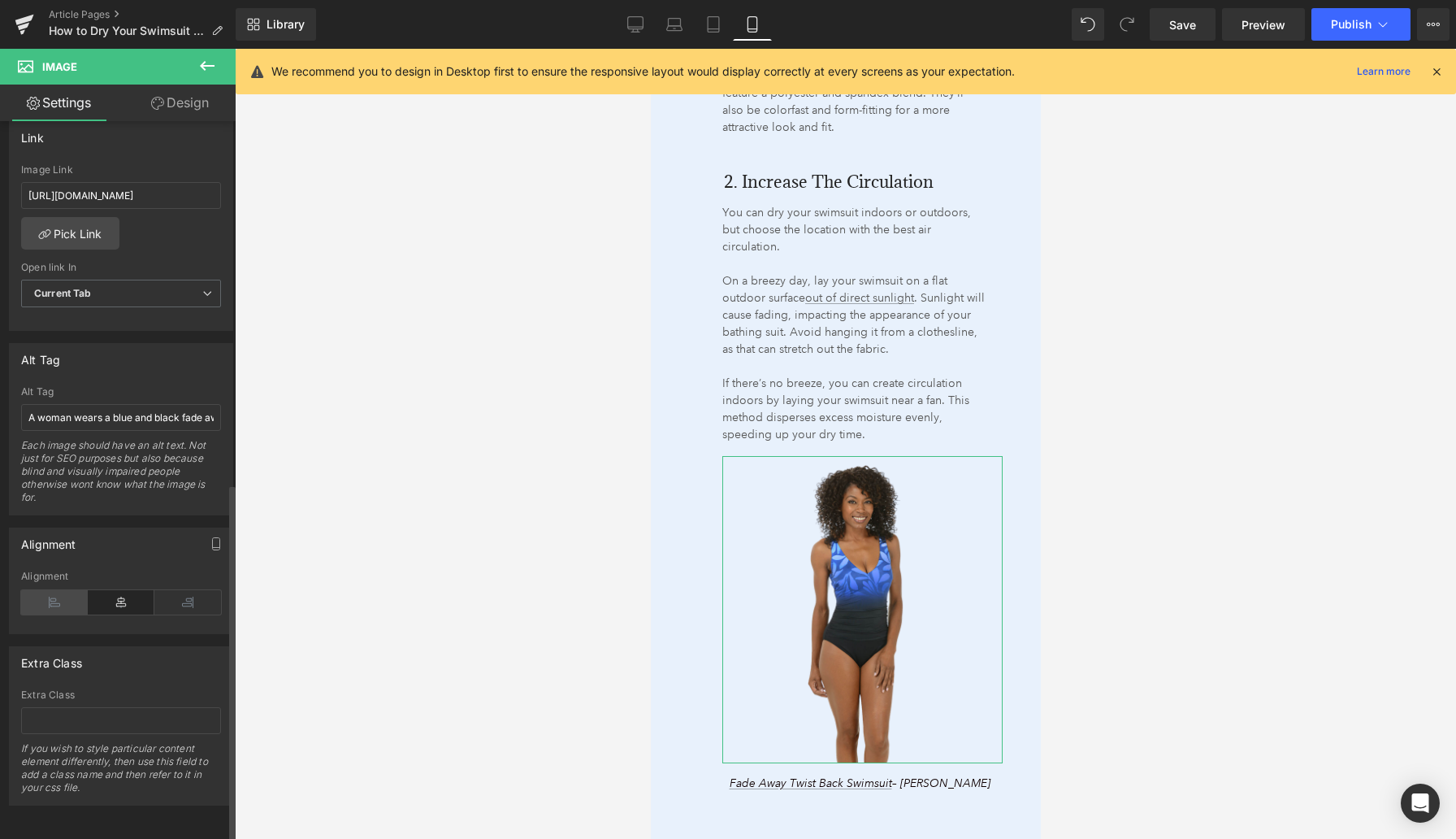
click at [55, 595] on icon at bounding box center [54, 602] width 66 height 24
click at [55, 595] on icon at bounding box center [54, 602] width 66 height 24
click at [586, 652] on div at bounding box center [846, 443] width 1222 height 790
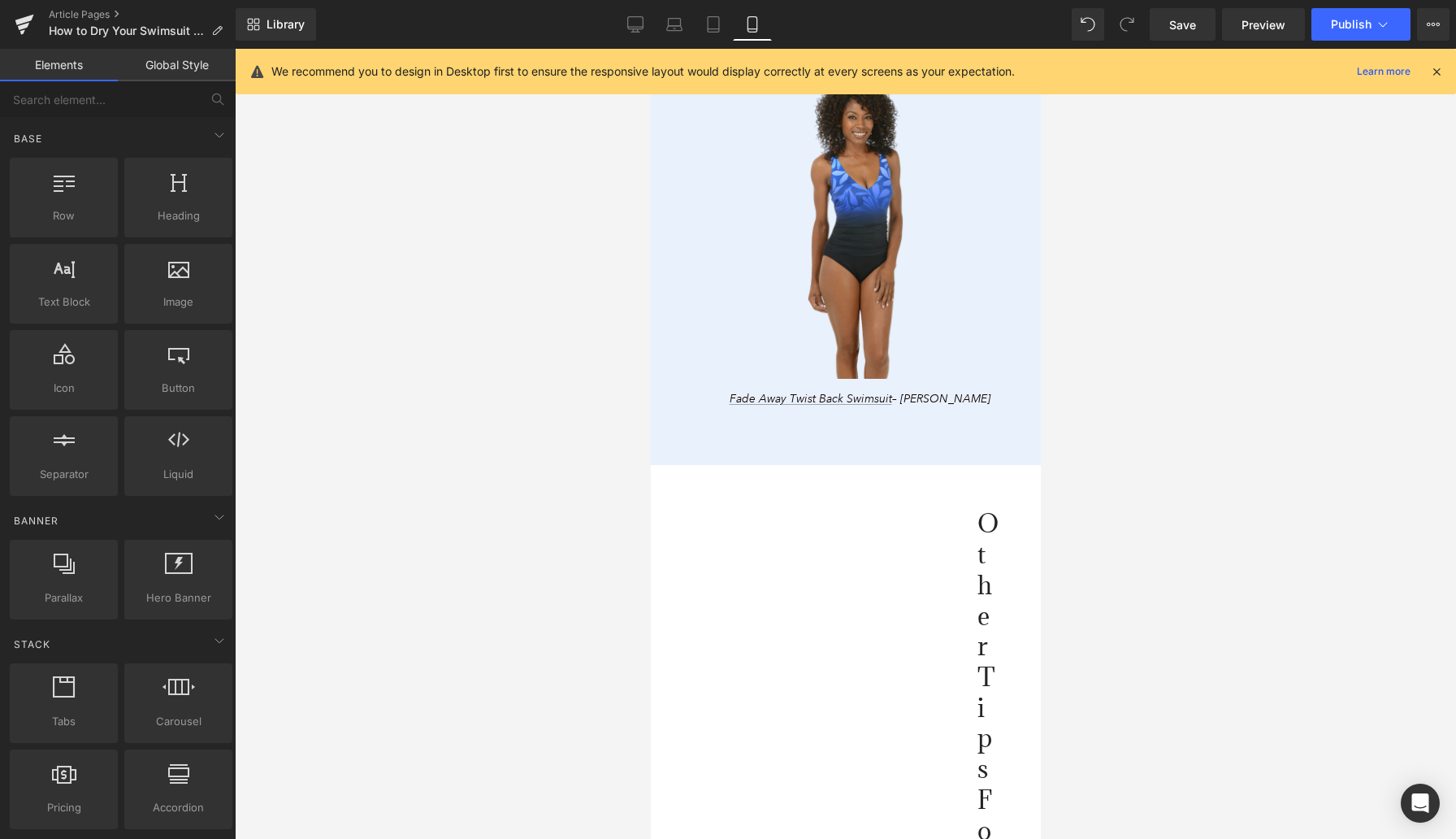
scroll to position [3684, 0]
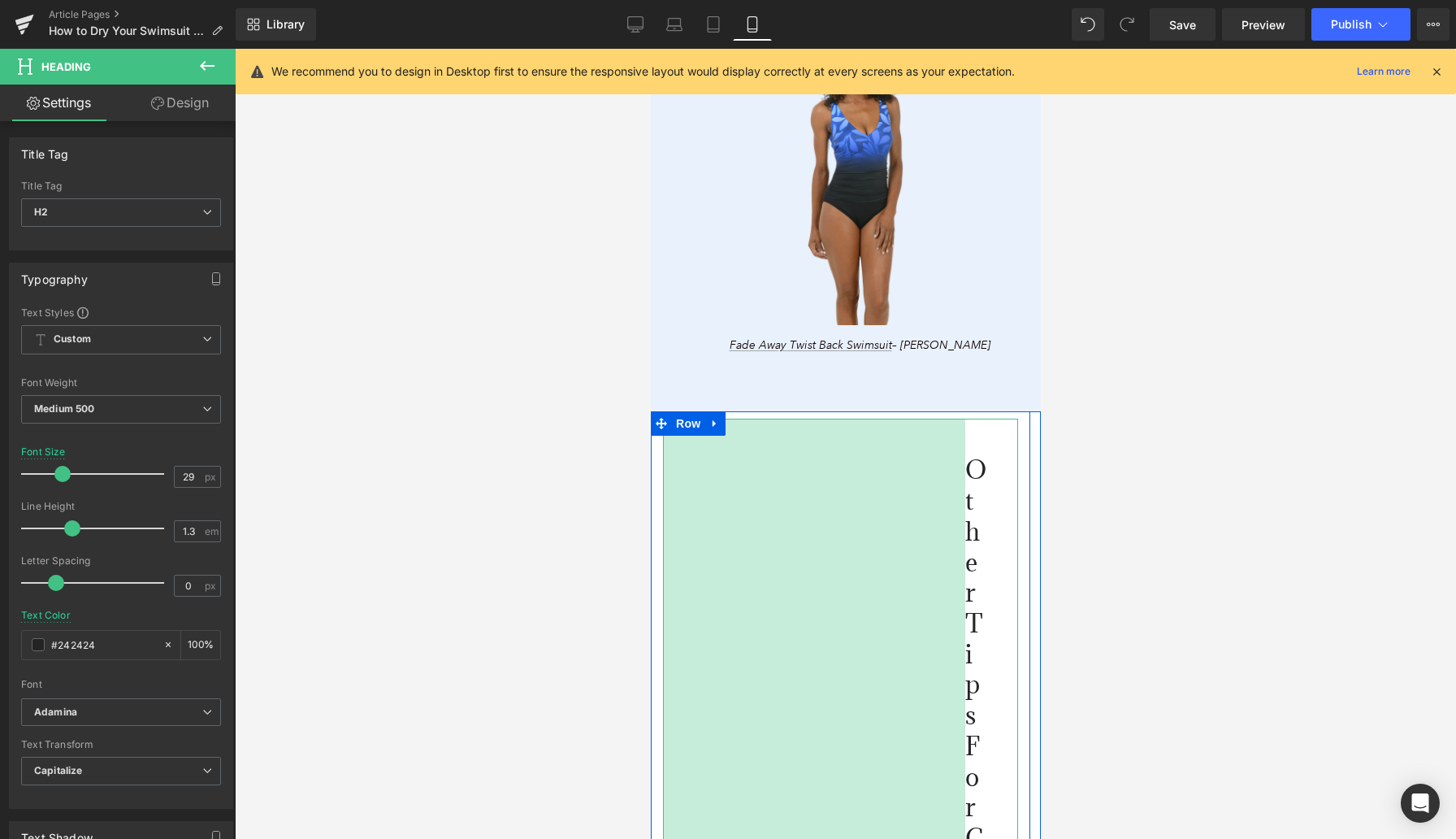
drag, startPoint x: 664, startPoint y: 541, endPoint x: 614, endPoint y: 538, distance: 50.1
click at [614, 537] on div at bounding box center [846, 443] width 1222 height 790
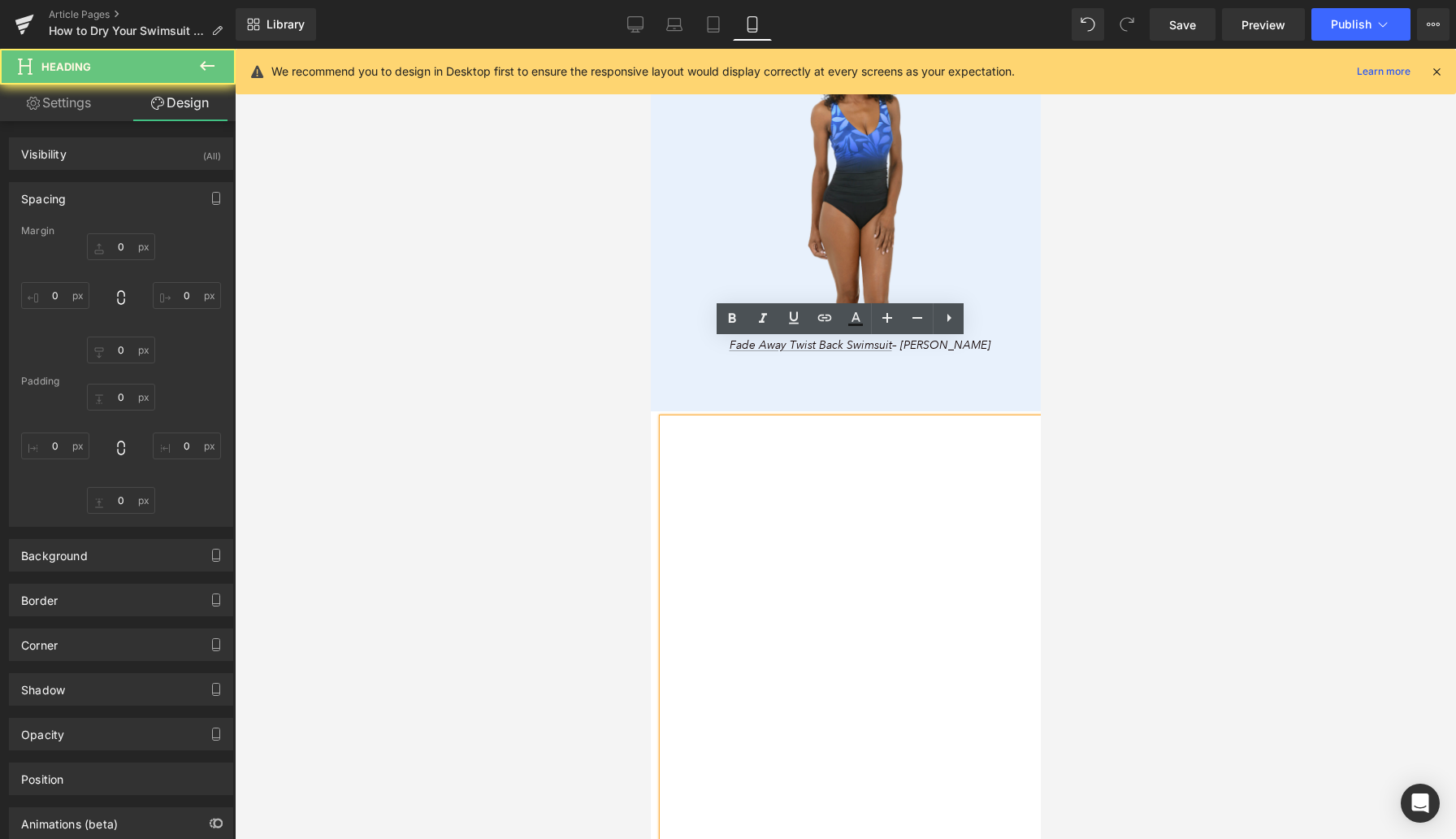
type input "0"
type input "44"
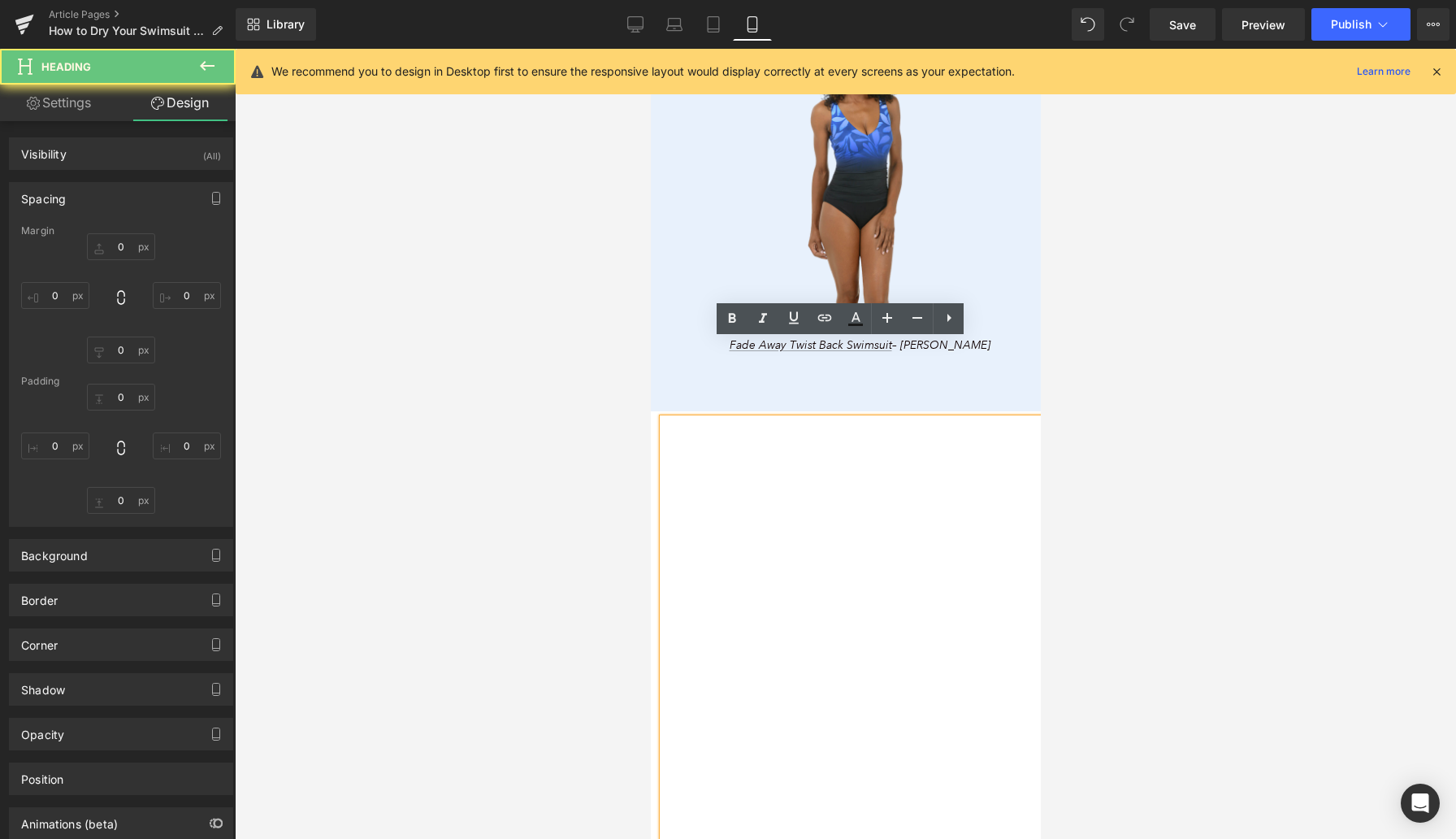
type input "387"
type input "0"
type input "473"
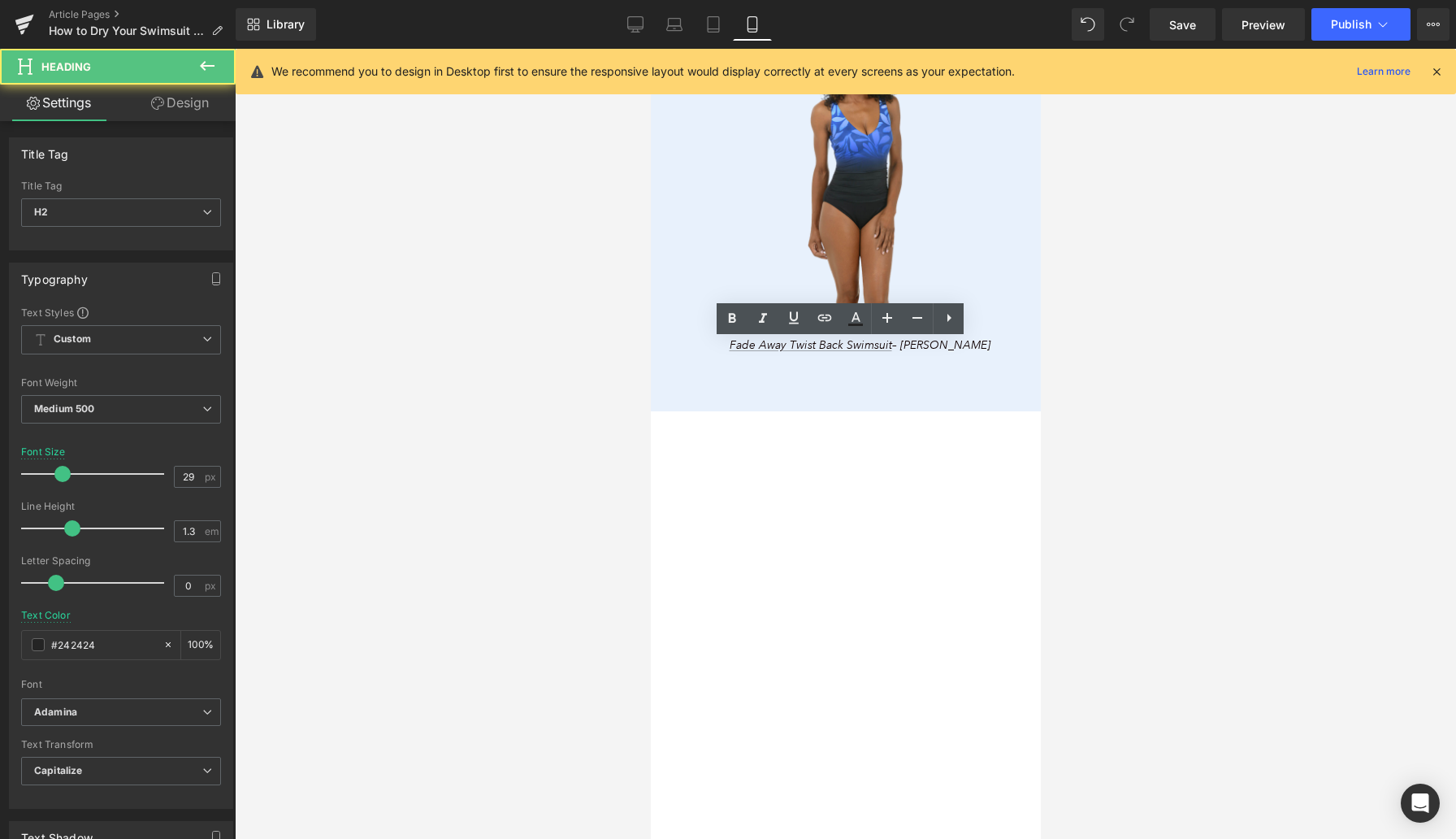
click at [1110, 526] on div at bounding box center [846, 443] width 1222 height 790
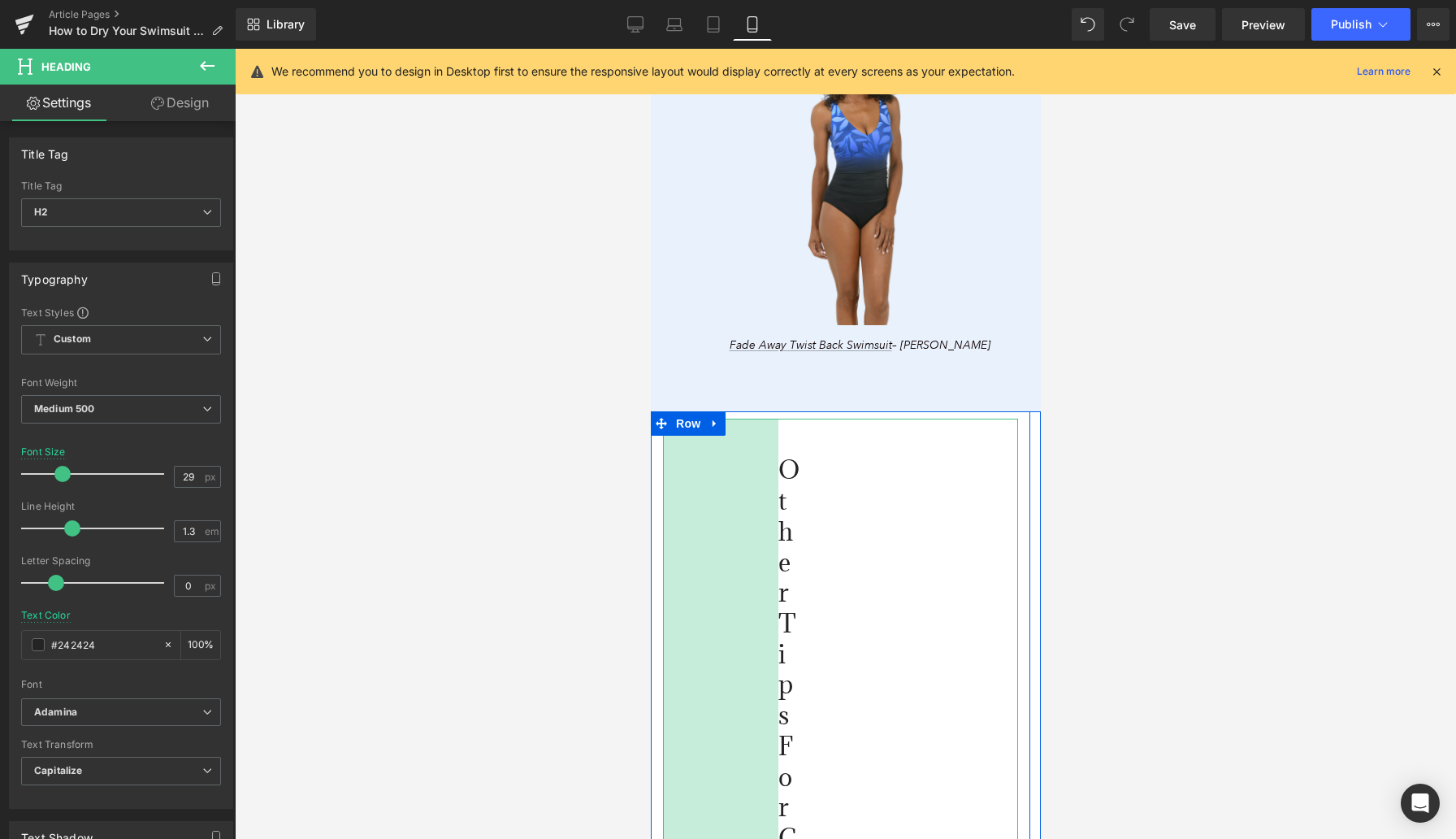
drag, startPoint x: 989, startPoint y: 494, endPoint x: 720, endPoint y: 480, distance: 269.4
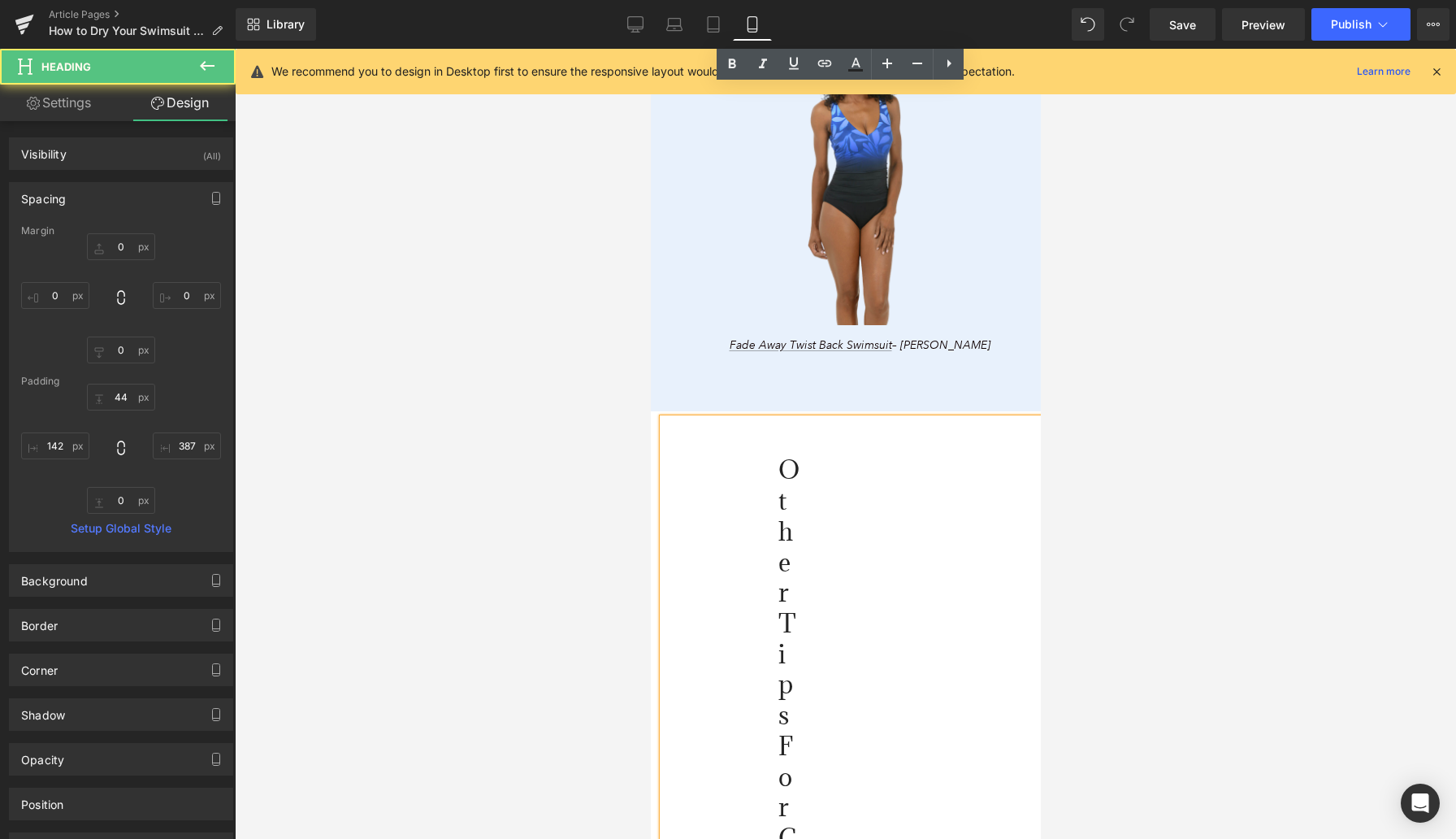
scroll to position [4086, 0]
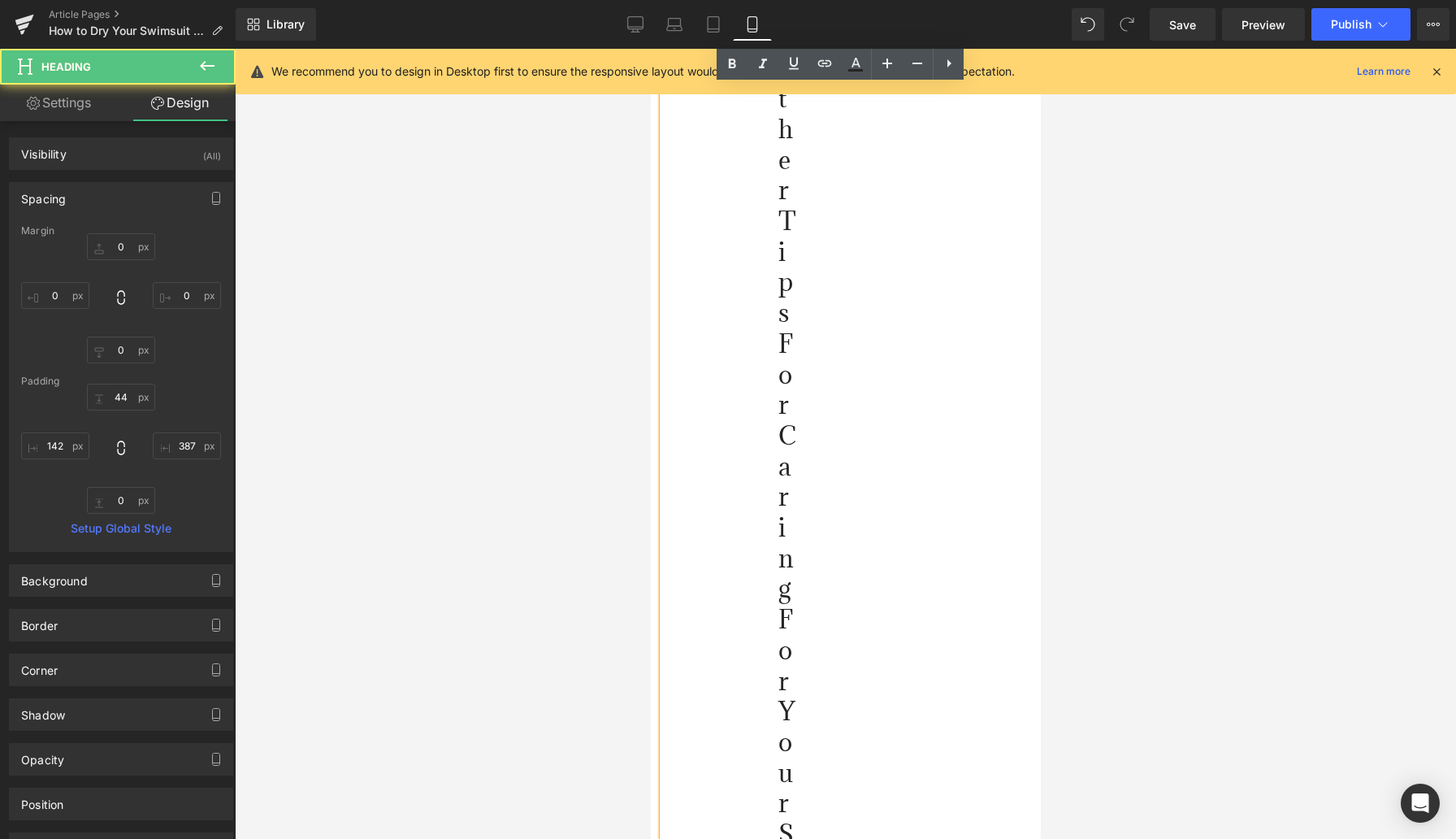
click at [542, 509] on div at bounding box center [846, 443] width 1222 height 790
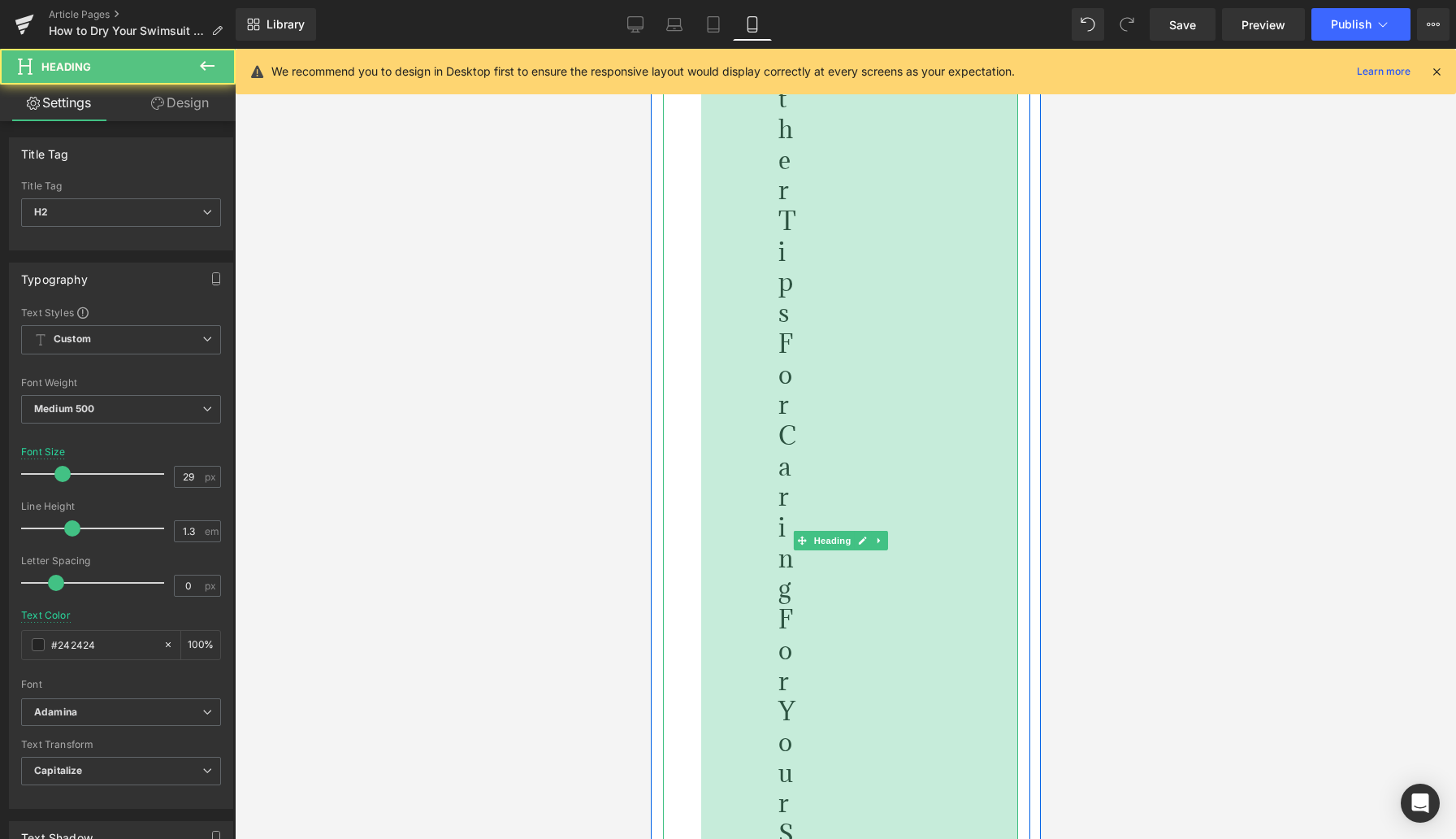
click at [1013, 502] on div "390px" at bounding box center [858, 539] width 317 height 1047
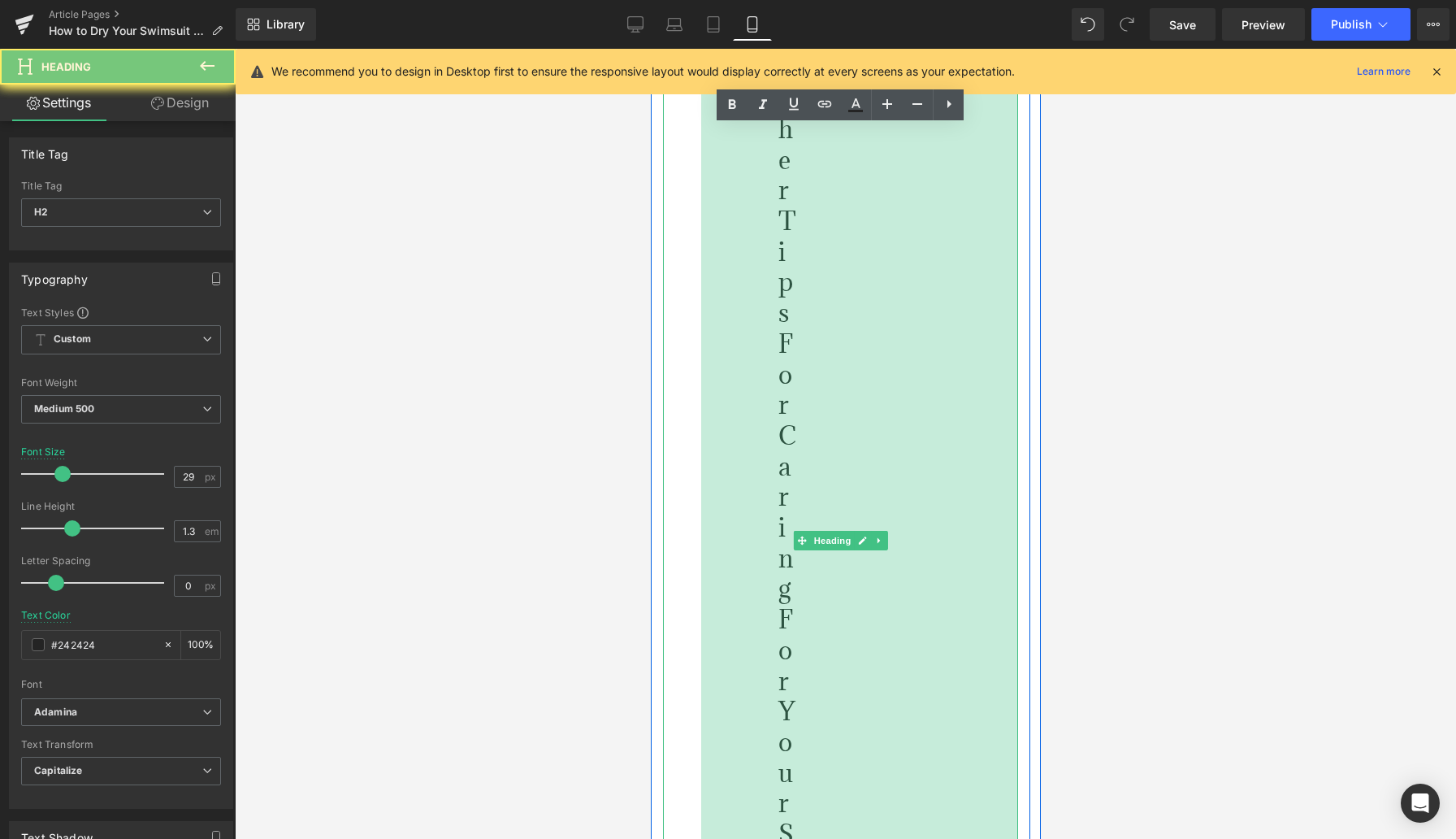
click at [1013, 502] on div "Other Tips for Caring For Your Swimsuit" at bounding box center [878, 539] width 432 height 1047
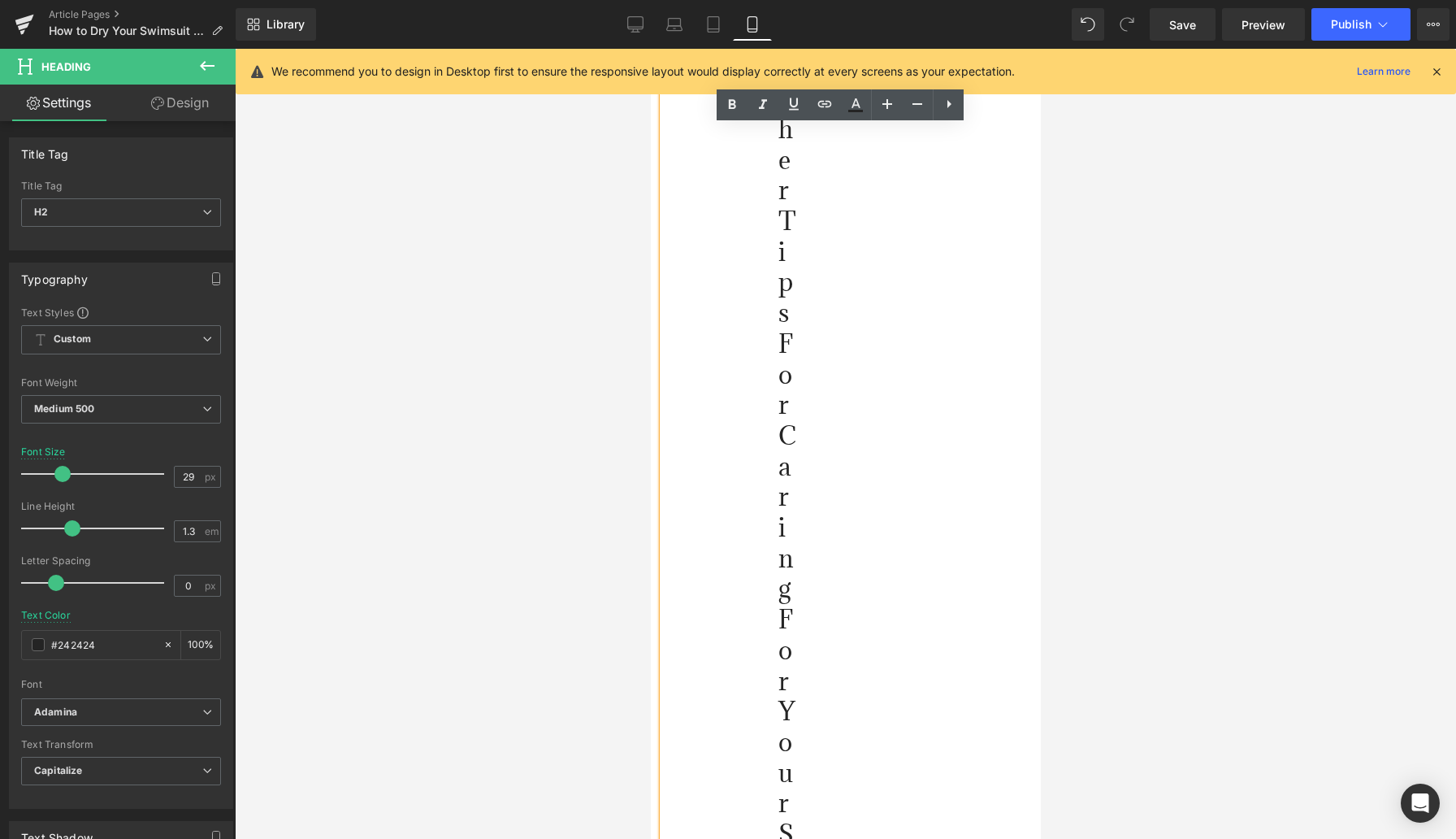
click at [1082, 503] on div at bounding box center [846, 443] width 1222 height 790
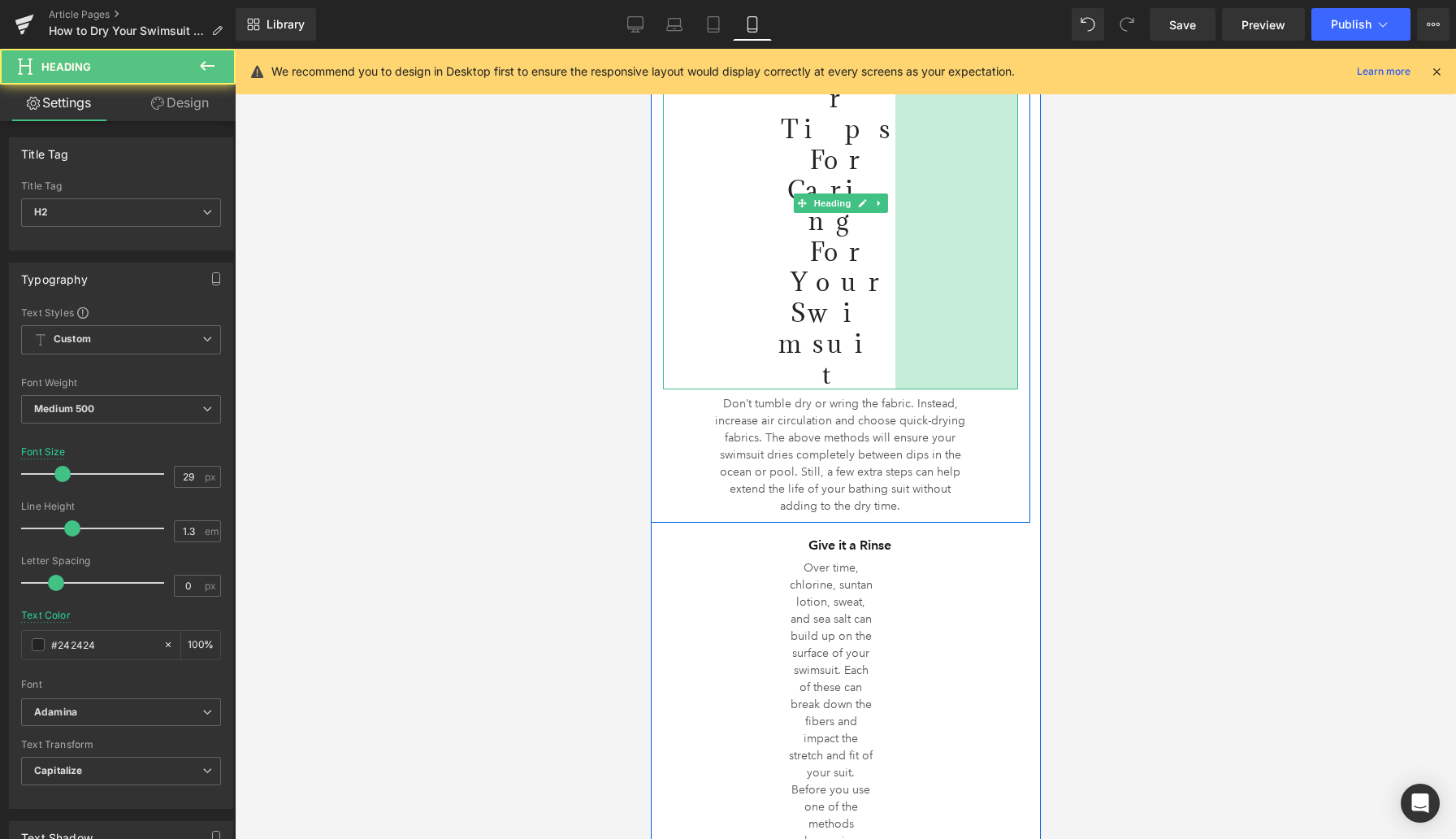
drag, startPoint x: 722, startPoint y: 524, endPoint x: 917, endPoint y: 367, distance: 250.3
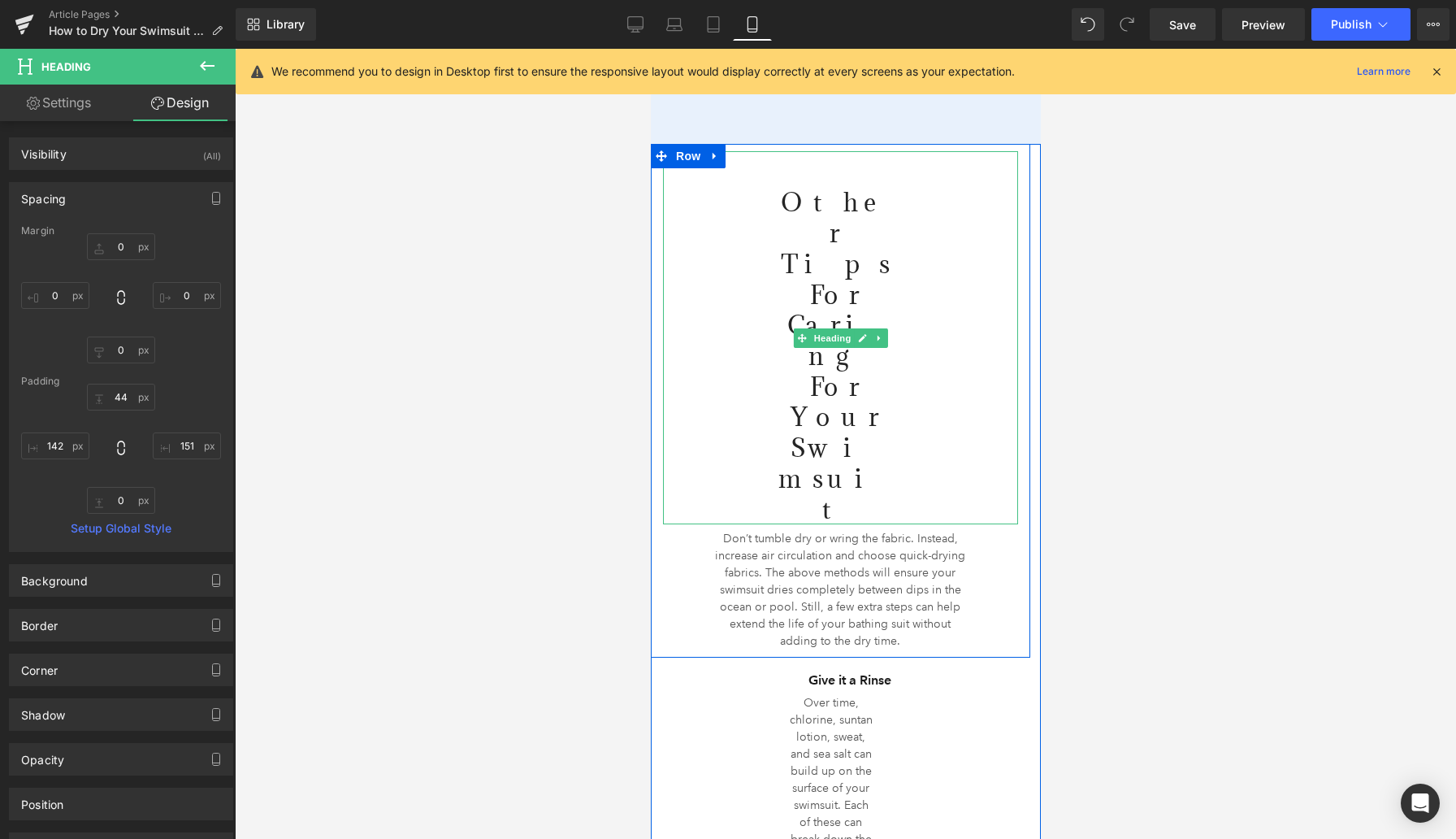
scroll to position [3831, 0]
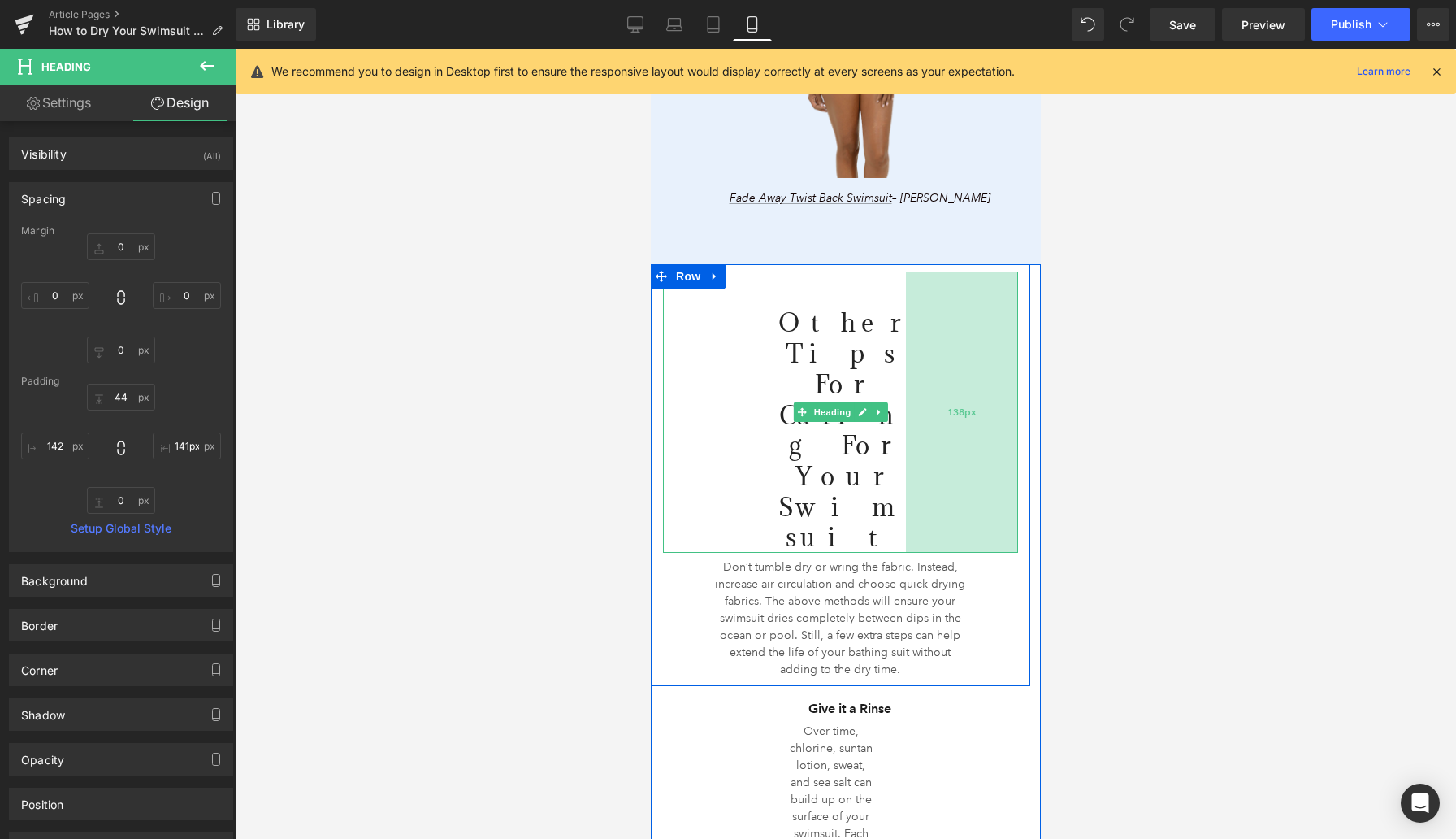
type input "142px"
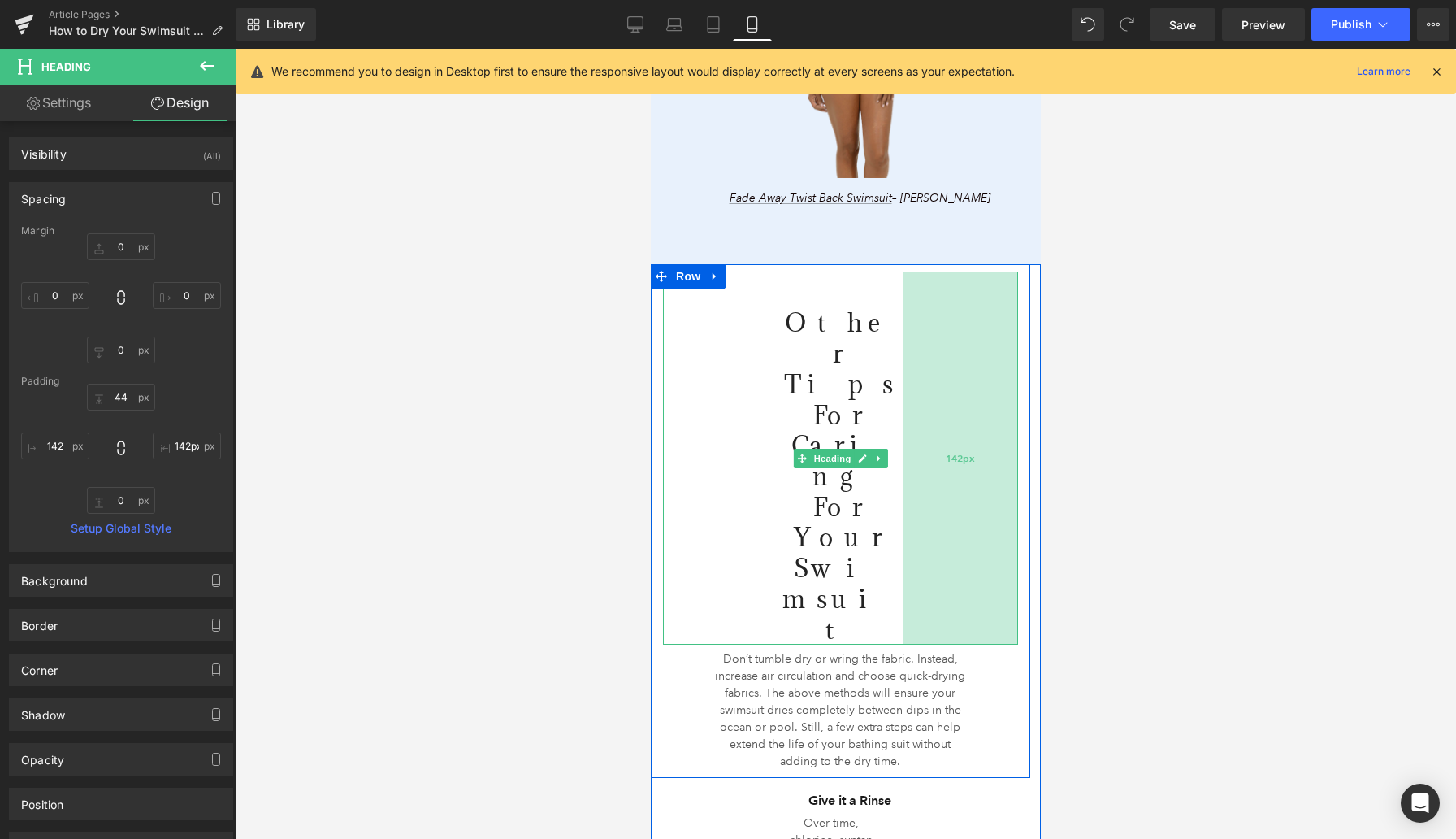
click at [937, 336] on div "142px" at bounding box center [959, 458] width 115 height 373
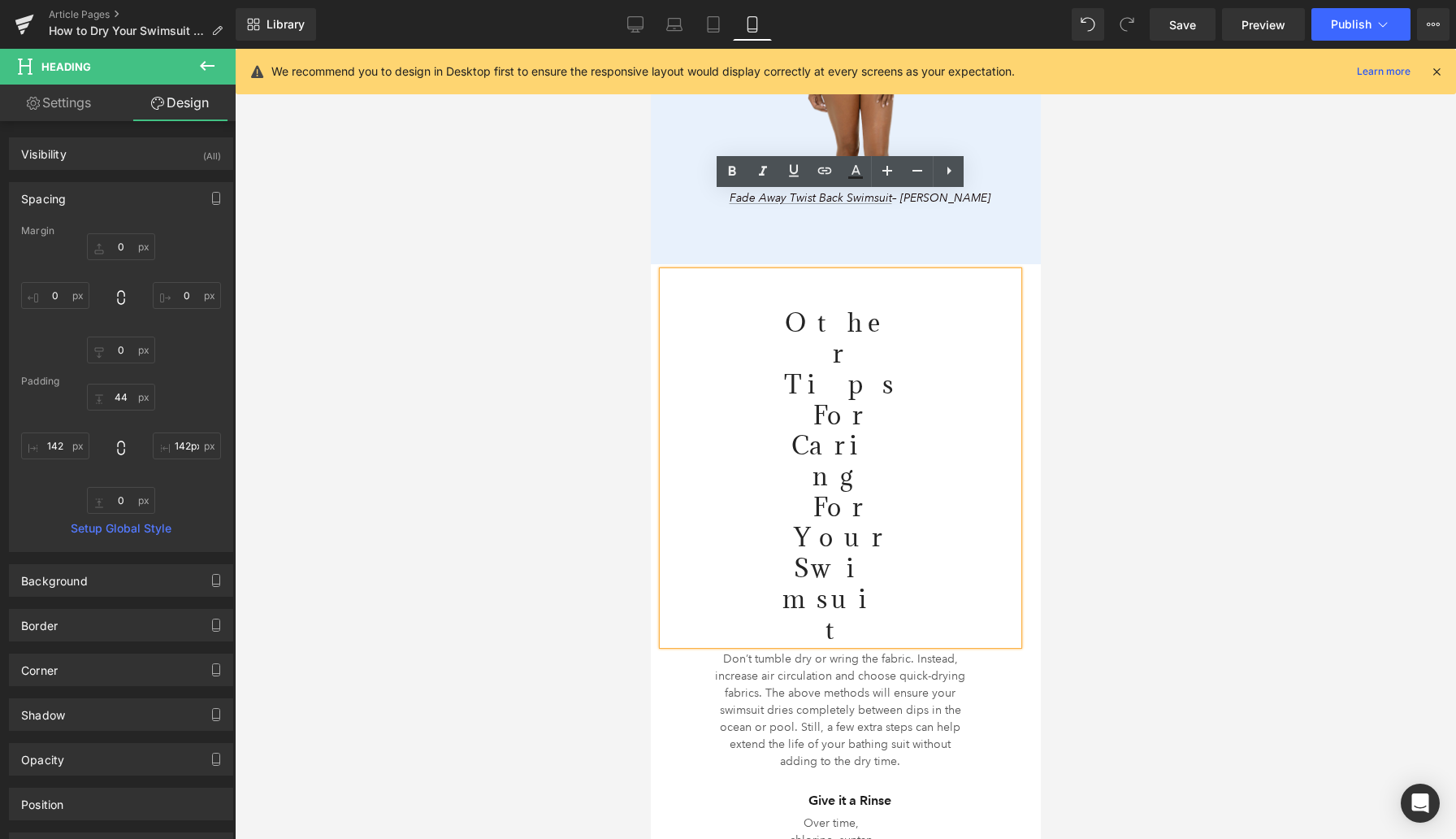
click at [593, 316] on div at bounding box center [846, 443] width 1222 height 790
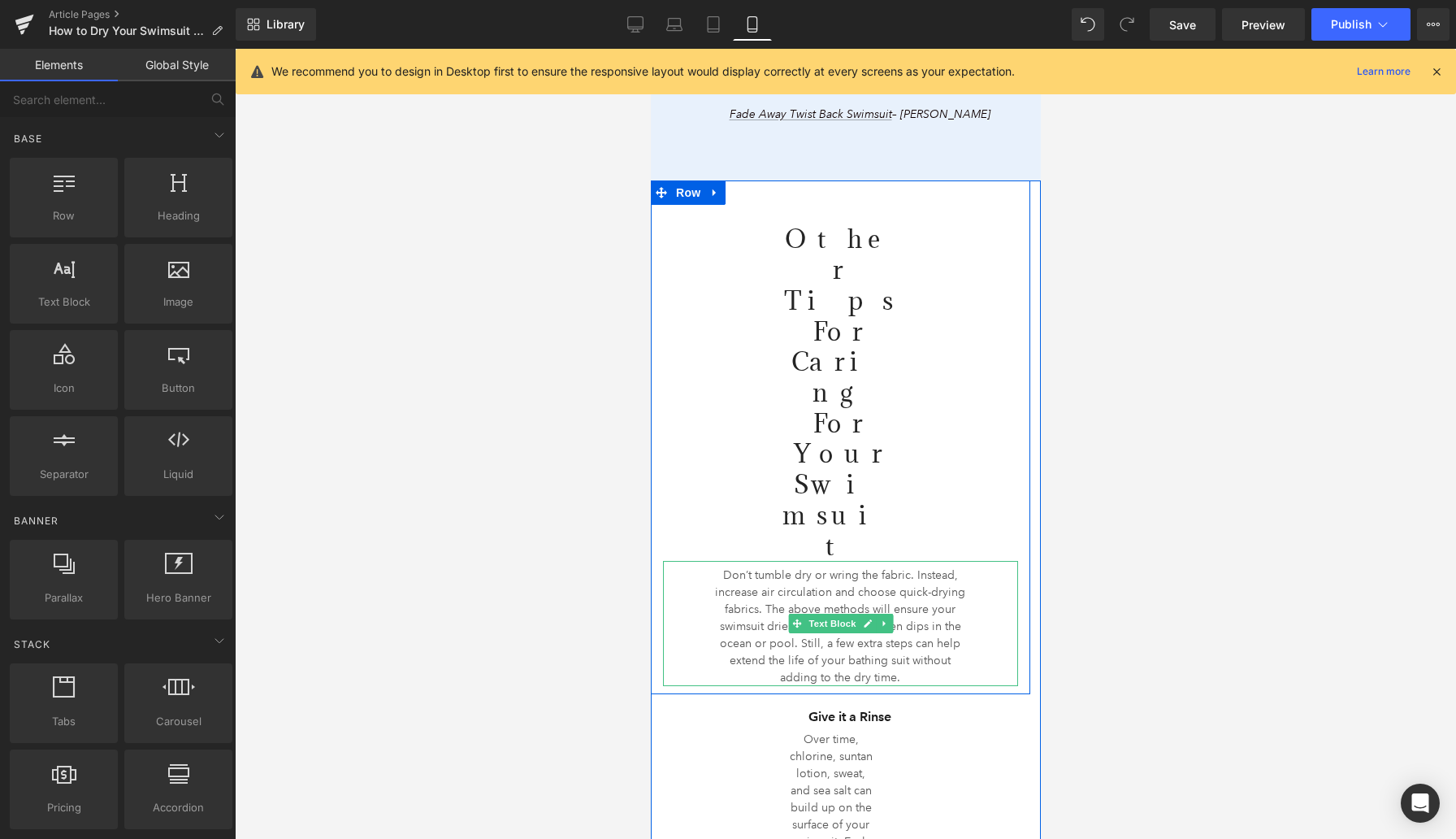
scroll to position [3926, 0]
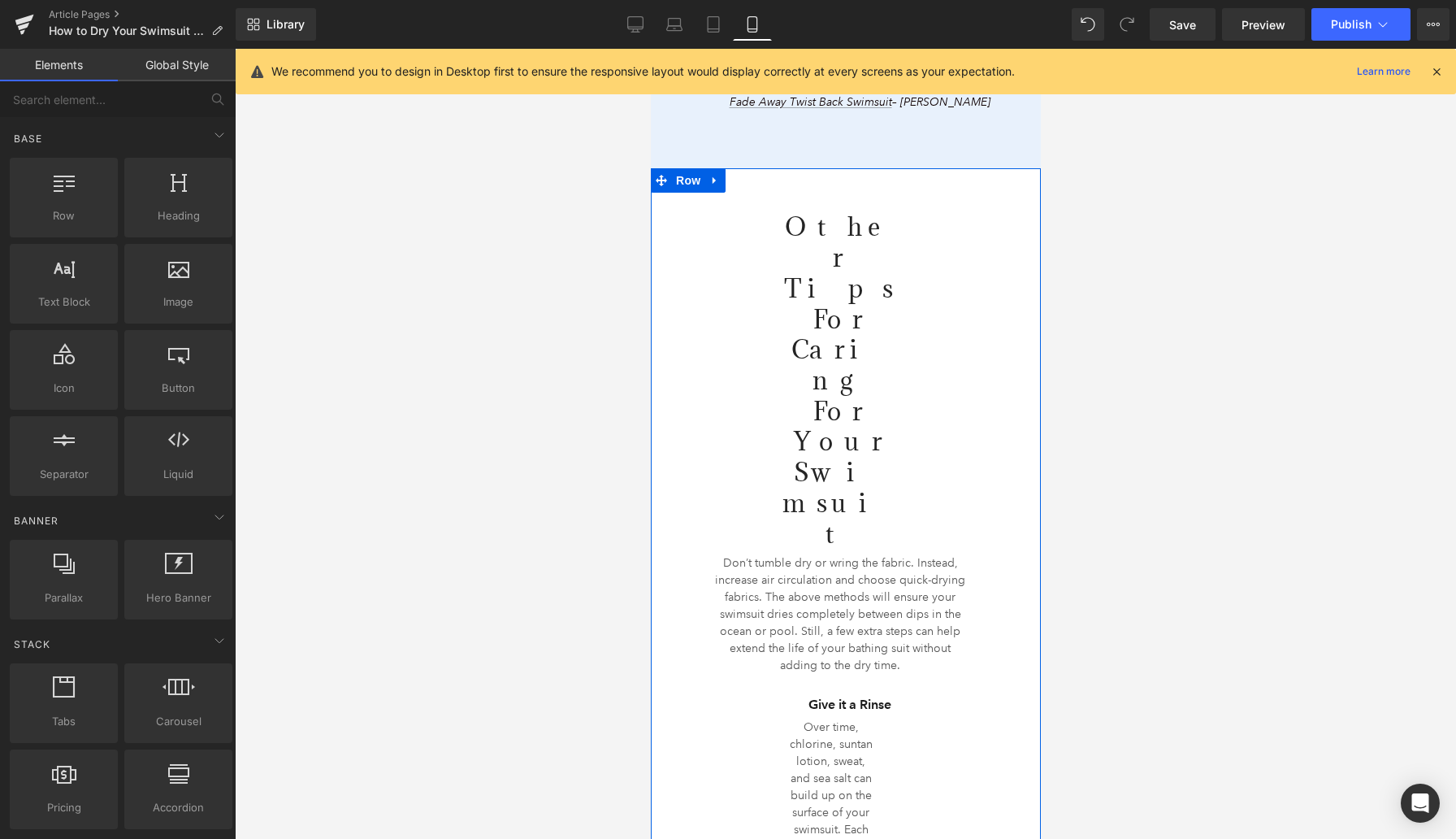
click at [821, 694] on div "Give it a Rinse Heading" at bounding box center [840, 705] width 142 height 23
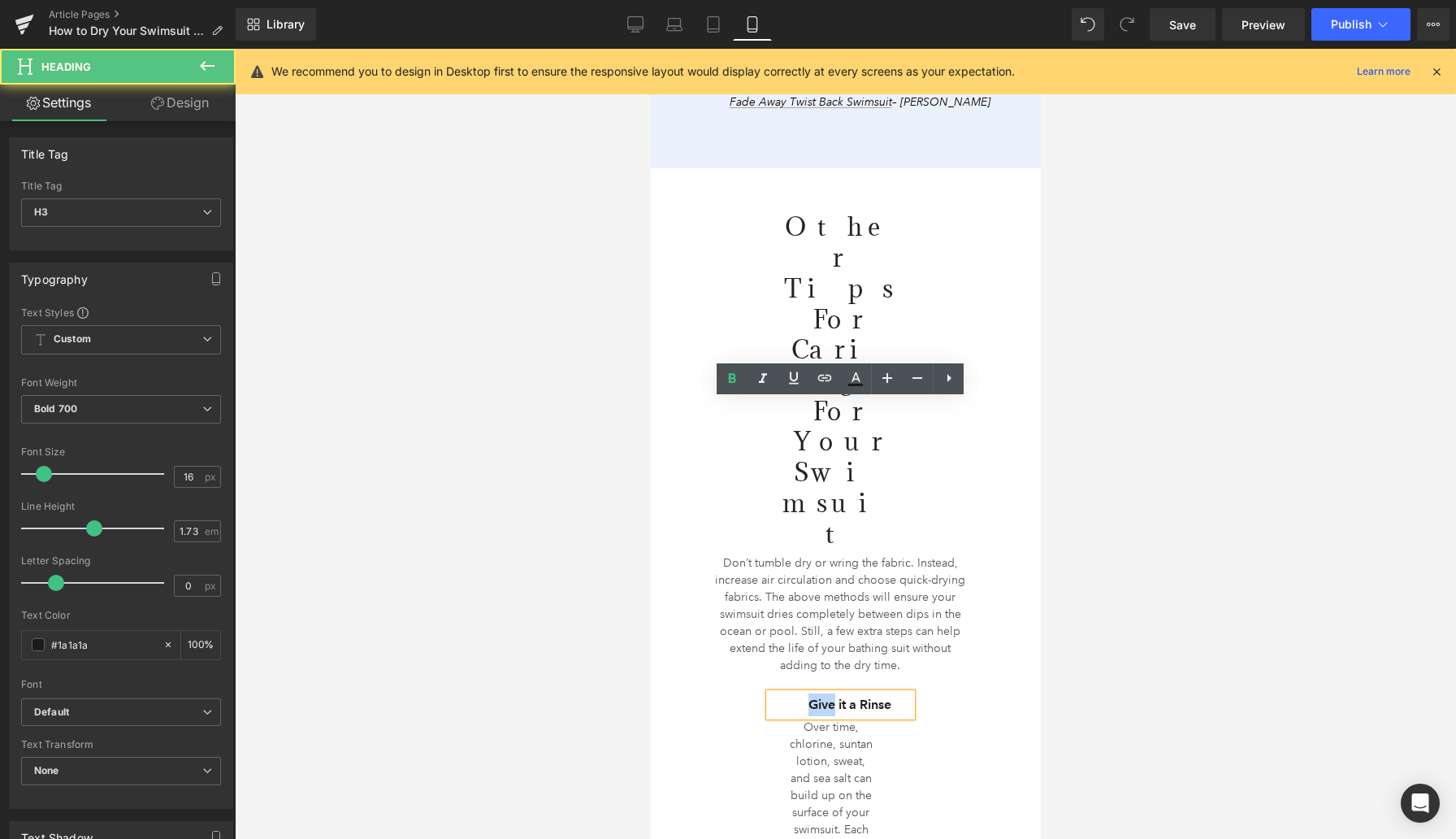
click at [821, 694] on h3 "Give it a Rinse" at bounding box center [849, 705] width 123 height 23
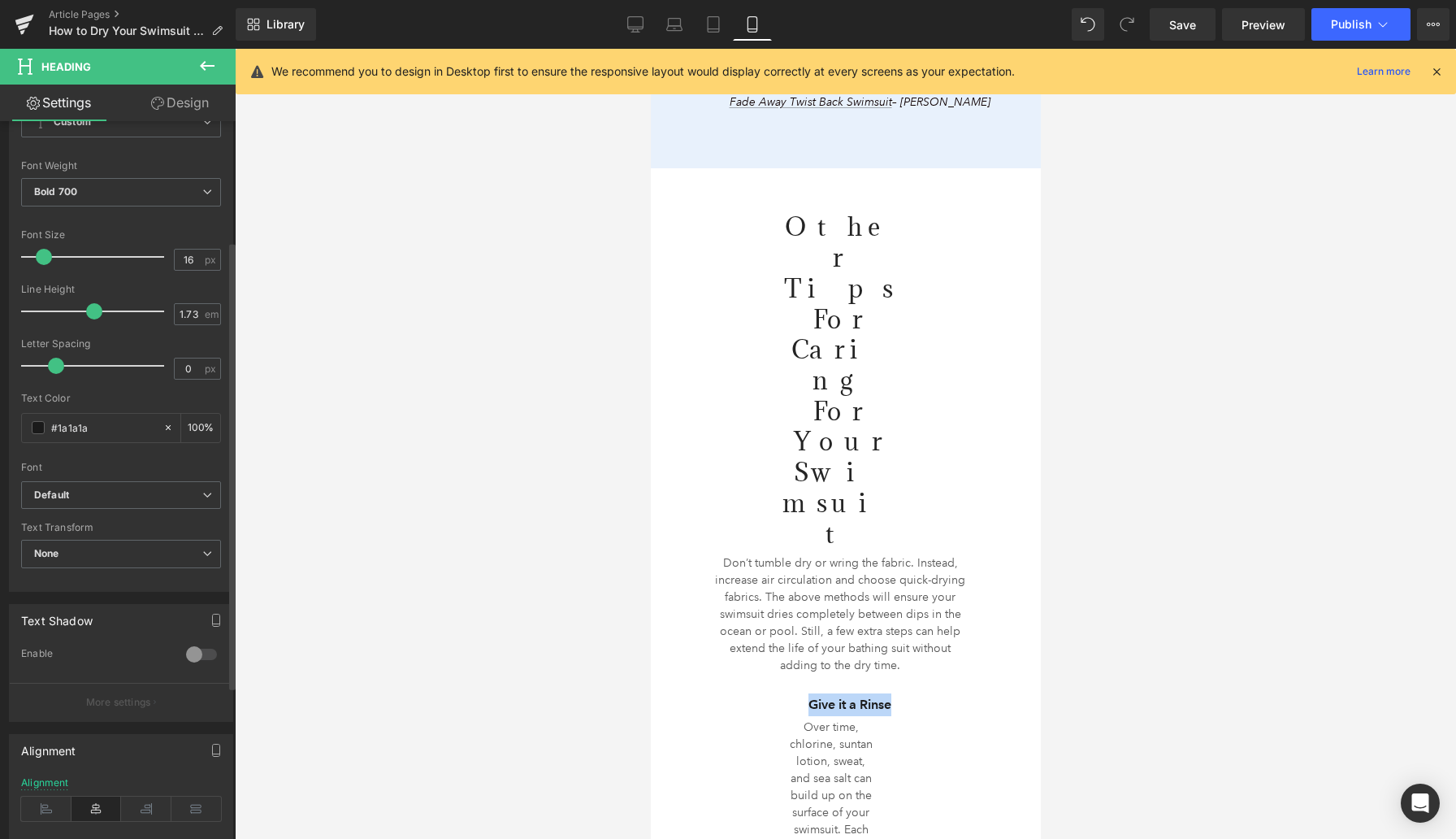
scroll to position [385, 0]
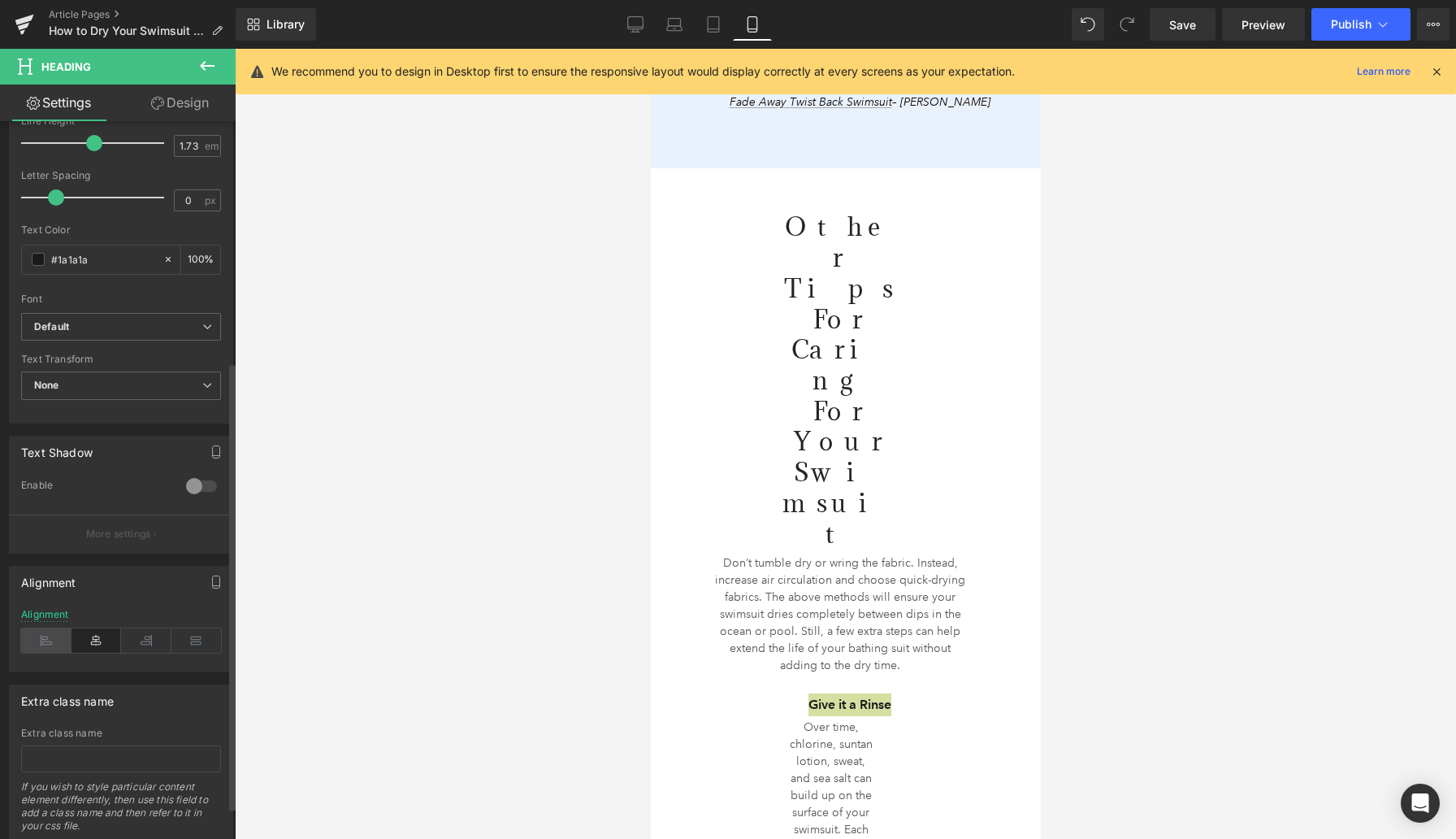
click at [40, 643] on icon at bounding box center [46, 640] width 50 height 24
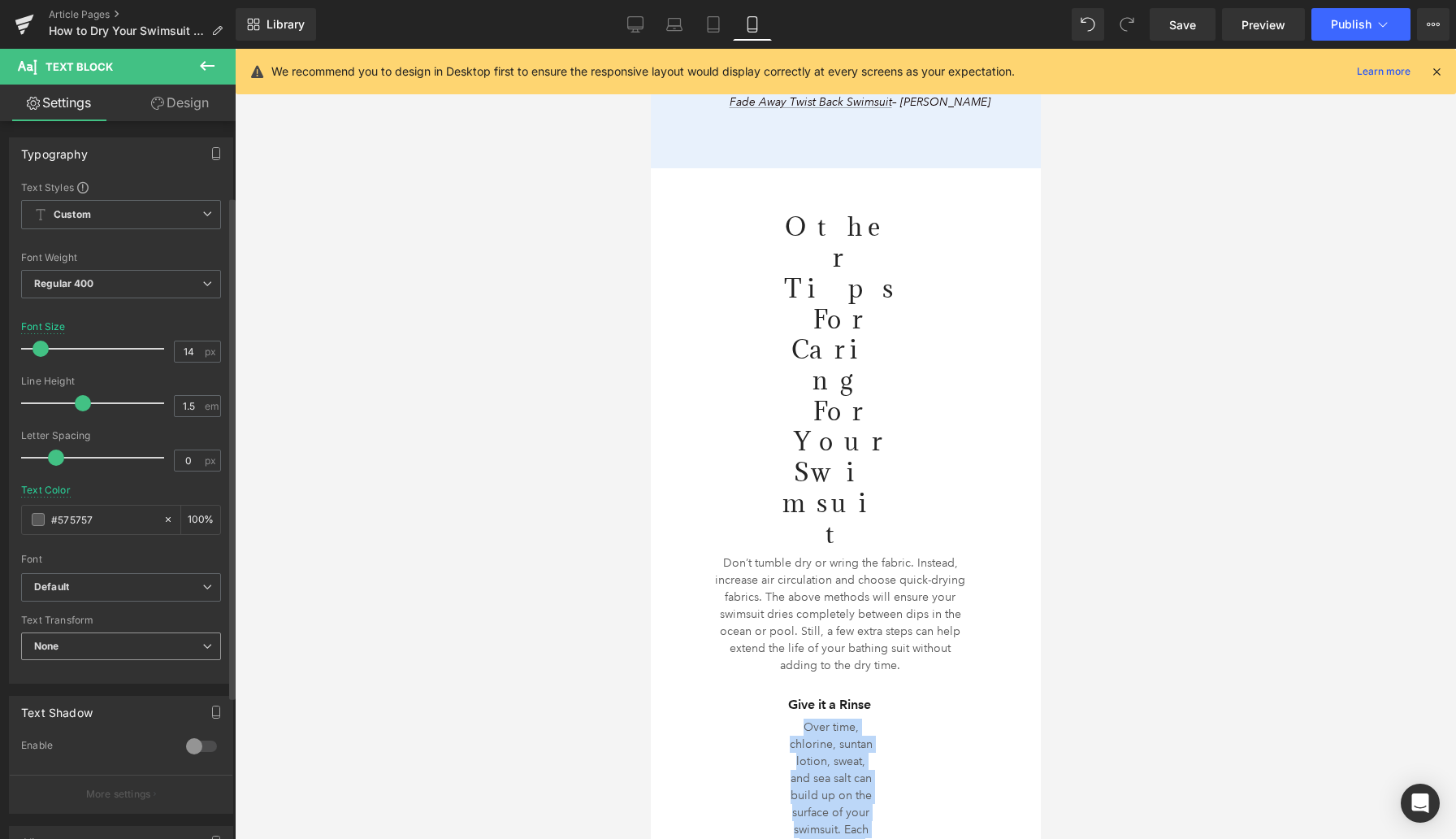
scroll to position [275, 0]
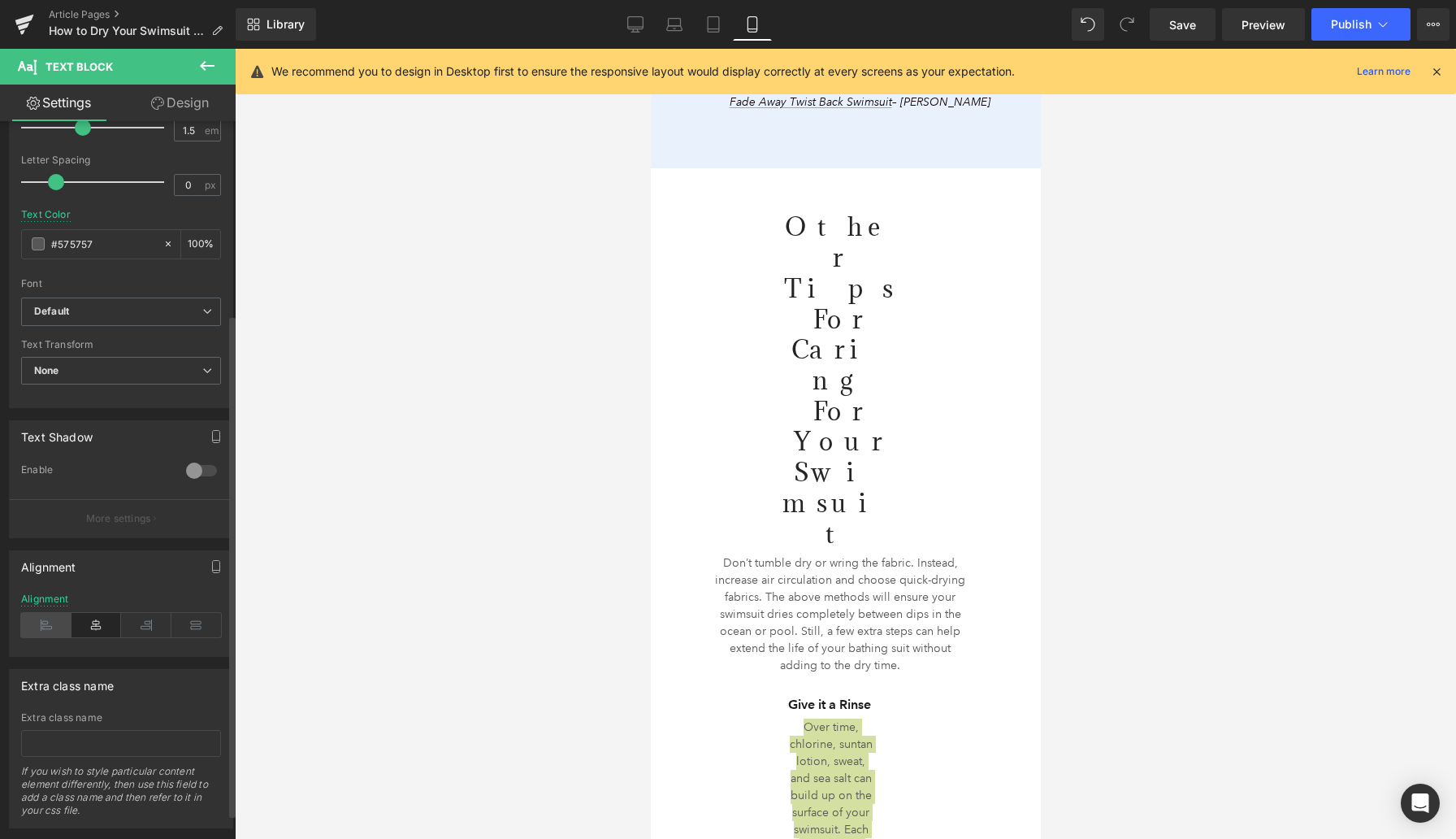
click at [46, 625] on icon at bounding box center [46, 625] width 50 height 24
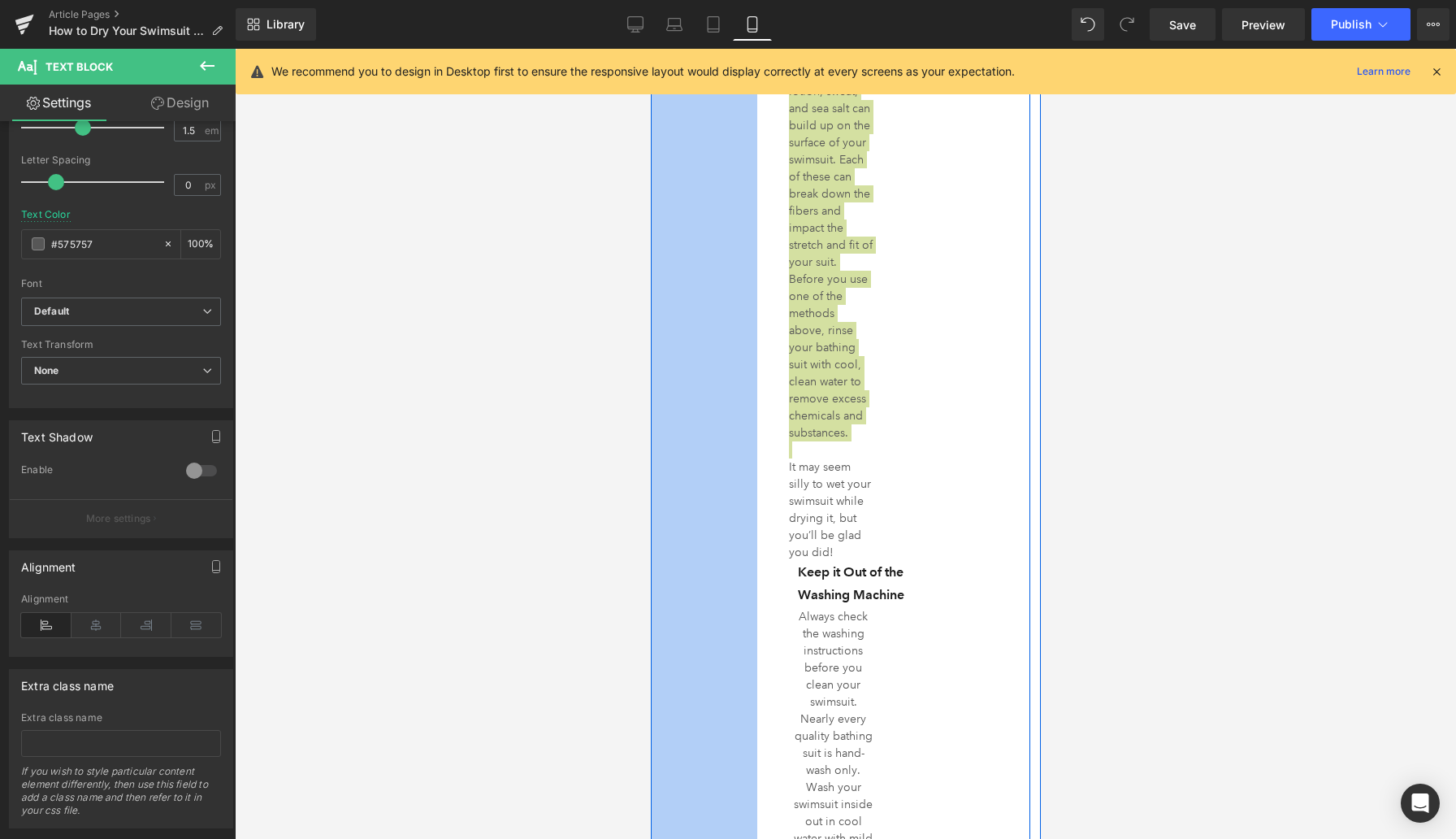
scroll to position [4617, 0]
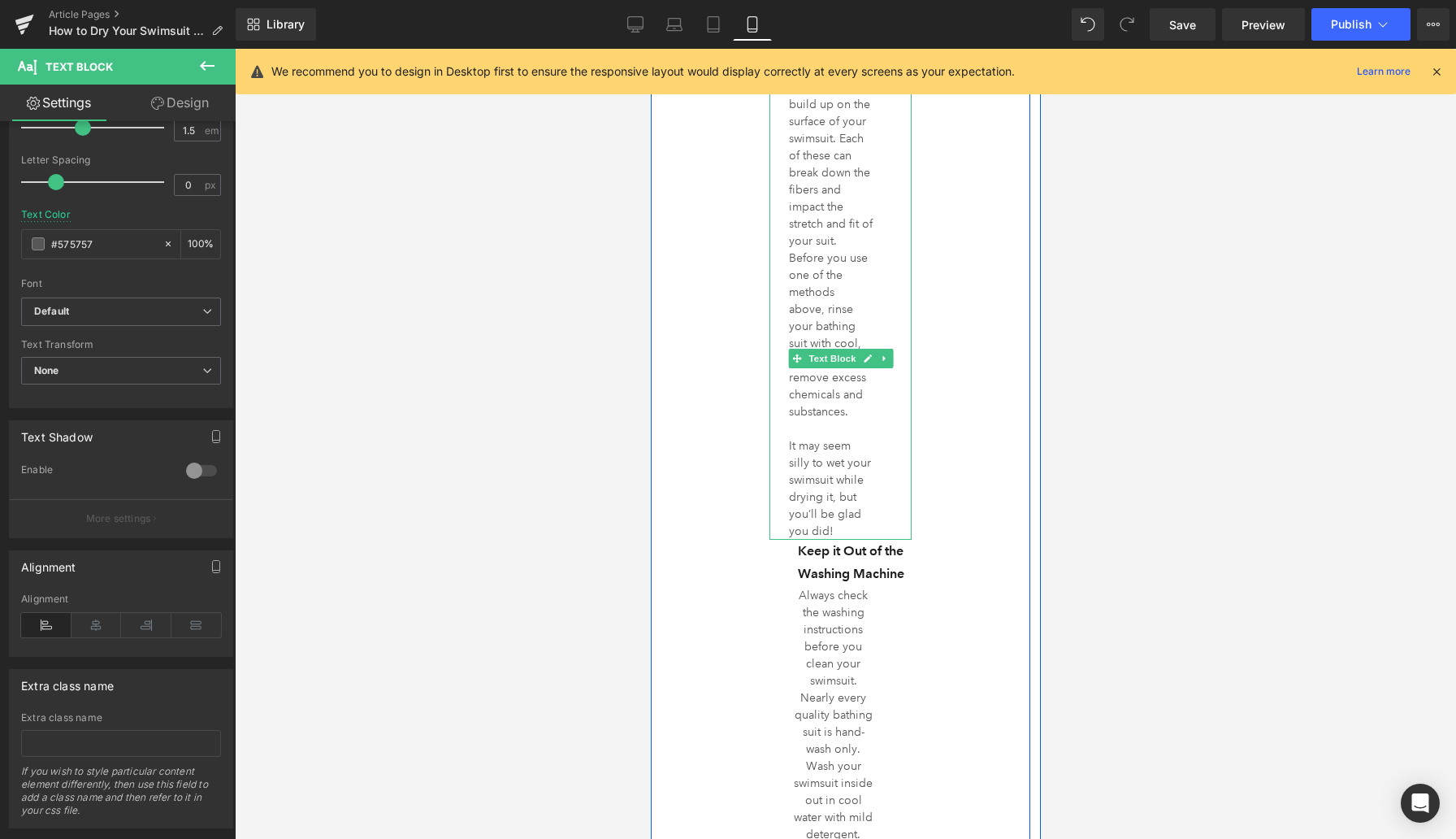
click at [816, 438] on p "It may seem silly to wet your swimsuit while drying it, but you’ll be glad you …" at bounding box center [830, 489] width 84 height 102
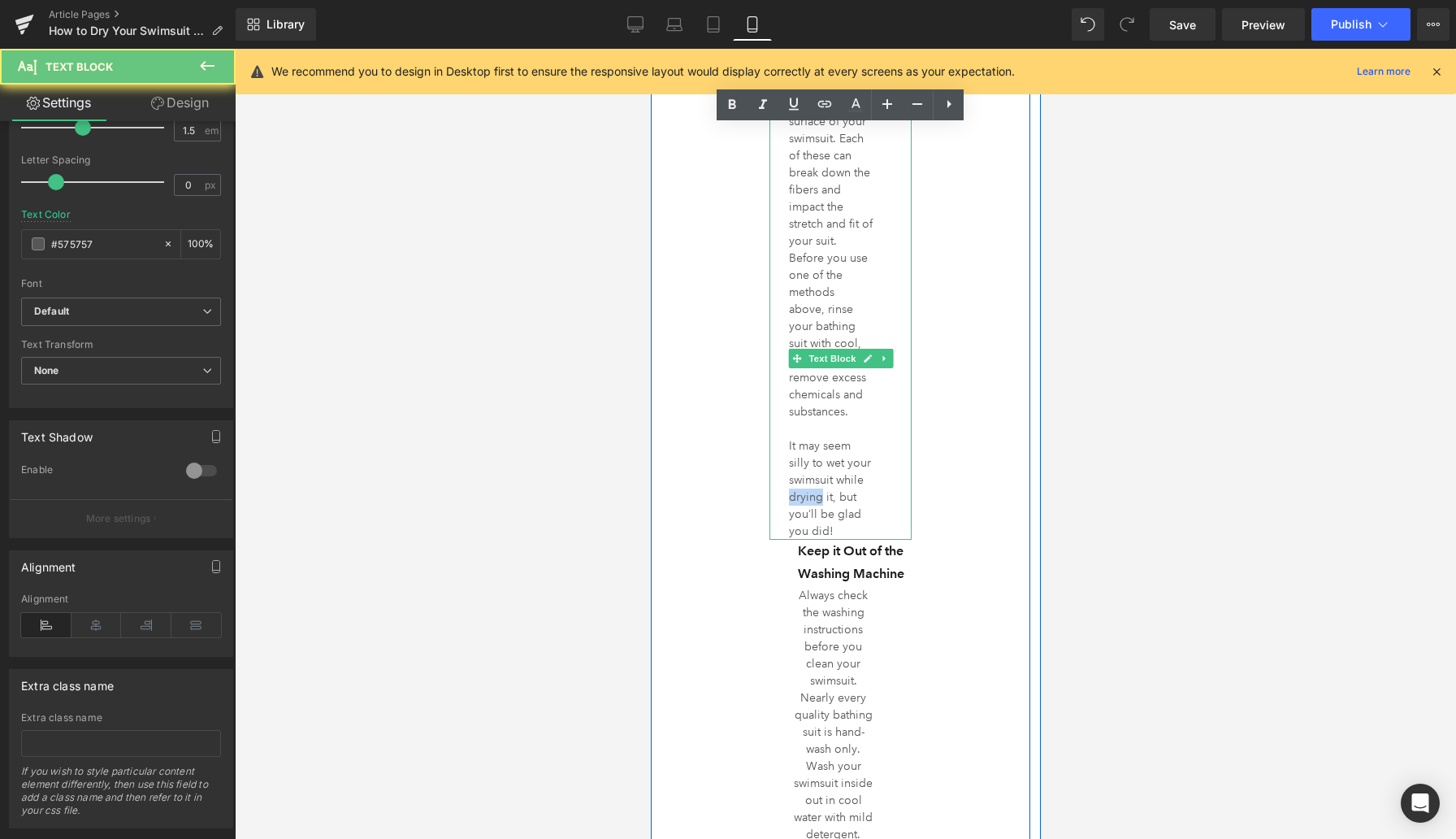
click at [816, 438] on p "It may seem silly to wet your swimsuit while drying it, but you’ll be glad you …" at bounding box center [830, 489] width 84 height 102
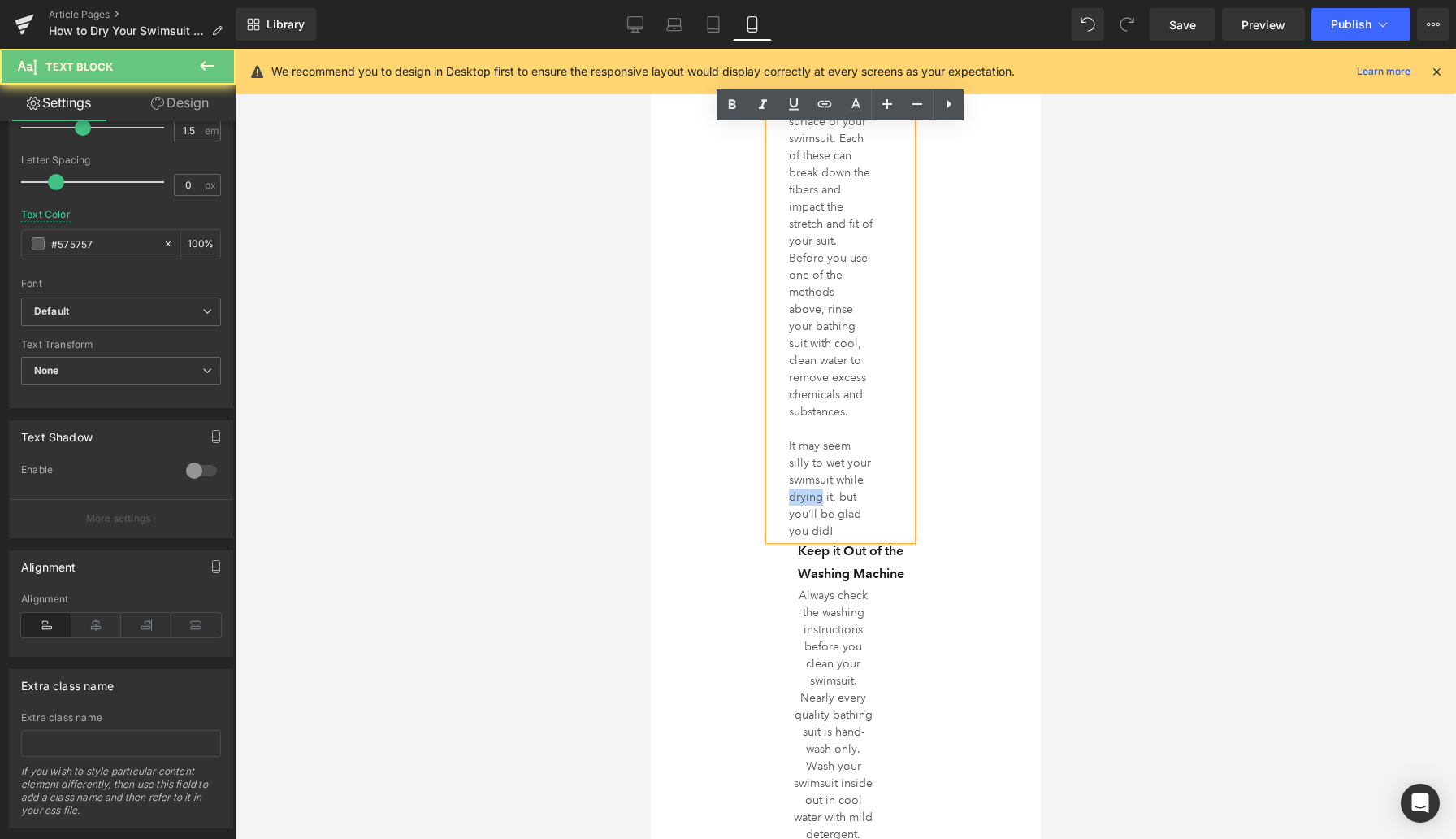
click at [816, 438] on p "It may seem silly to wet your swimsuit while drying it, but you’ll be glad you …" at bounding box center [830, 489] width 84 height 102
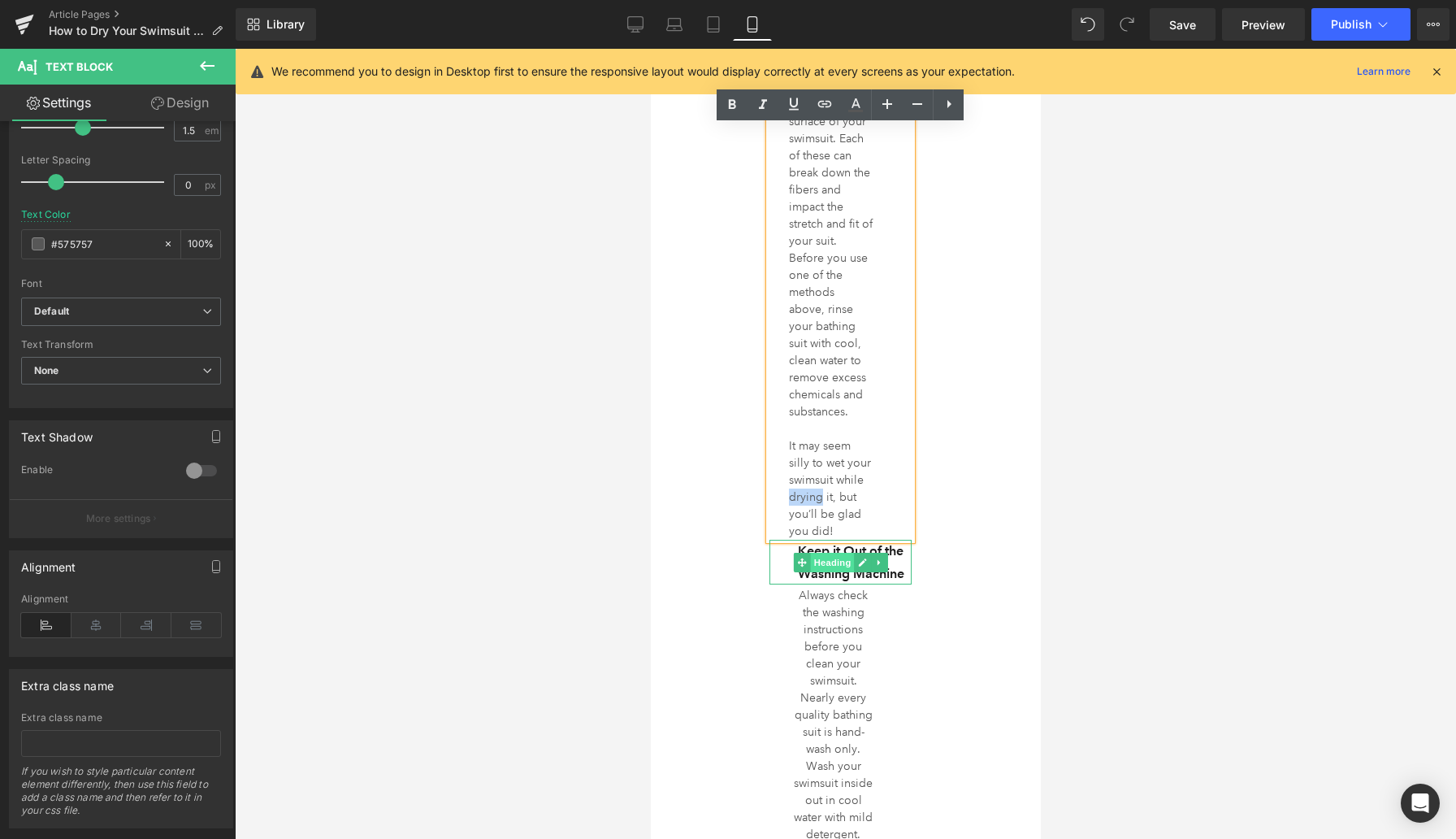
click at [821, 553] on span "Heading" at bounding box center [831, 562] width 44 height 19
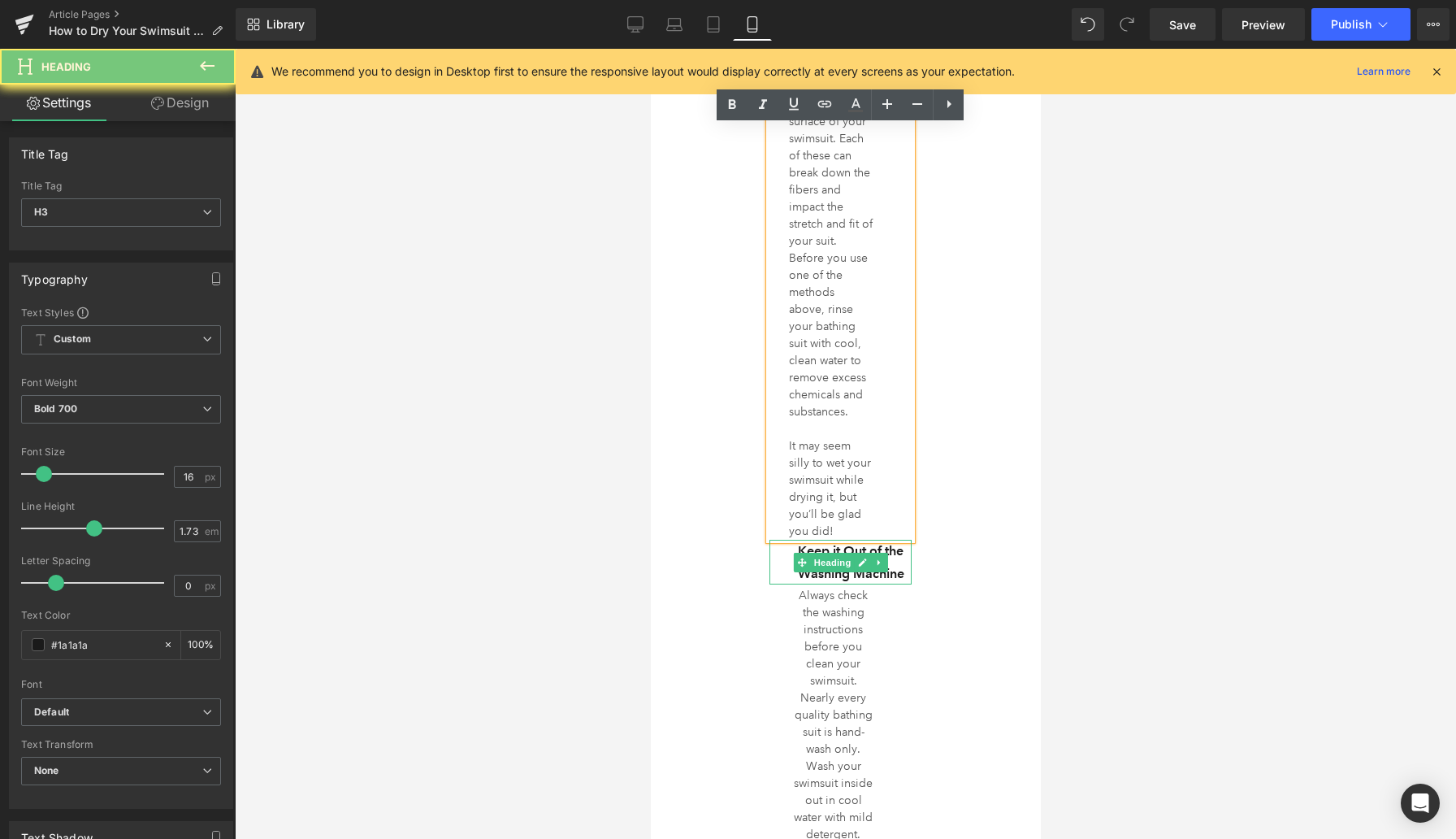
click at [813, 540] on h3 "Keep it Out of the Washing Machine" at bounding box center [850, 562] width 122 height 45
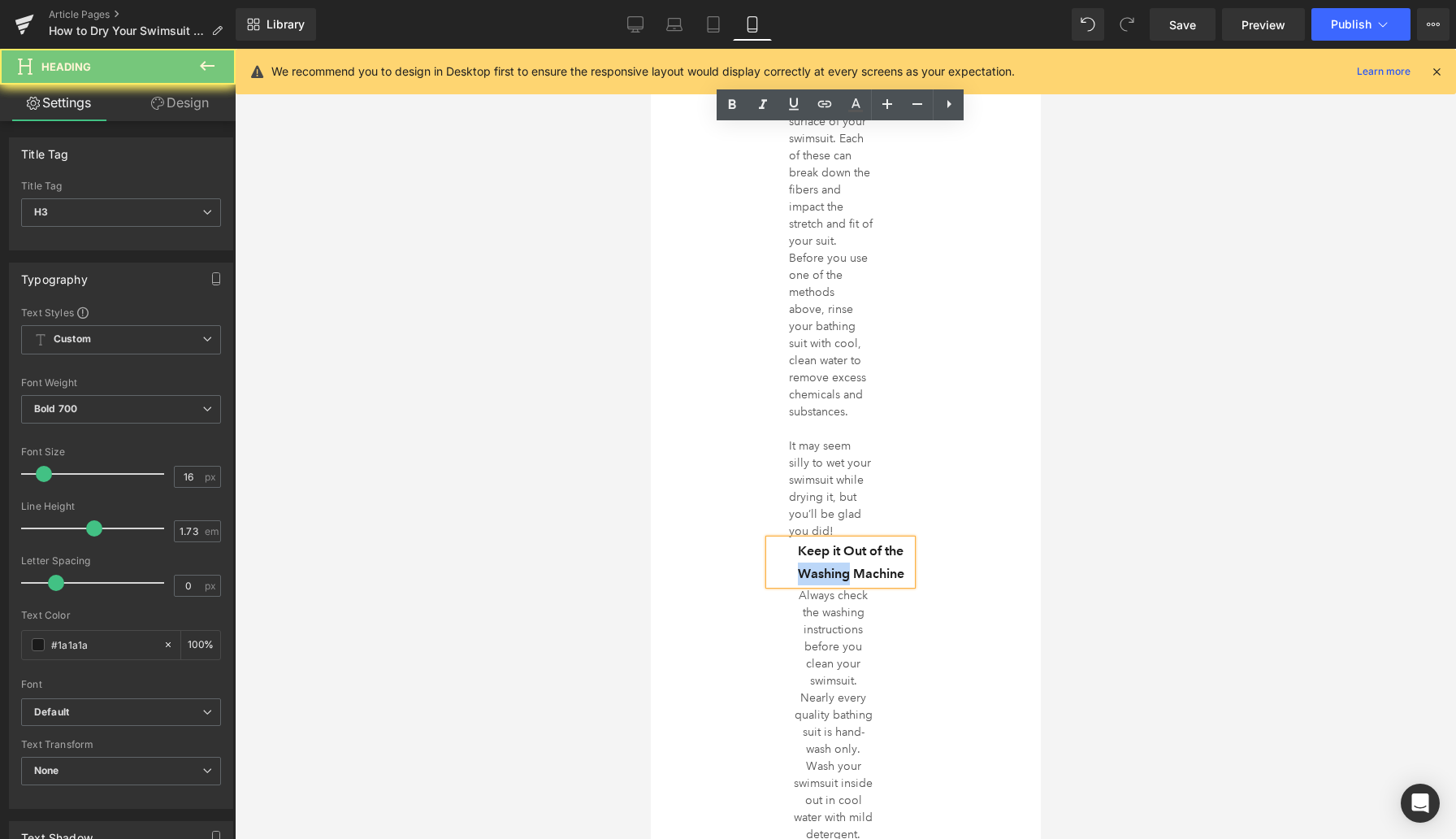
click at [813, 540] on h3 "Keep it Out of the Washing Machine" at bounding box center [850, 562] width 122 height 45
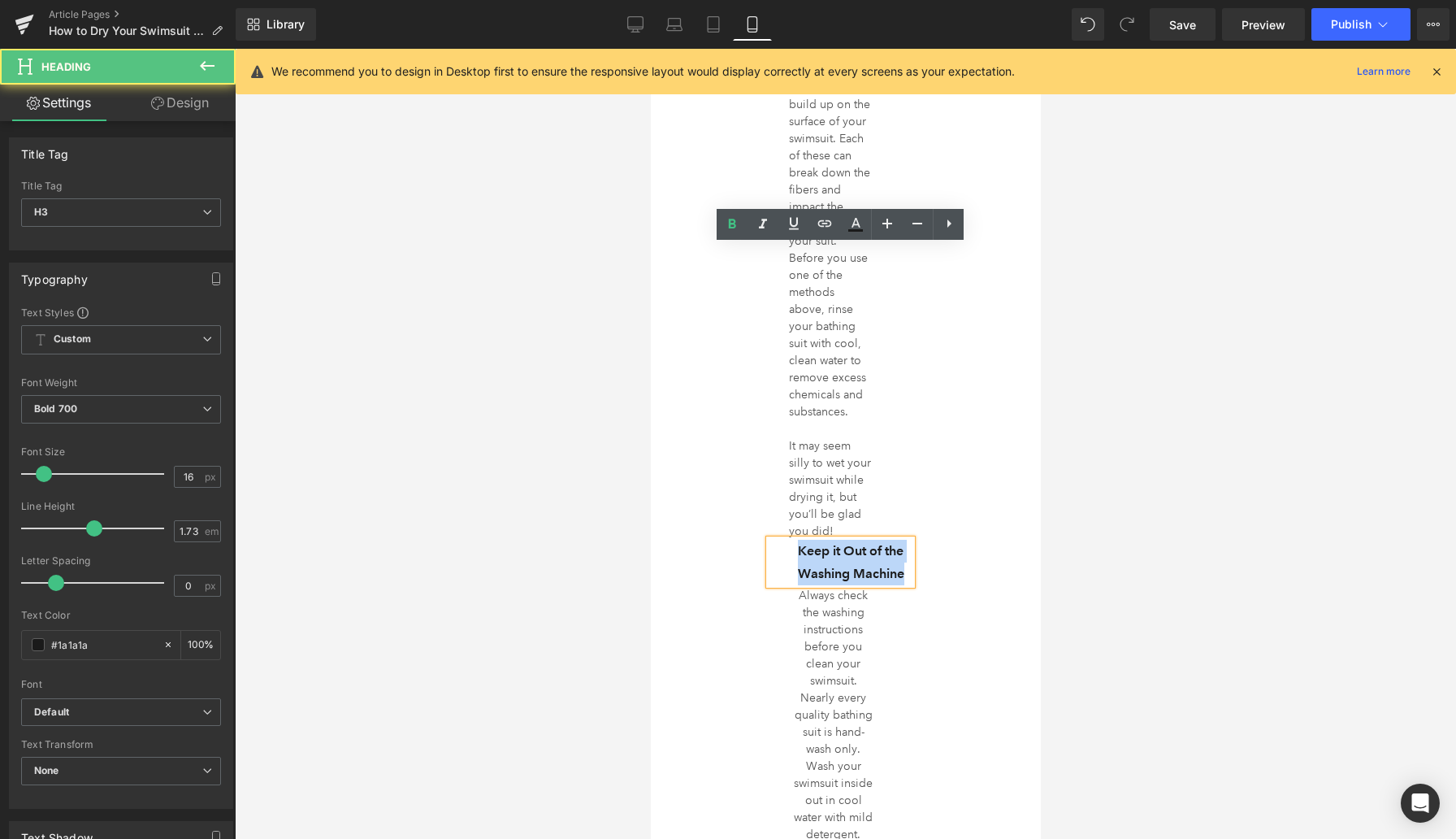
click at [813, 540] on h3 "Keep it Out of the Washing Machine" at bounding box center [850, 562] width 122 height 45
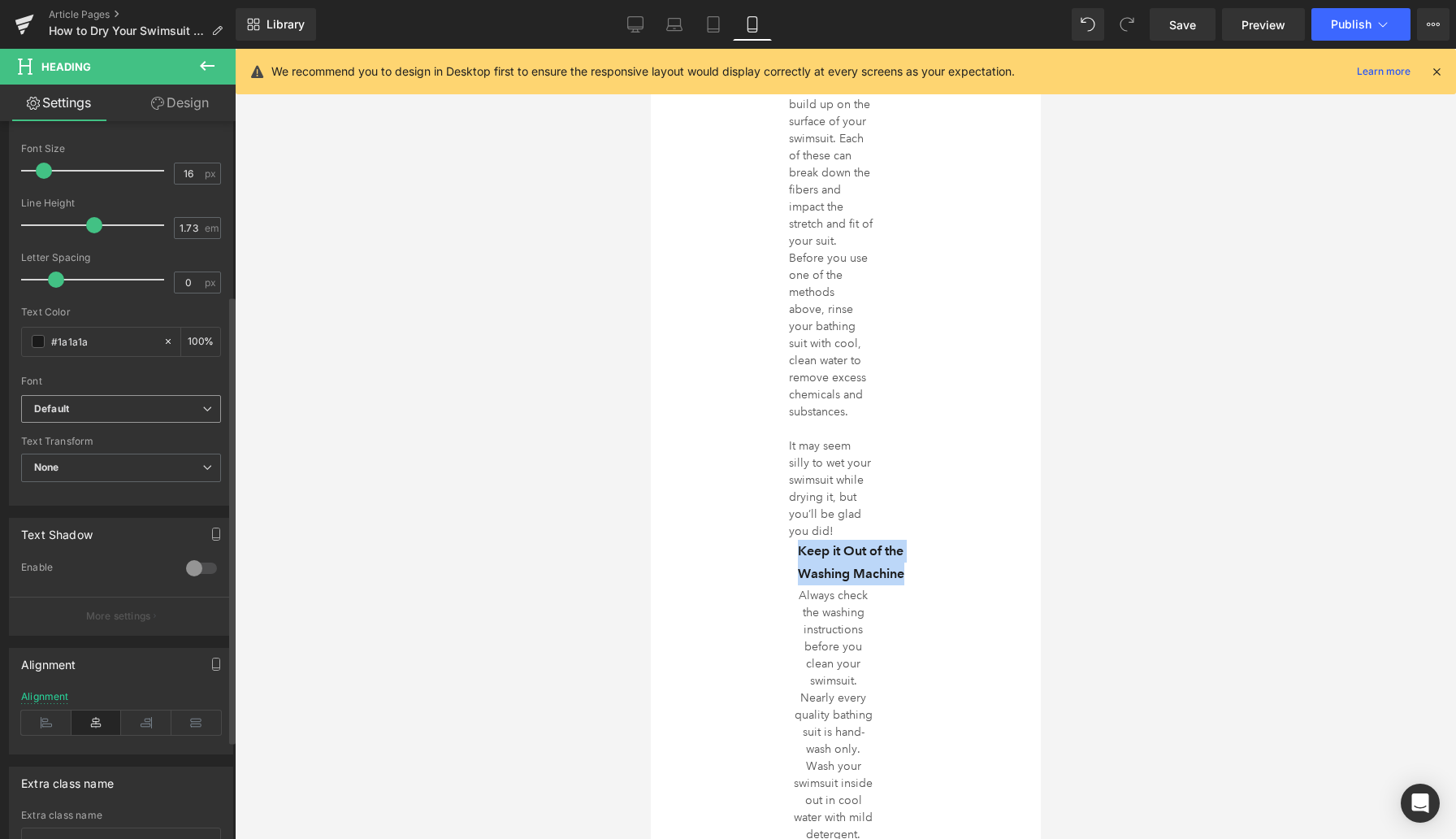
scroll to position [327, 0]
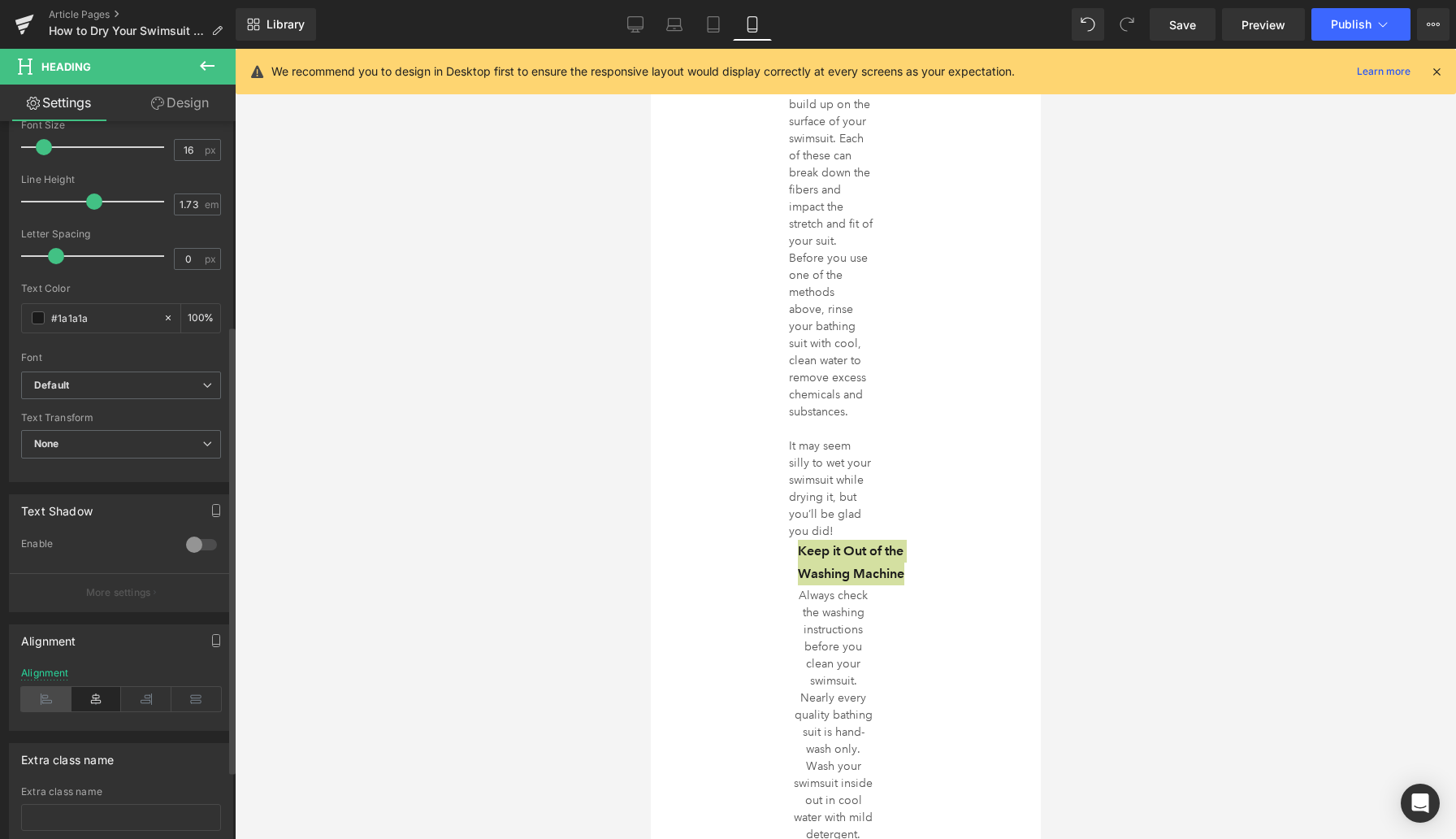
click at [45, 702] on icon at bounding box center [46, 699] width 50 height 24
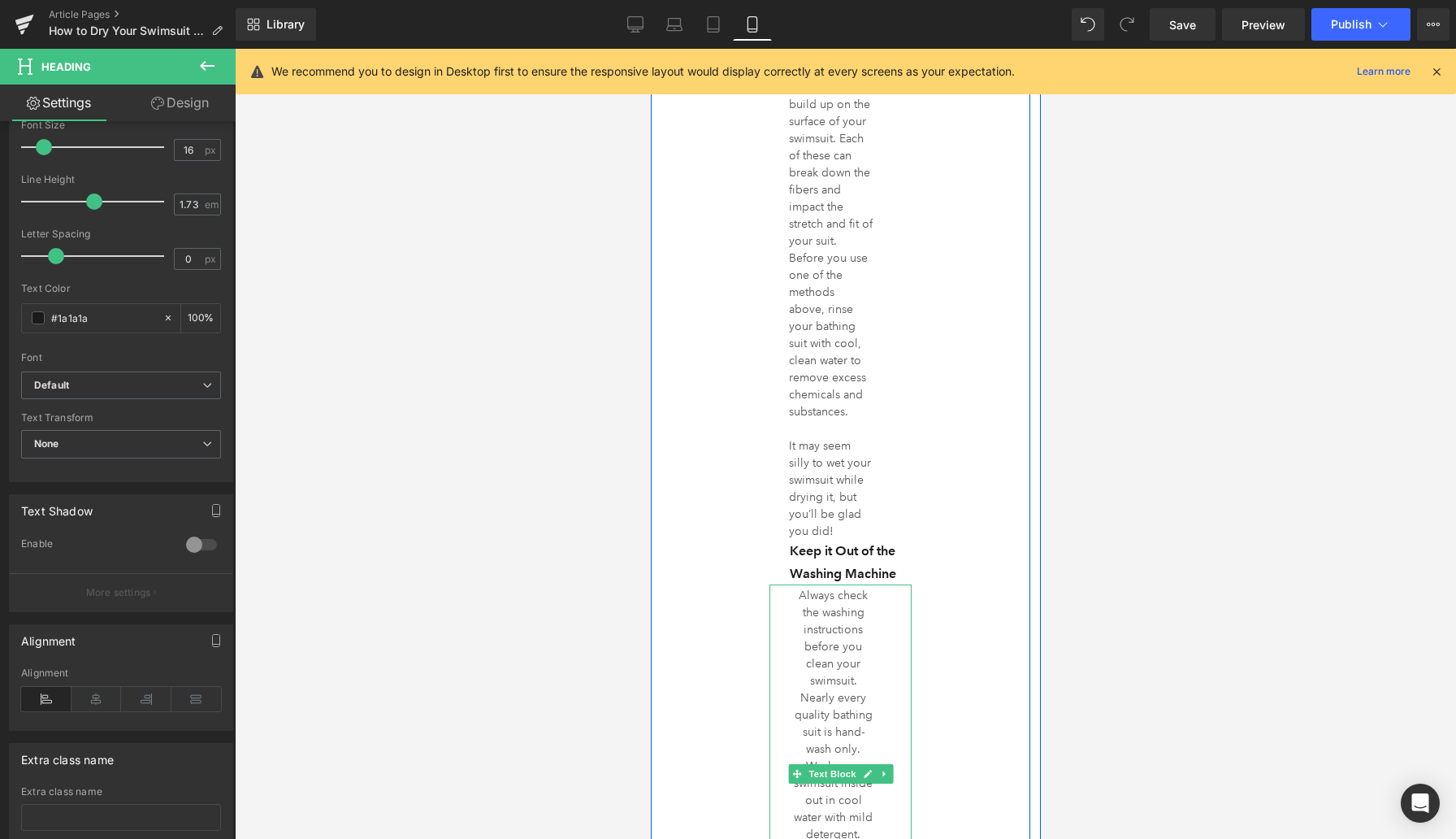
click at [835, 587] on p "Always check the washing instructions before you clean your swimsuit. Nearly ev…" at bounding box center [833, 766] width 79 height 359
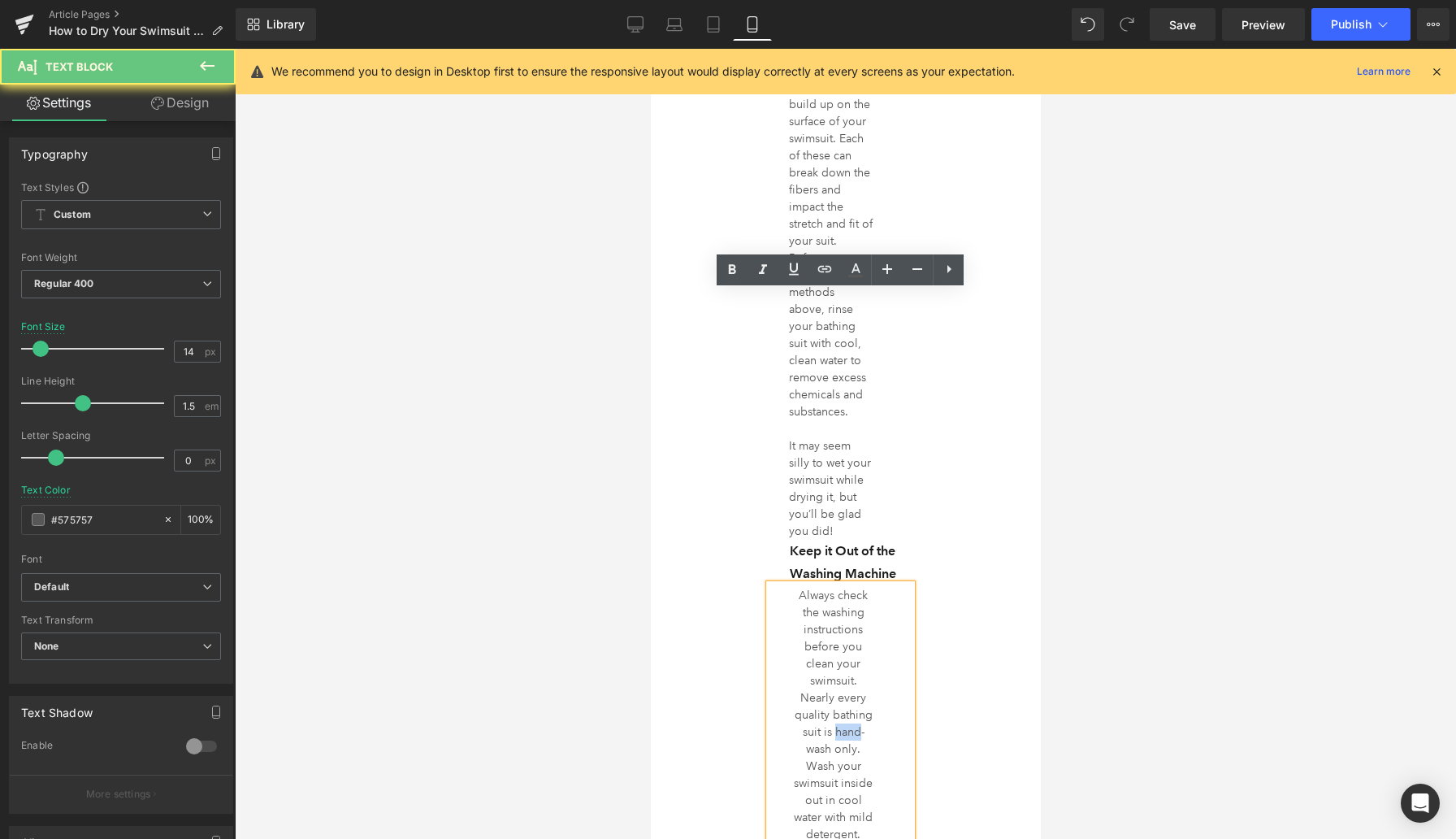
click at [835, 587] on p "Always check the washing instructions before you clean your swimsuit. Nearly ev…" at bounding box center [833, 766] width 79 height 359
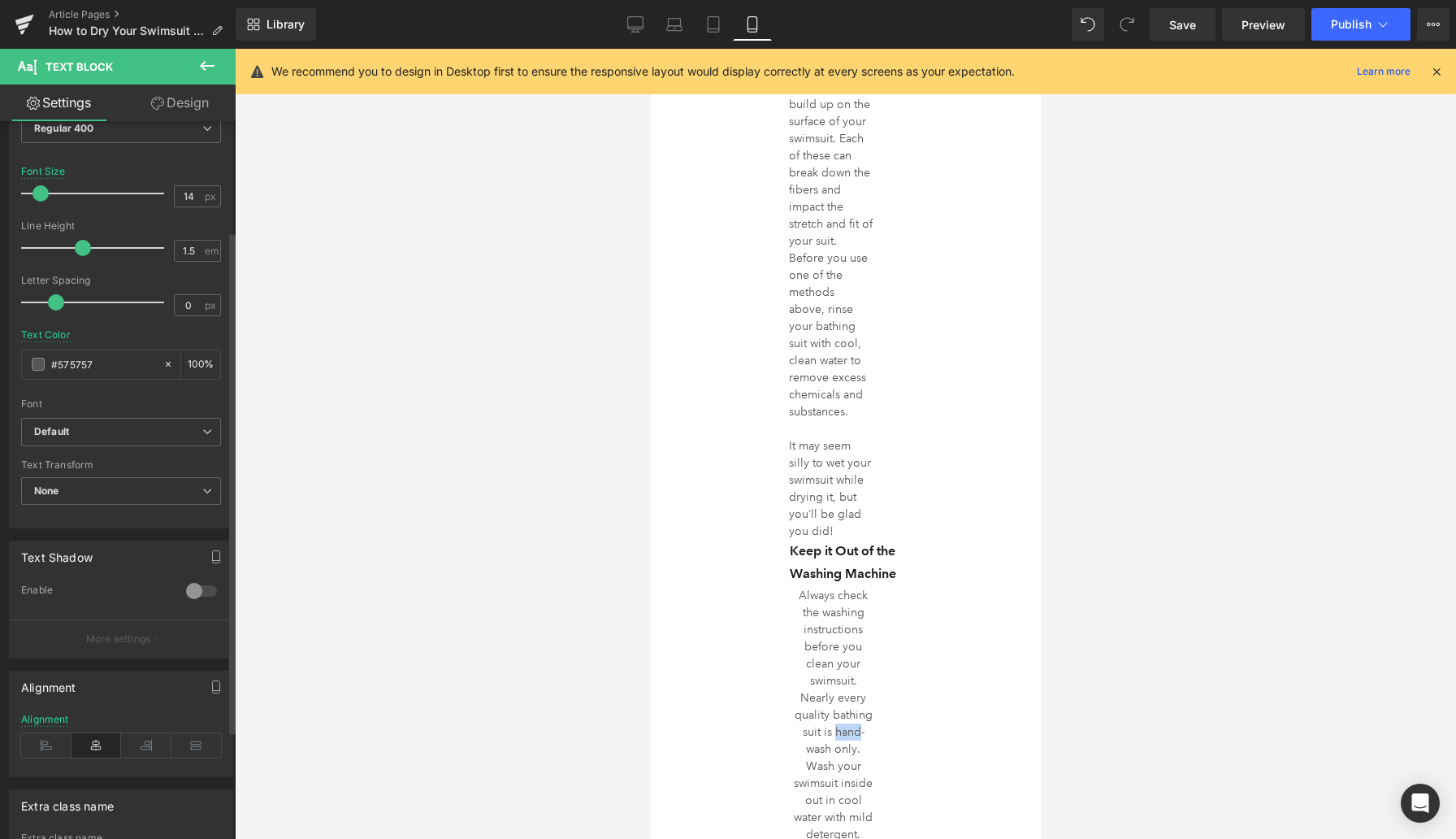
scroll to position [157, 0]
click at [44, 750] on icon at bounding box center [46, 743] width 50 height 24
click at [532, 553] on div at bounding box center [846, 443] width 1222 height 790
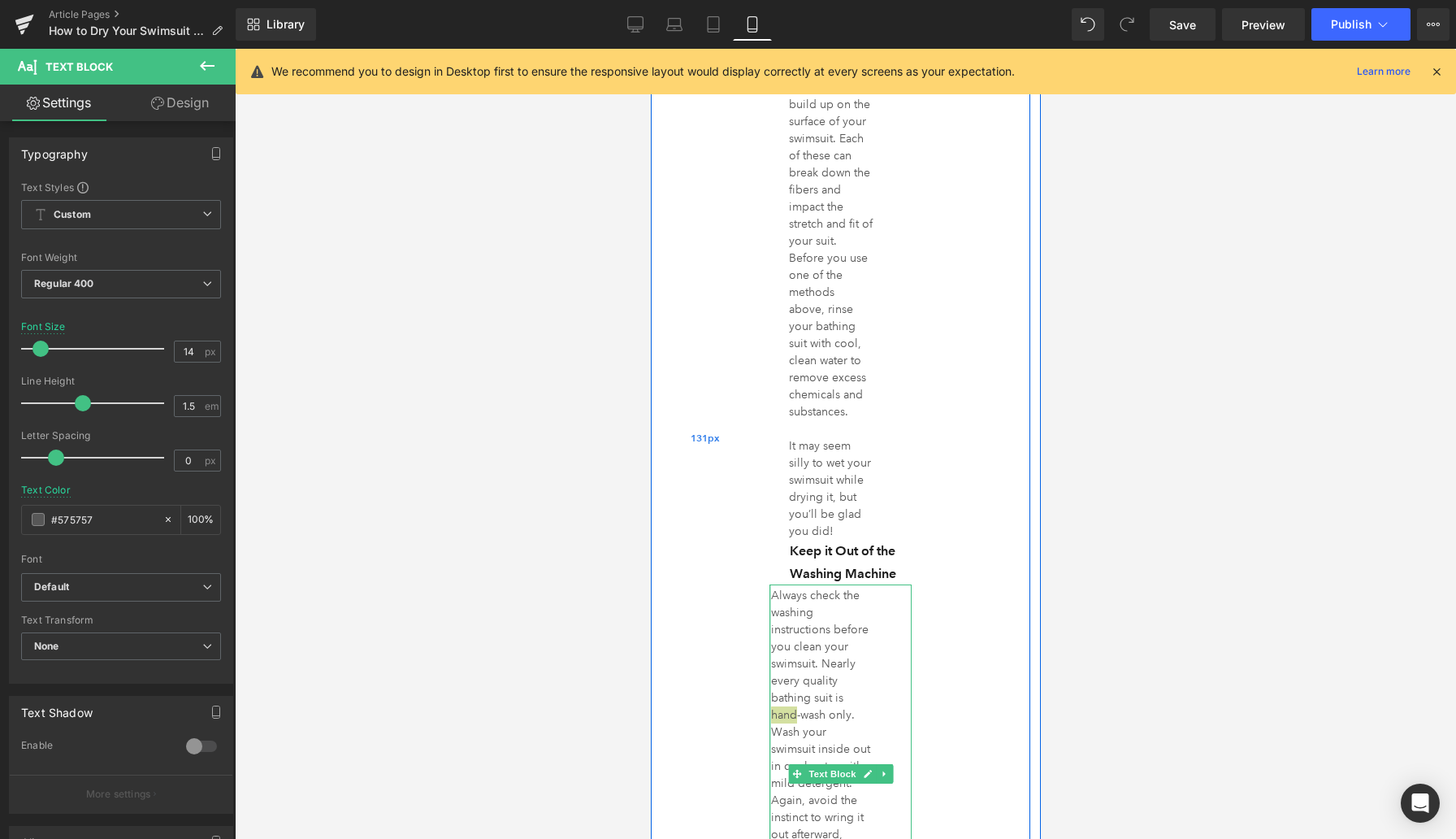
drag, startPoint x: 770, startPoint y: 501, endPoint x: 746, endPoint y: 499, distance: 24.1
click at [746, 499] on div "Give it a Rinse Heading Over time, chlorine, suntan lotion, sweat, and sea salt…" at bounding box center [840, 438] width 380 height 894
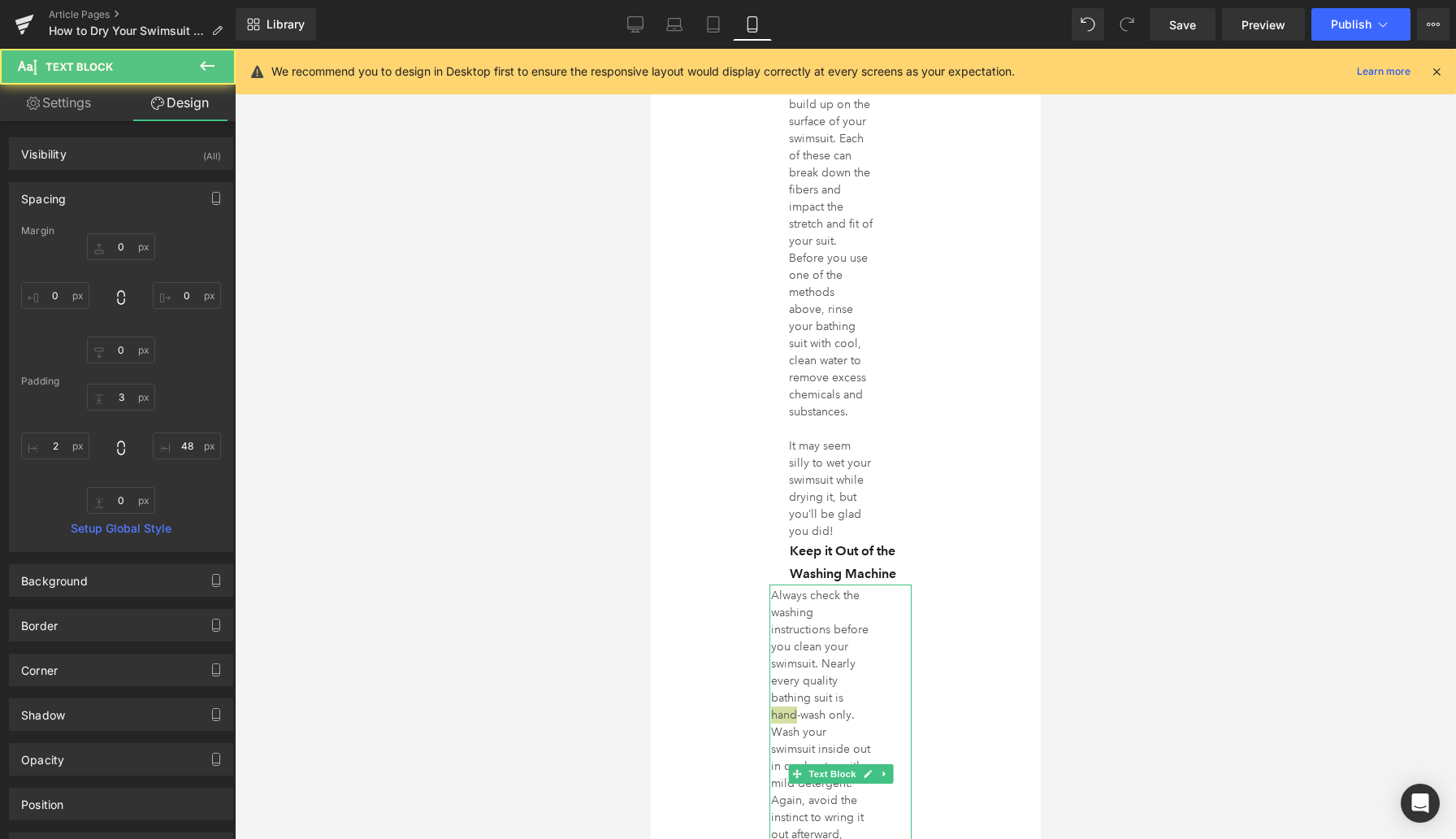
click at [568, 501] on div at bounding box center [846, 443] width 1222 height 790
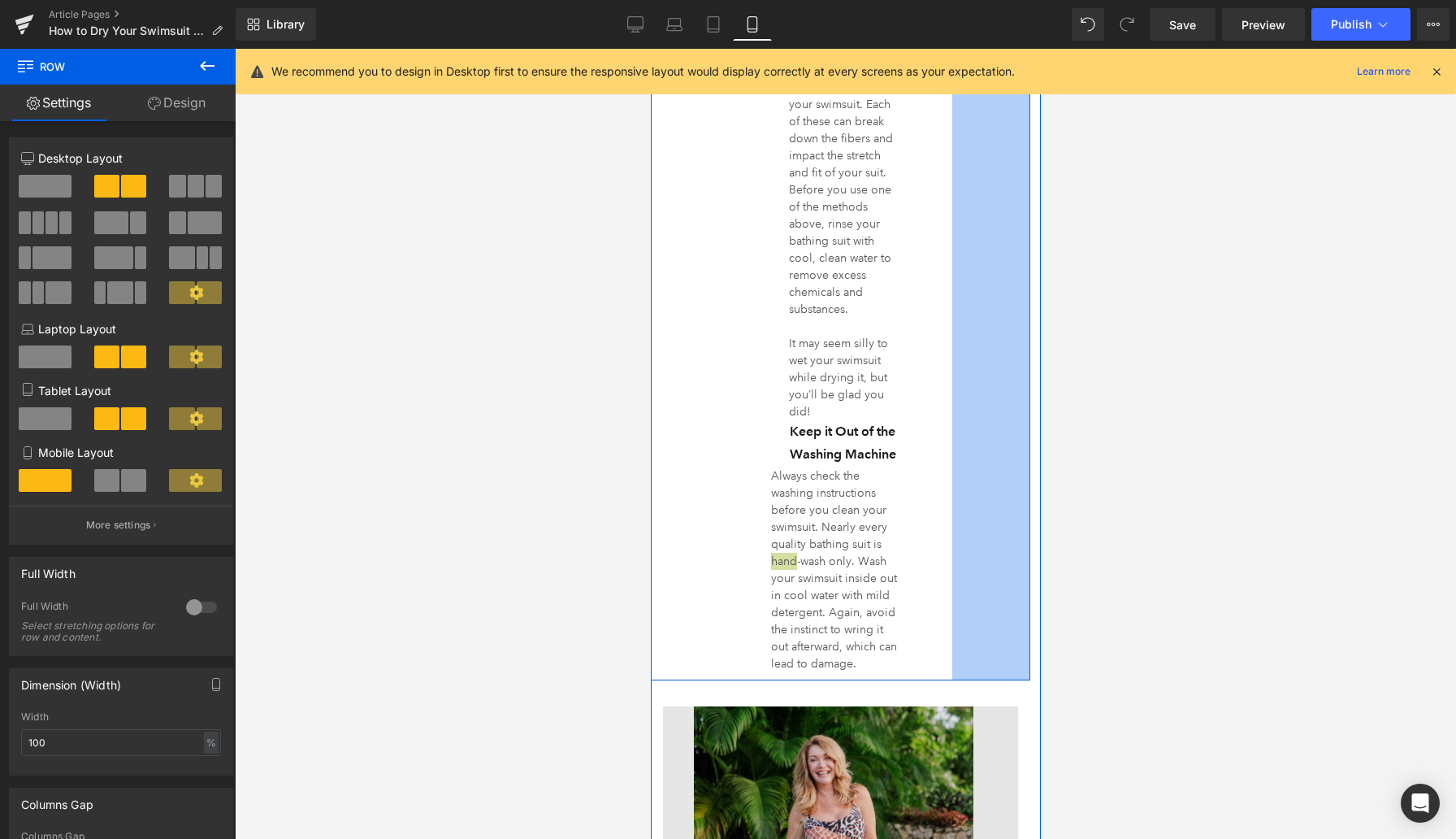
drag, startPoint x: 930, startPoint y: 464, endPoint x: 958, endPoint y: 462, distance: 28.1
click at [958, 462] on div "Other Tips for Caring For Your Swimsuit Heading 142px 142px Don’t tumble dry or…" at bounding box center [840, 286] width 380 height 1617
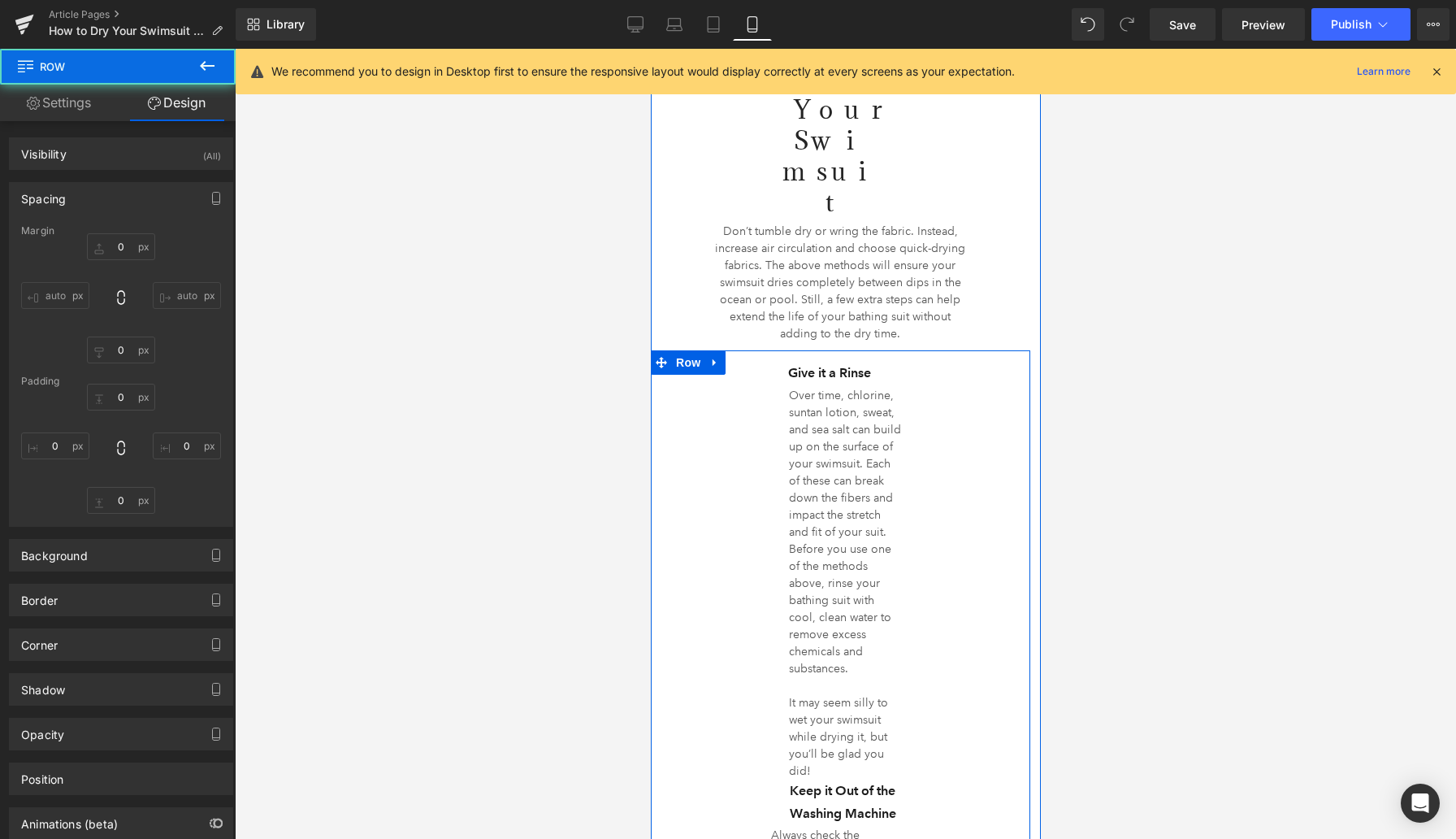
type input "0"
type input "14"
type input "96"
type input "10"
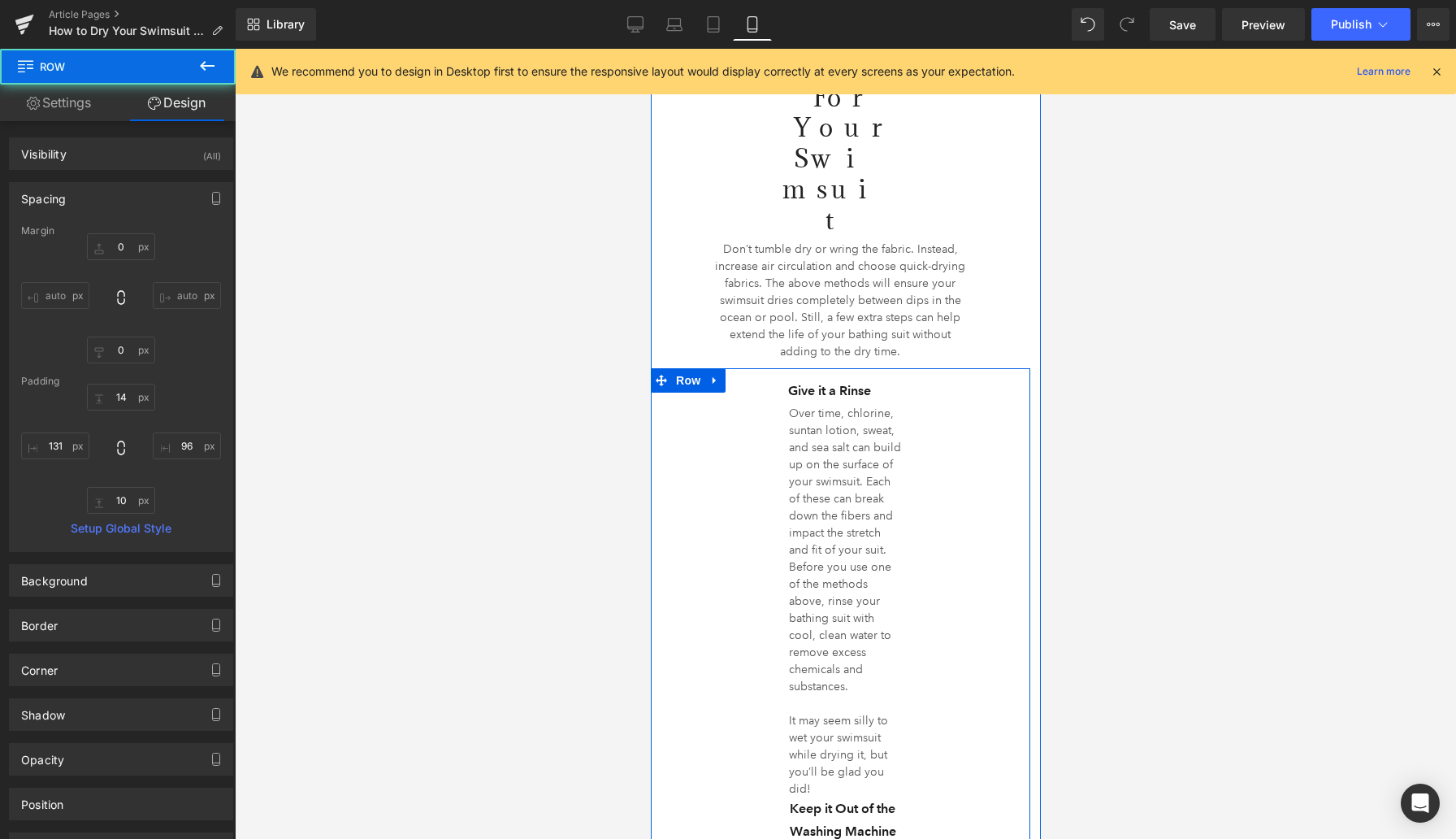
scroll to position [4240, 0]
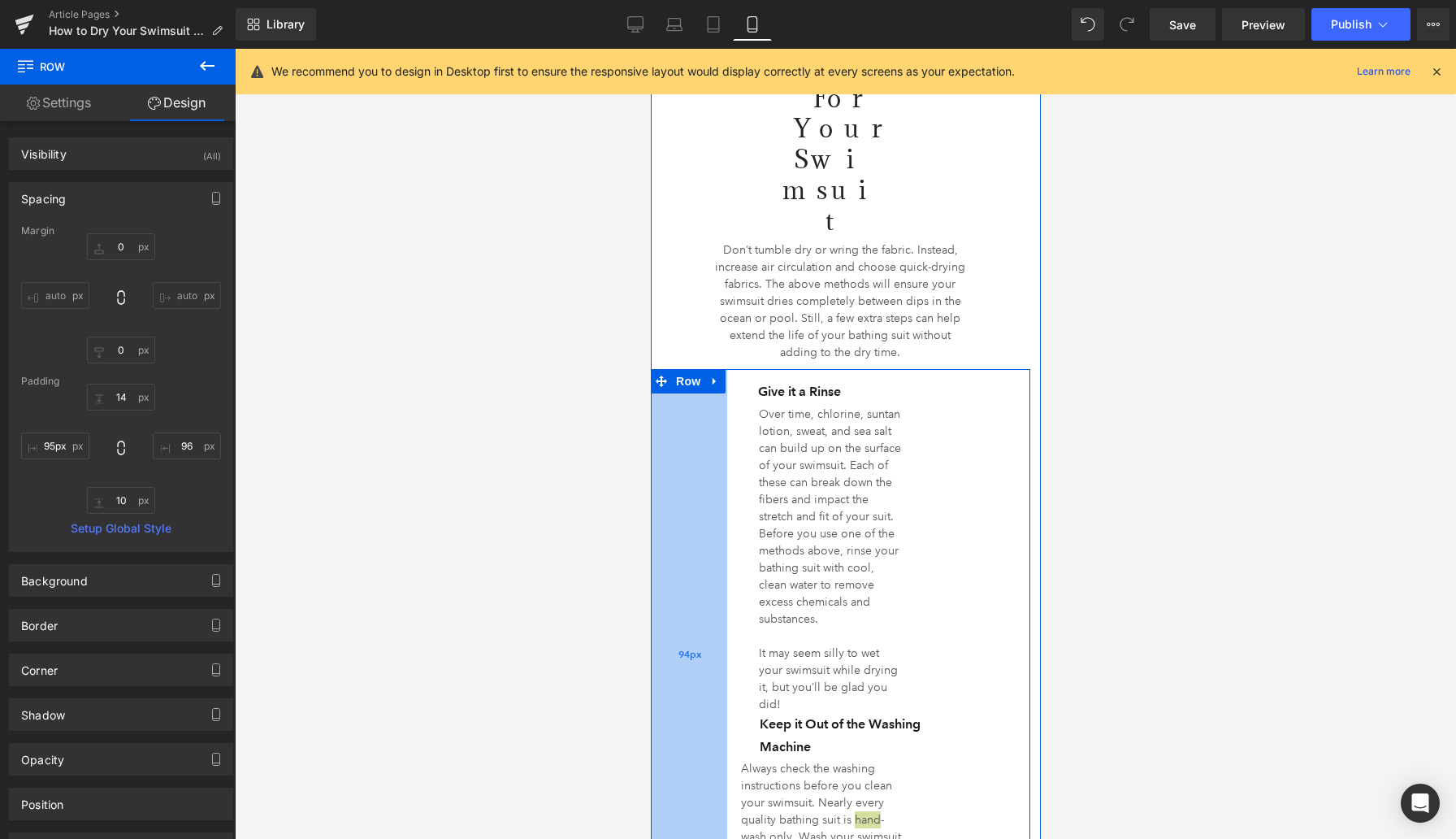
type input "96px"
drag, startPoint x: 732, startPoint y: 475, endPoint x: 704, endPoint y: 471, distance: 28.3
click at [704, 471] on div "96px" at bounding box center [689, 653] width 78 height 569
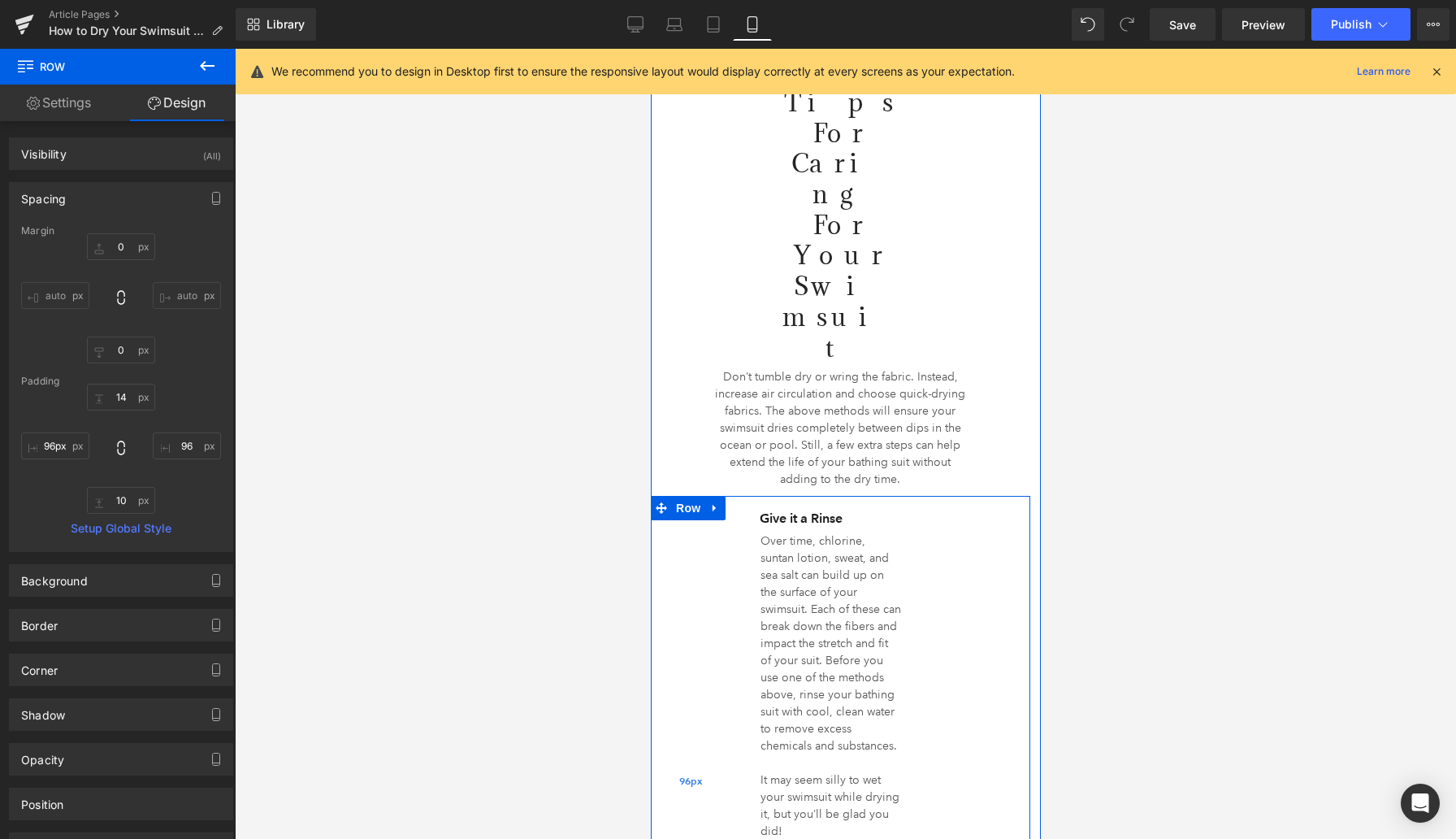
scroll to position [4099, 0]
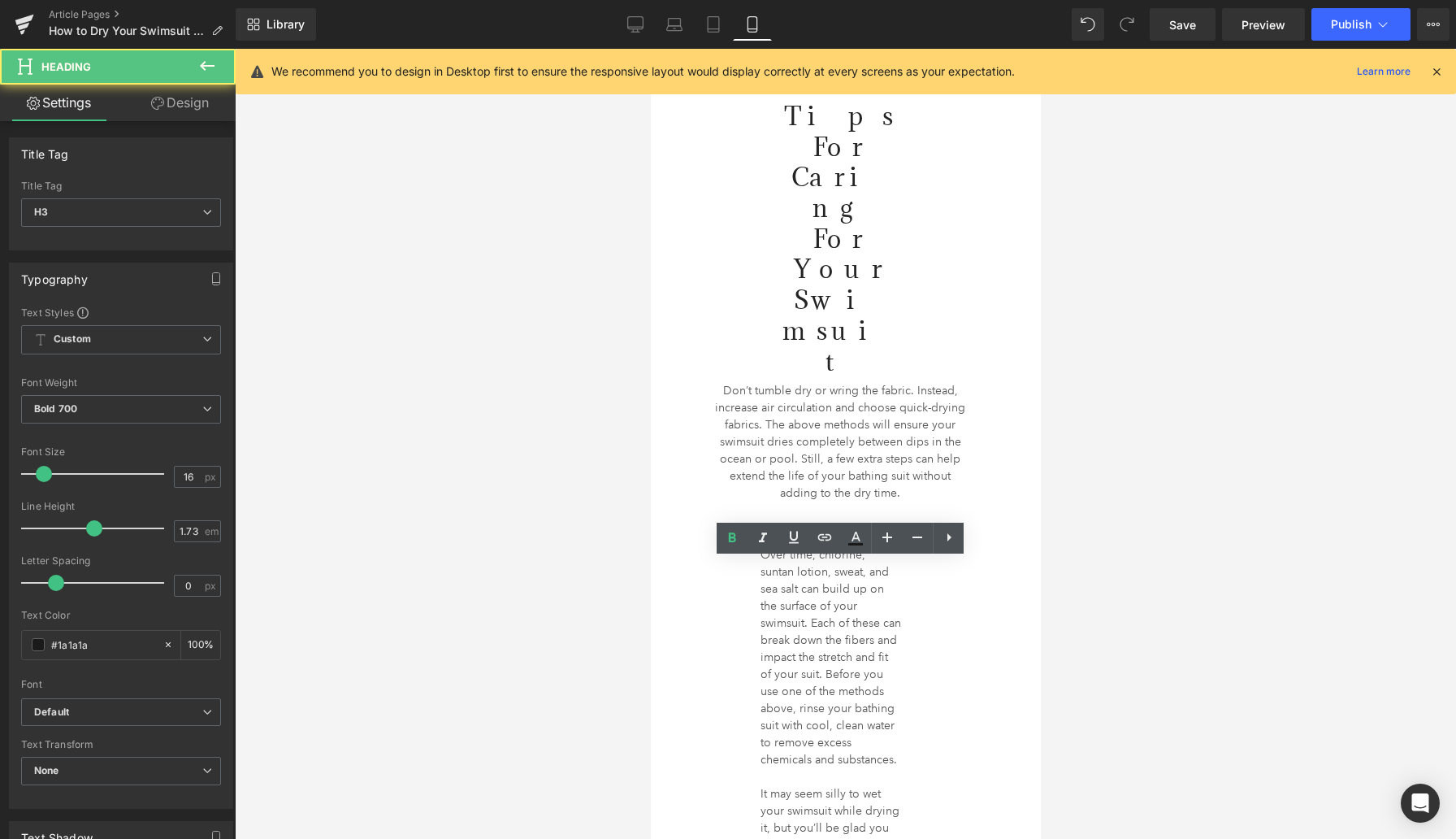
click at [642, 578] on div at bounding box center [846, 443] width 1222 height 790
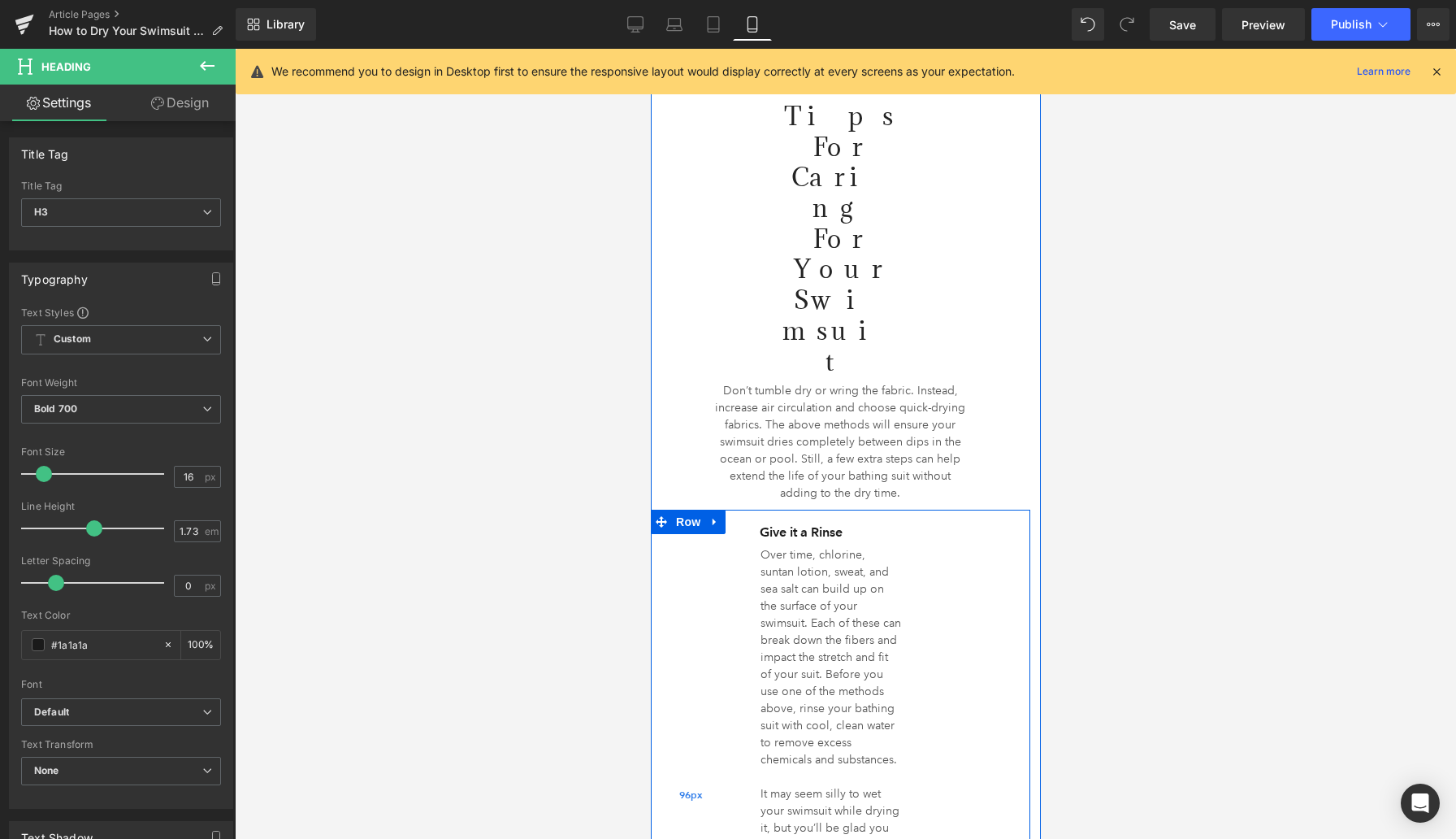
drag, startPoint x: 741, startPoint y: 585, endPoint x: 720, endPoint y: 579, distance: 21.8
click at [720, 579] on div "Give it a Rinse Heading Over time, chlorine, suntan lotion, sweat, and sea salt…" at bounding box center [840, 794] width 380 height 569
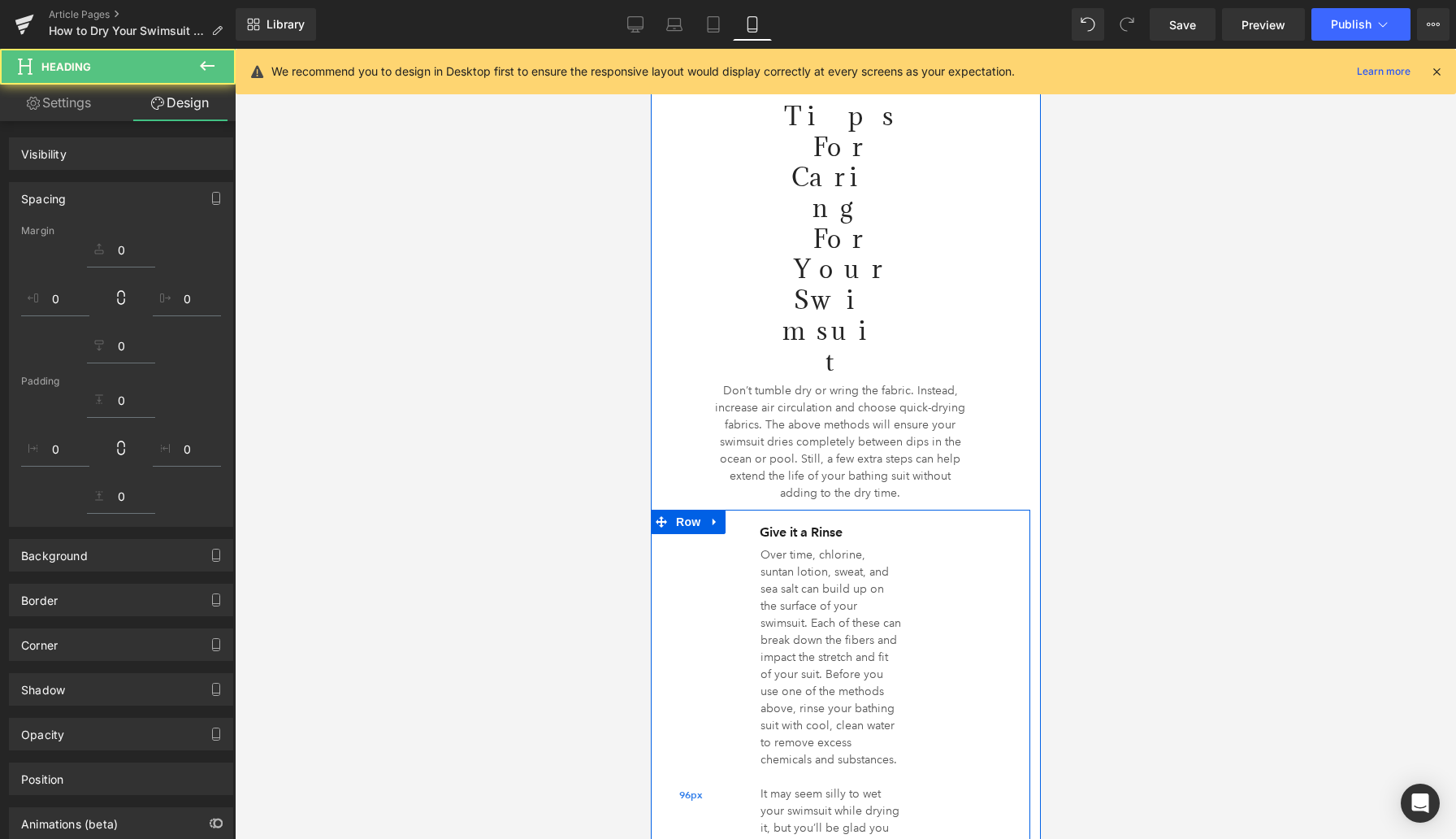
click at [720, 579] on div "96px" at bounding box center [689, 794] width 78 height 569
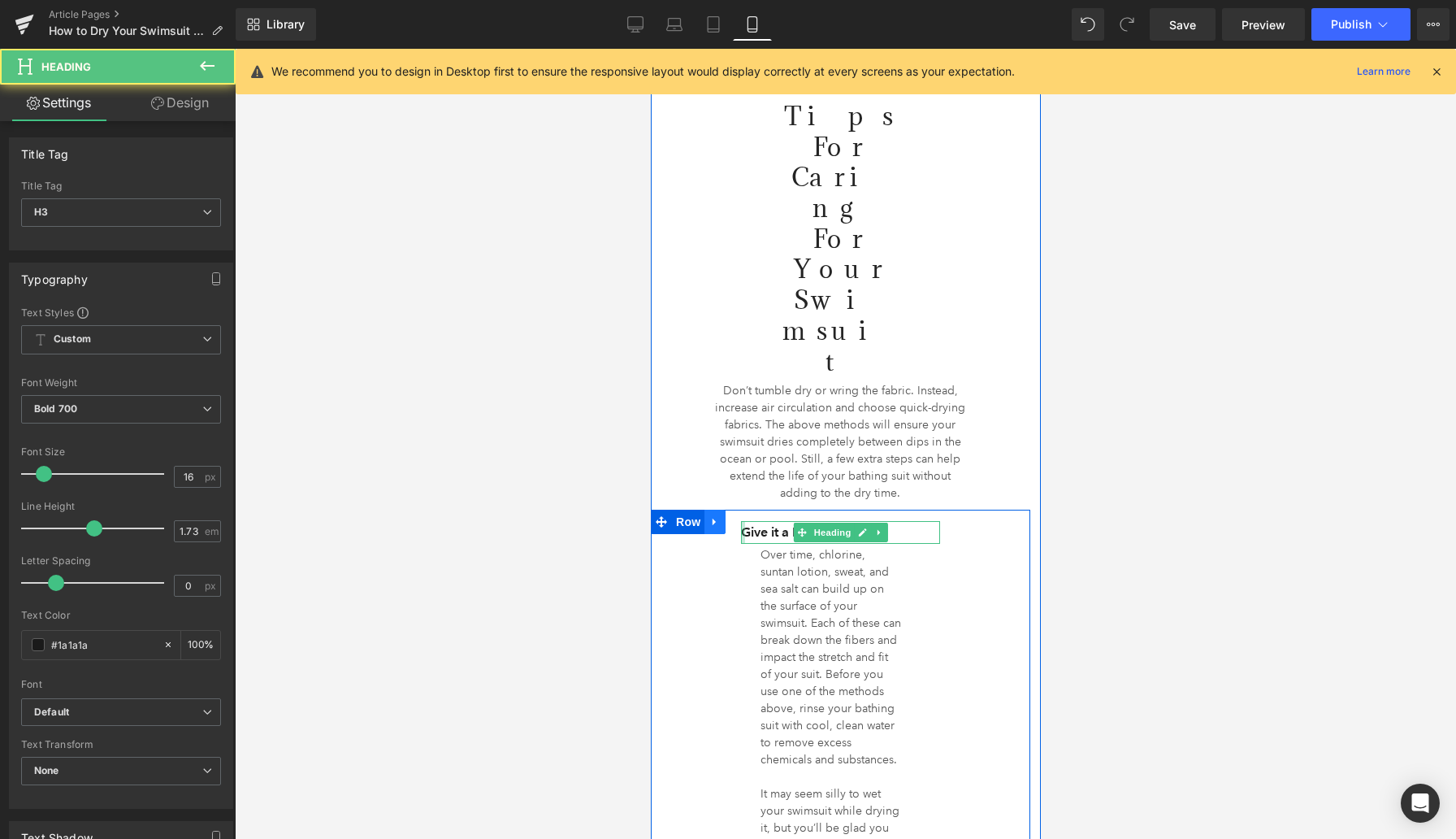
drag, startPoint x: 742, startPoint y: 240, endPoint x: 722, endPoint y: 239, distance: 20.0
click at [722, 510] on div "Give it a Rinse Heading Over time, chlorine, suntan lotion, sweat, and sea salt…" at bounding box center [840, 794] width 380 height 569
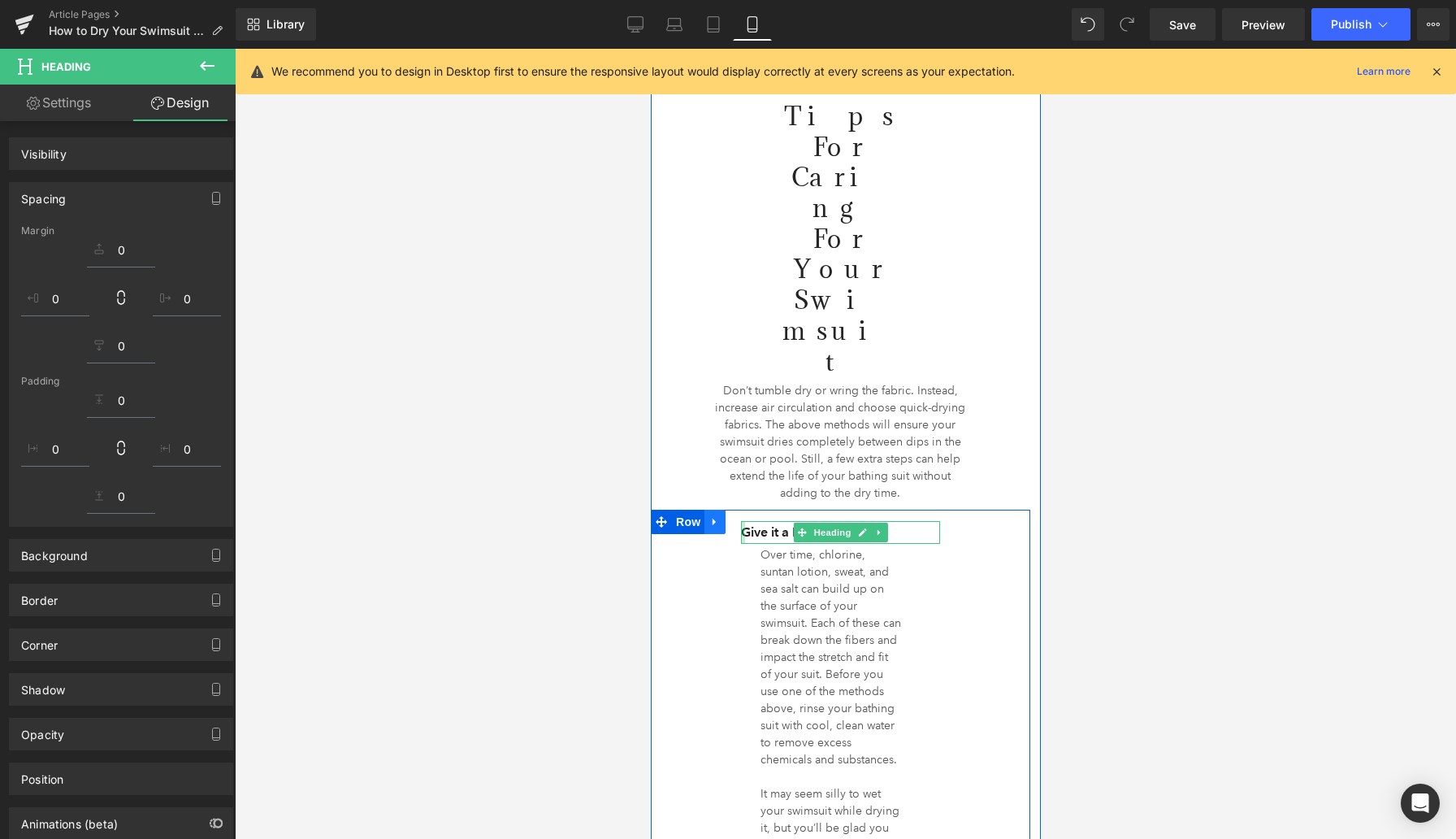
click at [722, 510] on link at bounding box center [714, 522] width 21 height 24
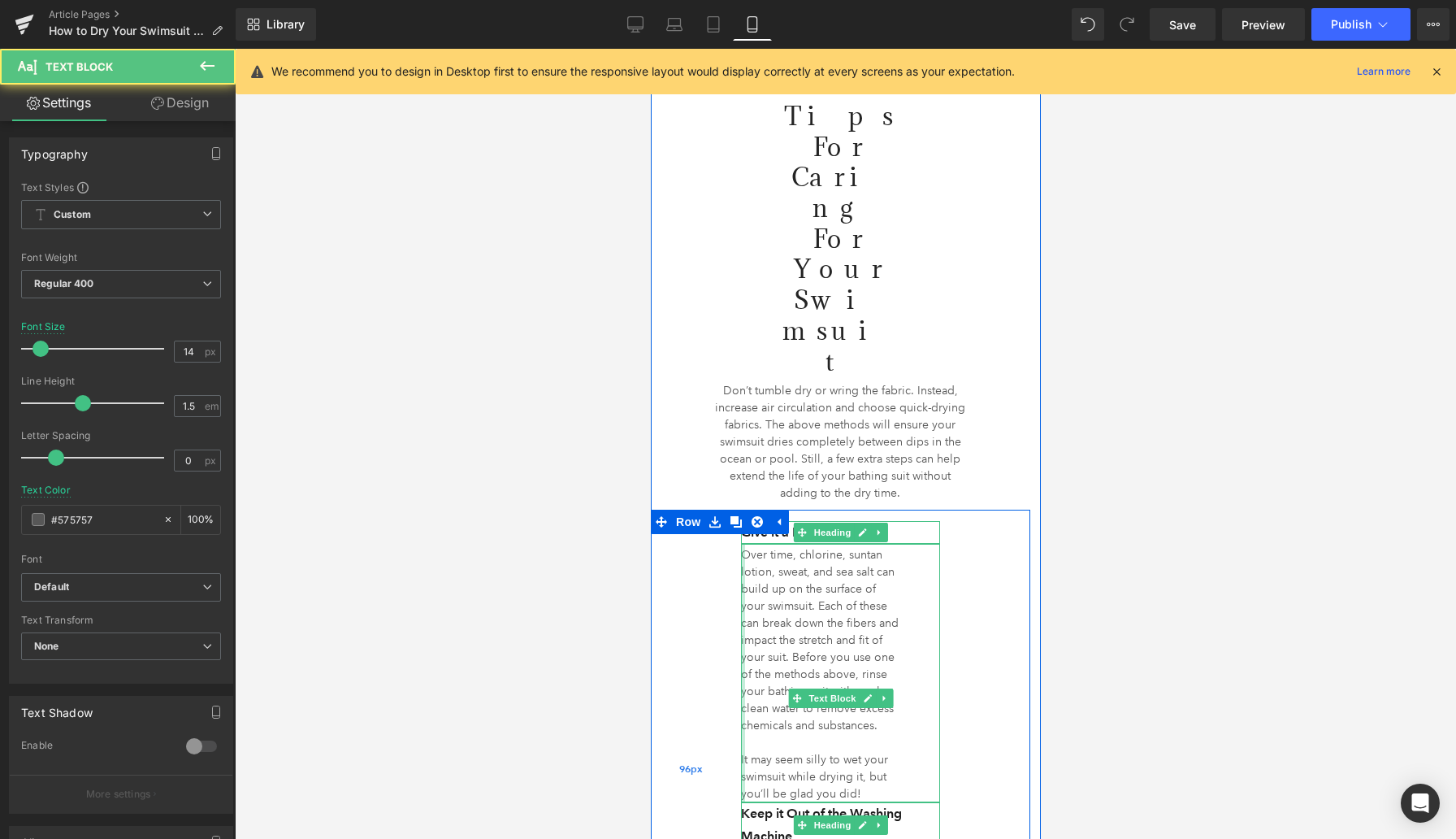
drag, startPoint x: 742, startPoint y: 313, endPoint x: 717, endPoint y: 309, distance: 25.3
click at [717, 510] on div "Give it a Rinse Heading Over time, chlorine, suntan lotion, sweat, and sea salt…" at bounding box center [840, 768] width 380 height 518
click at [717, 510] on div "96px" at bounding box center [689, 768] width 78 height 518
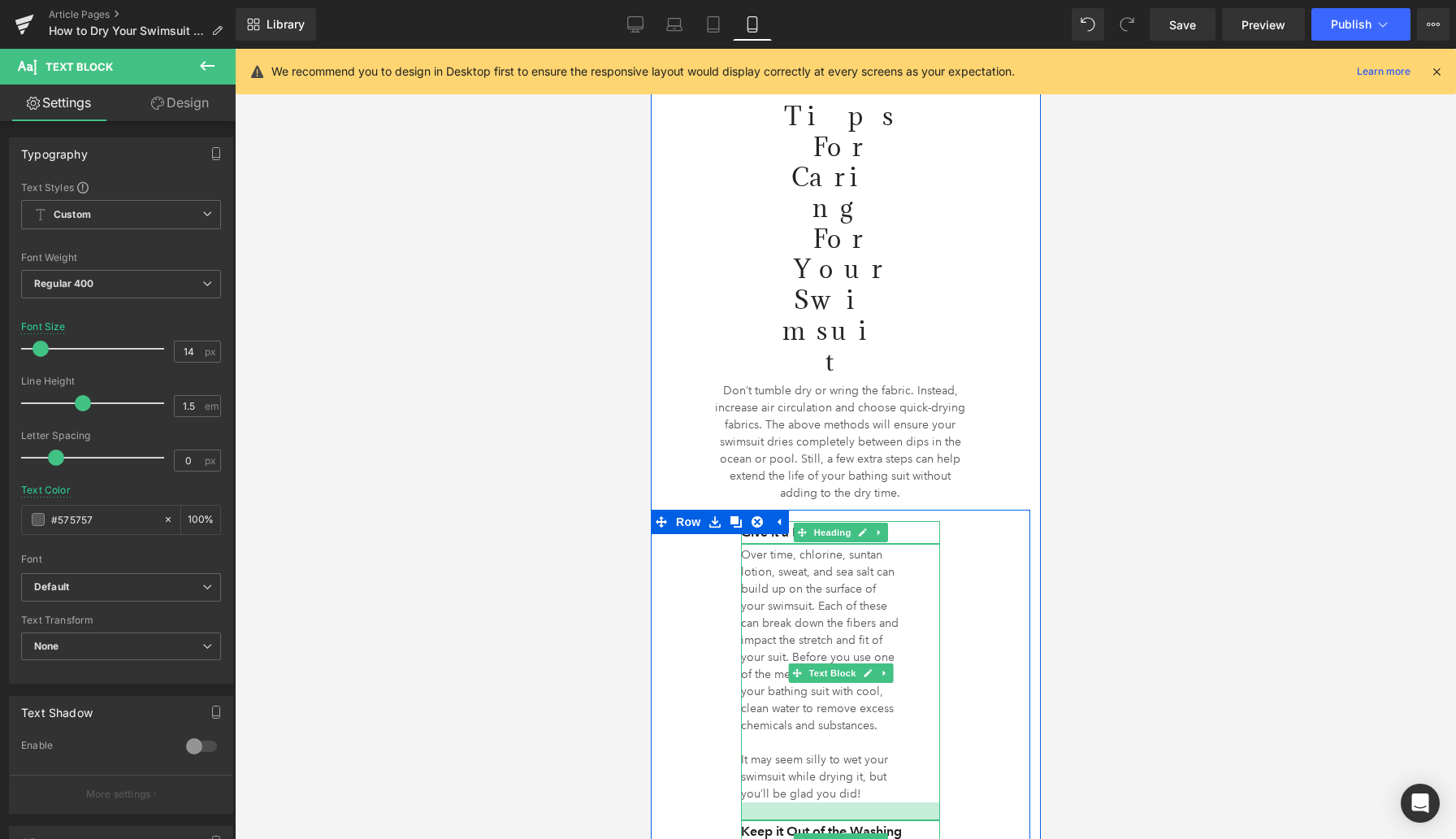
drag, startPoint x: 897, startPoint y: 508, endPoint x: 898, endPoint y: 524, distance: 16.0
click at [898, 802] on div at bounding box center [840, 810] width 199 height 18
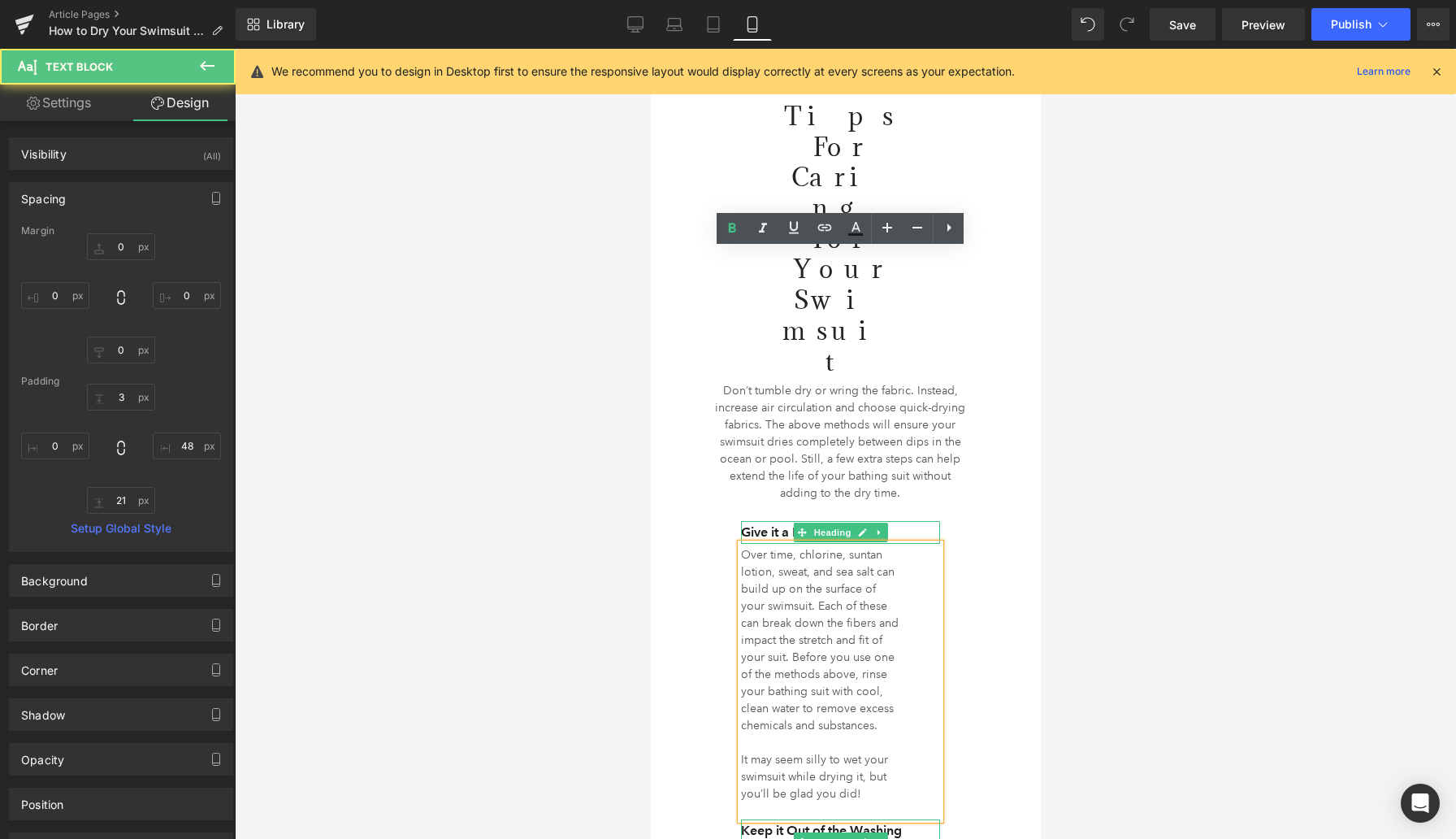
click at [1011, 530] on div "Give it a Rinse Heading Over time, chlorine, suntan lotion, sweat, and sea salt…" at bounding box center [840, 778] width 380 height 536
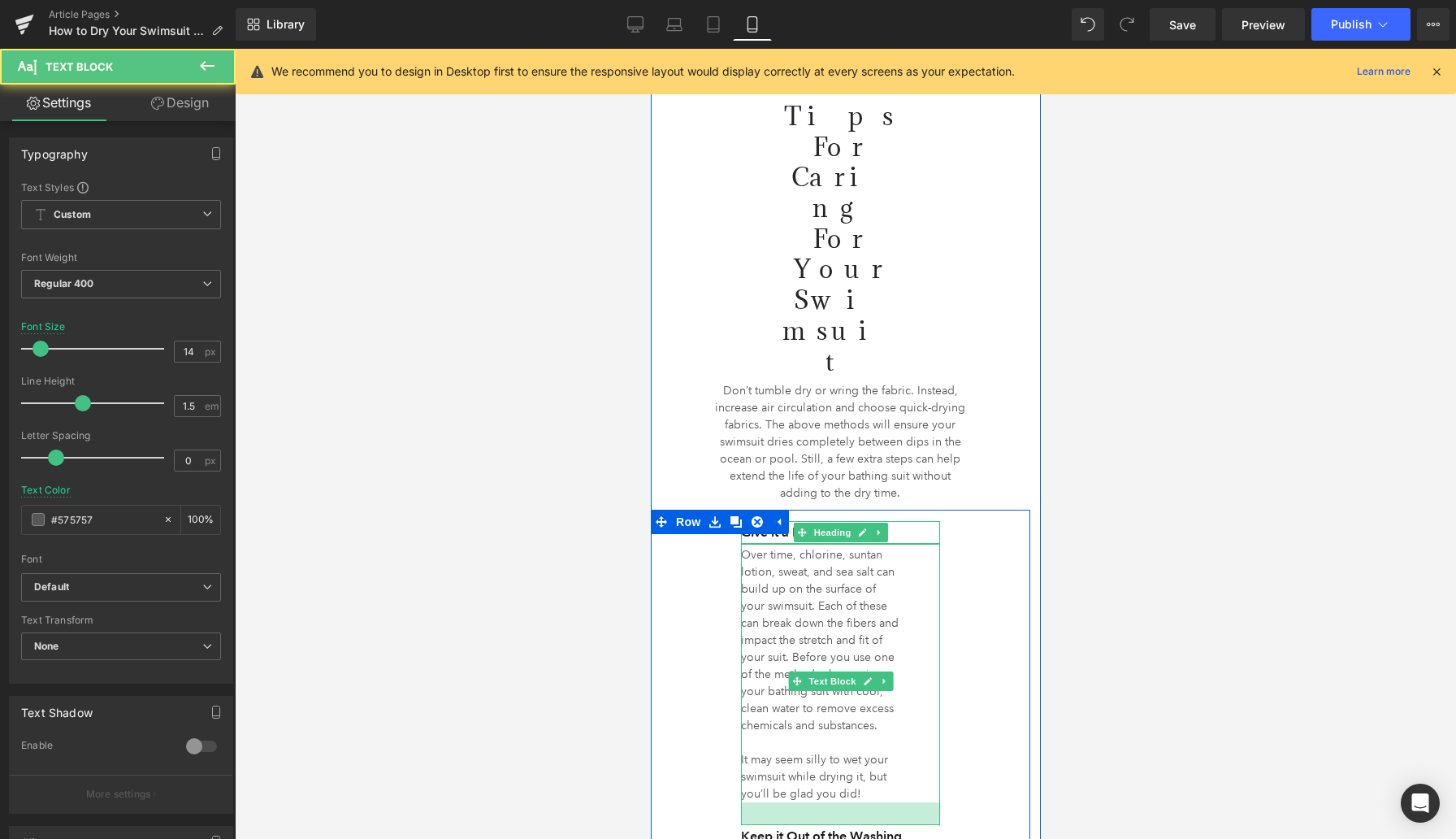
click at [910, 802] on div at bounding box center [840, 813] width 199 height 23
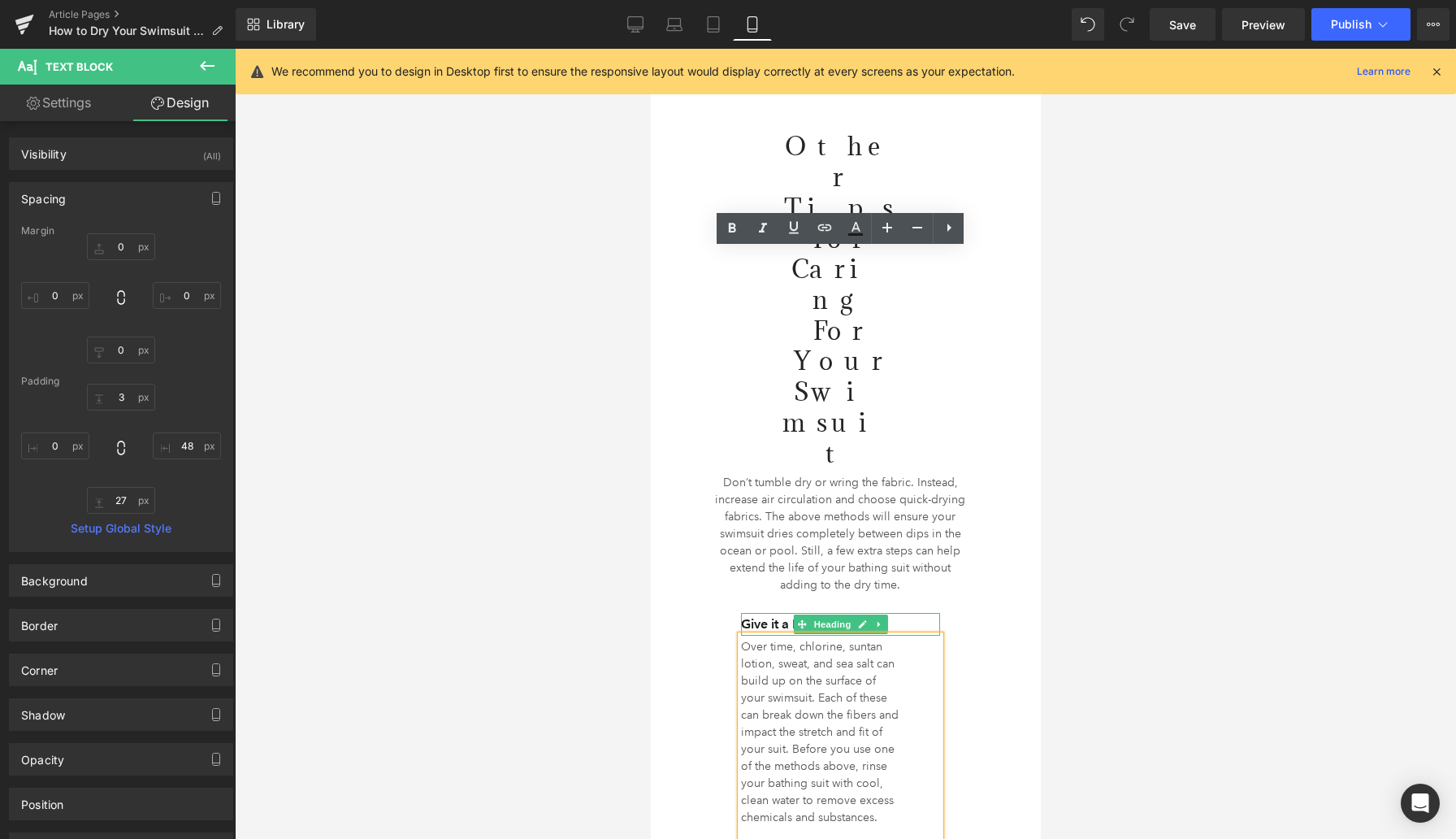
scroll to position [3964, 0]
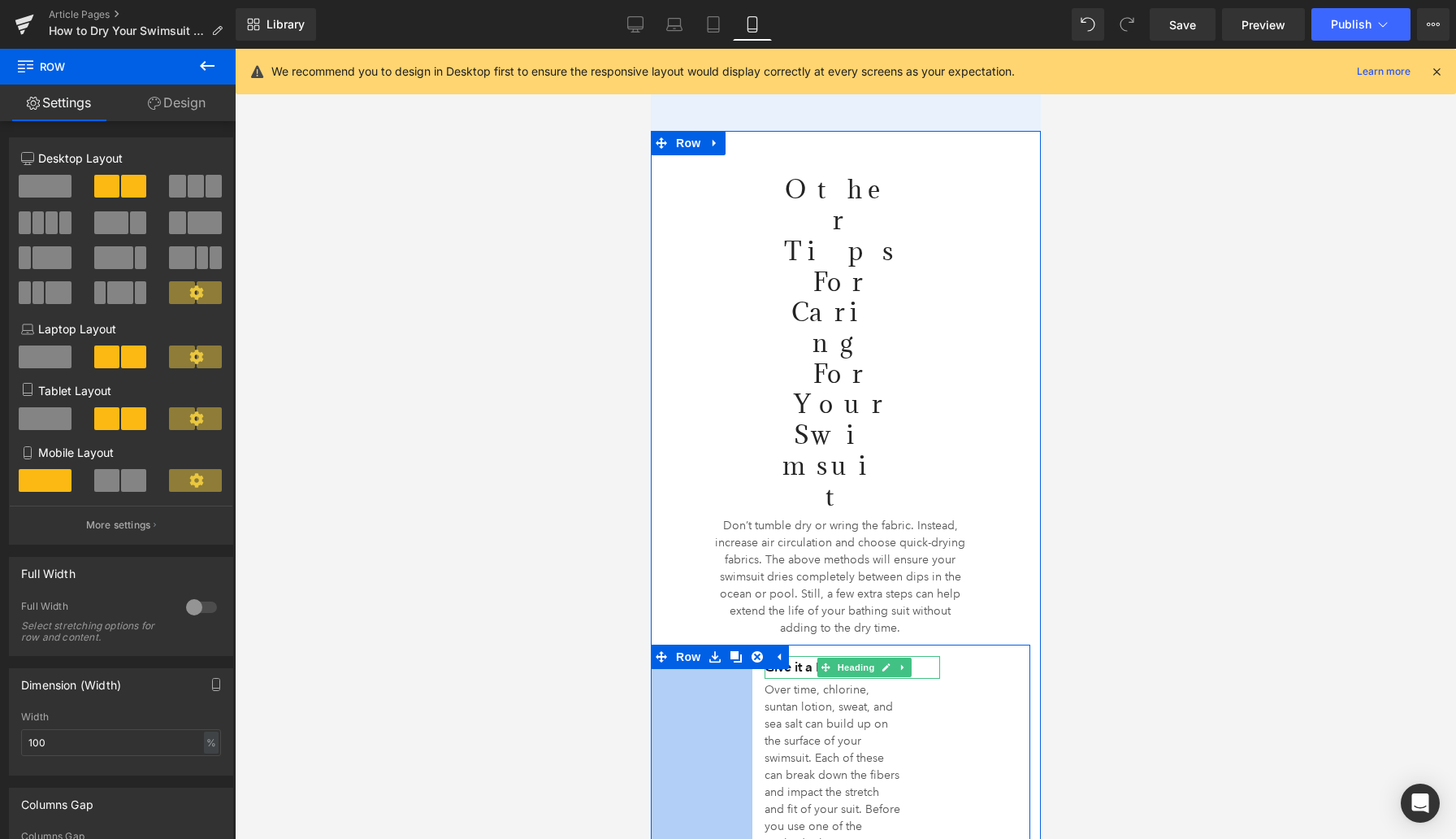
drag, startPoint x: 685, startPoint y: 492, endPoint x: 1002, endPoint y: 541, distance: 320.8
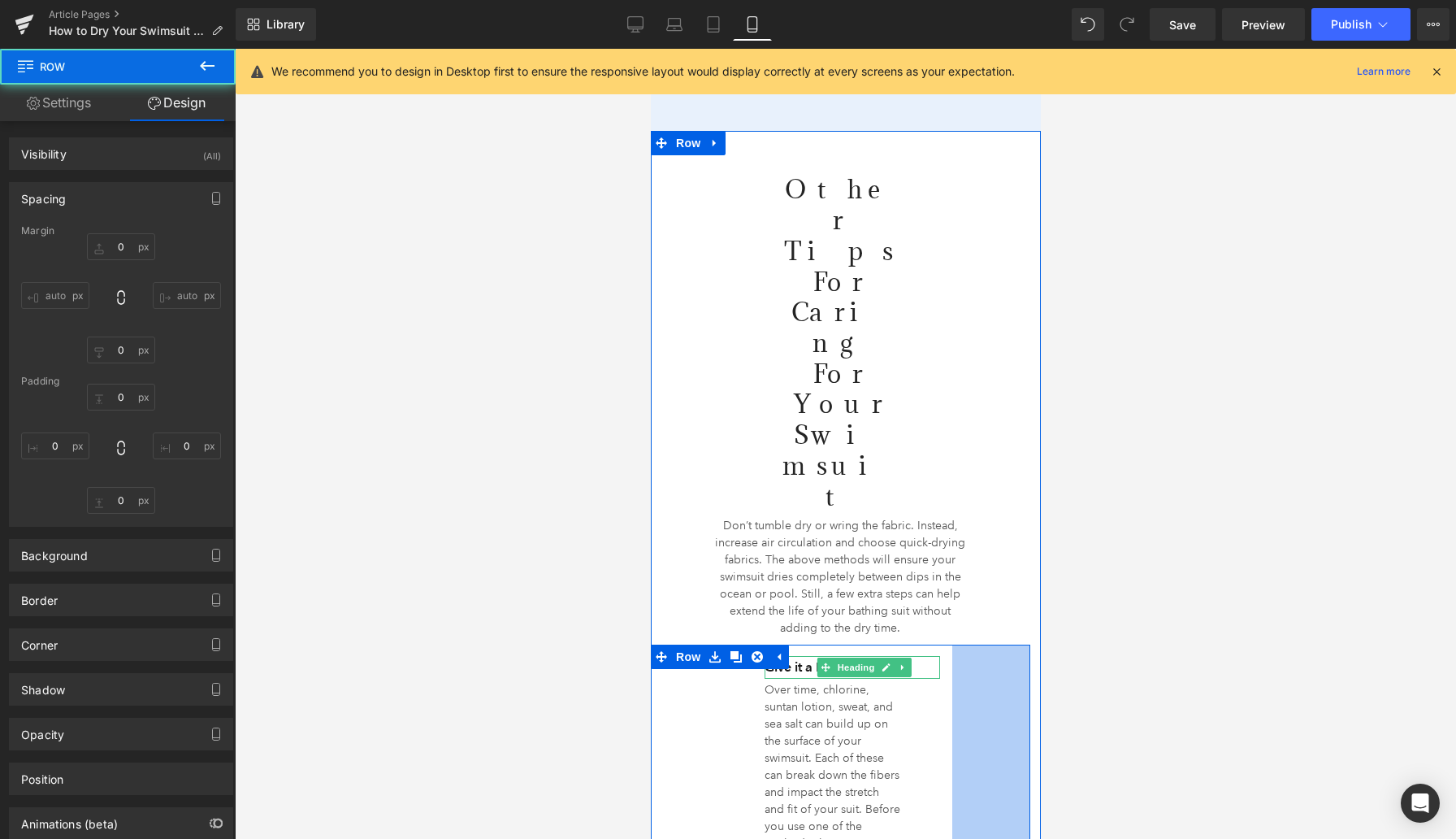
type input "0"
type input "14"
type input "96"
type input "10"
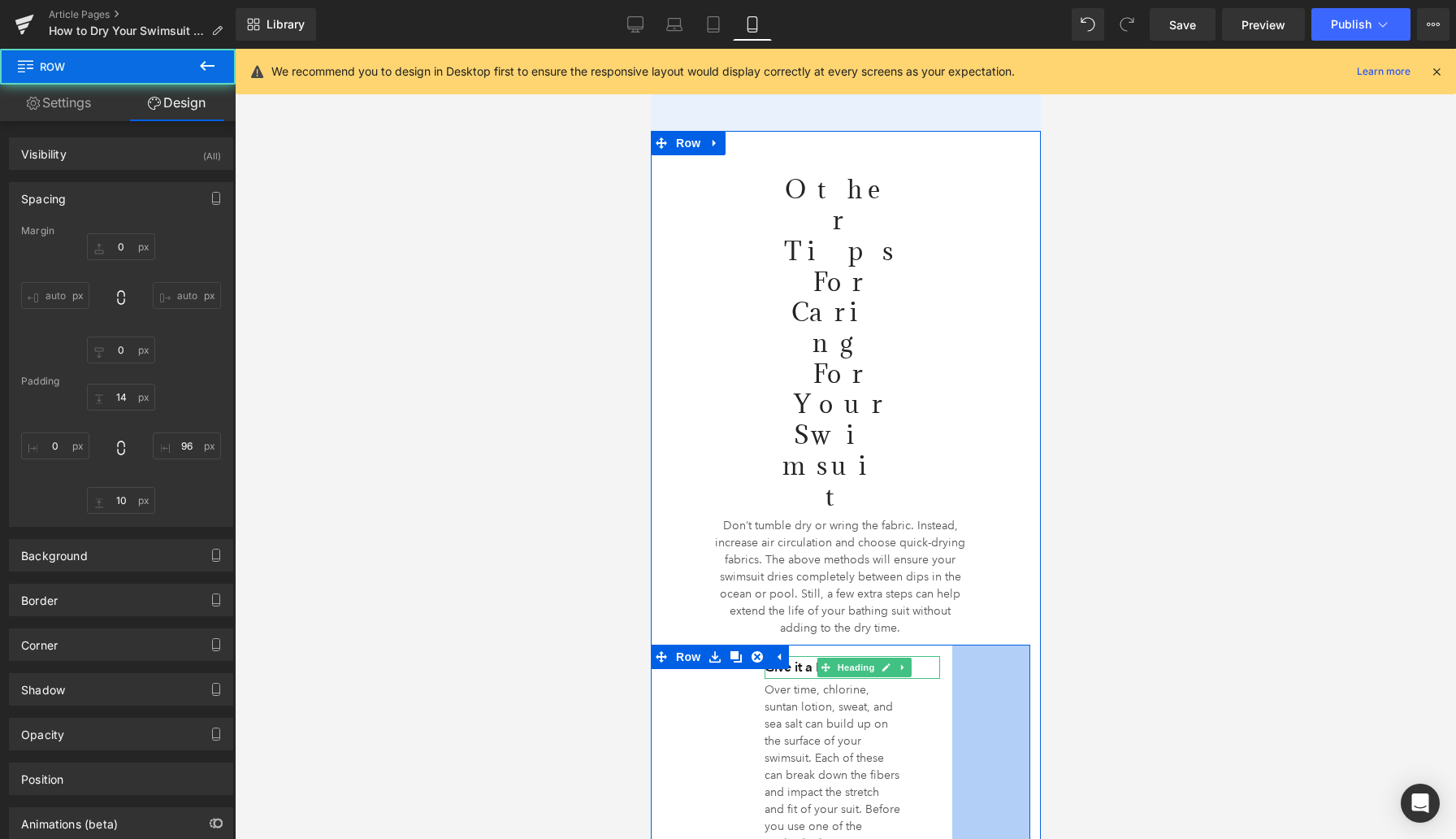
type input "125"
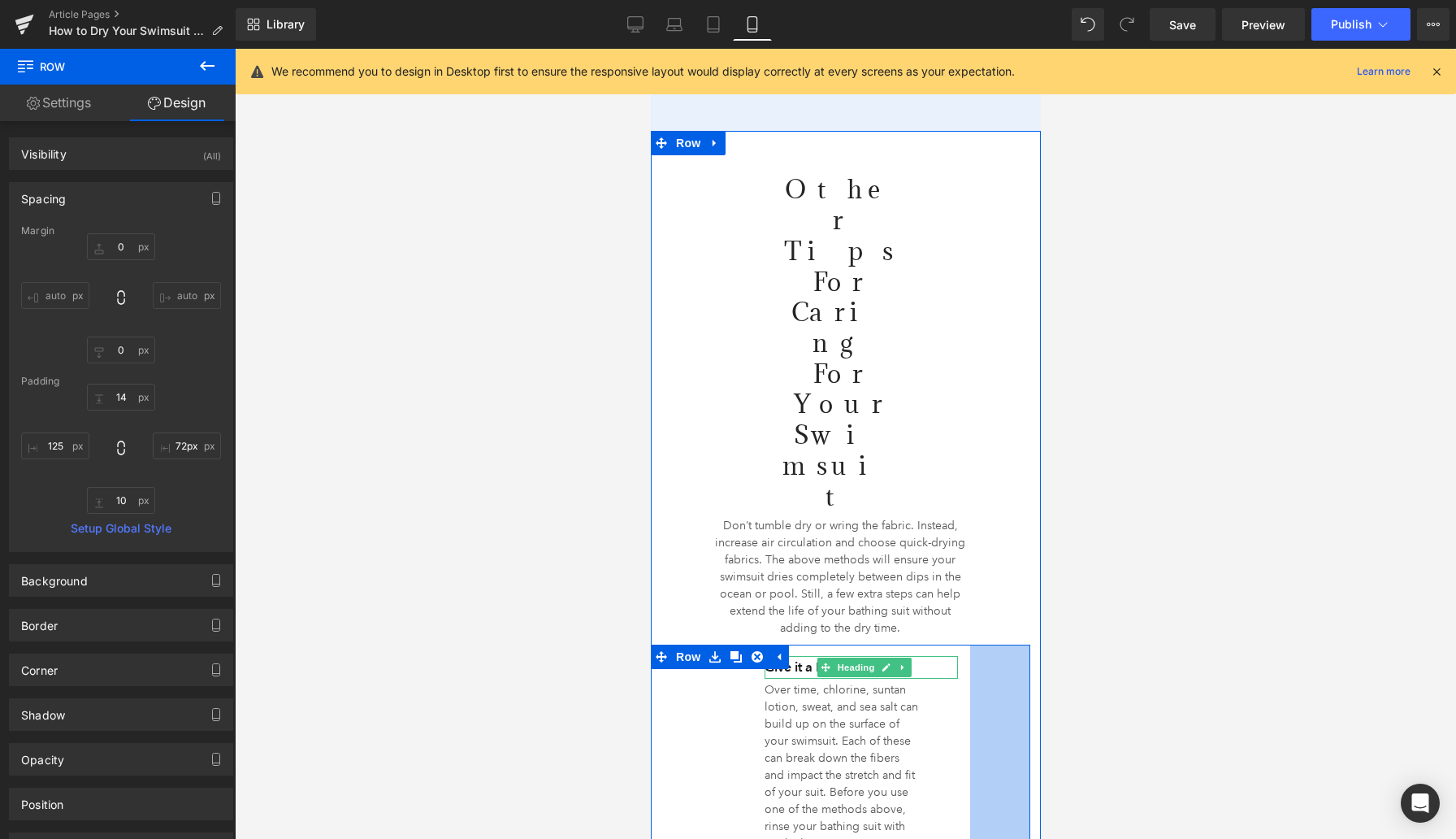
type input "71px"
drag, startPoint x: 966, startPoint y: 561, endPoint x: 986, endPoint y: 561, distance: 20.0
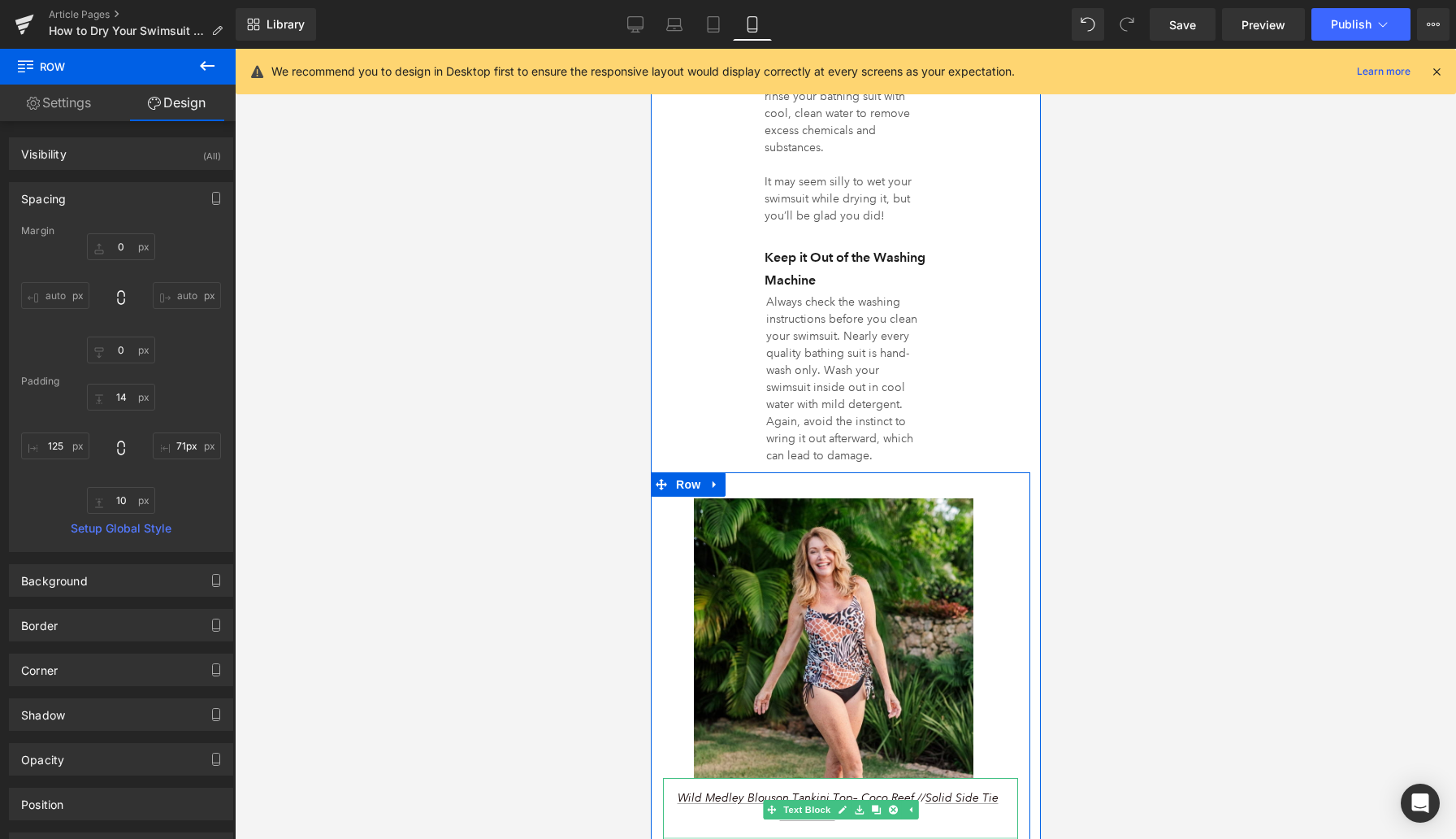
scroll to position [4757, 0]
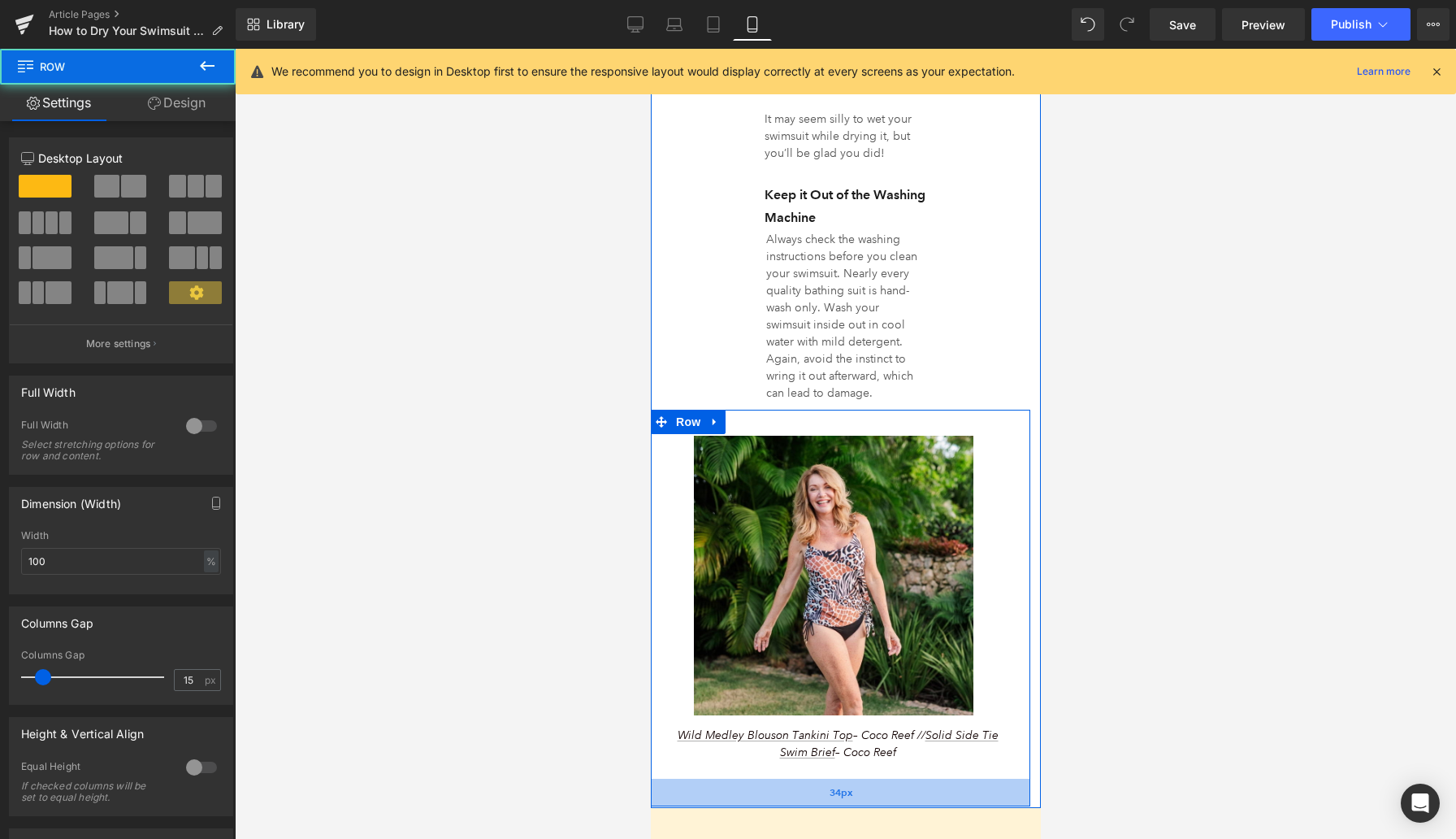
drag, startPoint x: 851, startPoint y: 525, endPoint x: 851, endPoint y: 508, distance: 17.0
click at [851, 779] on div "34px" at bounding box center [840, 792] width 380 height 28
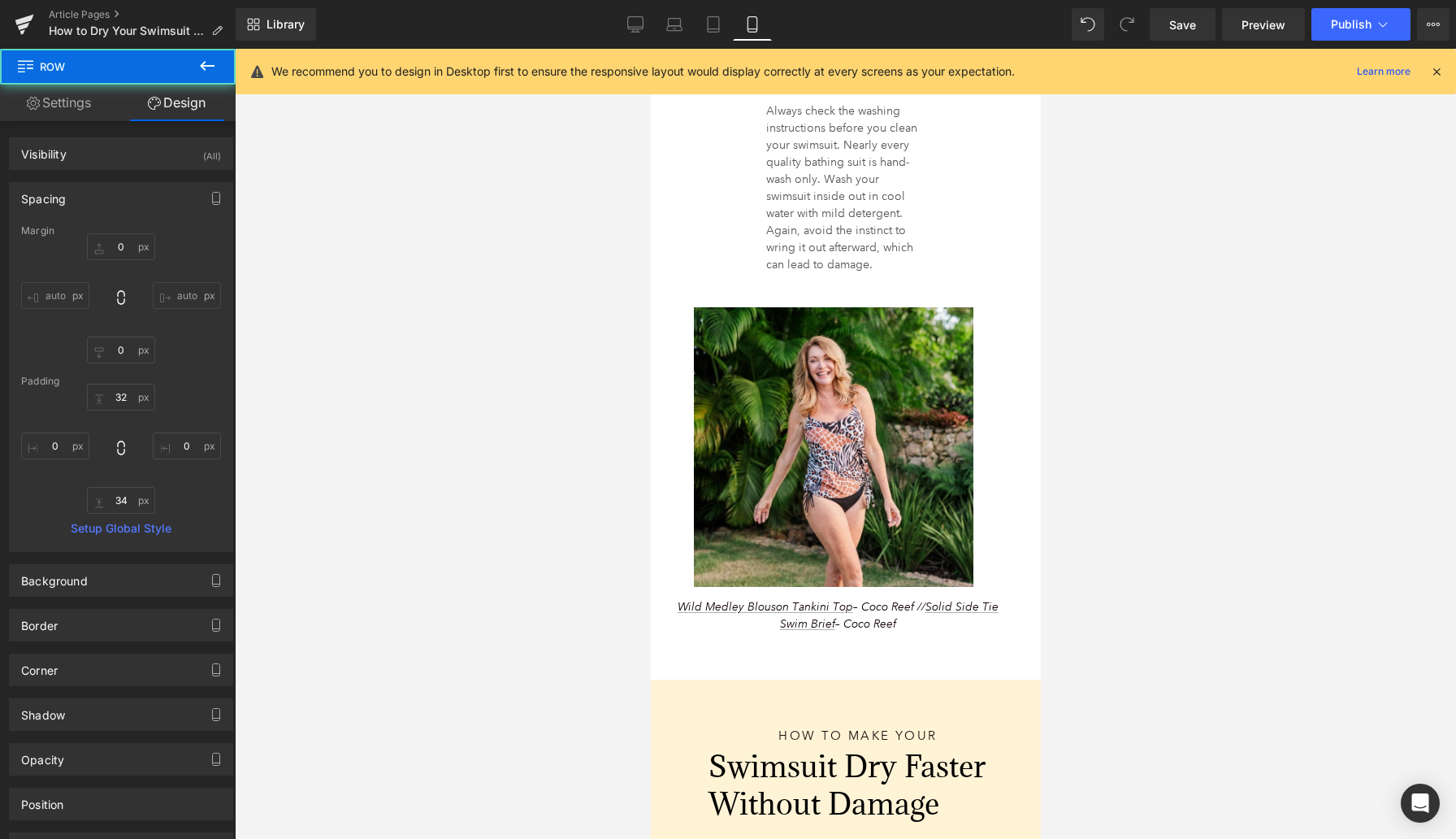
scroll to position [4893, 0]
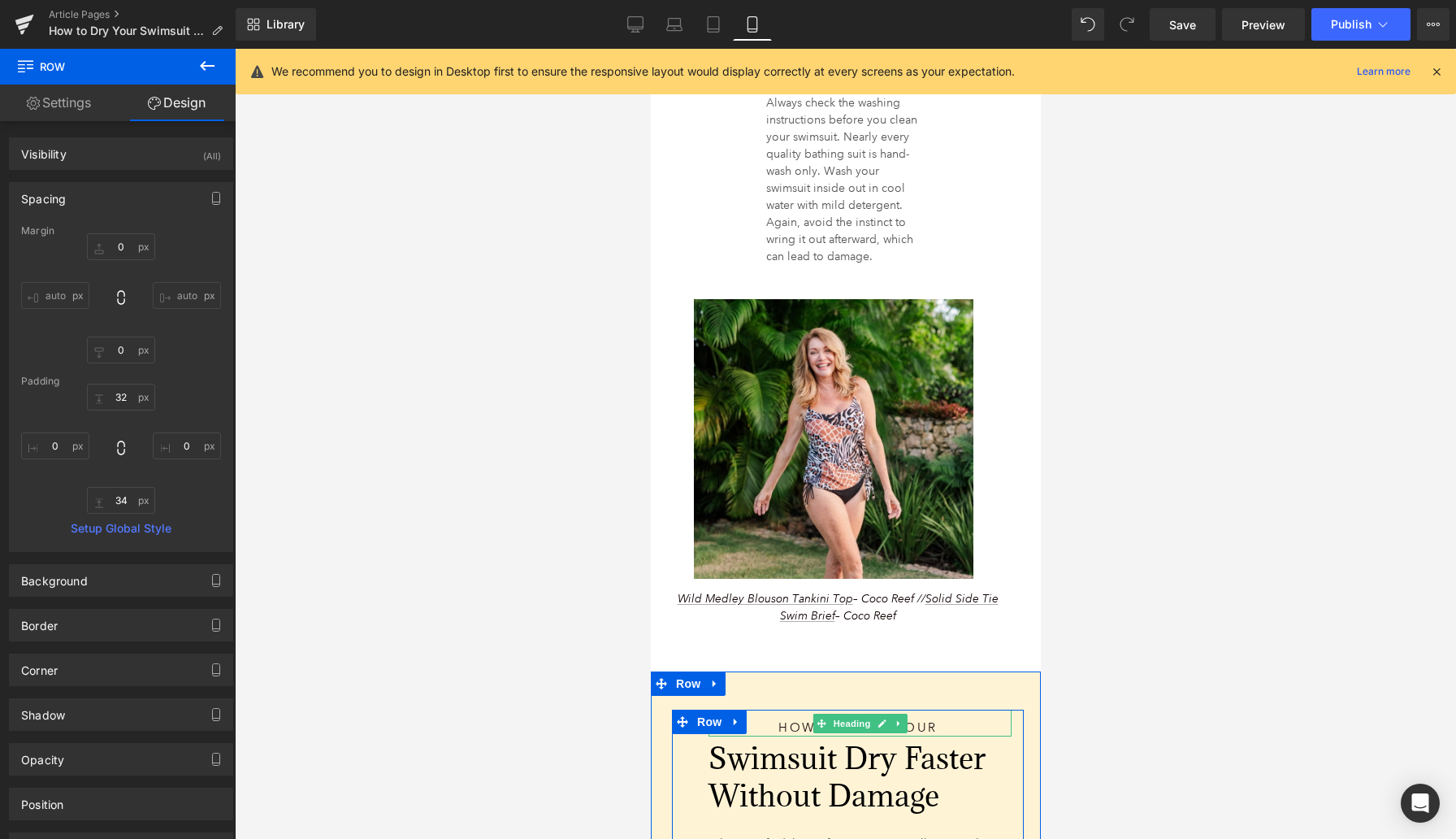
click at [789, 720] on h1 "How to Make Your" at bounding box center [856, 728] width 266 height 17
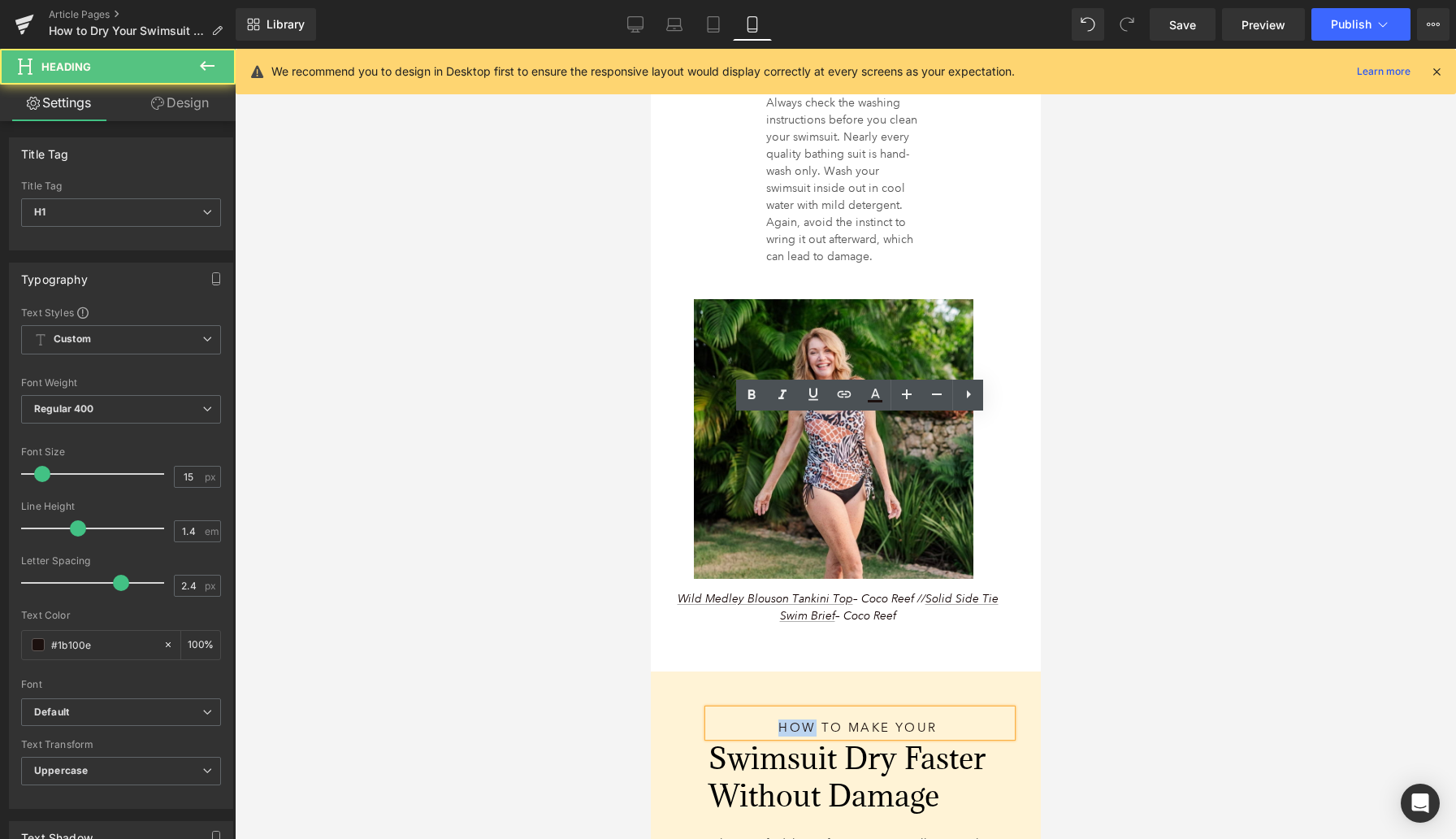
click at [789, 720] on h1 "How to Make Your" at bounding box center [856, 728] width 266 height 17
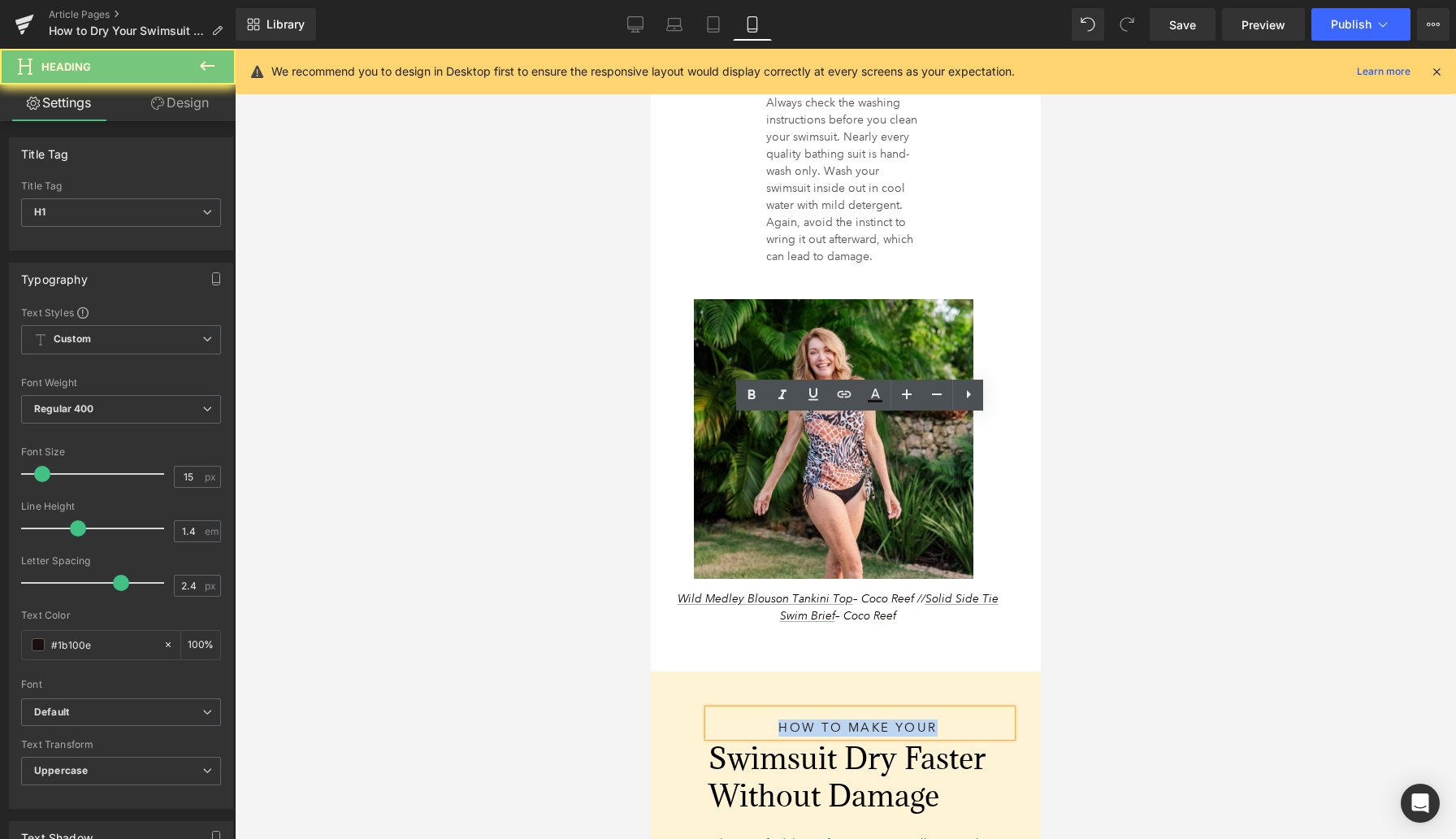
click at [789, 720] on h1 "How to Make Your" at bounding box center [856, 728] width 266 height 17
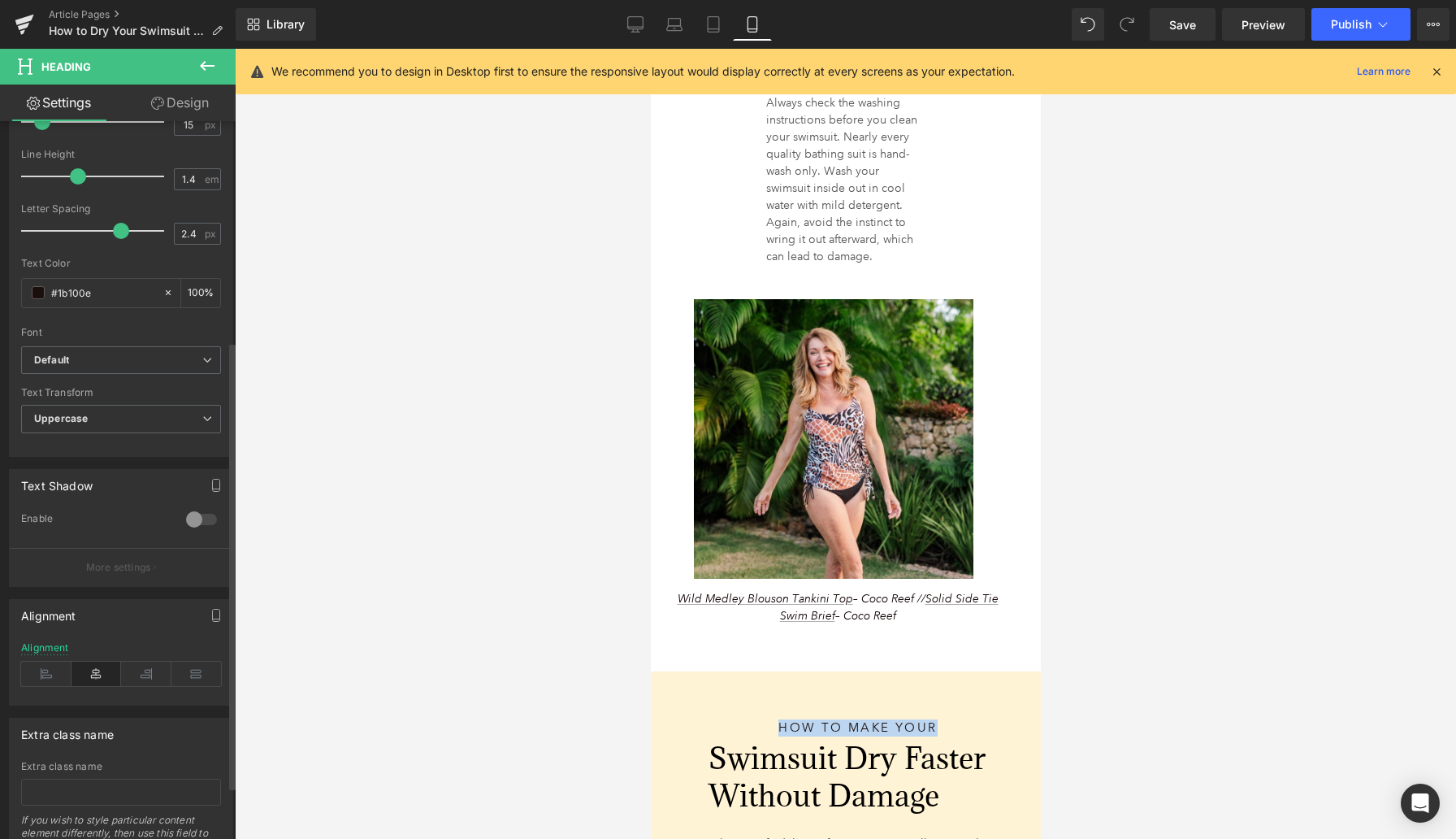
scroll to position [354, 0]
click at [36, 665] on icon at bounding box center [46, 671] width 50 height 24
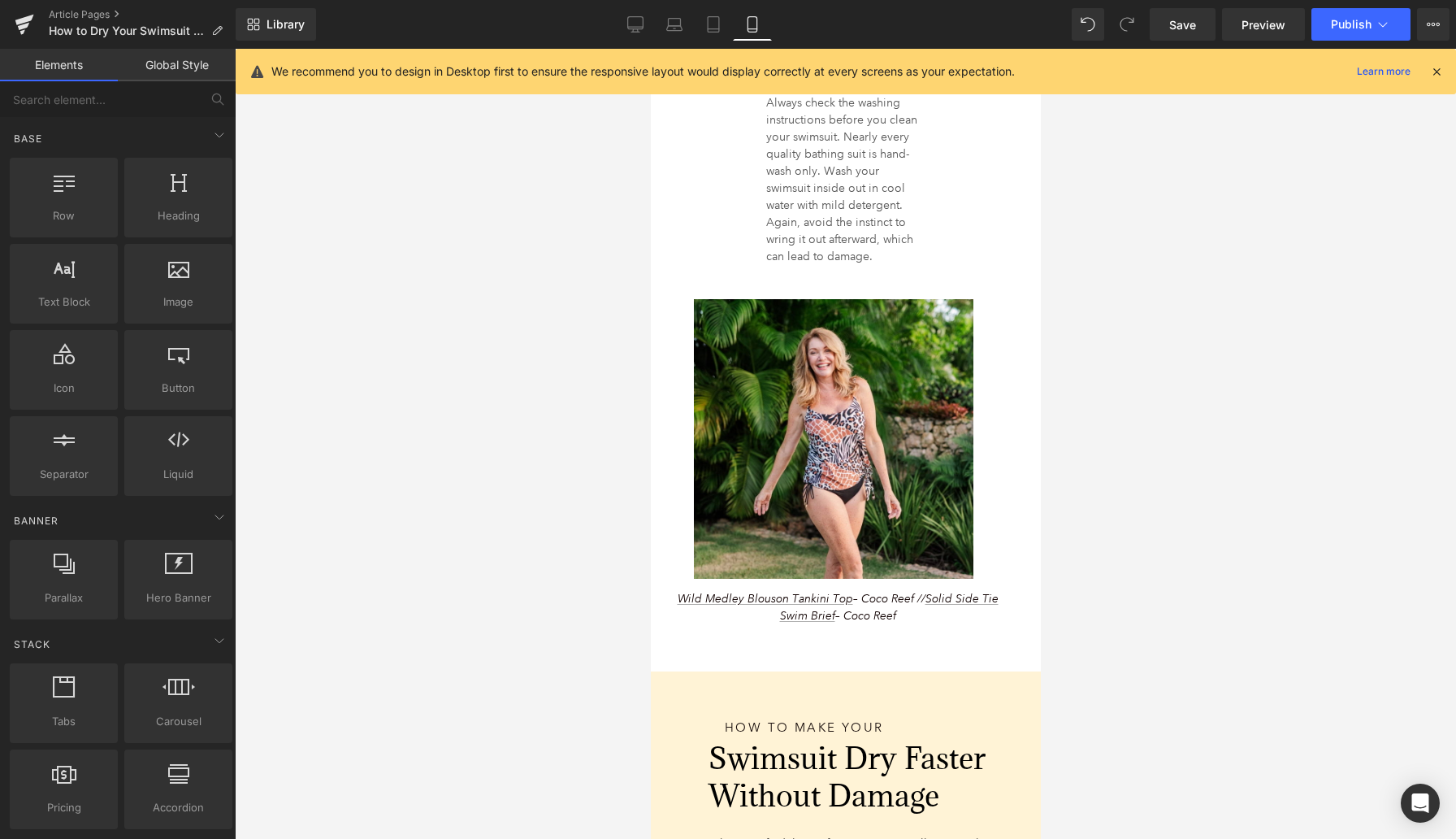
click at [618, 482] on div at bounding box center [846, 443] width 1222 height 790
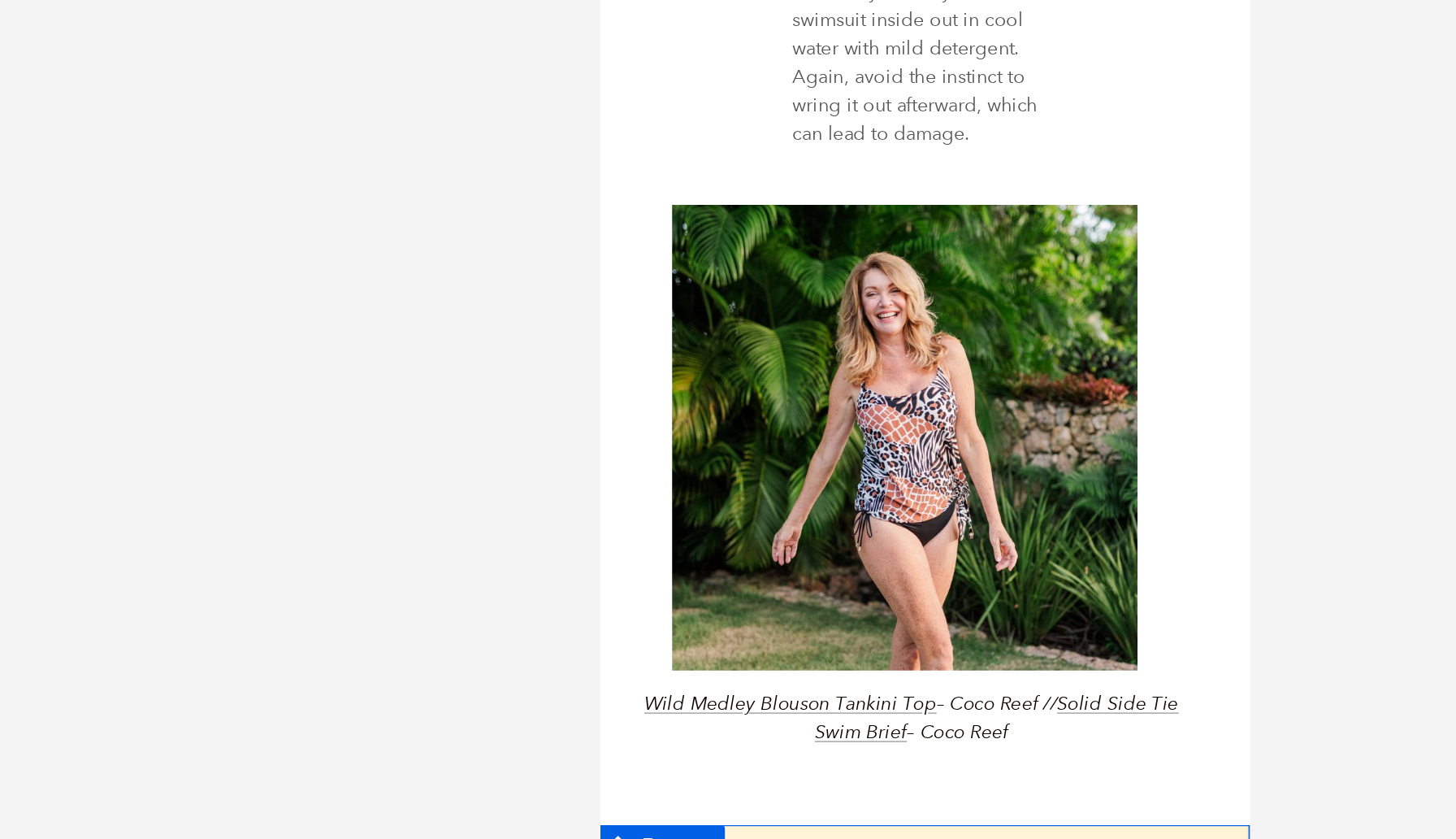
drag, startPoint x: 661, startPoint y: 182, endPoint x: 645, endPoint y: 181, distance: 16.0
click at [645, 449] on div "How to Make Your Heading Swimsuit Dry Faster Without Damage Heading When you fi…" at bounding box center [809, 627] width 327 height 357
type input "0"
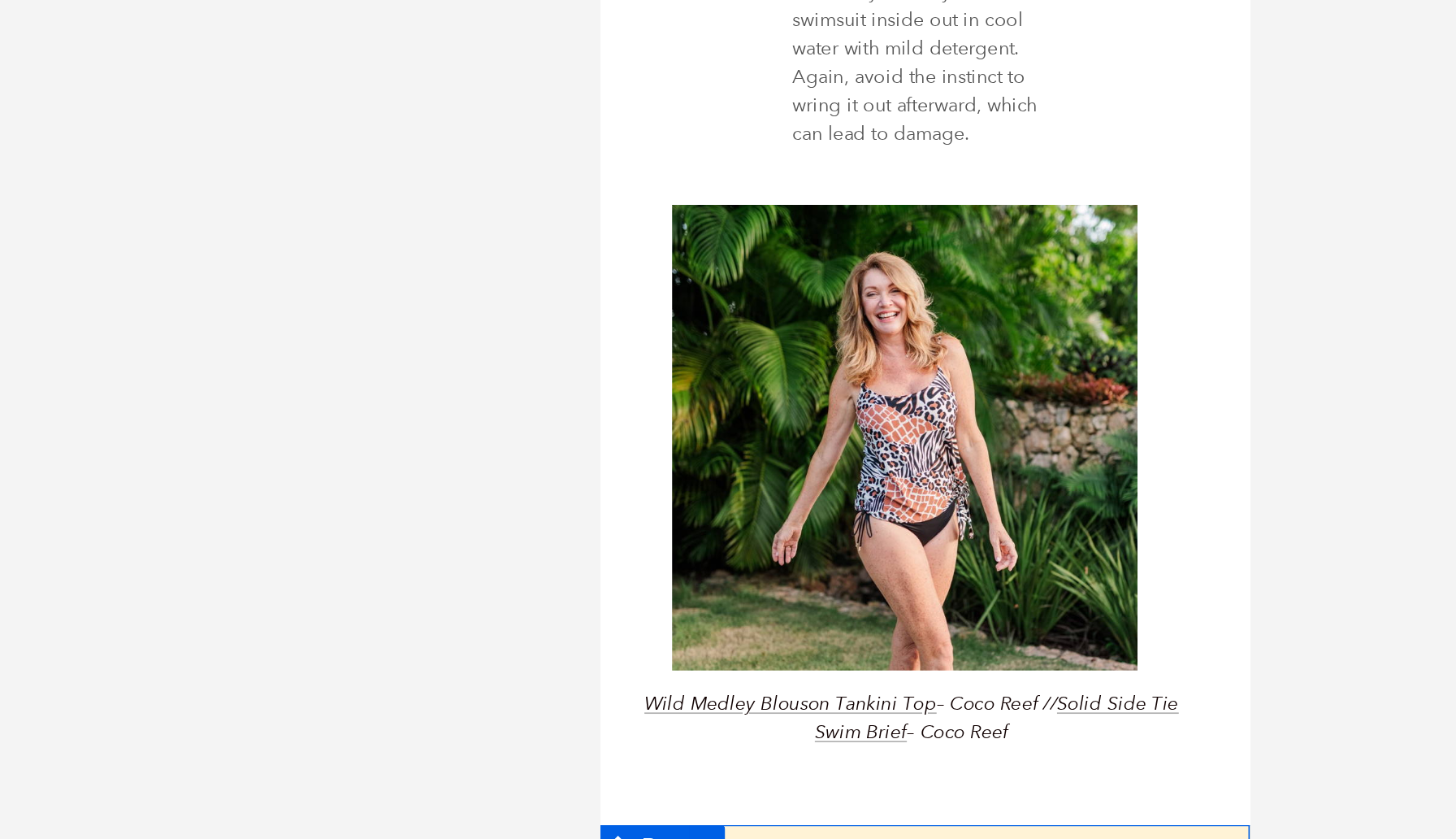
type input "0"
type input "12"
type input "25"
type input "0"
type input "1"
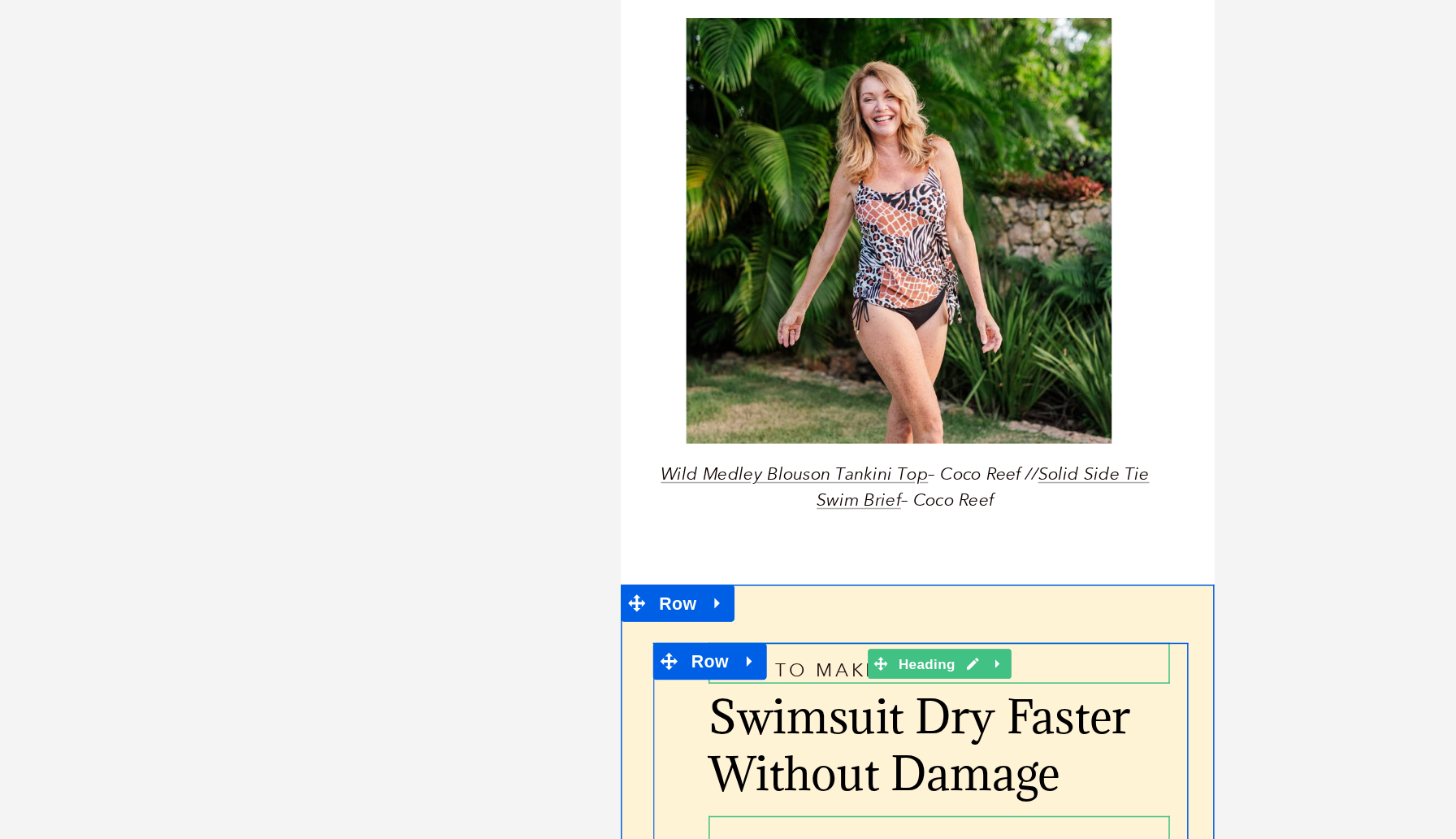
scroll to position [0, 0]
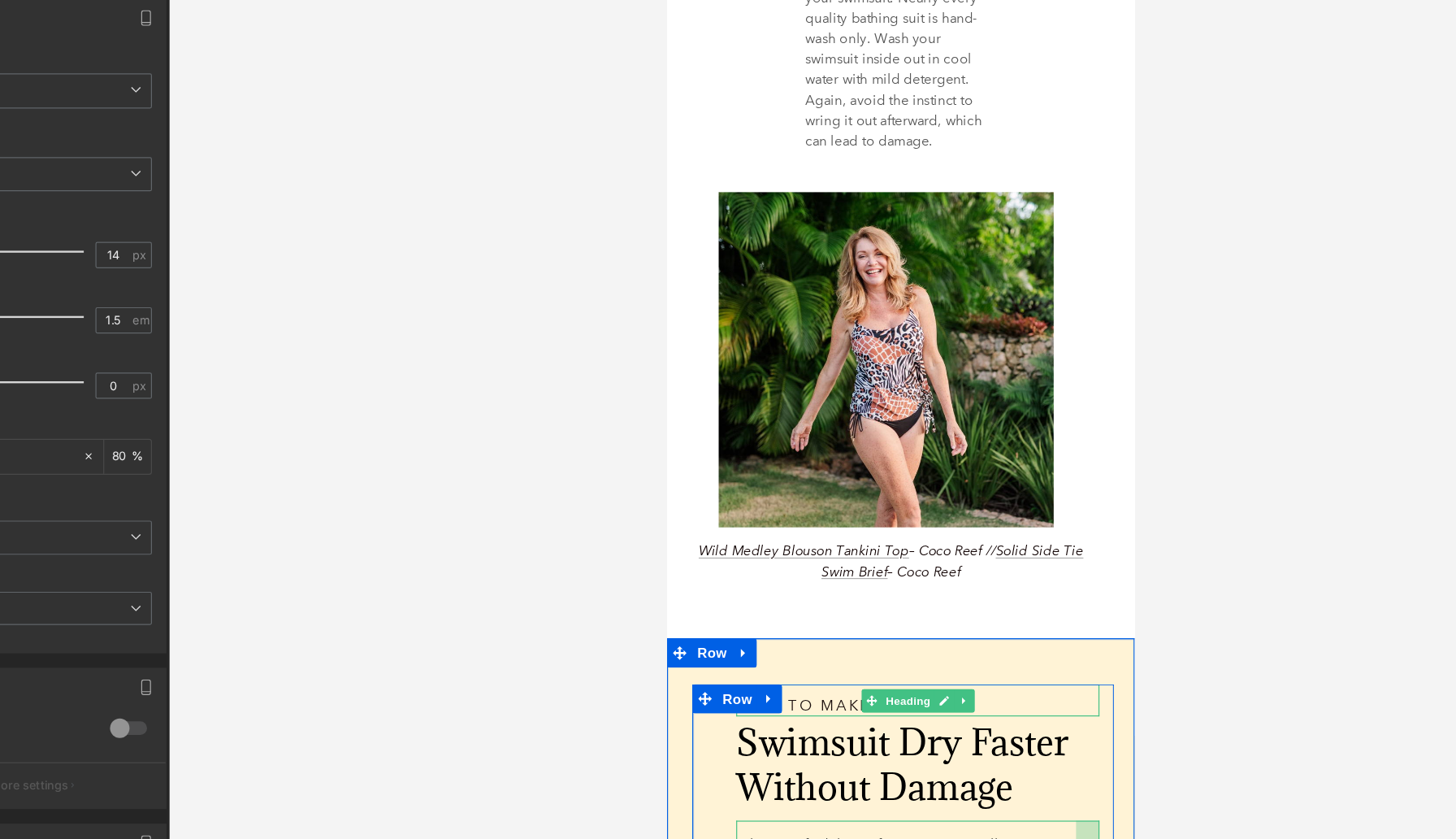
drag, startPoint x: 1024, startPoint y: 443, endPoint x: 1005, endPoint y: 443, distance: 19.0
click at [1005, 668] on div "When you find the perfect swimsuit, you’ll want to show it off—but if your bath…" at bounding box center [875, 768] width 303 height 201
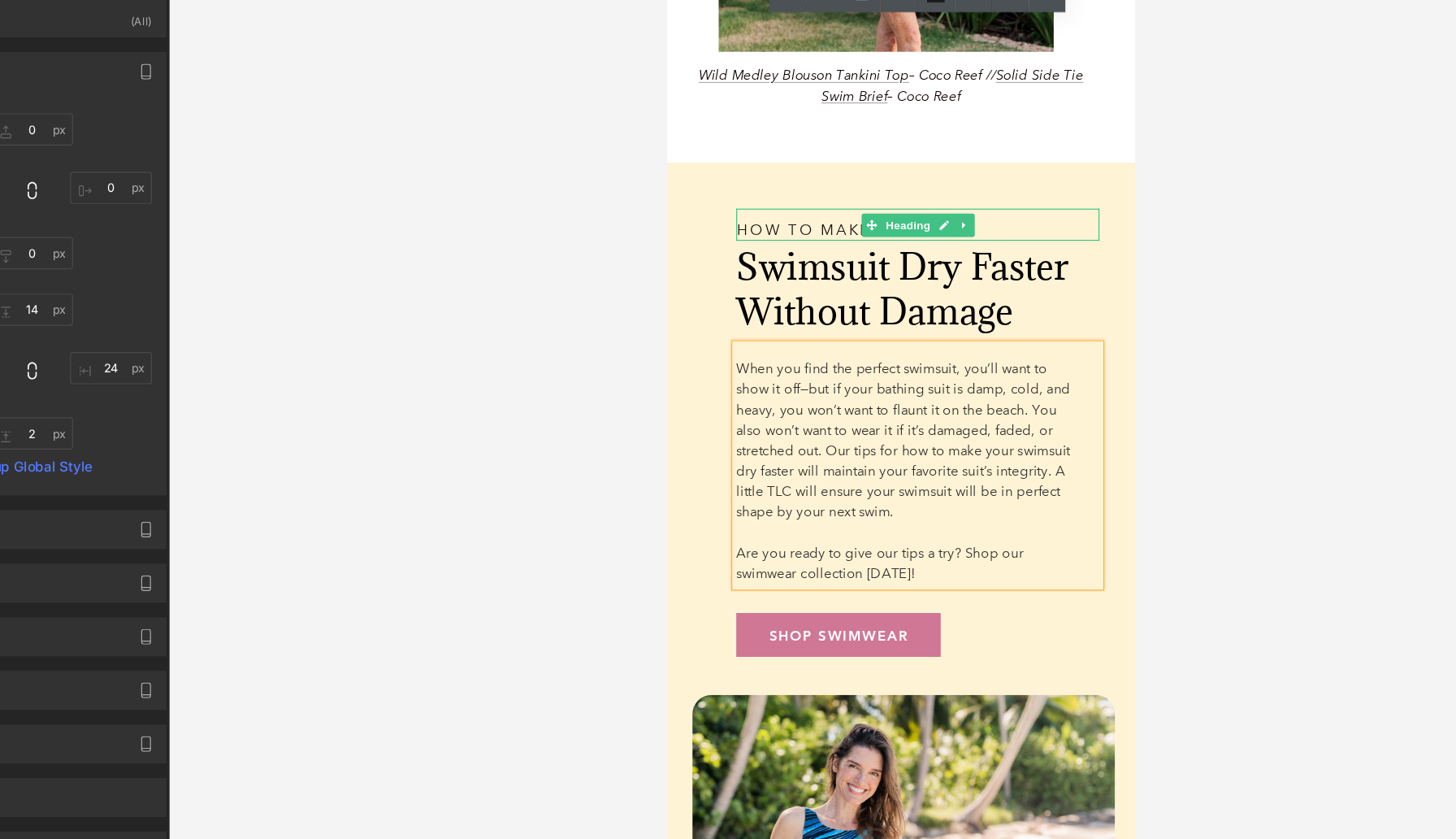
scroll to position [5293, 0]
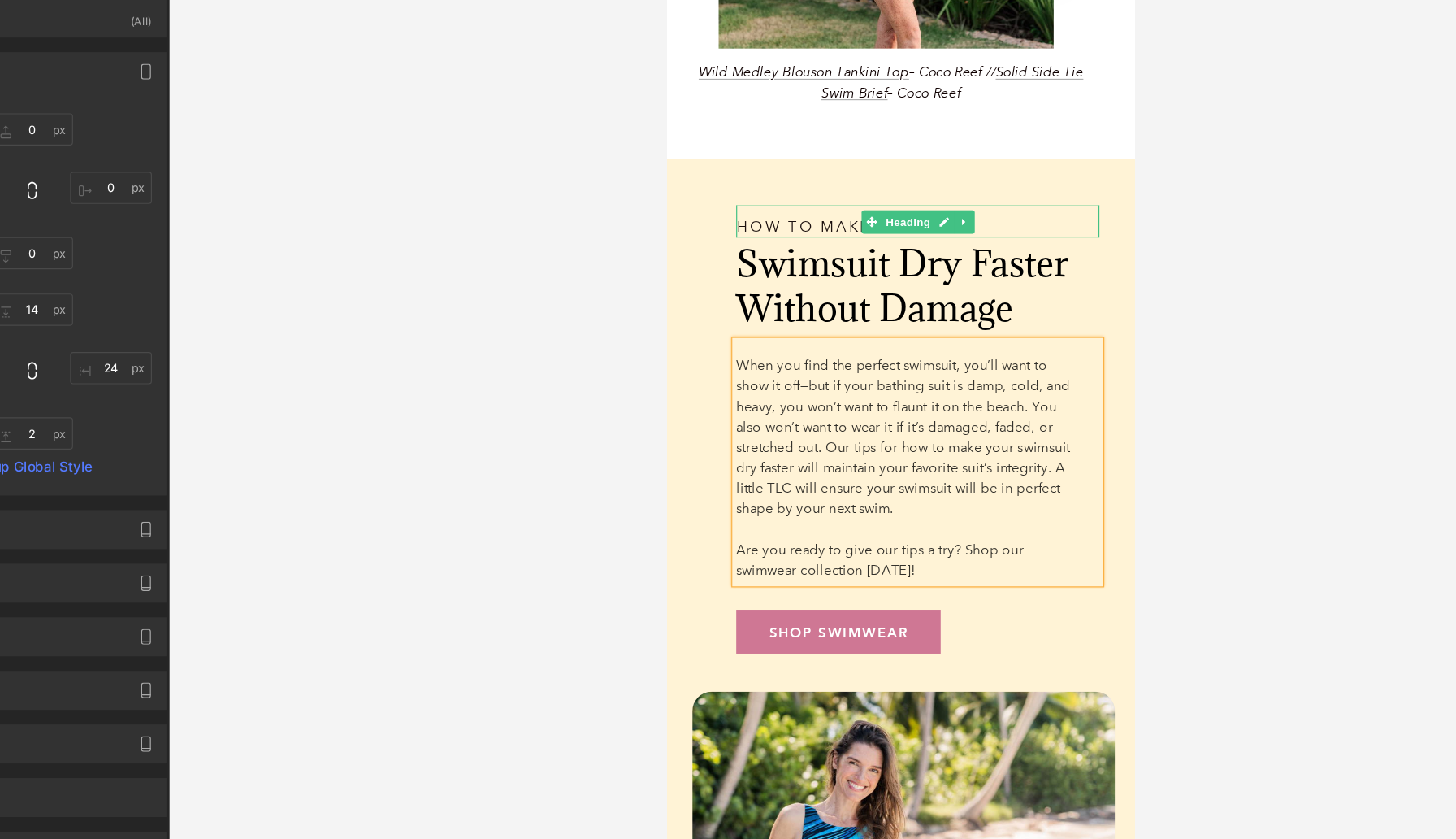
click at [954, 805] on span "Wave Power High Neck Swimsuit – Shape Solver Sport" at bounding box center [863, 811] width 278 height 14
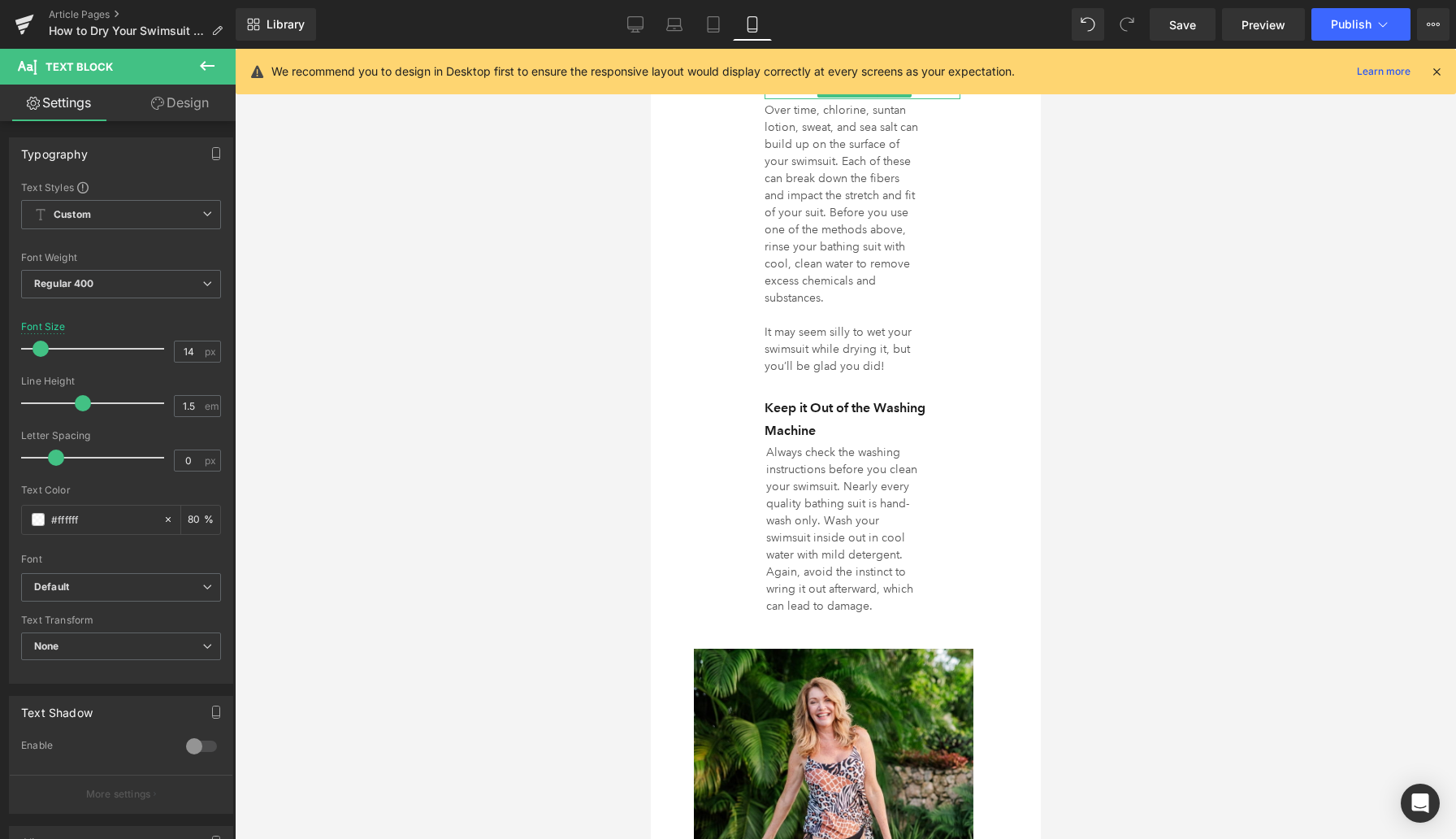
scroll to position [4538, 0]
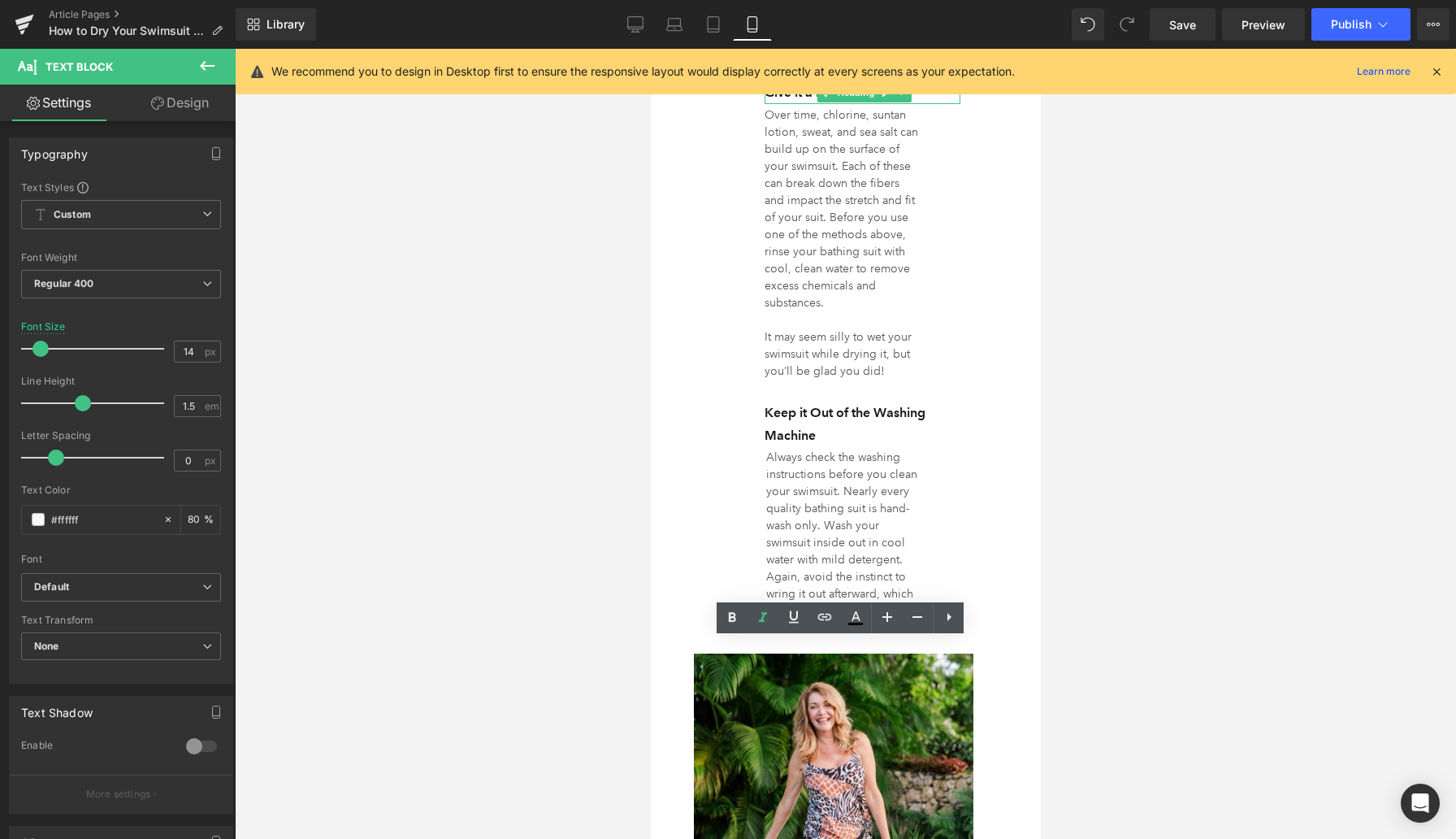
click at [587, 696] on div at bounding box center [846, 443] width 1222 height 790
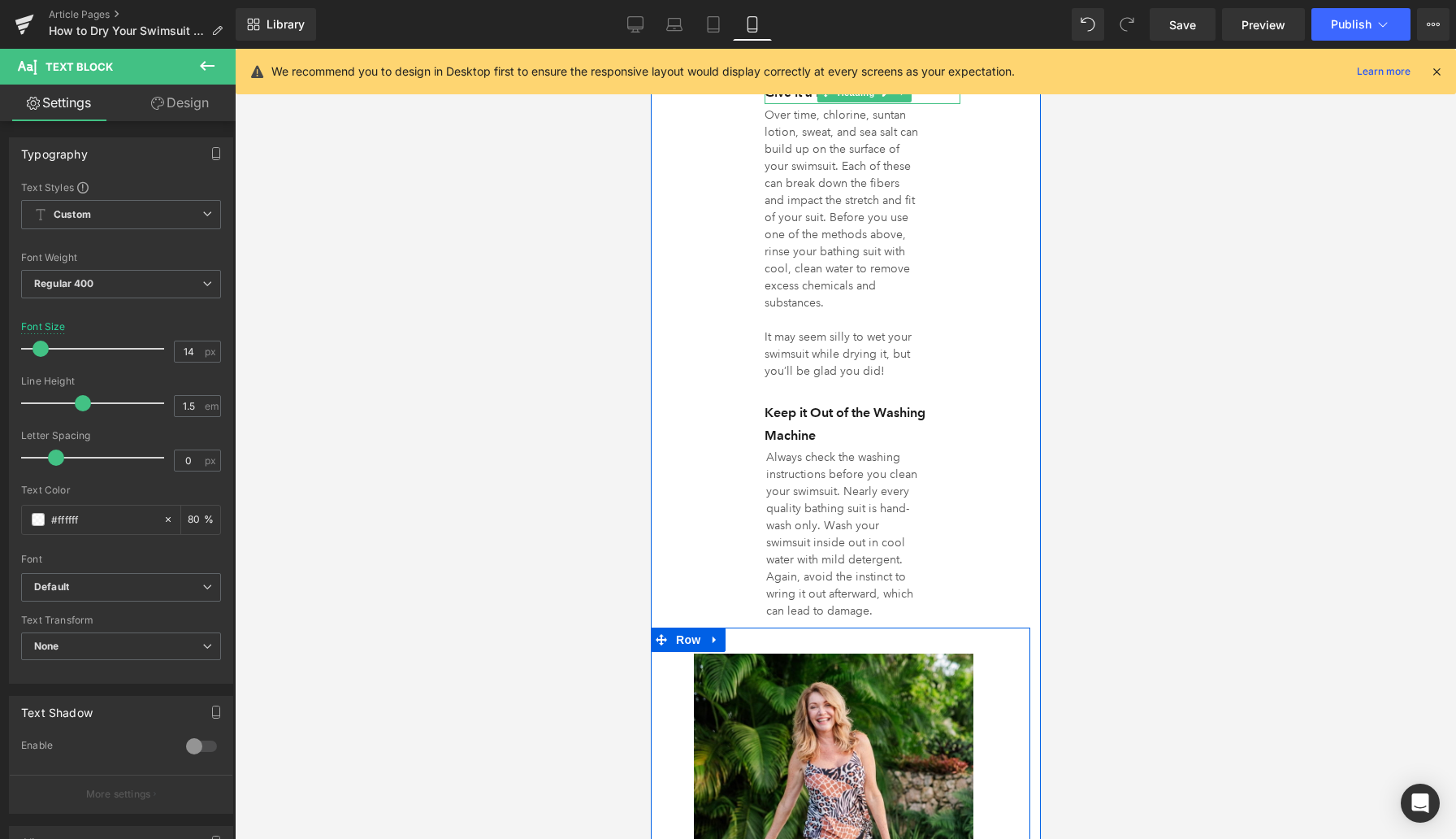
drag, startPoint x: 663, startPoint y: 684, endPoint x: 689, endPoint y: 684, distance: 26.0
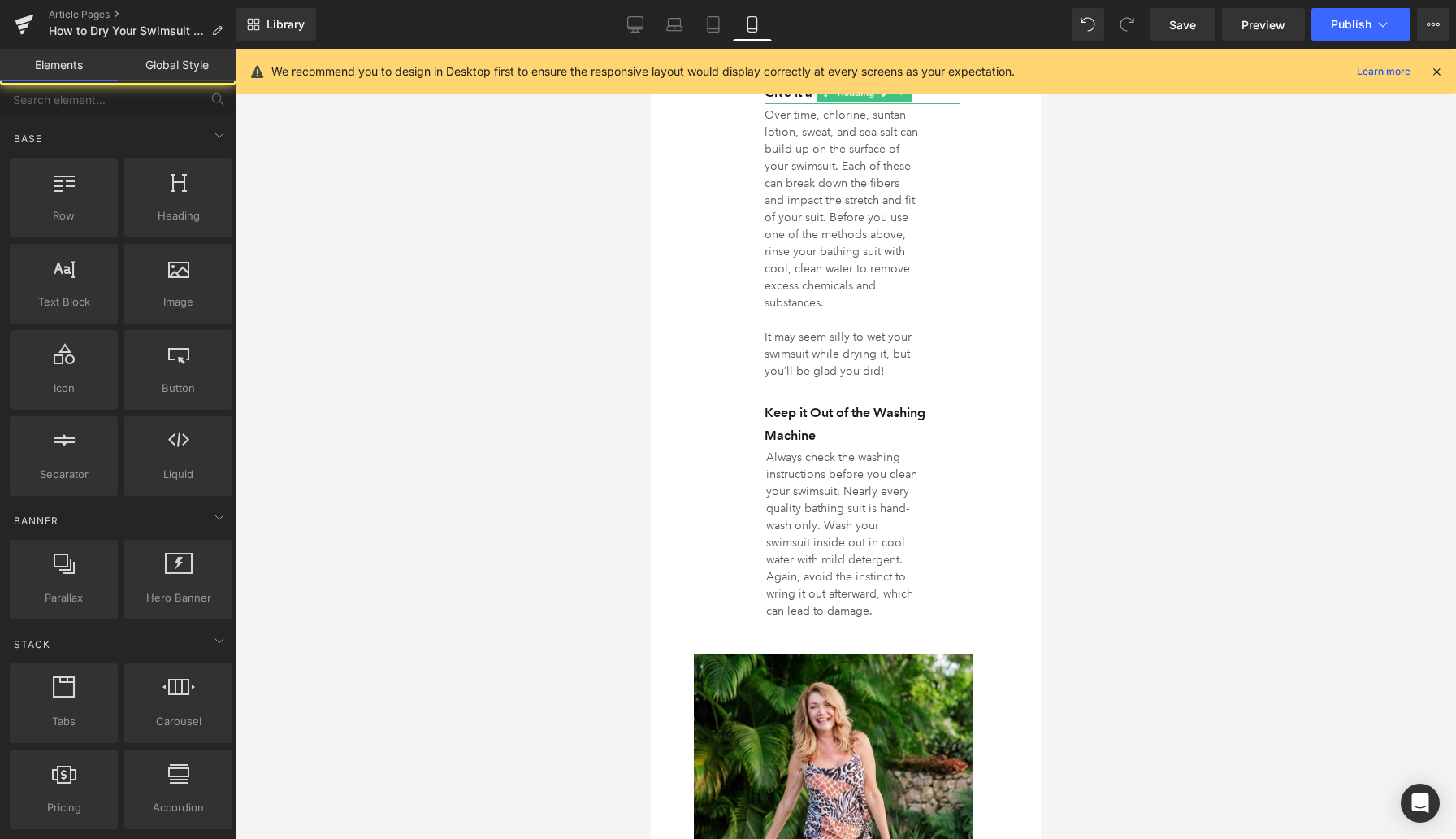
click at [614, 683] on div at bounding box center [846, 443] width 1222 height 790
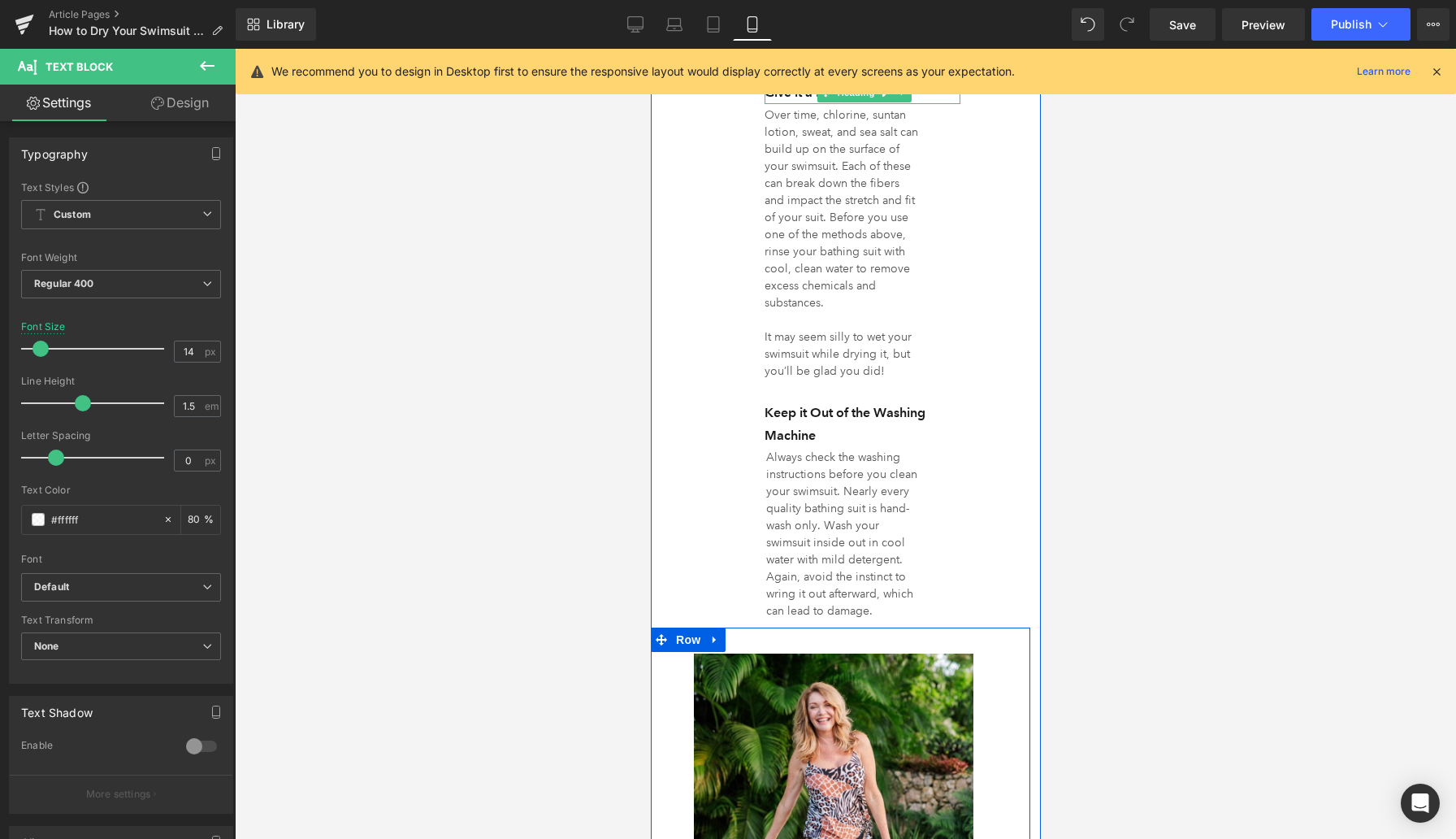
drag, startPoint x: 1016, startPoint y: 681, endPoint x: 993, endPoint y: 681, distance: 23.0
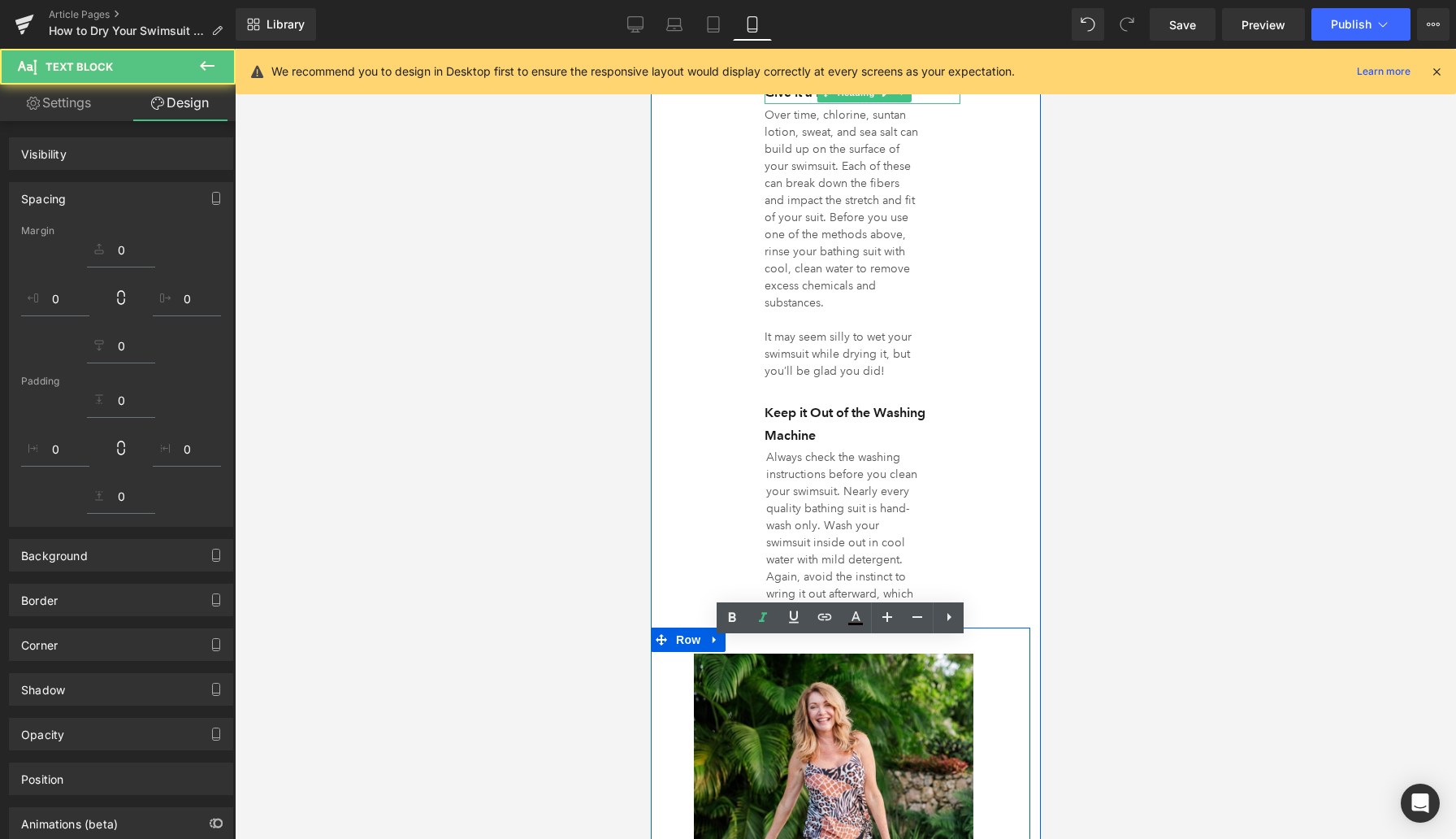
click at [1058, 640] on div at bounding box center [846, 443] width 1222 height 790
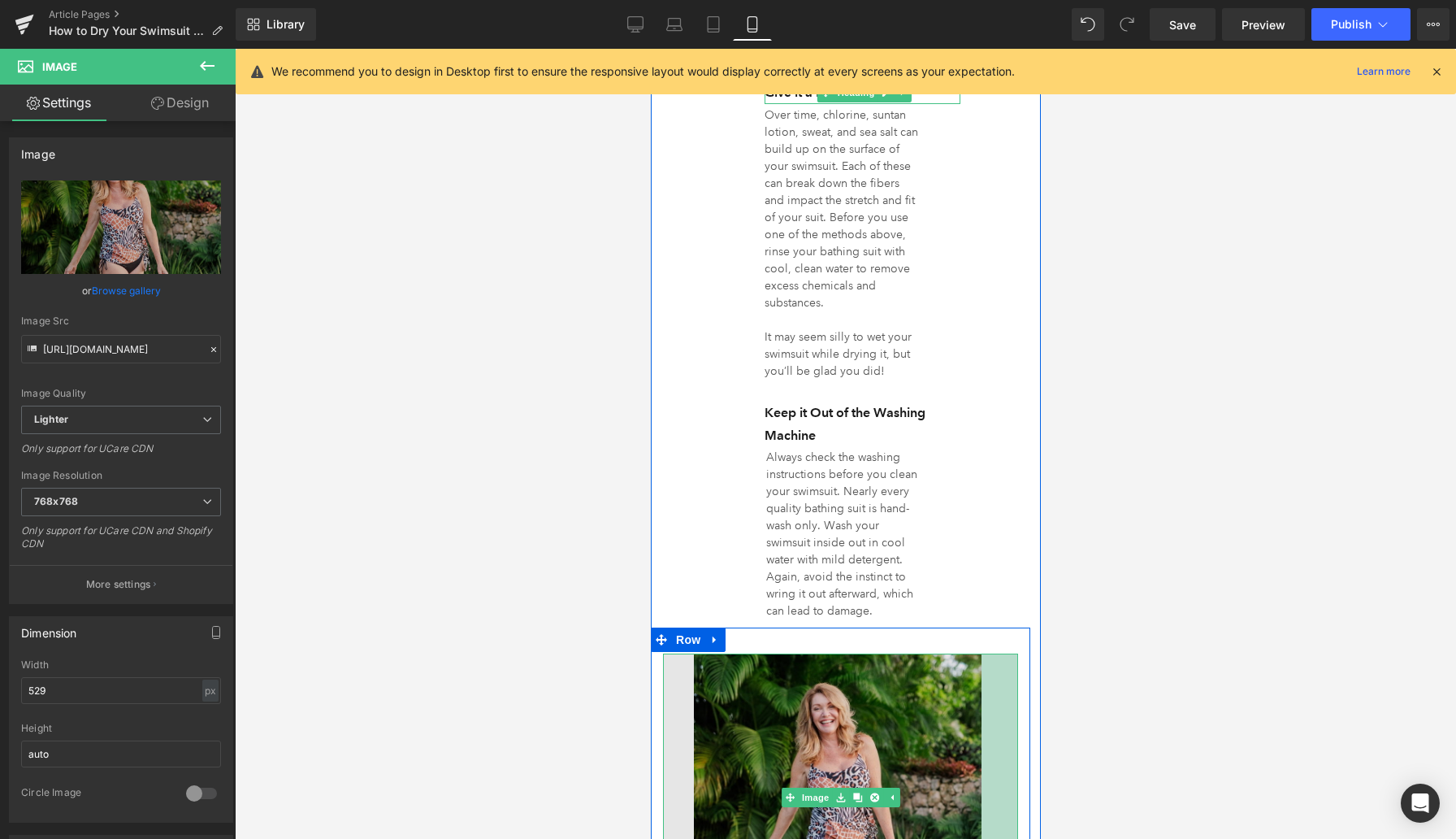
drag, startPoint x: 1014, startPoint y: 527, endPoint x: 977, endPoint y: 526, distance: 37.0
click at [977, 653] on div "Image 45px" at bounding box center [840, 797] width 355 height 288
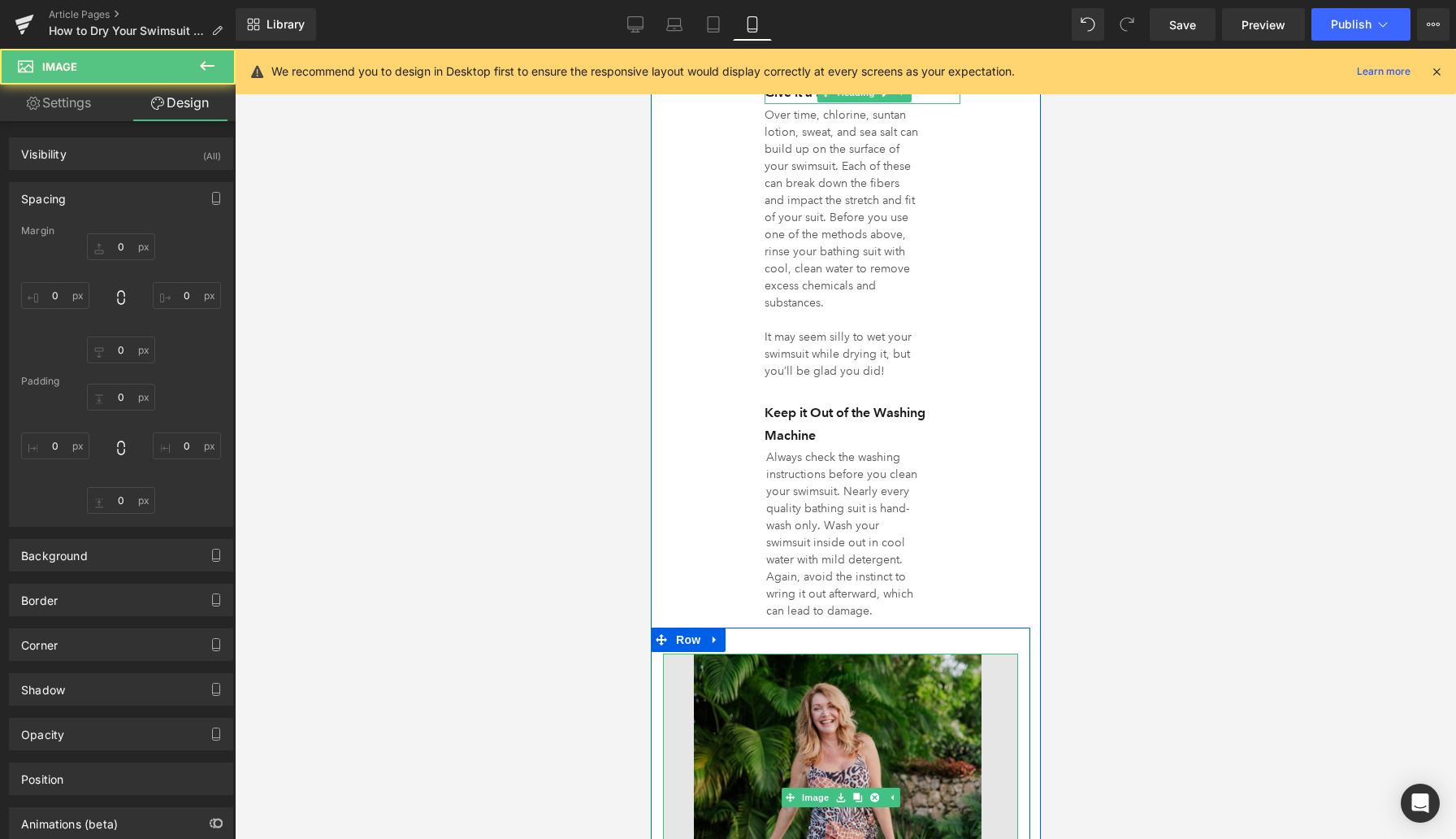
type input "0"
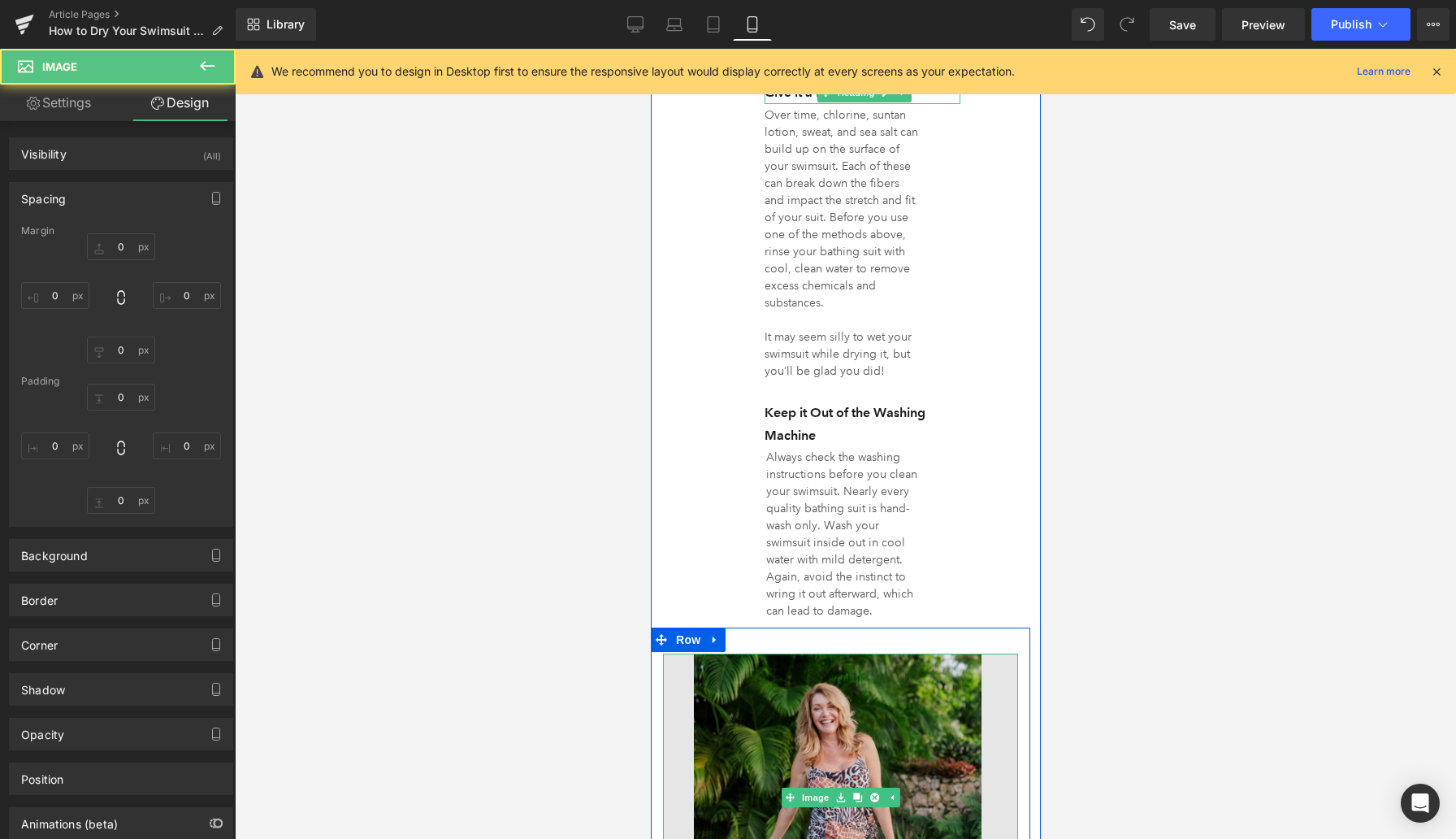
type input "45"
type input "0"
type input "38"
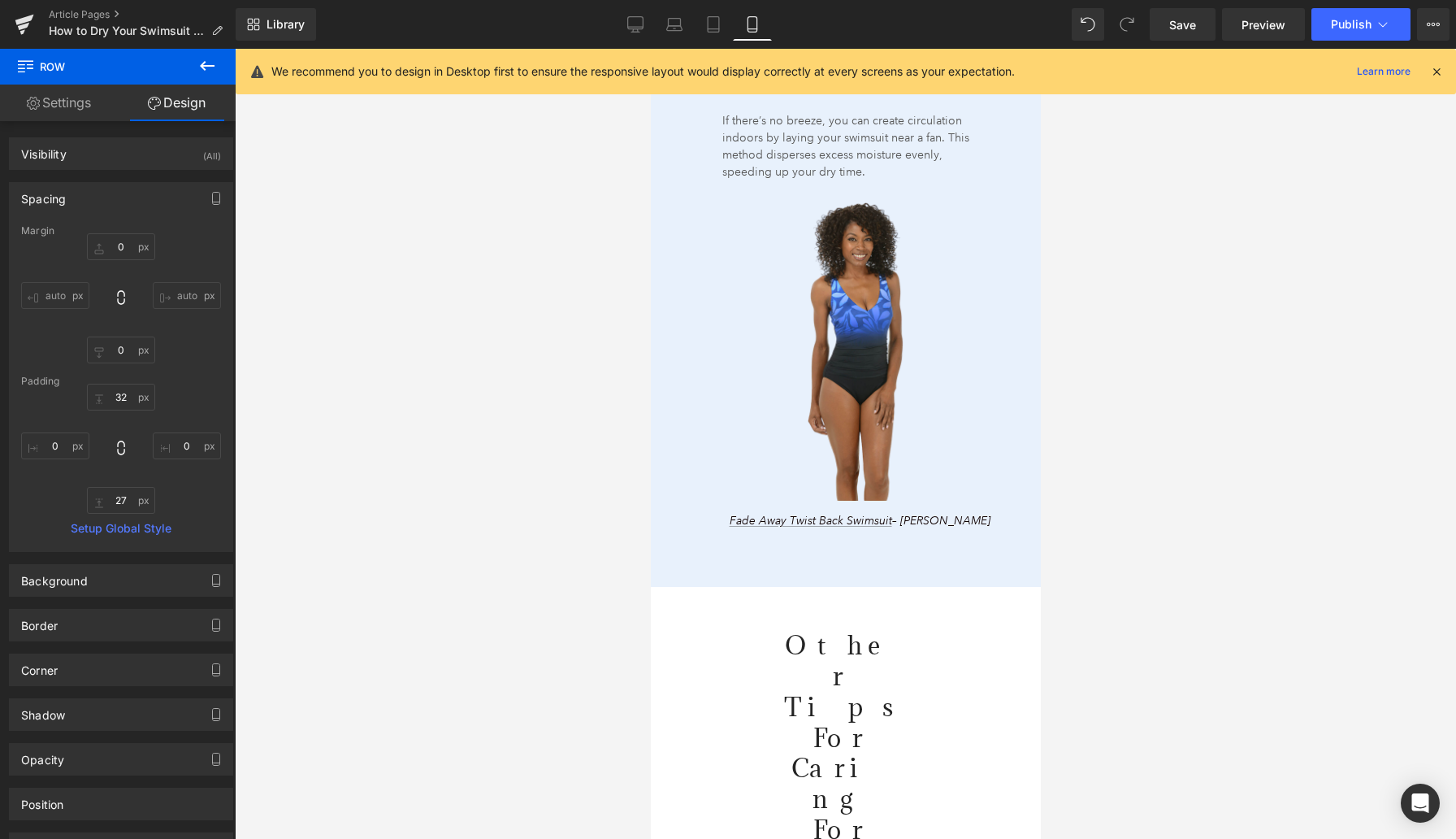
scroll to position [3521, 0]
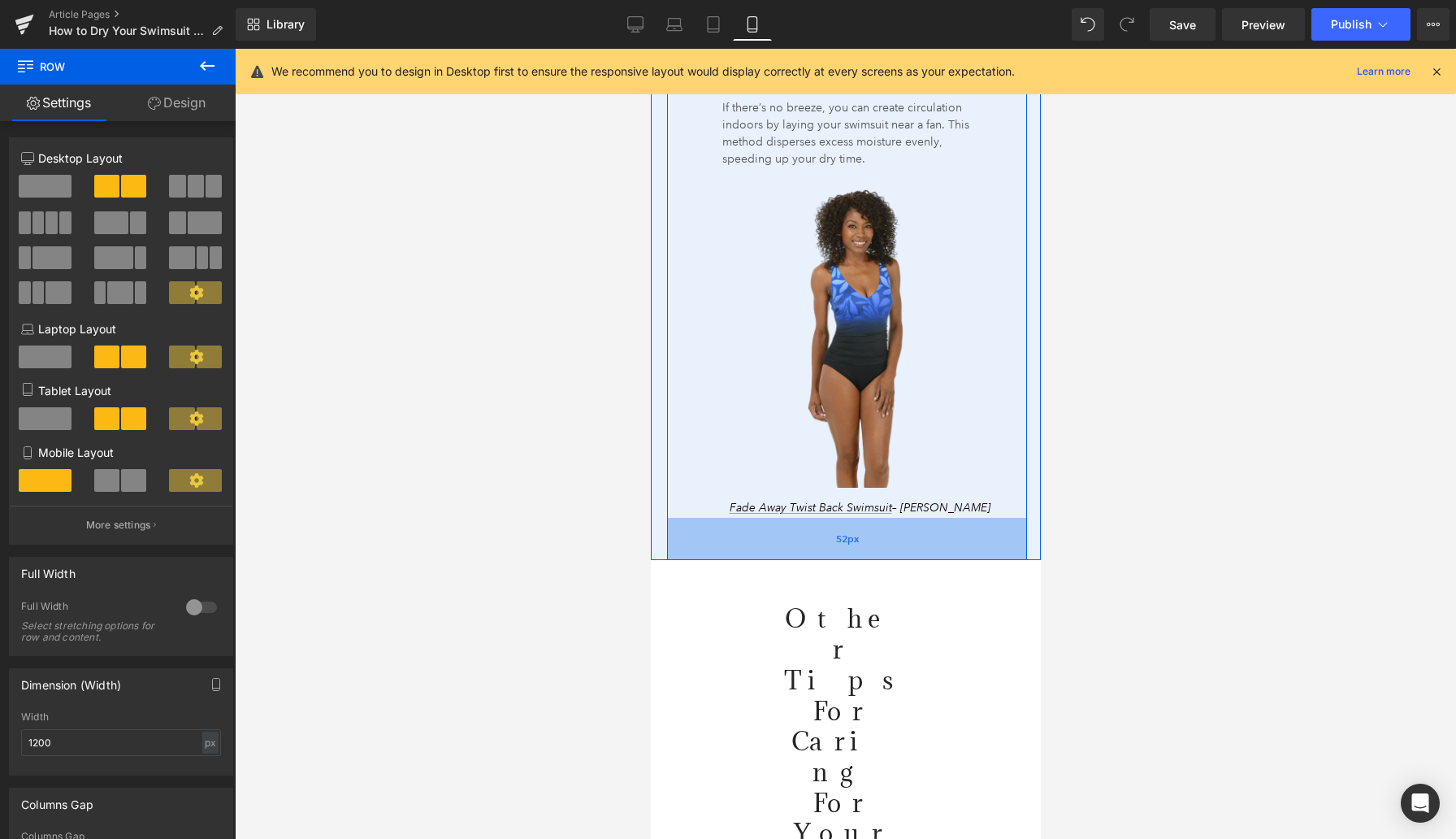
drag, startPoint x: 857, startPoint y: 485, endPoint x: 857, endPoint y: 471, distance: 14.0
click at [857, 517] on div "52px" at bounding box center [846, 538] width 360 height 42
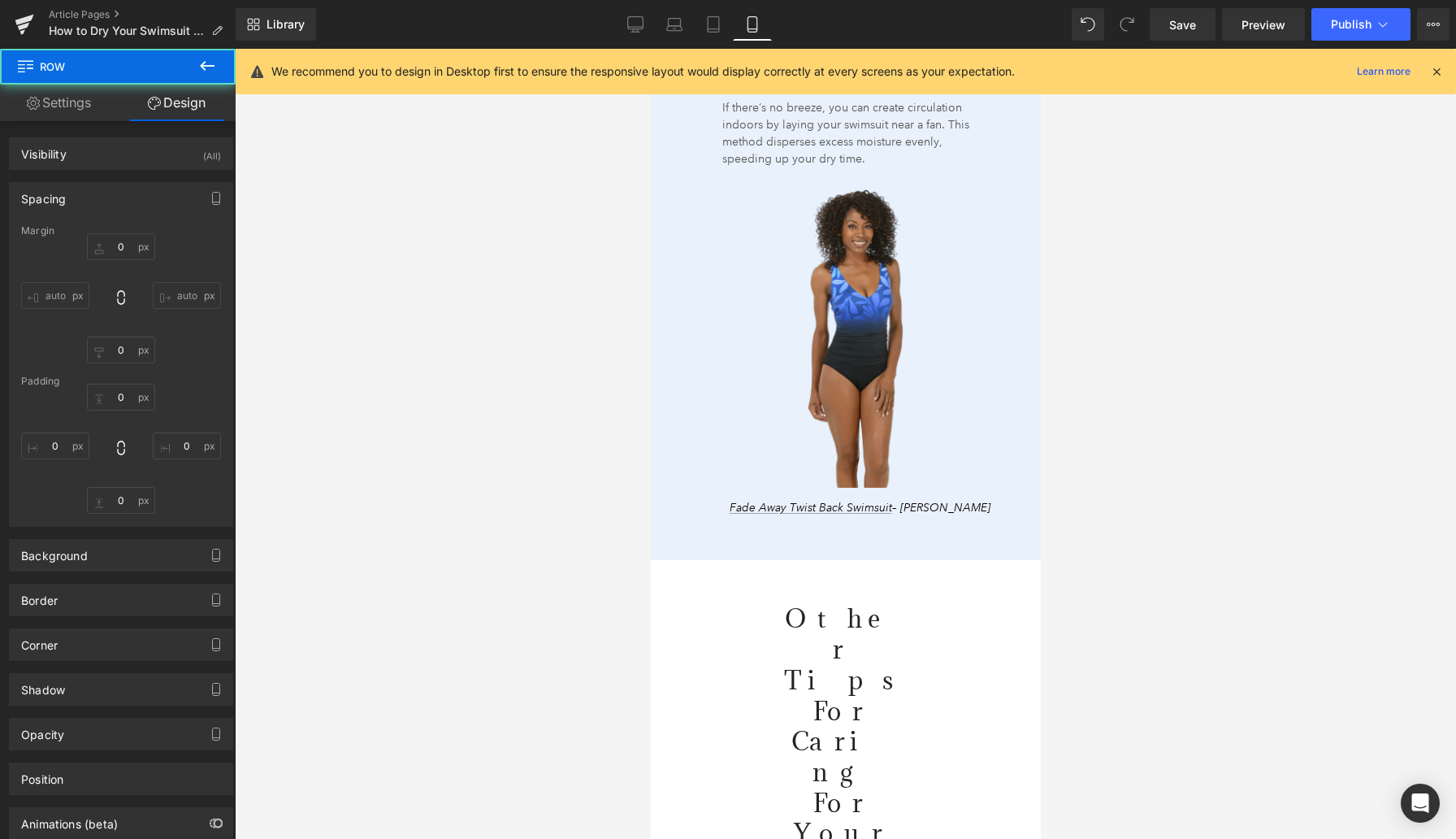
type input "0"
type input "15"
type input "52"
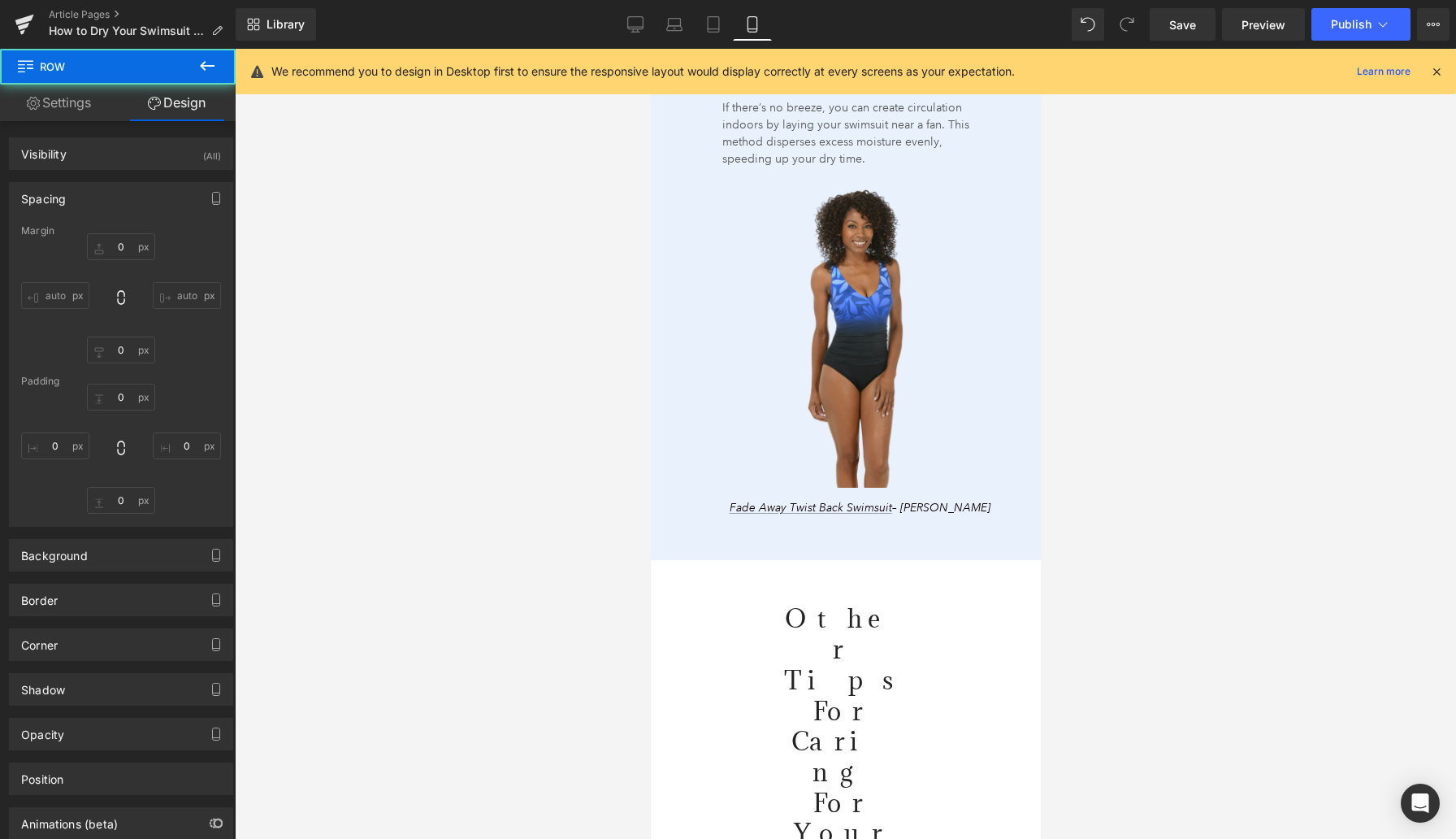
type input "53"
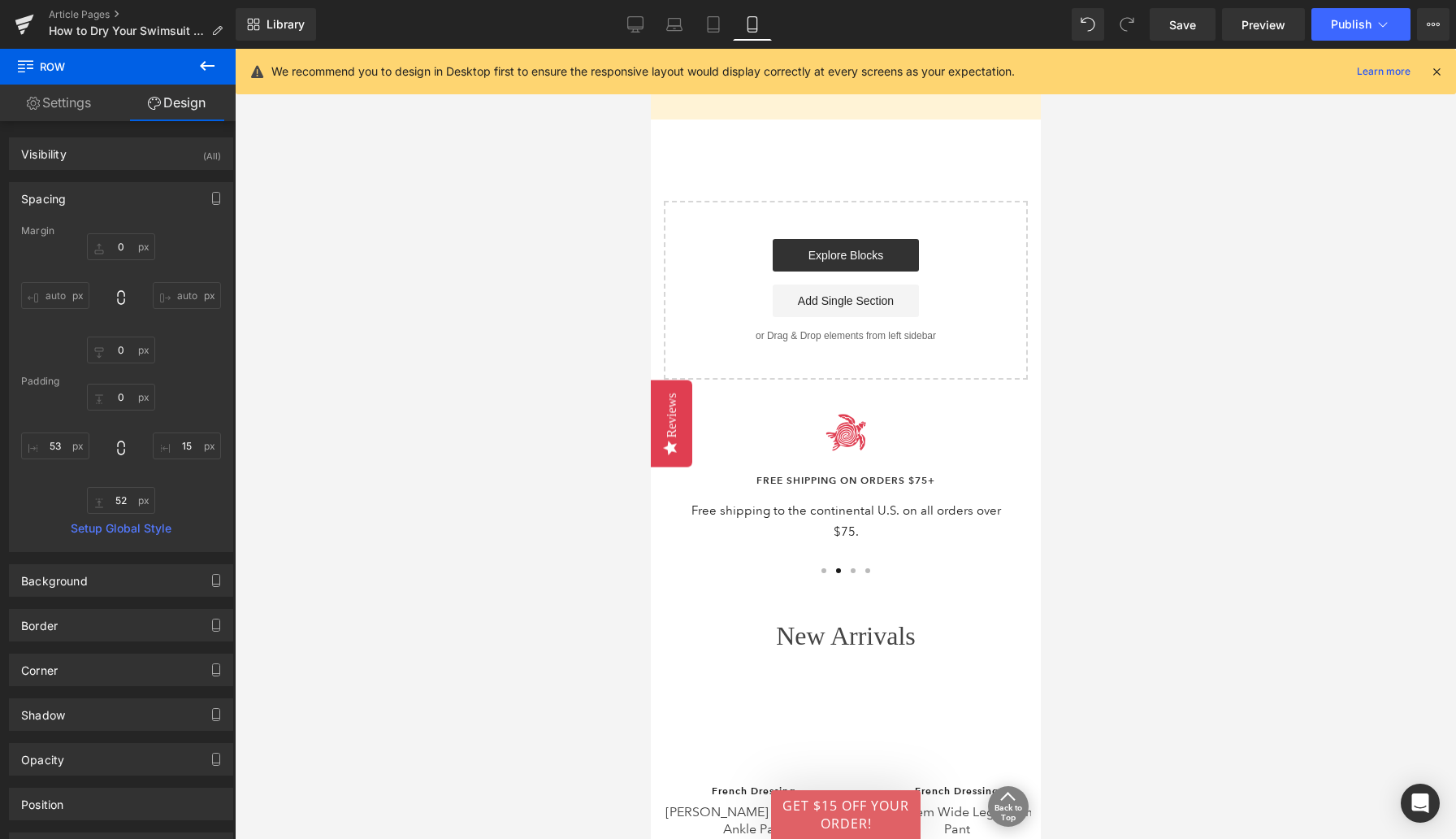
scroll to position [6203, 0]
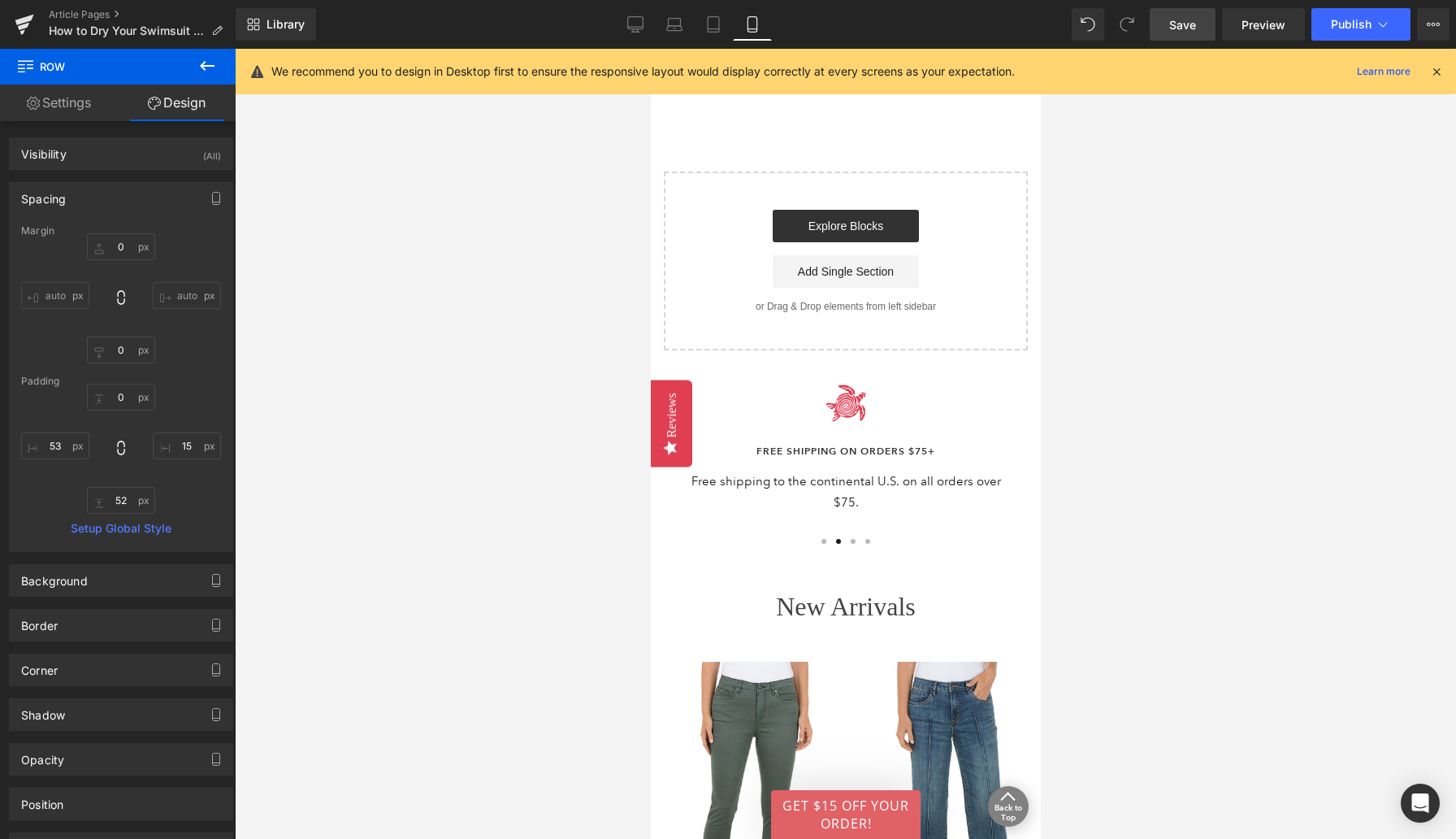
click at [1191, 26] on span "Save" at bounding box center [1183, 24] width 27 height 17
click at [614, 24] on icon at bounding box center [617, 24] width 16 height 16
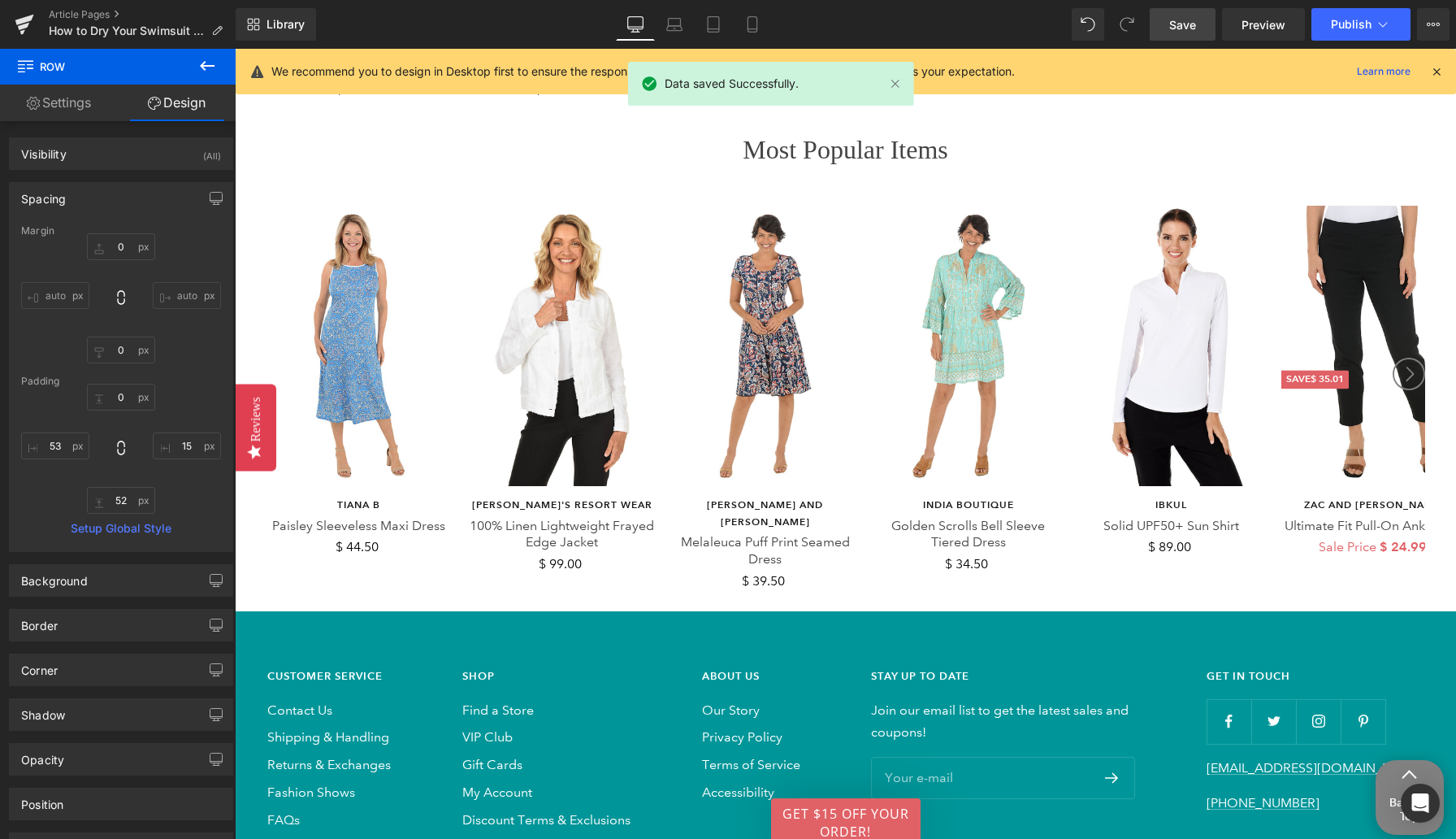
type input "0"
type input "15"
type input "69"
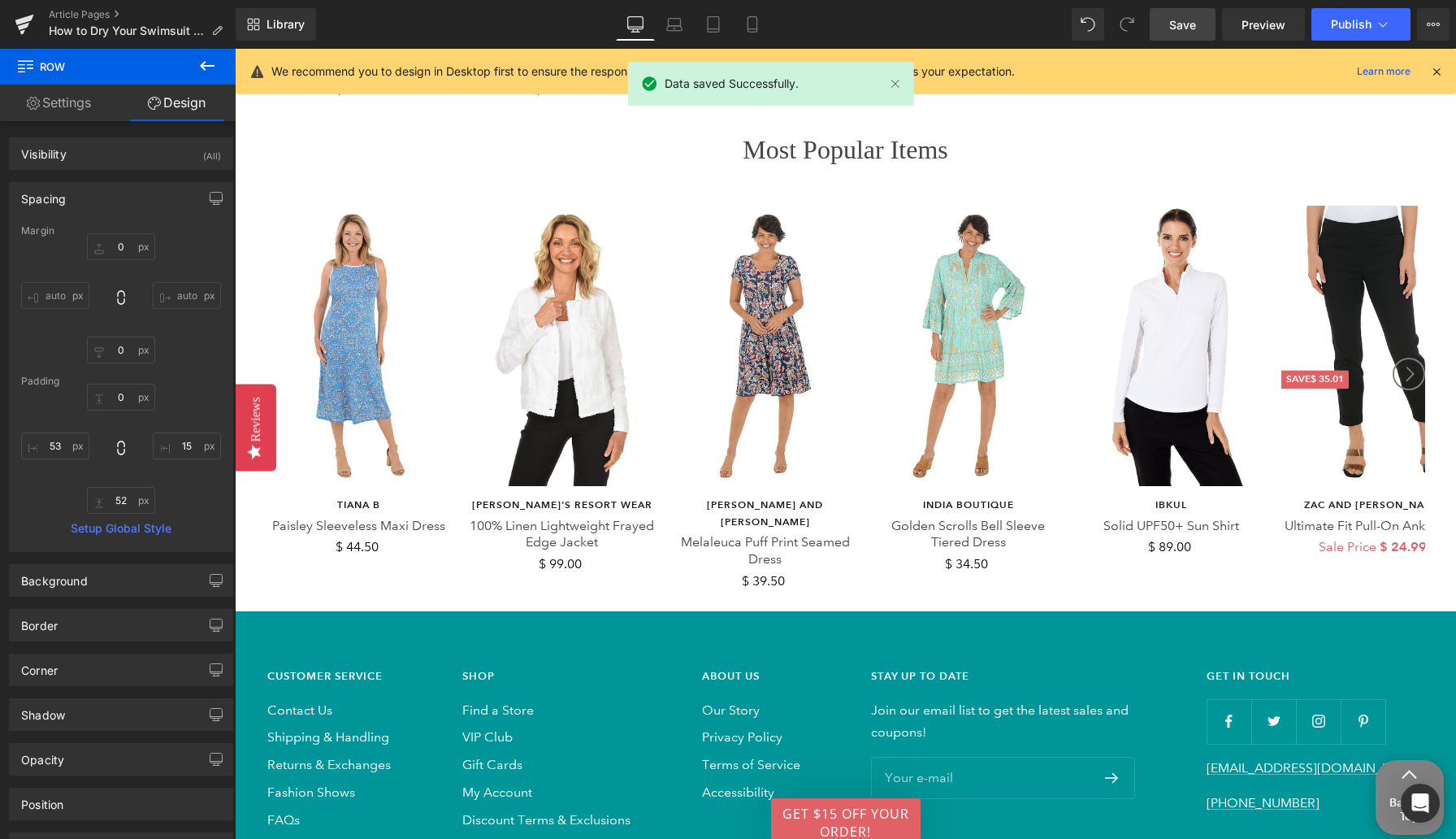
type input "95"
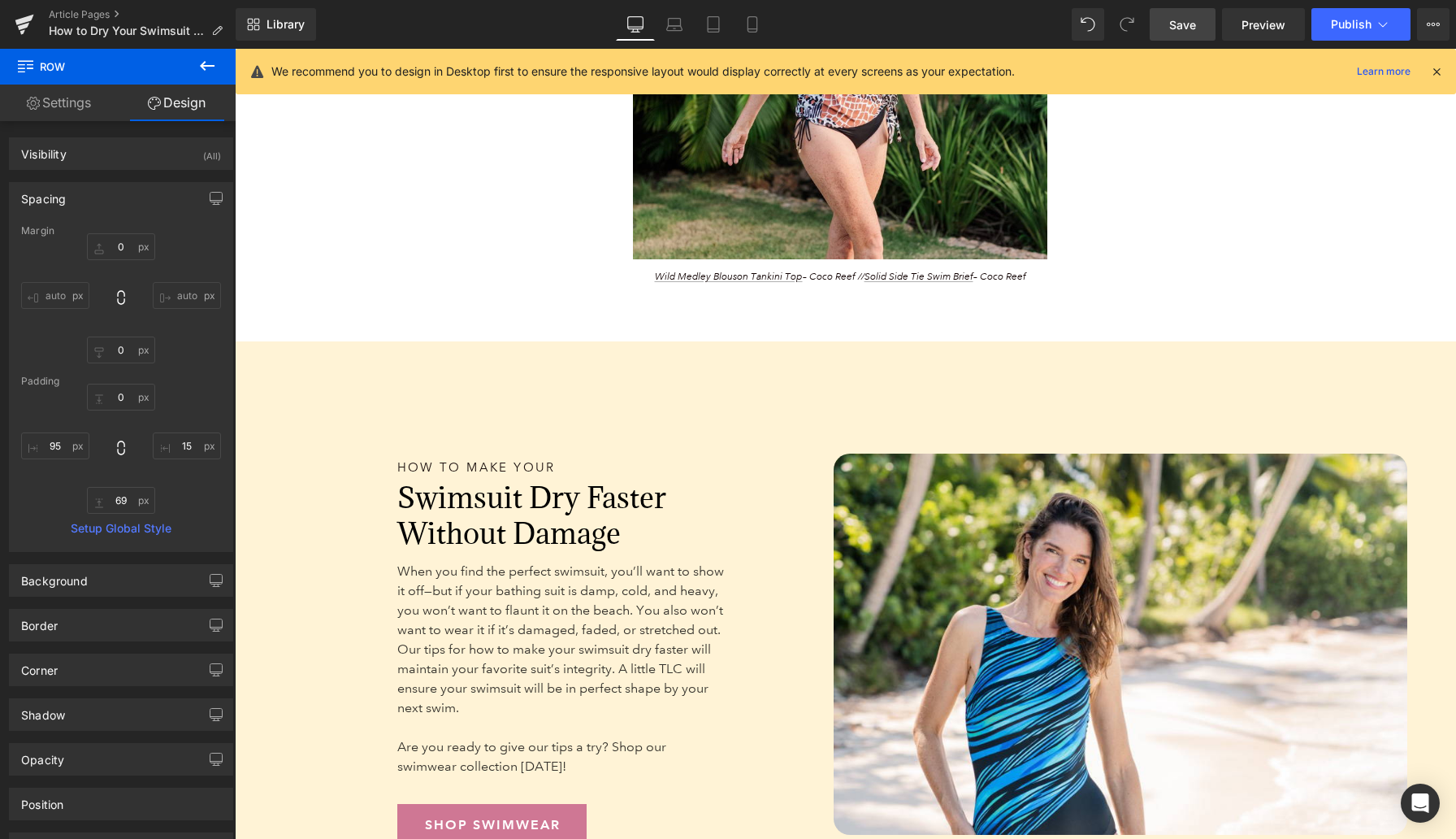
scroll to position [4496, 0]
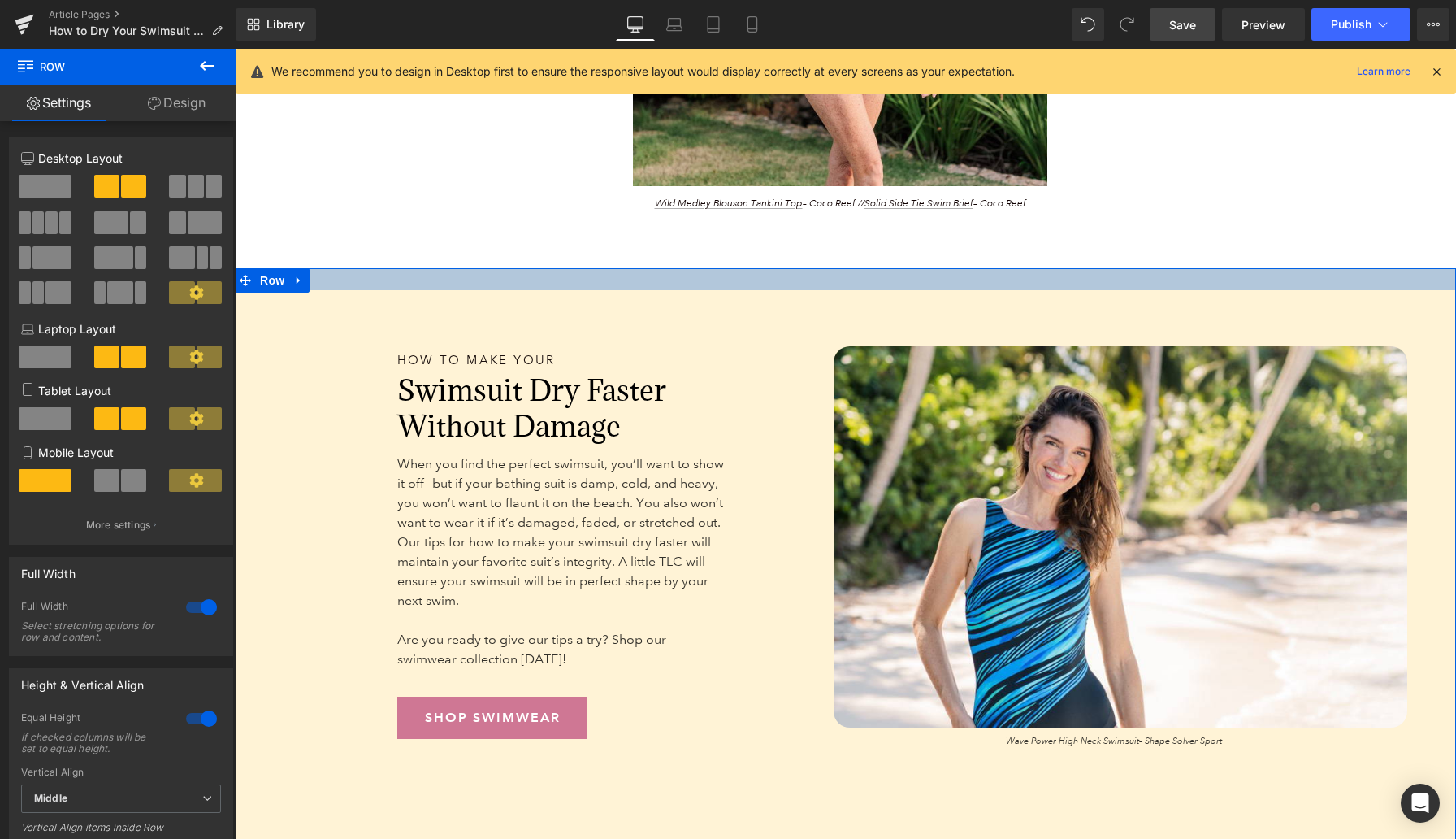
drag, startPoint x: 869, startPoint y: 330, endPoint x: 866, endPoint y: 296, distance: 34.1
click at [866, 291] on div at bounding box center [846, 279] width 1222 height 22
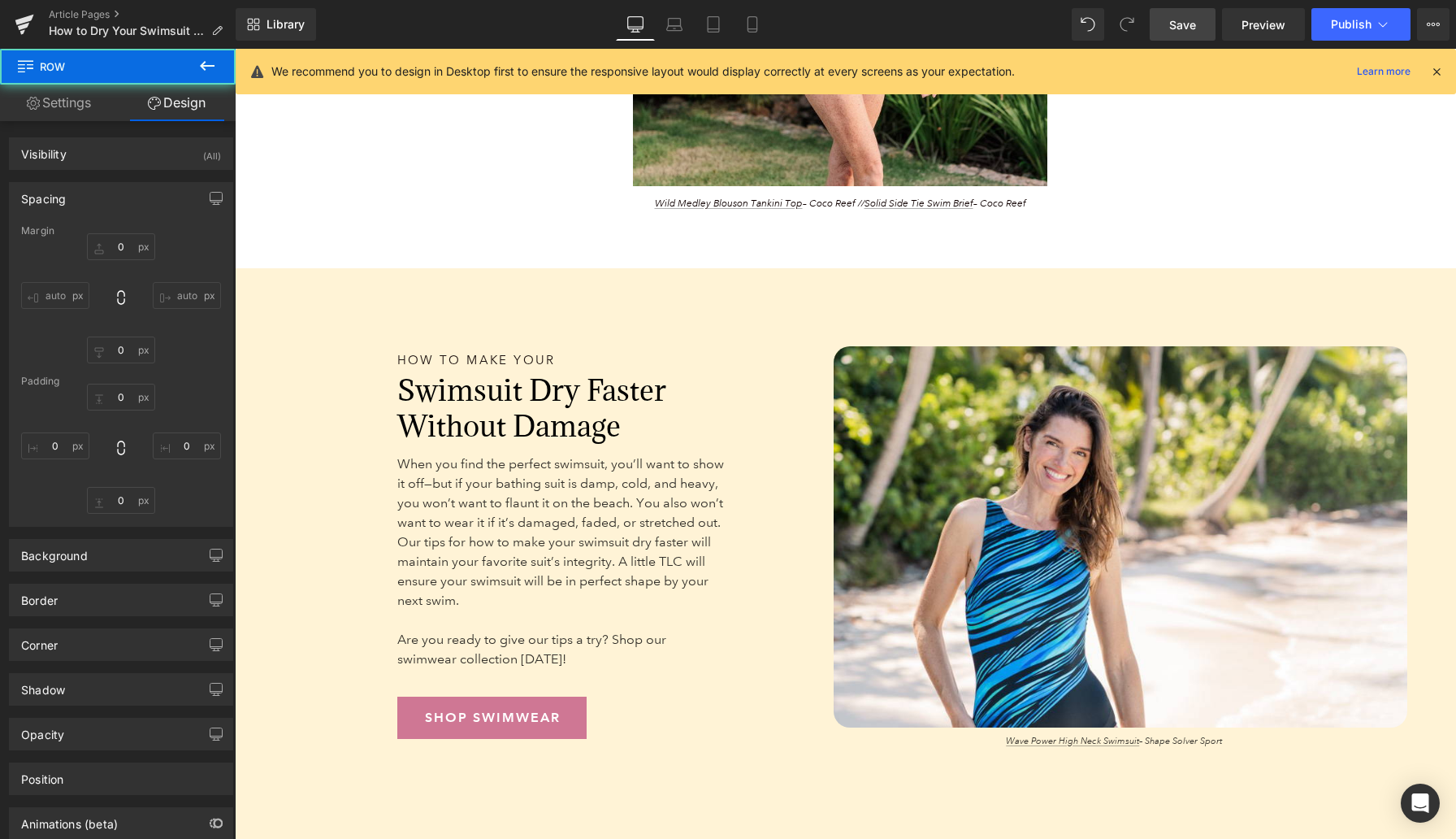
type input "0"
type input "27"
type input "60"
type input "70"
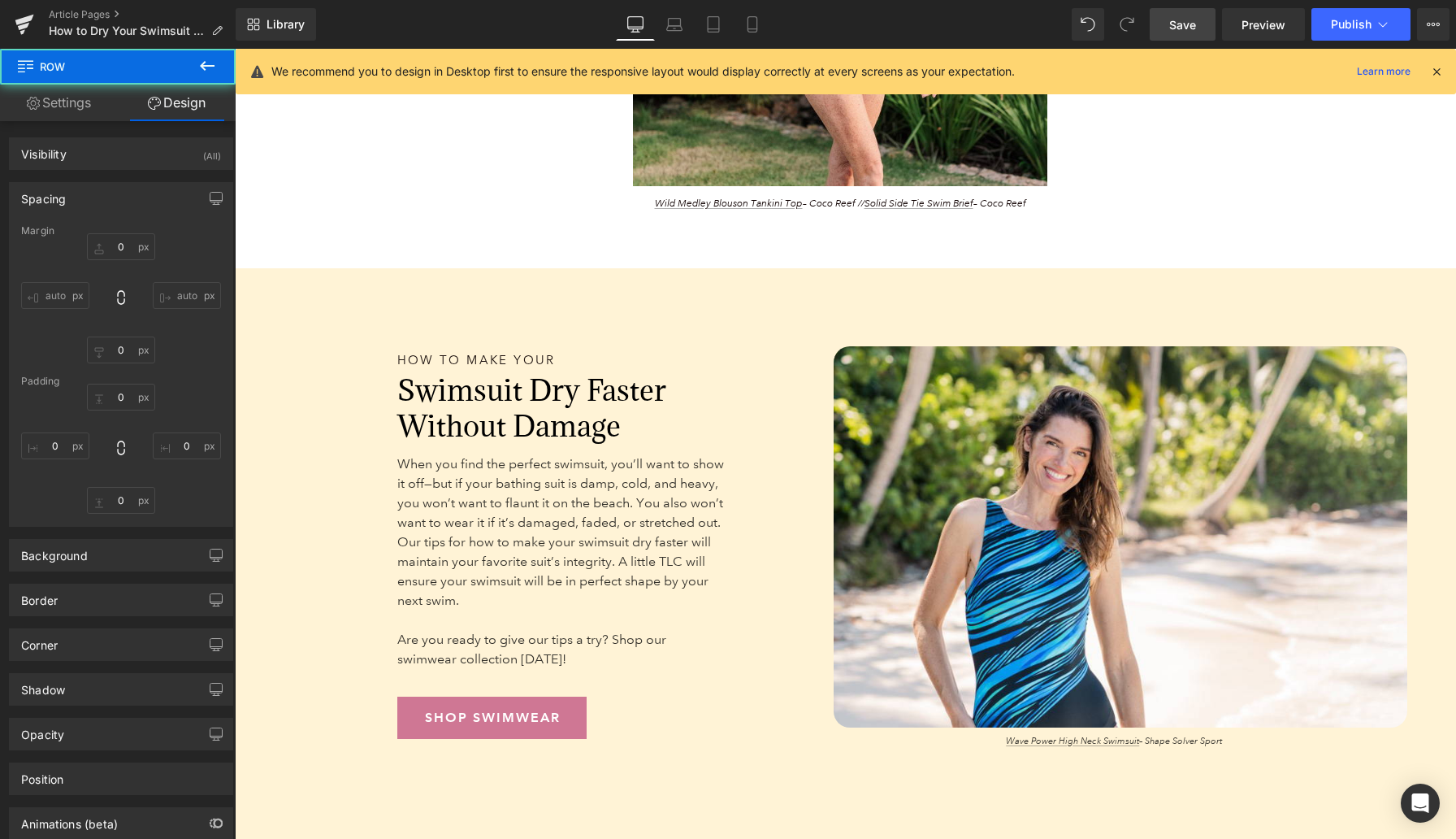
type input "0"
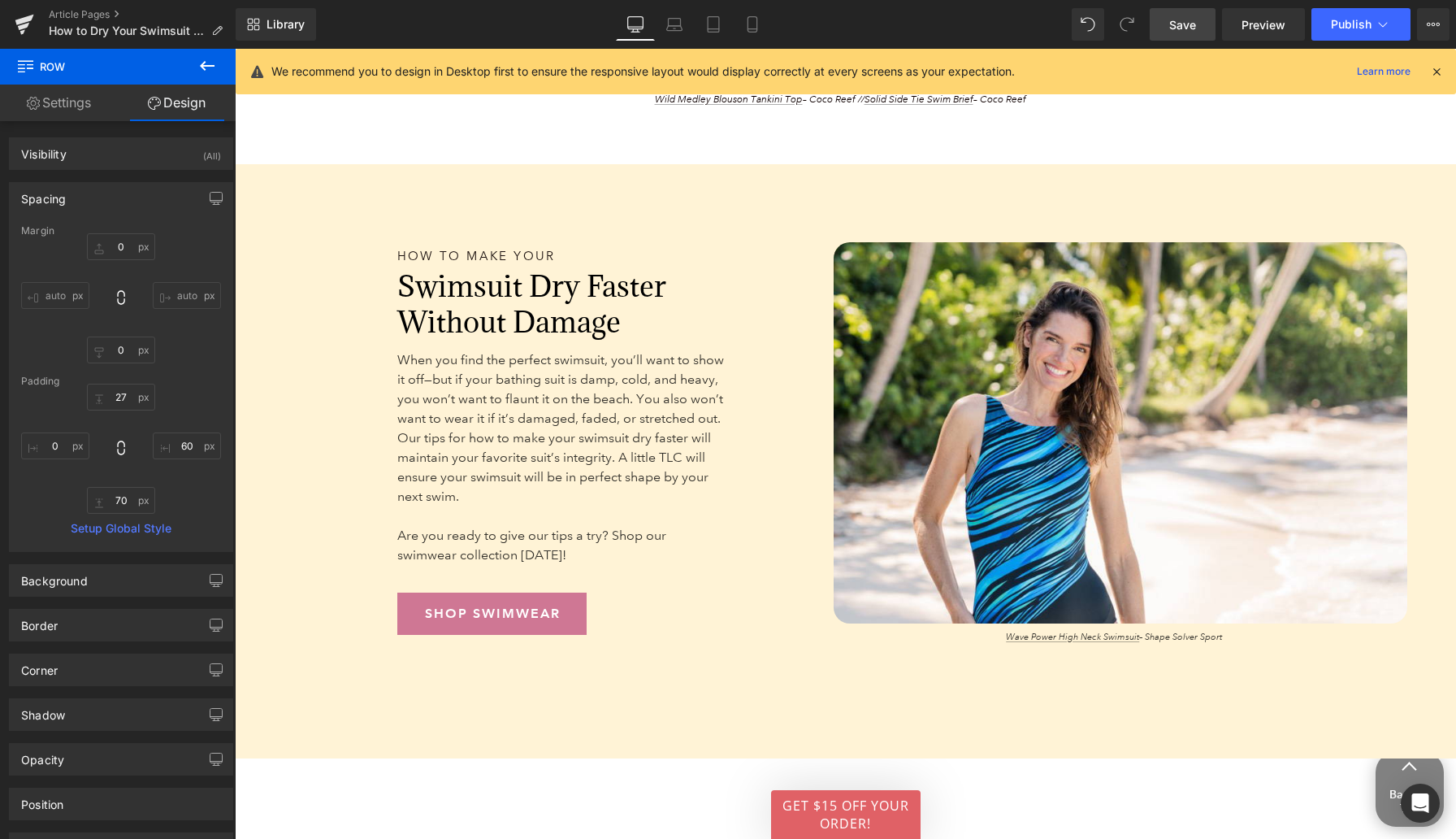
scroll to position [4603, 0]
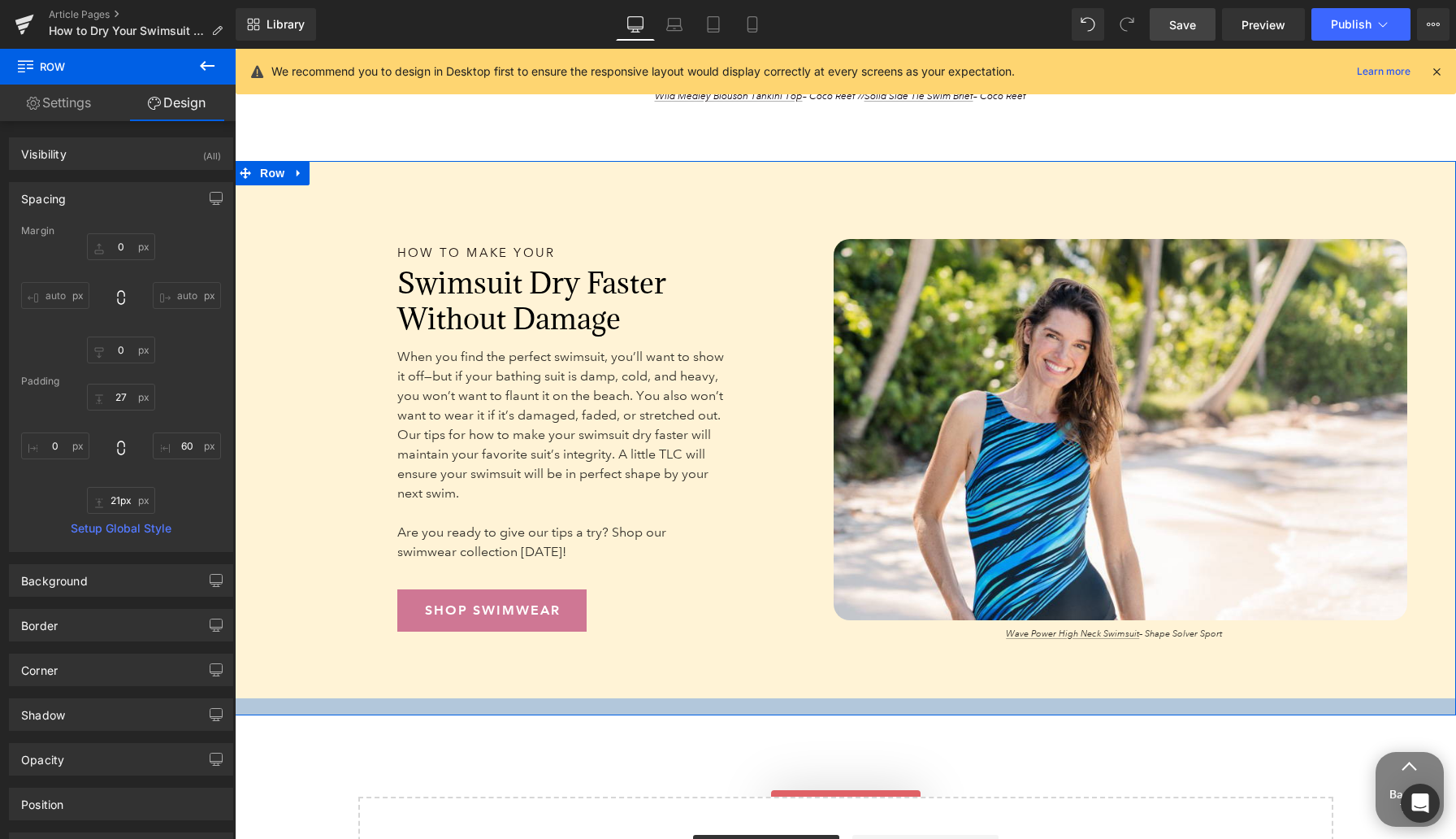
drag, startPoint x: 935, startPoint y: 762, endPoint x: 935, endPoint y: 721, distance: 41.0
click at [935, 716] on div at bounding box center [846, 706] width 1222 height 17
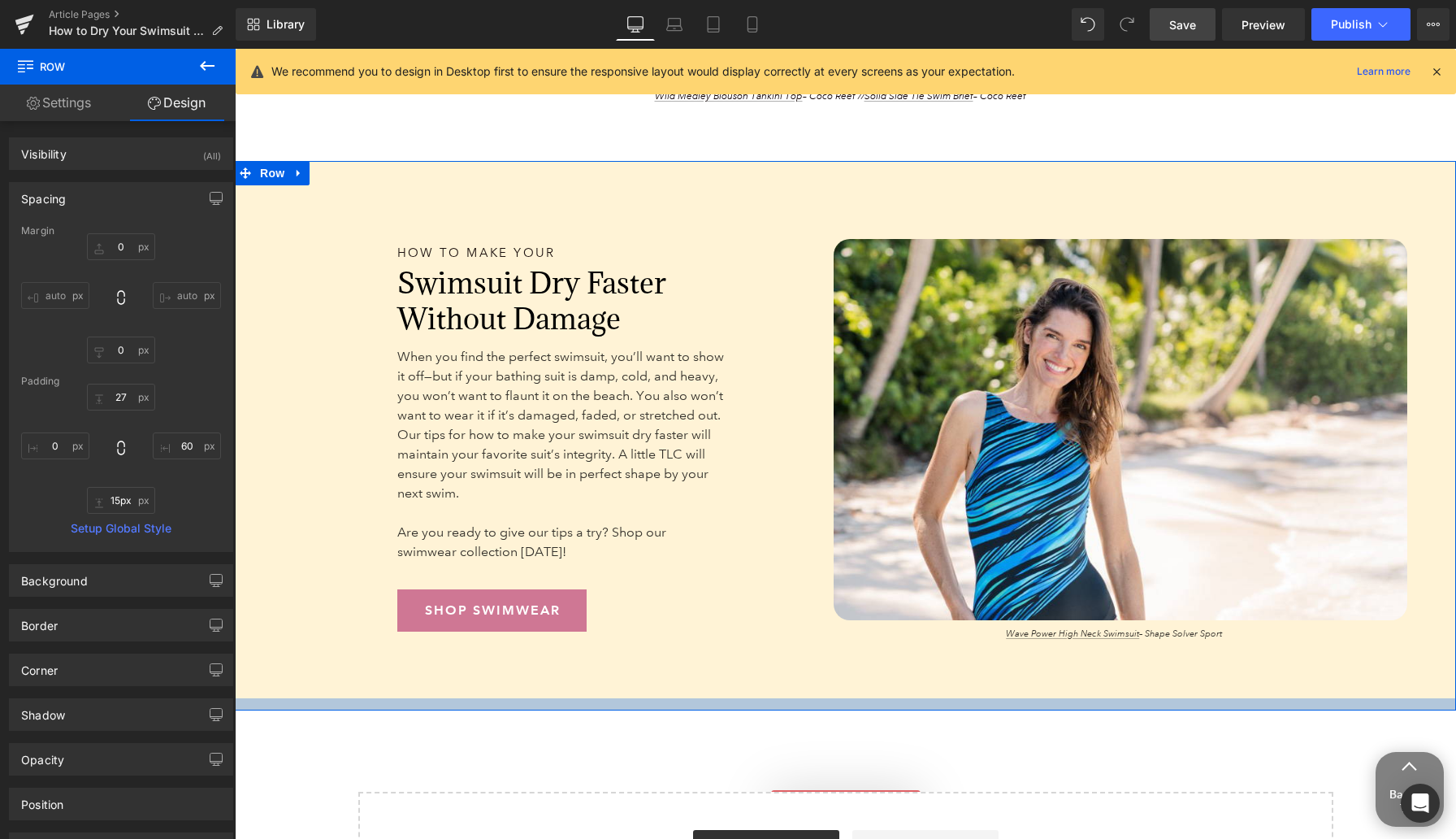
type input "13px"
click at [939, 709] on div at bounding box center [846, 703] width 1222 height 11
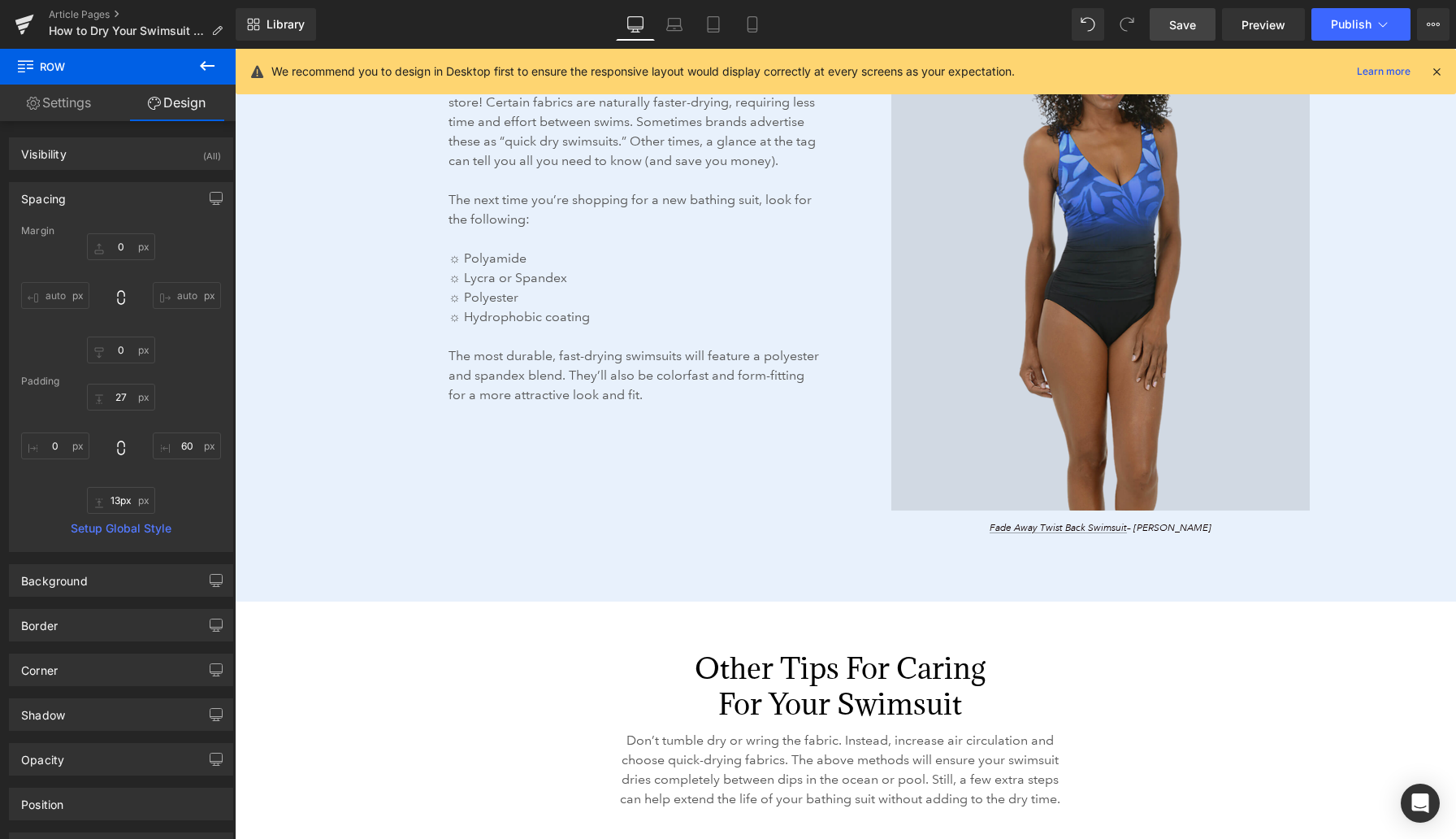
scroll to position [3225, 0]
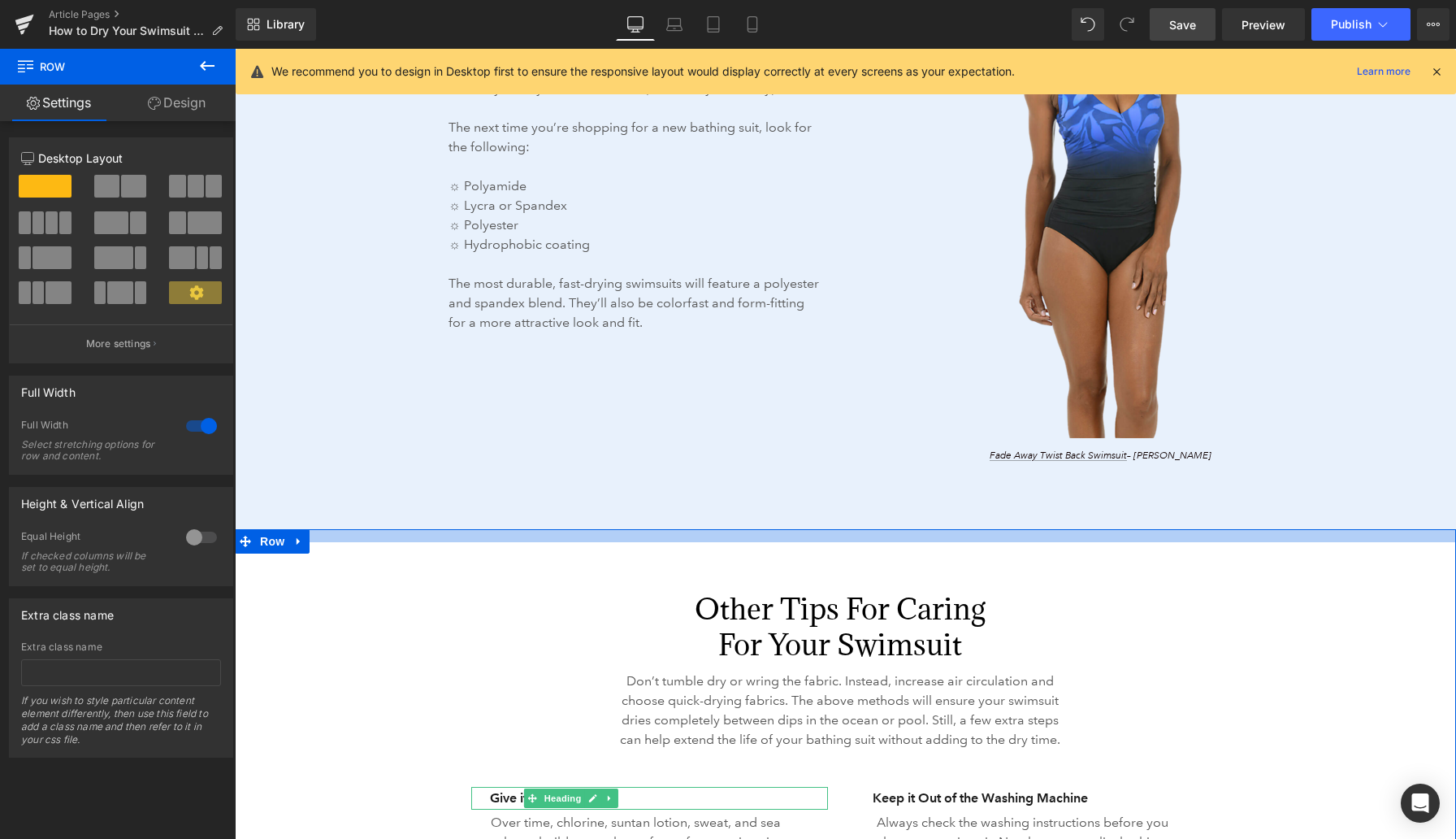
drag, startPoint x: 889, startPoint y: 532, endPoint x: 889, endPoint y: 544, distance: 12.0
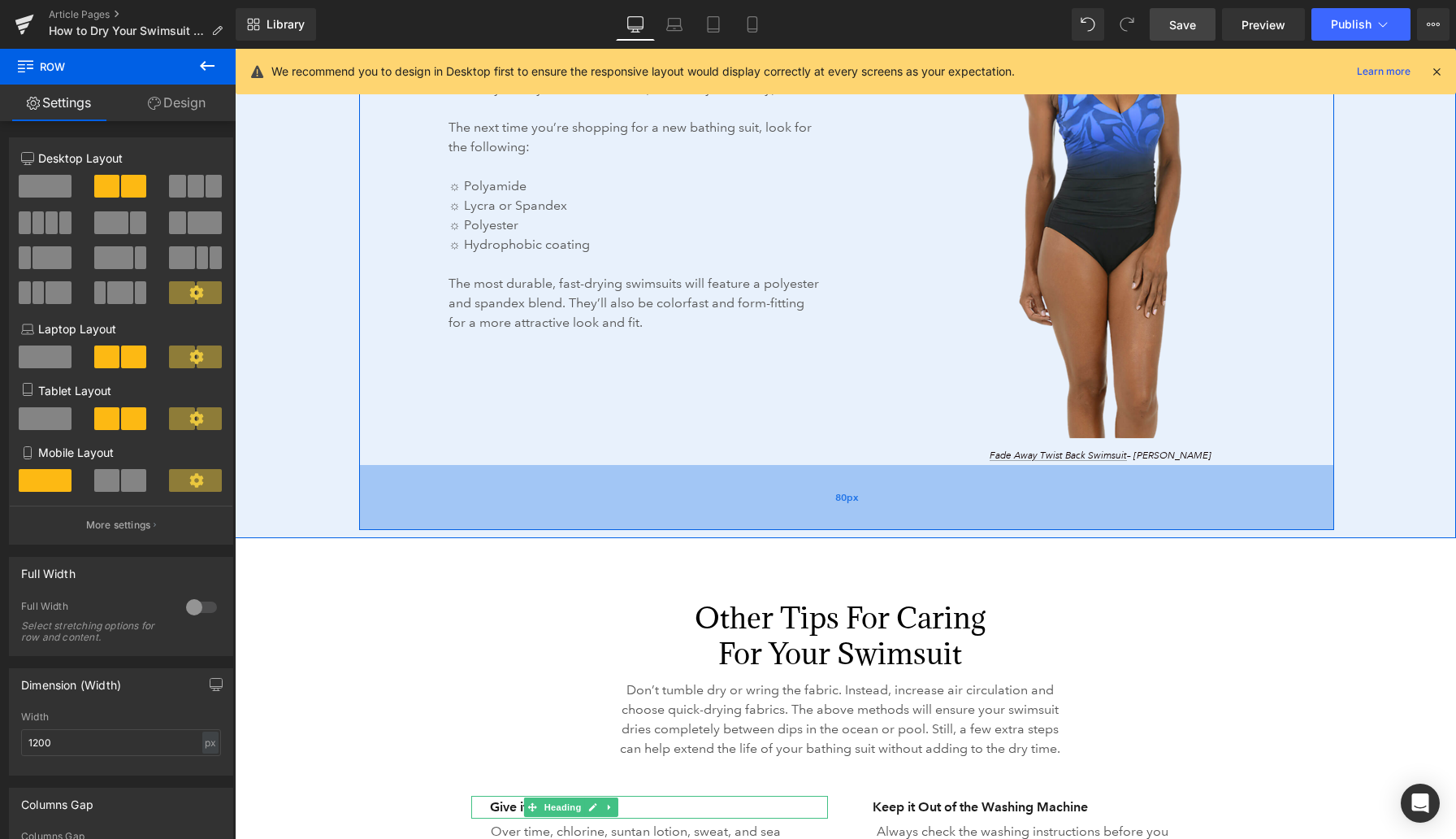
drag, startPoint x: 892, startPoint y: 517, endPoint x: 892, endPoint y: 525, distance: 8.0
click at [892, 525] on div "80px" at bounding box center [846, 497] width 975 height 65
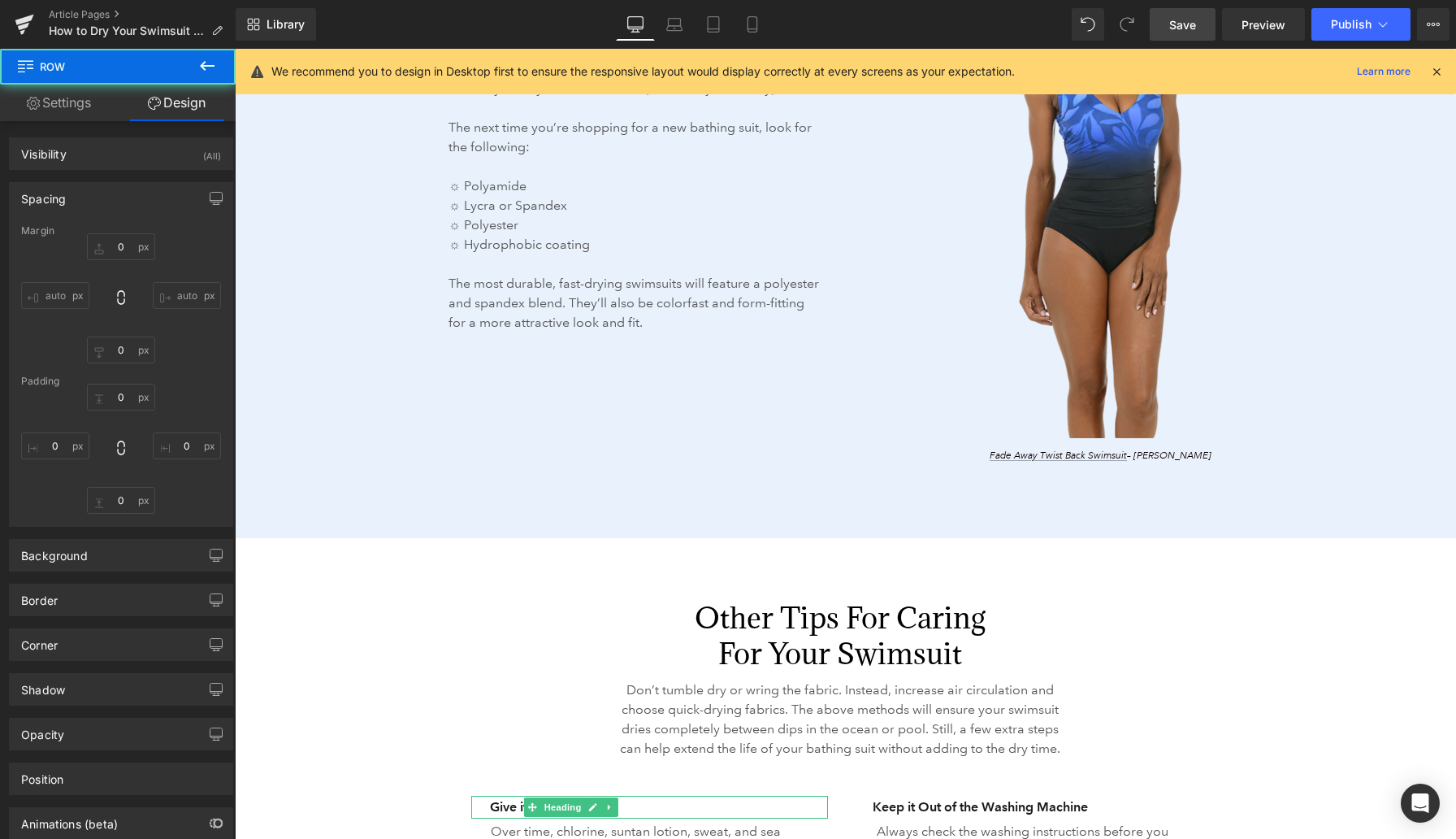
type input "0"
type input "15"
type input "80"
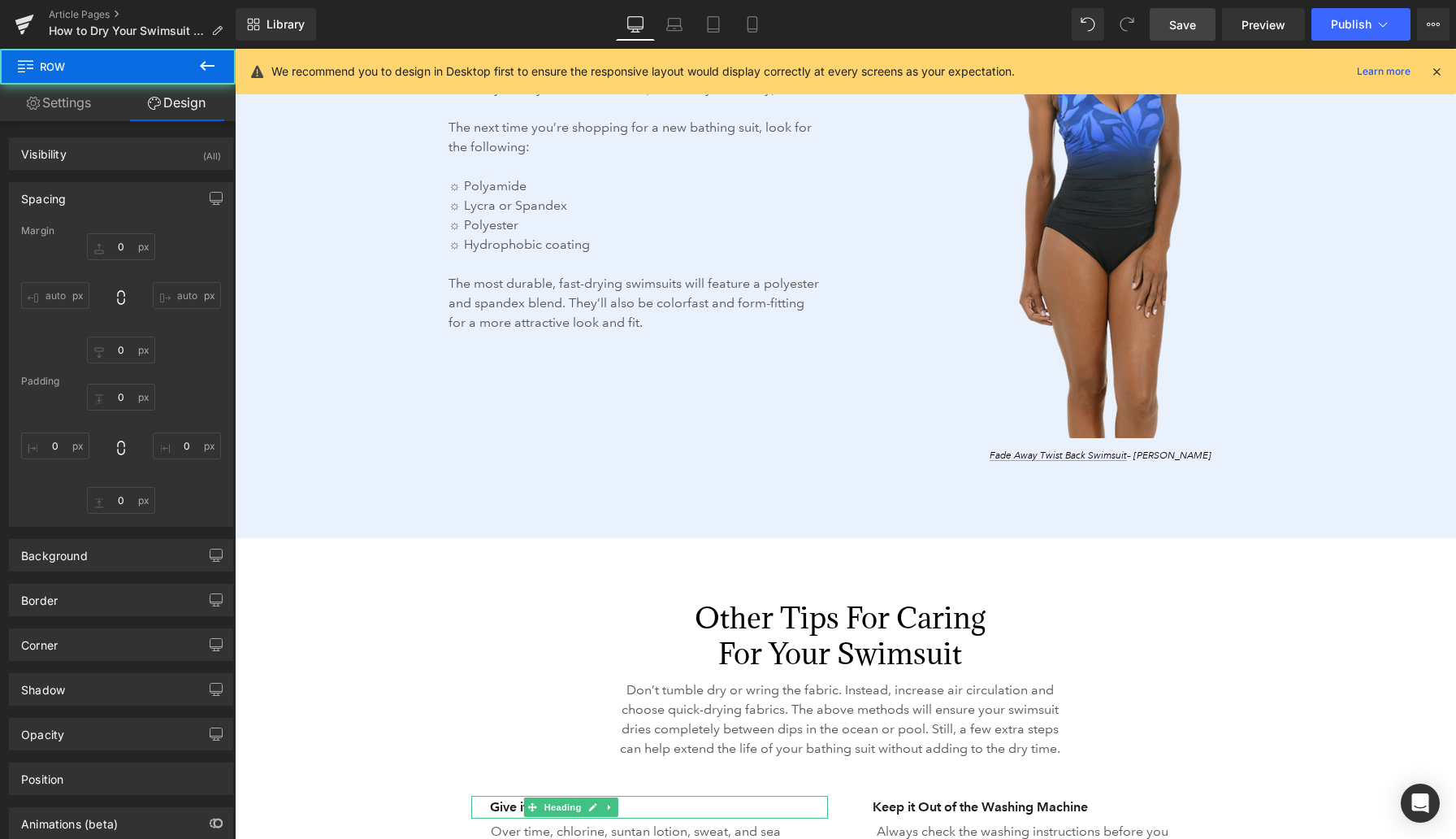
type input "95"
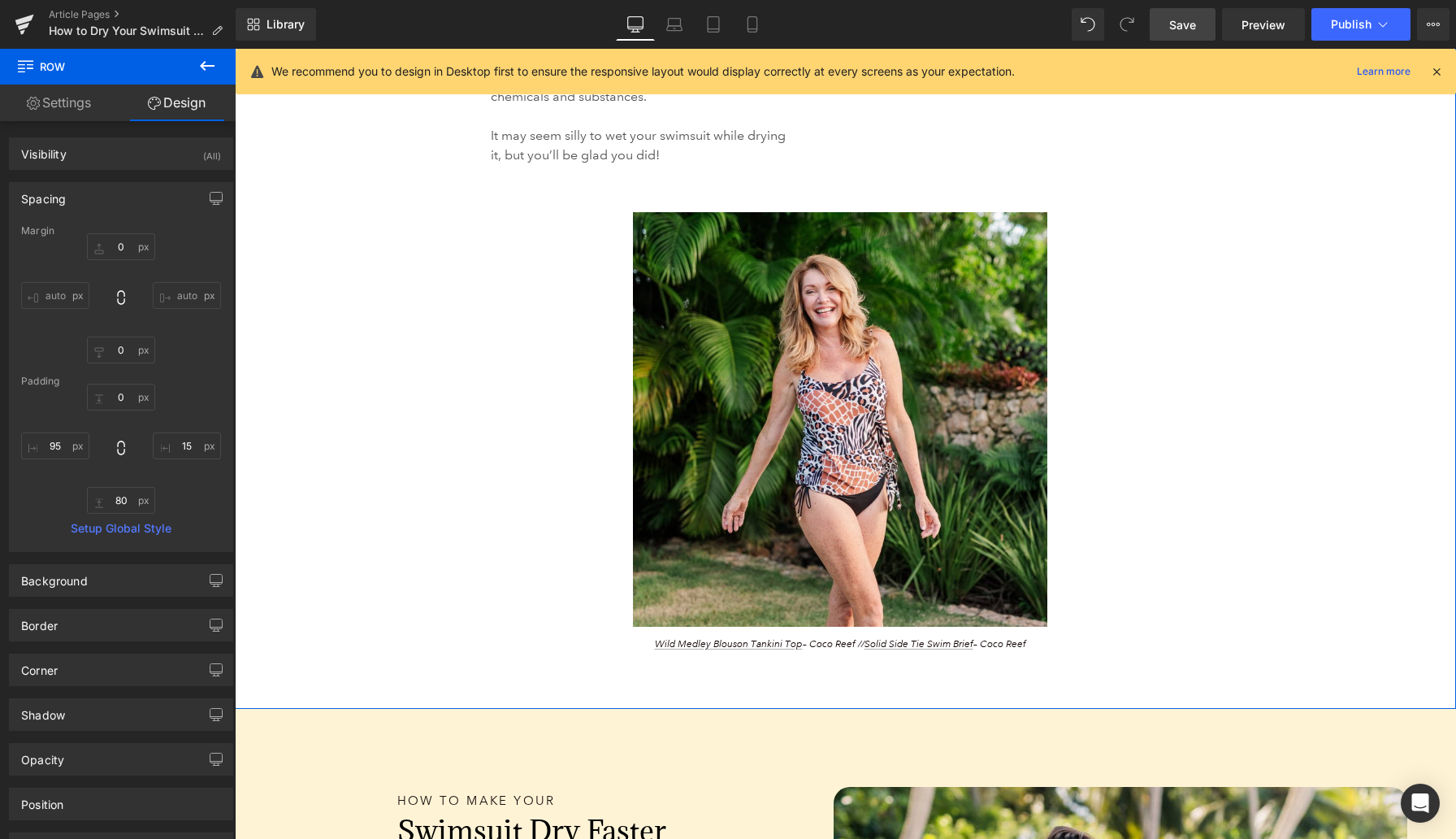
scroll to position [4280, 0]
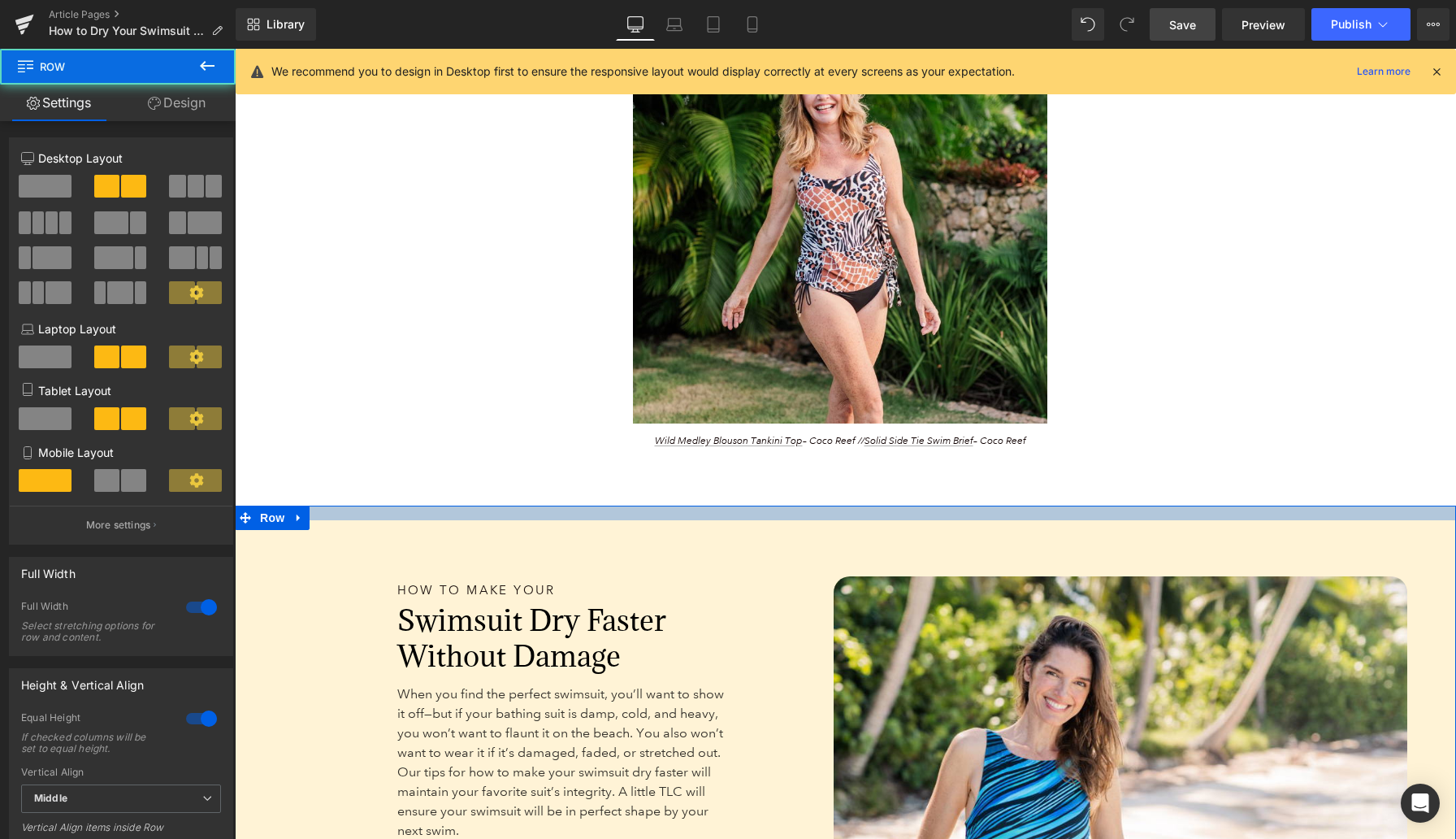
click at [1039, 520] on div at bounding box center [846, 512] width 1222 height 14
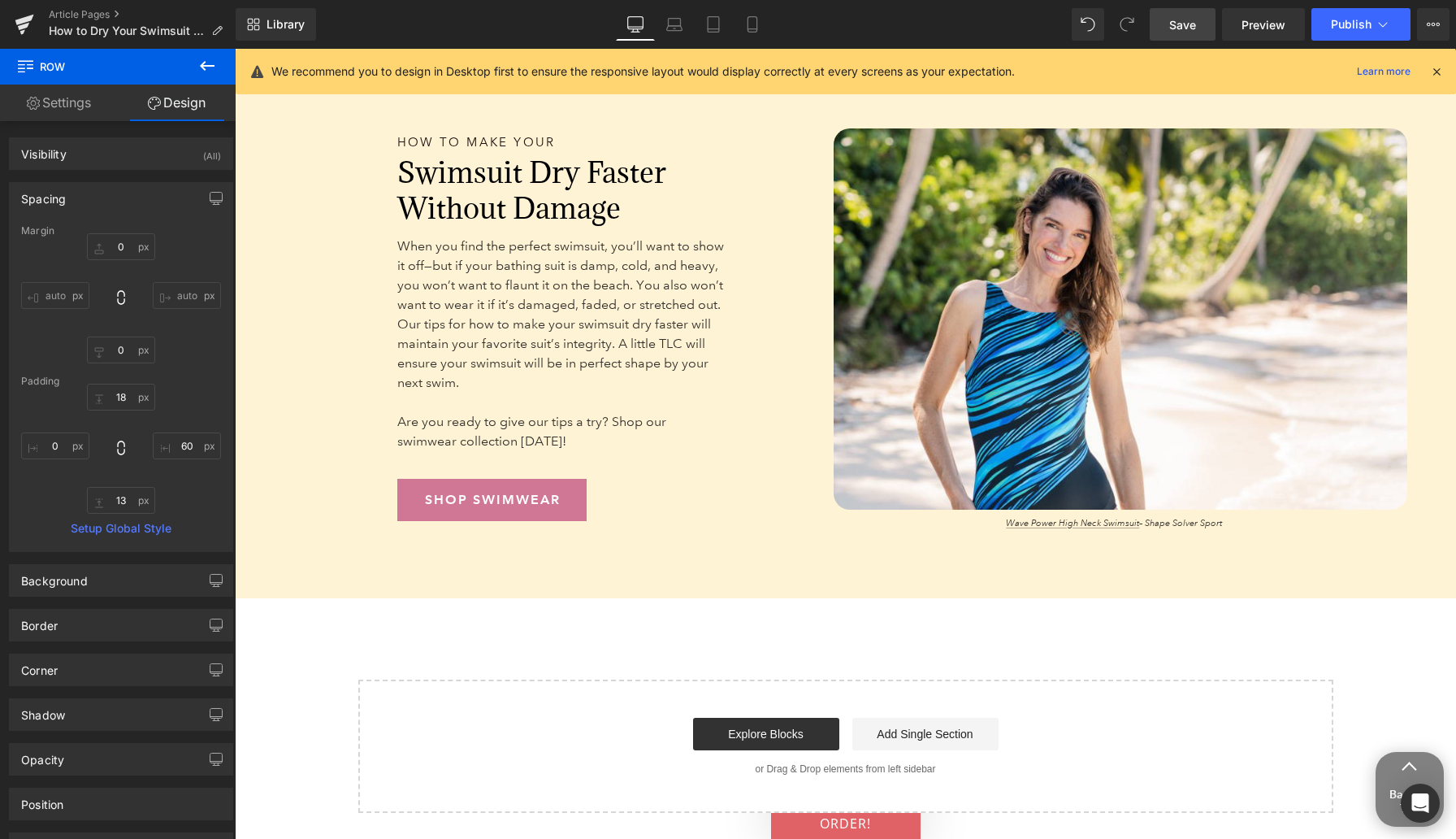
scroll to position [4816, 0]
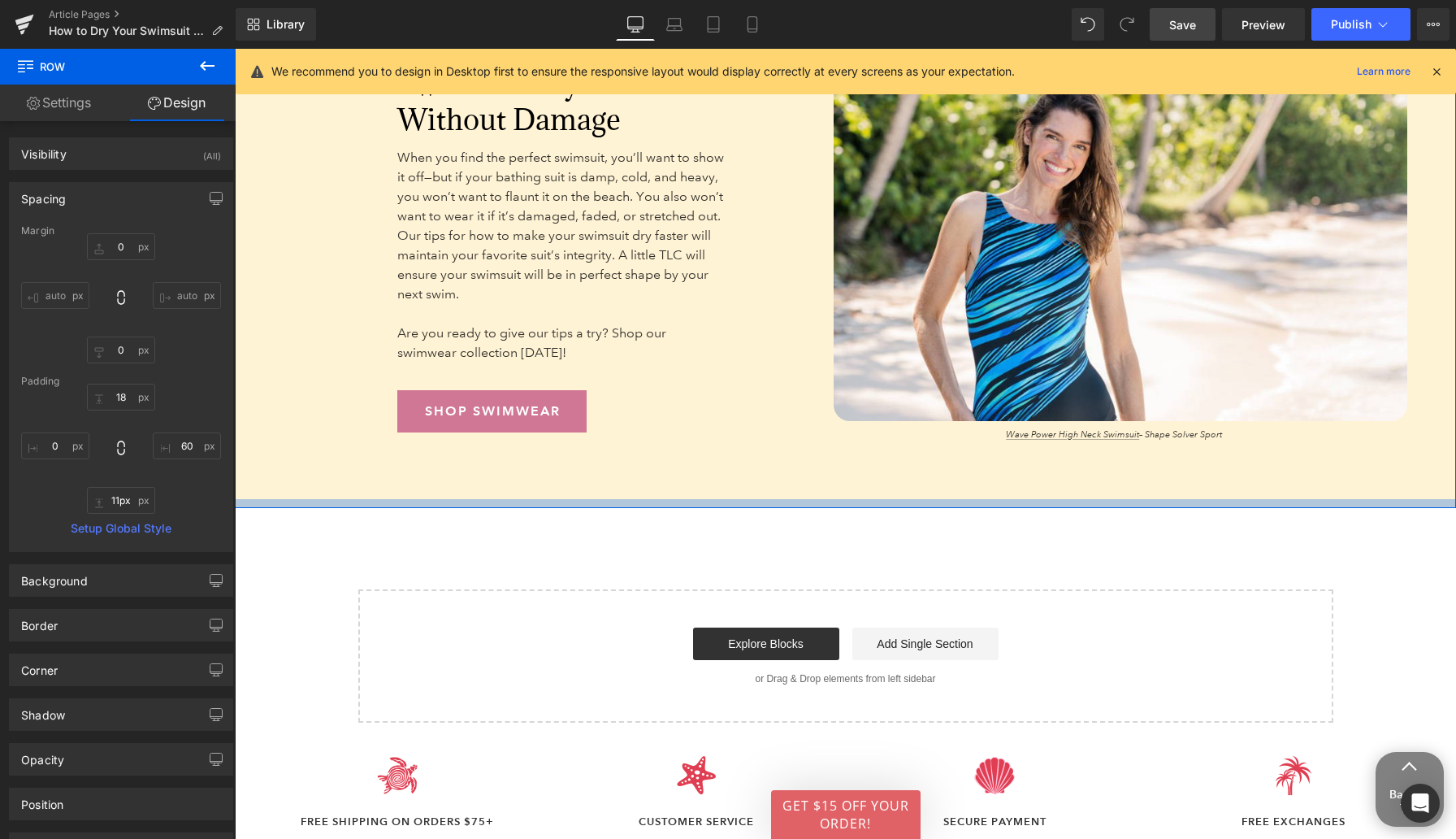
type input "10px"
click at [1027, 507] on div at bounding box center [846, 503] width 1222 height 8
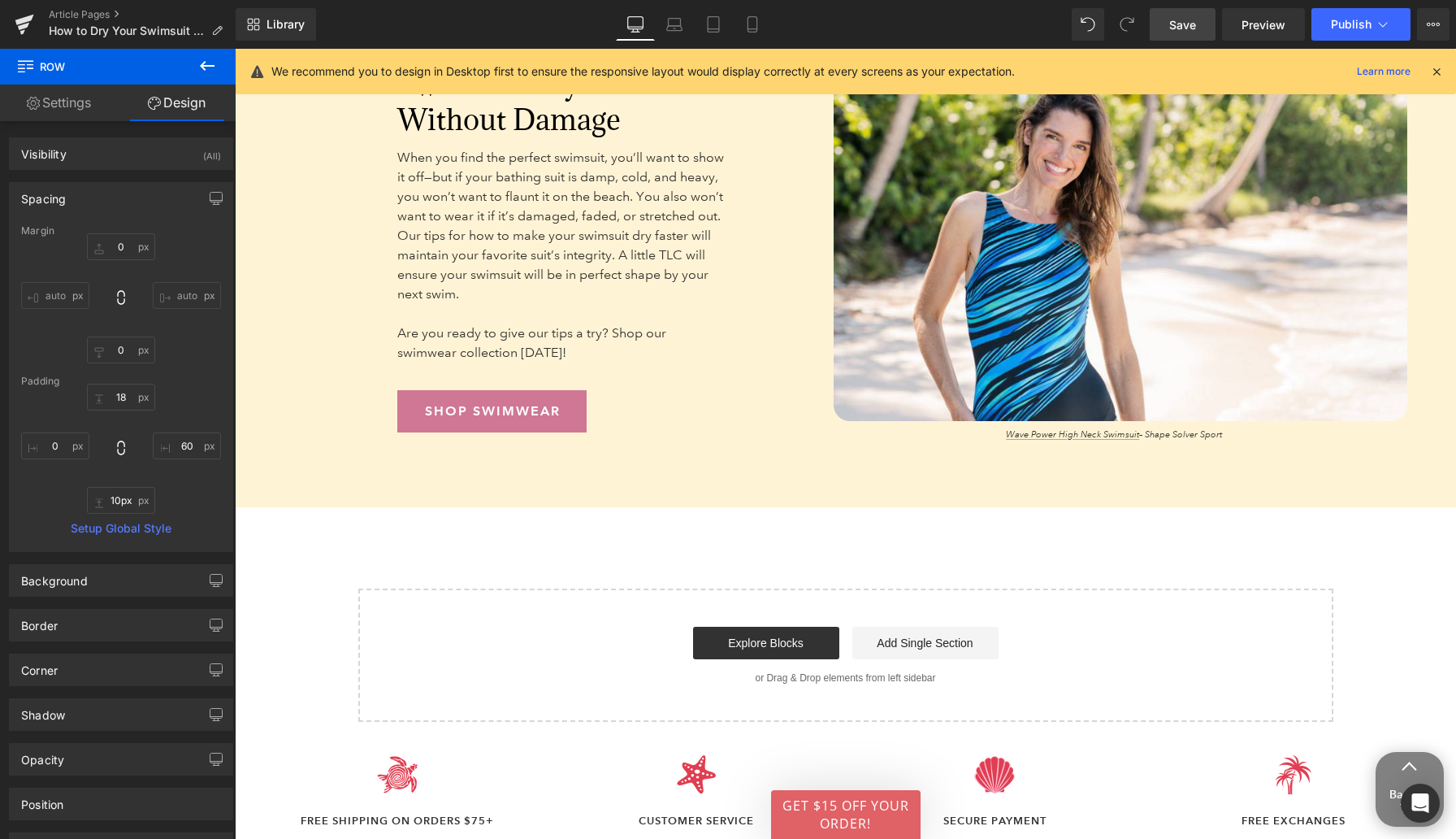
click at [1181, 9] on link "Save" at bounding box center [1182, 24] width 65 height 33
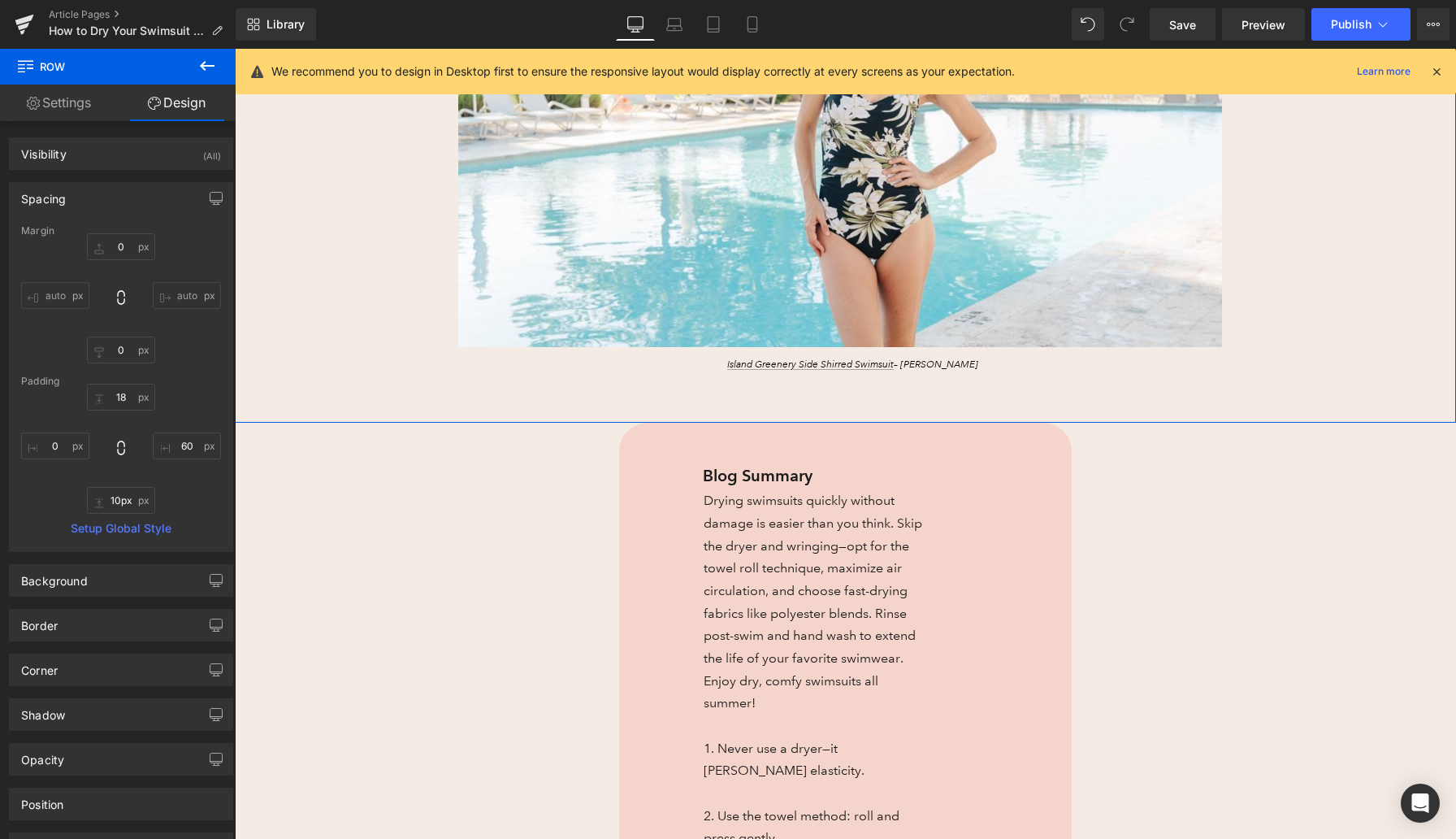
scroll to position [599, 0]
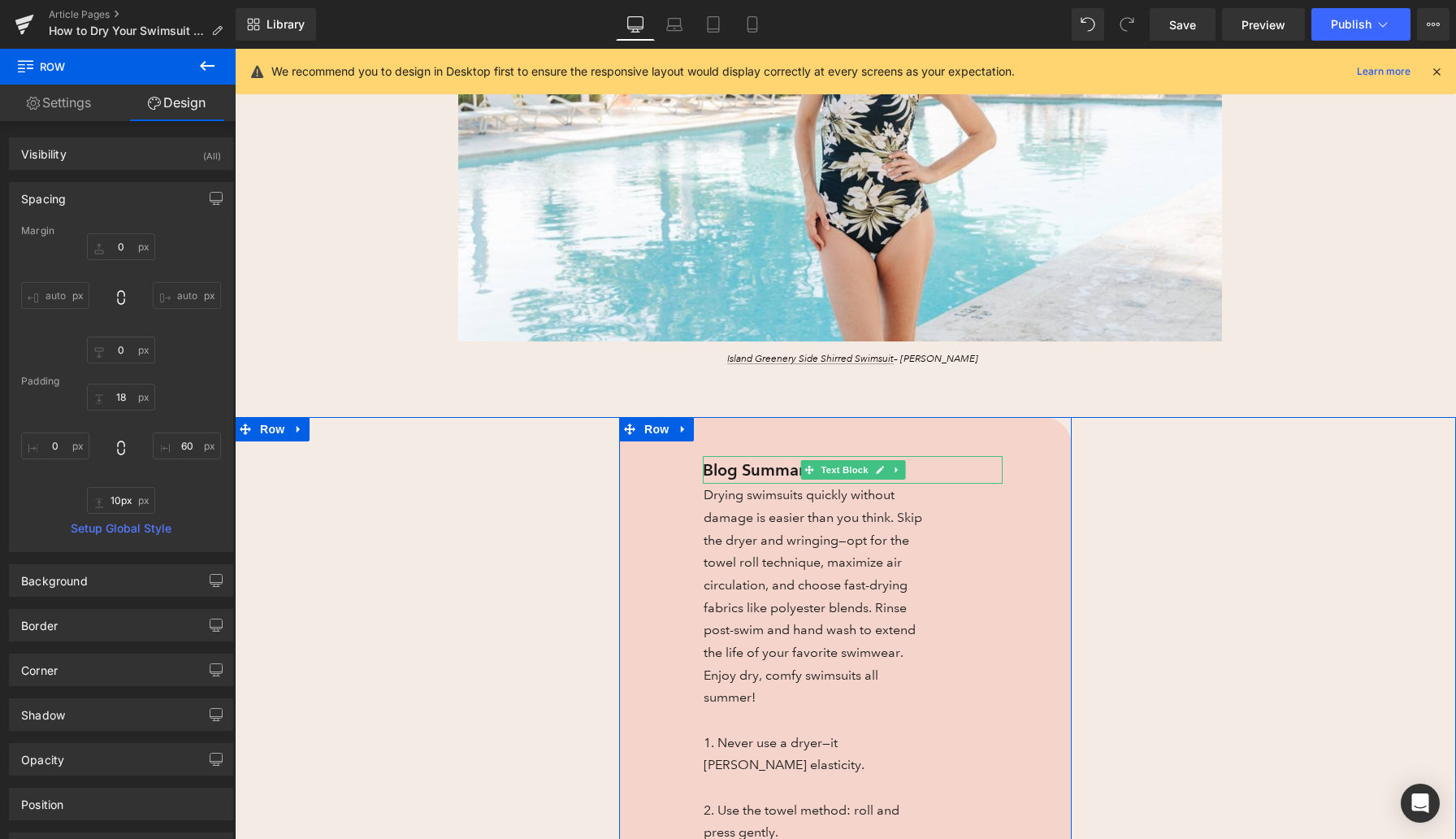
click at [720, 471] on p "Blog Summary" at bounding box center [852, 470] width 300 height 29
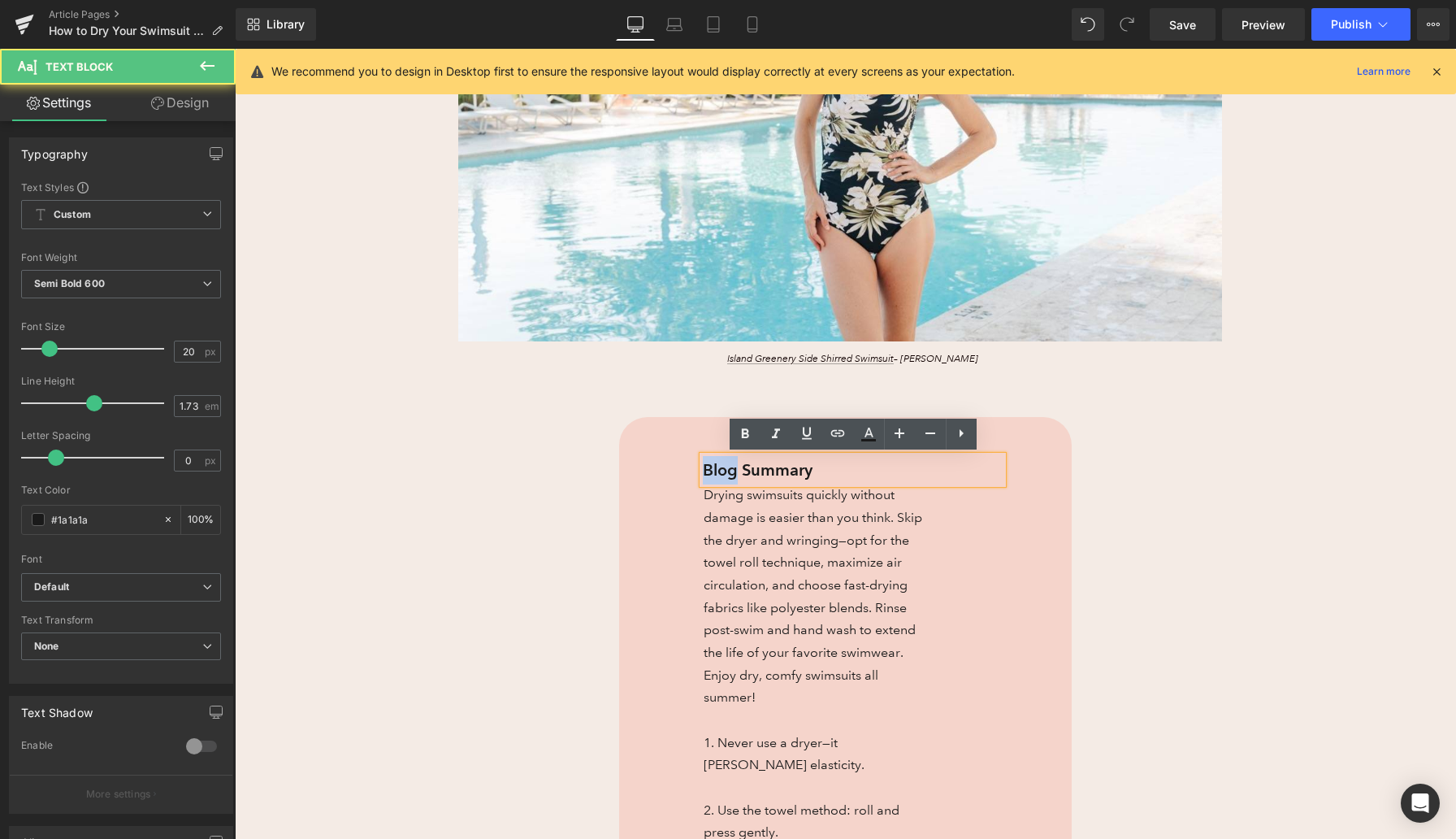
click at [720, 471] on p "Blog Summary" at bounding box center [852, 470] width 300 height 29
click at [752, 467] on p "SUMMARY:" at bounding box center [852, 470] width 300 height 29
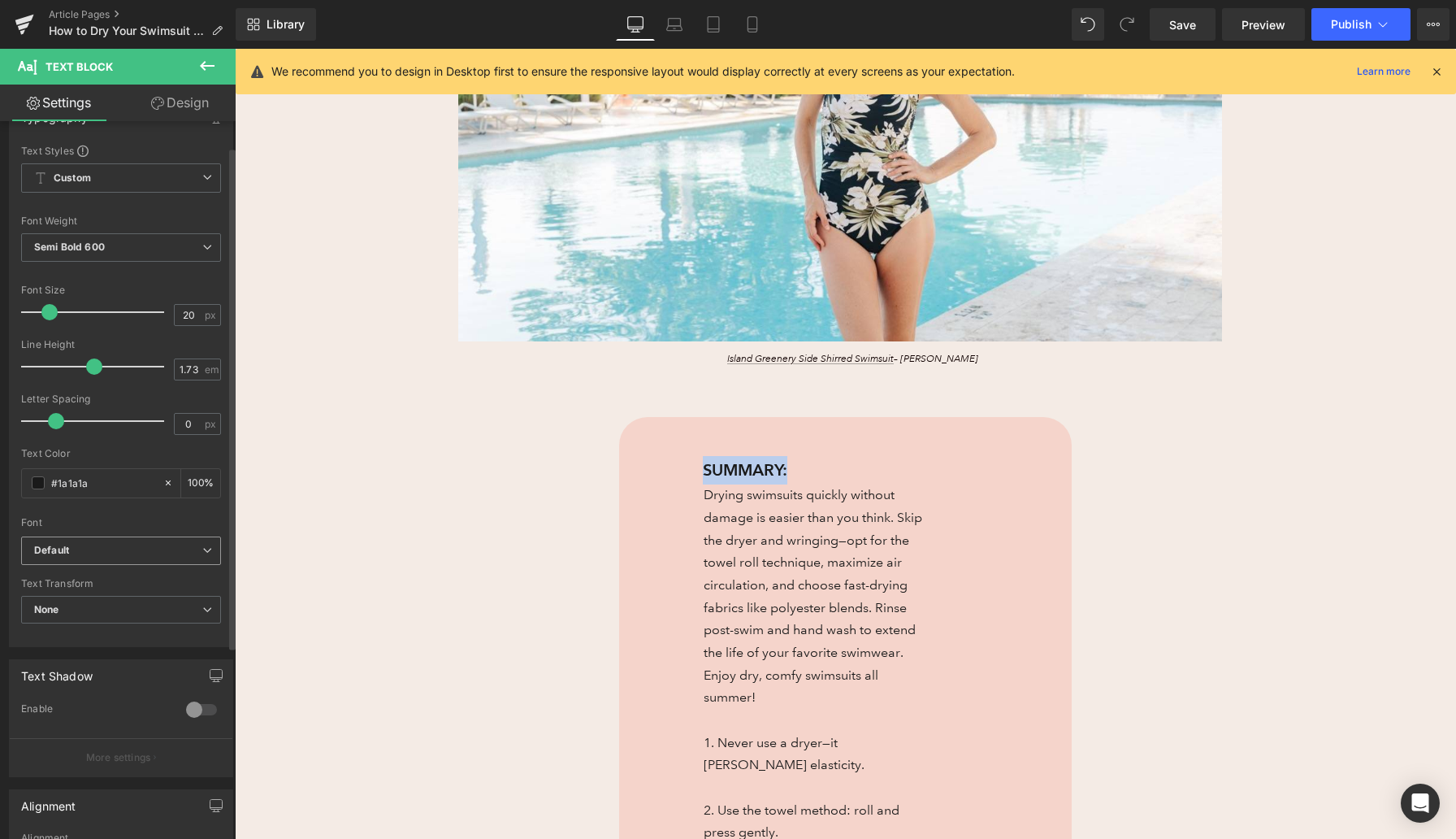
scroll to position [0, 0]
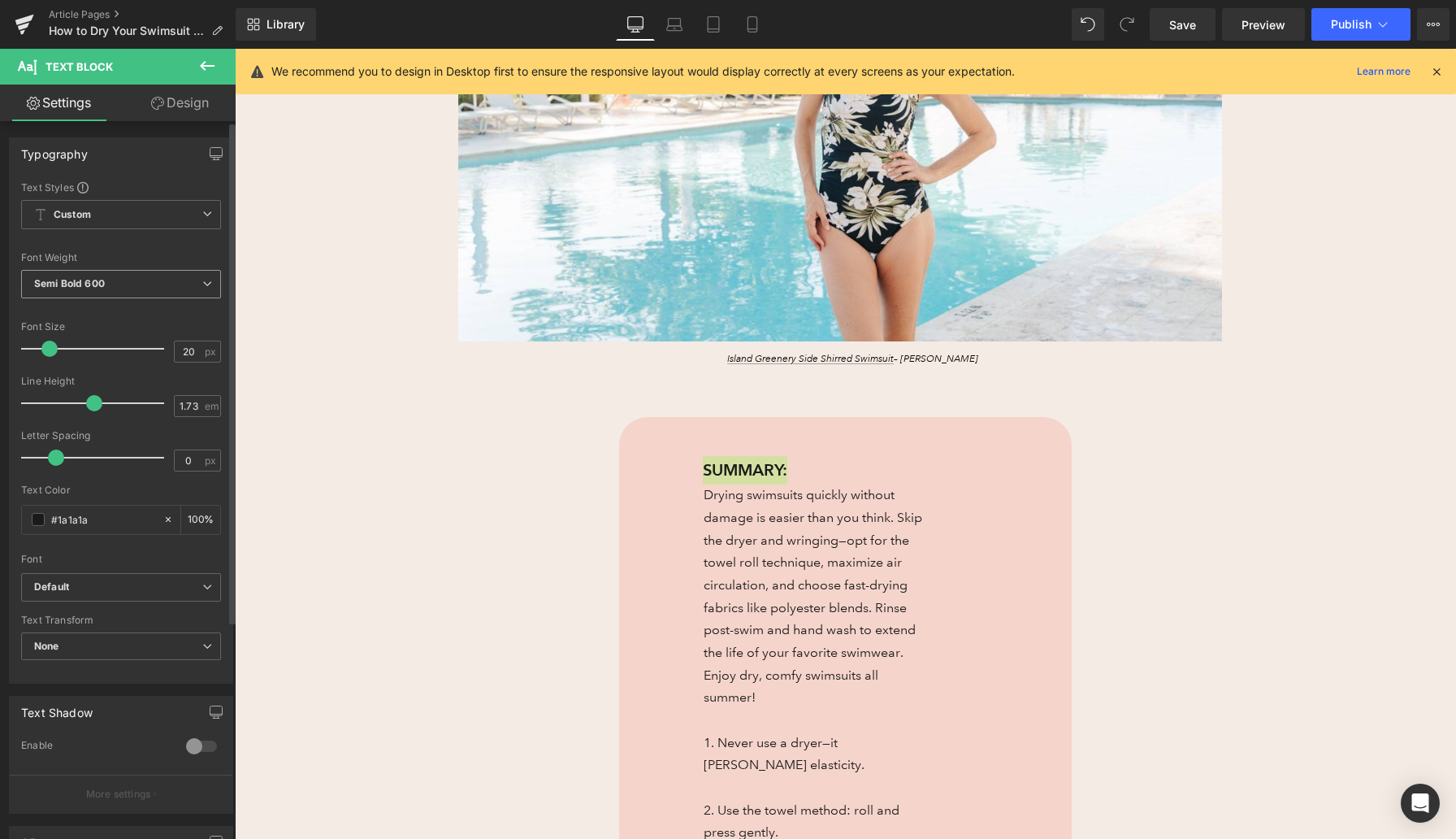
click at [136, 283] on span "Semi Bold 600" at bounding box center [121, 284] width 200 height 29
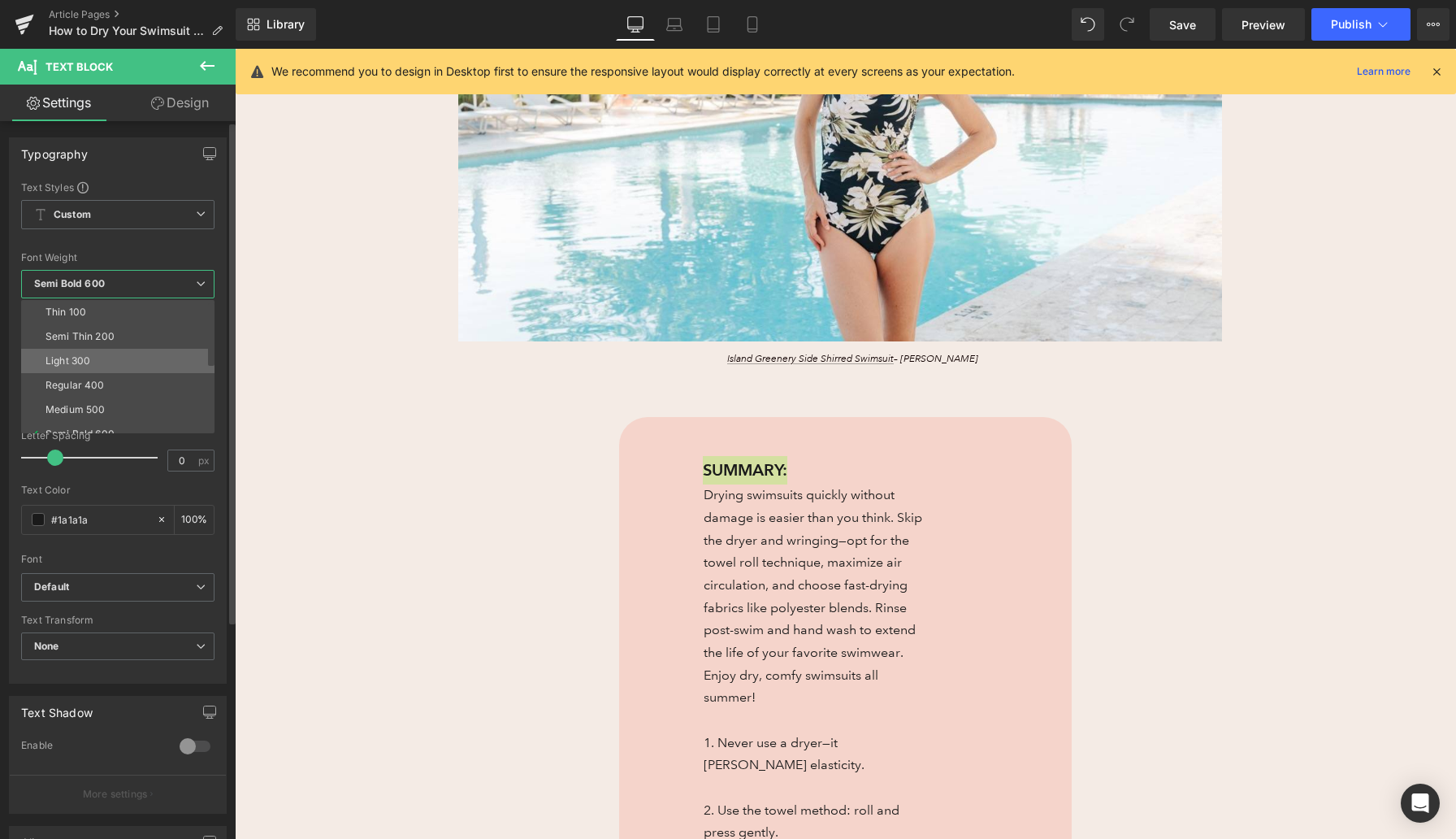
click at [108, 357] on li "Light 300" at bounding box center [121, 360] width 201 height 24
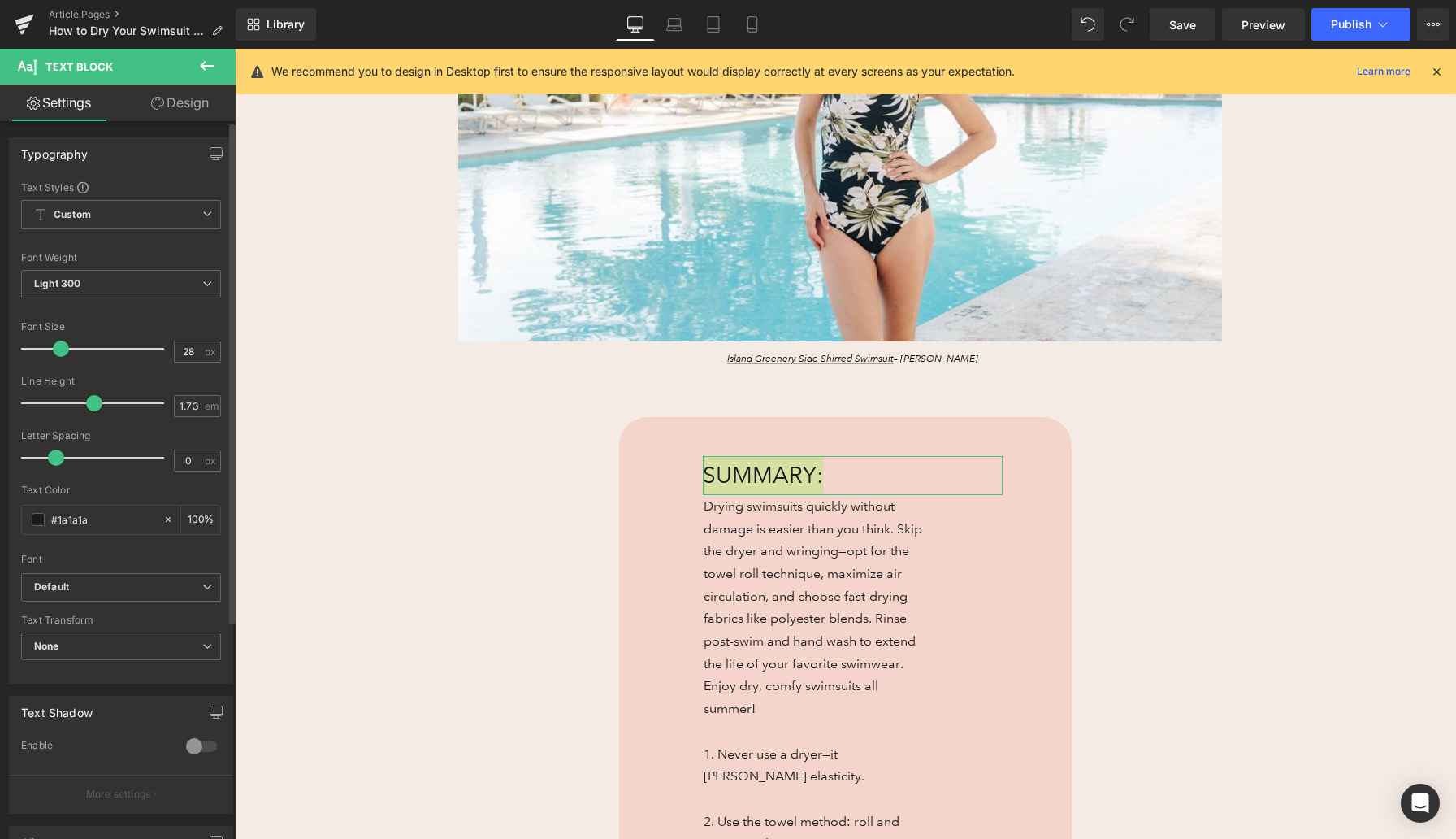
drag, startPoint x: 47, startPoint y: 352, endPoint x: 58, endPoint y: 354, distance: 11.2
click at [58, 354] on span at bounding box center [60, 349] width 16 height 16
type input "26"
click at [57, 348] on span at bounding box center [57, 349] width 16 height 16
click at [1194, 19] on span "Save" at bounding box center [1183, 24] width 27 height 17
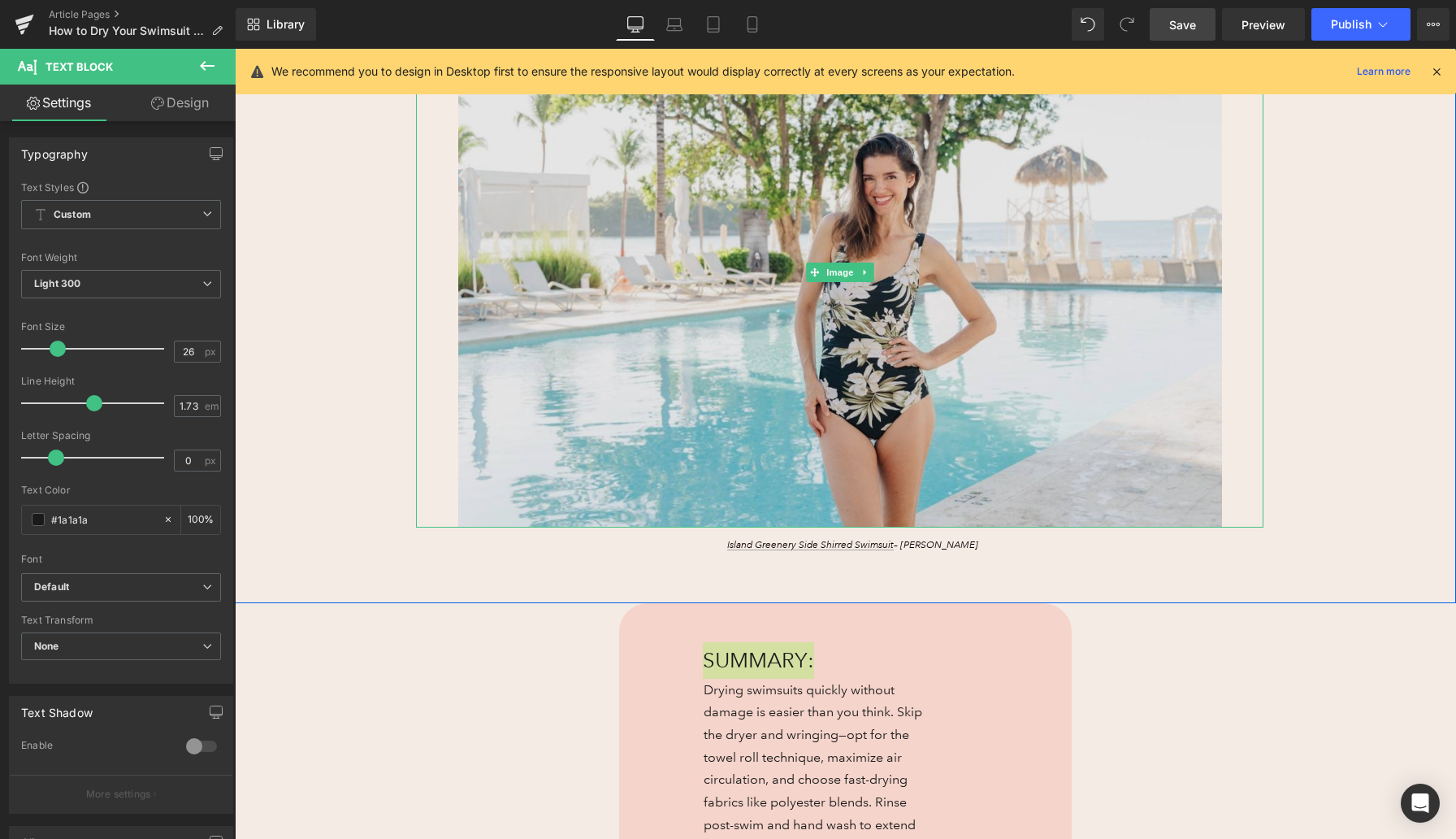
scroll to position [191, 0]
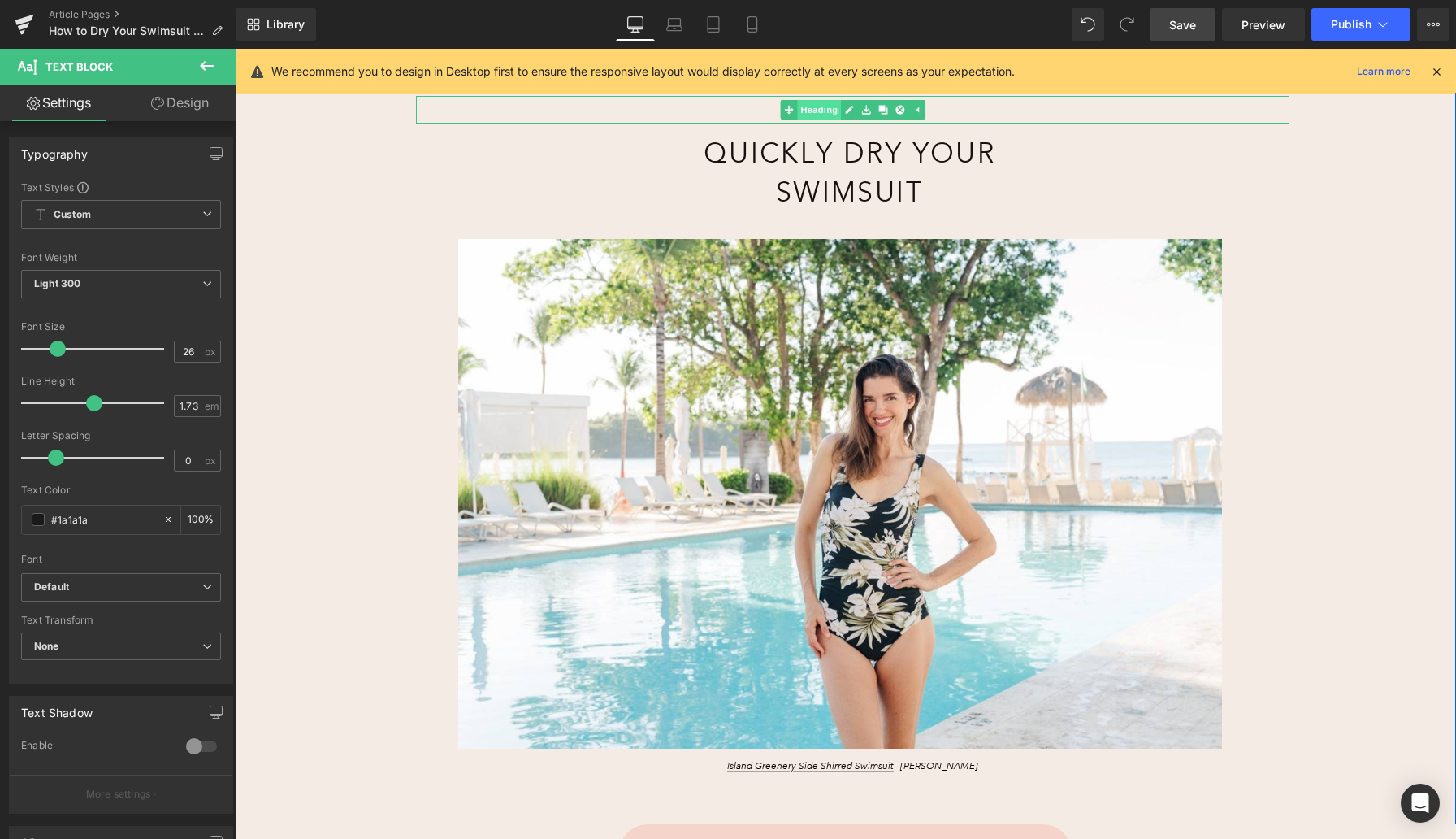
click at [820, 114] on link "Heading" at bounding box center [810, 109] width 61 height 19
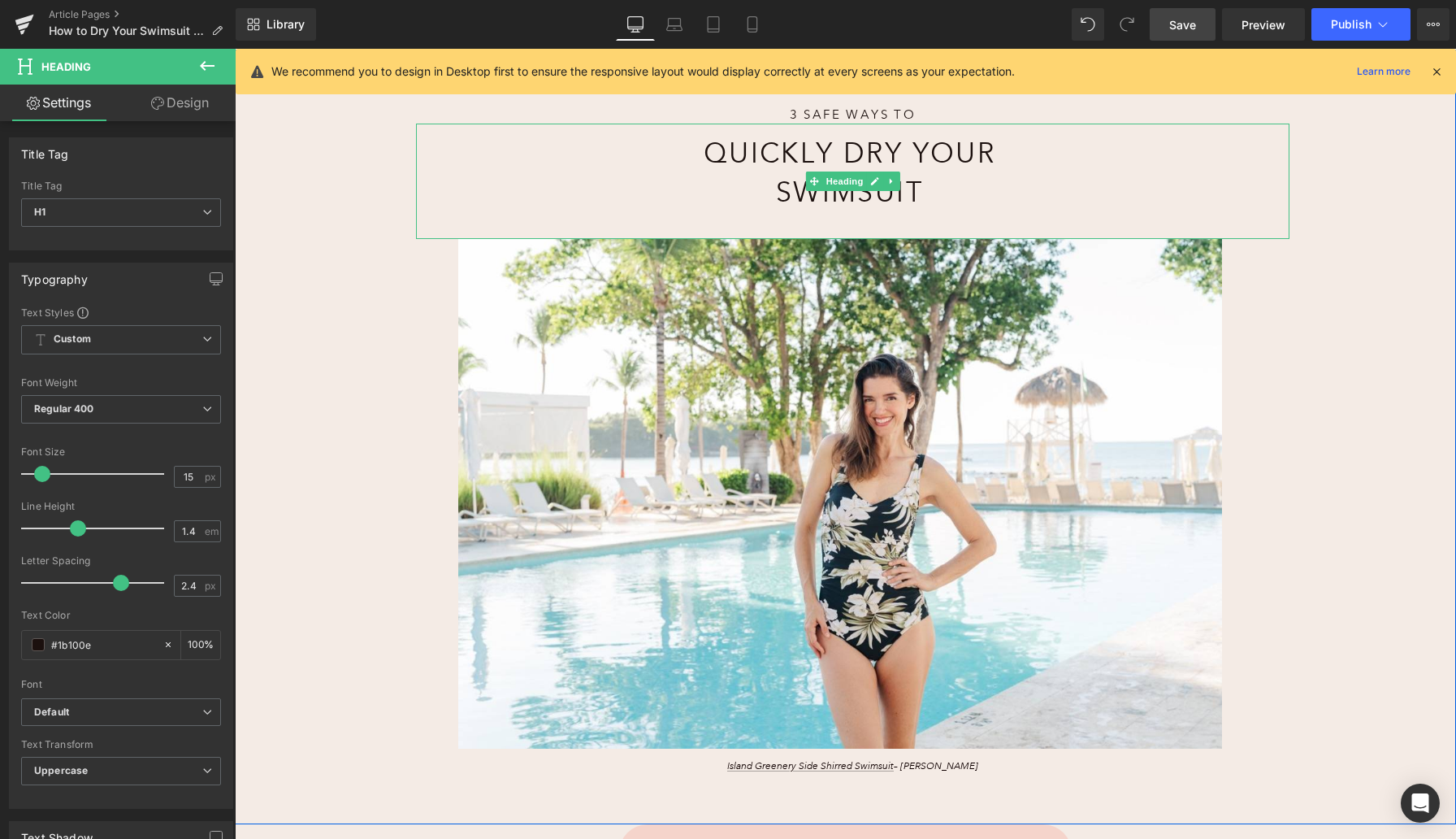
scroll to position [180, 0]
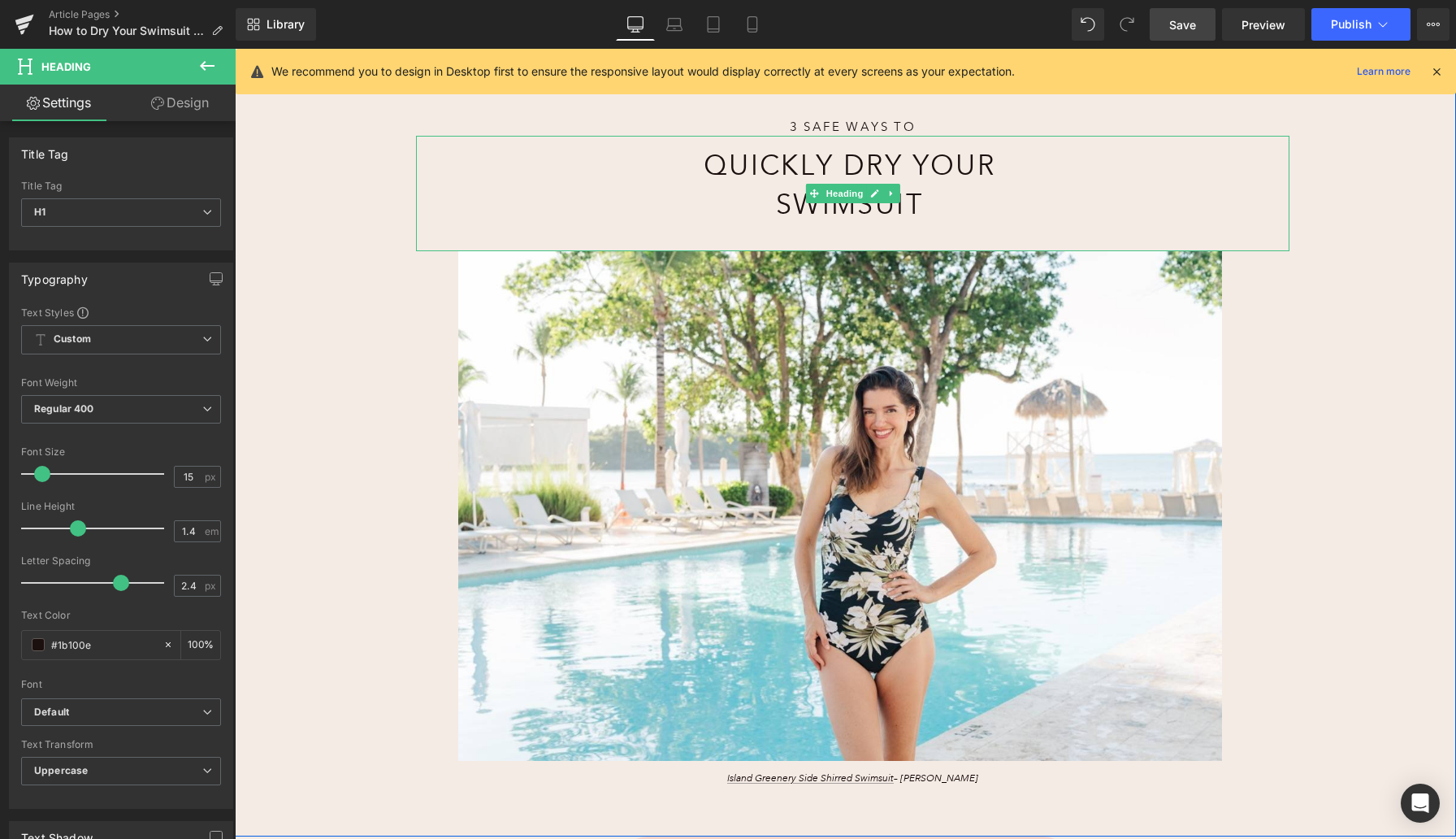
click at [778, 169] on h1 "Quickly Dry Your Swimsuit" at bounding box center [849, 185] width 342 height 77
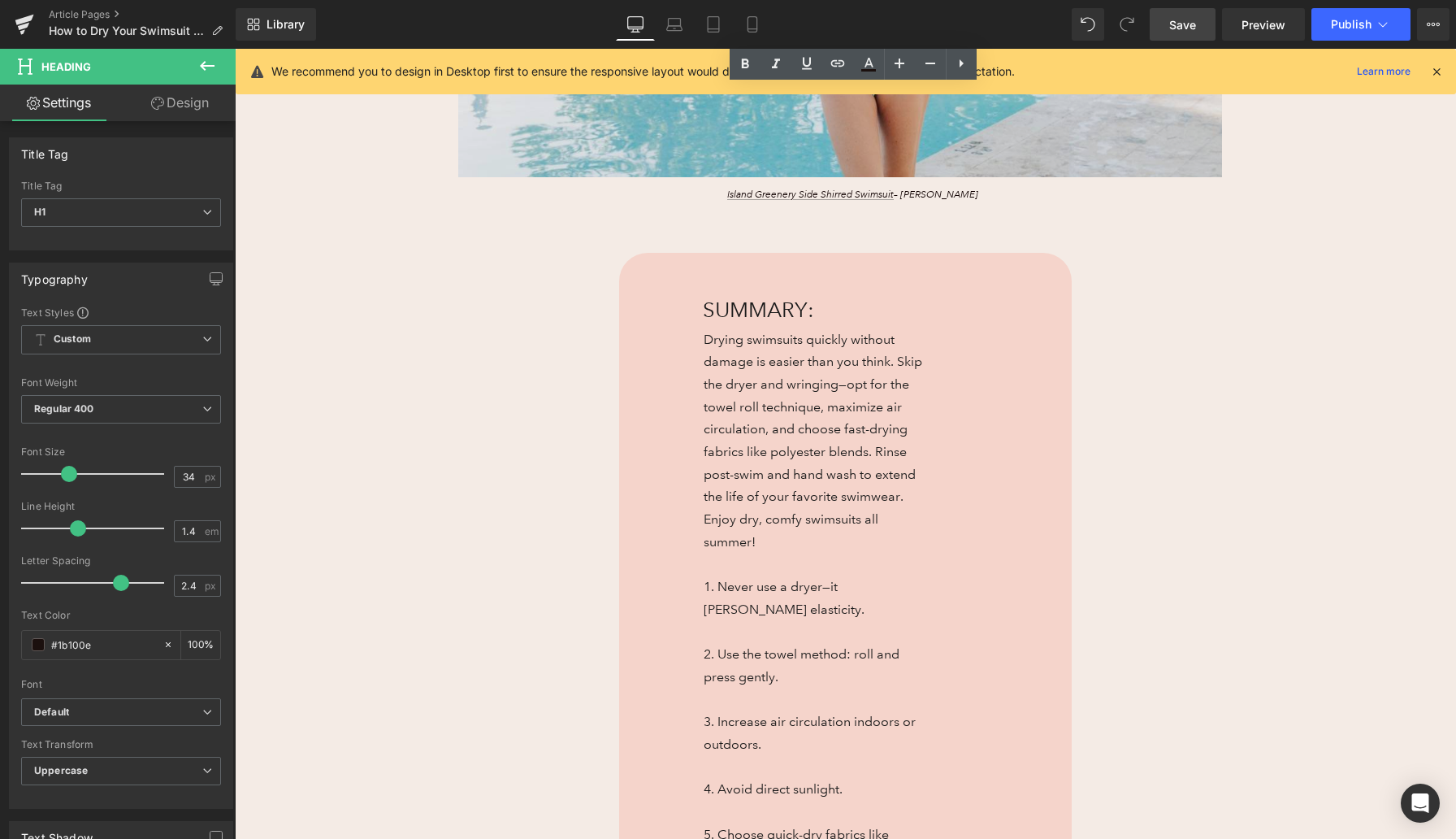
scroll to position [861, 0]
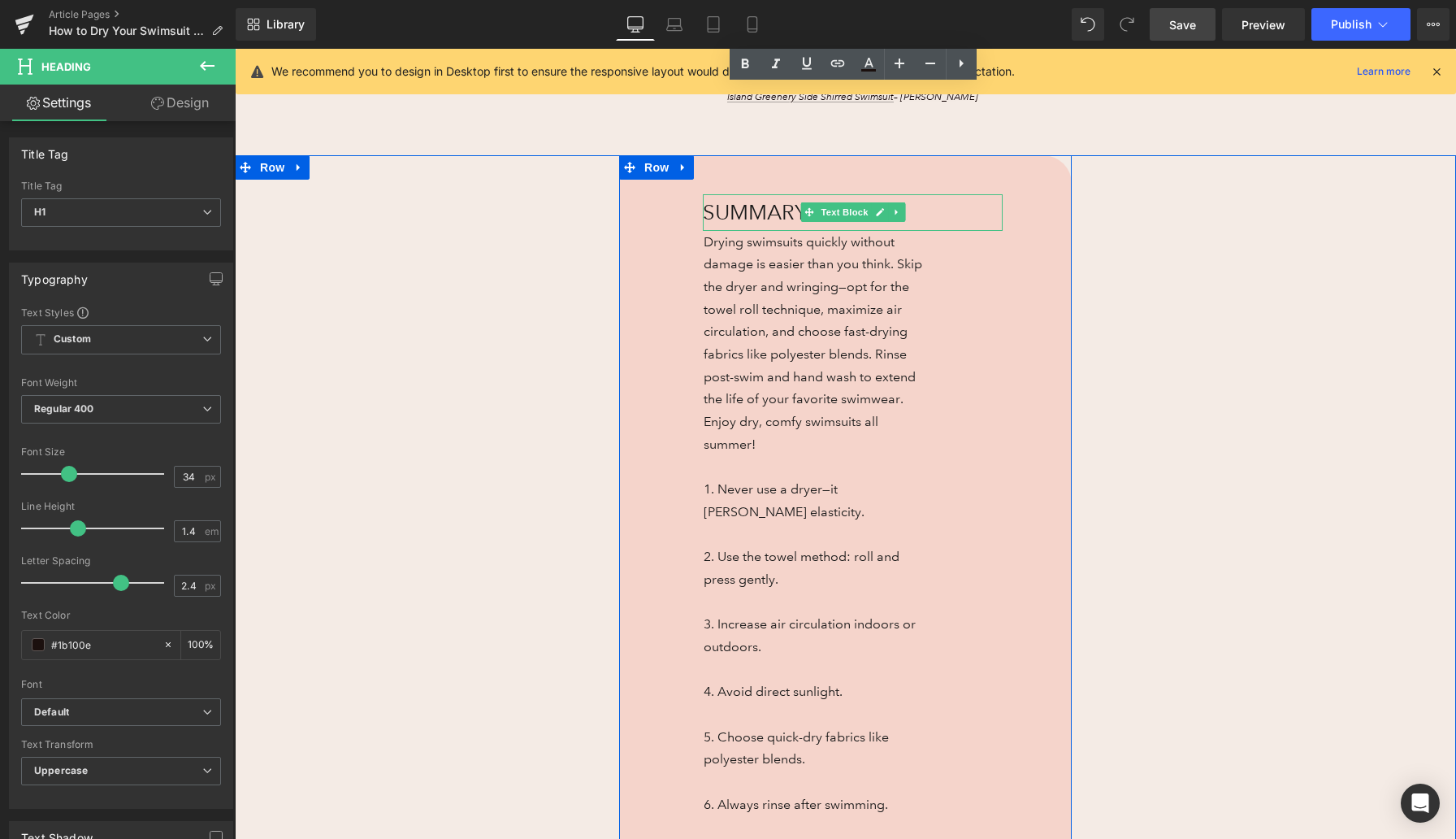
click at [736, 213] on p "SUMMARY:" at bounding box center [852, 212] width 300 height 37
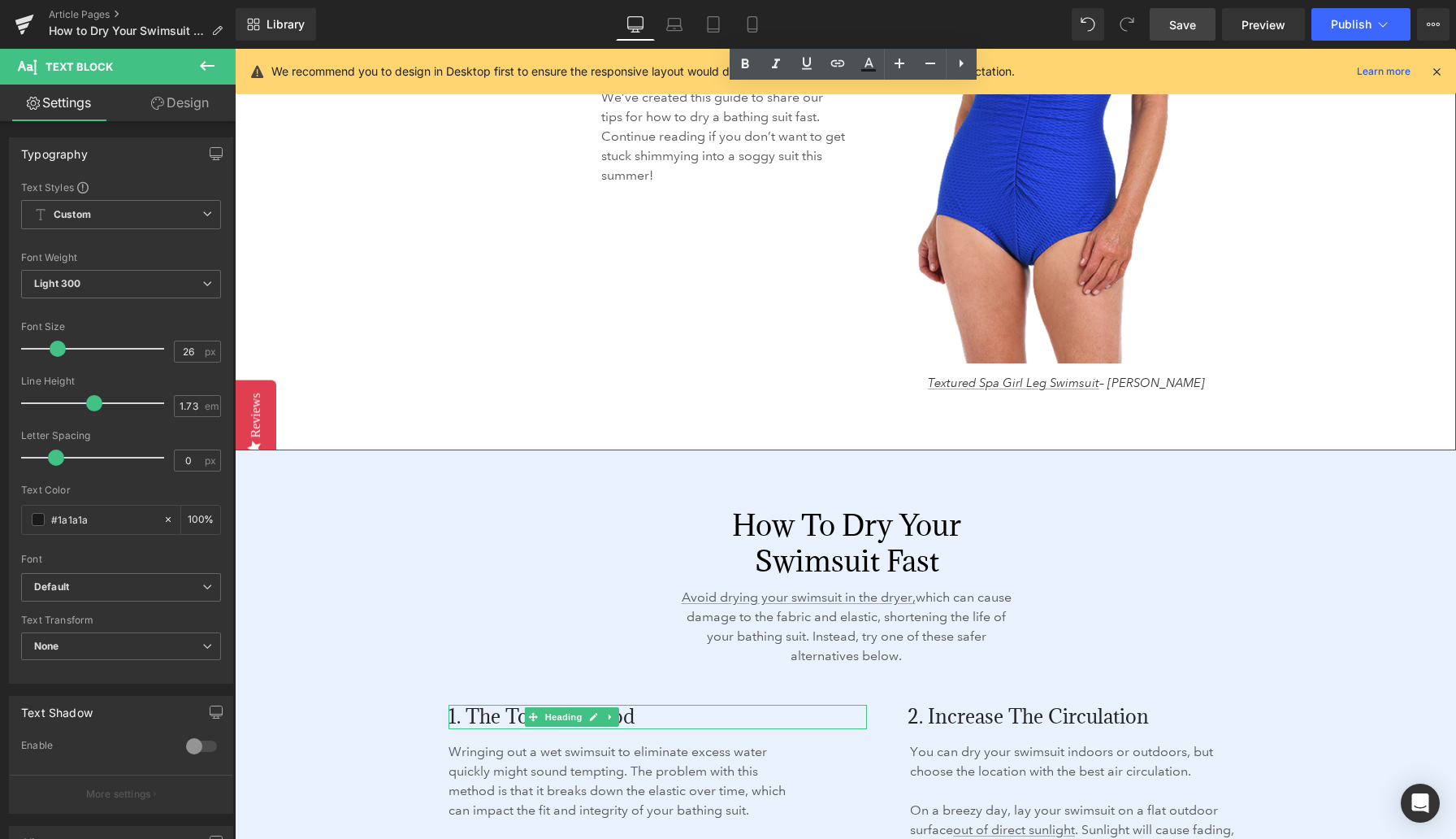
scroll to position [2152, 0]
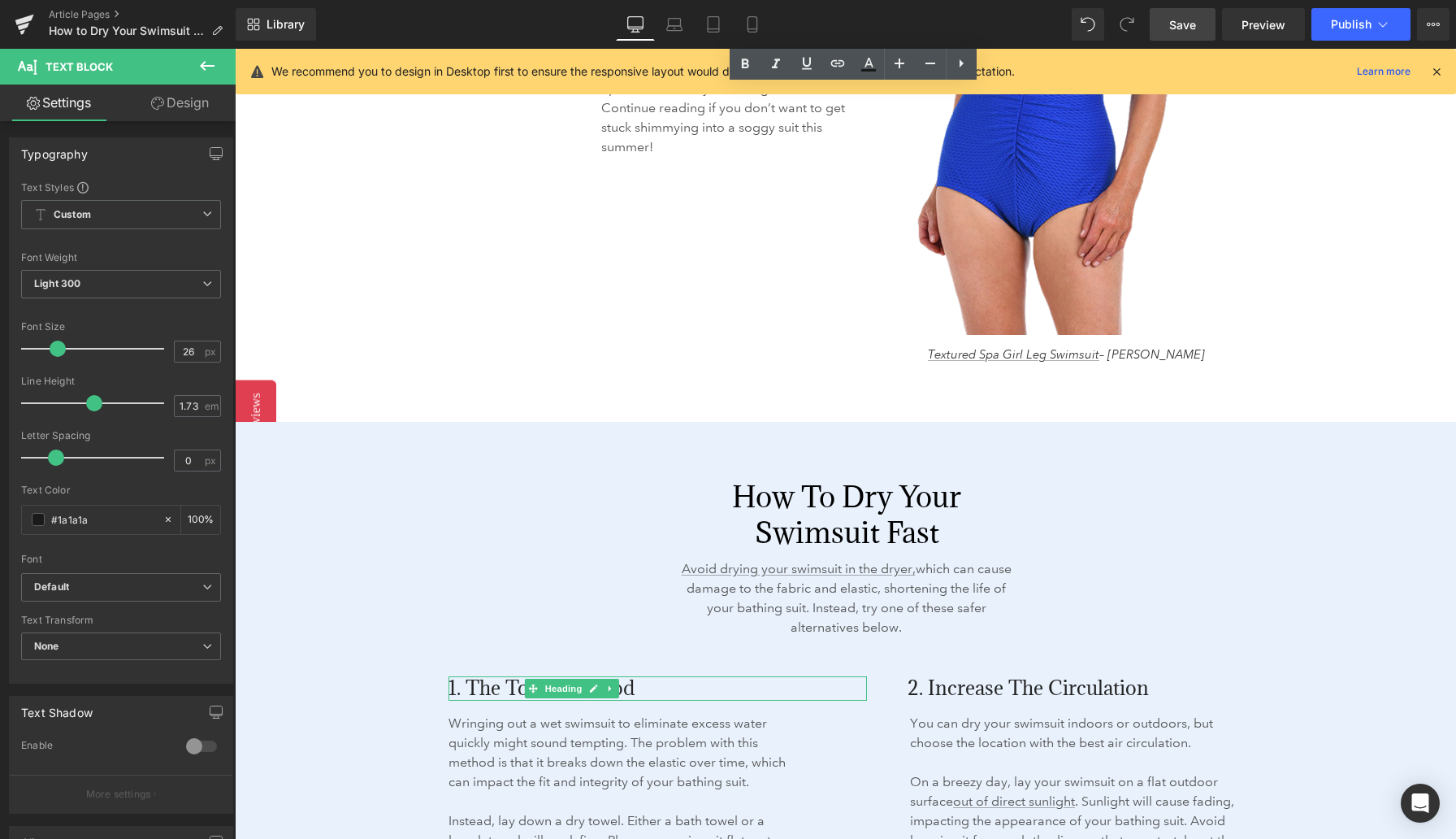
click at [759, 502] on h2 "How to Dry Your Swimsuit Fast" at bounding box center [846, 514] width 337 height 71
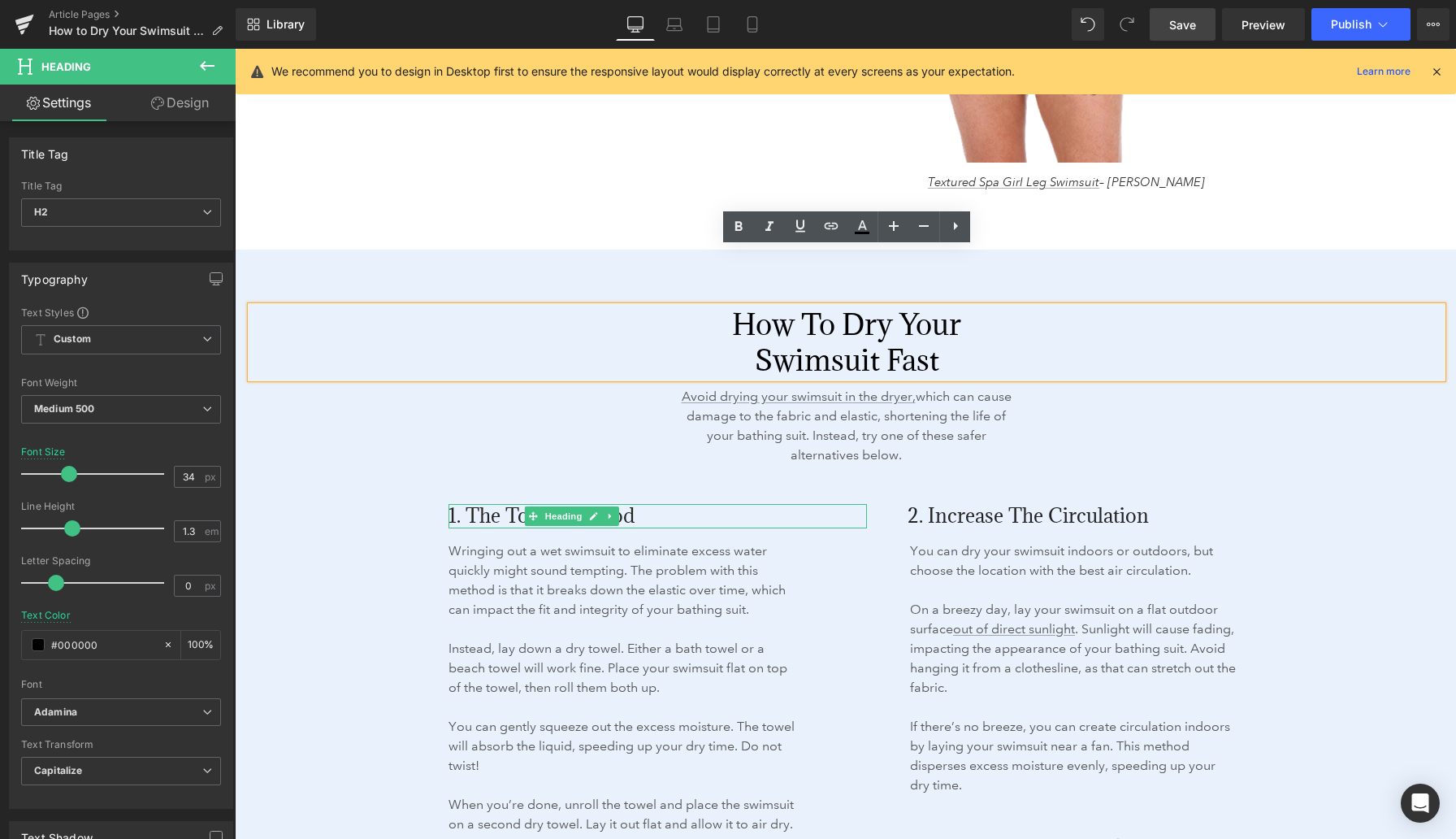
scroll to position [2381, 0]
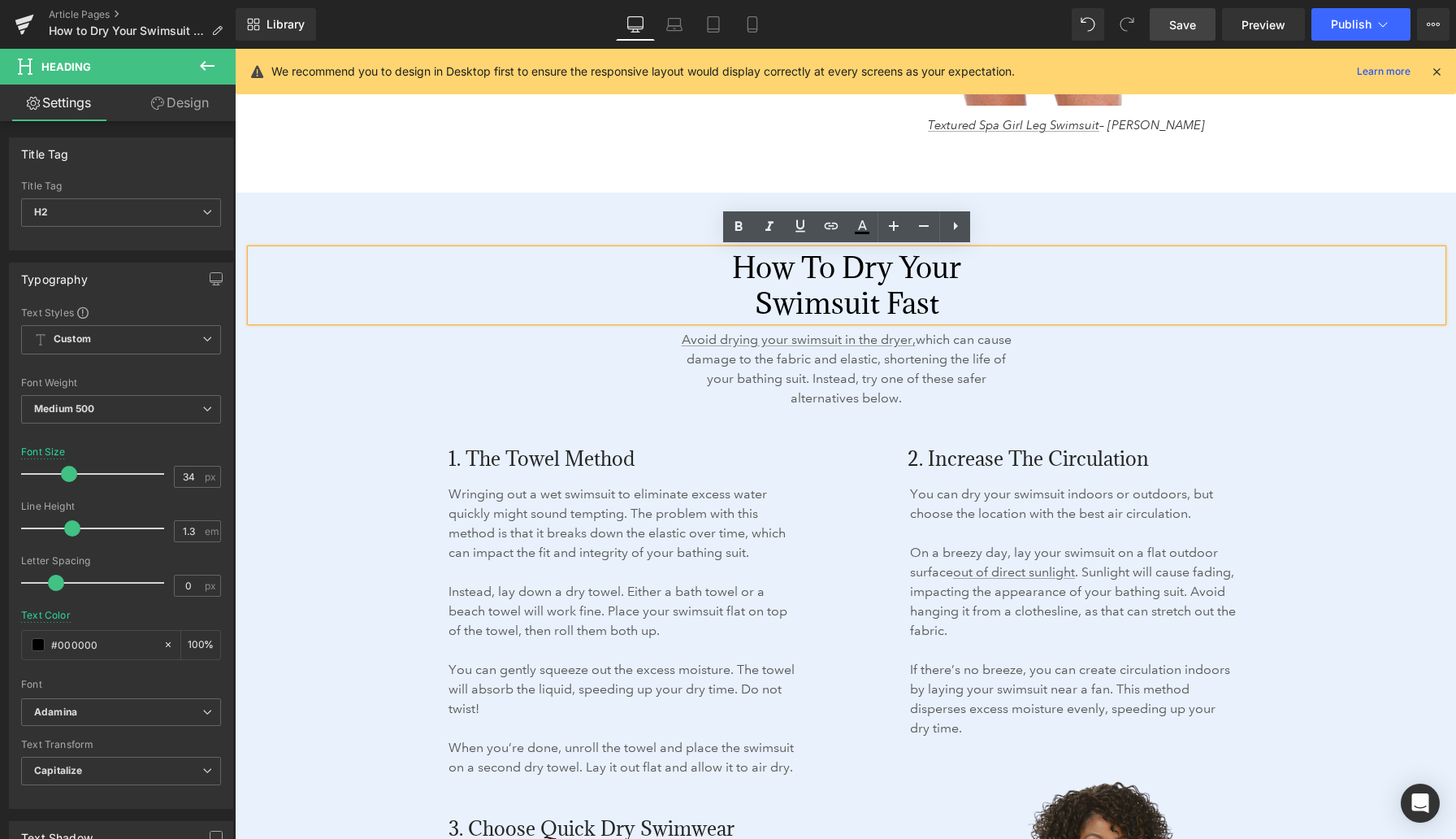
click at [497, 456] on span "1. The Towel Method" at bounding box center [542, 458] width 186 height 26
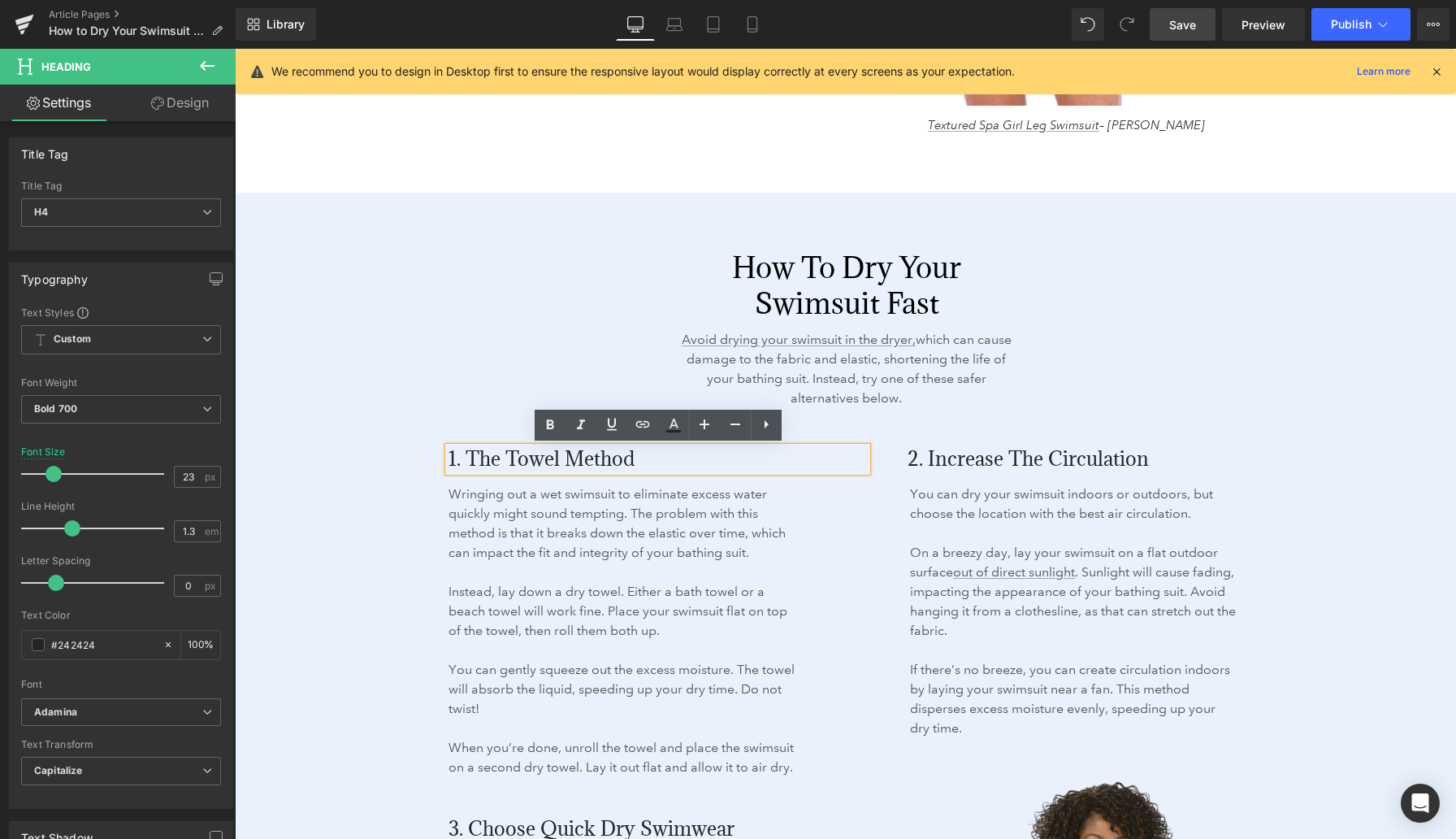
click at [507, 459] on span "1. The Towel Method" at bounding box center [542, 458] width 186 height 26
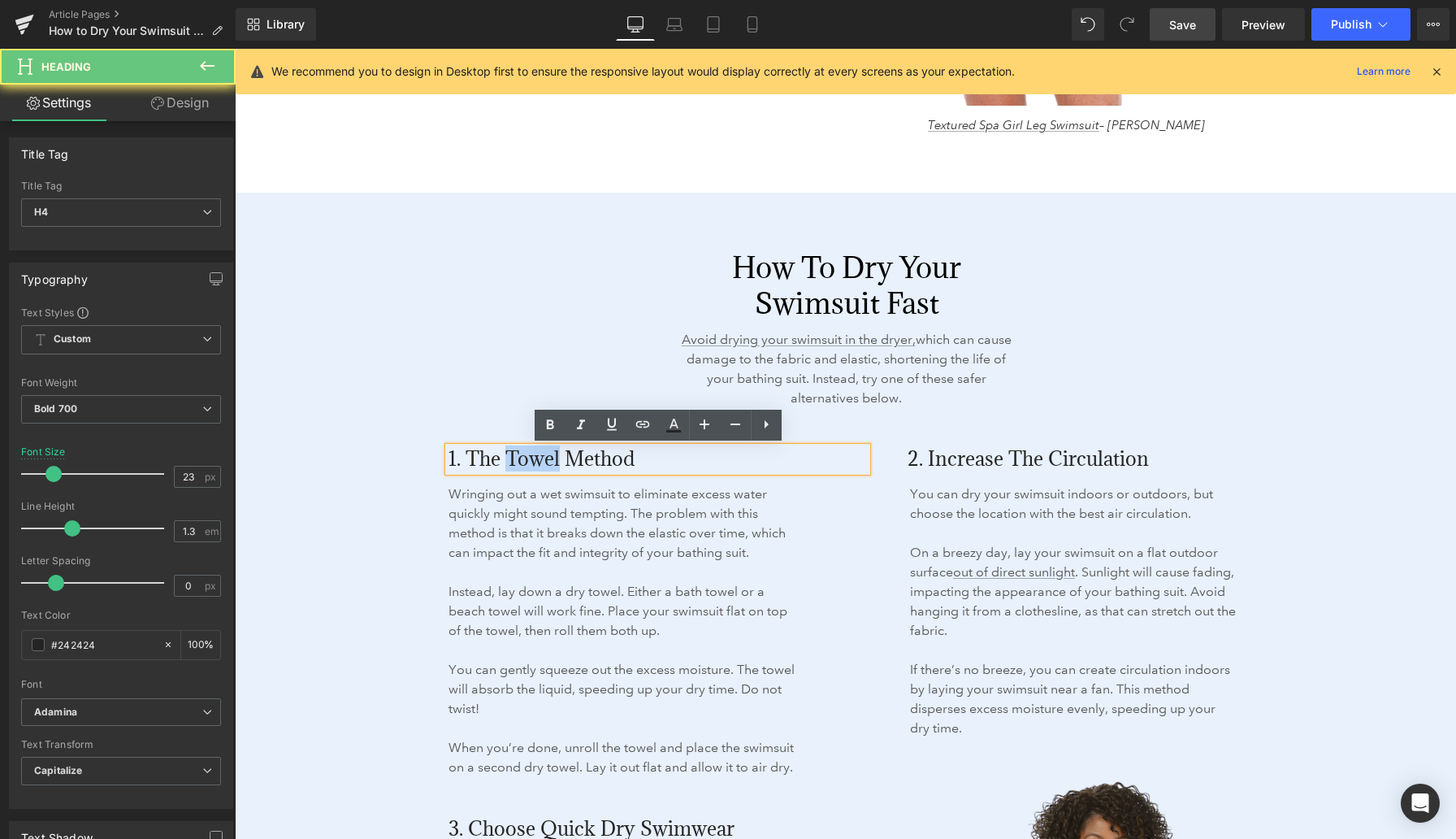
click at [507, 459] on span "1. The Towel Method" at bounding box center [542, 458] width 186 height 26
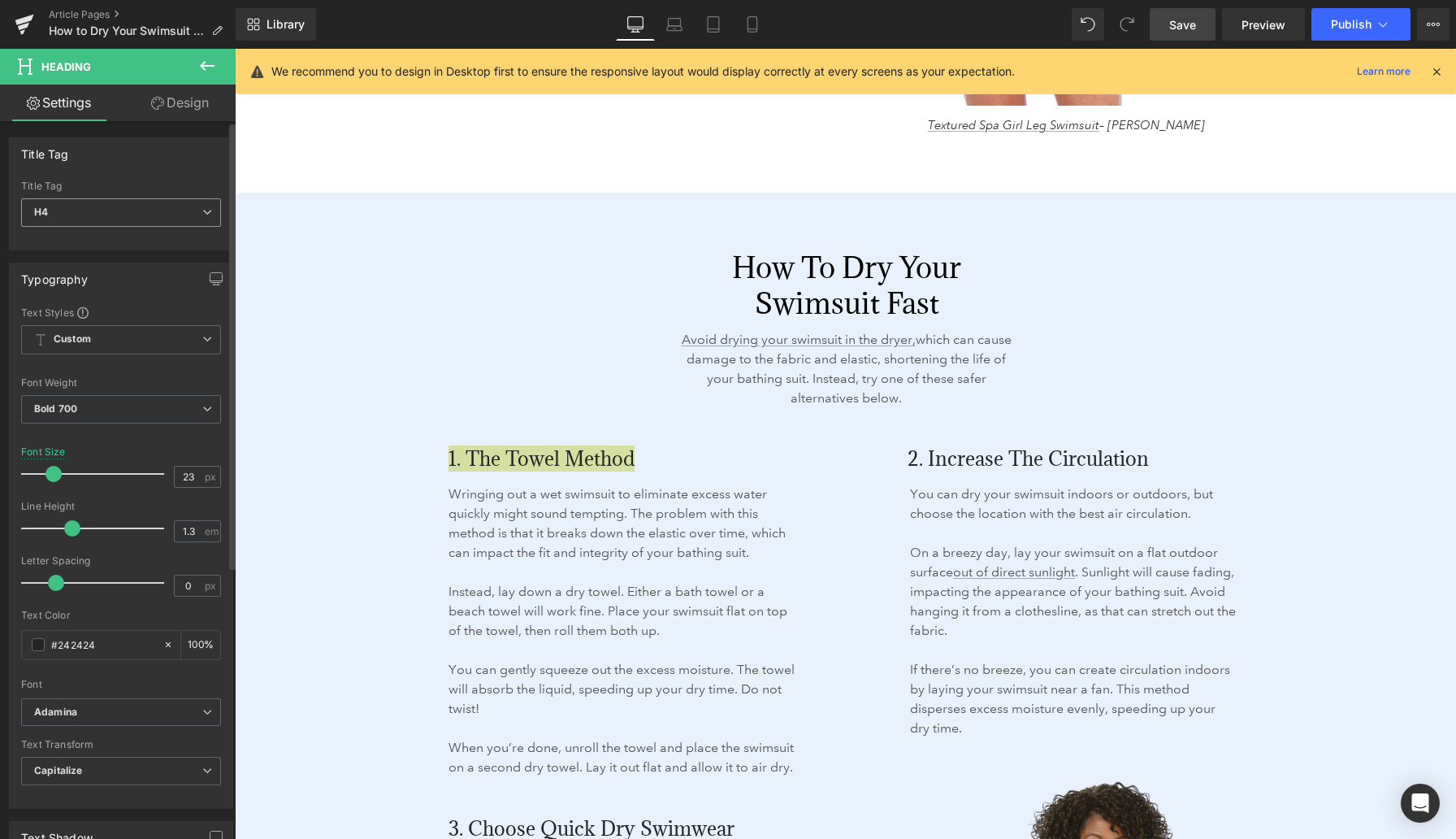
click at [188, 218] on span "H4" at bounding box center [121, 212] width 200 height 29
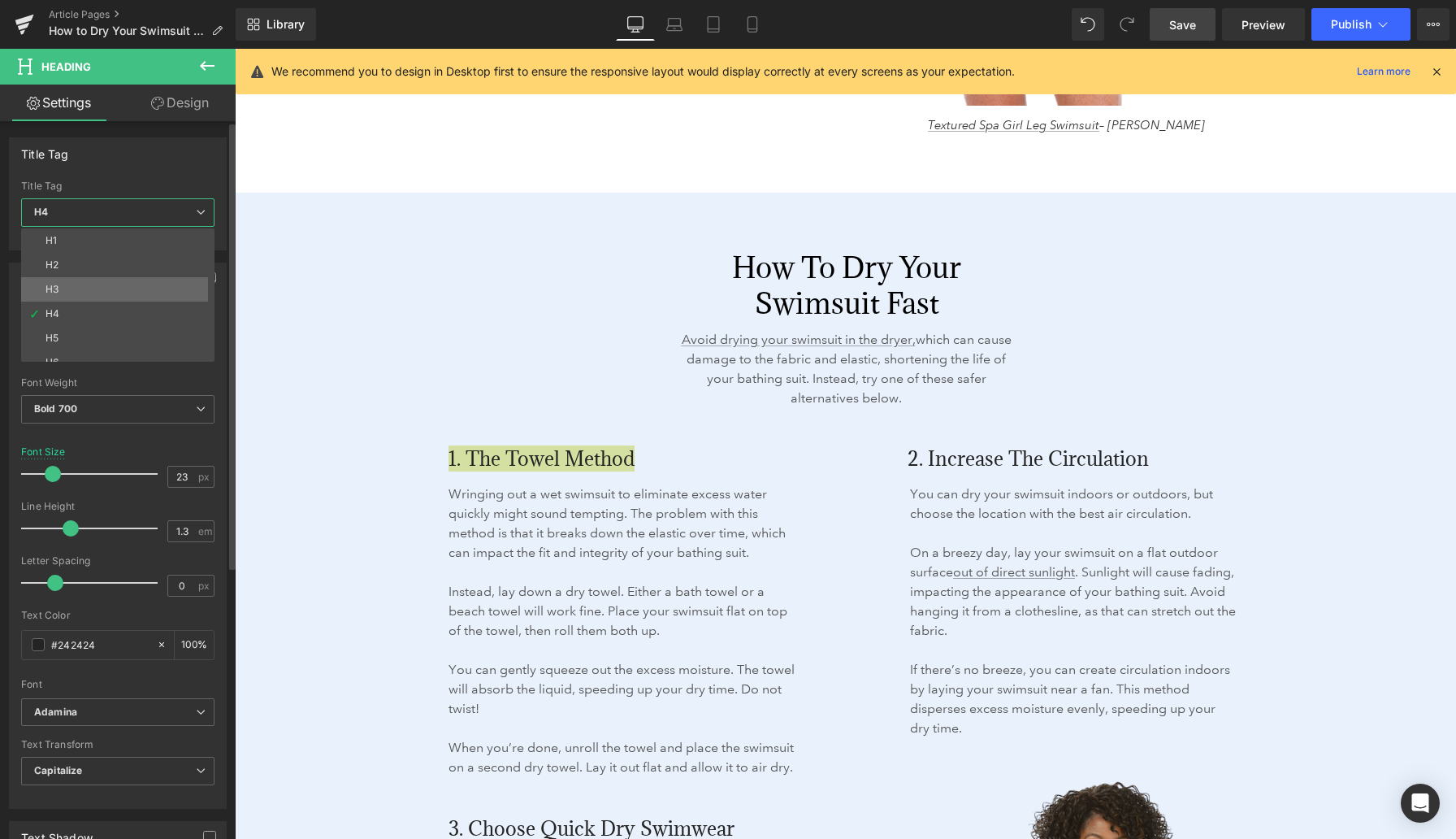
click at [144, 282] on li "H3" at bounding box center [121, 289] width 201 height 24
type input "18.72"
type input "1.73"
type input "#1a1a1a"
type input "100"
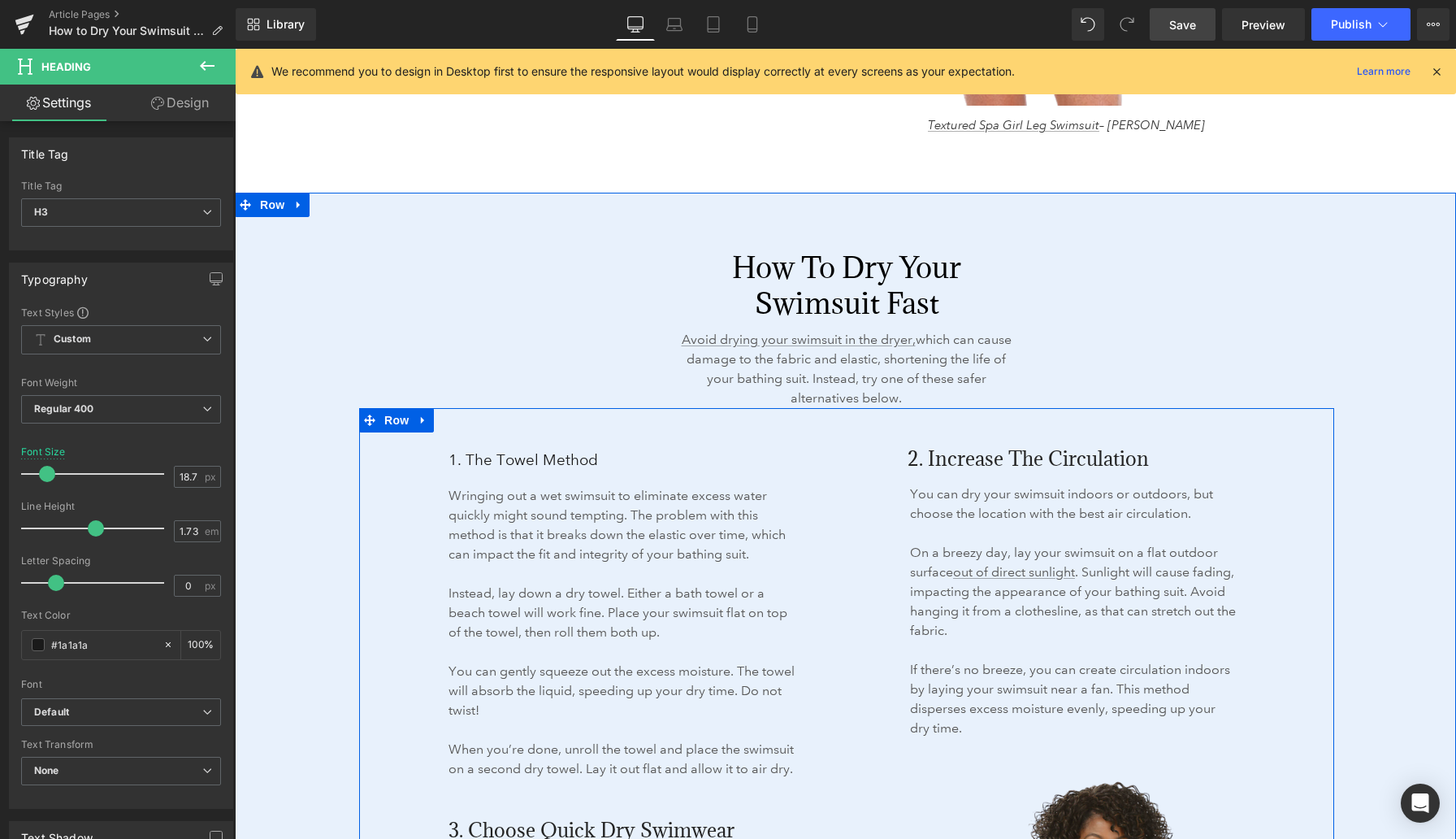
type input "23"
type input "1.3"
type input "#242424"
type input "100"
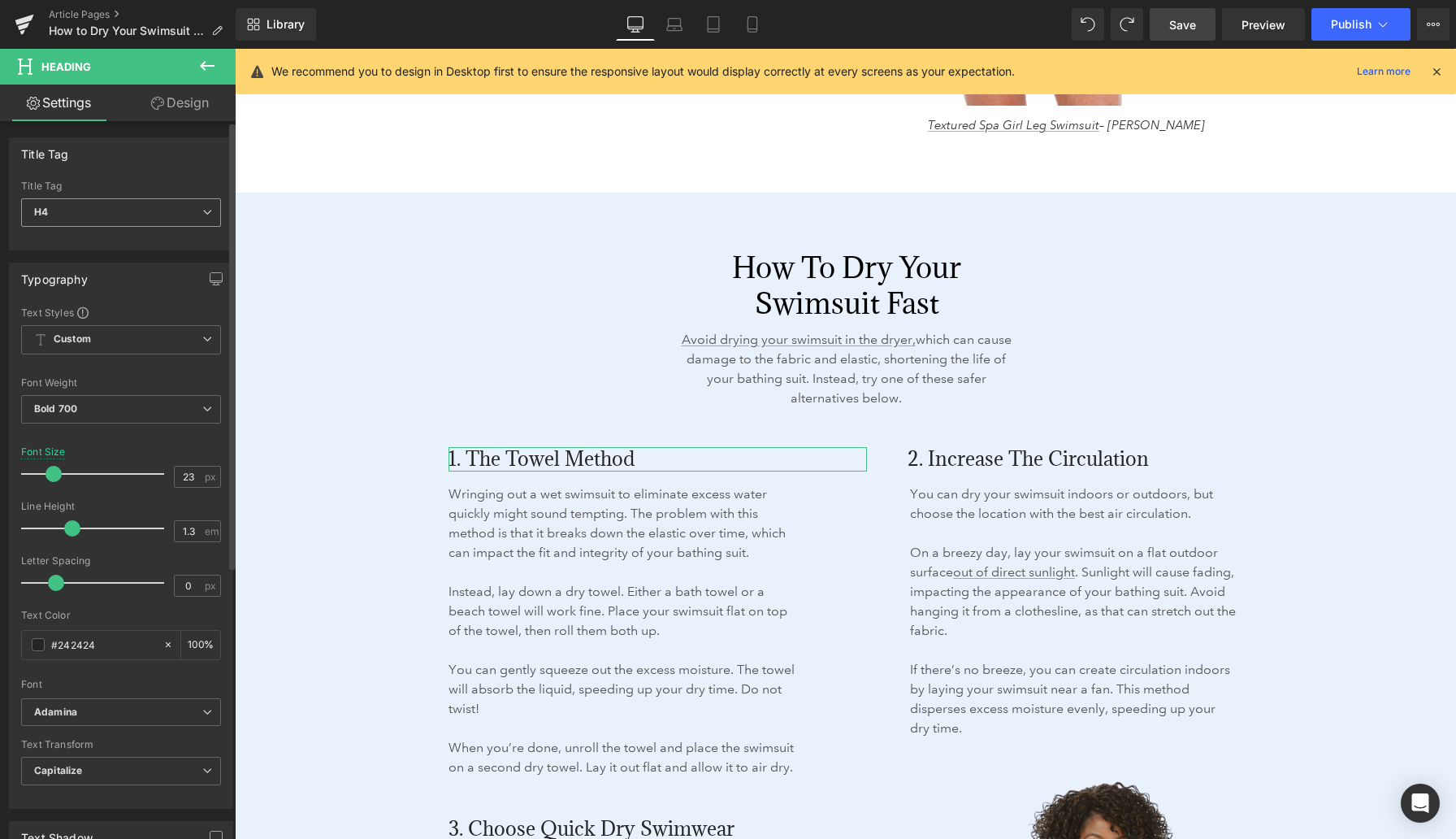
click at [202, 212] on icon at bounding box center [207, 212] width 10 height 10
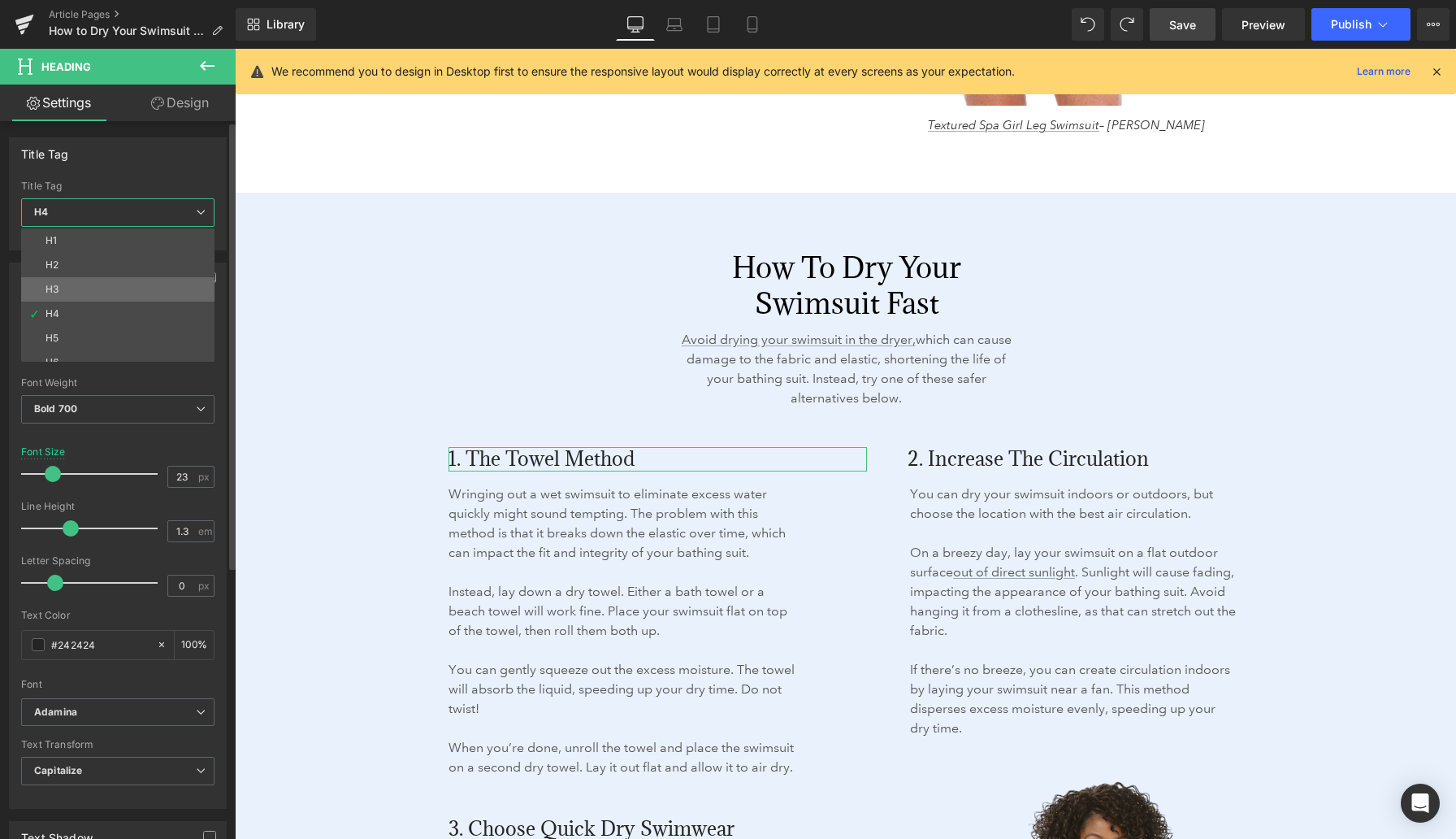
click at [136, 284] on li "H3" at bounding box center [121, 289] width 201 height 24
type input "18.72"
type input "1.73"
type input "#1a1a1a"
type input "100"
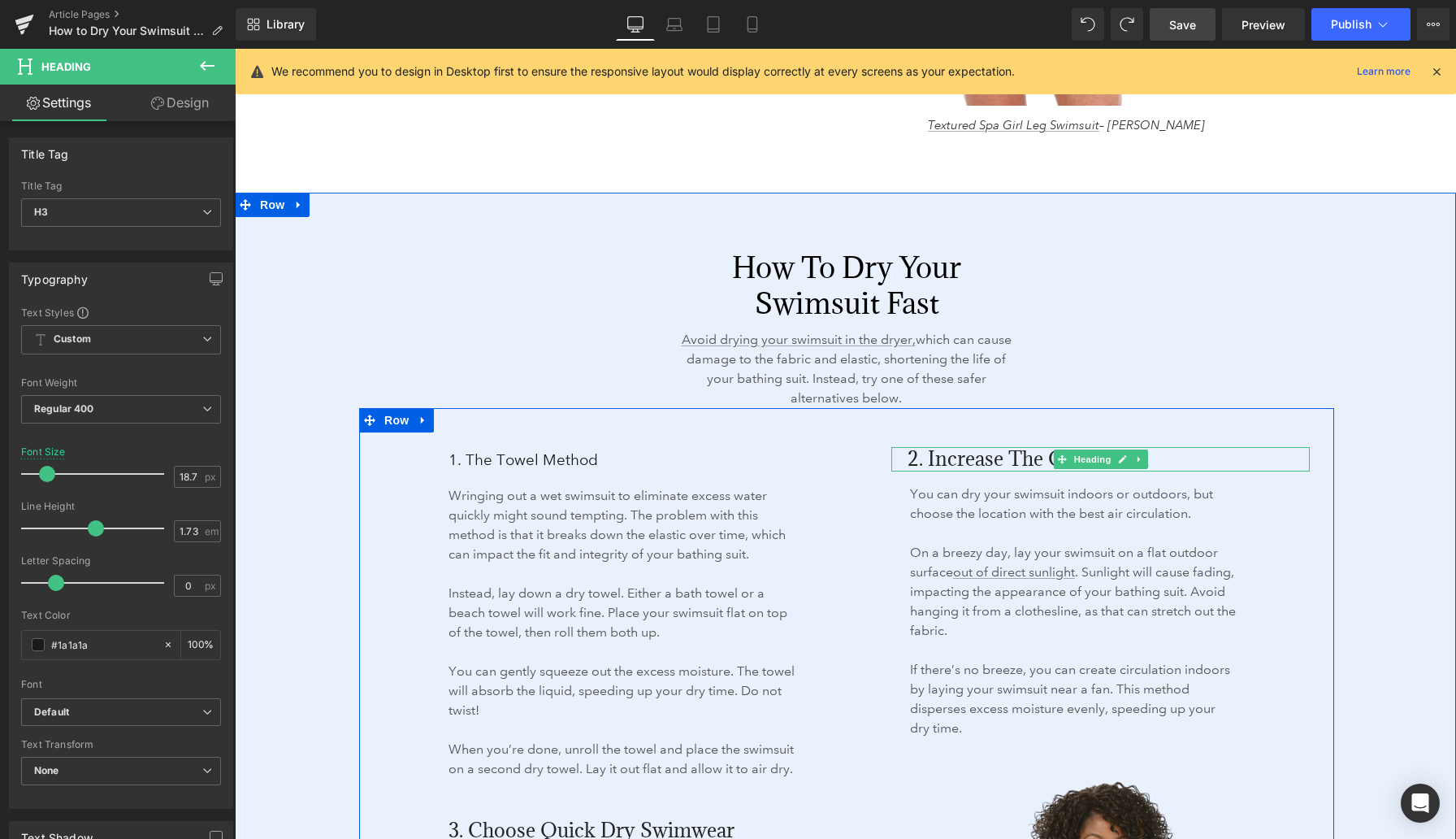
click at [943, 459] on span "2. Increase the Circulation" at bounding box center [1028, 458] width 241 height 26
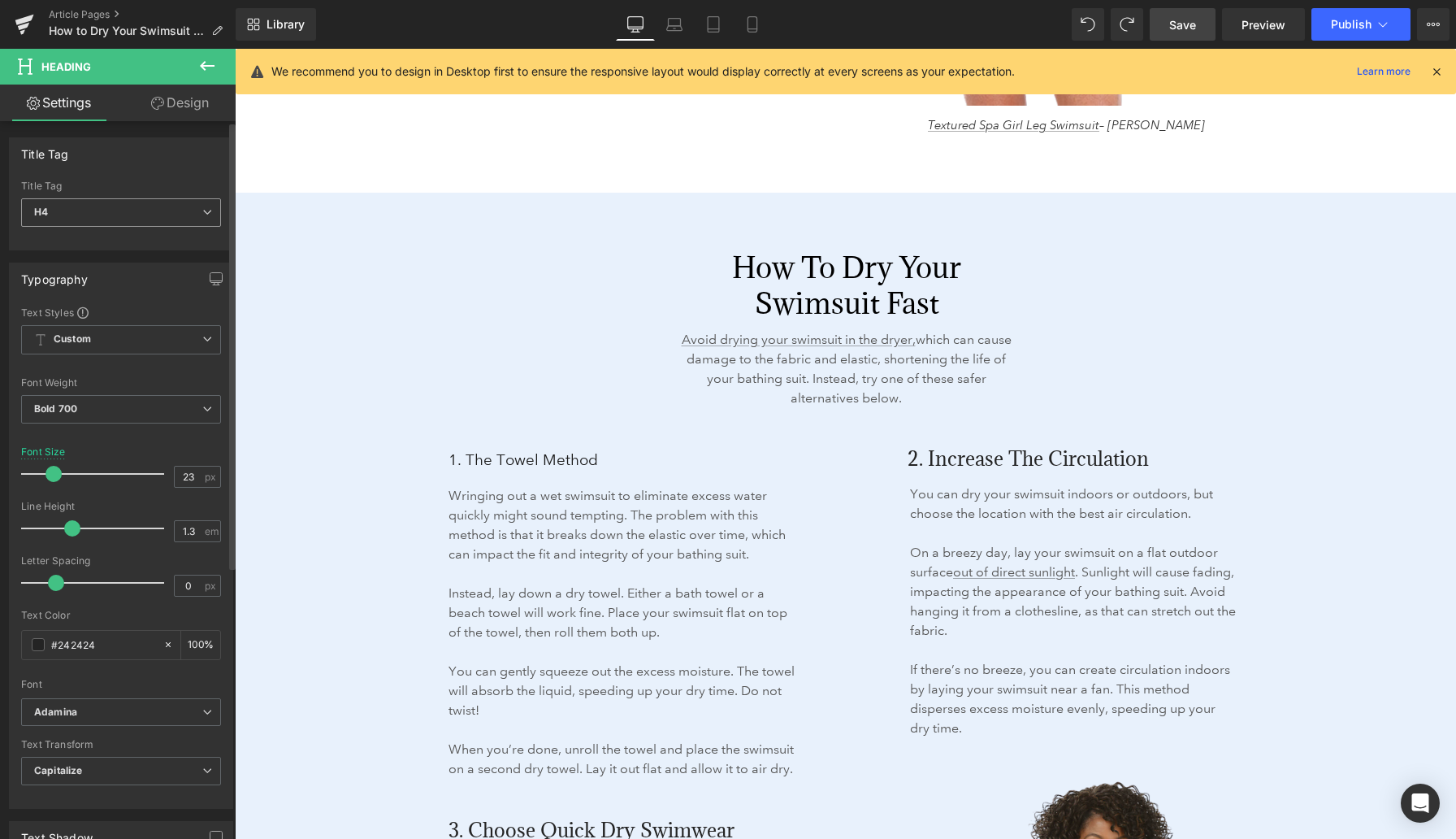
click at [187, 215] on span "H4" at bounding box center [121, 212] width 200 height 29
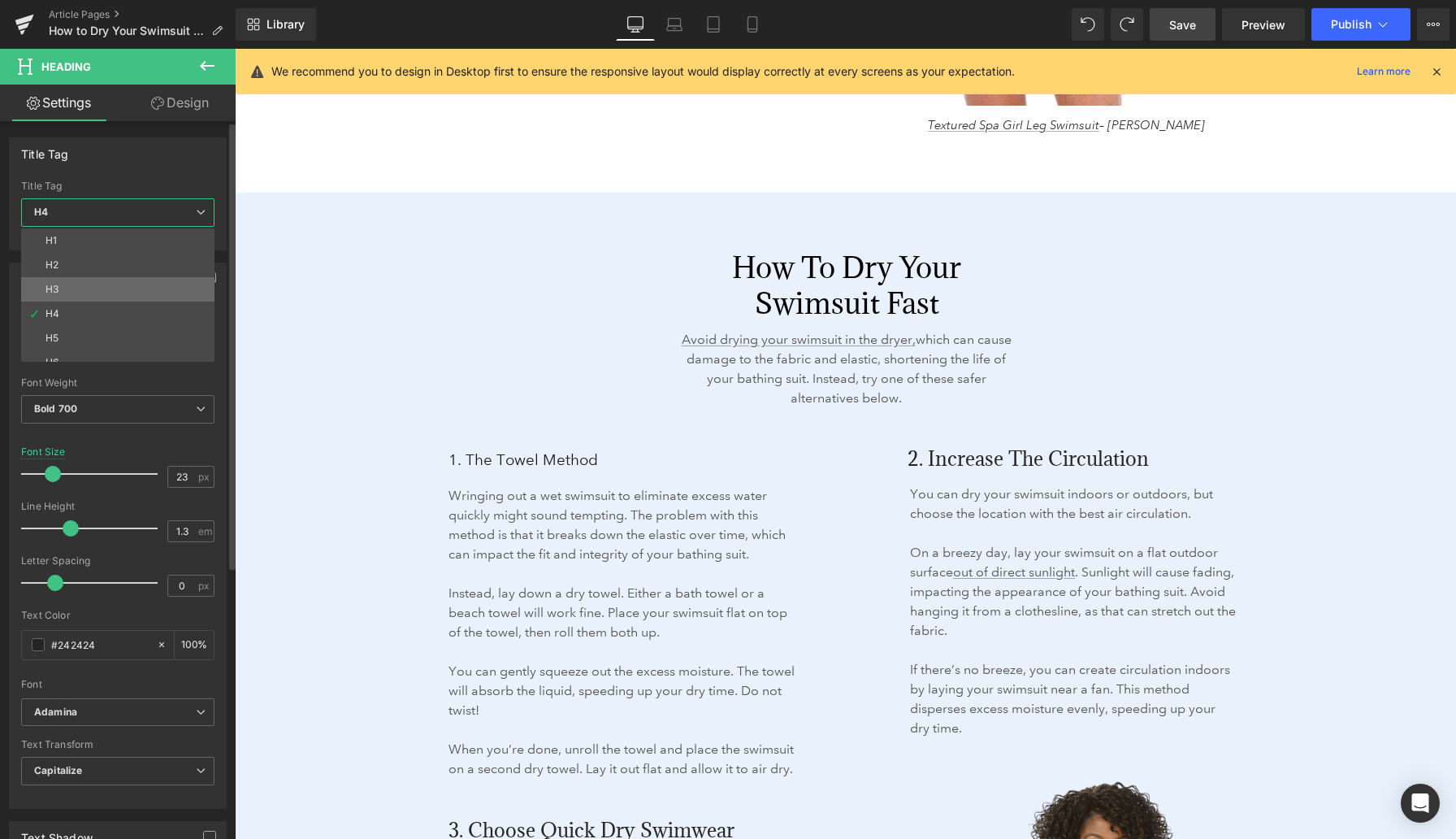
click at [146, 278] on li "H3" at bounding box center [121, 289] width 201 height 24
type input "18.72"
type input "1.73"
type input "#1a1a1a"
type input "100"
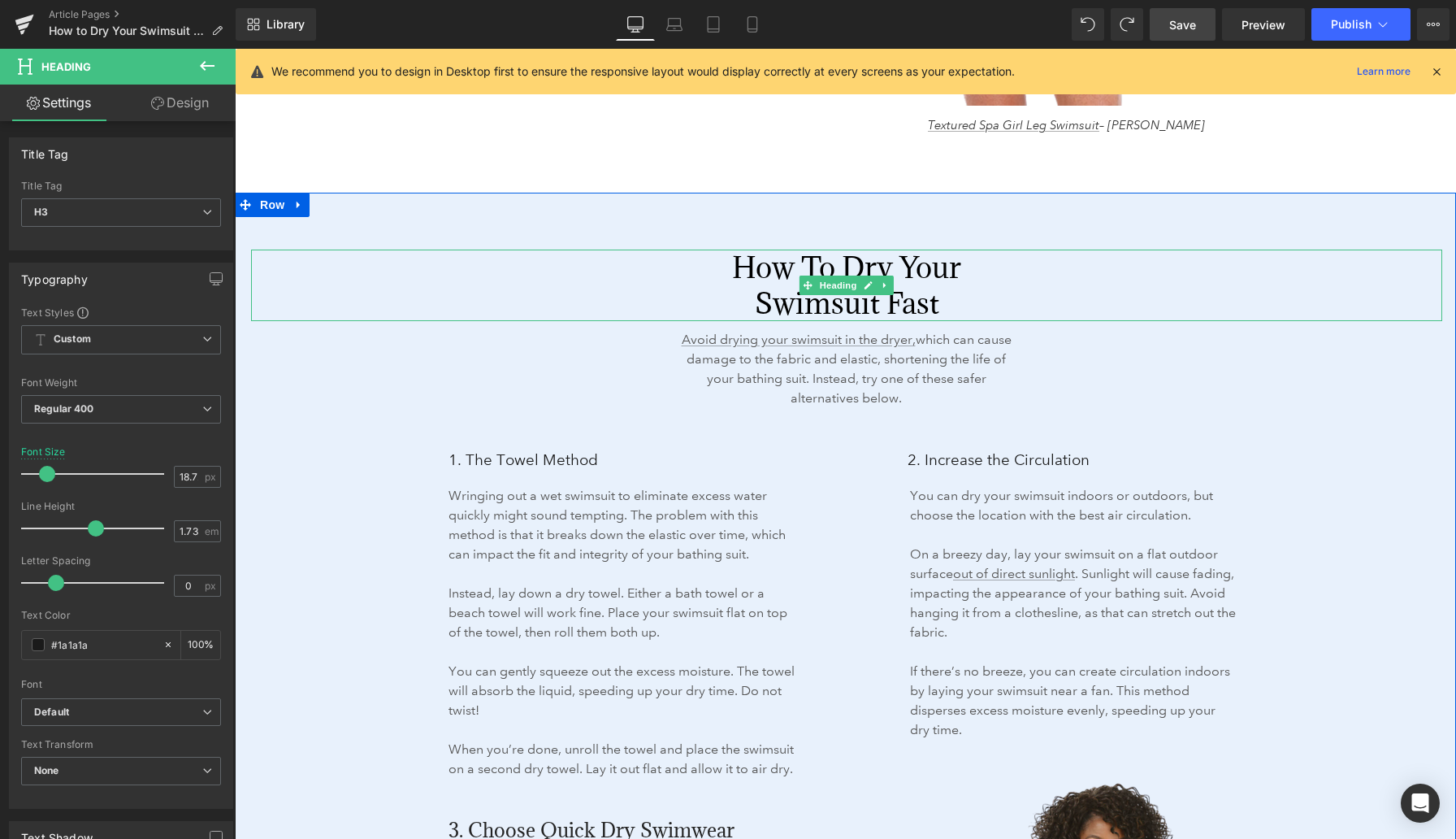
click at [757, 265] on h2 "How to Dry Your Swimsuit Fast" at bounding box center [846, 285] width 337 height 71
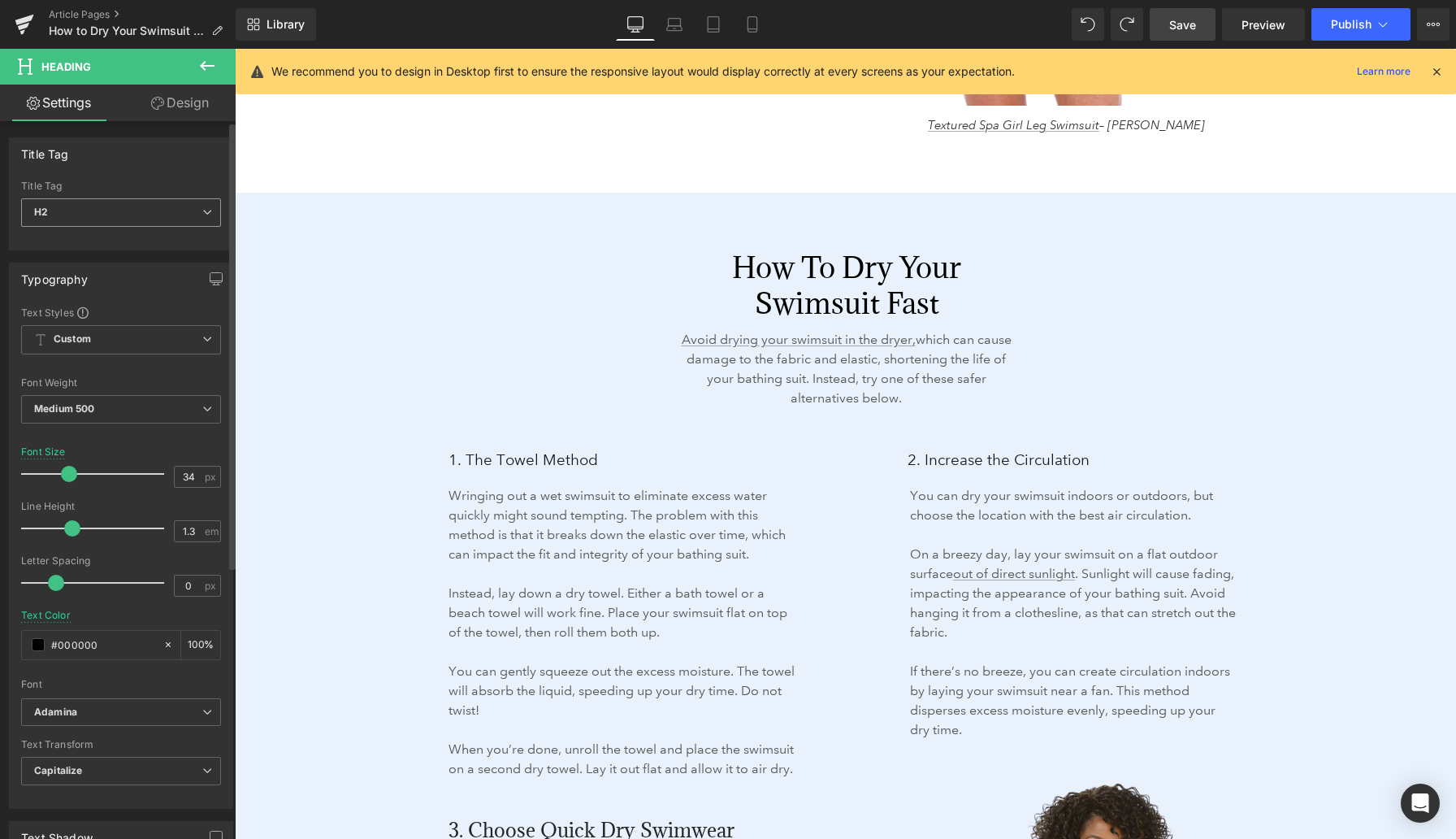
click at [191, 218] on span "H2" at bounding box center [121, 212] width 200 height 29
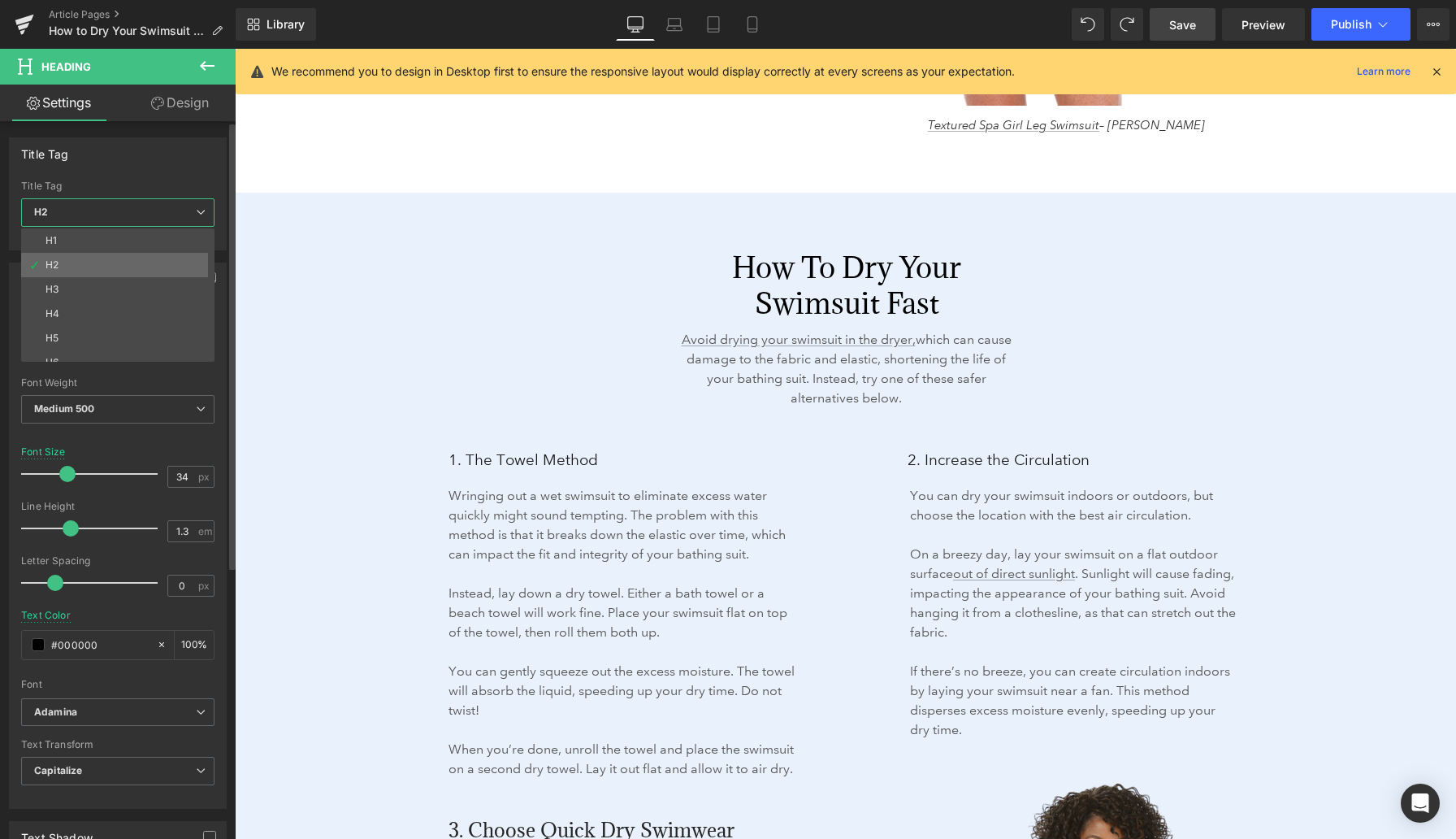
click at [160, 260] on li "H2" at bounding box center [121, 265] width 201 height 24
type input "100"
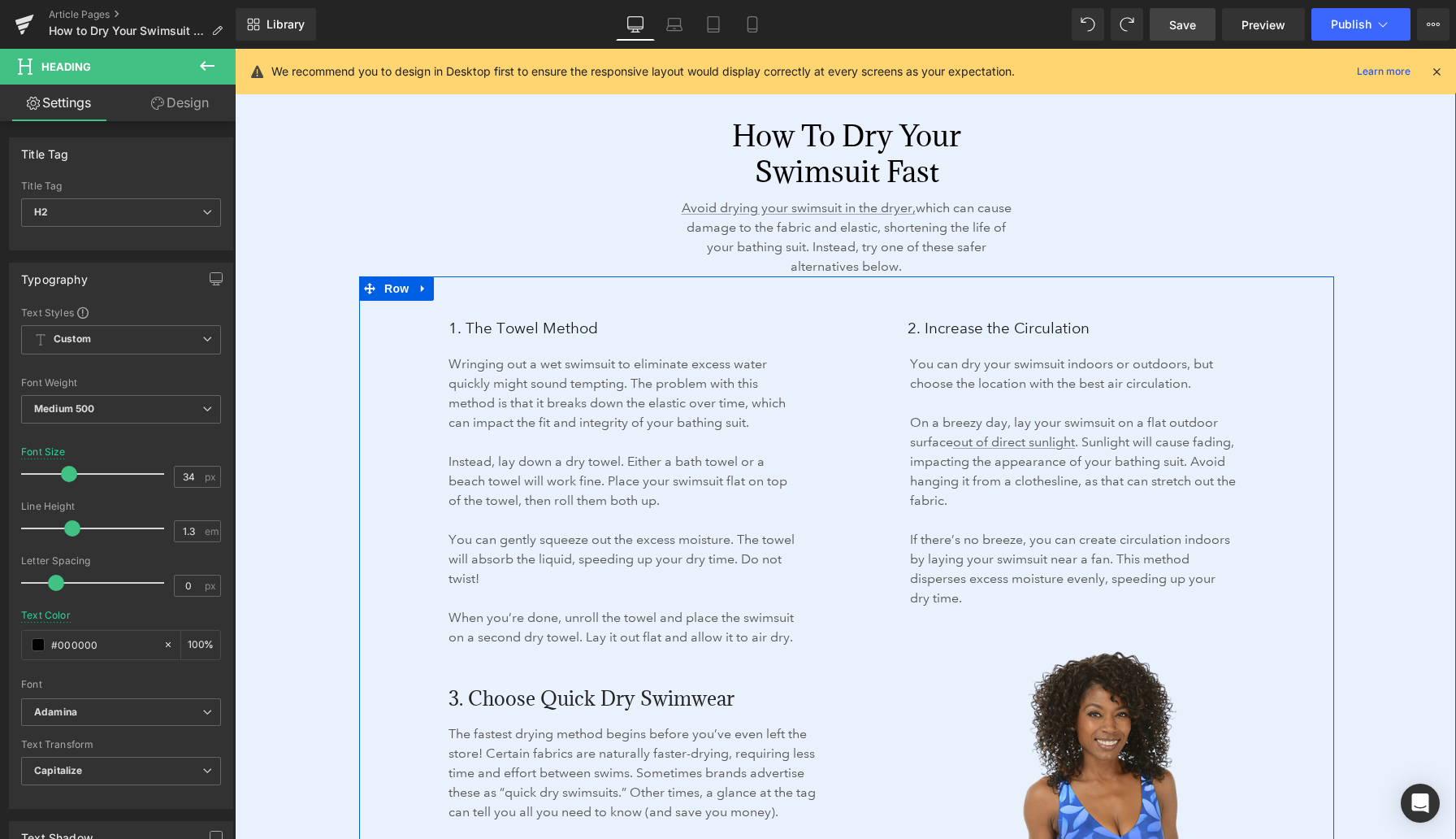
scroll to position [2546, 0]
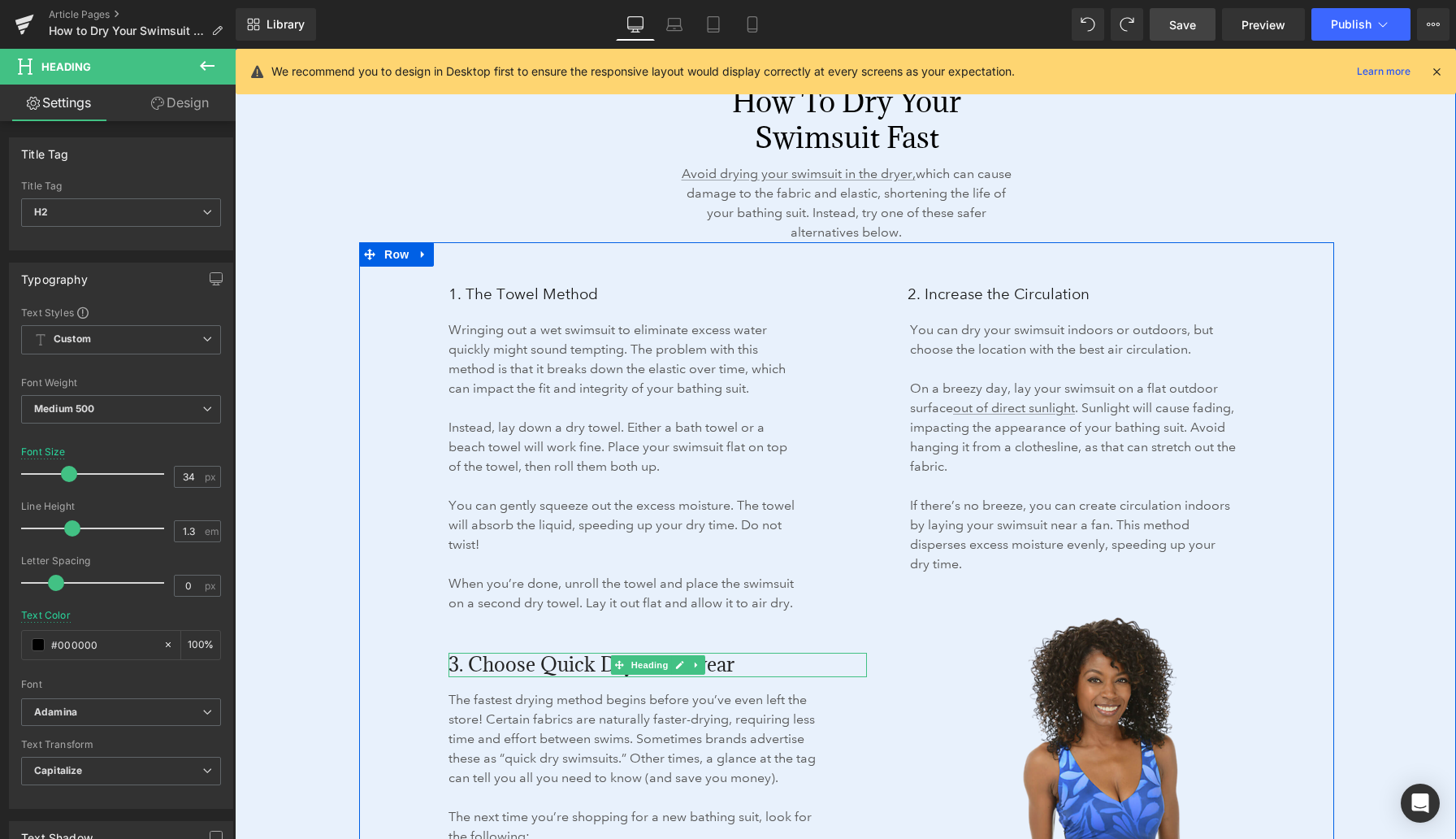
click at [473, 663] on span "3. Choose Quick Dry Swimwear" at bounding box center [591, 663] width 286 height 26
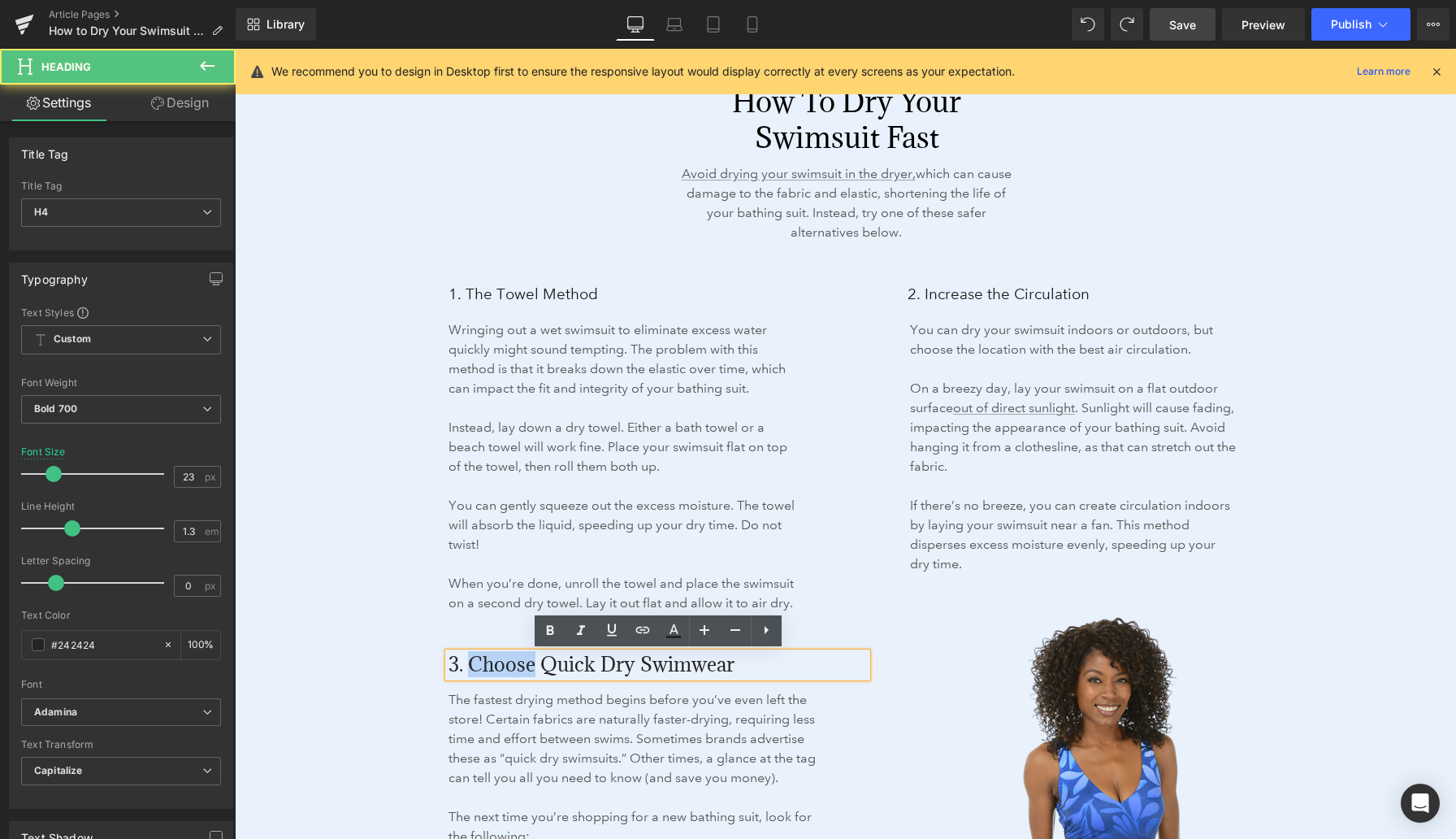
click at [473, 663] on span "3. Choose Quick Dry Swimwear" at bounding box center [591, 663] width 286 height 26
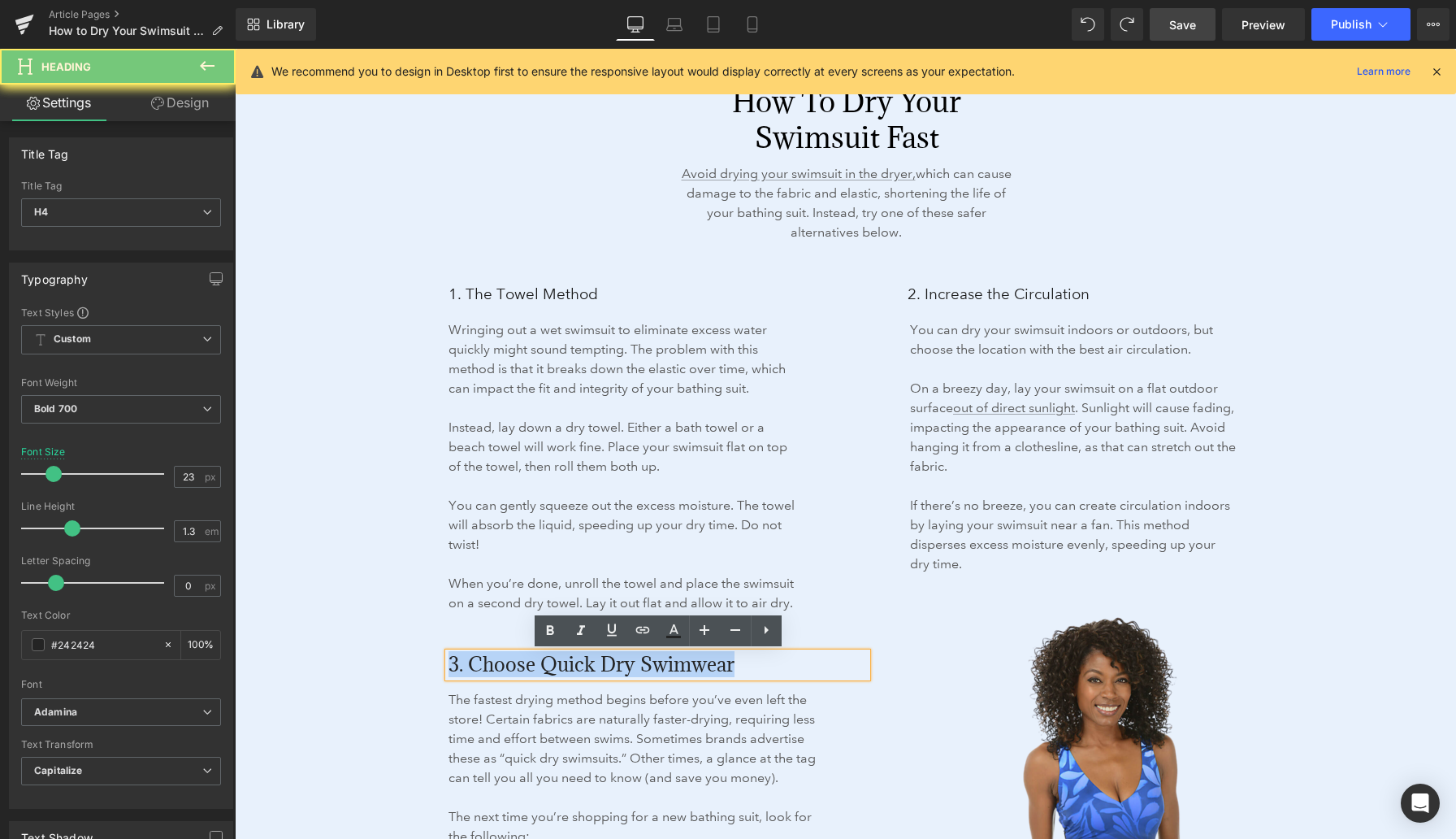
click at [473, 663] on span "3. Choose Quick Dry Swimwear" at bounding box center [591, 663] width 286 height 26
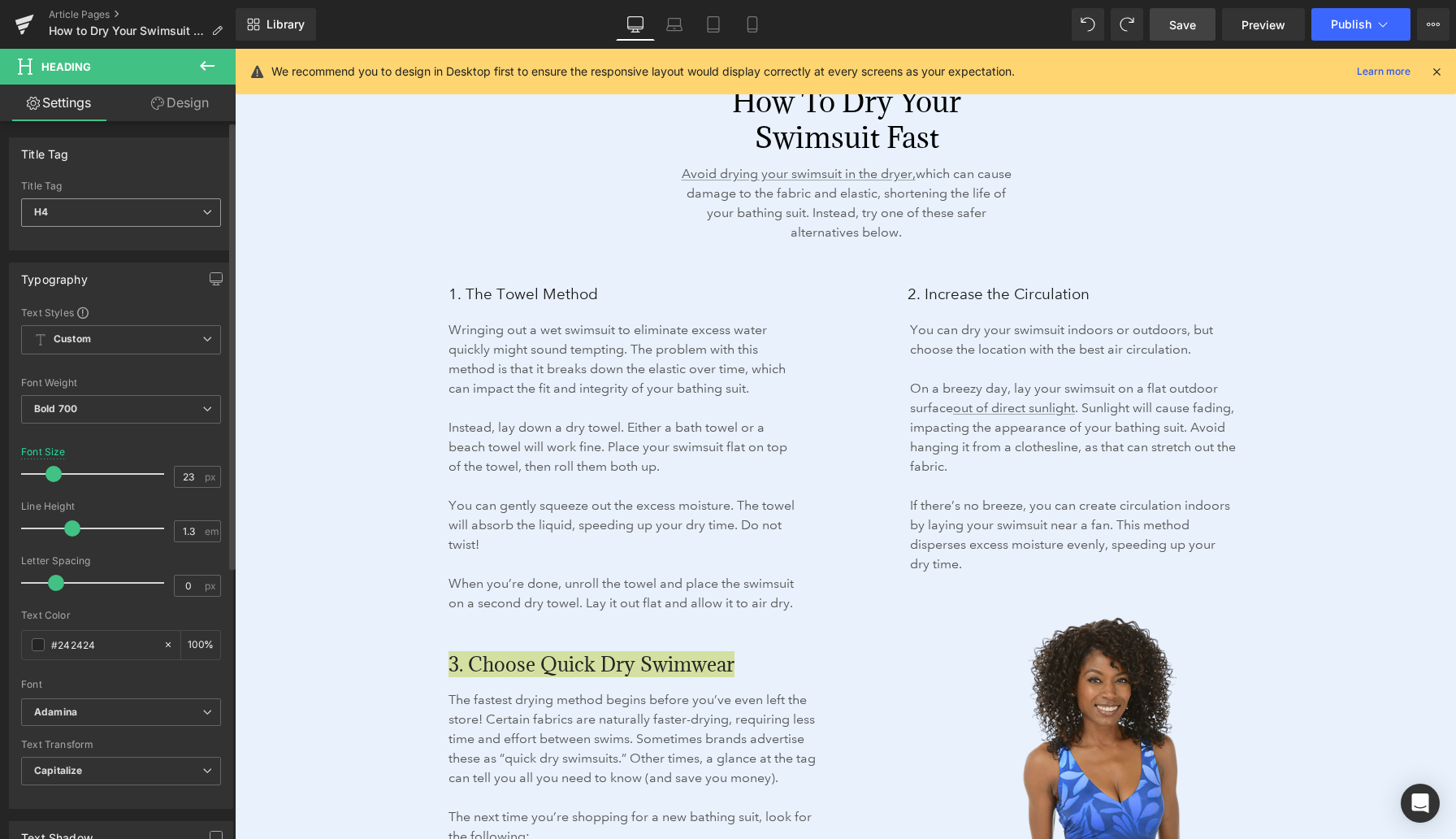
click at [173, 220] on span "H4" at bounding box center [121, 212] width 200 height 29
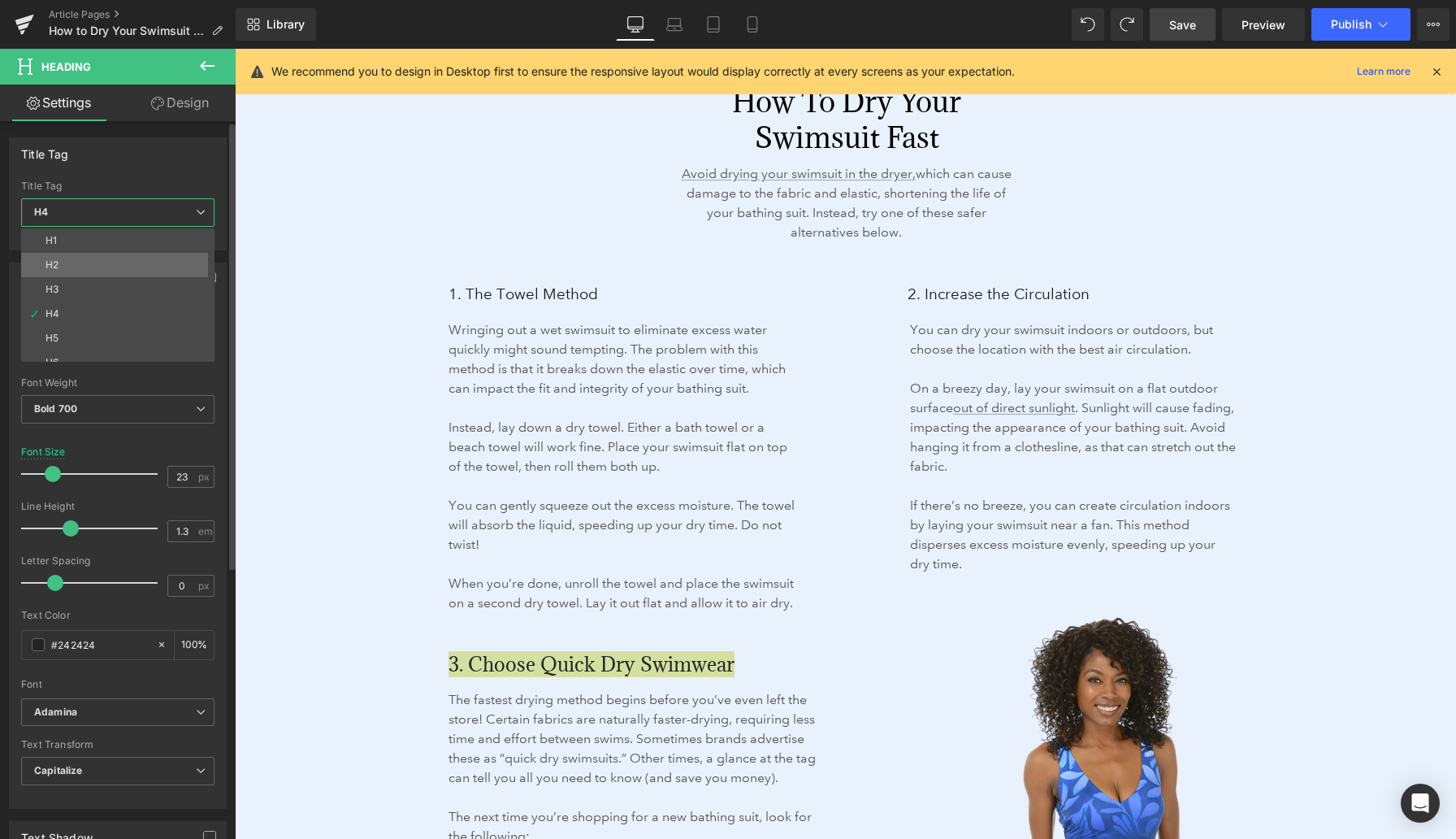
click at [141, 275] on li "H2" at bounding box center [121, 265] width 201 height 24
type input "24"
type input "1.73"
type input "#1a1a1a"
type input "100"
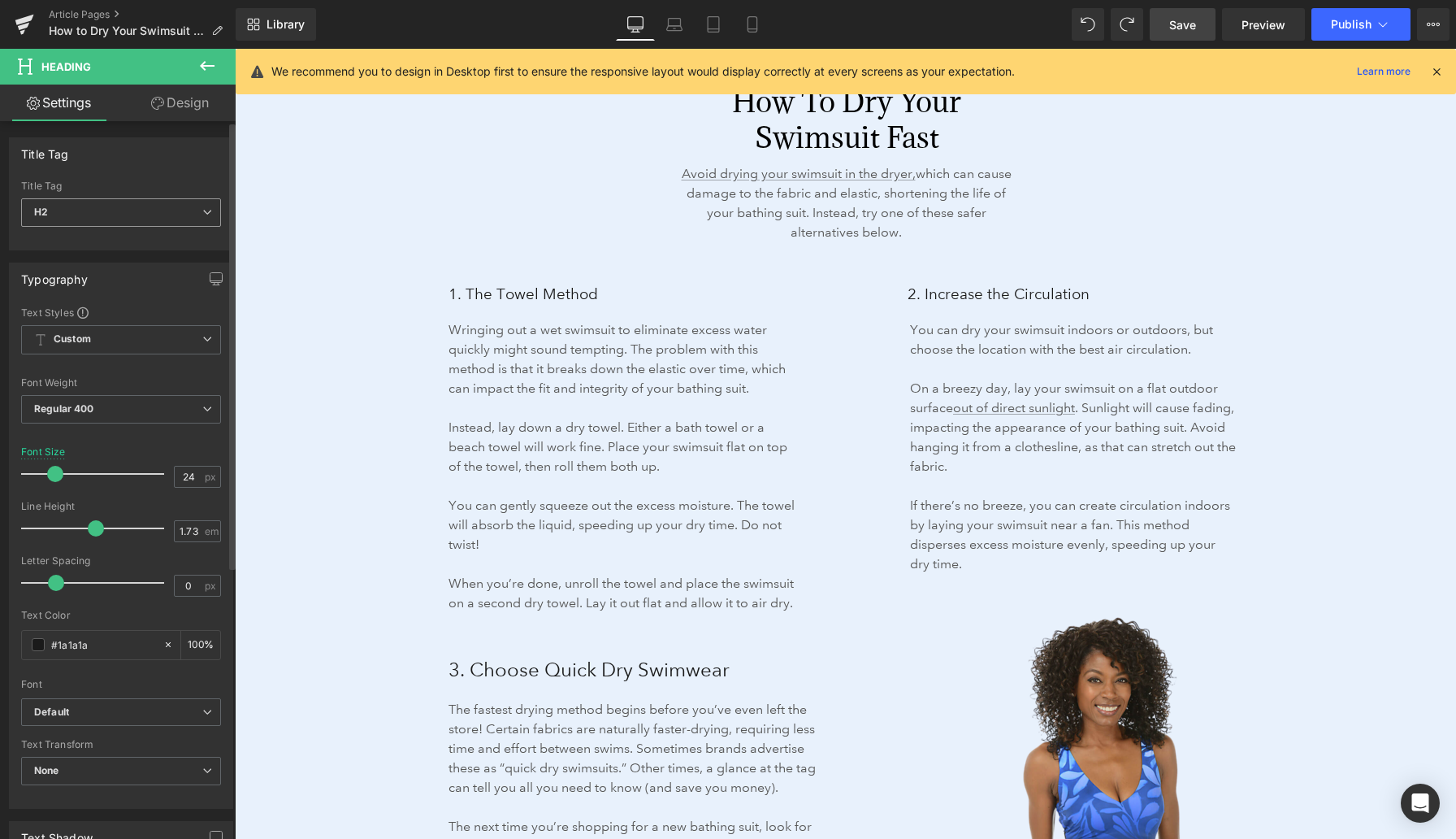
click at [141, 275] on div "Typography" at bounding box center [121, 279] width 223 height 31
click at [143, 214] on span "H2" at bounding box center [121, 212] width 200 height 29
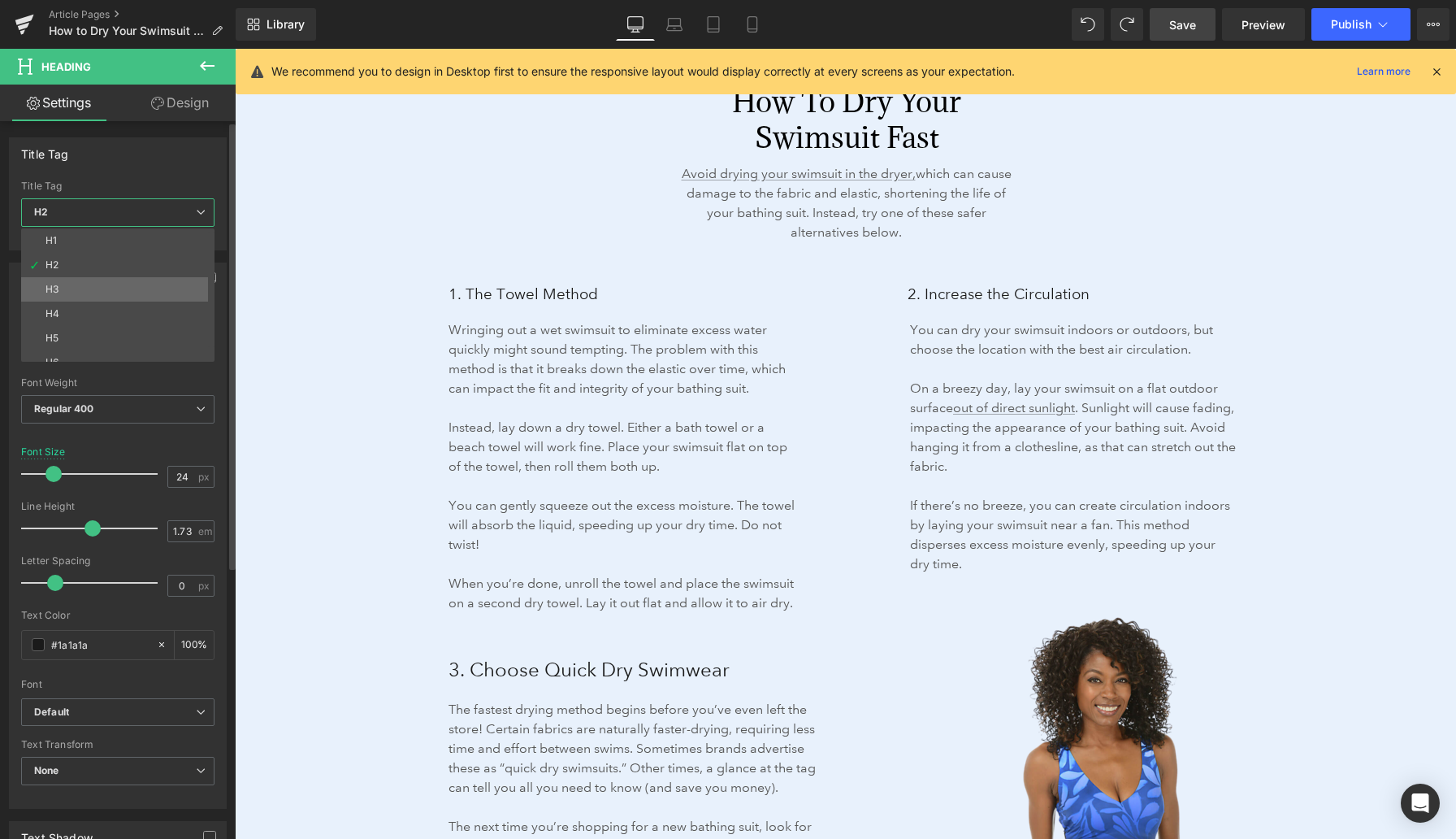
click at [120, 287] on li "H3" at bounding box center [121, 289] width 201 height 24
type input "18.72"
type input "100"
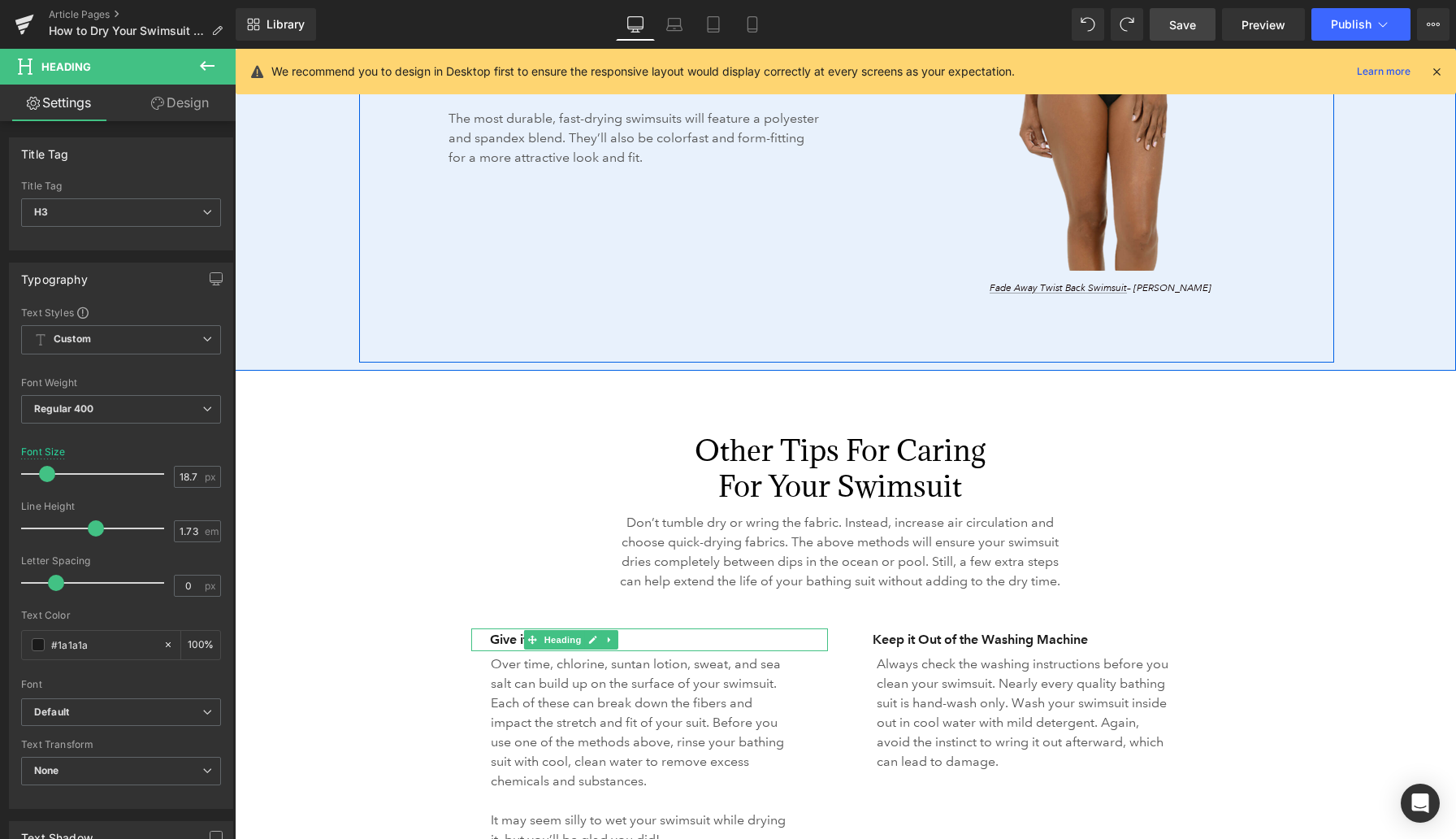
scroll to position [3435, 0]
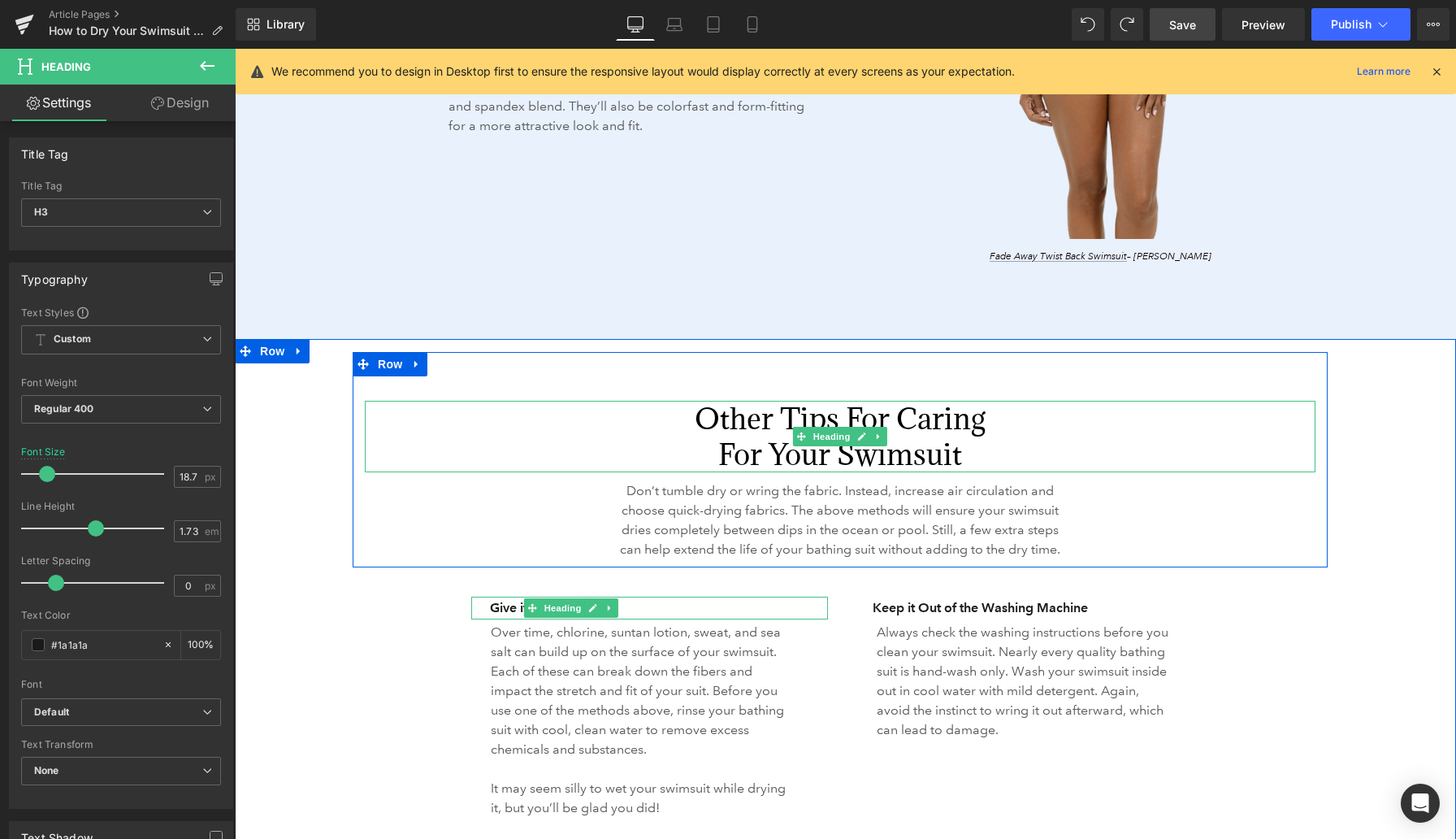
click at [729, 426] on h2 "Other Tips for Caring For Your Swimsuit" at bounding box center [840, 436] width 322 height 71
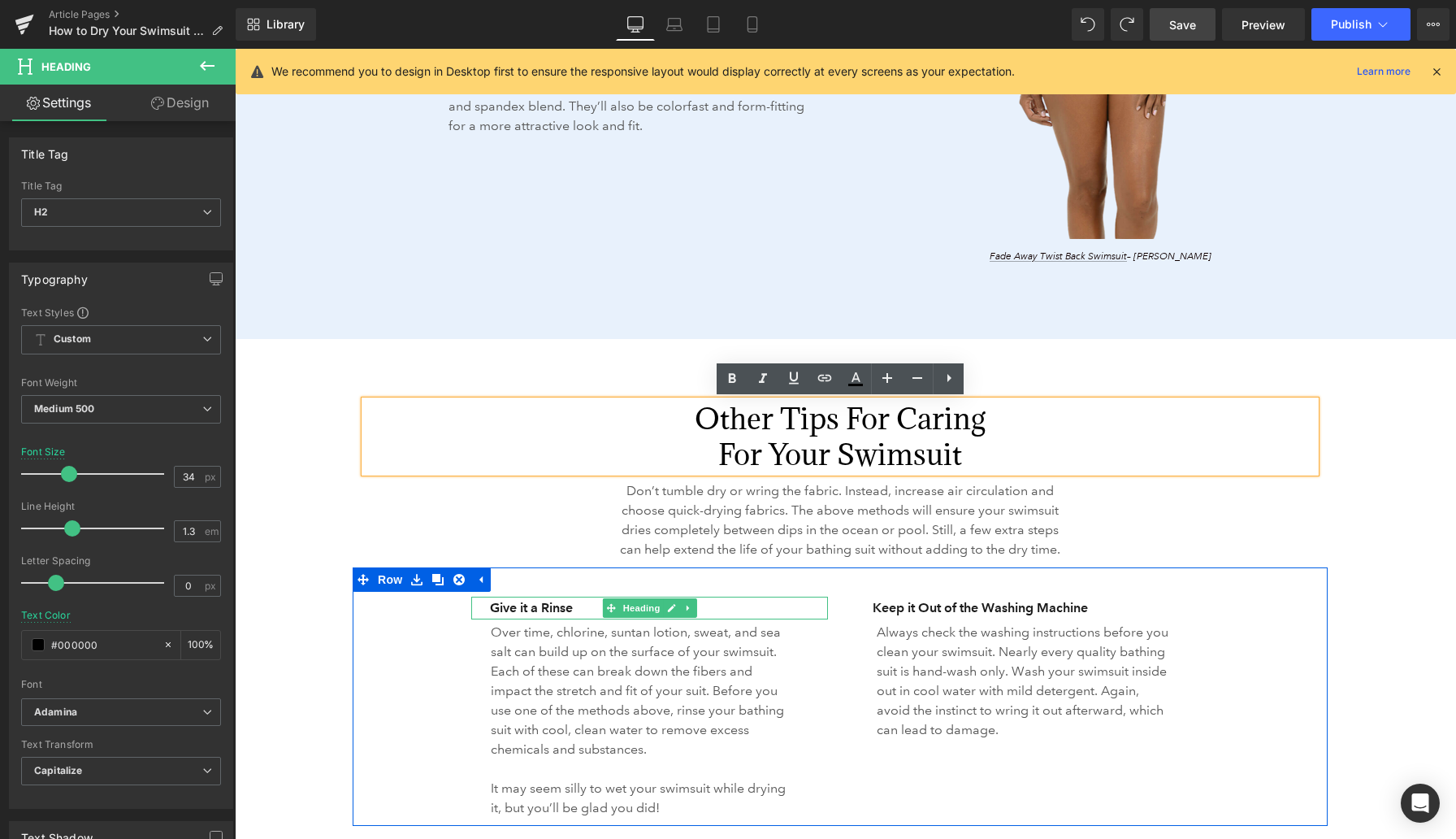
click at [494, 619] on h3 "Give it a Rinse" at bounding box center [659, 607] width 338 height 23
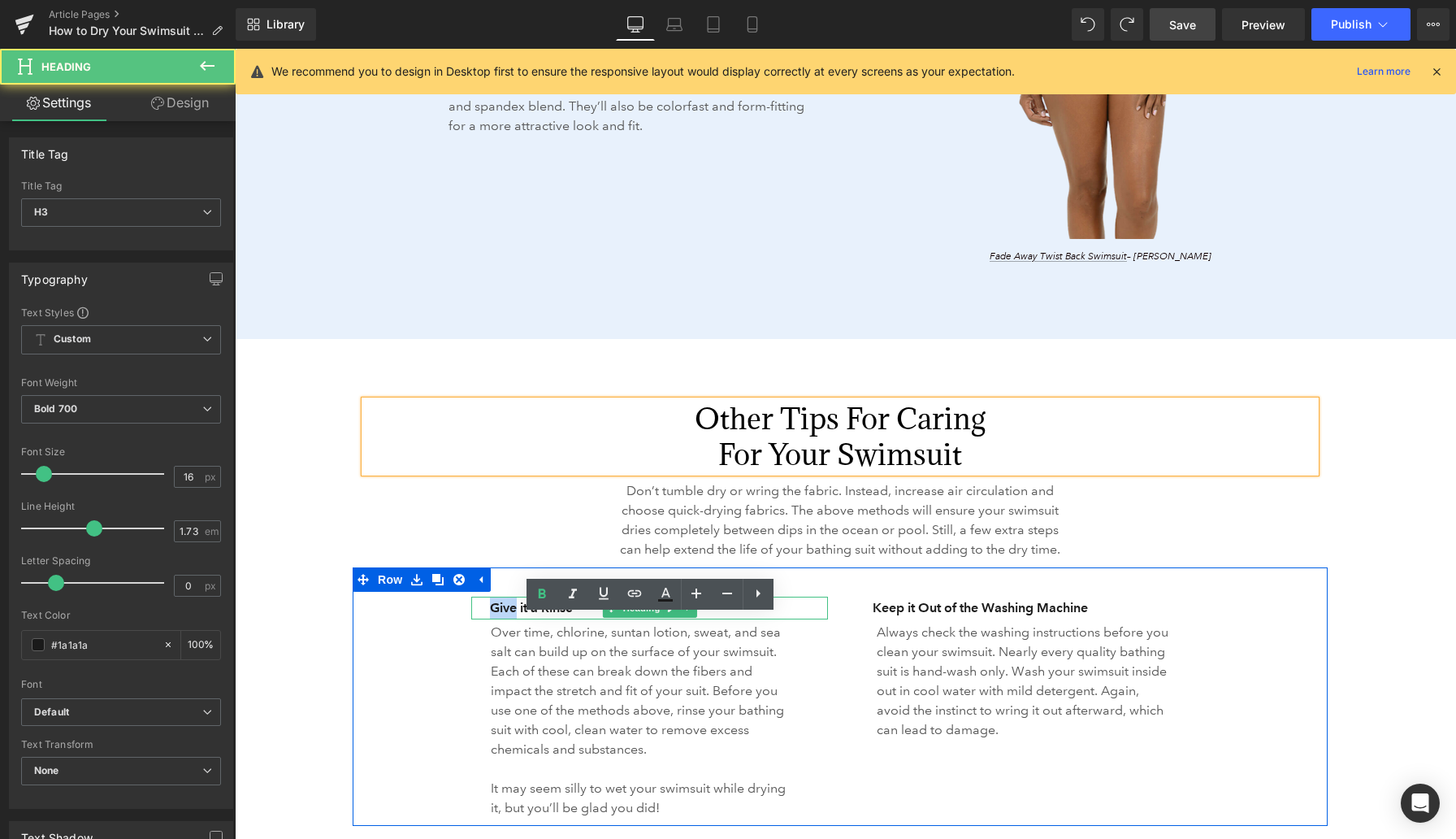
click at [494, 619] on h3 "Give it a Rinse" at bounding box center [659, 607] width 338 height 23
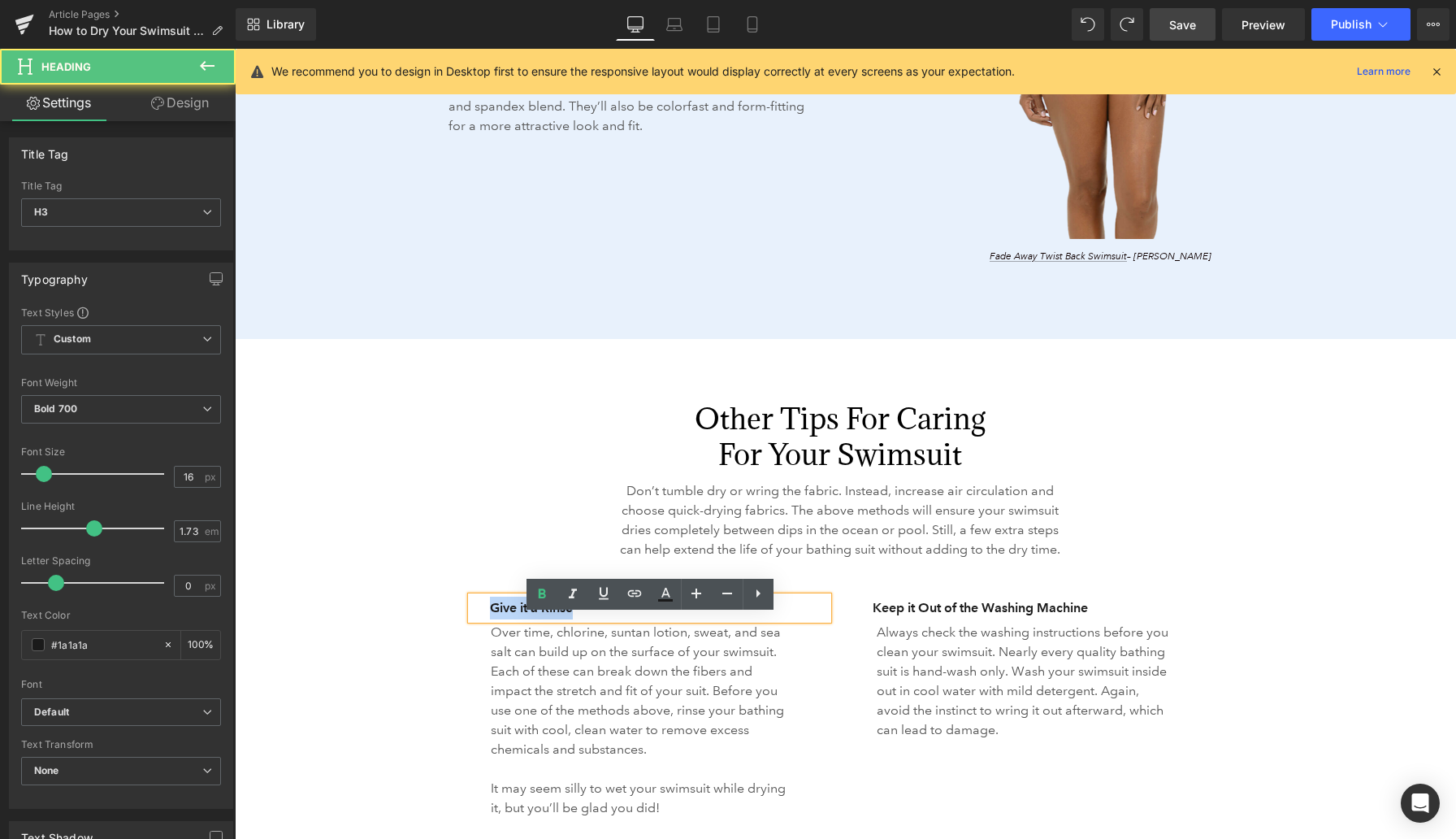
click at [494, 619] on h3 "Give it a Rinse" at bounding box center [659, 607] width 338 height 23
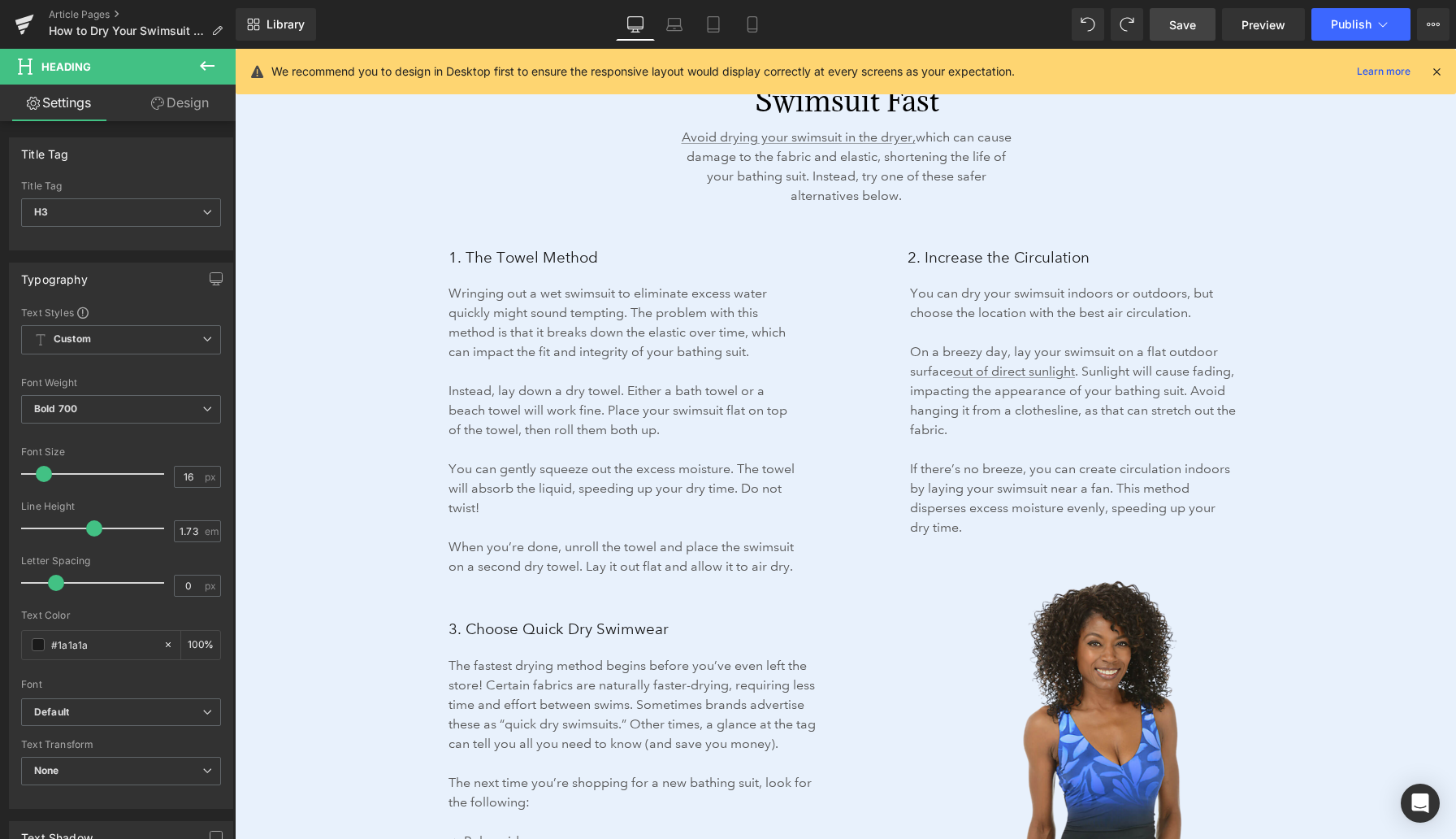
scroll to position [2583, 0]
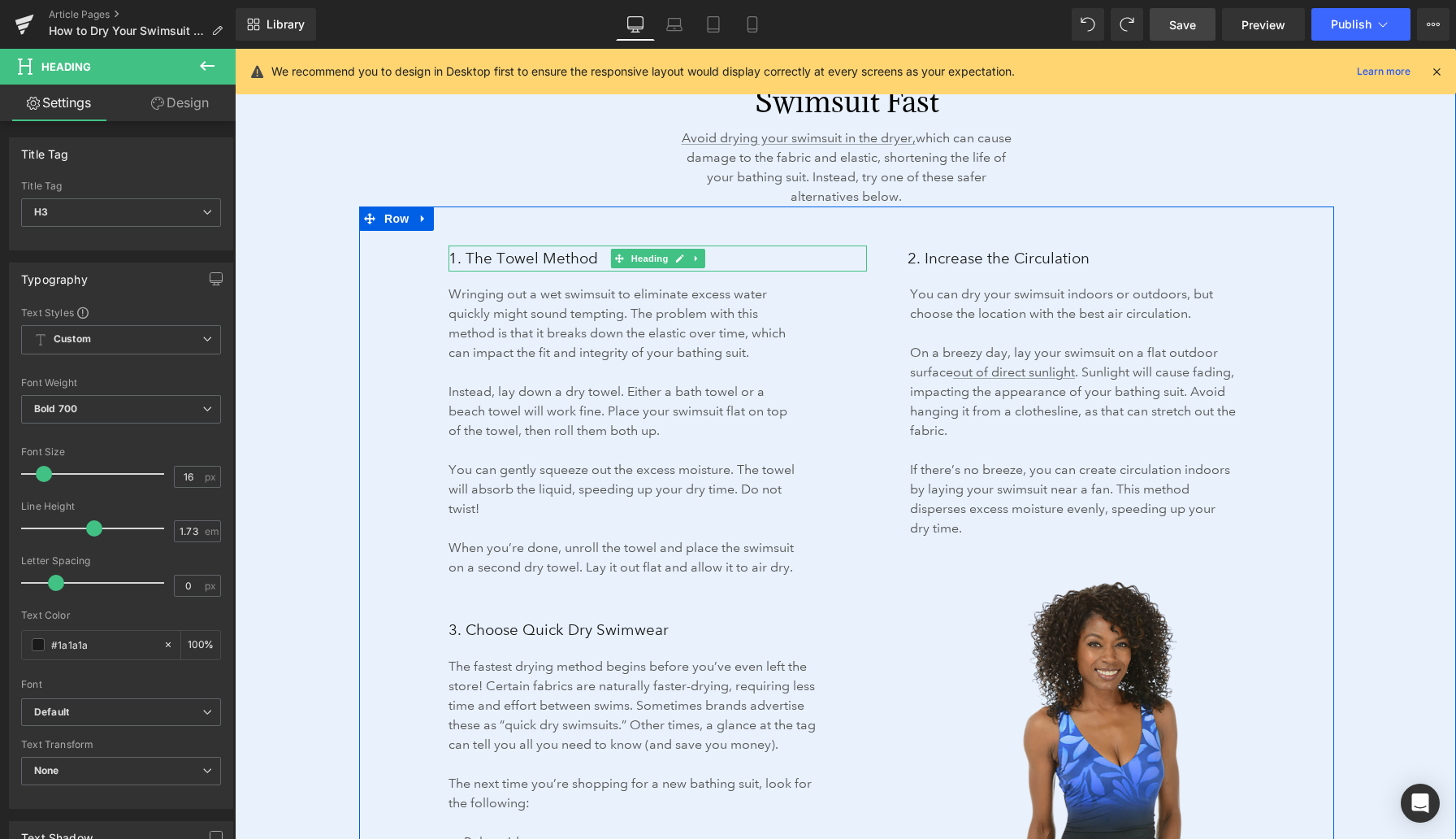
click at [486, 257] on span "1. The Towel Method" at bounding box center [523, 258] width 149 height 18
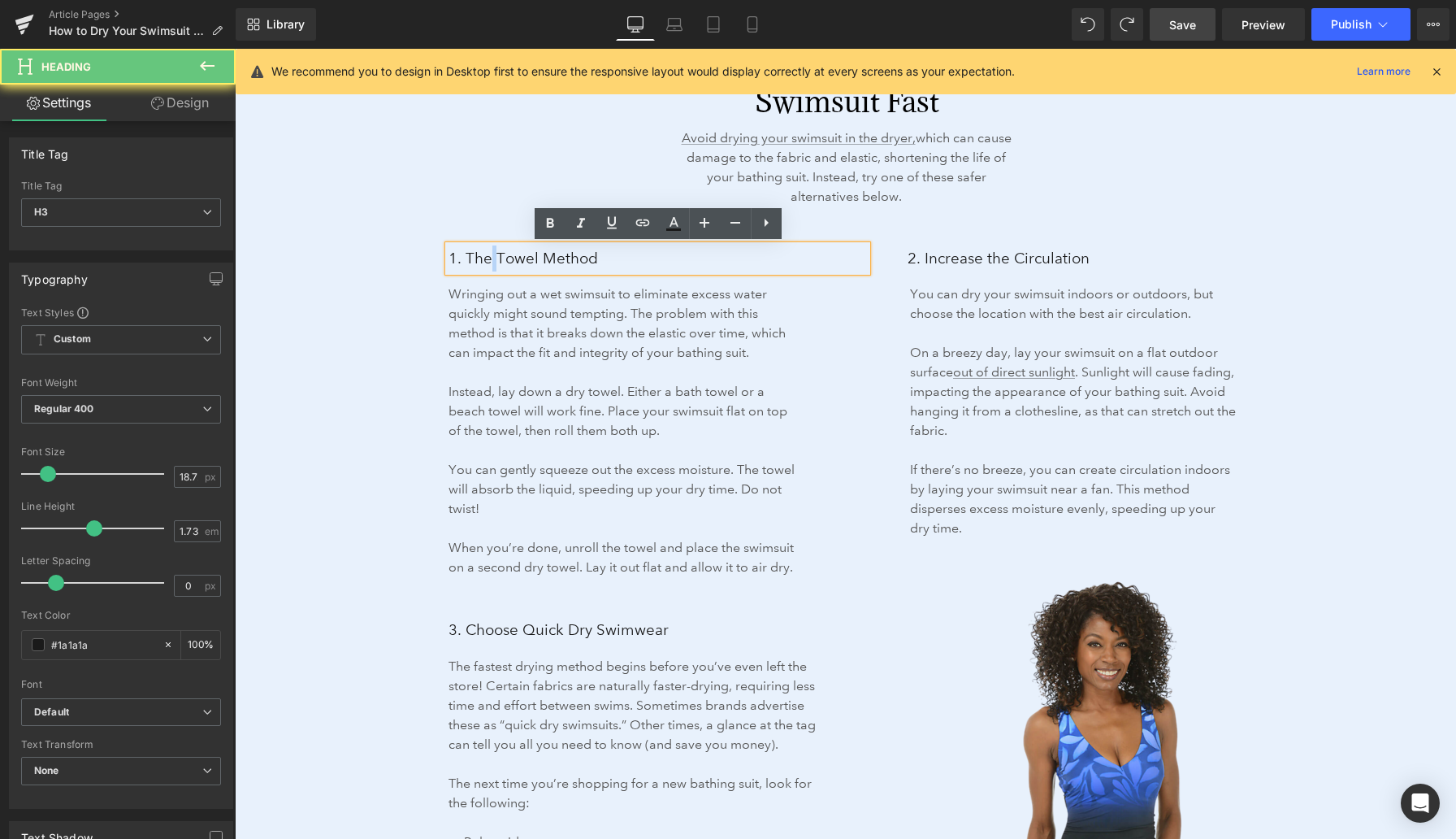
click at [486, 257] on span "1. The Towel Method" at bounding box center [523, 258] width 149 height 18
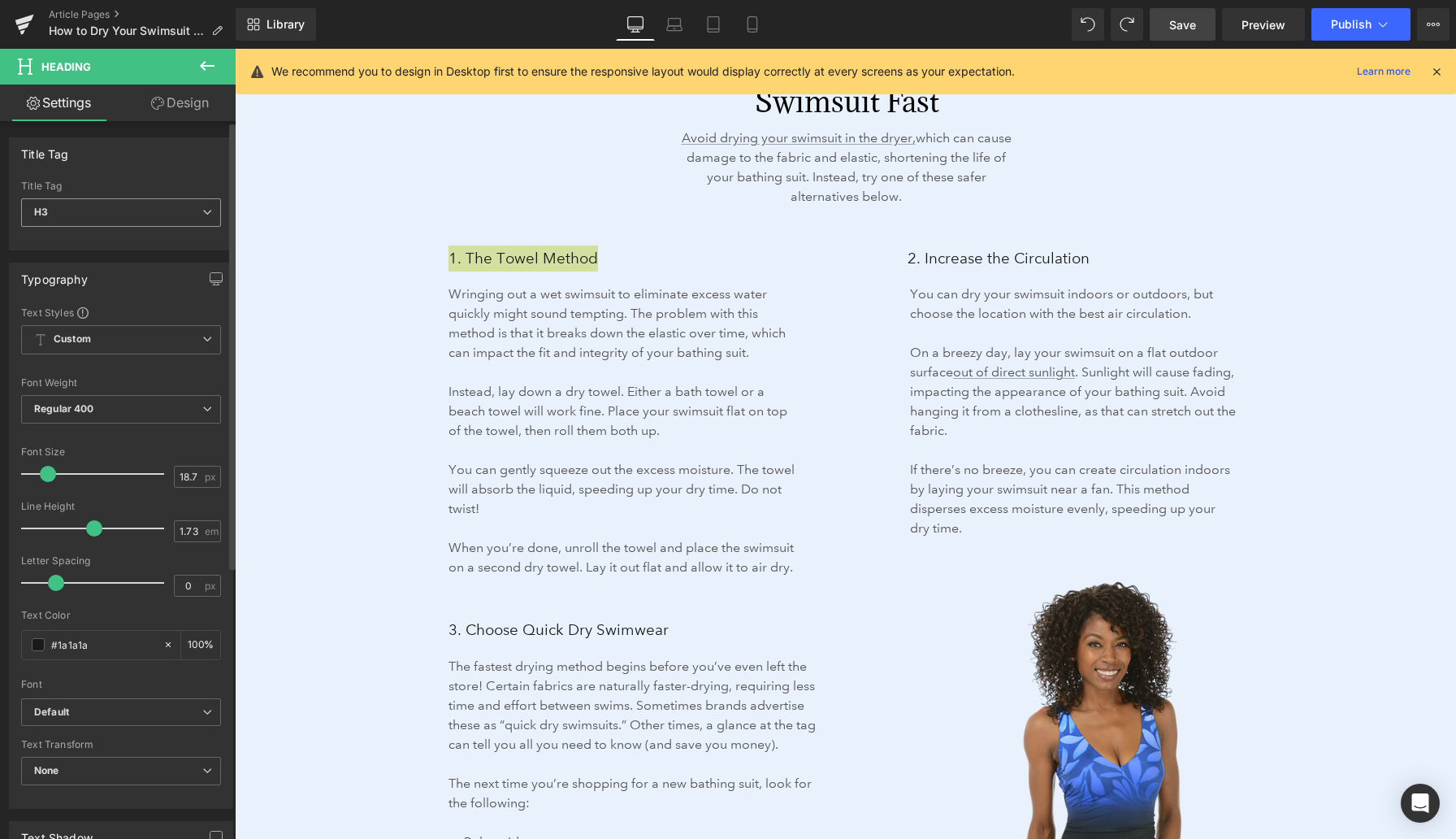
click at [202, 211] on icon at bounding box center [207, 212] width 10 height 10
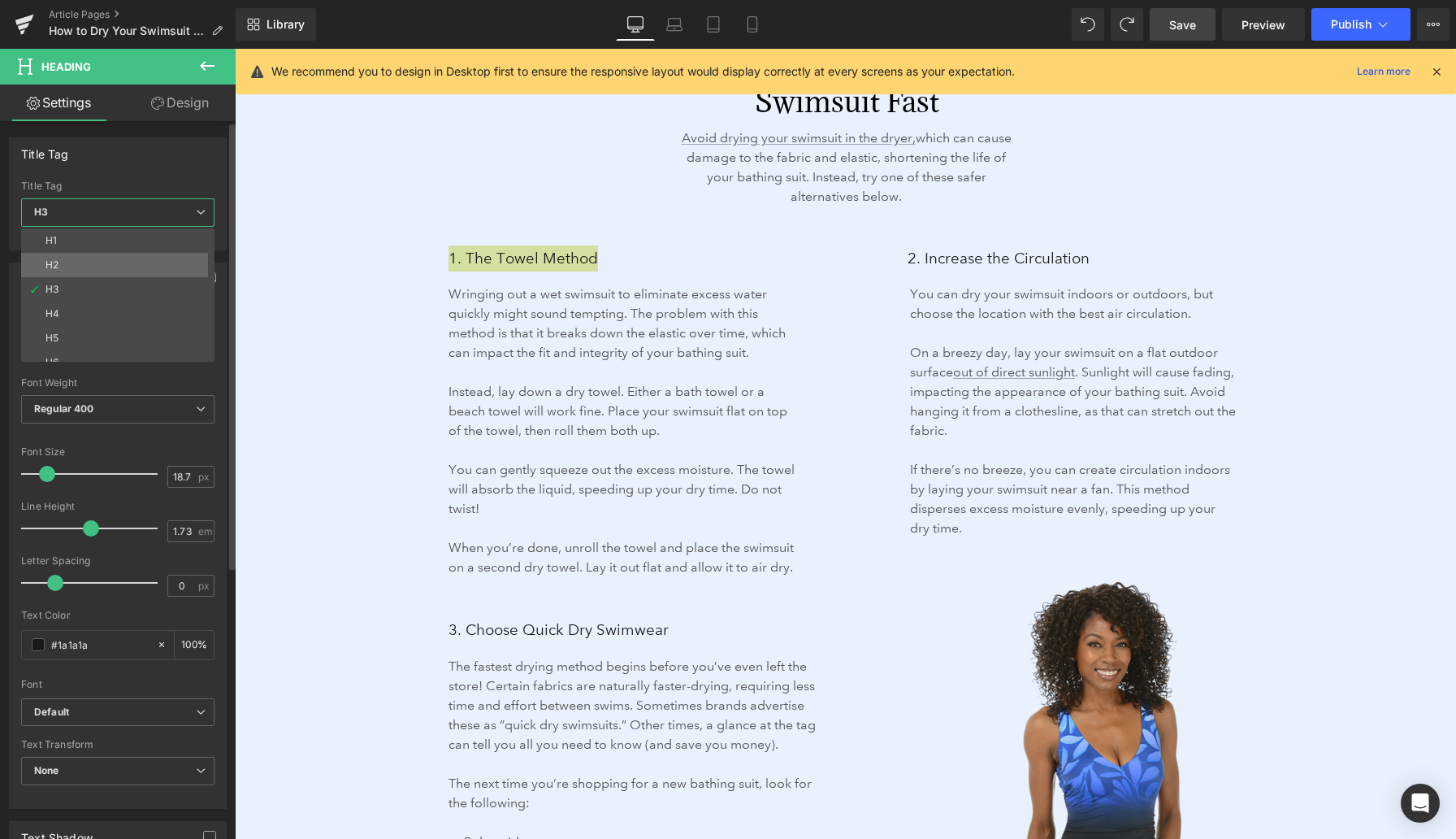
click at [149, 261] on li "H2" at bounding box center [121, 265] width 201 height 24
type input "24"
type input "100"
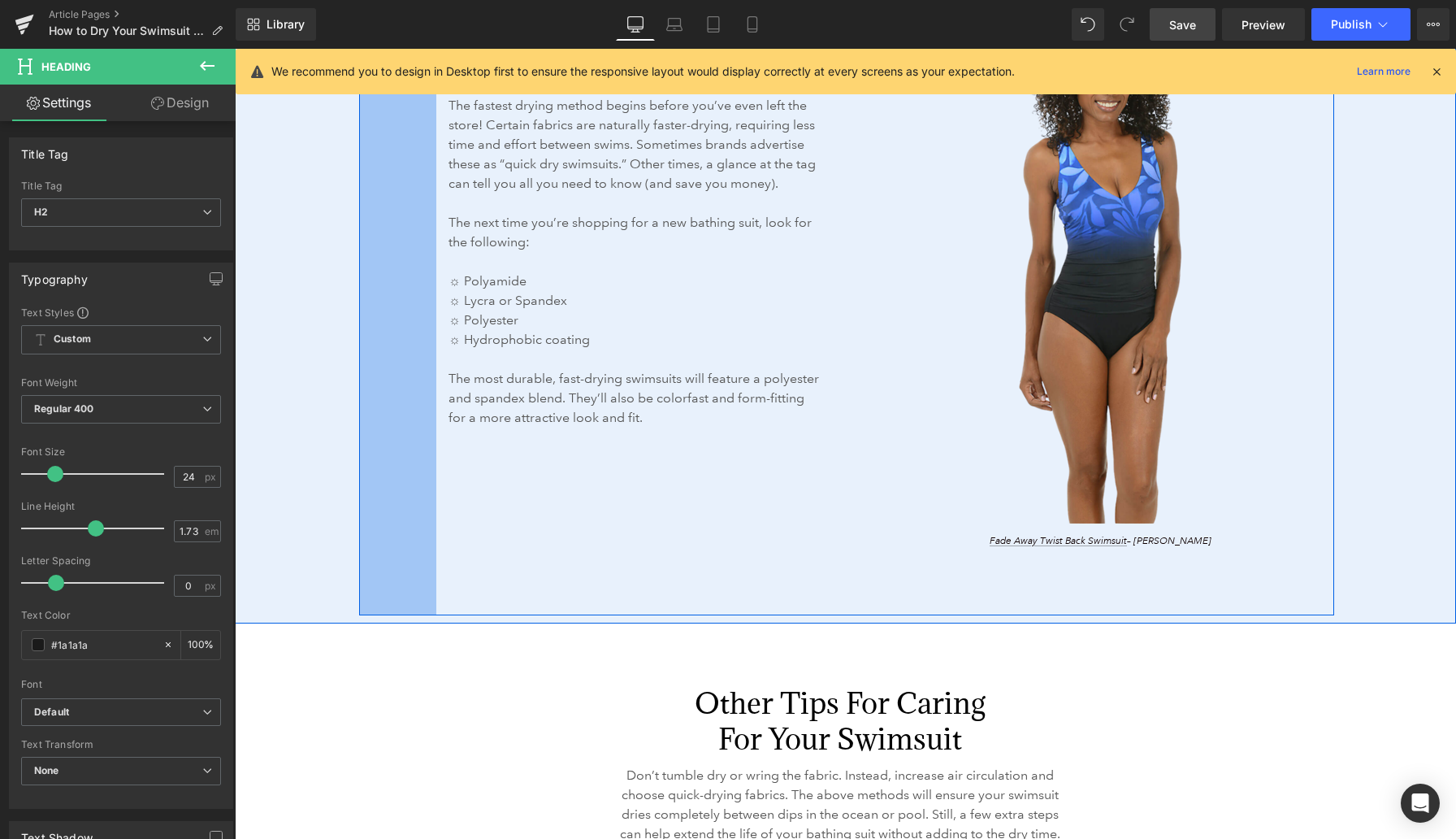
scroll to position [3494, 0]
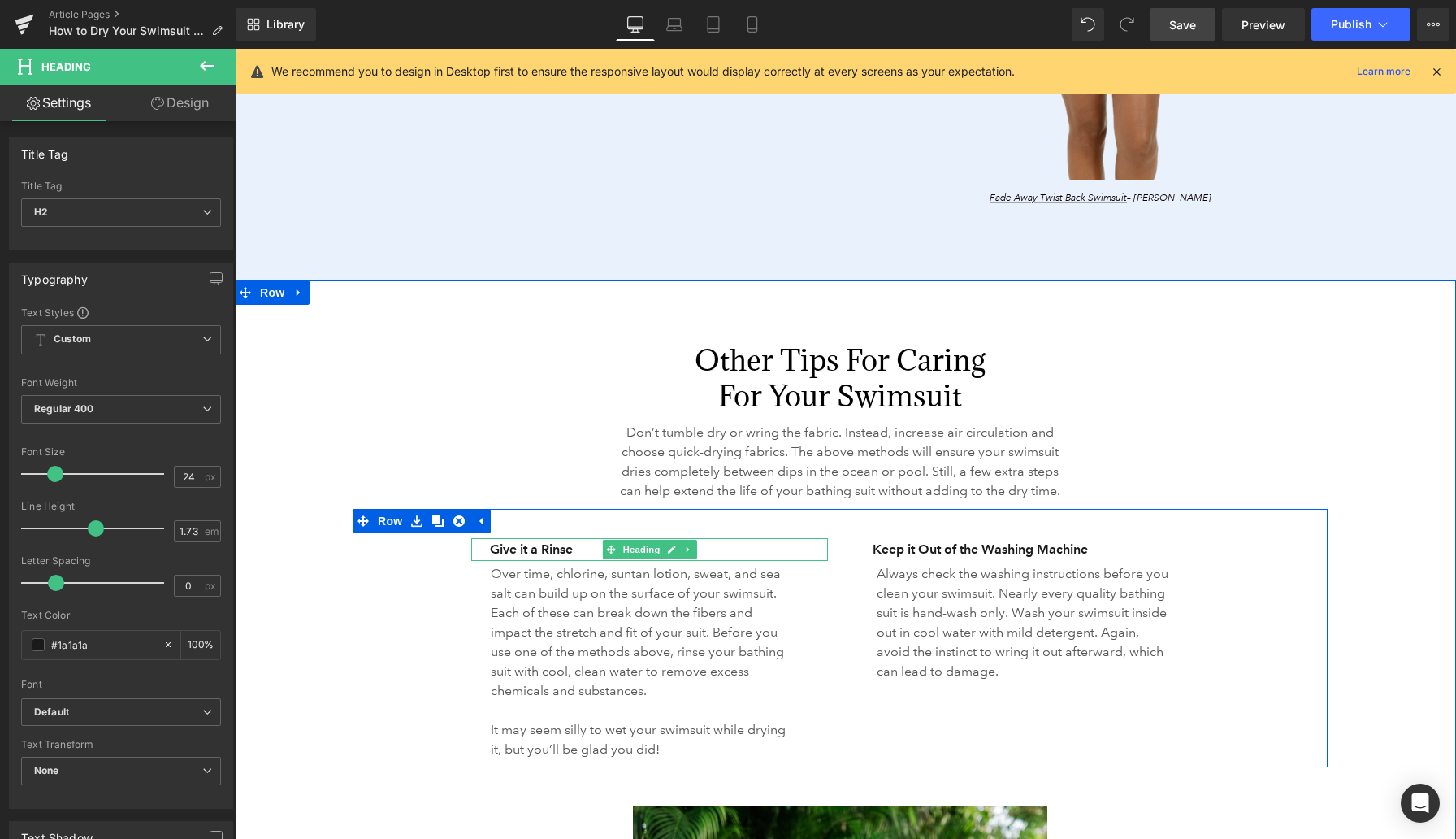
click at [511, 561] on h3 "Give it a Rinse" at bounding box center [659, 549] width 338 height 23
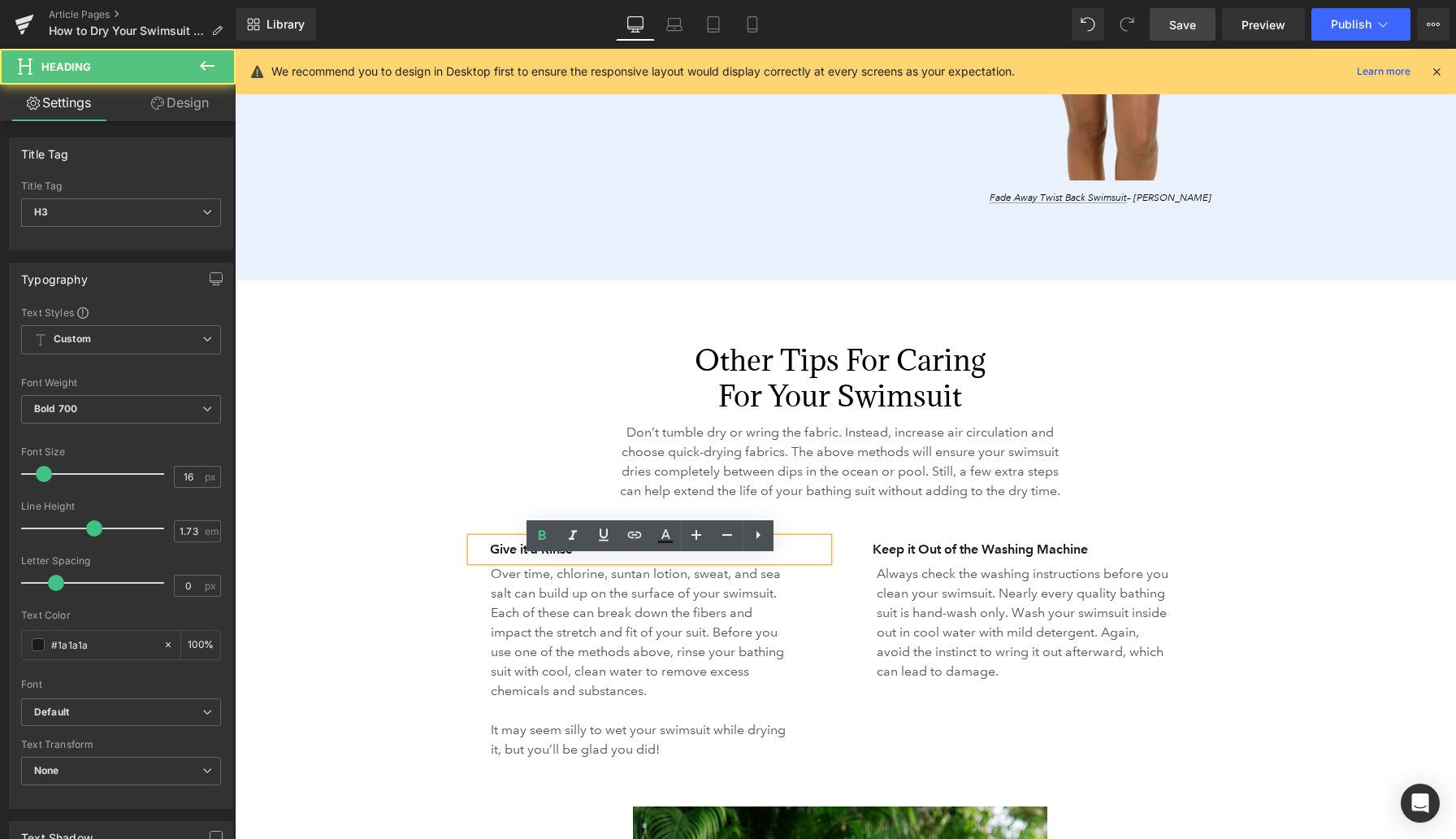
click at [511, 561] on h3 "Give it a Rinse" at bounding box center [659, 549] width 338 height 23
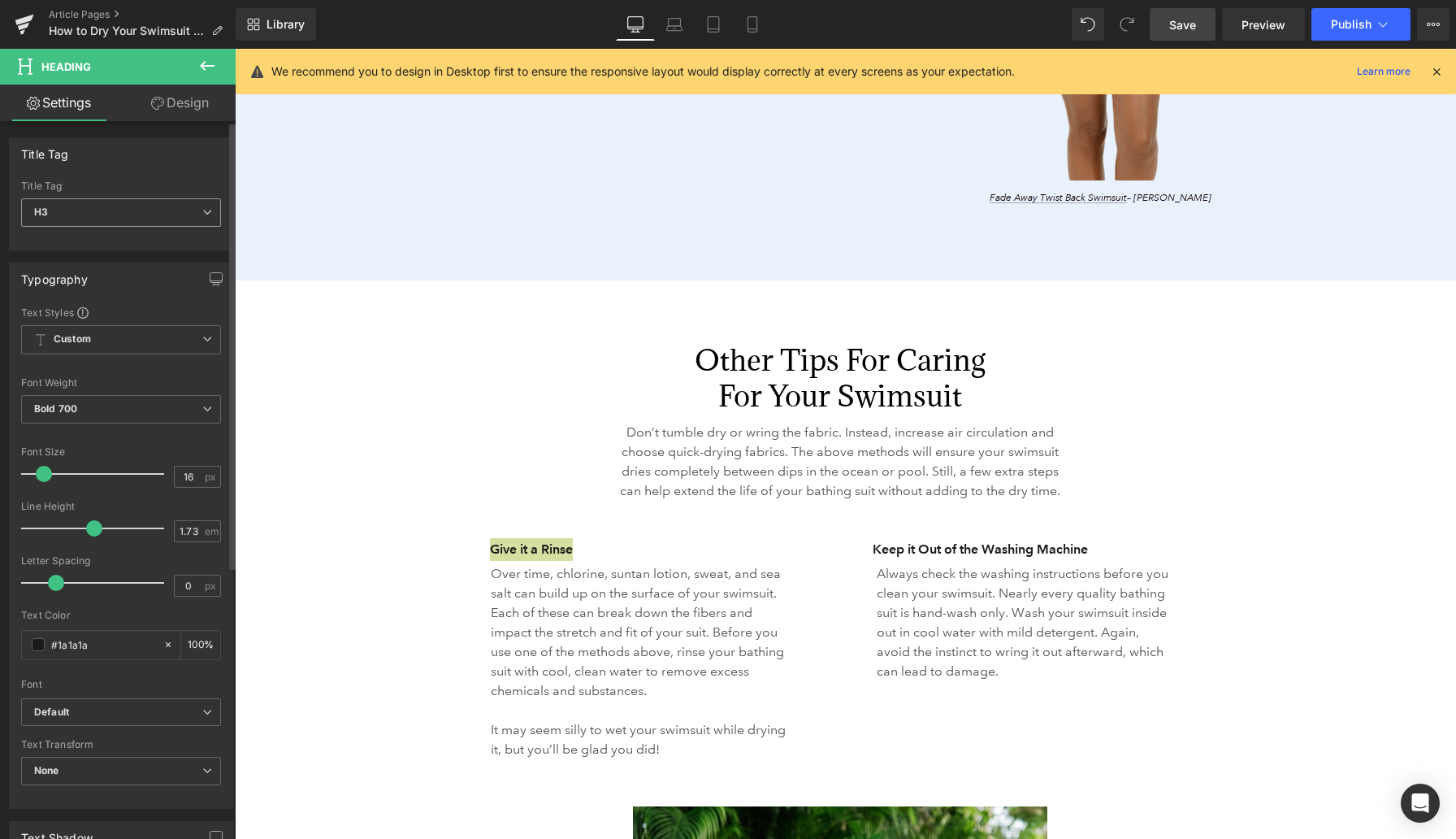
click at [187, 214] on span "H3" at bounding box center [121, 212] width 200 height 29
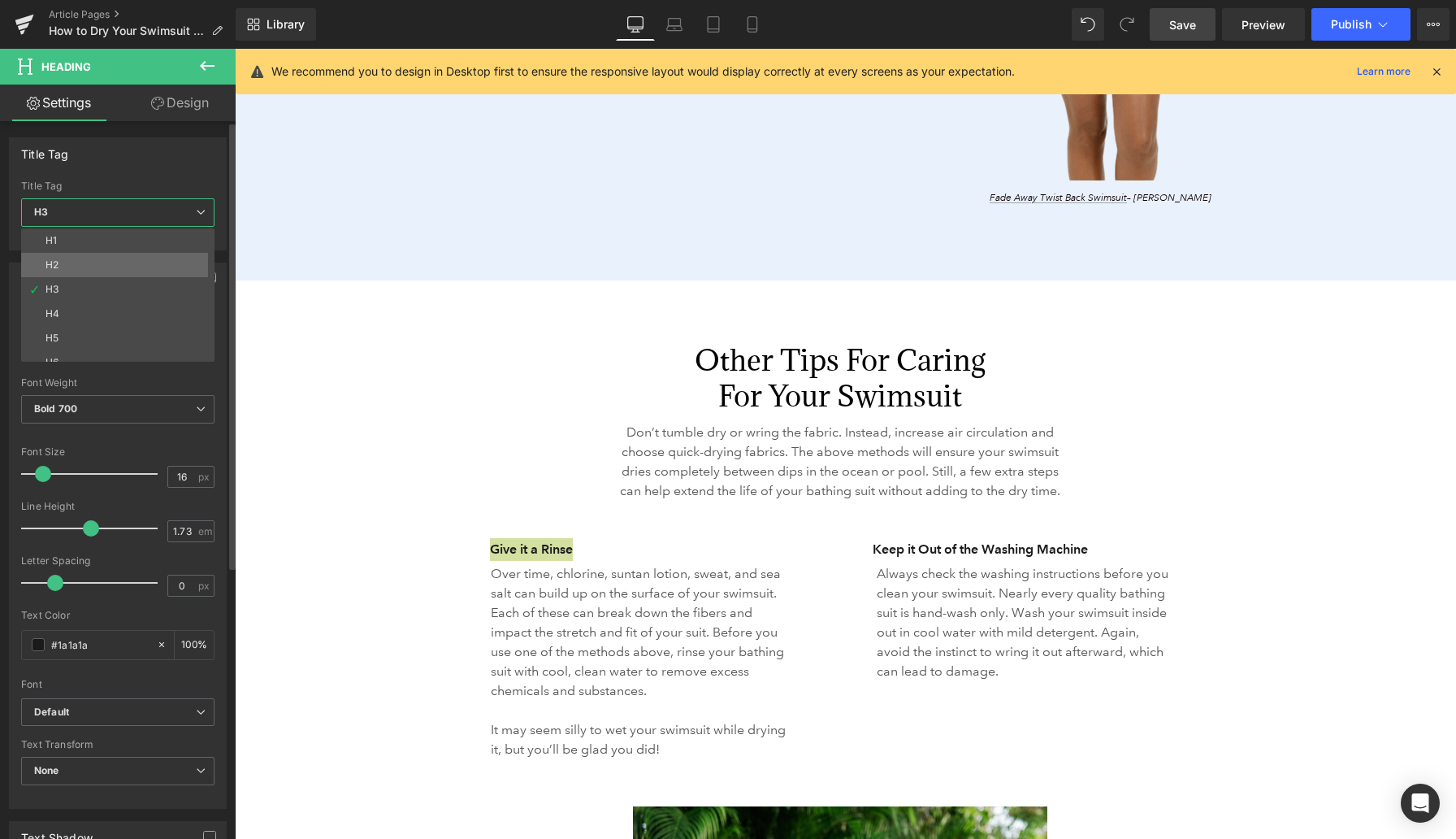
click at [160, 259] on li "H2" at bounding box center [121, 265] width 201 height 24
type input "40"
type input "1.3"
type input "#000000"
type input "100"
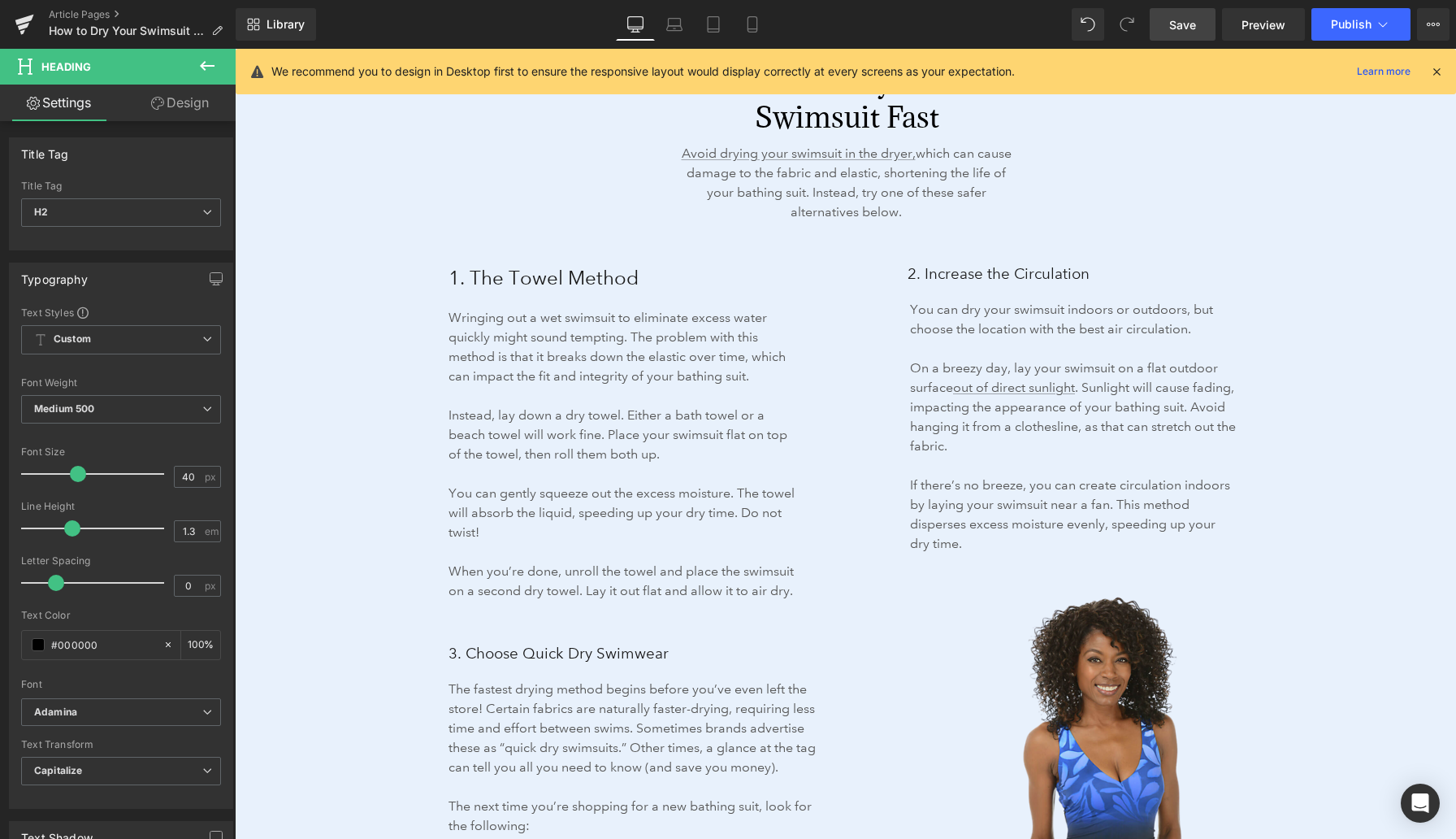
scroll to position [2562, 0]
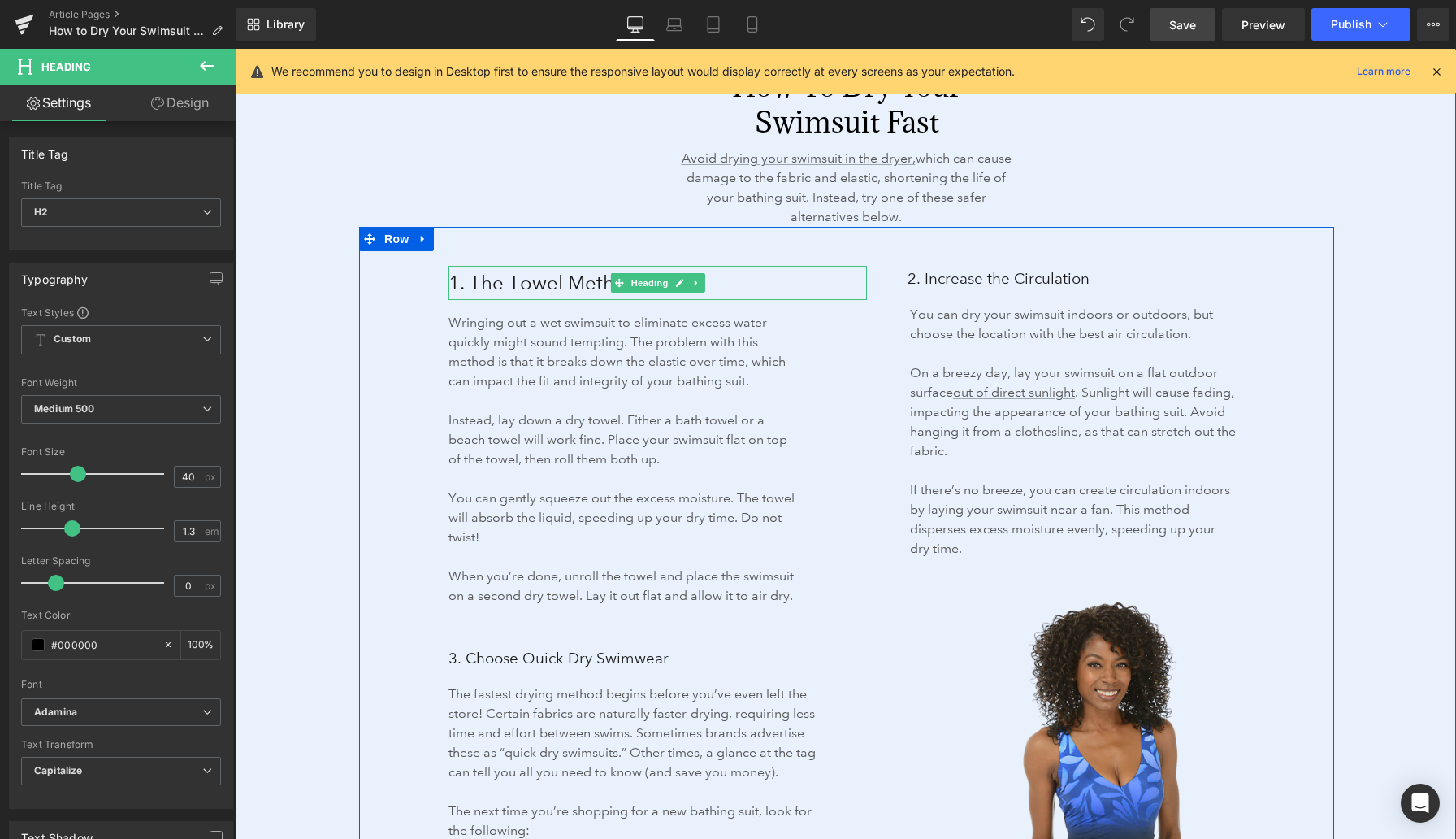
click at [517, 283] on span "1. The Towel Method" at bounding box center [543, 282] width 190 height 24
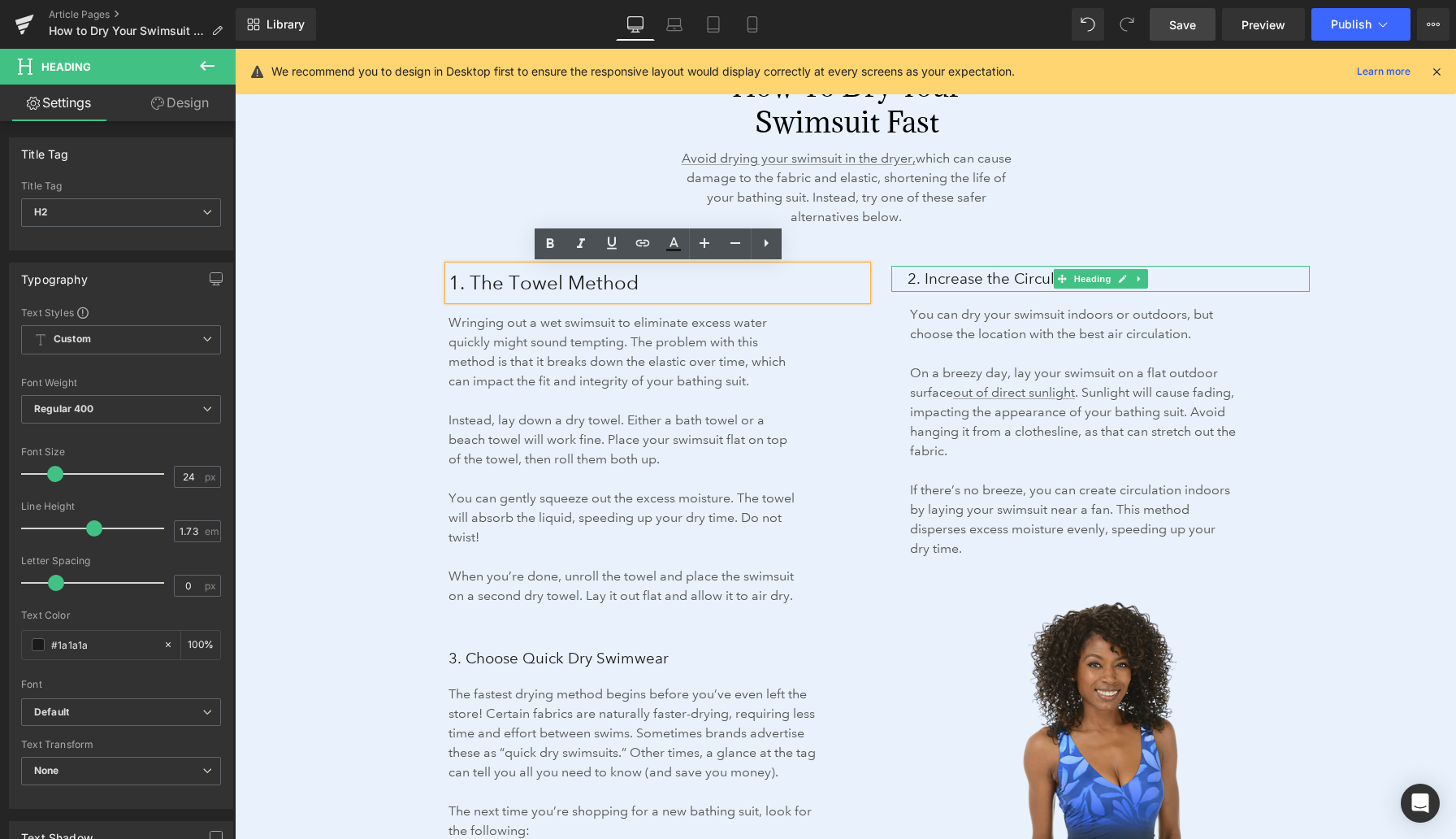
click at [970, 277] on span "2. Increase the Circulation" at bounding box center [998, 278] width 182 height 18
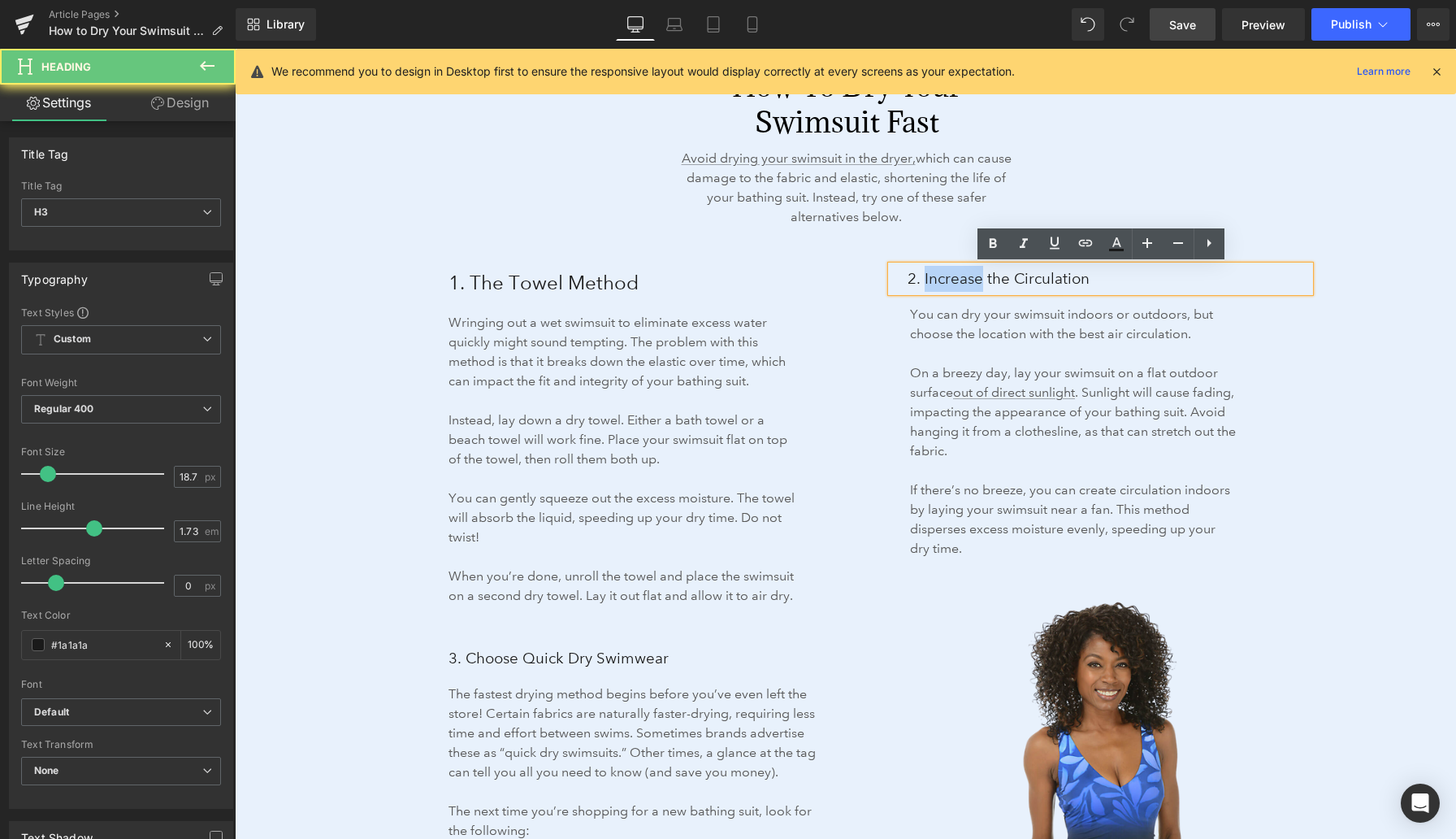
click at [970, 277] on span "2. Increase the Circulation" at bounding box center [998, 278] width 182 height 18
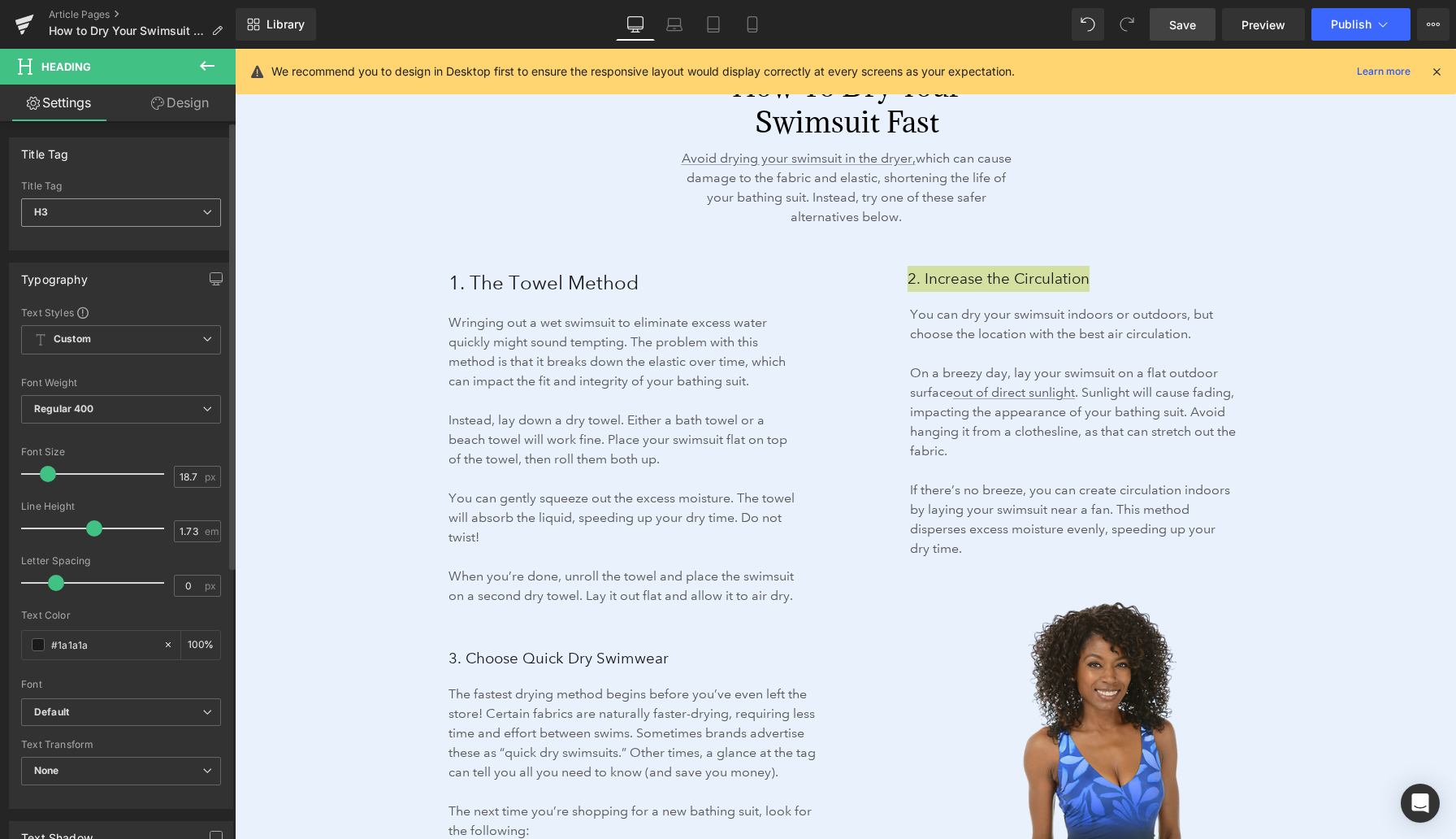
click at [184, 214] on span "H3" at bounding box center [121, 212] width 200 height 29
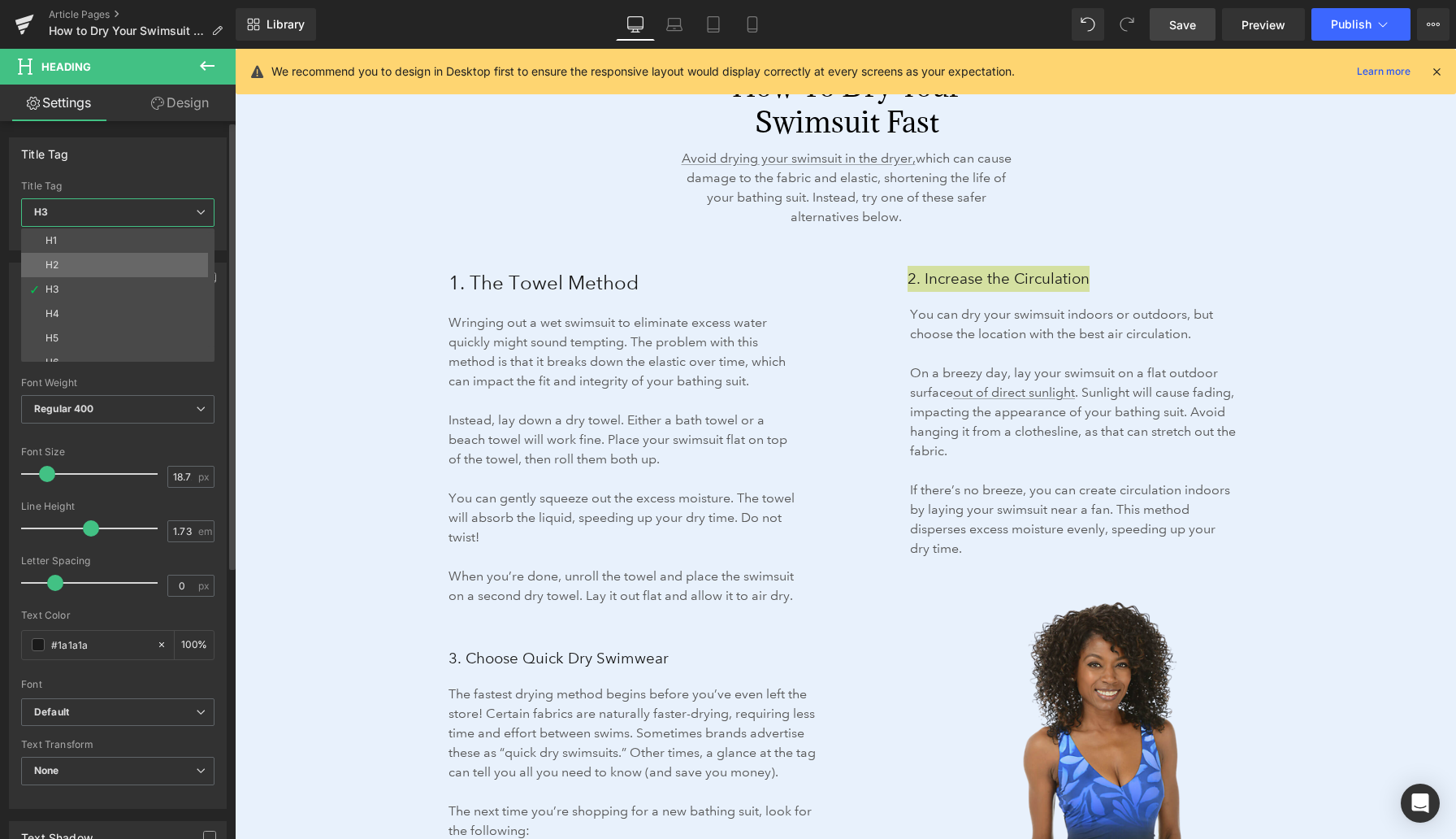
click at [147, 257] on li "H2" at bounding box center [121, 265] width 201 height 24
type input "24"
type input "100"
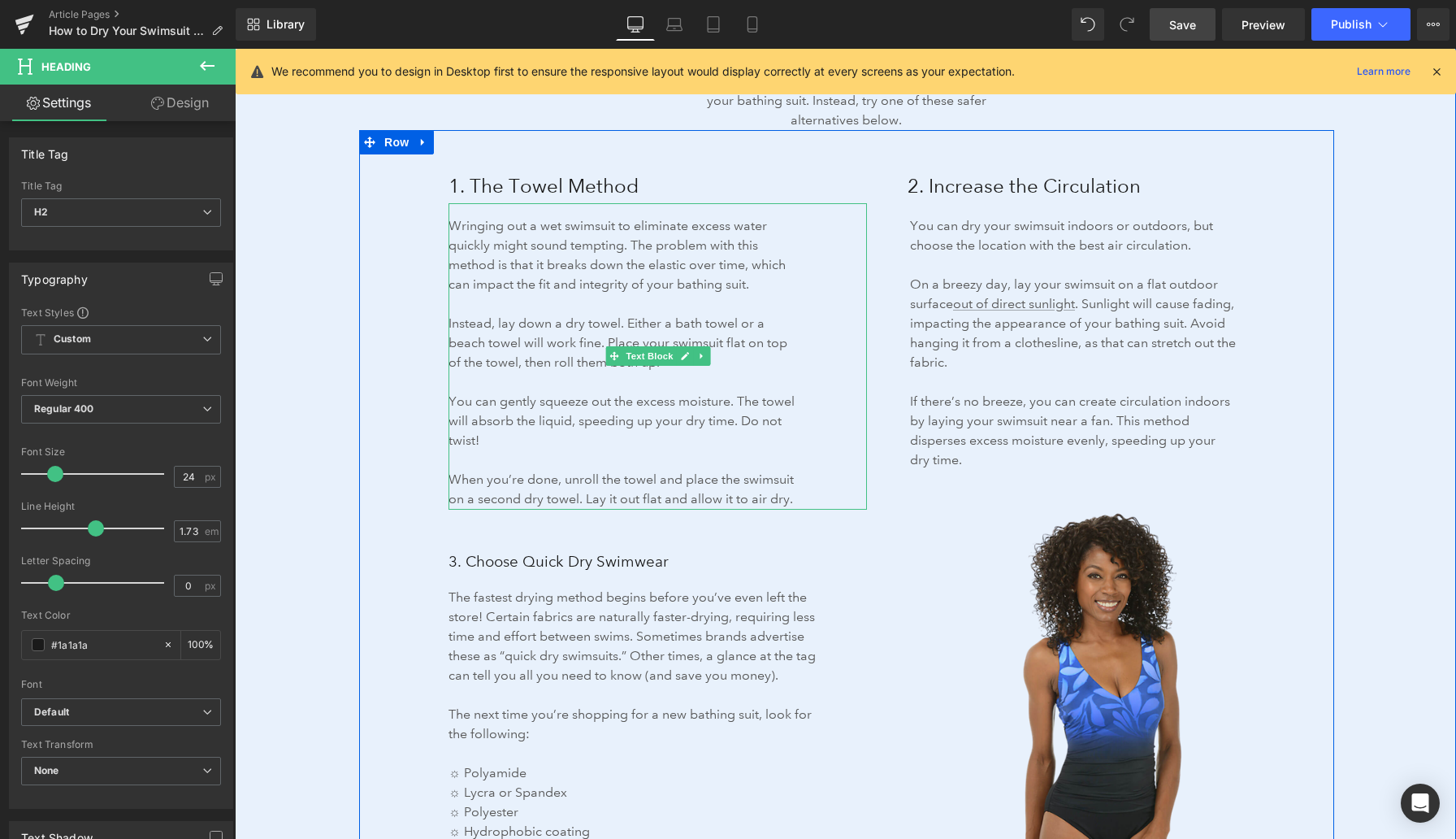
scroll to position [2676, 0]
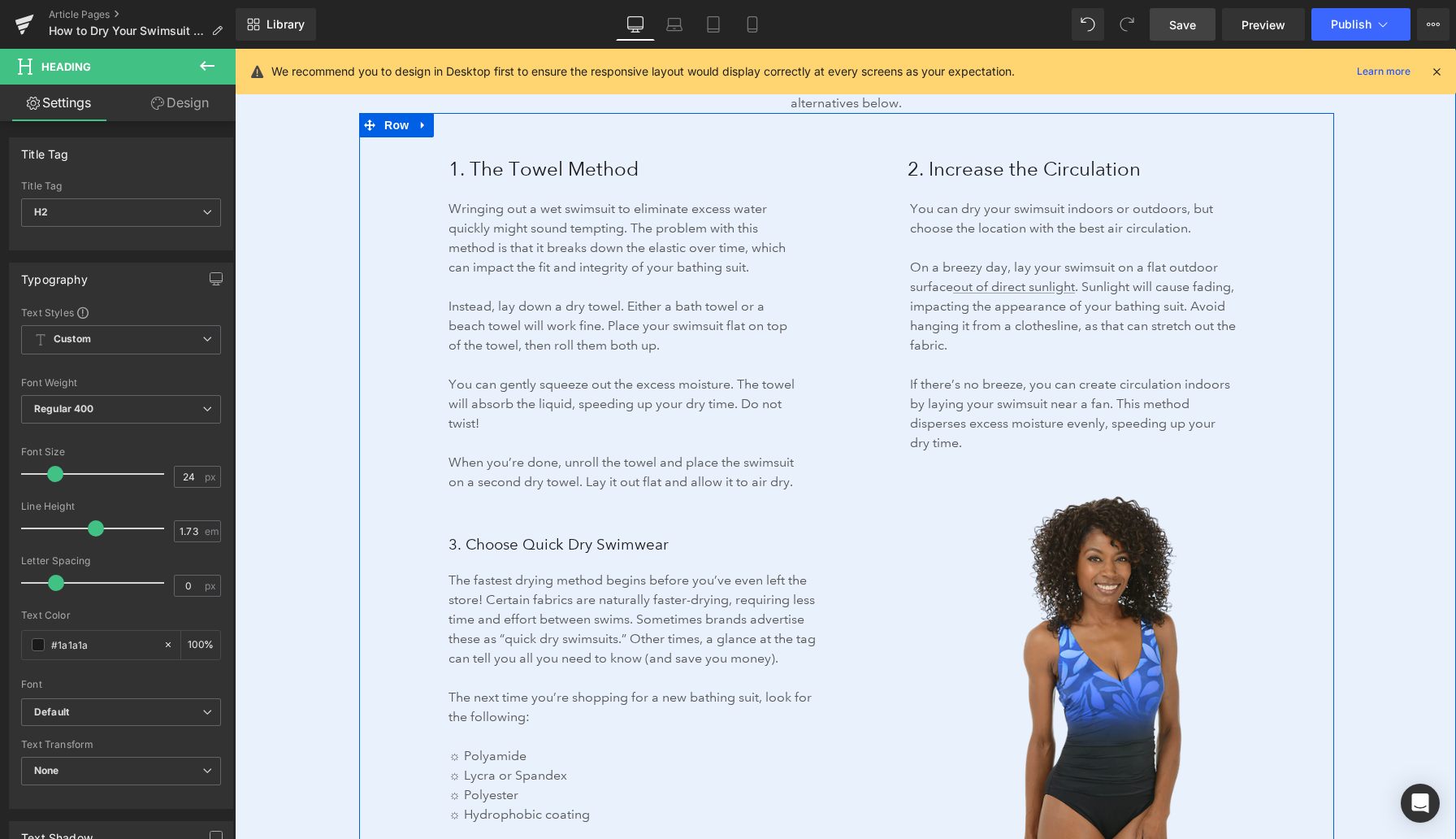
click at [485, 543] on span "3. Choose Quick Dry Swimwear" at bounding box center [558, 544] width 220 height 18
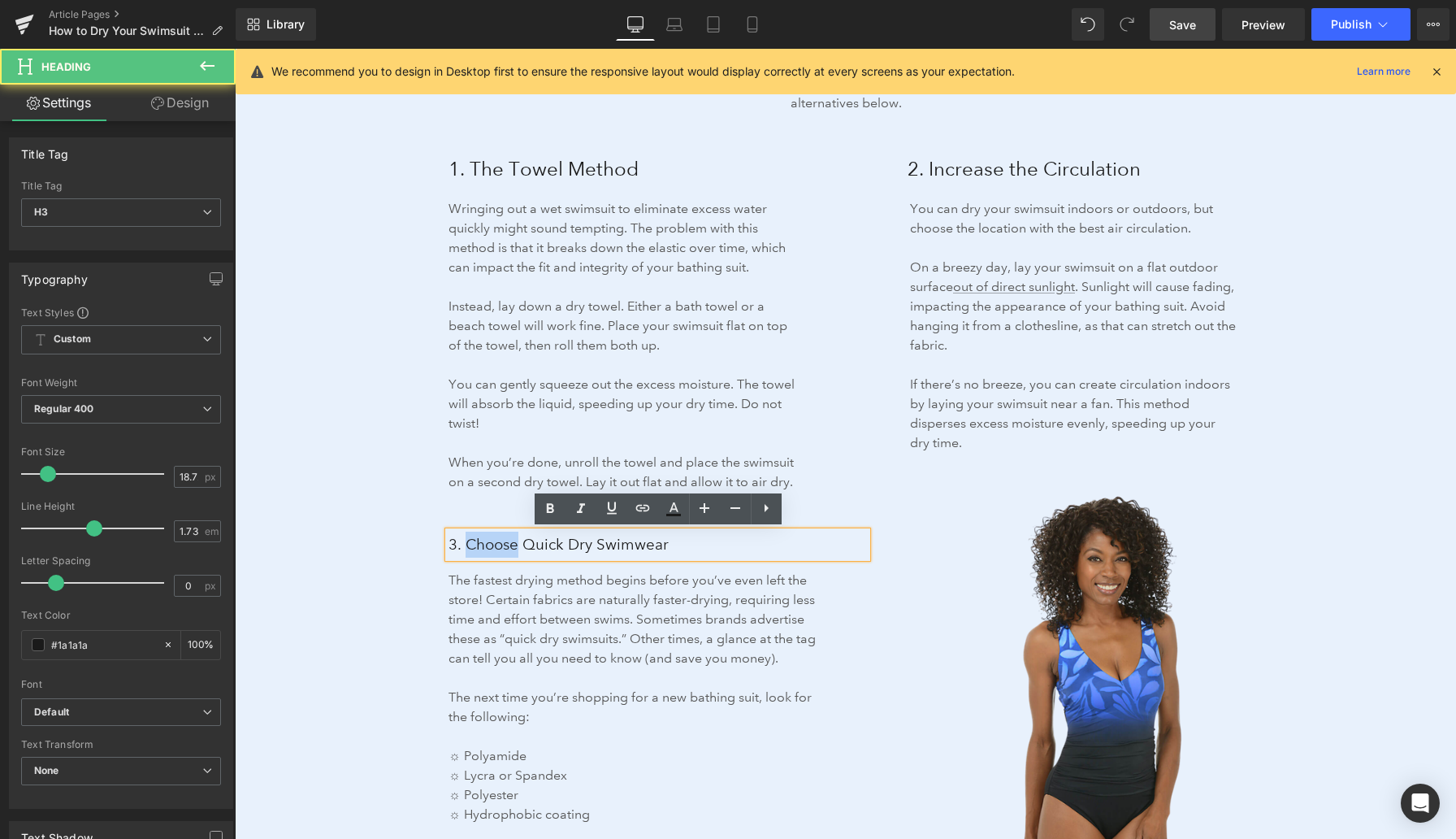
click at [485, 544] on span "3. Choose Quick Dry Swimwear" at bounding box center [558, 544] width 220 height 18
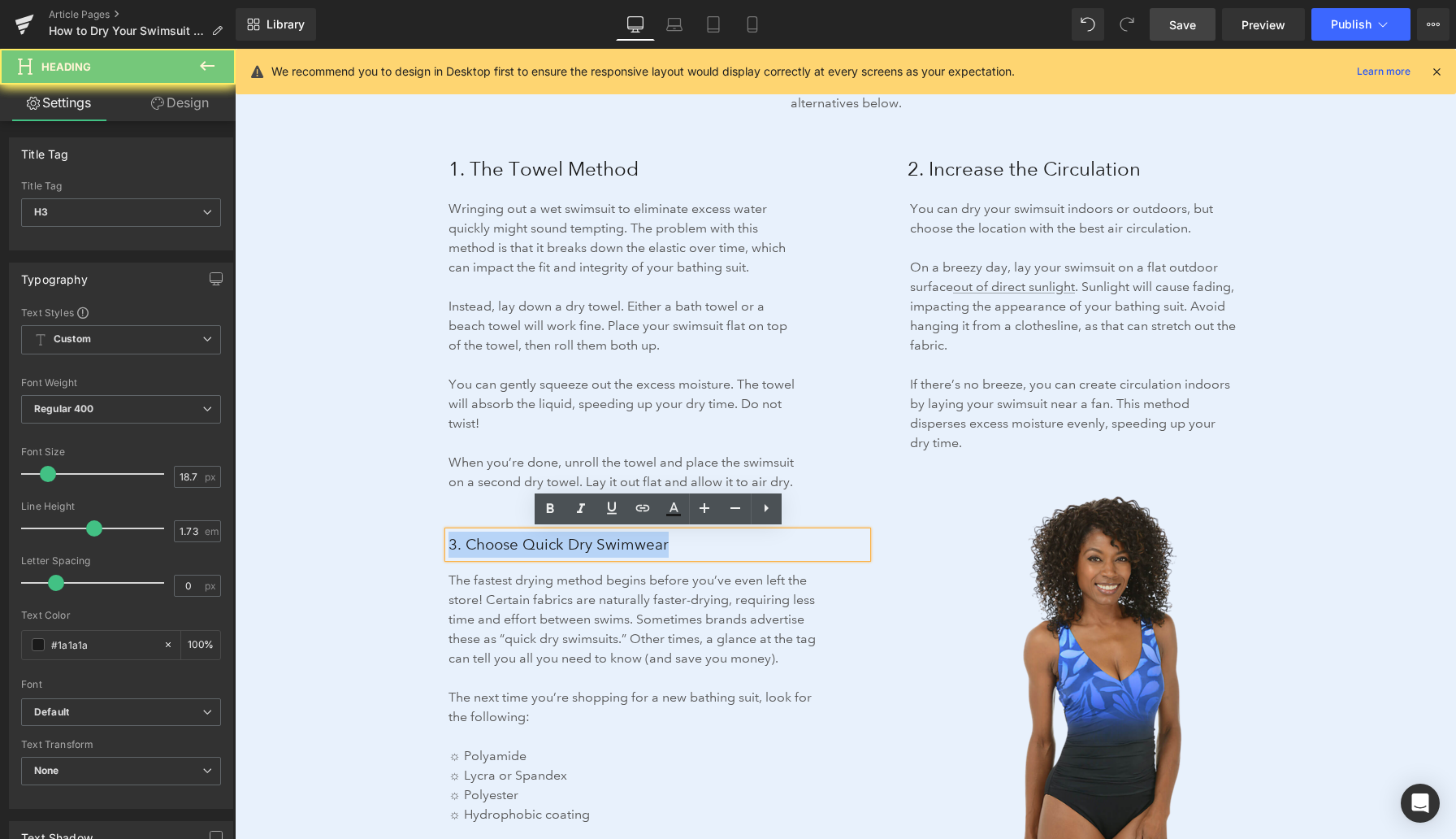
click at [485, 544] on span "3. Choose Quick Dry Swimwear" at bounding box center [558, 544] width 220 height 18
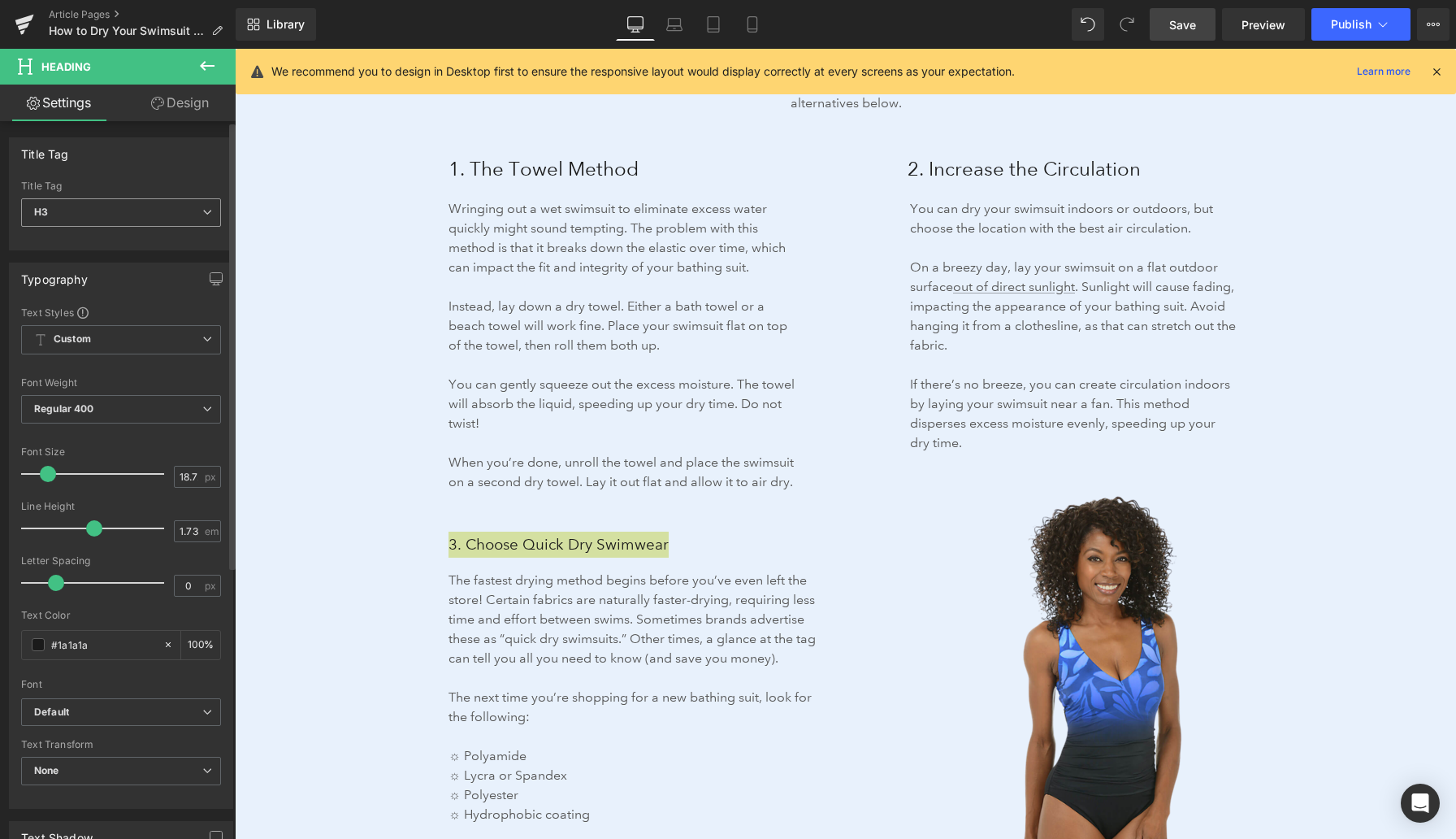
click at [186, 206] on span "H3" at bounding box center [121, 212] width 200 height 29
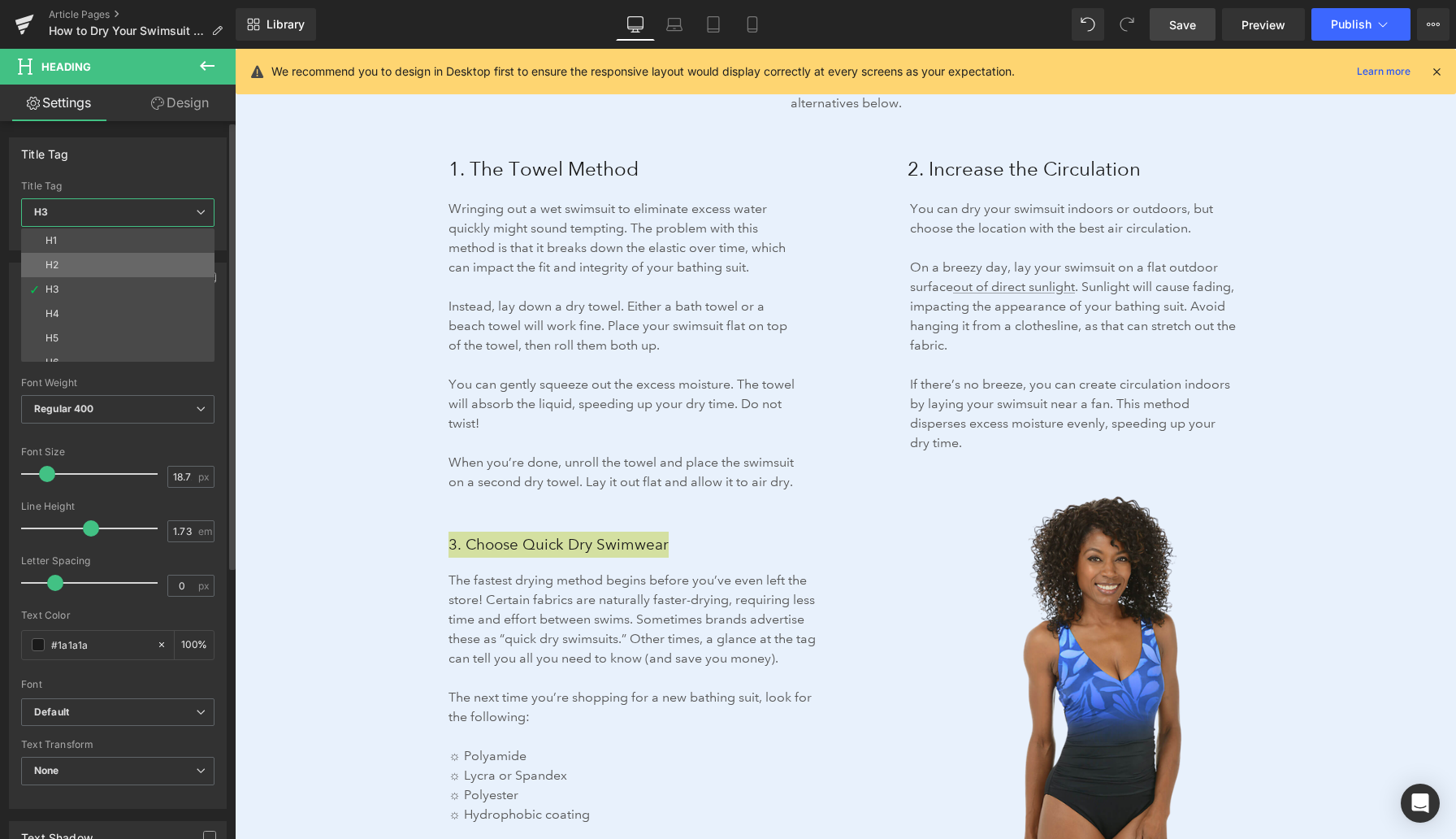
click at [160, 260] on li "H2" at bounding box center [121, 265] width 201 height 24
type input "24"
type input "100"
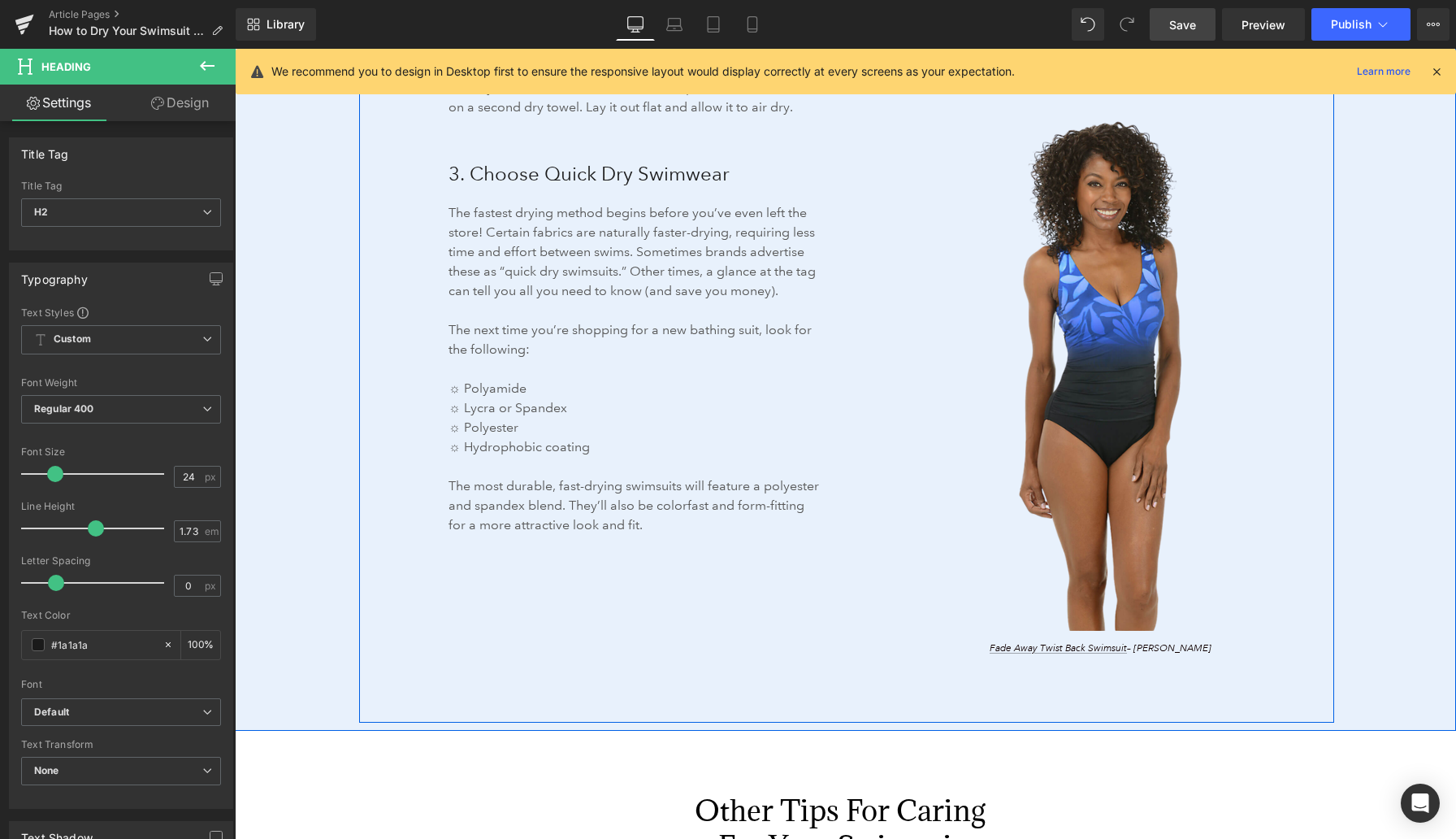
scroll to position [3366, 0]
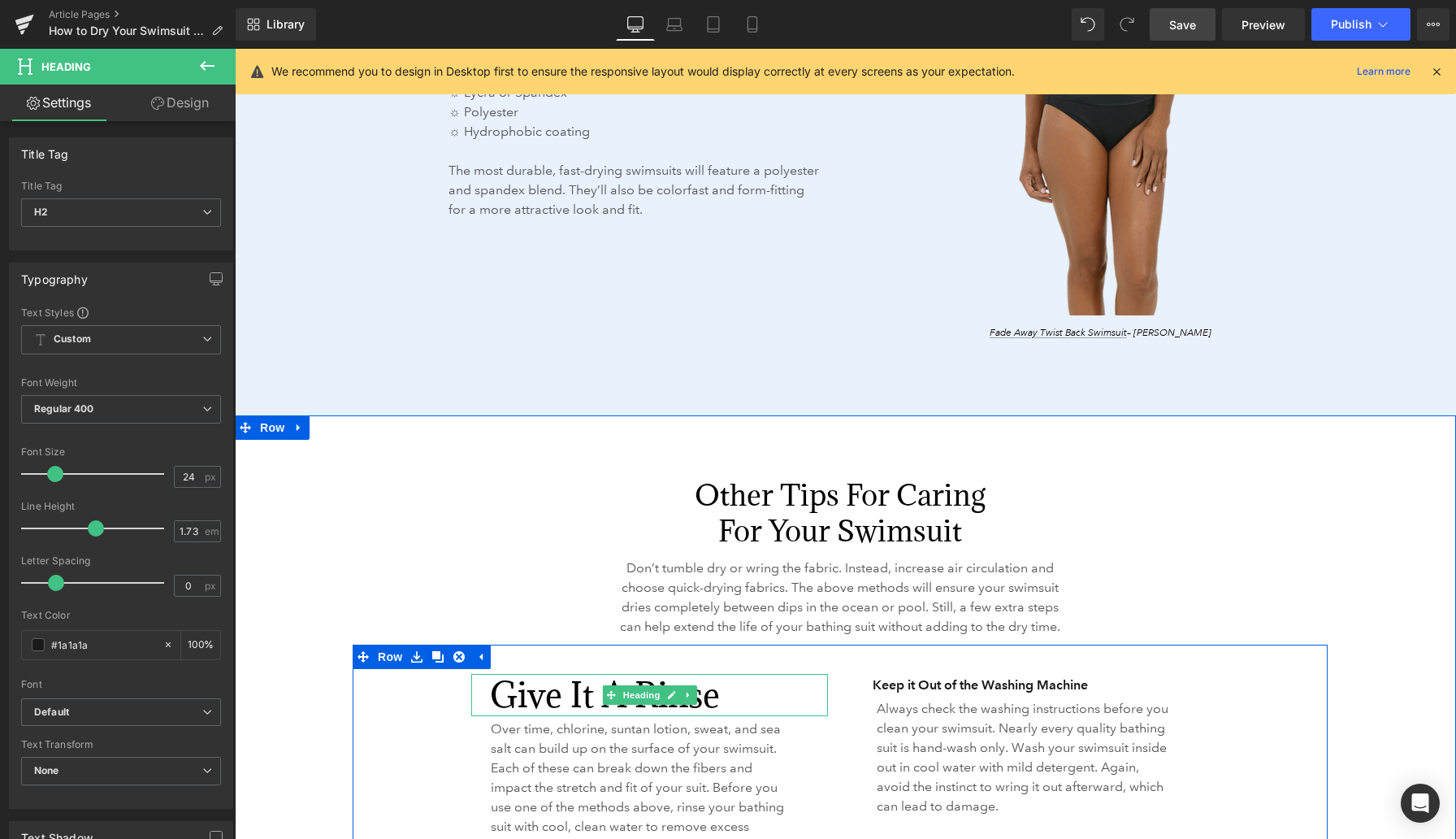
click at [546, 714] on h2 "Give it a Rinse" at bounding box center [659, 695] width 338 height 42
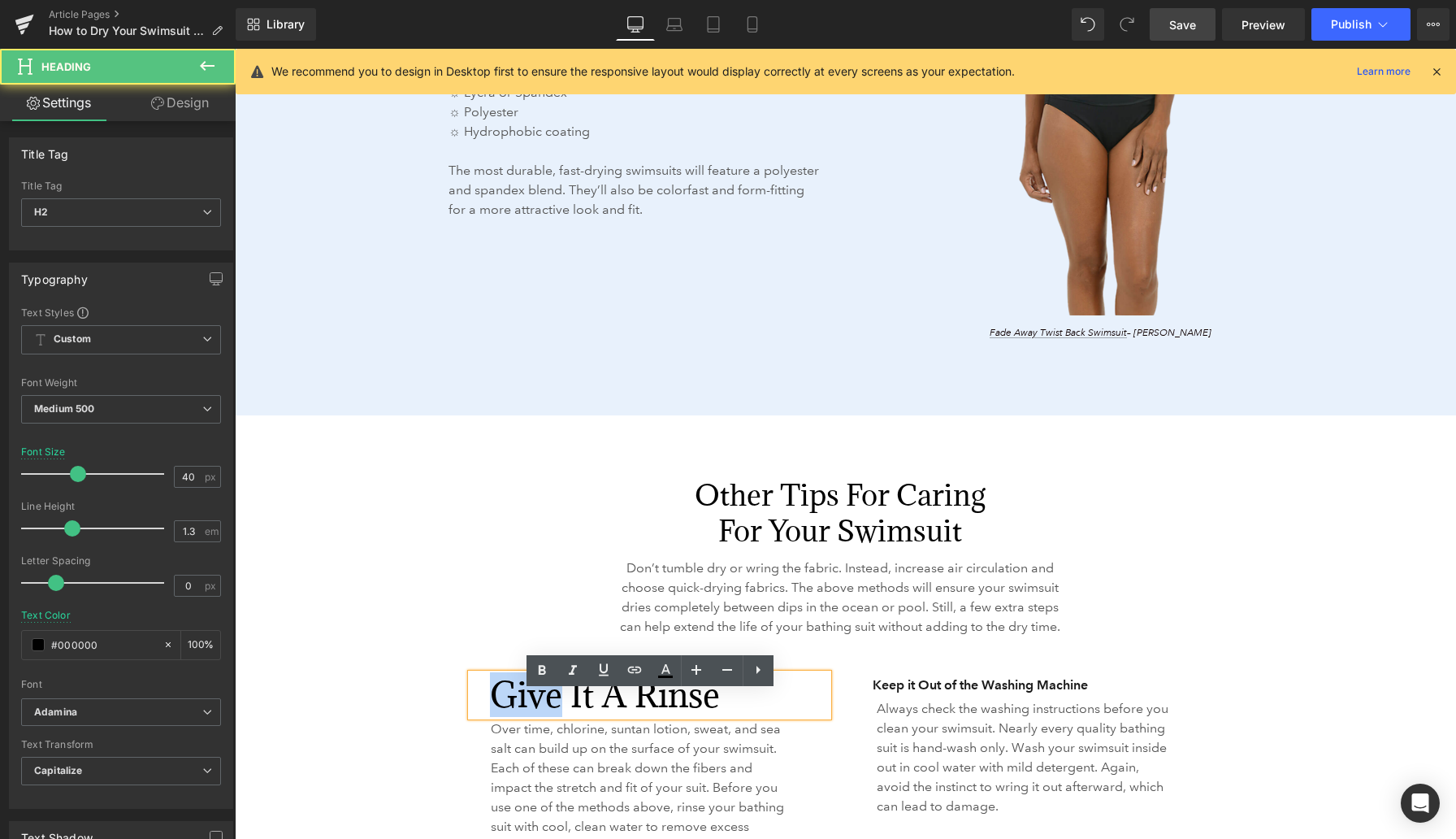
click at [545, 714] on h2 "Give it a Rinse" at bounding box center [659, 695] width 338 height 42
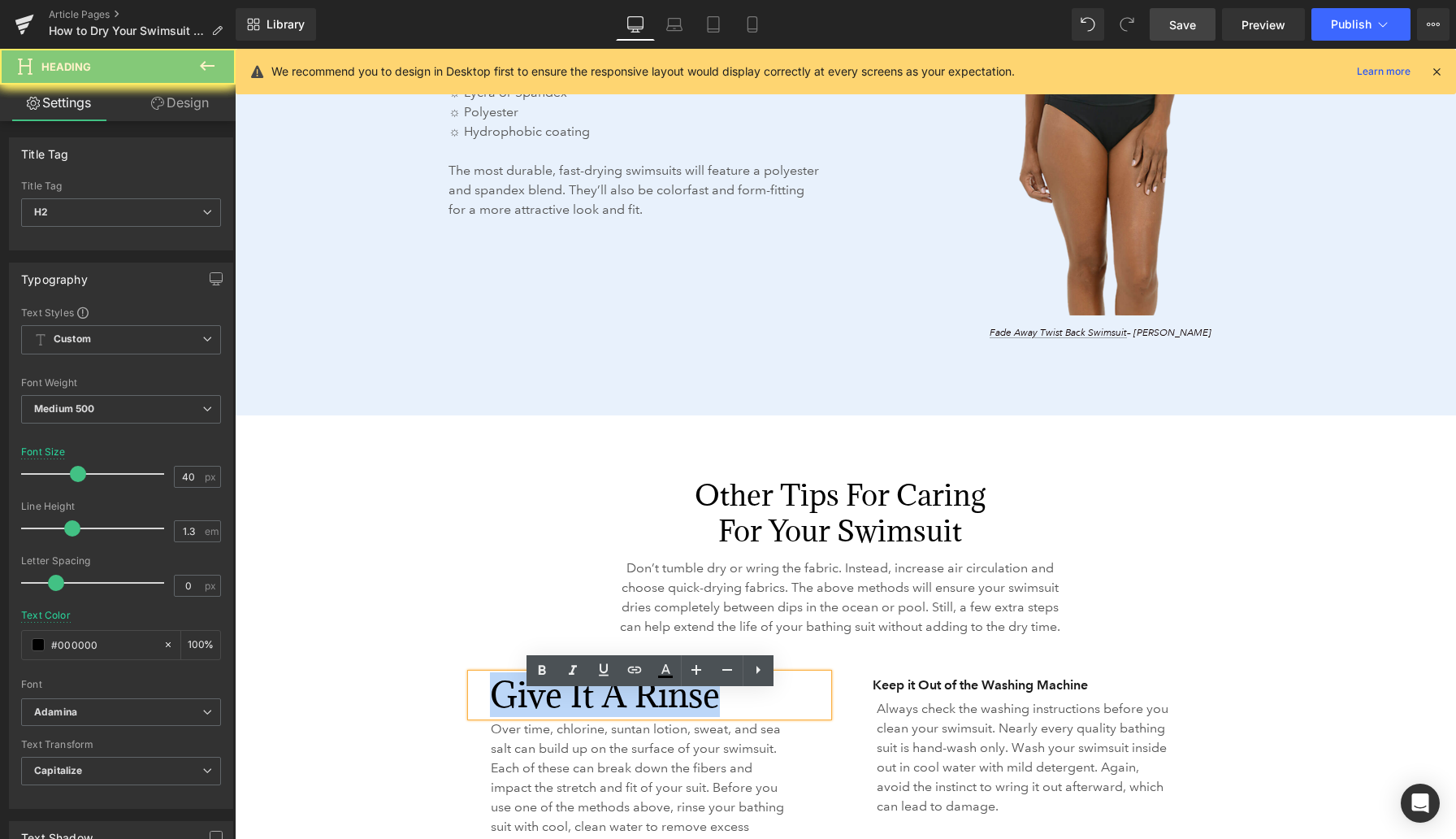
click at [545, 714] on h2 "Give it a Rinse" at bounding box center [659, 695] width 338 height 42
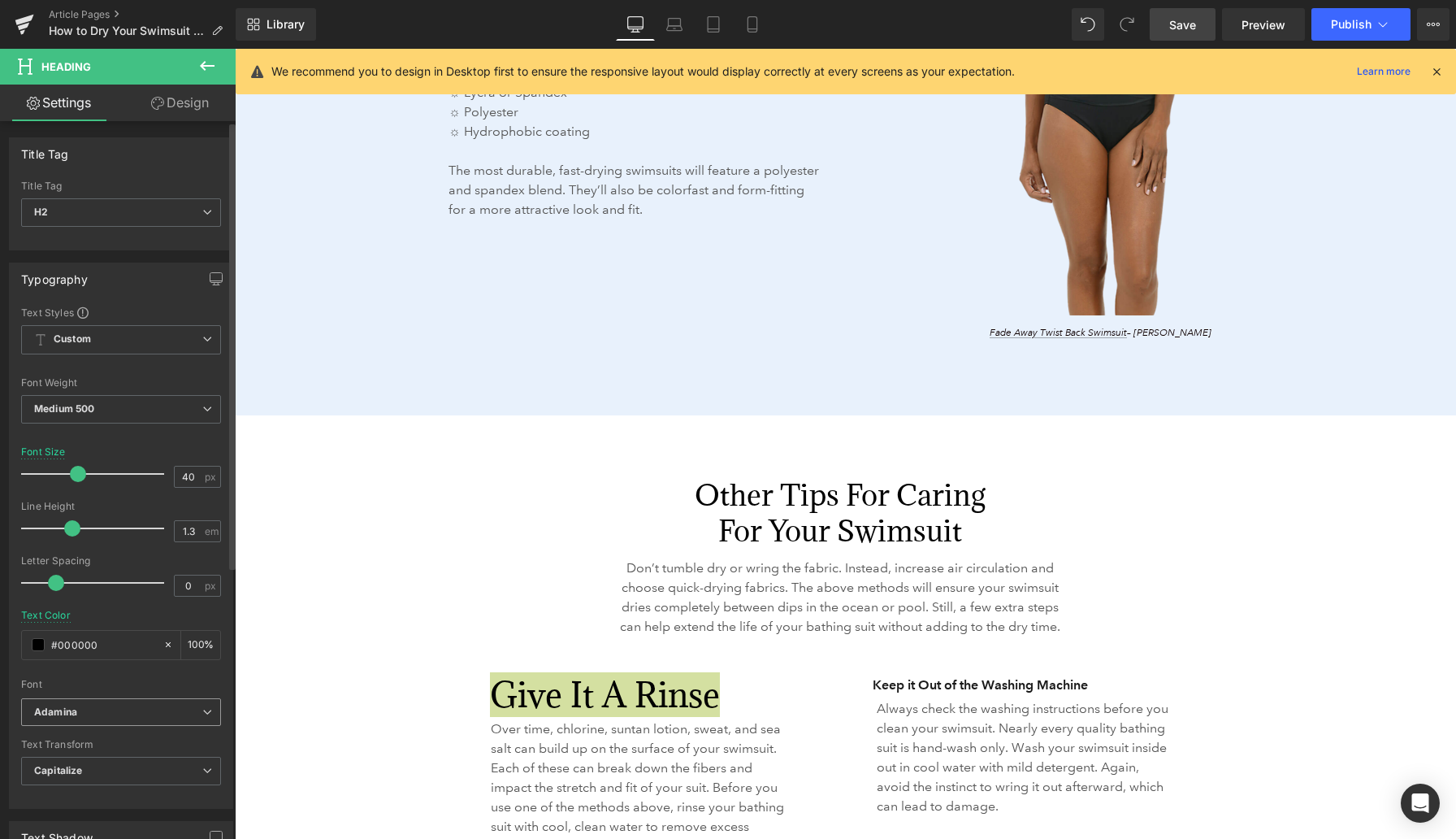
click at [184, 712] on b "Adamina" at bounding box center [118, 712] width 168 height 13
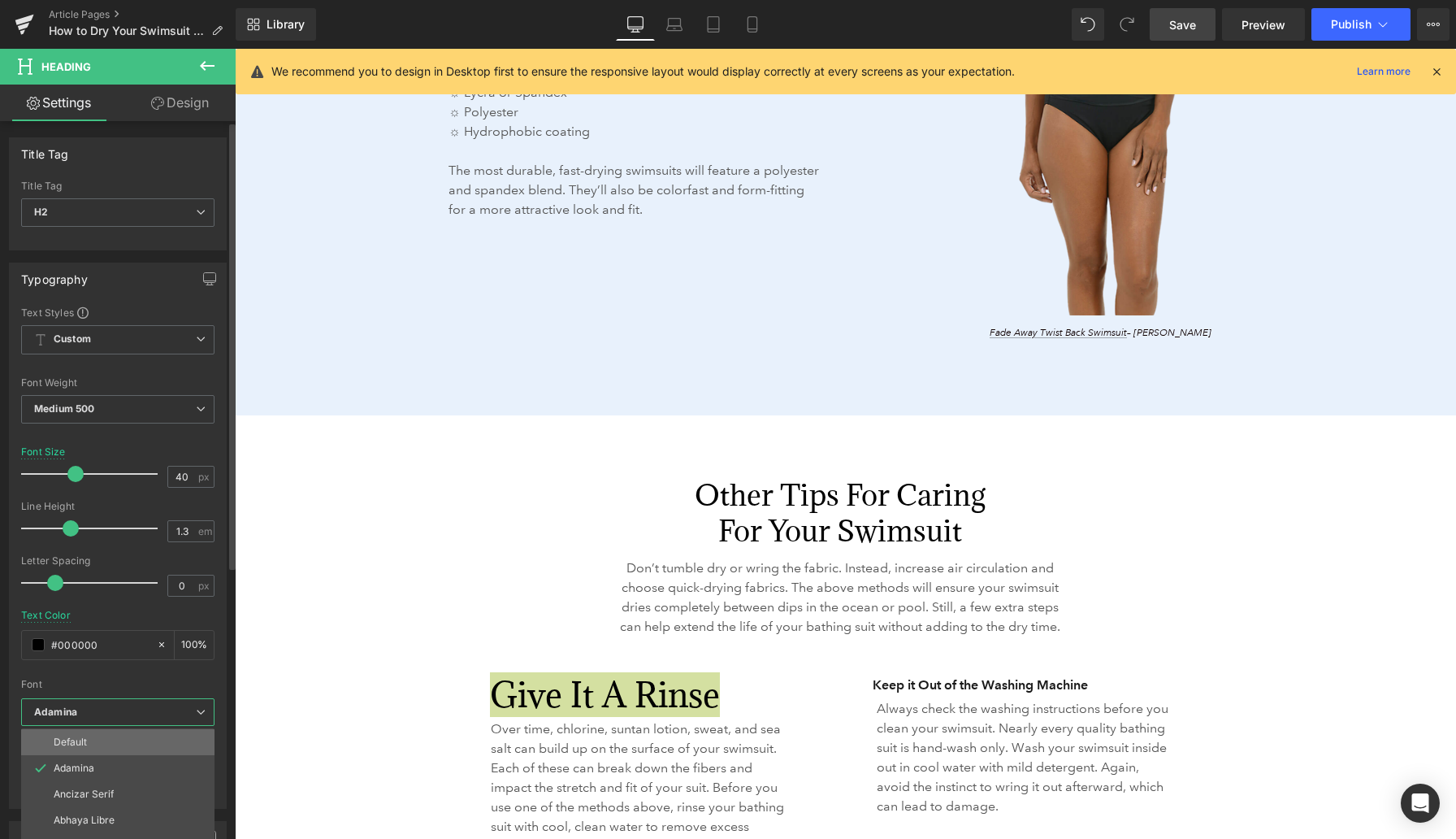
click at [126, 745] on li "Default" at bounding box center [118, 742] width 193 height 26
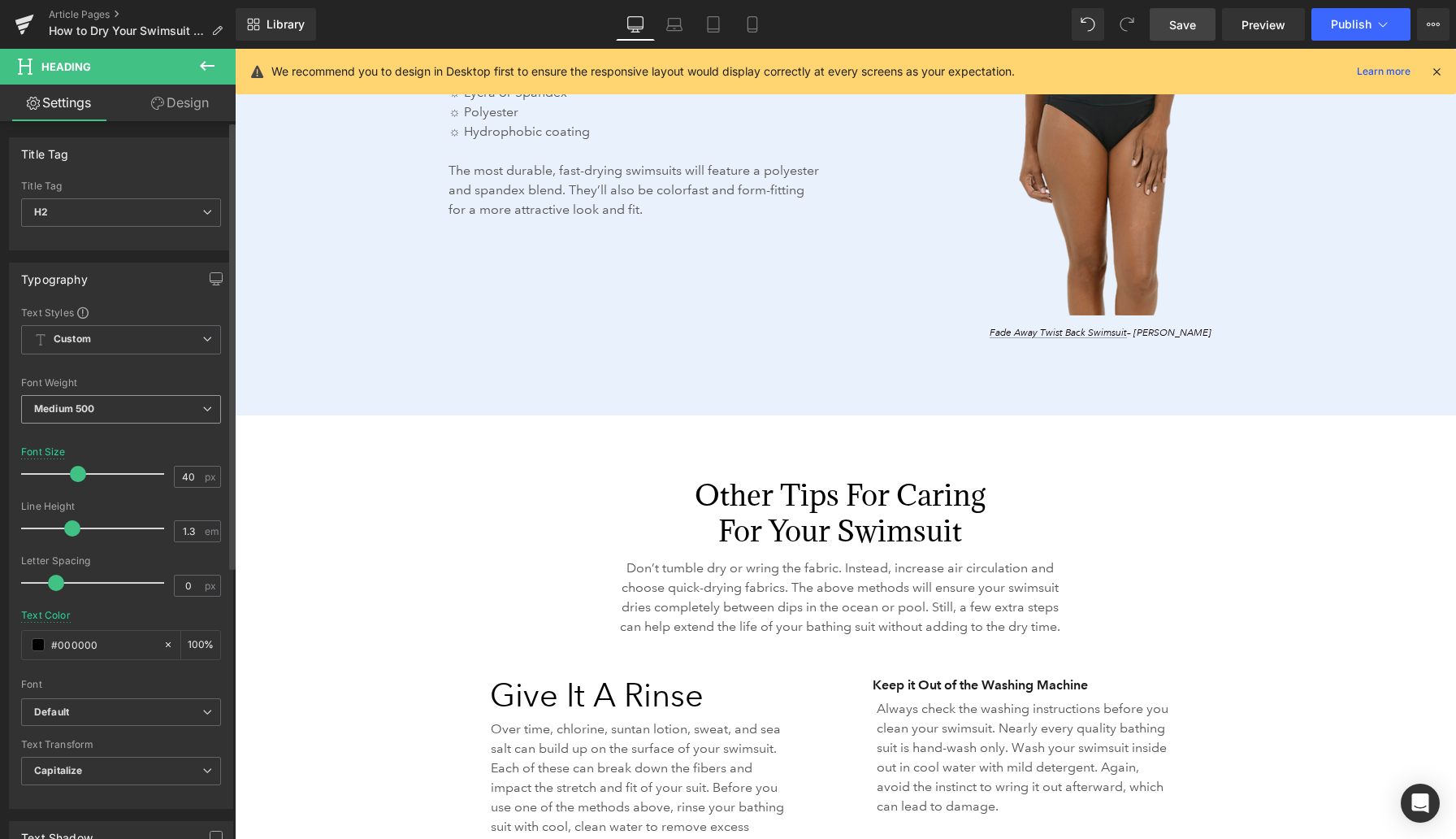
click at [119, 411] on span "Medium 500" at bounding box center [121, 409] width 200 height 29
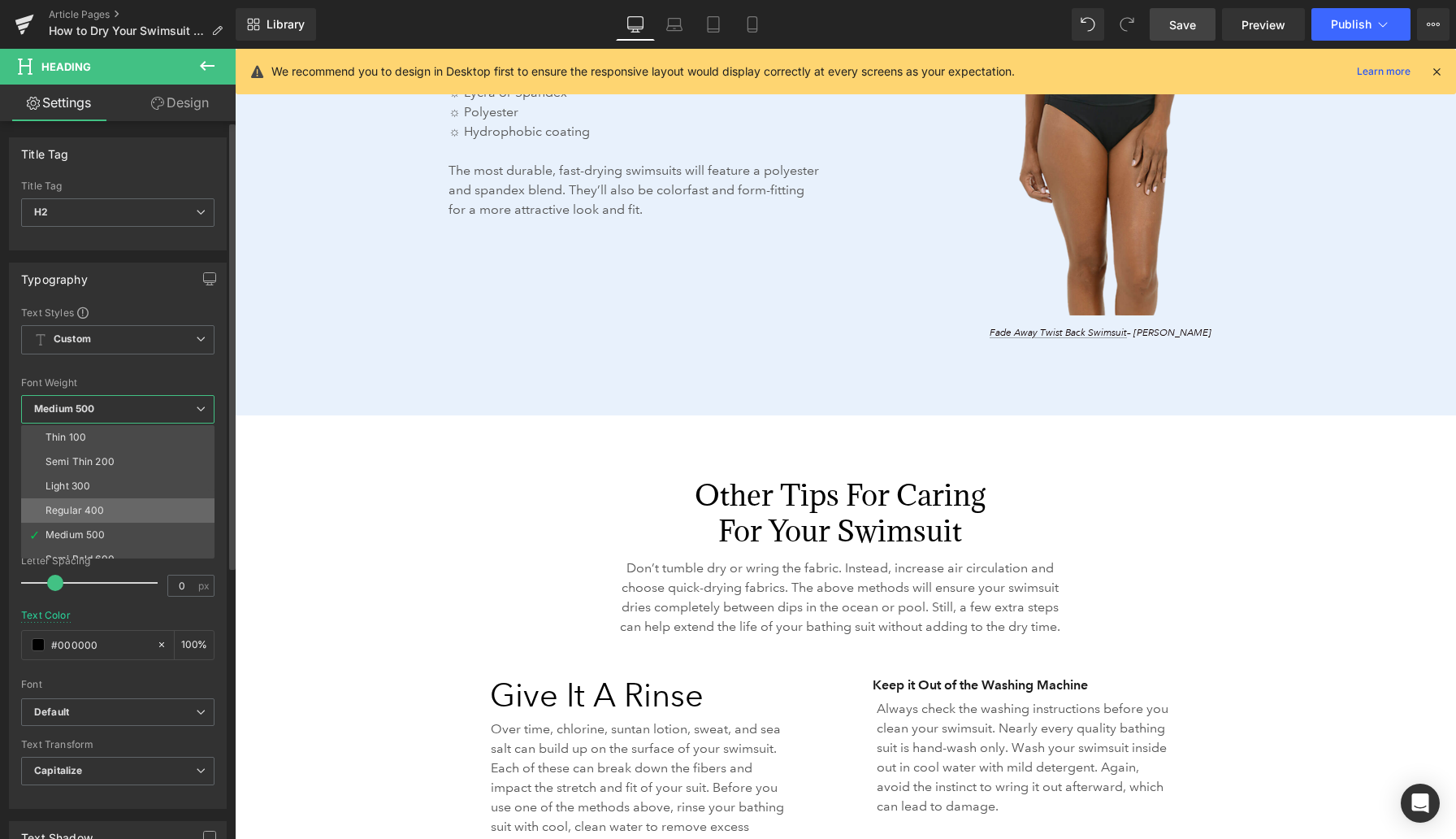
click at [102, 511] on div "Regular 400" at bounding box center [75, 511] width 60 height 12
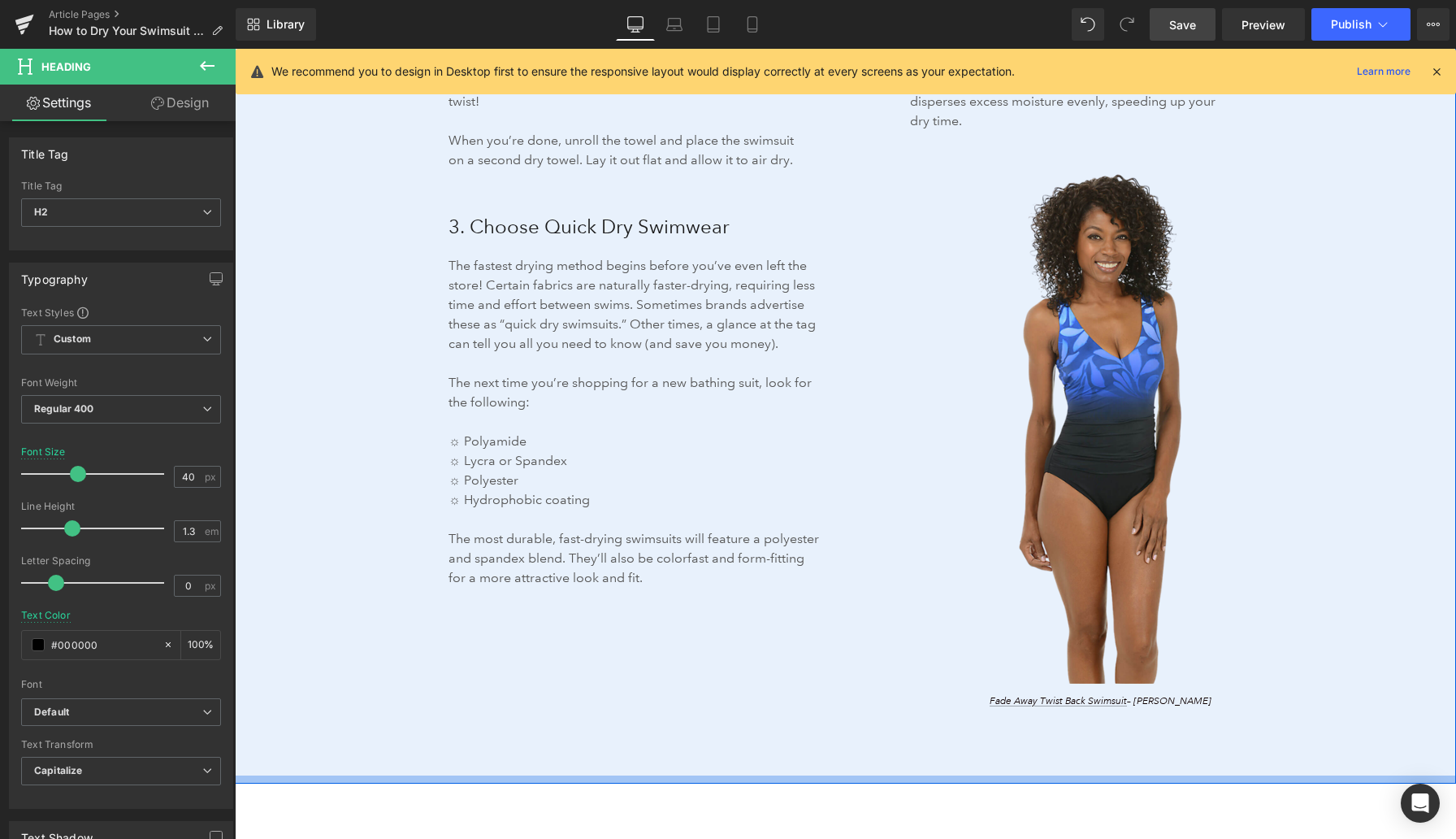
scroll to position [2921, 0]
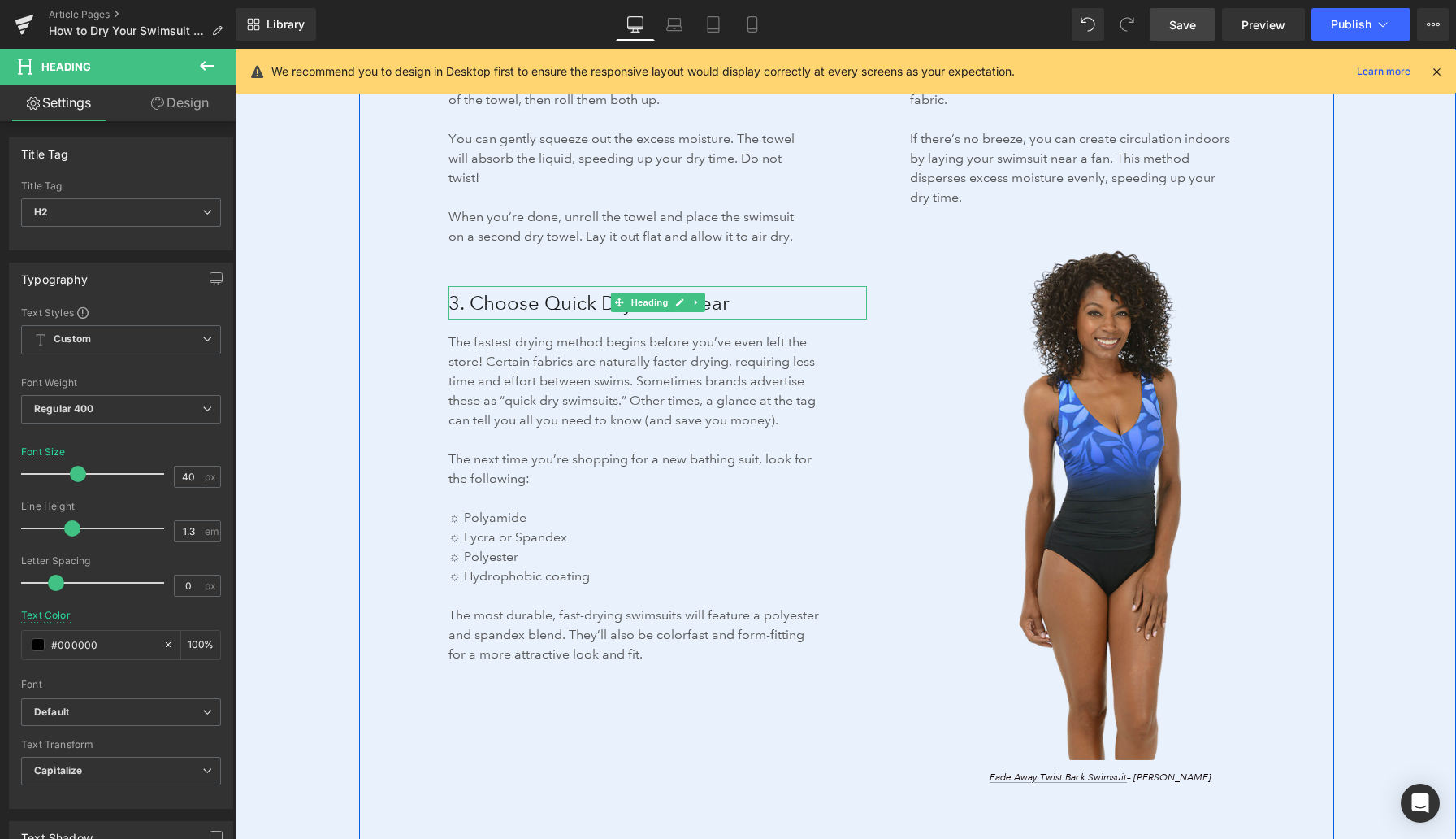
click at [542, 308] on span "3. Choose Quick Dry Swimwear" at bounding box center [589, 302] width 281 height 24
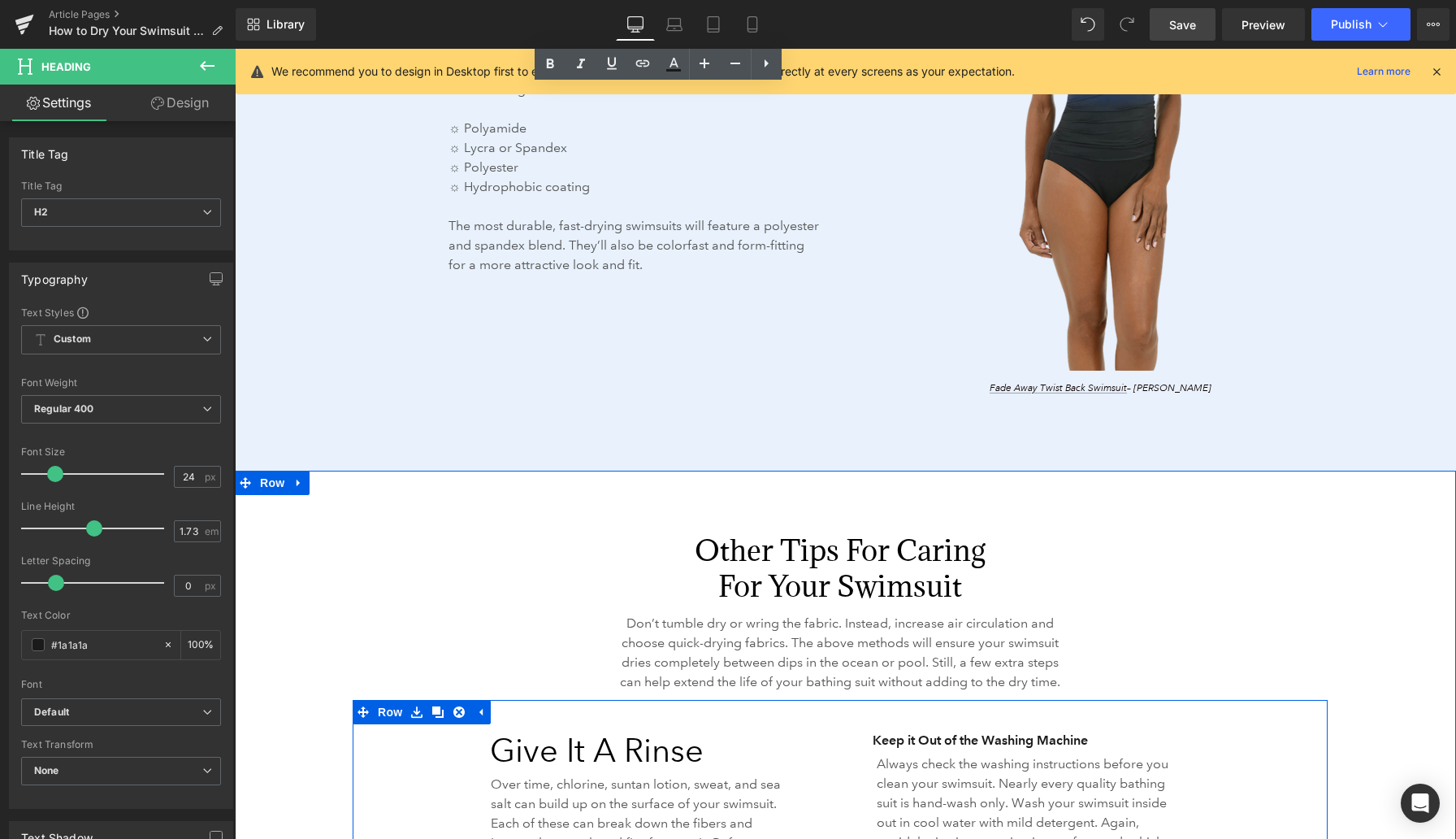
scroll to position [3350, 0]
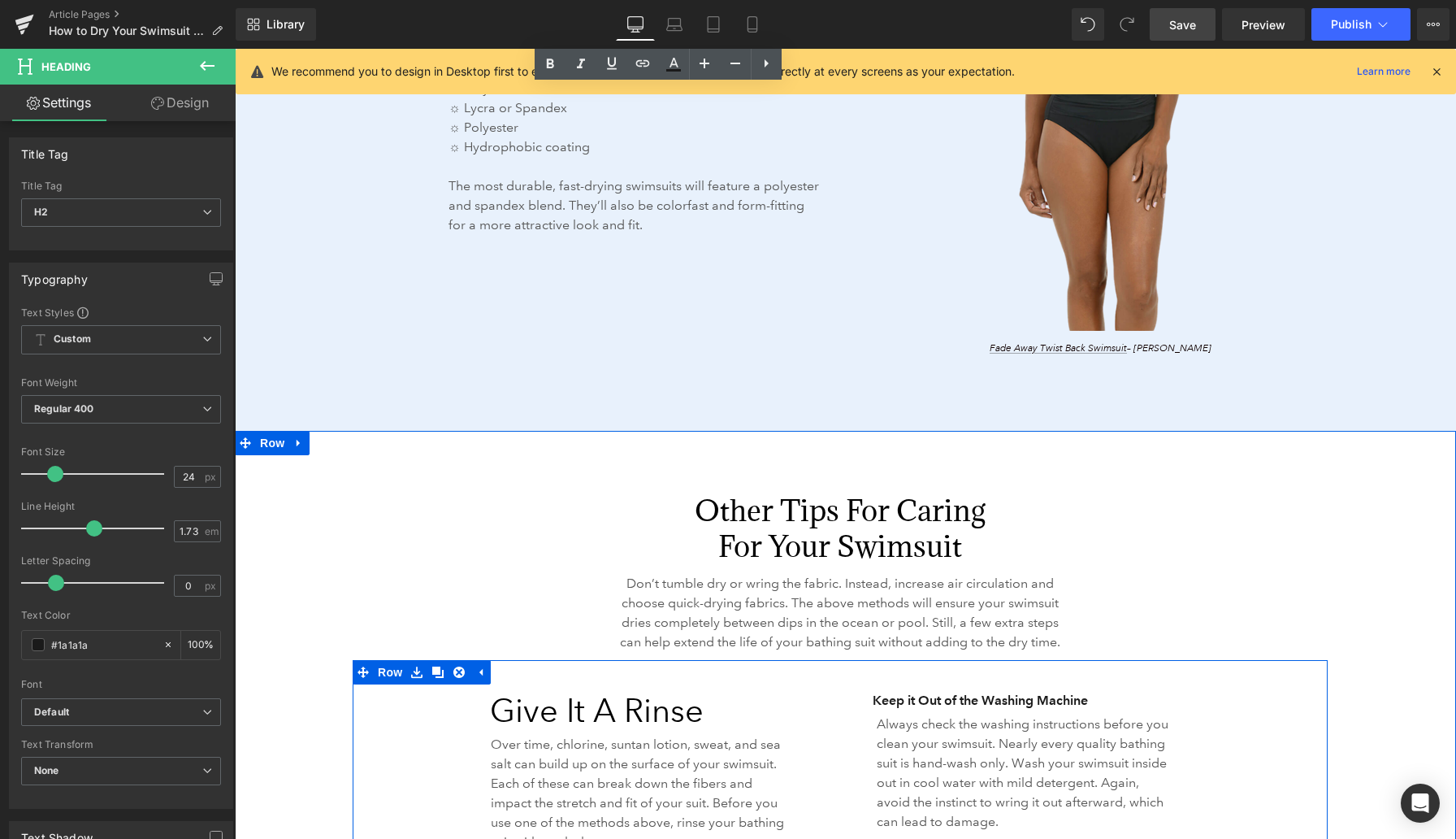
click at [517, 729] on h2 "Give it a Rinse" at bounding box center [659, 711] width 338 height 42
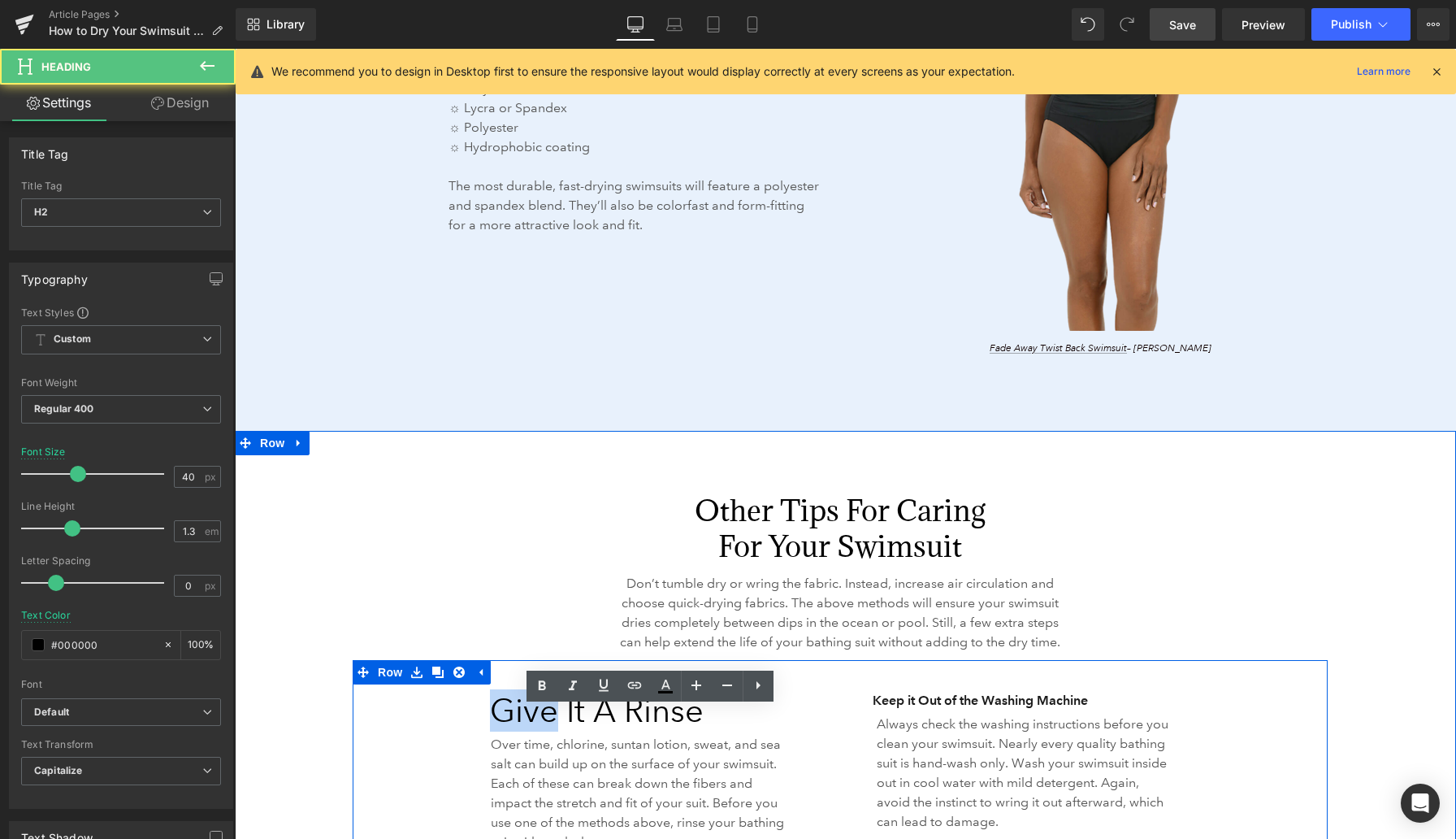
click at [517, 729] on h2 "Give it a Rinse" at bounding box center [659, 711] width 338 height 42
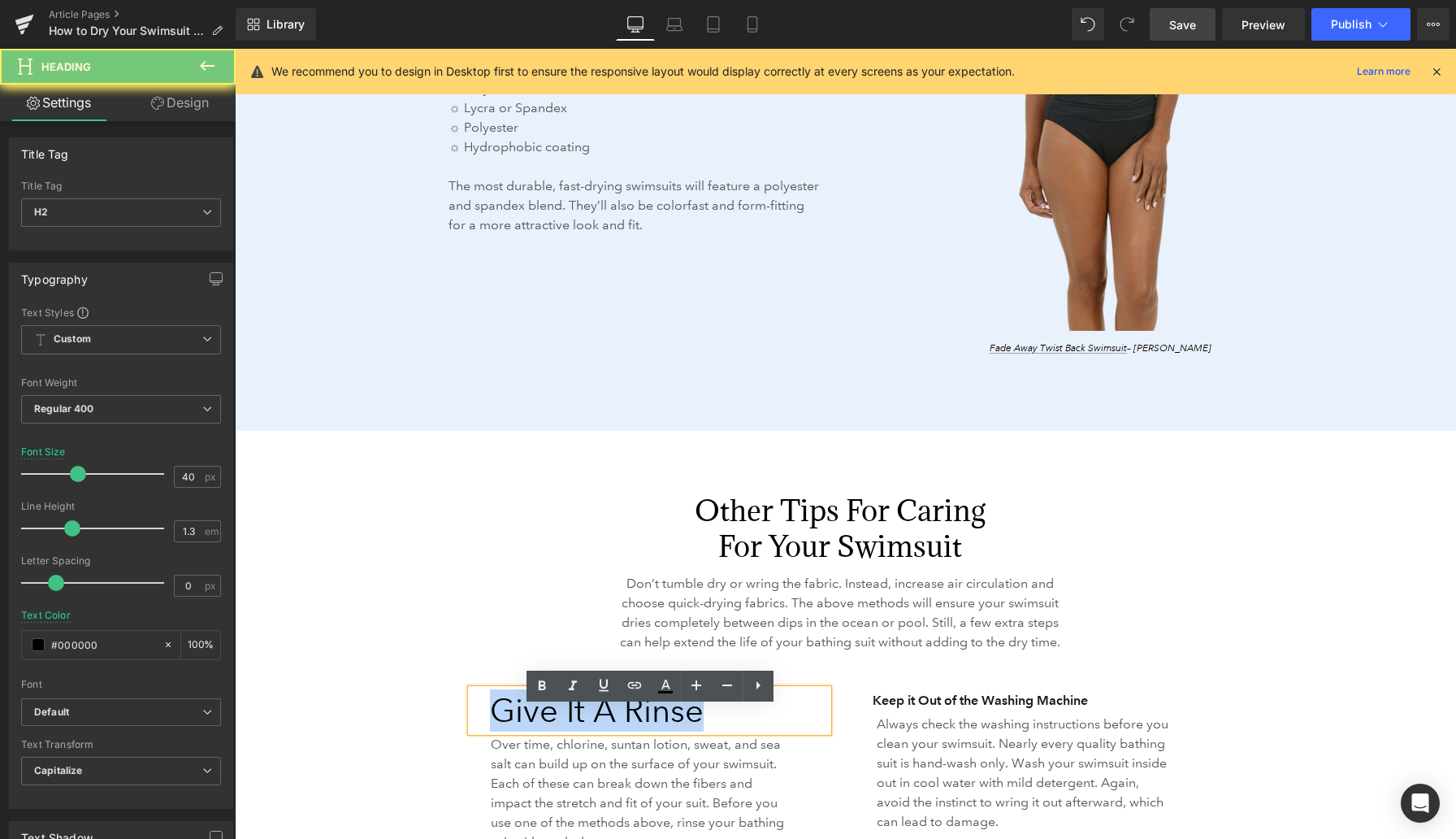
click at [517, 729] on h2 "Give it a Rinse" at bounding box center [659, 711] width 338 height 42
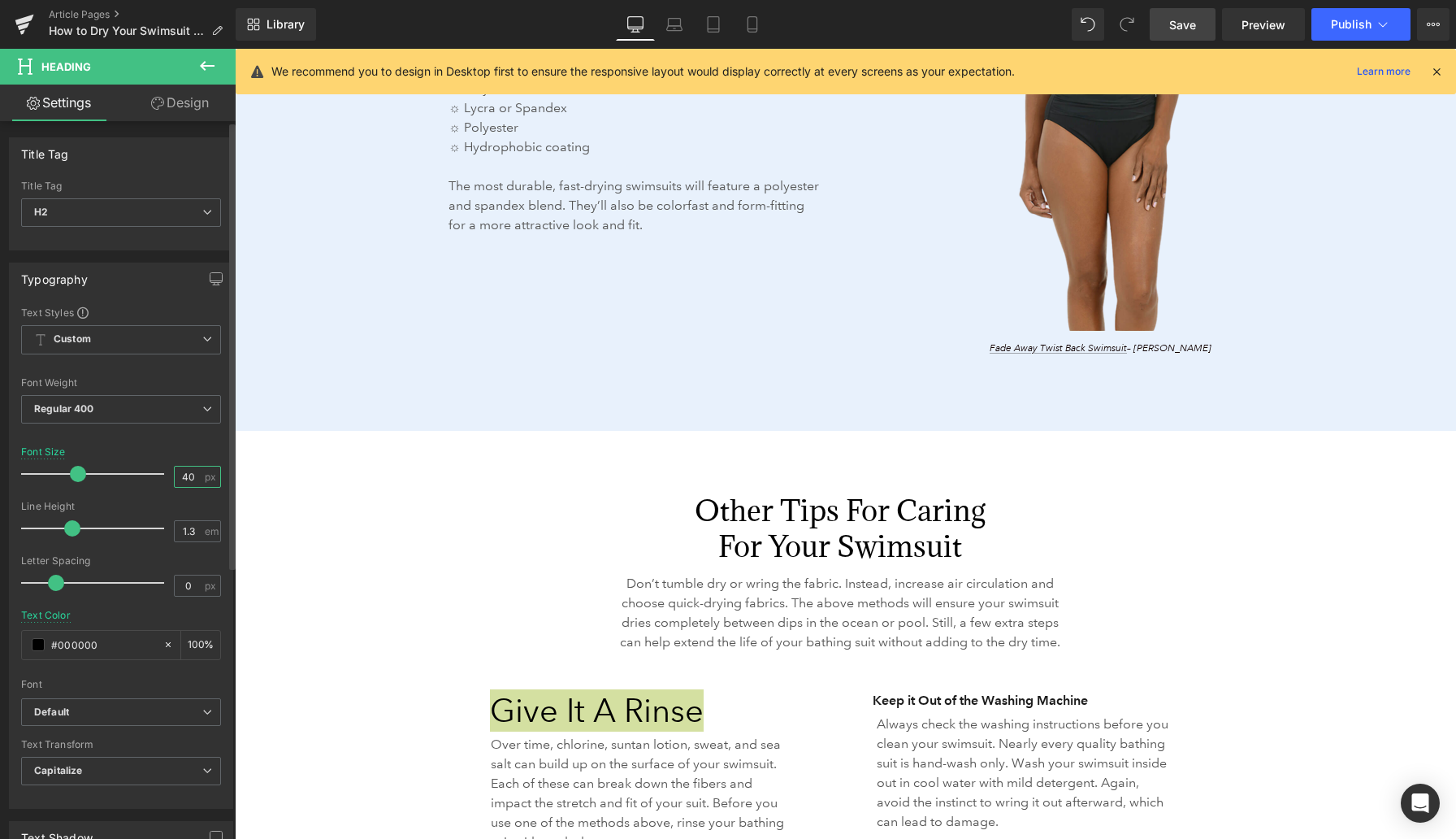
click at [186, 475] on input "40" at bounding box center [189, 477] width 29 height 20
type input "24"
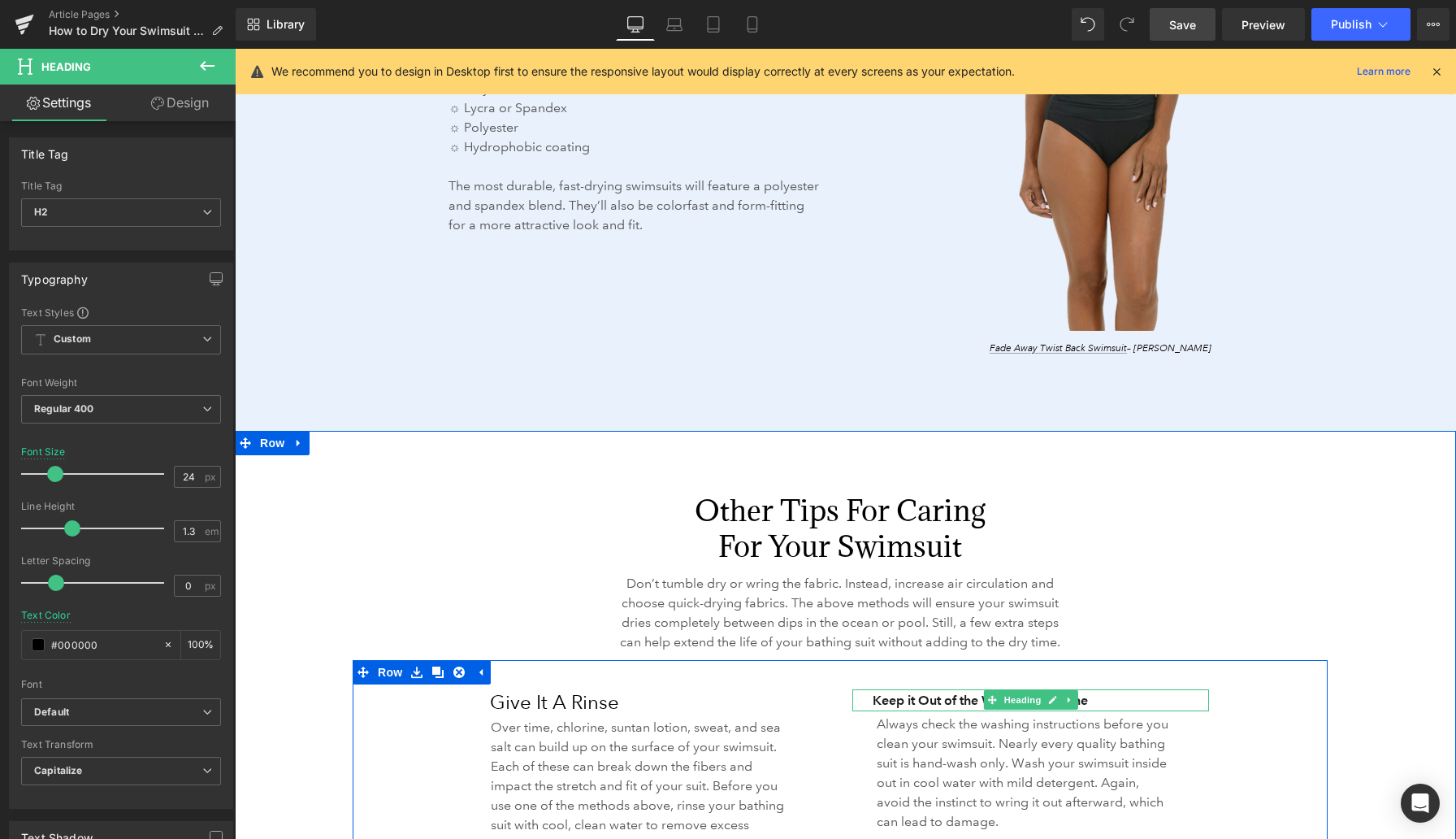
click at [889, 712] on h3 "Keep it Out of the Washing Machine" at bounding box center [1040, 700] width 337 height 23
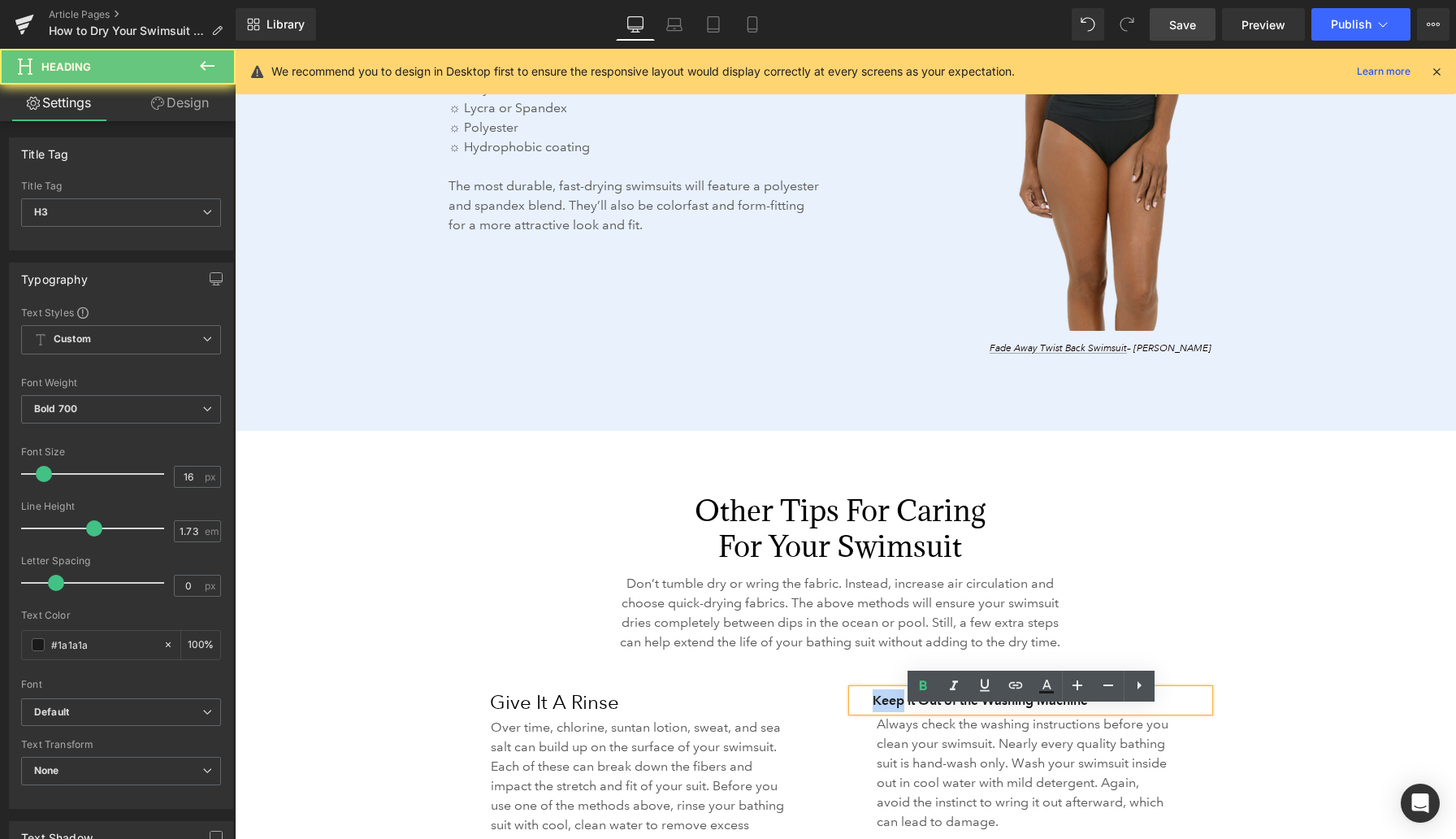
click at [889, 712] on h3 "Keep it Out of the Washing Machine" at bounding box center [1040, 700] width 337 height 23
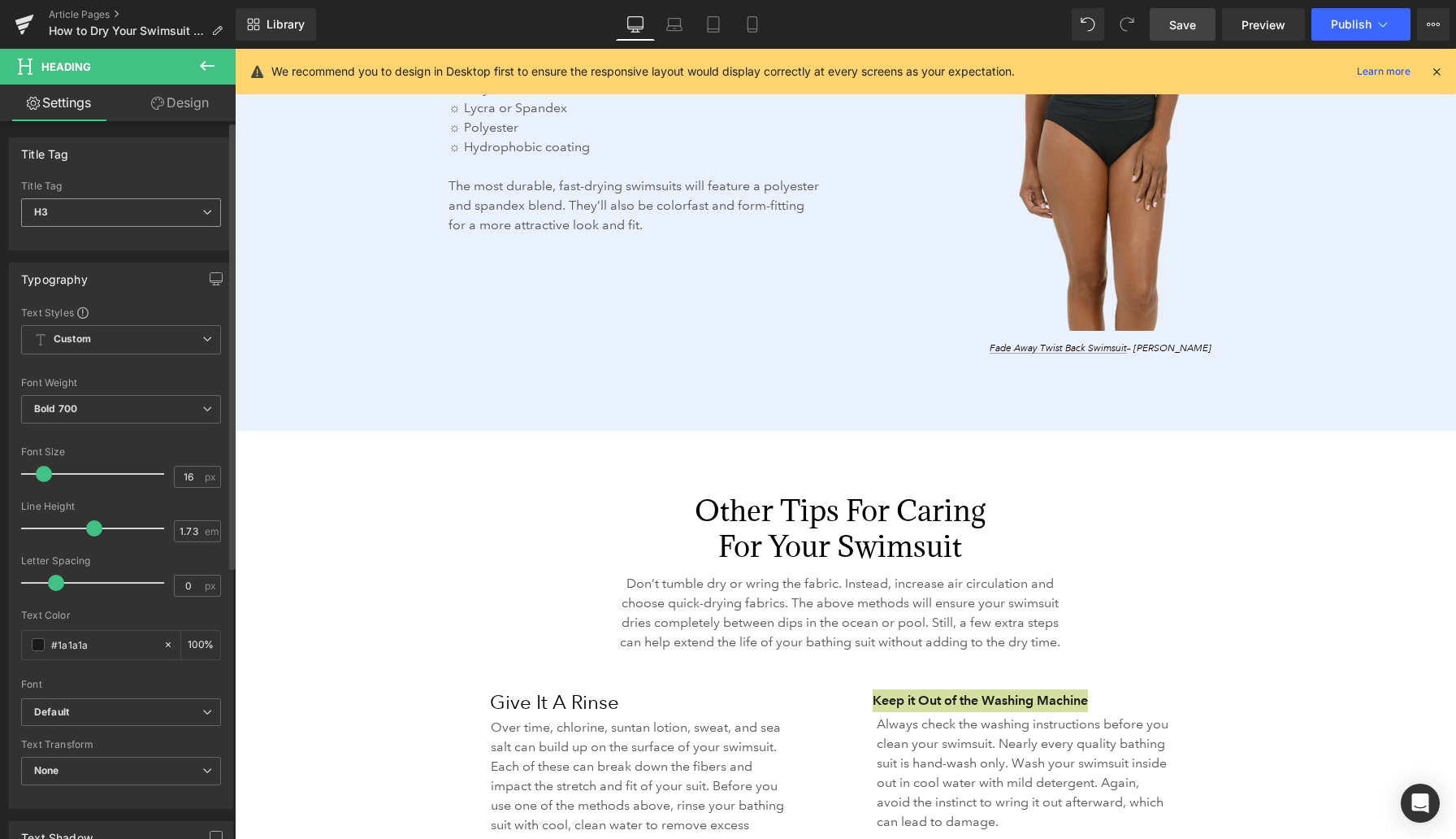
click at [151, 207] on span "H3" at bounding box center [121, 212] width 200 height 29
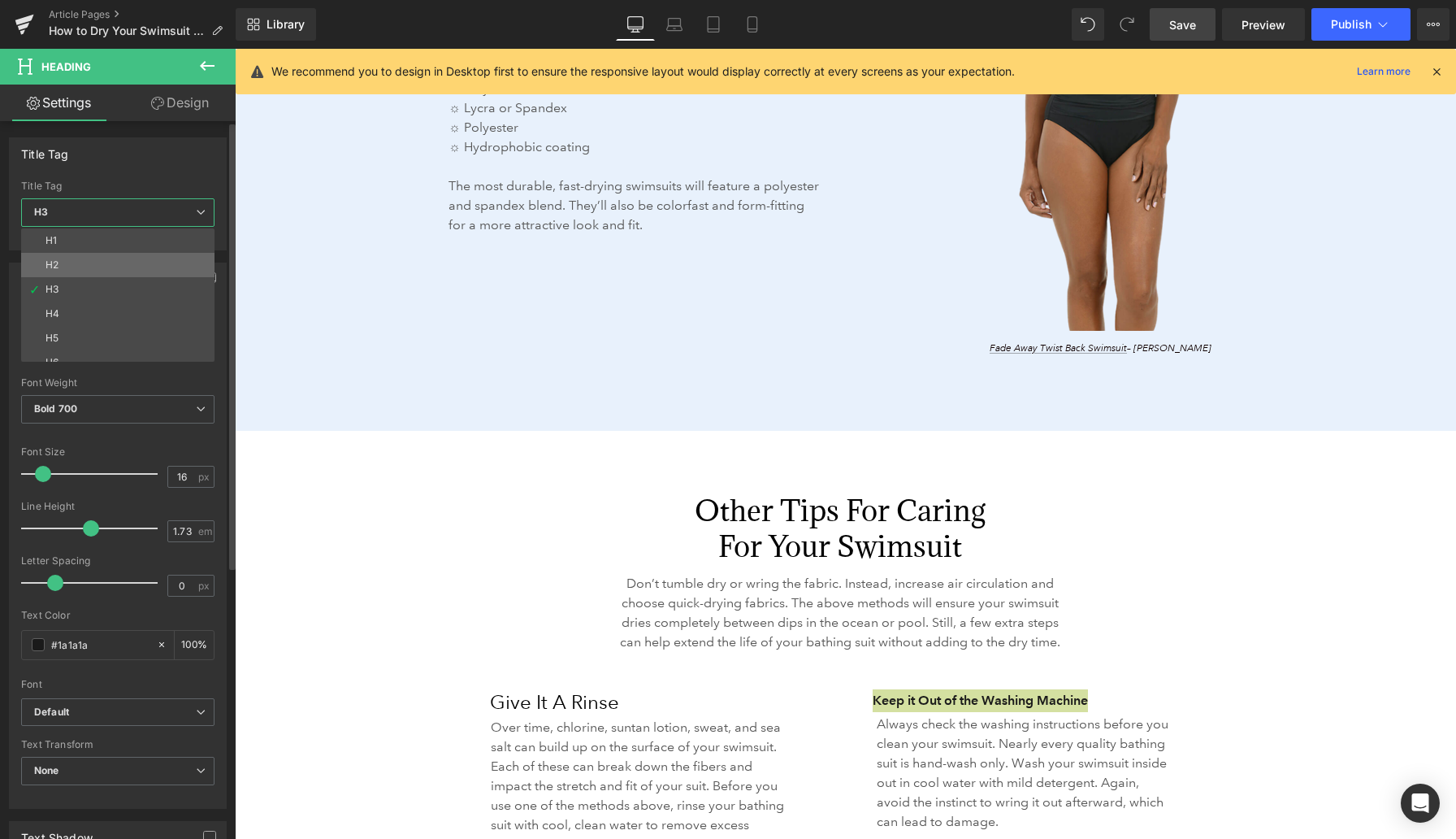
click at [135, 259] on li "H2" at bounding box center [121, 265] width 201 height 24
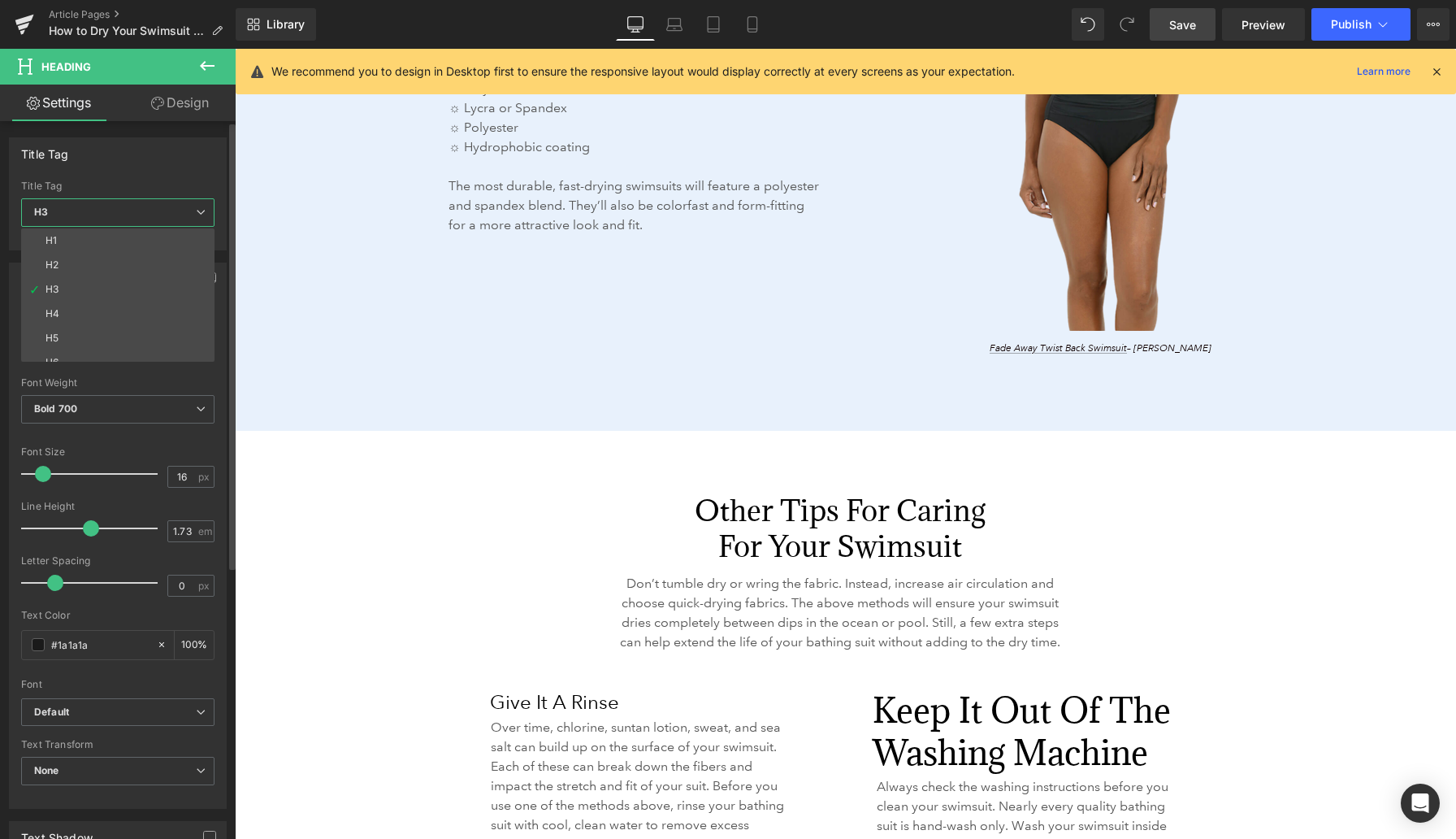
type input "40"
type input "1.3"
type input "#000000"
type input "100"
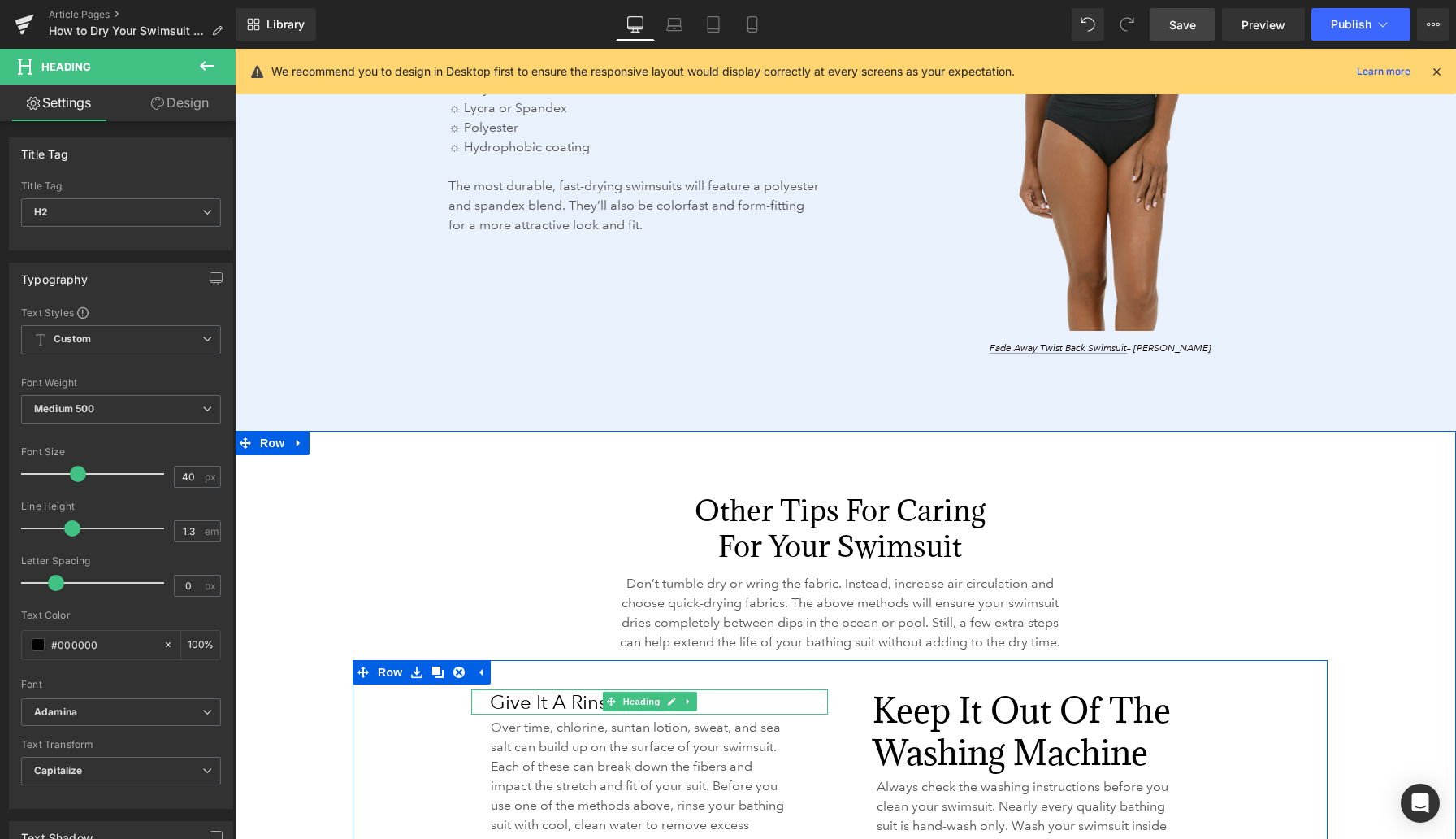
click at [514, 715] on h2 "Give it a Rinse" at bounding box center [659, 702] width 338 height 25
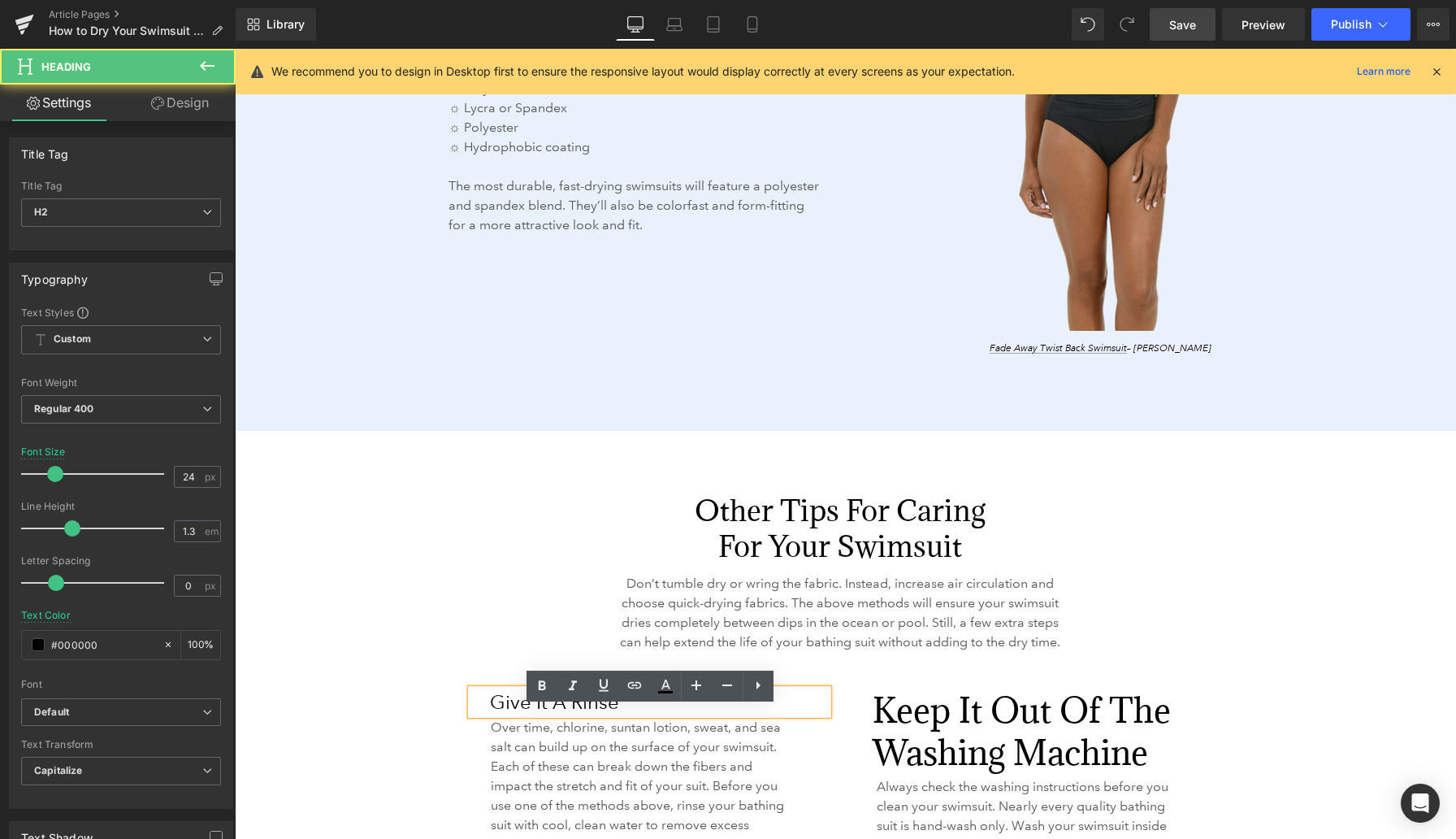
click at [514, 715] on h2 "Give it a Rinse" at bounding box center [659, 702] width 338 height 25
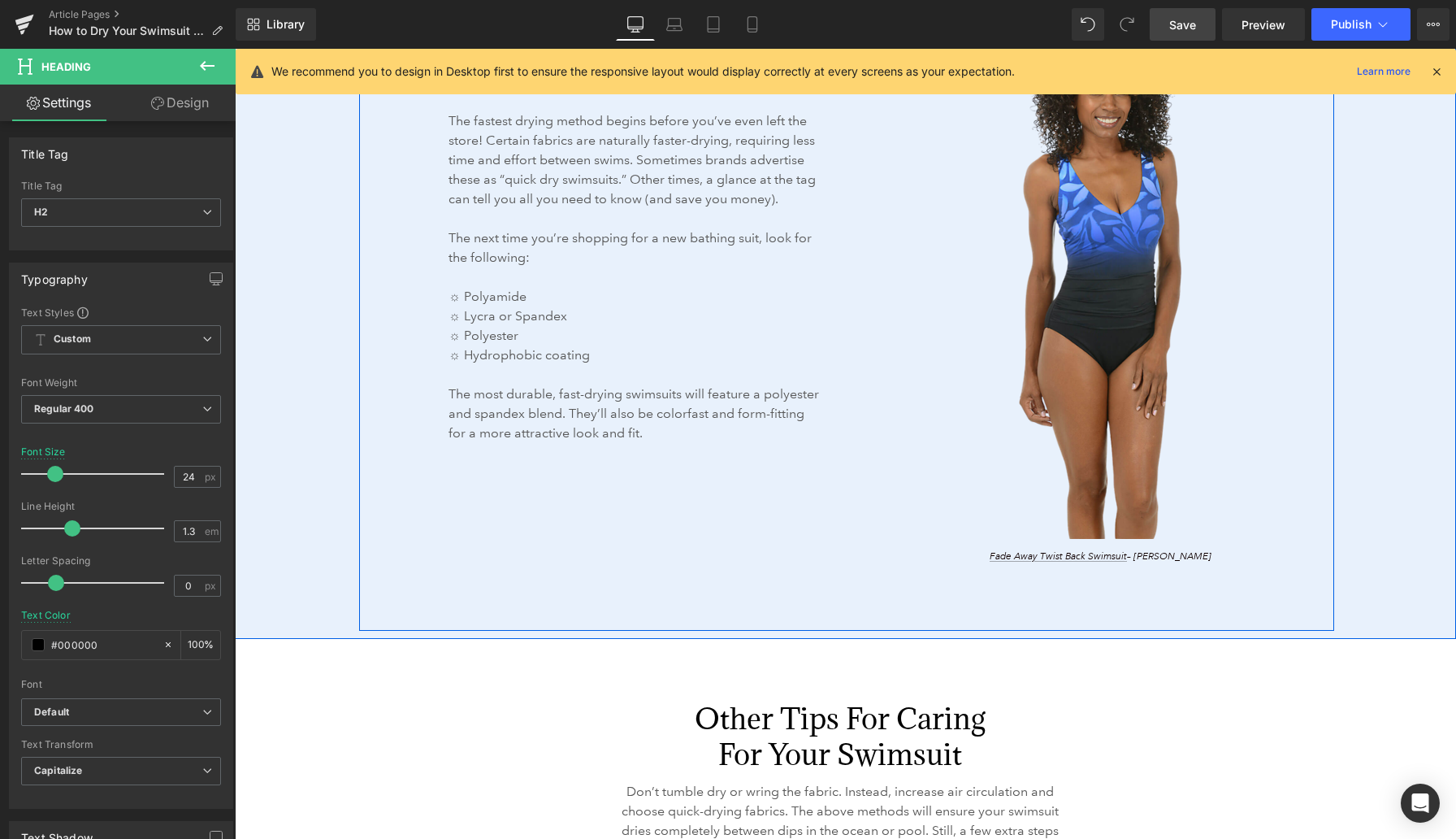
scroll to position [2940, 0]
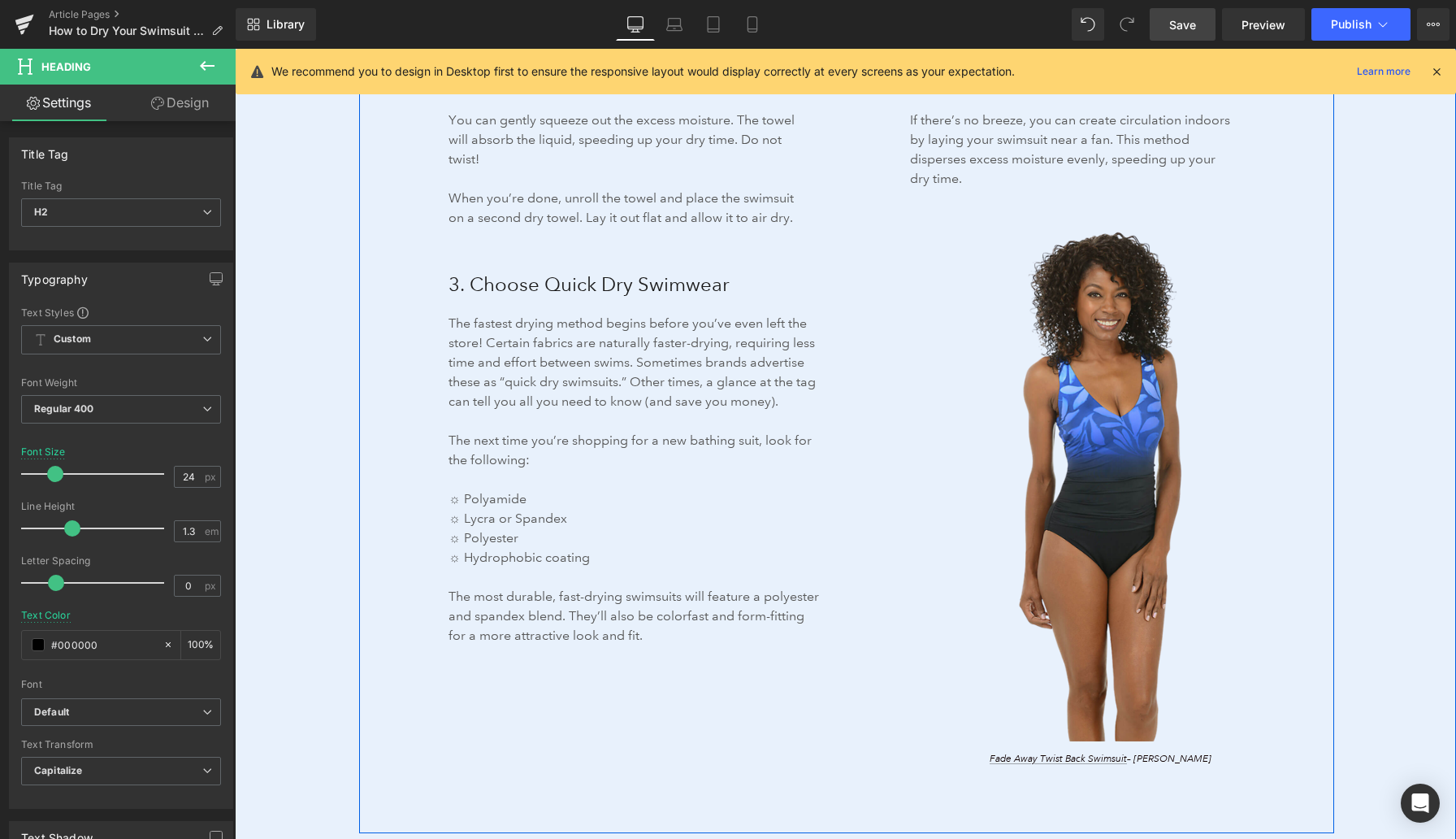
click at [493, 288] on span "3. Choose Quick Dry Swimwear" at bounding box center [589, 284] width 281 height 24
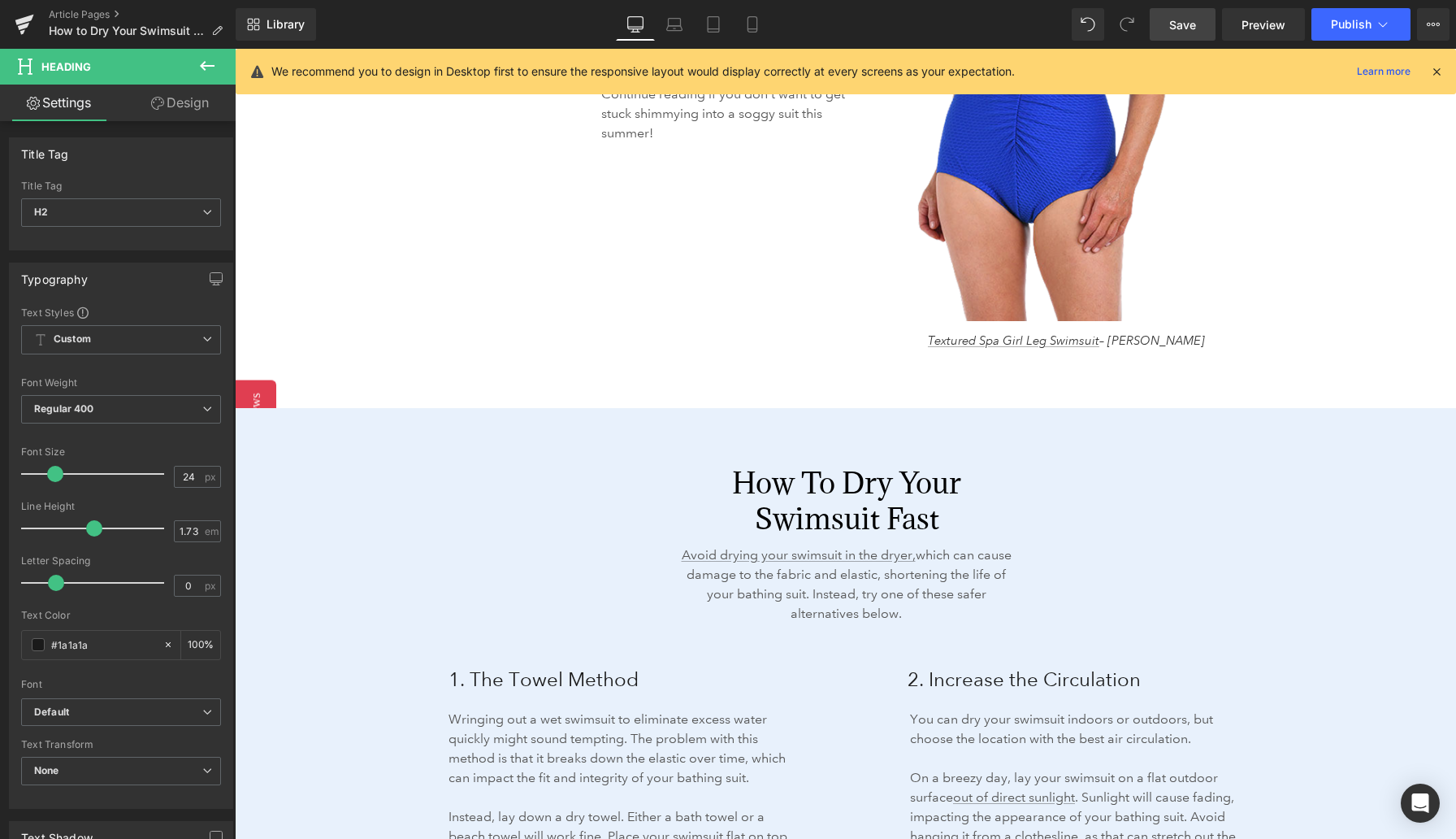
scroll to position [2197, 0]
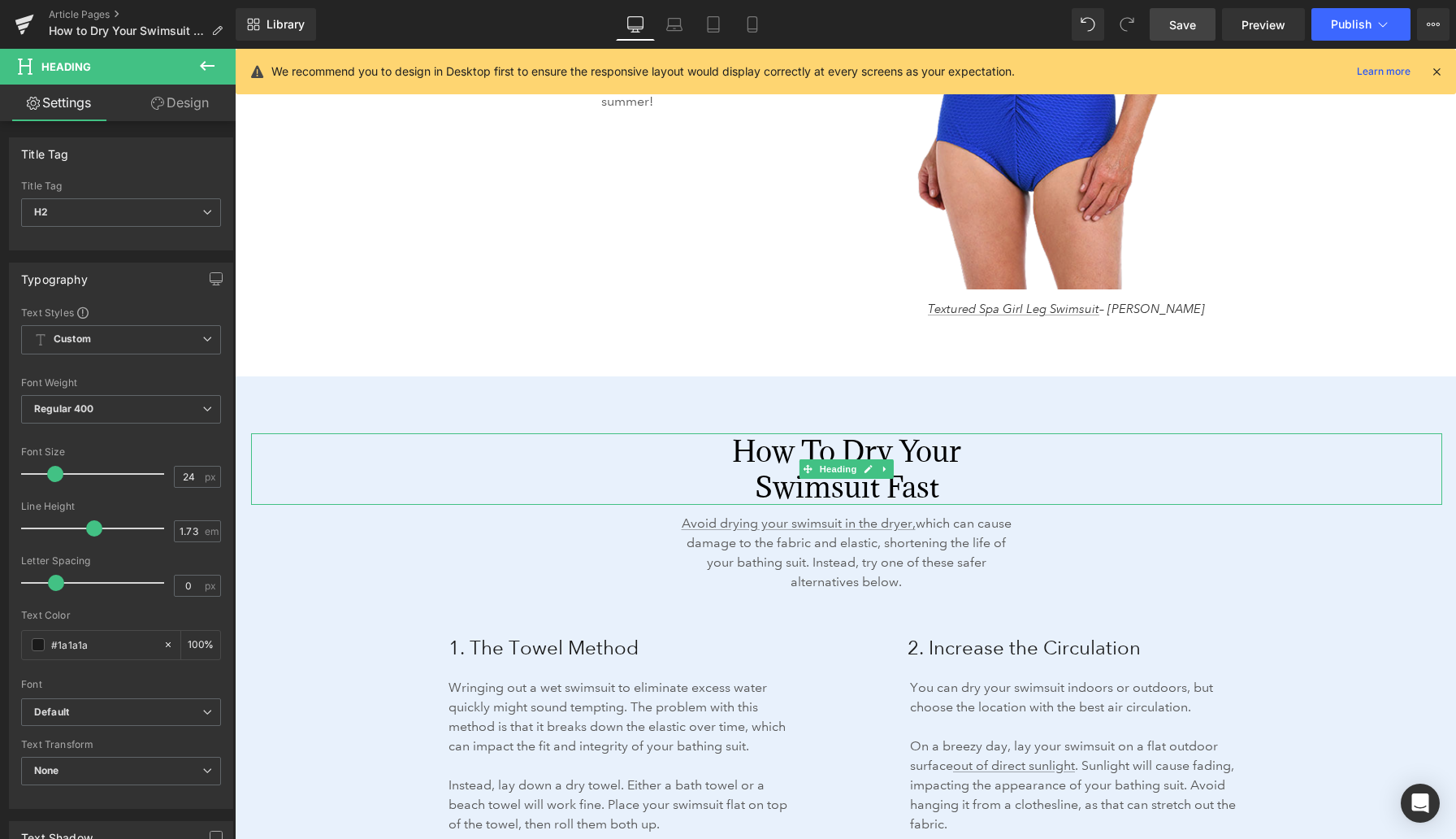
click at [794, 450] on h2 "How to Dry Your Swimsuit Fast" at bounding box center [846, 469] width 337 height 71
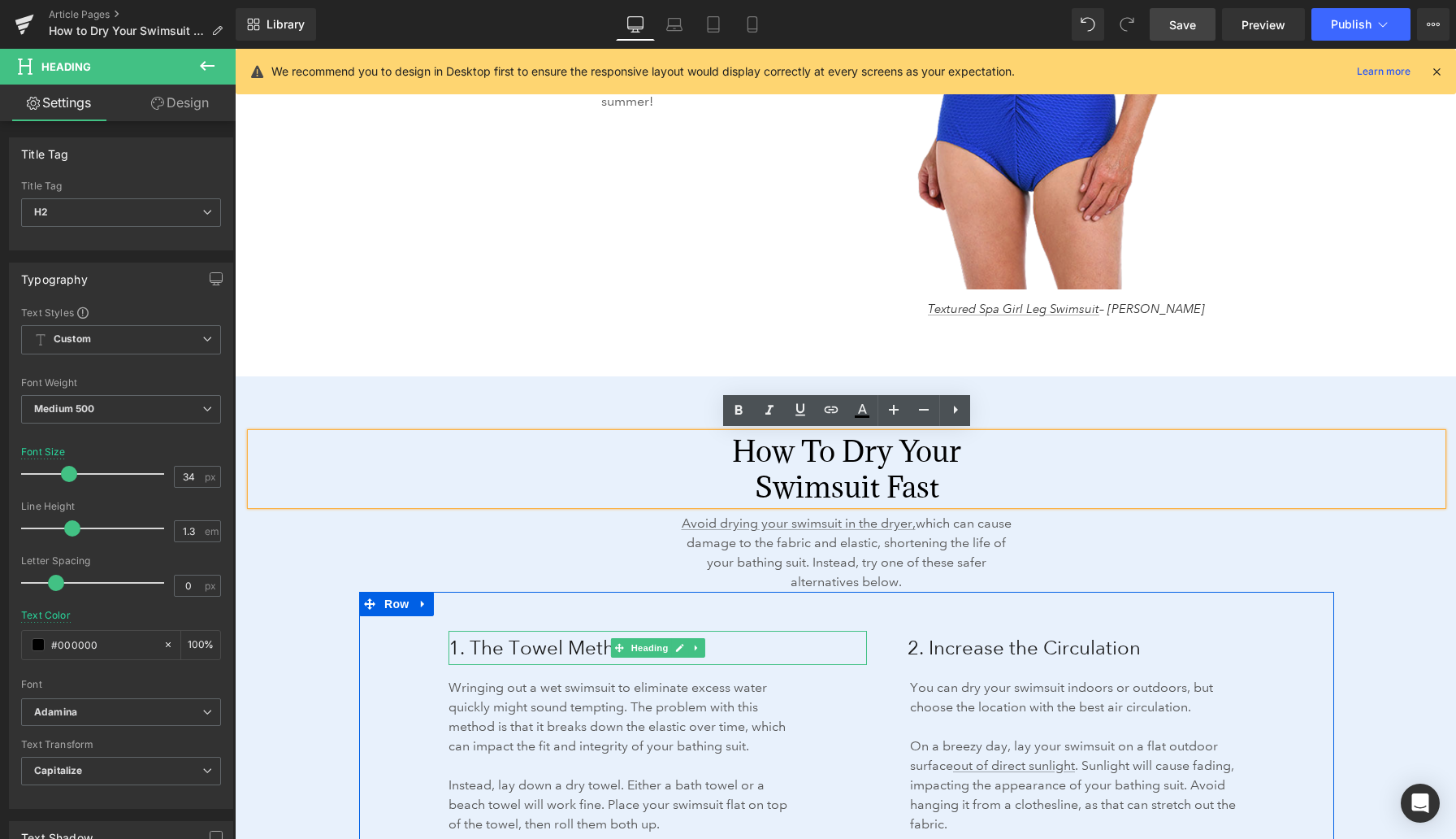
click at [524, 653] on span "1. The Towel Method" at bounding box center [543, 648] width 190 height 24
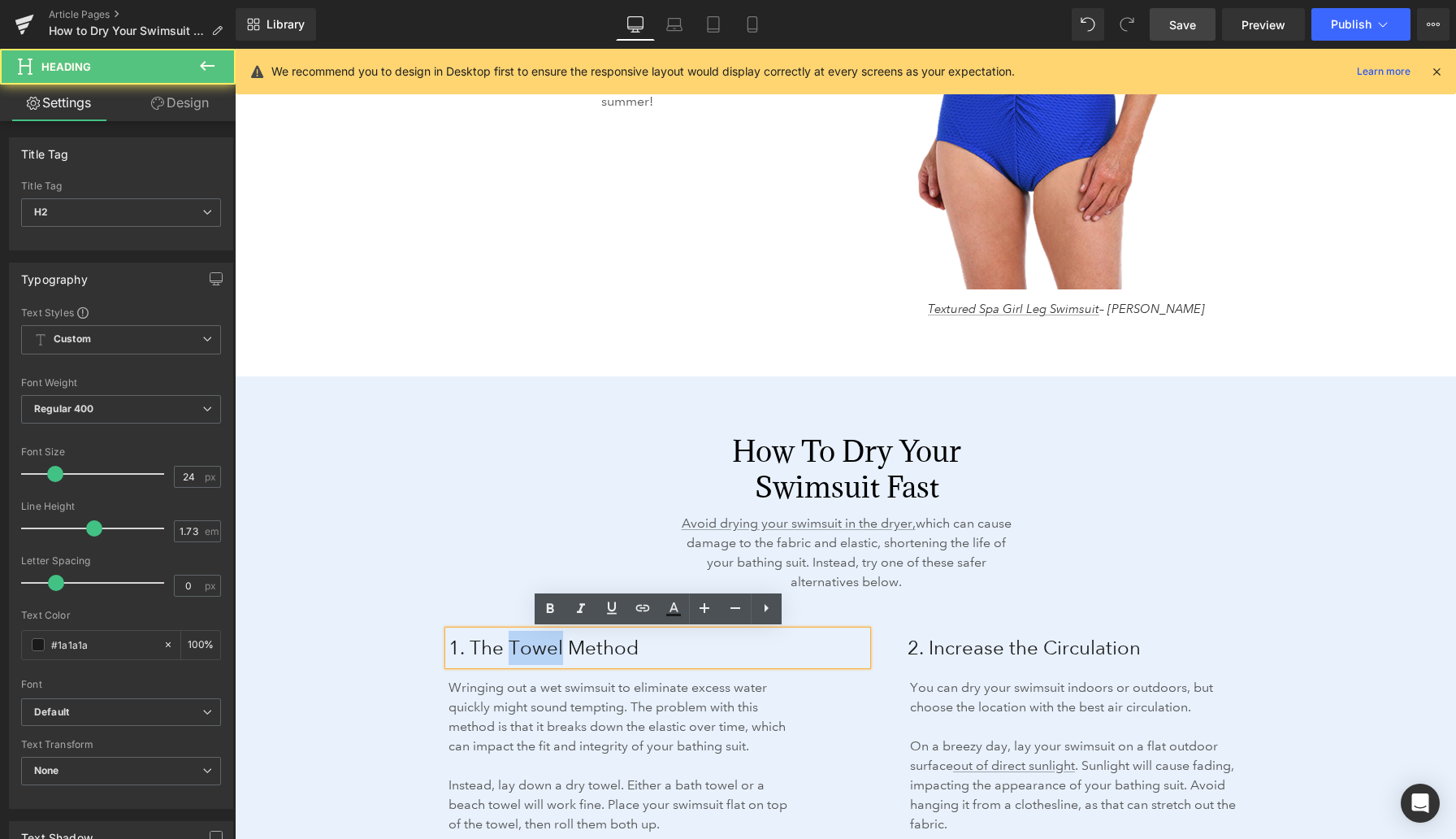
click at [524, 653] on span "1. The Towel Method" at bounding box center [543, 648] width 190 height 24
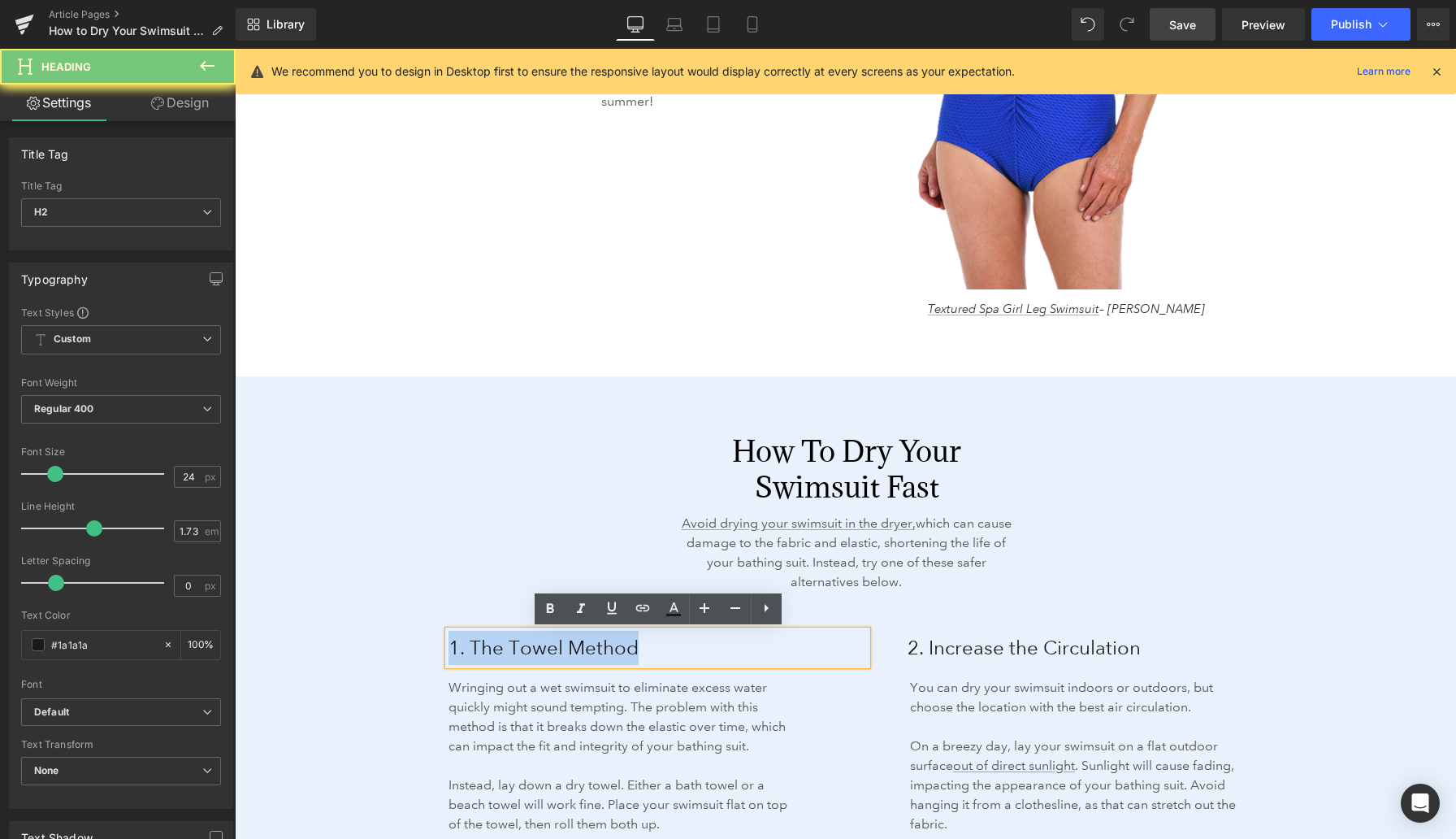
click at [524, 653] on span "1. The Towel Method" at bounding box center [543, 648] width 190 height 24
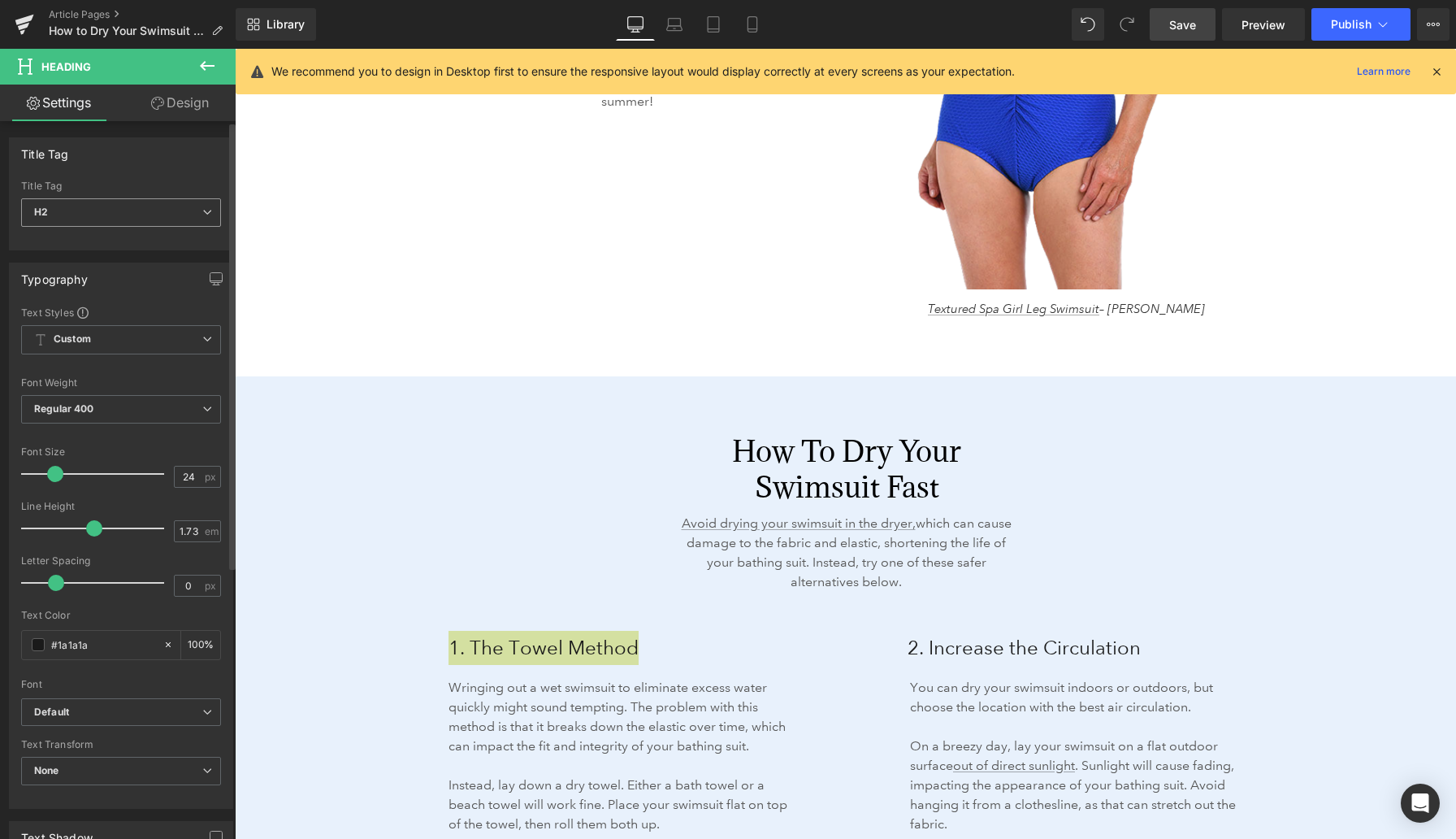
click at [199, 204] on span "H2" at bounding box center [121, 212] width 200 height 29
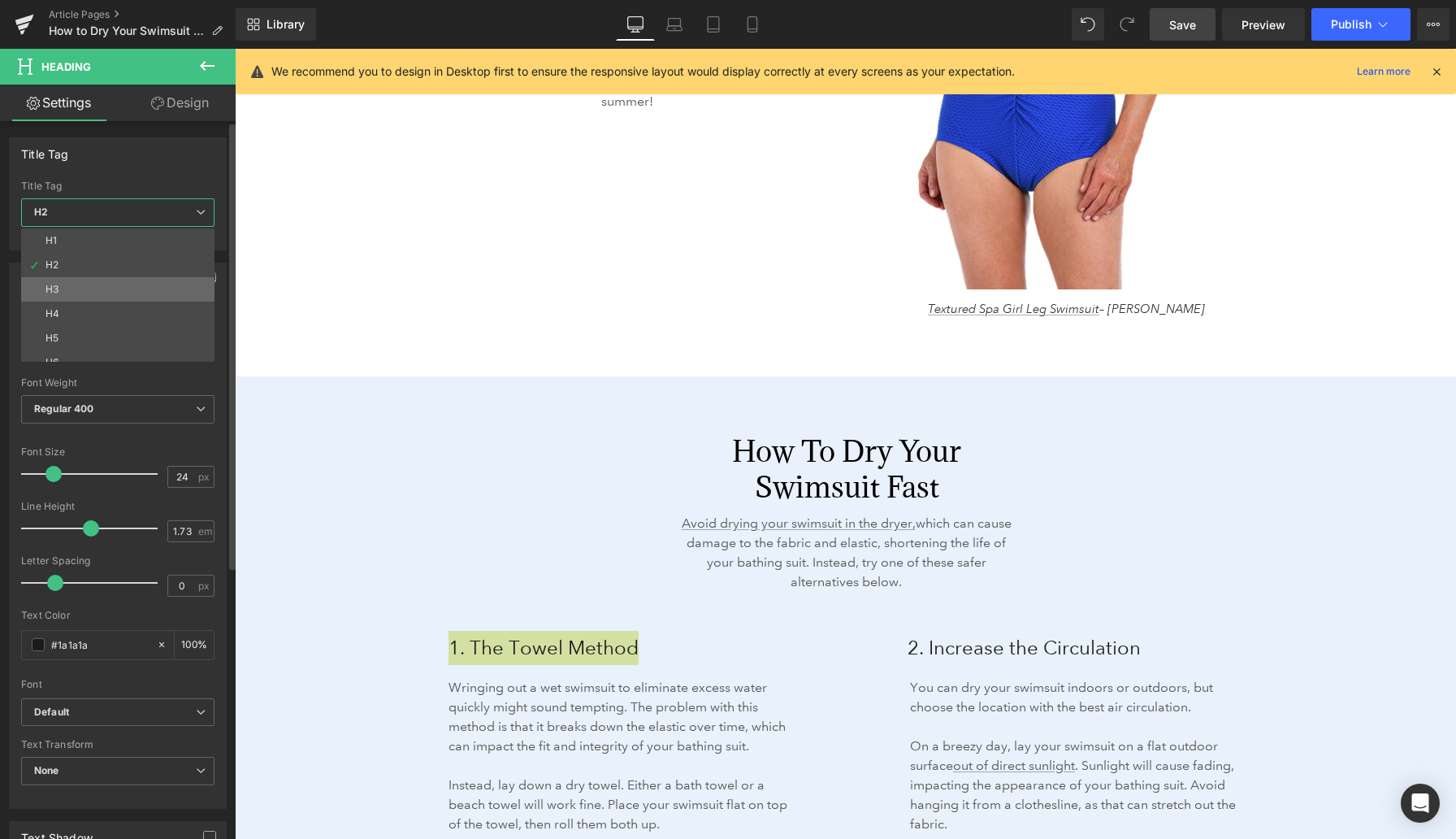
click at [125, 291] on li "H3" at bounding box center [121, 289] width 201 height 24
type input "18.72"
type input "100"
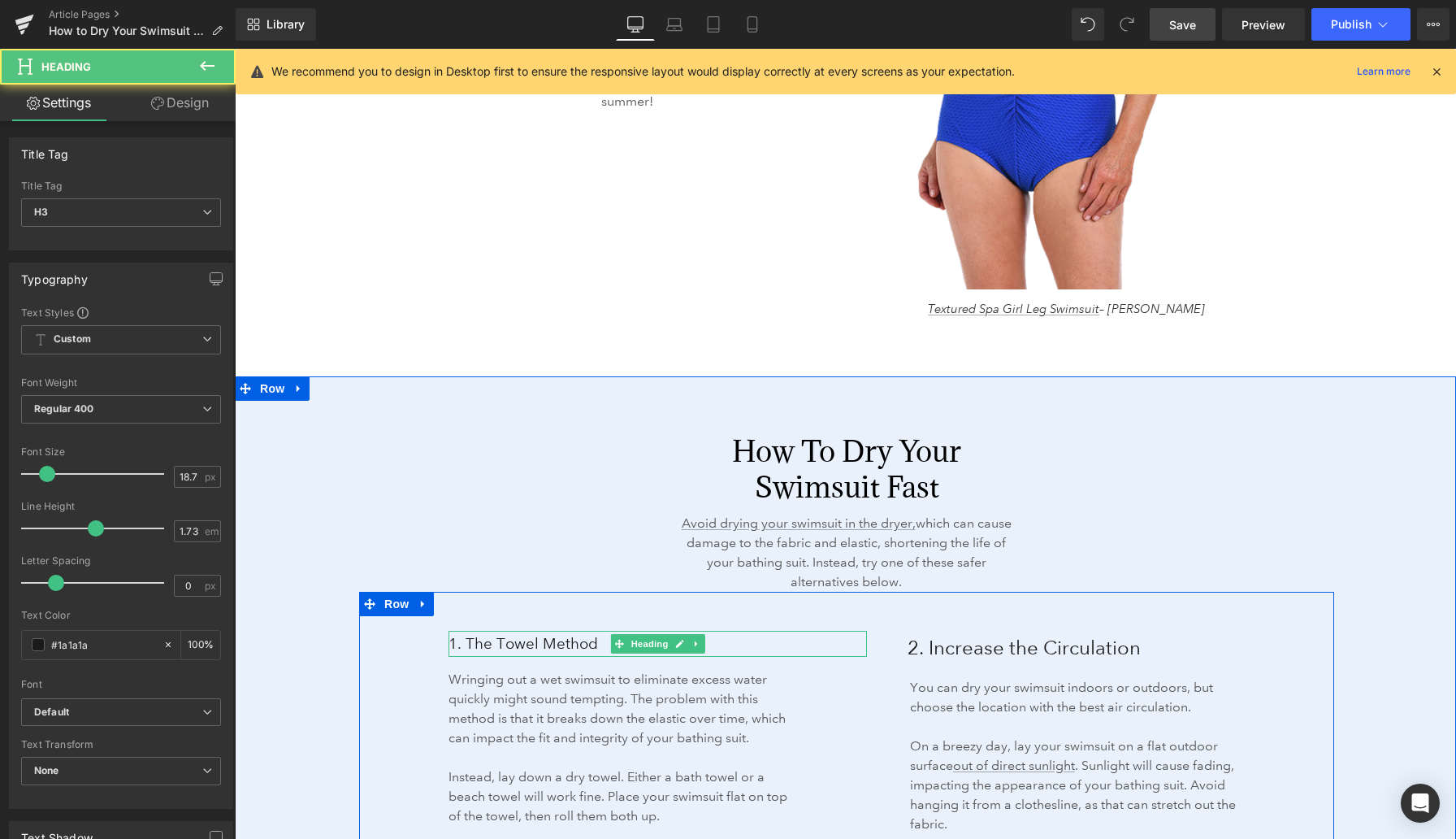
click at [468, 644] on span "1. The Towel Method" at bounding box center [523, 643] width 149 height 18
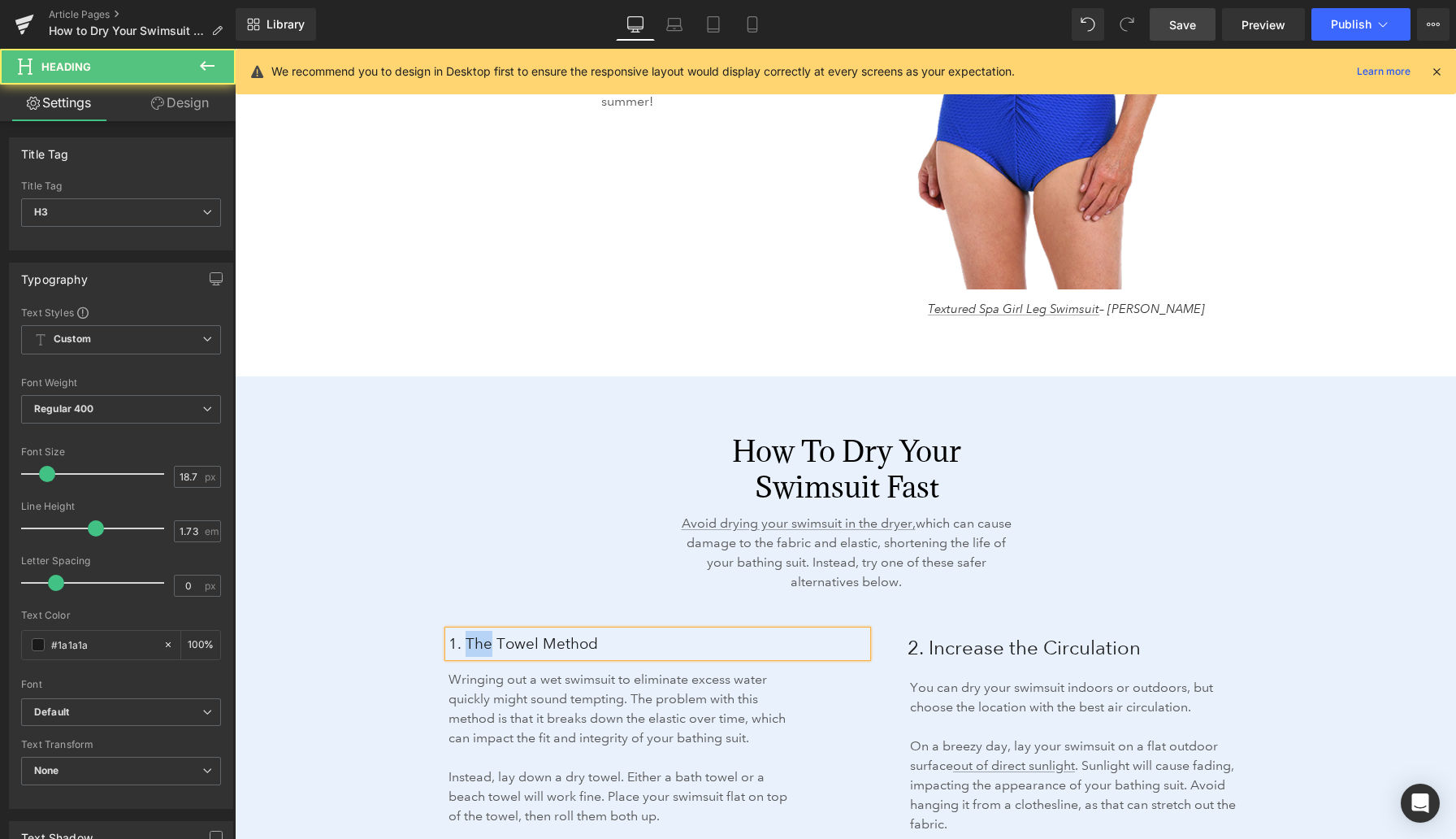
click at [468, 644] on span "1. The Towel Method" at bounding box center [523, 643] width 149 height 18
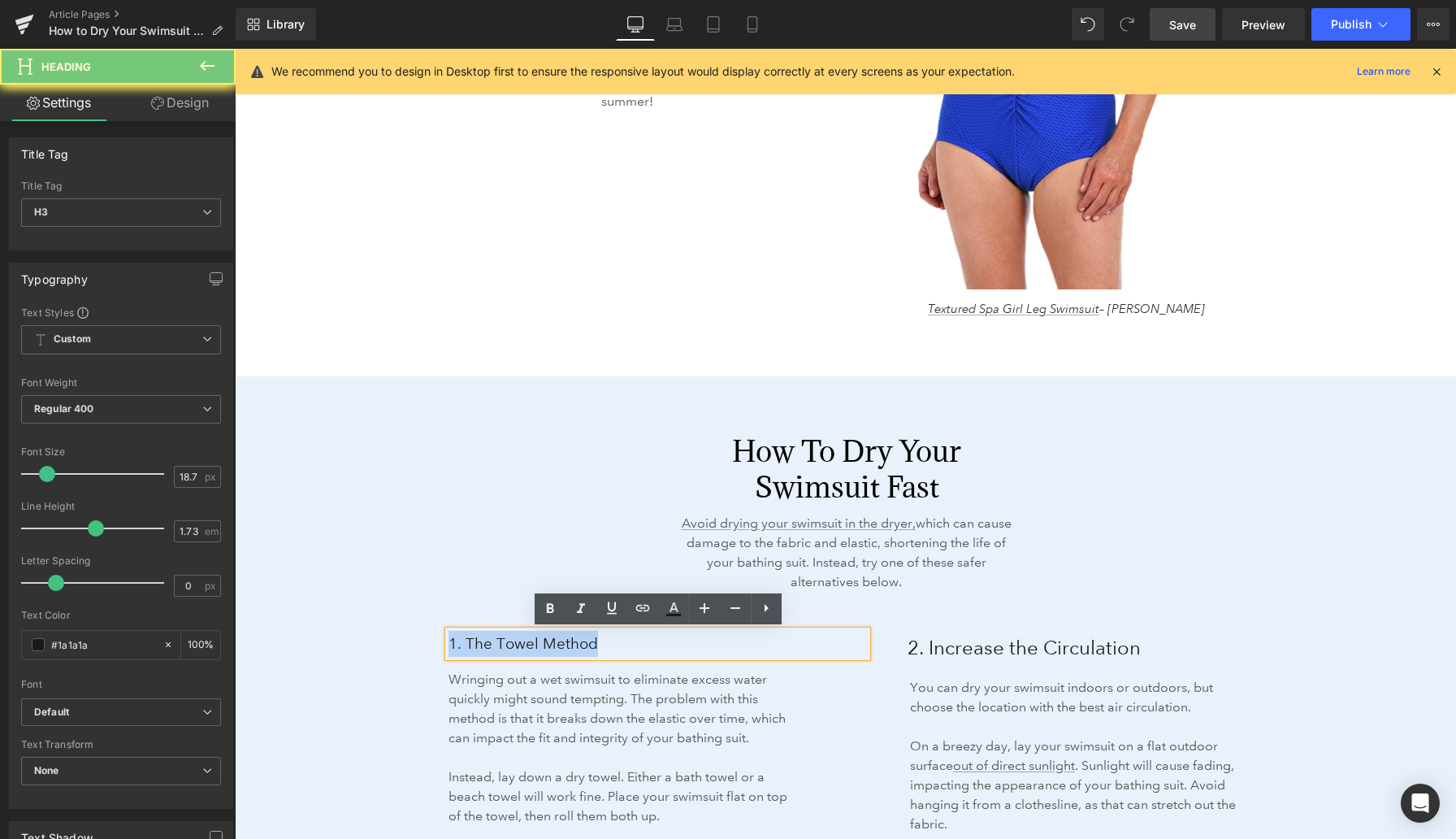
click at [468, 644] on span "1. The Towel Method" at bounding box center [523, 643] width 149 height 18
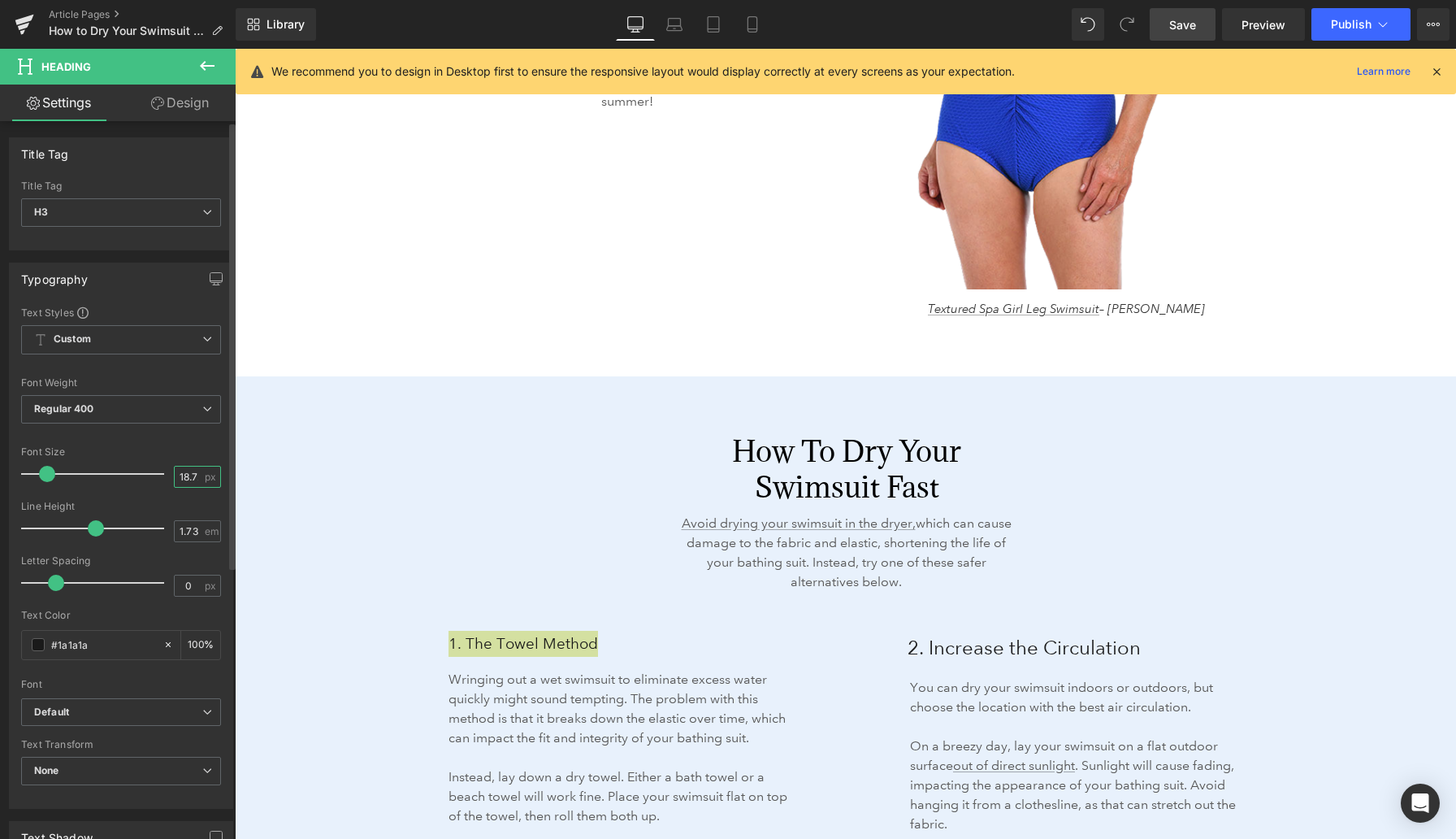
click at [191, 475] on input "18.72" at bounding box center [189, 477] width 29 height 20
type input "26"
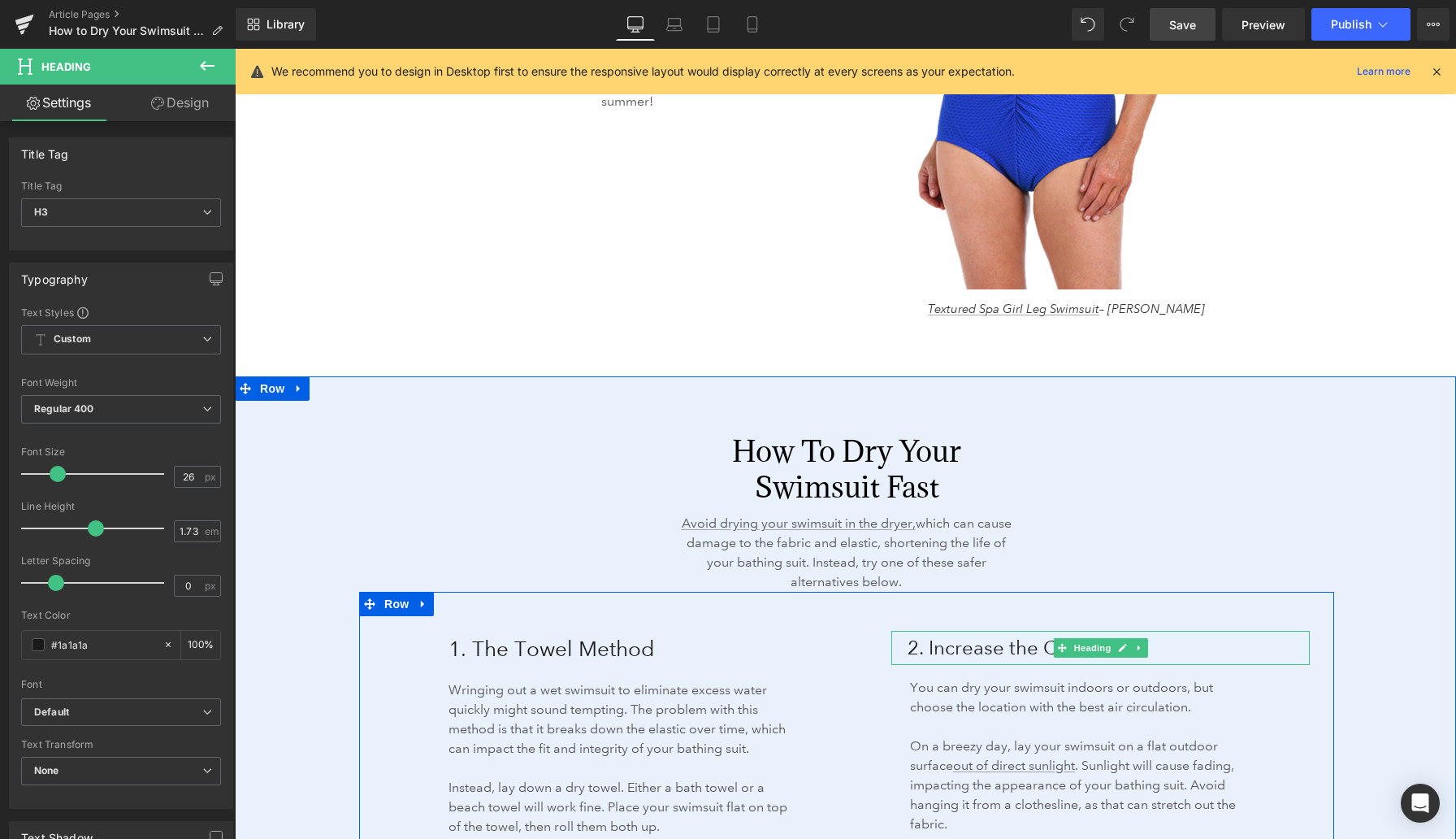
click at [943, 645] on span "2. Increase the Circulation" at bounding box center [1024, 648] width 233 height 24
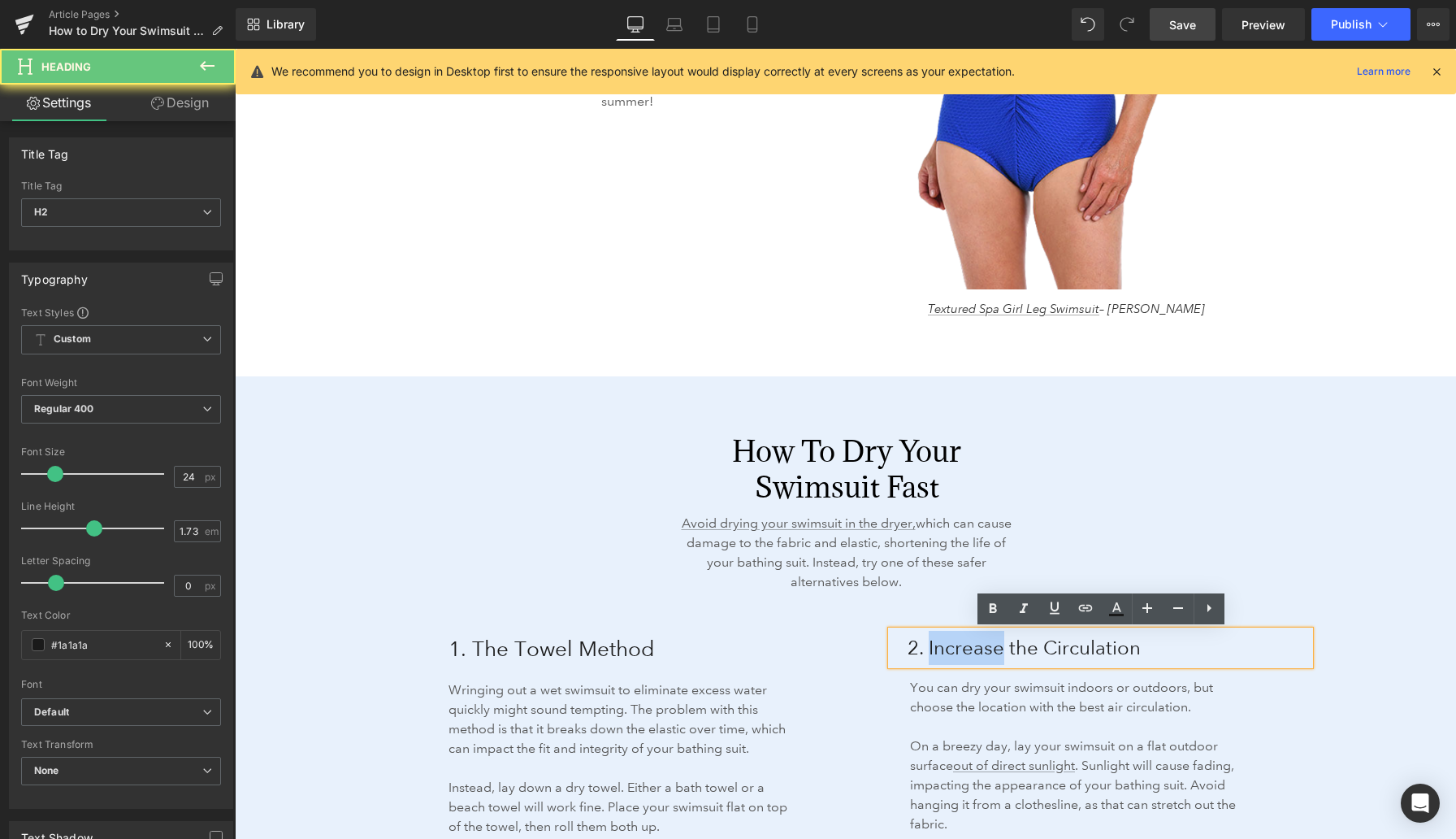
click at [943, 645] on span "2. Increase the Circulation" at bounding box center [1024, 648] width 233 height 24
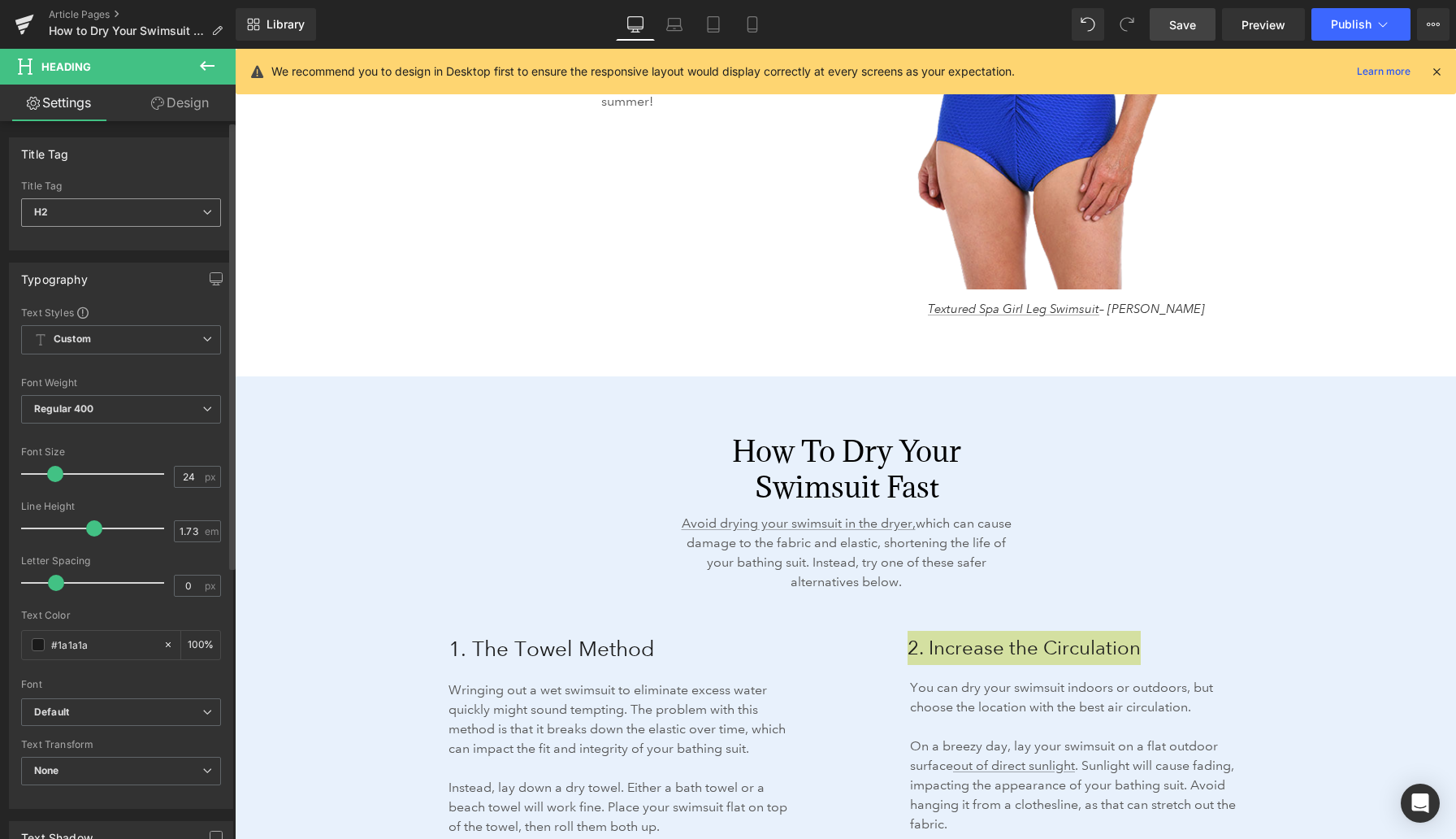
click at [118, 209] on span "H2" at bounding box center [121, 212] width 200 height 29
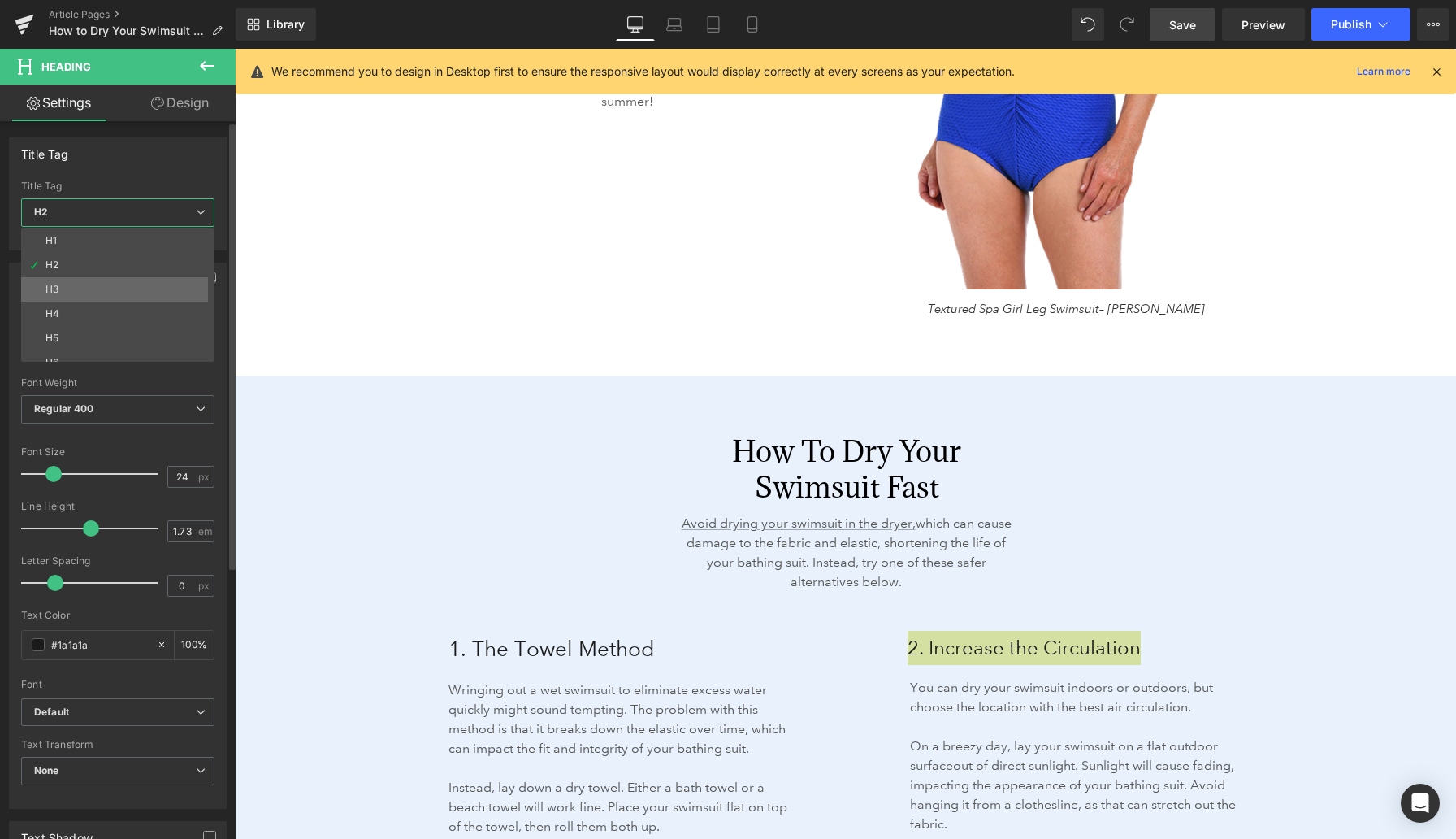
click at [101, 283] on li "H3" at bounding box center [121, 289] width 201 height 24
type input "18.72"
type input "100"
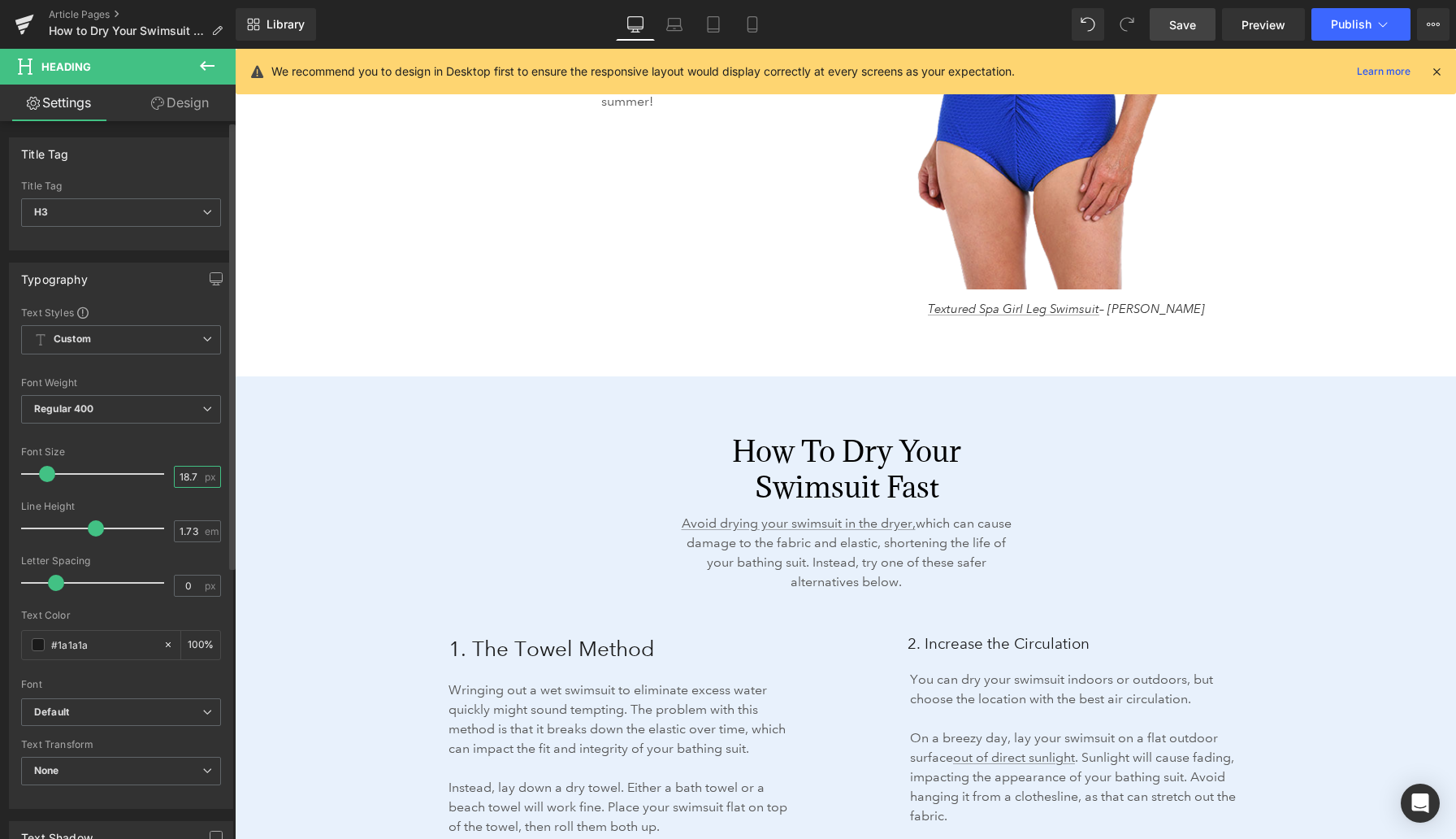
click at [183, 478] on input "18.72" at bounding box center [189, 477] width 29 height 20
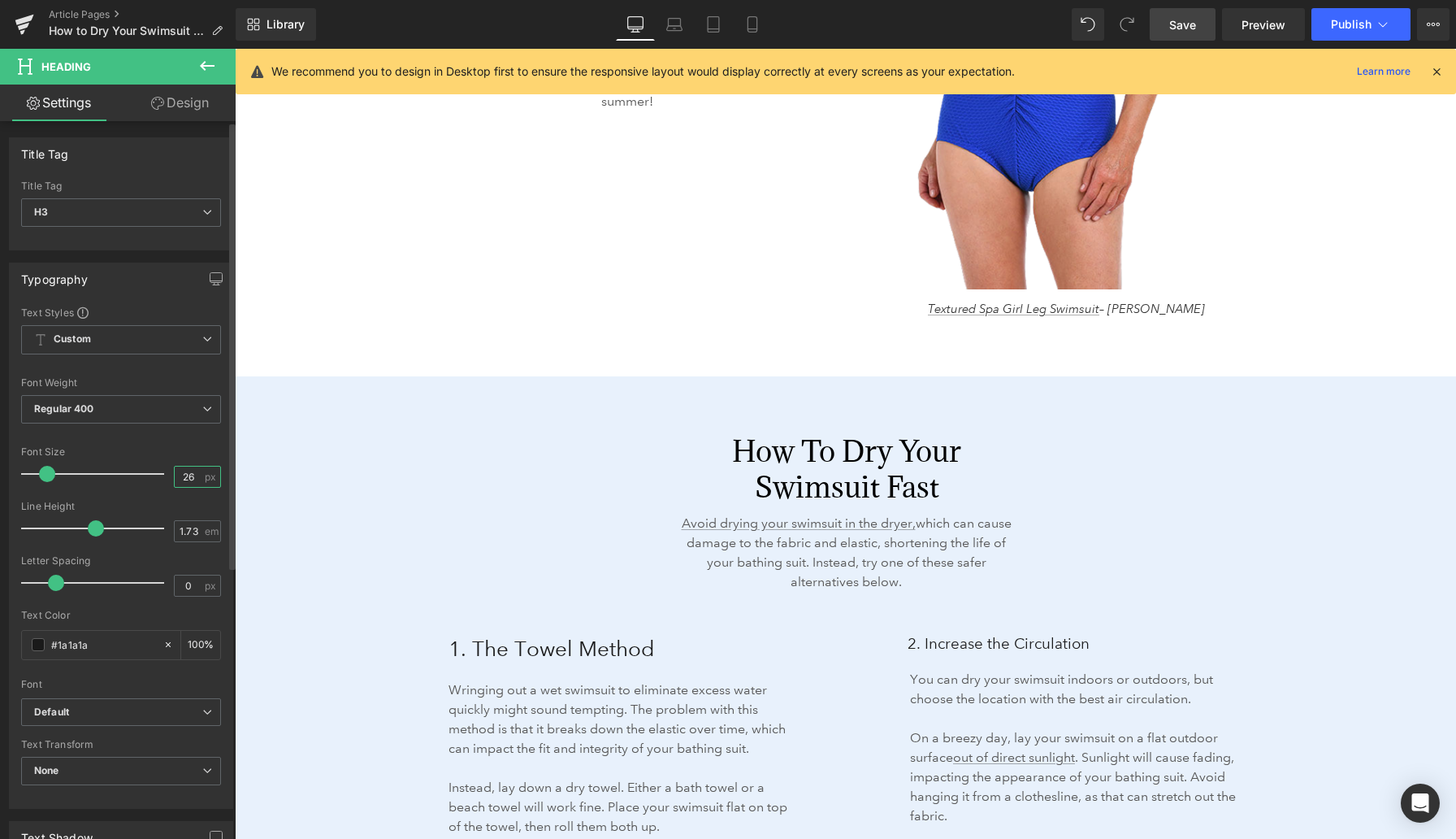
type input "26"
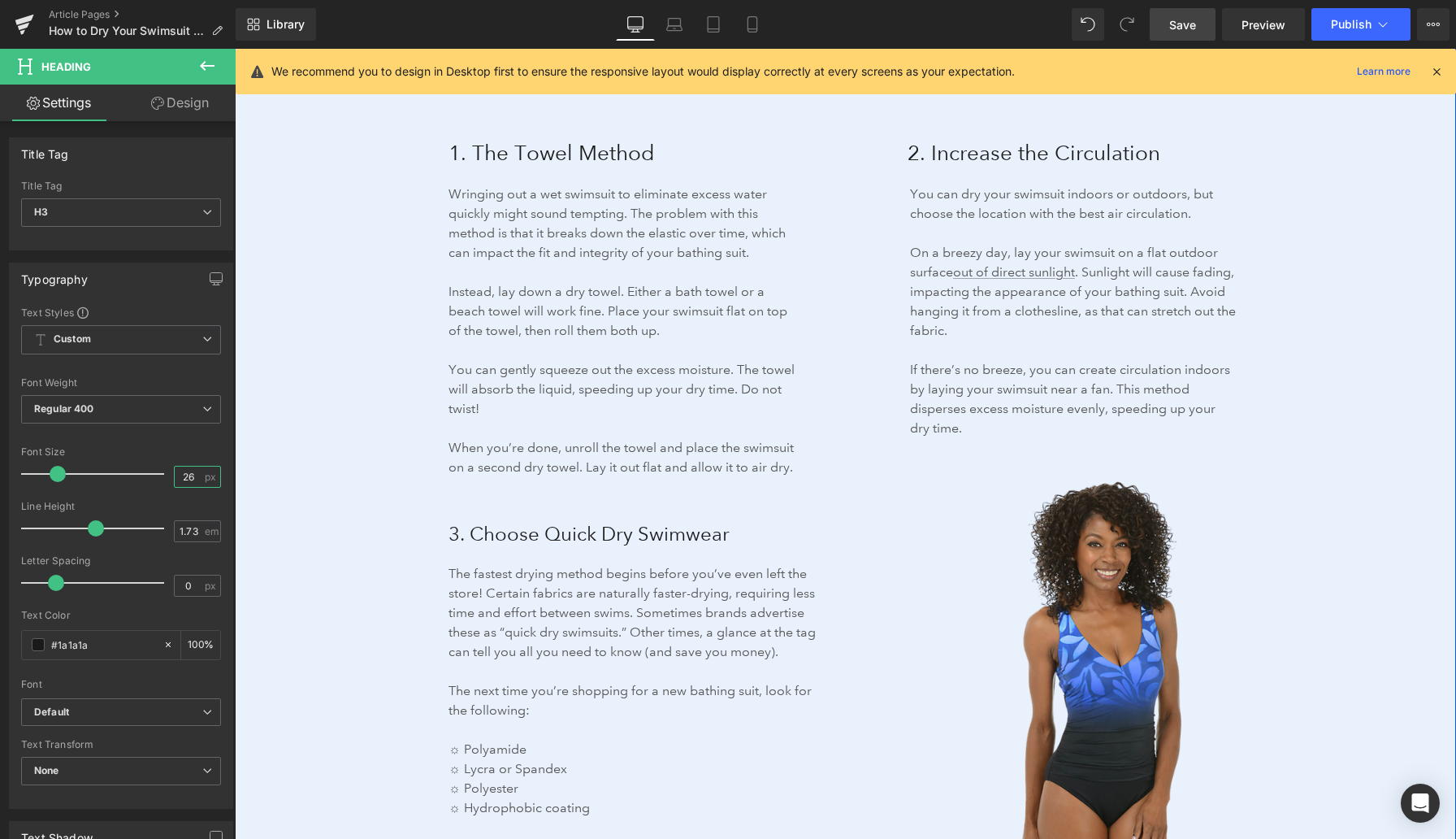
scroll to position [2695, 0]
click at [534, 534] on span "3. Choose Quick Dry Swimwear" at bounding box center [589, 531] width 281 height 24
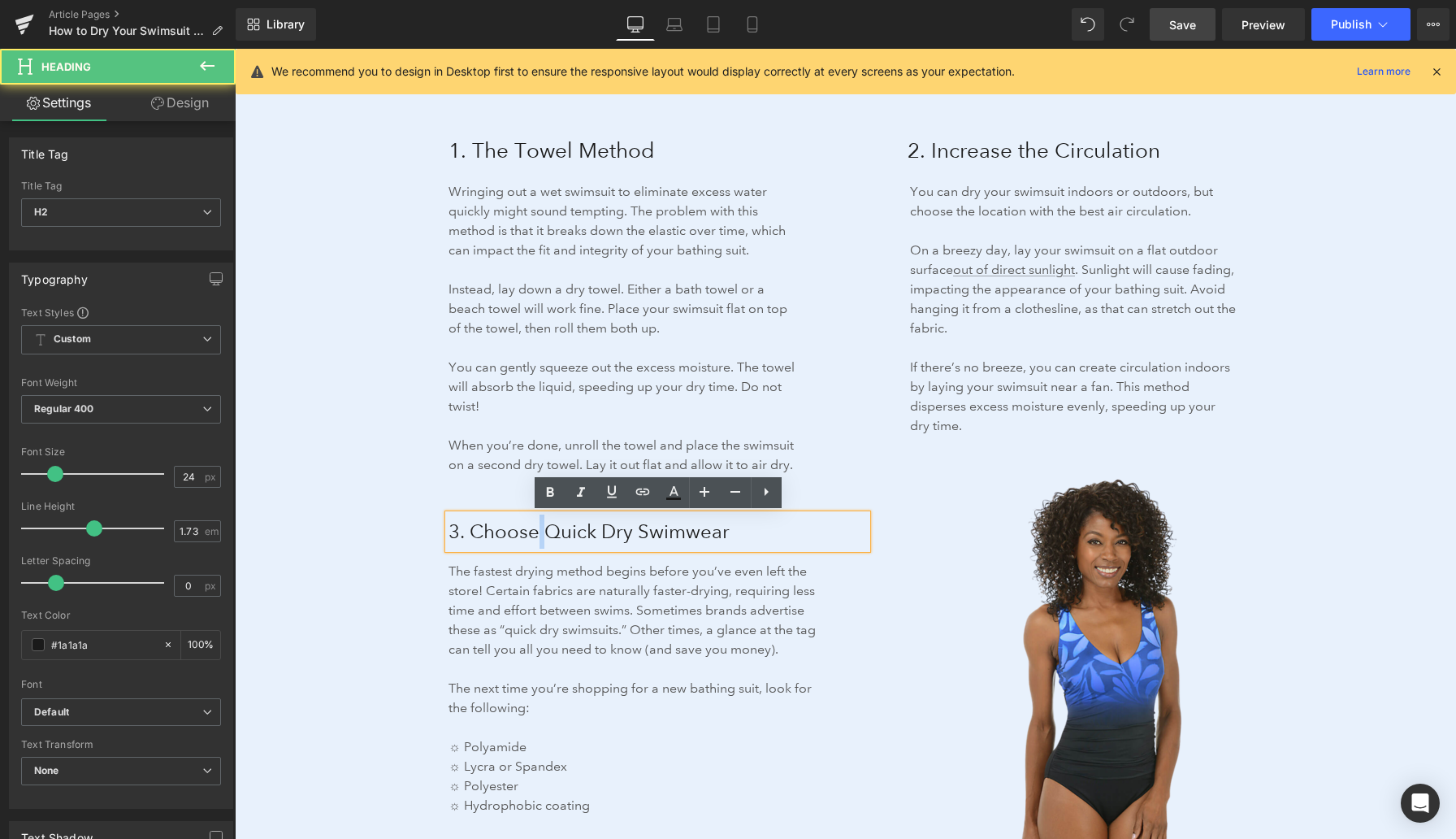
click at [533, 533] on span "3. Choose Quick Dry Swimwear" at bounding box center [589, 531] width 281 height 24
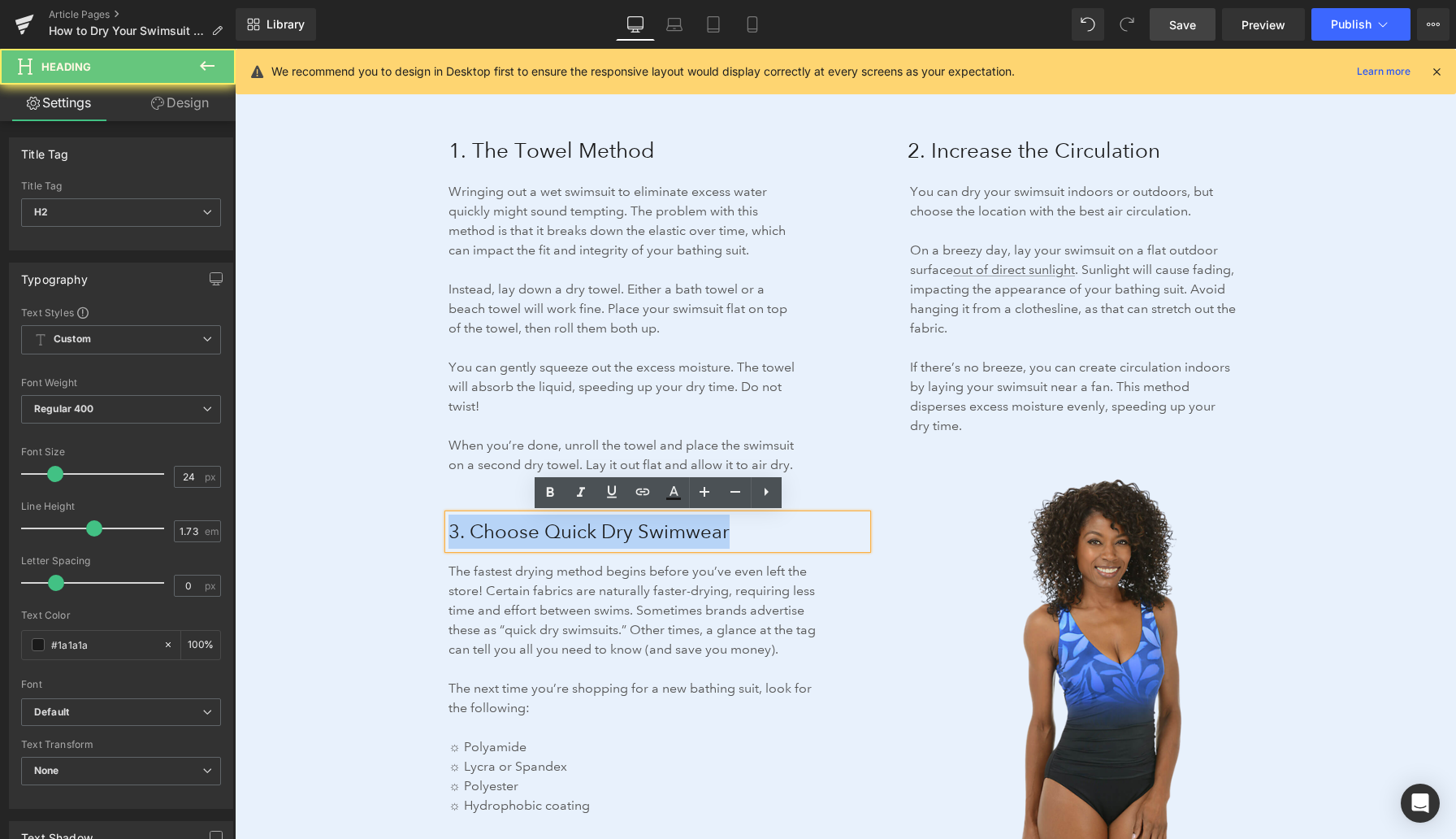
click at [533, 533] on span "3. Choose Quick Dry Swimwear" at bounding box center [589, 531] width 281 height 24
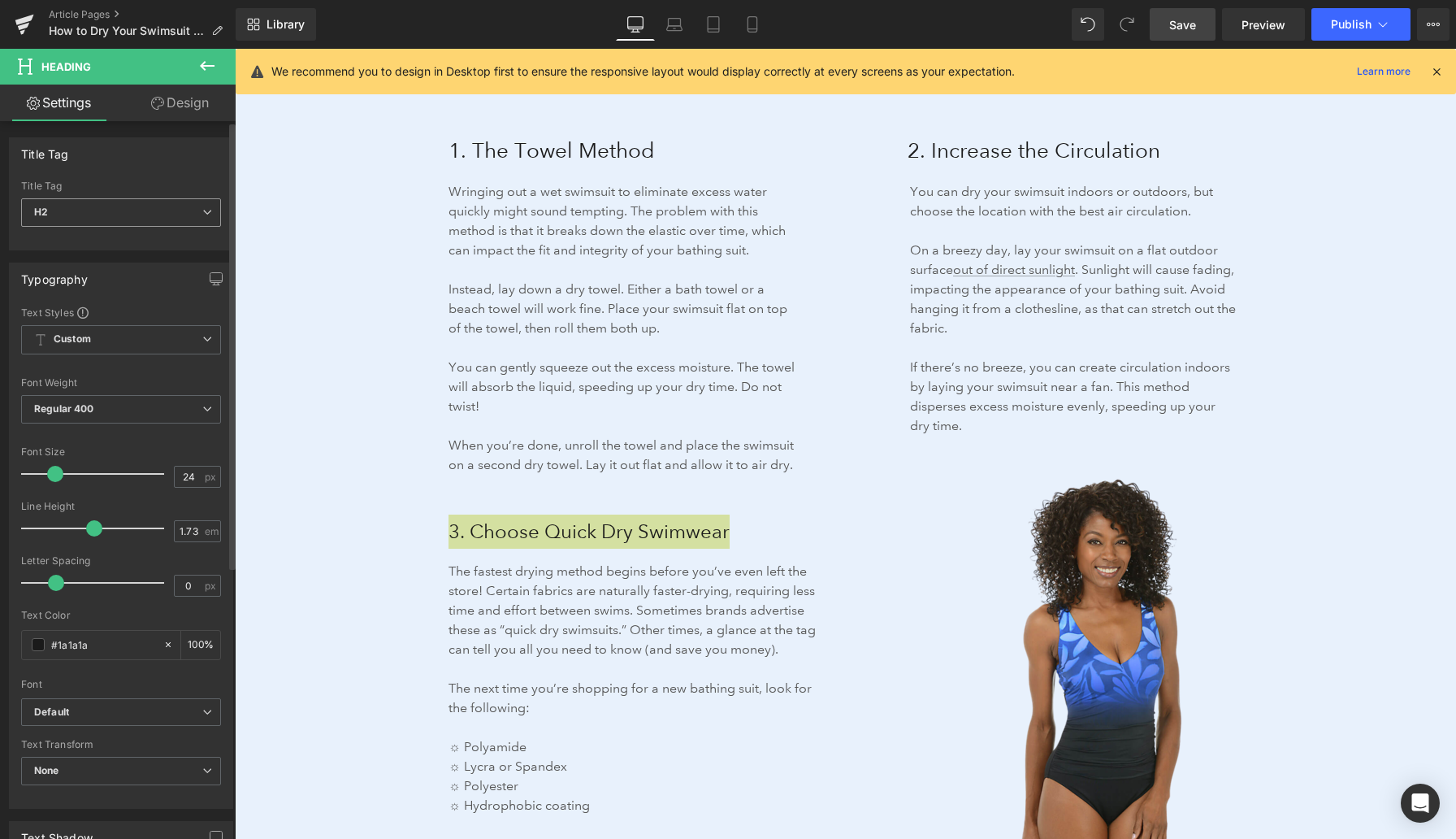
click at [172, 209] on span "H2" at bounding box center [121, 212] width 200 height 29
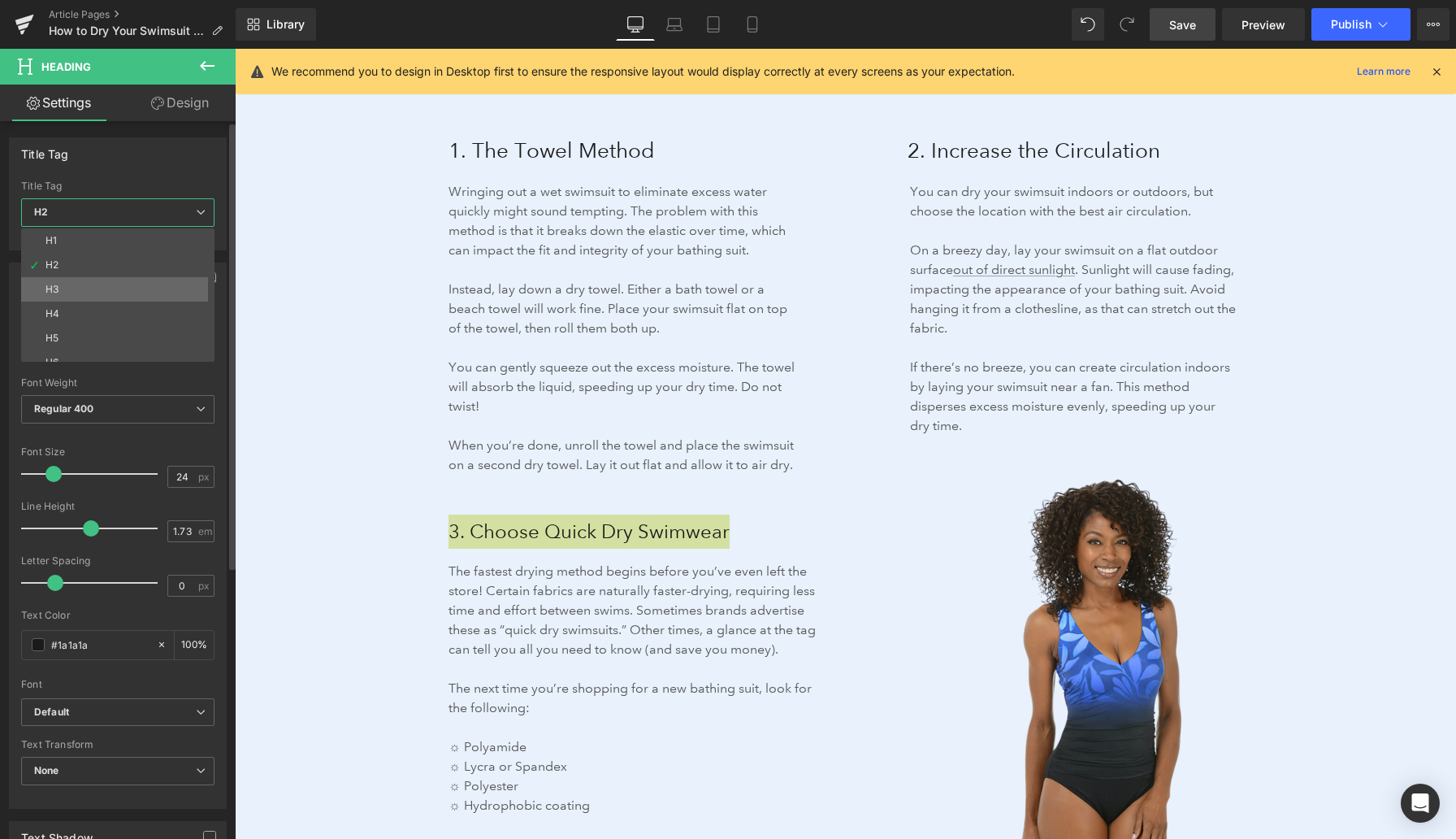
click at [127, 293] on li "H3" at bounding box center [121, 289] width 201 height 24
type input "18.72"
type input "100"
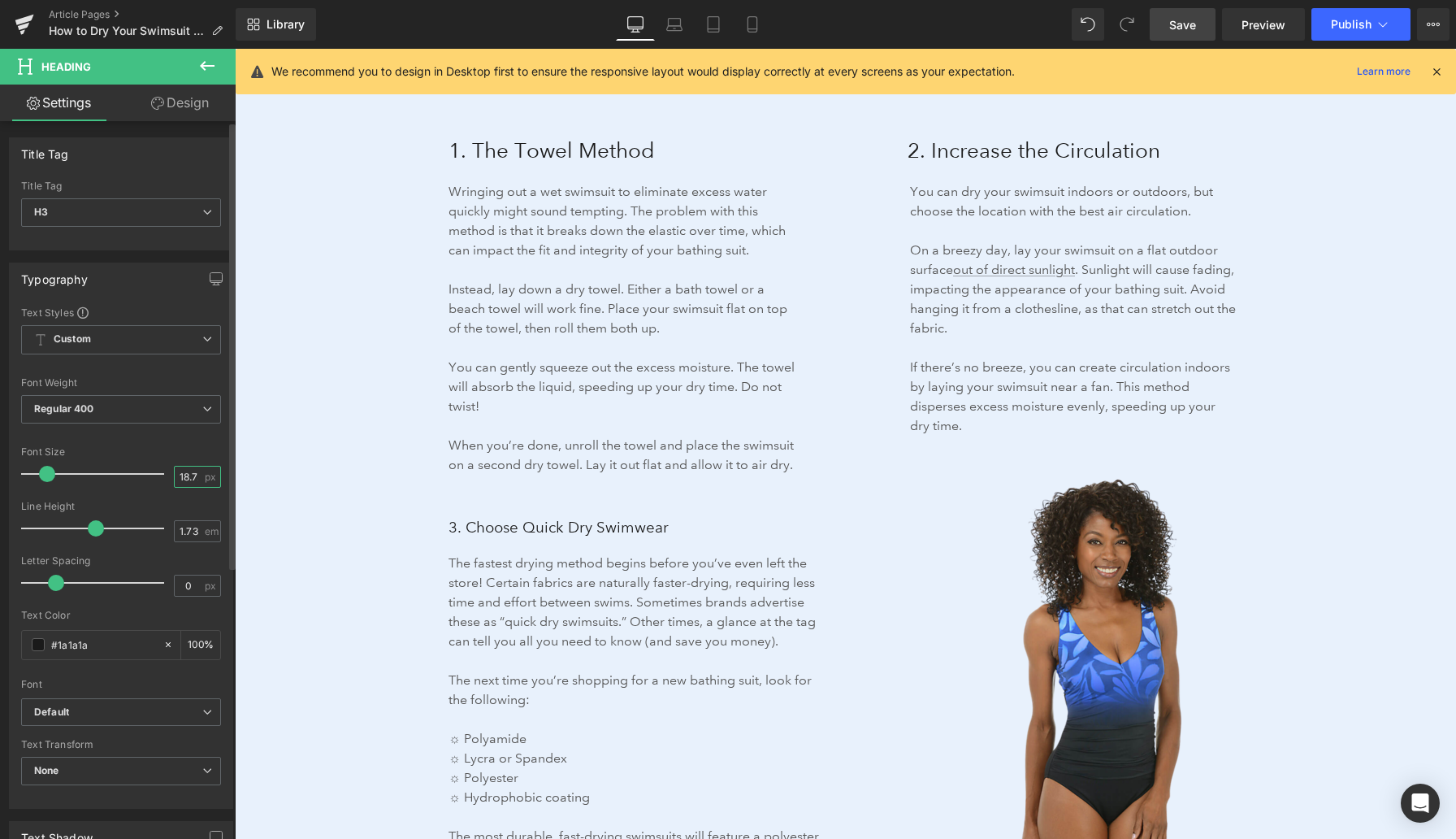
click at [185, 472] on input "18.72" at bounding box center [189, 477] width 29 height 20
click at [185, 473] on input "18.72" at bounding box center [189, 477] width 29 height 20
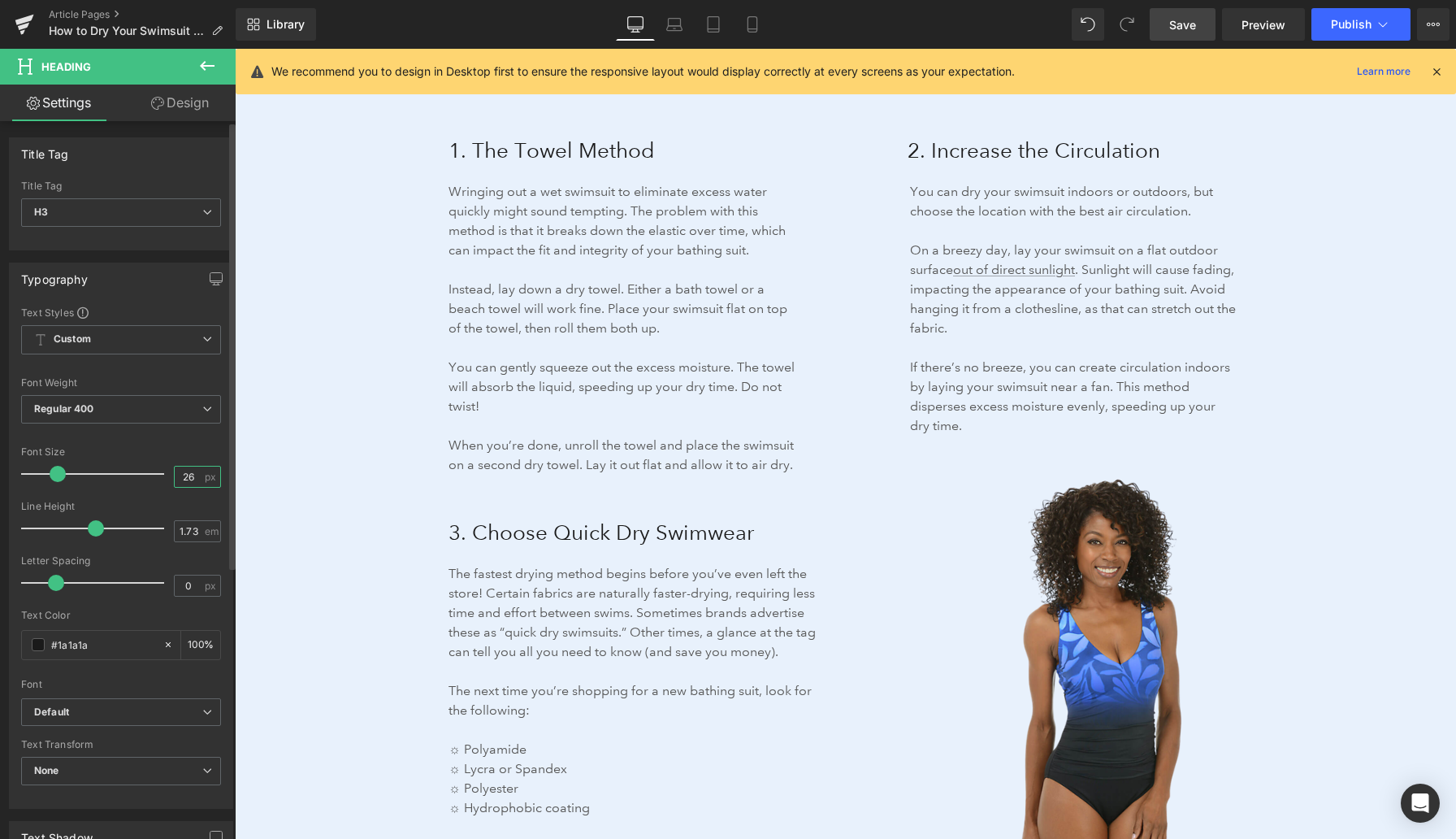
type input "26"
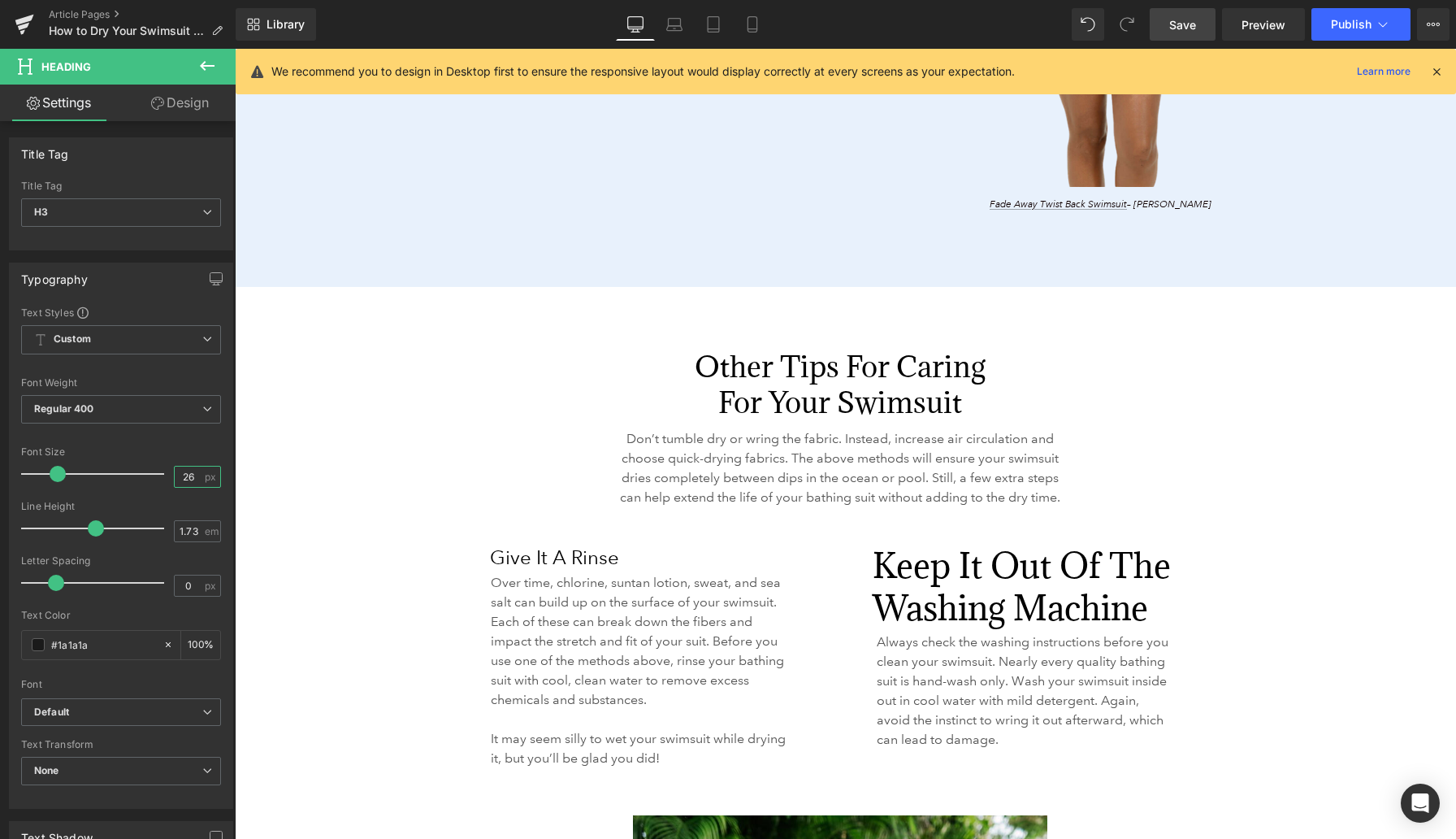
scroll to position [3511, 0]
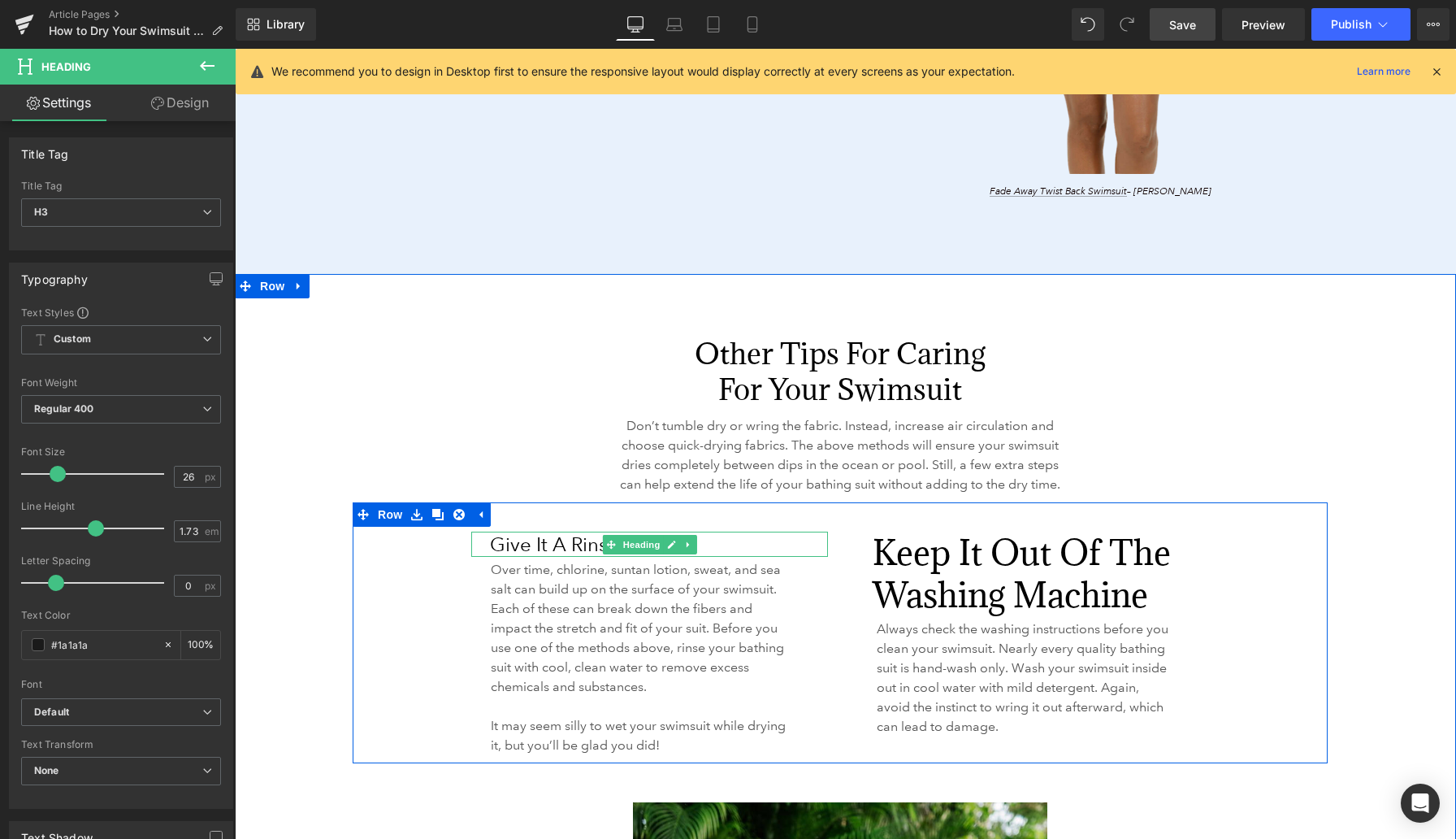
click at [536, 557] on h2 "Give it a Rinse" at bounding box center [659, 544] width 338 height 25
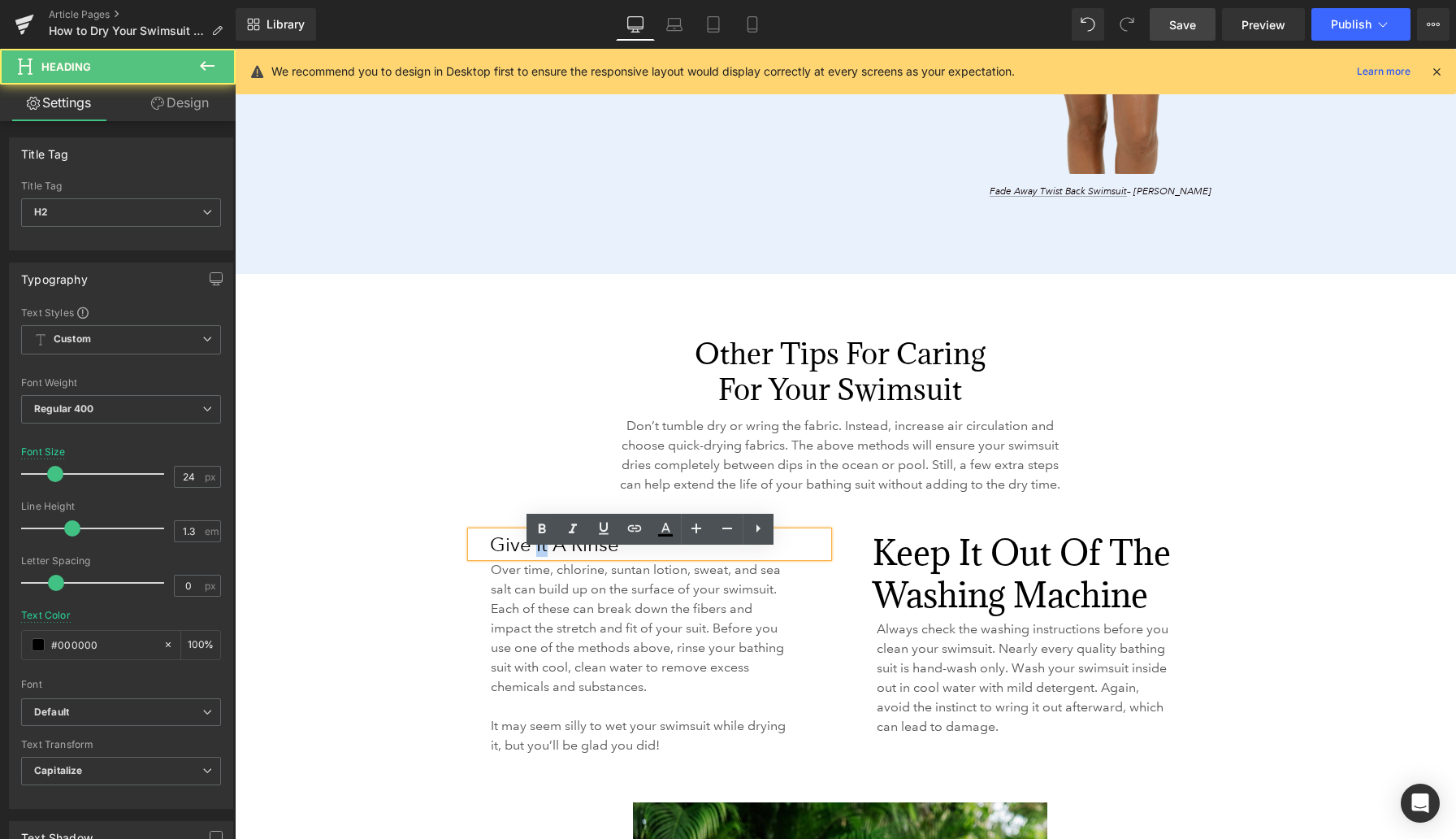
click at [536, 557] on h2 "Give it a Rinse" at bounding box center [659, 544] width 338 height 25
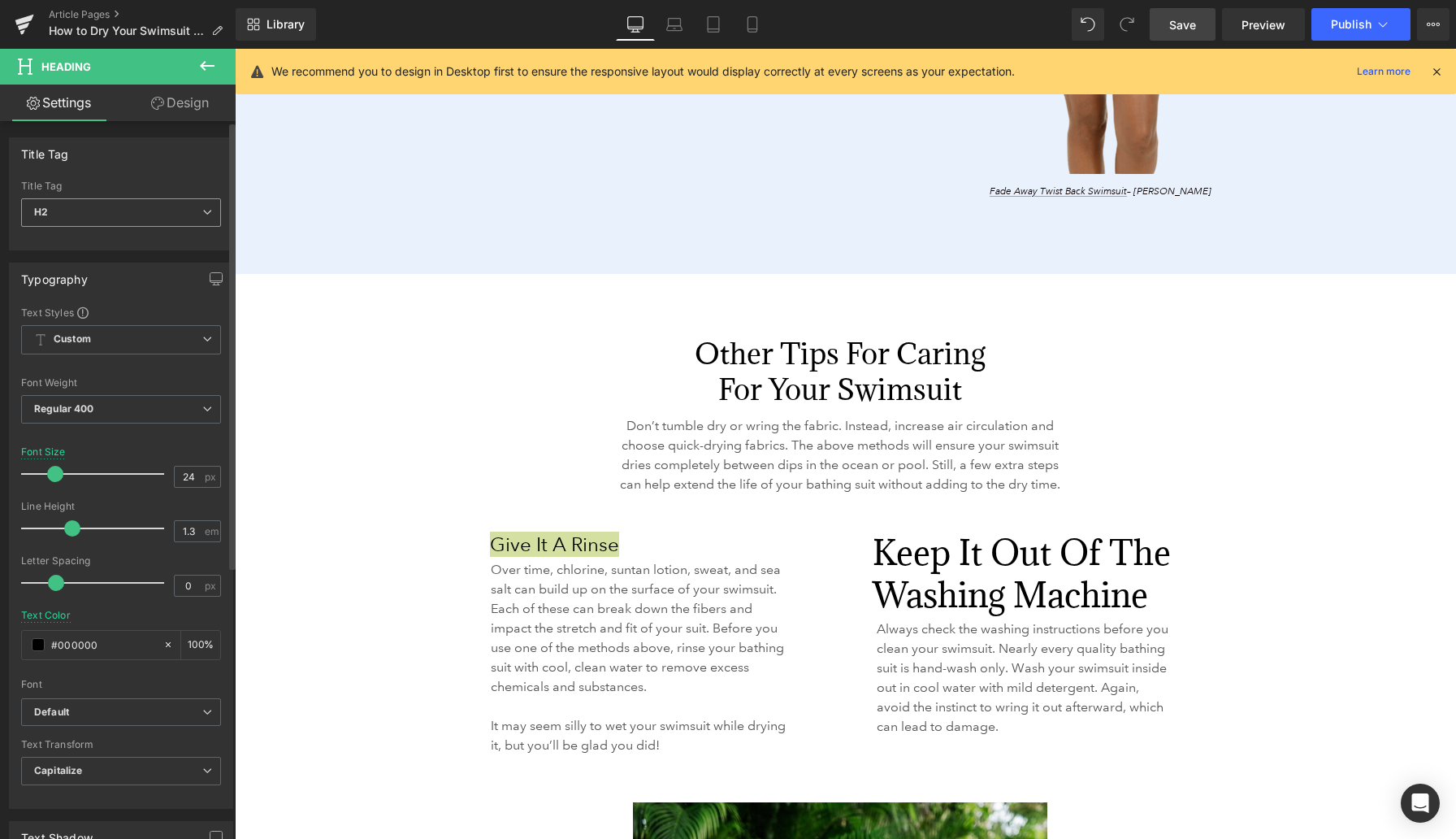
click at [202, 207] on icon at bounding box center [207, 212] width 10 height 10
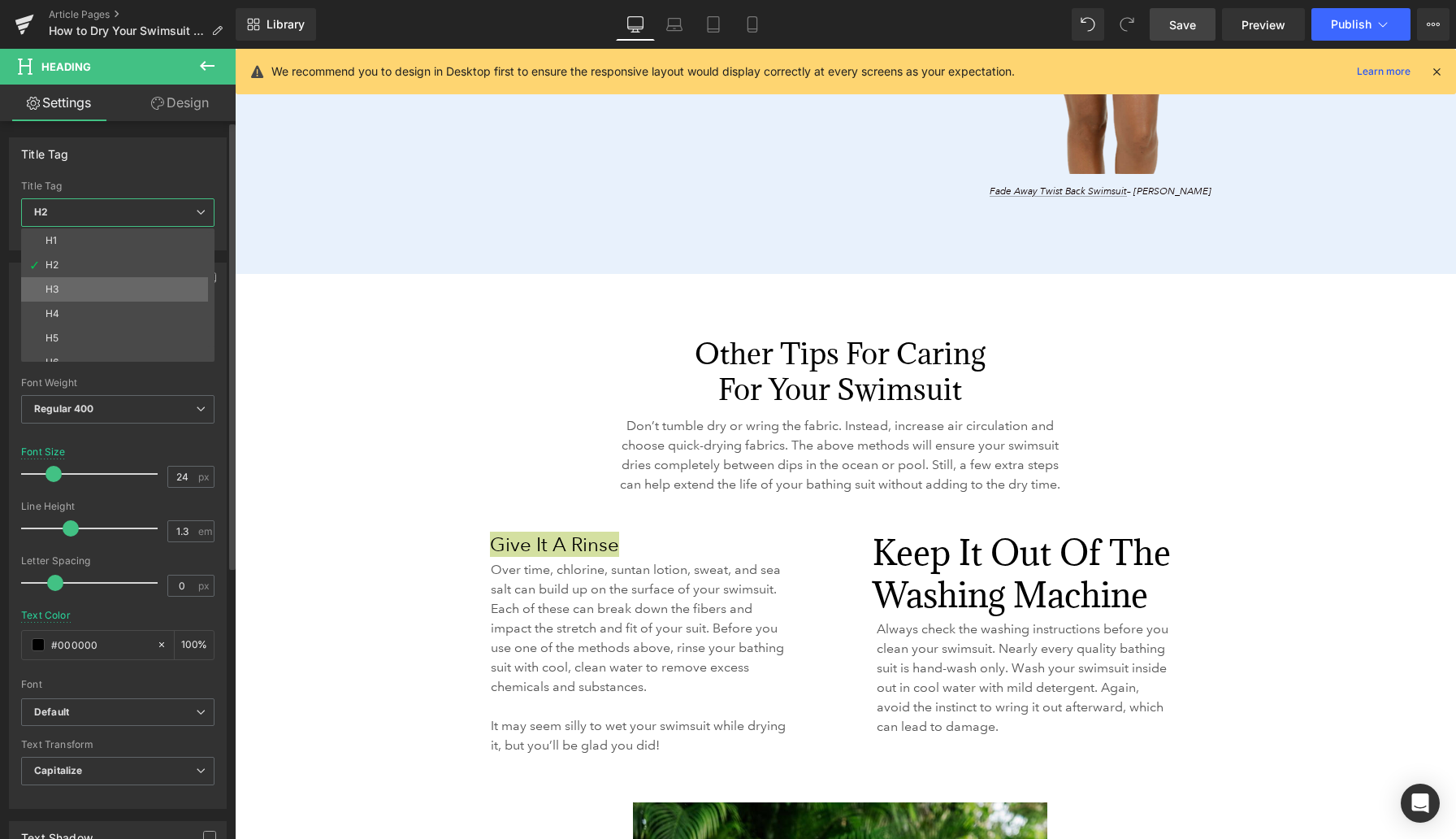
click at [149, 284] on li "H3" at bounding box center [121, 289] width 201 height 24
type input "16"
type input "1.73"
type input "#1a1a1a"
type input "100"
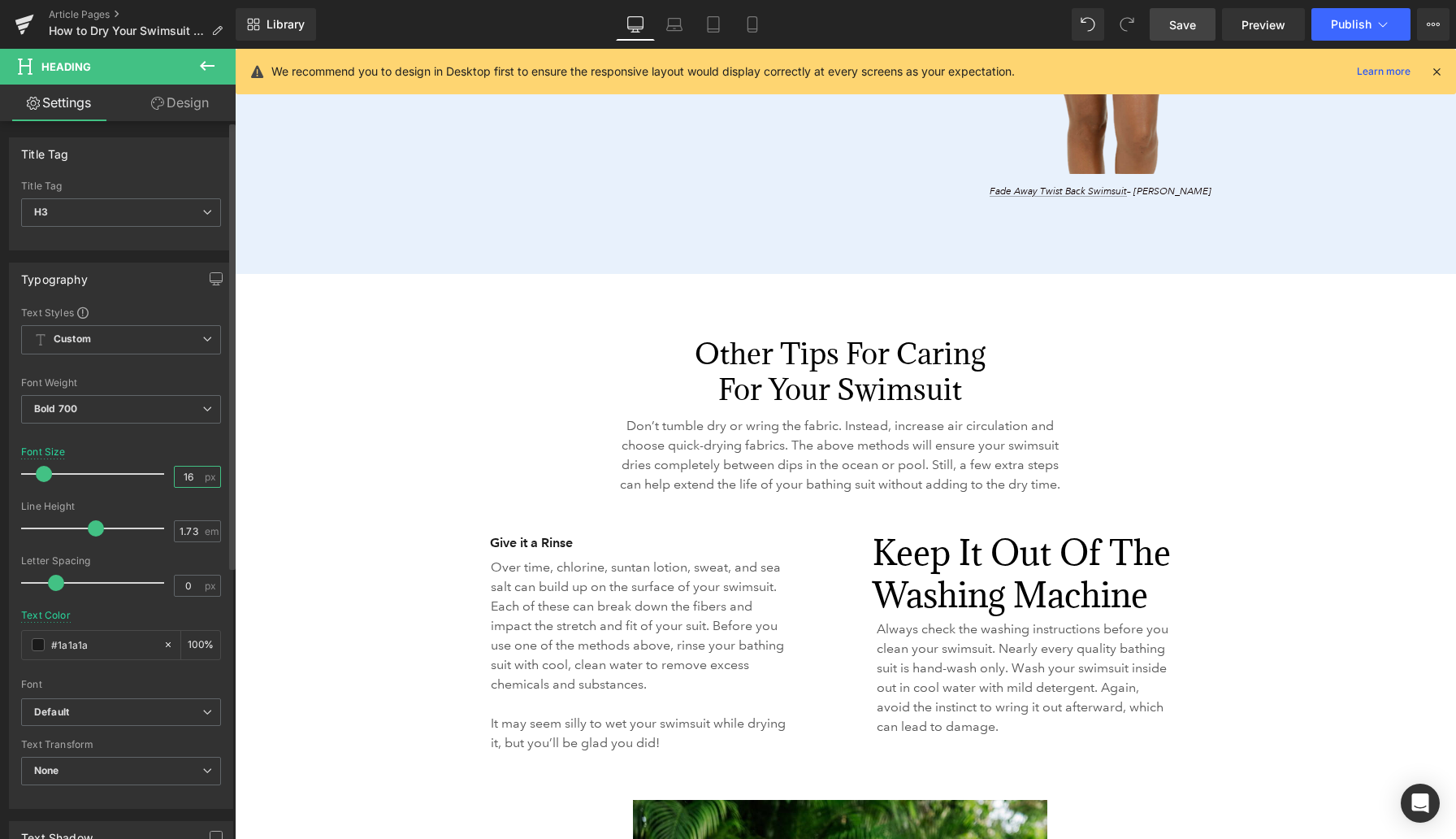
click at [189, 474] on input "16" at bounding box center [189, 477] width 29 height 20
type input "26"
click at [165, 397] on span "Bold 700" at bounding box center [121, 409] width 200 height 29
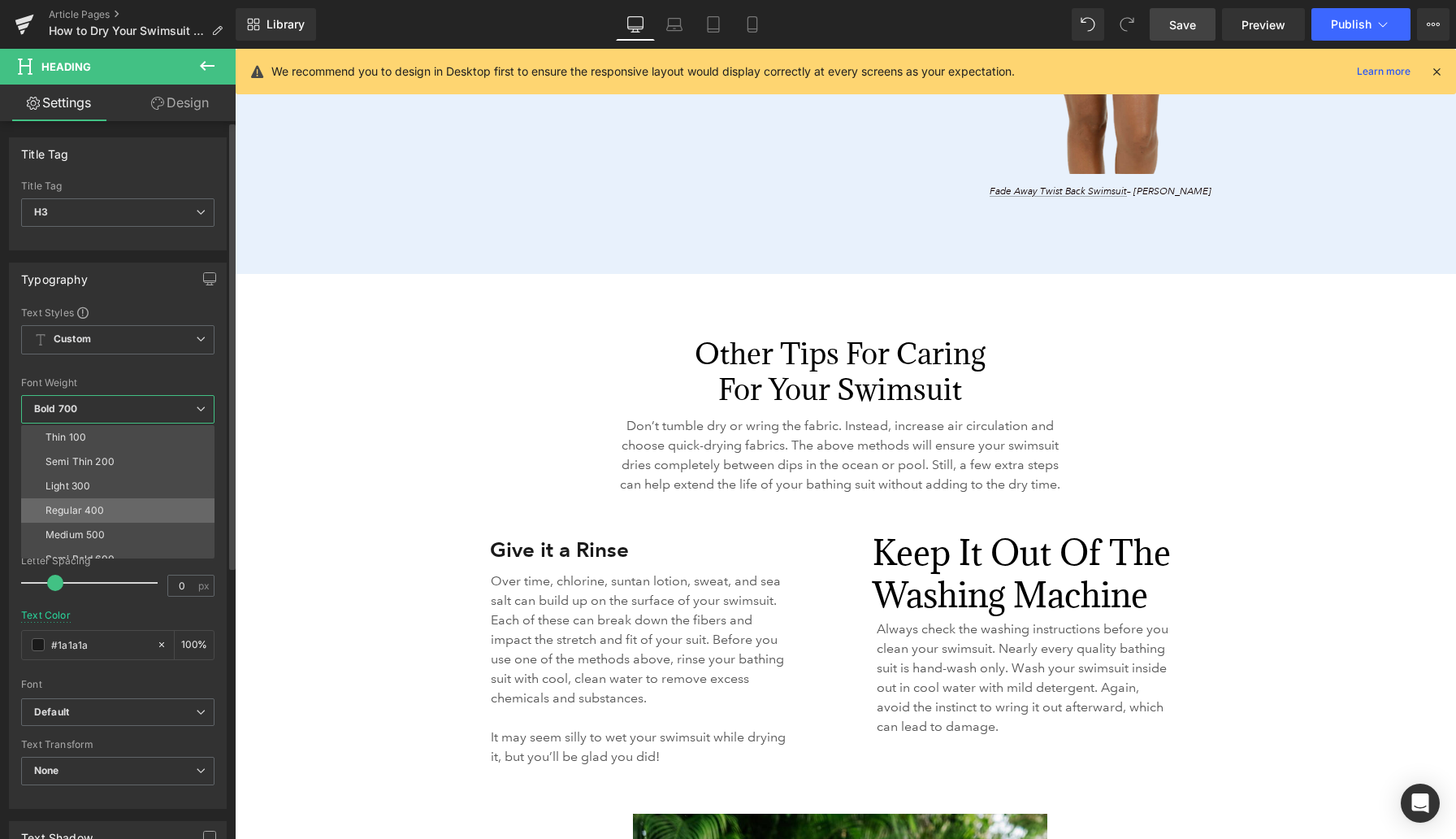
click at [126, 506] on li "Regular 400" at bounding box center [121, 510] width 201 height 24
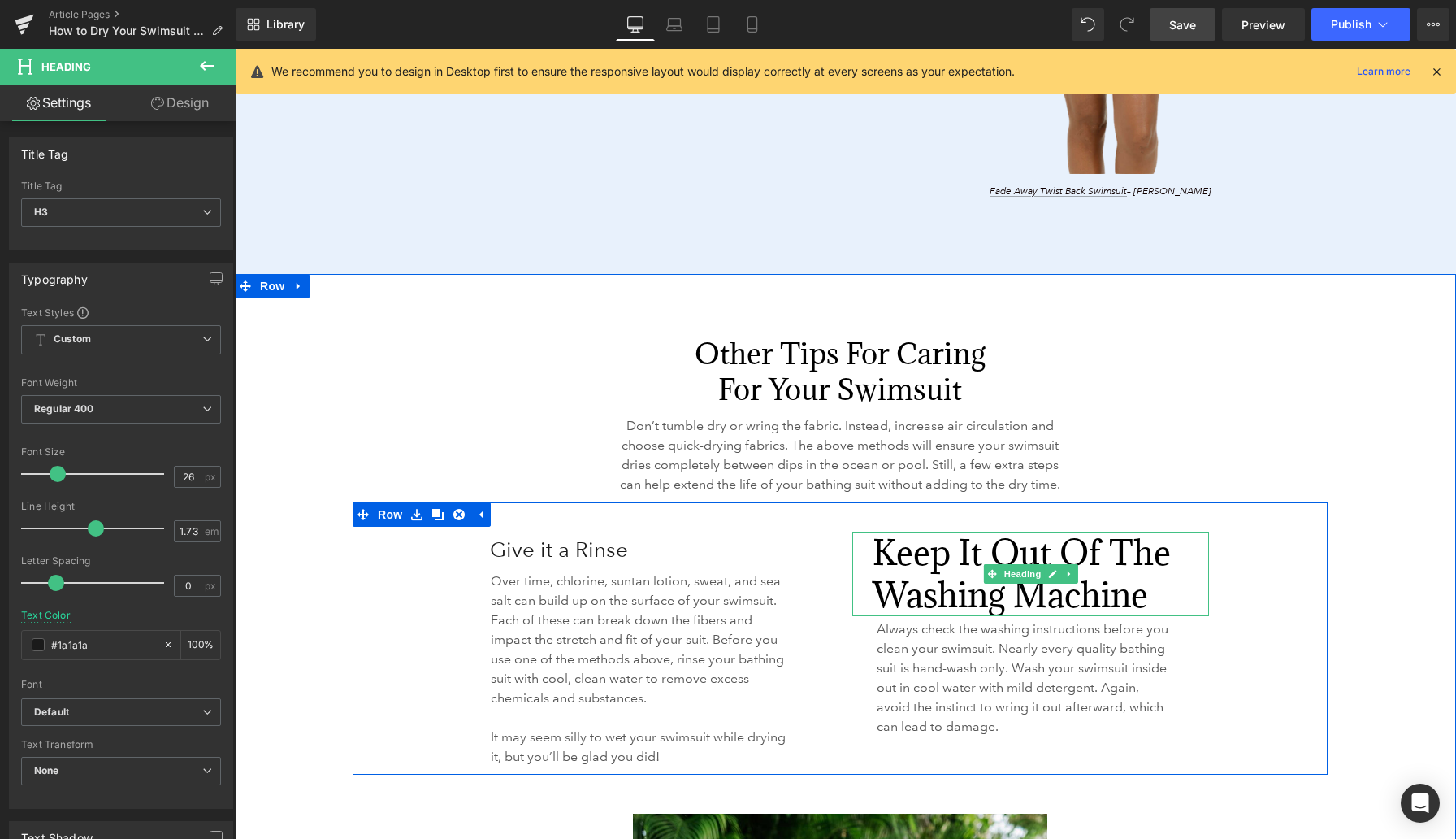
click at [910, 594] on h2 "Keep it Out of the Washing Machine" at bounding box center [1040, 574] width 337 height 85
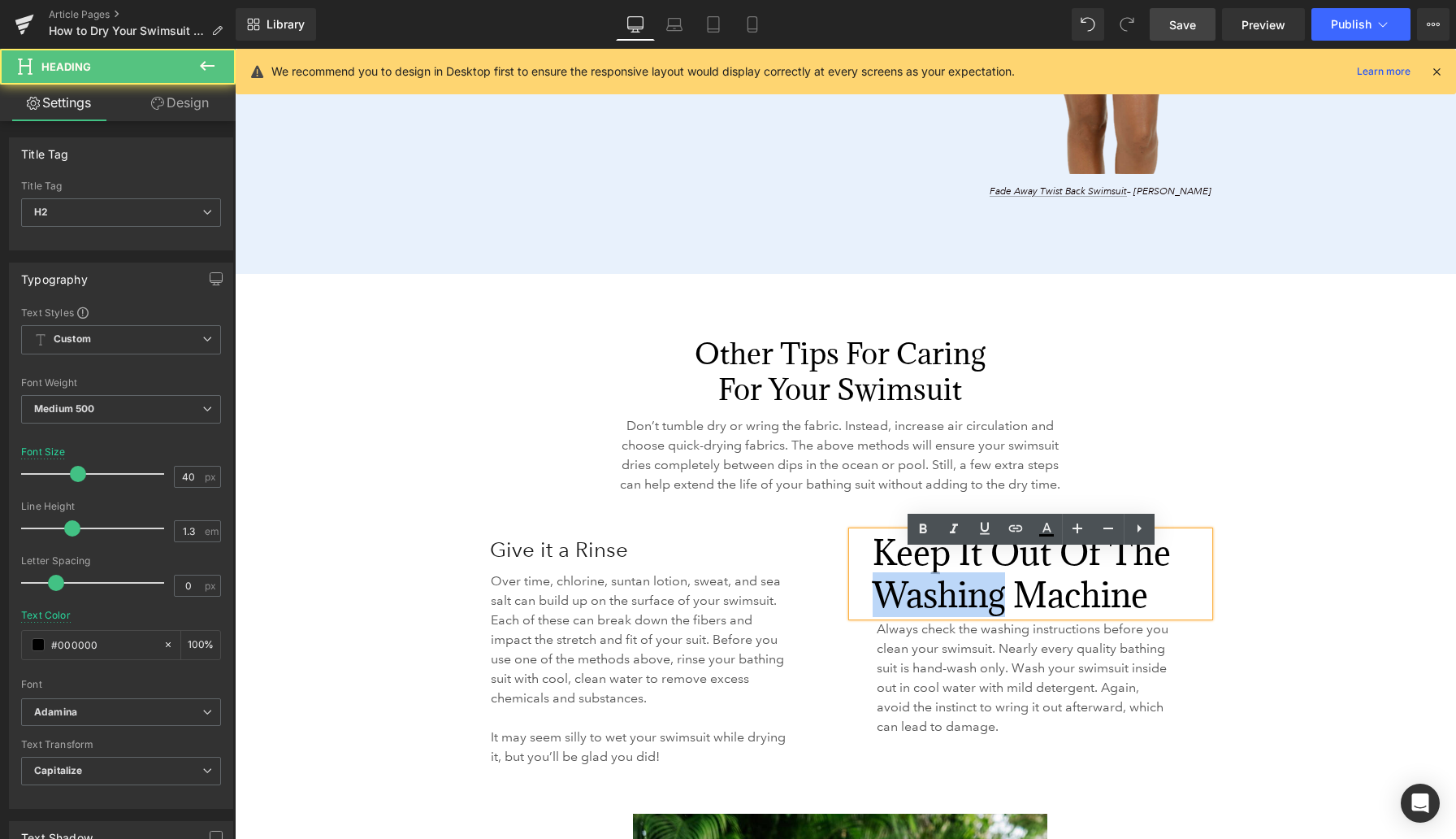
click at [910, 594] on h2 "Keep it Out of the Washing Machine" at bounding box center [1040, 574] width 337 height 85
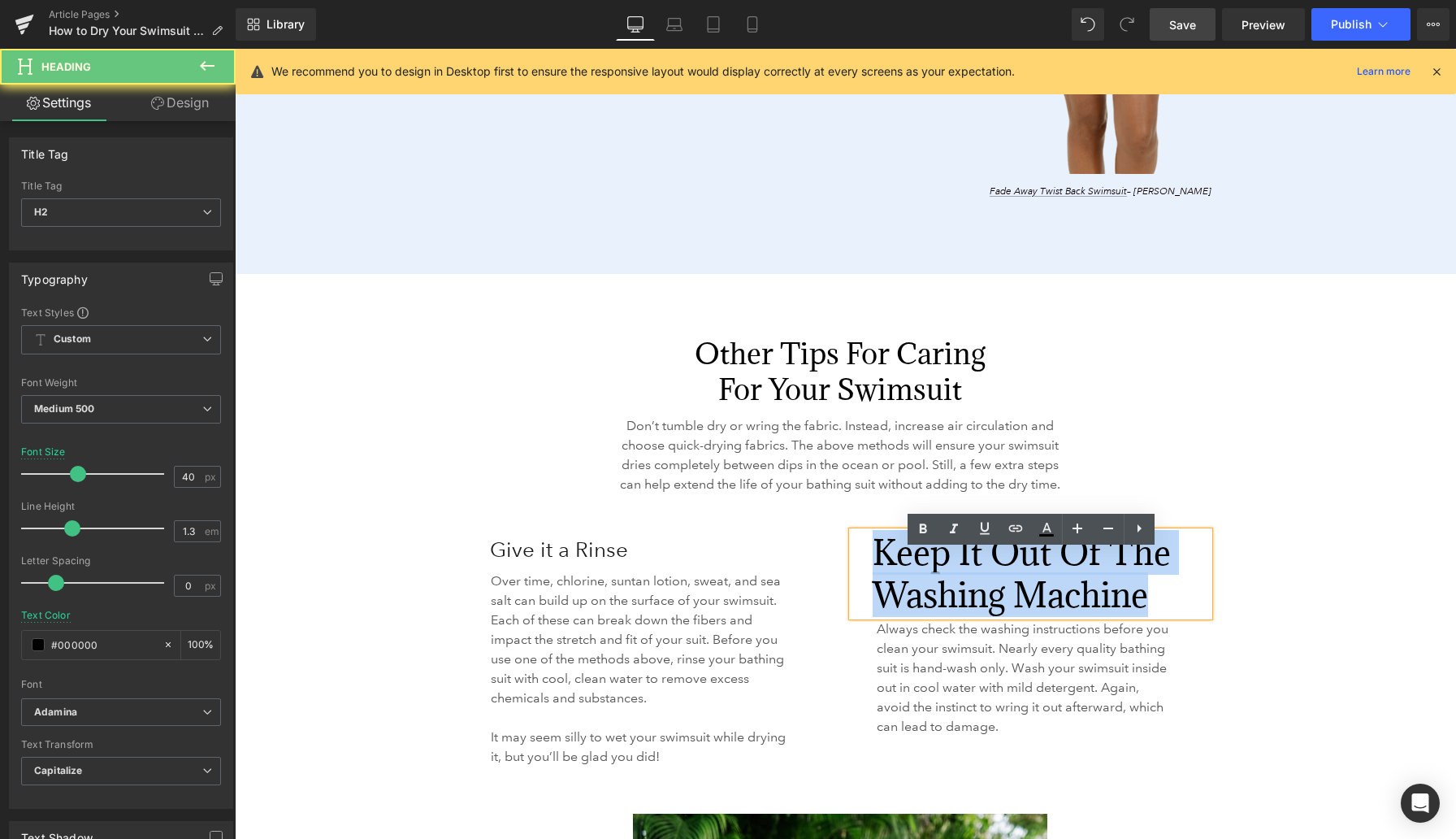
click at [910, 594] on h2 "Keep it Out of the Washing Machine" at bounding box center [1040, 574] width 337 height 85
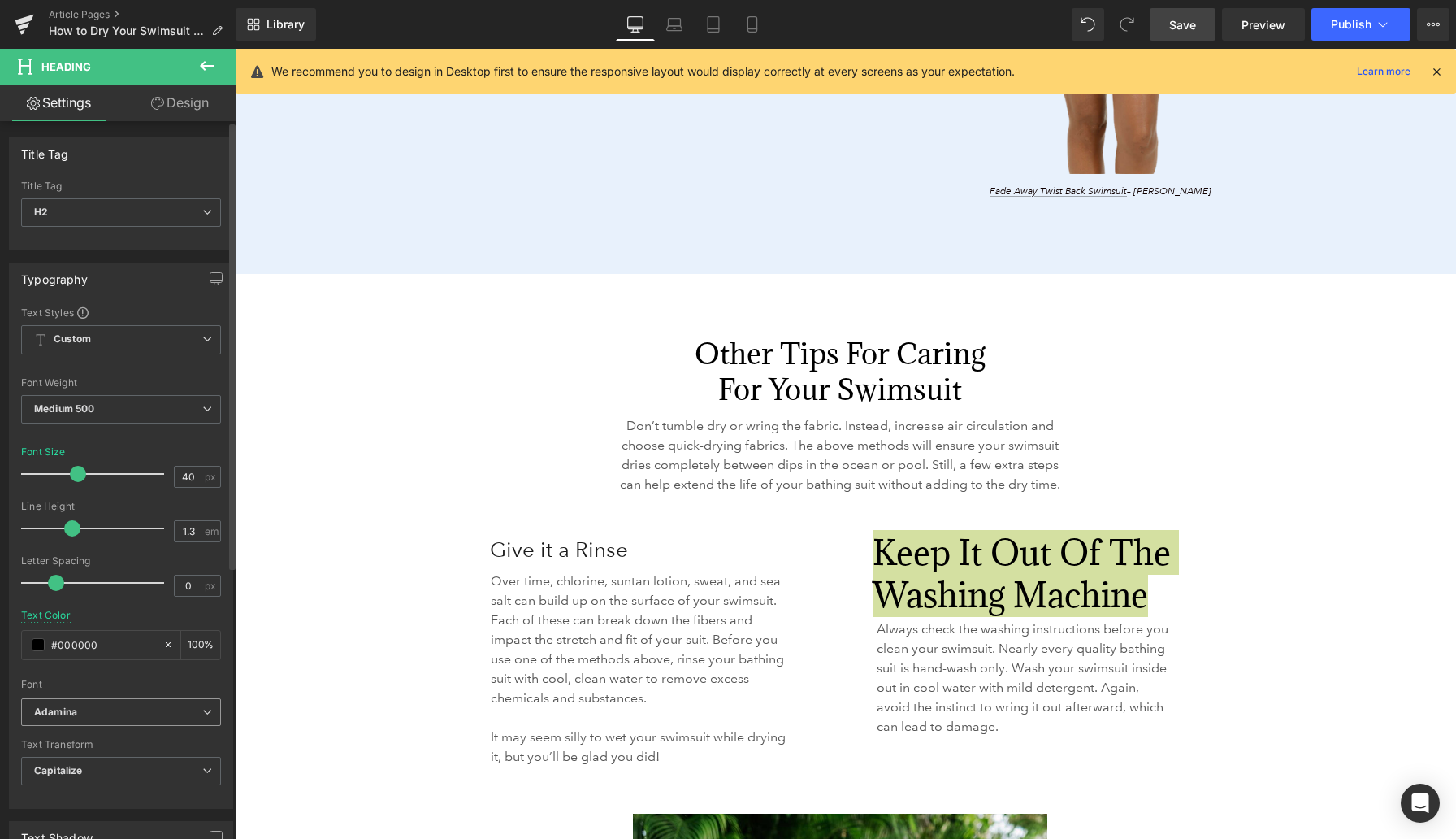
click at [113, 712] on b "Adamina" at bounding box center [118, 712] width 168 height 13
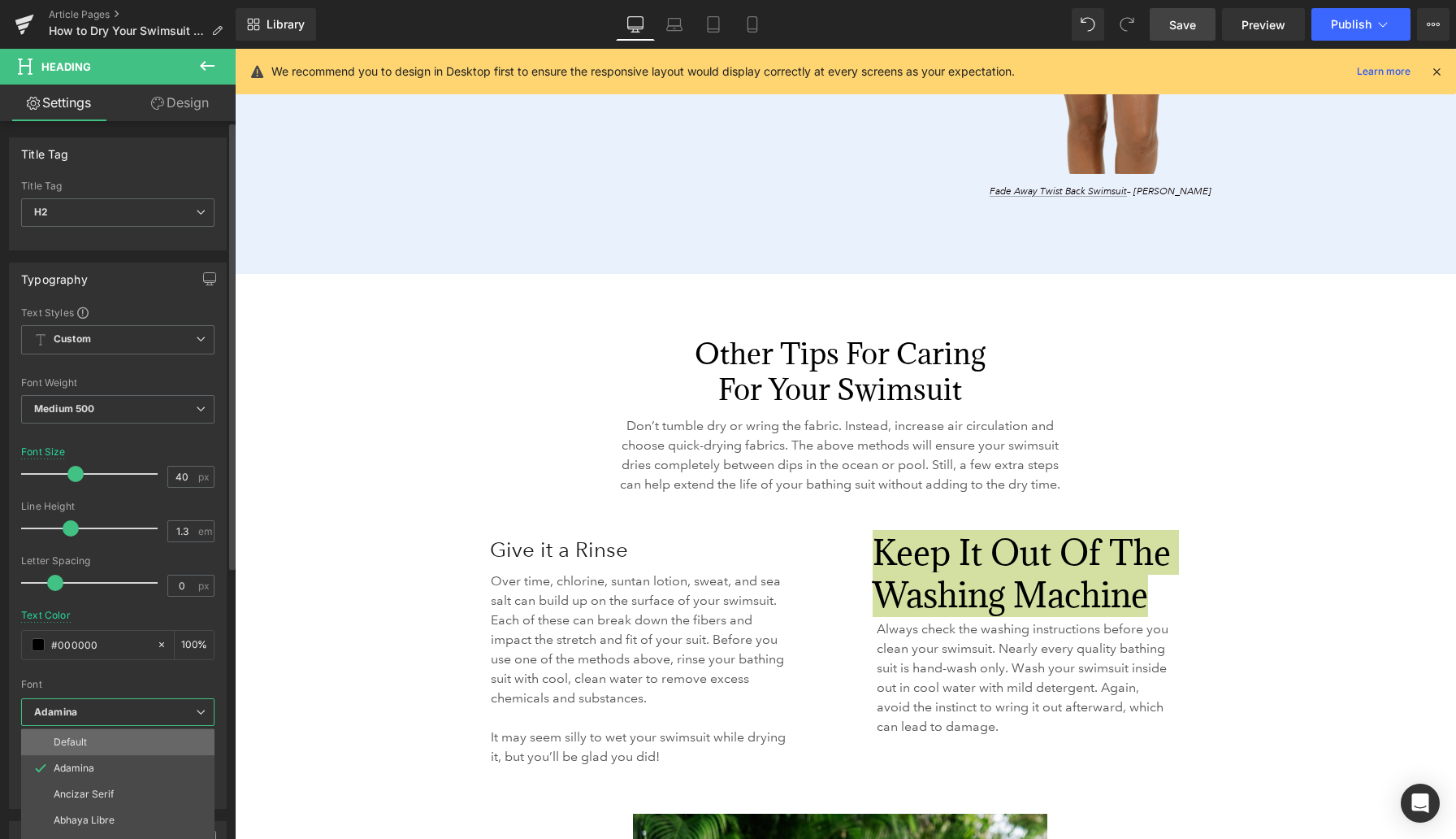
click at [105, 743] on li "Default" at bounding box center [118, 742] width 193 height 26
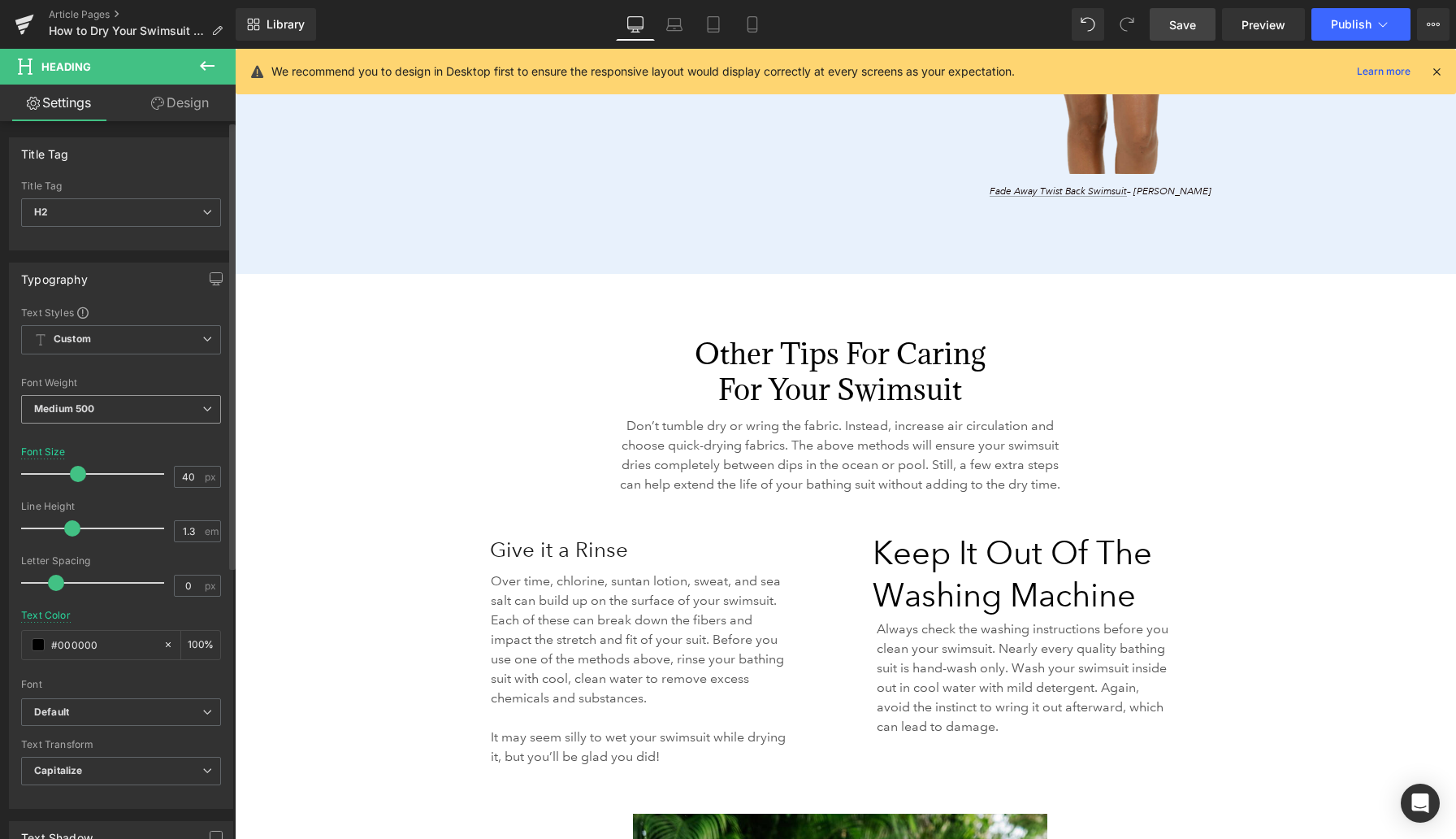
click at [115, 412] on span "Medium 500" at bounding box center [121, 409] width 200 height 29
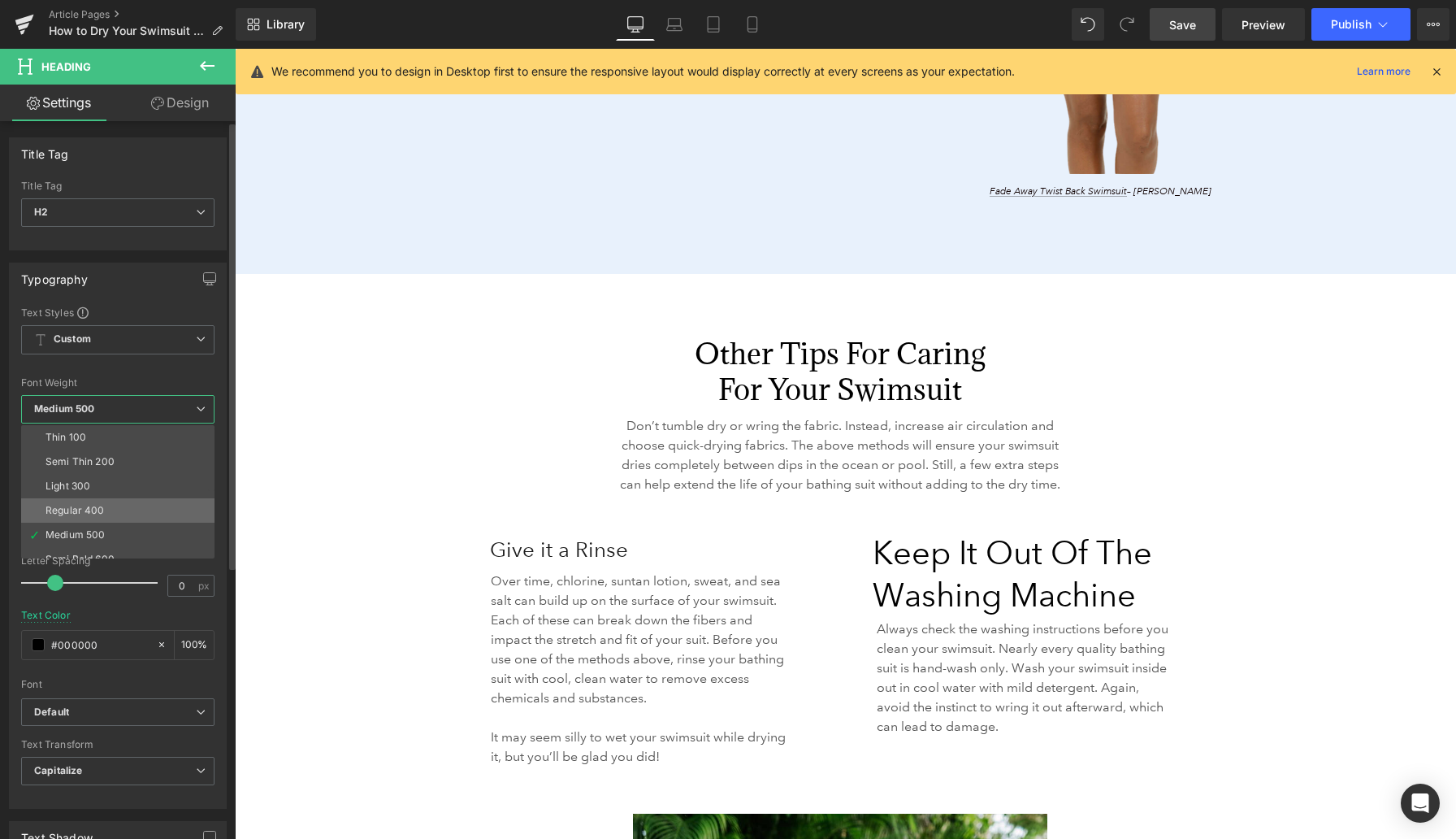
click at [102, 509] on div "Regular 400" at bounding box center [75, 511] width 60 height 12
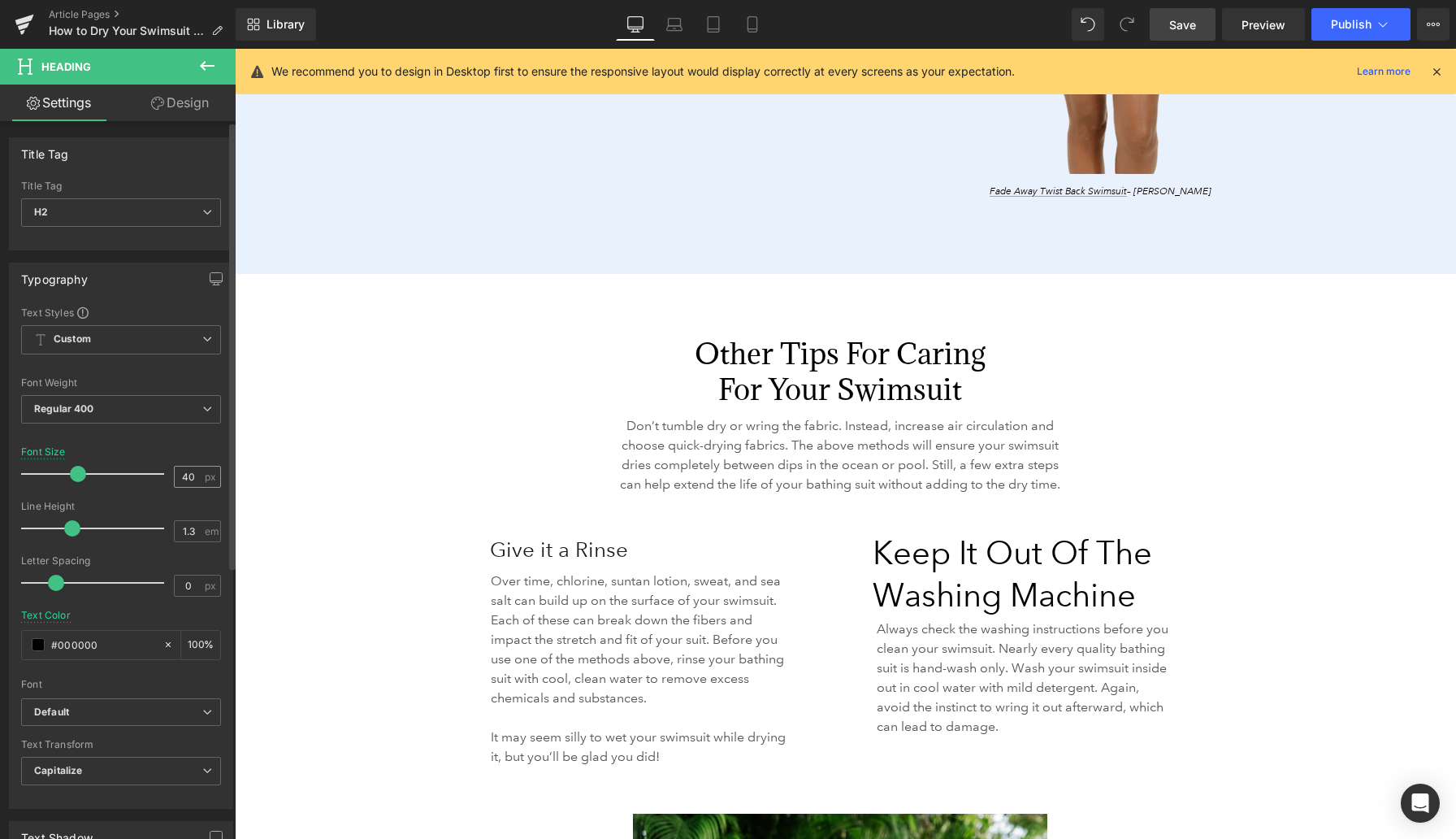
click at [197, 469] on div "40 px" at bounding box center [197, 477] width 47 height 22
click at [185, 479] on input "40" at bounding box center [189, 477] width 29 height 20
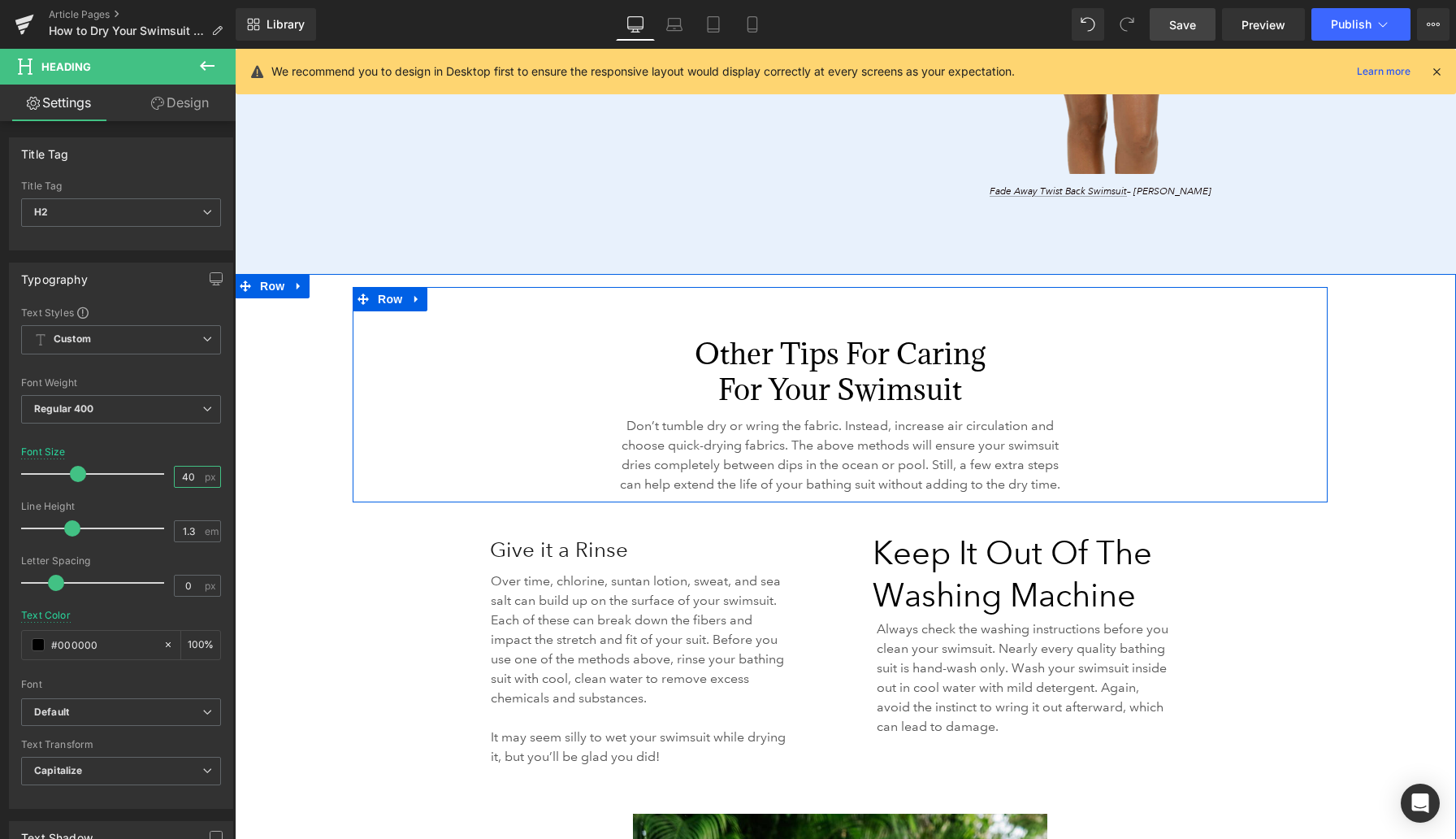
type input "4"
type input "26"
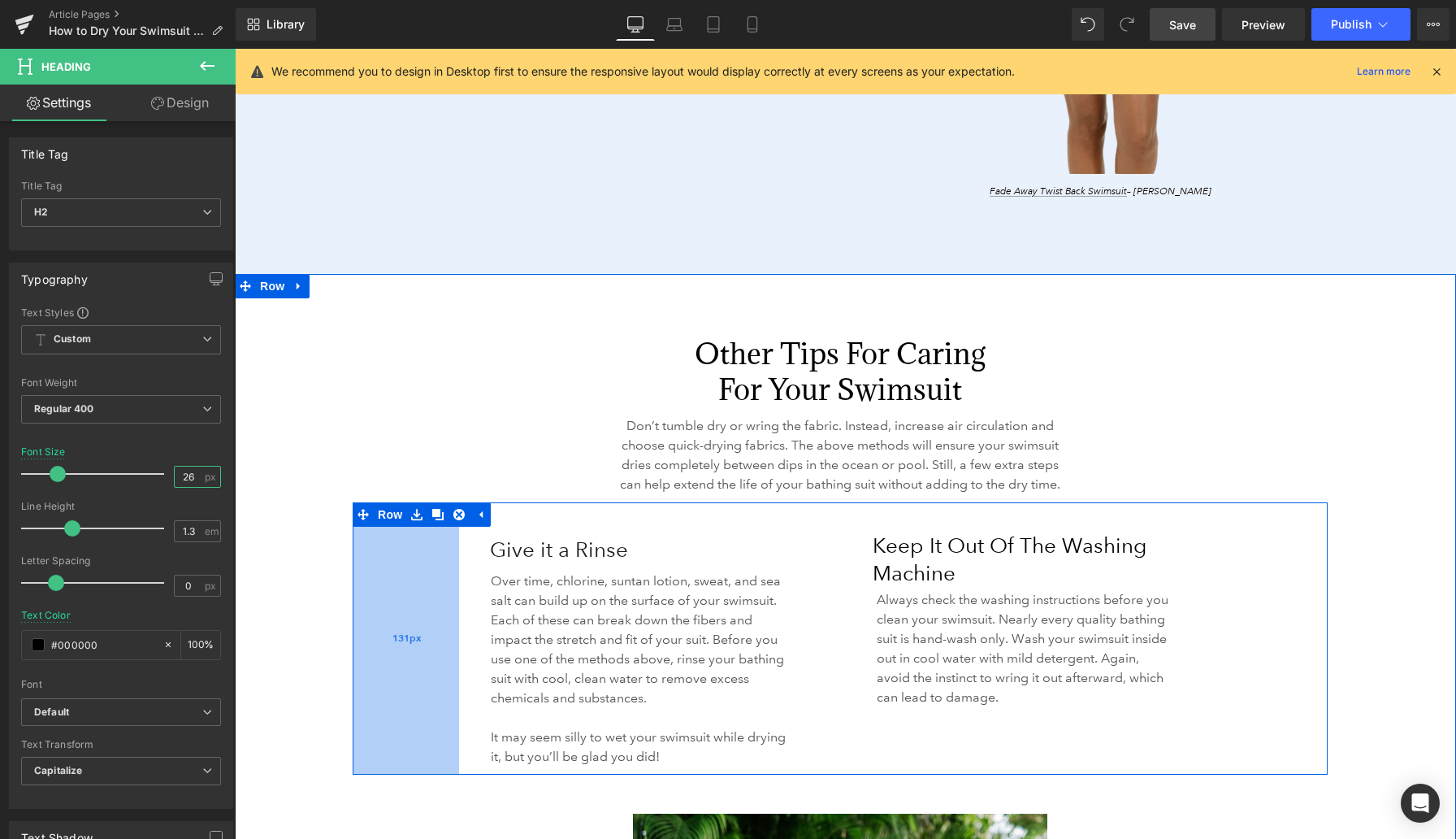
scroll to position [3561, 0]
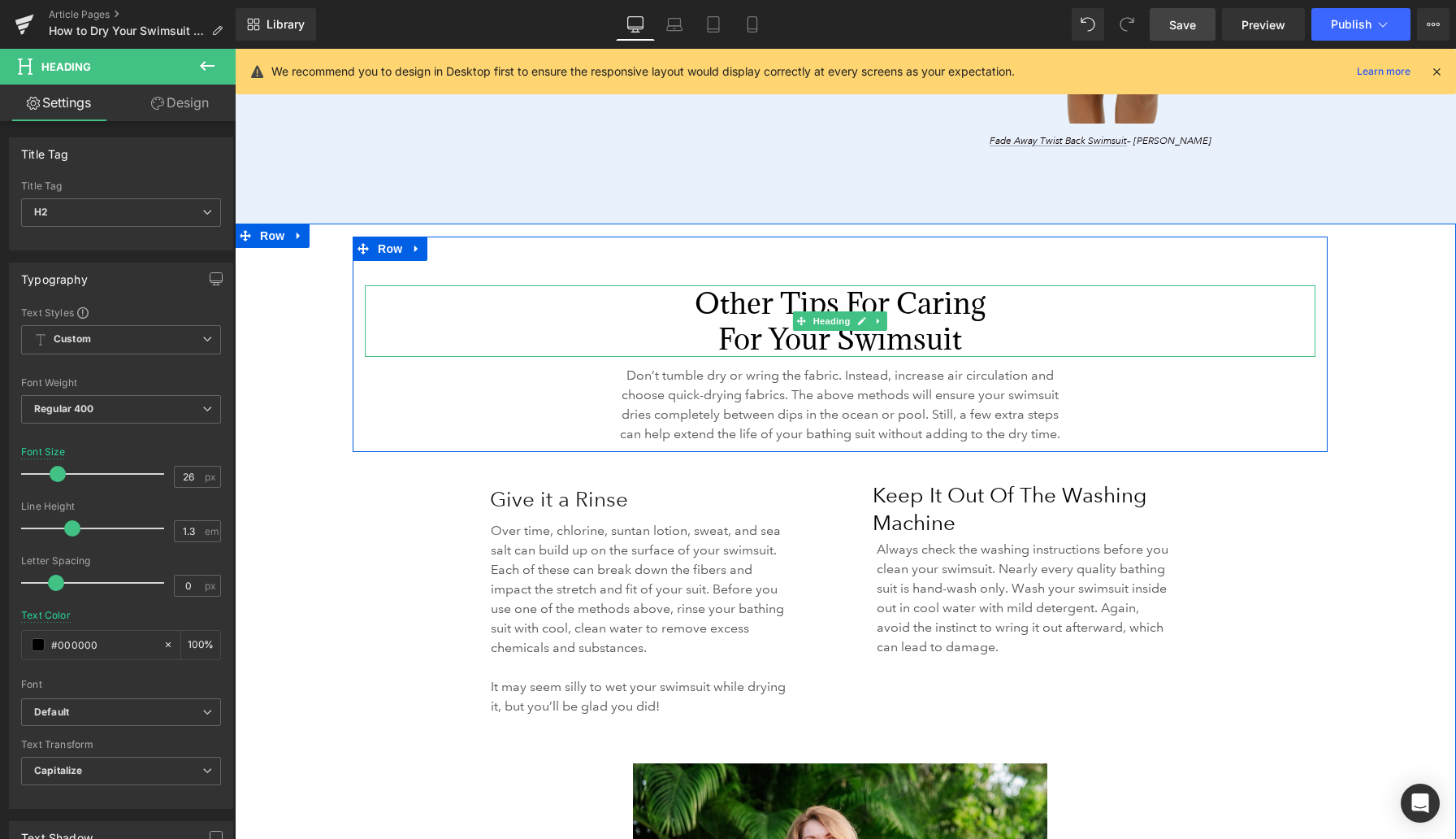
click at [754, 310] on h2 "Other Tips for Caring For Your Swimsuit" at bounding box center [840, 321] width 322 height 71
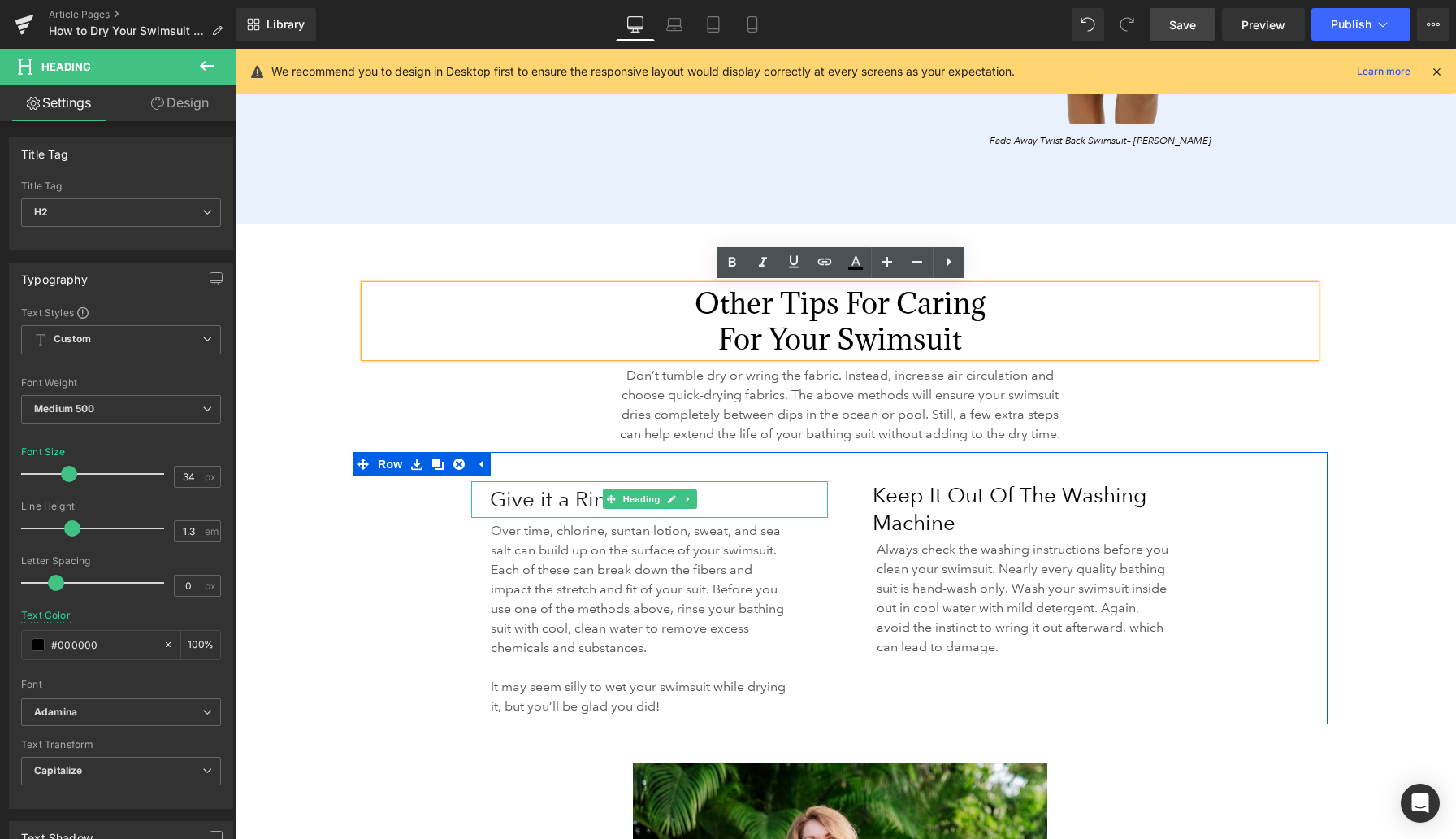
click at [531, 517] on h3 "Give it a Rinse" at bounding box center [659, 500] width 338 height 37
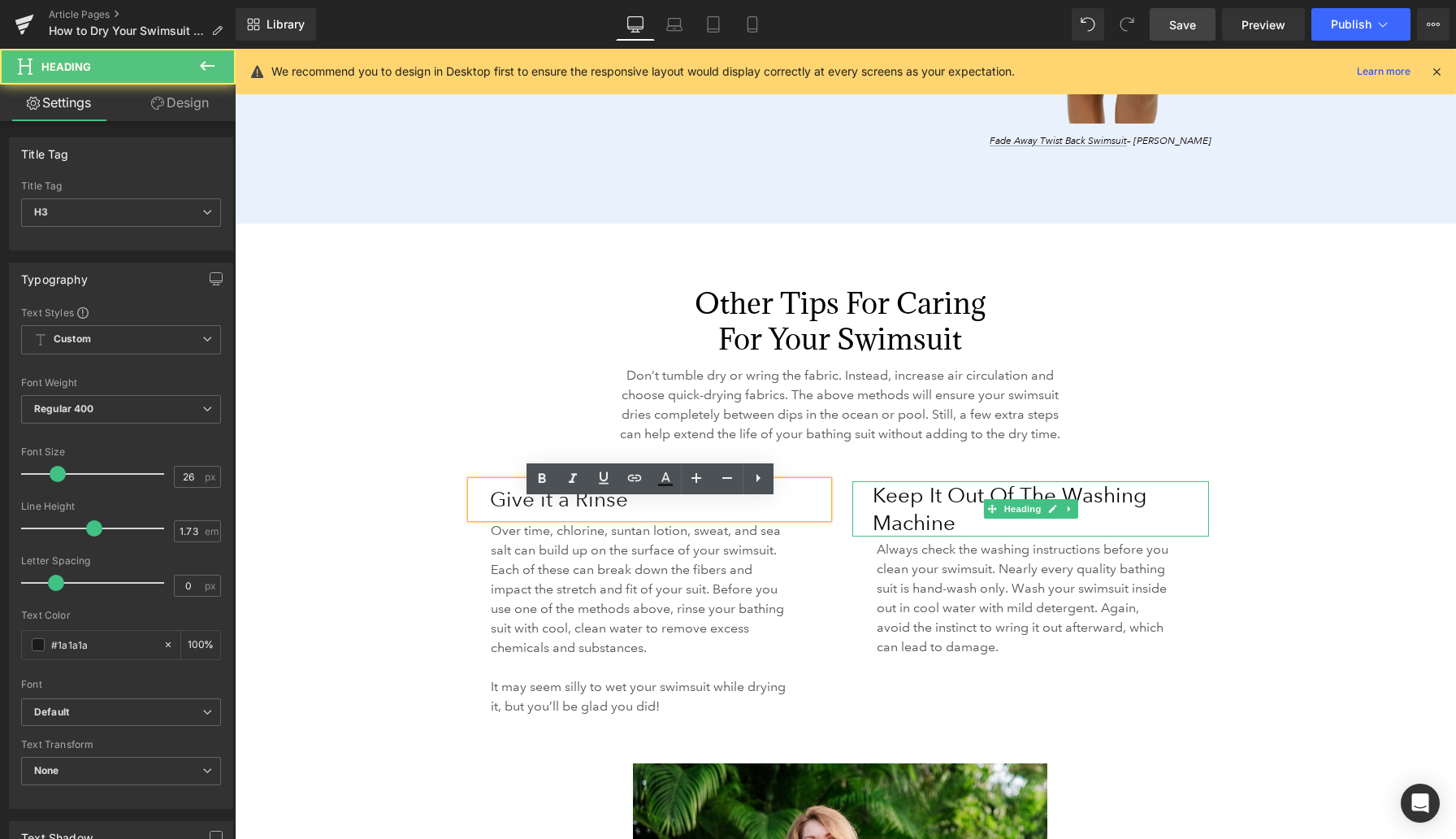
click at [889, 514] on h2 "Keep it Out of the Washing Machine" at bounding box center [1040, 509] width 337 height 55
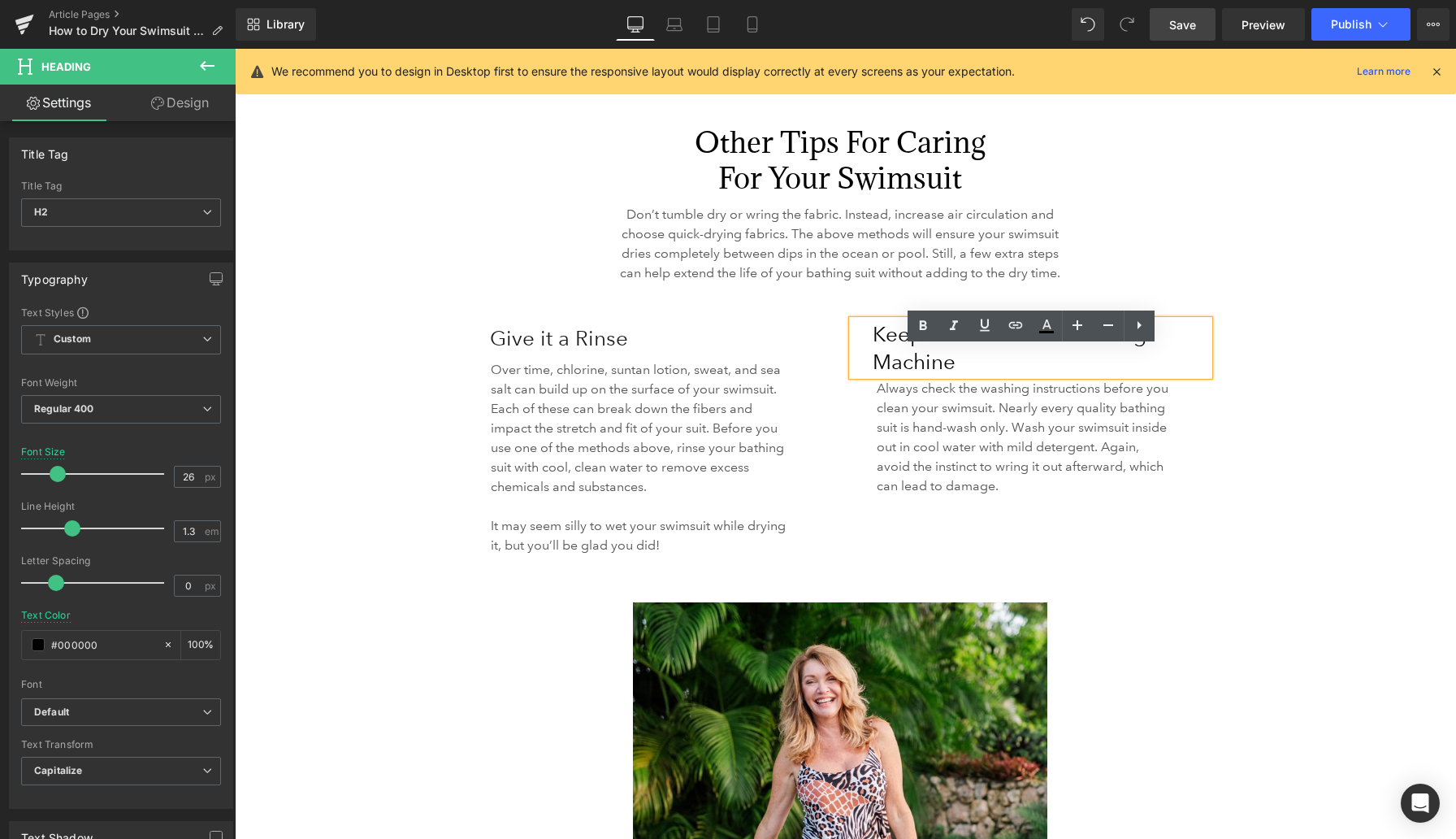
scroll to position [3698, 0]
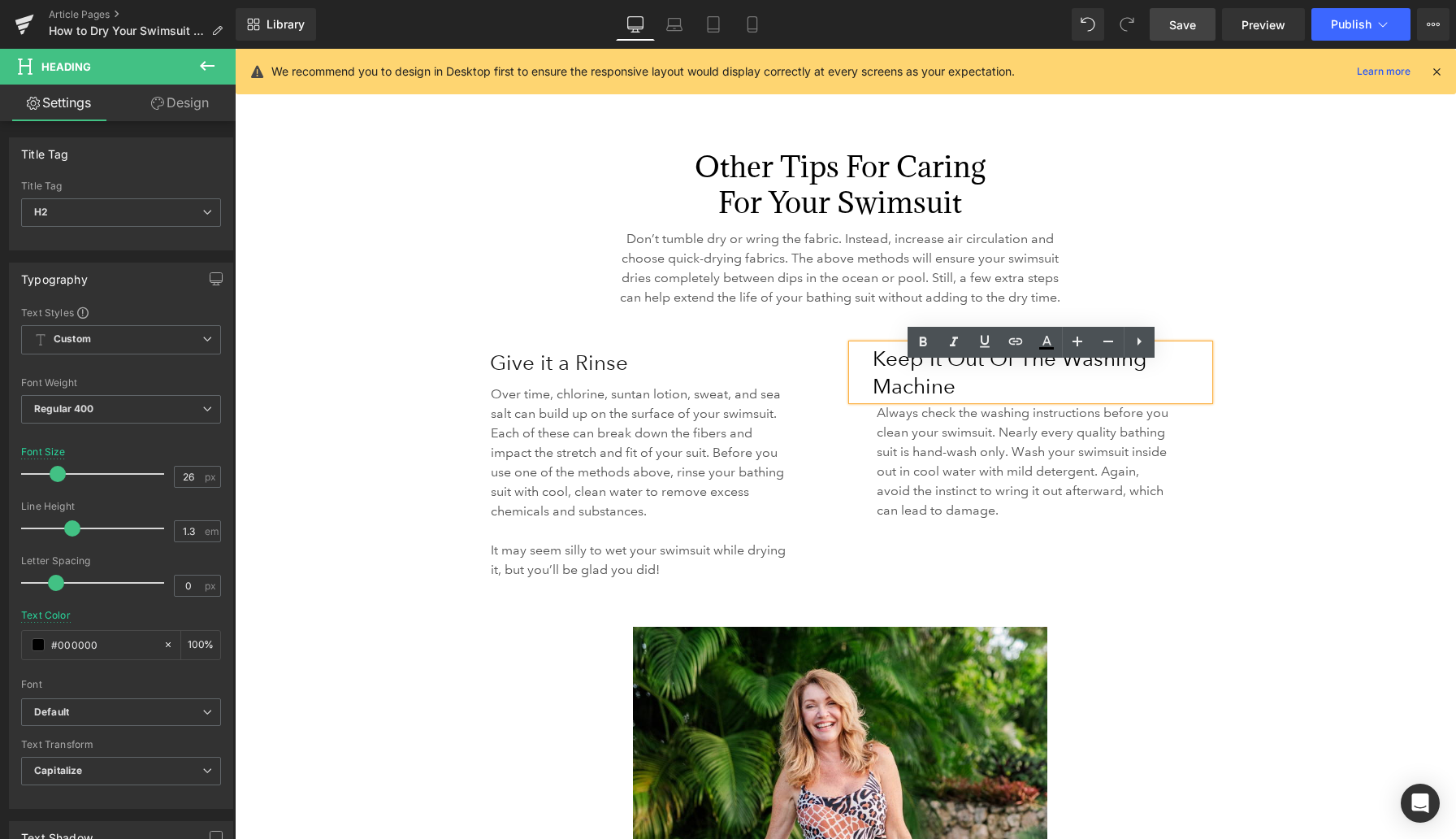
click at [914, 396] on h2 "Keep it Out of the Washing Machine" at bounding box center [1040, 372] width 337 height 55
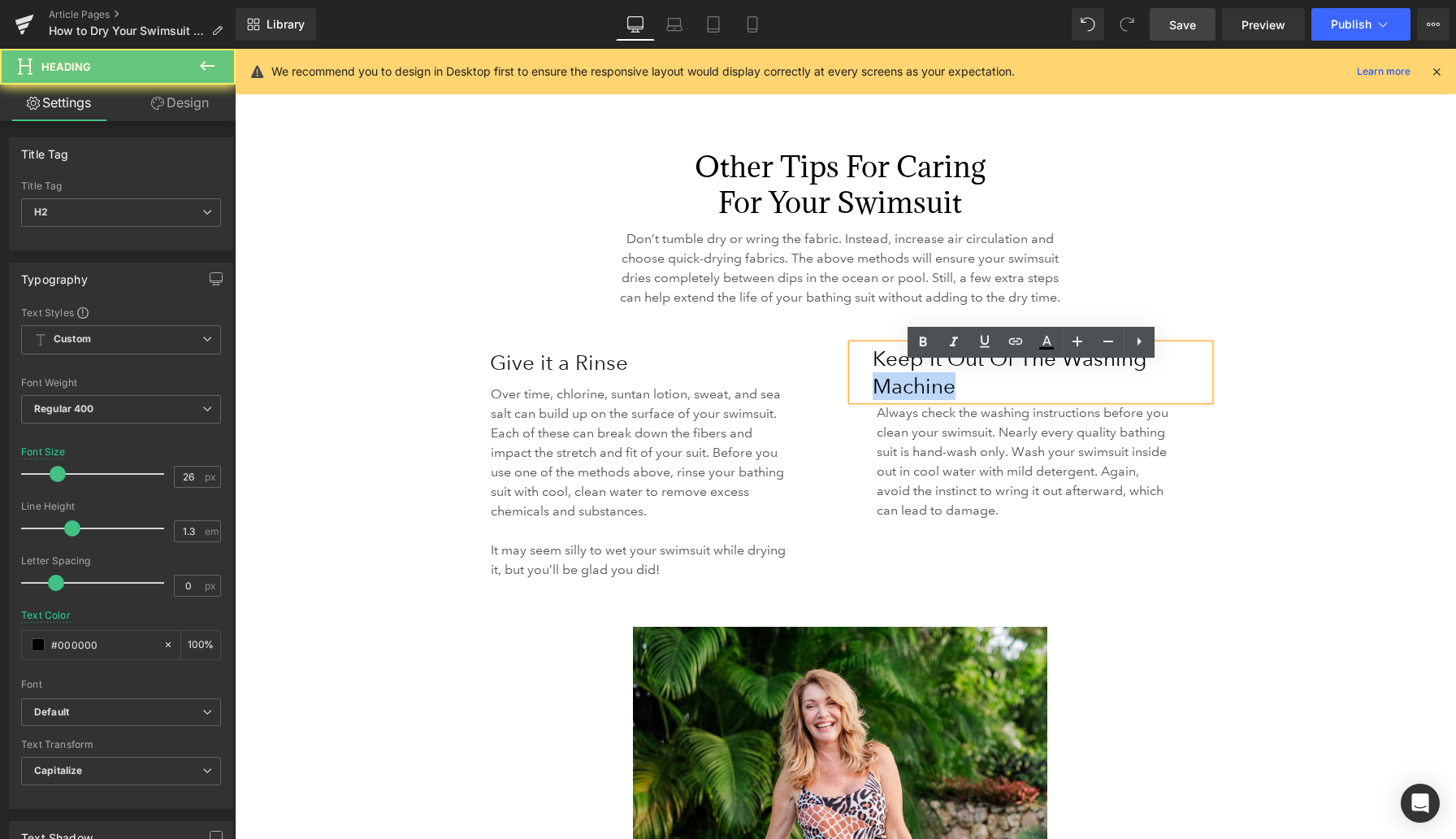
click at [914, 396] on h2 "Keep it Out of the Washing Machine" at bounding box center [1040, 372] width 337 height 55
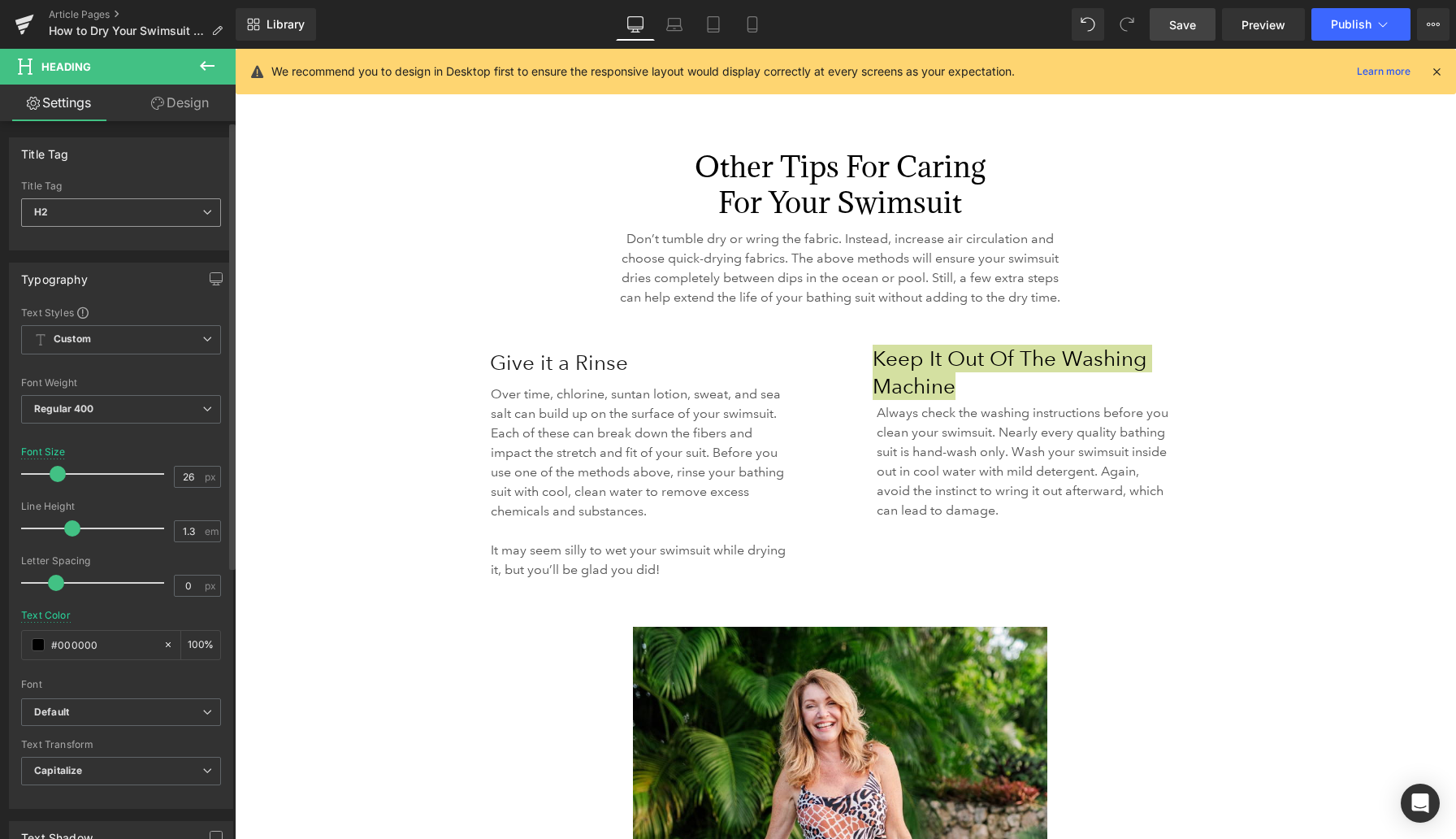
click at [155, 223] on span "H2" at bounding box center [121, 212] width 200 height 29
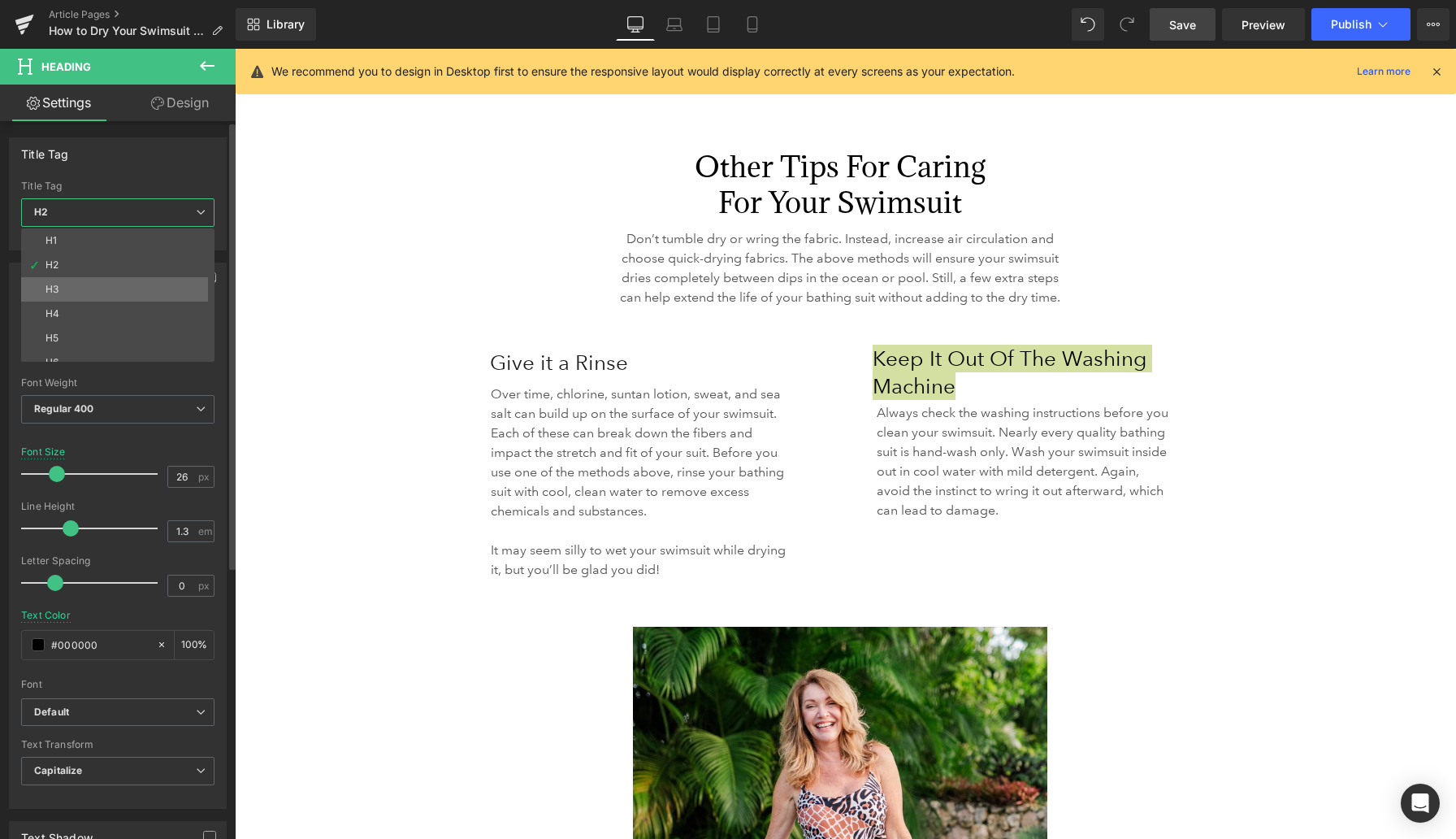
click at [121, 281] on li "H3" at bounding box center [121, 289] width 201 height 24
type input "16"
type input "1.73"
type input "#1a1a1a"
type input "100"
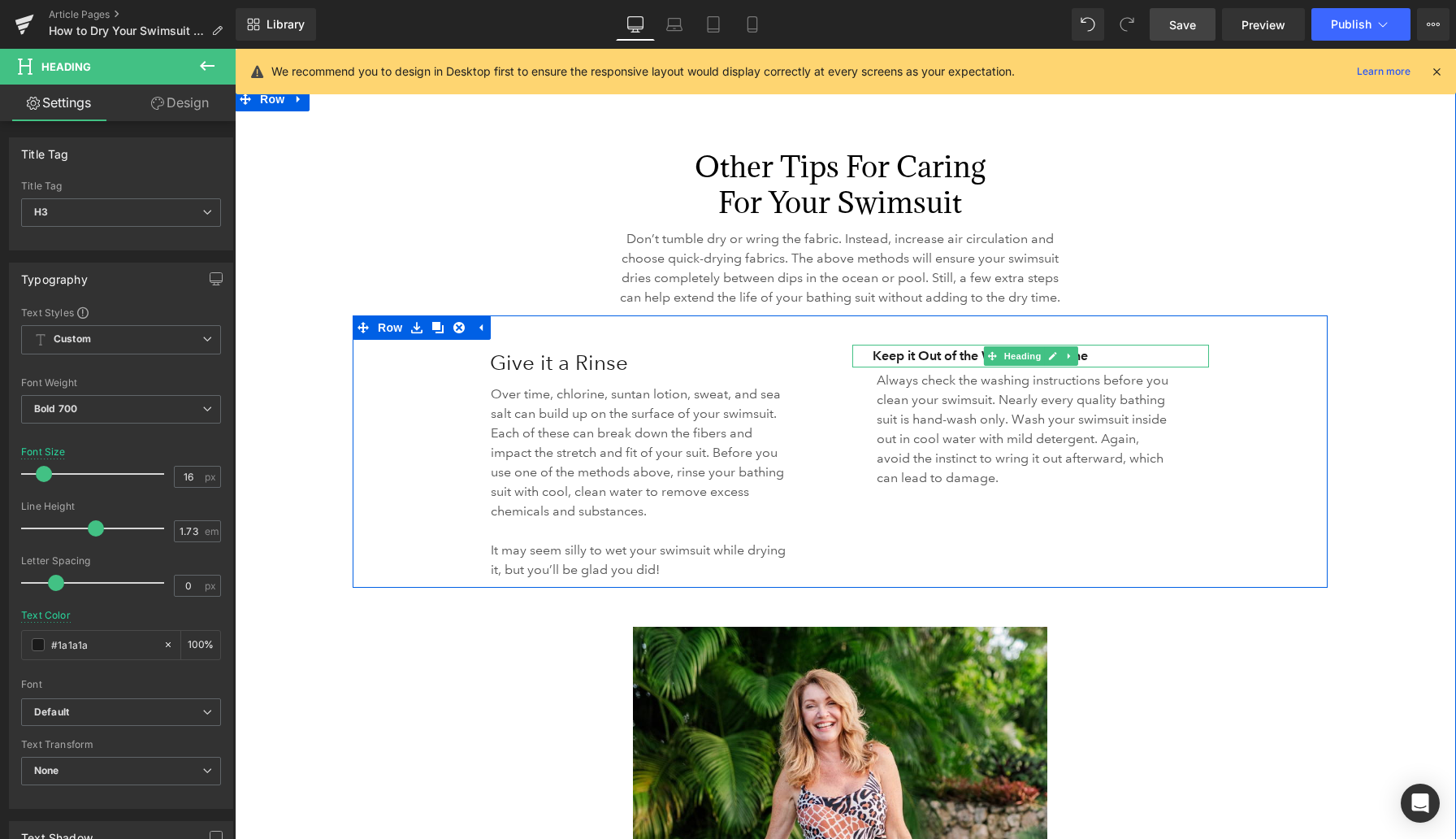
click at [889, 367] on h3 "Keep it Out of the Washing Machine" at bounding box center [1040, 355] width 337 height 23
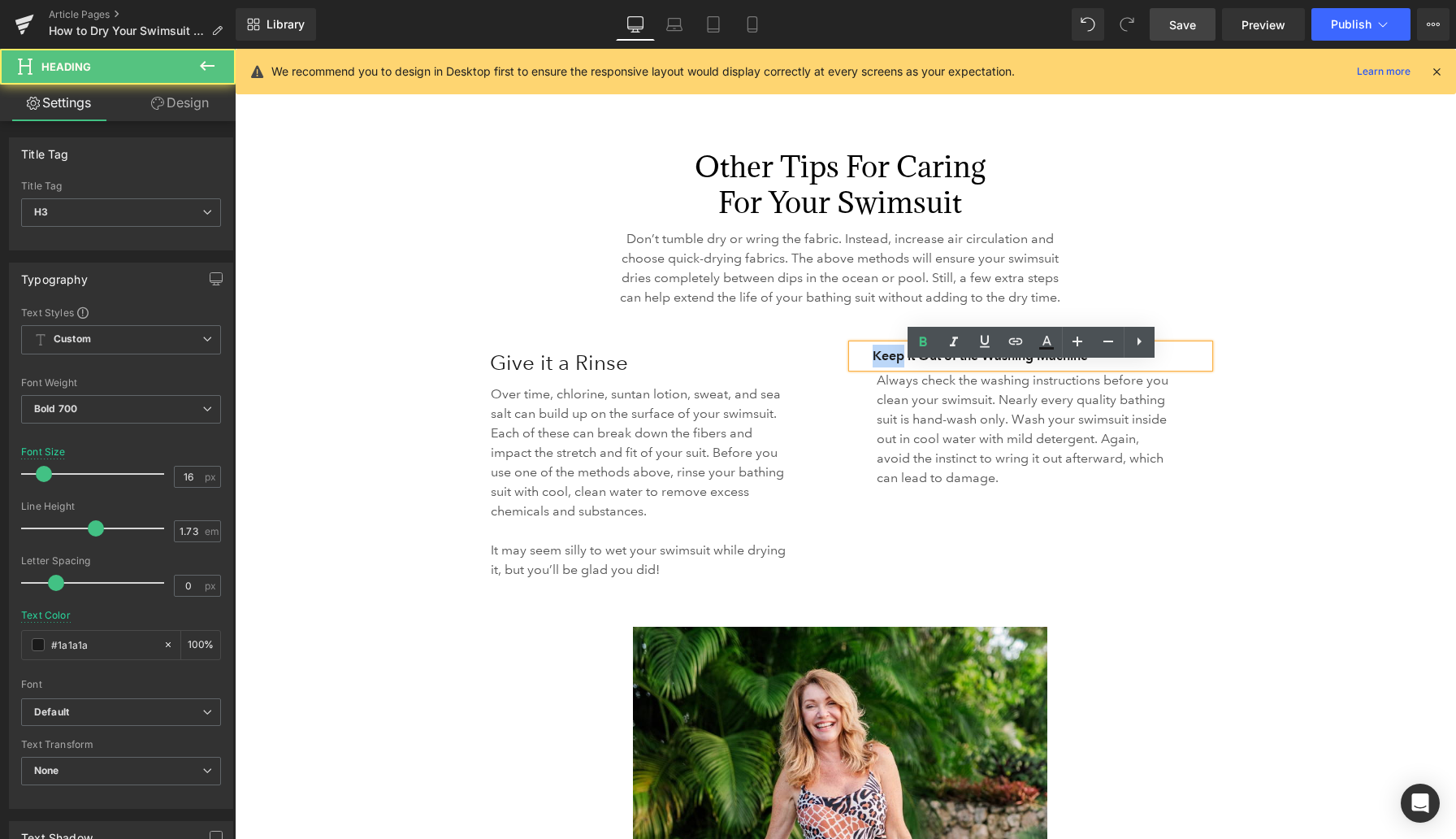
click at [889, 367] on h3 "Keep it Out of the Washing Machine" at bounding box center [1040, 355] width 337 height 23
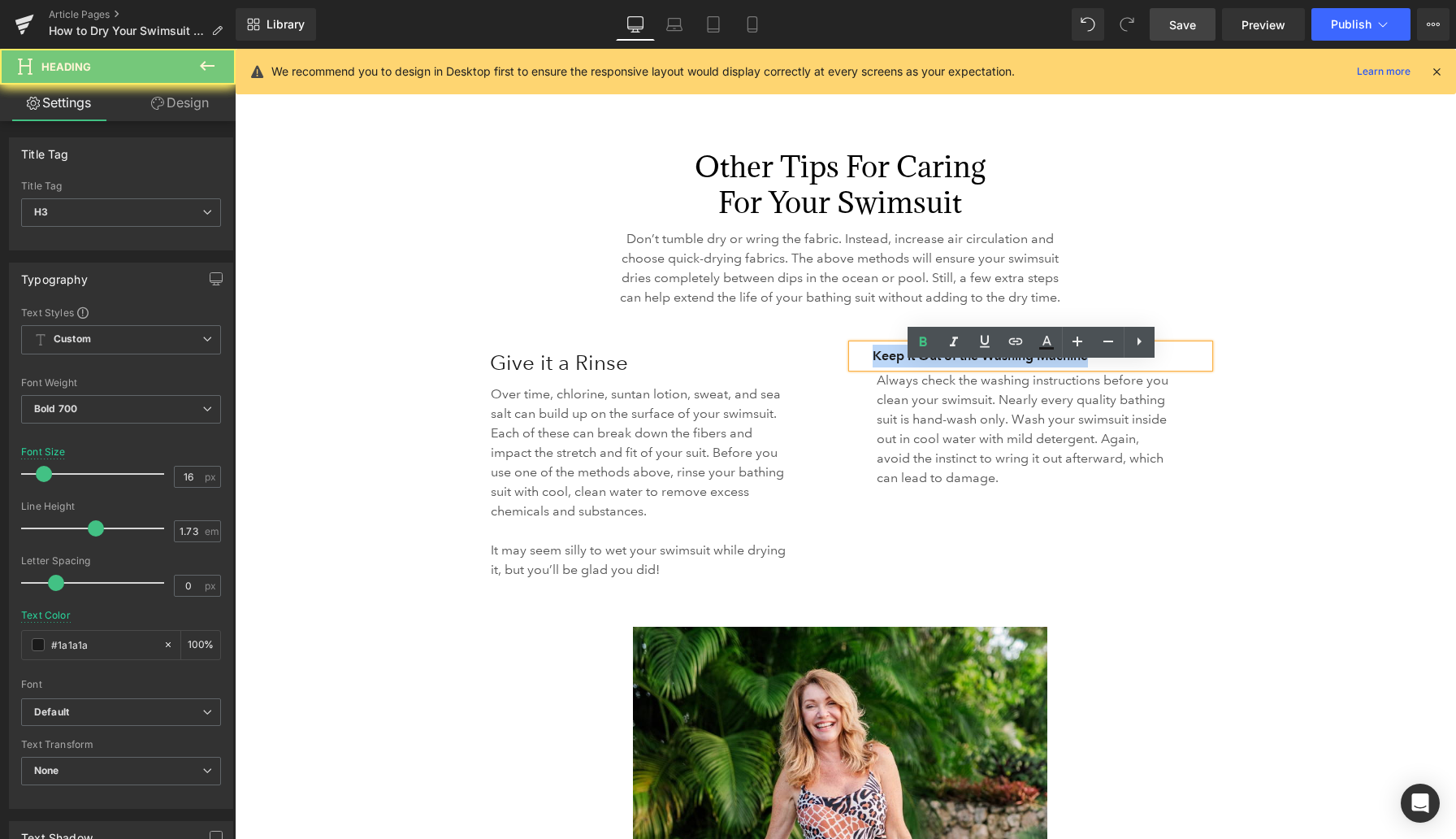
click at [889, 367] on h3 "Keep it Out of the Washing Machine" at bounding box center [1040, 355] width 337 height 23
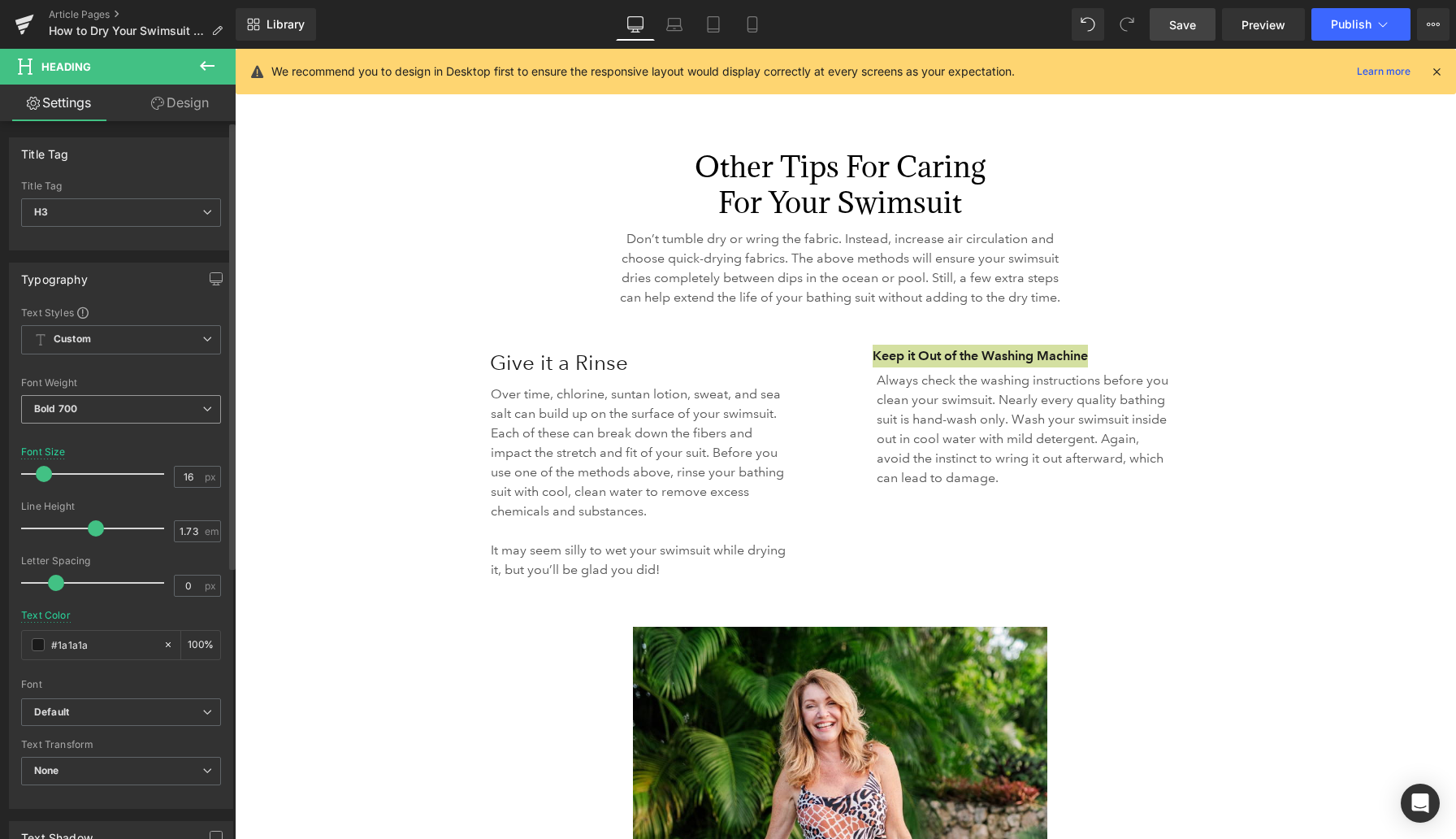
click at [175, 413] on span "Bold 700" at bounding box center [121, 409] width 200 height 29
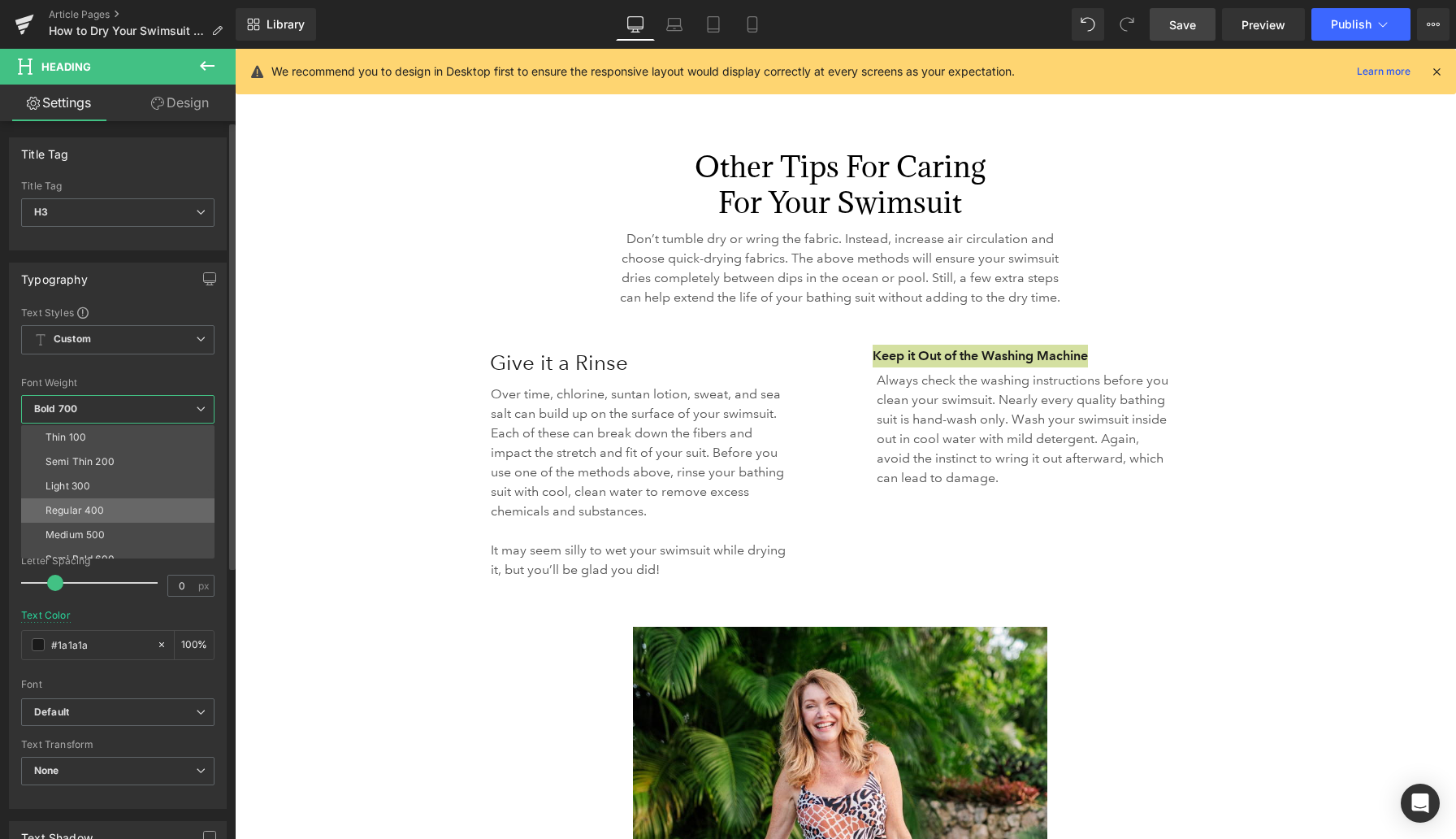
click at [133, 505] on li "Regular 400" at bounding box center [121, 510] width 201 height 24
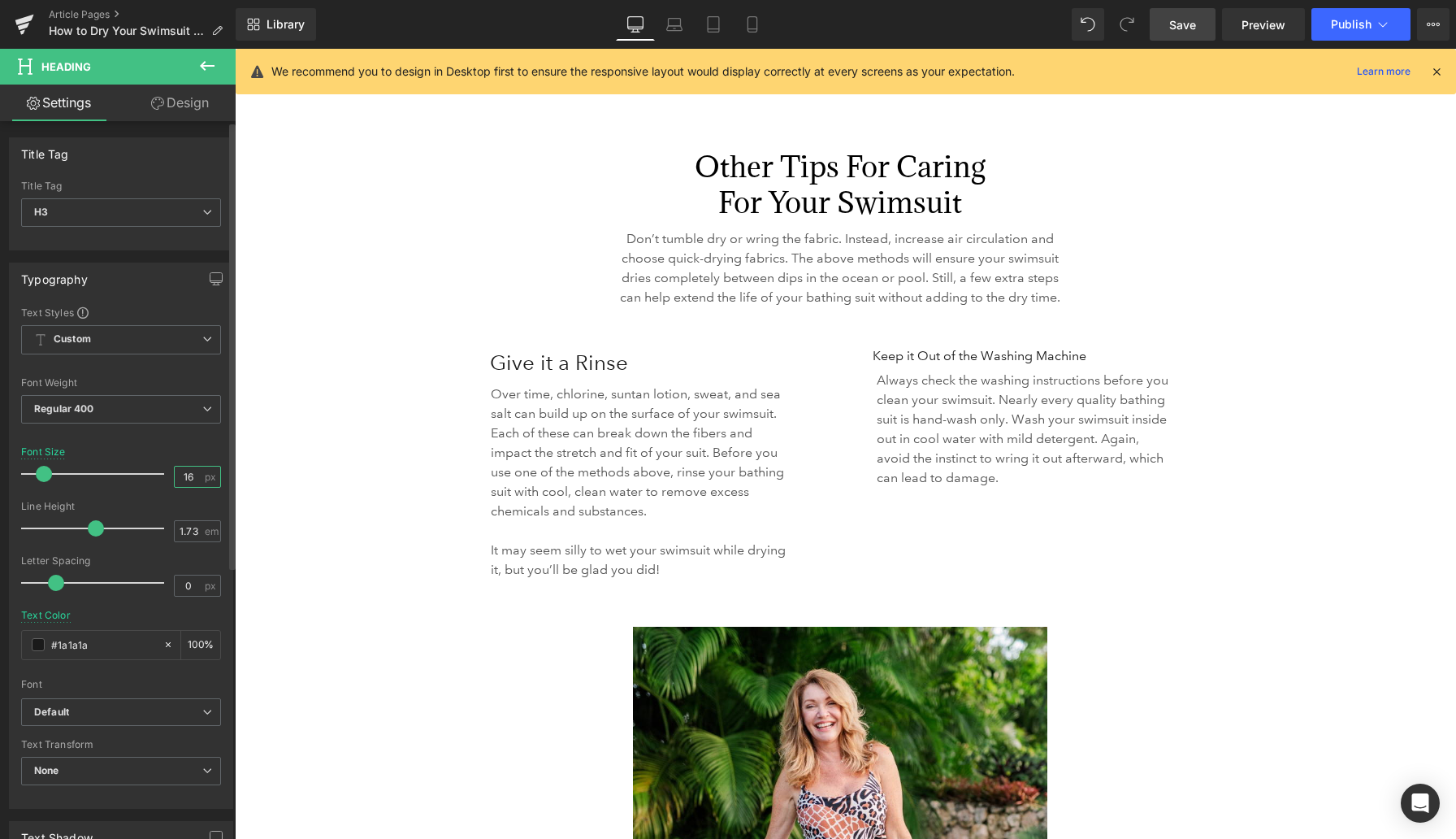
click at [185, 478] on input "16" at bounding box center [189, 477] width 29 height 20
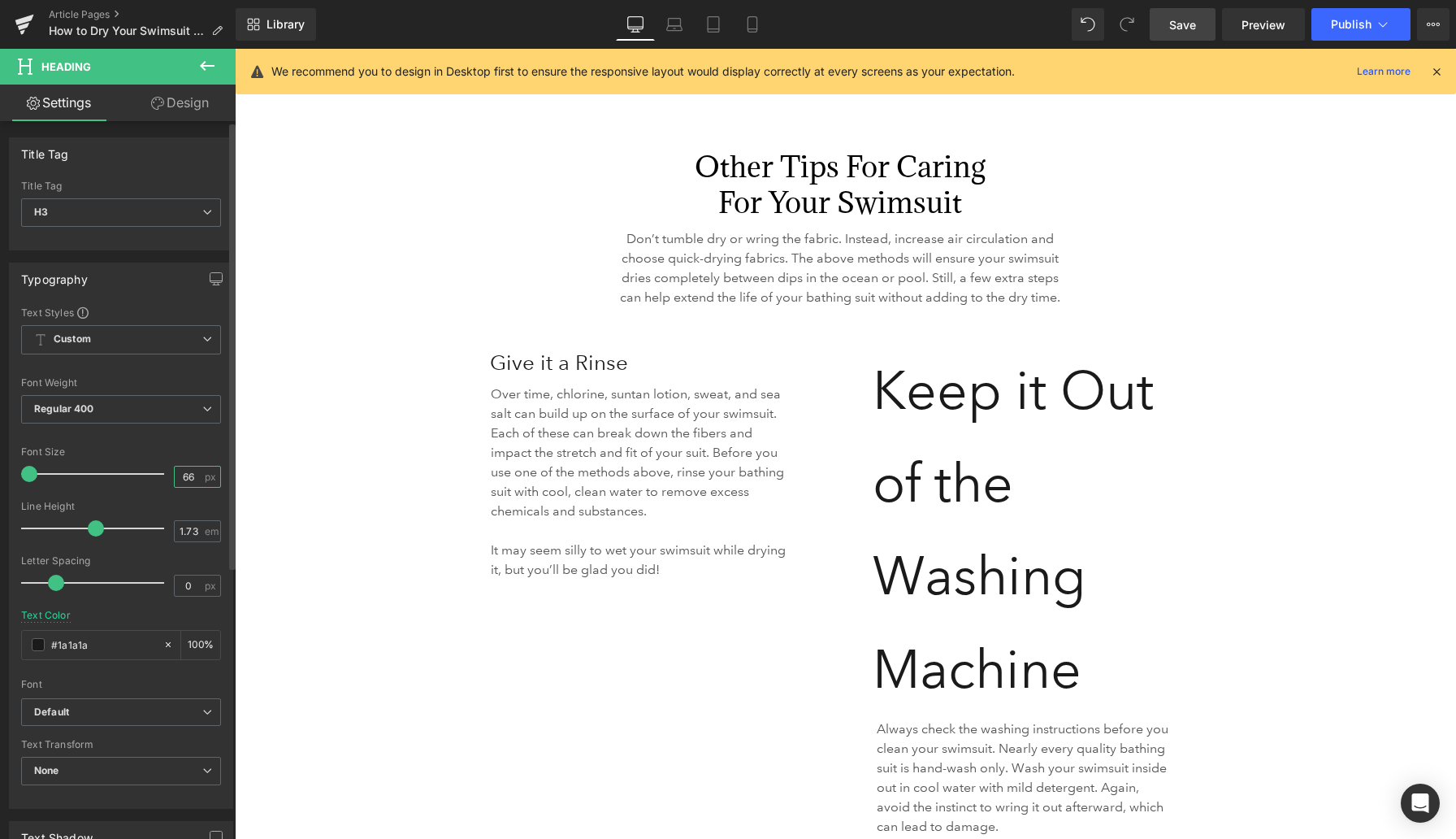
type input "6"
type input "26"
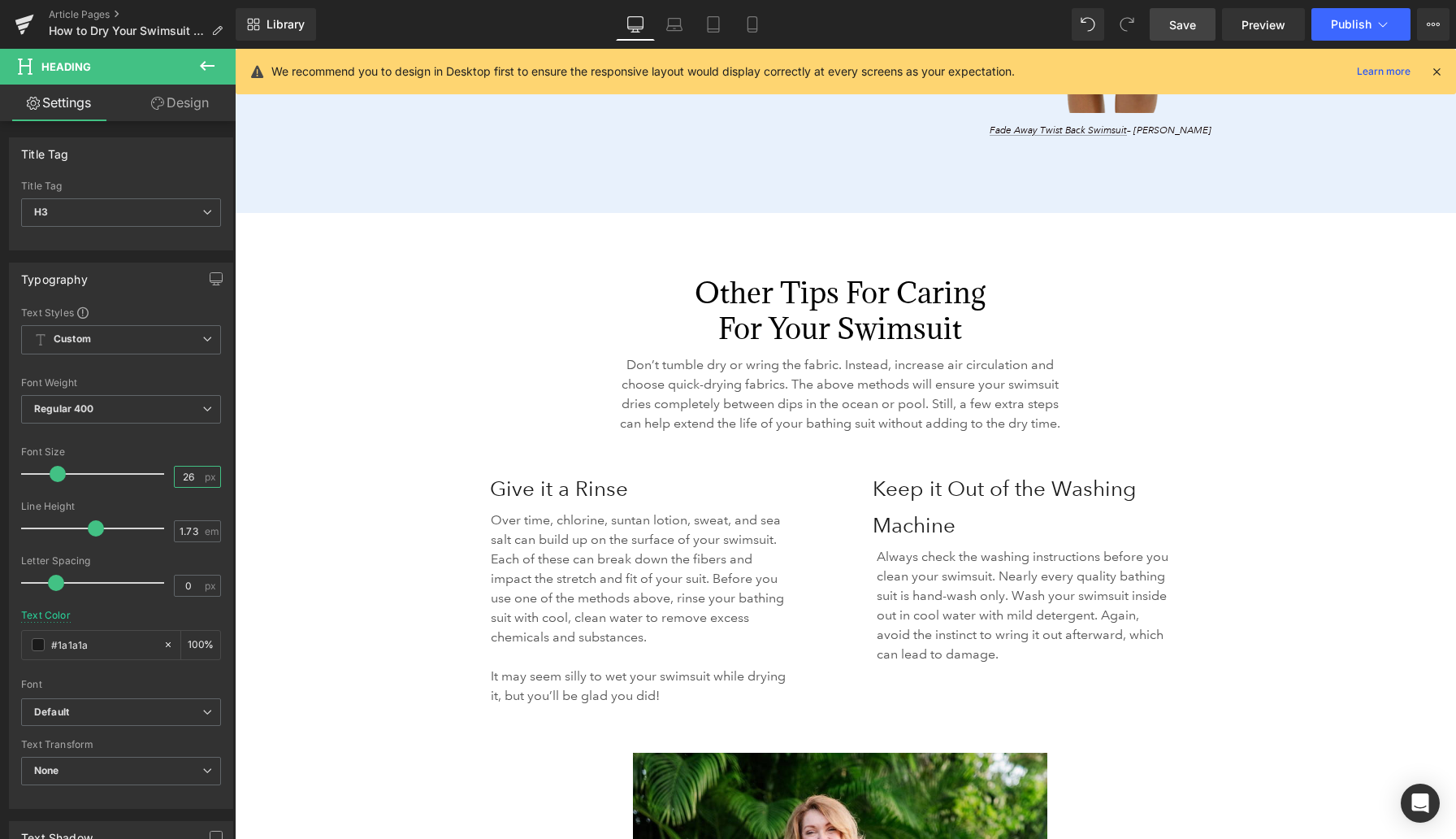
scroll to position [3574, 0]
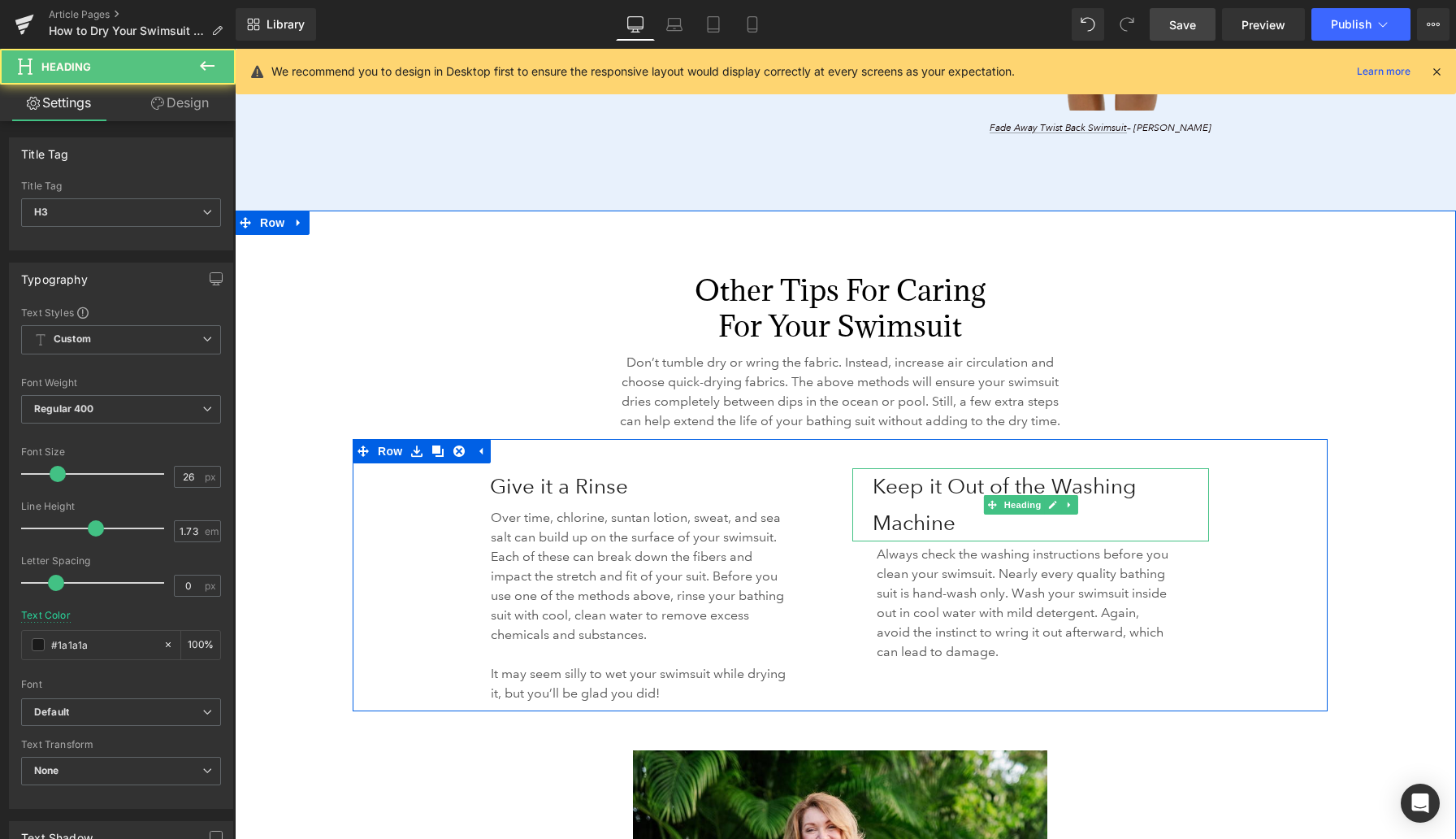
click at [906, 517] on h3 "Keep it Out of the Washing Machine" at bounding box center [1040, 504] width 337 height 73
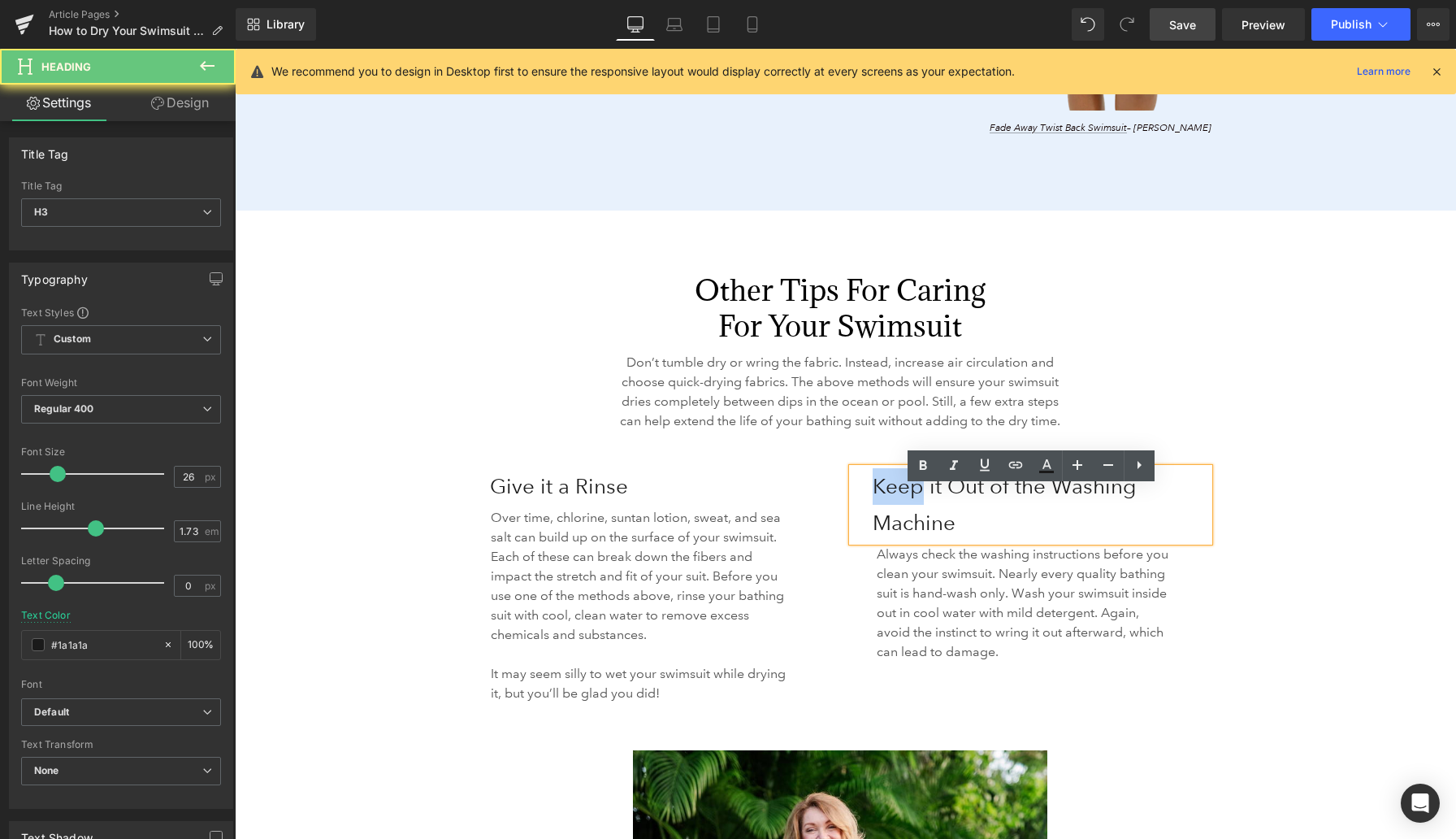
click at [906, 517] on h3 "Keep it Out of the Washing Machine" at bounding box center [1040, 504] width 337 height 73
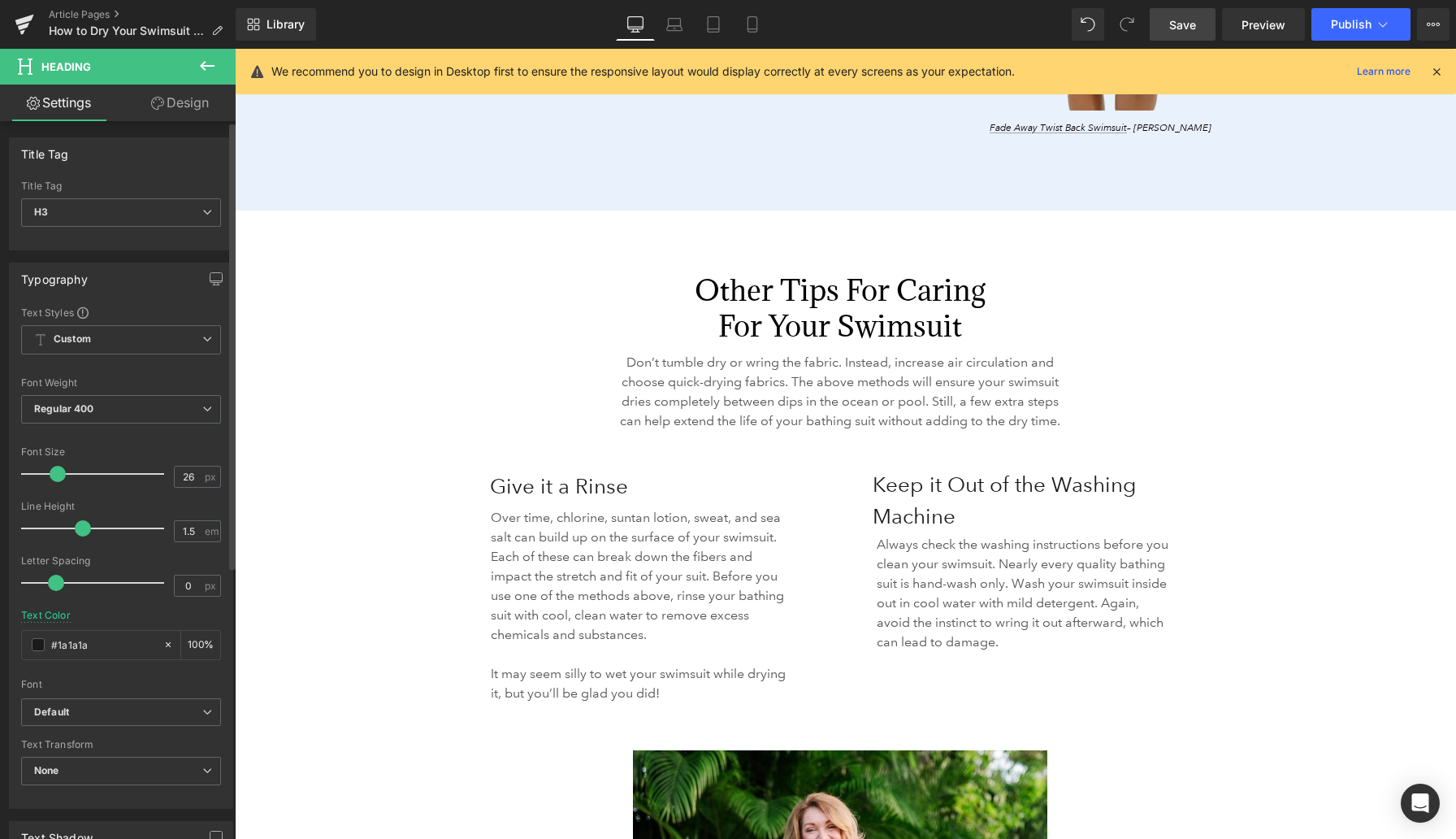
type input "1.4"
drag, startPoint x: 93, startPoint y: 527, endPoint x: 77, endPoint y: 526, distance: 16.0
click at [77, 526] on span at bounding box center [77, 527] width 16 height 16
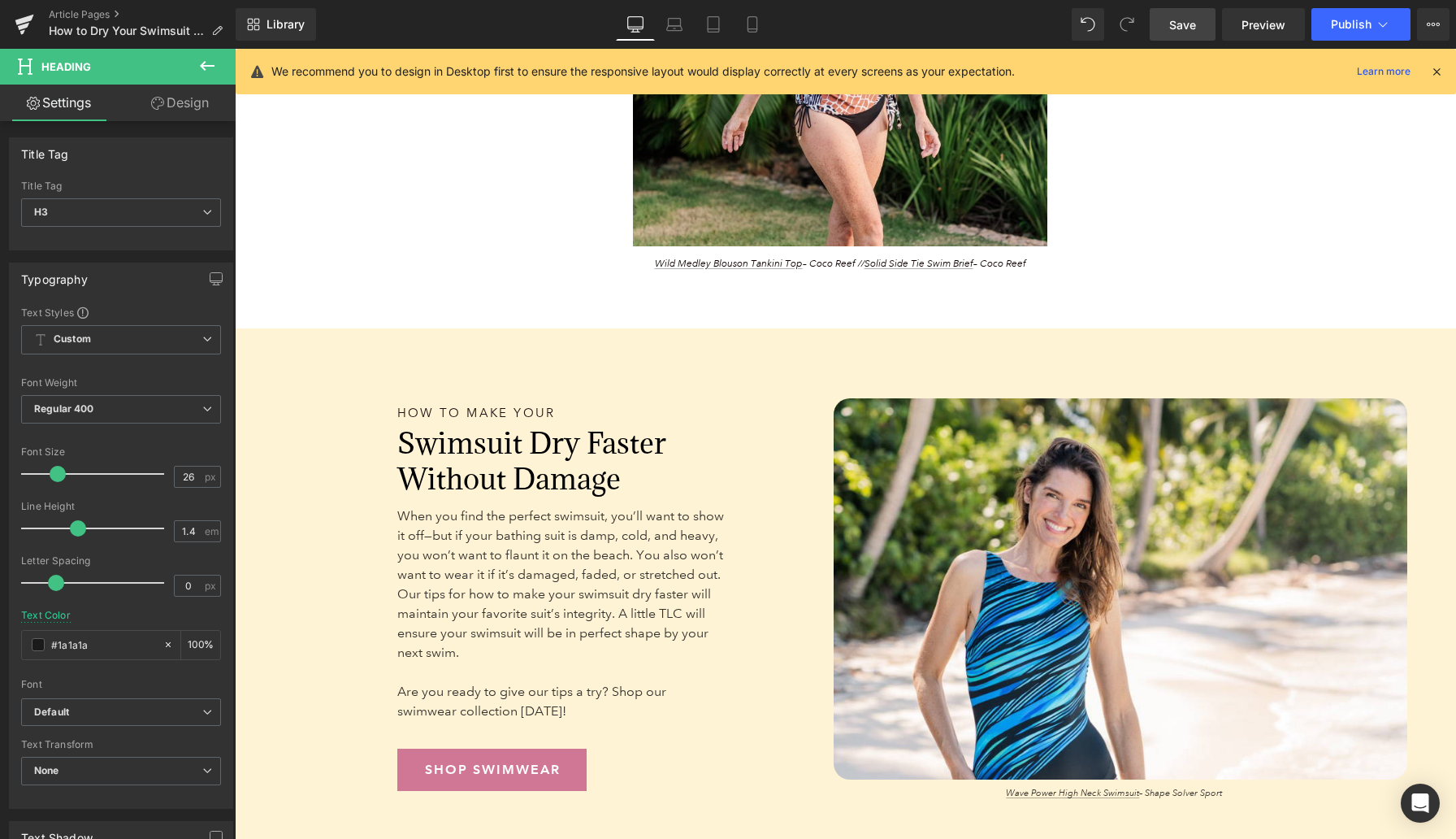
scroll to position [4493, 0]
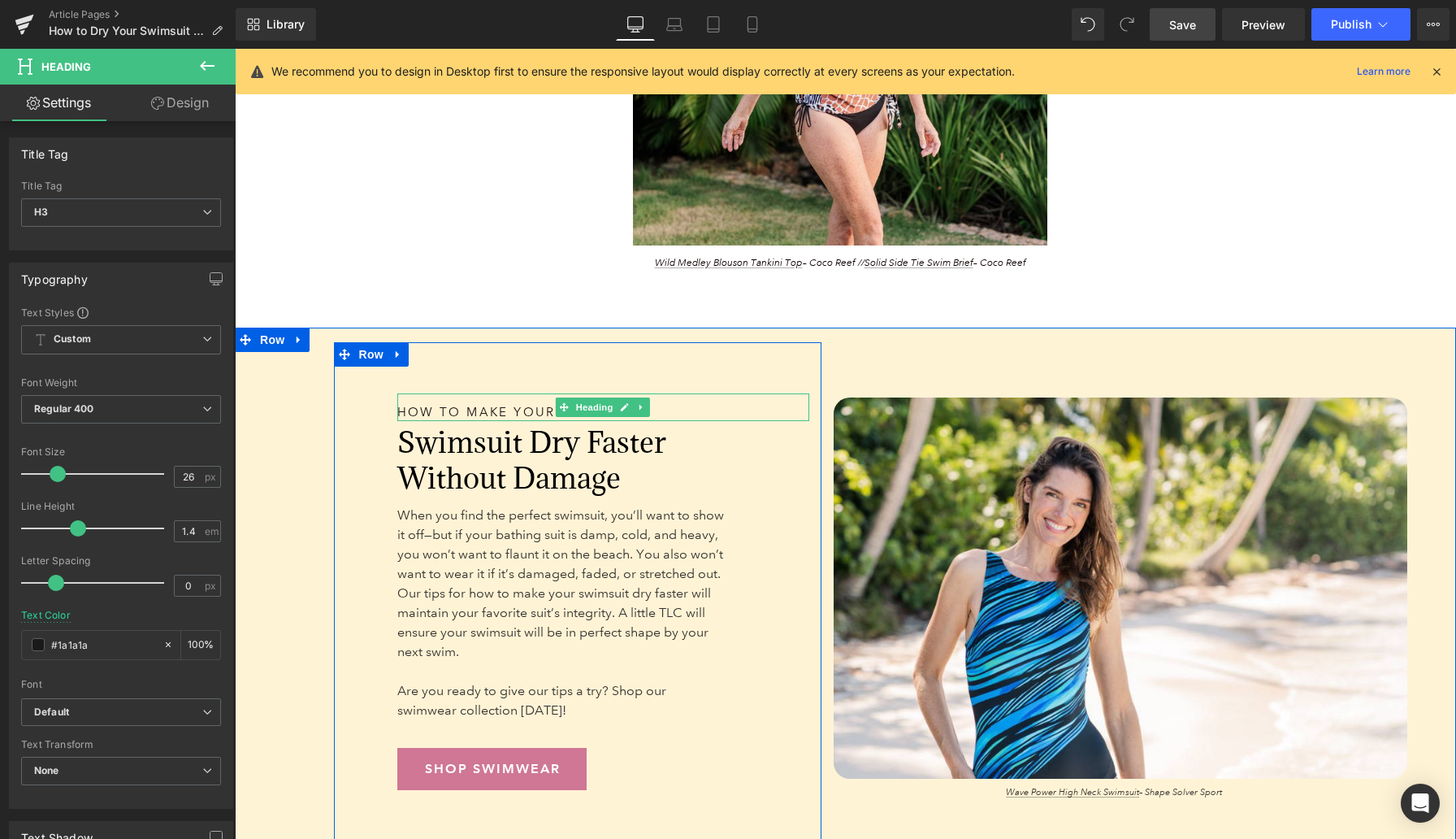
click at [456, 421] on h1 "How to Make Your" at bounding box center [533, 412] width 273 height 17
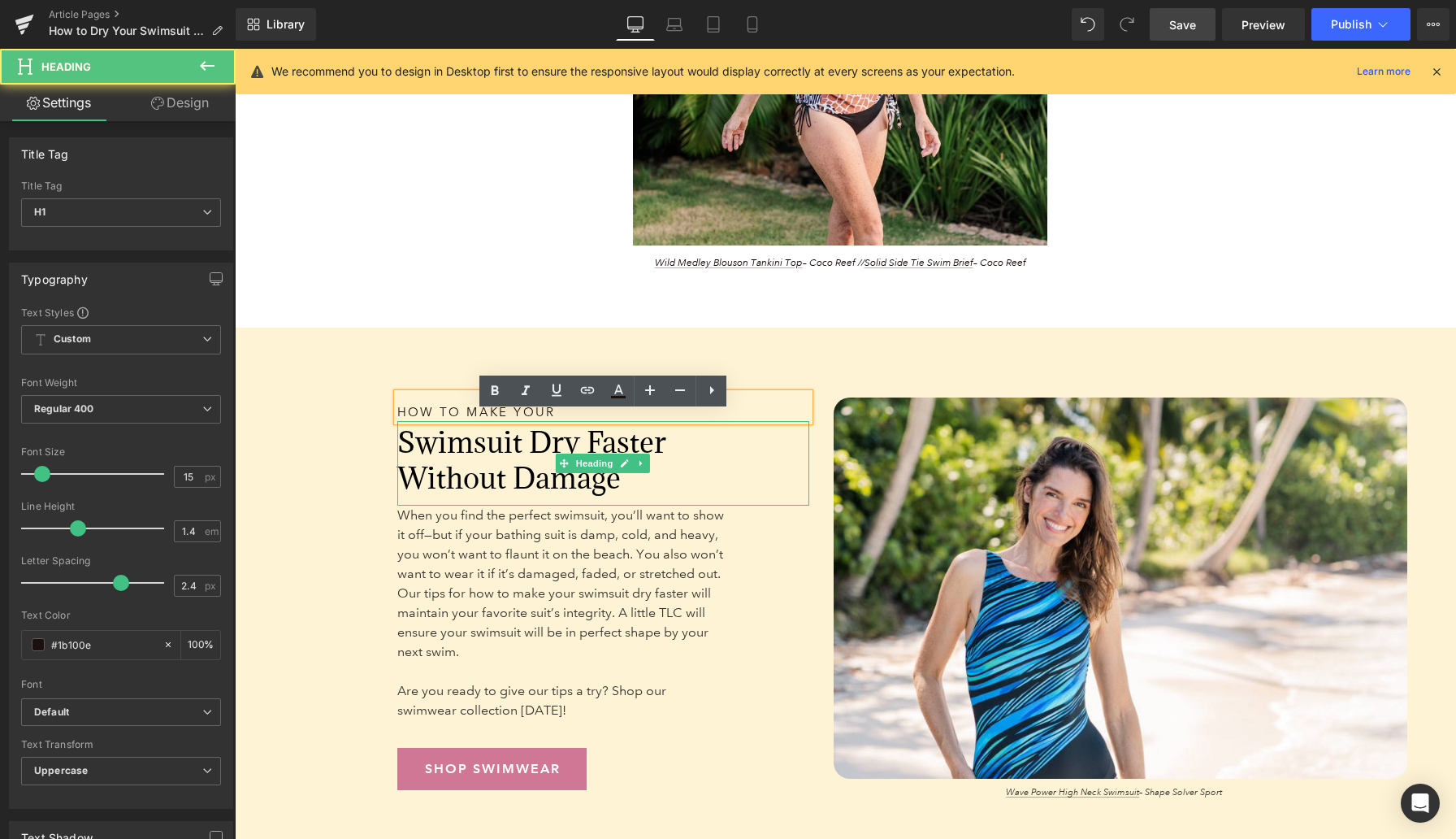
click at [453, 469] on span "Swimsuit Dry Faster Without Damage" at bounding box center [532, 459] width 269 height 73
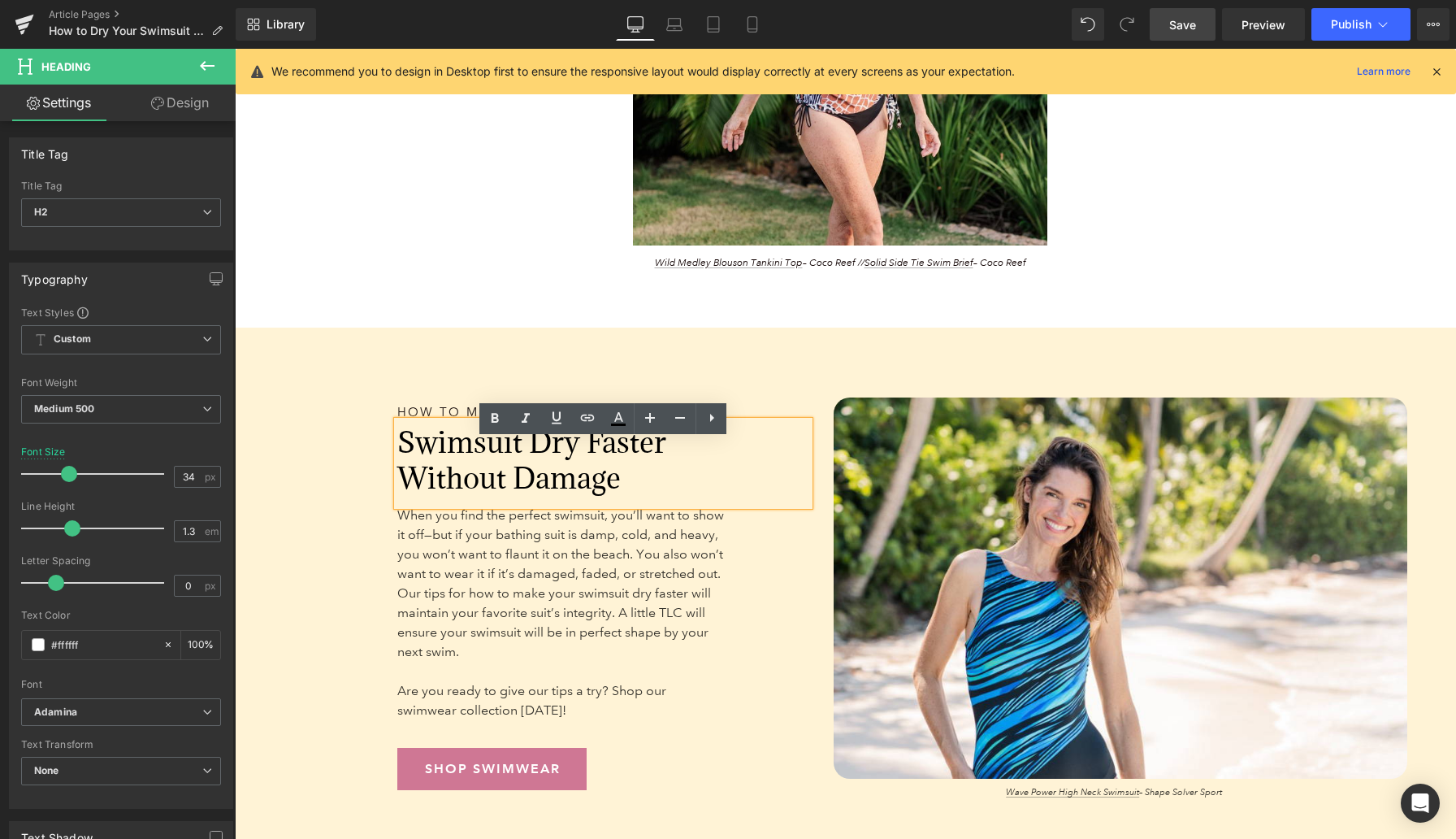
click at [470, 478] on span "Swimsuit Dry Faster Without Damage" at bounding box center [532, 459] width 269 height 73
click at [423, 421] on h1 "How to Make Your" at bounding box center [533, 412] width 273 height 17
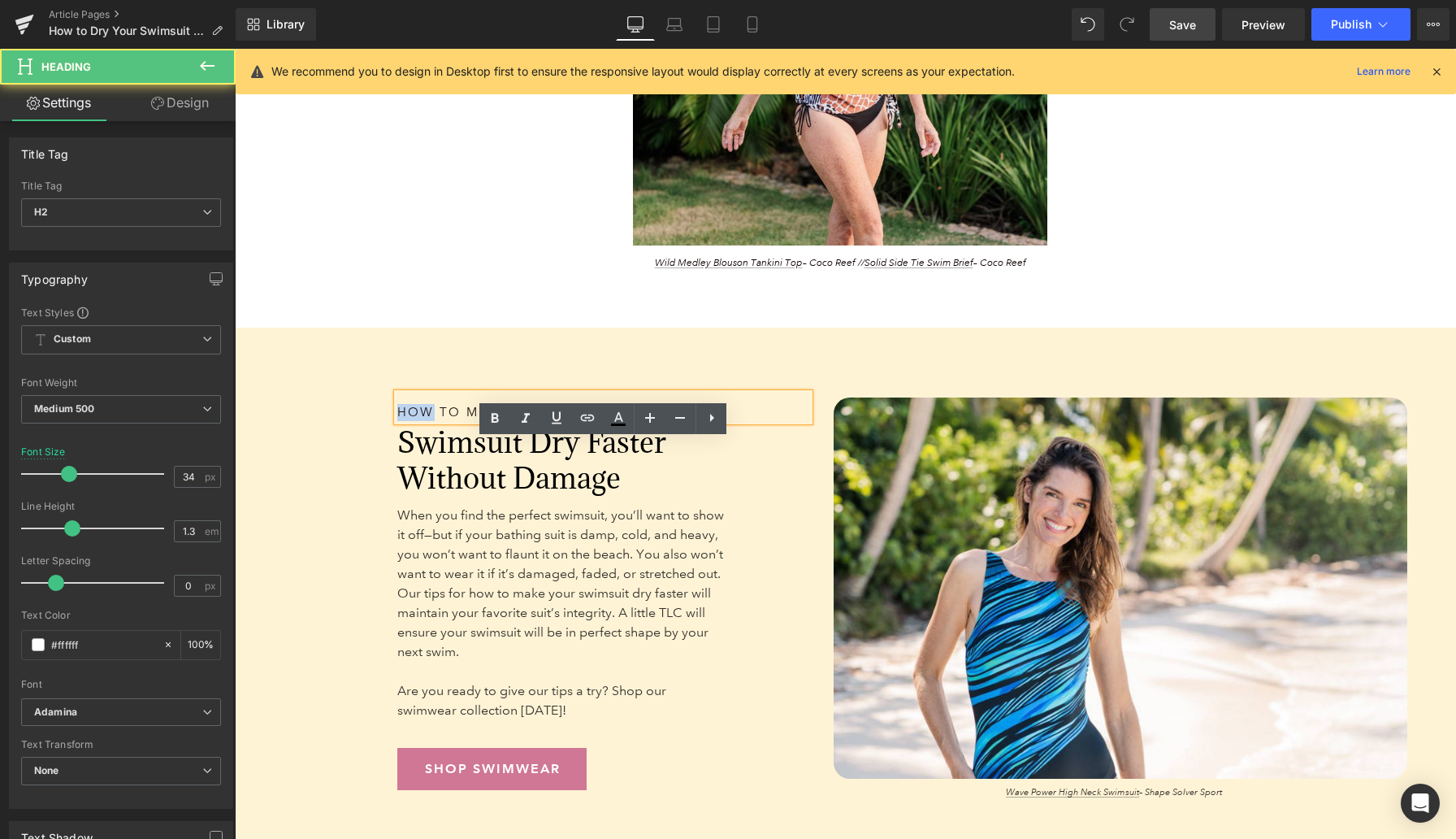
click at [423, 421] on h1 "How to Make Your" at bounding box center [533, 412] width 273 height 17
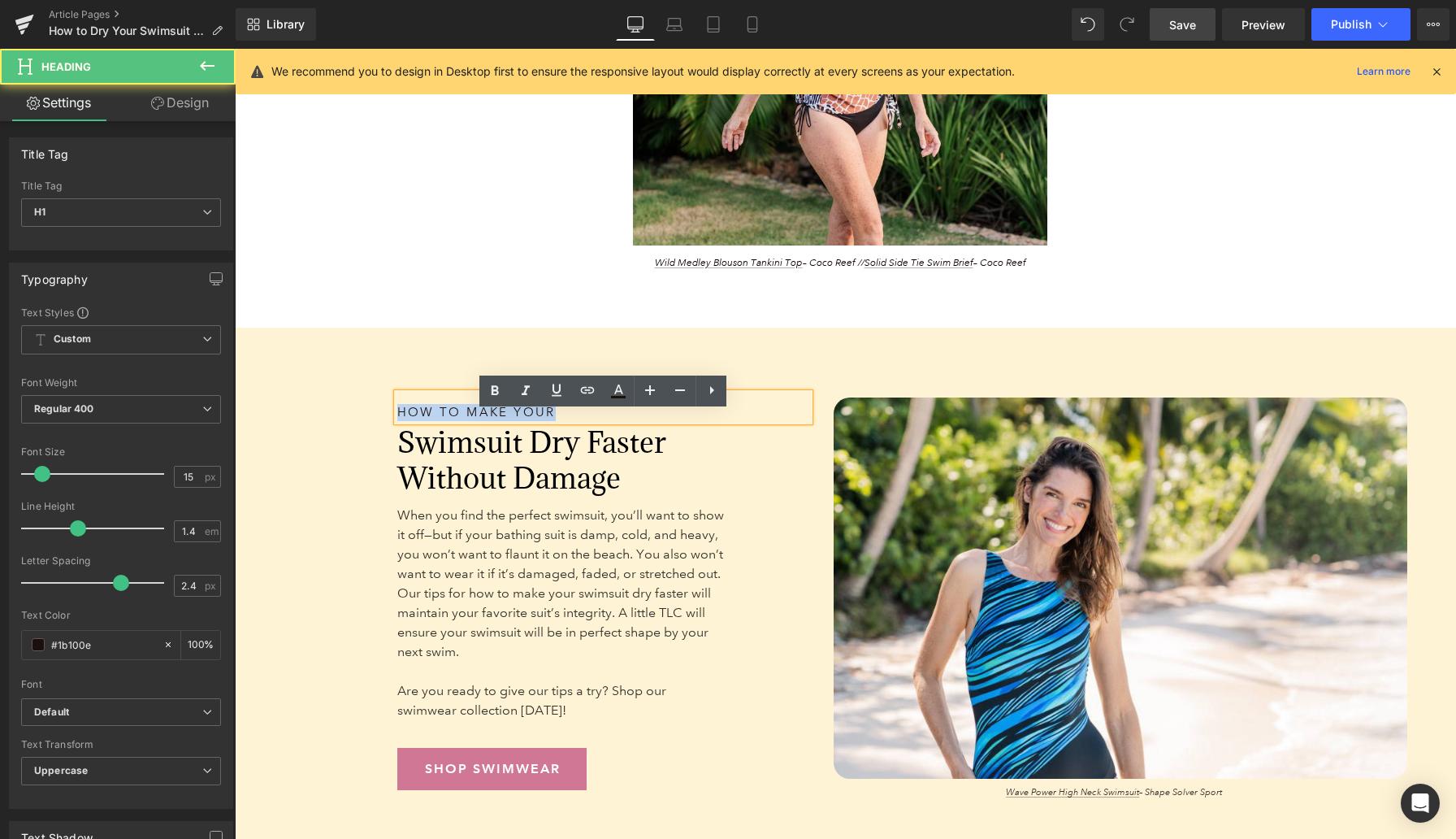
click at [423, 421] on h1 "How to Make Your" at bounding box center [533, 412] width 273 height 17
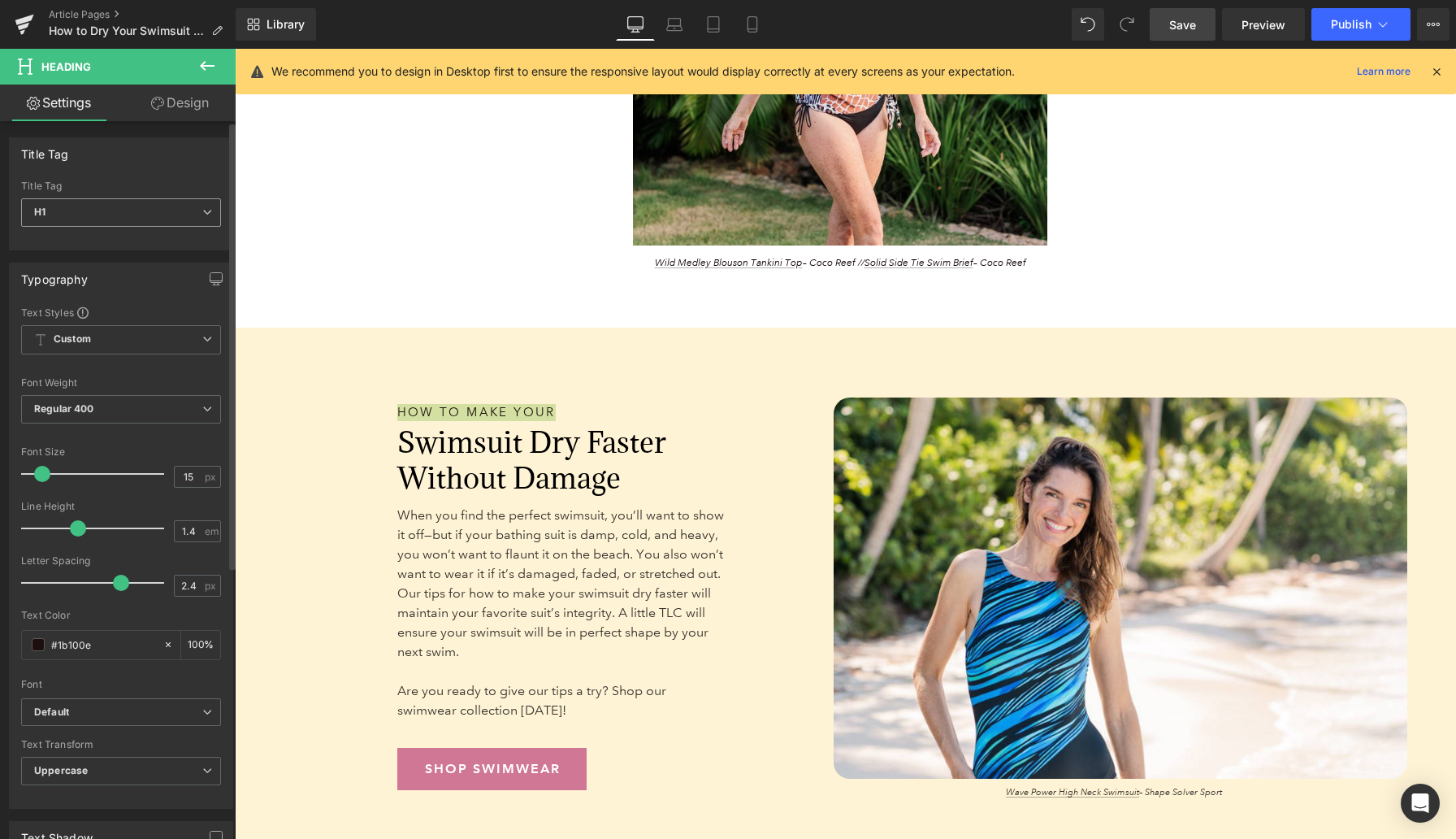
click at [116, 211] on span "H1" at bounding box center [121, 212] width 200 height 29
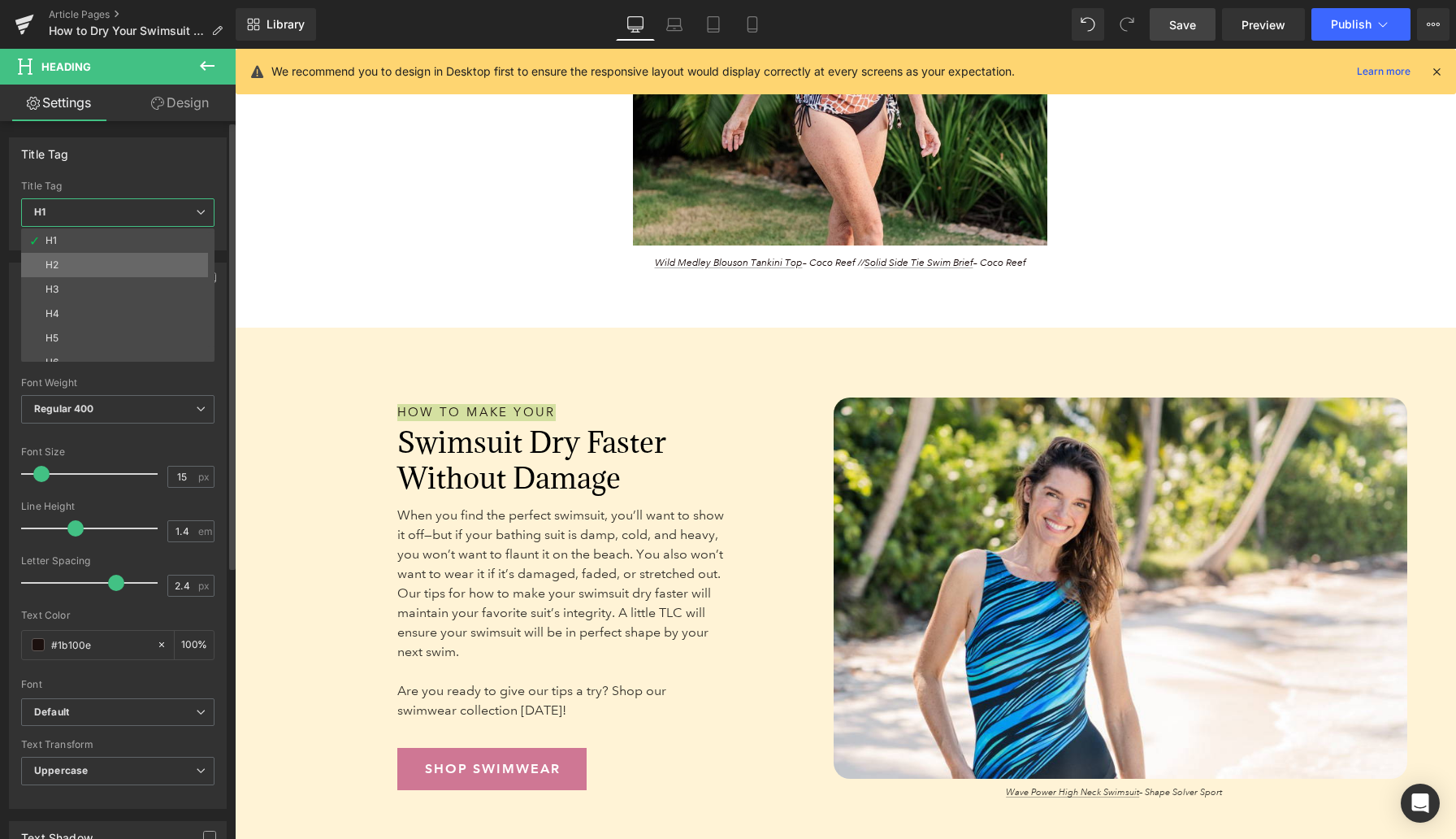
click at [98, 261] on li "H2" at bounding box center [121, 265] width 201 height 24
type input "41"
type input "1.3"
type input "0"
type input "#242424"
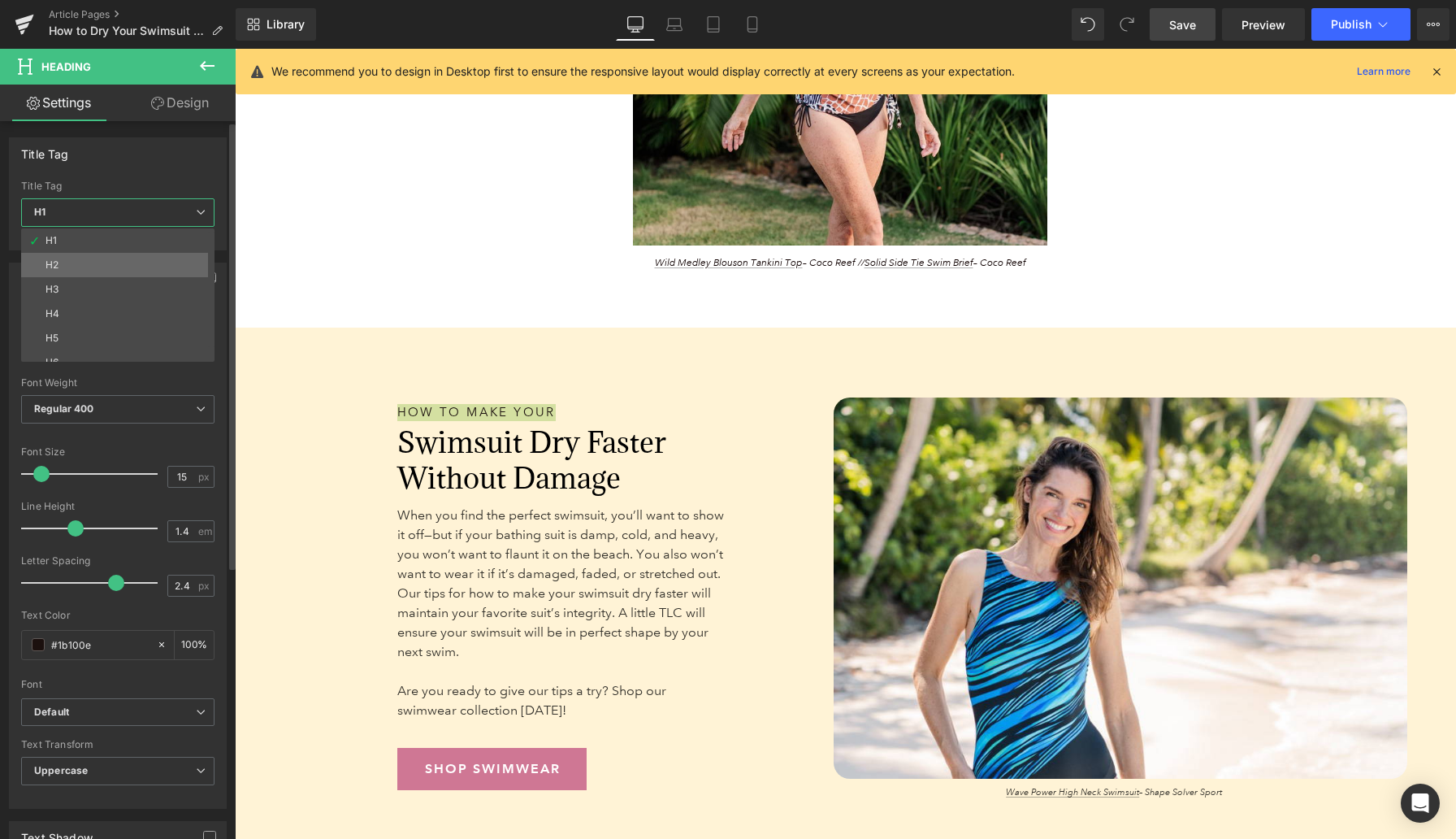
type input "100"
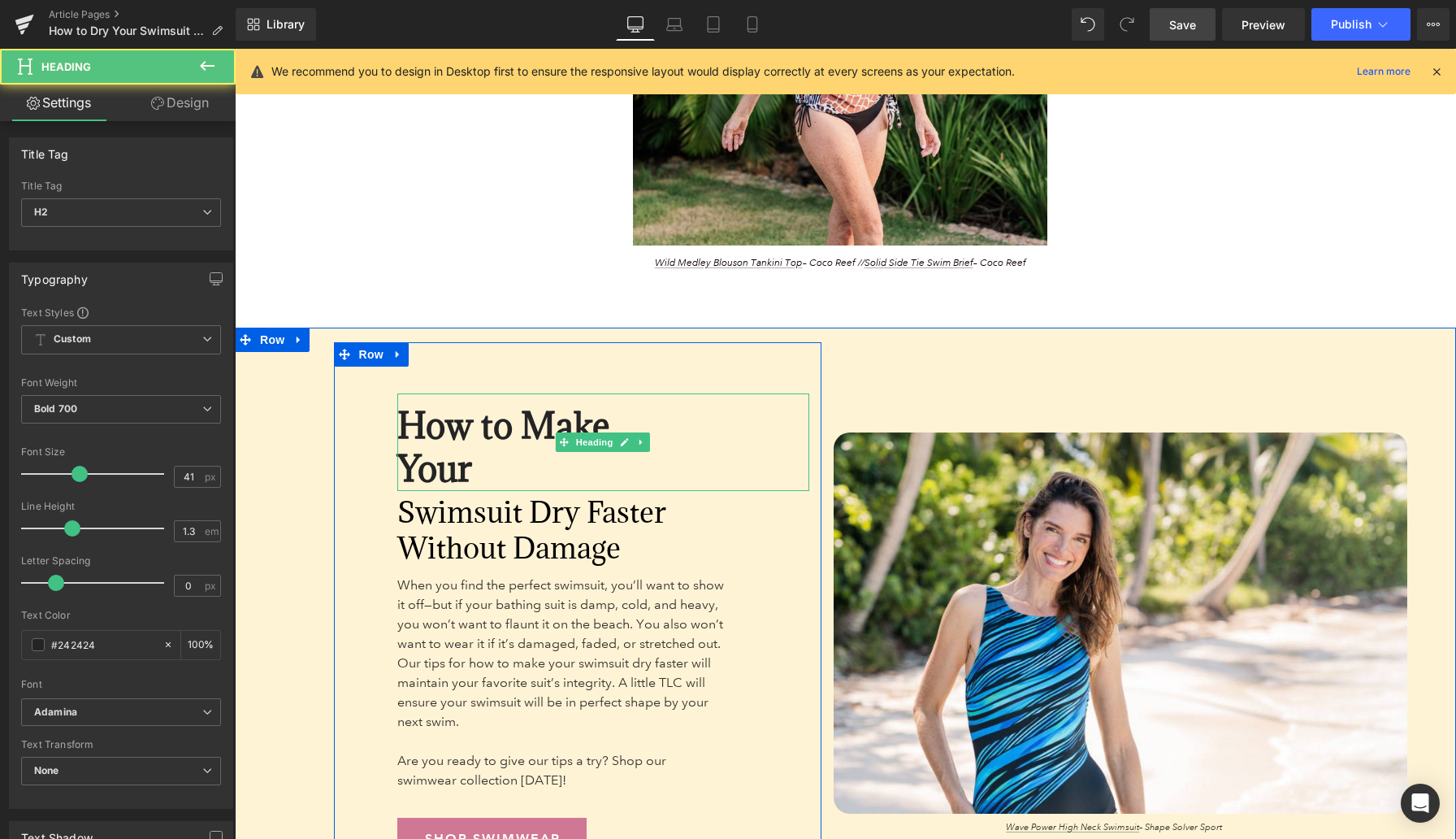
click at [422, 451] on h2 "How to Make Your" at bounding box center [533, 448] width 273 height 87
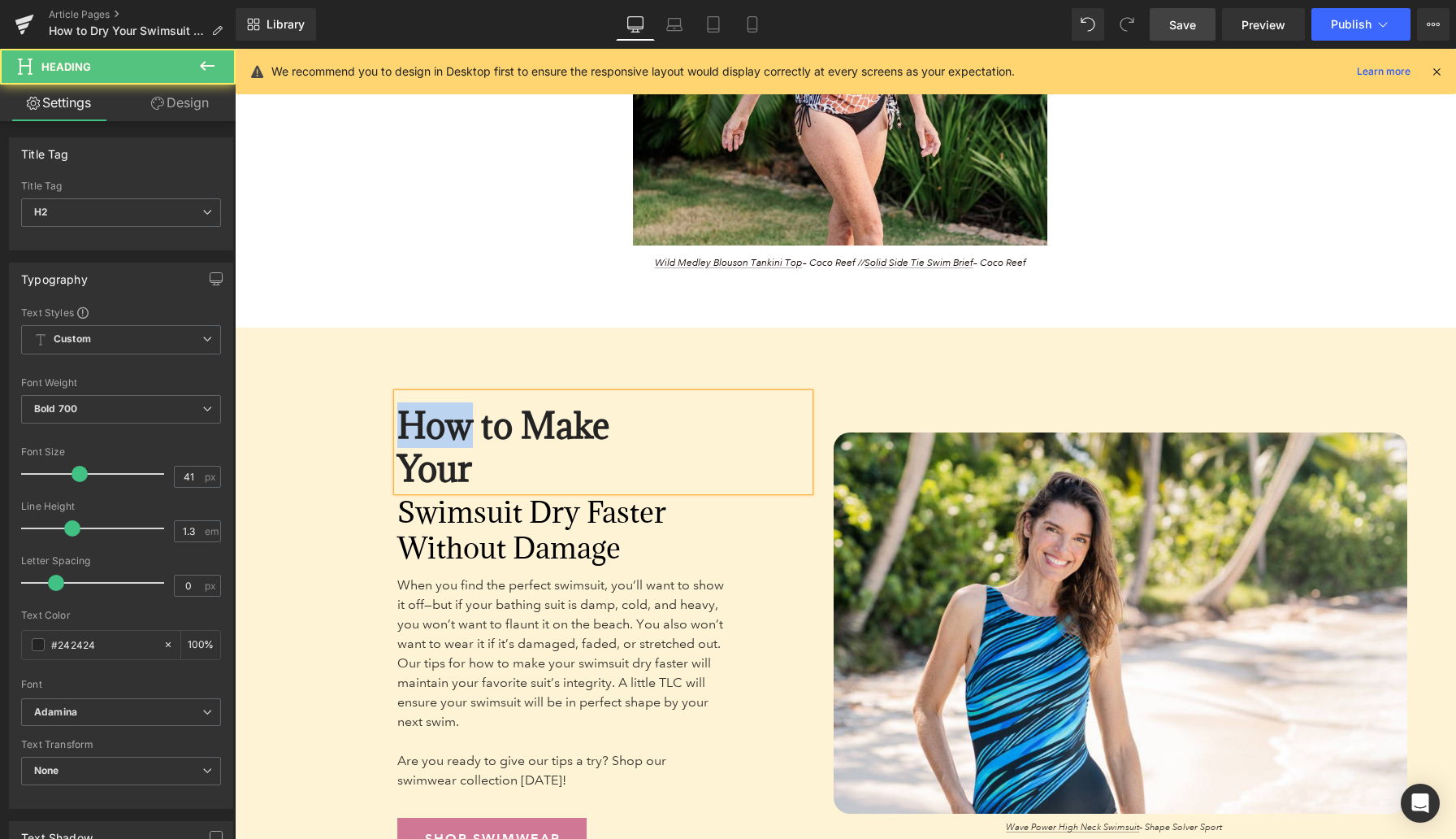
click at [422, 451] on h2 "How to Make Your" at bounding box center [533, 448] width 273 height 87
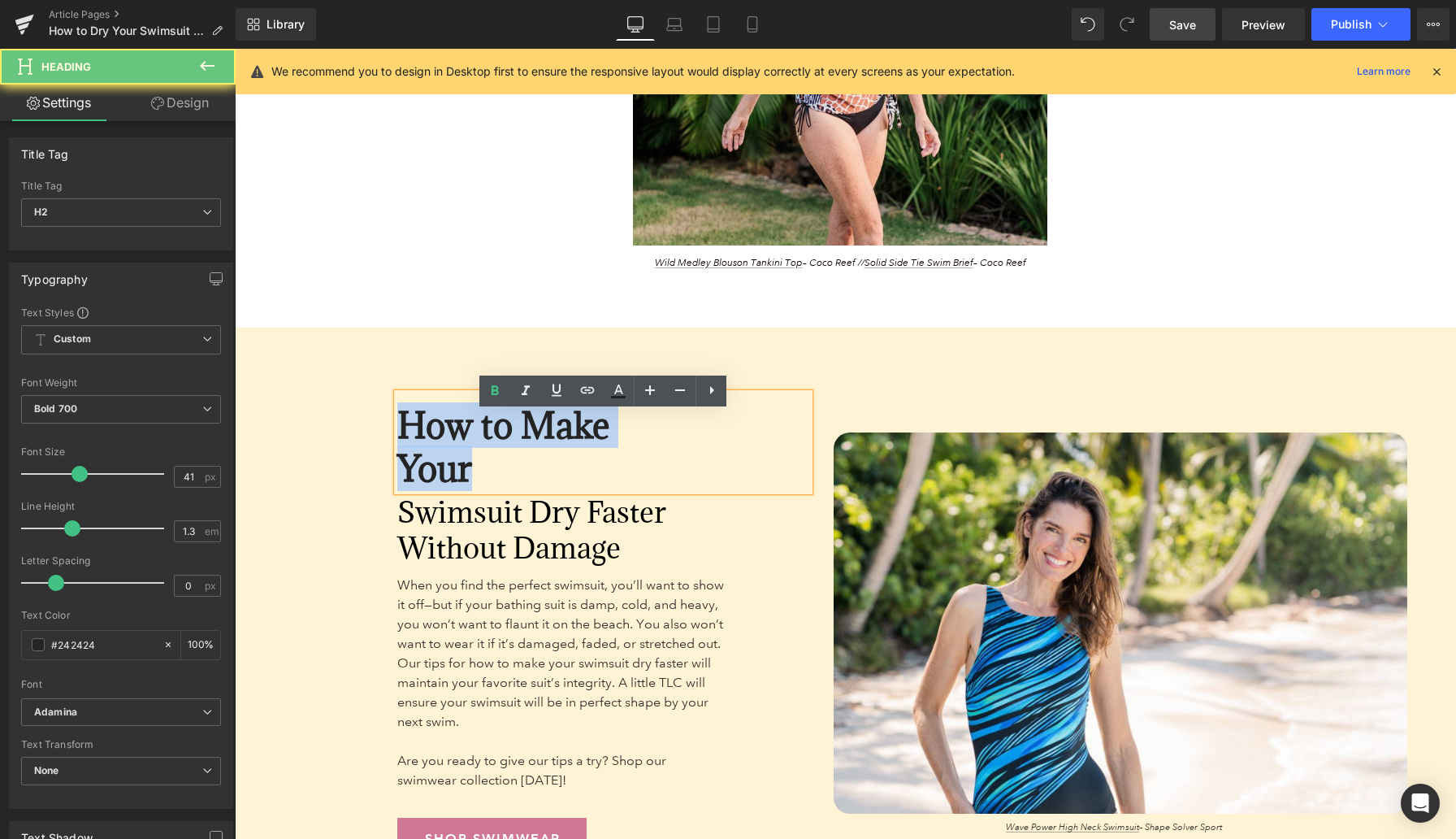
click at [422, 451] on h2 "How to Make Your" at bounding box center [533, 448] width 273 height 87
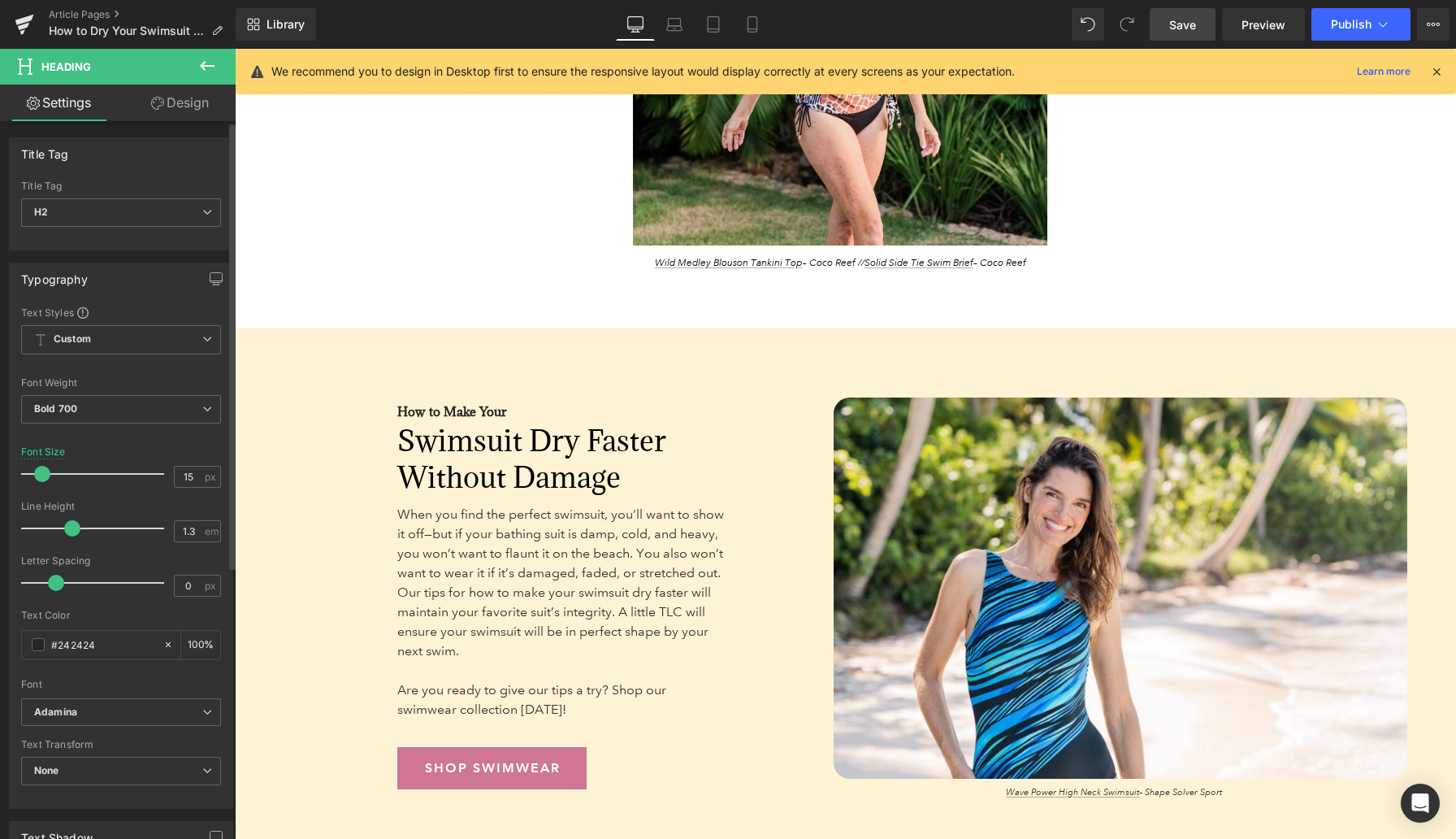
type input "16"
drag, startPoint x: 73, startPoint y: 473, endPoint x: 39, endPoint y: 468, distance: 34.4
click at [39, 468] on span at bounding box center [42, 474] width 16 height 16
click at [91, 404] on span "Bold 700" at bounding box center [121, 409] width 200 height 29
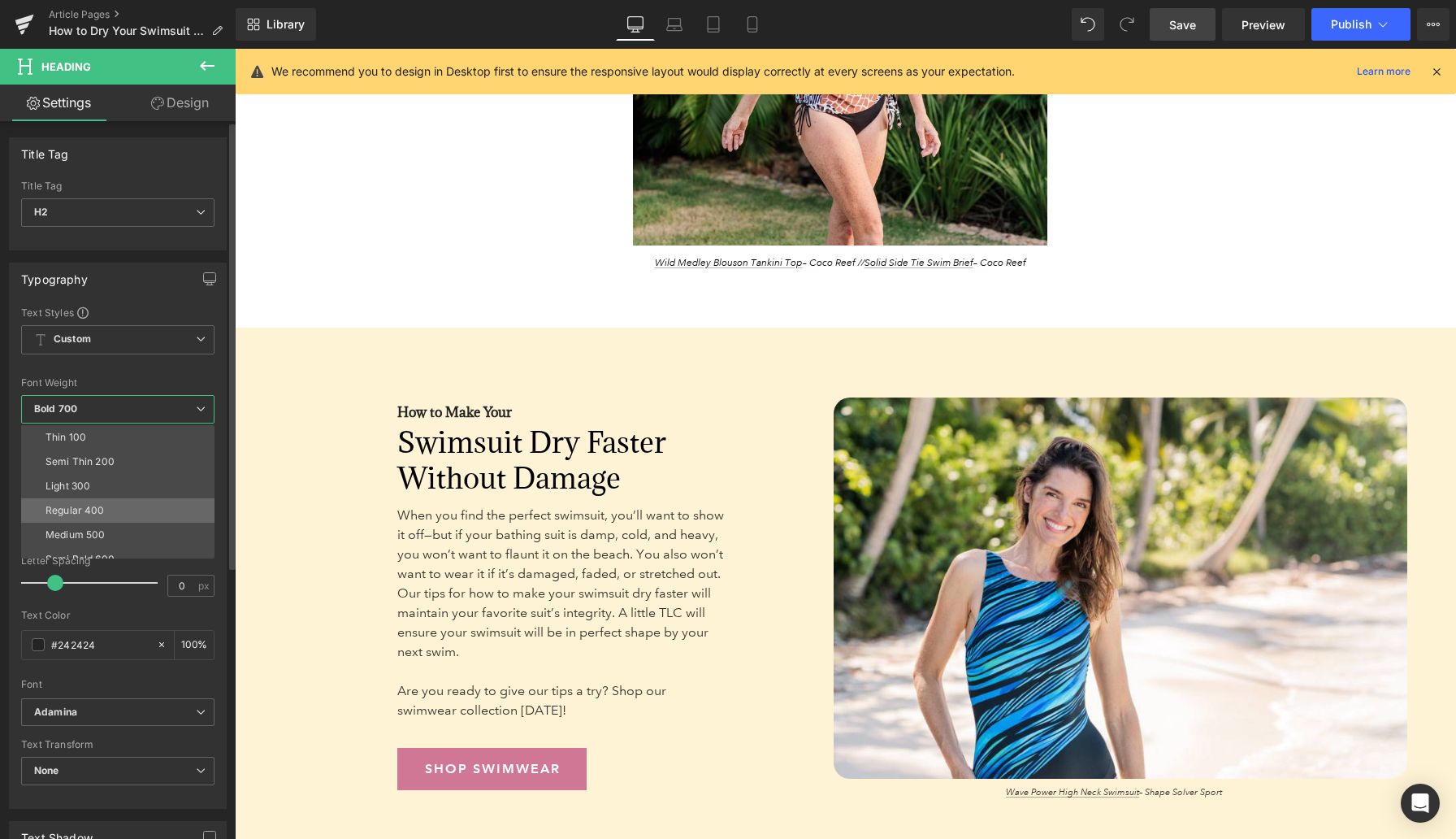
click at [90, 505] on div "Regular 400" at bounding box center [75, 511] width 60 height 12
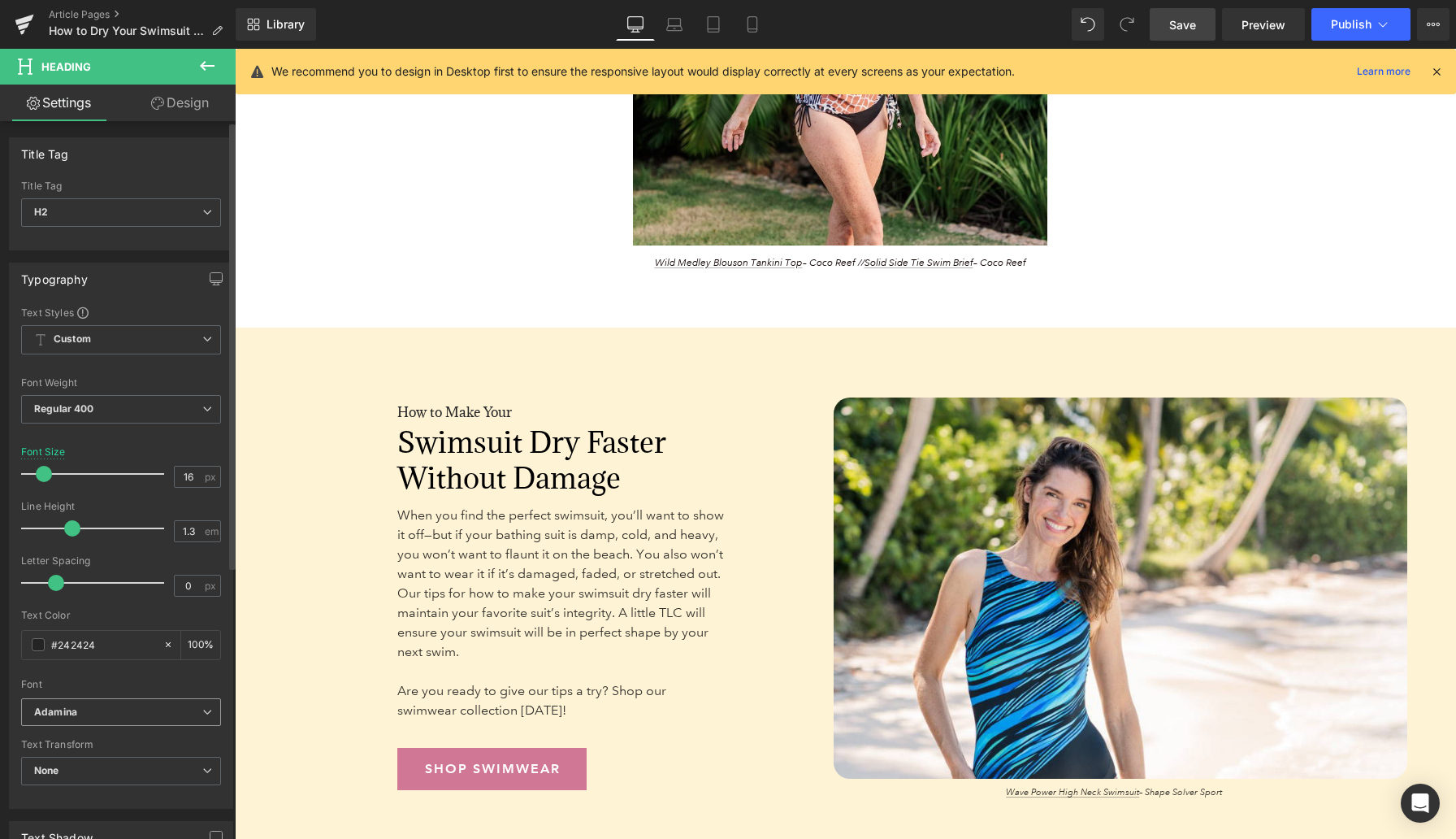
click at [102, 710] on b "Adamina" at bounding box center [118, 712] width 168 height 13
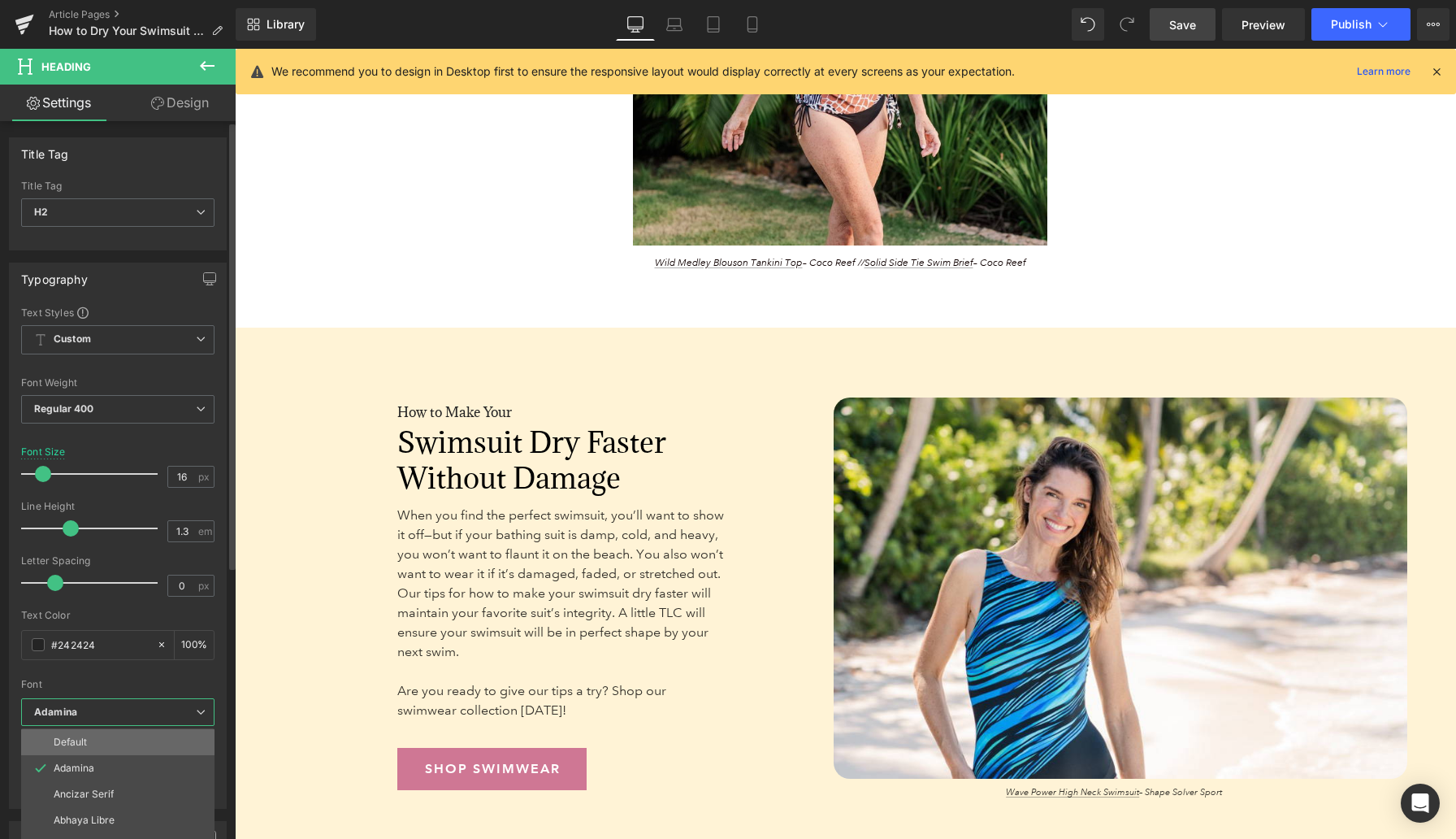
click at [95, 742] on li "Default" at bounding box center [118, 742] width 193 height 26
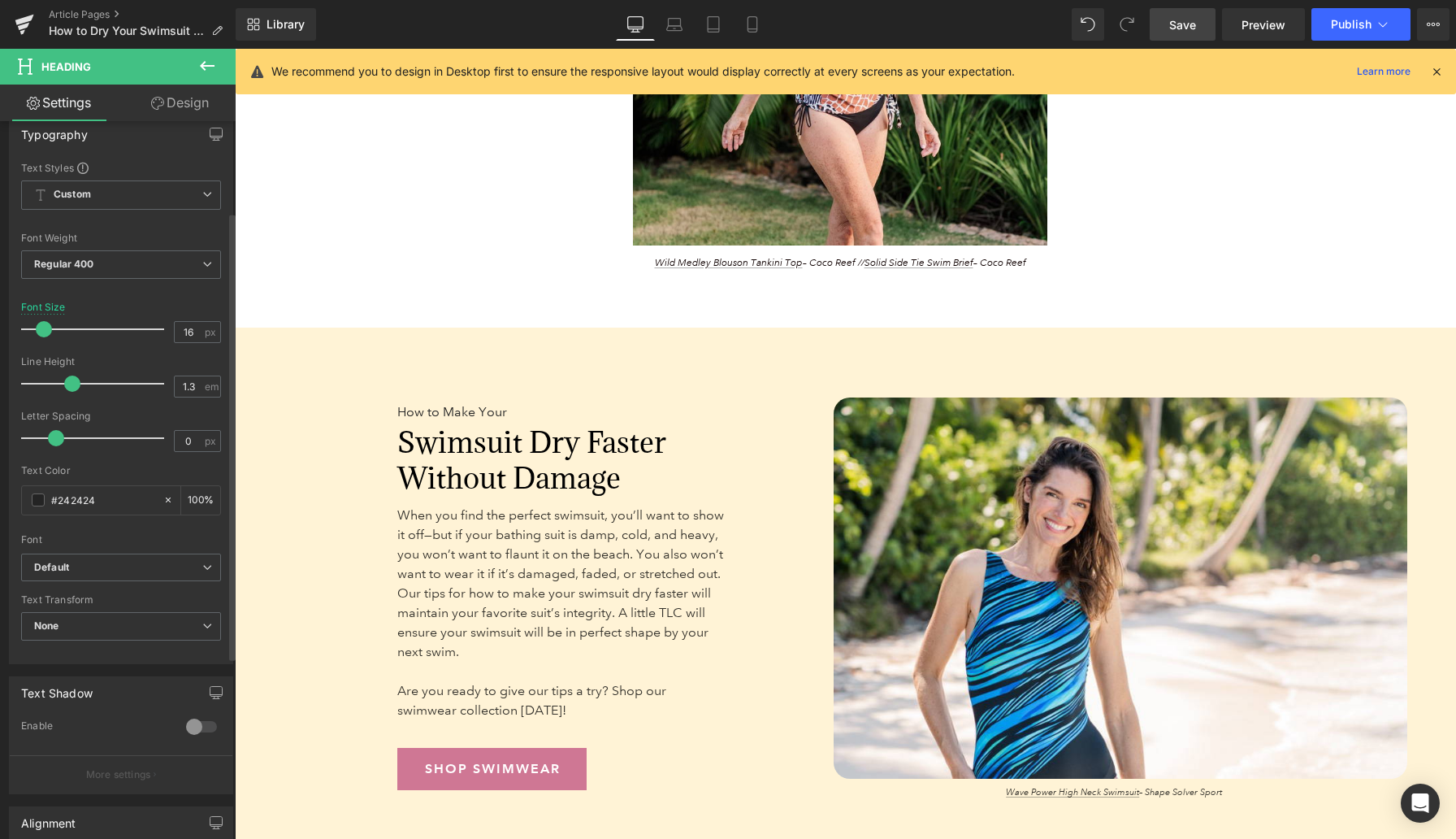
scroll to position [133, 0]
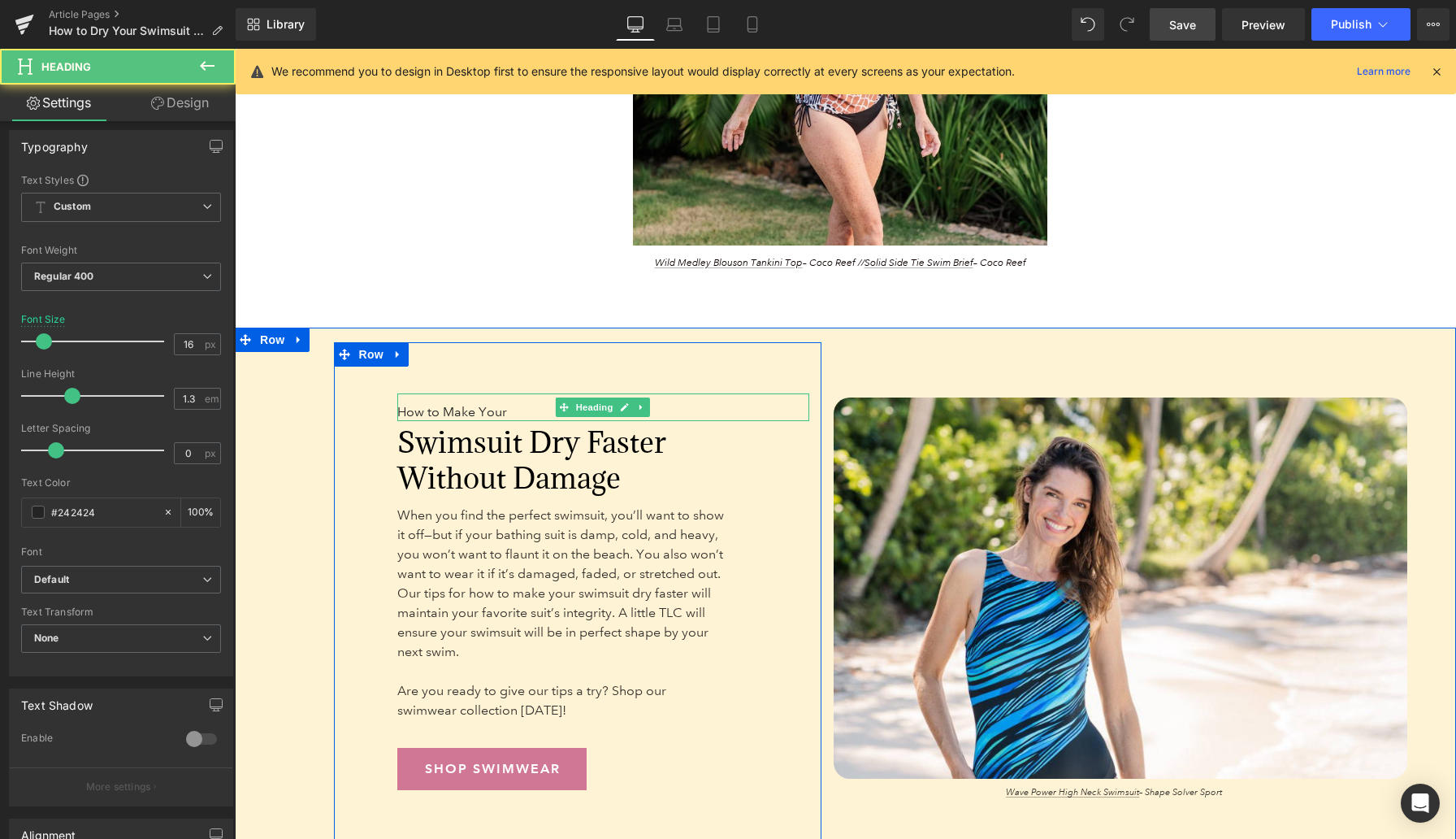
click at [430, 421] on h2 "How to Make Your" at bounding box center [533, 412] width 273 height 17
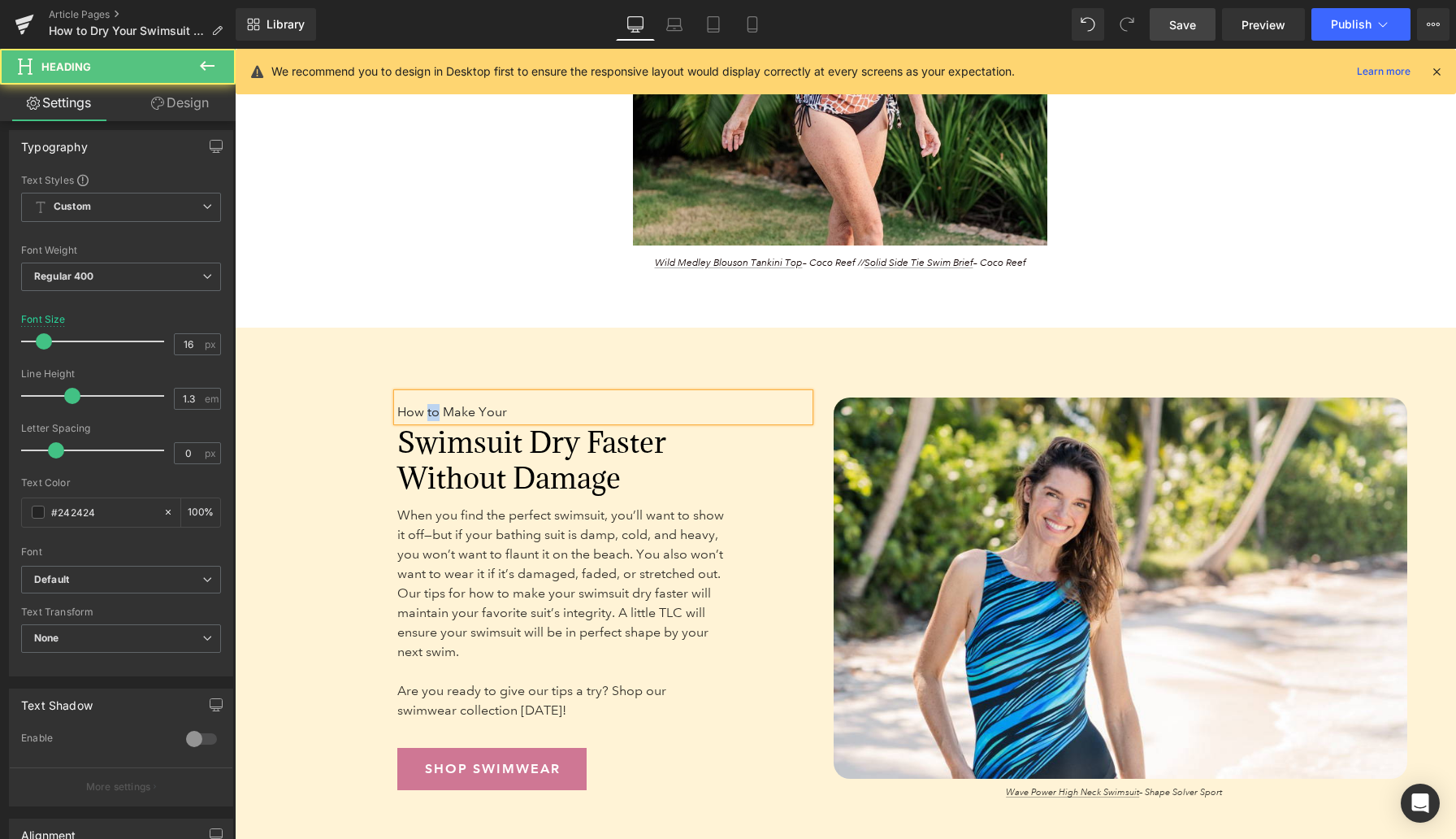
click at [430, 421] on h2 "How to Make Your" at bounding box center [533, 412] width 273 height 17
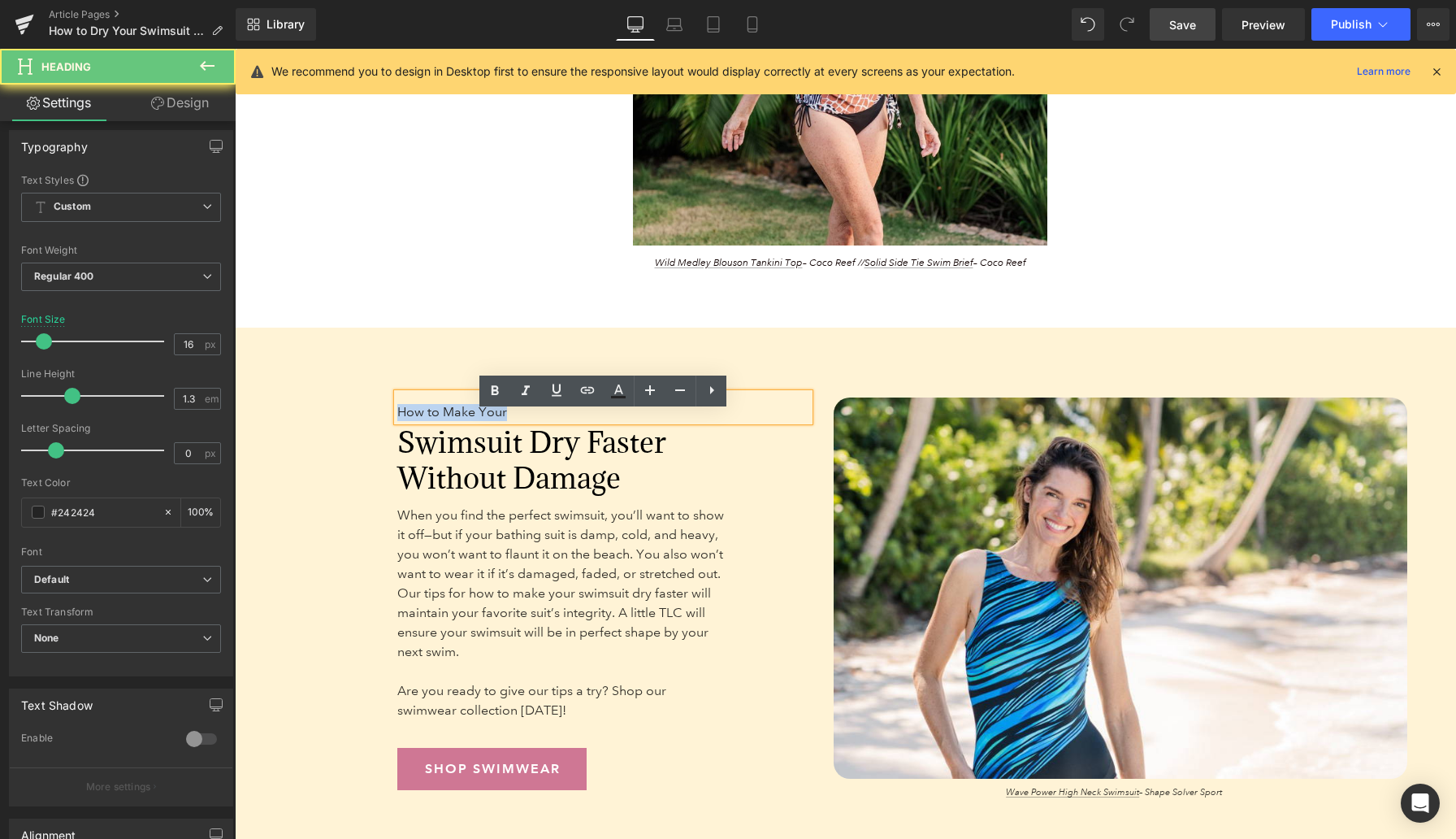
click at [430, 421] on h2 "How to Make Your" at bounding box center [533, 412] width 273 height 17
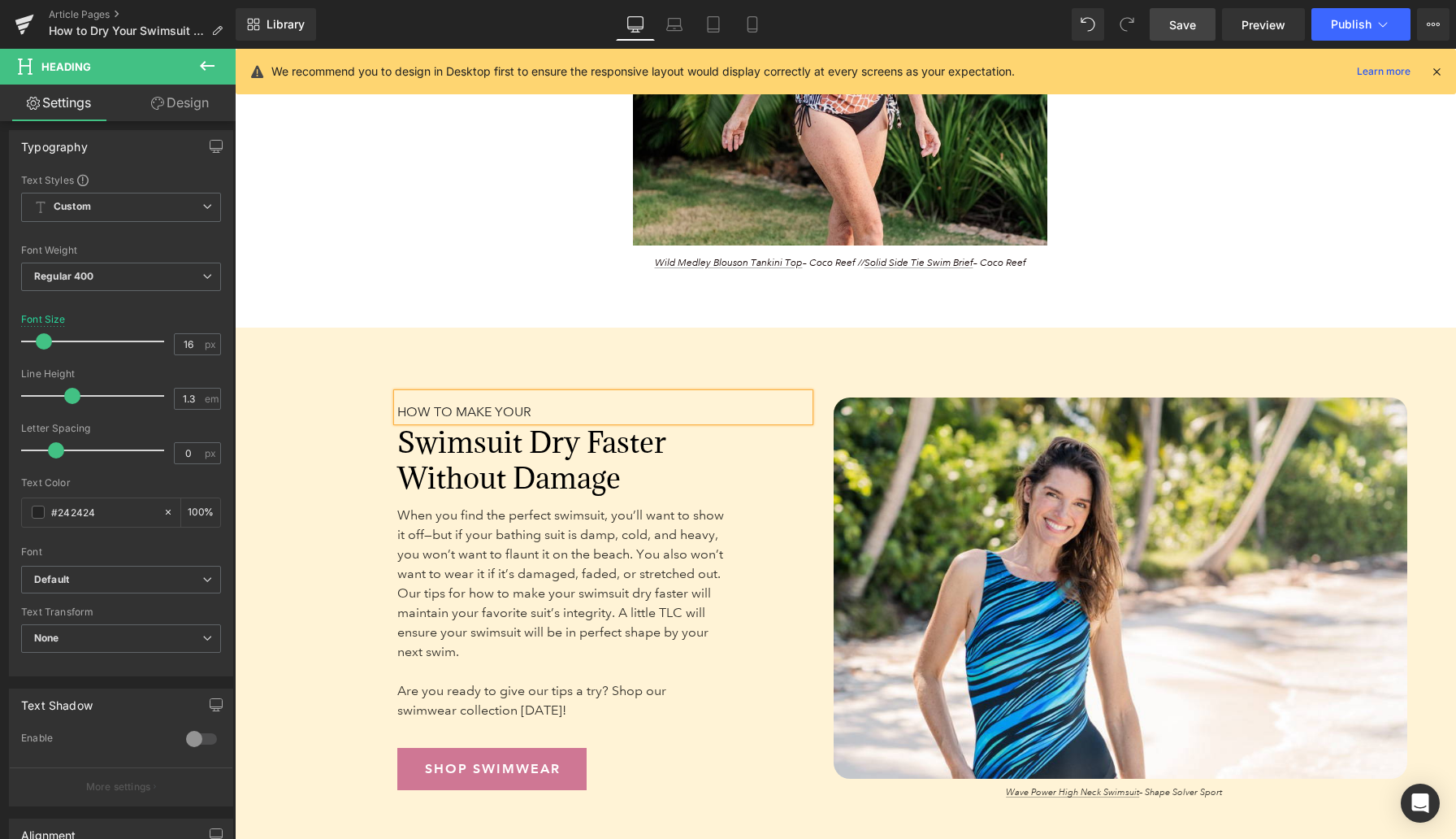
click at [355, 436] on div "HOW TO MAKE YOUR Heading Swimsuit Dry Faster Without Damage Heading When you fi…" at bounding box center [578, 599] width 488 height 515
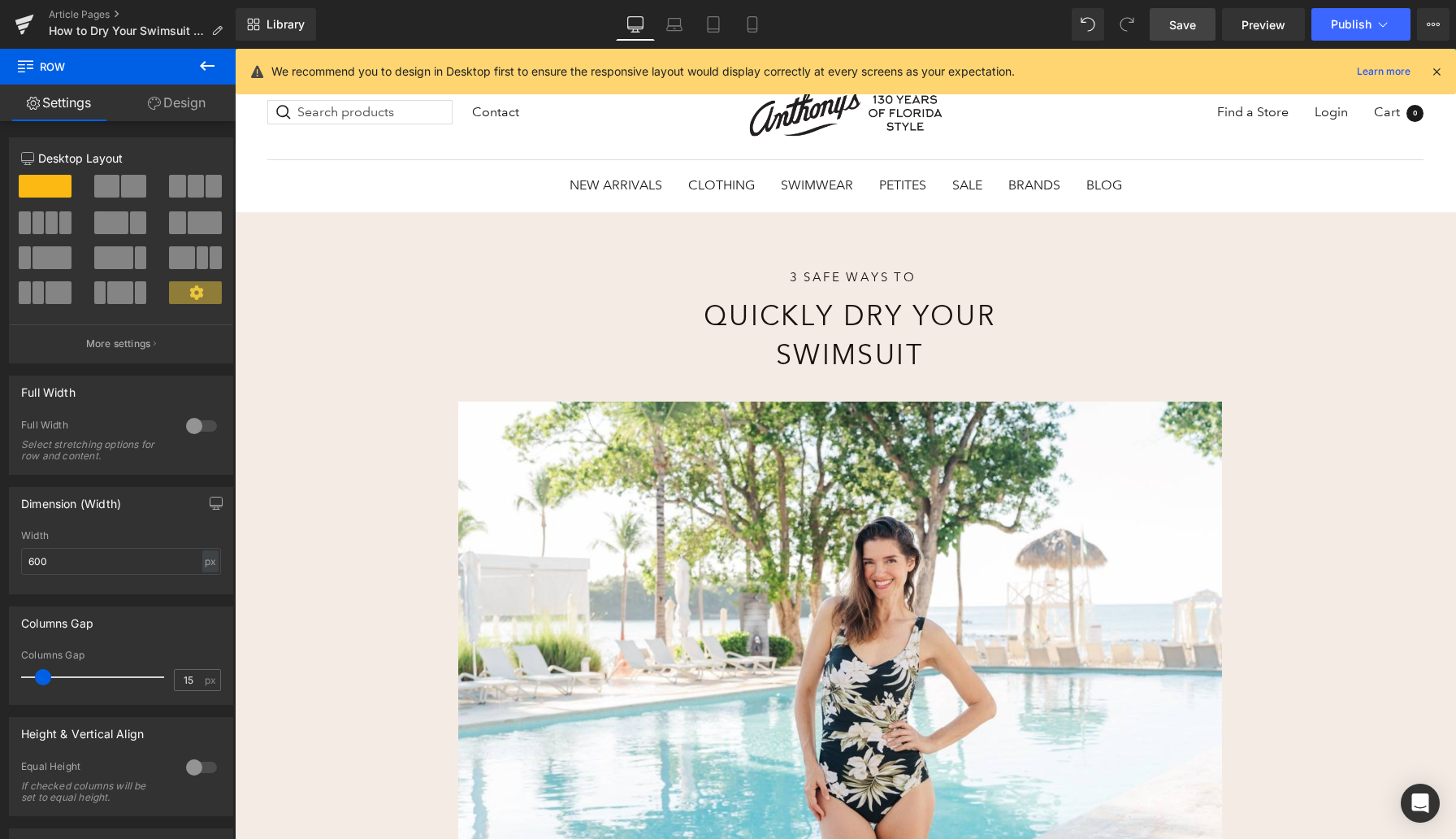
scroll to position [28, 0]
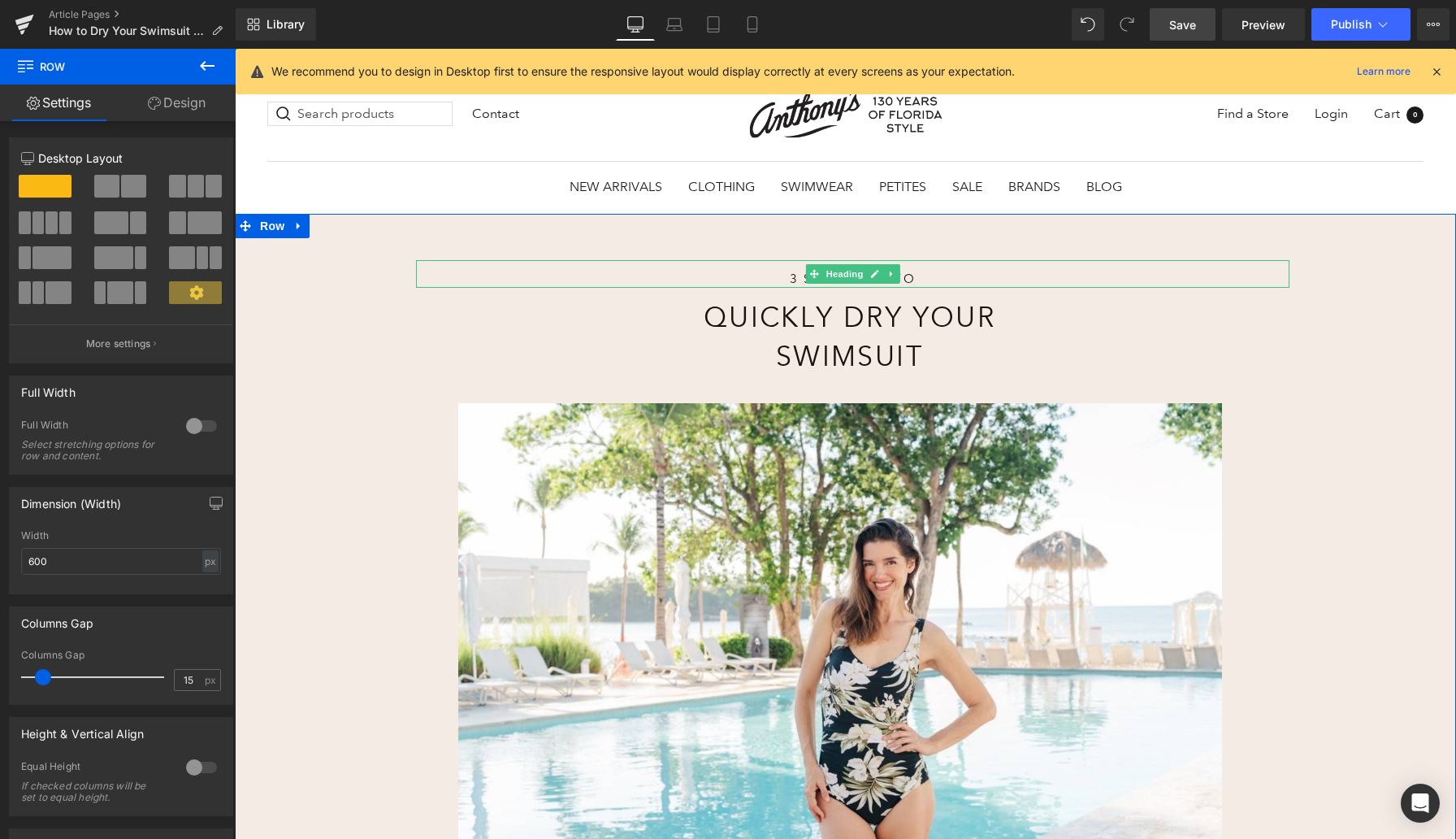
click at [801, 280] on h1 "3 Safe Ways to" at bounding box center [852, 279] width 511 height 17
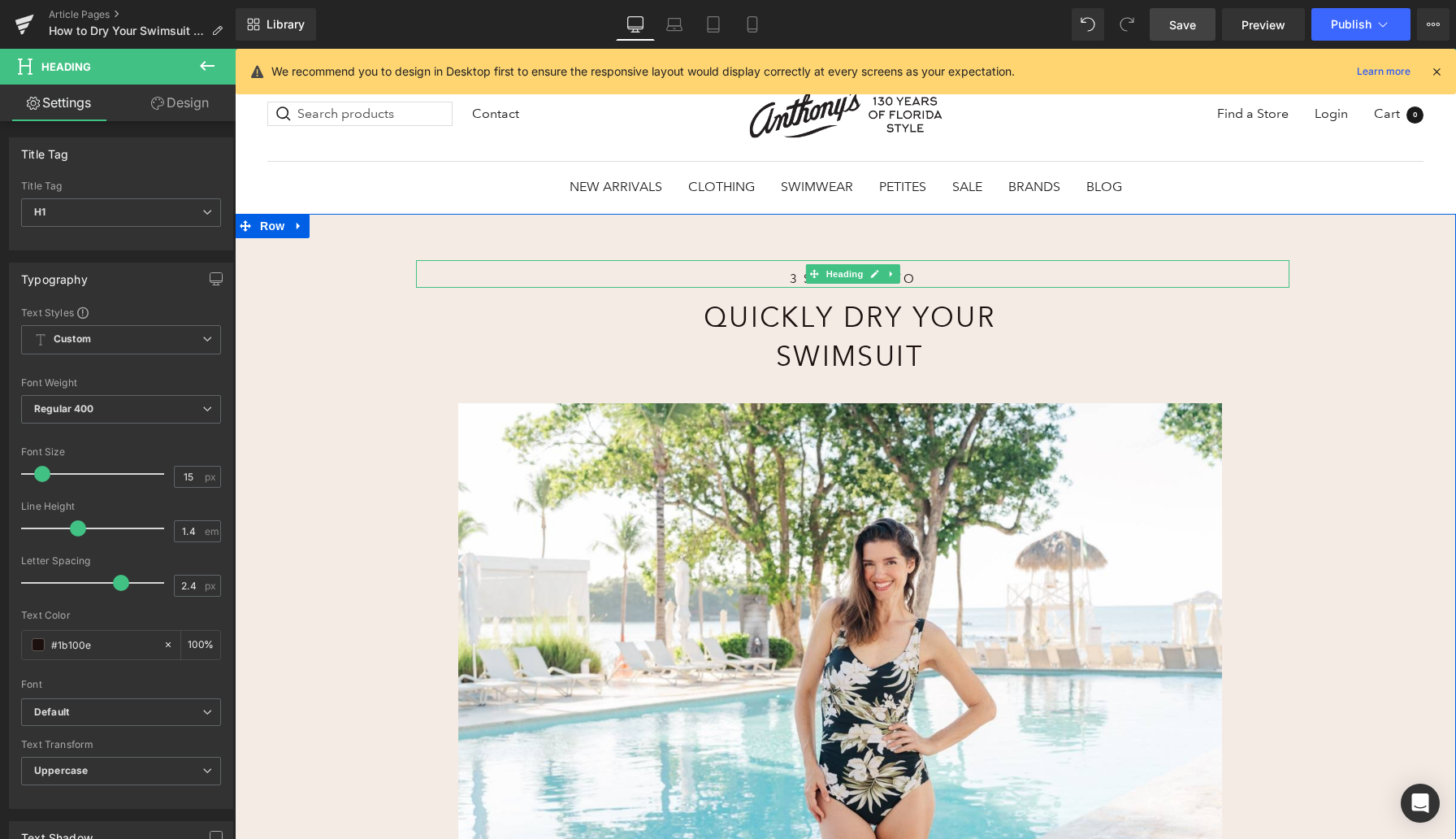
click at [793, 279] on h1 "3 Safe Ways to" at bounding box center [852, 279] width 511 height 17
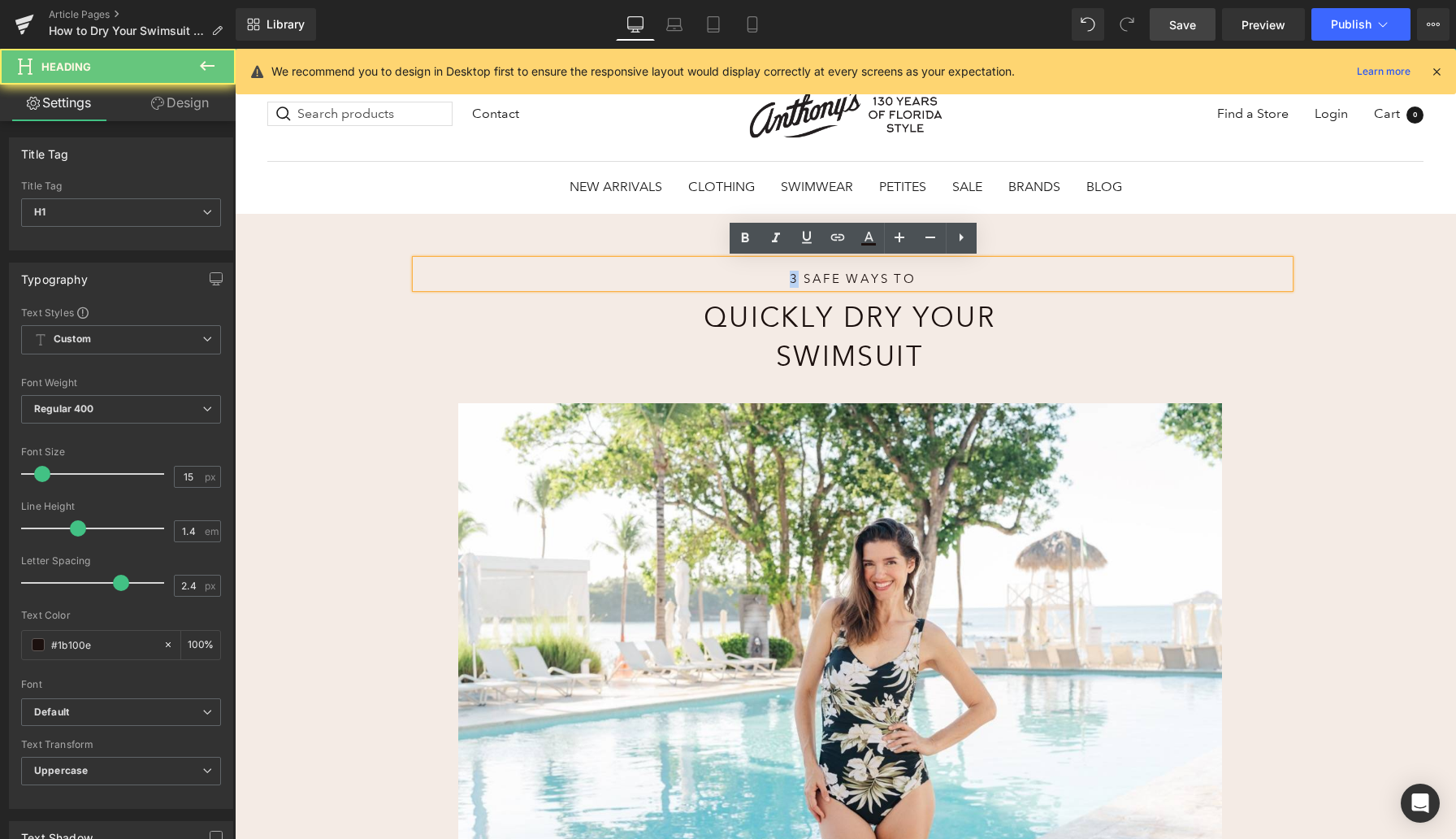
click at [793, 279] on h1 "3 Safe Ways to" at bounding box center [852, 279] width 511 height 17
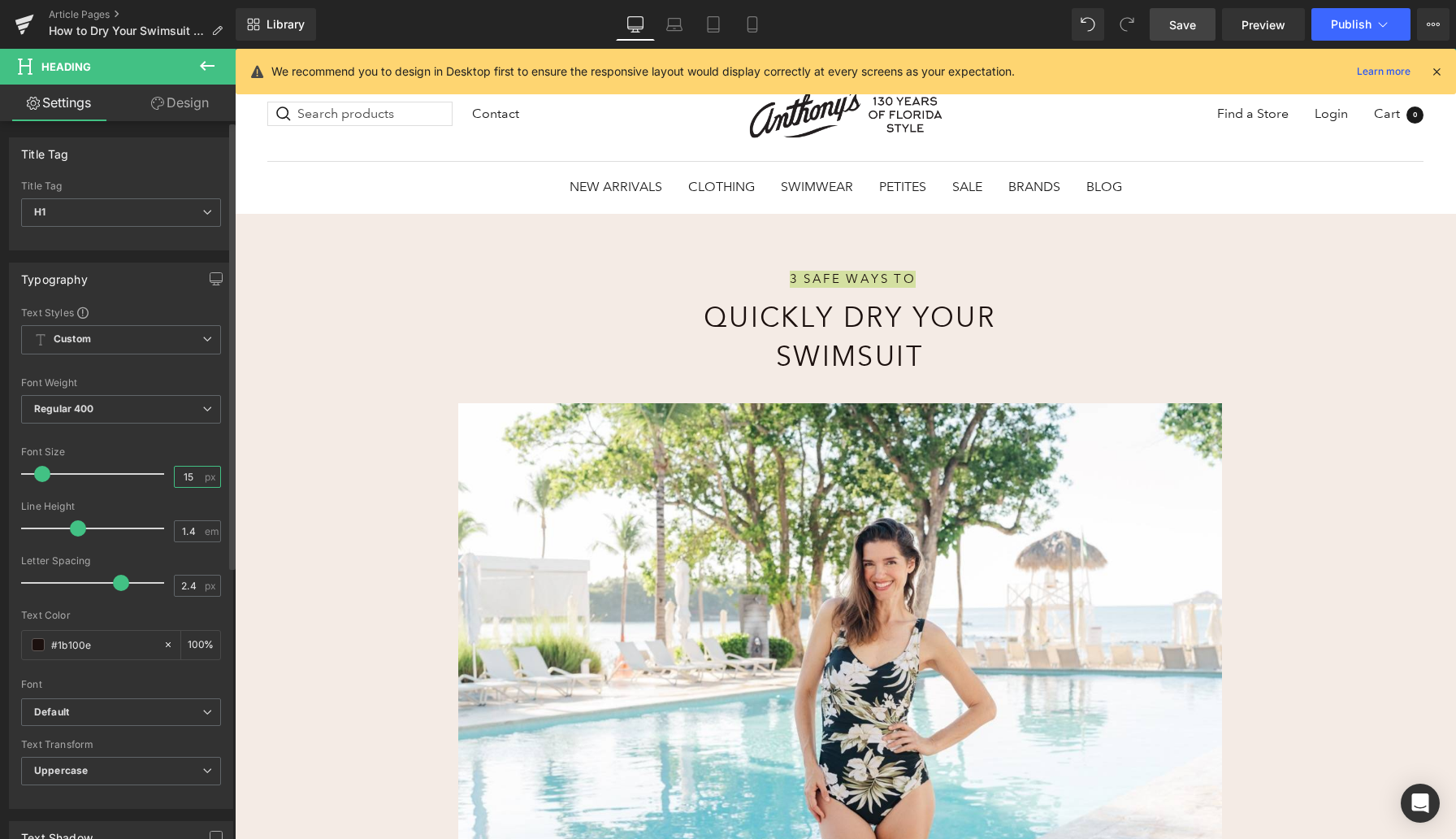
click at [186, 479] on input "15" at bounding box center [189, 477] width 29 height 20
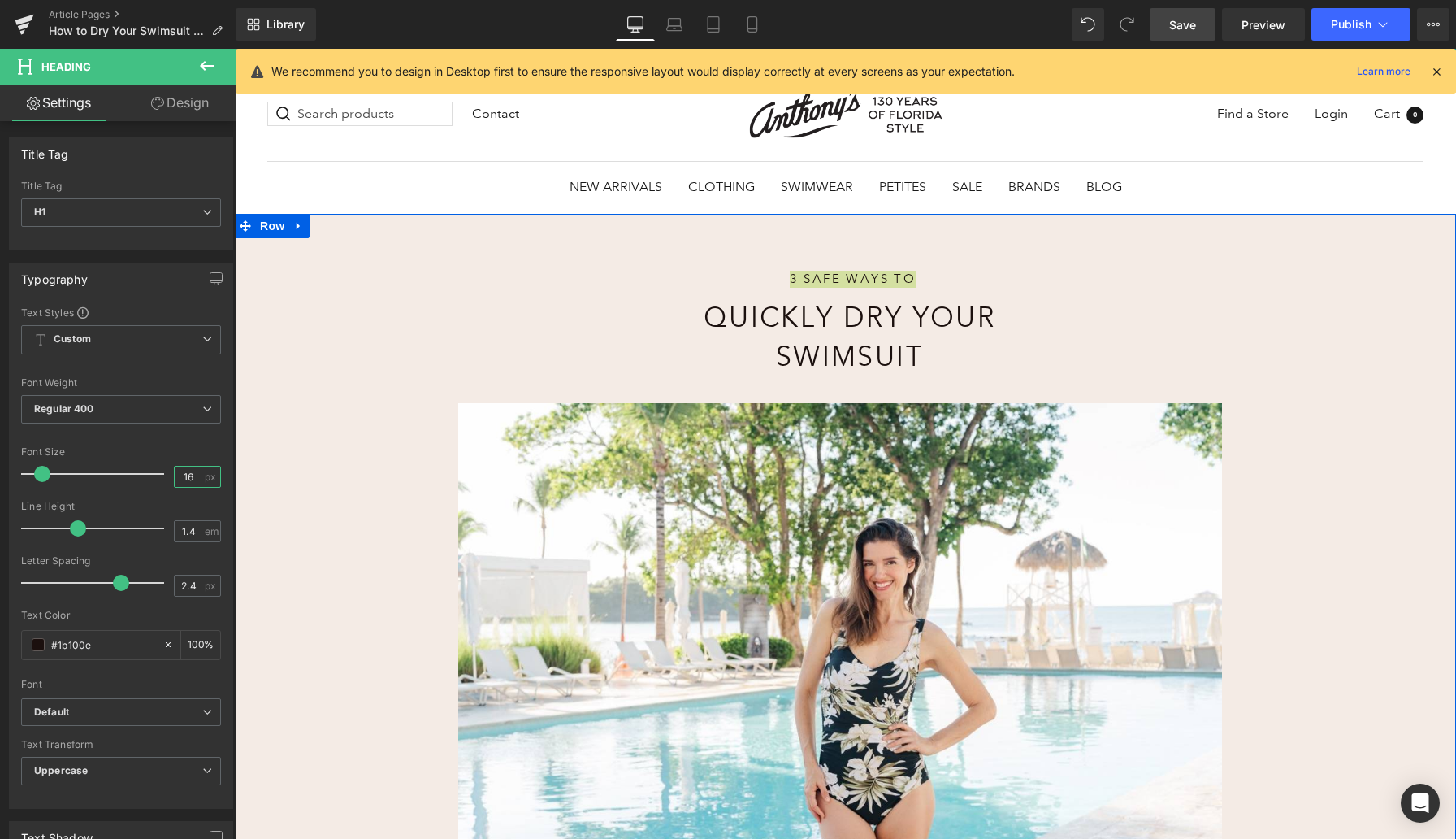
type input "16"
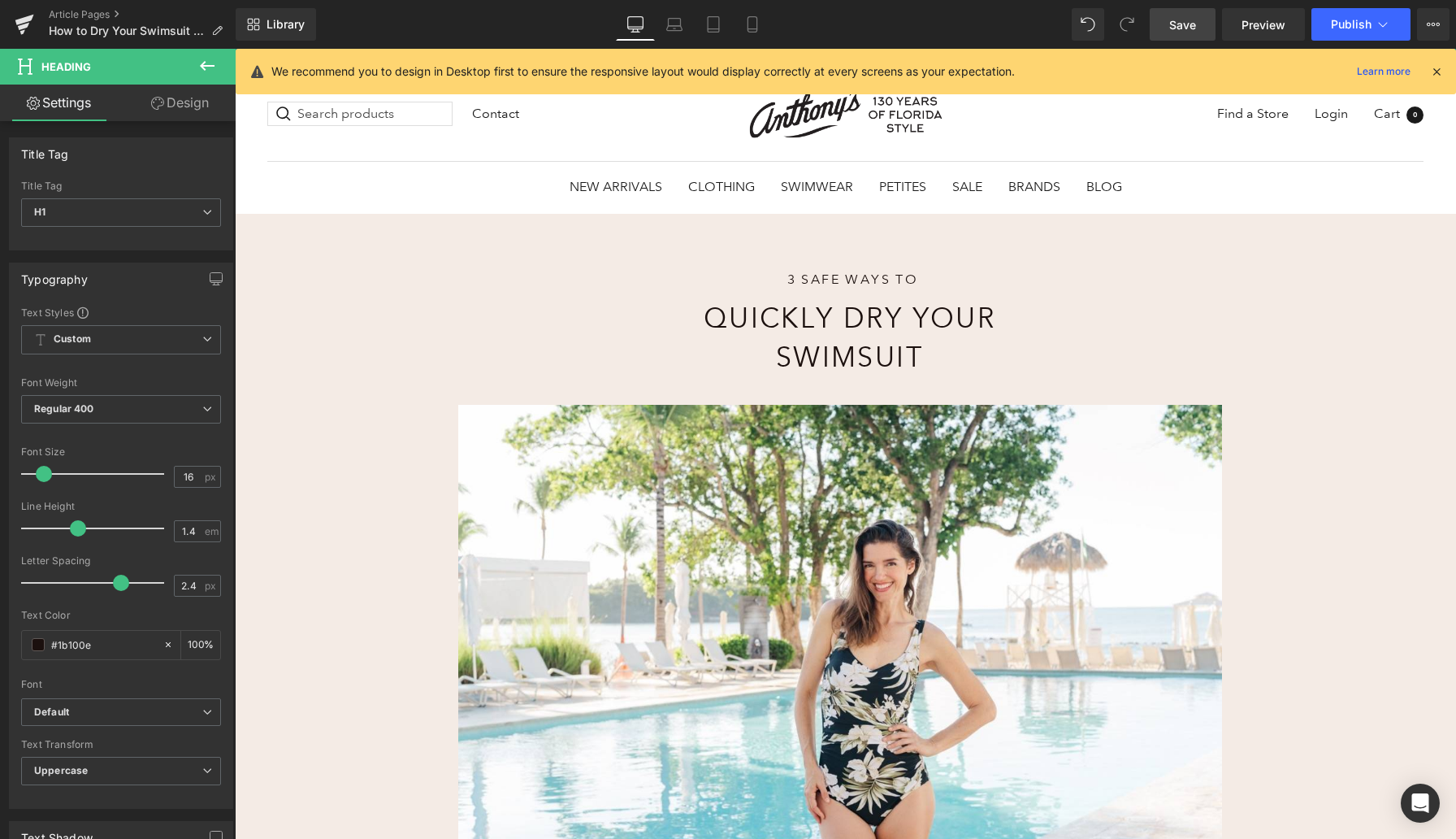
click at [1183, 21] on span "Save" at bounding box center [1183, 24] width 27 height 17
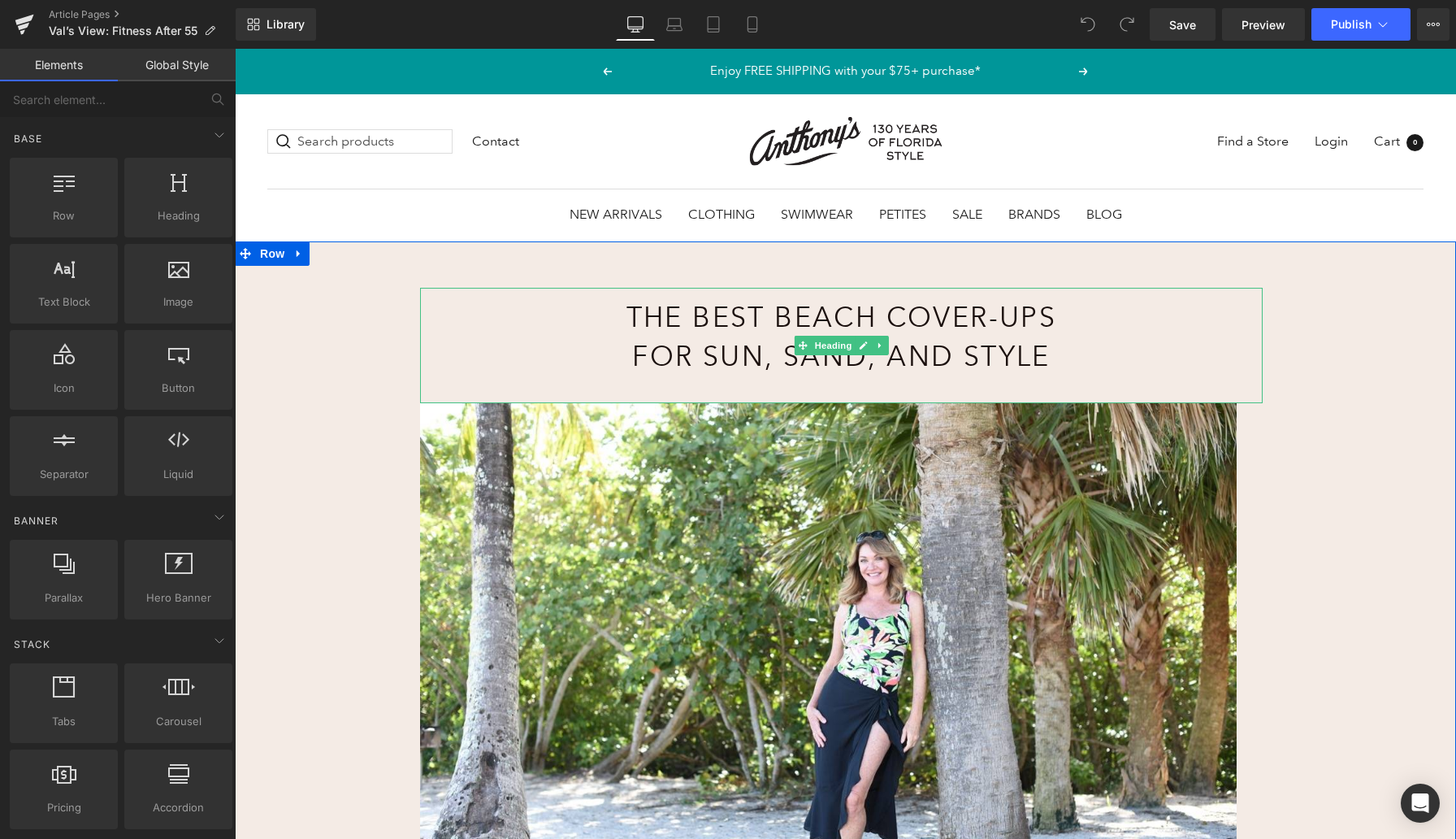
click at [687, 324] on h1 "The Best Beach Cover-Ups for Sun, Sand, and Style" at bounding box center [841, 337] width 643 height 77
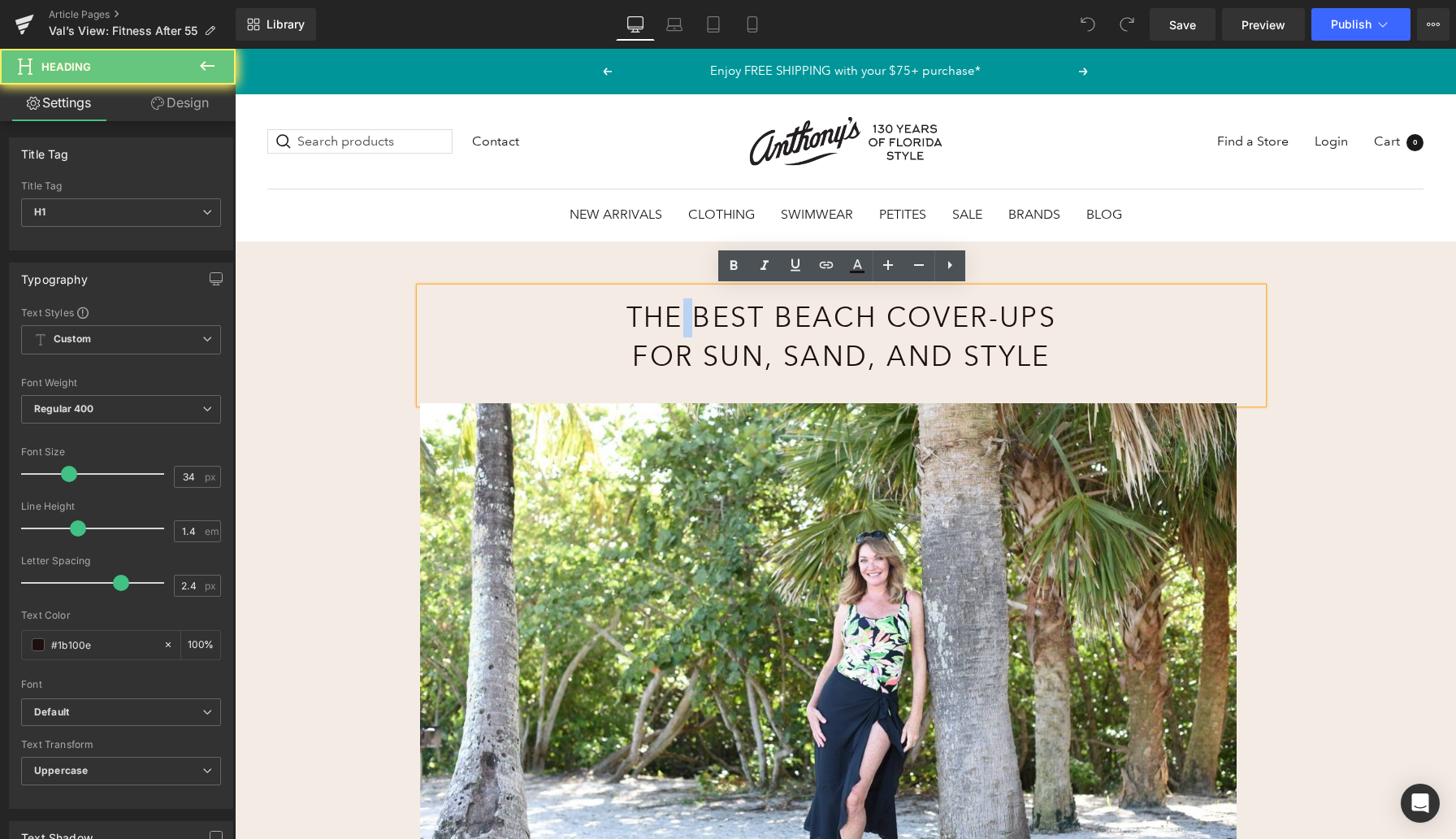
click at [687, 324] on h1 "The Best Beach Cover-Ups for Sun, Sand, and Style" at bounding box center [841, 337] width 643 height 77
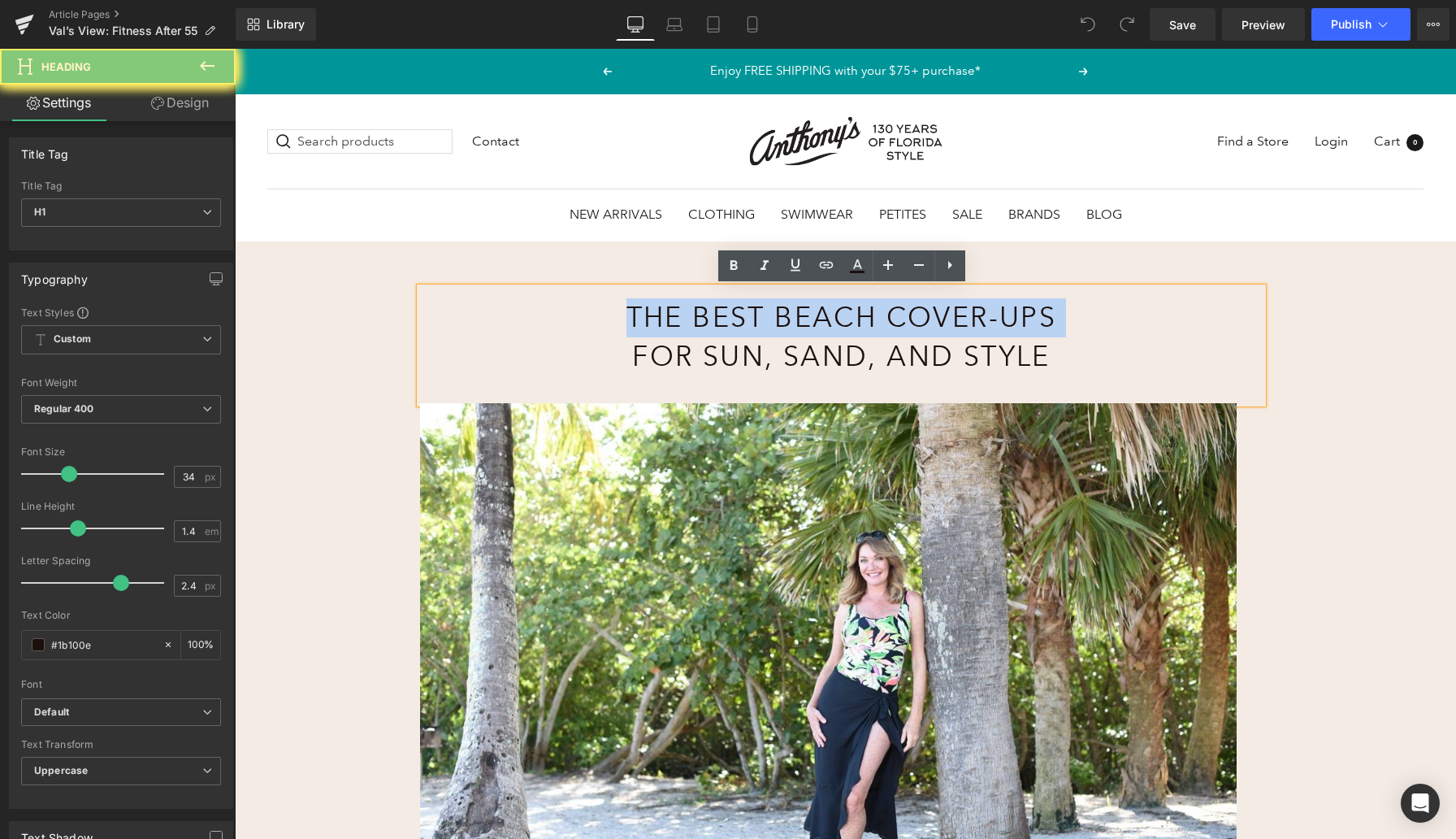
click at [687, 324] on h1 "The Best Beach Cover-Ups for Sun, Sand, and Style" at bounding box center [841, 337] width 643 height 77
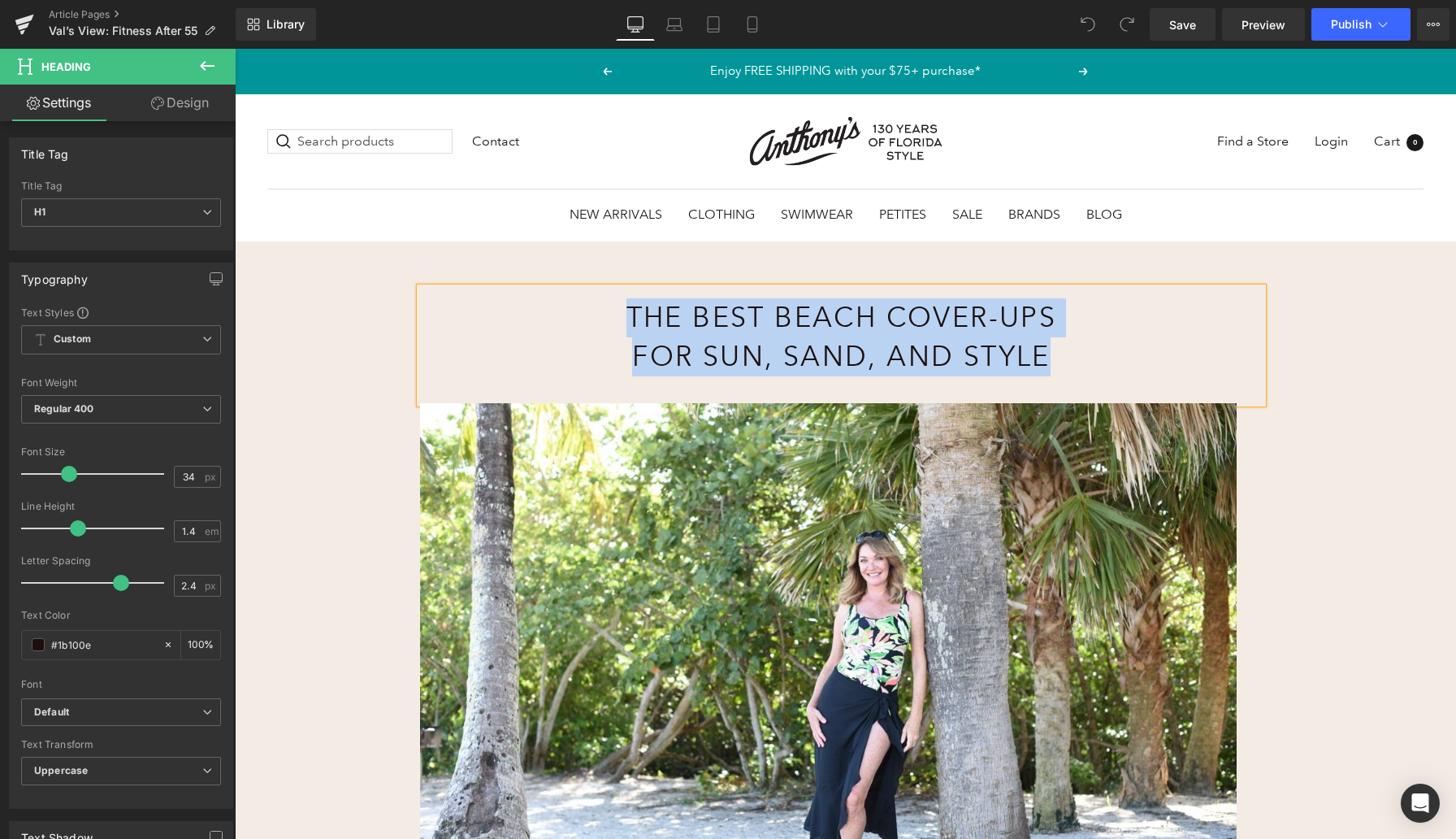
paste div
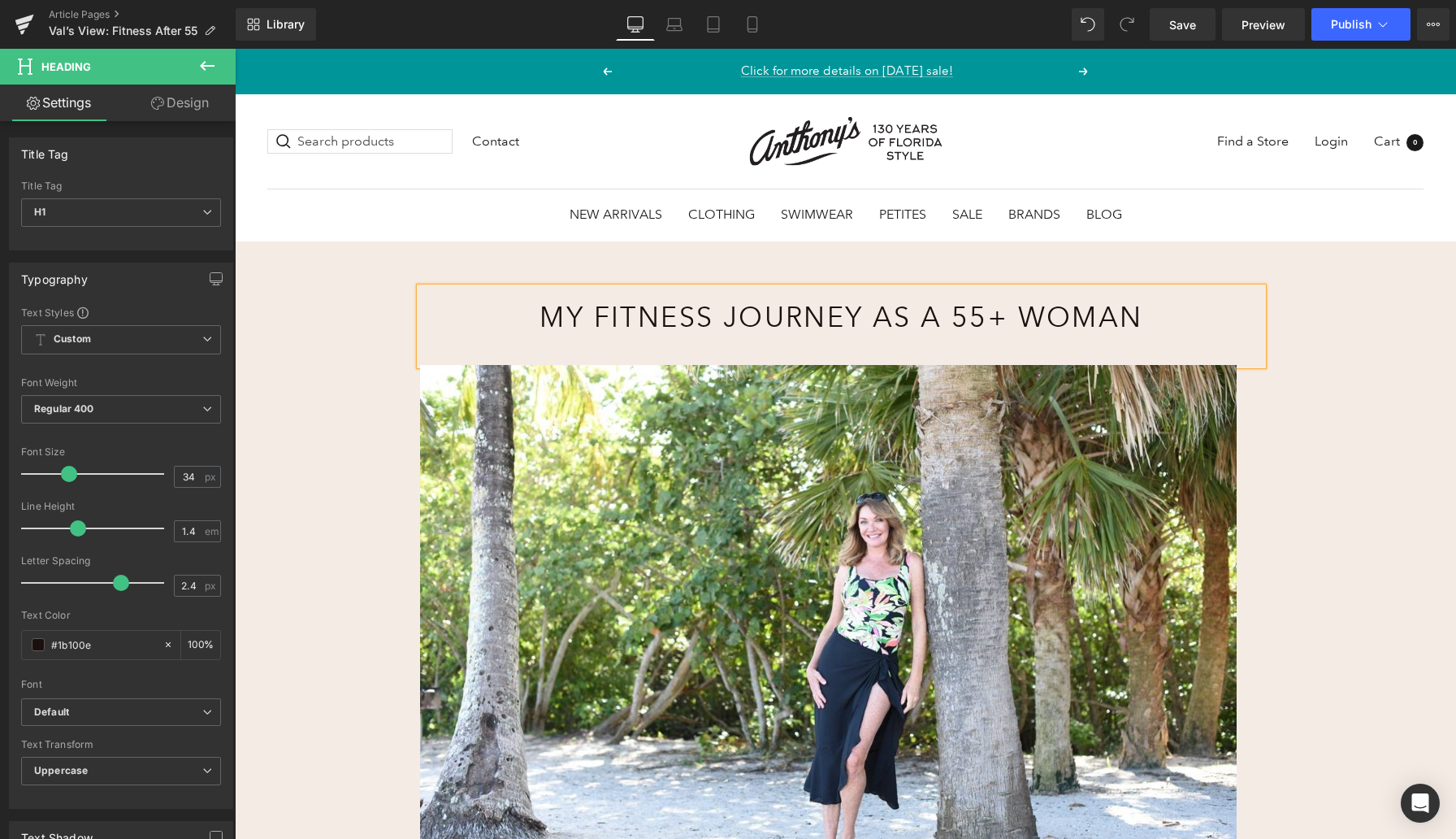
click at [1292, 425] on div "My Fitness Journey as a 55+ Woman Heading Image Rainforest Rainbow Girl Leg Swi…" at bounding box center [846, 773] width 1222 height 1065
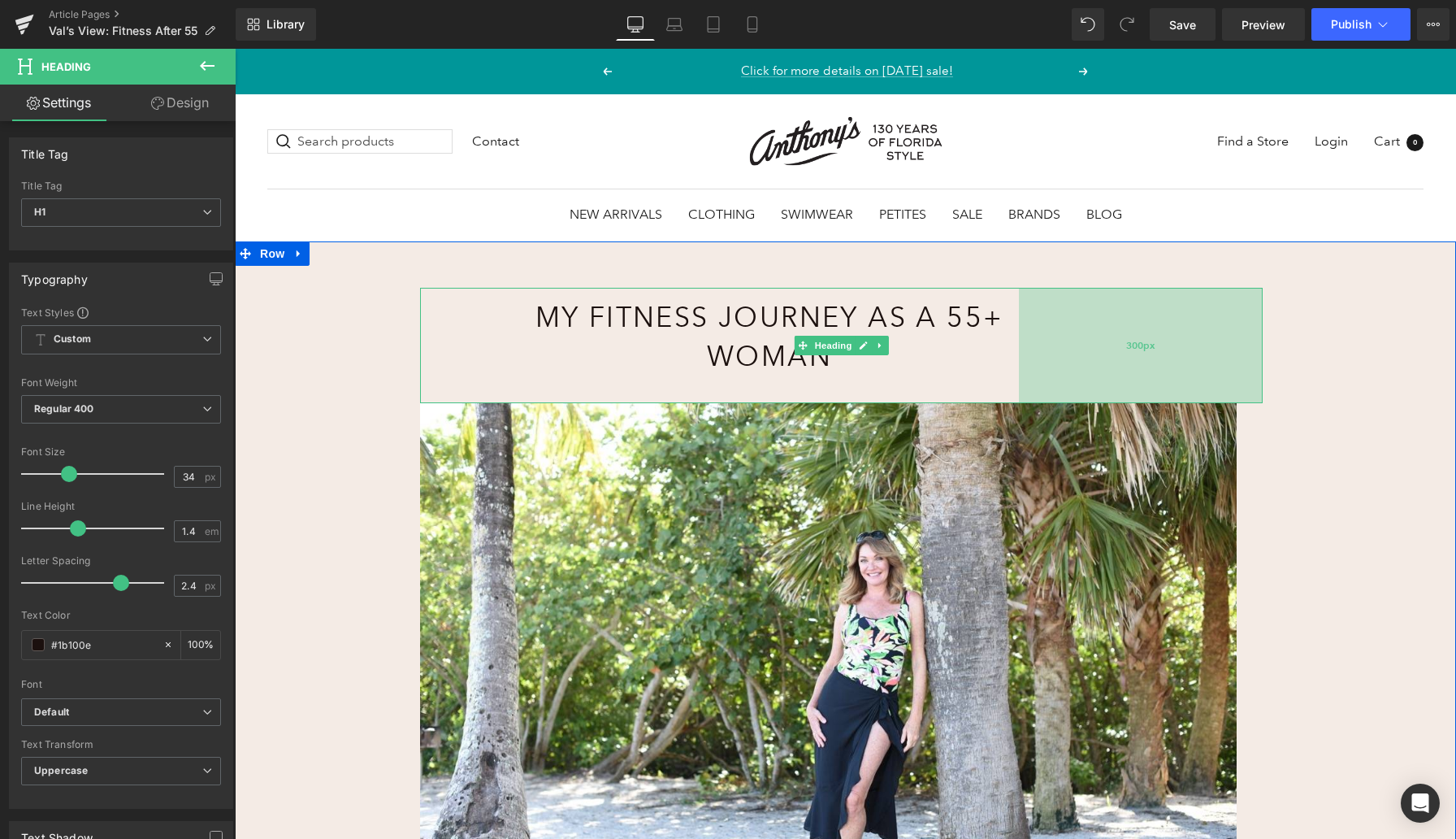
drag, startPoint x: 1261, startPoint y: 316, endPoint x: 1118, endPoint y: 355, distance: 148.2
click at [1118, 355] on div "300px" at bounding box center [1141, 345] width 244 height 115
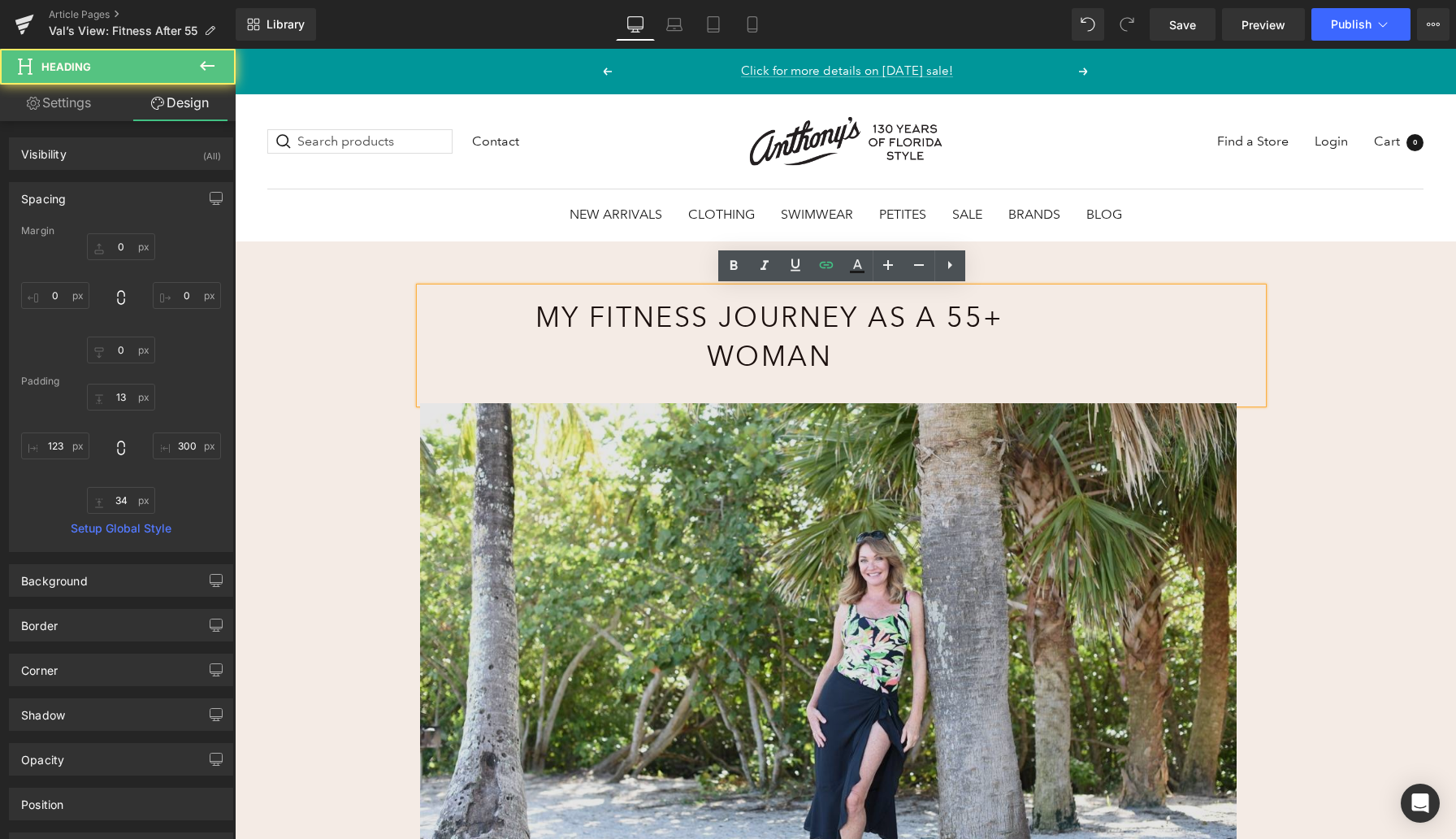
click at [462, 405] on div "Image" at bounding box center [828, 679] width 817 height 552
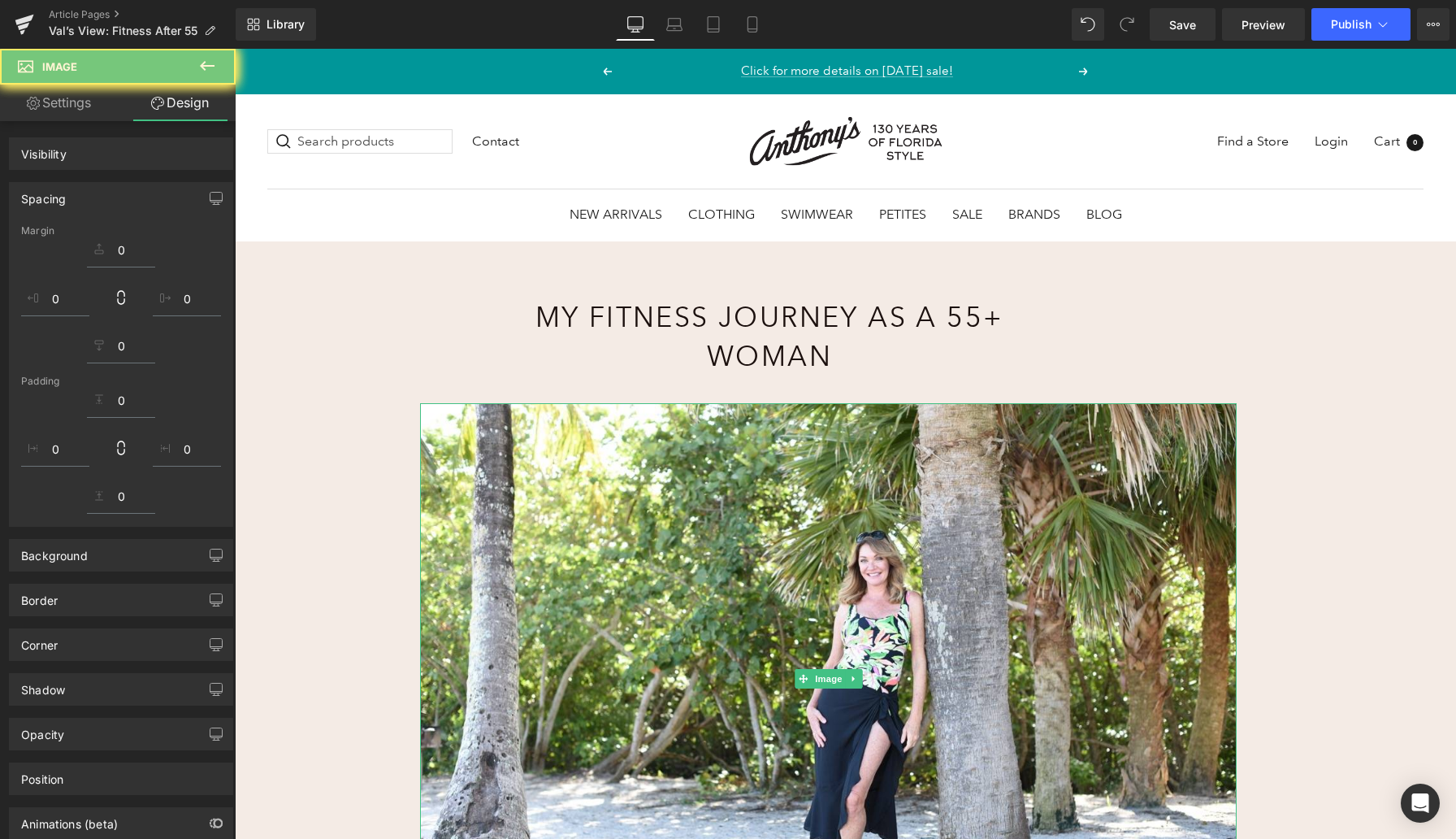
click at [394, 370] on div "My Fitness Journey as a 55+ Woman Heading 300px Image Rainforest Rainbow Girl L…" at bounding box center [846, 793] width 1222 height 1104
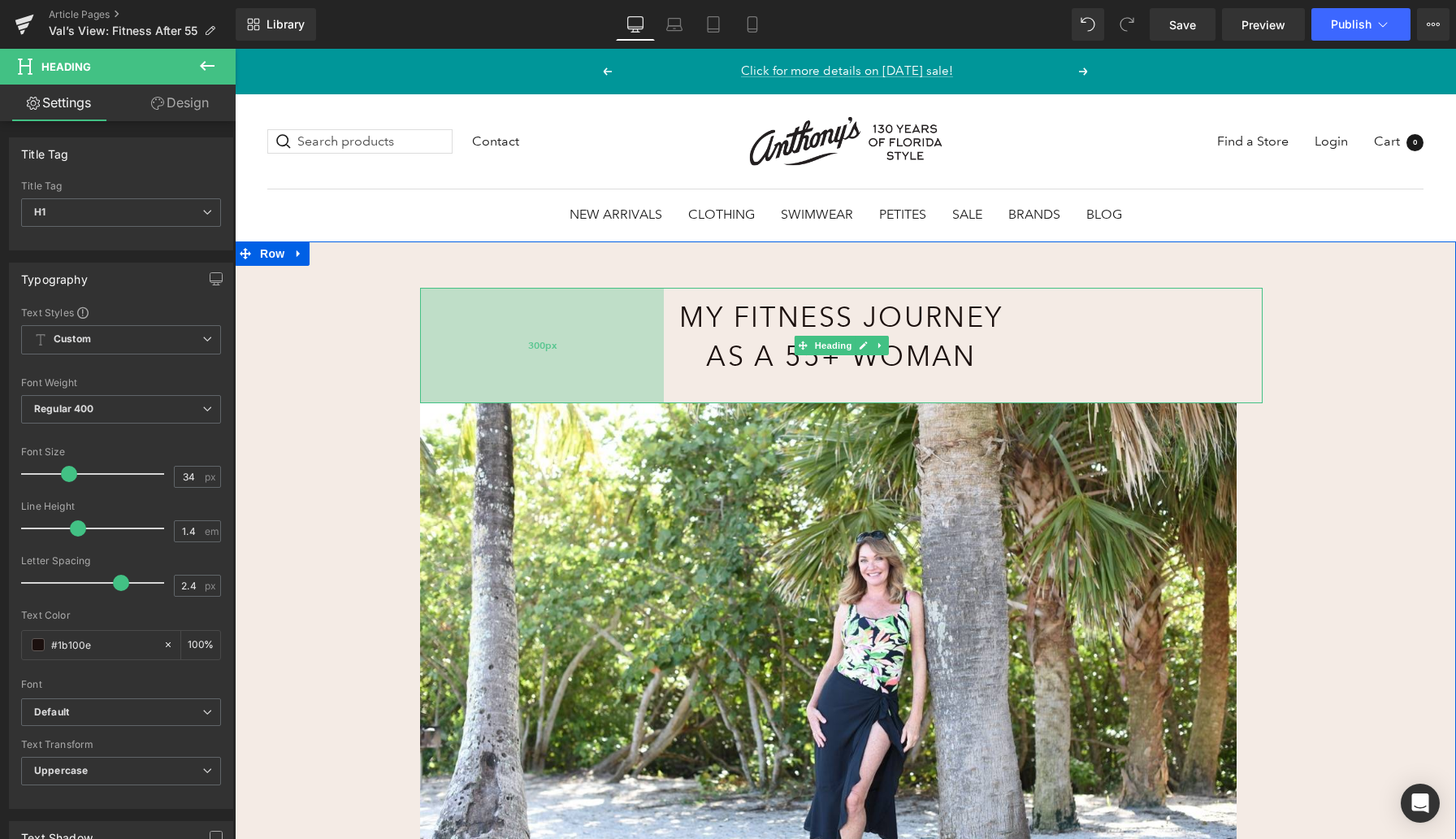
drag, startPoint x: 420, startPoint y: 344, endPoint x: 564, endPoint y: 370, distance: 146.3
click at [564, 370] on div "300px" at bounding box center [542, 345] width 244 height 115
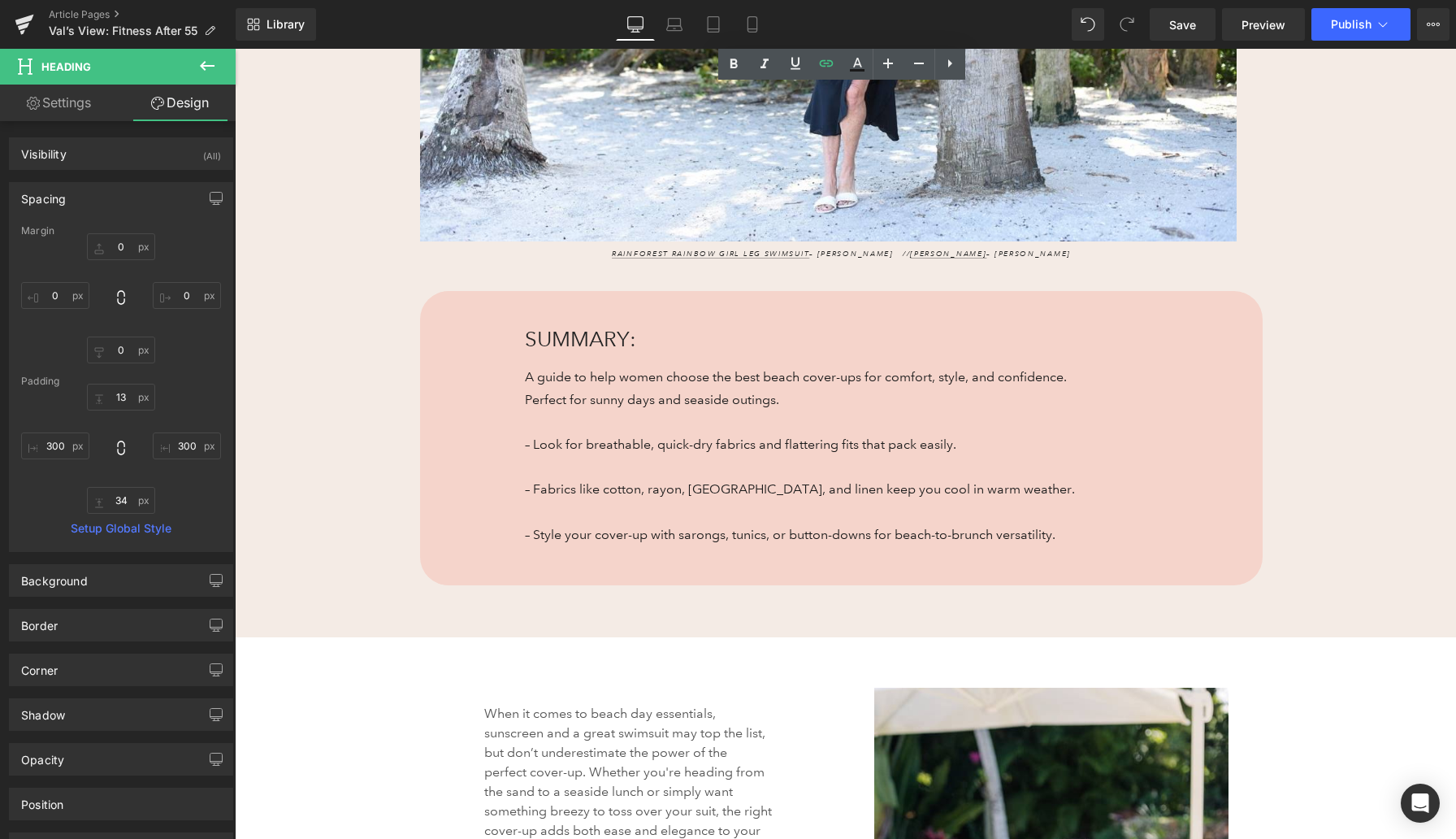
scroll to position [704, 0]
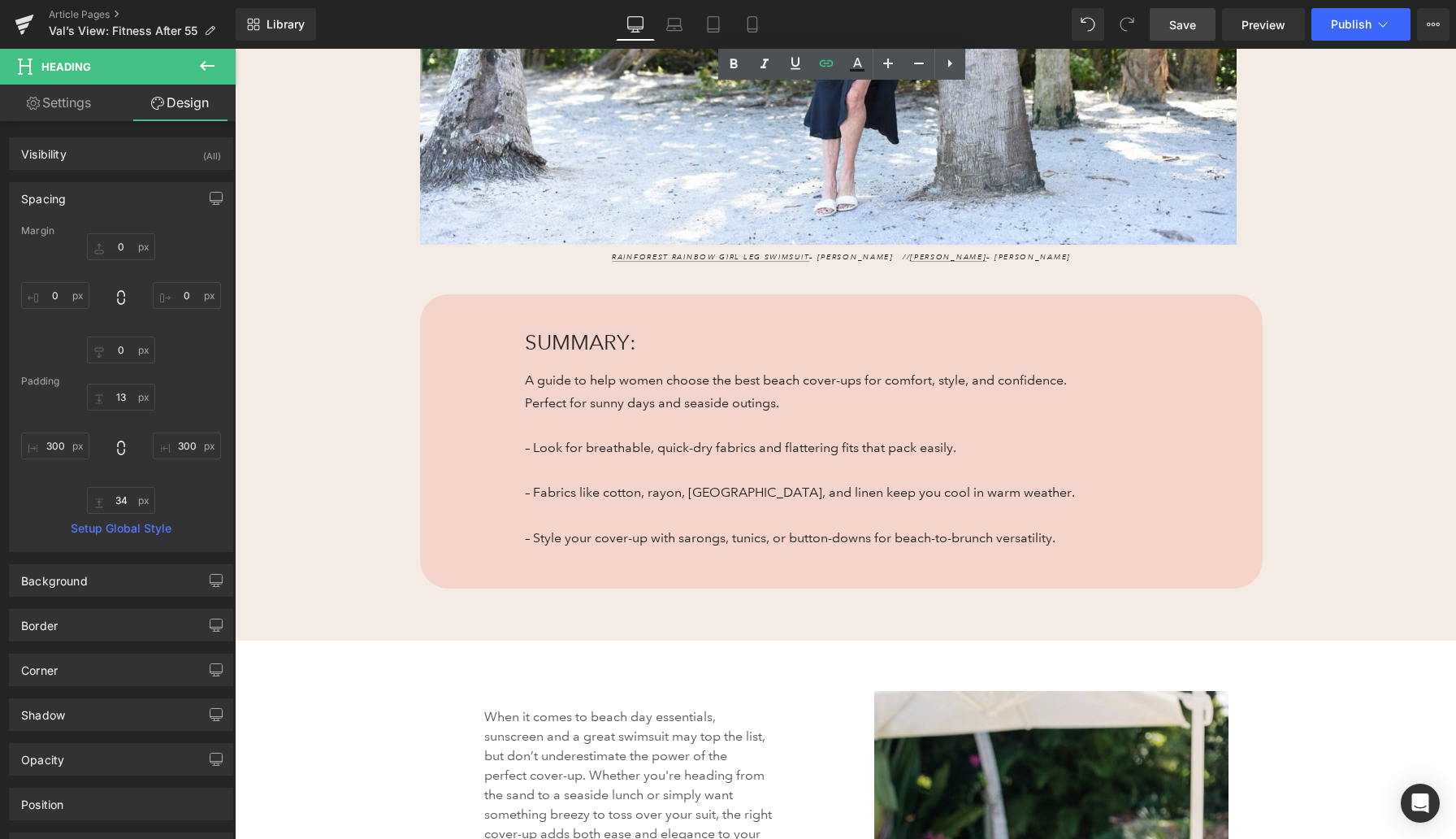
click at [1186, 24] on span "Save" at bounding box center [1183, 24] width 27 height 17
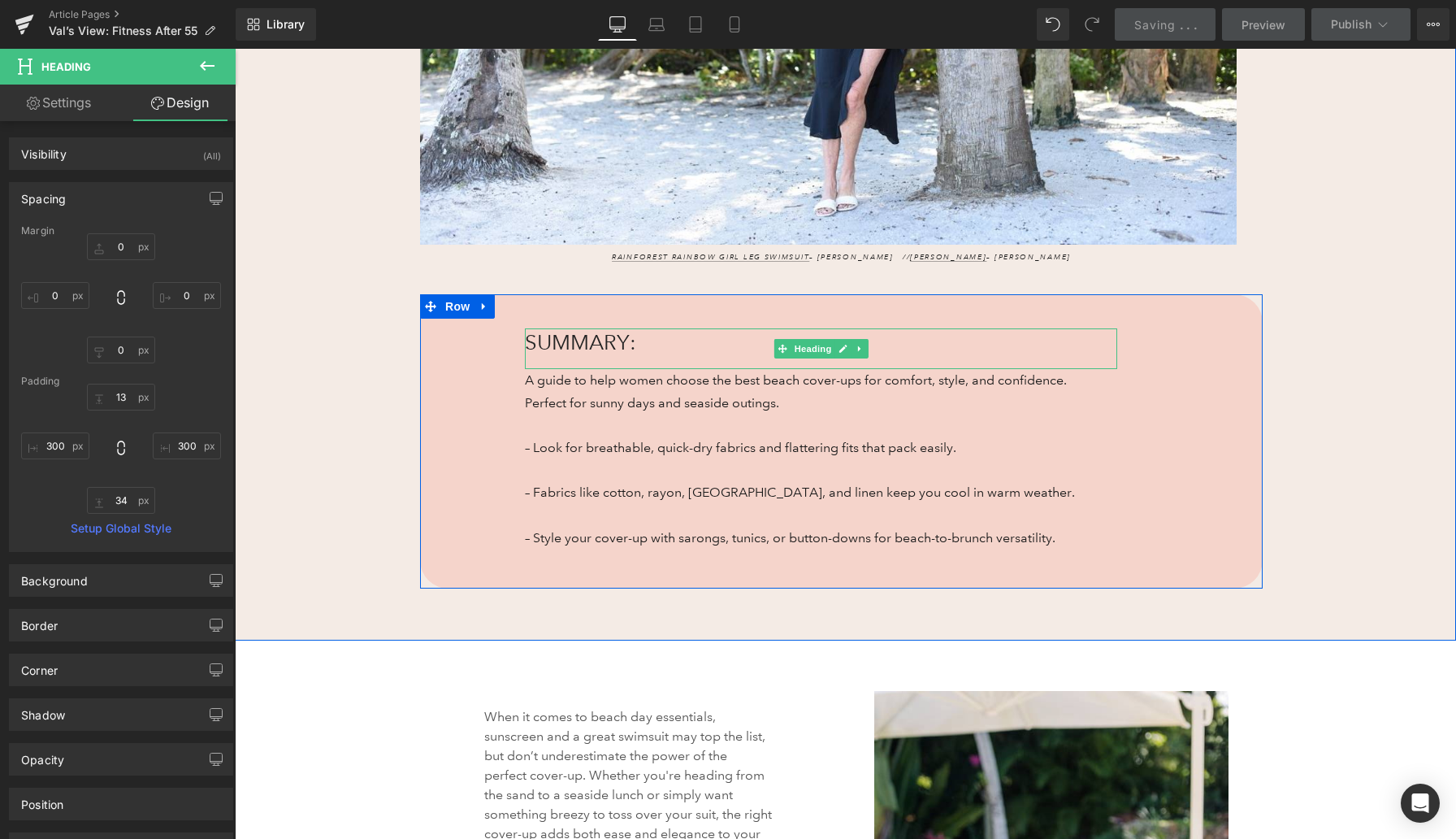
click at [556, 343] on span "SUMMARY:" at bounding box center [580, 342] width 112 height 25
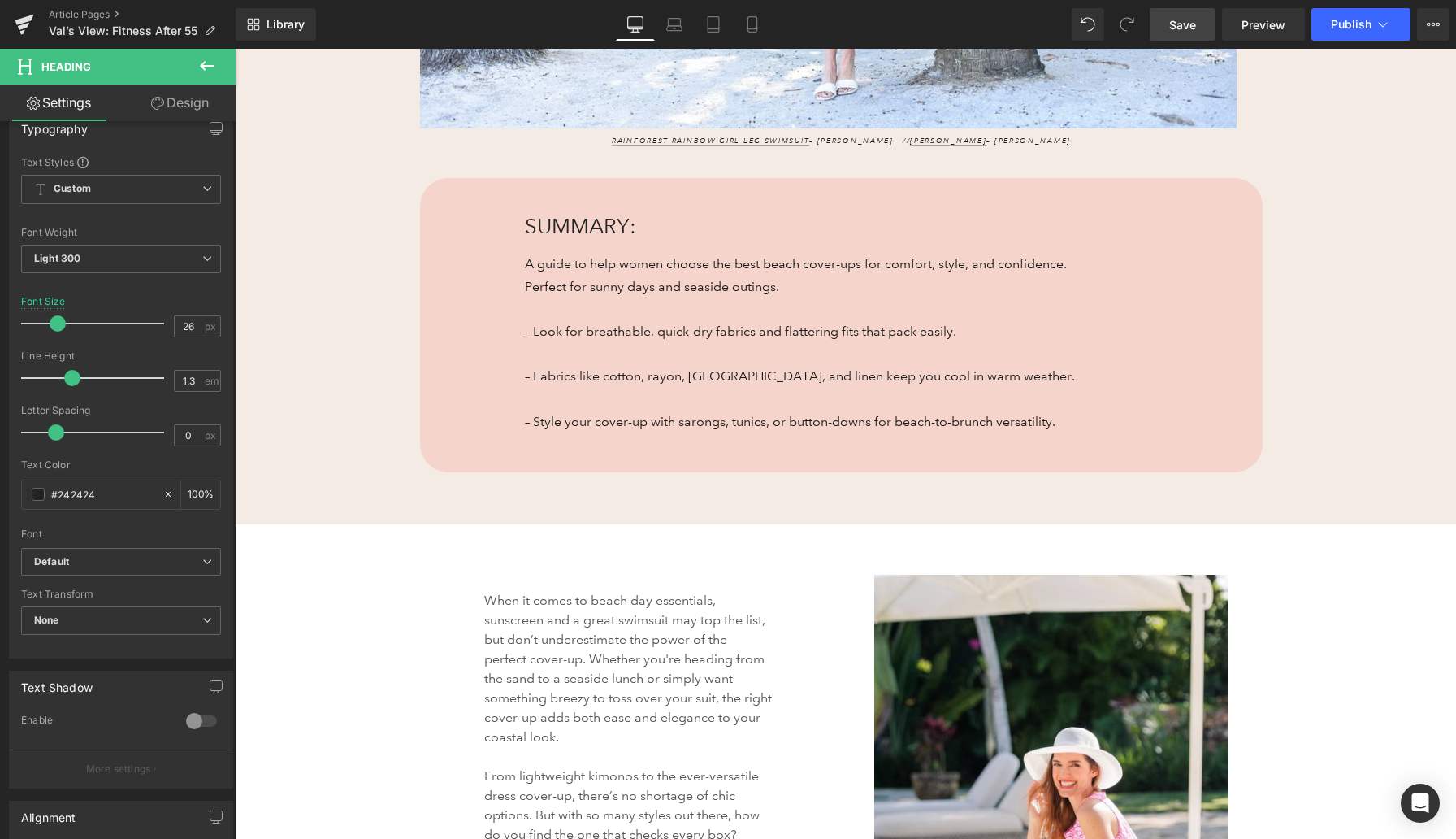
scroll to position [813, 0]
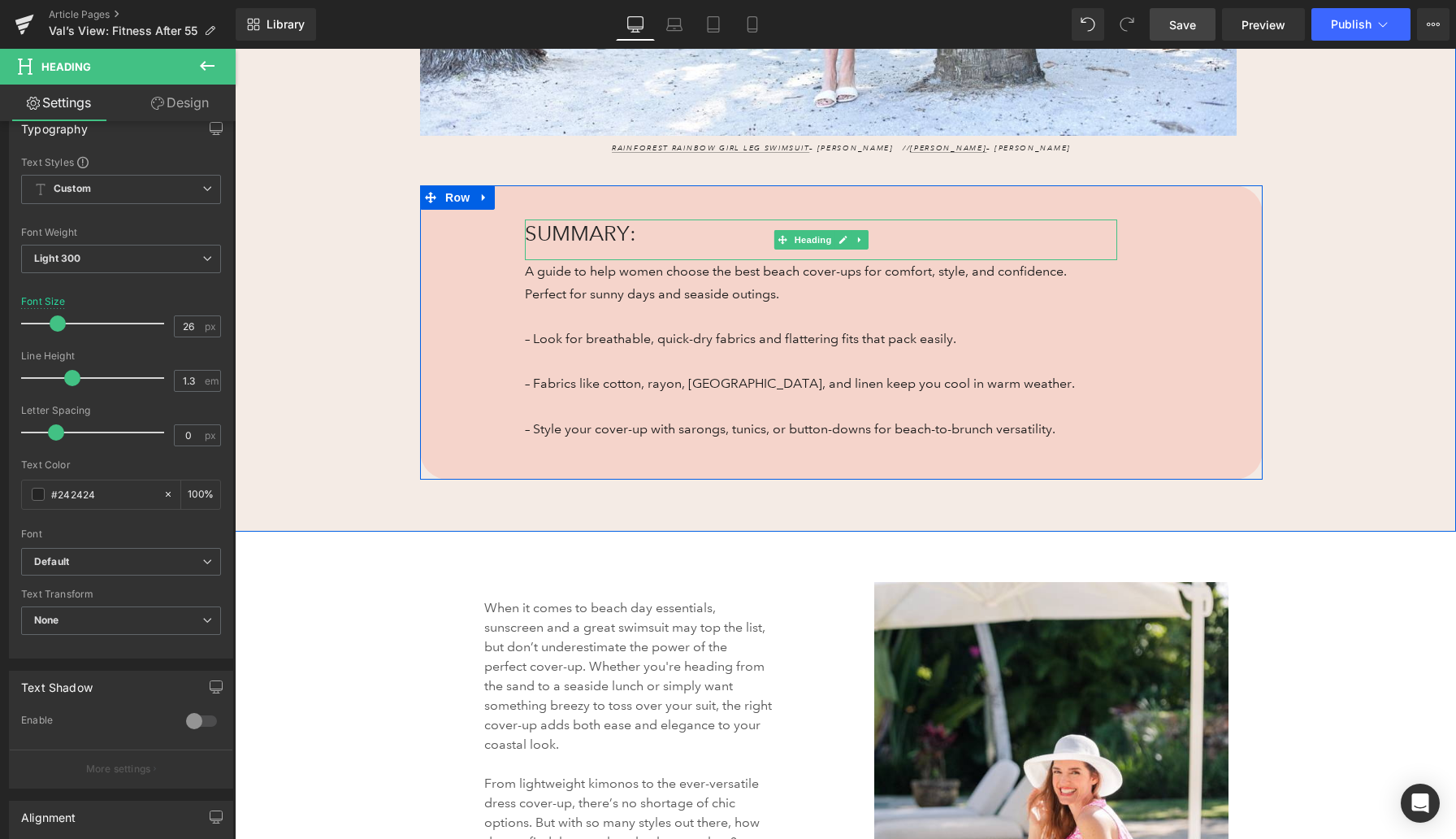
click at [573, 228] on span "SUMMARY:" at bounding box center [580, 233] width 112 height 25
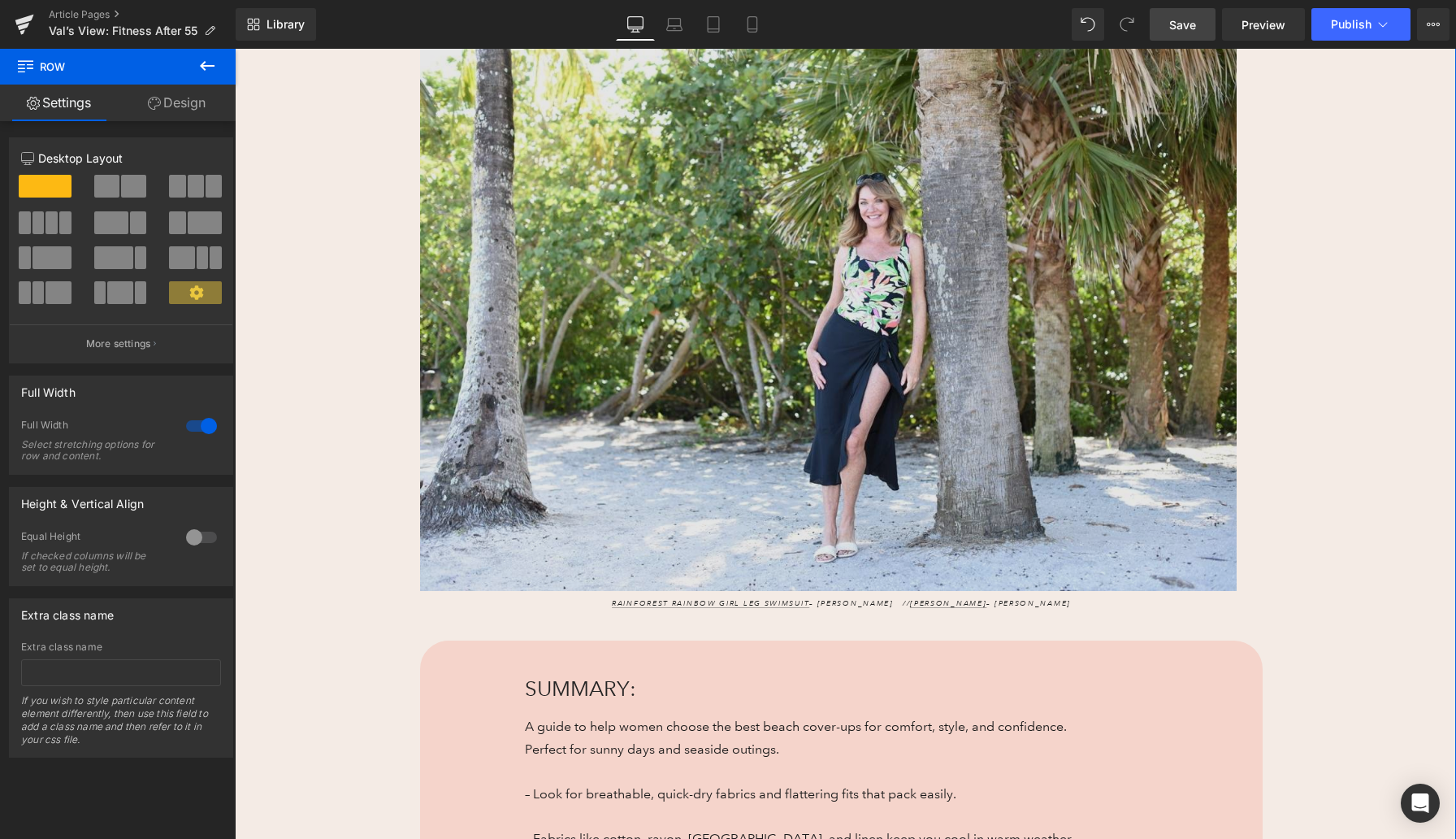
scroll to position [599, 0]
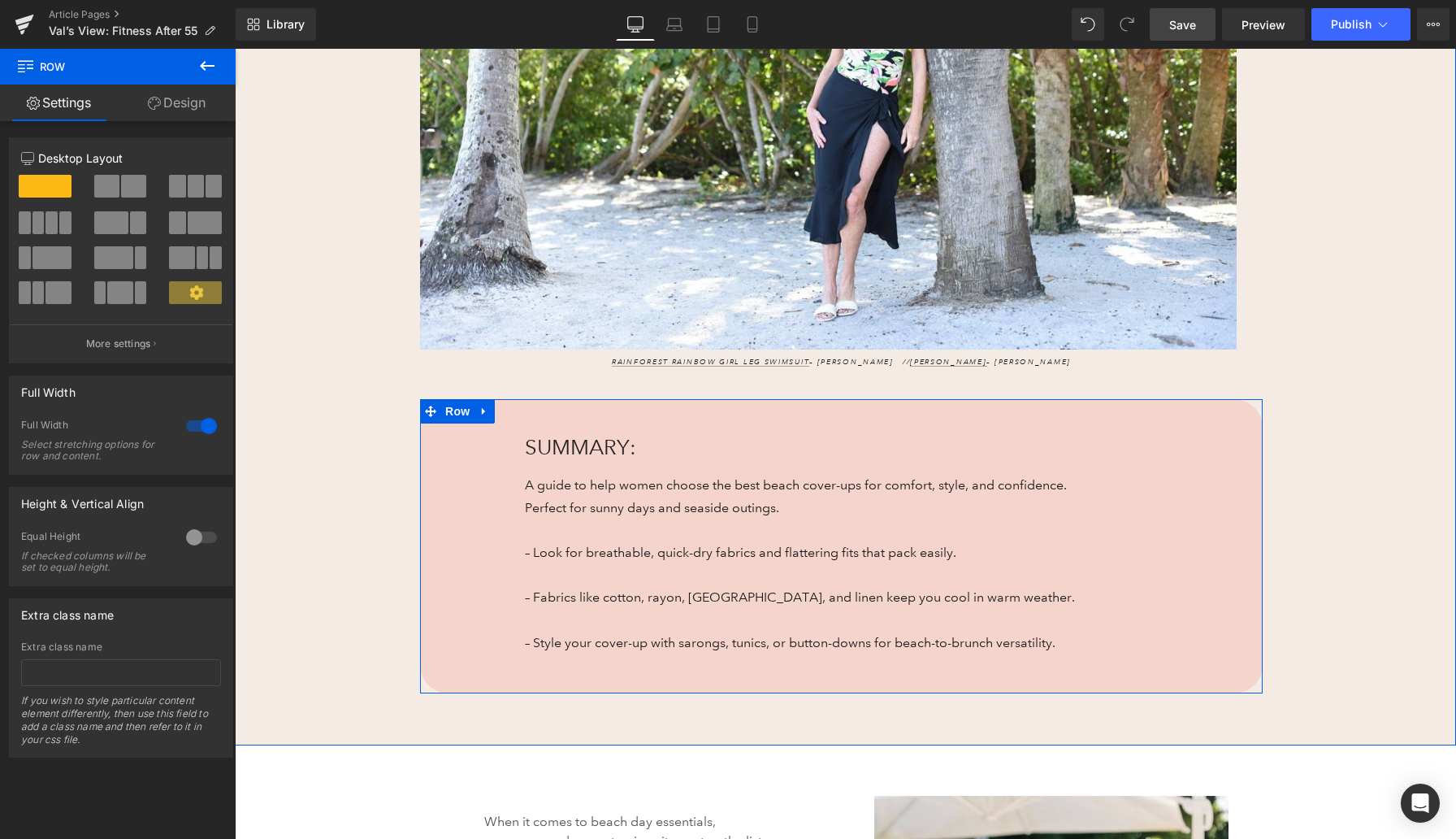
click at [483, 416] on icon at bounding box center [484, 412] width 12 height 13
click at [531, 412] on icon at bounding box center [526, 412] width 12 height 12
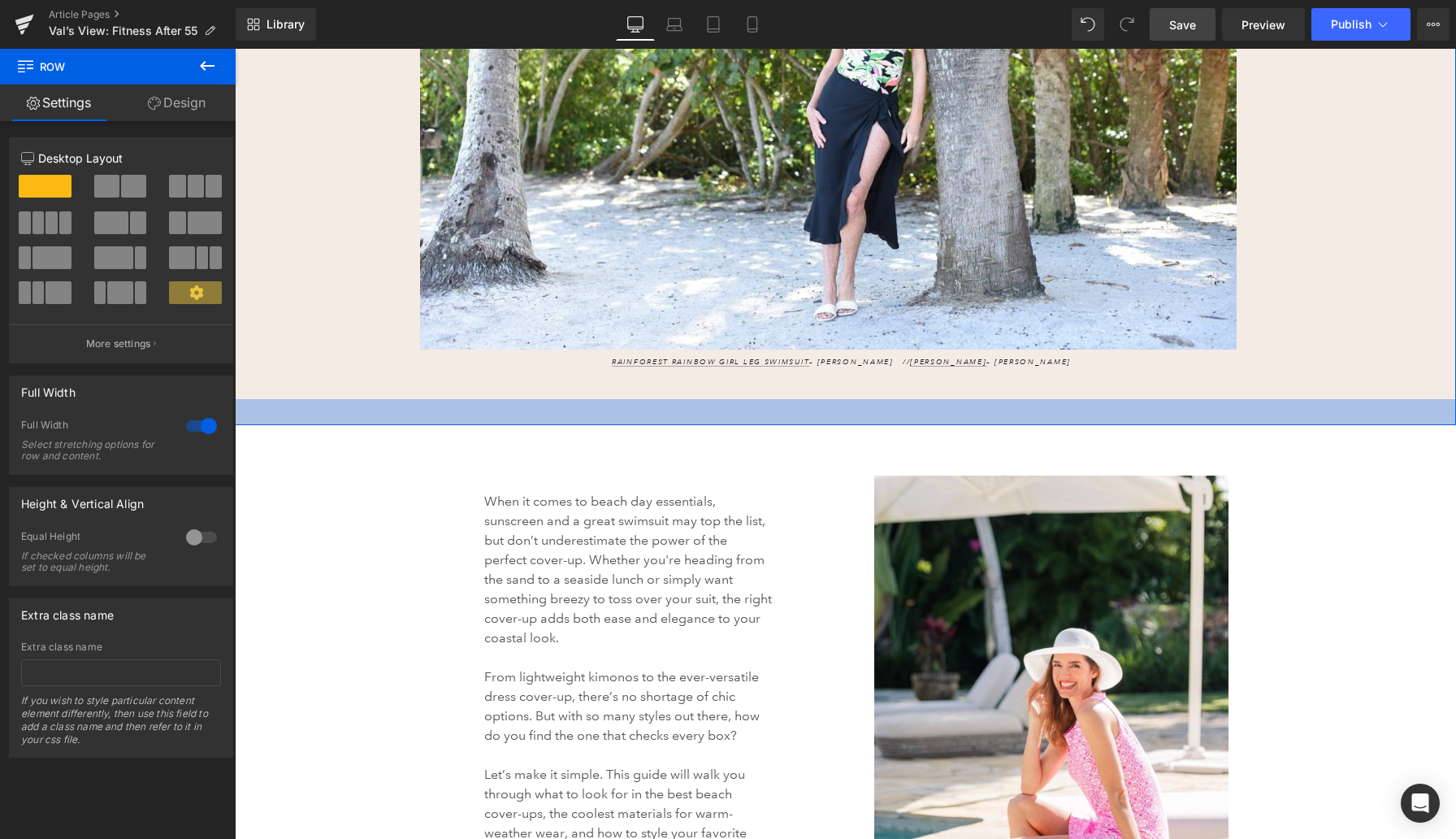
drag, startPoint x: 537, startPoint y: 450, endPoint x: 536, endPoint y: 425, distance: 25.0
click at [536, 425] on div "32px" at bounding box center [846, 412] width 1222 height 26
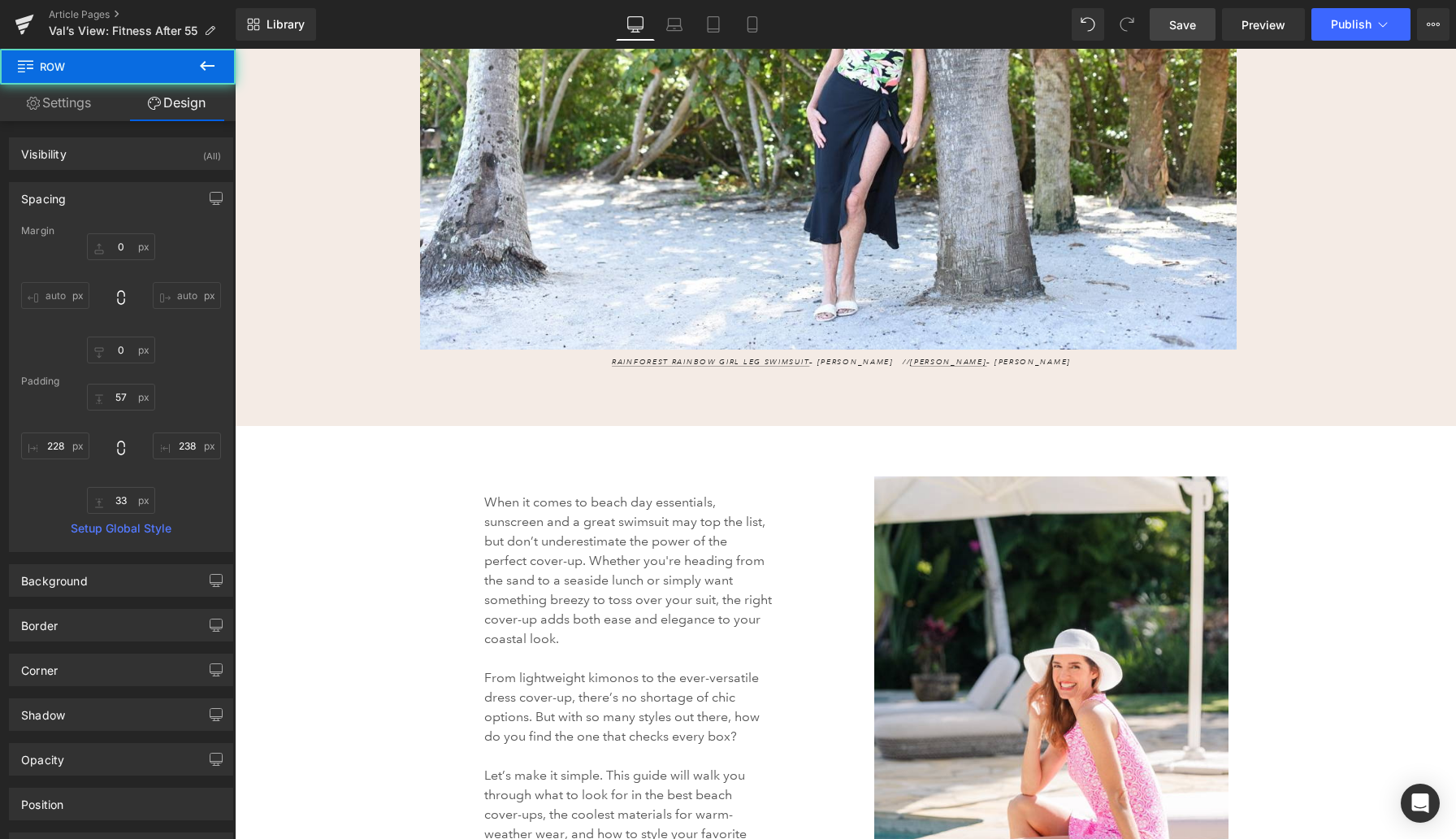
click at [540, 544] on p "When it comes to beach day essentials, sunscreen and a great swimsuit may top t…" at bounding box center [628, 570] width 288 height 156
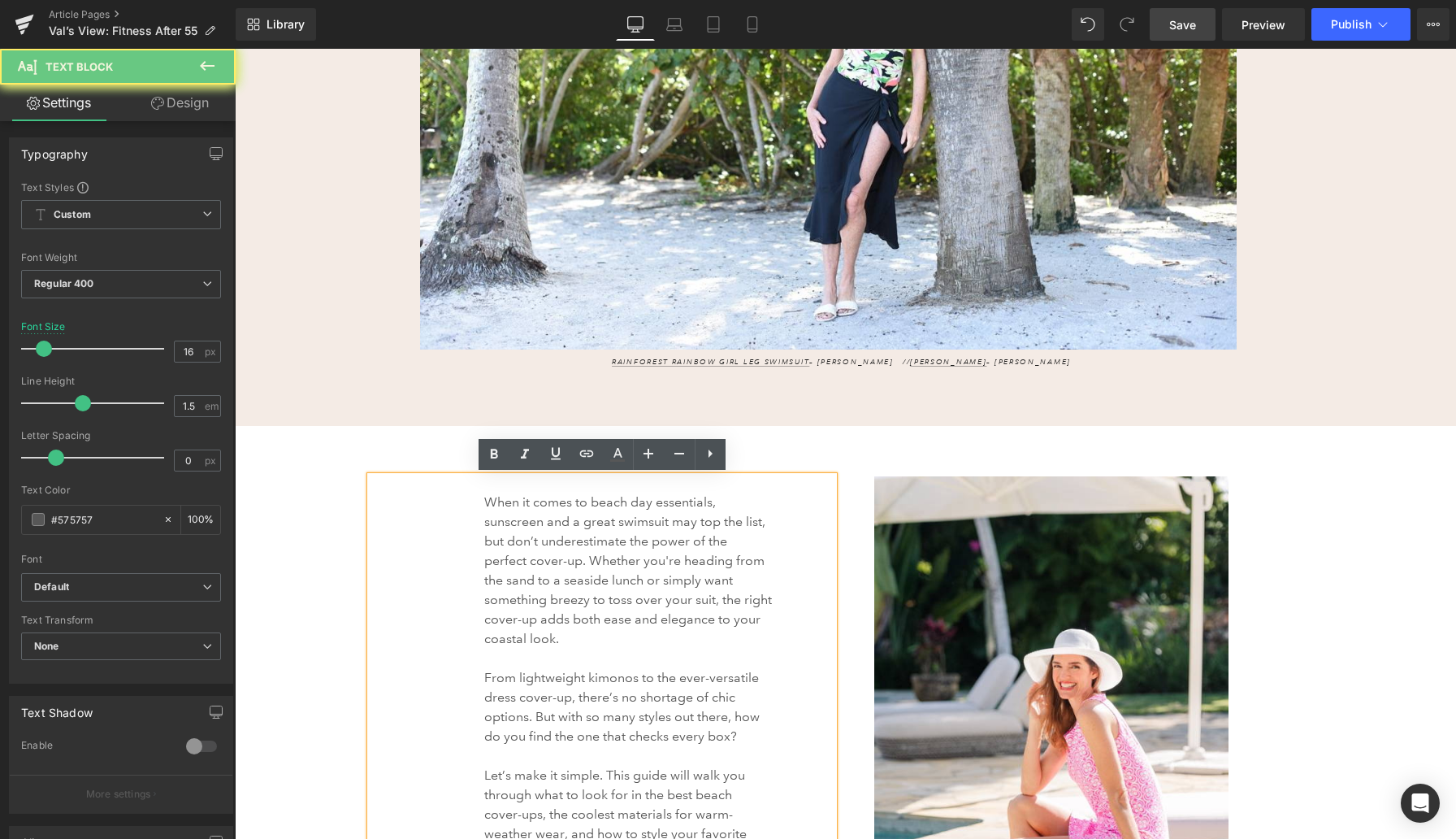
click at [540, 544] on p "When it comes to beach day essentials, sunscreen and a great swimsuit may top t…" at bounding box center [628, 570] width 288 height 156
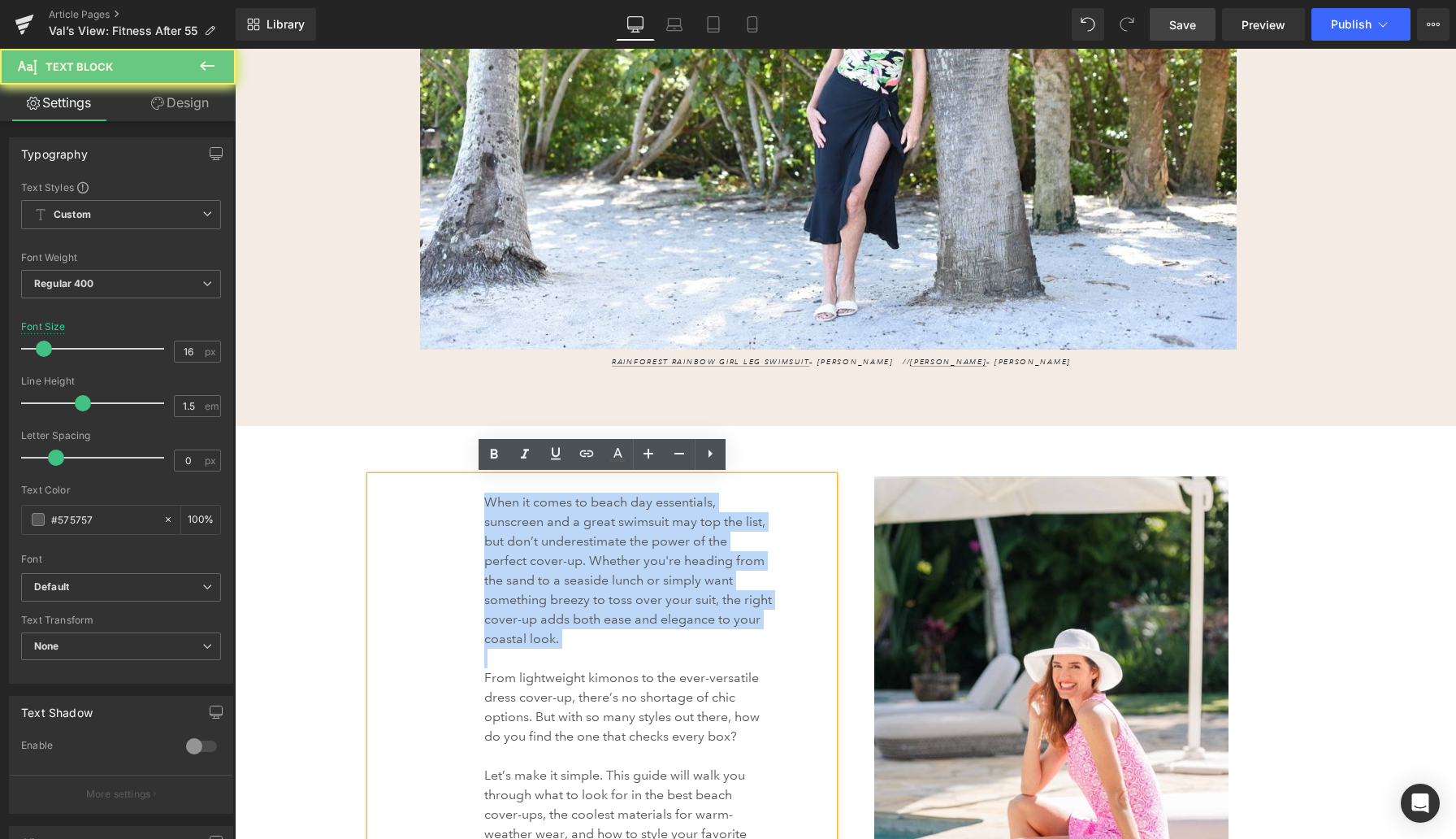
click at [540, 544] on p "When it comes to beach day essentials, sunscreen and a great swimsuit may top t…" at bounding box center [628, 570] width 288 height 156
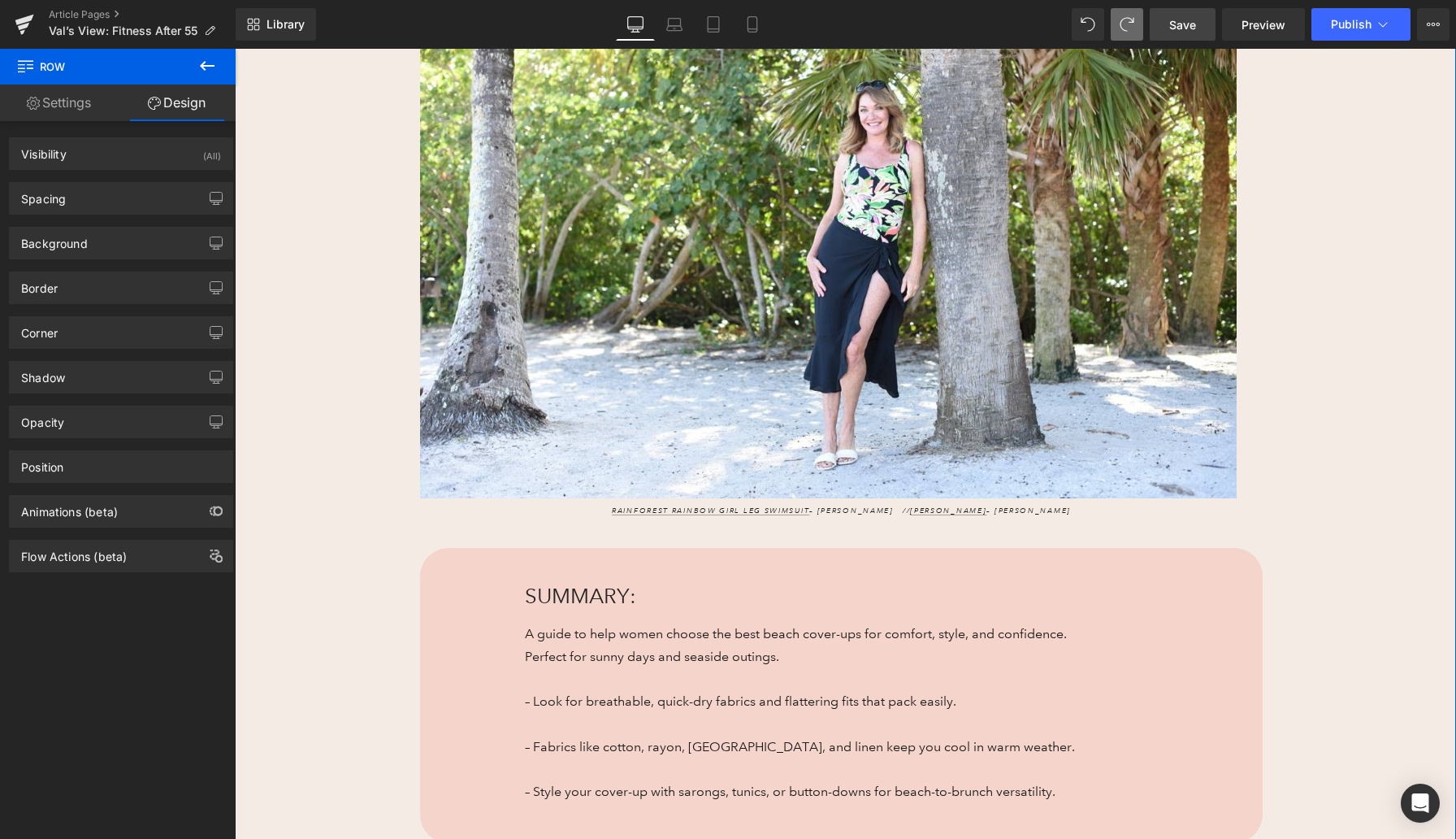
scroll to position [676, 0]
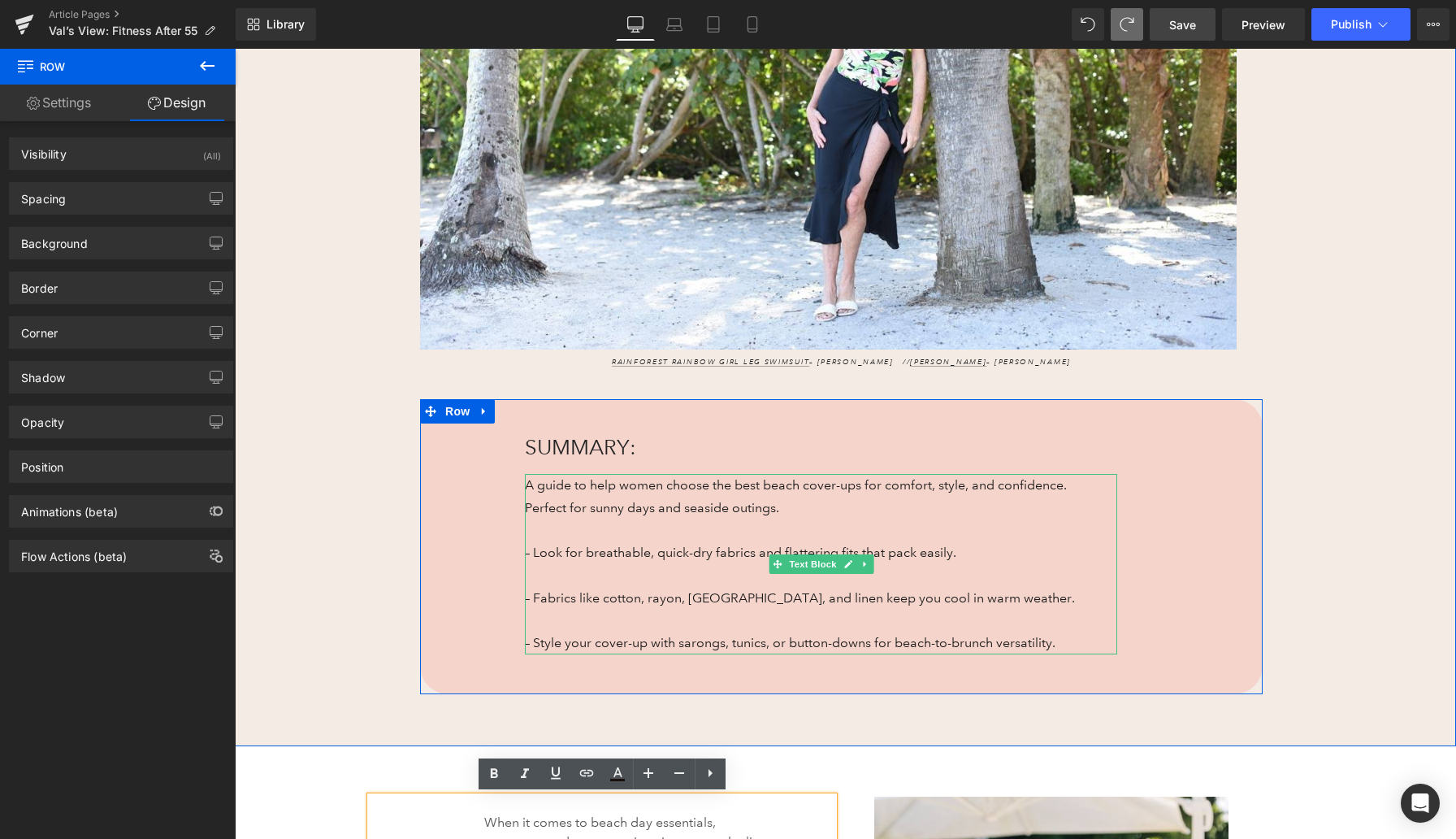
click at [585, 516] on p "A guide to help women choose the best beach cover-ups for comfort, style, and c…" at bounding box center [809, 496] width 568 height 45
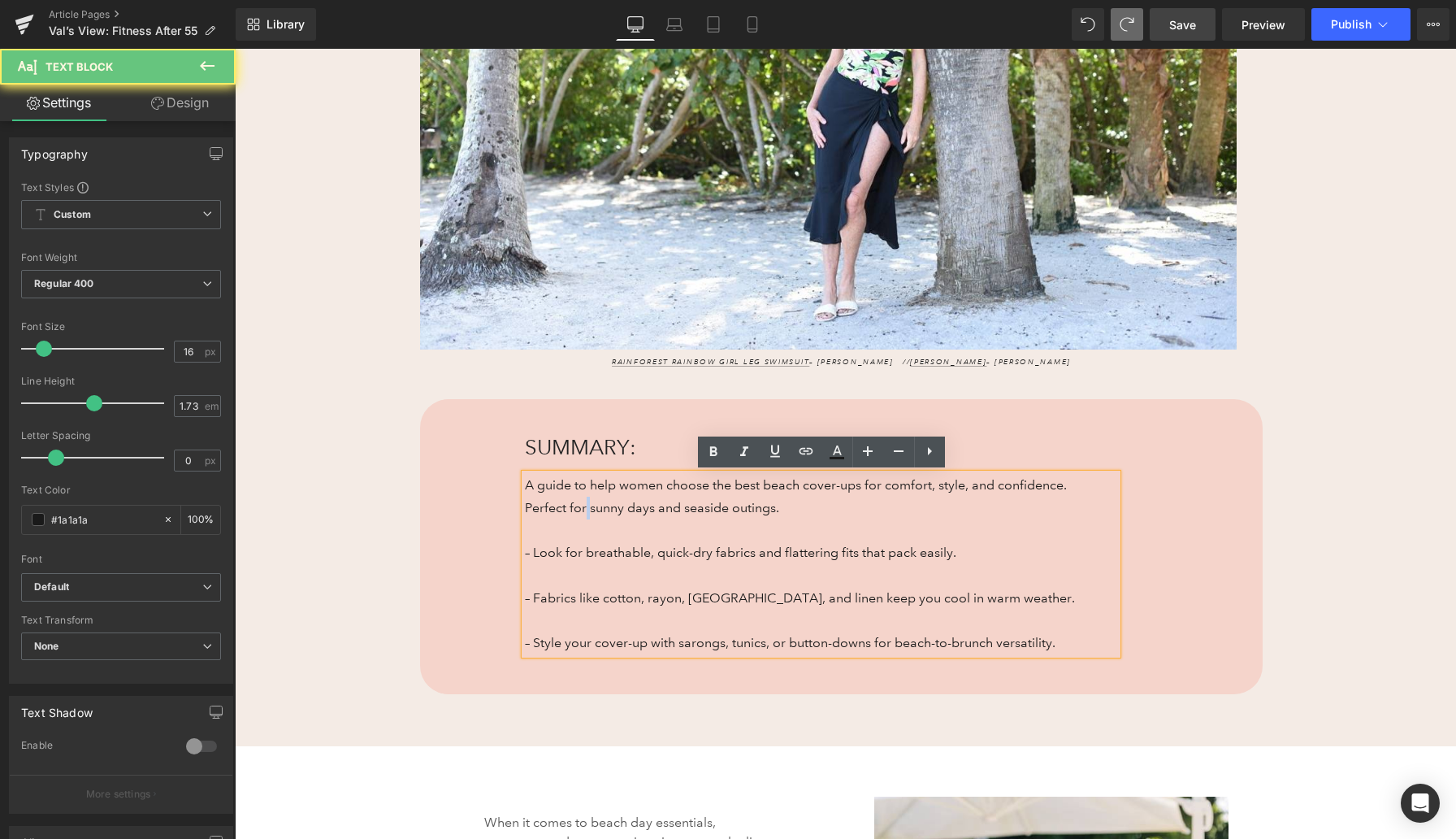
click at [585, 516] on p "A guide to help women choose the best beach cover-ups for comfort, style, and c…" at bounding box center [809, 496] width 568 height 45
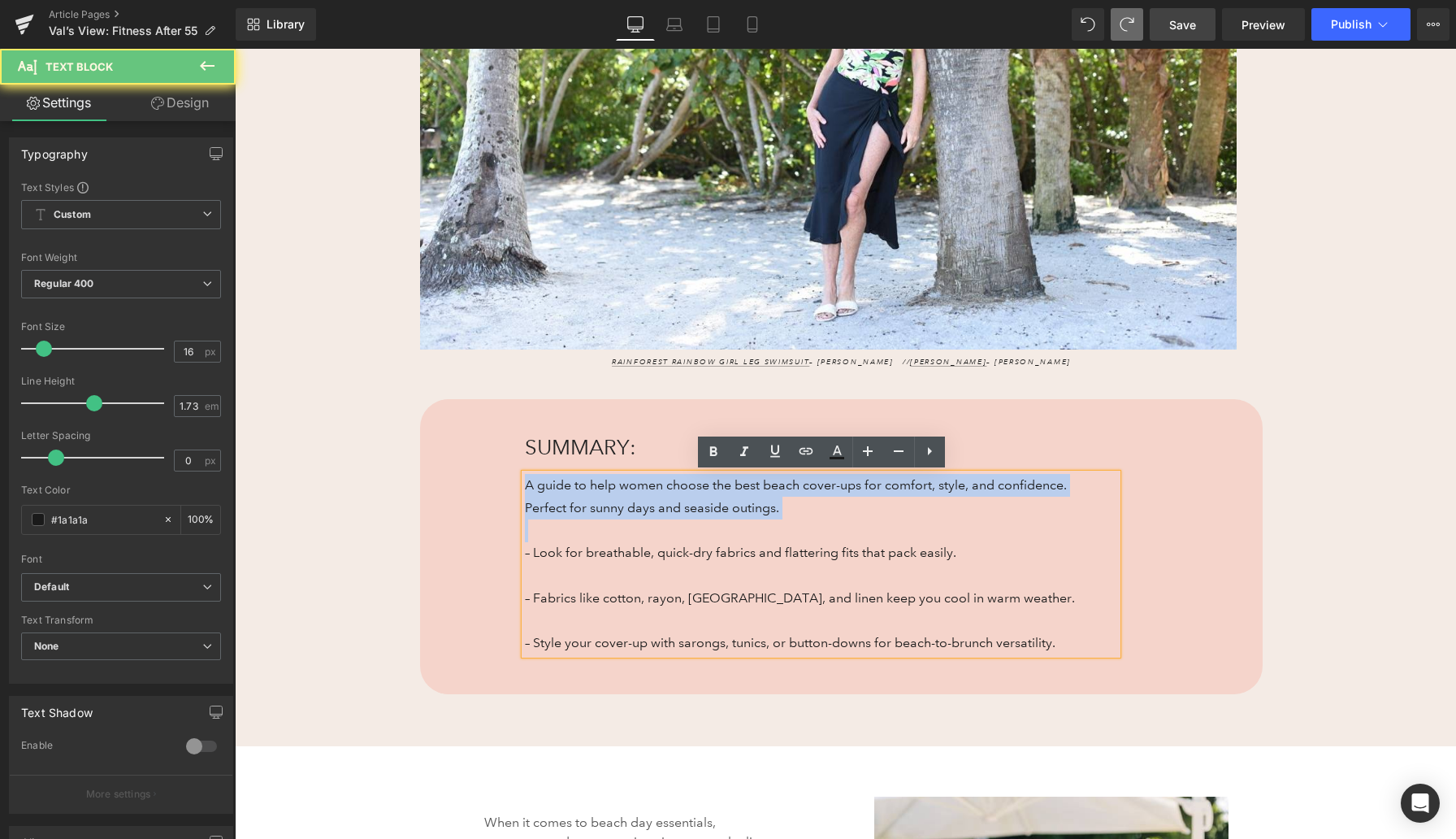
click at [585, 516] on p "A guide to help women choose the best beach cover-ups for comfort, style, and c…" at bounding box center [809, 496] width 568 height 45
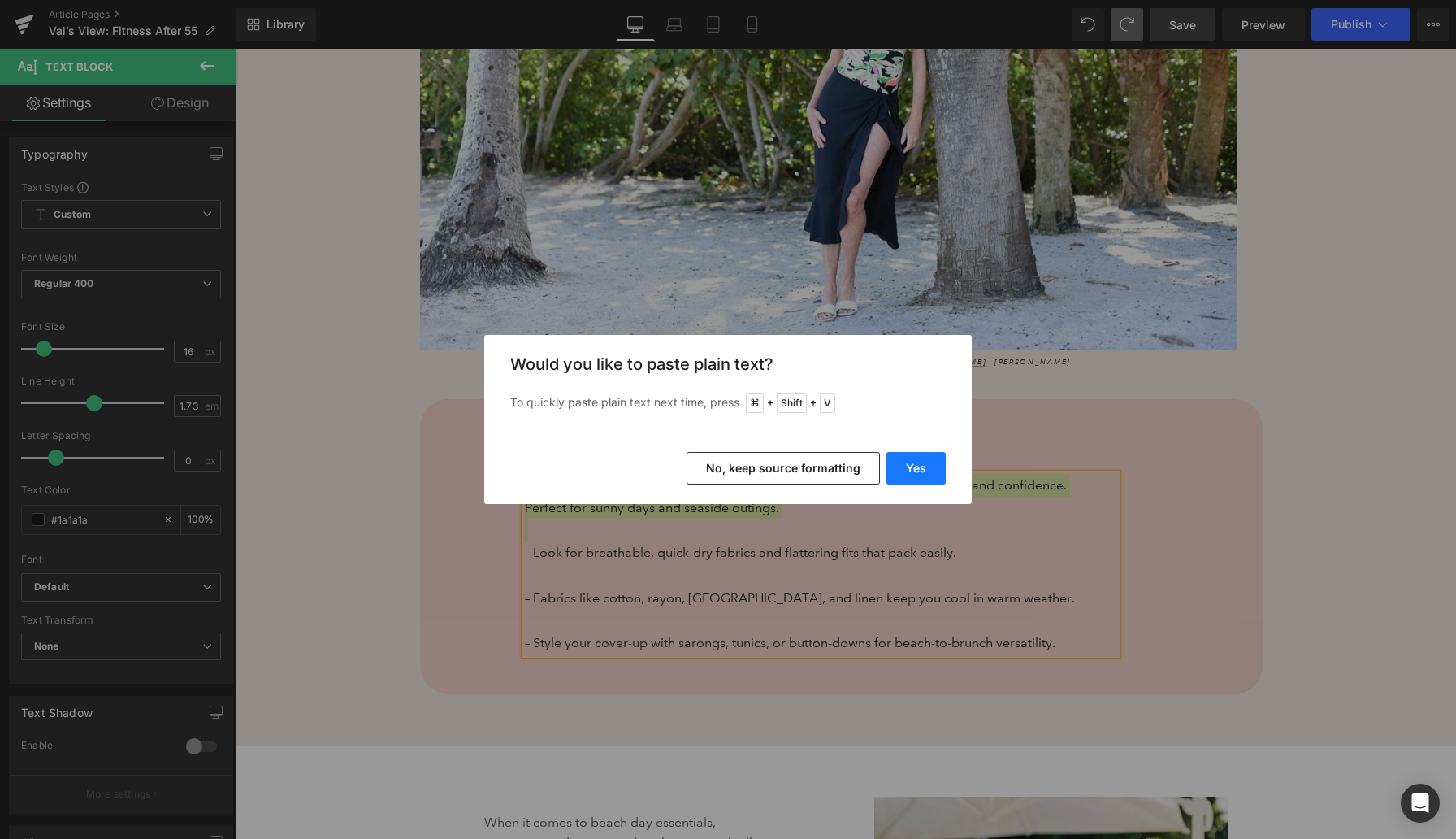
click at [903, 468] on button "Yes" at bounding box center [916, 468] width 60 height 33
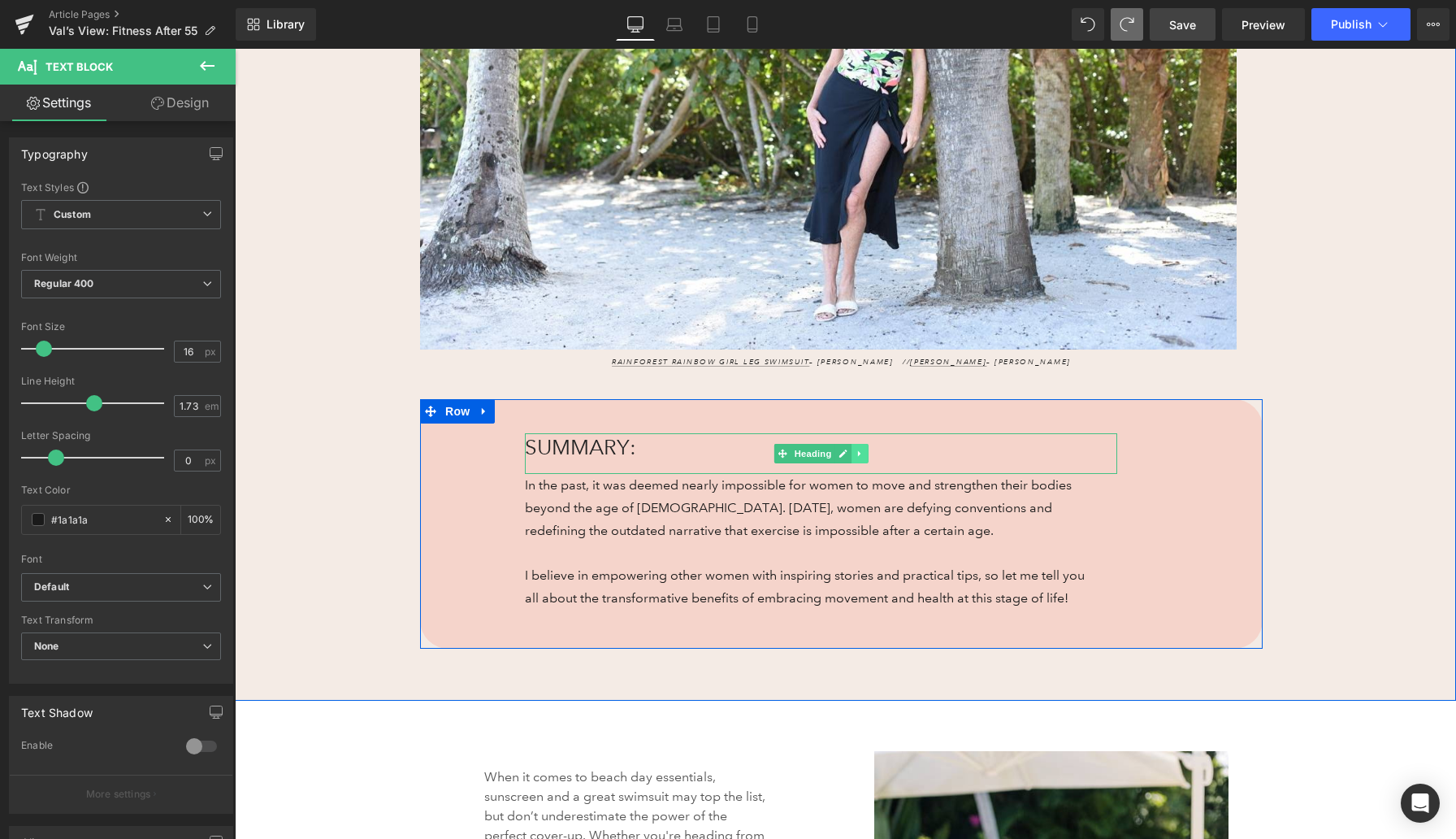
click at [854, 458] on link at bounding box center [860, 453] width 17 height 19
click at [865, 457] on icon at bounding box center [868, 454] width 9 height 10
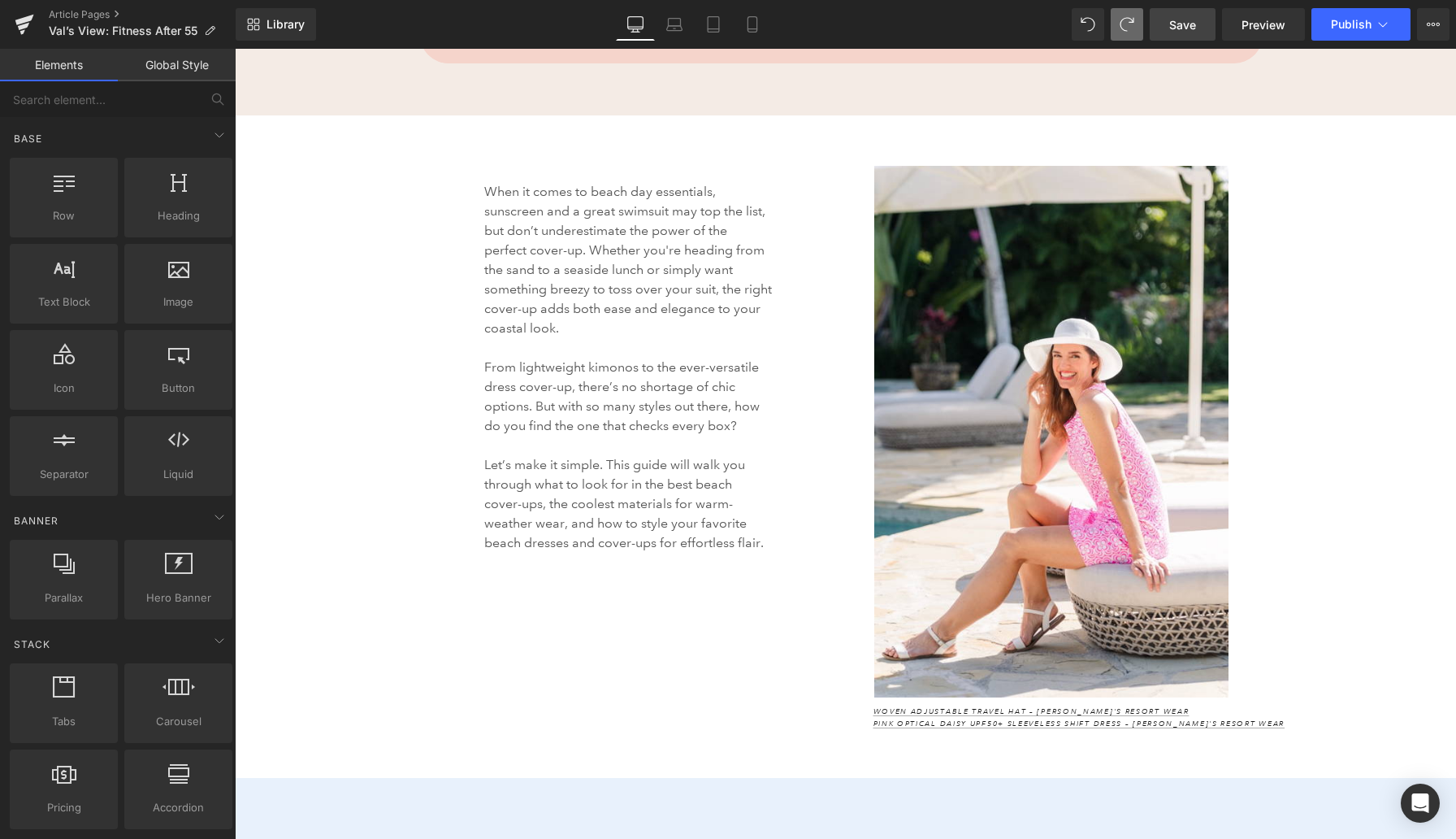
scroll to position [1641, 0]
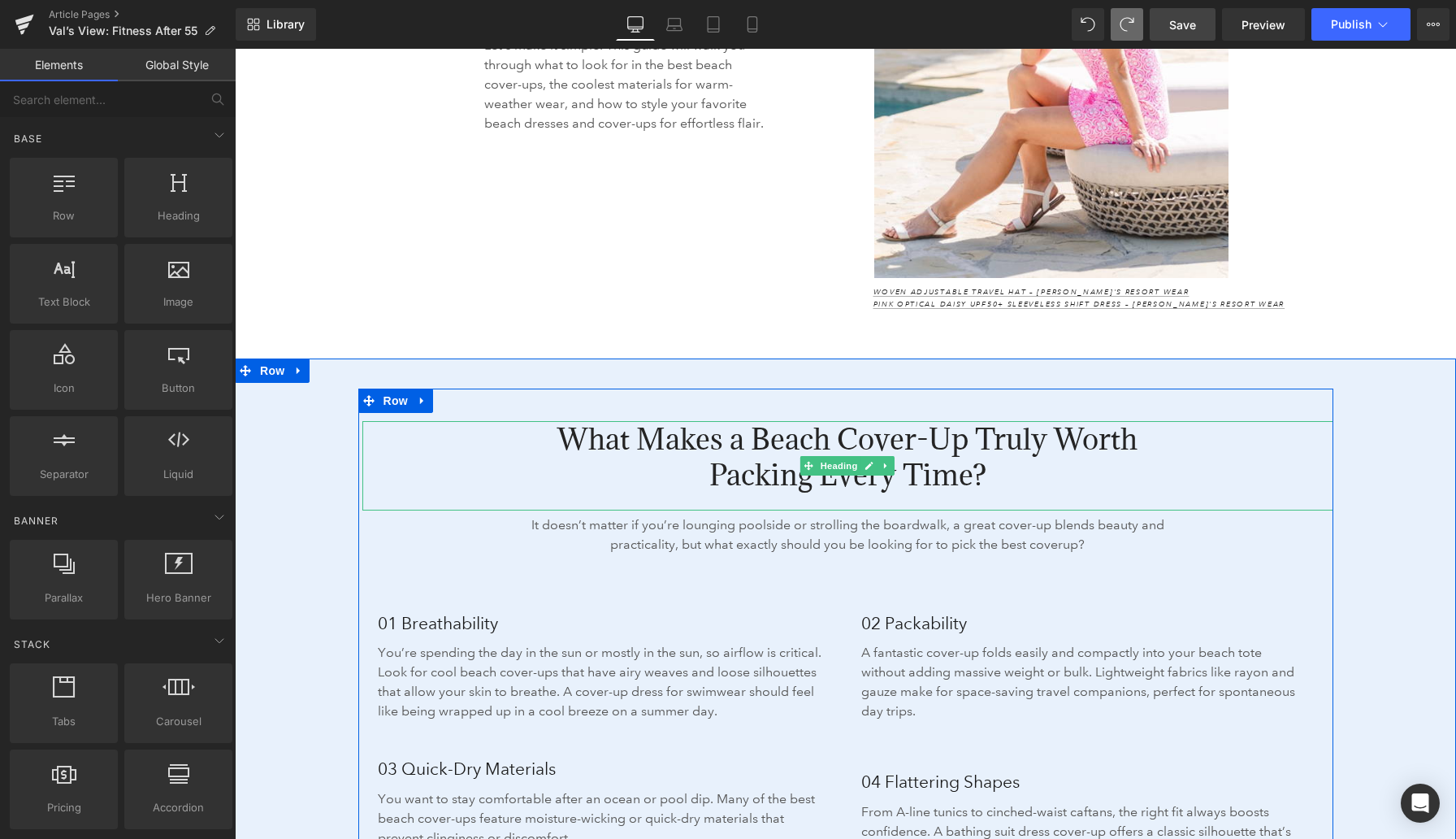
click at [886, 465] on icon at bounding box center [885, 465] width 3 height 6
click at [879, 464] on icon at bounding box center [877, 465] width 9 height 9
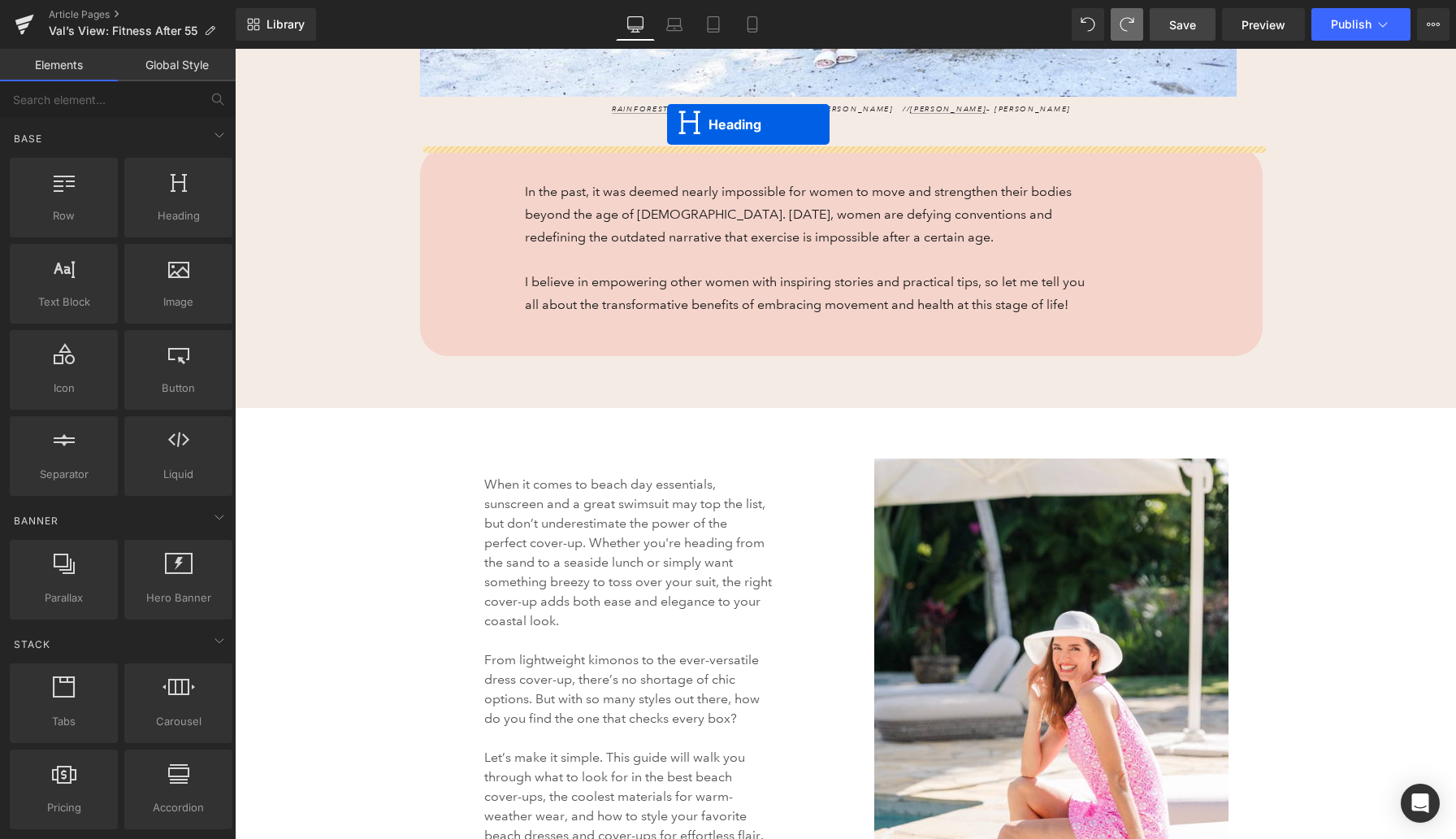
scroll to position [864, 0]
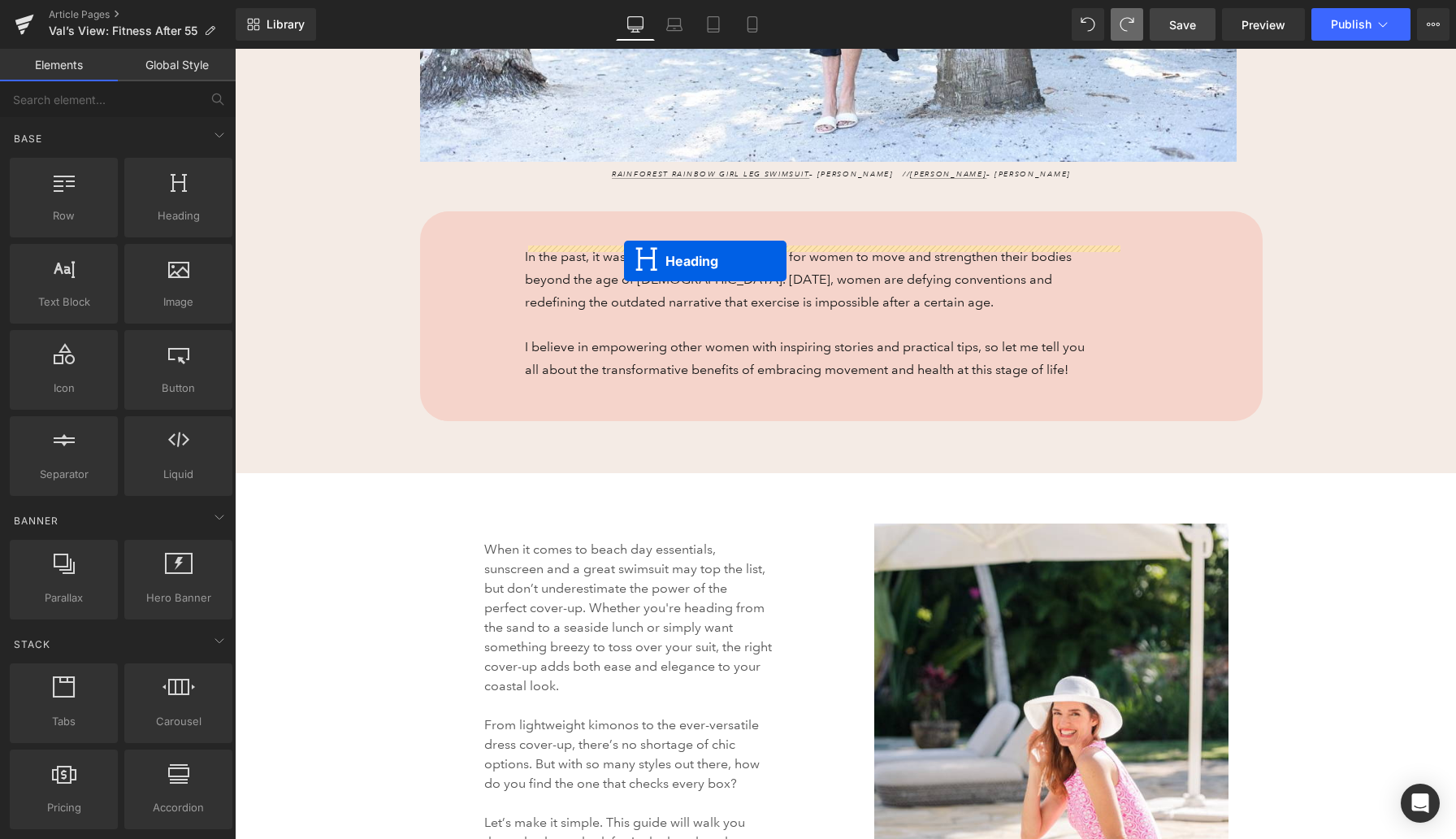
drag, startPoint x: 785, startPoint y: 475, endPoint x: 624, endPoint y: 261, distance: 267.8
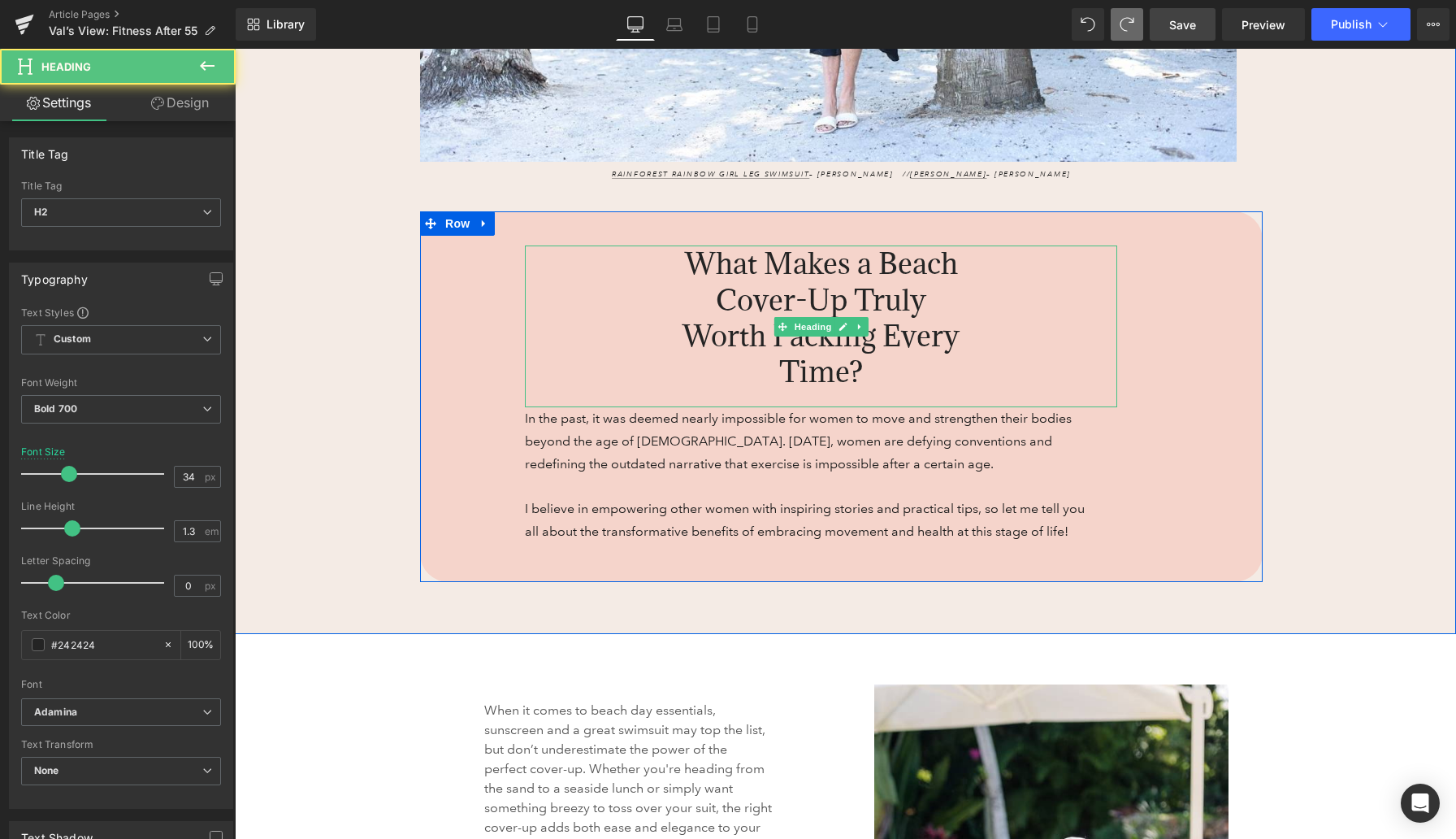
click at [725, 275] on span "What Makes a Beach Cover-Up Truly Worth Packing Every Time?" at bounding box center [821, 317] width 277 height 145
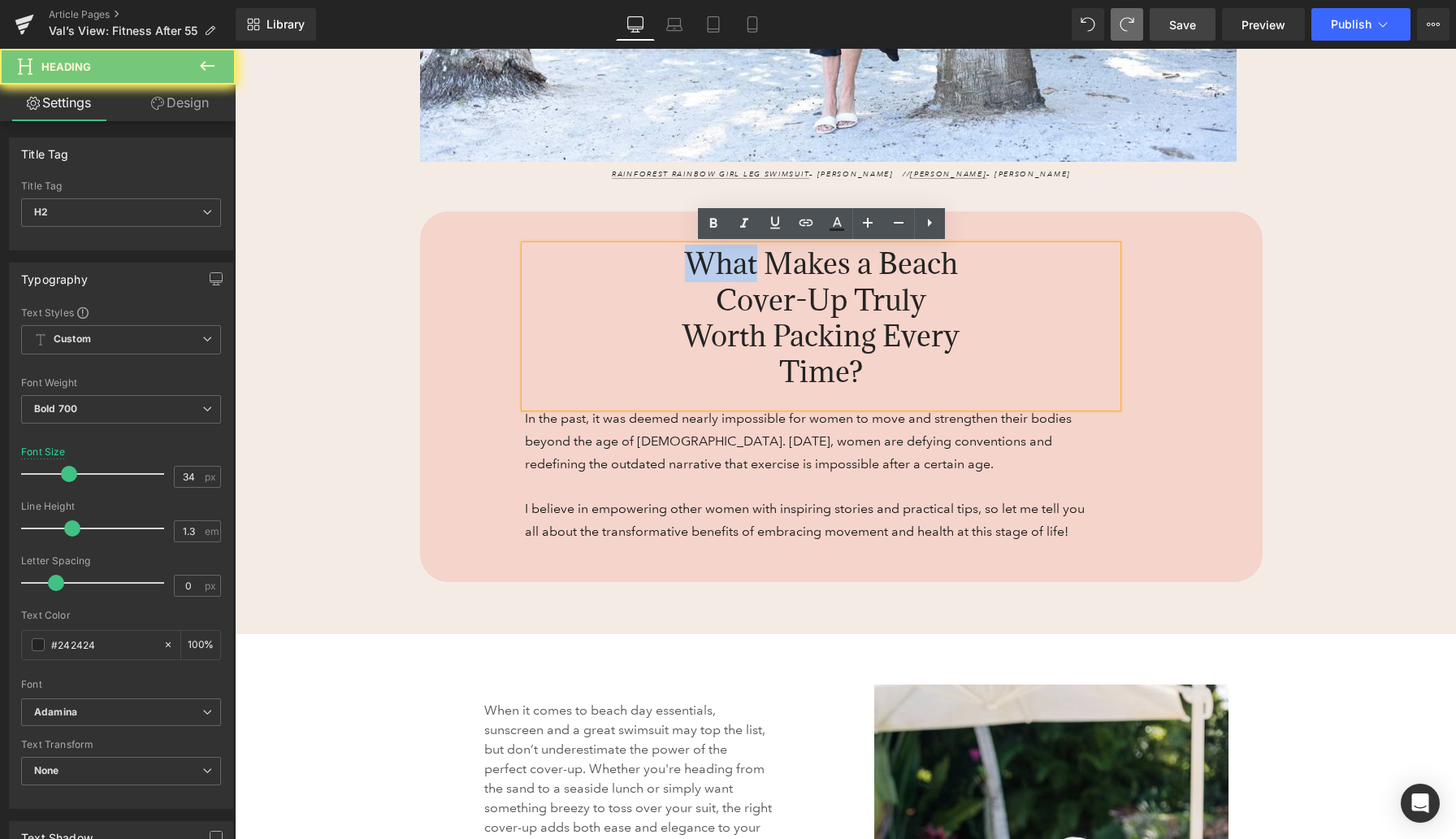
click at [725, 275] on span "What Makes a Beach Cover-Up Truly Worth Packing Every Time?" at bounding box center [821, 317] width 277 height 145
paste div
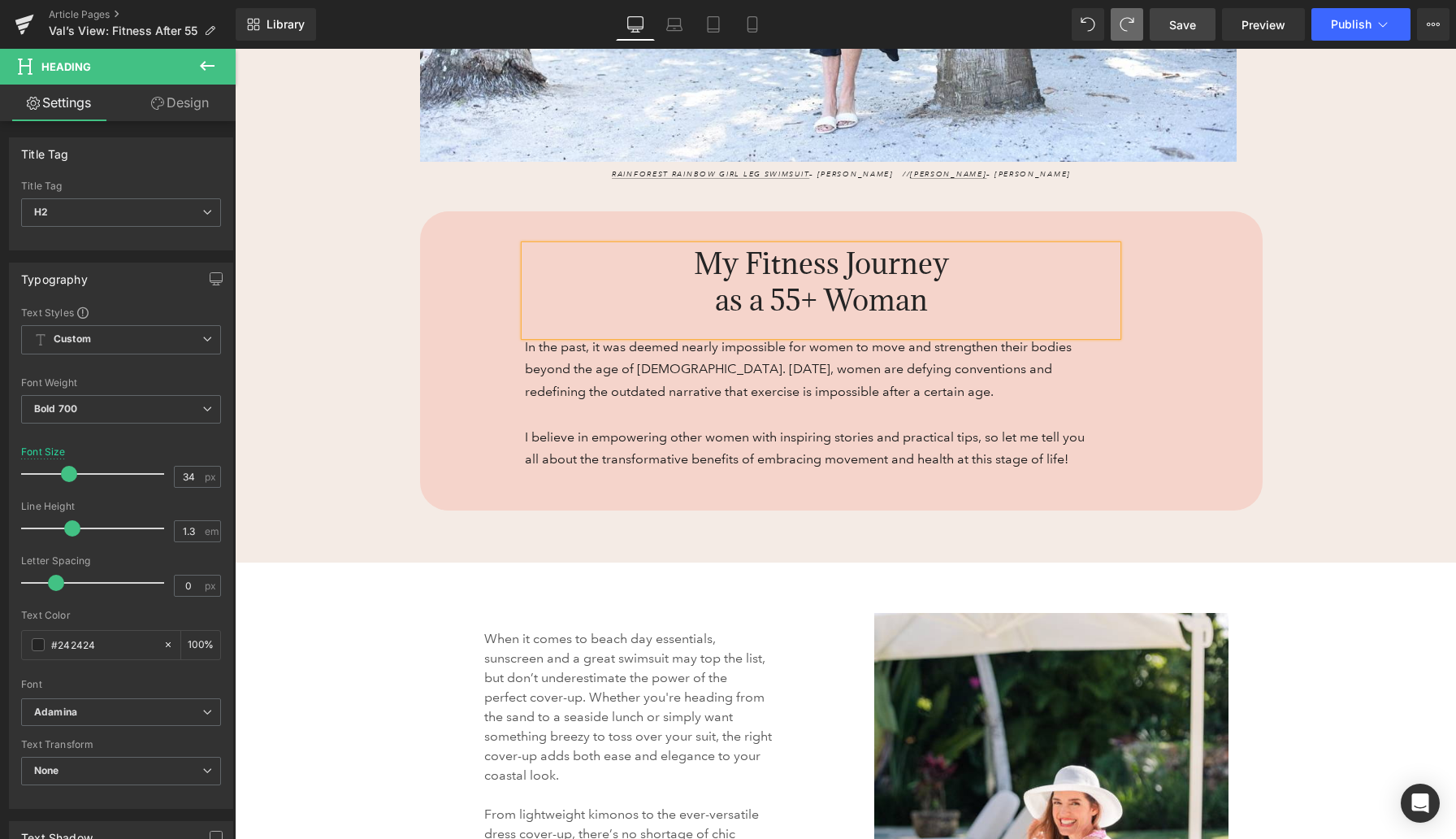
scroll to position [813, 0]
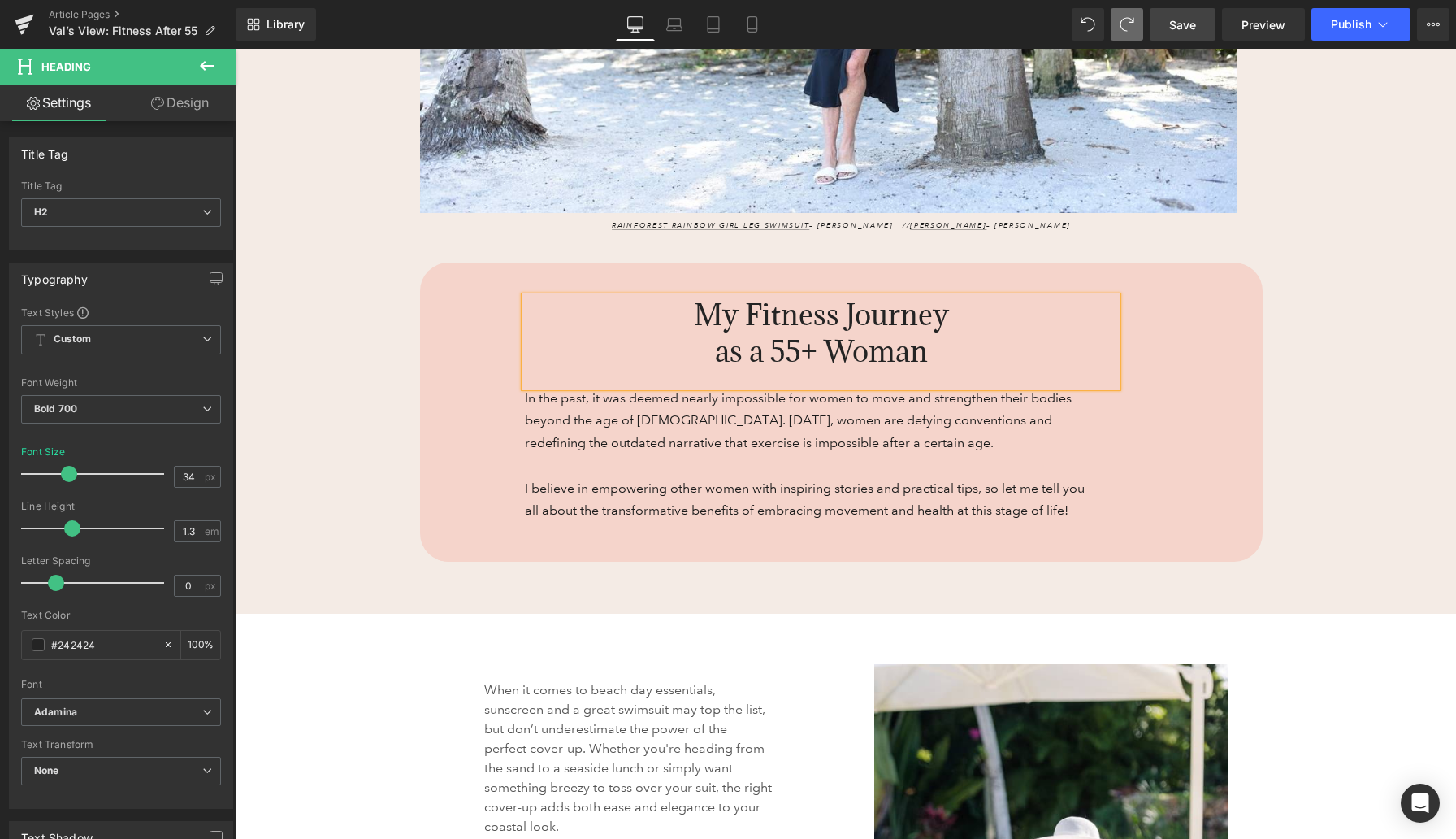
click at [369, 299] on div "The Best Beach Cover-Ups for Sun, Sand, and Style Heading 300px 300px Image Rai…" at bounding box center [846, 21] width 1222 height 1185
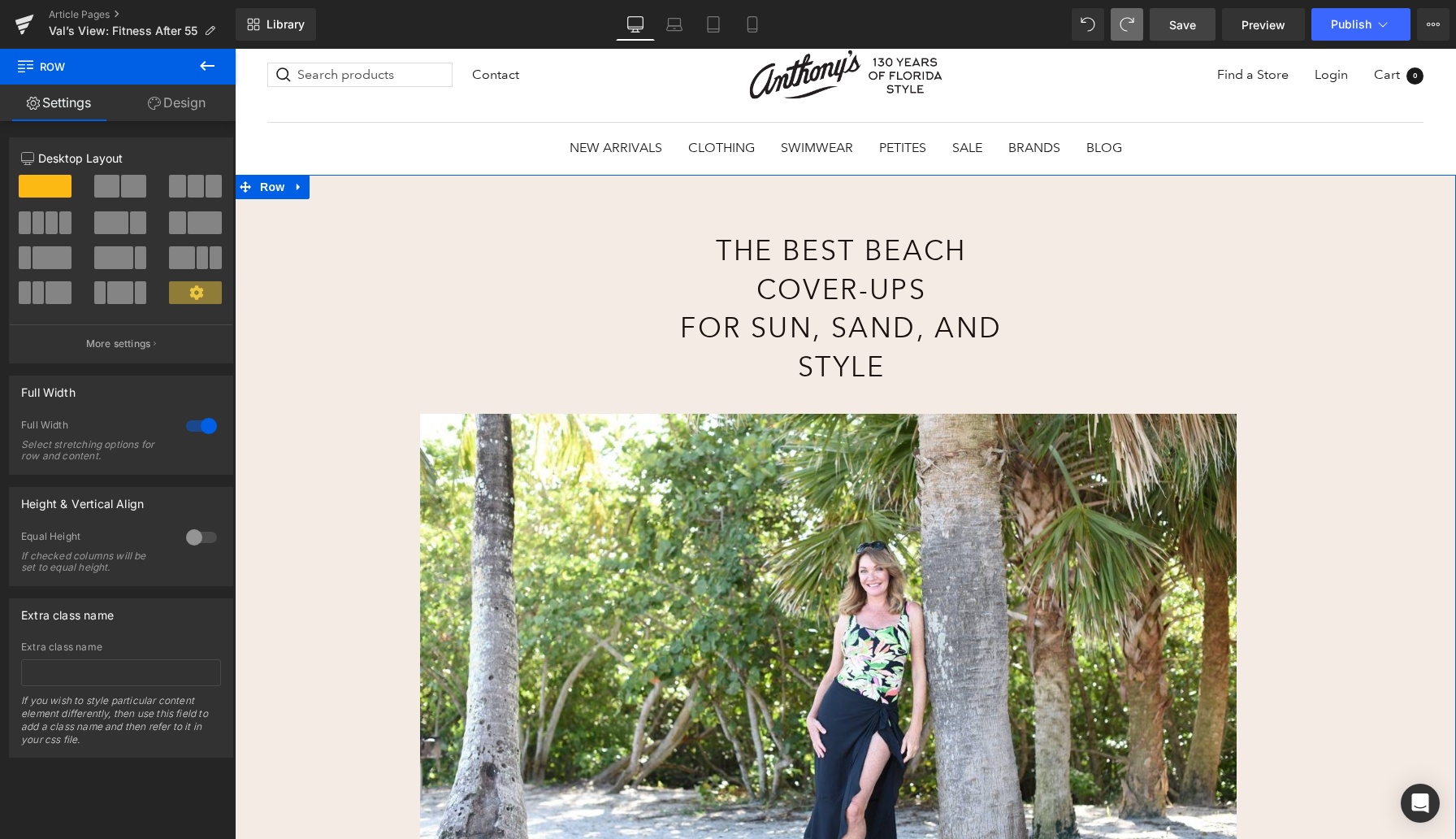
scroll to position [55, 0]
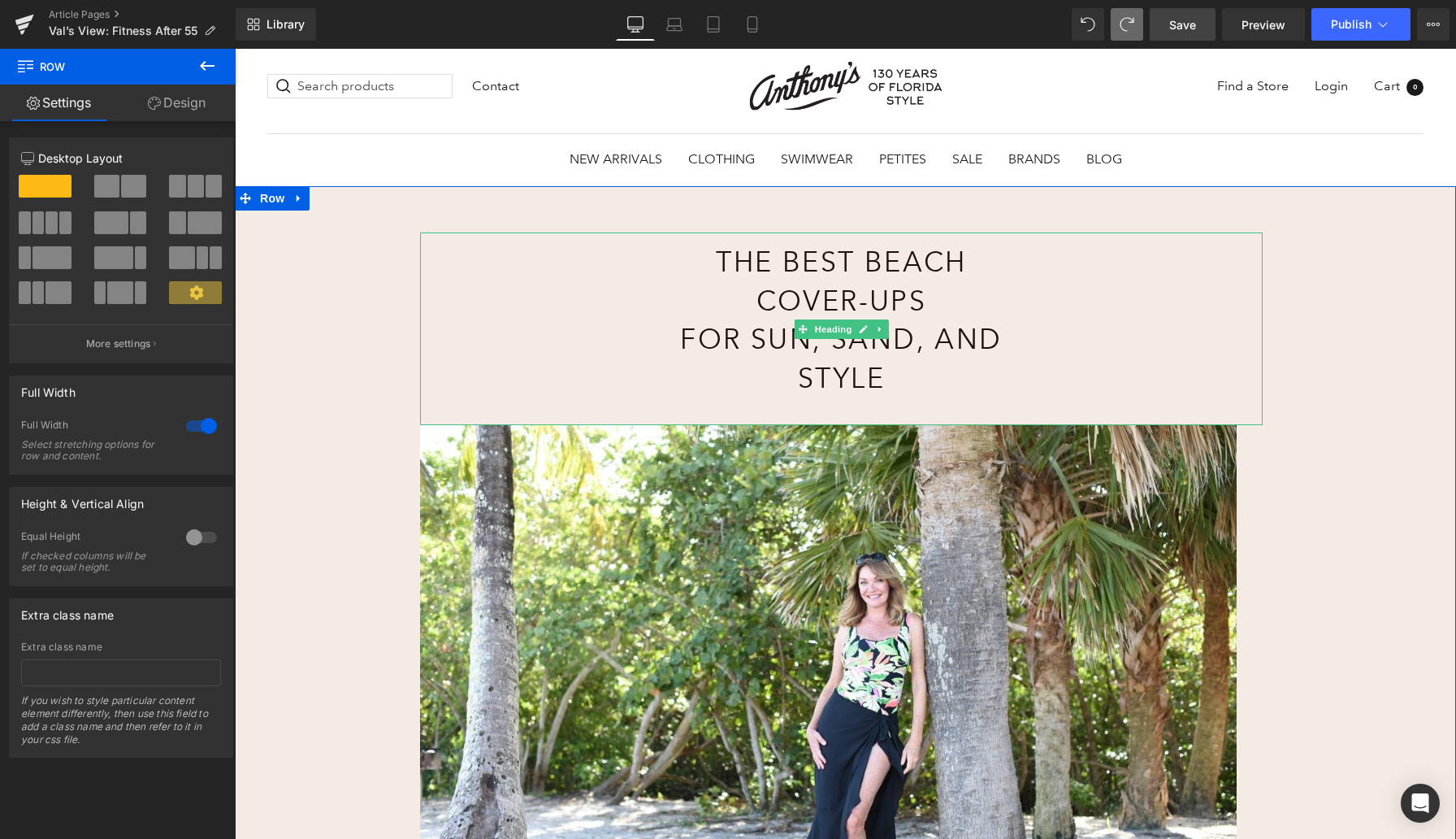
click at [777, 291] on h1 "The Best Beach Cover-Ups for Sun, Sand, and Style" at bounding box center [841, 320] width 355 height 155
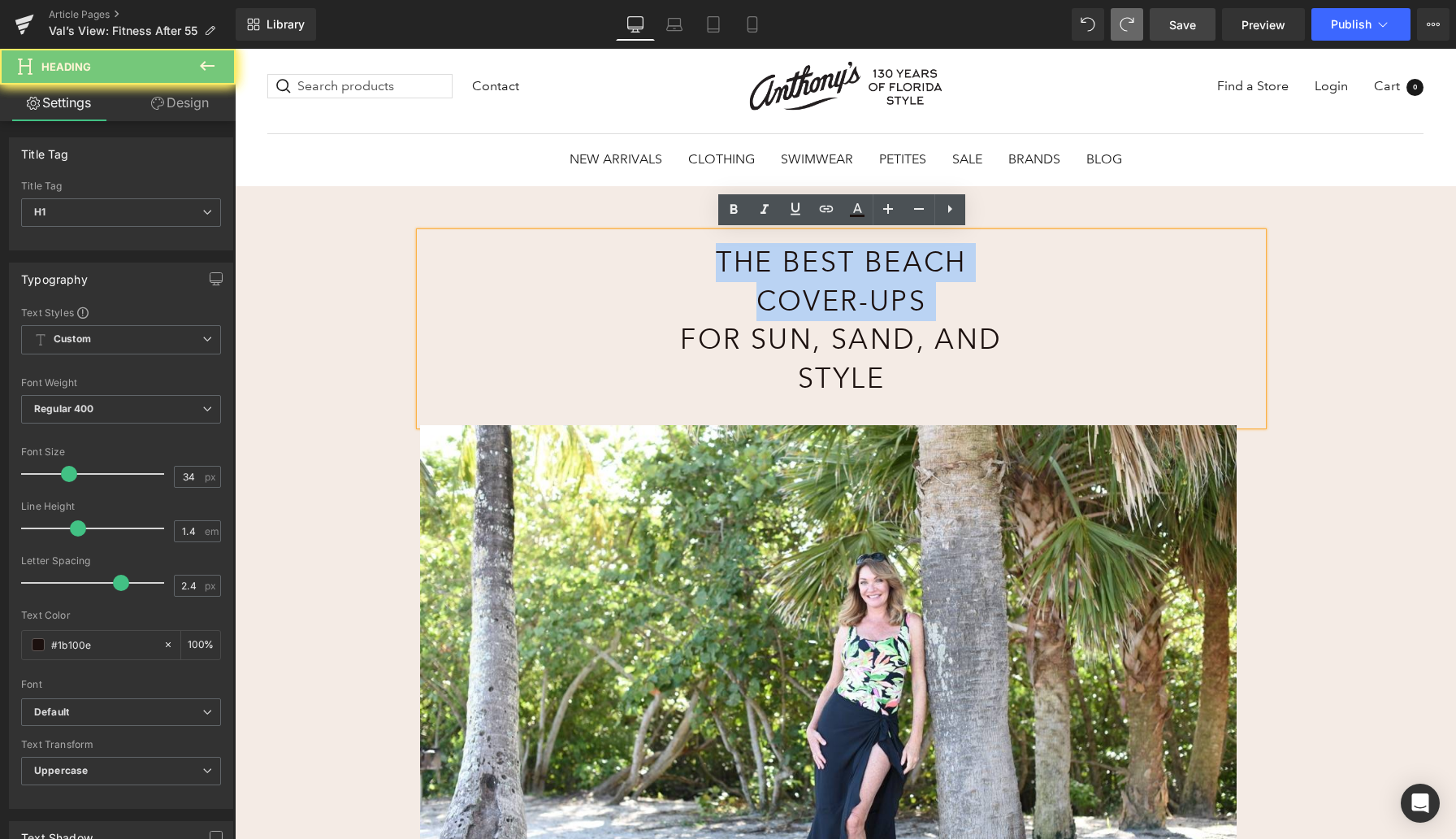
click at [777, 291] on h1 "The Best Beach Cover-Ups for Sun, Sand, and Style" at bounding box center [841, 320] width 355 height 155
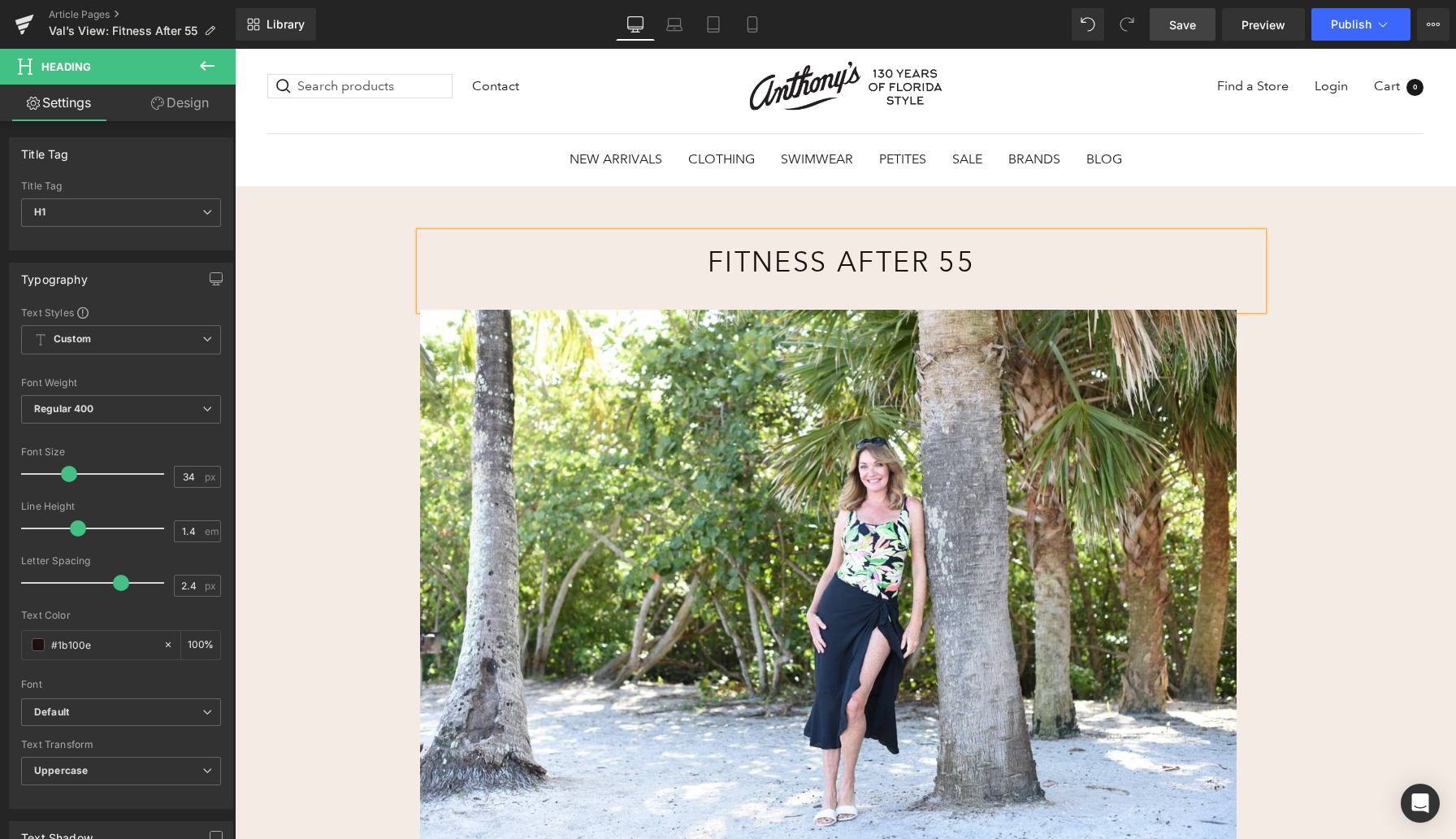
click at [374, 302] on div "Fitness After 55 Heading 300px 300px Image Rainforest Rainbow Girl Leg Swimsuit…" at bounding box center [846, 721] width 1222 height 1069
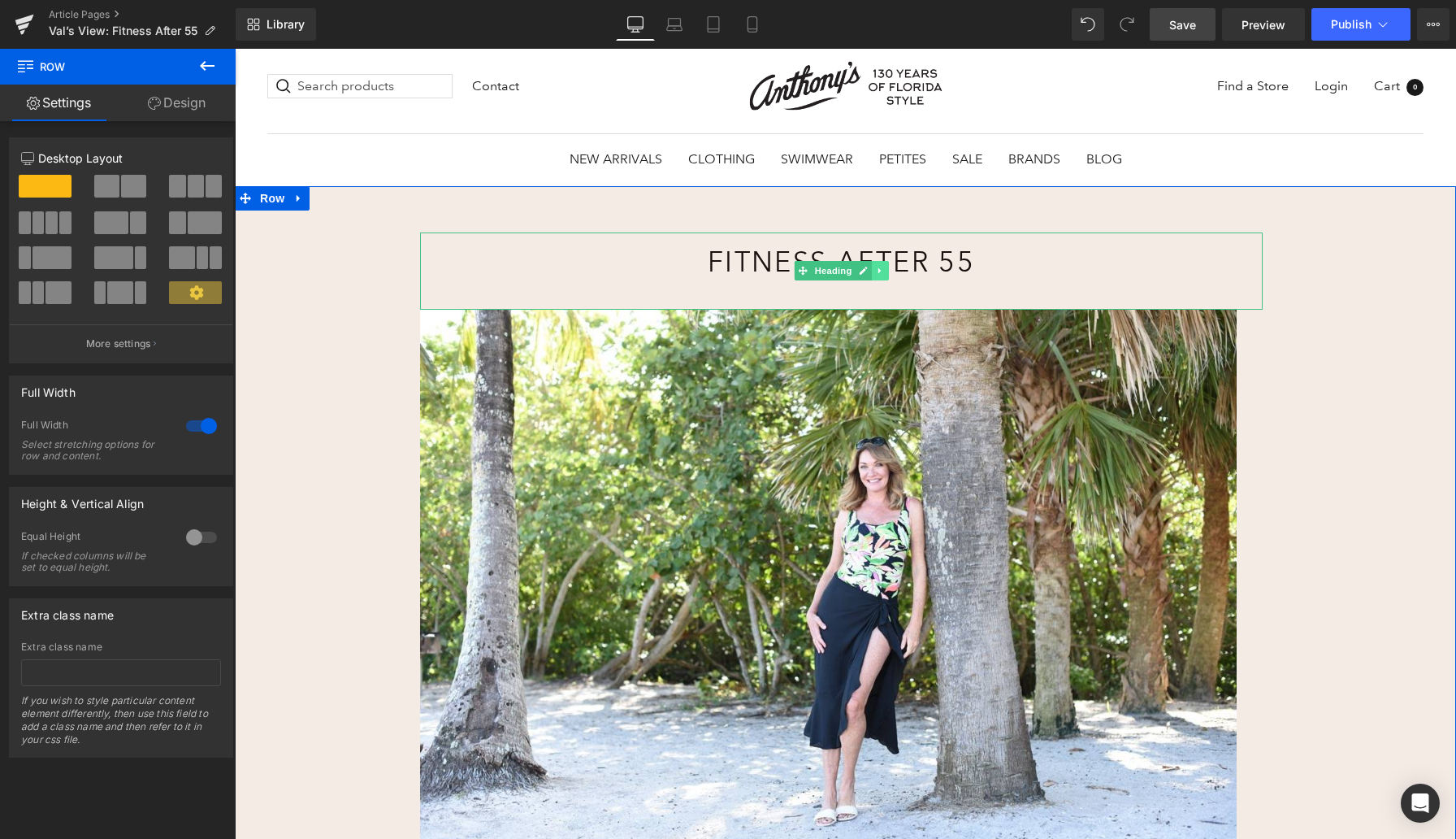
click at [879, 272] on icon at bounding box center [880, 270] width 9 height 10
click at [871, 271] on icon at bounding box center [872, 270] width 9 height 9
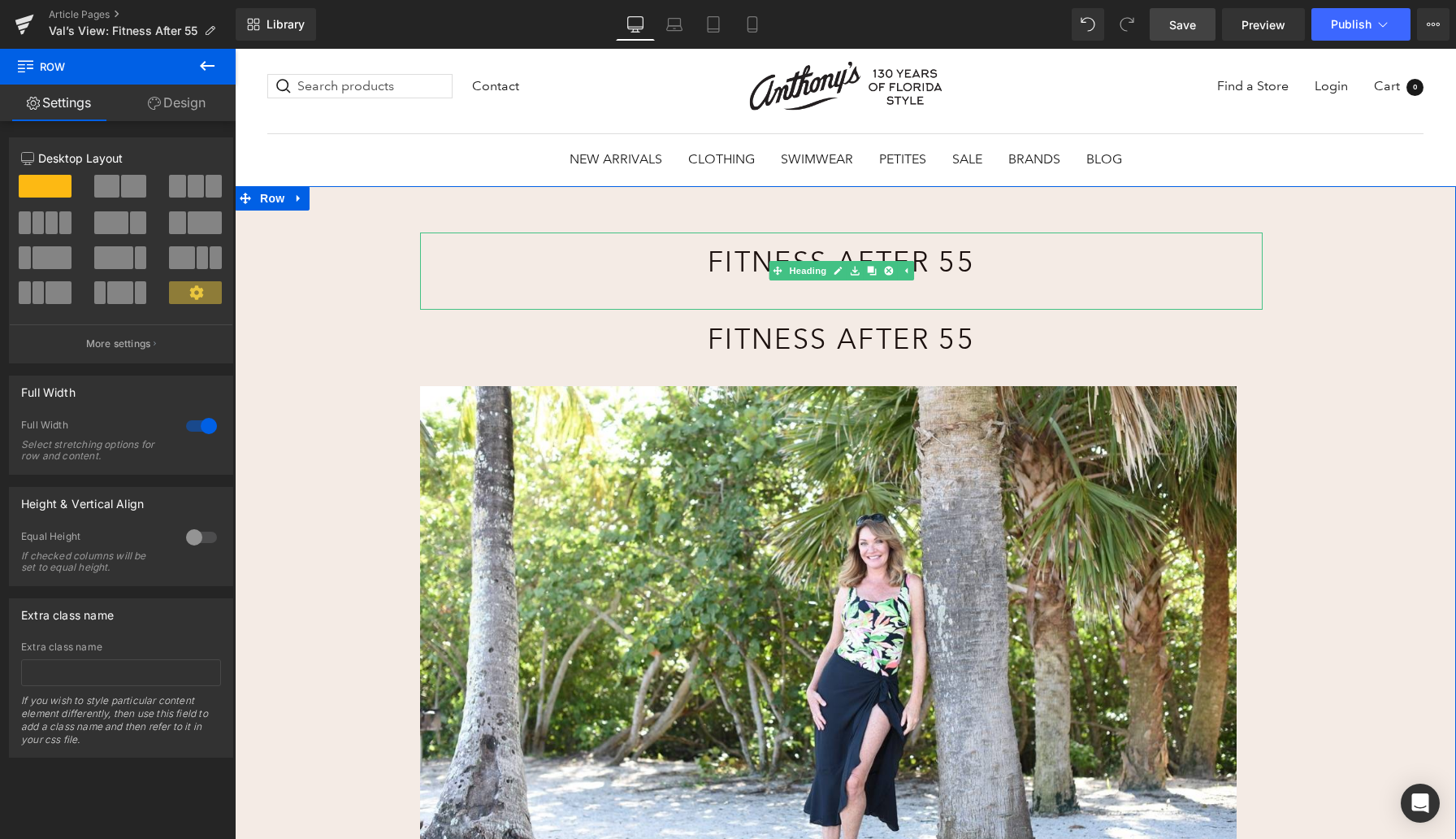
click at [731, 265] on h1 "Fitness After 55" at bounding box center [841, 262] width 355 height 39
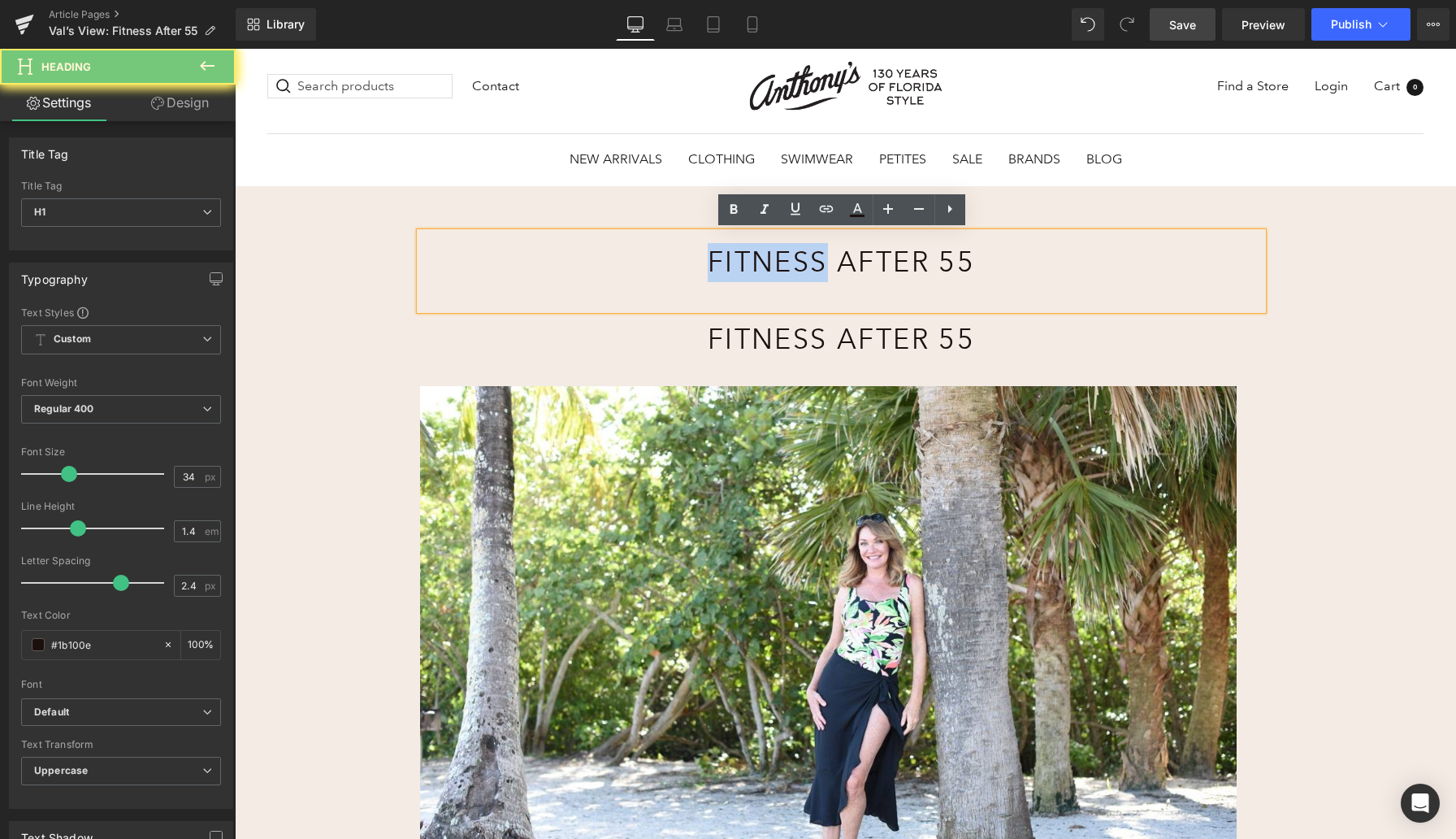
click at [731, 265] on h1 "Fitness After 55" at bounding box center [841, 262] width 355 height 39
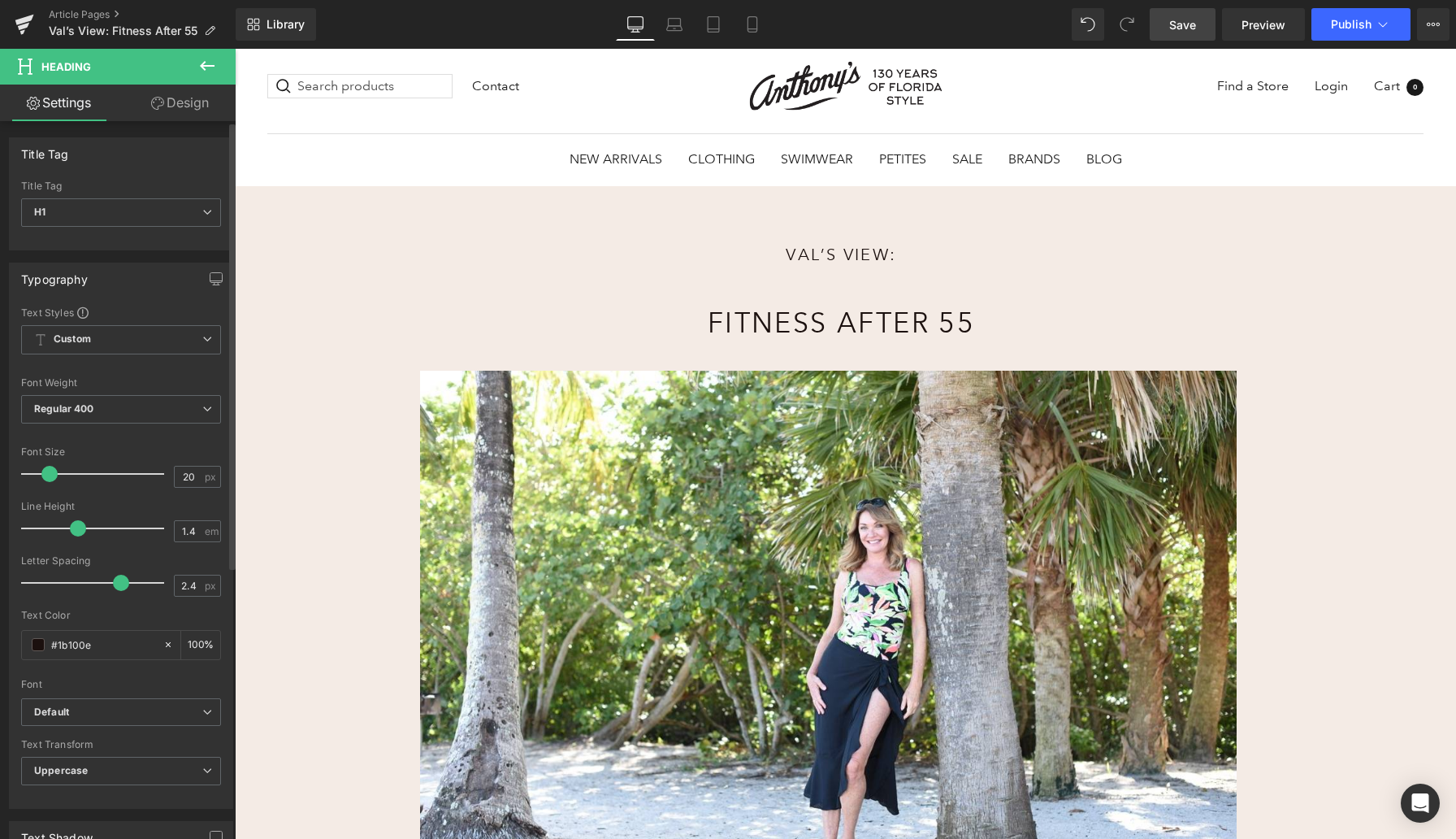
type input "19"
drag, startPoint x: 68, startPoint y: 480, endPoint x: 47, endPoint y: 480, distance: 21.0
click at [47, 480] on span at bounding box center [47, 474] width 16 height 16
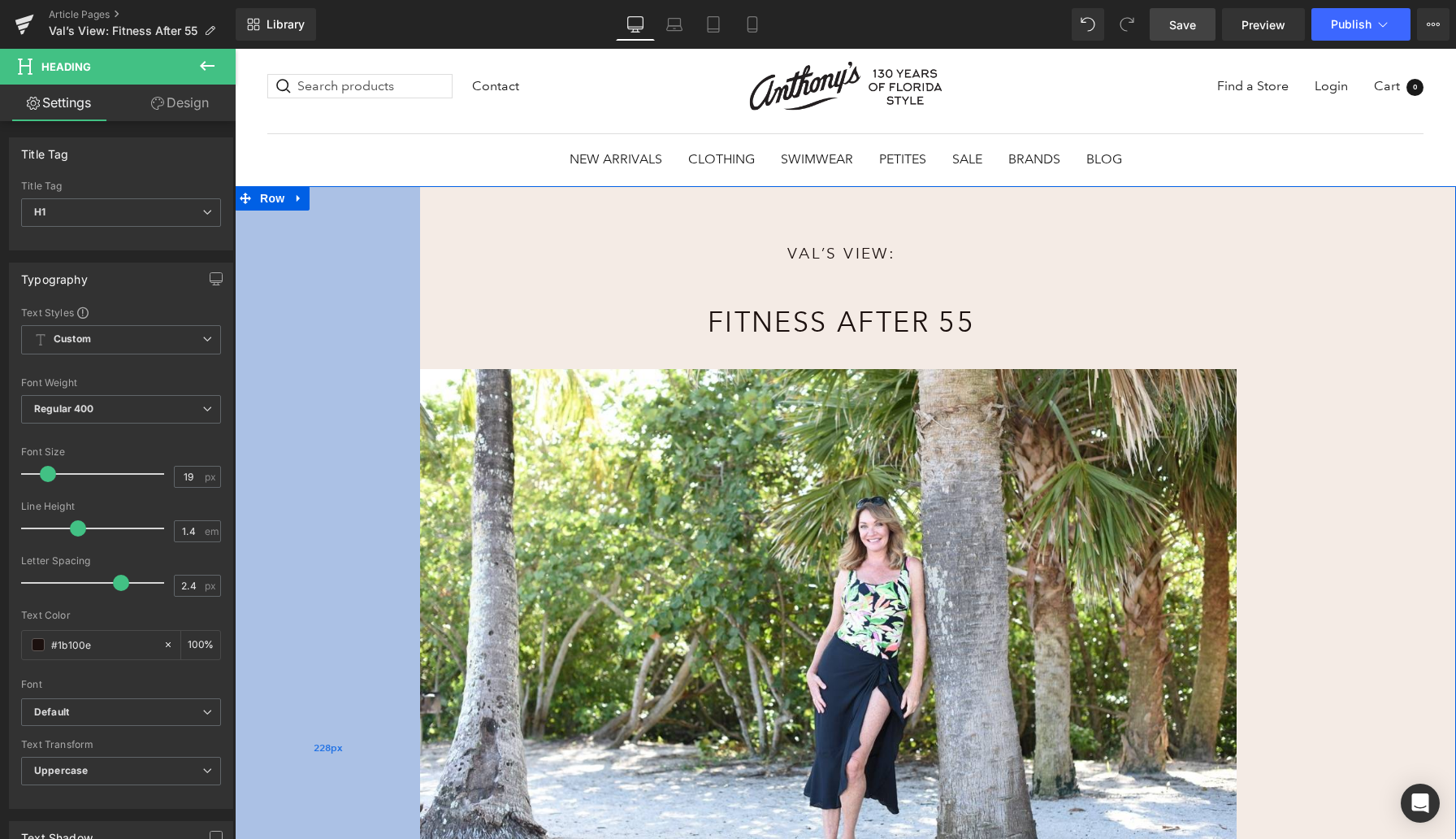
click at [390, 332] on div "228px" at bounding box center [327, 751] width 186 height 1129
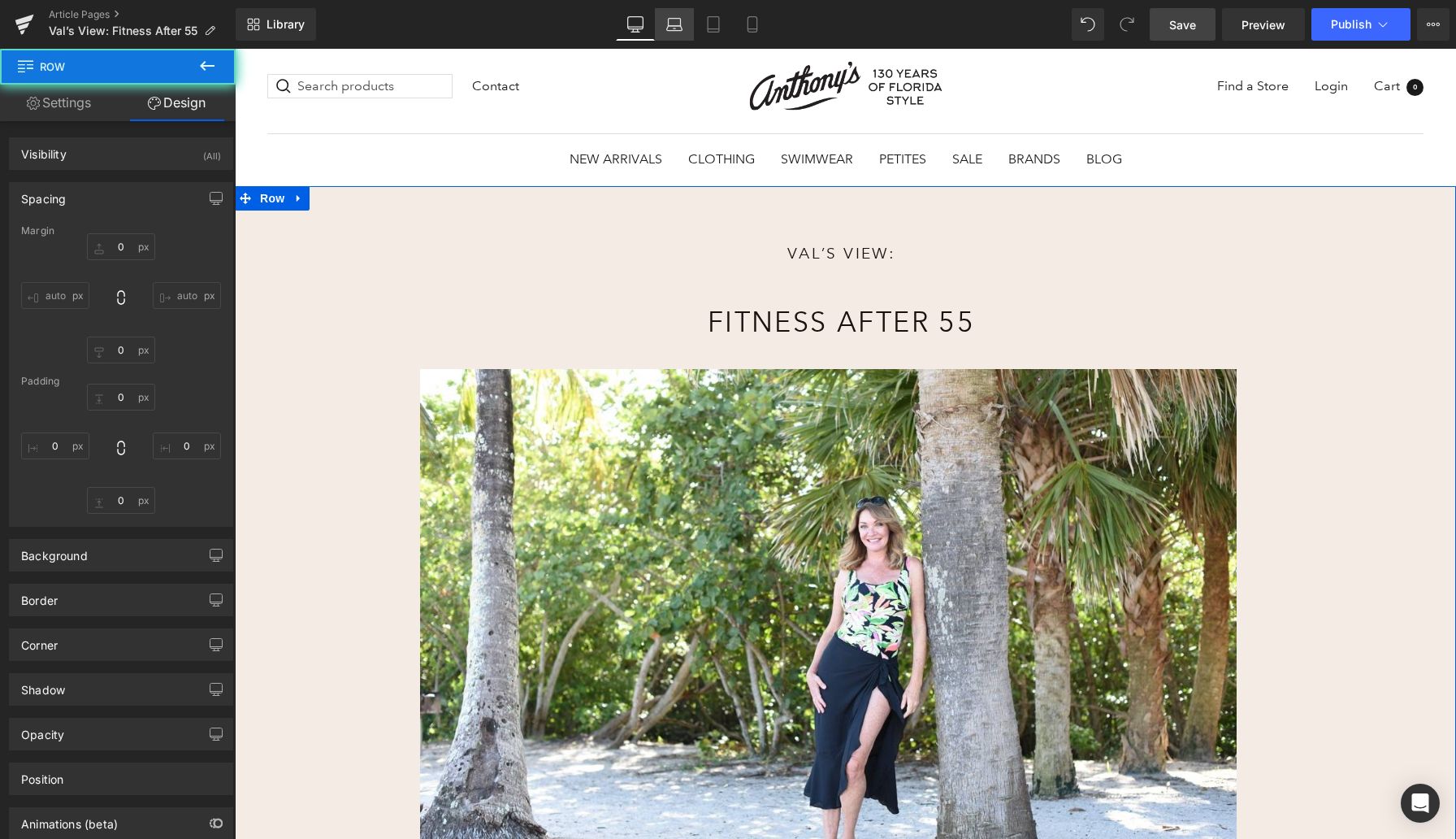
type input "0"
type input "57"
type input "238"
type input "64"
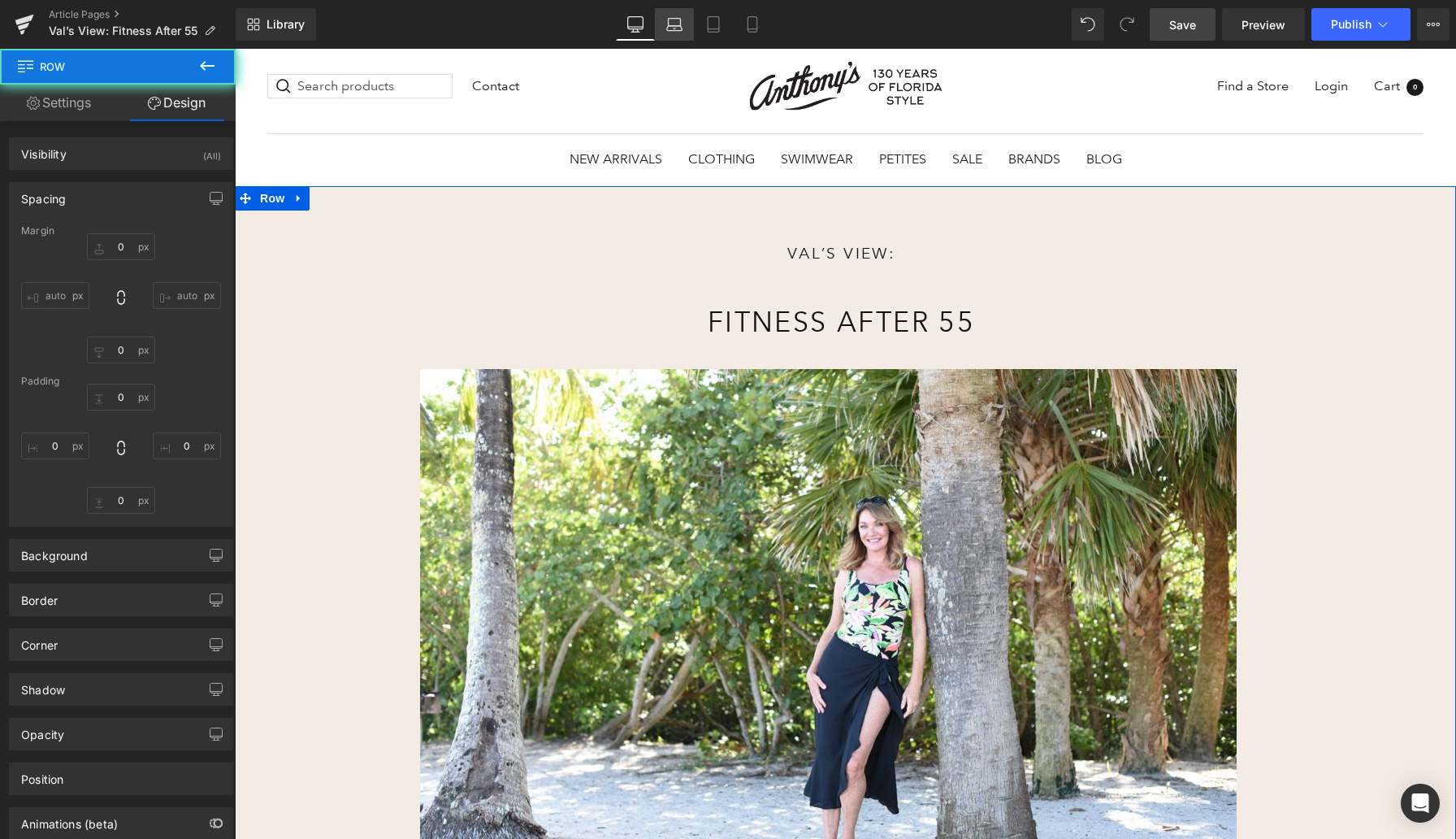
type input "228"
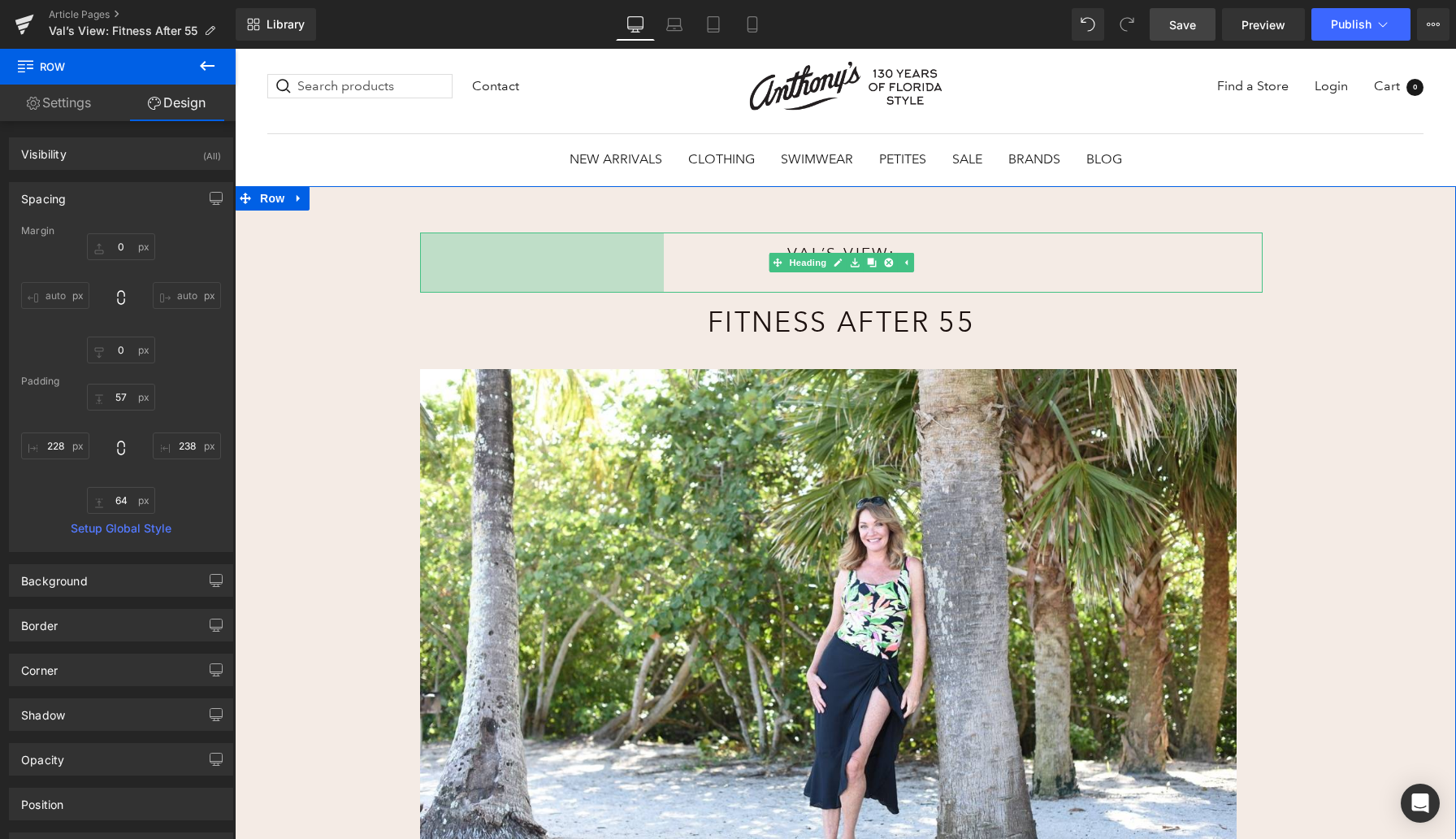
click at [479, 273] on div "300px" at bounding box center [542, 263] width 244 height 60
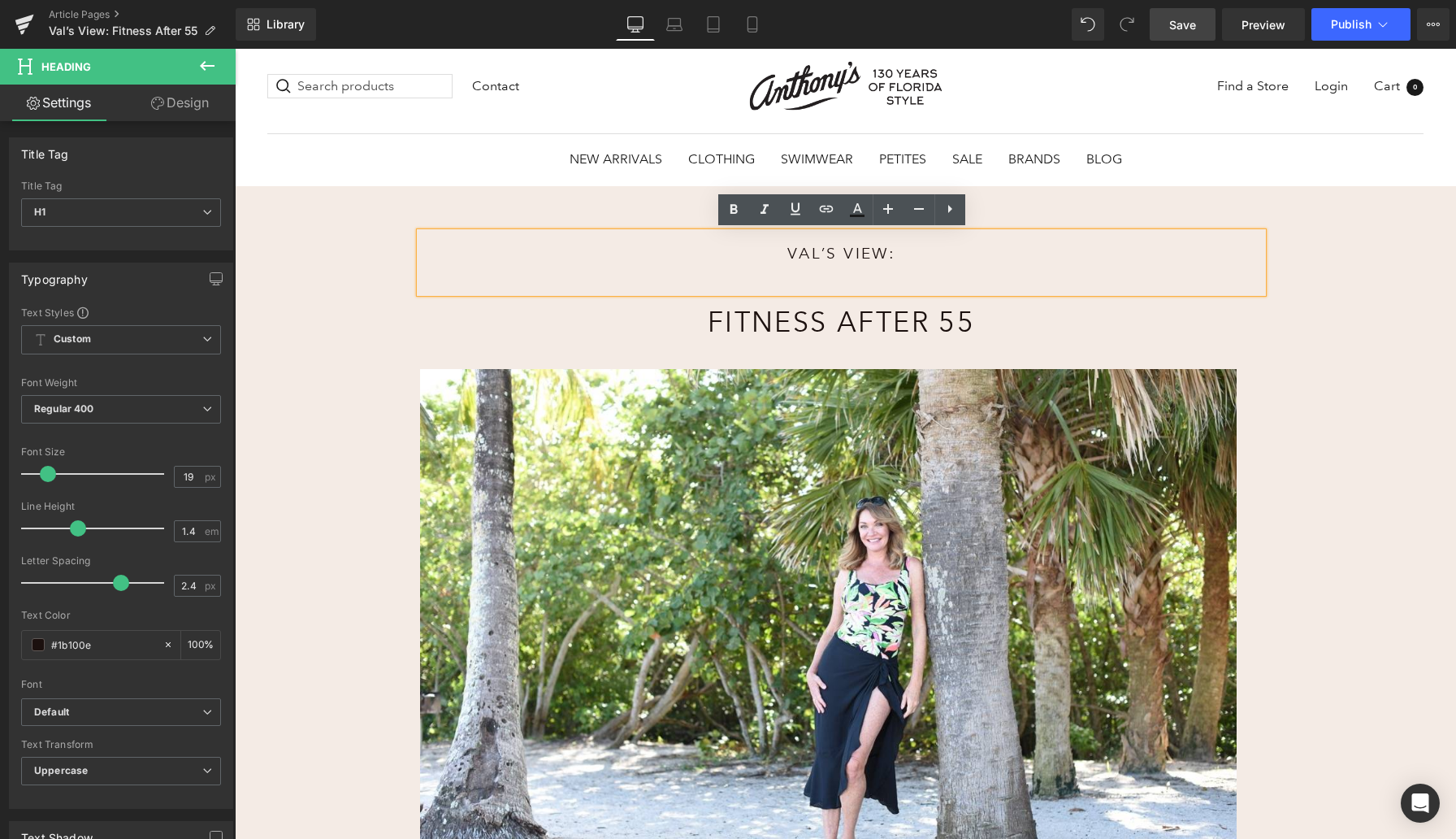
click at [322, 303] on div "Val’s View: Heading 300px 300px Fitness After 55 Heading Image Rainforest Rainb…" at bounding box center [846, 751] width 1222 height 1129
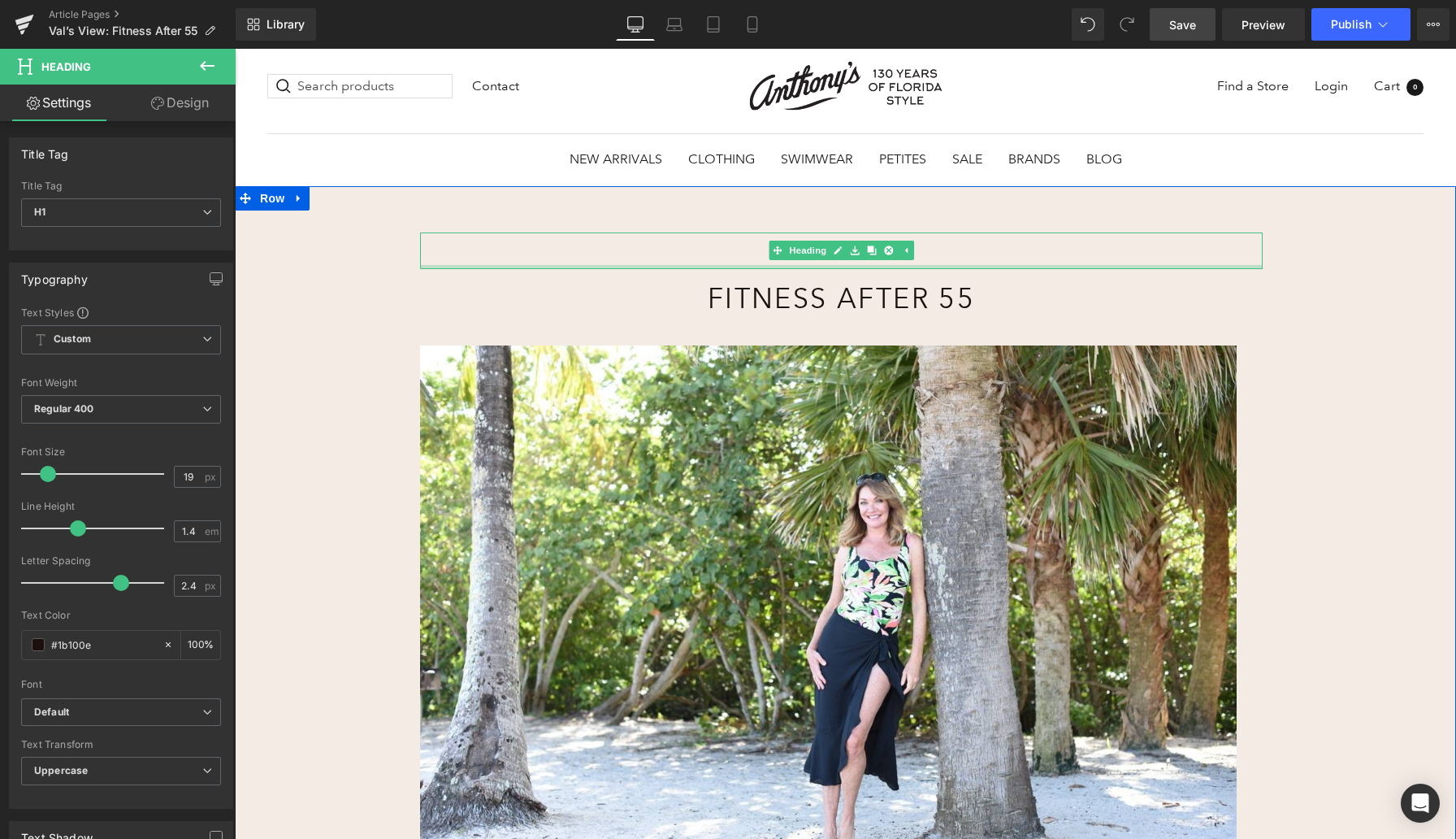
drag, startPoint x: 688, startPoint y: 290, endPoint x: 683, endPoint y: 265, distance: 25.5
click at [683, 265] on div at bounding box center [841, 267] width 843 height 4
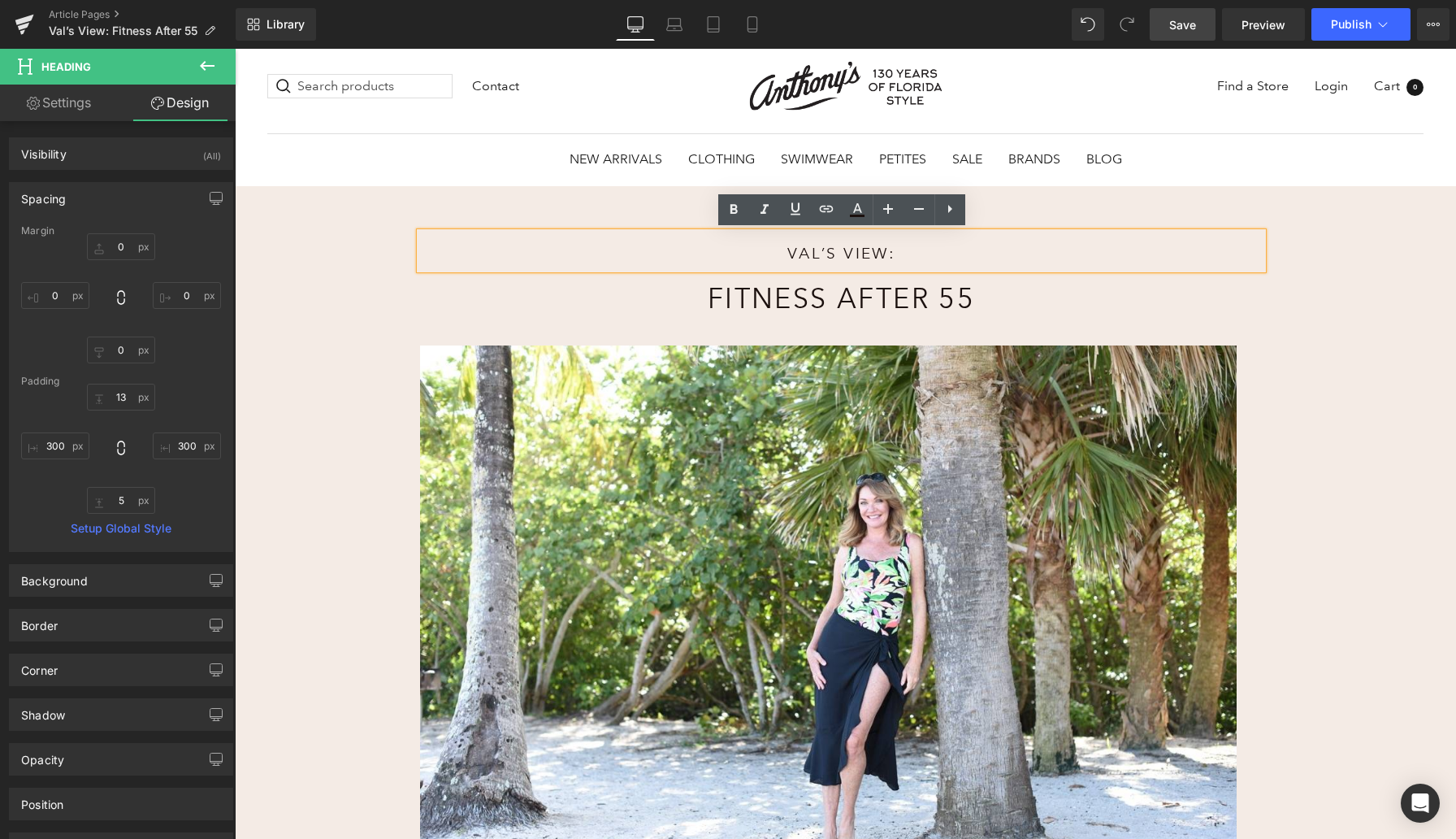
click at [301, 336] on div "Val’s View: Heading 300px 300px Fitness After 55 Heading Image Rainforest Rainb…" at bounding box center [846, 739] width 1222 height 1105
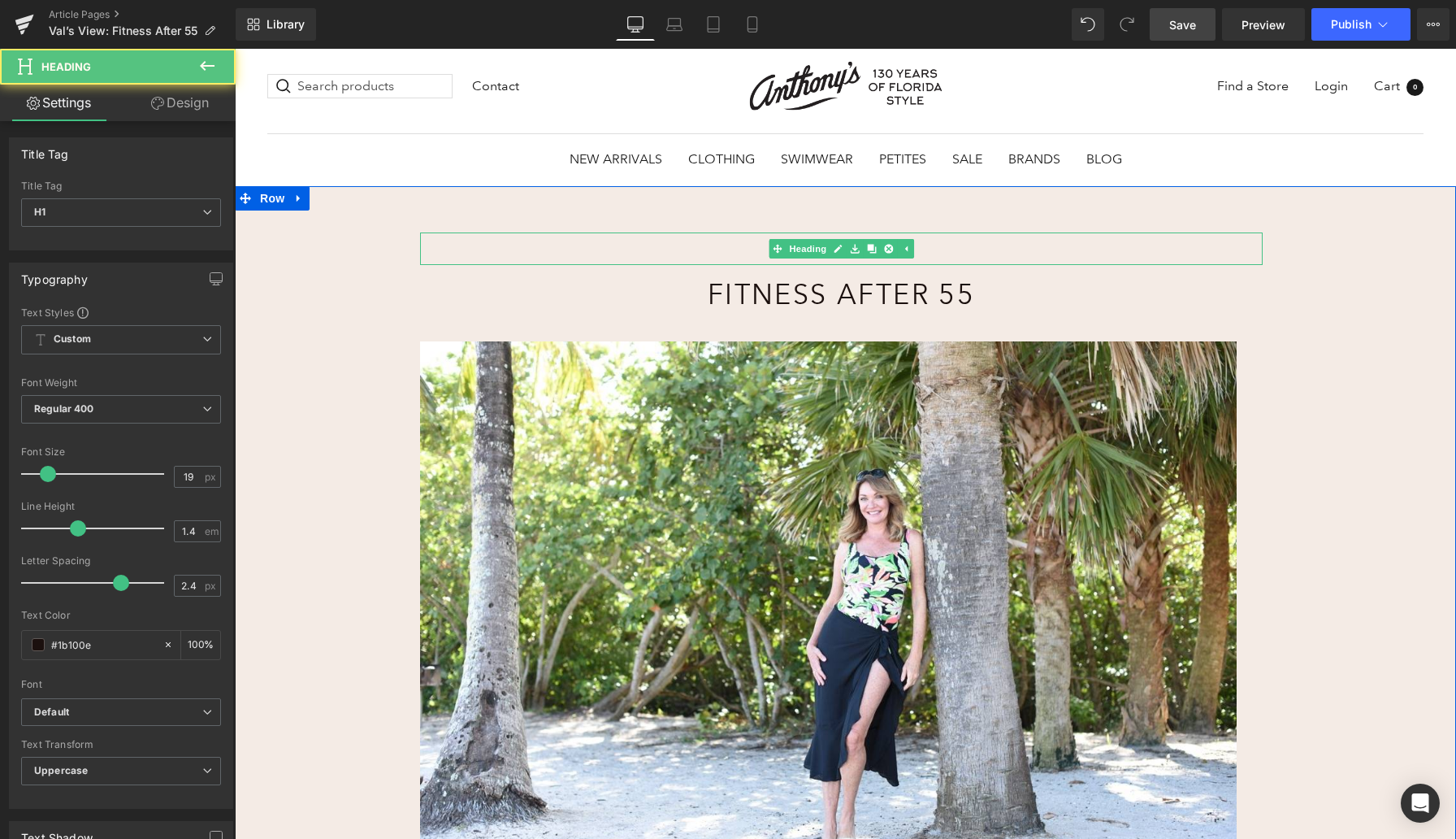
click at [855, 260] on div "Val’s View: Heading 300px 300px" at bounding box center [841, 249] width 843 height 33
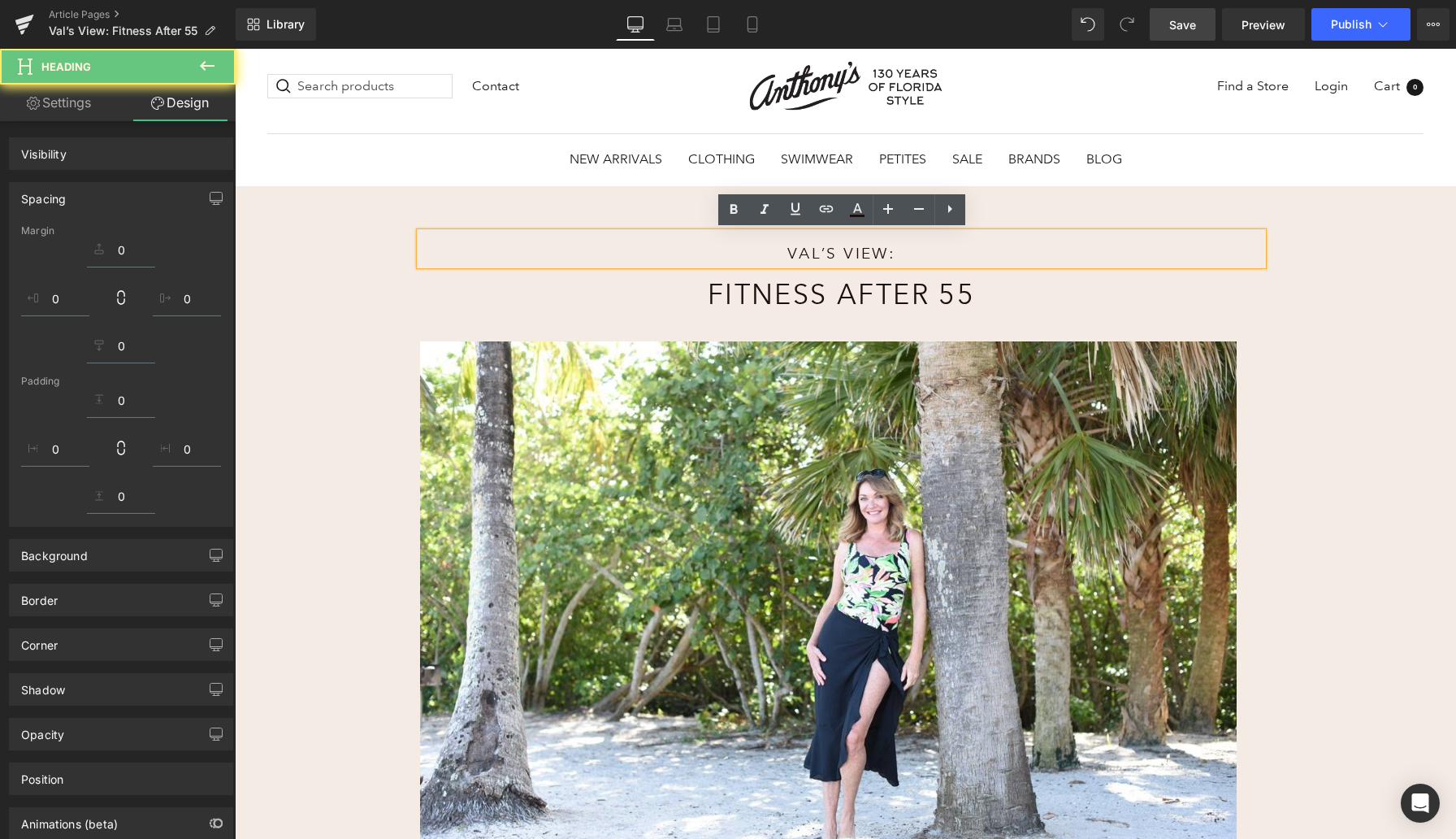
click at [336, 282] on div "Val’s View: Heading 300px 300px Fitness After 55 Heading Image Rainforest Rainb…" at bounding box center [846, 737] width 1222 height 1101
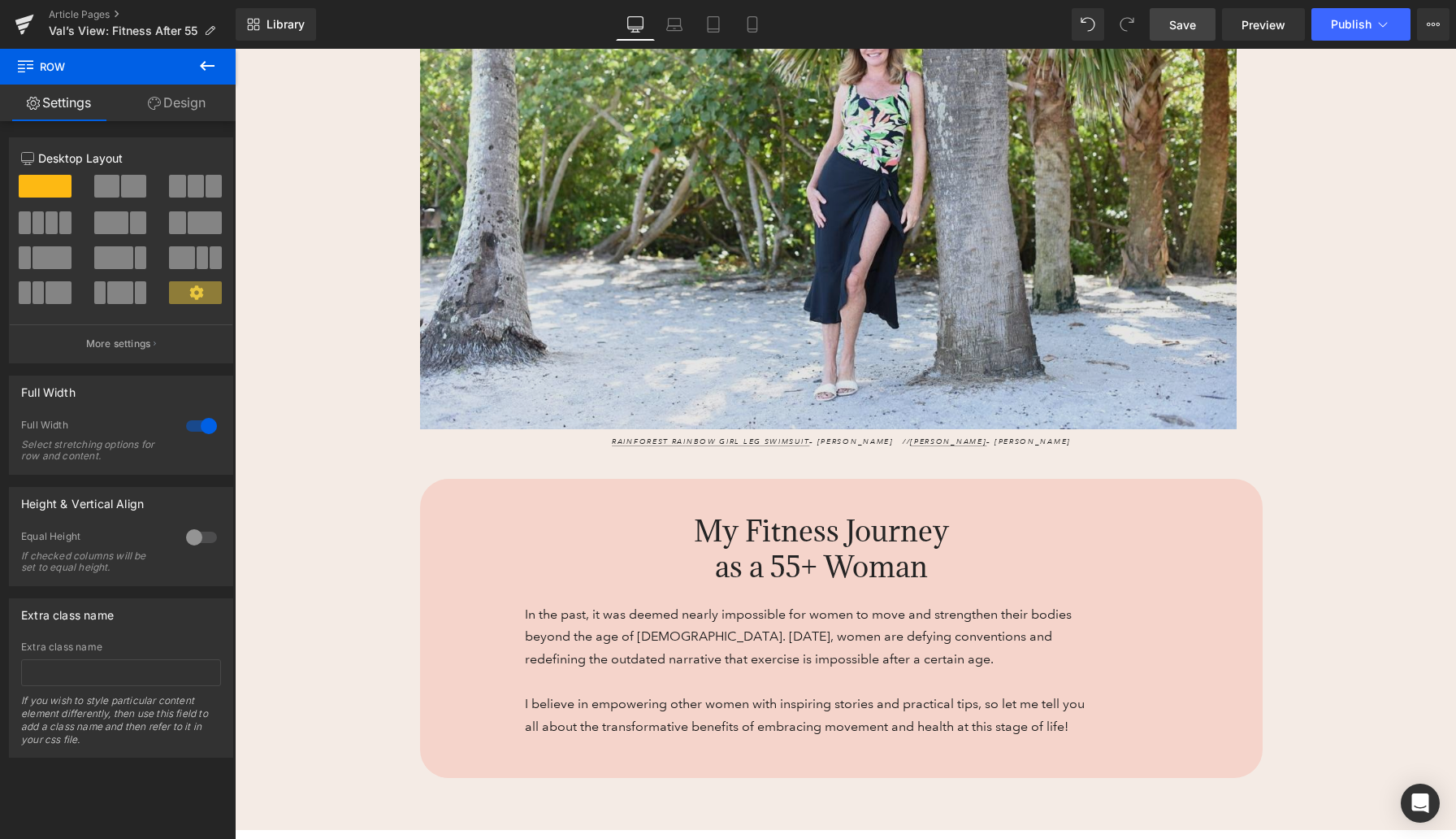
scroll to position [514, 0]
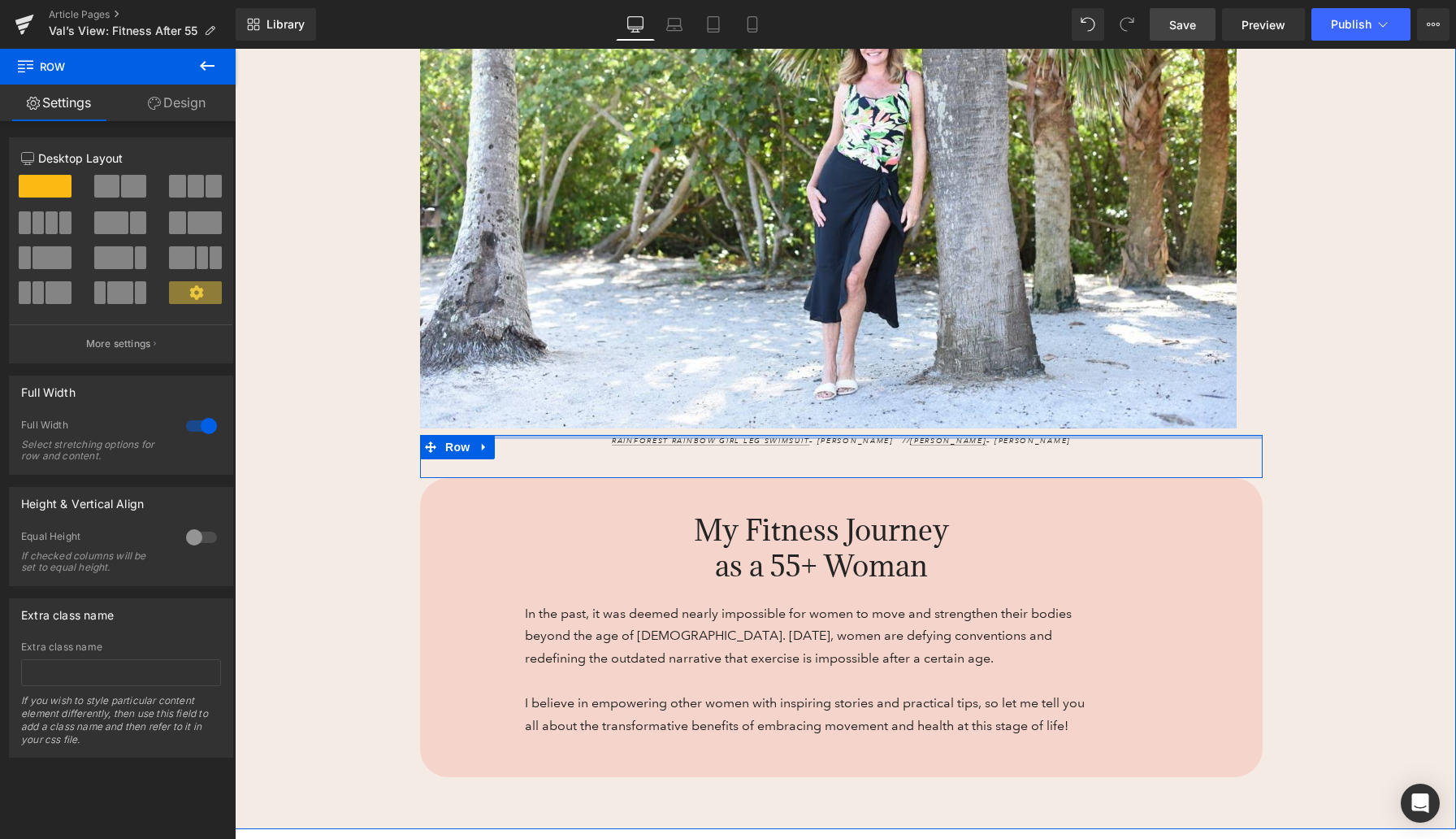
click at [584, 438] on div at bounding box center [841, 437] width 843 height 4
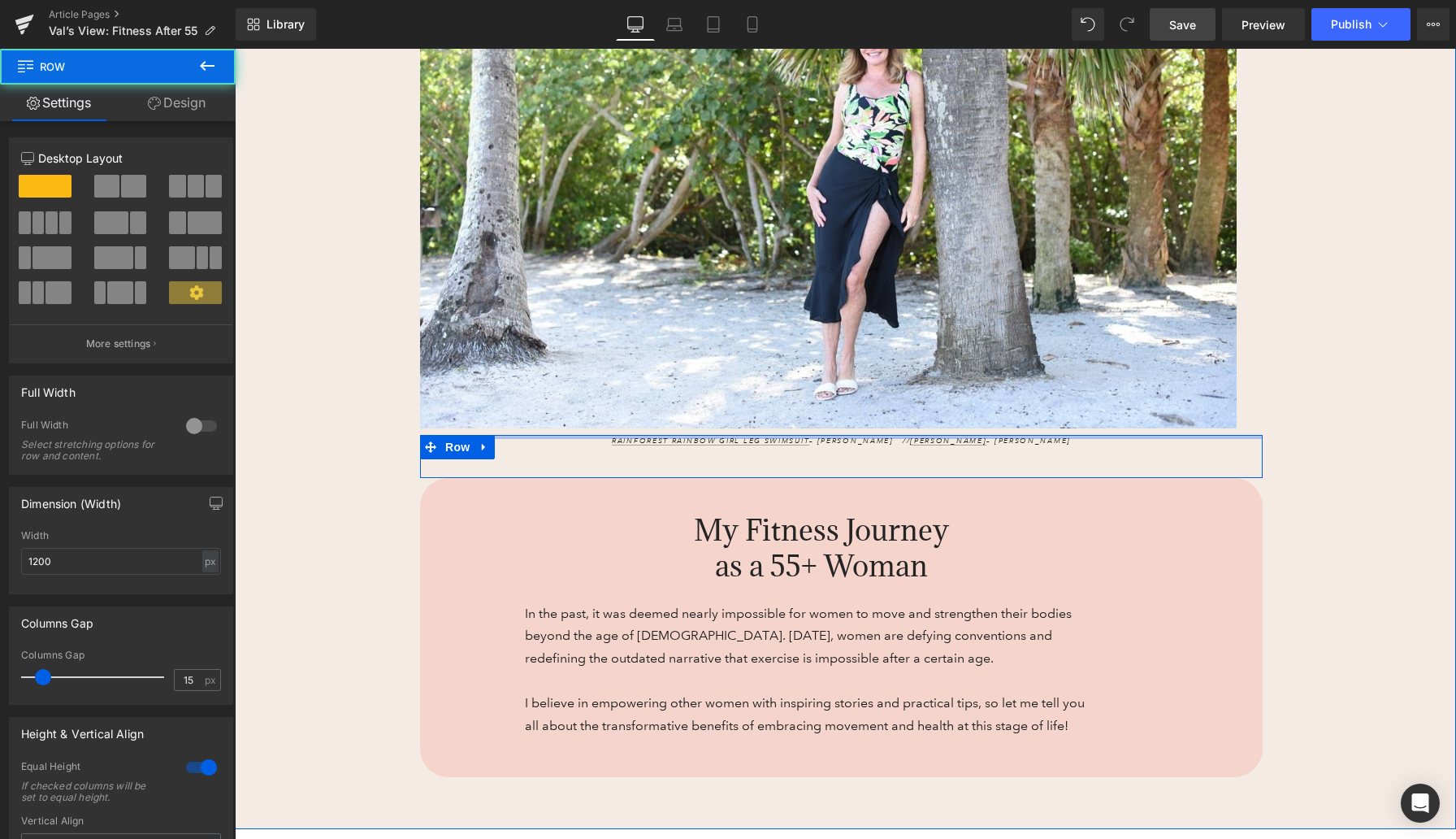
click at [584, 438] on div at bounding box center [841, 437] width 843 height 4
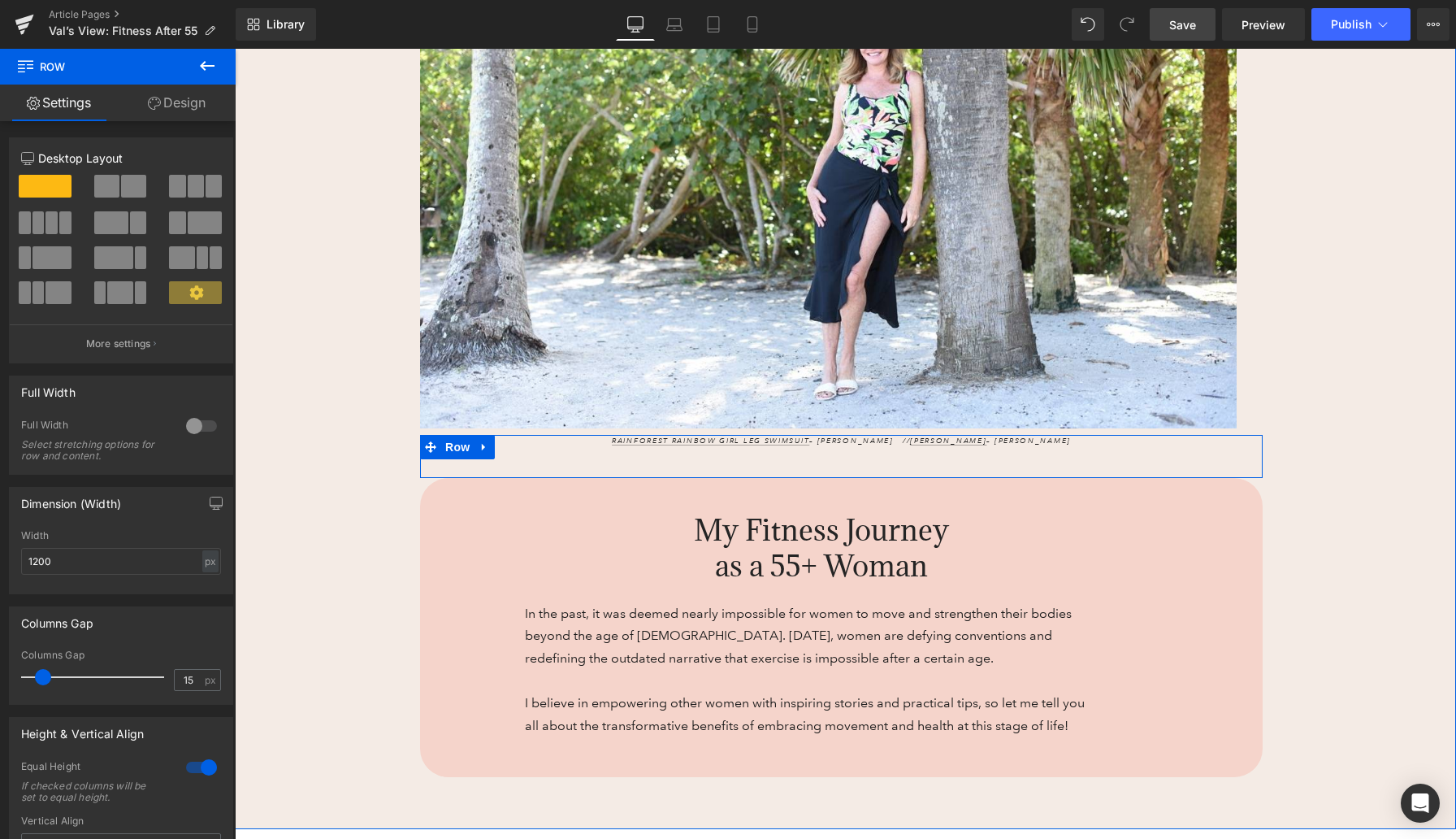
click at [235, 49] on div at bounding box center [235, 49] width 0 height 0
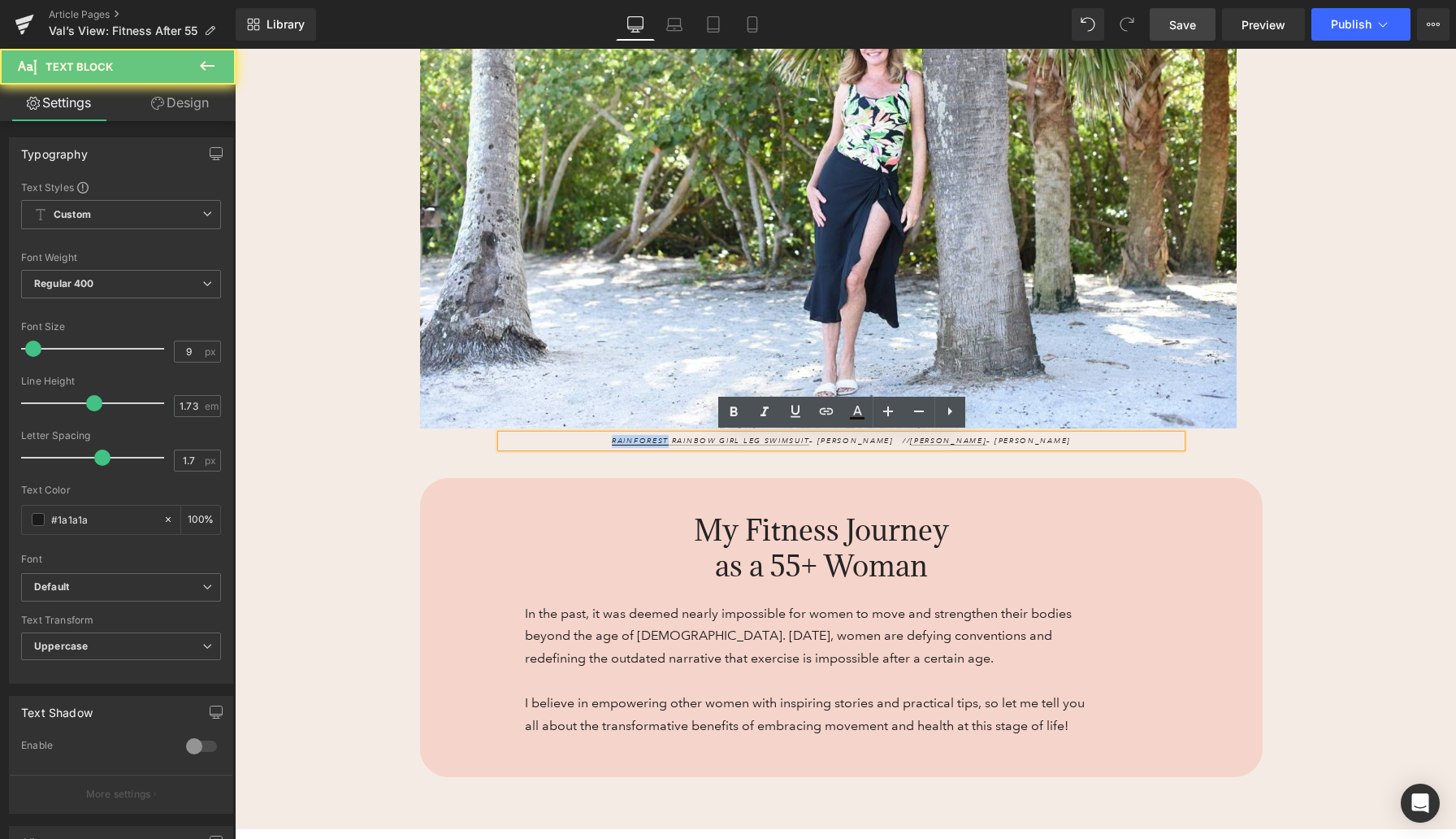
click at [580, 442] on p "Rainforest Rainbow Girl Leg Swimsuit – Maxine // Georgette Ruffled Sarong – J. …" at bounding box center [841, 441] width 680 height 13
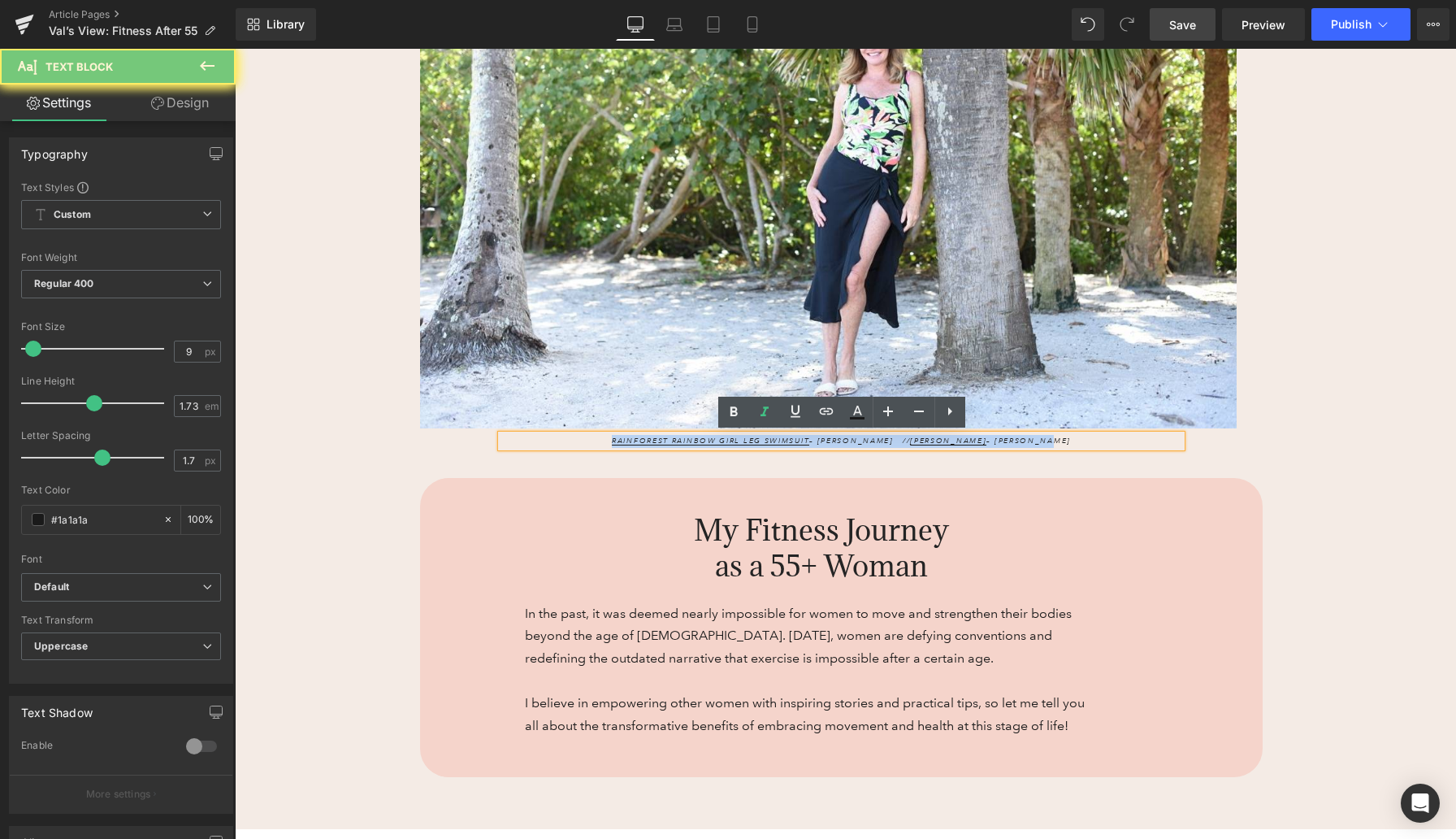
click at [580, 442] on p "Rainforest Rainbow Girl Leg Swimsuit – Maxine // Georgette Ruffled Sarong – J. …" at bounding box center [841, 441] width 680 height 13
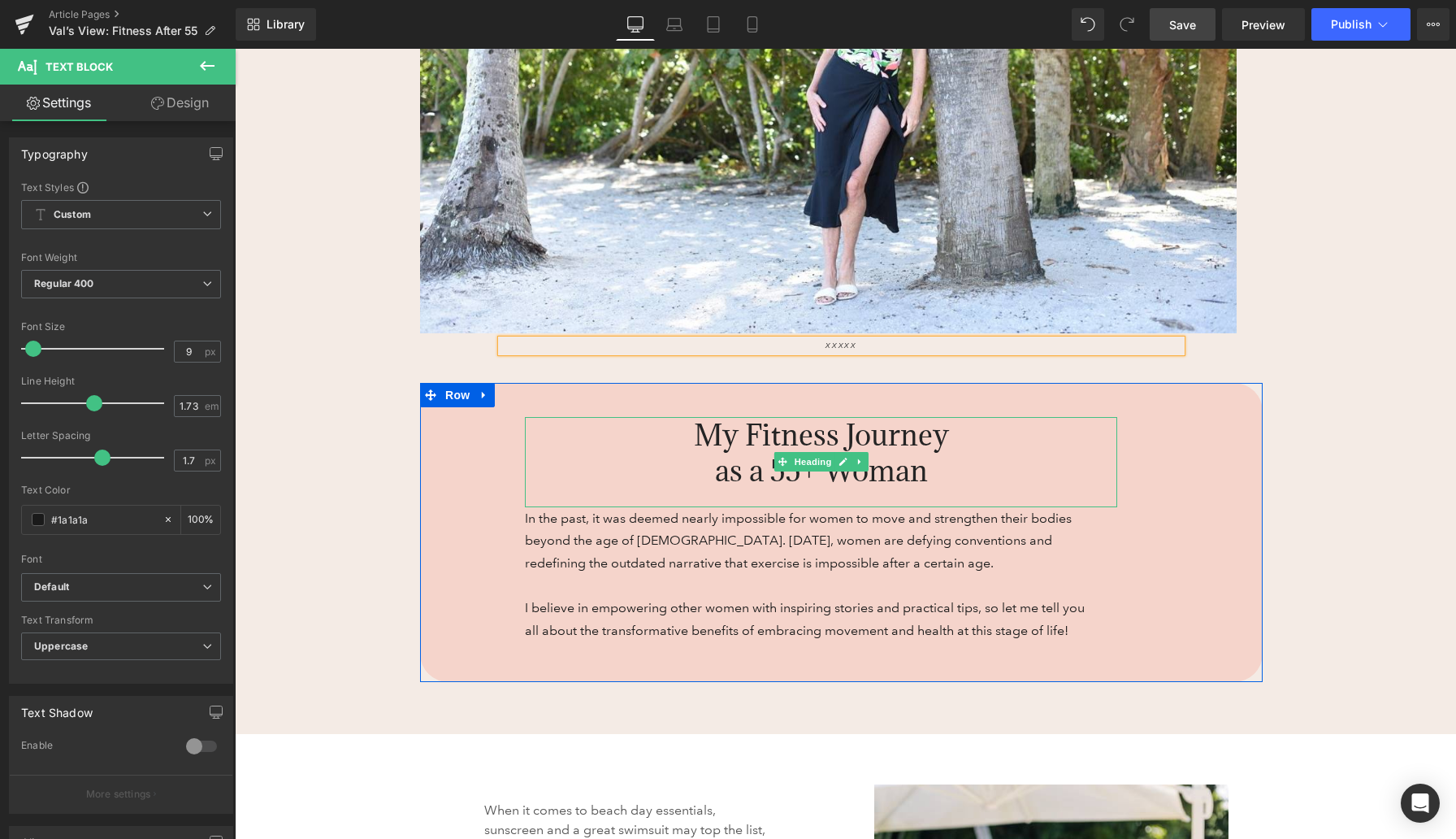
scroll to position [608, 0]
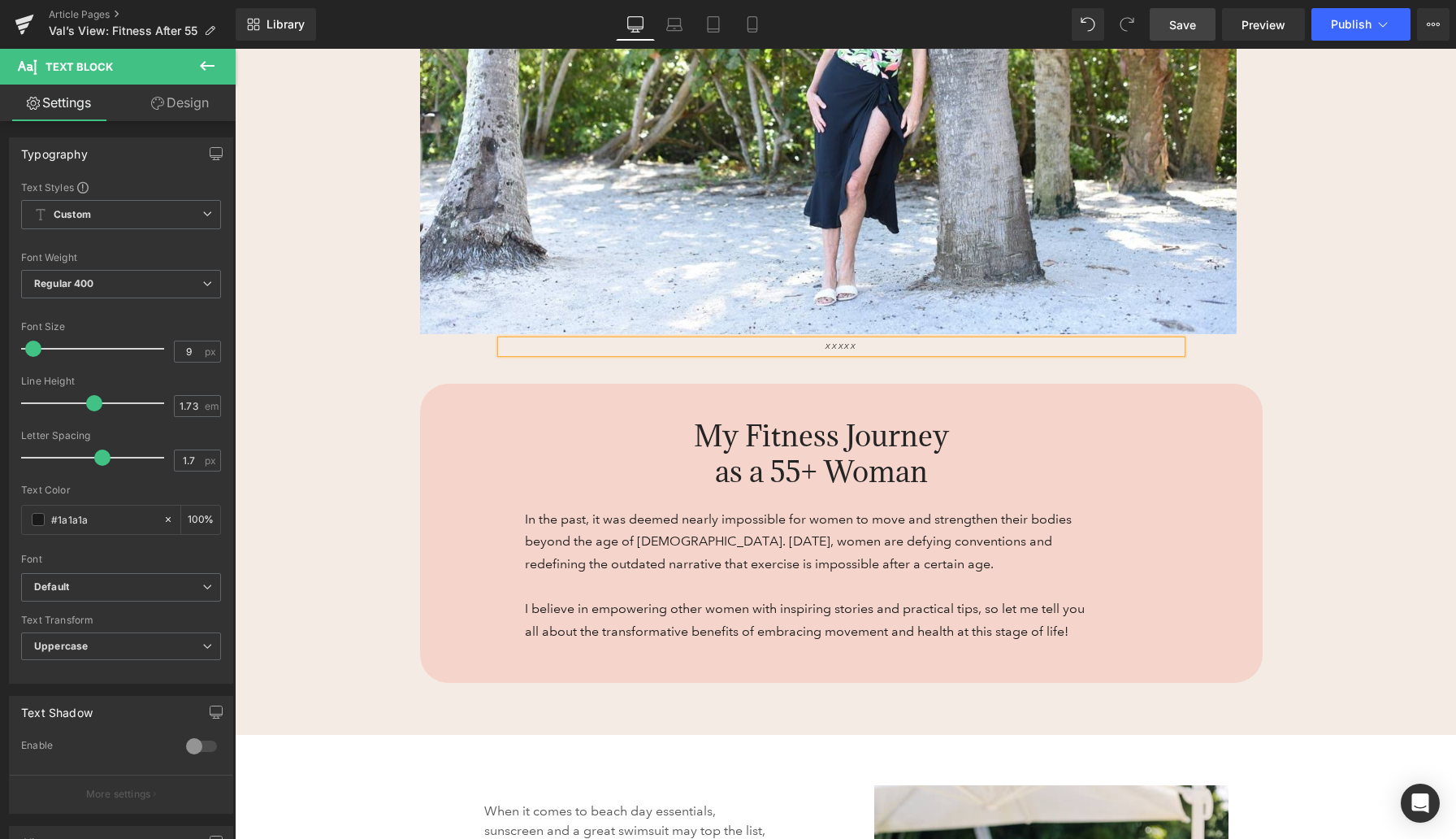
click at [1194, 24] on span "Save" at bounding box center [1183, 24] width 27 height 17
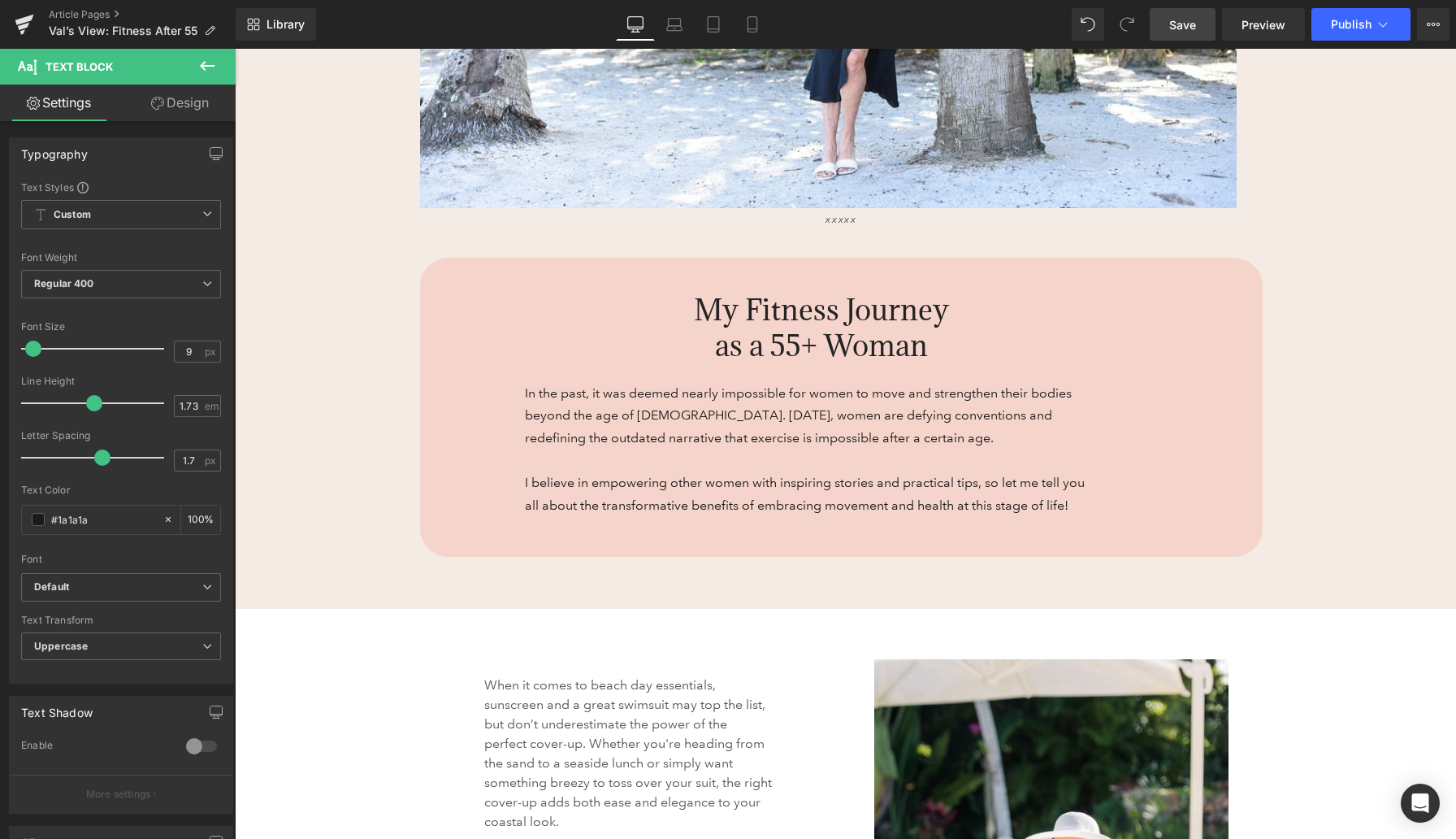
scroll to position [723, 0]
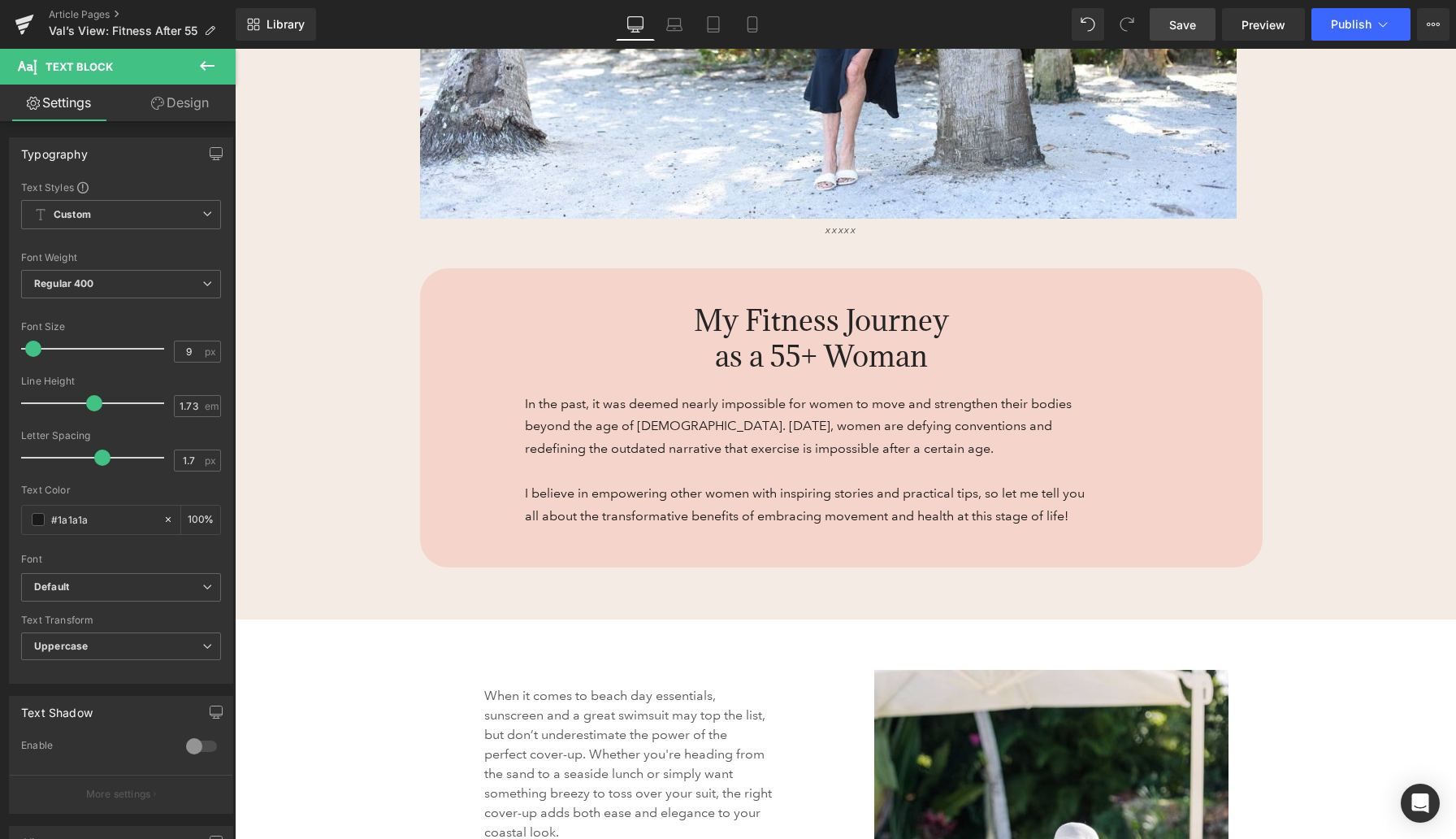
click at [868, 338] on div "My Fitness Journey as a 55+ Woman Heading" at bounding box center [821, 347] width 593 height 89
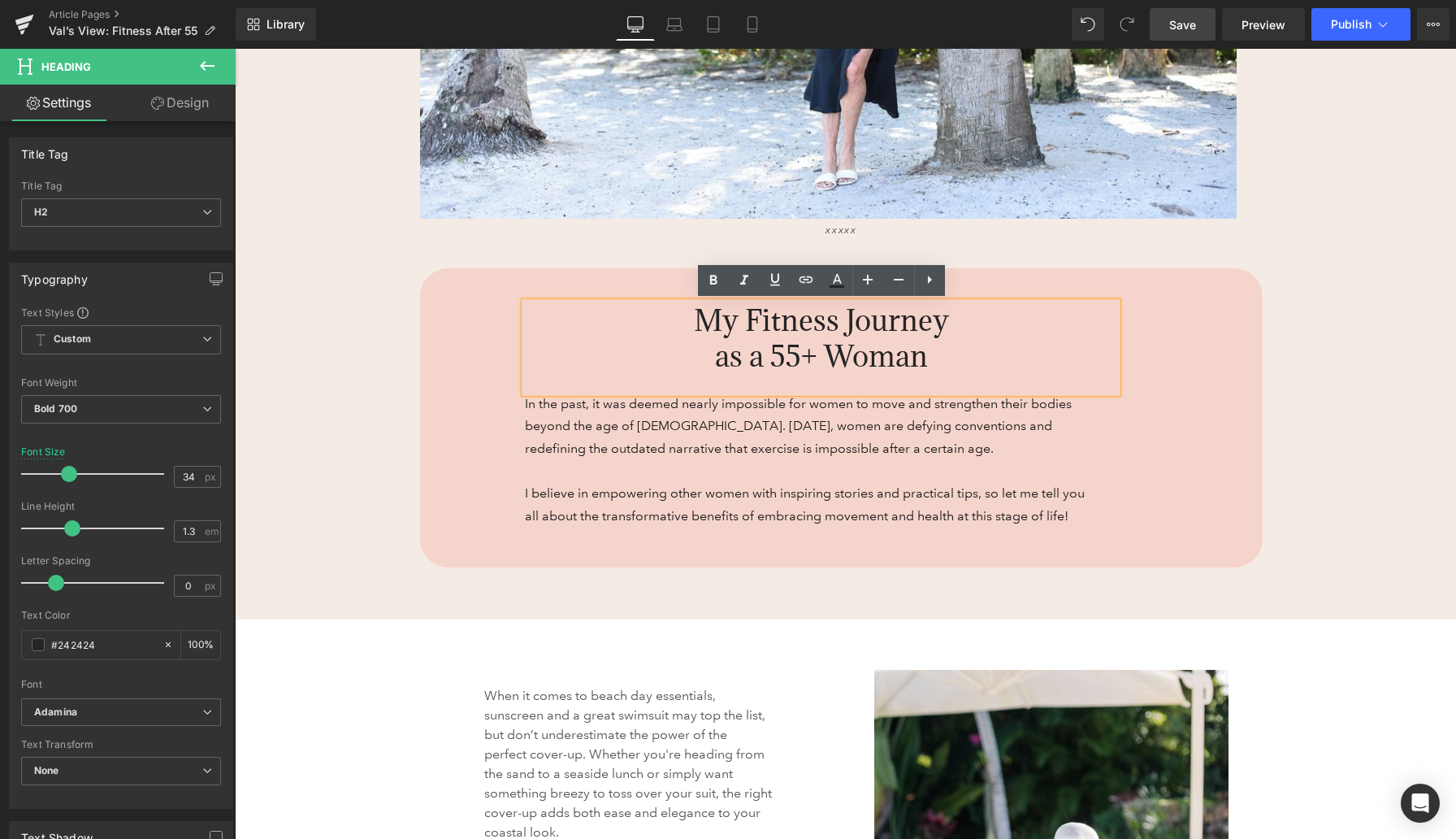
click at [1178, 313] on div "My Fitness Journey as a 55+ Woman Heading In the past, it was deemed nearly imp…" at bounding box center [841, 417] width 843 height 299
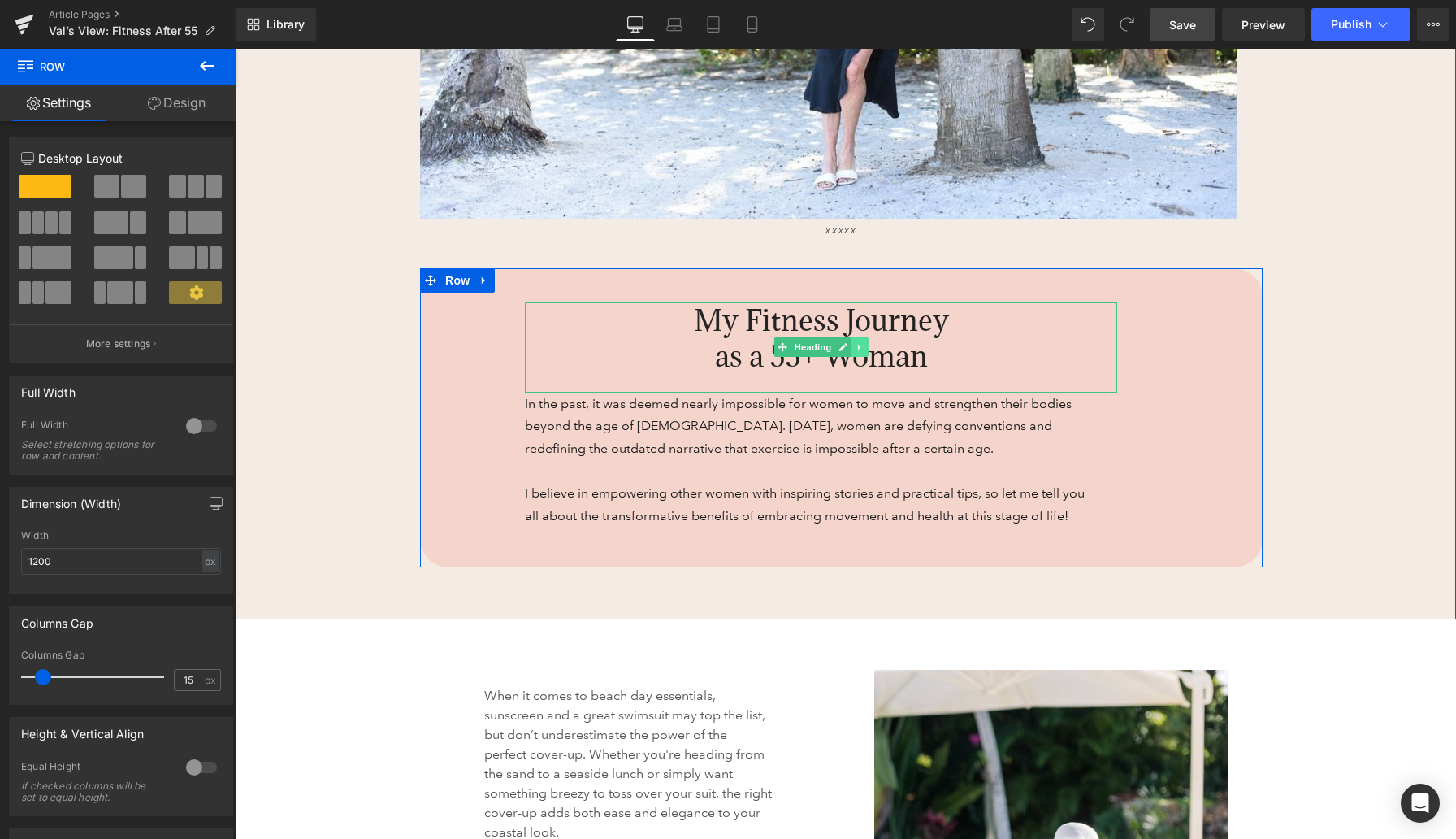
click at [857, 349] on icon at bounding box center [860, 347] width 9 height 10
click at [855, 349] on icon at bounding box center [851, 347] width 9 height 9
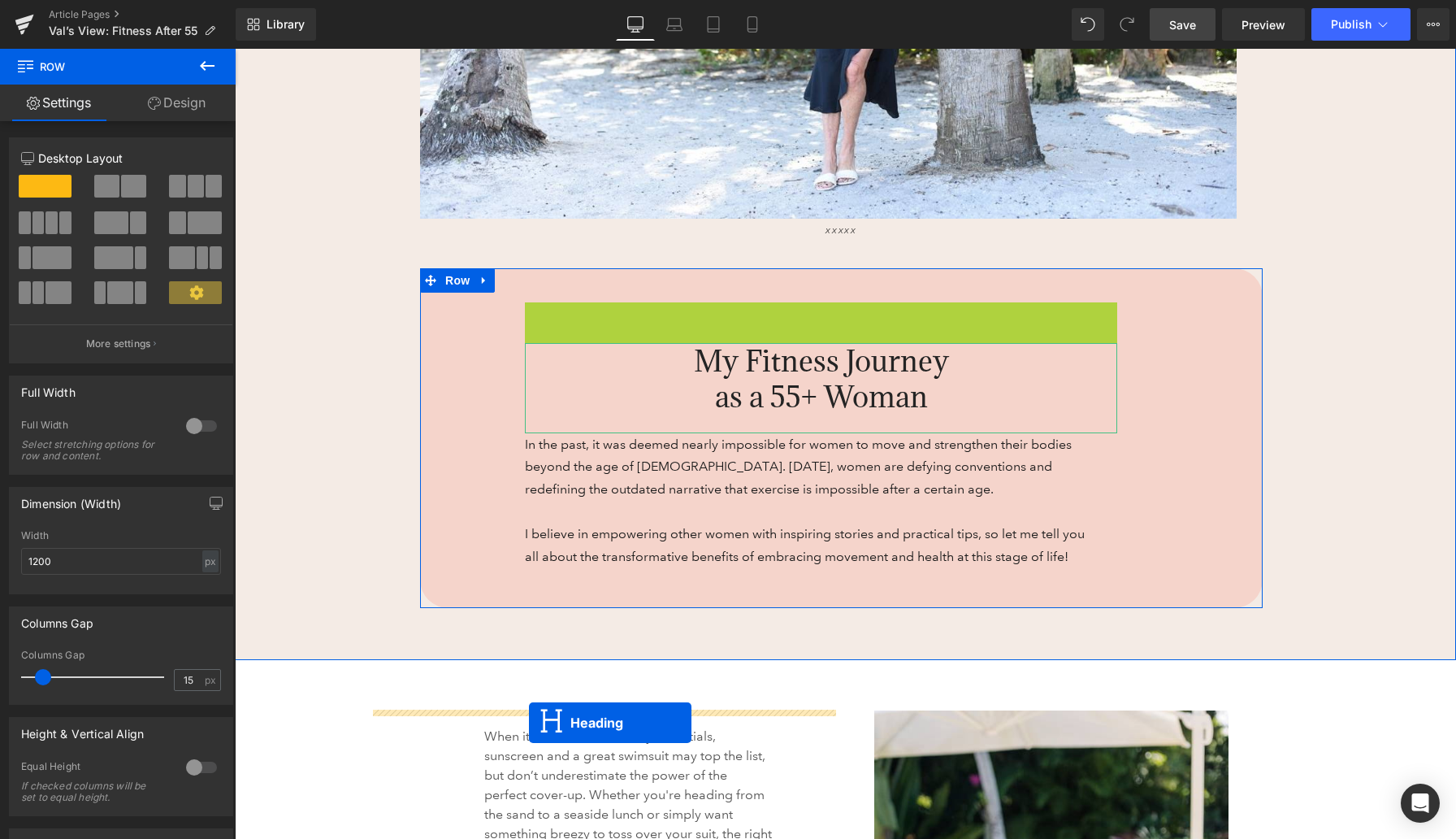
drag, startPoint x: 754, startPoint y: 354, endPoint x: 523, endPoint y: 720, distance: 432.8
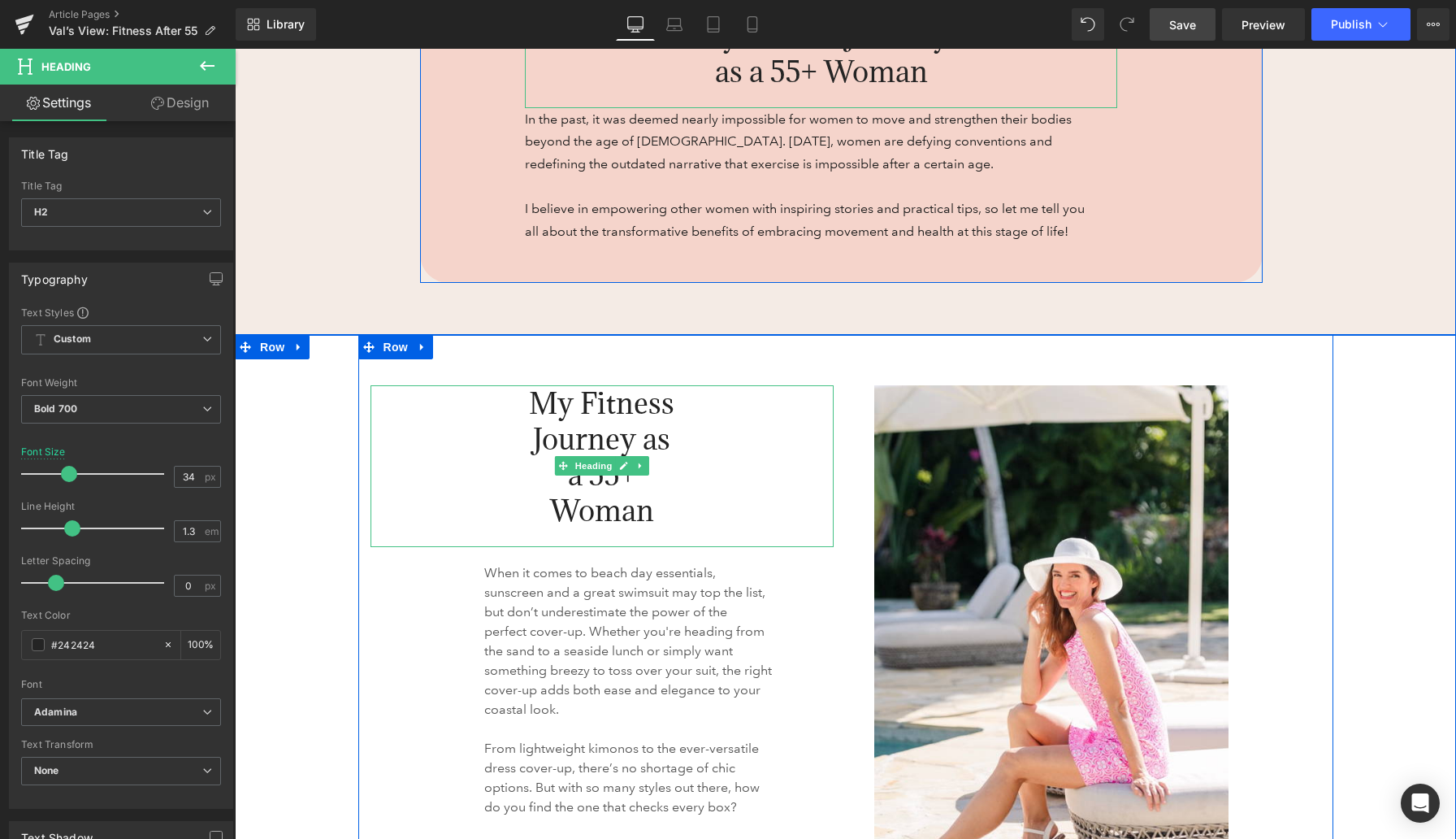
scroll to position [1010, 0]
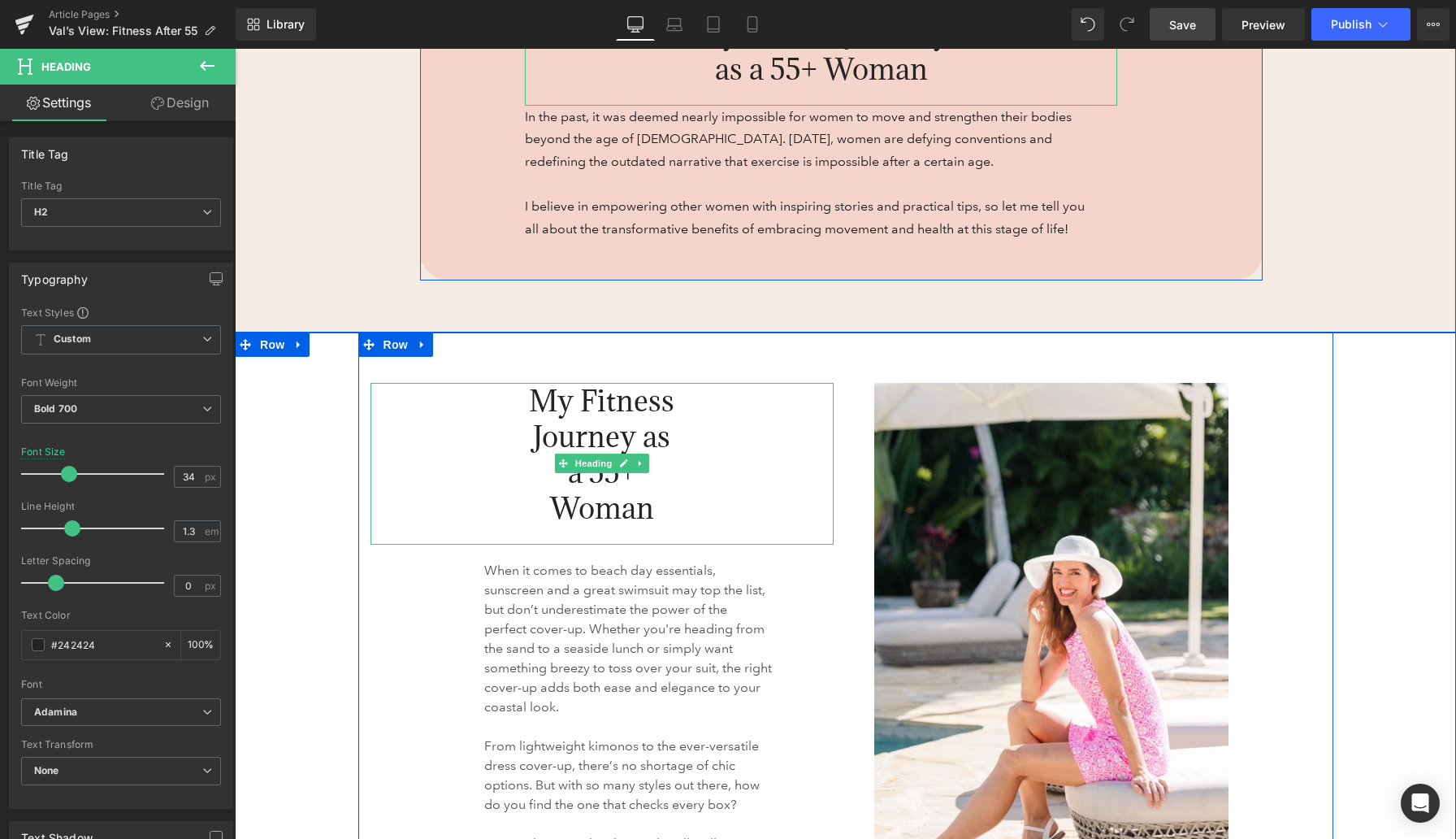
click at [565, 411] on span "My Fitness Journey as a 55+ Woman" at bounding box center [601, 454] width 145 height 145
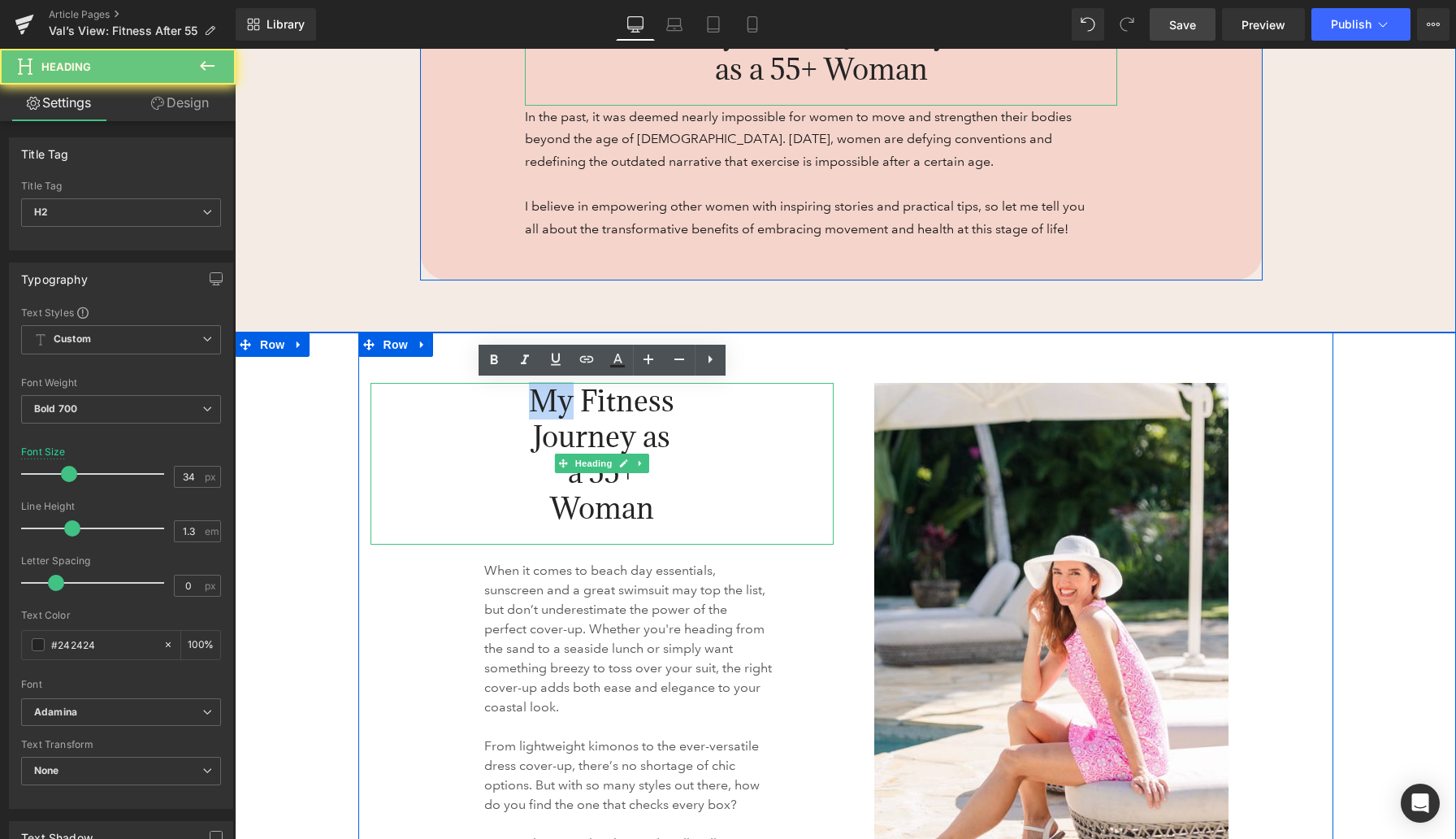
click at [565, 411] on span "My Fitness Journey as a 55+ Woman" at bounding box center [601, 454] width 145 height 145
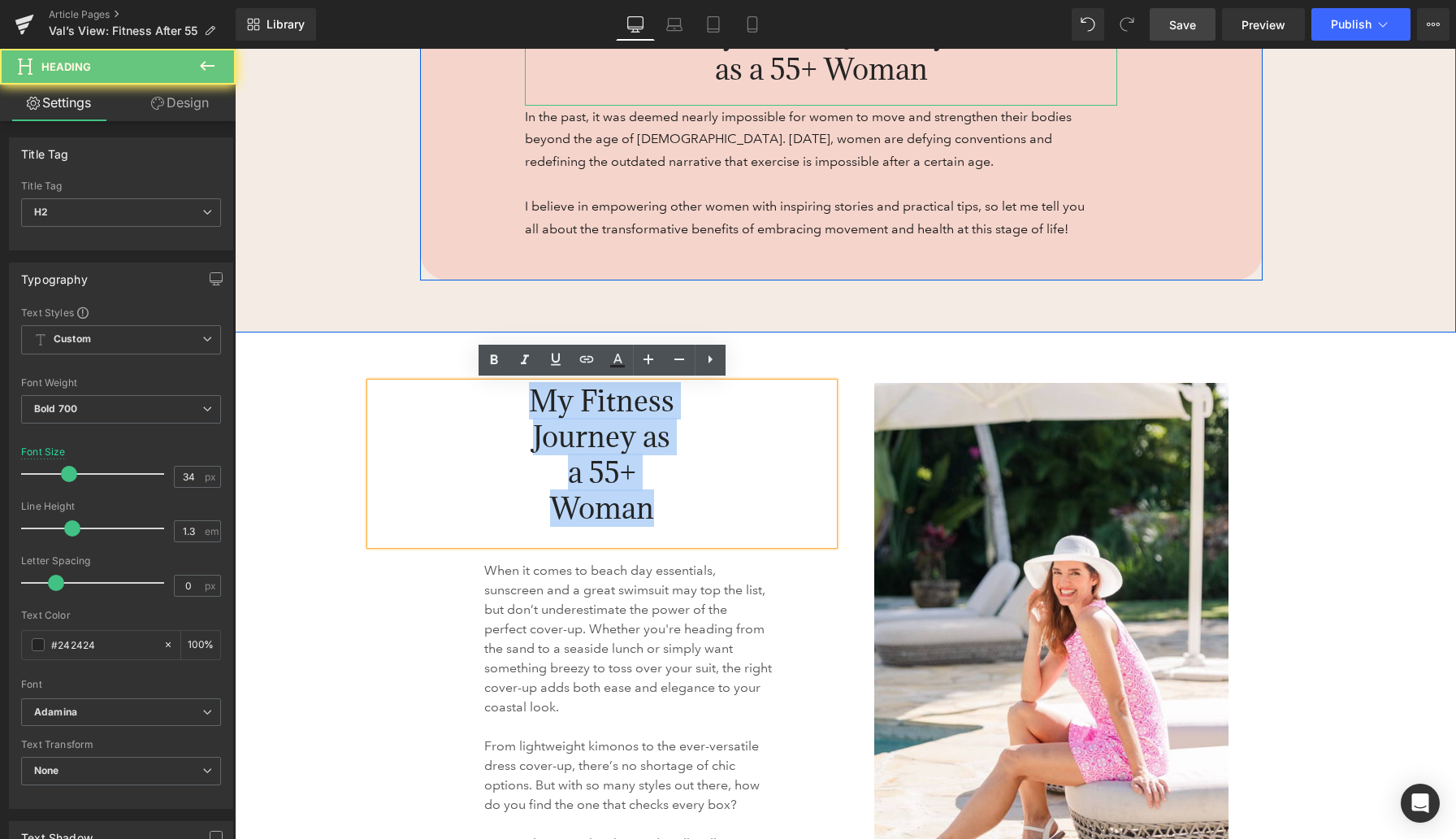
click at [565, 411] on span "My Fitness Journey as a 55+ Woman" at bounding box center [601, 454] width 145 height 145
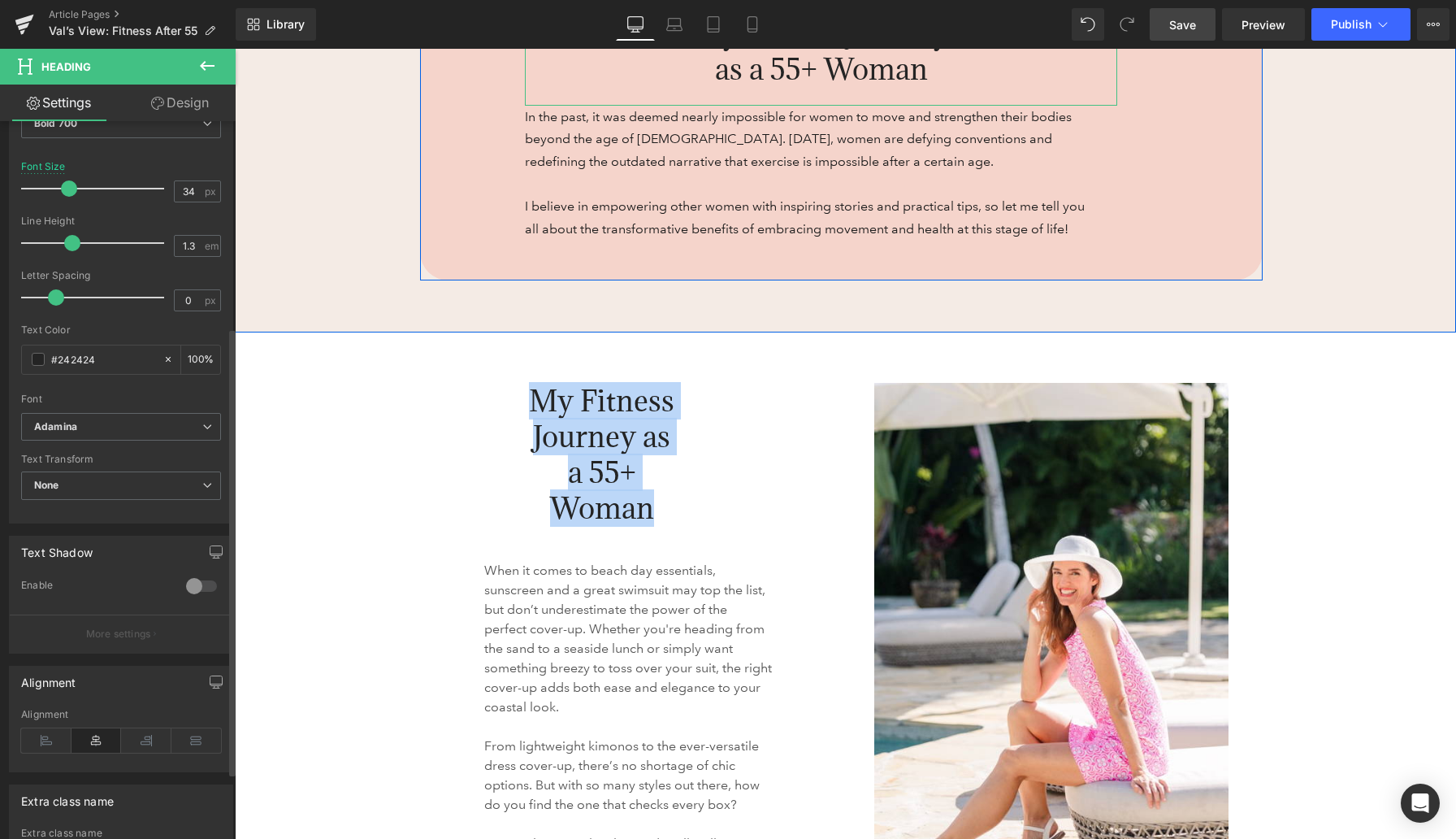
scroll to position [330, 0]
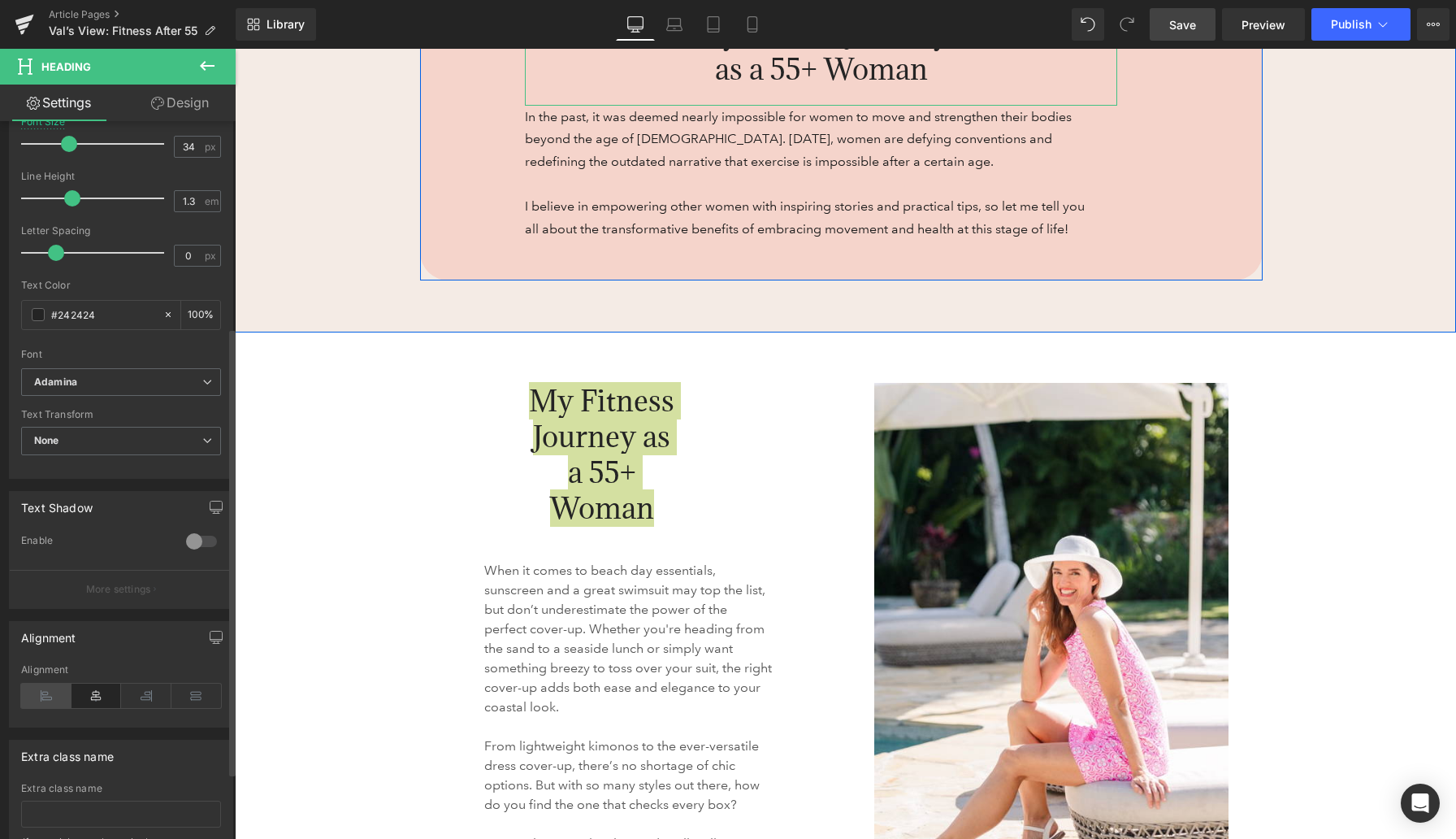
click at [50, 699] on icon at bounding box center [46, 695] width 50 height 24
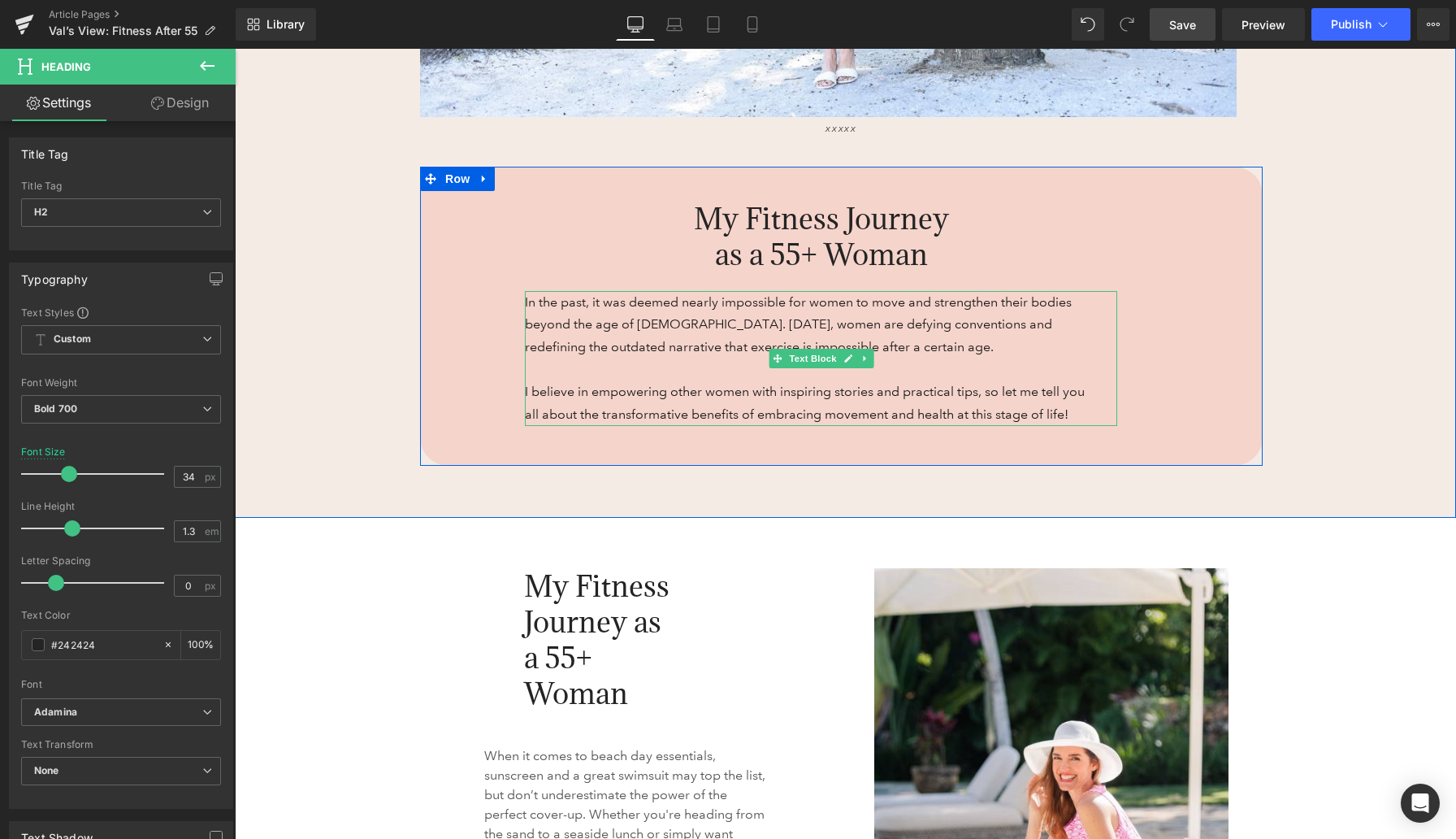
scroll to position [800, 0]
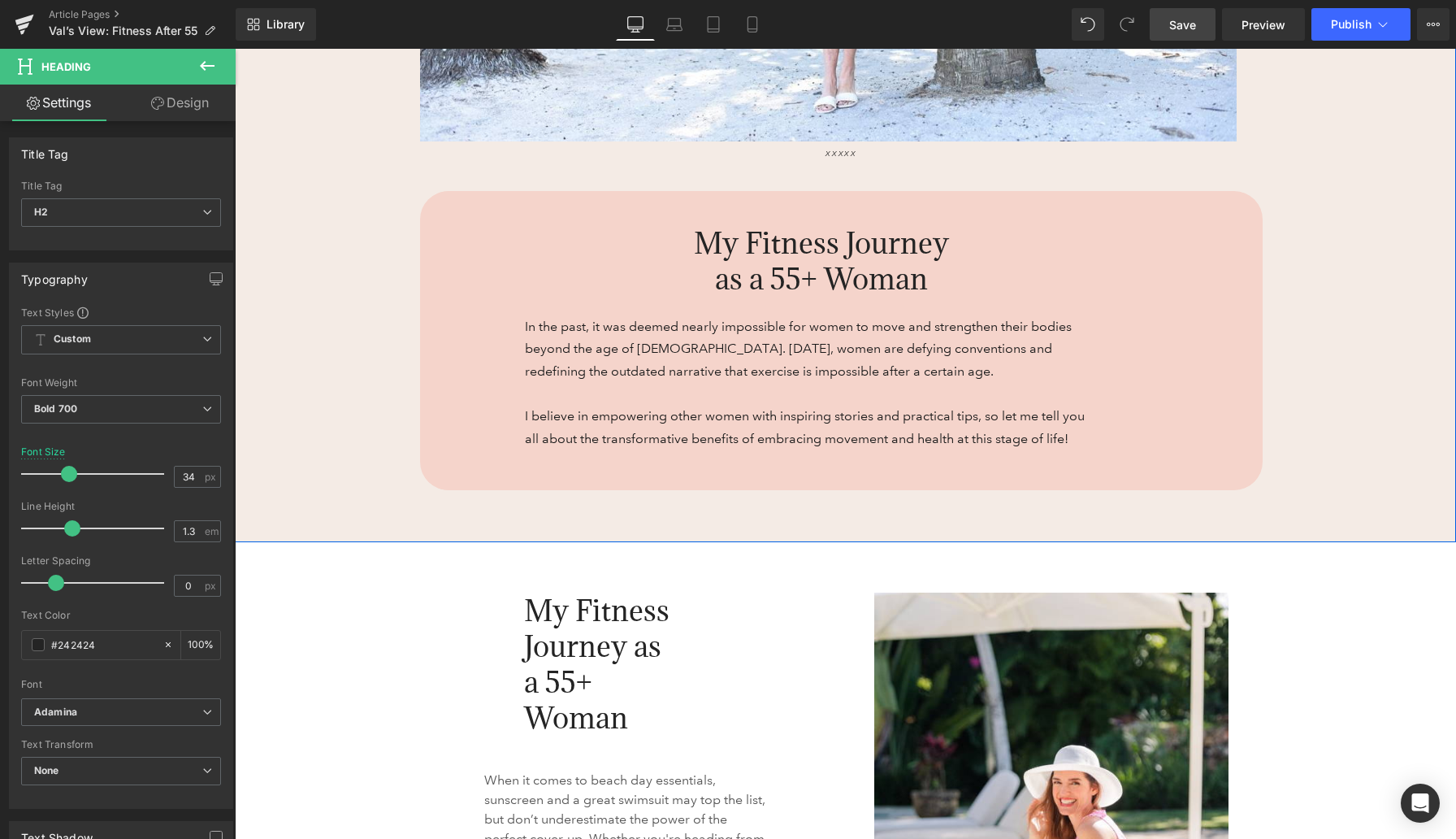
click at [754, 259] on span "My Fitness Journey as a 55+ Woman" at bounding box center [822, 260] width 255 height 73
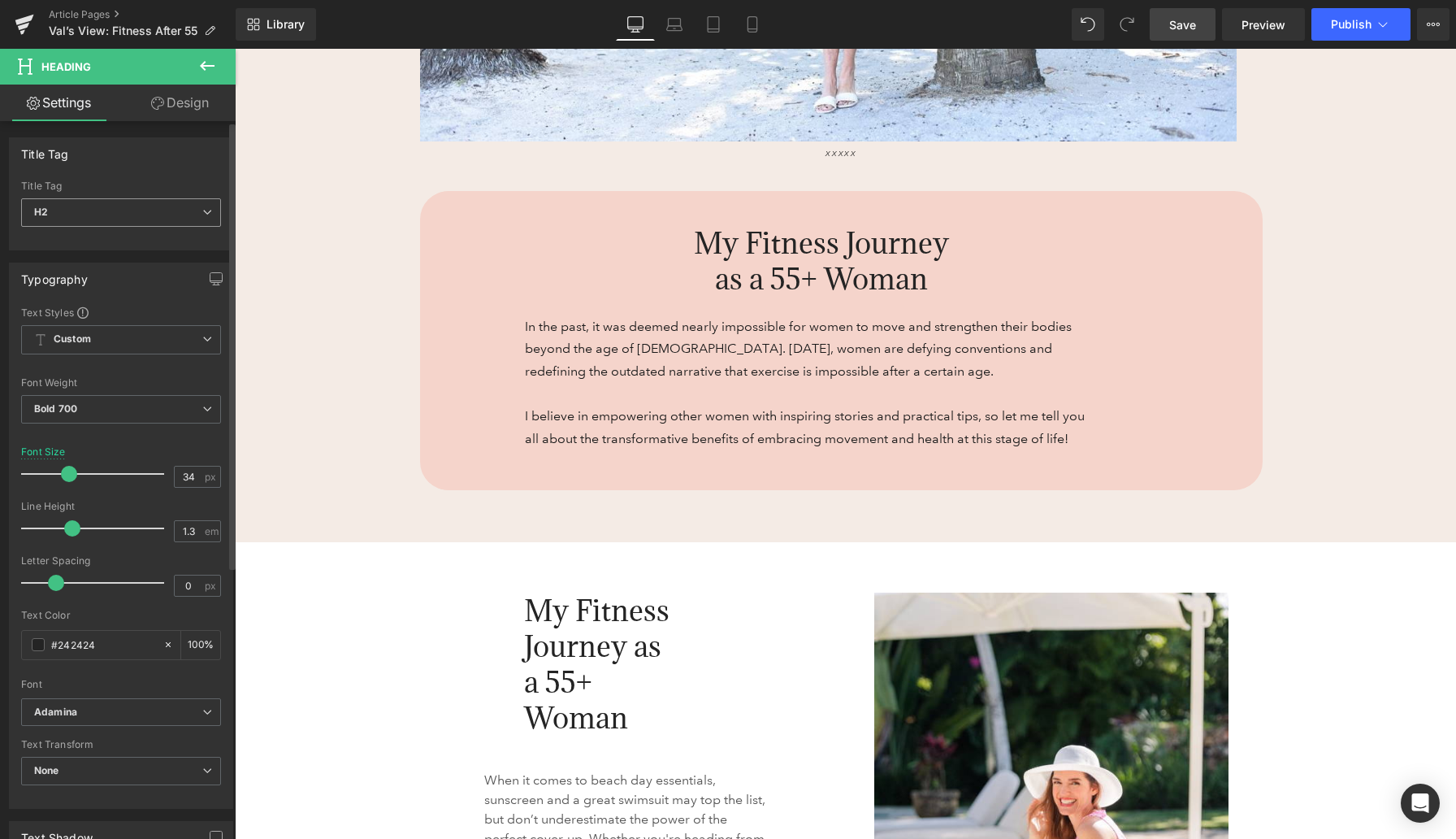
click at [196, 205] on span "H2" at bounding box center [121, 212] width 200 height 29
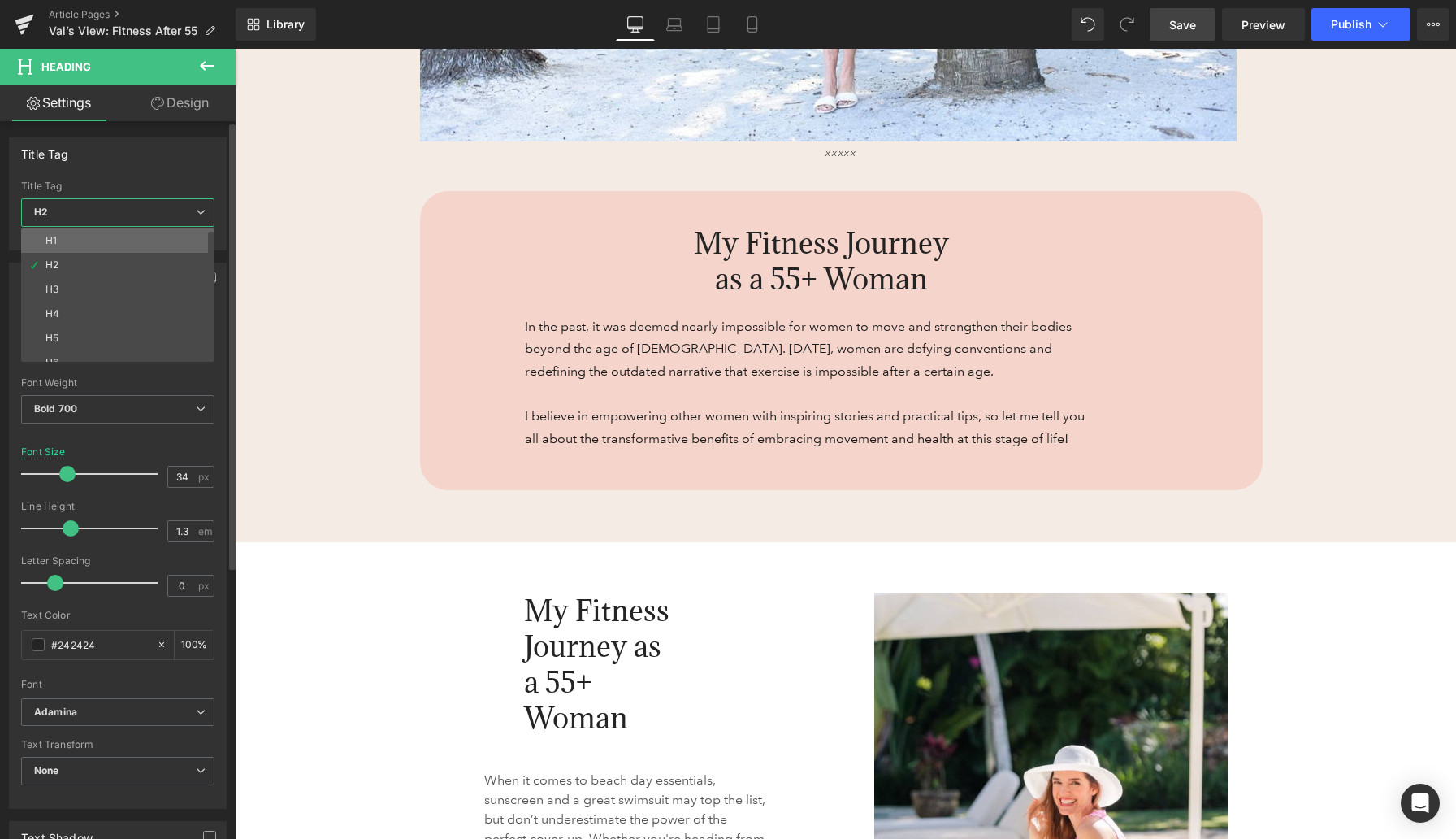
click at [114, 242] on li "H1" at bounding box center [121, 240] width 201 height 24
type input "24"
type input "1.4"
type input "2.4"
type input "#1b100e"
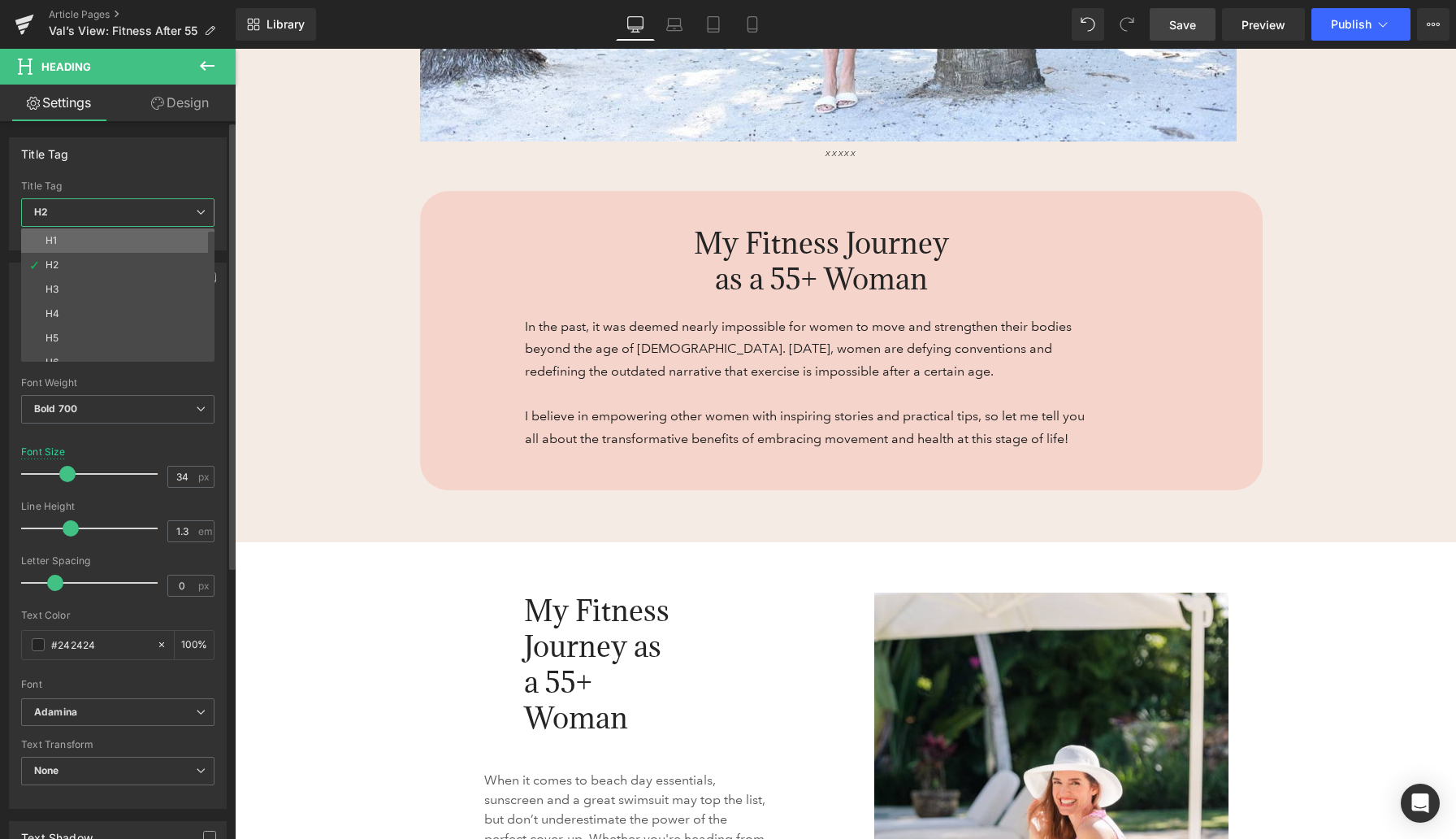
type input "100"
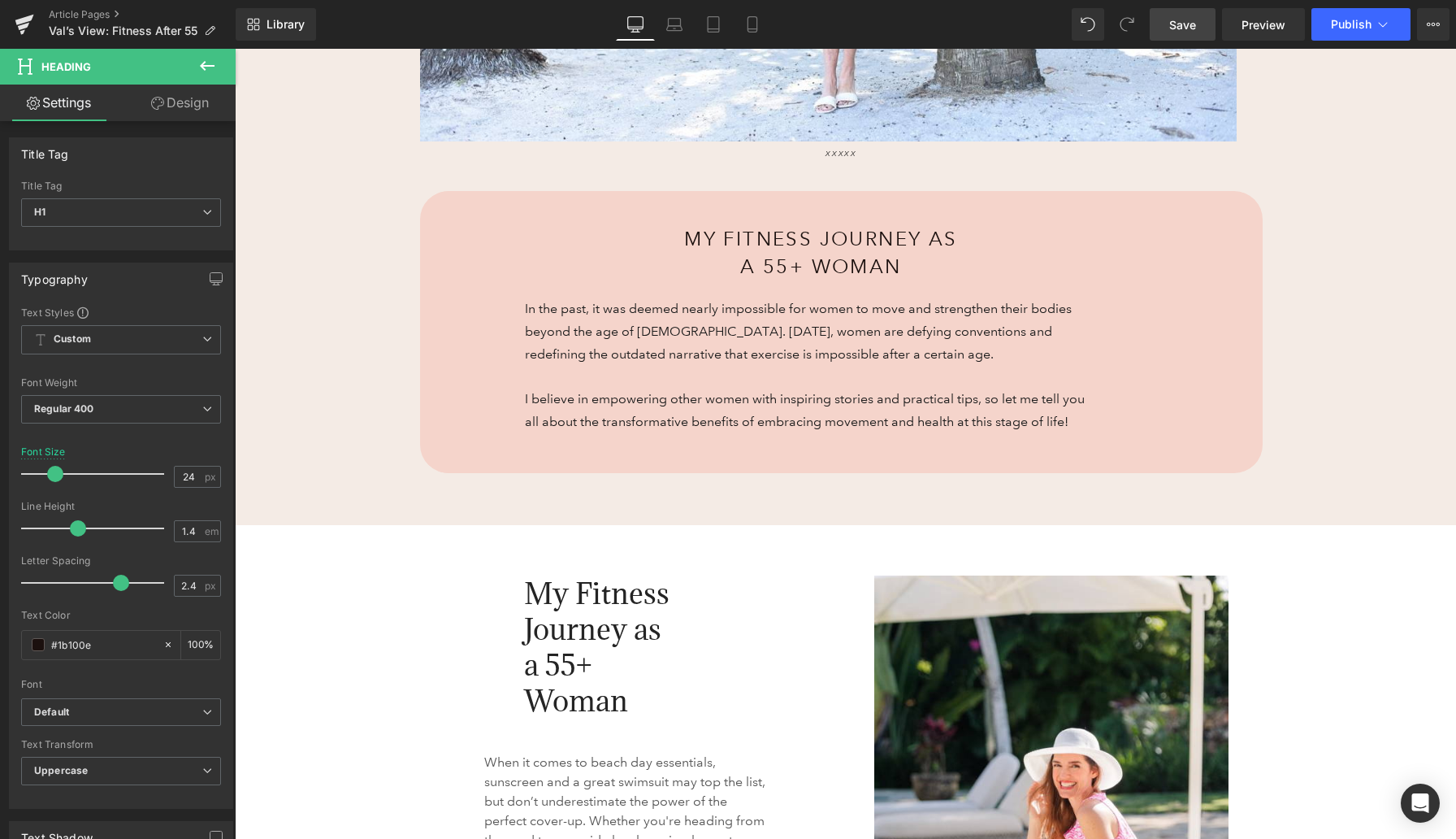
click at [1196, 29] on span "Save" at bounding box center [1183, 24] width 27 height 17
